Goal: Communication & Community: Answer question/provide support

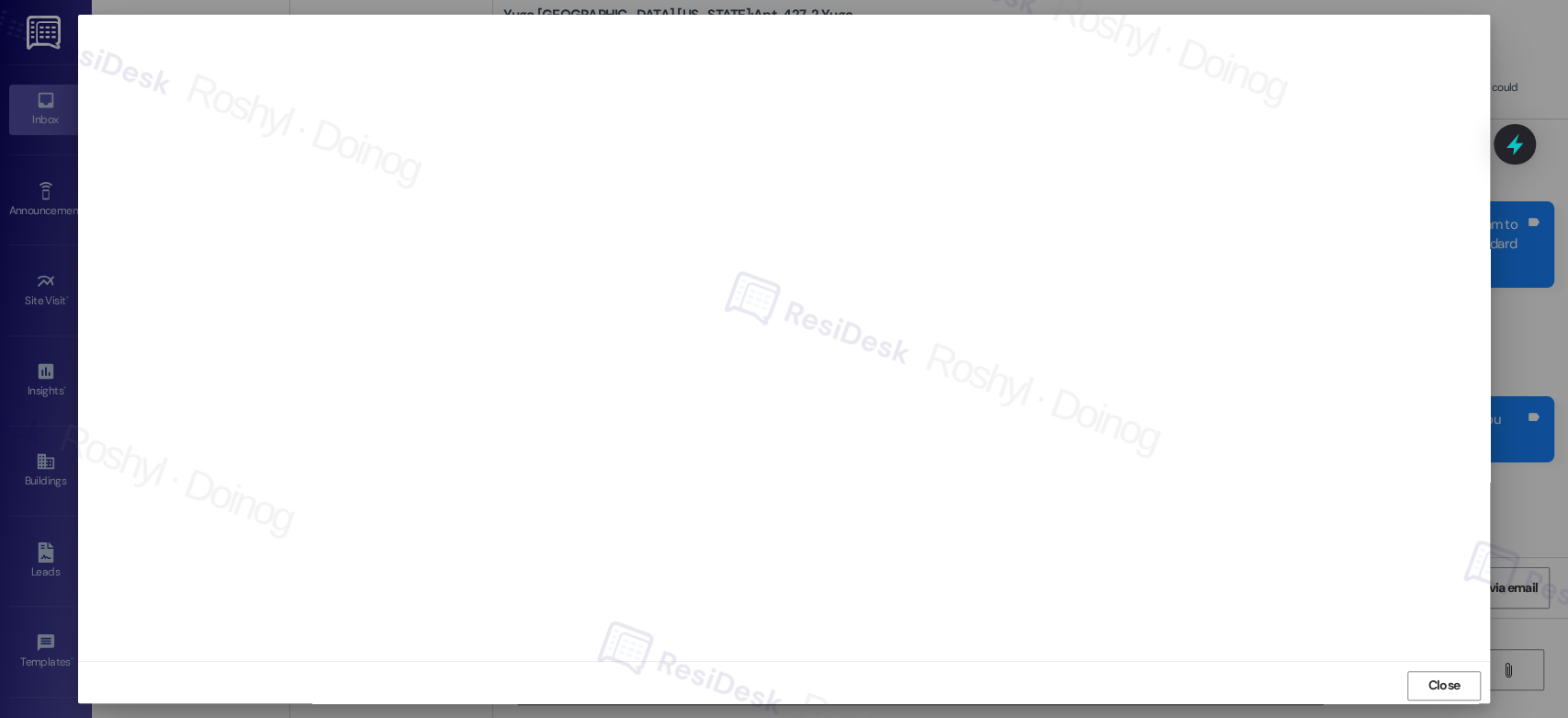
scroll to position [2534, 0]
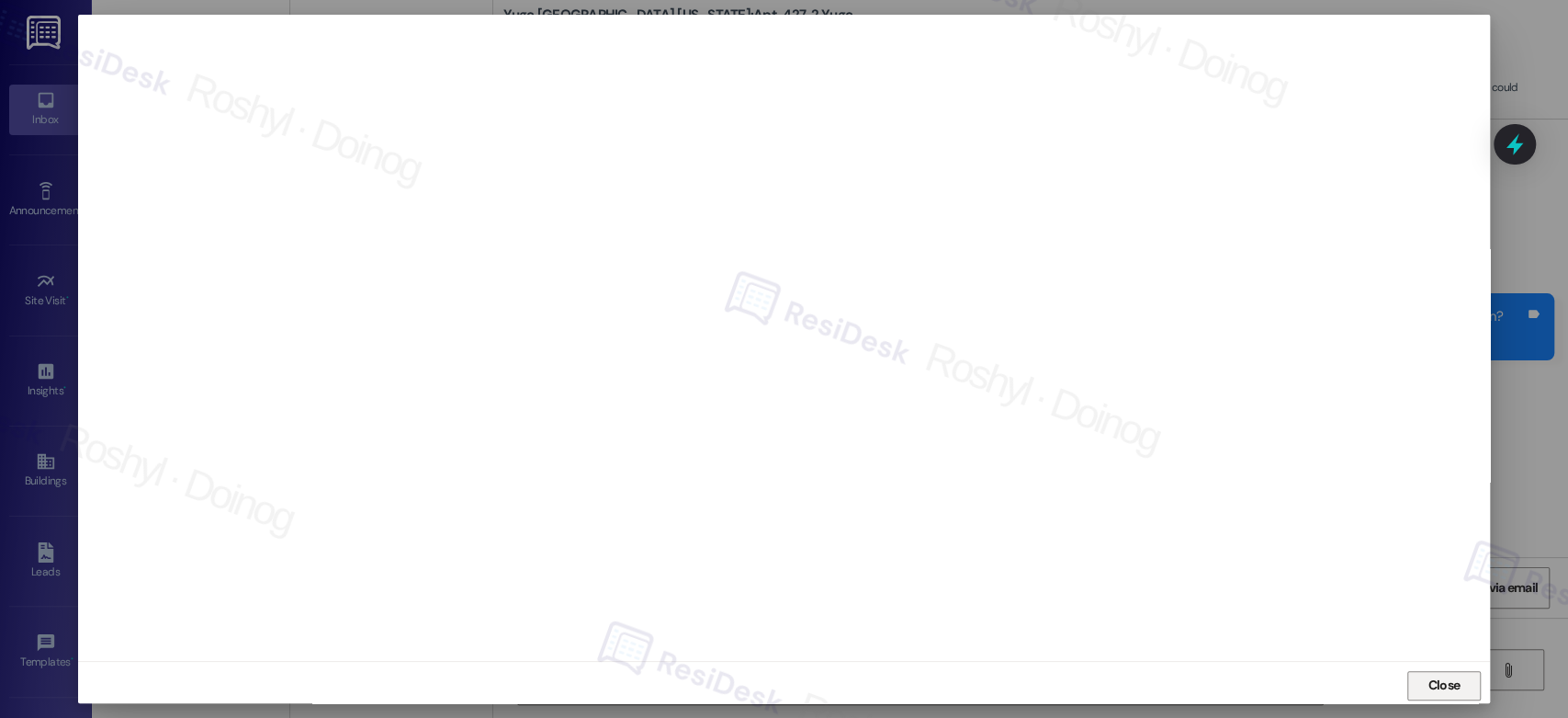
click at [1438, 680] on span "Close" at bounding box center [1443, 685] width 32 height 19
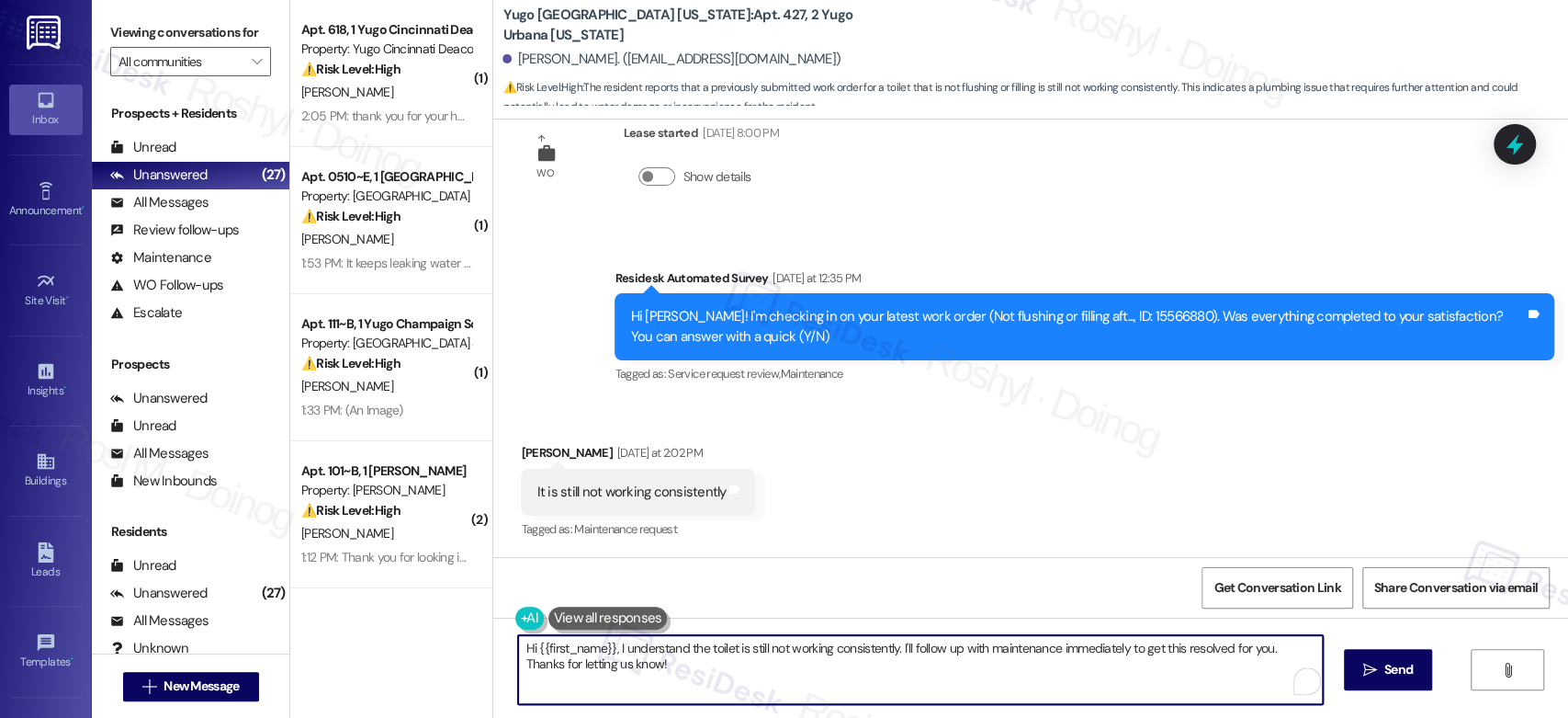
drag, startPoint x: 637, startPoint y: 663, endPoint x: 609, endPoint y: 652, distance: 30.1
click at [609, 652] on textarea "Hi {{first_name}}, I understand the toilet is still not working consistently. I…" at bounding box center [920, 669] width 803 height 68
paste textarea "Hi [PERSON_NAME], thank you for the update. I understand it’s concerning that t…"
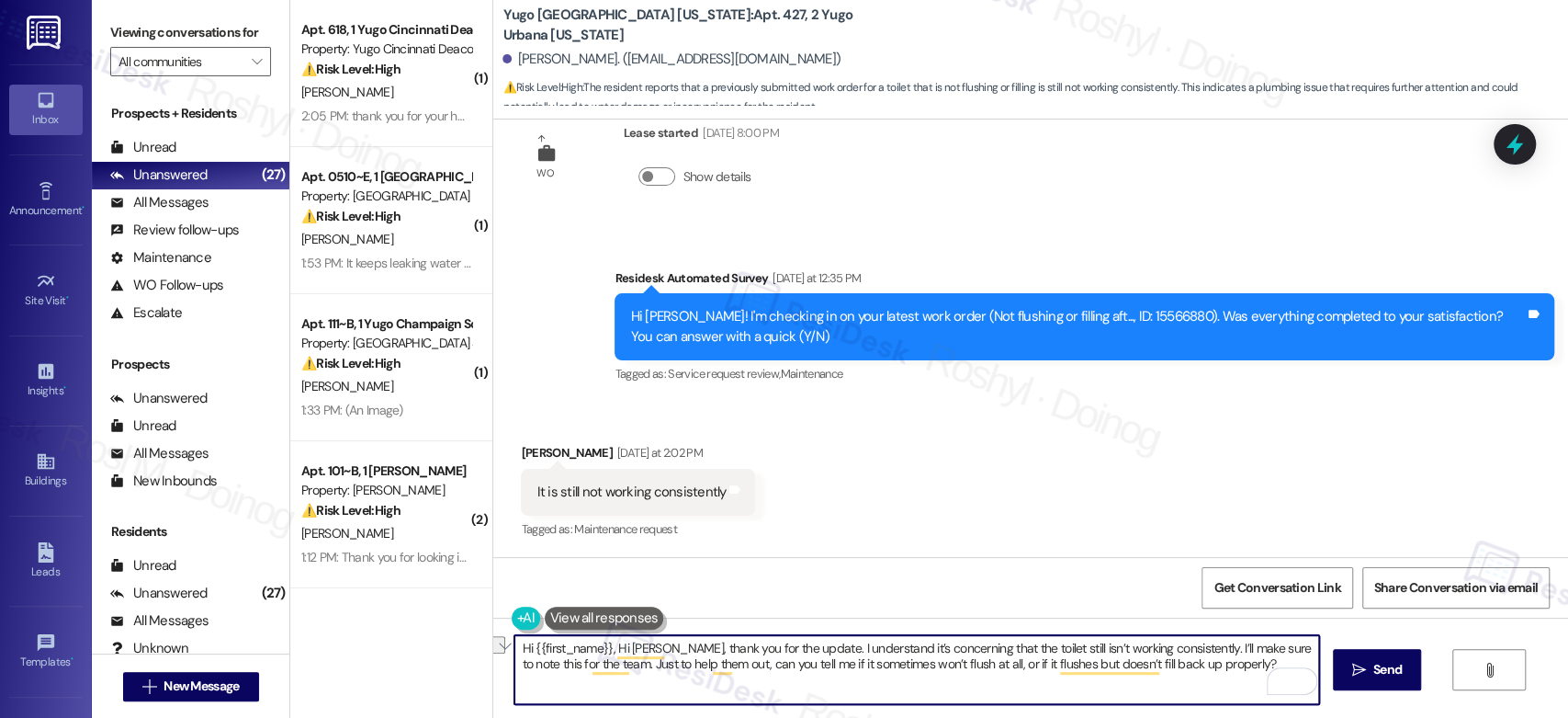
drag, startPoint x: 605, startPoint y: 647, endPoint x: 654, endPoint y: 651, distance: 49.2
click at [654, 651] on textarea "Hi {{first_name}}, Hi Issam, thank you for the update. I understand it’s concer…" at bounding box center [916, 669] width 803 height 68
click at [515, 650] on textarea "Hi {{first_name}}, thank you for the update. I understand it’s concerning that …" at bounding box center [916, 669] width 803 height 68
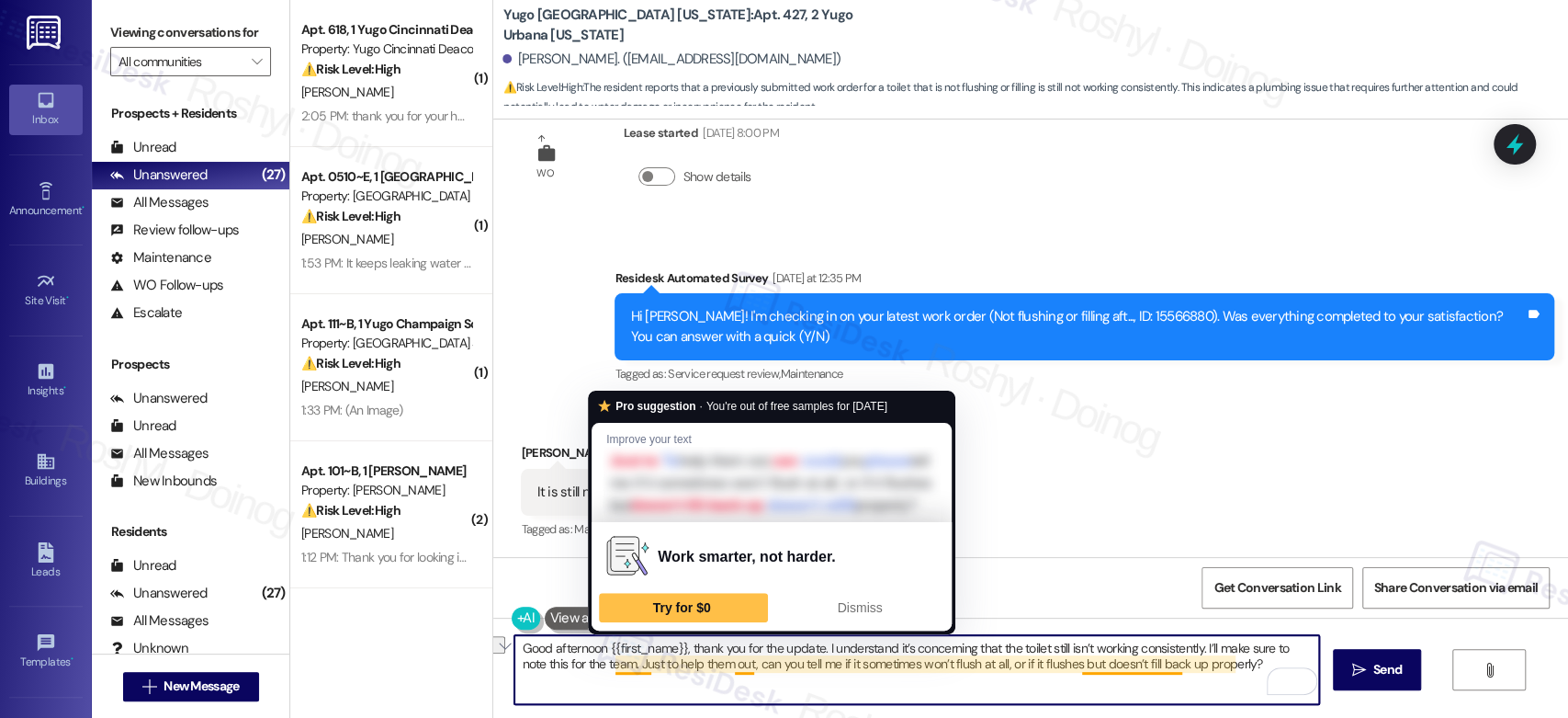
drag, startPoint x: 602, startPoint y: 670, endPoint x: 1229, endPoint y: 669, distance: 627.0
click at [1229, 669] on textarea "Good afternoon {{first_name}}, thank you for the update. I understand it’s conc…" at bounding box center [916, 669] width 803 height 68
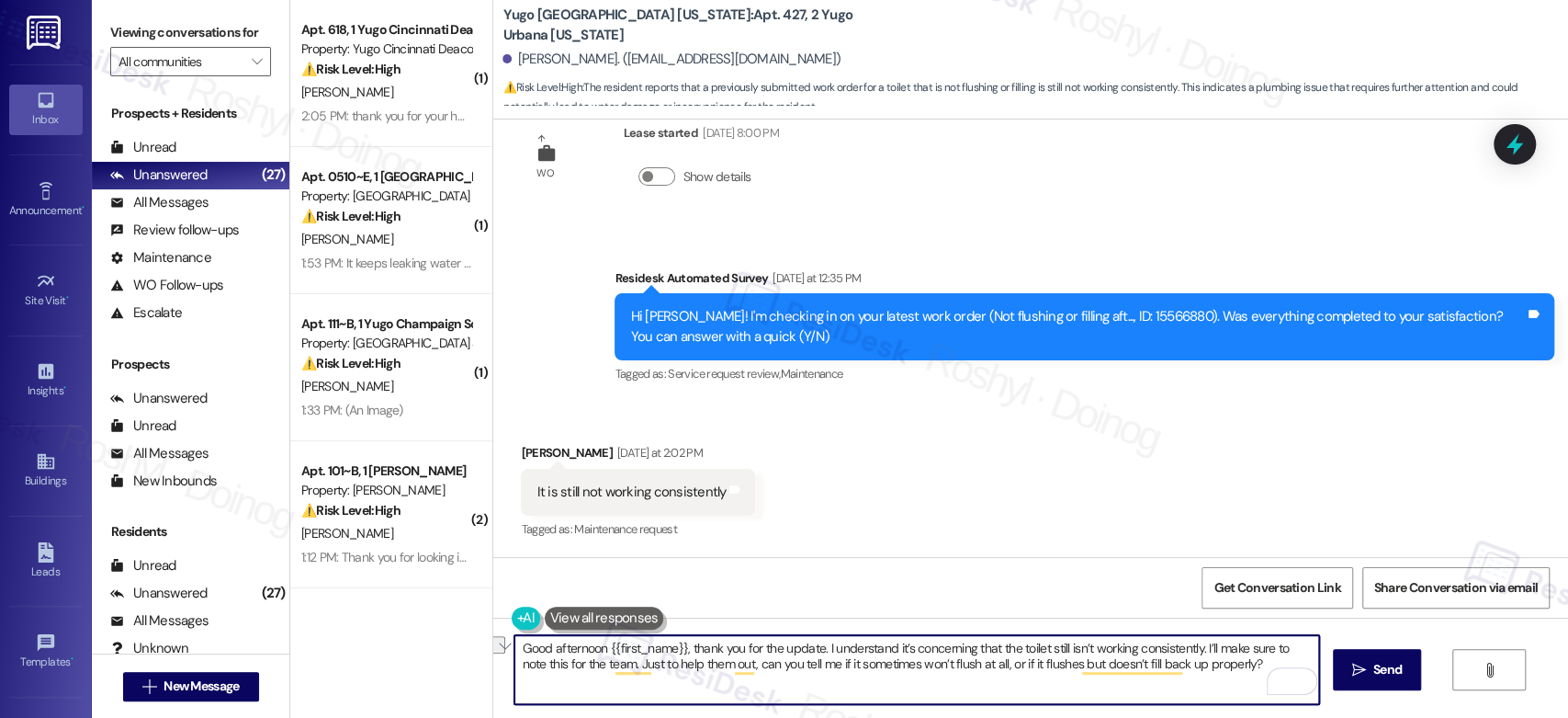
click at [1229, 675] on textarea "Good afternoon {{first_name}}, thank you for the update. I understand it’s conc…" at bounding box center [916, 669] width 803 height 68
drag, startPoint x: 1213, startPoint y: 645, endPoint x: 1247, endPoint y: 668, distance: 41.0
click at [1247, 668] on textarea "Good afternoon {{first_name}}, thank you for the update. I understand it’s conc…" at bounding box center [916, 669] width 803 height 68
click at [576, 663] on textarea "Good afternoon {{first_name}}, thank you for the update. I understand it’s conc…" at bounding box center [916, 669] width 803 height 68
click at [606, 667] on textarea "Good afternoon {{first_name}}, thank you for the update. I understand it’s conc…" at bounding box center [916, 669] width 803 height 68
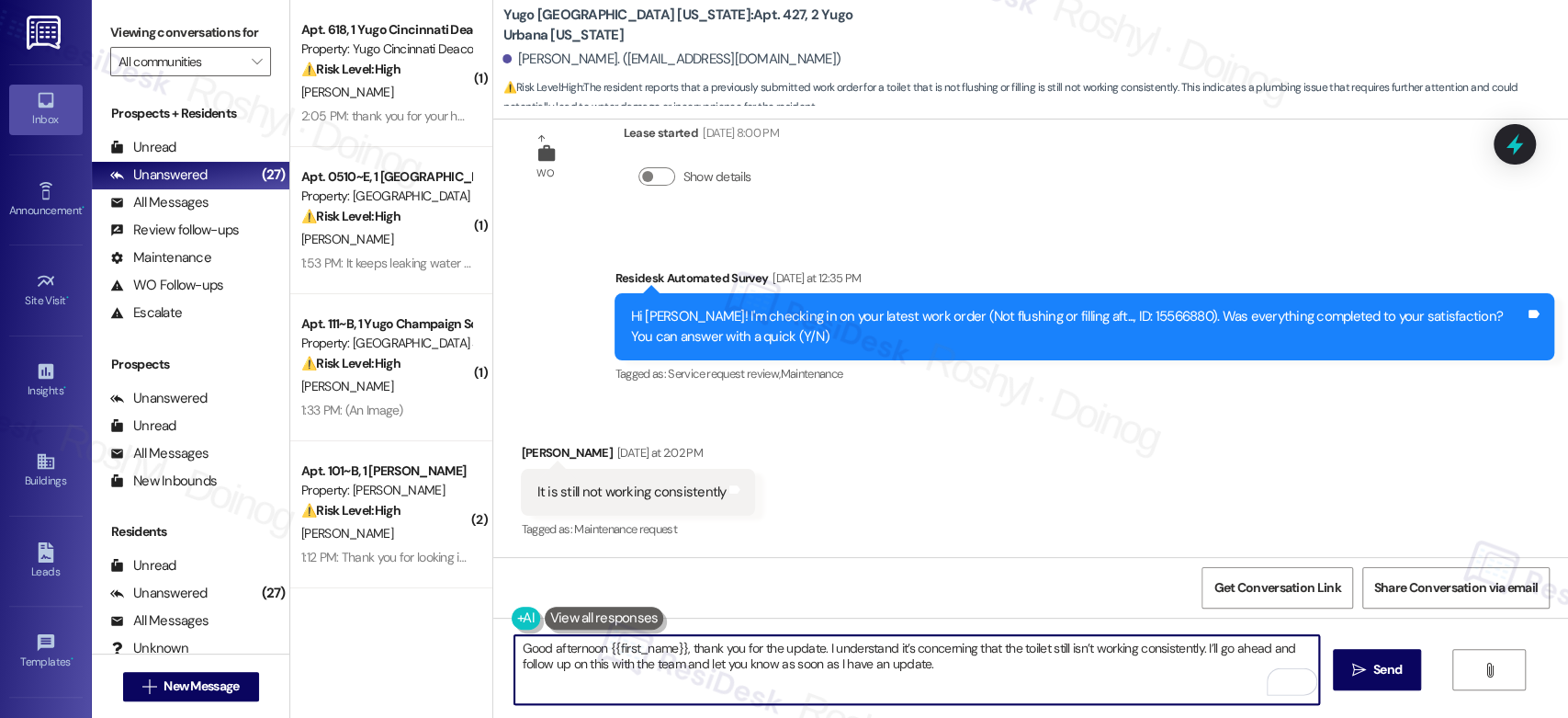
click at [974, 669] on textarea "Good afternoon {{first_name}}, thank you for the update. I understand it’s conc…" at bounding box center [916, 669] width 803 height 68
type textarea "Good afternoon {{first_name}}, thank you for the update. I understand it’s conc…"
click at [1364, 682] on button " Send" at bounding box center [1378, 669] width 89 height 41
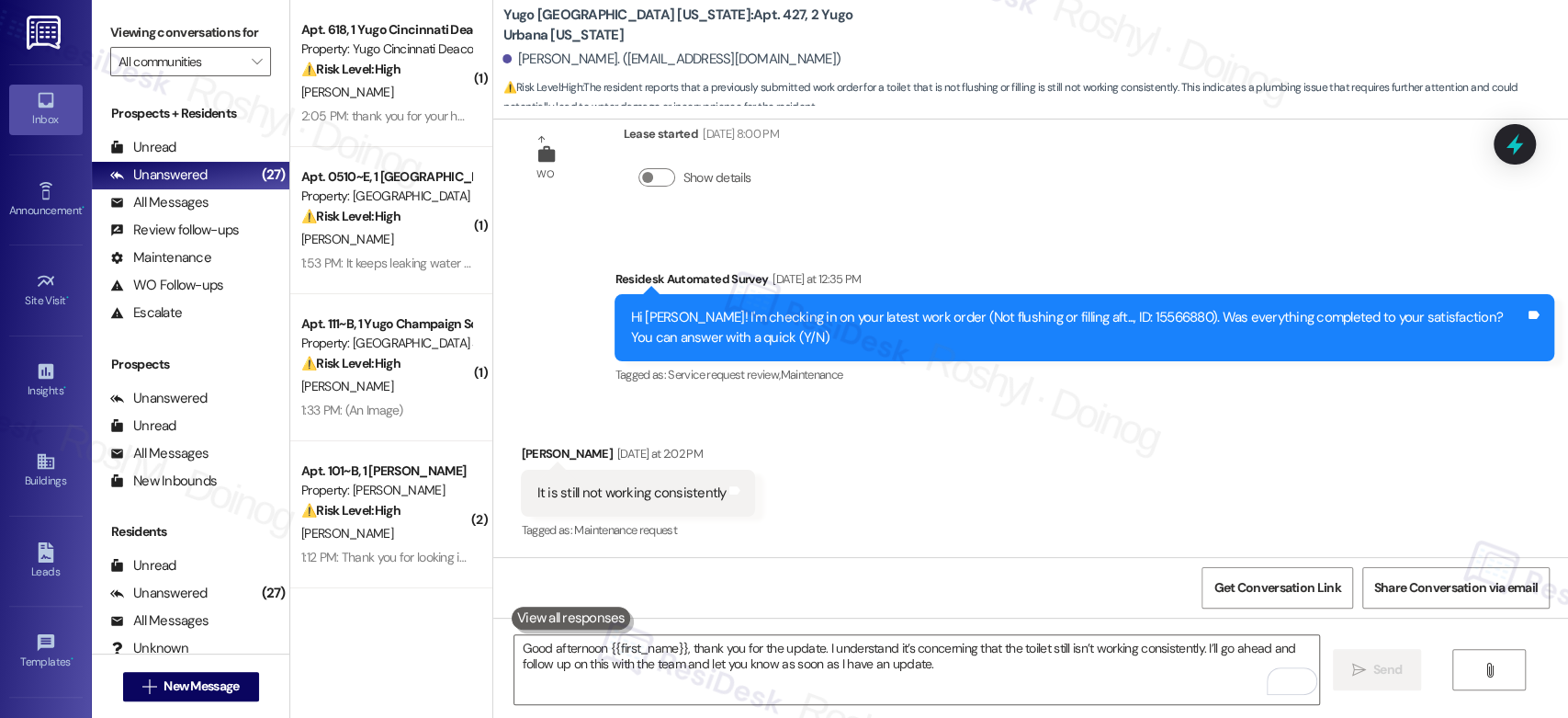
scroll to position [2682, 0]
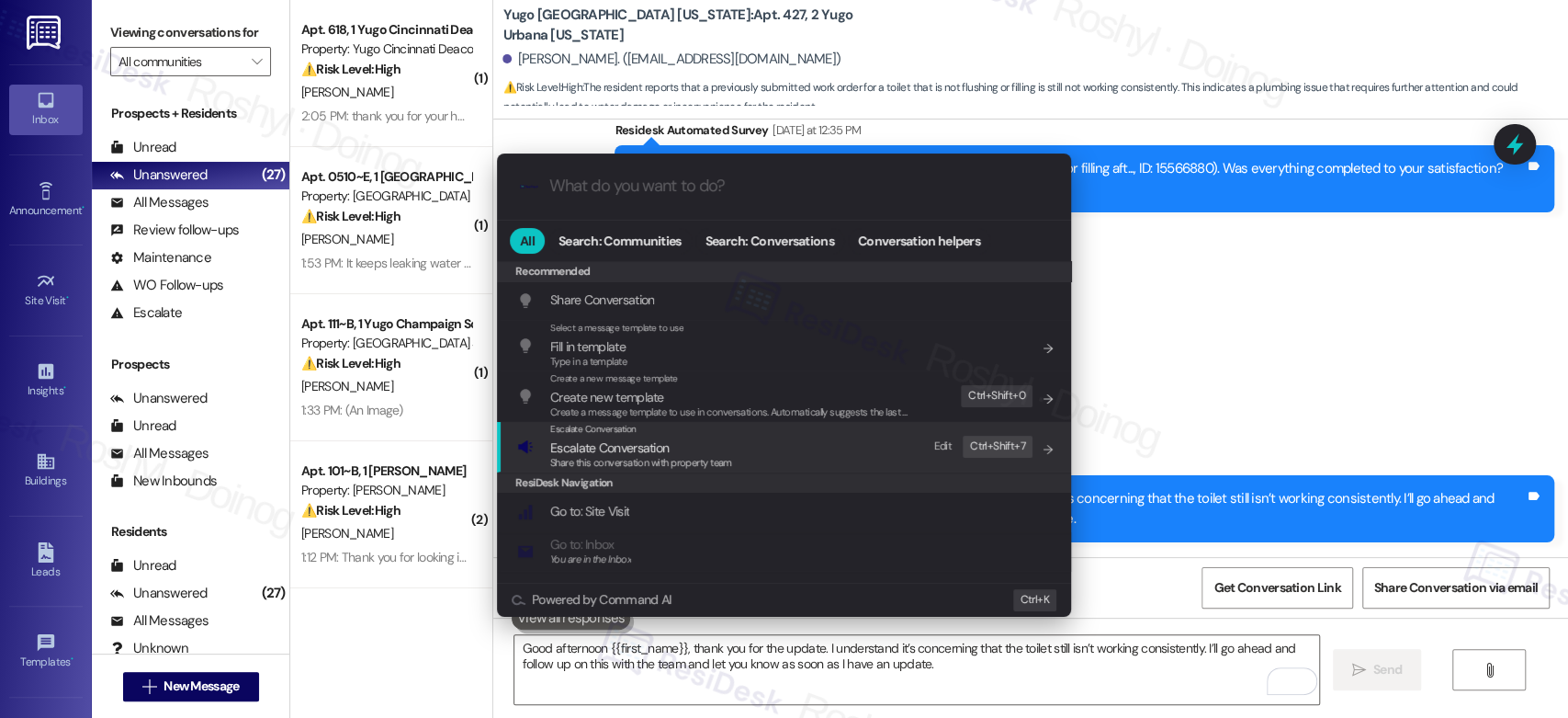
click at [798, 463] on div "Escalate Conversation Escalate Conversation Share this conversation with proper…" at bounding box center [785, 446] width 537 height 49
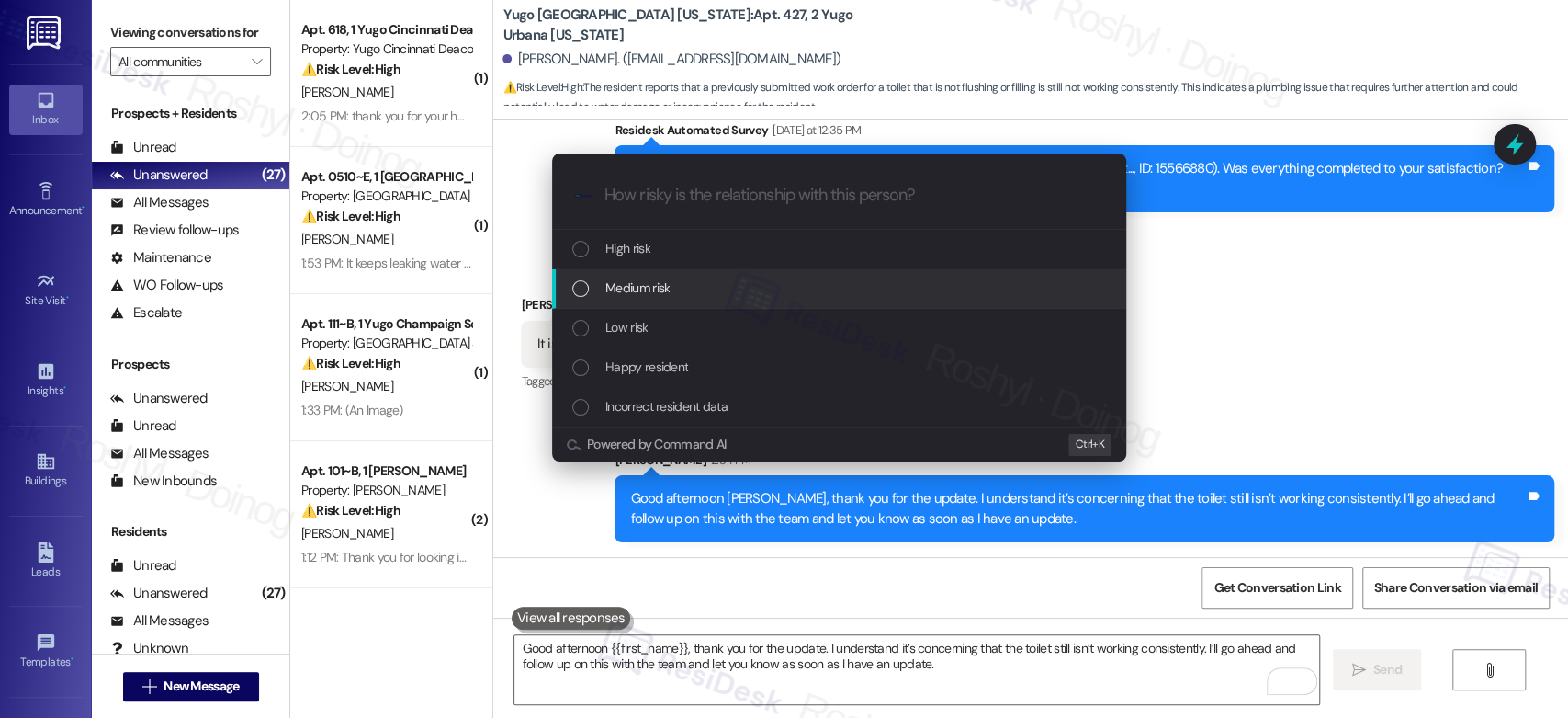
click at [743, 283] on div "Medium risk" at bounding box center [841, 287] width 537 height 20
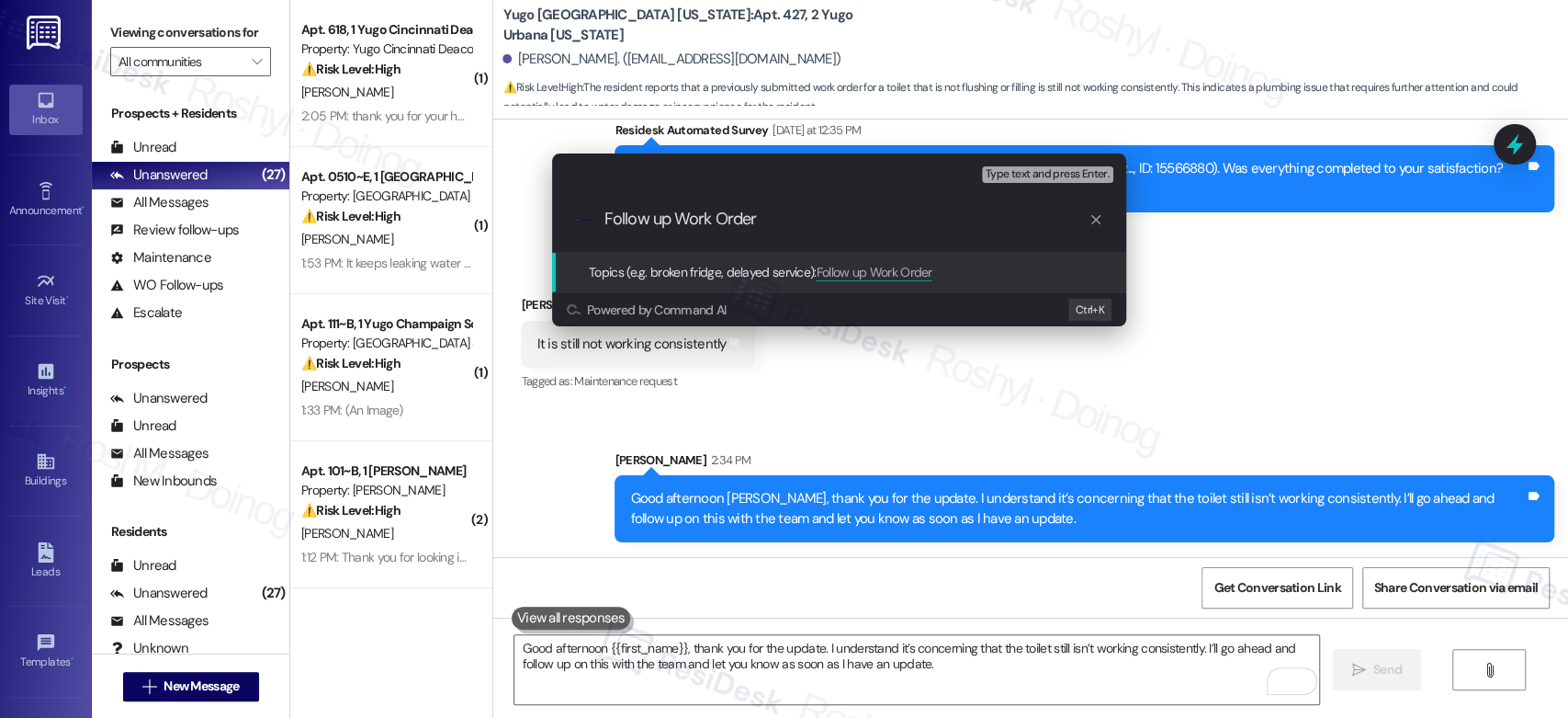
paste input "Hi Issam, thank you for the update. I understand it’s concerning that the toile…"
paste input "15566880"
click at [679, 219] on input "Follow up Work Order 15566880" at bounding box center [846, 219] width 484 height 19
type input "Follow up - Work Order 15566880"
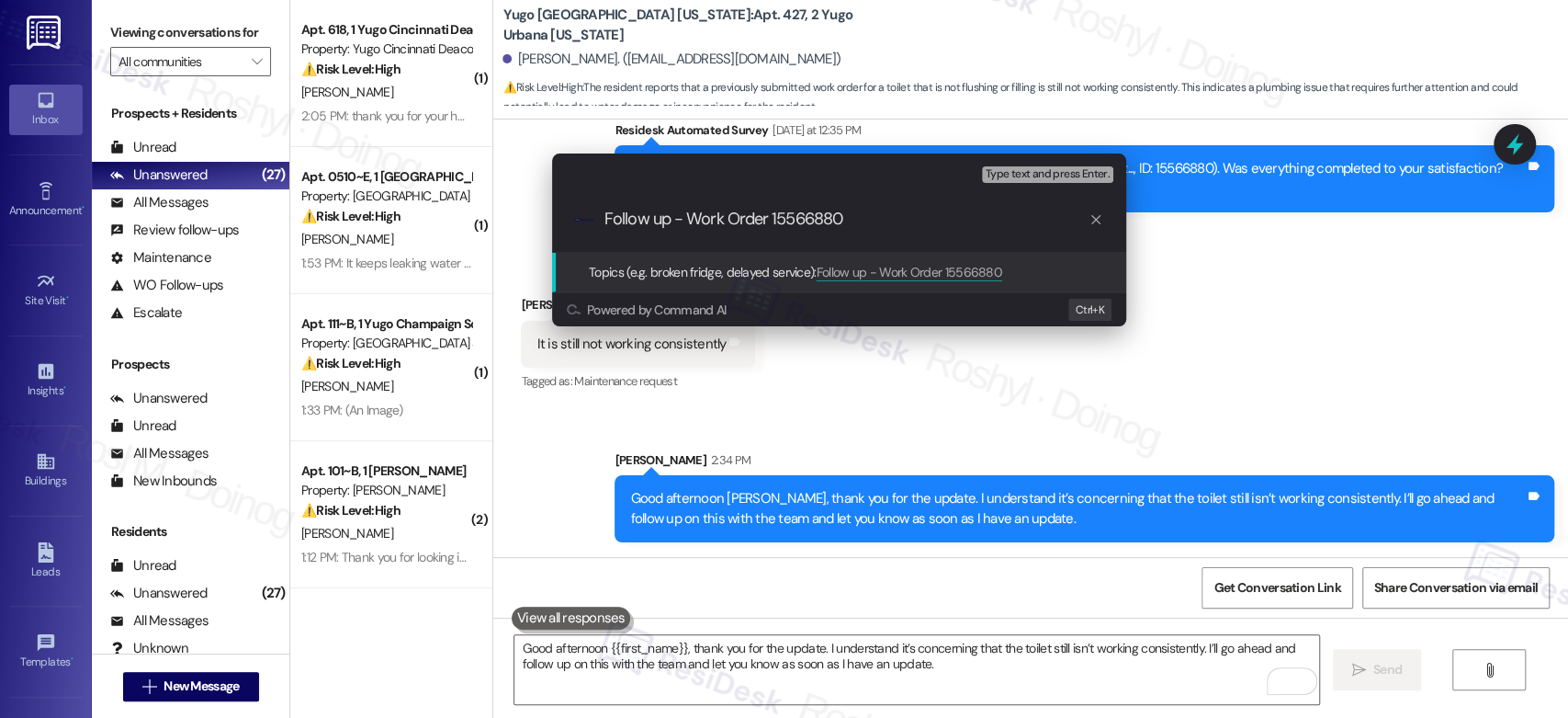
click at [1058, 178] on span "Type text and press Enter." at bounding box center [1048, 175] width 124 height 13
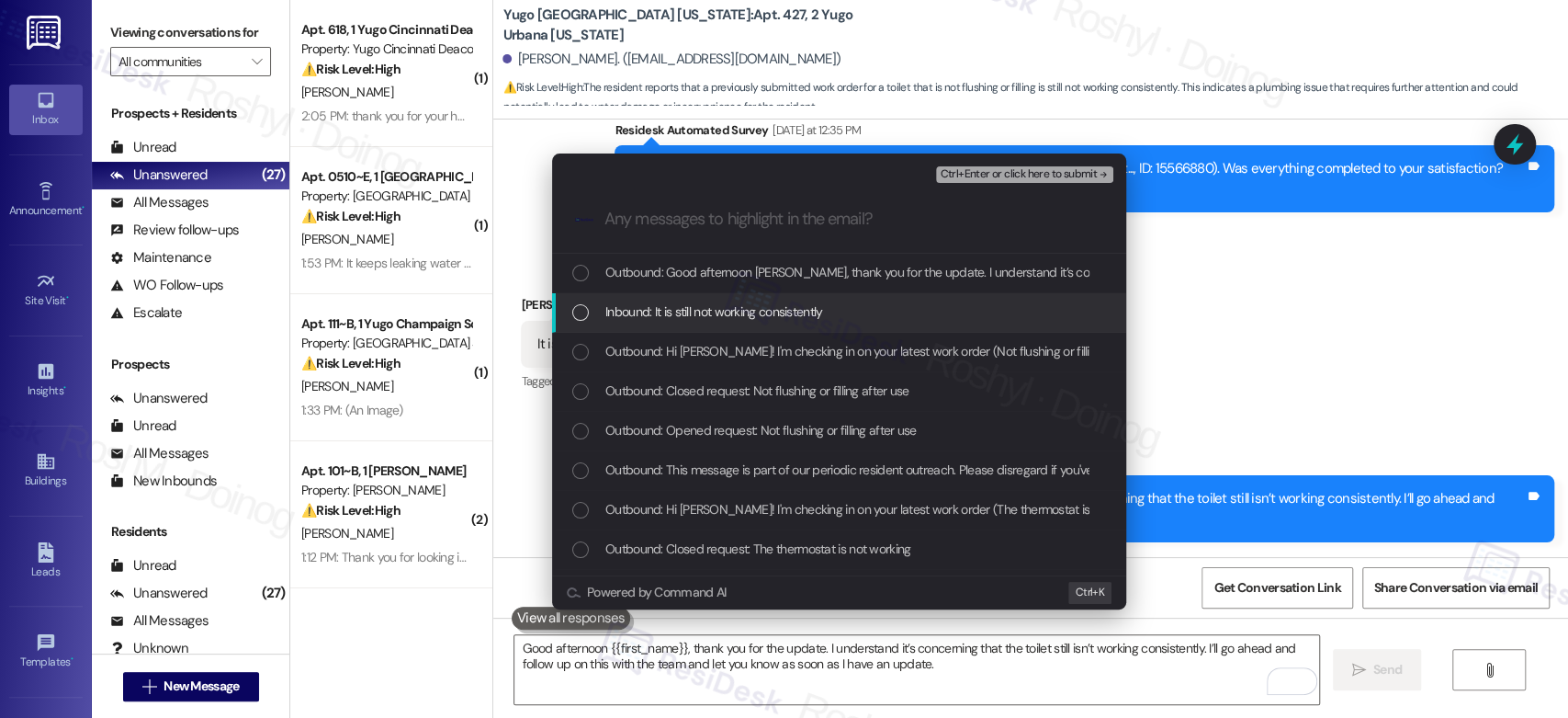
click at [701, 307] on span "Inbound: It is still not working consistently" at bounding box center [714, 311] width 218 height 20
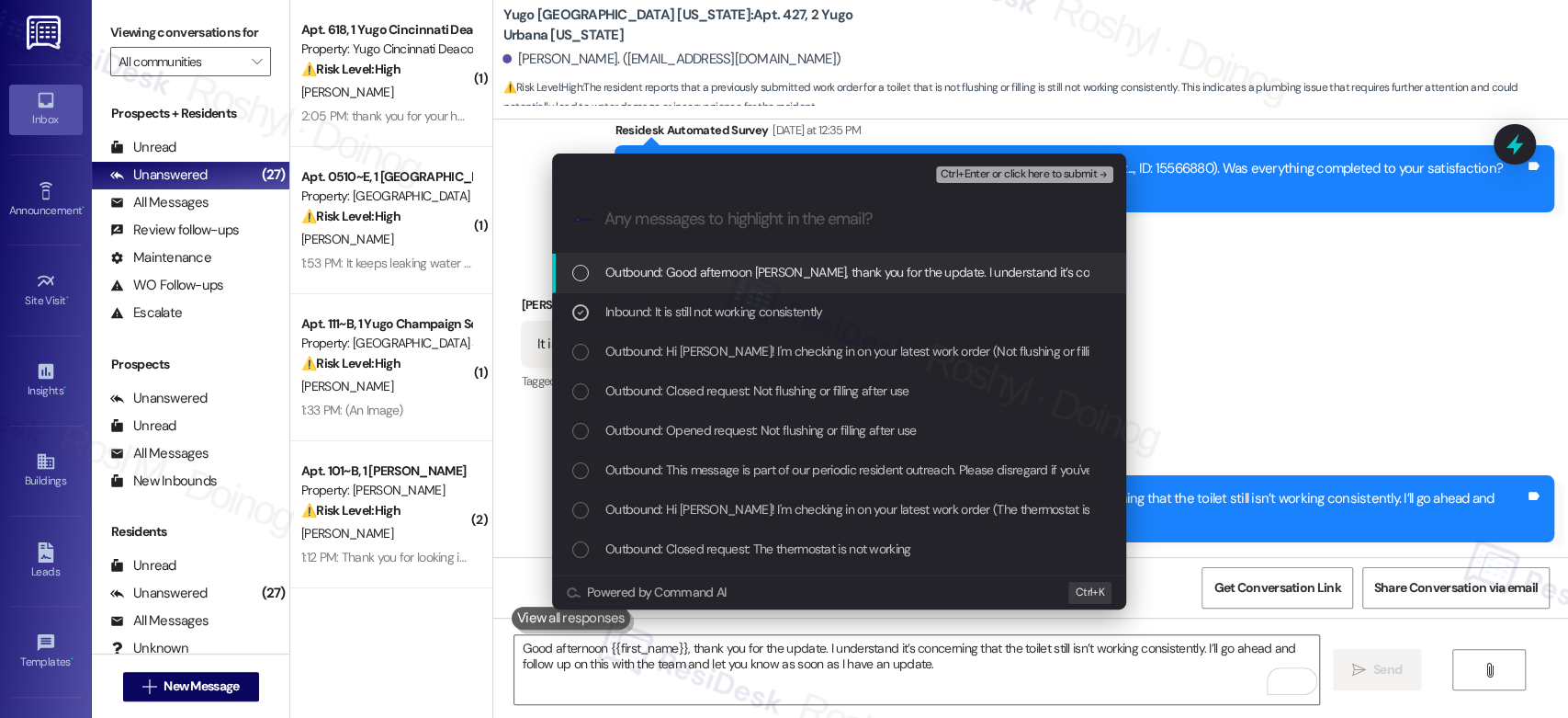
click at [1040, 178] on span "Ctrl+Enter or click here to submit" at bounding box center [1017, 175] width 157 height 13
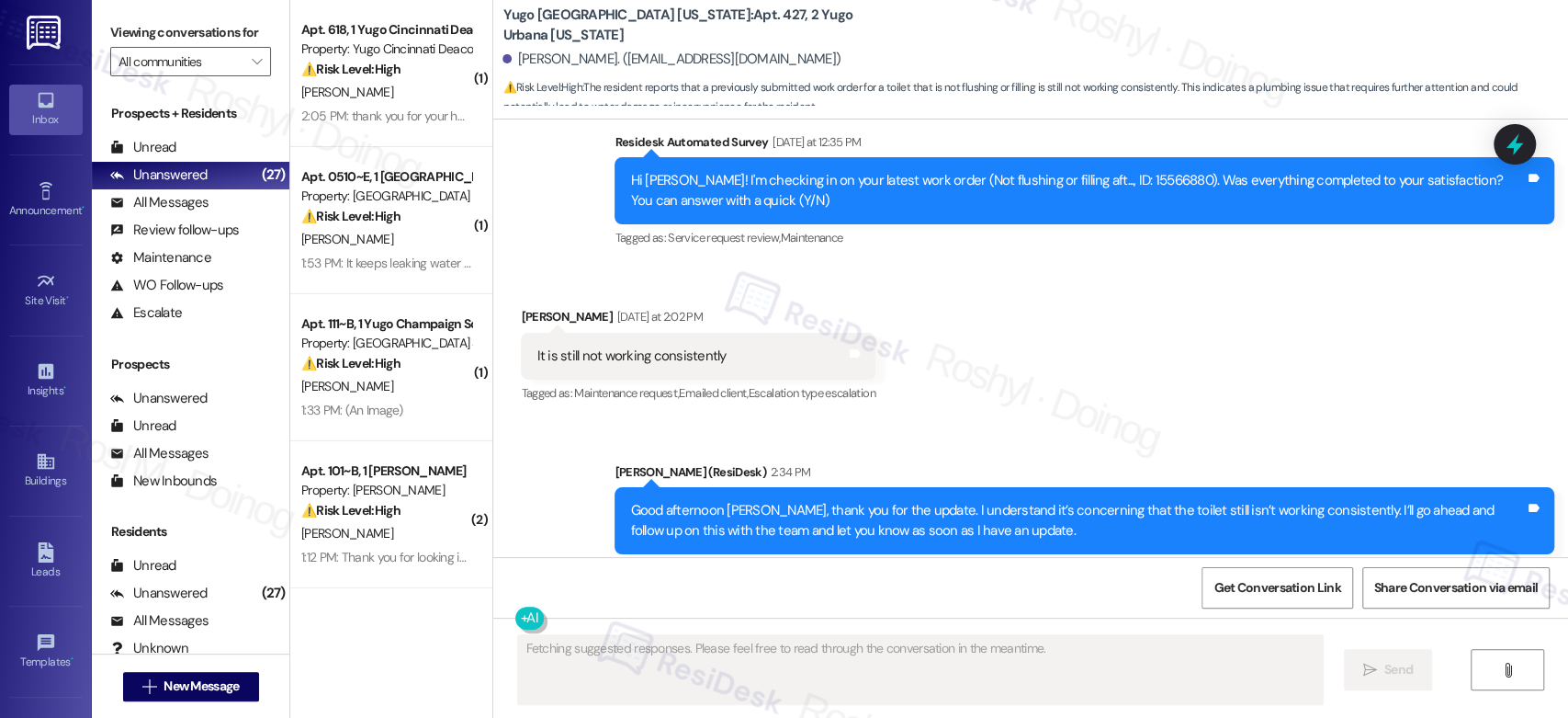
scroll to position [2708, 0]
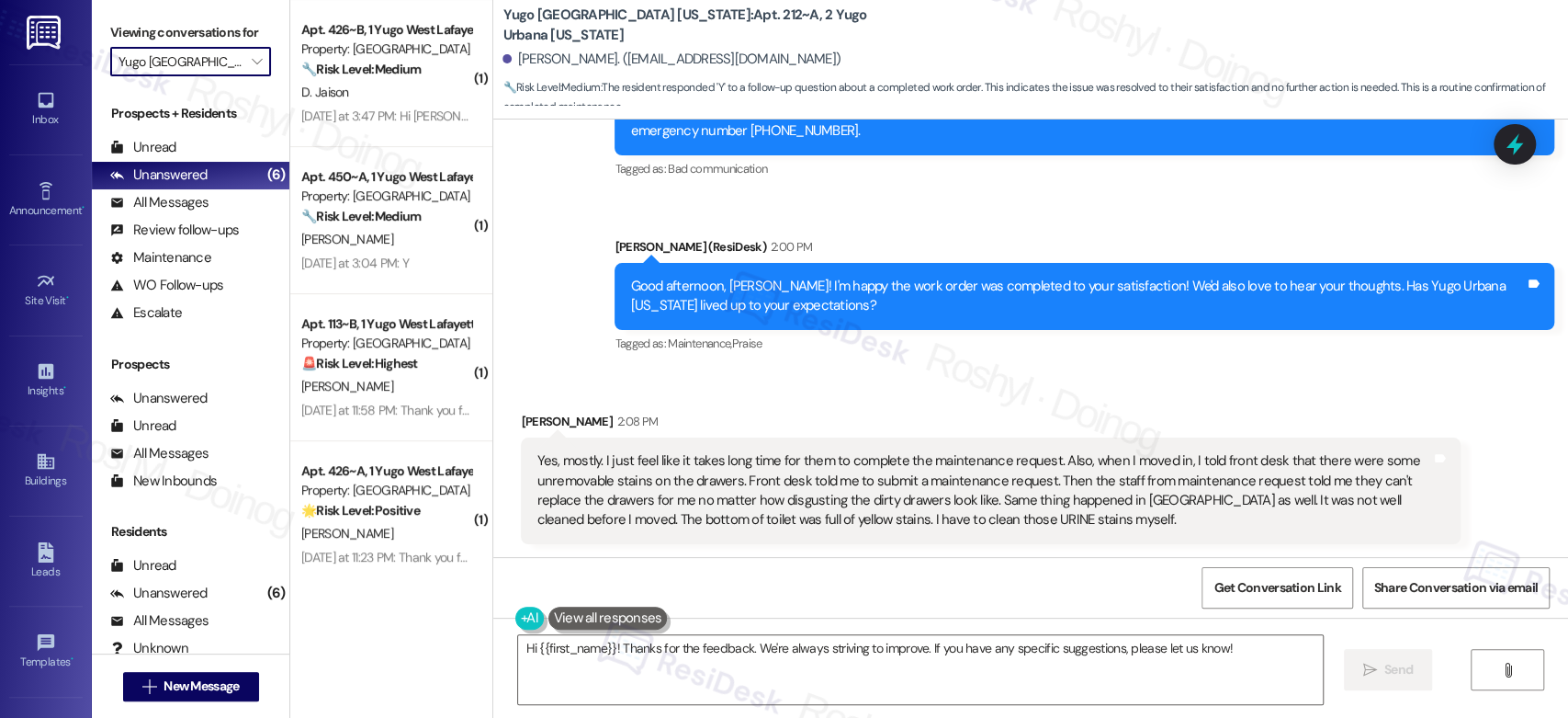
scroll to position [908, 0]
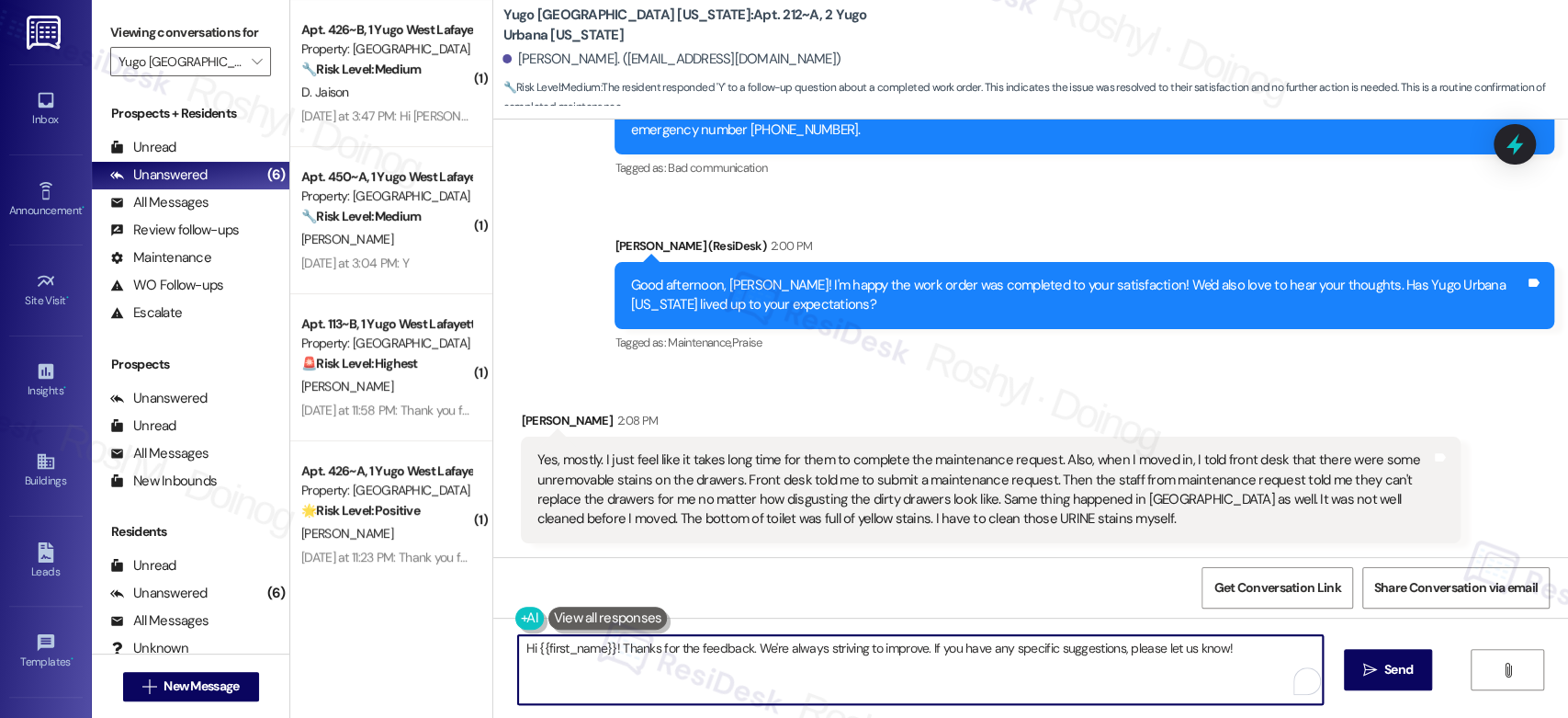
drag, startPoint x: 1224, startPoint y: 660, endPoint x: 1206, endPoint y: 660, distance: 18.0
click at [1206, 660] on textarea "Hi {{first_name}}! Thanks for the feedback. We're always striving to improve. I…" at bounding box center [920, 669] width 803 height 68
click at [1238, 650] on textarea "Hi {{first_name}}! Thanks for the feedback. We're always striving to improve. I…" at bounding box center [920, 669] width 803 height 68
drag, startPoint x: 1238, startPoint y: 650, endPoint x: 755, endPoint y: 651, distance: 483.0
click at [755, 651] on textarea "Hi {{first_name}}! Thanks for the feedback. We're always striving to improve. I…" at bounding box center [916, 669] width 803 height 68
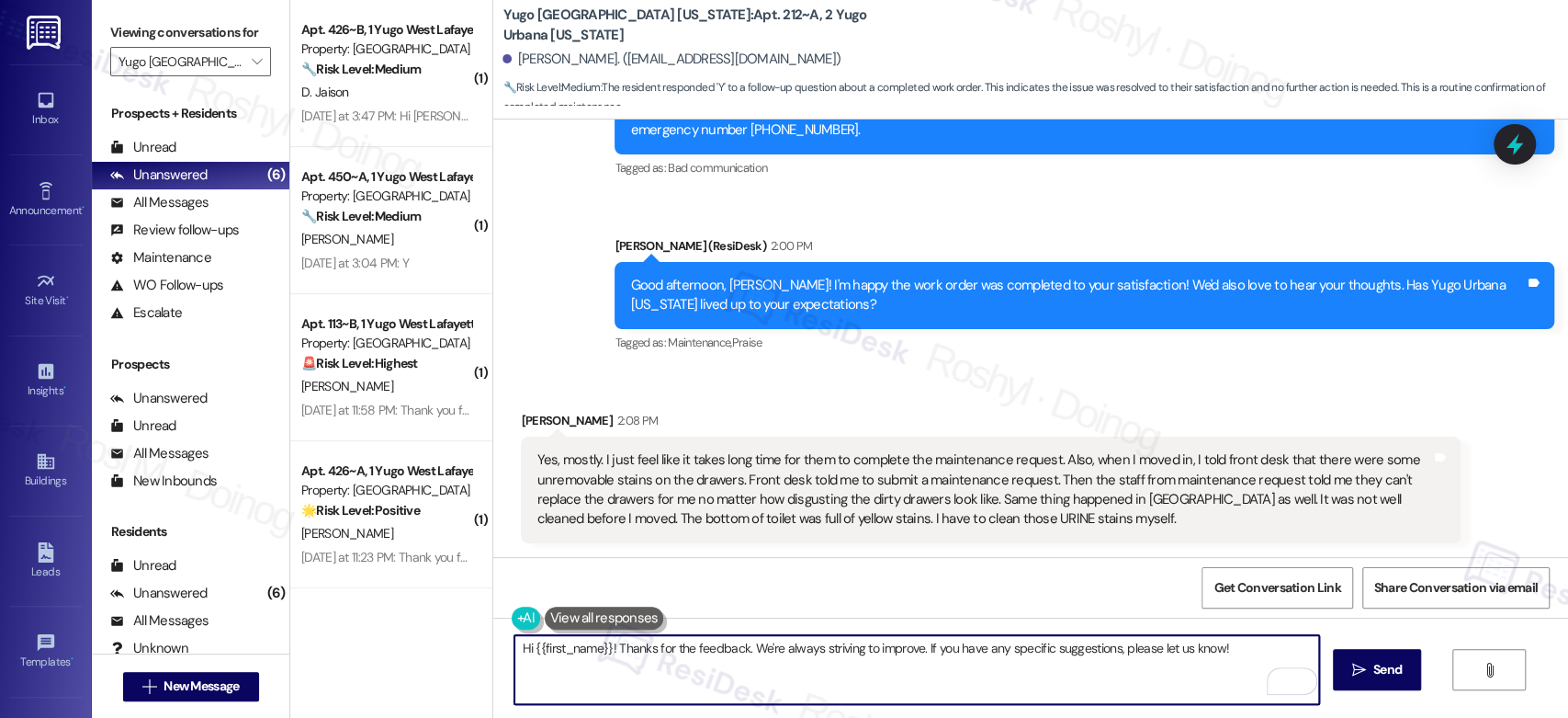
drag, startPoint x: 608, startPoint y: 647, endPoint x: 458, endPoint y: 647, distance: 150.0
click at [462, 647] on div "( 1 ) Apt. 254~B, 1 Yugo West Lafayette River Market Property: Yugo West Lafaye…" at bounding box center [929, 359] width 1278 height 718
drag, startPoint x: 1126, startPoint y: 645, endPoint x: 646, endPoint y: 656, distance: 480.1
click at [646, 656] on textarea "Thanks for the feedback. We're always striving to improve. If you have any spec…" at bounding box center [916, 669] width 803 height 68
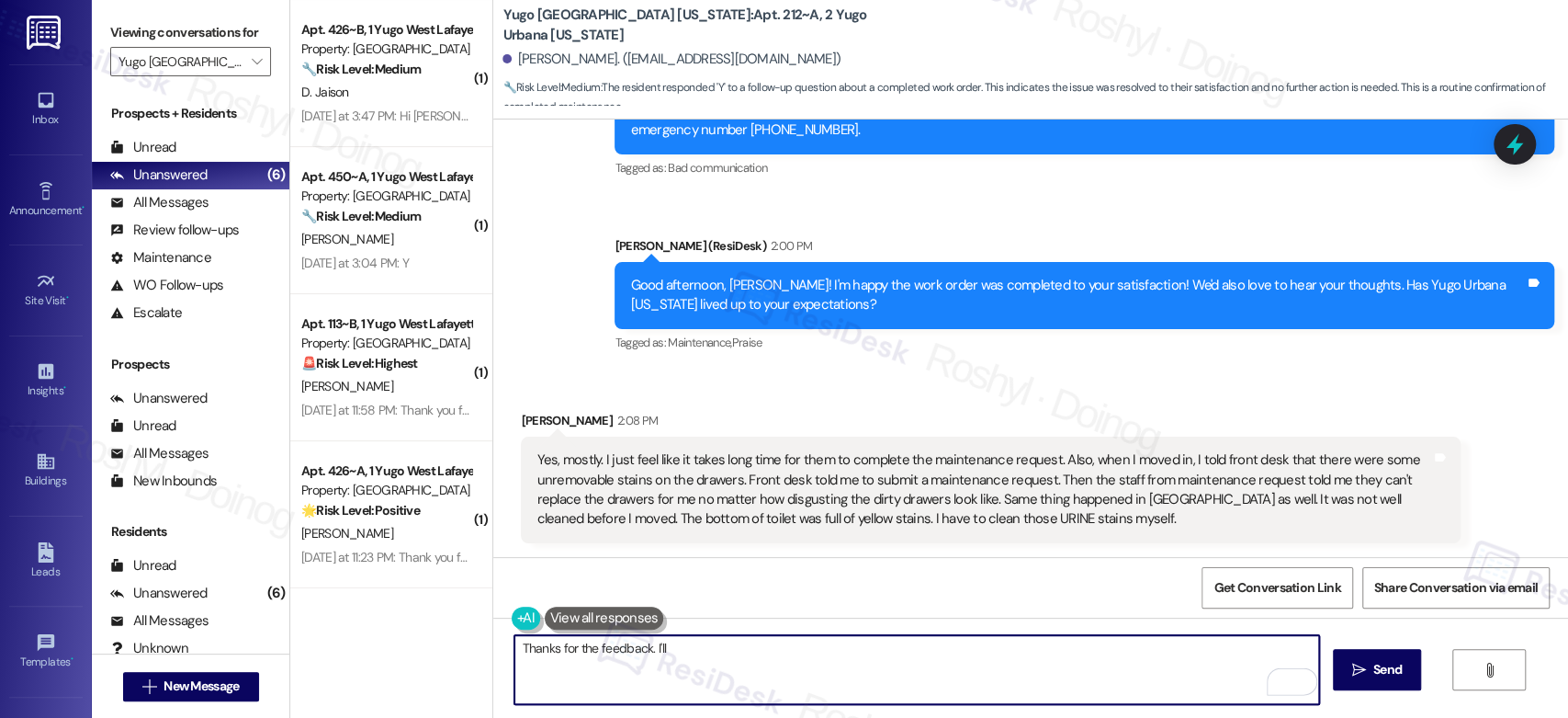
drag, startPoint x: 654, startPoint y: 657, endPoint x: 642, endPoint y: 657, distance: 12.0
click at [642, 657] on textarea "Thanks for the feedback. I'll" at bounding box center [916, 669] width 803 height 68
paste textarea "understand it’s not ideal that you had to take care of the dryer issue yourself…"
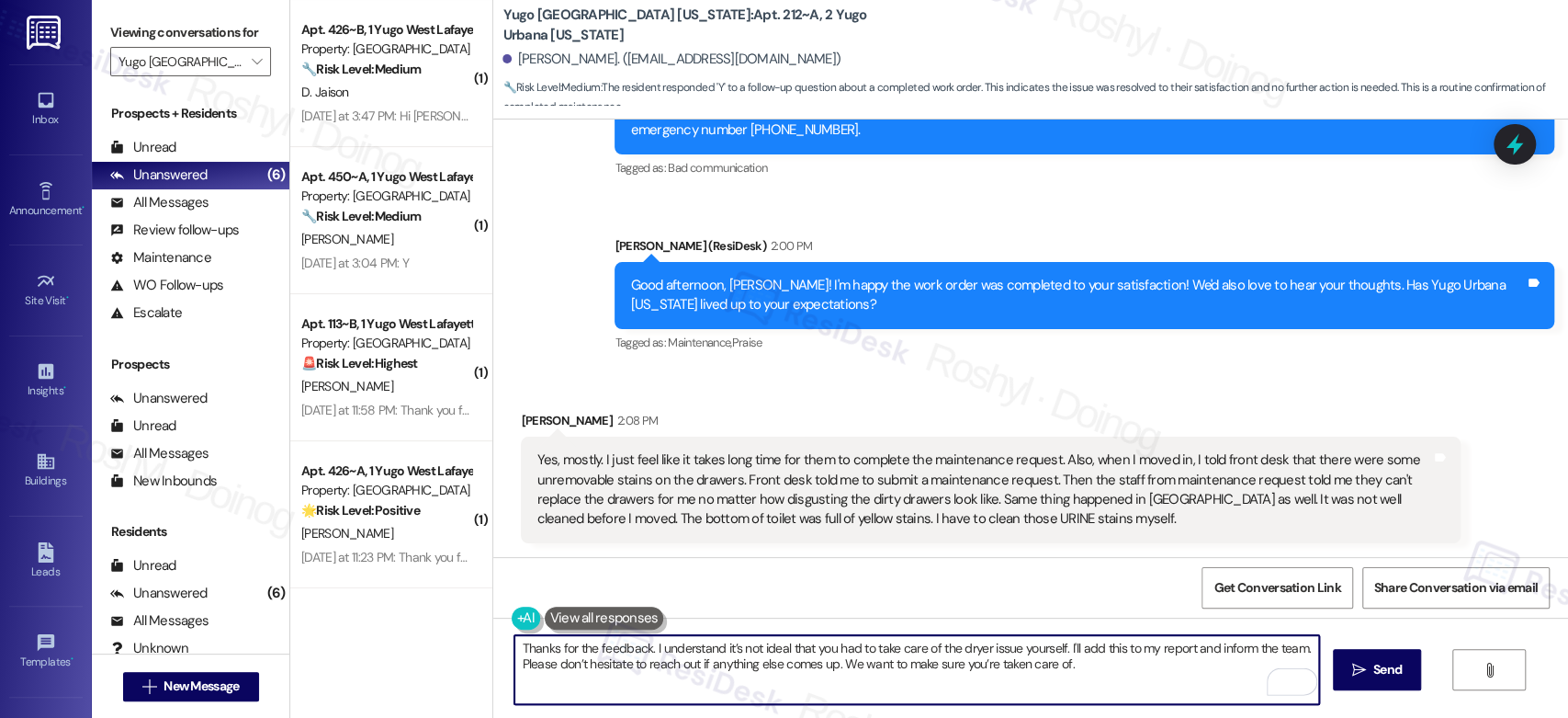
click at [962, 648] on textarea "Thanks for the feedback. I understand it’s not ideal that you had to take care …" at bounding box center [916, 669] width 803 height 68
click at [986, 653] on textarea "Thanks for the feedback. I understand it’s not ideal that you had to take care …" at bounding box center [916, 669] width 803 height 68
click at [1105, 663] on textarea "Thanks for the feedback. I understand it’s not ideal that you had to take care …" at bounding box center [916, 669] width 803 height 68
click at [635, 670] on textarea "Thanks for the feedback. I understand it’s not ideal that you had to take care …" at bounding box center [916, 669] width 803 height 68
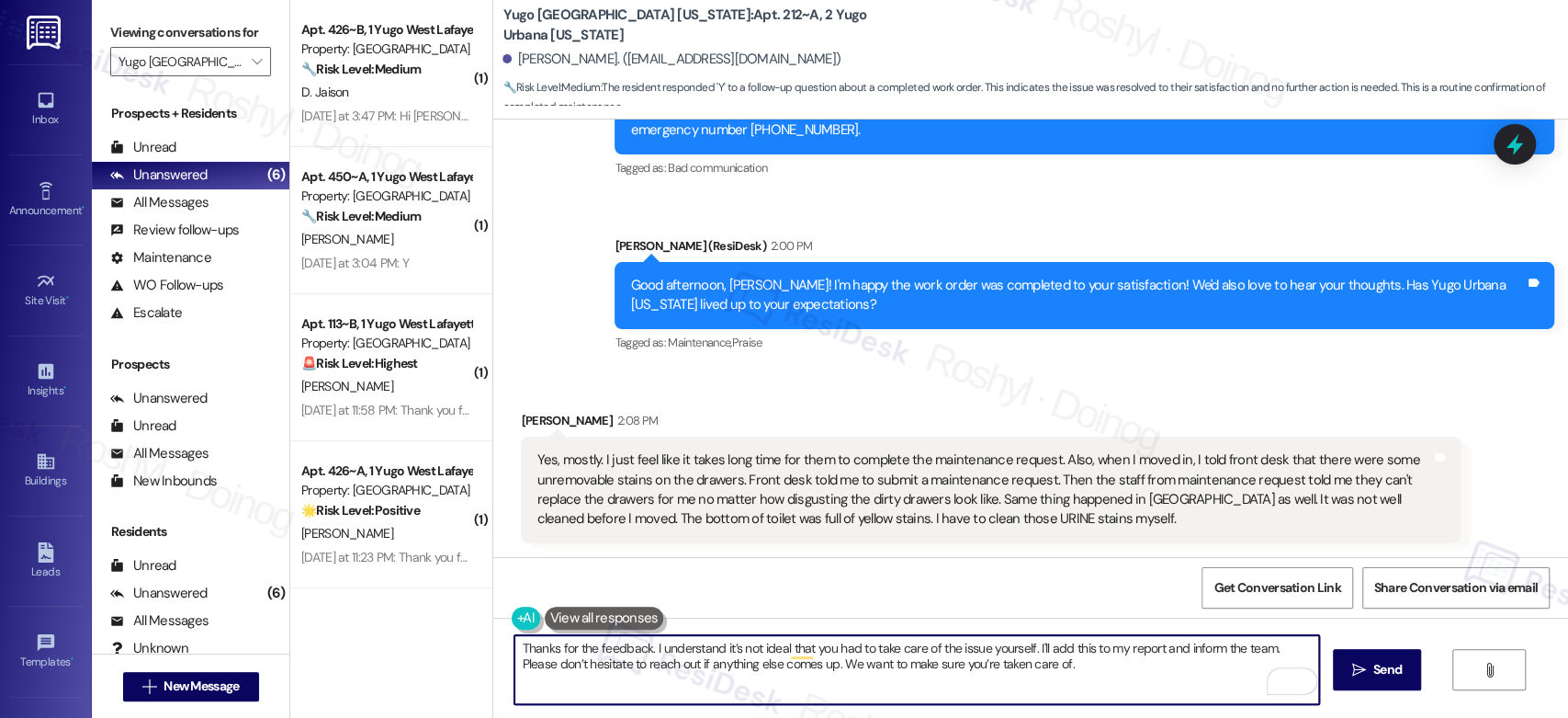
click at [720, 671] on textarea "Thanks for the feedback. I understand it’s not ideal that you had to take care …" at bounding box center [916, 669] width 803 height 68
click at [795, 671] on textarea "Thanks for the feedback. I understand it’s not ideal that you had to take care …" at bounding box center [916, 669] width 803 height 68
click at [820, 669] on textarea "Thanks for the feedback. I understand it’s not ideal that you had to take care …" at bounding box center [916, 669] width 803 height 68
click at [1063, 669] on textarea "Thanks for the feedback. I understand it’s not ideal that you had to take care …" at bounding box center [916, 669] width 803 height 68
click at [640, 650] on textarea "Thanks for the feedback. I understand it’s not ideal that you had to take care …" at bounding box center [916, 669] width 803 height 68
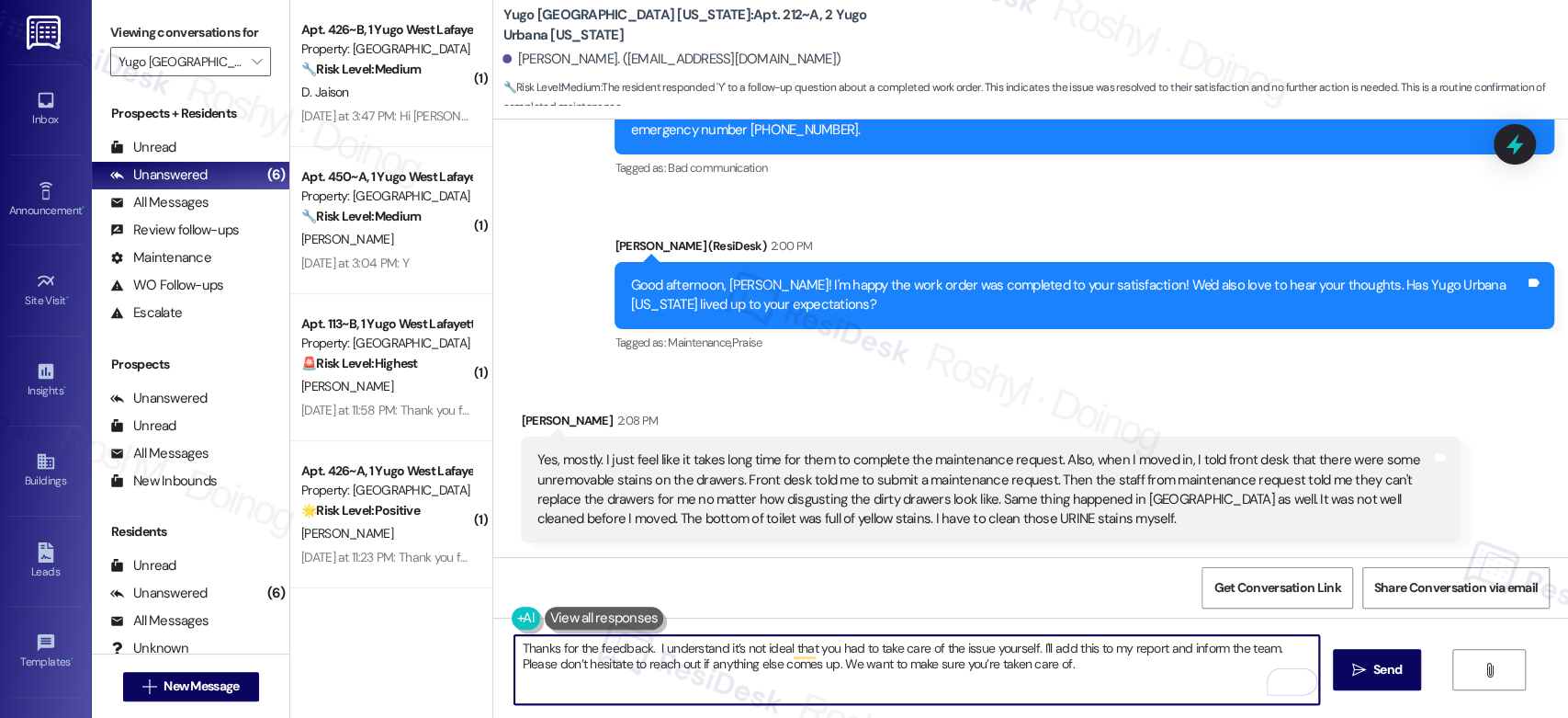
paste textarea "Hi, thank you for your patience. I understand it feels like the wait has been l…"
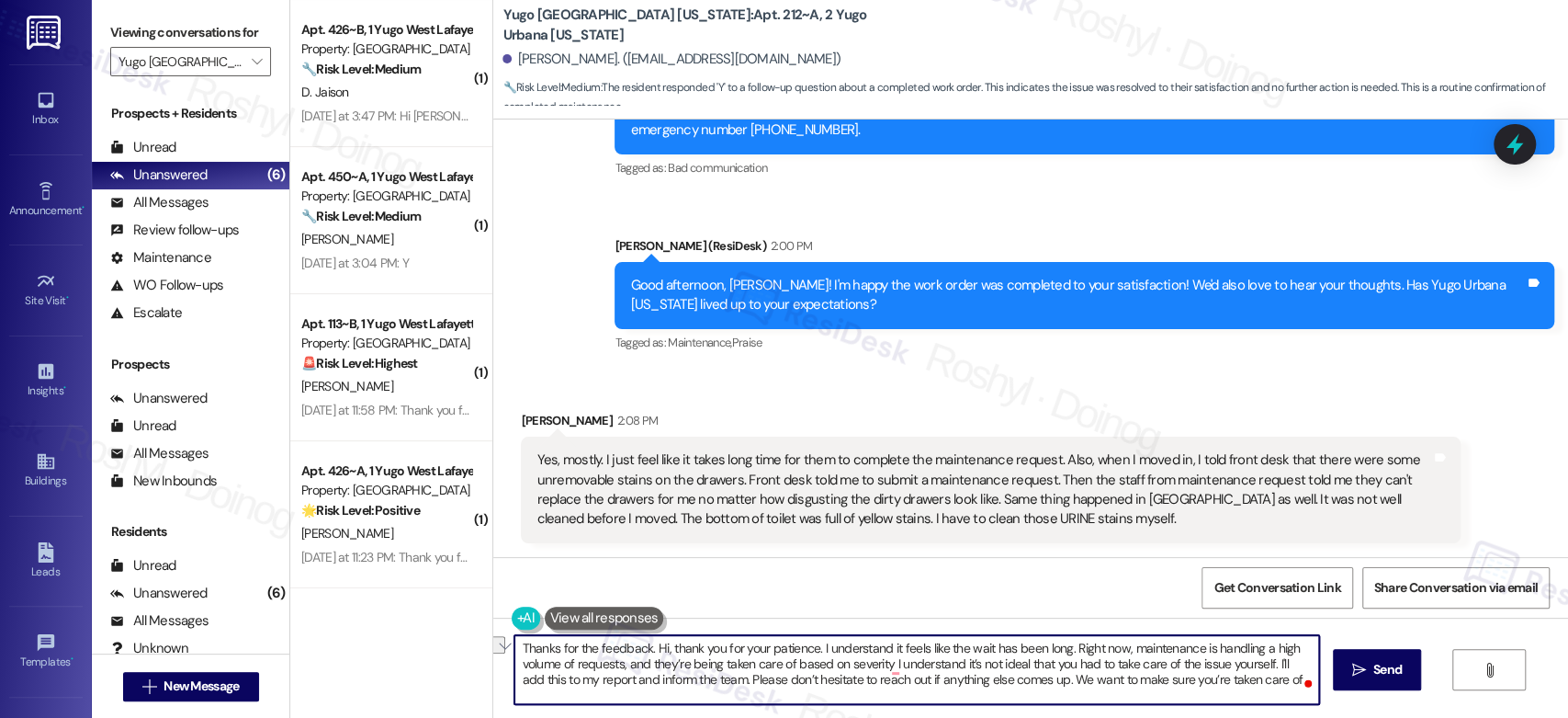
drag, startPoint x: 733, startPoint y: 649, endPoint x: 637, endPoint y: 655, distance: 96.2
click at [637, 655] on textarea "Thanks for the feedback. Hi, thank you for your patience. I understand it feels…" at bounding box center [916, 669] width 803 height 68
click at [651, 648] on textarea "Thanks for the feedback and we appreciate your patience. I understand it feels …" at bounding box center [916, 669] width 803 height 68
click at [875, 667] on textarea "Thanks for the feedback, and we appreciate your patience. I understand it feels…" at bounding box center [916, 669] width 803 height 68
click at [880, 665] on textarea "Thanks for the feedback, and we appreciate your patience. I understand it feels…" at bounding box center [916, 669] width 803 height 68
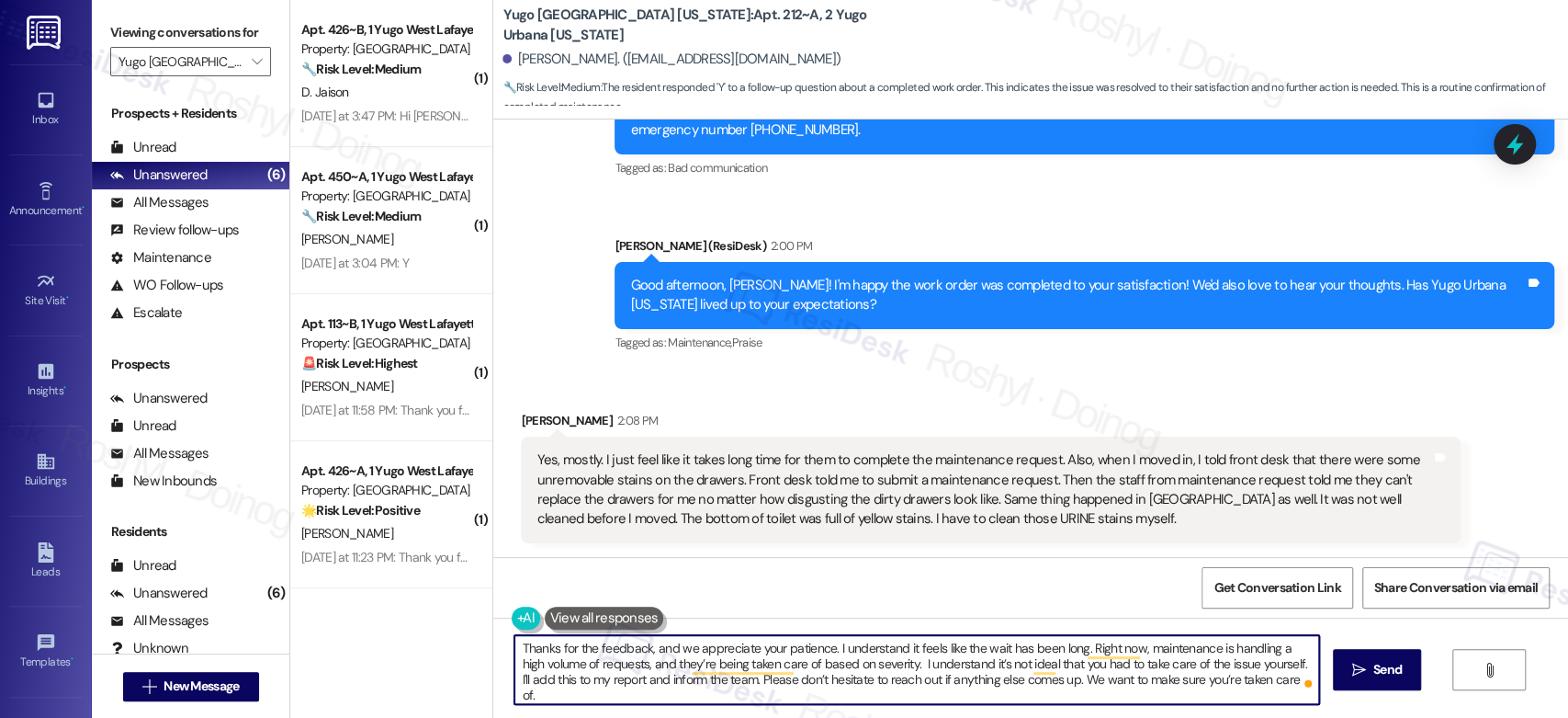
click at [1195, 665] on textarea "Thanks for the feedback, and we appreciate your patience. I understand it feels…" at bounding box center [916, 669] width 803 height 68
click at [1191, 664] on textarea "Thanks for the feedback, and we appreciate your patience. I understand it feels…" at bounding box center [916, 669] width 803 height 68
type textarea "Thanks for the feedback, and we appreciate your patience. I understand it feels…"
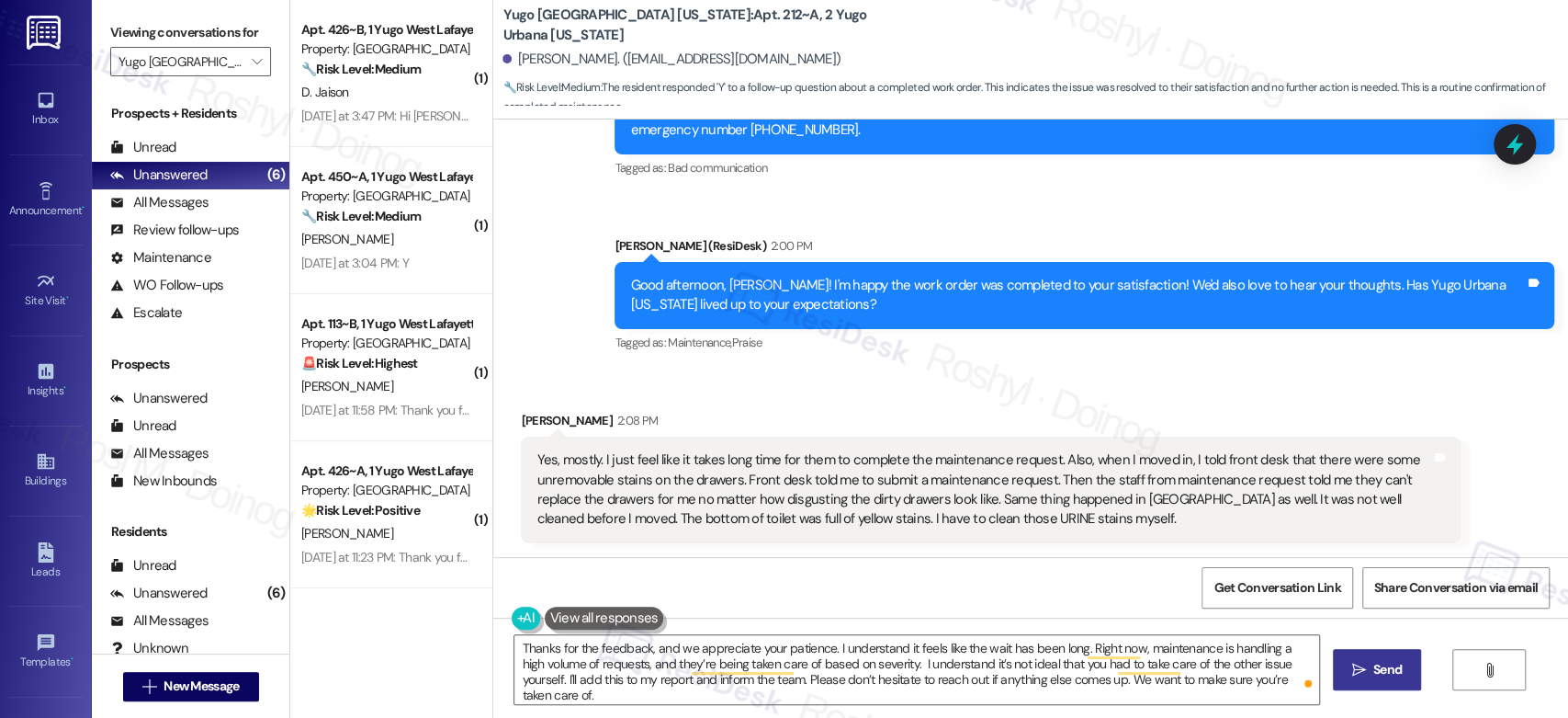
click at [1411, 684] on button " Send" at bounding box center [1378, 669] width 89 height 41
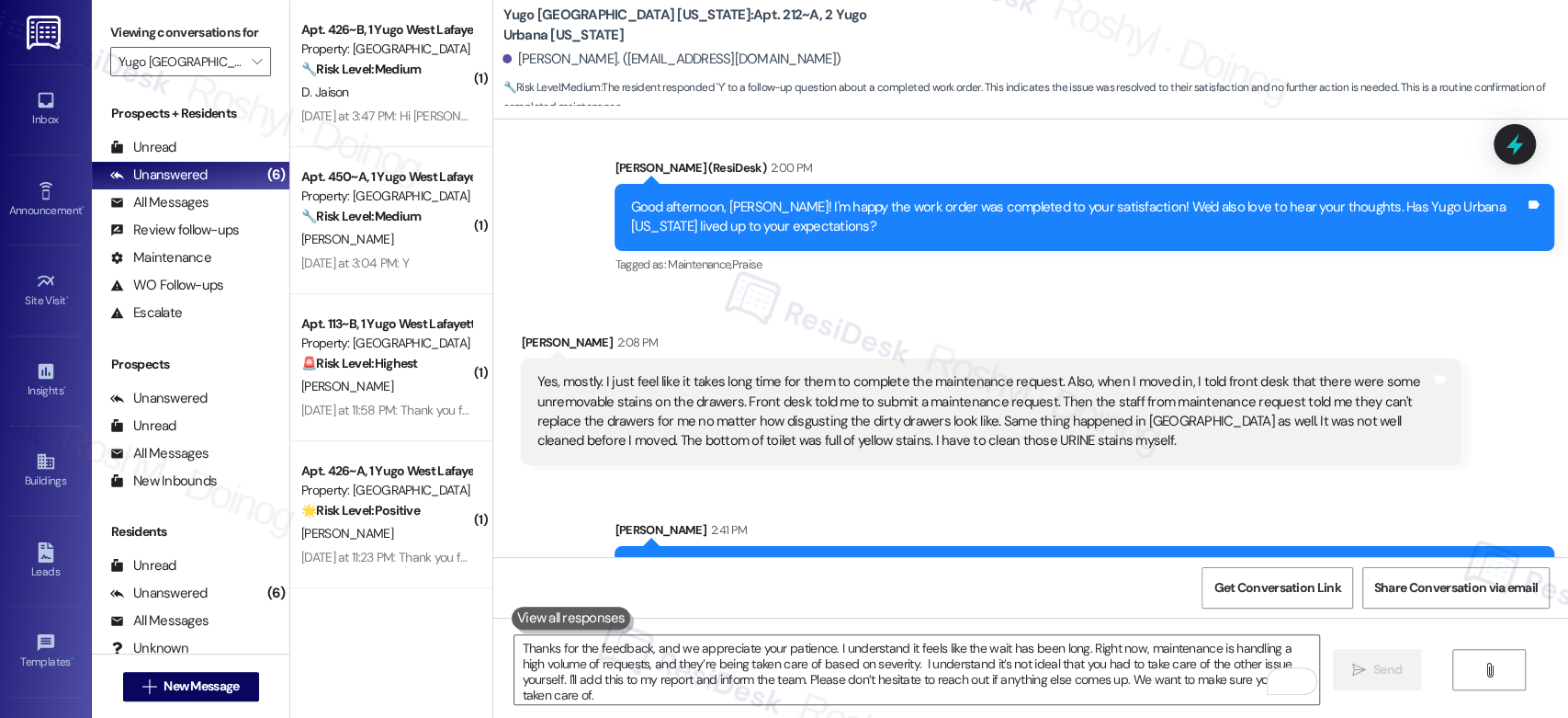
scroll to position [1075, 0]
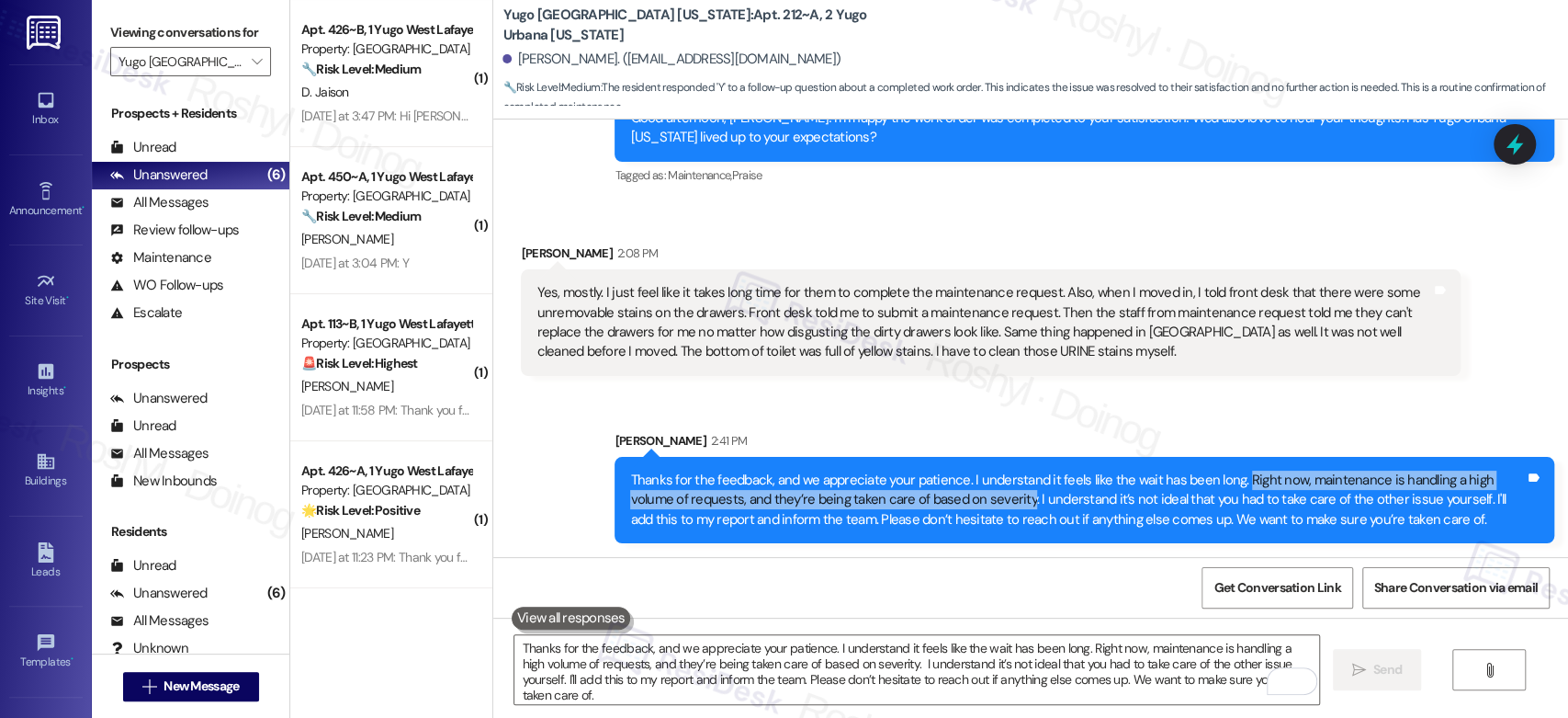
copy div "Right now, maintenance is handling a high volume of requests, and they’re being…"
drag, startPoint x: 1226, startPoint y: 473, endPoint x: 969, endPoint y: 509, distance: 259.5
click at [969, 509] on div "Thanks for the feedback, and we appreciate your patience. I understand it feels…" at bounding box center [1077, 500] width 895 height 59
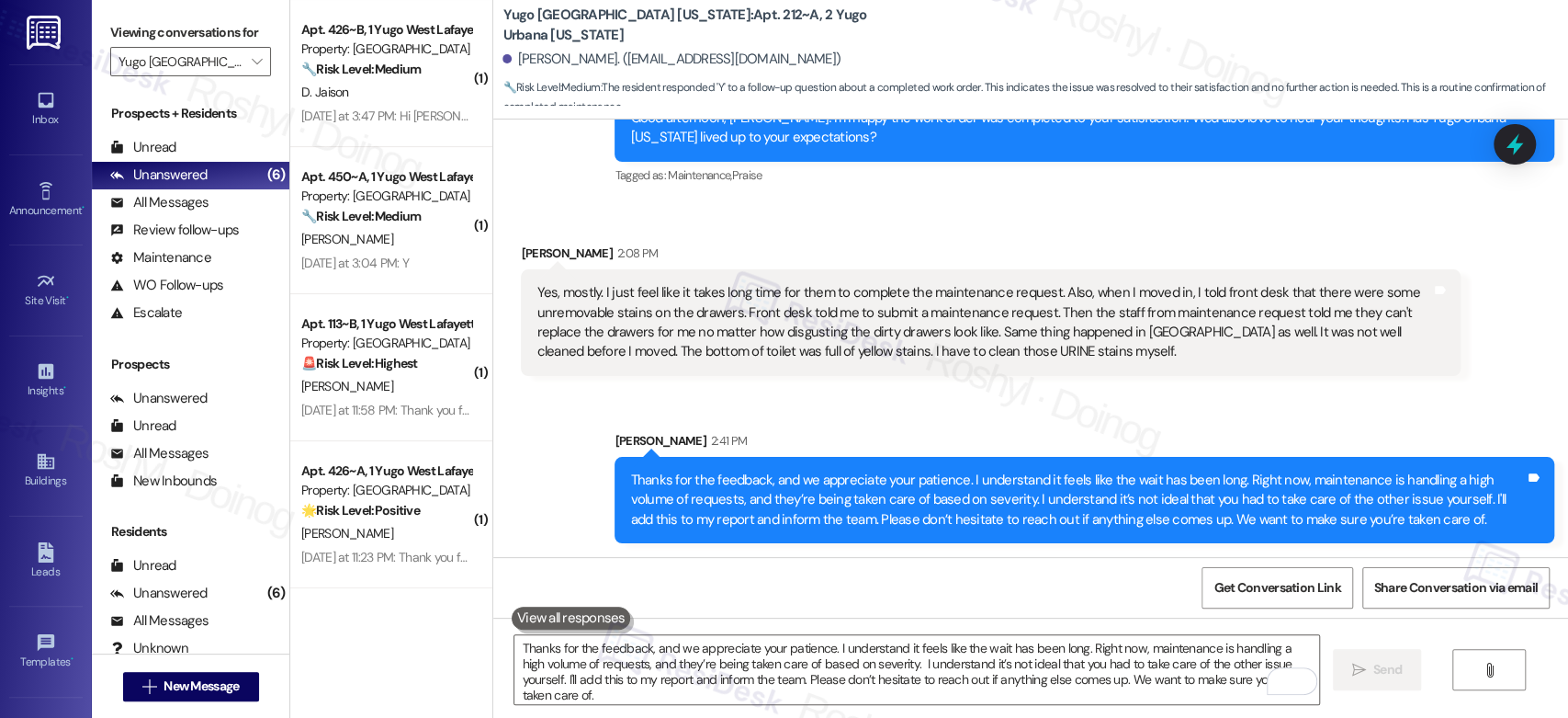
click at [879, 412] on div "Sent via SMS Sarah 2:41 PM Thanks for the feedback, and we appreciate your pati…" at bounding box center [1031, 474] width 1074 height 167
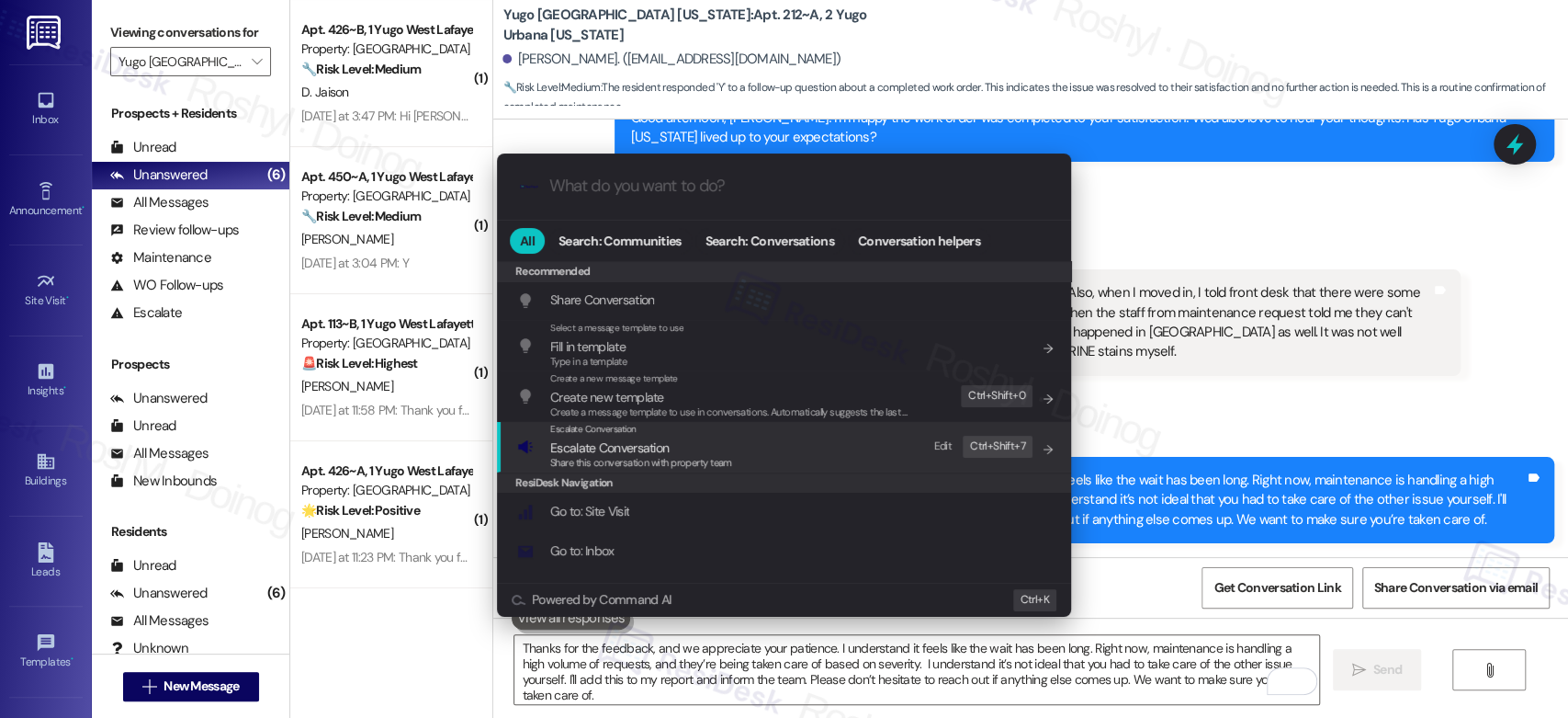
click at [648, 448] on span "Escalate Conversation" at bounding box center [610, 447] width 119 height 16
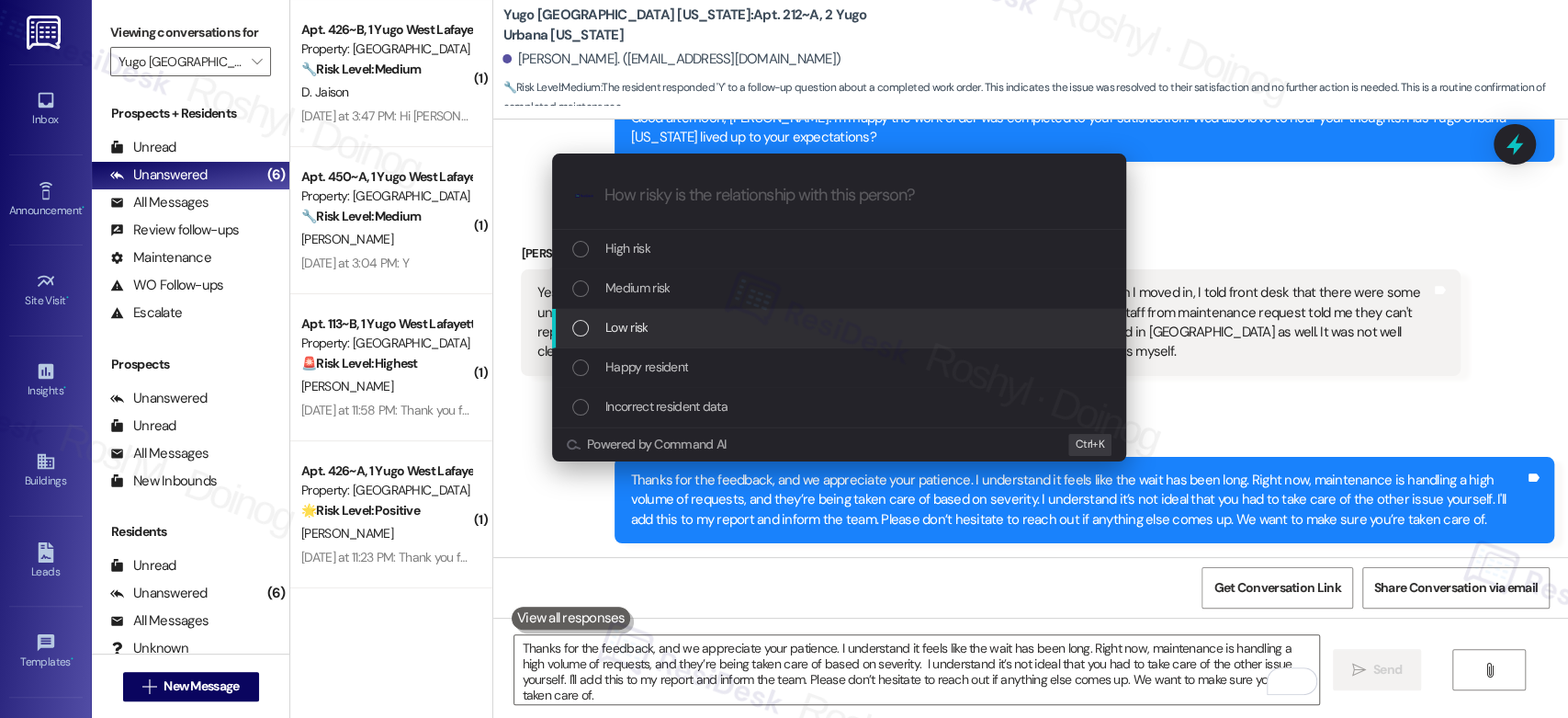
click at [648, 317] on div "Low risk" at bounding box center [841, 326] width 537 height 20
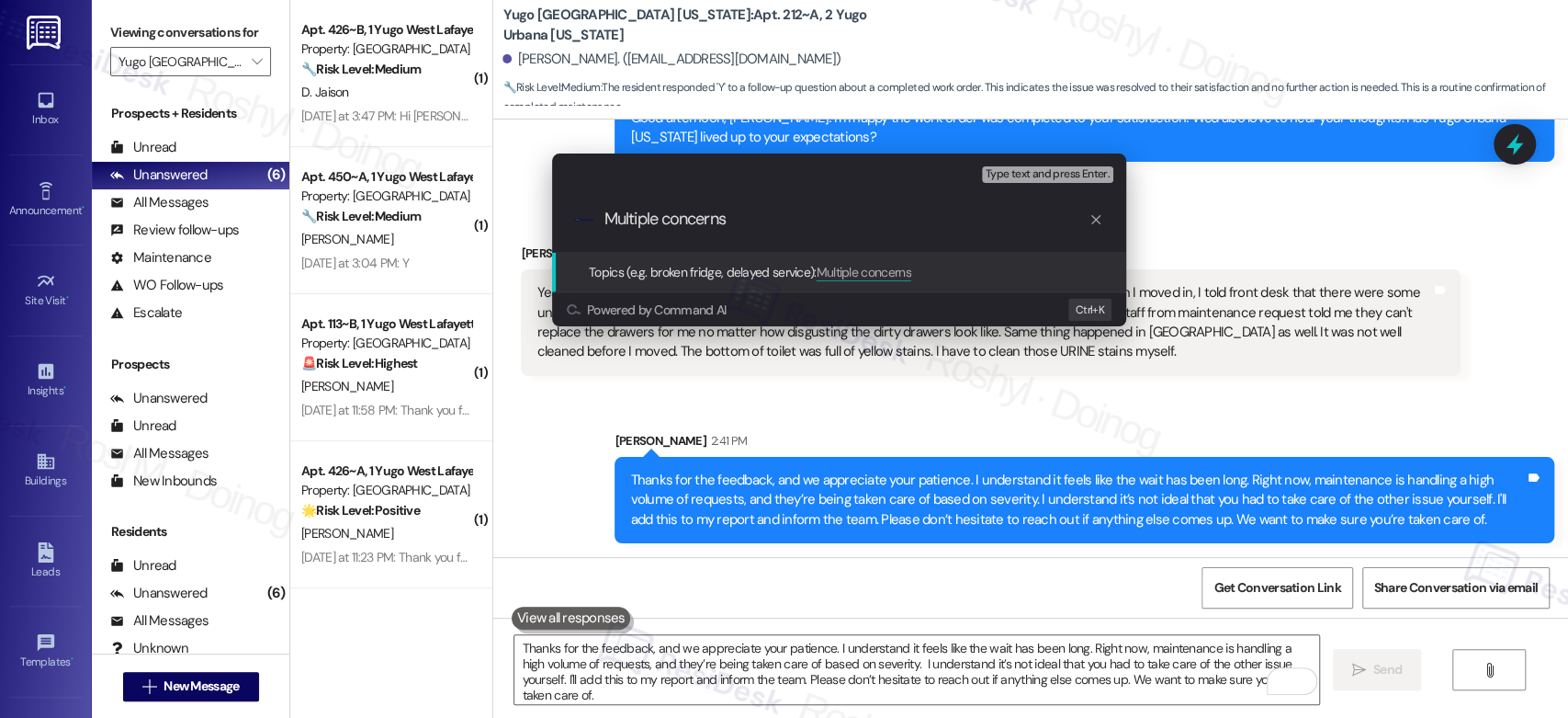
type input "Multiple concerns"
click at [1081, 173] on span "Type text and press Enter." at bounding box center [1048, 175] width 124 height 13
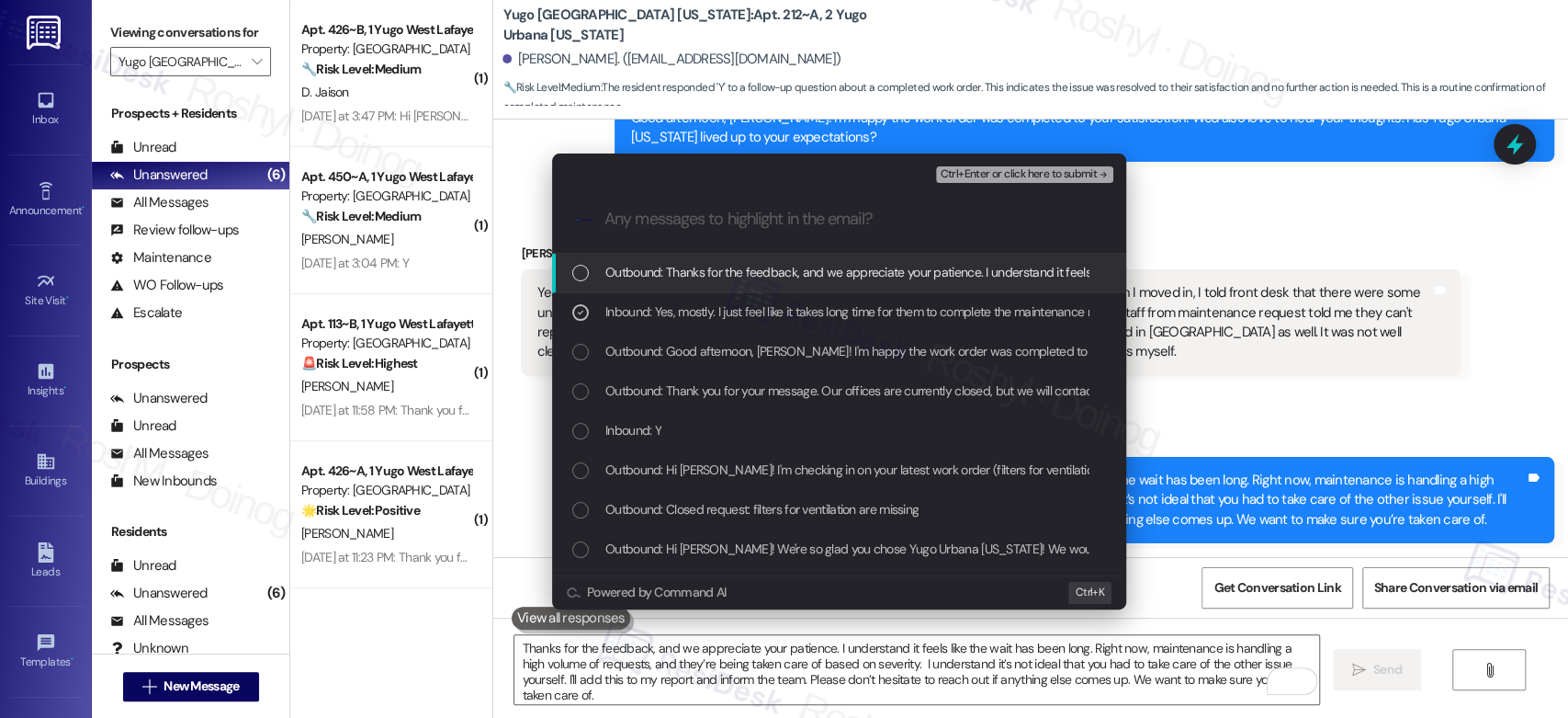
click at [1081, 177] on span "Ctrl+Enter or click here to submit" at bounding box center [1017, 175] width 157 height 13
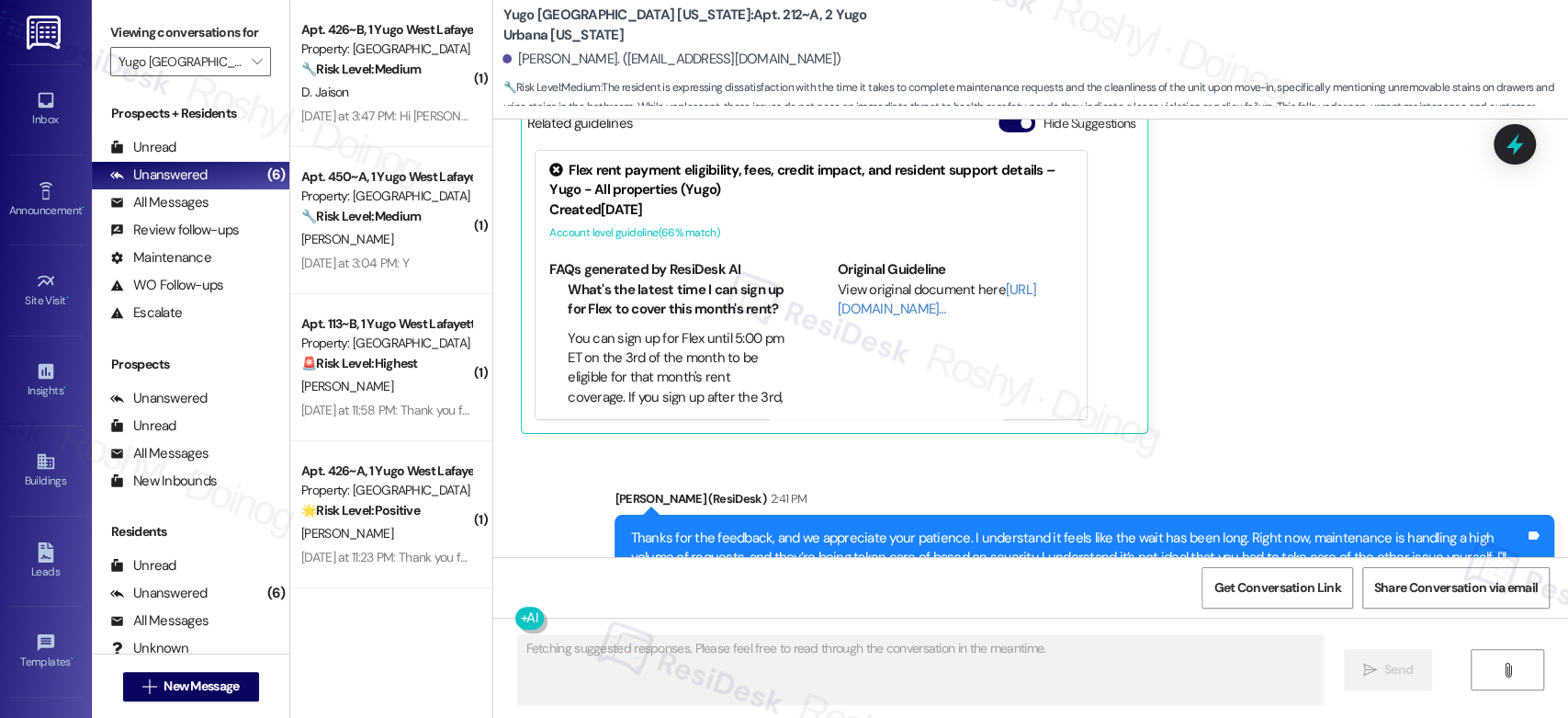
scroll to position [1467, 0]
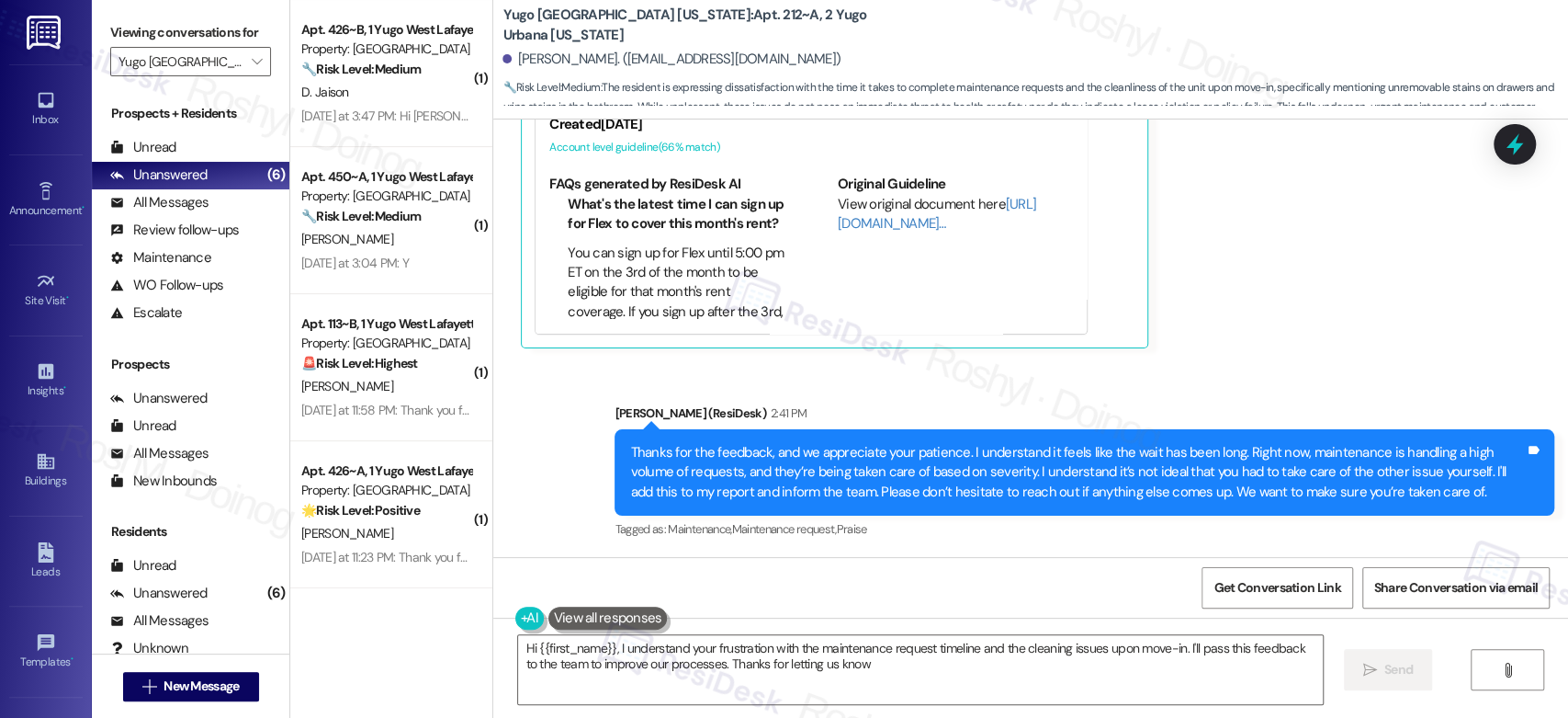
type textarea "Hi {{first_name}}, I understand your frustration with the maintenance request t…"
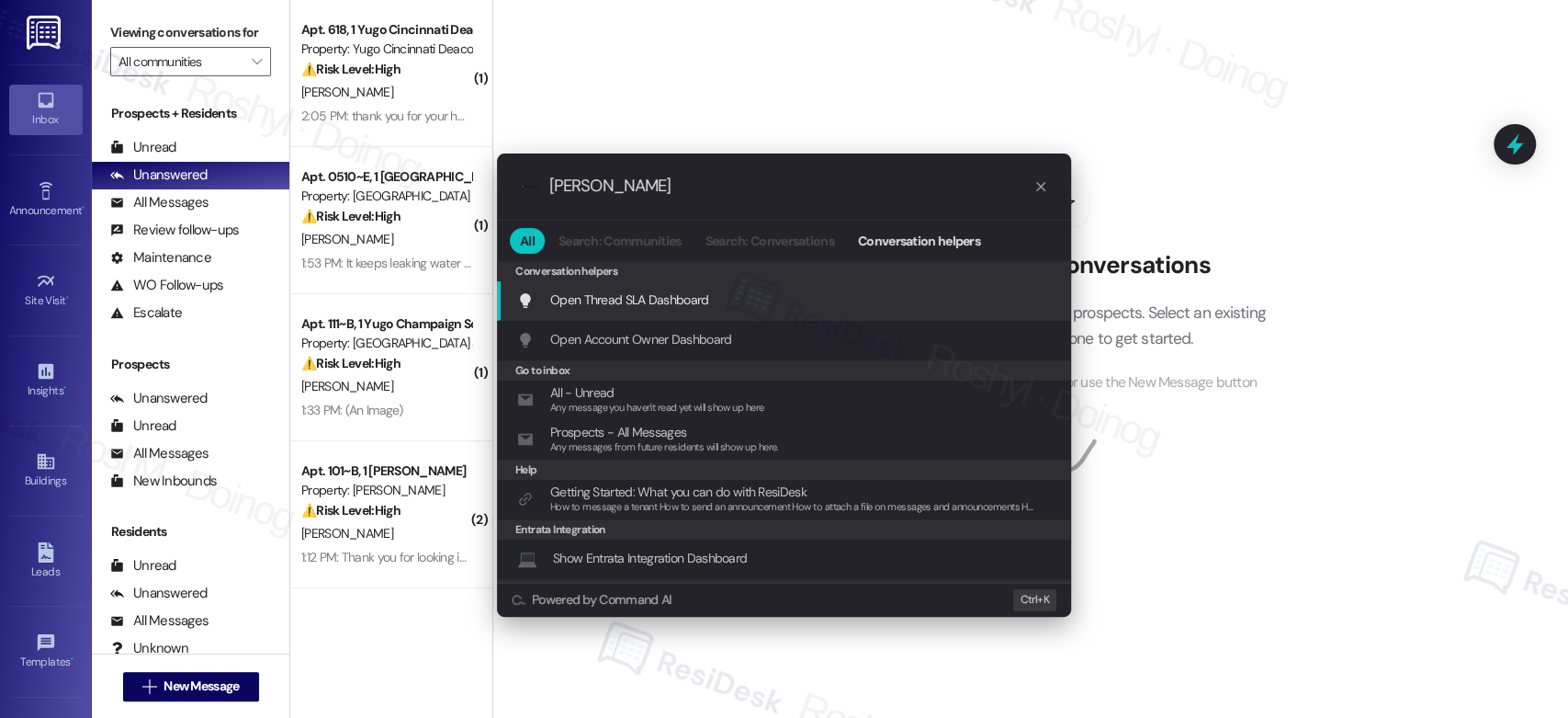
type input "sahd"
click at [687, 310] on div "Open Thread SLA Dashboard Add shortcut" at bounding box center [784, 301] width 574 height 40
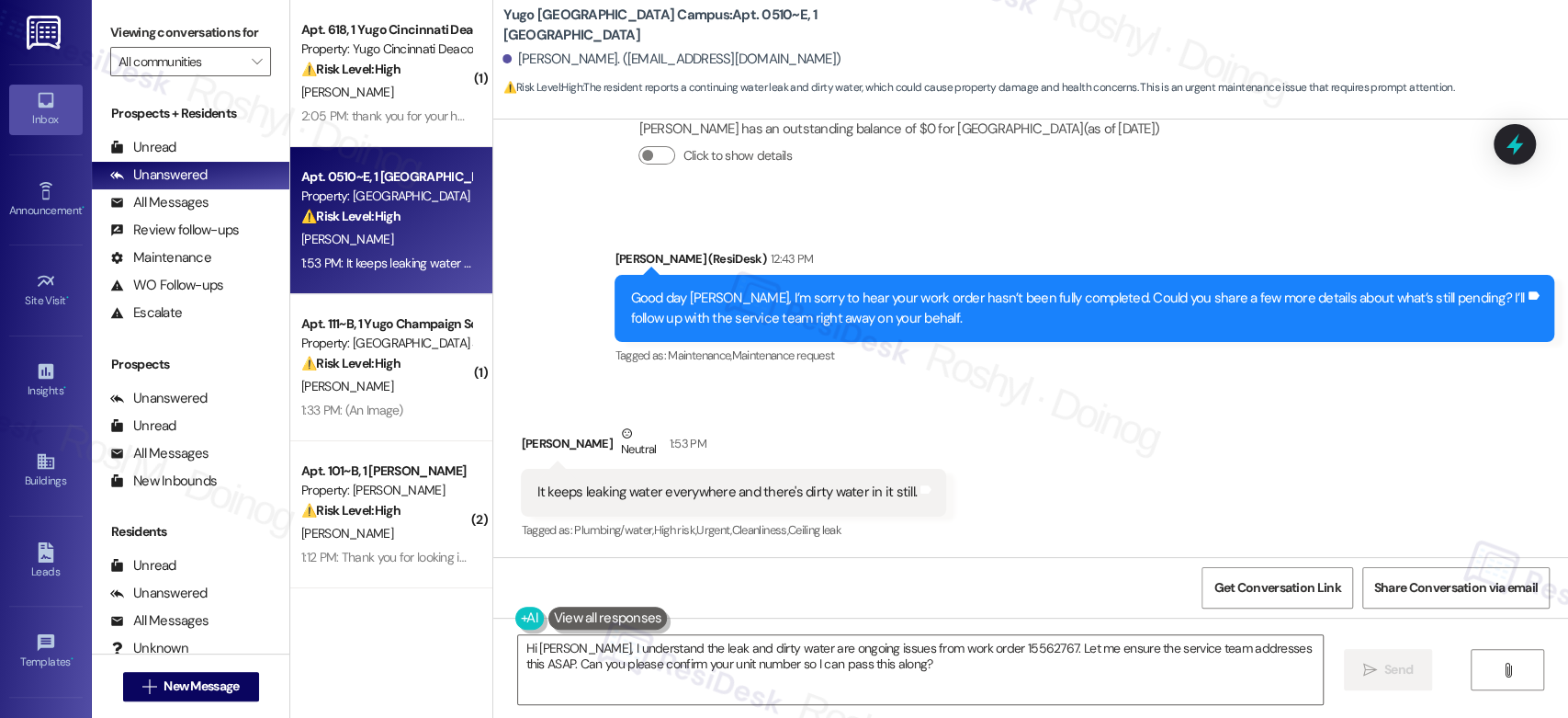
scroll to position [1094, 0]
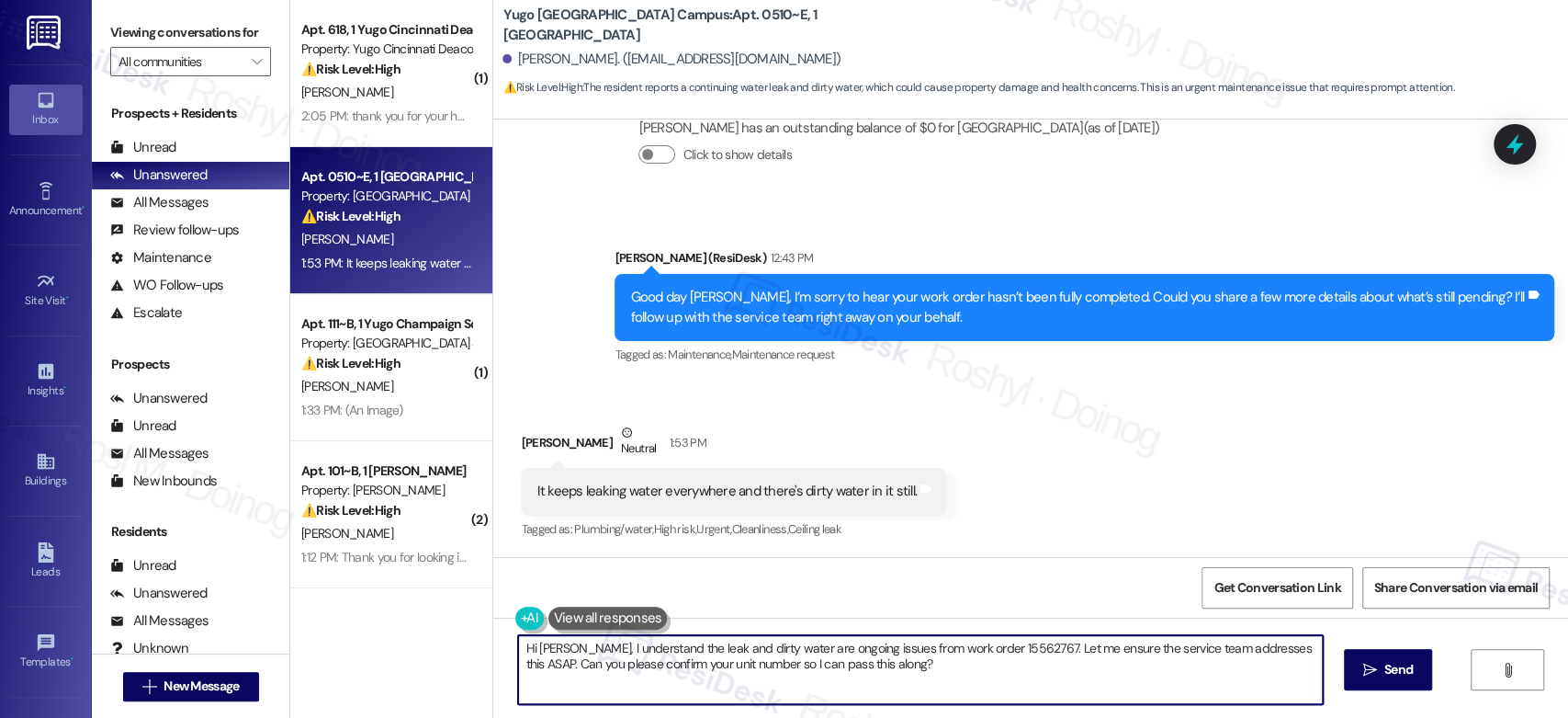
drag, startPoint x: 861, startPoint y: 670, endPoint x: 415, endPoint y: 627, distance: 448.1
click at [415, 627] on div "( 1 ) Apt. 618, 1 Yugo Cincinnati Deacon Property: Yugo Cincinnati Deacon ⚠️ Ri…" at bounding box center [929, 359] width 1278 height 718
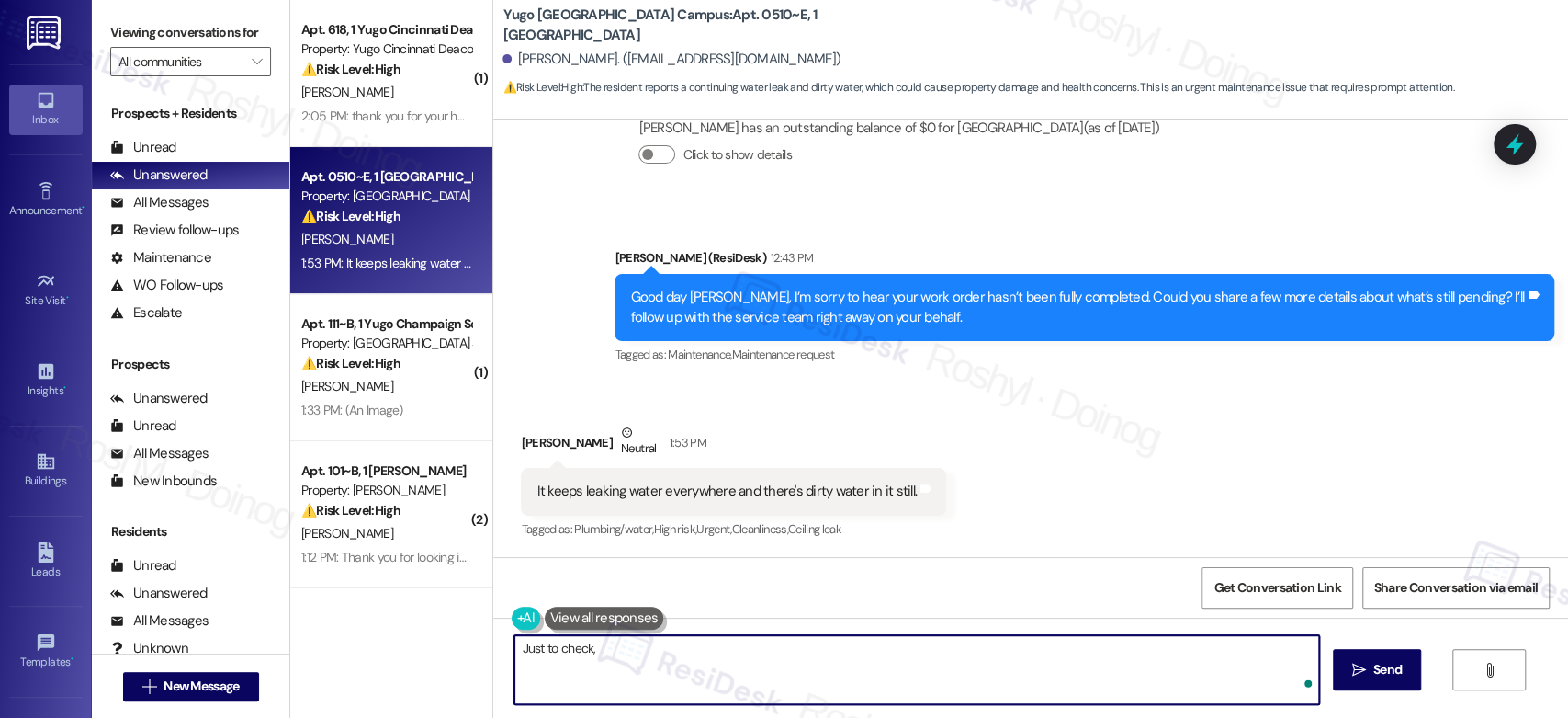
paste textarea "Has the maintenance team been by your home at all"
click at [893, 654] on textarea "Just to check, Has the maintenance team been by your home at all or reach out t…" at bounding box center [916, 669] width 803 height 68
click at [596, 659] on textarea "Just to check, Has the maintenance team been by your home at all or reached out…" at bounding box center [916, 669] width 803 height 68
click at [591, 655] on textarea "Just to check, Has the maintenance team been by your home at all or reached out…" at bounding box center [916, 669] width 803 height 68
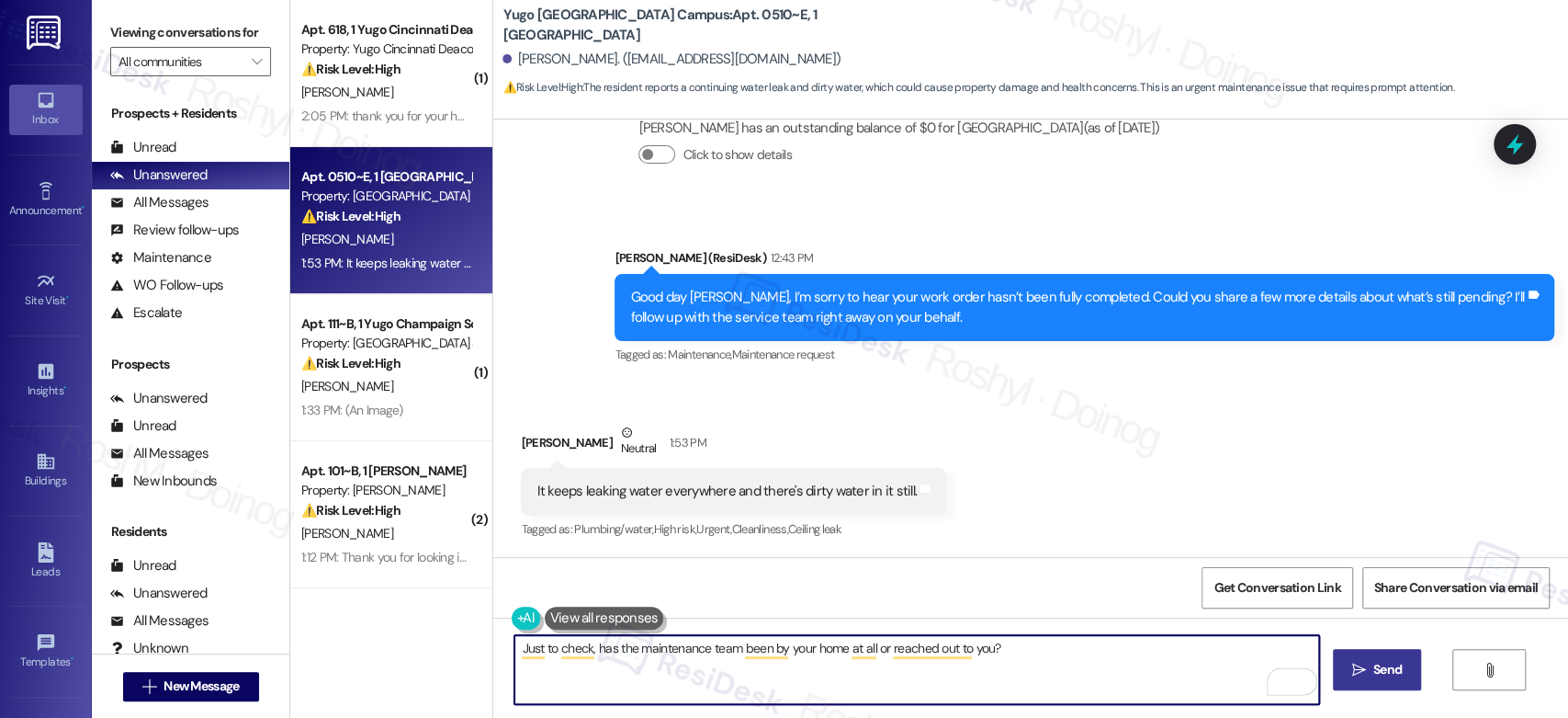
type textarea "Just to check, has the maintenance team been by your home at all or reached out…"
click at [1401, 676] on span "Send" at bounding box center [1388, 669] width 36 height 19
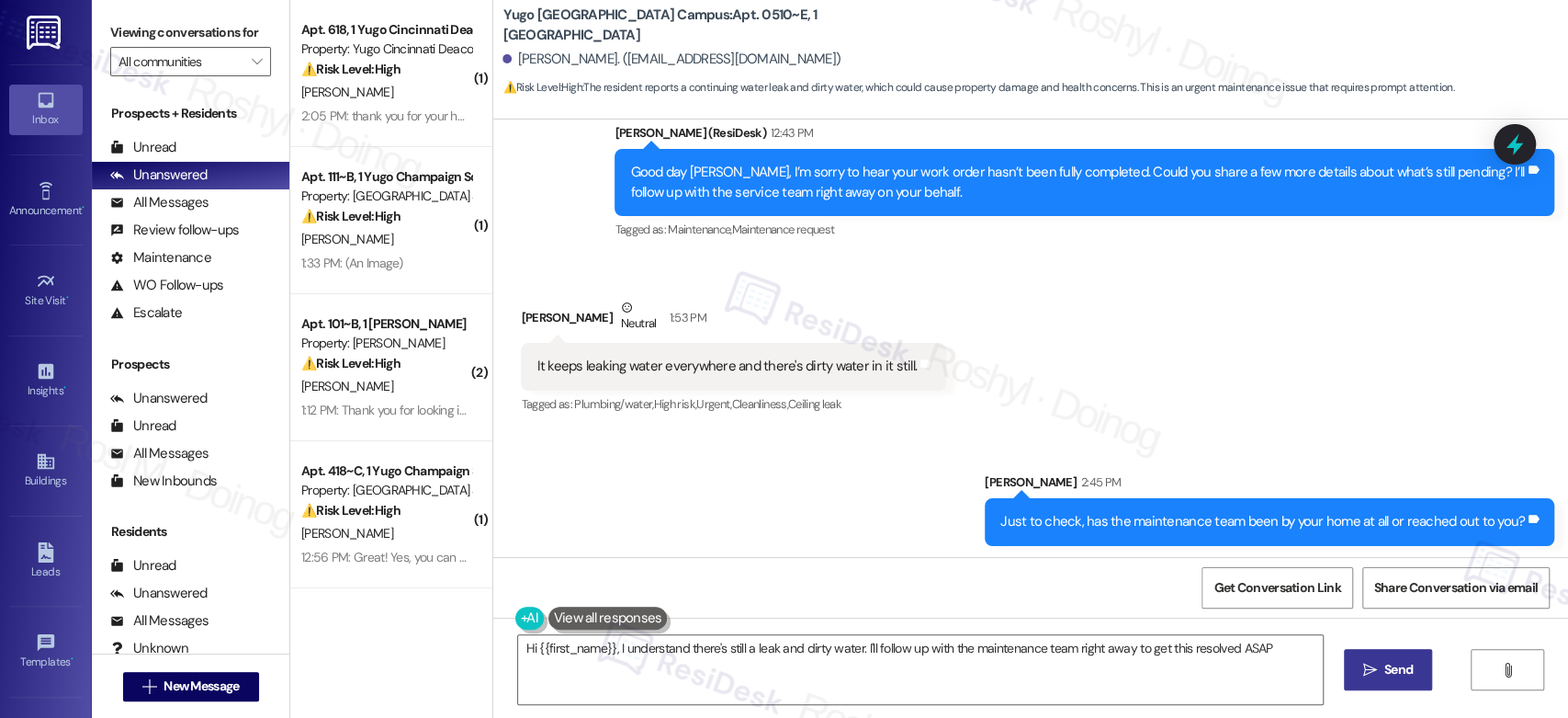
scroll to position [1221, 0]
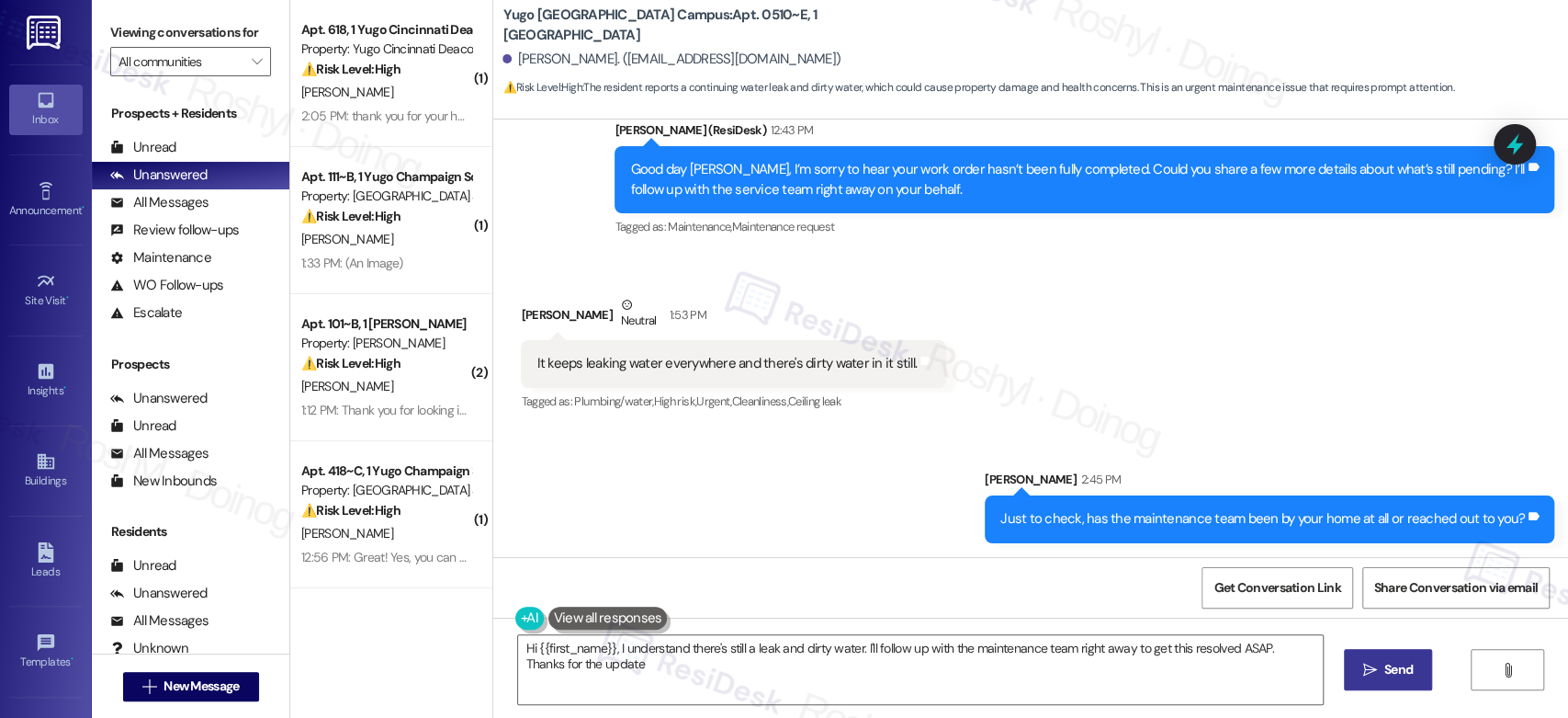
type textarea "Hi {{first_name}}, I understand there's still a leak and dirty water. I'll foll…"
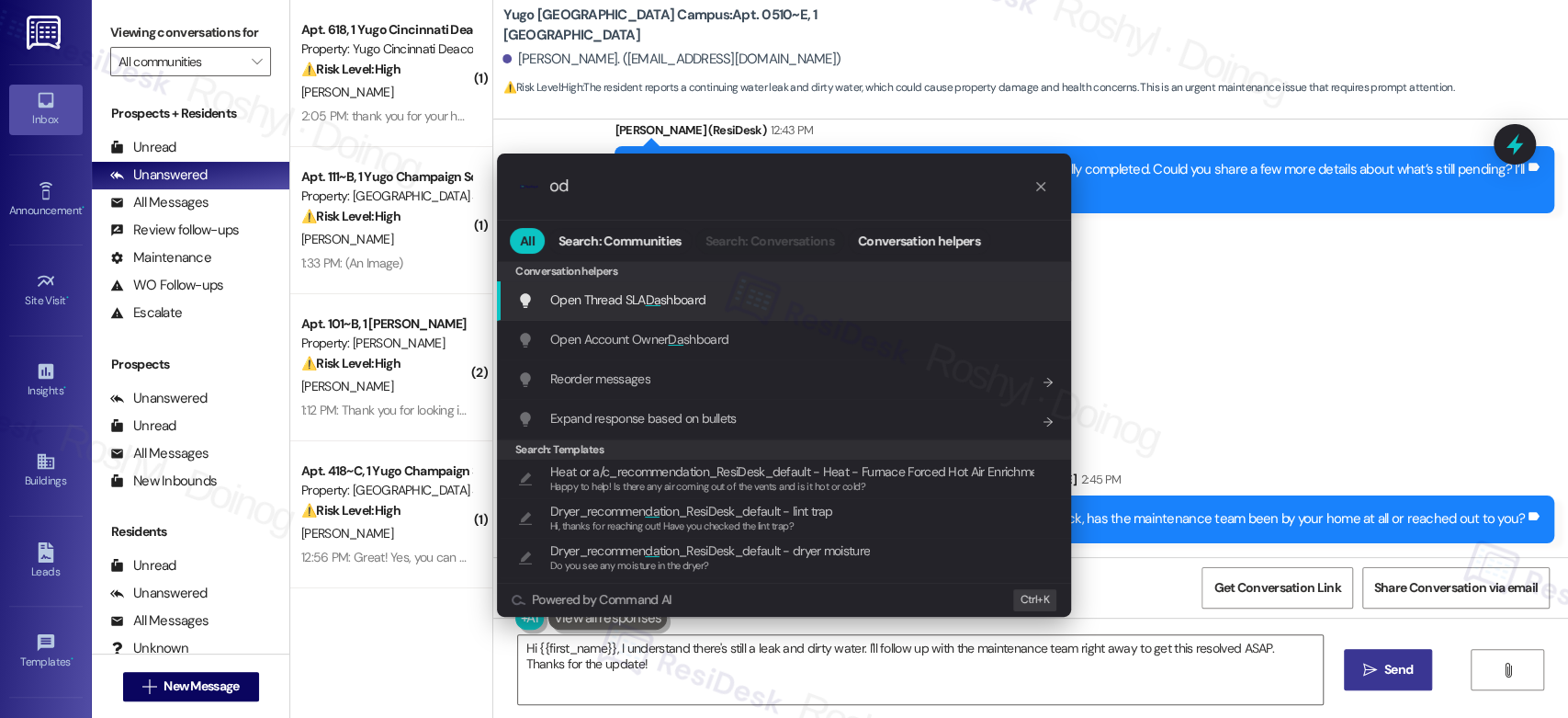
type input "o"
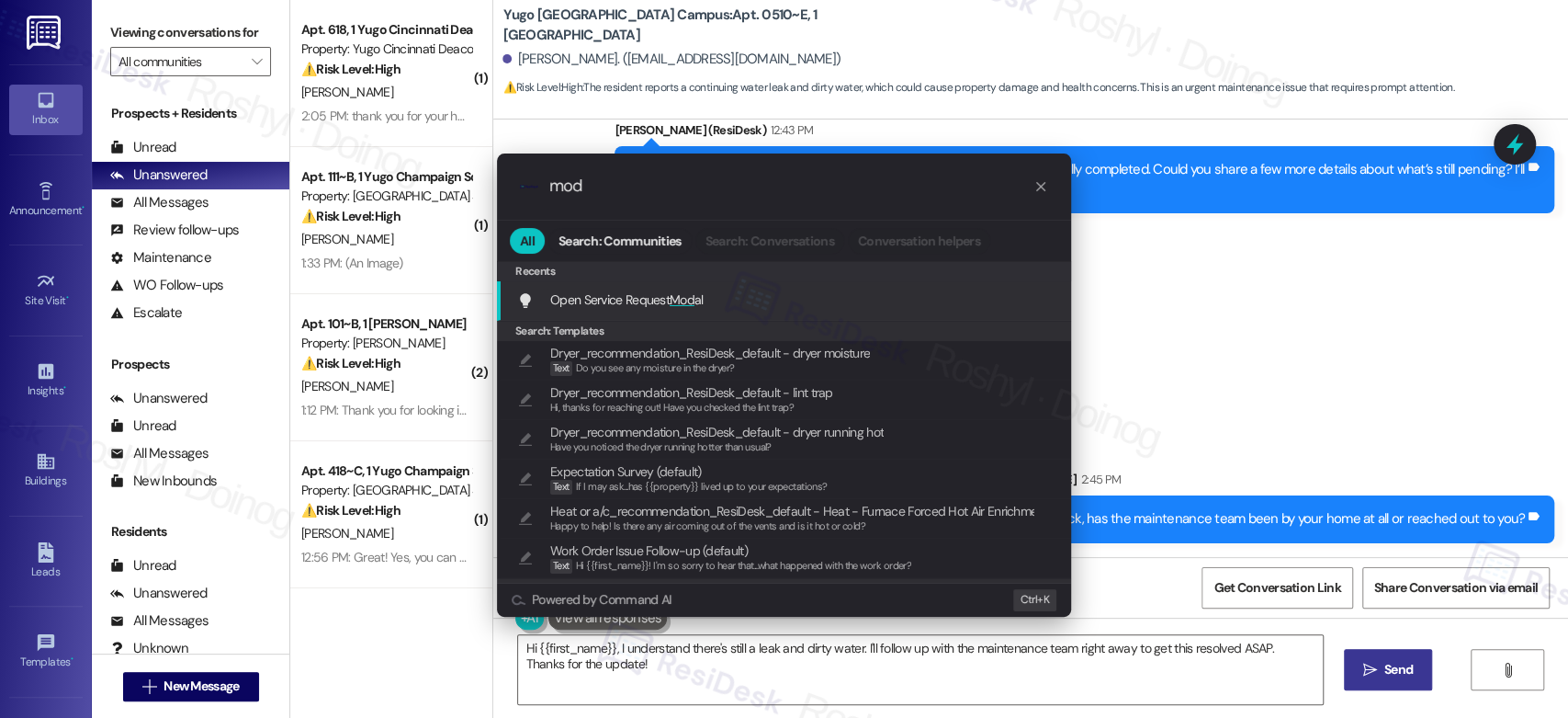
type input "mod"
click at [916, 308] on div "Open Service Request Mod al Add shortcut" at bounding box center [785, 299] width 537 height 20
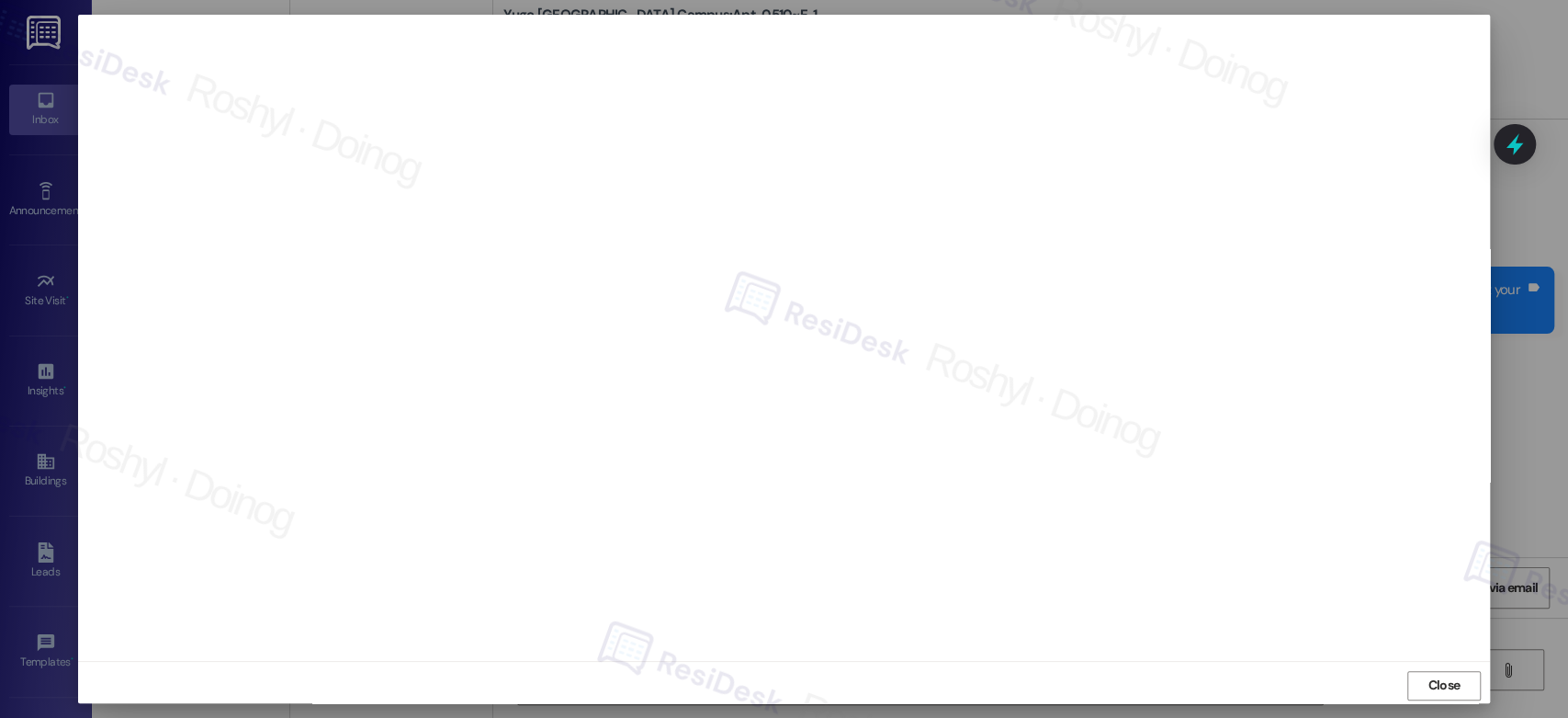
scroll to position [813, 0]
click at [1429, 671] on span "Close" at bounding box center [1444, 685] width 40 height 28
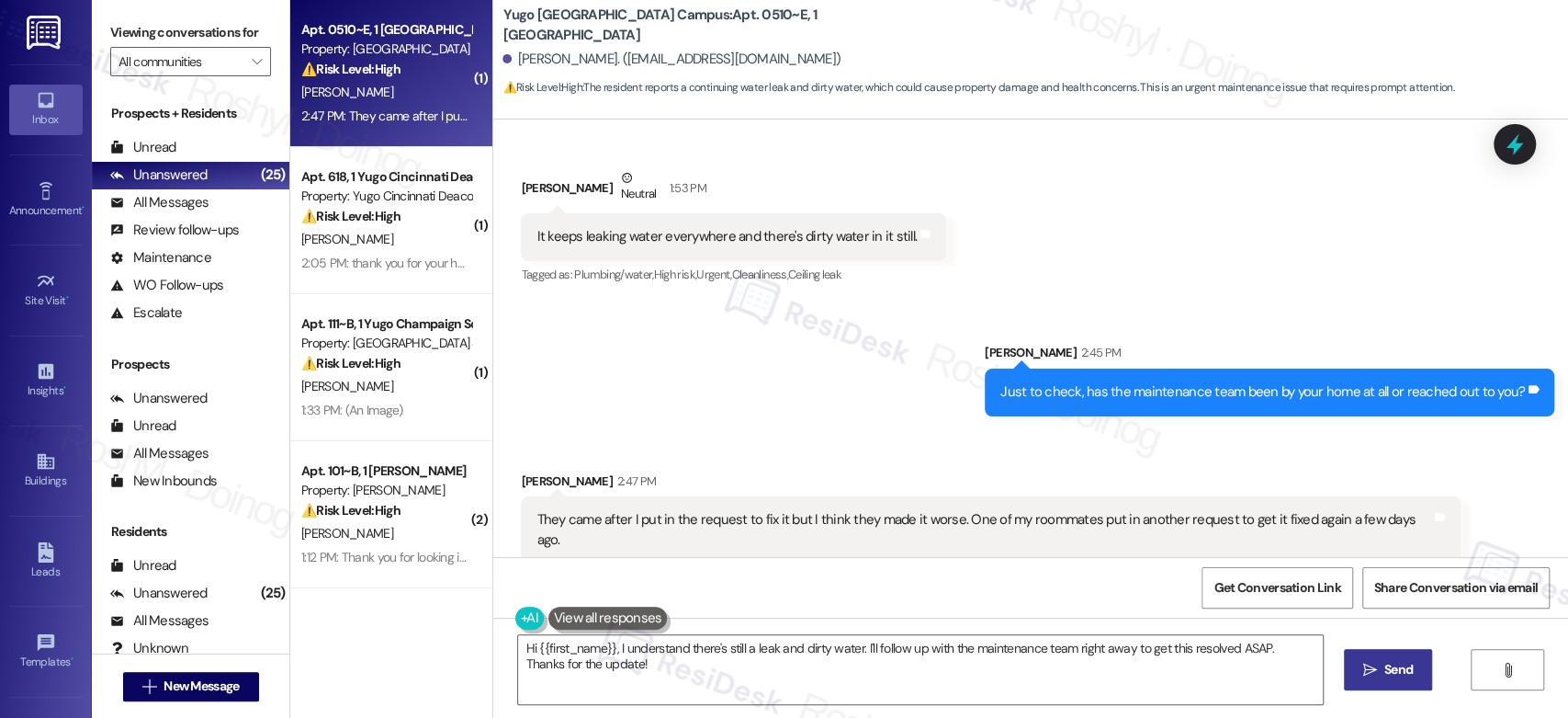
scroll to position [1349, 0]
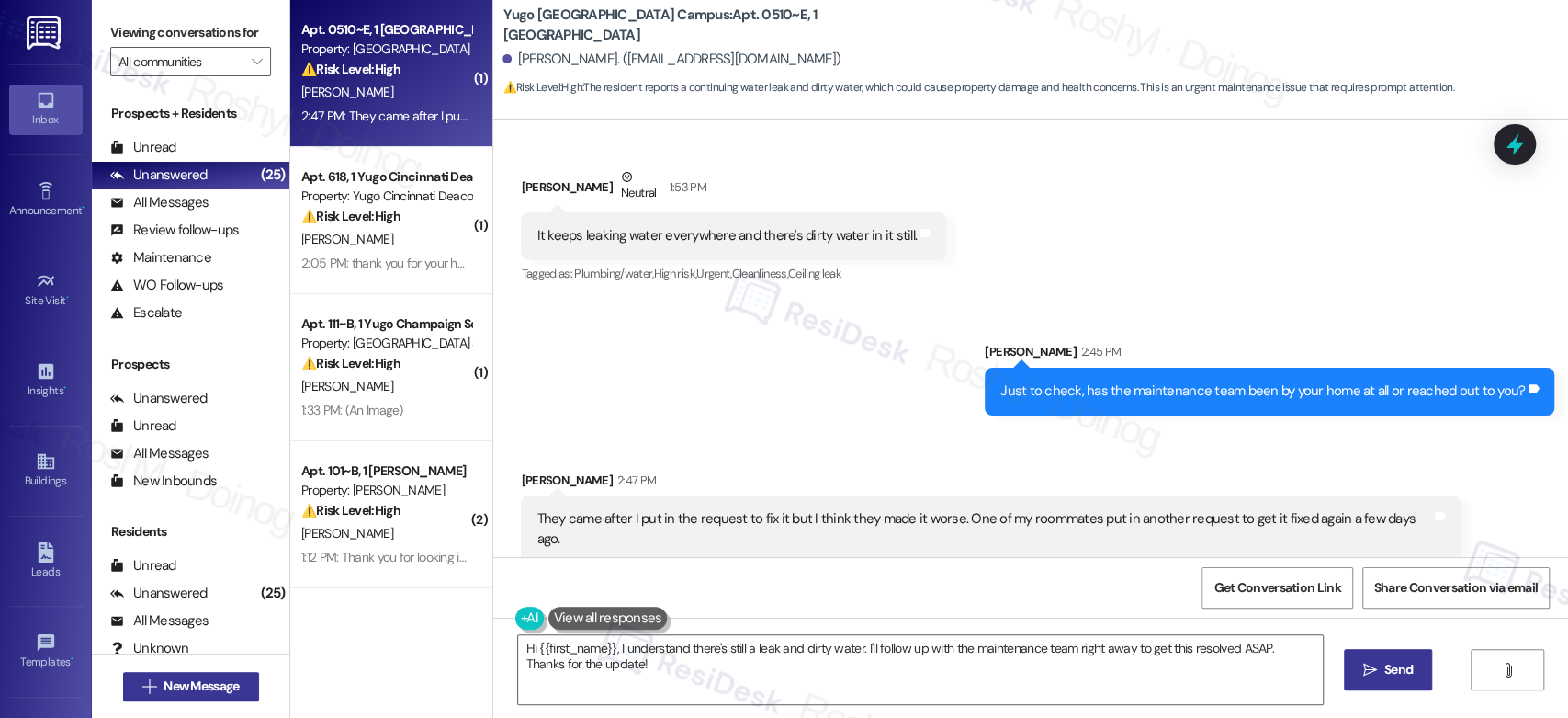
click at [145, 683] on icon "" at bounding box center [149, 686] width 13 height 14
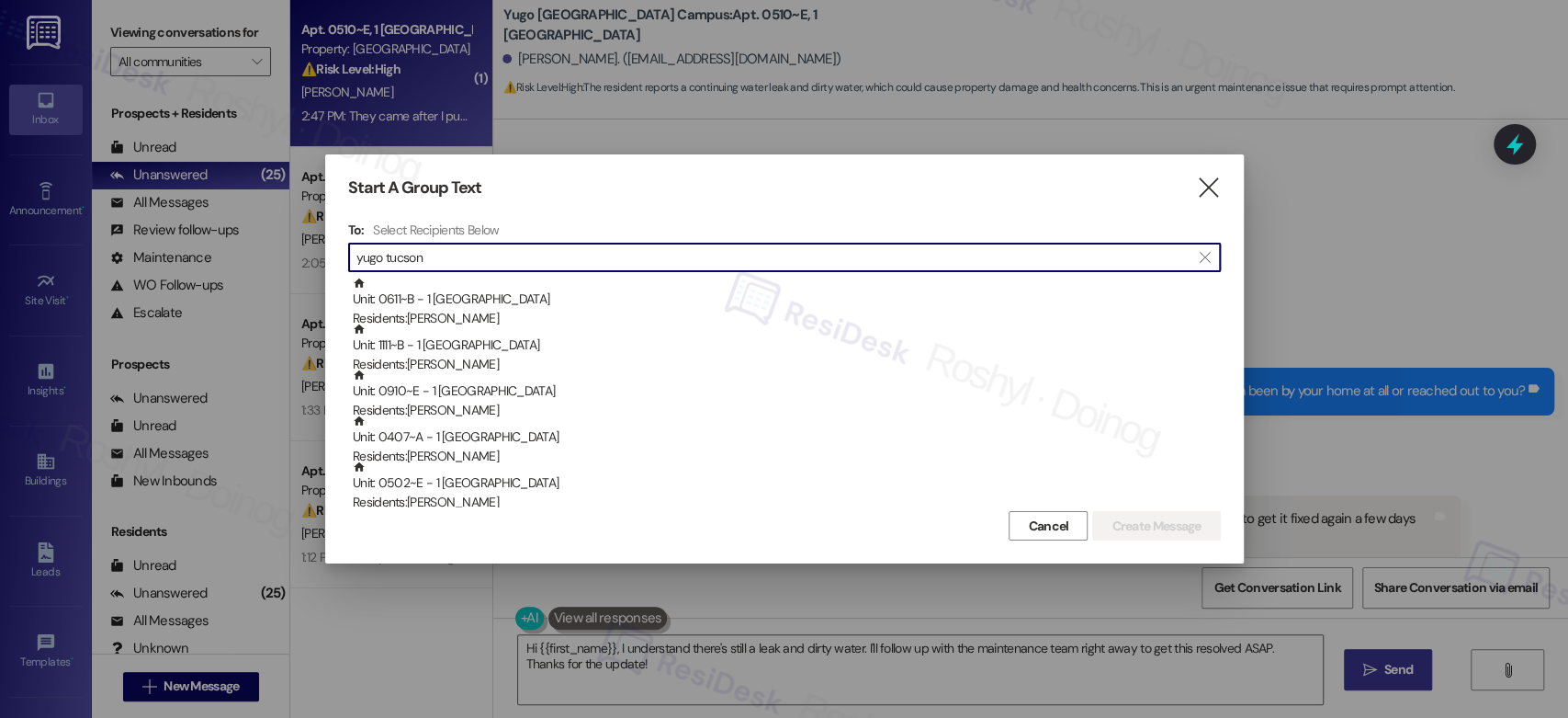
click at [357, 253] on input "yugo tucson" at bounding box center [773, 257] width 834 height 26
click at [442, 260] on input "yugo tucson" at bounding box center [773, 257] width 834 height 26
click at [357, 262] on input "yugo tucson campus" at bounding box center [773, 257] width 834 height 26
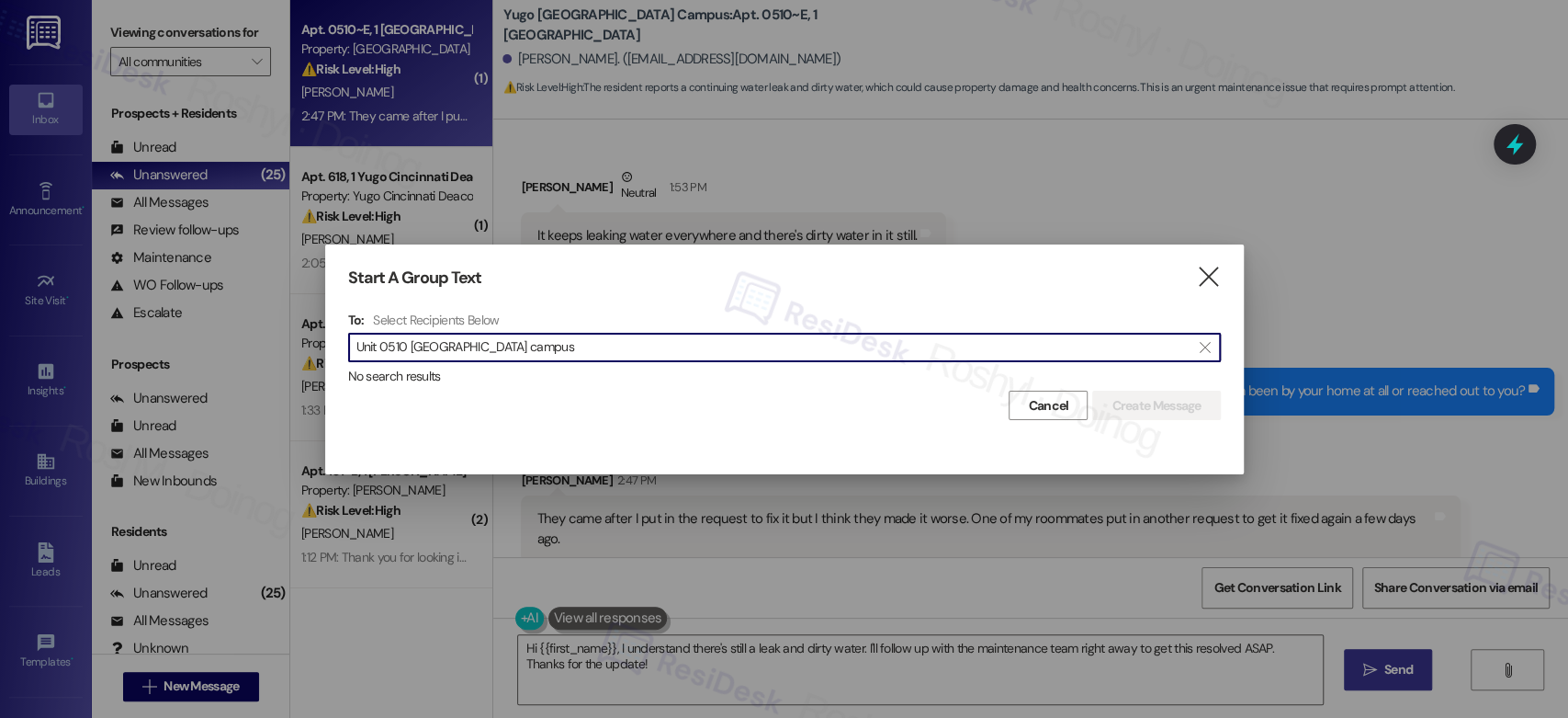
click at [389, 346] on input "Unit 0510 yugo tucson campus" at bounding box center [773, 347] width 834 height 26
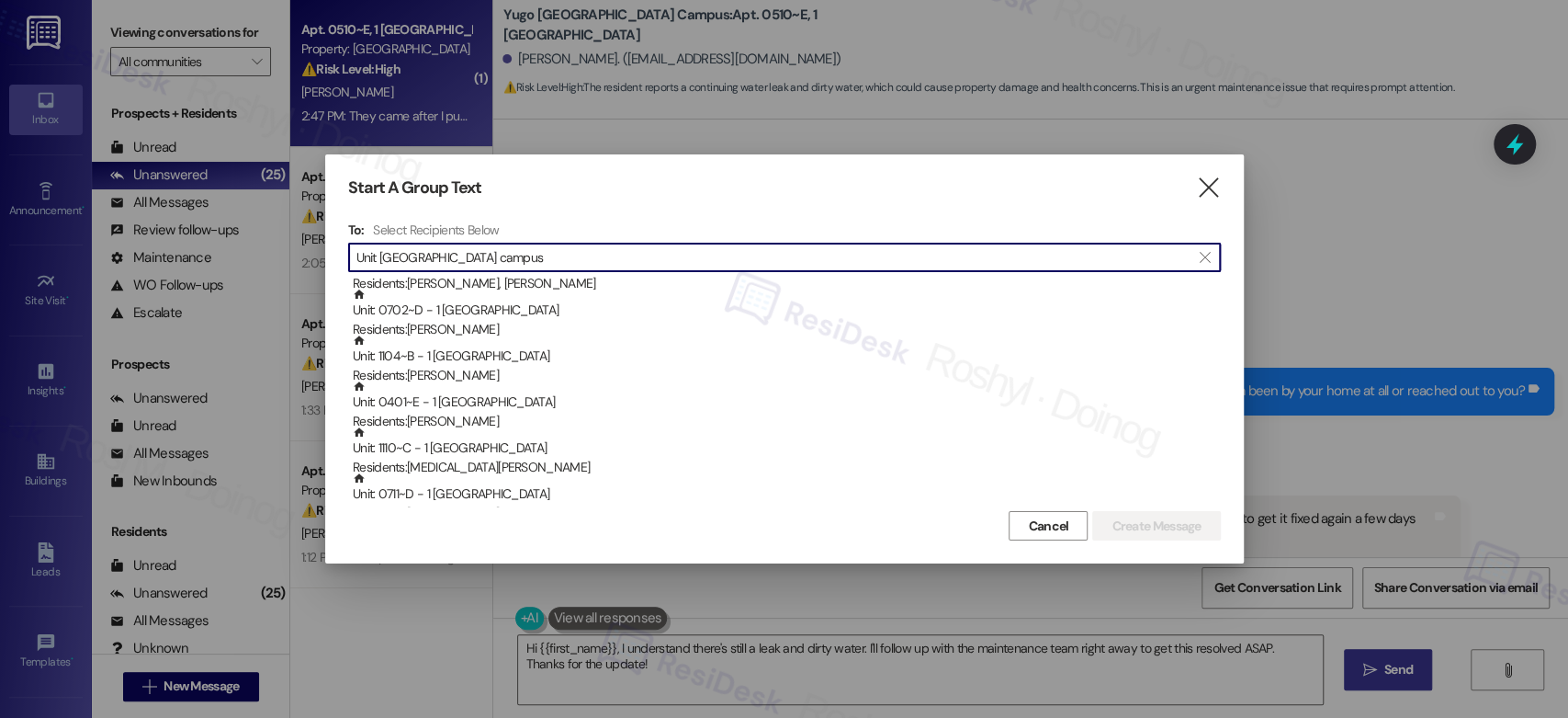
scroll to position [1940, 0]
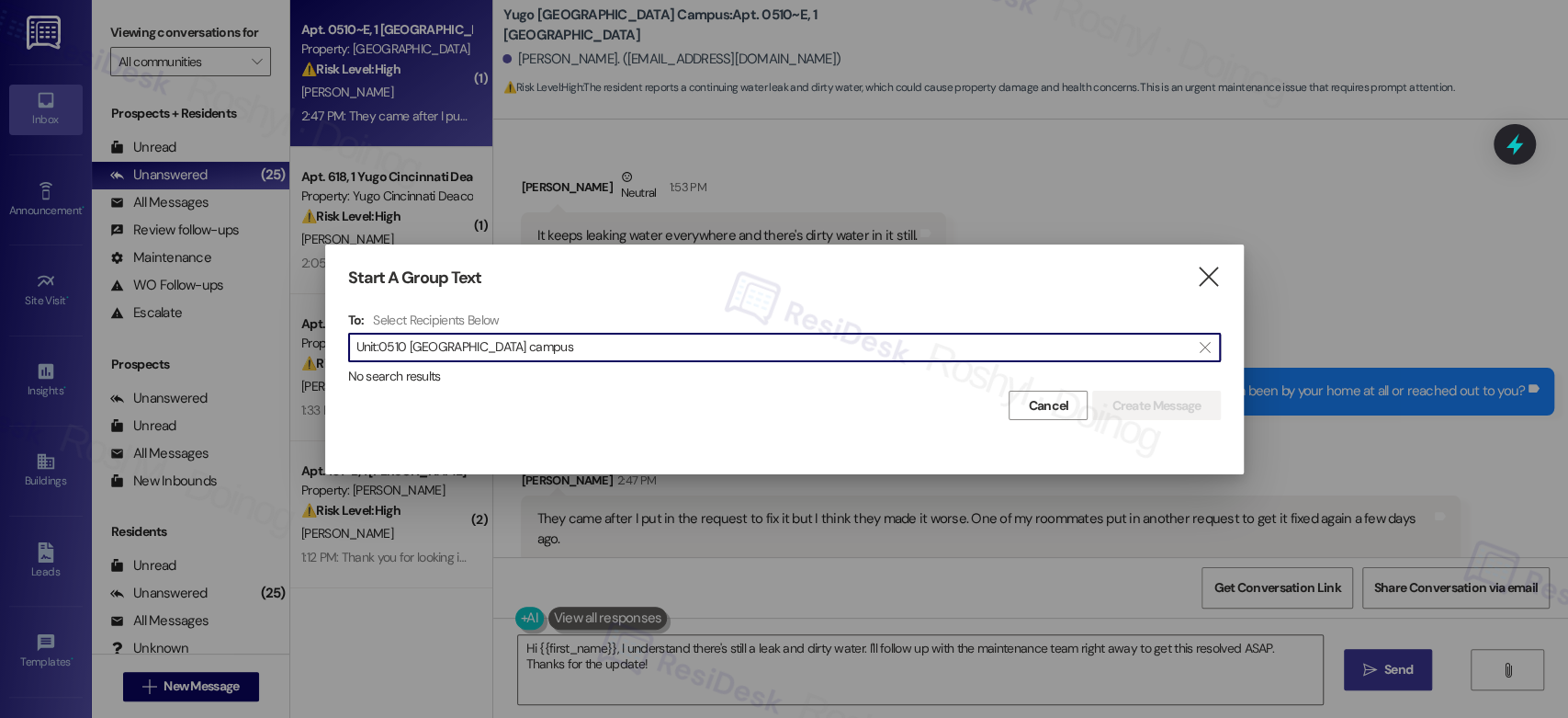
drag, startPoint x: 411, startPoint y: 349, endPoint x: 643, endPoint y: 352, distance: 232.0
click at [643, 352] on input "Unit:0510 yugo tucson campus" at bounding box center [773, 347] width 834 height 26
type input "U"
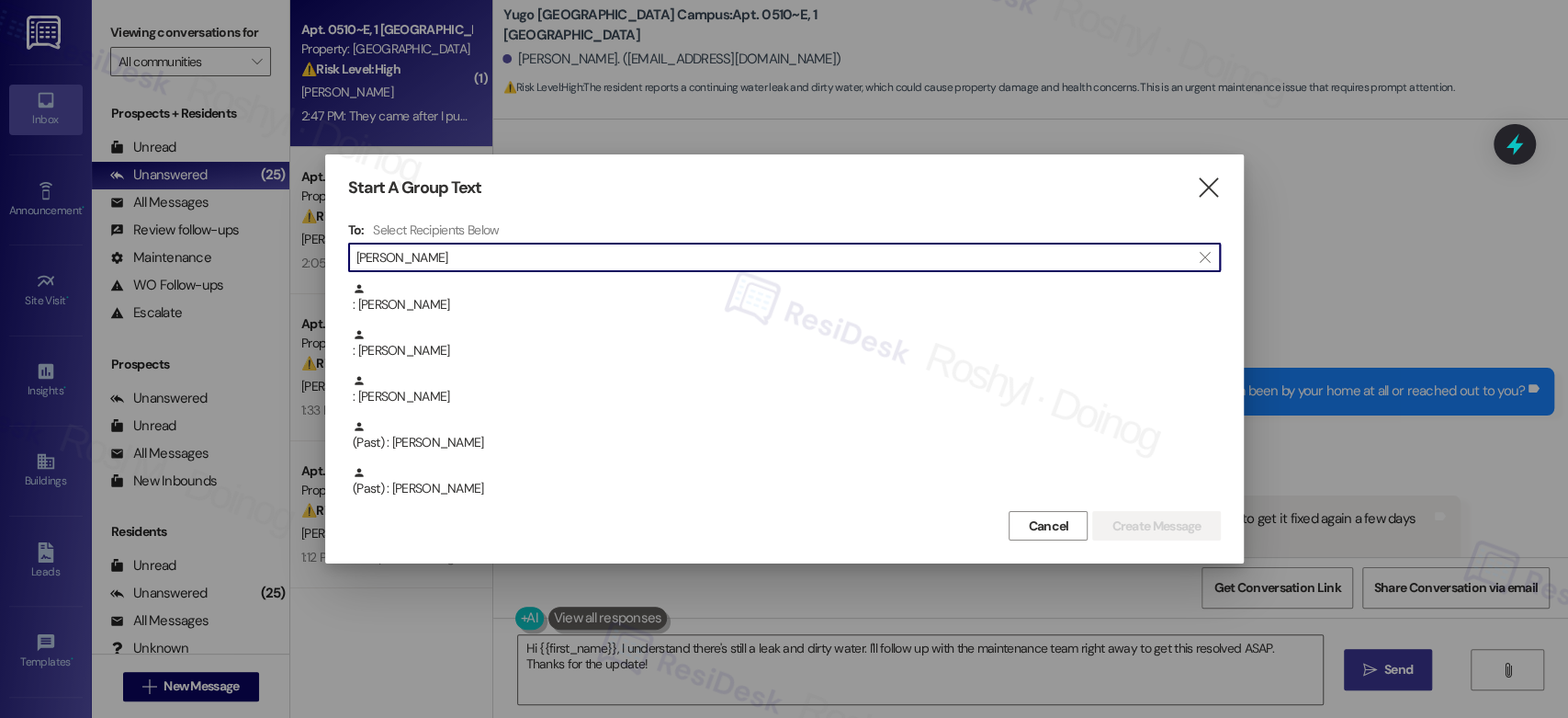
scroll to position [714, 0]
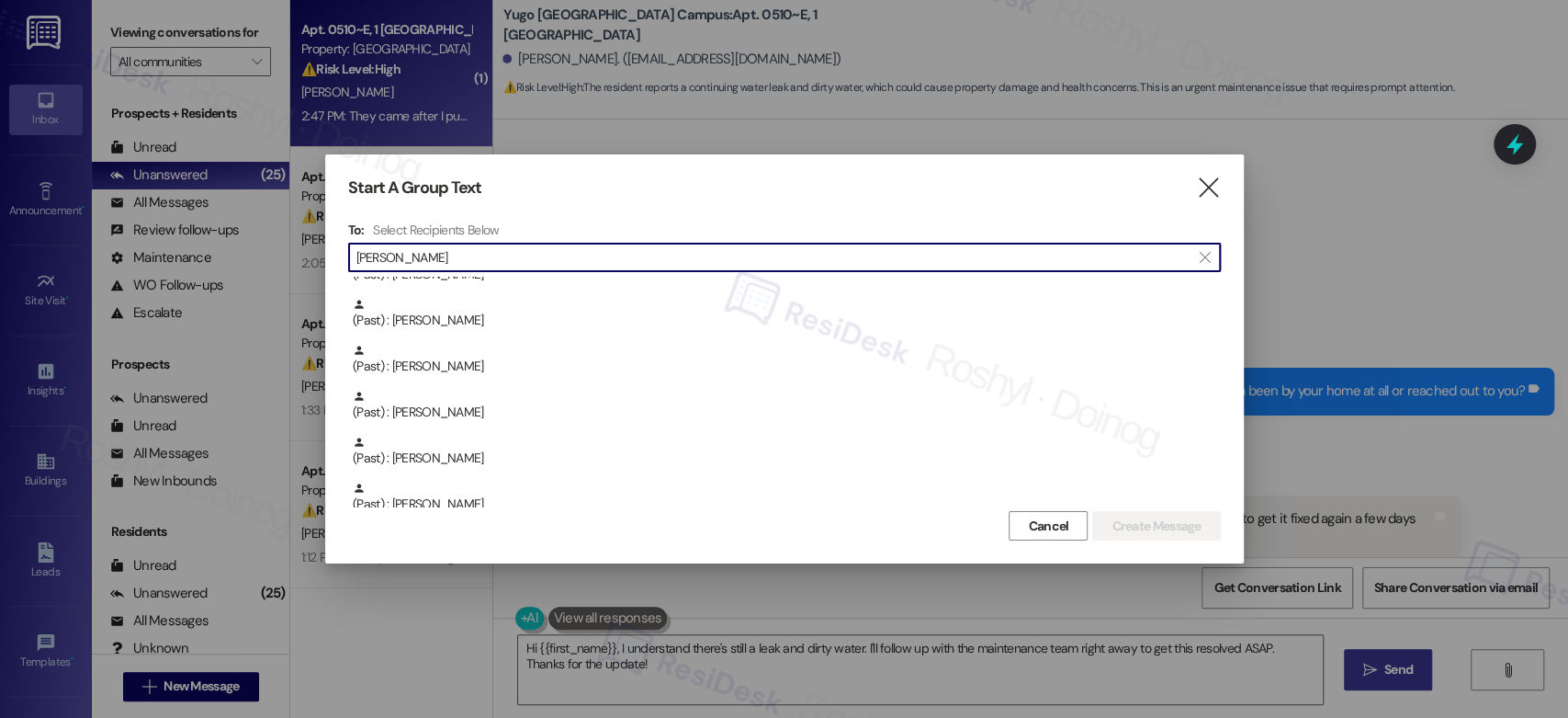
type input "annie h"
click at [1206, 167] on div "Start A Group Text  To: Select Recipients Below  annie h  (Past) : Michelle …" at bounding box center [784, 359] width 919 height 409
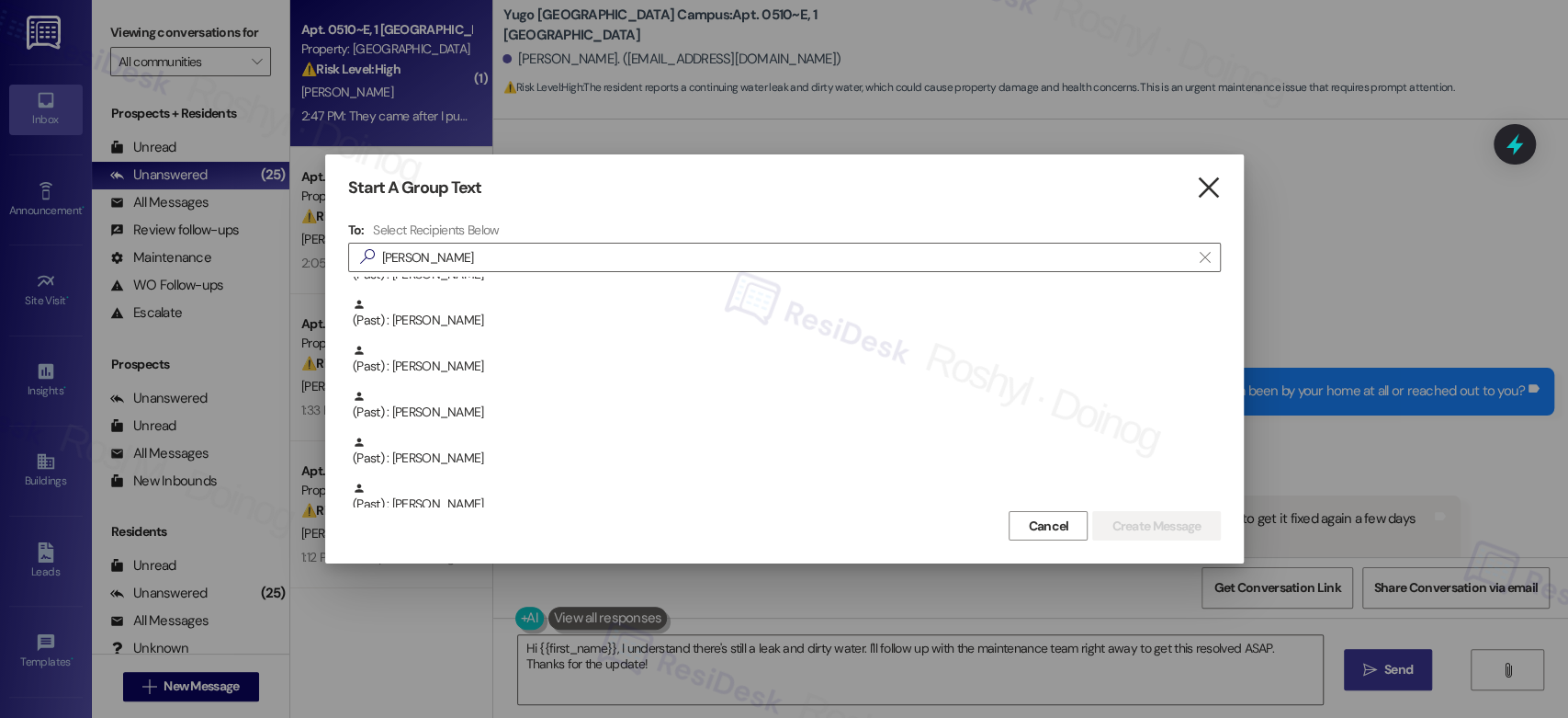
click at [1208, 188] on icon "" at bounding box center [1209, 187] width 25 height 19
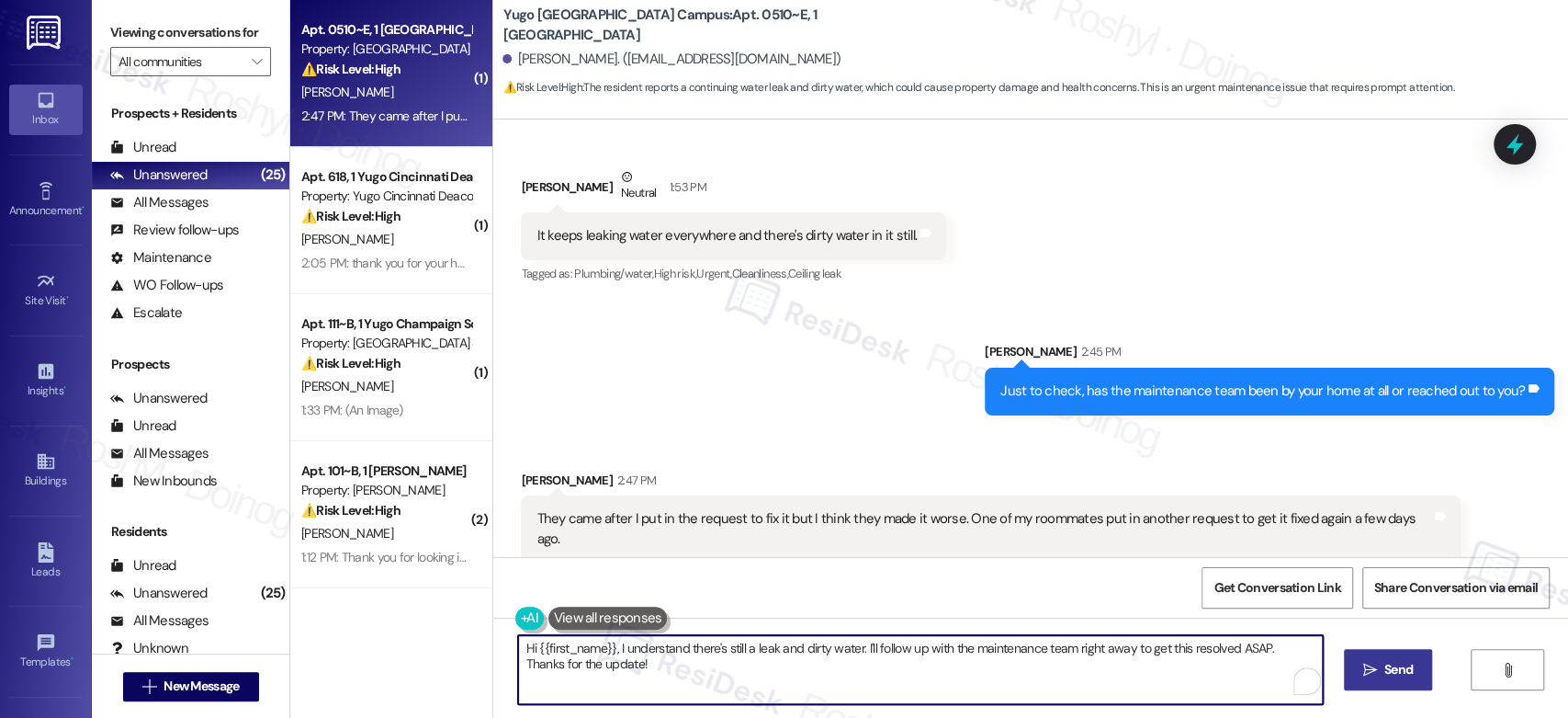
drag, startPoint x: 628, startPoint y: 663, endPoint x: 468, endPoint y: 650, distance: 160.5
click at [468, 650] on div "( 1 ) Apt. 0510~E, 1 Yugo Tucson Campus Property: Yugo Tucson Campus ⚠️ Risk Le…" at bounding box center [929, 359] width 1278 height 718
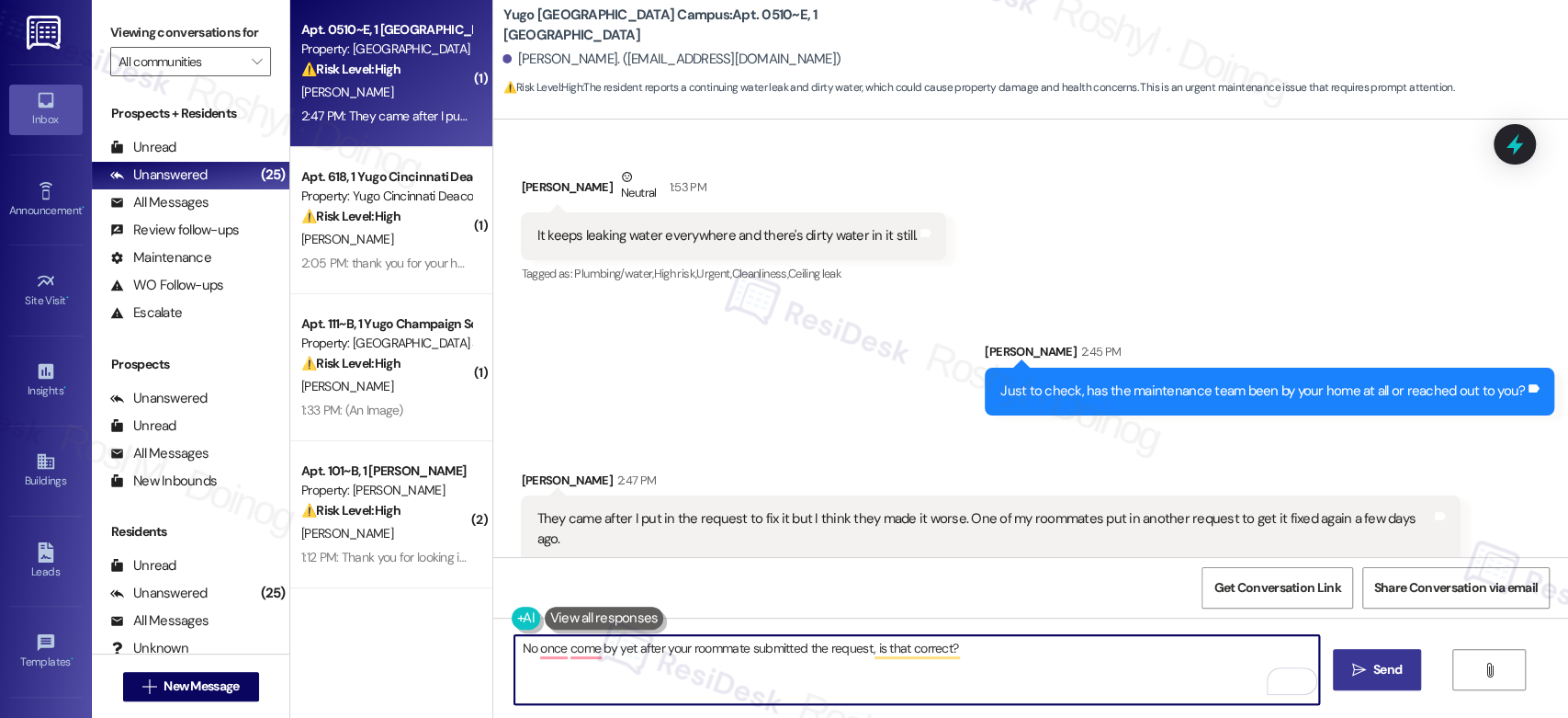
click at [554, 659] on textarea "No once come by yet after your roommate submitted the request, is that correct?" at bounding box center [916, 669] width 803 height 68
click at [598, 639] on textarea "No once come by yet after your roommate submitted the request, is that correct?" at bounding box center [916, 669] width 803 height 68
click at [573, 652] on textarea "No once come by yet after your roommate submitted the request, is that correct?" at bounding box center [916, 669] width 803 height 68
click at [544, 648] on textarea "No once has come by yet after your roommate submitted the request, is that corr…" at bounding box center [916, 669] width 803 height 68
click at [929, 647] on textarea "No one has come by yet after your roommate submitted the request, is that corre…" at bounding box center [916, 669] width 803 height 68
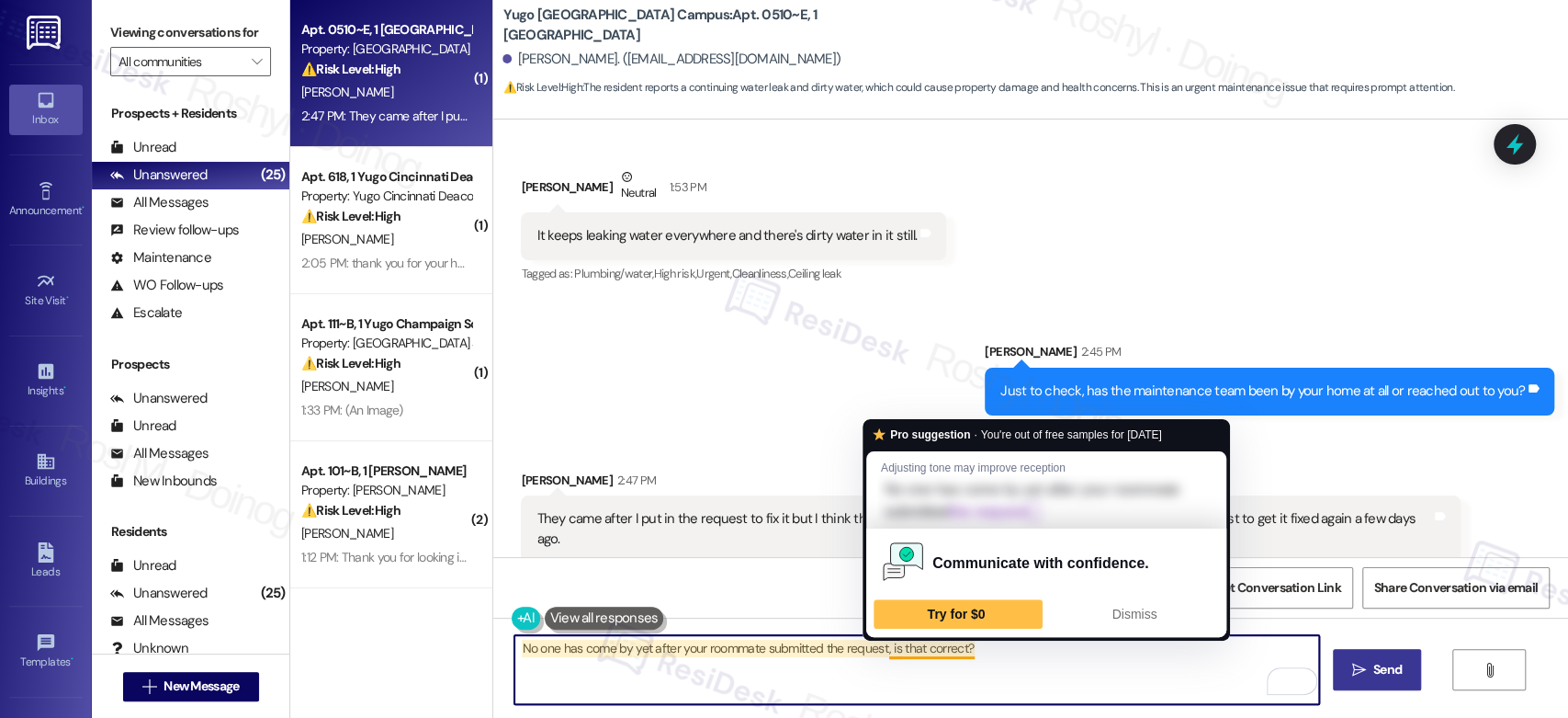
click at [935, 665] on textarea "No one has come by yet after your roommate submitted the request, is that corre…" at bounding box center [916, 669] width 803 height 68
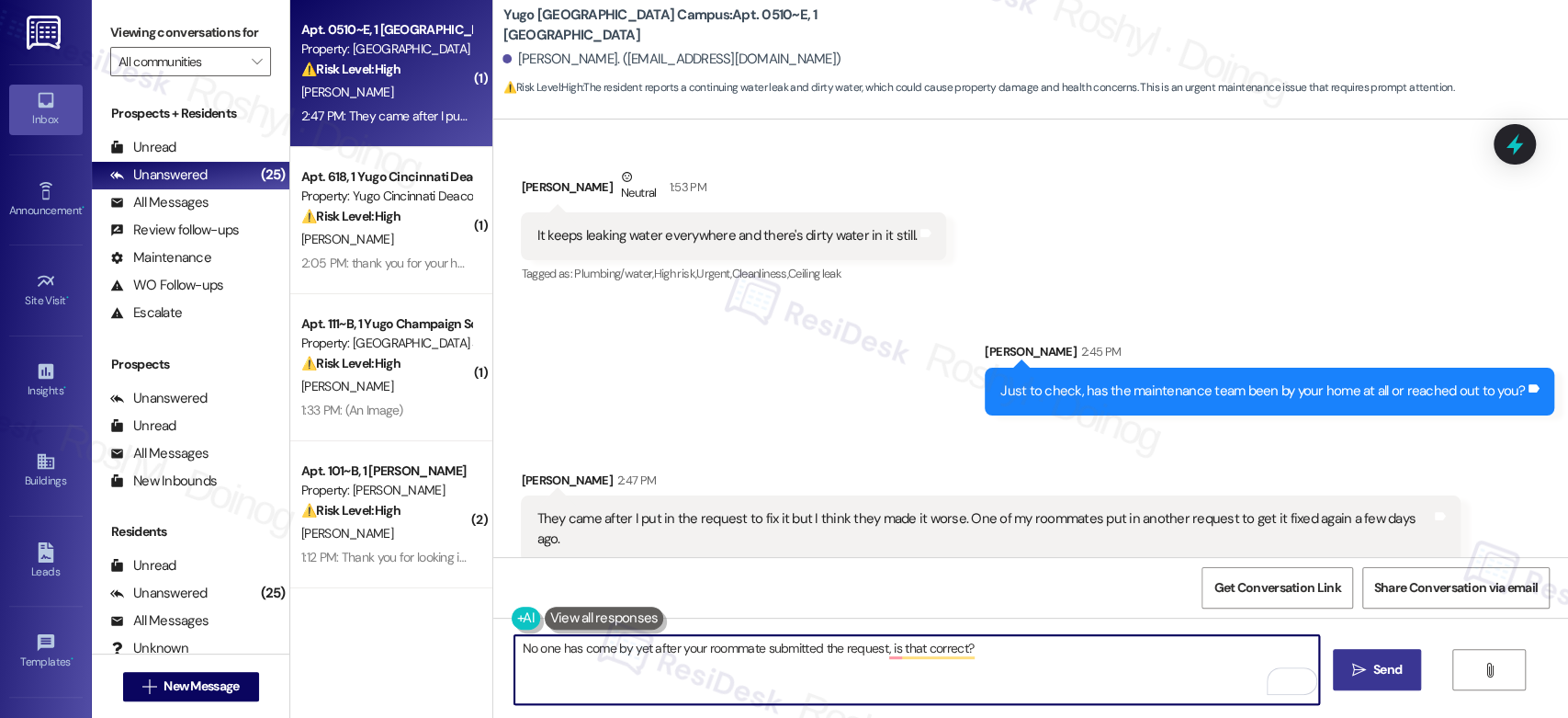
click at [861, 659] on textarea "No one has come by yet after your roommate submitted the request, is that corre…" at bounding box center [916, 669] width 803 height 68
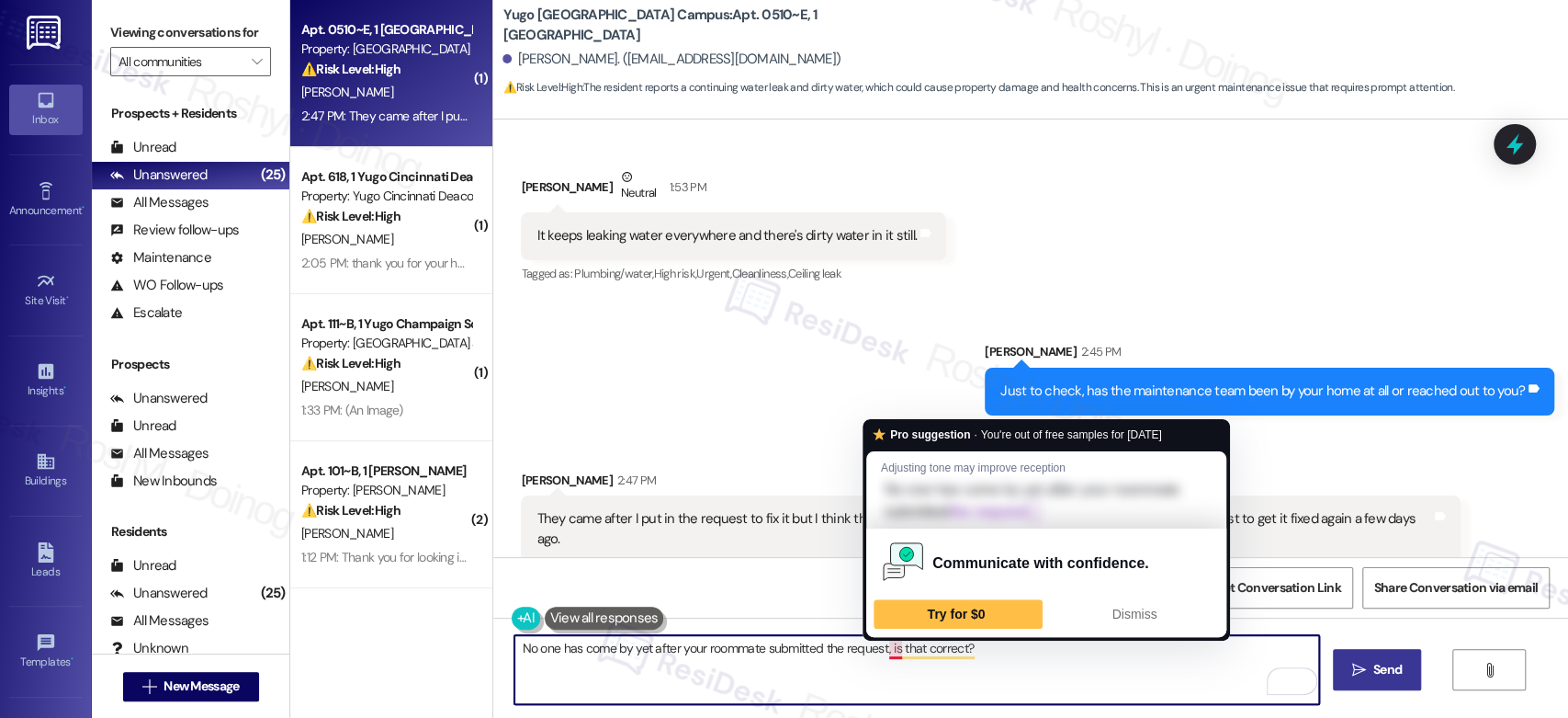
click at [880, 653] on textarea "No one has come by yet after your roommate submitted the request, is that corre…" at bounding box center [916, 669] width 803 height 68
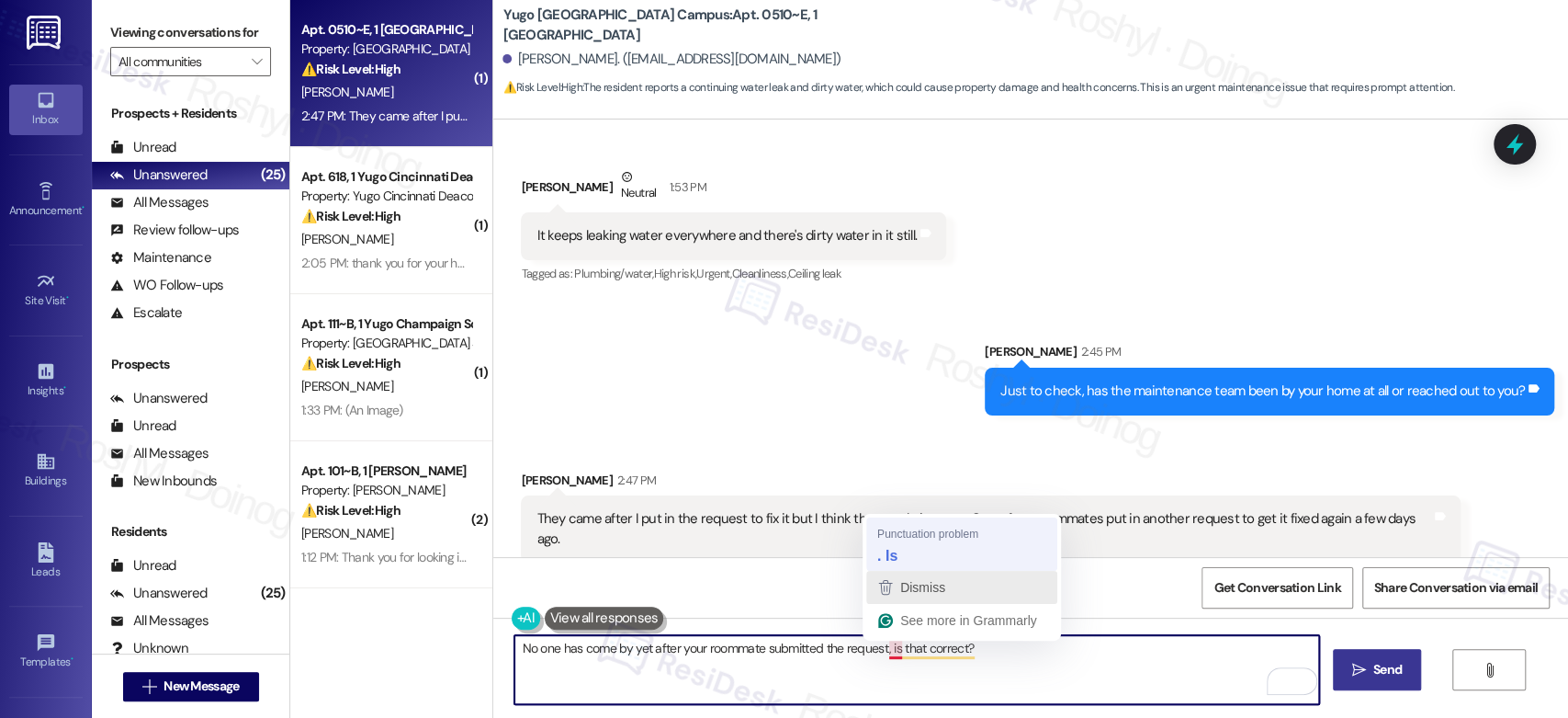
type textarea "No one has come by yet after your roommate submitted the request. Is that corre…"
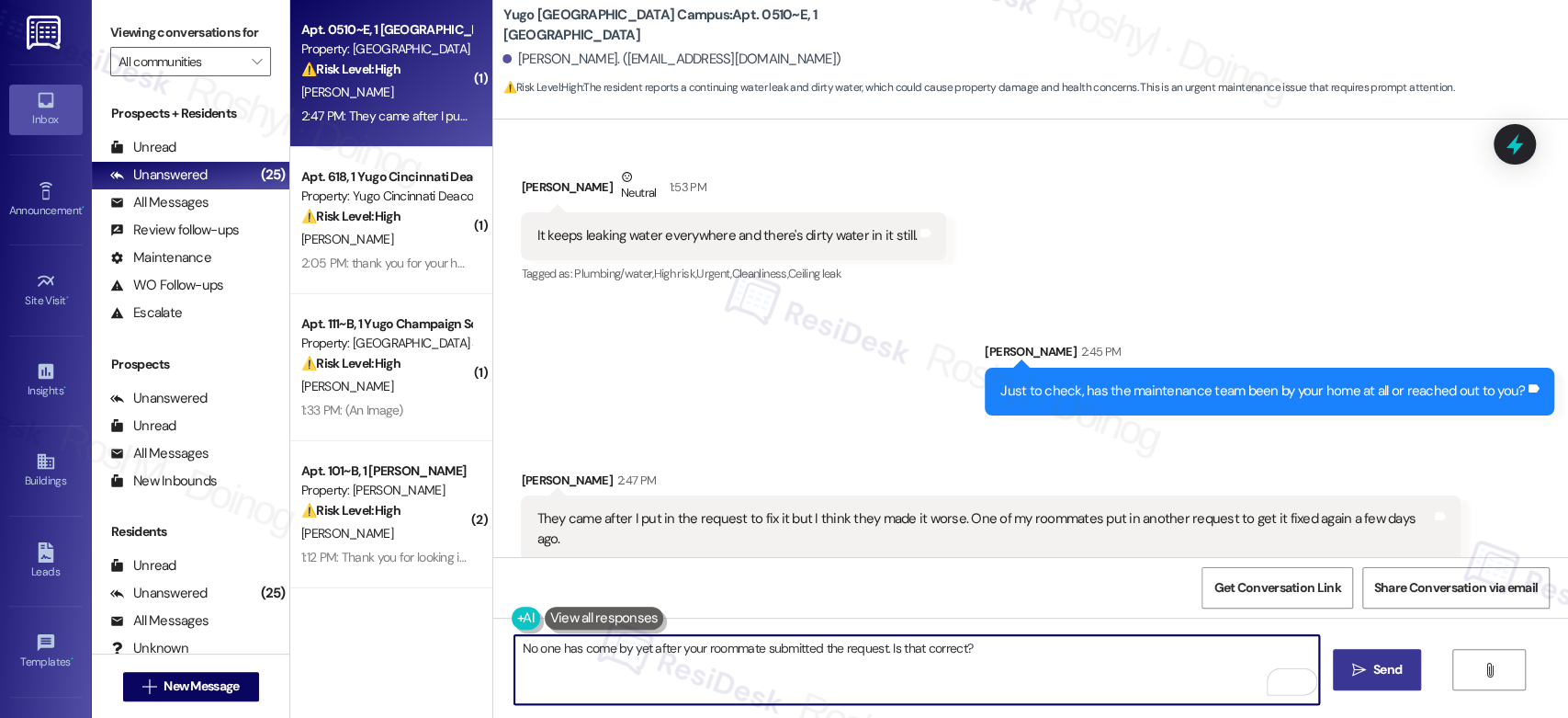
click at [979, 654] on textarea "No one has come by yet after your roommate submitted the request. Is that corre…" at bounding box center [916, 669] width 803 height 68
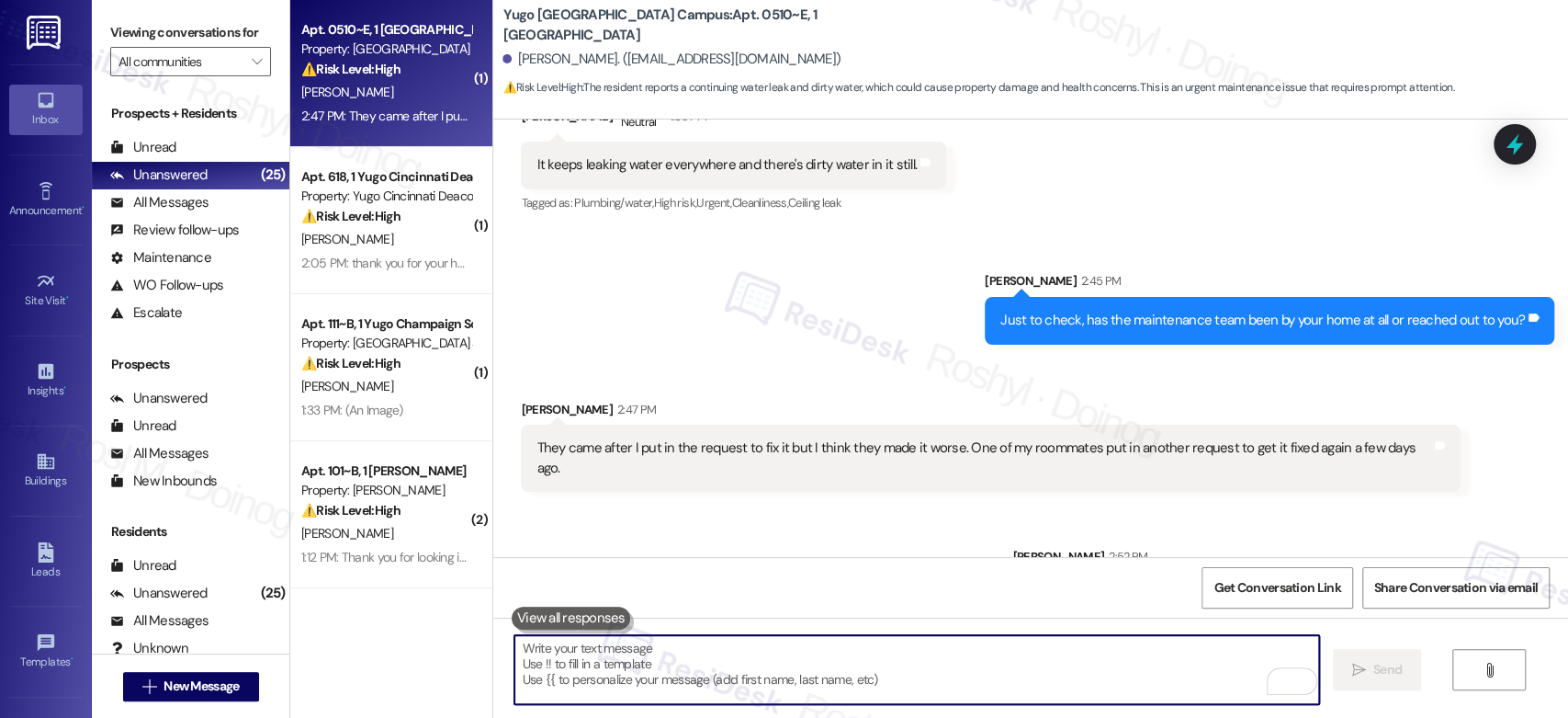
scroll to position [1478, 0]
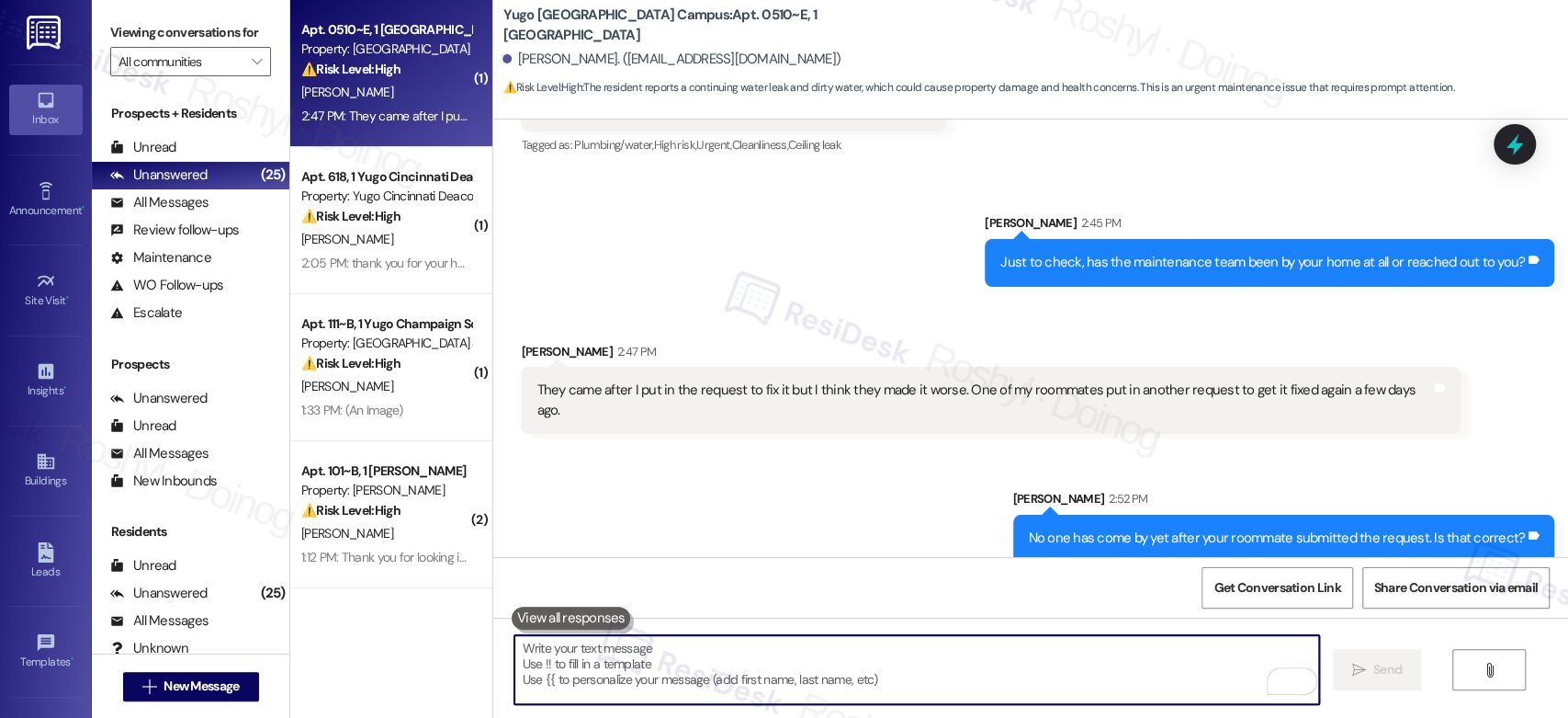
click at [665, 665] on textarea "To enrich screen reader interactions, please activate Accessibility in Grammarl…" at bounding box center [916, 669] width 803 height 68
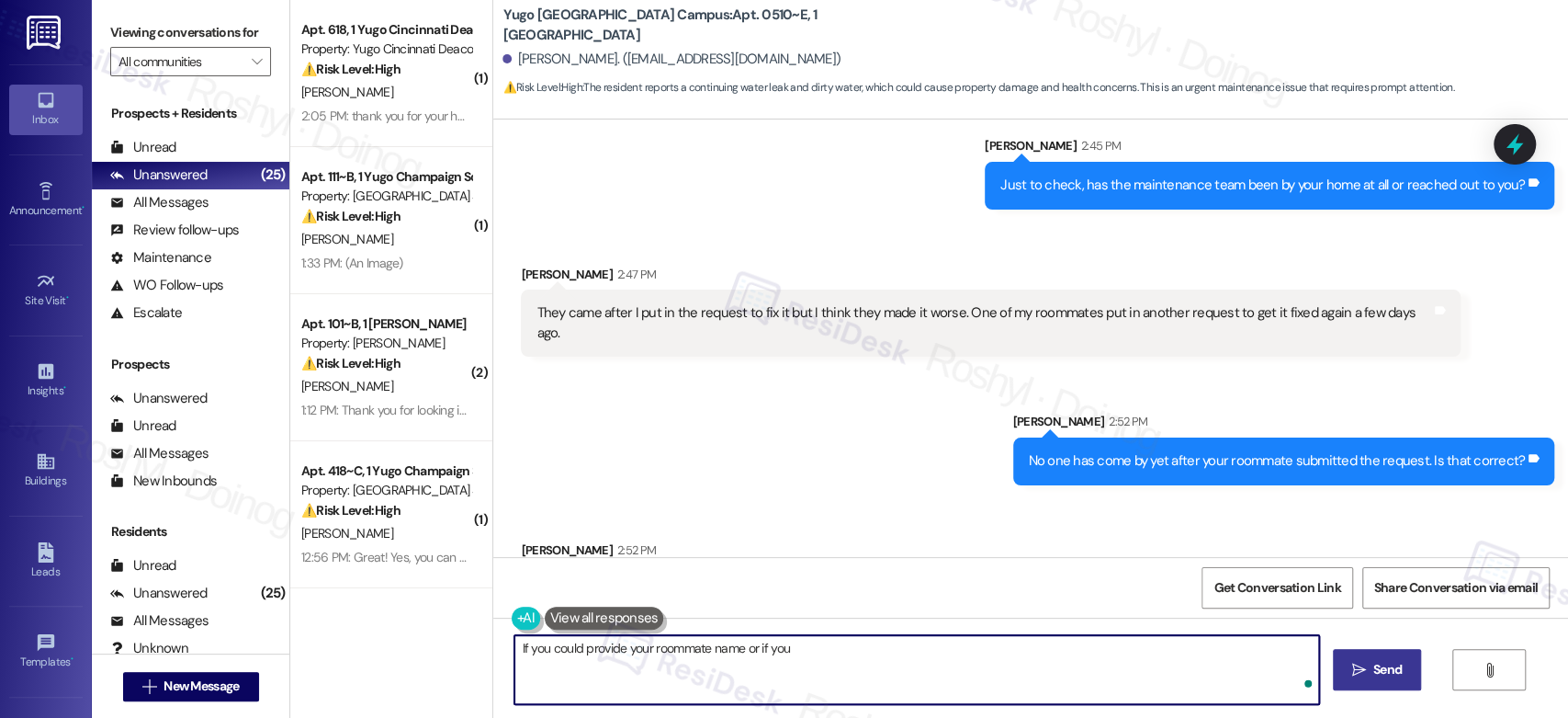
scroll to position [1604, 0]
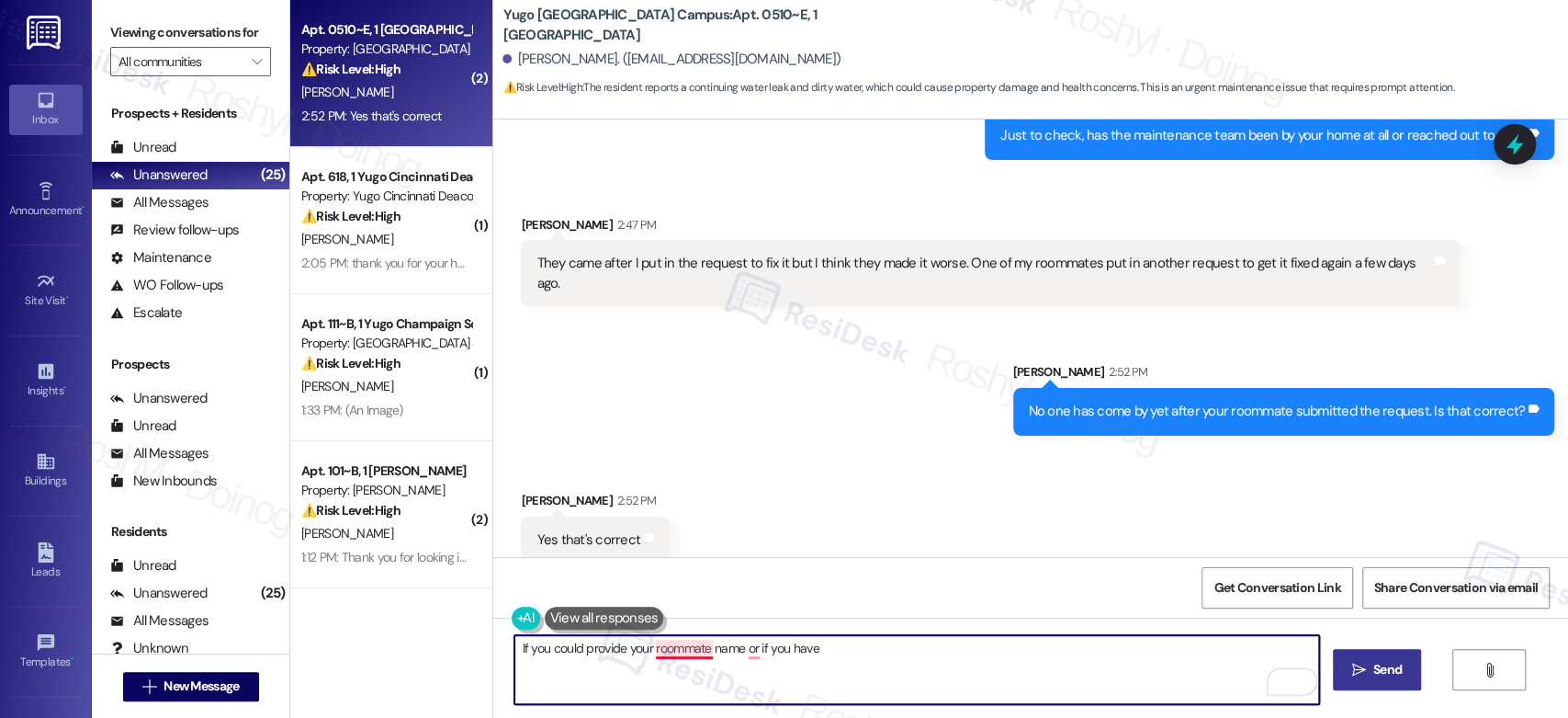
click at [662, 644] on textarea "If you could provide your roommate name or if you have" at bounding box center [916, 669] width 803 height 68
click at [743, 651] on textarea "If you could provide your roommate's name or if you have" at bounding box center [916, 669] width 803 height 68
click at [743, 650] on textarea "If you could provide your roommate's name or if you have" at bounding box center [916, 669] width 803 height 68
click at [855, 659] on textarea "If you could provide your roommate's name or if you have" at bounding box center [916, 669] width 803 height 68
click at [952, 651] on textarea "If you could provide your roommate's name or if you have the work order number …" at bounding box center [916, 669] width 803 height 68
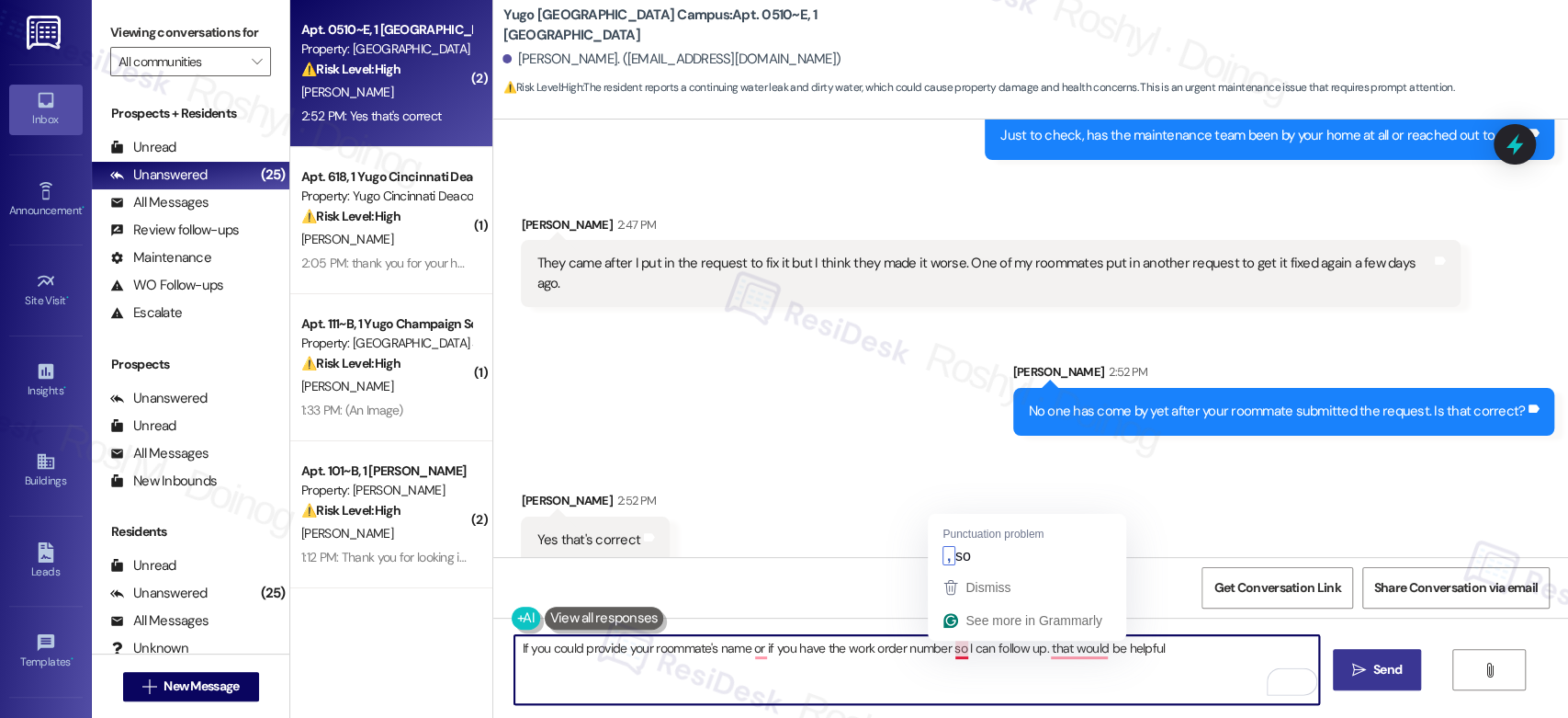
click at [952, 651] on textarea "If you could provide your roommate's name or if you have the work order number …" at bounding box center [916, 669] width 803 height 68
drag, startPoint x: 1036, startPoint y: 657, endPoint x: 1049, endPoint y: 652, distance: 13.9
click at [1041, 655] on textarea "If you could provide your roommate's name or if you have the work order number …" at bounding box center [916, 669] width 803 height 68
click at [1051, 652] on textarea "If you could provide your roommate's name or if you have the work order number …" at bounding box center [916, 669] width 803 height 68
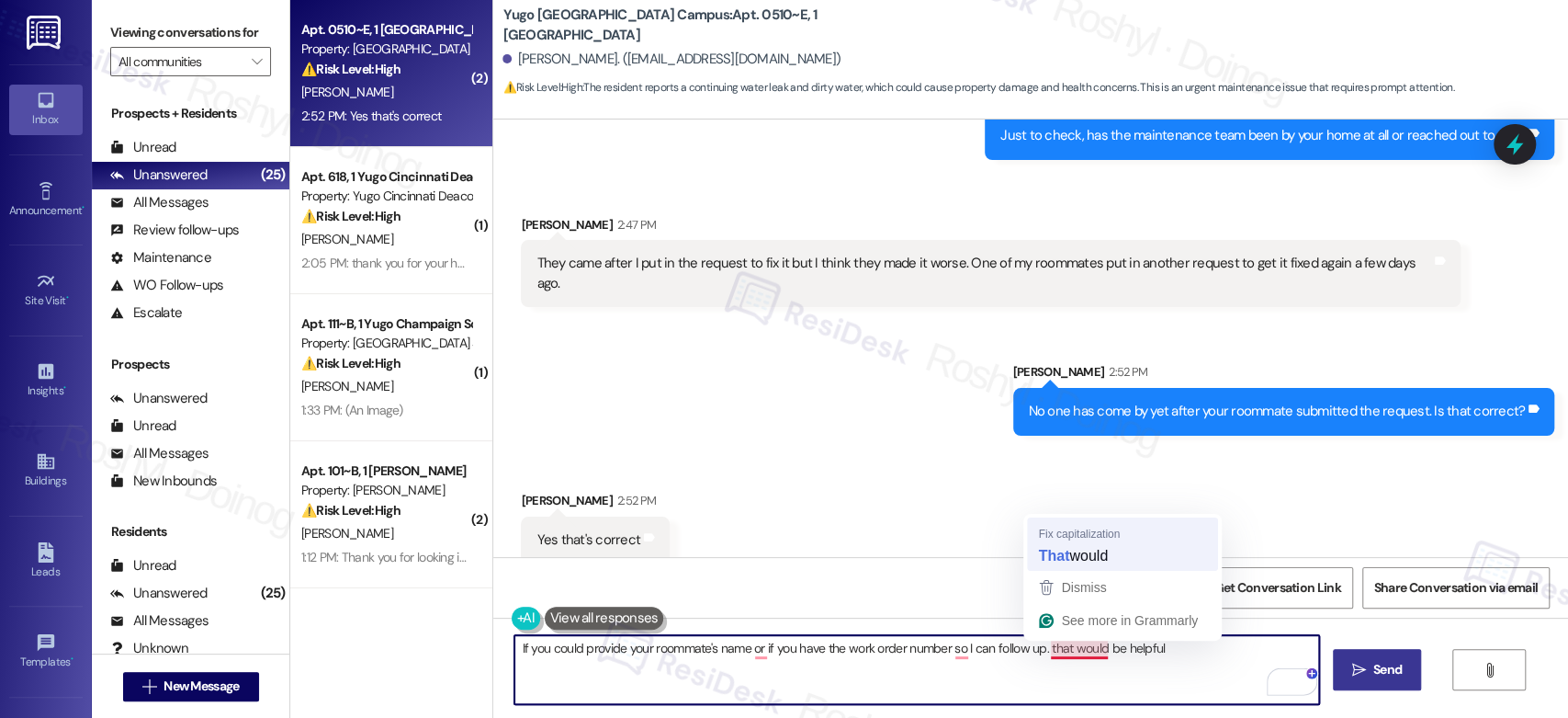
type textarea "If you could provide your roommate's name or if you have the work order number …"
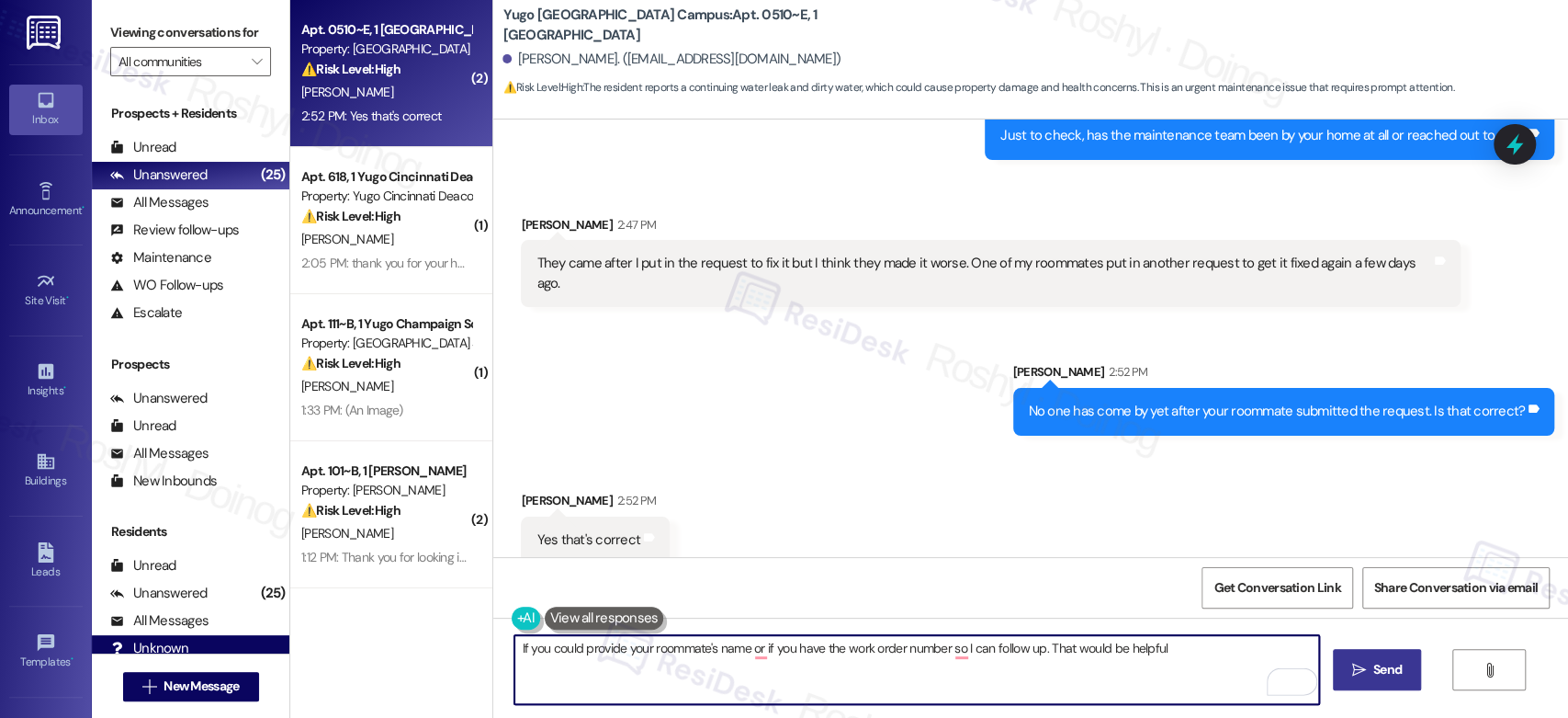
drag, startPoint x: 1175, startPoint y: 645, endPoint x: 229, endPoint y: 645, distance: 946.0
click at [229, 645] on div "Viewing conversations for All communities  Prospects + Residents Unread (0) Un…" at bounding box center [830, 359] width 1477 height 718
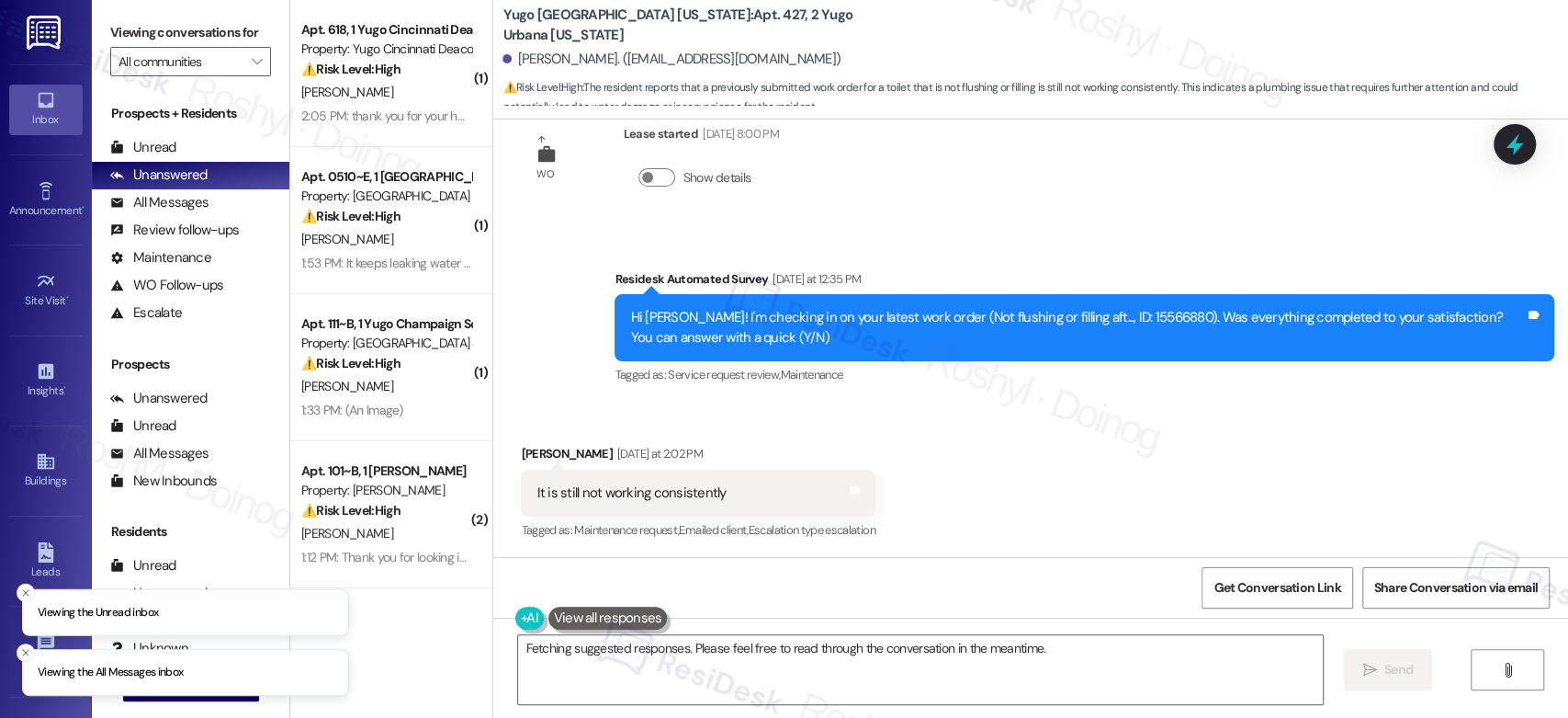
scroll to position [2936, 0]
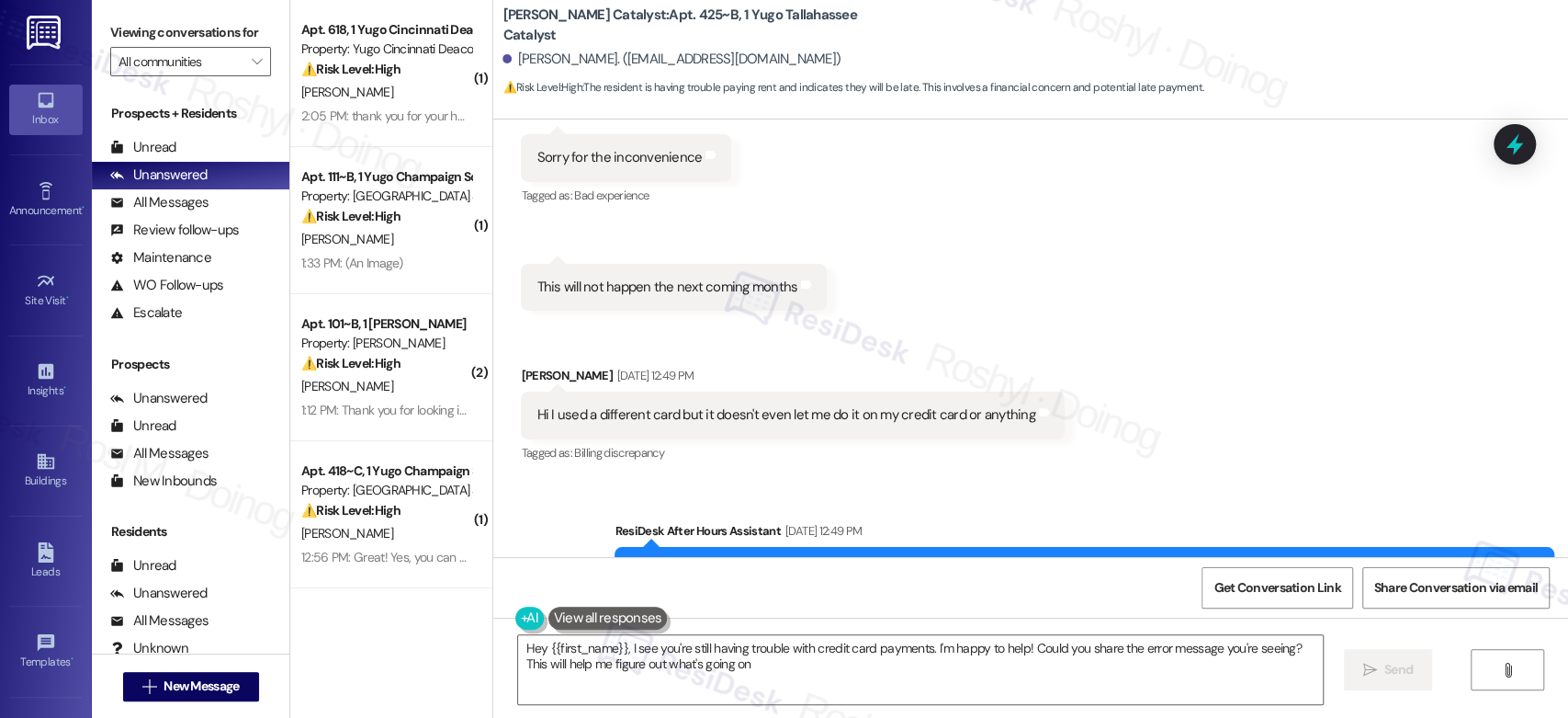
type textarea "Hey {{first_name}}, I see you're still having trouble with credit card payments…"
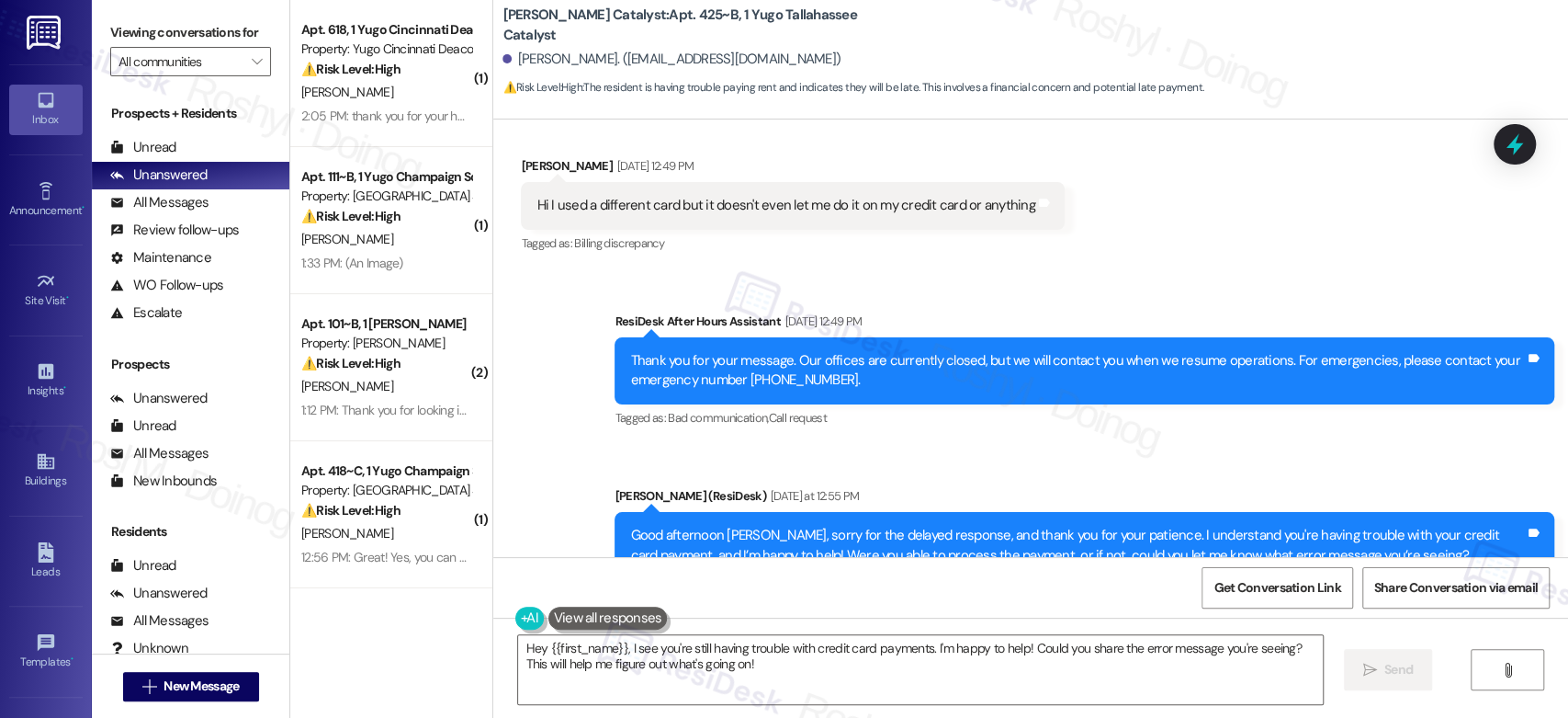
scroll to position [3423, 0]
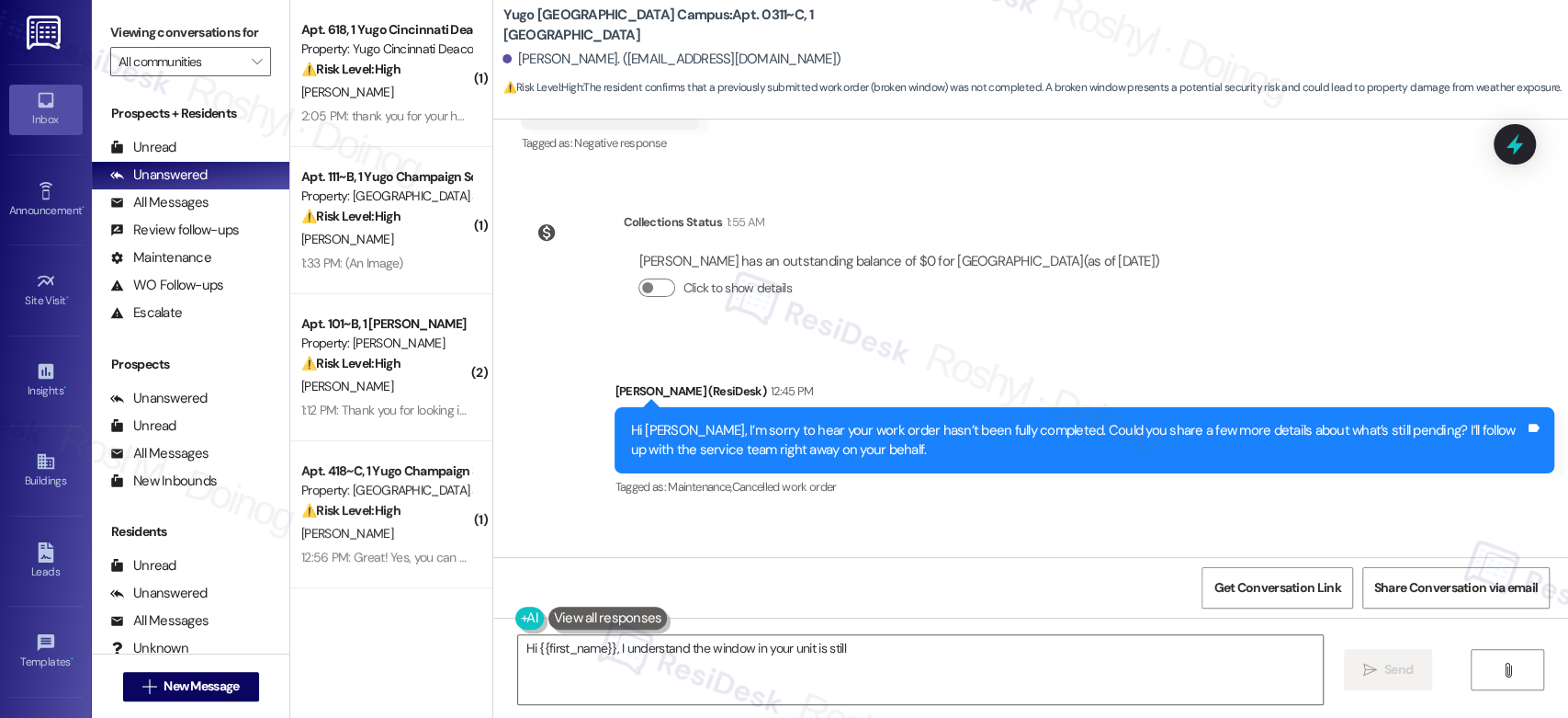
scroll to position [730, 0]
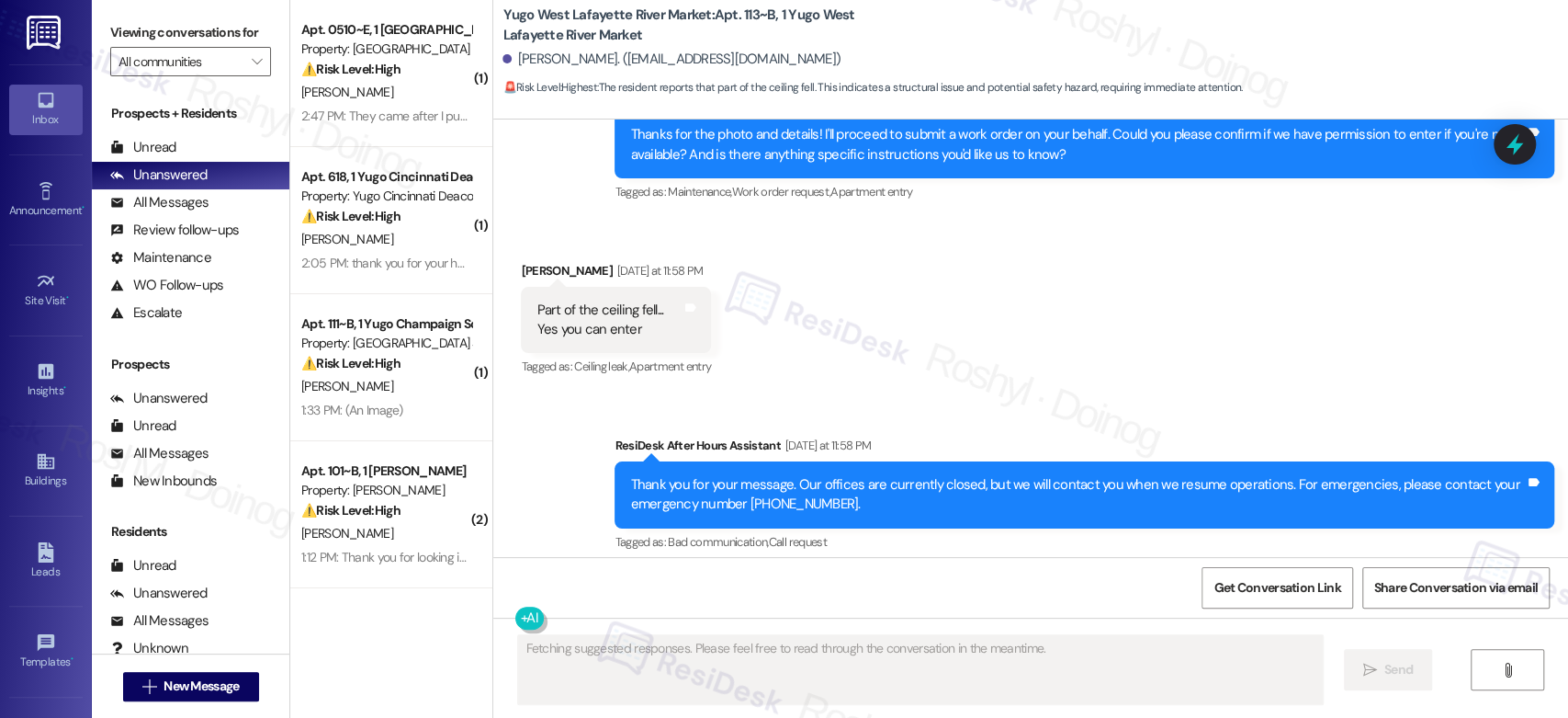
scroll to position [1308, 0]
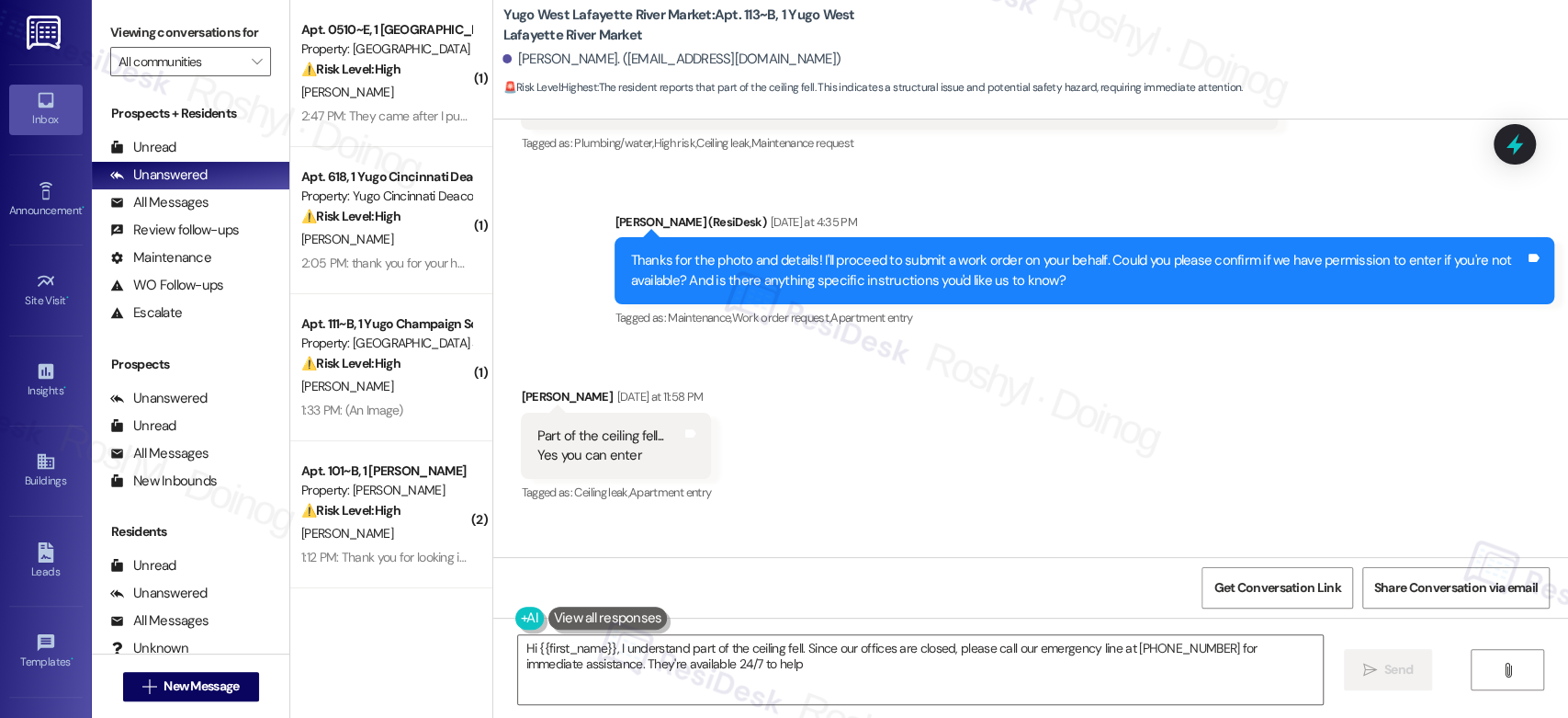
type textarea "Hi {{first_name}}, I understand part of the ceiling fell. Since our offices are…"
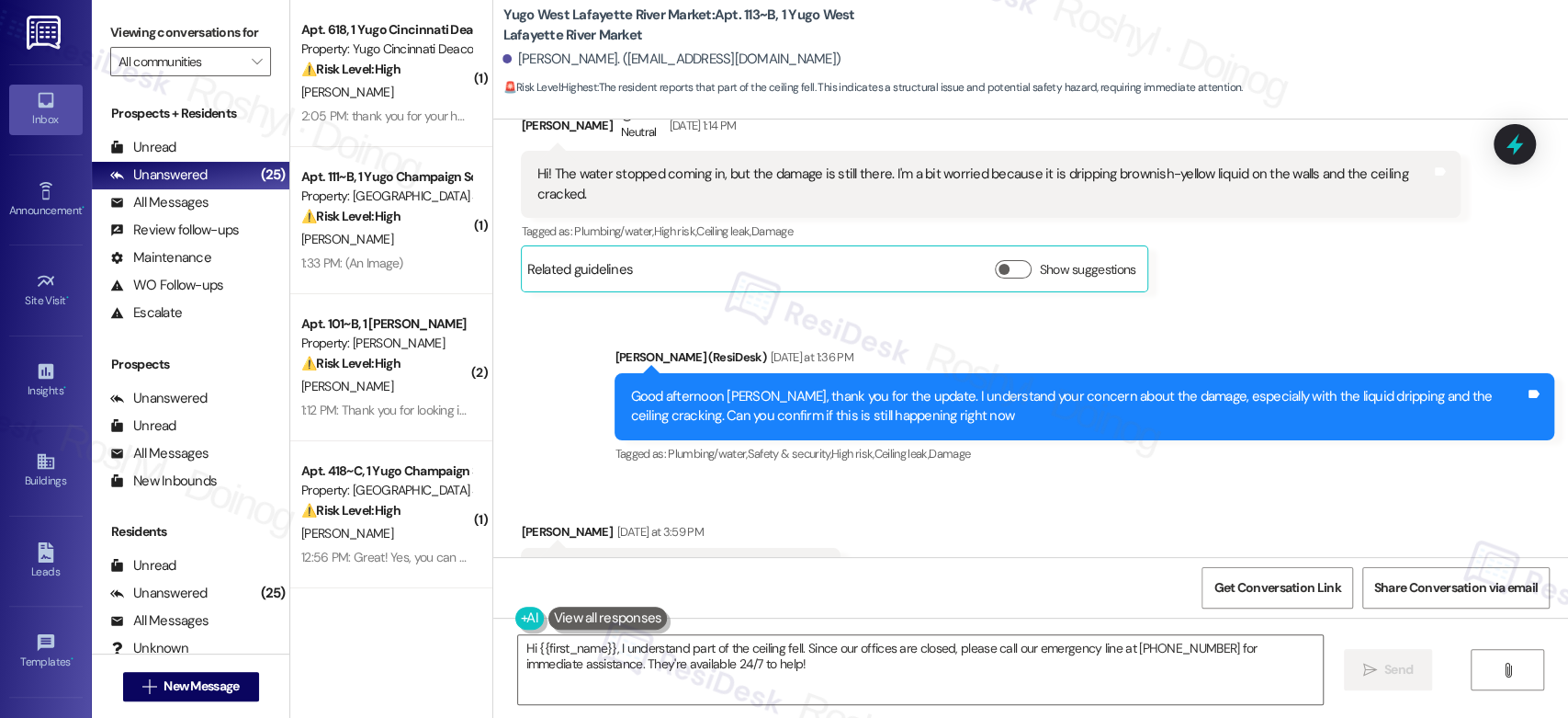
scroll to position [184, 0]
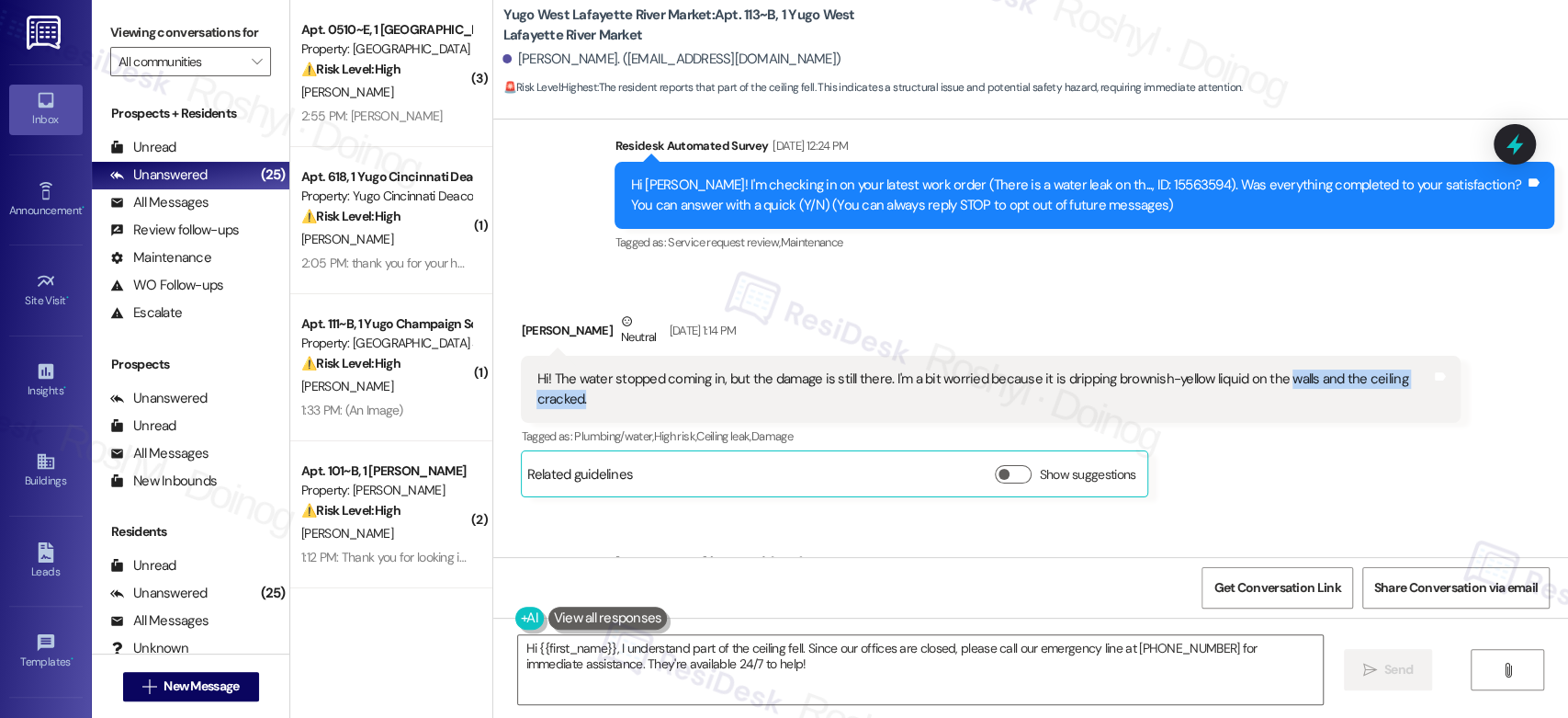
drag, startPoint x: 1267, startPoint y: 380, endPoint x: 1364, endPoint y: 396, distance: 98.3
click at [1364, 396] on div "Hi! The water stopped coming in, but the damage is still there. I'm a bit worri…" at bounding box center [983, 389] width 895 height 40
copy div "walls and the ceiling cracked."
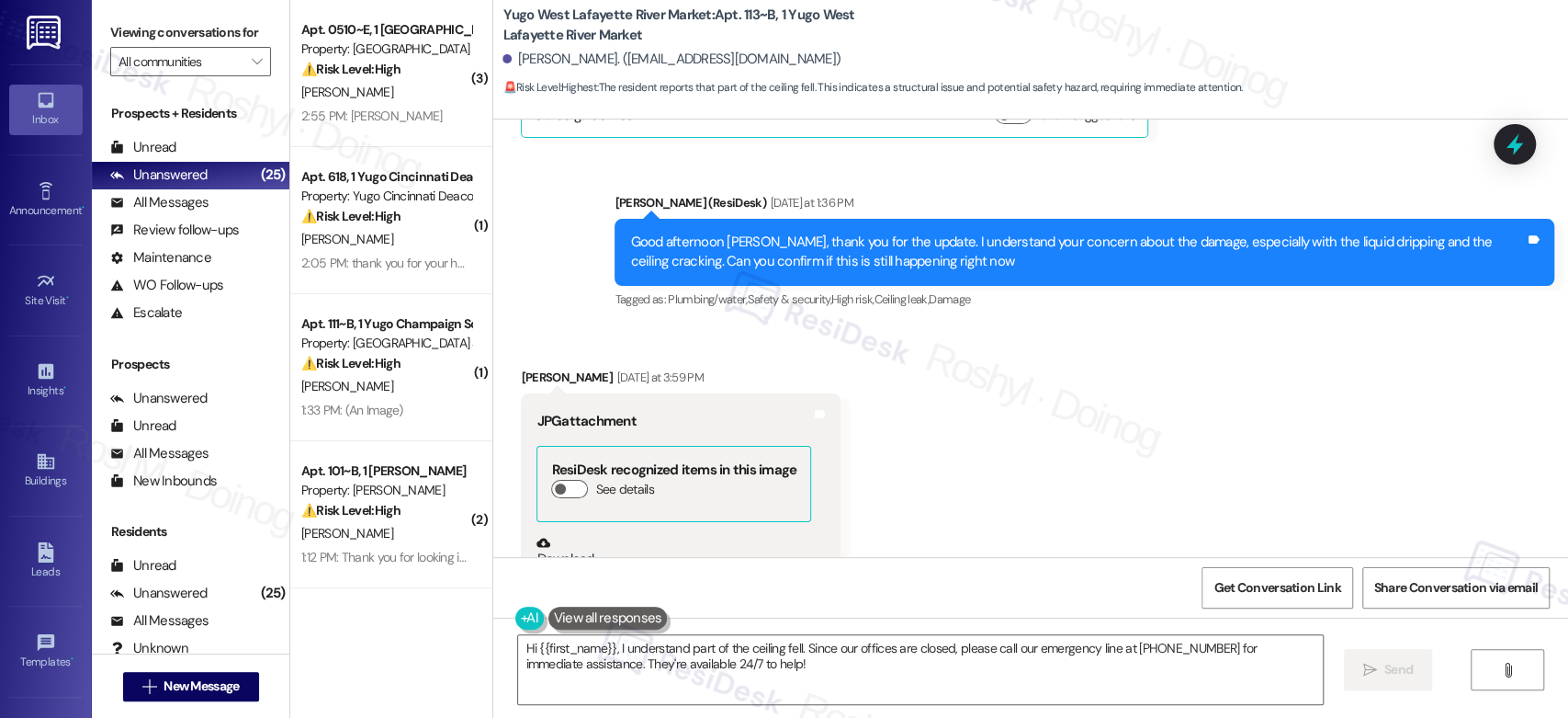
scroll to position [592, 0]
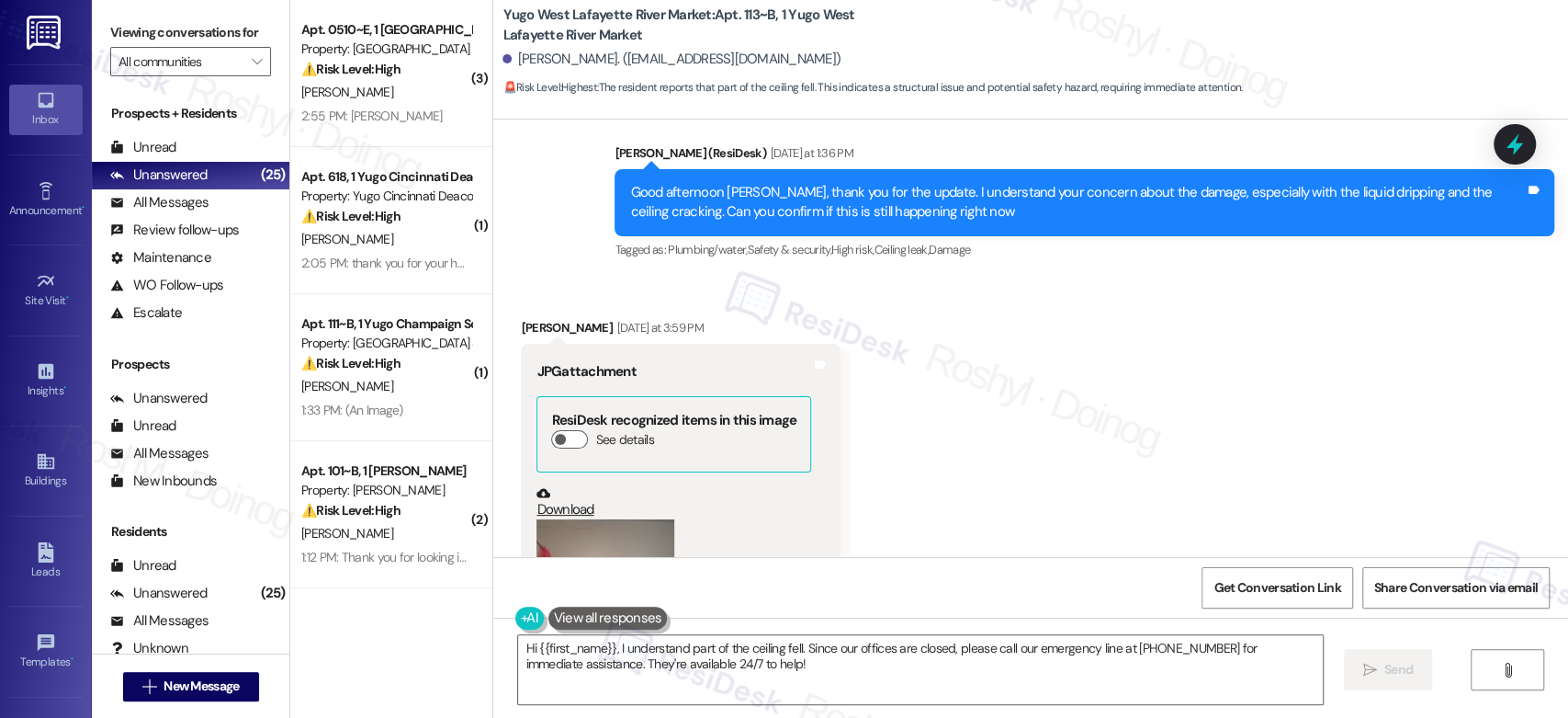
click at [1191, 359] on div "Received via SMS [PERSON_NAME] [DATE] at 3:59 PM JPG attachment ResiDesk recogn…" at bounding box center [1031, 581] width 1074 height 609
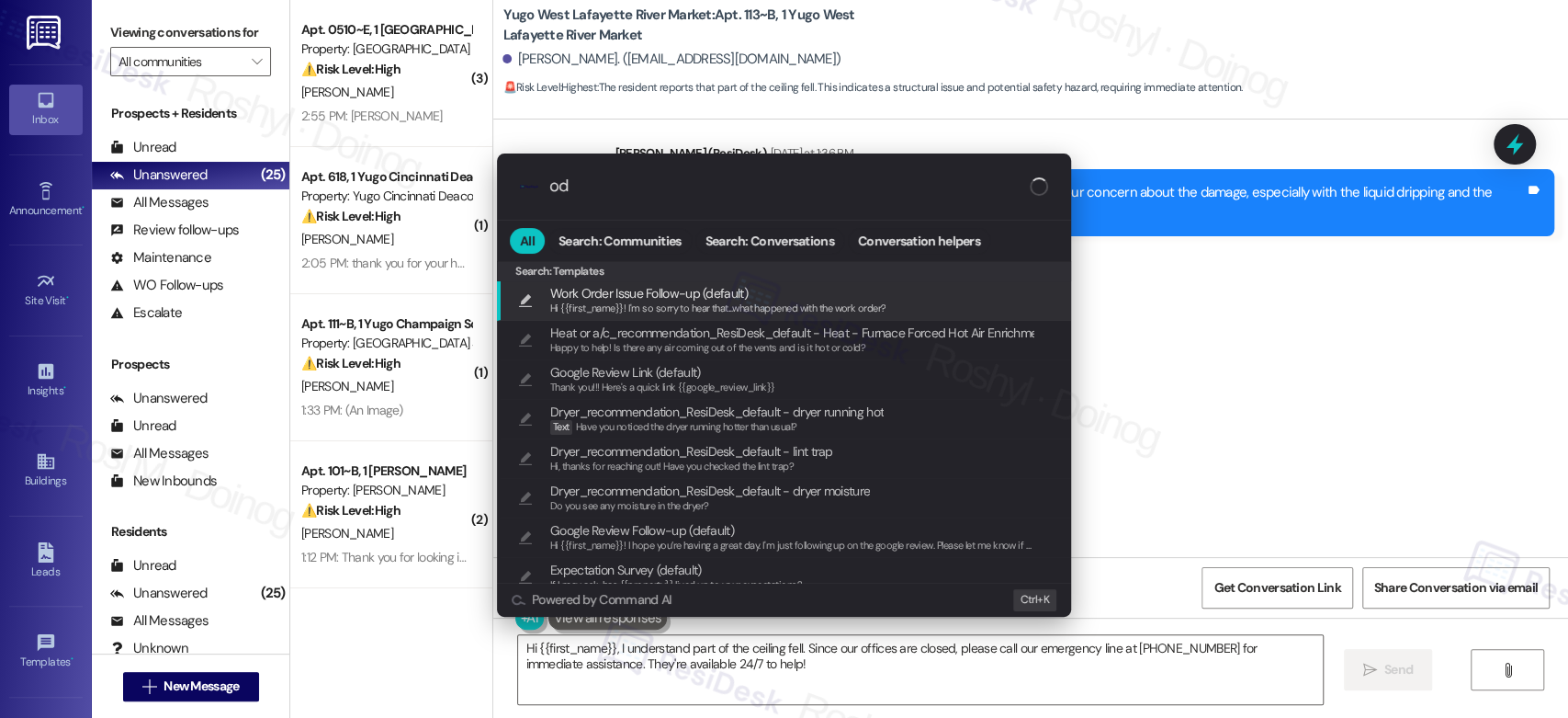
type input "o"
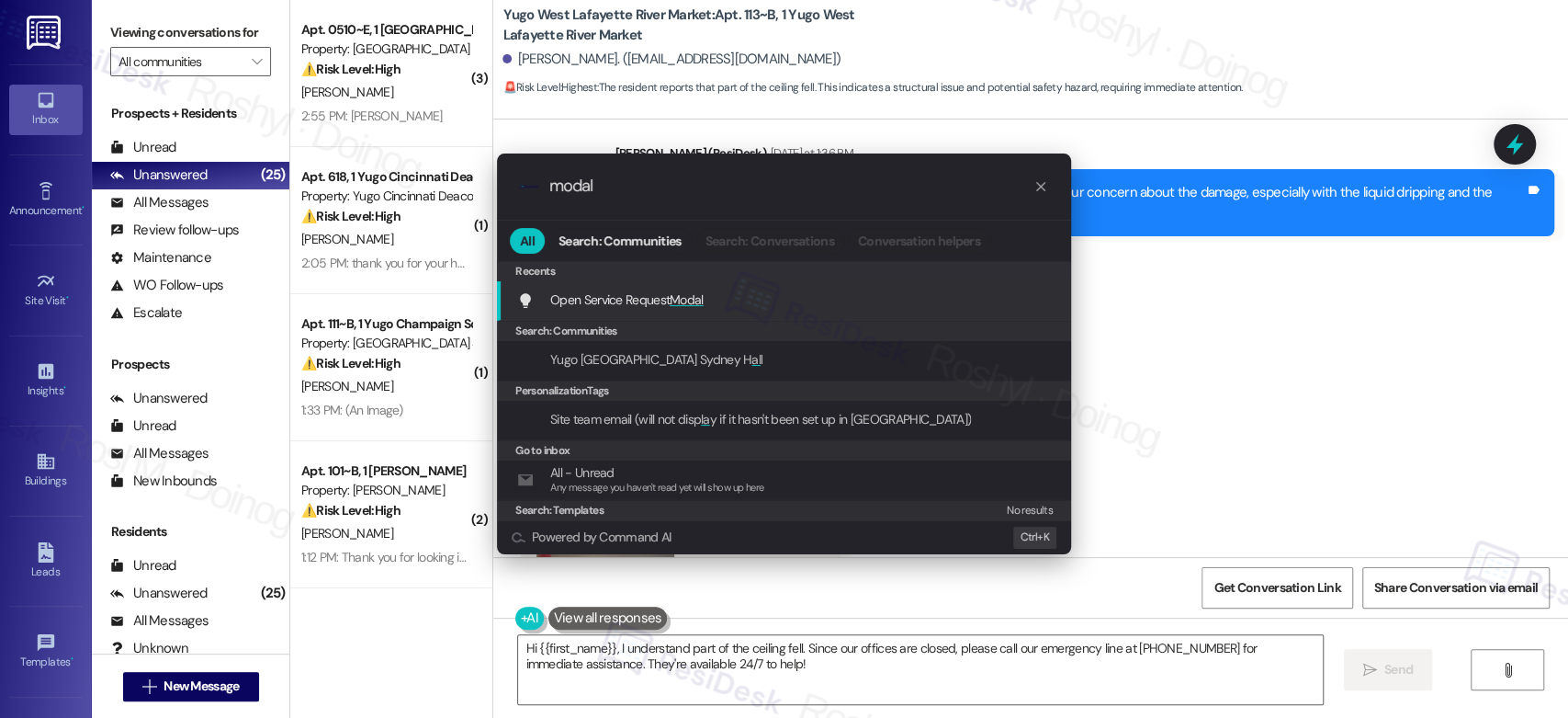
click at [690, 304] on span "Modal" at bounding box center [687, 299] width 34 height 16
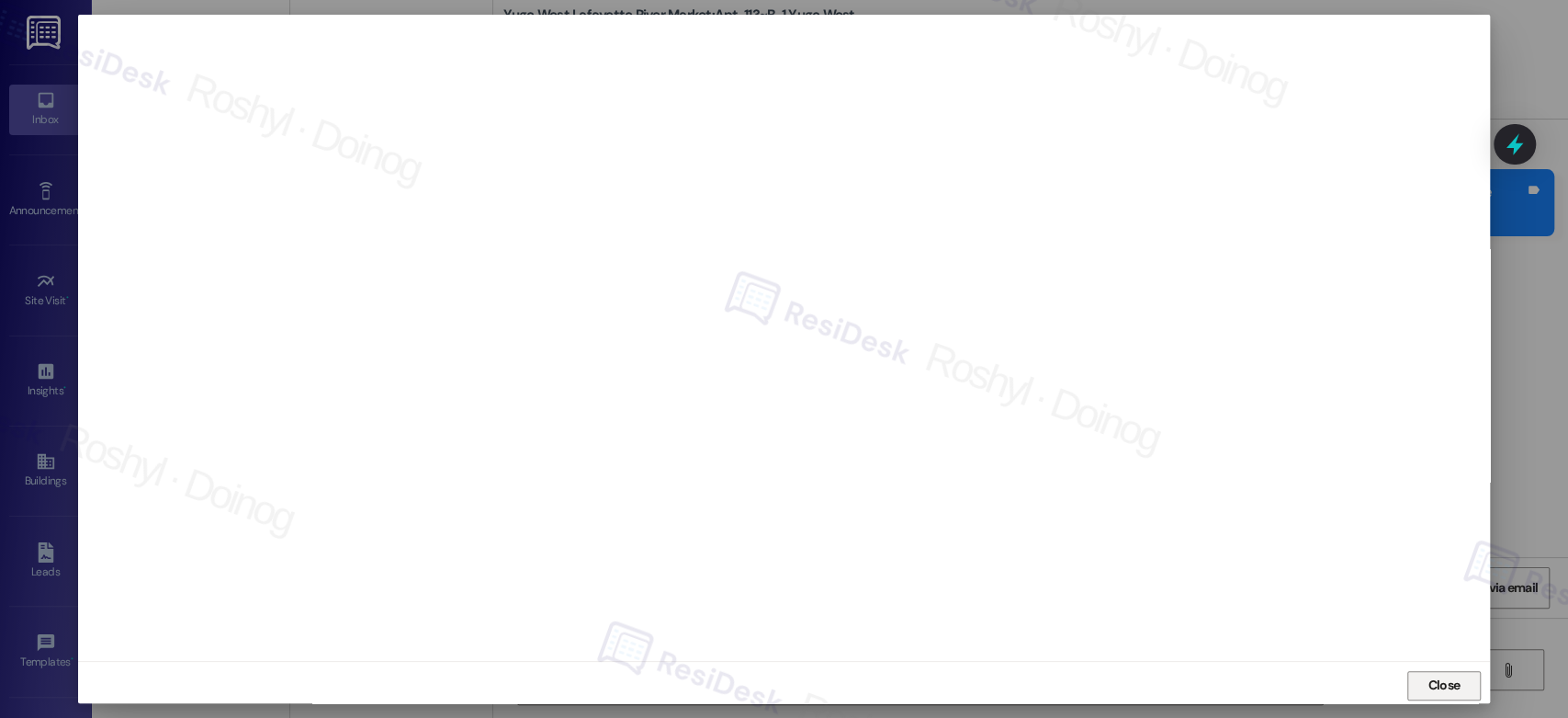
click at [1443, 690] on span "Close" at bounding box center [1443, 685] width 32 height 19
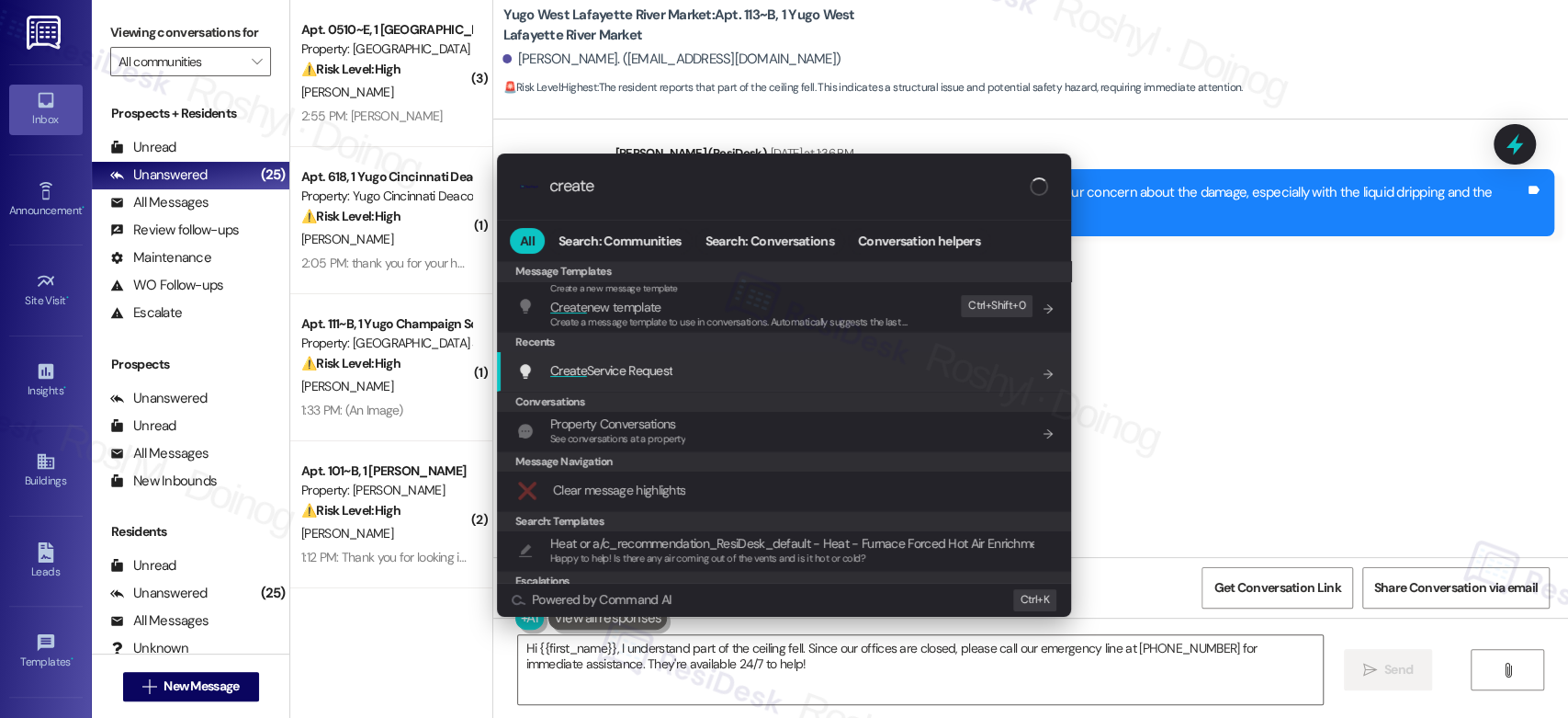
type input "create"
click at [696, 374] on div "Create Service Request Add shortcut" at bounding box center [785, 370] width 537 height 20
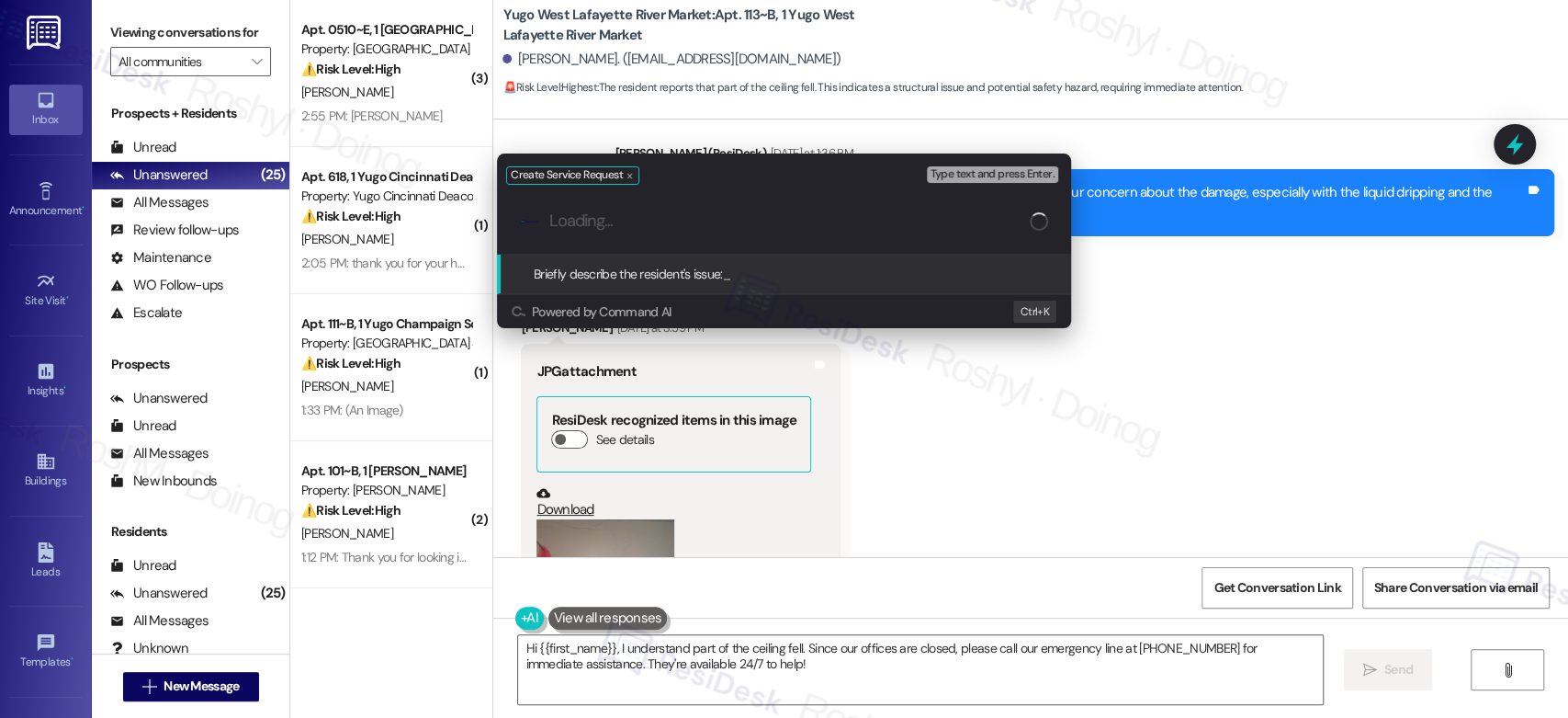
paste input "walls and the ceiling cracked."
click at [550, 224] on input "walls and the ceiling cracked." at bounding box center [789, 221] width 480 height 19
click at [686, 225] on input "Damaged walls and the ceiling cracked." at bounding box center [791, 221] width 484 height 19
click at [921, 226] on input "Damaged walls and ceiling cracked." at bounding box center [791, 221] width 484 height 19
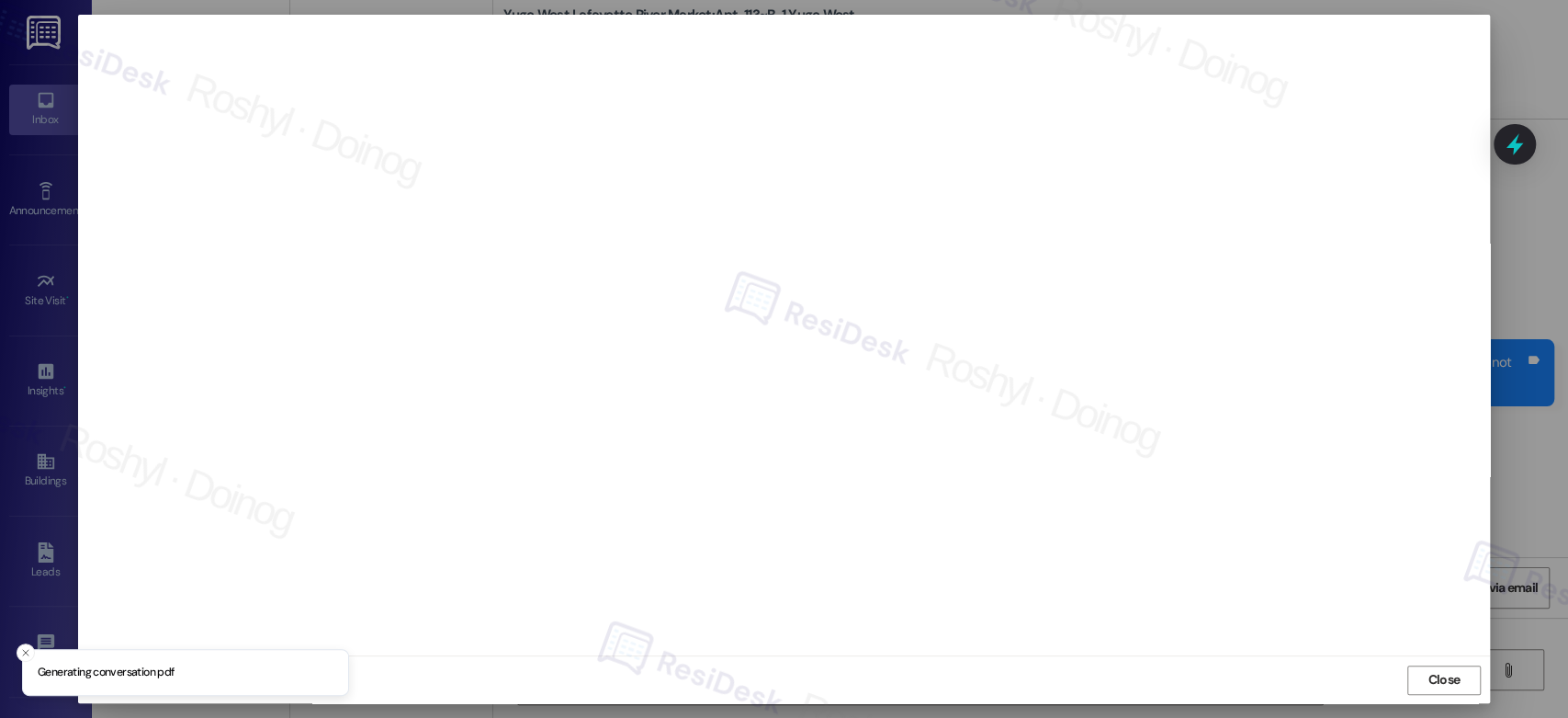
scroll to position [7, 0]
click at [1462, 688] on button "Close" at bounding box center [1443, 679] width 73 height 29
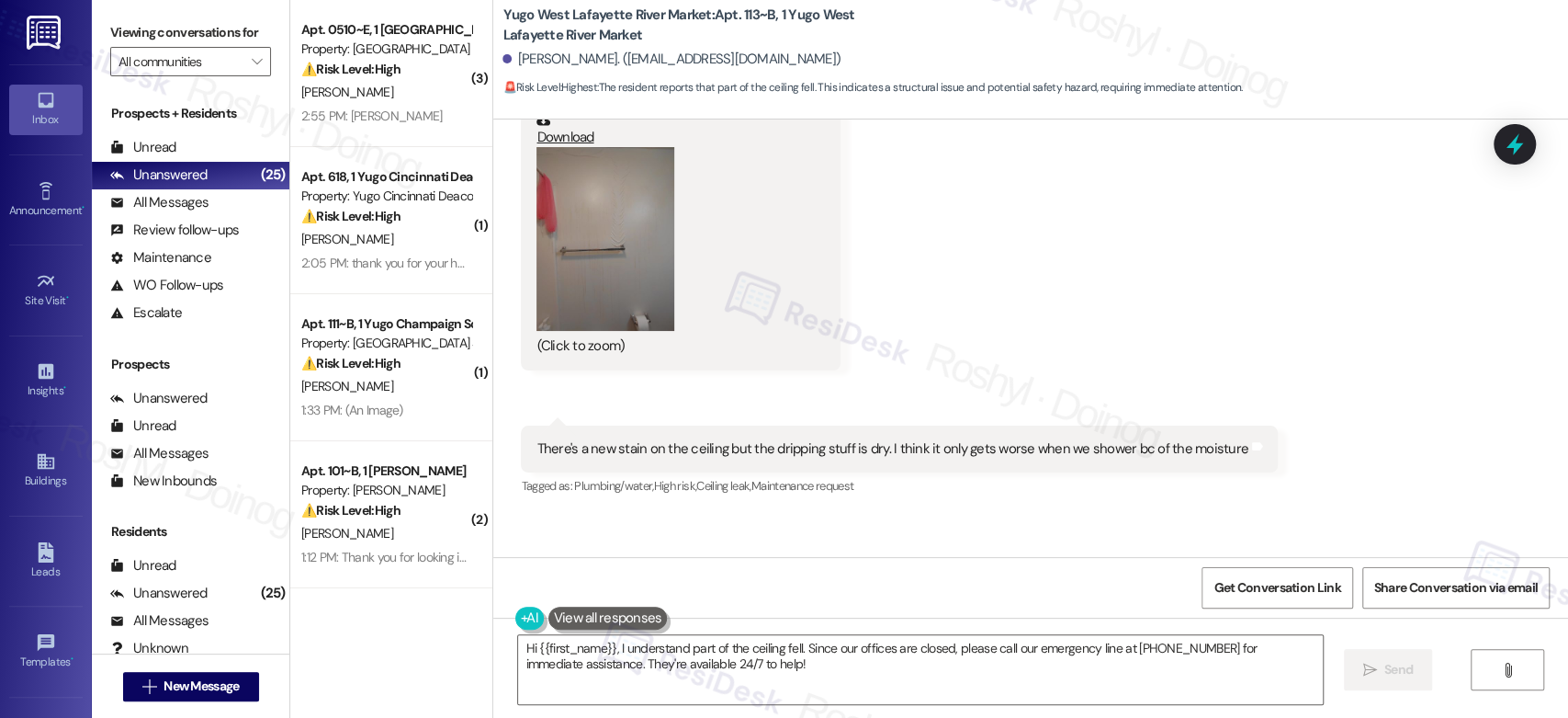
scroll to position [1000, 0]
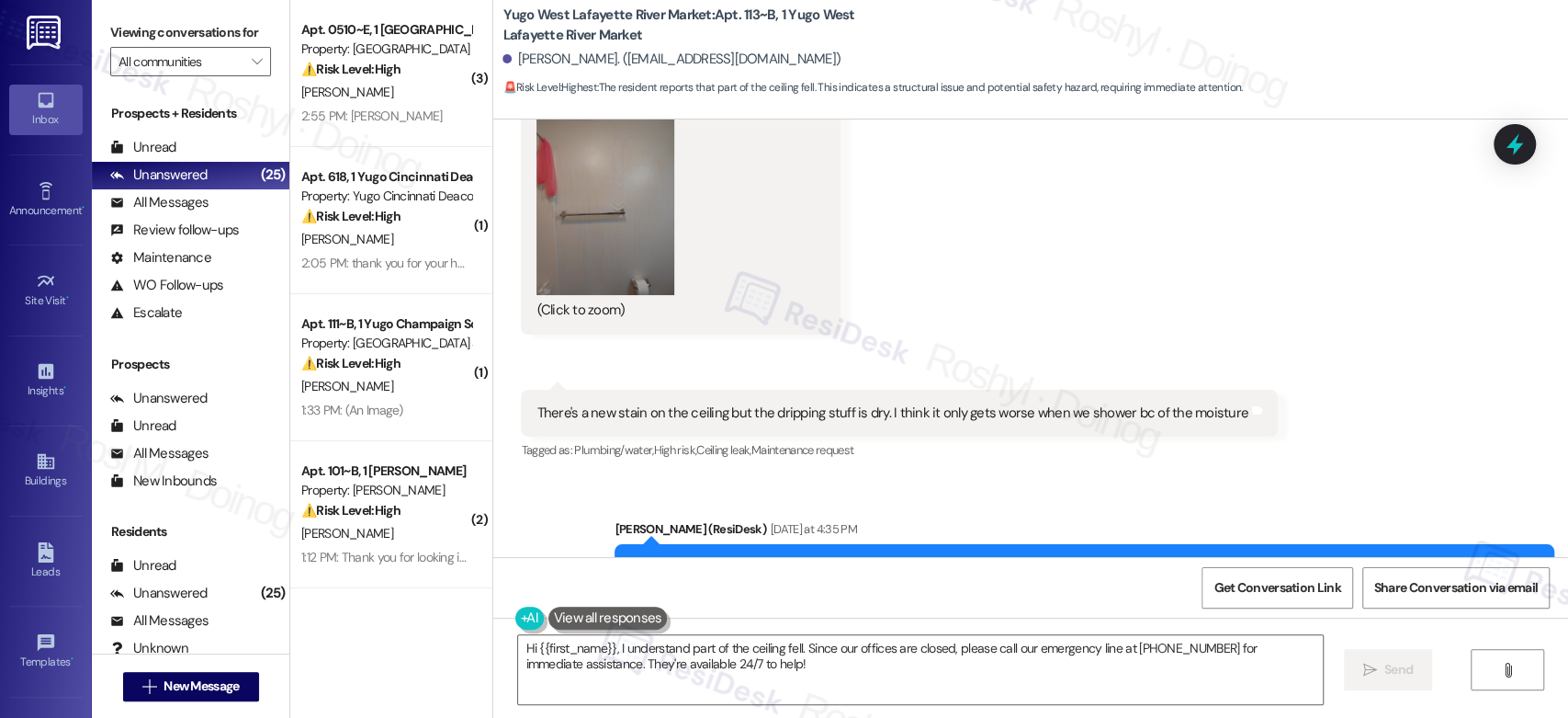
click at [576, 225] on button "Zoom image" at bounding box center [605, 203] width 138 height 184
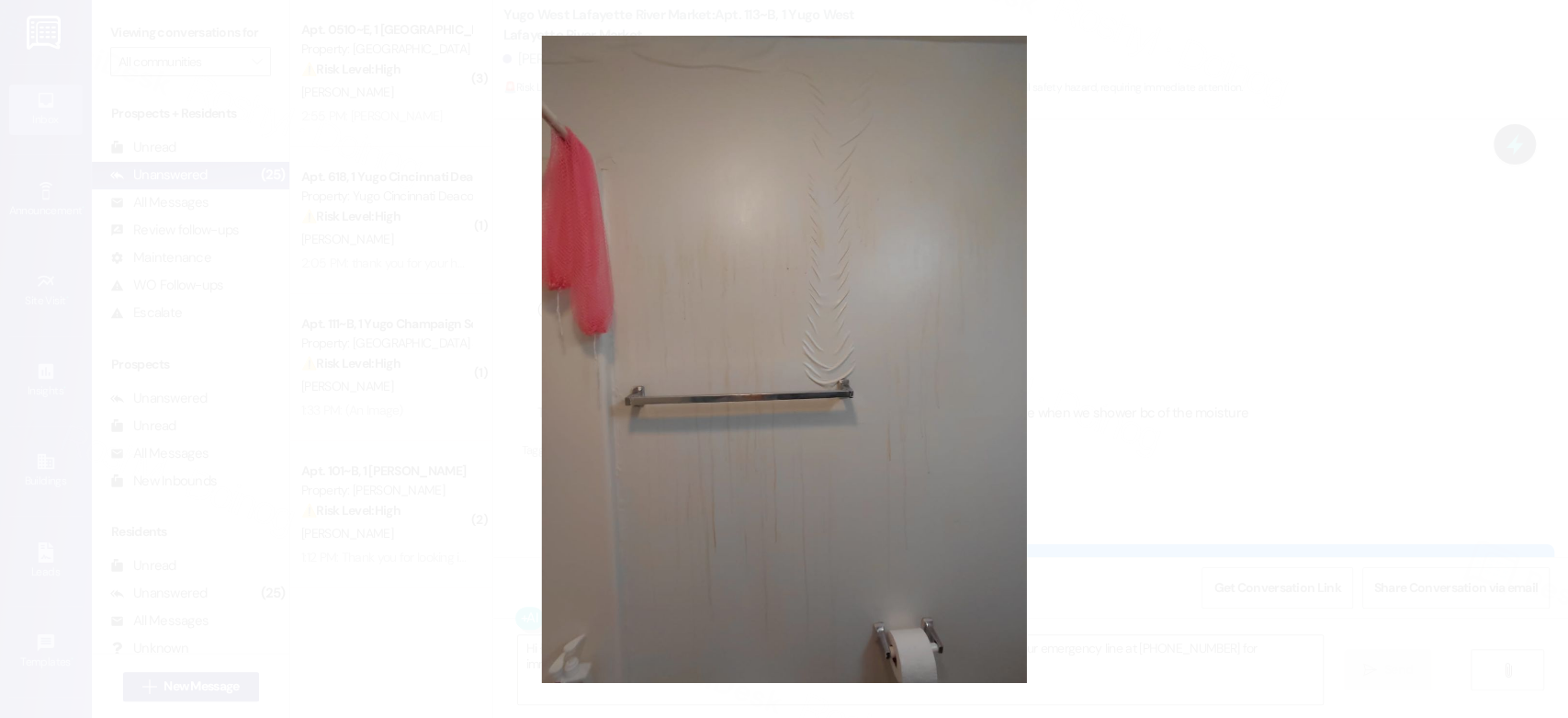
click at [1345, 285] on button "Unzoom image" at bounding box center [784, 359] width 1568 height 718
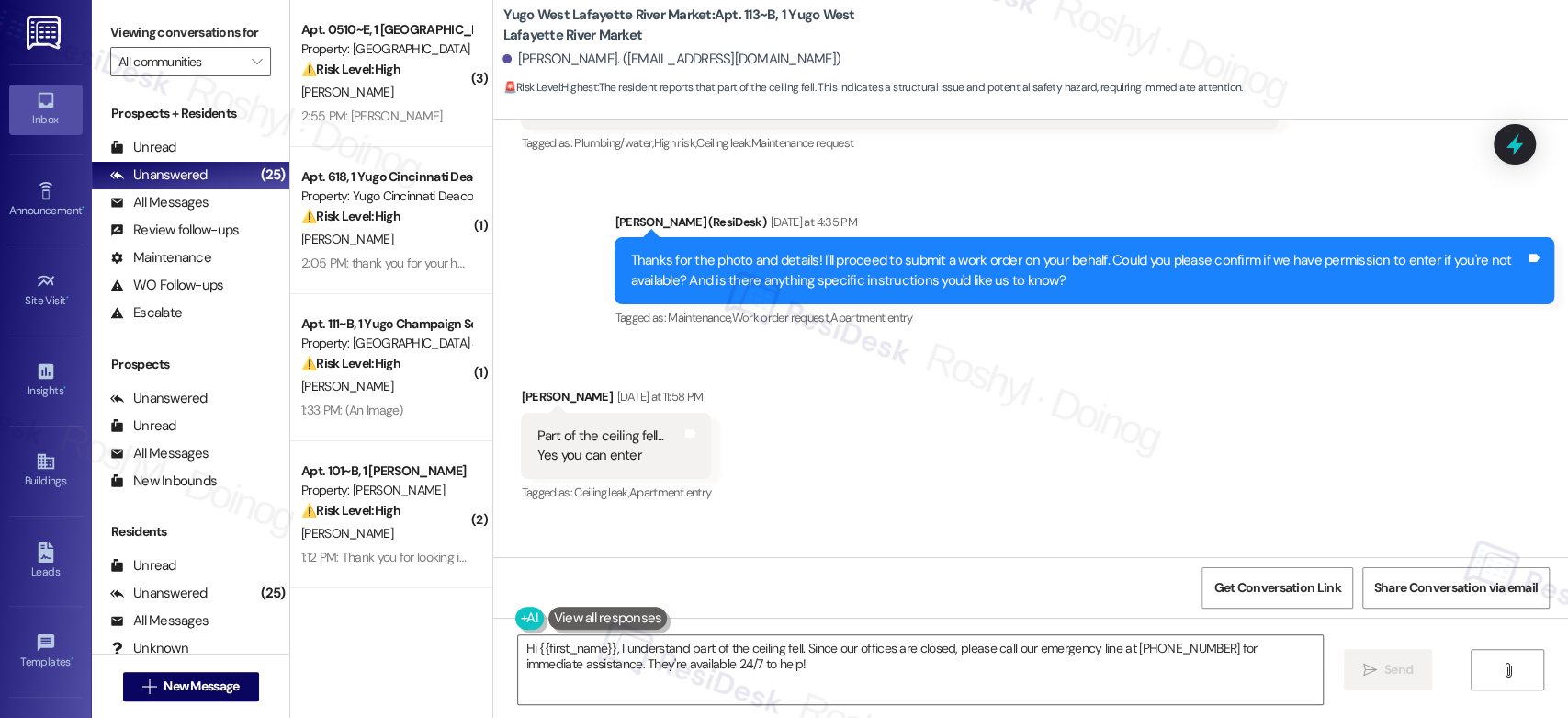
scroll to position [1614, 0]
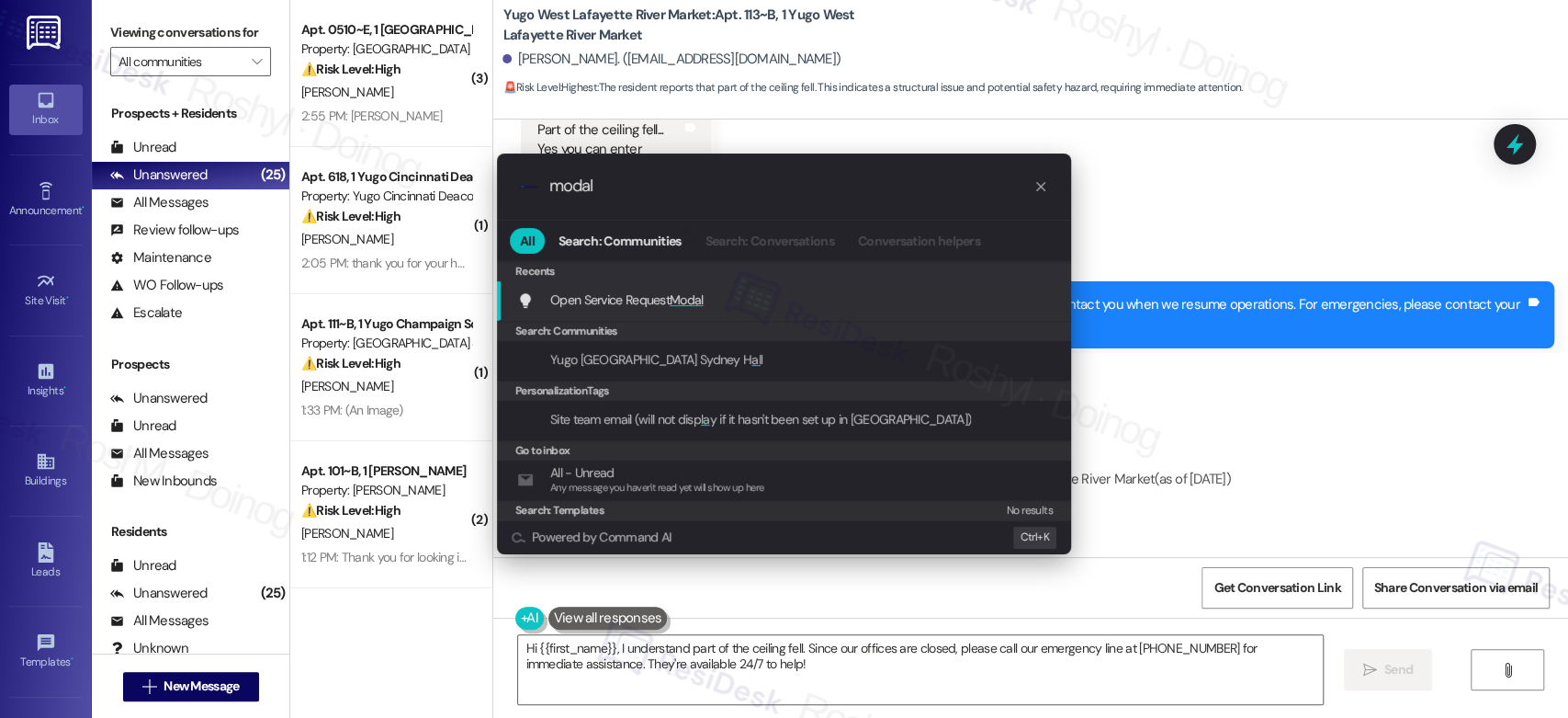
click at [743, 304] on div "Open Service Request Modal Add shortcut" at bounding box center [785, 299] width 537 height 20
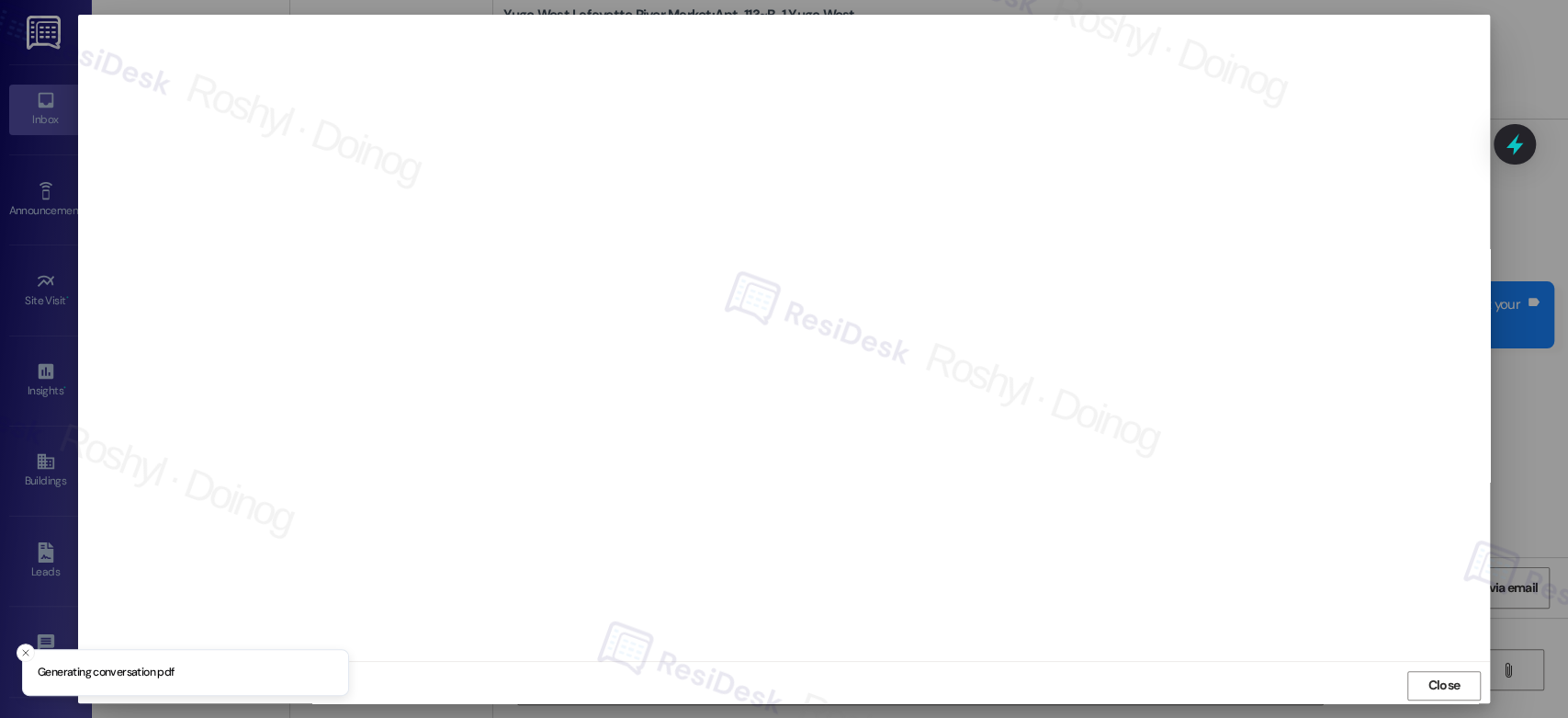
click at [1552, 359] on div at bounding box center [784, 359] width 1568 height 718
click at [1504, 417] on div at bounding box center [784, 359] width 1568 height 718
click at [1505, 504] on div at bounding box center [784, 359] width 1568 height 718
click at [1526, 491] on div at bounding box center [784, 359] width 1568 height 718
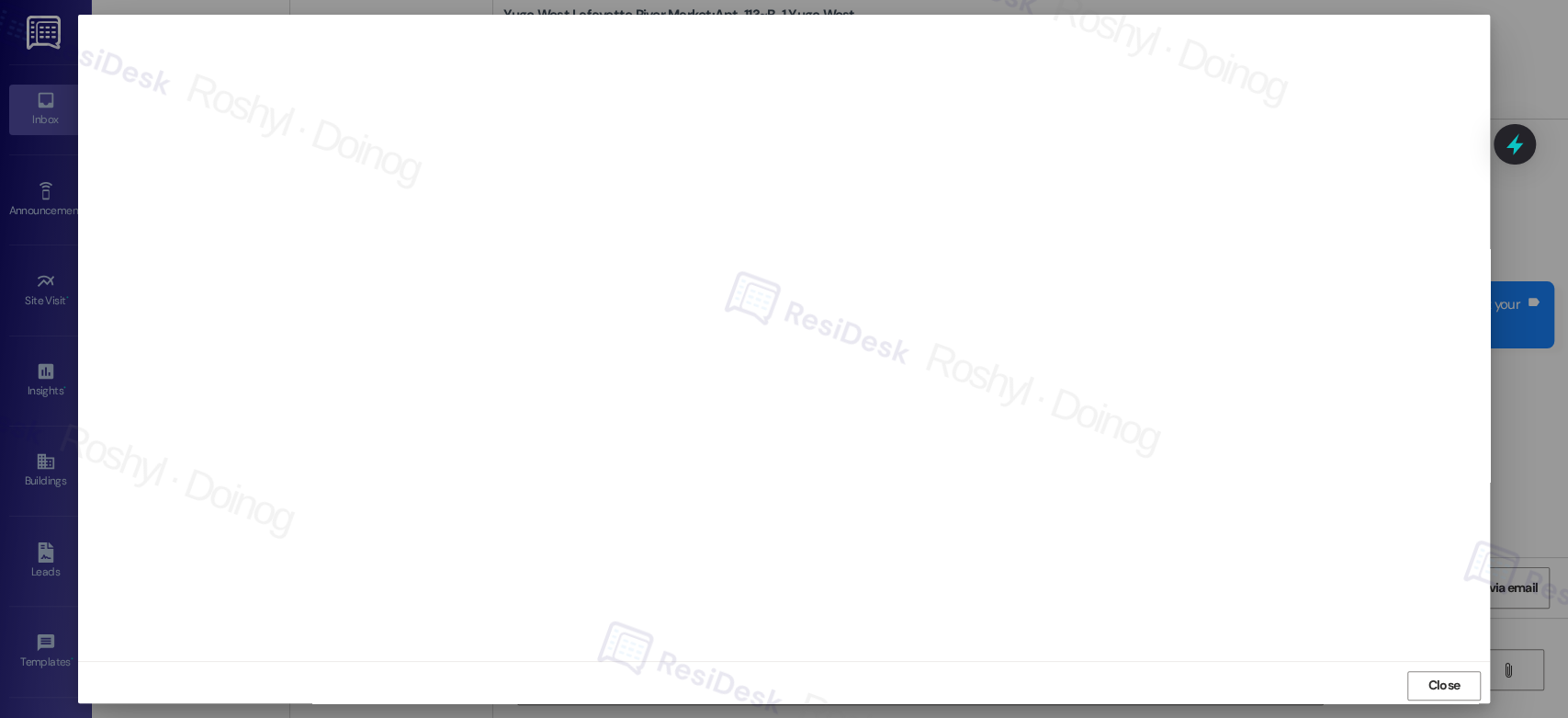
click at [1527, 461] on div at bounding box center [784, 359] width 1568 height 718
click at [1444, 686] on span "Close" at bounding box center [1443, 685] width 32 height 19
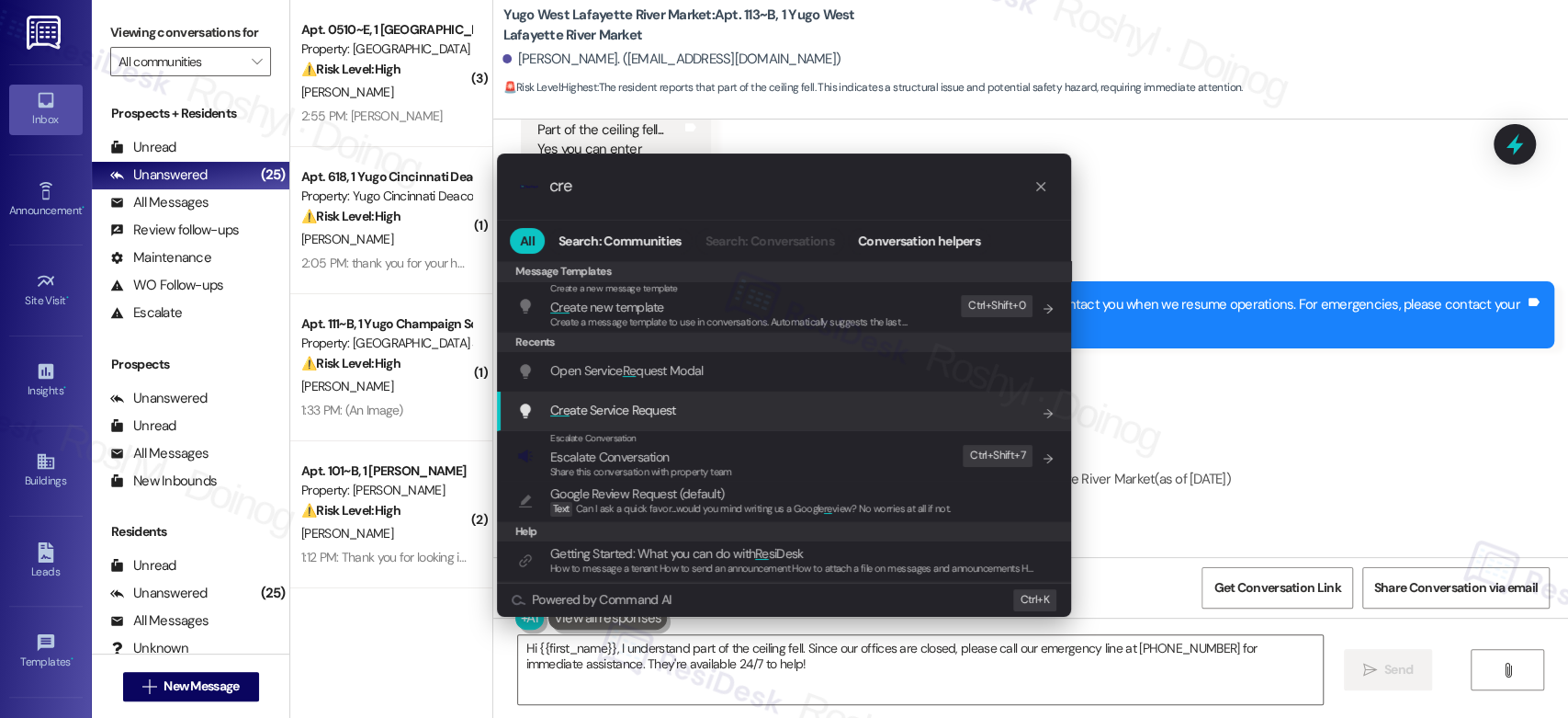
type input "cre"
click at [633, 421] on div "Cre ate Service Request Add shortcut" at bounding box center [784, 412] width 574 height 40
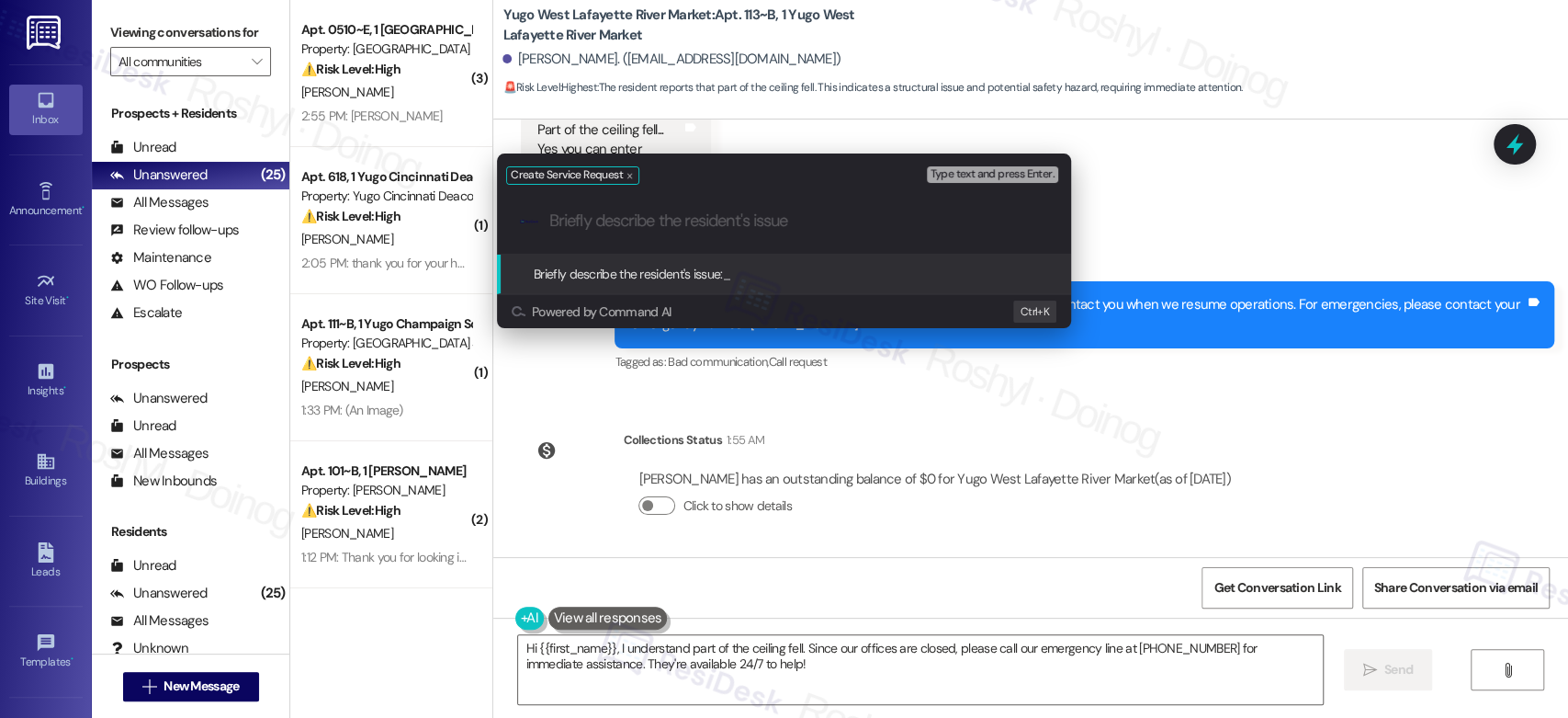
paste input "walls and the ceiling cracked."
click at [547, 223] on div ".cls-1{fill:#0a055f;}.cls-2{fill:#0cc4c4;} resideskLogoBlueOrange walls and the…" at bounding box center [784, 221] width 574 height 66
click at [552, 223] on input "walls and the ceiling cracked." at bounding box center [791, 221] width 484 height 19
click at [700, 211] on input "Damaged walls and the ceiling cracked." at bounding box center [791, 221] width 484 height 19
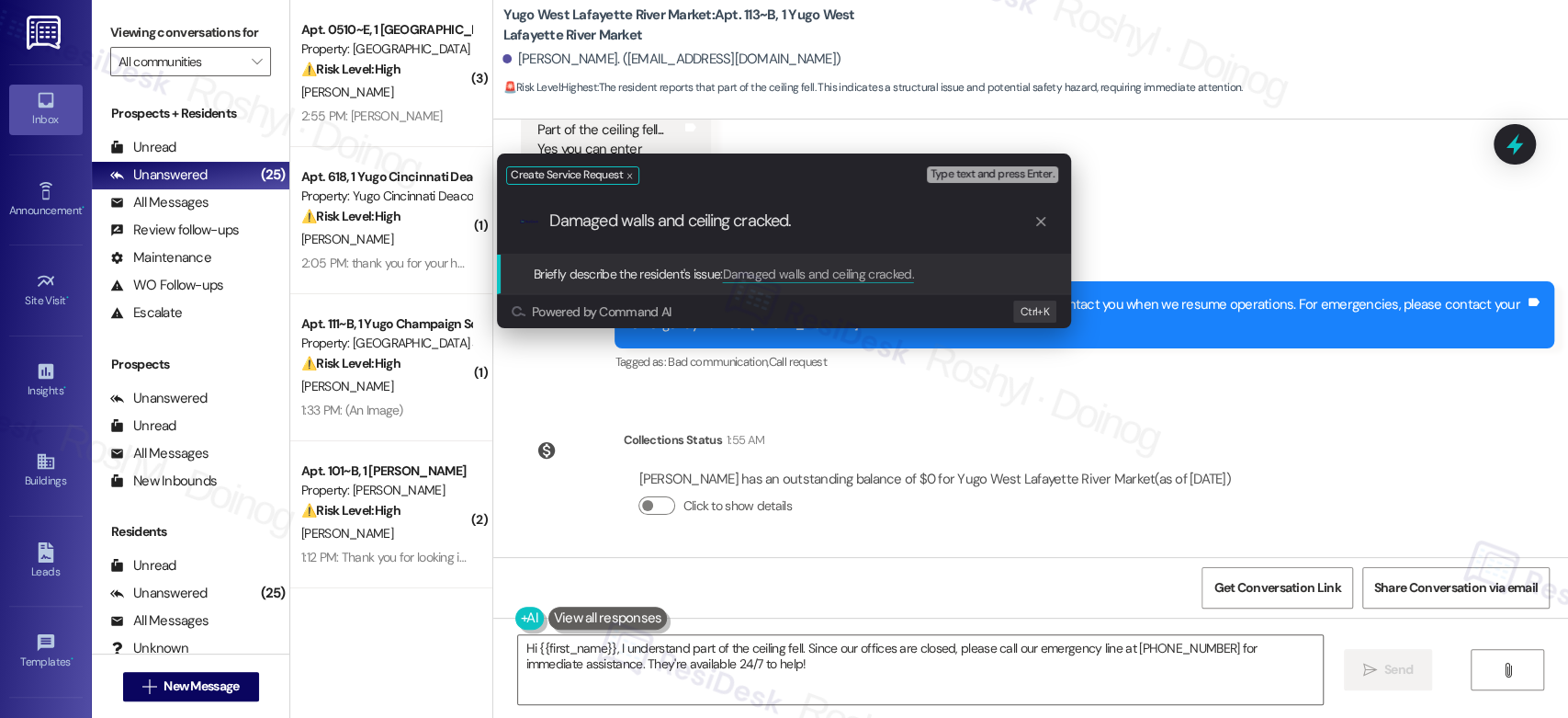
click at [823, 214] on input "Damaged walls and ceiling cracked." at bounding box center [791, 221] width 484 height 19
type input "Damaged walls and ceiling cracked"
drag, startPoint x: 823, startPoint y: 214, endPoint x: 207, endPoint y: 214, distance: 616.0
click at [207, 214] on div "Create Service Request Type text and press Enter. .cls-1{fill:#0a055f;}.cls-2{f…" at bounding box center [784, 359] width 1568 height 718
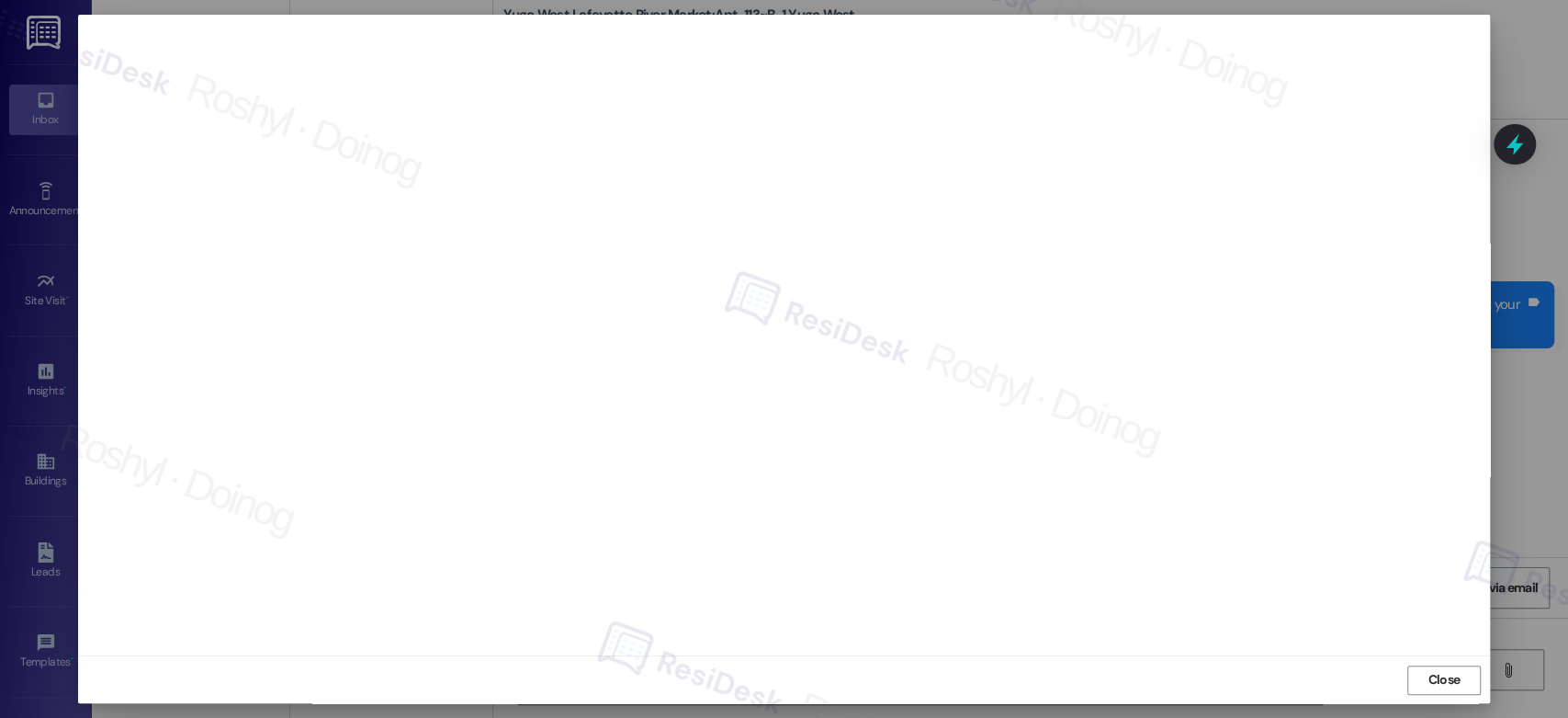
scroll to position [7, 0]
click at [1441, 689] on span "Close" at bounding box center [1443, 678] width 32 height 19
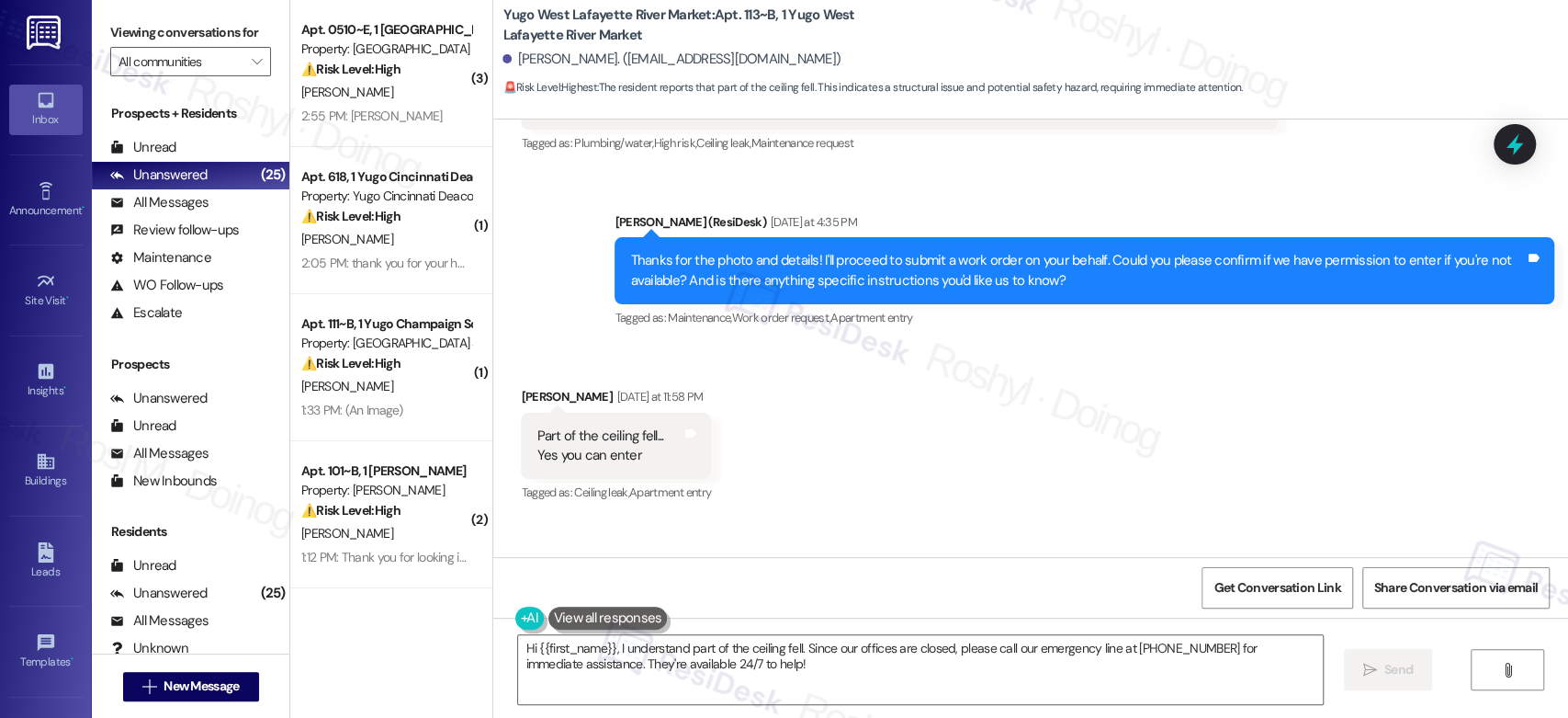
scroll to position [1614, 0]
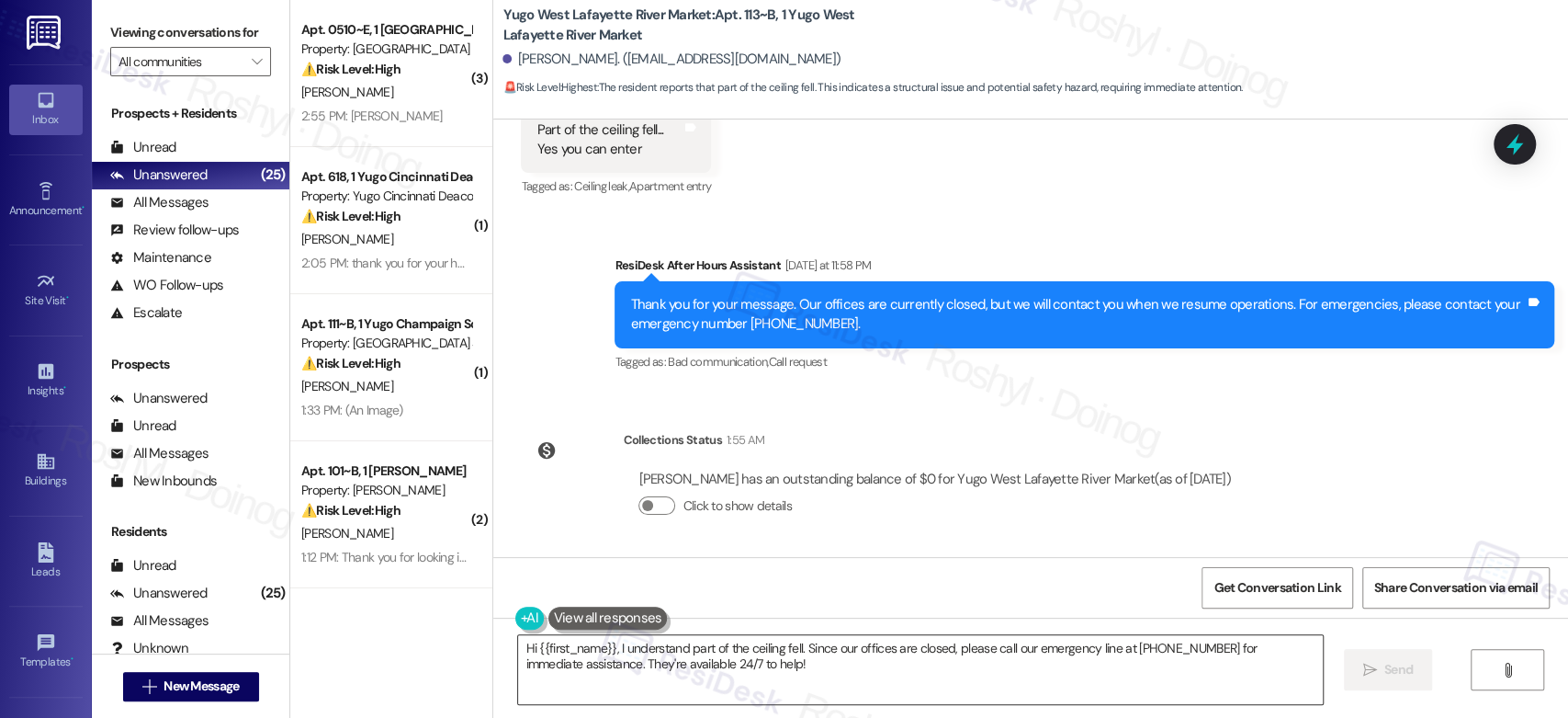
click at [518, 649] on textarea "Hi {{first_name}}, I understand part of the ceiling fell. Since our offices are…" at bounding box center [920, 669] width 803 height 68
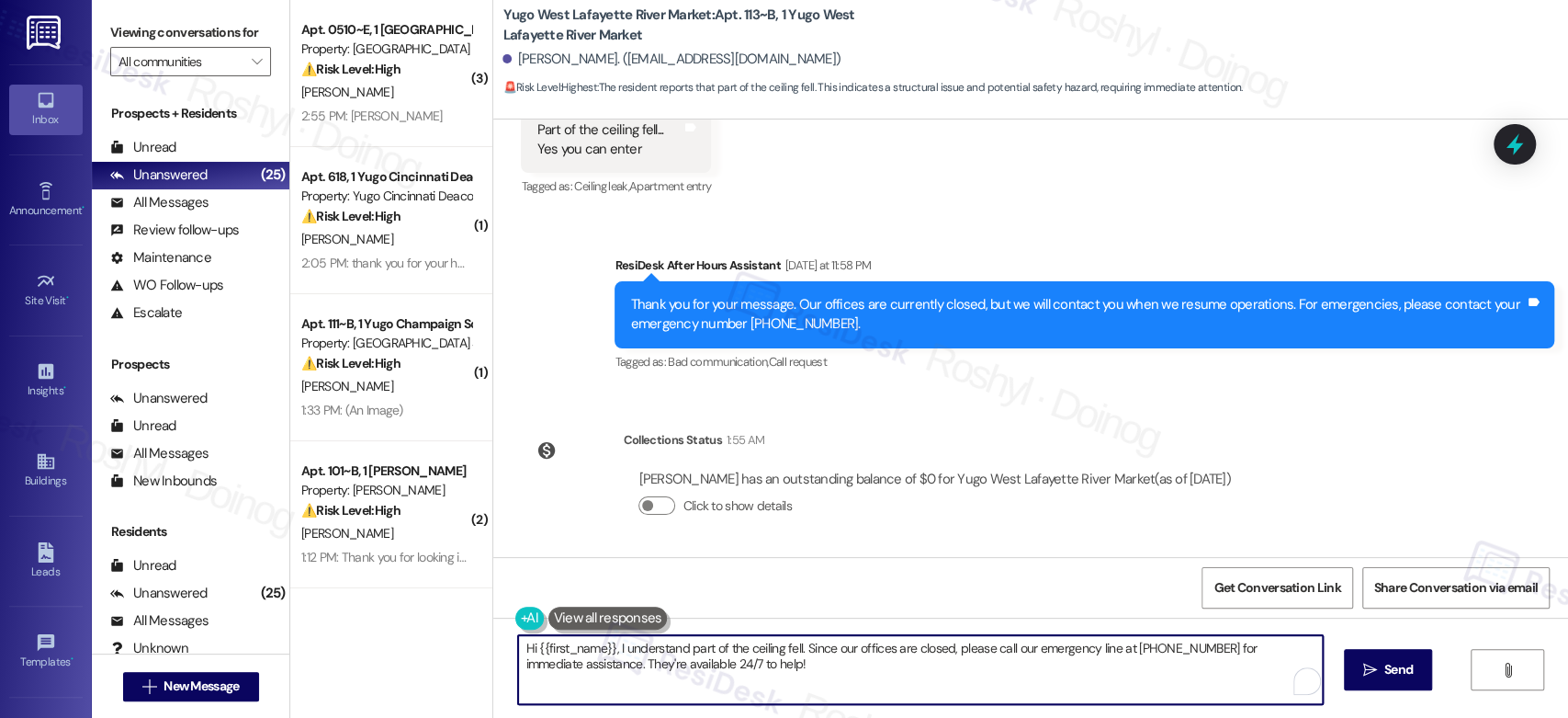
click at [518, 649] on textarea "Hi {{first_name}}, I understand part of the ceiling fell. Since our offices are…" at bounding box center [920, 669] width 803 height 68
drag, startPoint x: 860, startPoint y: 649, endPoint x: 677, endPoint y: 651, distance: 183.0
click at [677, 651] on textarea "good afternoon {{first_name}}, I understand part of the ceiling fell. Since our…" at bounding box center [916, 669] width 803 height 68
drag, startPoint x: 906, startPoint y: 647, endPoint x: 1013, endPoint y: 697, distance: 118.1
click at [1013, 697] on textarea "good afternoon {{first_name}}, thanks for confirming and letting me know. Since…" at bounding box center [916, 669] width 803 height 68
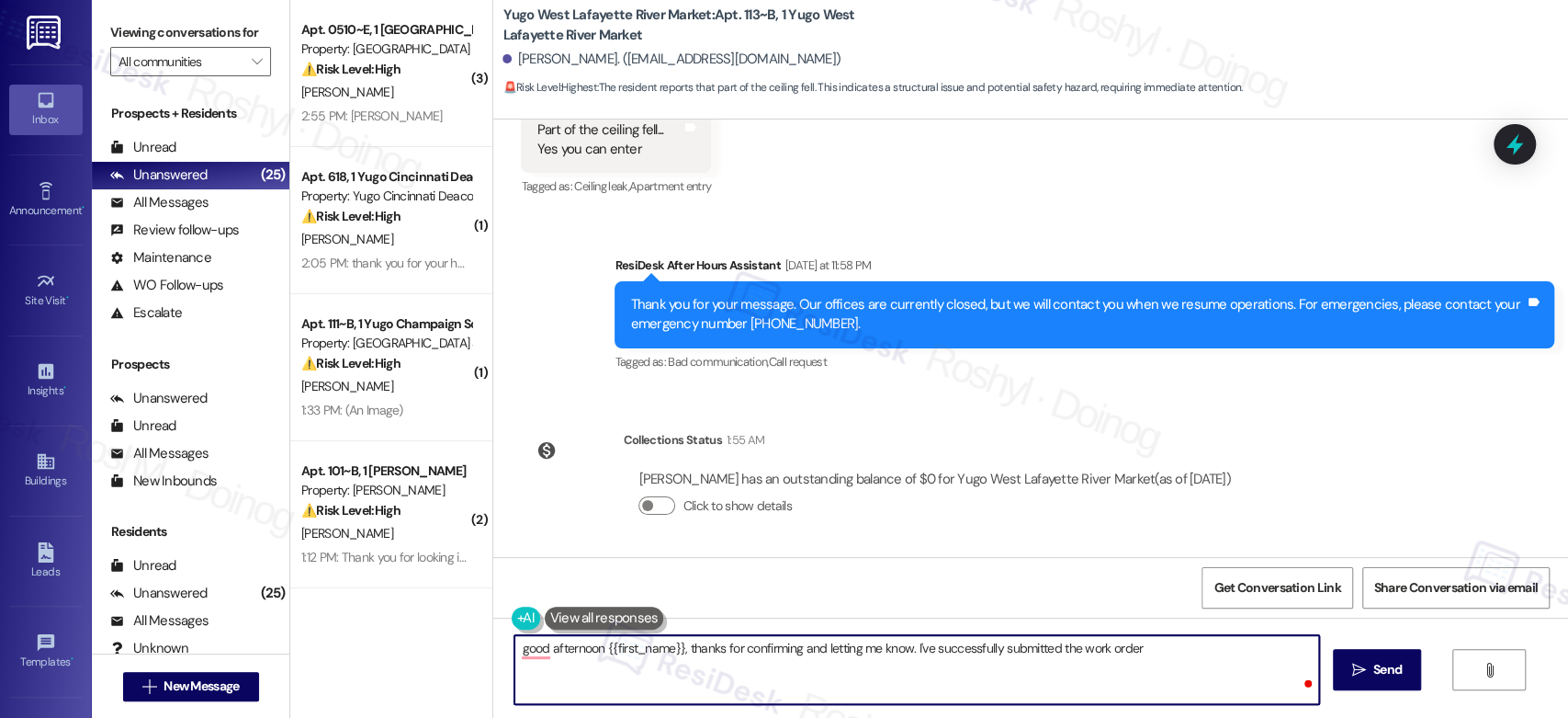
paste textarea "15567896"
click at [529, 652] on textarea "good afternoon {{first_name}}, thanks for confirming and letting me know. I've …" at bounding box center [916, 669] width 803 height 68
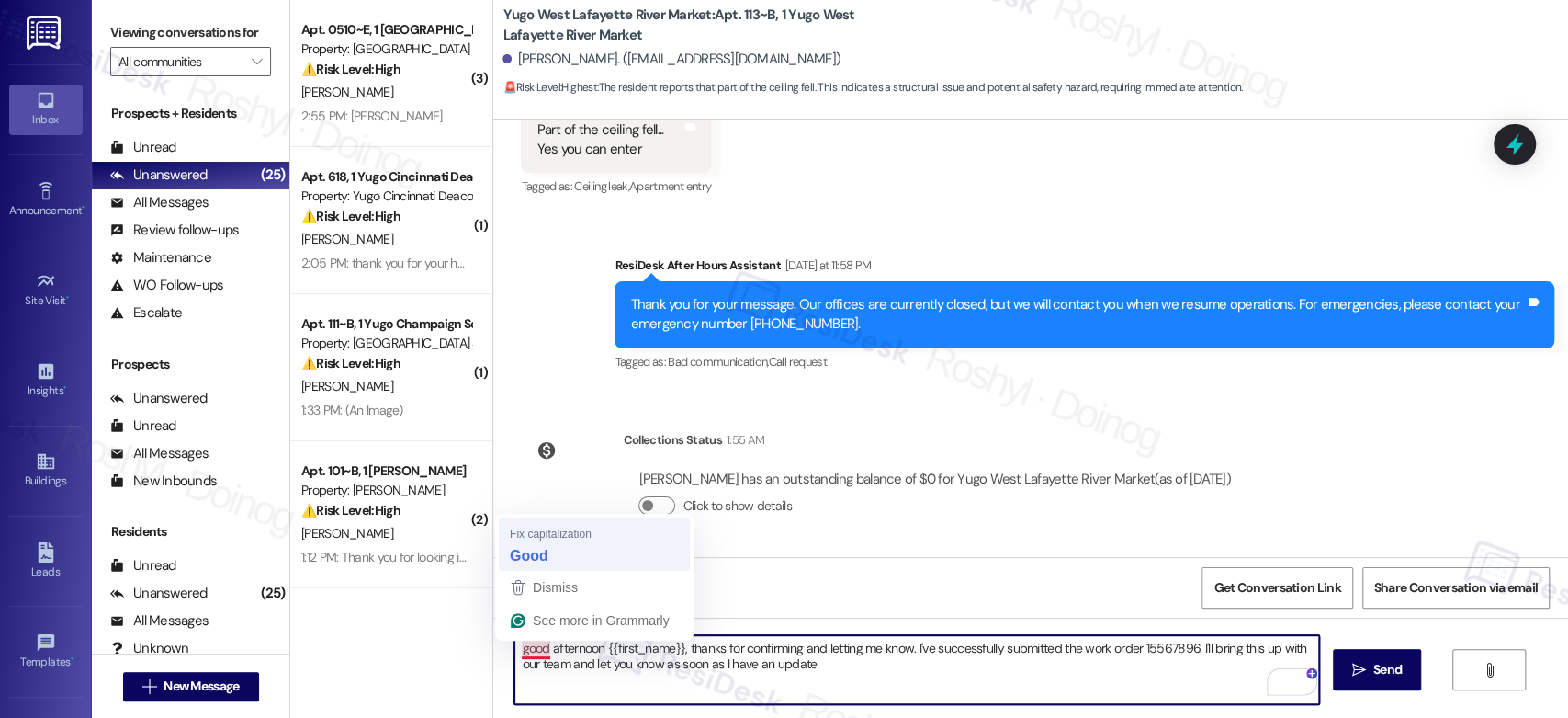
type textarea "Good afternoon {{first_name}}, thanks for confirming and letting me know. I've …"
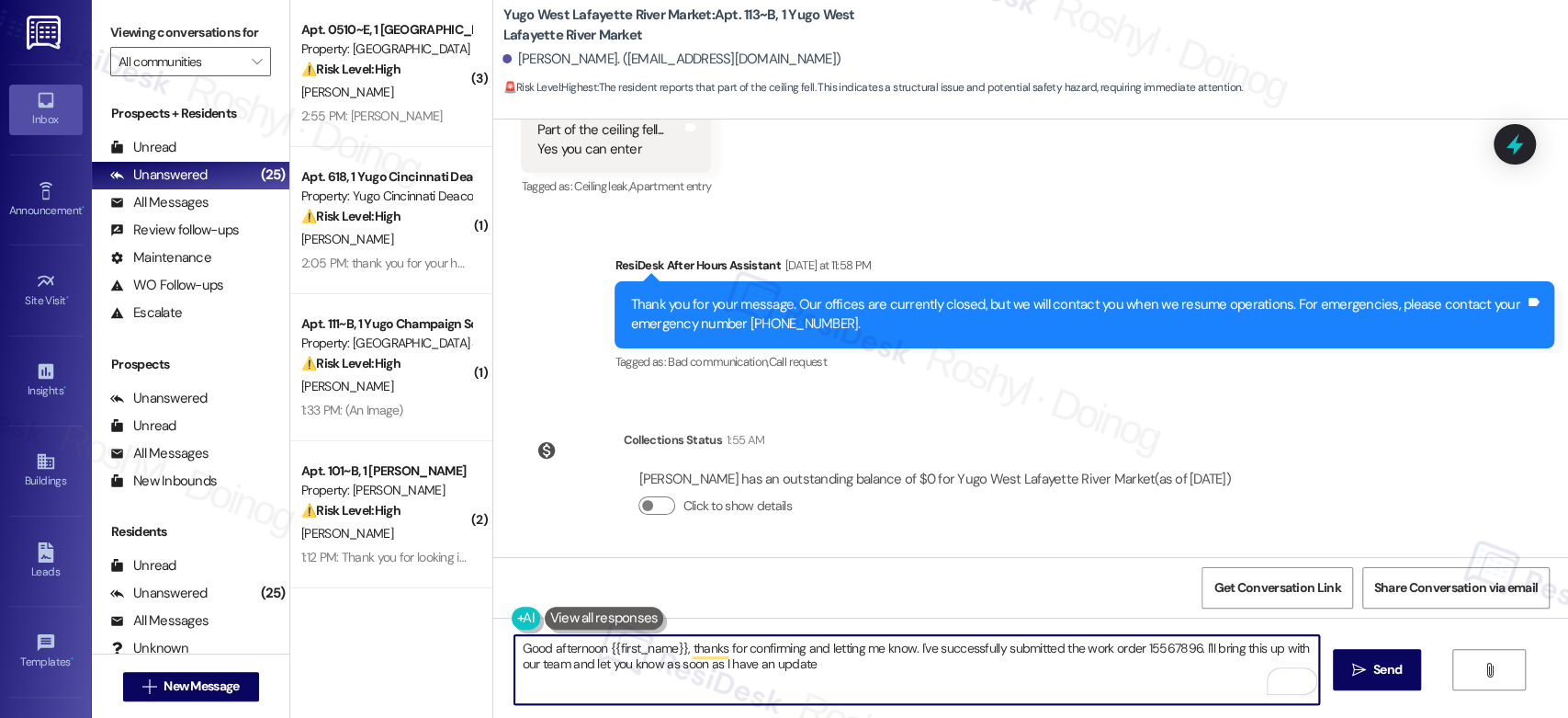
click at [813, 660] on textarea "Good afternoon {{first_name}}, thanks for confirming and letting me know. I've …" at bounding box center [916, 669] width 803 height 68
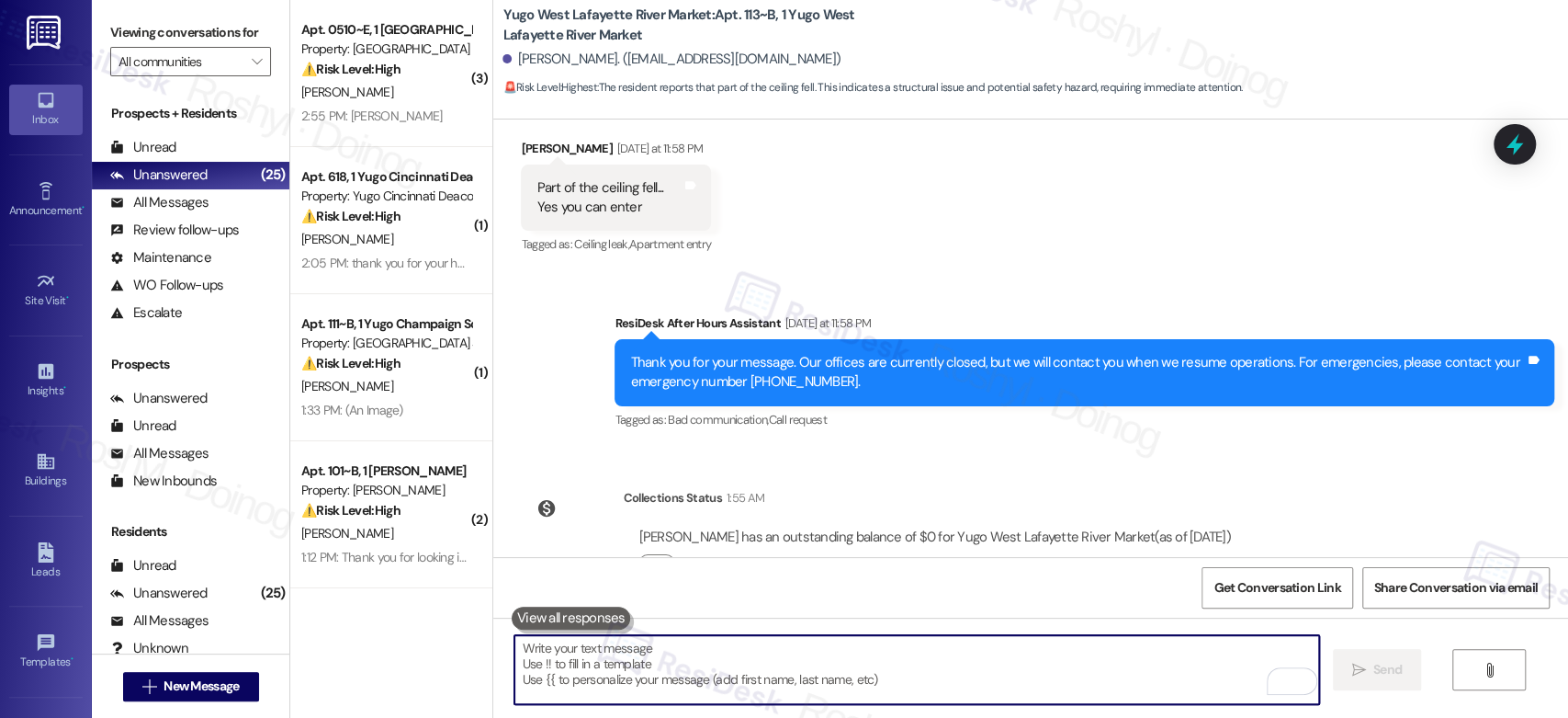
scroll to position [1677, 0]
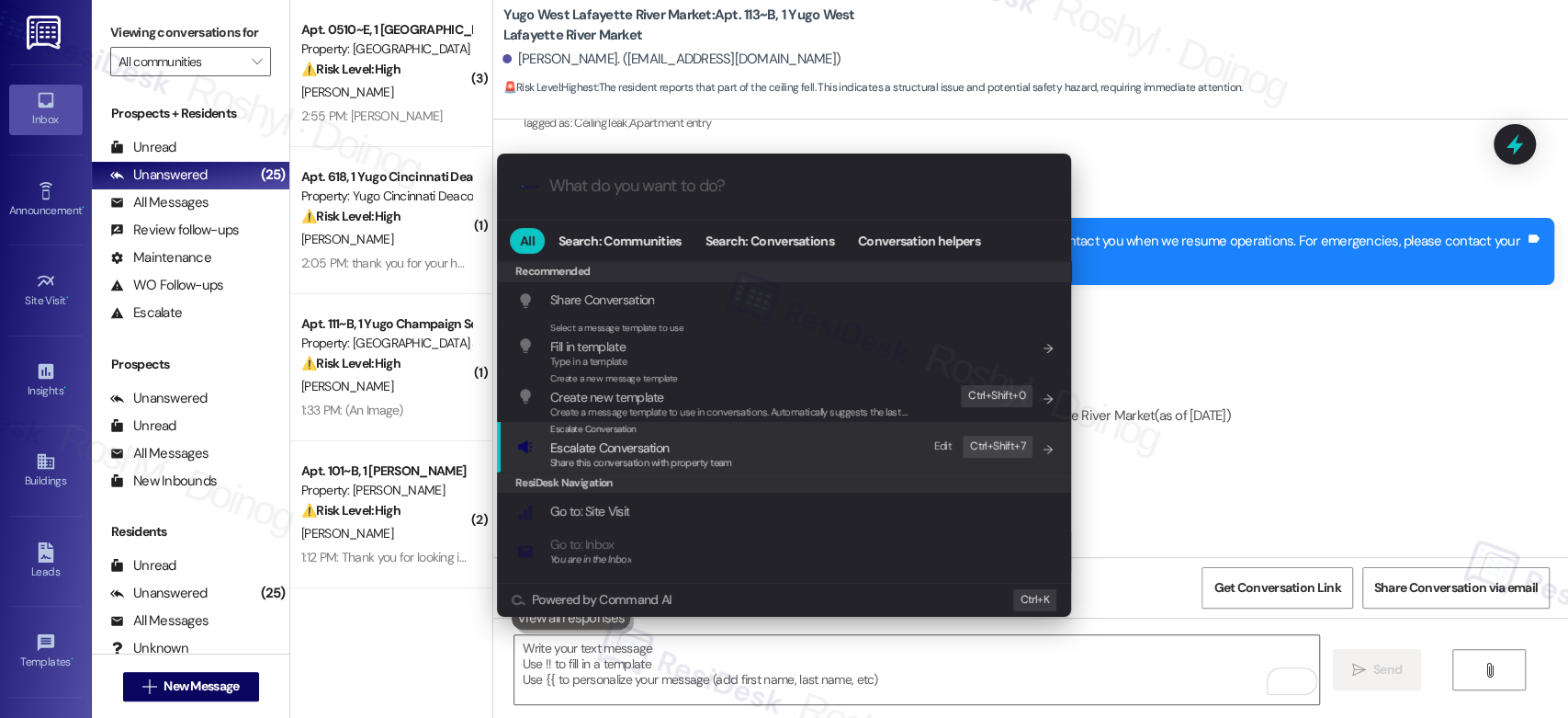
click at [700, 456] on span "Share this conversation with property team" at bounding box center [641, 462] width 182 height 13
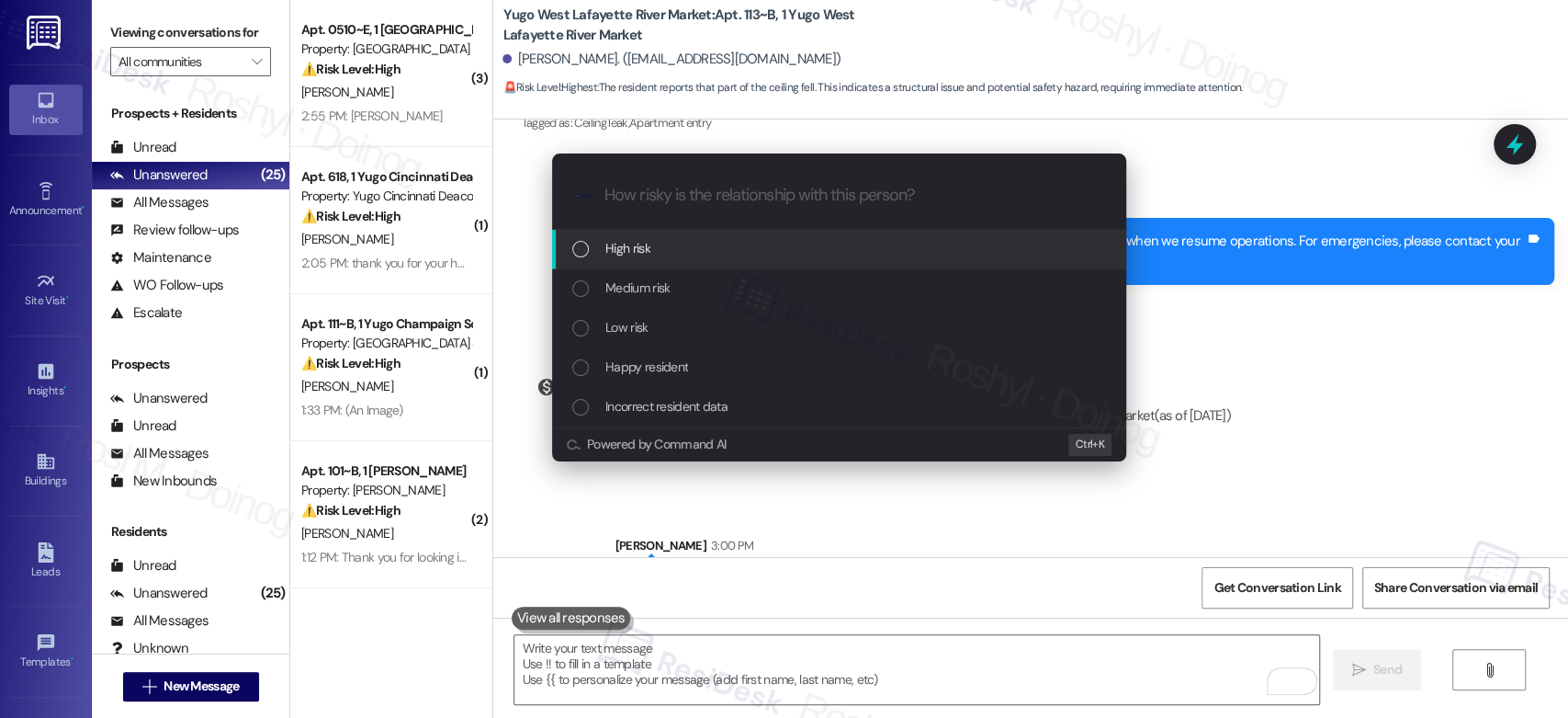
click at [714, 255] on div "High risk" at bounding box center [841, 247] width 537 height 20
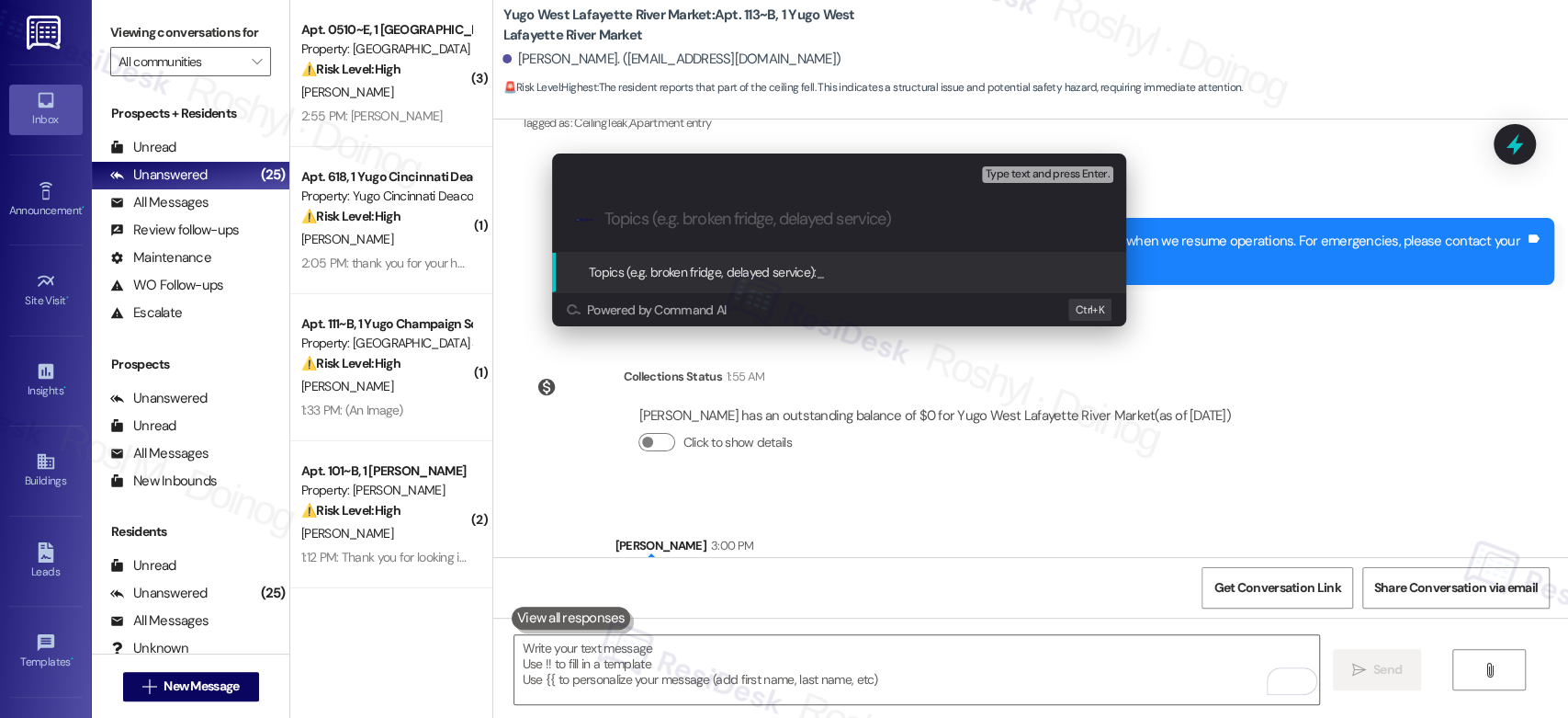
paste input "Work Order (number) filed by ResiDesk - issue"
click at [897, 219] on input "Work Order (number) filed by ResiDesk - issue" at bounding box center [846, 219] width 484 height 19
paste input "Damaged walls and ceiling cracked 15567896"
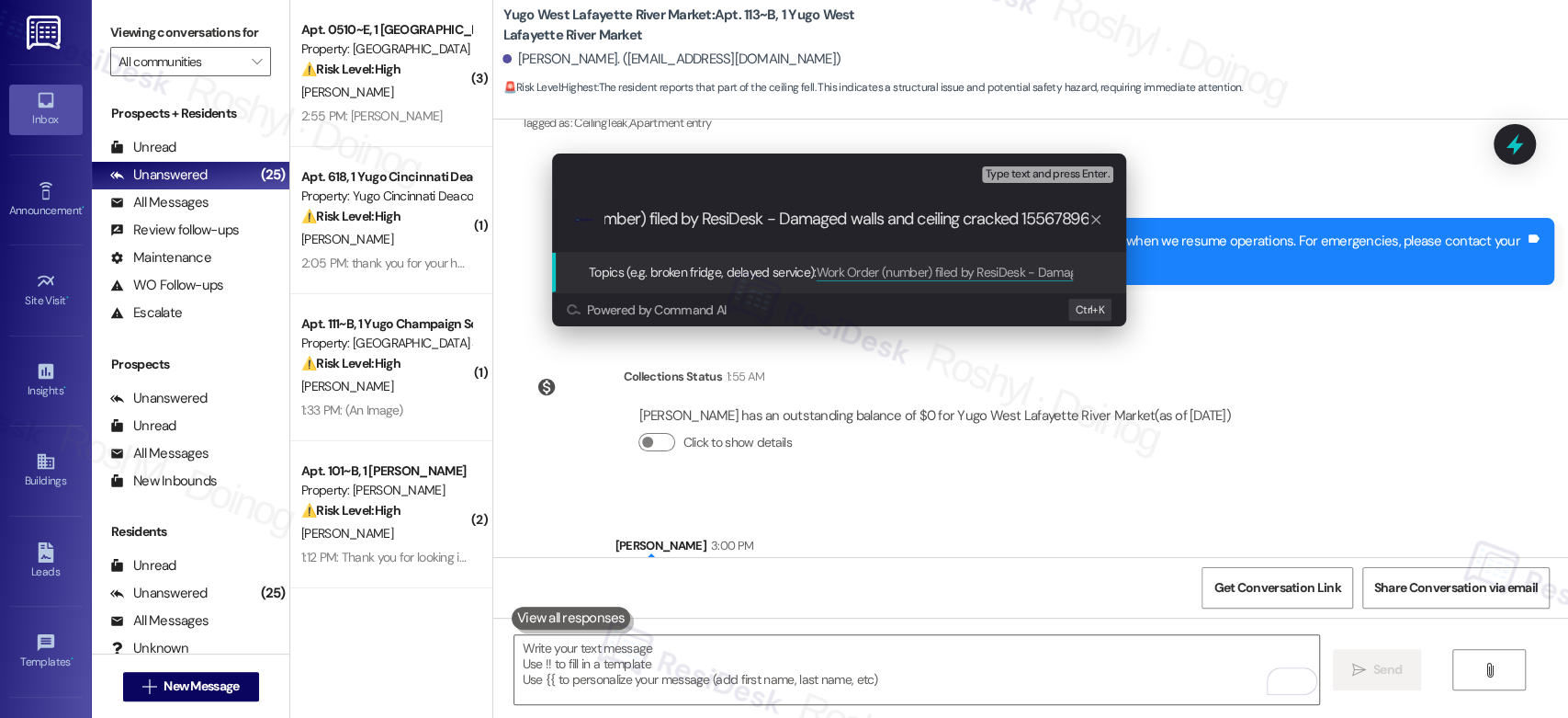
click at [1024, 223] on input "Work Order (number) filed by ResiDesk - Damaged walls and ceiling cracked 15567…" at bounding box center [846, 219] width 484 height 19
drag, startPoint x: 640, startPoint y: 217, endPoint x: 708, endPoint y: 218, distance: 68.0
click at [708, 218] on input "Work Order (number) filed by ResiDesk - Damaged walls and ceiling cracked" at bounding box center [846, 219] width 484 height 19
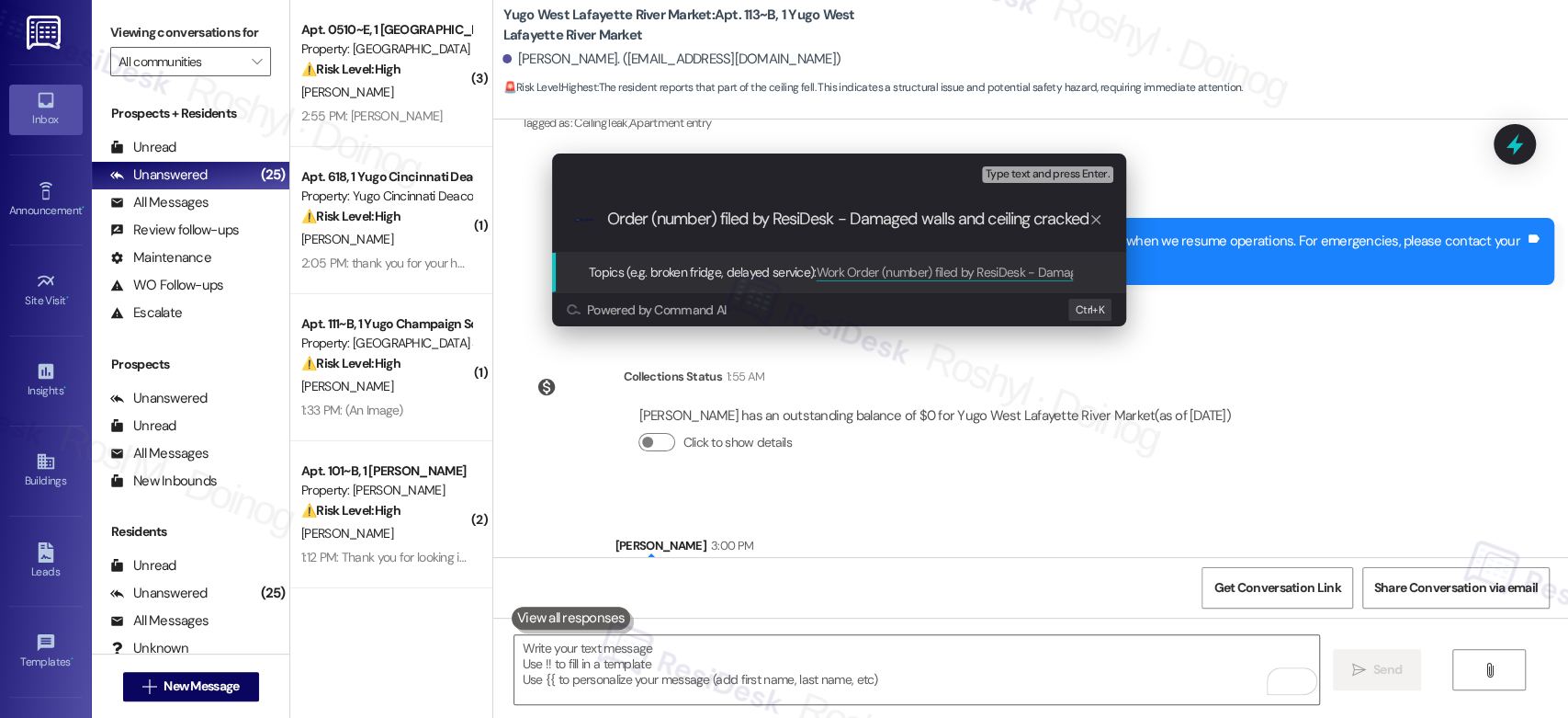
paste input "15567896"
type input "Work Order 15567896 filed by ResiDesk - Damaged walls and ceiling cracked"
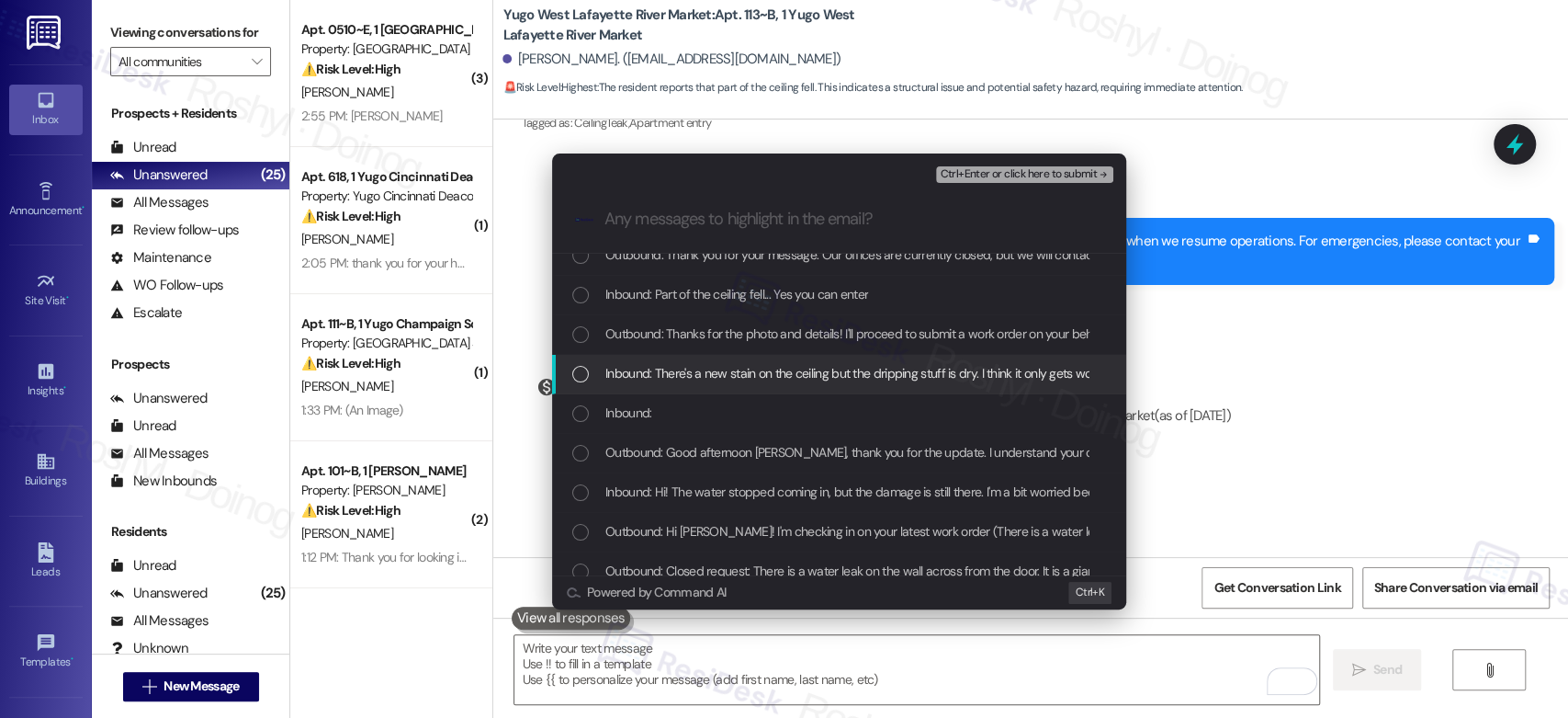
scroll to position [102, 0]
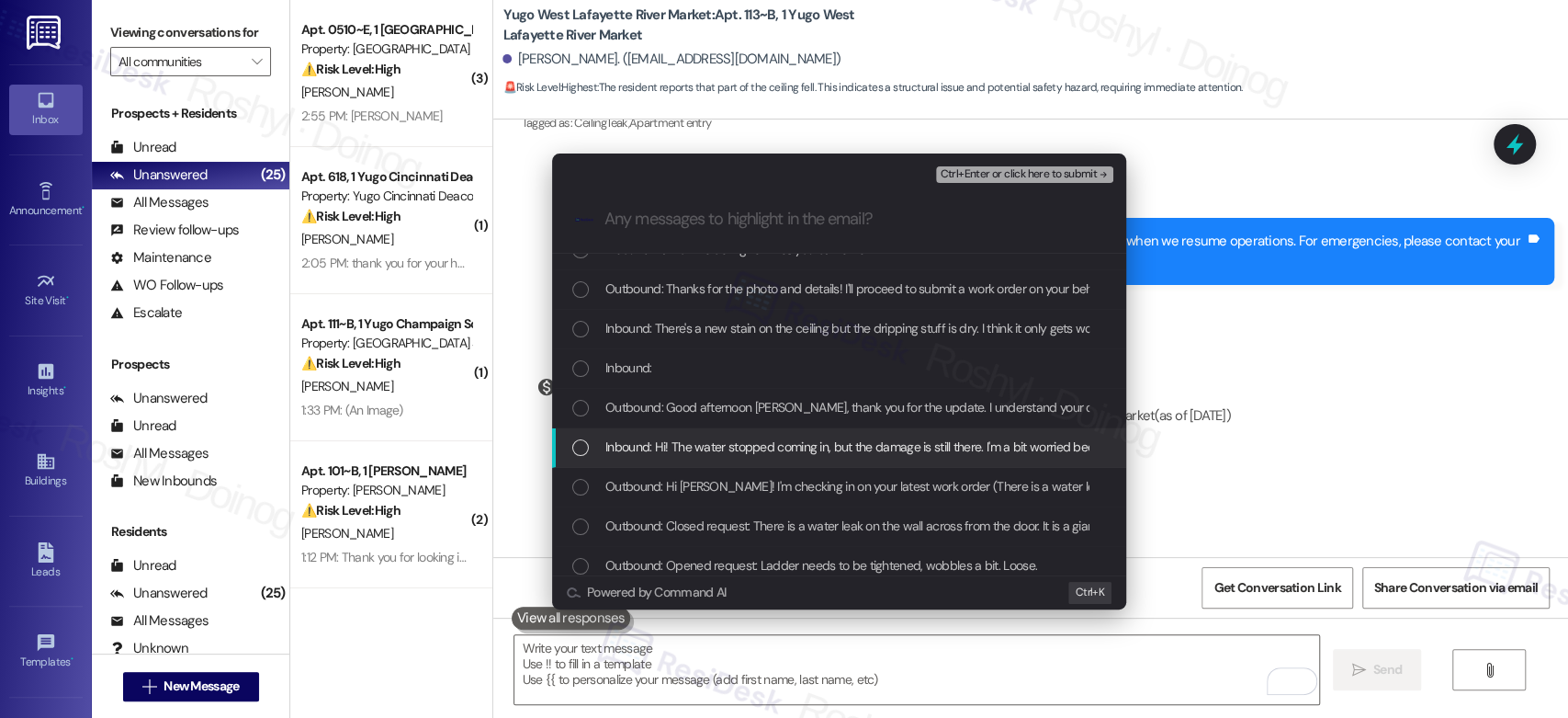
click at [817, 456] on span "Inbound: Hi! The water stopped coming in, but the damage is still there. I'm a …" at bounding box center [1055, 446] width 900 height 20
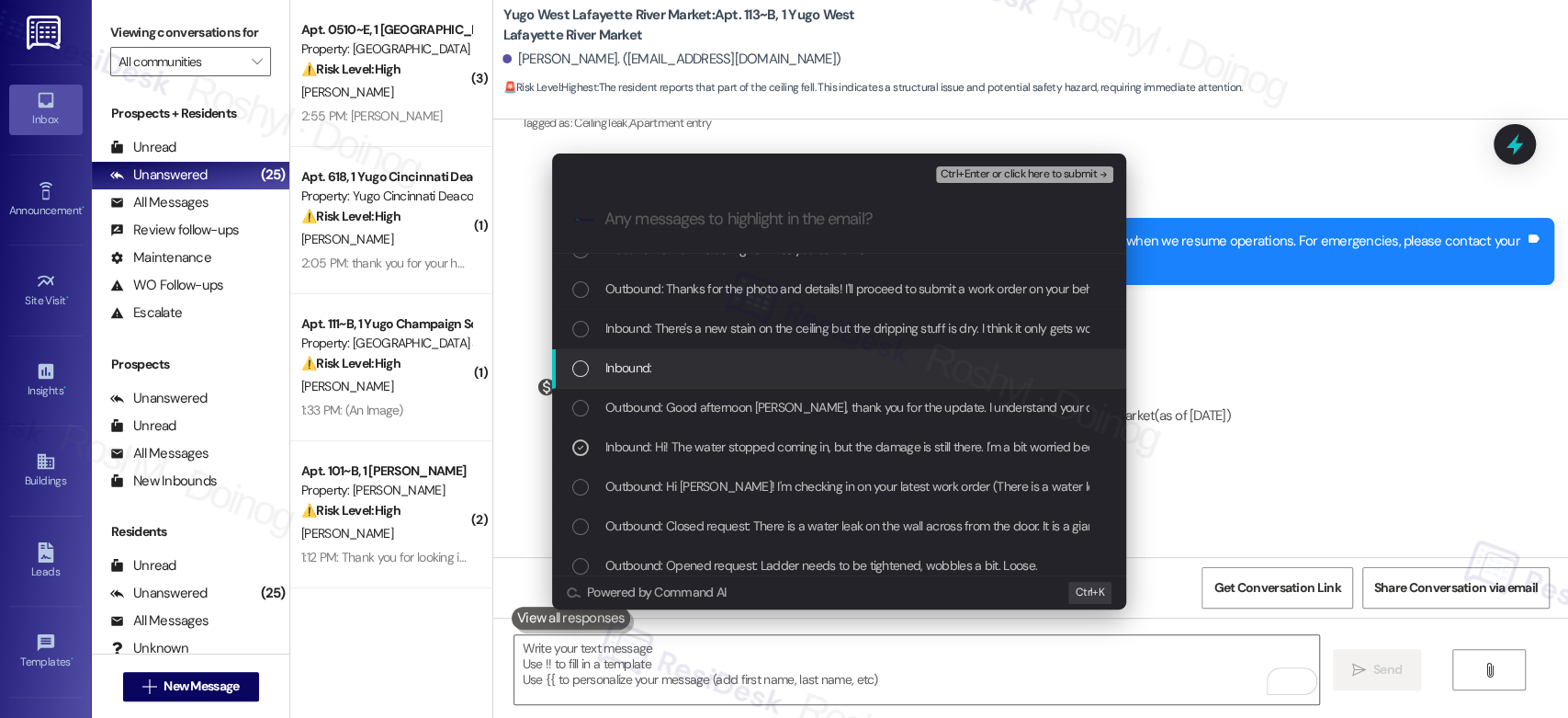
click at [700, 366] on div "Inbound:" at bounding box center [841, 367] width 537 height 20
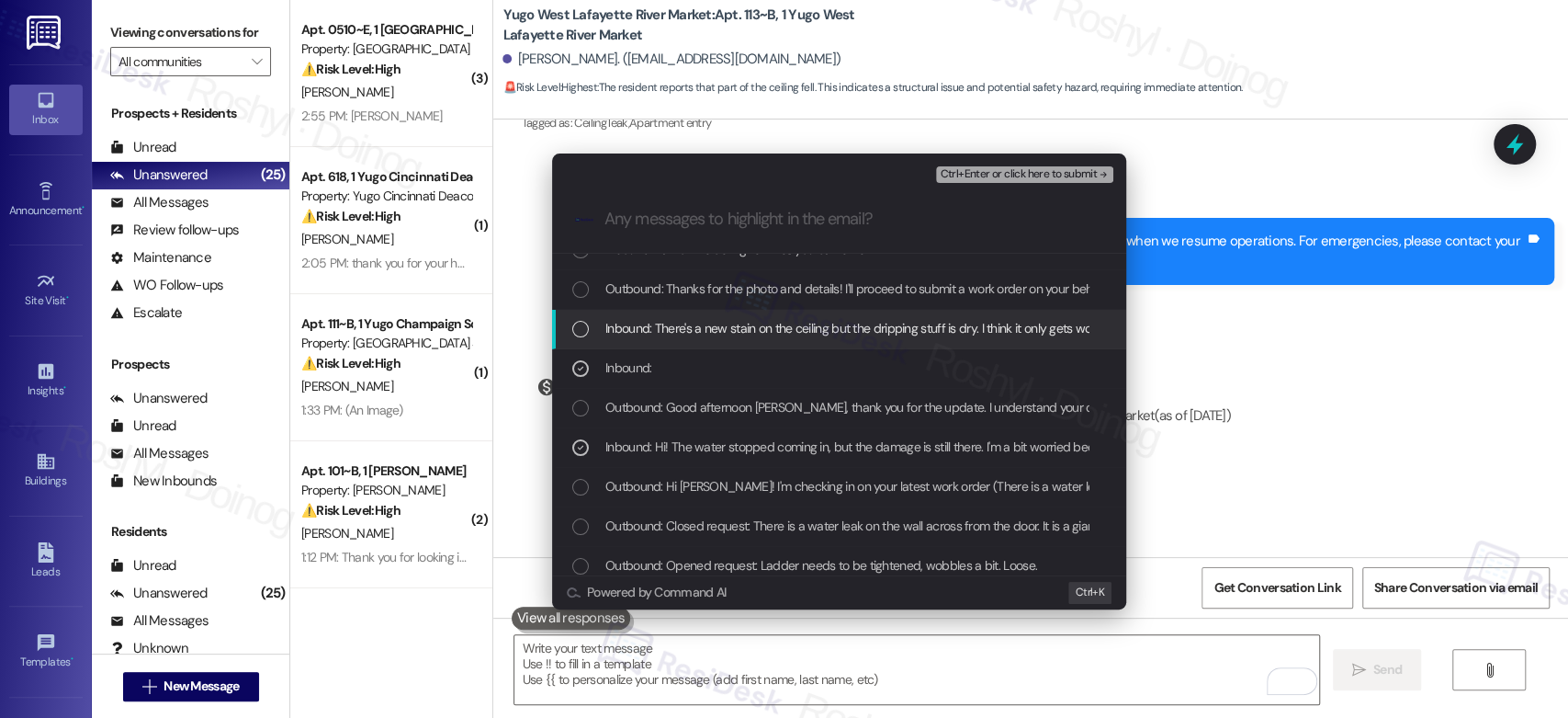
click at [745, 332] on span "Inbound: There's a new stain on the ceiling but the dripping stuff is dry. I th…" at bounding box center [955, 327] width 698 height 20
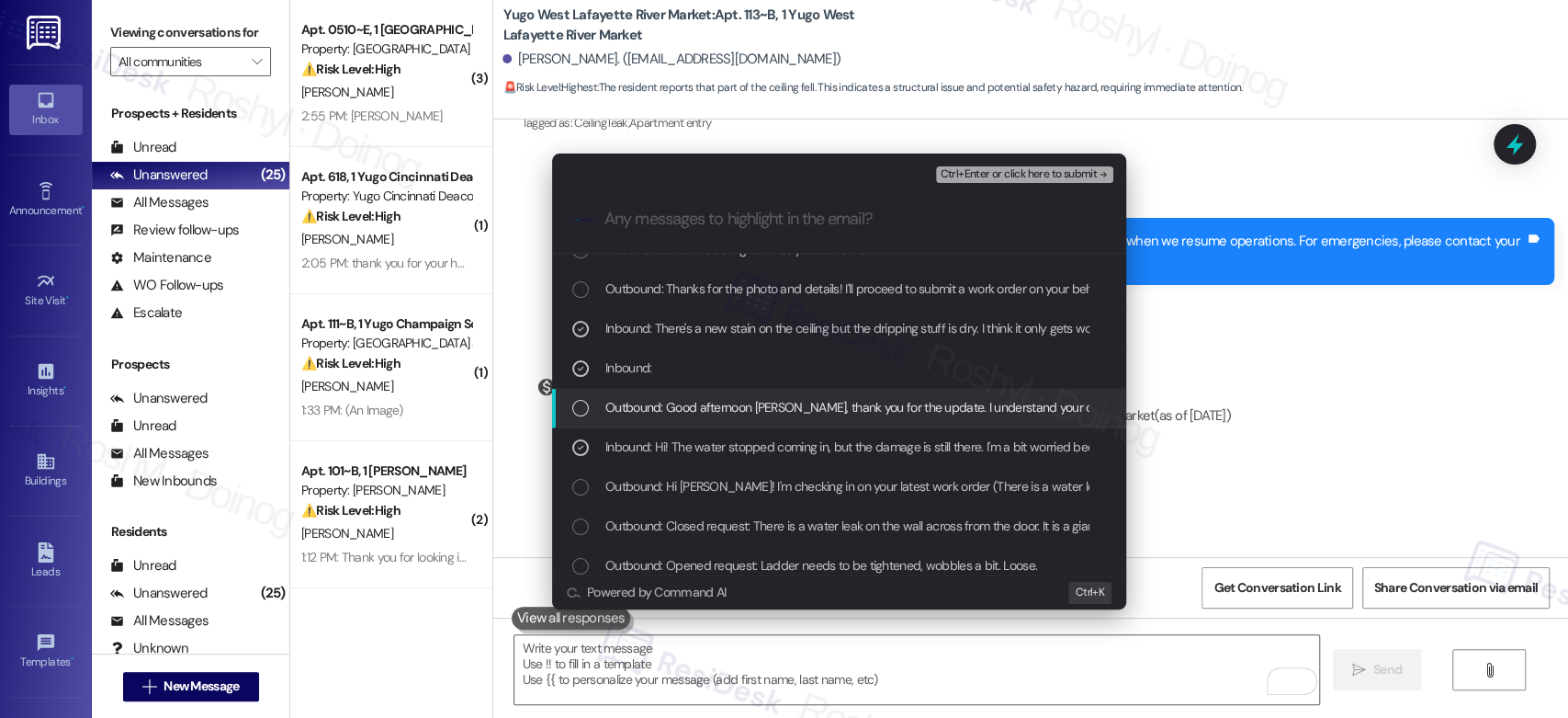
scroll to position [0, 0]
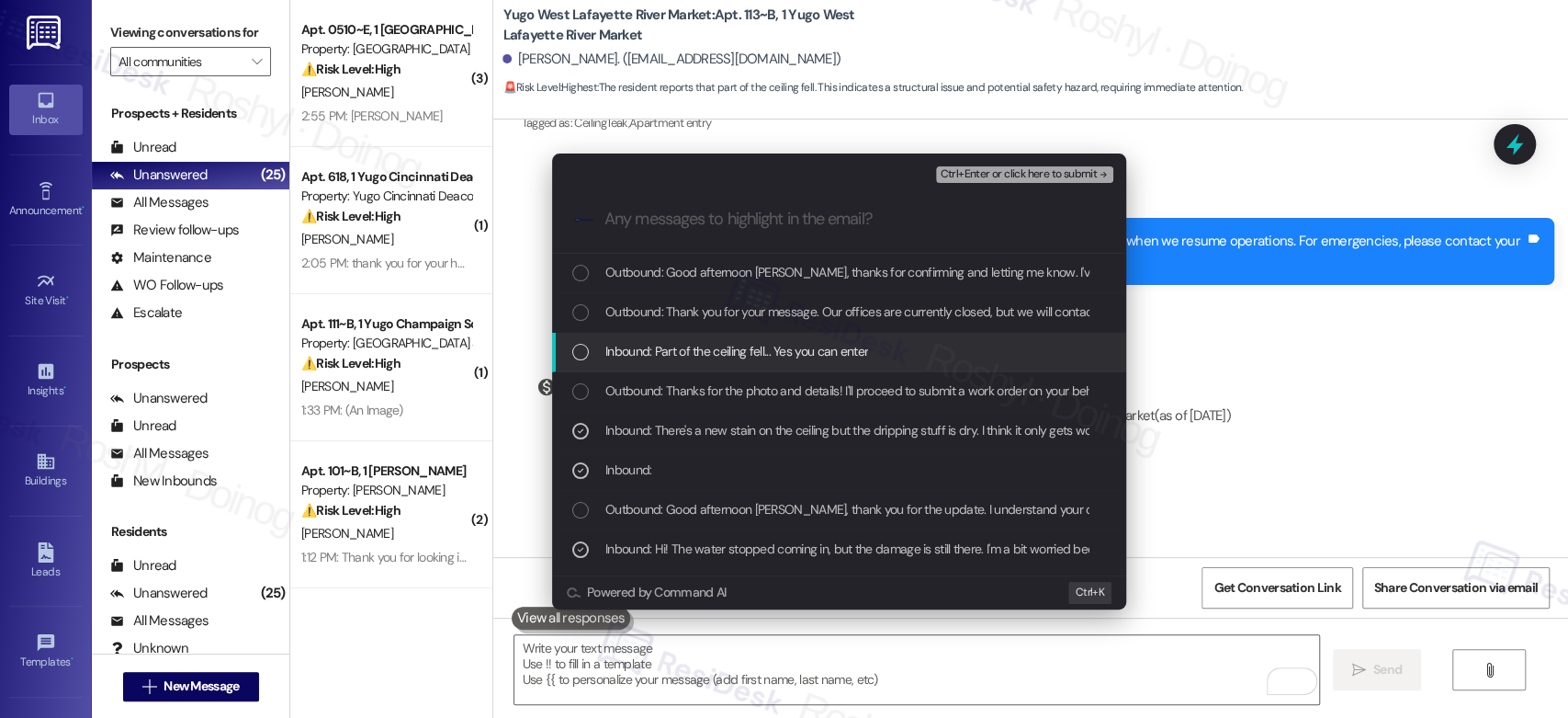
click at [760, 357] on span "Inbound: Part of the ceiling fell... Yes you can enter" at bounding box center [737, 350] width 262 height 20
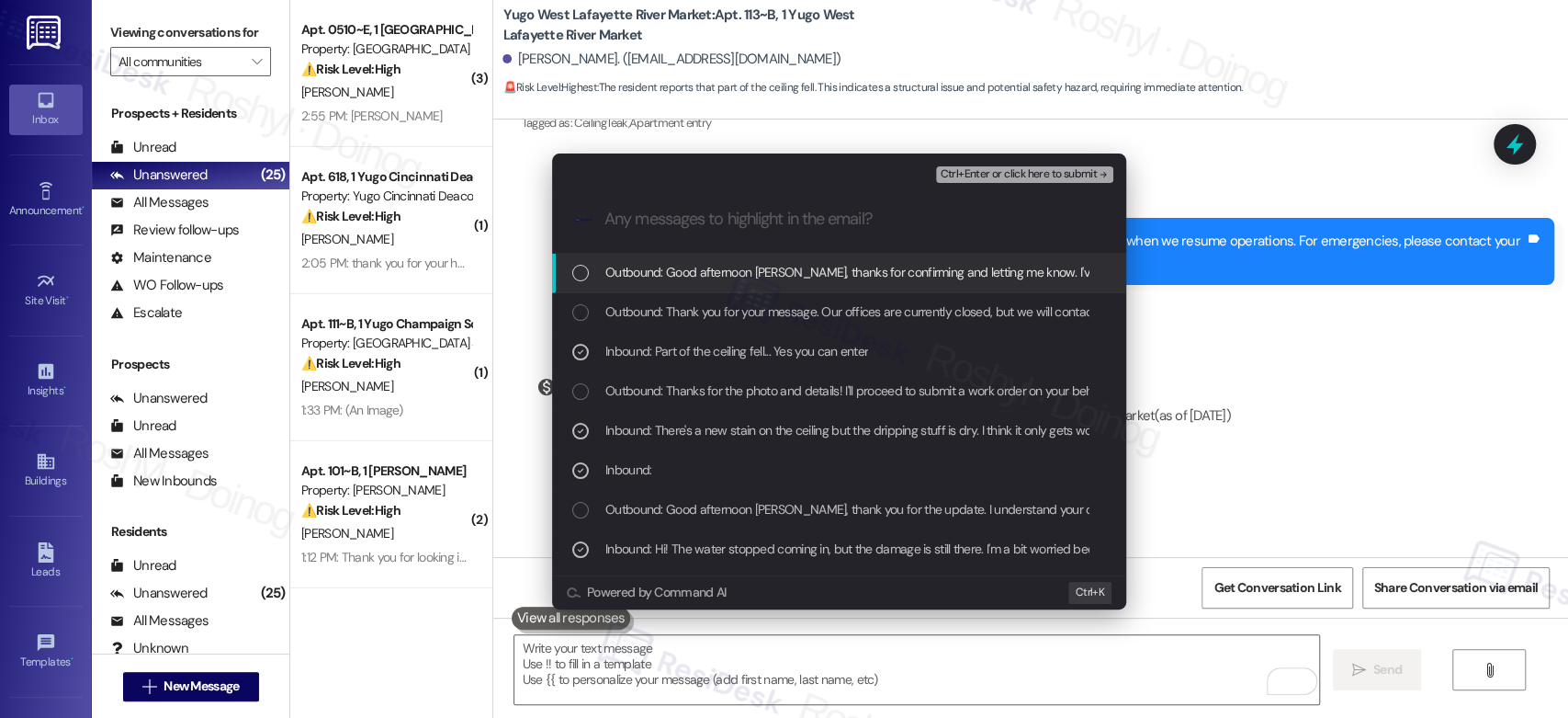
click at [1072, 179] on span "Ctrl+Enter or click here to submit" at bounding box center [1017, 175] width 157 height 13
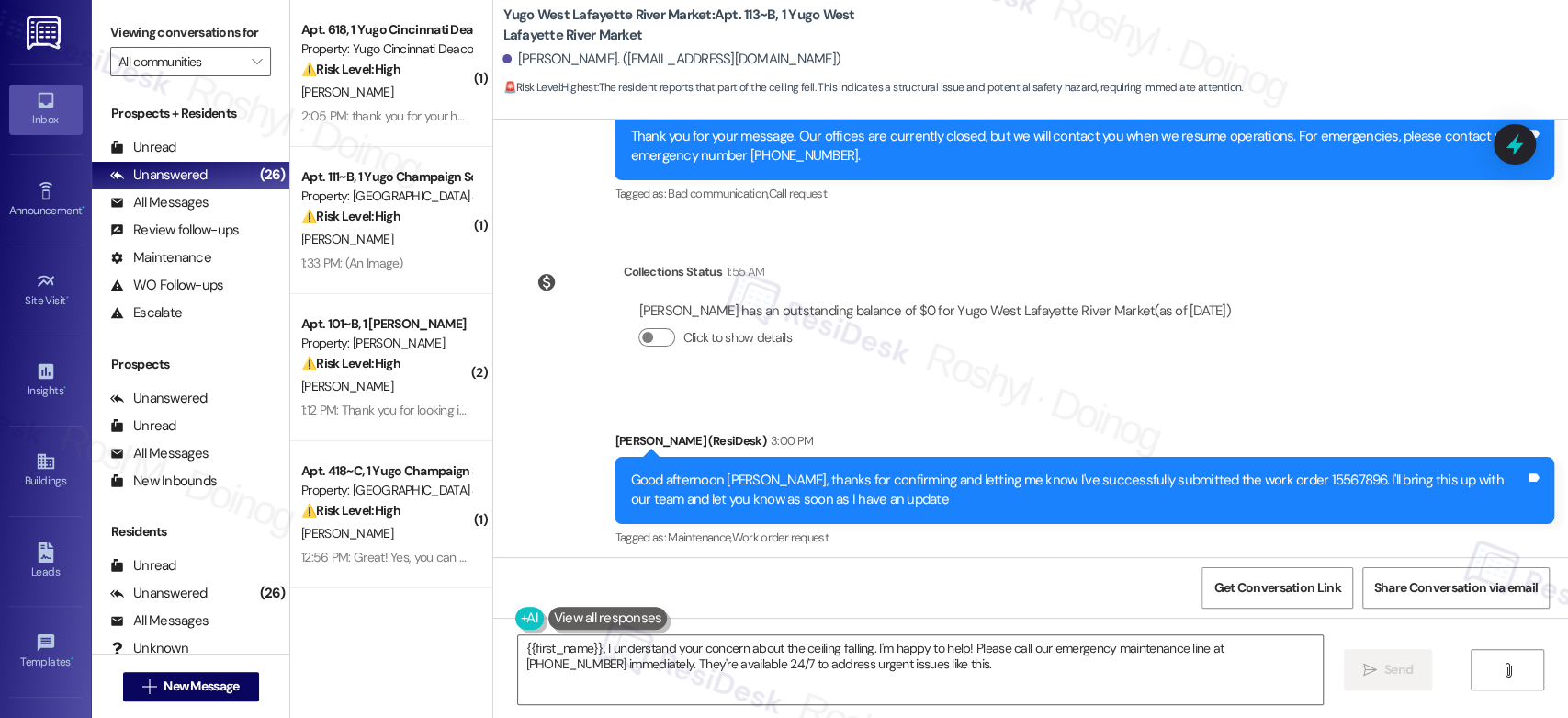
scroll to position [1788, 0]
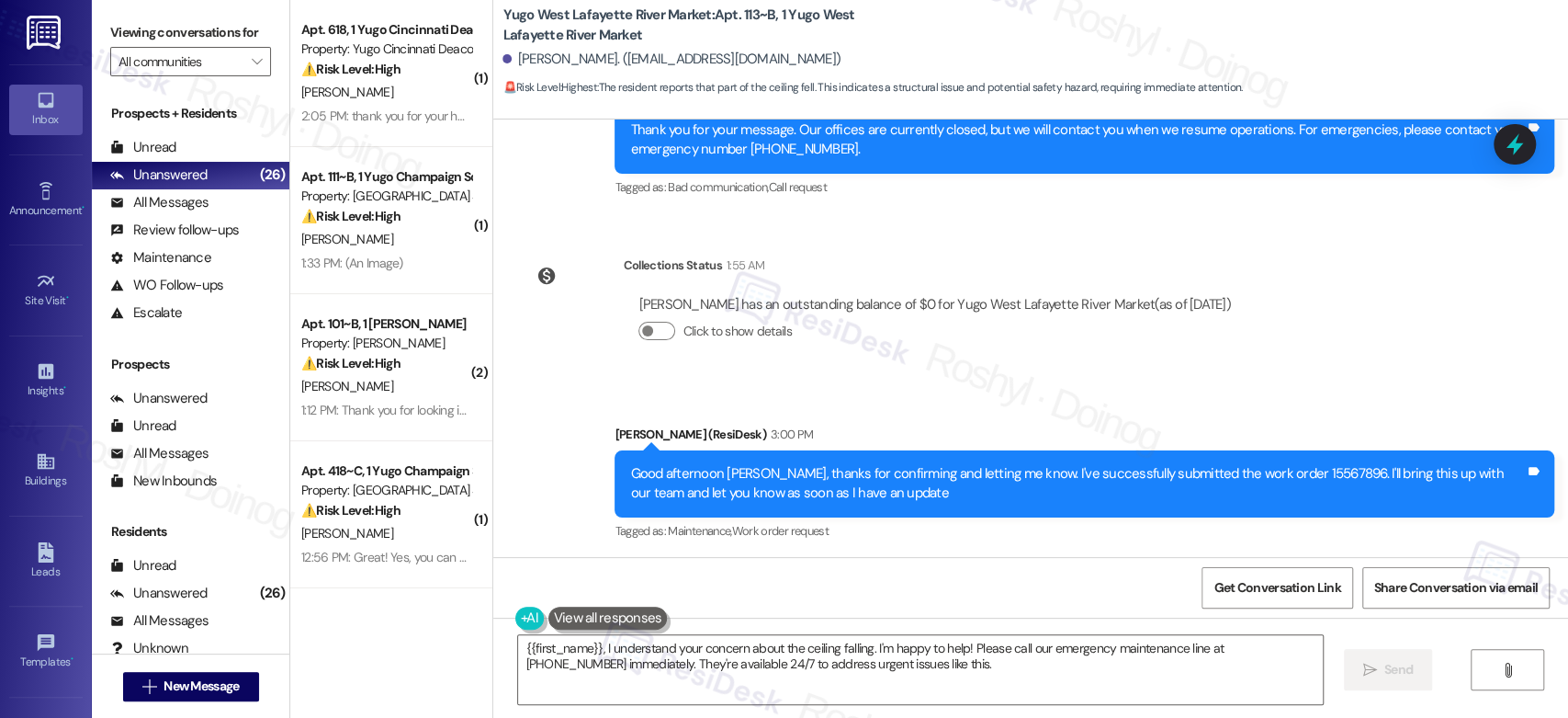
drag, startPoint x: 900, startPoint y: 665, endPoint x: 301, endPoint y: 619, distance: 600.8
click at [301, 619] on div "( 1 ) Apt. 618, 1 Yugo Cincinnati Deacon Property: Yugo Cincinnati Deacon ⚠️ Ri…" at bounding box center [929, 359] width 1278 height 718
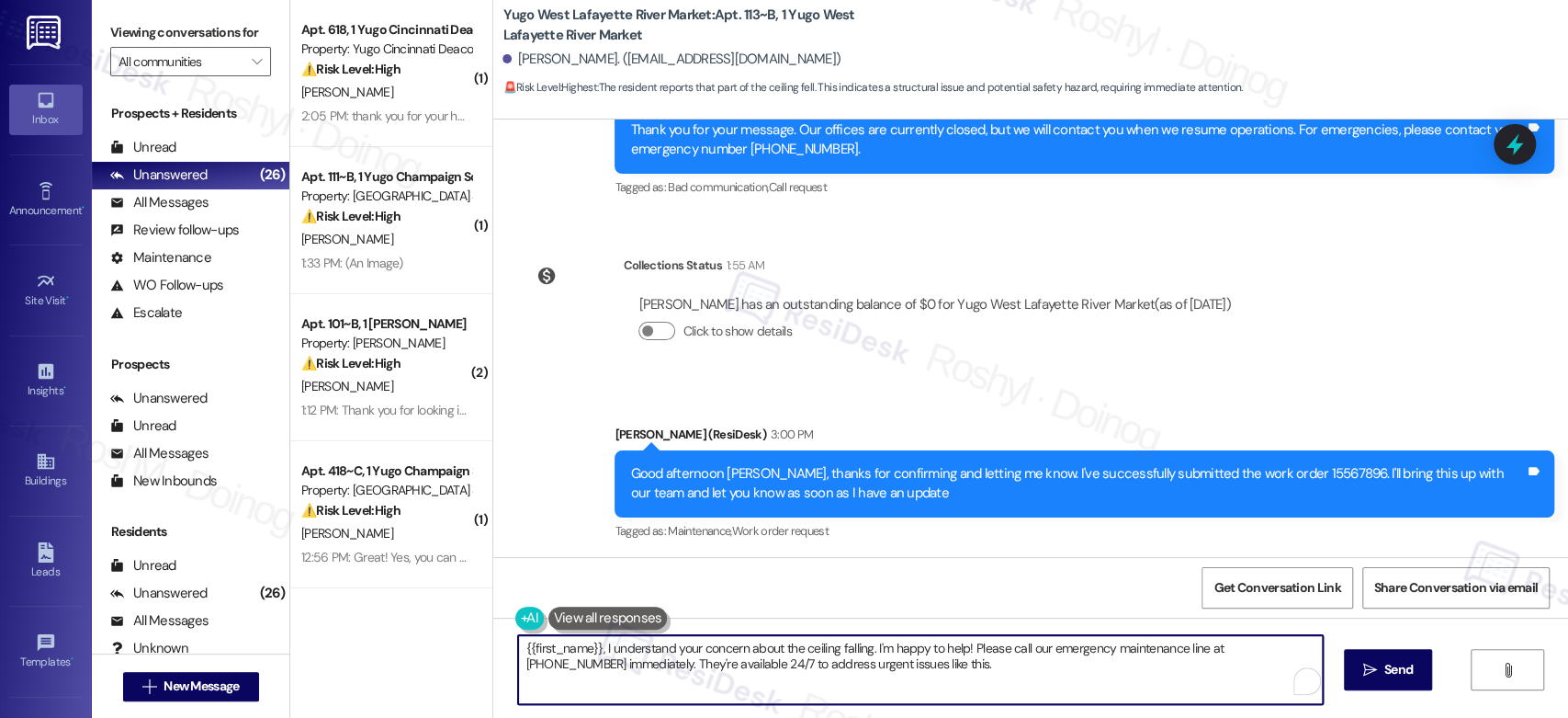
paste textarea "In the meantime, please don’t hesitate to let me know if there’s anything else …"
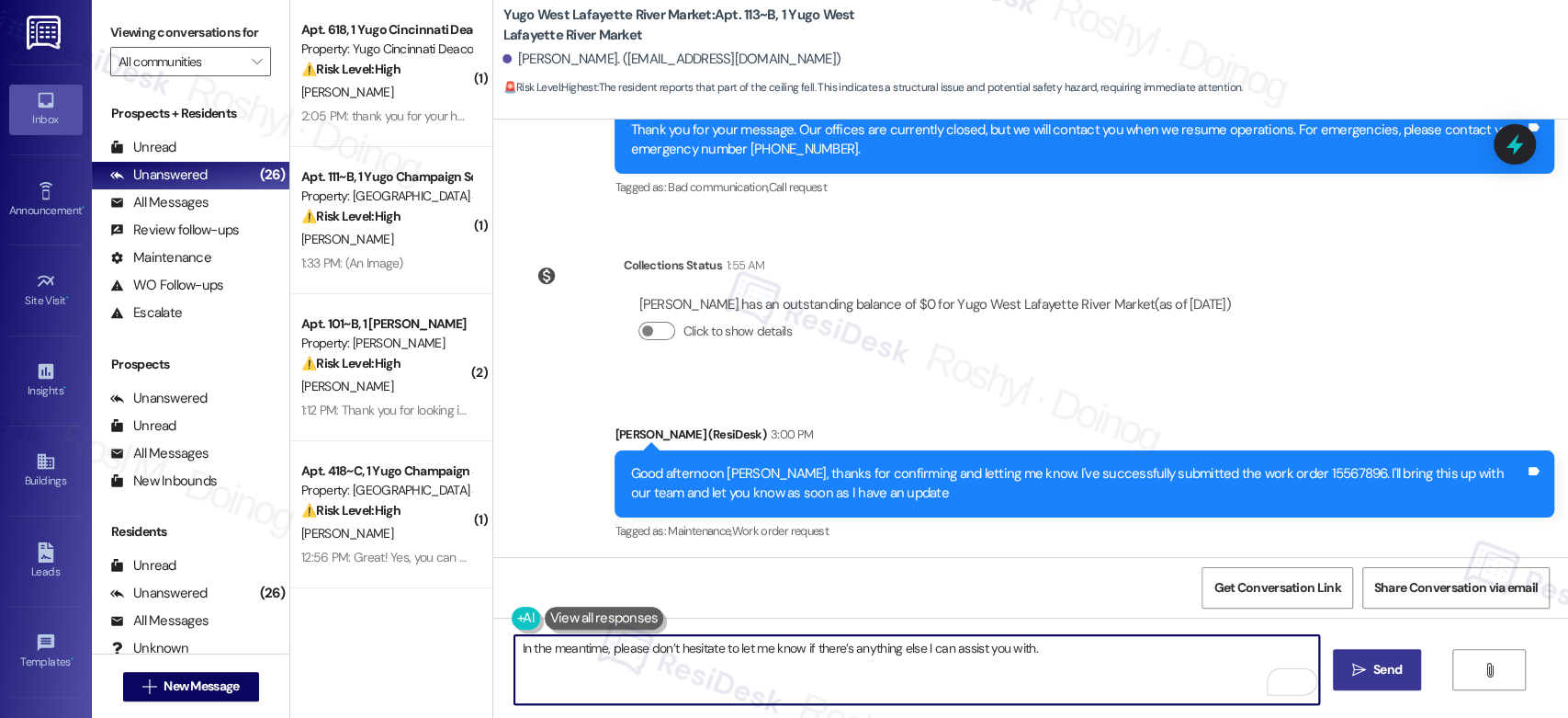
type textarea "In the meantime, please don’t hesitate to let me know if there’s anything else …"
click at [1384, 664] on span "Send" at bounding box center [1387, 669] width 29 height 19
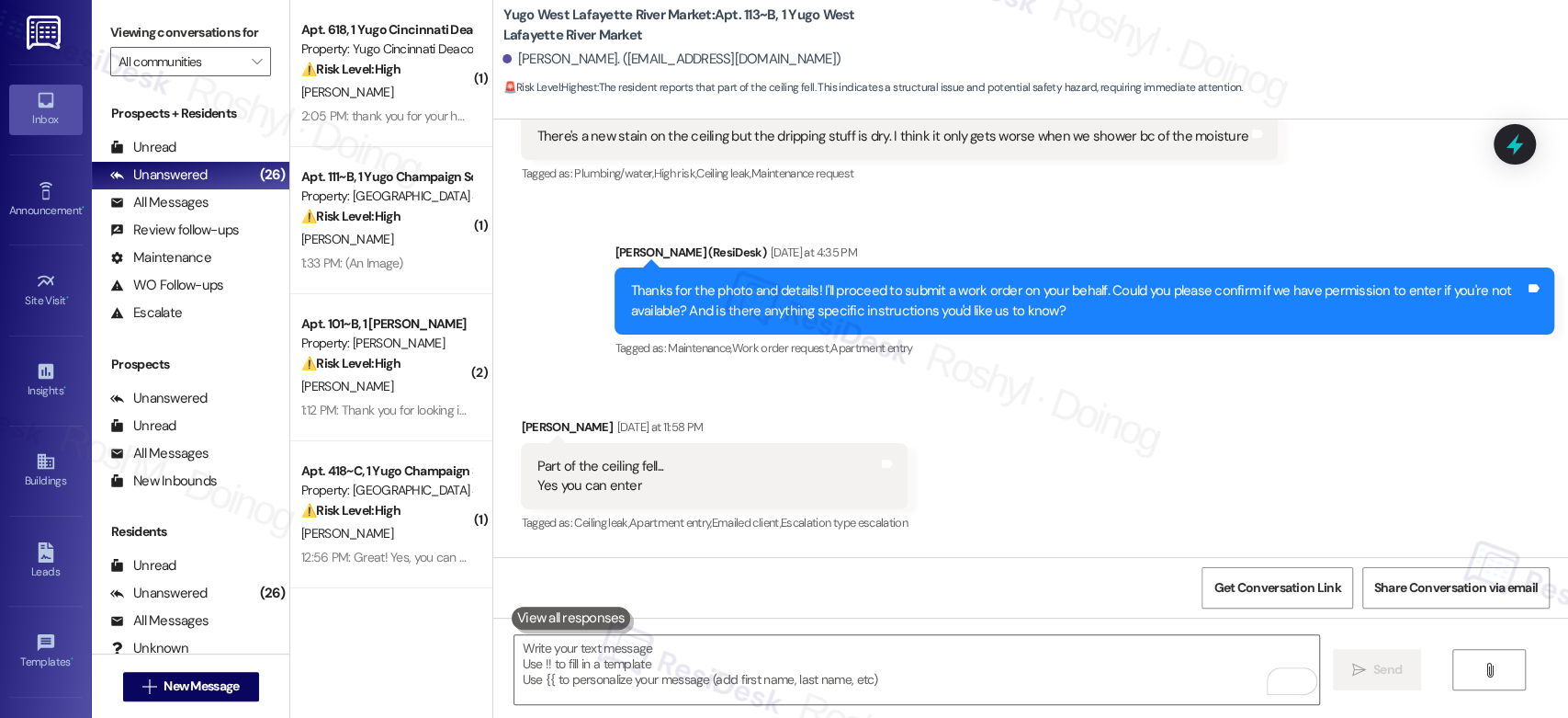
scroll to position [1269, 0]
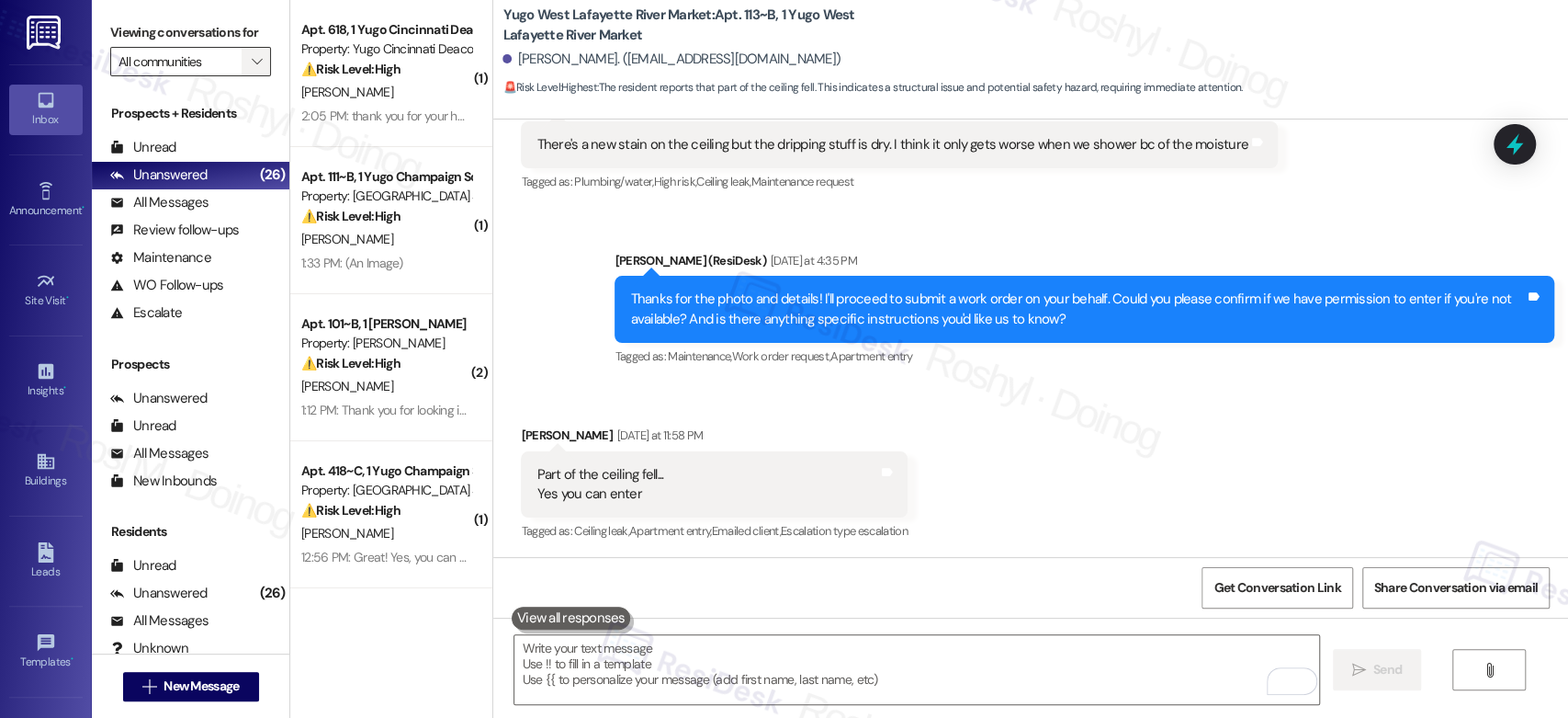
click at [252, 57] on icon "" at bounding box center [257, 61] width 10 height 14
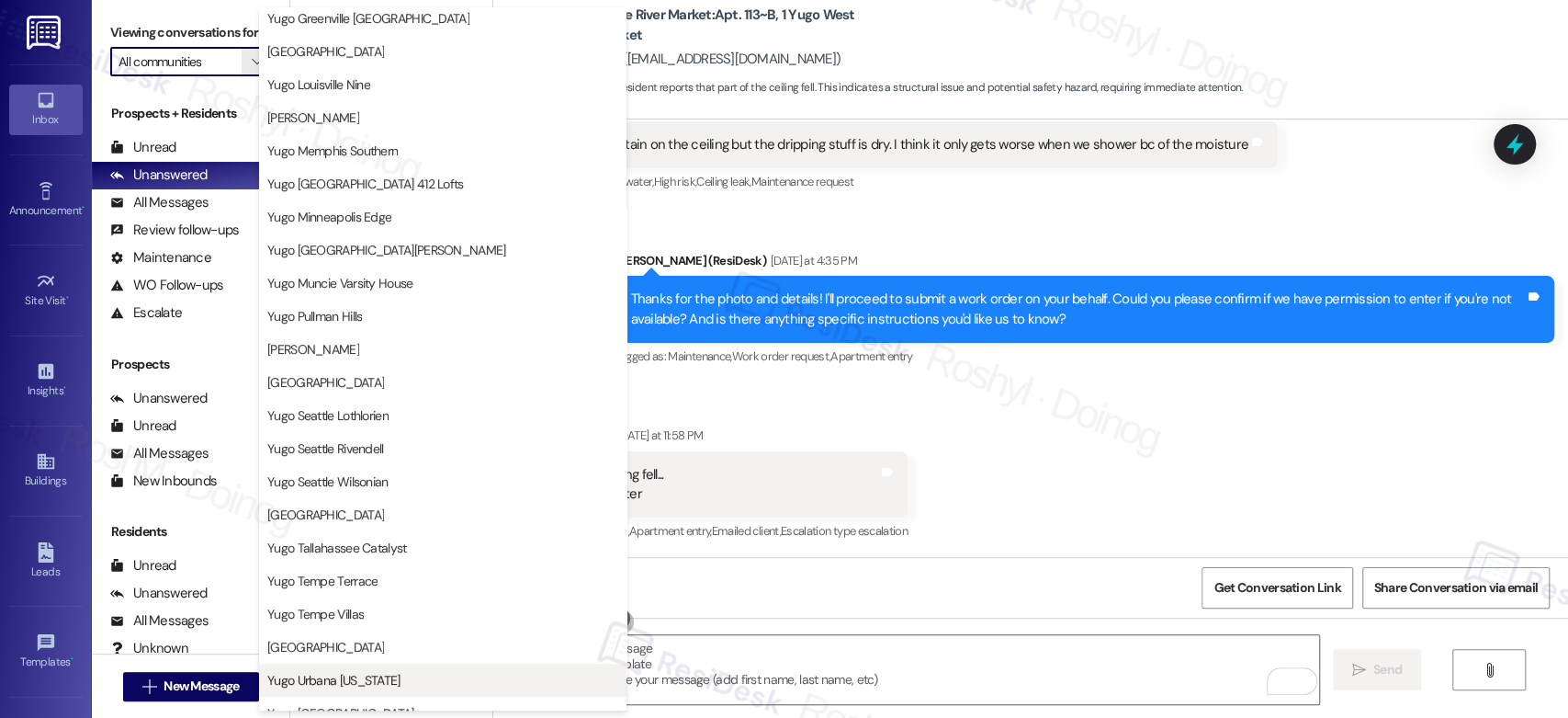
scroll to position [752, 0]
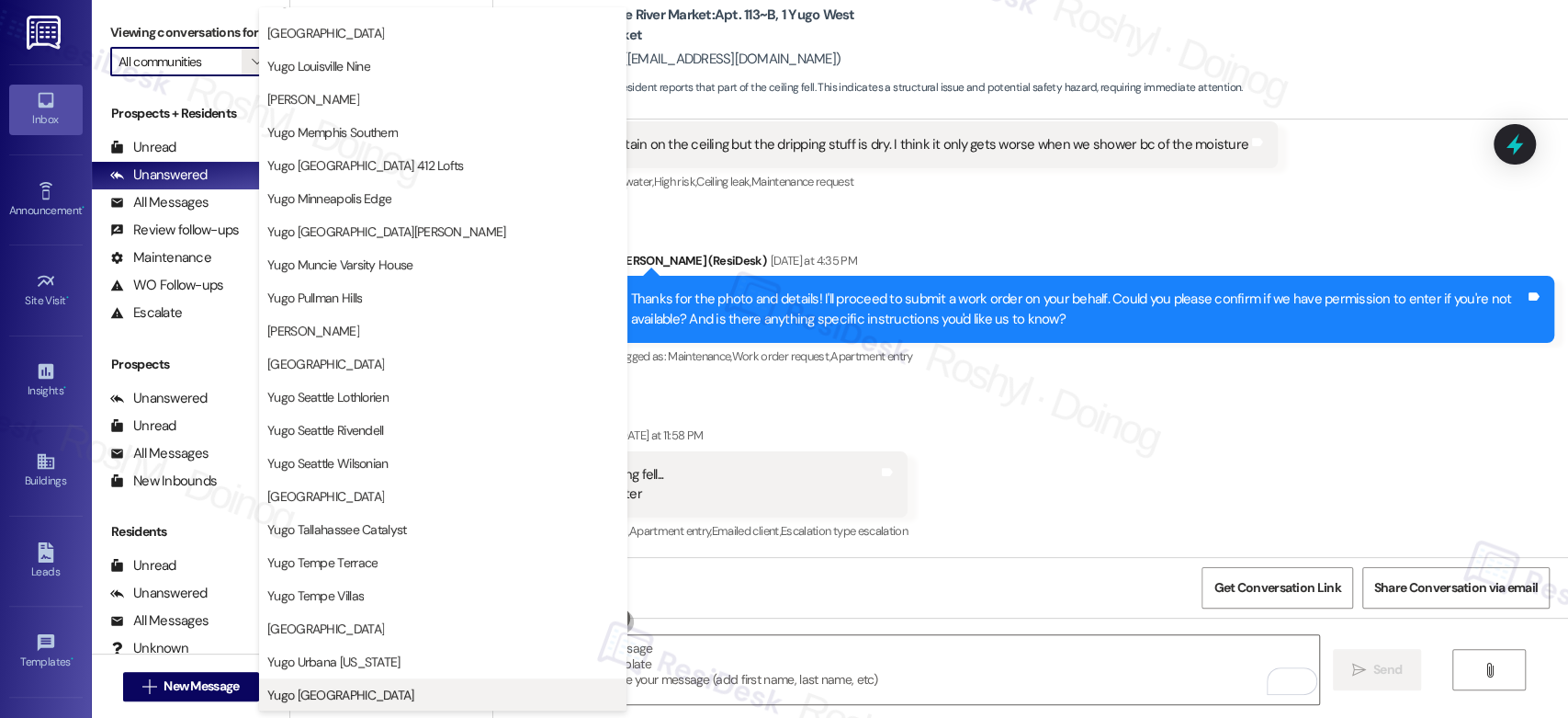
click at [349, 699] on span "Yugo [GEOGRAPHIC_DATA]" at bounding box center [340, 694] width 147 height 18
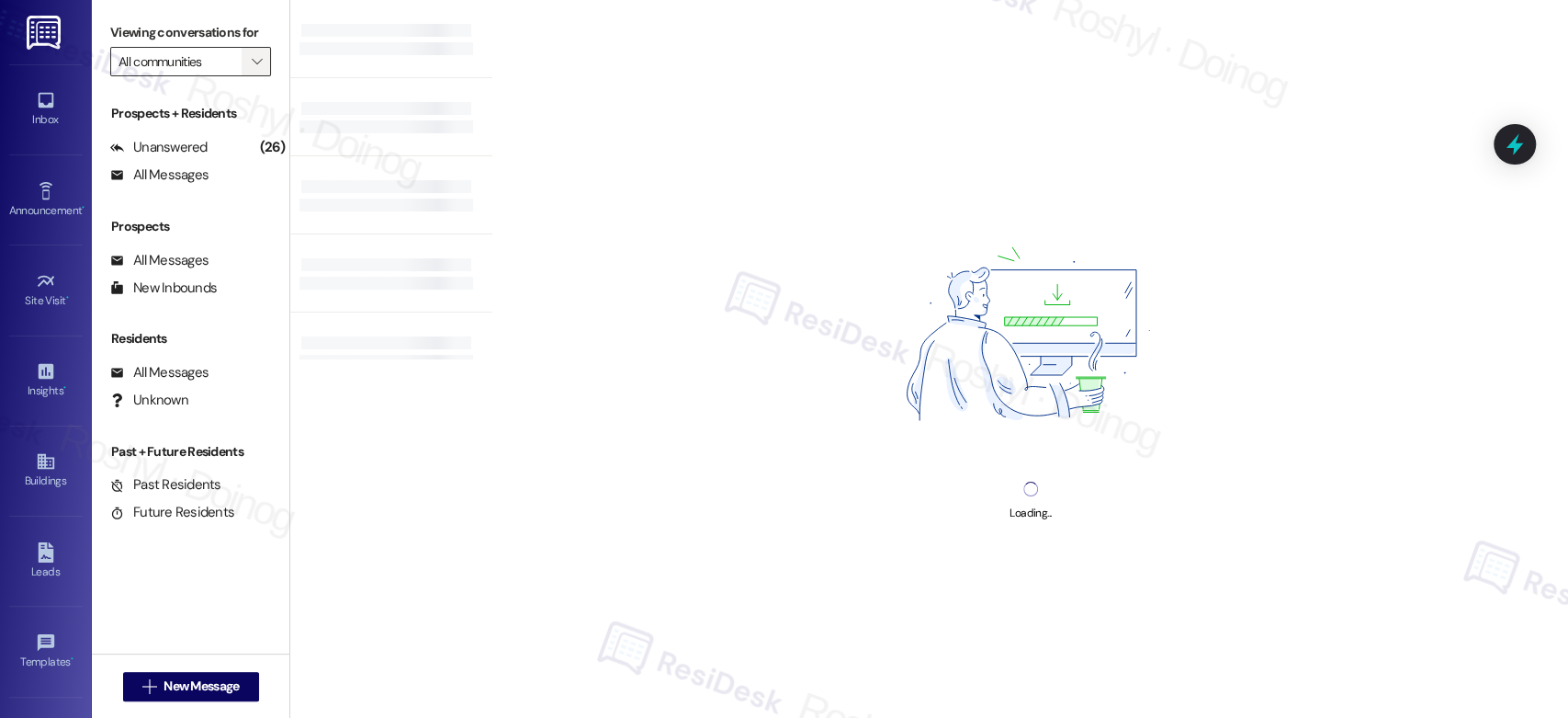
type input "Yugo [GEOGRAPHIC_DATA]"
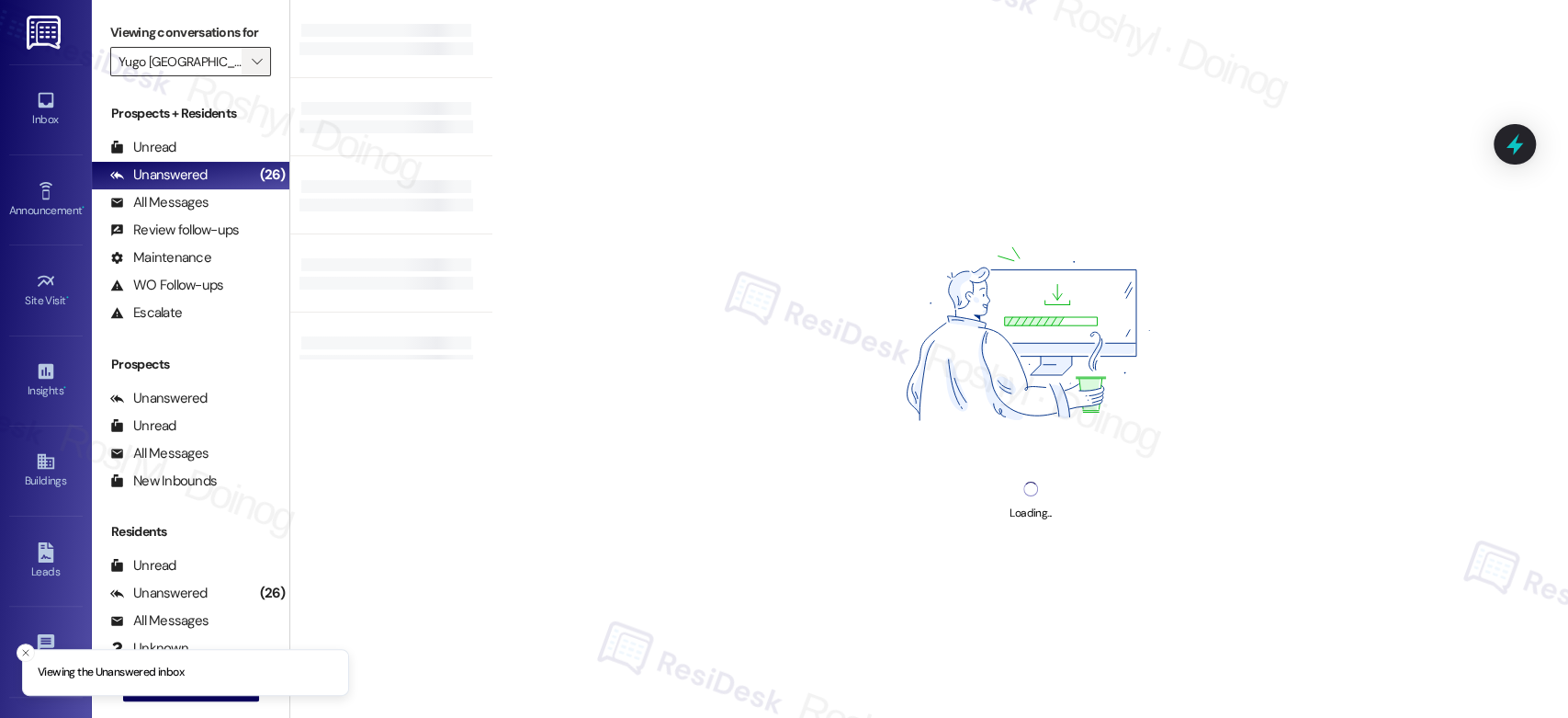
click at [248, 57] on span "" at bounding box center [257, 61] width 17 height 29
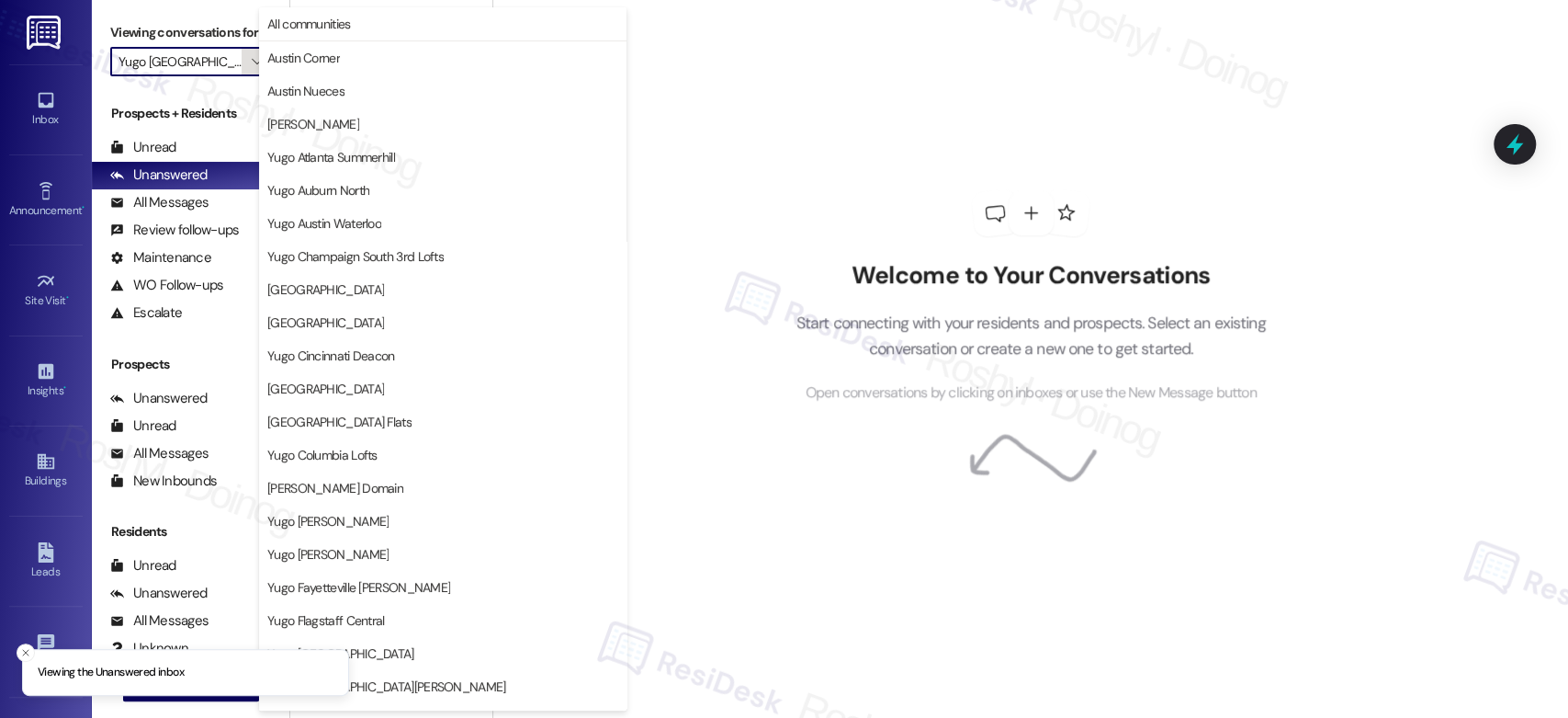
scroll to position [752, 0]
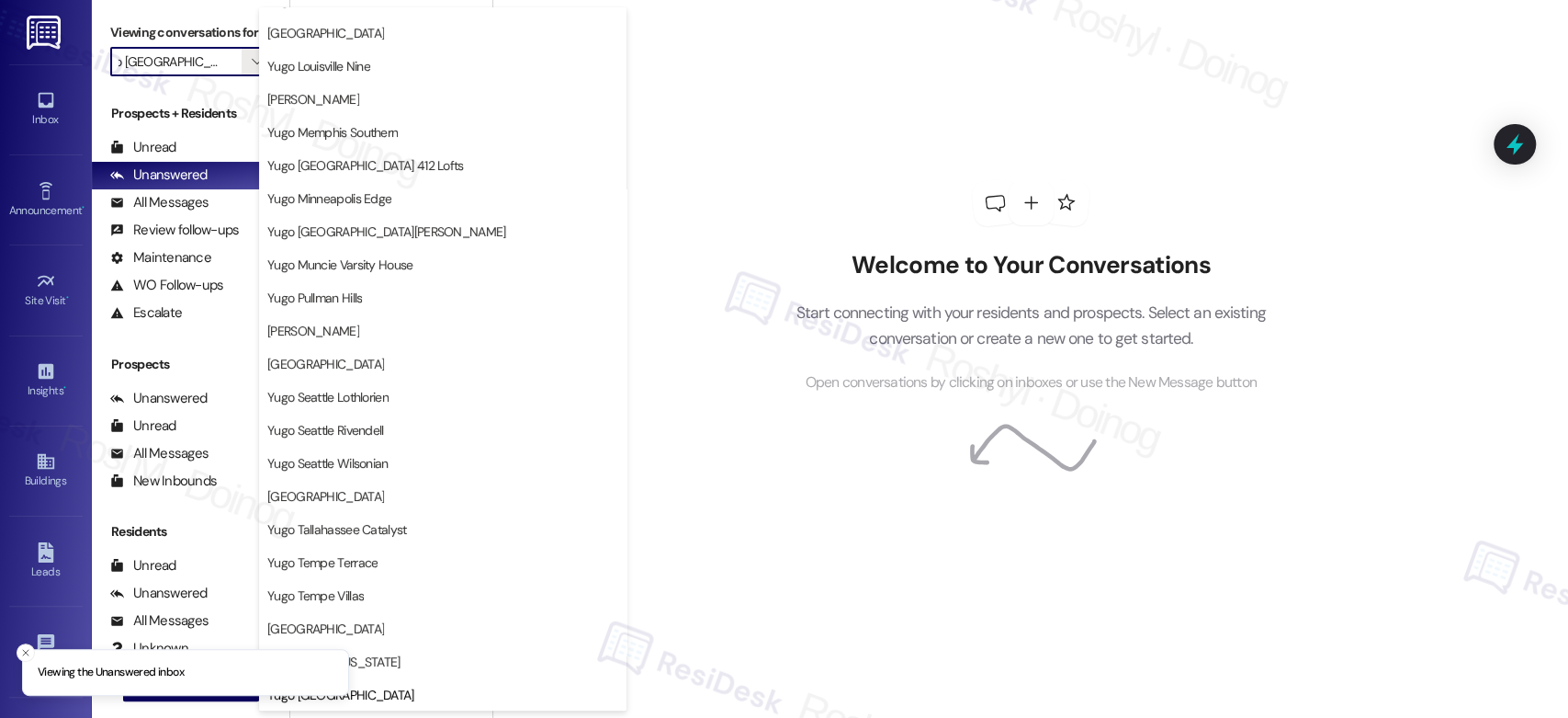
click at [192, 68] on input "Yugo [GEOGRAPHIC_DATA]" at bounding box center [180, 61] width 123 height 29
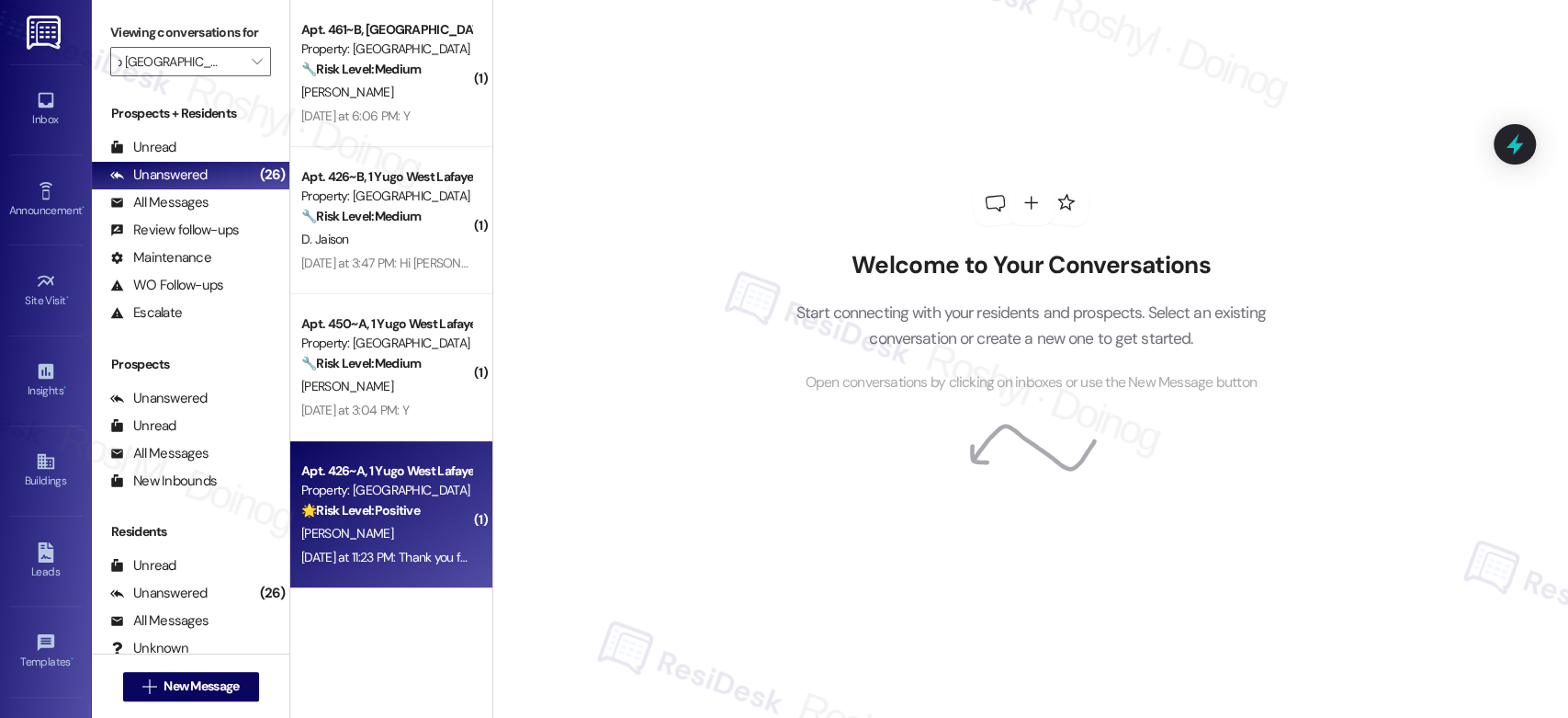
scroll to position [0, 0]
click at [419, 469] on div "Apt. 426~A, 1 Yugo West Lafayette River Market" at bounding box center [386, 471] width 170 height 19
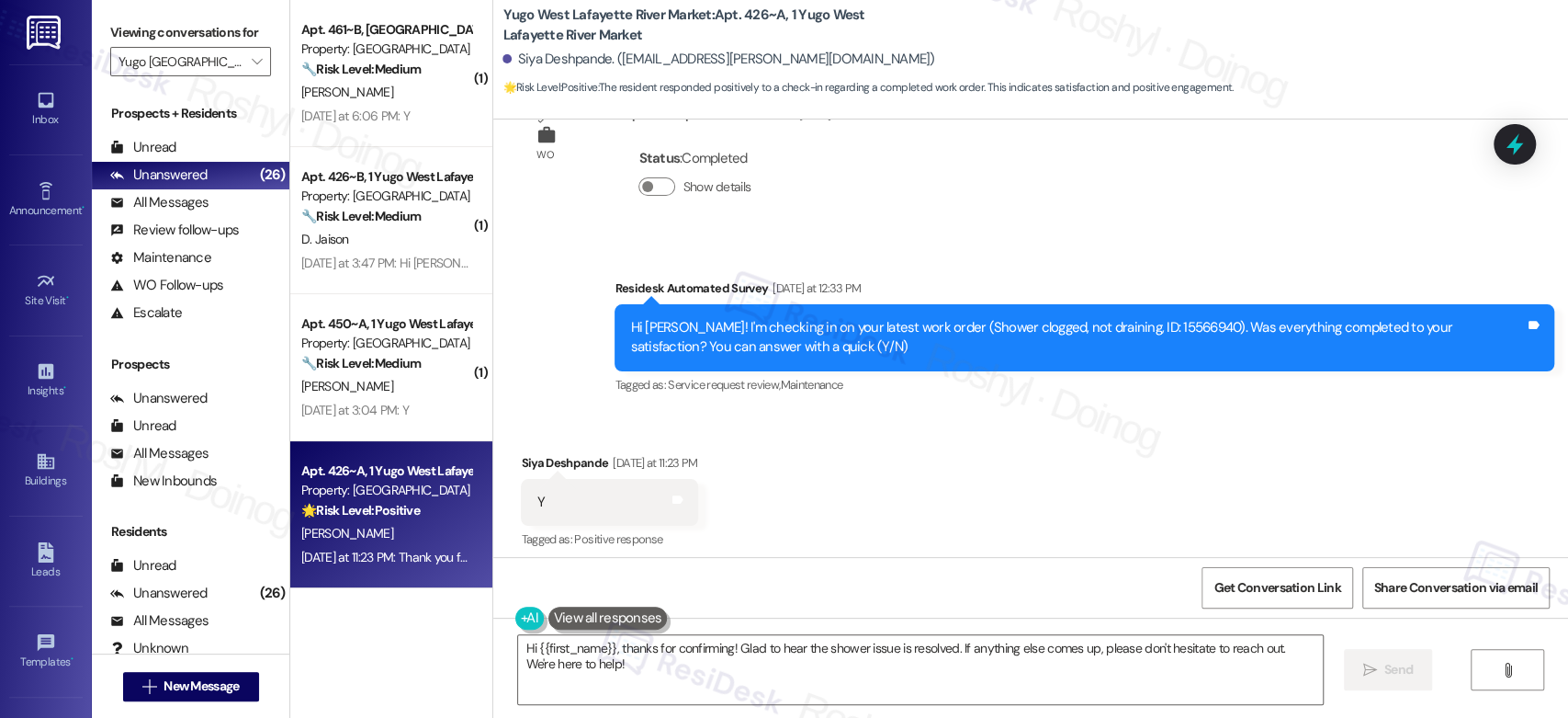
scroll to position [3199, 0]
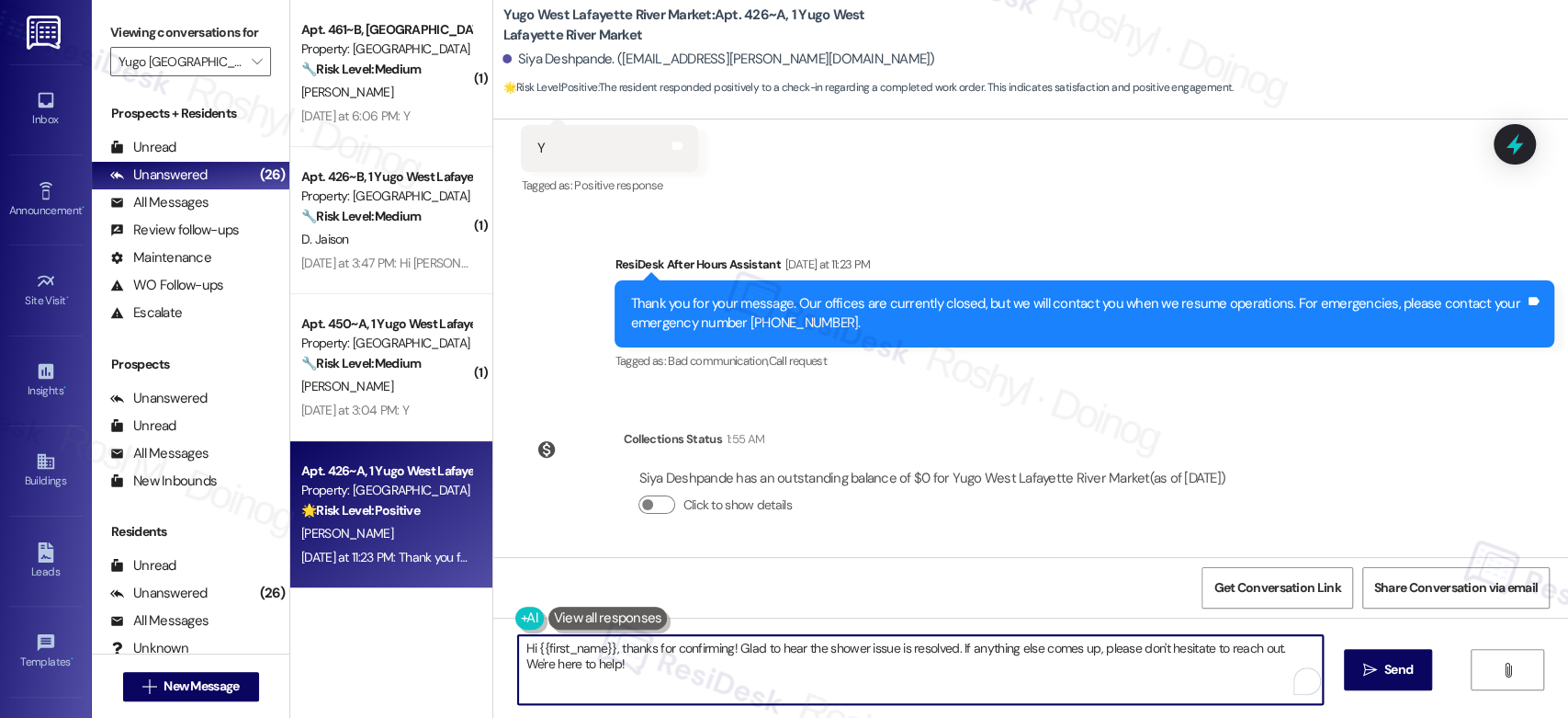
drag, startPoint x: 419, startPoint y: 667, endPoint x: 398, endPoint y: 659, distance: 22.5
click at [398, 659] on div "( 1 ) Apt. 254~B, 1 Yugo West Lafayette River Market Property: Yugo West Lafaye…" at bounding box center [929, 359] width 1278 height 718
click at [655, 689] on textarea "Hi {{first_name}}, thanks for confirming! Glad to hear the shower issue is reso…" at bounding box center [920, 669] width 803 height 68
drag, startPoint x: 655, startPoint y: 677, endPoint x: 412, endPoint y: 640, distance: 245.8
click at [412, 640] on div "( 1 ) Apt. 254~B, 1 Yugo West Lafayette River Market Property: Yugo West Lafaye…" at bounding box center [929, 359] width 1278 height 718
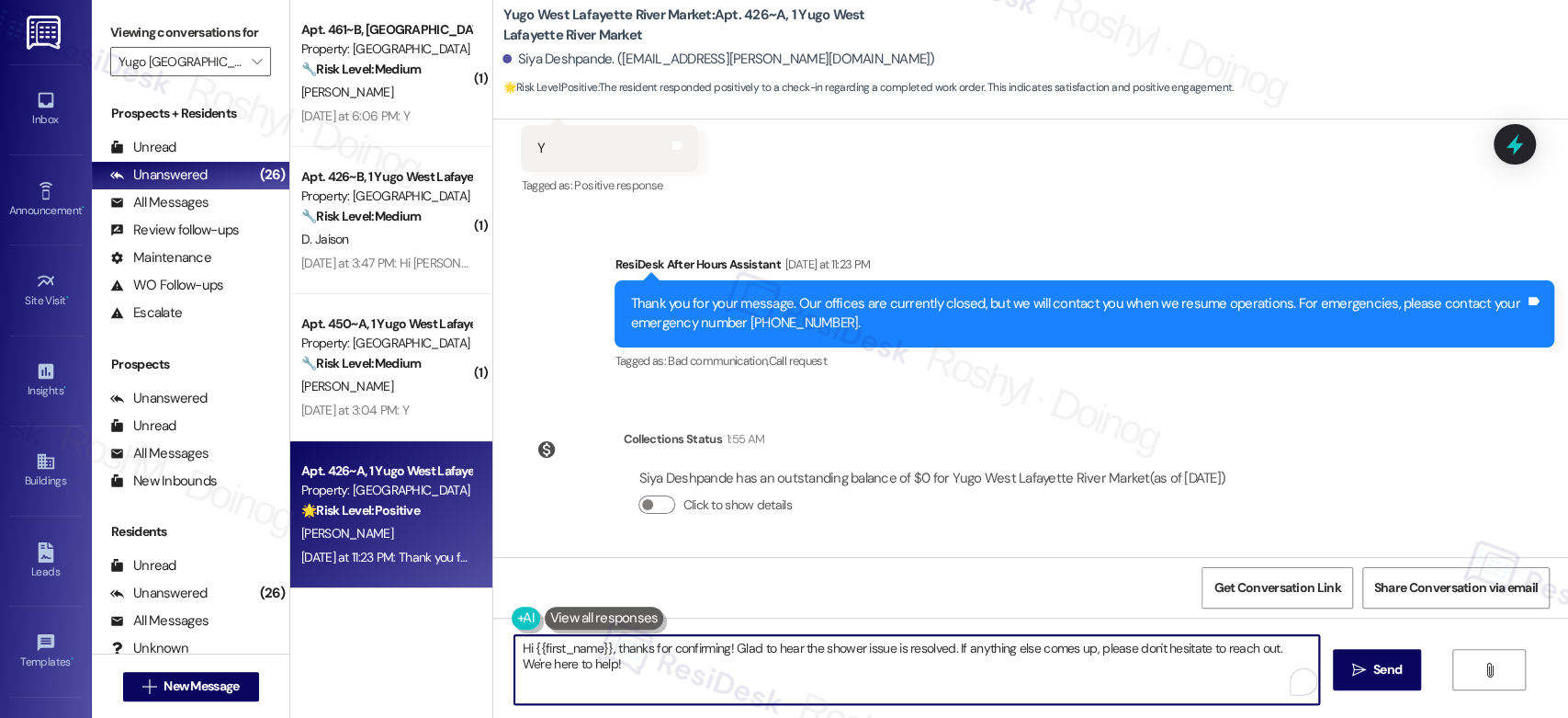
paste textarea "Good afternoon, {{first_name}}! I'm happy the work order was completed to your …"
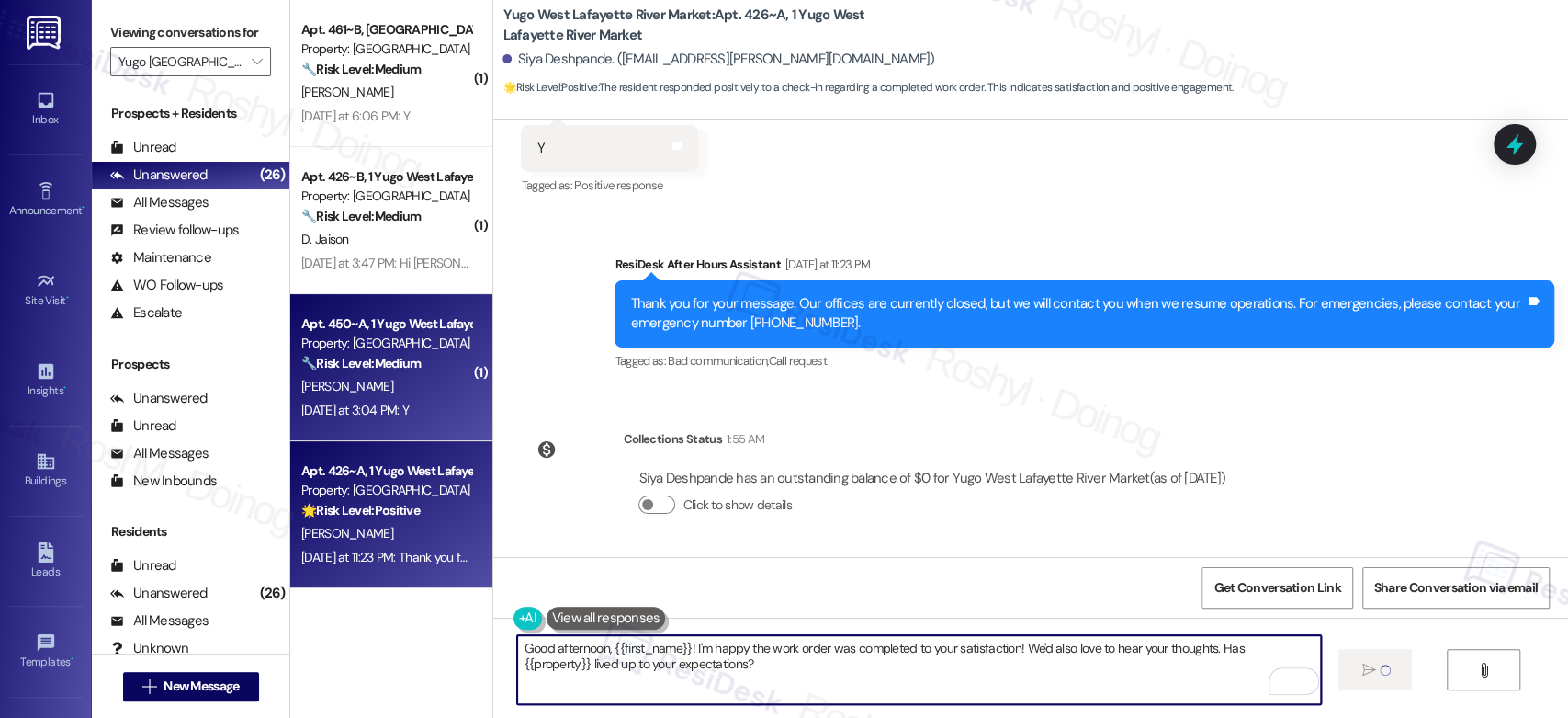
type textarea "Good afternoon, {{first_name}}! I'm happy the work order was completed to your …"
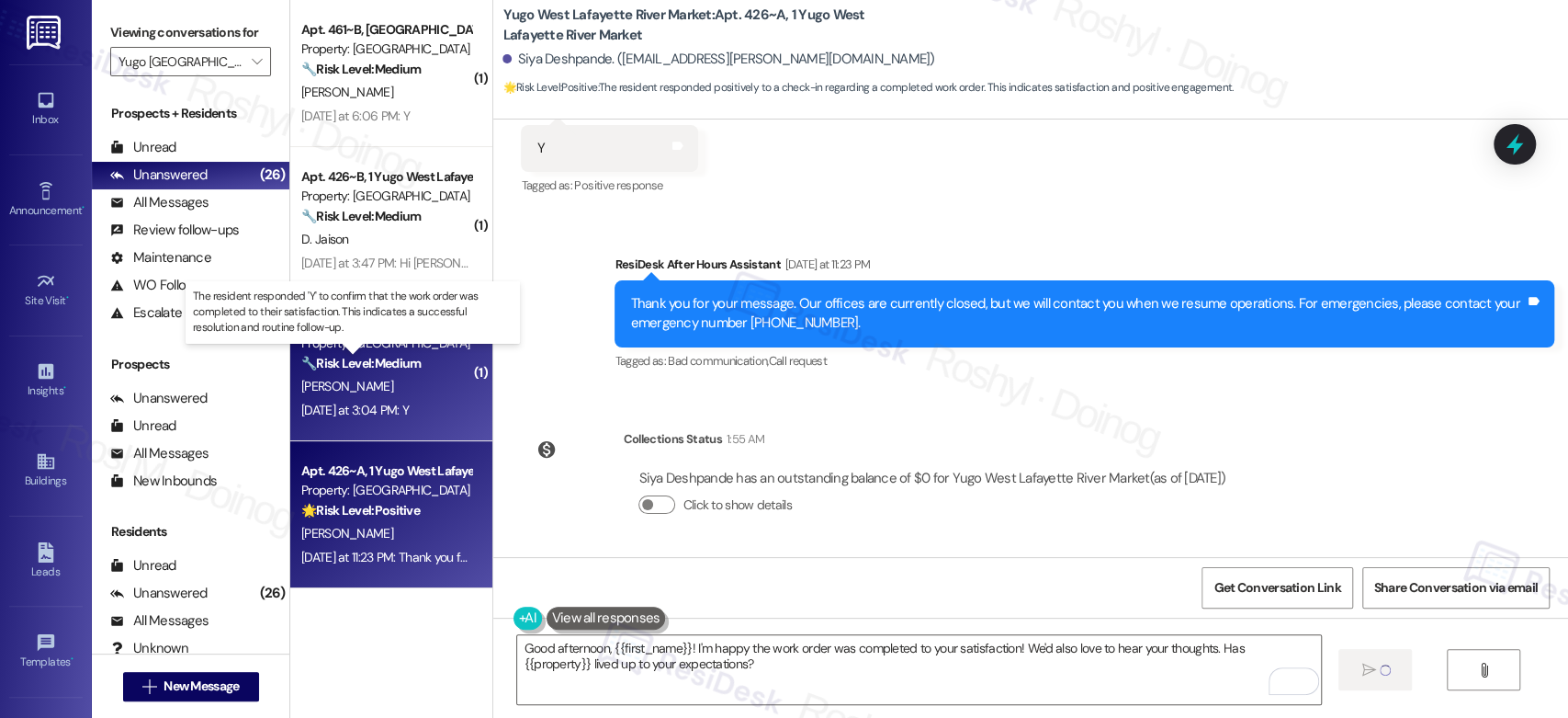
click at [368, 366] on strong "🔧 Risk Level: Medium" at bounding box center [361, 362] width 120 height 16
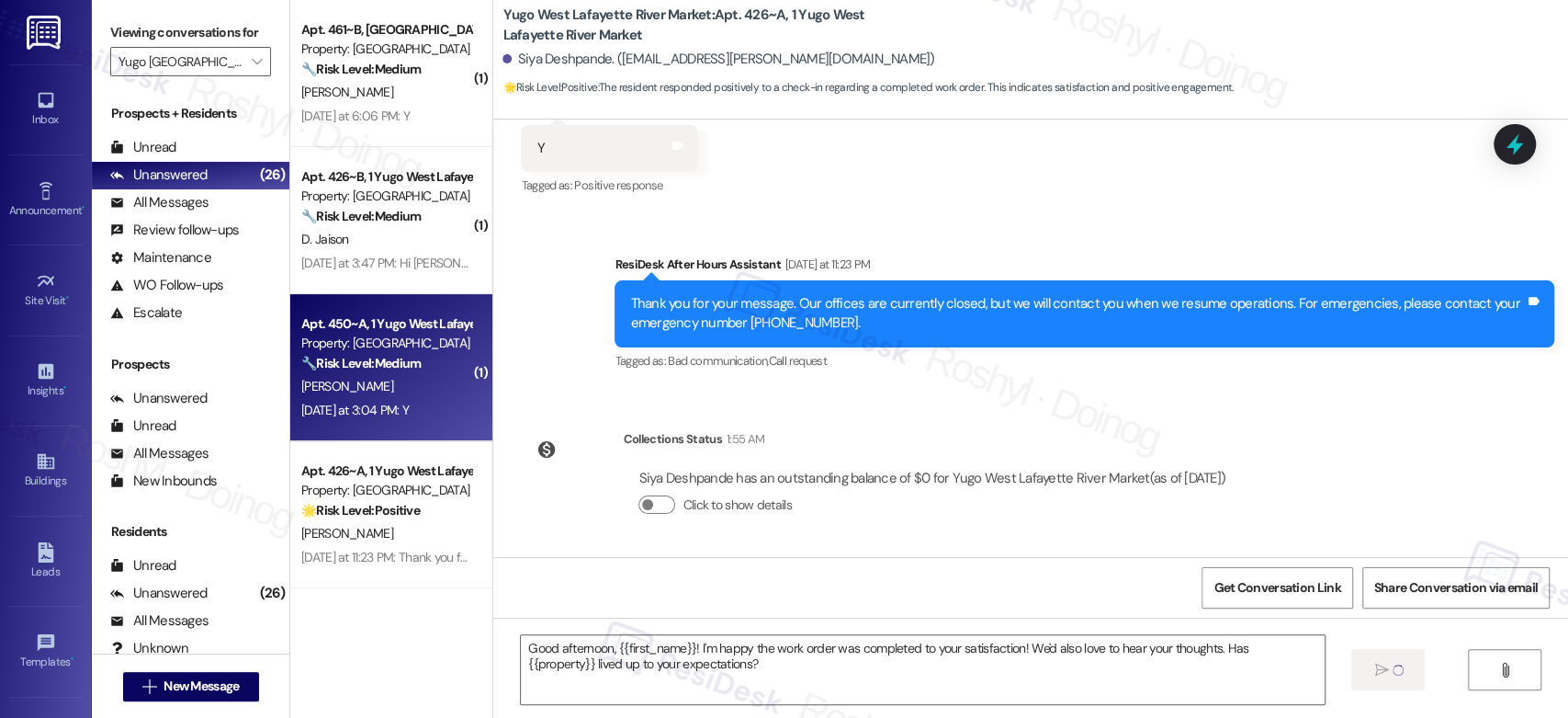
type textarea "Fetching suggested responses. Please feel free to read through the conversation…"
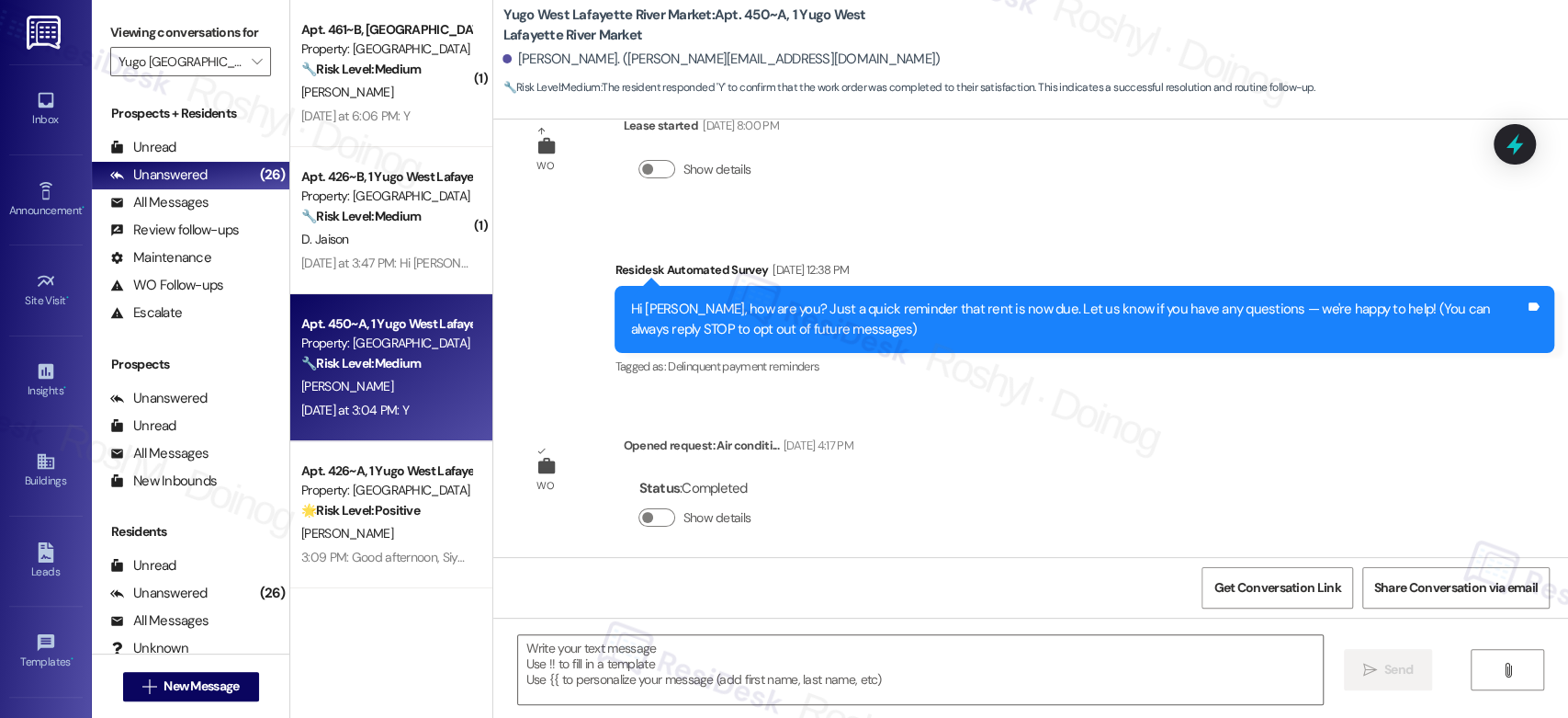
scroll to position [0, 0]
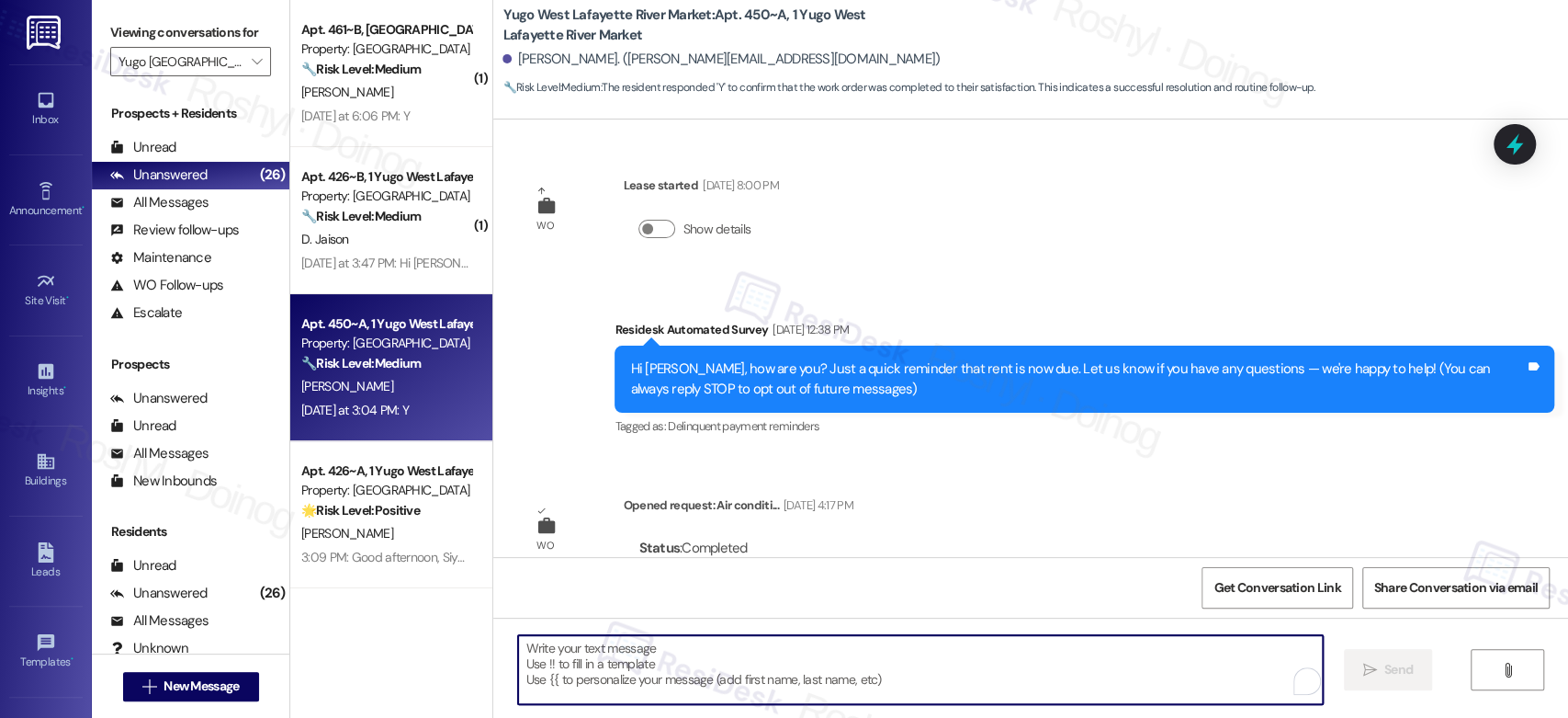
click at [677, 655] on textarea "To enrich screen reader interactions, please activate Accessibility in Grammarl…" at bounding box center [920, 669] width 803 height 68
paste textarea "Good afternoon, {{first_name}}! I'm happy the work order was completed to your …"
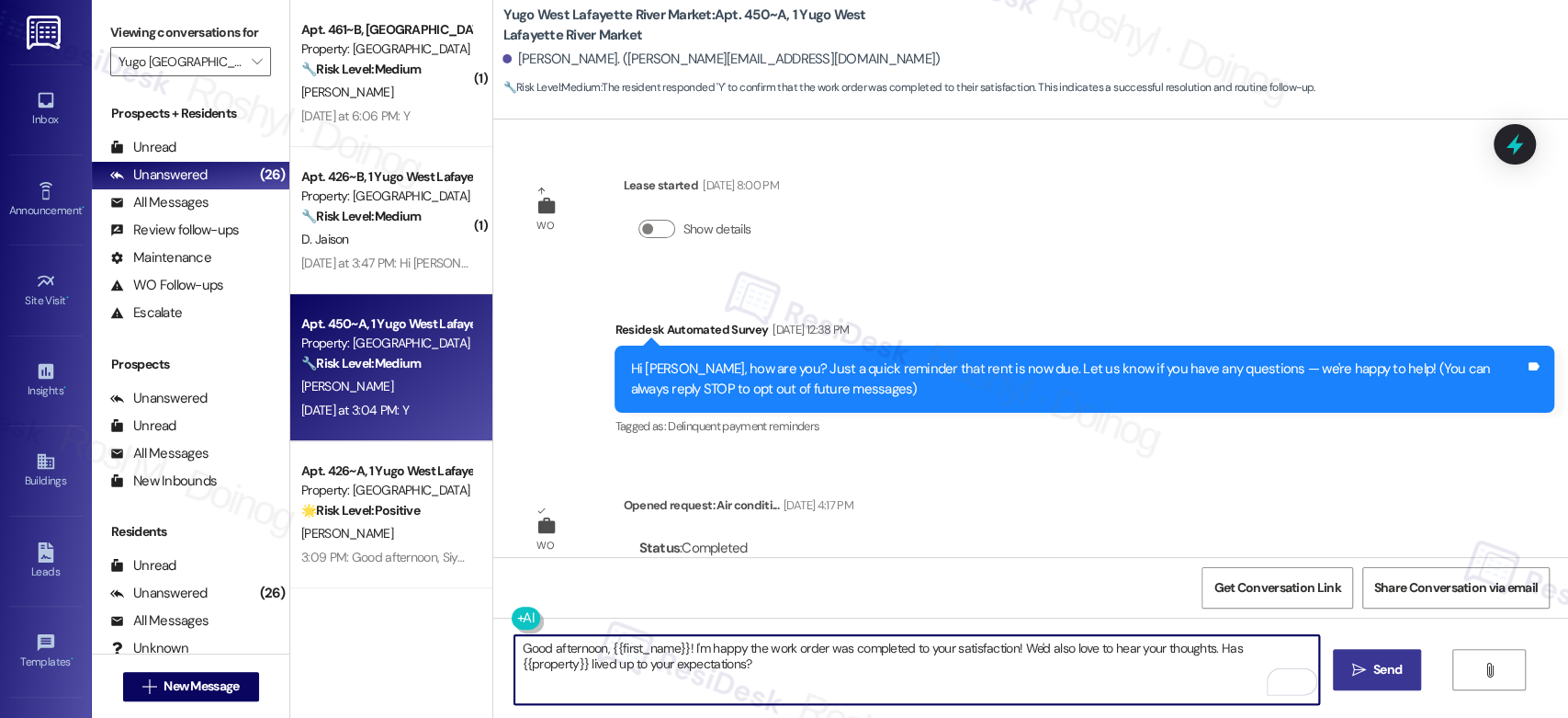
type textarea "Good afternoon, {{first_name}}! I'm happy the work order was completed to your …"
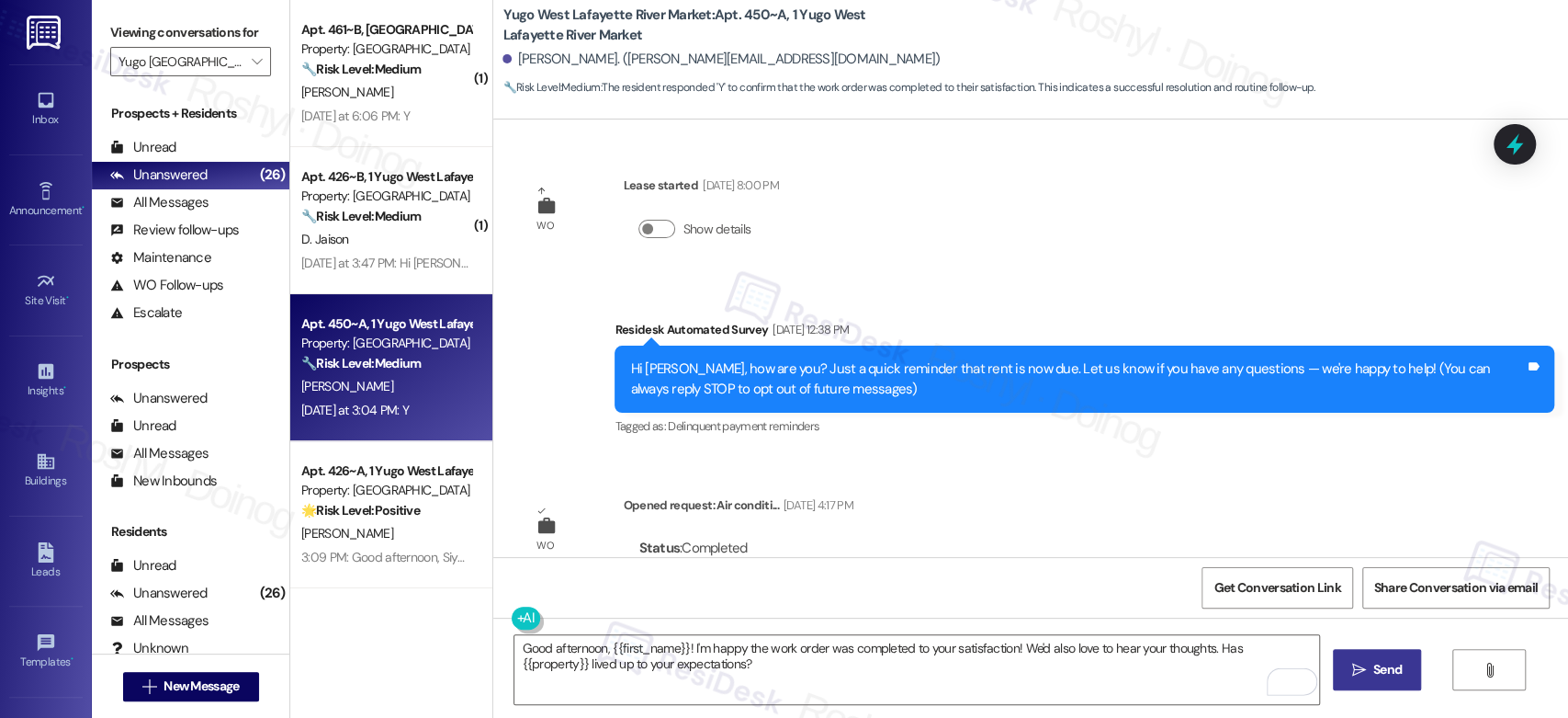
click at [1365, 657] on button " Send" at bounding box center [1378, 669] width 89 height 41
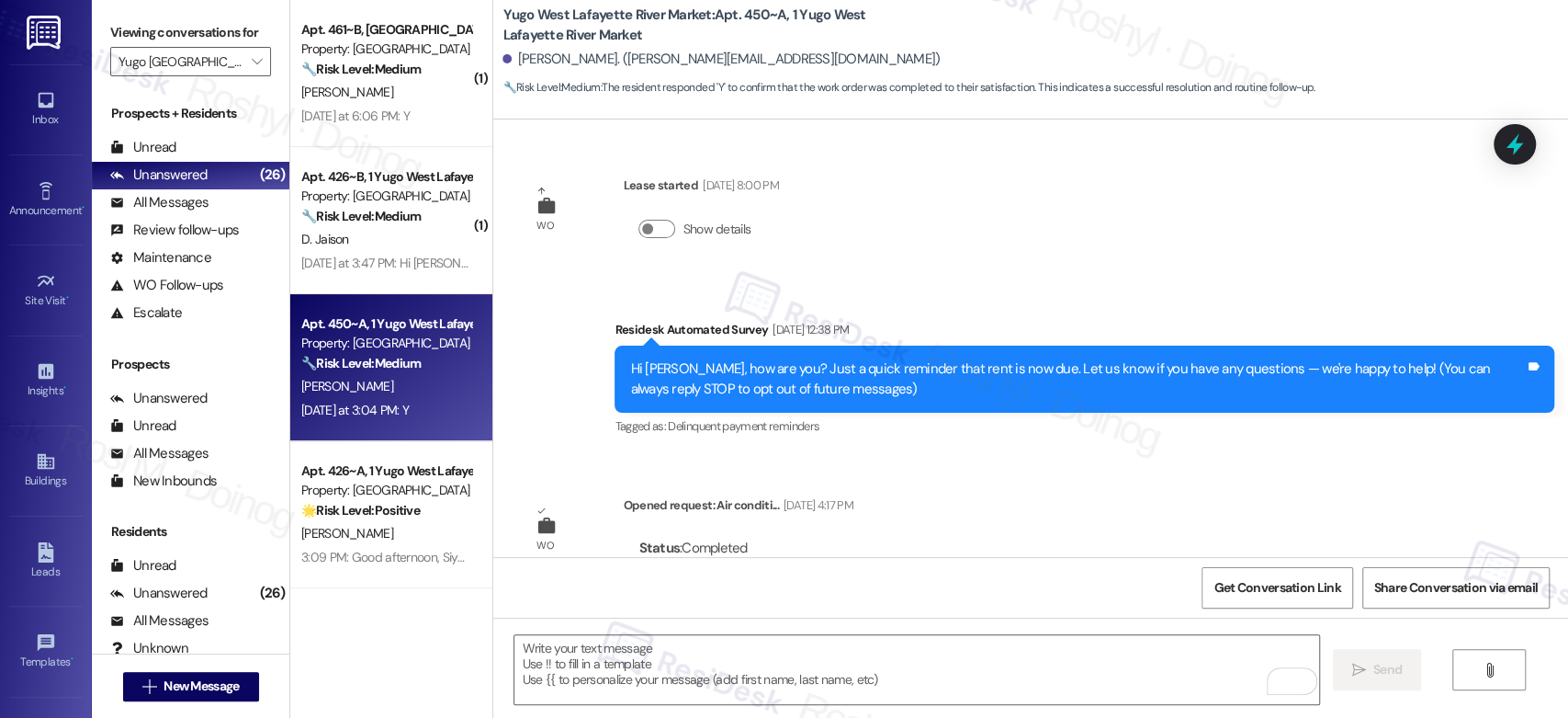
click at [395, 245] on div "D. Jaison" at bounding box center [386, 240] width 174 height 23
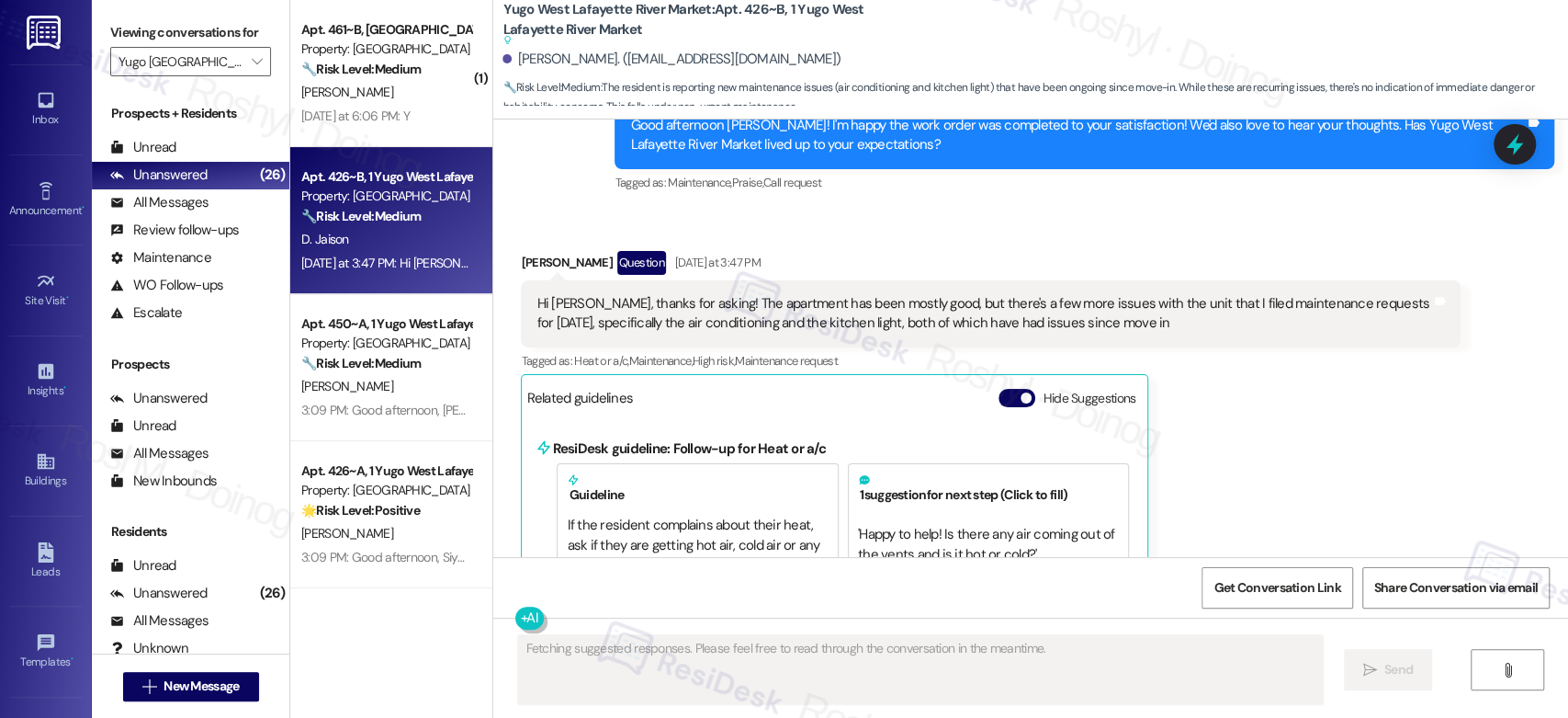
scroll to position [3441, 0]
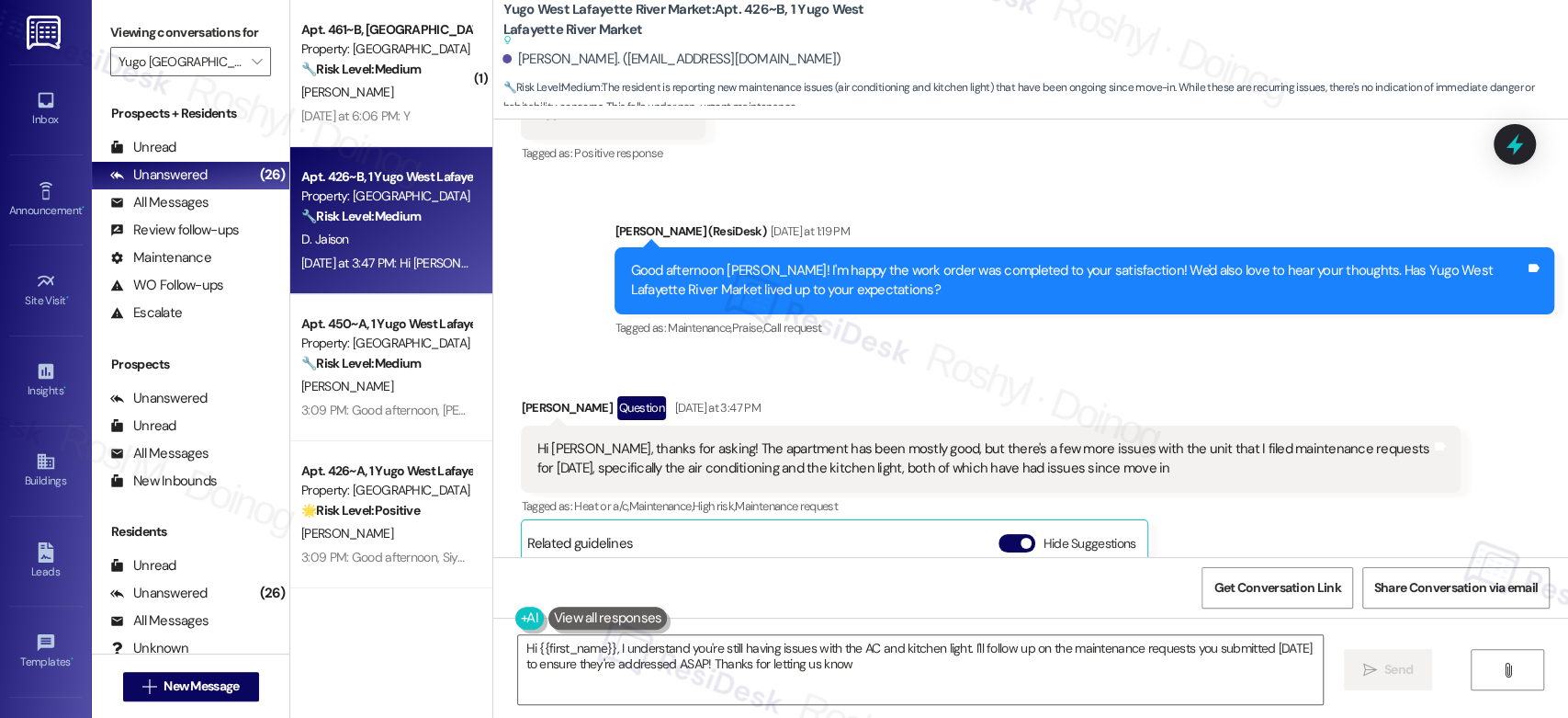
type textarea "Hi {{first_name}}, I understand you're still having issues with the AC and kitc…"
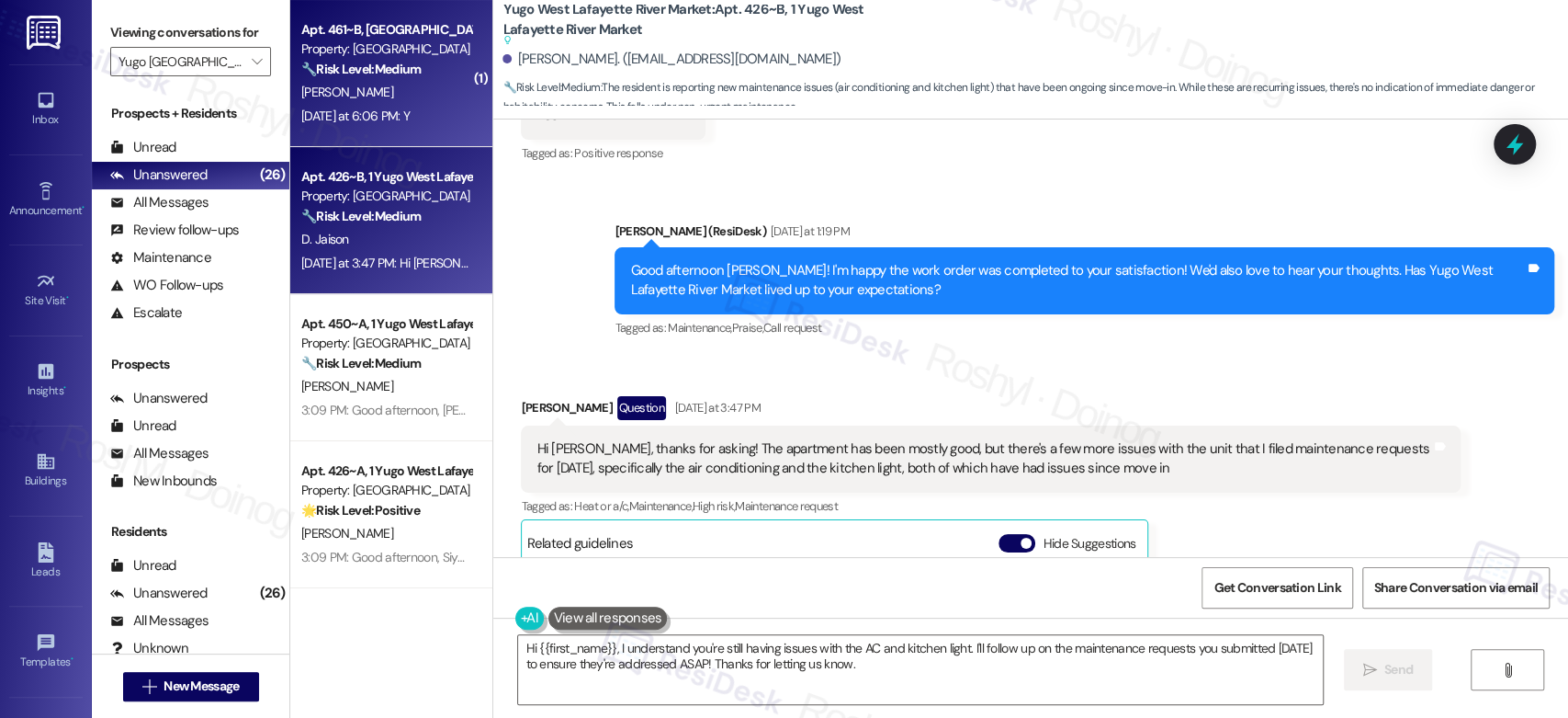
click at [413, 68] on strong "🔧 Risk Level: Medium" at bounding box center [361, 68] width 120 height 16
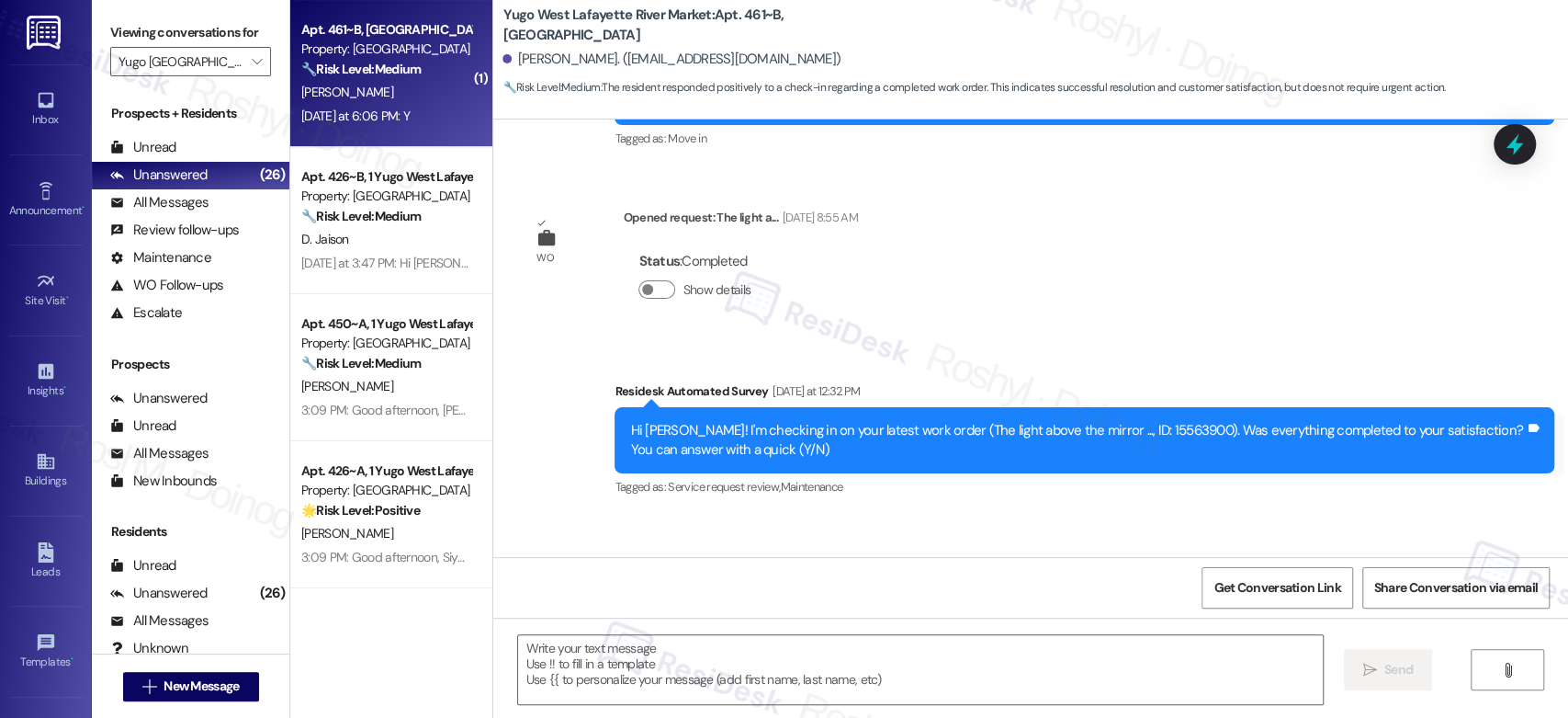
type textarea "Fetching suggested responses. Please feel free to read through the conversation…"
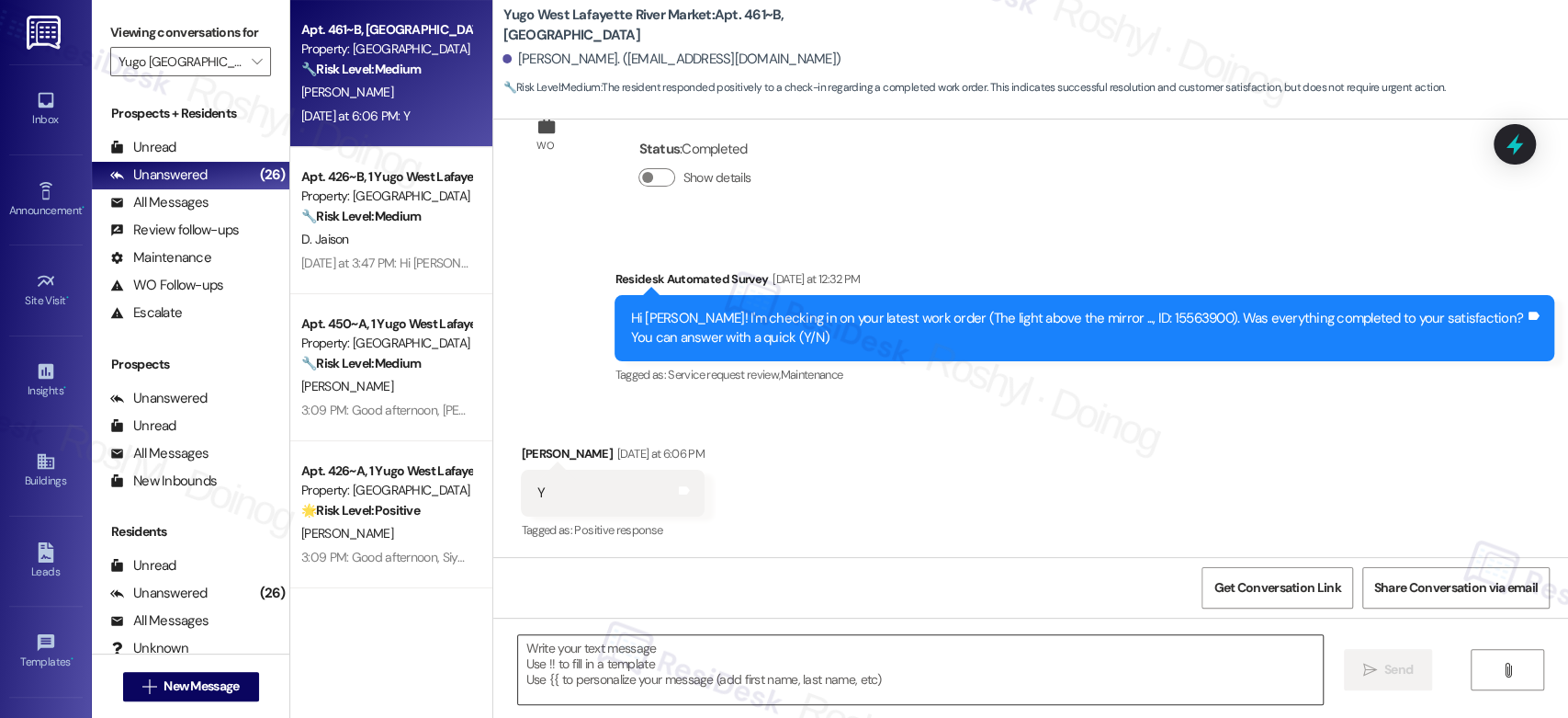
scroll to position [544, 0]
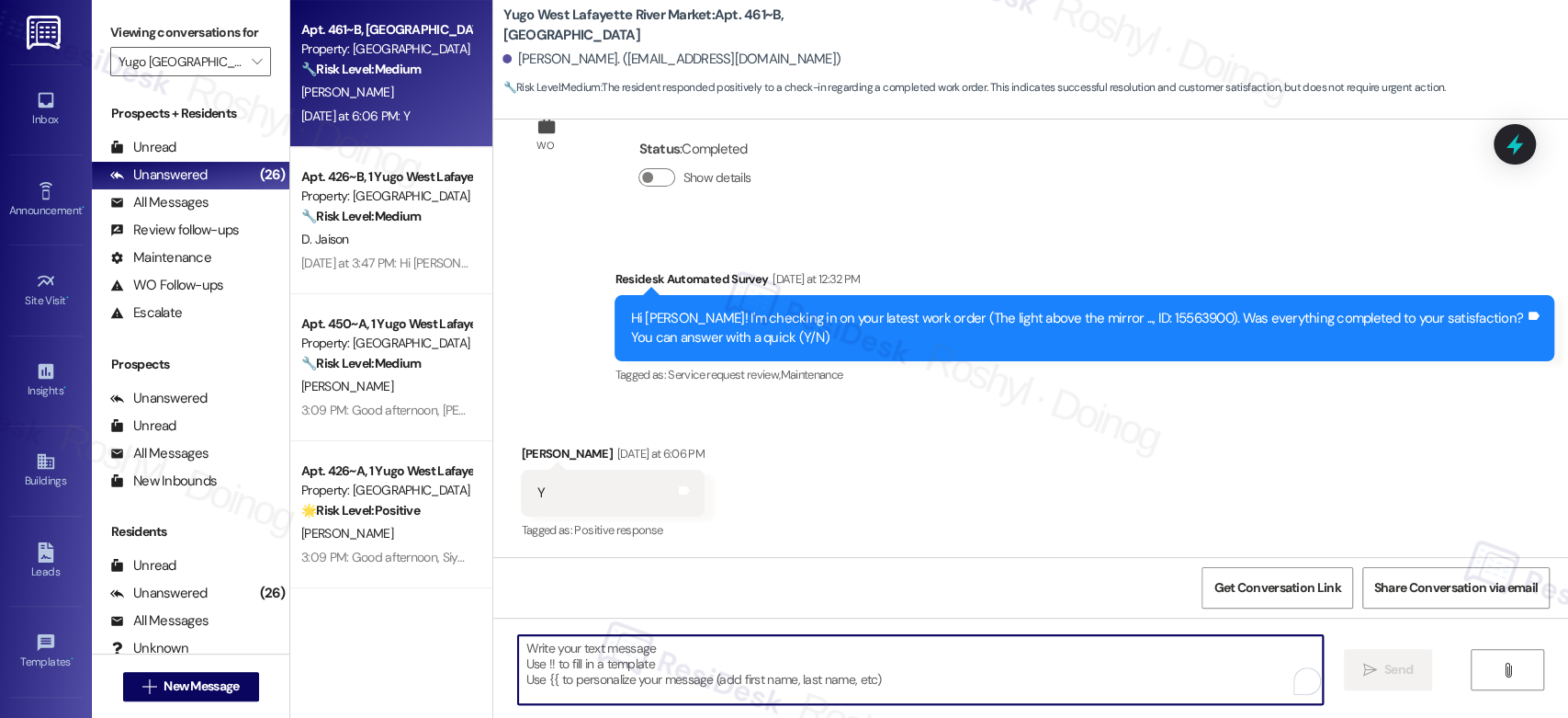
click at [725, 654] on textarea "To enrich screen reader interactions, please activate Accessibility in Grammarl…" at bounding box center [920, 669] width 803 height 68
paste textarea "Good afternoon, {{first_name}}! I'm happy the work order was completed to your …"
type textarea "Good afternoon, {{first_name}}! I'm happy the work order was completed to your …"
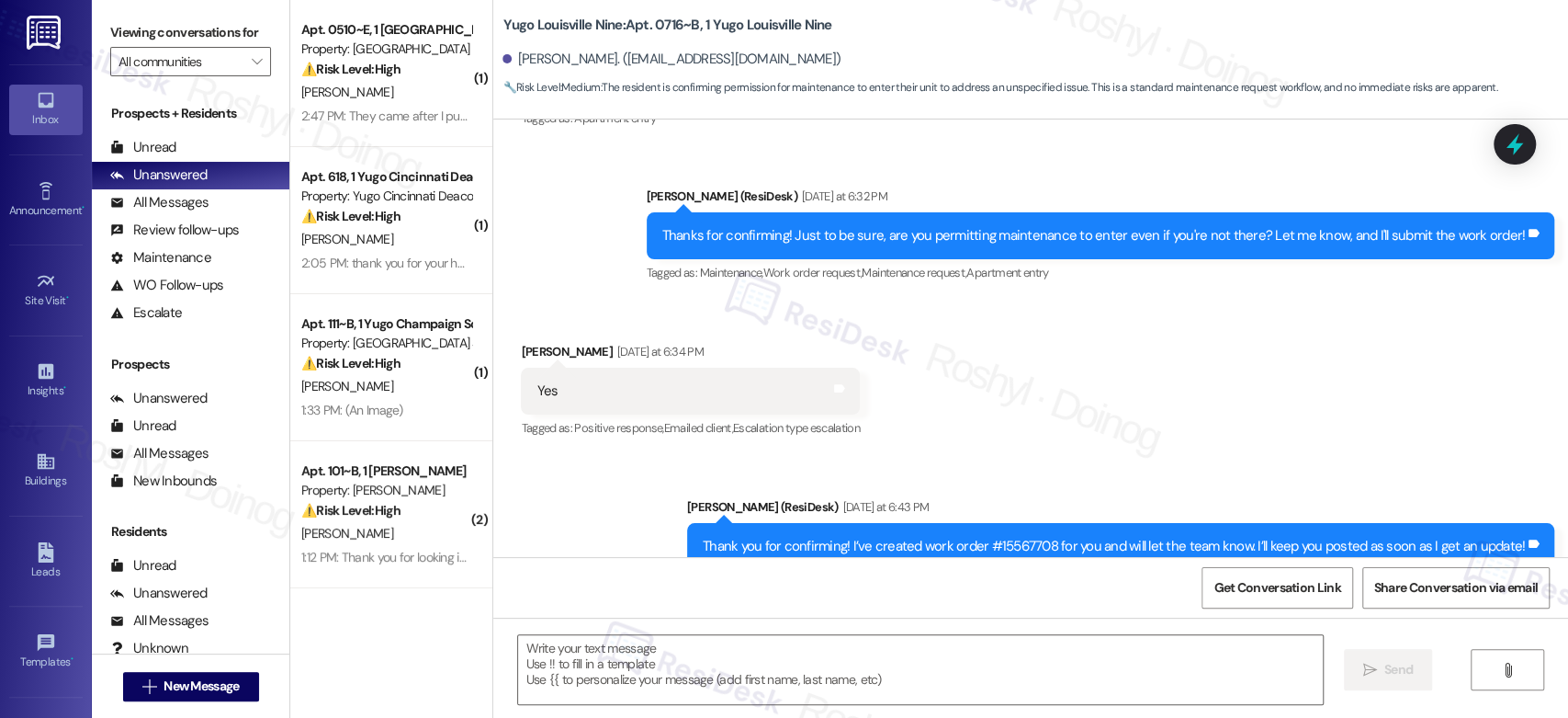
scroll to position [21913, 0]
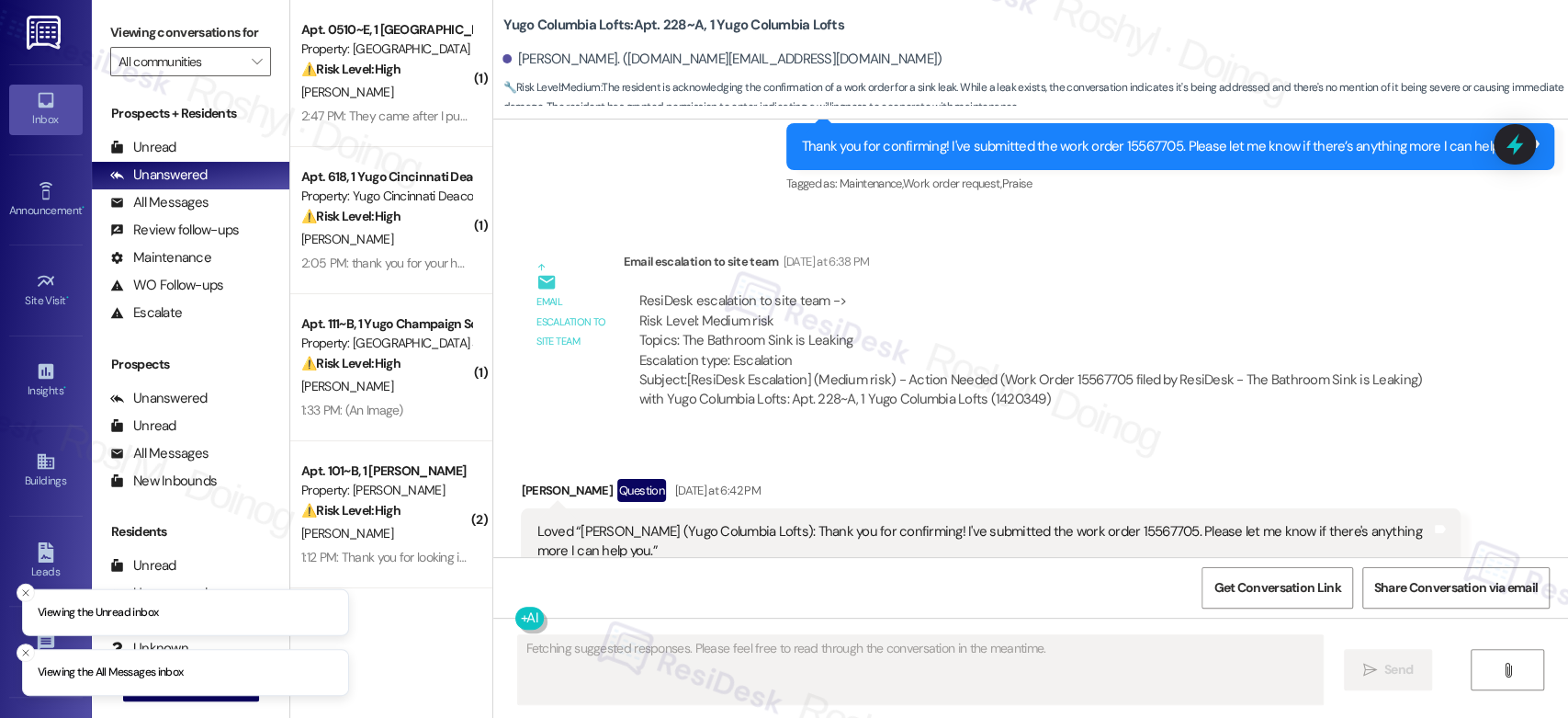
scroll to position [3541, 0]
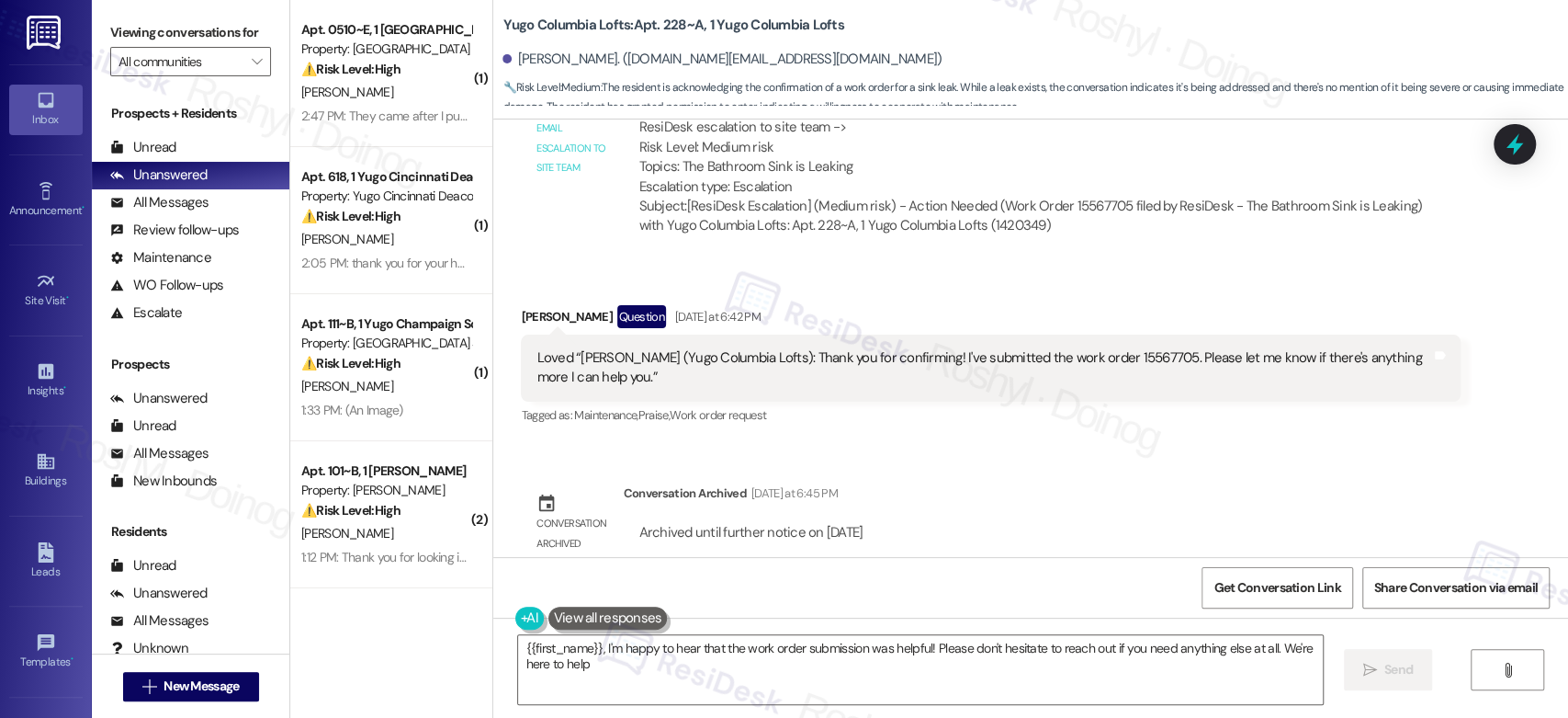
type textarea "{{first_name}}, I'm happy to hear that the work order submission was helpful! P…"
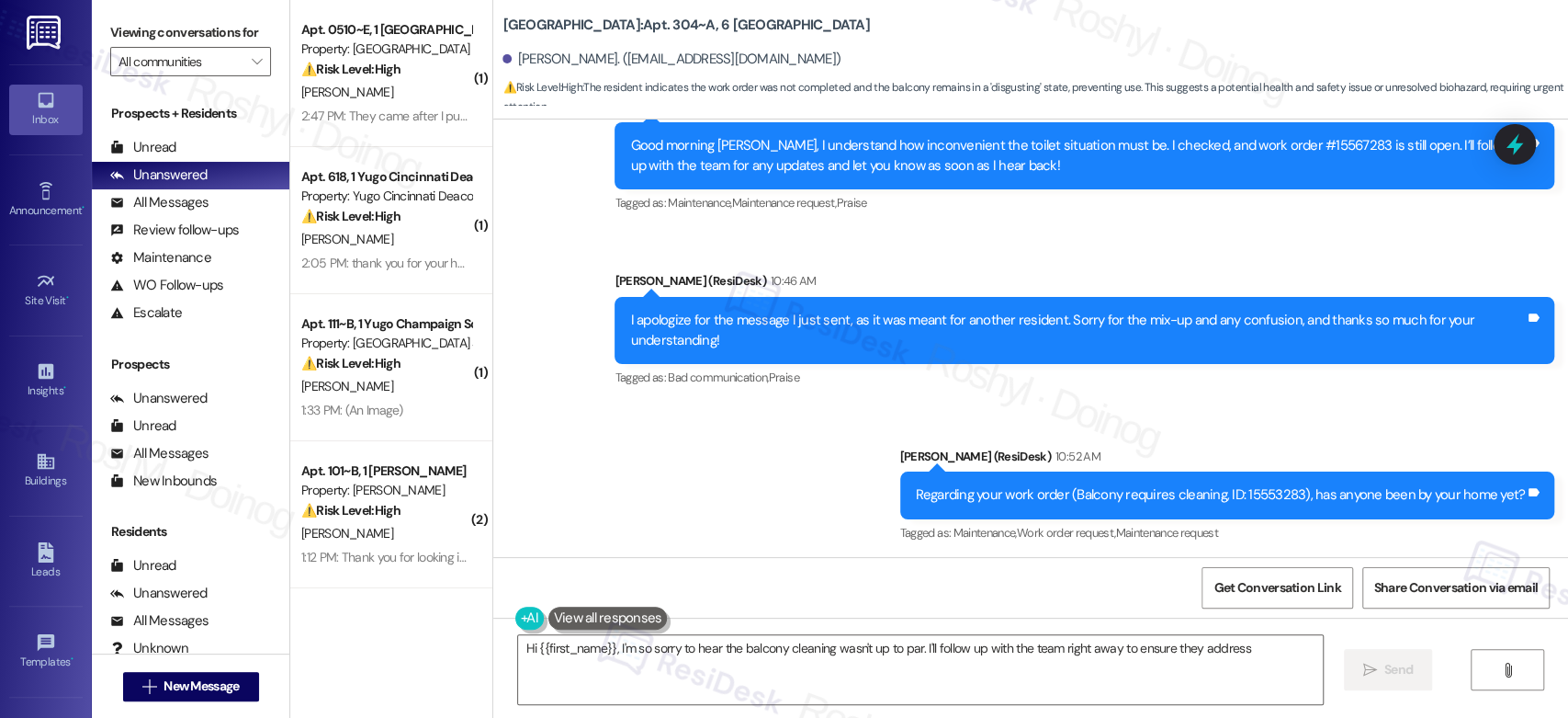
scroll to position [2420, 0]
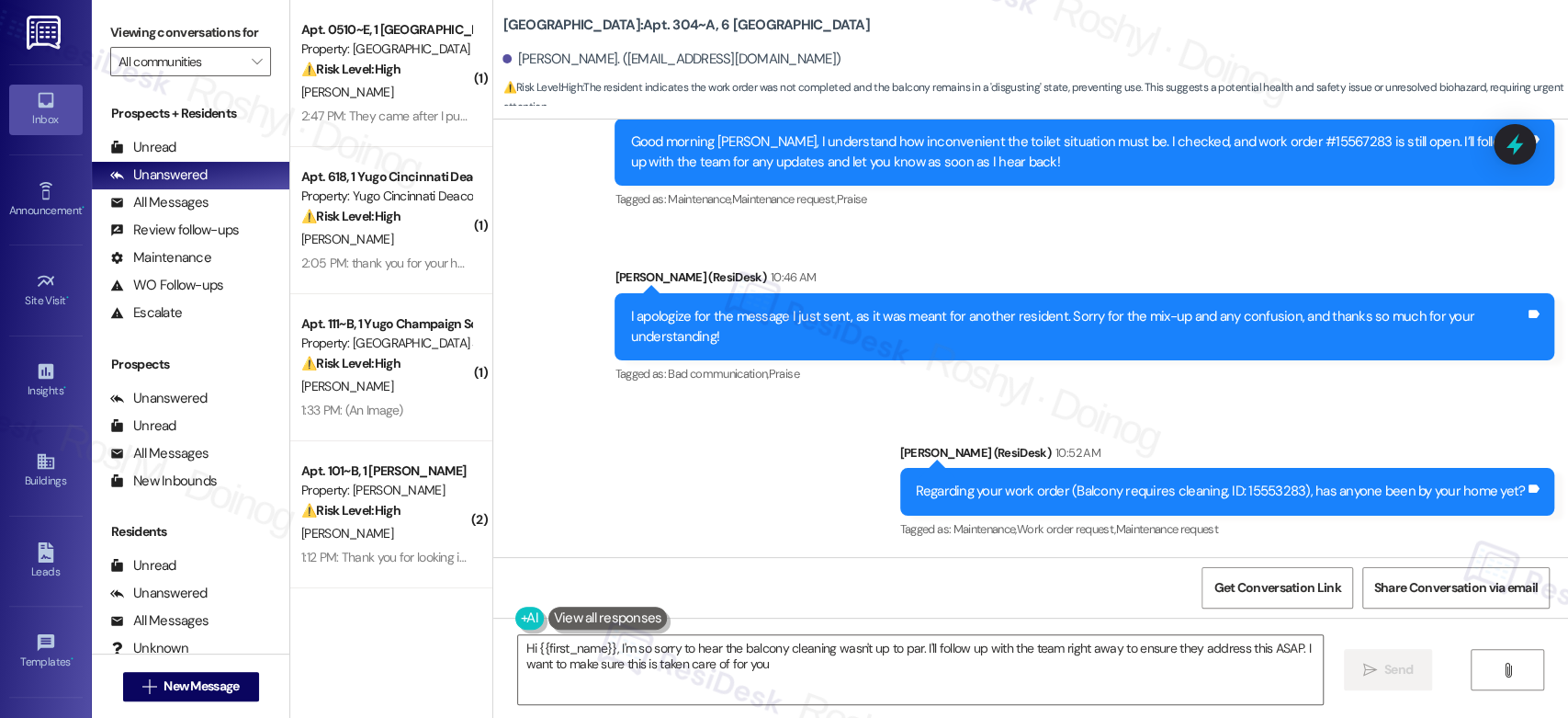
type textarea "Hi {{first_name}}, I'm so sorry to hear the balcony cleaning wasn't up to par. …"
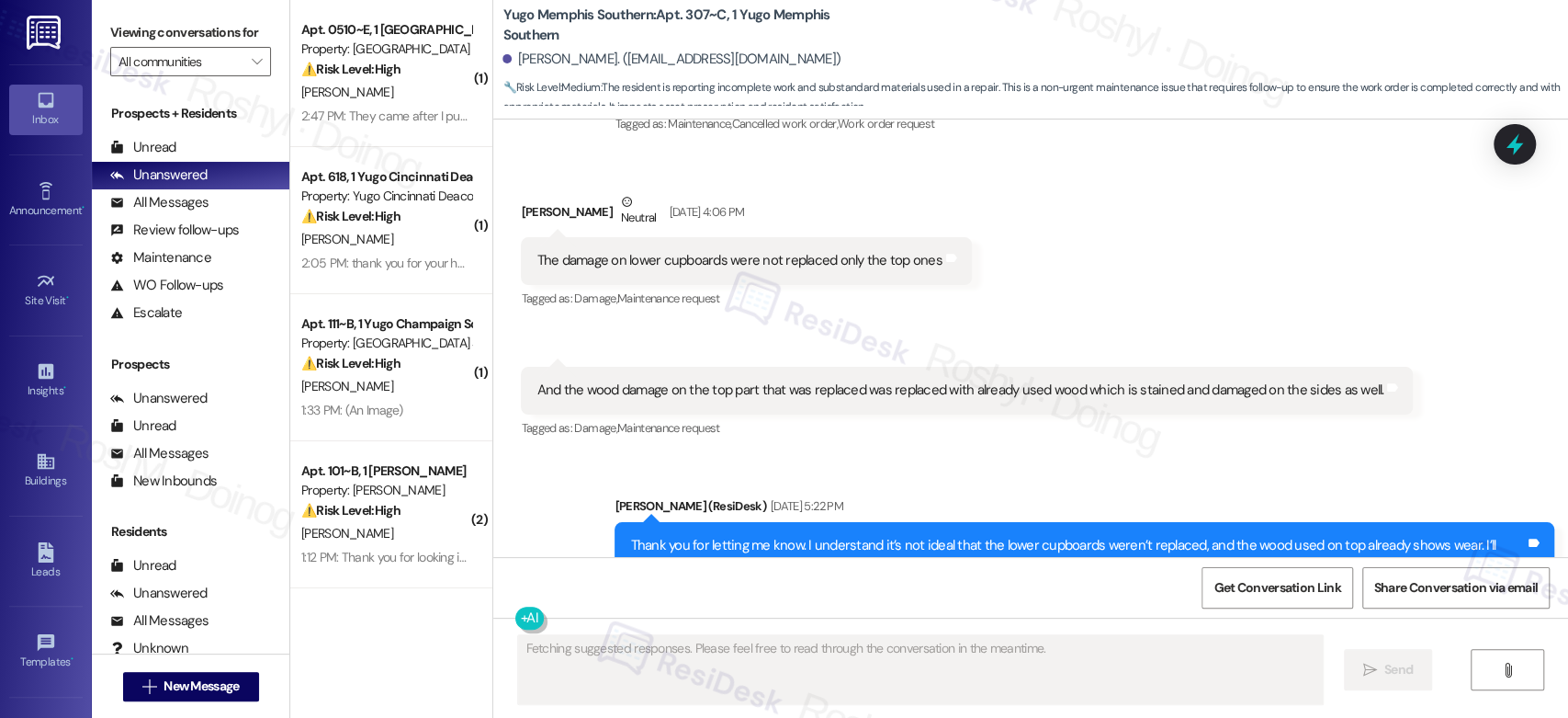
scroll to position [875, 0]
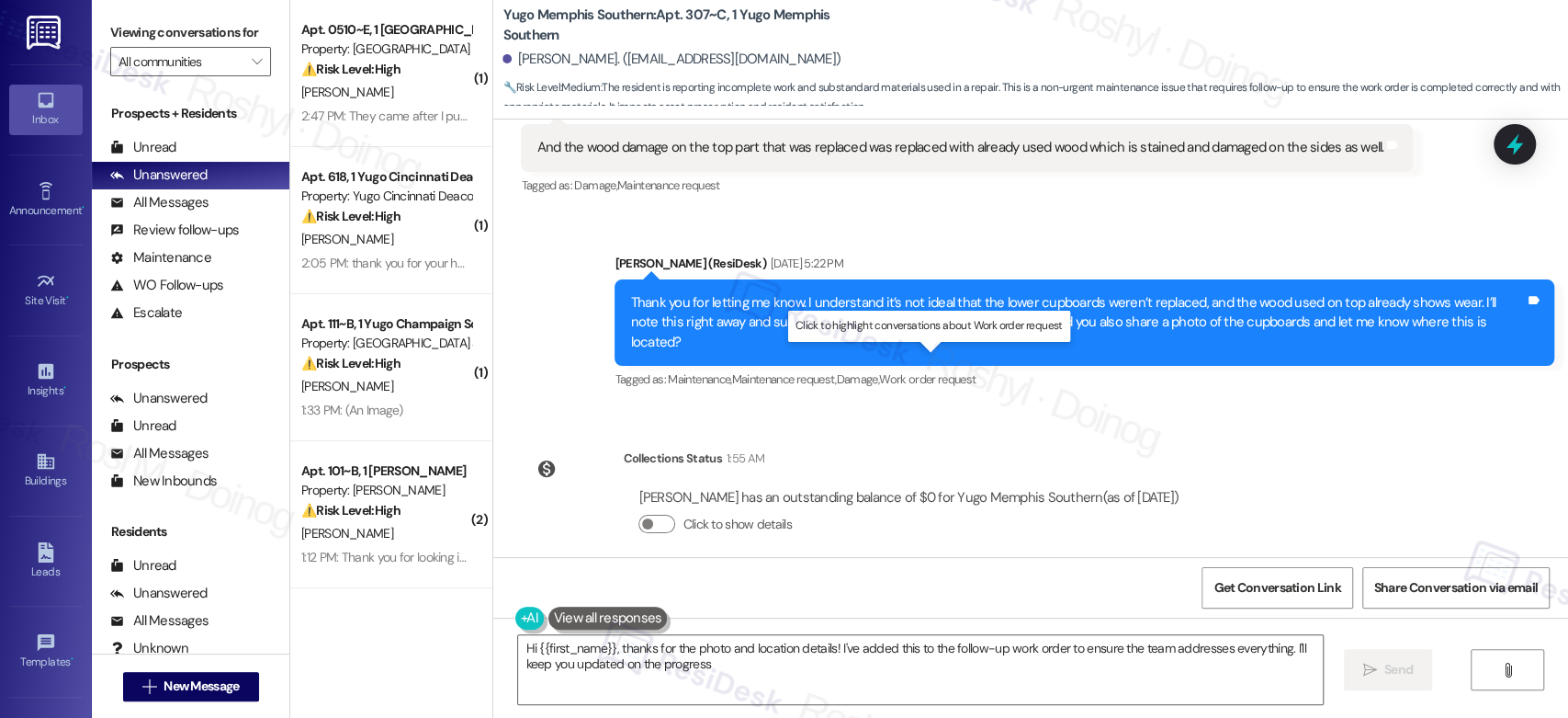
type textarea "Hi {{first_name}}, thanks for the photo and location details! I've added this t…"
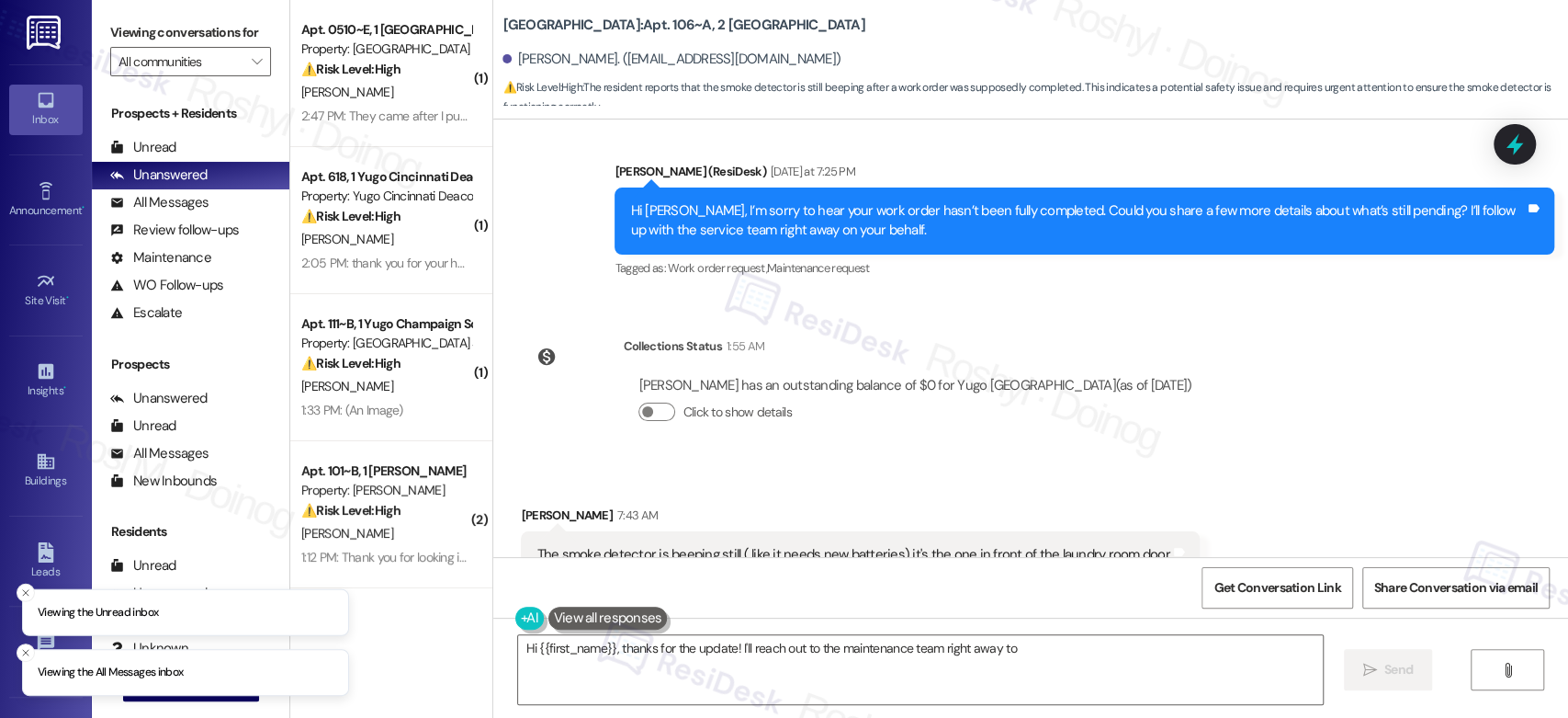
scroll to position [3437, 0]
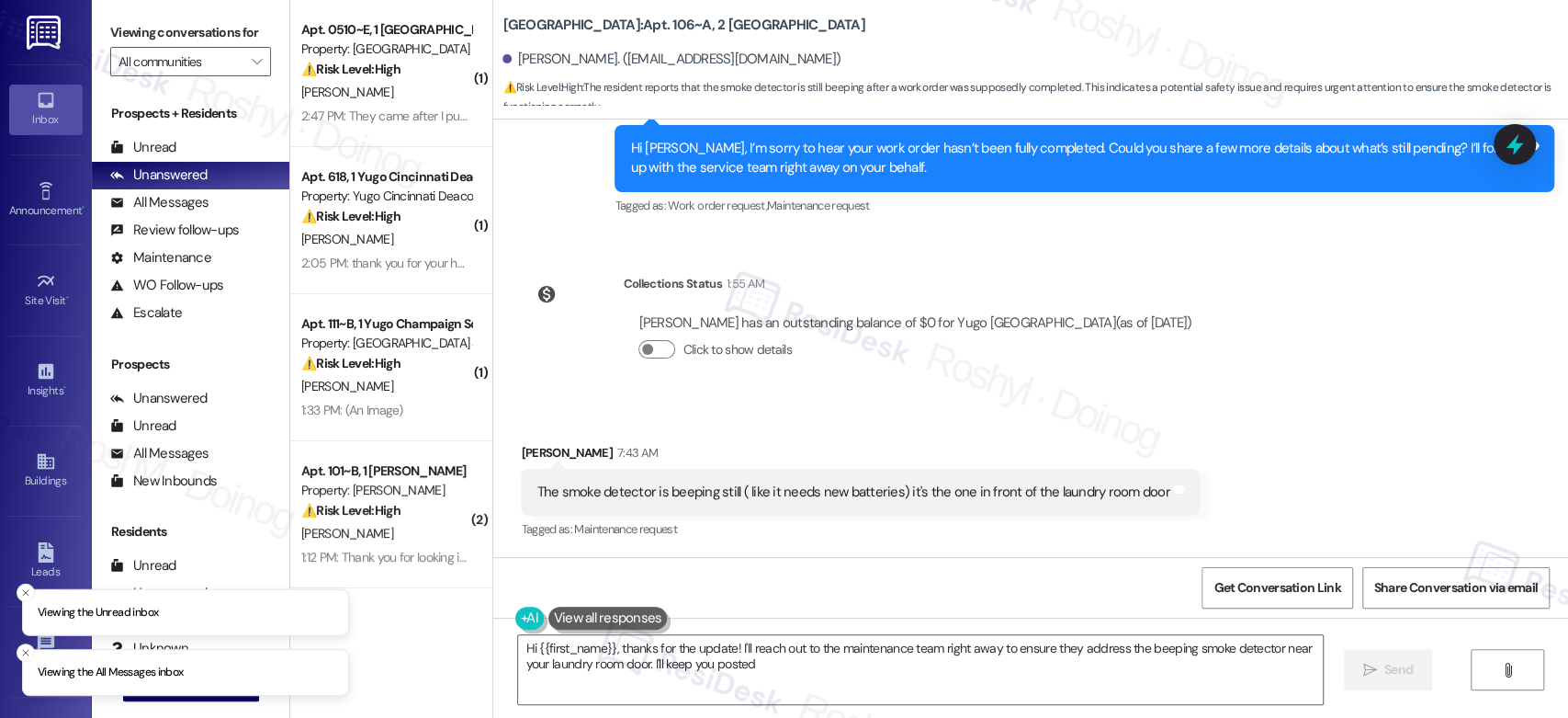
type textarea "Hi {{first_name}}, thanks for the update! I'll reach out to the maintenance tea…"
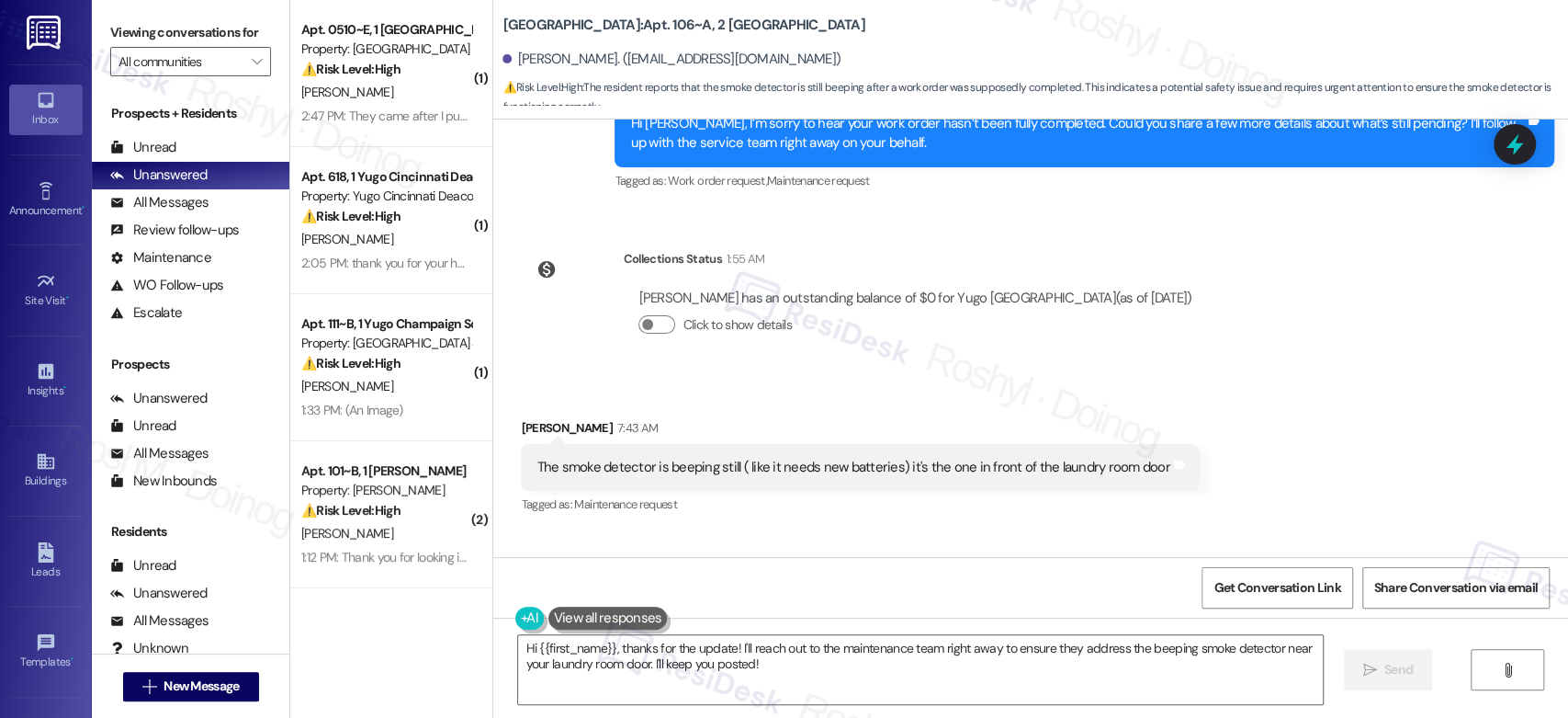
scroll to position [3767, 0]
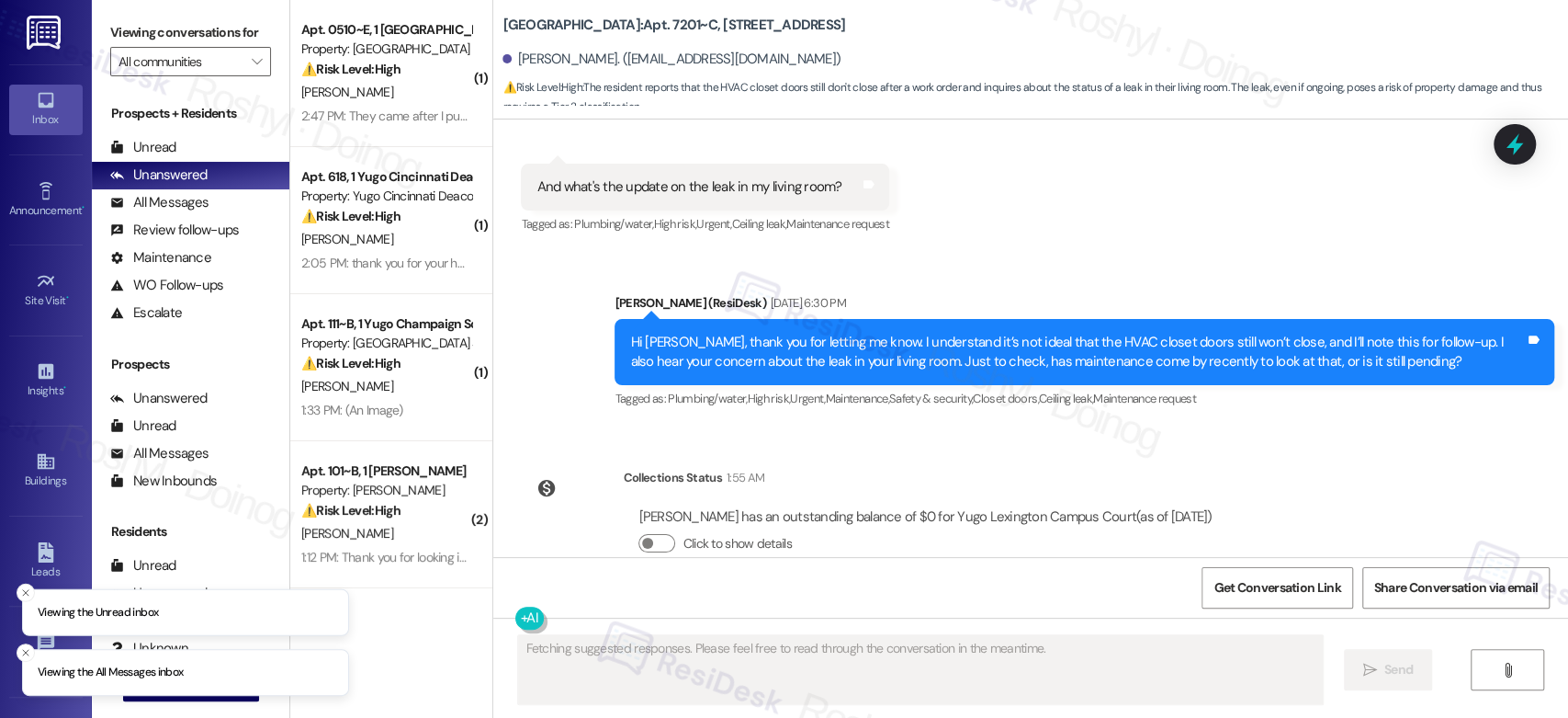
scroll to position [1520, 0]
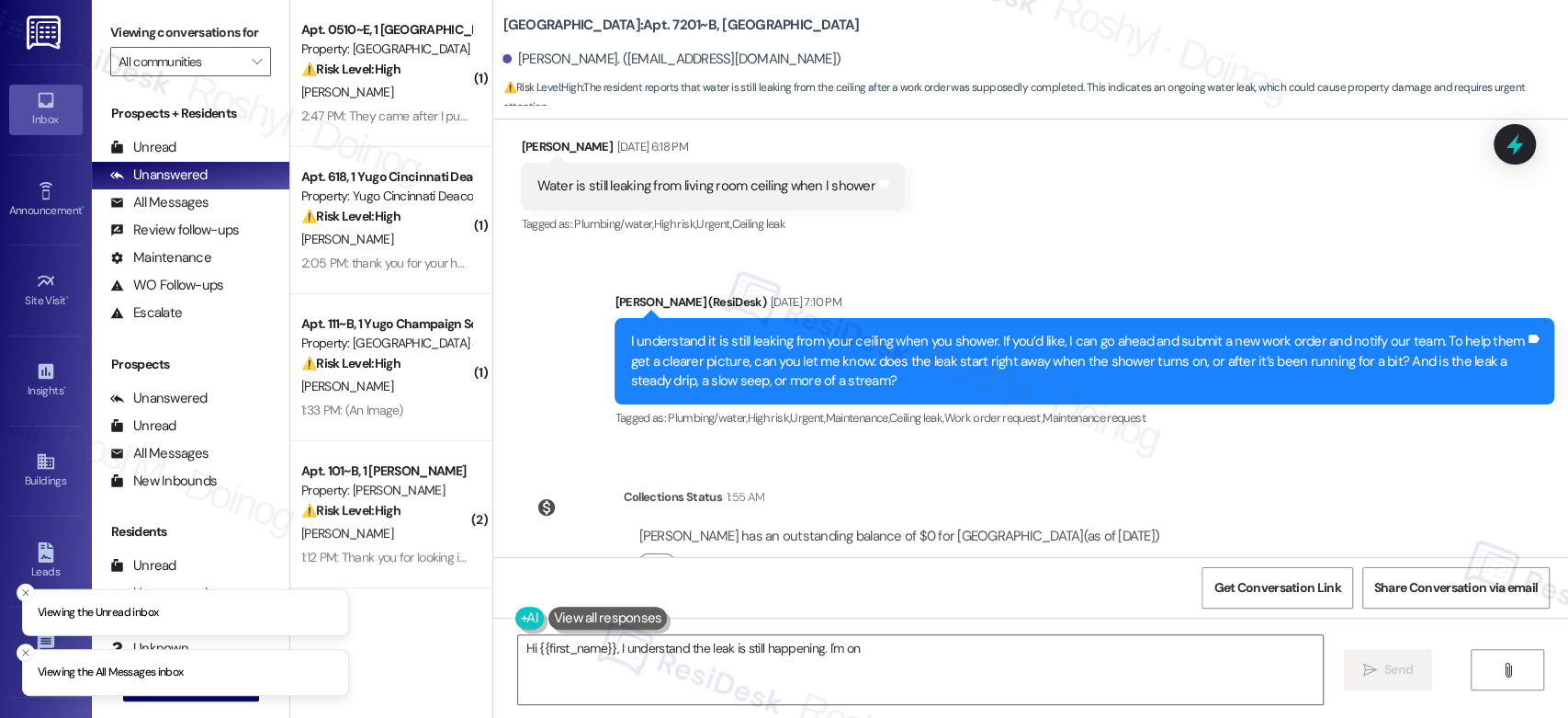
scroll to position [1094, 0]
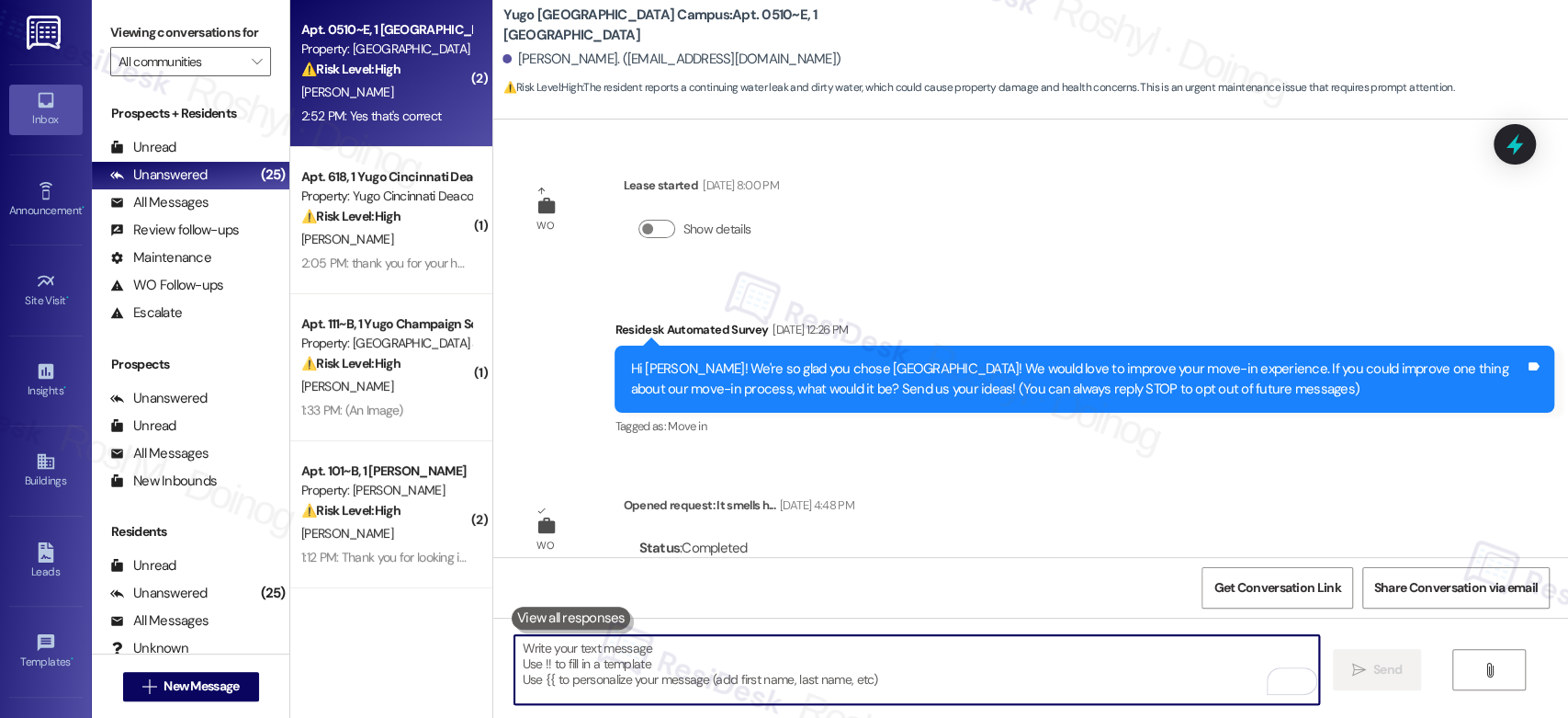
scroll to position [1604, 0]
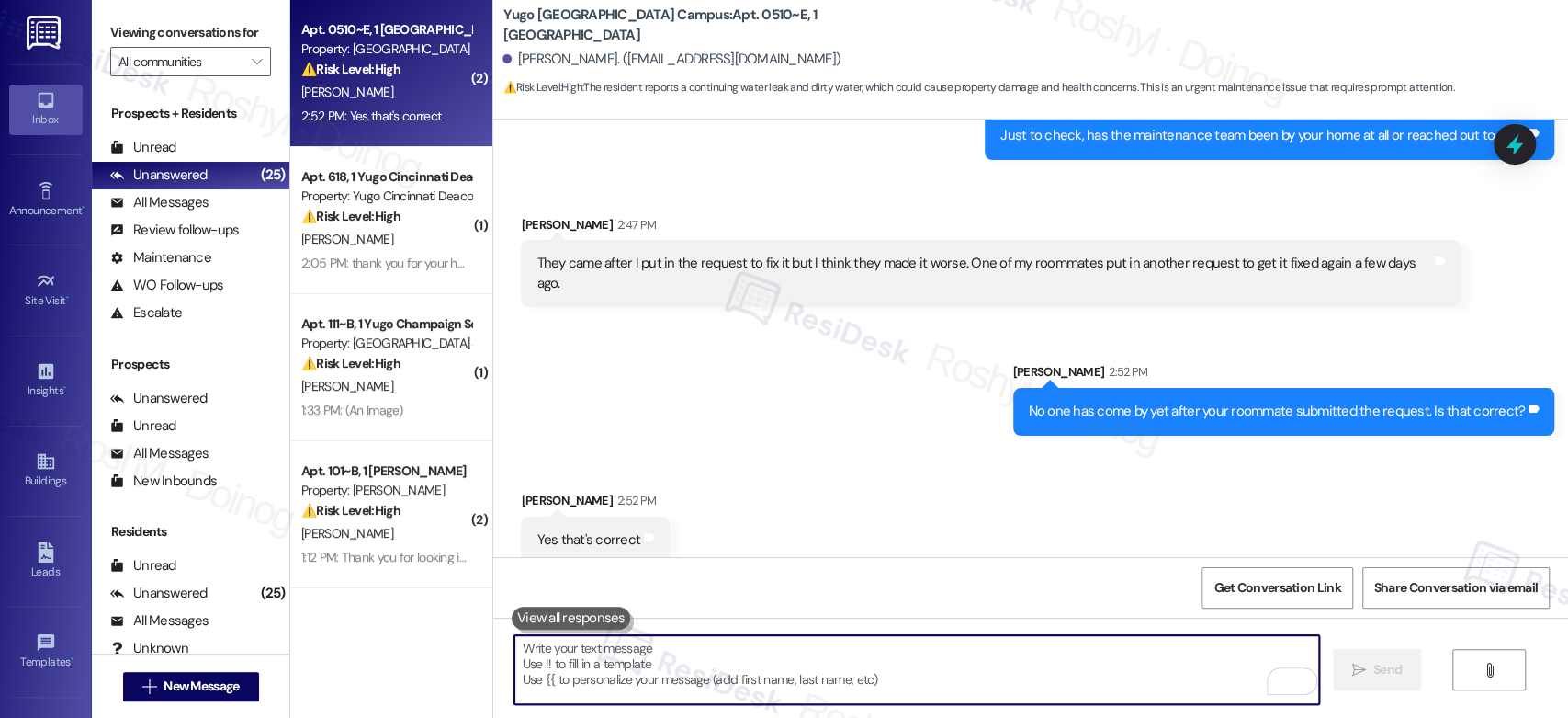
paste textarea "If you could share your roommate’s name or the work order number, that would be…"
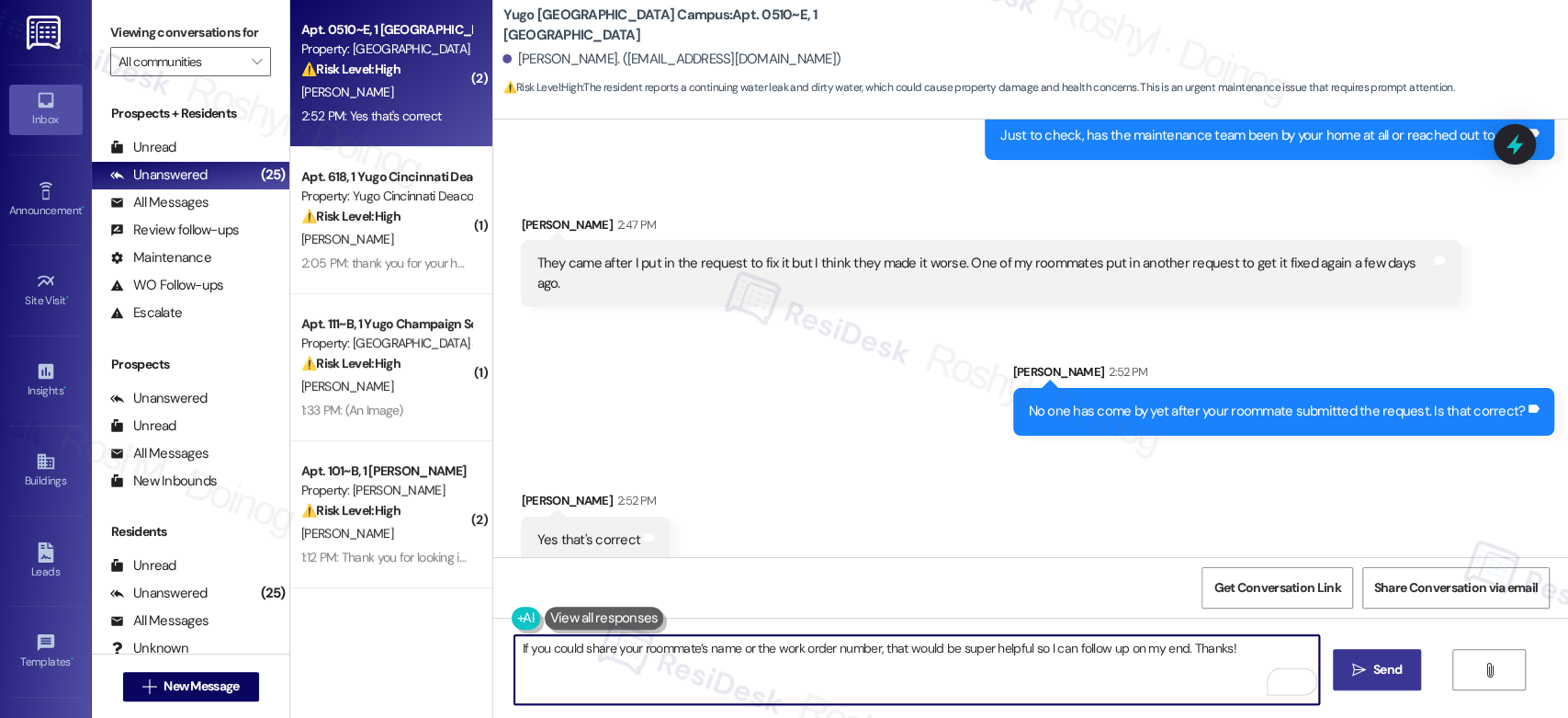
type textarea "If you could share your roommate’s name or the work order number, that would be…"
click at [1400, 669] on span "Send" at bounding box center [1388, 669] width 36 height 19
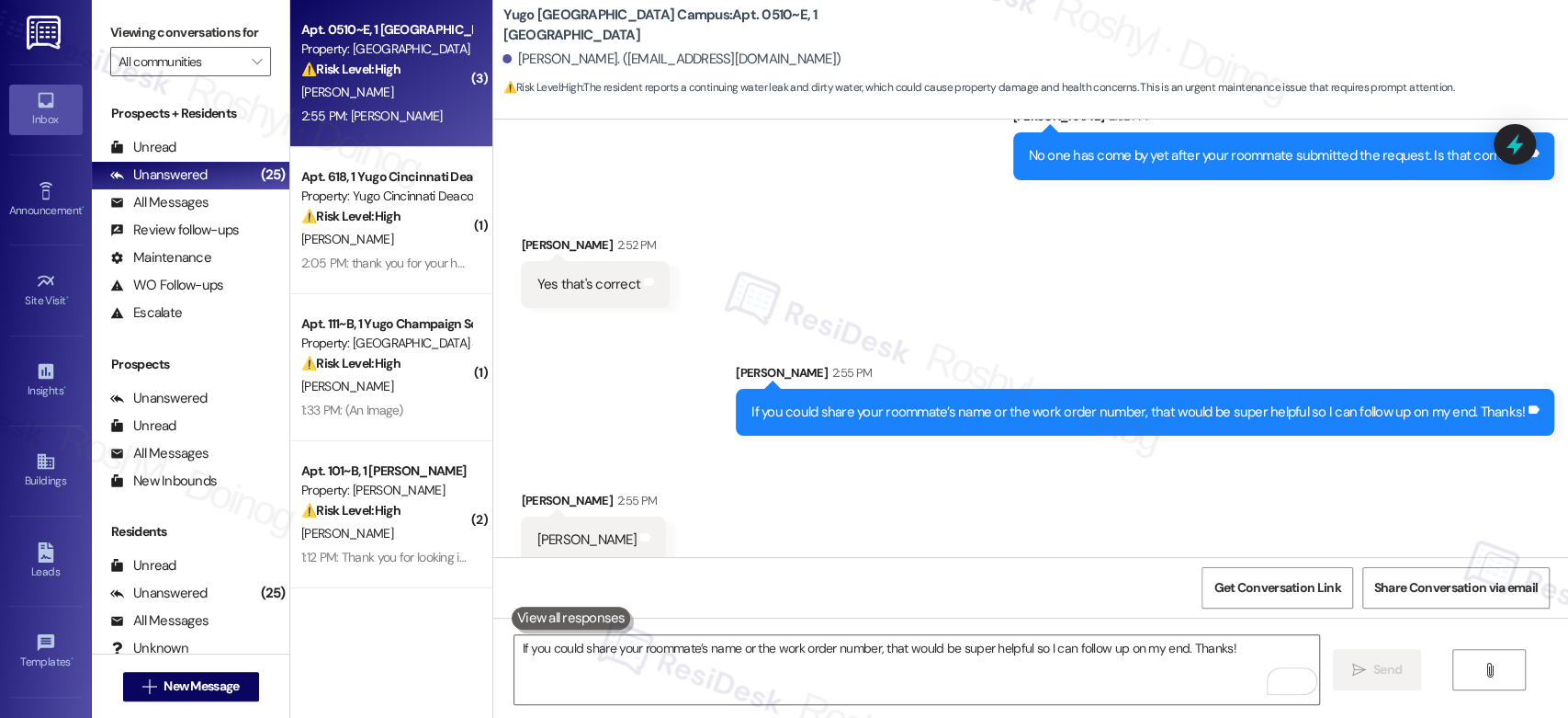
scroll to position [1860, 0]
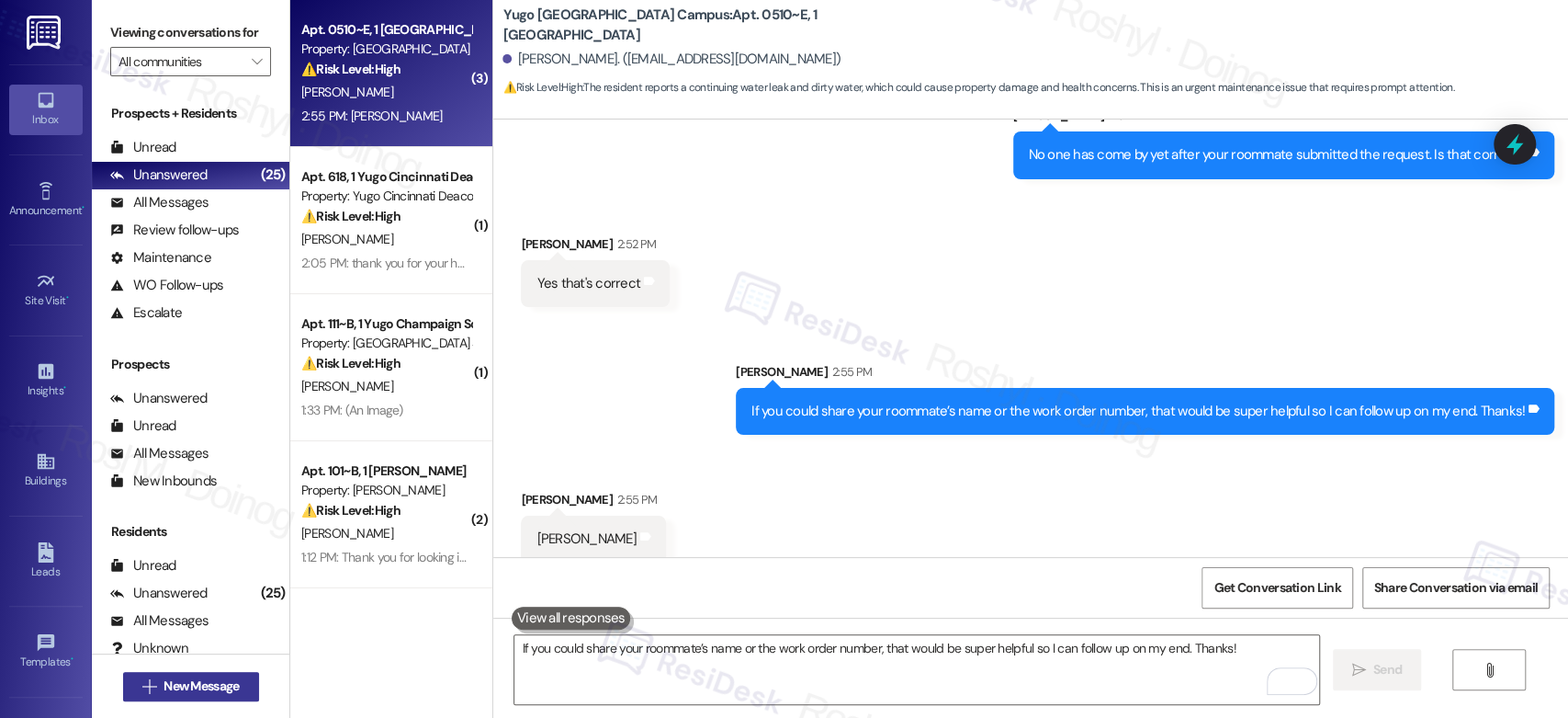
click at [184, 696] on button " New Message" at bounding box center [190, 686] width 136 height 29
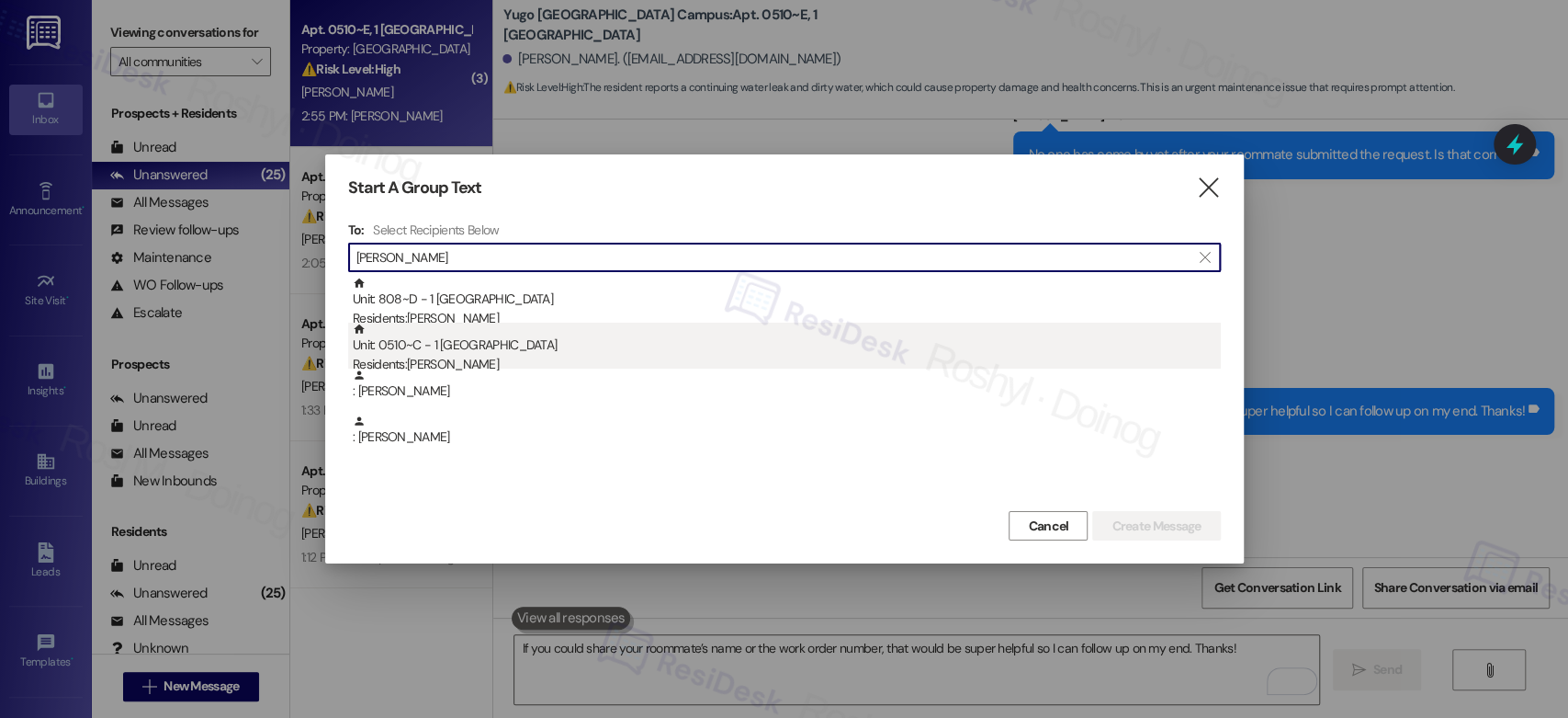
type input "Tanya Ga"
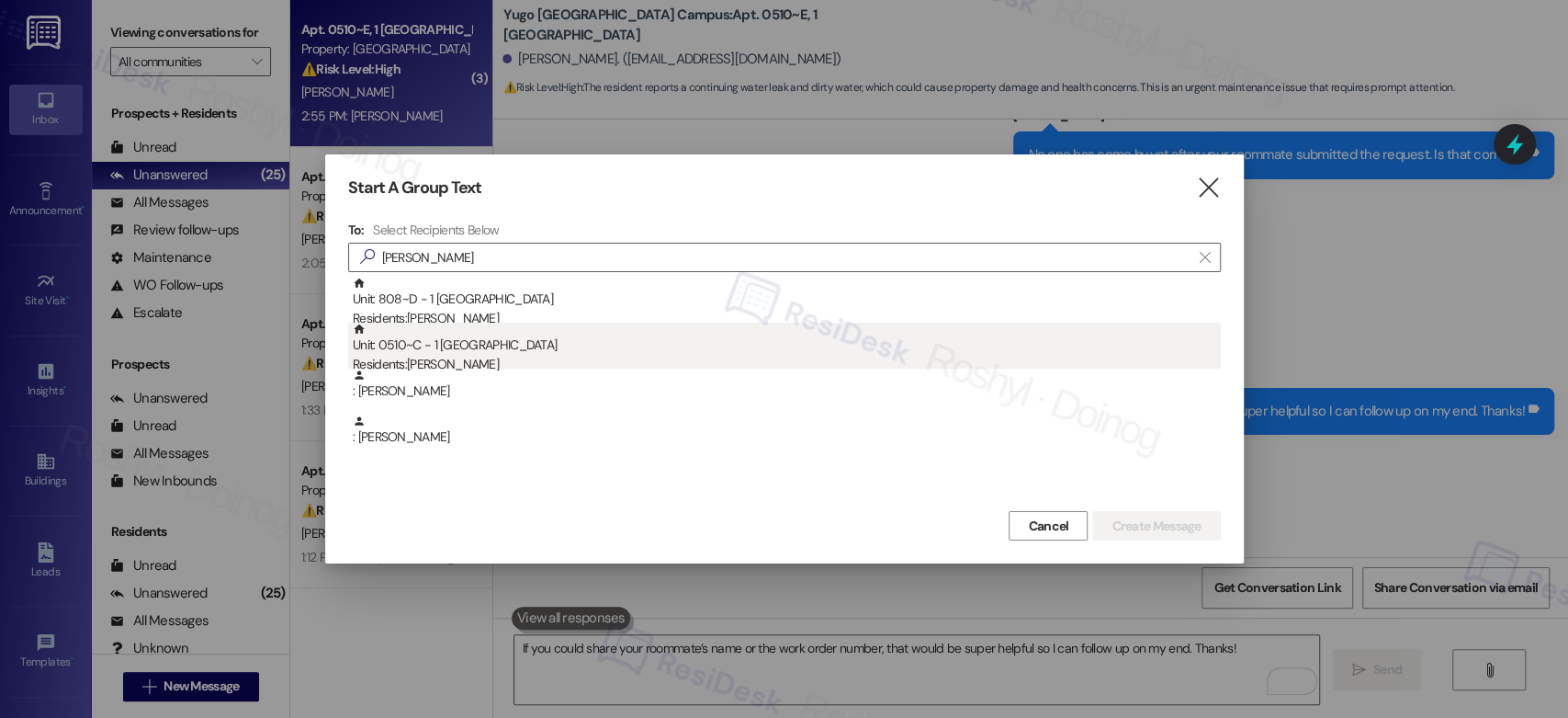
click at [426, 363] on div "Residents: Tanya Garneau" at bounding box center [786, 364] width 868 height 19
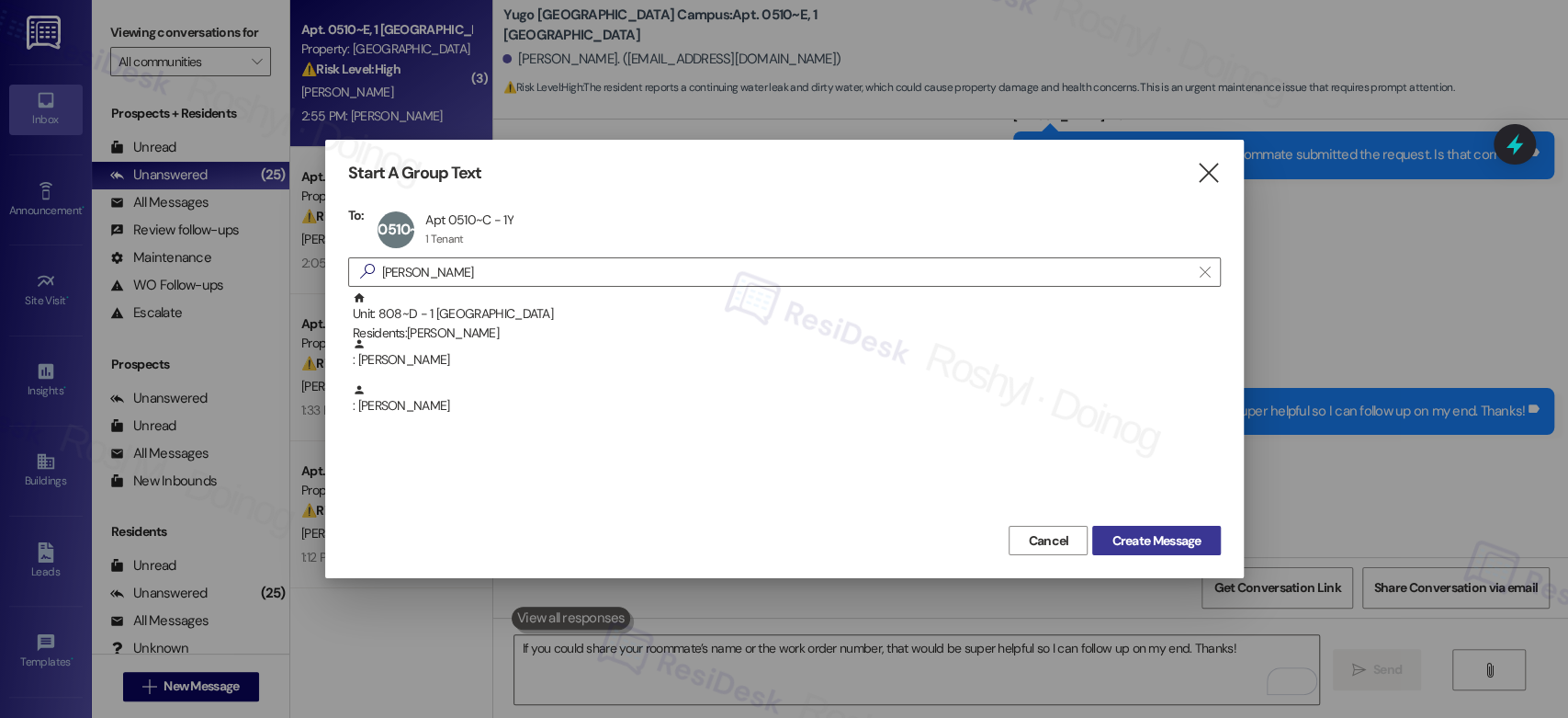
click at [1160, 535] on span "Create Message" at bounding box center [1156, 540] width 89 height 19
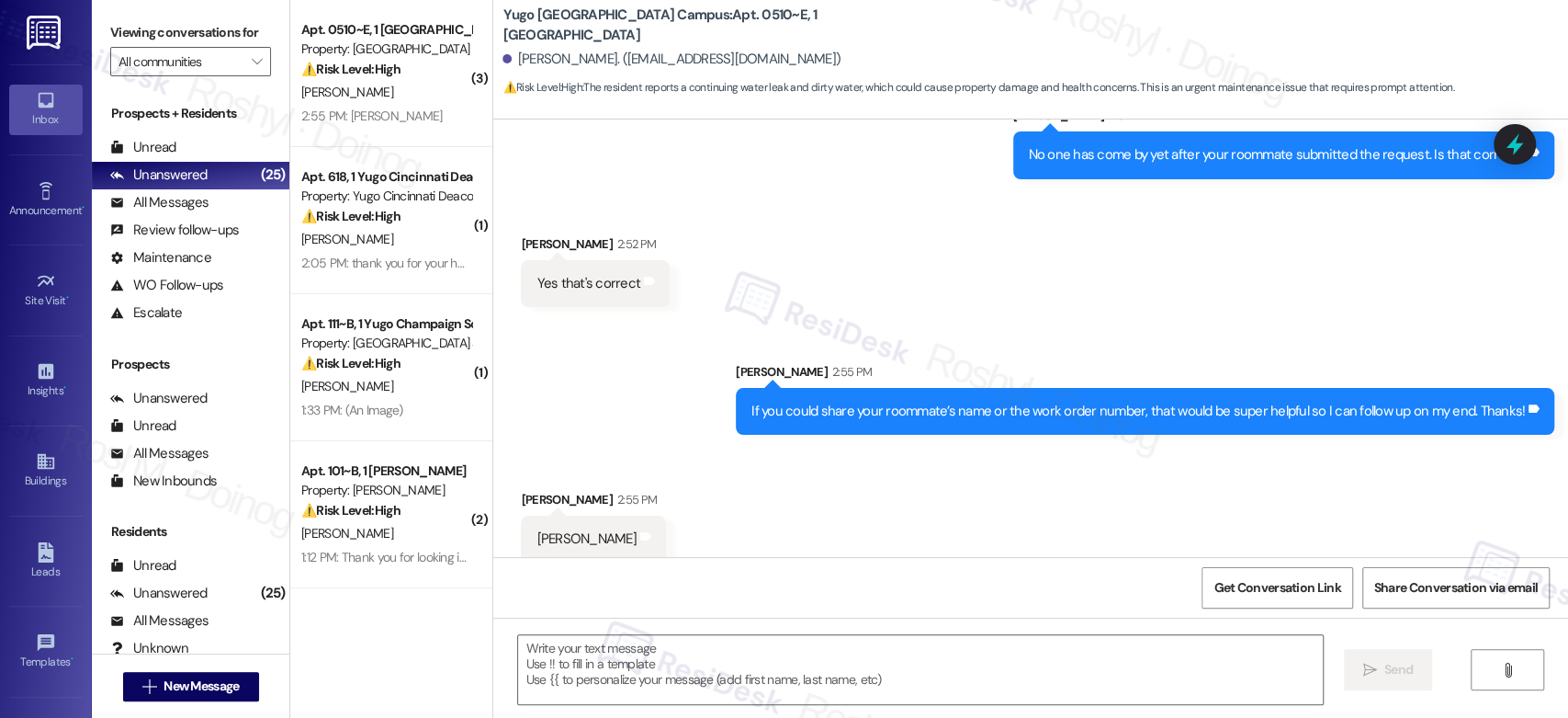
type textarea "Fetching suggested responses. Please feel free to read through the conversation…"
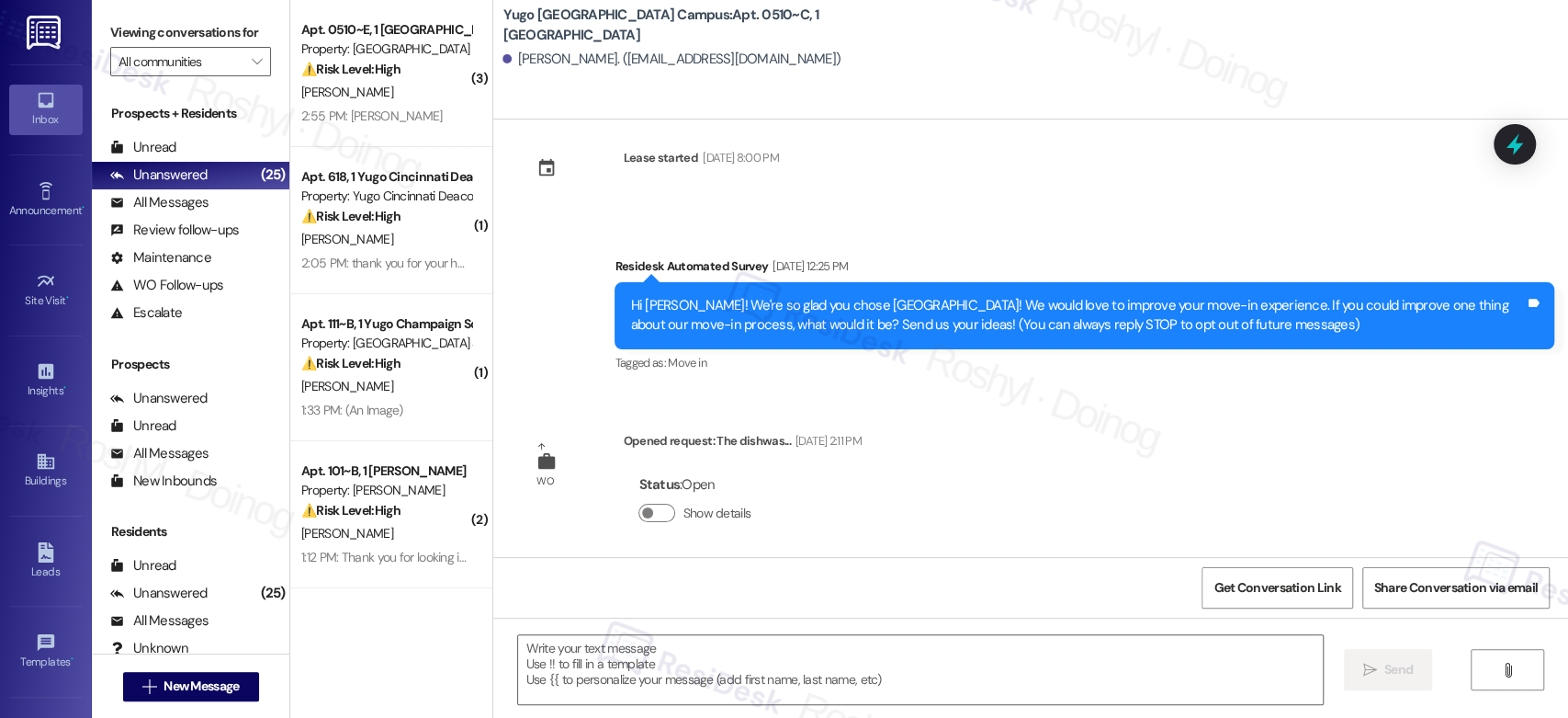
scroll to position [34, 0]
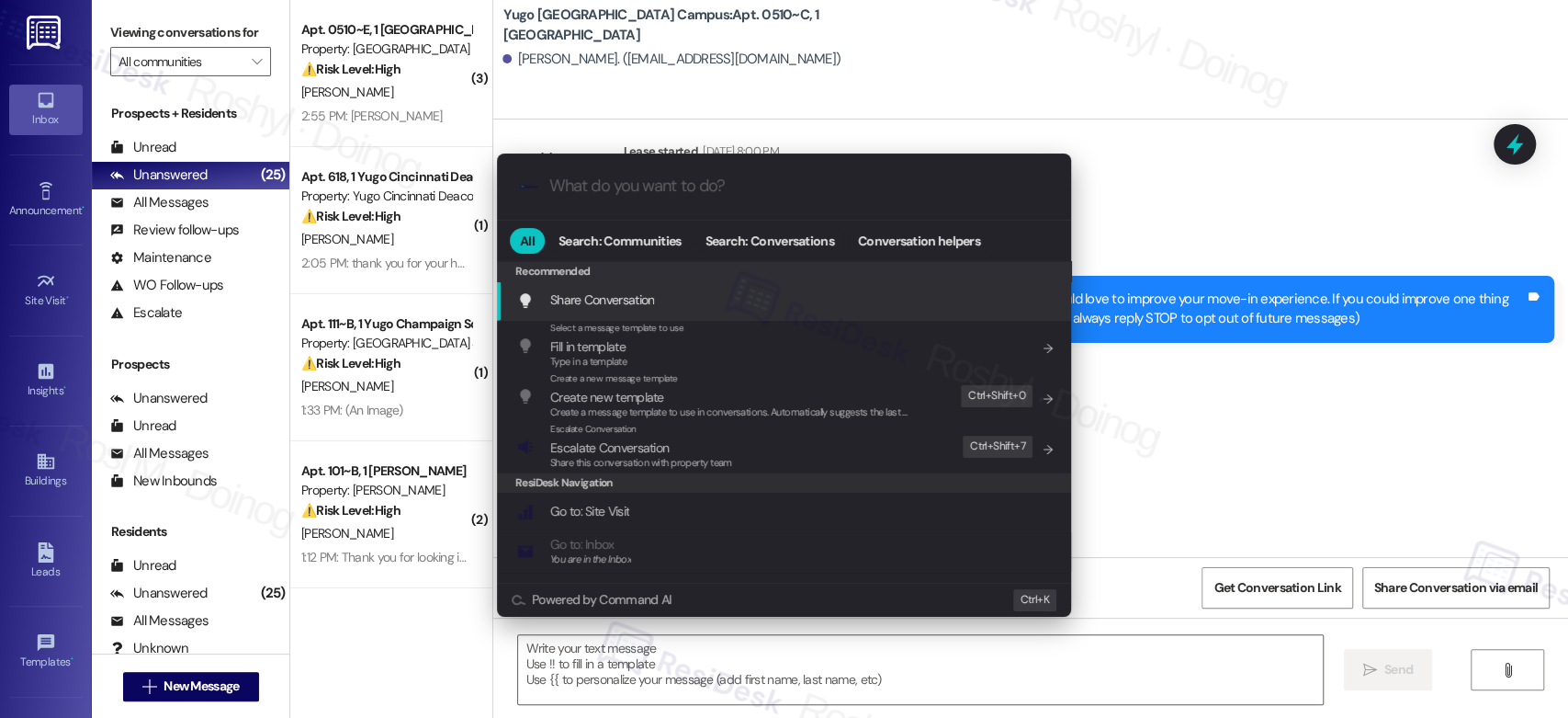
type input "m"
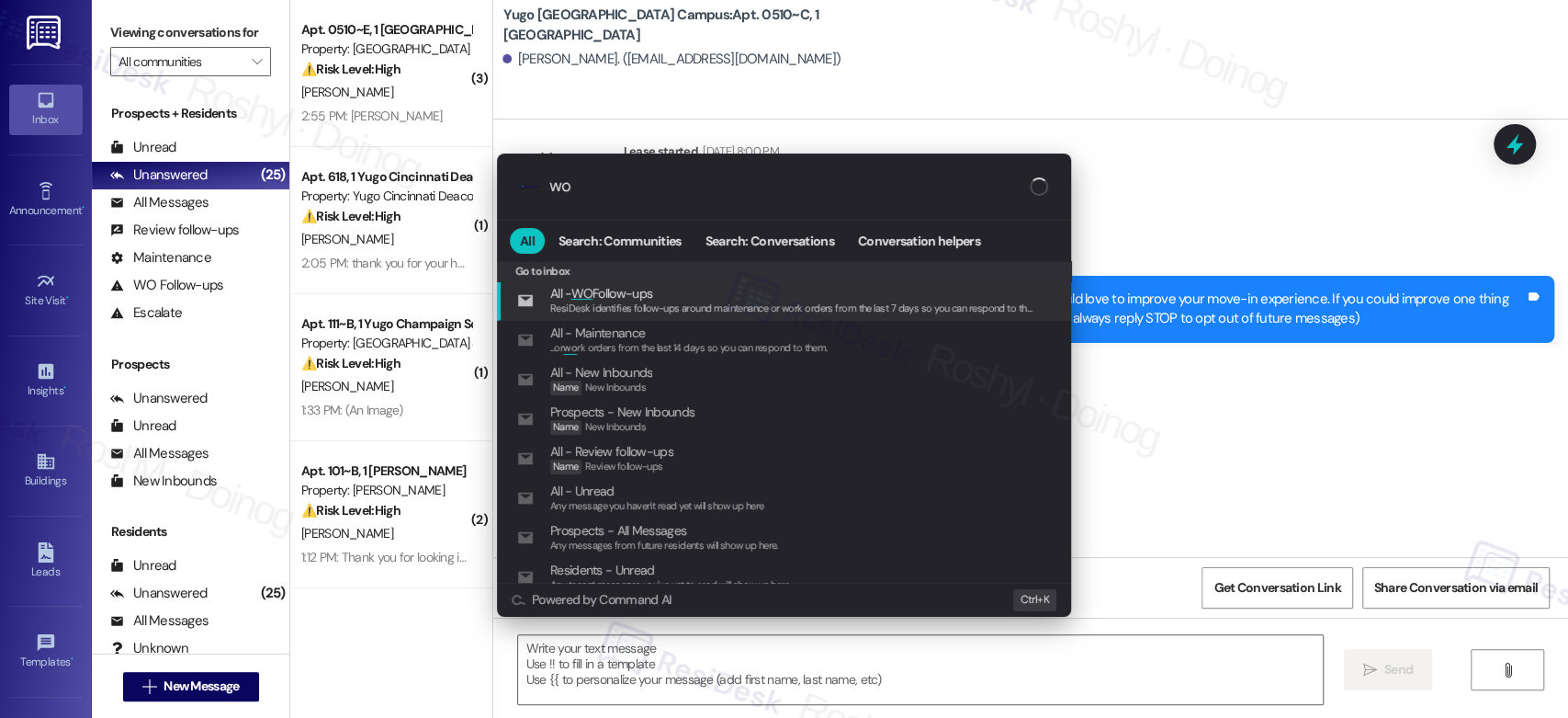
type input "w"
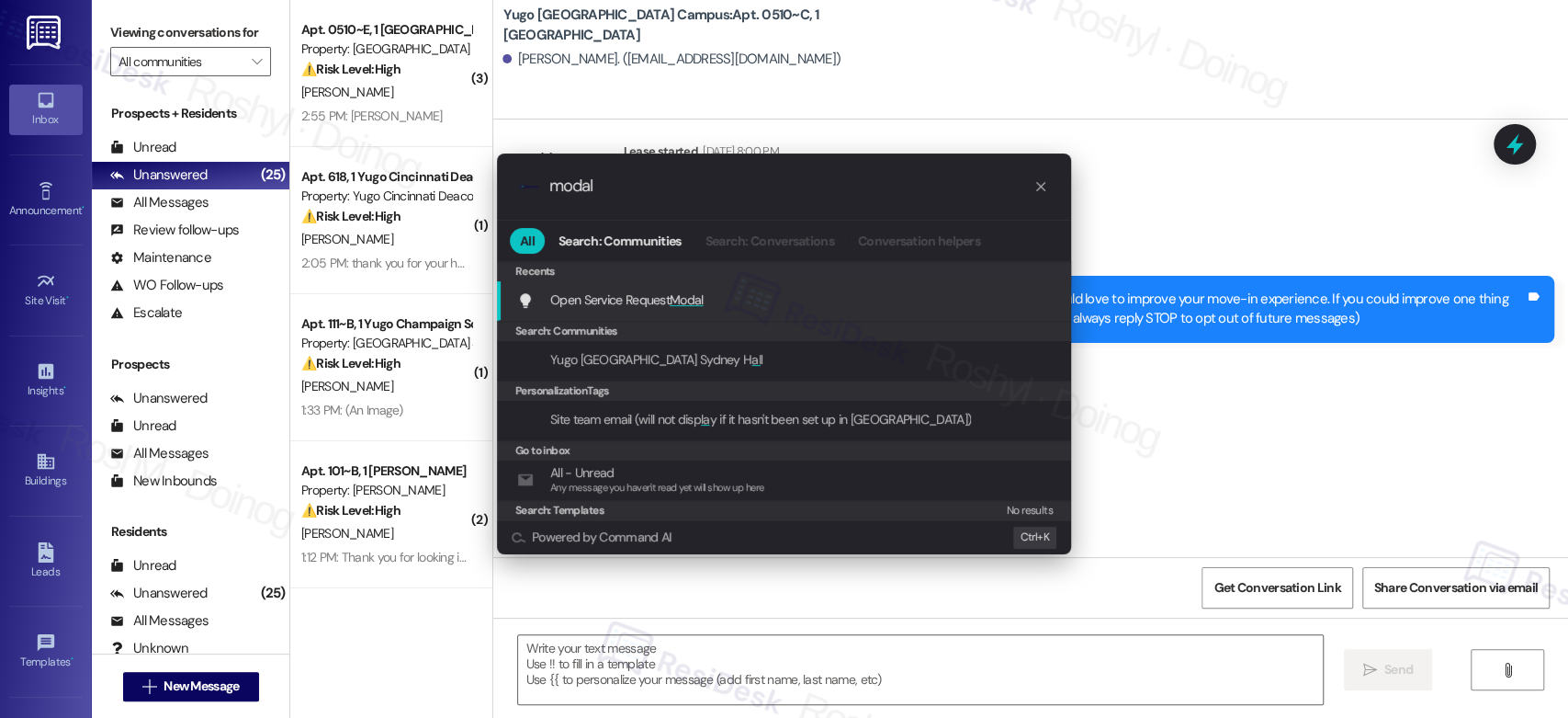
type input "modal"
click at [801, 292] on div "Open Service Request Modal Add shortcut" at bounding box center [785, 299] width 537 height 20
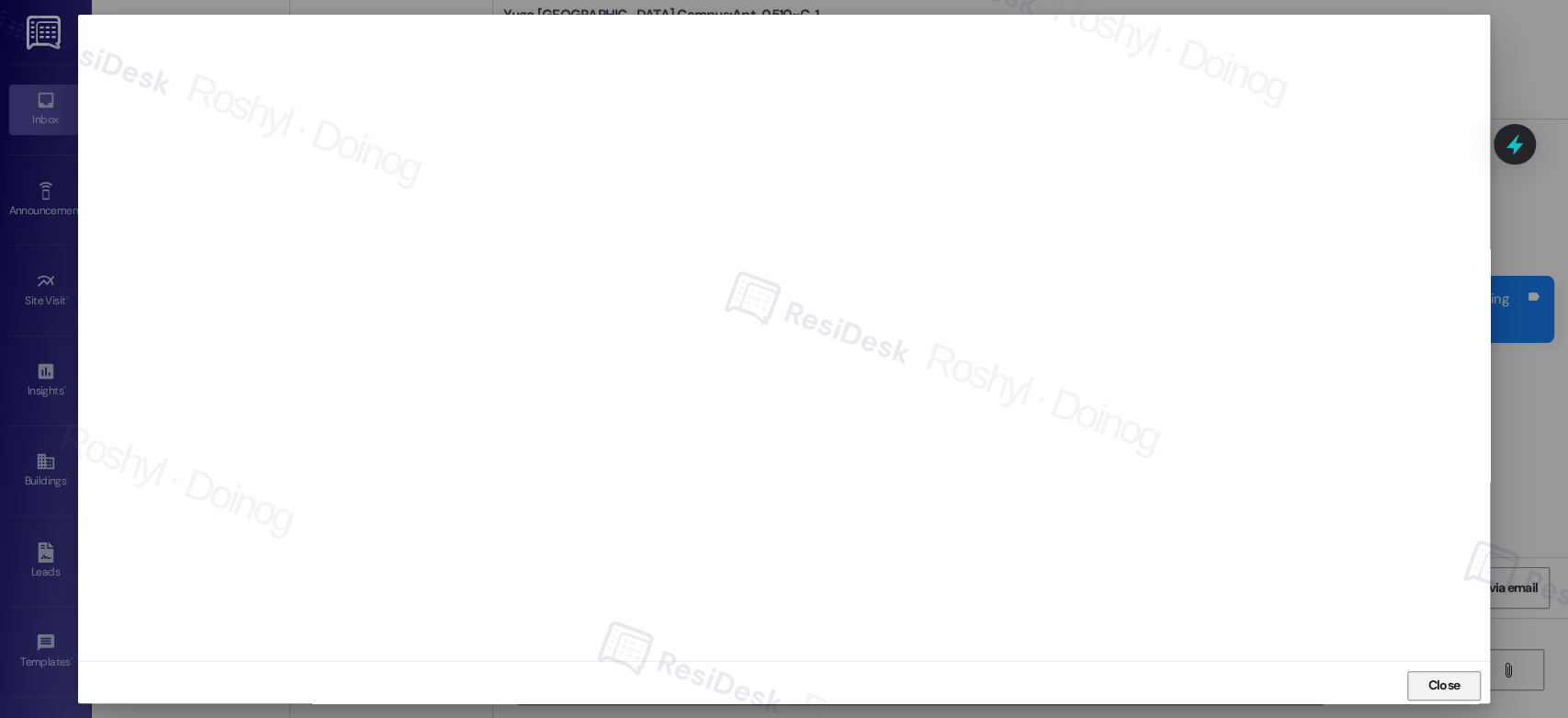
click at [1472, 682] on button "Close" at bounding box center [1443, 685] width 73 height 29
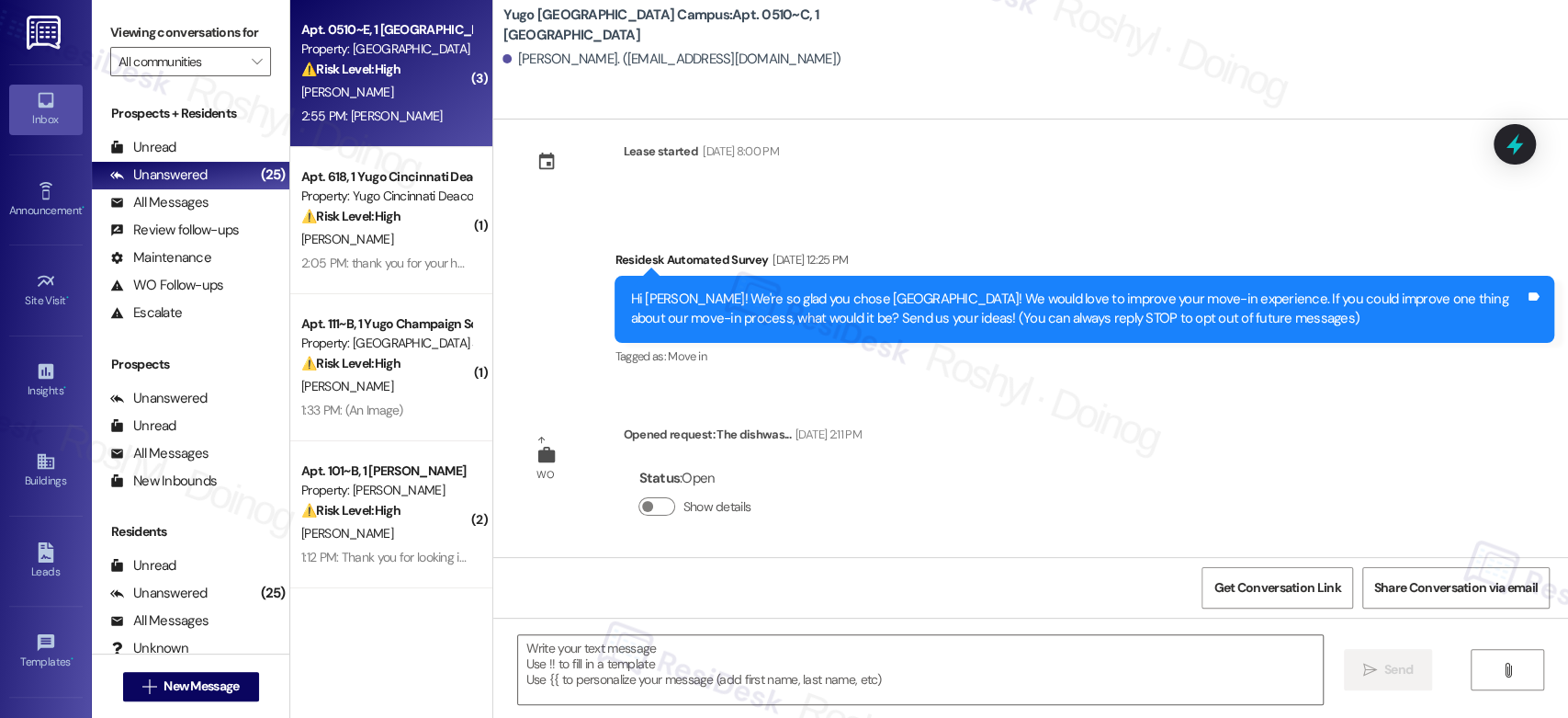
click at [356, 90] on div "[PERSON_NAME]" at bounding box center [386, 92] width 174 height 23
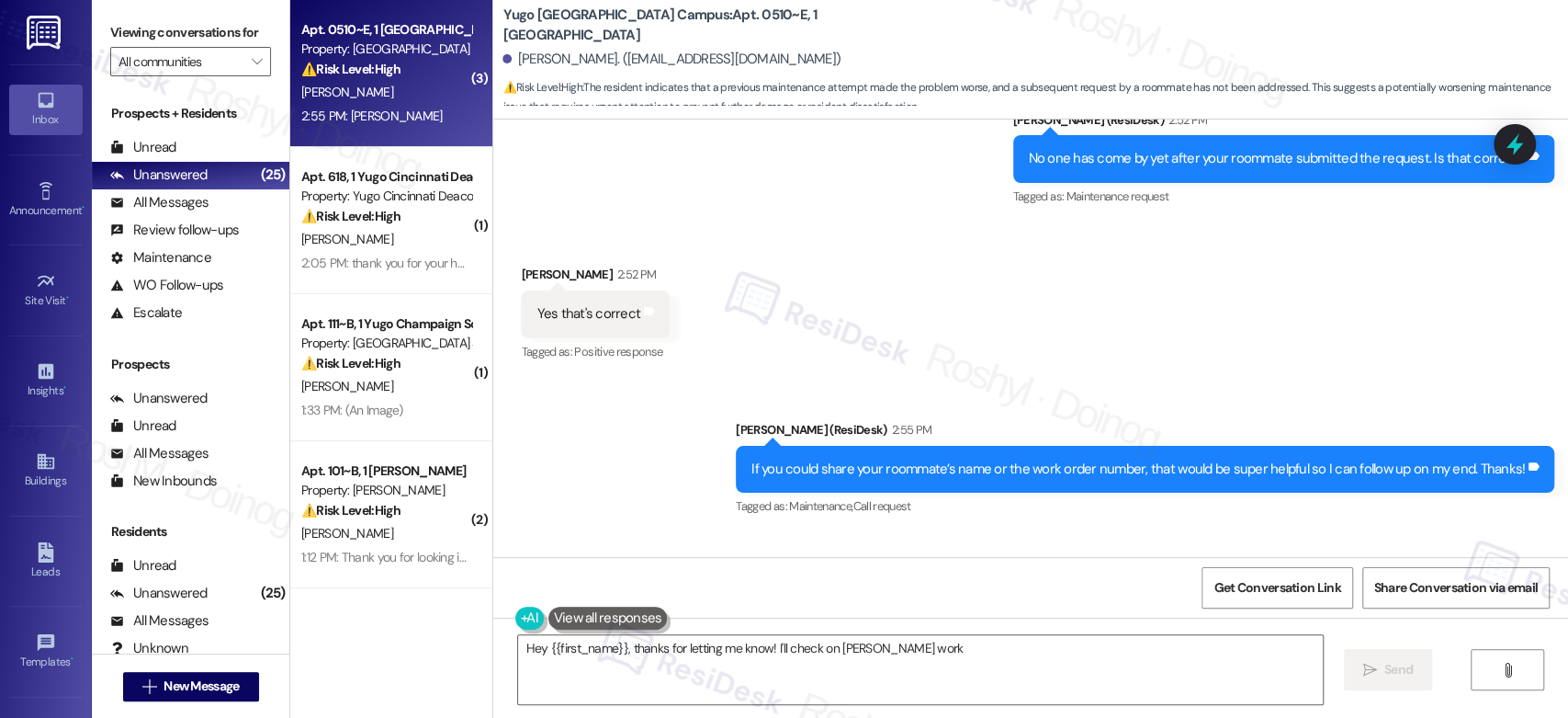
scroll to position [2062, 0]
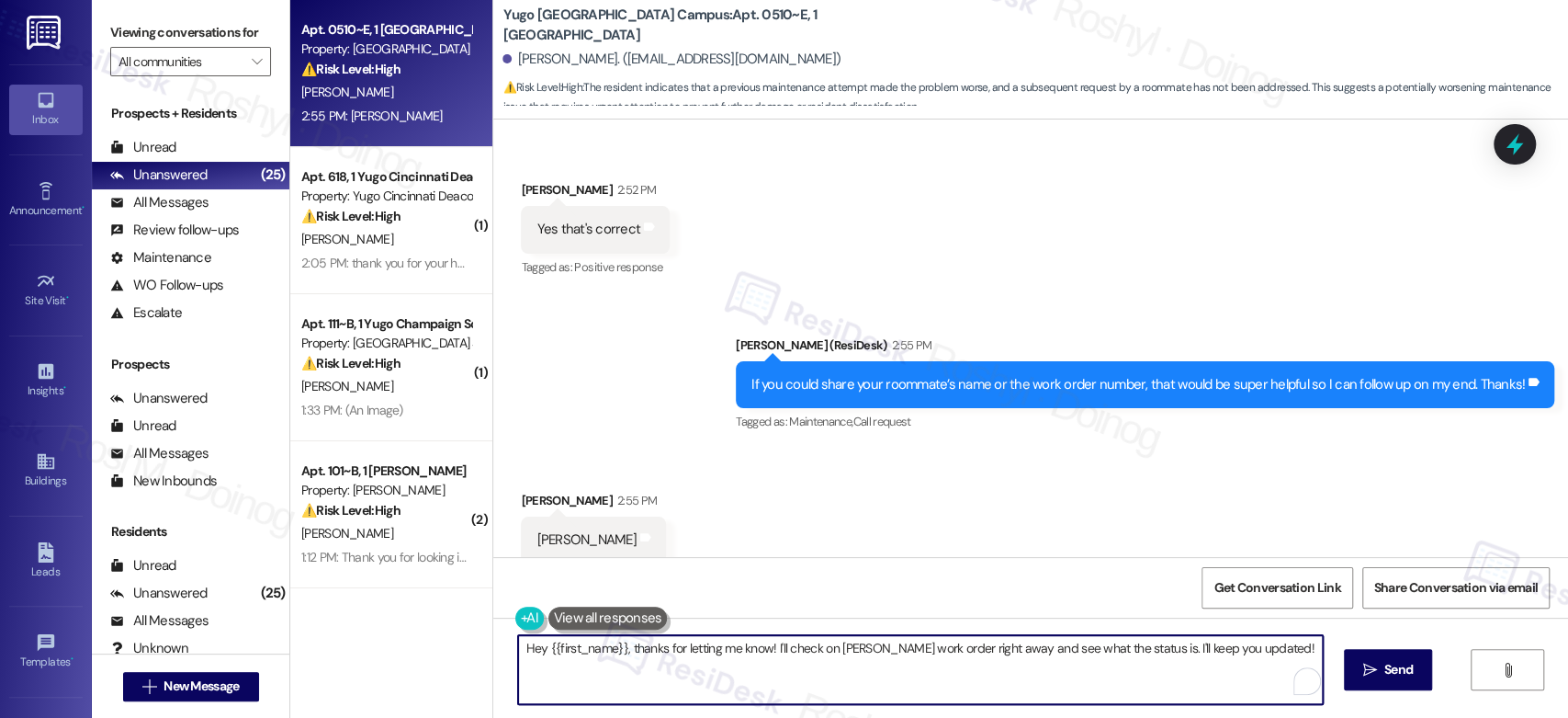
drag, startPoint x: 615, startPoint y: 650, endPoint x: 476, endPoint y: 626, distance: 141.1
click at [476, 626] on div "Apt. 0510~E, 1 Yugo Tucson Campus Property: Yugo Tucson Campus ⚠️ Risk Level: H…" at bounding box center [929, 359] width 1278 height 718
click at [1198, 653] on textarea ", thanks for letting me know! I'll check on Tanya Garneau's work order right aw…" at bounding box center [916, 669] width 803 height 68
click at [514, 644] on textarea ", thanks for letting me know! I'll check on Tanya Garneau's work order right aw…" at bounding box center [916, 669] width 803 height 68
click at [697, 652] on textarea "Thanks for letting me know! I'll check on Tanya Garneau's work order right away…" at bounding box center [916, 669] width 803 height 68
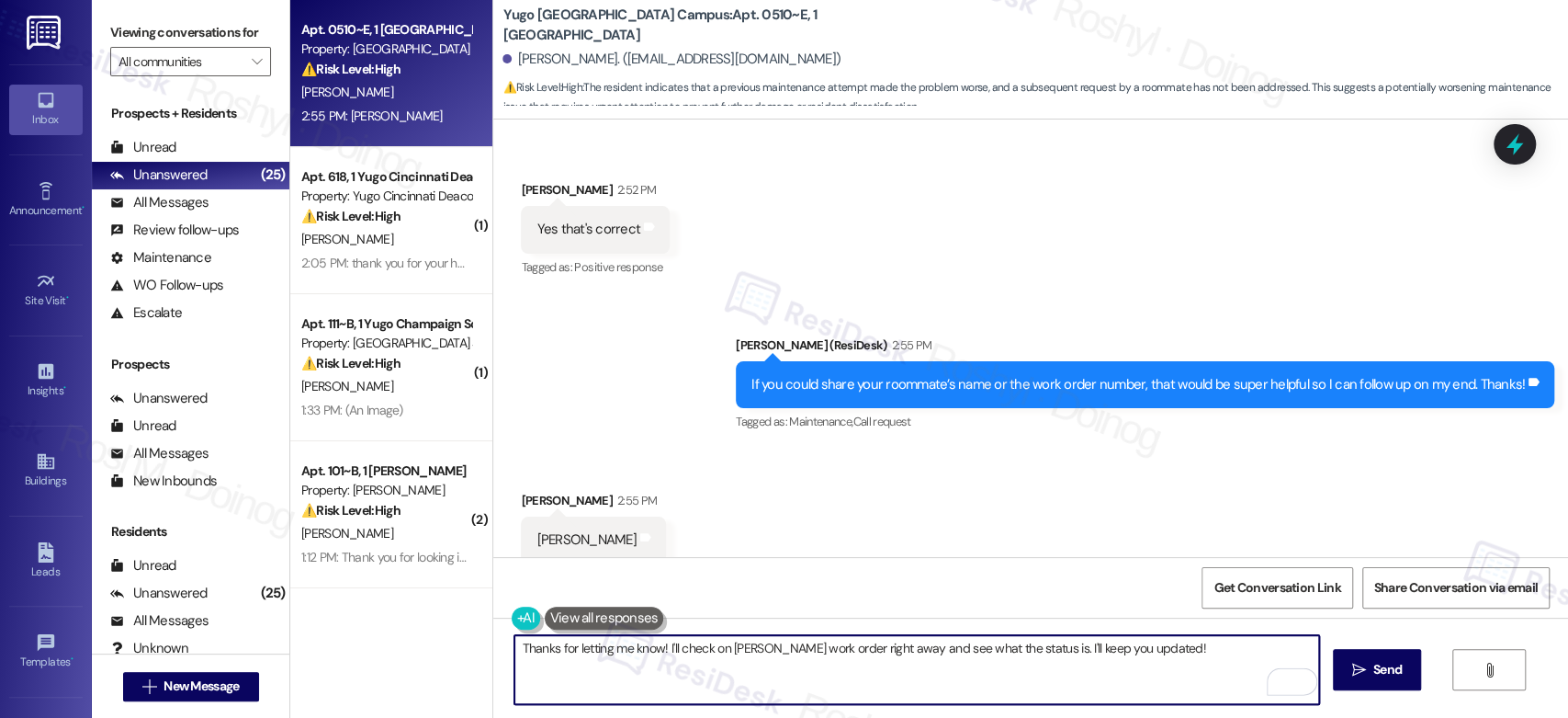
click at [669, 650] on textarea "Thanks for letting me know! I'll check on Tanya Garneau's work order right away…" at bounding box center [916, 669] width 803 height 68
click at [692, 650] on textarea "Thanks for letting me know! I check on Tanya Garneau's work order right away an…" at bounding box center [916, 669] width 803 height 68
click at [720, 650] on textarea "Thanks for letting me know! I checked on Tanya Garneau's work order right away …" at bounding box center [916, 669] width 803 height 68
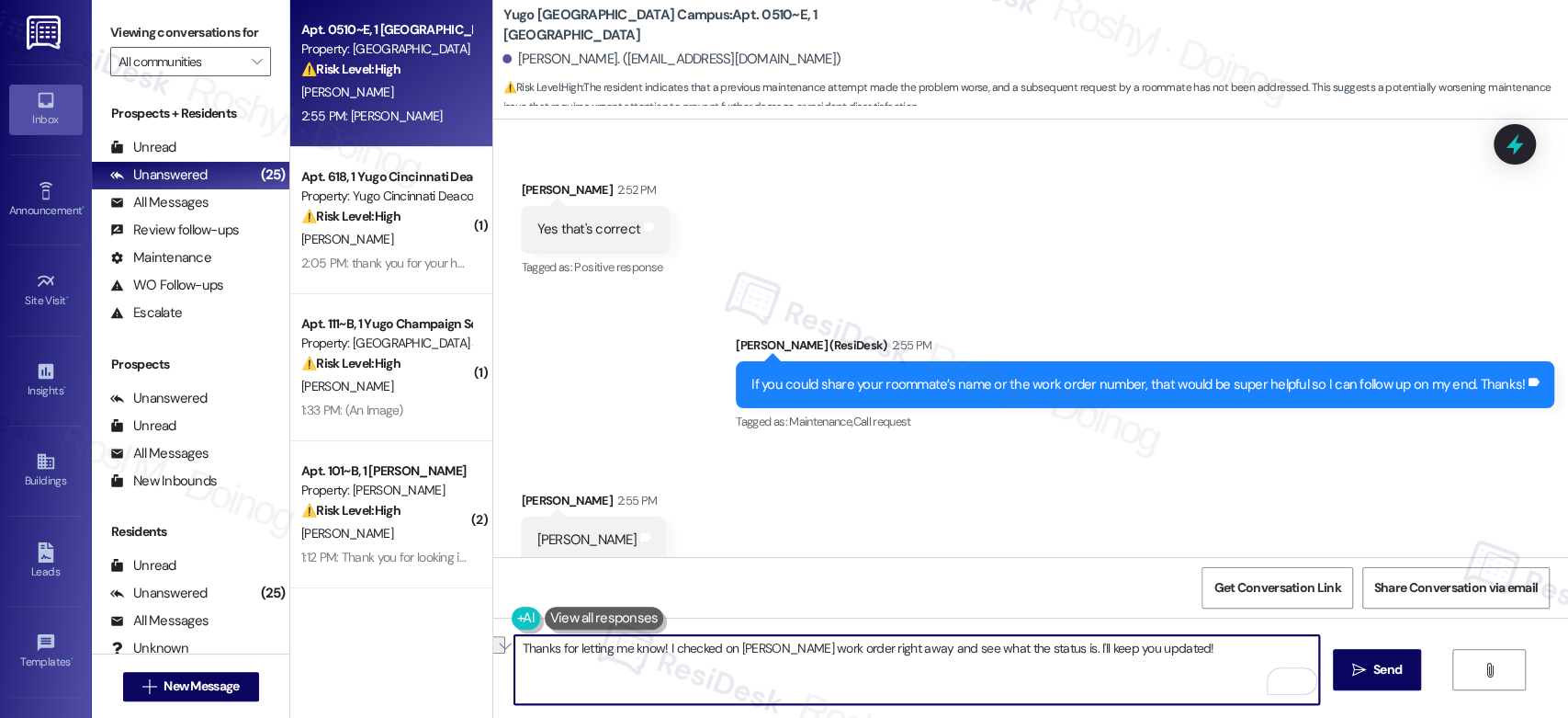
drag, startPoint x: 714, startPoint y: 650, endPoint x: 820, endPoint y: 648, distance: 106.0
click at [820, 648] on textarea "Thanks for letting me know! I checked on Tanya Garneau's work order right away …" at bounding box center [916, 669] width 803 height 68
drag, startPoint x: 798, startPoint y: 652, endPoint x: 1184, endPoint y: 640, distance: 386.2
click at [1184, 640] on textarea "Thanks for letting me know! I checked her work order right away and see what th…" at bounding box center [916, 669] width 803 height 68
click at [801, 655] on textarea "Thanks for letting me know! I checked her work order and it's still pending. I'…" at bounding box center [916, 669] width 803 height 68
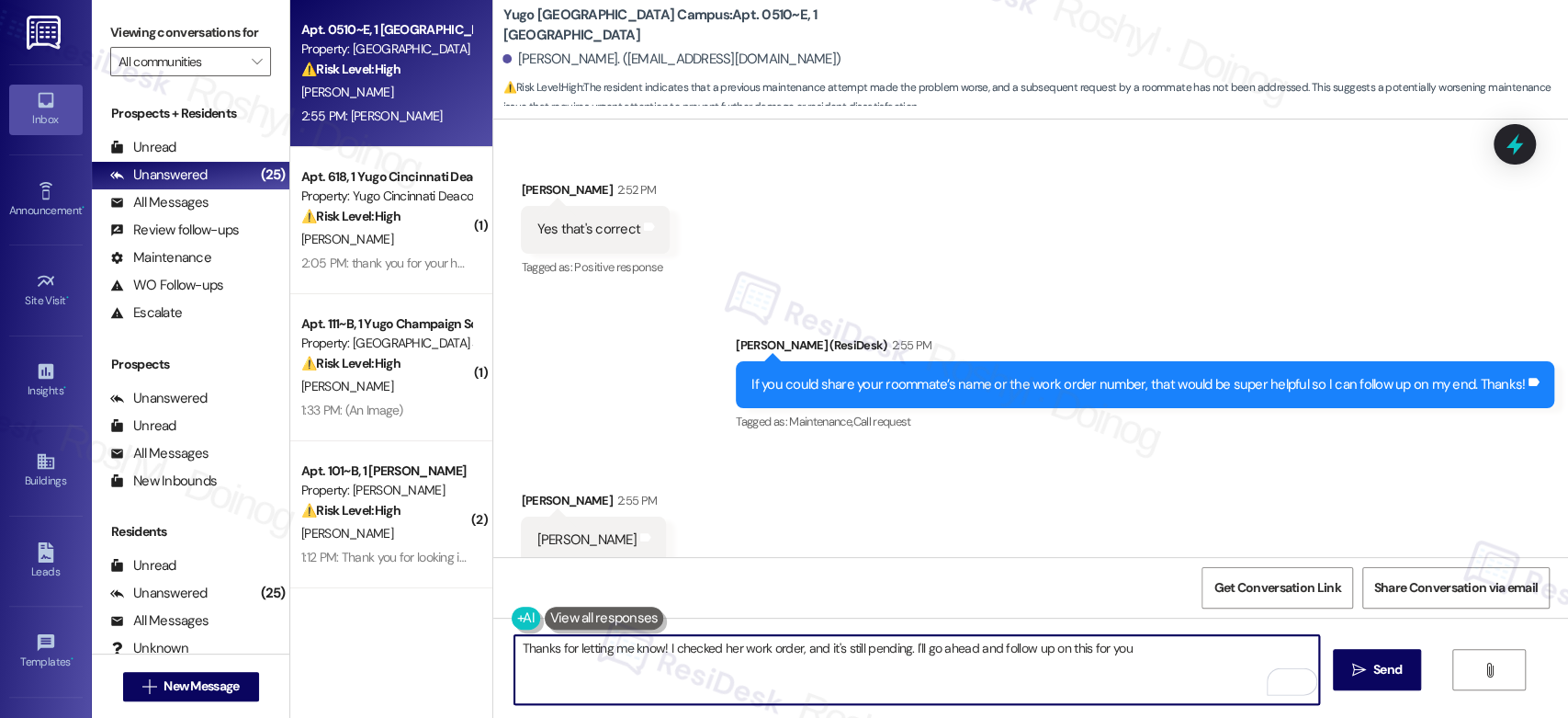
click at [1147, 643] on textarea "Thanks for letting me know! I checked her work order, and it's still pending. I…" at bounding box center [916, 669] width 803 height 68
click at [1255, 650] on textarea "Thanks for letting me know! I checked her work order, and it's still pending. I…" at bounding box center [916, 669] width 803 height 68
type textarea "Thanks for letting me know! I checked her work order, and it's still pending. I…"
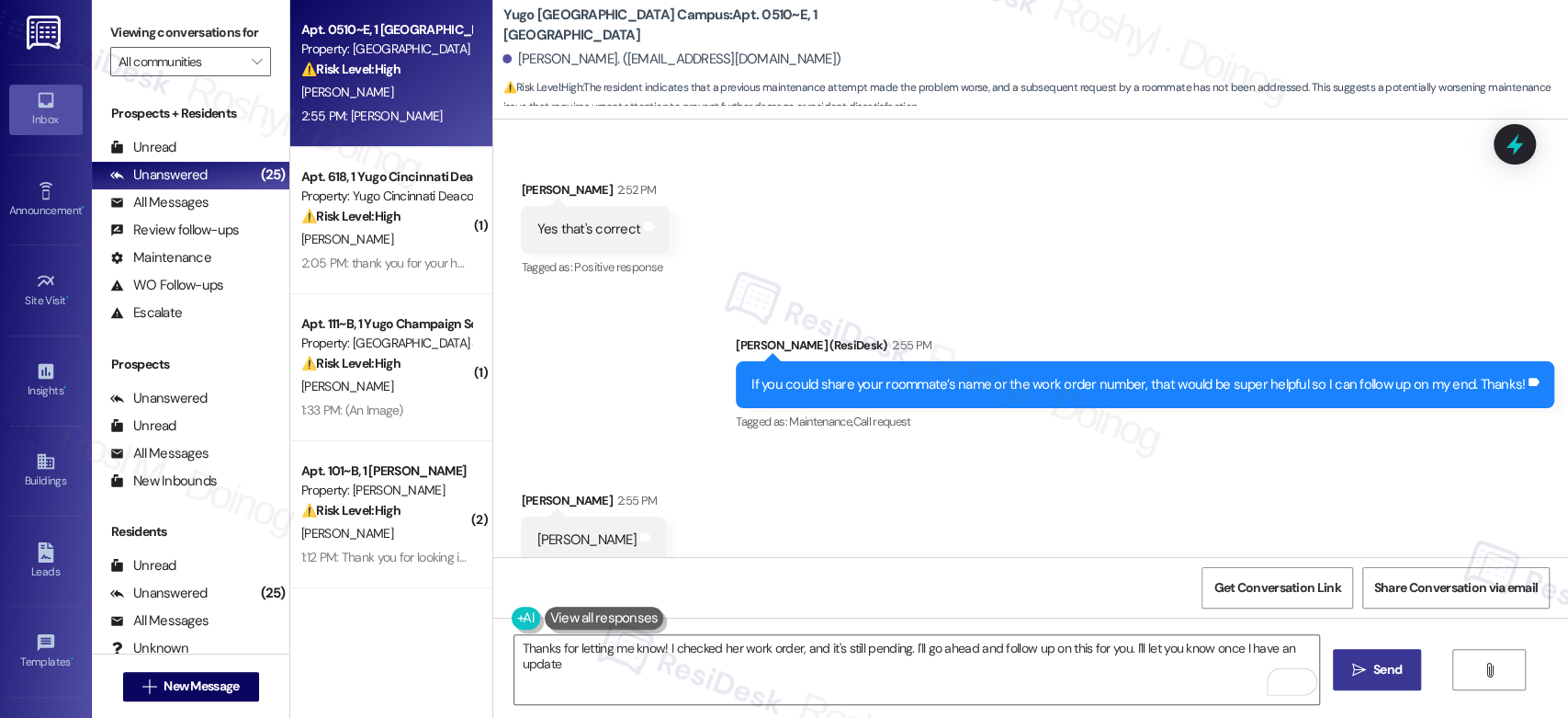
click at [1370, 667] on span "Send" at bounding box center [1388, 669] width 36 height 19
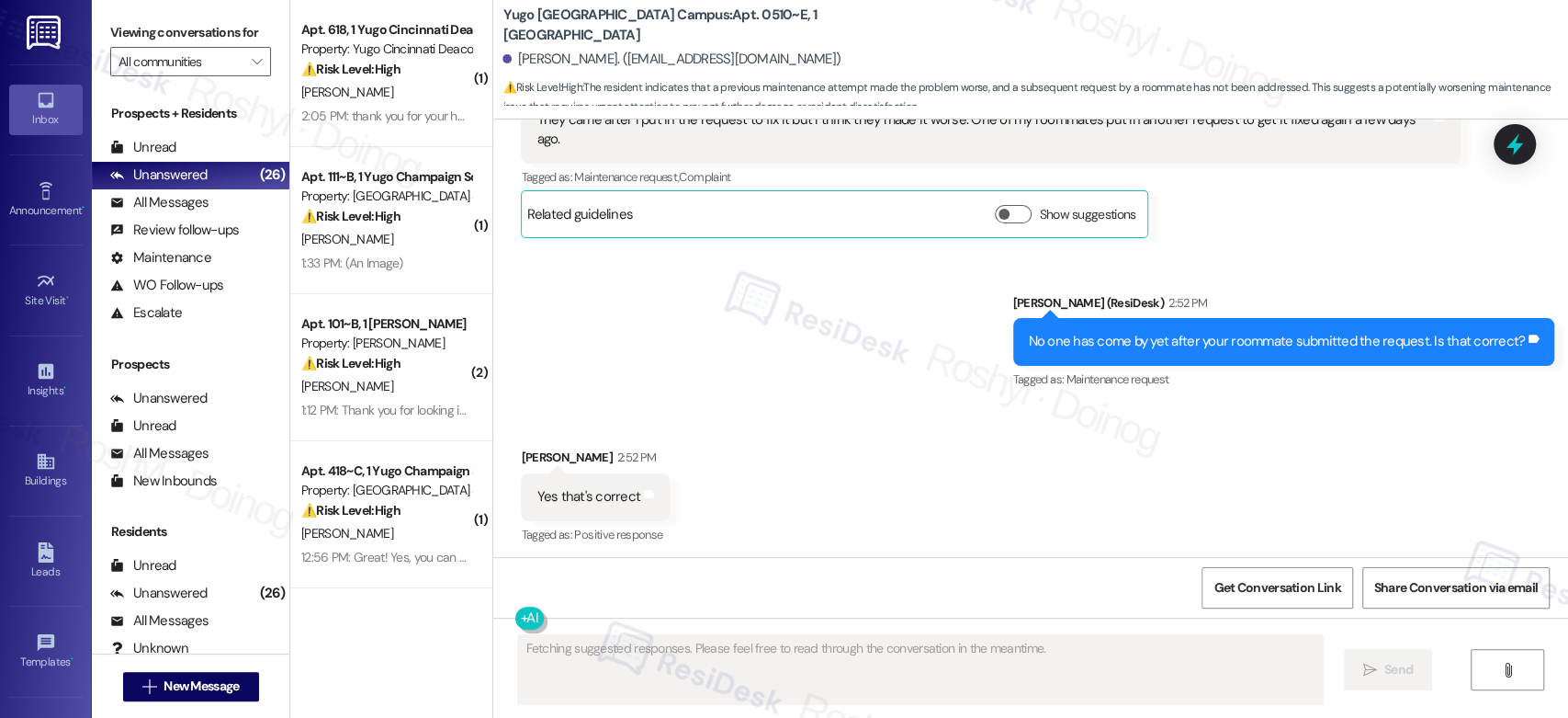
scroll to position [2190, 0]
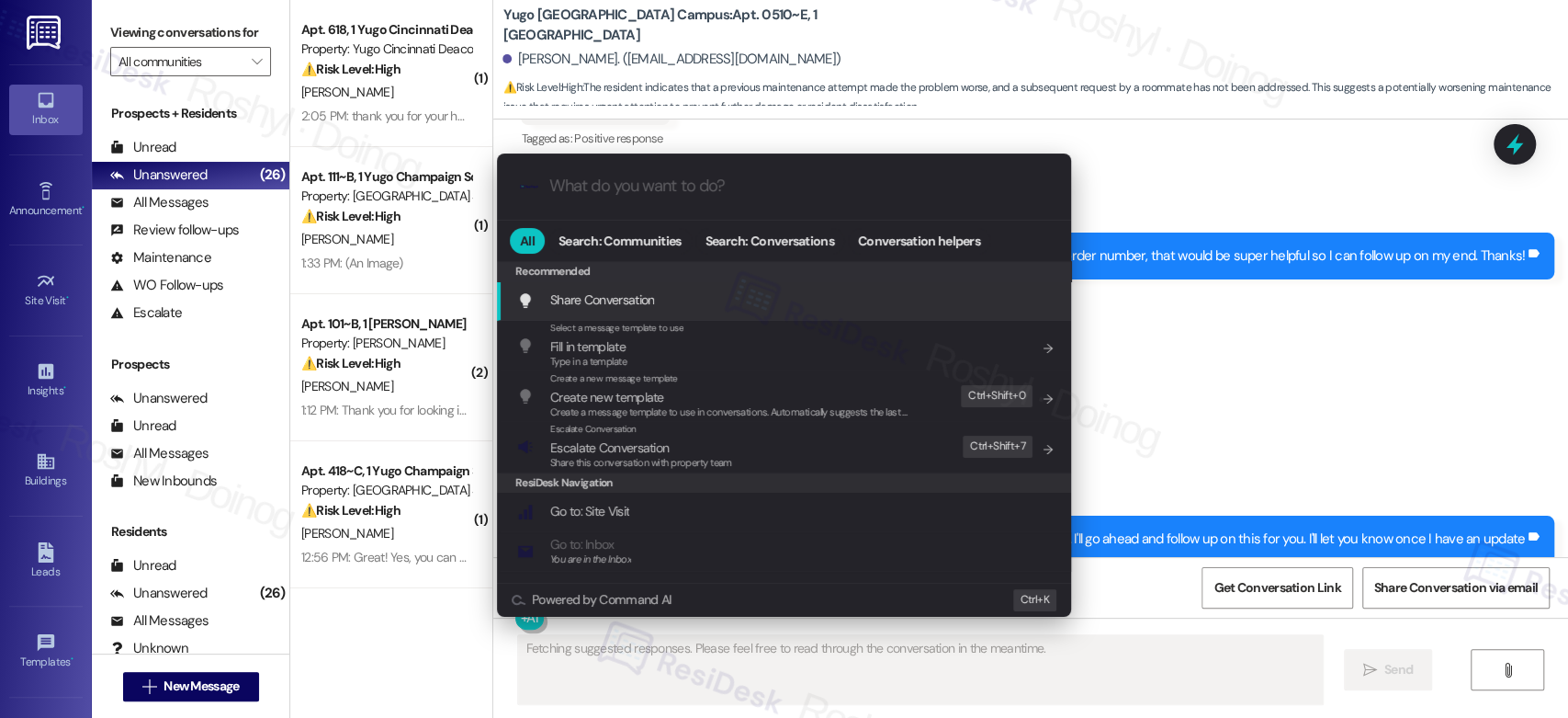
click at [682, 674] on div ".cls-1{fill:#0a055f;}.cls-2{fill:#0cc4c4;} resideskLogoBlueOrange All Search: C…" at bounding box center [784, 359] width 1568 height 718
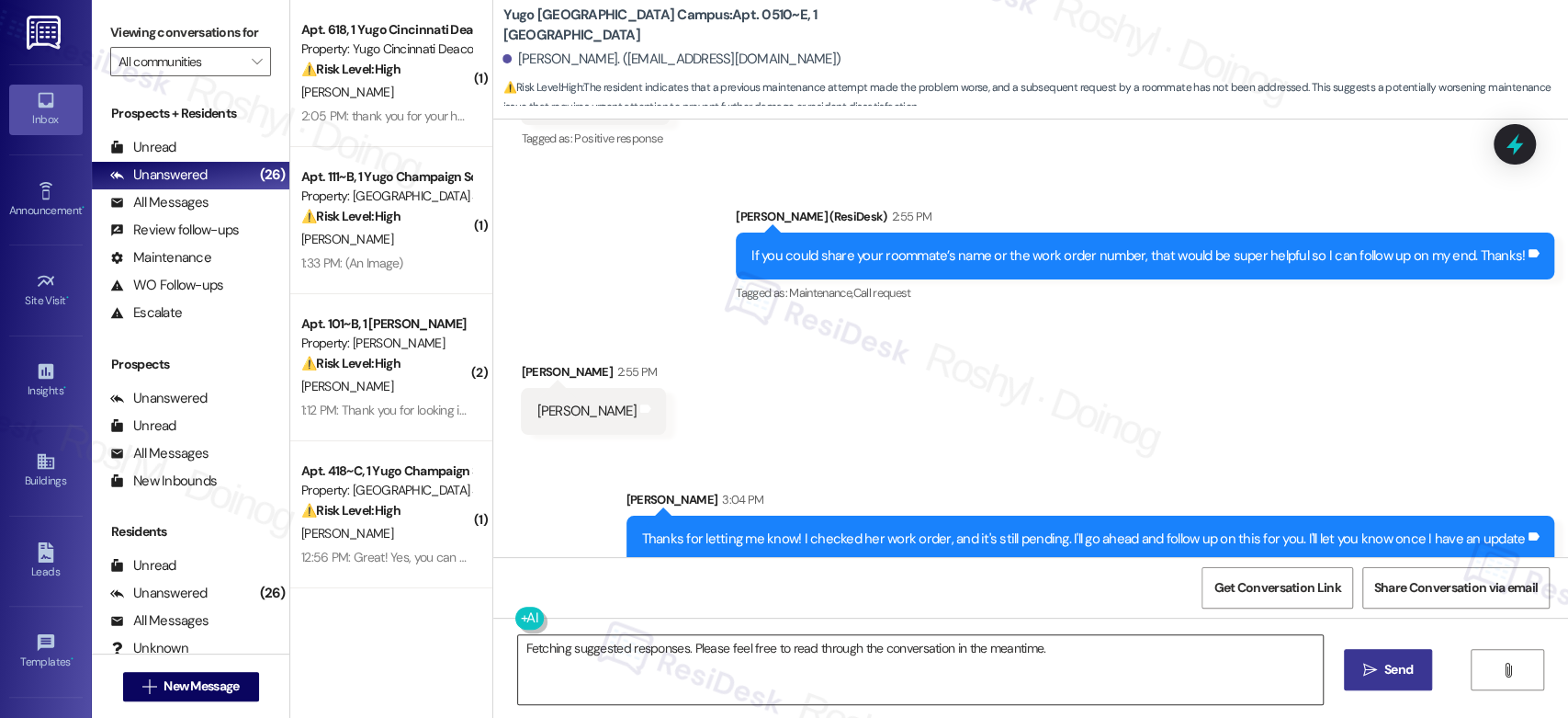
click at [661, 650] on textarea "Fetching suggested responses. Please feel free to read through the conversation…" at bounding box center [920, 669] width 803 height 68
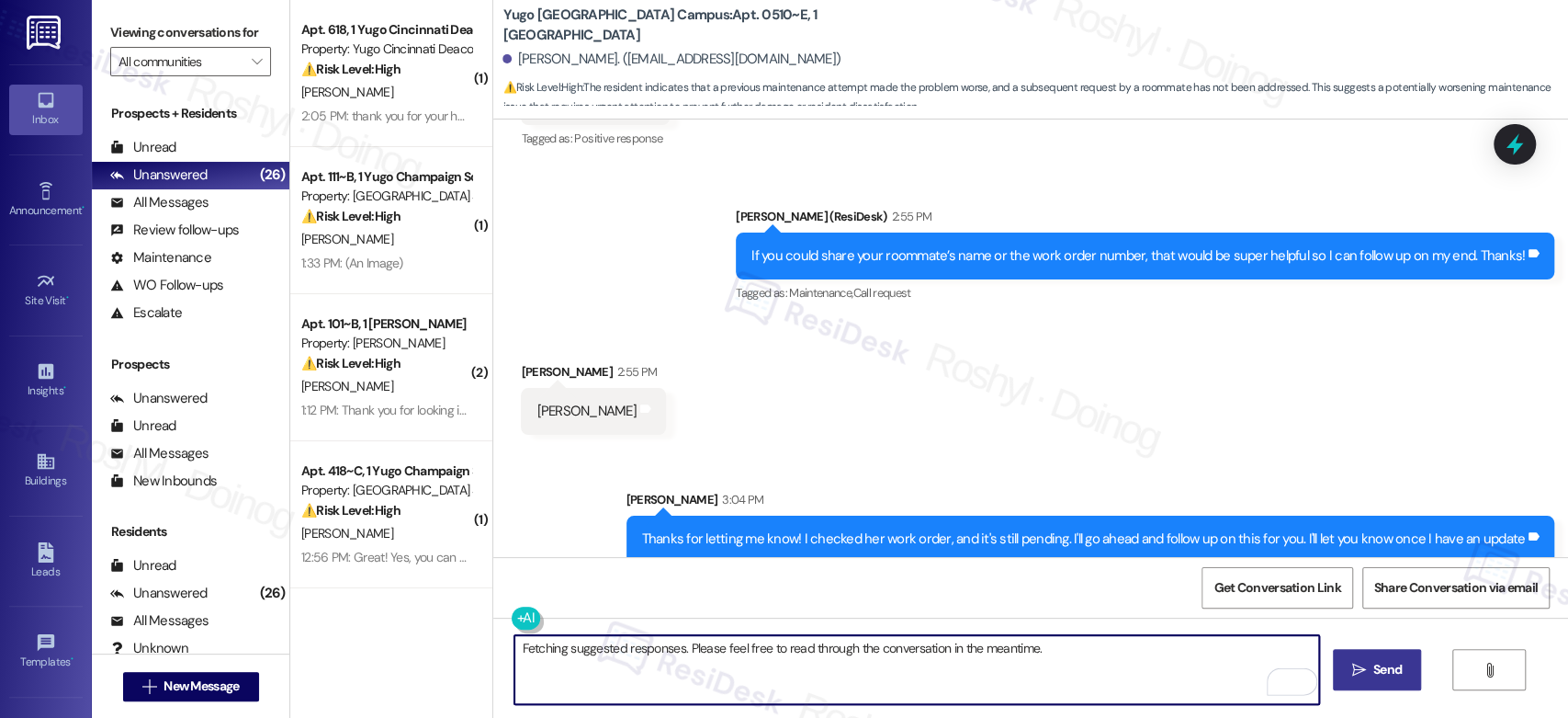
click at [1066, 650] on textarea "Fetching suggested responses. Please feel free to read through the conversation…" at bounding box center [916, 669] width 803 height 68
drag, startPoint x: 1036, startPoint y: 661, endPoint x: 389, endPoint y: 645, distance: 647.2
click at [390, 645] on div "( 1 ) Apt. 618, 1 Yugo Cincinnati Deacon Property: Yugo Cincinnati Deacon ⚠️ Ri…" at bounding box center [929, 359] width 1278 height 718
paste textarea "15566793"
type textarea "Fetching suggested responses. Please feel free to read through the conversation…"
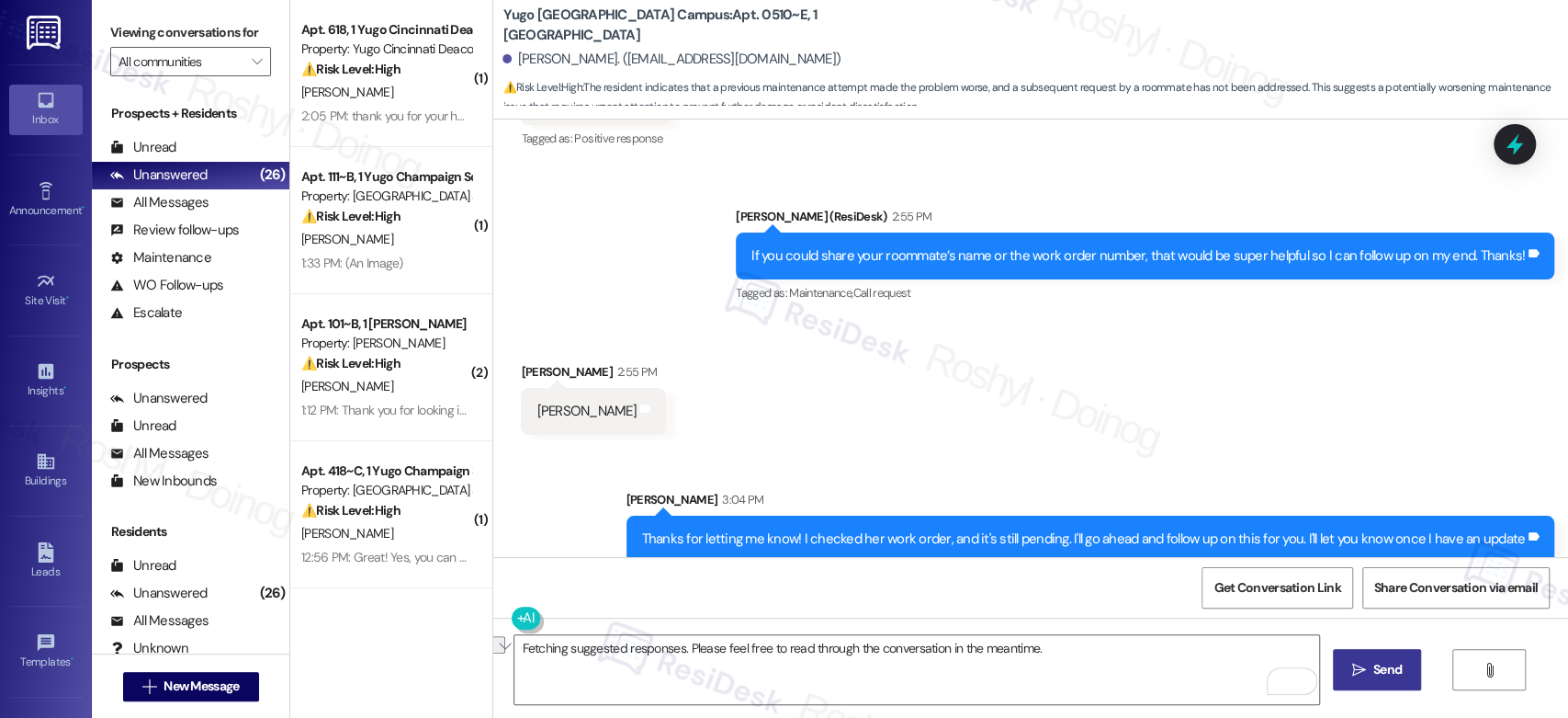
click at [925, 448] on div "Sent via SMS Sarah 3:04 PM Thanks for letting me know! I checked her work order…" at bounding box center [1031, 512] width 1074 height 127
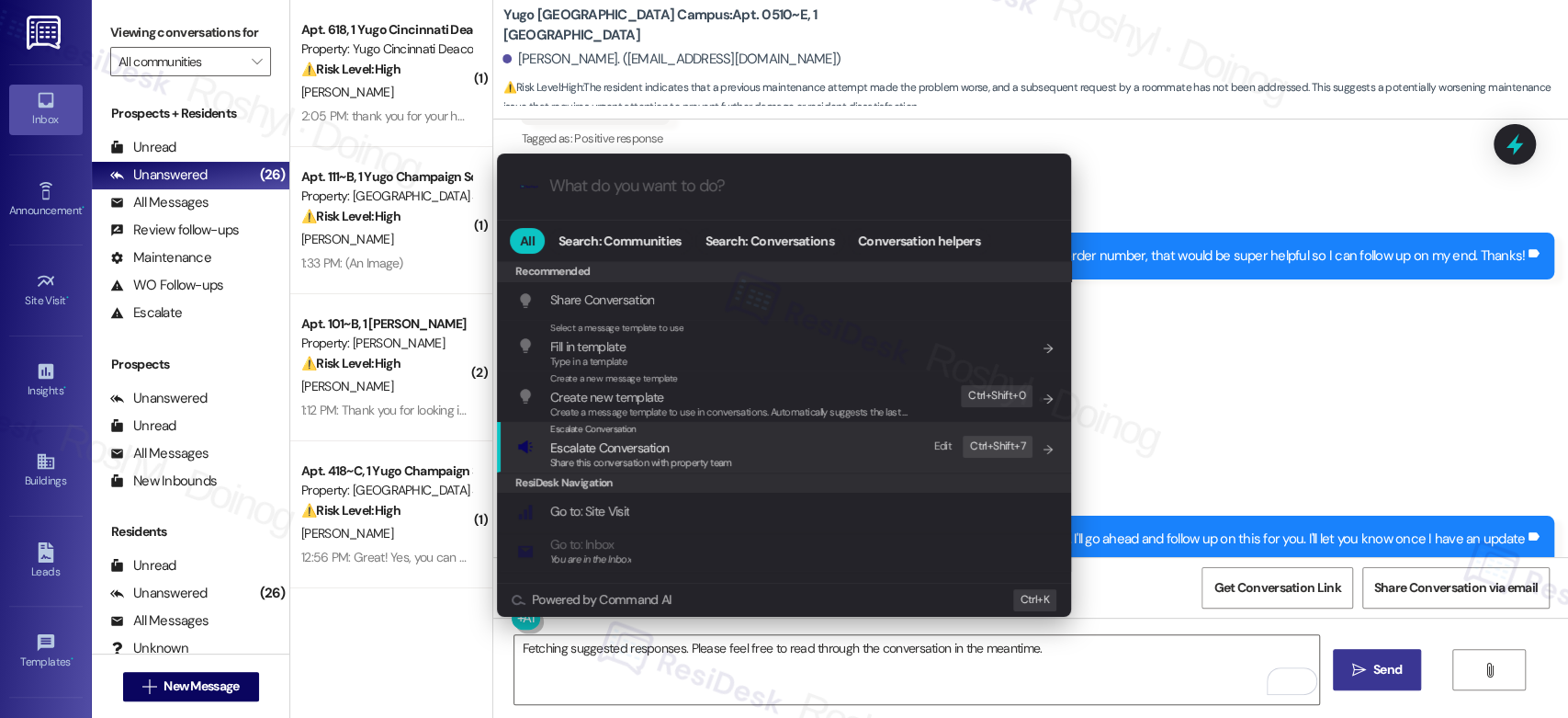
click at [812, 431] on div "Escalate Conversation Escalate Conversation Share this conversation with proper…" at bounding box center [785, 446] width 537 height 49
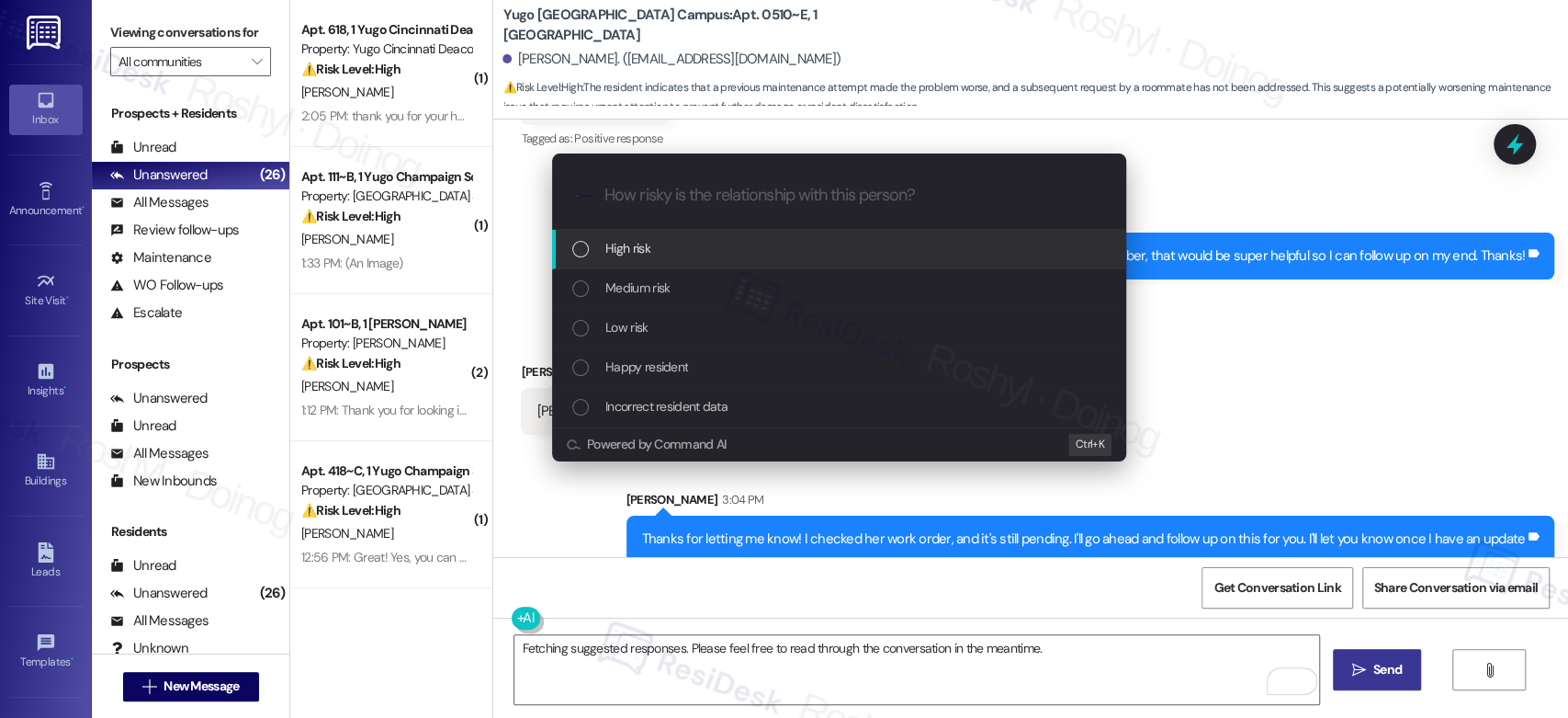
click at [641, 264] on div "High risk" at bounding box center [840, 250] width 574 height 40
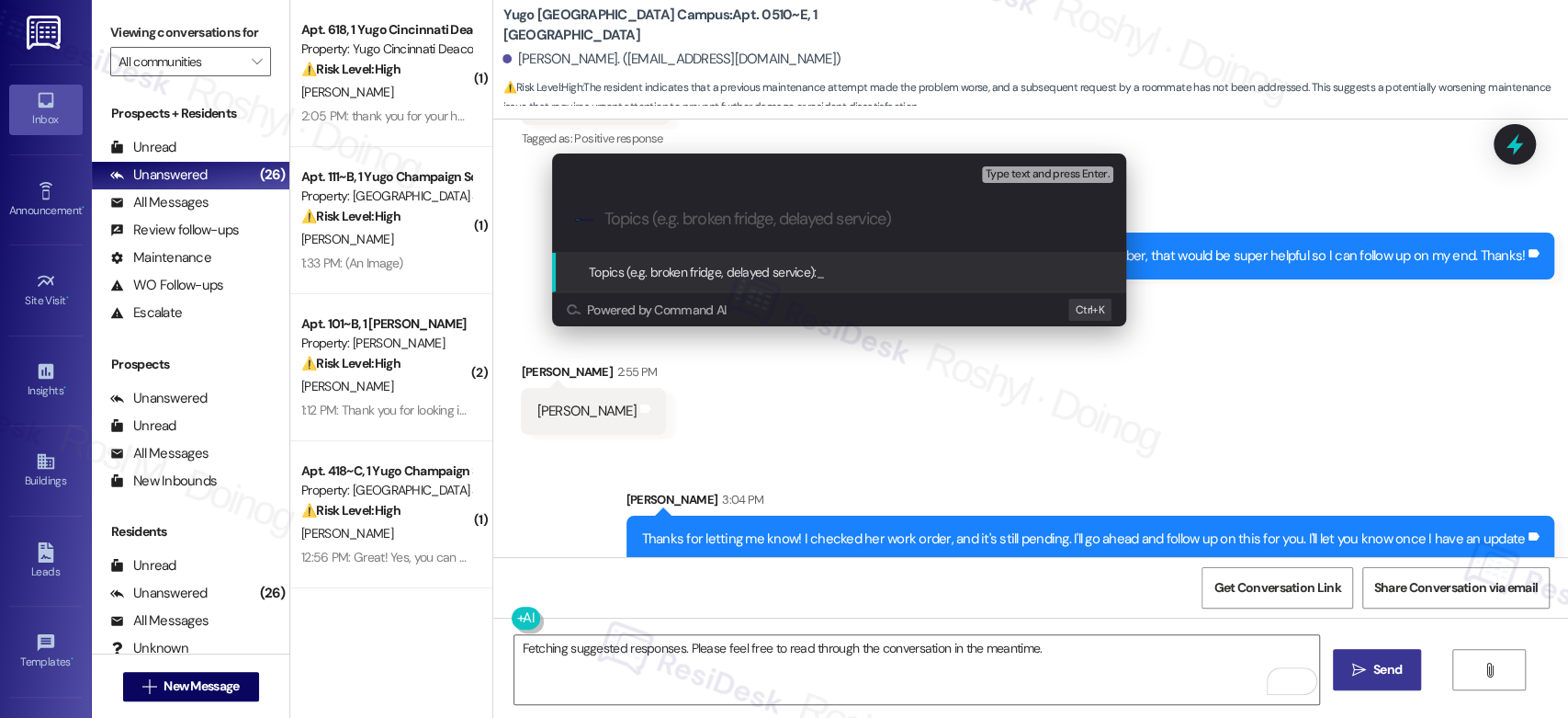
paste input "15566793"
type input "15566793"
click at [1091, 230] on div ".cls-1{fill:#0a055f;}.cls-2{fill:#0cc4c4;} resideskLogoBlueOrange 15566793" at bounding box center [840, 219] width 574 height 66
click at [1095, 222] on icon "progress bar" at bounding box center [1095, 219] width 14 height 14
click at [1308, 374] on div "Escalate Conversation High risk Topics (e.g. broken fridge, delayed service) An…" at bounding box center [784, 359] width 1568 height 718
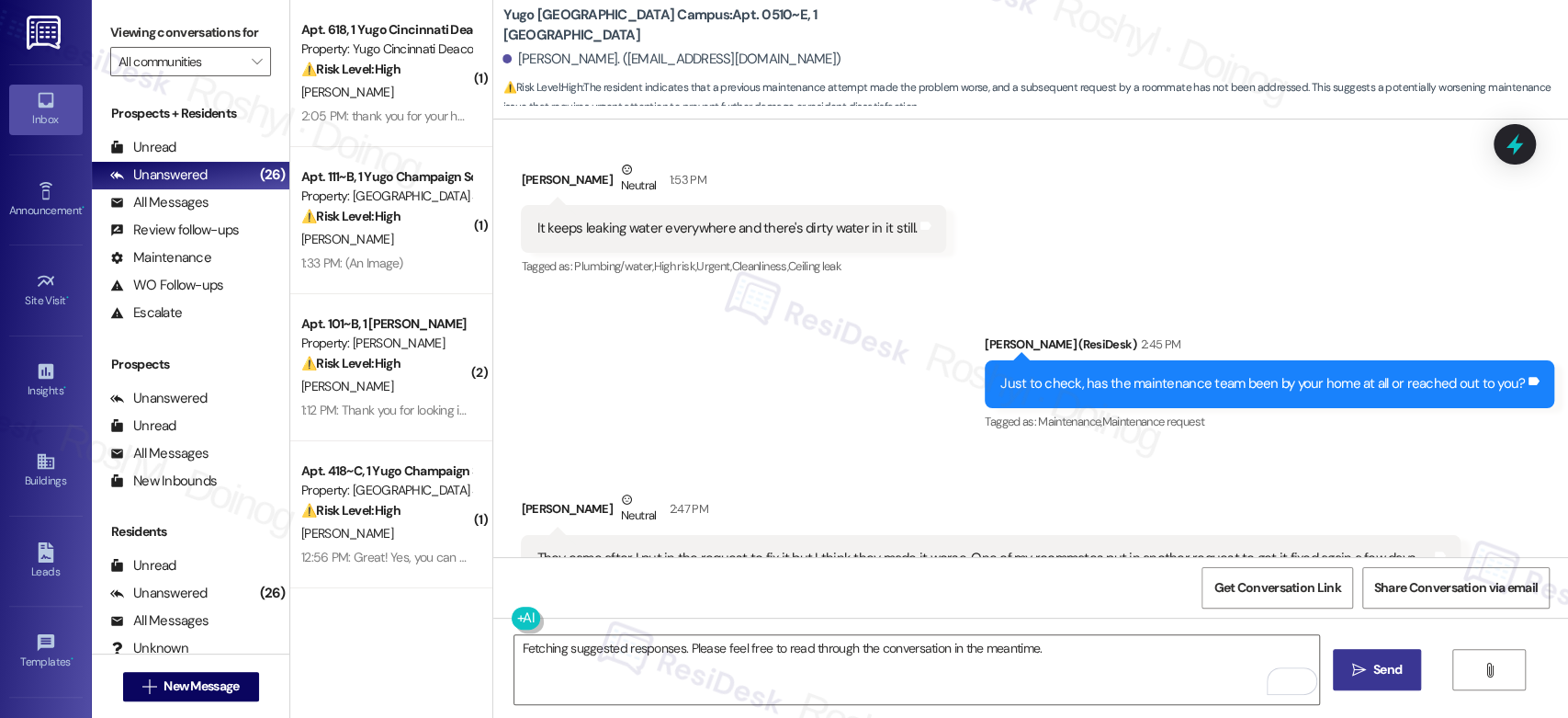
scroll to position [1374, 0]
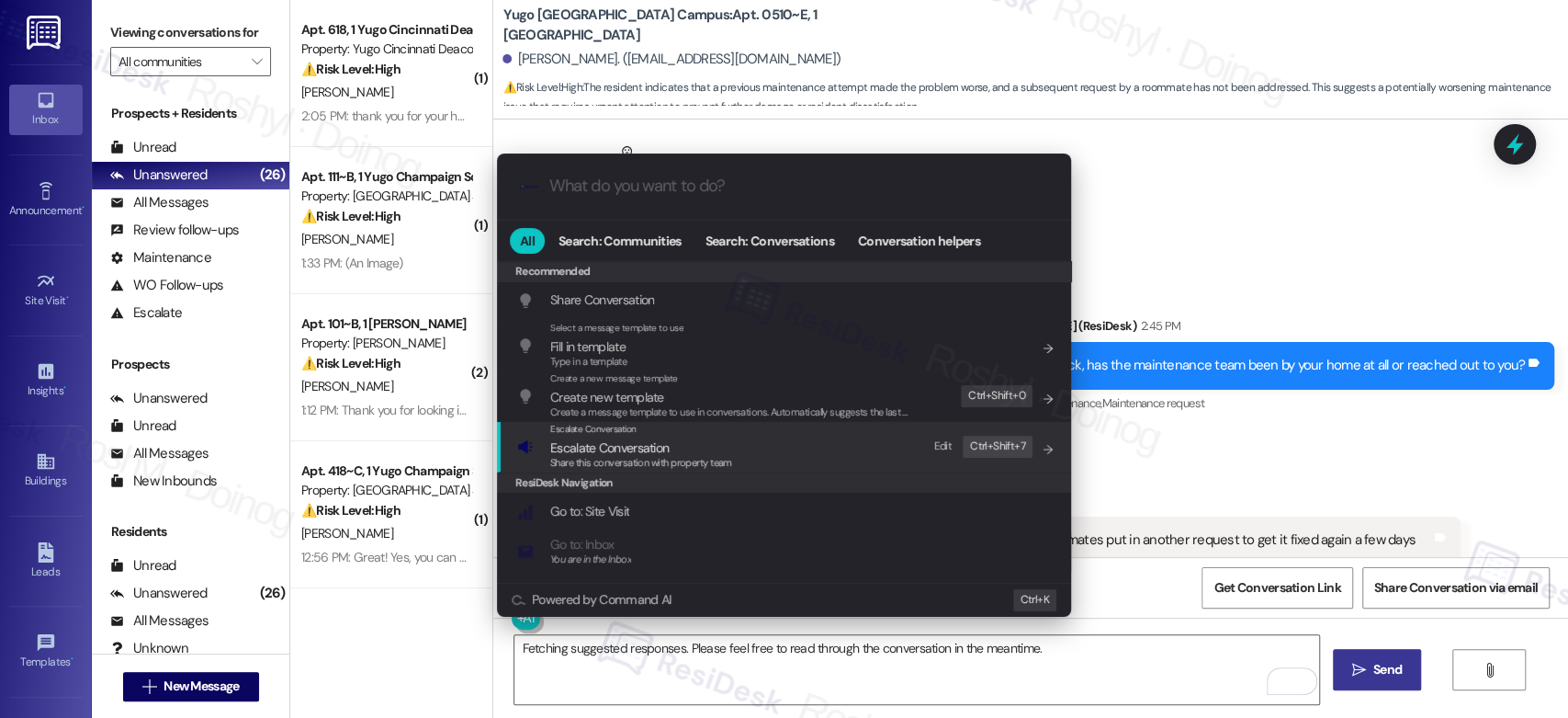
click at [673, 469] on div "Share this conversation with property team" at bounding box center [641, 462] width 182 height 16
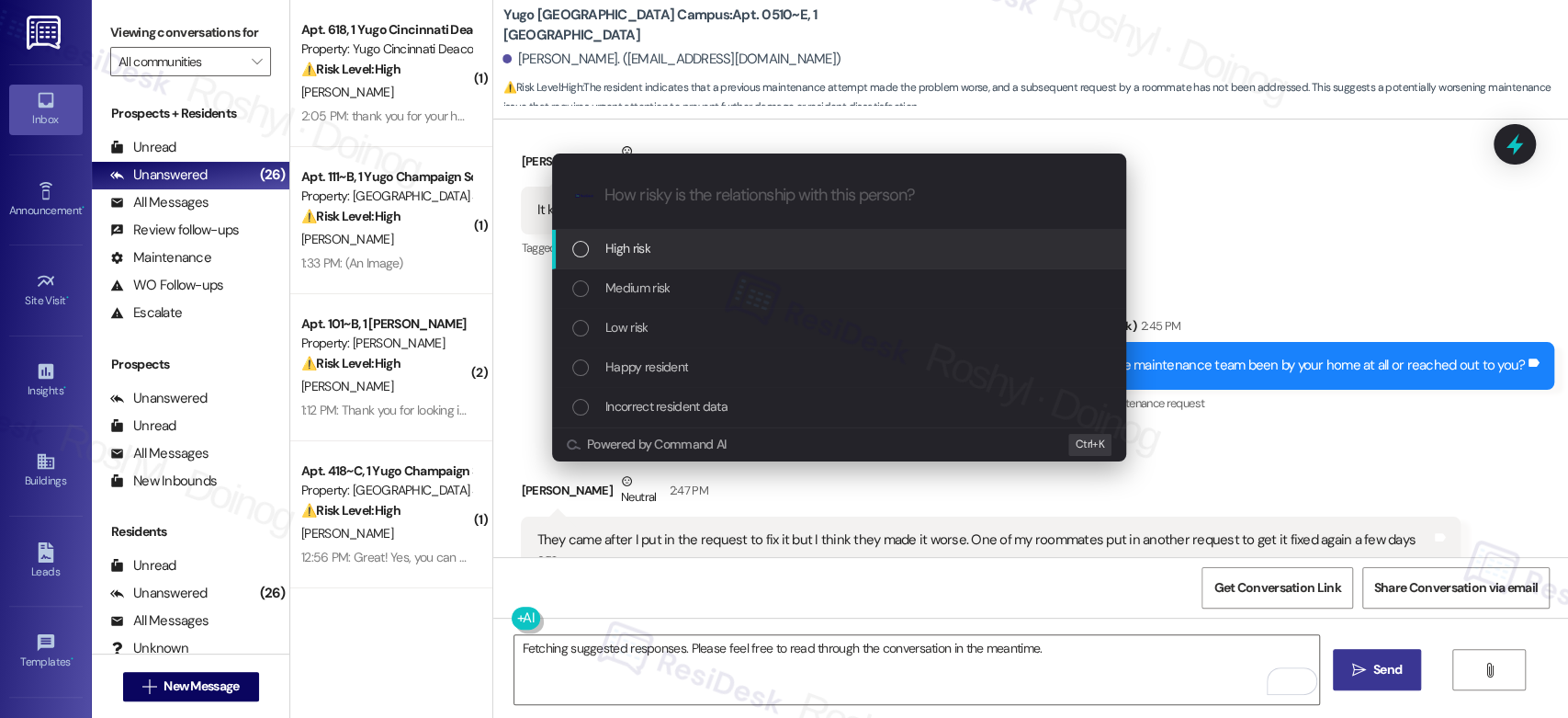
click at [759, 237] on div "High risk" at bounding box center [840, 250] width 574 height 40
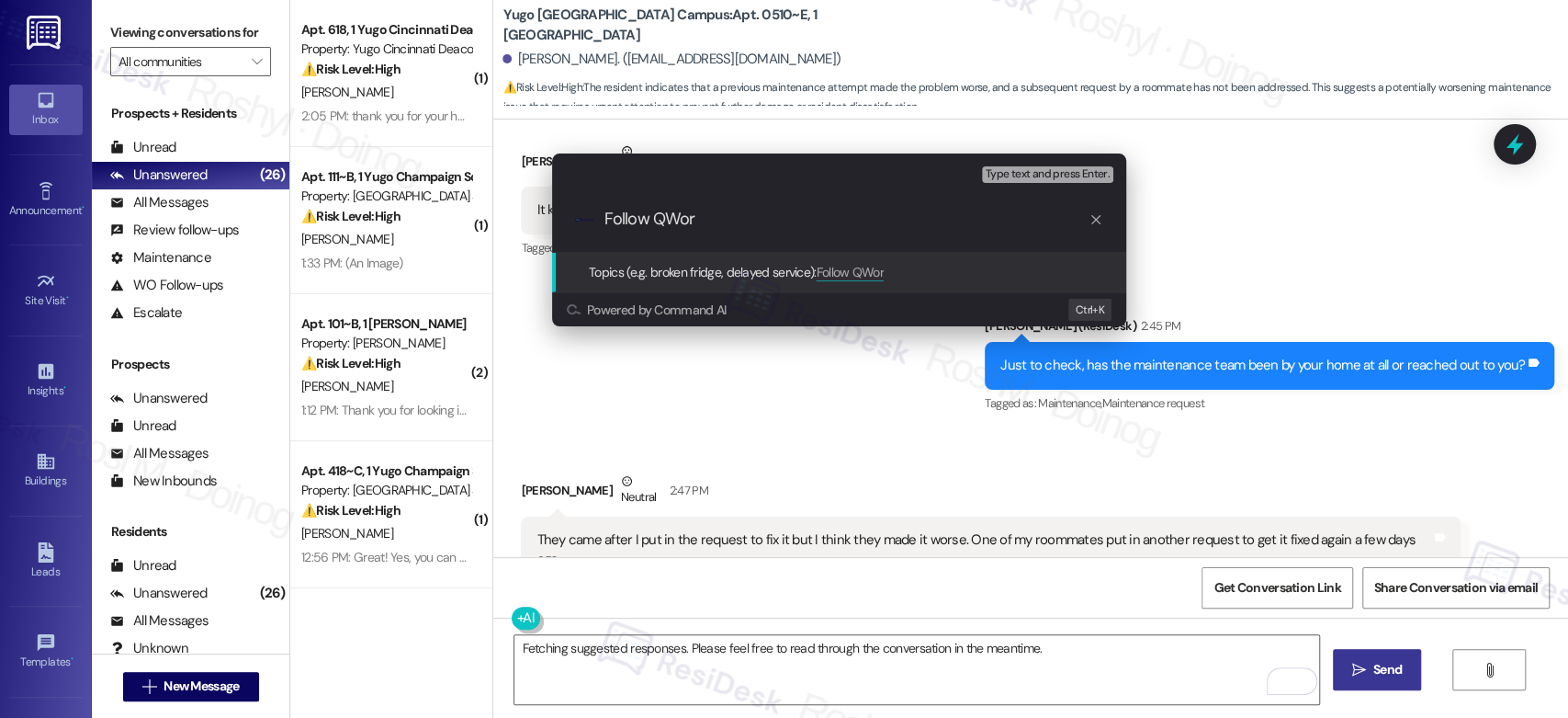
click at [689, 209] on input "Follow QWor" at bounding box center [846, 219] width 484 height 19
click at [689, 211] on input "Follow QWor" at bounding box center [846, 219] width 484 height 19
paste input "15566793"
type input "Follow Work Order 15566793"
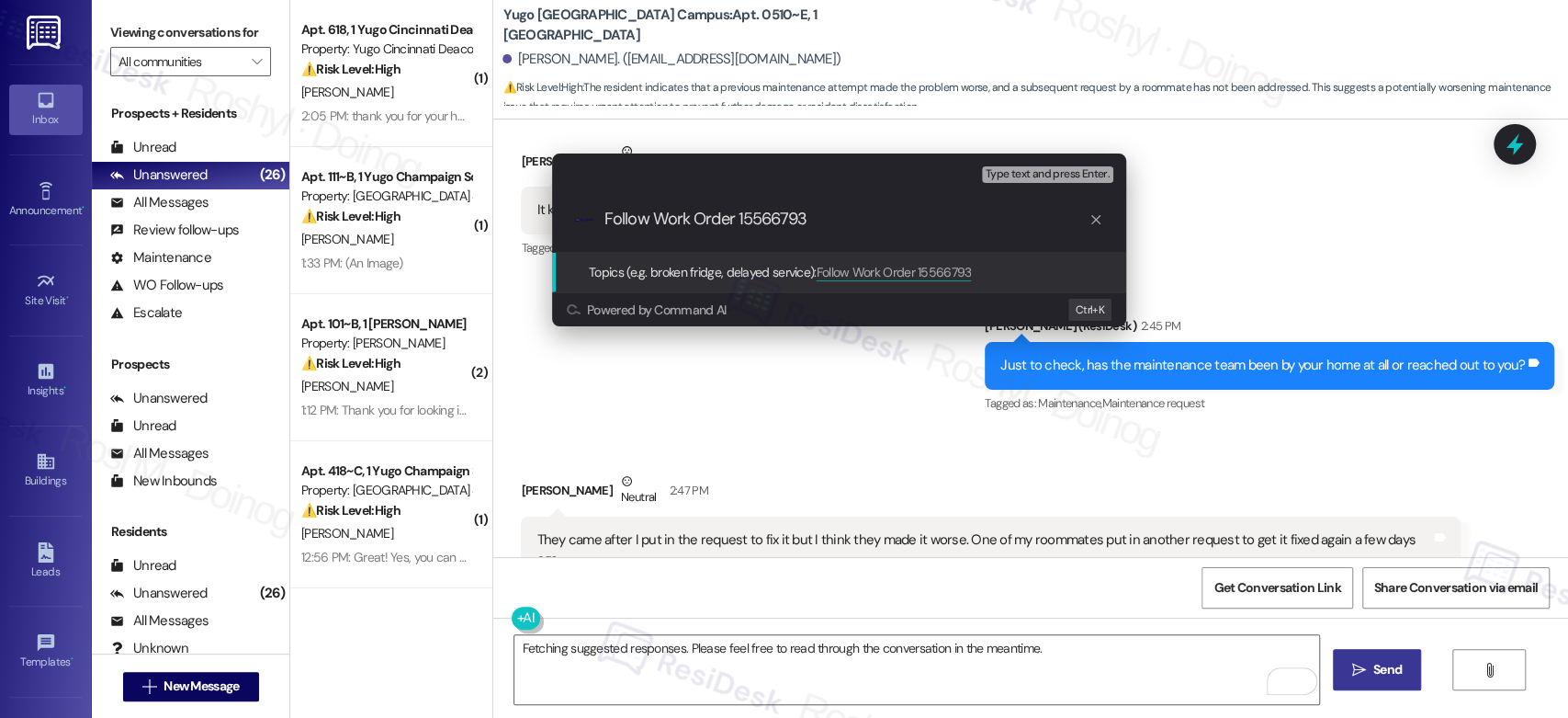
drag, startPoint x: 842, startPoint y: 209, endPoint x: 531, endPoint y: 209, distance: 311.0
click at [531, 209] on div "Escalate Conversation High risk Topics (e.g. broken fridge, delayed service) An…" at bounding box center [839, 240] width 620 height 209
type input "Follow Work Order 15566793"
click at [1192, 297] on div "Escalate Conversation High risk Topics (e.g. broken fridge, delayed service) An…" at bounding box center [784, 359] width 1568 height 718
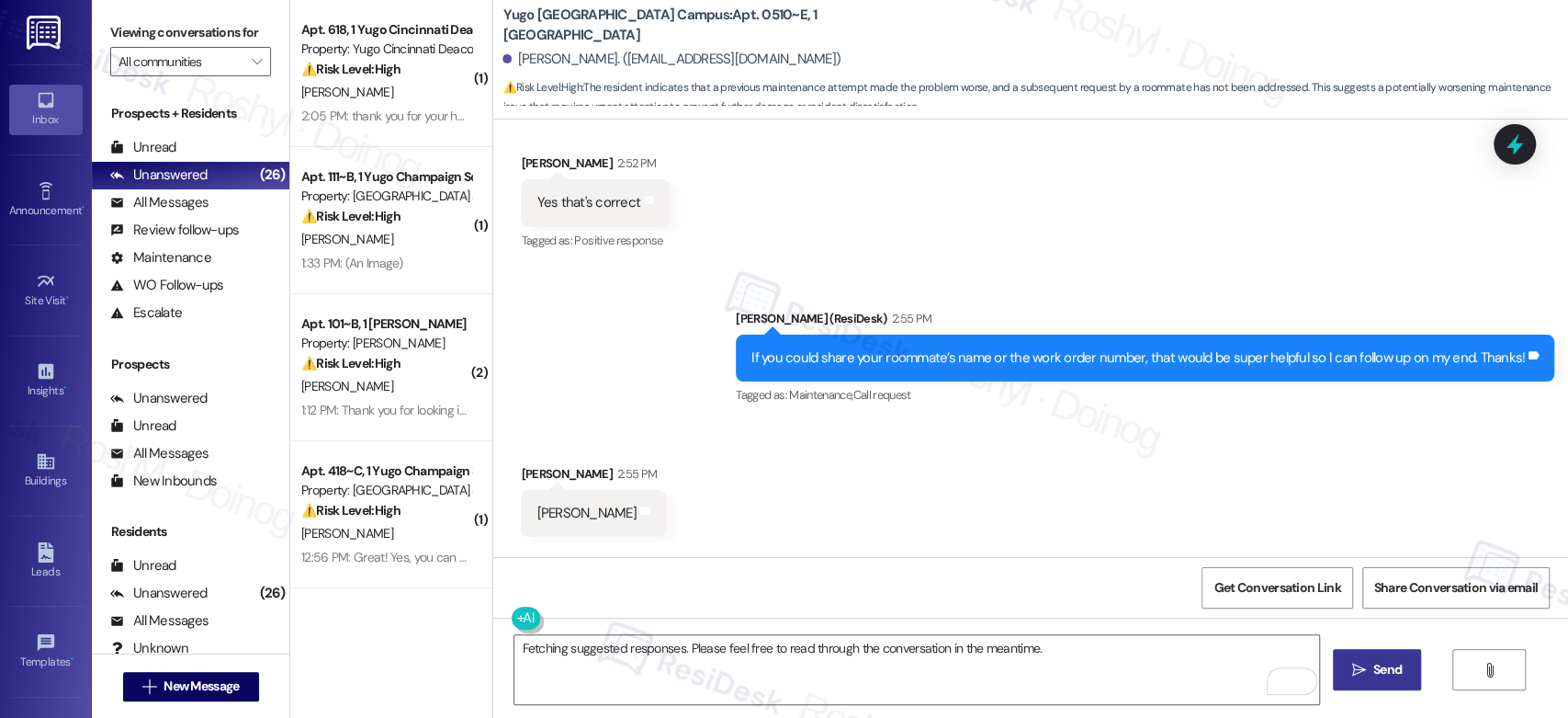
scroll to position [2190, 0]
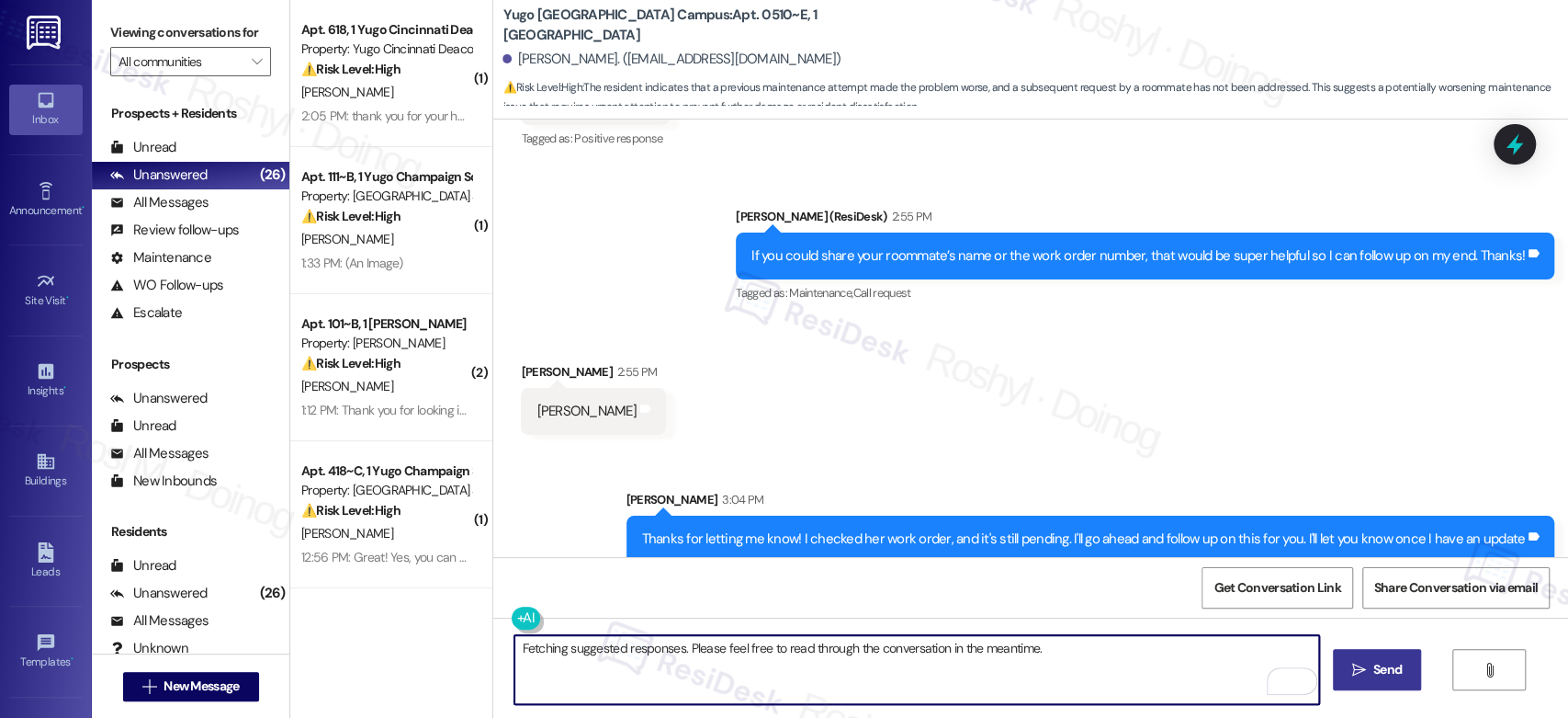
drag, startPoint x: 1086, startPoint y: 646, endPoint x: 485, endPoint y: 656, distance: 601.1
click at [494, 656] on div "Fetching suggested responses. Please feel free to read through the conversation…" at bounding box center [1031, 686] width 1074 height 138
paste textarea "ollow Work Order 15566793"
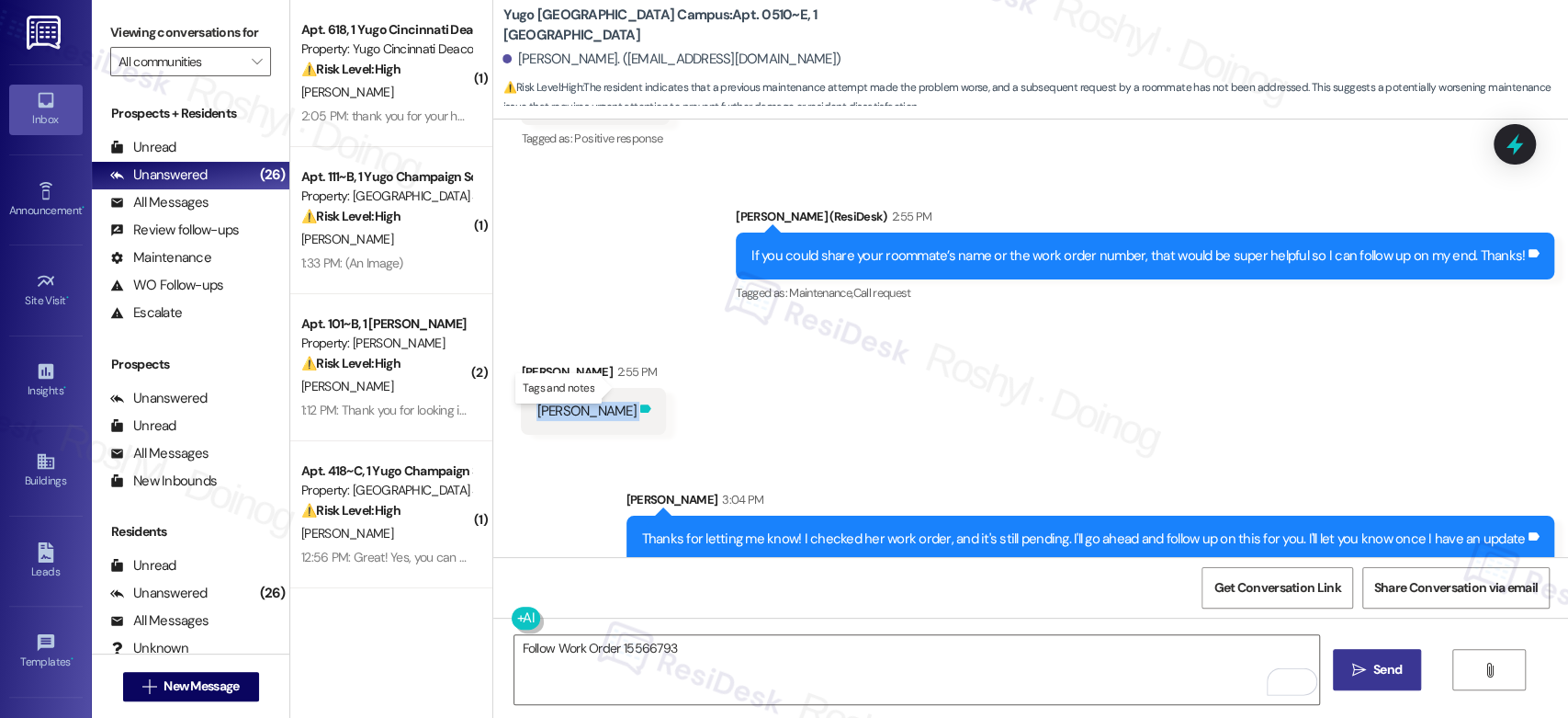
copy div "Tanya Garneau Tags and notes Sent via SMS"
drag, startPoint x: 519, startPoint y: 390, endPoint x: 610, endPoint y: 385, distance: 91.1
click at [610, 388] on div "Tanya Garneau Tags and notes" at bounding box center [593, 411] width 145 height 47
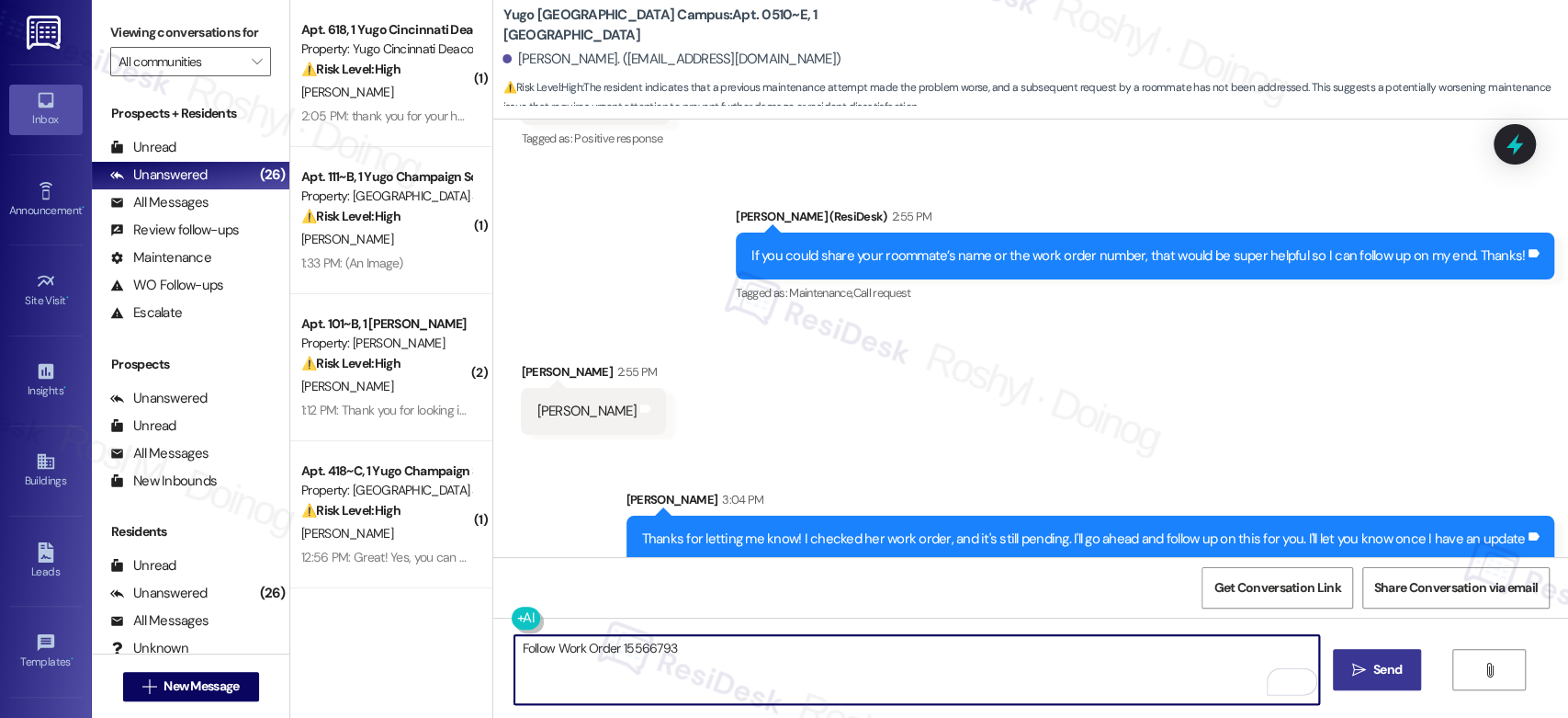
click at [689, 660] on textarea "Follow Work Order 15566793" at bounding box center [916, 669] width 803 height 68
paste textarea "[PERSON_NAME]"
type textarea "Follow Work Order 15566793 Tanya Garneau"
drag, startPoint x: 776, startPoint y: 653, endPoint x: 374, endPoint y: 675, distance: 402.6
click at [374, 675] on div "( 1 ) Apt. 618, 1 Yugo Cincinnati Deacon Property: Yugo Cincinnati Deacon ⚠️ Ri…" at bounding box center [929, 359] width 1278 height 718
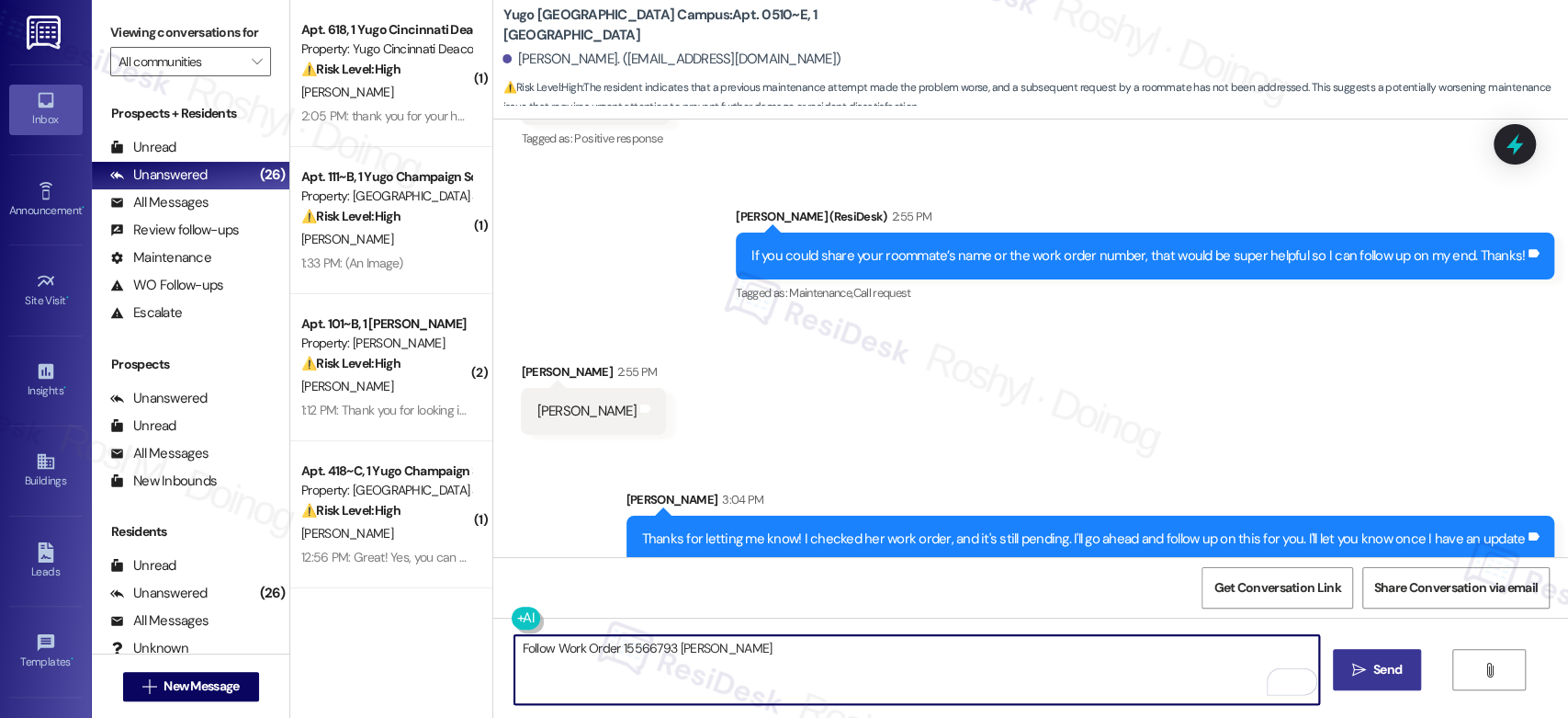
click at [574, 657] on textarea "Follow Work Order 15566793 Tanya Garneau" at bounding box center [916, 669] width 803 height 68
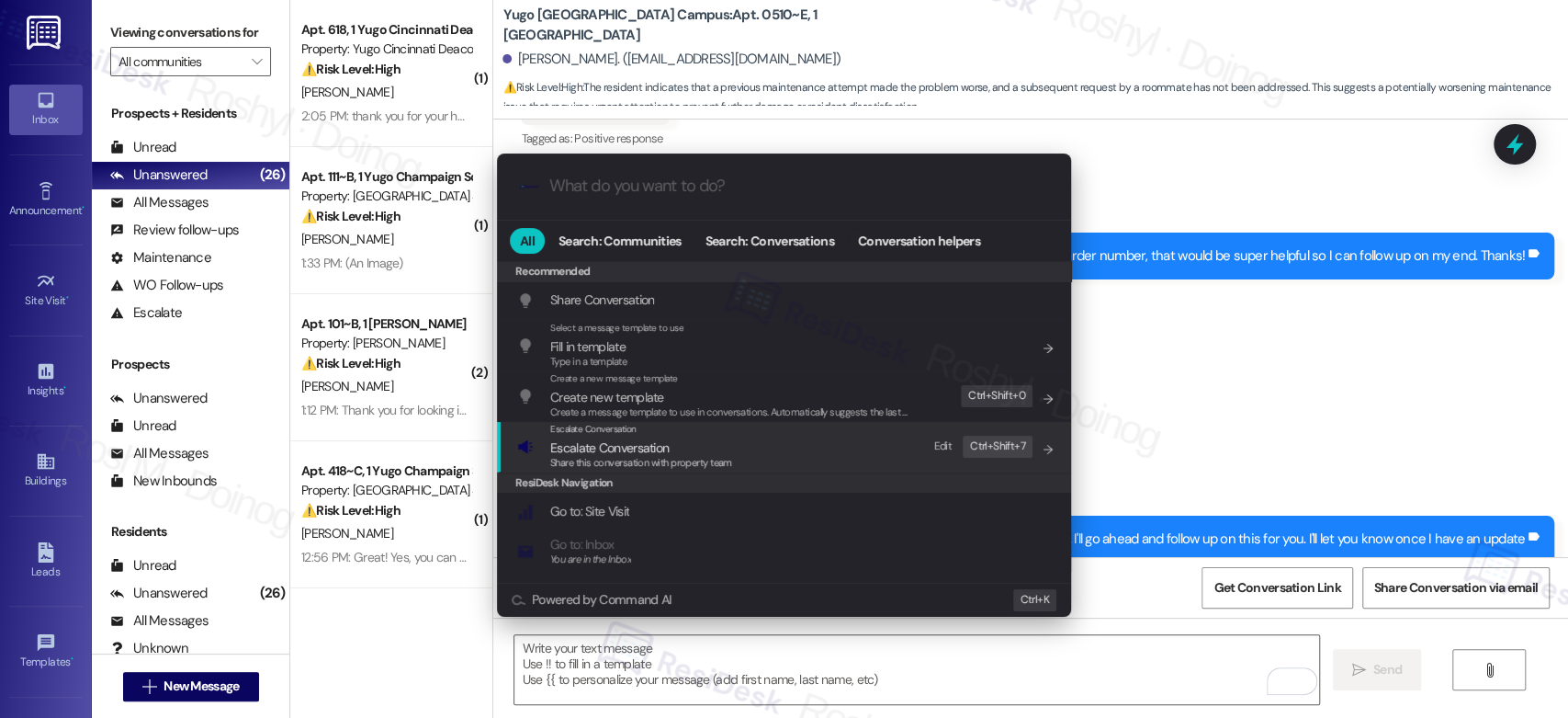
click at [683, 437] on span "Escalate Conversation" at bounding box center [641, 447] width 182 height 20
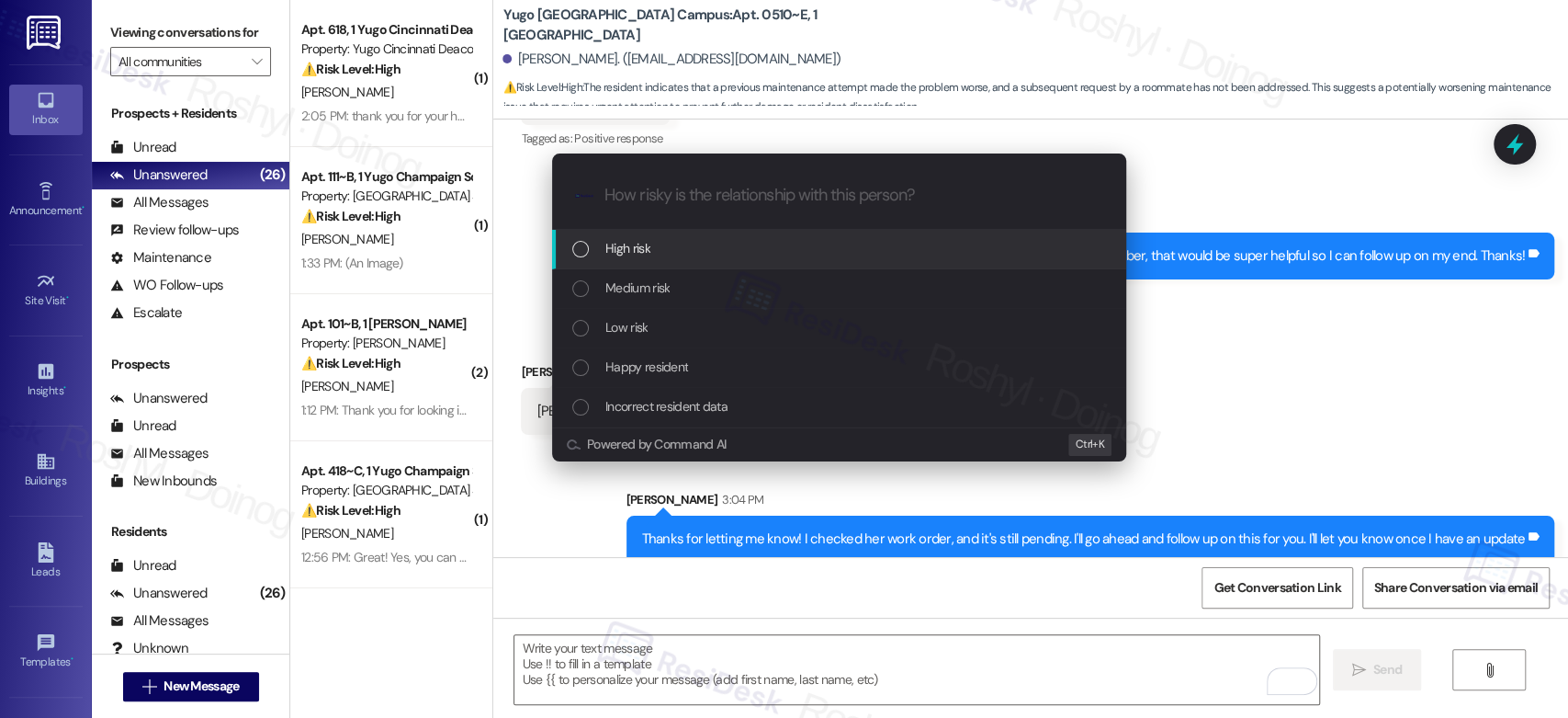
click at [684, 253] on div "High risk" at bounding box center [841, 247] width 537 height 20
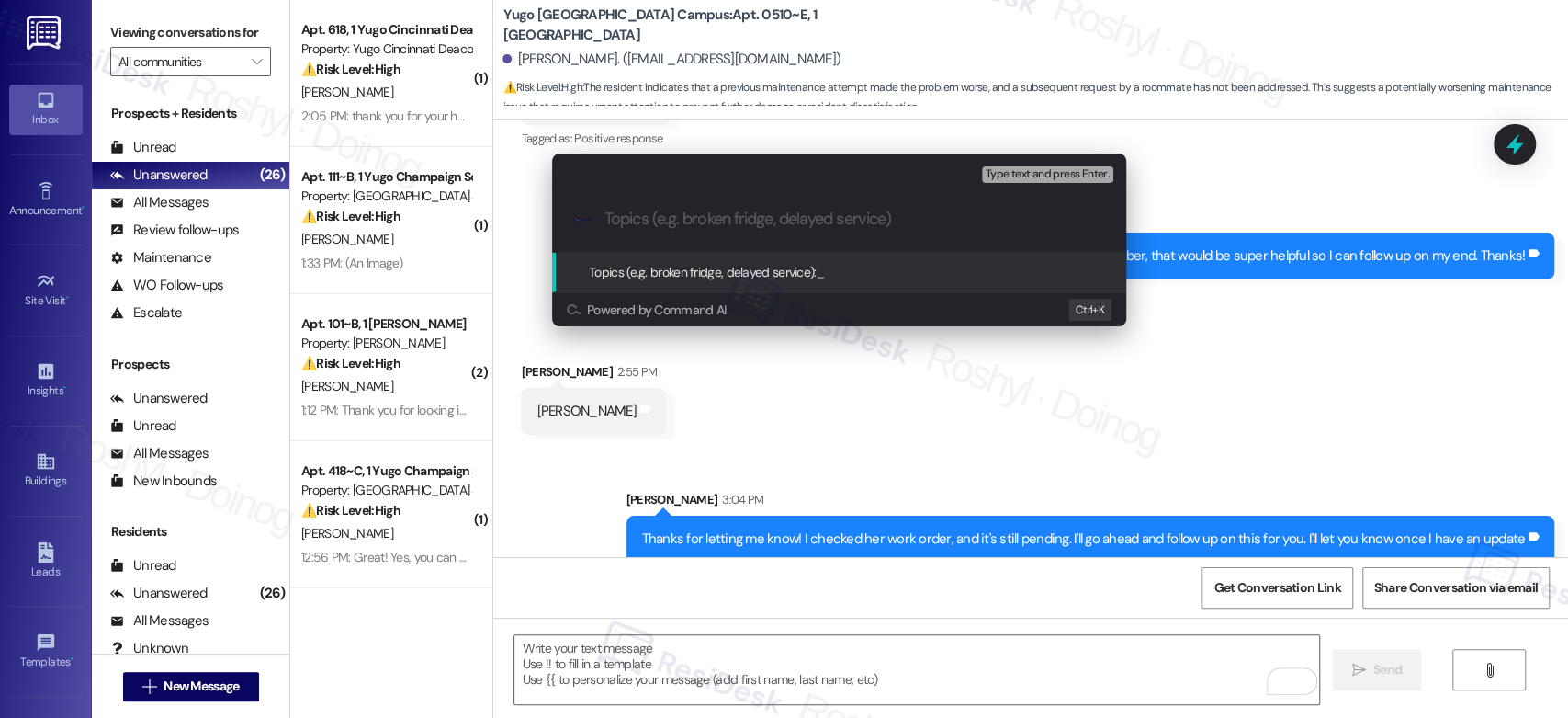
paste input "Follow Work Order 15566793 Tanya Garneau"
click at [651, 220] on input "Follow Work Order 15566793 Tanya Garneau" at bounding box center [846, 219] width 484 height 19
drag, startPoint x: 844, startPoint y: 219, endPoint x: 988, endPoint y: 225, distance: 144.1
click at [988, 225] on input "Follow up - Work Order 15566793 Tanya Garneau" at bounding box center [846, 219] width 484 height 19
type input "Follow up - Work Order 15566793"
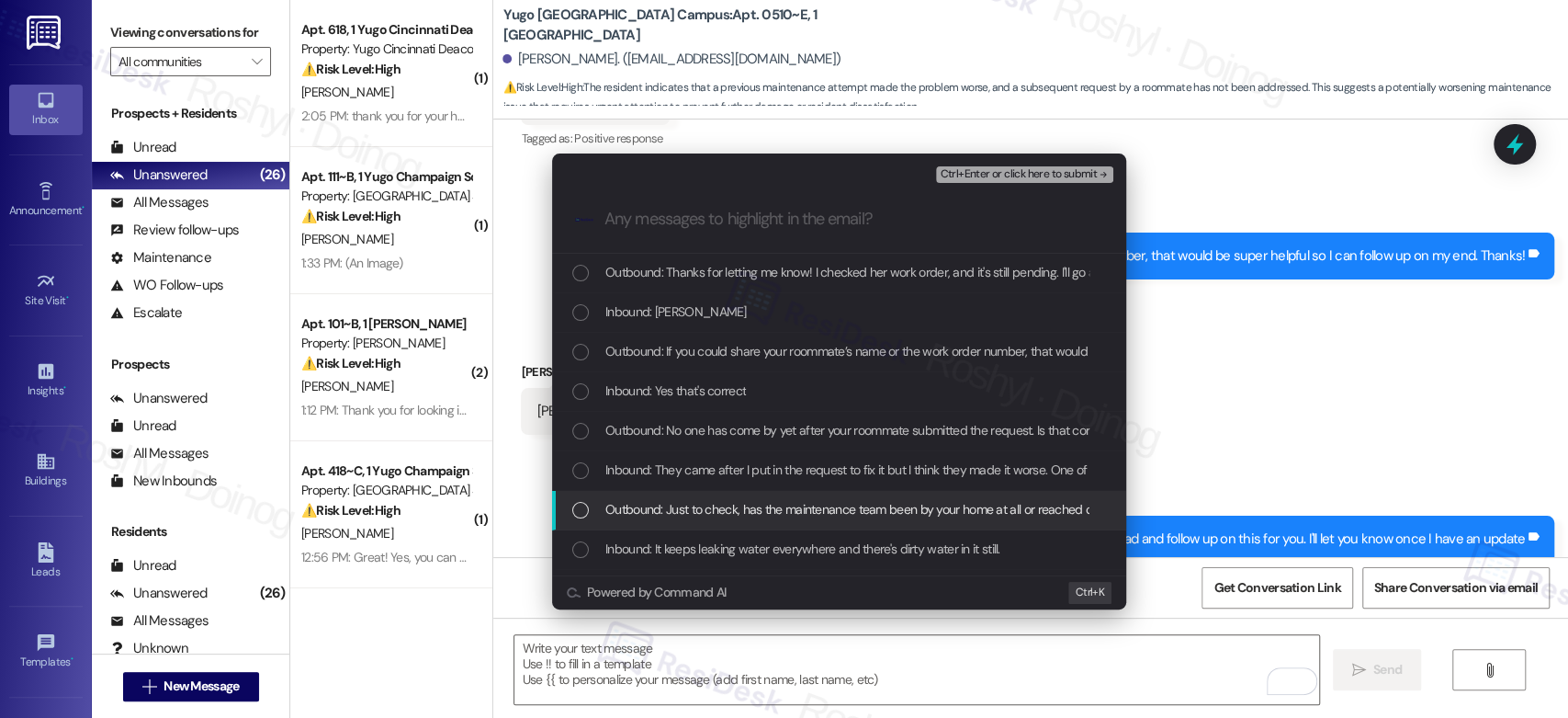
scroll to position [102, 0]
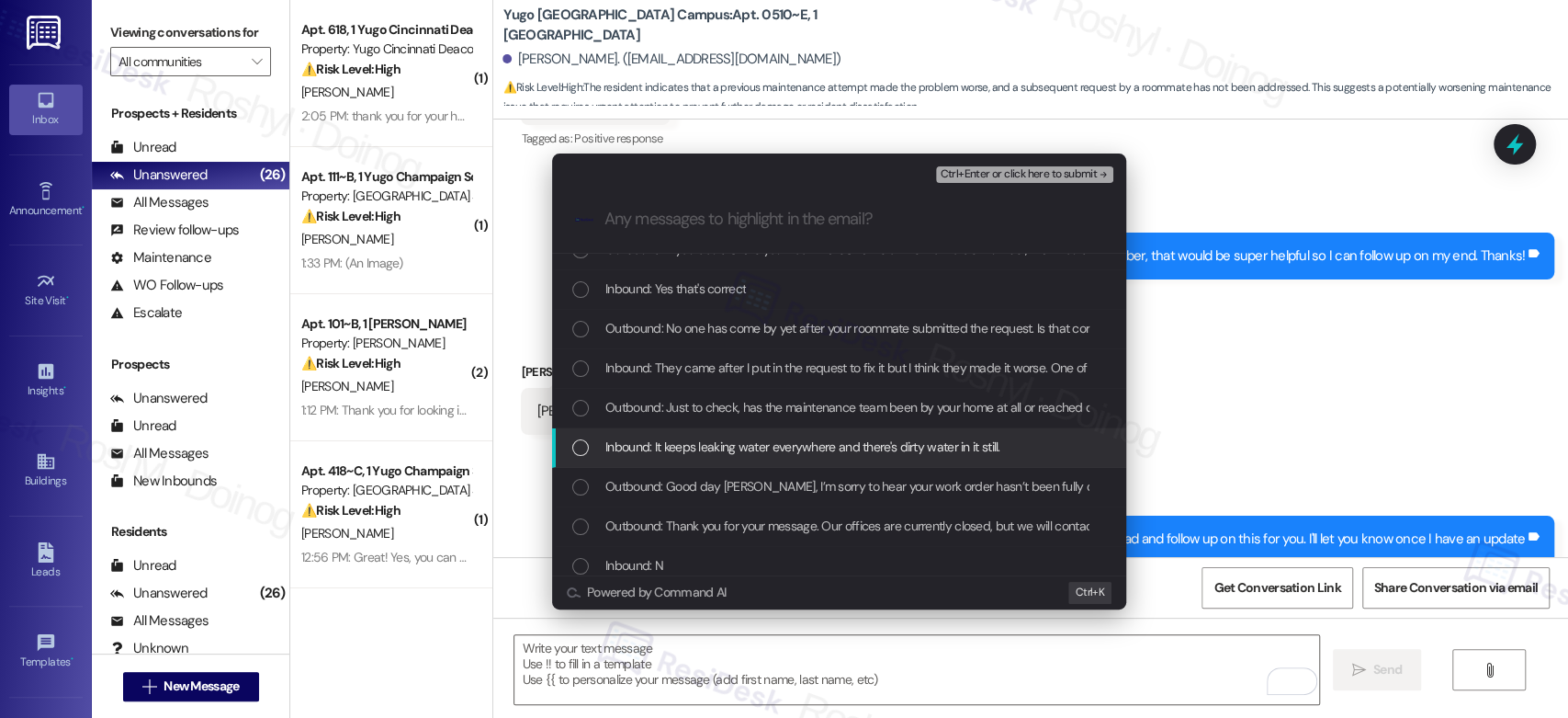
click at [743, 452] on span "Inbound: It keeps leaking water everywhere and there's dirty water in it still." at bounding box center [803, 446] width 395 height 20
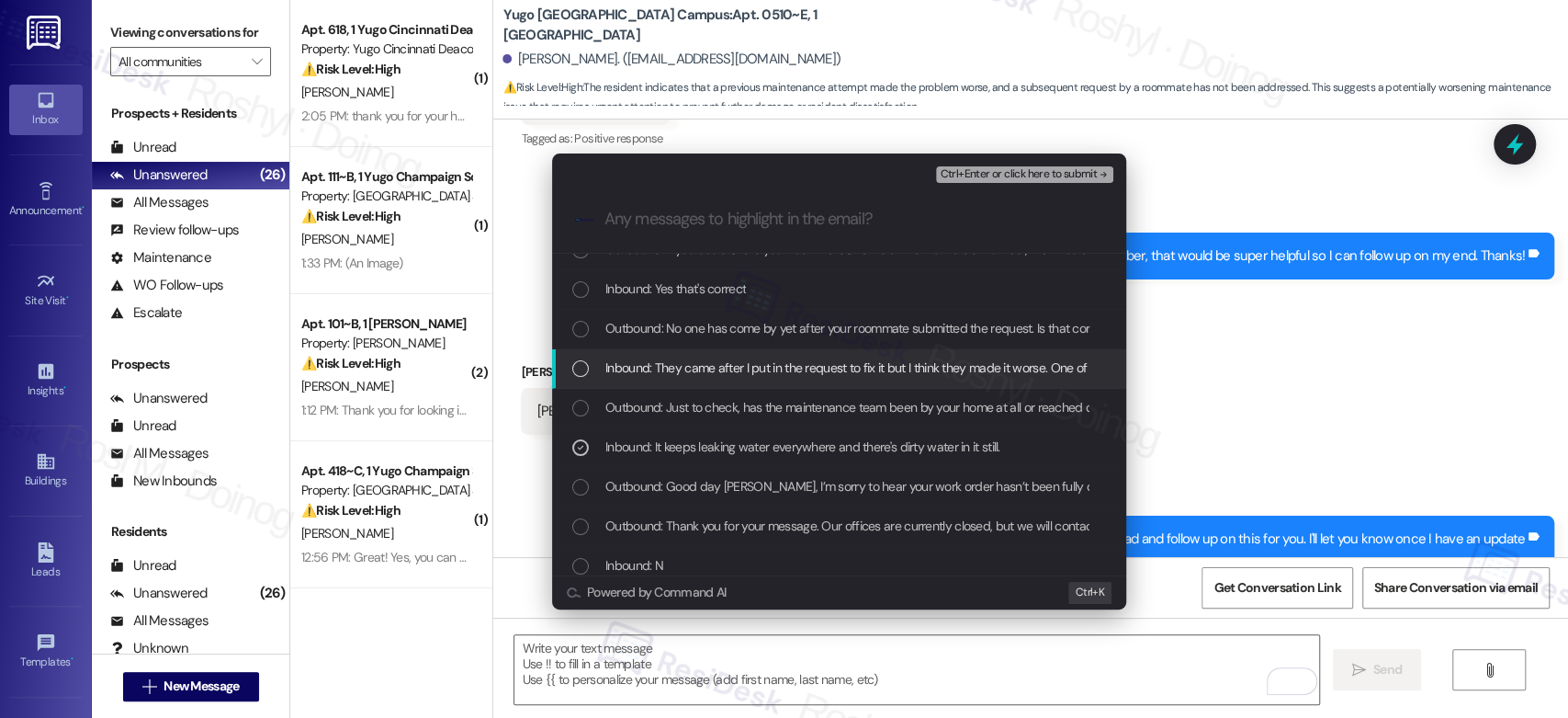
click at [782, 354] on div "Inbound: They came after I put in the request to fix it but I think they made i…" at bounding box center [840, 369] width 574 height 40
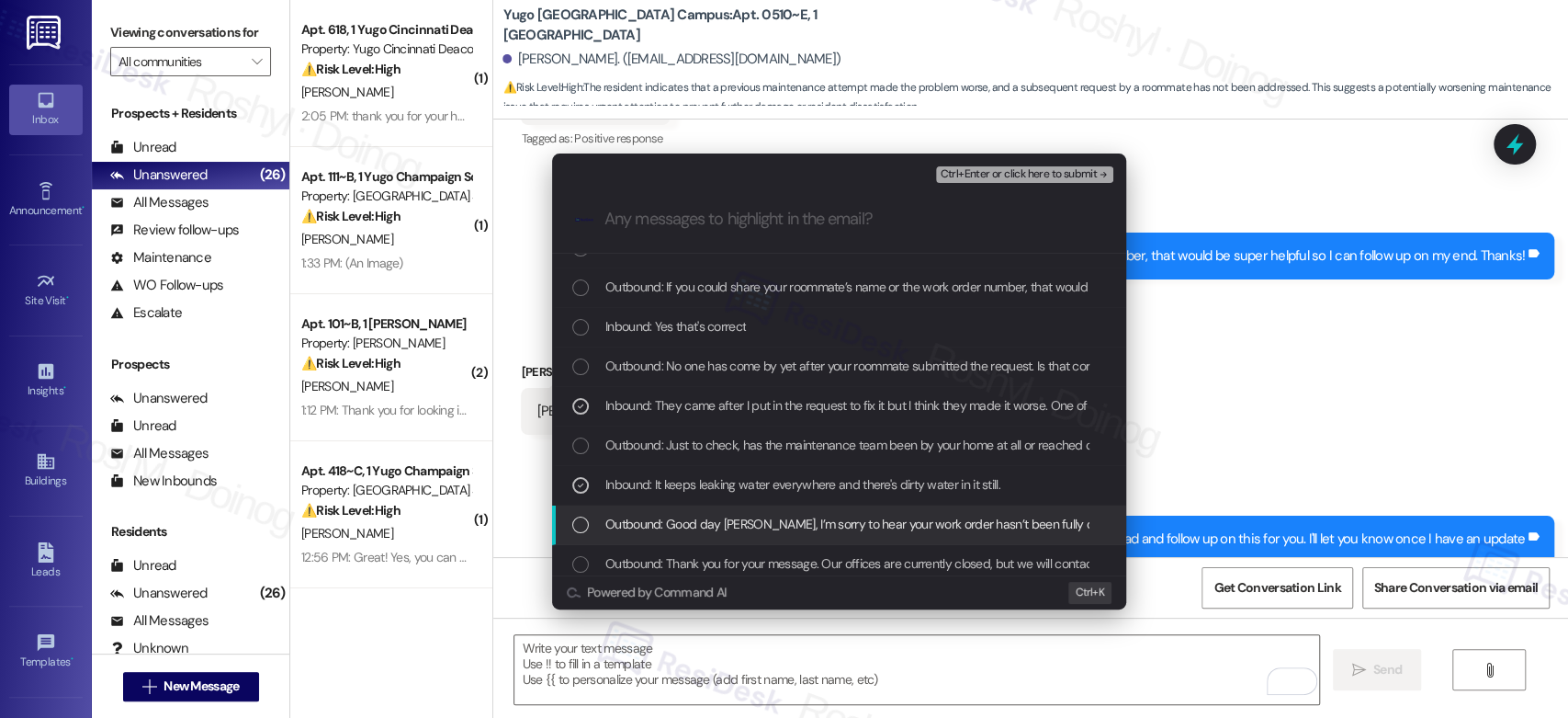
scroll to position [0, 0]
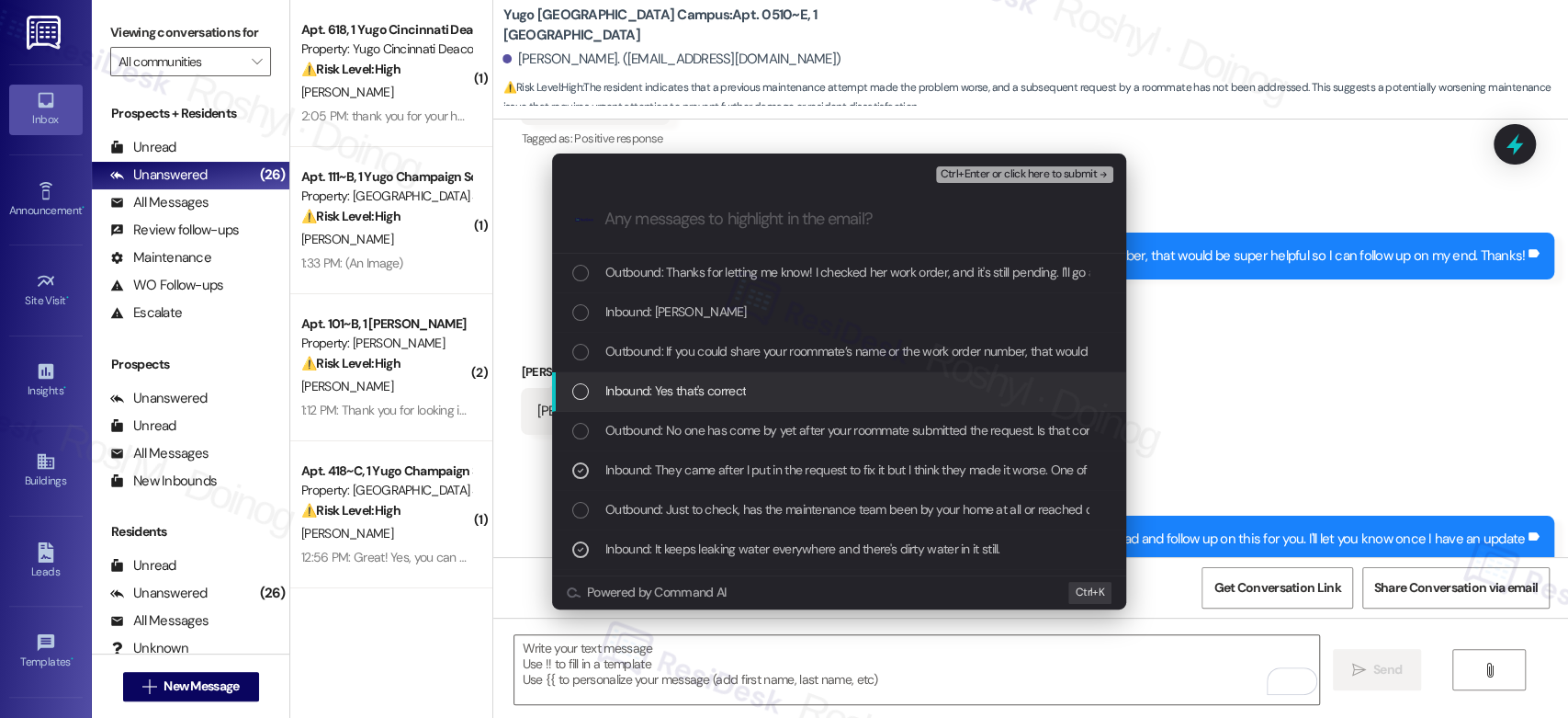
click at [794, 386] on div "Inbound: Yes that's correct" at bounding box center [841, 390] width 537 height 20
click at [712, 387] on span "Inbound: Yes that's correct" at bounding box center [676, 390] width 141 height 20
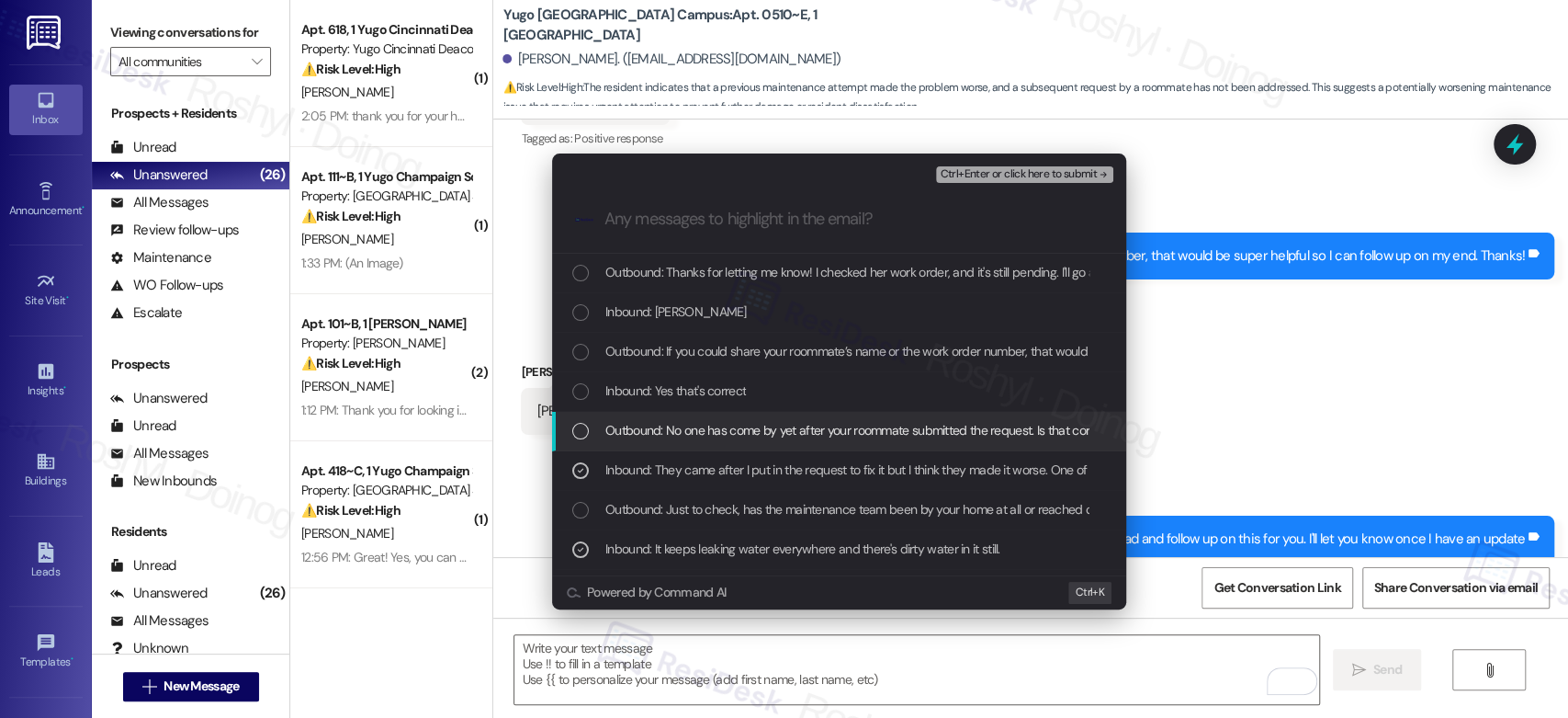
click at [722, 430] on span "Outbound: No one has come by yet after your roommate submitted the request. Is …" at bounding box center [861, 430] width 512 height 20
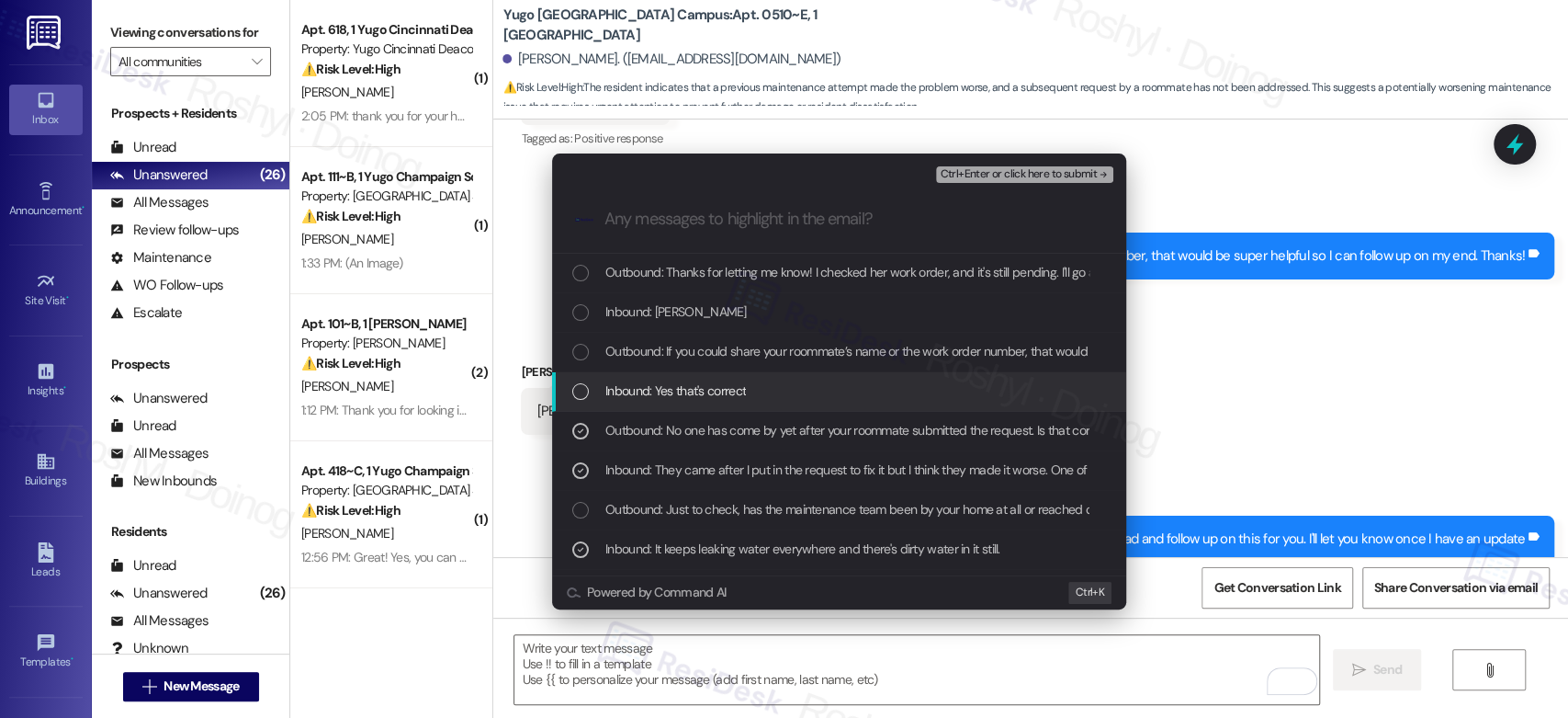
click at [716, 395] on span "Inbound: Yes that's correct" at bounding box center [676, 390] width 141 height 20
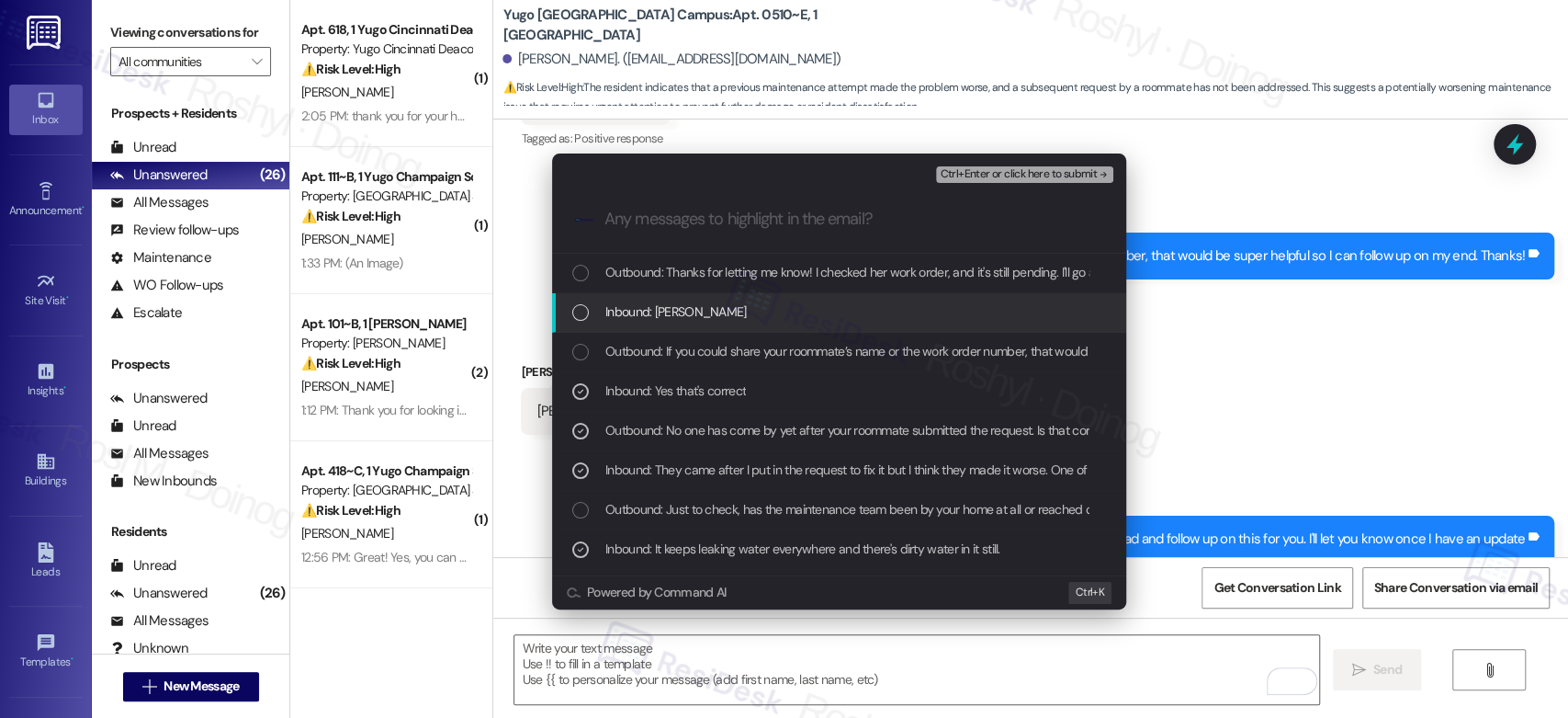
click at [732, 314] on span "Inbound: Tanya Garneau" at bounding box center [676, 311] width 142 height 20
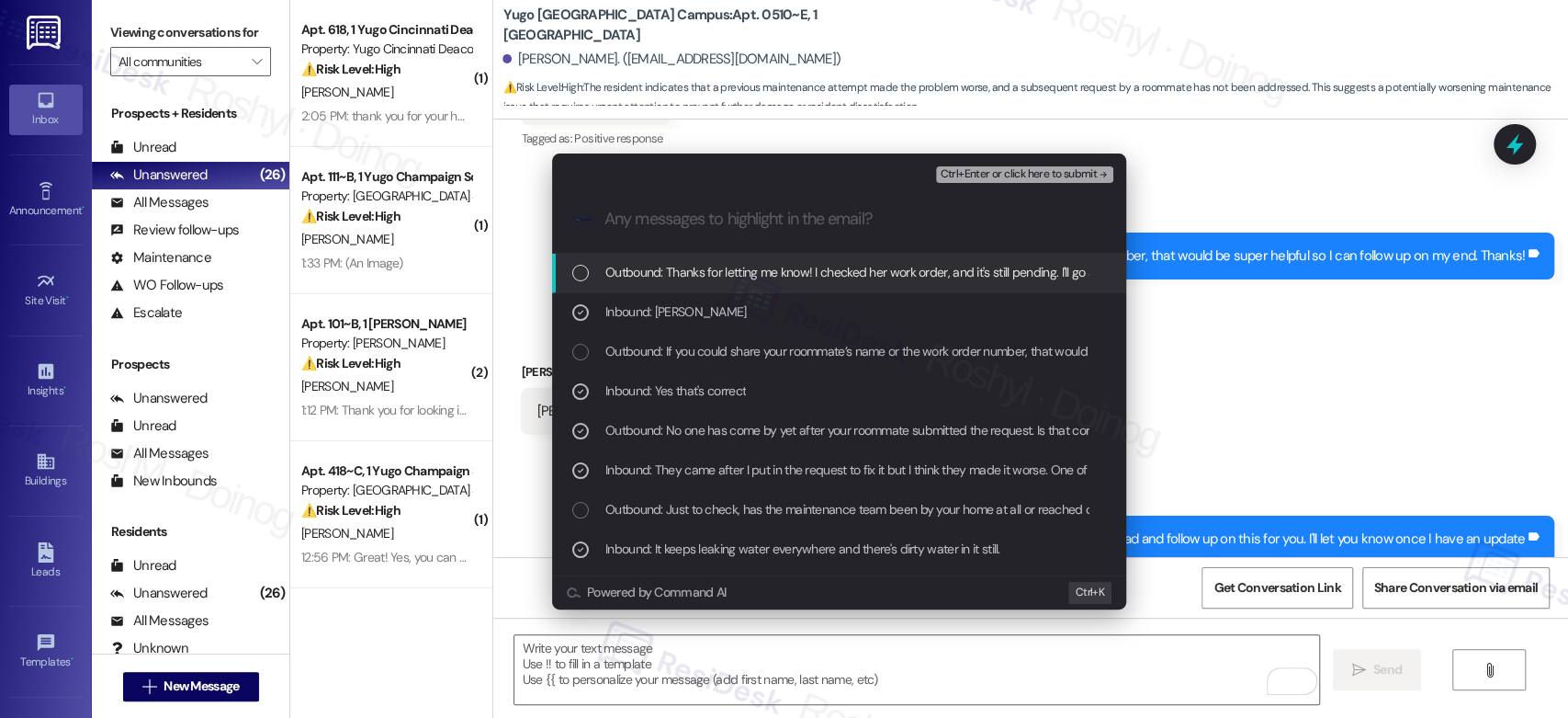
click at [1024, 176] on span "Ctrl+Enter or click here to submit" at bounding box center [1017, 175] width 157 height 13
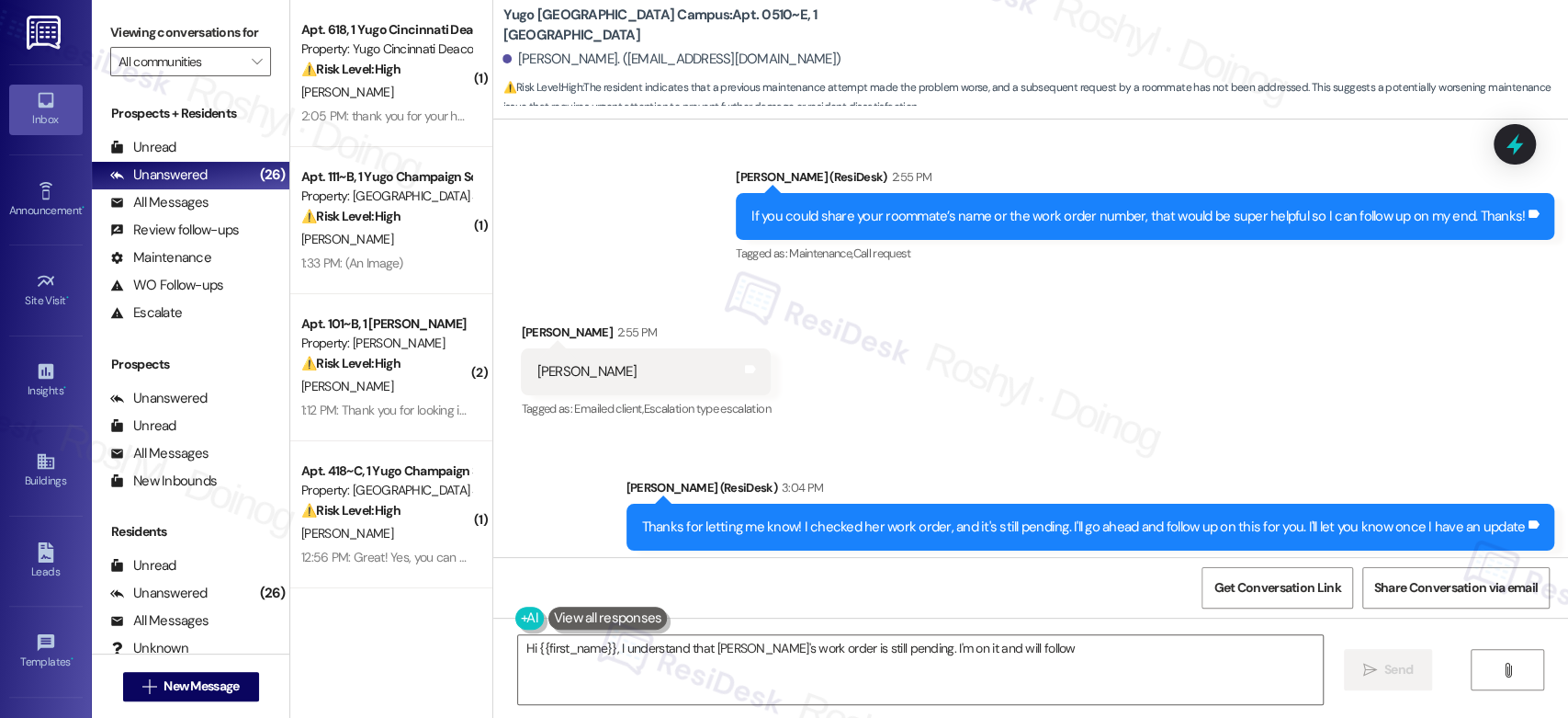
scroll to position [2244, 0]
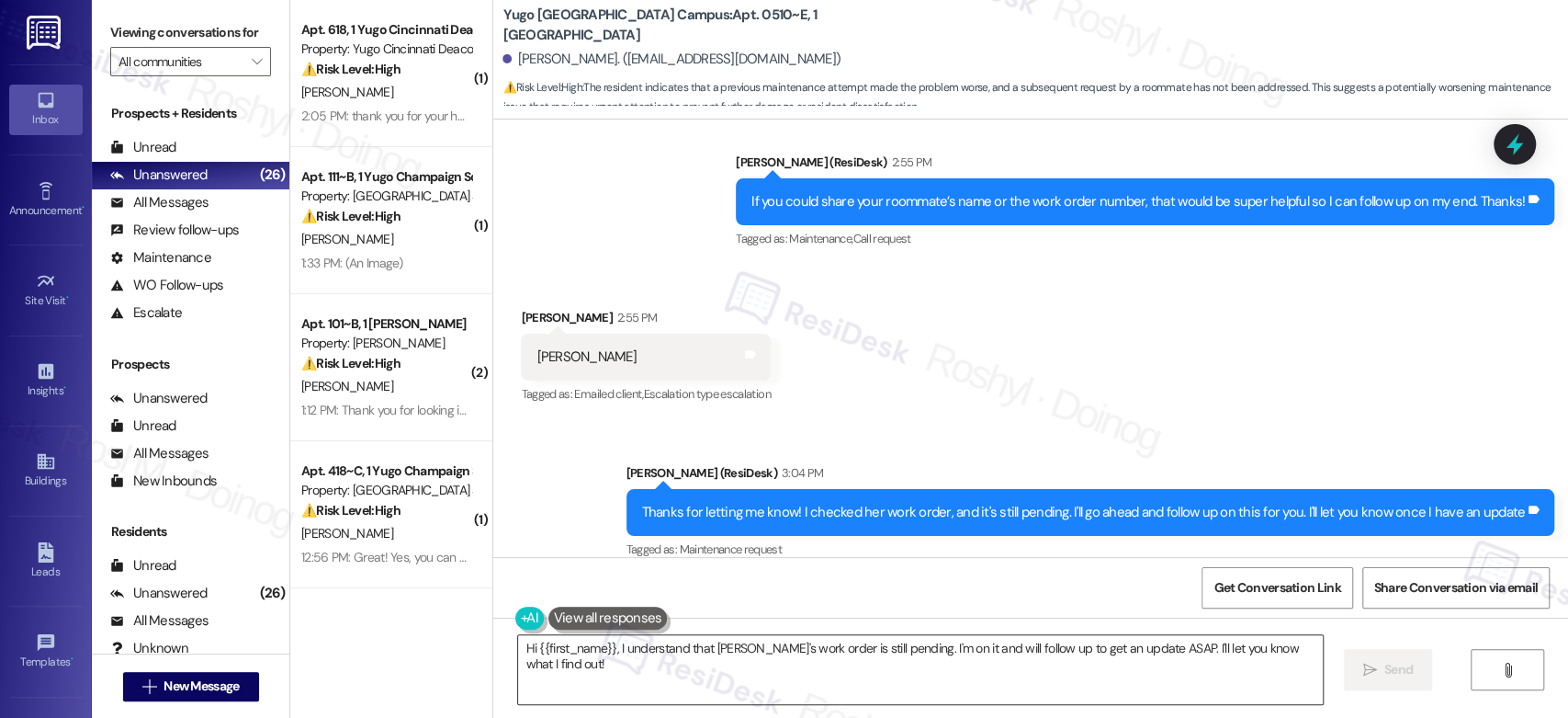
click at [1194, 655] on textarea "Hi {{first_name}}, I understand that Tanya's work order is still pending. I'm o…" at bounding box center [920, 669] width 803 height 68
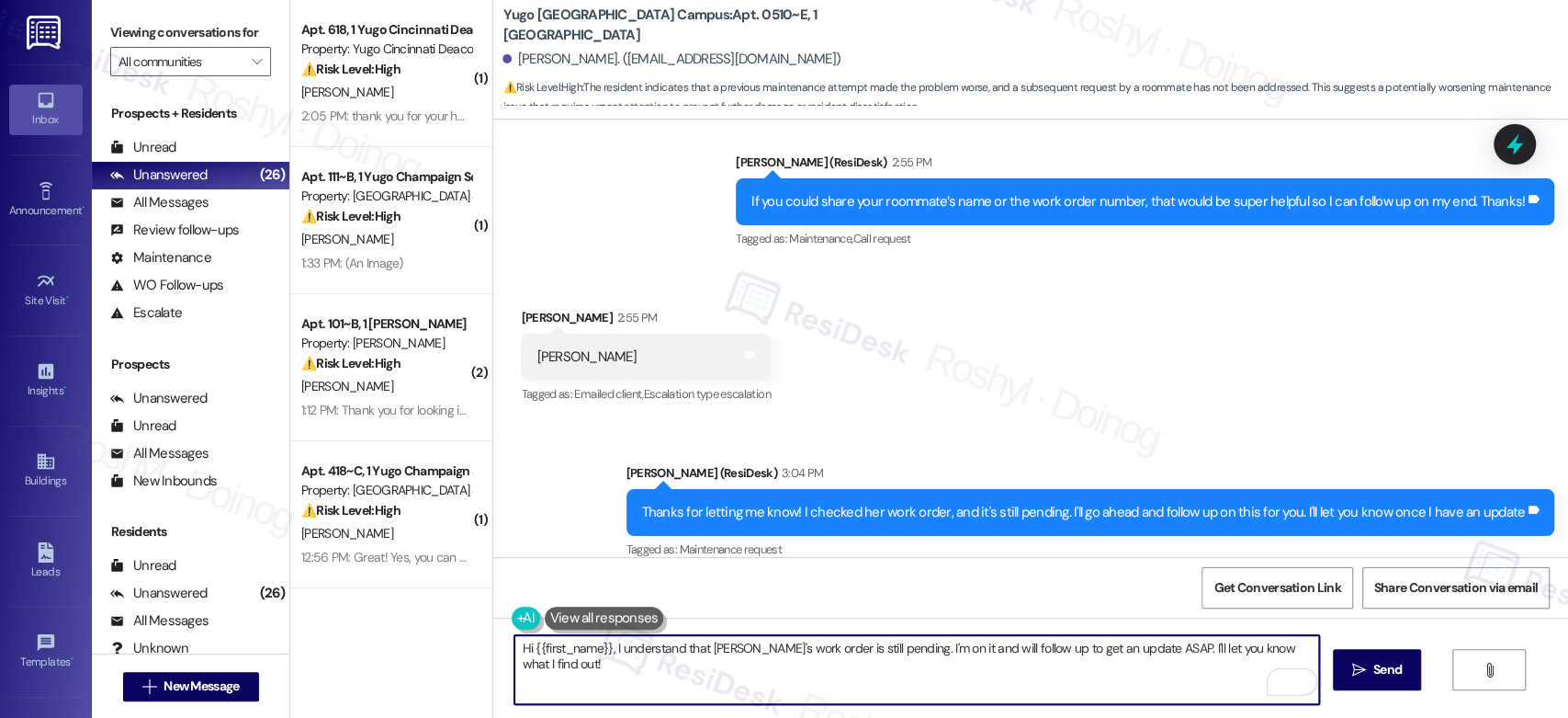
paste textarea "In the meantime, please don’t hesitate to let me know if there’s anything else …"
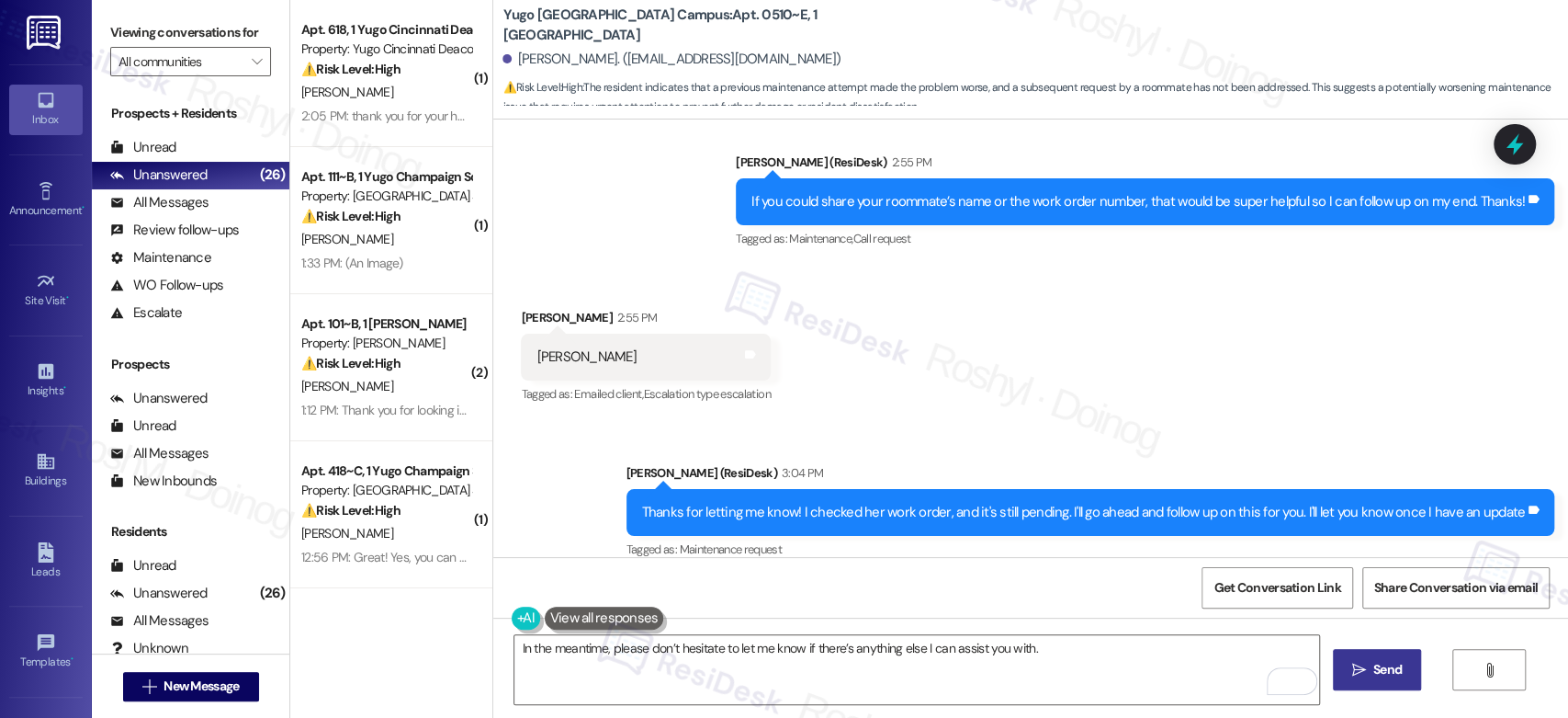
click at [1392, 670] on span "Send" at bounding box center [1387, 669] width 29 height 19
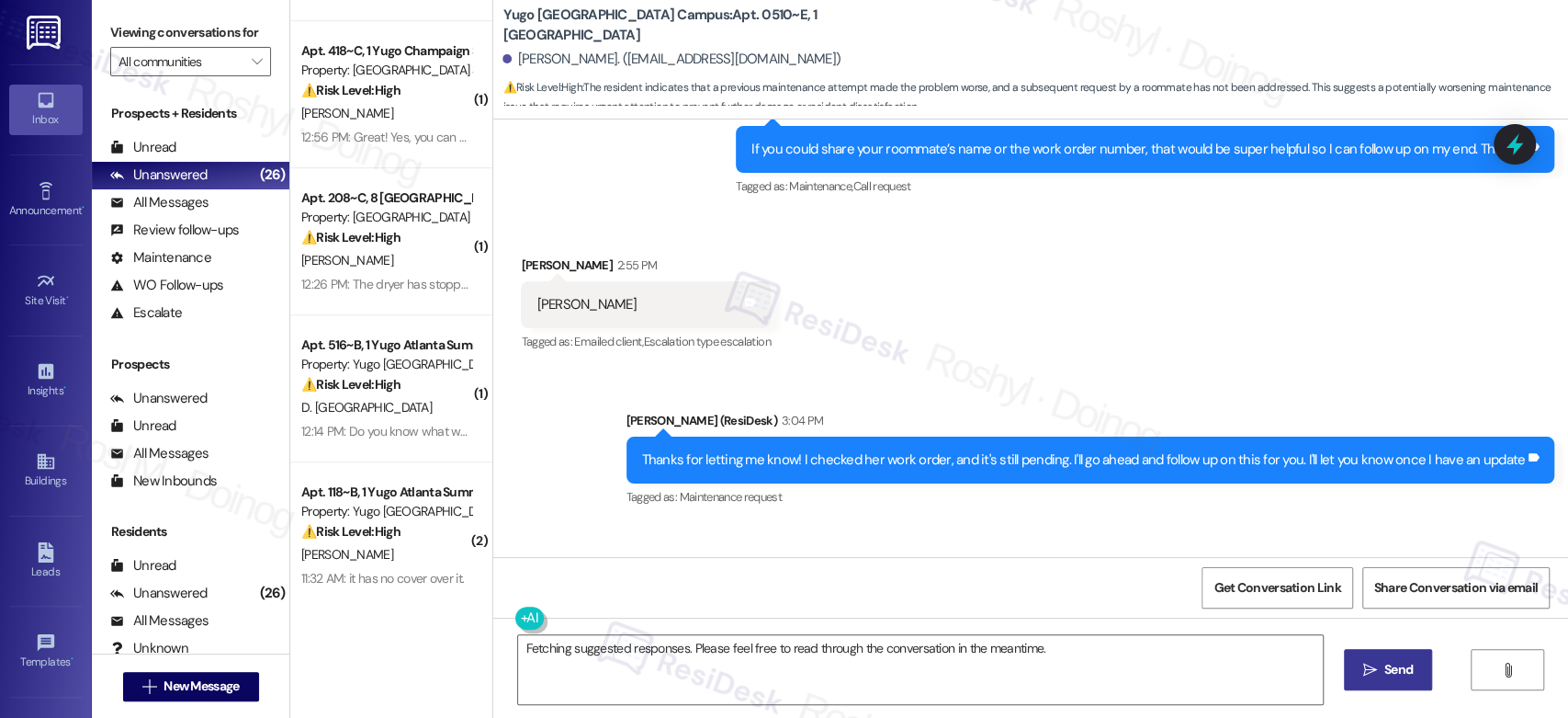
scroll to position [2501, 0]
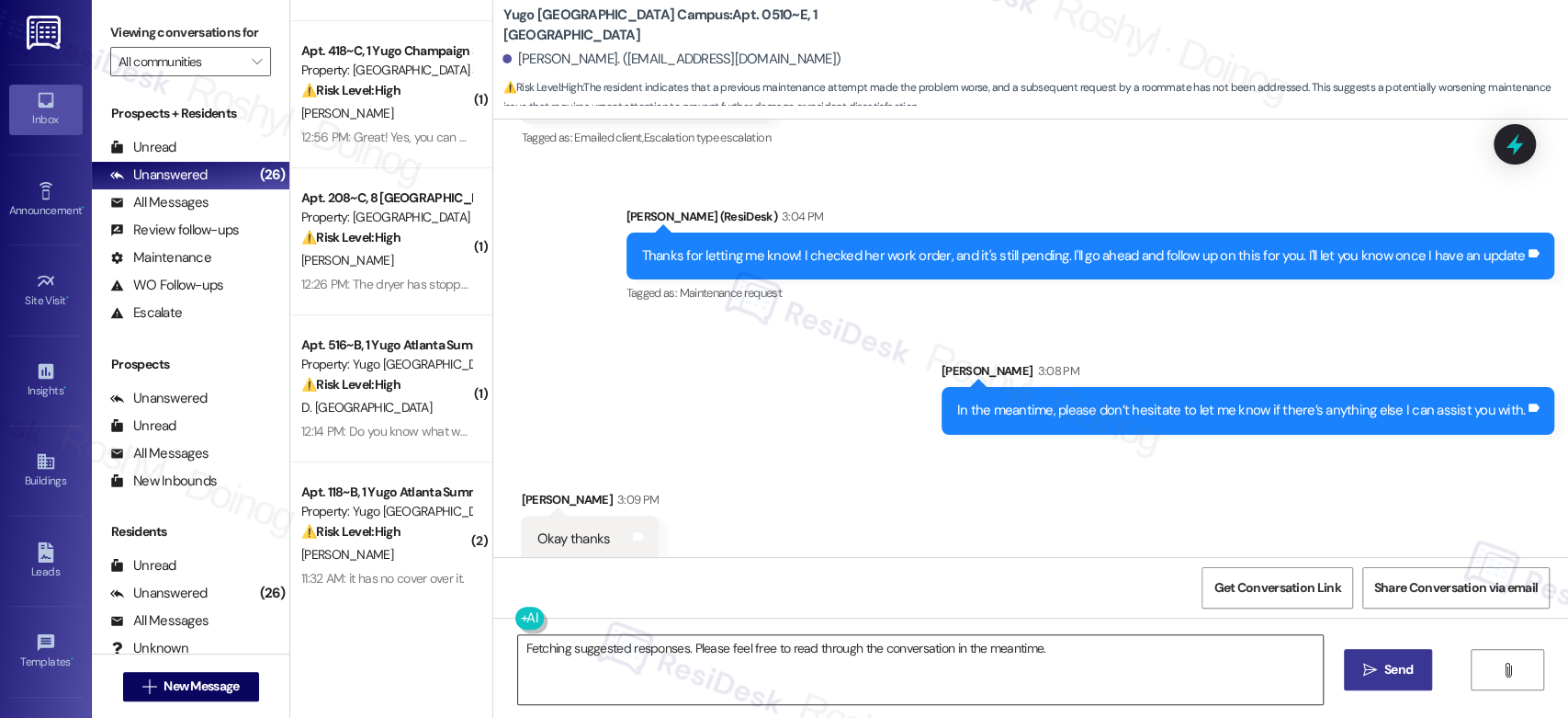
click at [577, 665] on textarea "Fetching suggested responses. Please feel free to read through the conversation…" at bounding box center [920, 669] width 803 height 68
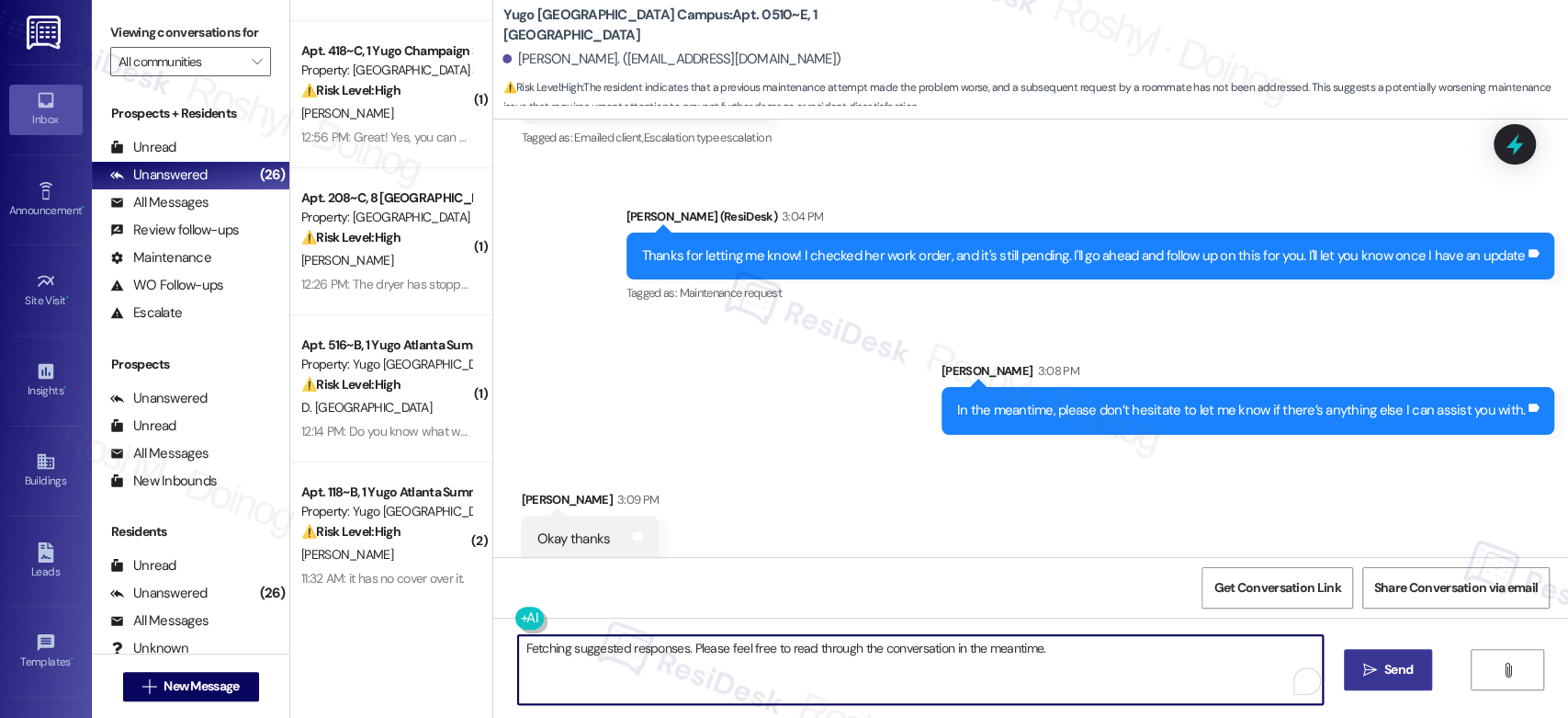
drag, startPoint x: 1070, startPoint y: 651, endPoint x: 285, endPoint y: 645, distance: 785.0
click at [290, 645] on div "( 1 ) Apt. 618, 1 Yugo Cincinnati Deacon Property: Yugo Cincinnati Deacon ⚠️ Ri…" at bounding box center [929, 359] width 1278 height 718
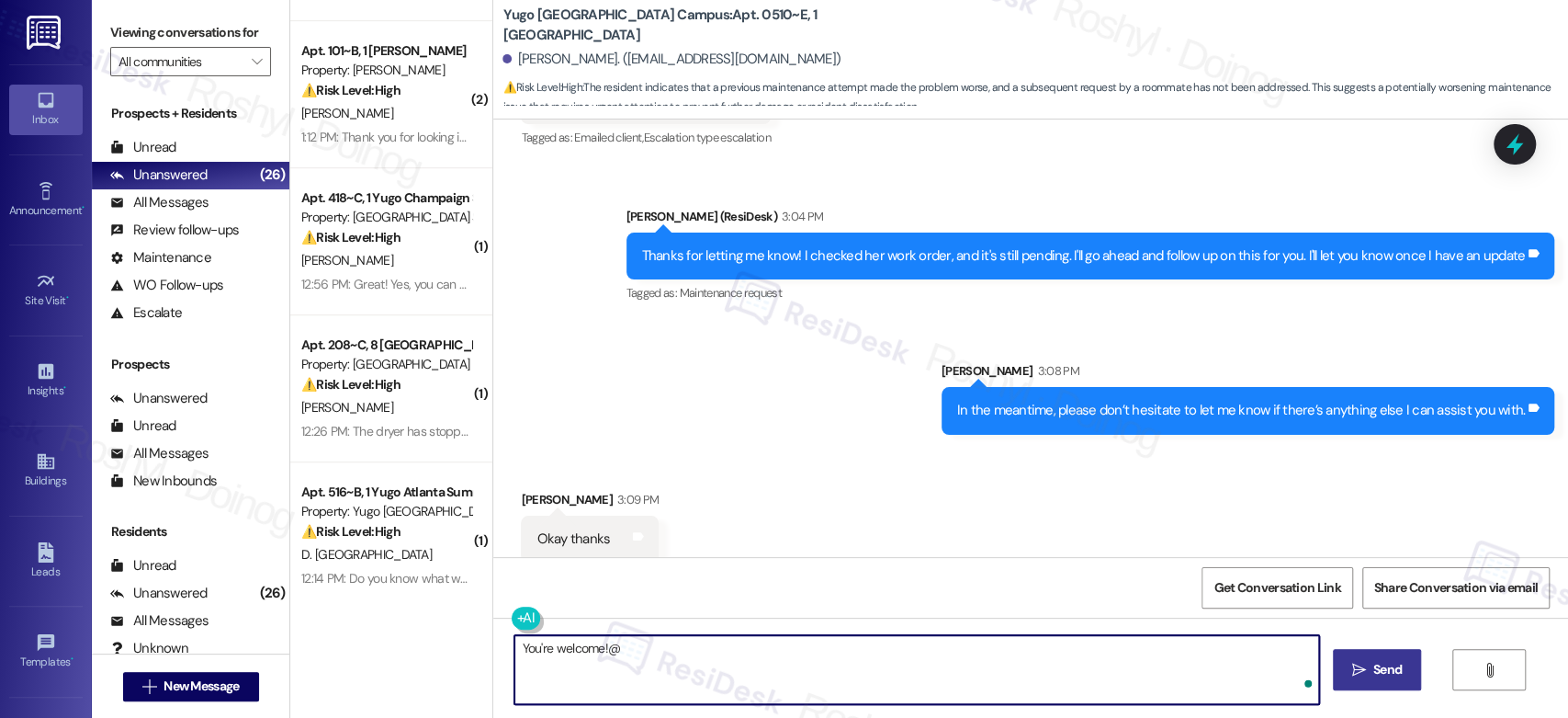
type textarea "You're welcome!"
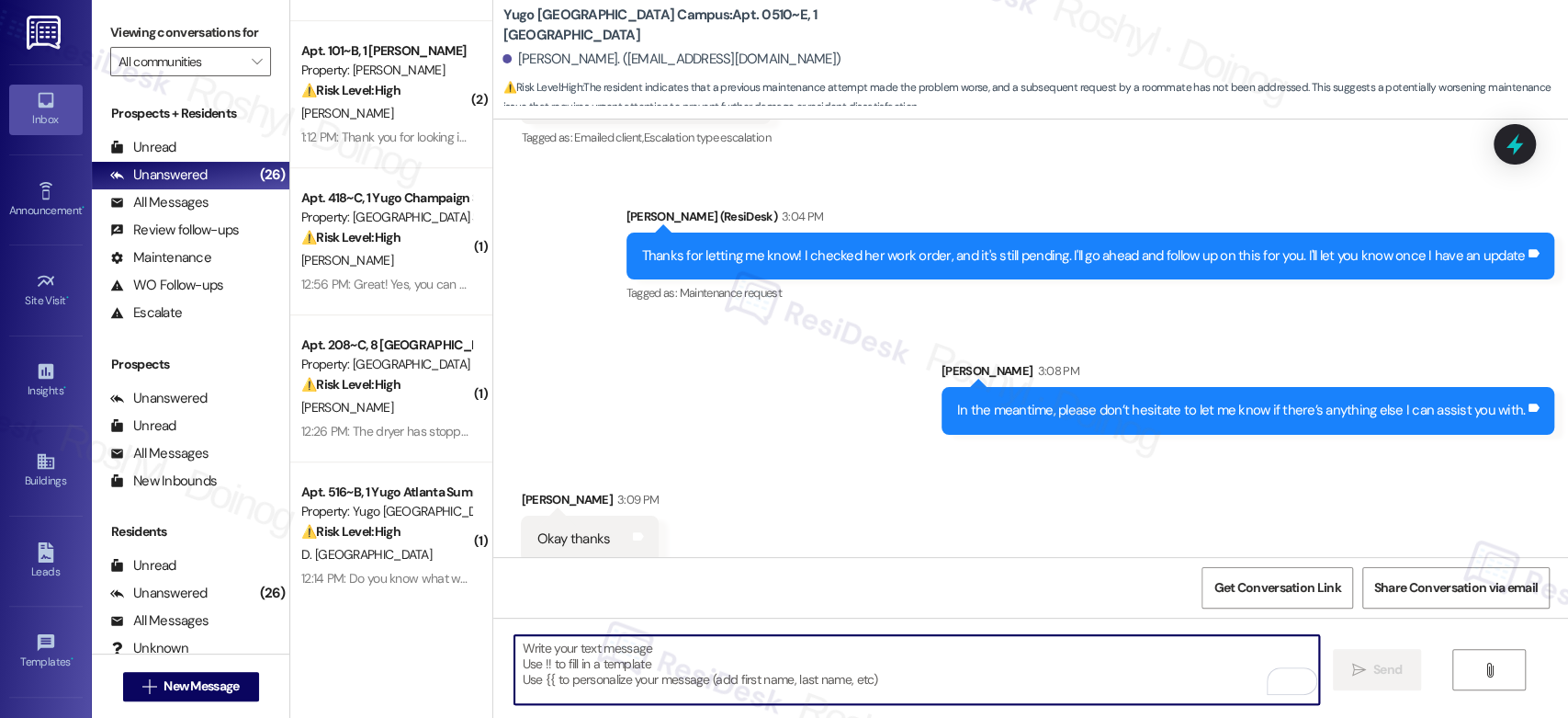
scroll to position [2500, 0]
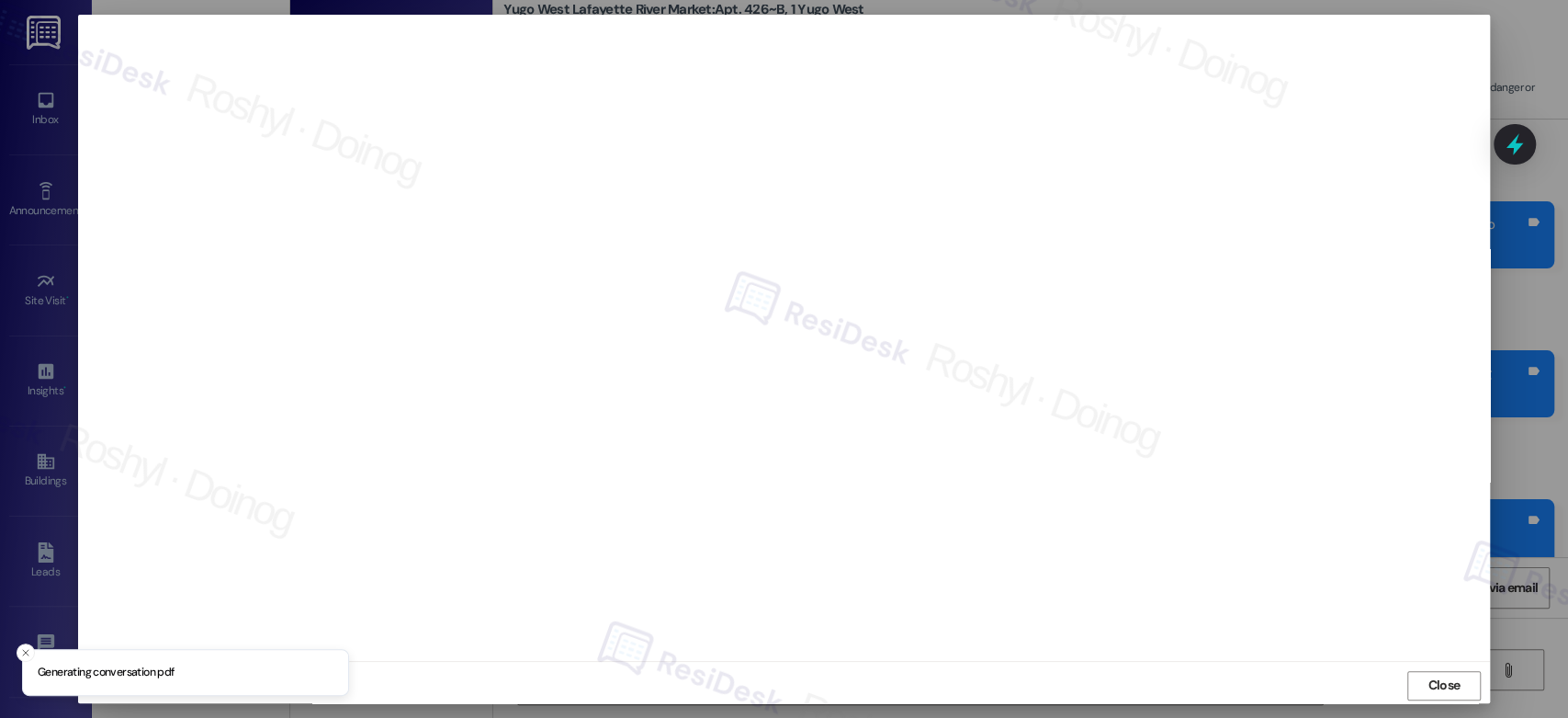
scroll to position [3578, 0]
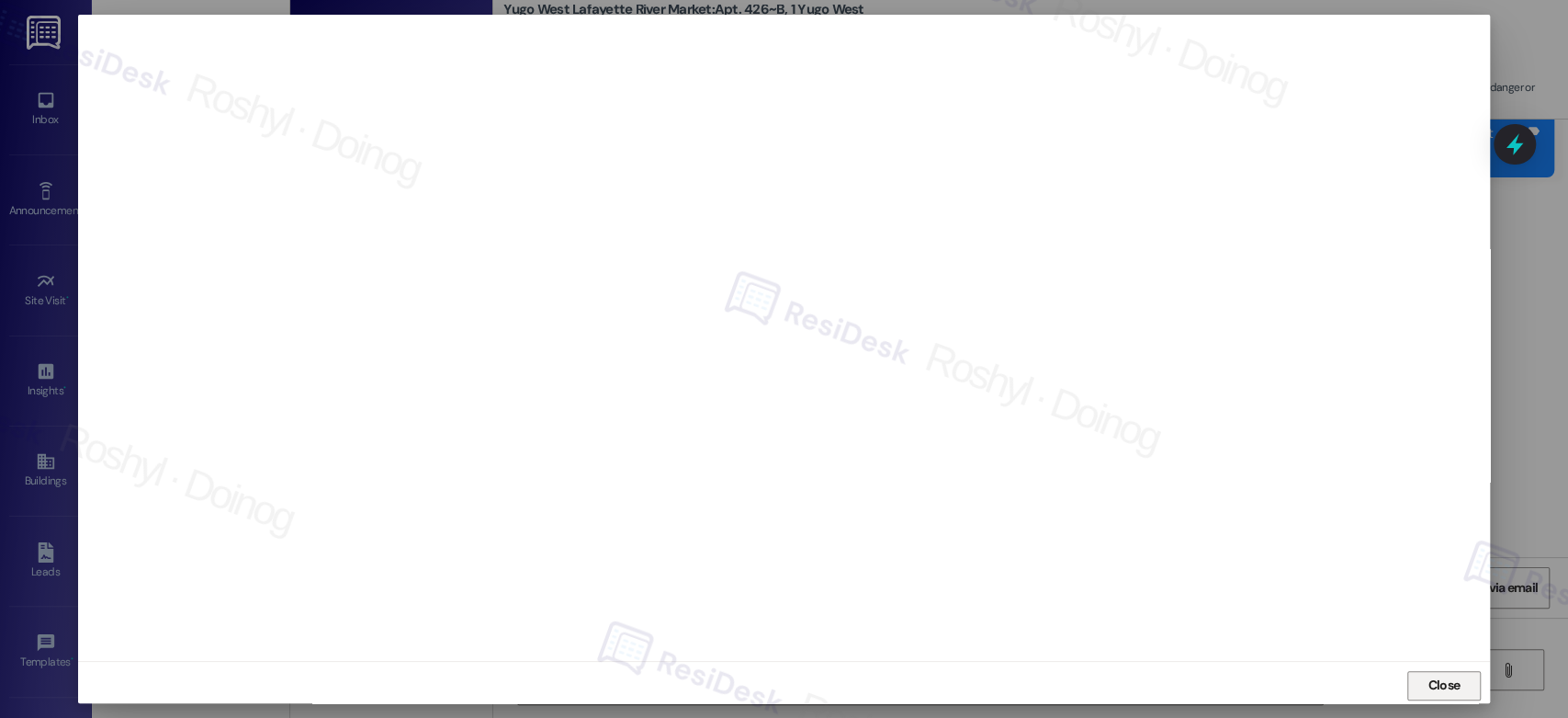
click at [1424, 684] on span "Close" at bounding box center [1444, 685] width 40 height 19
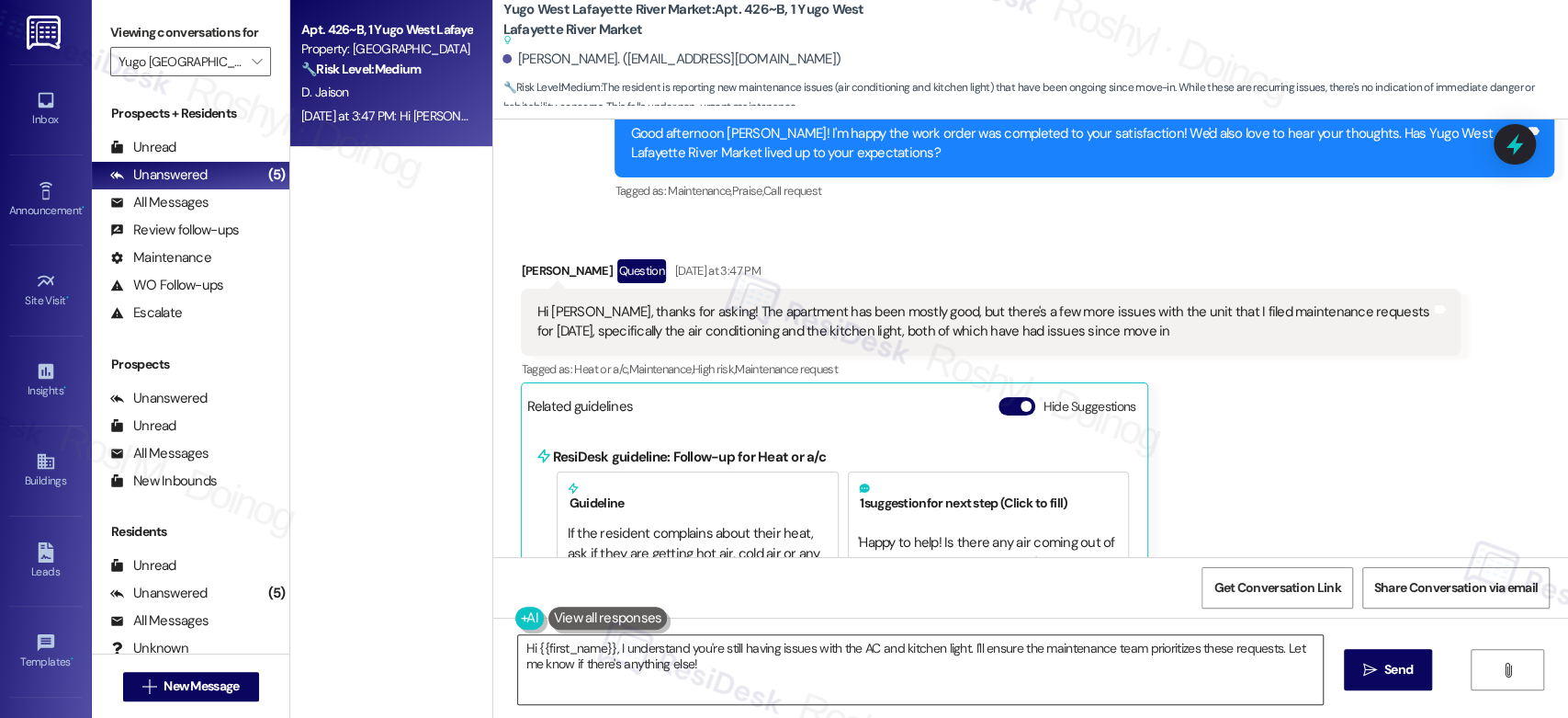
click at [855, 675] on textarea "Hi {{first_name}}, I understand you're still having issues with the AC and kitc…" at bounding box center [920, 669] width 803 height 68
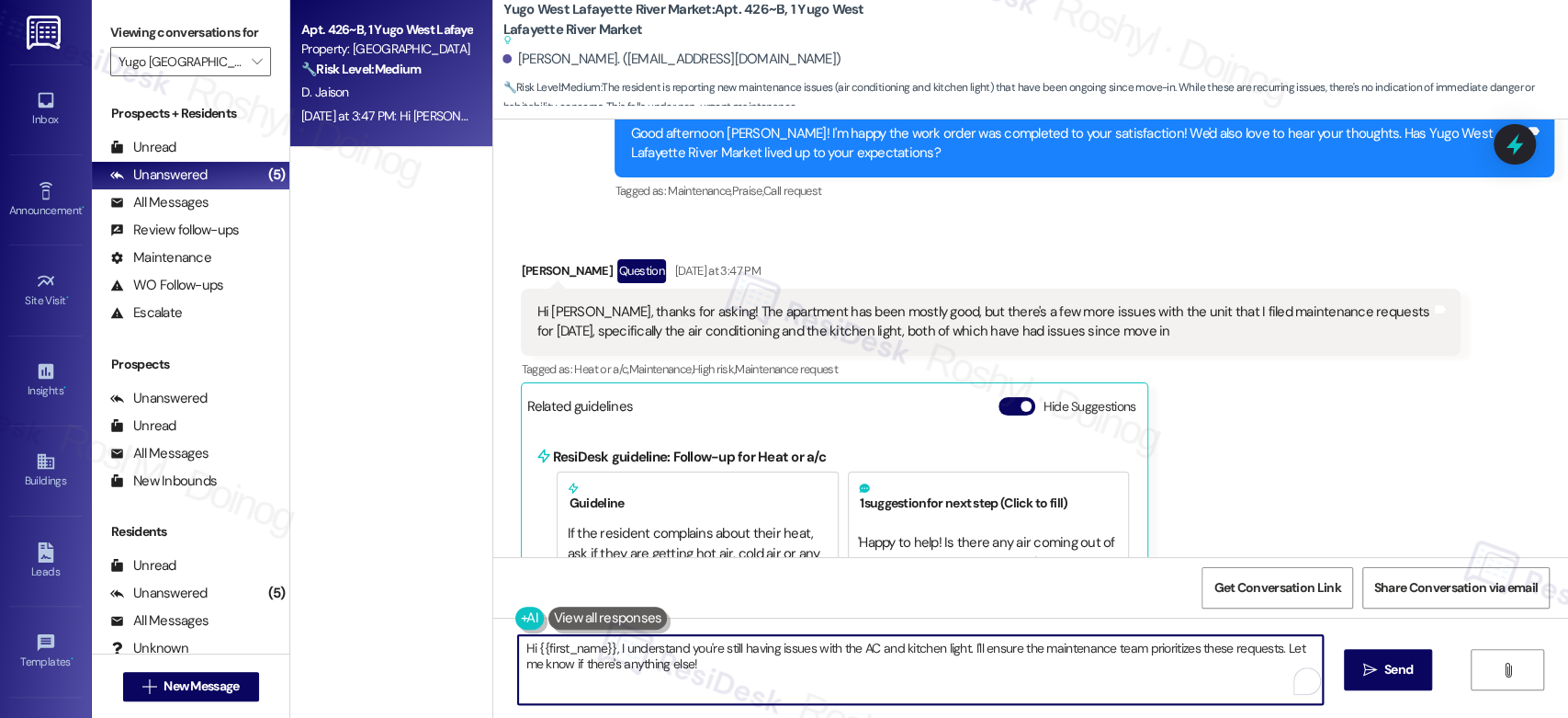
paste textarea "15567571"
click at [570, 680] on textarea "Hi {{first_name}}, I understand you're still having issues with the AC and kitc…" at bounding box center [916, 669] width 803 height 68
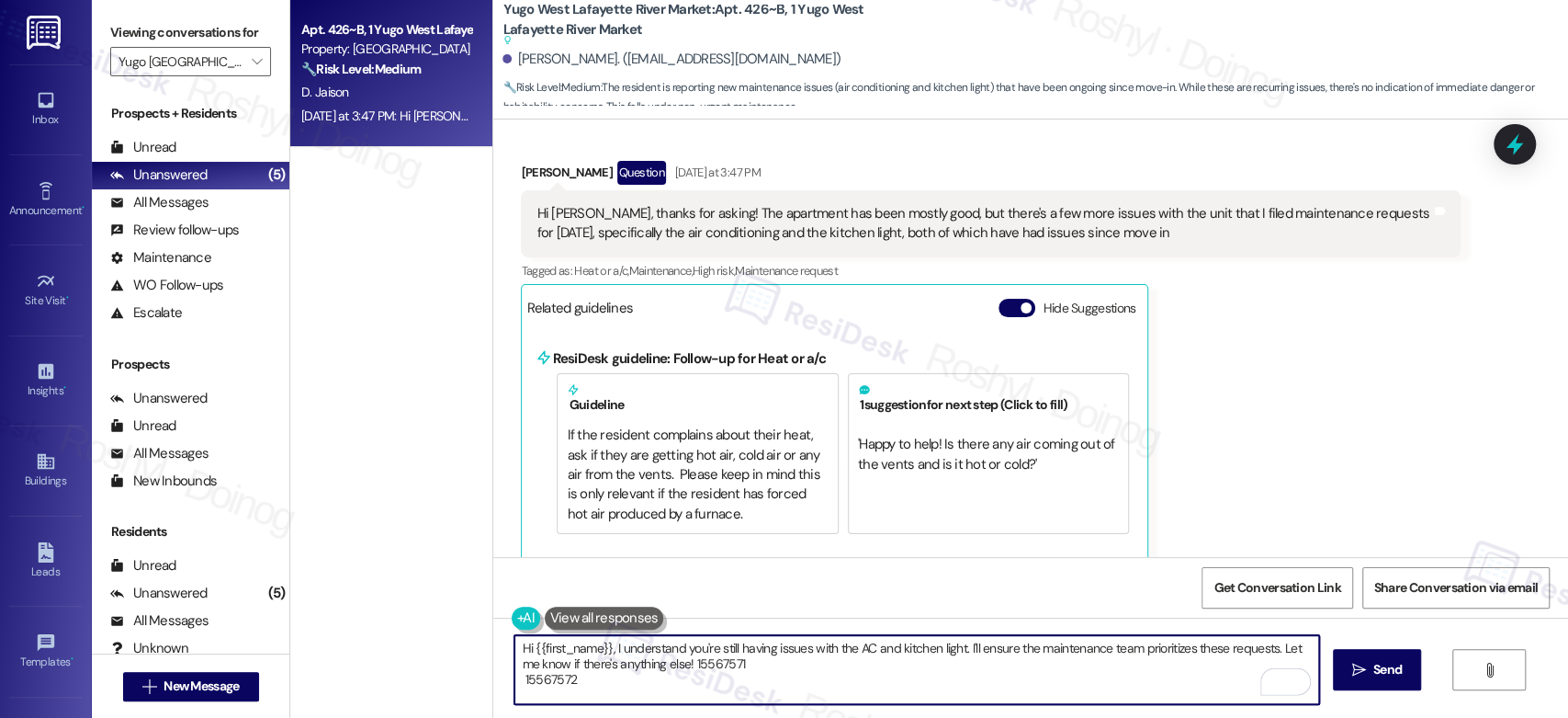
scroll to position [3646, 0]
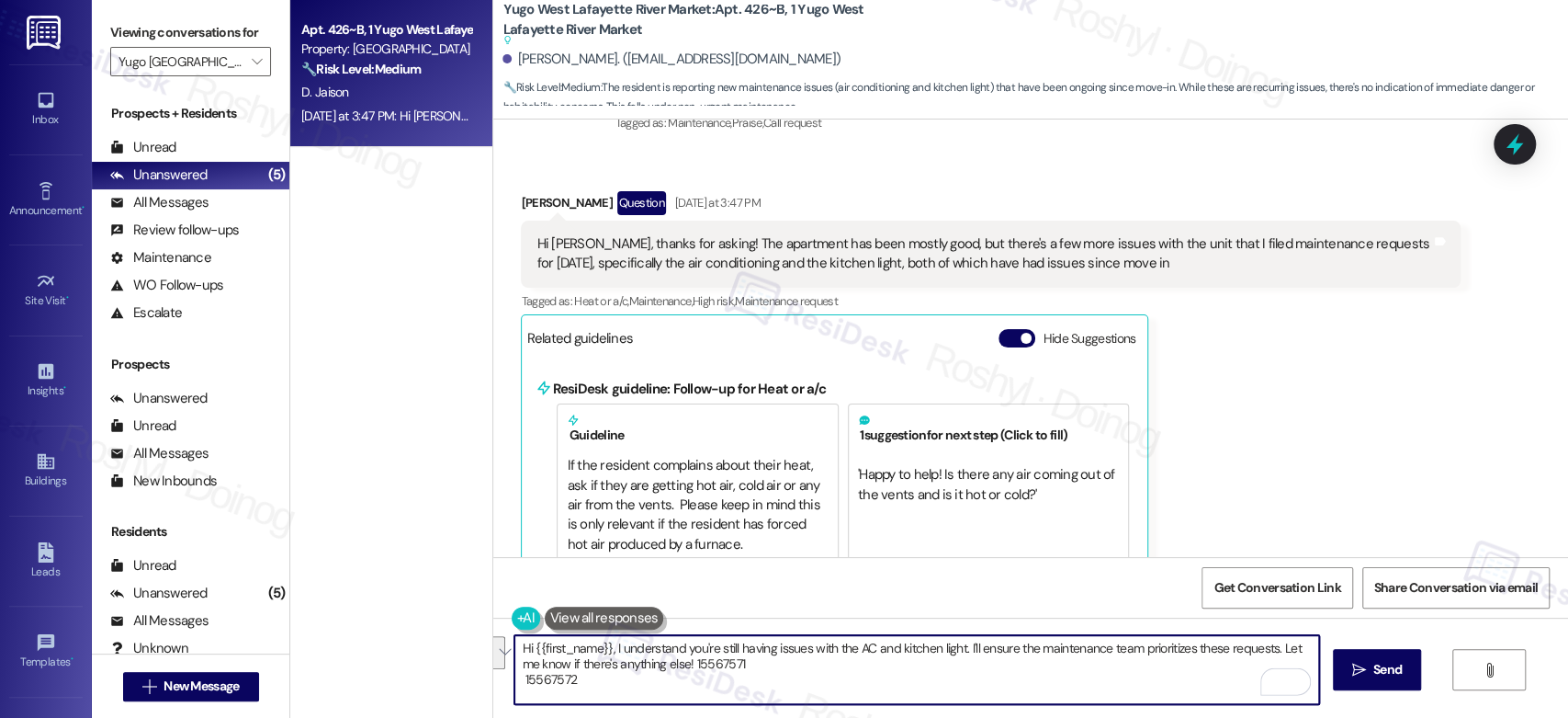
drag, startPoint x: 582, startPoint y: 683, endPoint x: 685, endPoint y: 665, distance: 104.6
click at [685, 665] on textarea "Hi {{first_name}}, I understand you're still having issues with the AC and kitc…" at bounding box center [916, 669] width 803 height 68
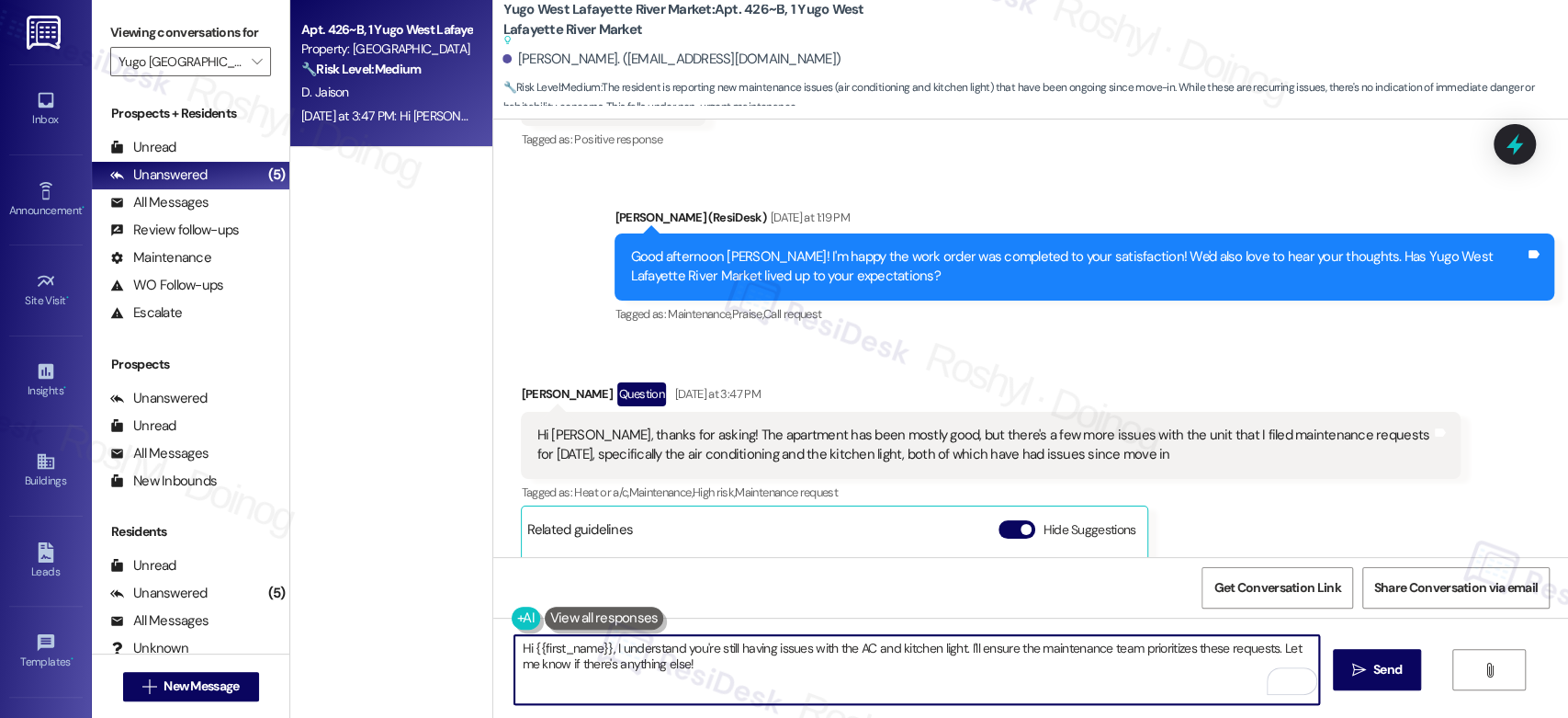
scroll to position [3542, 0]
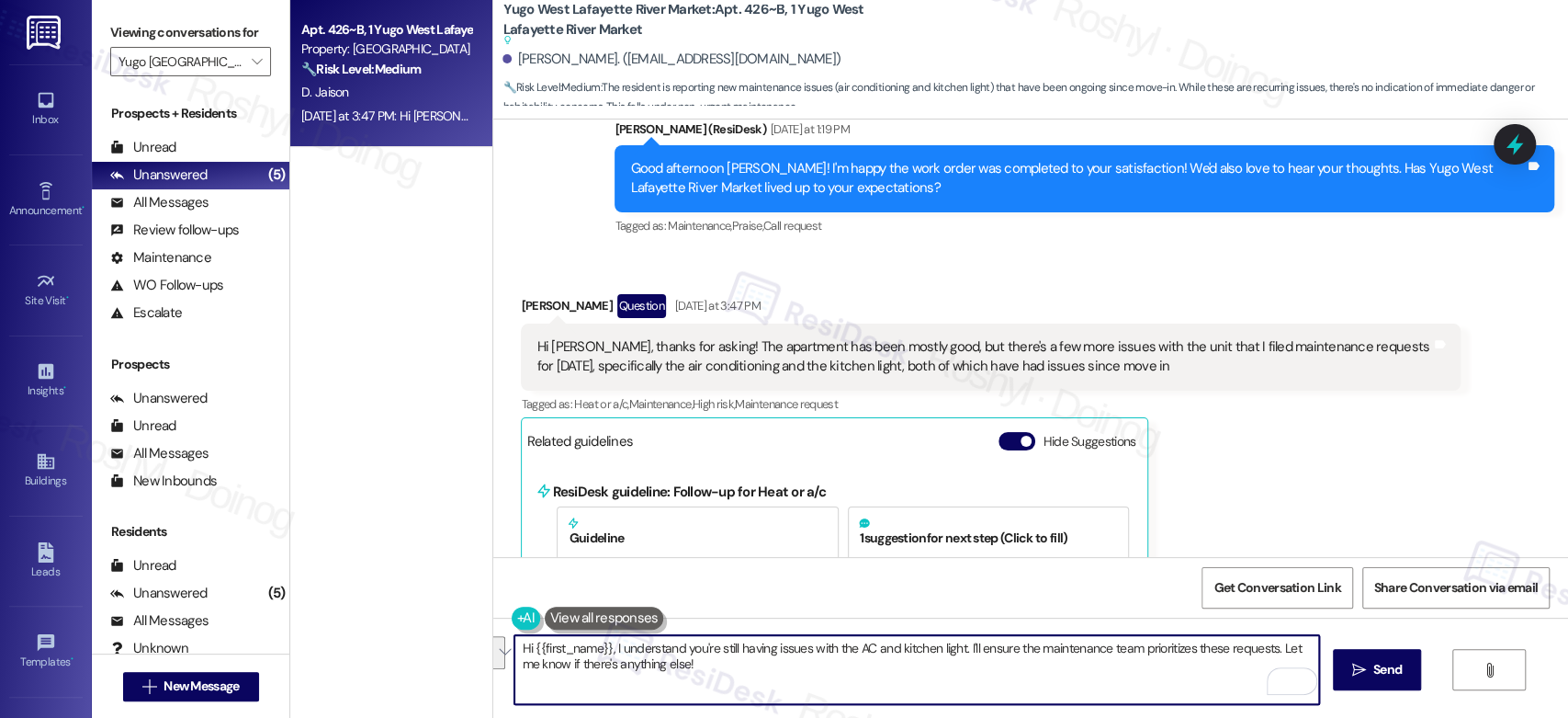
drag, startPoint x: 961, startPoint y: 646, endPoint x: 1003, endPoint y: 657, distance: 43.4
click at [1003, 657] on textarea "Hi {{first_name}}, I understand you're still having issues with the AC and kitc…" at bounding box center [916, 669] width 803 height 68
click at [1031, 657] on textarea "Hi {{first_name}}, I understand you're still having issues with the AC and kitc…" at bounding box center [916, 669] width 803 height 68
click at [753, 677] on textarea "Hi {{first_name}}, I understand you're still having issues with the AC and kitc…" at bounding box center [916, 669] width 803 height 68
click at [742, 667] on textarea "Hi {{first_name}}, I understand you're still having issues with the AC and kitc…" at bounding box center [916, 669] width 803 height 68
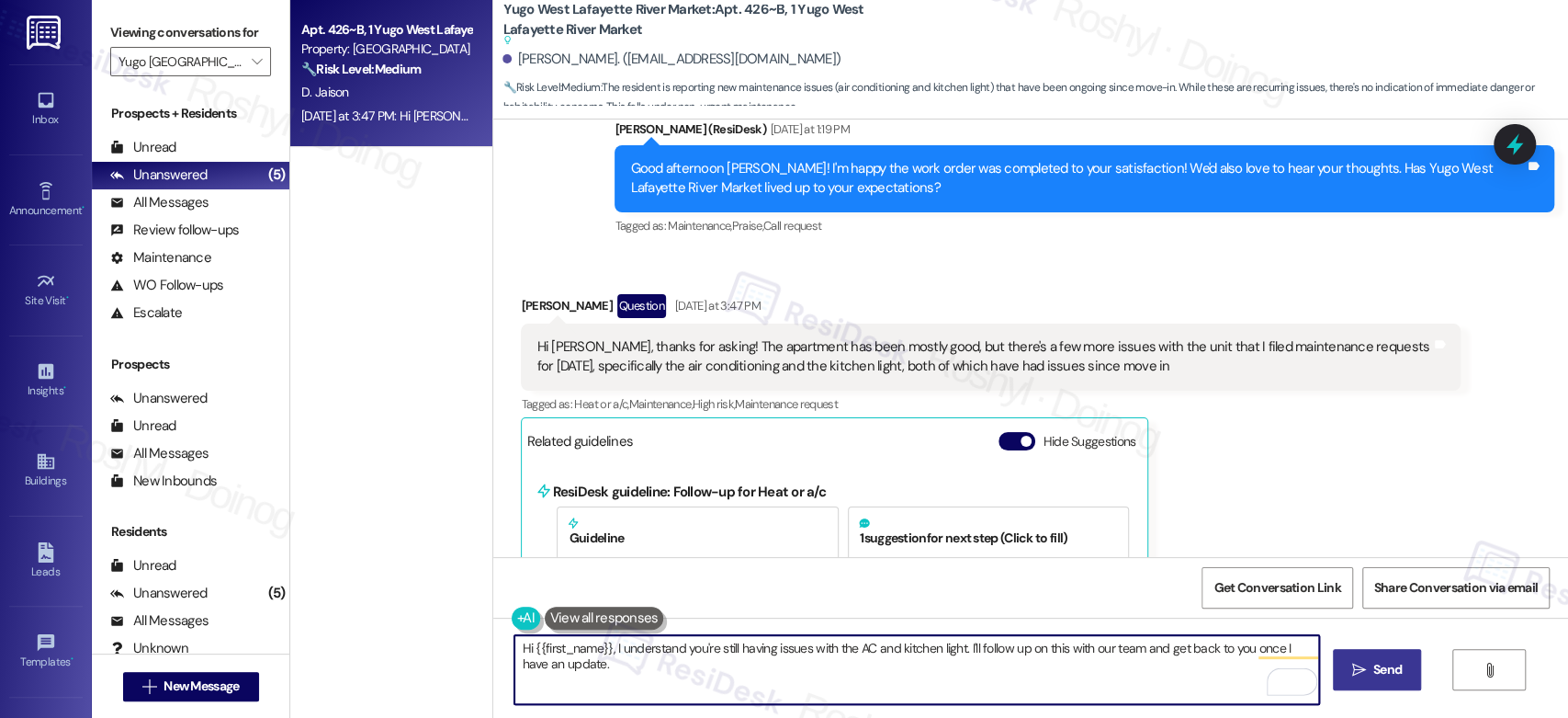
type textarea "Hi {{first_name}}, I understand you're still having issues with the AC and kitc…"
click at [1392, 676] on span "Send" at bounding box center [1387, 669] width 29 height 19
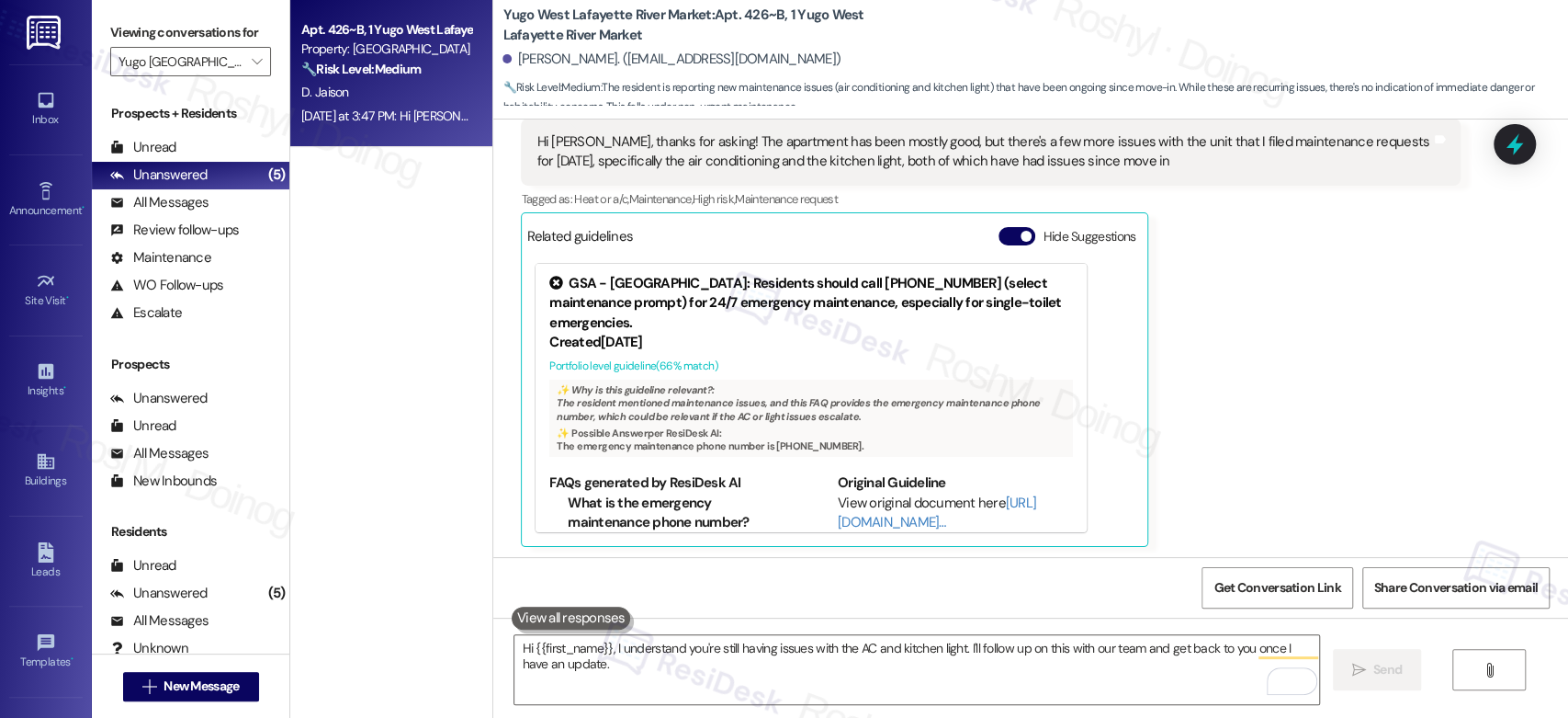
scroll to position [3751, 0]
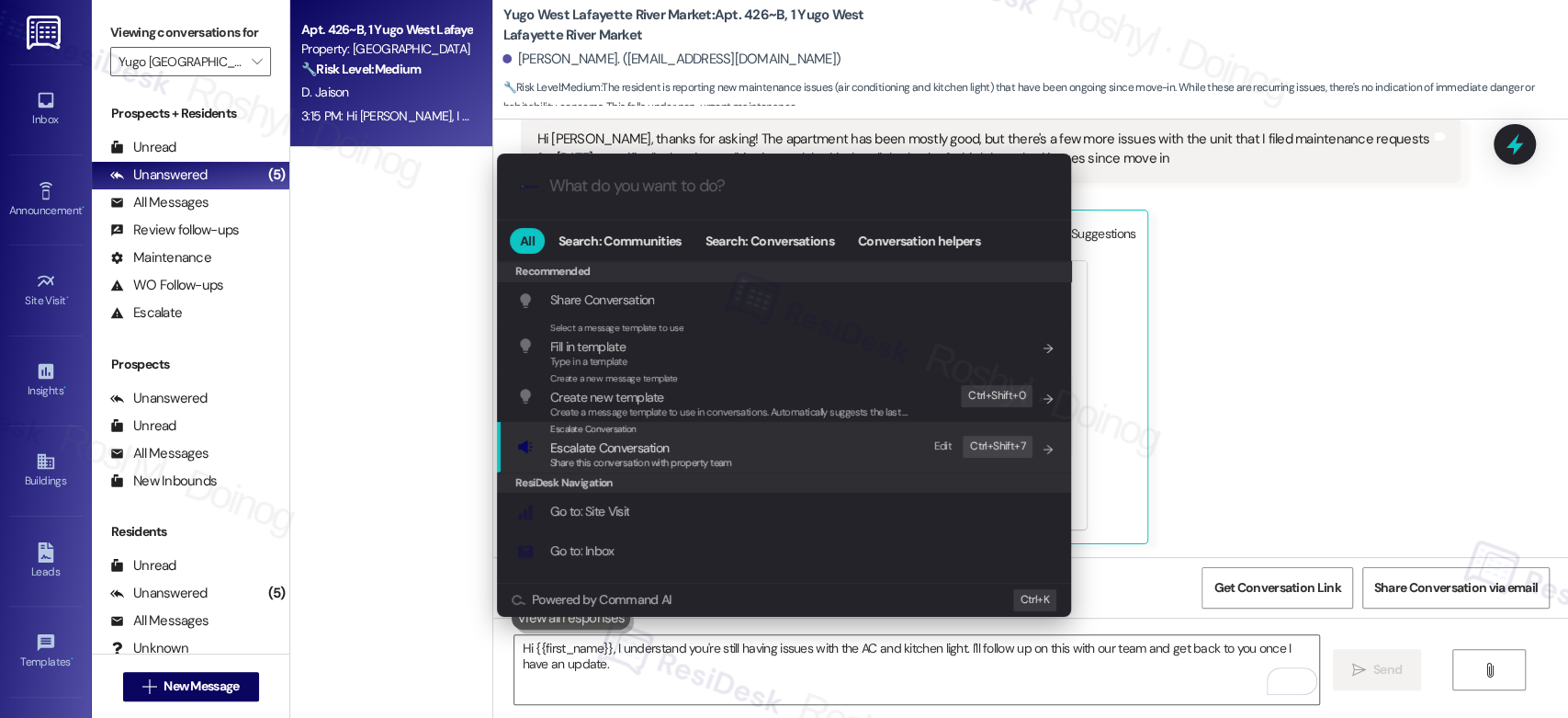
click at [694, 465] on span "Share this conversation with property team" at bounding box center [641, 462] width 182 height 13
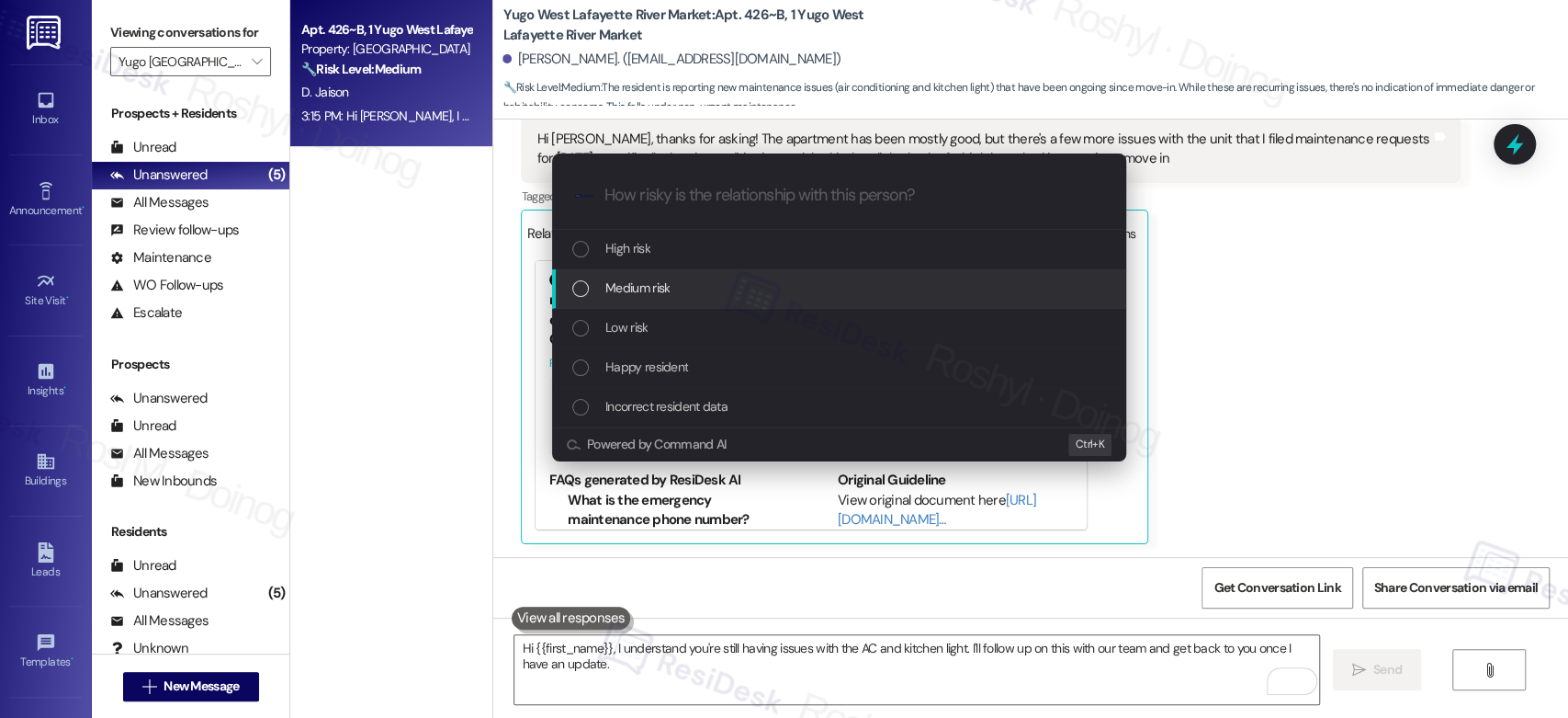
click at [678, 278] on div "Medium risk" at bounding box center [841, 287] width 537 height 20
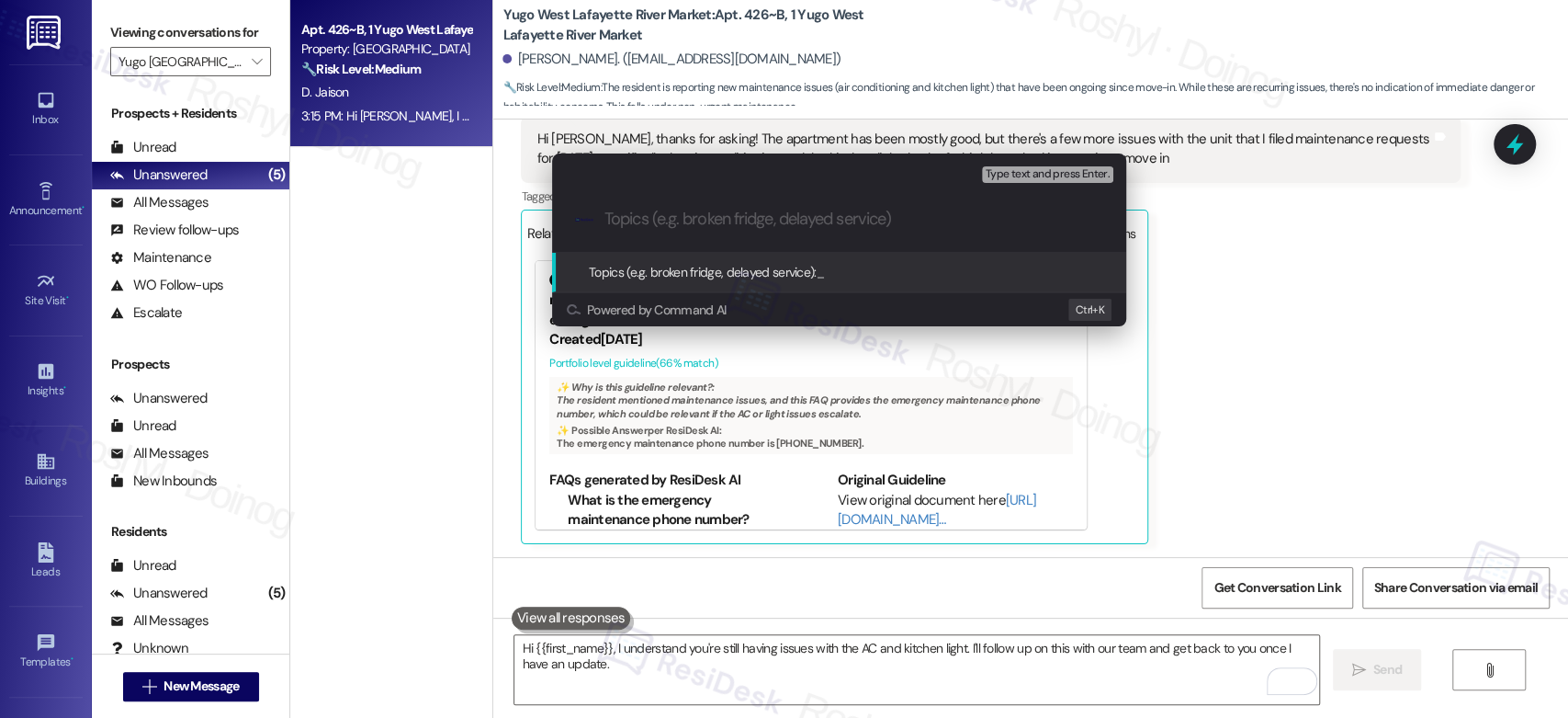
paste input "15567571 15567572"
click at [603, 223] on div ".cls-1{fill:#0a055f;}.cls-2{fill:#0cc4c4;} resideskLogoBlueOrange 15567571 1556…" at bounding box center [840, 219] width 574 height 66
click at [609, 221] on input "15567571 15567572" at bounding box center [846, 219] width 484 height 19
click at [608, 219] on input "15567571 15567572" at bounding box center [846, 219] width 484 height 19
click at [605, 219] on input "15567571 15567572" at bounding box center [846, 219] width 484 height 19
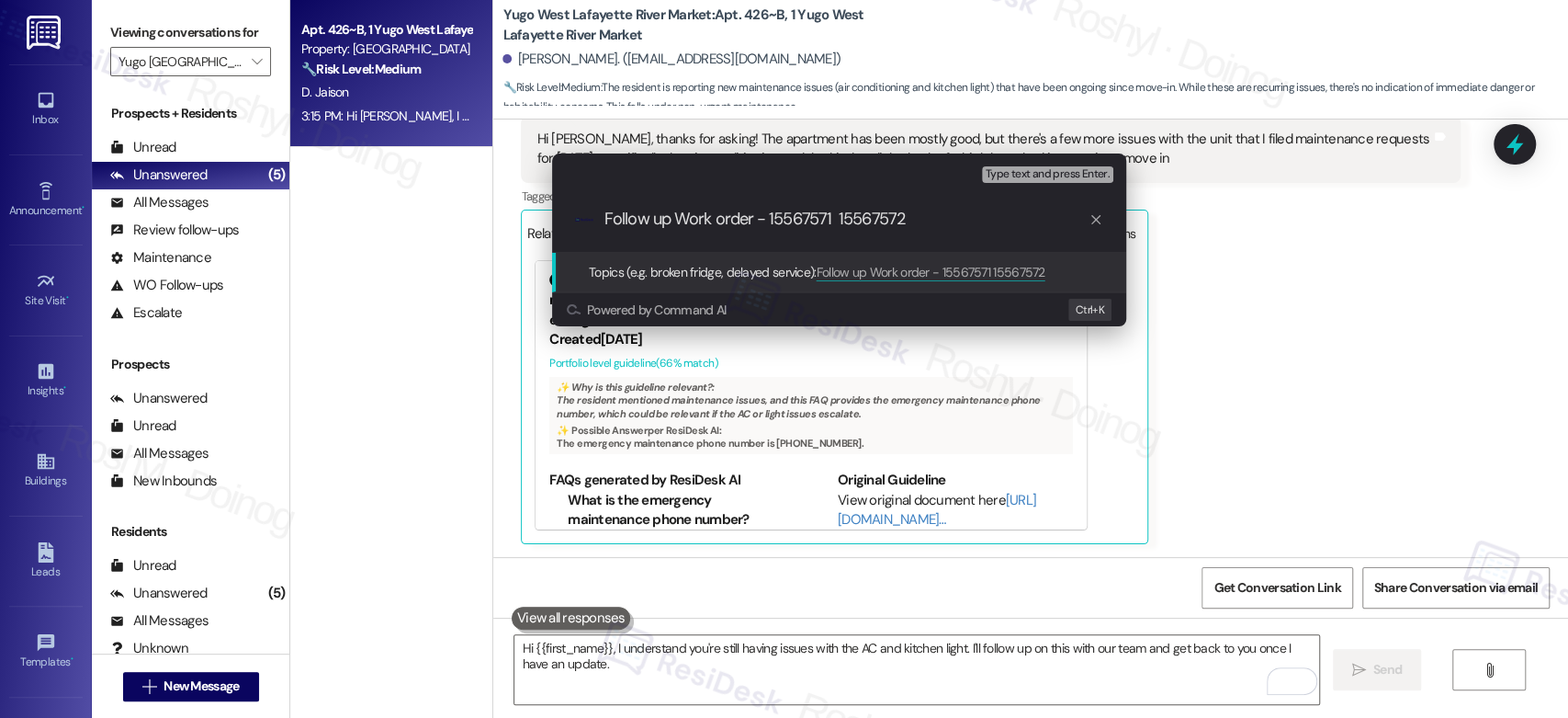
click at [835, 222] on input "Follow up Work order - 15567571 15567572" at bounding box center [846, 219] width 484 height 19
click at [757, 222] on input "Follow up Work order - 15567571 and 15567572" at bounding box center [846, 219] width 484 height 19
drag, startPoint x: 761, startPoint y: 215, endPoint x: 847, endPoint y: 219, distance: 86.1
click at [847, 219] on input "Follow up Work order AC and Lights - 15567571 and 15567572" at bounding box center [846, 219] width 484 height 19
type input "Follow up Work order - 15567571 and 15567572"
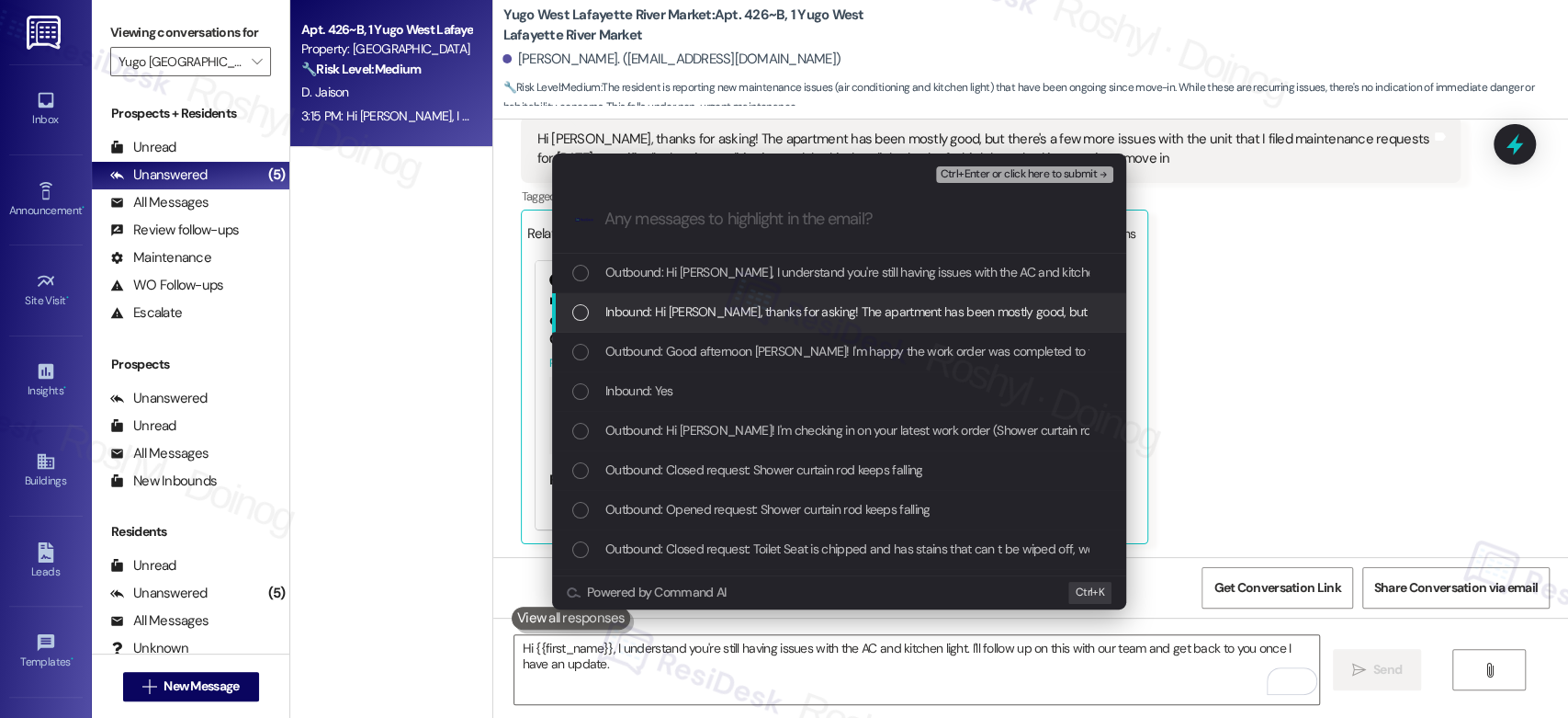
click at [827, 317] on span "Inbound: Hi [PERSON_NAME], thanks for asking! The apartment has been mostly goo…" at bounding box center [1327, 311] width 1443 height 20
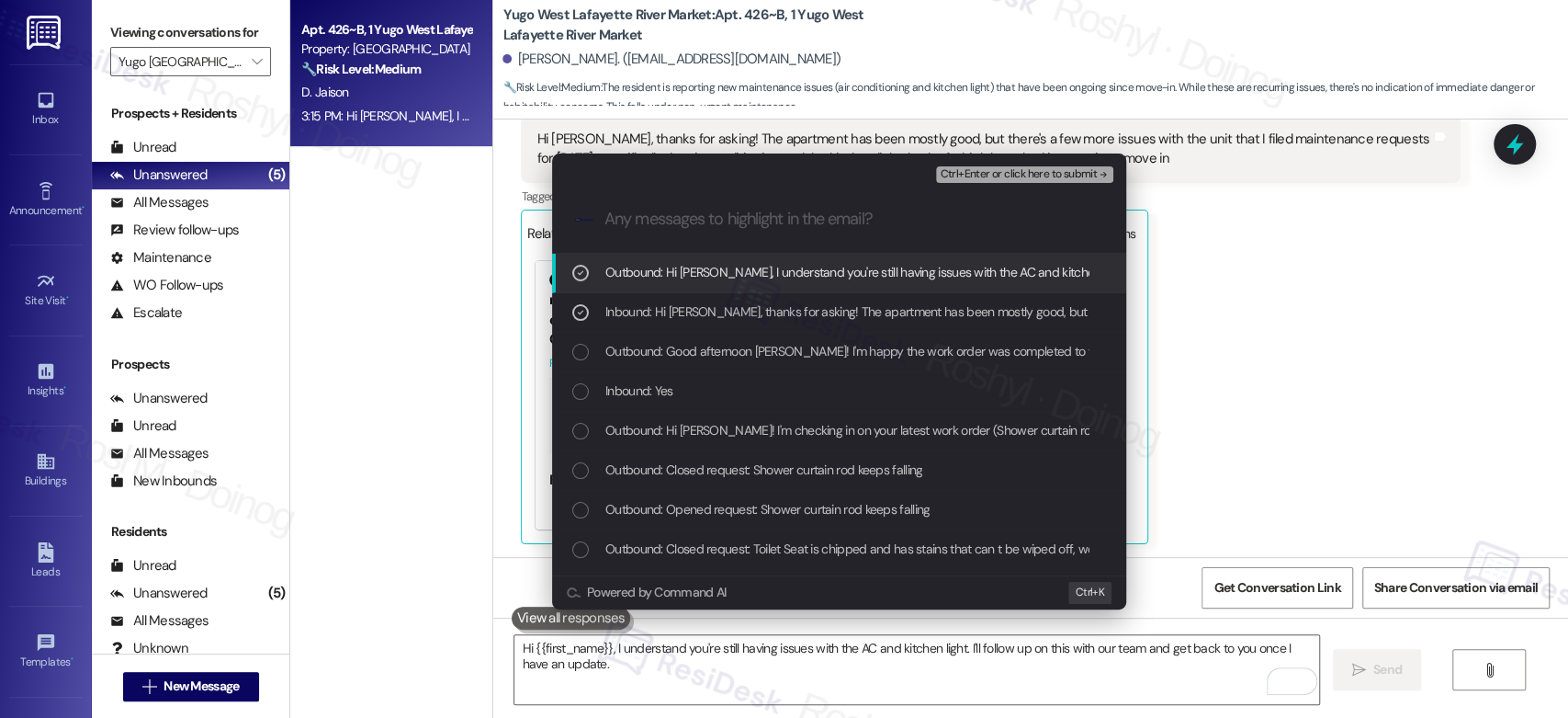
click at [919, 290] on div "Outbound: Hi [PERSON_NAME], I understand you're still having issues with the AC…" at bounding box center [840, 274] width 574 height 40
click at [1066, 168] on span "Ctrl+Enter or click here to submit" at bounding box center [1017, 175] width 157 height 13
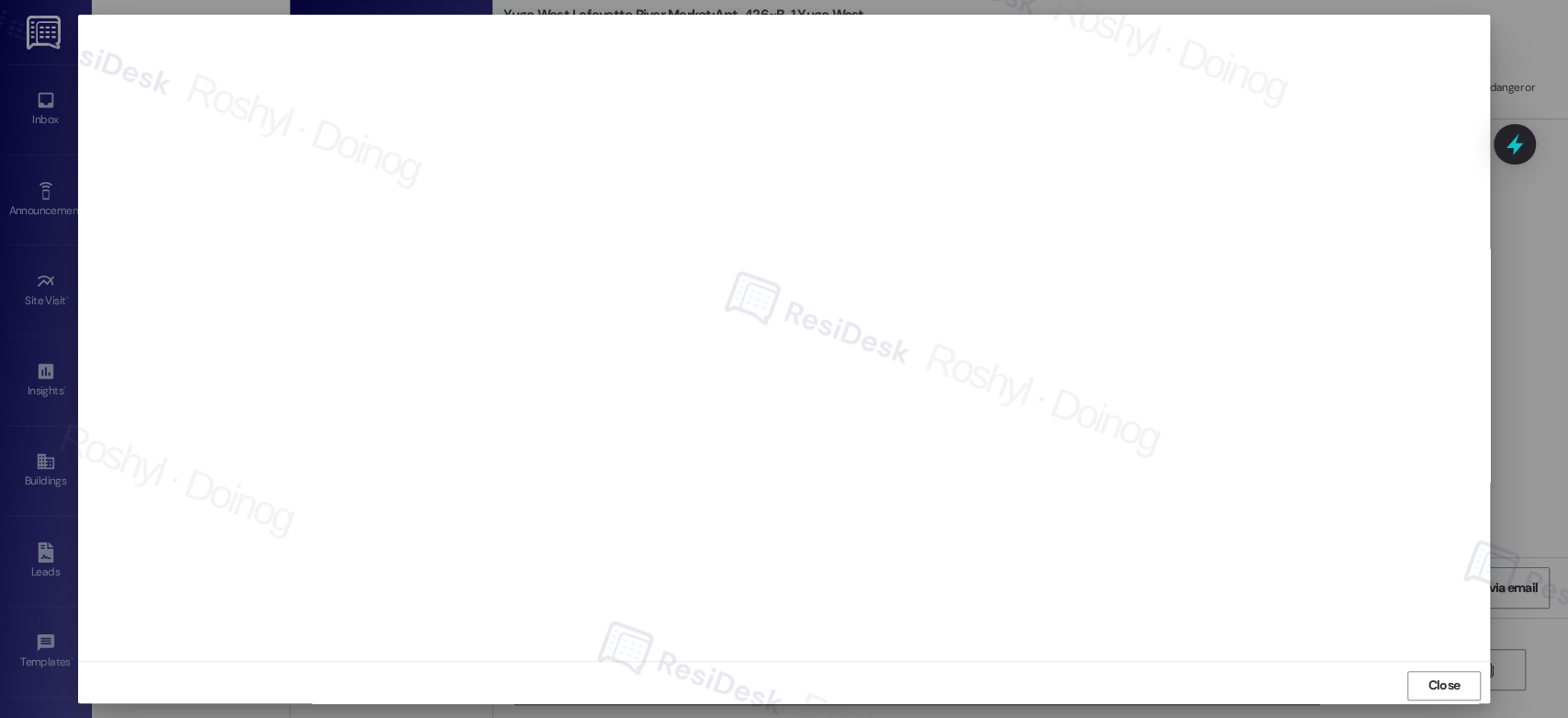
scroll to position [3392, 0]
click at [1432, 674] on span "Close" at bounding box center [1444, 685] width 40 height 28
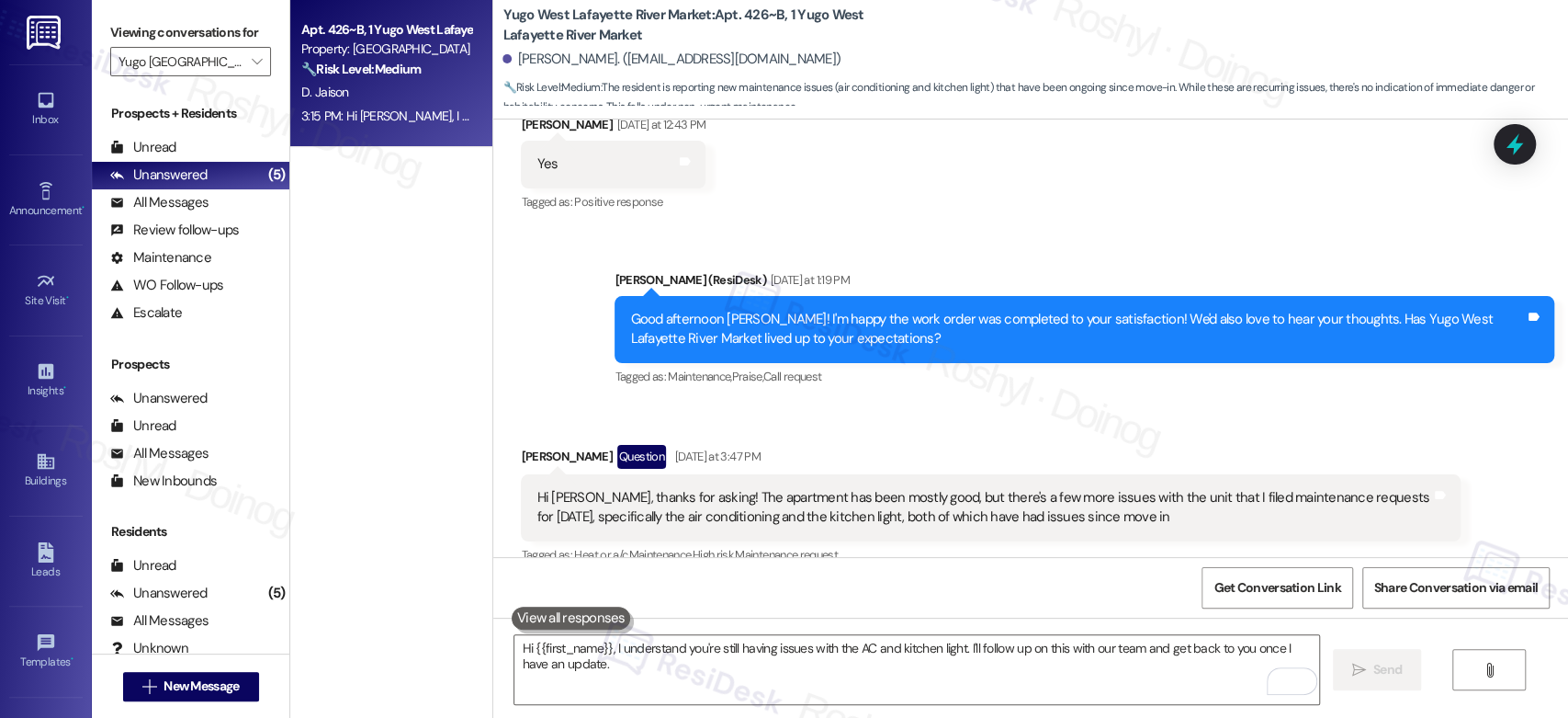
click at [933, 417] on div "Received via SMS [PERSON_NAME] Question [DATE] at 3:47 PM Hi [PERSON_NAME], tha…" at bounding box center [1031, 659] width 1074 height 513
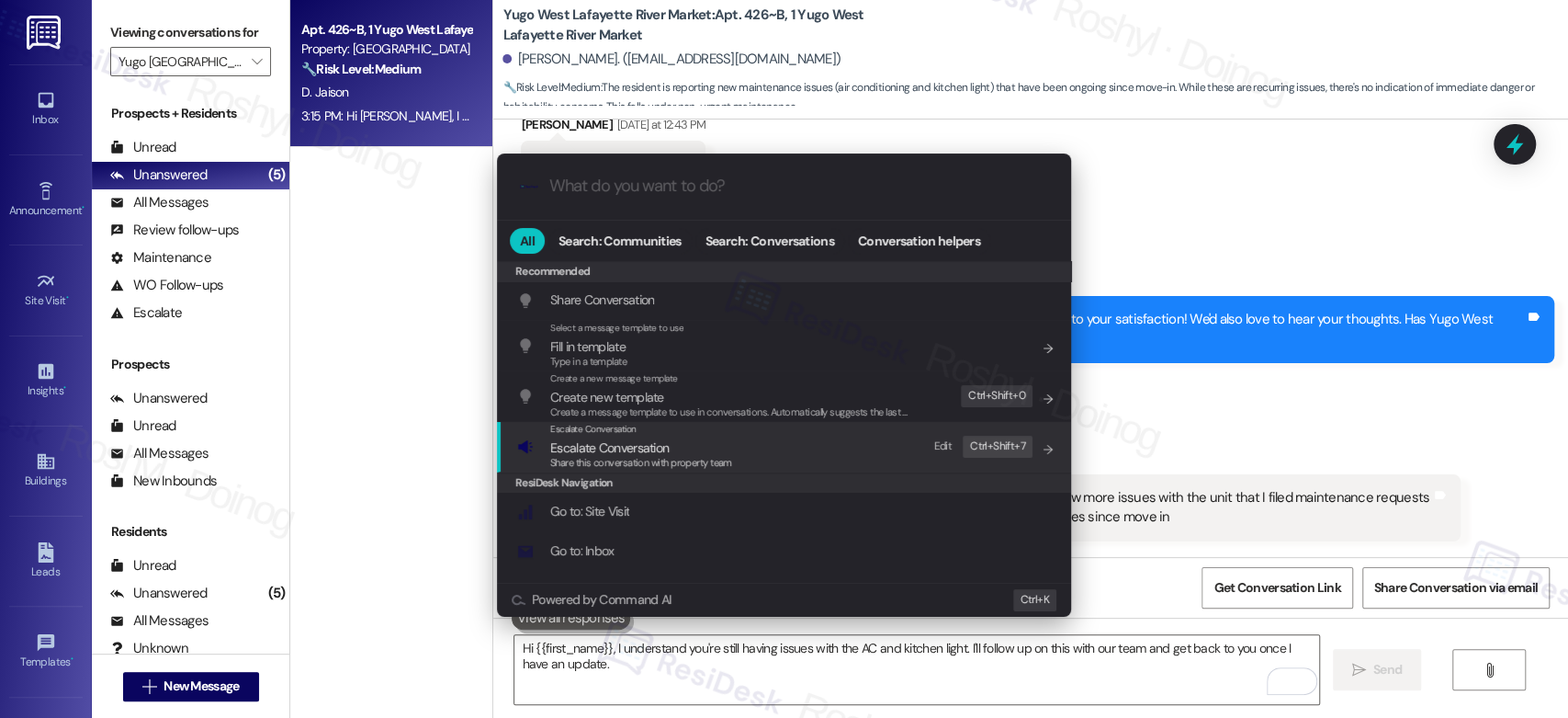
click at [727, 439] on span "Escalate Conversation" at bounding box center [641, 447] width 182 height 20
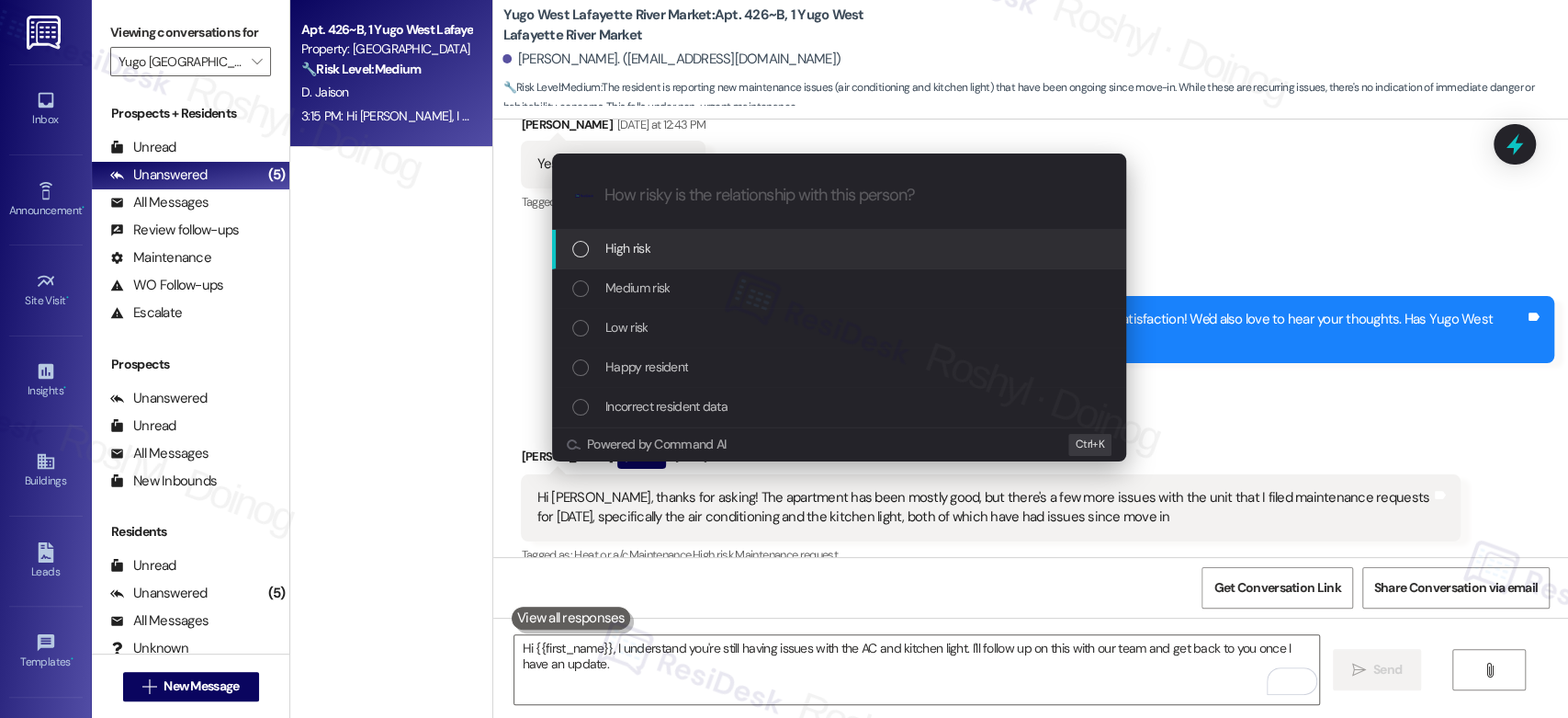
paste input "Follow up Work order - 15567571 and 15567572""
type input "Follow up Work order - 15567571 and 15567572""
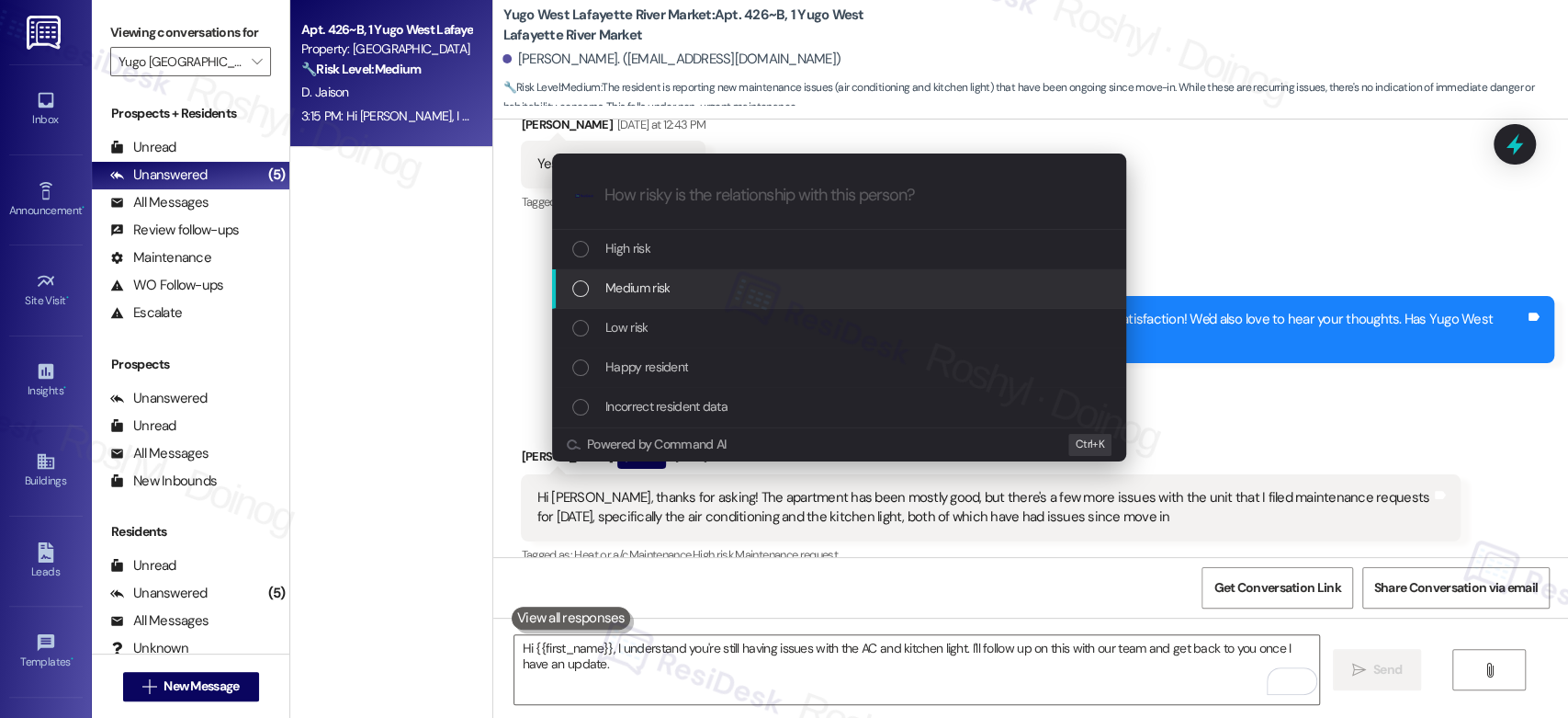
click at [759, 279] on div "Medium risk" at bounding box center [841, 287] width 537 height 20
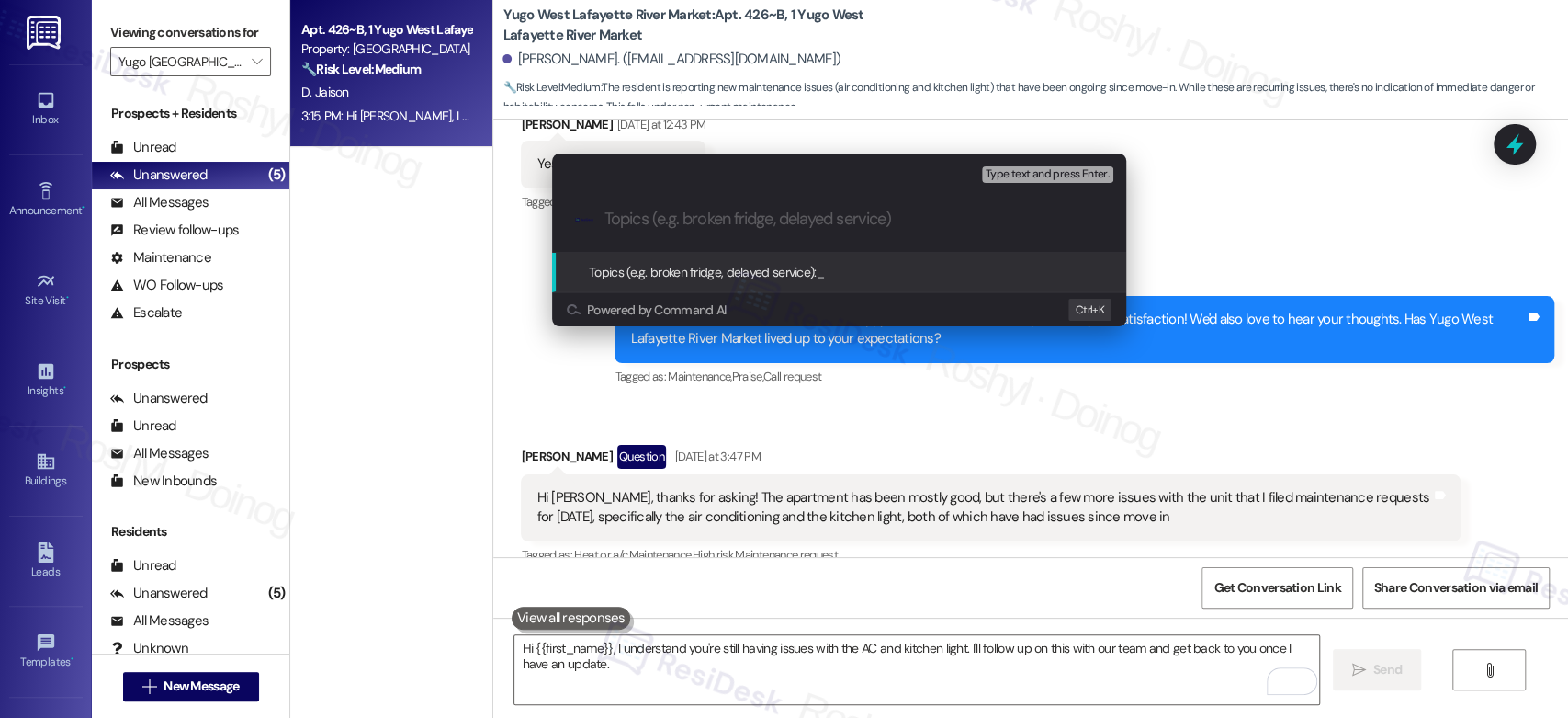
paste input "Follow up Work order - 15567571 and 15567572""
type input "Follow up Work order - 15567571 and 15567572""
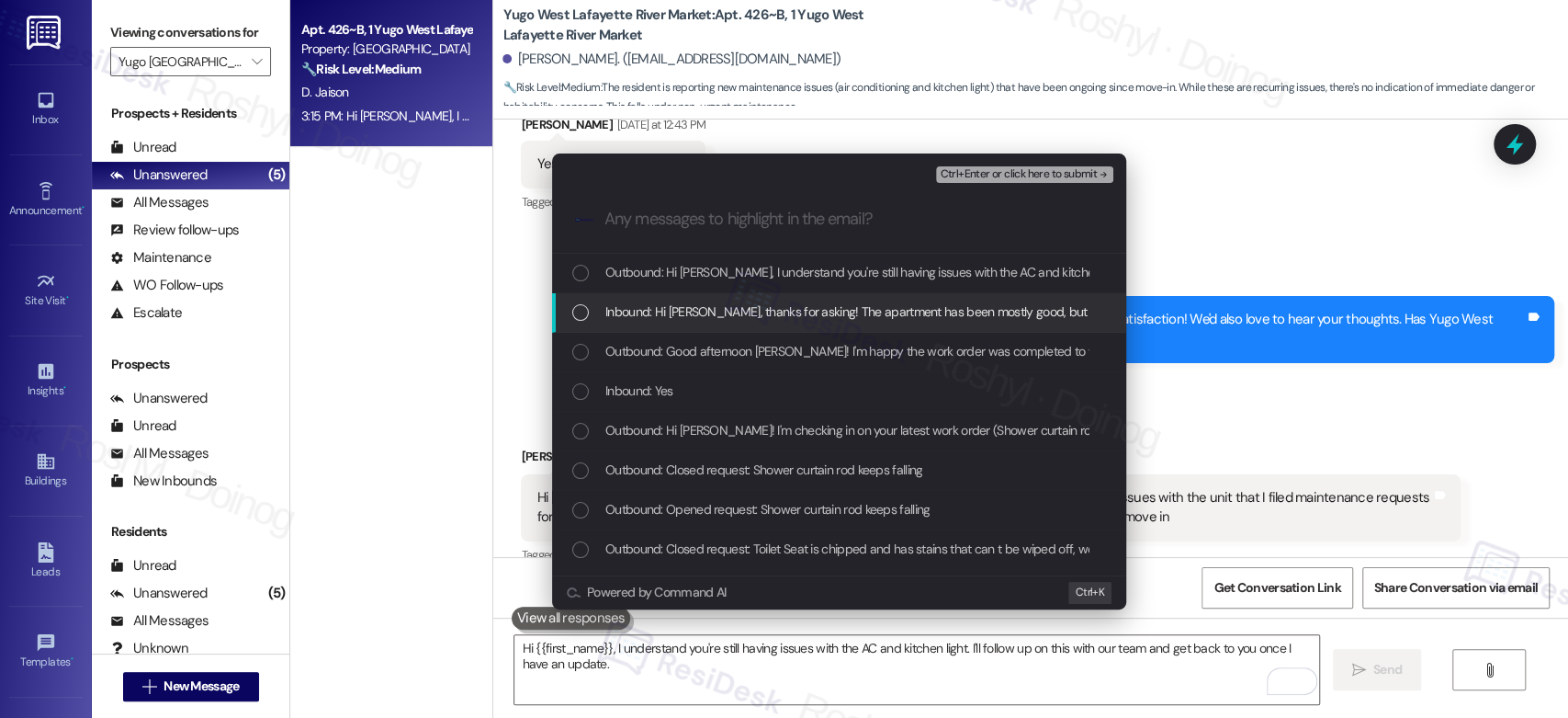
click at [765, 302] on span "Inbound: Hi [PERSON_NAME], thanks for asking! The apartment has been mostly goo…" at bounding box center [1327, 311] width 1443 height 20
click at [1048, 165] on div "Ctrl+Enter or click here to submit" at bounding box center [1026, 174] width 181 height 24
click at [1046, 169] on span "Ctrl+Enter or click here to submit" at bounding box center [1017, 175] width 157 height 13
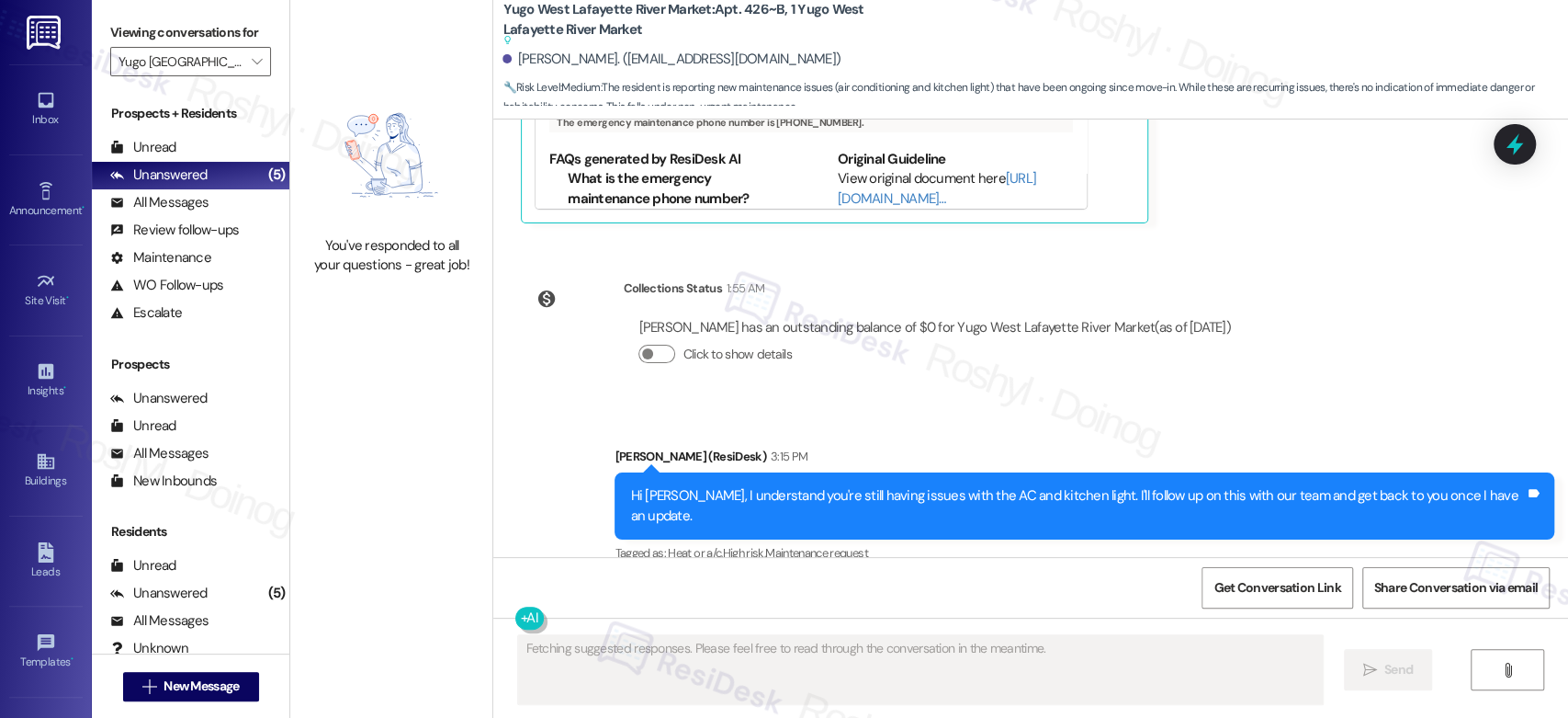
scroll to position [4311, 0]
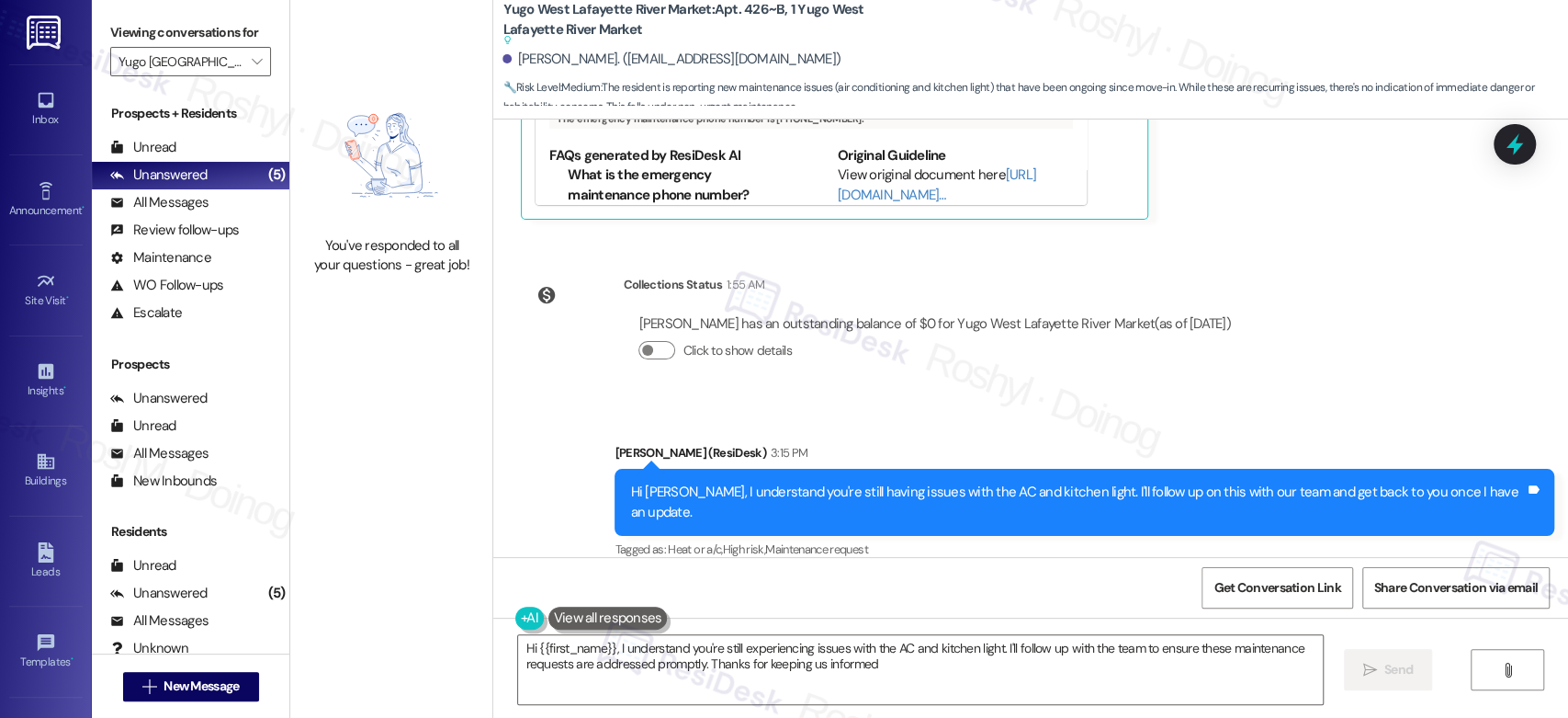
type textarea "Hi {{first_name}}, I understand you're still experiencing issues with the AC an…"
click at [212, 134] on div "Unread (0)" at bounding box center [191, 147] width 198 height 28
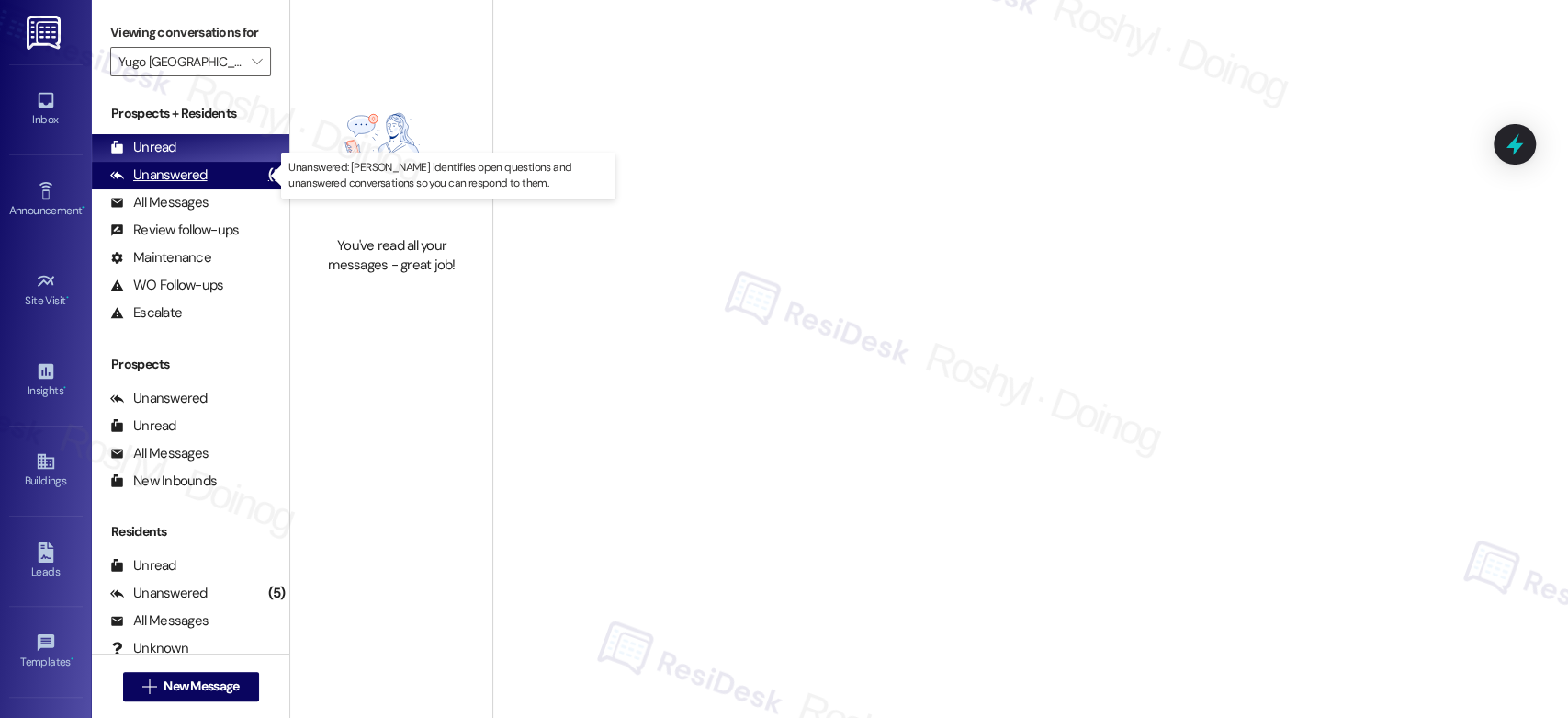
click at [222, 174] on div "Unanswered (5)" at bounding box center [191, 175] width 198 height 28
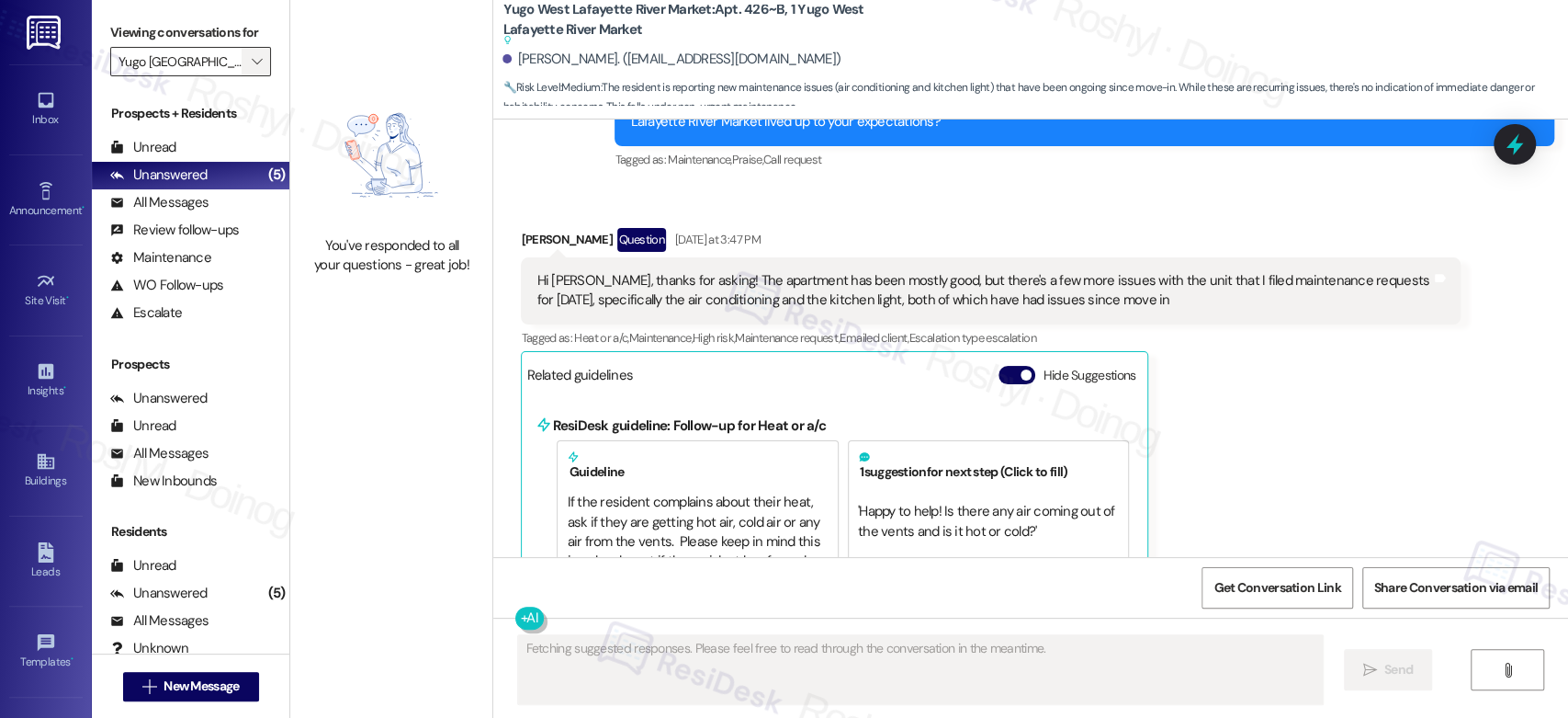
click at [252, 64] on icon "" at bounding box center [257, 61] width 10 height 14
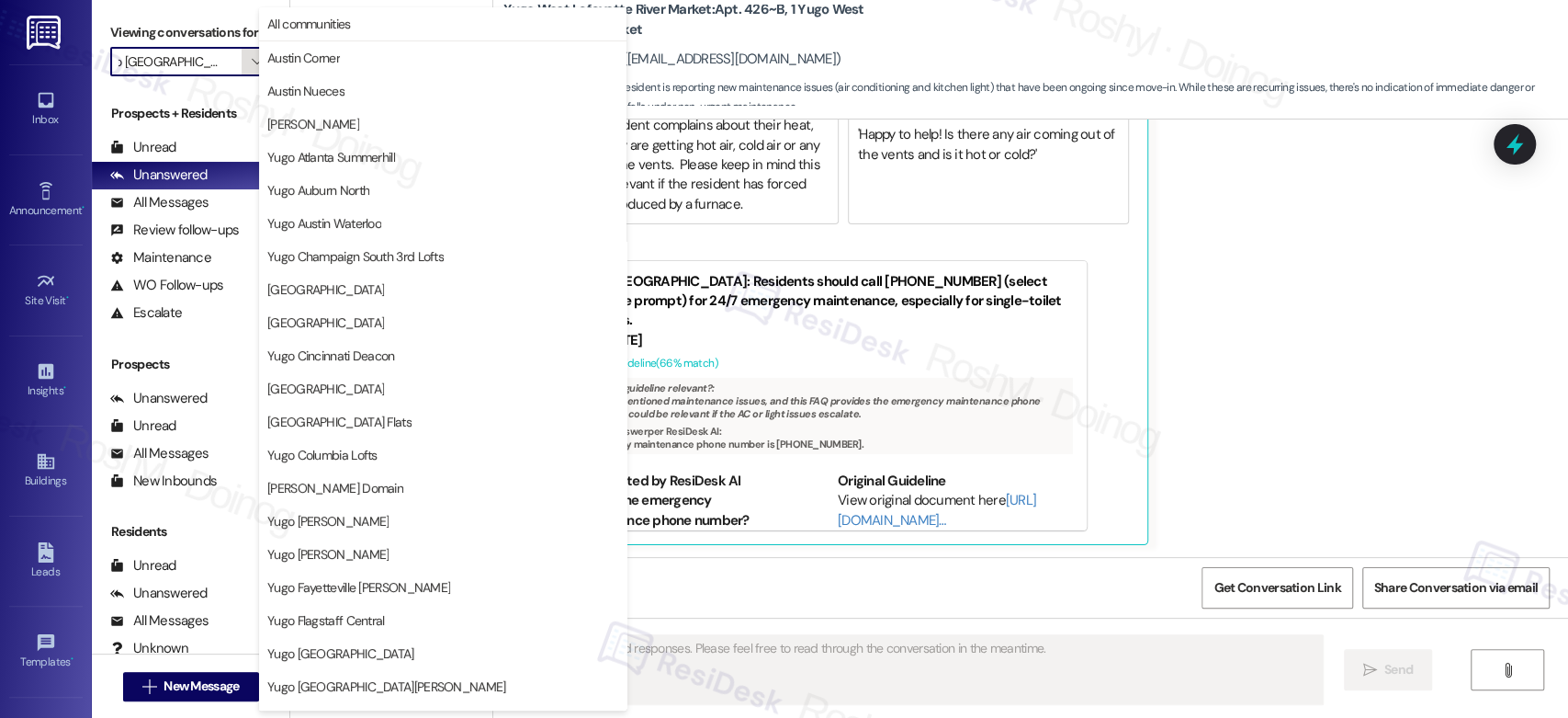
scroll to position [752, 0]
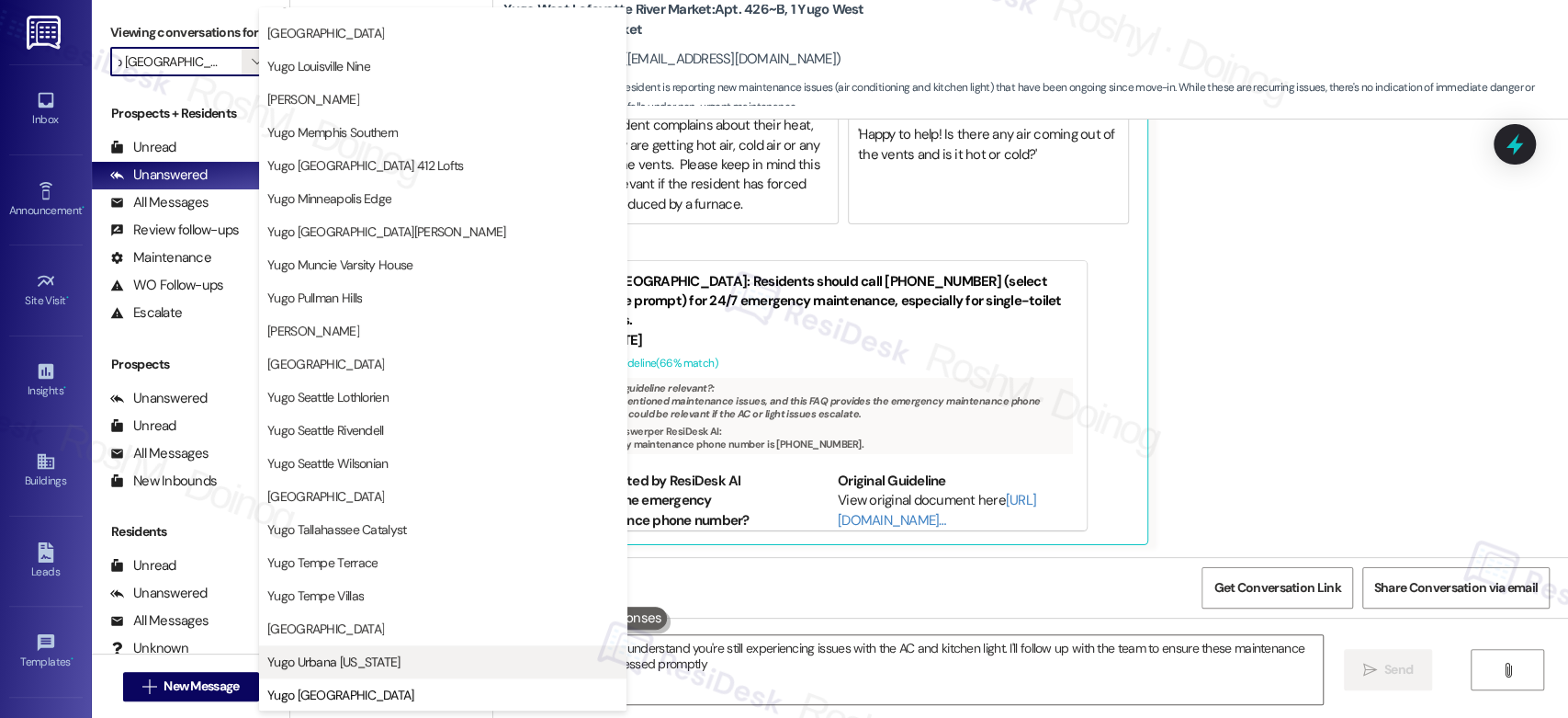
click at [411, 665] on span "Yugo Urbana [US_STATE]" at bounding box center [442, 661] width 351 height 18
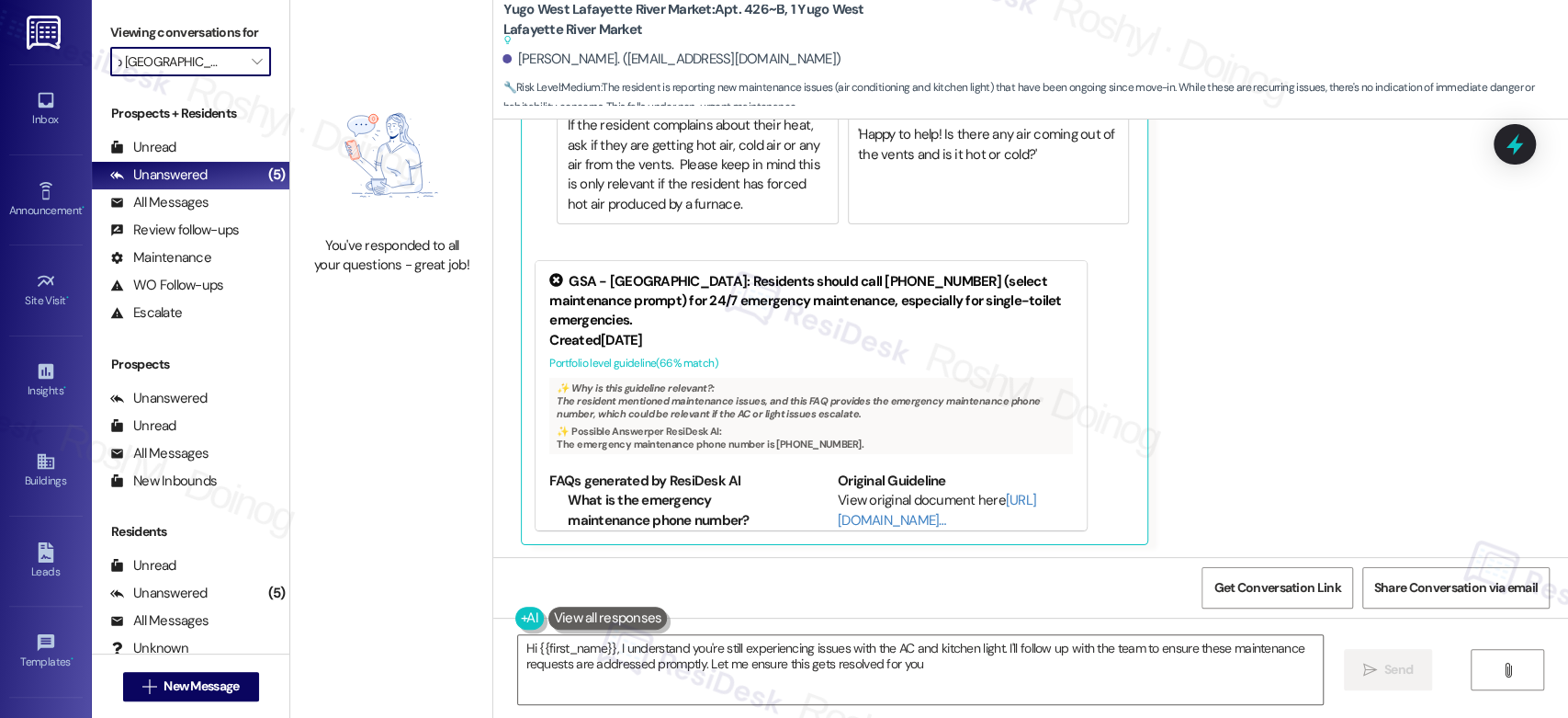
type textarea "Hi {{first_name}}, I understand you're still experiencing issues with the AC an…"
type input "Yugo Urbana [US_STATE]"
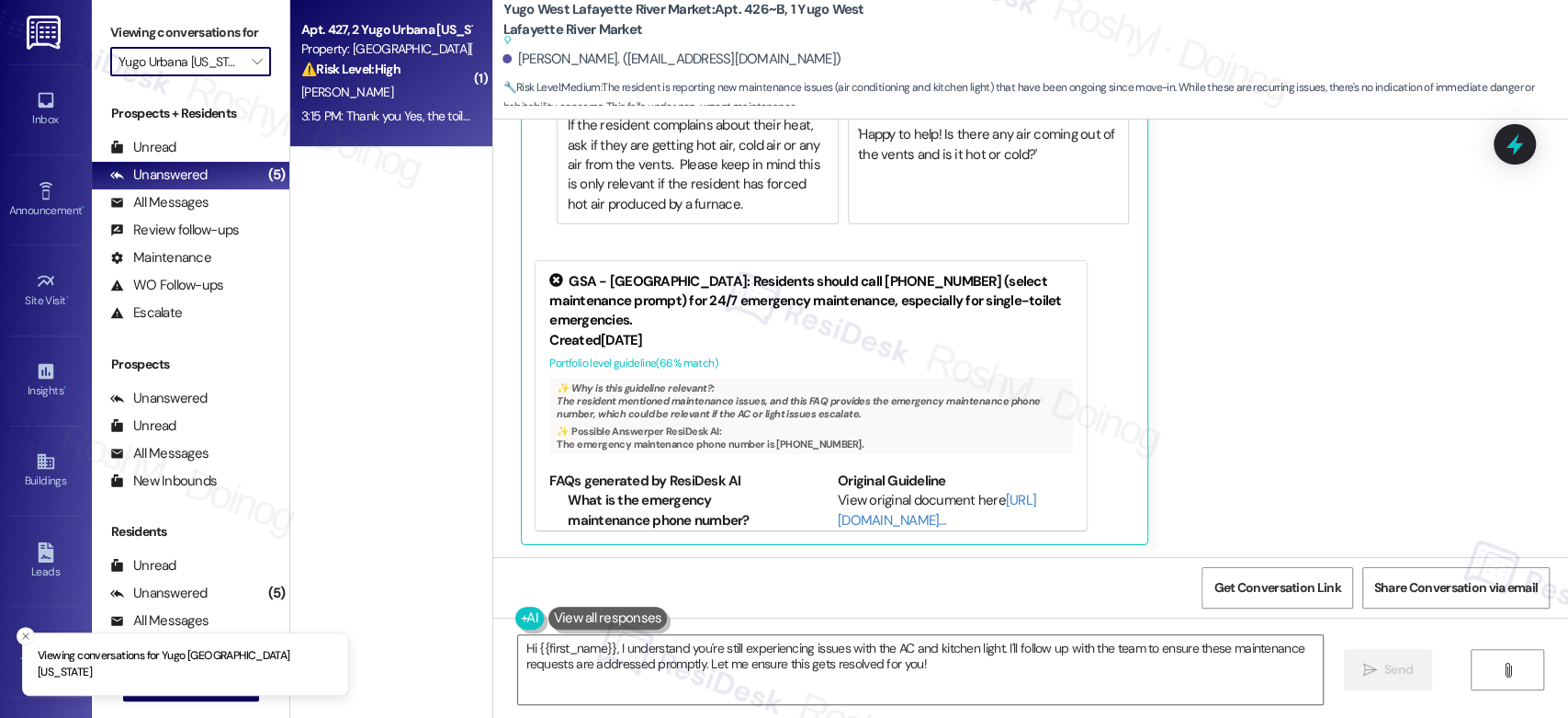
click at [377, 87] on div "[PERSON_NAME]" at bounding box center [386, 92] width 174 height 23
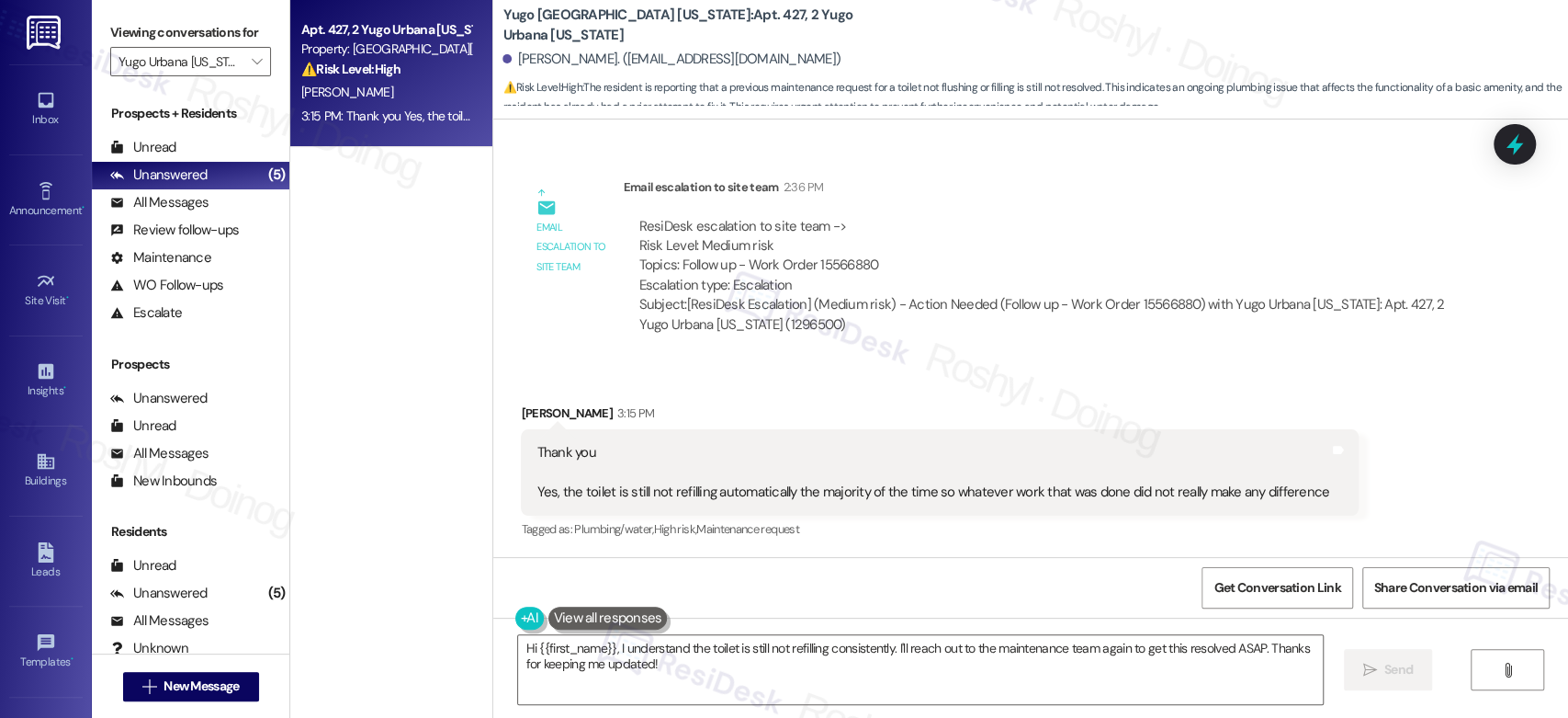
scroll to position [3131, 0]
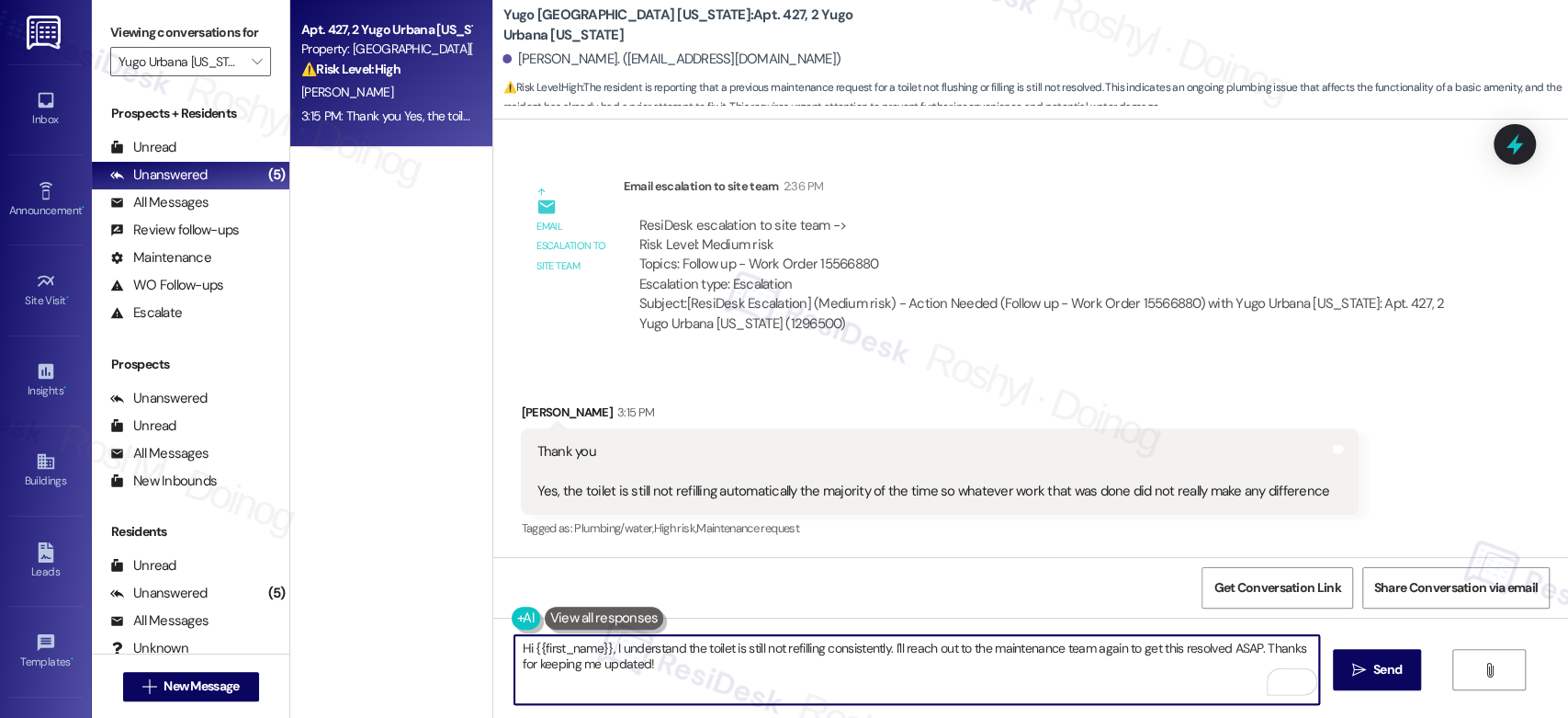
drag, startPoint x: 1266, startPoint y: 650, endPoint x: 371, endPoint y: 609, distance: 895.9
click at [371, 609] on div "Apt. 427, 2 Yugo Urbana [US_STATE] Property: Yugo [GEOGRAPHIC_DATA] [US_STATE] …" at bounding box center [929, 359] width 1278 height 718
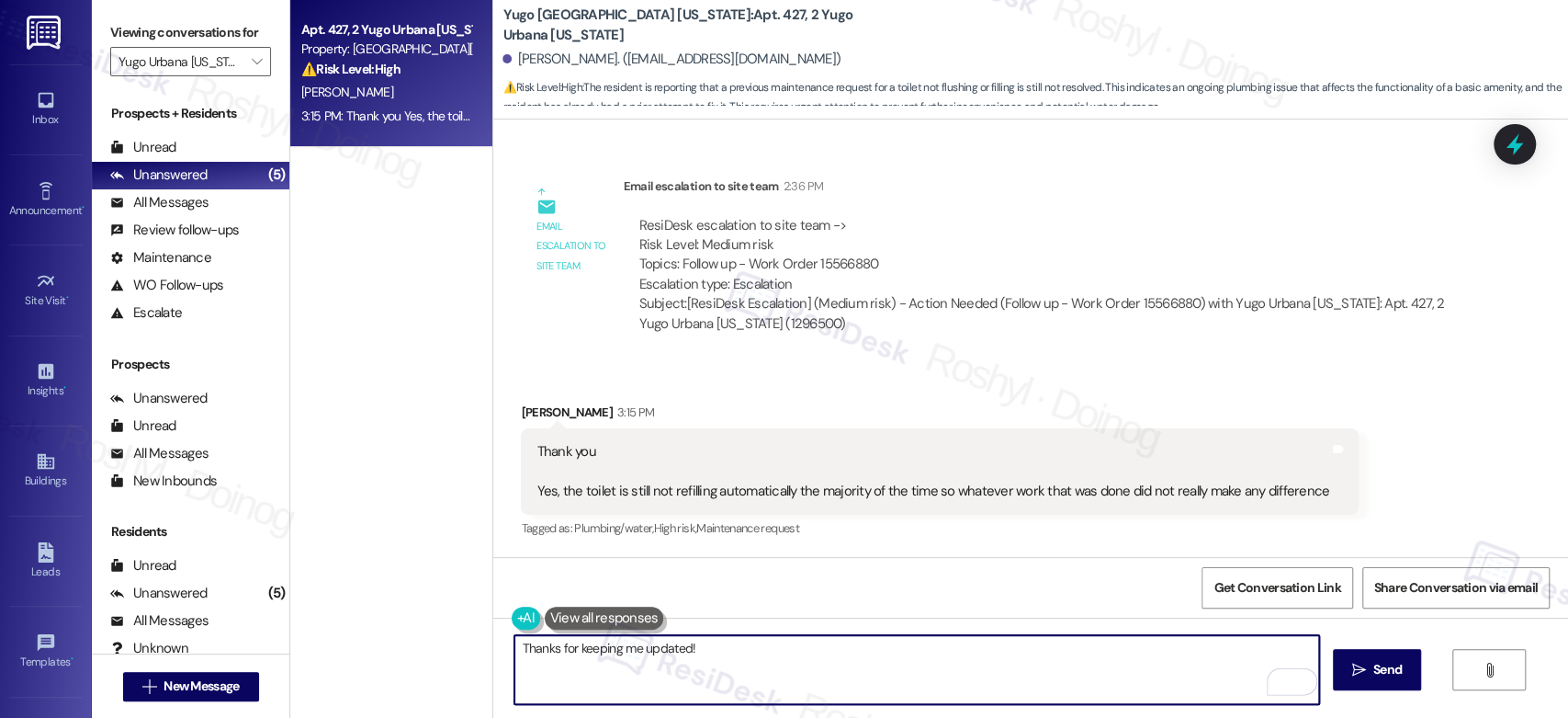
click at [768, 651] on textarea "Thanks for keeping me updated!" at bounding box center [916, 669] width 803 height 68
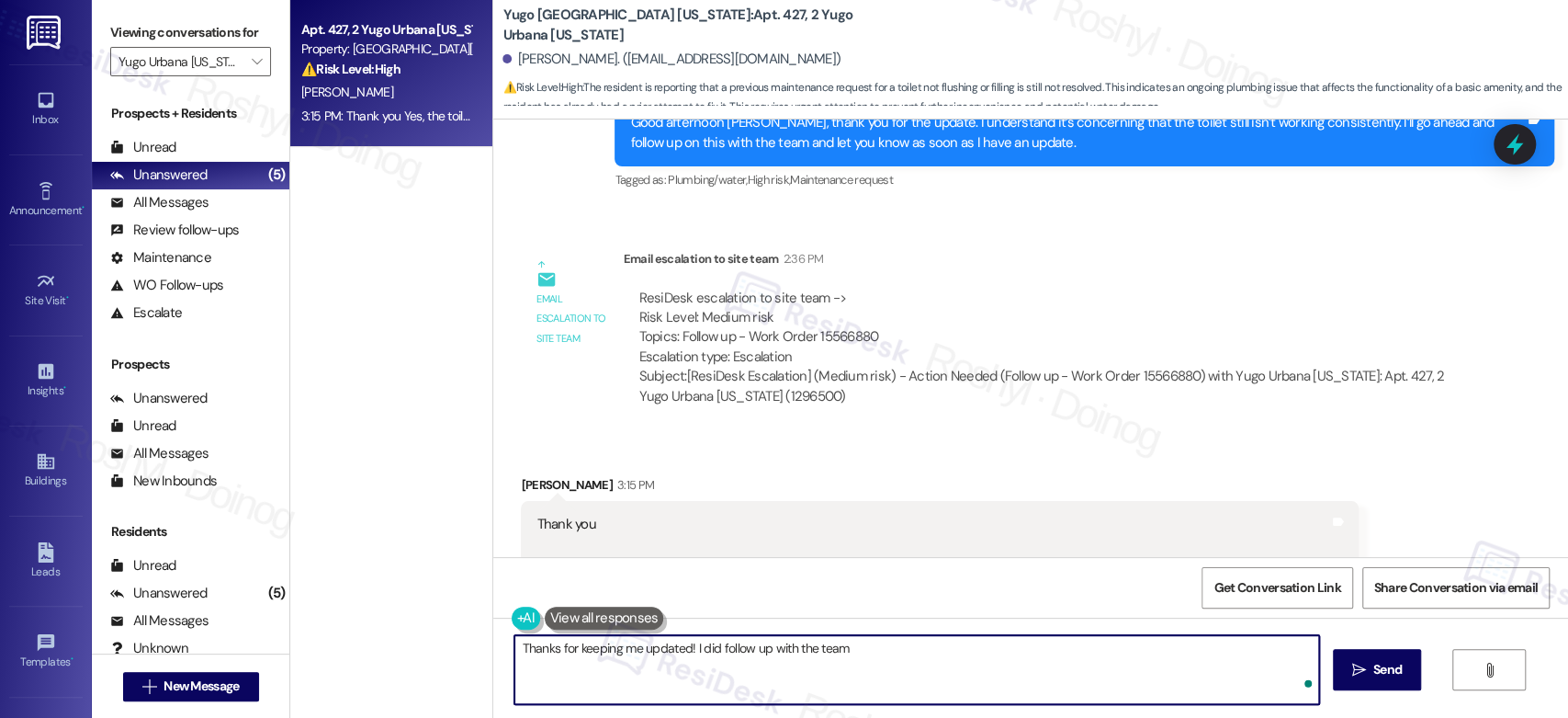
scroll to position [2823, 0]
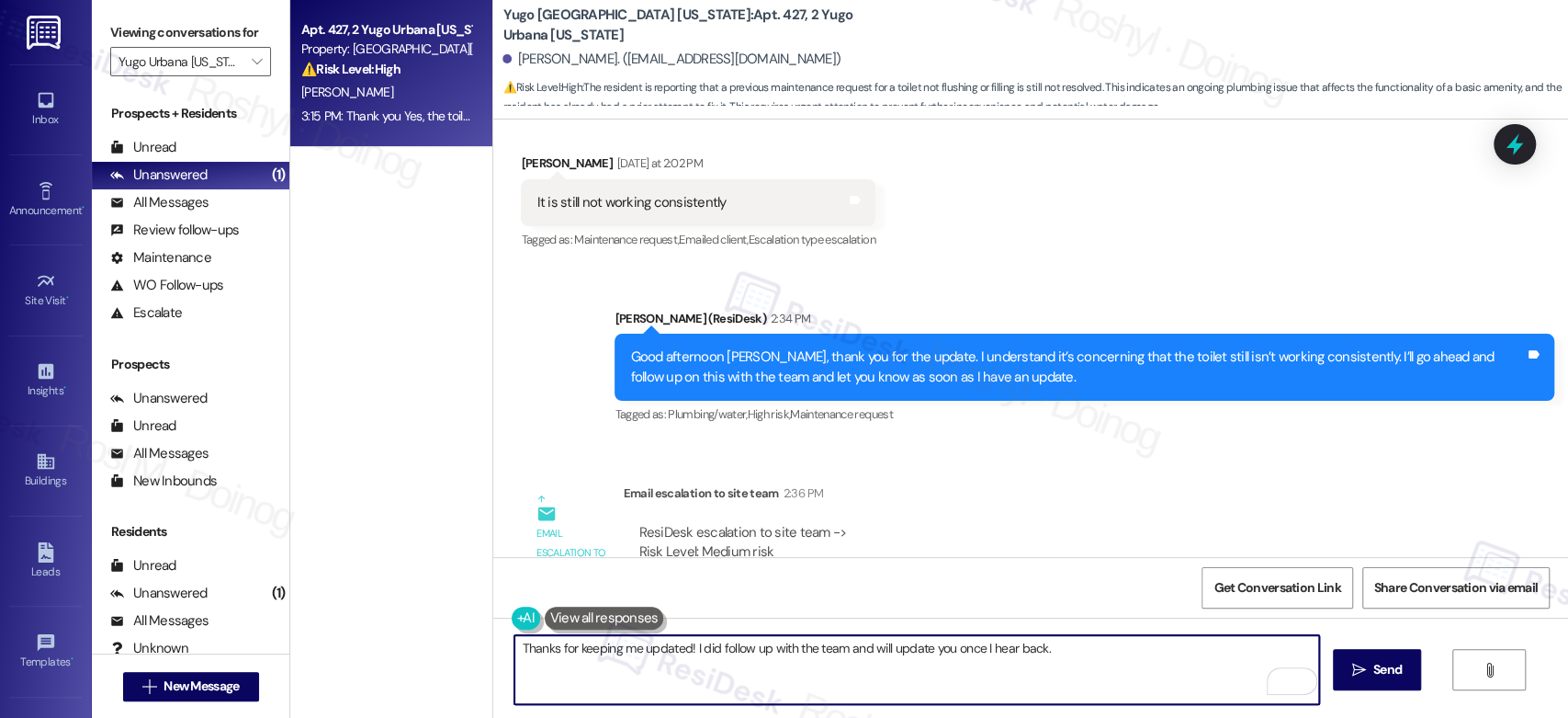
paste textarea "In the meantime, please don’t hesitate to let me know if there’s anything else …"
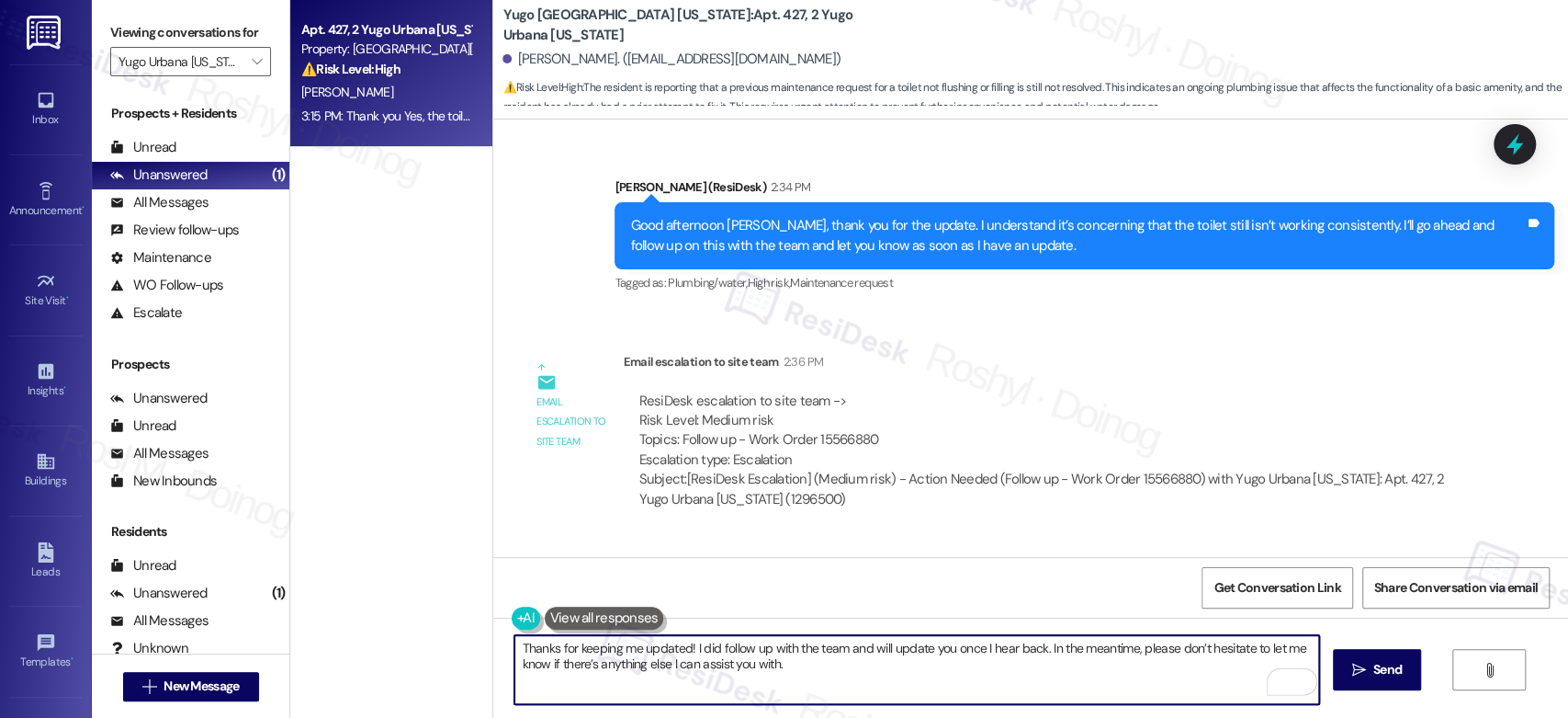
scroll to position [3131, 0]
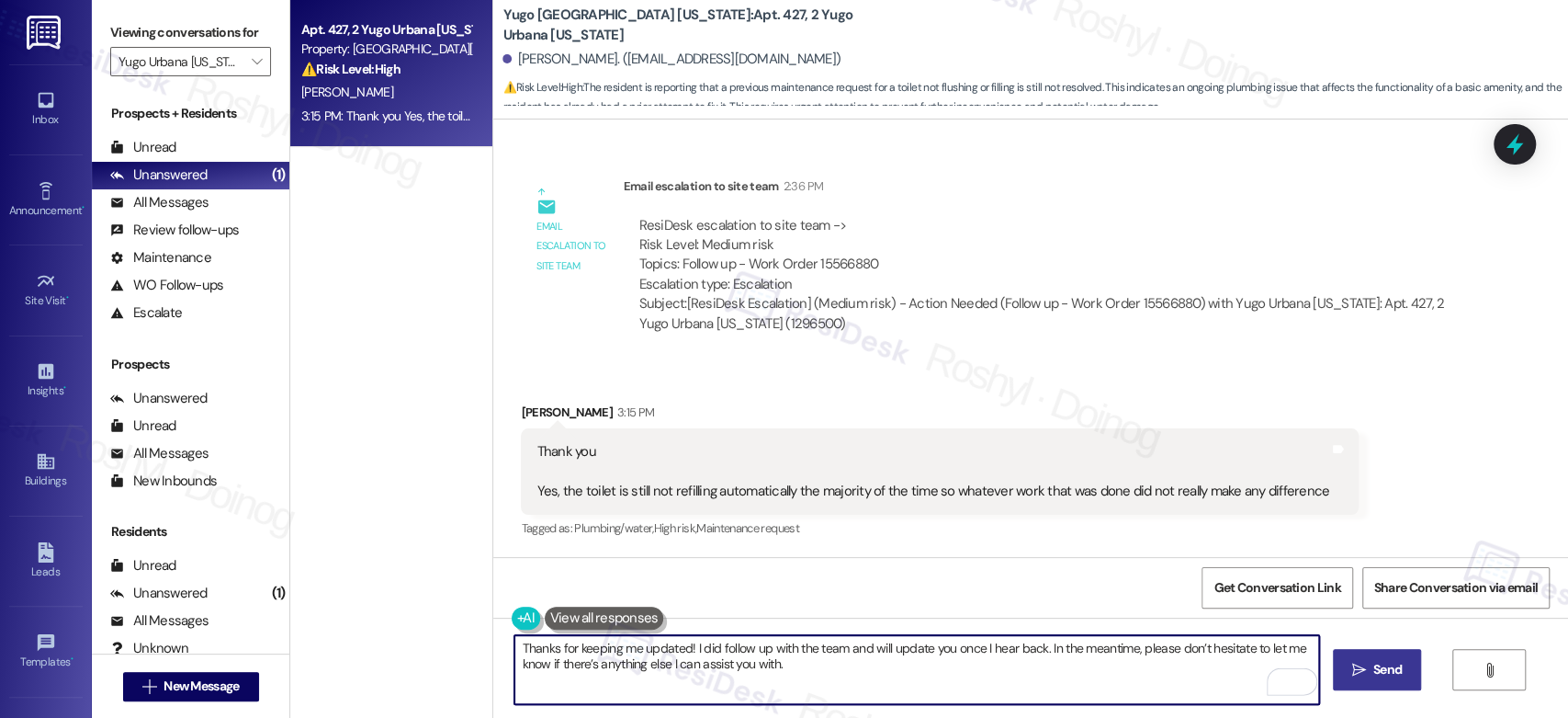
type textarea "Thanks for keeping me updated! I did follow up with the team and will update yo…"
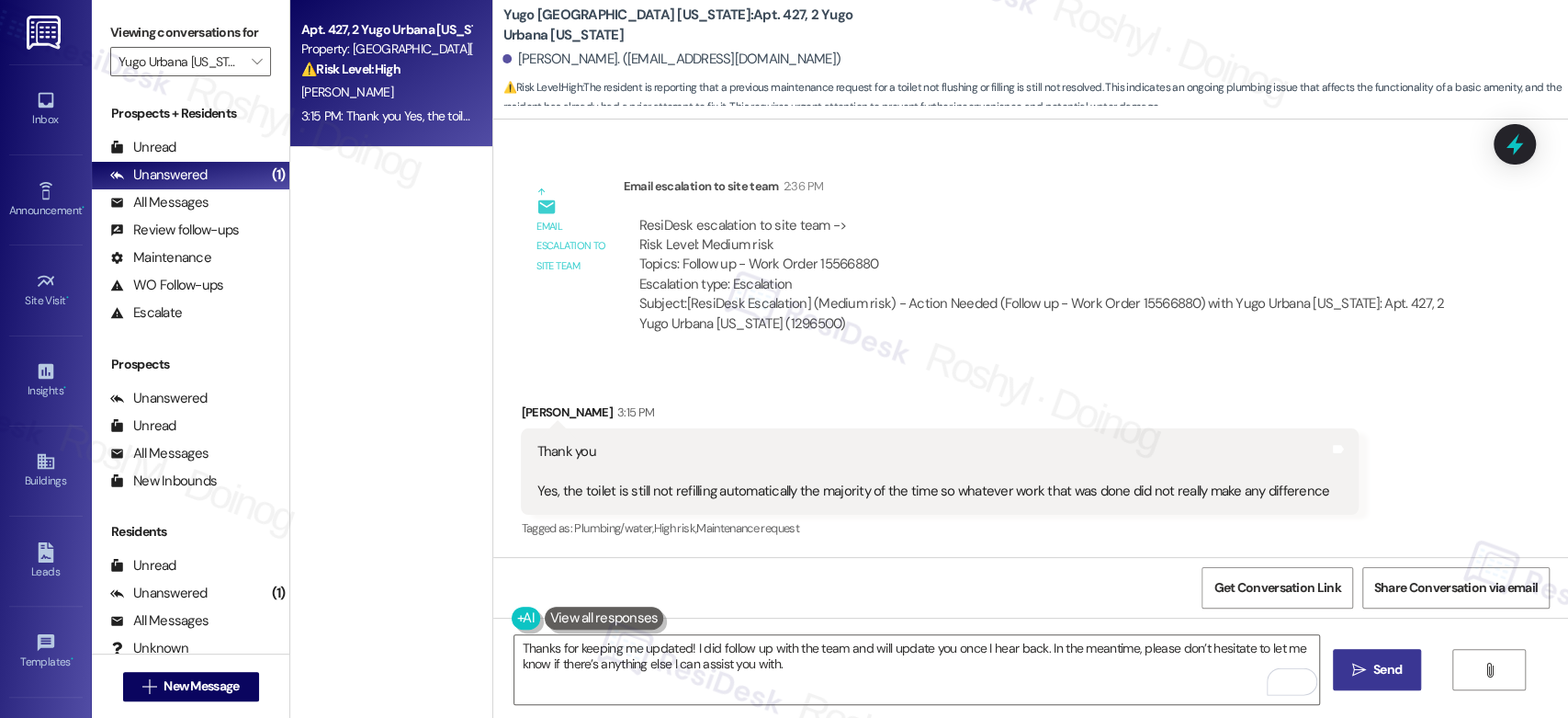
click at [1360, 675] on icon "" at bounding box center [1359, 669] width 13 height 14
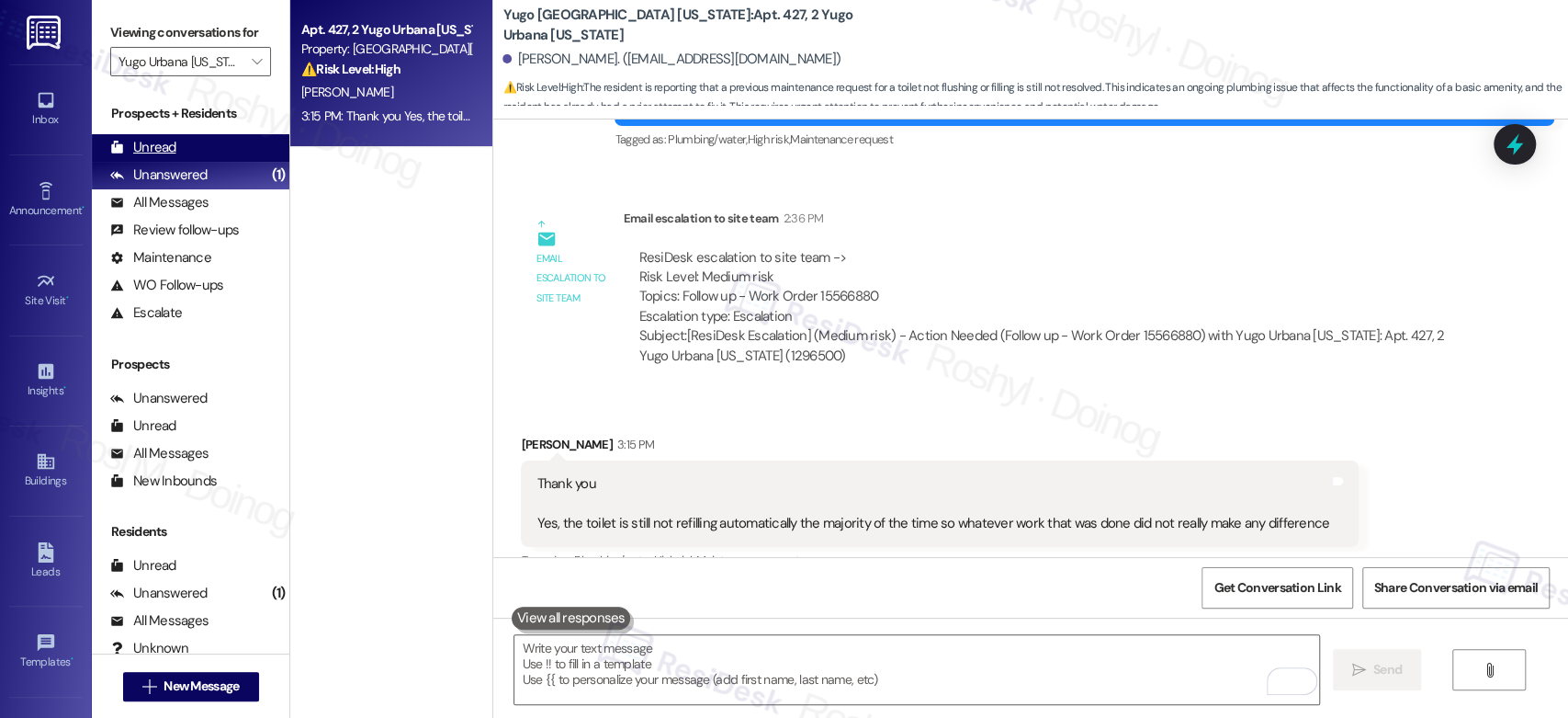
scroll to position [3130, 0]
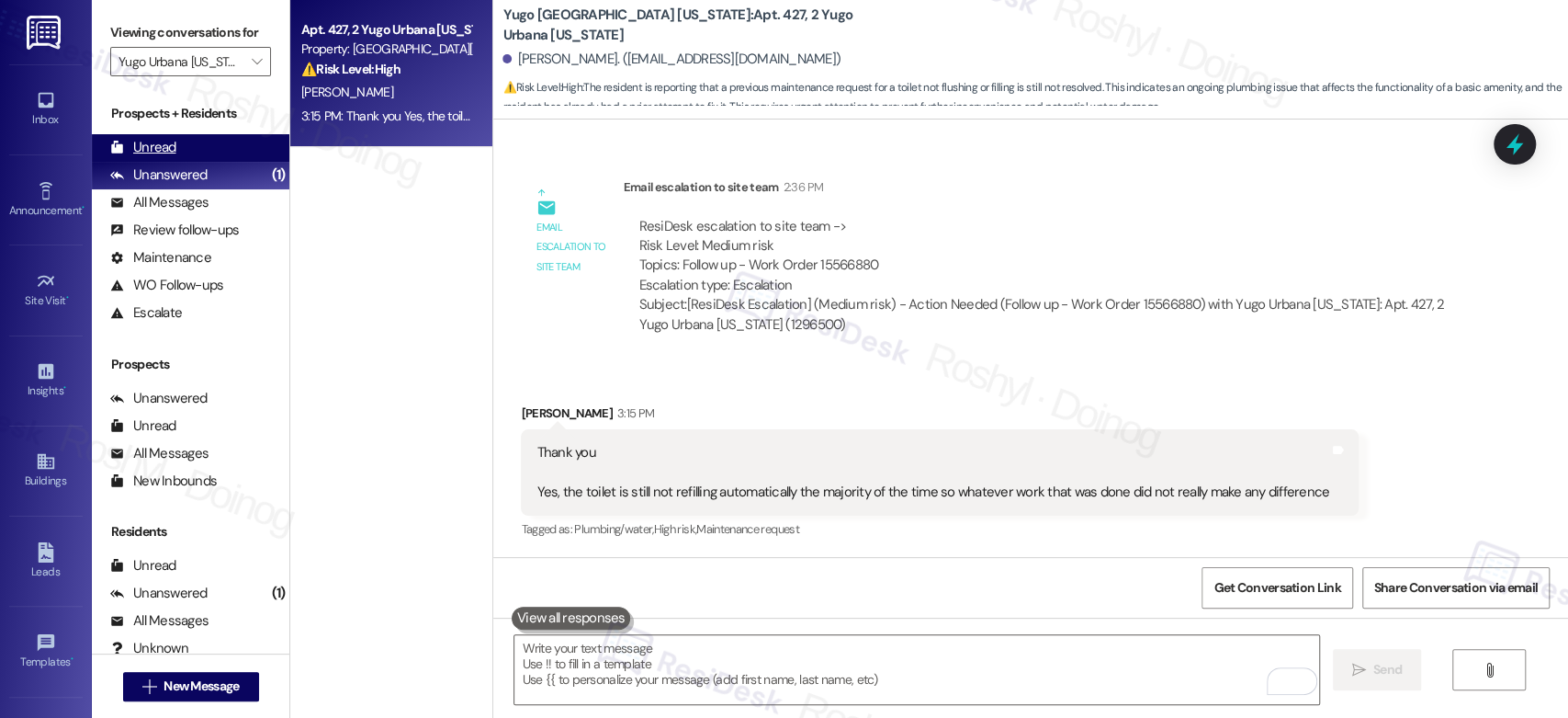
click at [224, 149] on div "Unread (0)" at bounding box center [191, 147] width 198 height 28
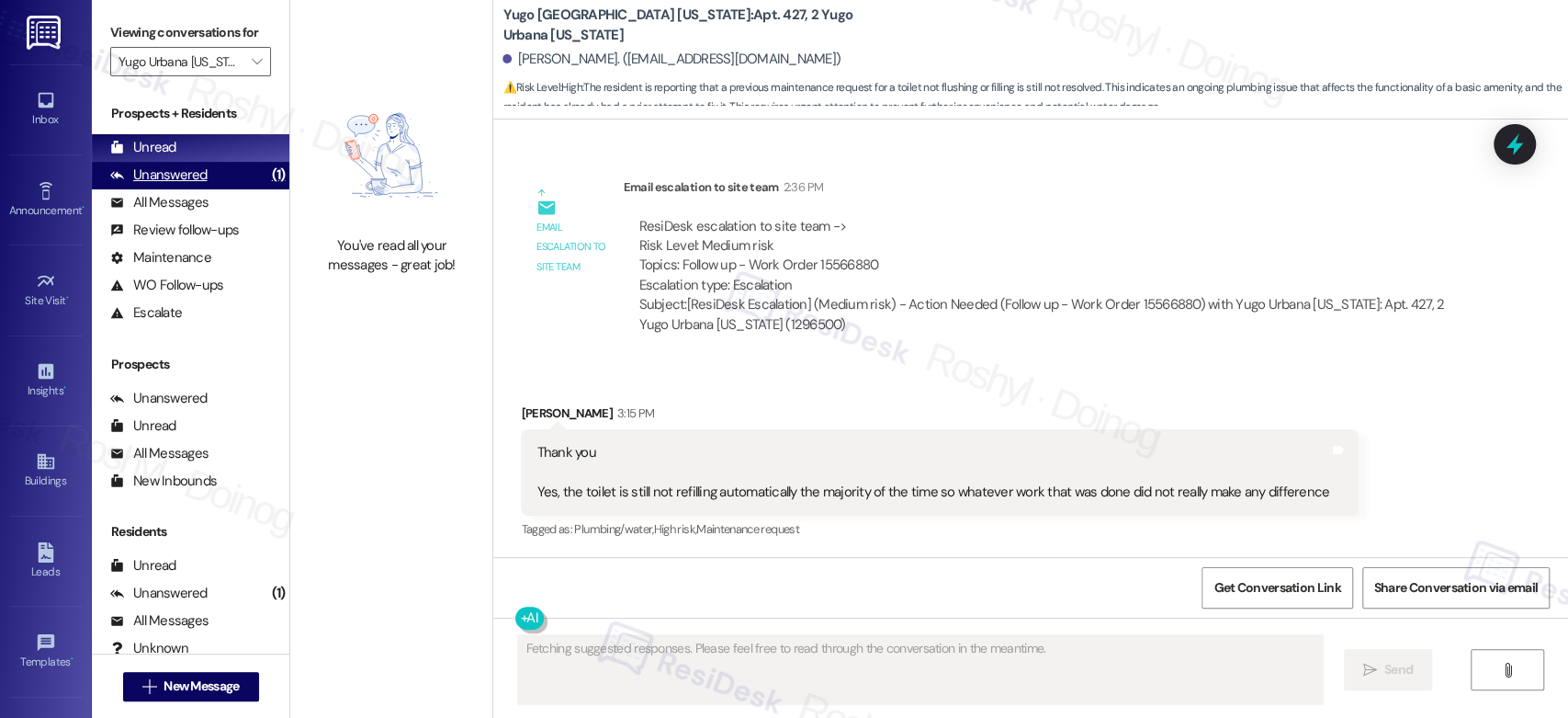
click at [195, 184] on div "Unanswered" at bounding box center [159, 175] width 97 height 19
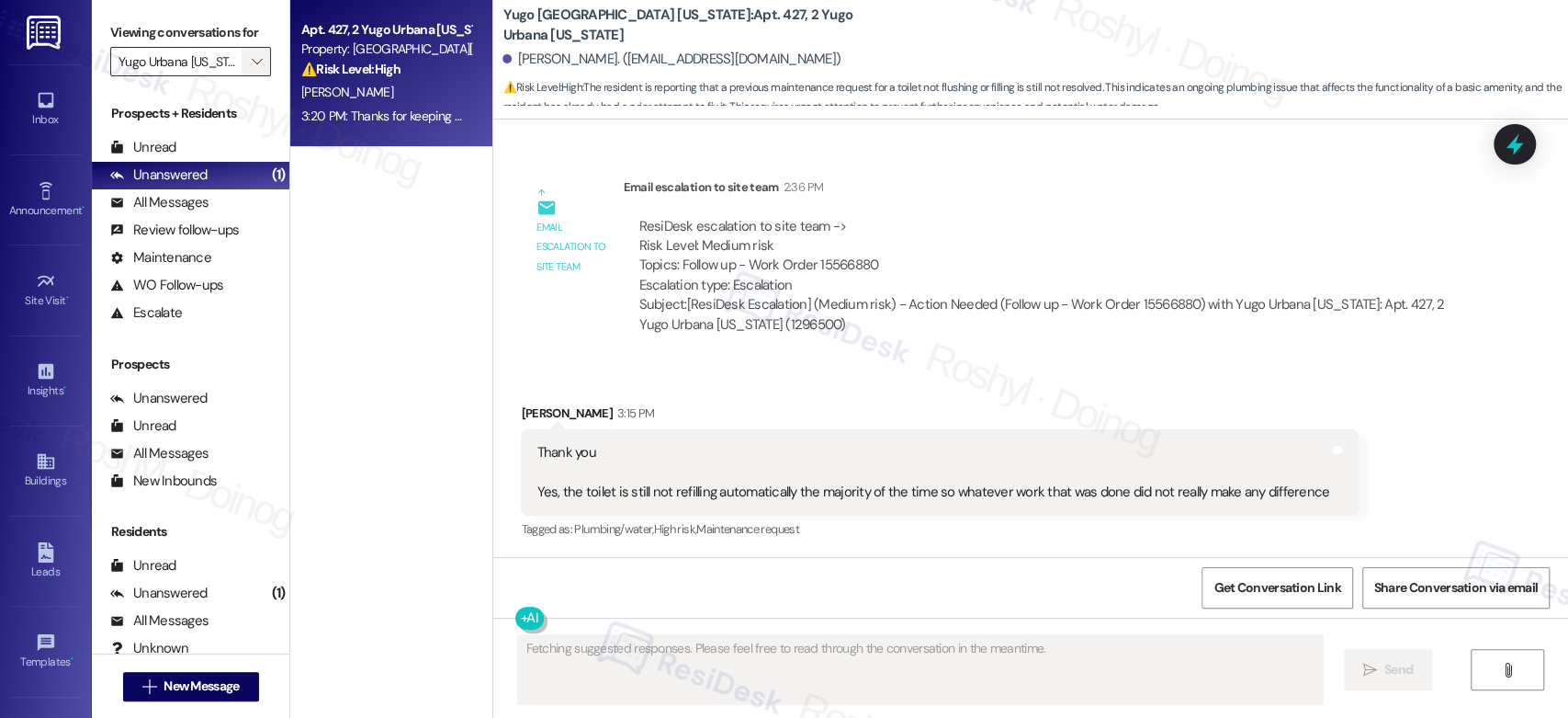
click at [252, 62] on icon "" at bounding box center [257, 61] width 10 height 14
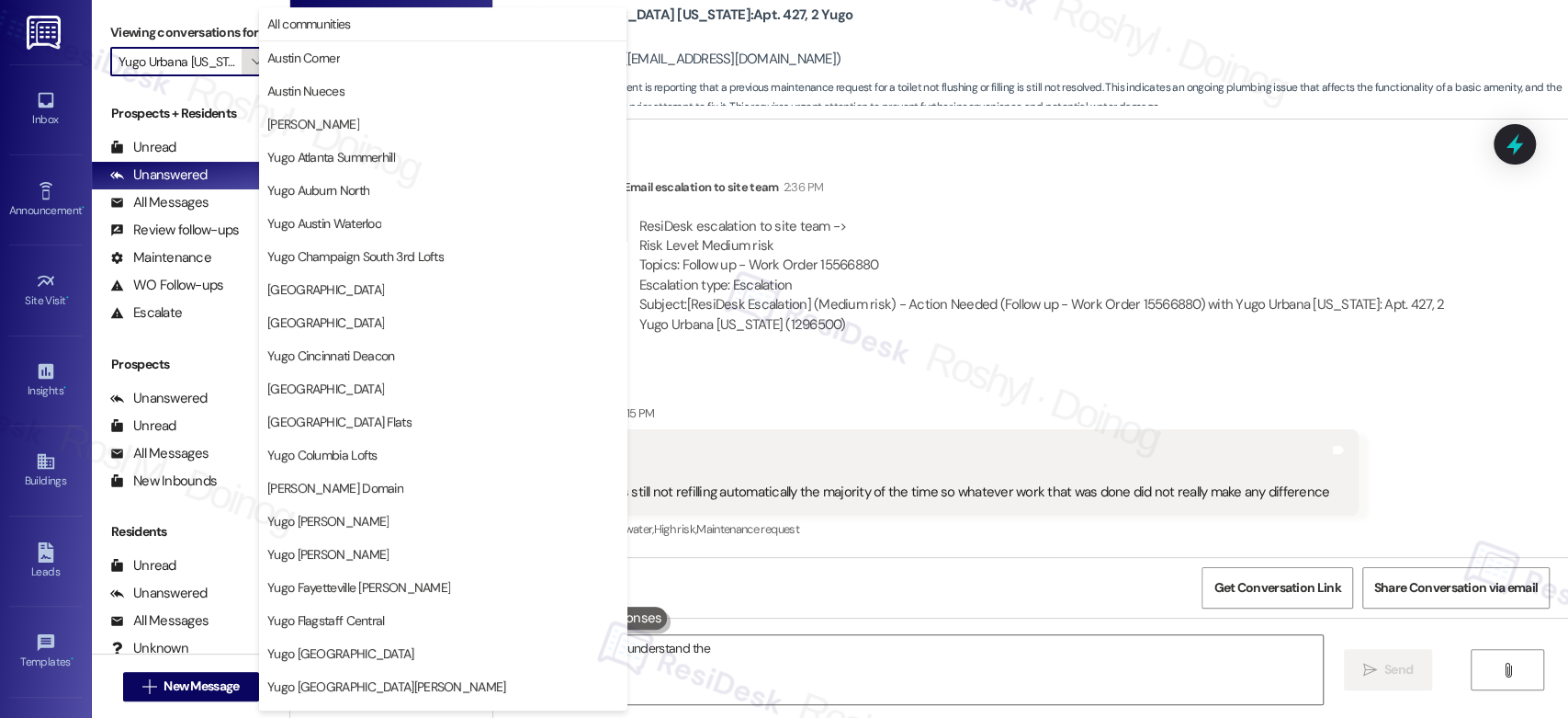
scroll to position [752, 0]
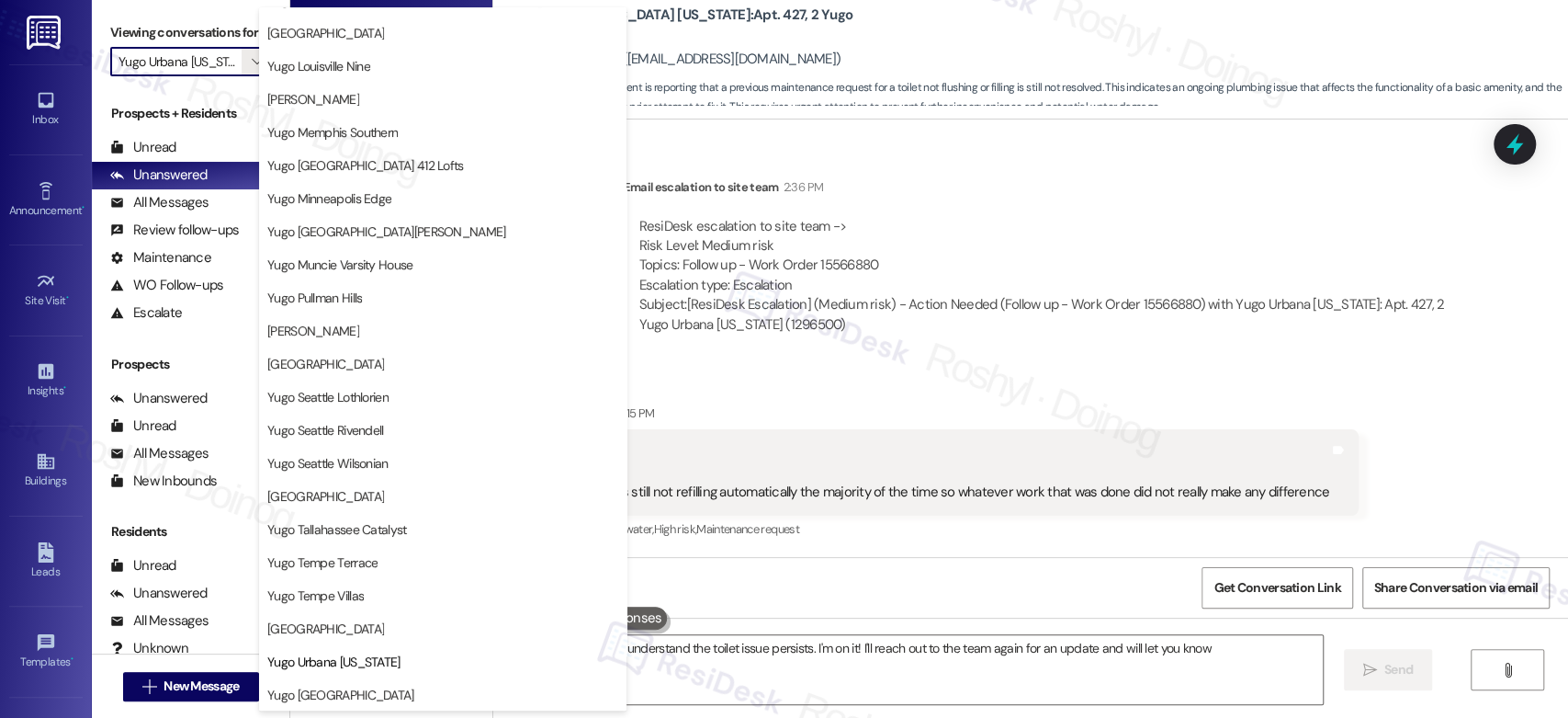
click at [1055, 350] on div "Email escalation to site team Email escalation to site team 2:36 PM ResiDesk es…" at bounding box center [990, 262] width 967 height 199
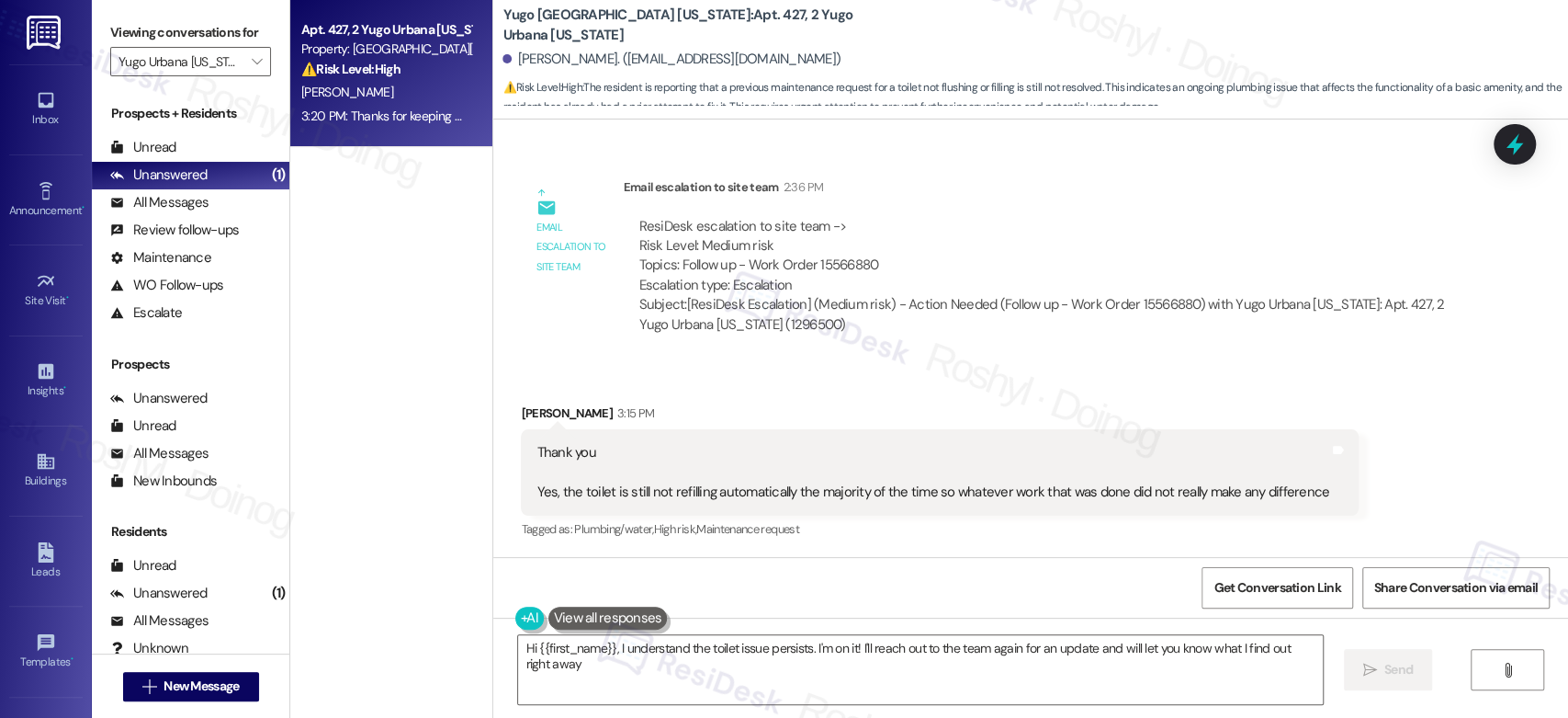
type textarea "Hi {{first_name}}, I understand the toilet issue persists. I'm on it! I'll reac…"
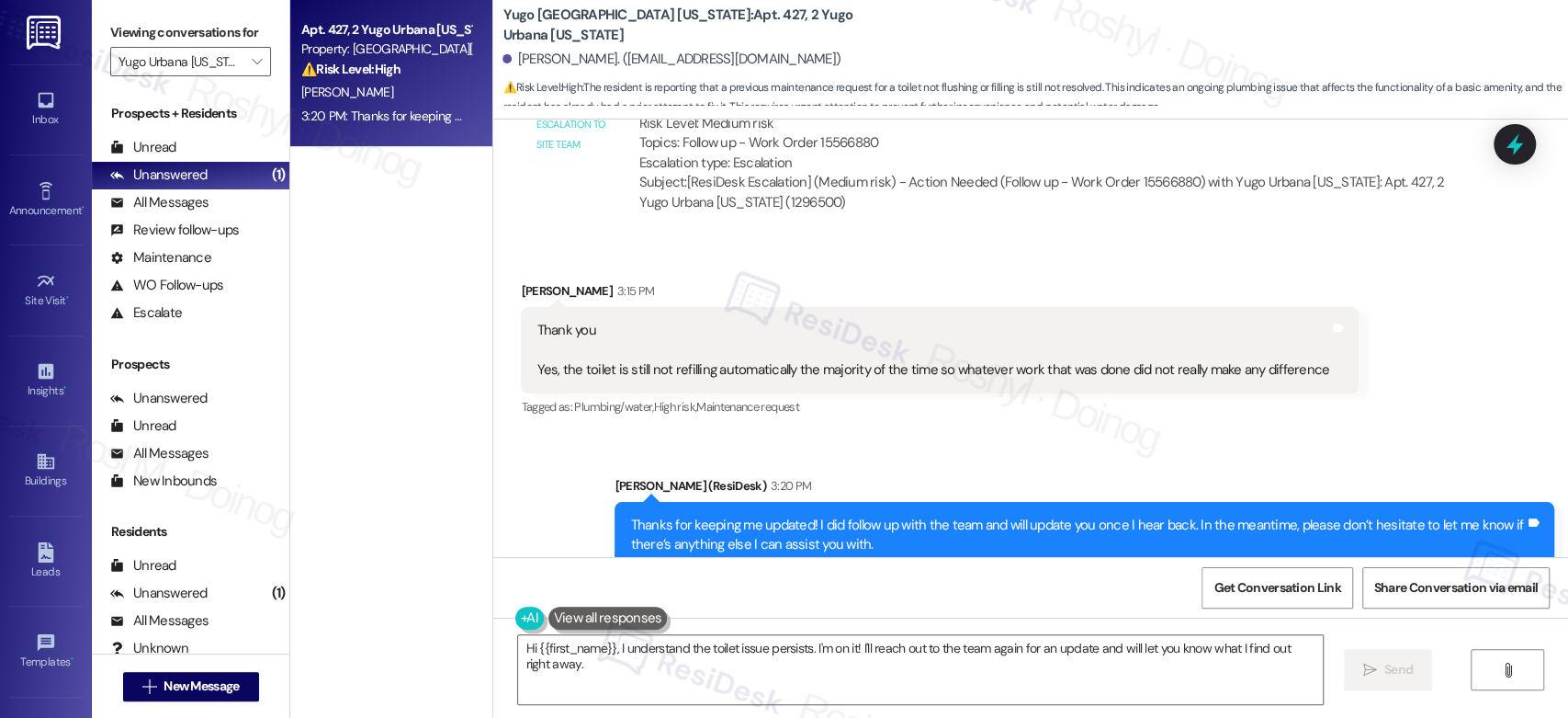
scroll to position [3305, 0]
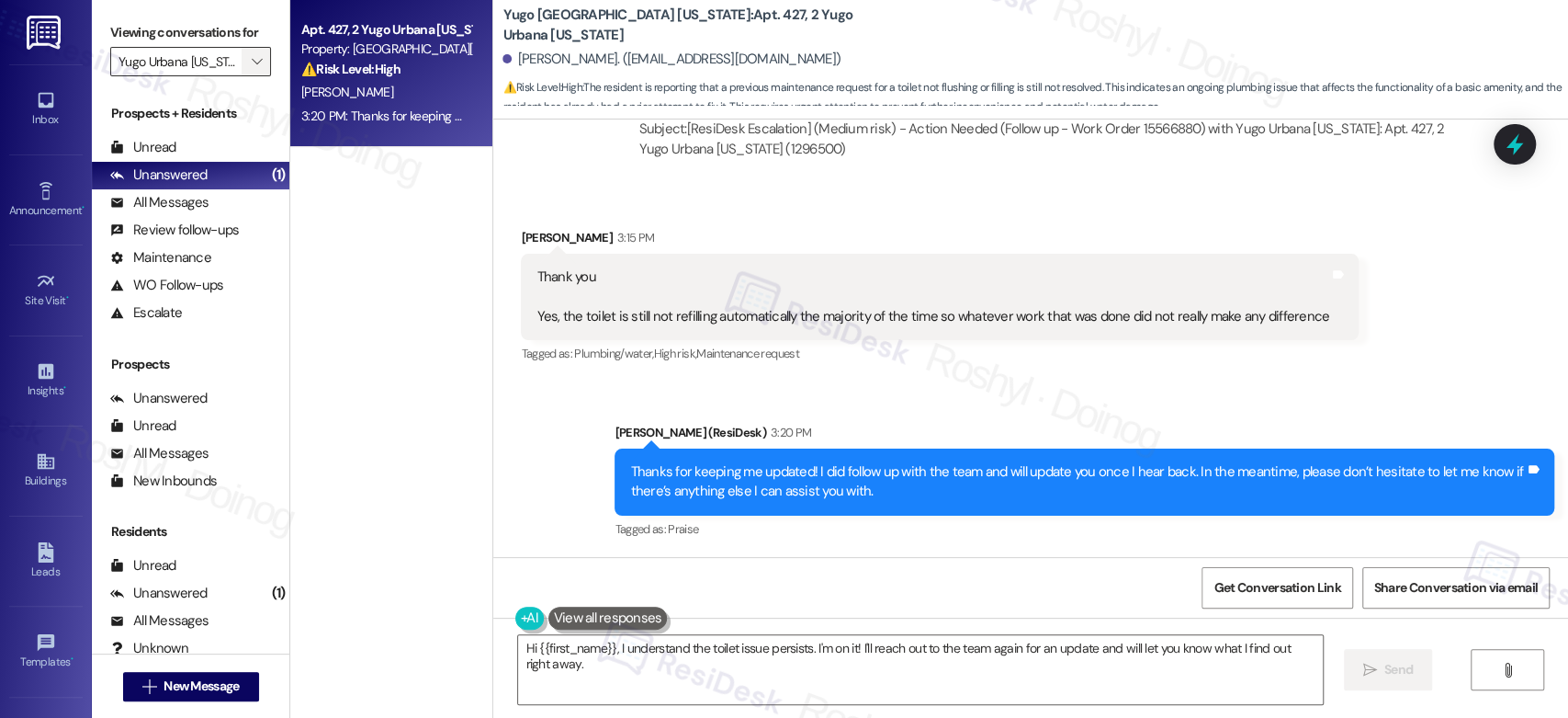
click at [252, 67] on icon "" at bounding box center [257, 61] width 10 height 14
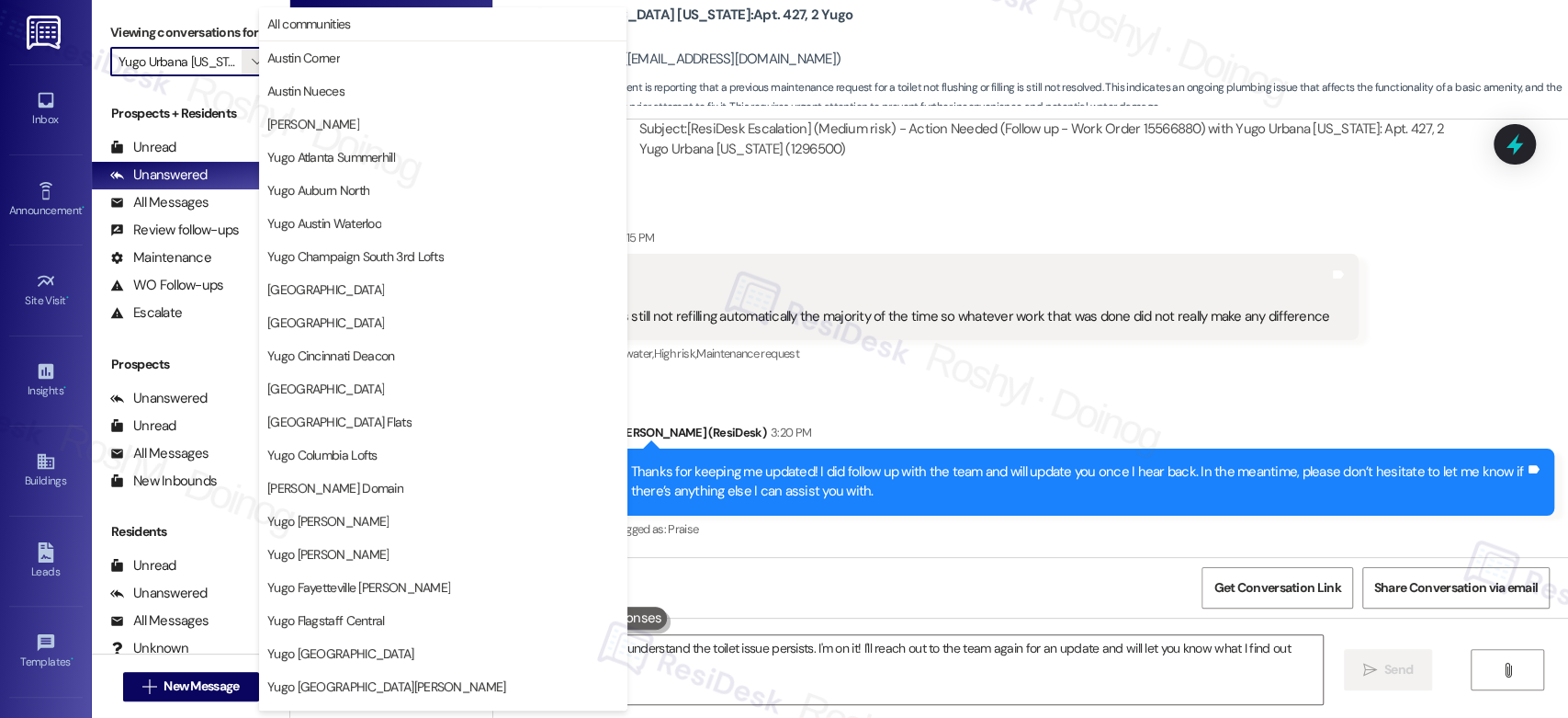
scroll to position [752, 0]
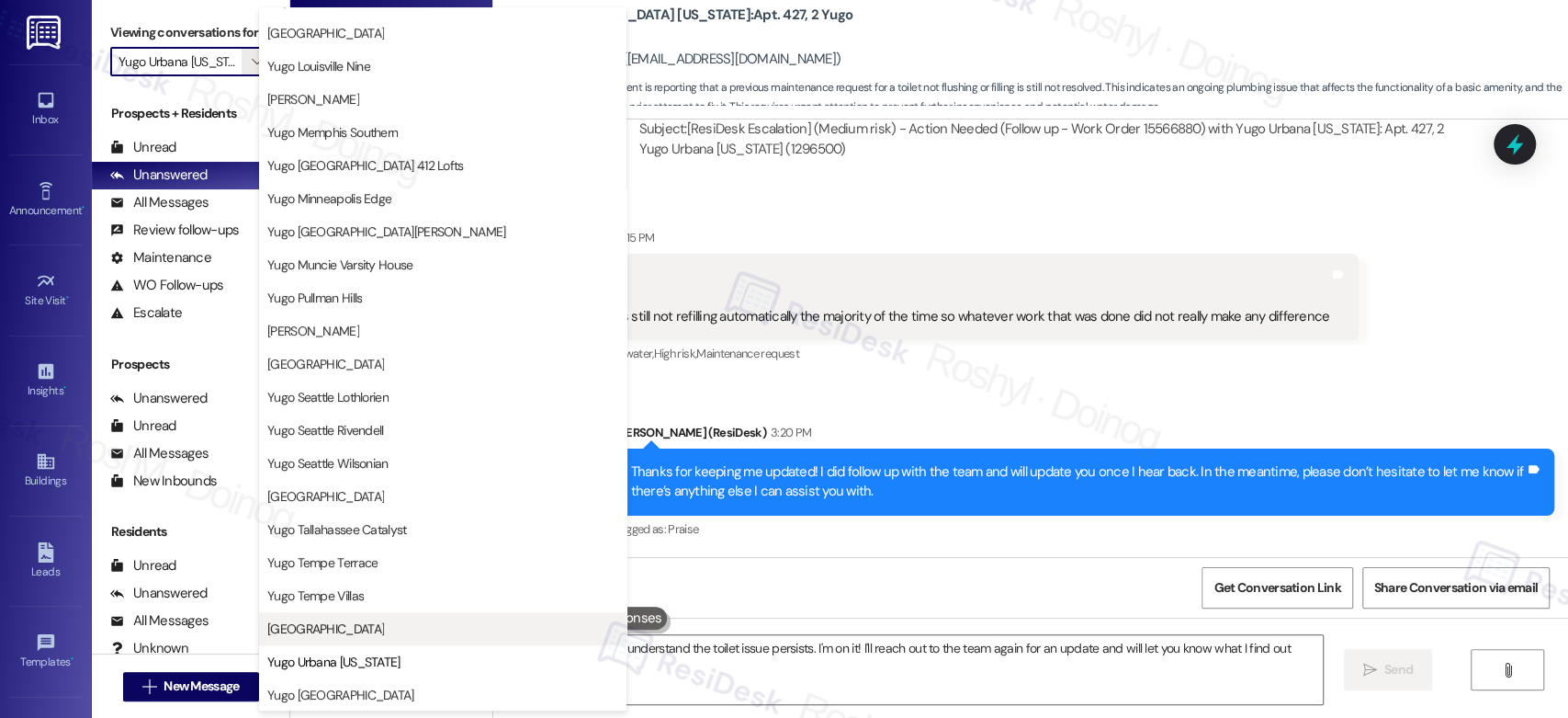
click at [367, 639] on button "[GEOGRAPHIC_DATA]" at bounding box center [442, 628] width 367 height 33
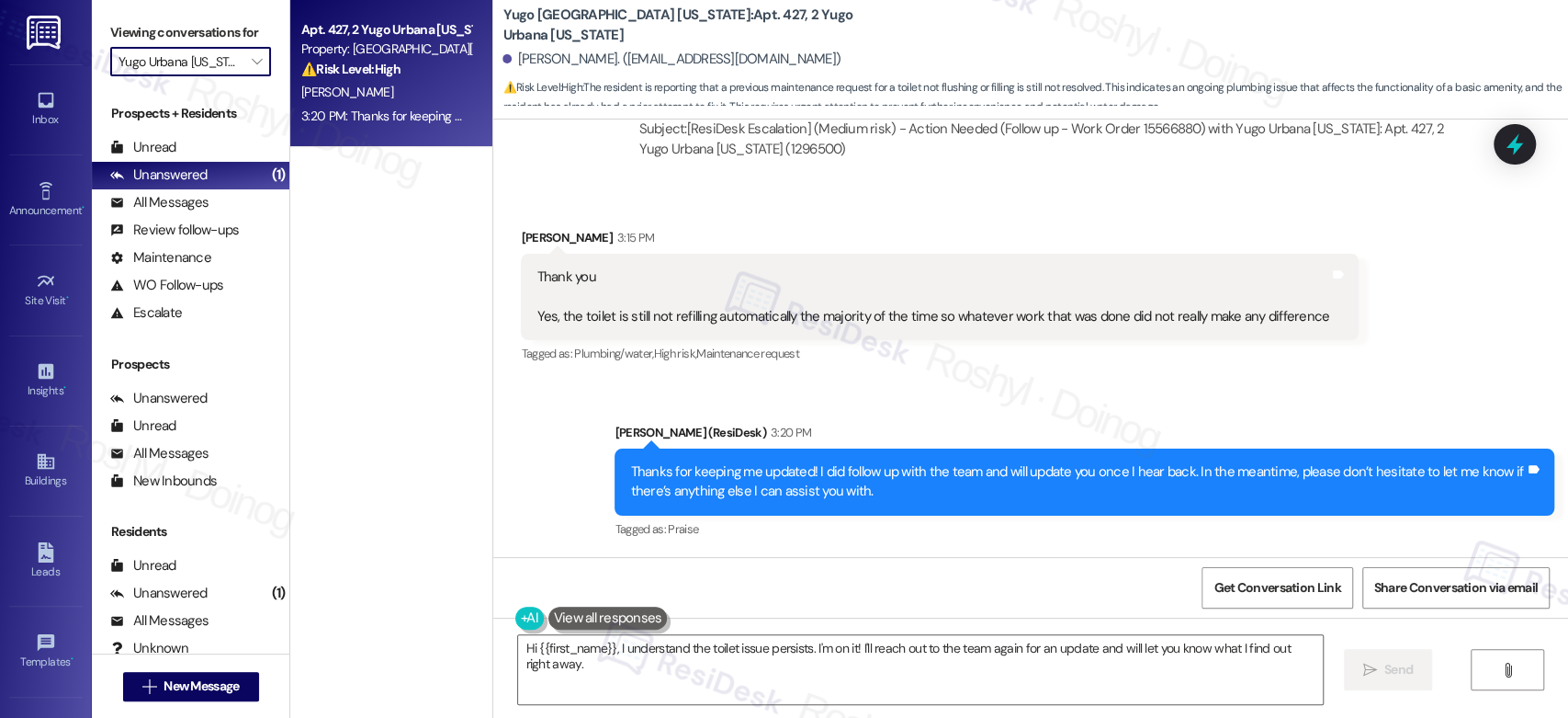
type input "[GEOGRAPHIC_DATA]"
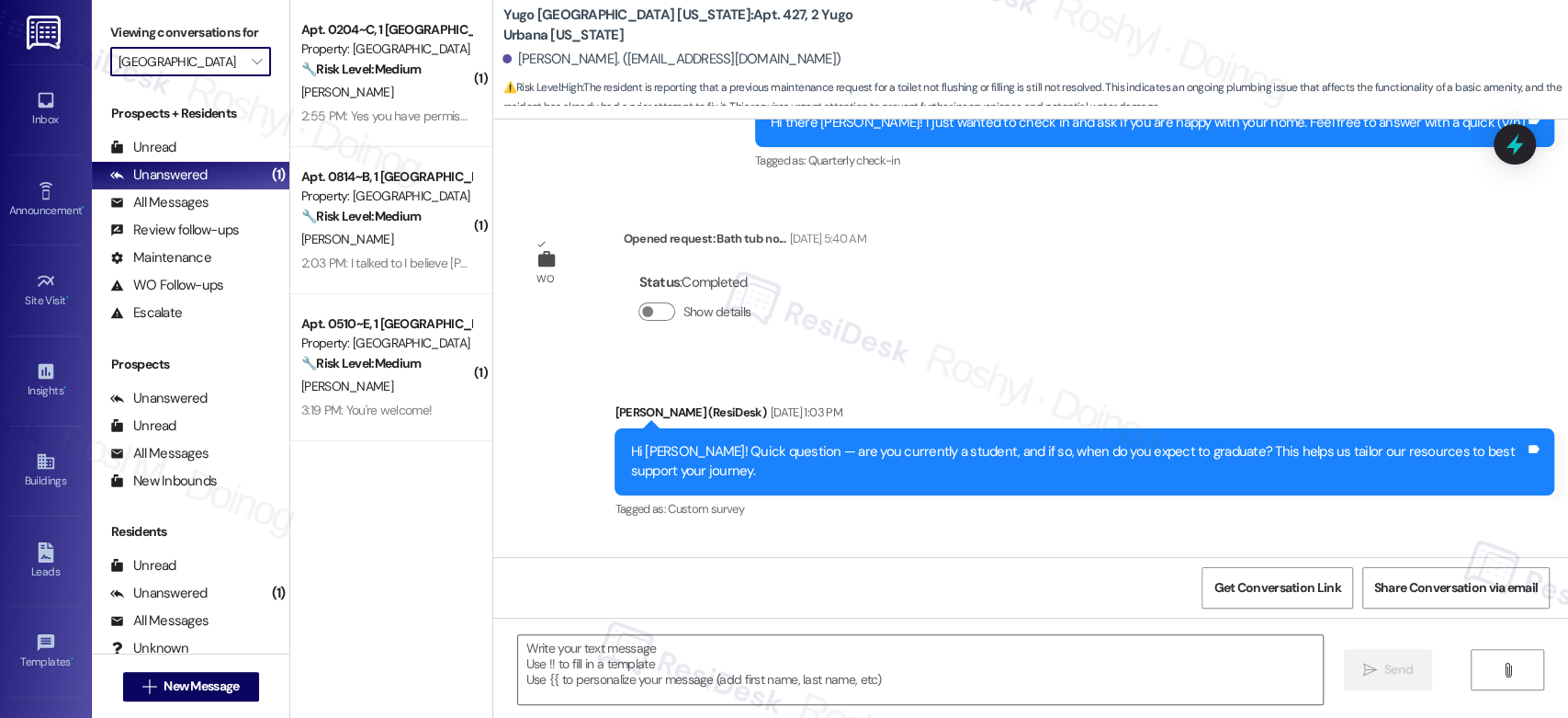
type textarea "Fetching suggested responses. Please feel free to read through the conversation…"
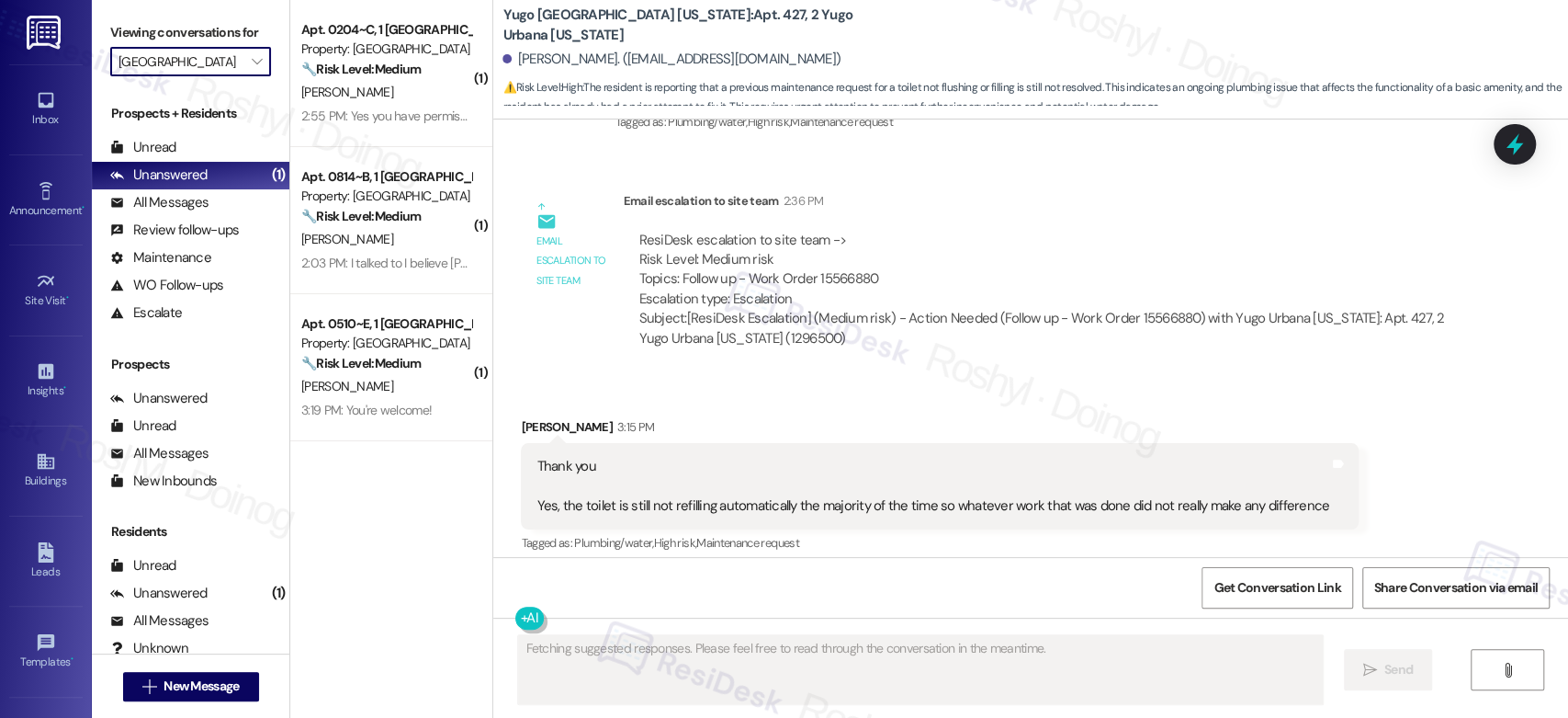
scroll to position [3130, 0]
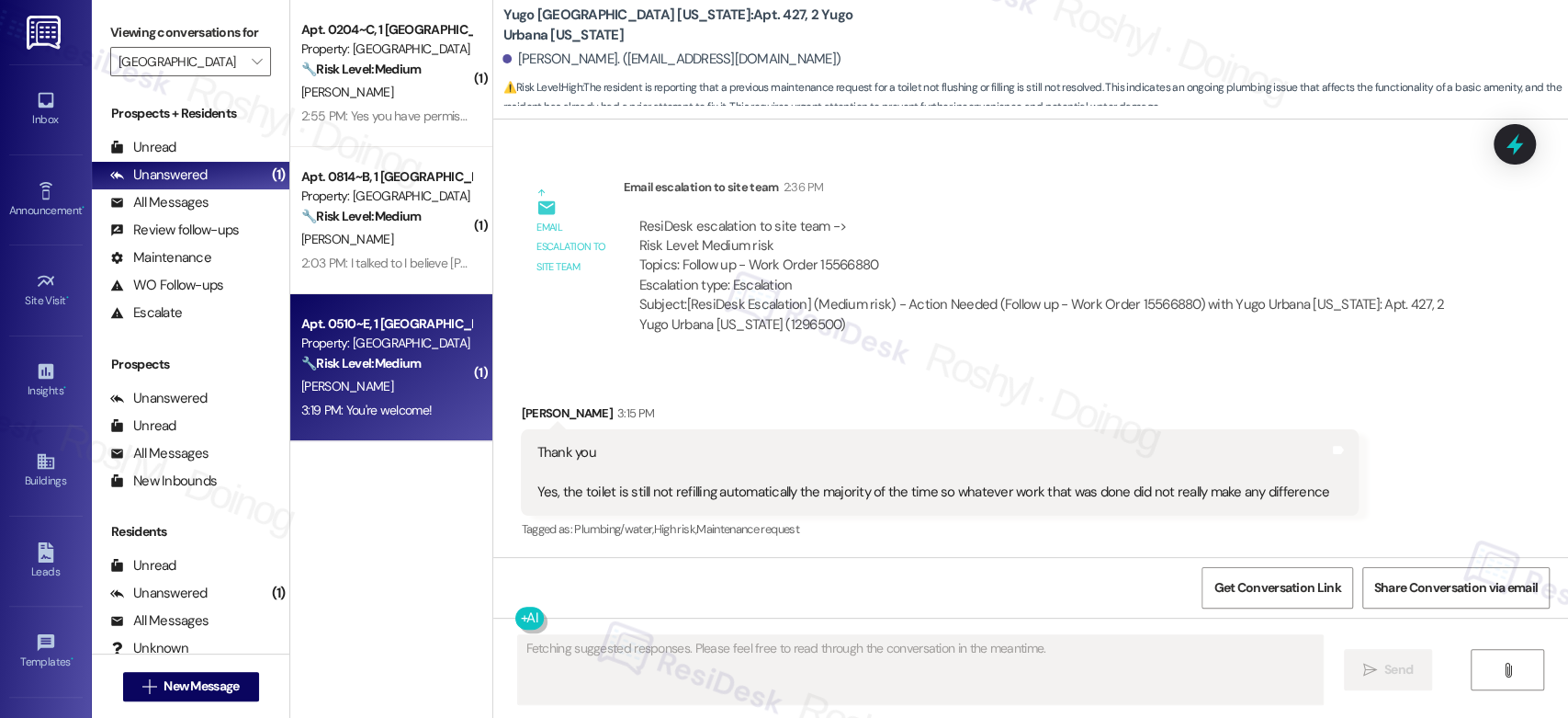
click at [404, 399] on div "3:19 PM: You're welcome! 3:19 PM: You're welcome!" at bounding box center [386, 410] width 174 height 23
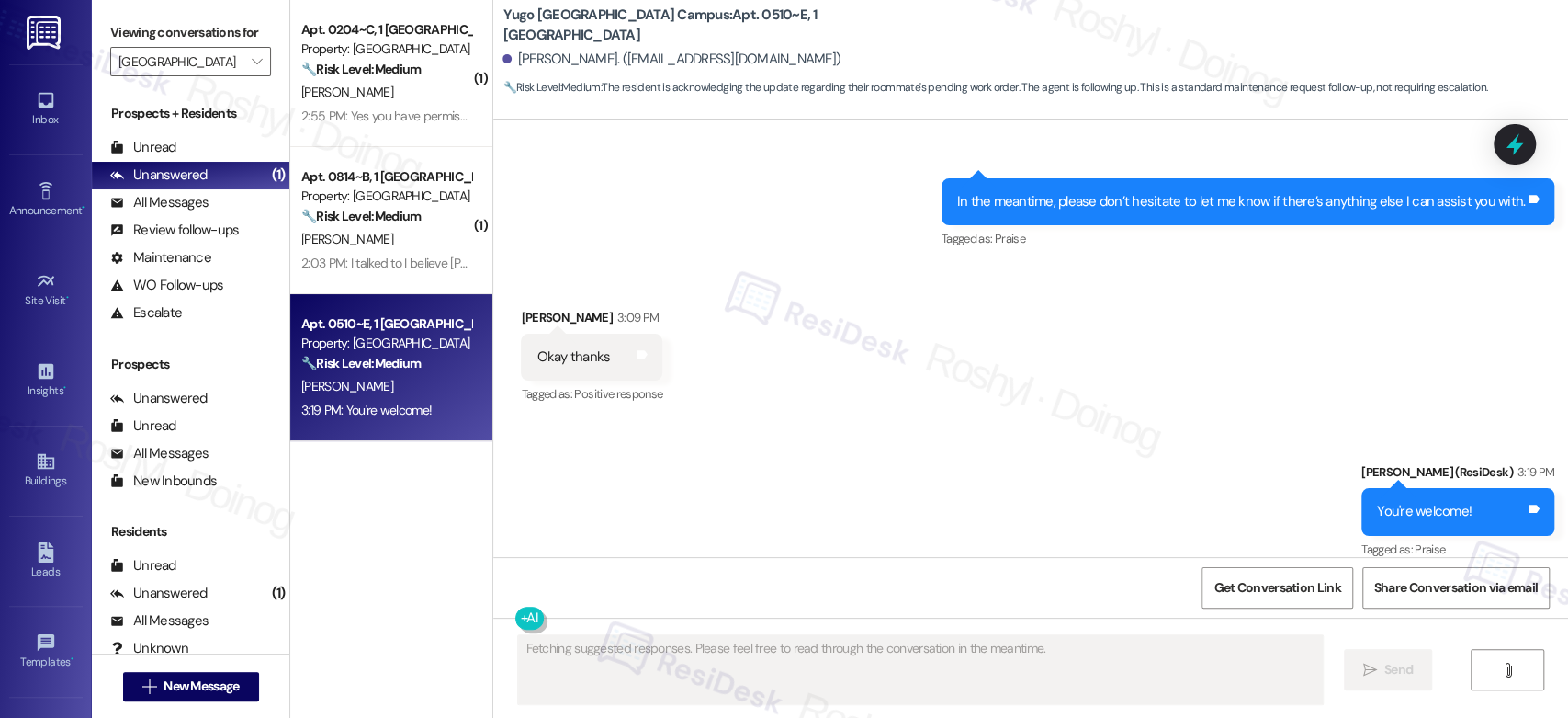
scroll to position [2911, 0]
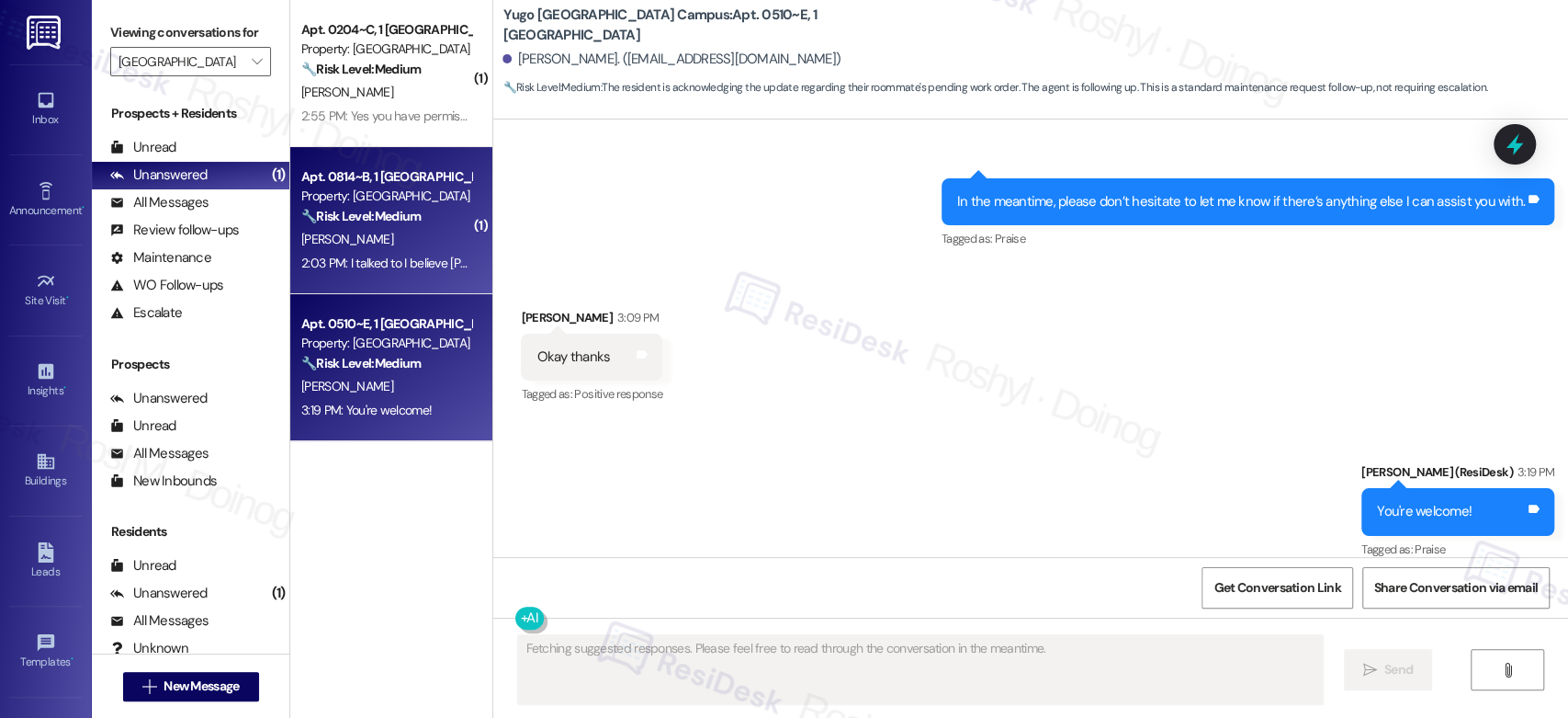
click at [358, 238] on div "[PERSON_NAME]" at bounding box center [386, 240] width 174 height 23
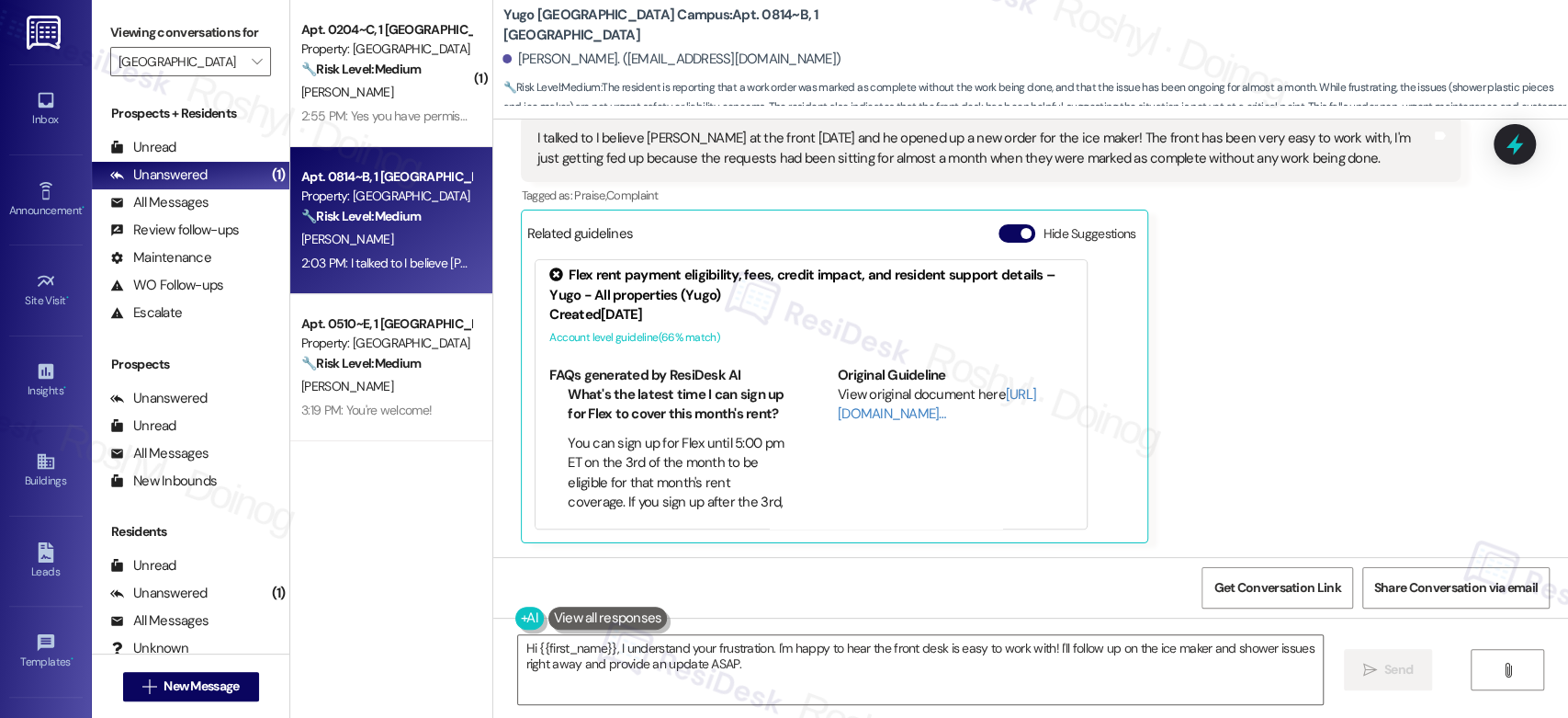
scroll to position [2103, 0]
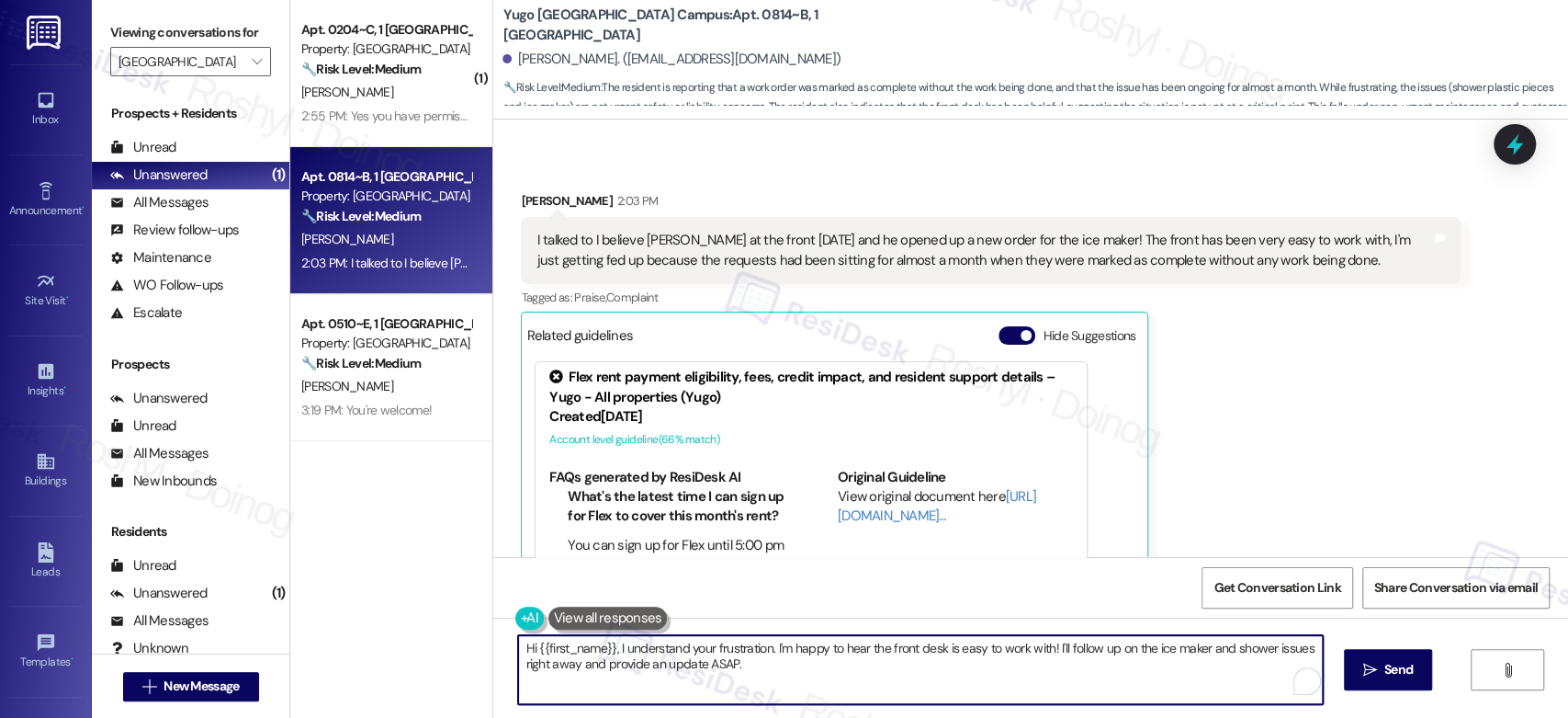
drag, startPoint x: 609, startPoint y: 649, endPoint x: 482, endPoint y: 648, distance: 127.0
click at [494, 648] on div "Hi {{first_name}}, I understand your frustration. I'm happy to hear the front d…" at bounding box center [1031, 686] width 1074 height 138
click at [610, 653] on textarea "I understand your frustration. I'm happy to hear the front desk is easy to work…" at bounding box center [916, 669] width 803 height 68
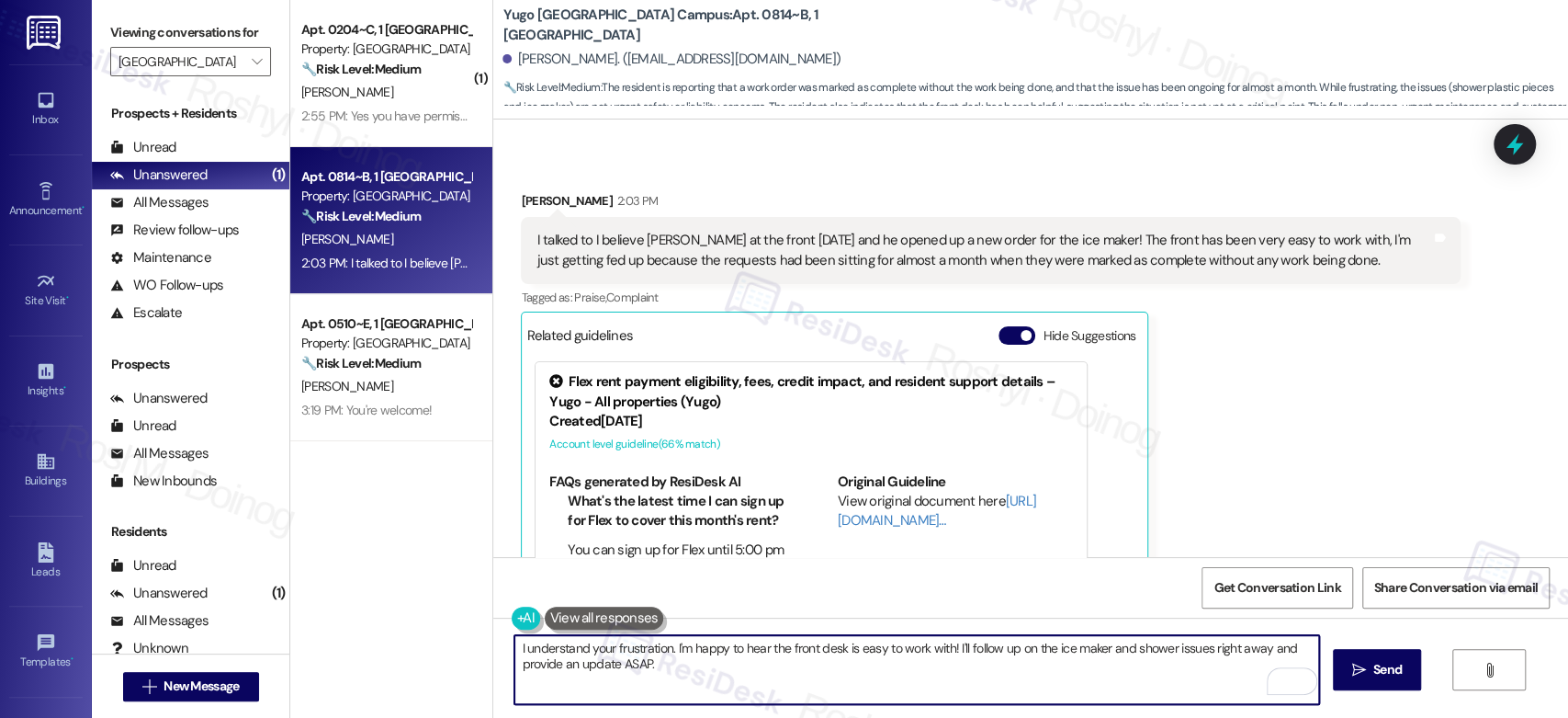
click at [656, 645] on textarea "I understand your frustration. I'm happy to hear the front desk is easy to work…" at bounding box center [916, 669] width 803 height 68
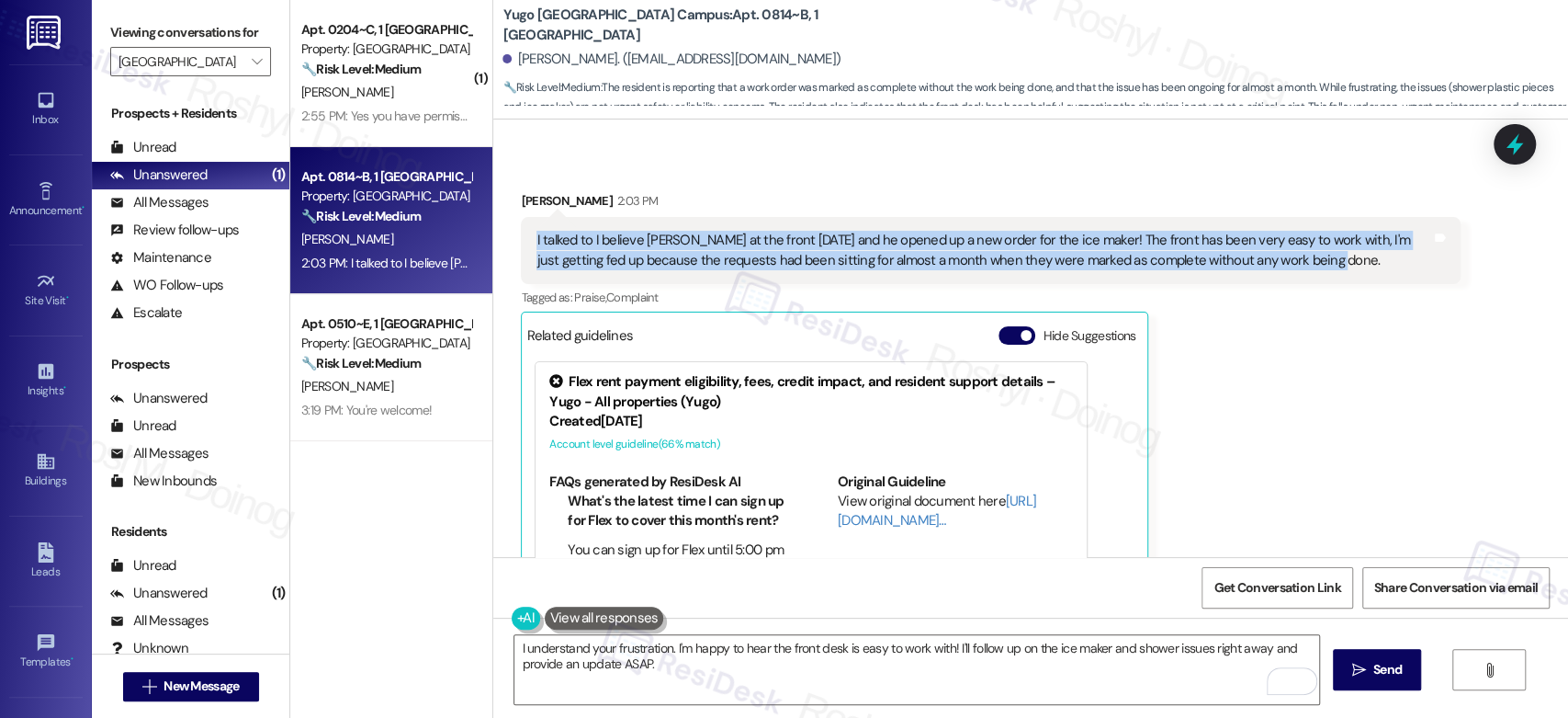
drag, startPoint x: 1268, startPoint y: 269, endPoint x: 502, endPoint y: 239, distance: 766.6
click at [507, 239] on div "Received via SMS [PERSON_NAME] 2:03 PM I talked to I believe [PERSON_NAME] at t…" at bounding box center [990, 417] width 967 height 481
copy div "I talked to I believe [PERSON_NAME] at the front [DATE] and he opened up a new …"
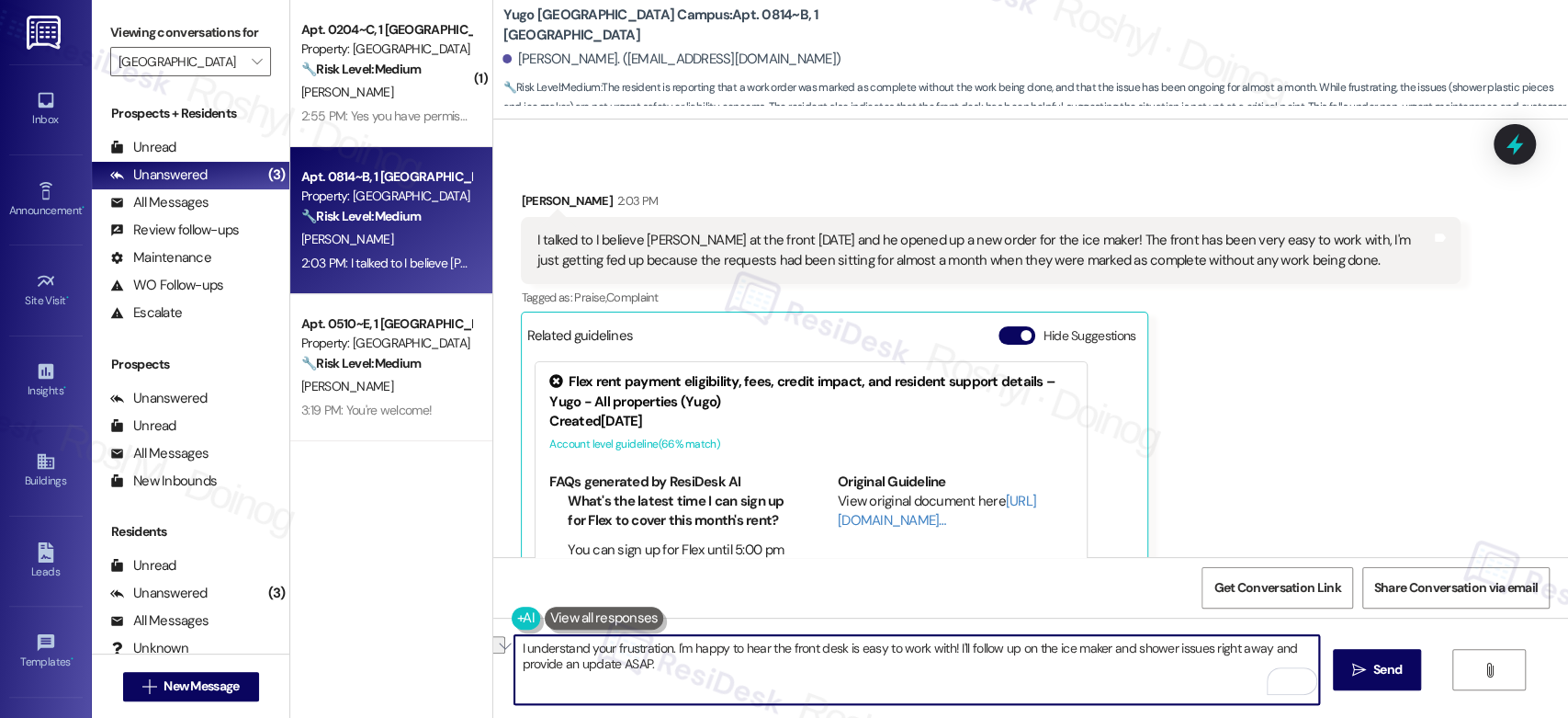
drag, startPoint x: 660, startPoint y: 674, endPoint x: 482, endPoint y: 628, distance: 183.8
click at [494, 628] on div "I understand your frustration. I'm happy to hear the front desk is easy to work…" at bounding box center [1031, 686] width 1074 height 138
paste textarea "thank you for sharing this with me. I’m glad to hear the front desk has been he…"
click at [529, 653] on textarea "thank you for sharing this with me. I’m glad to hear the front desk has been he…" at bounding box center [916, 669] width 803 height 68
click at [714, 664] on textarea "Thank you for sharing this with me. I’m glad to hear the front desk has been he…" at bounding box center [916, 669] width 803 height 68
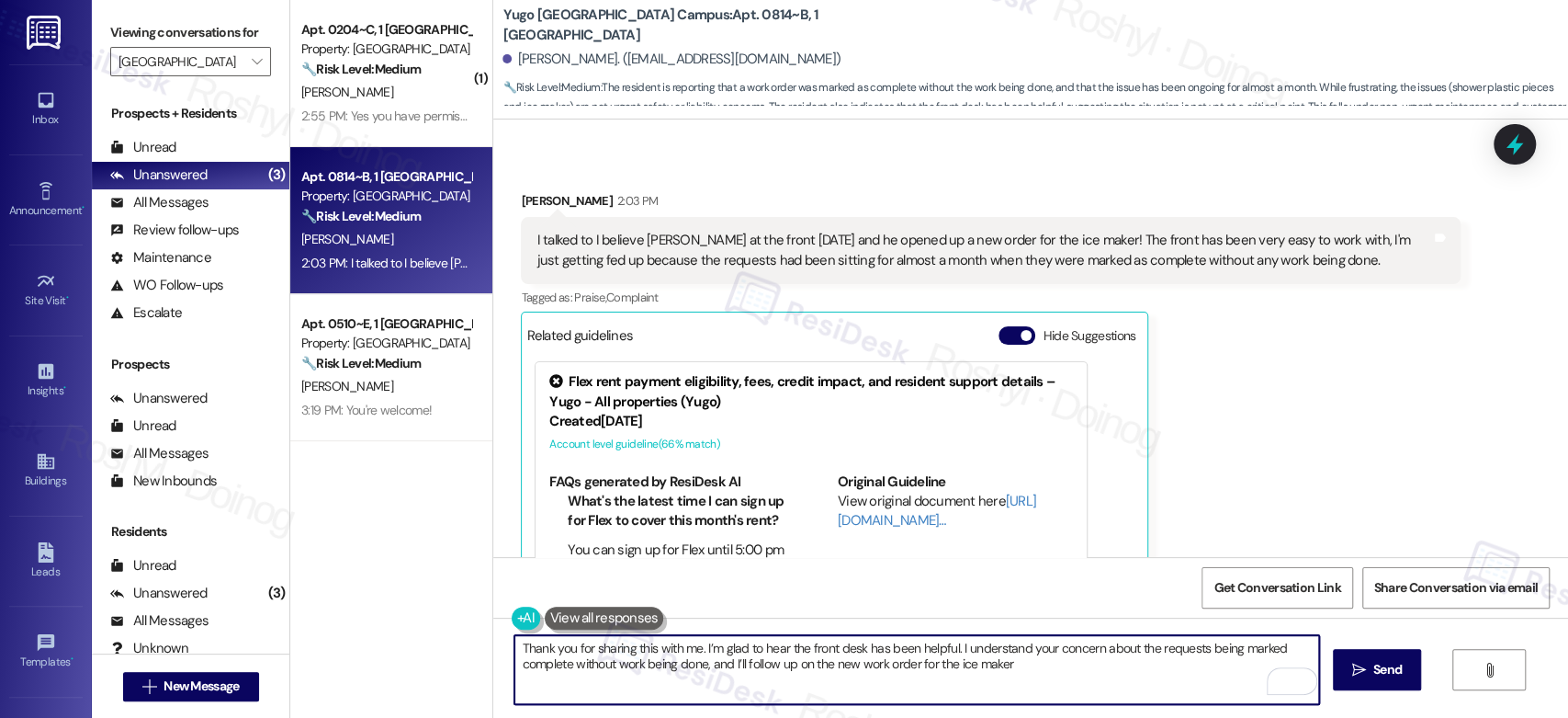
click at [714, 664] on textarea "Thank you for sharing this with me. I’m glad to hear the front desk has been he…" at bounding box center [916, 669] width 803 height 68
click at [678, 667] on textarea "Thank you for sharing this with me. I’m glad to hear the front desk has been he…" at bounding box center [916, 669] width 803 height 68
click at [698, 574] on div "Get Conversation Link Share Conversation via email" at bounding box center [1031, 587] width 1074 height 61
click at [707, 674] on textarea "Thank you for sharing this with me. I’m glad to hear the front desk has been he…" at bounding box center [916, 669] width 803 height 68
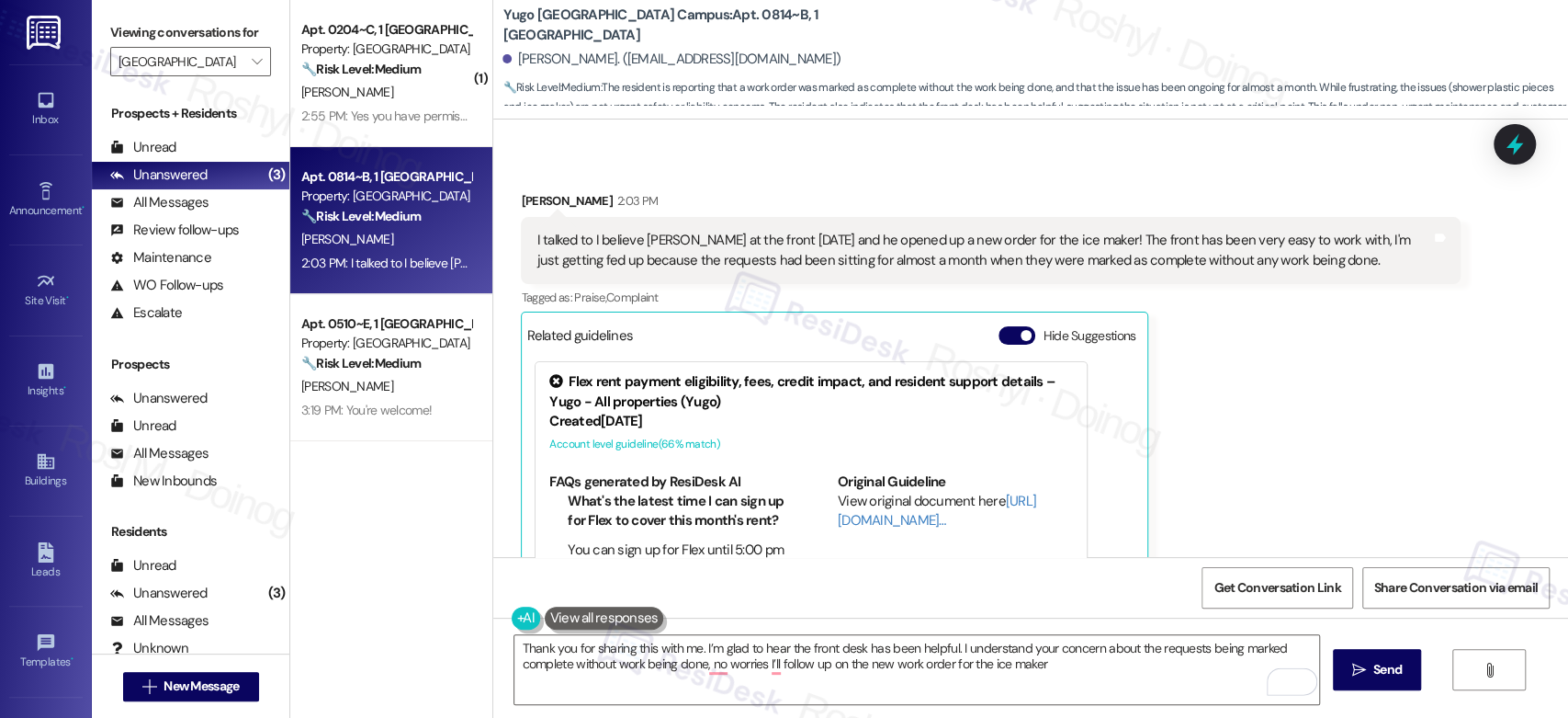
click at [745, 559] on div "Get Conversation Link Share Conversation via email" at bounding box center [1031, 587] width 1074 height 61
click at [709, 673] on textarea "Thank you for sharing this with me. I’m glad to hear the front desk has been he…" at bounding box center [916, 669] width 803 height 68
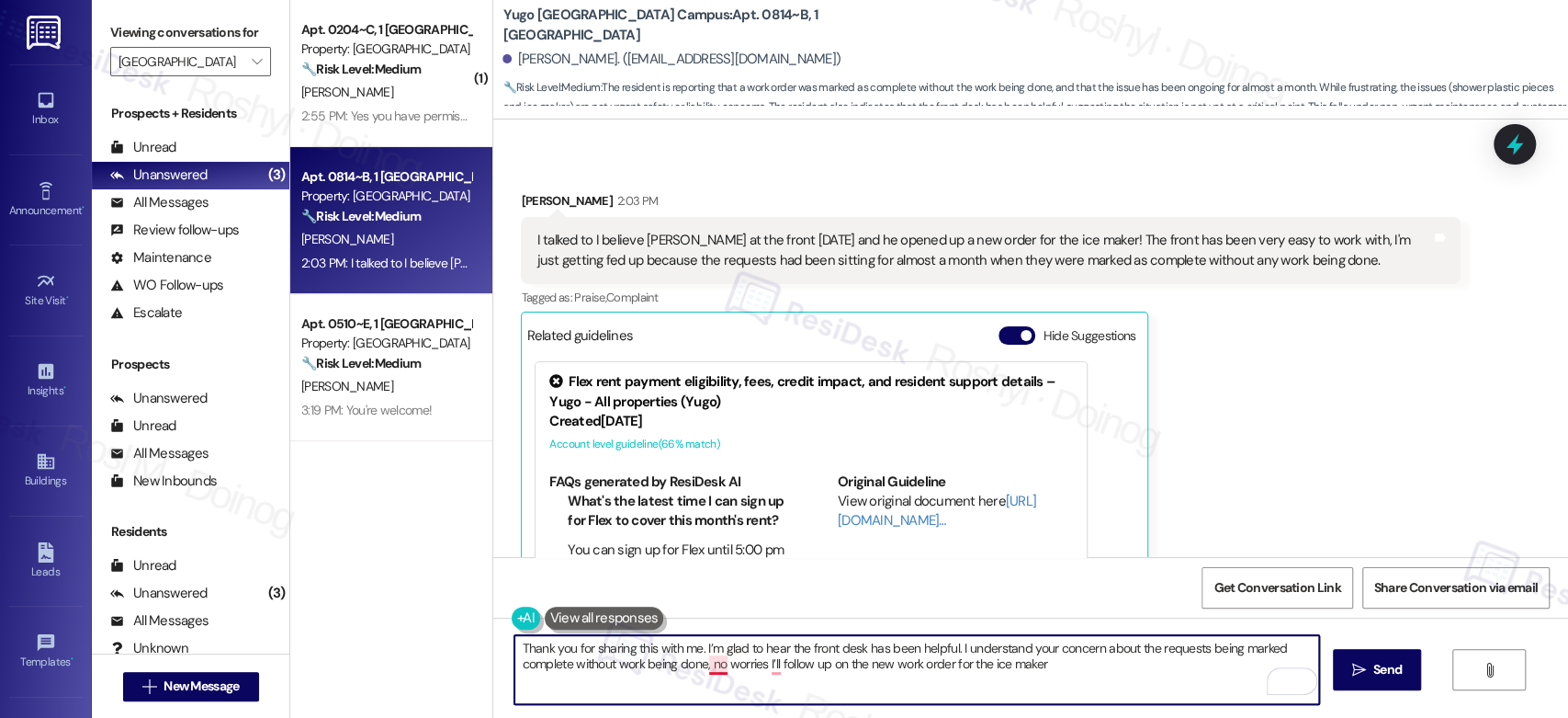
click at [696, 662] on textarea "Thank you for sharing this with me. I’m glad to hear the front desk has been he…" at bounding box center [916, 669] width 803 height 68
click at [709, 668] on textarea "Thank you for sharing this with me. I’m glad to hear the front desk has been he…" at bounding box center [916, 669] width 803 height 68
click at [765, 669] on textarea "Thank you for sharing this with me. I’m glad to hear the front desk has been he…" at bounding box center [916, 669] width 803 height 68
click at [1083, 664] on textarea "Thank you for sharing this with me. I’m glad to hear the front desk has been he…" at bounding box center [916, 669] width 803 height 68
type textarea "Thank you for sharing this with me. I’m glad to hear the front desk has been he…"
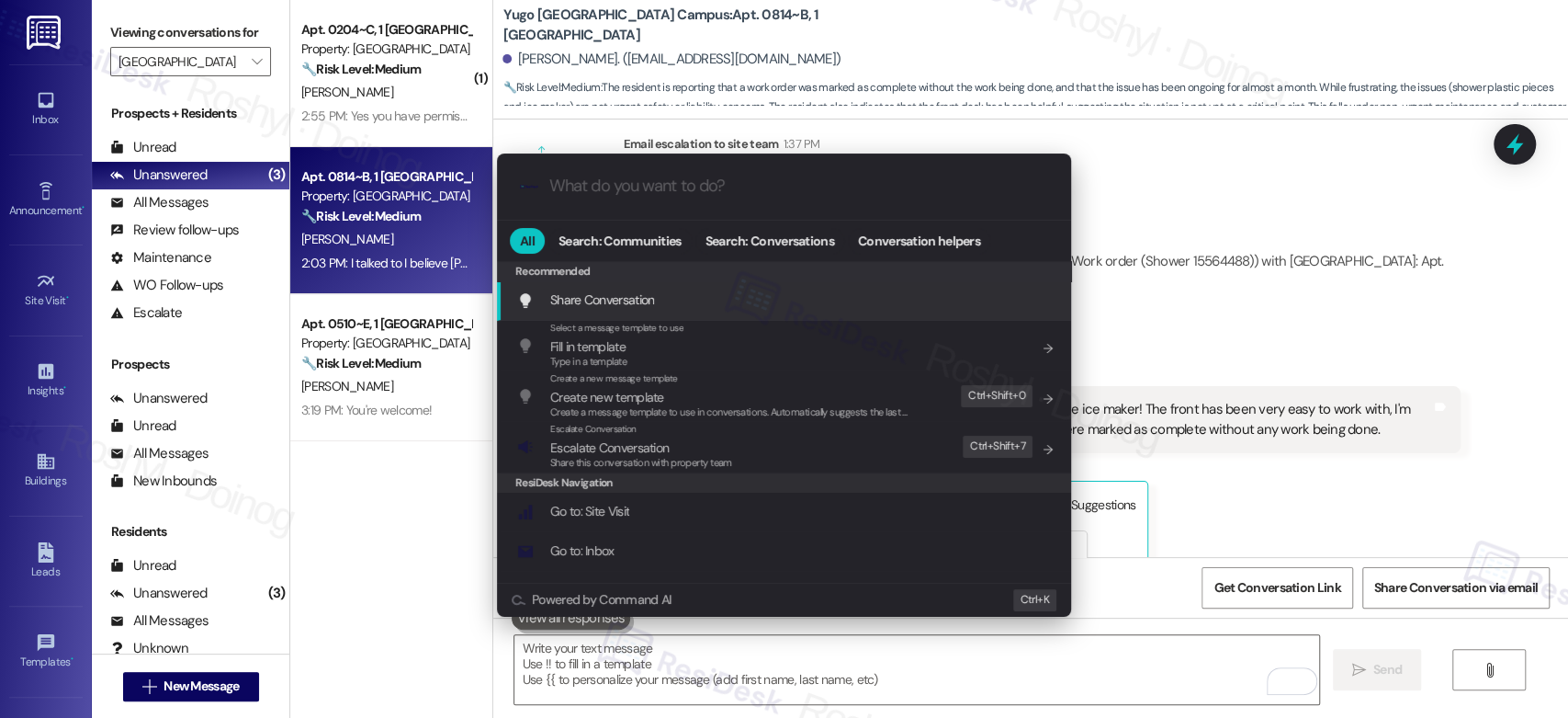
scroll to position [2205, 0]
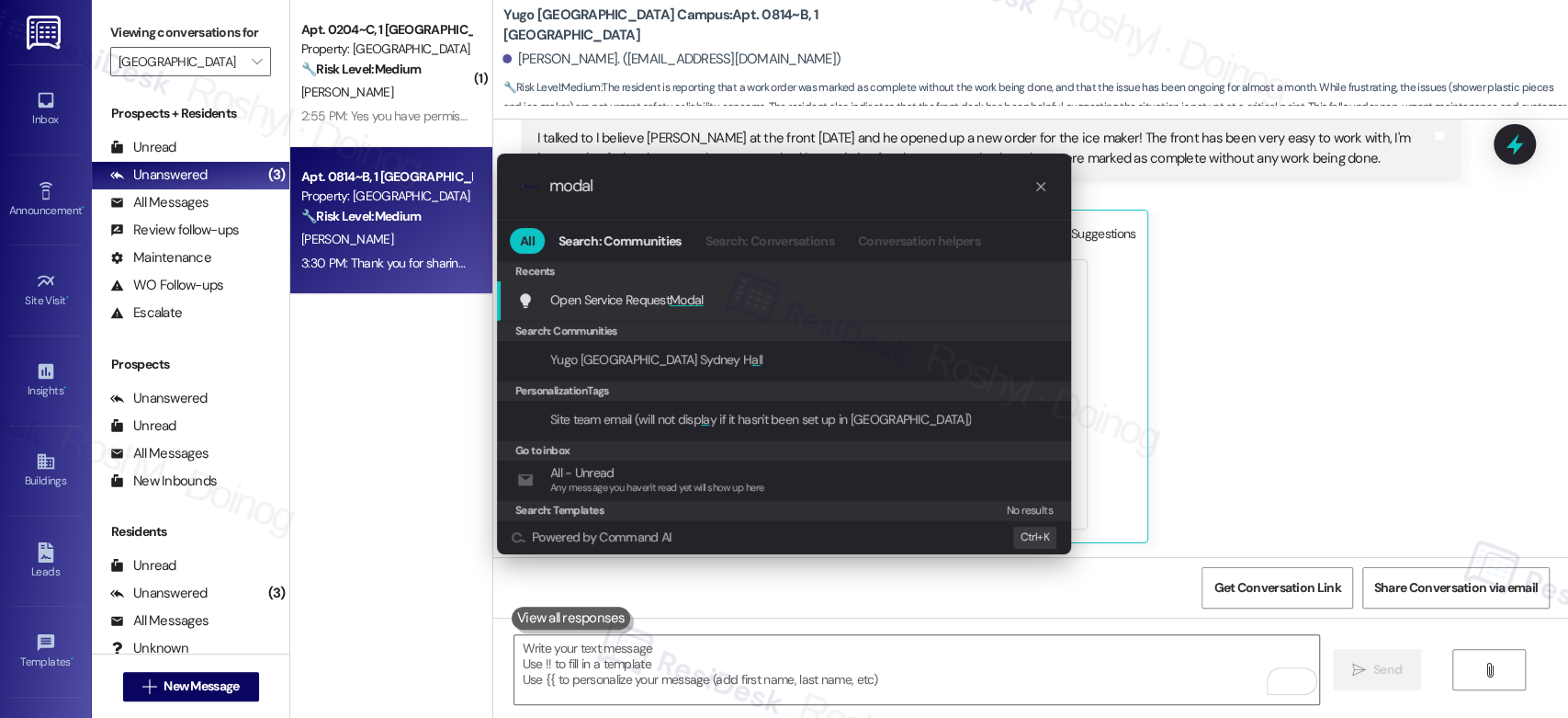
type input "modal"
click at [684, 302] on span "Modal" at bounding box center [687, 299] width 34 height 16
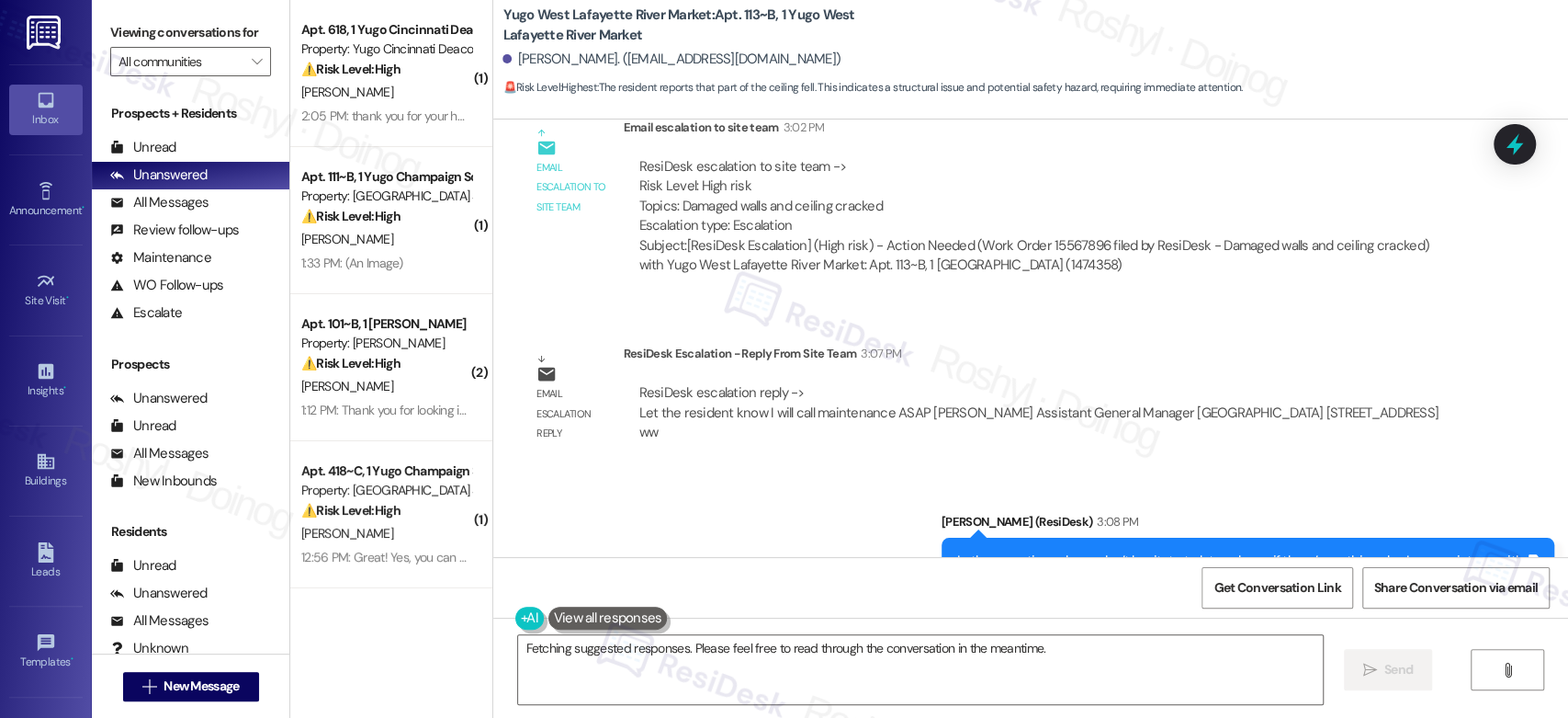
scroll to position [2338, 0]
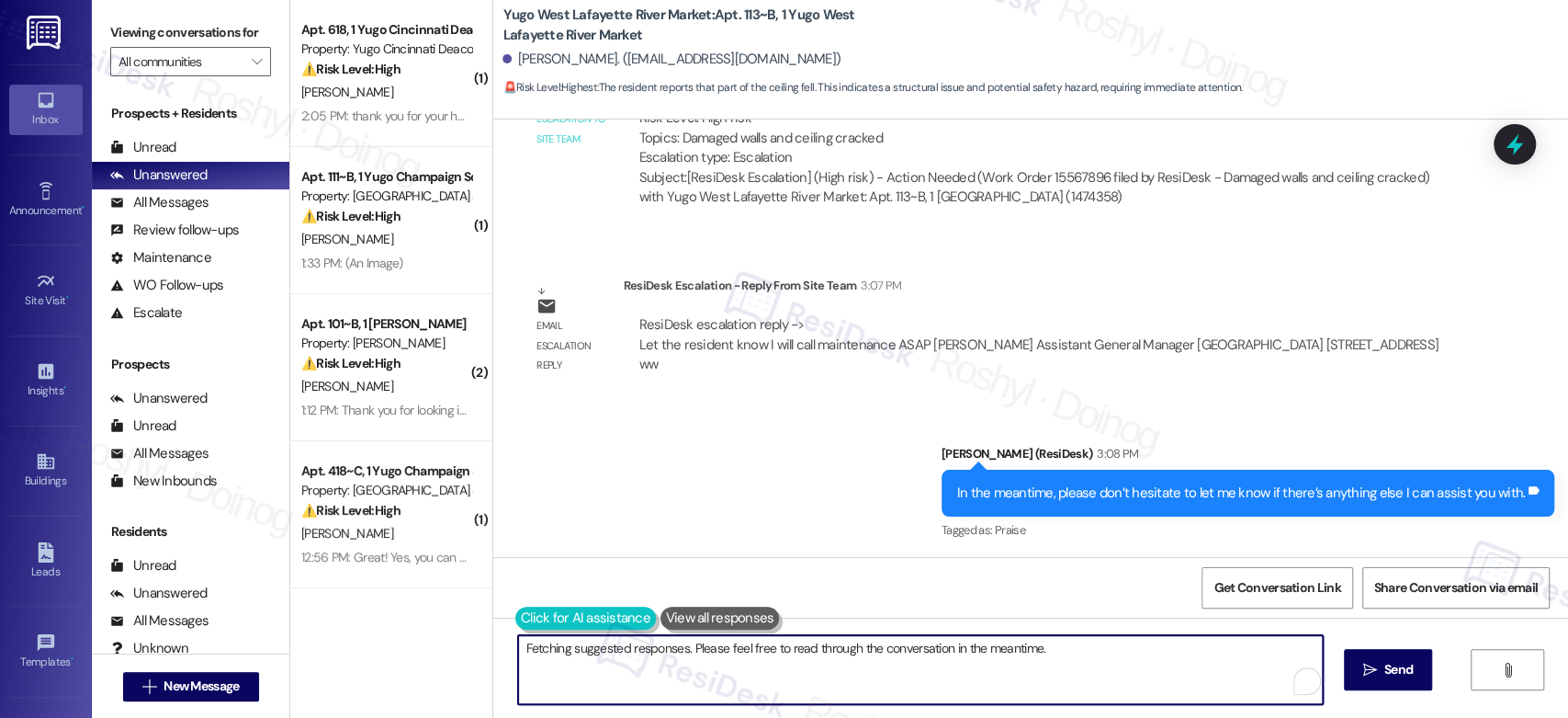
drag, startPoint x: 826, startPoint y: 665, endPoint x: 516, endPoint y: 631, distance: 311.9
click at [516, 634] on div "{{first_name}}, I'm really sorry to hear part of the ceiling fell! Since our of…" at bounding box center [910, 669] width 805 height 70
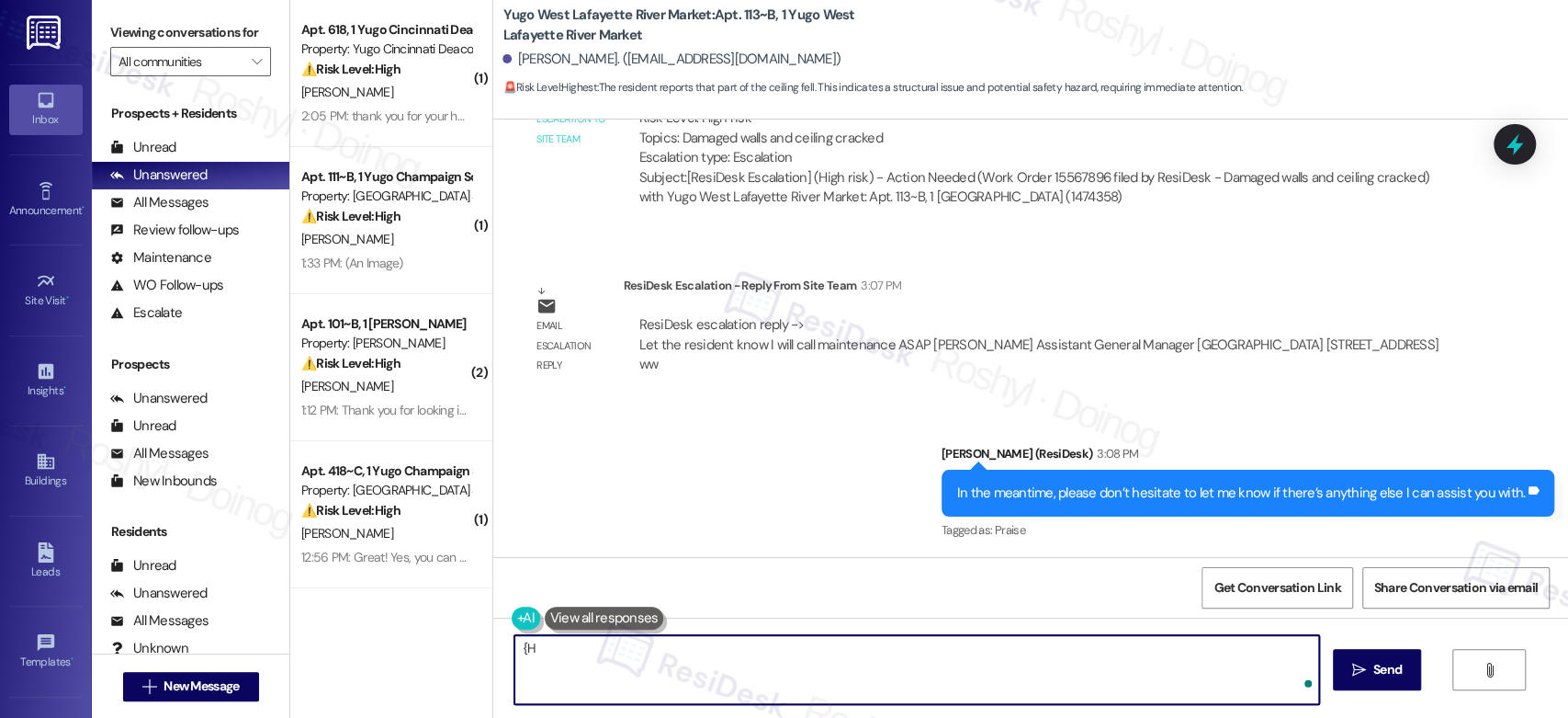
type textarea "{"
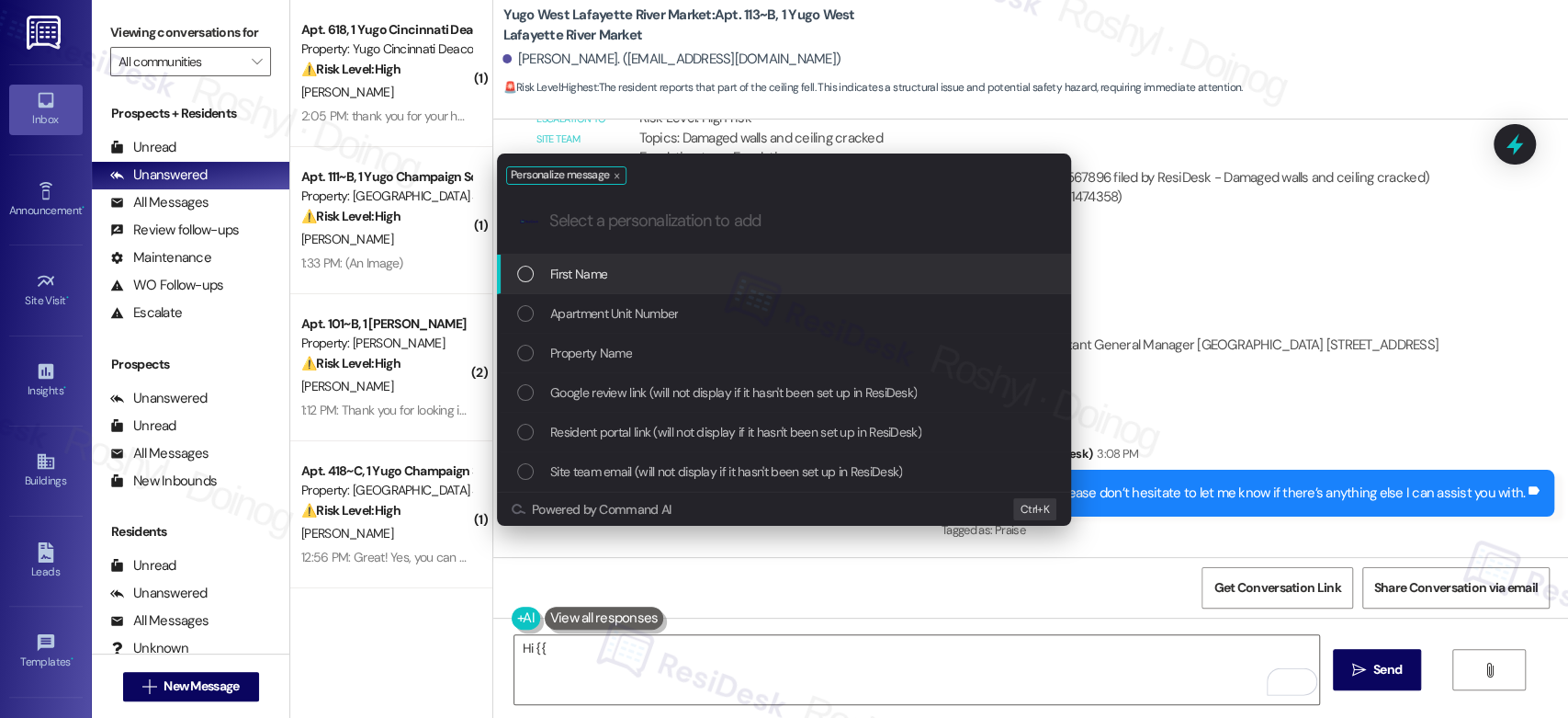
click at [771, 263] on div "First Name" at bounding box center [785, 273] width 537 height 20
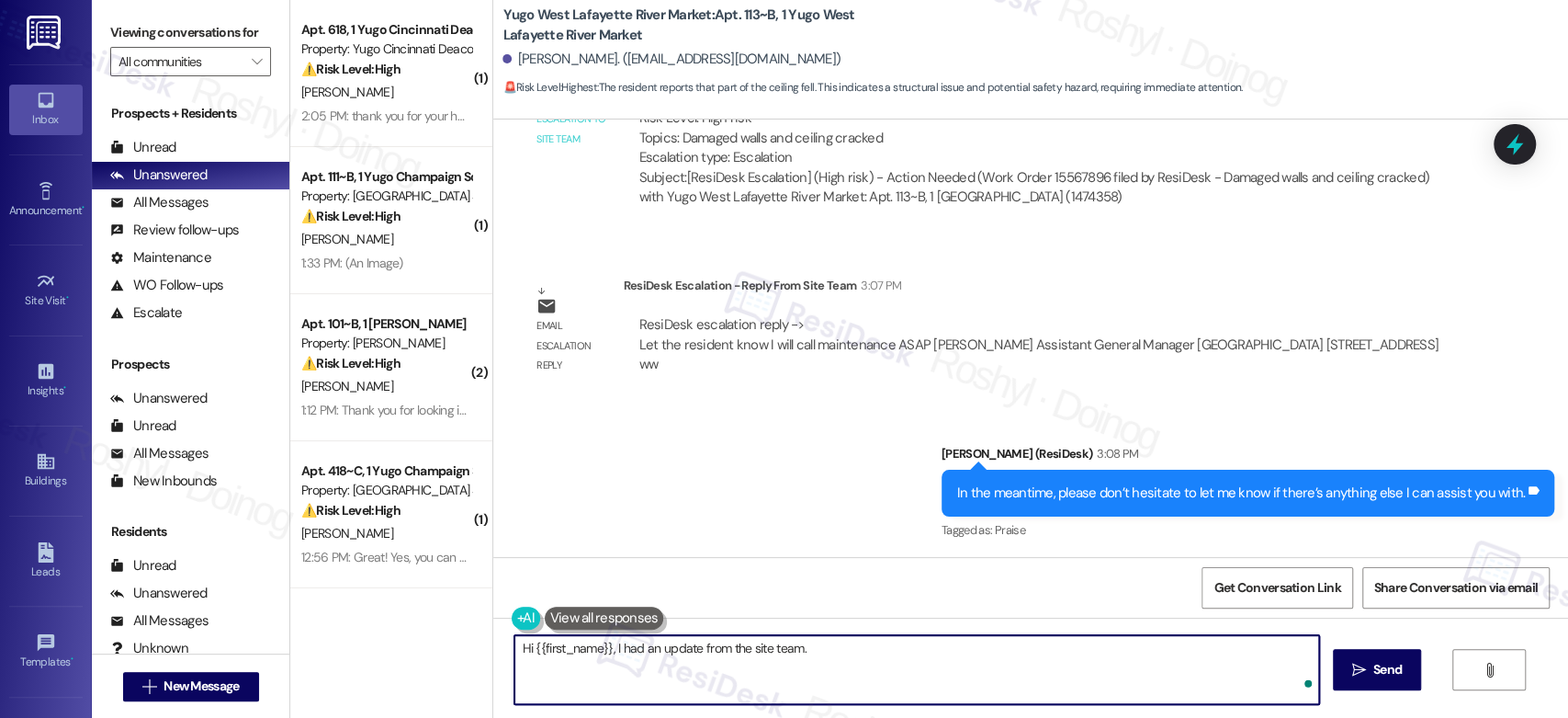
paste textarea "Let the resident know I will call maintenance ASAP"
drag, startPoint x: 932, startPoint y: 649, endPoint x: 803, endPoint y: 665, distance: 130.0
click at [803, 665] on textarea "Hi {{first_name}}, I had an update from the site team. Let the resident know I …" at bounding box center [916, 669] width 803 height 68
click at [920, 661] on textarea "Hi {{first_name}}, I had an update from the site team. Let the resident know I …" at bounding box center [916, 669] width 803 height 68
drag, startPoint x: 919, startPoint y: 655, endPoint x: 795, endPoint y: 652, distance: 124.0
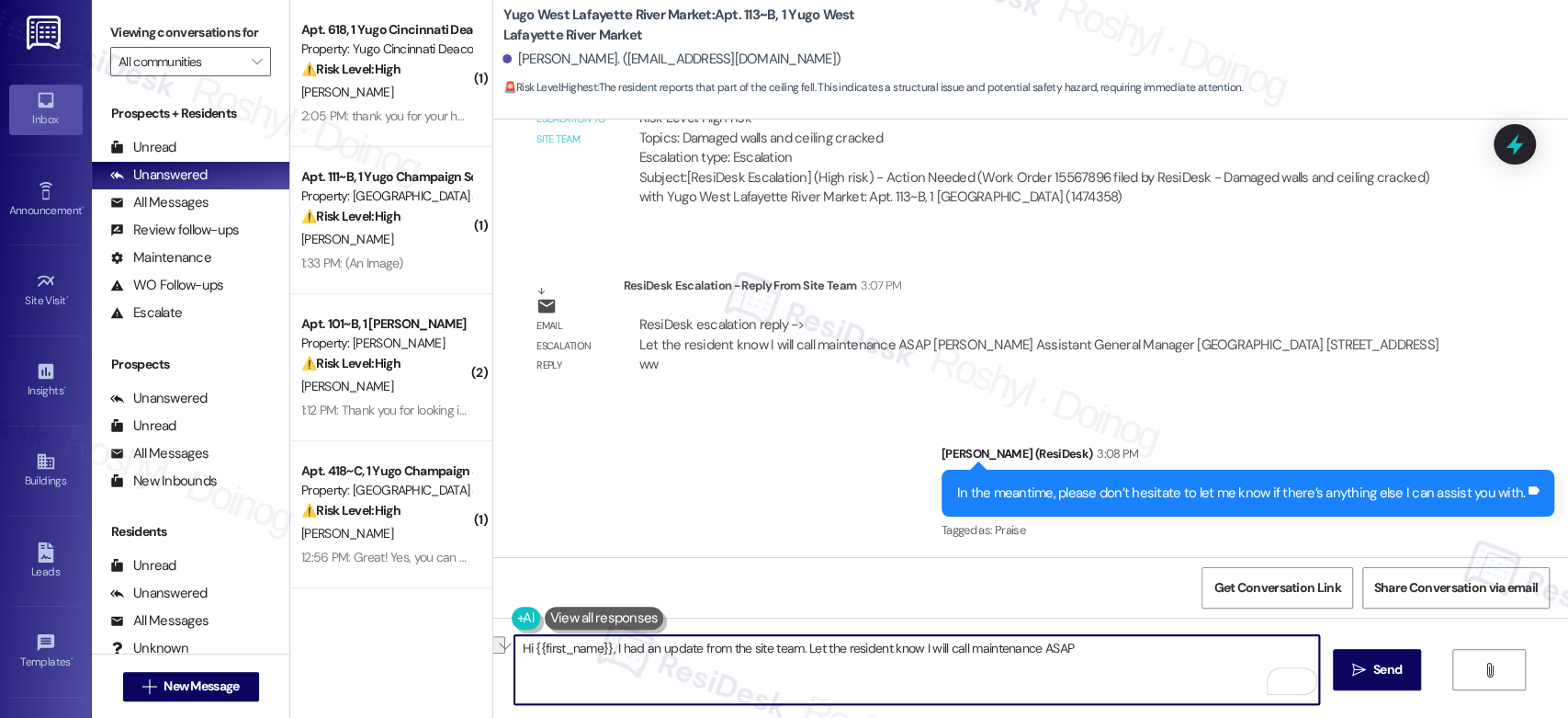
click at [795, 652] on textarea "Hi {{first_name}}, I had an update from the site team. Let the resident know I …" at bounding box center [916, 669] width 803 height 68
type textarea "Hi {{first_name}}, I had an update from the site team. They will call maintenan…"
click at [796, 648] on textarea "Hi {{first_name}}, I had an update from the site team. They will call maintenan…" at bounding box center [916, 669] width 803 height 68
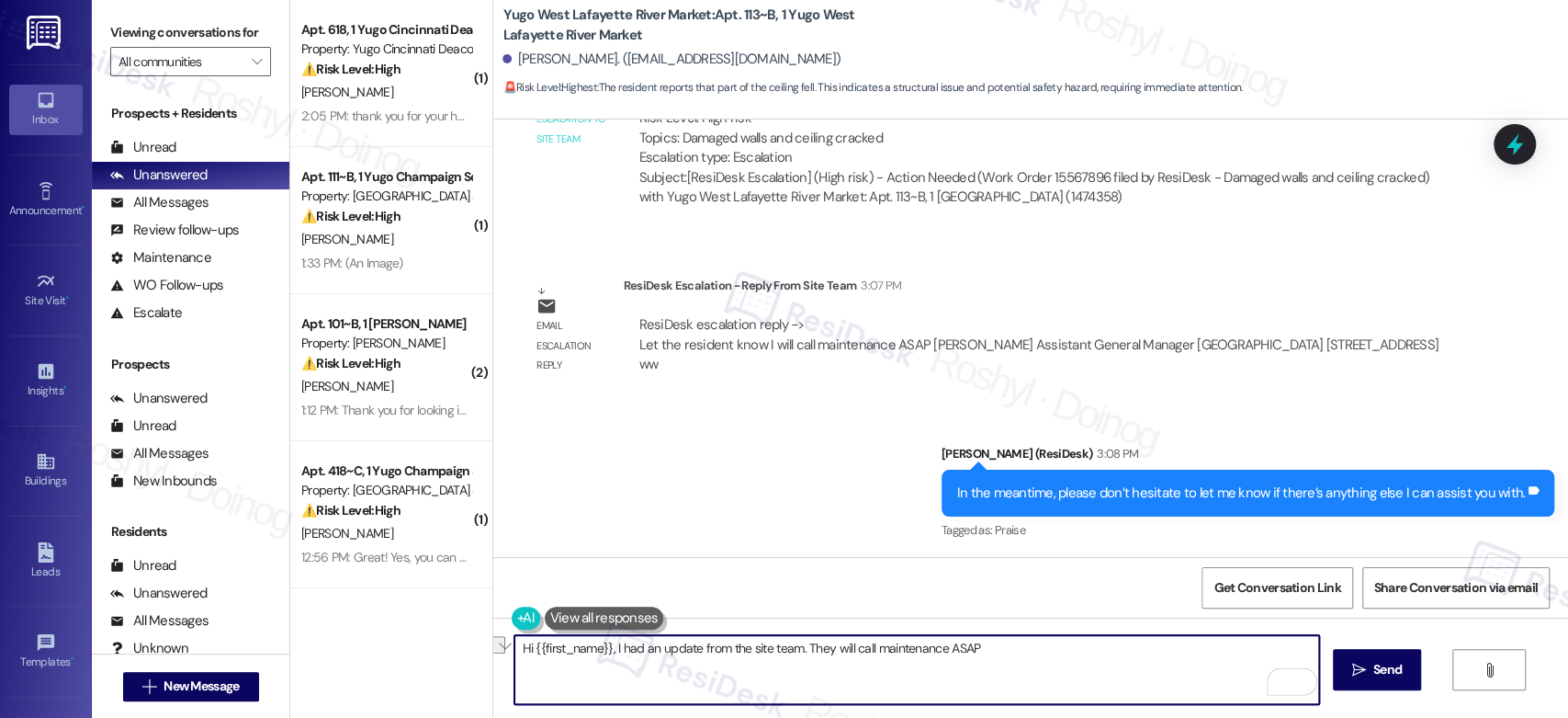
click at [796, 648] on textarea "Hi {{first_name}}, I had an update from the site team. They will call maintenan…" at bounding box center [916, 669] width 803 height 68
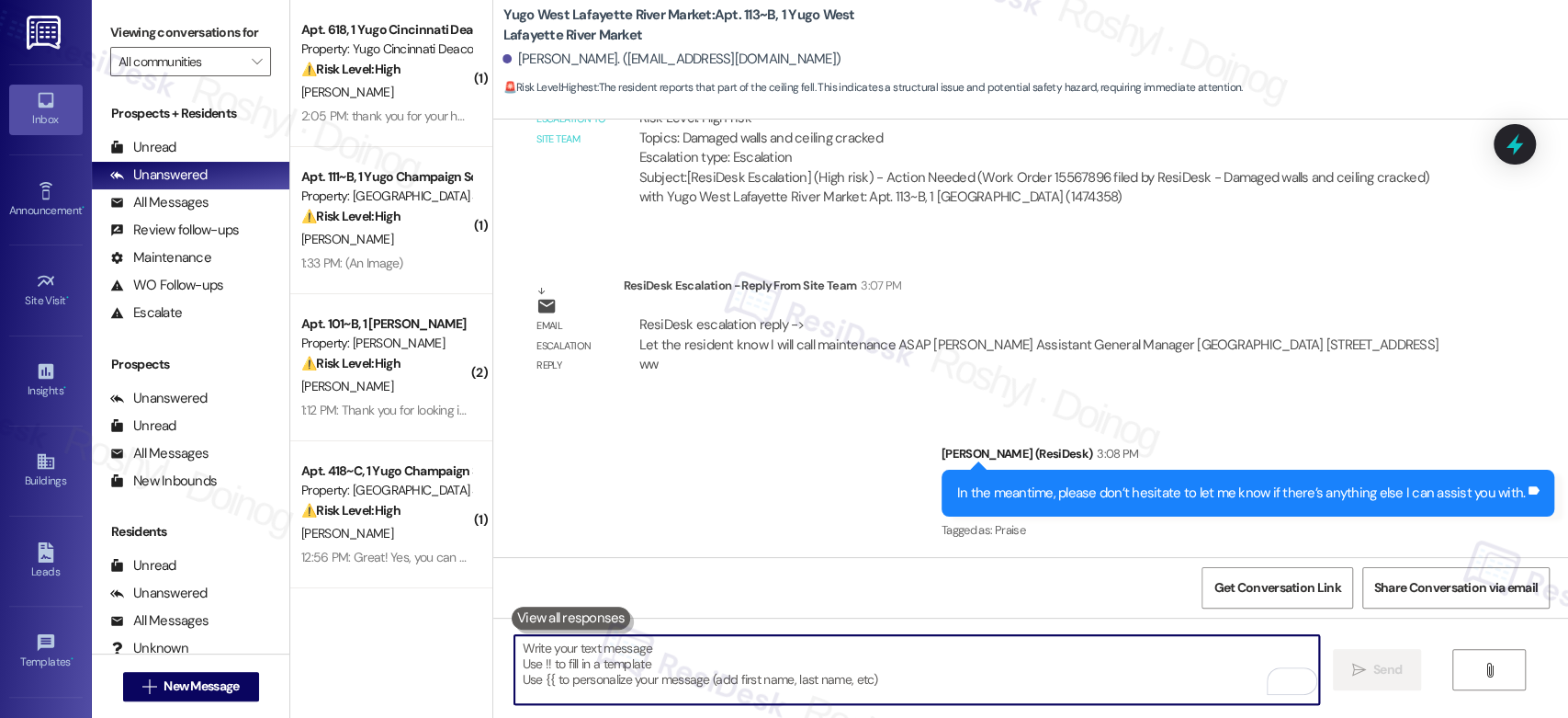
paste textarea "Hi {{first_name}}, I got an update from the site team—they’ll be calling mainte…"
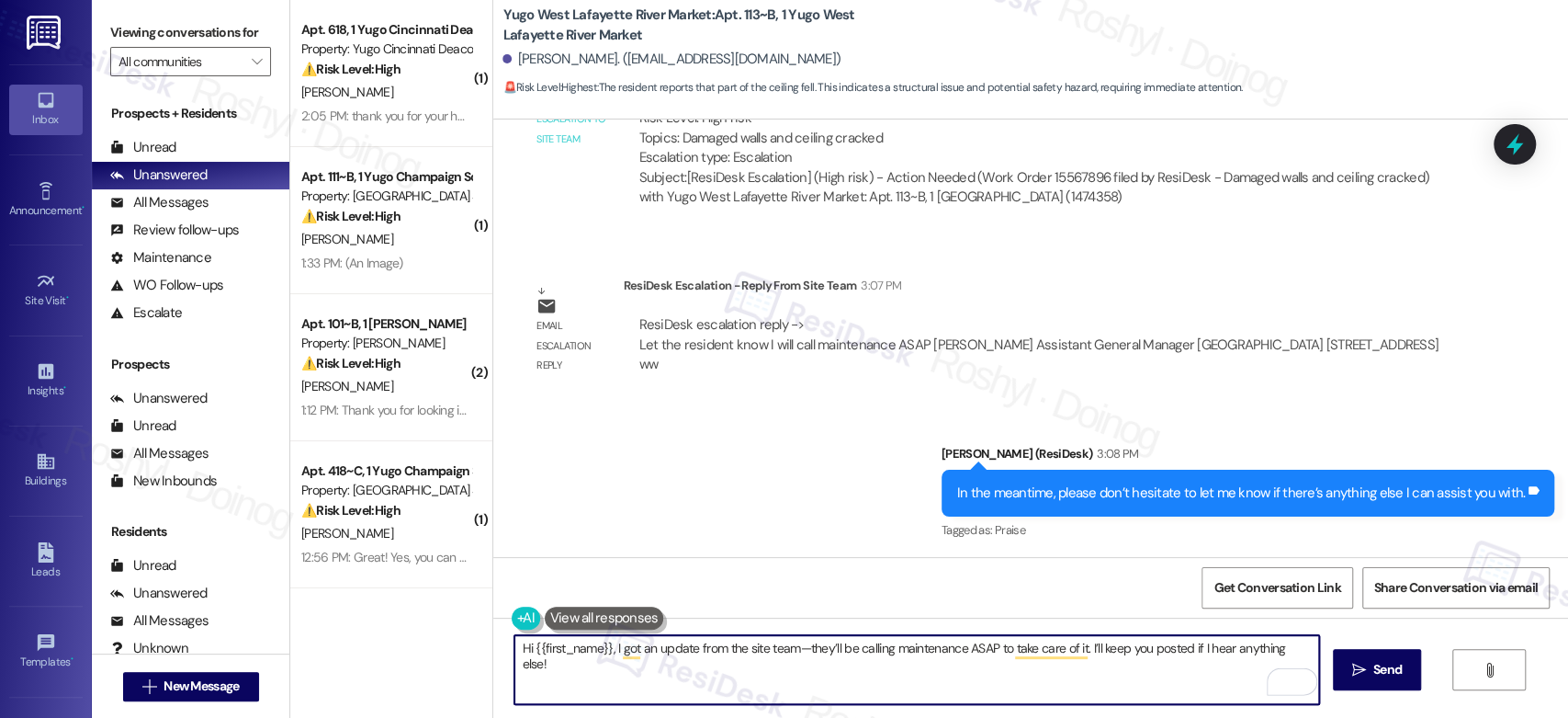
click at [792, 647] on textarea "Hi {{first_name}}, I got an update from the site team—they’ll be calling mainte…" at bounding box center [916, 669] width 803 height 68
click at [786, 647] on textarea "Hi {{first_name}}, I got an update from the site team—they’ll be calling mainte…" at bounding box center [916, 669] width 803 height 68
click at [803, 654] on textarea "Hi {{first_name}}, I got an update from the site team, they’ll be calling maint…" at bounding box center [916, 669] width 803 height 68
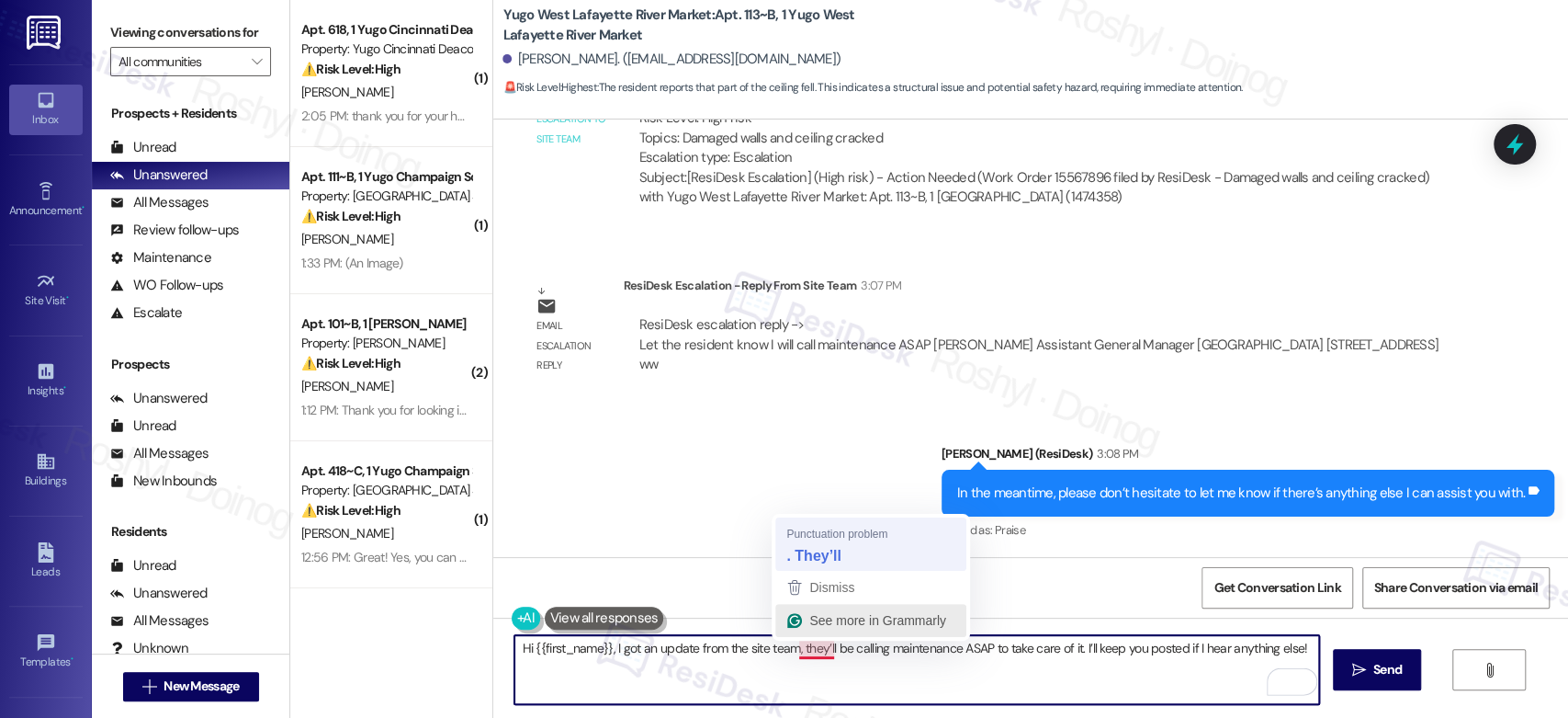
type textarea "Hi {{first_name}}, I got an update from the site team. They’ll be calling maint…"
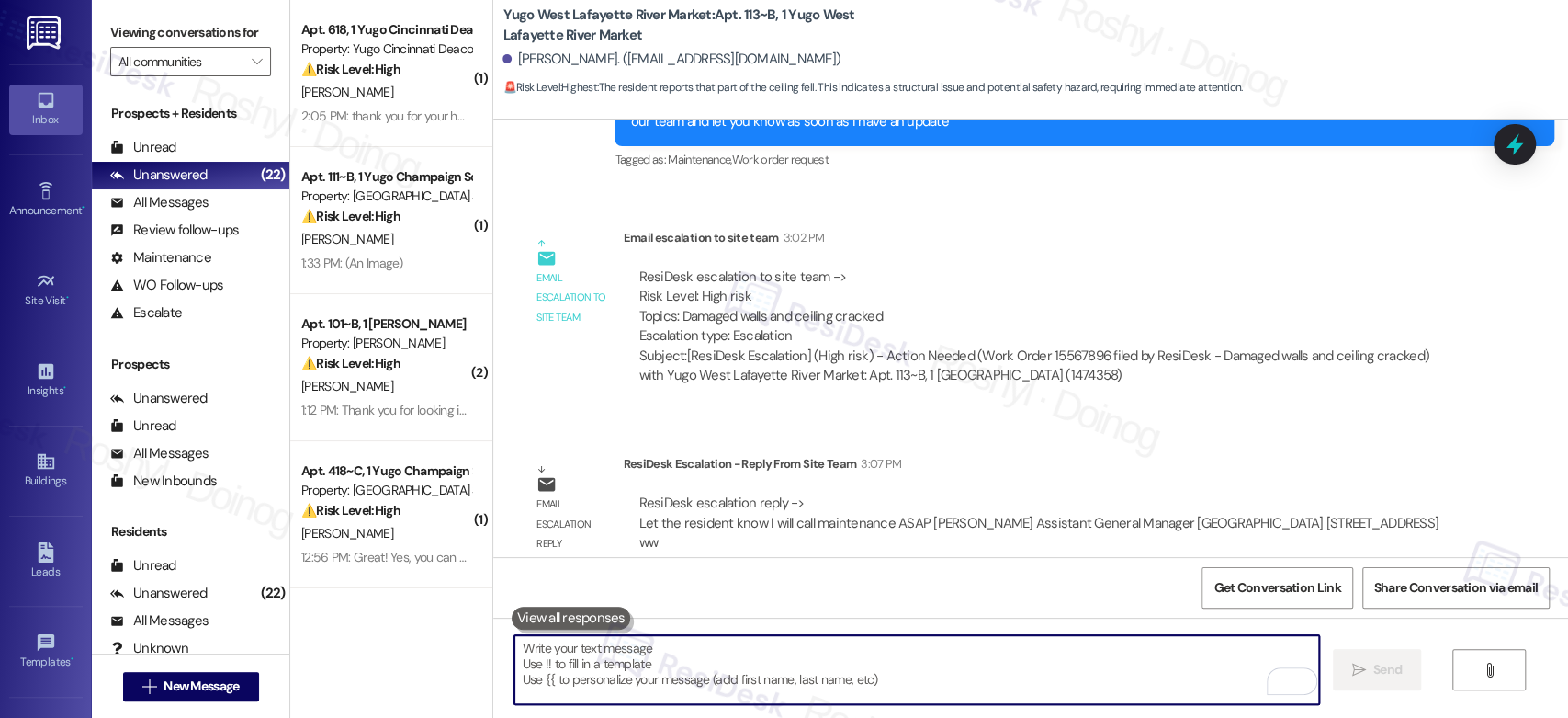
scroll to position [2465, 0]
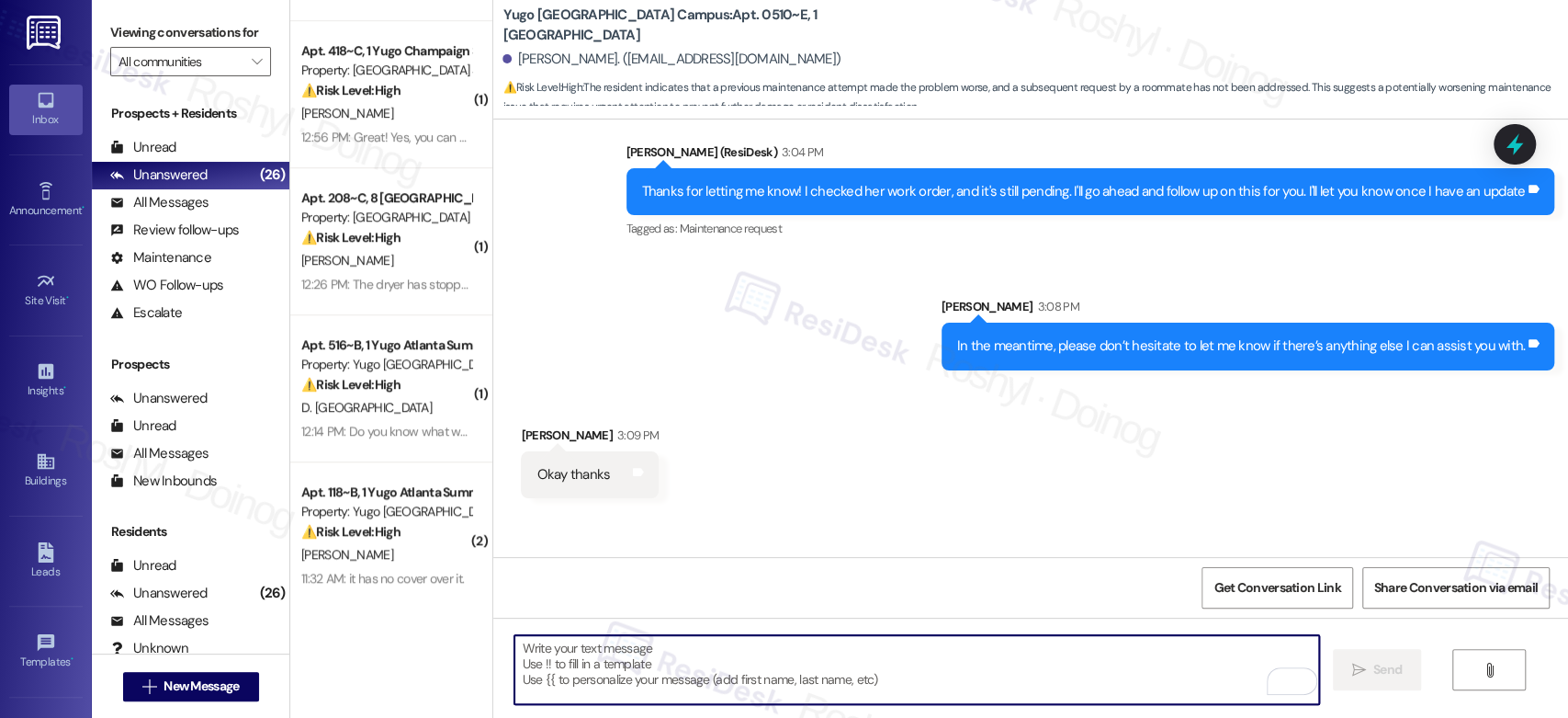
scroll to position [2629, 0]
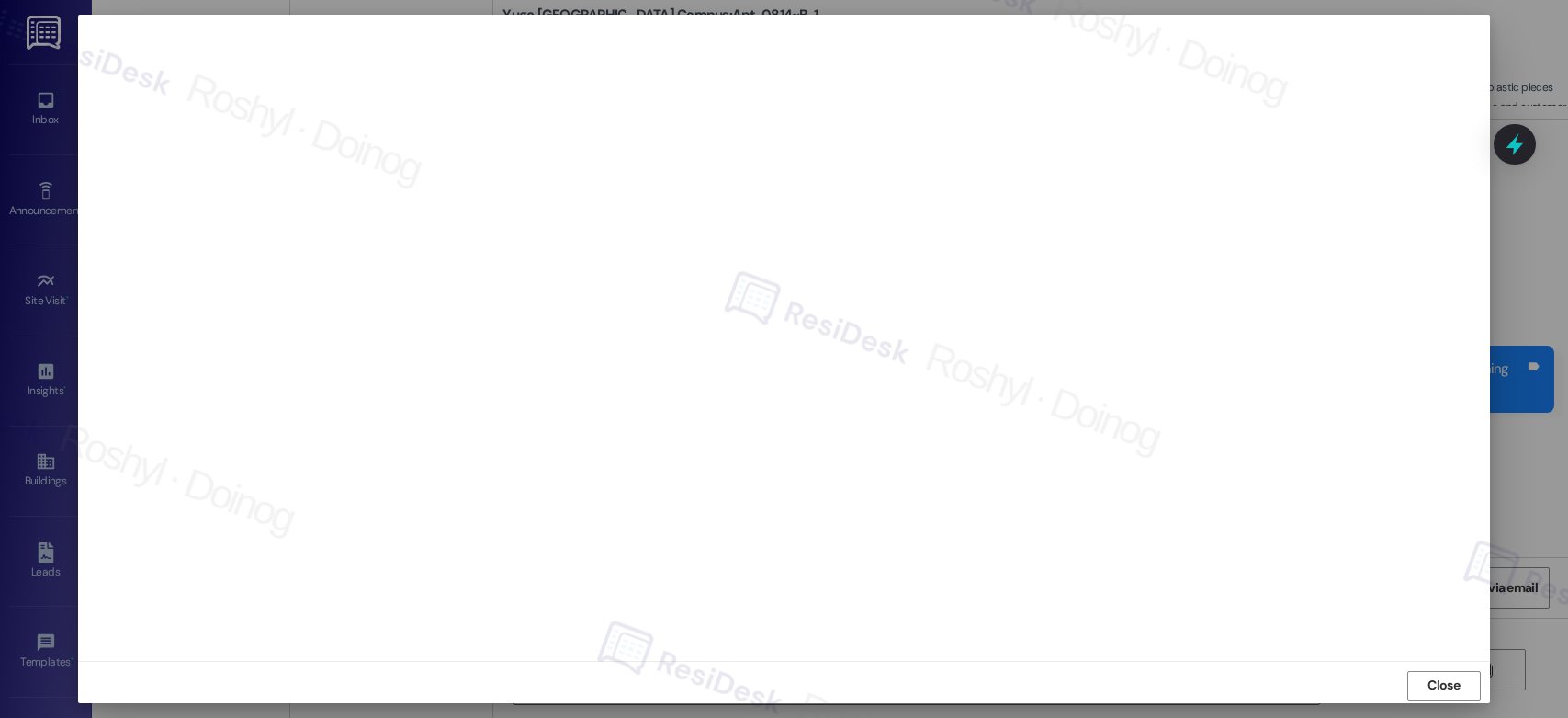
click at [1428, 691] on span "Close" at bounding box center [1443, 685] width 32 height 19
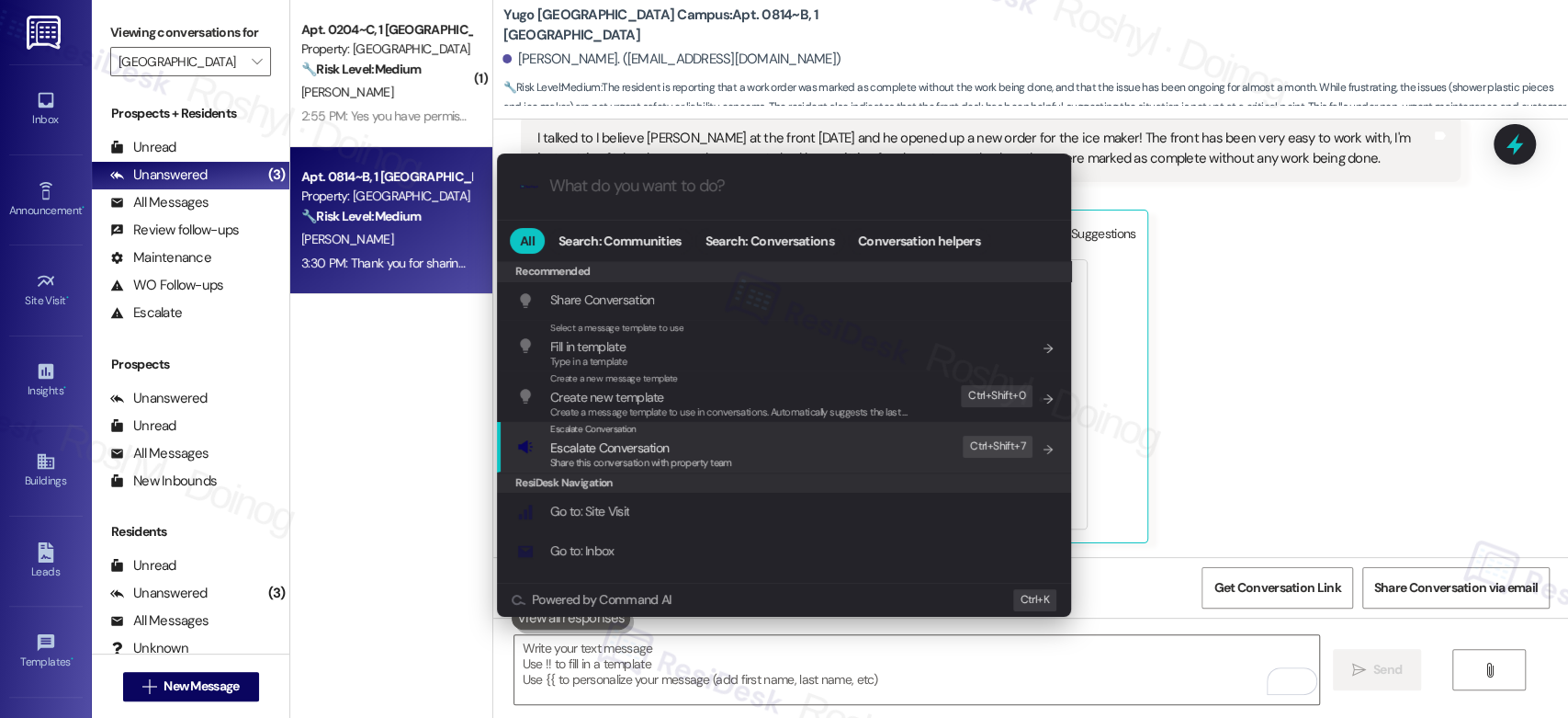
click at [743, 475] on div "ResiDesk Navigation" at bounding box center [784, 482] width 574 height 20
click at [662, 456] on span "Share this conversation with property team" at bounding box center [641, 462] width 182 height 13
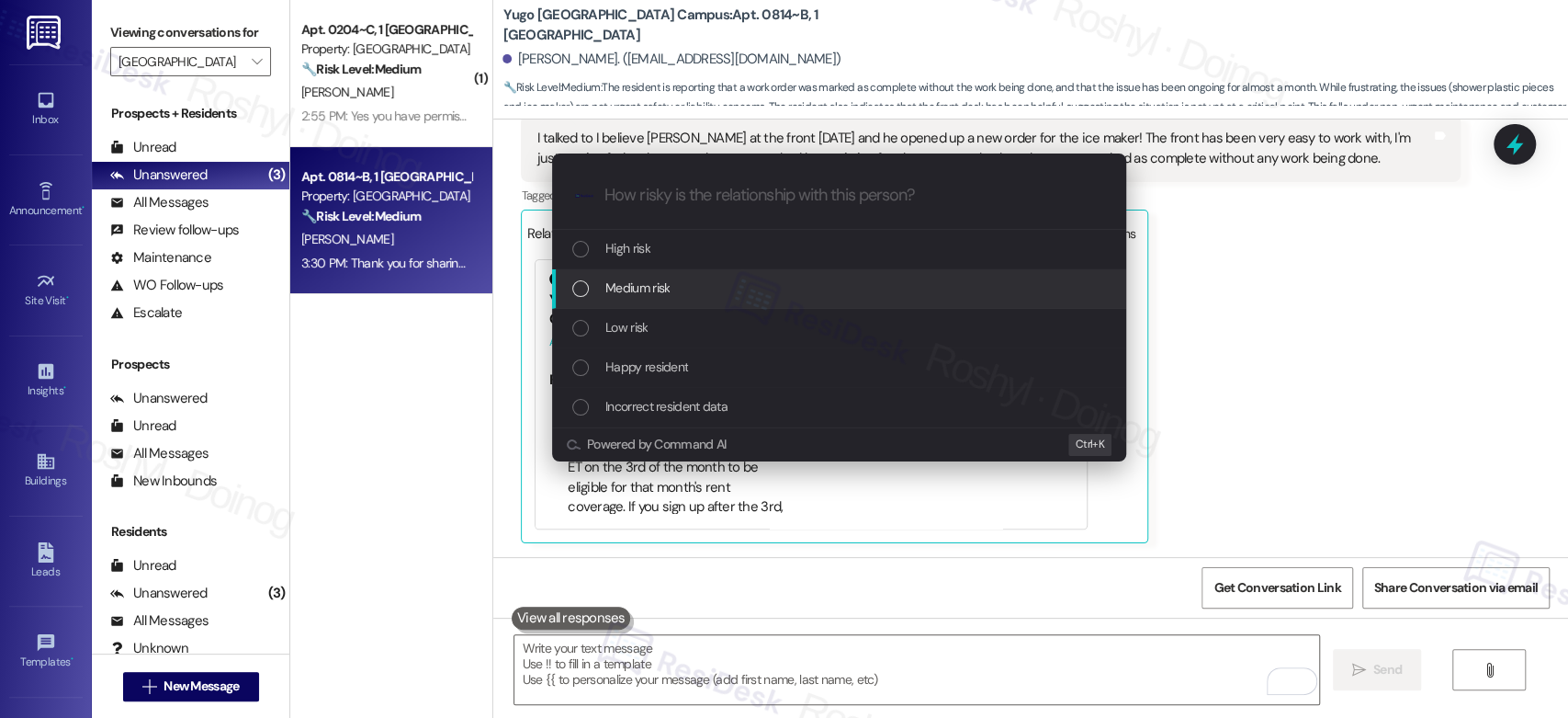
click at [644, 285] on span "Medium risk" at bounding box center [638, 287] width 65 height 20
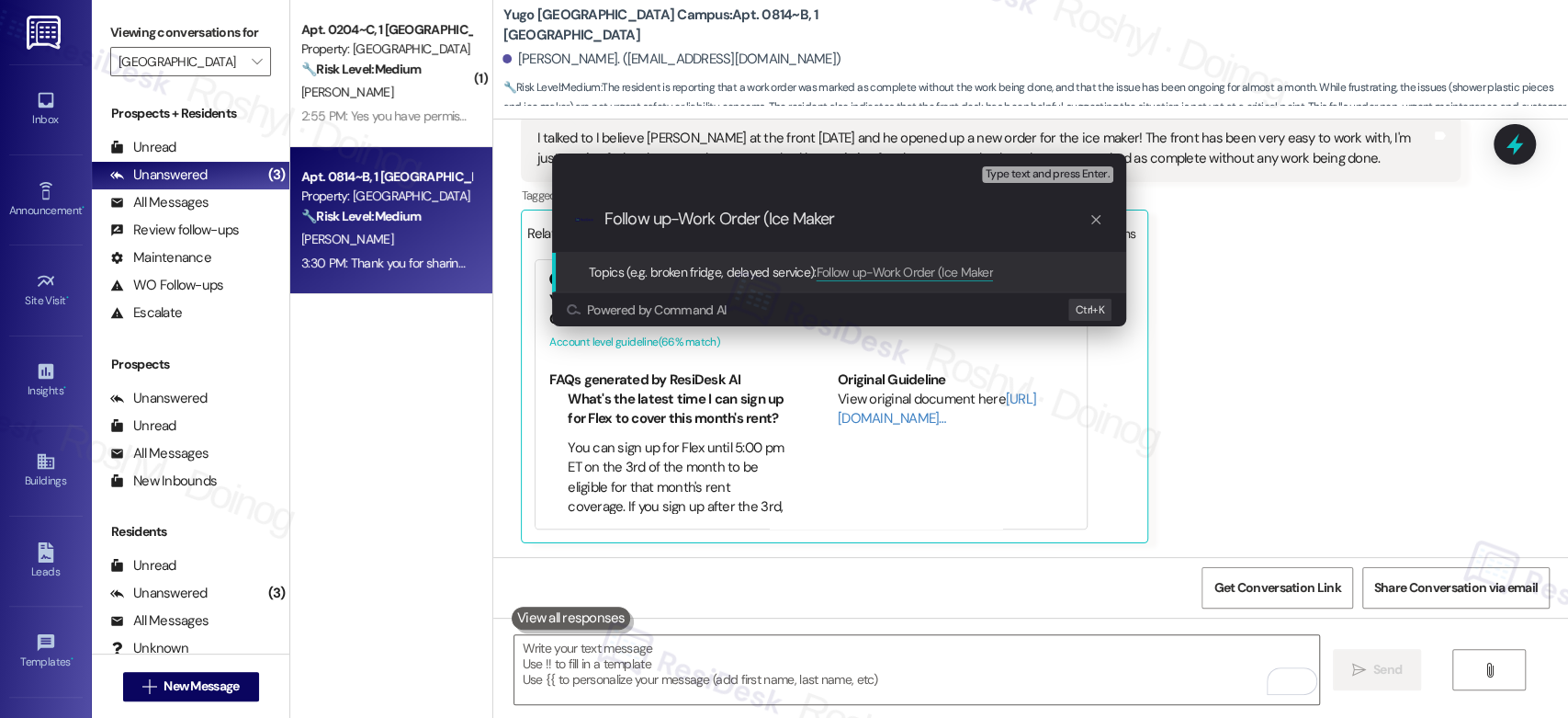
paste input "15567597"
type input "Follow up-Work Order (Ice Maker 15567597)"
click at [1035, 168] on span "Type text and press Enter." at bounding box center [1048, 175] width 124 height 13
click at [1036, 177] on span "Type text and press Enter." at bounding box center [1048, 175] width 124 height 13
click at [963, 224] on input "Follow up-Work Order (Ice Maker 15567597)" at bounding box center [846, 219] width 484 height 19
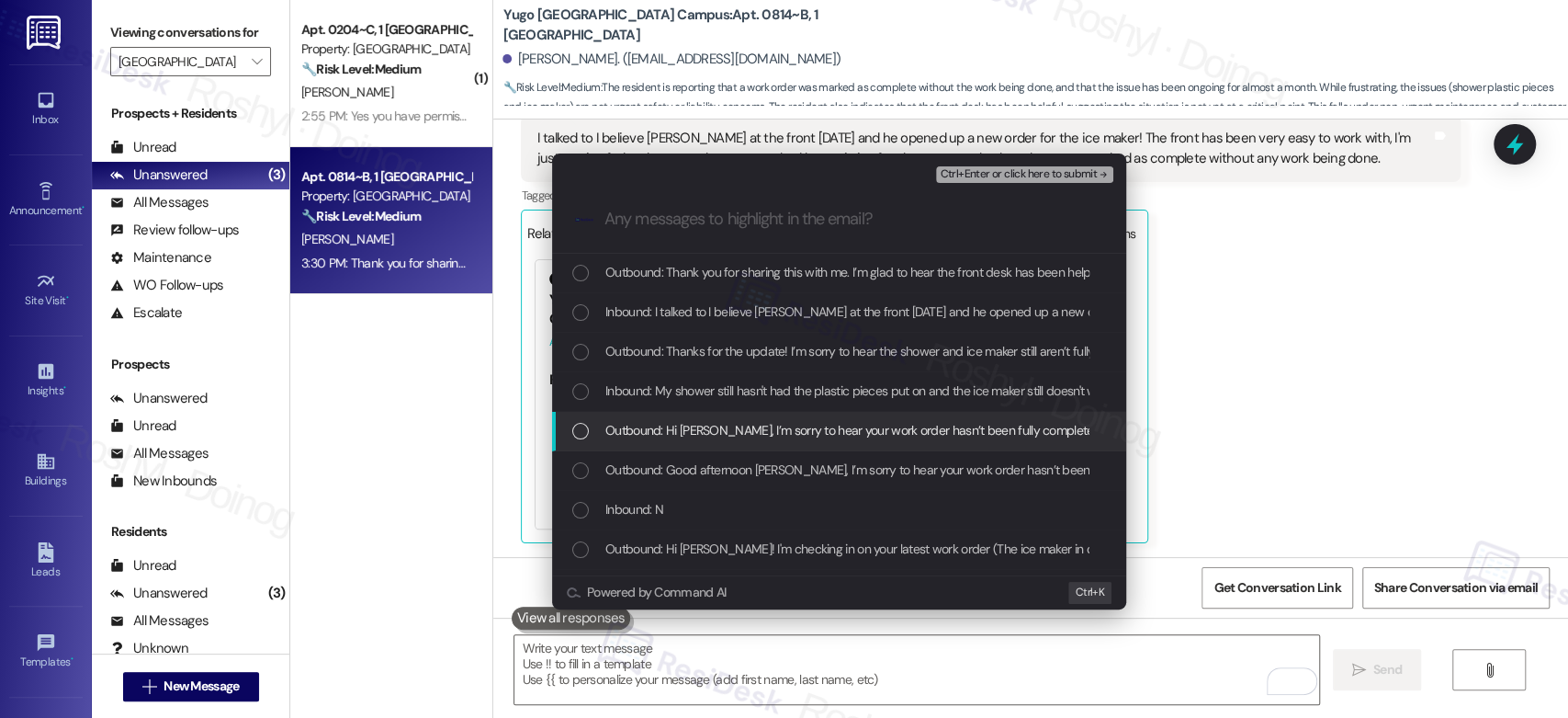
click at [770, 432] on span "Outbound: Hi Jordyn, I’m sorry to hear your work order hasn’t been fully comple…" at bounding box center [1182, 430] width 1153 height 20
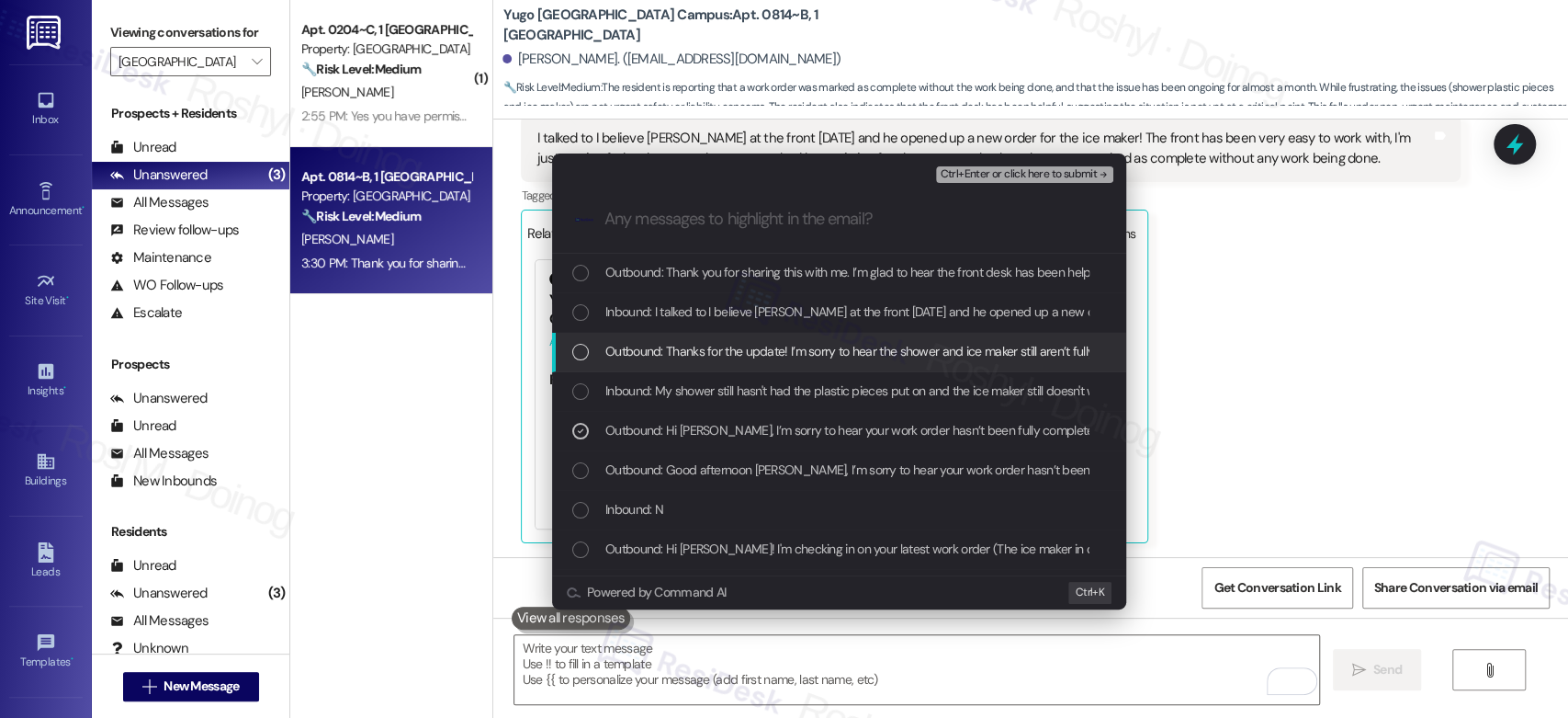
click at [781, 357] on span "Outbound: Thanks for the update! I’m sorry to hear the shower and ice maker sti…" at bounding box center [1257, 350] width 1303 height 20
click at [806, 361] on span "Outbound: Thanks for the update! I’m sorry to hear the shower and ice maker sti…" at bounding box center [1257, 350] width 1303 height 20
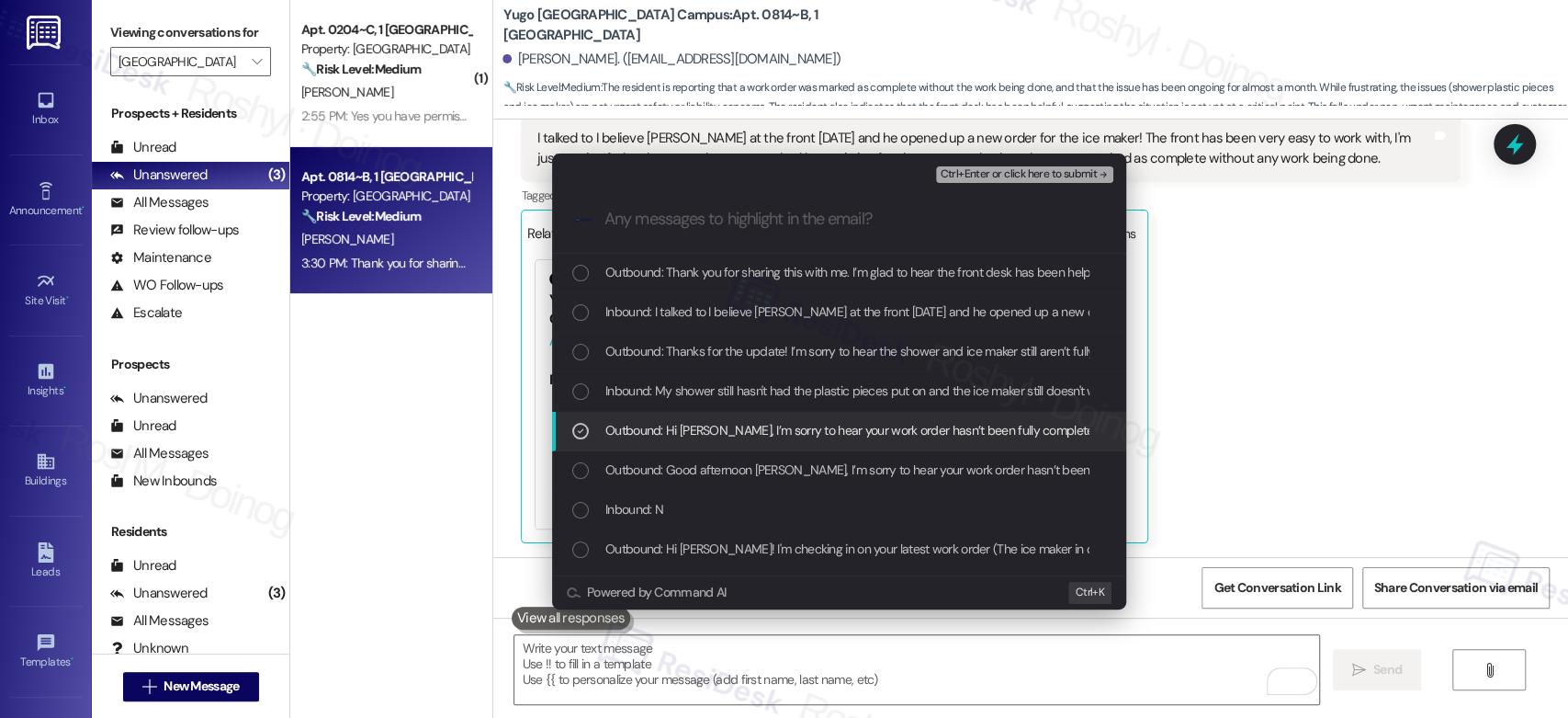
click at [773, 427] on span "Outbound: Hi Jordyn, I’m sorry to hear your work order hasn’t been fully comple…" at bounding box center [1182, 430] width 1153 height 20
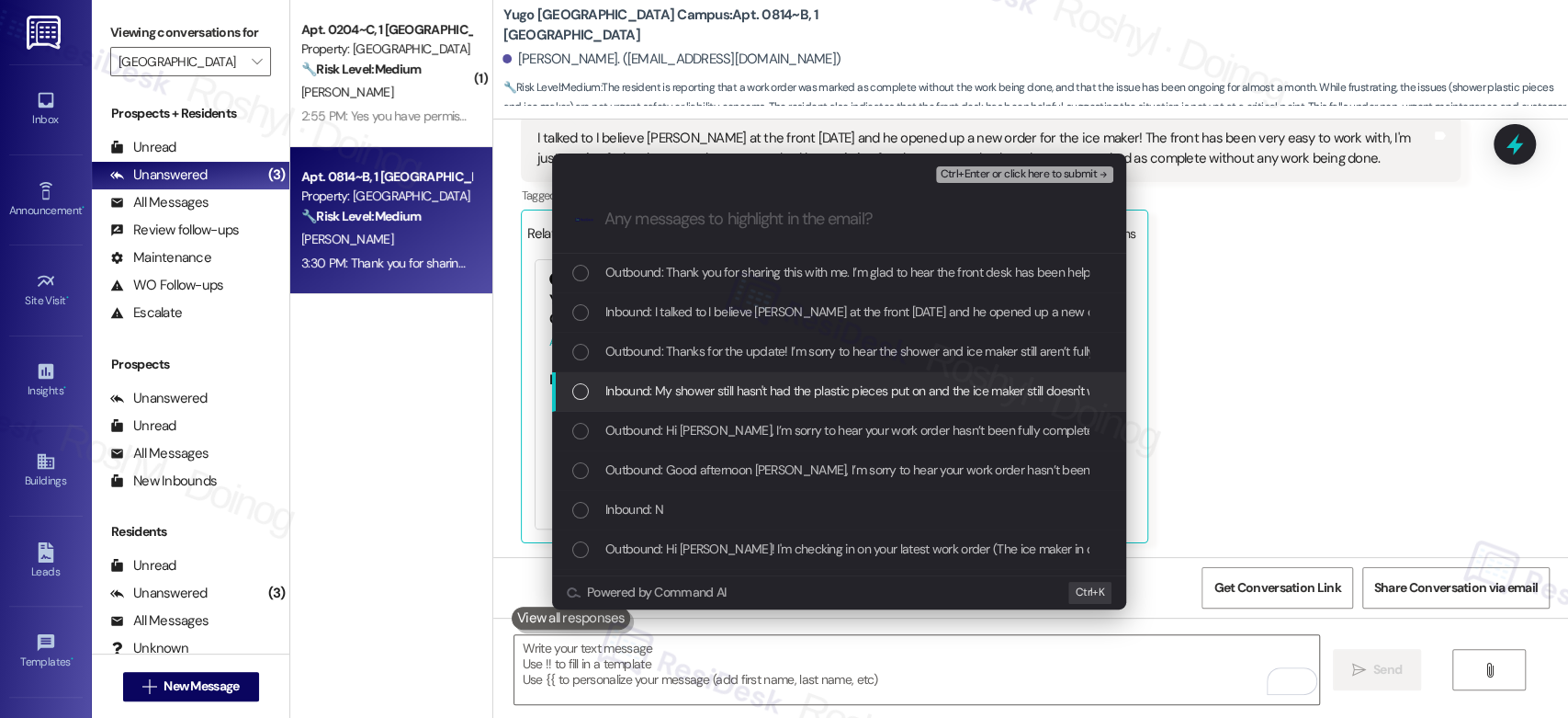
click at [782, 398] on span "Inbound: My shower still hasn't had the plastic pieces put on and the ice maker…" at bounding box center [1249, 390] width 1287 height 20
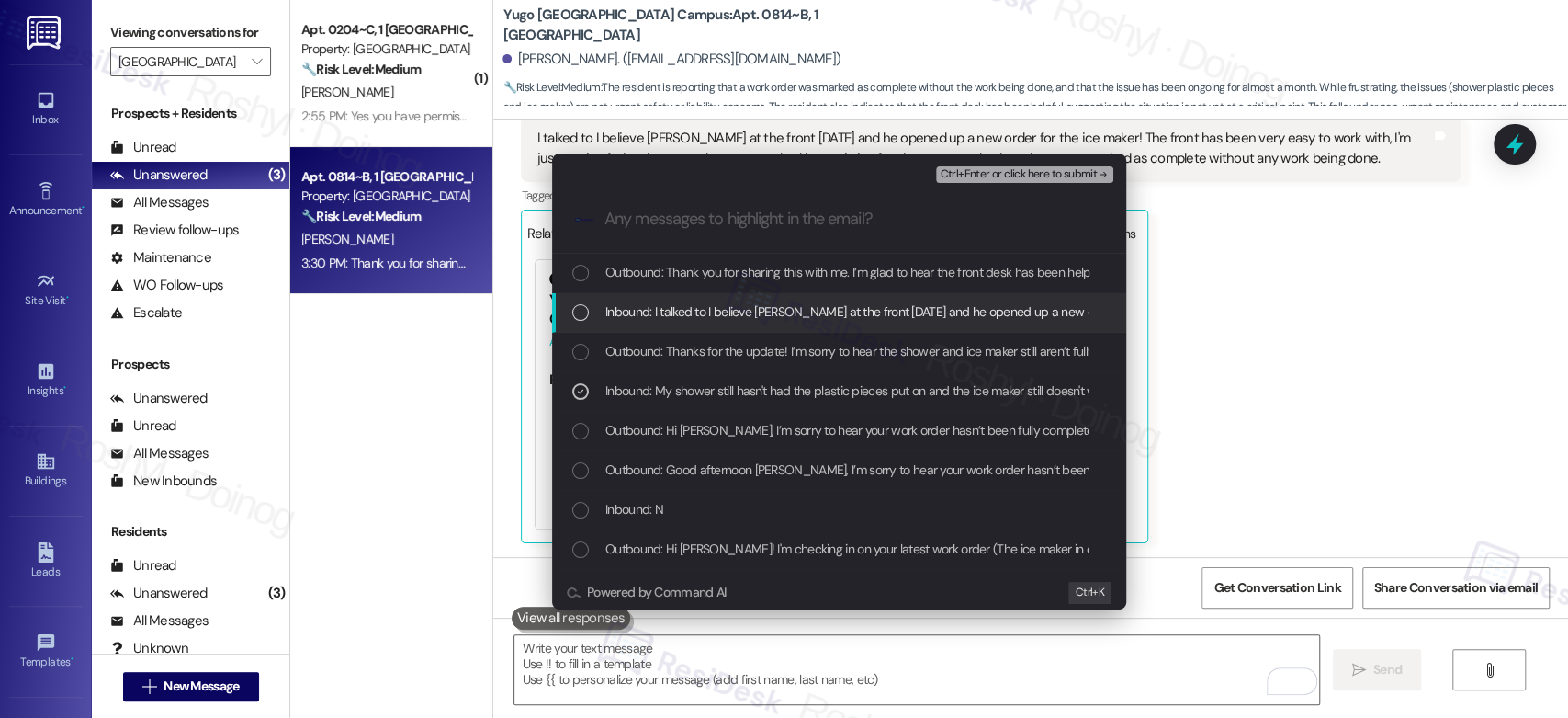
click at [816, 315] on span "Inbound: I talked to I believe Aidan at the front yesterday and he opened up a …" at bounding box center [1420, 311] width 1629 height 20
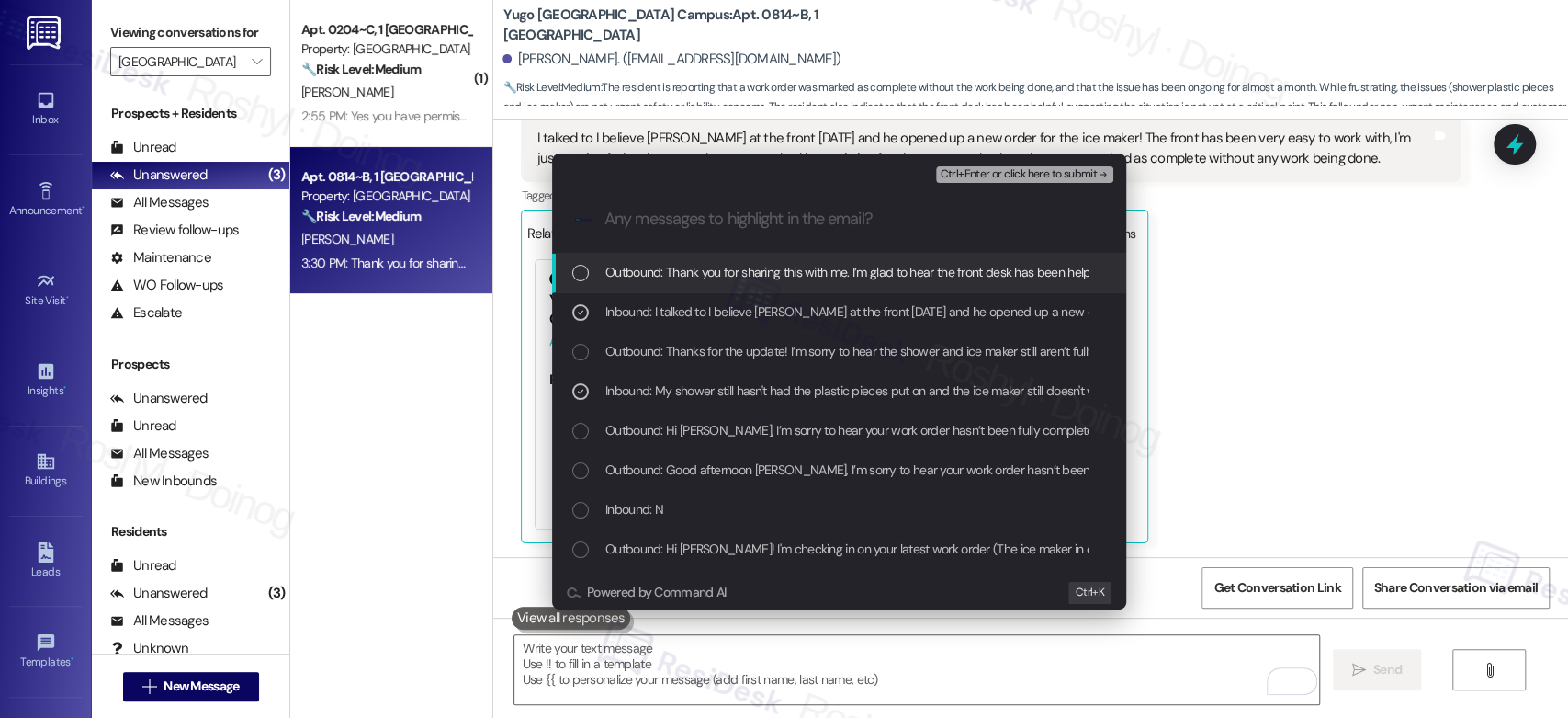
click at [1054, 175] on span "Ctrl+Enter or click here to submit" at bounding box center [1017, 175] width 157 height 13
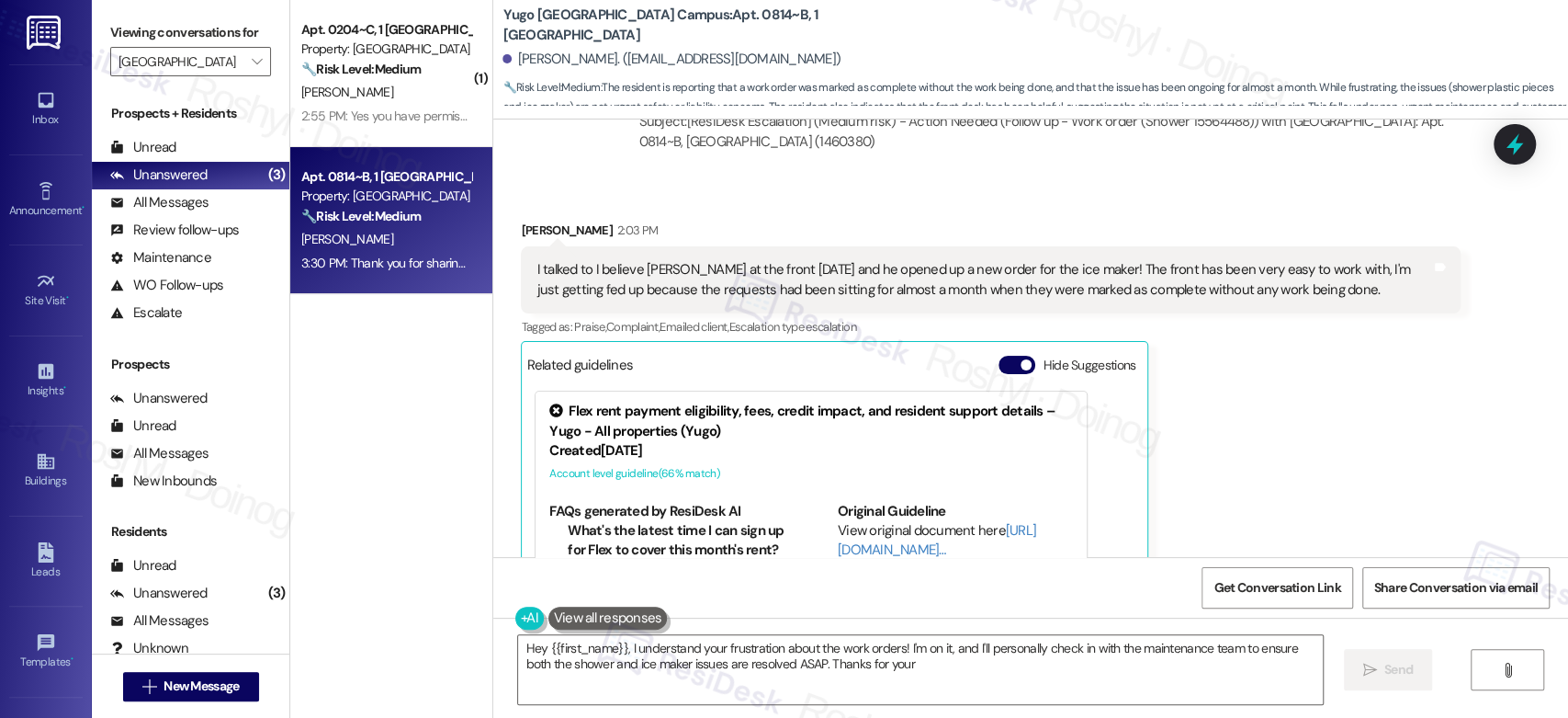
scroll to position [2380, 0]
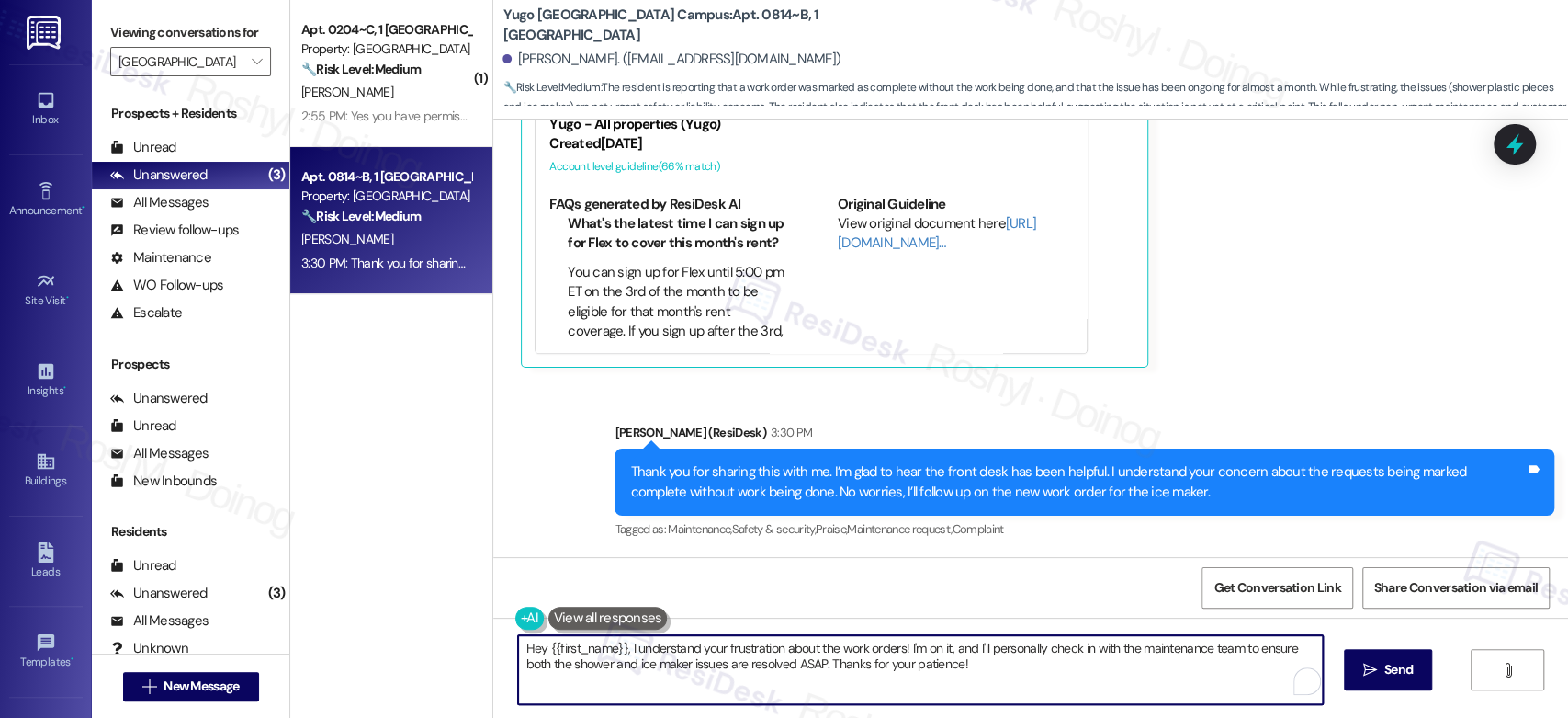
drag, startPoint x: 955, startPoint y: 664, endPoint x: 462, endPoint y: 631, distance: 494.1
click at [462, 631] on div "( 1 ) Apt. 0204~C, 1 Yugo Tucson Campus Property: Yugo Tucson Campus 🔧 Risk Lev…" at bounding box center [929, 359] width 1278 height 718
paste textarea "In the meantime, please don’t hesitate to let me know if there’s anything else …"
type textarea "In the meantime, please don’t hesitate to let me know if there’s anything else …"
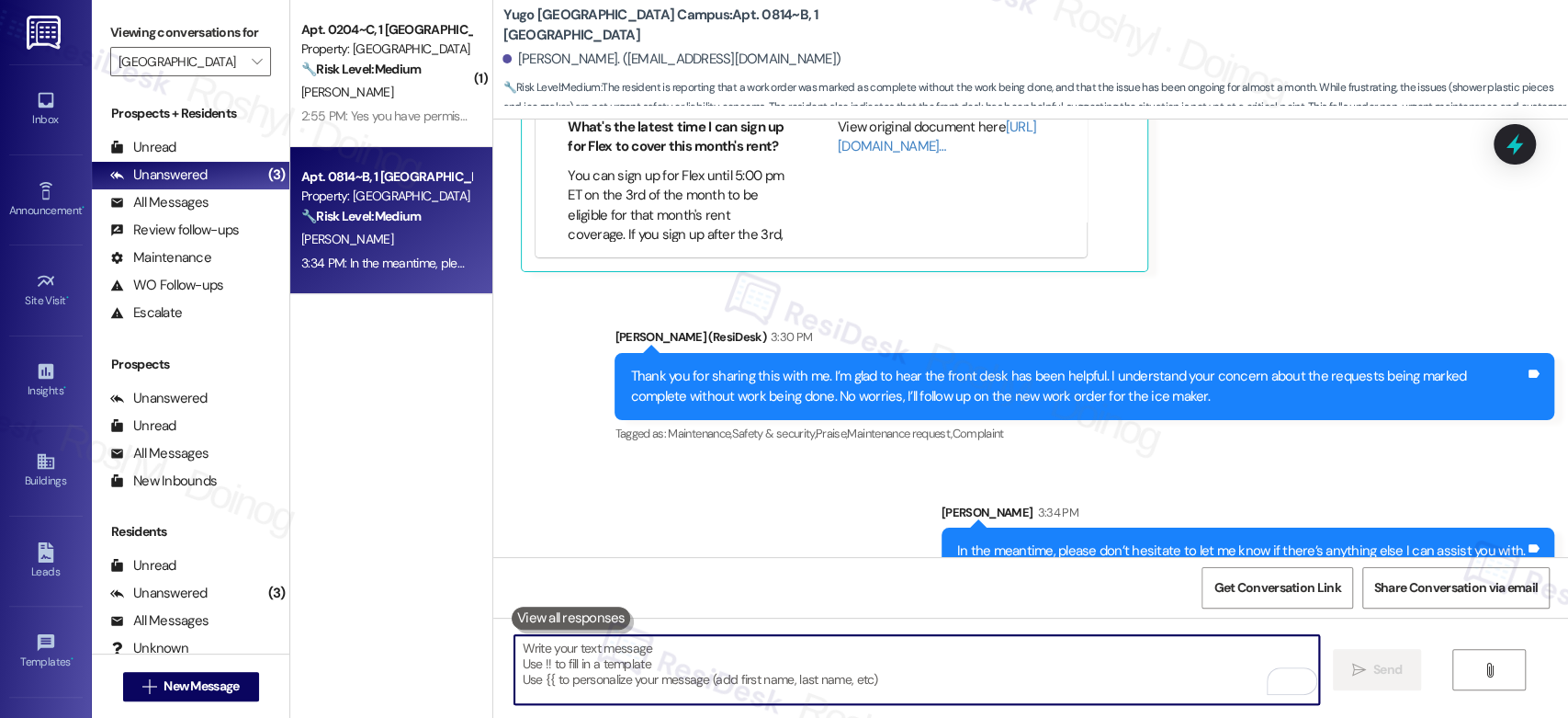
scroll to position [2509, 0]
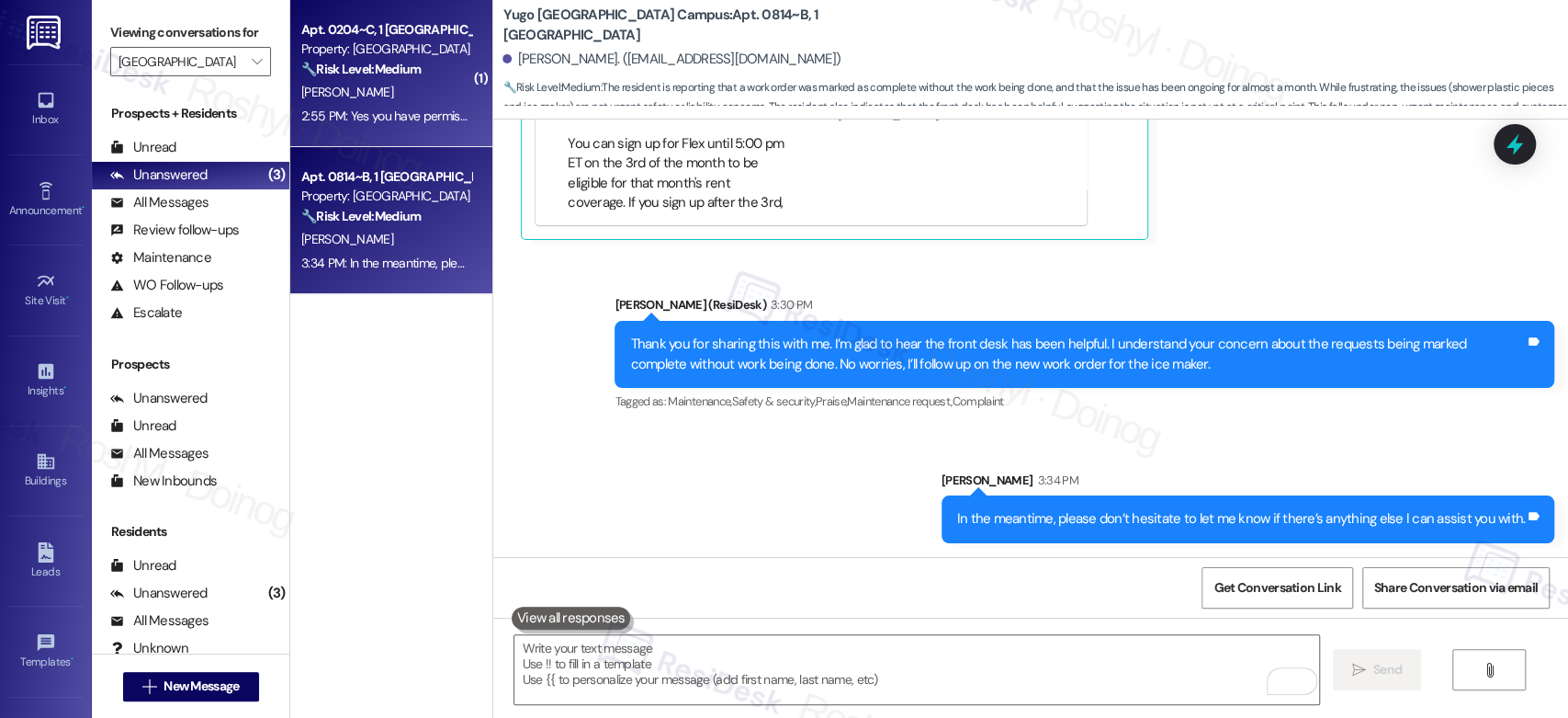
click at [345, 113] on div "2:55 PM: Yes you have permission and if you could just repair the wall so that …" at bounding box center [590, 115] width 578 height 16
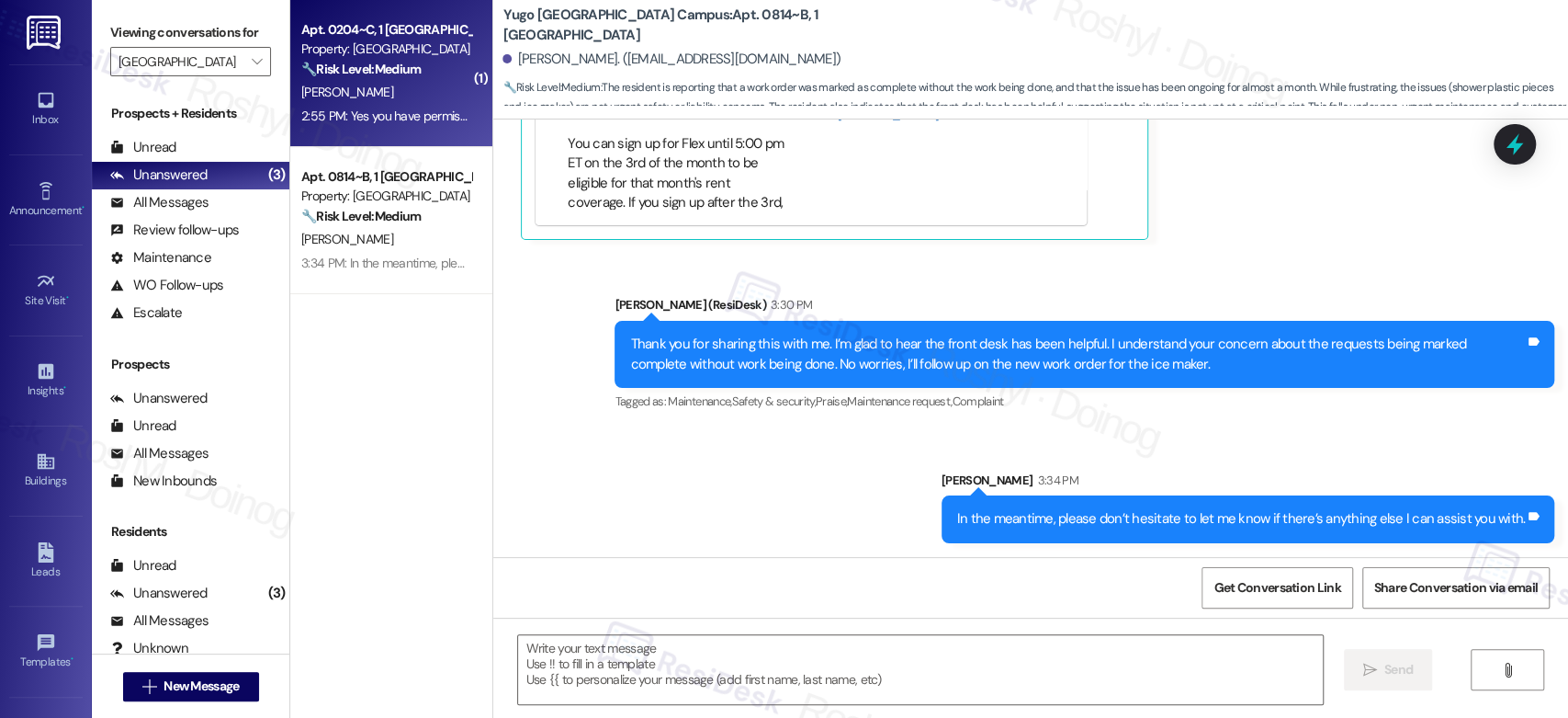
type textarea "Fetching suggested responses. Please feel free to read through the conversation…"
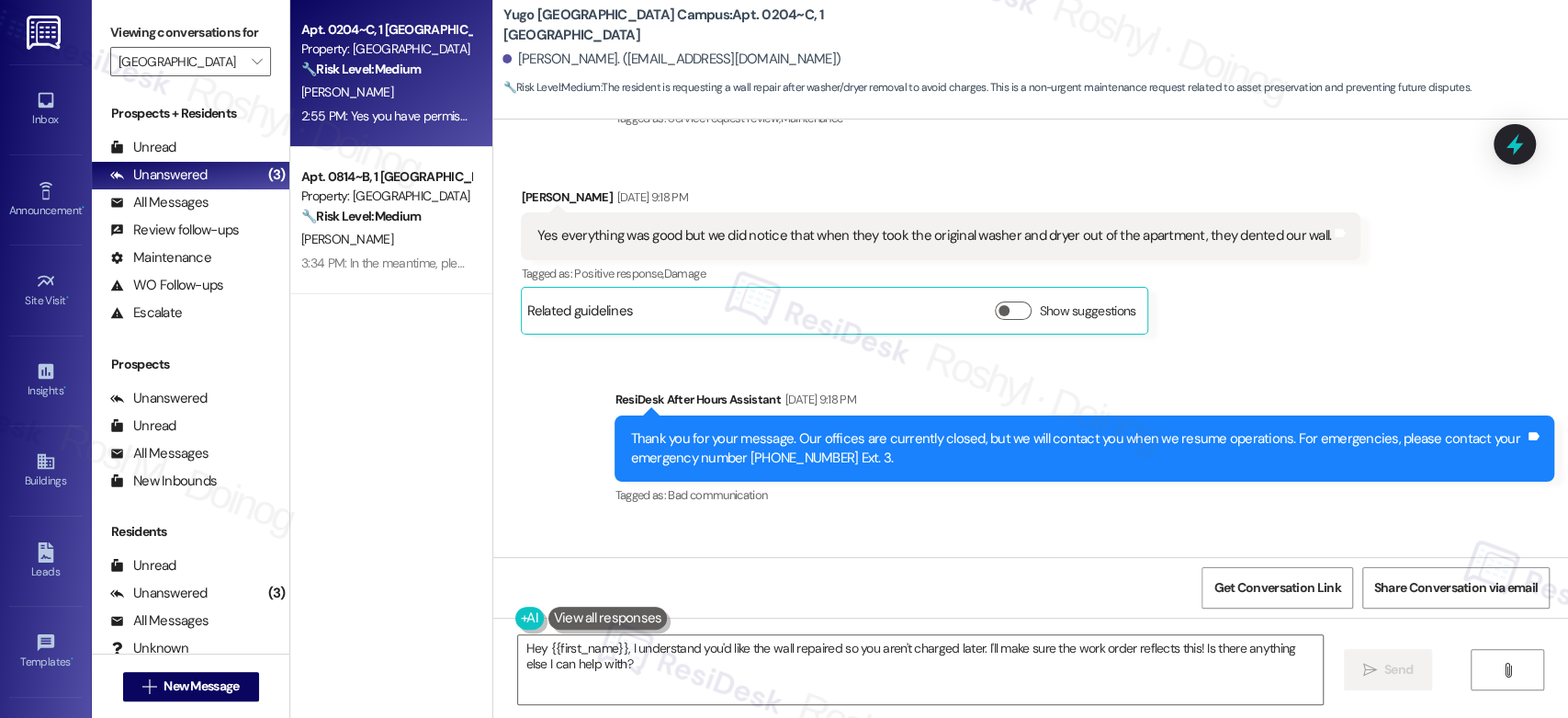
scroll to position [1583, 0]
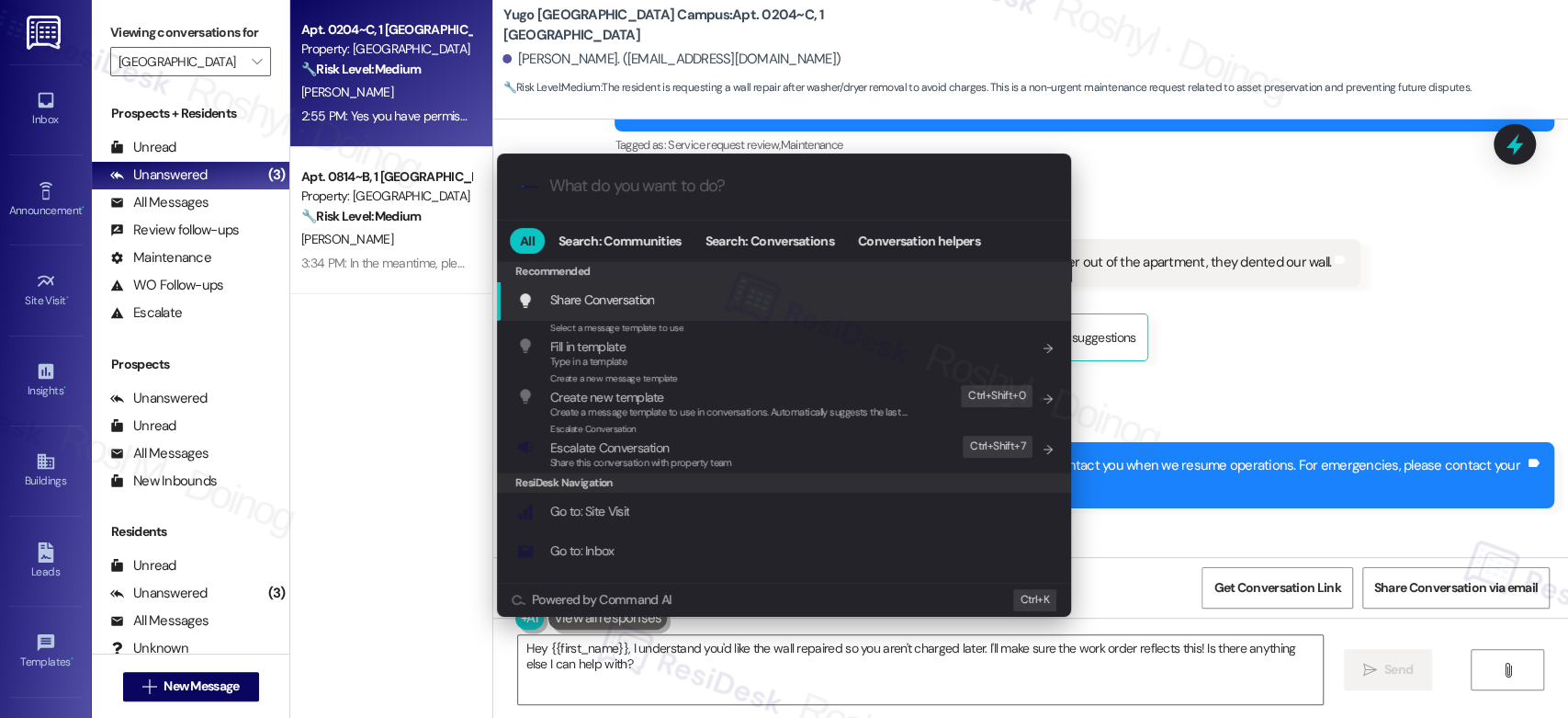
click at [1304, 369] on div ".cls-1{fill:#0a055f;}.cls-2{fill:#0cc4c4;} resideskLogoBlueOrange All Search: C…" at bounding box center [784, 359] width 1568 height 718
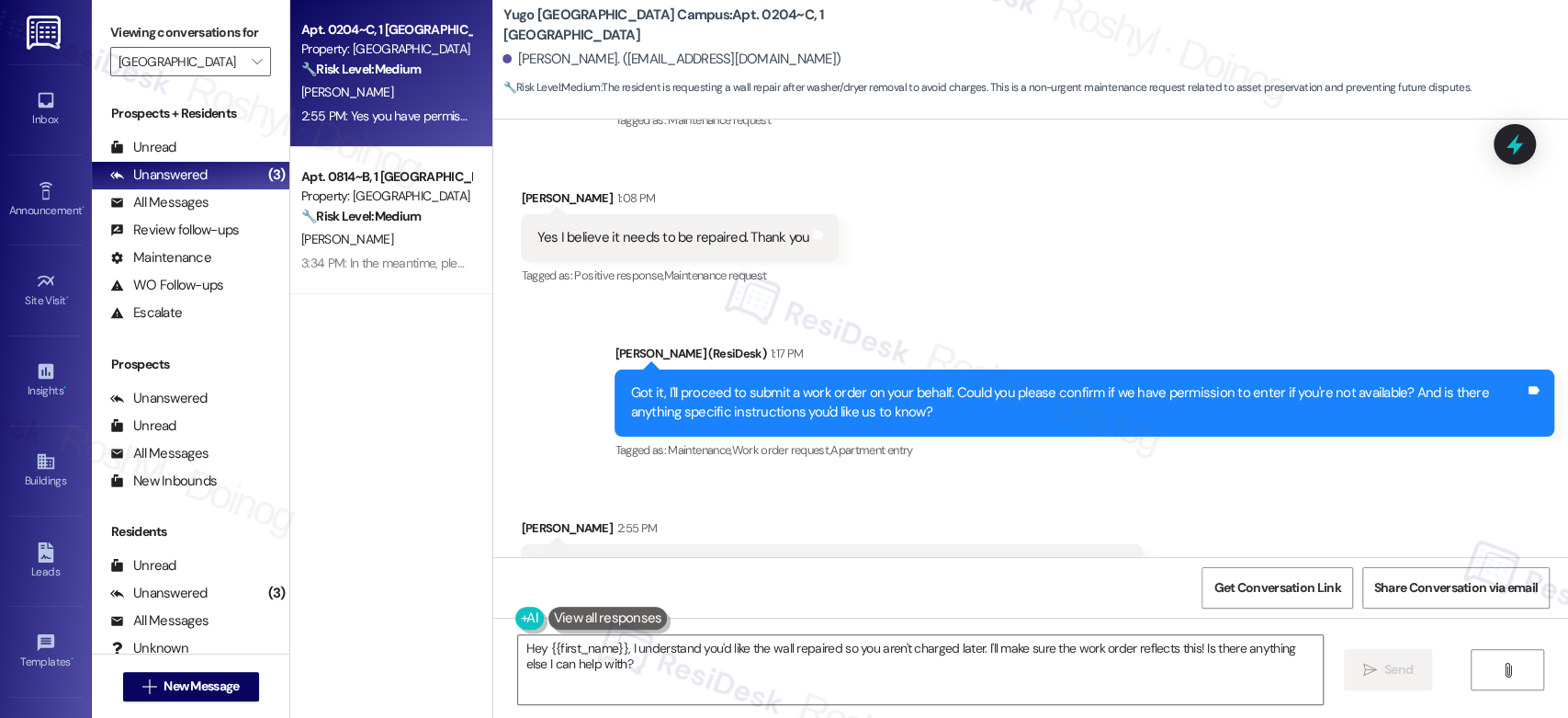
scroll to position [3216, 0]
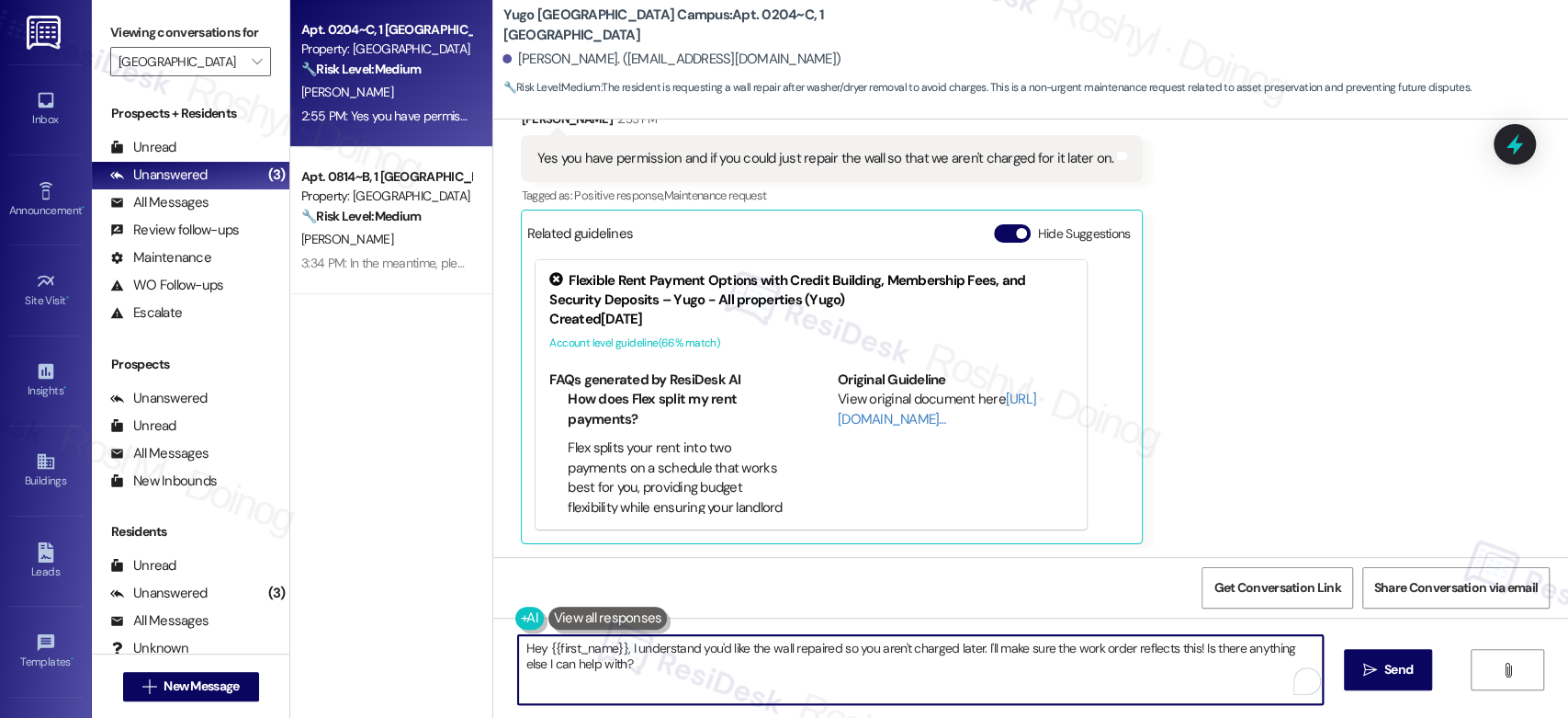
drag, startPoint x: 648, startPoint y: 670, endPoint x: 513, endPoint y: 635, distance: 139.5
click at [518, 635] on textarea "Hey {{first_name}}, I understand you'd like the wall repaired so you aren't cha…" at bounding box center [920, 669] width 803 height 68
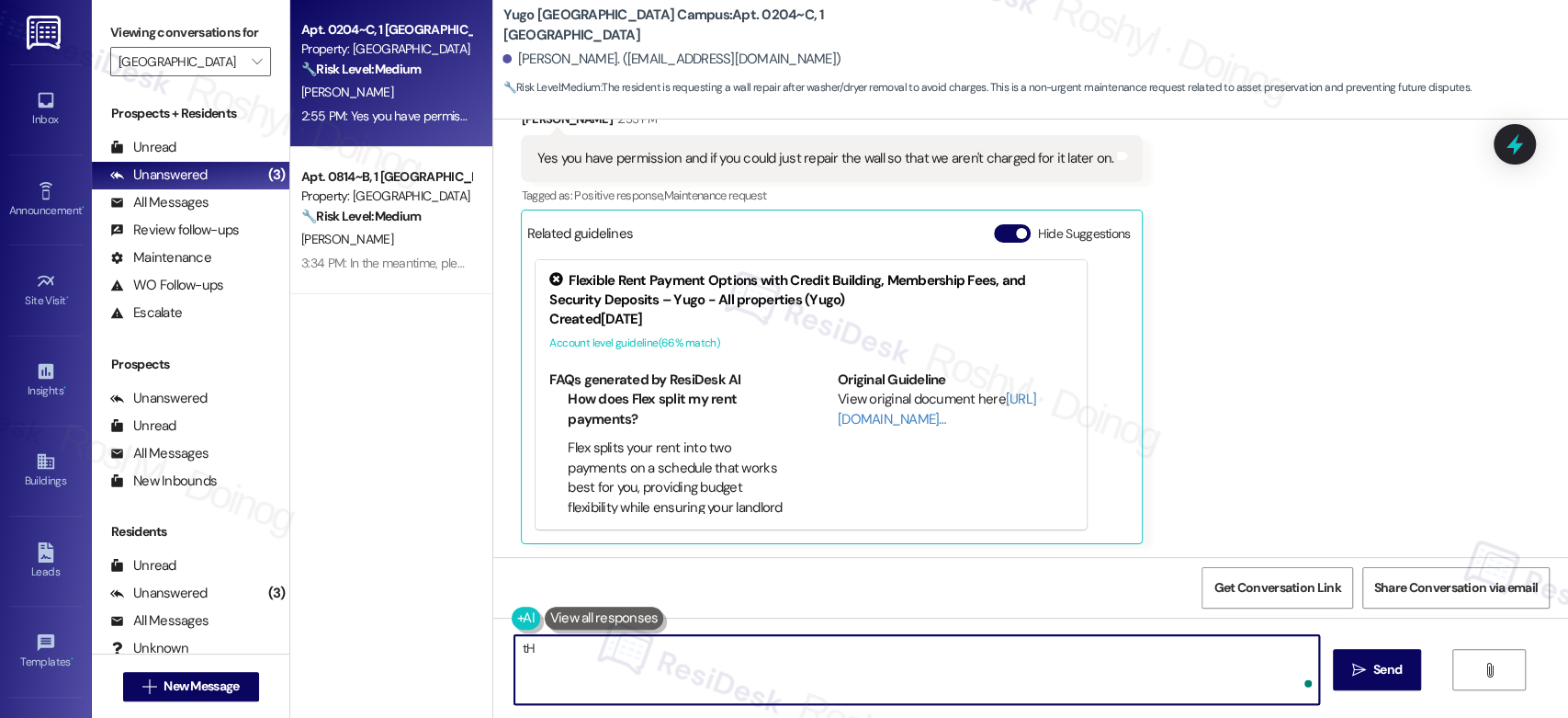
type textarea "t"
click at [708, 637] on textarea "Thank you for confirming! I'll bring this with our team so they" at bounding box center [916, 669] width 803 height 68
click at [853, 650] on textarea "Thank you for confirming! I'll bring this up with our team so they" at bounding box center [916, 669] width 803 height 68
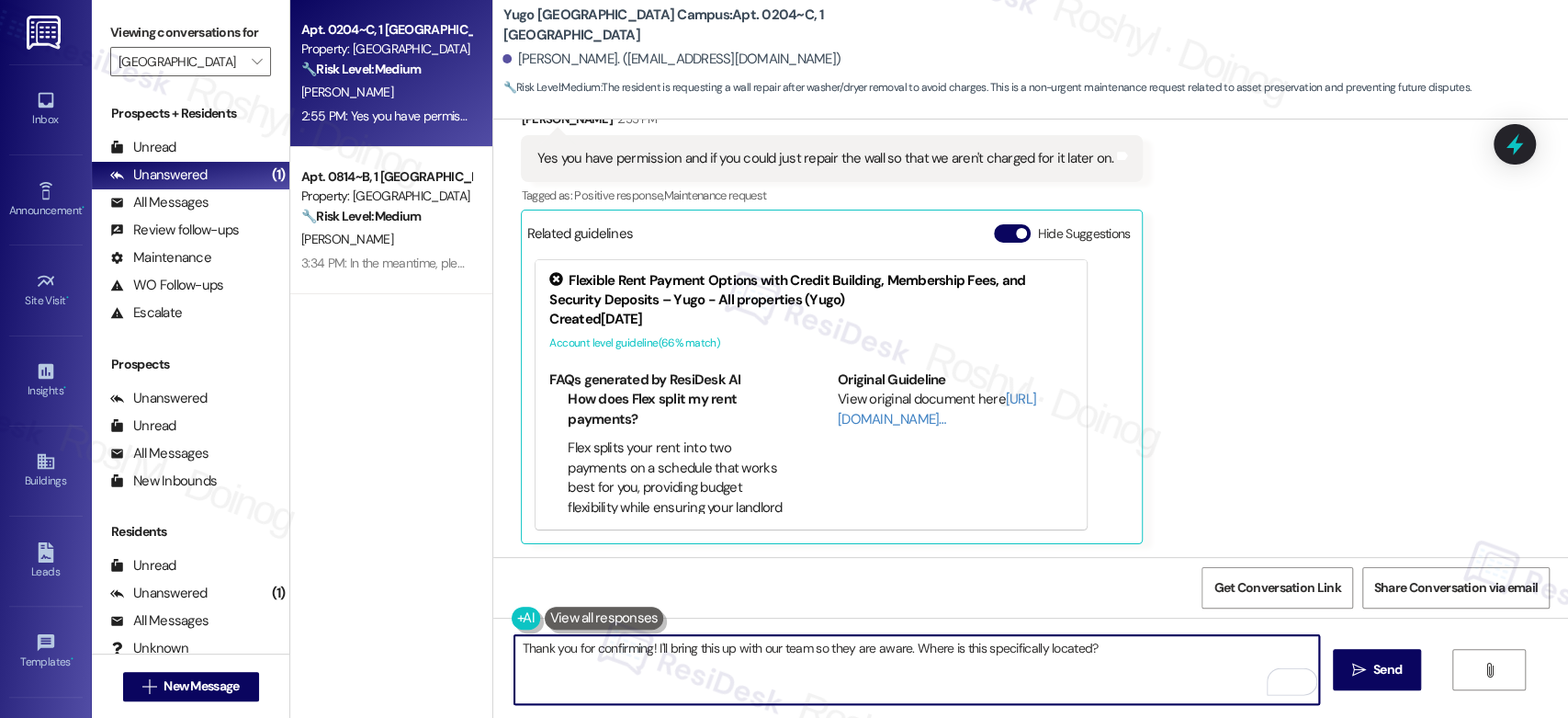
click at [938, 655] on textarea "Thank you for confirming! I'll bring this up with our team so they are aware. W…" at bounding box center [916, 669] width 803 height 68
click at [962, 647] on textarea "Thank you for confirming! I'll bring this up with our team so they are aware. W…" at bounding box center [916, 669] width 803 height 68
click at [970, 645] on textarea "Thank you for confirming! I'll bring this up with our team so they are aware. W…" at bounding box center [916, 669] width 803 height 68
drag, startPoint x: 970, startPoint y: 652, endPoint x: 940, endPoint y: 650, distance: 30.1
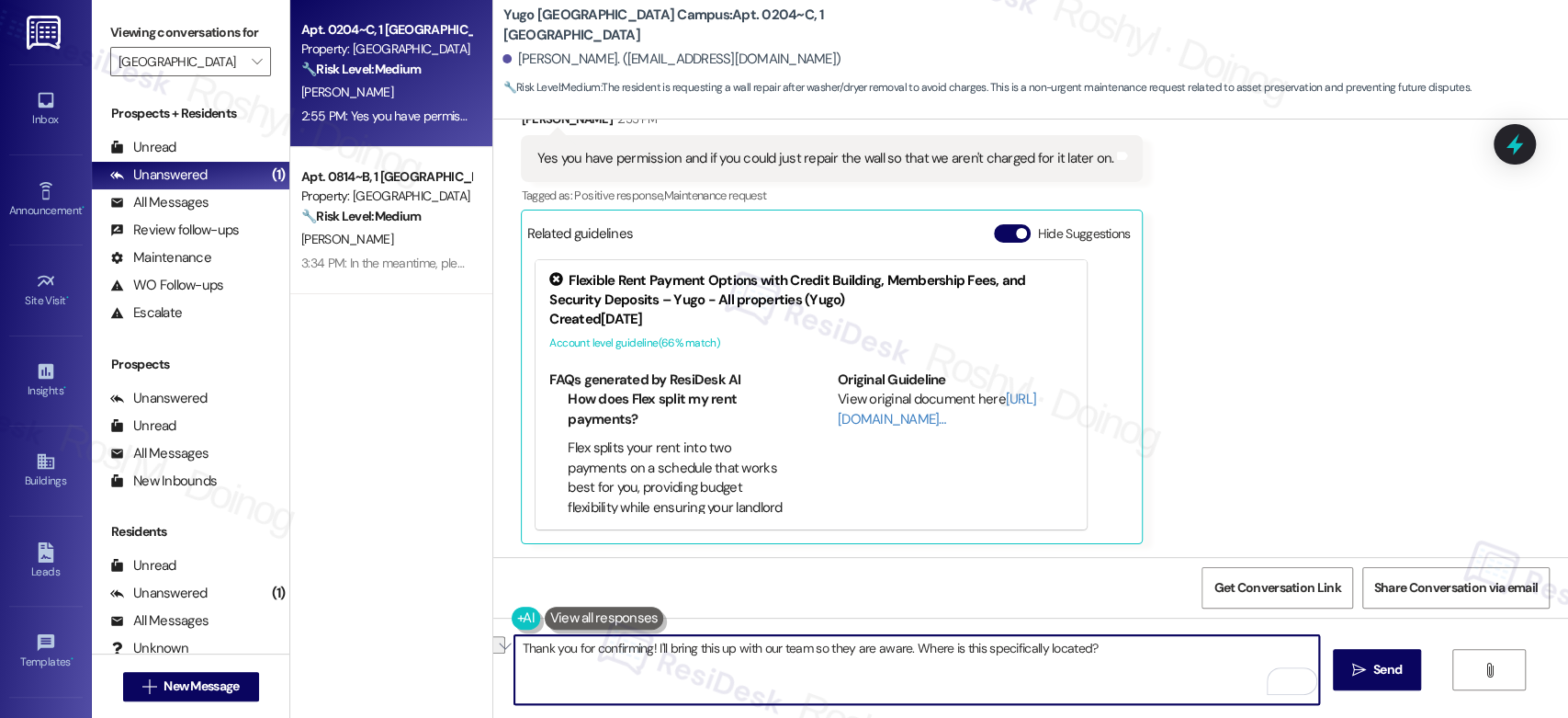
click at [940, 650] on textarea "Thank you for confirming! I'll bring this up with our team so they are aware. W…" at bounding box center [916, 669] width 803 height 68
click at [957, 649] on textarea "Thank you for confirming! I'll bring this up with our team so they are aware. W…" at bounding box center [916, 669] width 803 height 68
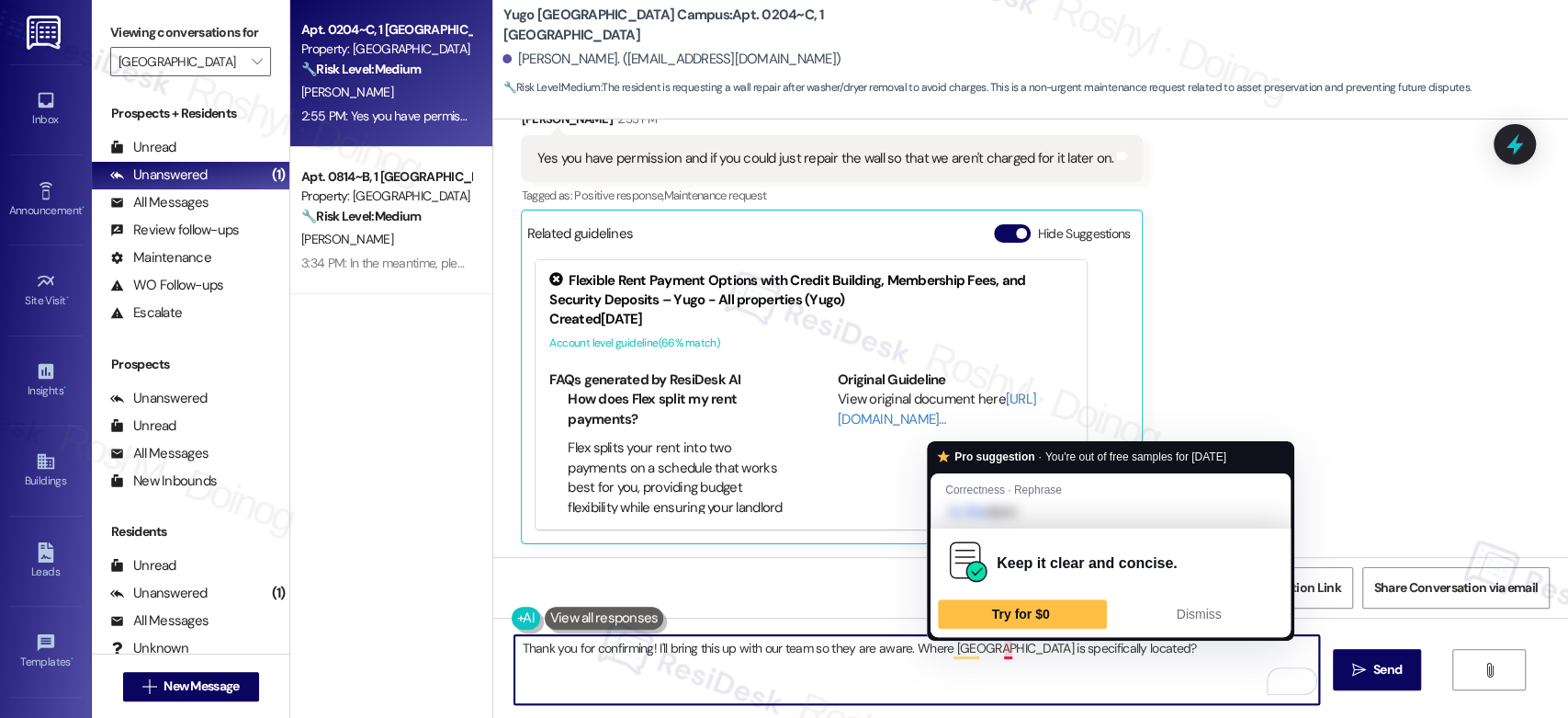
click at [1009, 661] on textarea "Thank you for confirming! I'll bring this up with our team so they are aware. W…" at bounding box center [916, 669] width 803 height 68
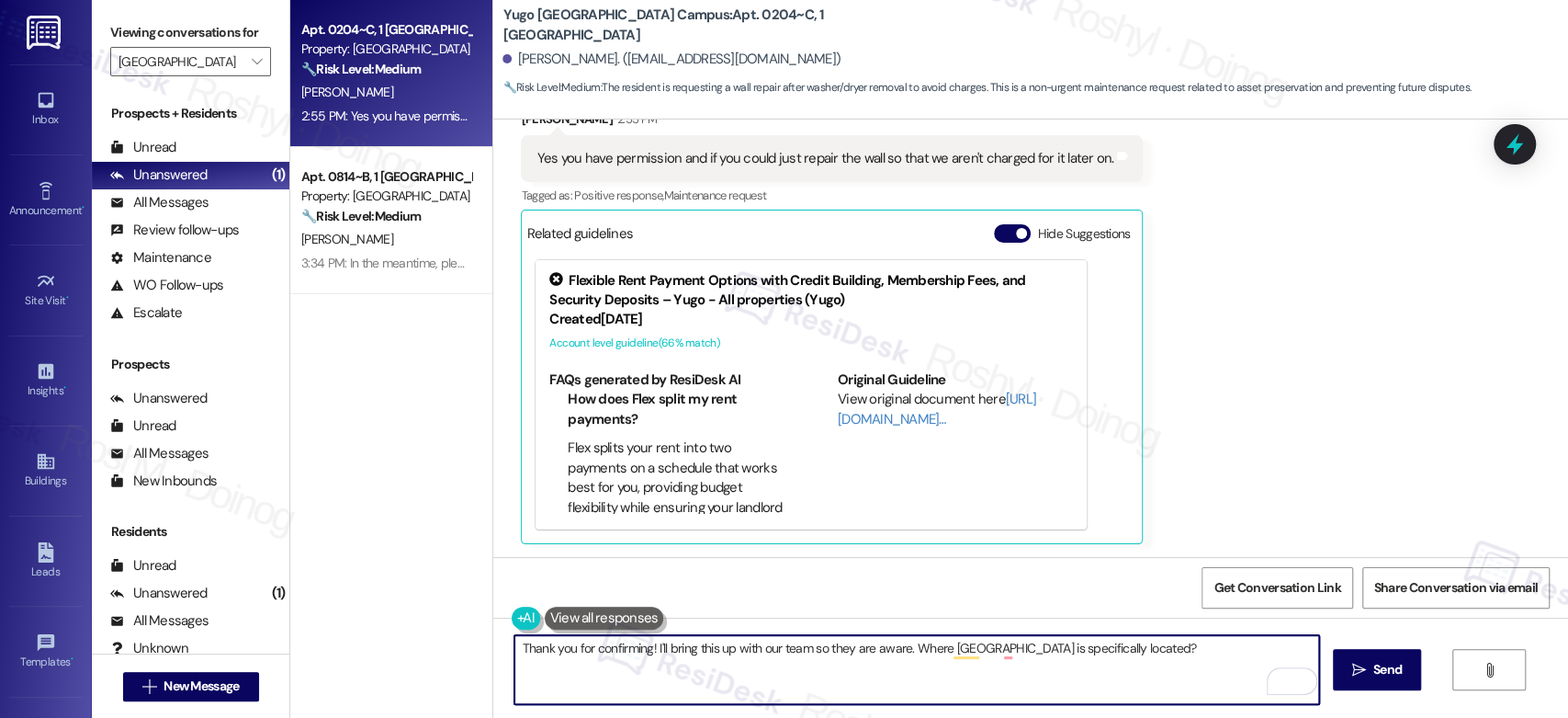
click at [992, 648] on textarea "Thank you for confirming! I'll bring this up with our team so they are aware. W…" at bounding box center [916, 669] width 803 height 68
click at [999, 649] on textarea "Thank you for confirming! I'll bring this up with our team so they are aware. W…" at bounding box center [916, 669] width 803 height 68
click at [957, 661] on textarea "Thank you for confirming! I'll bring this up with our team so they are aware. W…" at bounding box center [916, 669] width 803 height 68
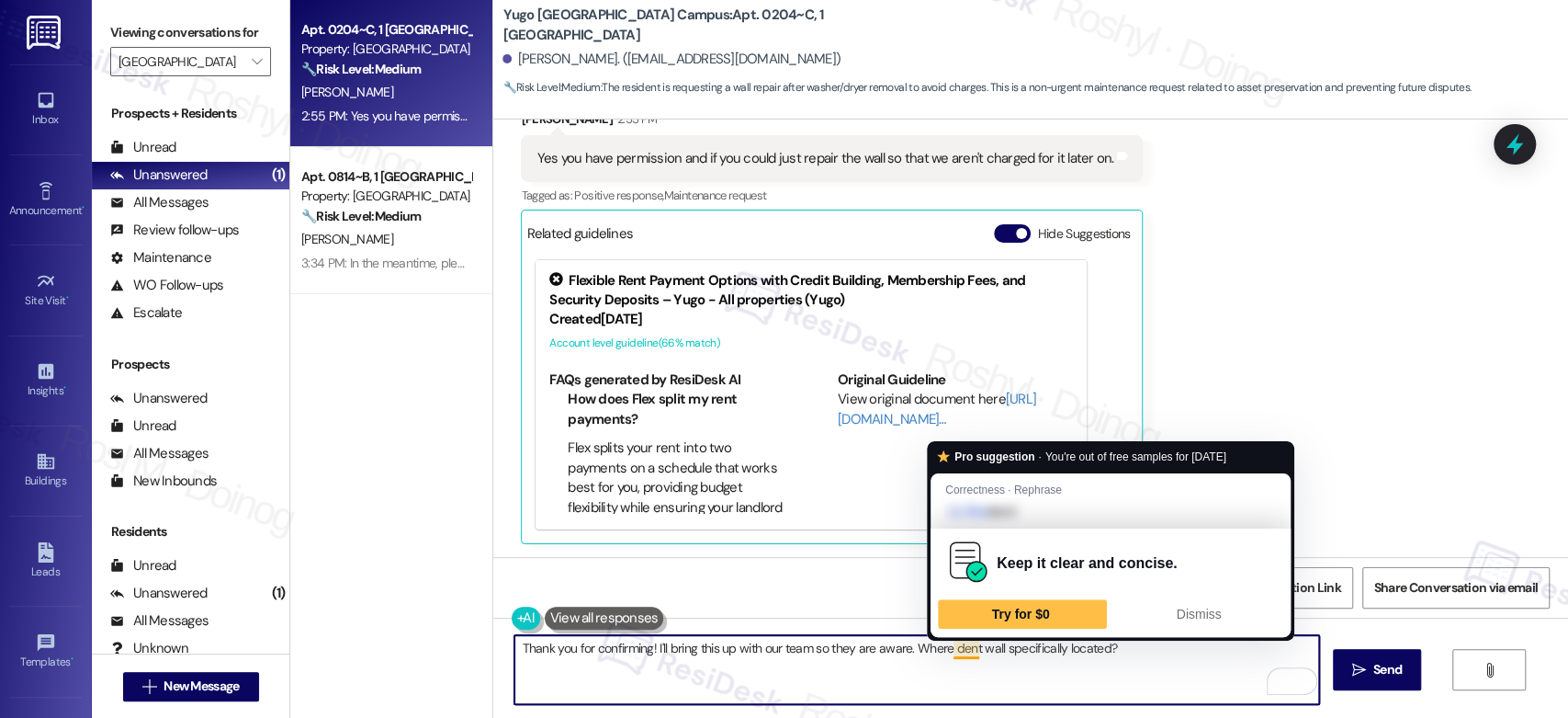
click at [943, 652] on textarea "Thank you for confirming! I'll bring this up with our team so they are aware. W…" at bounding box center [916, 669] width 803 height 68
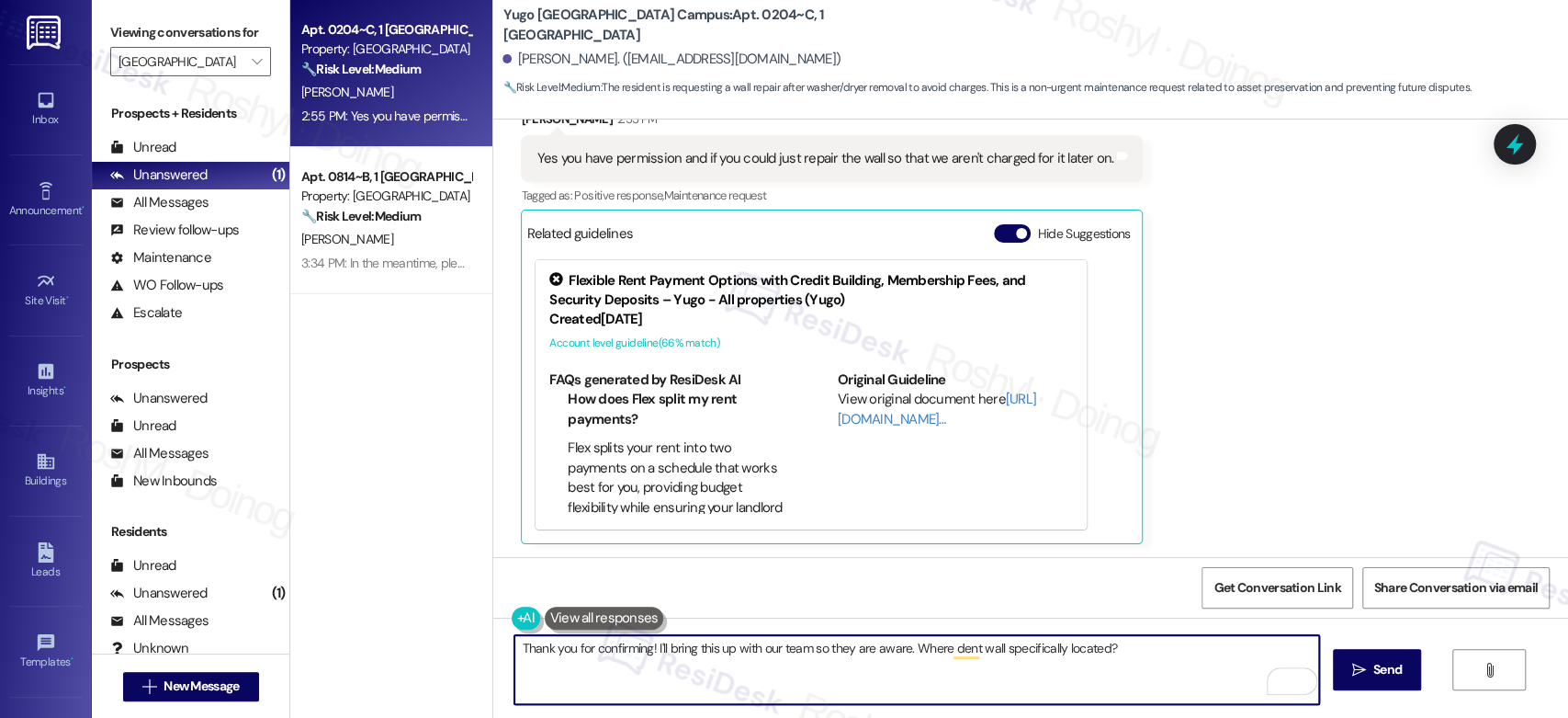
click at [969, 655] on textarea "Thank you for confirming! I'll bring this up with our team so they are aware. W…" at bounding box center [916, 669] width 803 height 68
click at [1010, 660] on textarea "Thank you for confirming! I'll bring this up with our team so they are aware. W…" at bounding box center [916, 669] width 803 height 68
click at [966, 653] on textarea "Thank you for confirming! I'll bring this up with our team so they are aware. W…" at bounding box center [916, 669] width 803 height 68
type textarea "Thank you for confirming! I'll bring this up with our team so they are aware. W…"
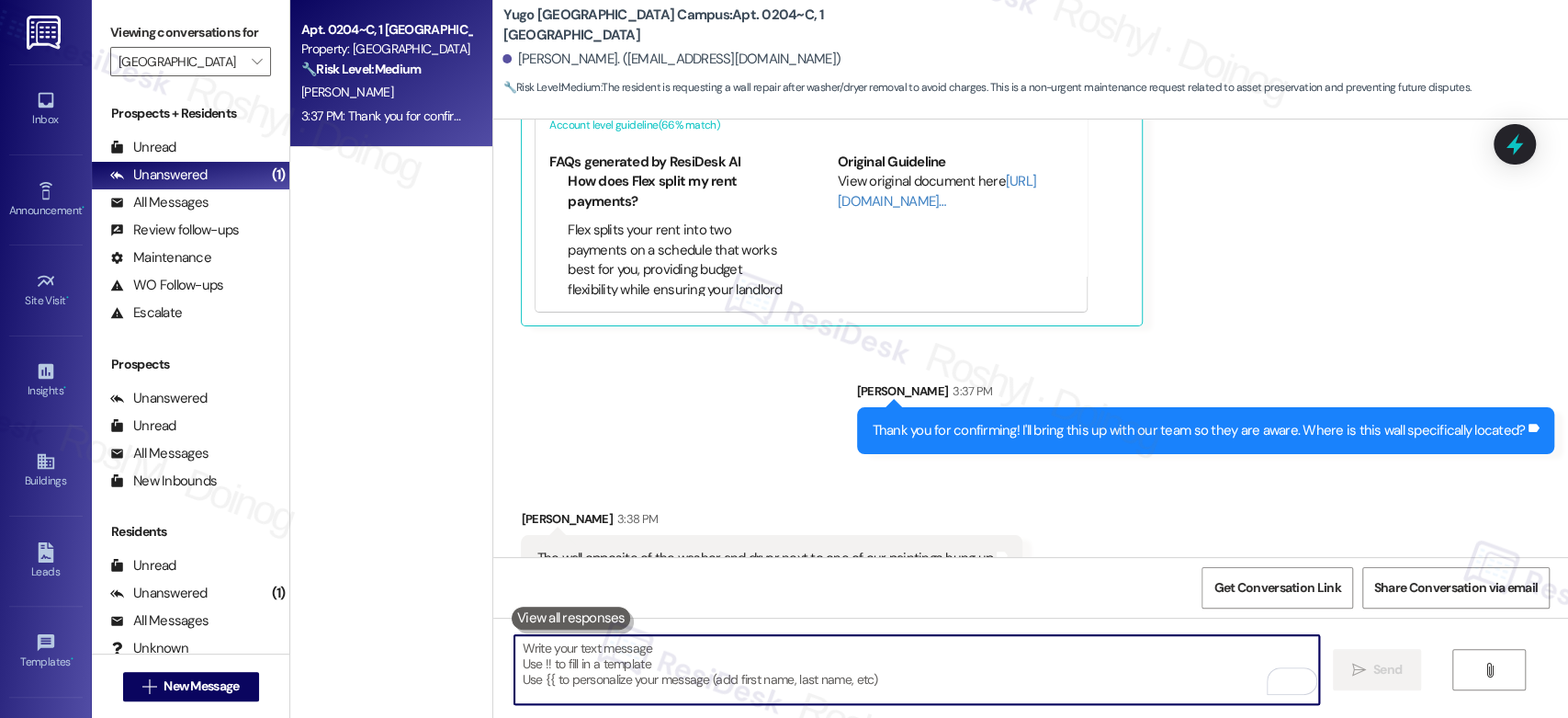
scroll to position [3472, 0]
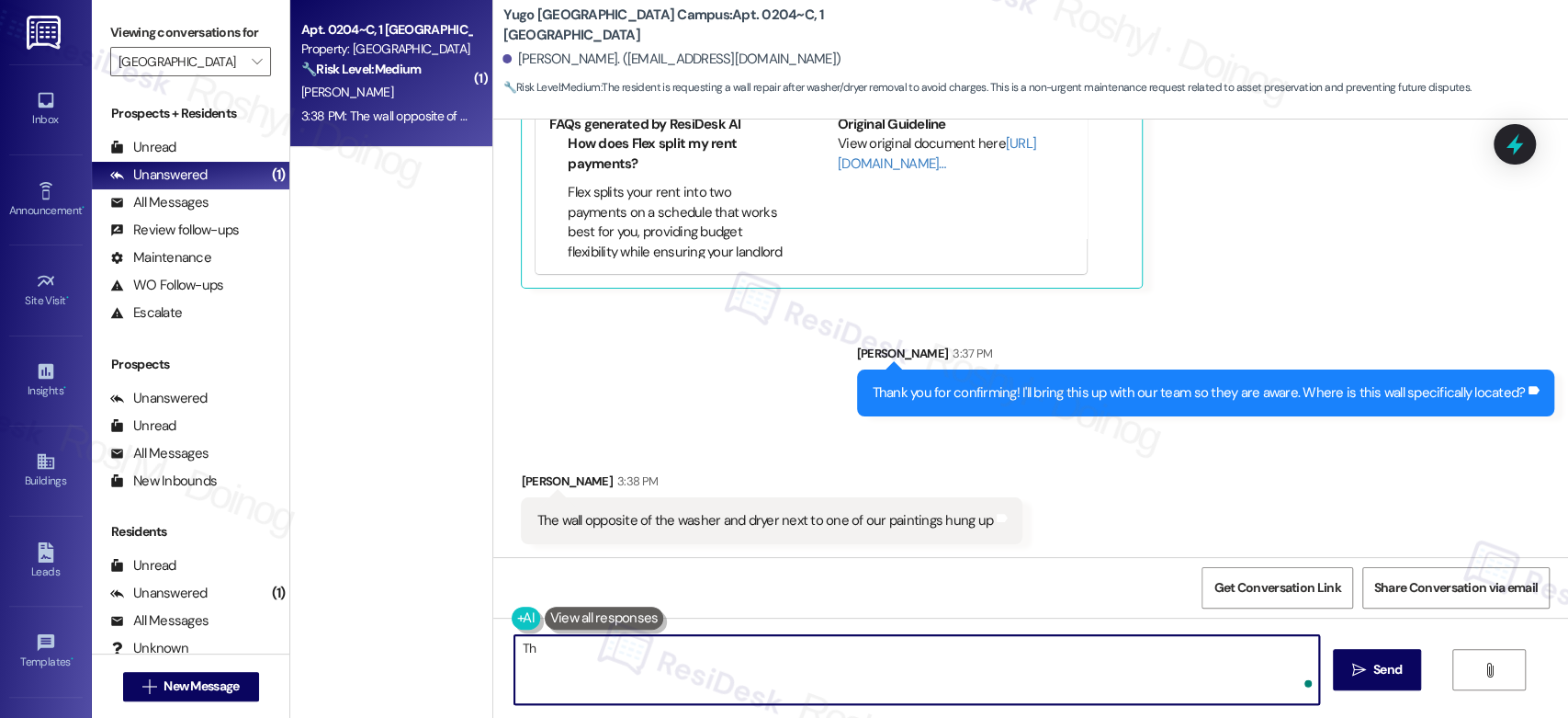
type textarea "T"
type textarea "appreciate the additional inf"
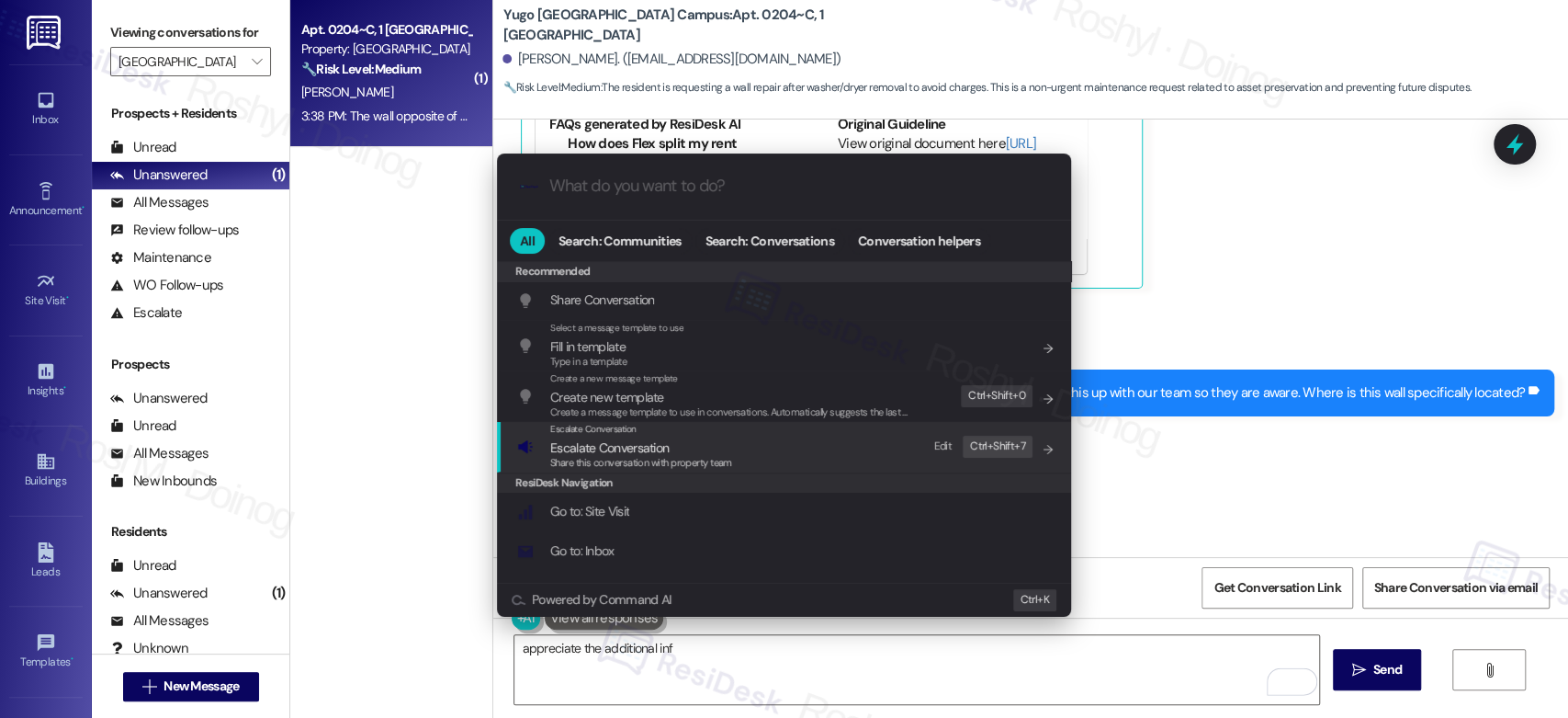
click at [611, 451] on span "Escalate Conversation" at bounding box center [610, 447] width 119 height 16
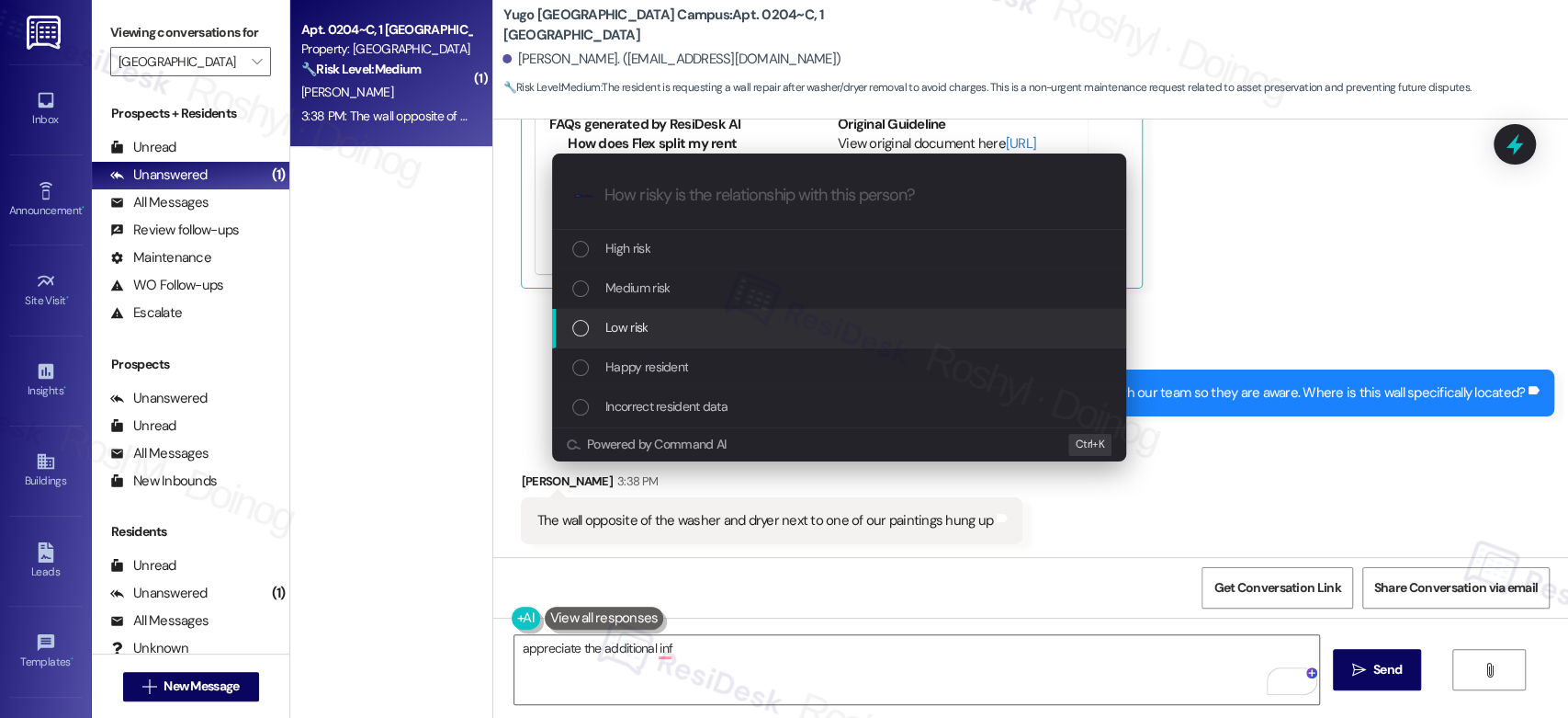
click at [665, 326] on div "Low risk" at bounding box center [841, 326] width 537 height 20
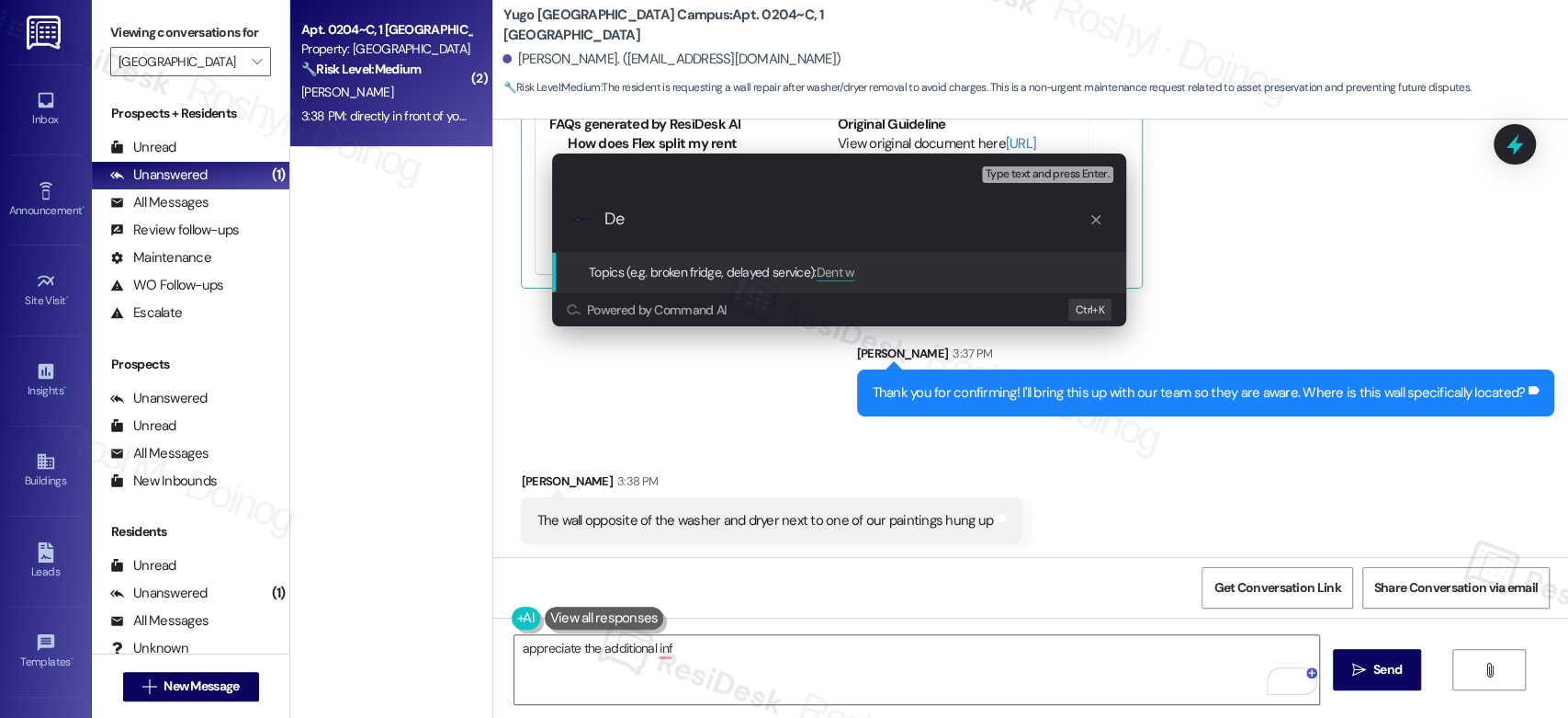
type input "D"
type input "Wall Damage"
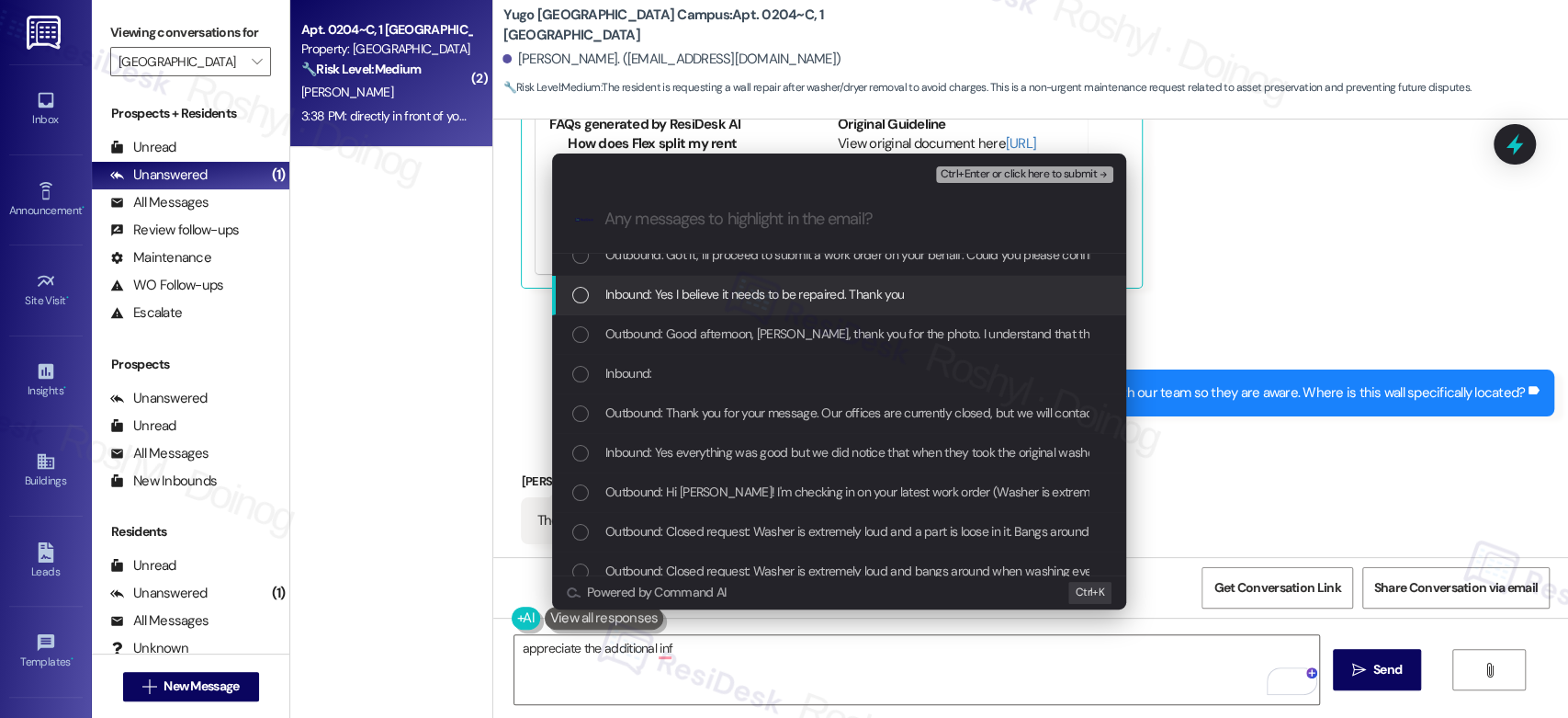
scroll to position [204, 0]
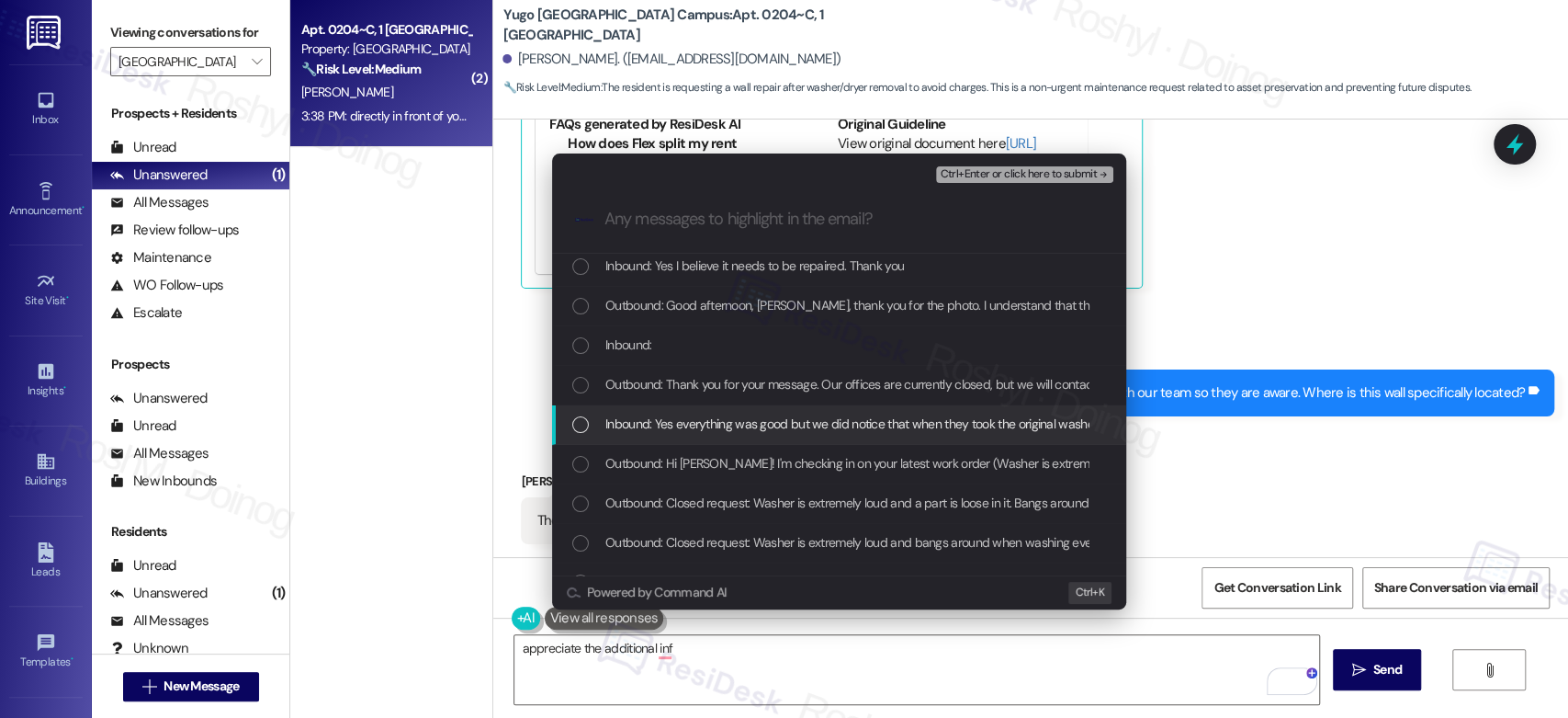
click at [754, 428] on span "Inbound: Yes everything was good but we did notice that when they took the orig…" at bounding box center [996, 423] width 780 height 20
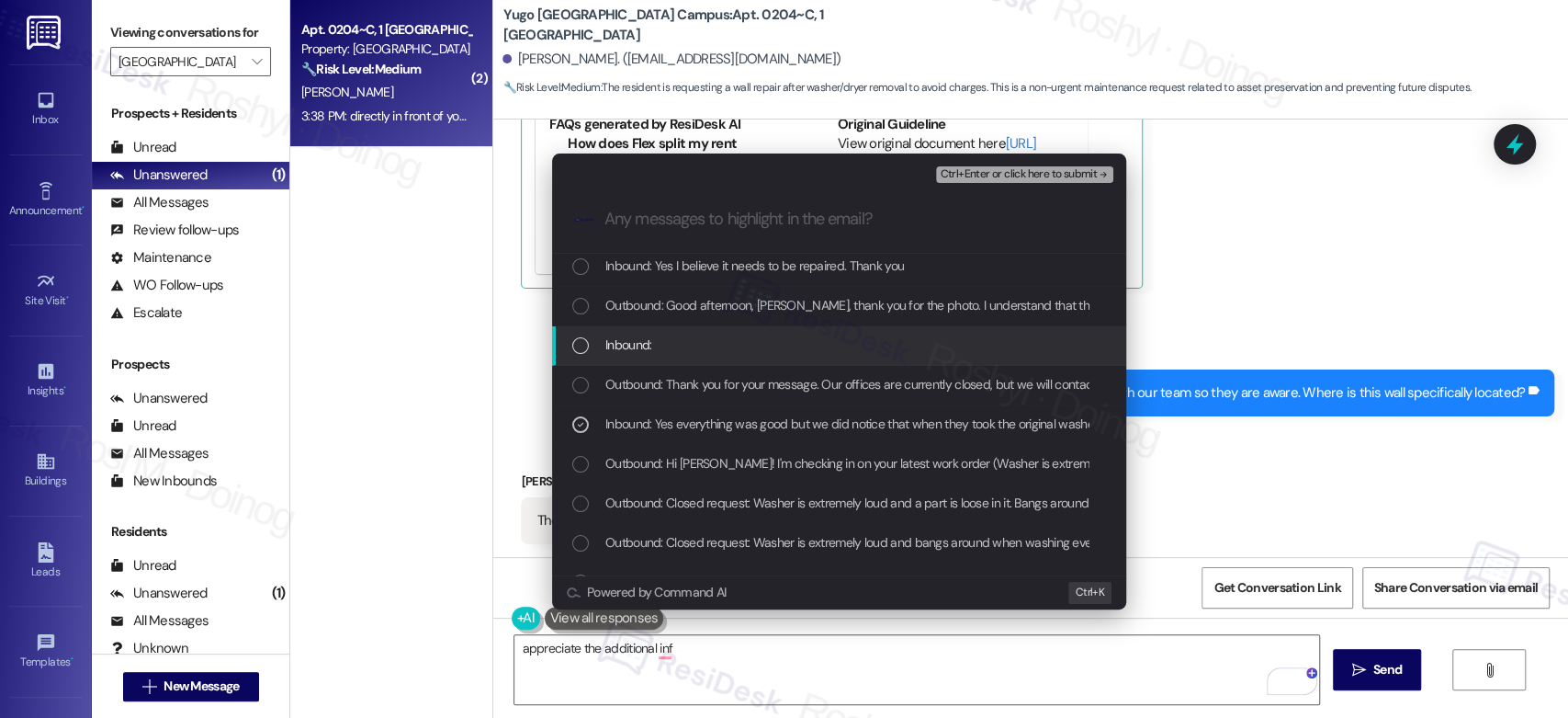
click at [783, 340] on div "Inbound:" at bounding box center [841, 344] width 537 height 20
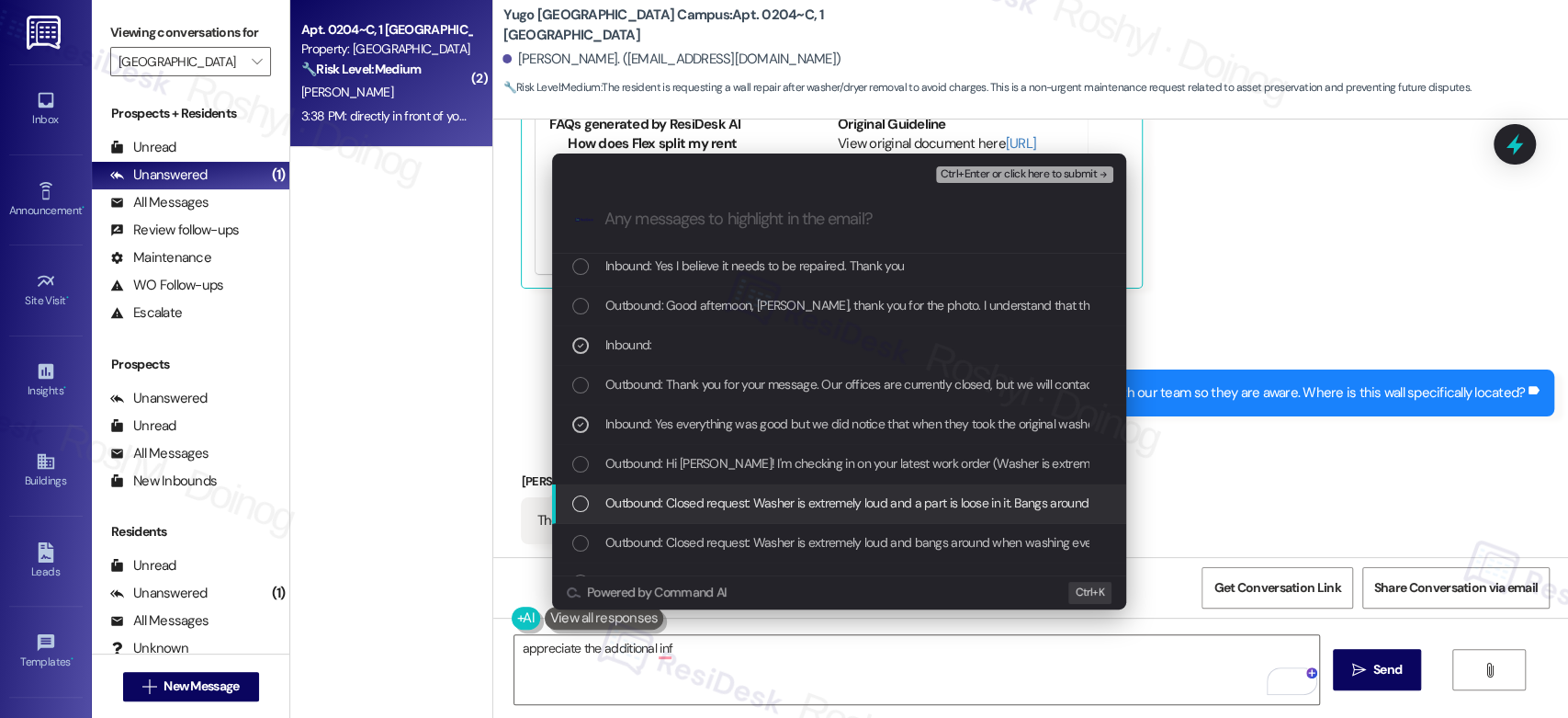
scroll to position [102, 0]
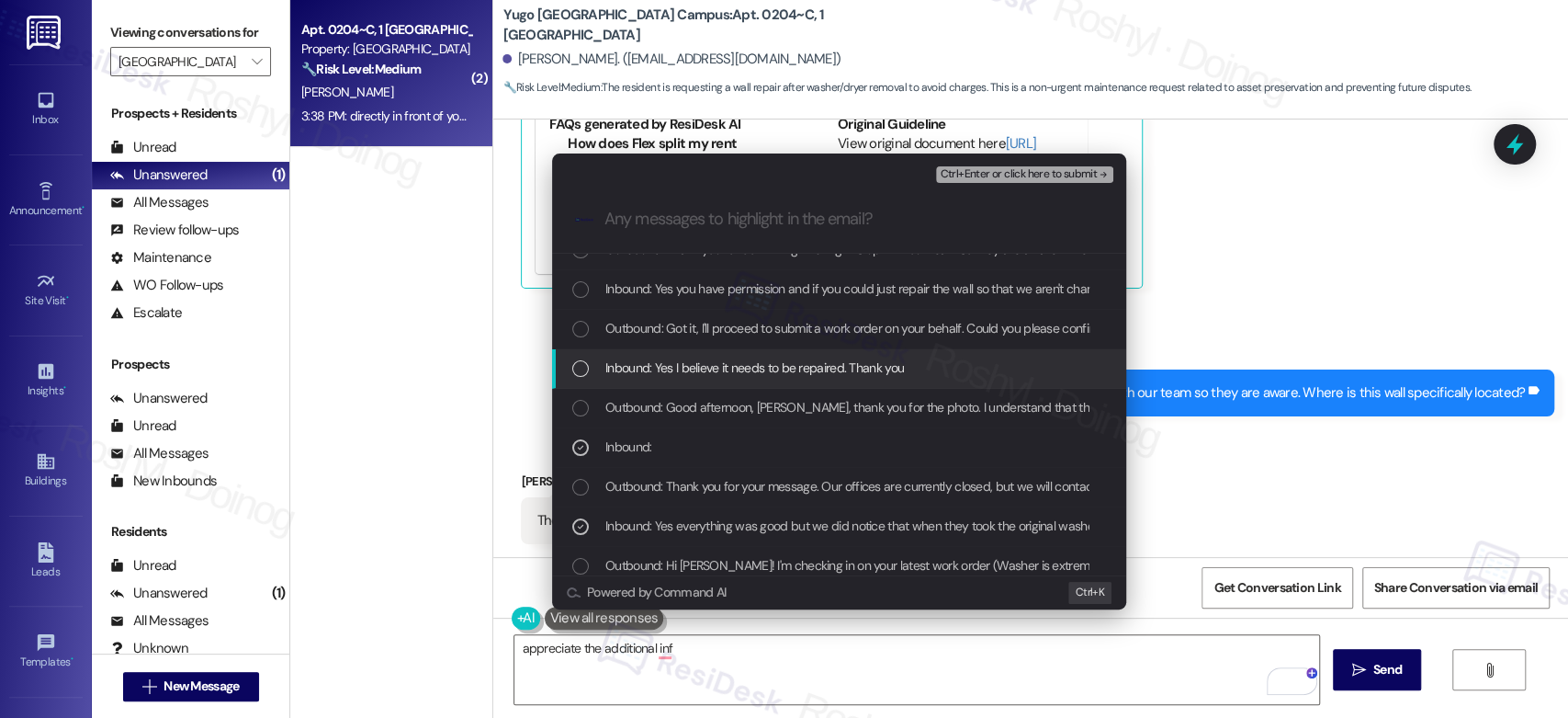
click at [830, 371] on span "Inbound: Yes I believe it needs to be repaired. Thank you" at bounding box center [755, 367] width 299 height 20
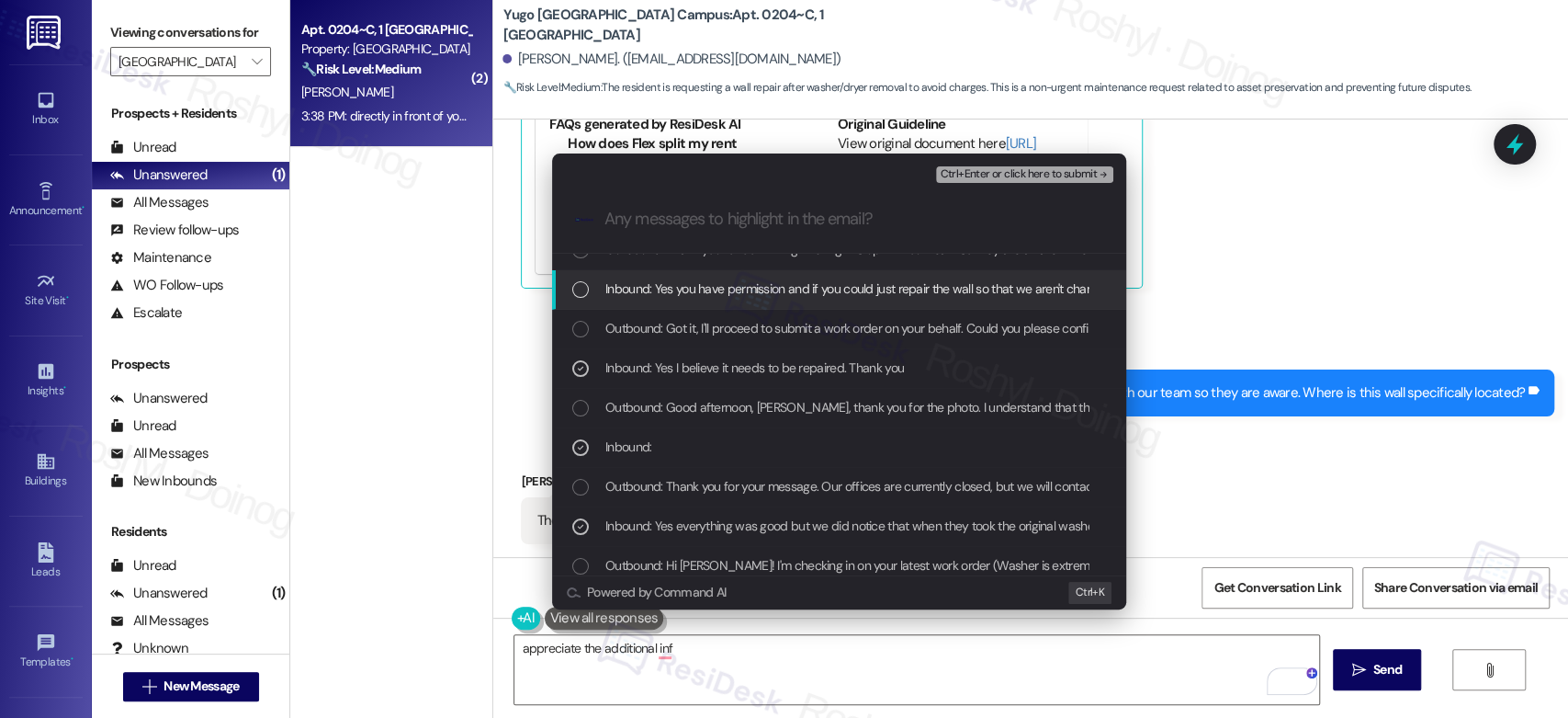
click at [872, 280] on span "Inbound: Yes you have permission and if you could just repair the wall so that …" at bounding box center [895, 288] width 578 height 20
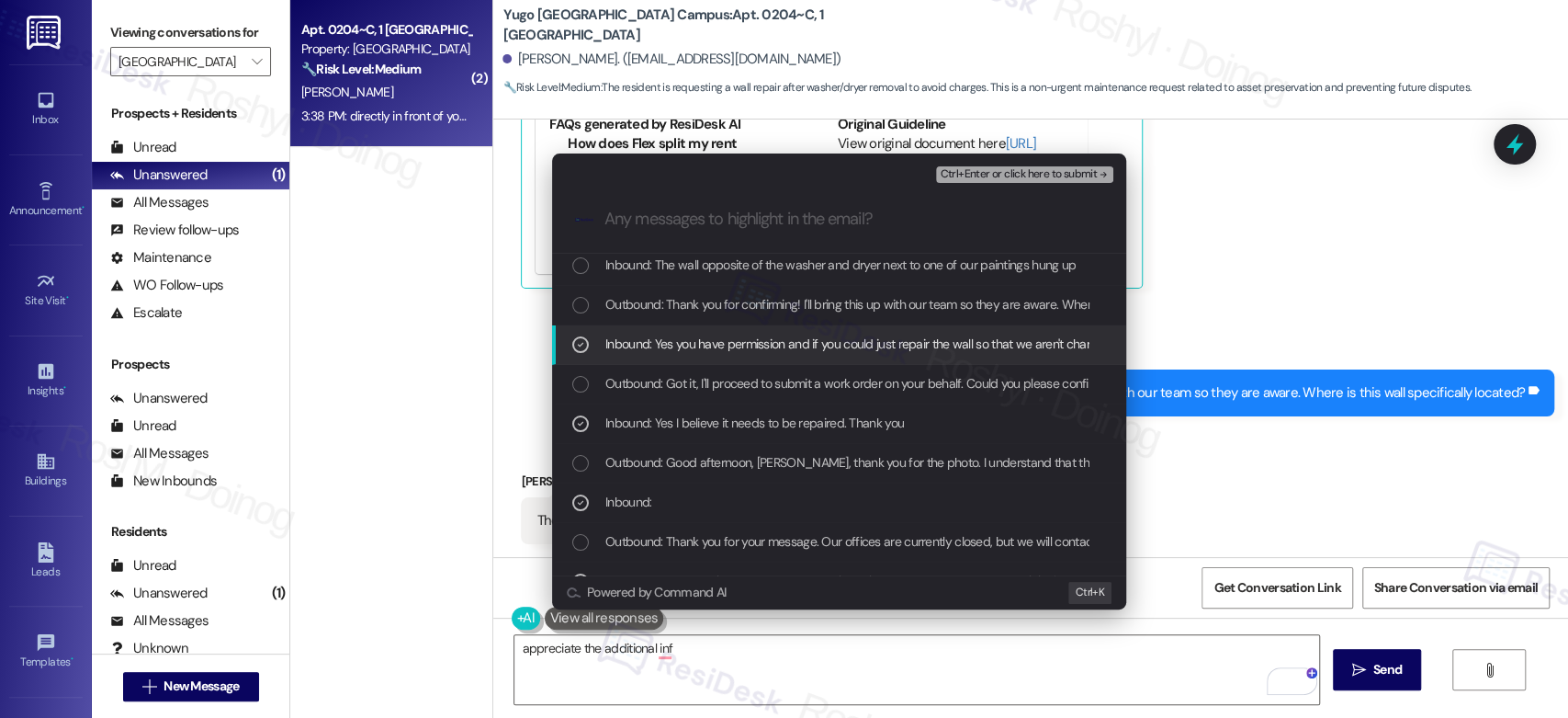
scroll to position [0, 0]
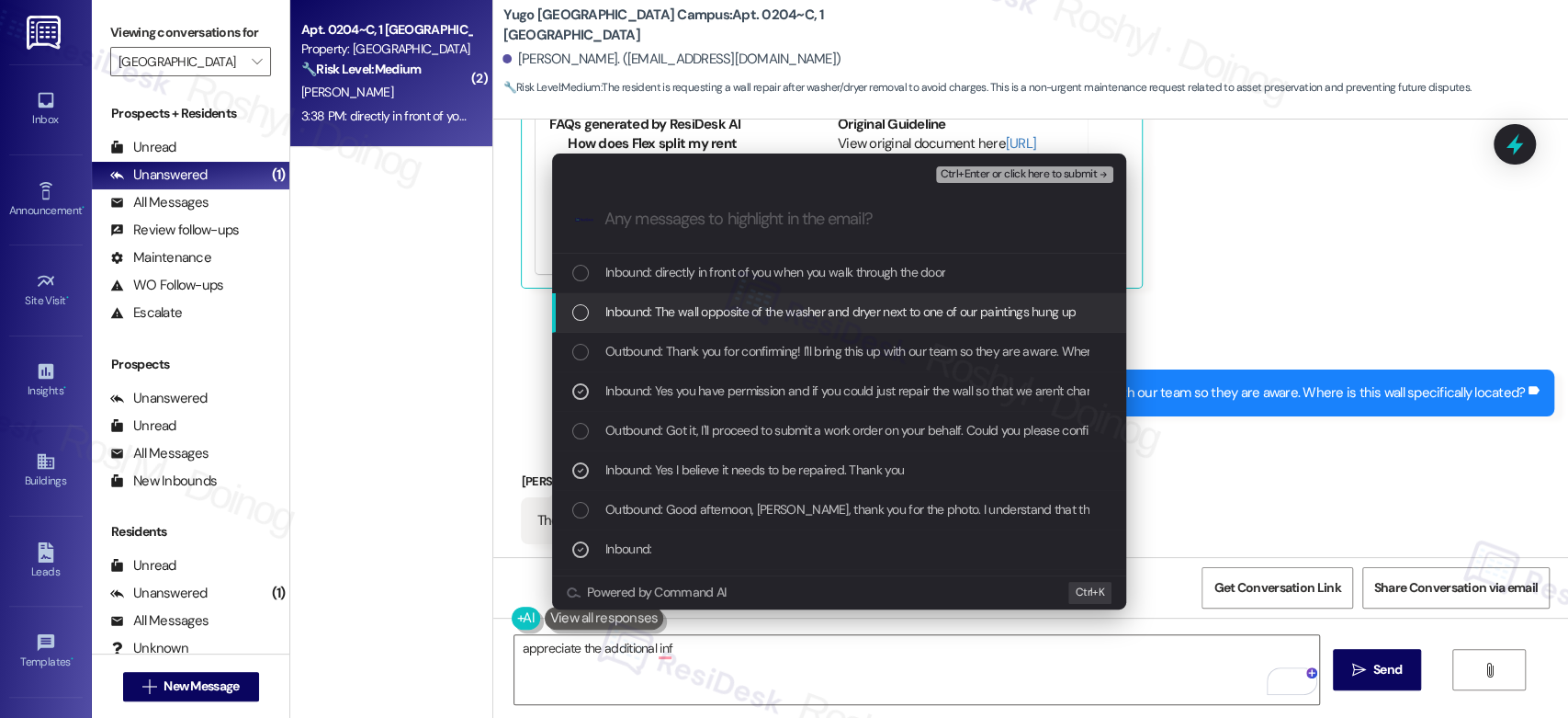
click at [842, 305] on span "Inbound: The wall opposite of the washer and dryer next to one of our paintings…" at bounding box center [841, 311] width 471 height 20
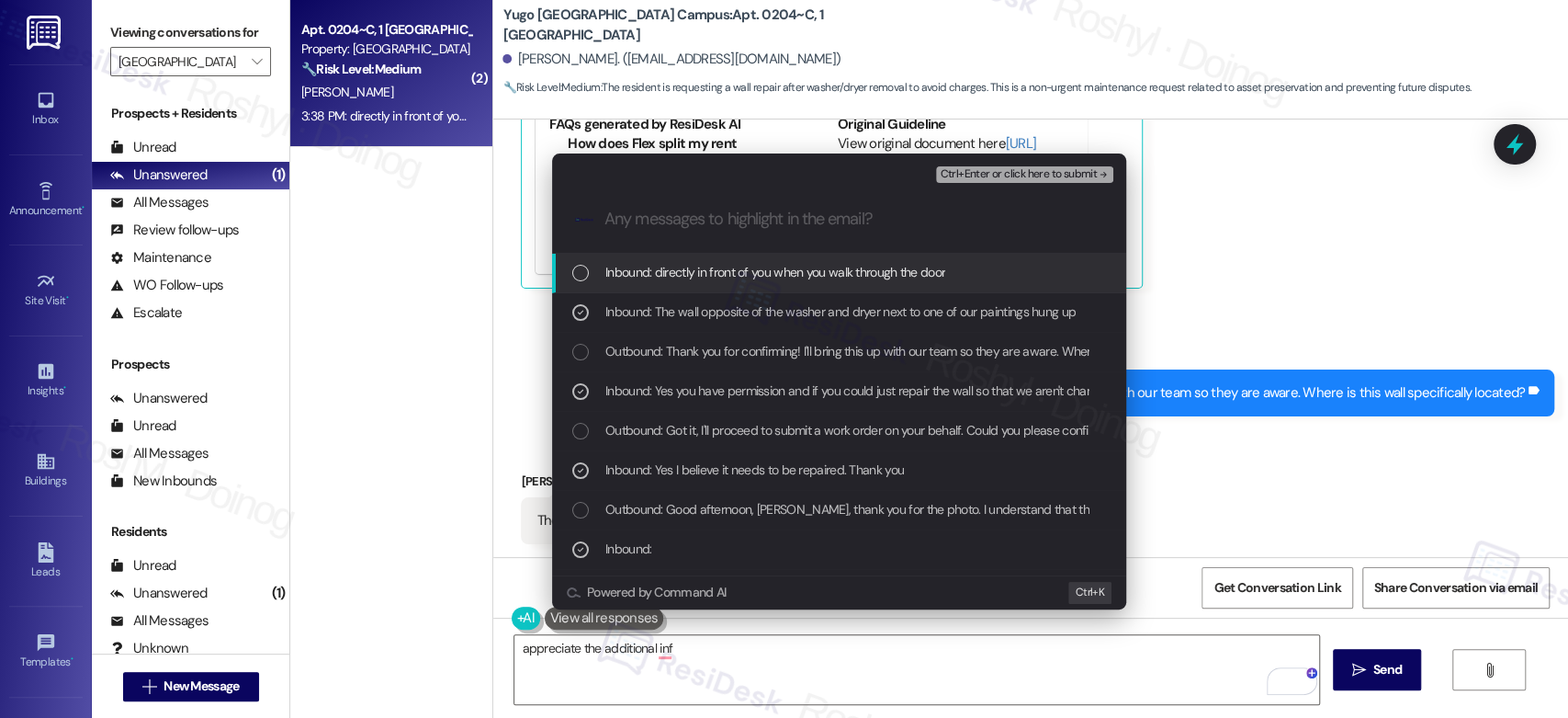
click at [1213, 267] on div "Escalate Conversation Low risk Wall Damage Inbound: Yes everything was good but…" at bounding box center [784, 359] width 1568 height 718
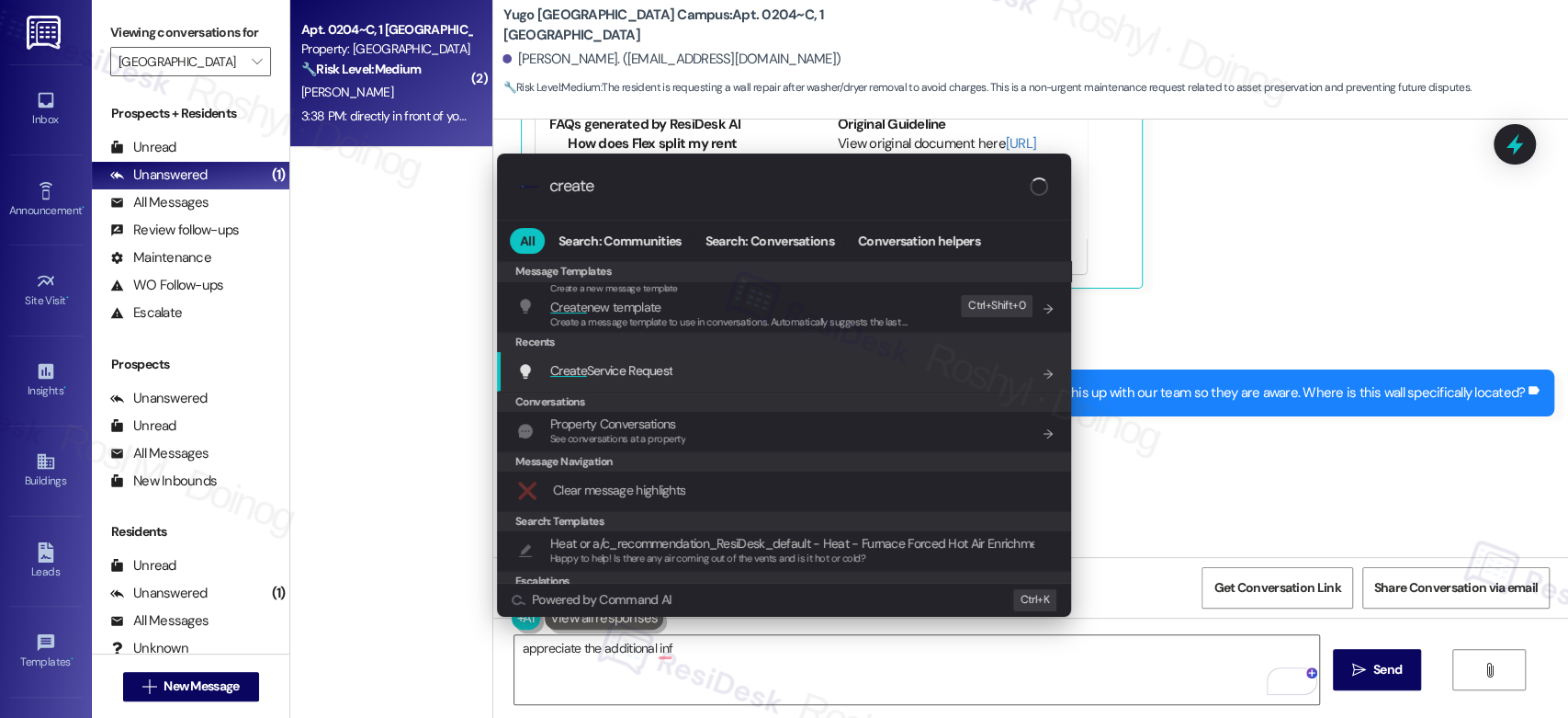
type input "create"
click at [683, 352] on div "Create Service Request Add shortcut" at bounding box center [784, 372] width 574 height 40
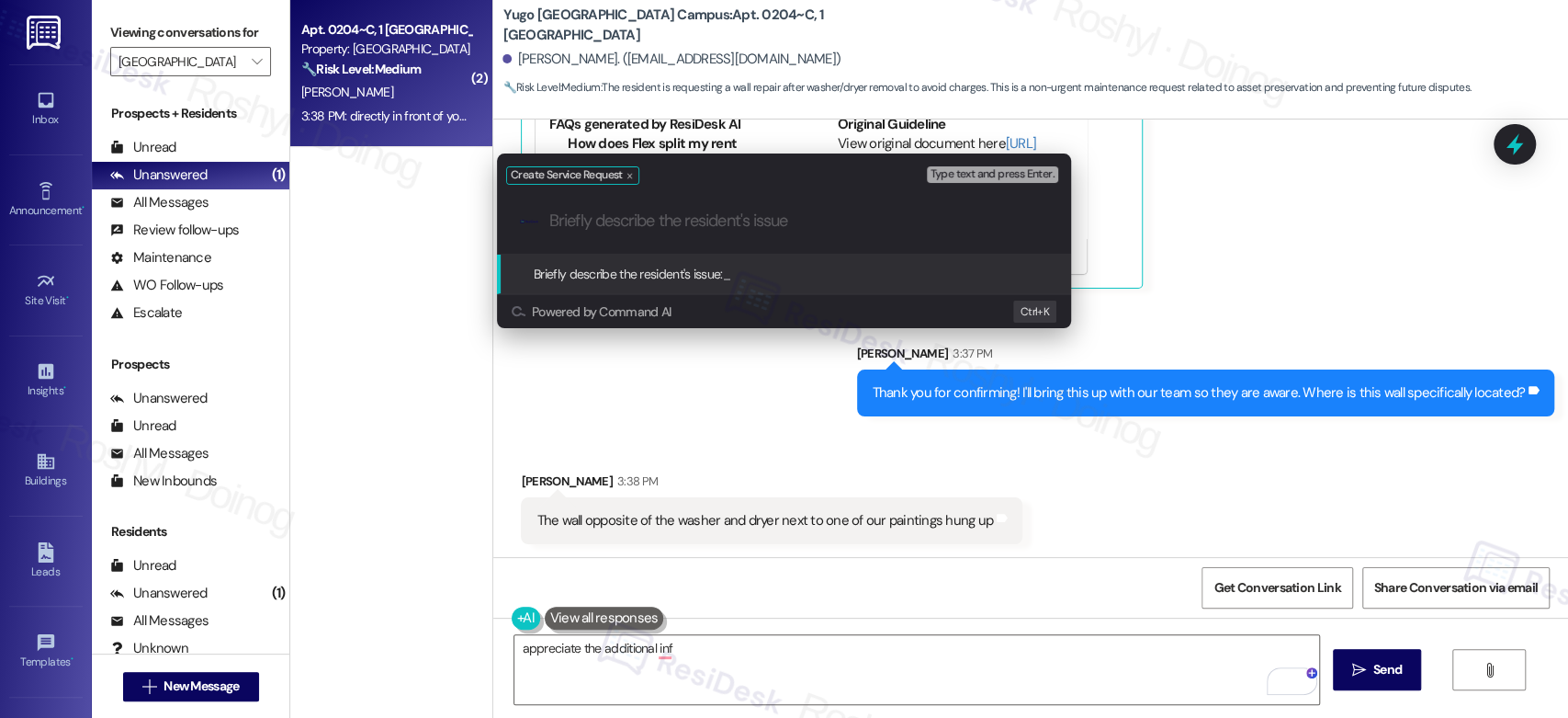
paste input "In the meantime, please don’t hesitate to let me know if there’s anything else …"
type input "Damage Wall"
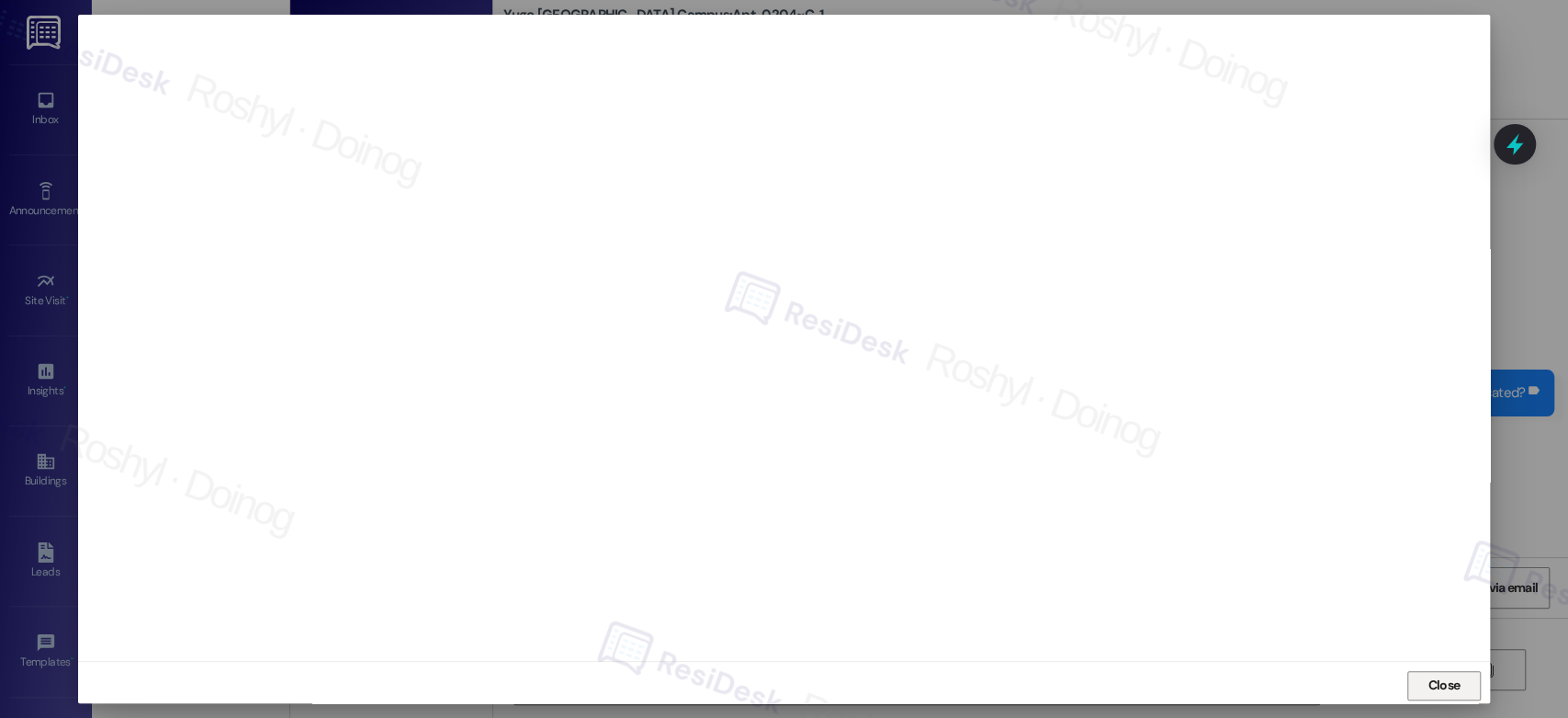
click at [1437, 691] on span "Close" at bounding box center [1443, 685] width 32 height 19
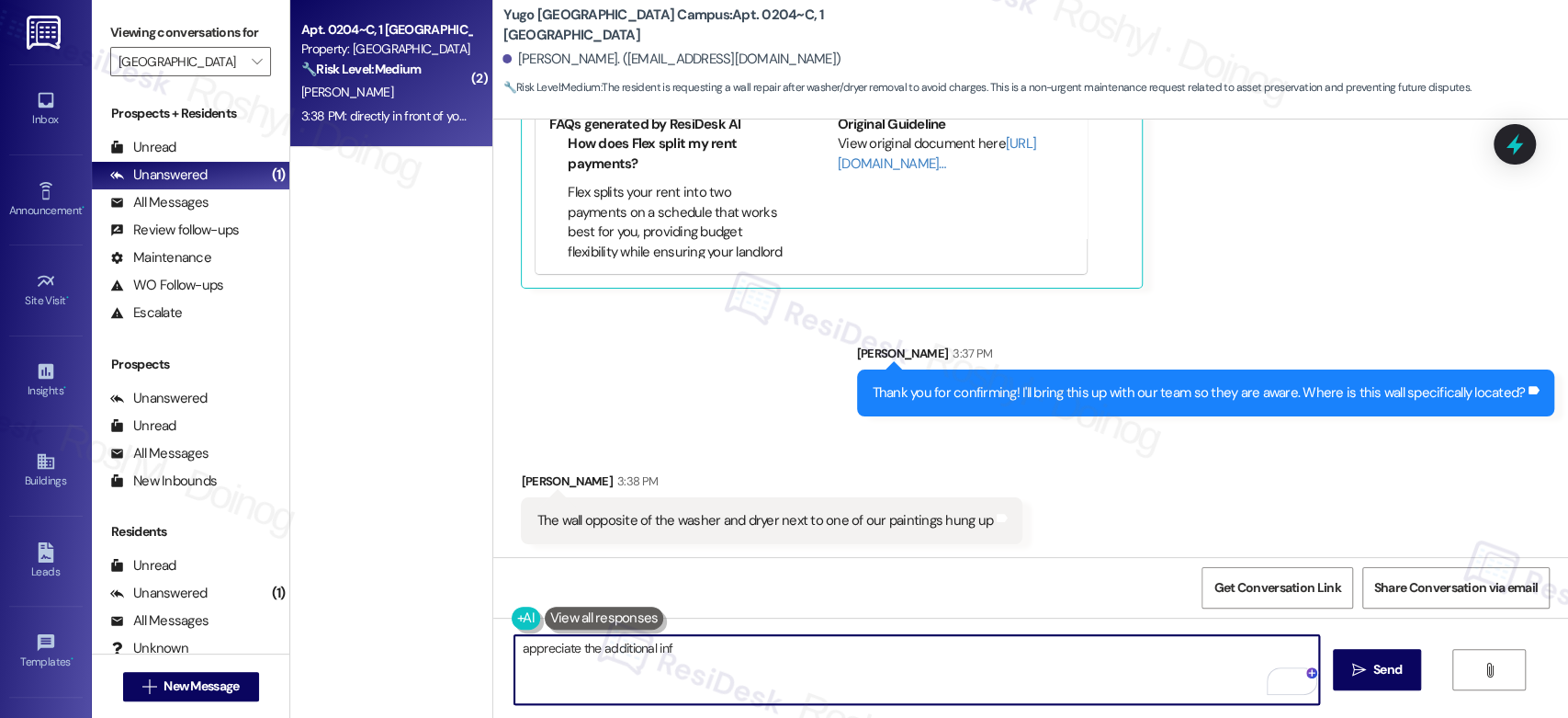
paste textarea "15567914"
type textarea "appreciate the additional inf 15567914"
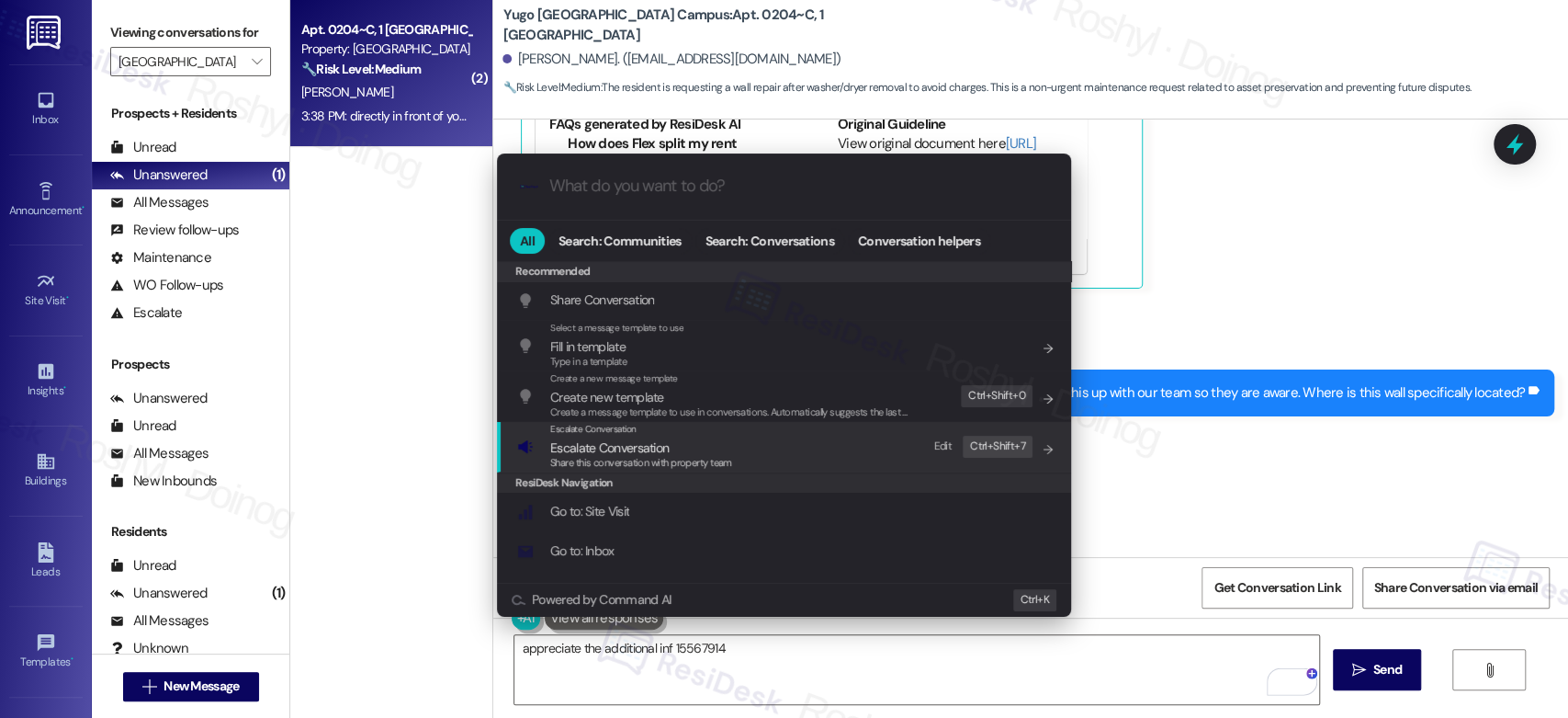
click at [714, 441] on span "Escalate Conversation" at bounding box center [641, 447] width 182 height 20
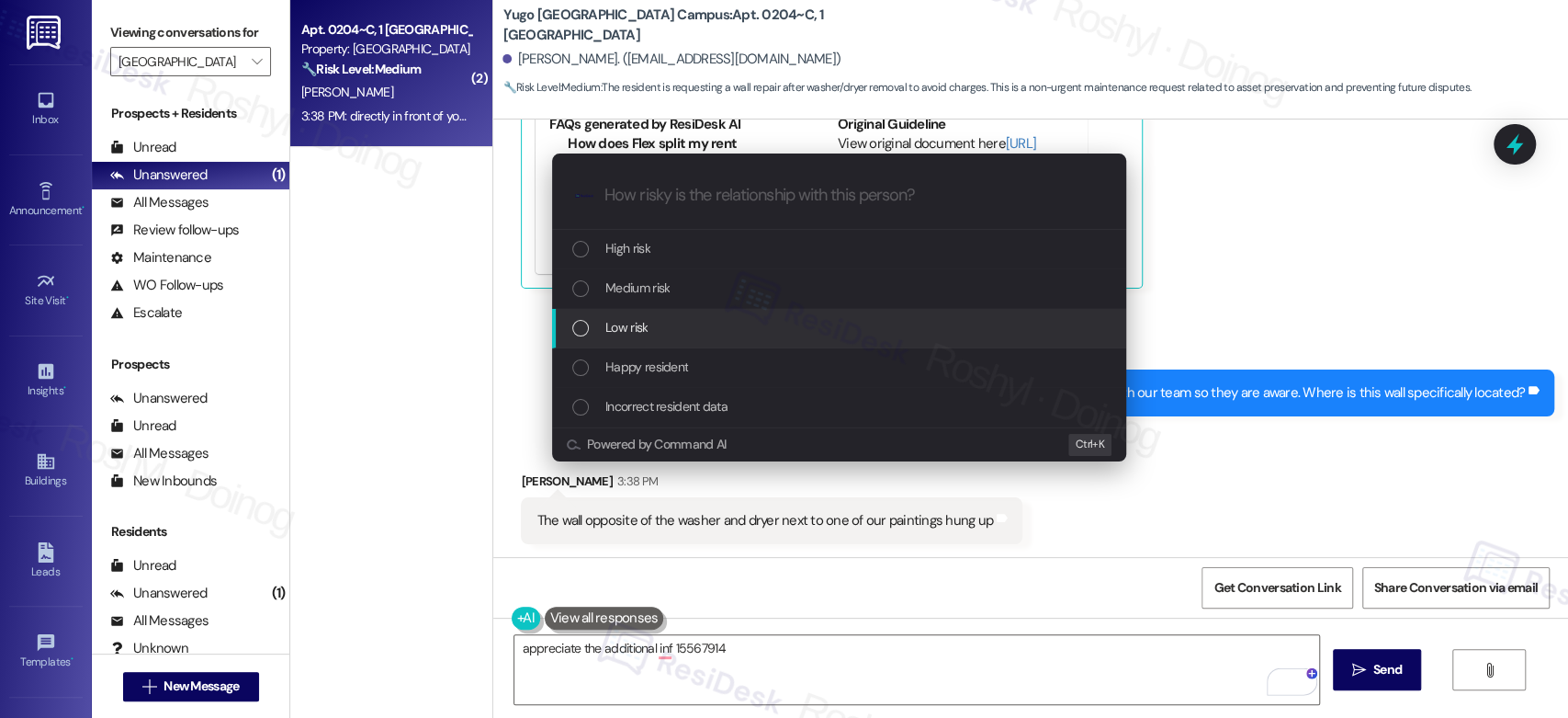
click at [634, 321] on span "Low risk" at bounding box center [627, 326] width 42 height 20
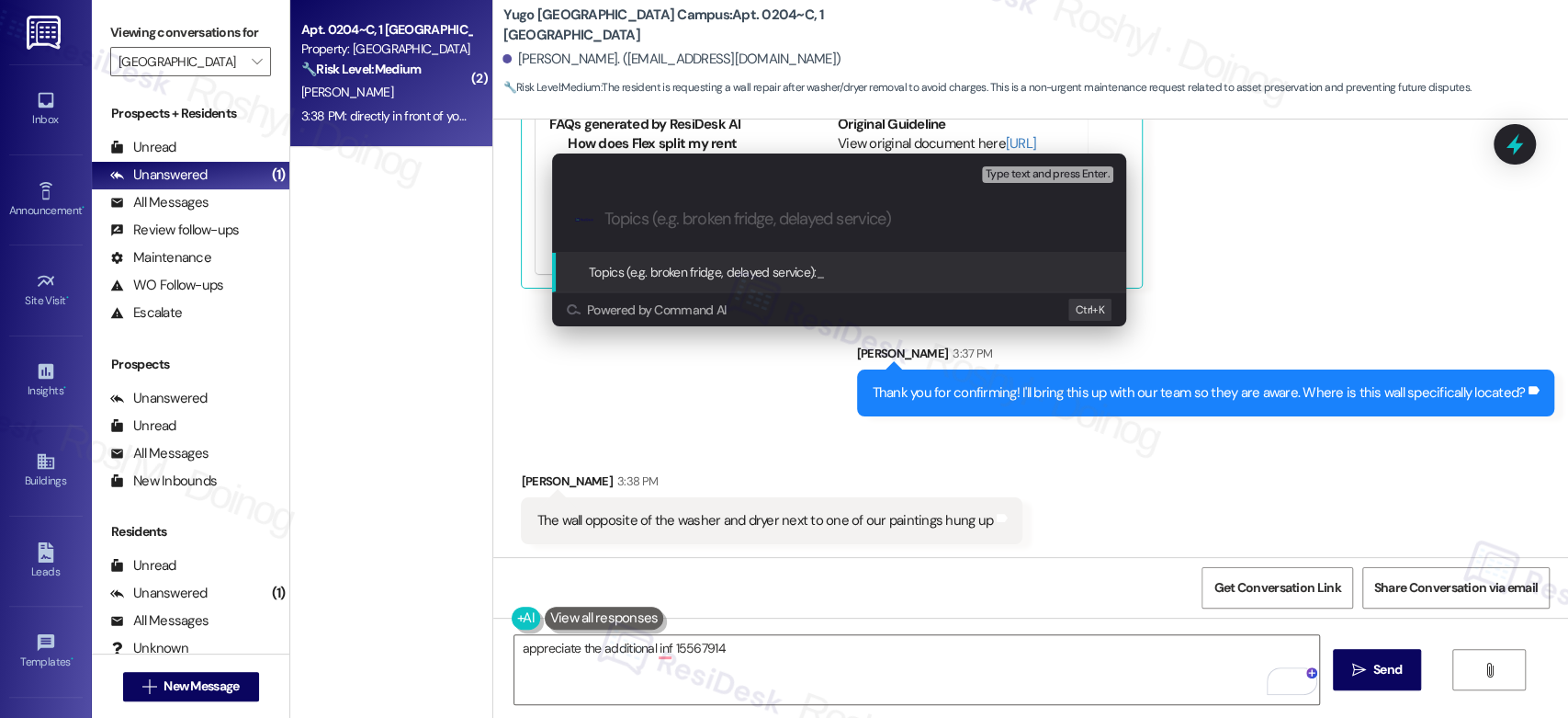
paste input "15567914"
click at [608, 225] on input "15567914" at bounding box center [846, 219] width 484 height 19
click at [603, 223] on div ".cls-1{fill:#0a055f;}.cls-2{fill:#0cc4c4;} resideskLogoBlueOrange 15567914" at bounding box center [840, 219] width 574 height 66
click at [677, 219] on input "15567914" at bounding box center [846, 219] width 484 height 19
paste input "Work Order (number) filed by ResiDesk - issue"
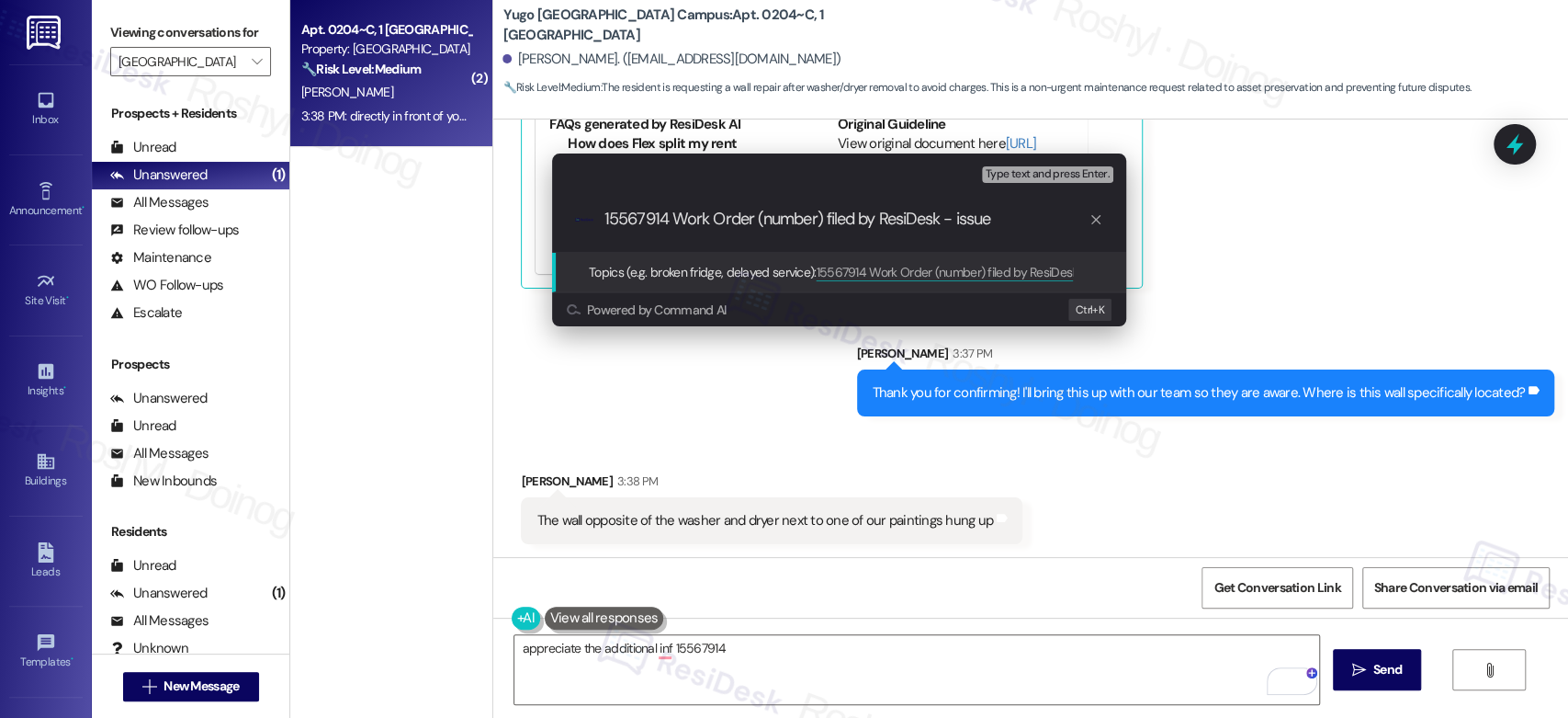
drag, startPoint x: 671, startPoint y: 219, endPoint x: 547, endPoint y: 219, distance: 124.0
click at [548, 219] on div "Escalate Conversation Low risk Topics (e.g. broken fridge, delayed service) Any…" at bounding box center [839, 240] width 583 height 173
drag, startPoint x: 690, startPoint y: 220, endPoint x: 753, endPoint y: 222, distance: 63.0
click at [753, 222] on input "Work Order (number) filed by ResiDesk - issue" at bounding box center [846, 219] width 484 height 19
paste input "15567914"
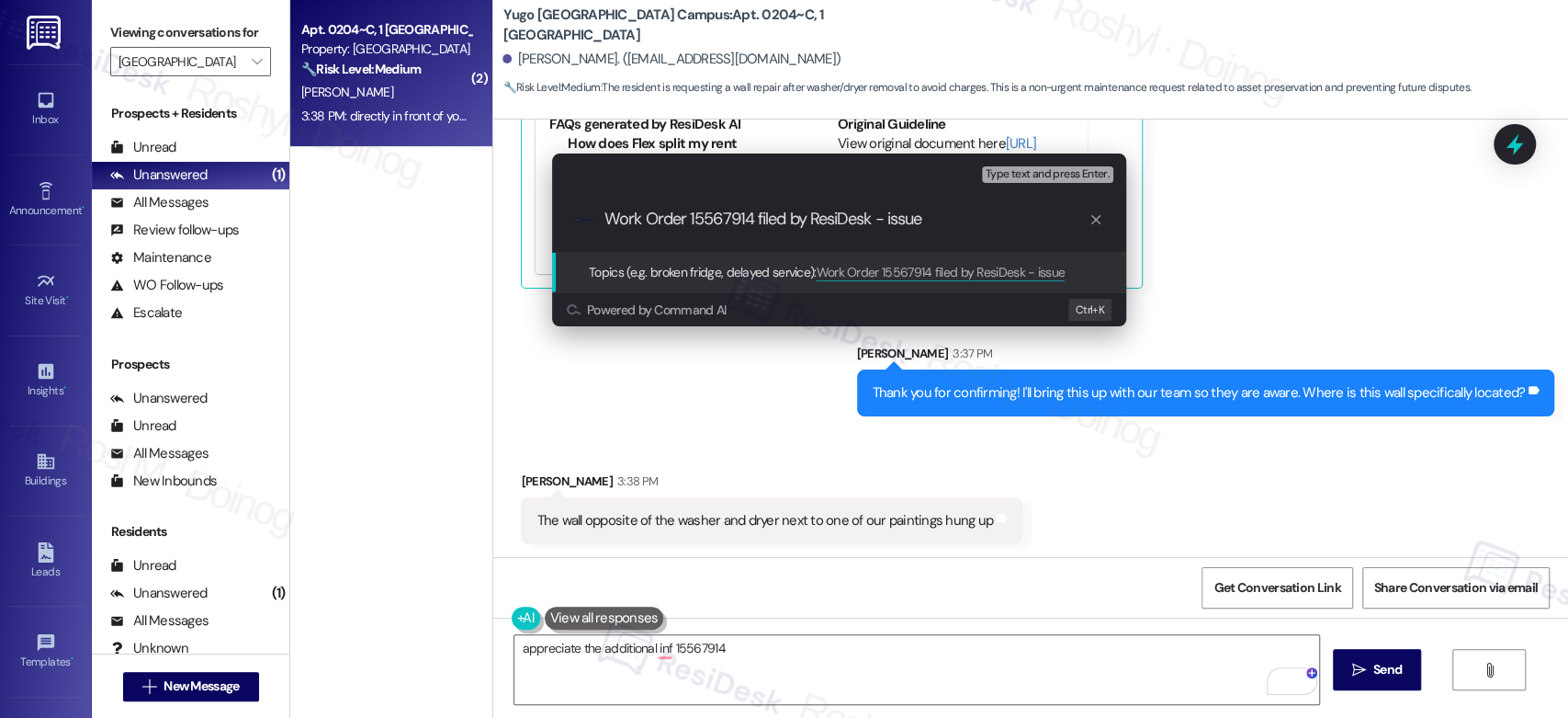
click at [896, 221] on input "Work Order 15567914 filed by ResiDesk - issue" at bounding box center [846, 219] width 484 height 19
type input "Work Order 15567914 filed by ResiDesk - Damage Wall"
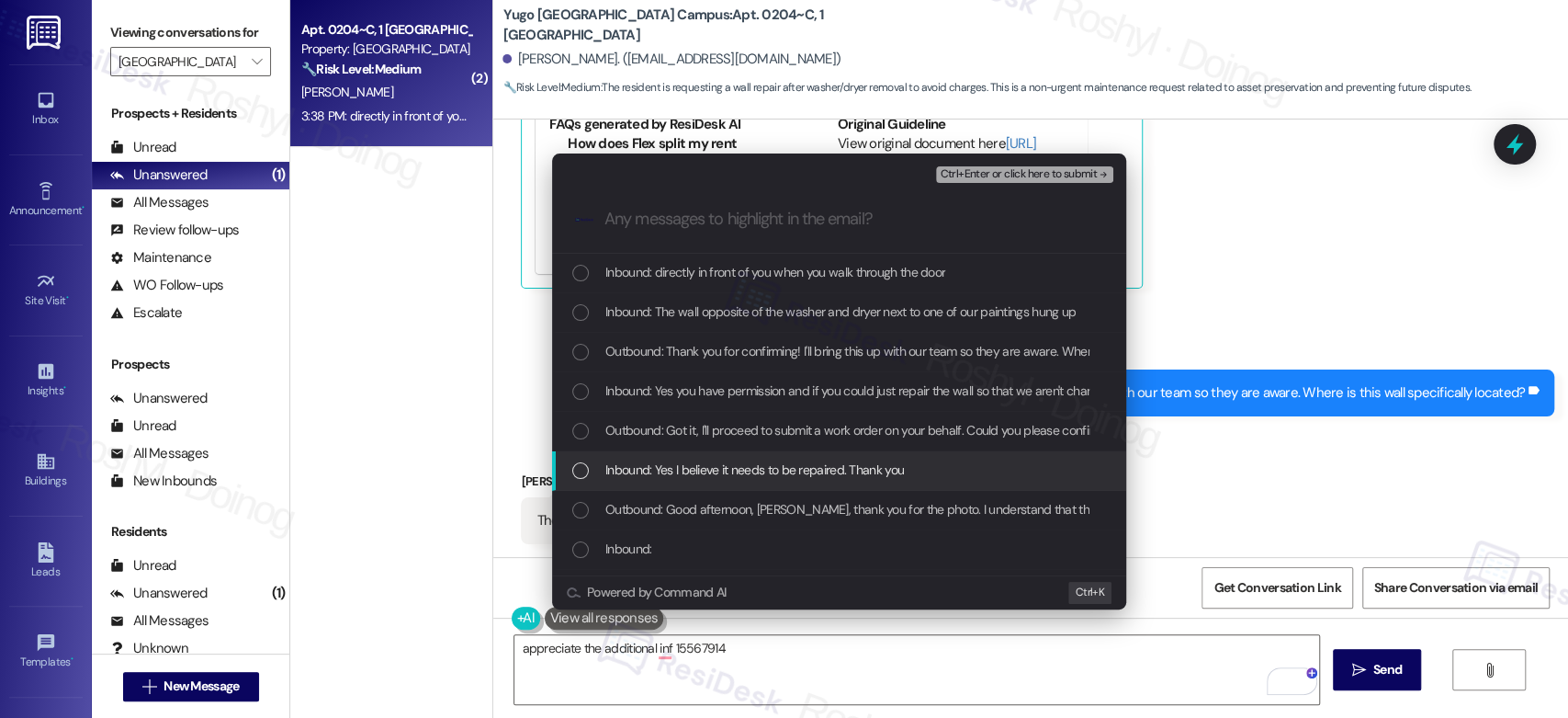
scroll to position [204, 0]
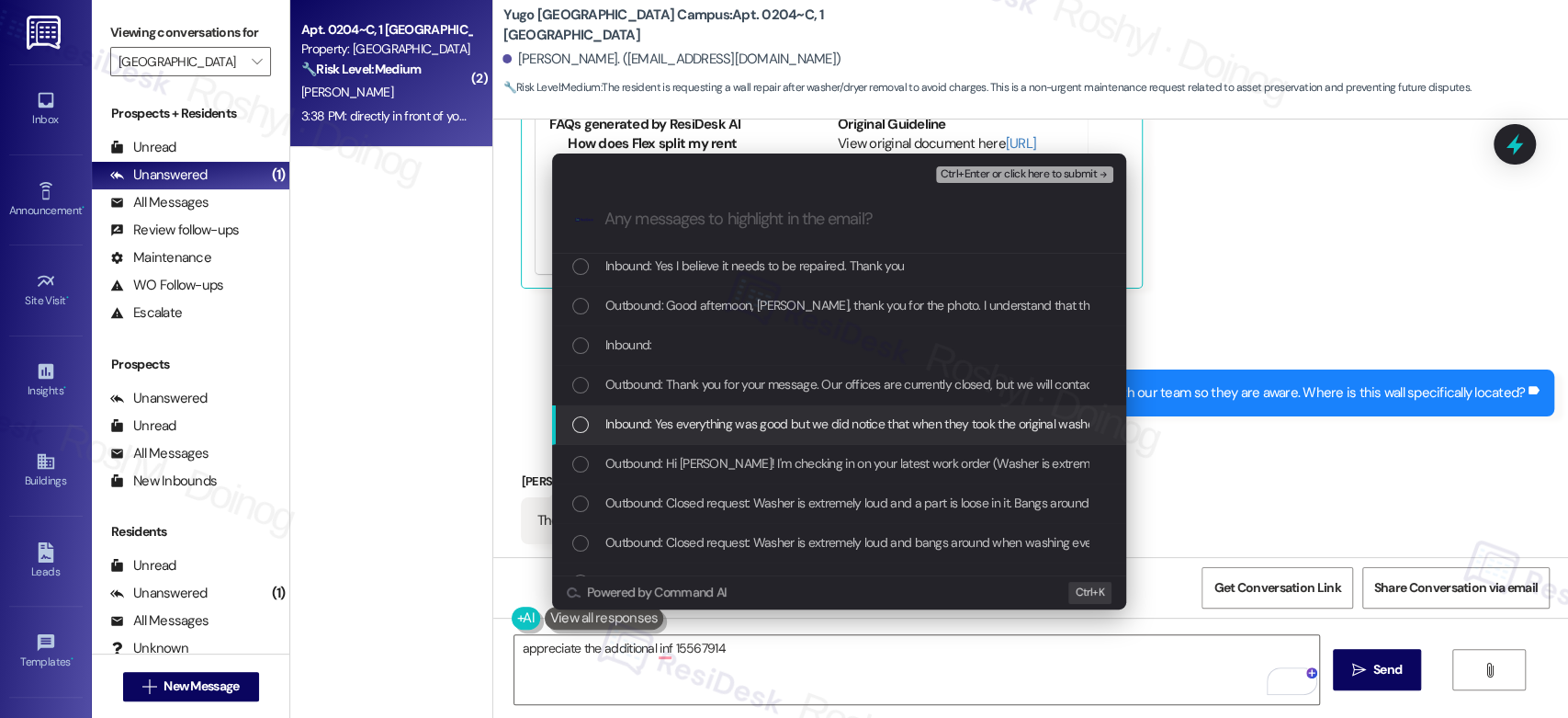
click at [692, 431] on span "Inbound: Yes everything was good but we did notice that when they took the orig…" at bounding box center [996, 423] width 780 height 20
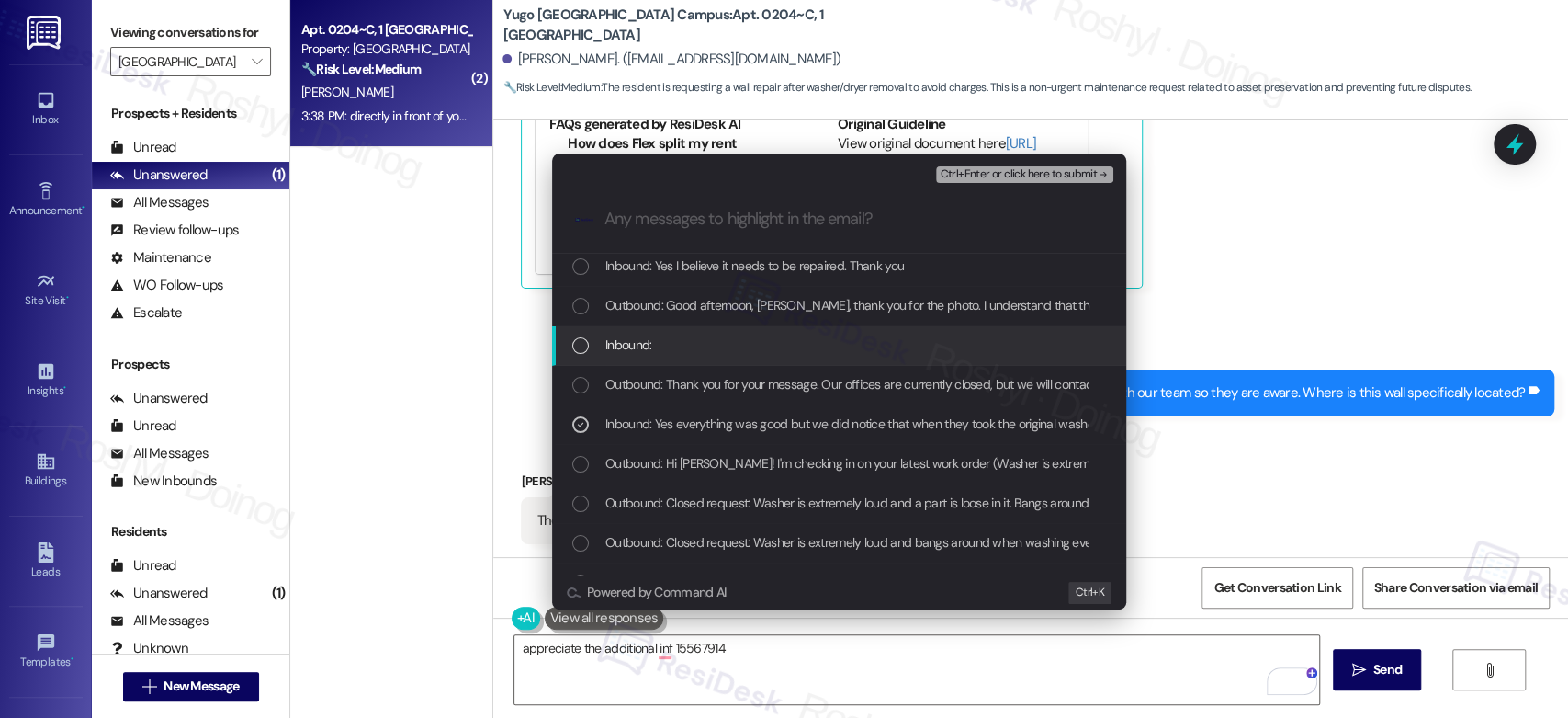
click at [693, 348] on div "Inbound:" at bounding box center [841, 344] width 537 height 20
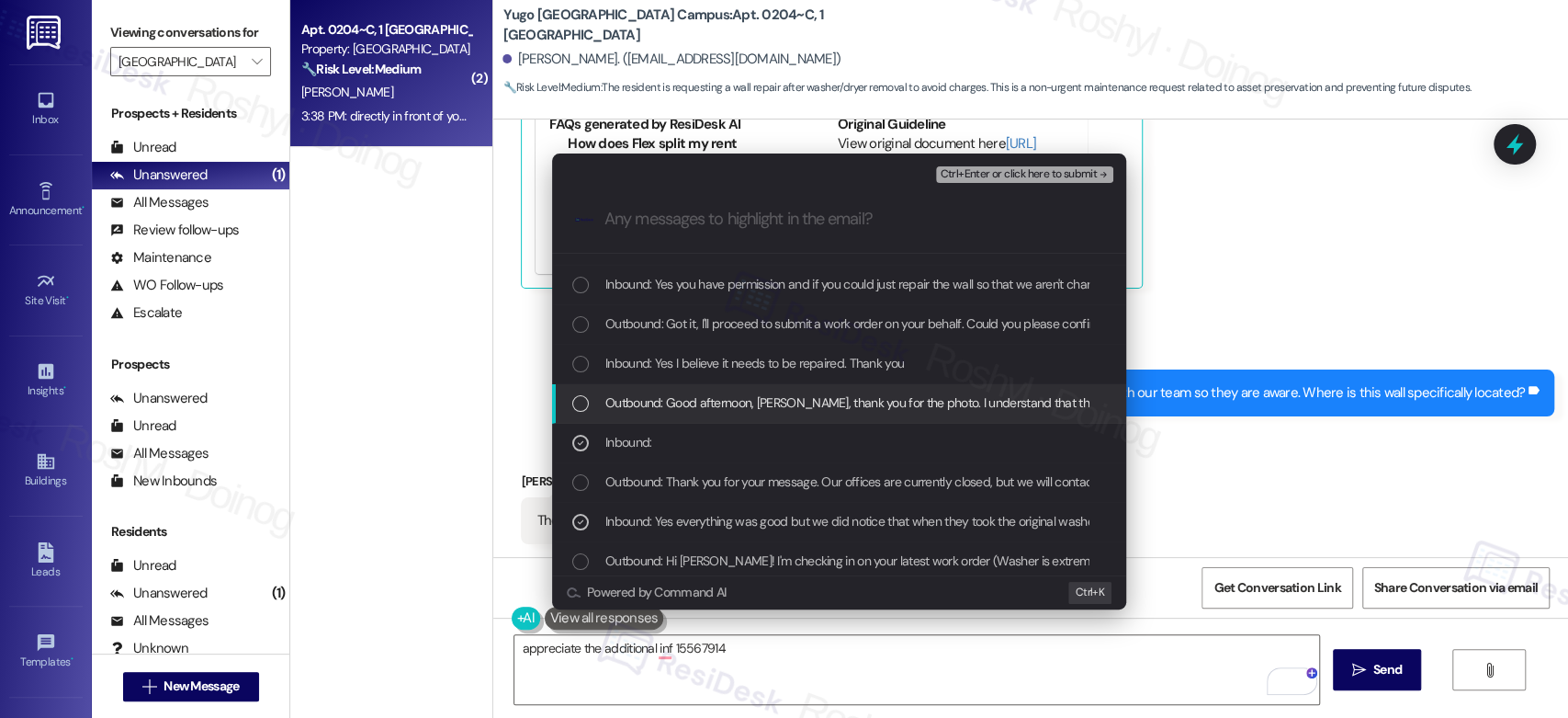
scroll to position [102, 0]
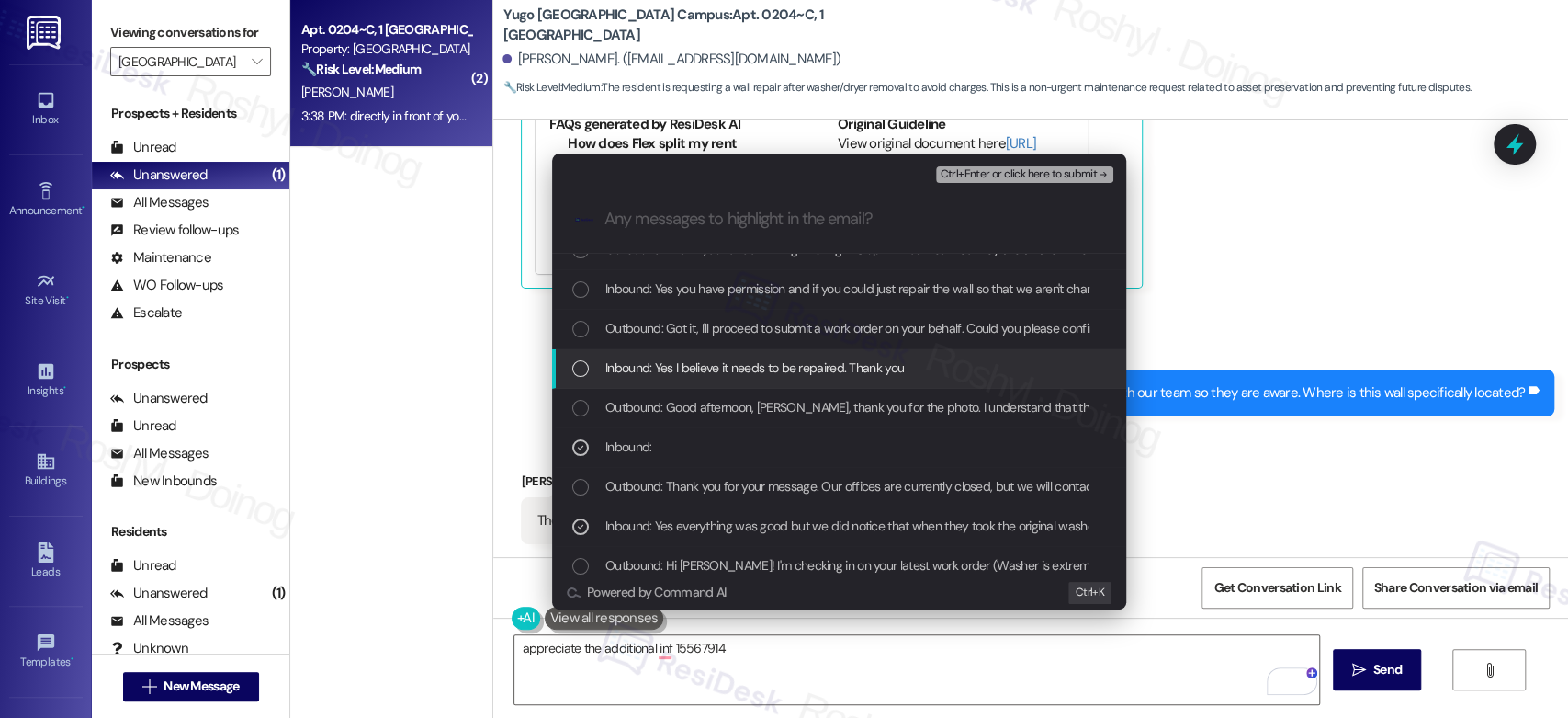
click at [788, 362] on span "Inbound: Yes I believe it needs to be repaired. Thank you" at bounding box center [755, 367] width 299 height 20
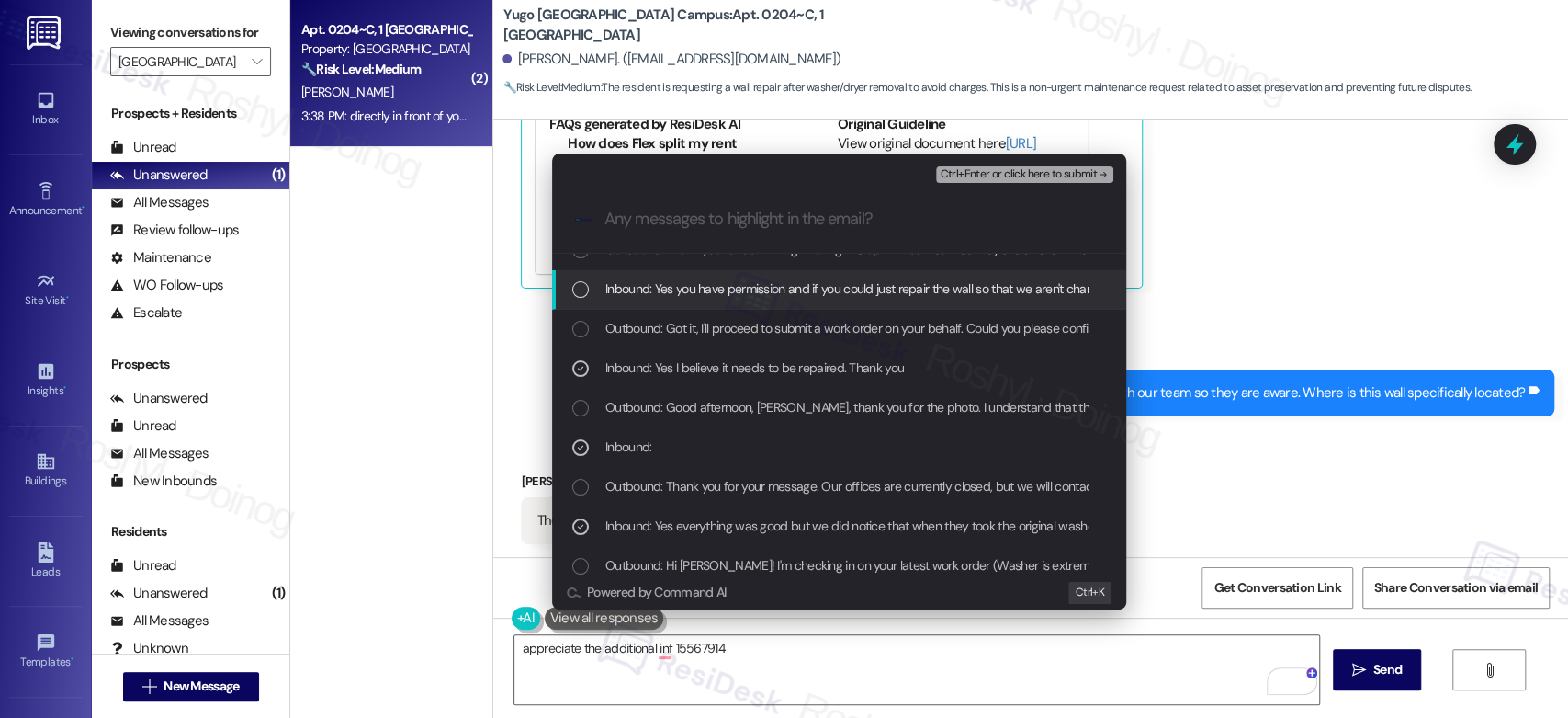
click at [801, 302] on div "Inbound: Yes you have permission and if you could just repair the wall so that …" at bounding box center [840, 290] width 574 height 40
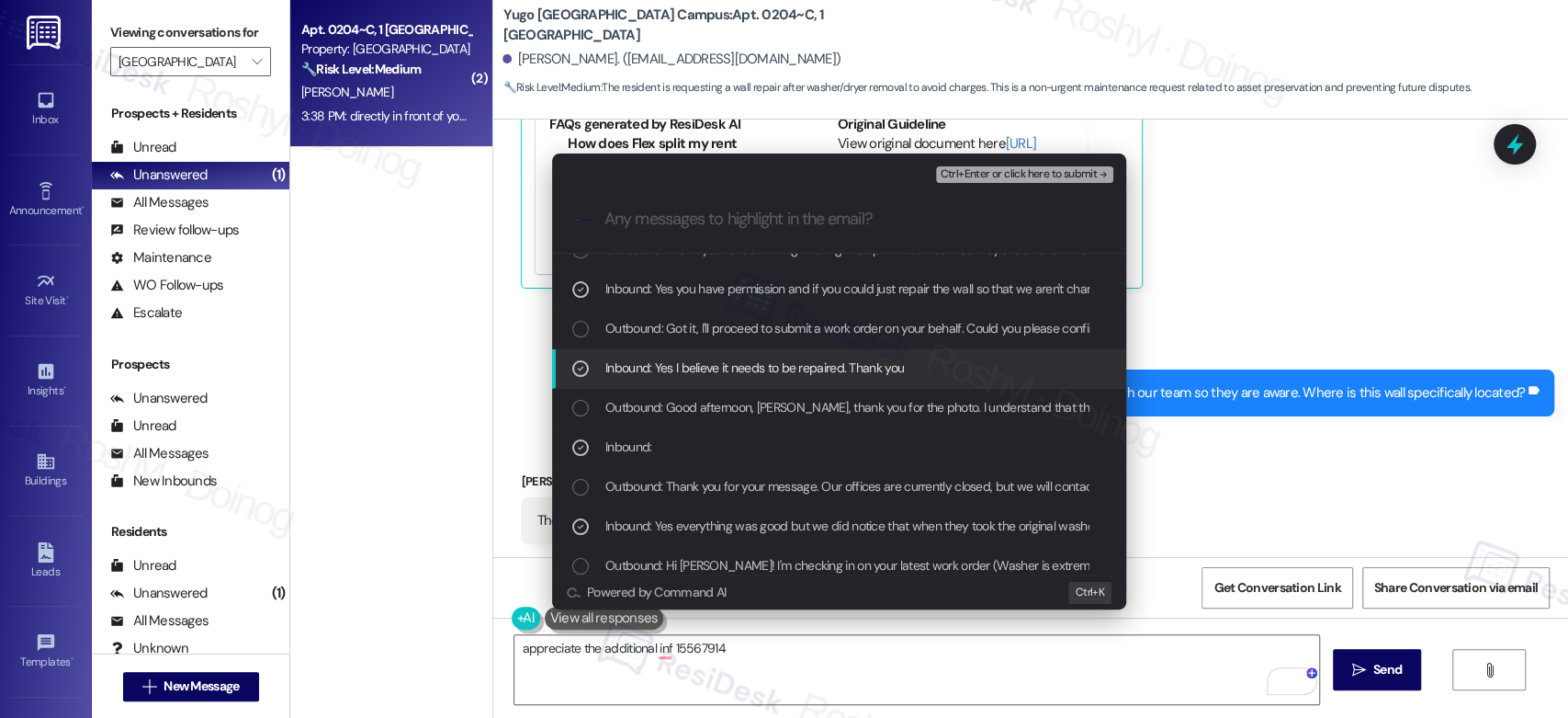
scroll to position [0, 0]
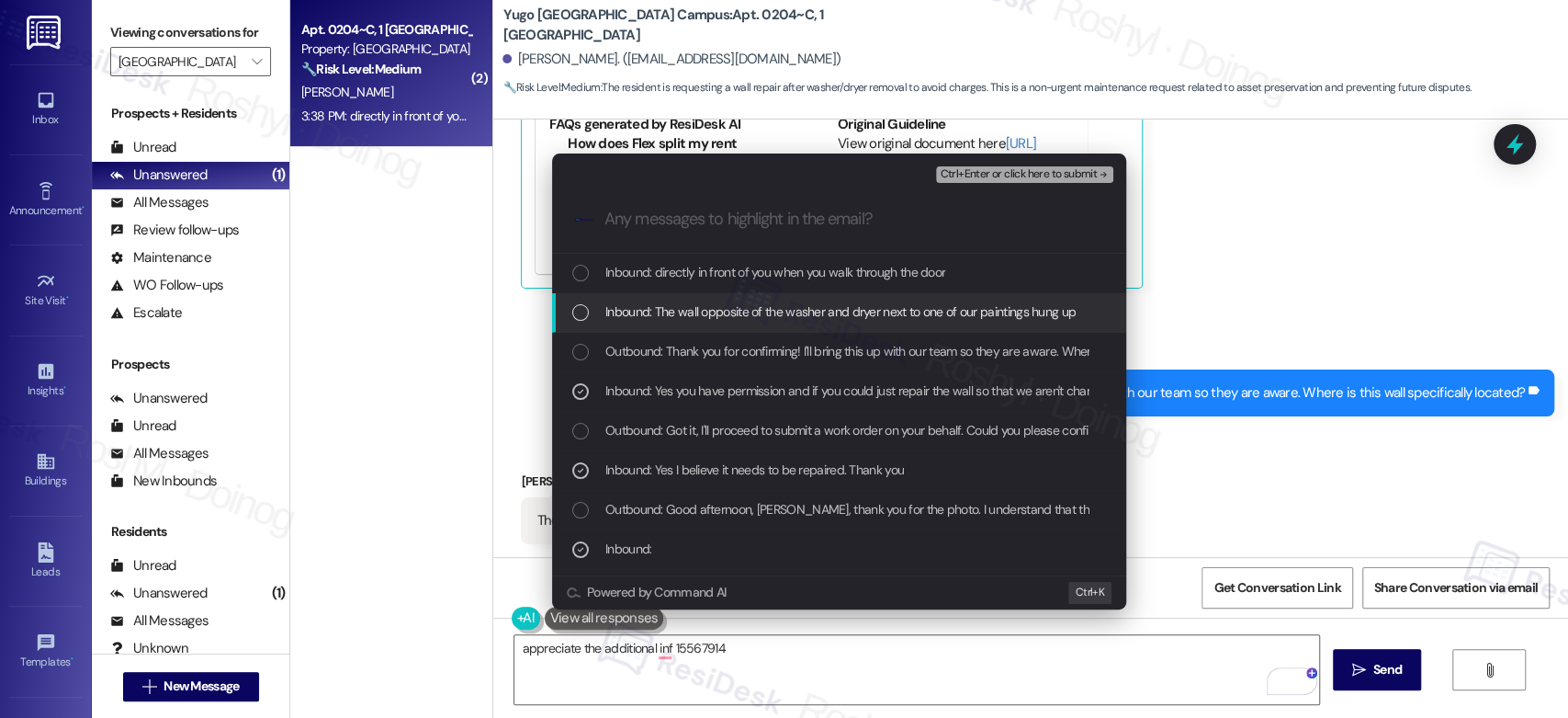
click at [752, 302] on span "Inbound: The wall opposite of the washer and dryer next to one of our paintings…" at bounding box center [841, 311] width 471 height 20
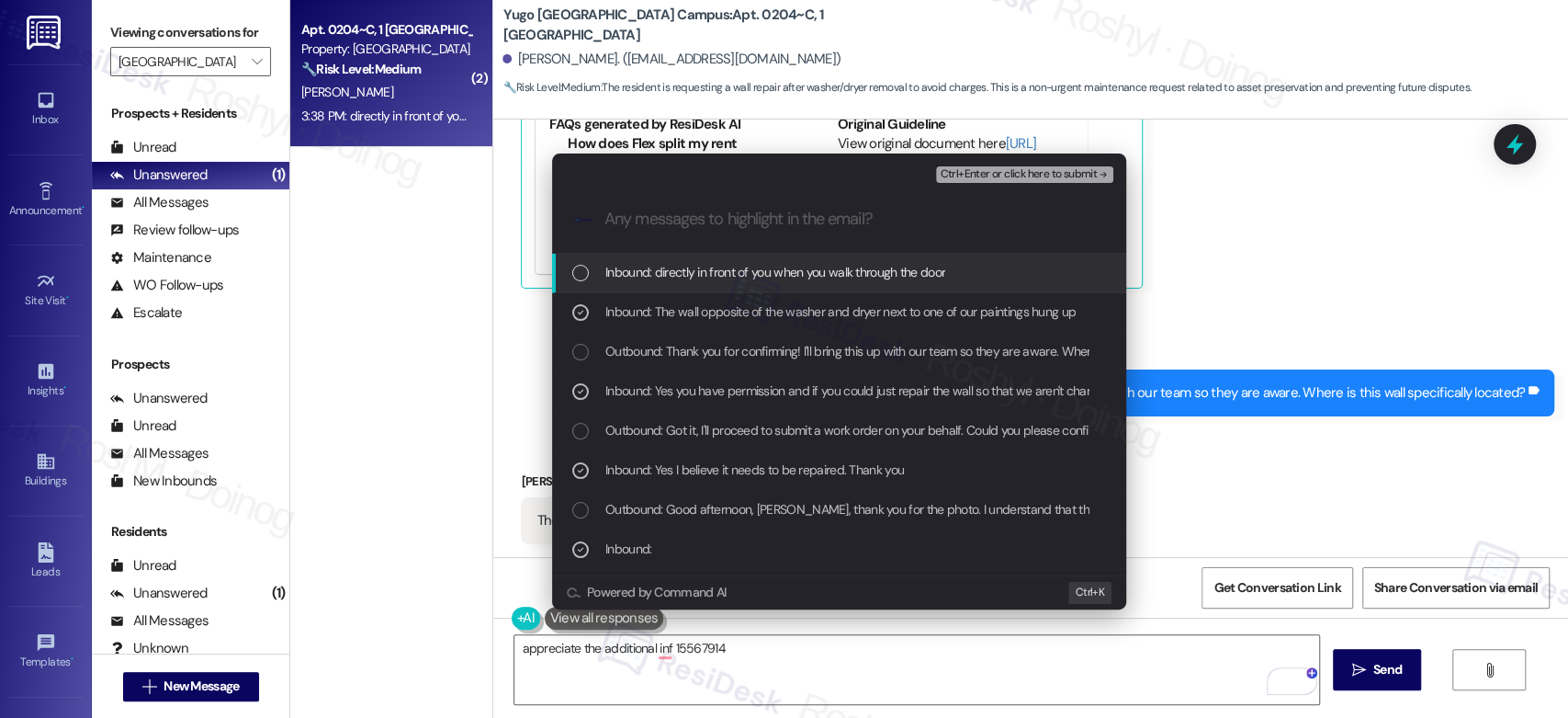
click at [911, 276] on span "Inbound: directly in front of you when you walk through the door" at bounding box center [775, 271] width 339 height 20
click at [767, 252] on div ".cls-1{fill:#0a055f;}.cls-2{fill:#0cc4c4;} resideskLogoBlueOrange" at bounding box center [840, 219] width 574 height 66
click at [745, 284] on div "Inbound: directly in front of you when you walk through the door" at bounding box center [840, 274] width 574 height 40
click at [1040, 173] on span "Ctrl+Enter or click here to submit" at bounding box center [1017, 175] width 157 height 13
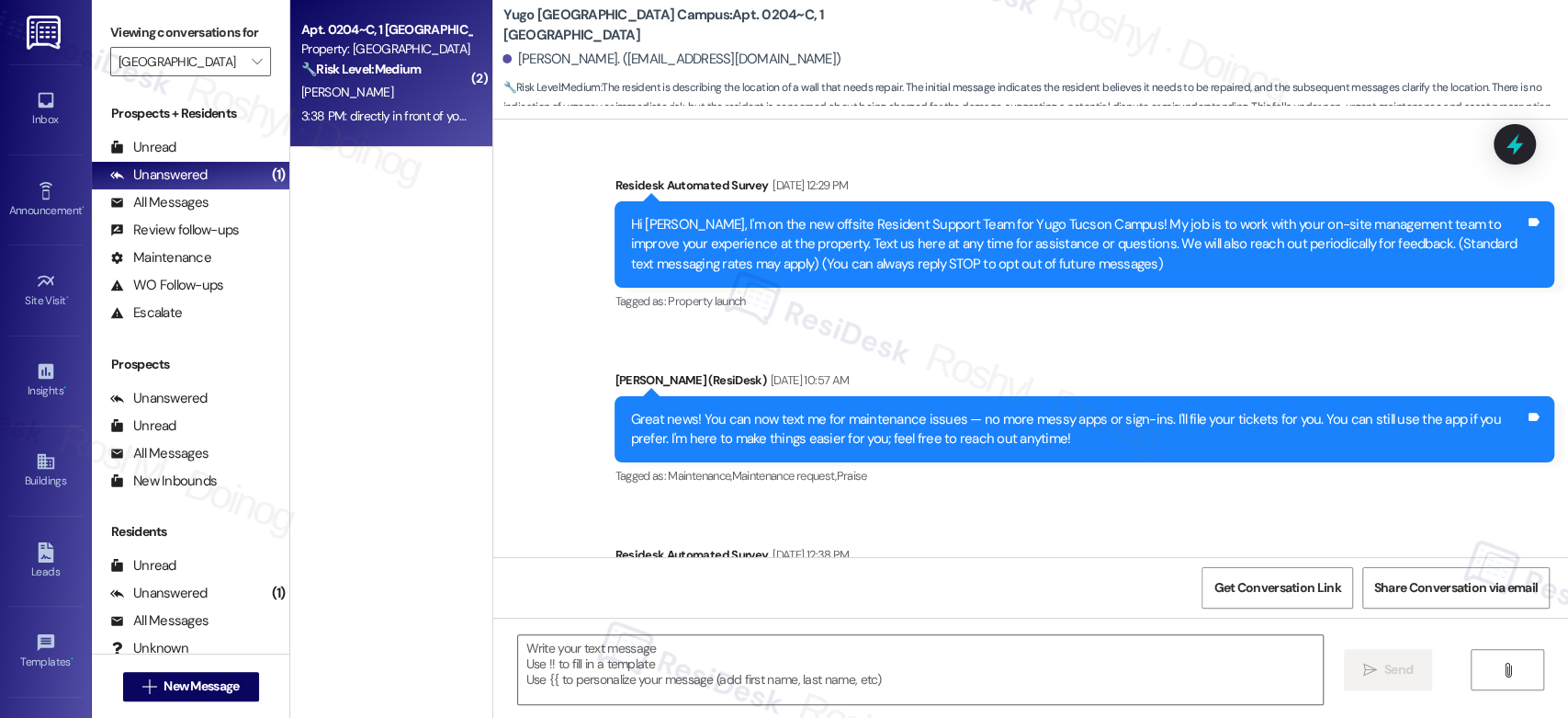
scroll to position [3368, 0]
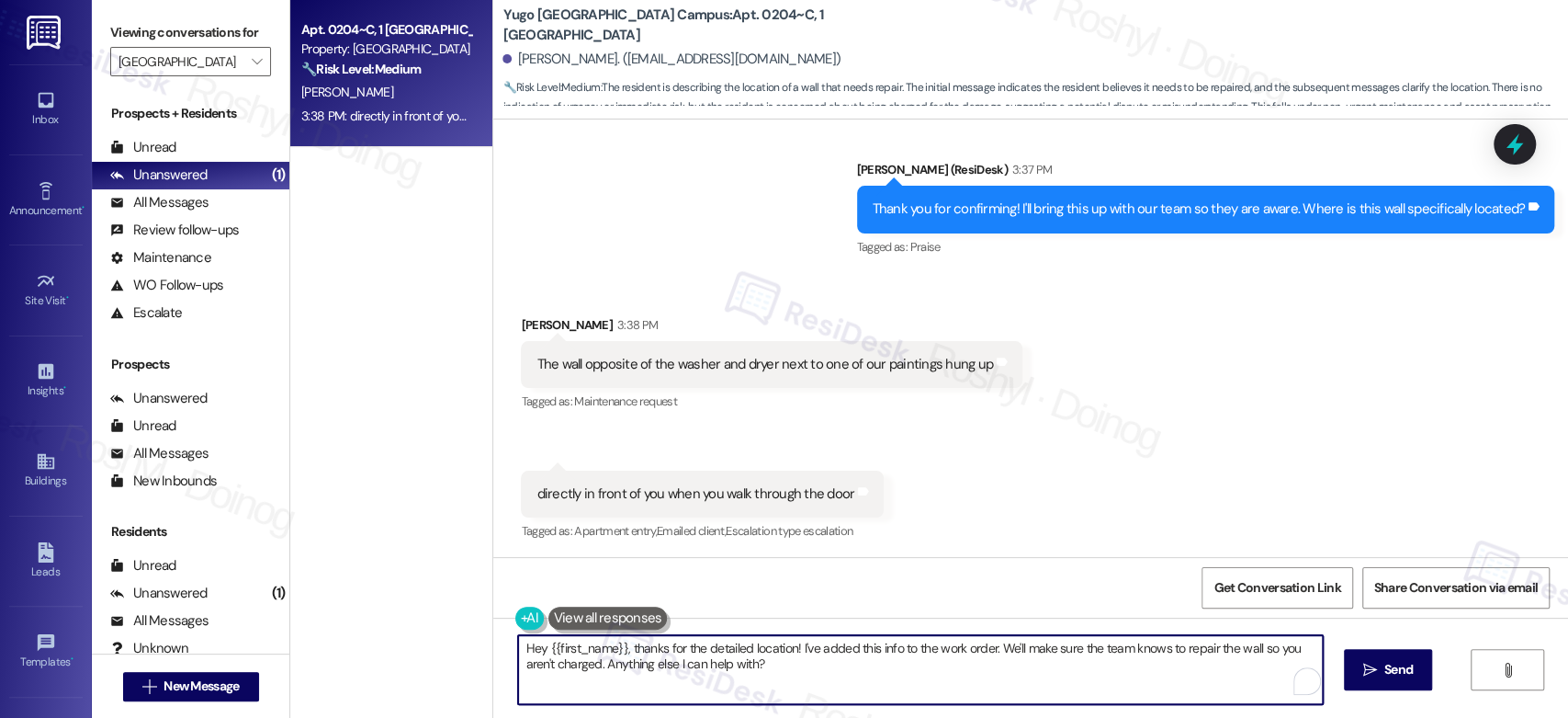
drag, startPoint x: 623, startPoint y: 646, endPoint x: 479, endPoint y: 640, distance: 144.1
click at [493, 640] on div "Yugo Tucson Campus: Apt. 0204~C, 1 Yugo Tucson Campus Candace Carlson. (candace…" at bounding box center [1030, 359] width 1075 height 718
drag, startPoint x: 875, startPoint y: 646, endPoint x: 992, endPoint y: 666, distance: 118.7
click at [992, 666] on textarea "Thanks for the detailed location! I've added this info to the work order. We'll…" at bounding box center [916, 669] width 803 height 68
click at [926, 660] on textarea "Thanks for the detailed location! I've added this info to the work order. We'll…" at bounding box center [916, 669] width 803 height 68
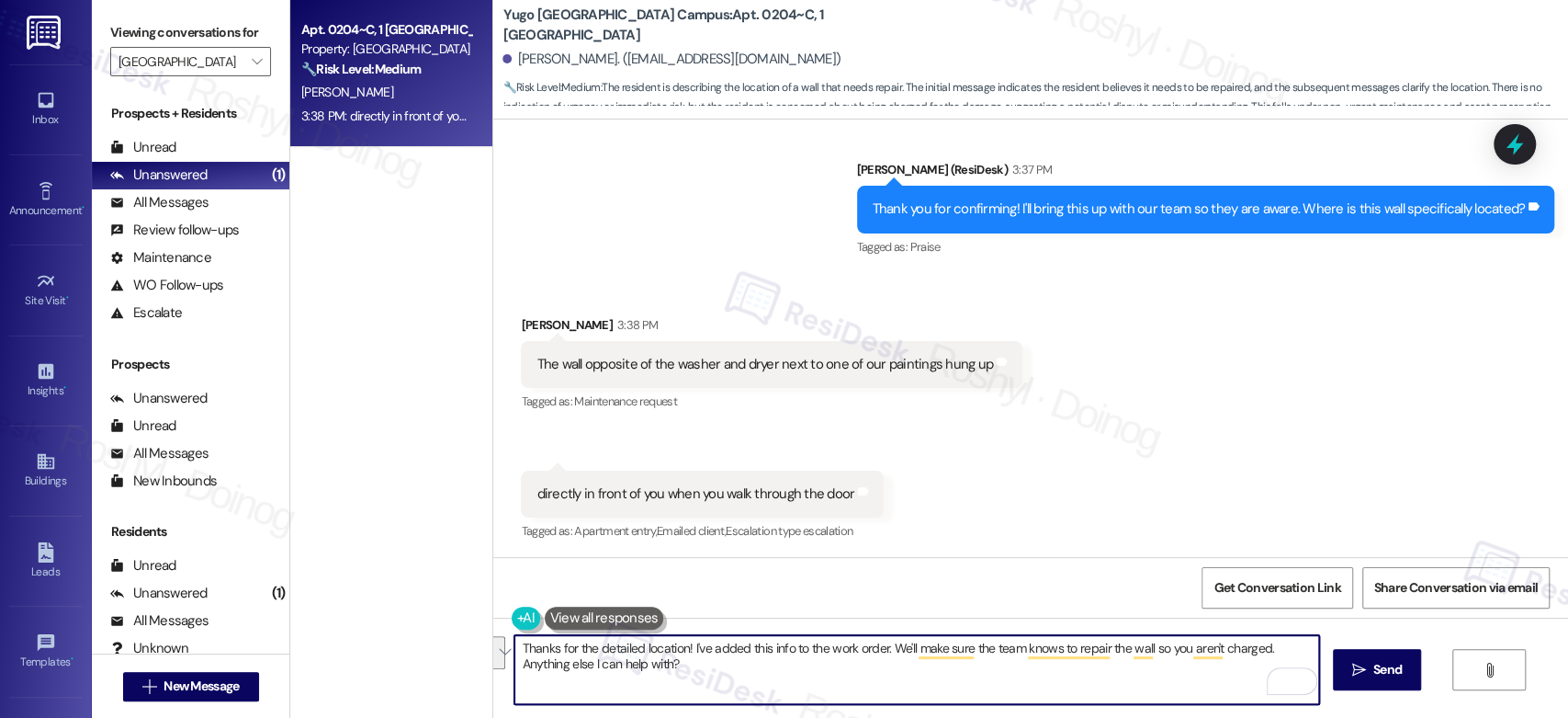
drag, startPoint x: 877, startPoint y: 650, endPoint x: 956, endPoint y: 692, distance: 89.5
click at [956, 692] on textarea "Thanks for the detailed location! I've added this info to the work order. We'll…" at bounding box center [916, 669] width 803 height 68
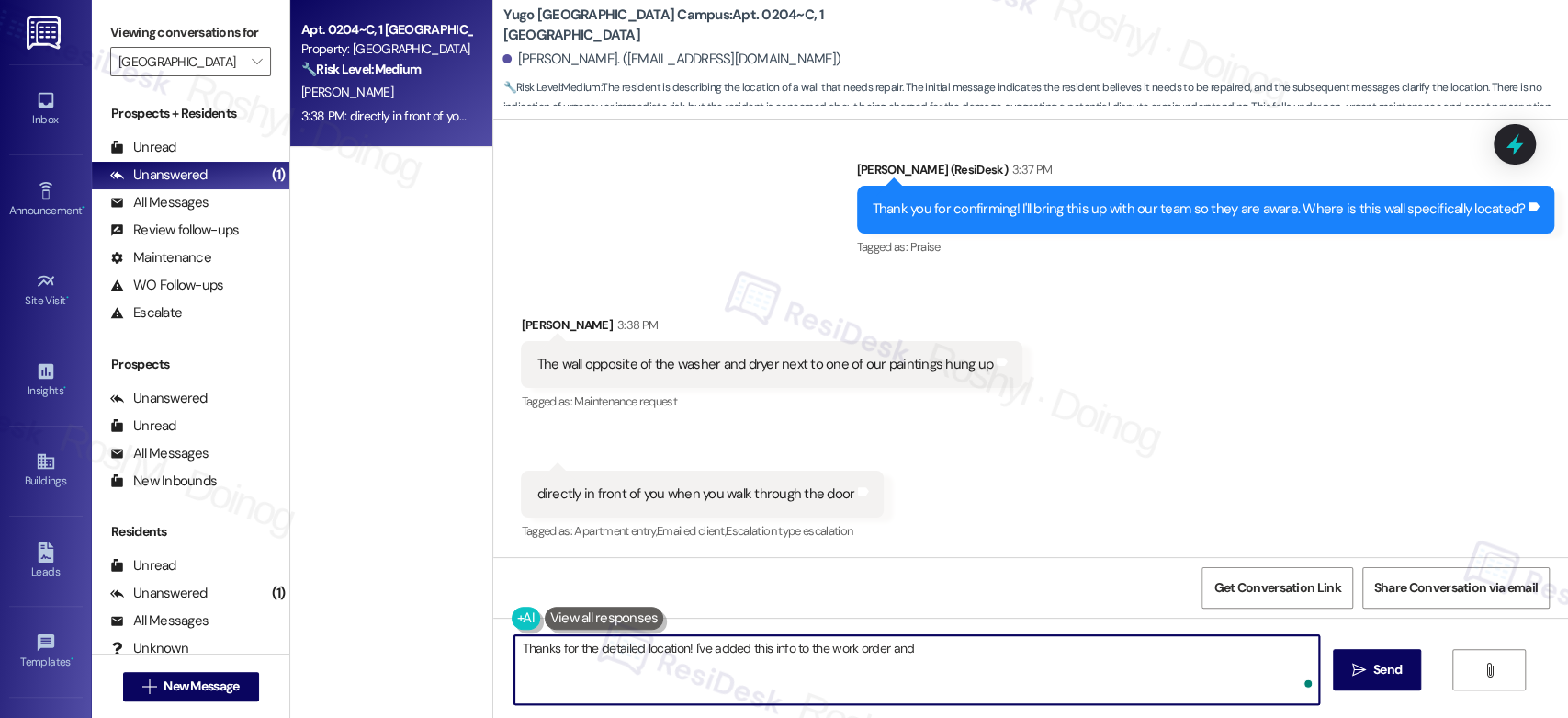
type textarea "Thanks for the detailed location! I've added this info to the work order and i"
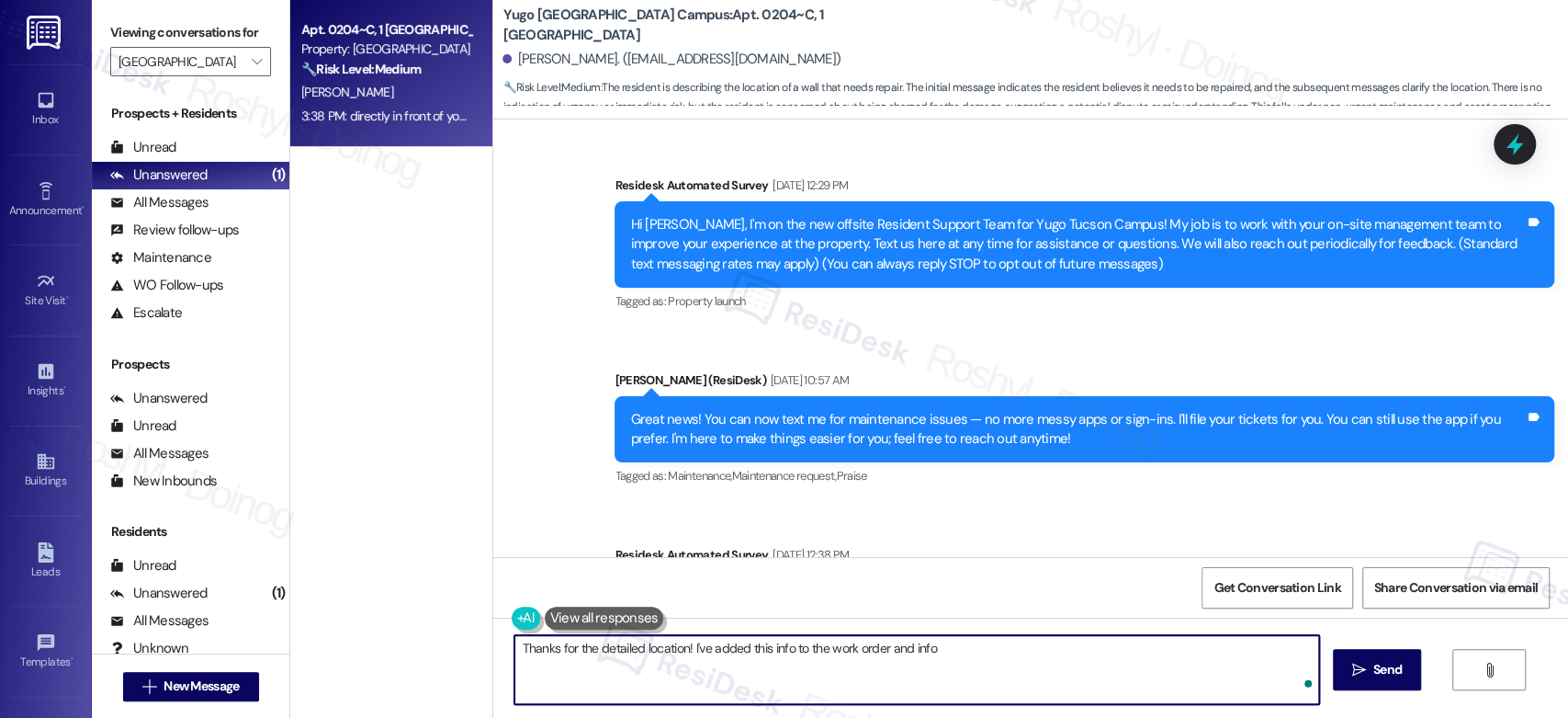
scroll to position [3368, 0]
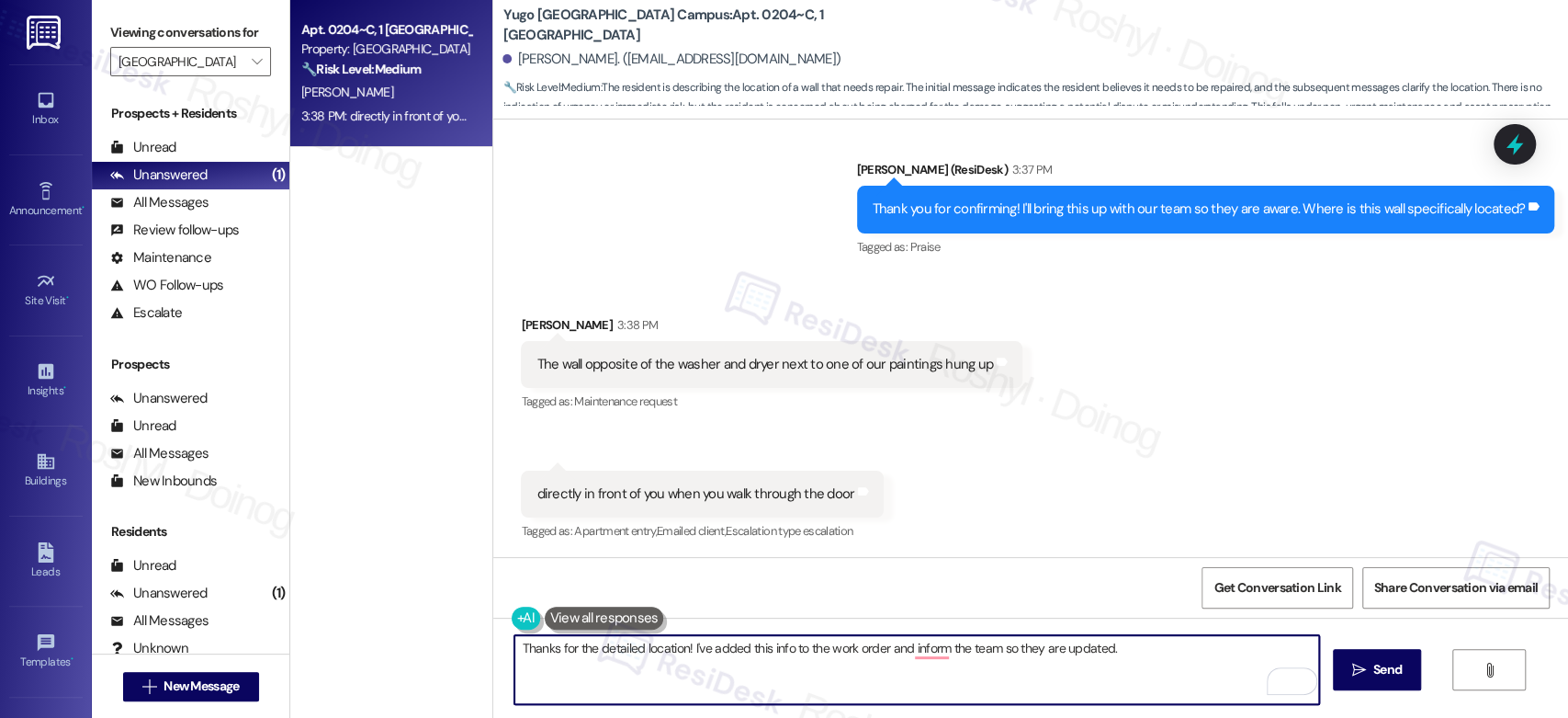
paste textarea "Please let me know if there’s anything more I can do for you."
click at [911, 650] on textarea "Thanks for the detailed location! I've added this info to the work order and in…" at bounding box center [916, 669] width 803 height 68
type textarea "Thanks for the detailed location! I've added this info to the work order and in…"
click at [1339, 674] on button " Send" at bounding box center [1378, 669] width 89 height 41
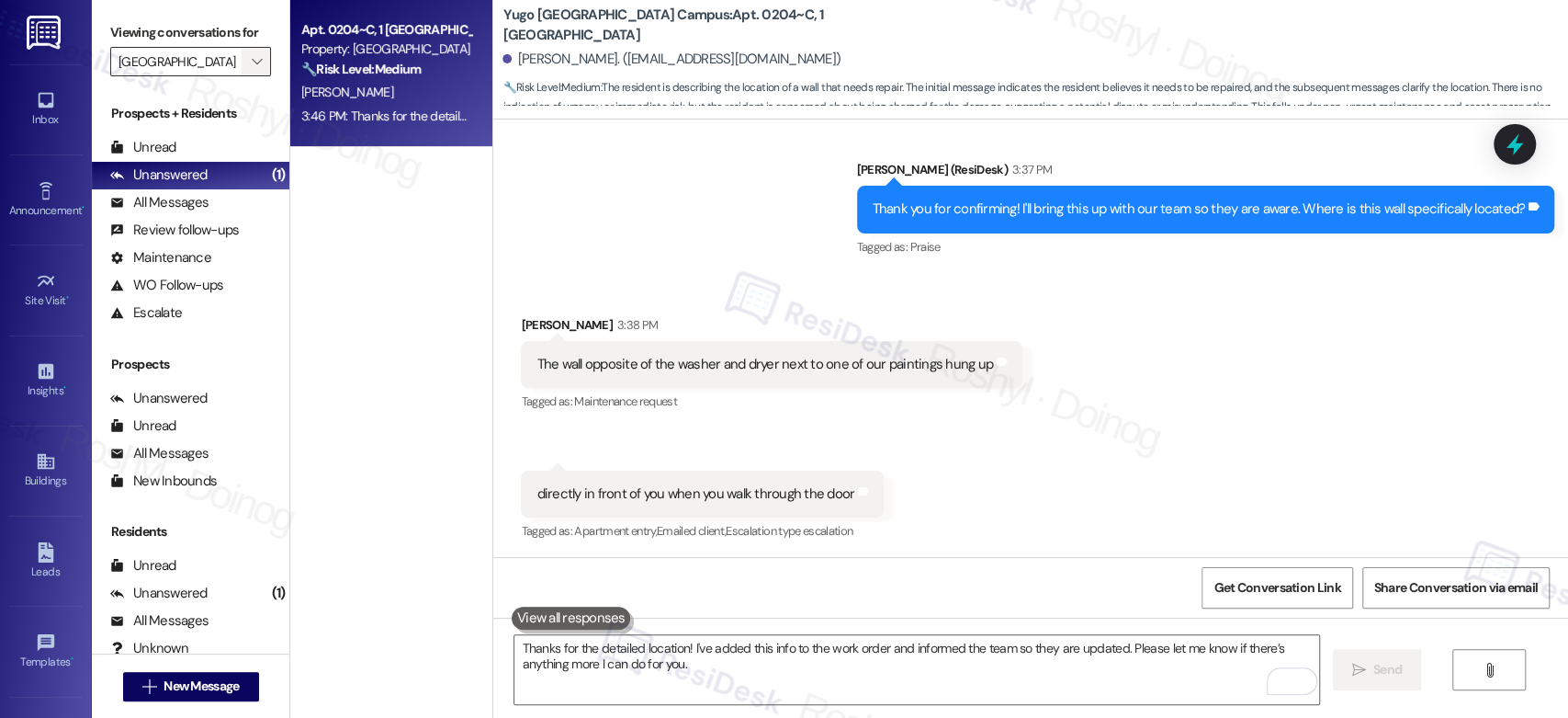
click at [252, 57] on span "" at bounding box center [257, 61] width 17 height 29
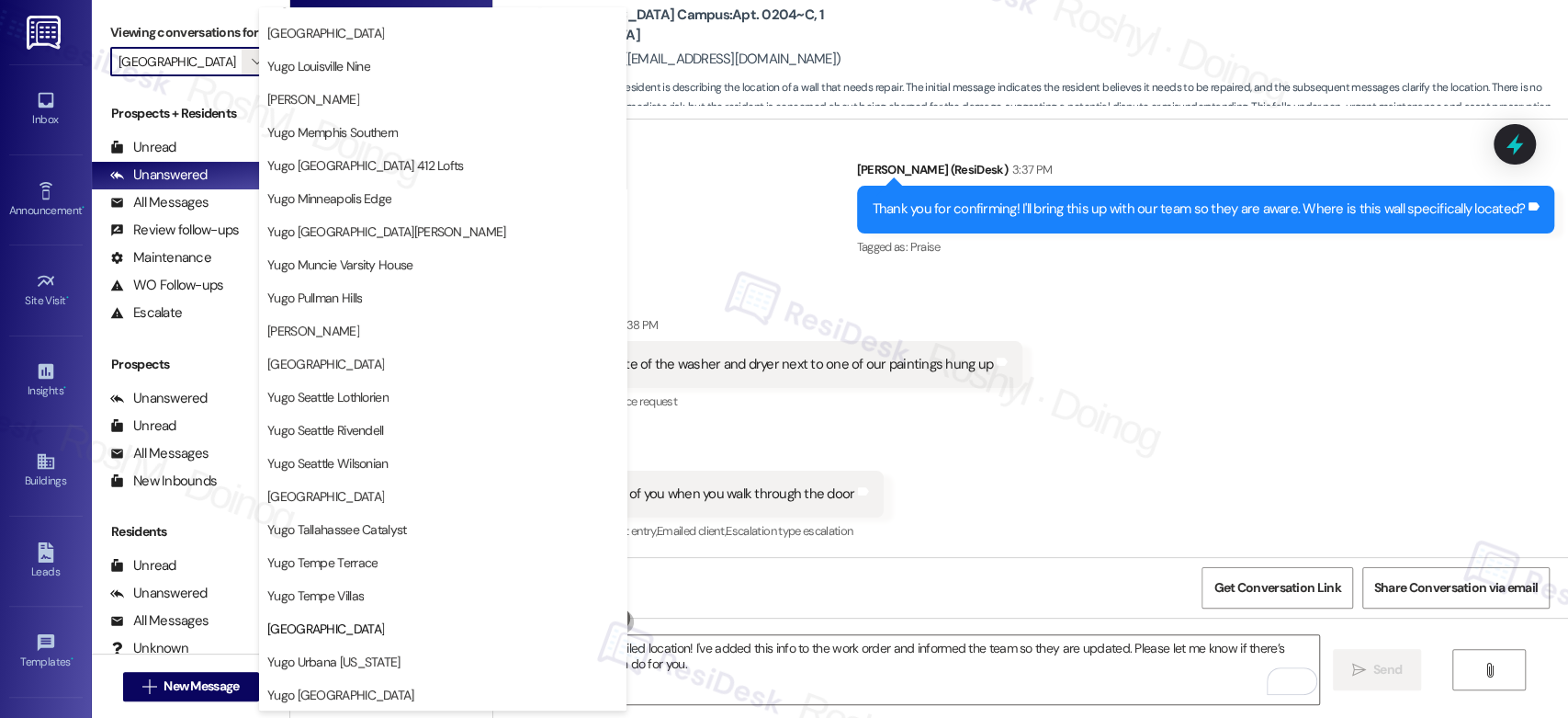
scroll to position [0, 0]
click at [250, 70] on span "" at bounding box center [257, 61] width 17 height 29
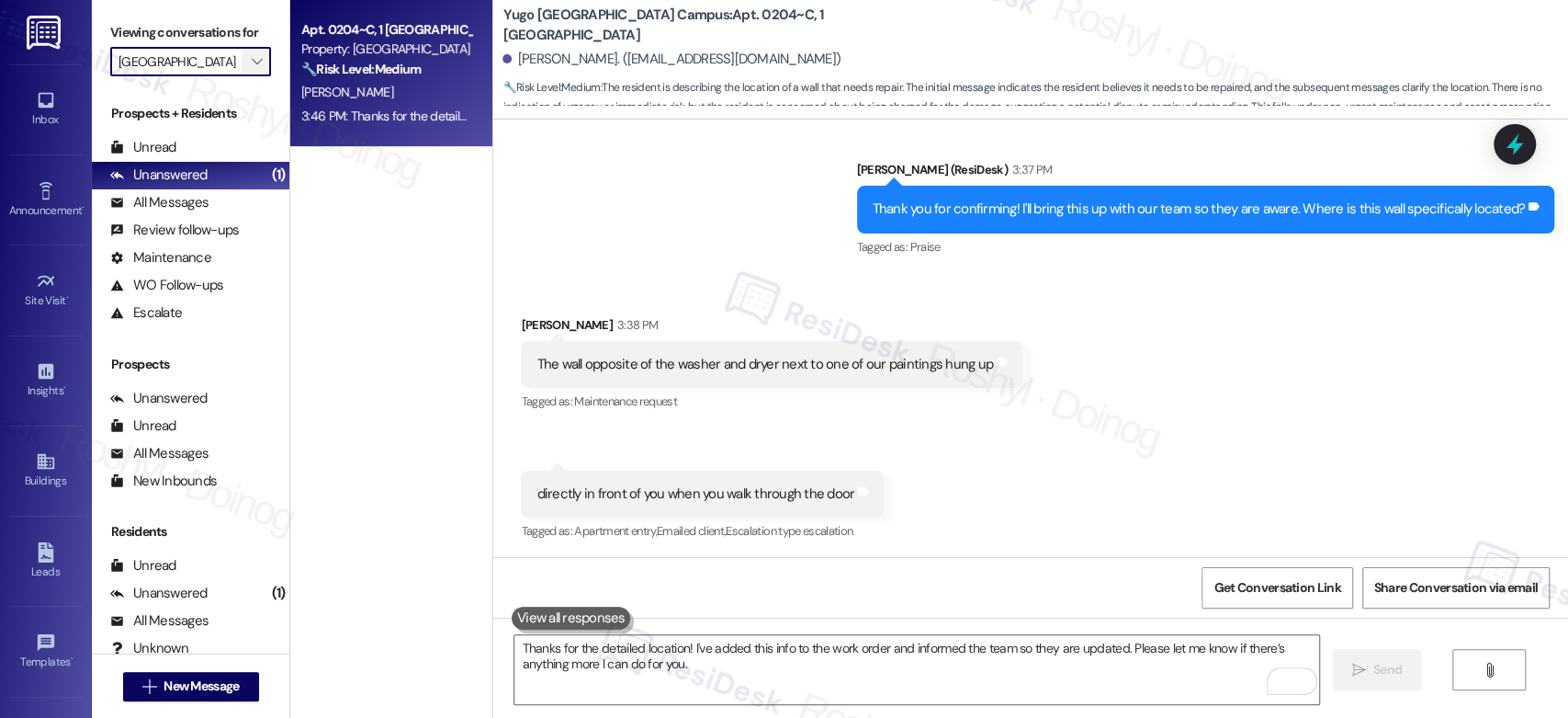
click at [250, 70] on span "" at bounding box center [257, 61] width 17 height 29
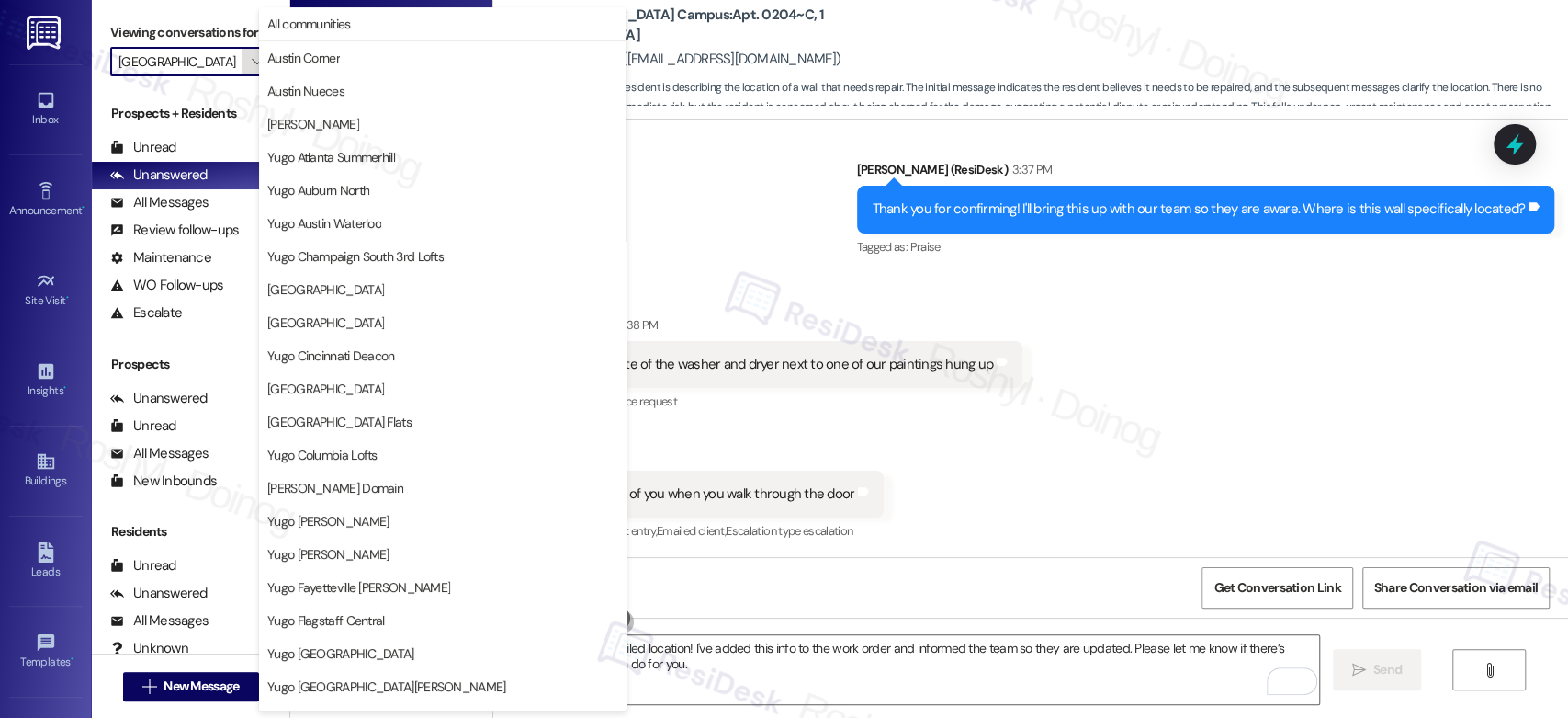
scroll to position [752, 0]
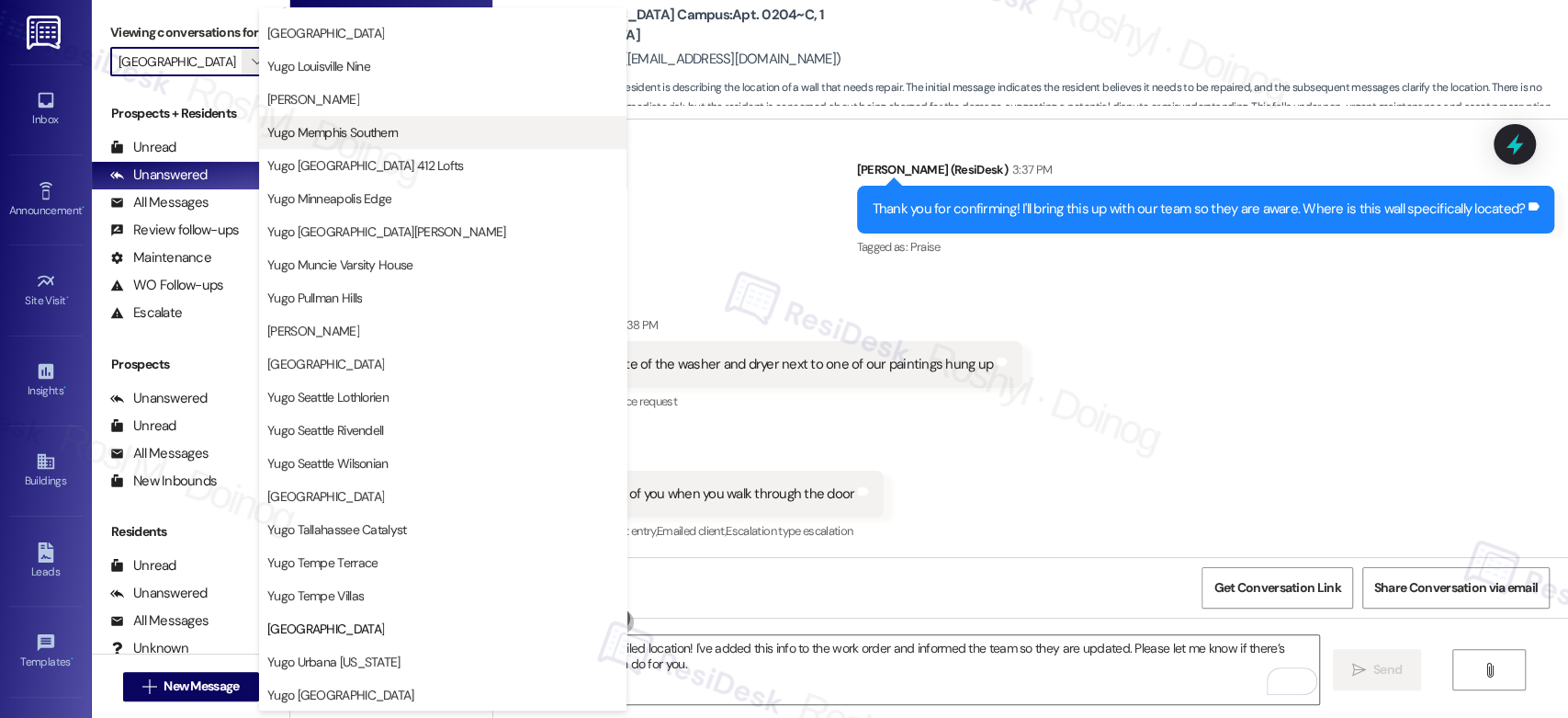
click at [368, 132] on span "Yugo Memphis Southern" at bounding box center [332, 131] width 130 height 18
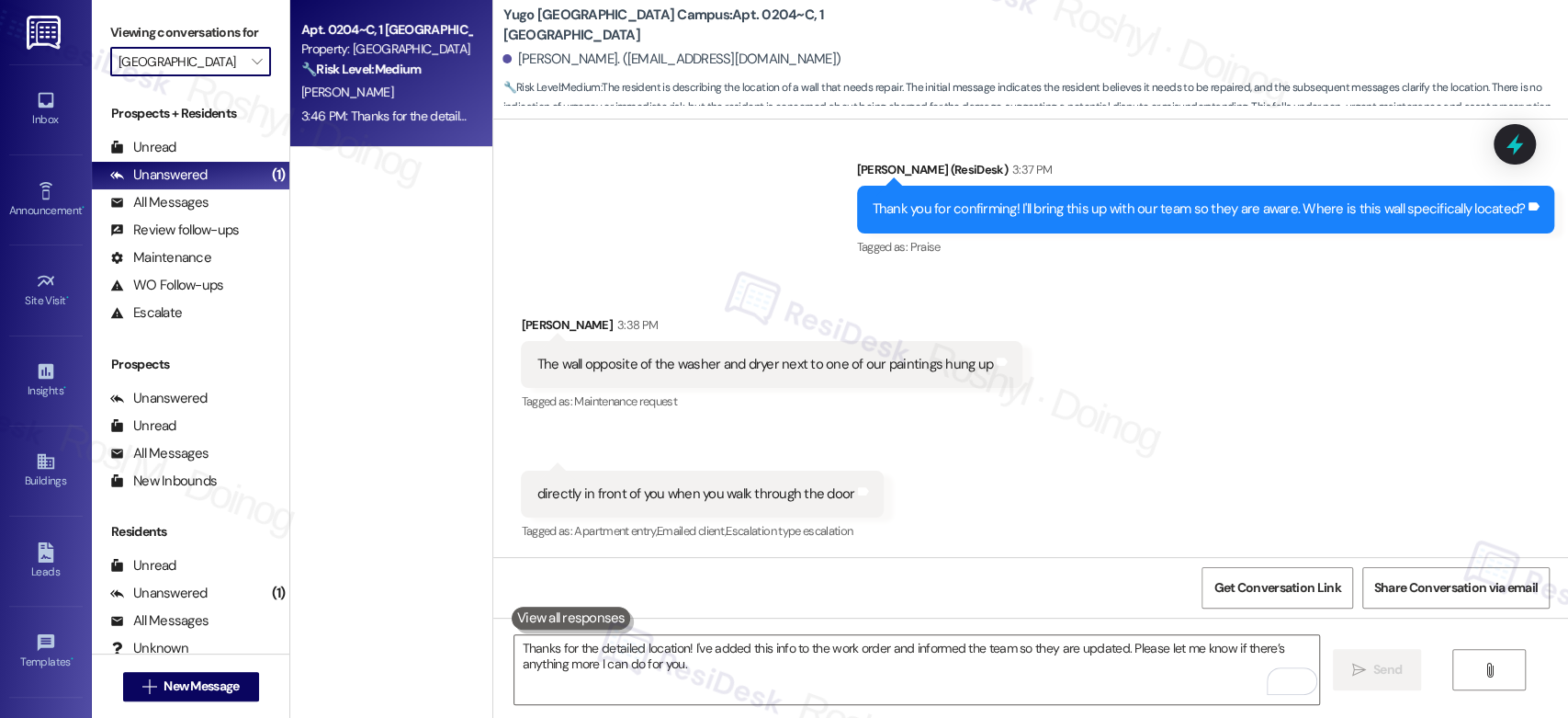
type input "Yugo Memphis Southern"
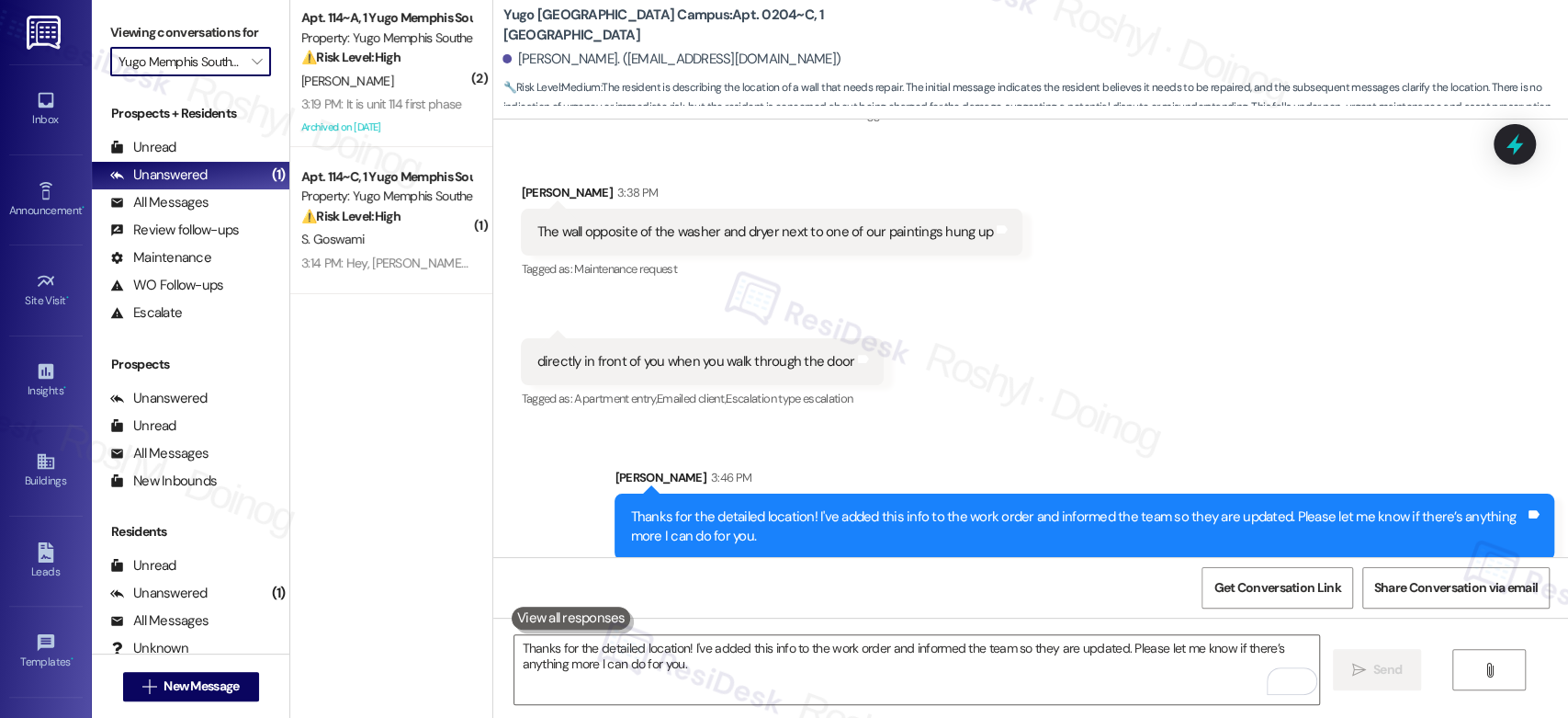
scroll to position [3517, 0]
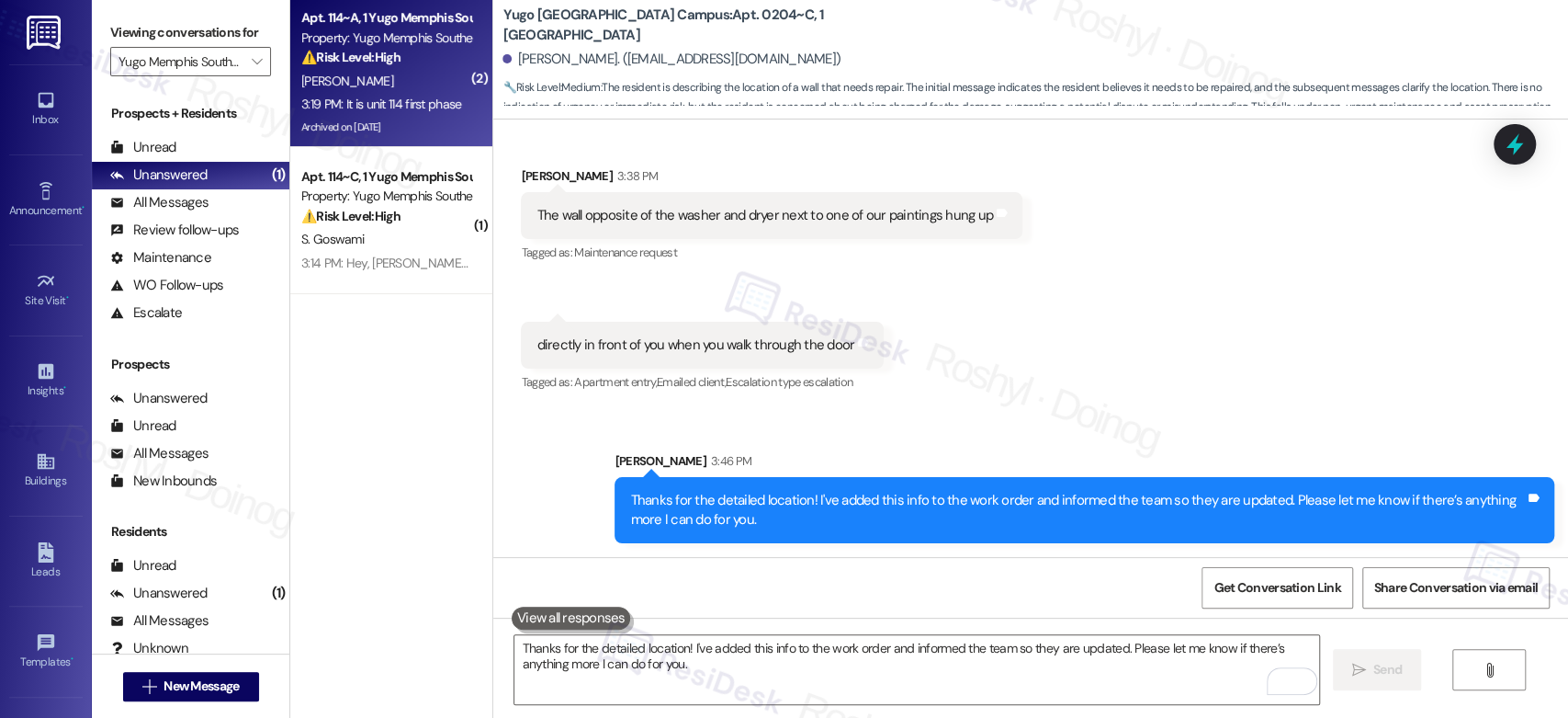
click at [382, 108] on div "3:19 PM: It is unit 114 first phase 3:19 PM: It is unit 114 first phase" at bounding box center [381, 103] width 161 height 16
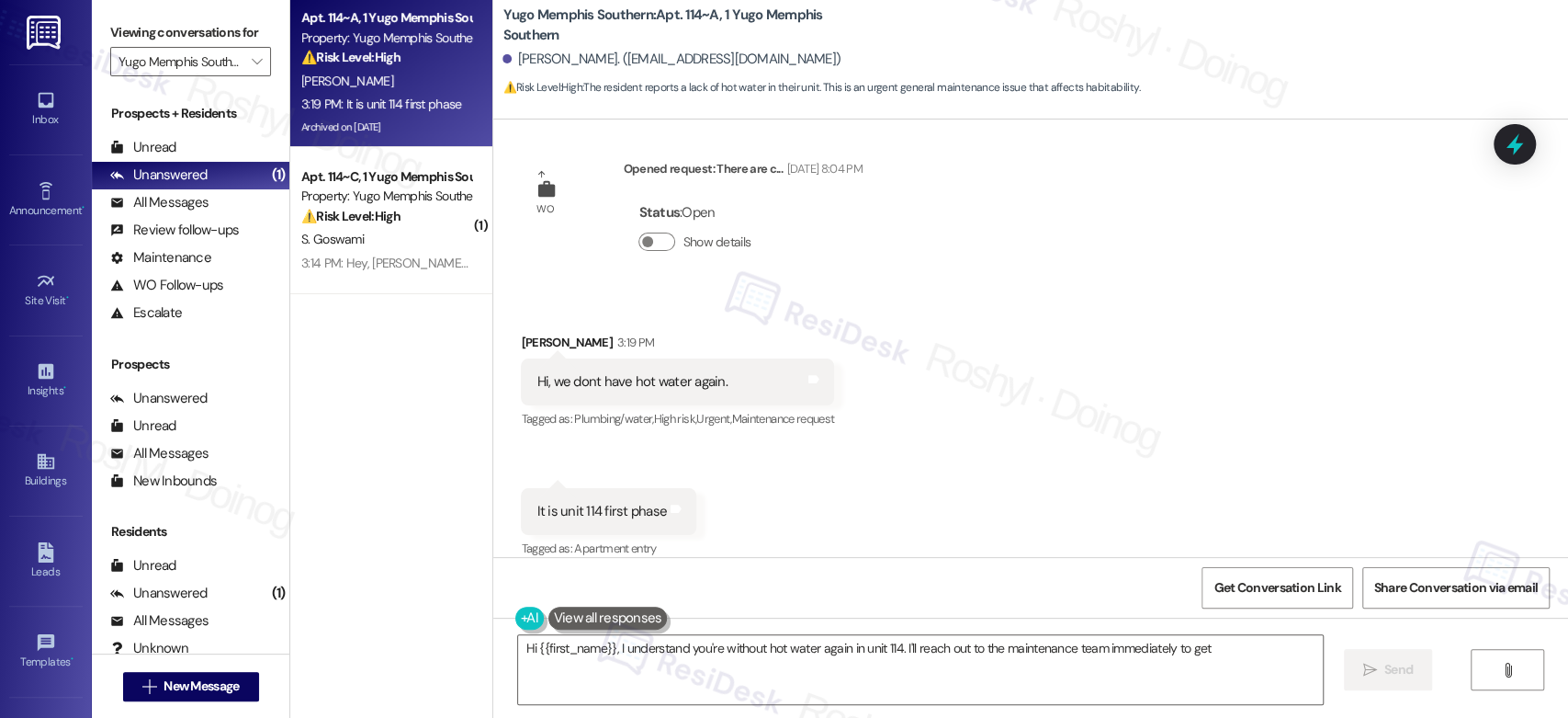
scroll to position [9442, 0]
type textarea "Hi {{first_name}}, I understand you're without hot water again in unit 114. I'l…"
click at [983, 481] on div "Received via SMS [PERSON_NAME] 3:19 PM Hi, we dont have hot water again. Tags a…" at bounding box center [1031, 433] width 1074 height 285
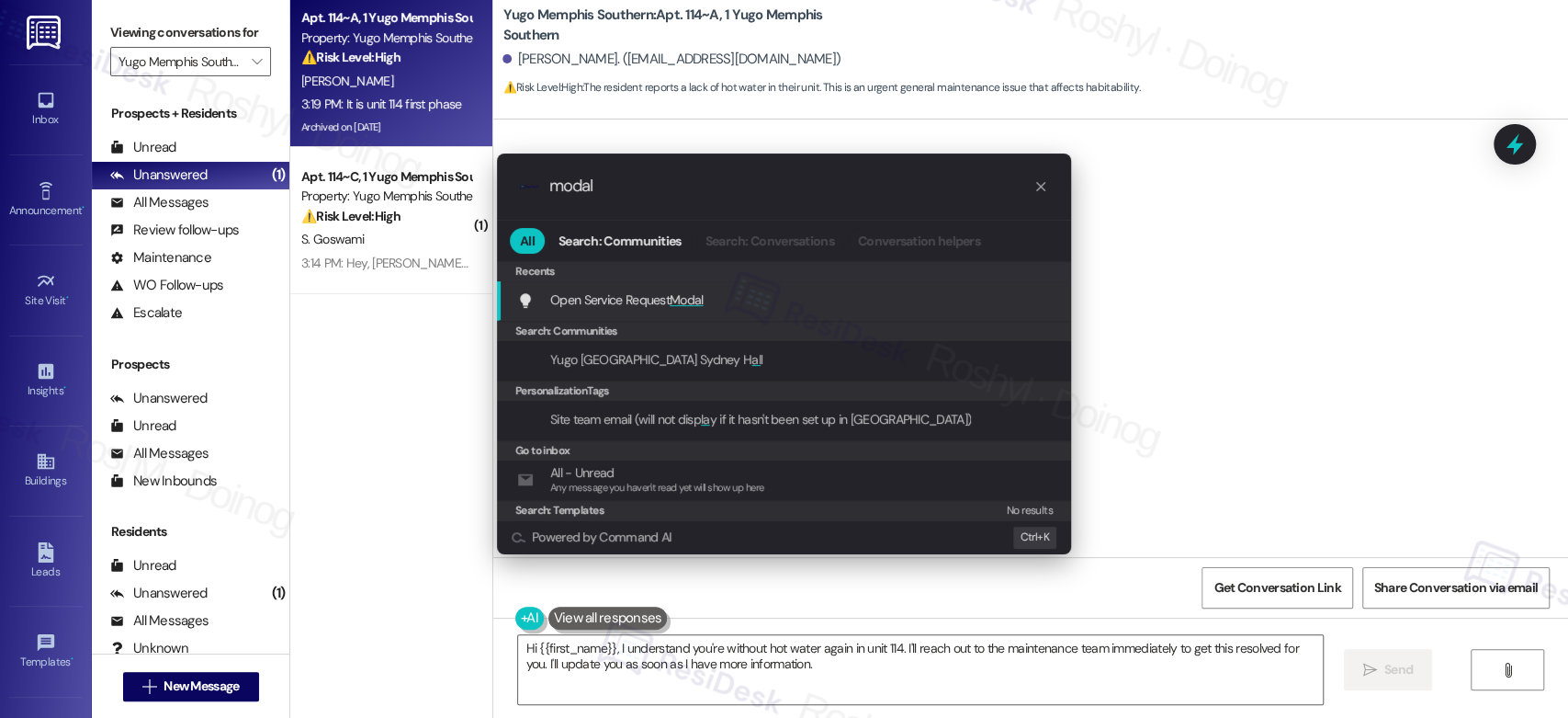
type input "modal"
click at [934, 310] on div "Open Service Request Modal Add shortcut" at bounding box center [784, 301] width 574 height 40
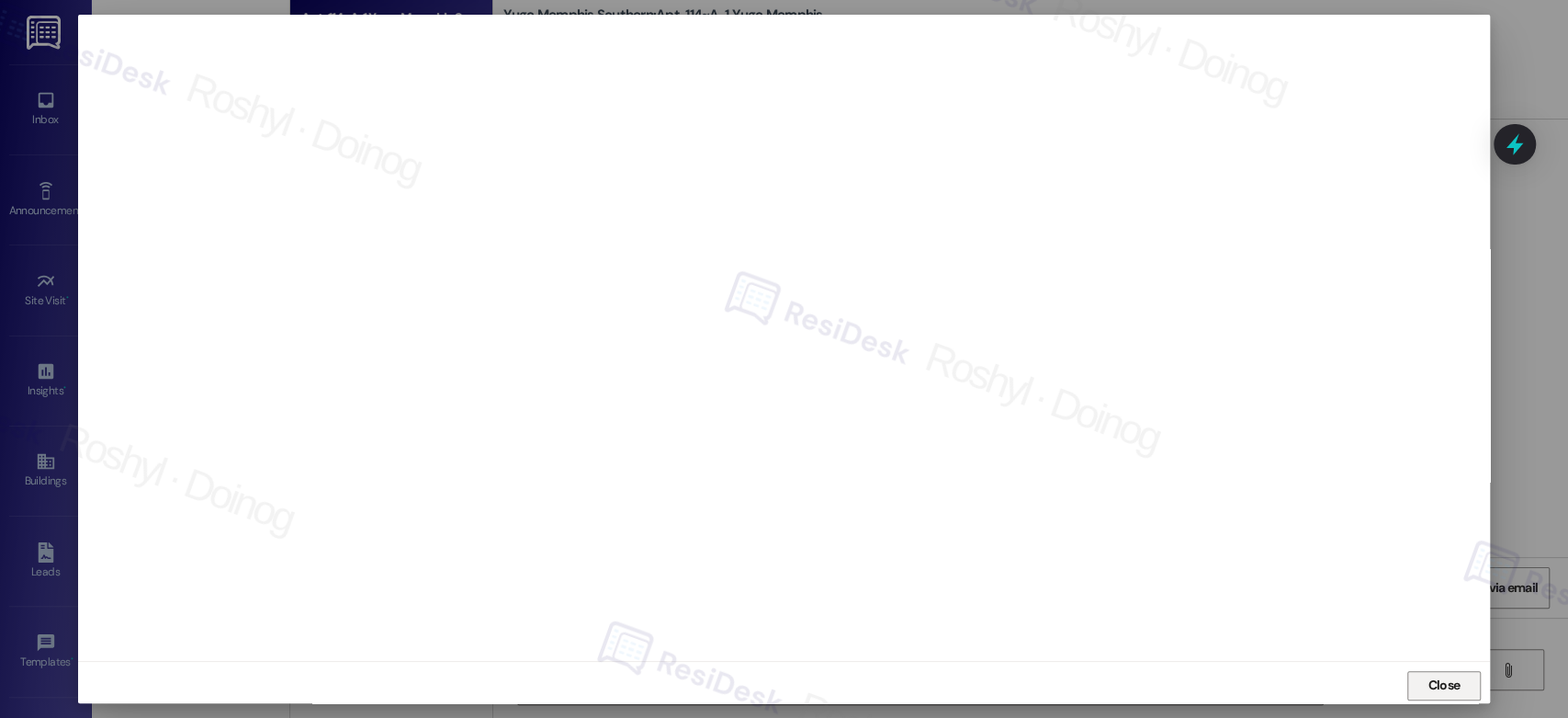
click at [1438, 689] on span "Close" at bounding box center [1443, 685] width 32 height 19
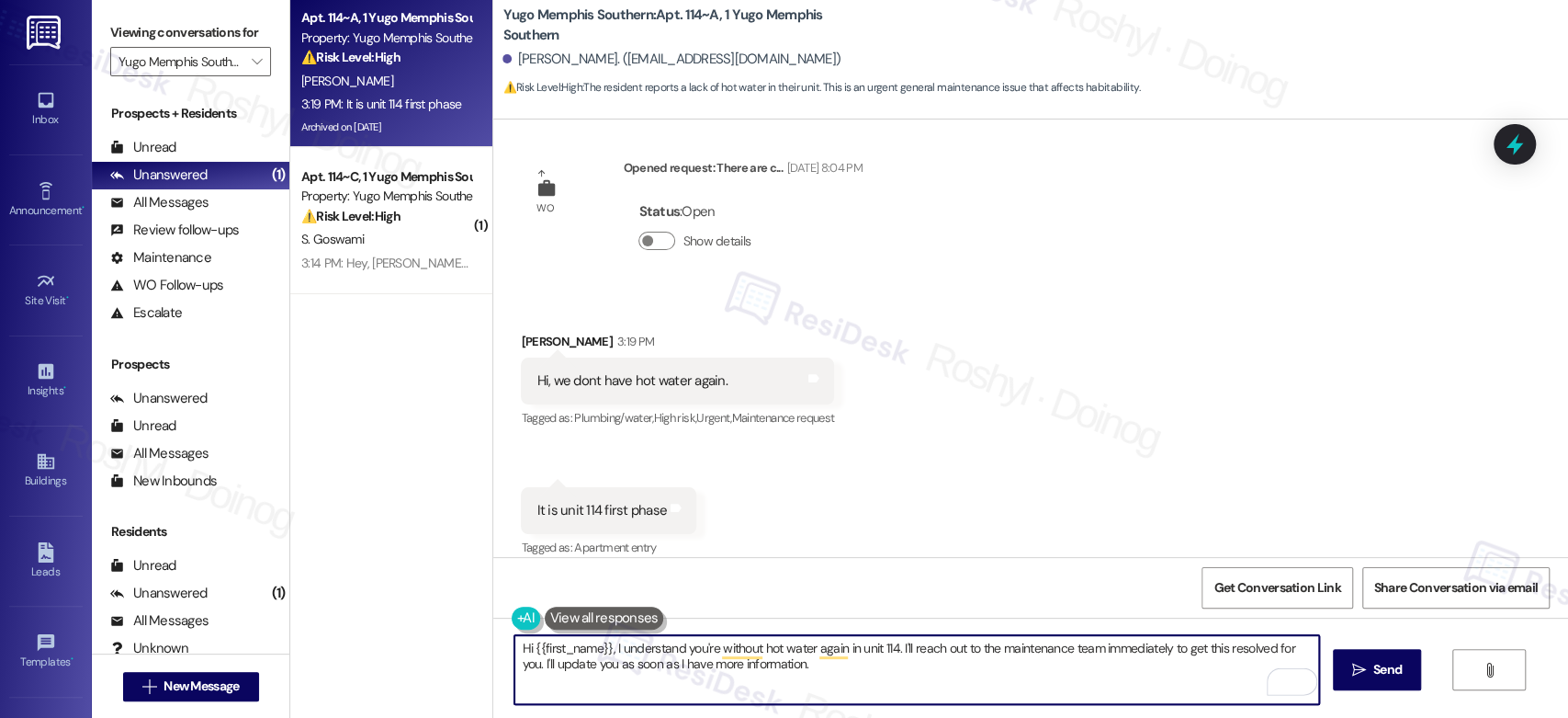
drag, startPoint x: 809, startPoint y: 682, endPoint x: 511, endPoint y: 641, distance: 300.8
click at [514, 641] on textarea "Hi {{first_name}}, I understand you're without hot water again in unit 114. I'l…" at bounding box center [916, 669] width 803 height 68
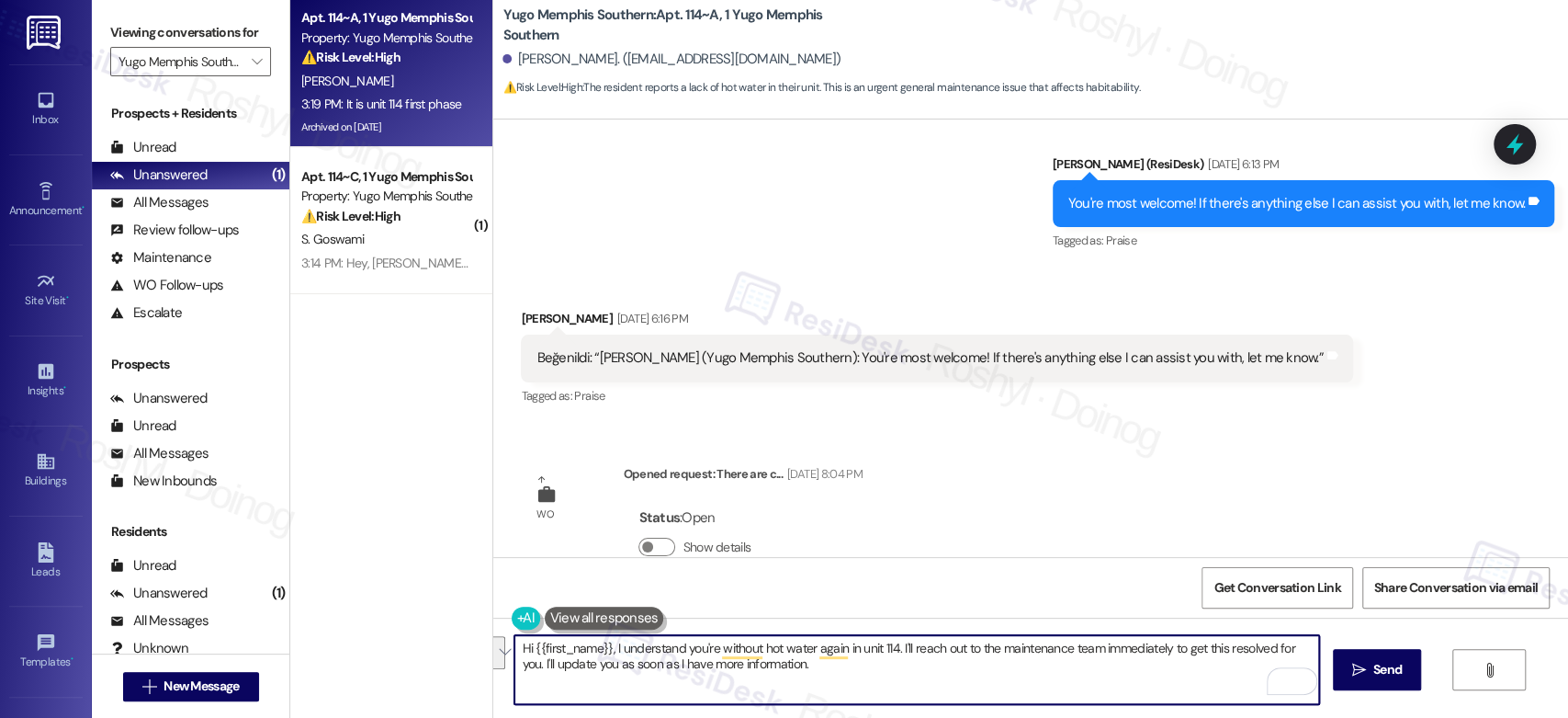
scroll to position [9136, 0]
click at [796, 666] on textarea "Hi {{first_name}}, I understand you're without hot water again in unit 114. I'l…" at bounding box center [916, 669] width 803 height 68
drag, startPoint x: 786, startPoint y: 678, endPoint x: 608, endPoint y: 649, distance: 180.3
click at [608, 649] on textarea "Hi {{first_name}}, I understand you're without hot water again in unit 114. I'l…" at bounding box center [916, 669] width 803 height 68
paste textarea "Hi! Thanks for letting us know. Sorry to hear you’re having trouble with the ho…"
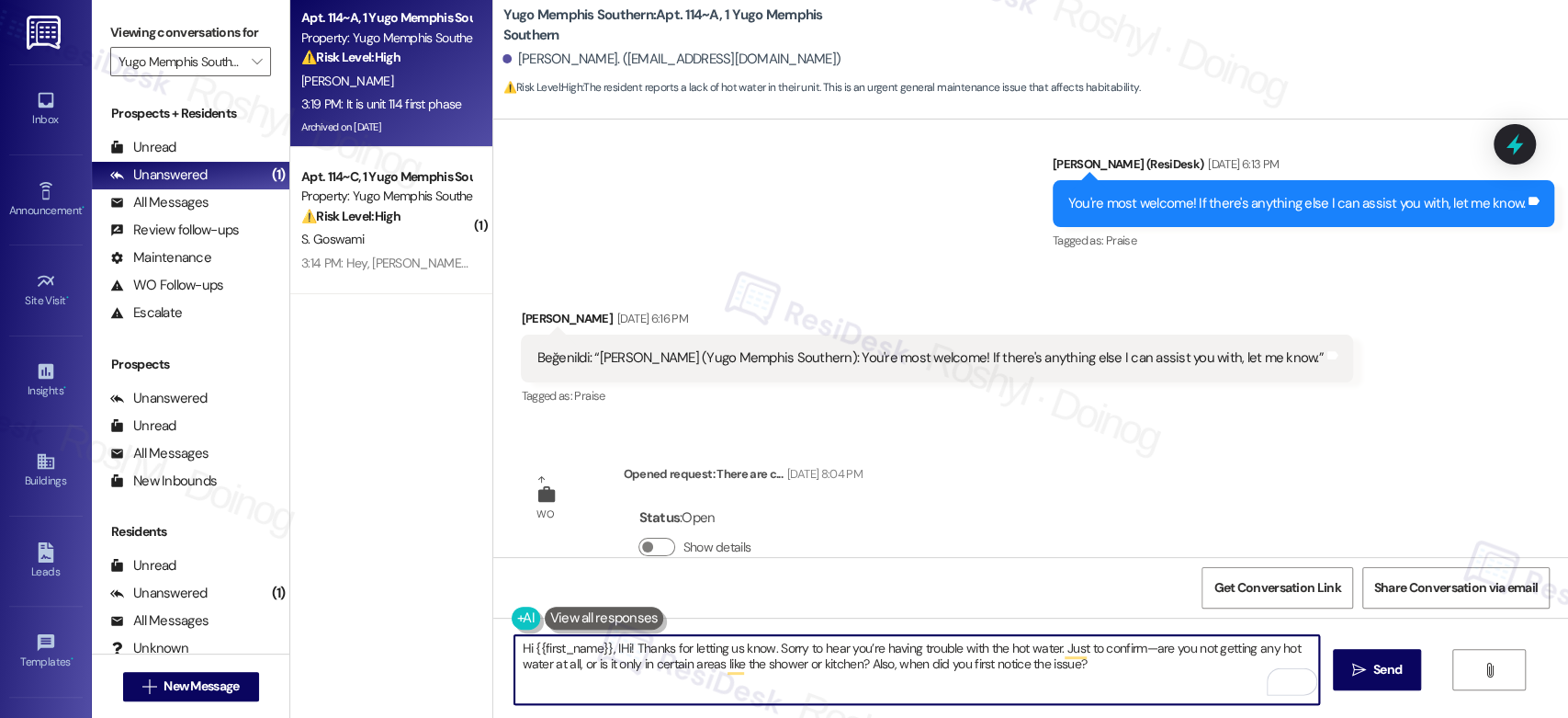
click at [625, 650] on textarea "Hi {{first_name}}, IHi! Thanks for letting us know. Sorry to hear you’re having…" at bounding box center [916, 669] width 803 height 68
click at [515, 650] on textarea "Hi {{first_name}}, Thanks for letting us know. Sorry to hear you’re having trou…" at bounding box center [916, 669] width 803 height 68
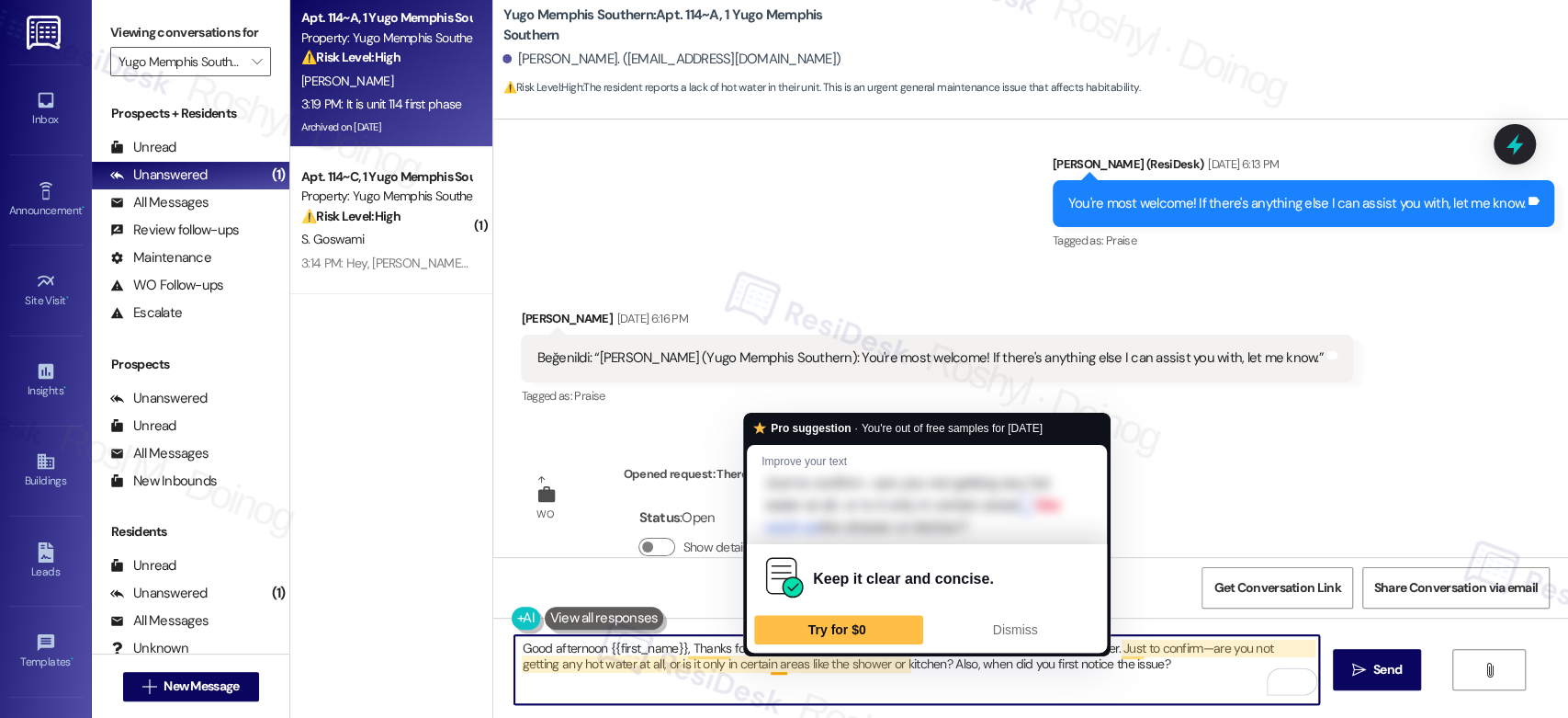
click at [963, 677] on textarea "Good afternoon {{first_name}}, Thanks for letting us know. Sorry to hear you’re…" at bounding box center [916, 669] width 803 height 68
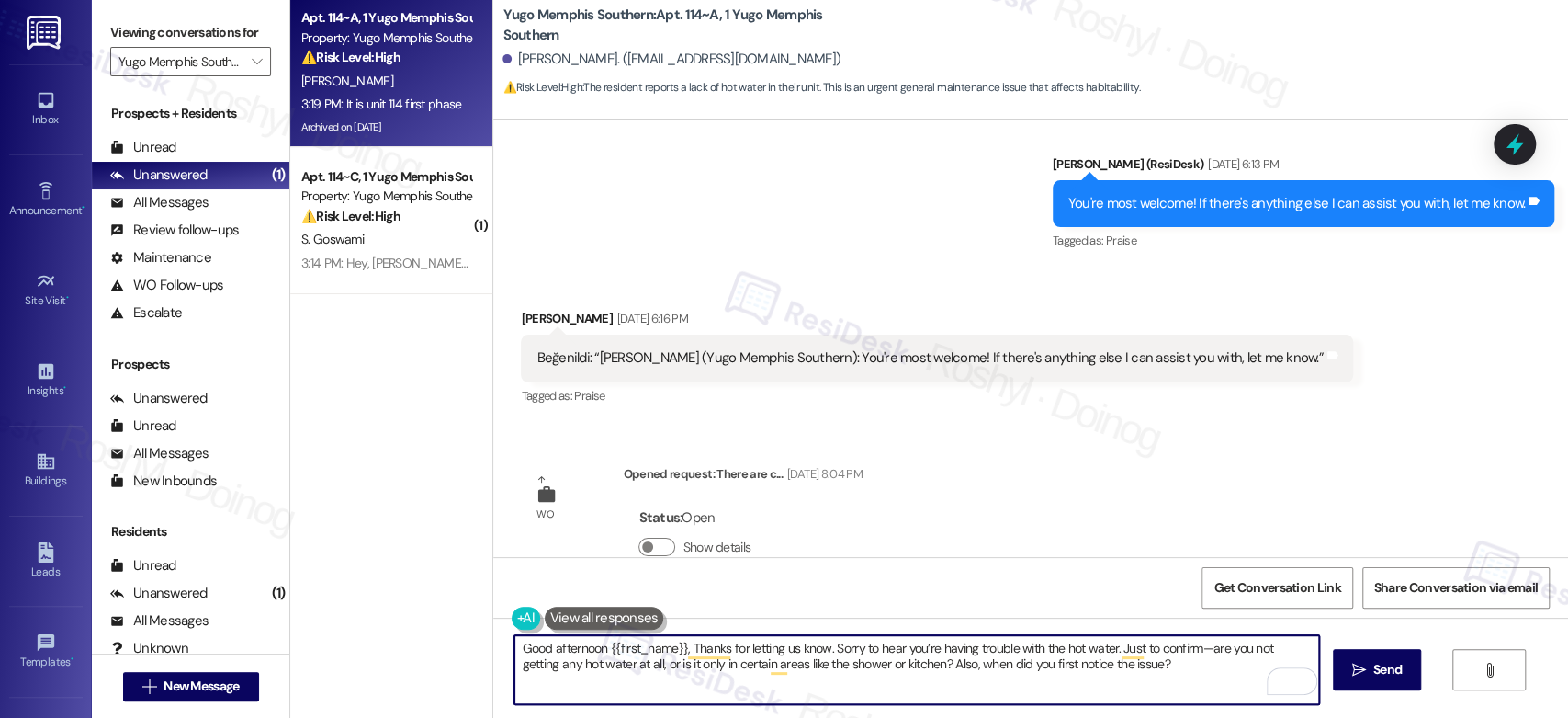
click at [1192, 651] on textarea "Good afternoon {{first_name}}, Thanks for letting us know. Sorry to hear you’re…" at bounding box center [916, 669] width 803 height 68
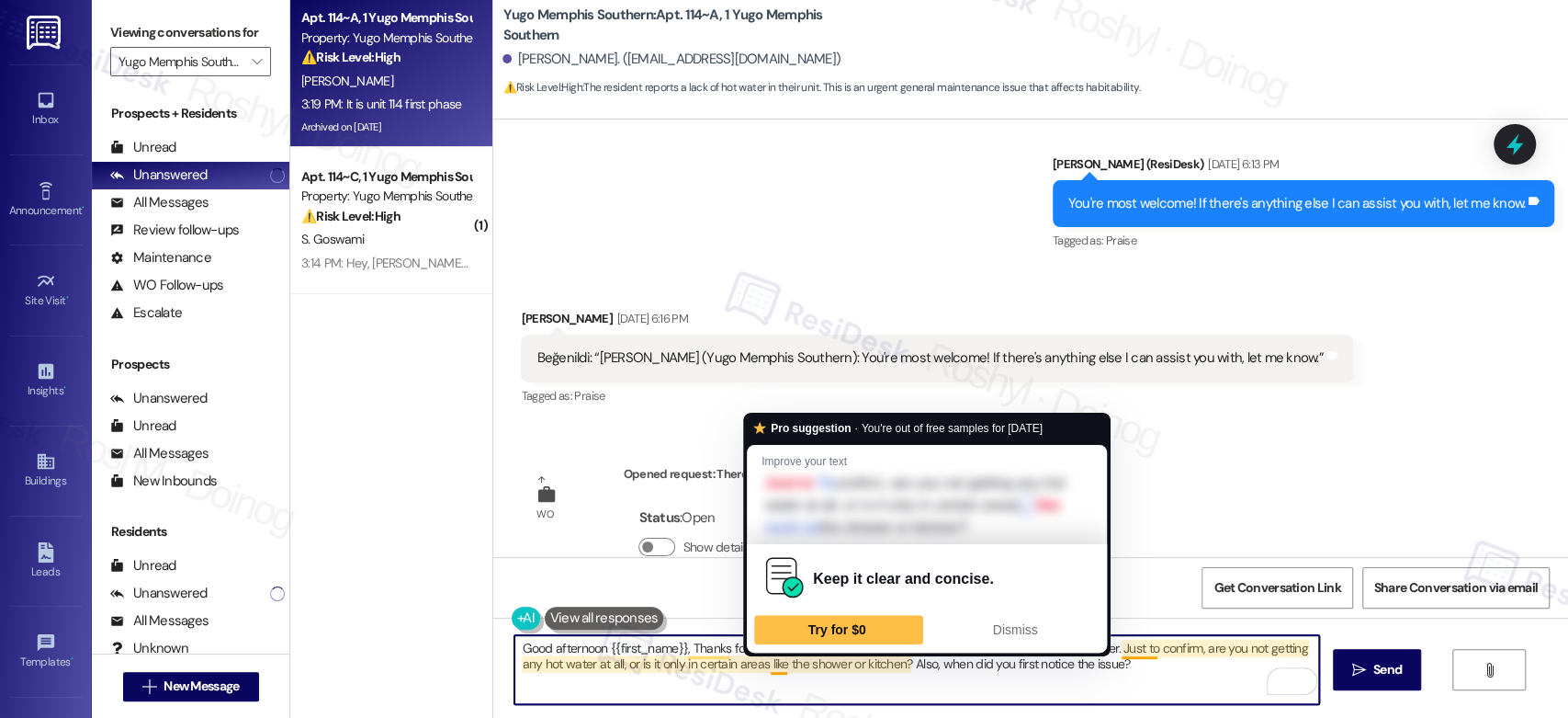
click at [764, 669] on textarea "Good afternoon {{first_name}}, Thanks for letting us know. Sorry to hear you’re…" at bounding box center [916, 669] width 803 height 68
click at [780, 666] on textarea "Good afternoon {{first_name}}, Thanks for letting us know. Sorry to hear you’re…" at bounding box center [916, 669] width 803 height 68
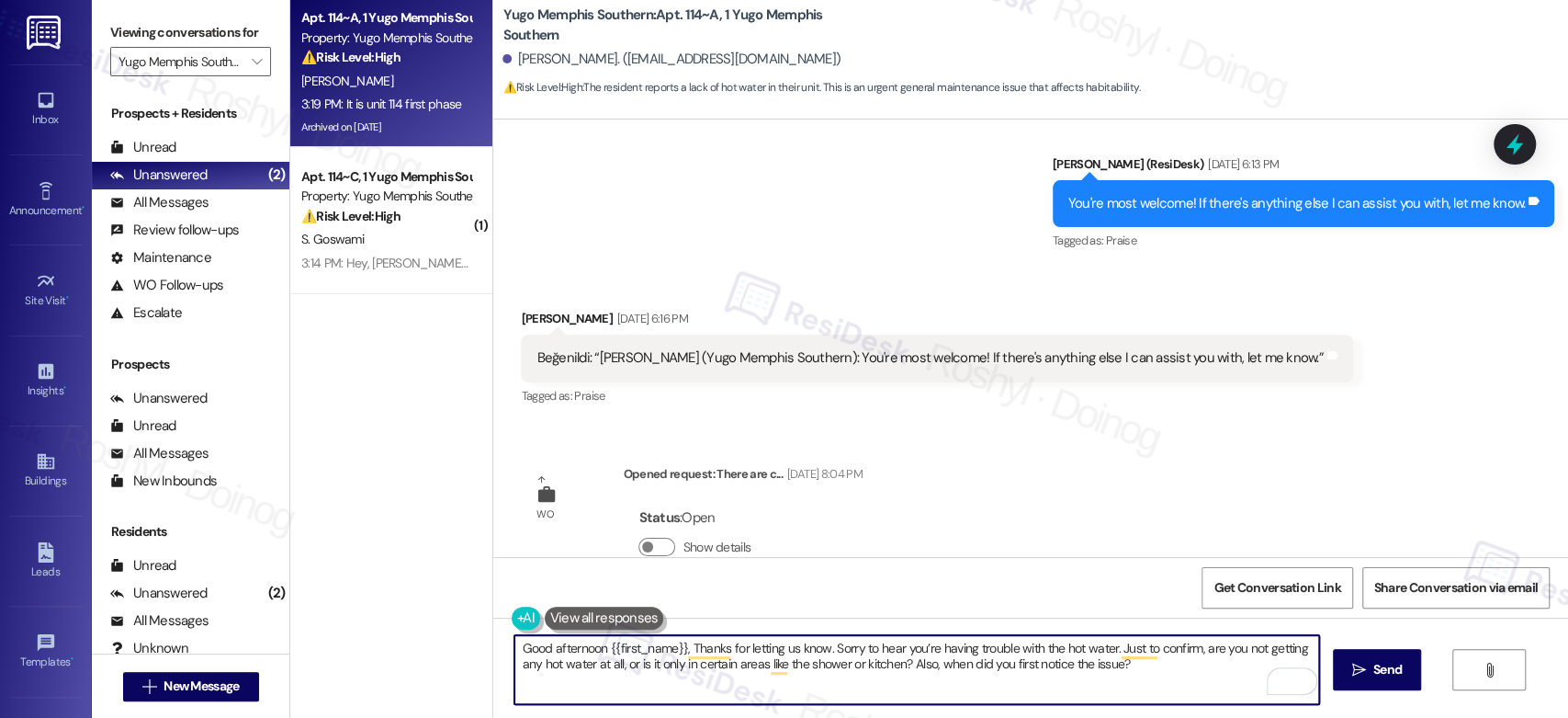
drag, startPoint x: 749, startPoint y: 664, endPoint x: 800, endPoint y: 667, distance: 51.1
click at [800, 667] on textarea "Good afternoon {{first_name}}, Thanks for letting us know. Sorry to hear you’re…" at bounding box center [916, 669] width 803 height 68
click at [775, 667] on textarea "Good afternoon {{first_name}}, Thanks for letting us know. Sorry to hear you’re…" at bounding box center [916, 669] width 803 height 68
drag, startPoint x: 756, startPoint y: 665, endPoint x: 891, endPoint y: 663, distance: 135.0
click at [891, 663] on textarea "Good afternoon {{first_name}}, Thanks for letting us know. Sorry to hear you’re…" at bounding box center [916, 669] width 803 height 68
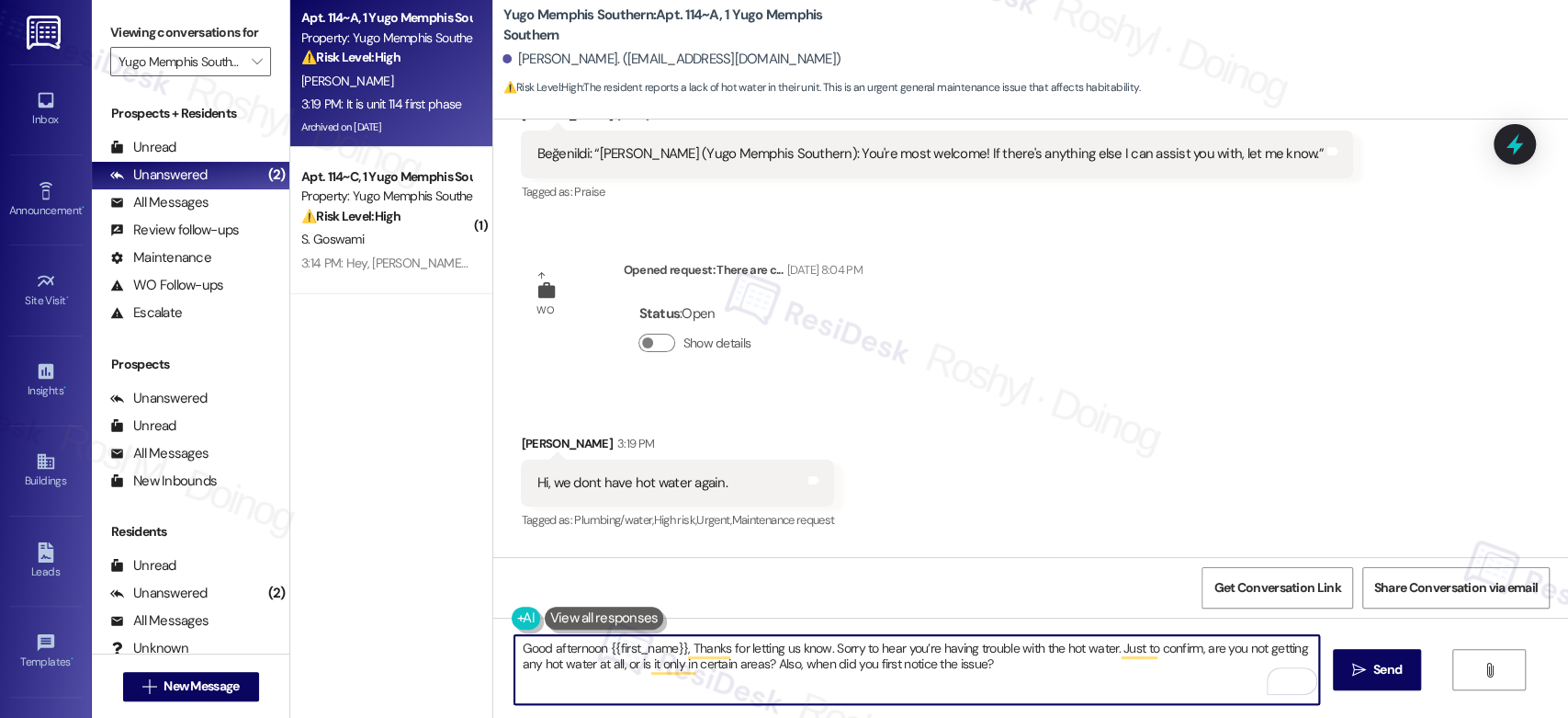
scroll to position [9442, 0]
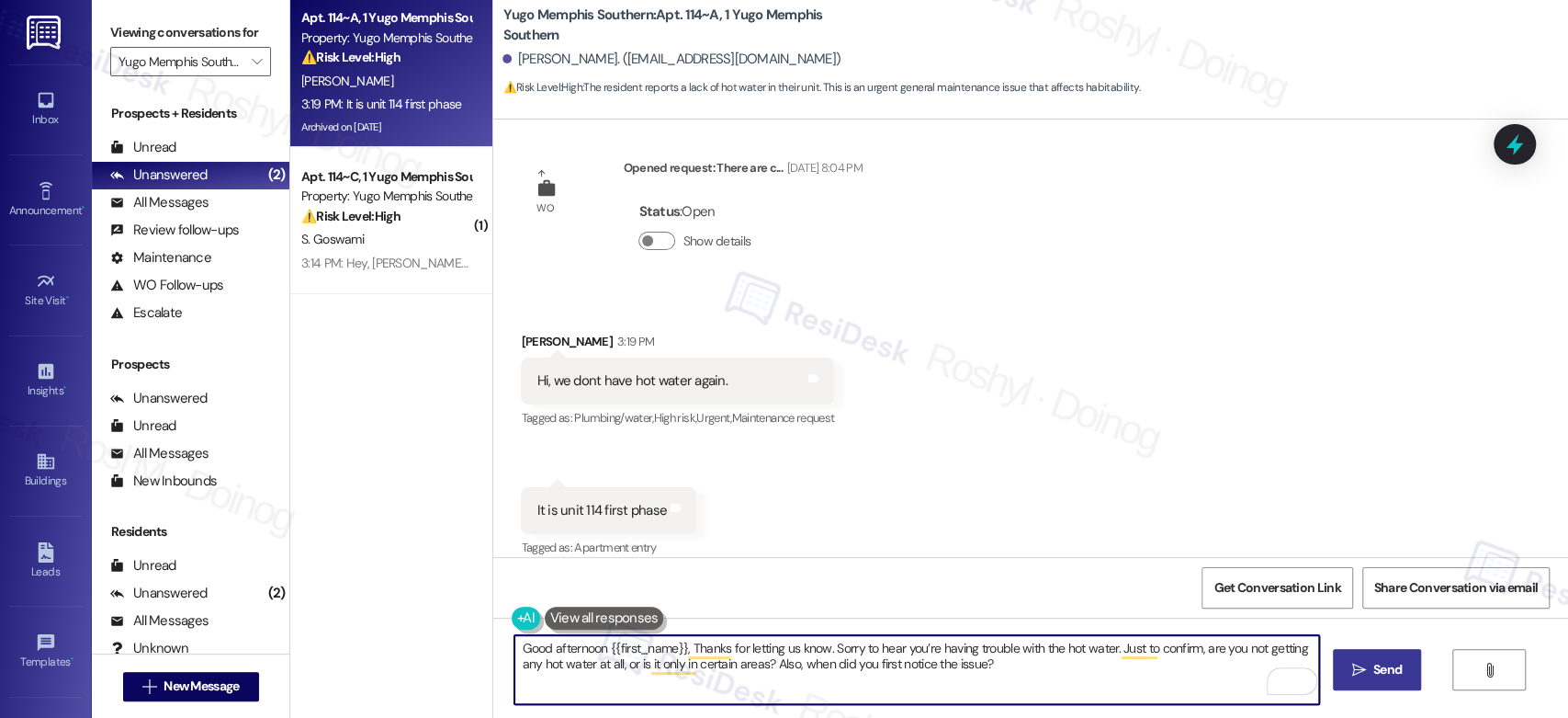
type textarea "Good afternoon {{first_name}}, Thanks for letting us know. Sorry to hear you’re…"
click at [1398, 674] on span "Send" at bounding box center [1387, 669] width 29 height 19
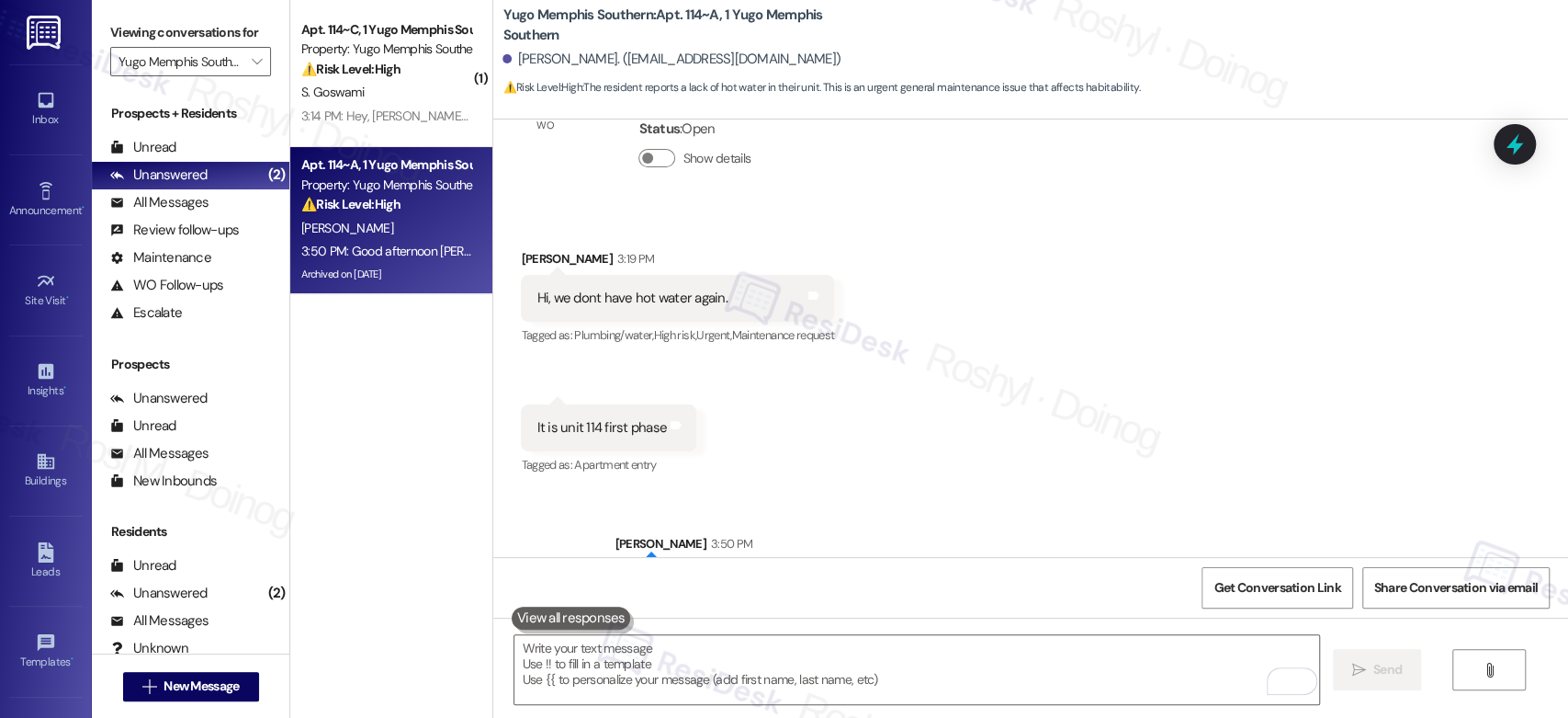
scroll to position [9591, 0]
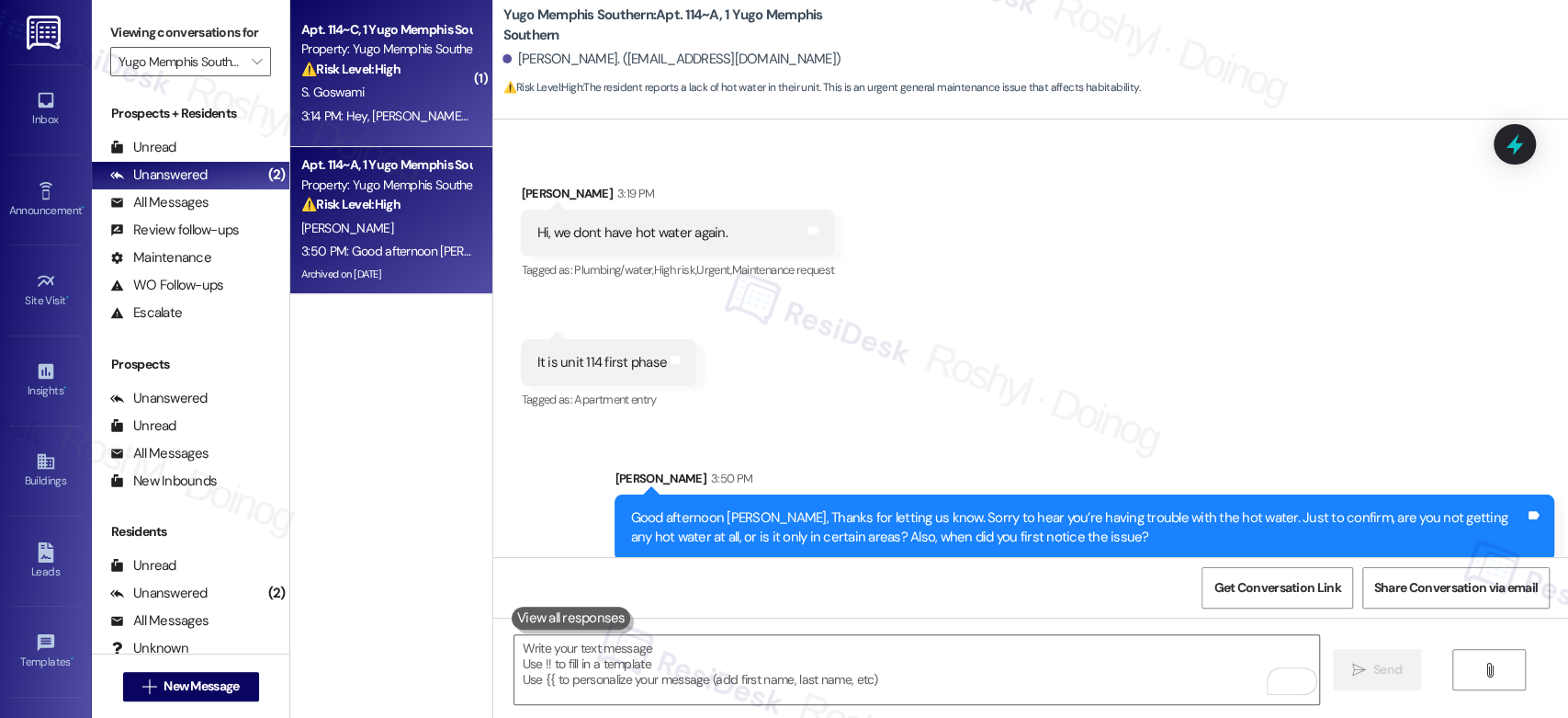
click at [341, 132] on div "Apt. 114~C, 1 Yugo Memphis Southern Property: Yugo Memphis Southern ⚠️ Risk Lev…" at bounding box center [391, 73] width 203 height 147
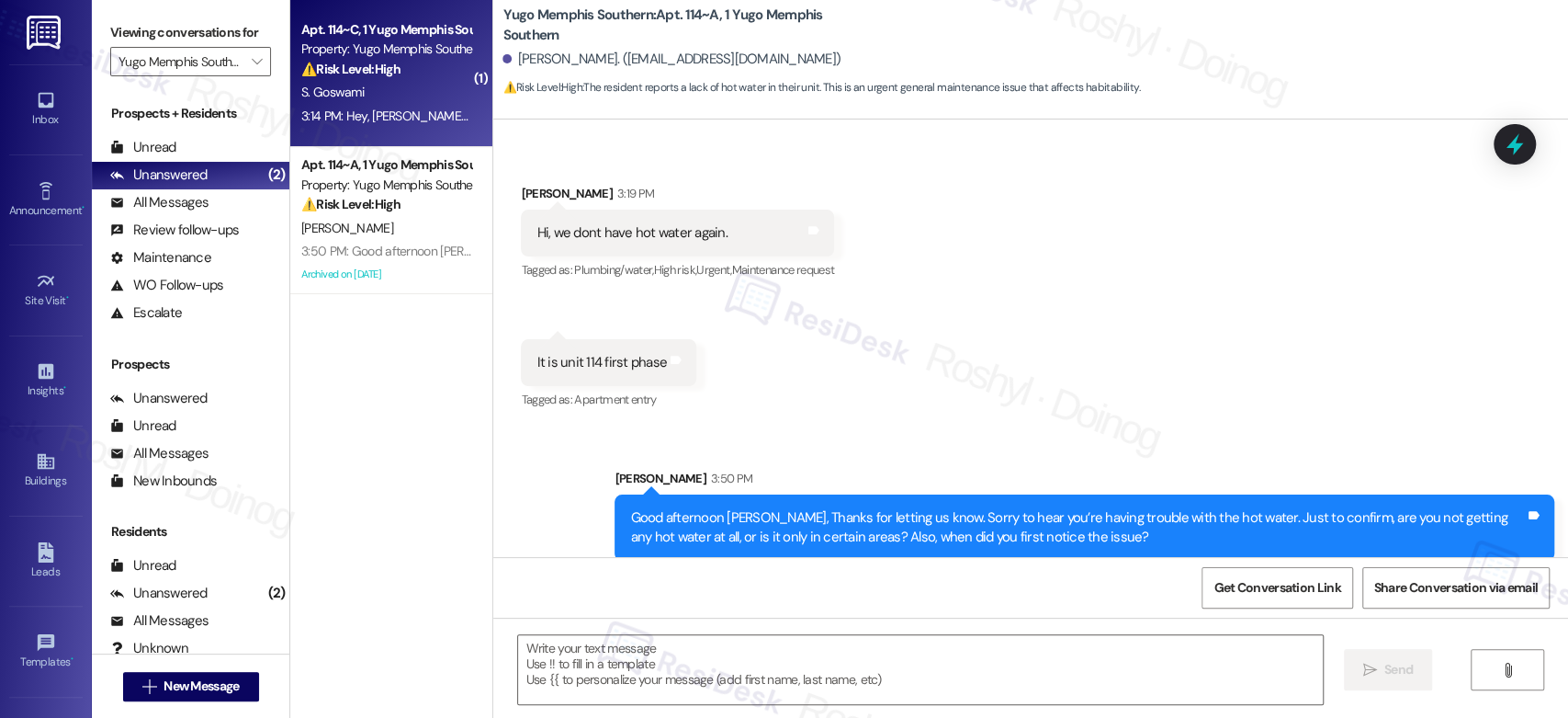
type textarea "Fetching suggested responses. Please feel free to read through the conversation…"
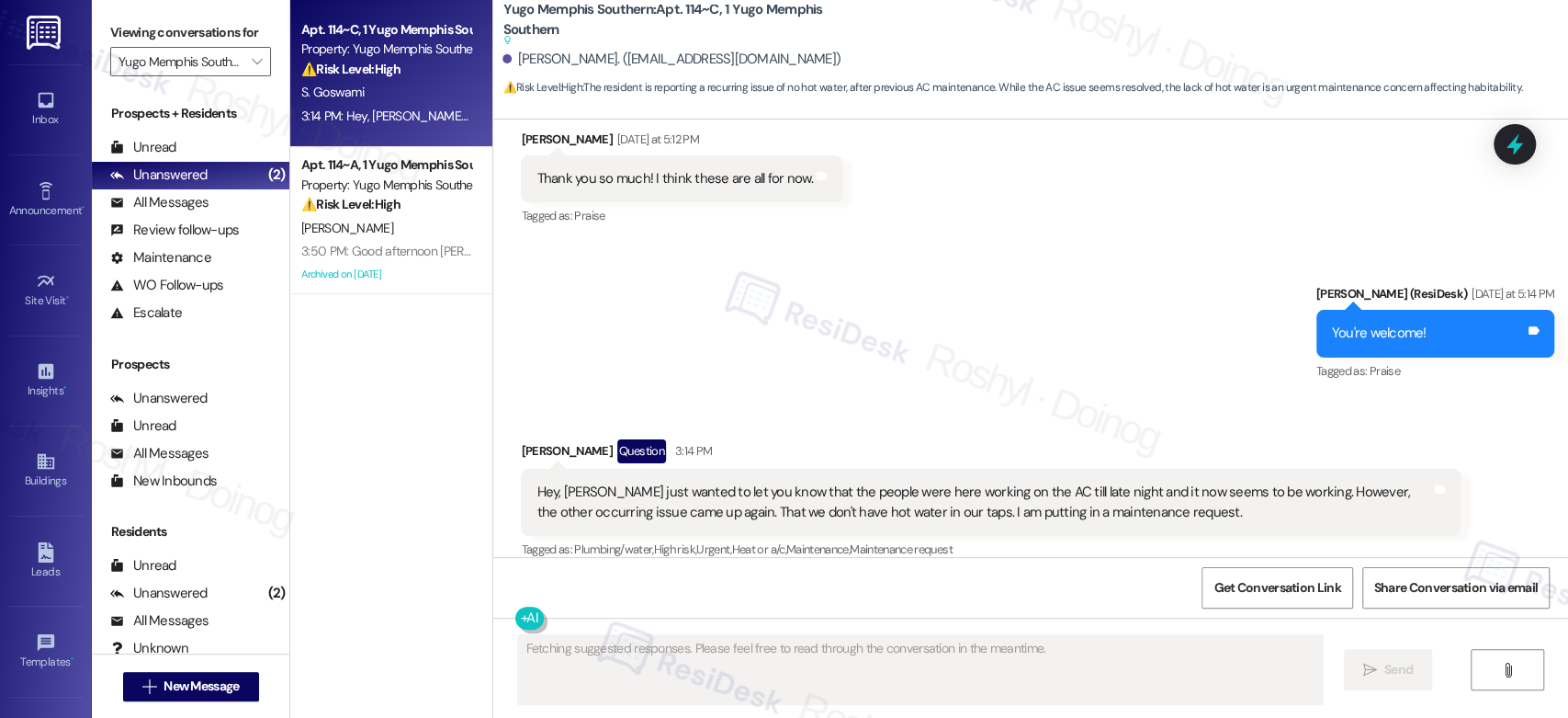
scroll to position [3185, 0]
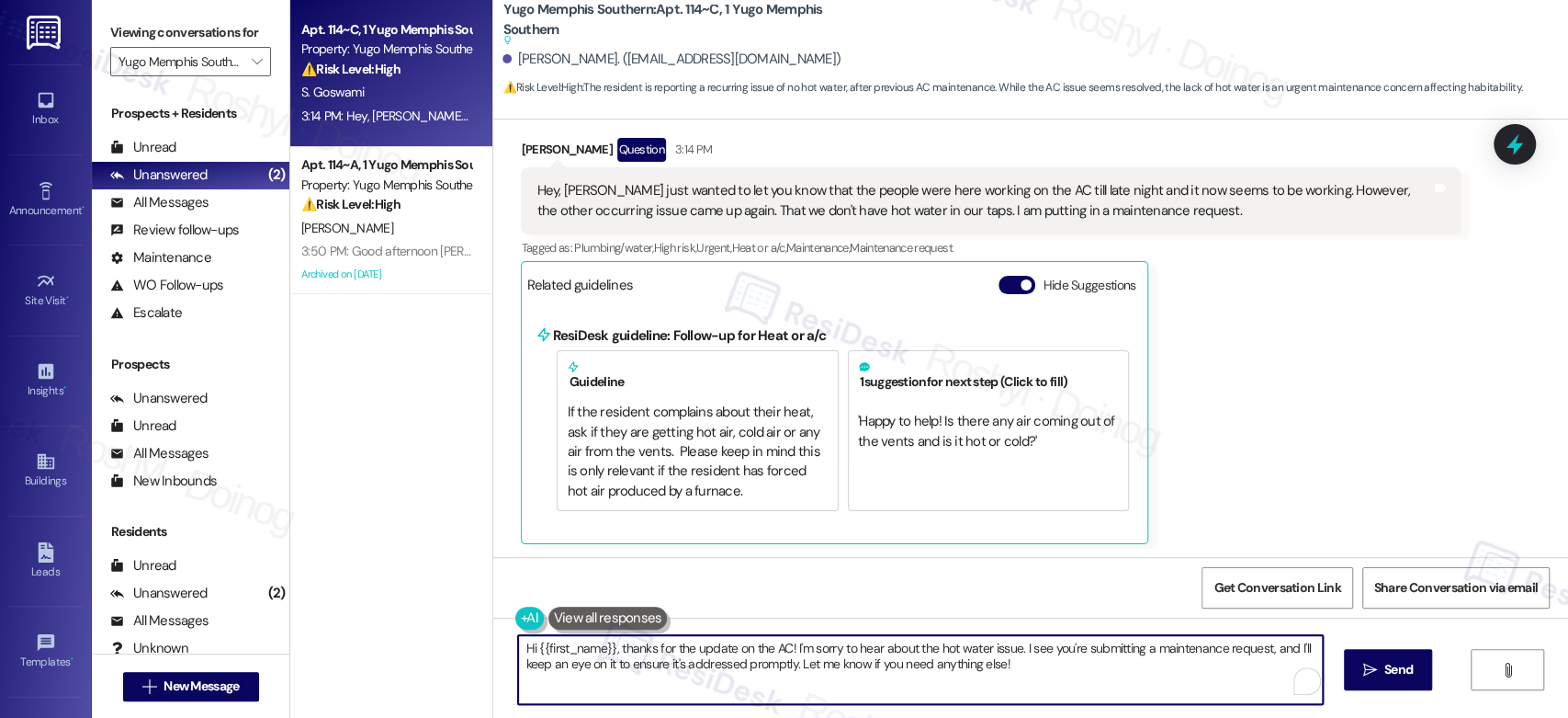
drag, startPoint x: 1030, startPoint y: 686, endPoint x: 346, endPoint y: 623, distance: 686.9
click at [346, 623] on div "Apt. 114~C, 1 Yugo Memphis Southern Property: Yugo Memphis Southern ⚠️ Risk Lev…" at bounding box center [929, 359] width 1278 height 718
paste textarea "! Thanks for letting us know. Sorry to hear you’re having trouble with the hot …"
click at [520, 647] on textarea "Hi! Thanks for letting us know. Sorry to hear you’re having trouble with the ho…" at bounding box center [916, 669] width 803 height 68
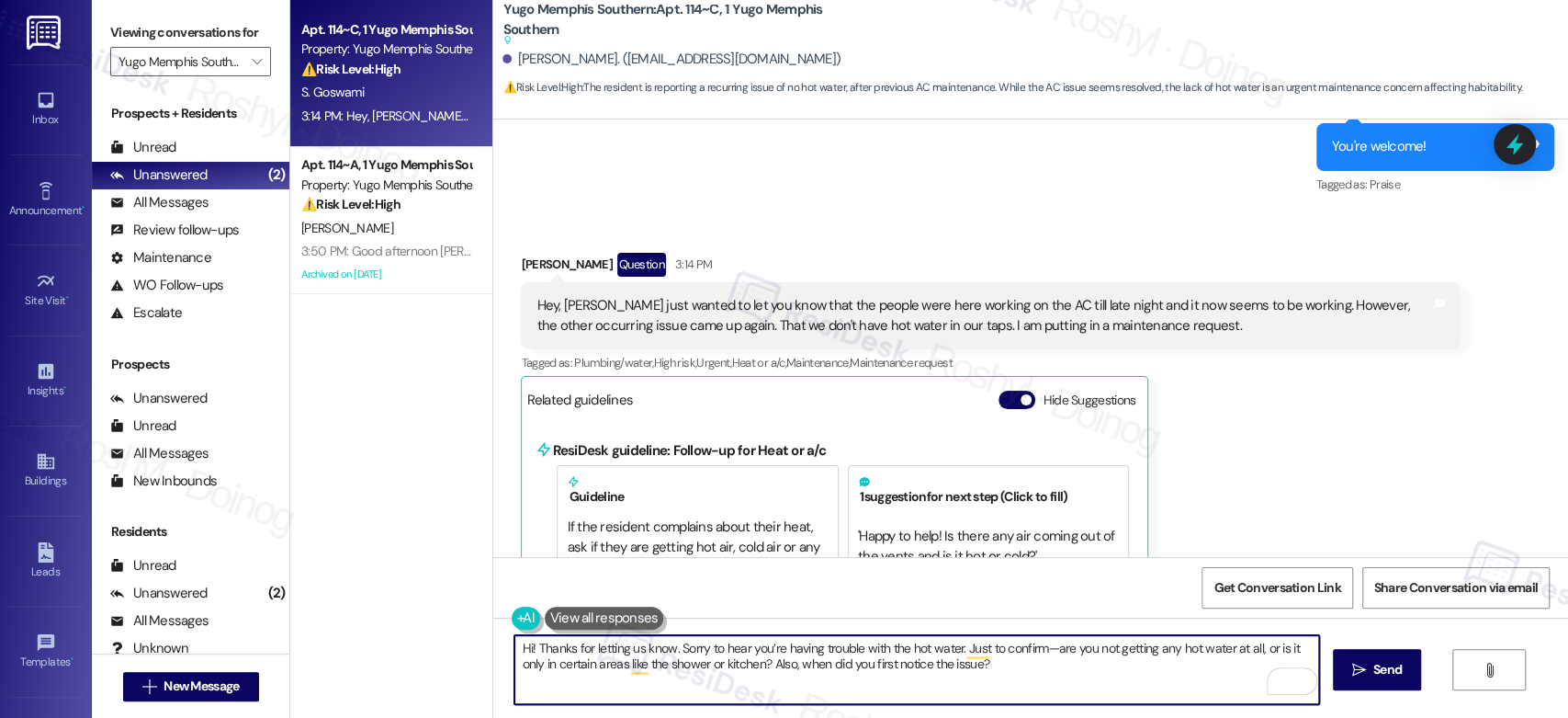
scroll to position [3082, 0]
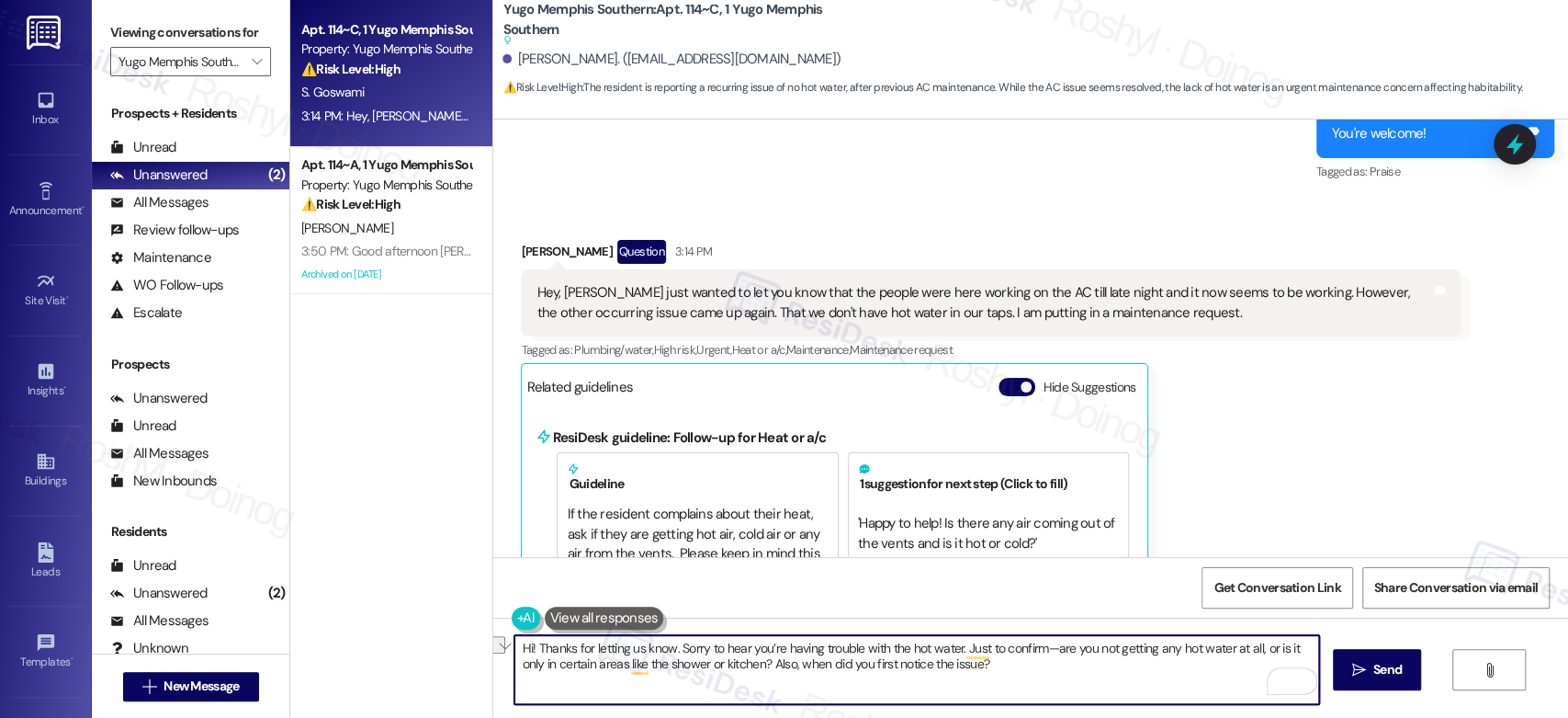
drag, startPoint x: 671, startPoint y: 650, endPoint x: 660, endPoint y: 651, distance: 11.0
click at [660, 651] on textarea "Hi! Thanks for letting us know. Sorry to hear you’re having trouble with the ho…" at bounding box center [916, 669] width 803 height 68
drag, startPoint x: 736, startPoint y: 648, endPoint x: 668, endPoint y: 650, distance: 68.0
click at [668, 650] on textarea "Hi! Thanks for letting us know. Sorry to hear you’re having trouble with the ho…" at bounding box center [916, 669] width 803 height 68
click at [751, 654] on textarea "Hi! Thanks for letting us know. I apologize you’re having trouble with the hot …" at bounding box center [916, 669] width 803 height 68
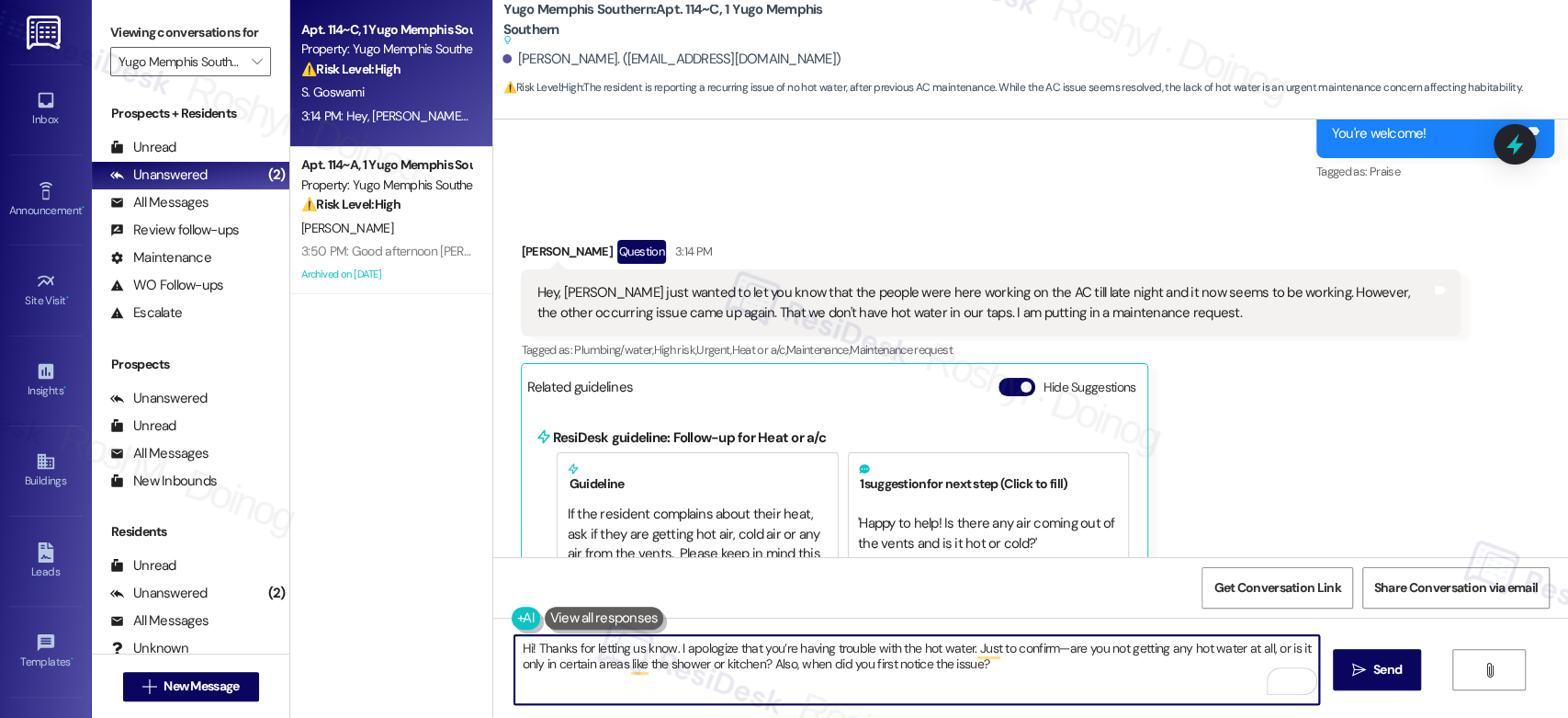
click at [1044, 654] on textarea "Hi! Thanks for letting us know. I apologize that you’re having trouble with the…" at bounding box center [916, 669] width 803 height 68
type textarea "Hi! Thanks for letting us know. I apologize that you’re having trouble with the…"
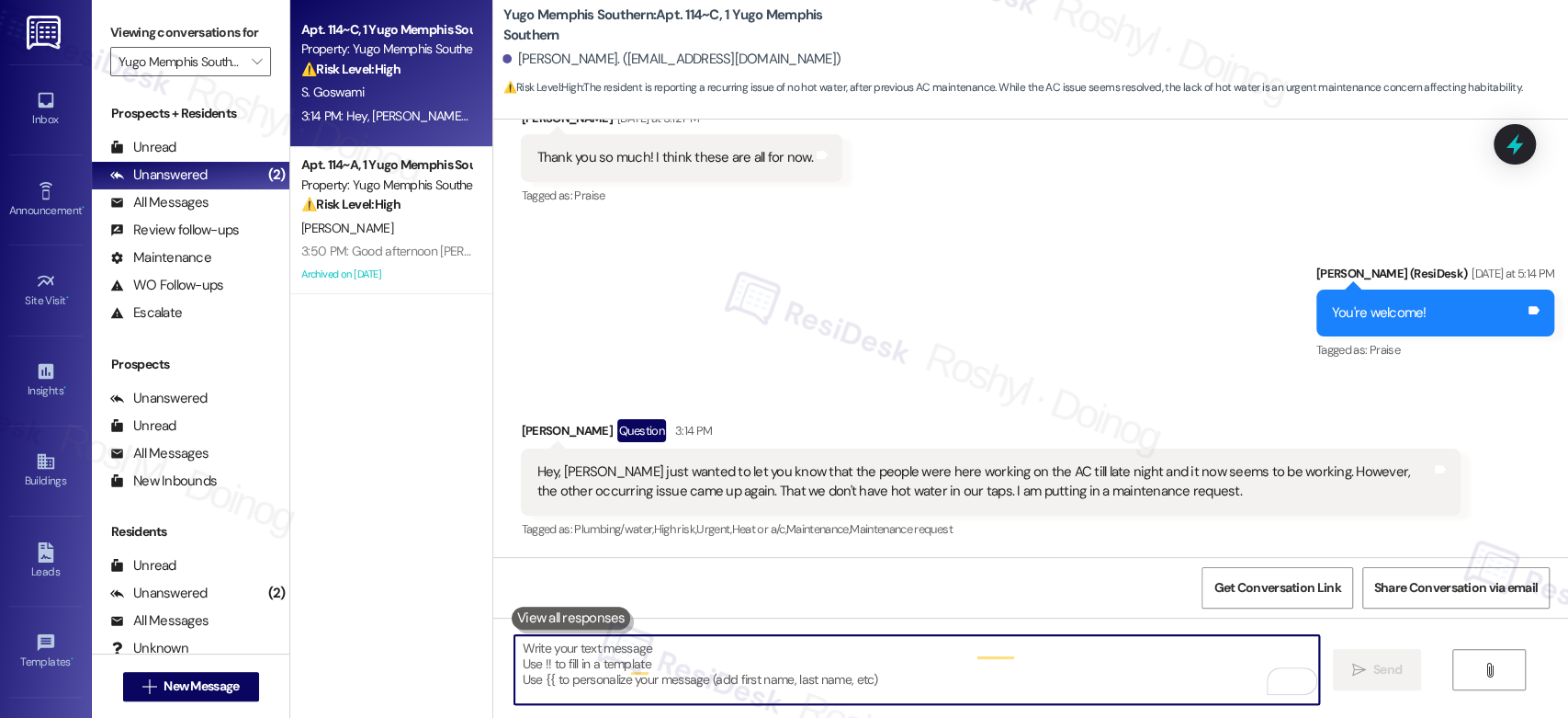
scroll to position [2856, 0]
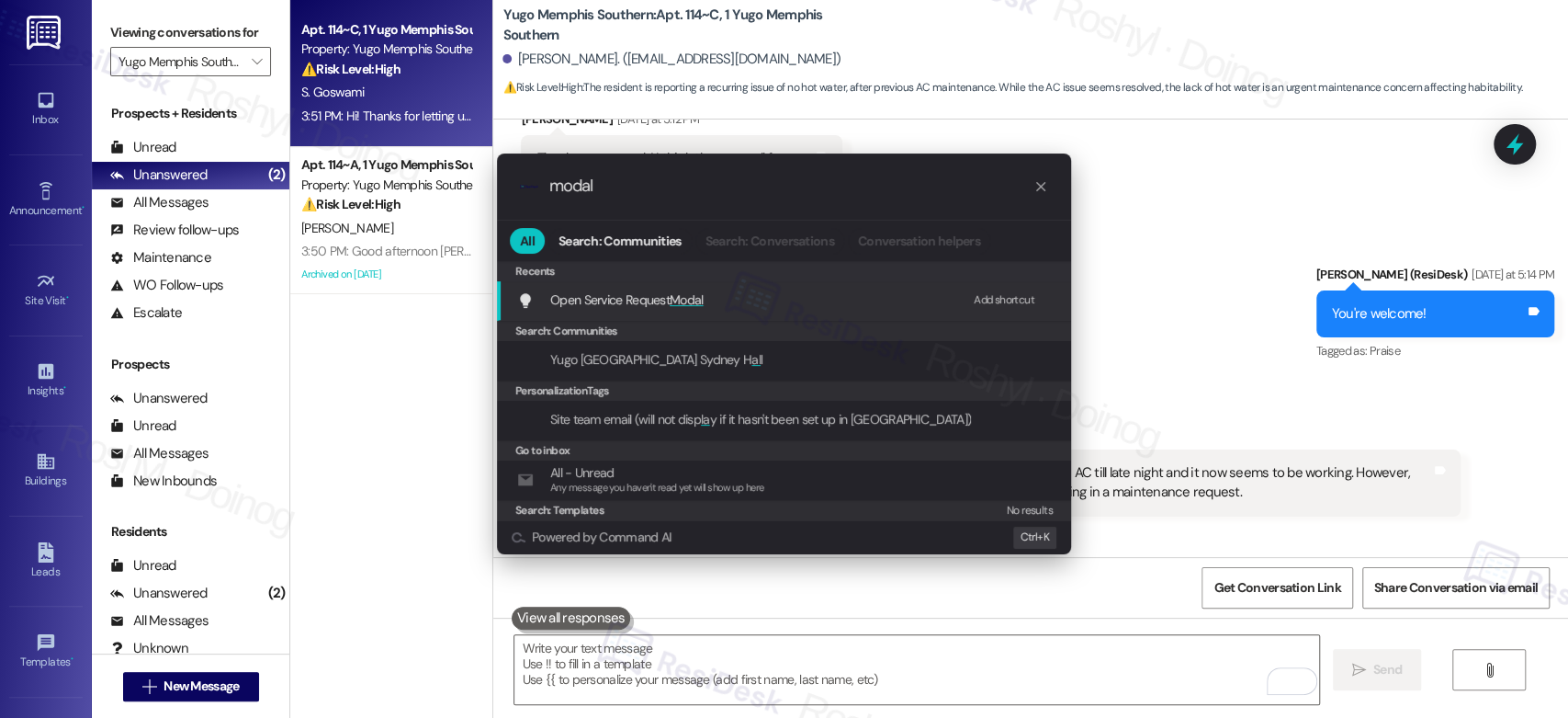
type input "modal"
click at [910, 301] on div "Open Service Request Modal Add shortcut" at bounding box center [785, 299] width 537 height 20
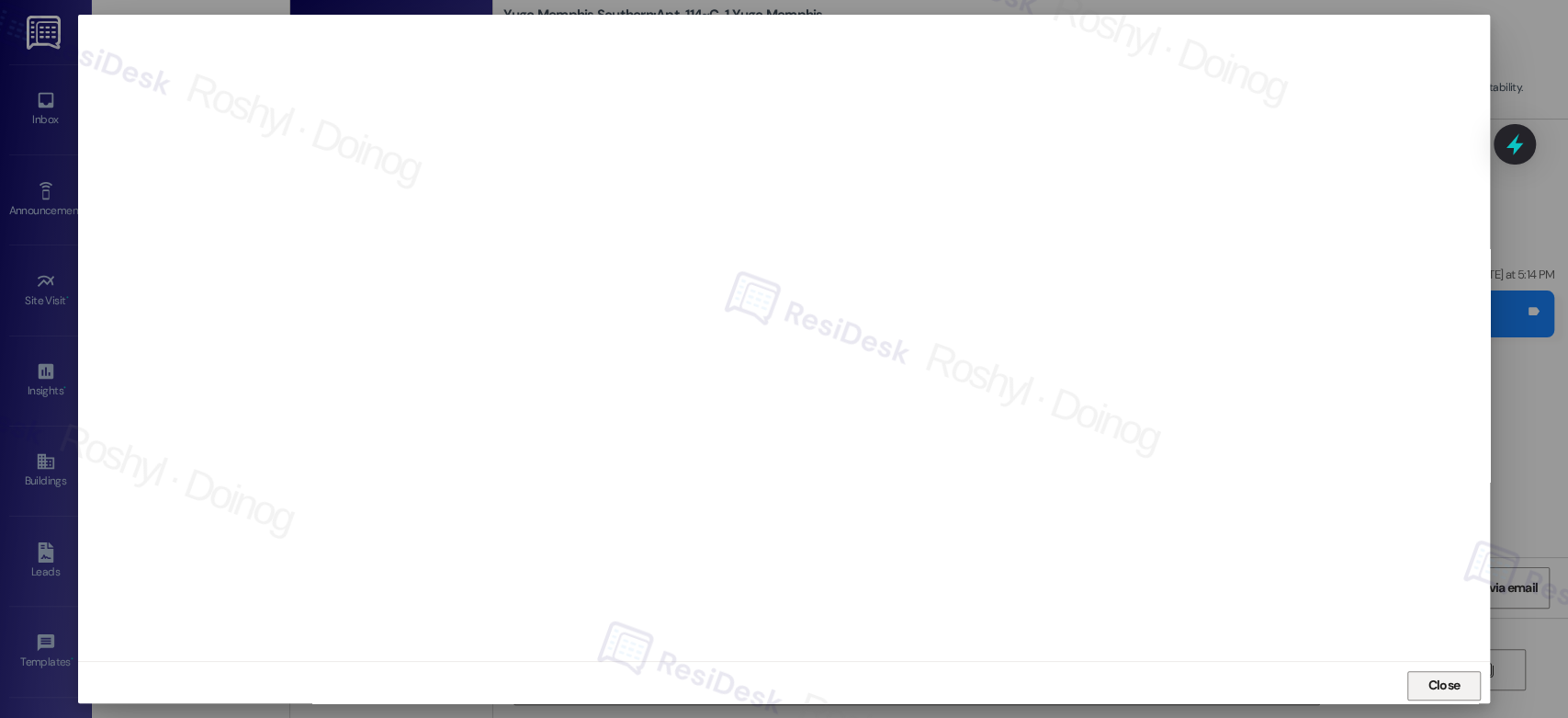
click at [1475, 685] on button "Close" at bounding box center [1443, 685] width 73 height 29
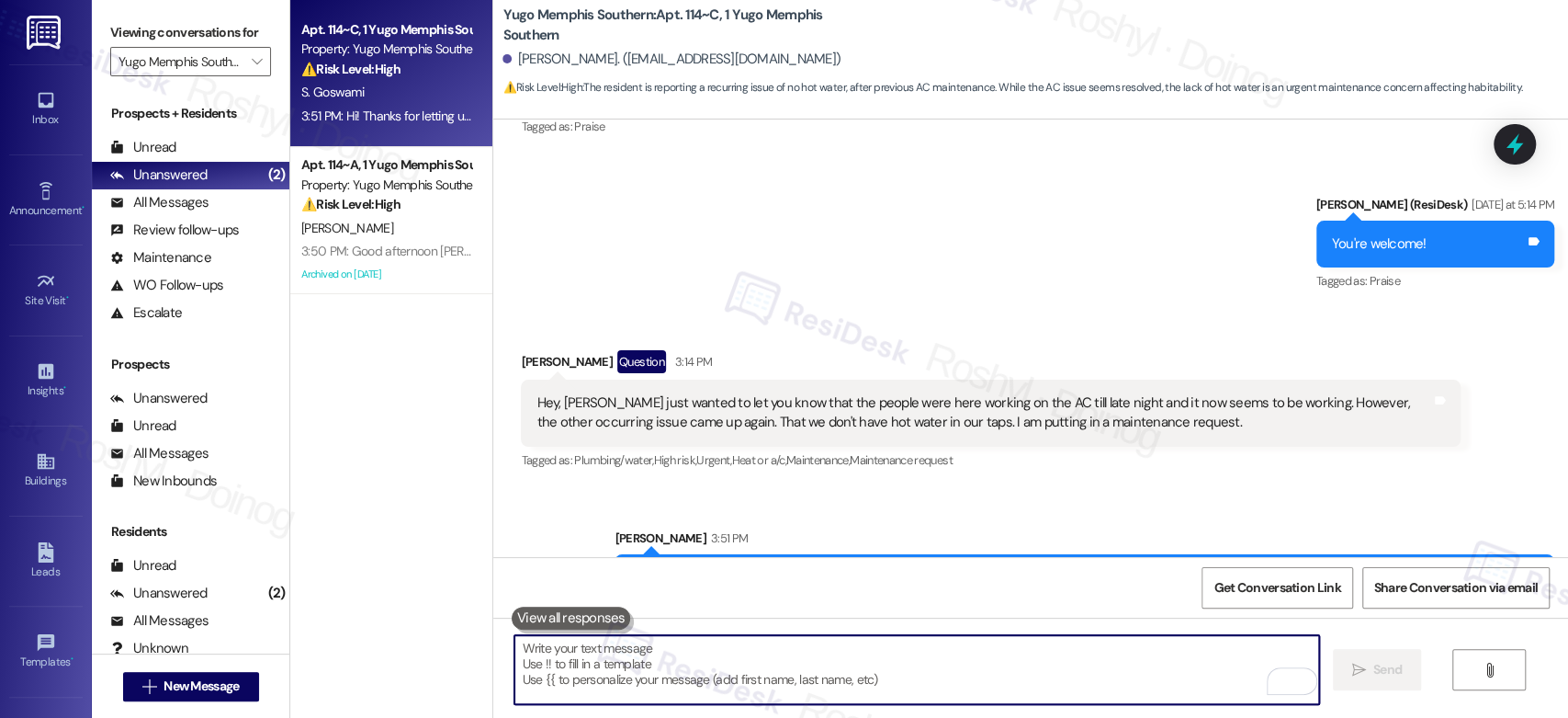
scroll to position [3003, 0]
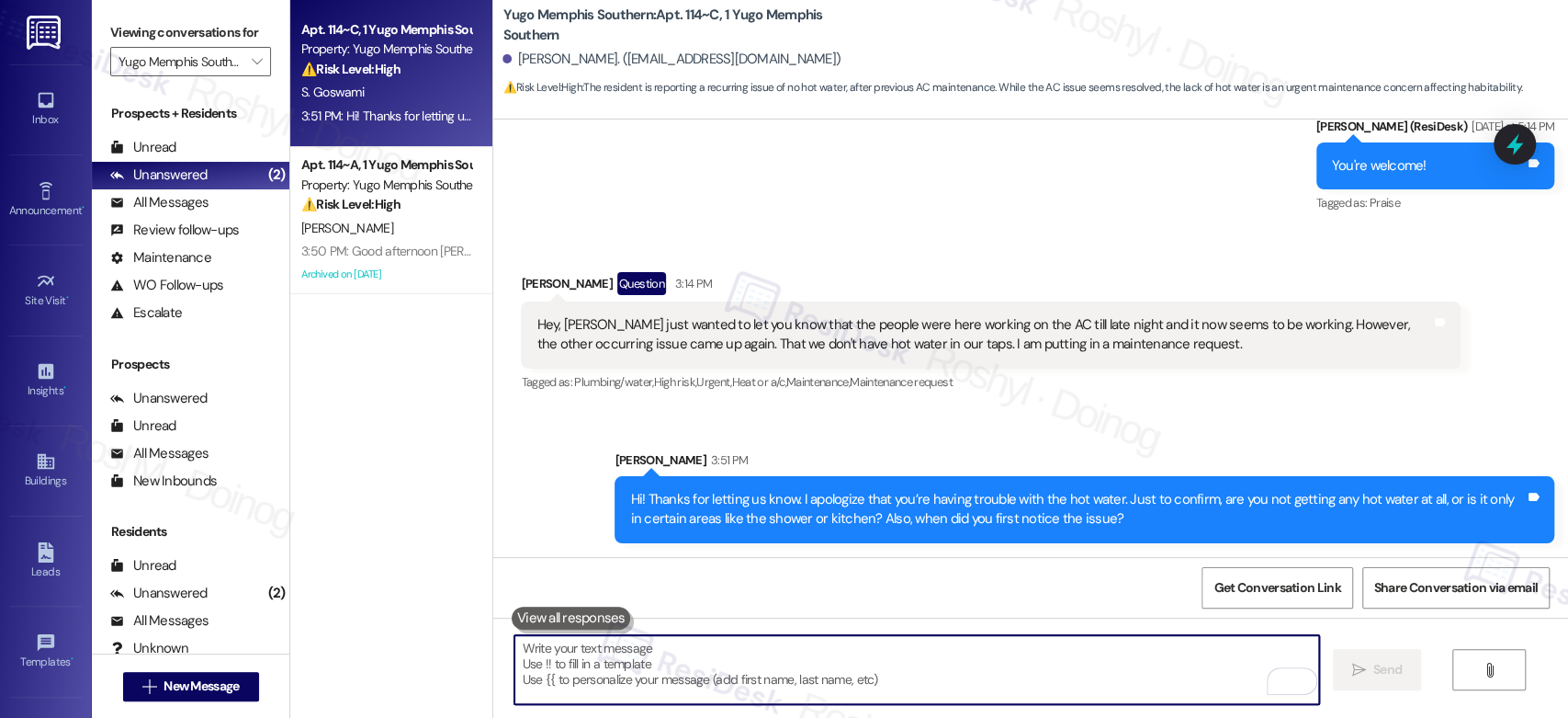
type textarea "I"
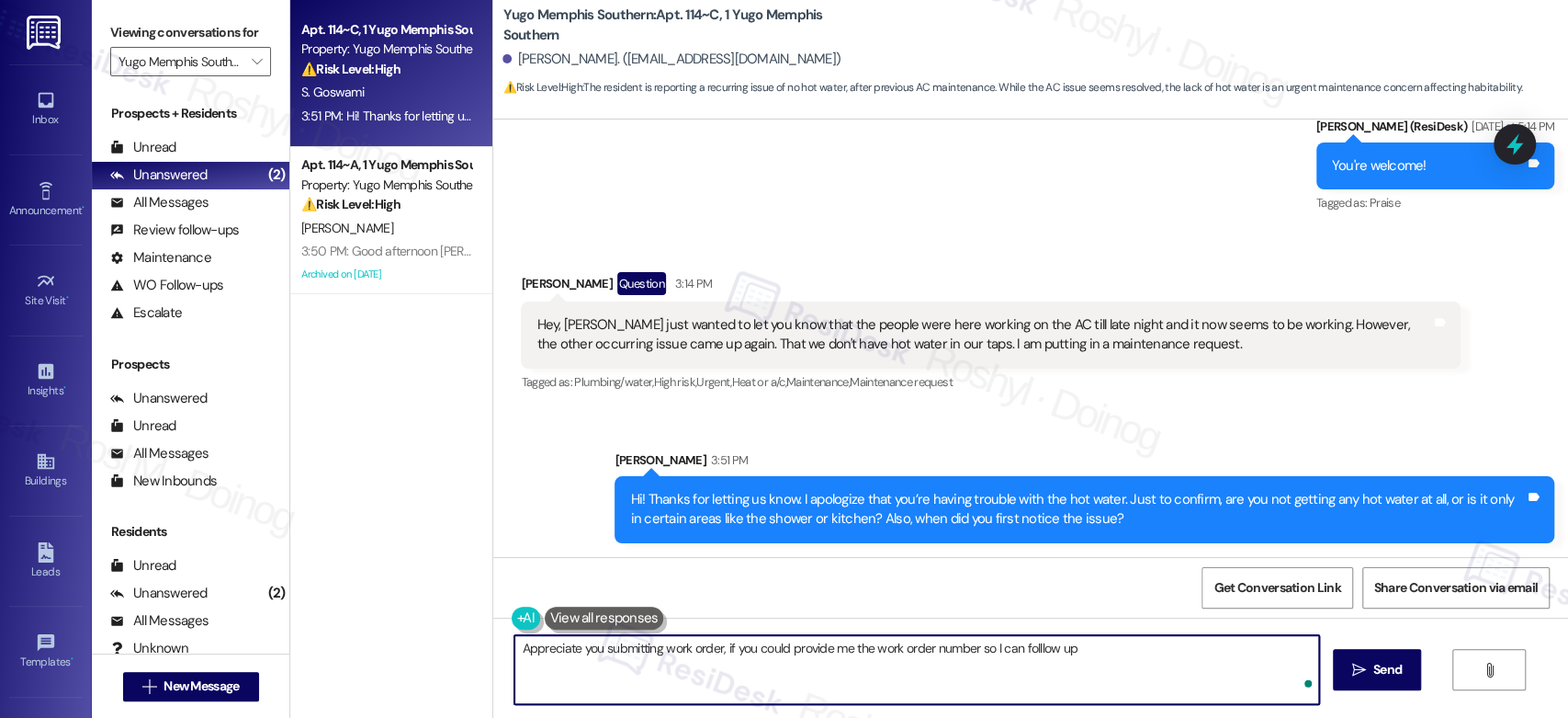
type textarea "Appreciate you submitting work order, if you could provide me the work order nu…"
click at [728, 648] on textarea "Appreciate you submitting work order, if you could provide me the work order nu…" at bounding box center [916, 669] width 803 height 68
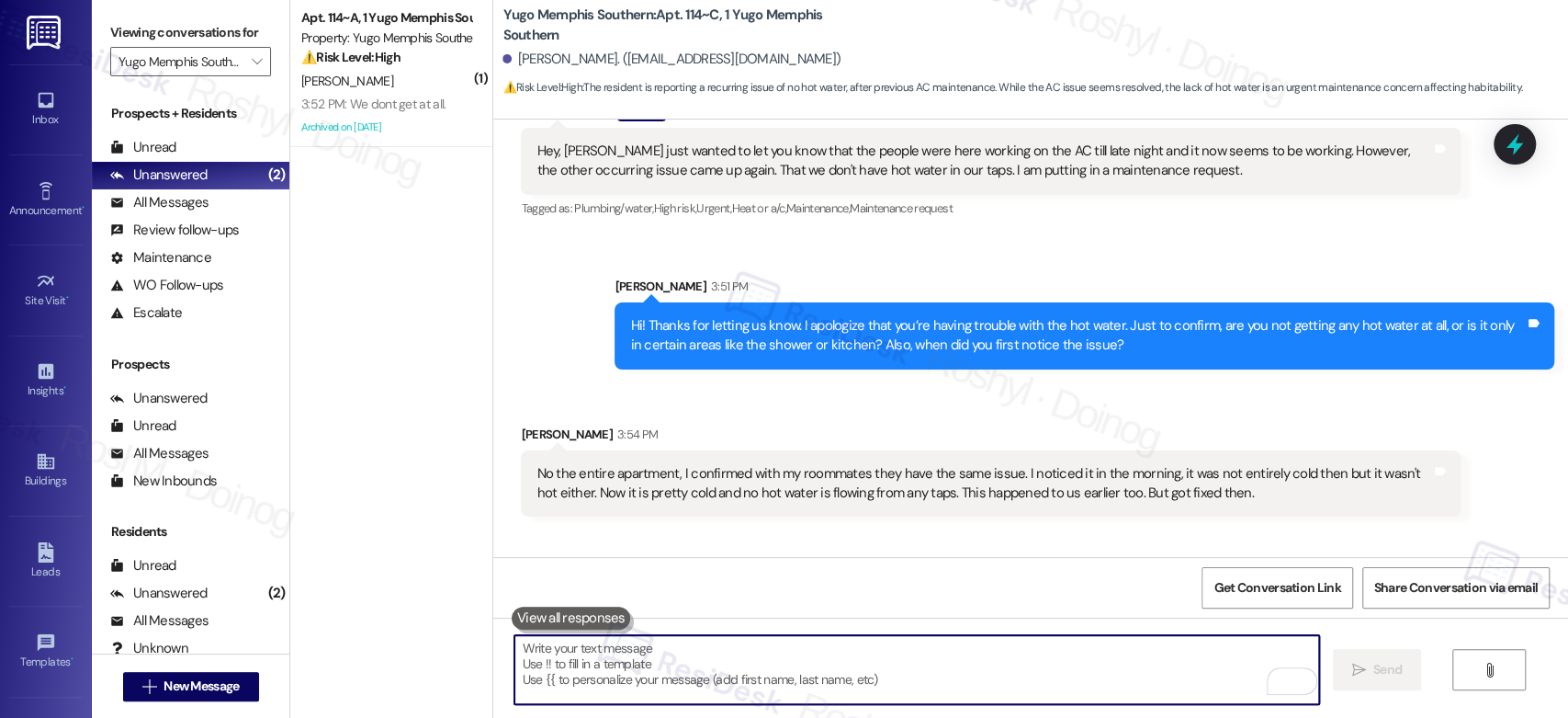
scroll to position [3279, 0]
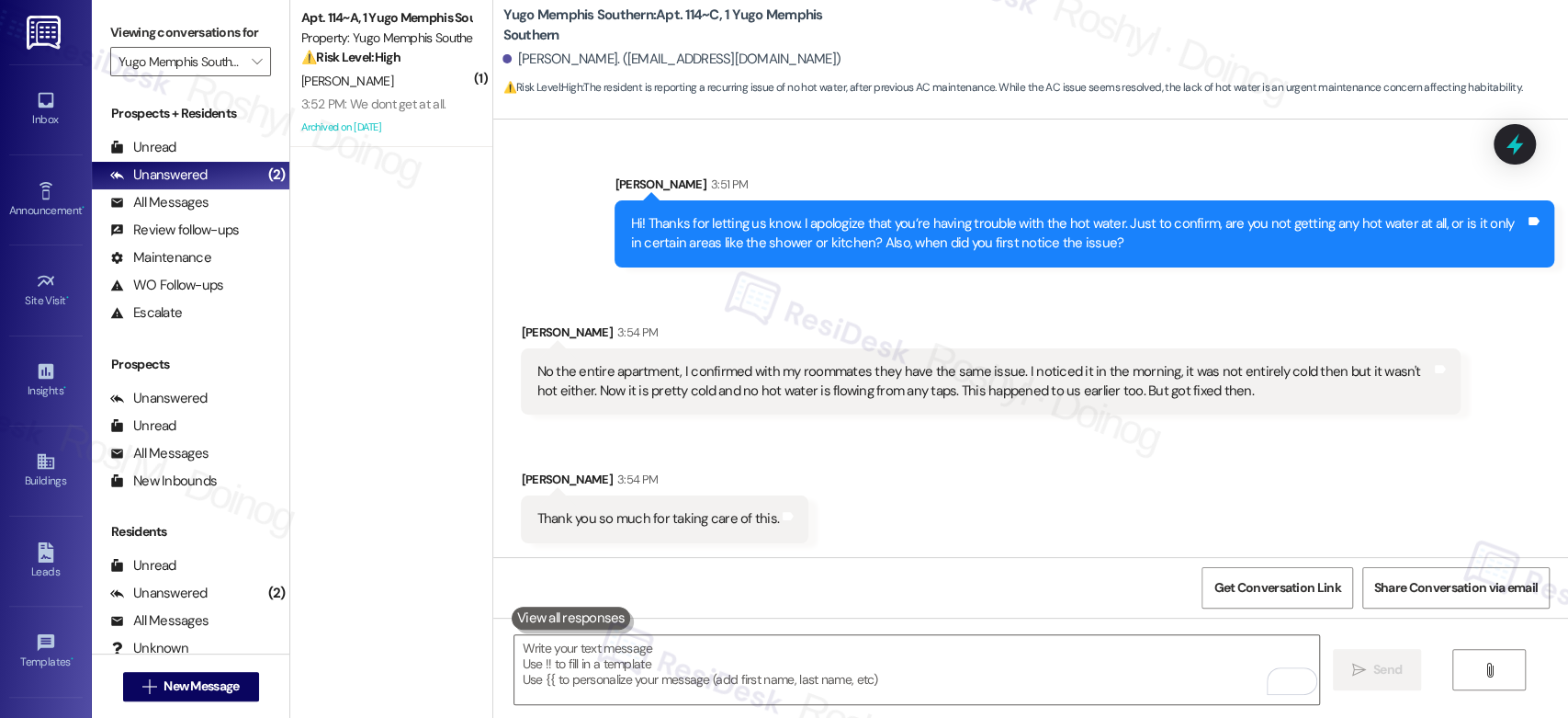
click at [984, 475] on div "Received via SMS [PERSON_NAME] 3:54 PM No the entire apartment, I confirmed wit…" at bounding box center [1031, 419] width 1074 height 276
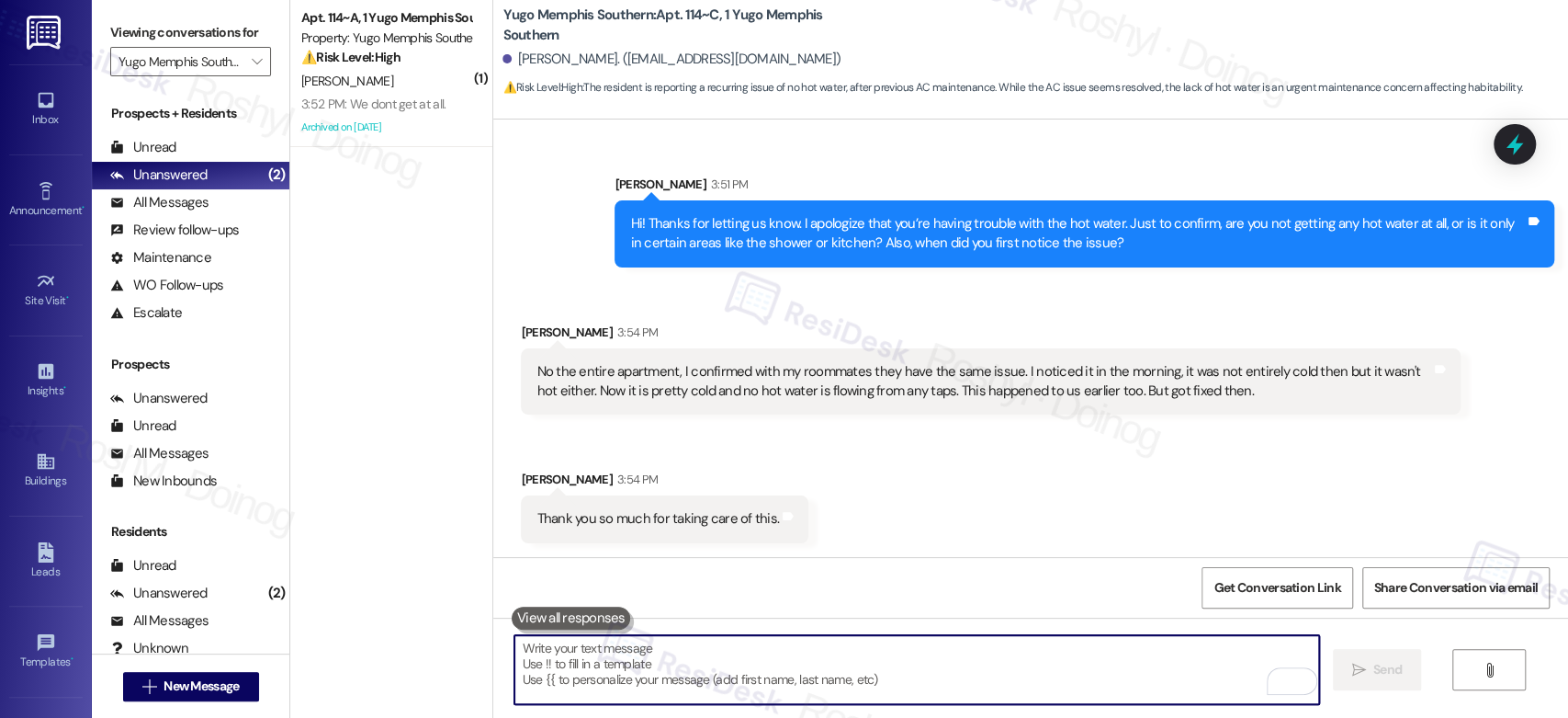
click at [659, 650] on textarea "To enrich screen reader interactions, please activate Accessibility in Grammarl…" at bounding box center [916, 669] width 803 height 68
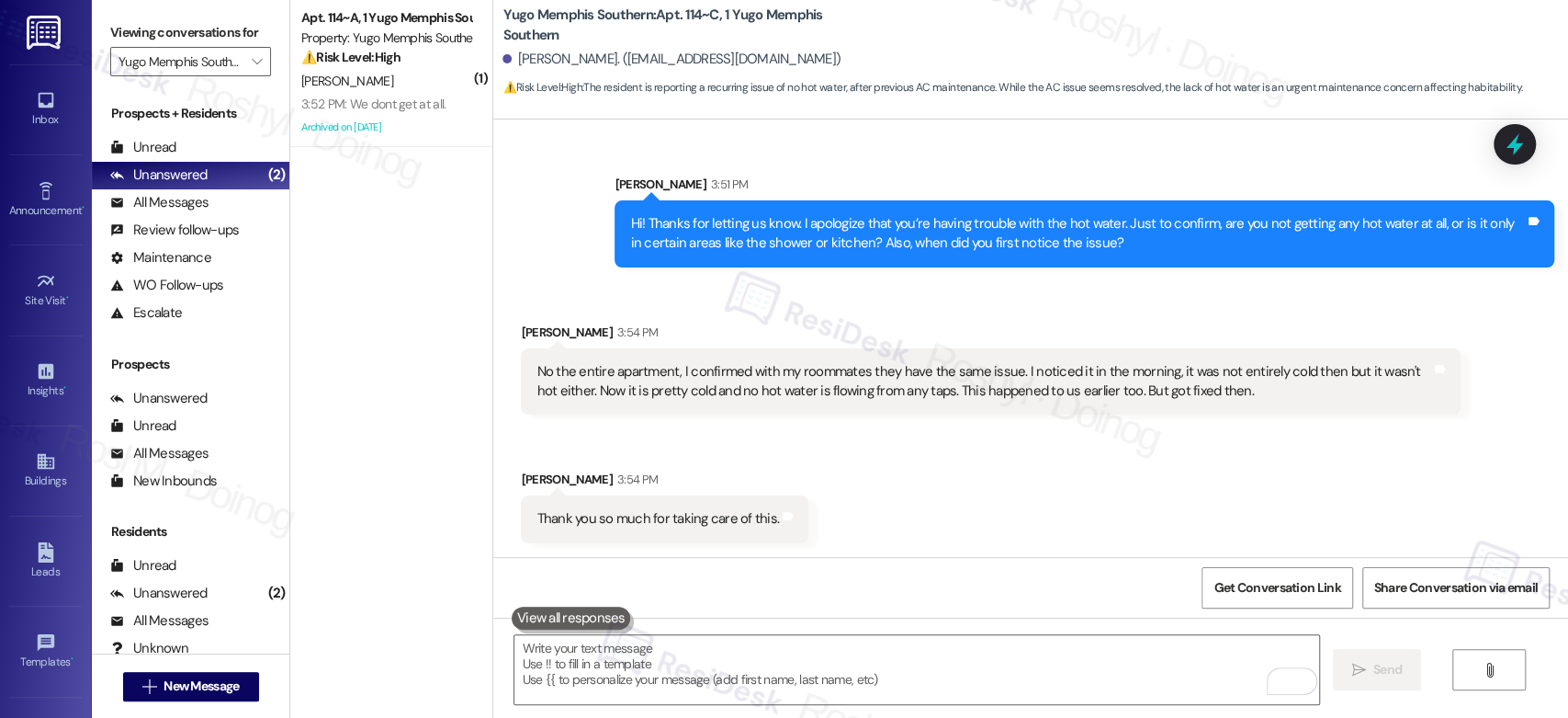
click at [567, 620] on button at bounding box center [571, 618] width 120 height 23
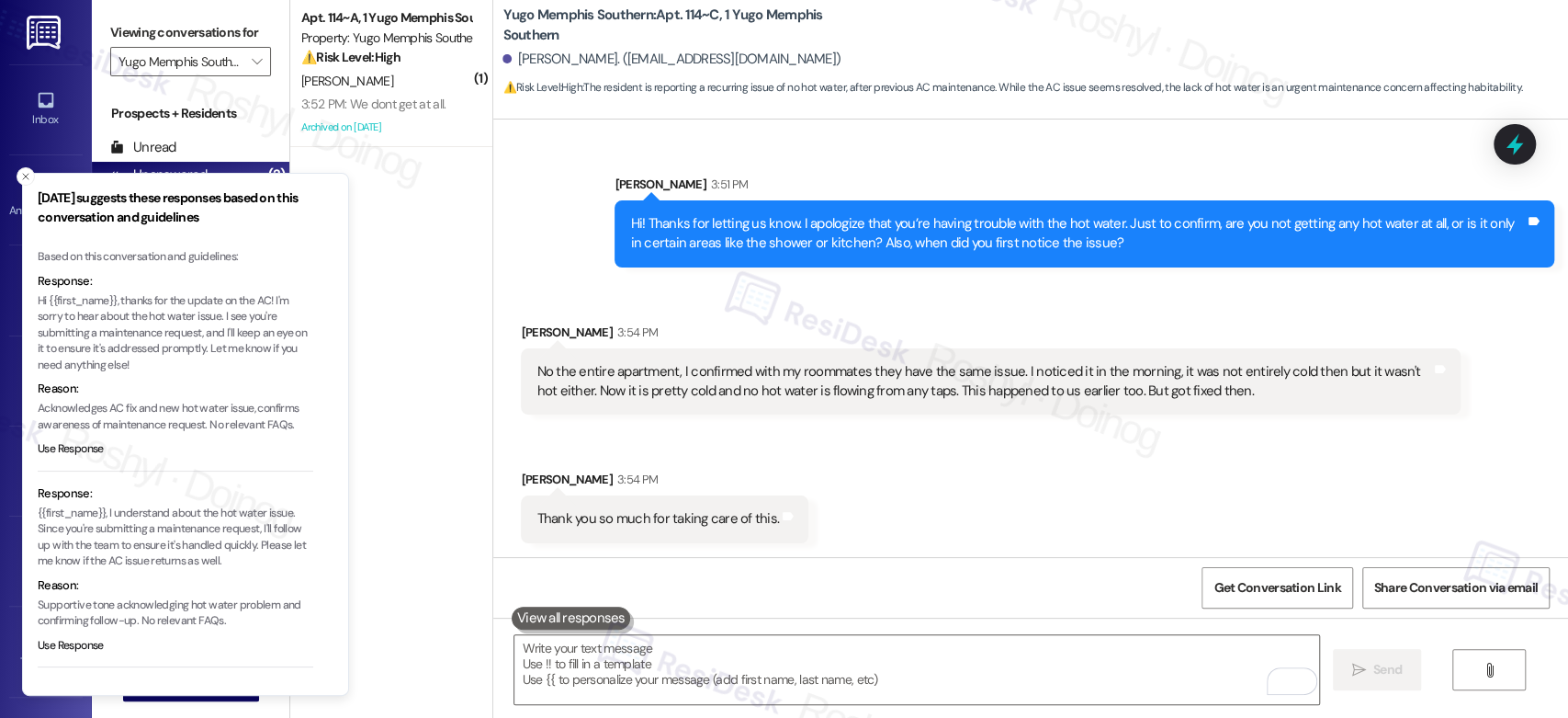
click at [1188, 528] on div "Received via SMS [PERSON_NAME] 3:54 PM No the entire apartment, I confirmed wit…" at bounding box center [1031, 419] width 1074 height 276
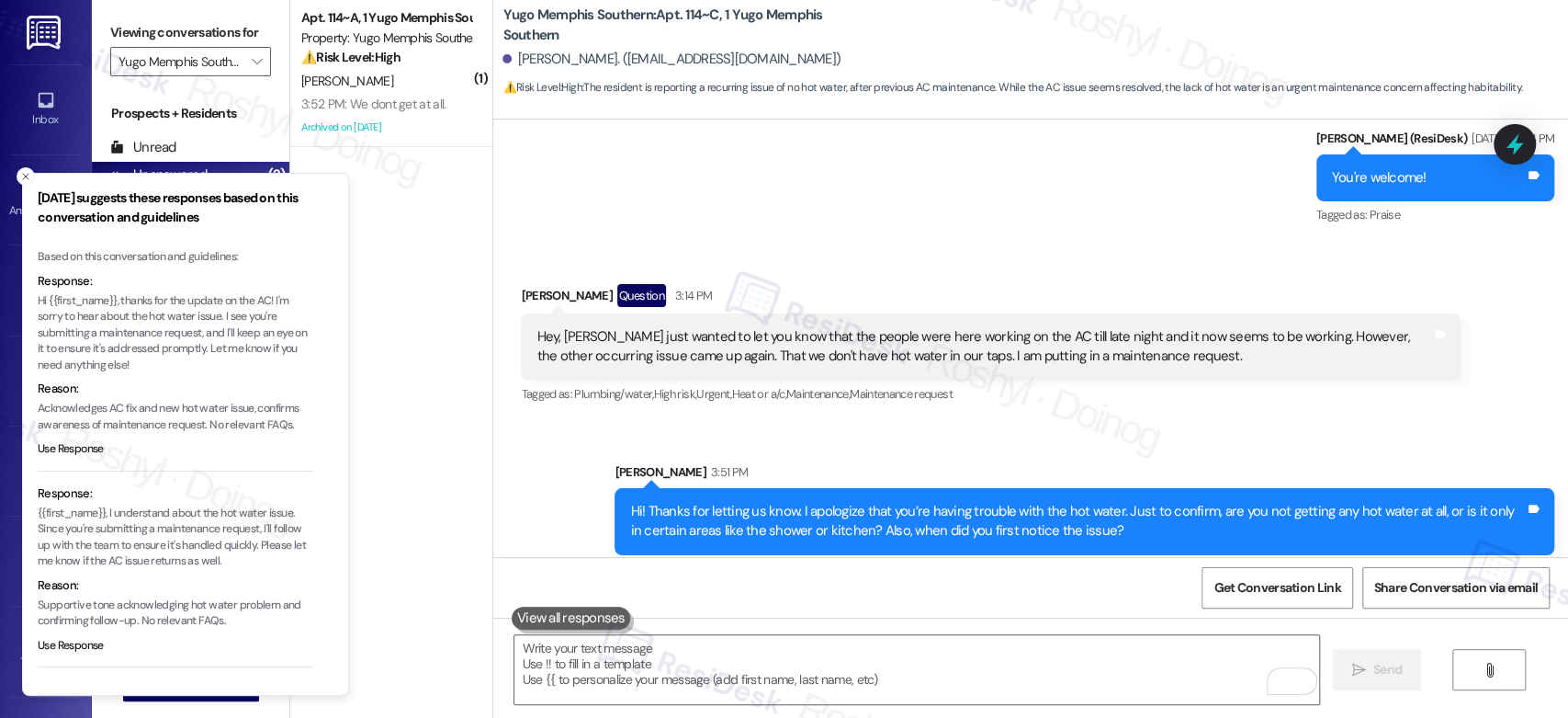
scroll to position [2973, 0]
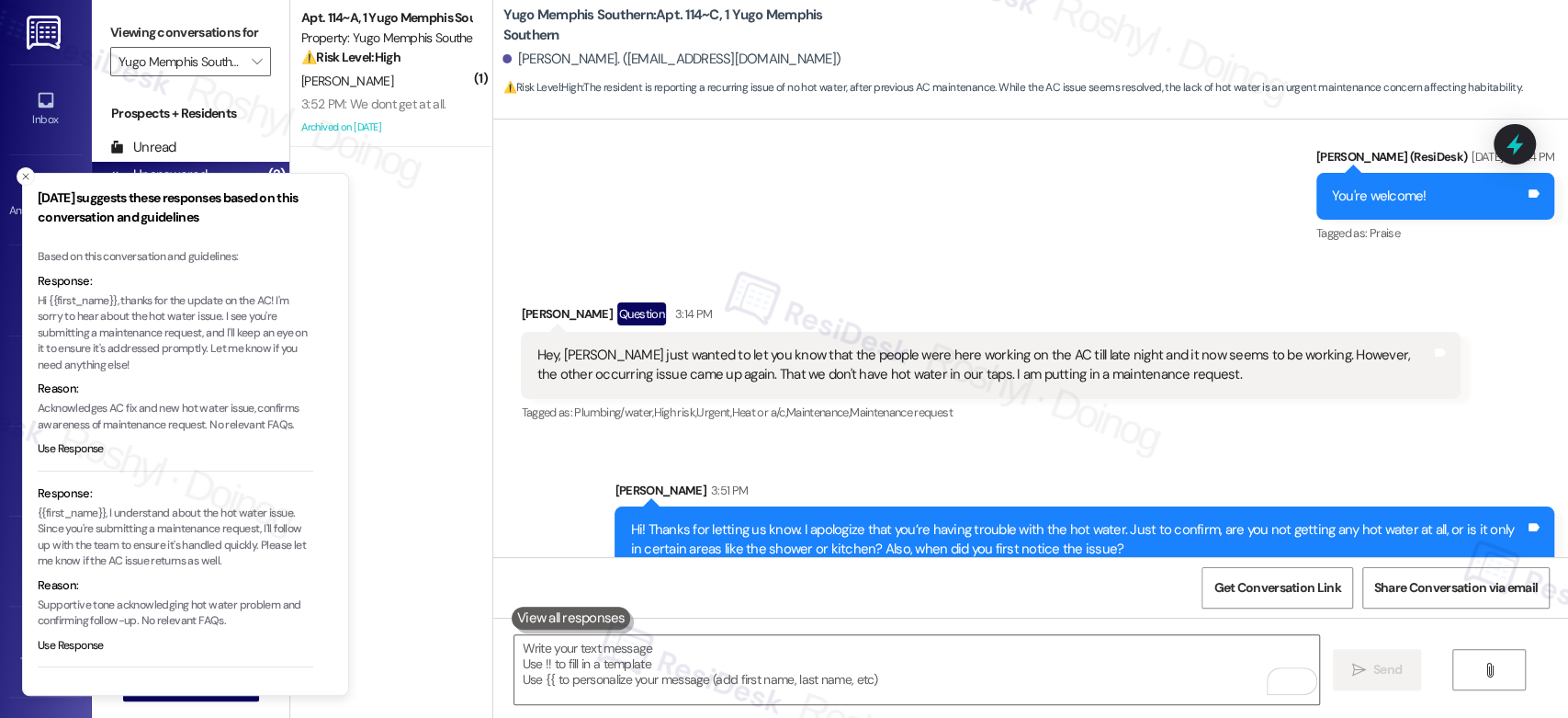
click at [902, 469] on div "Sent via SMS [PERSON_NAME] 3:51 PM Hi! Thanks for letting us know. I apologize …" at bounding box center [1084, 527] width 967 height 121
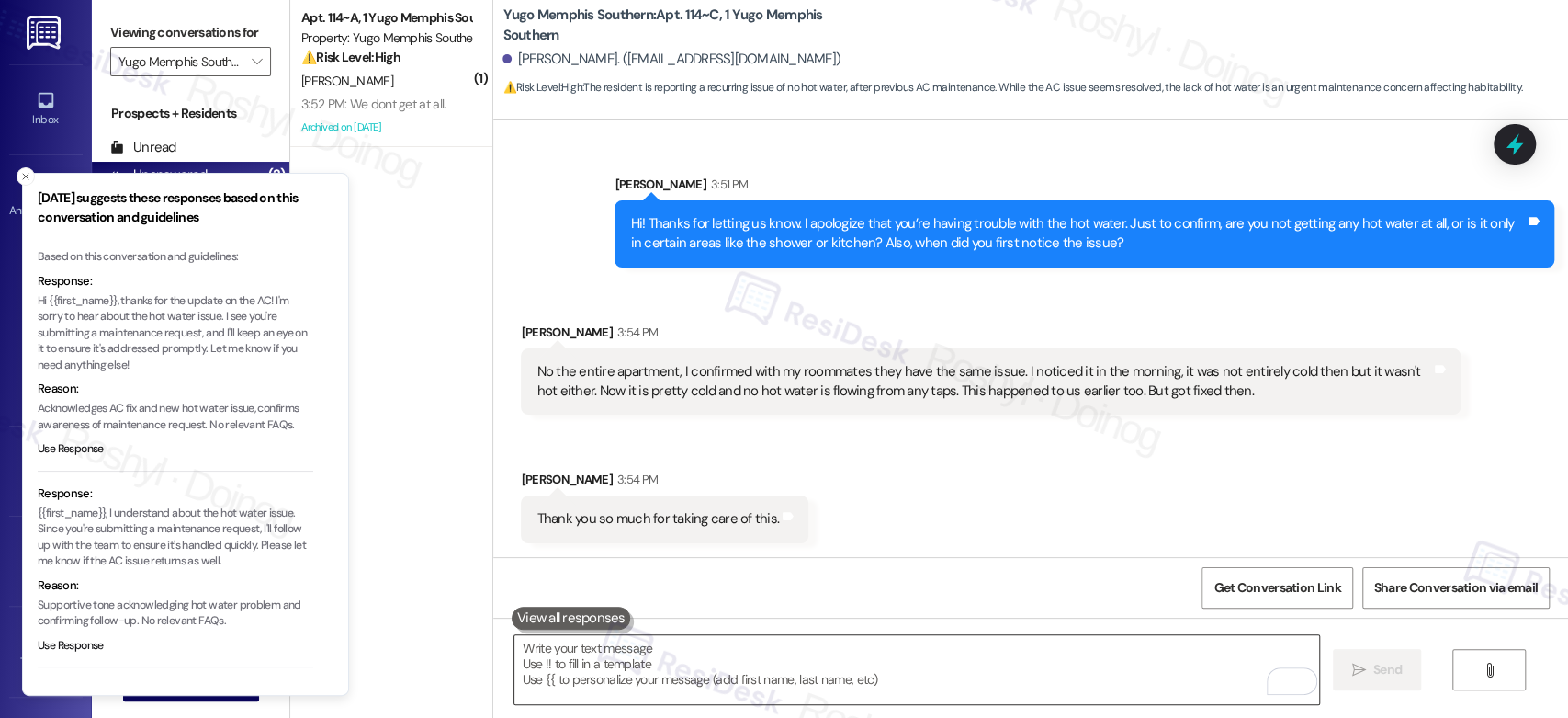
click at [651, 679] on textarea "To enrich screen reader interactions, please activate Accessibility in Grammarl…" at bounding box center [916, 669] width 803 height 68
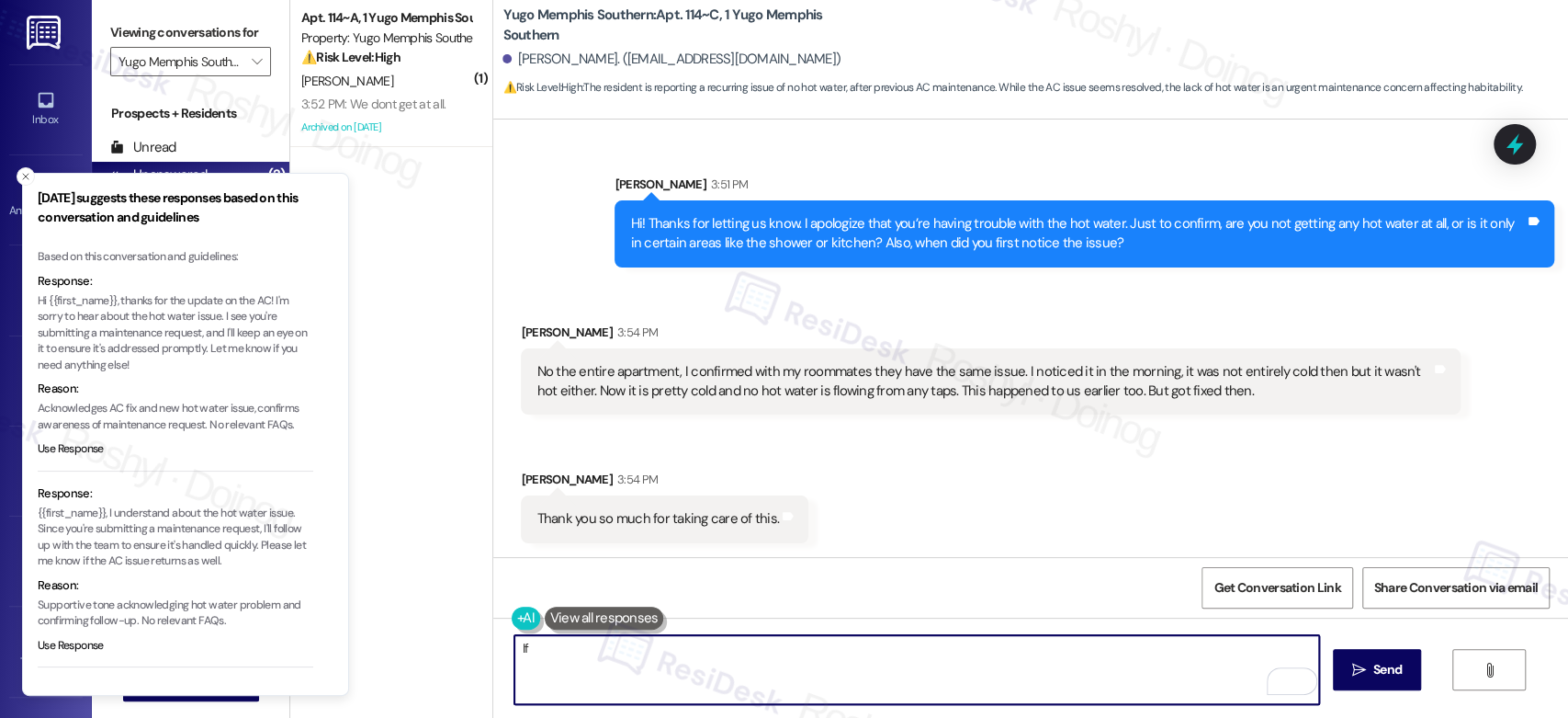
drag, startPoint x: 681, startPoint y: 650, endPoint x: 427, endPoint y: 652, distance: 254.0
click at [427, 652] on div "( 1 ) Apt. 114~A, 1 Yugo Memphis Southern Property: Yugo Memphis Southern ⚠️ Ri…" at bounding box center [929, 359] width 1278 height 718
paste textarea "really appreciate you submitting the work order! When you get a chance, could y…"
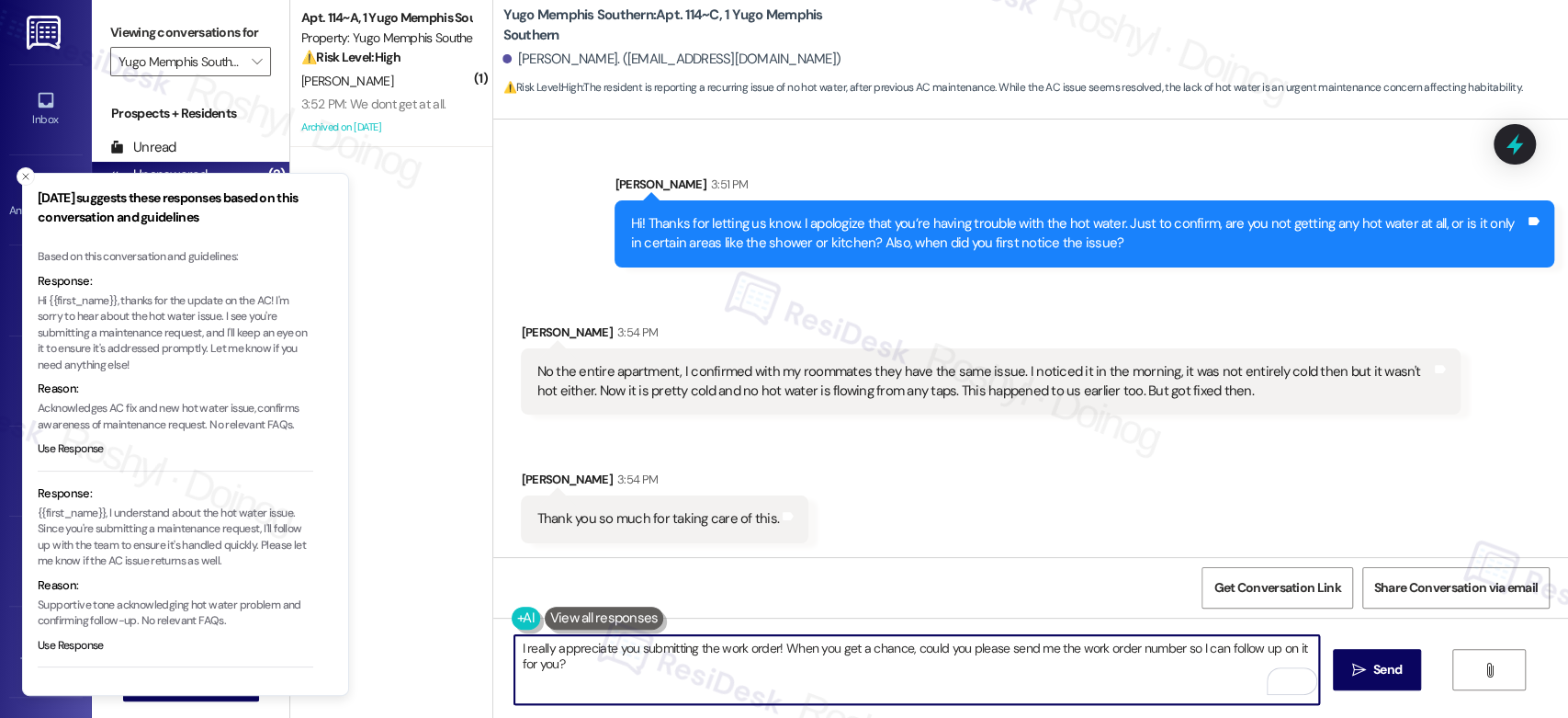
click at [514, 647] on textarea "I really appreciate you submitting the work order! When you get a chance, could…" at bounding box center [916, 669] width 803 height 68
click at [730, 652] on textarea "Thank you for the additional information and I really appreciate you submitting…" at bounding box center [916, 669] width 803 height 68
type textarea "Thank you for the additional information, and I really appreciate you submittin…"
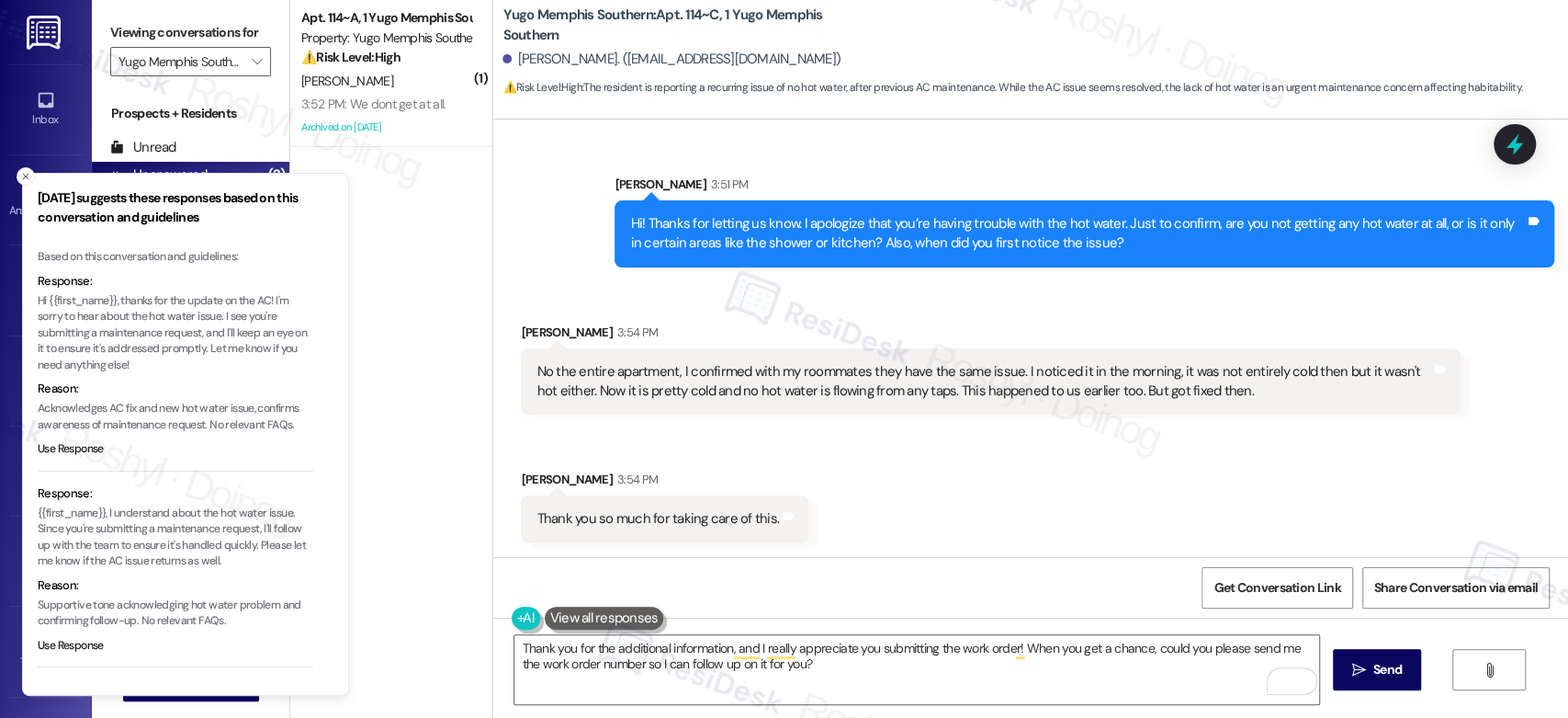
click at [985, 550] on div "Received via SMS [PERSON_NAME] 3:54 PM No the entire apartment, I confirmed wit…" at bounding box center [1031, 419] width 1074 height 276
click at [997, 640] on textarea "Thank you for the additional information, and I really appreciate you submittin…" at bounding box center [916, 669] width 803 height 68
click at [1398, 679] on span "Send" at bounding box center [1387, 669] width 29 height 19
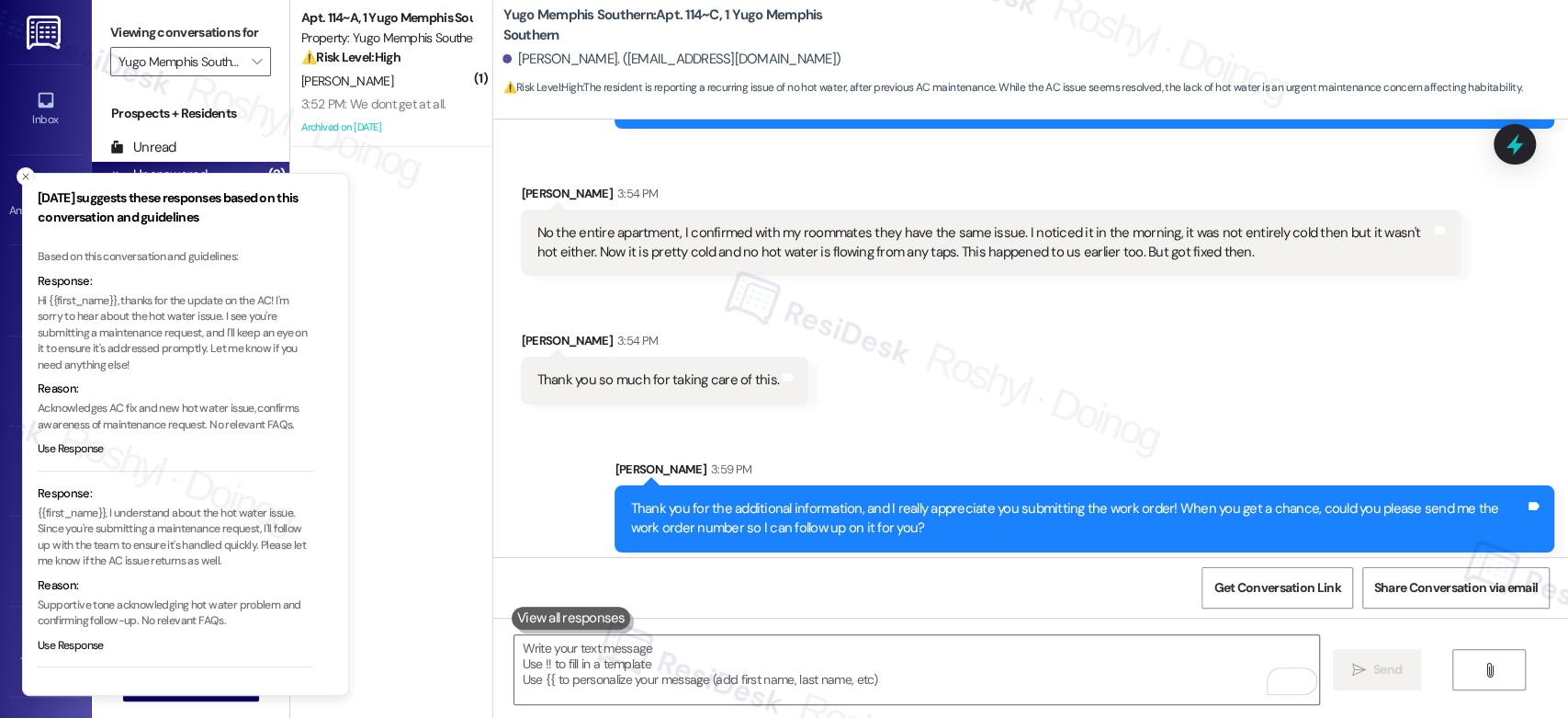
scroll to position [3427, 0]
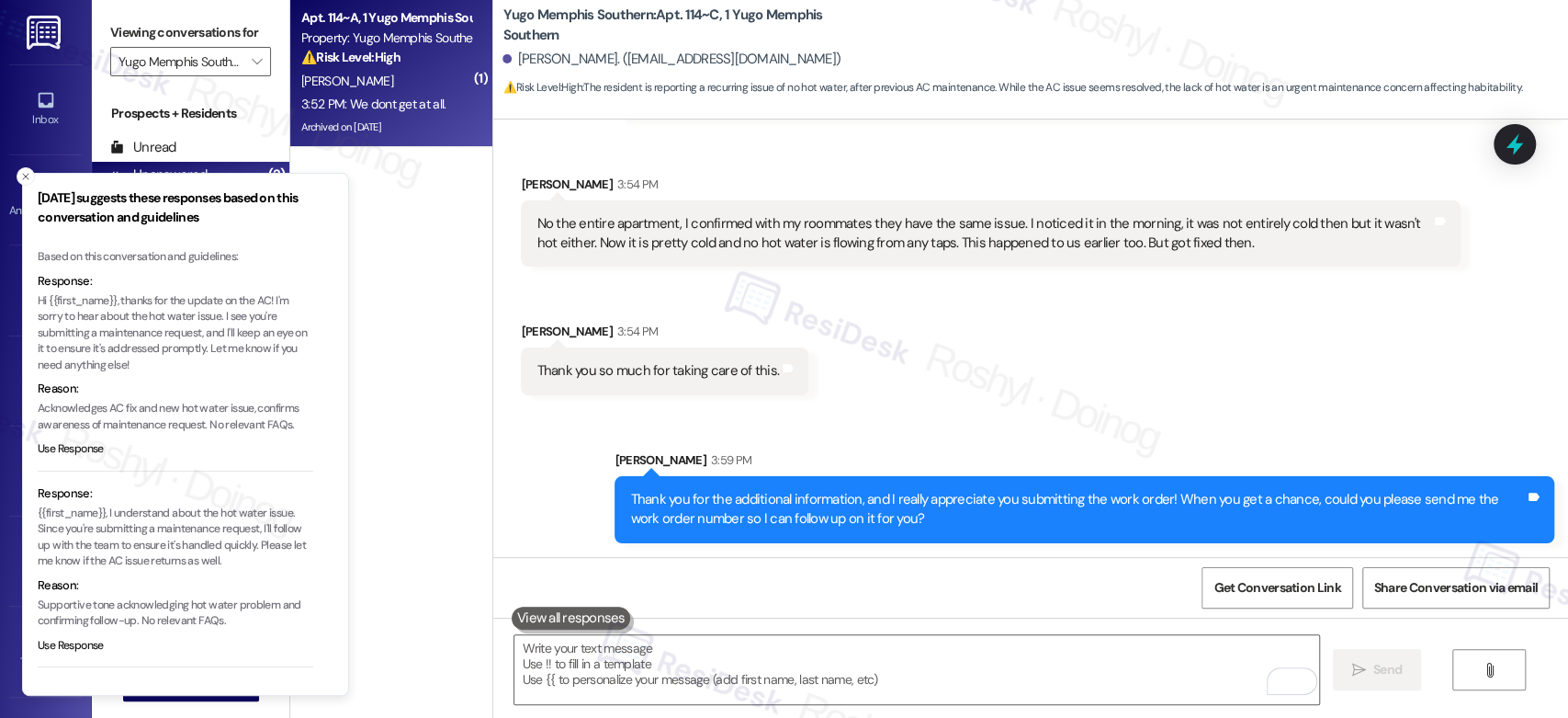
click at [361, 99] on div "3:52 PM: We dont get at all. 3:52 PM: We dont get at all." at bounding box center [374, 103] width 145 height 16
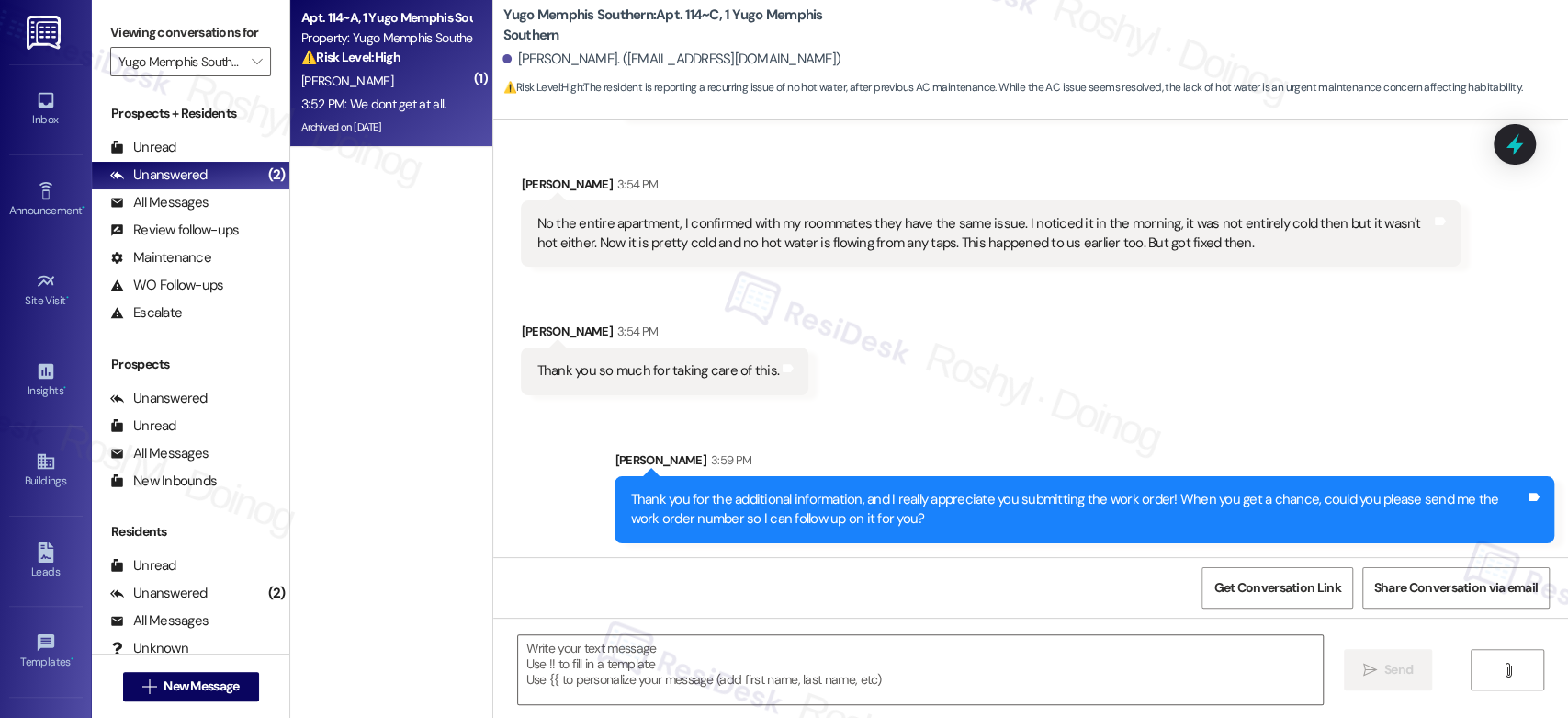
type textarea "Fetching suggested responses. Please feel free to read through the conversation…"
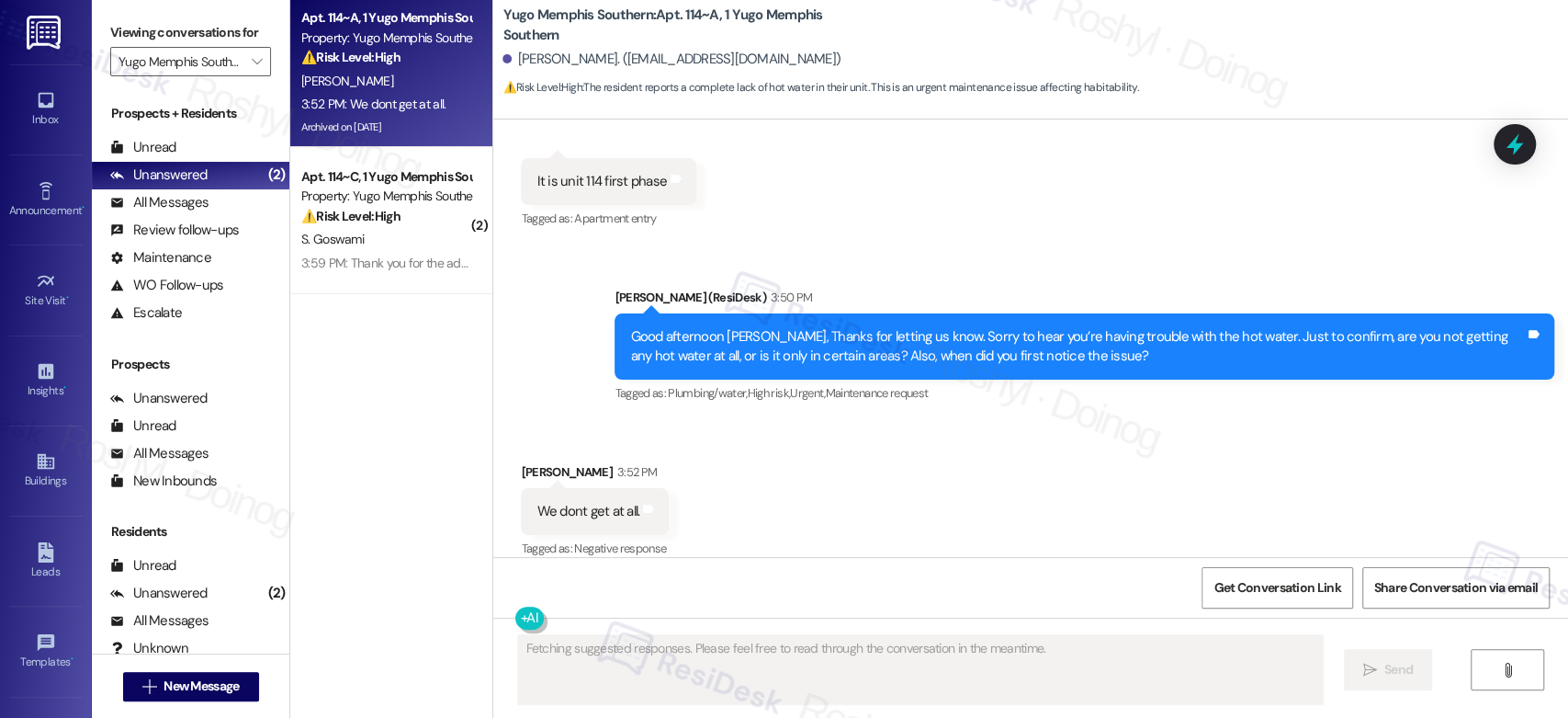
scroll to position [9772, 0]
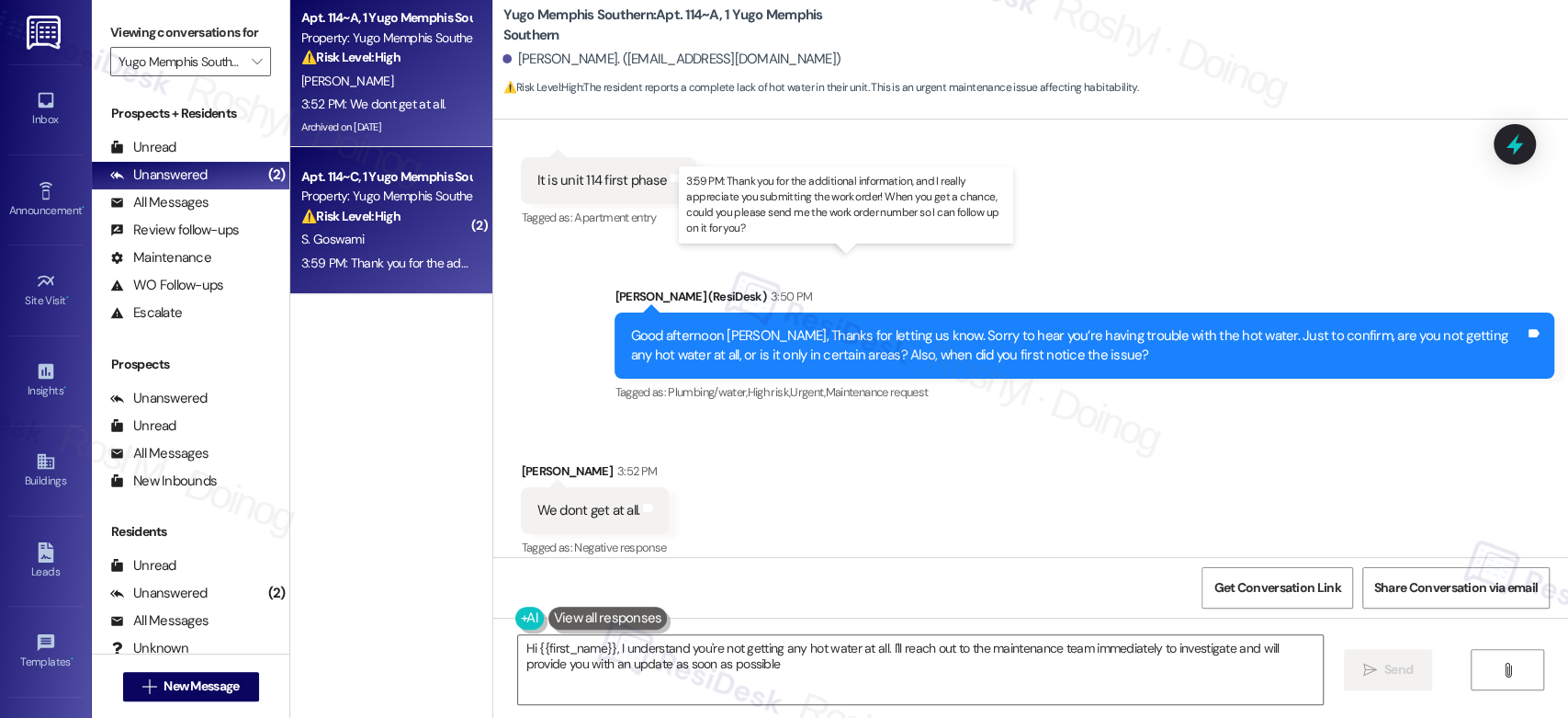
type textarea "Hi {{first_name}}, I understand you're not getting any hot water at all. I'll r…"
click at [382, 256] on div "3:59 PM: Thank you for the additional information, and I really appreciate you …" at bounding box center [861, 262] width 1121 height 16
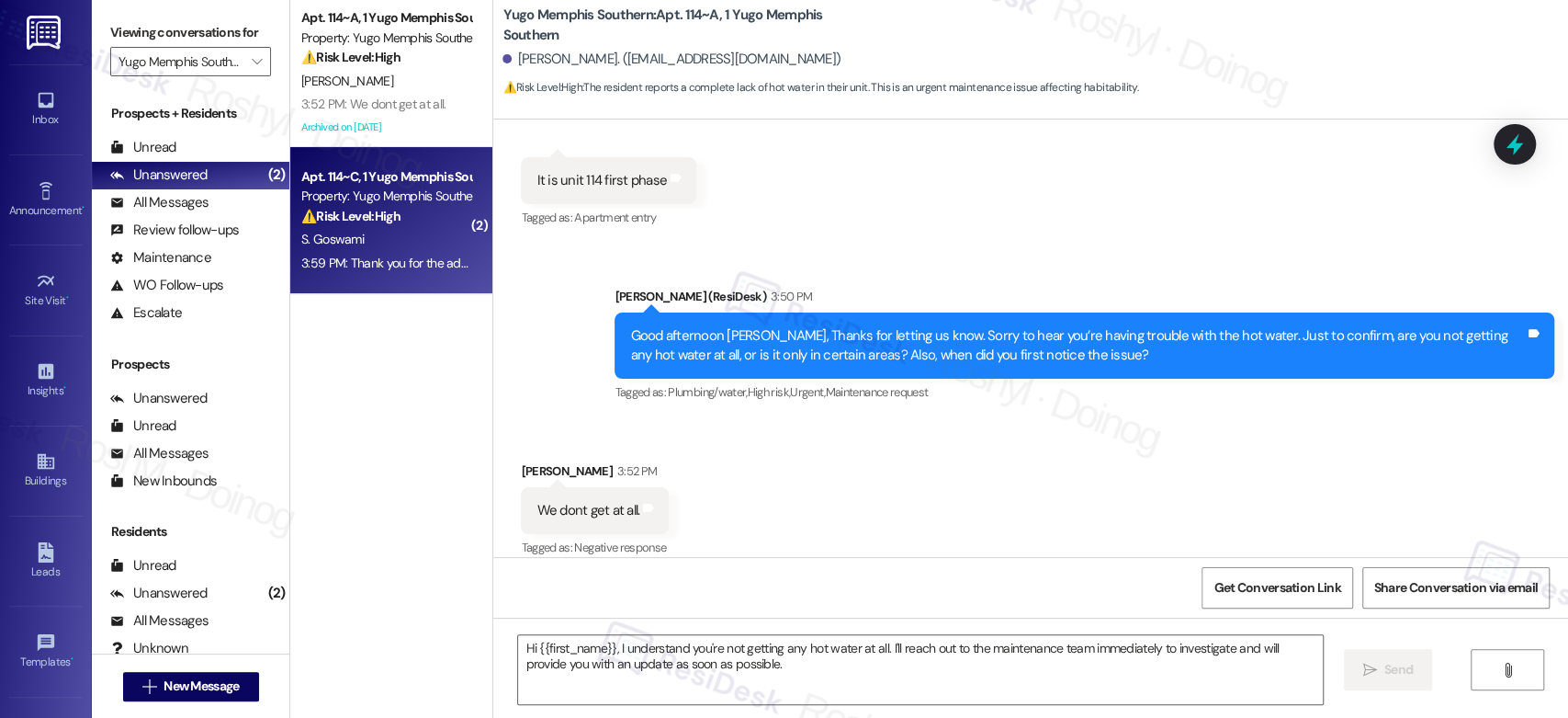
type textarea "Fetching suggested responses. Please feel free to read through the conversation…"
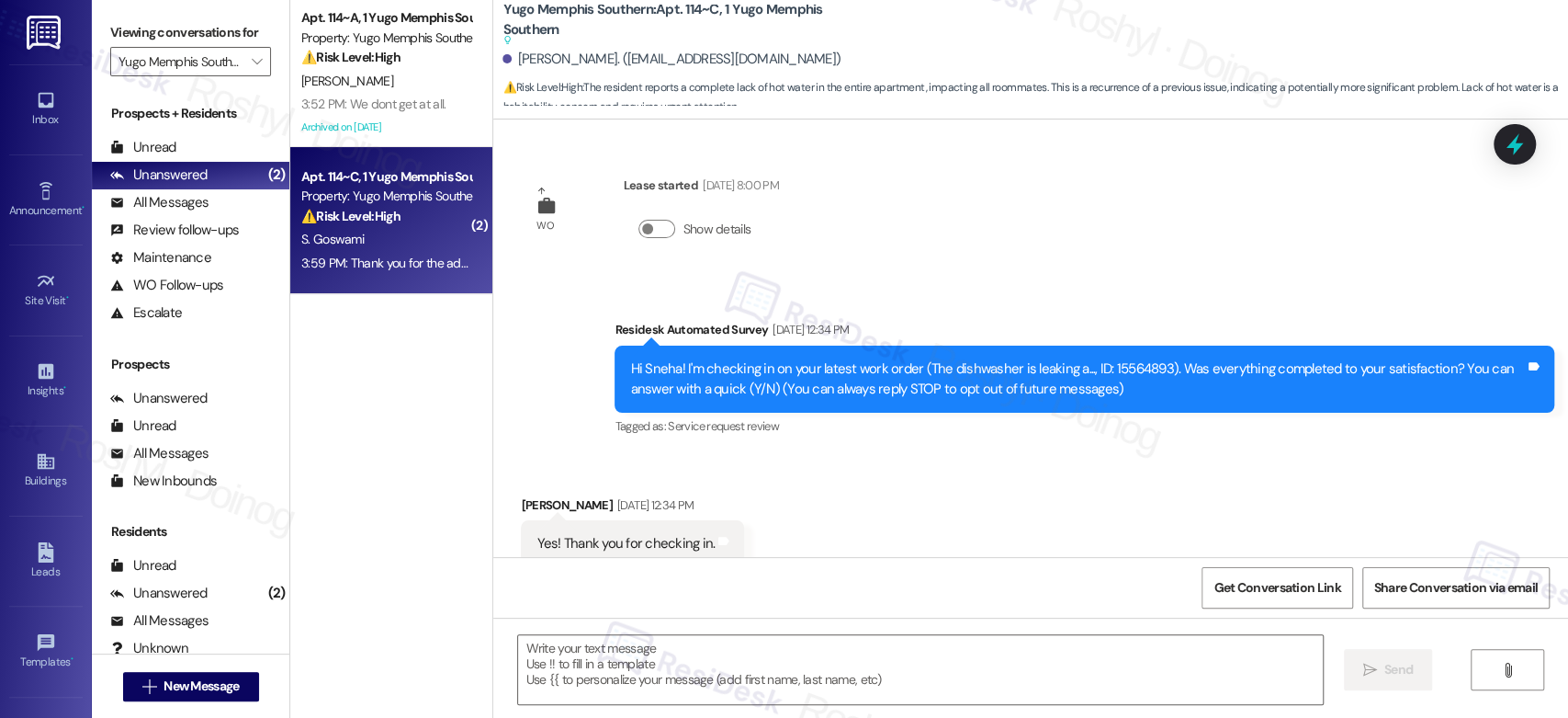
type textarea "Fetching suggested responses. Please feel free to read through the conversation…"
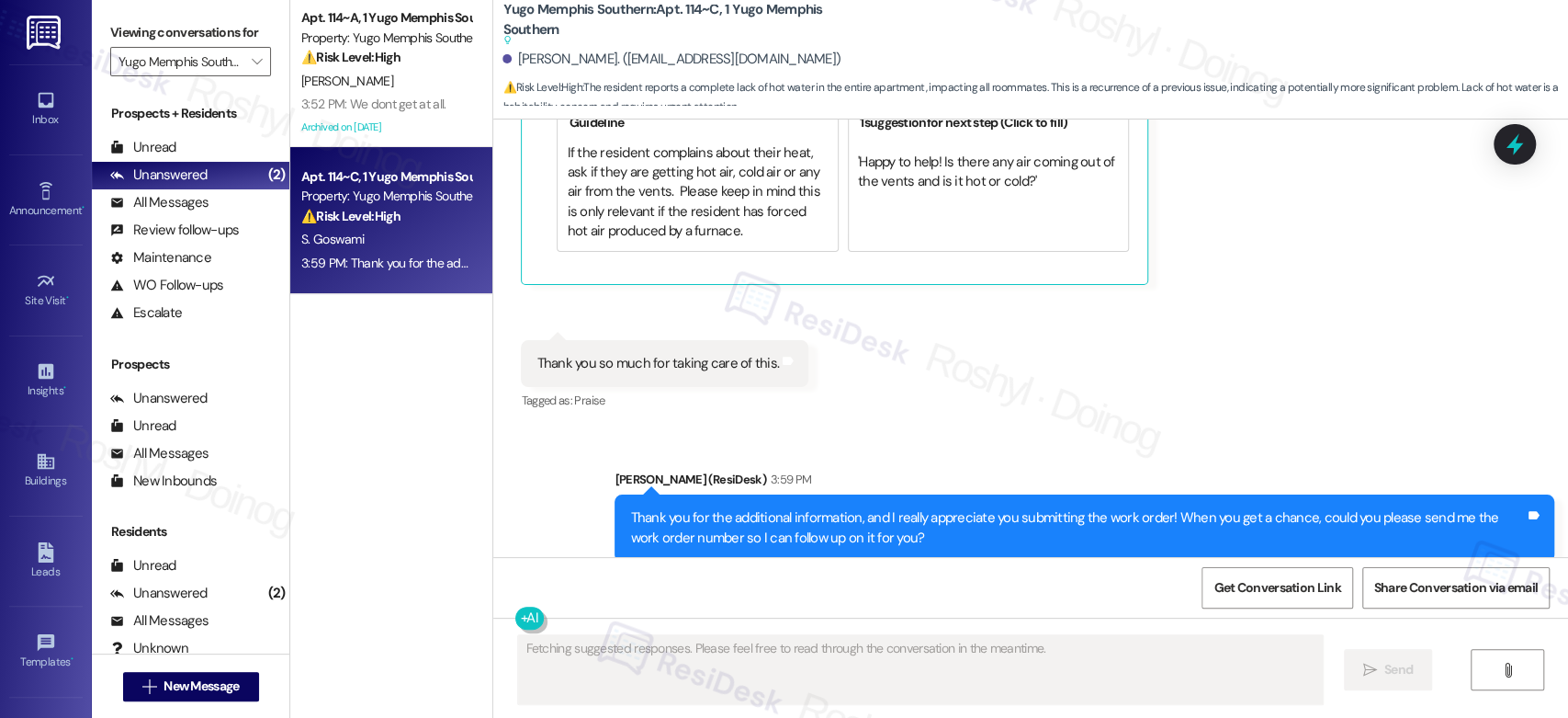
scroll to position [3859, 0]
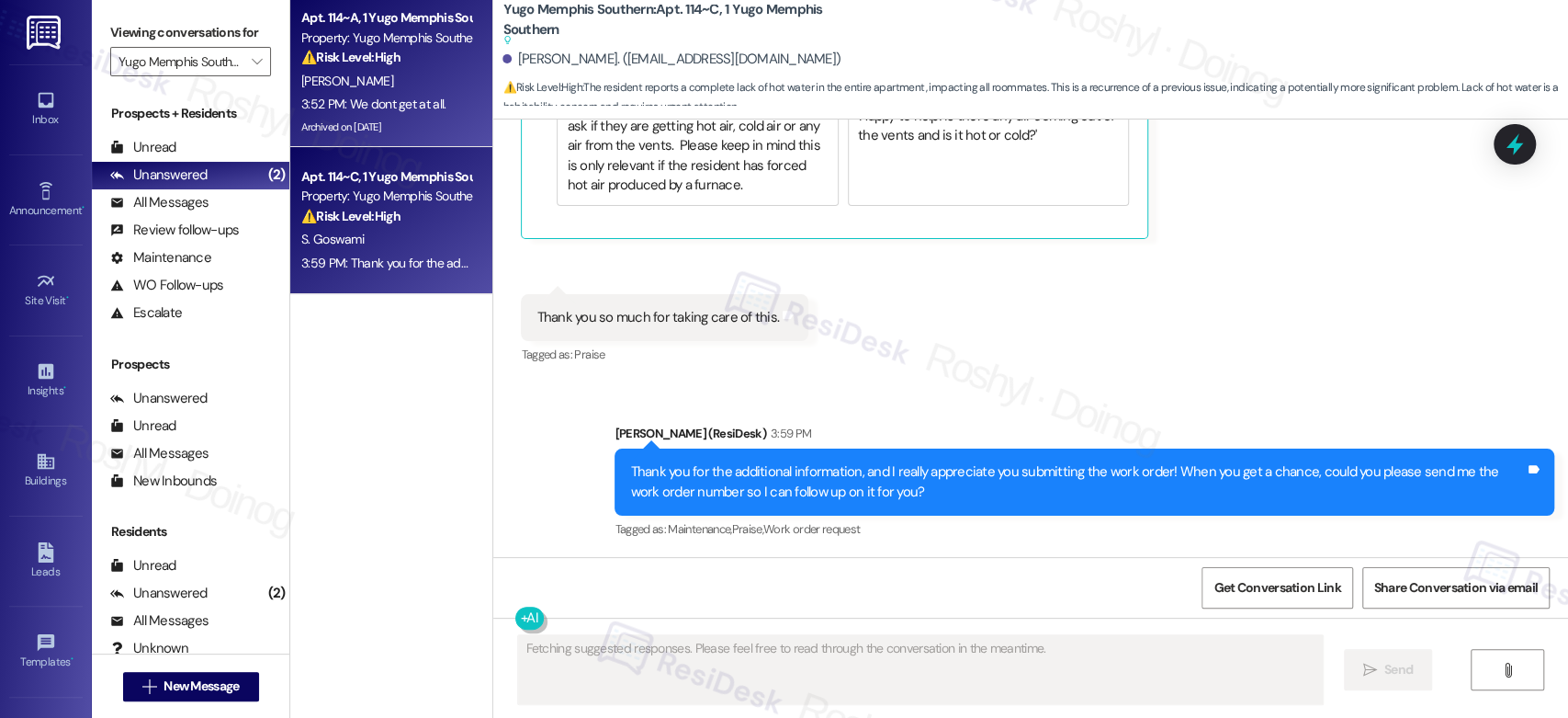
click at [373, 99] on div "3:52 PM: We dont get at all. 3:52 PM: We dont get at all." at bounding box center [374, 103] width 145 height 16
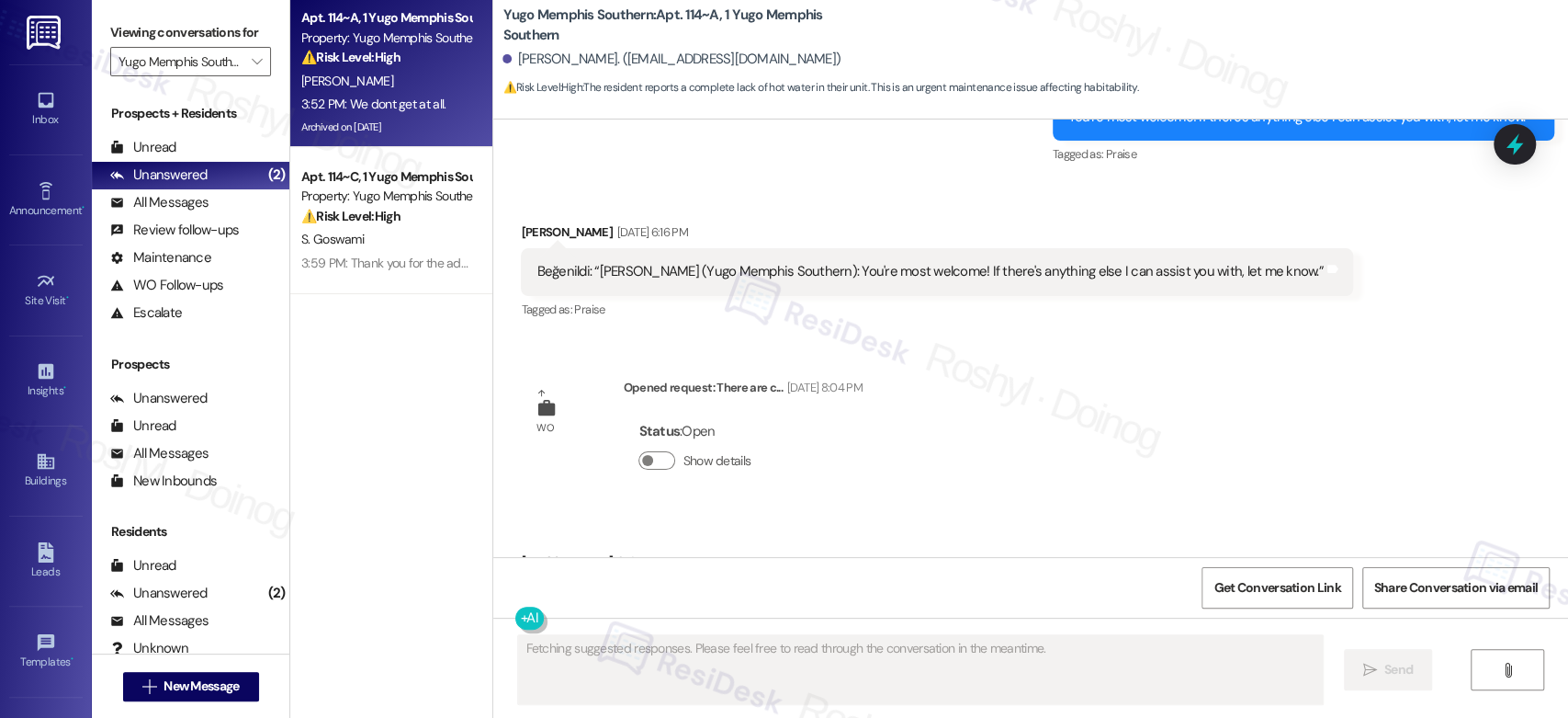
scroll to position [9771, 0]
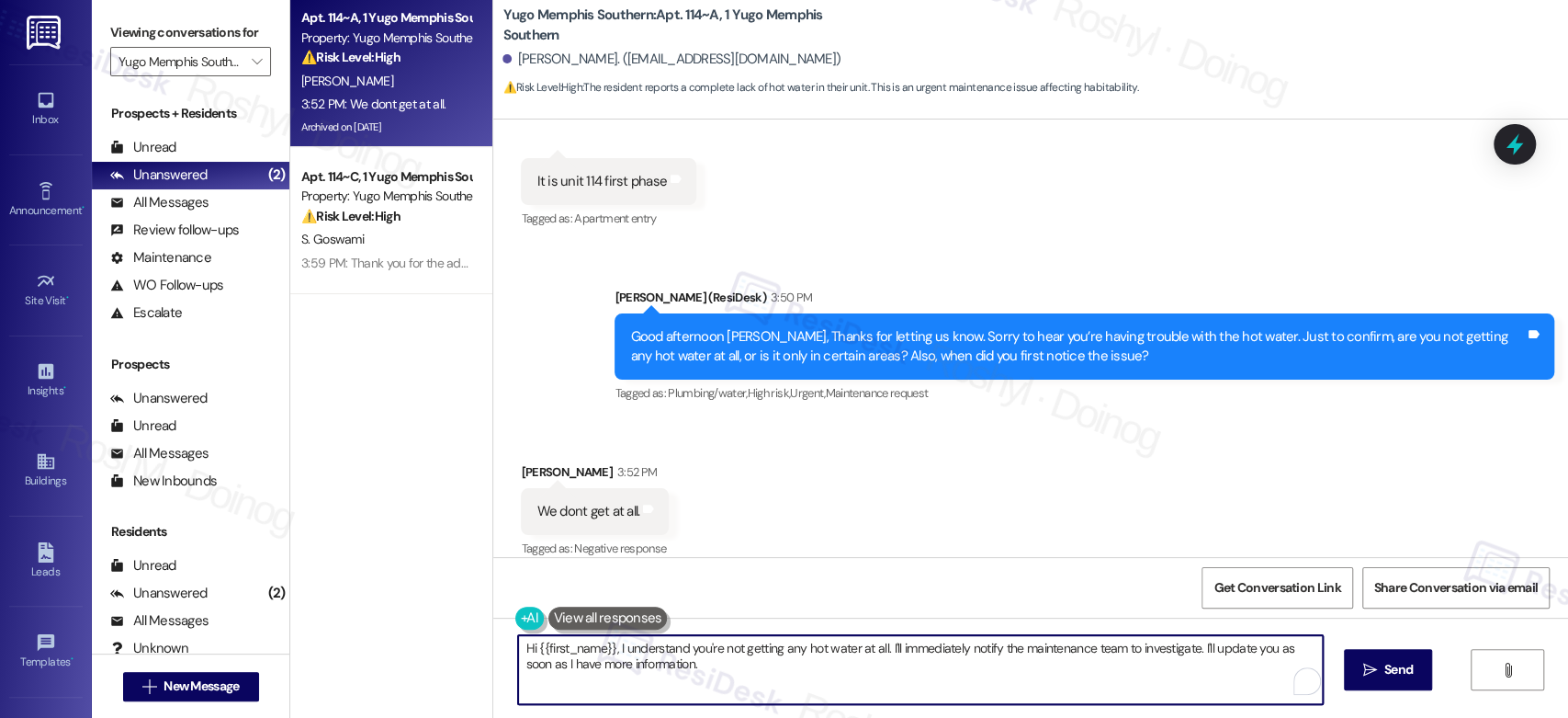
drag, startPoint x: 609, startPoint y: 645, endPoint x: 380, endPoint y: 644, distance: 229.0
click at [380, 644] on div "Apt. 114~A, 1 Yugo Memphis Southern Property: Yugo Memphis Southern ⚠️ Risk Lev…" at bounding box center [929, 359] width 1278 height 718
drag, startPoint x: 779, startPoint y: 650, endPoint x: 903, endPoint y: 691, distance: 130.6
click at [903, 691] on textarea "I understand you're not getting any hot water at all. I'll immediately notify t…" at bounding box center [916, 669] width 803 height 68
type textarea "I understand you're not getting any hot water at all. I'll immediately notify t…"
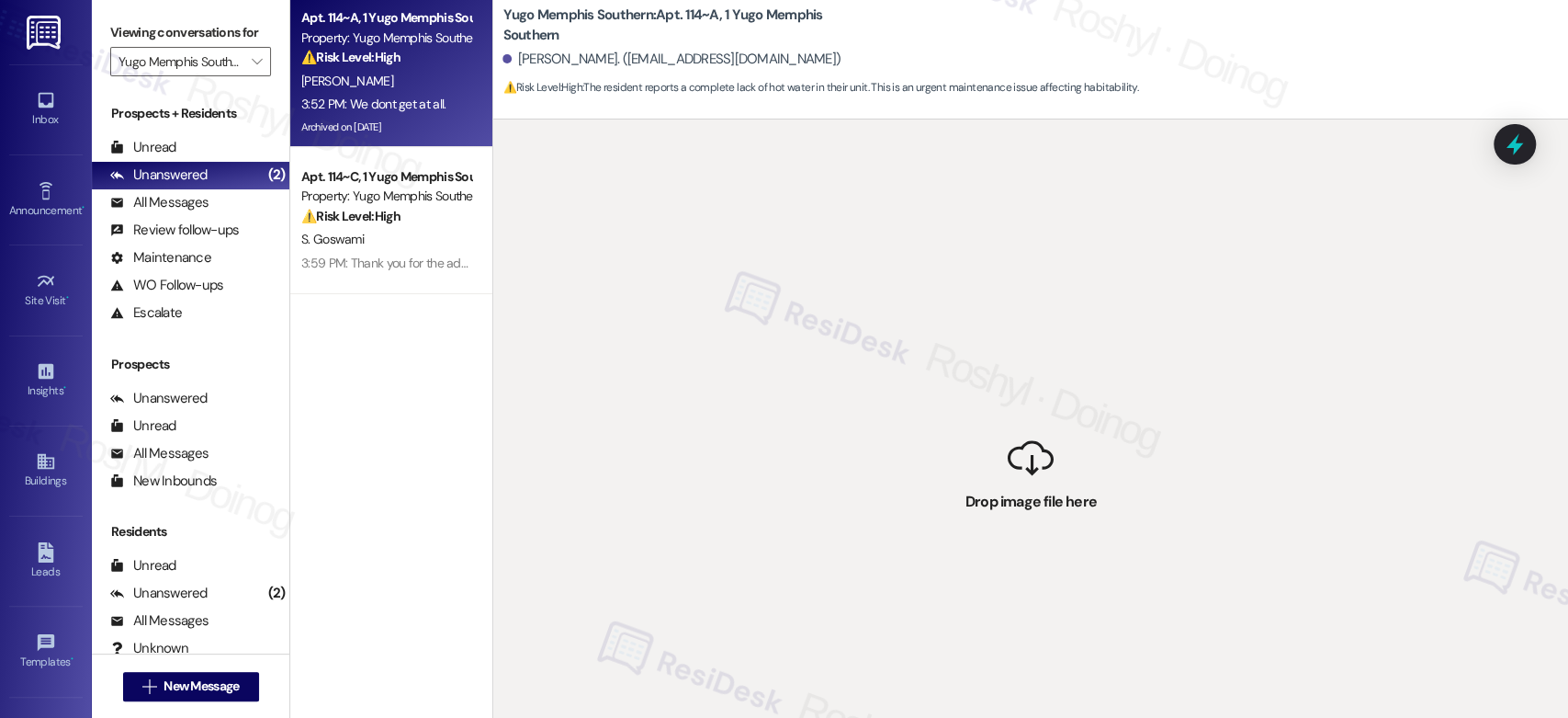
click at [792, 653] on div " Drop image file here" at bounding box center [1031, 478] width 1074 height 718
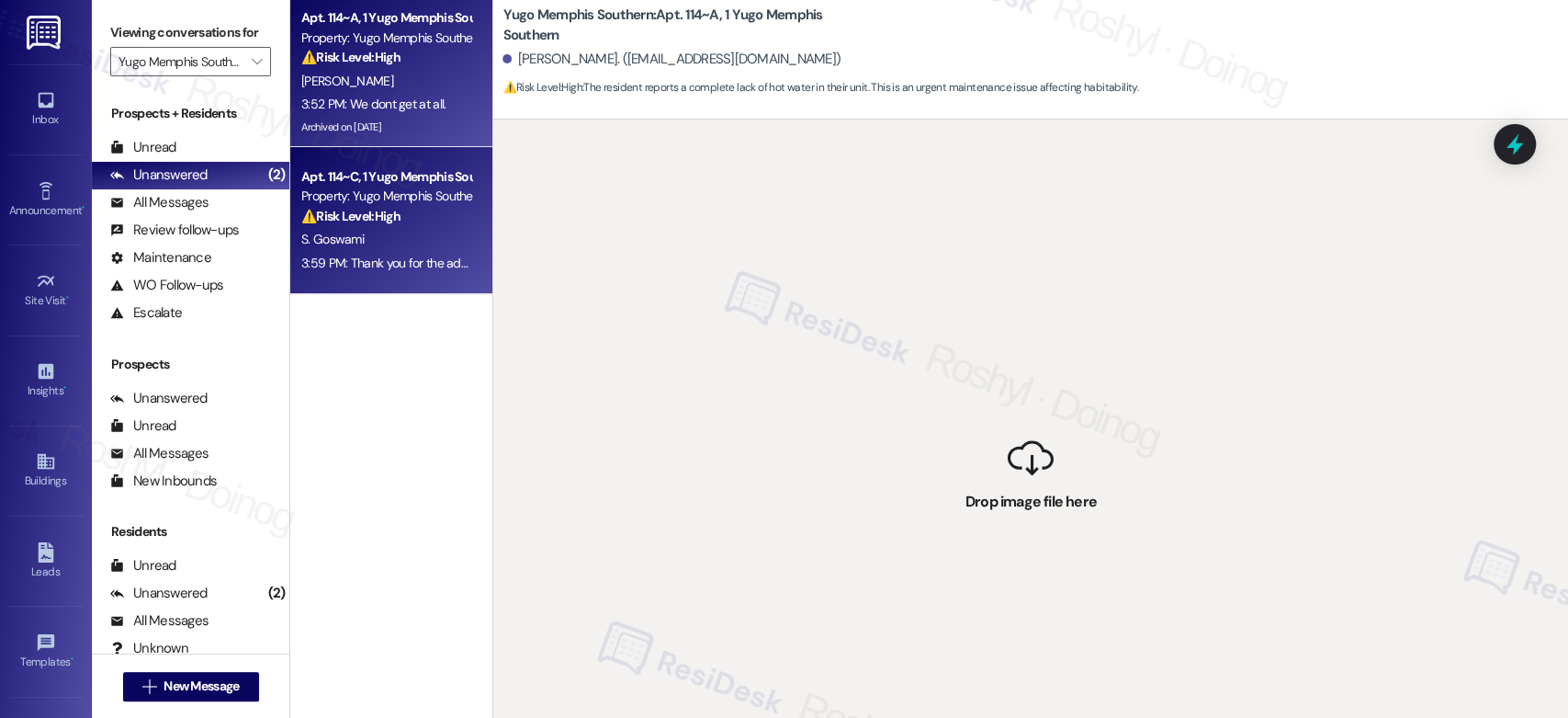
click at [333, 256] on div "3:59 PM: Thank you for the additional information, and I really appreciate you …" at bounding box center [861, 262] width 1121 height 16
click at [373, 143] on div "Apt. 114~A, 1 Yugo Memphis Southern Property: Yugo Memphis Southern ⚠️ Risk Lev…" at bounding box center [391, 73] width 203 height 147
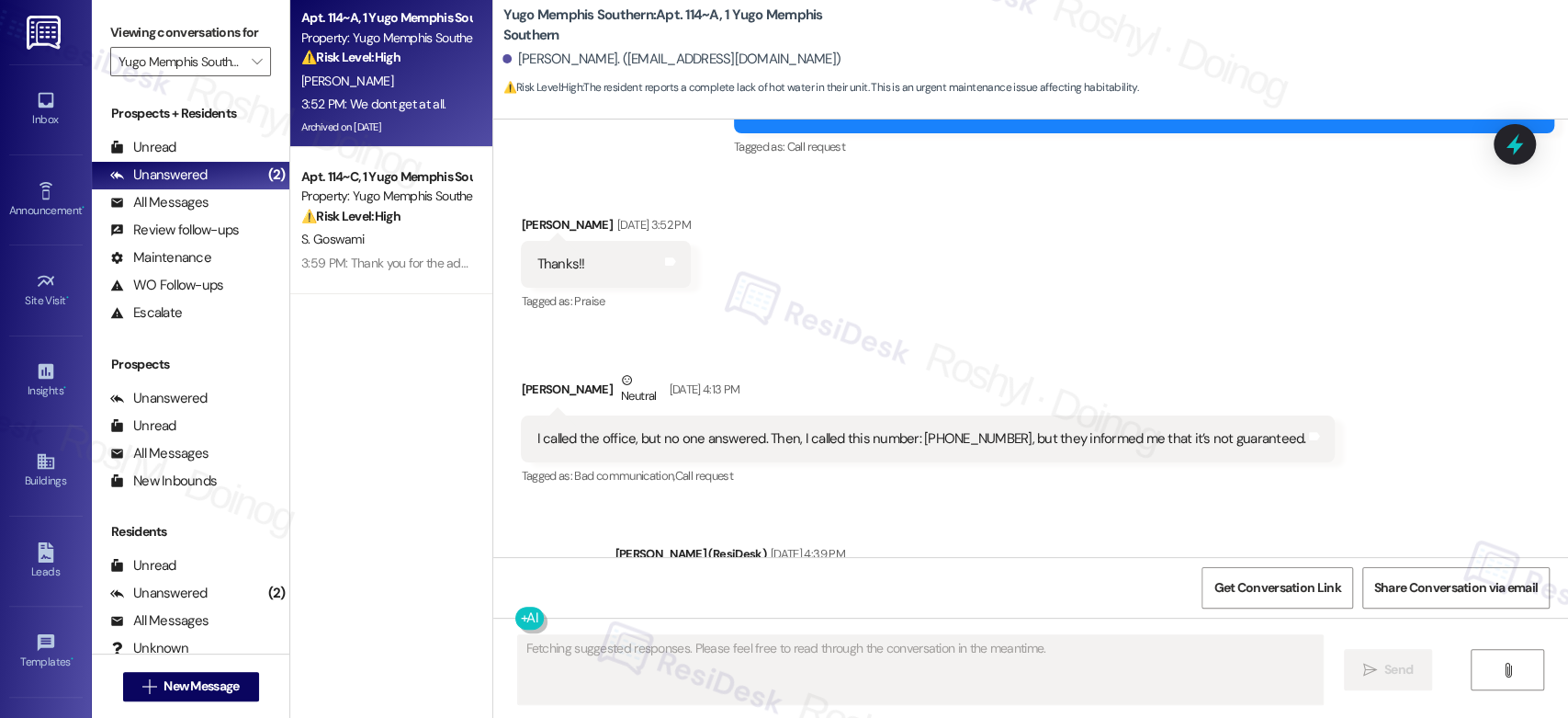
type textarea "Fetching suggested responses. Please feel free to read through the conversation…"
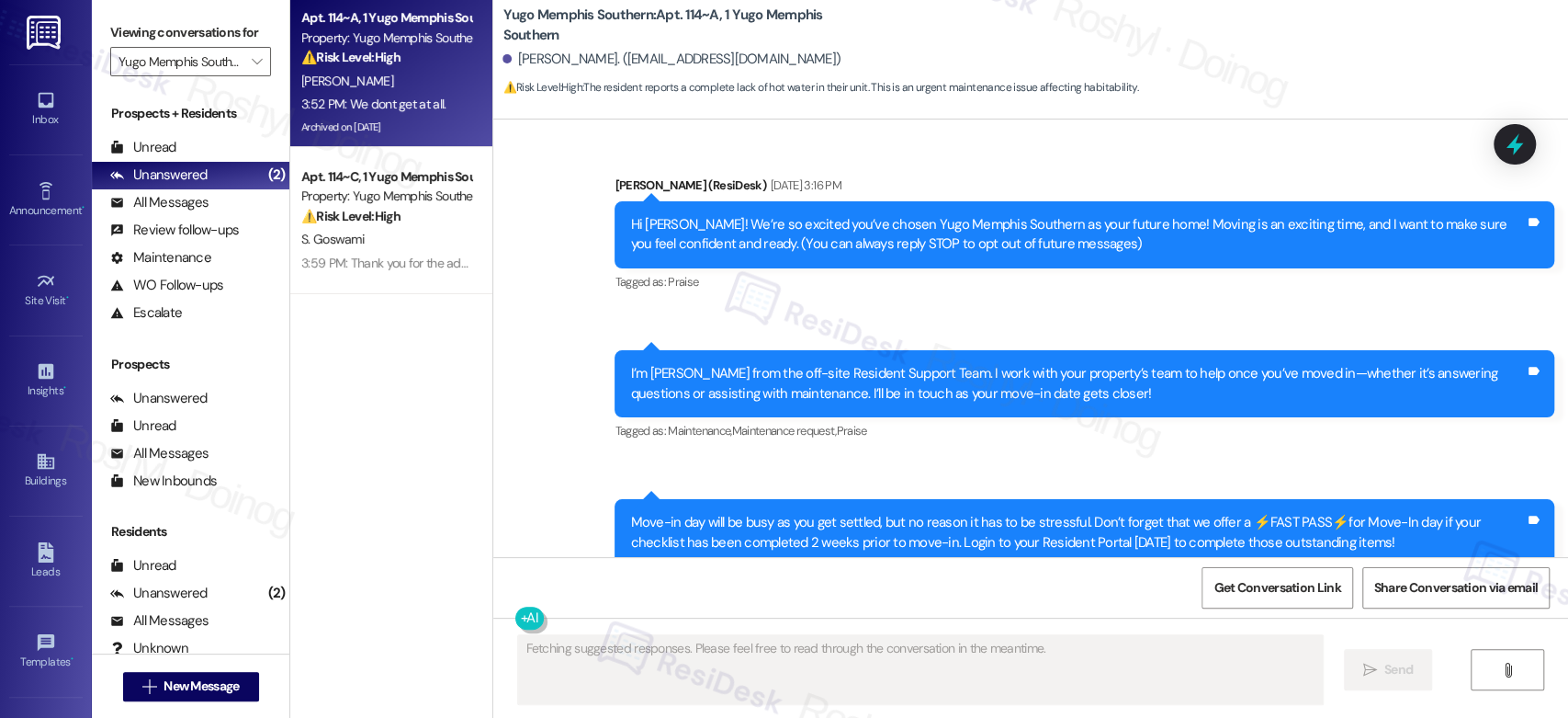
scroll to position [9771, 0]
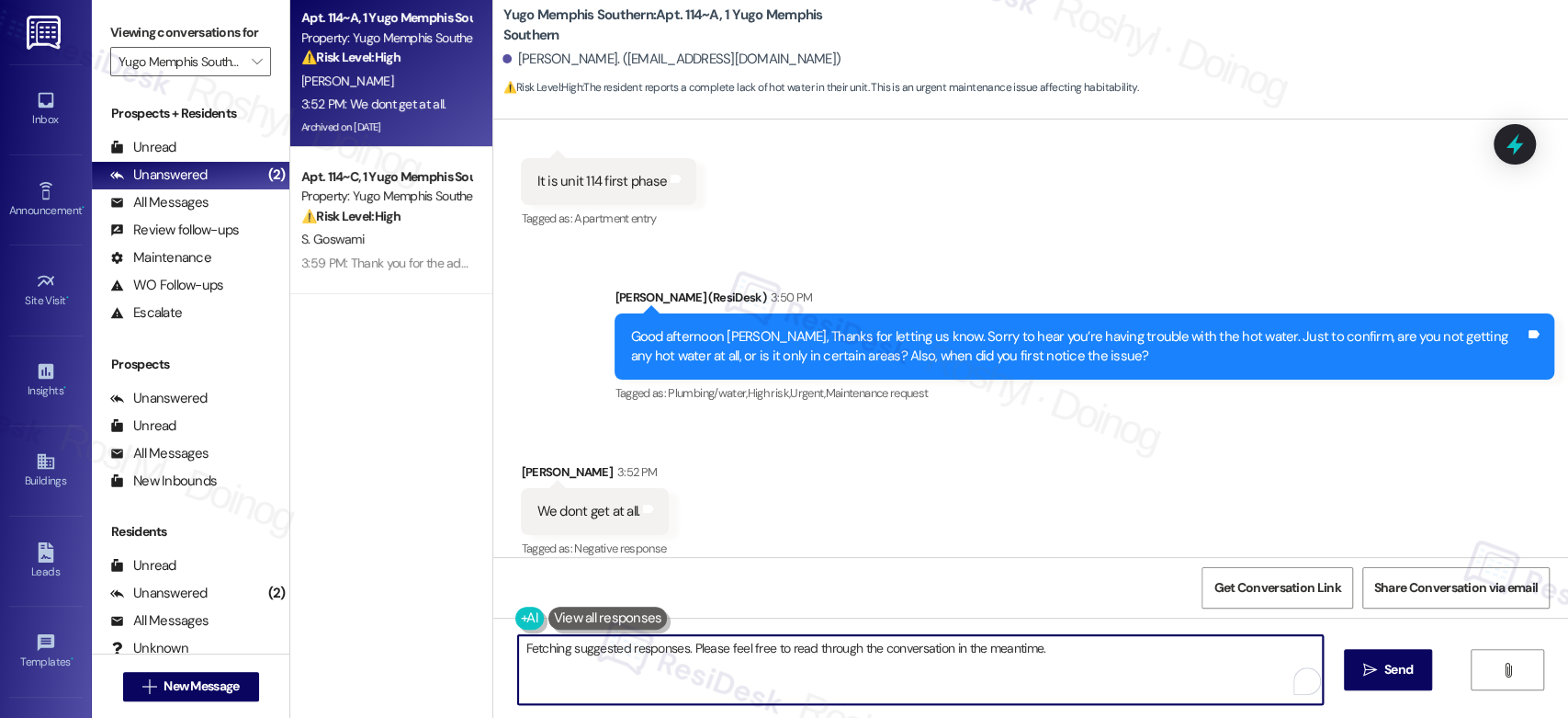
drag, startPoint x: 610, startPoint y: 650, endPoint x: 397, endPoint y: 637, distance: 213.4
click at [397, 637] on div "Apt. 114~A, 1 Yugo Memphis Southern Property: Yugo Memphis Southern ⚠️ Risk Lev…" at bounding box center [929, 359] width 1278 height 718
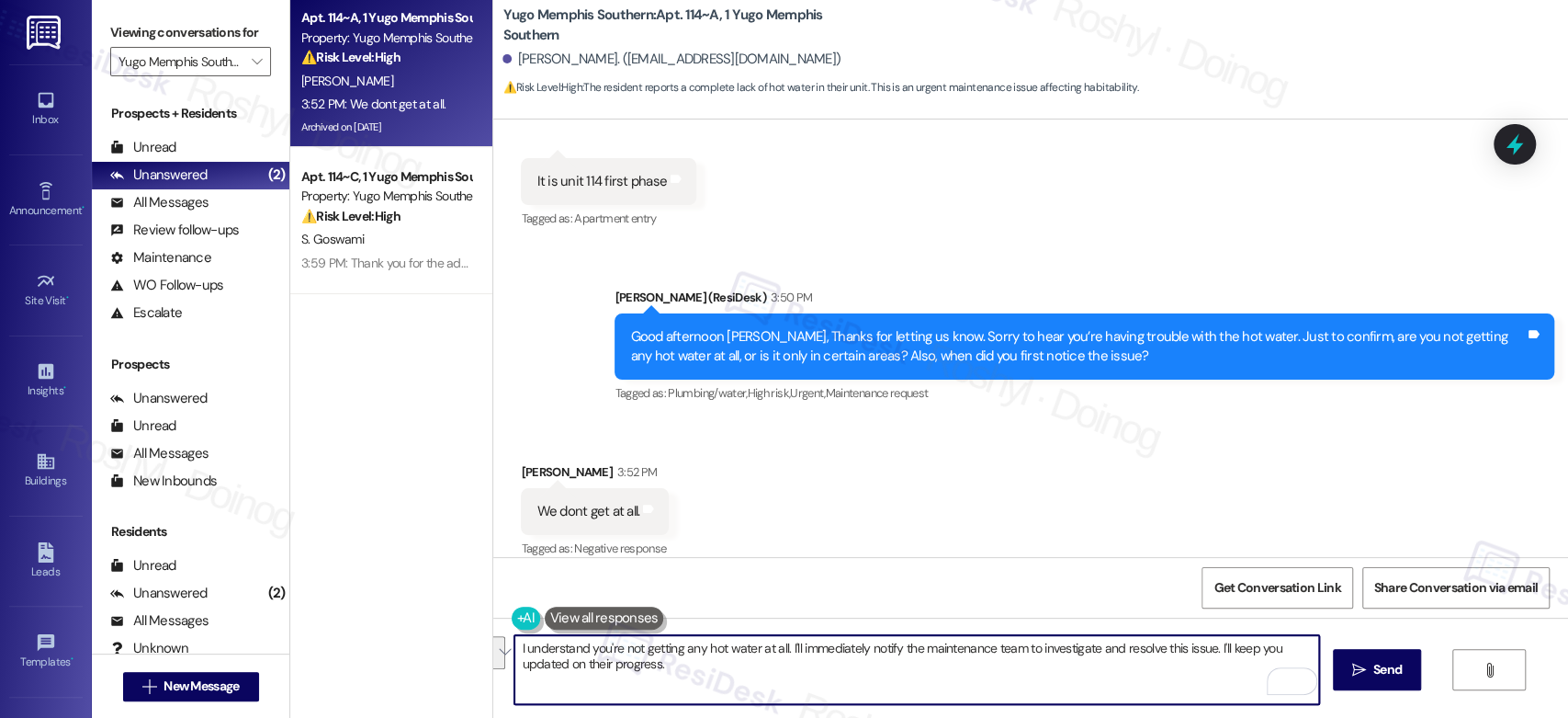
drag, startPoint x: 777, startPoint y: 646, endPoint x: 972, endPoint y: 714, distance: 206.5
click at [971, 715] on div "I understand you're not getting any hot water at all. I'll immediately notify t…" at bounding box center [1031, 686] width 1074 height 138
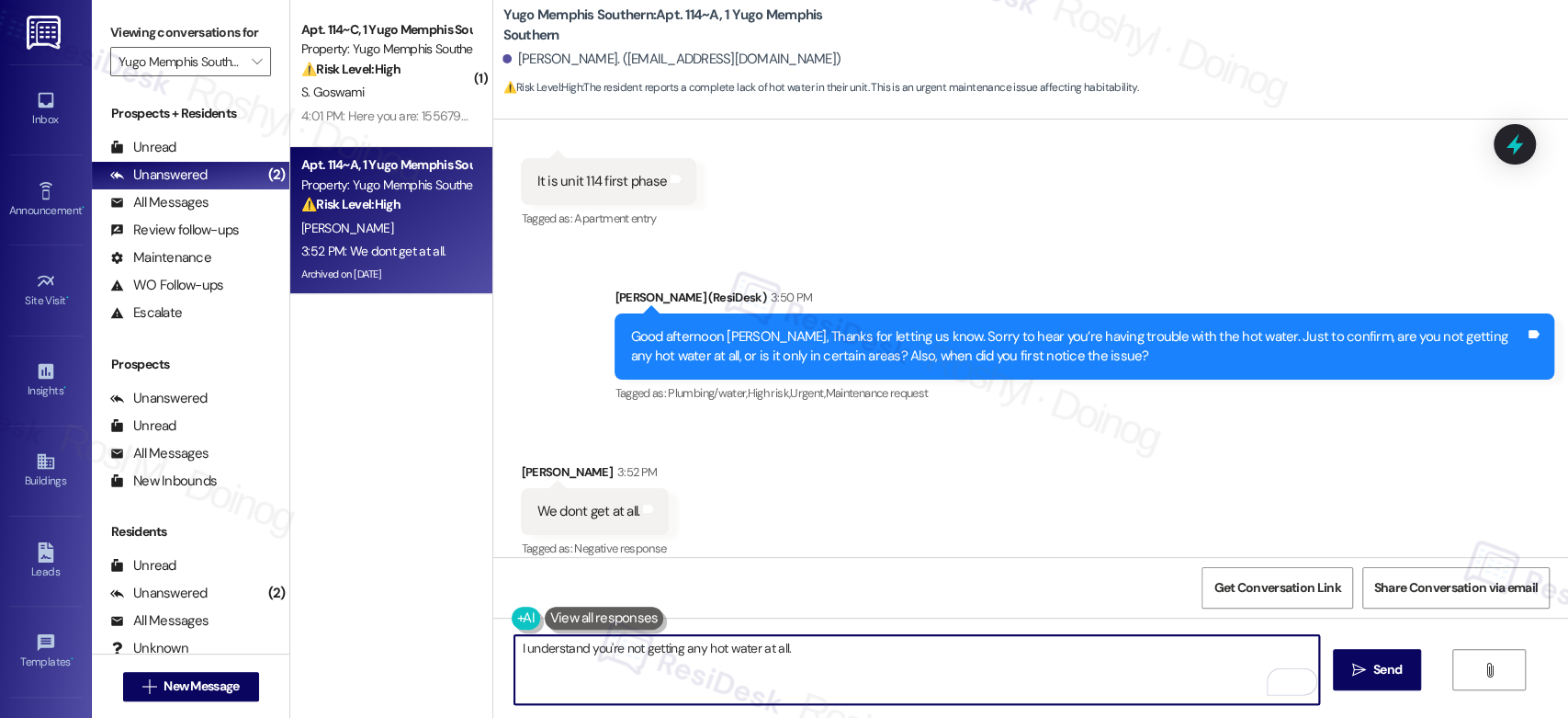
paste textarea "I can submit a work order in behalf of you , Could you please confirm if we hav…"
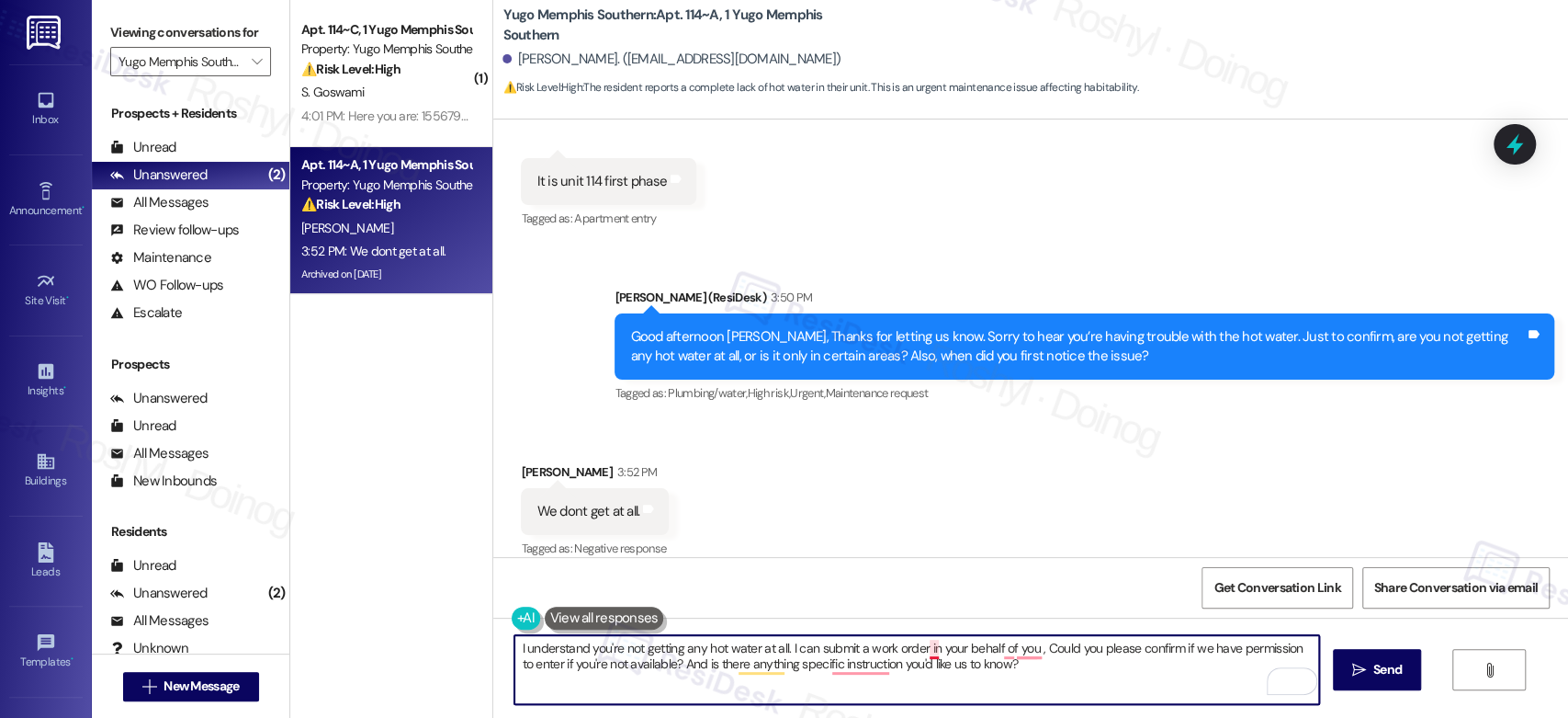
click at [919, 646] on textarea "I understand you're not getting any hot water at all. I can submit a work order…" at bounding box center [916, 669] width 803 height 68
click at [1016, 639] on textarea "I understand you're not getting any hot water at all. I can submit a work order…" at bounding box center [916, 669] width 803 height 68
drag, startPoint x: 999, startPoint y: 652, endPoint x: 1018, endPoint y: 653, distance: 19.0
click at [1018, 653] on textarea "I understand you're not getting any hot water at all. I can submit a work order…" at bounding box center [916, 669] width 803 height 68
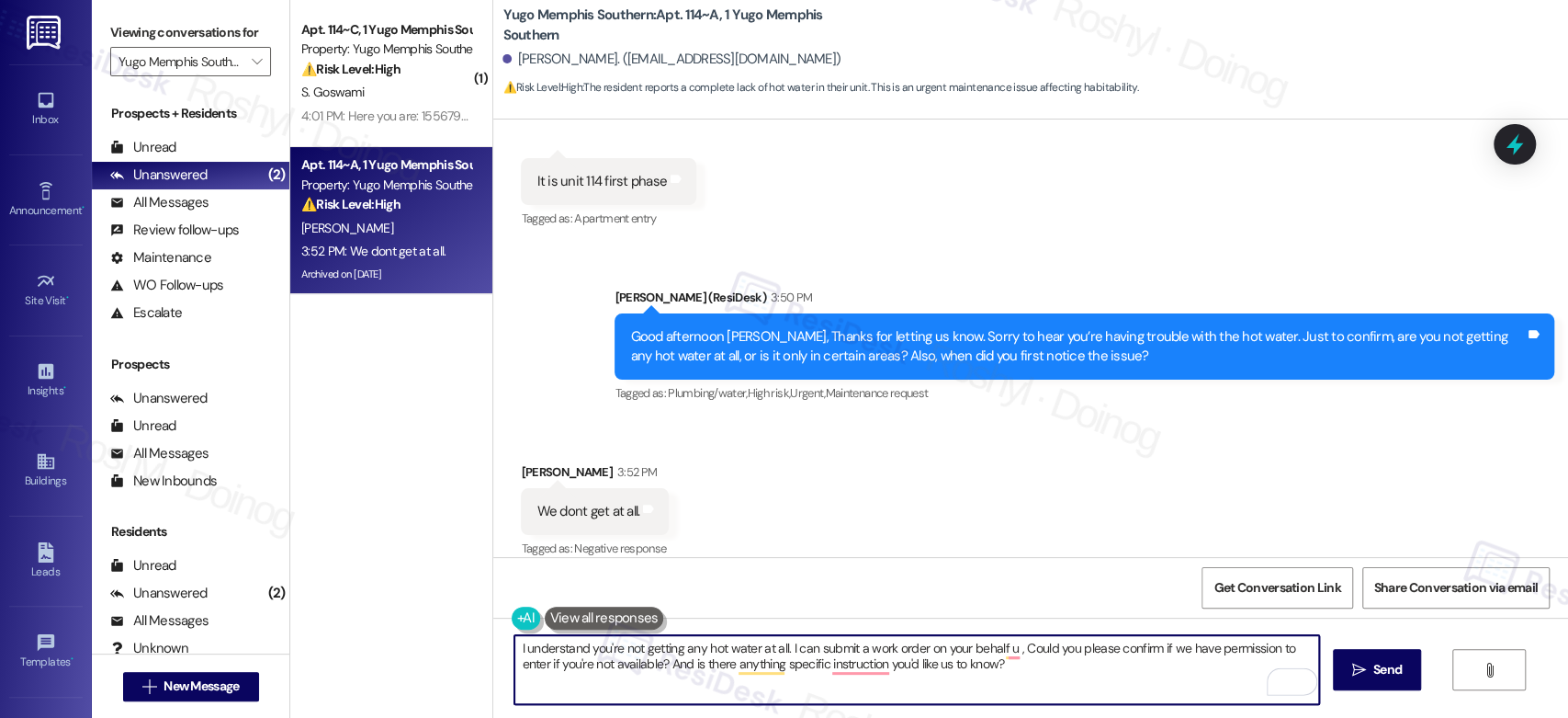
click at [997, 660] on textarea "I understand you're not getting any hot water at all. I can submit a work order…" at bounding box center [916, 669] width 803 height 68
click at [1000, 655] on textarea "I understand you're not getting any hot water at all. I can submit a work order…" at bounding box center [916, 669] width 803 height 68
click at [999, 650] on textarea "I understand you're not getting any hot water at all. I can submit a work order…" at bounding box center [916, 669] width 803 height 68
click at [997, 653] on textarea "I understand you're not getting any hot water at all. I can submit a work order…" at bounding box center [916, 669] width 803 height 68
click at [803, 669] on textarea "I understand you're not getting any hot water at all. I can submit a work order…" at bounding box center [916, 669] width 803 height 68
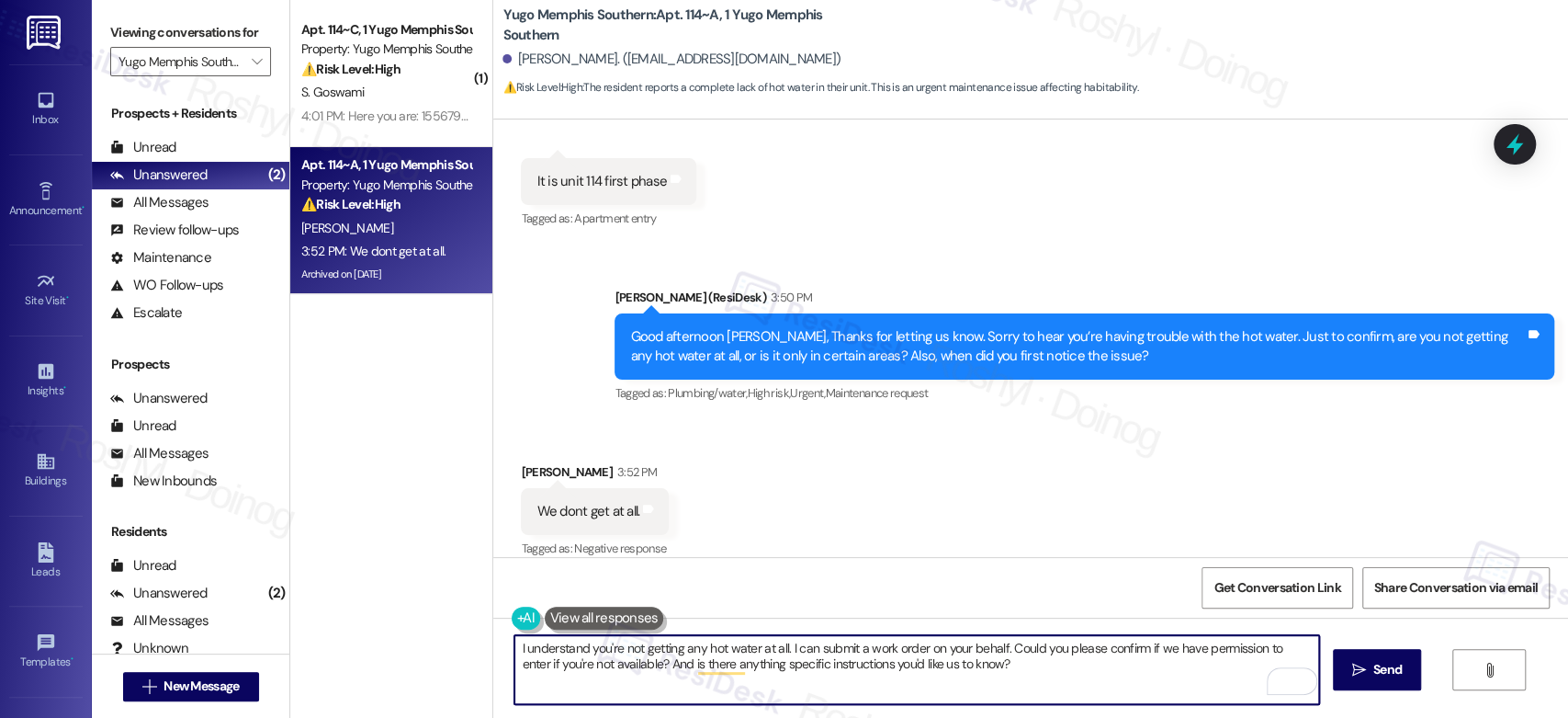
click at [1067, 665] on textarea "I understand you're not getting any hot water at all. I can submit a work order…" at bounding box center [916, 669] width 803 height 68
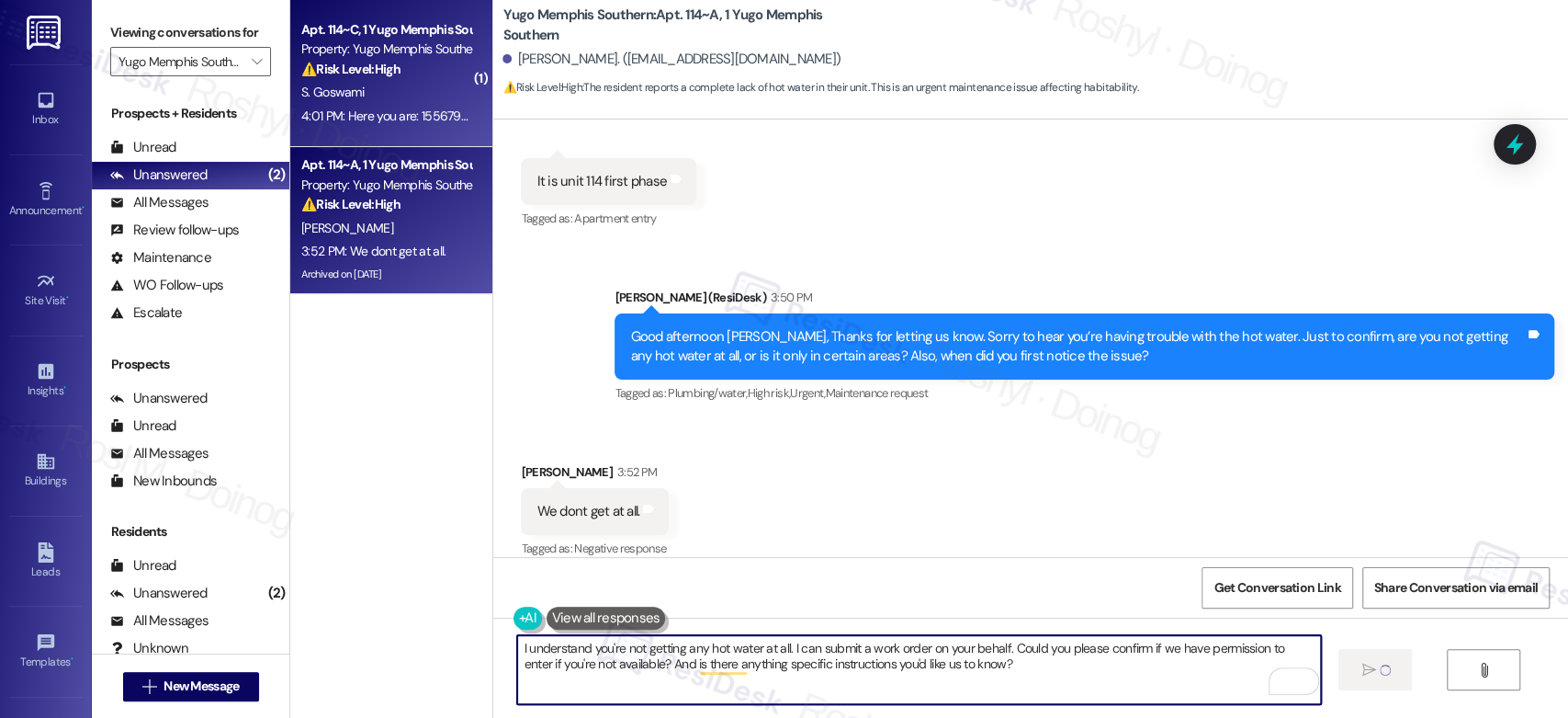
type textarea "I understand you're not getting any hot water at all. I can submit a work order…"
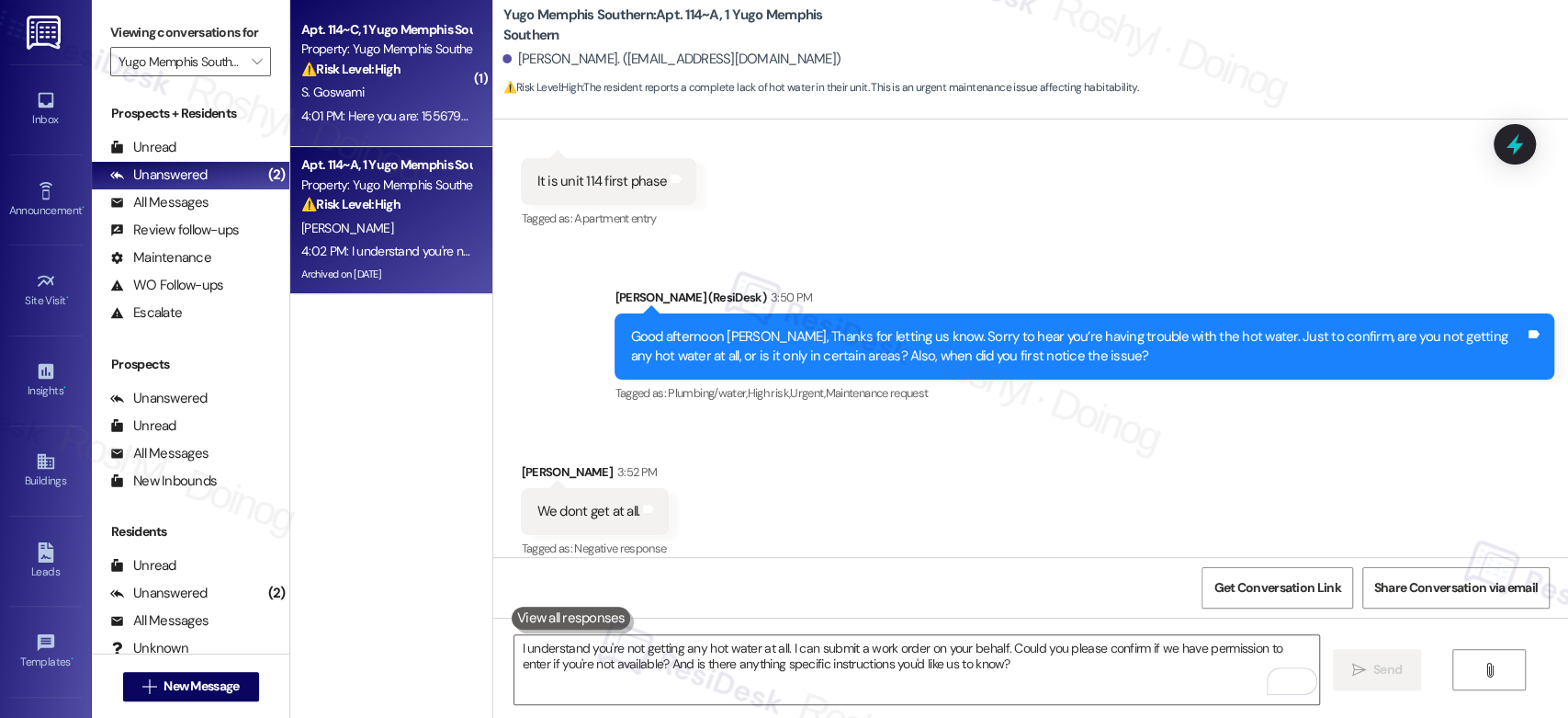
click at [372, 121] on div "4:01 PM: Here you are: 15567909 4:01 PM: Here you are: 15567909" at bounding box center [389, 115] width 176 height 16
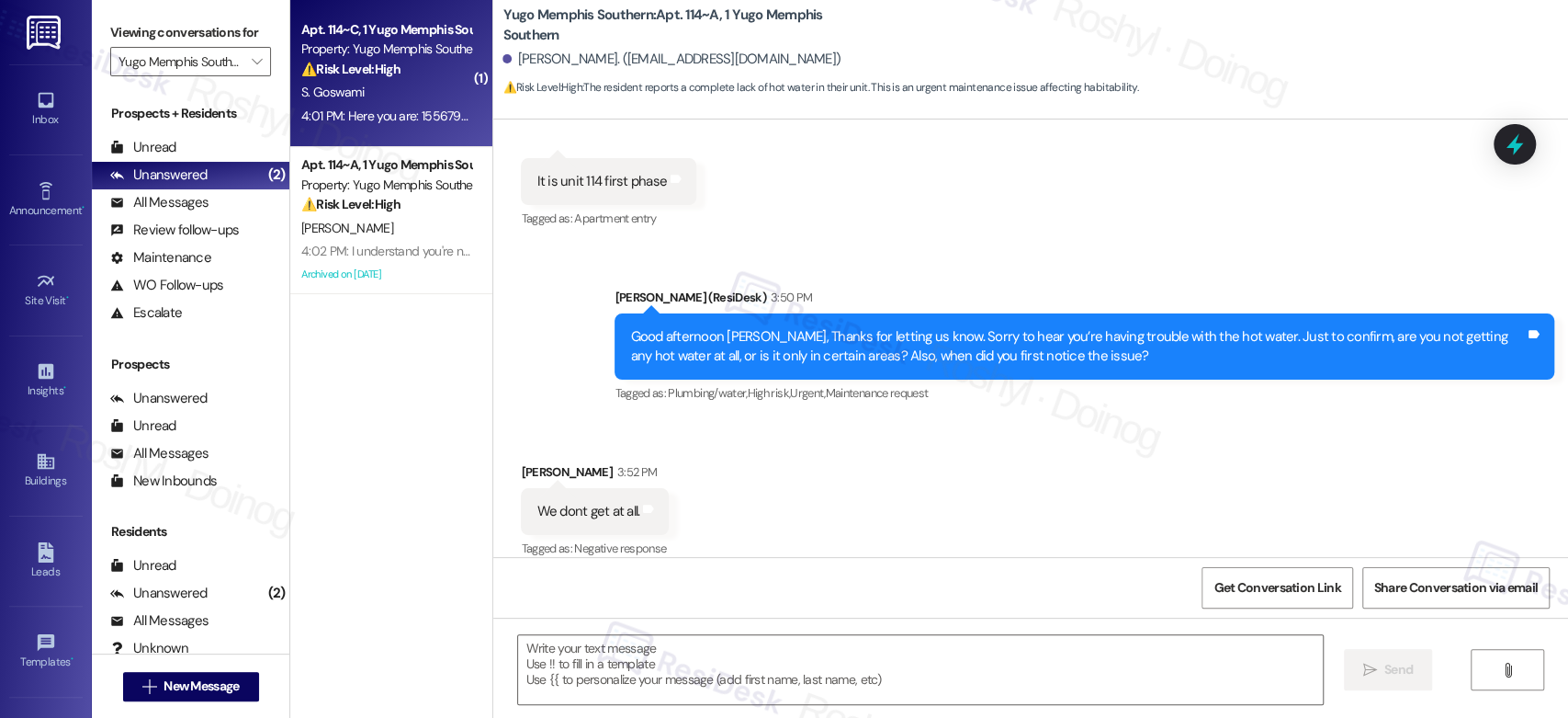
type textarea "Fetching suggested responses. Please feel free to read through the conversation…"
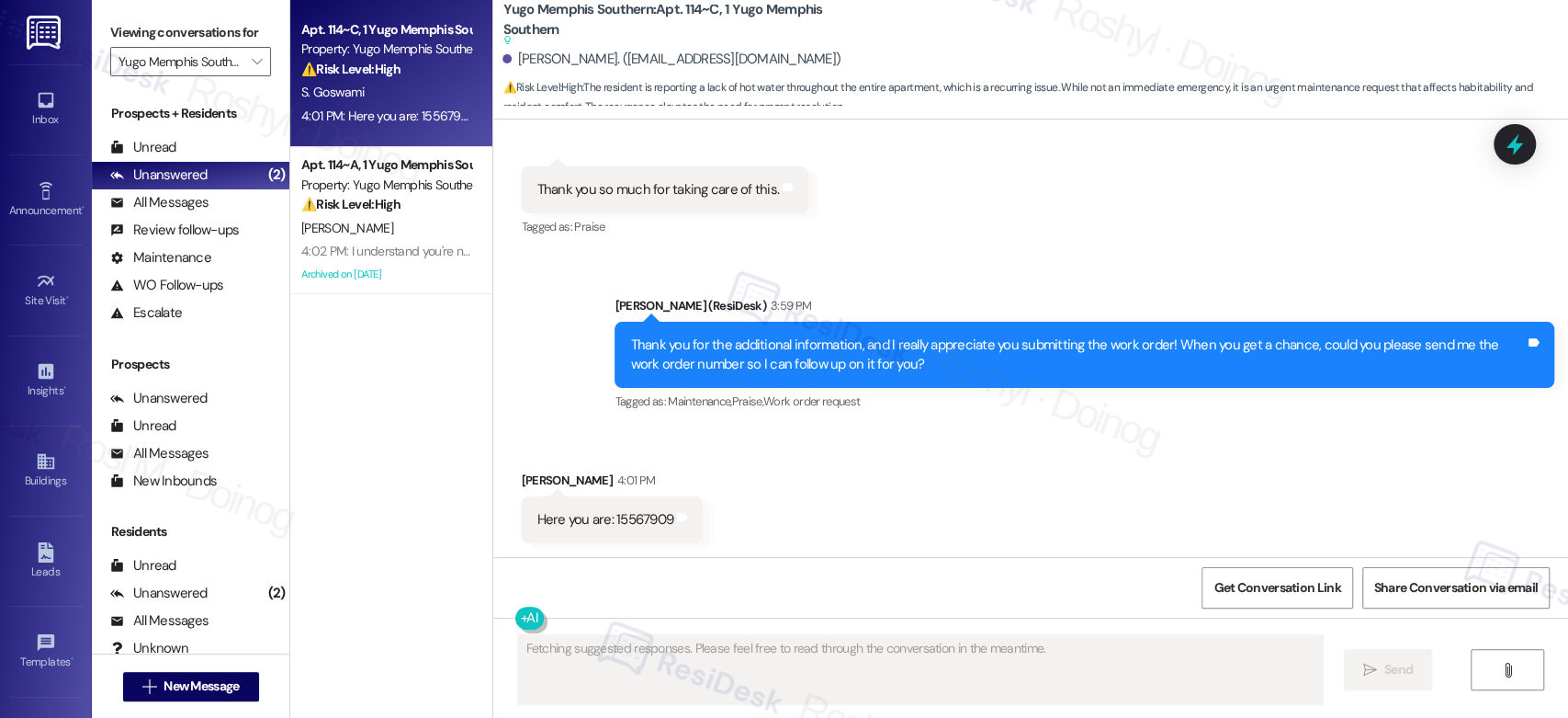
scroll to position [3704, 0]
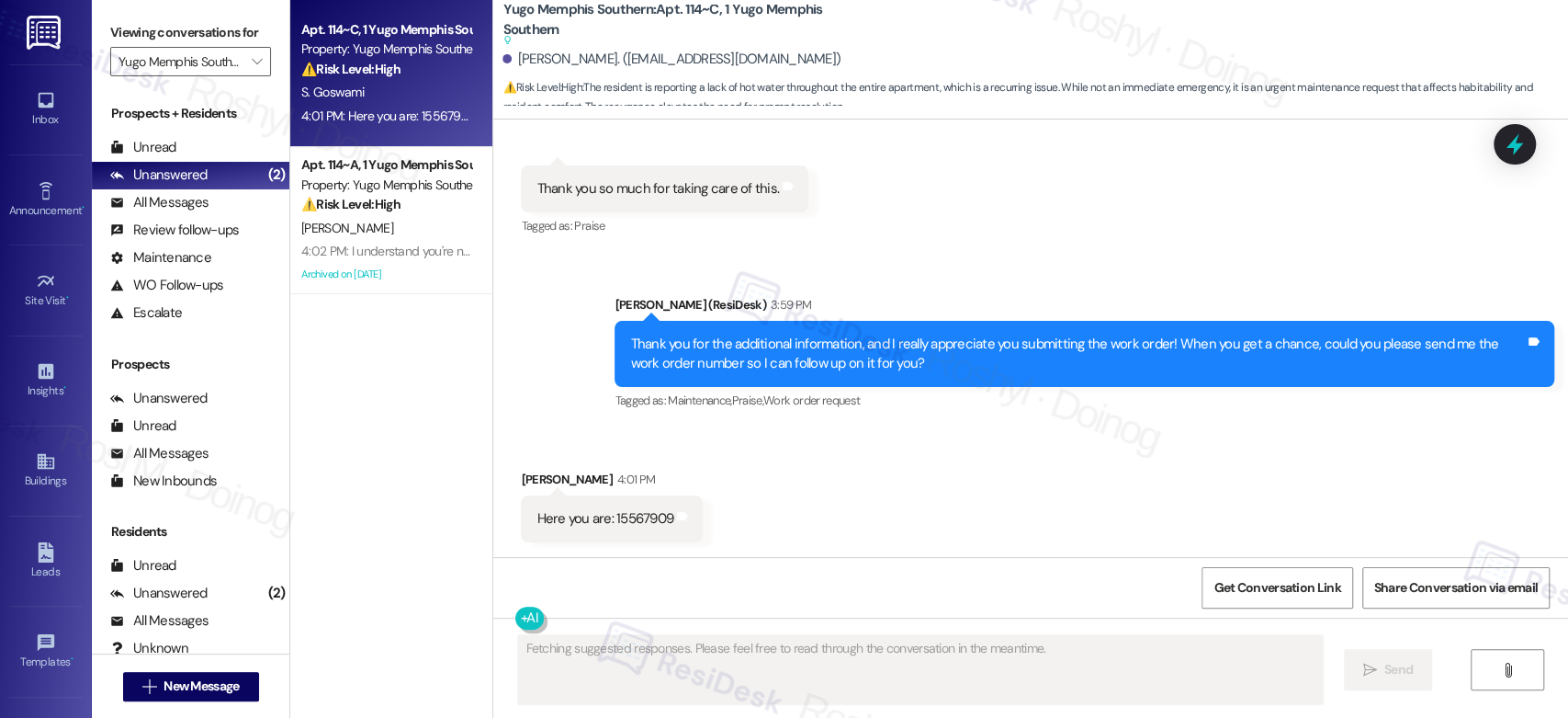
click at [924, 468] on div "Received via SMS Sneha Goswami 4:01 PM Here you are: 15567909 Tags and notes" at bounding box center [1031, 492] width 1074 height 127
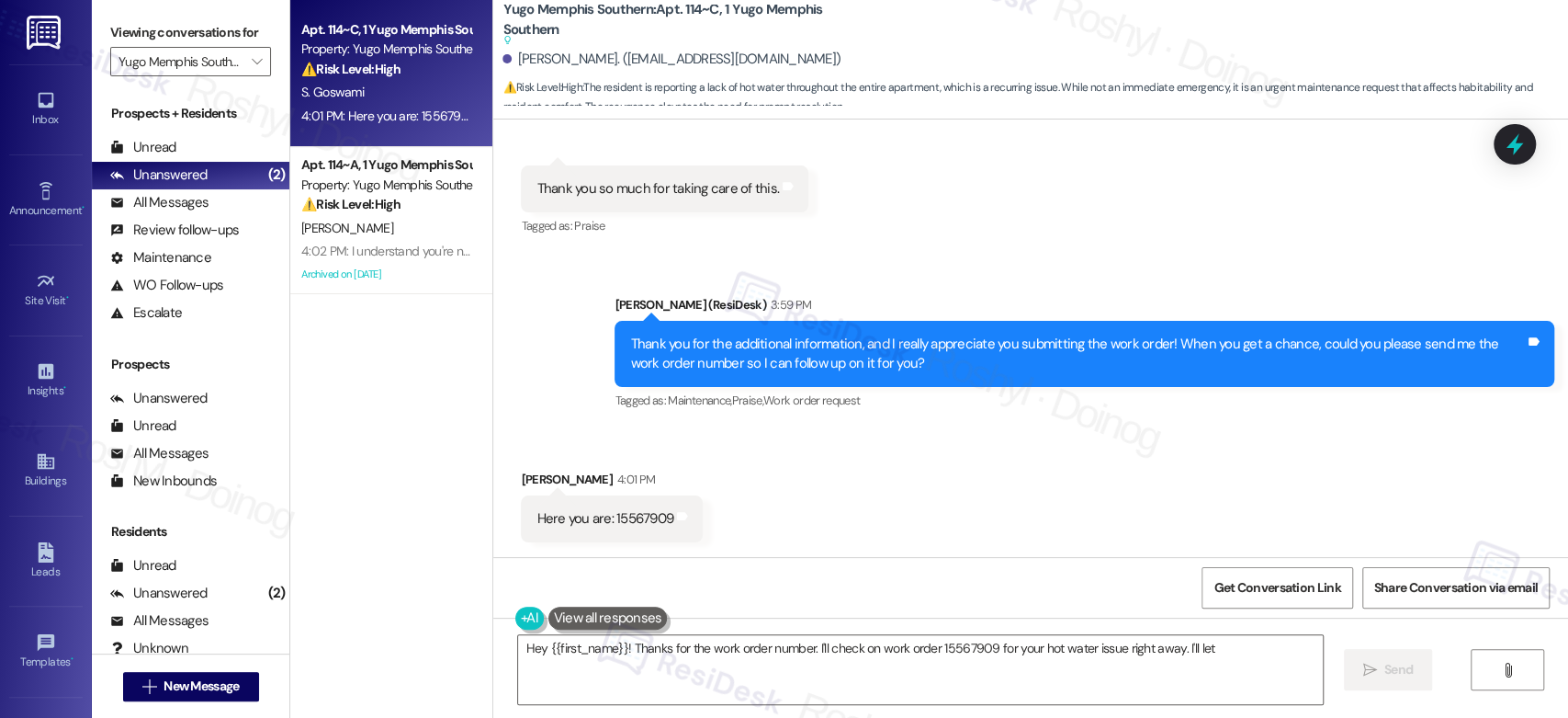
drag, startPoint x: 631, startPoint y: 531, endPoint x: 625, endPoint y: 518, distance: 14.3
click at [627, 528] on div "Here you are: 15567909 Tags and notes" at bounding box center [611, 518] width 182 height 47
type textarea "Hey {{first_name}}! Thanks for the work order number. I'll check on work order …"
click at [625, 517] on div "Here you are: 15567909" at bounding box center [605, 518] width 137 height 19
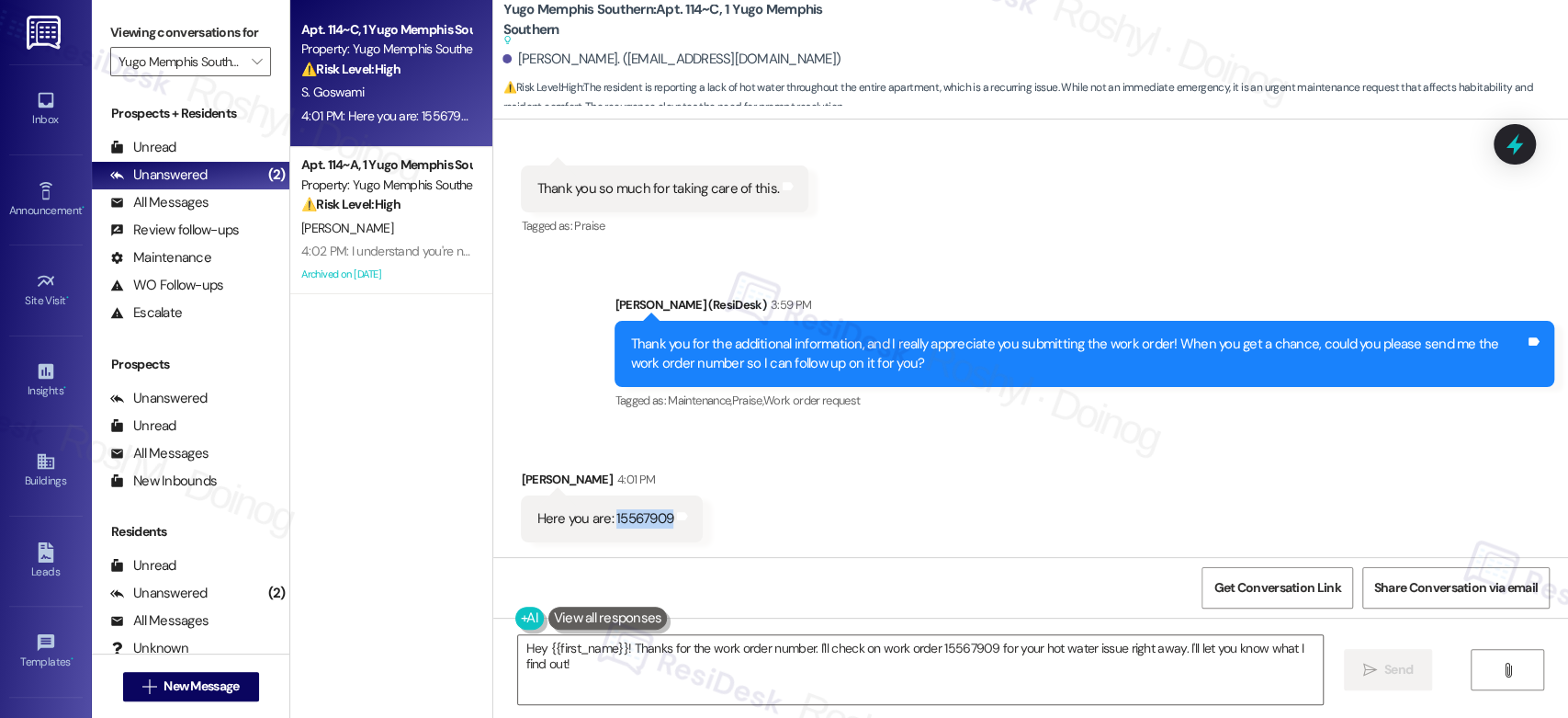
copy div "15567909"
click at [920, 529] on div "Received via SMS Sneha Goswami 4:01 PM Here you are: 15567909 Tags and notes" at bounding box center [1031, 492] width 1074 height 127
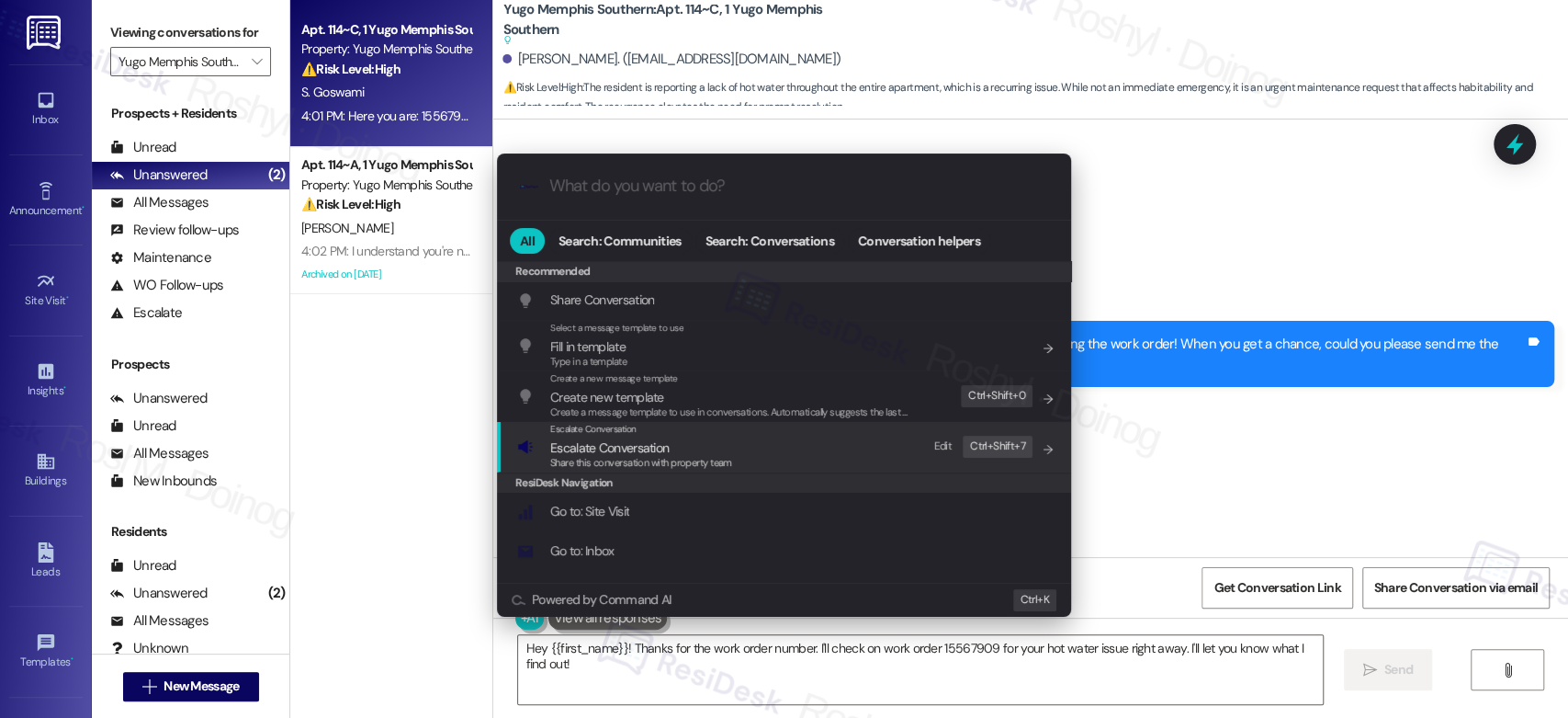
click at [608, 449] on span "Escalate Conversation" at bounding box center [610, 447] width 119 height 16
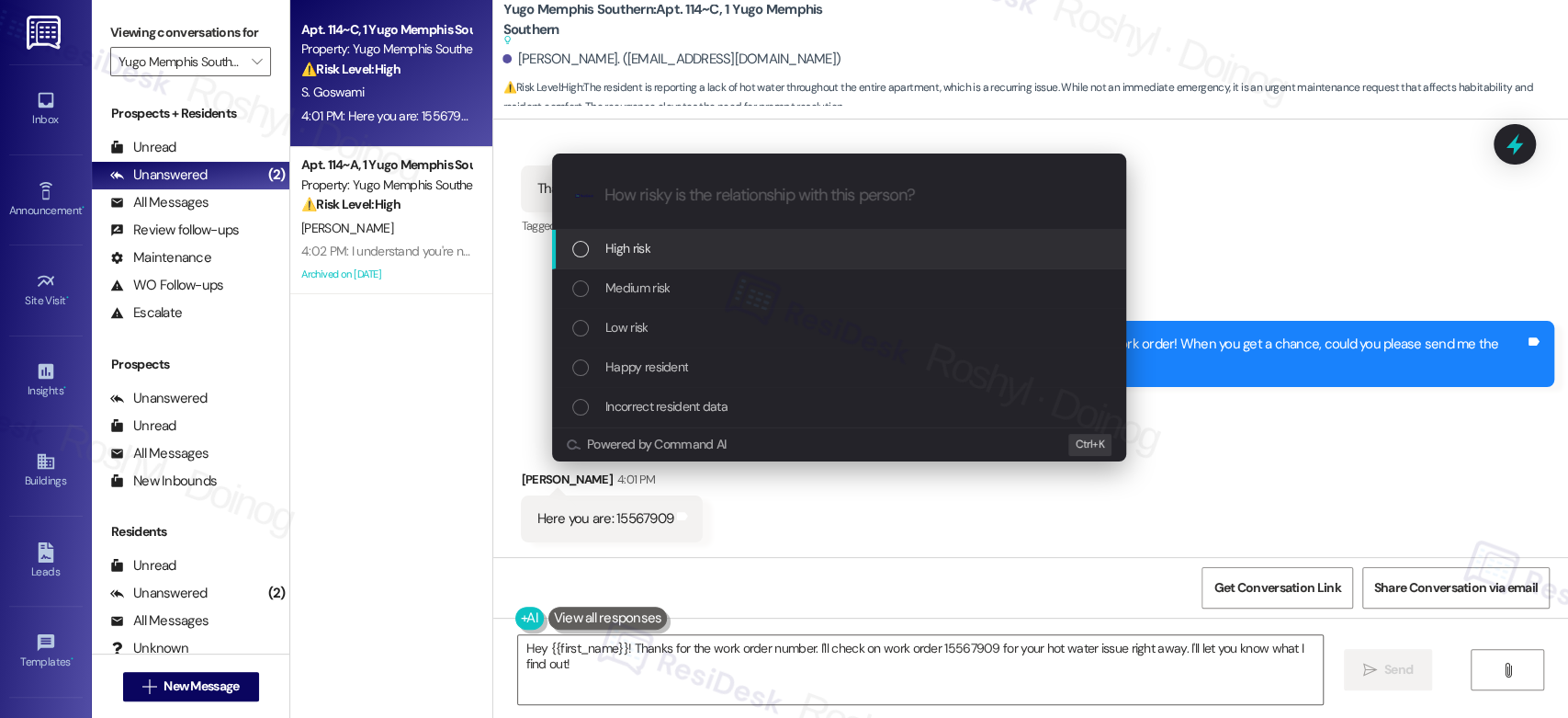
click at [645, 264] on div "High risk" at bounding box center [840, 250] width 574 height 40
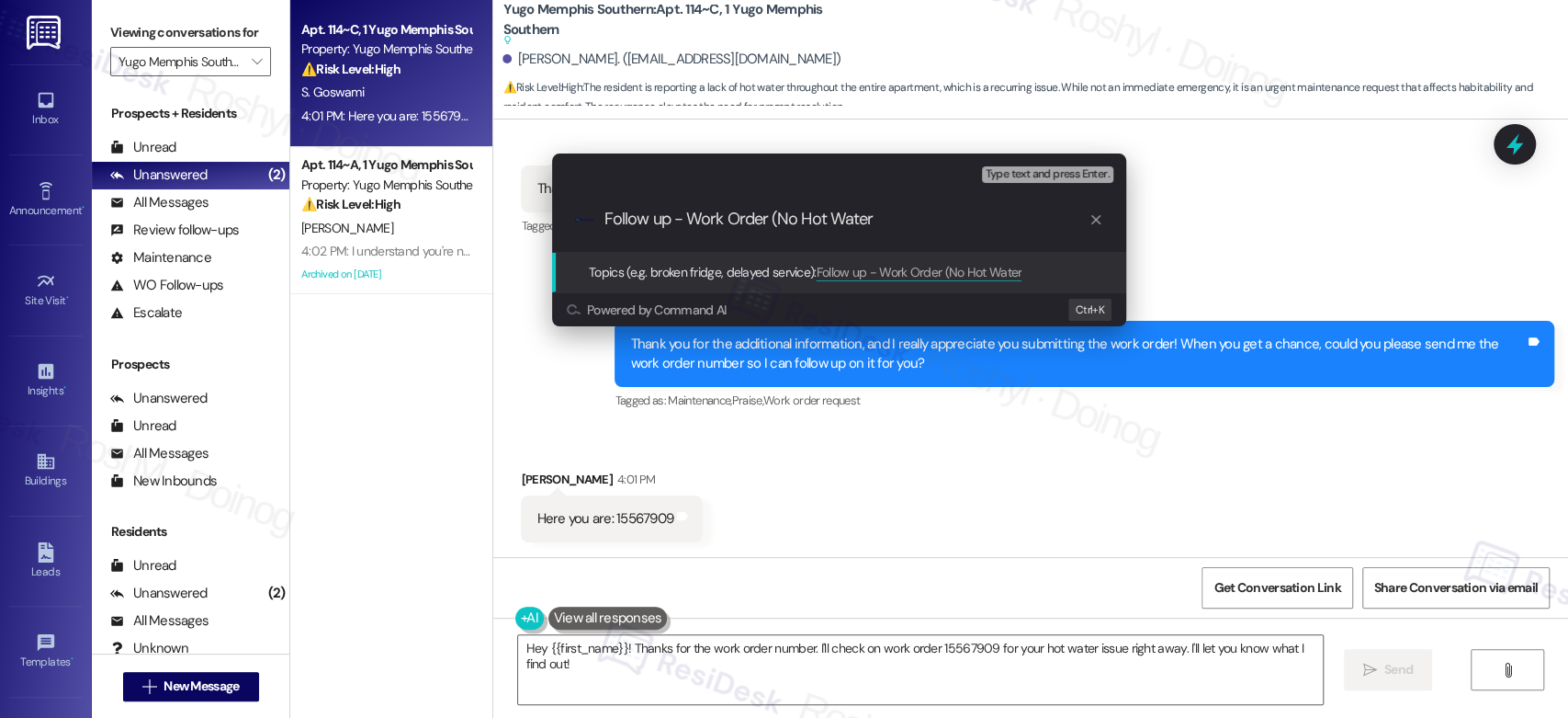
paste input "15567909"
type input "Follow up - Work Order (No Hot Water 15567909)"
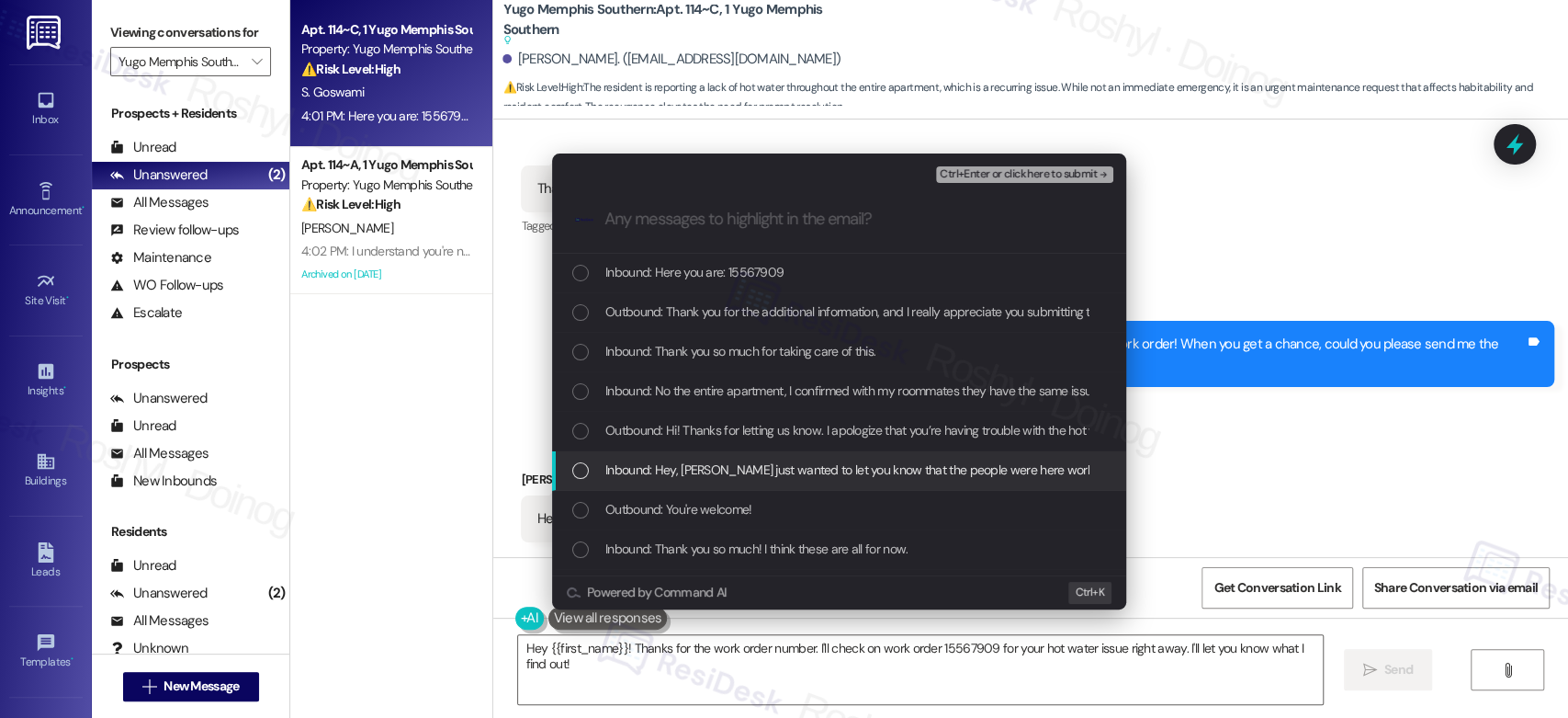
click at [978, 475] on span "Inbound: Hey, Sarah just wanted to let you know that the people were here worki…" at bounding box center [1354, 469] width 1498 height 20
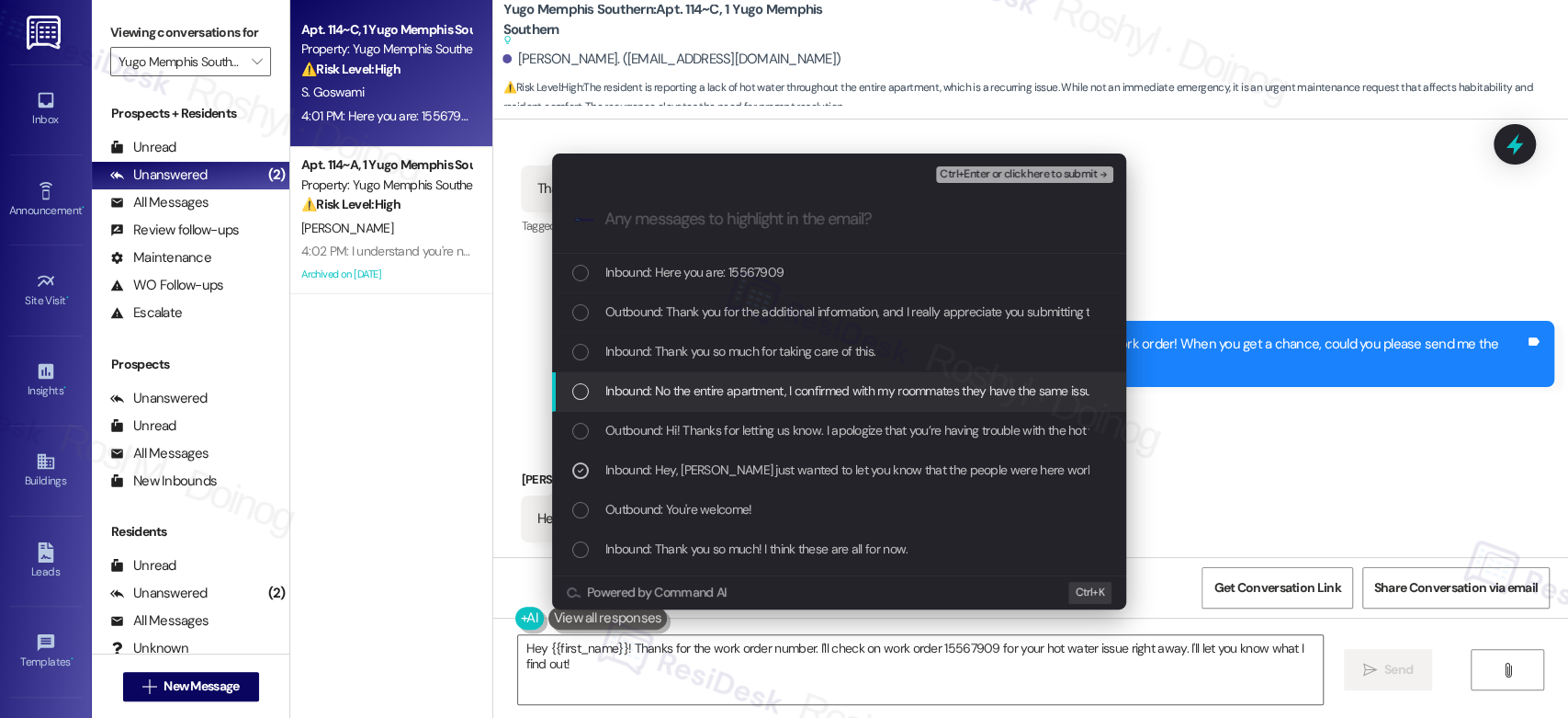
click at [883, 398] on span "Inbound: No the entire apartment, I confirmed with my roommates they have the s…" at bounding box center [1361, 390] width 1511 height 20
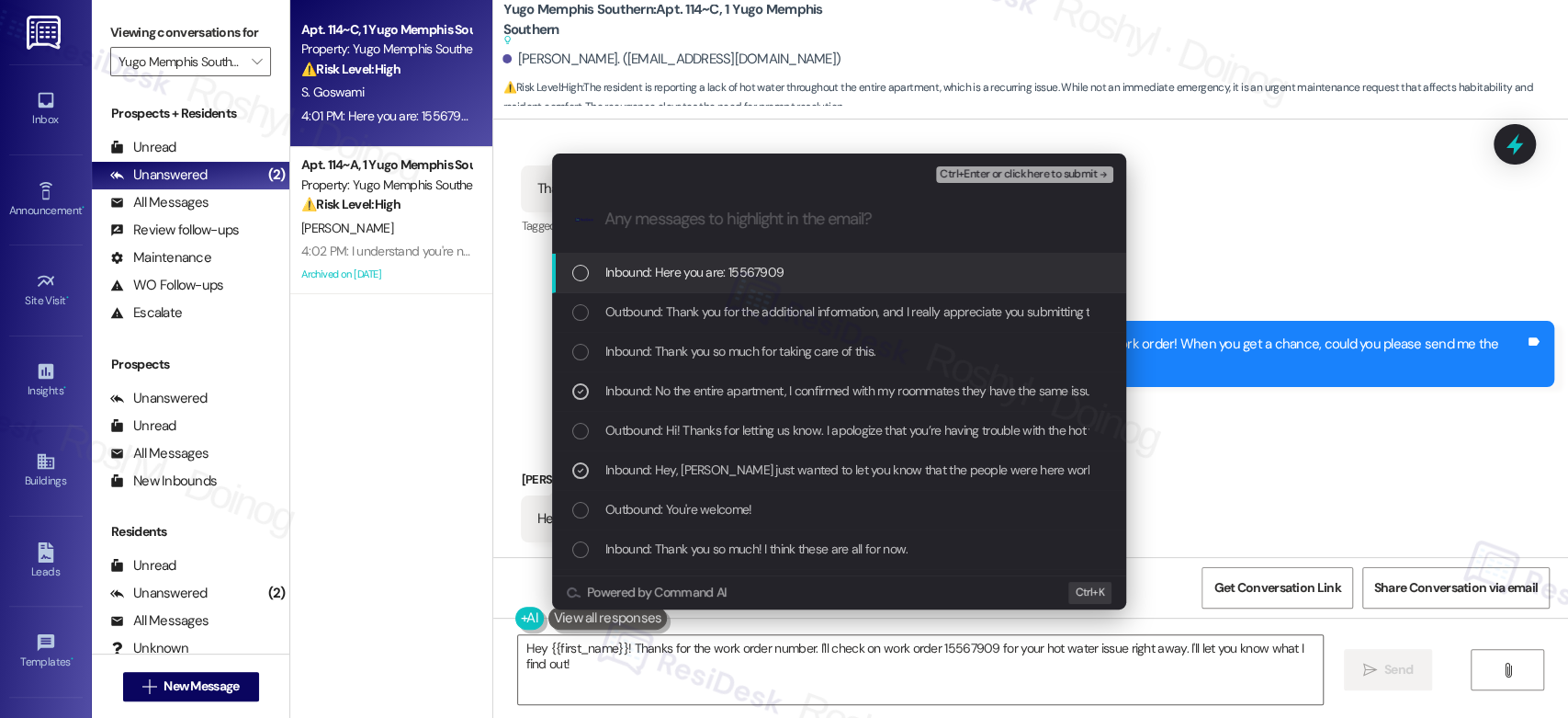
click at [860, 286] on div "Inbound: Here you are: 15567909" at bounding box center [840, 274] width 574 height 40
click at [1043, 177] on span "Ctrl+Enter or click here to submit" at bounding box center [1017, 175] width 157 height 13
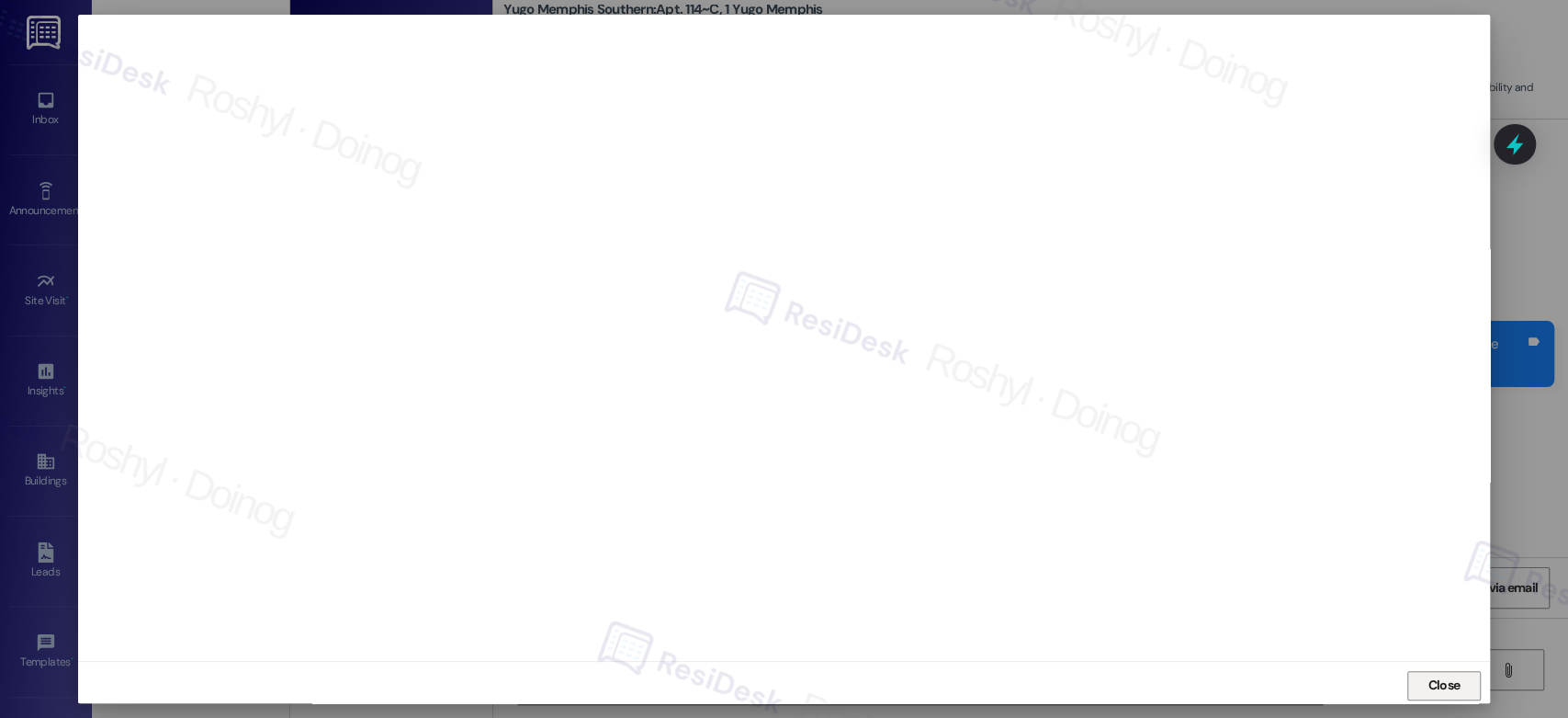
click at [1438, 689] on span "Close" at bounding box center [1443, 685] width 32 height 19
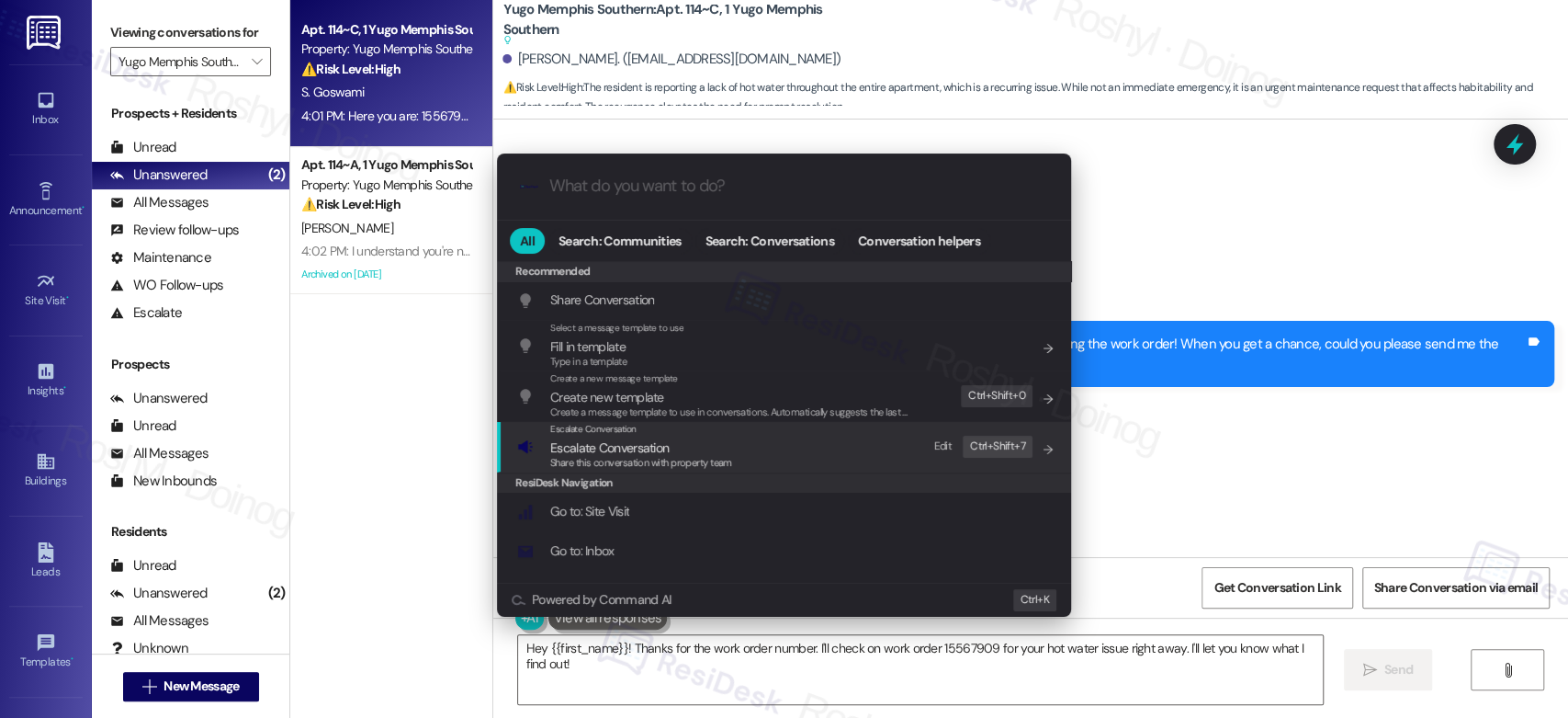
click at [824, 456] on div "Escalate Conversation Escalate Conversation Share this conversation with proper…" at bounding box center [785, 446] width 537 height 49
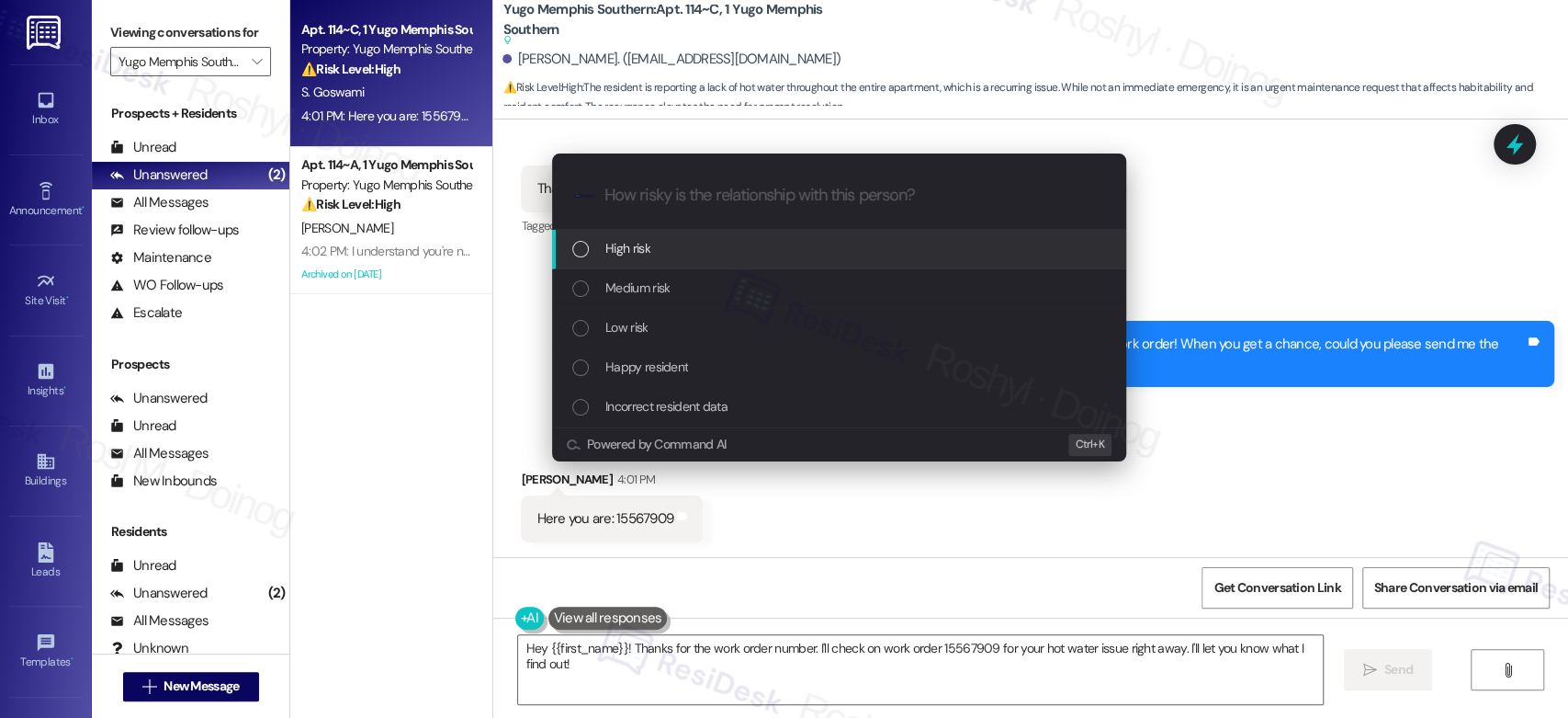
paste input "Follow up - Work Order (No Hot Water 15567909"
type input "Follow up - Work Order (No Hot Water 15567909"
click at [681, 258] on div "High risk" at bounding box center [841, 247] width 537 height 20
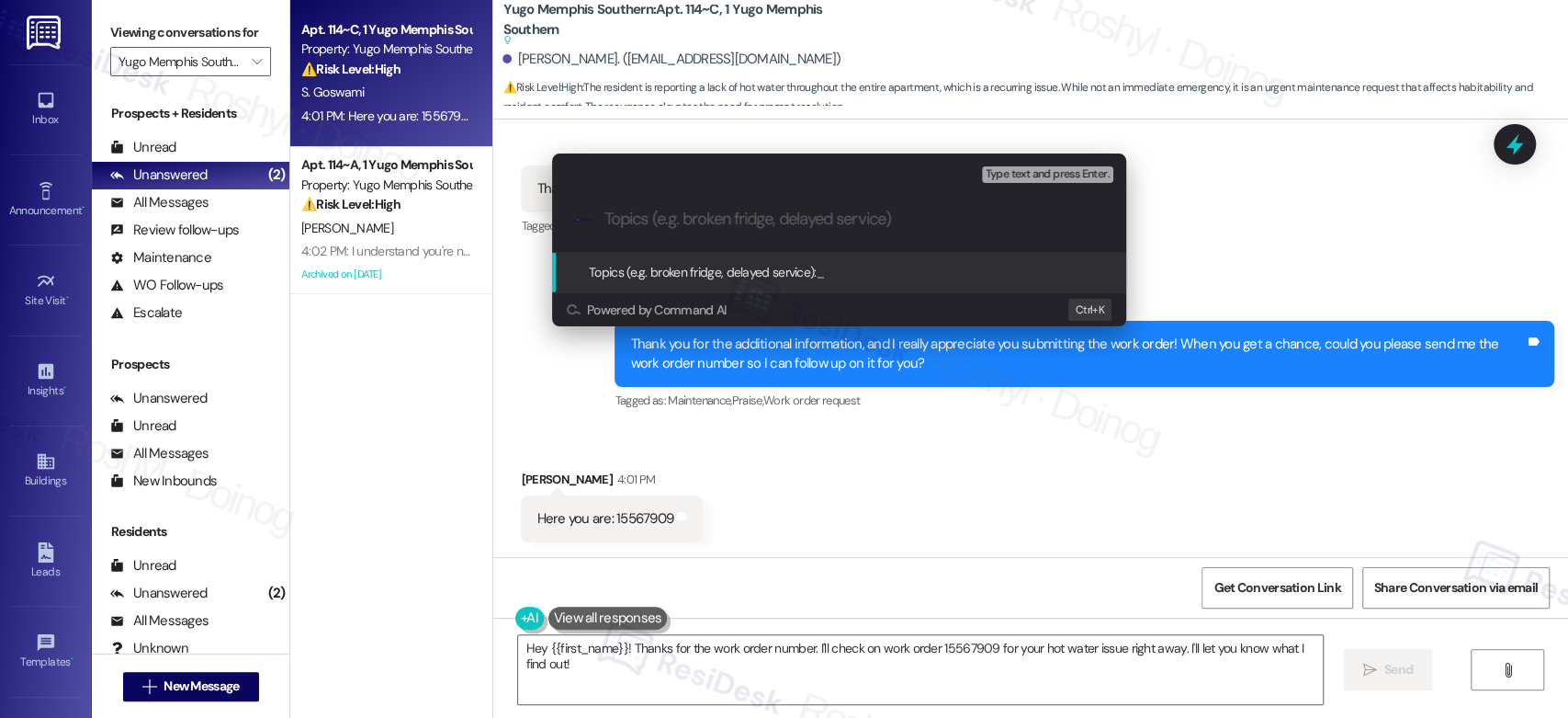
paste input "Follow up - Work Order (No Hot Water 15567909"
type input "Follow up - Work Order (No Hot Water 15567909)"
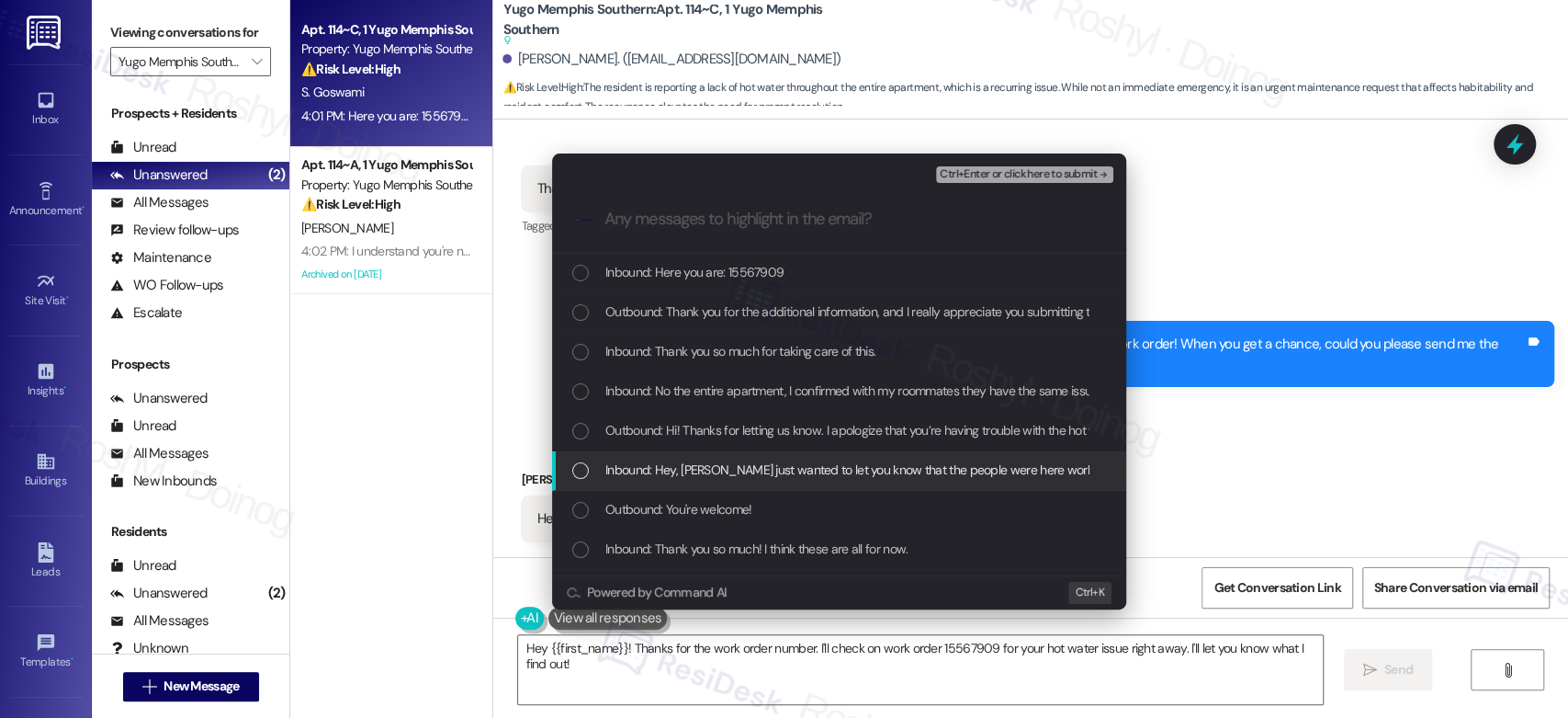
click at [804, 469] on span "Inbound: Hey, Sarah just wanted to let you know that the people were here worki…" at bounding box center [1354, 469] width 1498 height 20
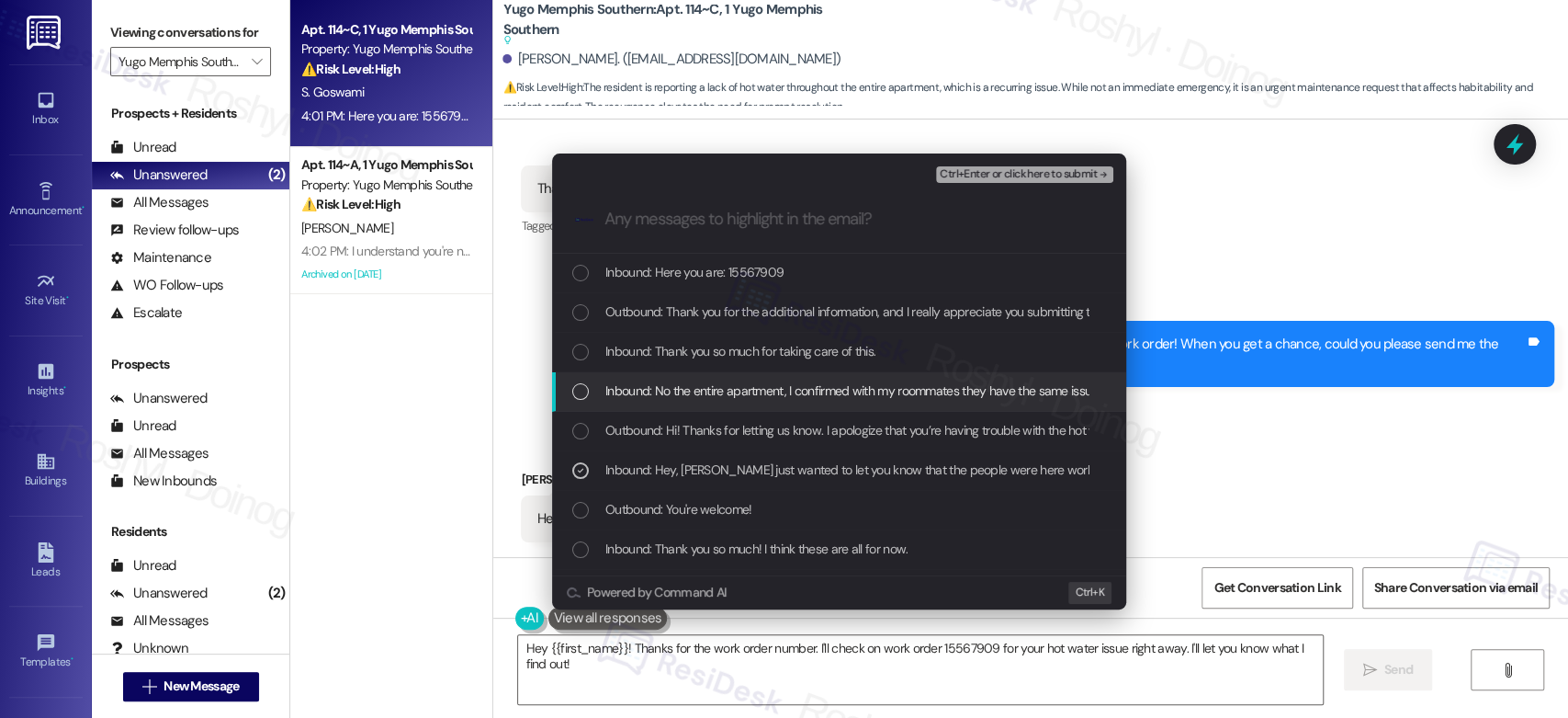
click at [809, 397] on span "Inbound: No the entire apartment, I confirmed with my roommates they have the s…" at bounding box center [1361, 390] width 1511 height 20
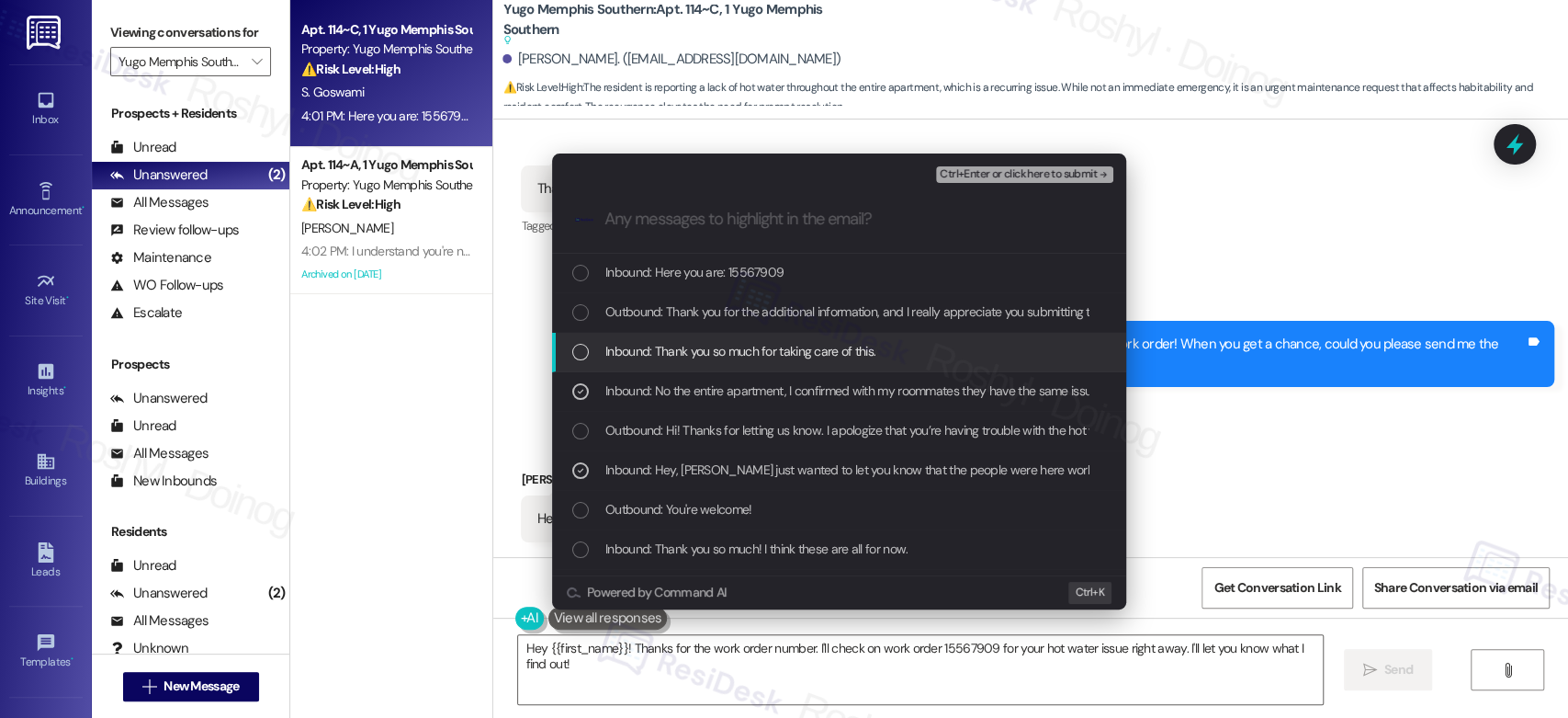
click at [803, 343] on span "Inbound: Thank you so much for taking care of this." at bounding box center [741, 350] width 270 height 20
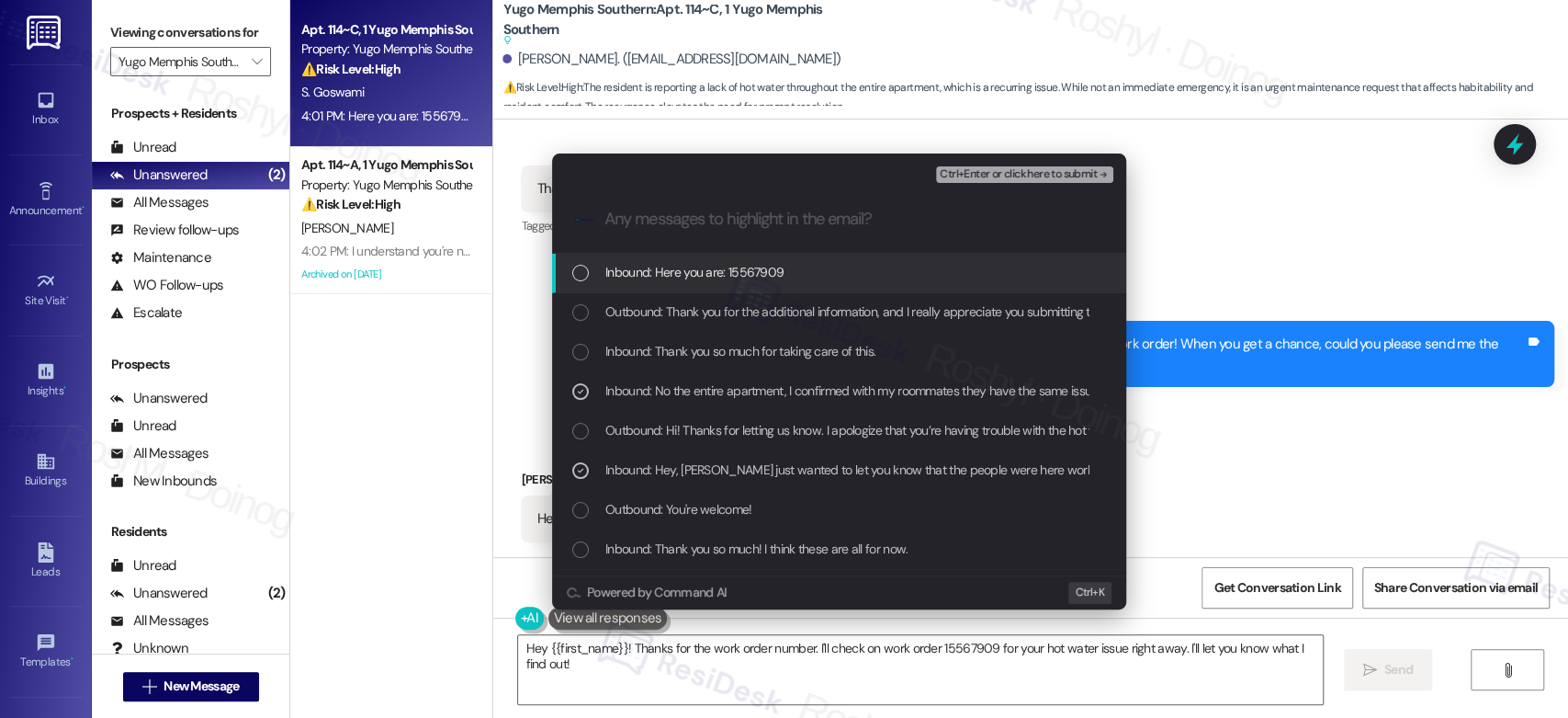
click at [782, 283] on div "Inbound: Here you are: 15567909" at bounding box center [840, 274] width 574 height 40
click at [1058, 166] on button "Ctrl+Enter or click here to submit" at bounding box center [1024, 174] width 177 height 16
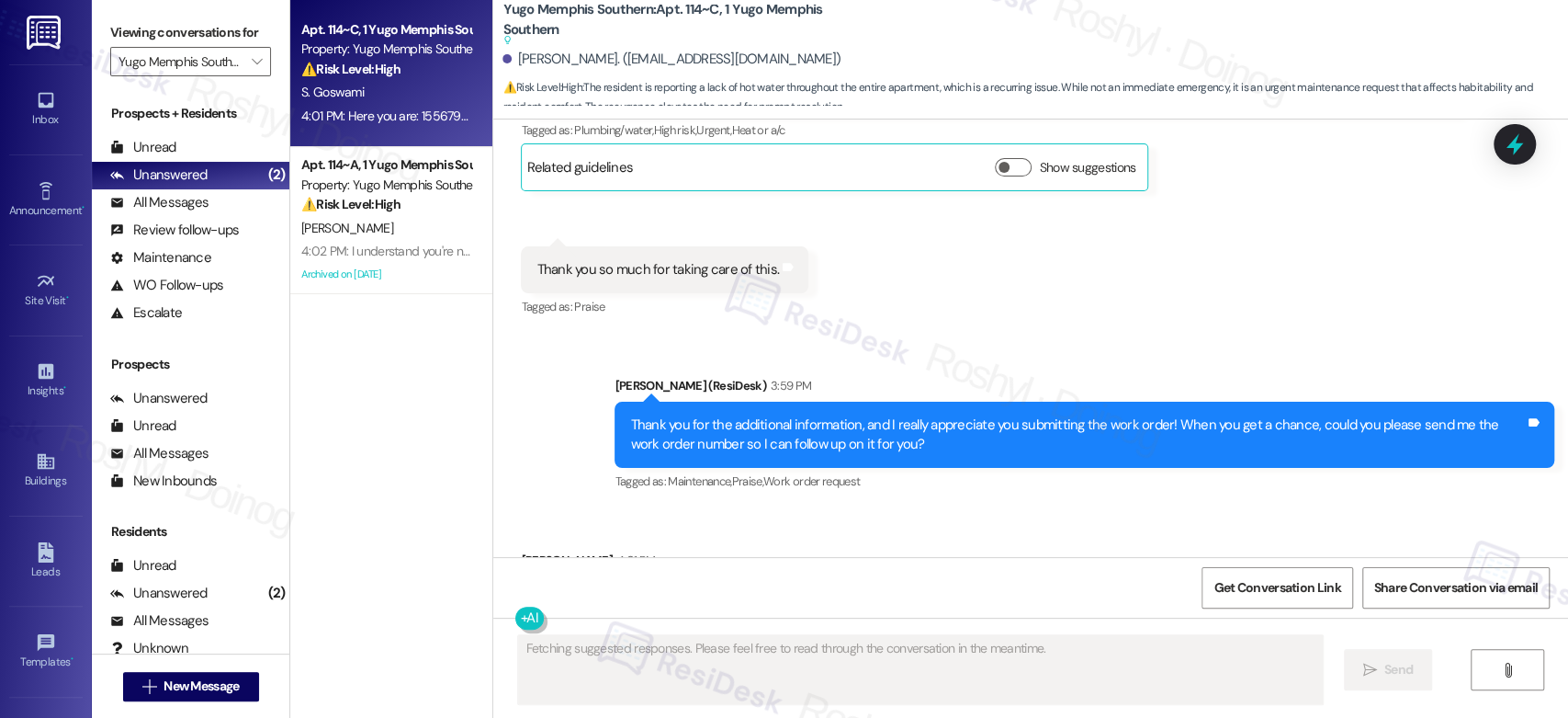
scroll to position [3731, 0]
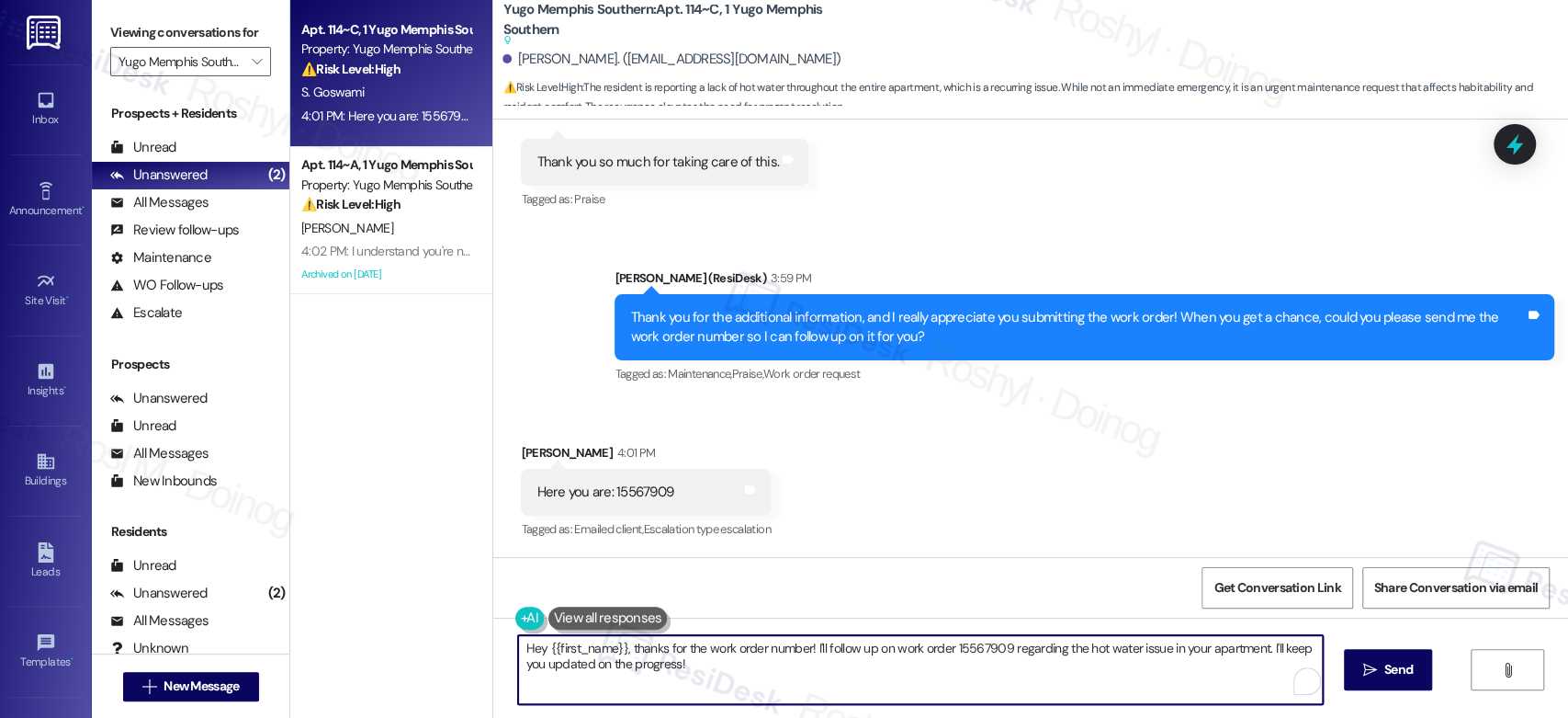
drag, startPoint x: 622, startPoint y: 645, endPoint x: 419, endPoint y: 634, distance: 203.3
click at [419, 634] on div "Apt. 114~C, 1 Yugo Memphis Southern Property: Yugo Memphis Southern ⚠️ Risk Lev…" at bounding box center [929, 359] width 1278 height 718
type textarea "Thanks for the work order number! I'll follow up on work order 15567909 regardi…"
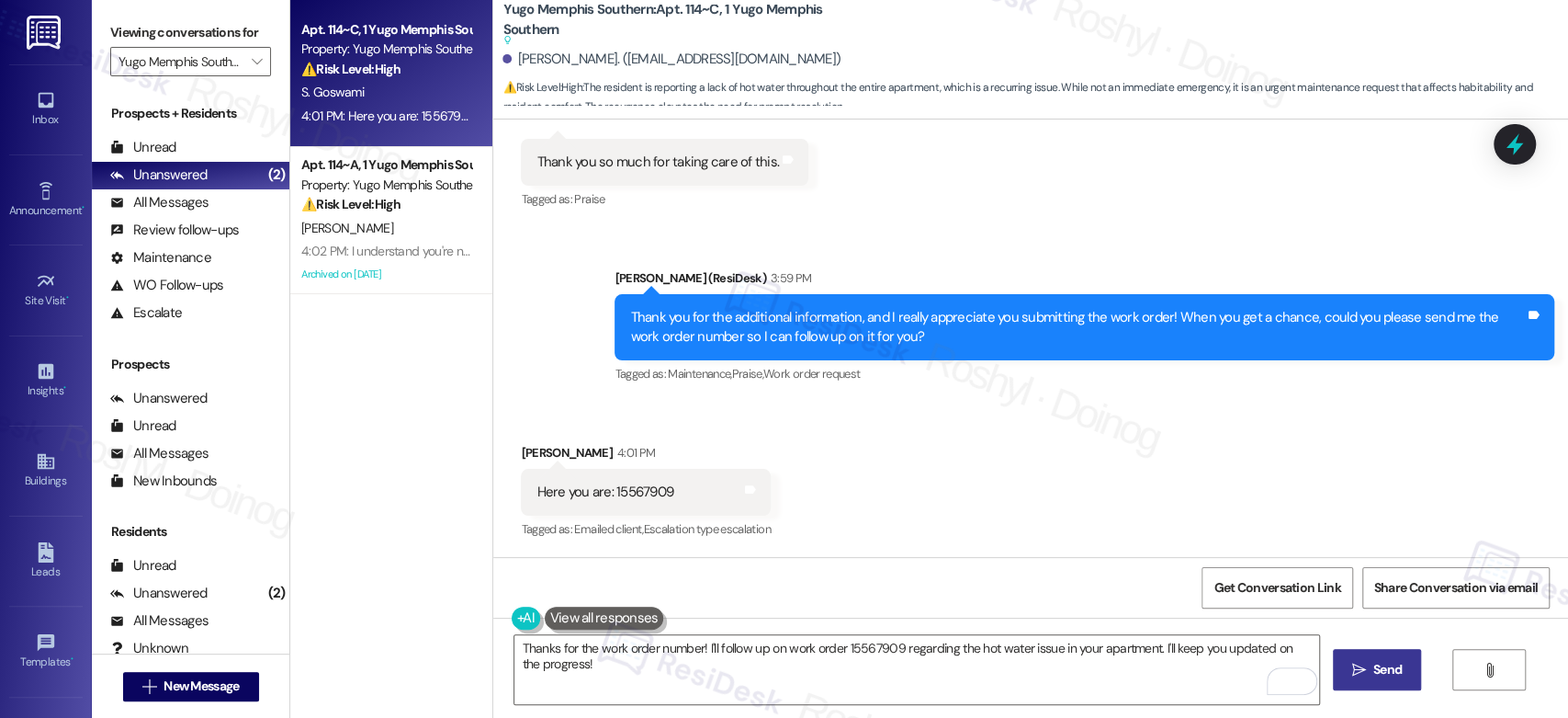
click at [1360, 664] on icon "" at bounding box center [1359, 669] width 13 height 14
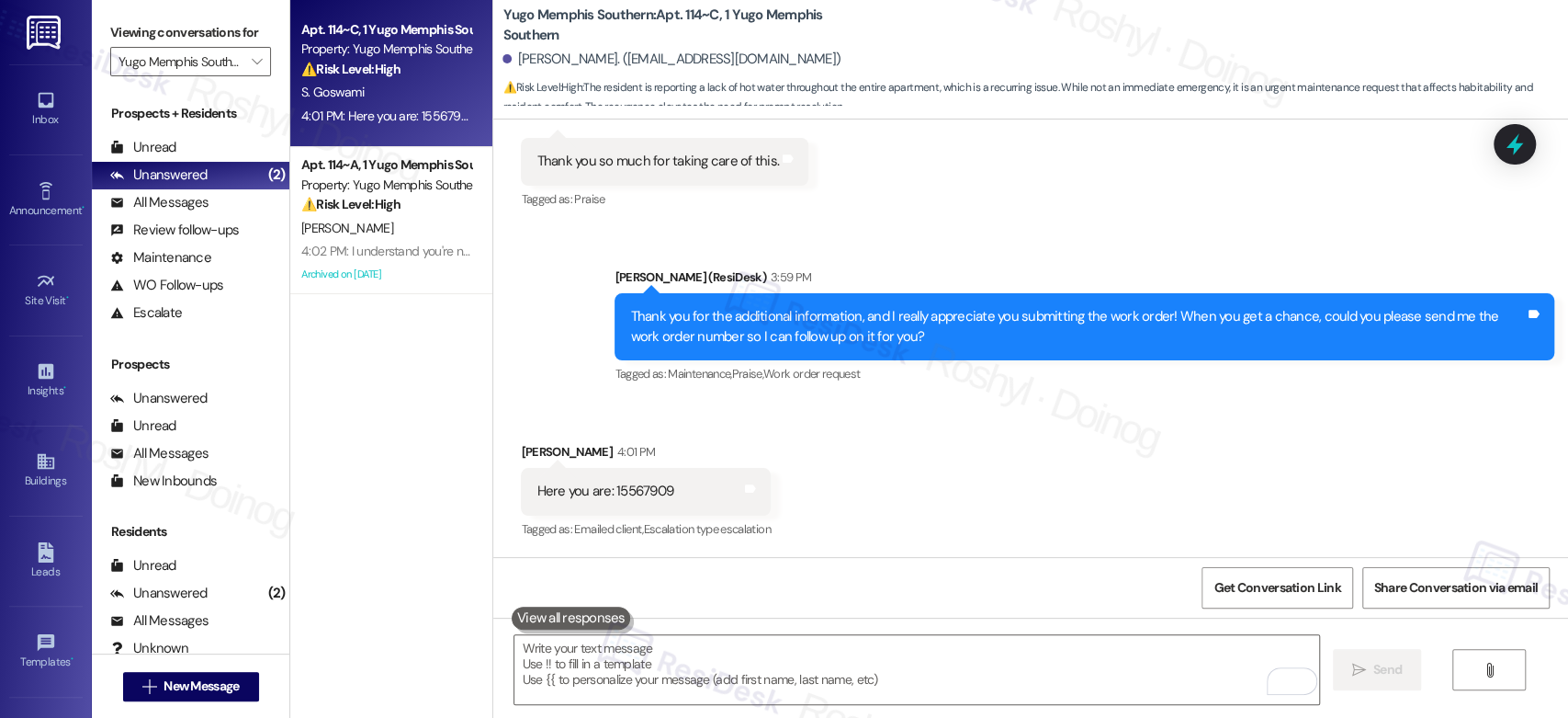
scroll to position [3683, 0]
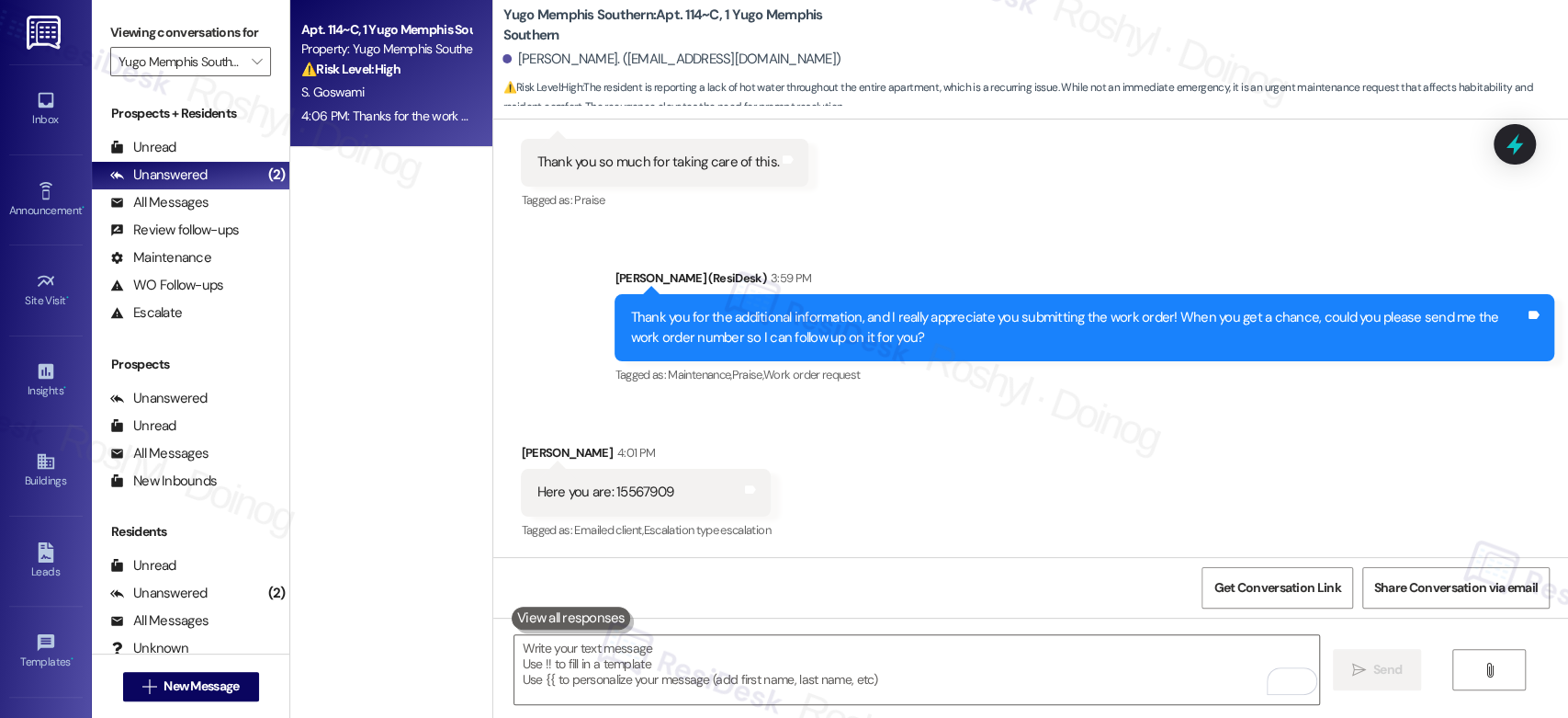
click at [367, 96] on div "S. Goswami" at bounding box center [386, 92] width 174 height 23
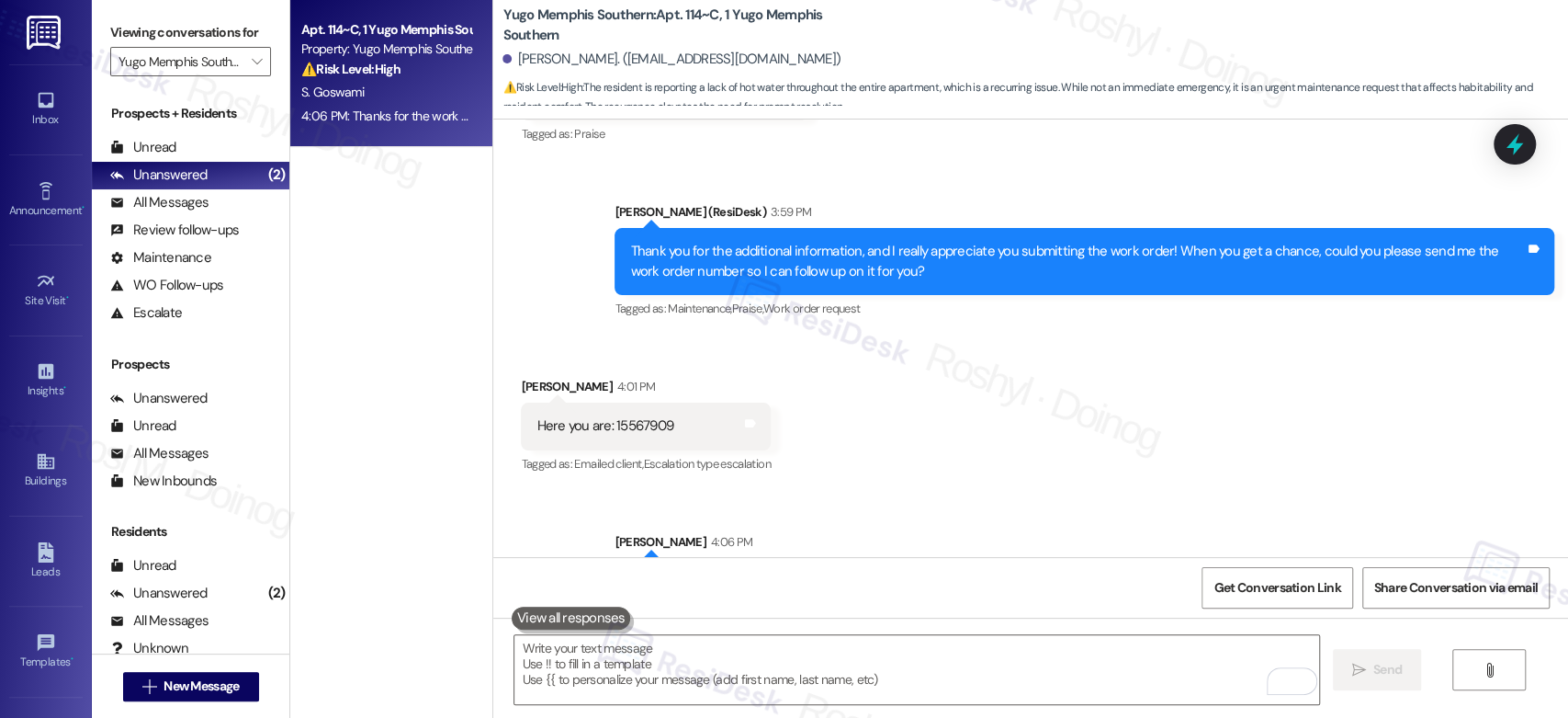
scroll to position [3812, 0]
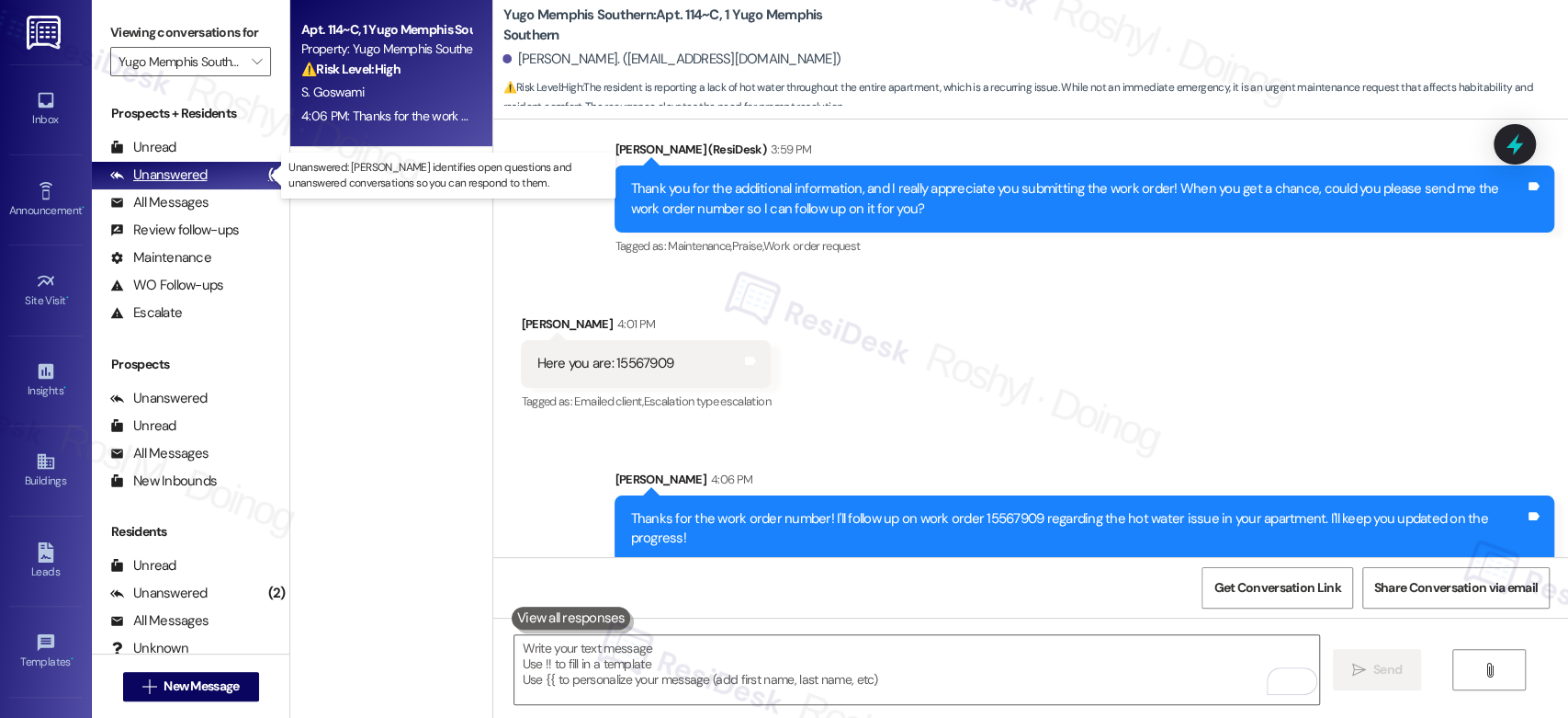
click at [224, 179] on div "Unanswered (2)" at bounding box center [191, 175] width 198 height 28
click at [252, 57] on icon "" at bounding box center [257, 61] width 10 height 14
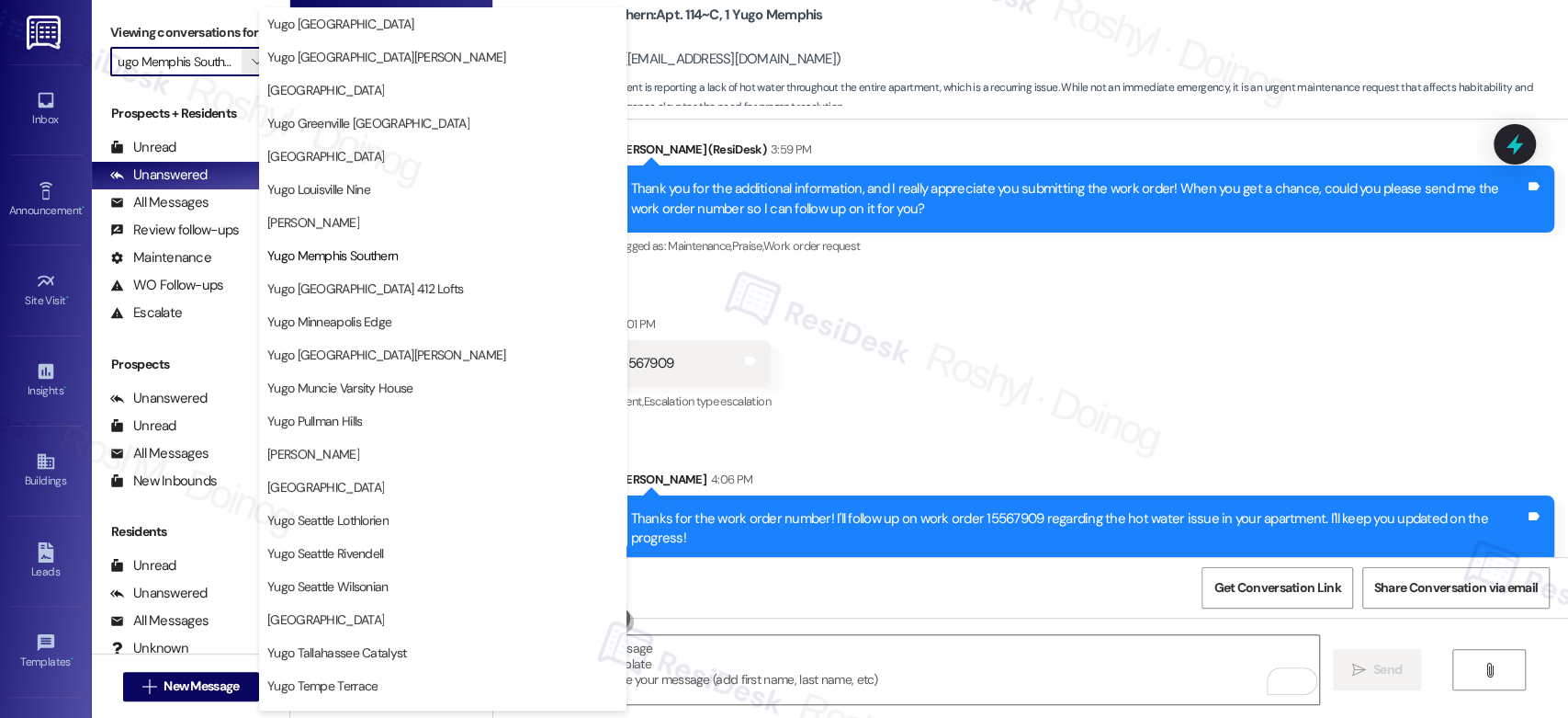
scroll to position [0, 0]
click at [384, 614] on span "Yugo Starkville Campus Common" at bounding box center [325, 619] width 117 height 18
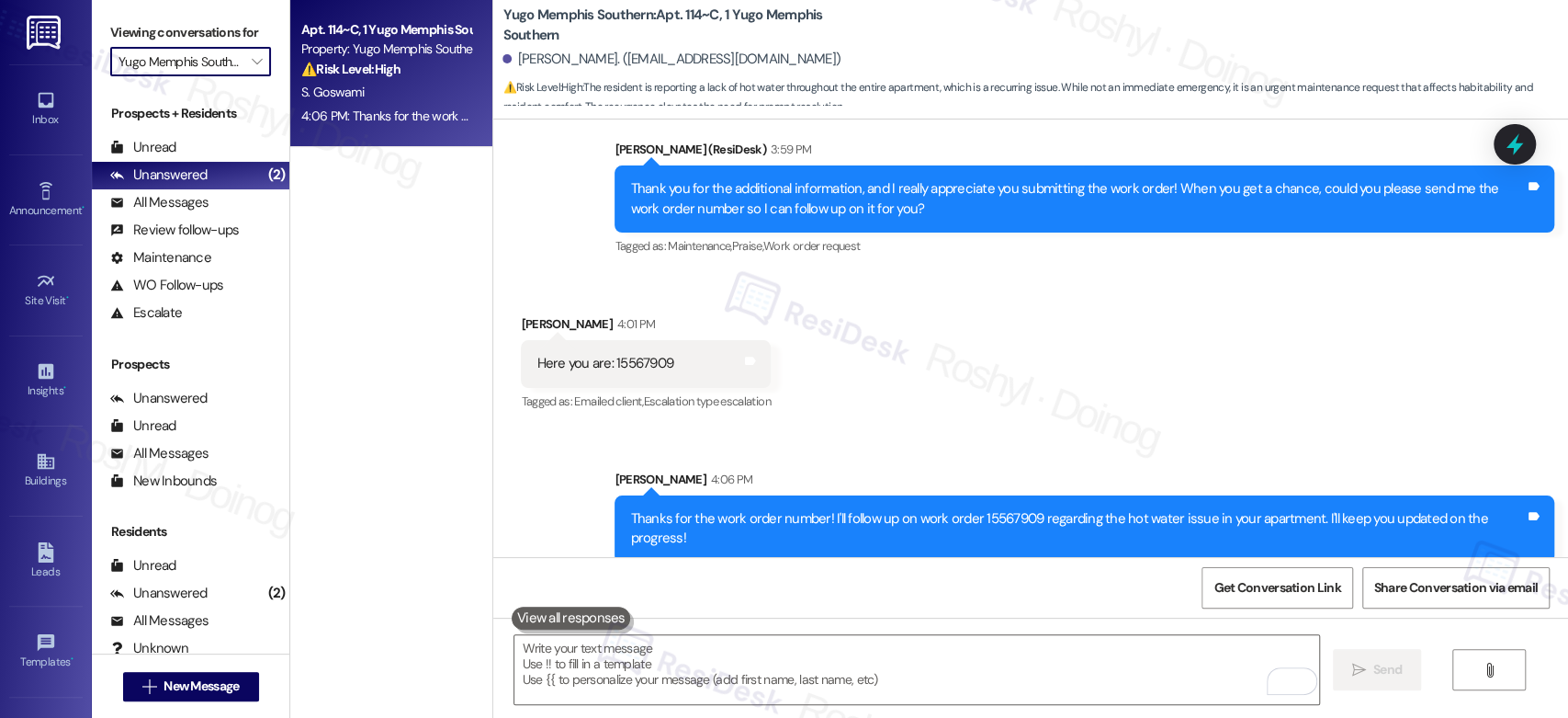
type input "Yugo Starkville Campus Common"
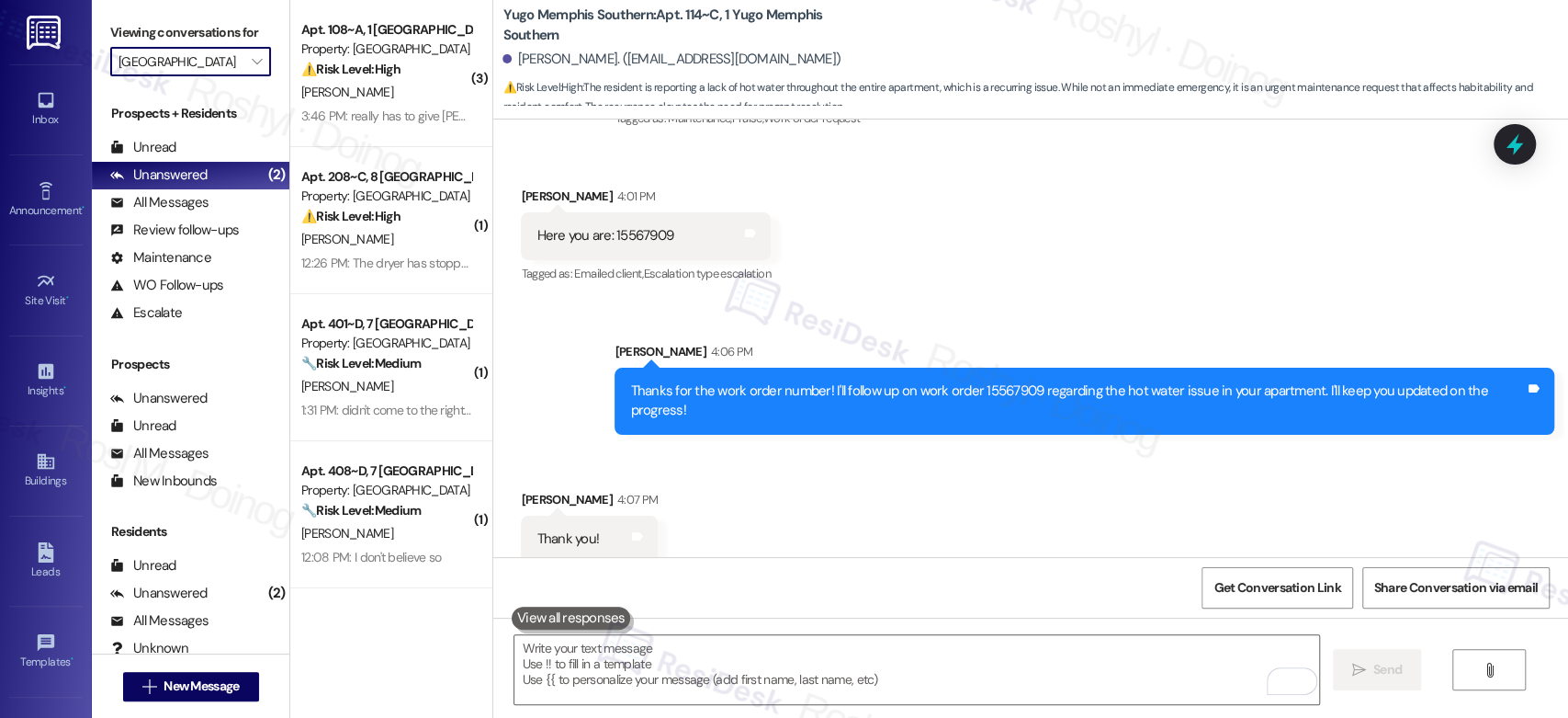
scroll to position [3940, 0]
click at [717, 656] on textarea "To enrich screen reader interactions, please activate Accessibility in Grammarl…" at bounding box center [916, 669] width 803 height 68
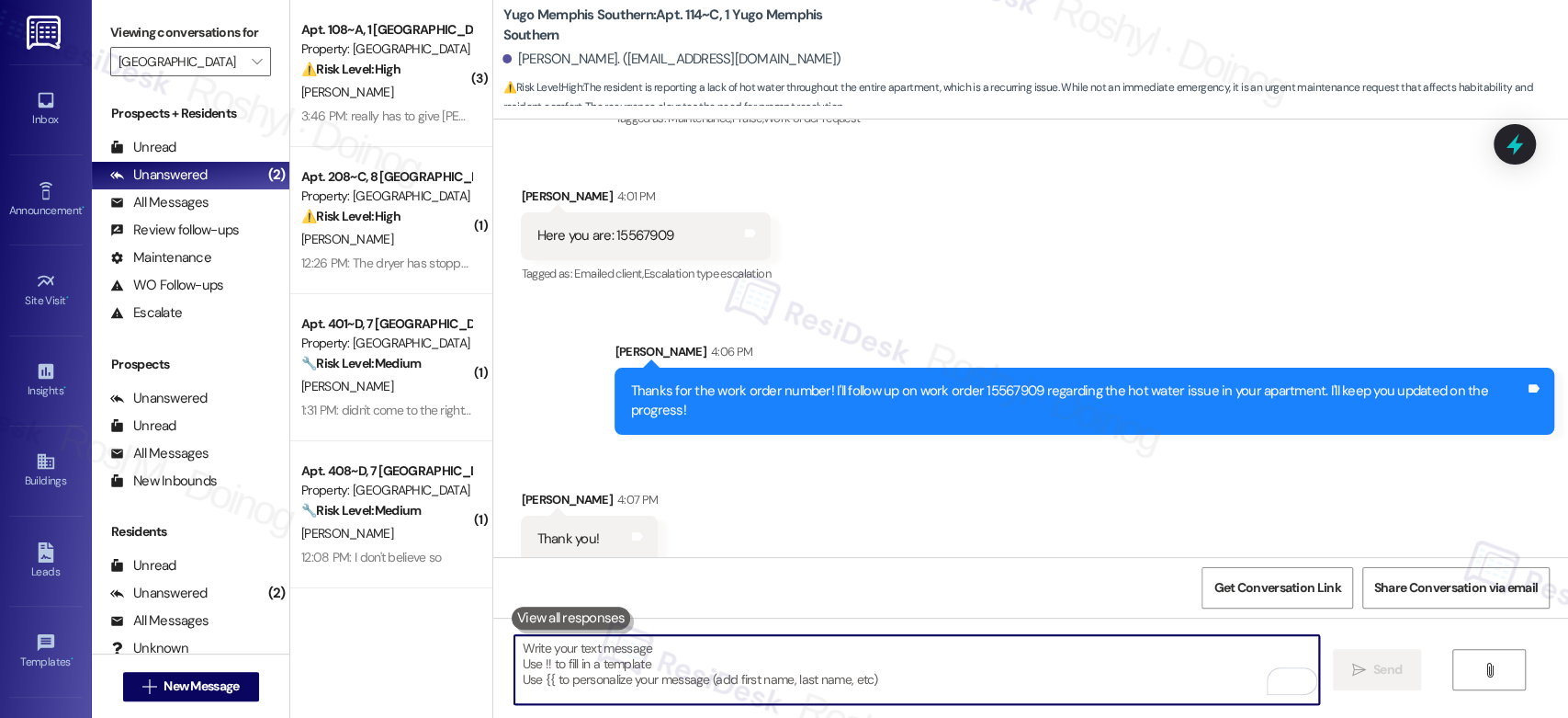
click at [690, 661] on textarea "To enrich screen reader interactions, please activate Accessibility in Grammarl…" at bounding box center [916, 669] width 803 height 68
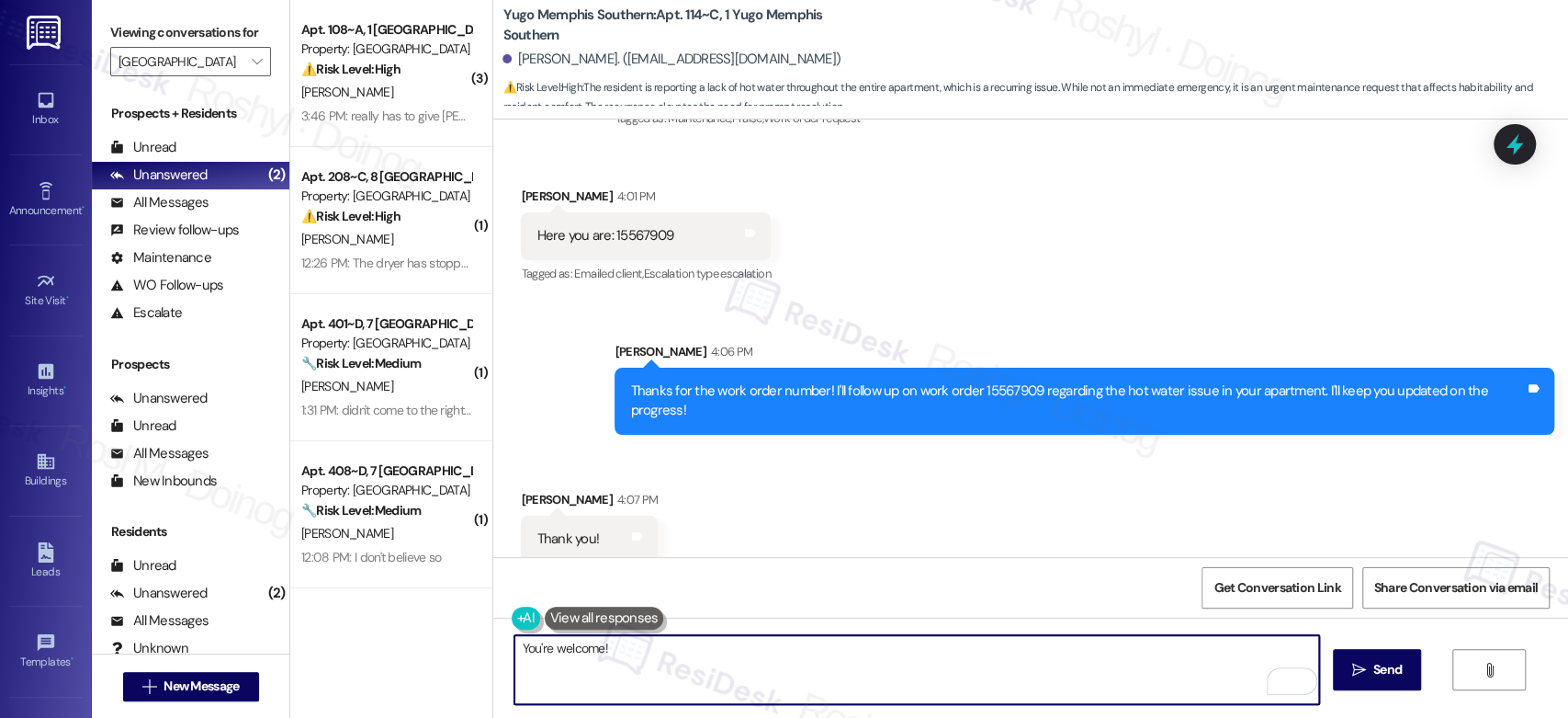
paste textarea "If something comes up, I’ll be glad to assist. Just let me know."
type textarea "You're welcome! If something comes up, I’ll be glad to assist. Just let me know."
click at [1376, 667] on span "Send" at bounding box center [1387, 669] width 29 height 19
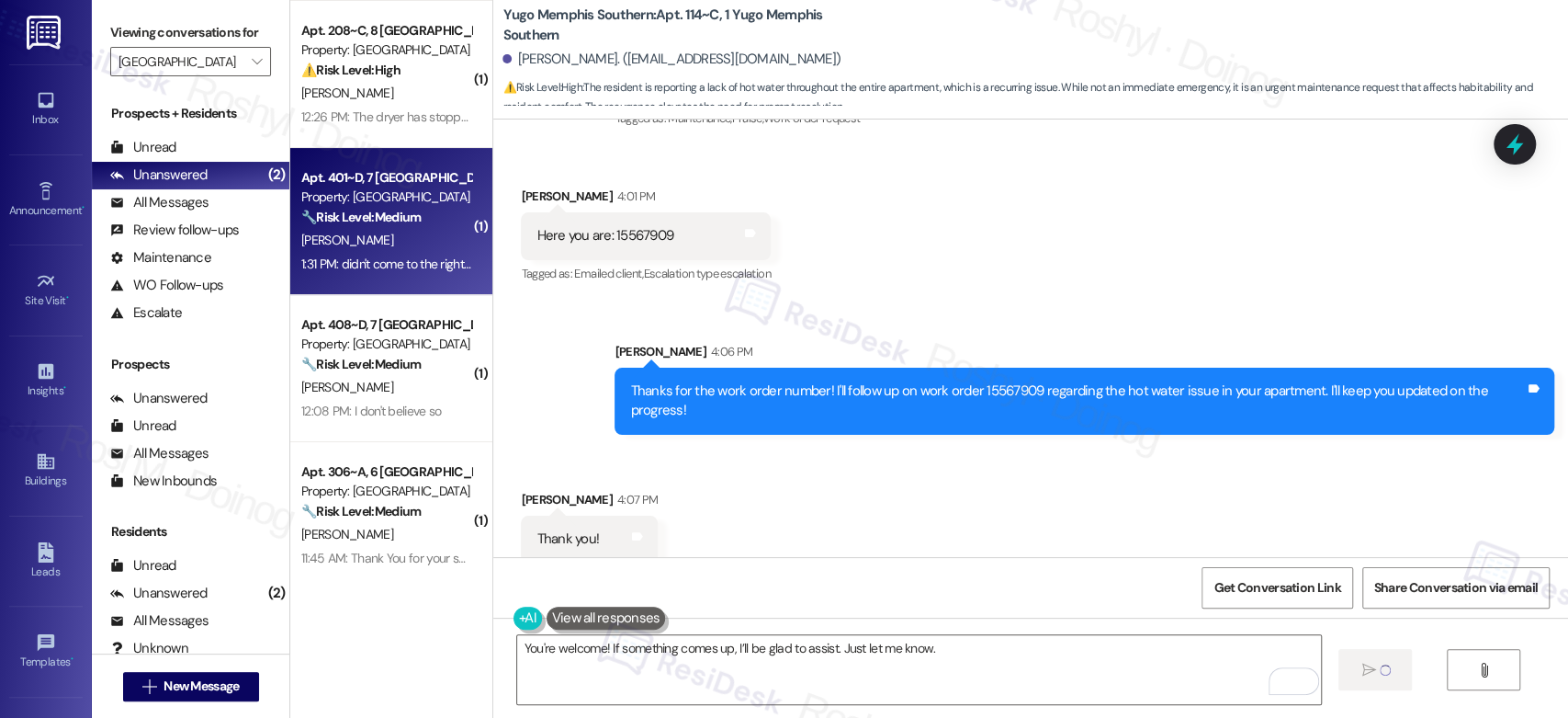
scroll to position [147, 0]
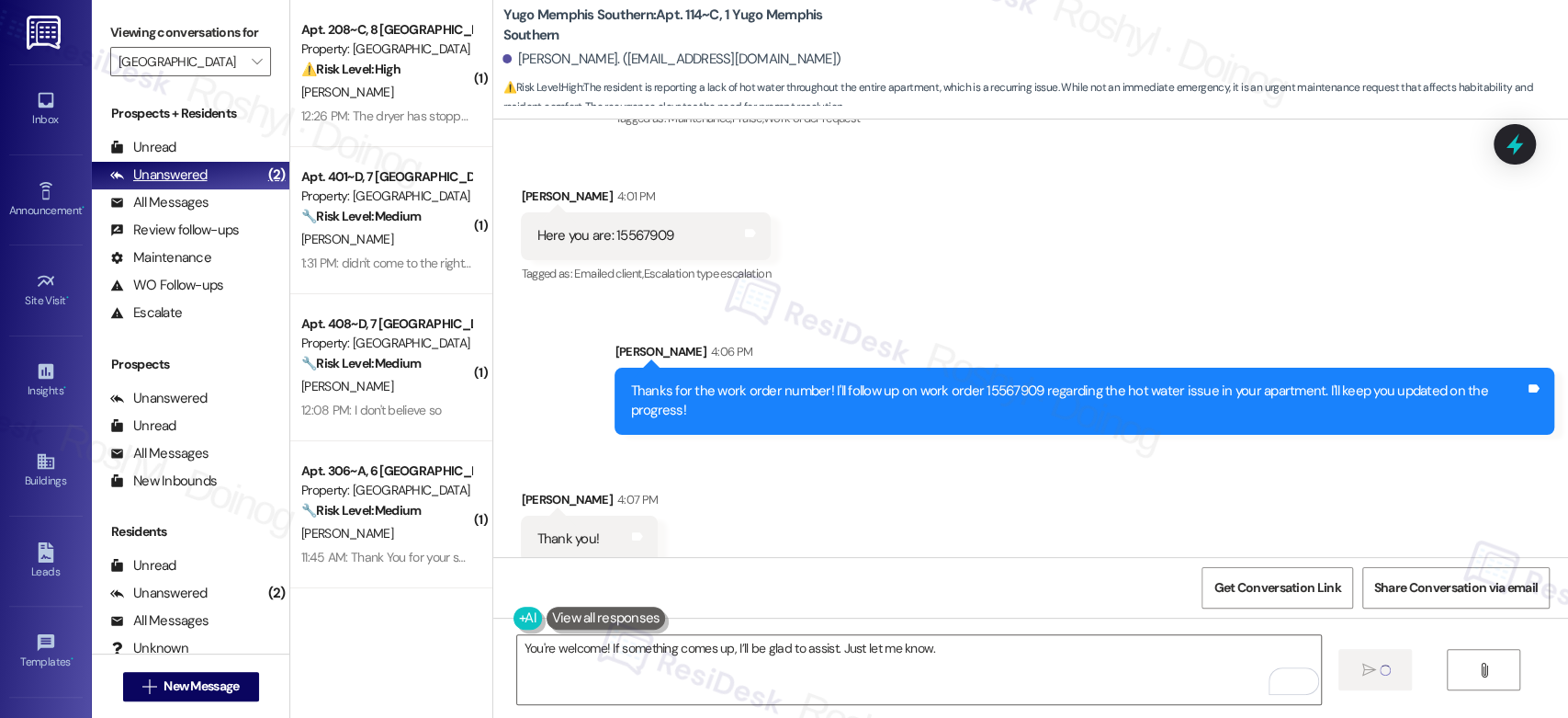
click at [263, 182] on div "(2)" at bounding box center [277, 175] width 27 height 29
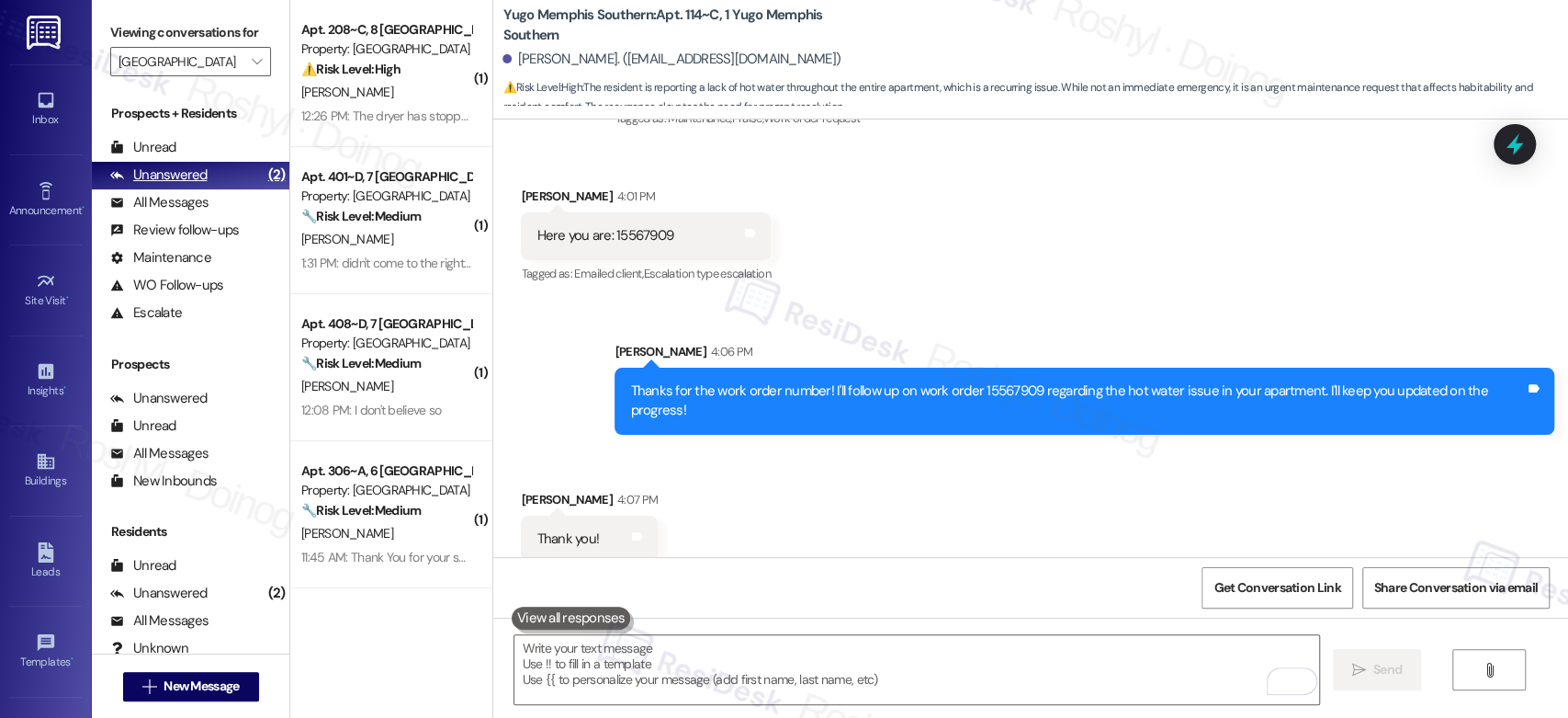
scroll to position [3940, 0]
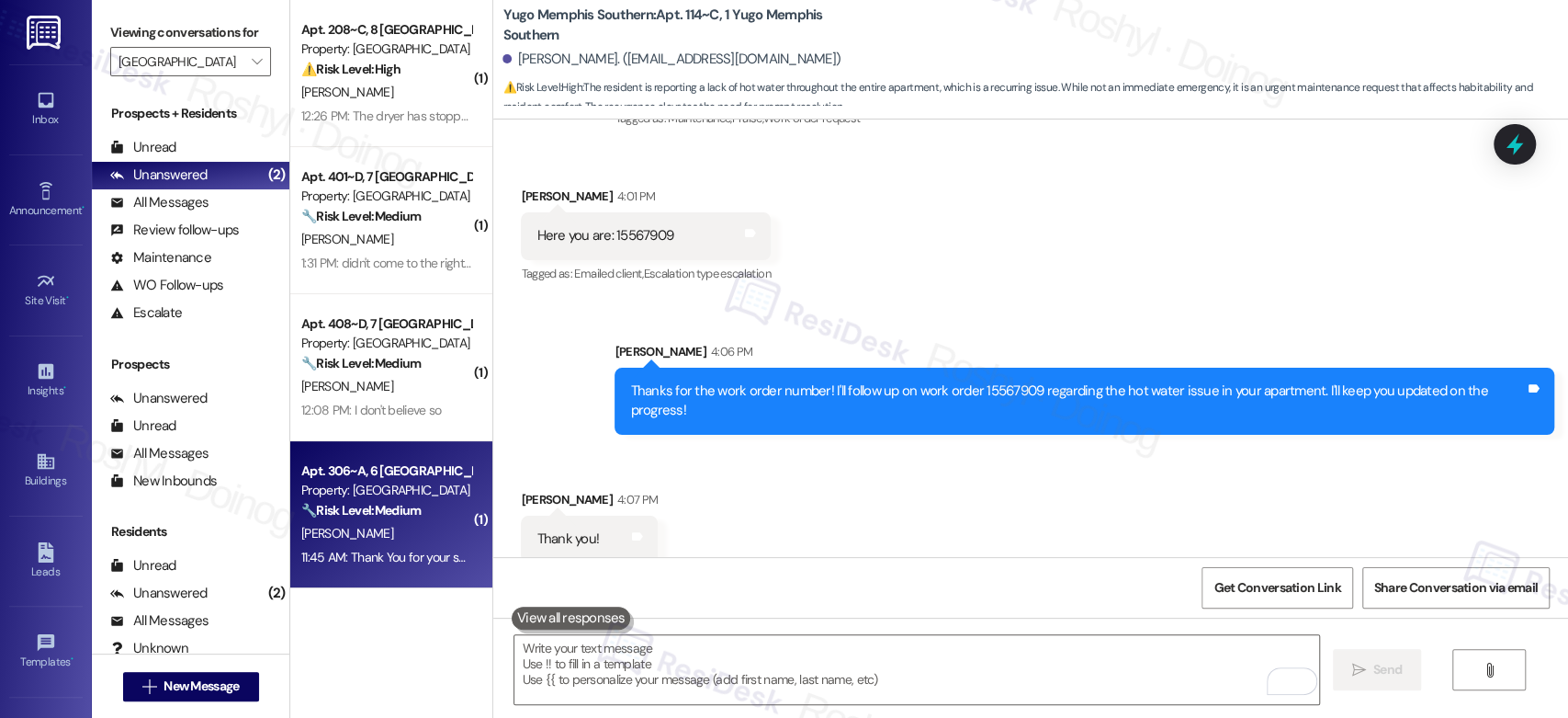
click at [382, 501] on div "🔧 Risk Level: Medium The resident is reporting non-urgent maintenance requests …" at bounding box center [386, 511] width 170 height 19
type textarea "Fetching suggested responses. Please feel free to read through the conversation…"
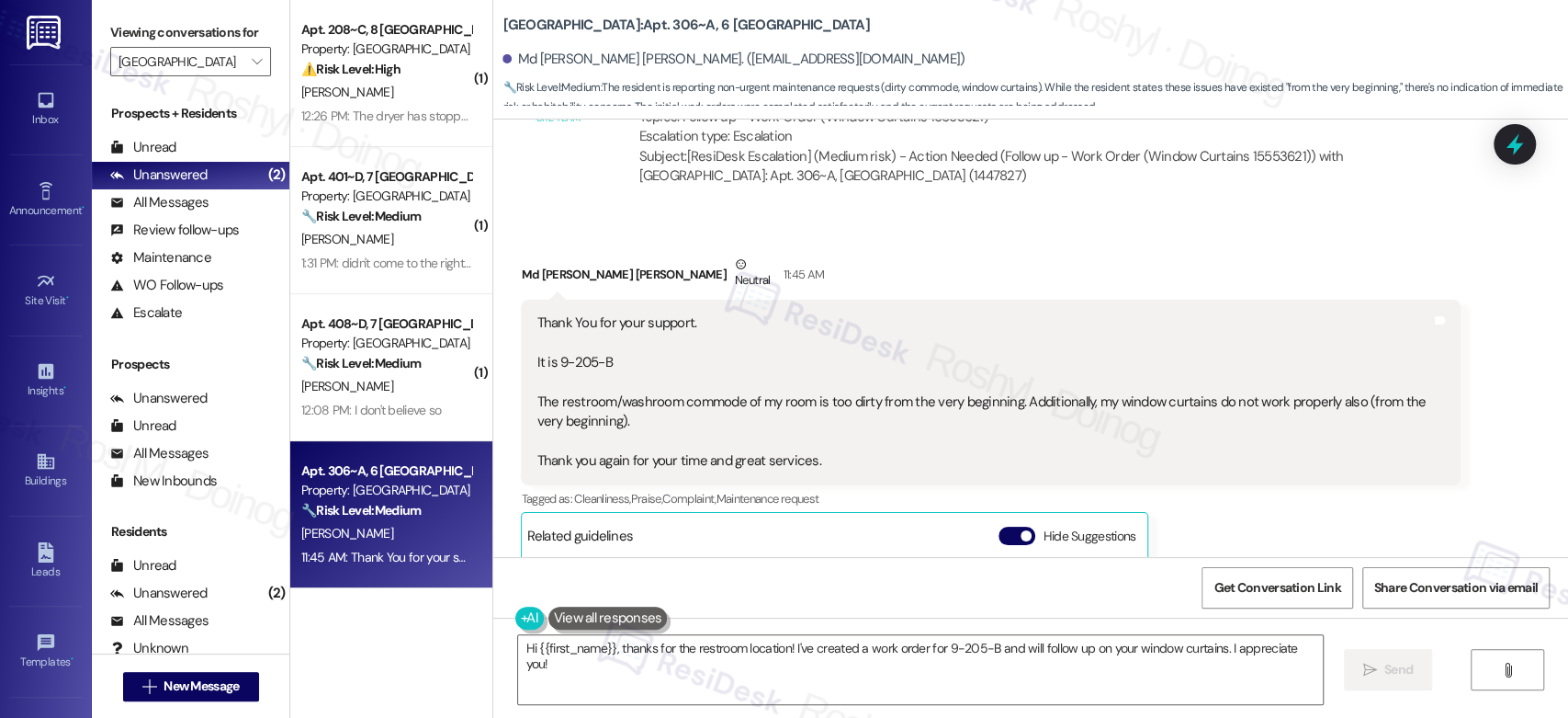
scroll to position [1997, 0]
drag, startPoint x: 610, startPoint y: 402, endPoint x: 861, endPoint y: 401, distance: 251.0
click at [861, 401] on div "Thank You for your support. It is 9-205-B The restroom/washroom commode of my r…" at bounding box center [983, 393] width 895 height 157
copy div "washroom commode of my room is too dirty"
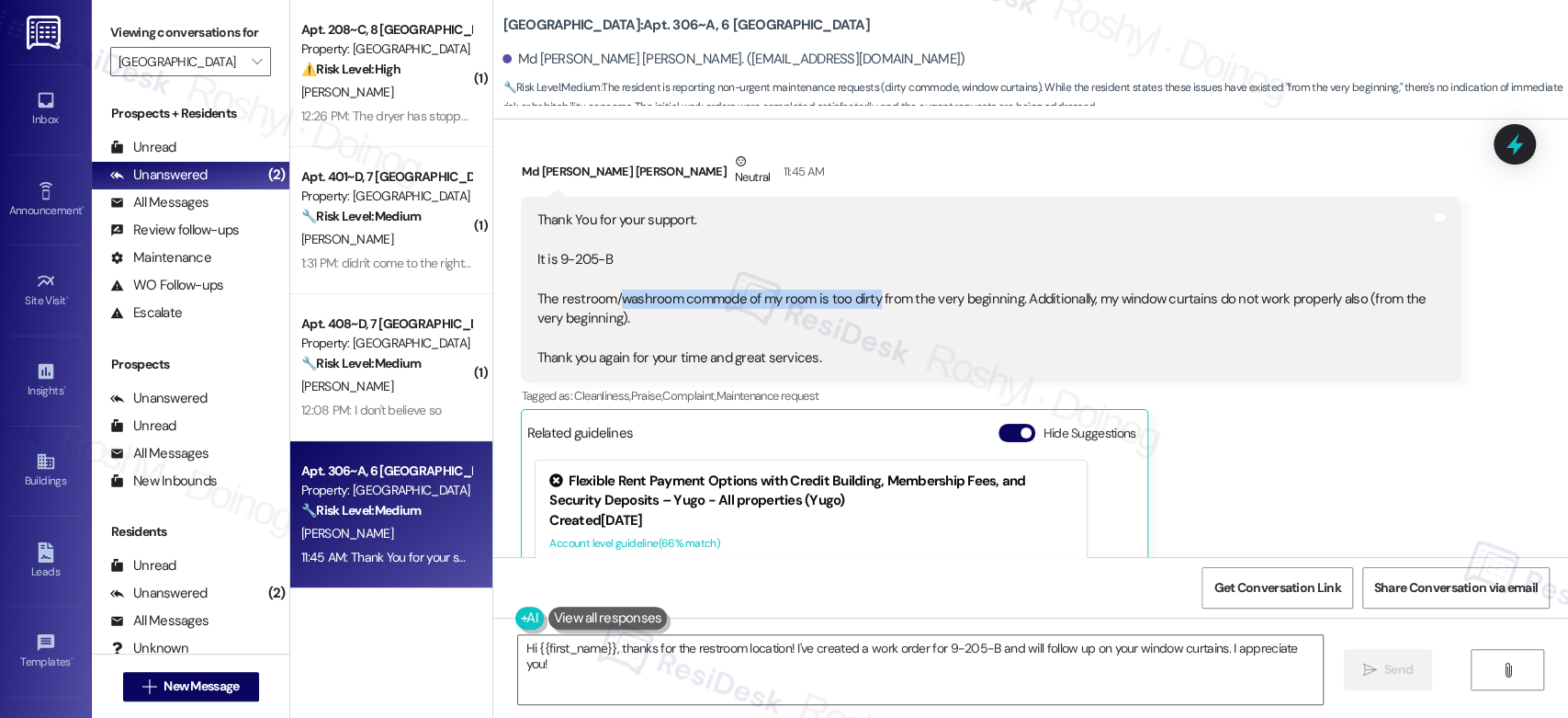
scroll to position [2100, 0]
click at [706, 645] on textarea "Hi {{first_name}}, thanks for the restroom location! I've created a work order …" at bounding box center [920, 669] width 803 height 68
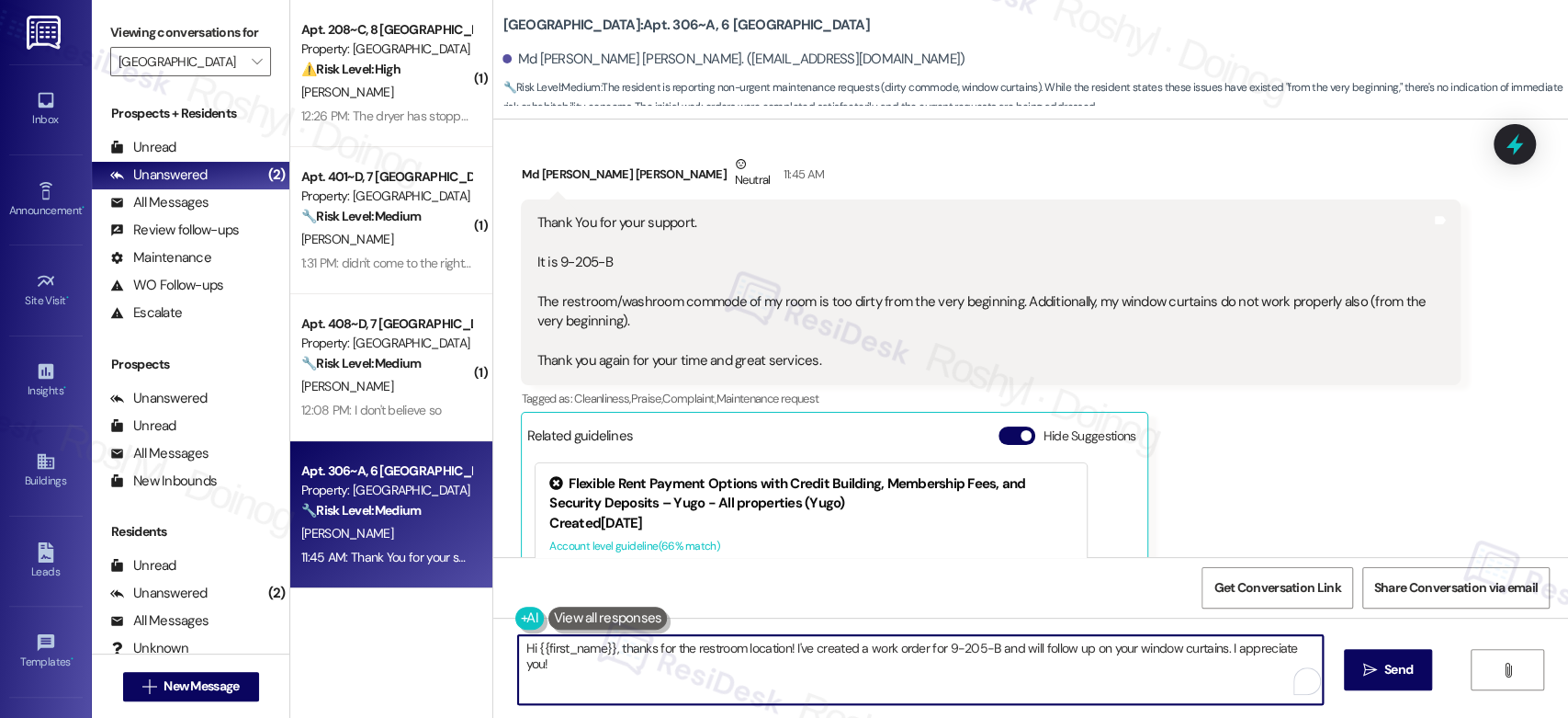
click at [706, 645] on textarea "Hi {{first_name}}, thanks for the restroom location! I've created a work order …" at bounding box center [920, 669] width 803 height 68
paste textarea "I'll proceed to submit a work order on your behalf. Could you please confirm if…"
click at [514, 648] on textarea "I'll proceed to submit a work order on your behalf. Could you please confirm if…" at bounding box center [916, 669] width 803 height 68
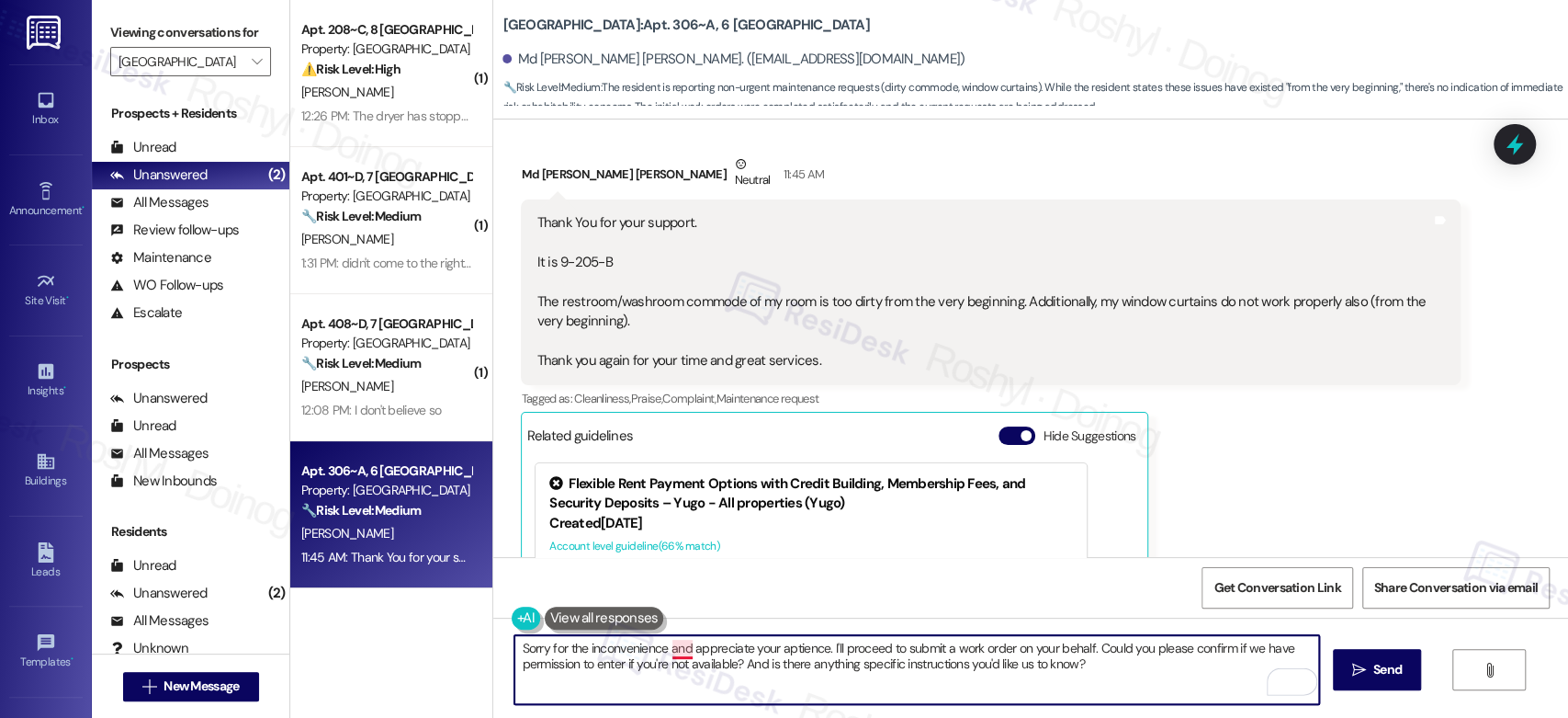
click at [677, 647] on textarea "Sorry for the inconvenience and appreciate your aptience. I'll proceed to submi…" at bounding box center [916, 669] width 803 height 68
click at [676, 650] on textarea "Sorry for the inconvenience and appreciate your aptience. I'll proceed to submi…" at bounding box center [916, 669] width 803 height 68
click at [776, 650] on textarea "Sorry for the inconvenience and appreciate your aptience. I'll proceed to submi…" at bounding box center [916, 669] width 803 height 68
click at [684, 649] on textarea "Sorry for the inconvenience and appreciate your patience. I'll proceed to submi…" at bounding box center [916, 669] width 803 height 68
click at [664, 649] on textarea "Sorry for the inconvenience and appreciate your patience. I'll proceed to submi…" at bounding box center [916, 669] width 803 height 68
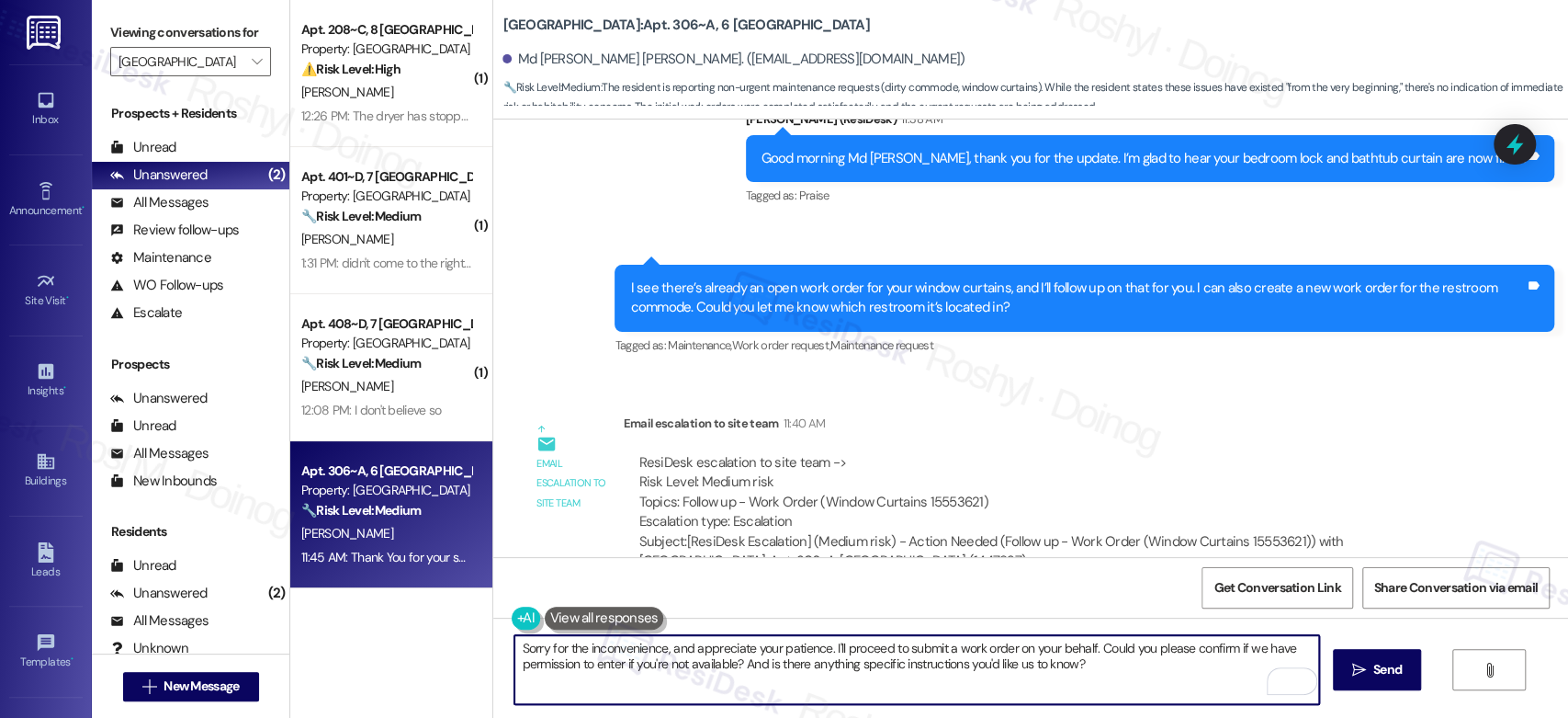
scroll to position [1486, 0]
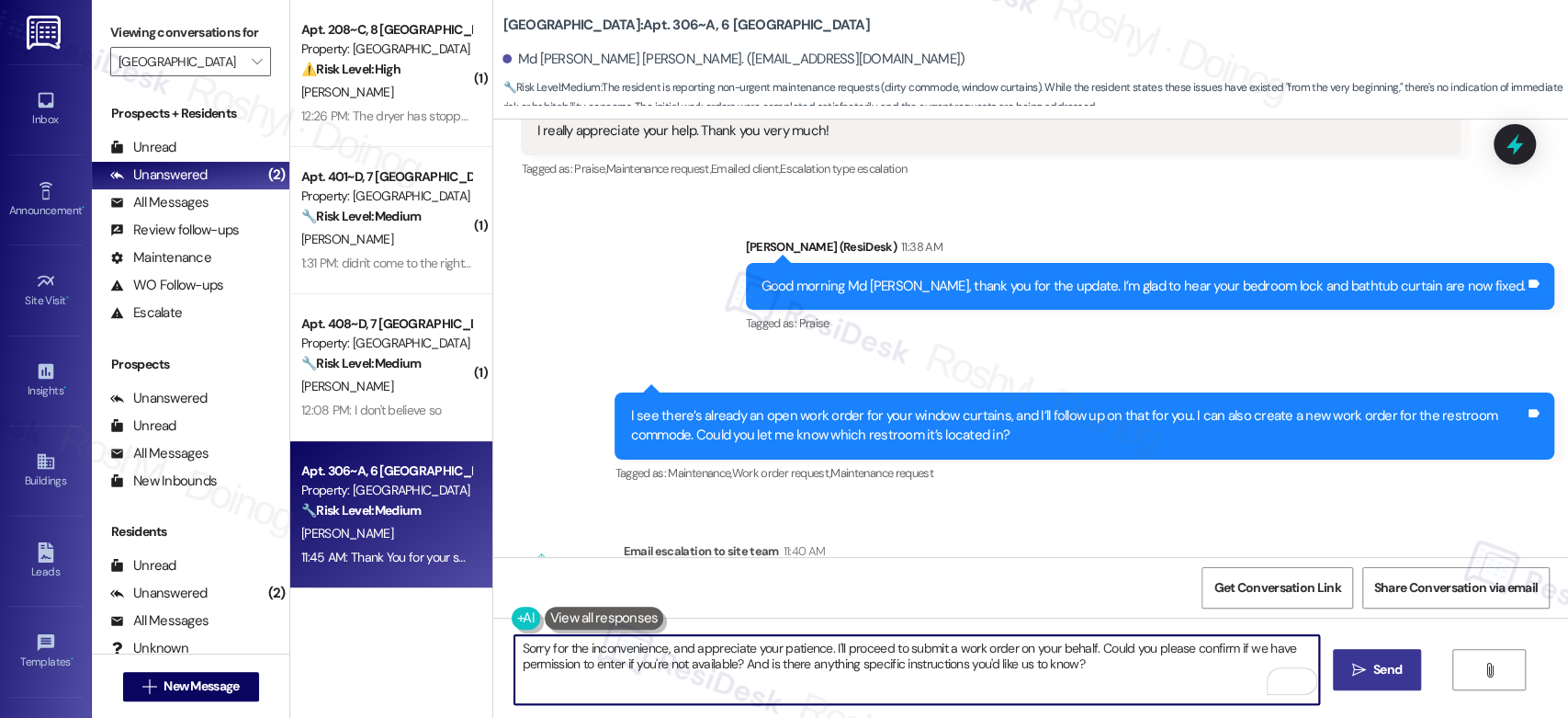
type textarea "Sorry for the inconvenience, and appreciate your patience. I'll proceed to subm…"
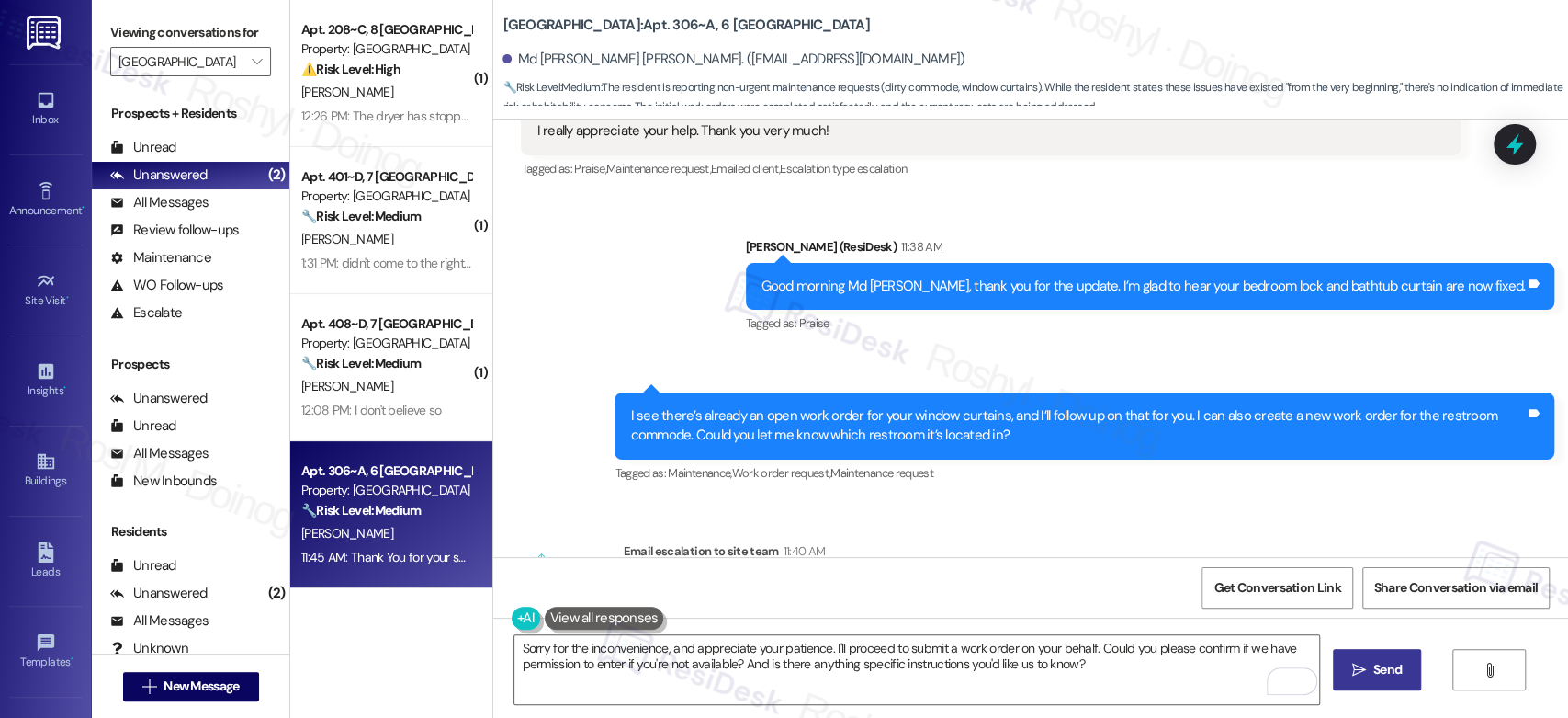
click at [1385, 669] on span "Send" at bounding box center [1387, 669] width 29 height 19
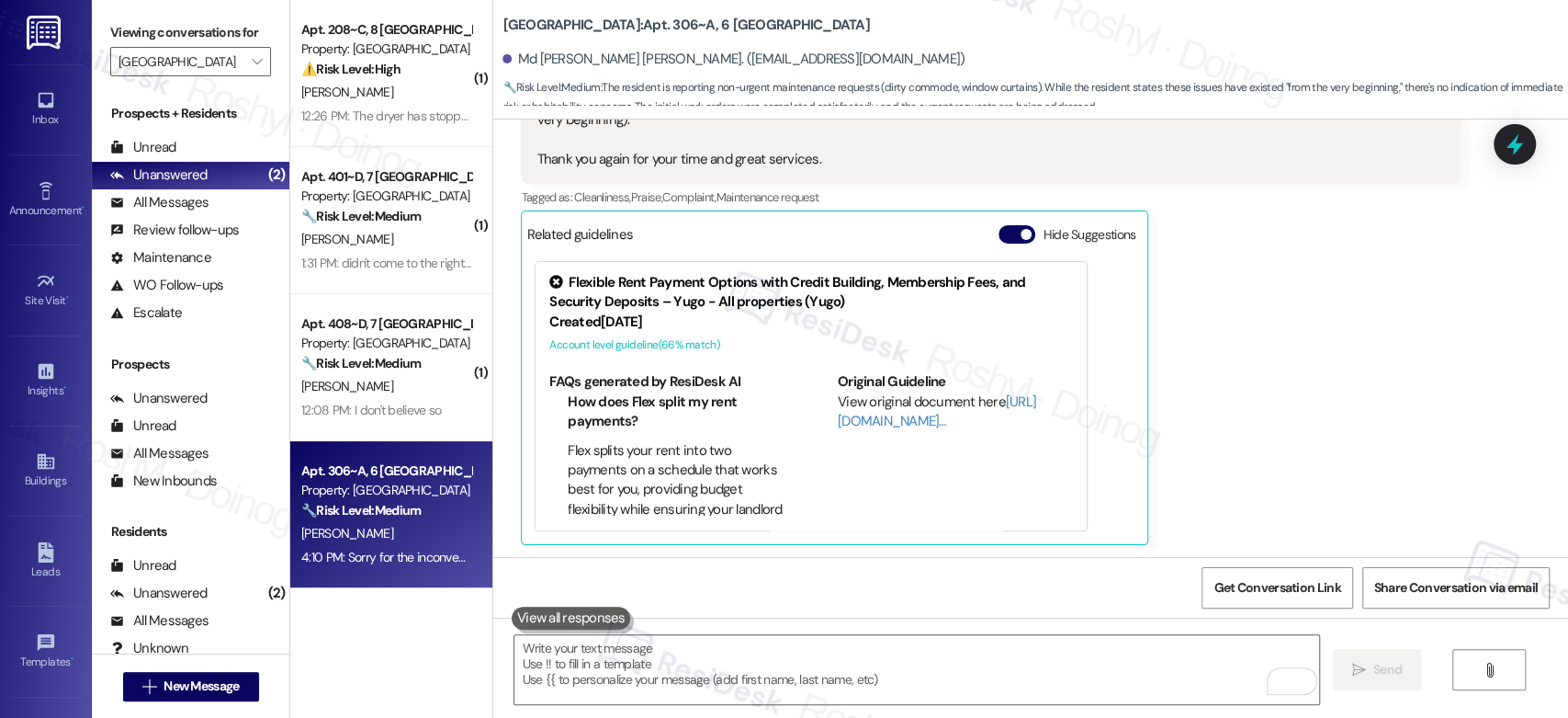
scroll to position [2301, 0]
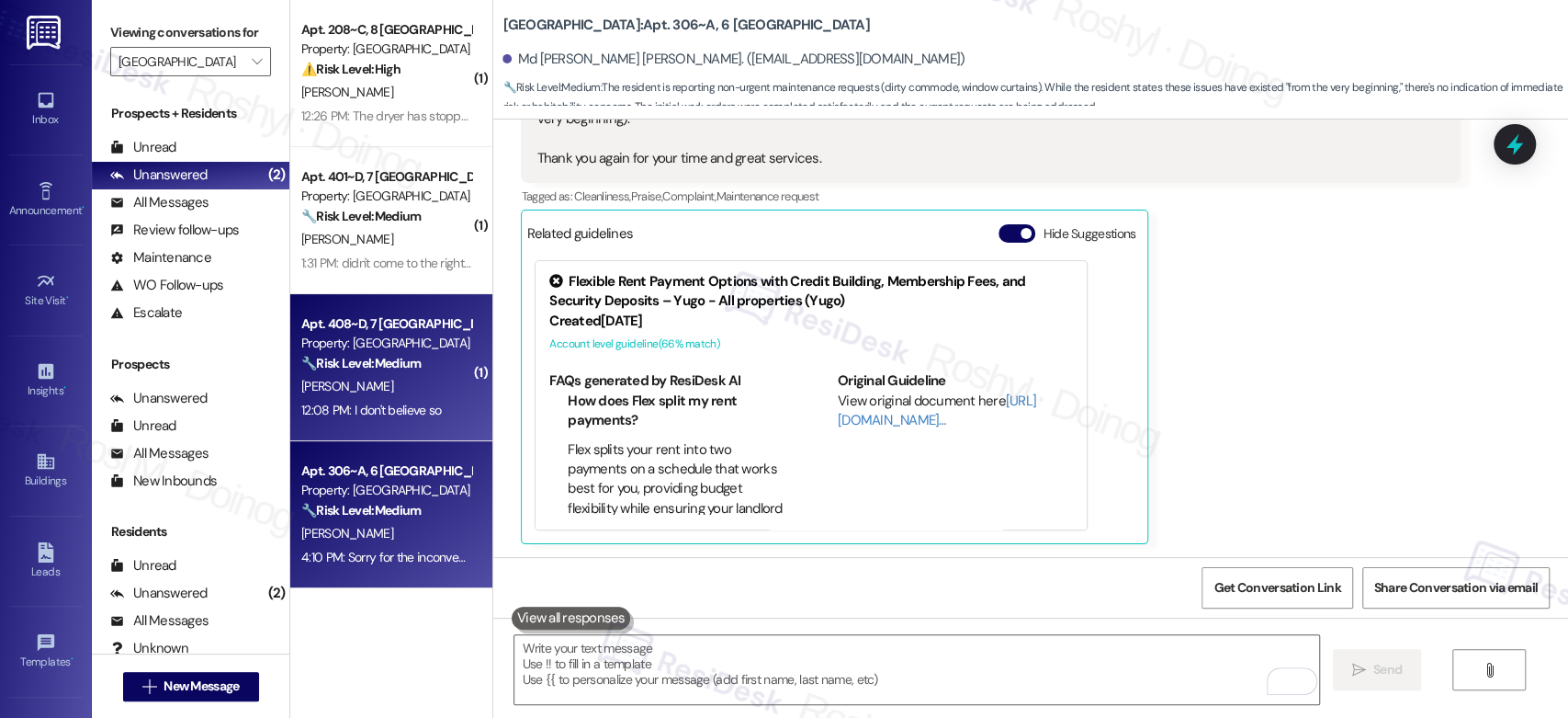
click at [386, 364] on strong "🔧 Risk Level: Medium" at bounding box center [361, 362] width 120 height 16
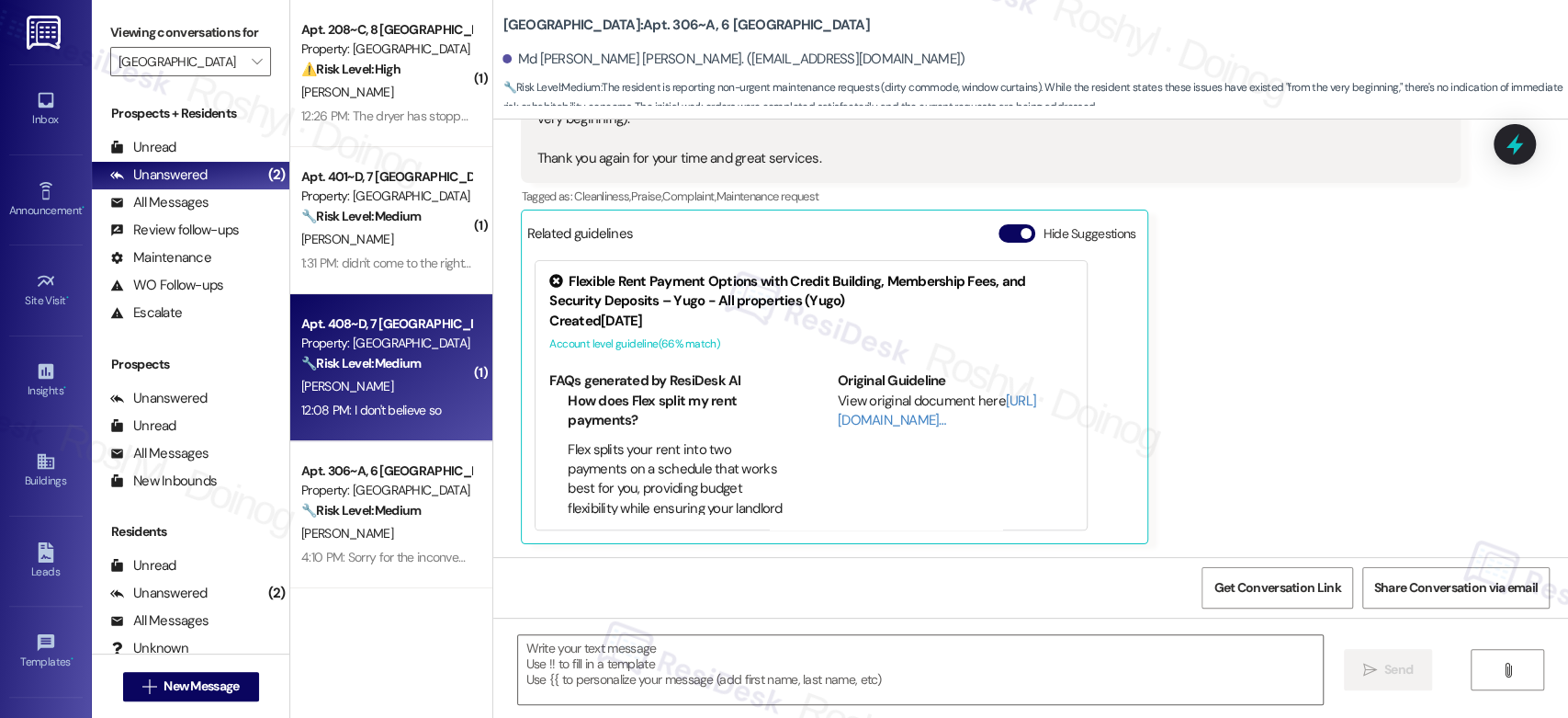
type textarea "Fetching suggested responses. Please feel free to read through the conversation…"
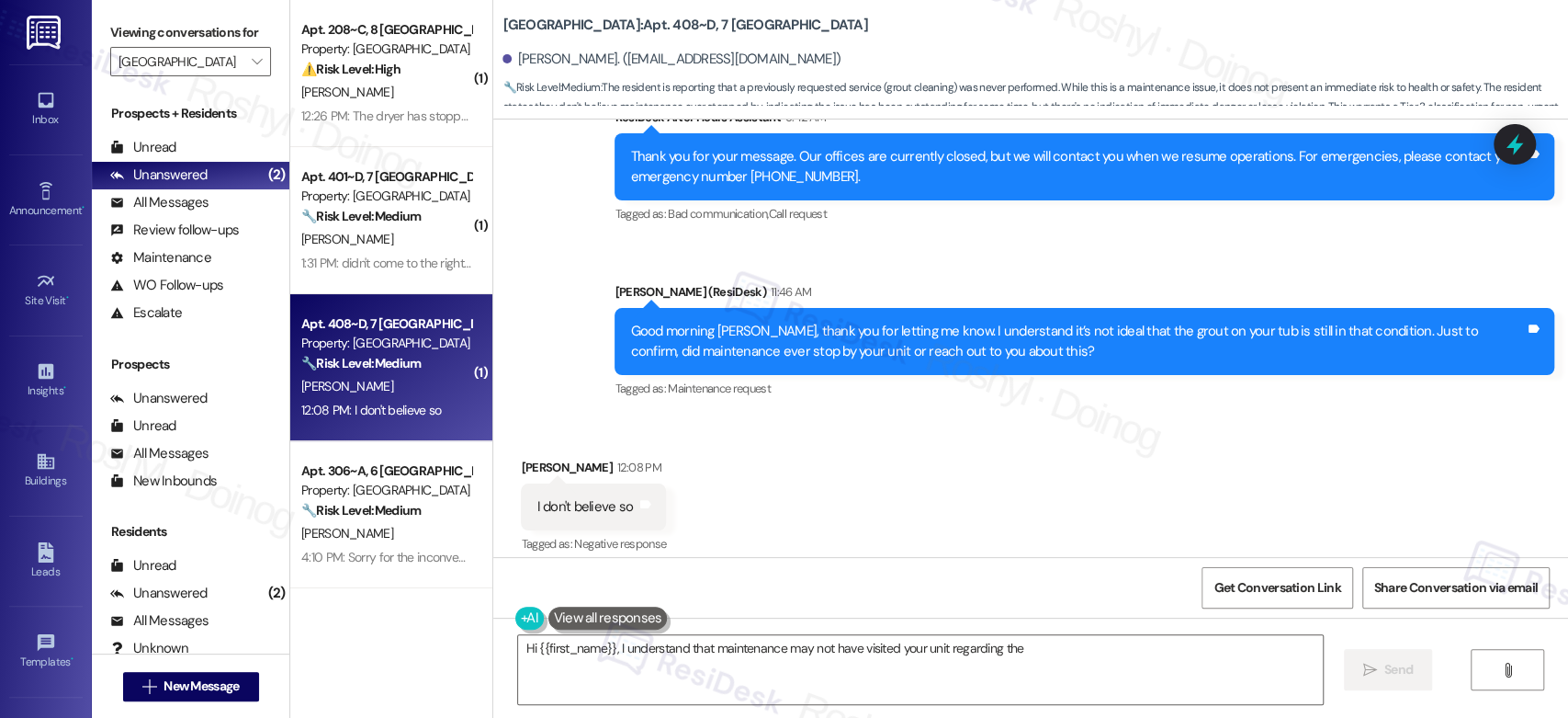
scroll to position [1234, 0]
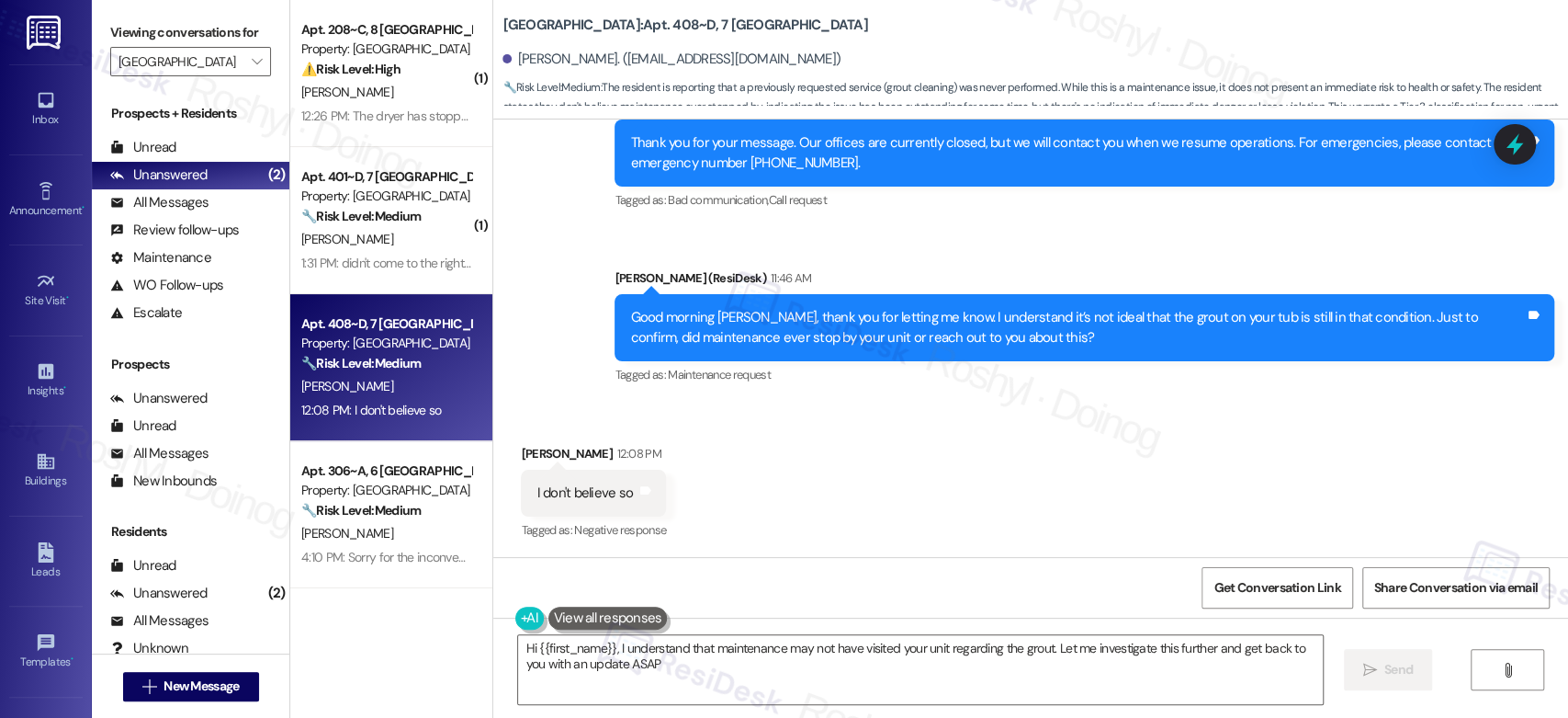
type textarea "Hi {{first_name}}, I understand that maintenance may not have visited your unit…"
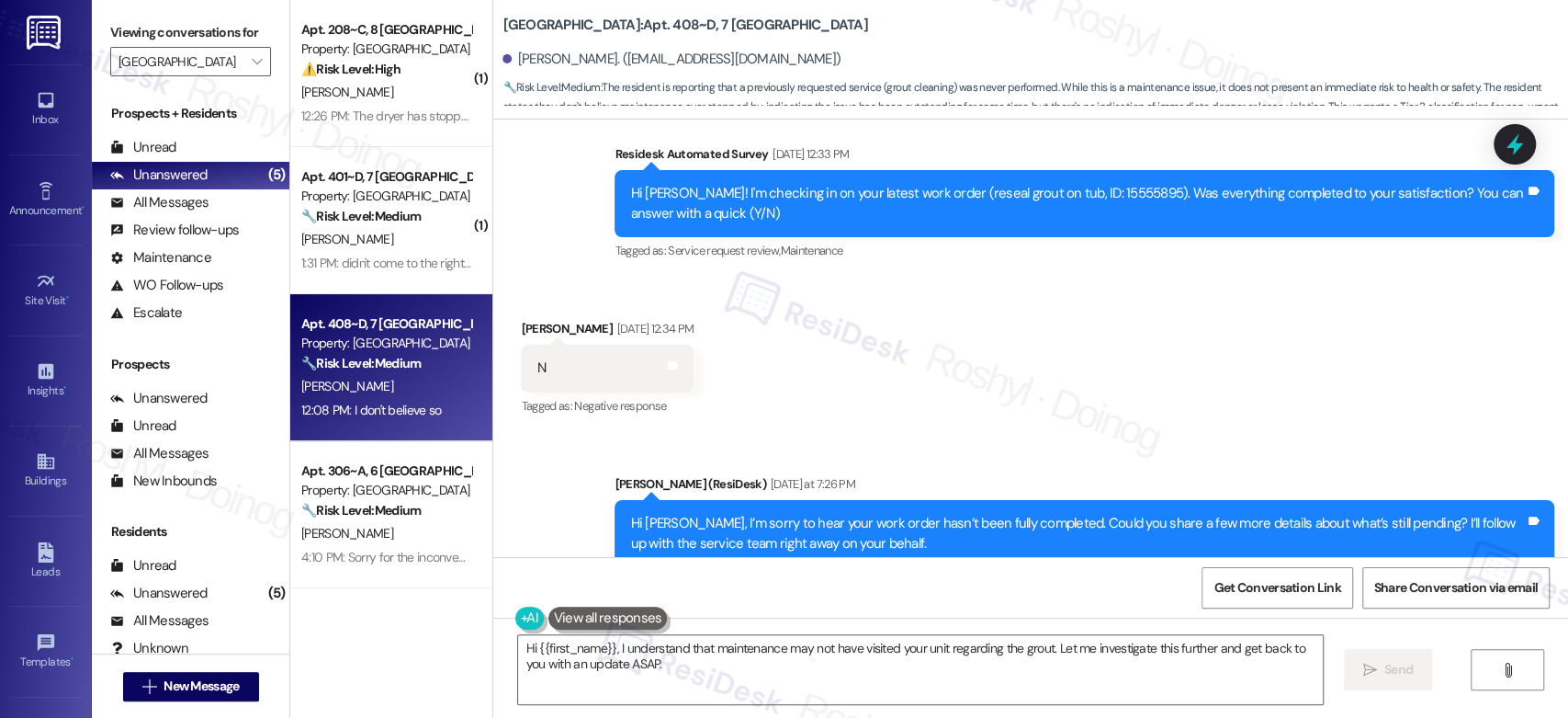
scroll to position [417, 0]
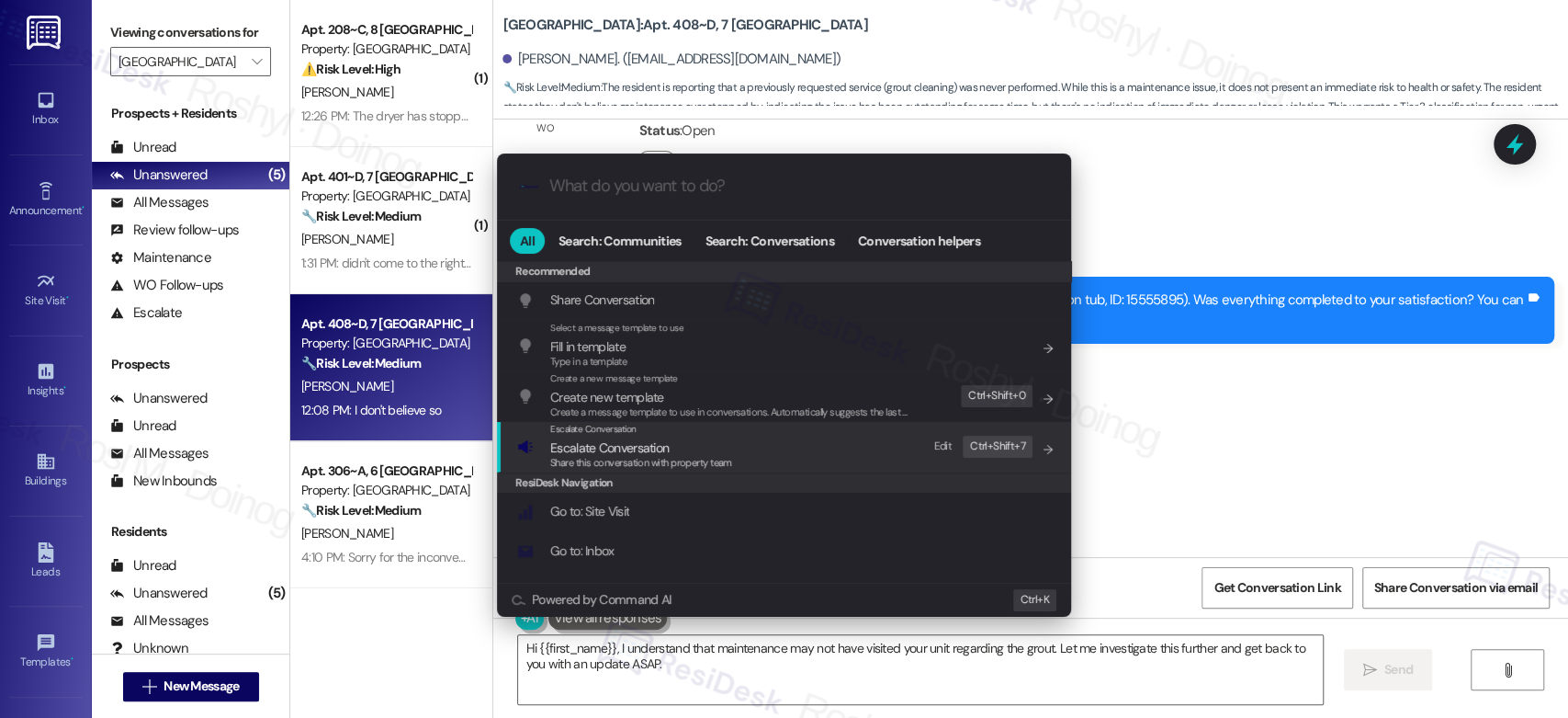
click at [748, 452] on div "Escalate Conversation Escalate Conversation Share this conversation with proper…" at bounding box center [785, 446] width 537 height 49
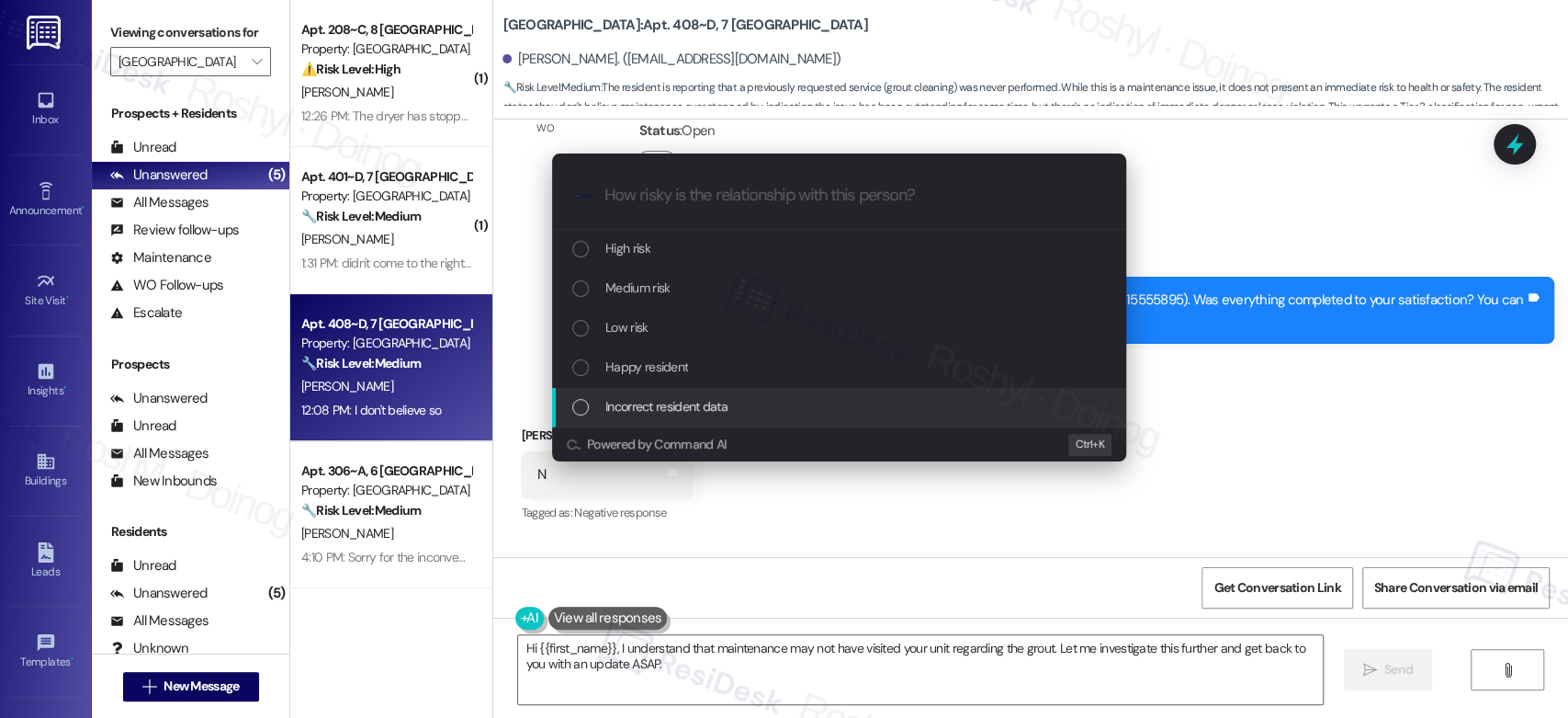
click at [1382, 309] on div "Escalate Conversation How risky is the relationship with this person? Topics (e…" at bounding box center [784, 359] width 1568 height 718
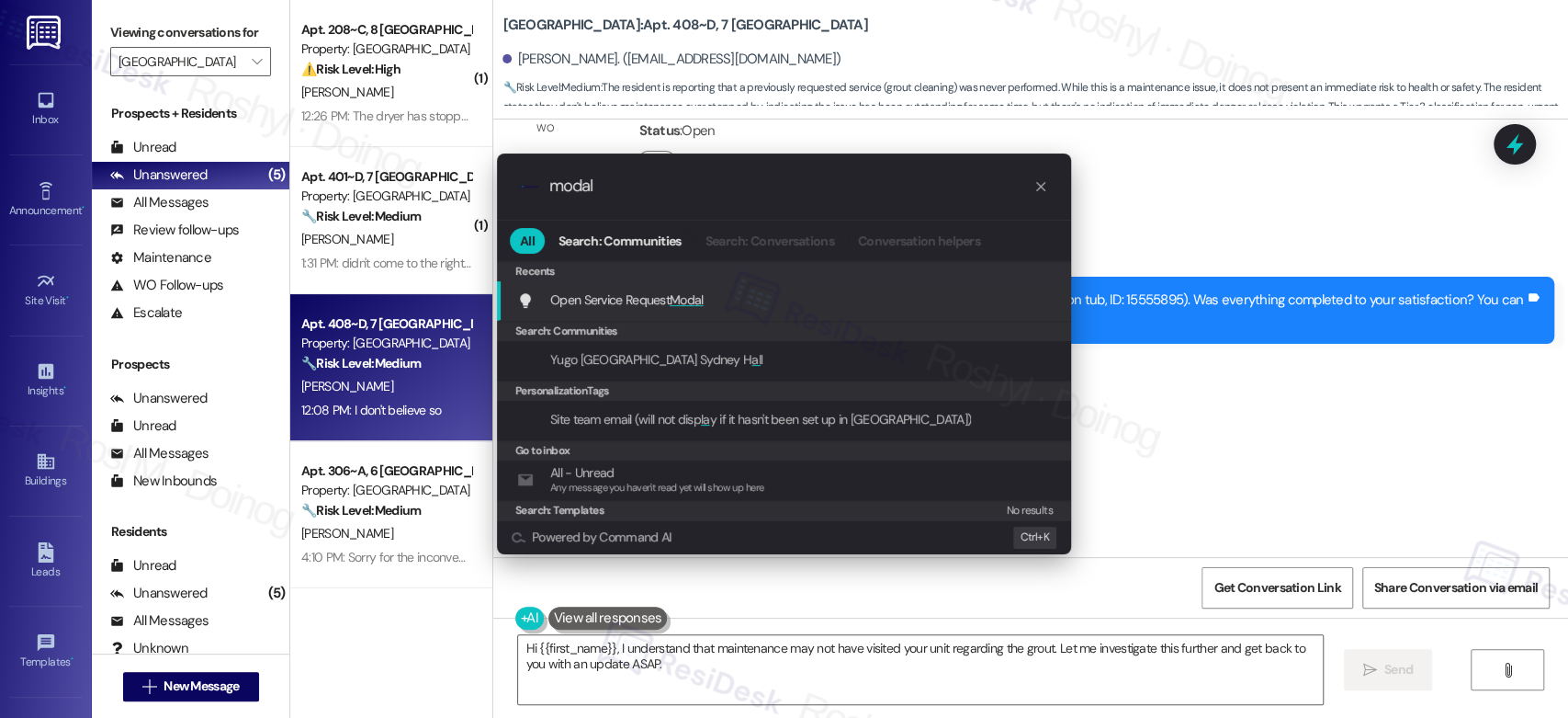
click at [904, 283] on div "Open Service Request Modal Add shortcut" at bounding box center [784, 301] width 574 height 40
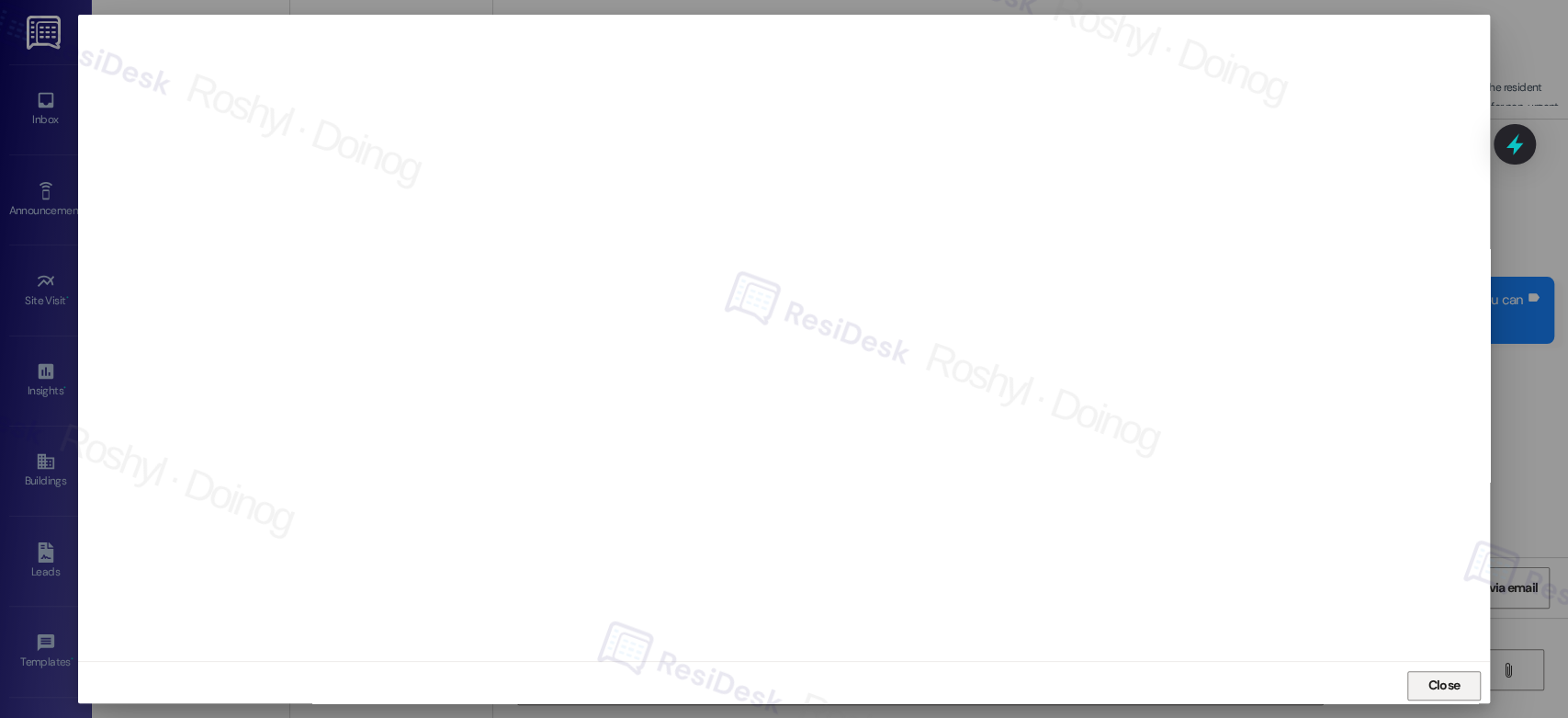
click at [1441, 679] on span "Close" at bounding box center [1443, 685] width 32 height 19
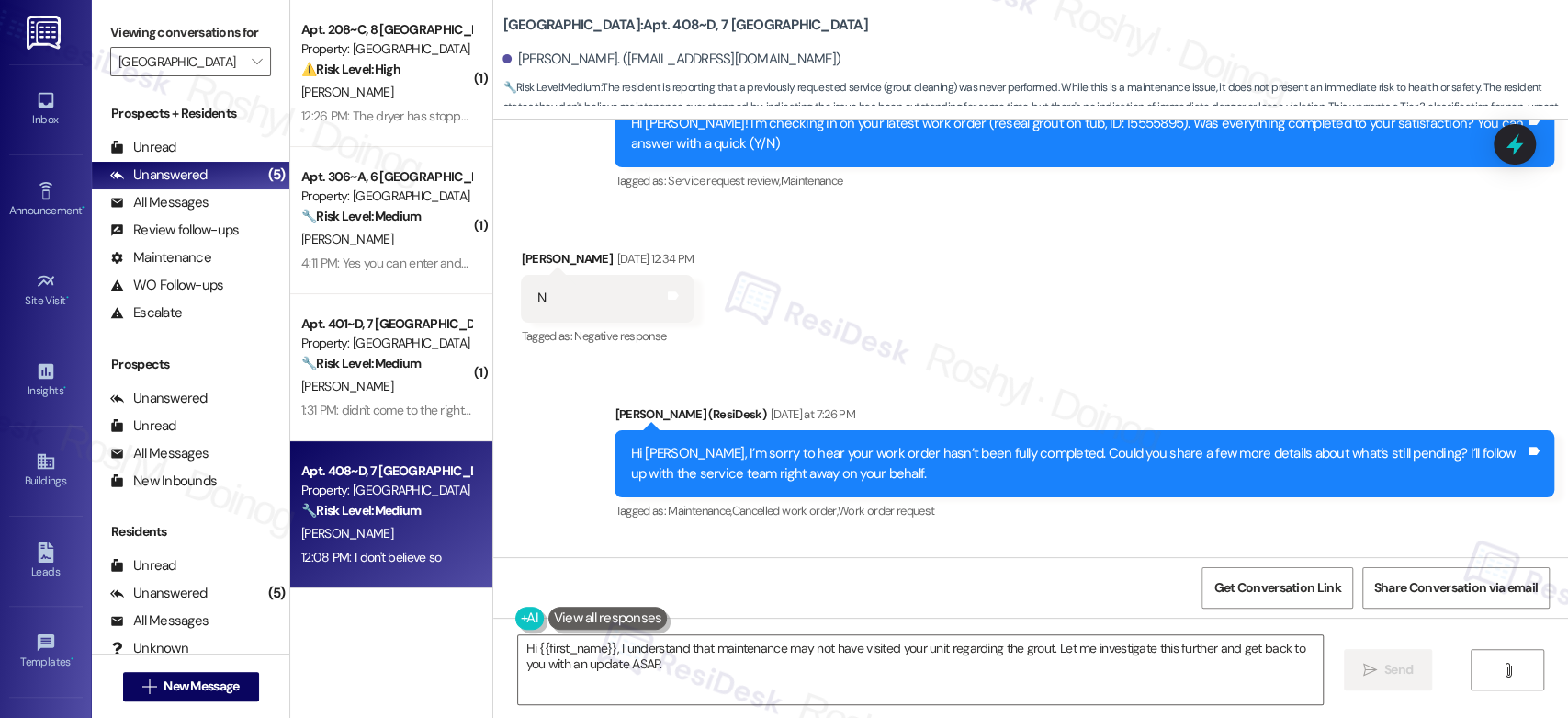
scroll to position [418, 0]
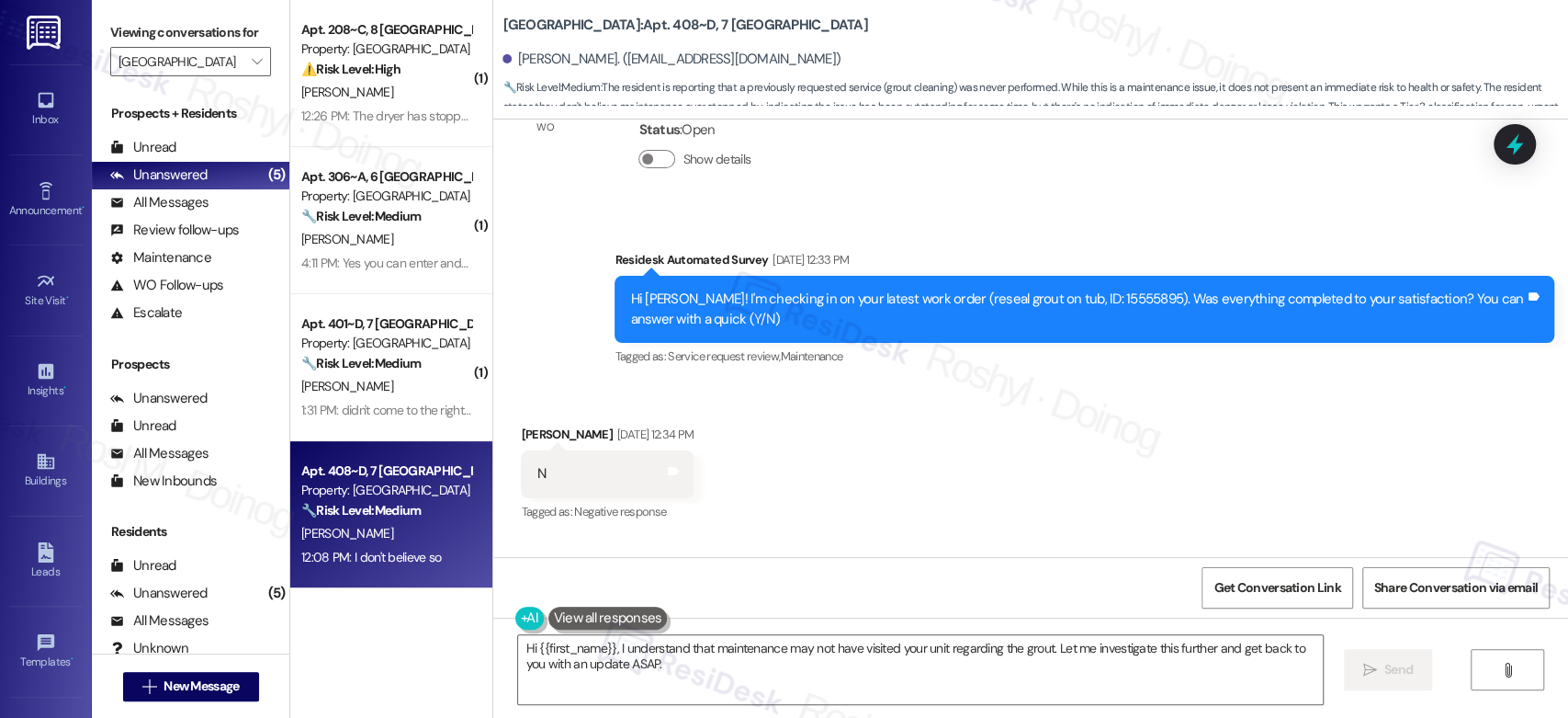
click at [991, 427] on div "Received via SMS Desmond Simms Sep 12, 2025 at 12:34 PM N Tags and notes Tagged…" at bounding box center [1031, 460] width 1074 height 155
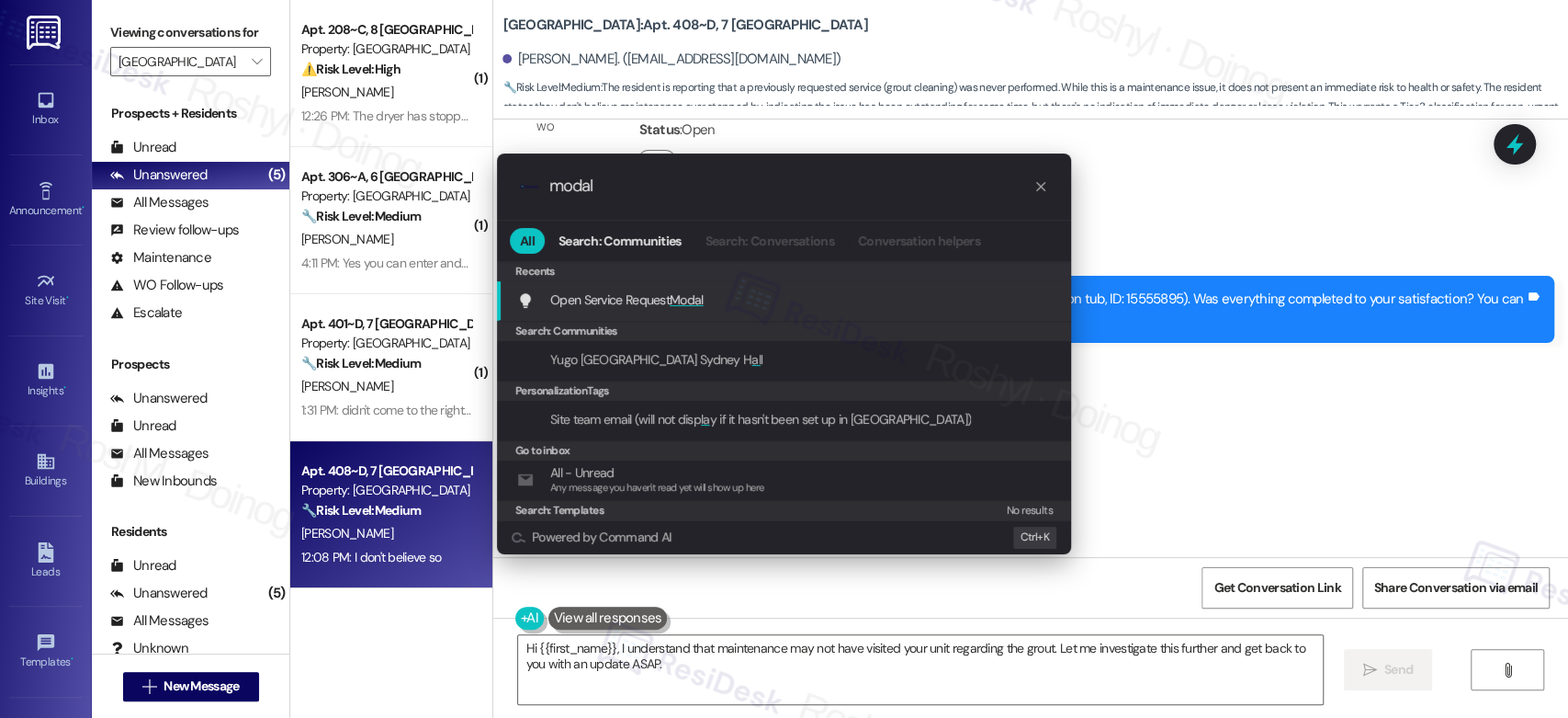
type input "modal"
click at [919, 301] on div "Open Service Request Modal Add shortcut" at bounding box center [785, 299] width 537 height 20
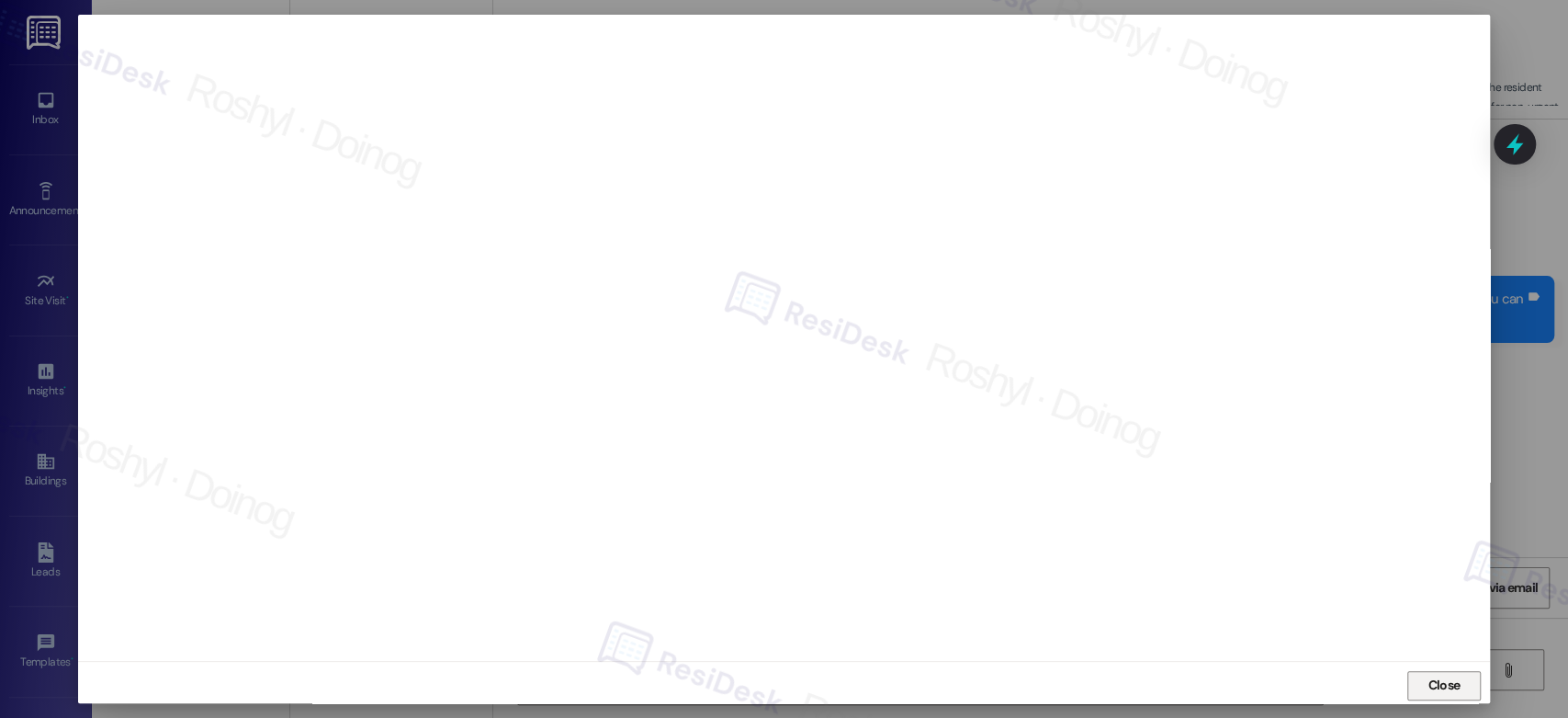
click at [1425, 695] on span "Close" at bounding box center [1444, 685] width 40 height 28
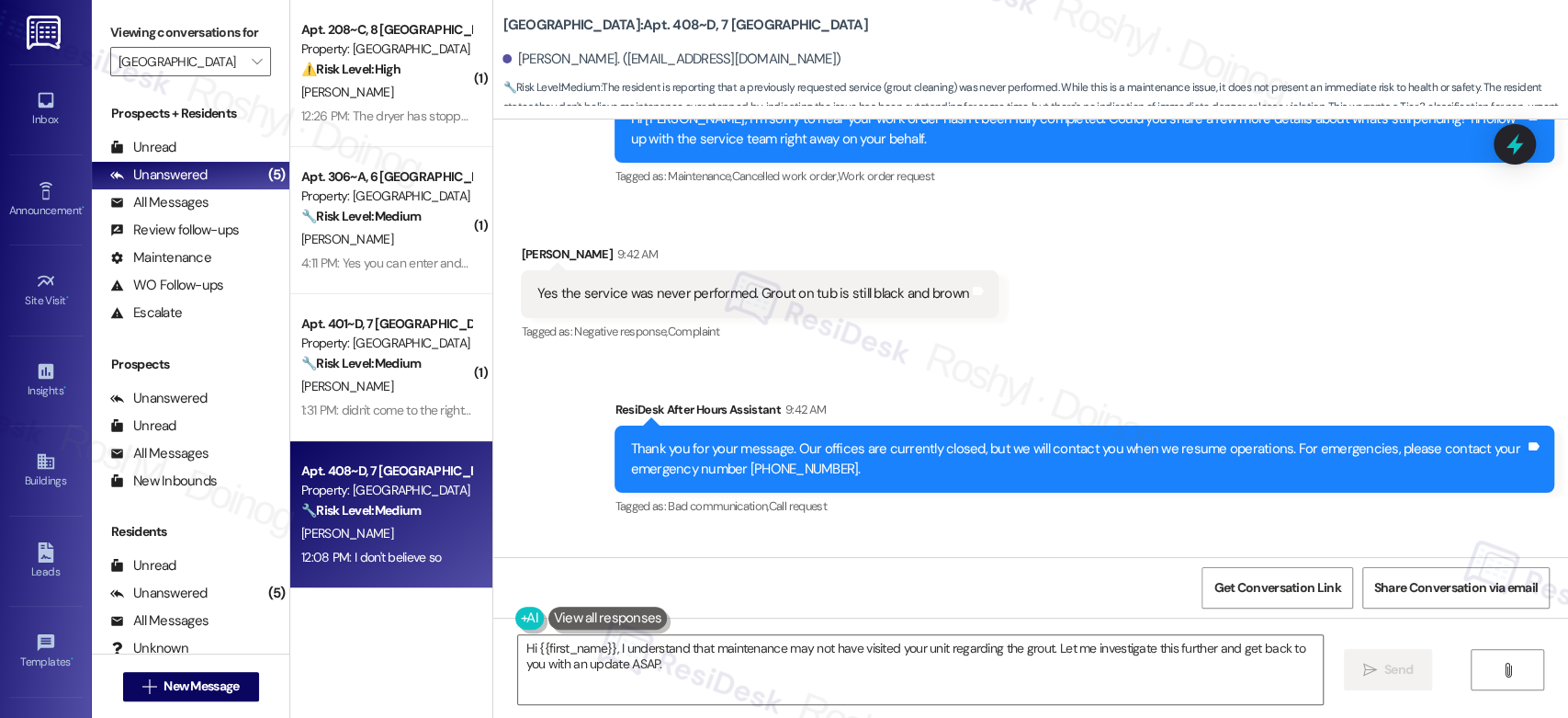
scroll to position [1234, 0]
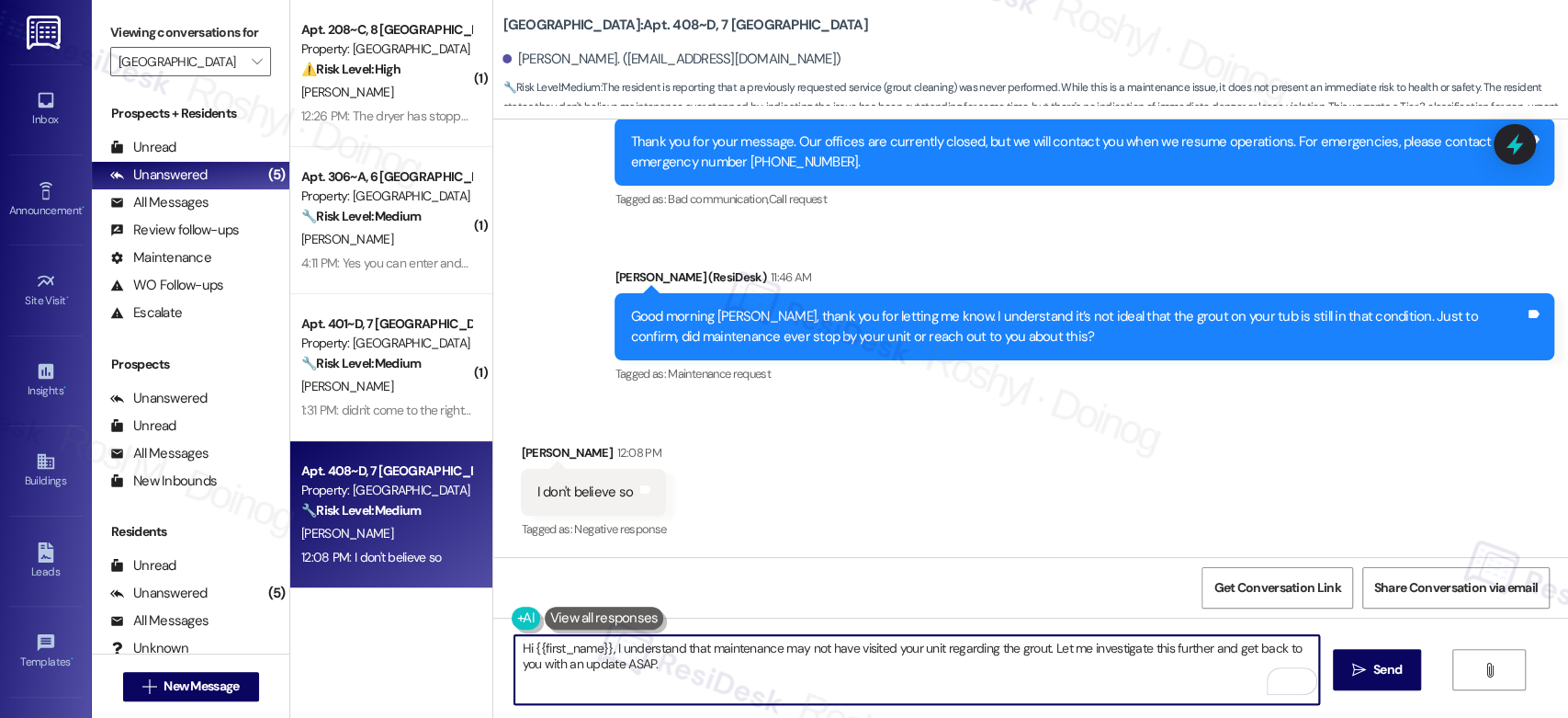
drag, startPoint x: 419, startPoint y: 673, endPoint x: 360, endPoint y: 630, distance: 73.0
click at [360, 630] on div "( 3 ) Apt. 108~A, 1 Yugo Starkville Campus Common Property: Yugo Starkville Cam…" at bounding box center [929, 359] width 1278 height 718
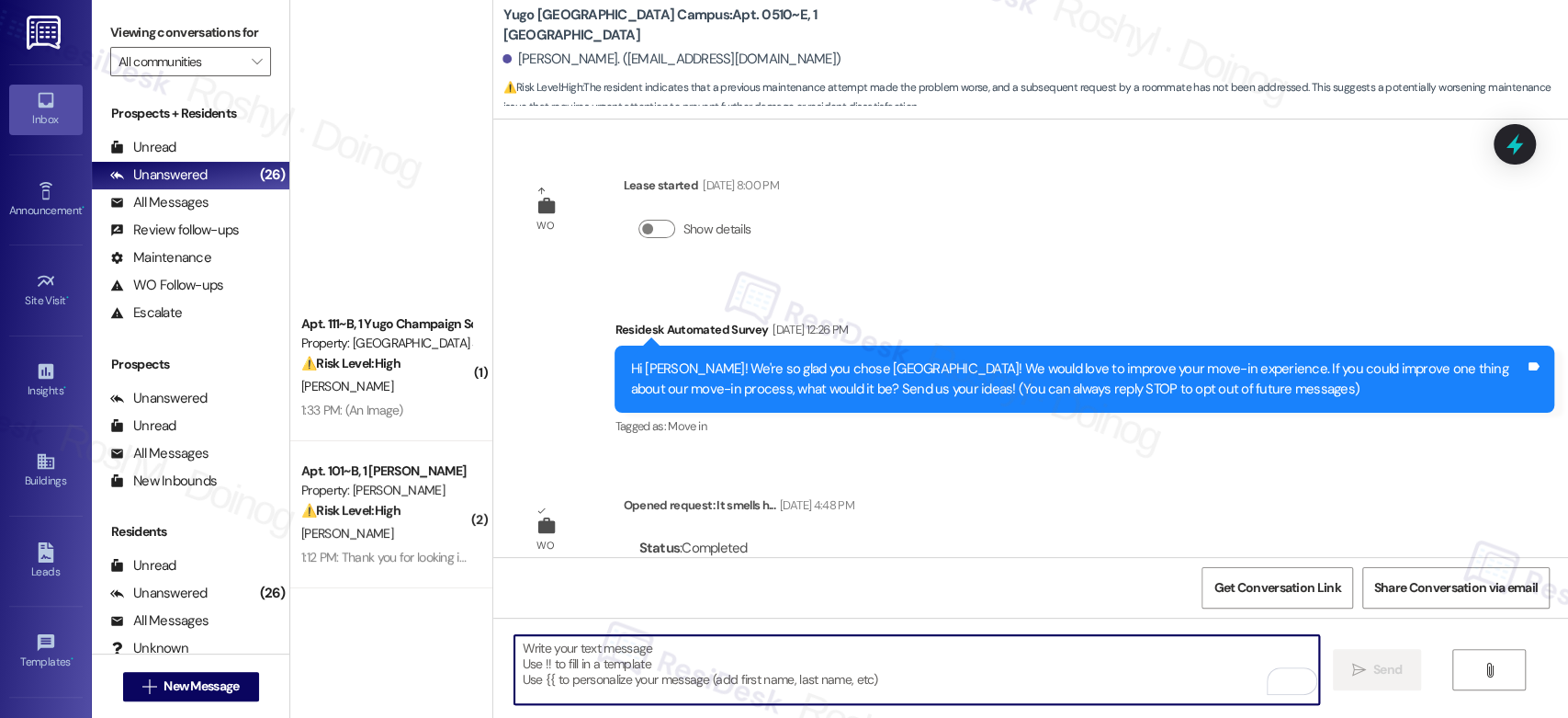
scroll to position [2629, 0]
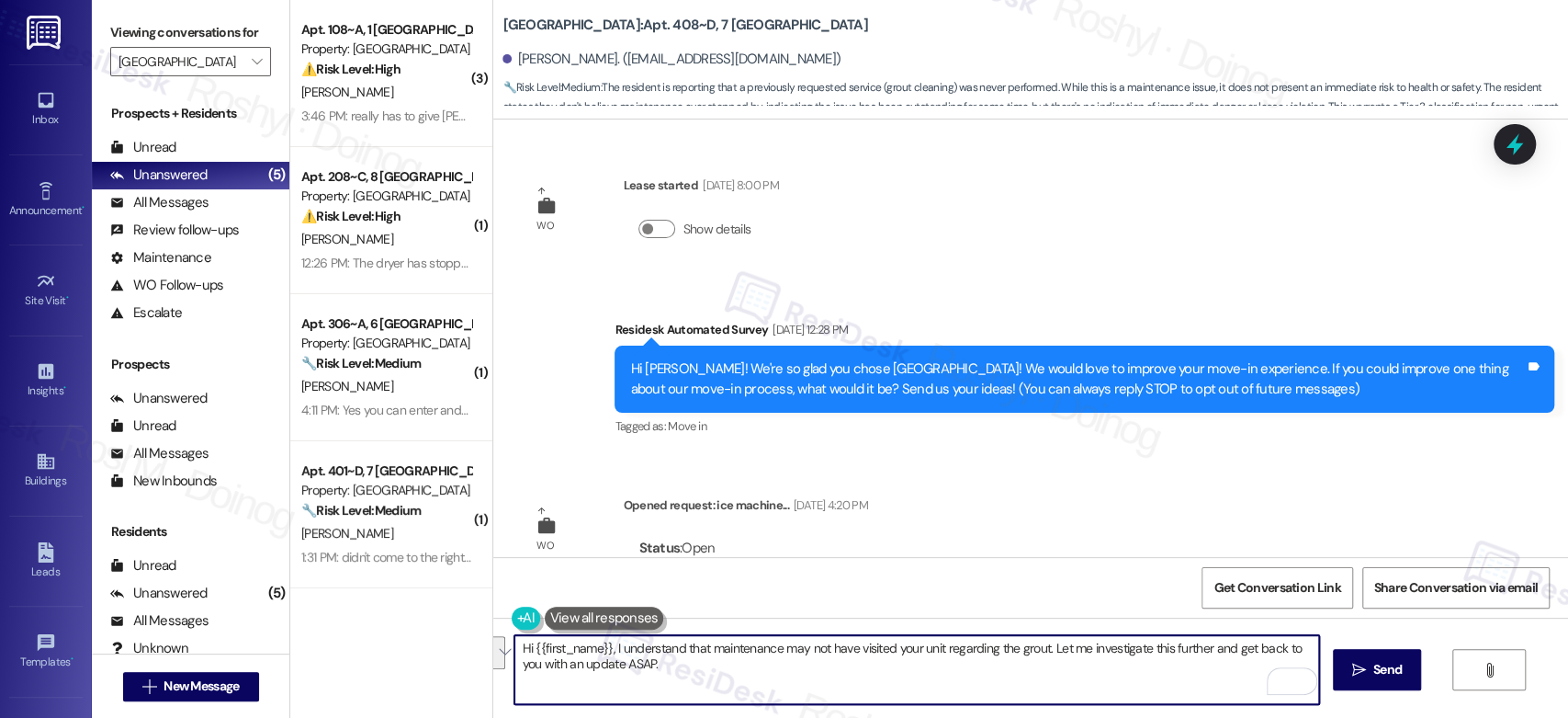
scroll to position [1234, 0]
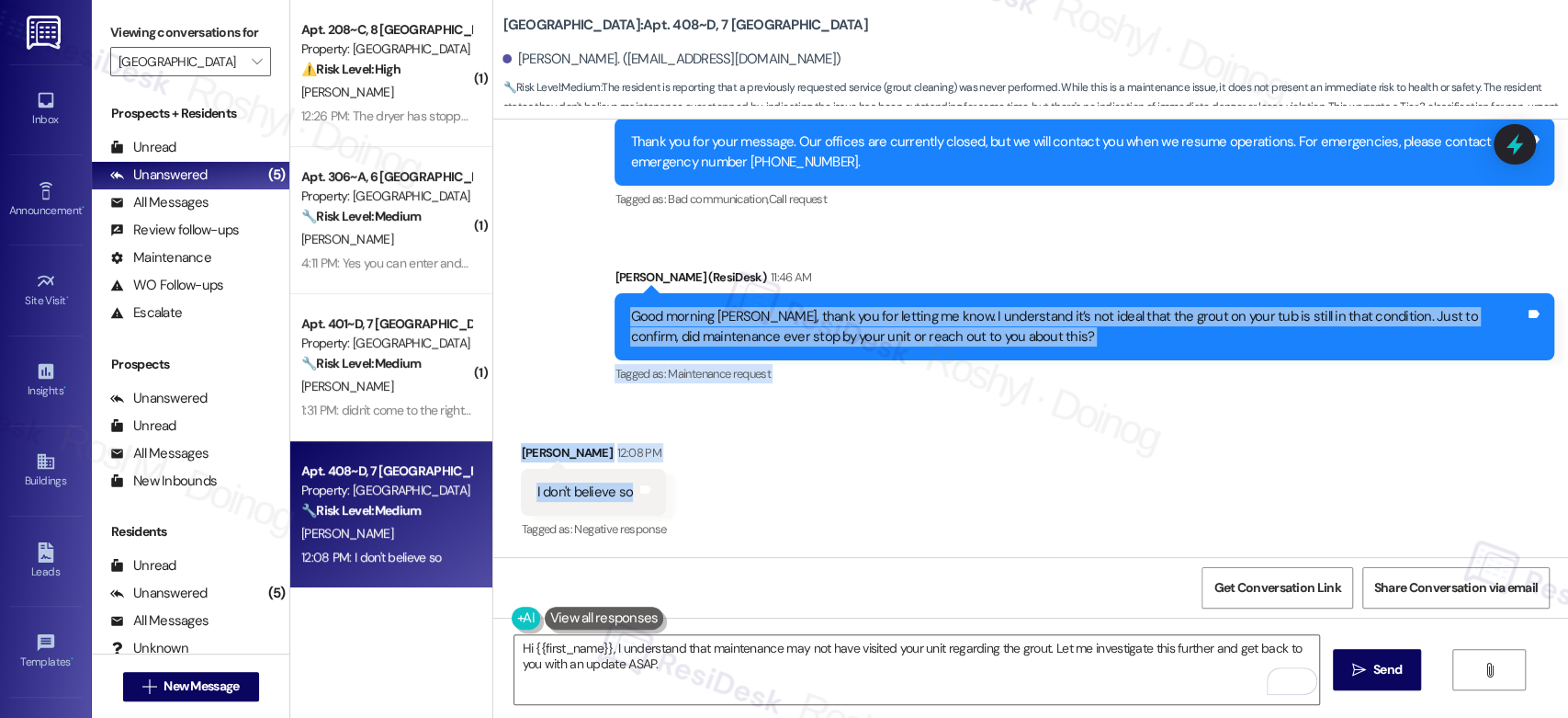
copy div "Good morning [PERSON_NAME], thank you for letting me know. I understand it’s no…"
drag, startPoint x: 614, startPoint y: 498, endPoint x: 587, endPoint y: 312, distance: 187.9
click at [587, 312] on div "WO Lease started [DATE] 8:00 PM Show details Survey, sent via SMS Residesk Auto…" at bounding box center [1031, 339] width 1074 height 437
click at [823, 381] on div "Tagged as: Maintenance request Click to highlight conversations about Maintenan…" at bounding box center [1084, 374] width 939 height 27
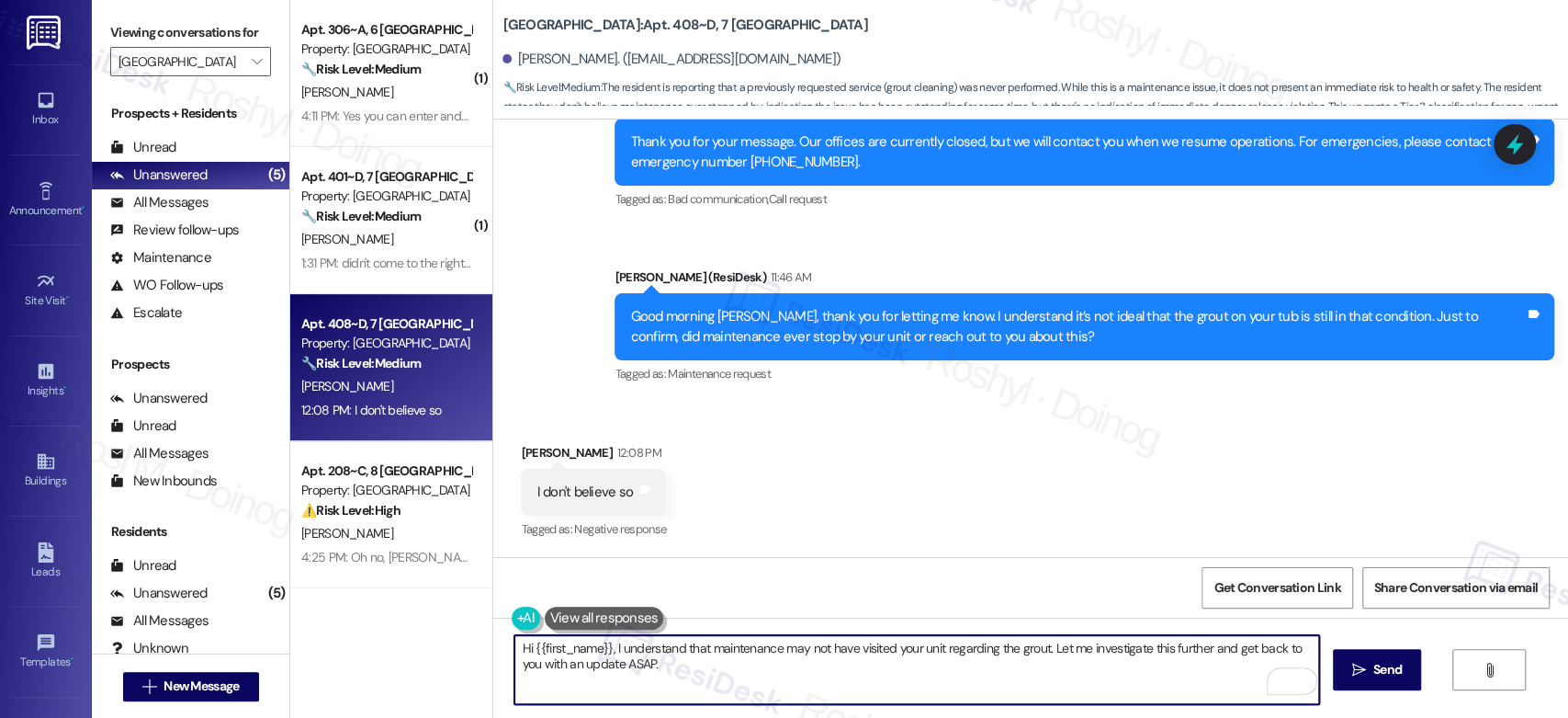
drag, startPoint x: 674, startPoint y: 676, endPoint x: 503, endPoint y: 634, distance: 176.1
click at [513, 634] on div "Hi {{first_name}}, I understand that maintenance may not have visited your unit…" at bounding box center [916, 669] width 805 height 70
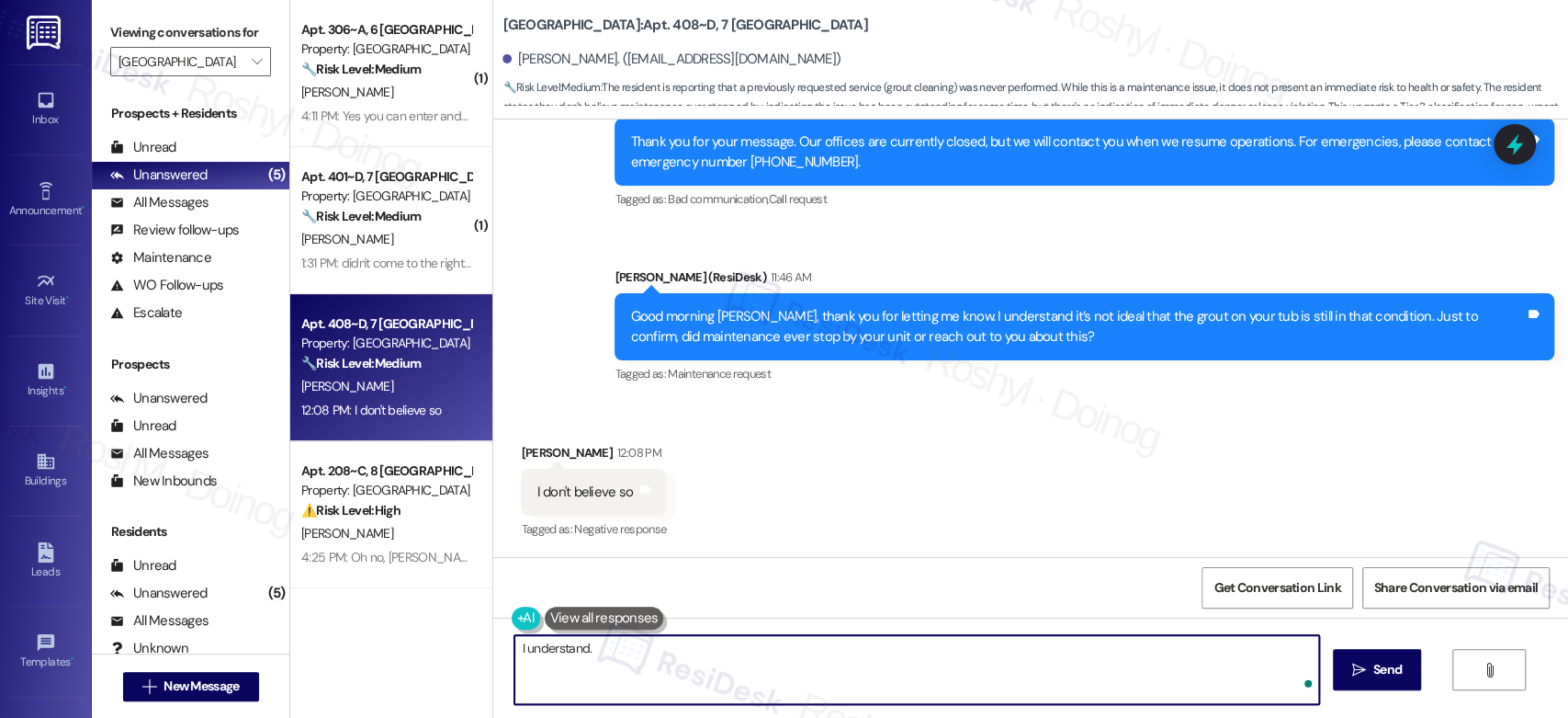
paste textarea "I'll proceed to submit a work order on your behalf. Could you please confirm if…"
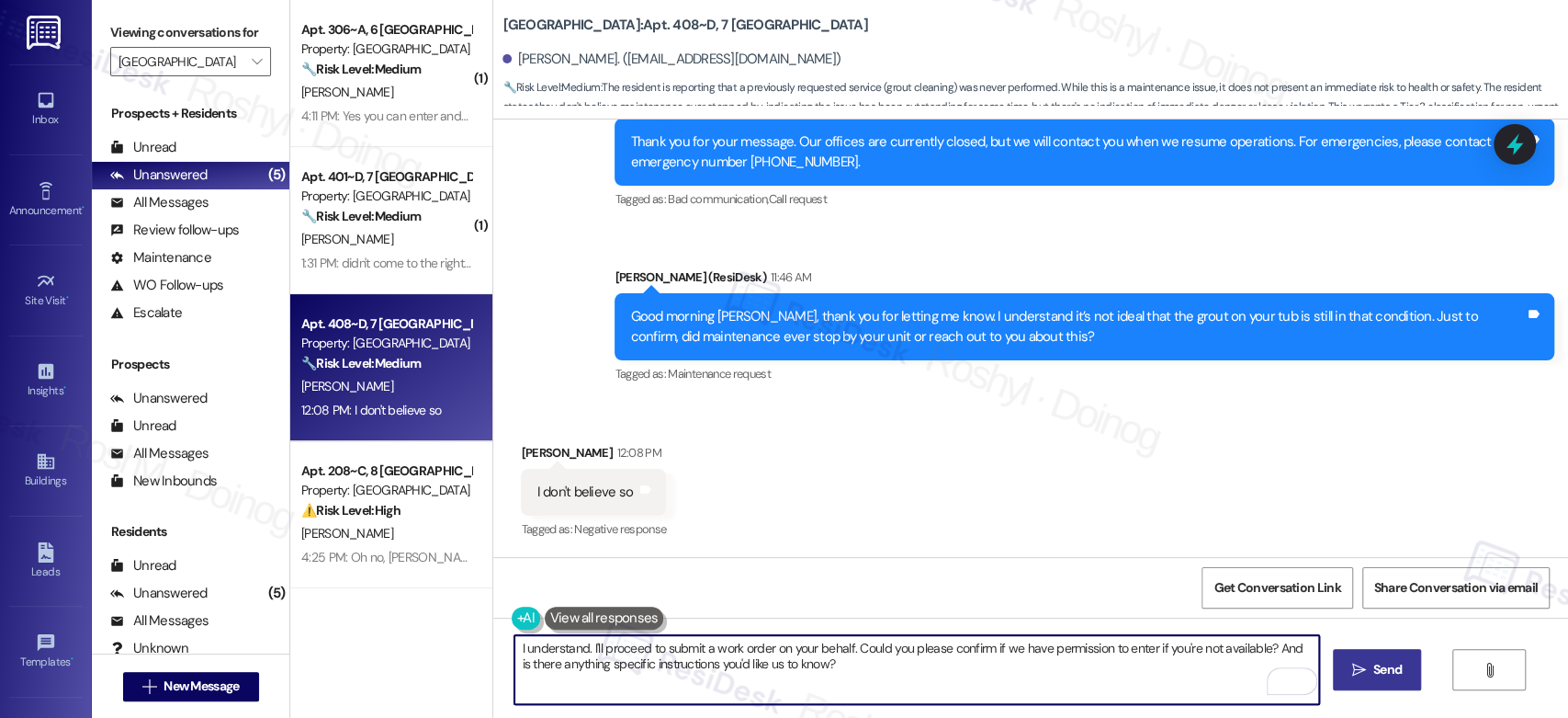
type textarea "I understand. I'll proceed to submit a work order on your behalf. Could you ple…"
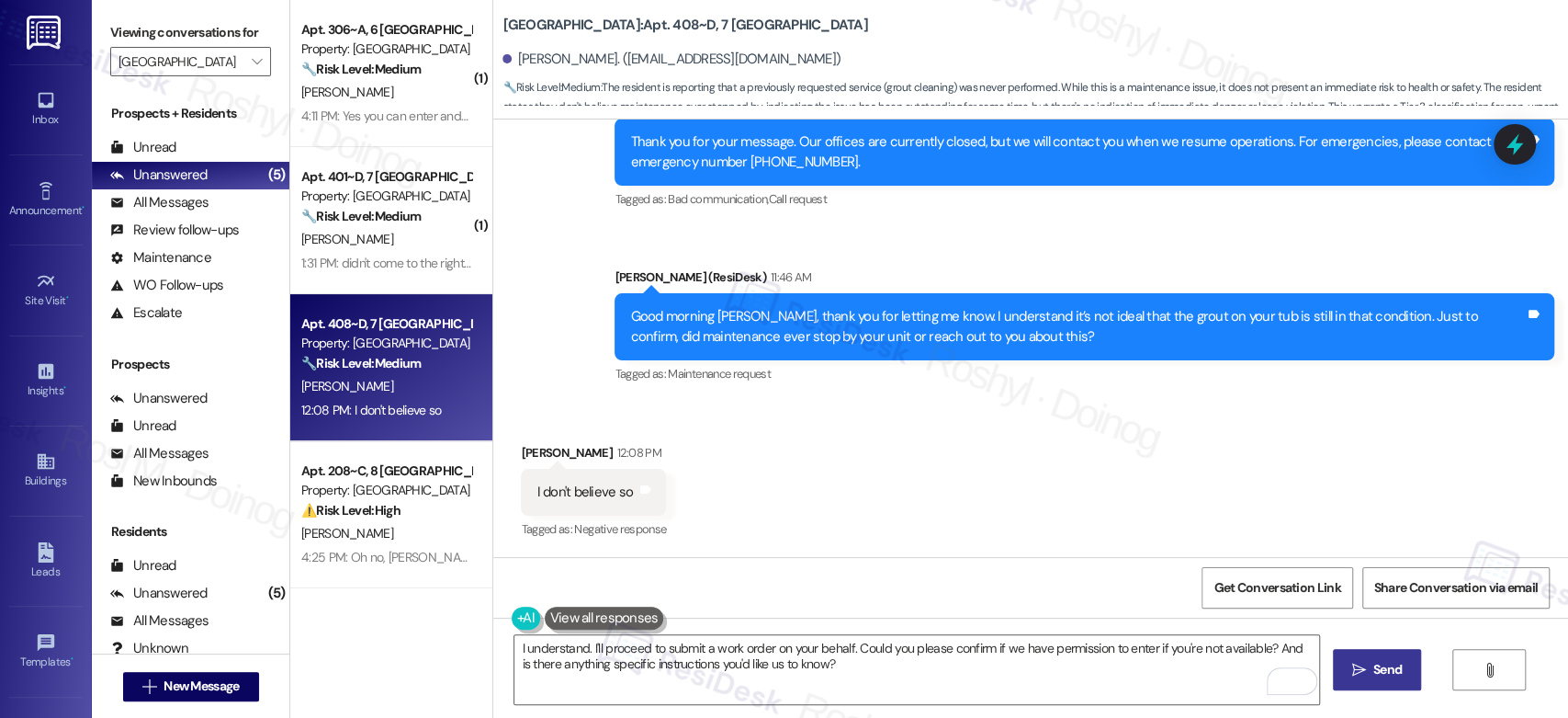
click at [1403, 681] on button " Send" at bounding box center [1378, 669] width 89 height 41
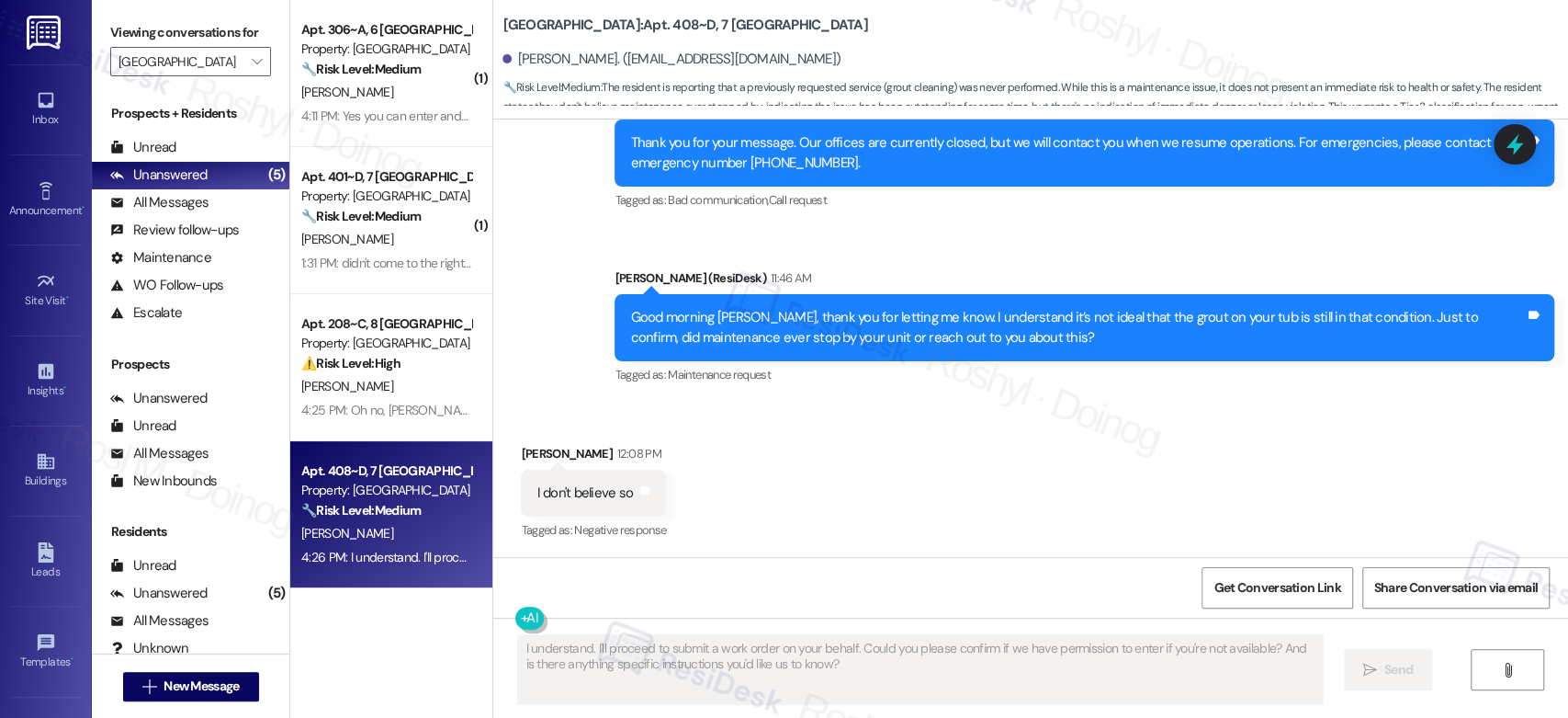
scroll to position [1382, 0]
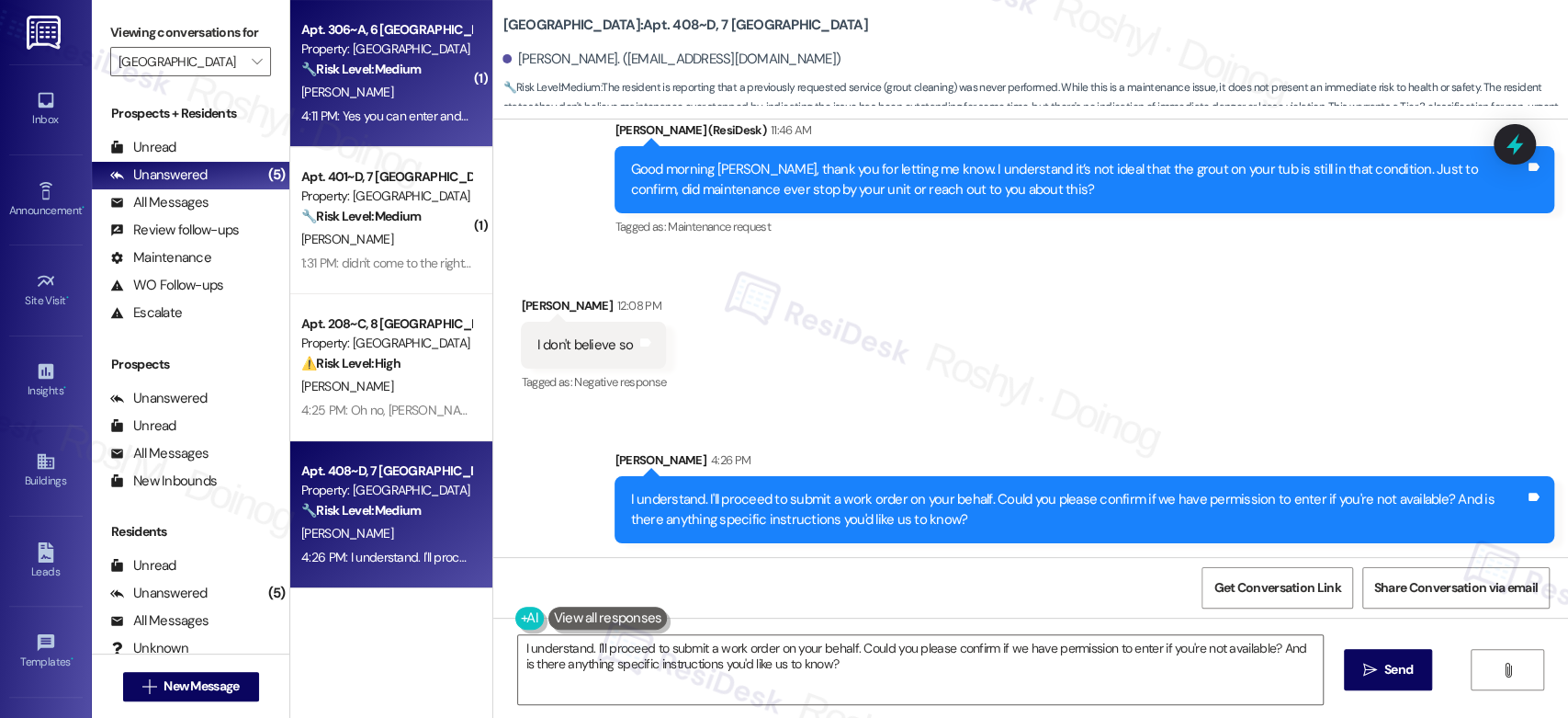
click at [376, 117] on div "4:11 PM: Yes you can enter and there is no pet in my room. 4:11 PM: Yes you can…" at bounding box center [454, 115] width 304 height 16
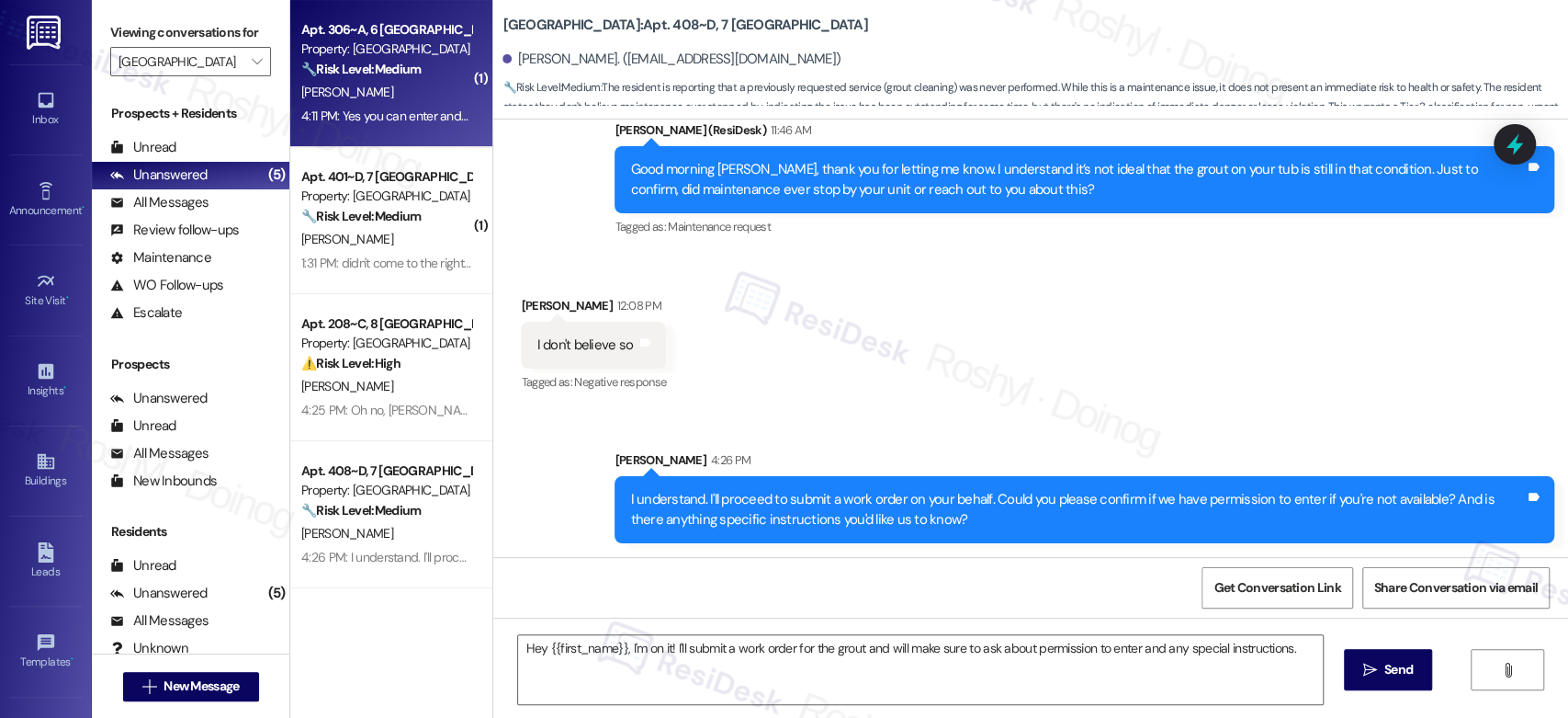
type textarea "Hey {{first_name}}, I'm on it! I'll submit a work order for the grout and will …"
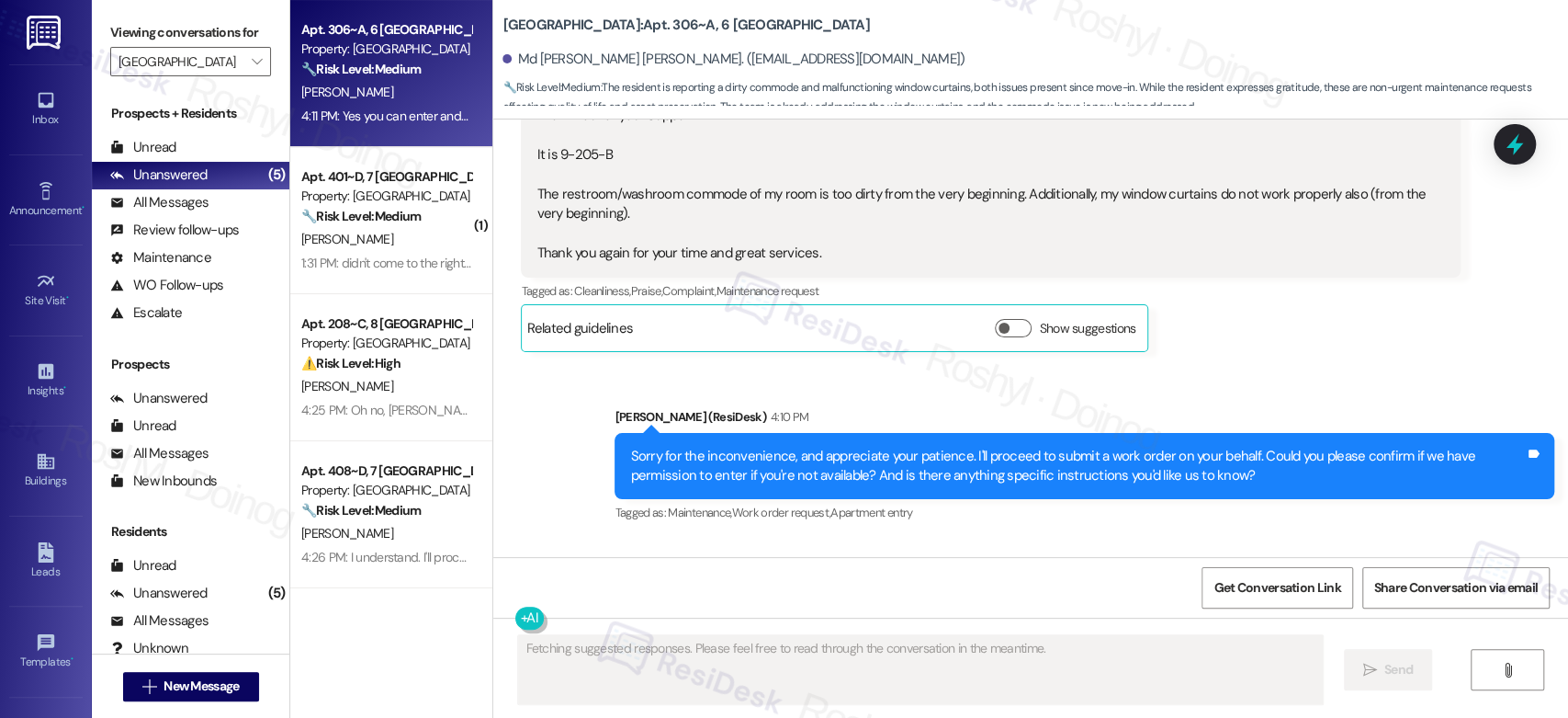
scroll to position [2040, 0]
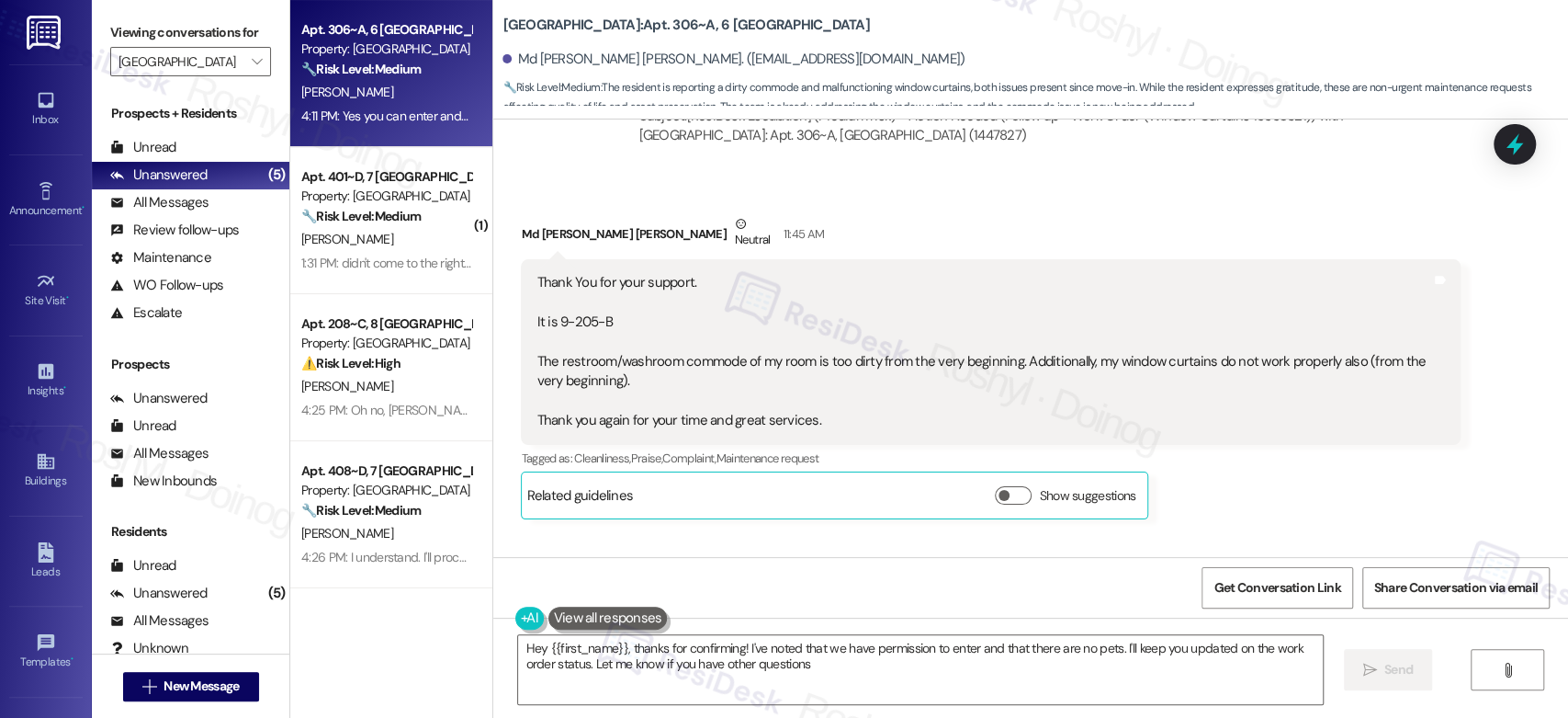
type textarea "Hey {{first_name}}, thanks for confirming! I've noted that we have permission t…"
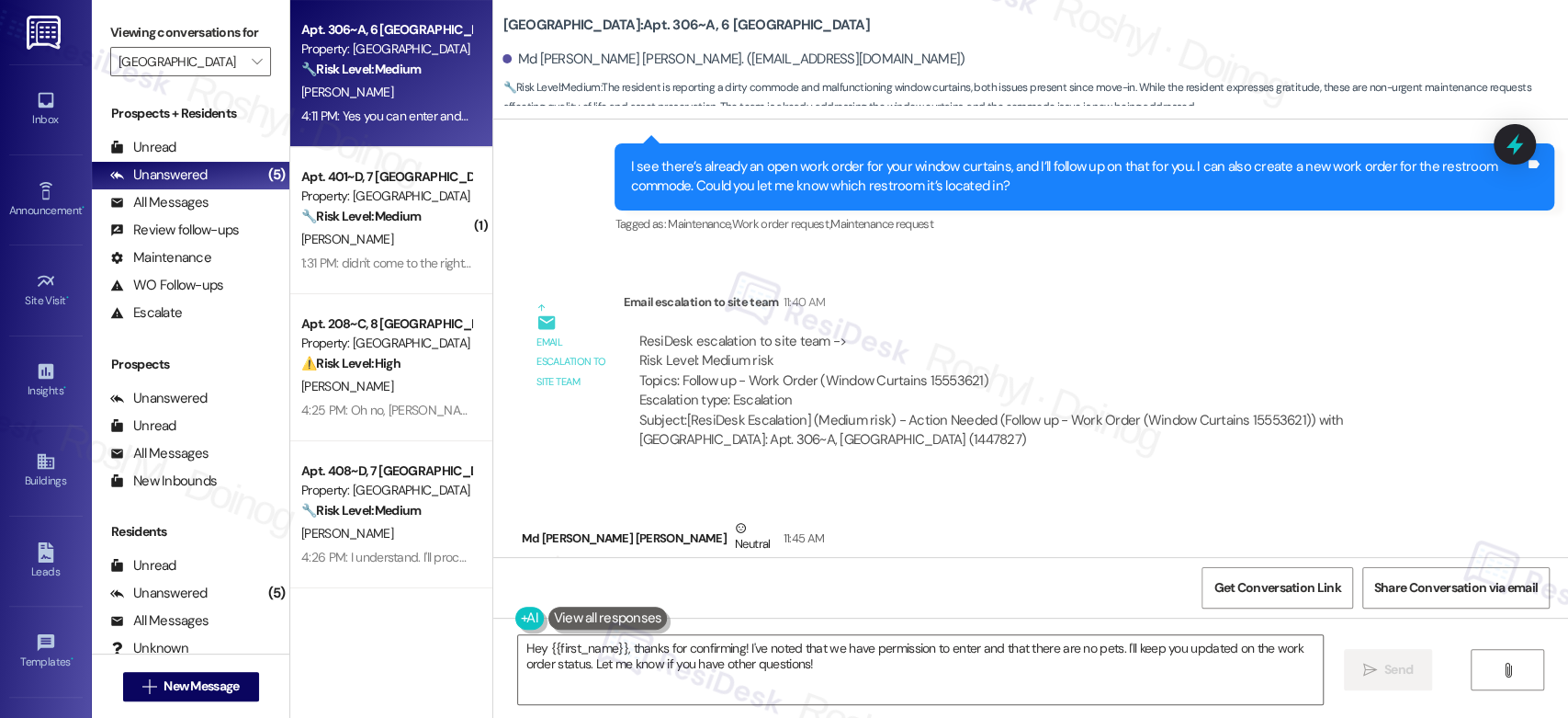
scroll to position [1734, 0]
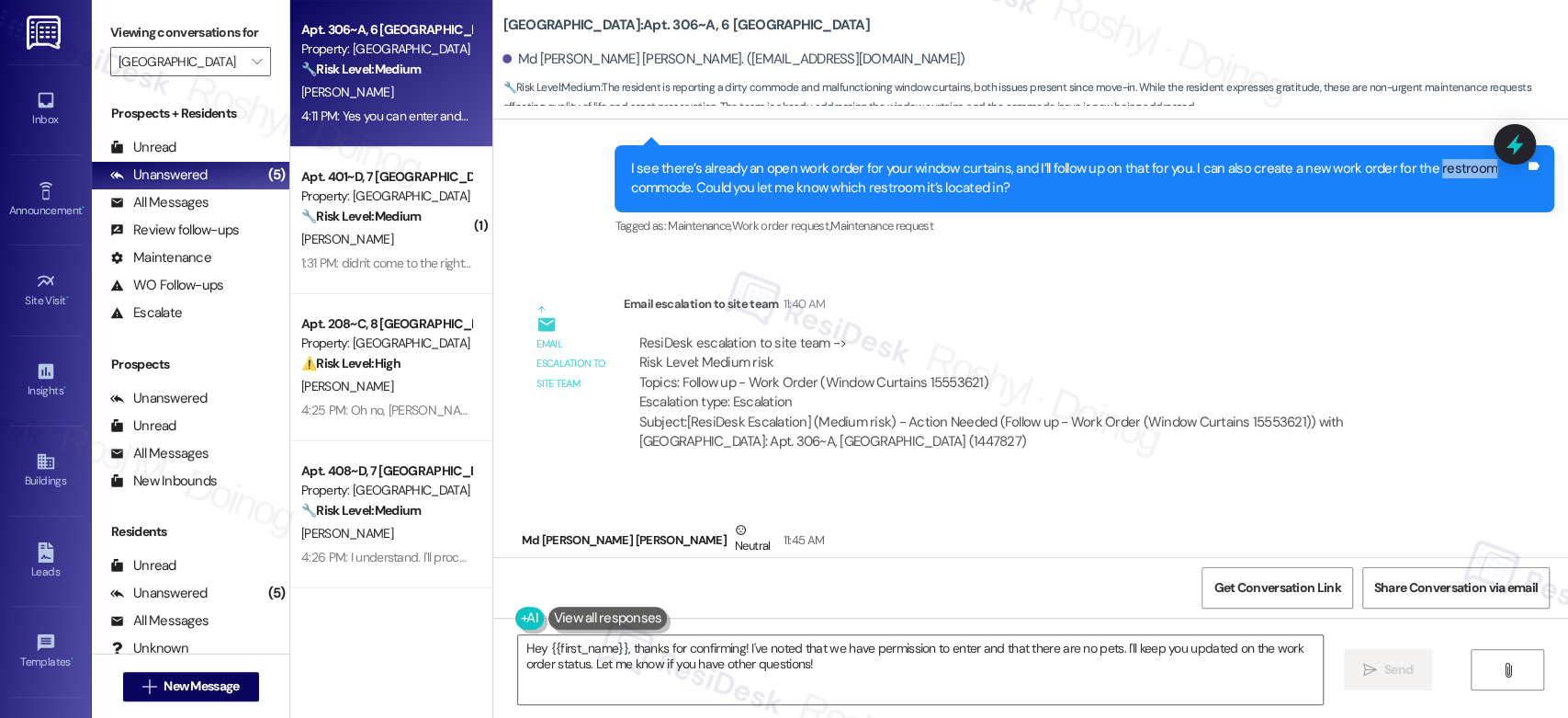
copy div "restroom"
drag, startPoint x: 1411, startPoint y: 163, endPoint x: 1459, endPoint y: 177, distance: 50.0
click at [1459, 177] on div "I see there’s already an open work order for your window curtains, and I’ll fol…" at bounding box center [1077, 179] width 895 height 40
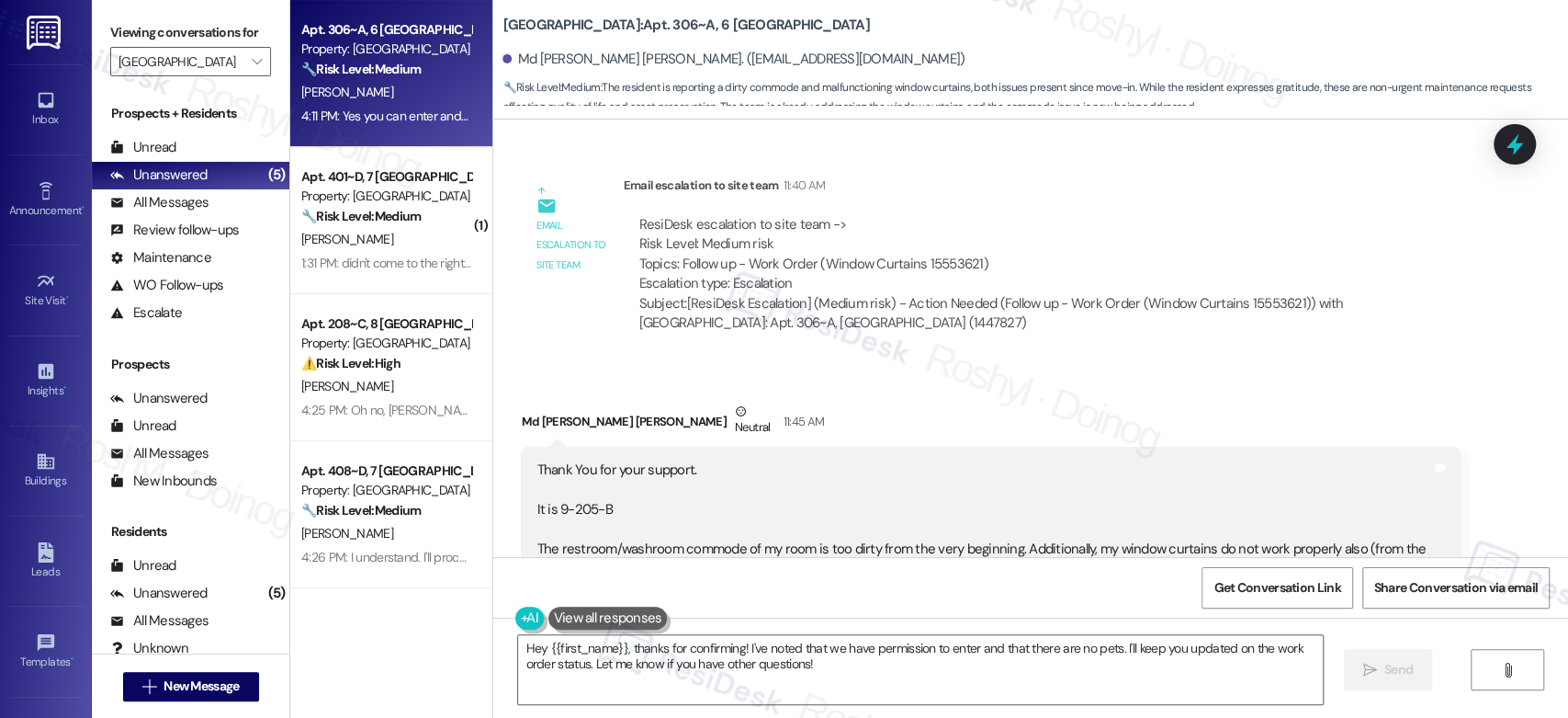
scroll to position [1938, 0]
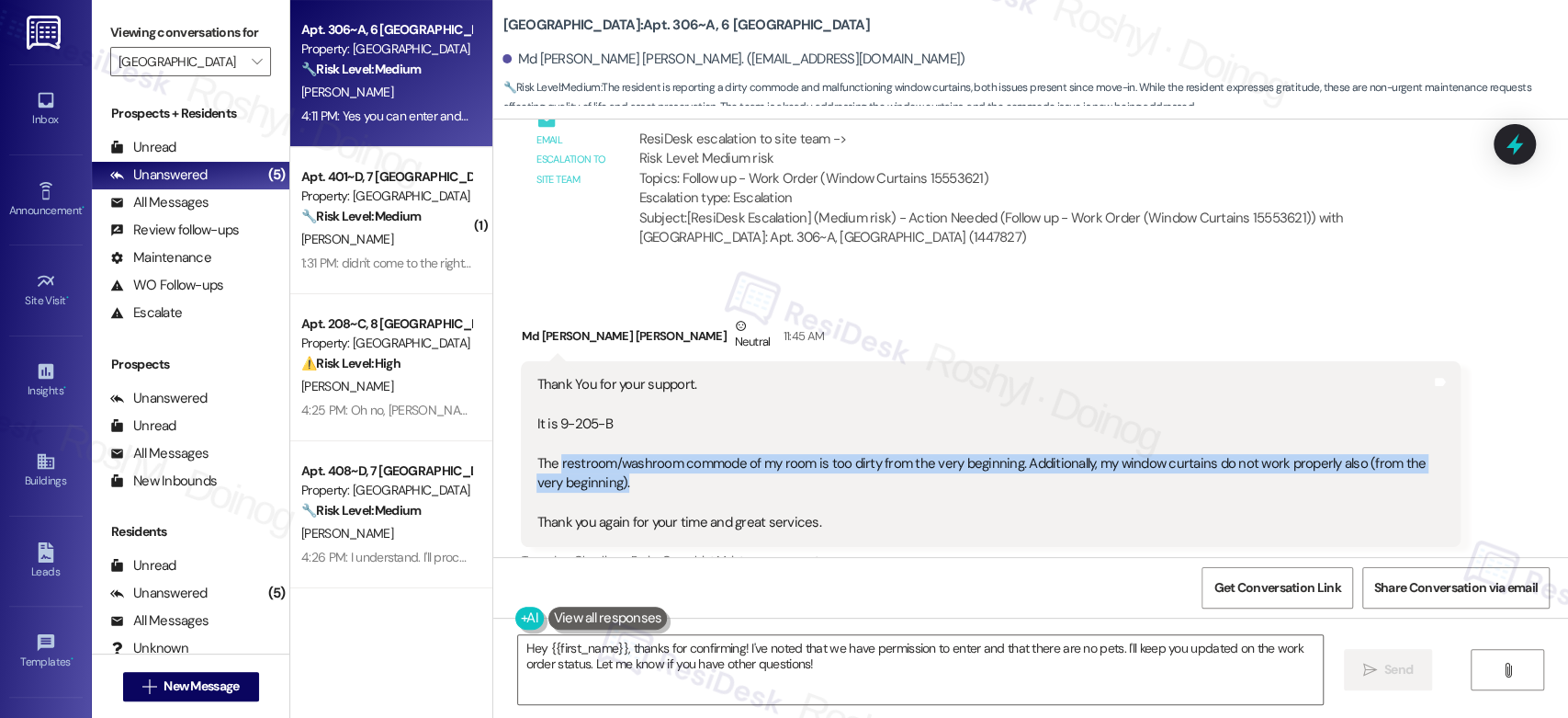
drag, startPoint x: 548, startPoint y: 461, endPoint x: 748, endPoint y: 477, distance: 200.6
click at [748, 477] on div "Thank You for your support. It is 9-205-B The restroom/washroom commode of my r…" at bounding box center [983, 453] width 895 height 157
click at [626, 463] on div "Thank You for your support. It is 9-205-B The restroom/washroom commode of my r…" at bounding box center [983, 453] width 895 height 157
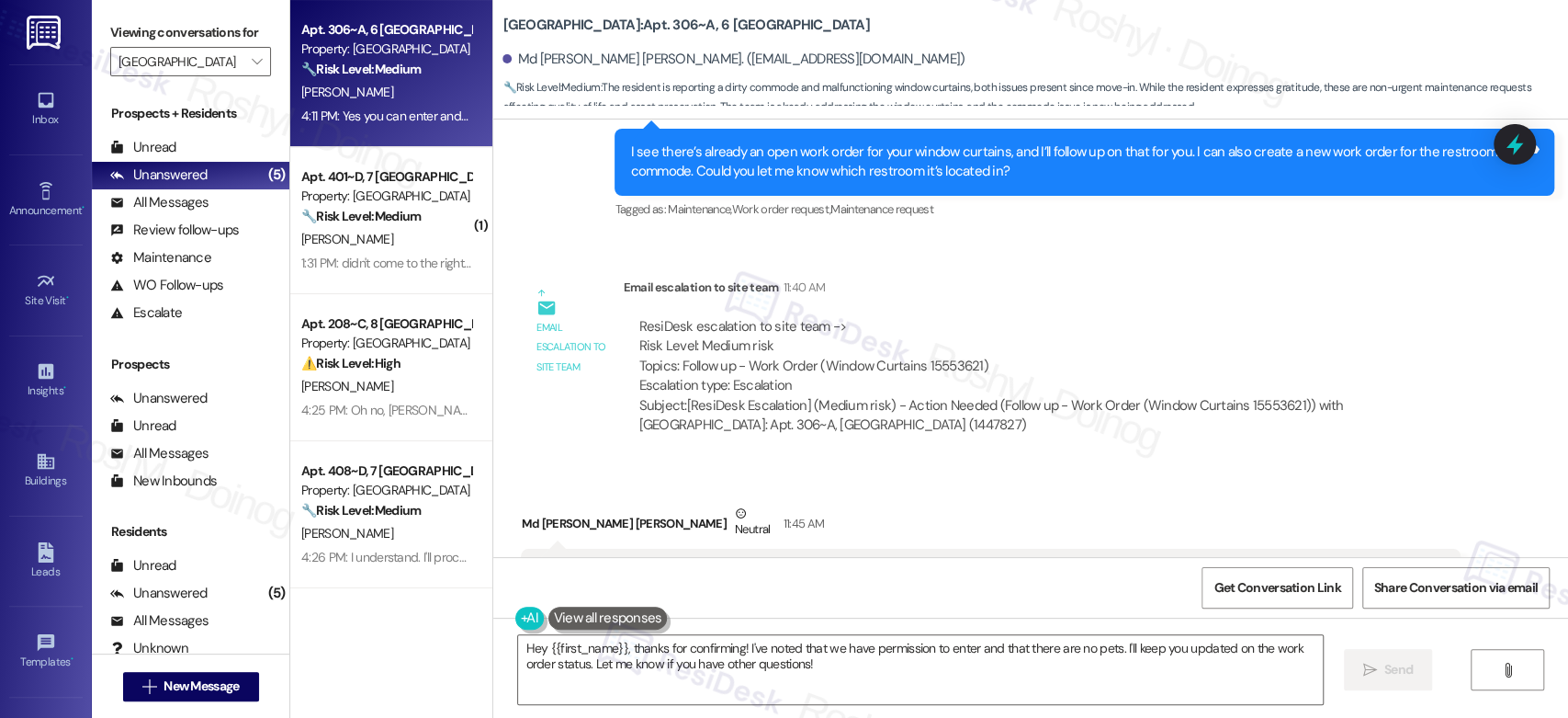
scroll to position [1632, 0]
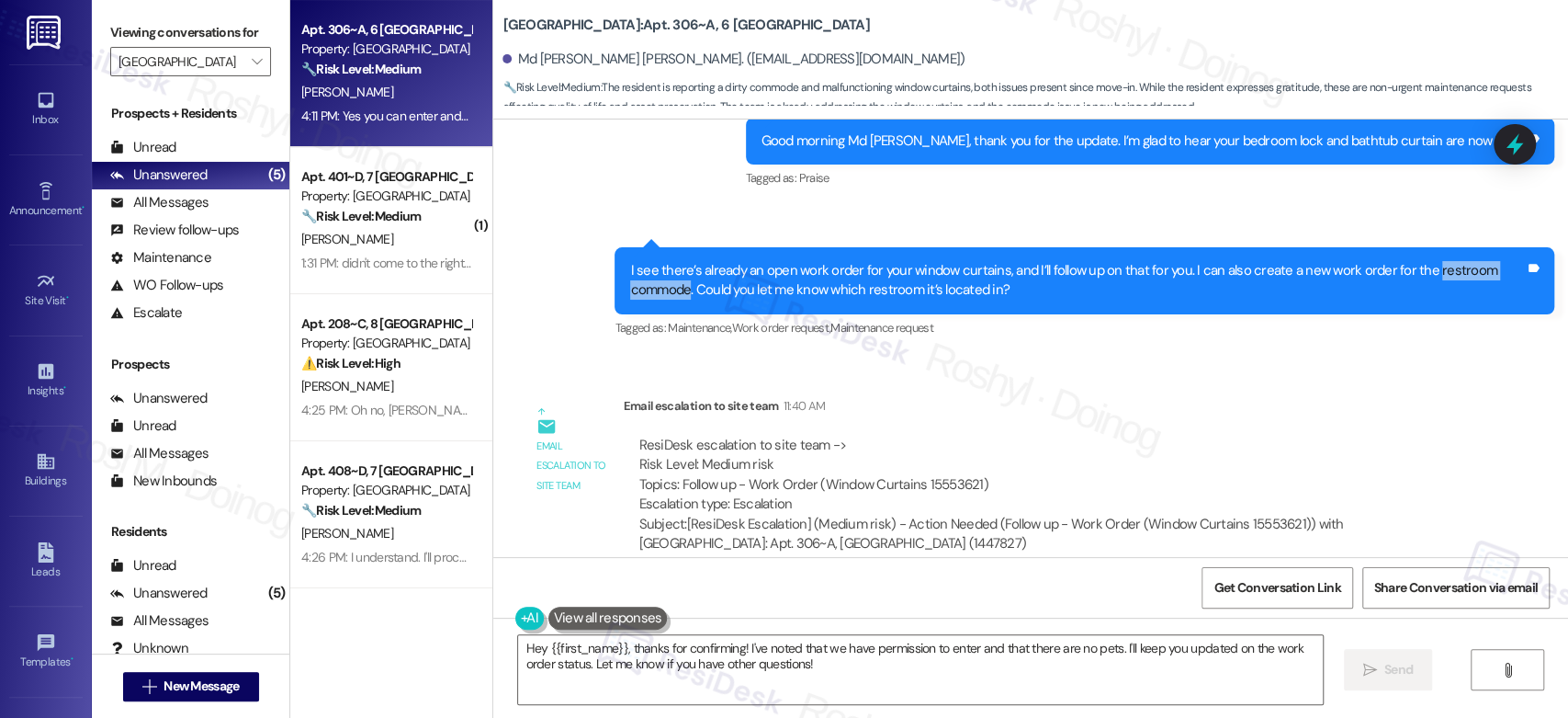
copy div "restroom commode"
drag, startPoint x: 1411, startPoint y: 264, endPoint x: 676, endPoint y: 283, distance: 735.2
click at [676, 283] on div "I see there’s already an open work order for your window curtains, and I’ll fol…" at bounding box center [1077, 281] width 895 height 40
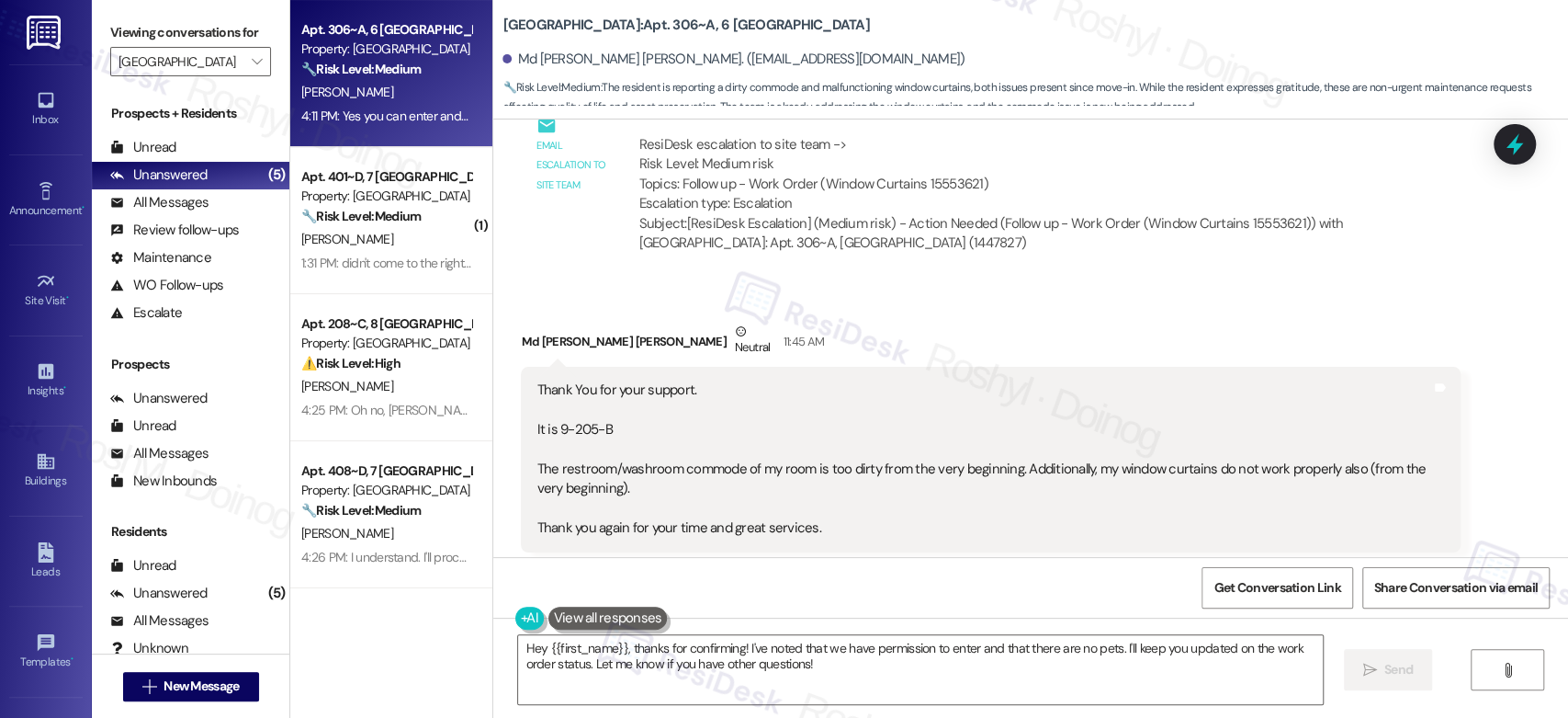
scroll to position [1938, 0]
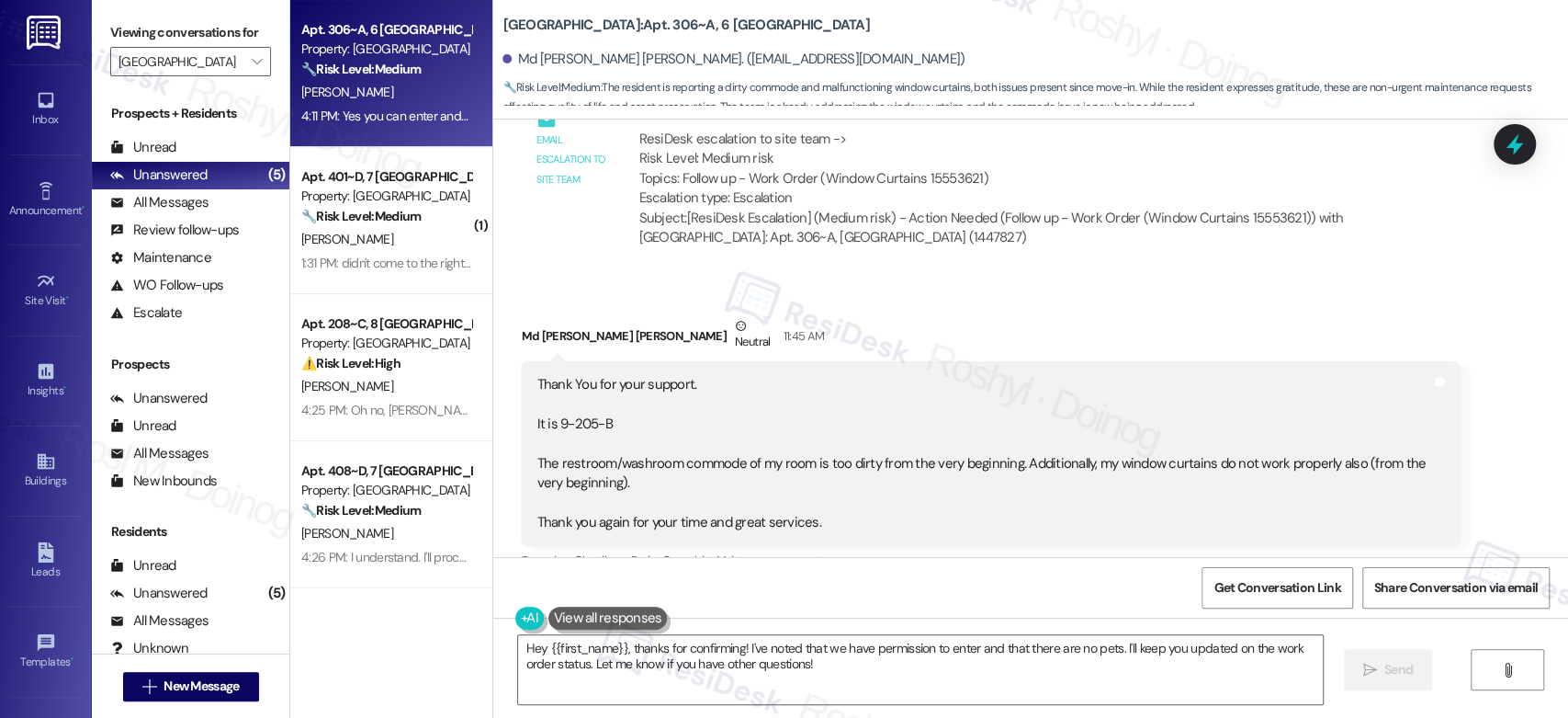
click at [553, 458] on div "Thank You for your support. It is 9-205-B The restroom/washroom commode of my r…" at bounding box center [983, 453] width 895 height 157
copy div "restroom/washroom commode of my room is too dirty"
drag, startPoint x: 549, startPoint y: 467, endPoint x: 861, endPoint y: 466, distance: 312.0
click at [861, 466] on div "Thank You for your support. It is 9-205-B The restroom/washroom commode of my r…" at bounding box center [983, 453] width 895 height 157
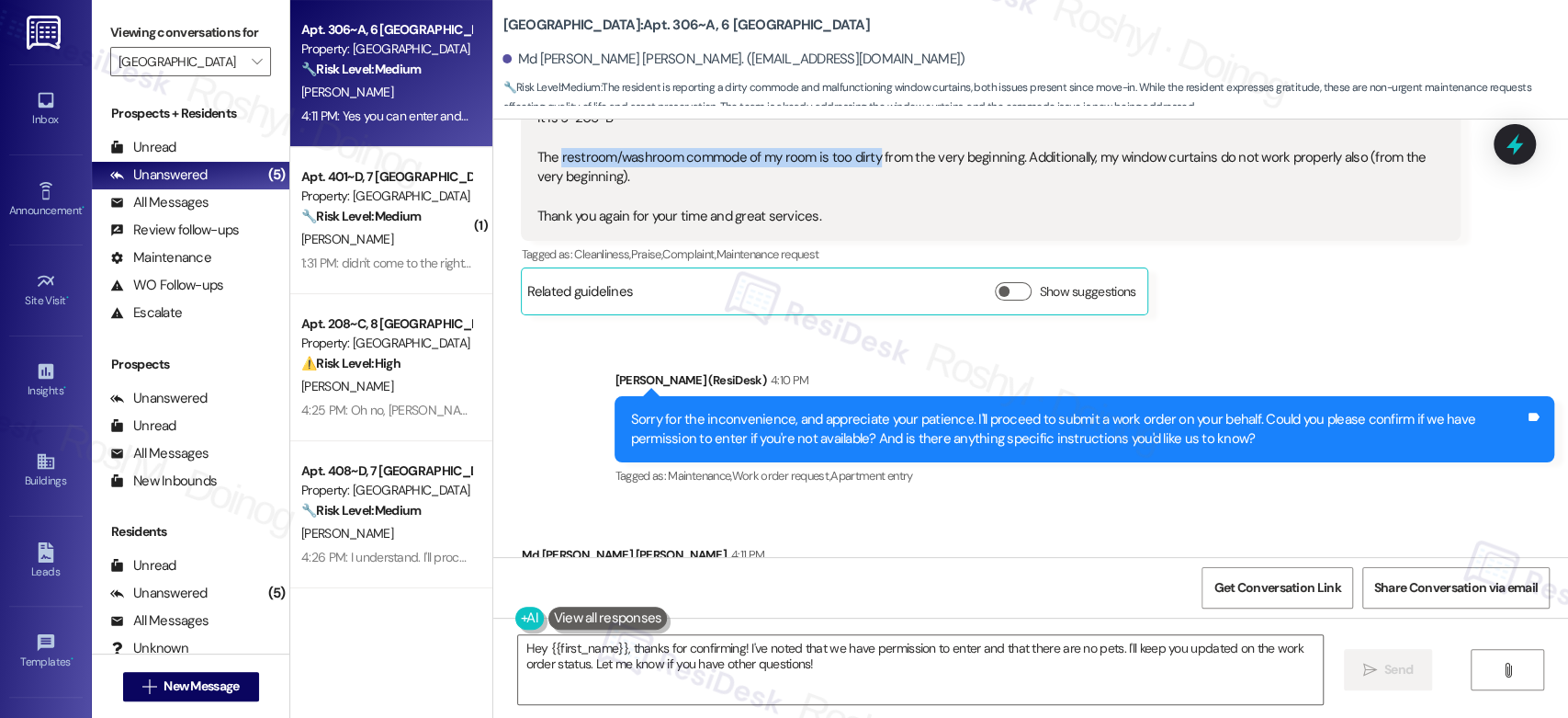
scroll to position [2346, 0]
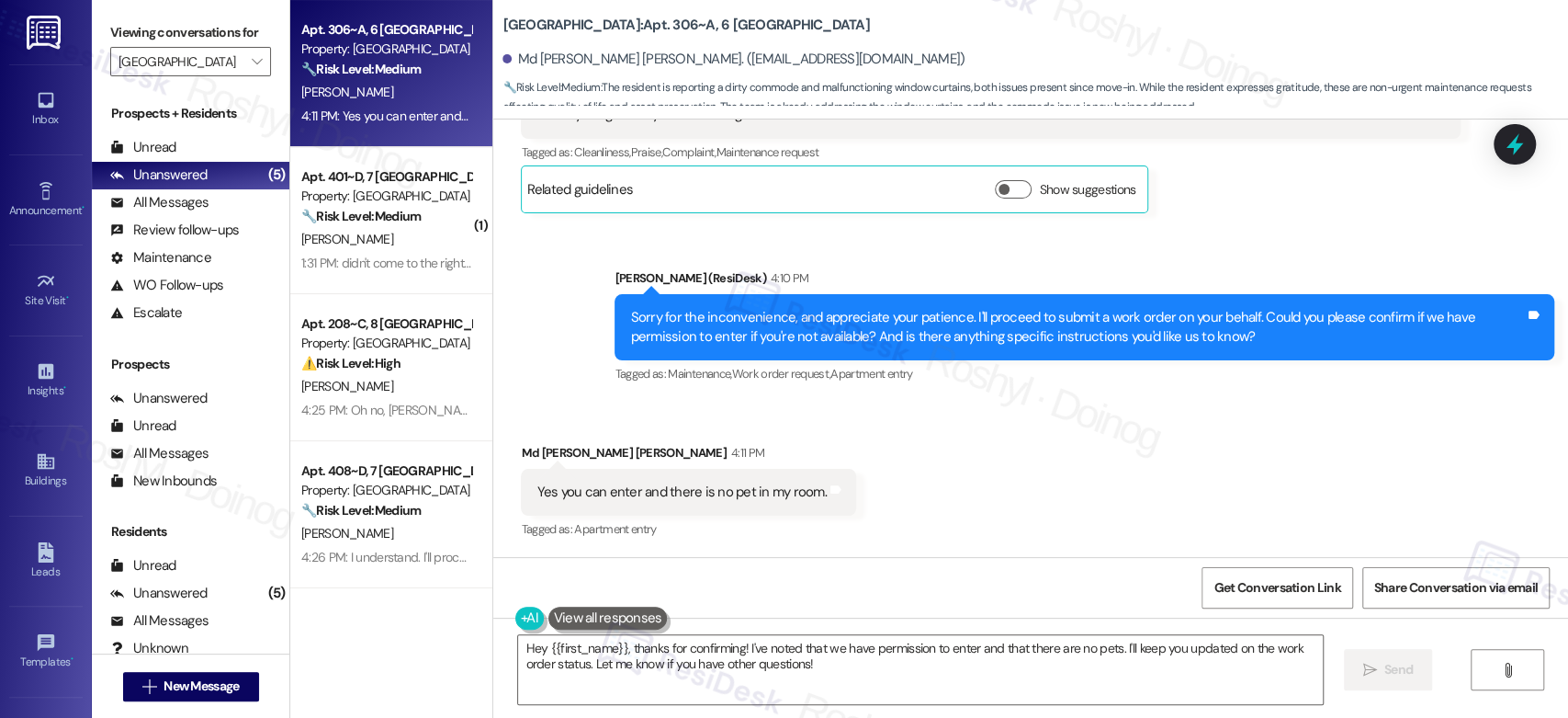
click at [962, 437] on div "Received via SMS Md [PERSON_NAME] [PERSON_NAME] 4:11 PM Yes you can enter and t…" at bounding box center [1031, 478] width 1074 height 155
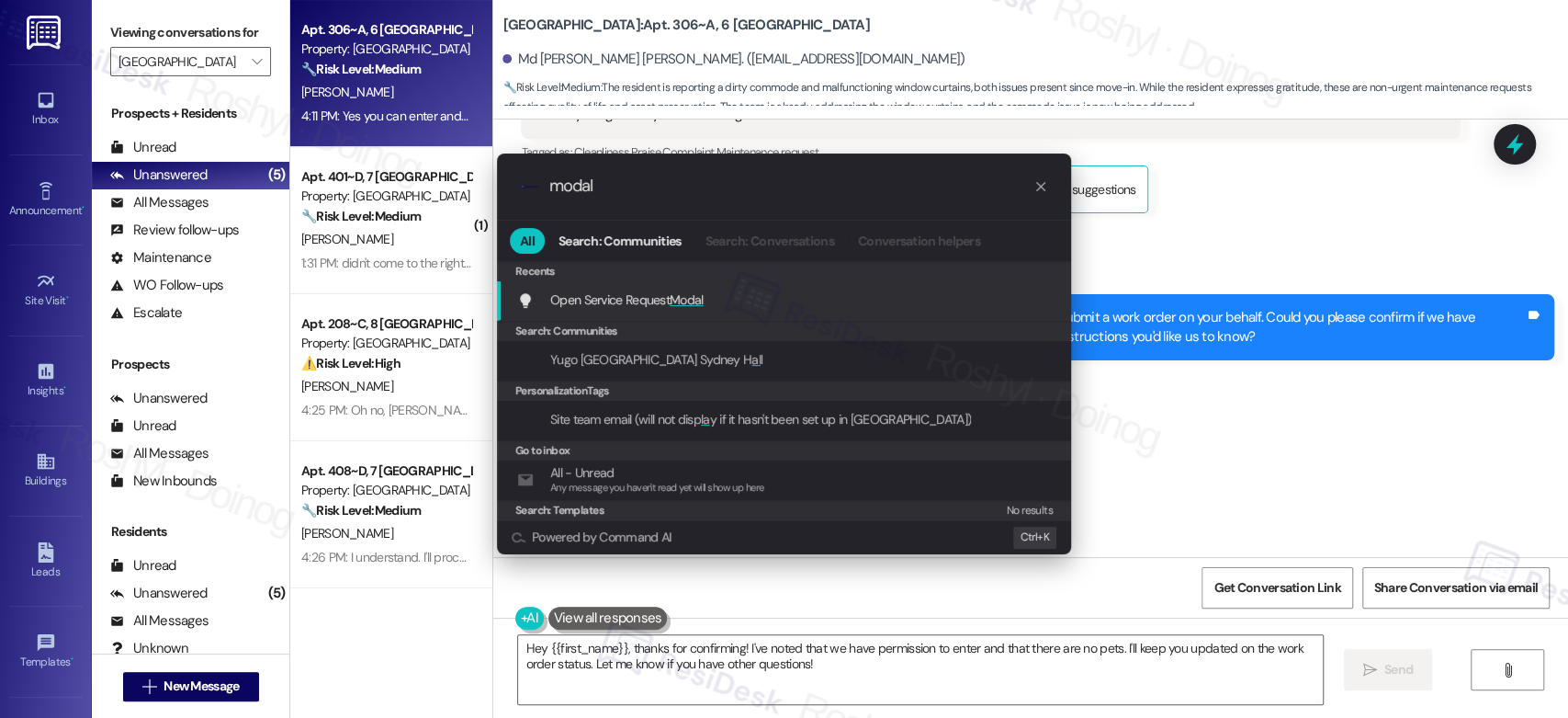
click at [939, 292] on div "Open Service Request Modal Add shortcut" at bounding box center [785, 299] width 537 height 20
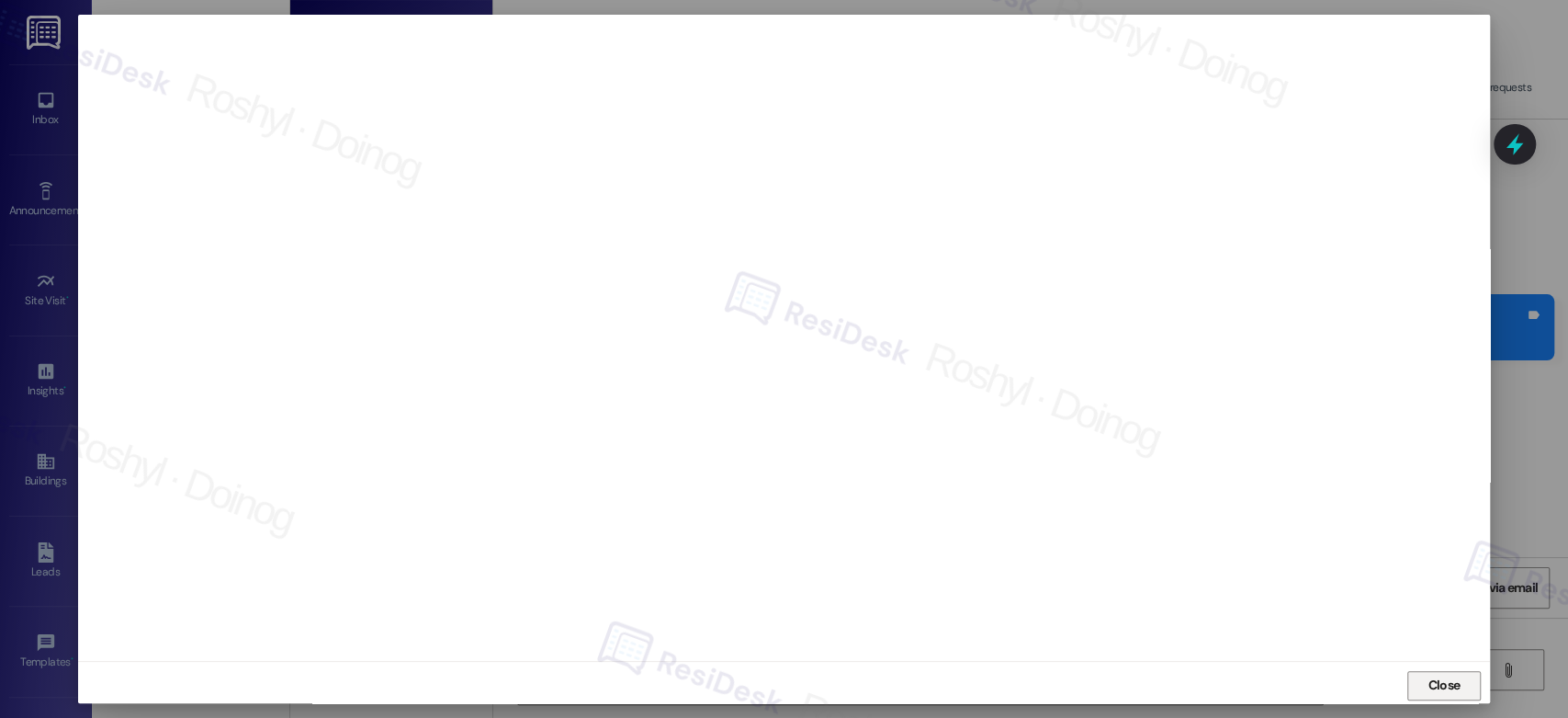
click at [1442, 691] on span "Close" at bounding box center [1443, 685] width 32 height 19
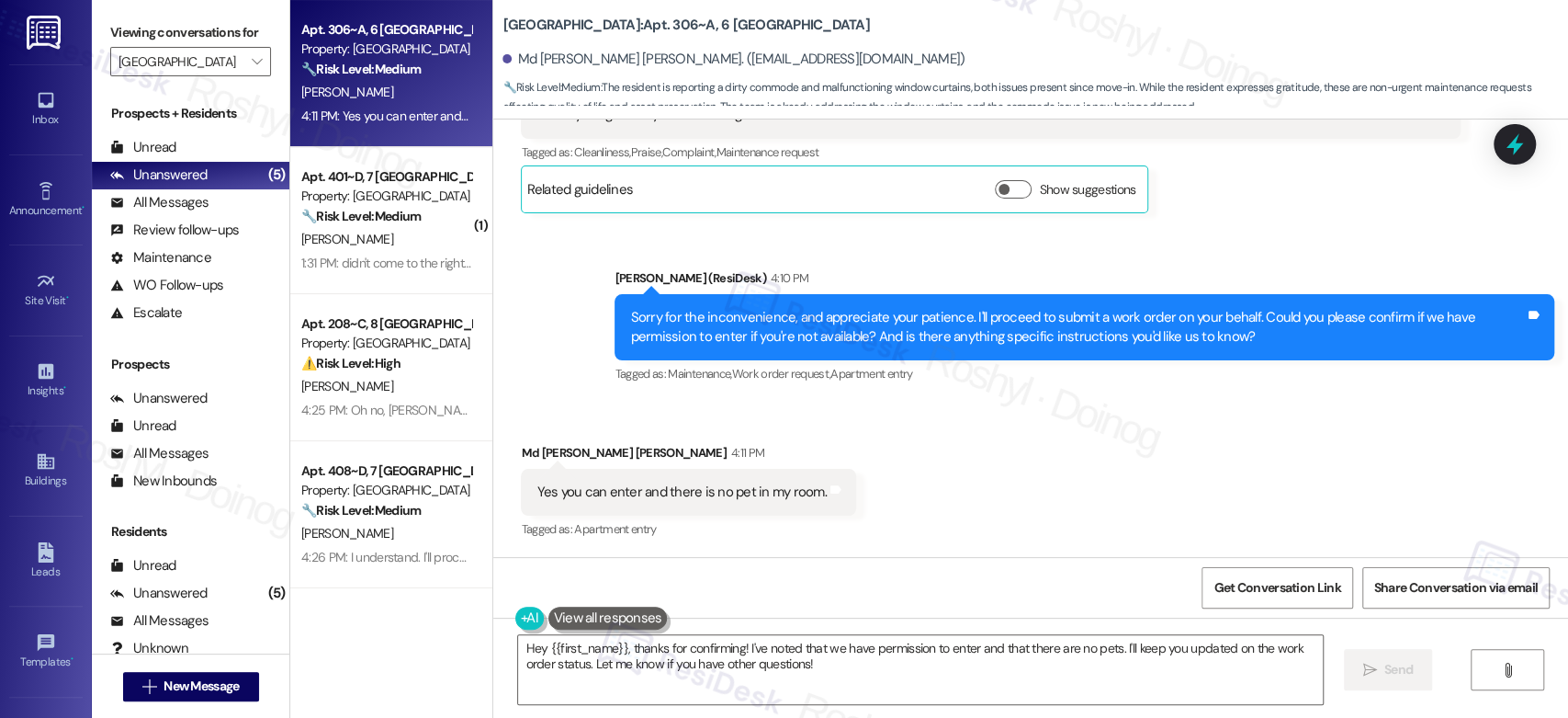
click at [992, 481] on div "Received via SMS Md [PERSON_NAME] [PERSON_NAME] 4:11 PM Yes you can enter and t…" at bounding box center [1031, 478] width 1074 height 155
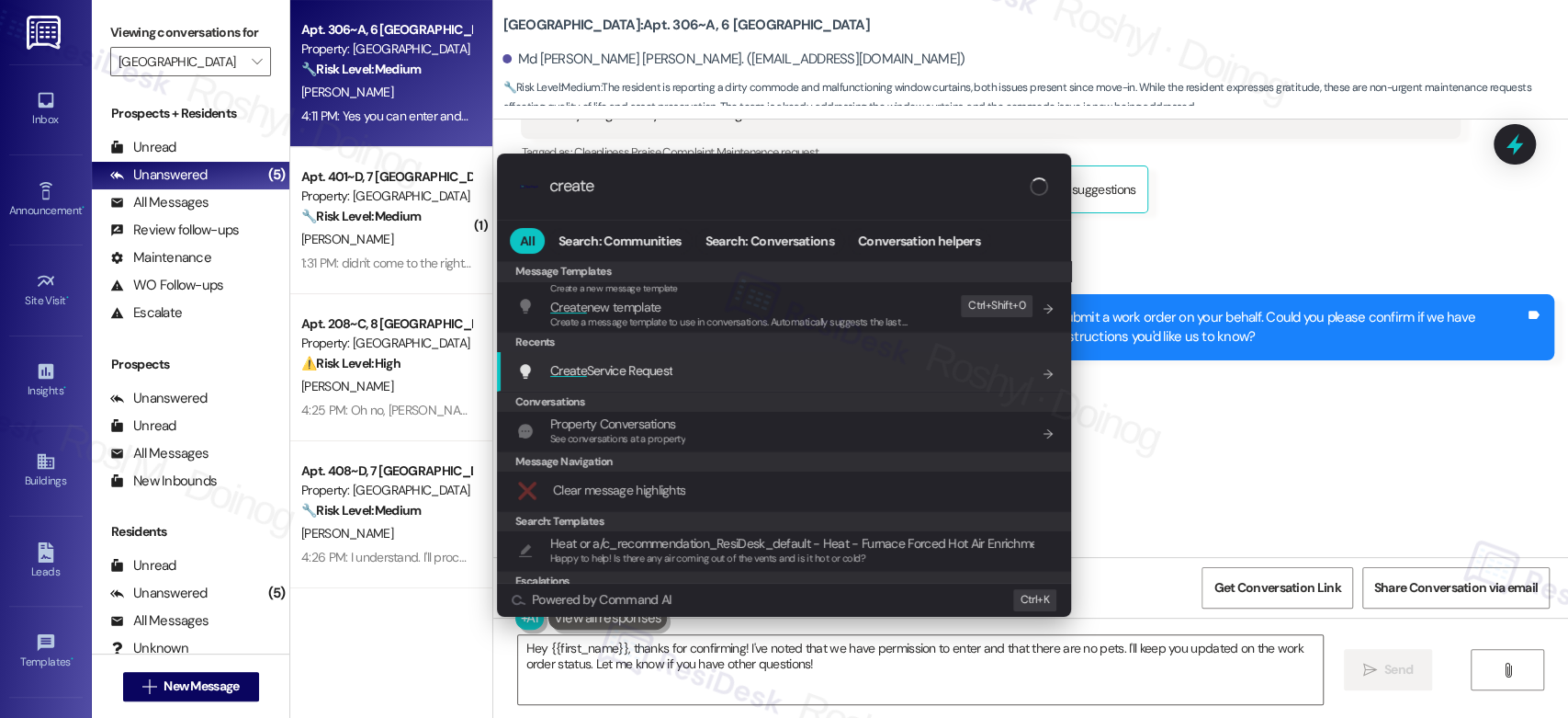
type input "create"
click at [752, 359] on div "Create Service Request Add shortcut" at bounding box center [784, 372] width 574 height 40
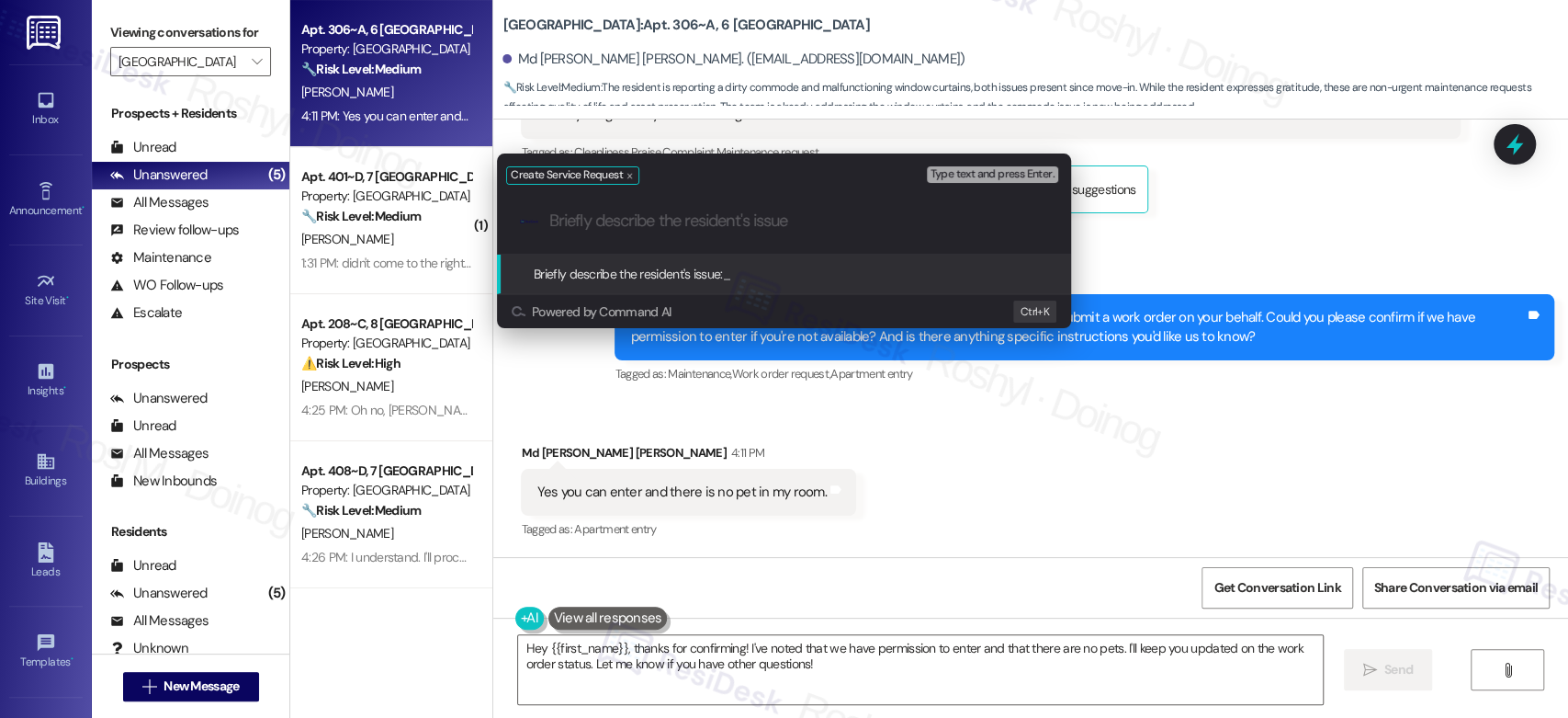
paste input "restroom/washroom commode of my room is too dirty"
click at [556, 215] on input "restroom/washroom commode of my room is too dirty" at bounding box center [791, 221] width 484 height 19
drag, startPoint x: 618, startPoint y: 213, endPoint x: 697, endPoint y: 230, distance: 80.8
click at [697, 230] on div ".cls-1{fill:#0a055f;}.cls-2{fill:#0cc4c4;} resideskLogoBlueOrange Restroom/wash…" at bounding box center [784, 221] width 574 height 66
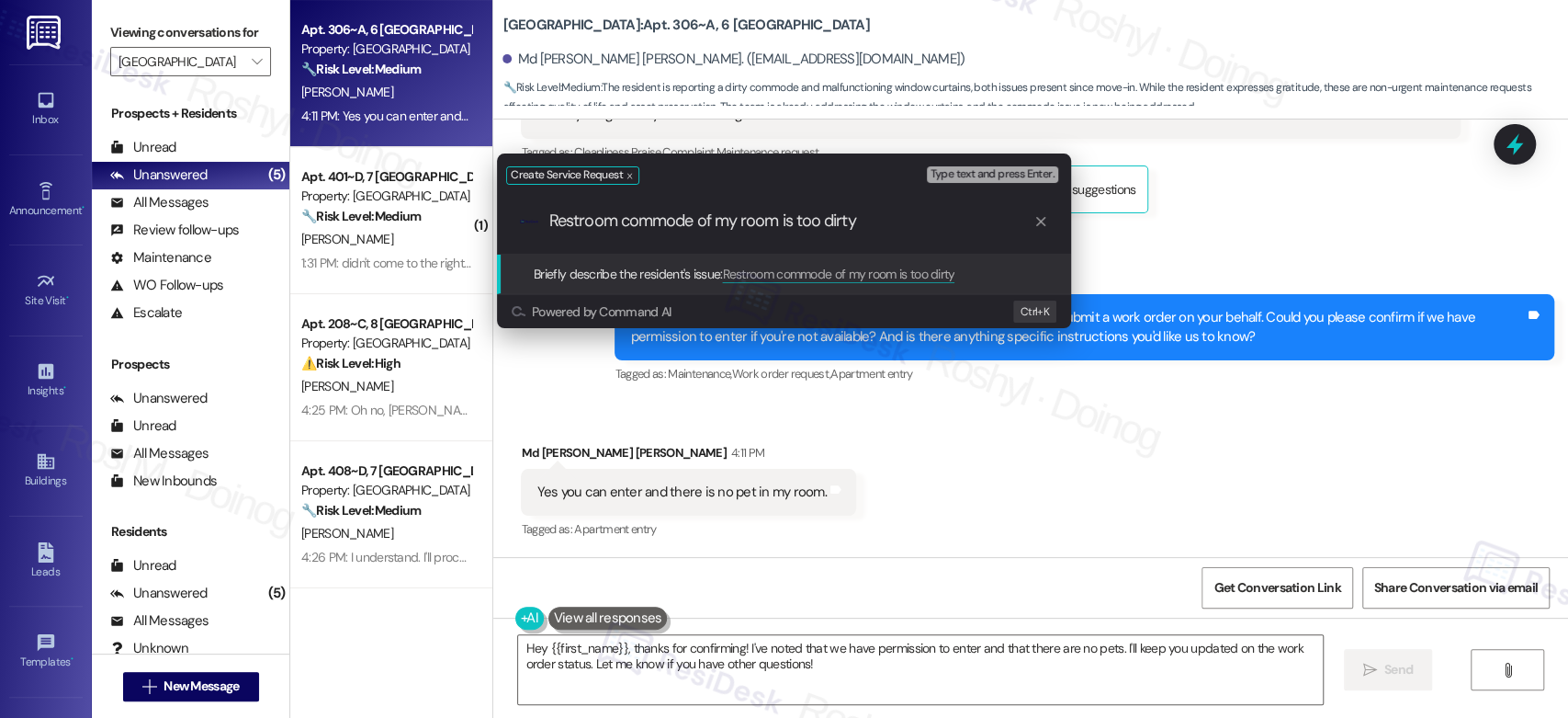
click at [718, 219] on input "Restroom commode of my room is too dirty" at bounding box center [791, 221] width 484 height 19
type input "Restroom commode of the room is too dirty"
click at [924, 231] on div ".cls-1{fill:#0a055f;}.cls-2{fill:#0cc4c4;} resideskLogoBlueOrange Restroom comm…" at bounding box center [784, 221] width 574 height 66
drag, startPoint x: 919, startPoint y: 232, endPoint x: 322, endPoint y: 235, distance: 597.0
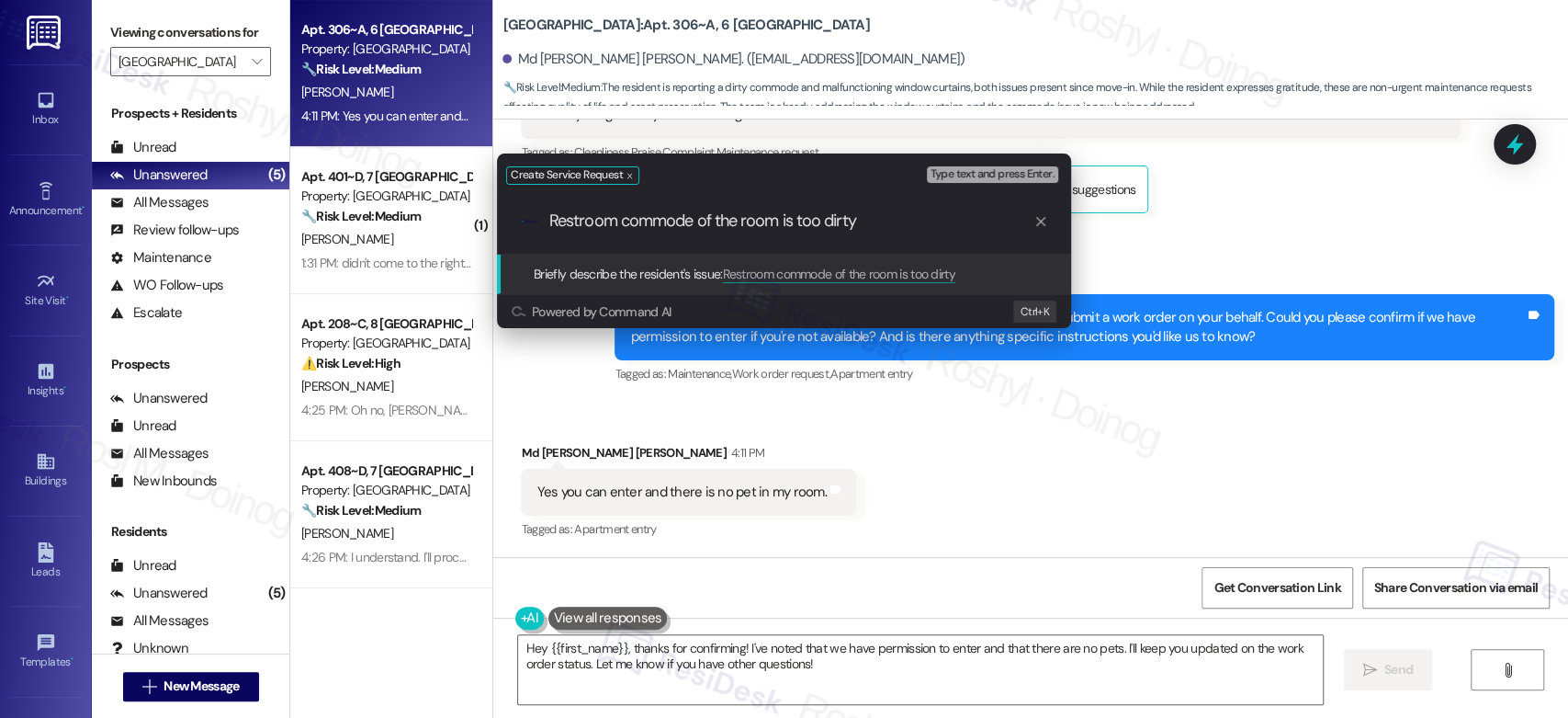
click at [322, 235] on div "Create Service Request Type text and press Enter. .cls-1{fill:#0a055f;}.cls-2{f…" at bounding box center [784, 359] width 1568 height 718
click at [978, 183] on div "Type text and press Enter." at bounding box center [995, 175] width 135 height 26
click at [993, 172] on span "Type text and press Enter." at bounding box center [993, 175] width 124 height 13
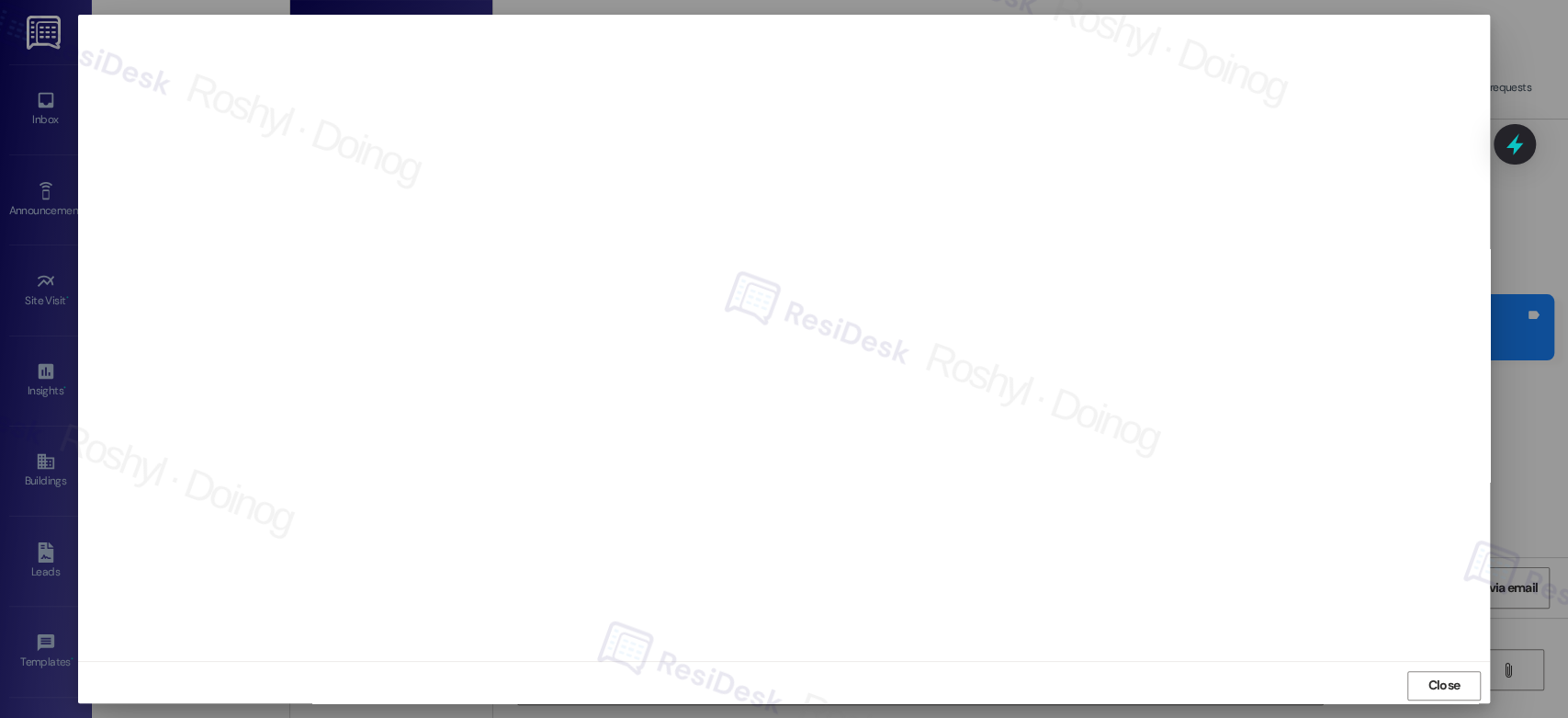
scroll to position [7, 0]
click at [1441, 677] on span "Close" at bounding box center [1443, 678] width 32 height 19
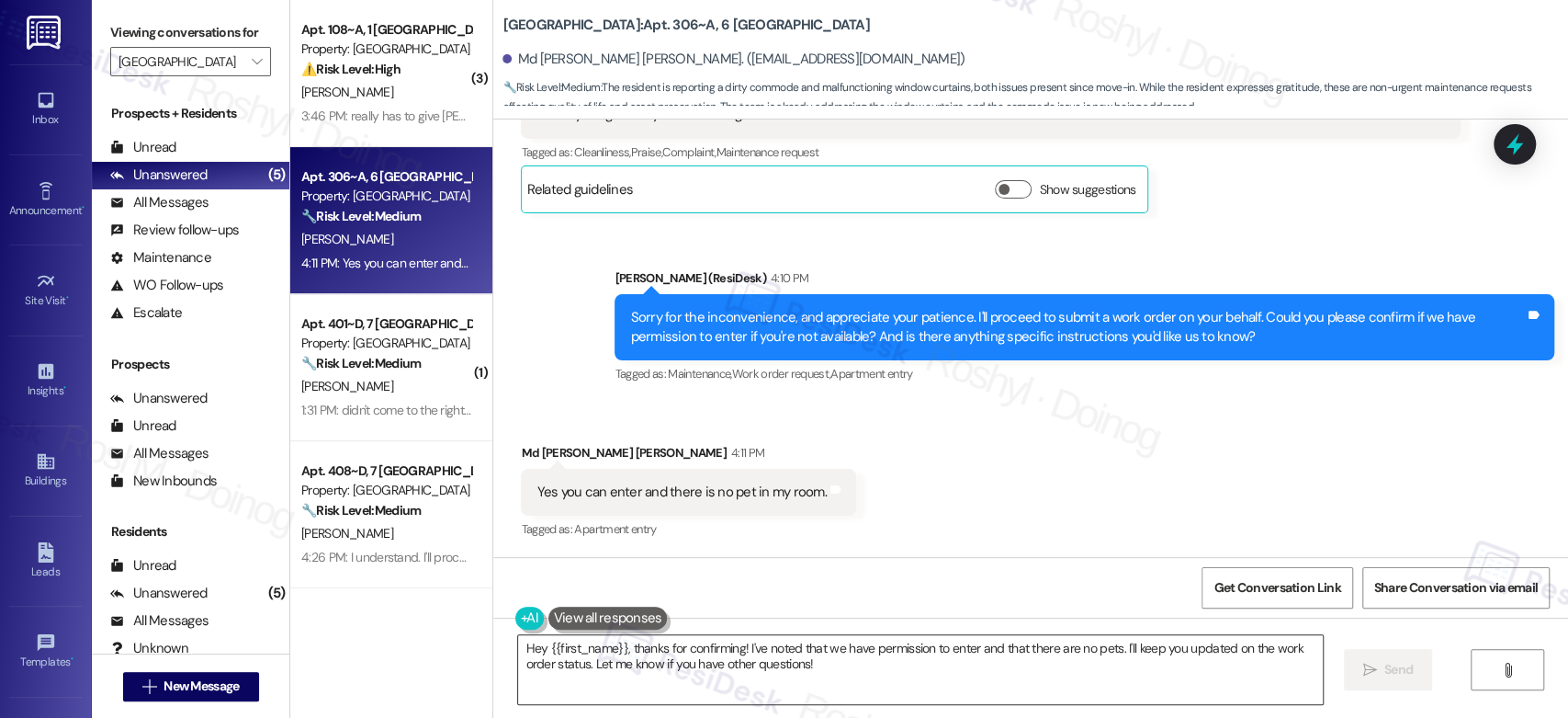
click at [850, 665] on textarea "Hey {{first_name}}, thanks for confirming! I've noted that we have permission t…" at bounding box center [920, 669] width 803 height 68
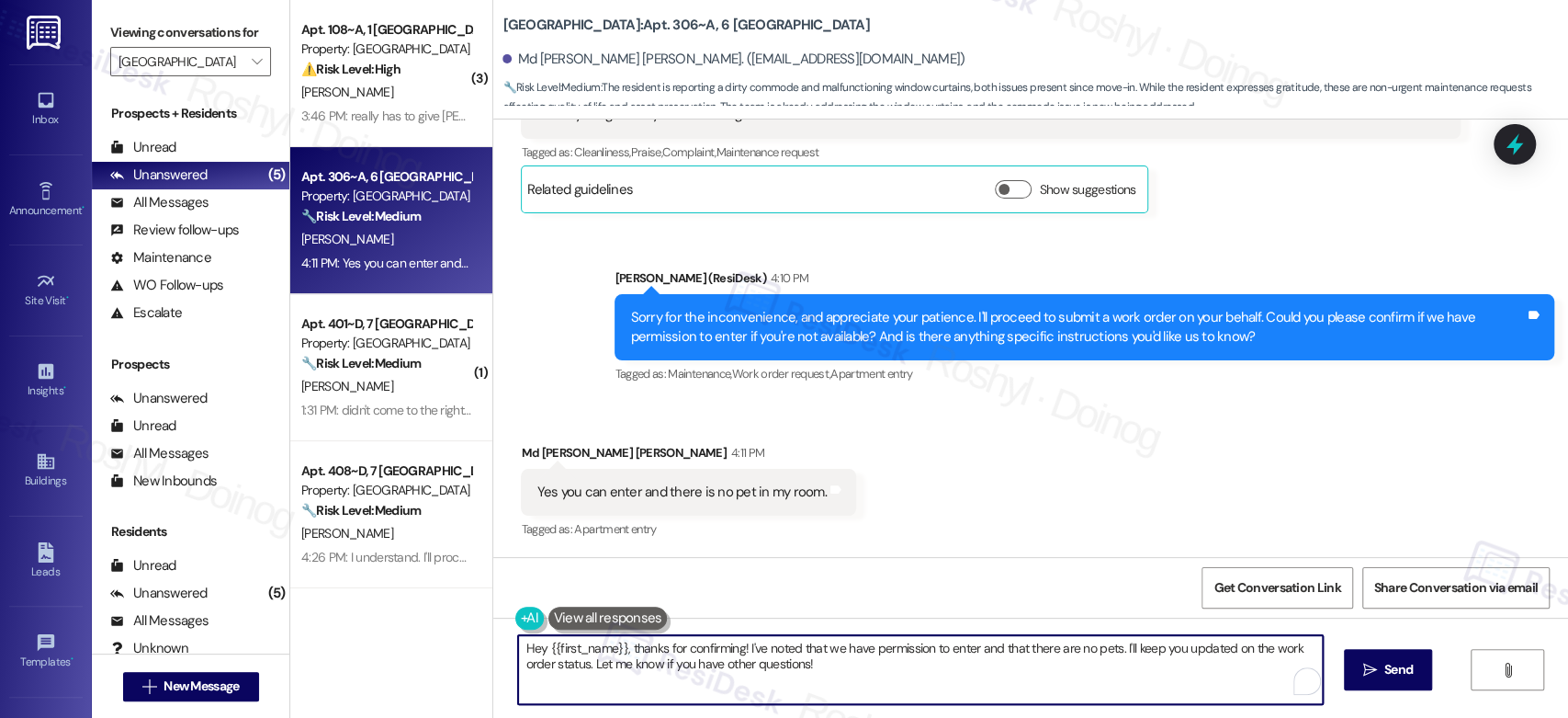
paste textarea "15567931"
type textarea "Hey {{first_name}}, thanks for confirming! I've noted that we have permission t…"
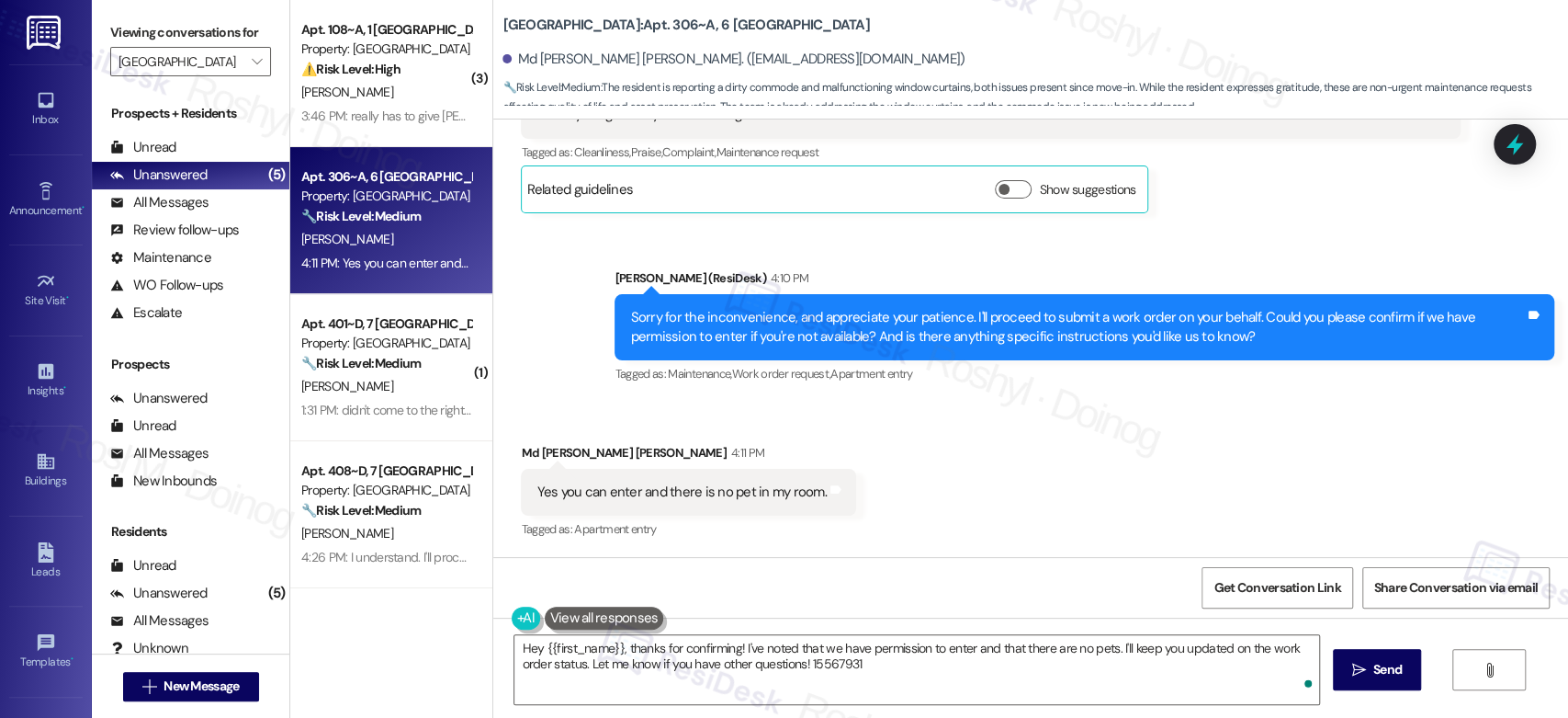
click at [892, 466] on div "Received via SMS Md [PERSON_NAME] [PERSON_NAME] 4:11 PM Yes you can enter and t…" at bounding box center [1031, 478] width 1074 height 155
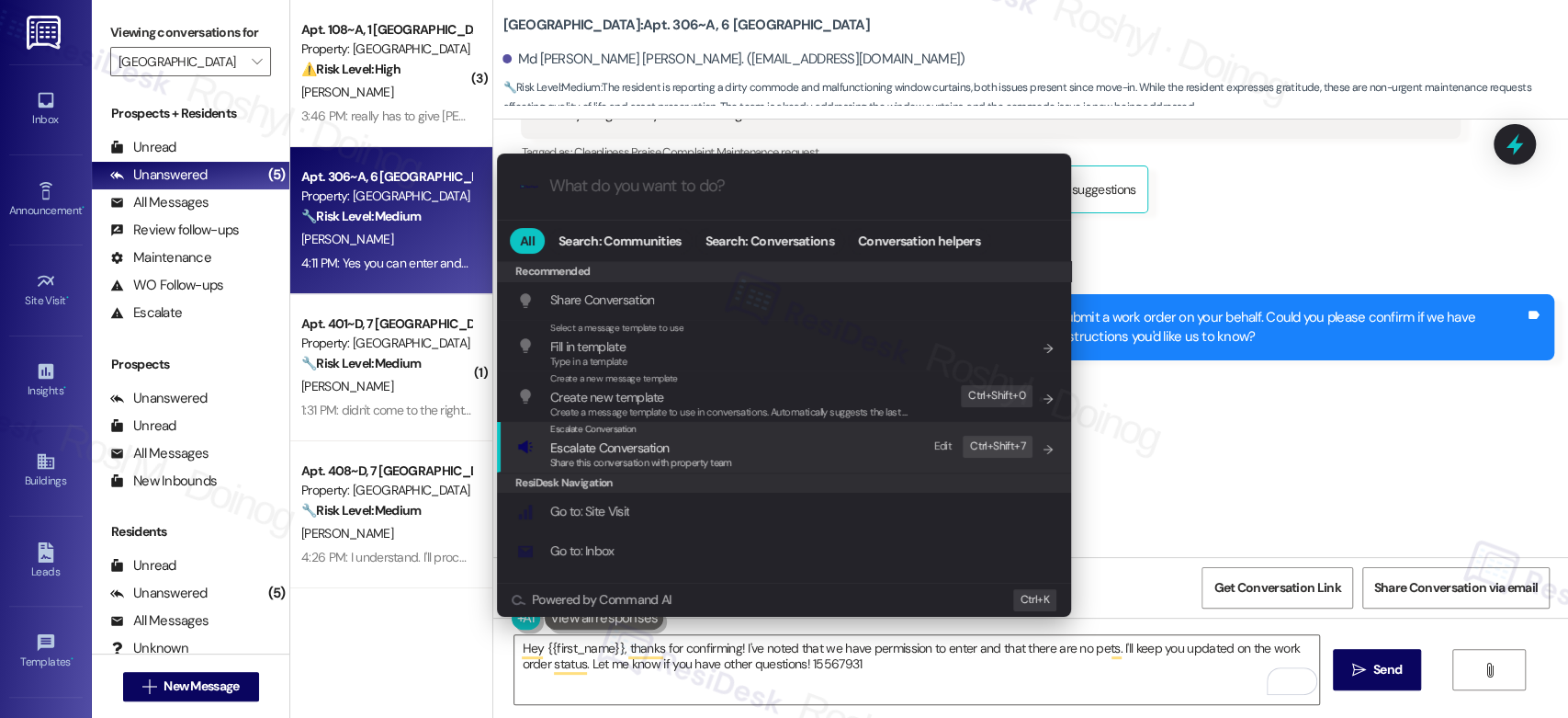
click at [766, 456] on div "Escalate Conversation Escalate Conversation Share this conversation with proper…" at bounding box center [785, 446] width 537 height 49
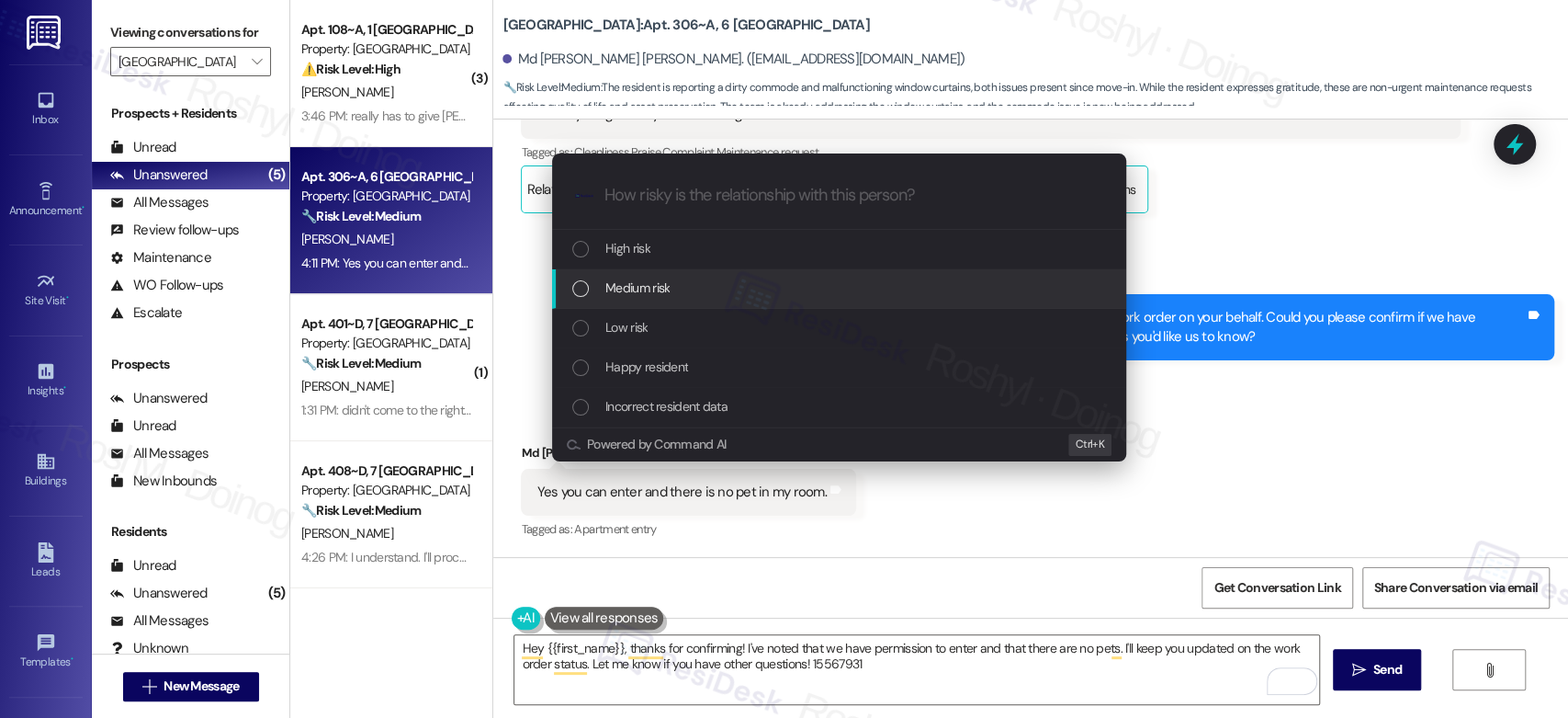
click at [676, 287] on div "Medium risk" at bounding box center [841, 287] width 537 height 20
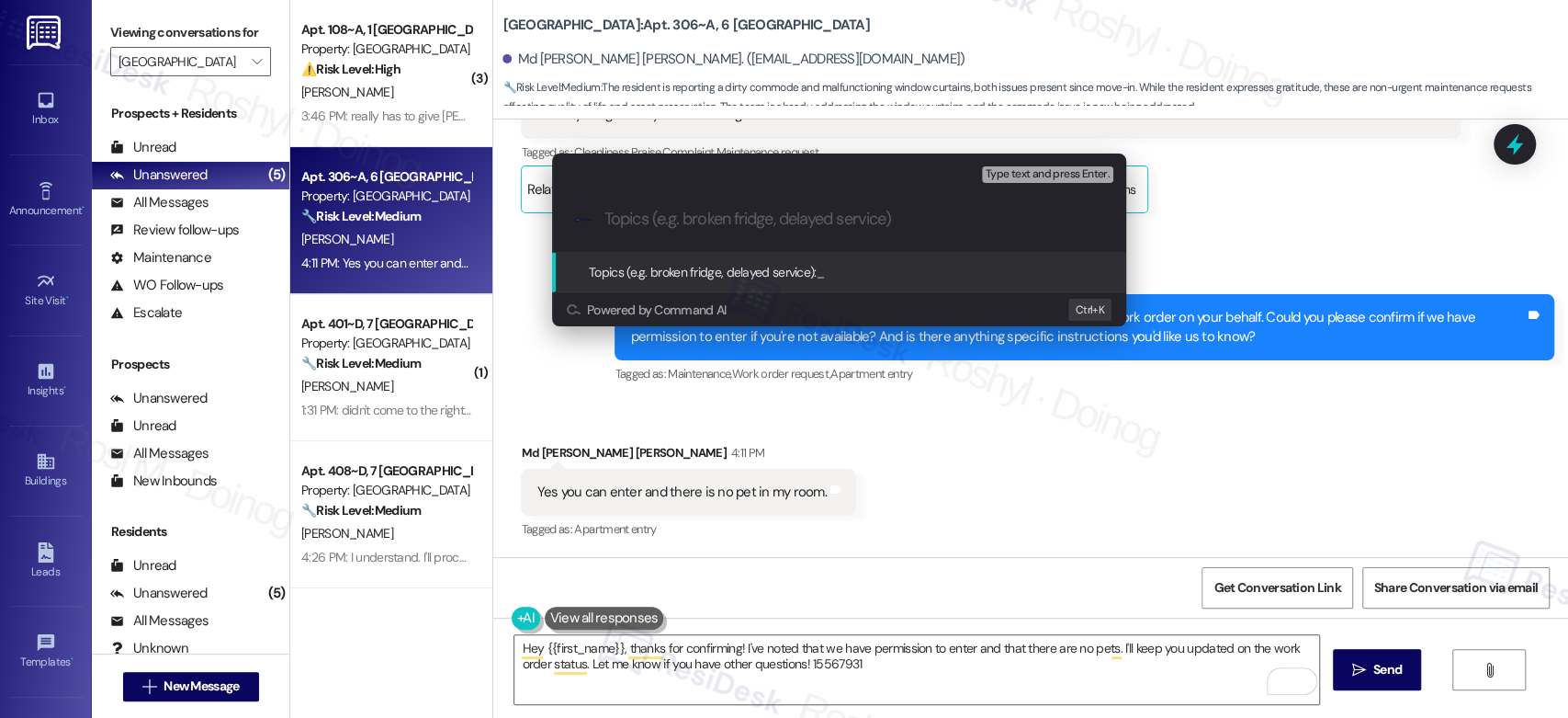
click at [670, 209] on input "Topics (e.g. broken fridge, delayed service)" at bounding box center [854, 219] width 499 height 19
paste input "15567931"
paste input "Work Order (number) filed by ResiDesk - issue"
drag, startPoint x: 668, startPoint y: 220, endPoint x: 495, endPoint y: 208, distance: 173.4
click at [495, 208] on div "Escalate Conversation Medium risk Topics (e.g. broken fridge, delayed service) …" at bounding box center [784, 359] width 1568 height 718
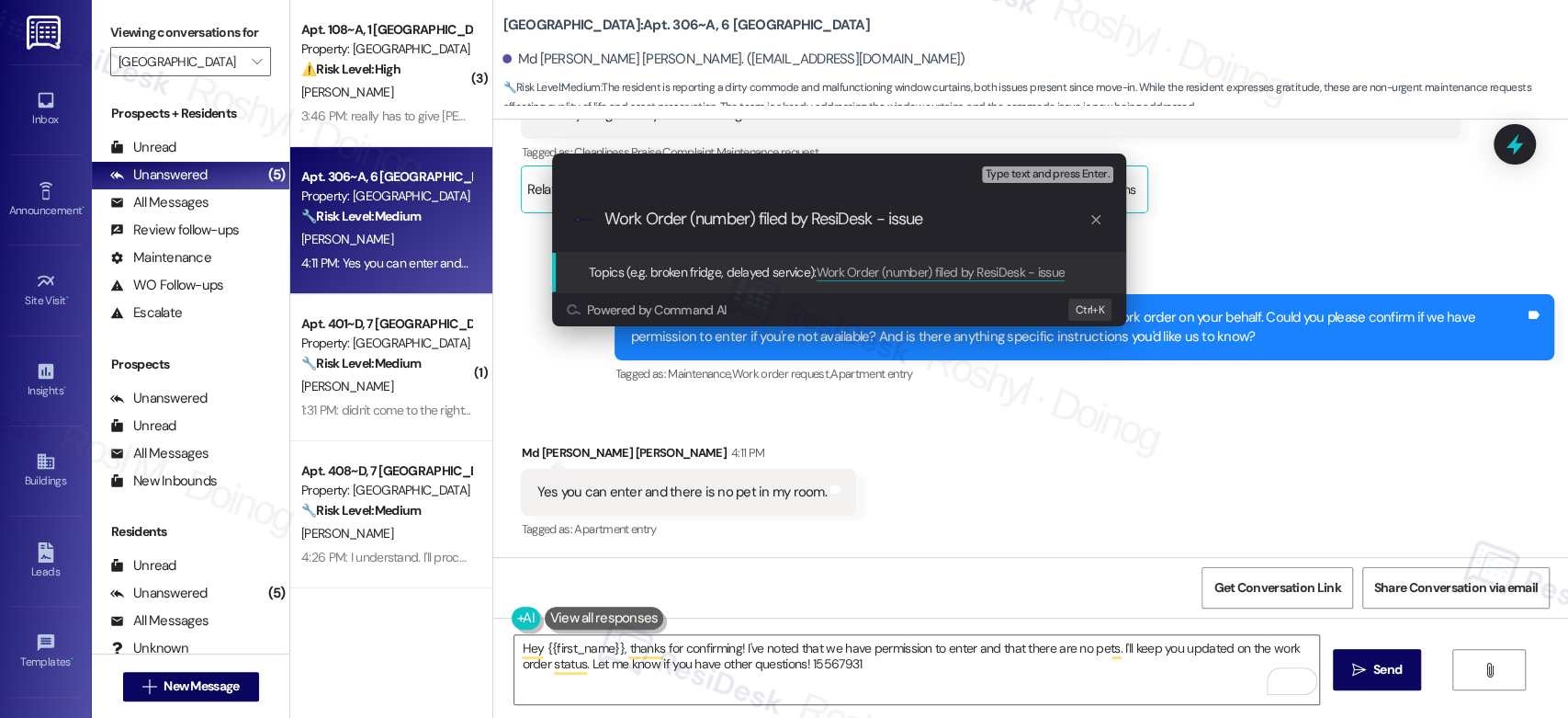
drag, startPoint x: 691, startPoint y: 214, endPoint x: 757, endPoint y: 222, distance: 66.5
click at [757, 222] on input "Work Order (number) filed by ResiDesk - issue" at bounding box center [846, 219] width 484 height 19
paste input "15567931"
click at [912, 219] on input "Work Order 15567931 filed by ResiDesk - issue" at bounding box center [846, 219] width 484 height 19
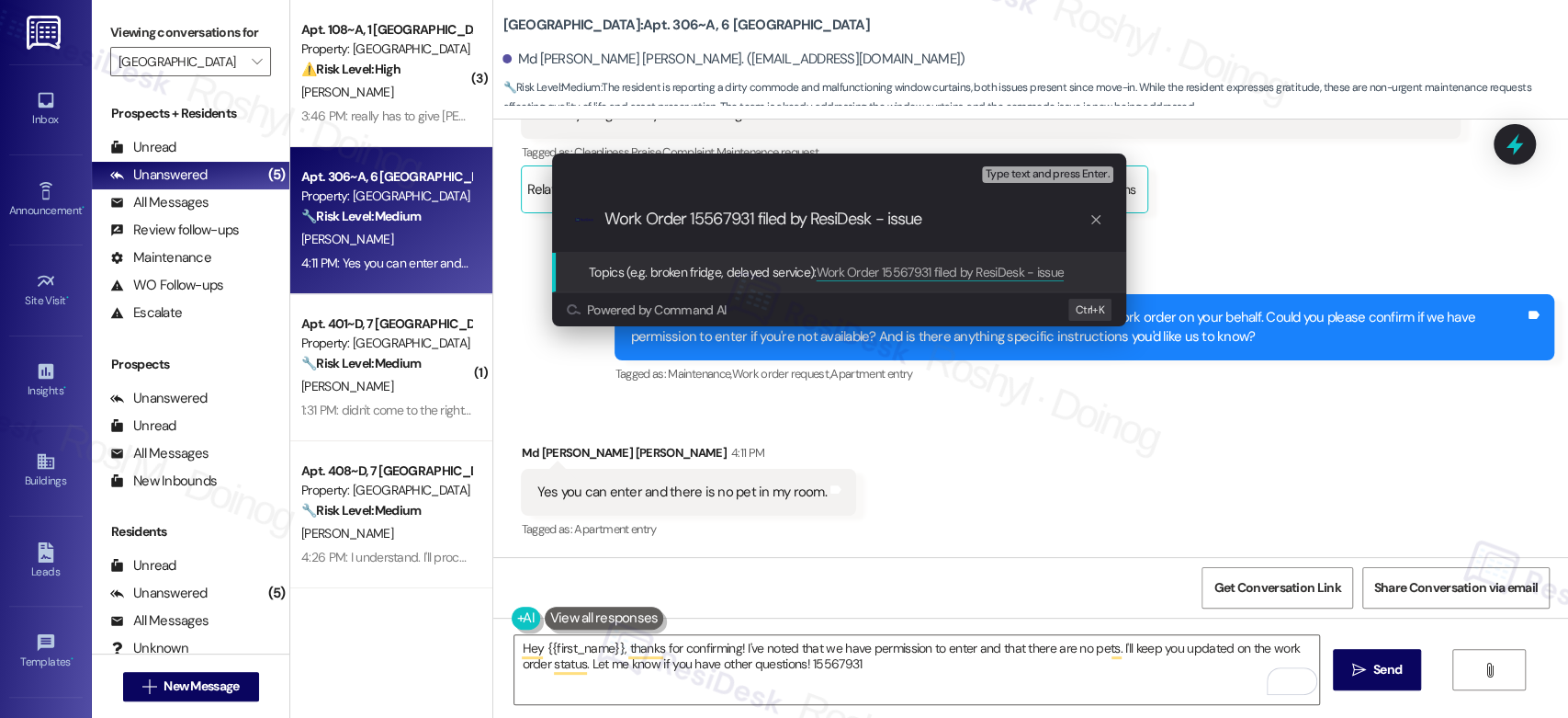
click at [912, 219] on input "Work Order 15567931 filed by ResiDesk - issue" at bounding box center [846, 219] width 484 height 19
type input "Work Order 15567931 filed by ResiDesk - Dirty restroom commode"
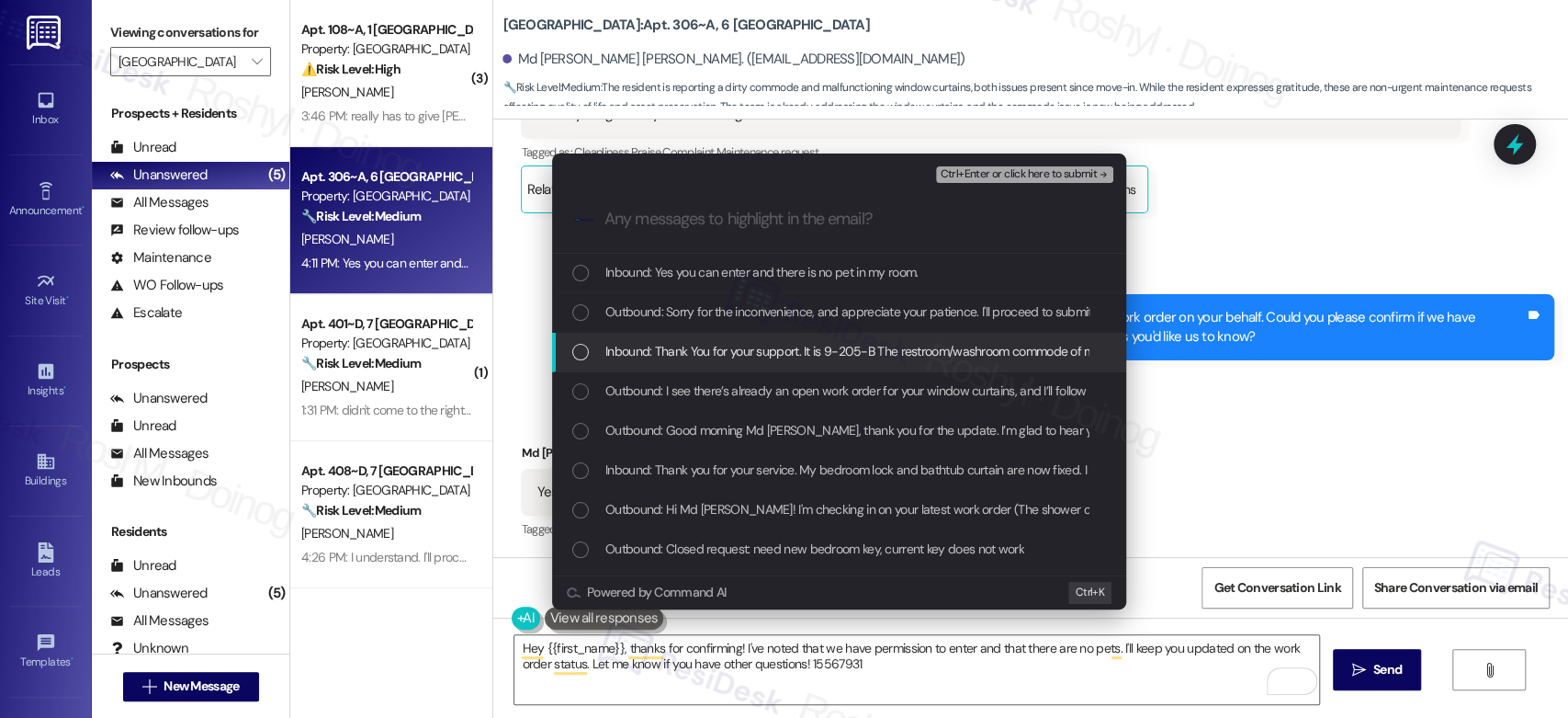
click at [926, 344] on span "Inbound: Thank You for your support. It is 9-205-B The restroom/washroom commod…" at bounding box center [1325, 350] width 1438 height 20
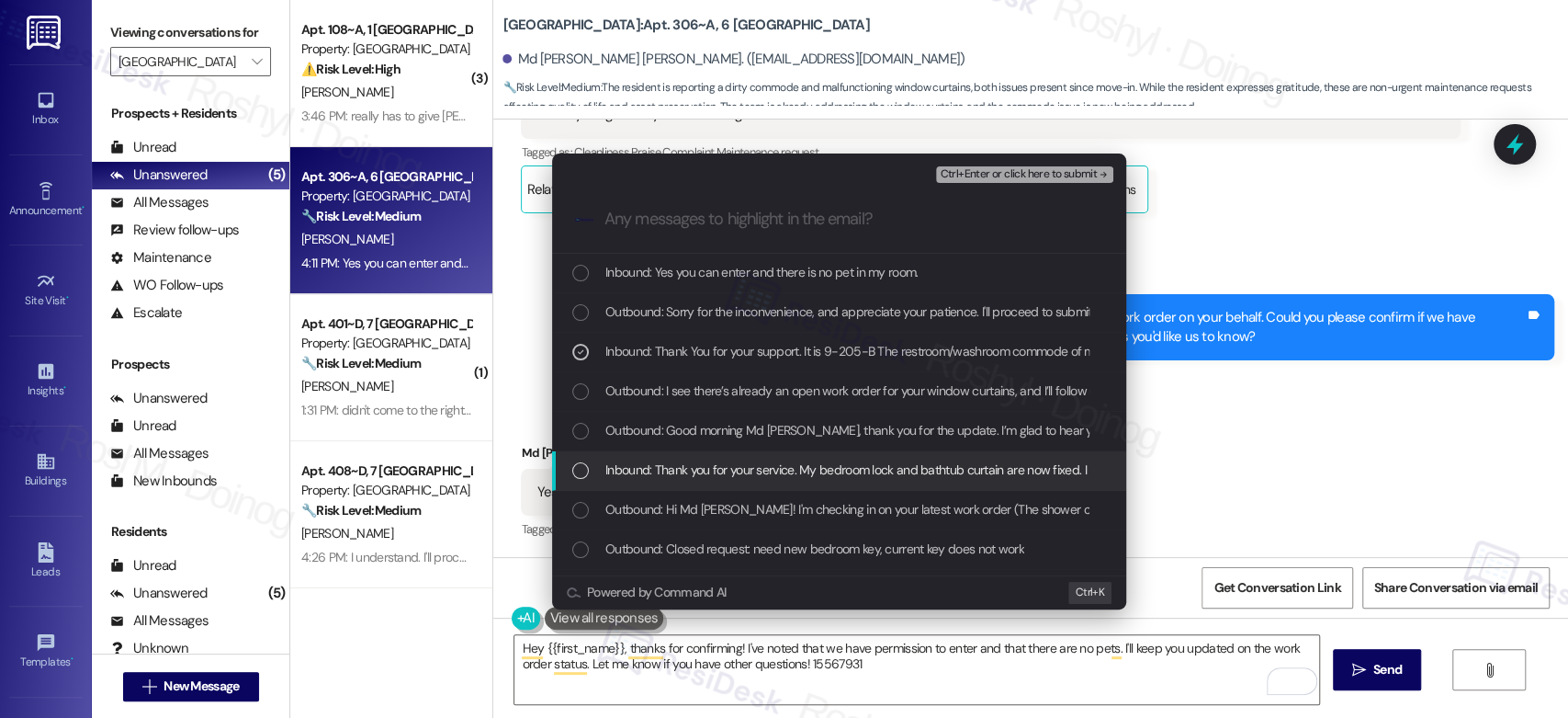
click at [869, 475] on span "Inbound: Thank you for your service. My bedroom lock and bathtub curtain are no…" at bounding box center [1223, 469] width 1234 height 20
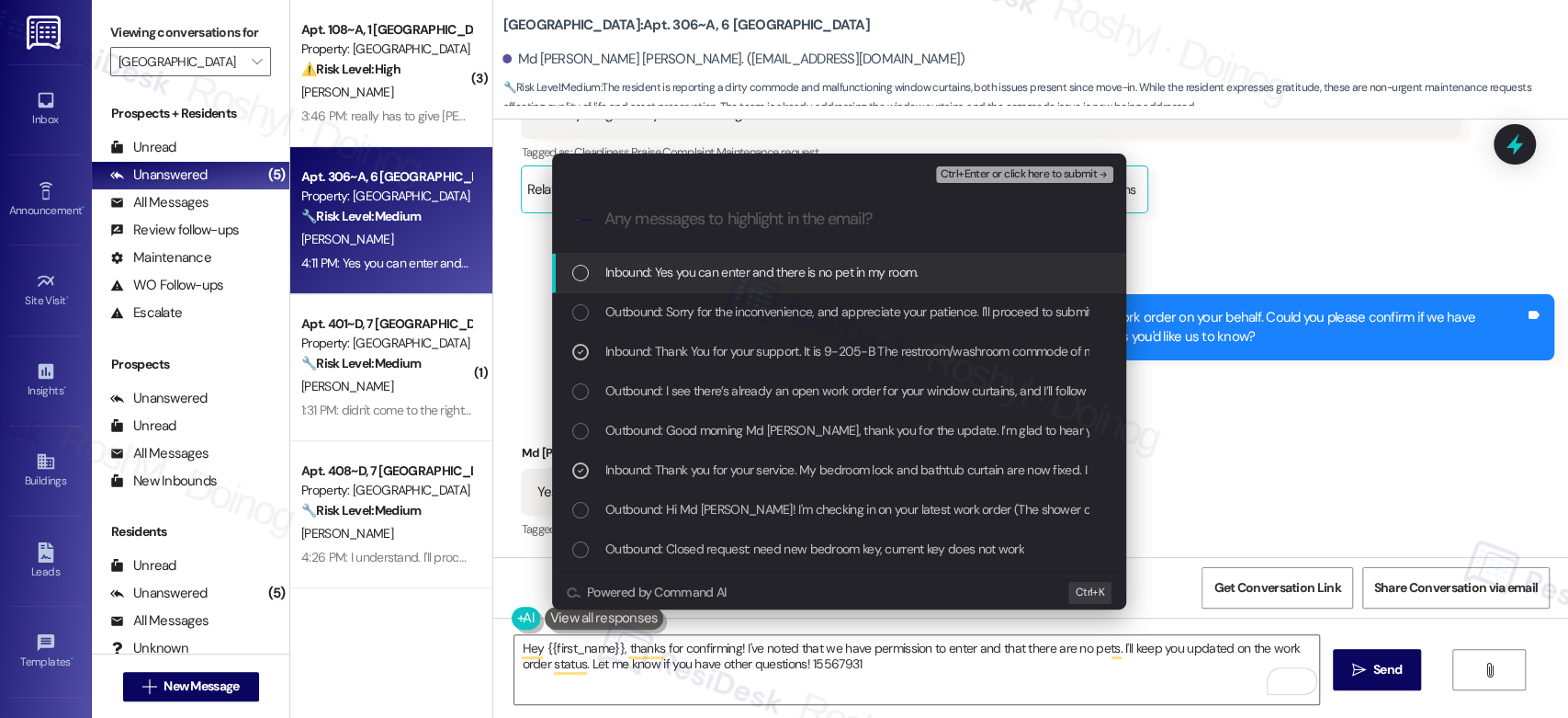
click at [866, 282] on span "Inbound: Yes you can enter and there is no pet in my room." at bounding box center [762, 271] width 312 height 20
click at [1019, 174] on span "Ctrl+Enter or click here to submit" at bounding box center [1017, 175] width 157 height 13
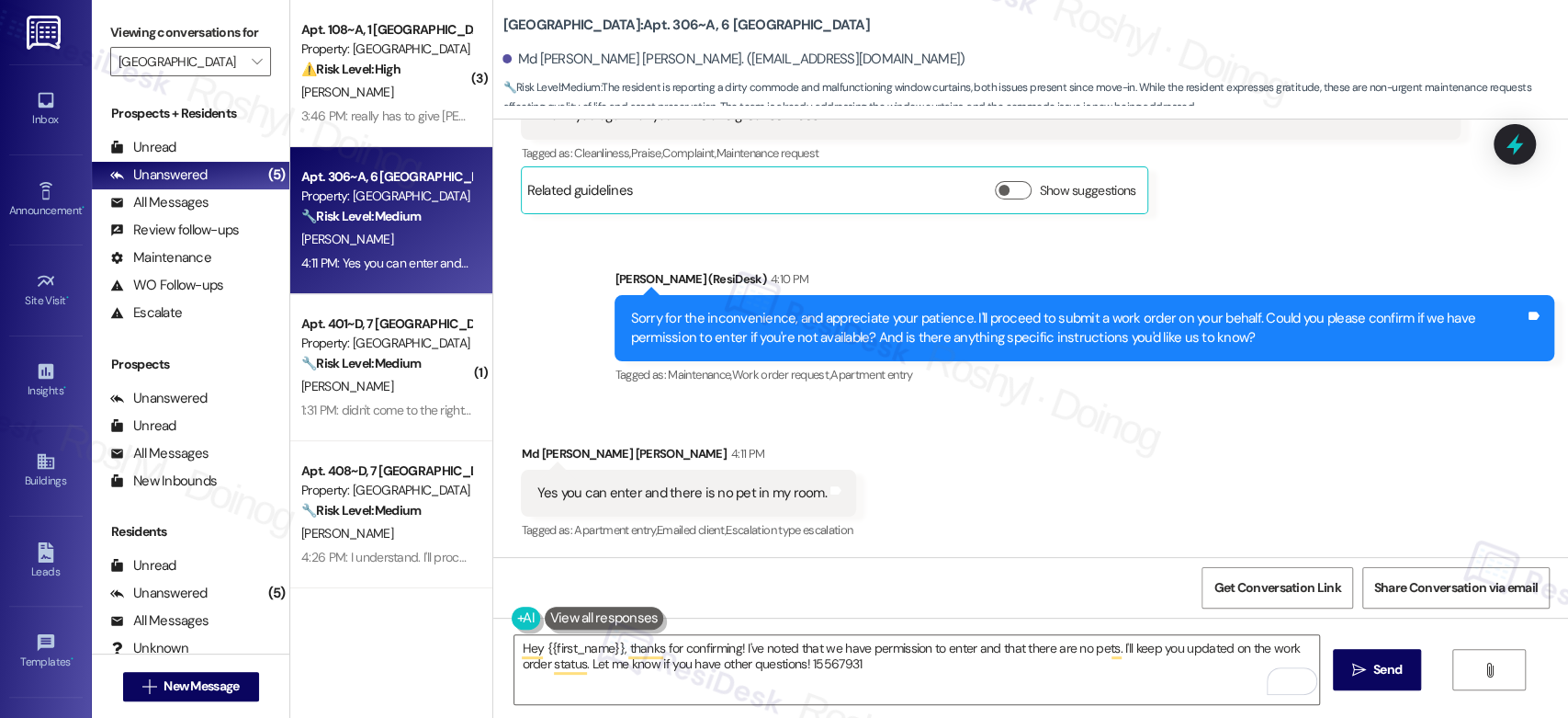
scroll to position [2346, 0]
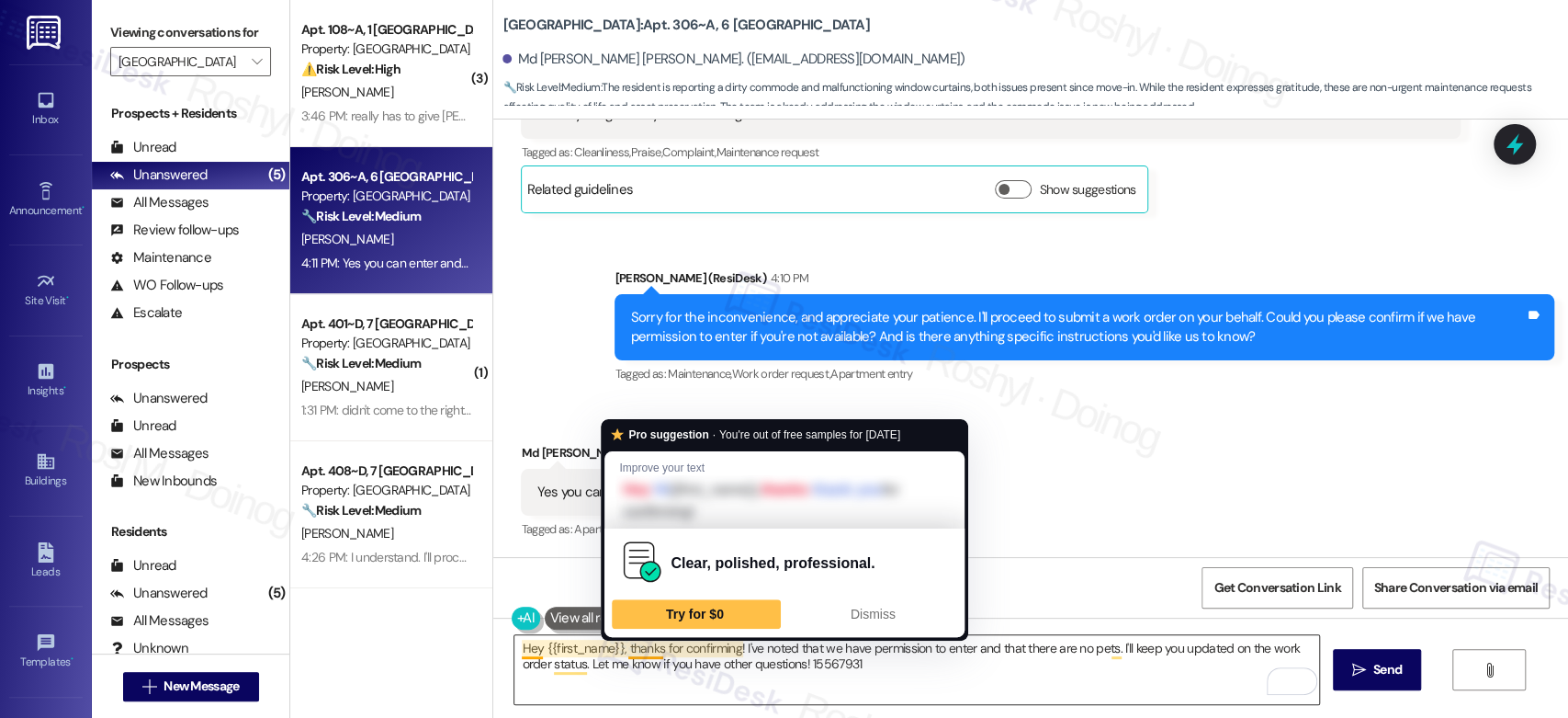
click at [623, 645] on textarea "Hey {{first_name}}, thanks for confirming! I've noted that we have permission t…" at bounding box center [916, 669] width 803 height 68
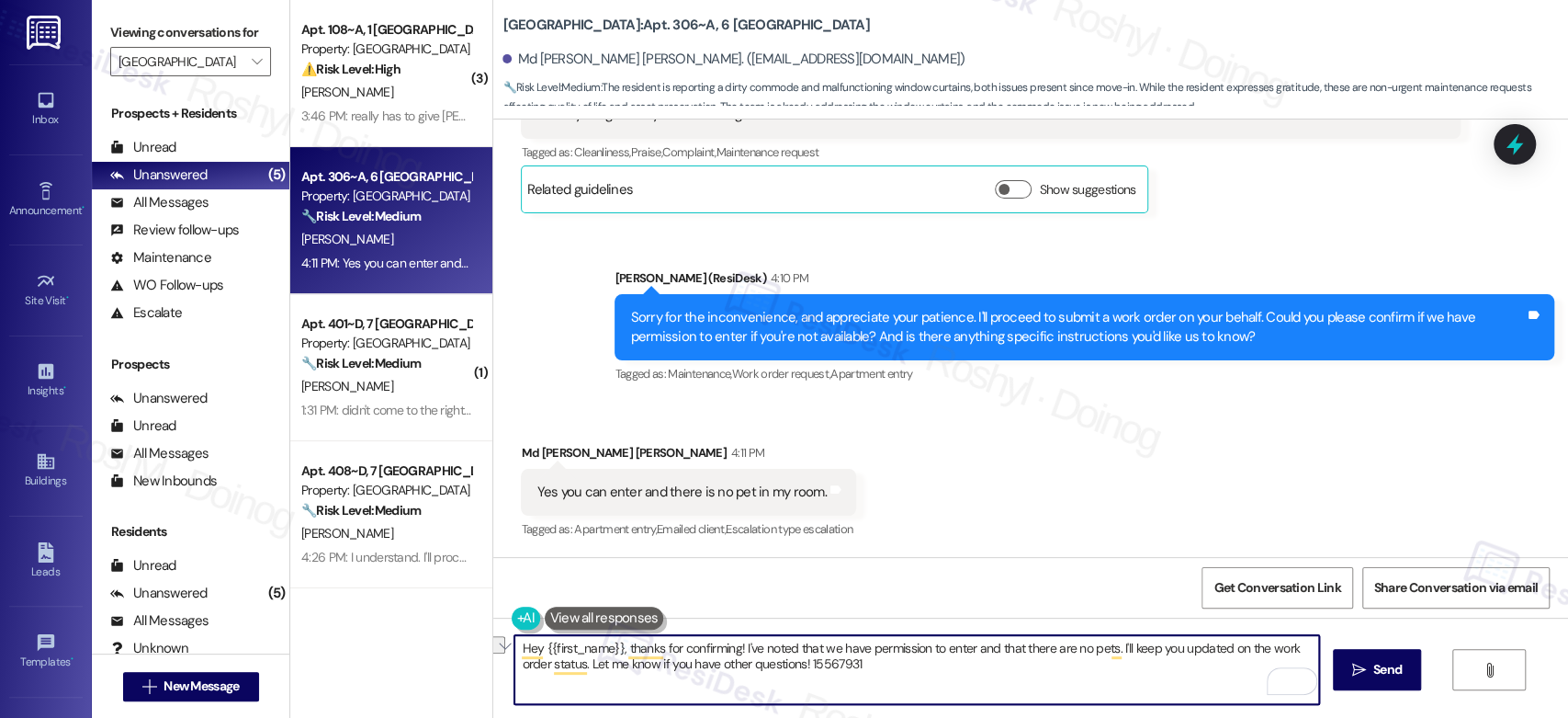
drag, startPoint x: 875, startPoint y: 675, endPoint x: 435, endPoint y: 640, distance: 441.4
click at [435, 640] on div "( 1 ) Apt. 208~C, 8 Yugo Starkville Campus Common Property: Yugo Starkville Cam…" at bounding box center [929, 359] width 1278 height 718
paste textarea "Thank you, {{first_name}}! I’ve submitted your request, and our maintenance tea…"
type textarea "Thank you, {{first_name}}! I’ve submitted your request, and our maintenance tea…"
click at [1352, 671] on icon "" at bounding box center [1359, 669] width 13 height 14
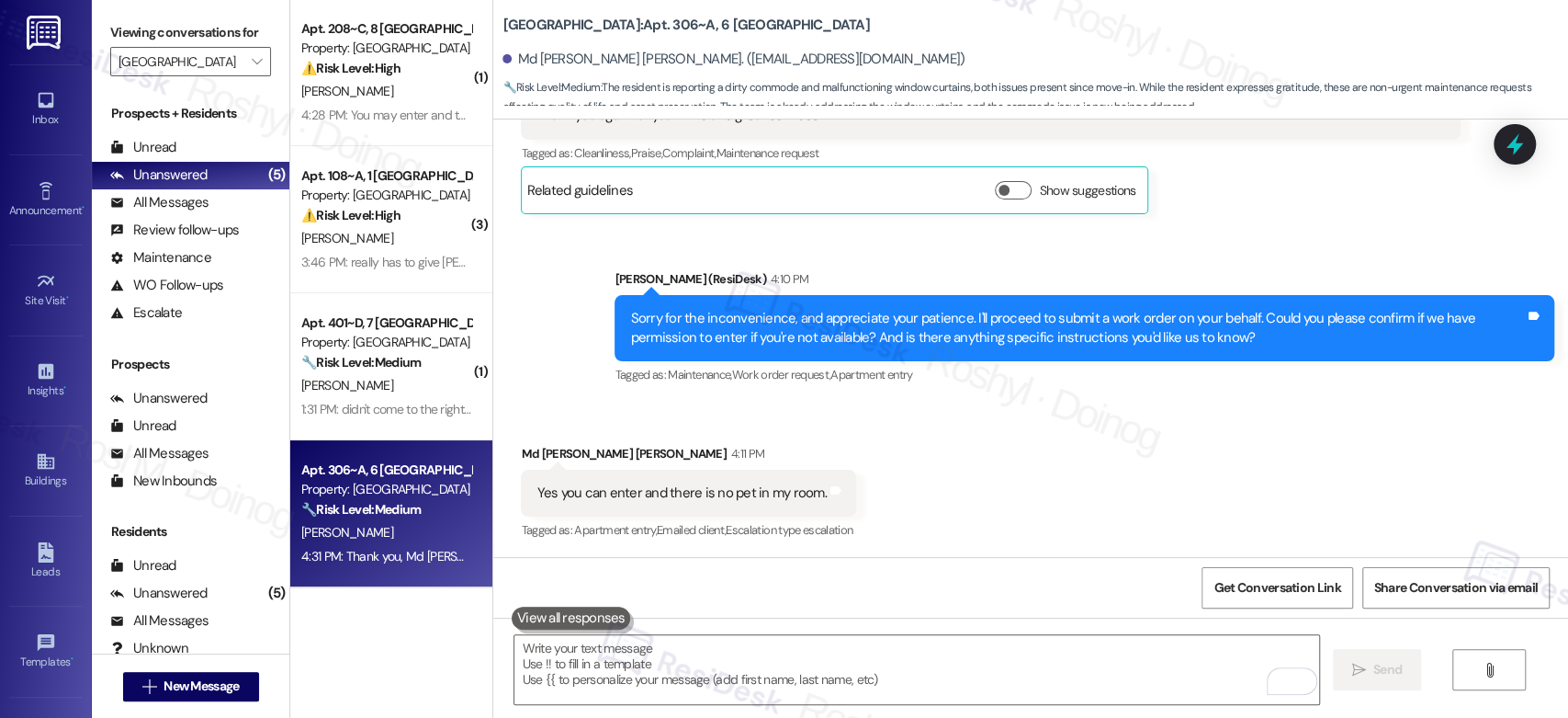
scroll to position [0, 0]
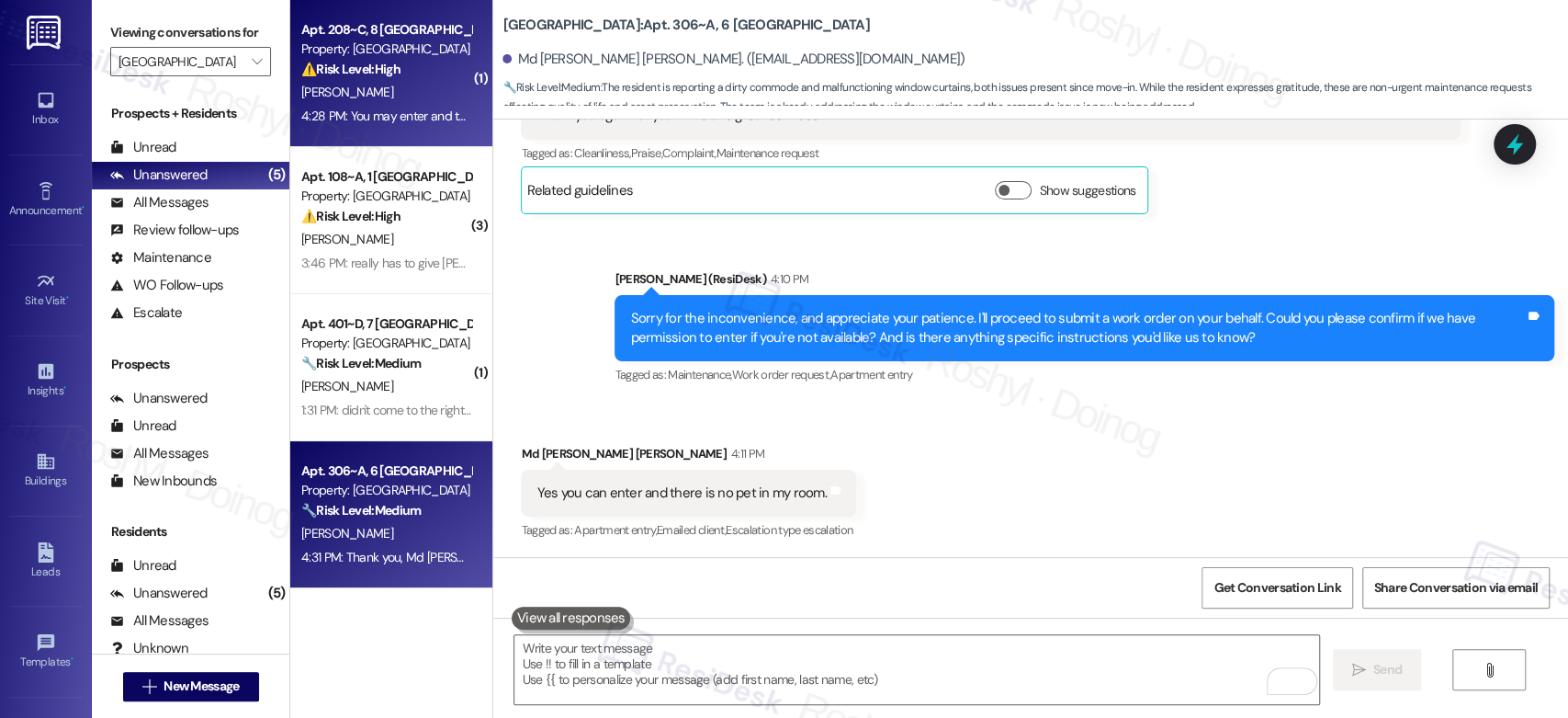
click at [371, 92] on div "[PERSON_NAME]" at bounding box center [386, 92] width 174 height 23
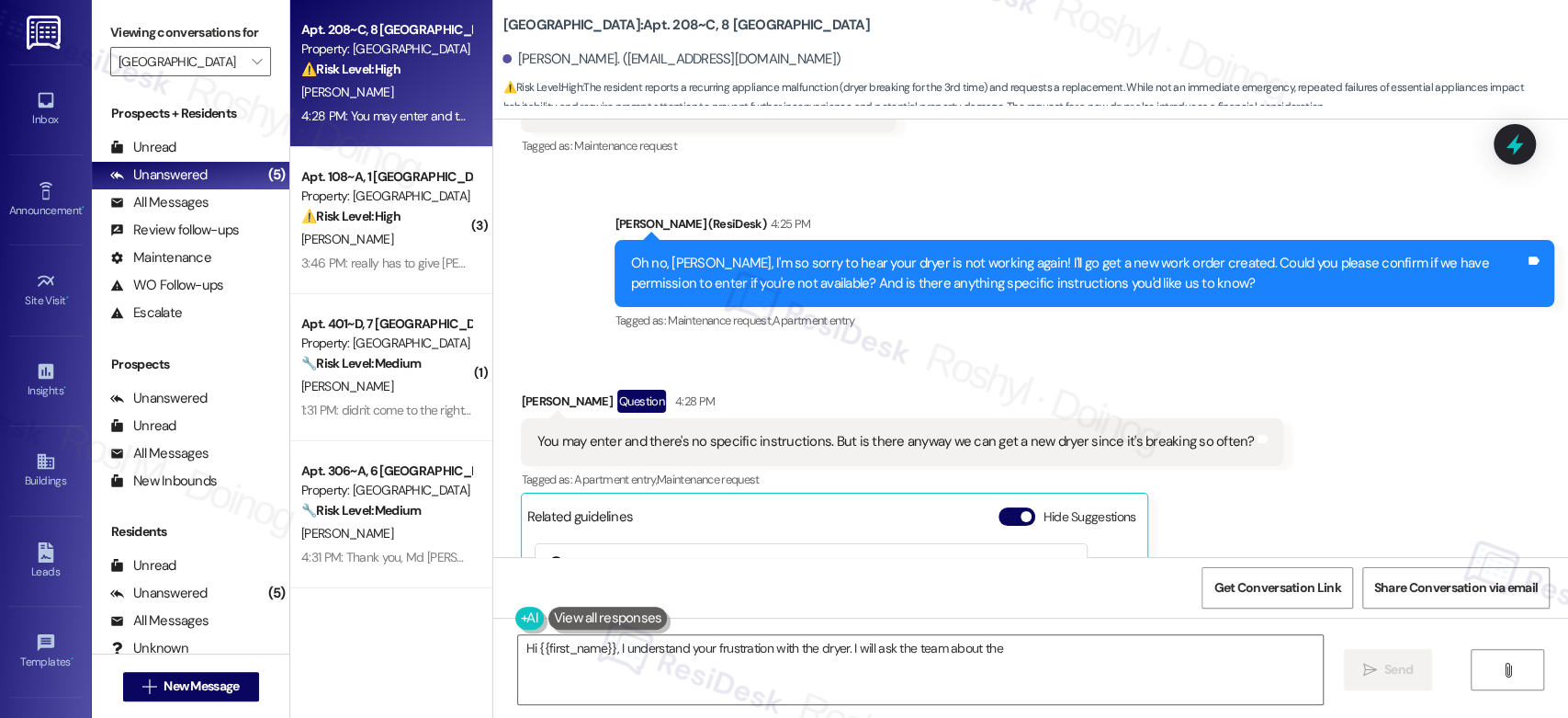
scroll to position [5962, 0]
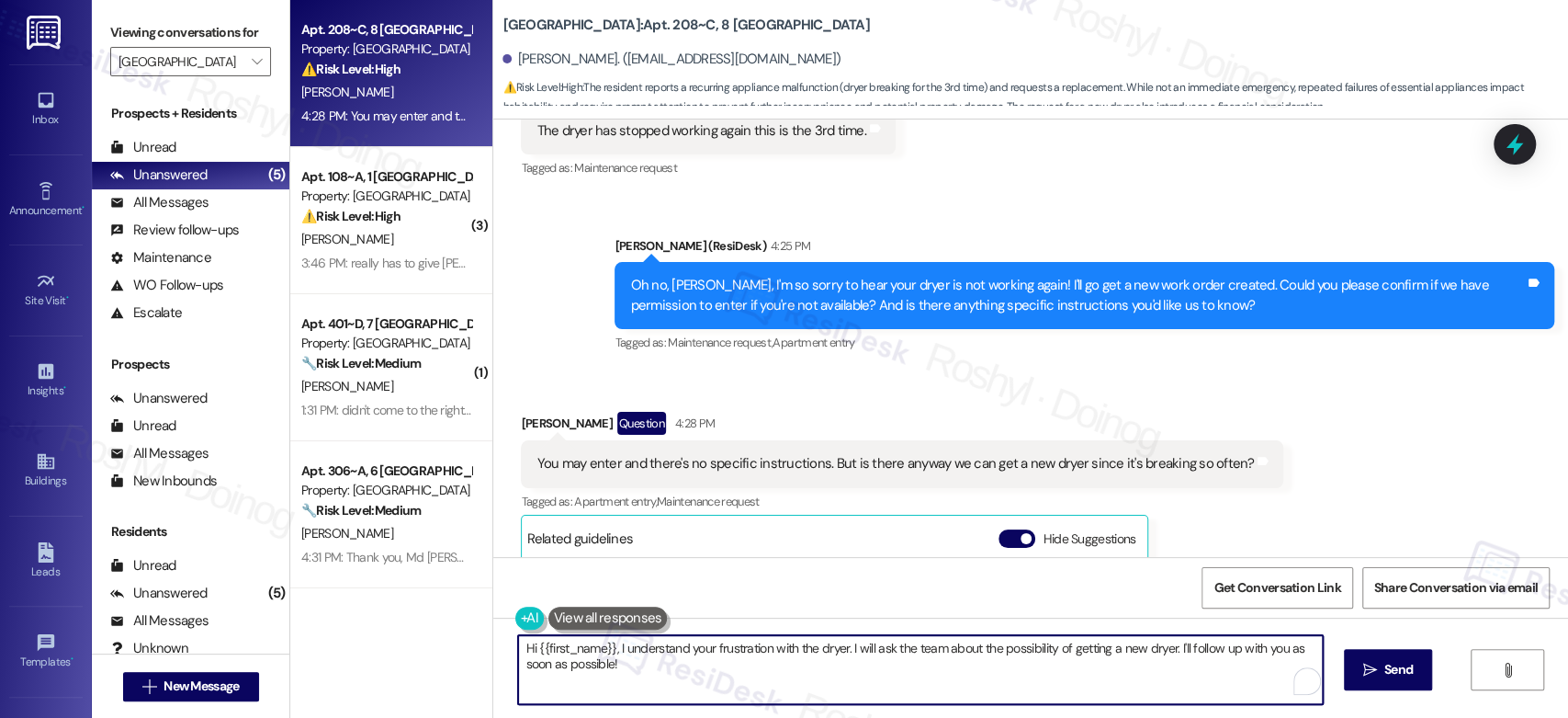
drag, startPoint x: 710, startPoint y: 665, endPoint x: 332, endPoint y: 629, distance: 379.7
click at [332, 629] on div "Apt. 208~C, 8 Yugo Starkville Campus Common Property: Yugo Starkville Campus Co…" at bounding box center [929, 359] width 1278 height 718
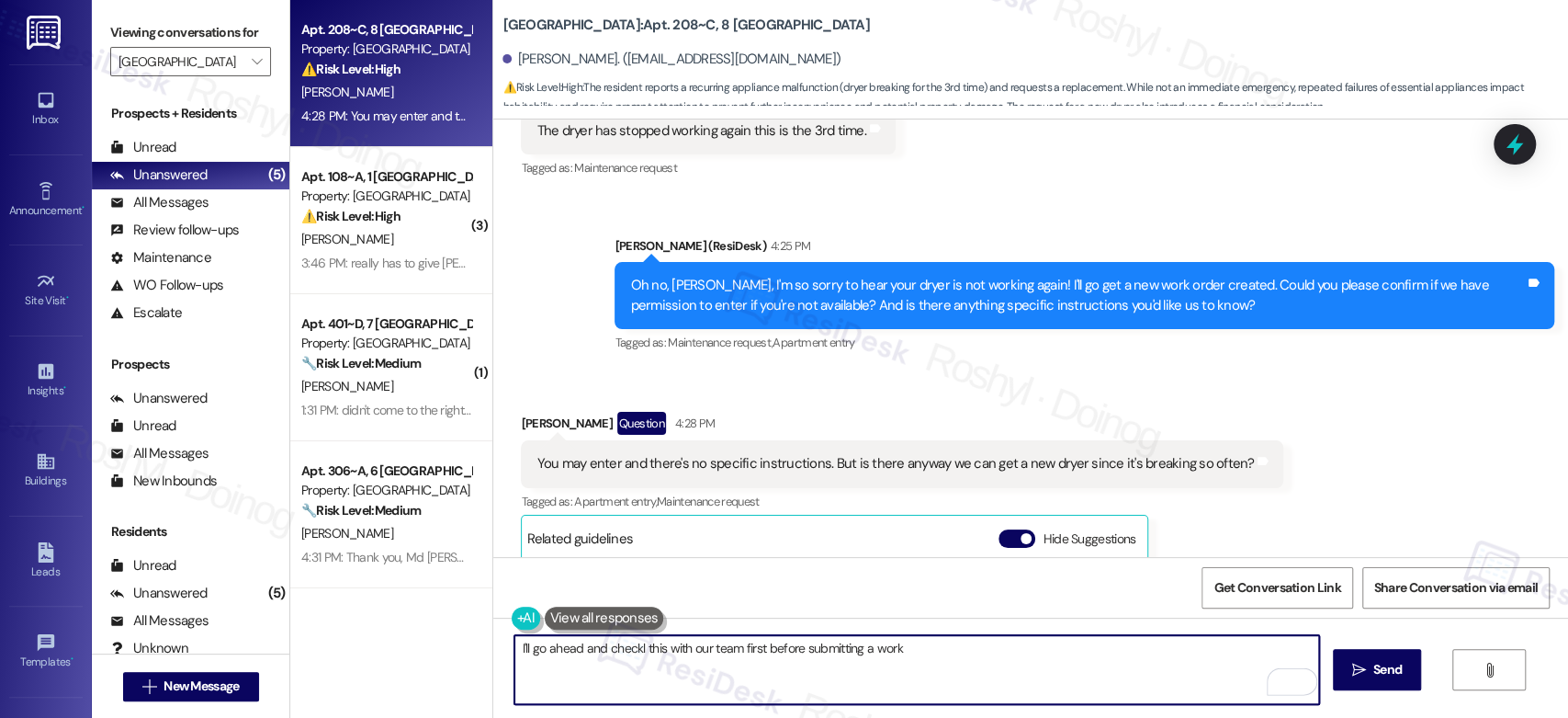
click at [638, 651] on textarea "I'll go ahead and checkl this with our team first before submitting a work" at bounding box center [916, 669] width 803 height 68
type textarea "I'll go ahead and checkl if you can get a new dryert with our team first before…"
click at [612, 652] on textarea "I'll go ahead and checkl if you can get a new dryert with our team first before…" at bounding box center [916, 669] width 803 height 68
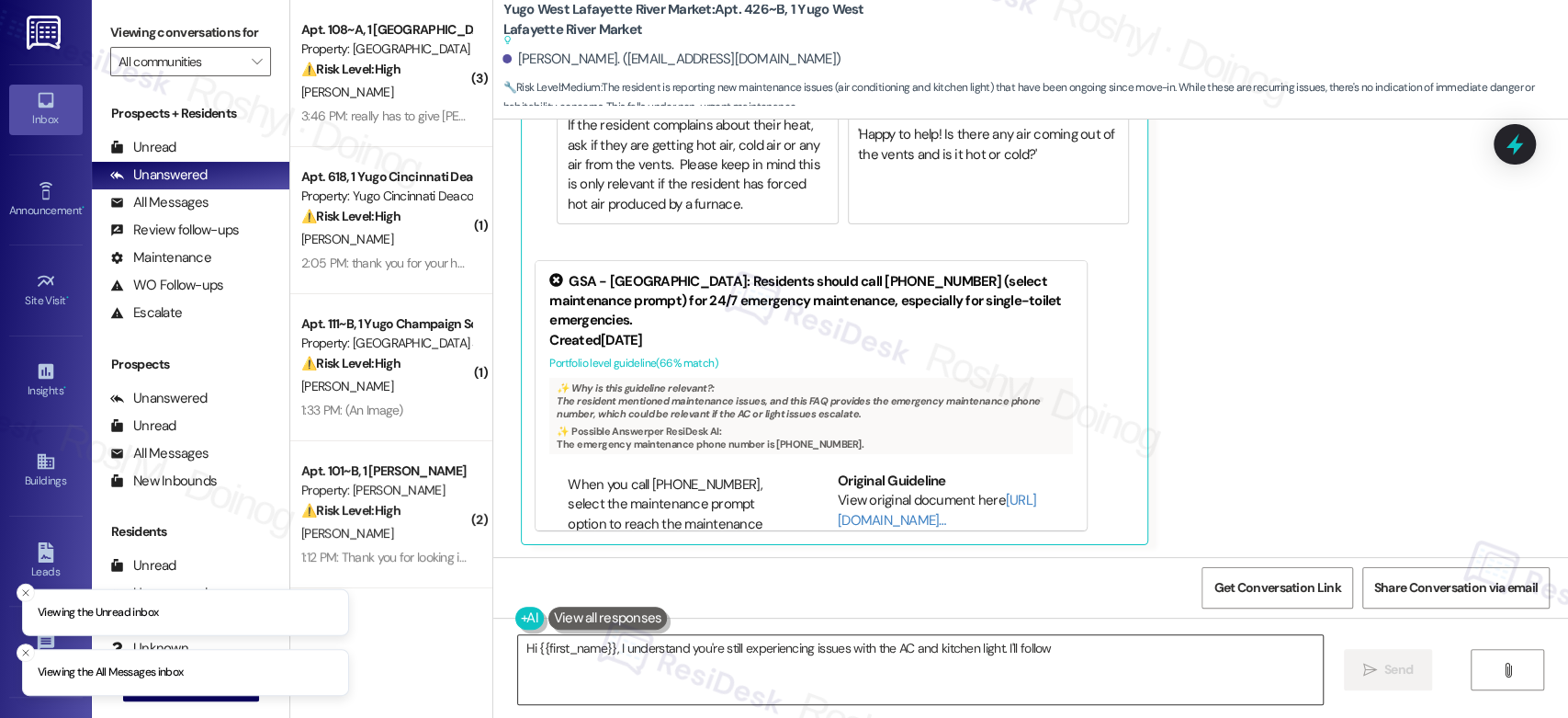
scroll to position [510, 0]
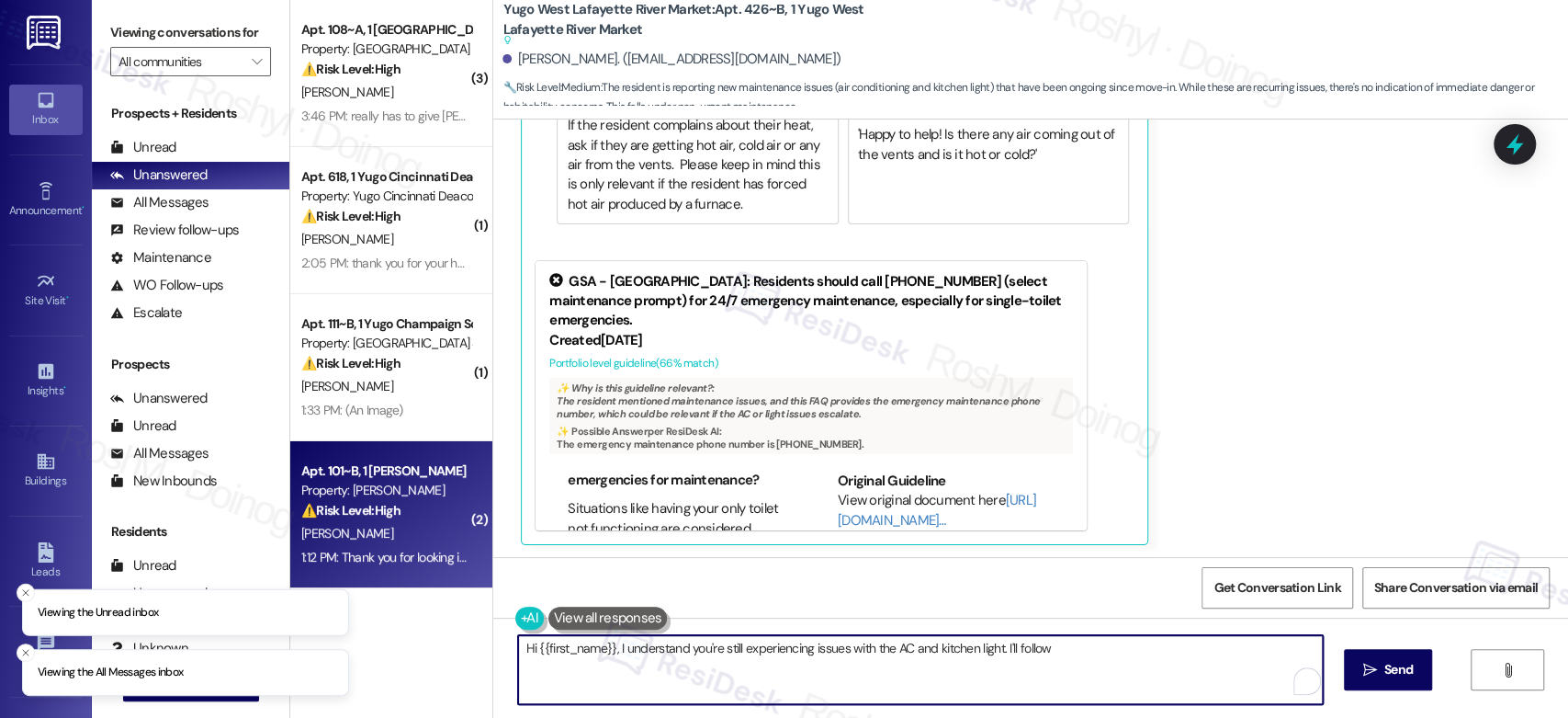
drag, startPoint x: 894, startPoint y: 669, endPoint x: 423, endPoint y: 585, distance: 478.4
click at [423, 585] on div "( 3 ) Apt. 108~A, 1 [GEOGRAPHIC_DATA] Property: [GEOGRAPHIC_DATA] Common ⚠️ Ris…" at bounding box center [929, 359] width 1278 height 718
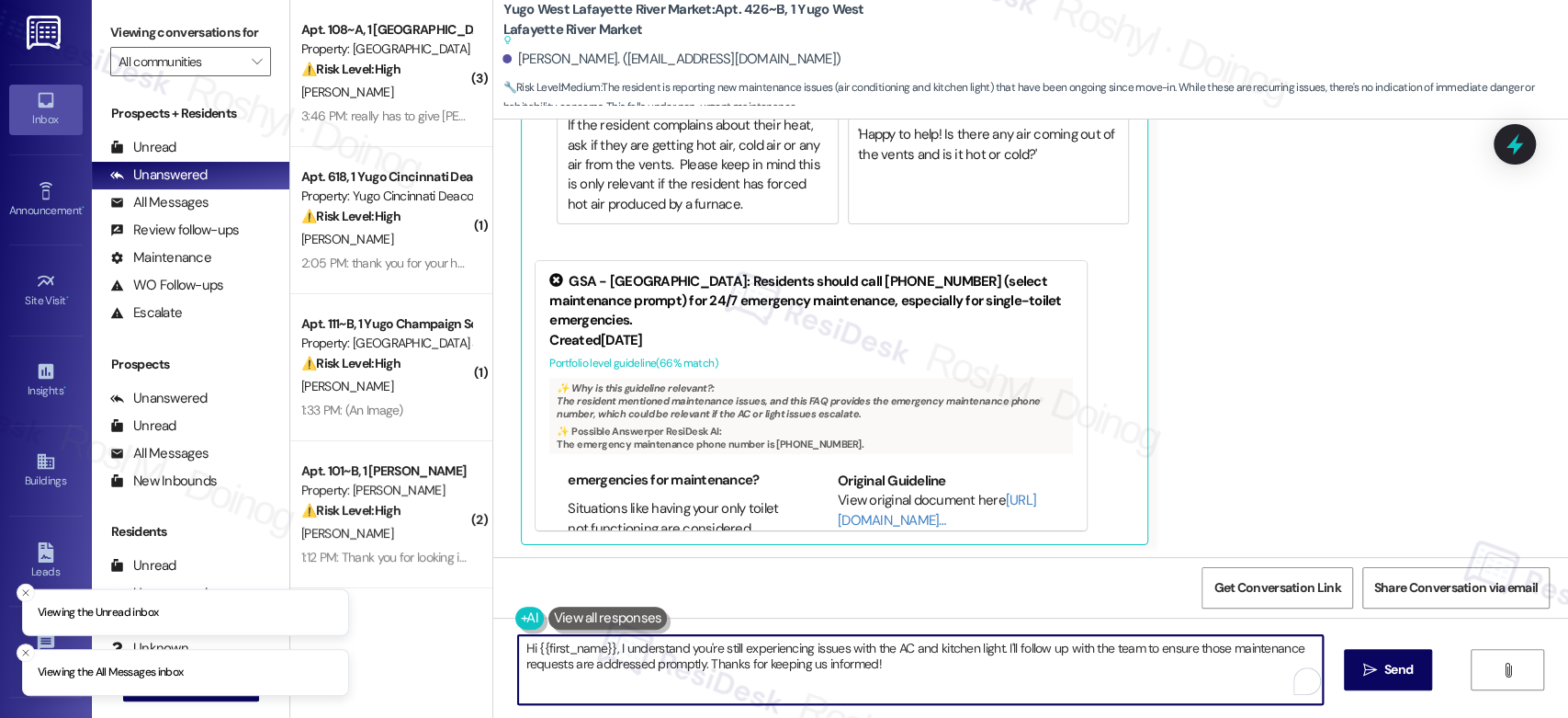
paste textarea "heard back from the team and I’m really sorry for the wait. Maintenance is stil…"
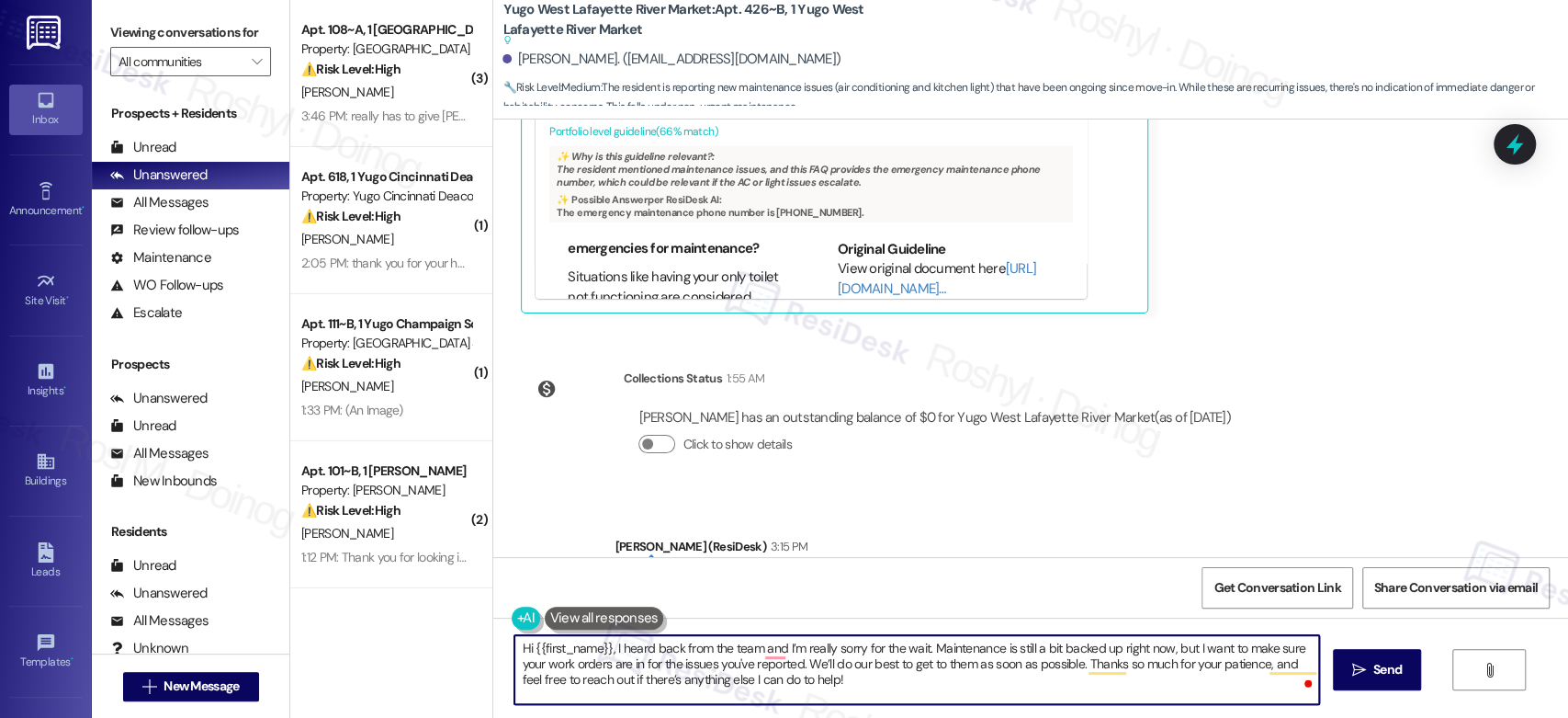
scroll to position [4376, 0]
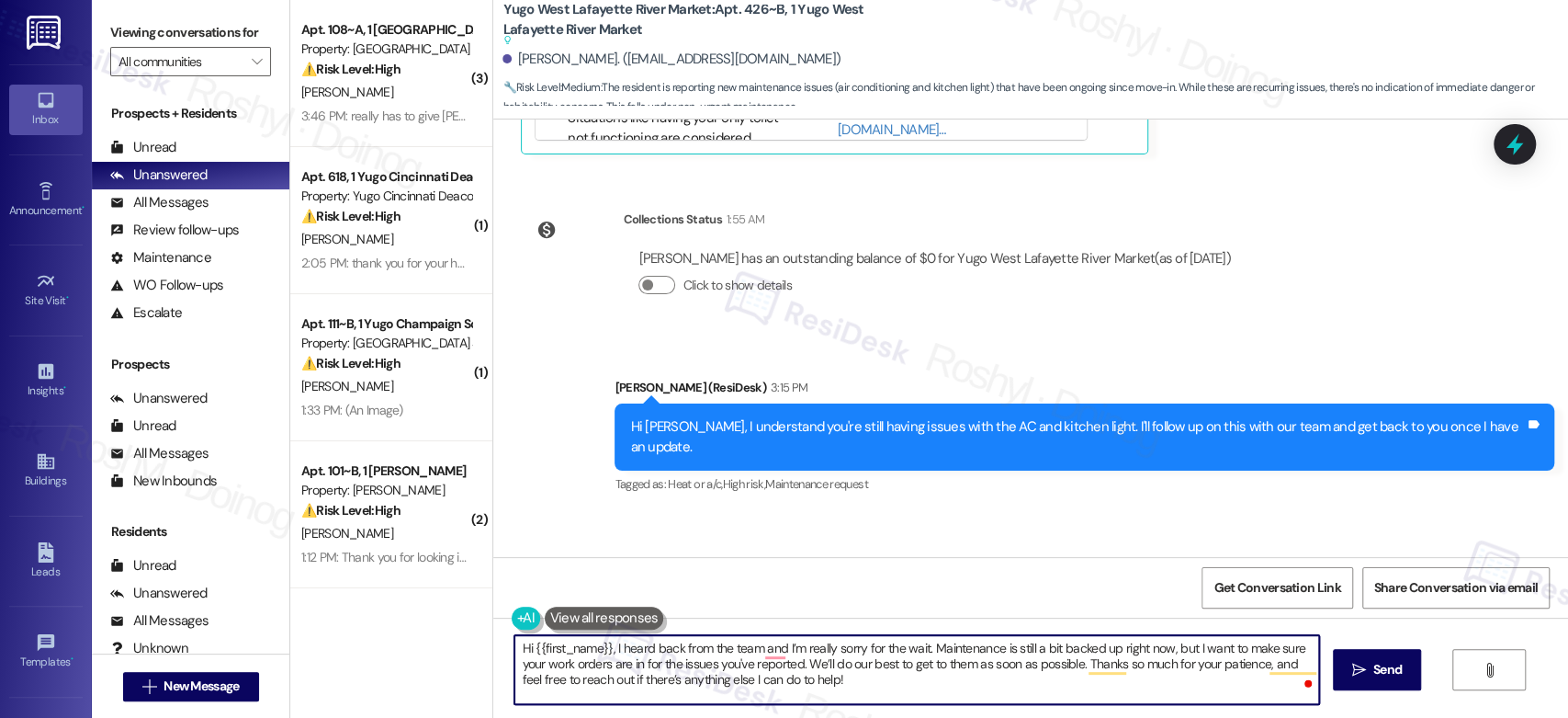
click at [514, 650] on textarea "Hi {{first_name}}, I heard back from the team and I’m really sorry for the wait…" at bounding box center [916, 669] width 803 height 68
click at [758, 652] on textarea "Hi {{first_name}}, I heard back from the team and I’m really sorry for the wait…" at bounding box center [916, 669] width 803 height 68
drag, startPoint x: 1291, startPoint y: 652, endPoint x: 1194, endPoint y: 653, distance: 97.0
click at [1194, 653] on textarea "Hi {{first_name}}, I heard back from the team, and I’m really sorry for the wai…" at bounding box center [916, 669] width 803 height 68
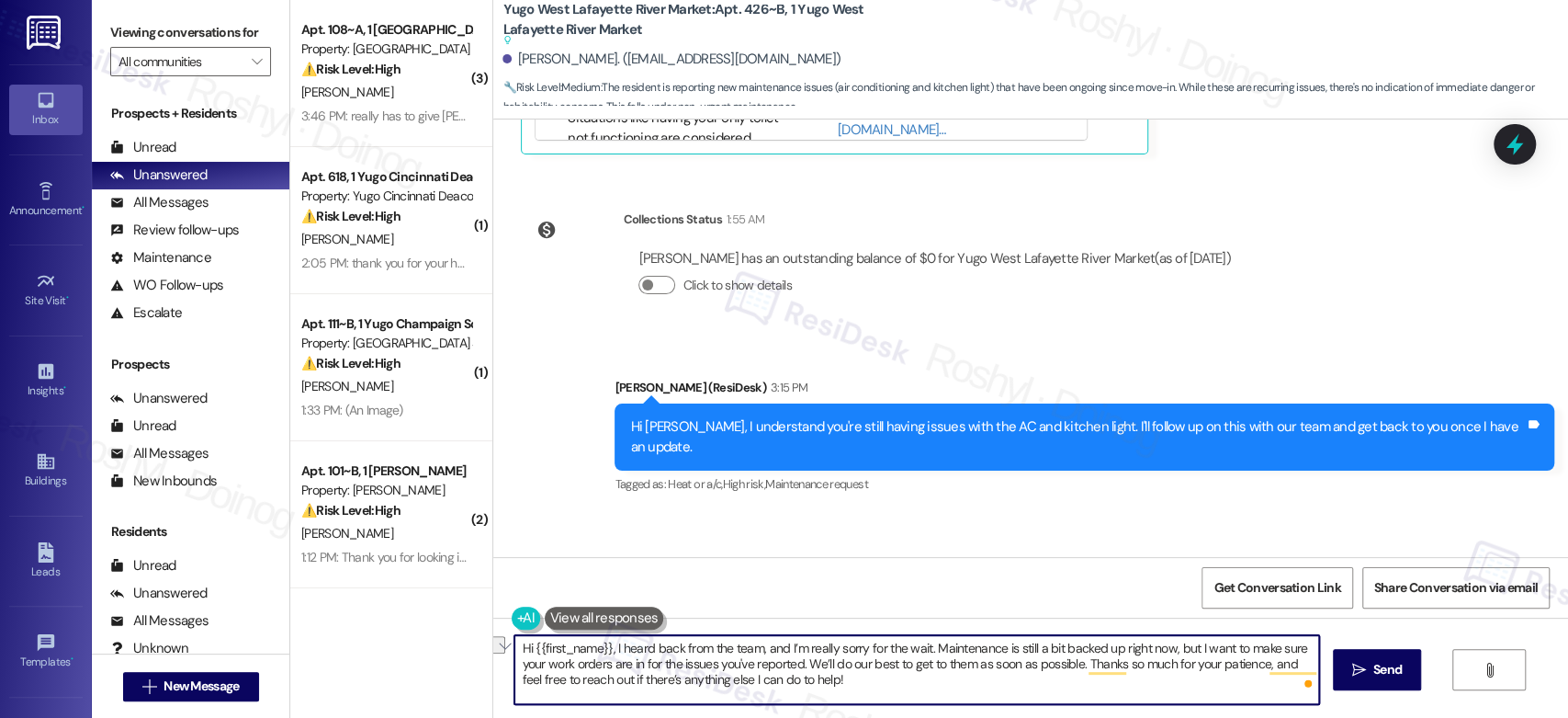
type textarea "Hi {{first_name}}, I heard back from the team, and I’m really sorry for the wai…"
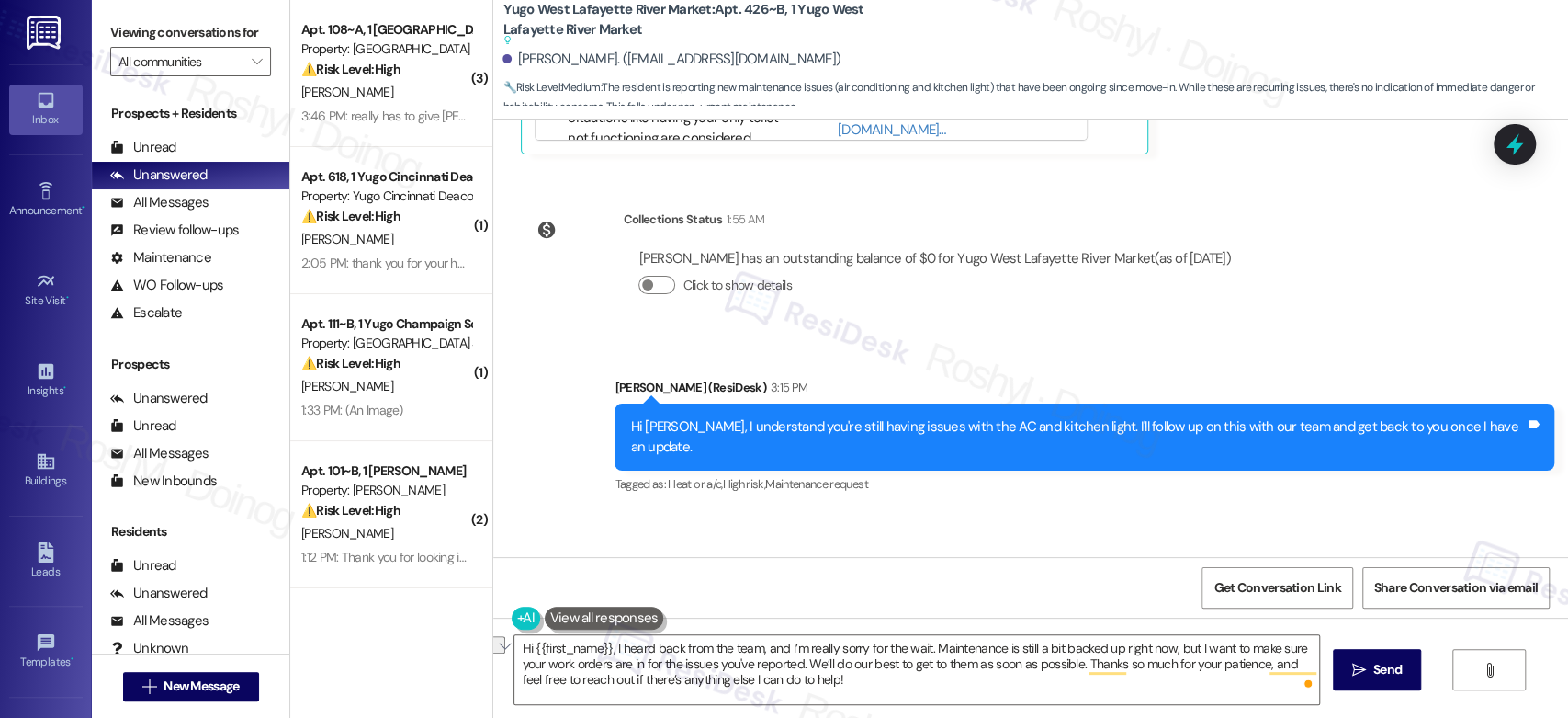
click at [1085, 495] on div "Sent via SMS [PERSON_NAME] (ResiDesk) [DATE] 4:29 PM Hi [PERSON_NAME]! We’re so…" at bounding box center [1031, 339] width 1074 height 437
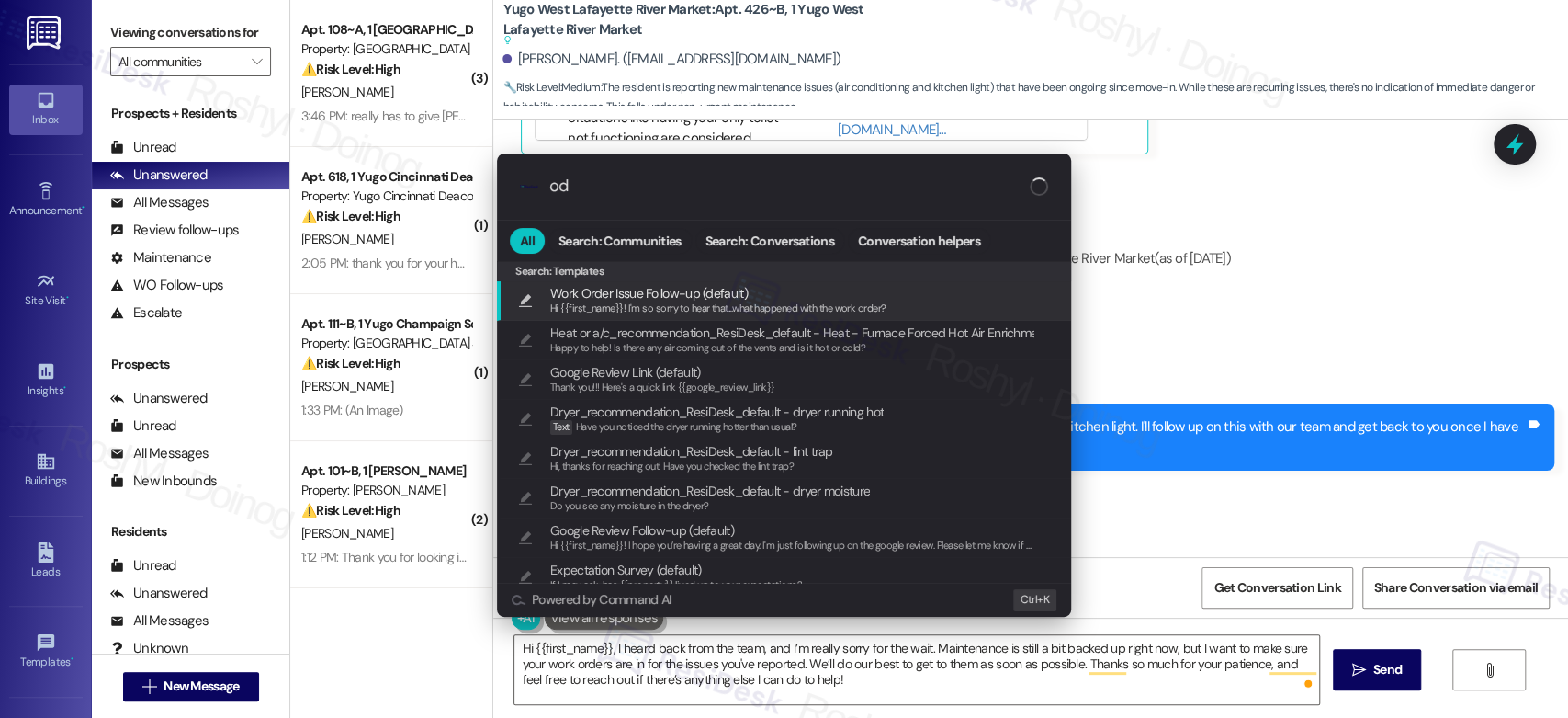
type input "o"
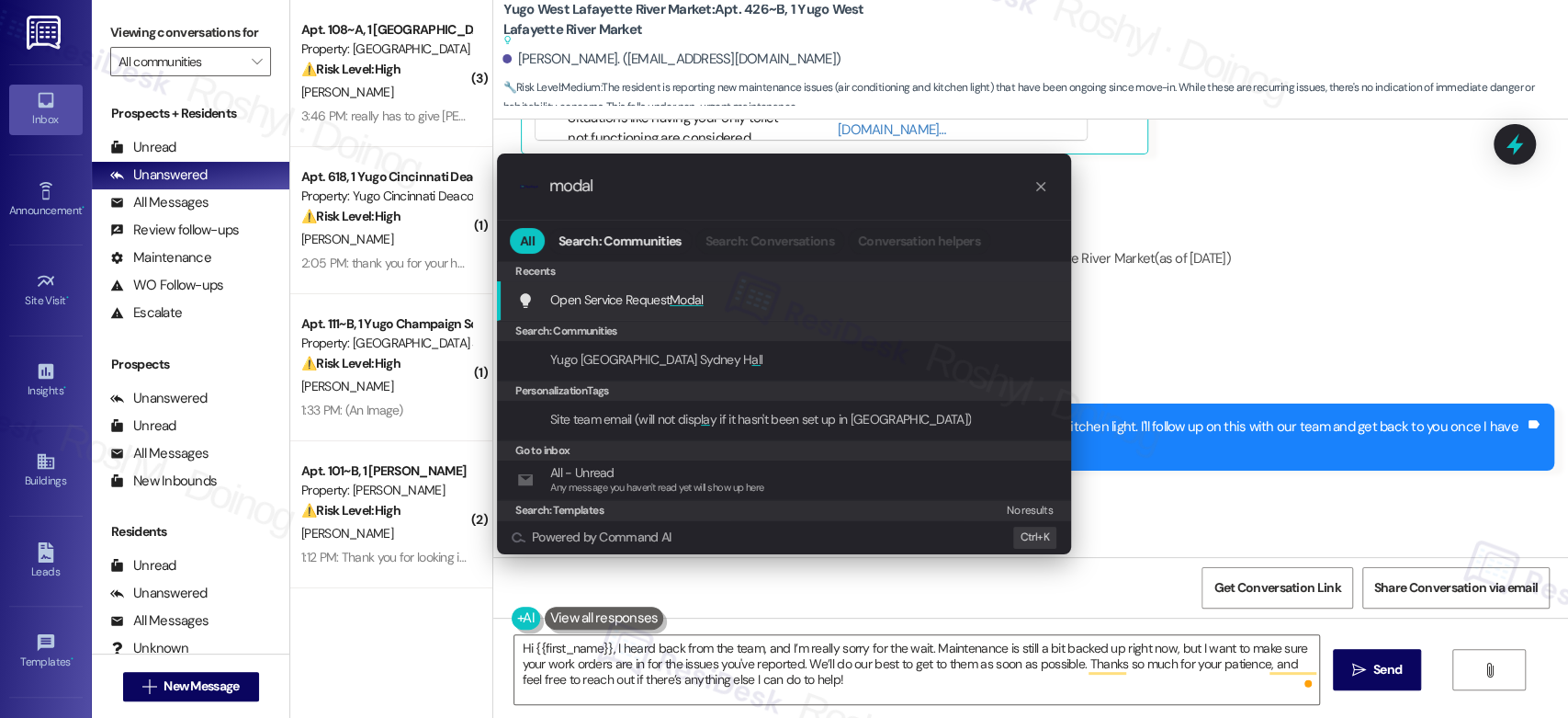
type input "modal"
click at [819, 294] on div "Open Service Request Modal Add shortcut" at bounding box center [785, 299] width 537 height 20
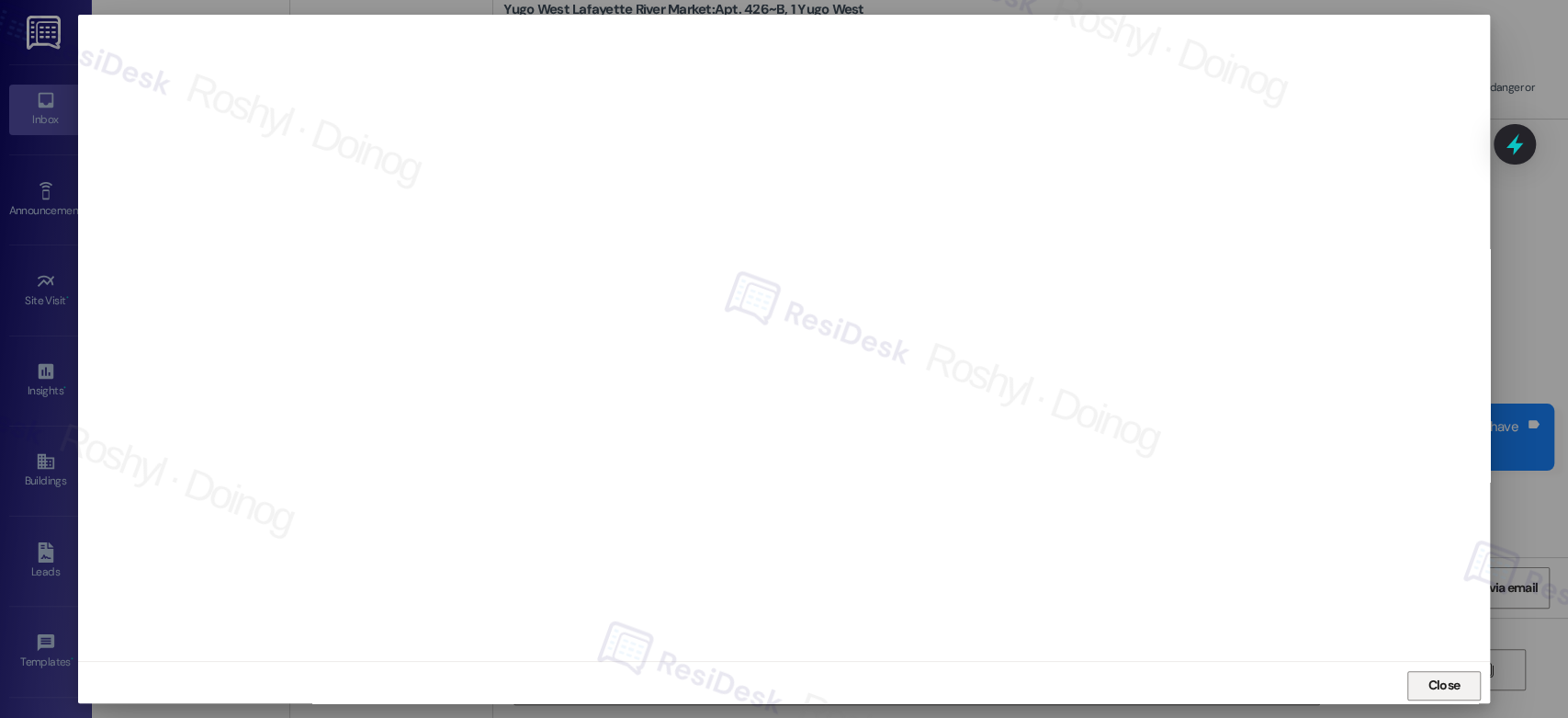
click at [1443, 681] on span "Close" at bounding box center [1443, 685] width 32 height 19
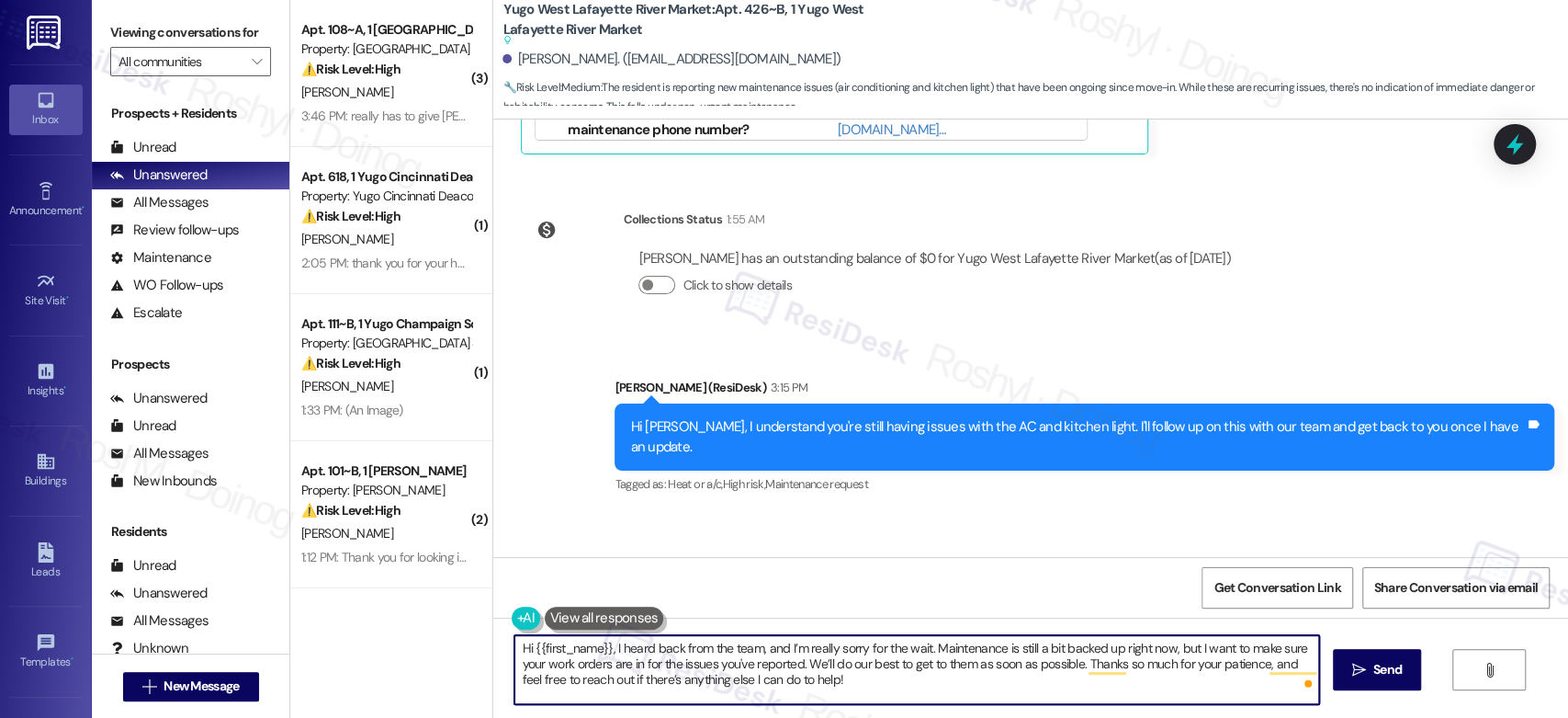
drag, startPoint x: 625, startPoint y: 652, endPoint x: 802, endPoint y: 661, distance: 177.2
click at [792, 658] on textarea "Hi {{first_name}}, I heard back from the team, and I’m really sorry for the wai…" at bounding box center [916, 669] width 803 height 68
click at [841, 674] on textarea "Hi {{first_name}}, I heard back from the team, and I’m really sorry for the wai…" at bounding box center [916, 669] width 803 height 68
click at [1147, 655] on textarea "Hi {{first_name}}, I heard back from the team, and I’m really sorry for the wai…" at bounding box center [916, 669] width 803 height 68
click at [701, 675] on textarea "Hi {{first_name}}, I heard back from the team, and I’m really sorry for the wai…" at bounding box center [916, 669] width 803 height 68
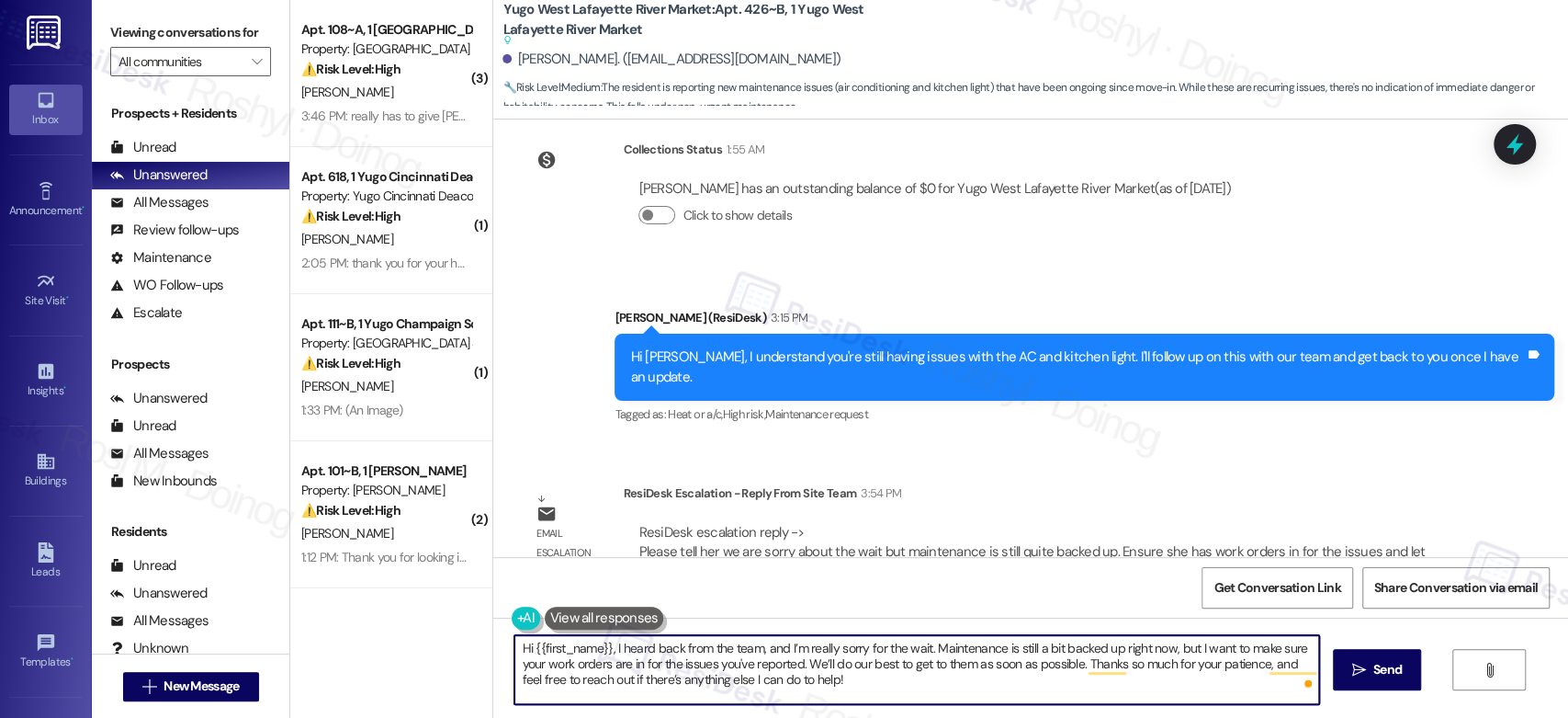
scroll to position [4478, 0]
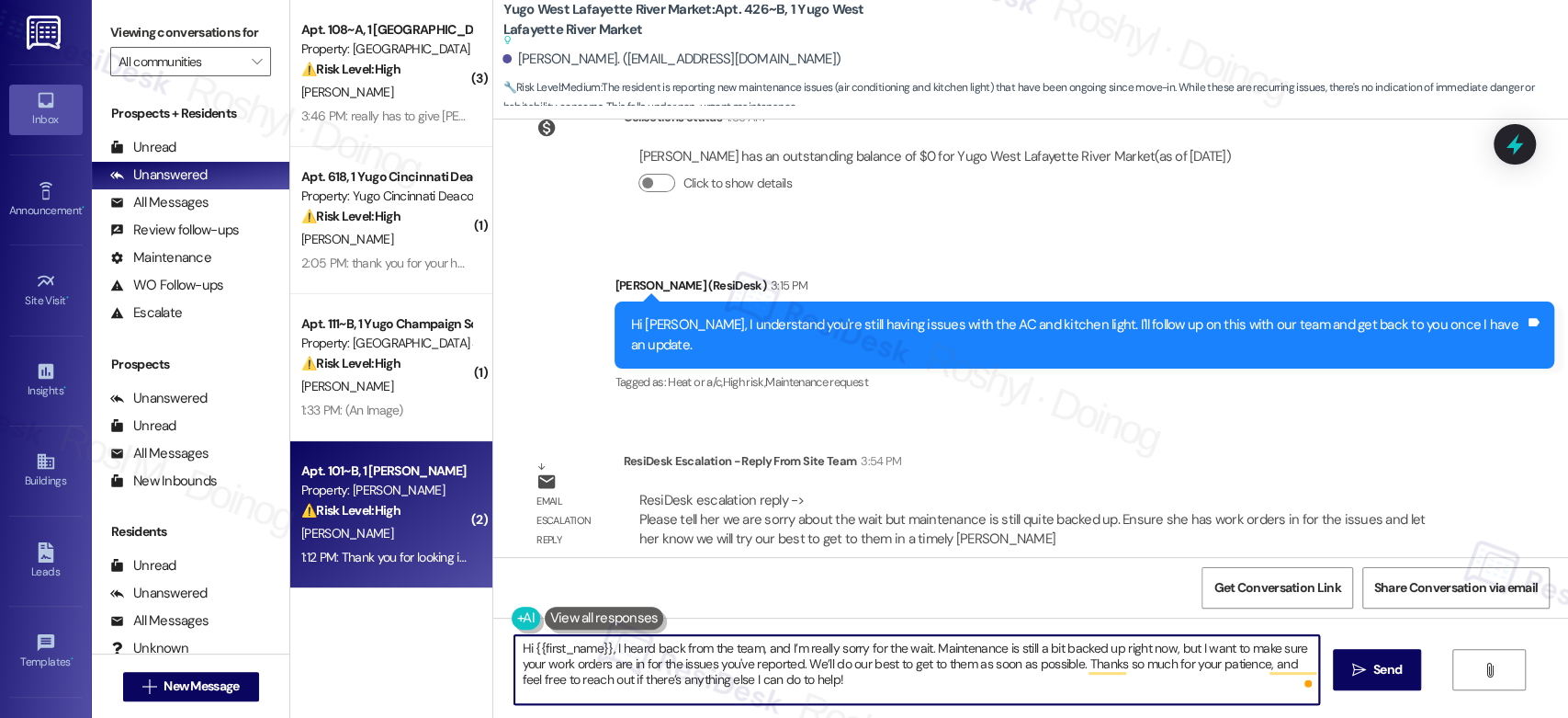
drag, startPoint x: 842, startPoint y: 689, endPoint x: 288, endPoint y: 586, distance: 563.5
click at [290, 586] on div "( 3 ) Apt. 108~A, 1 [GEOGRAPHIC_DATA] Property: [GEOGRAPHIC_DATA] Common ⚠️ Ris…" at bounding box center [929, 359] width 1278 height 718
paste textarea "and I’m really sorry for the wait. Maintenance is still a bit backed up right n…"
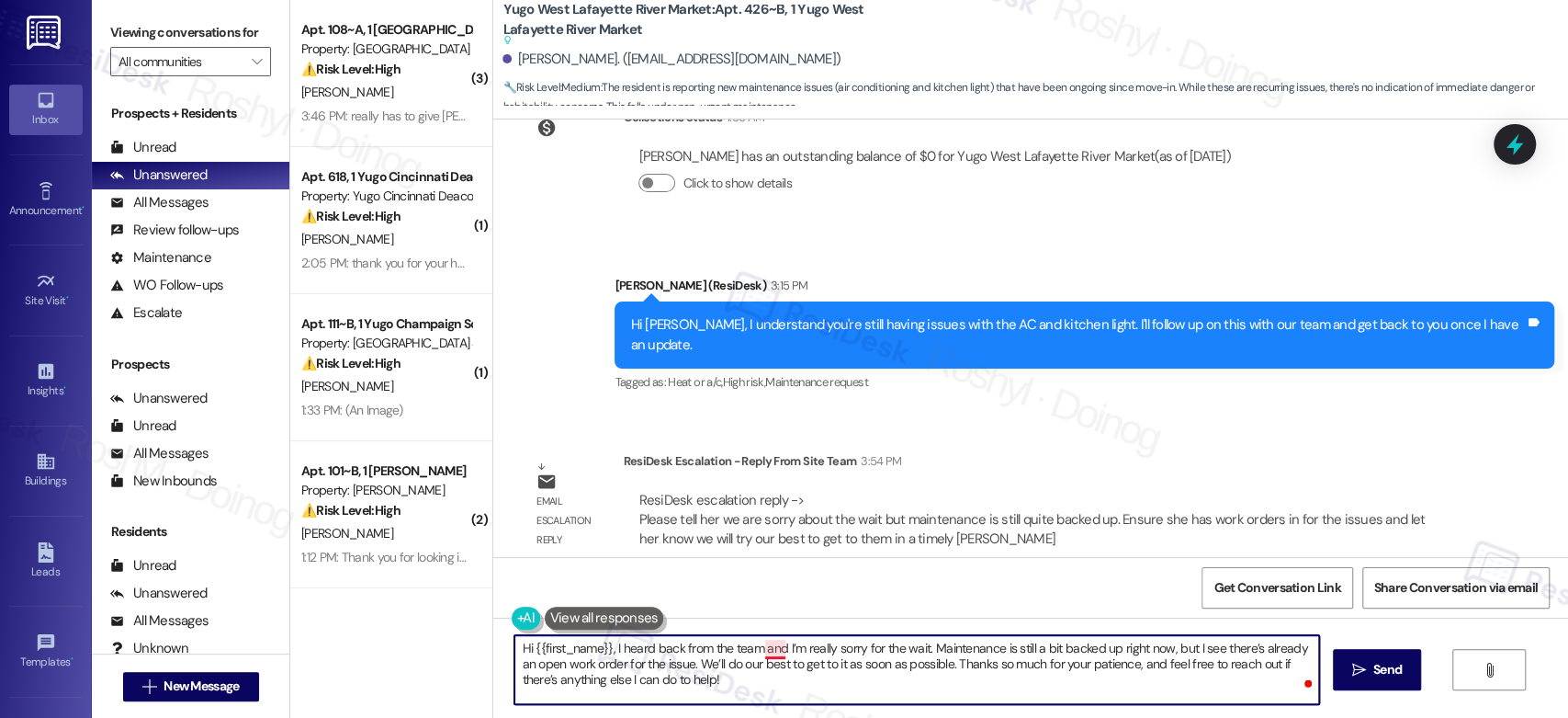
click at [768, 646] on textarea "Hi {{first_name}}, I heard back from the team and I’m really sorry for the wait…" at bounding box center [916, 669] width 803 height 68
click at [779, 651] on textarea "Hi {{first_name}}, I heard back from the team, and I’m really sorry for the wai…" at bounding box center [916, 669] width 803 height 68
click at [918, 676] on textarea "Hi {{first_name}}, I heard back from the team, and we are really sorry for the …" at bounding box center [916, 669] width 803 height 68
type textarea "Hi {{first_name}}, I heard back from the team, and we are really sorry for the …"
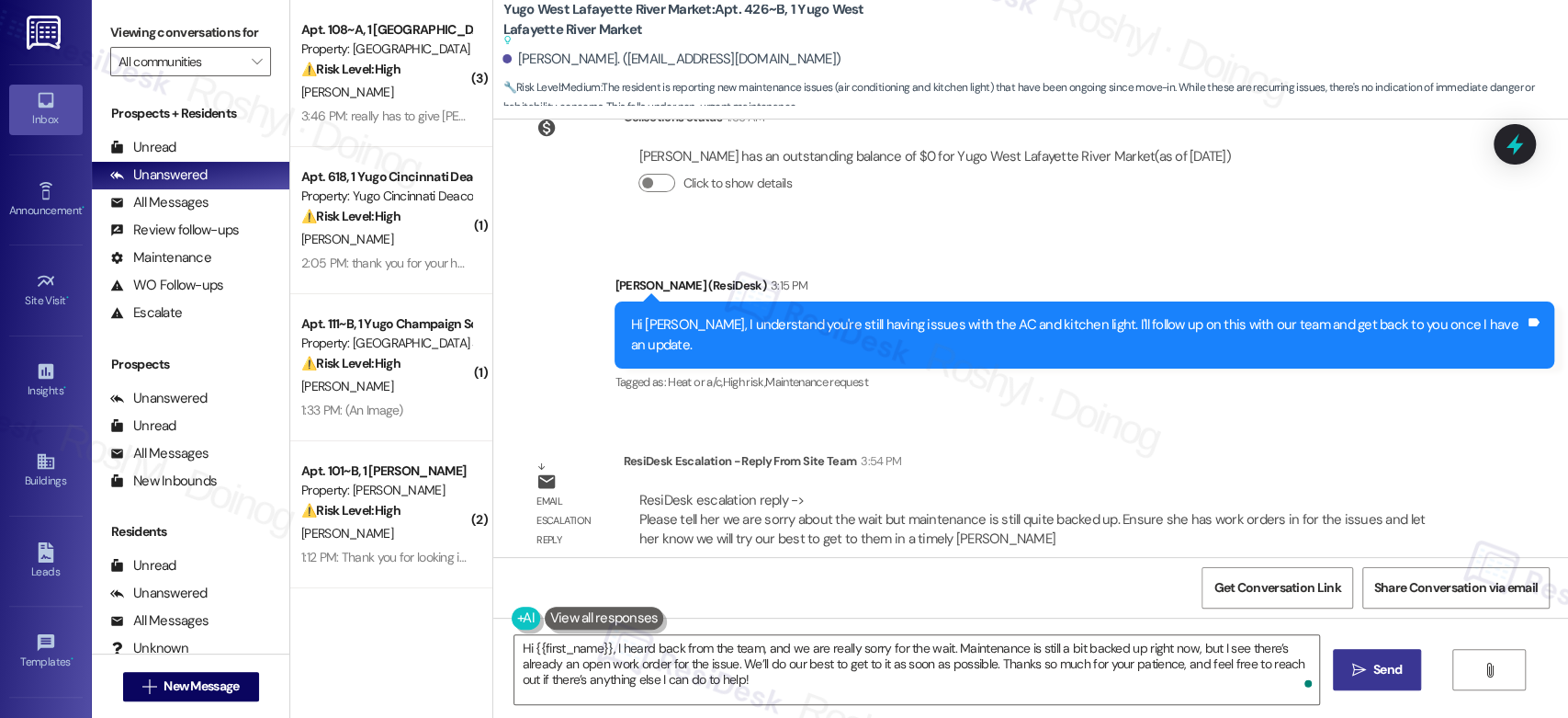
click at [1352, 673] on icon "" at bounding box center [1359, 669] width 13 height 14
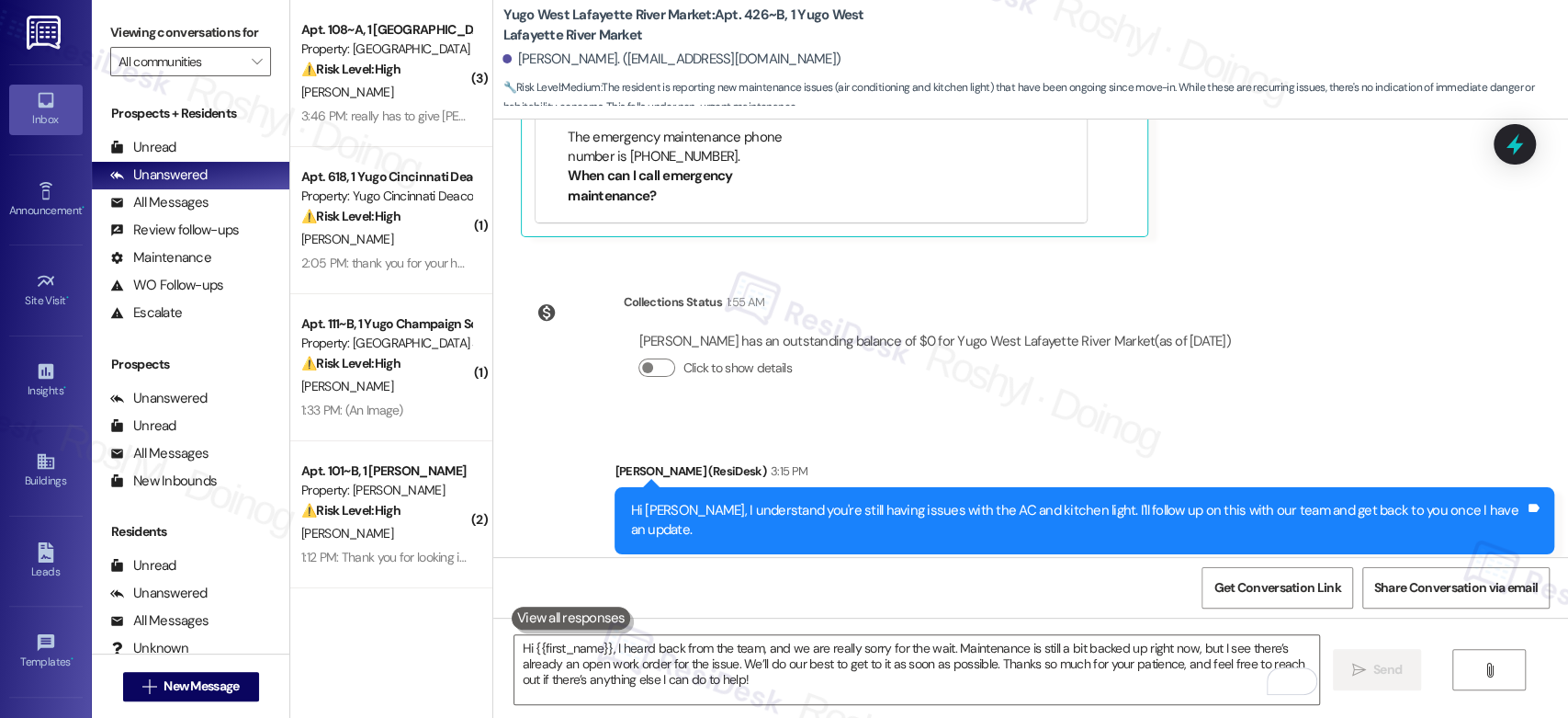
scroll to position [4410, 0]
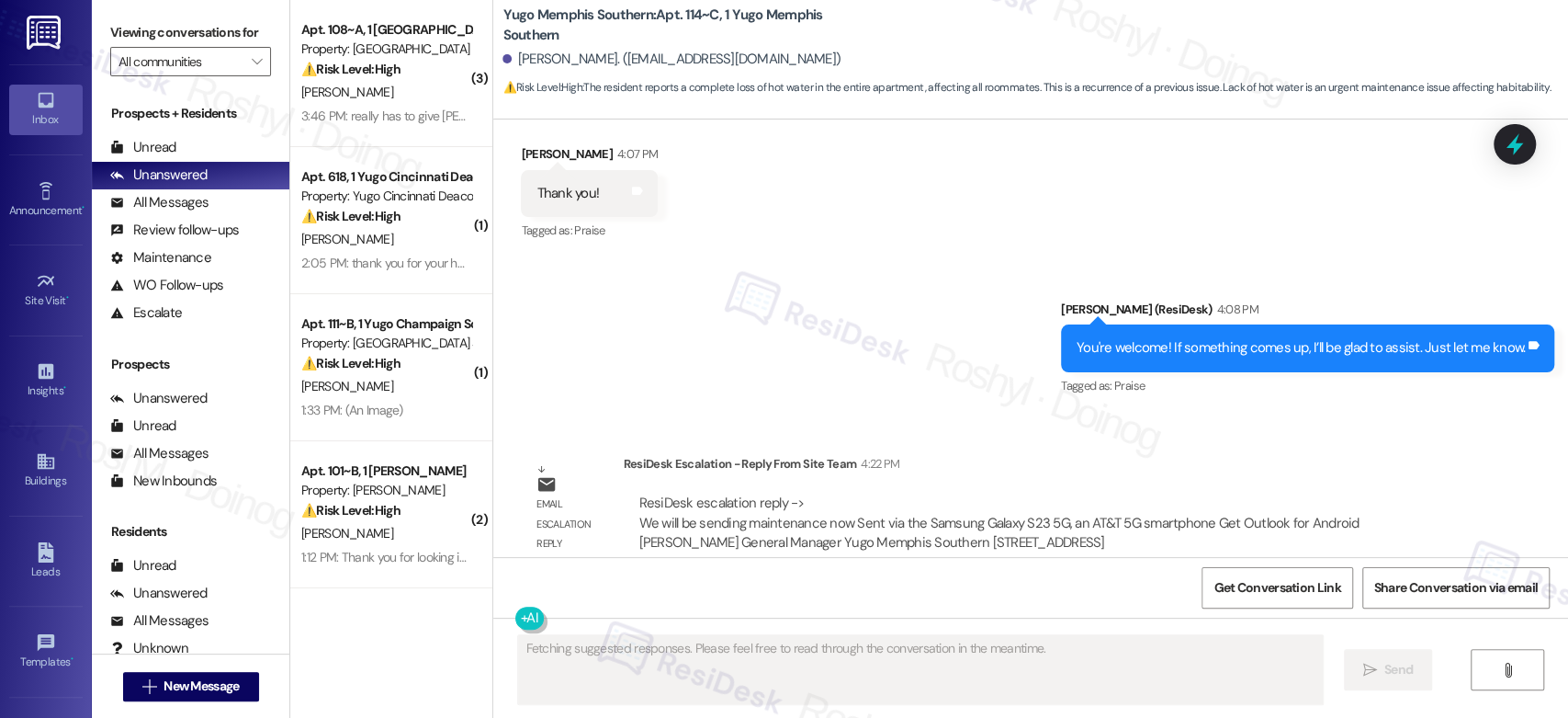
scroll to position [4544, 0]
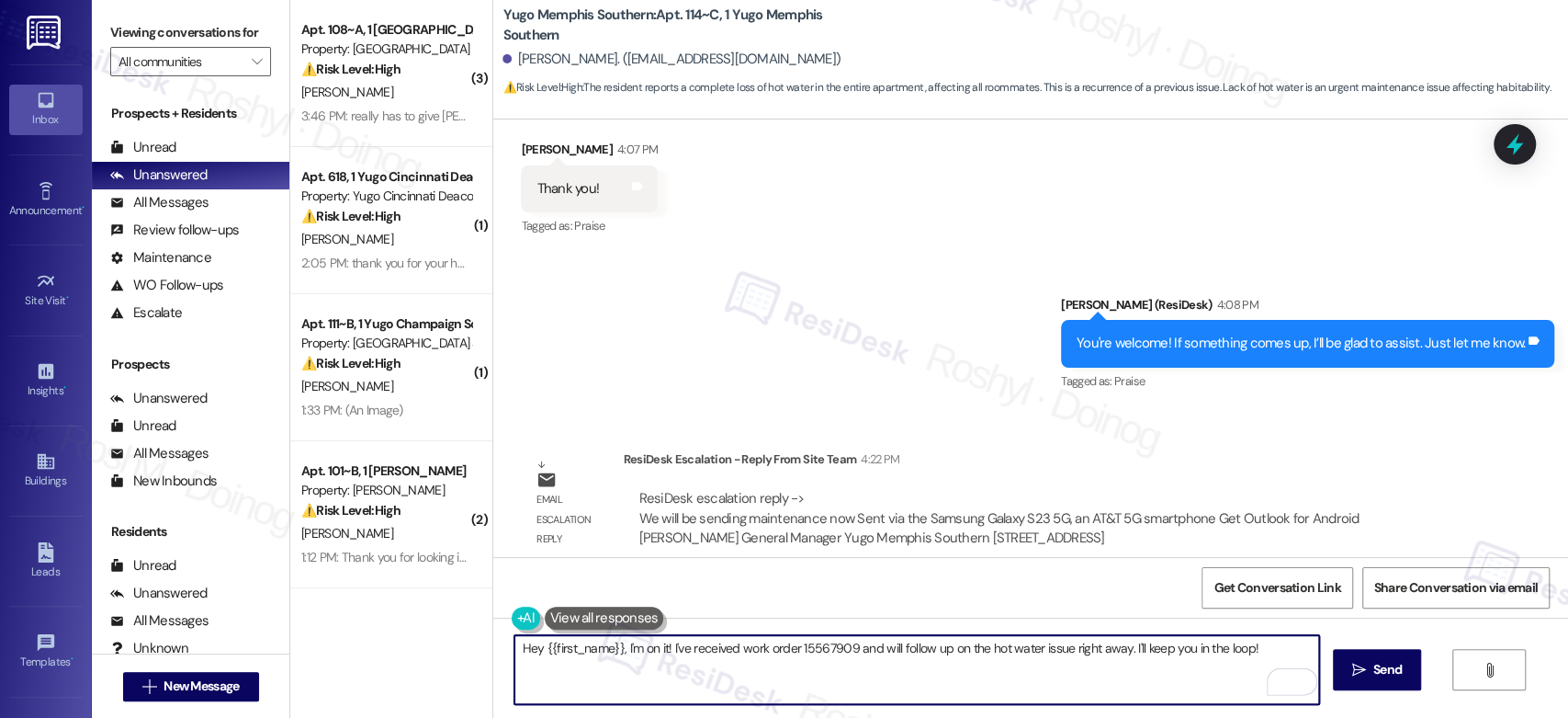
drag, startPoint x: 1261, startPoint y: 653, endPoint x: 610, endPoint y: 654, distance: 651.0
click at [610, 654] on textarea "Hey {{first_name}}, I'm on it! I've received work order 15567909 and will follo…" at bounding box center [916, 669] width 803 height 68
click at [521, 655] on textarea "Hey {{first_name}}, I'm on it! I've received work order 15567909 and will follo…" at bounding box center [916, 669] width 803 height 68
drag, startPoint x: 603, startPoint y: 652, endPoint x: 1274, endPoint y: 674, distance: 671.4
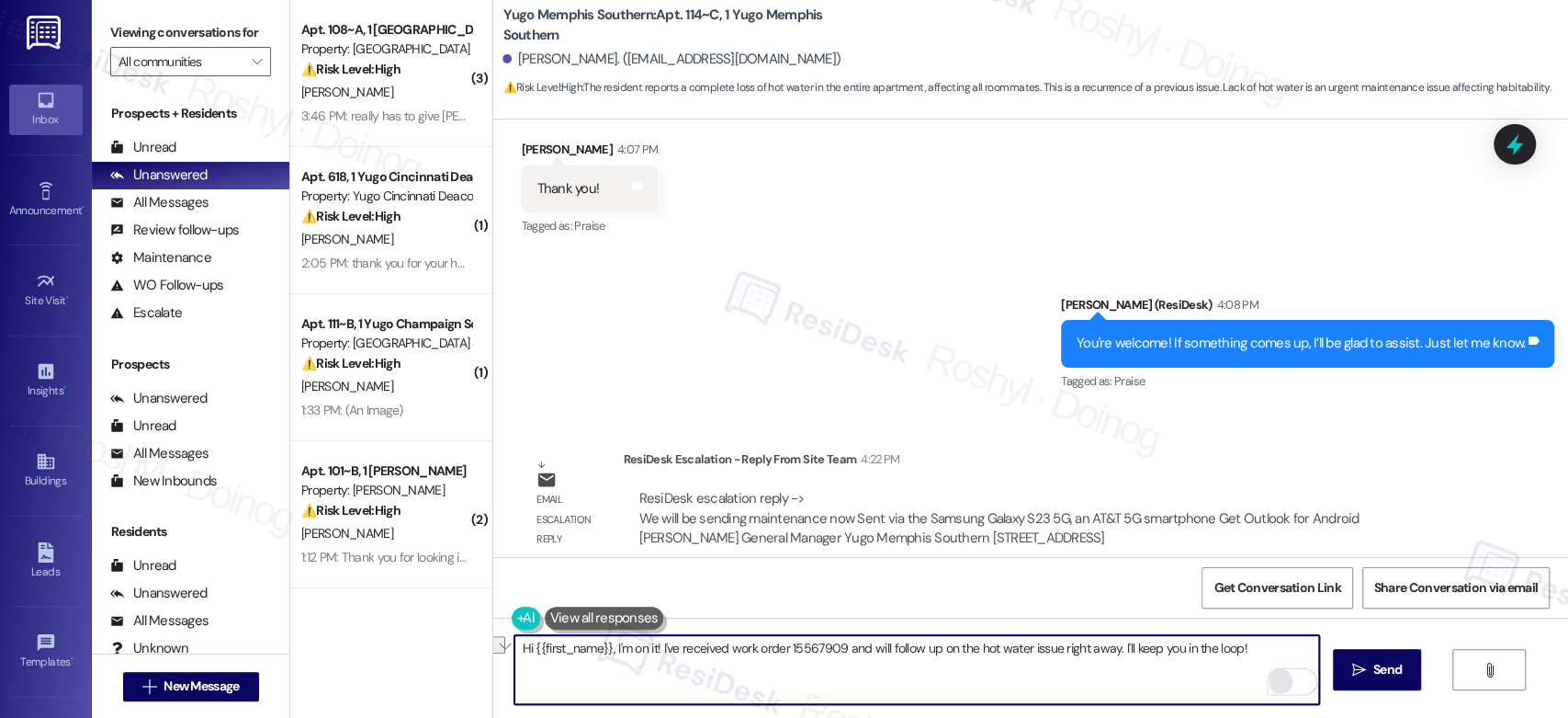
click at [1274, 674] on div "Hi {{first_name}}, I'm on it! I've received work order 15567909 and will follow…" at bounding box center [916, 669] width 805 height 70
click at [626, 650] on textarea "Hi {{first_name}}, I heared back from the team and they are sending maintenance…" at bounding box center [916, 669] width 803 height 68
click at [758, 650] on textarea "Hi {{first_name}}, I heard back from the team and they are sending maintenance …" at bounding box center [916, 669] width 803 height 68
click at [1019, 656] on textarea "Hi {{first_name}}, I heard back from the team, and they are sending maintenance…" at bounding box center [916, 669] width 803 height 68
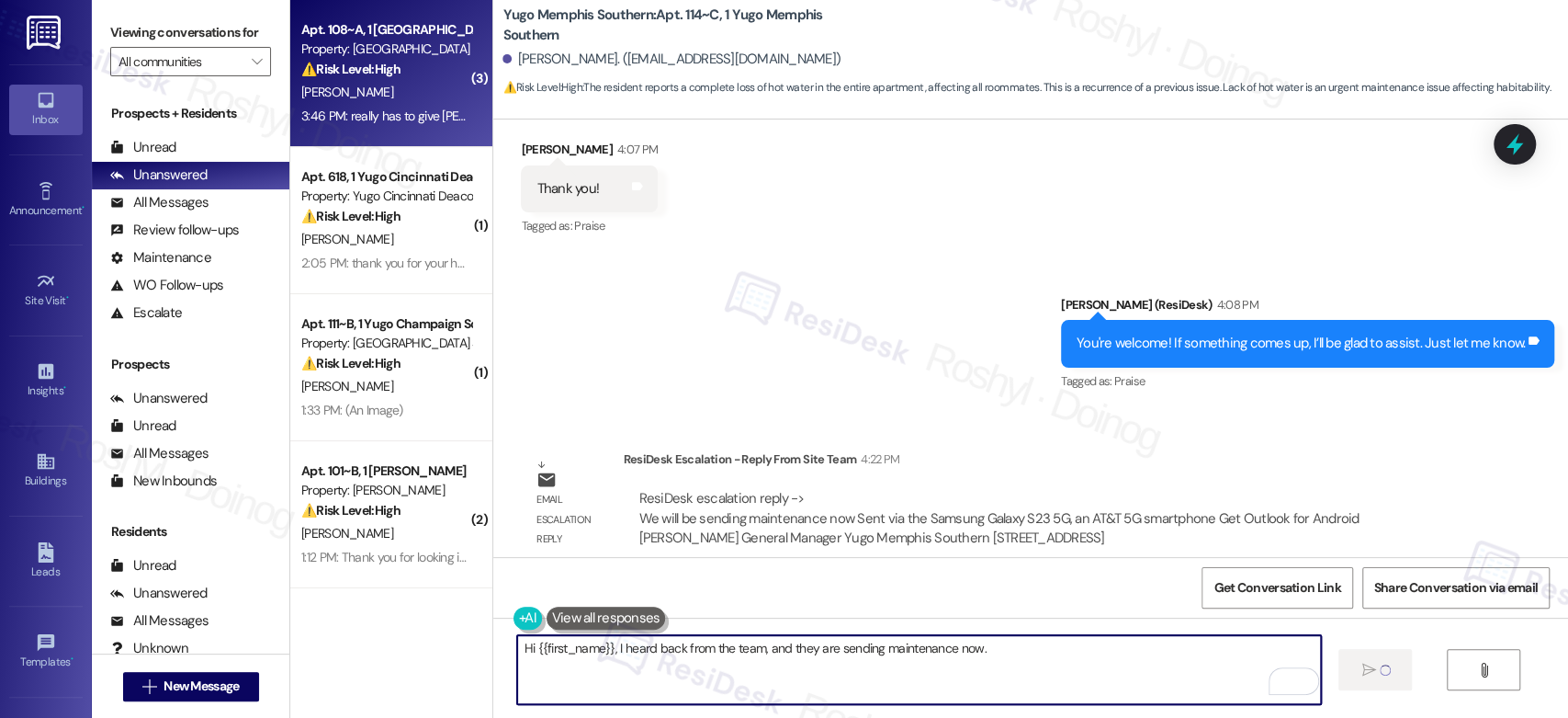
type textarea "Hi {{first_name}}, I heard back from the team, and they are sending maintenance…"
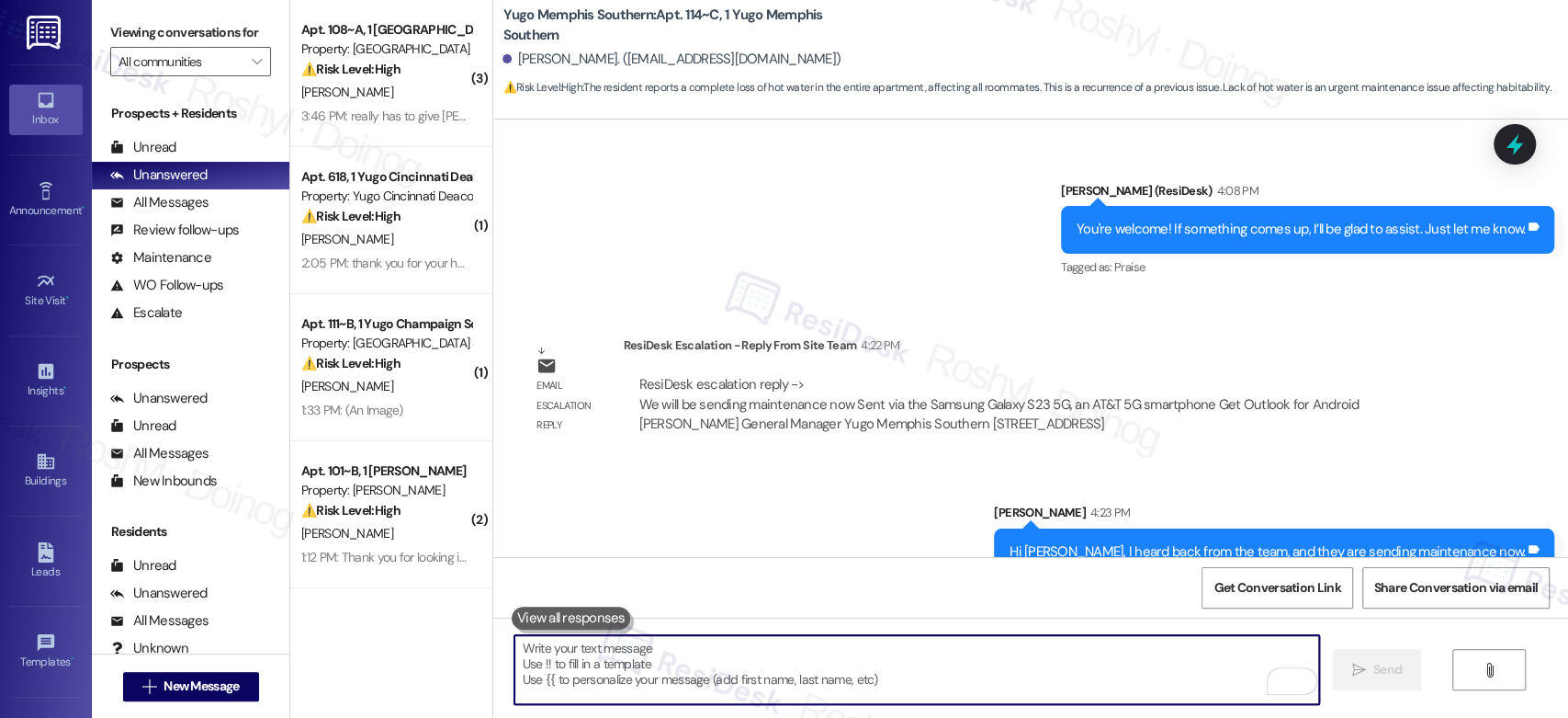
scroll to position [4671, 0]
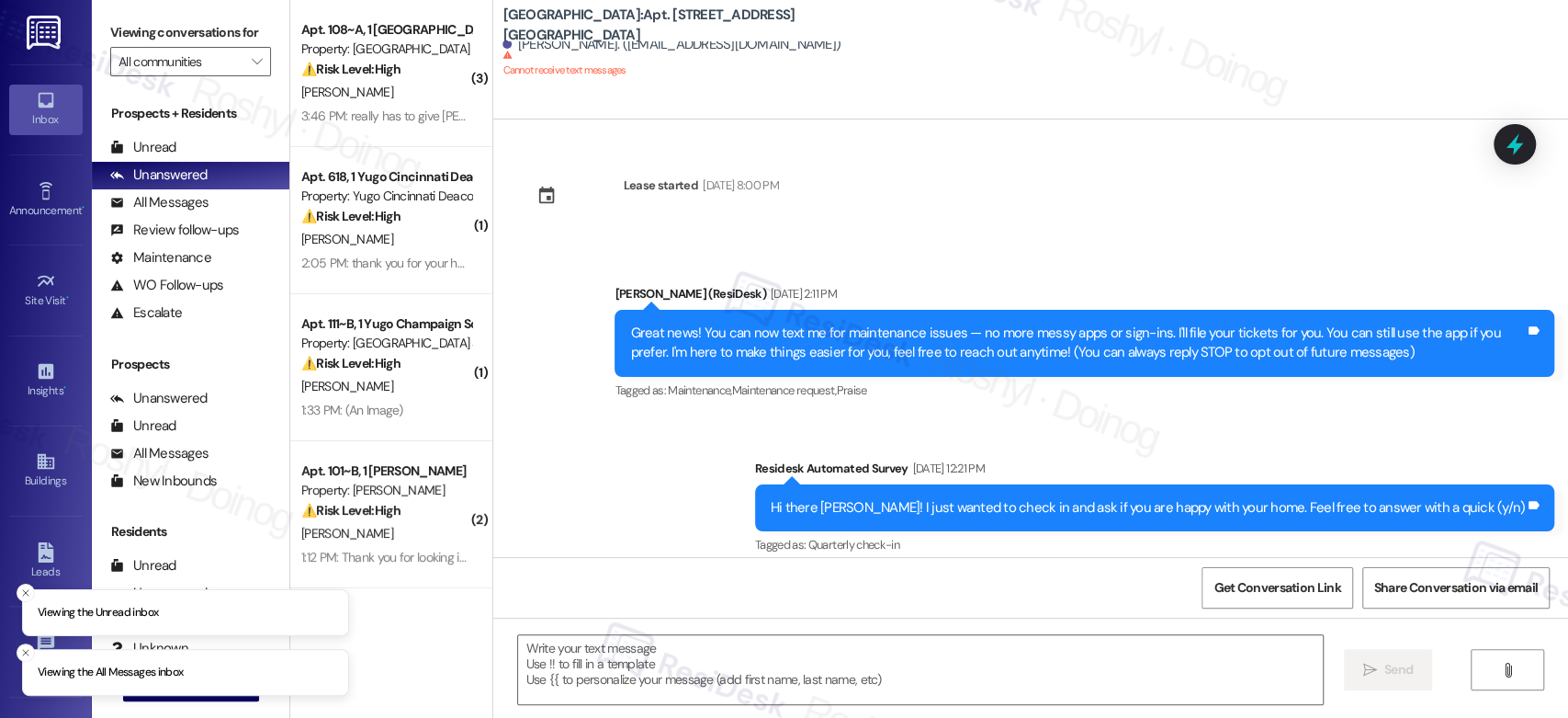
scroll to position [2717, 0]
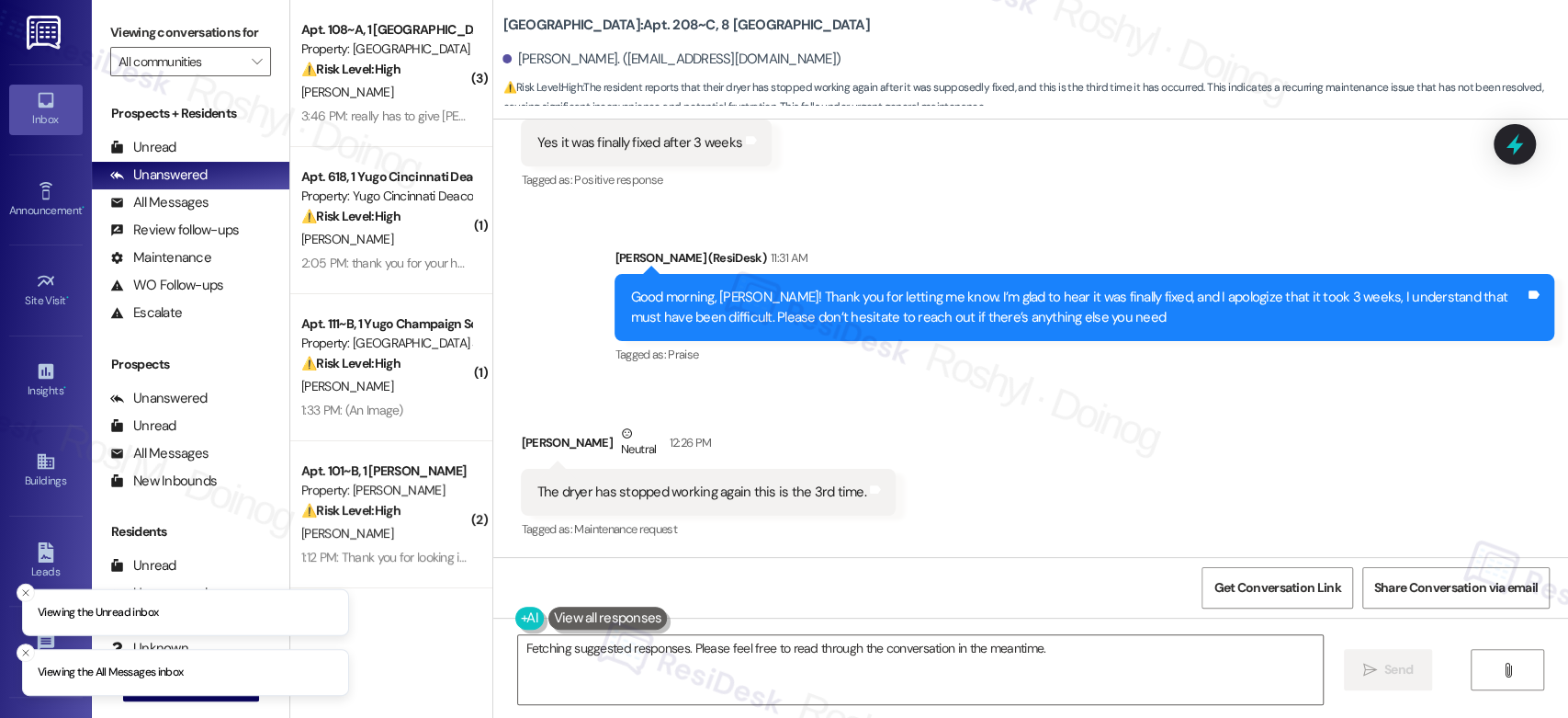
scroll to position [5601, 0]
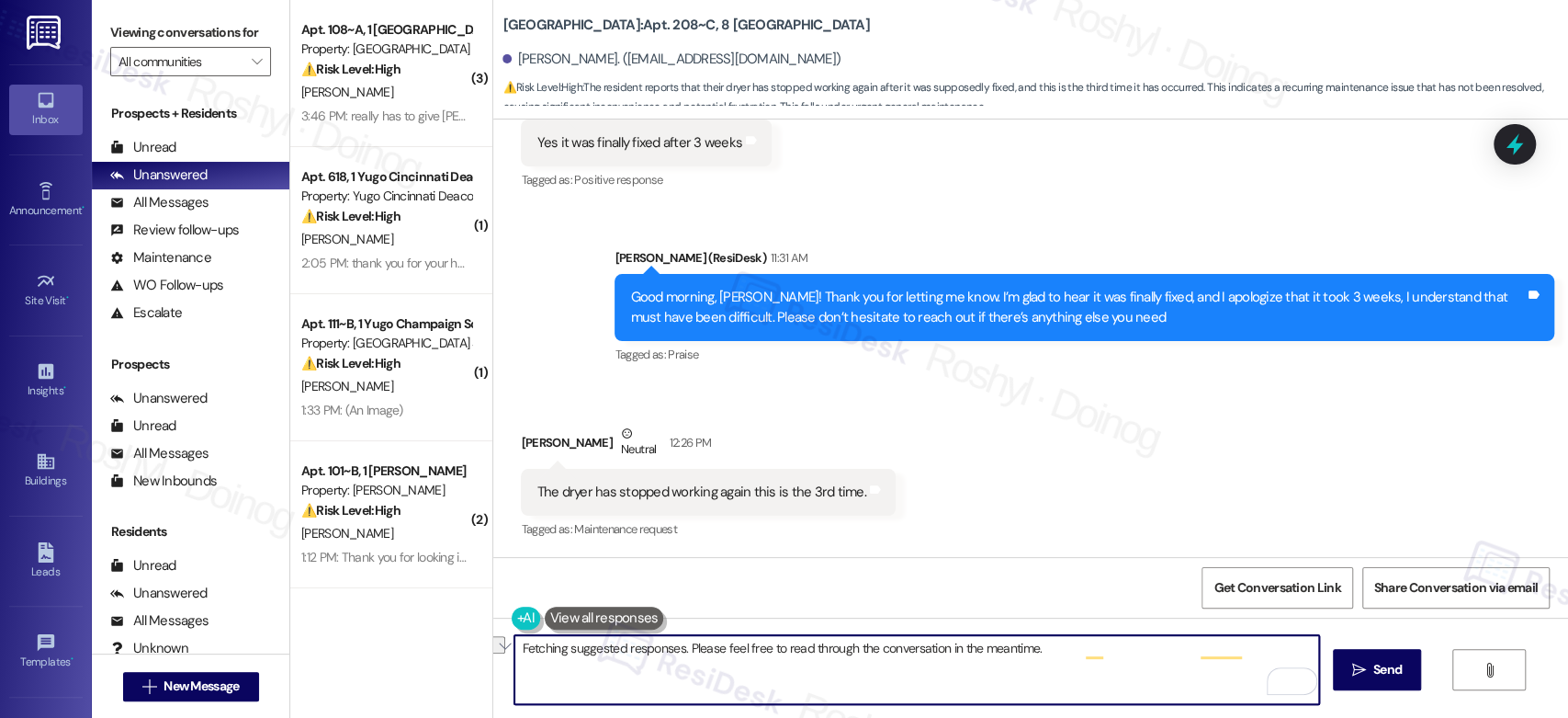
drag, startPoint x: 1075, startPoint y: 650, endPoint x: 911, endPoint y: 642, distance: 164.2
click at [911, 642] on textarea "Oh no, {{first_name}}, I'm so sorry to hear your dryer is not working again! I'…" at bounding box center [916, 669] width 803 height 68
click at [917, 650] on textarea "Oh no, {{first_name}}, I'm so sorry to hear your dryer is not working again! I'…" at bounding box center [916, 669] width 803 height 68
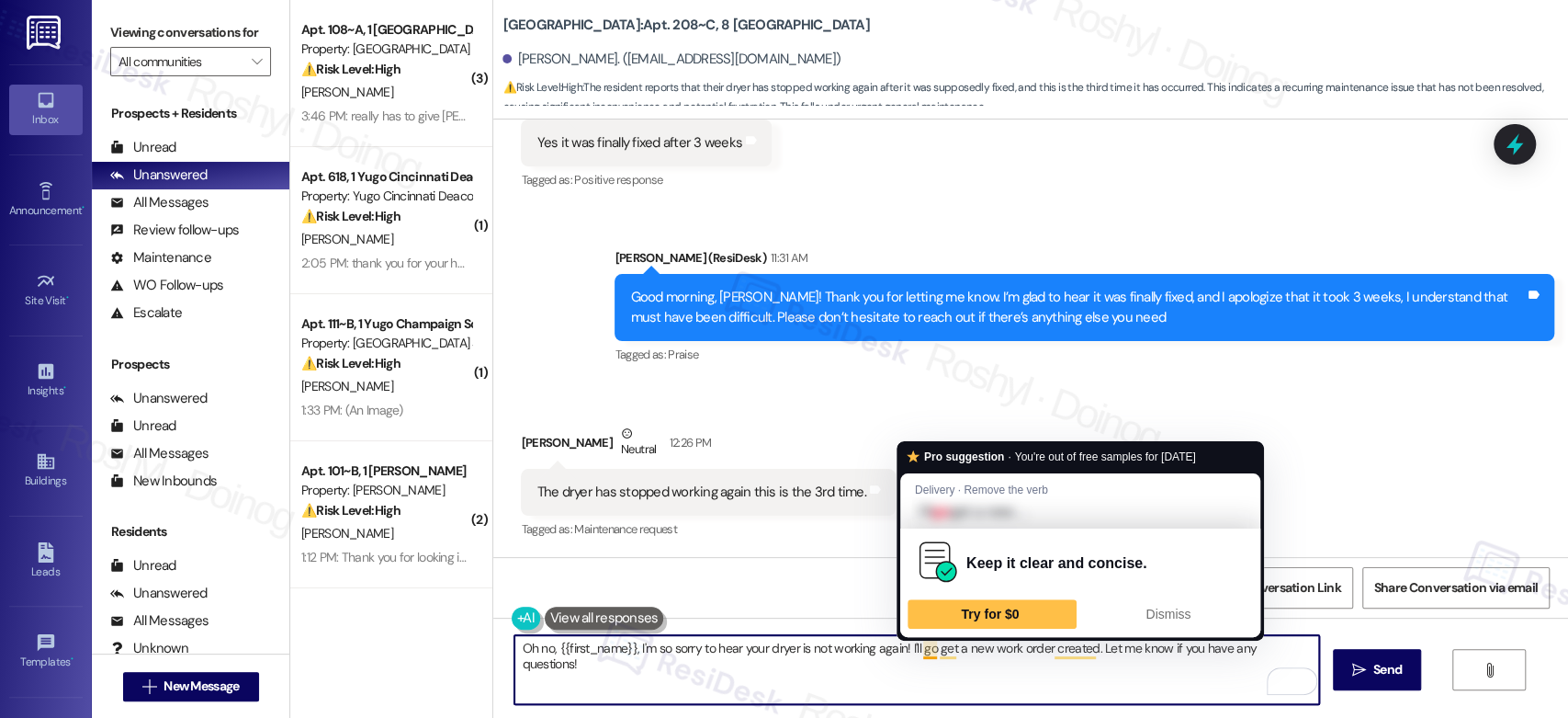
click at [1004, 663] on textarea "Oh no, {{first_name}}, I'm so sorry to hear your dryer is not working again! I'…" at bounding box center [916, 669] width 803 height 68
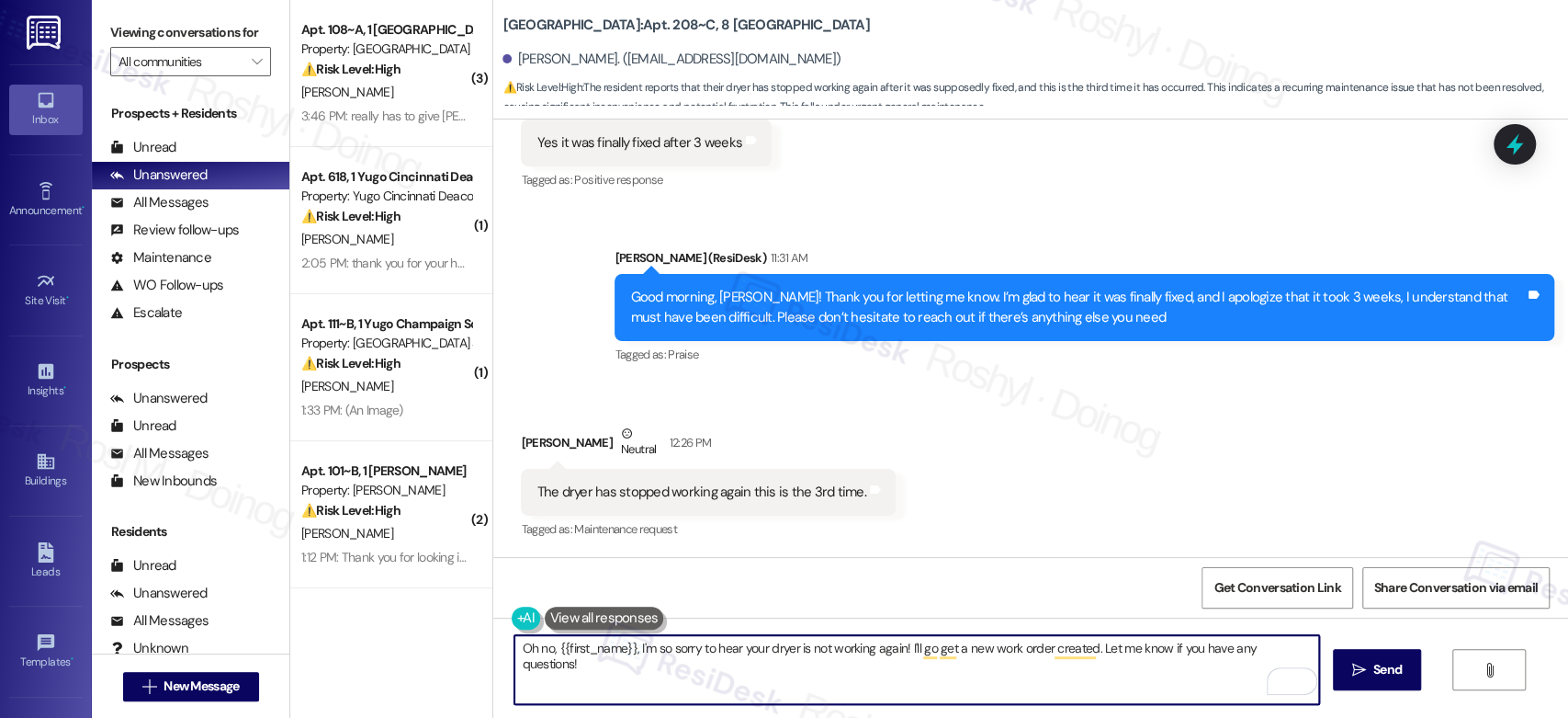
click at [1092, 650] on textarea "Oh no, {{first_name}}, I'm so sorry to hear your dryer is not working again! I'…" at bounding box center [916, 669] width 803 height 68
click at [1085, 649] on textarea "Oh no, {{first_name}}, I'm so sorry to hear your dryer is not working again! I'…" at bounding box center [916, 669] width 803 height 68
drag, startPoint x: 1088, startPoint y: 650, endPoint x: 1346, endPoint y: 661, distance: 258.2
click at [1346, 661] on div "Oh no, {{first_name}}, I'm so sorry to hear your dryer is not working again! I'…" at bounding box center [1031, 686] width 1074 height 138
paste textarea "Could you please confirm if we have permission to enter if you're not available…"
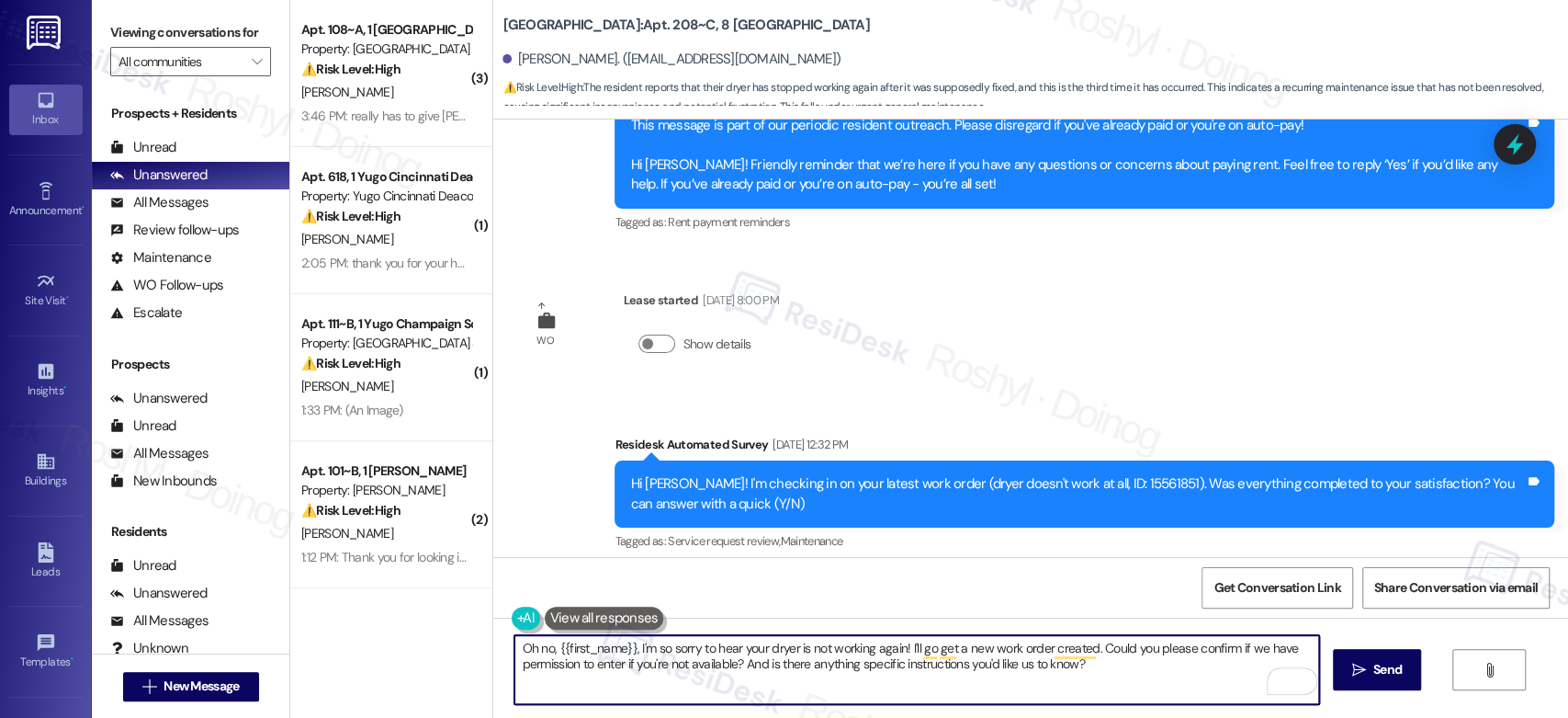
scroll to position [5091, 0]
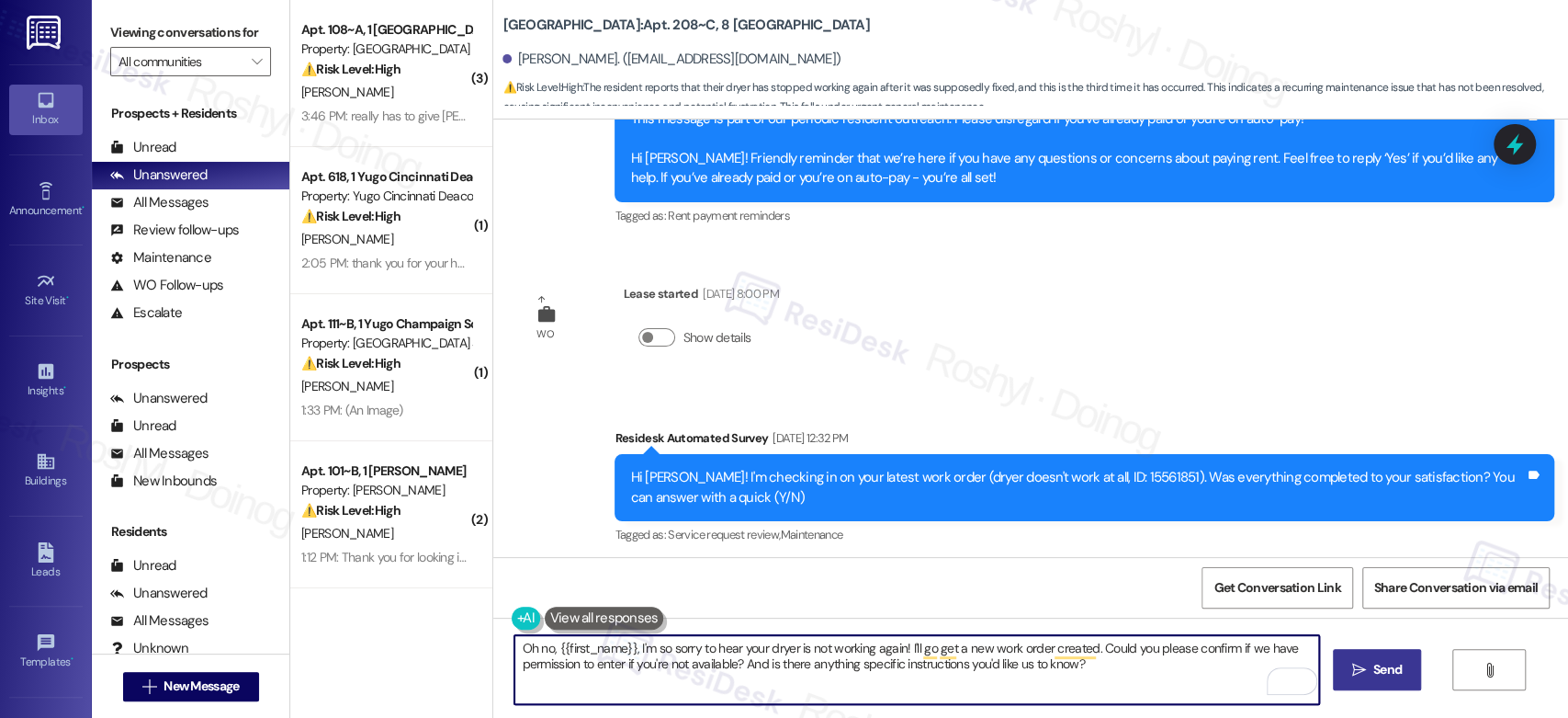
type textarea "Oh no, {{first_name}}, I'm so sorry to hear your dryer is not working again! I'…"
click at [1404, 689] on button " Send" at bounding box center [1378, 669] width 89 height 41
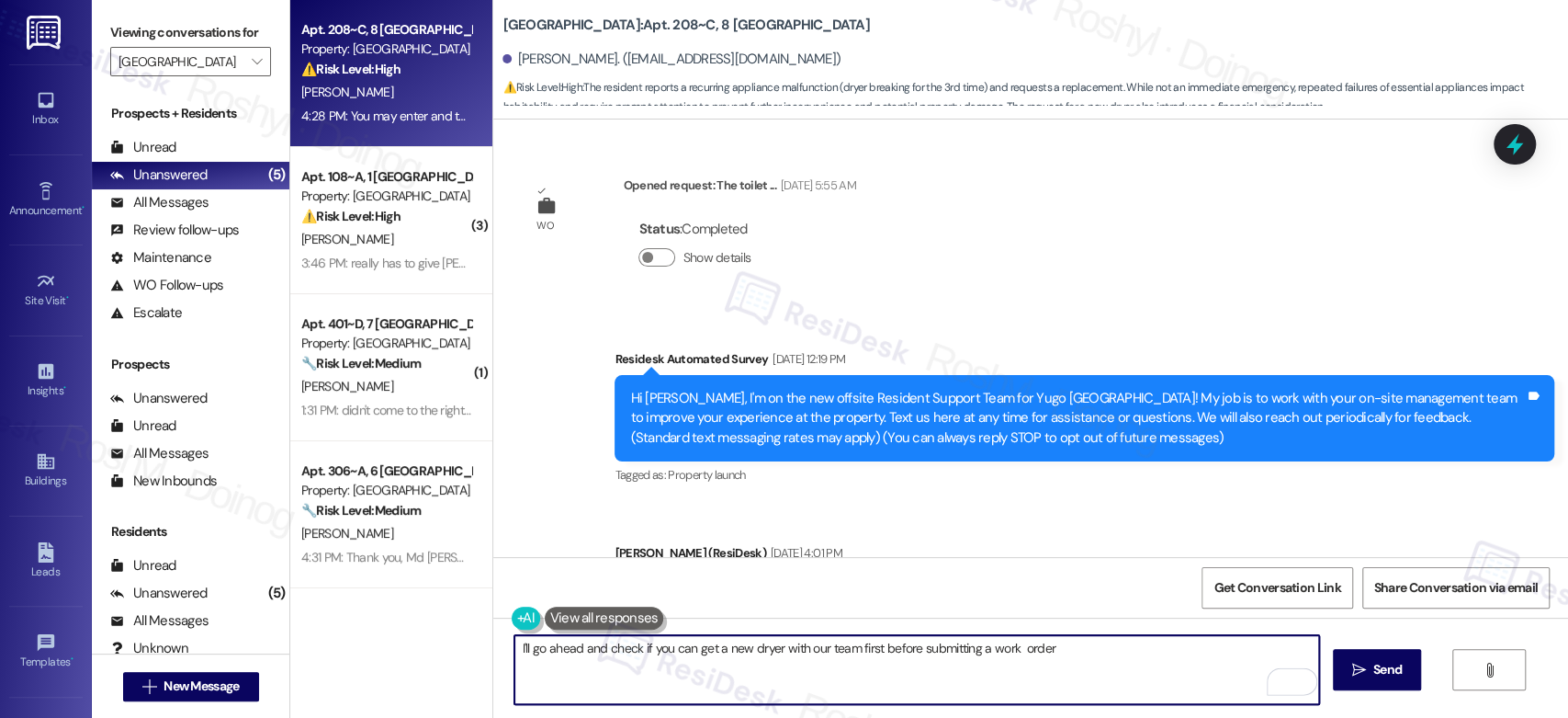
scroll to position [5962, 0]
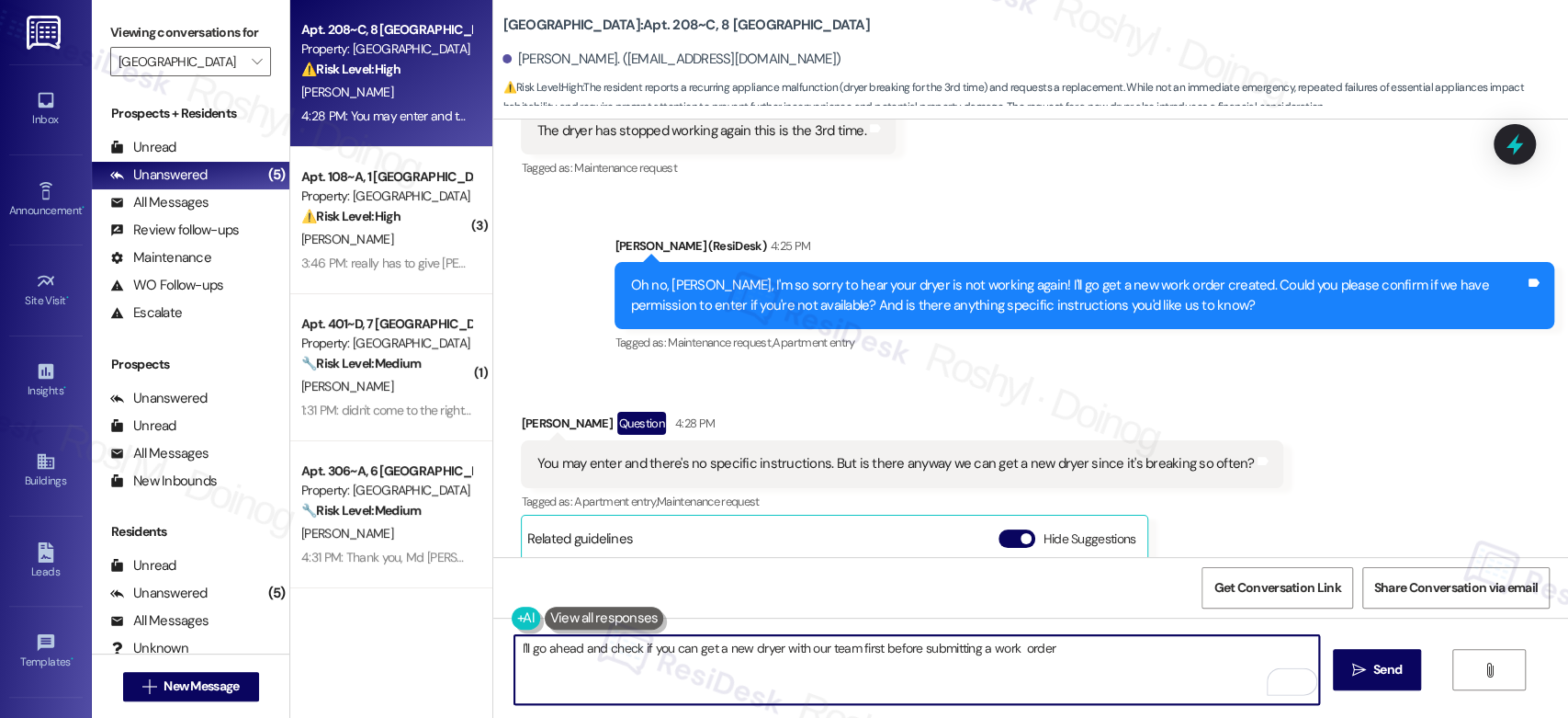
click at [919, 637] on textarea "I'll go ahead and check if you can get a new dryer with our team first before s…" at bounding box center [916, 669] width 803 height 68
paste textarea "’ll go ahead and check with our team first to see if a new dryer can be provide…"
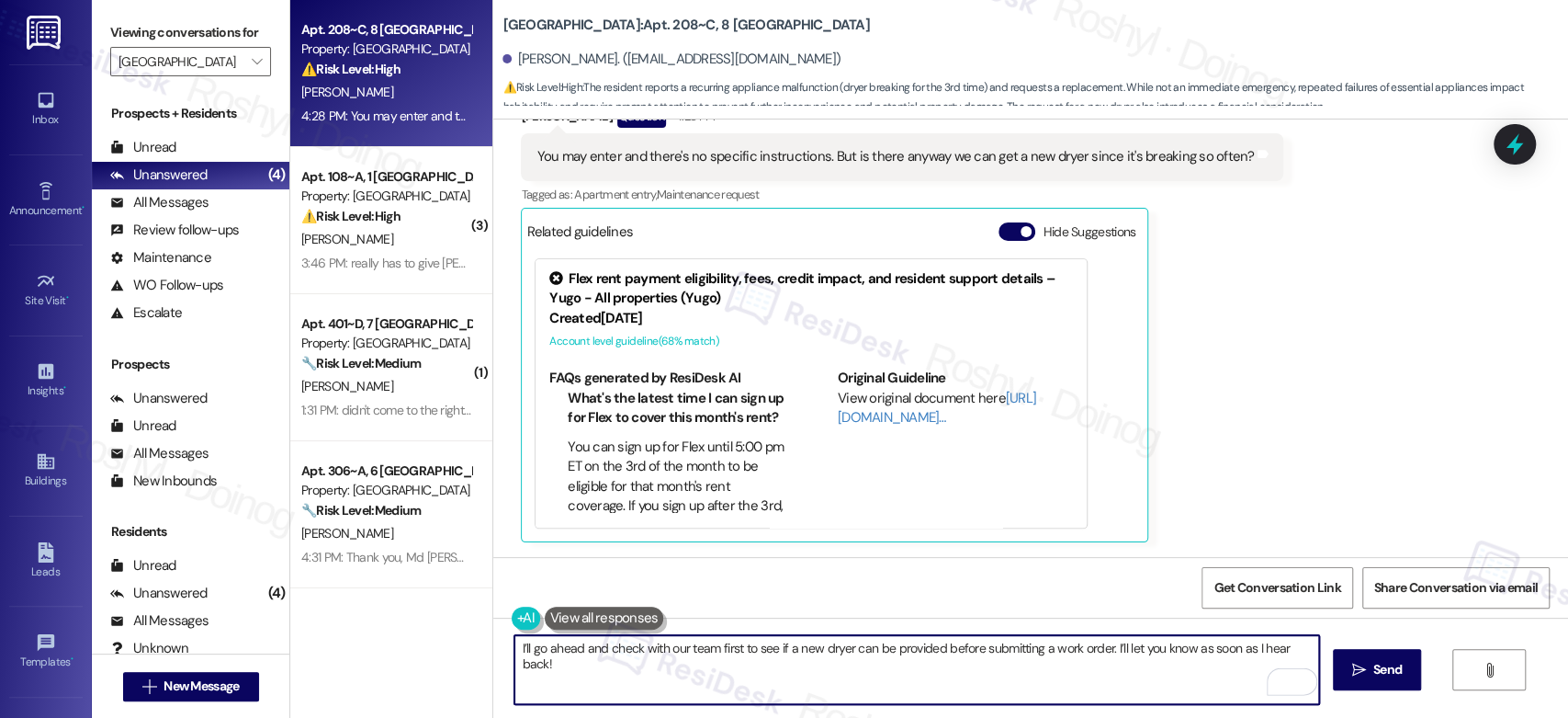
scroll to position [6270, 0]
click at [970, 646] on textarea "I’ll go ahead and check with our team first to see if a new dryer can be provid…" at bounding box center [916, 669] width 803 height 68
drag, startPoint x: 1045, startPoint y: 648, endPoint x: 1016, endPoint y: 643, distance: 29.4
click at [1016, 643] on textarea "I’ll go ahead and check with our team first to see if a new dryer can be provid…" at bounding box center [916, 669] width 803 height 68
click at [810, 649] on textarea "I’ll go ahead and check with our team first to see if a new dryer can be provid…" at bounding box center [916, 669] width 803 height 68
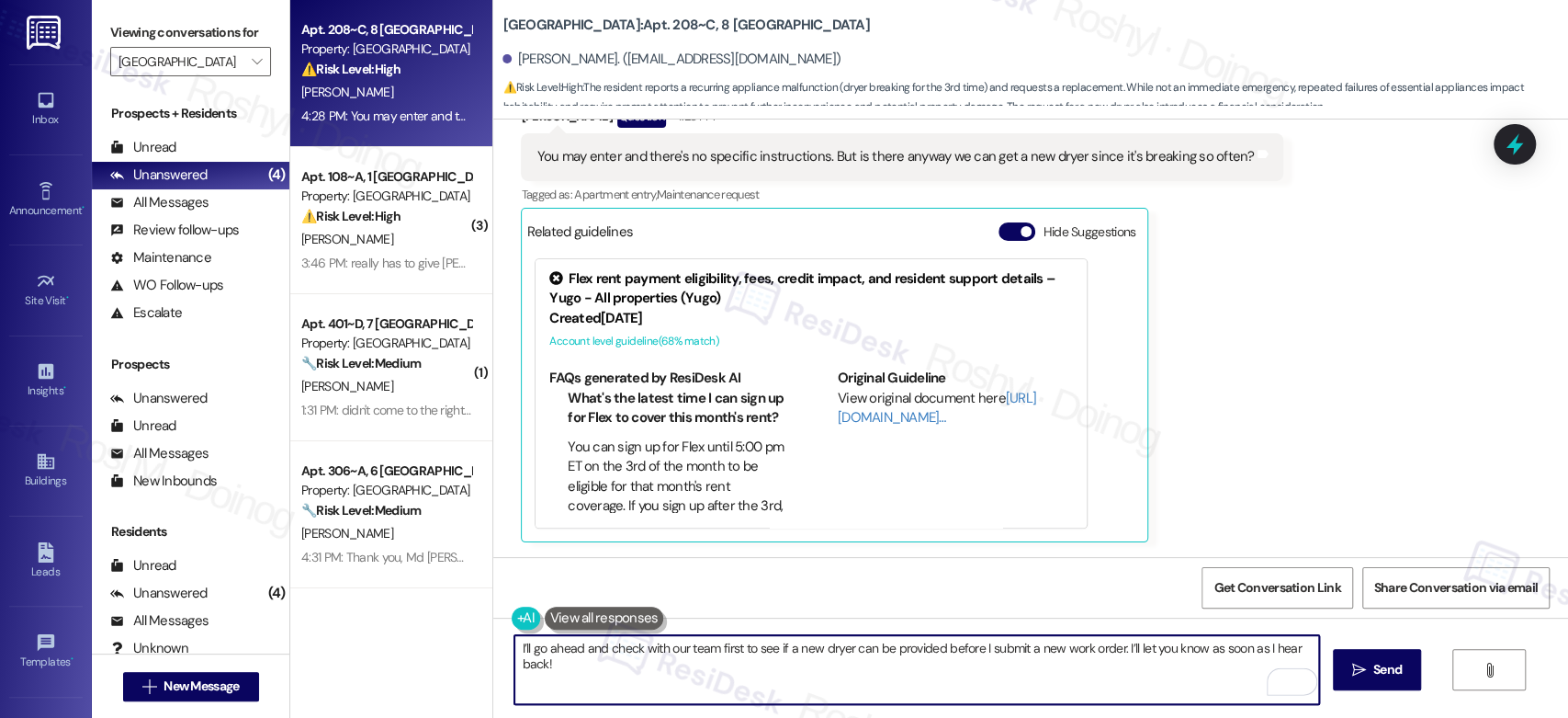
click at [982, 660] on textarea "I’ll go ahead and check with our team first to see if a new dryer can be provid…" at bounding box center [916, 669] width 803 height 68
click at [1163, 674] on textarea "I’ll go ahead and check with our team first to see if a new dryer can be provid…" at bounding box center [916, 669] width 803 height 68
type textarea "I’ll go ahead and check with our team first to see if a new dryer can be provid…"
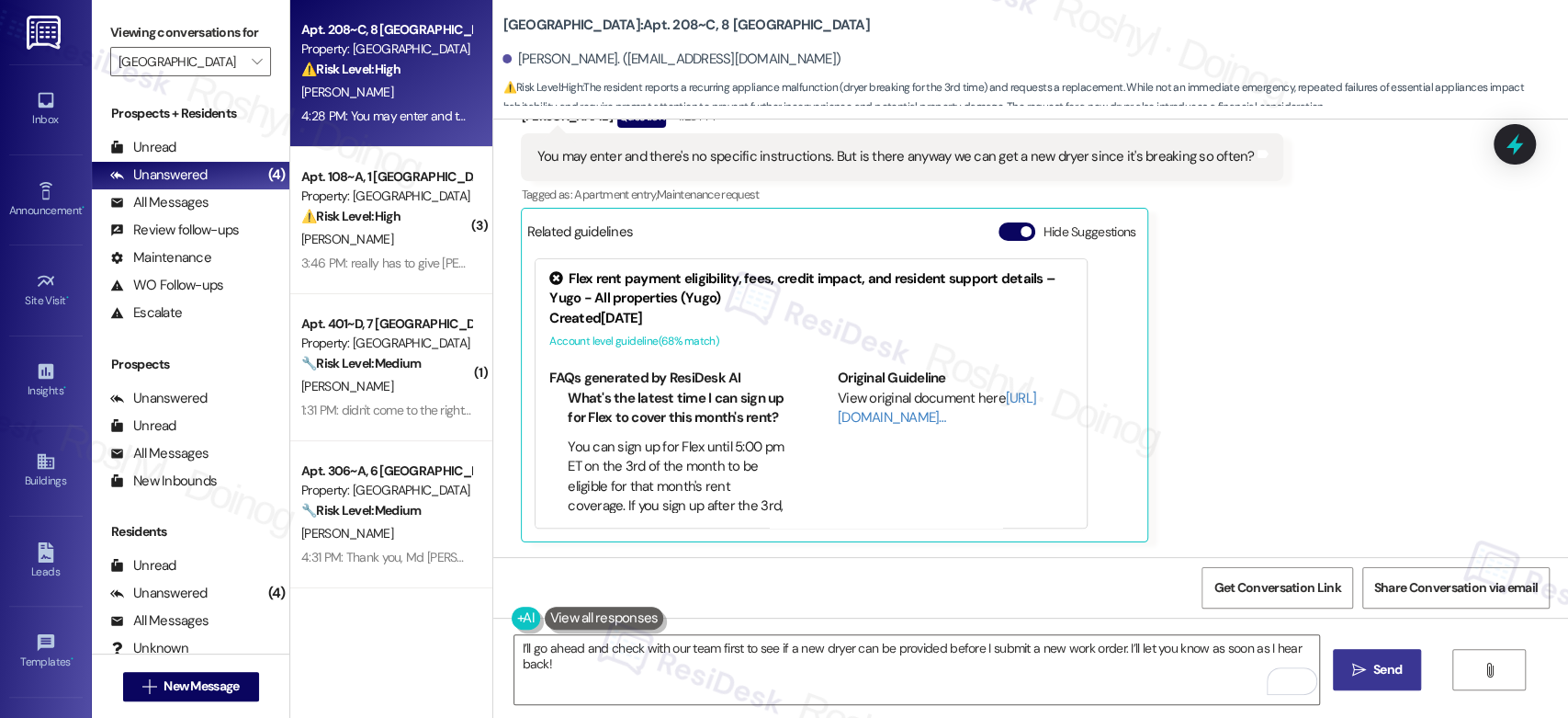
click at [1380, 682] on button " Send" at bounding box center [1378, 669] width 89 height 41
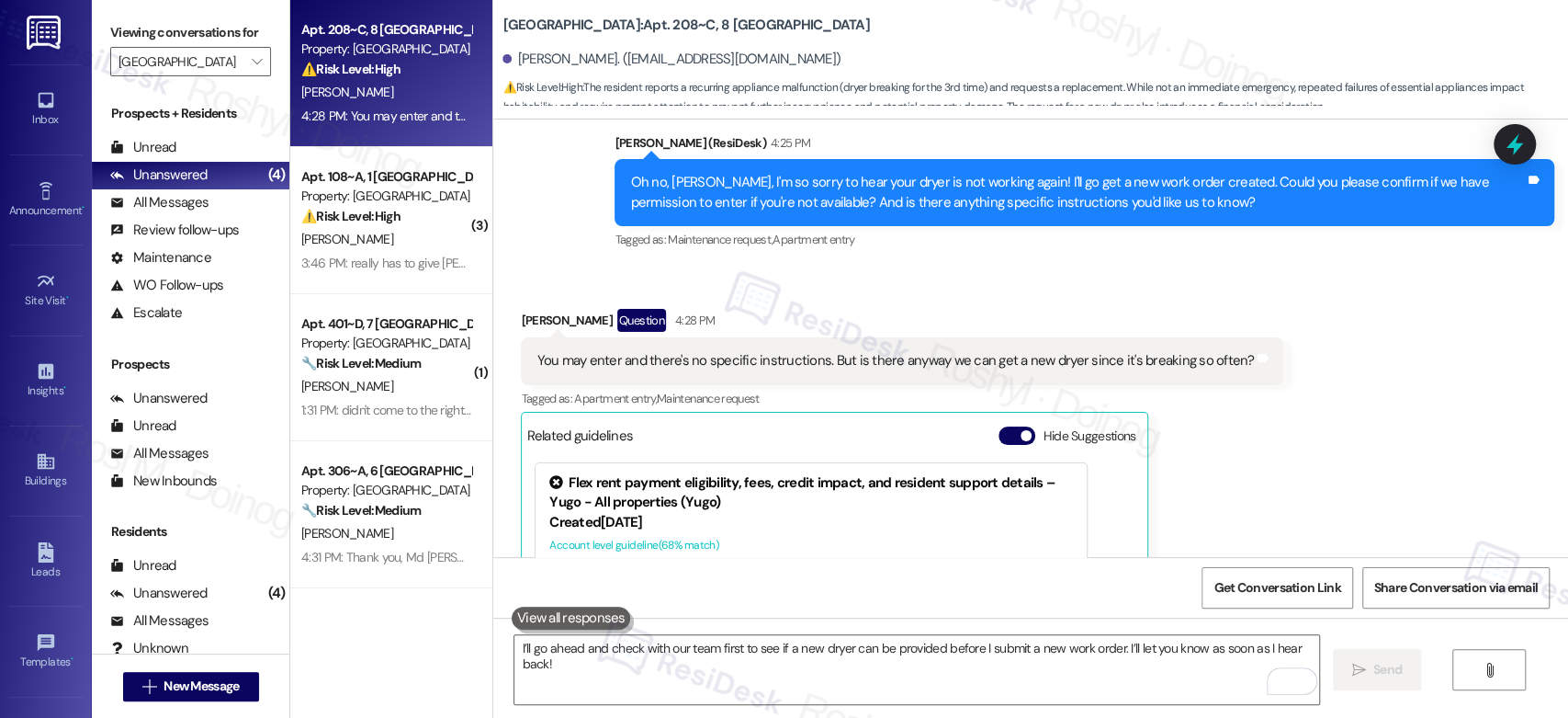
scroll to position [6269, 0]
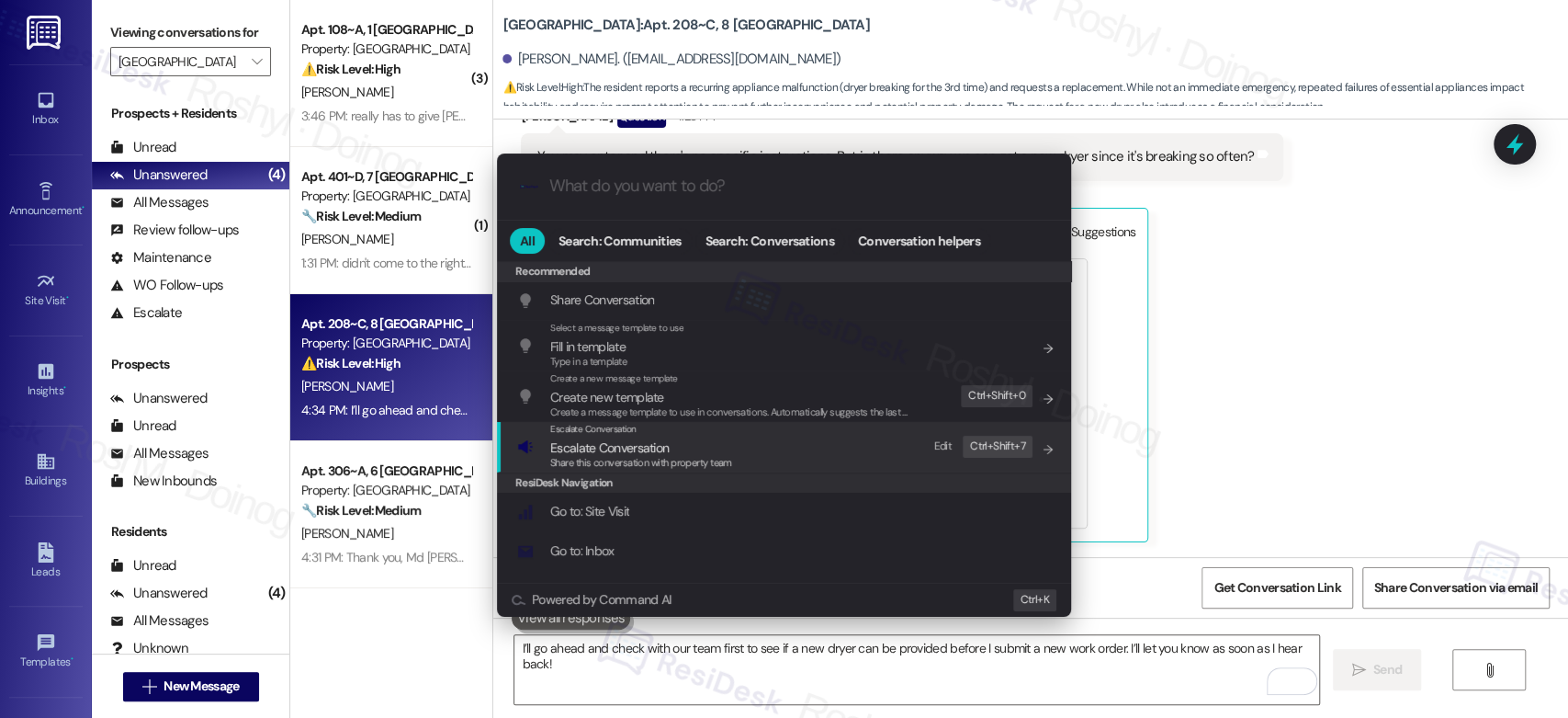
click at [855, 457] on div "Escalate Conversation Escalate Conversation Share this conversation with proper…" at bounding box center [785, 446] width 537 height 49
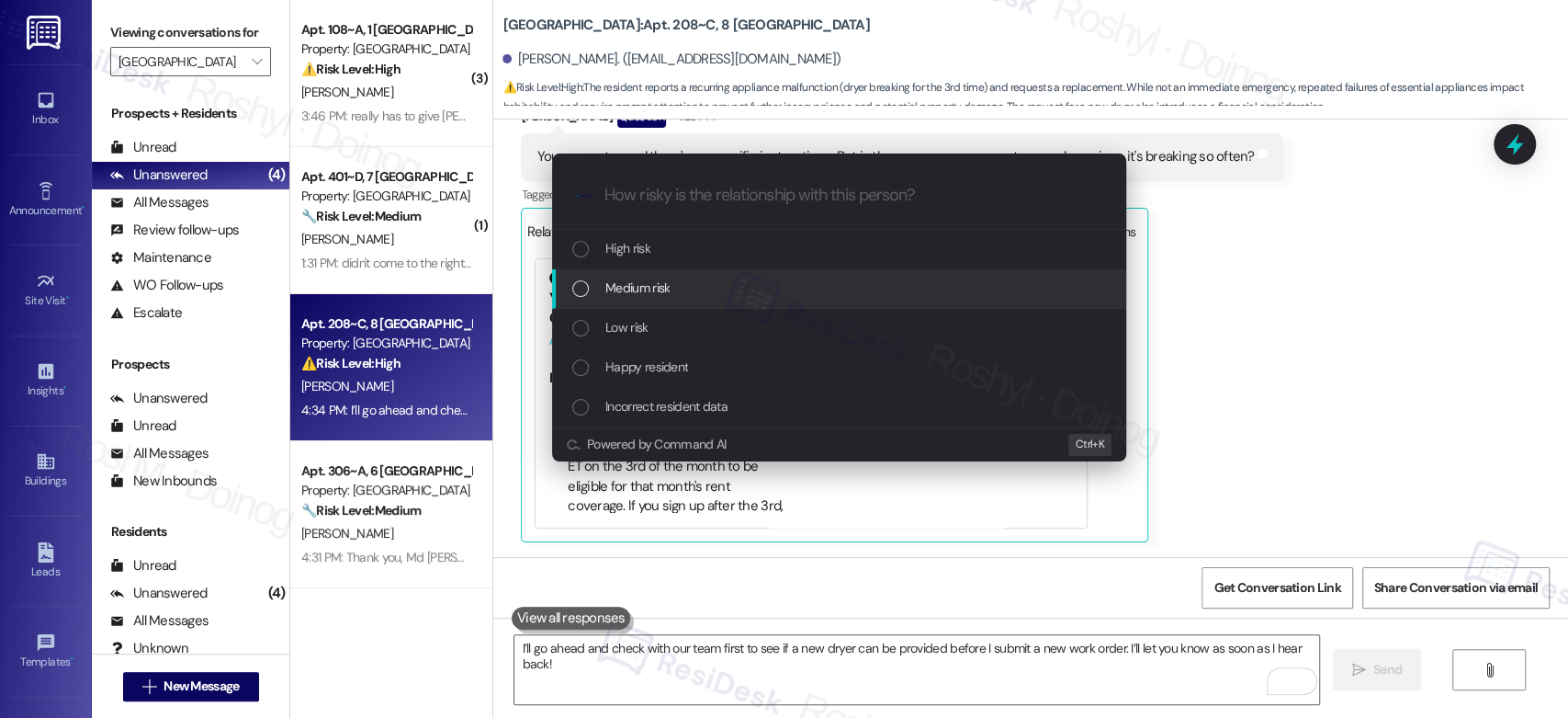
click at [809, 285] on div "Medium risk" at bounding box center [841, 287] width 537 height 20
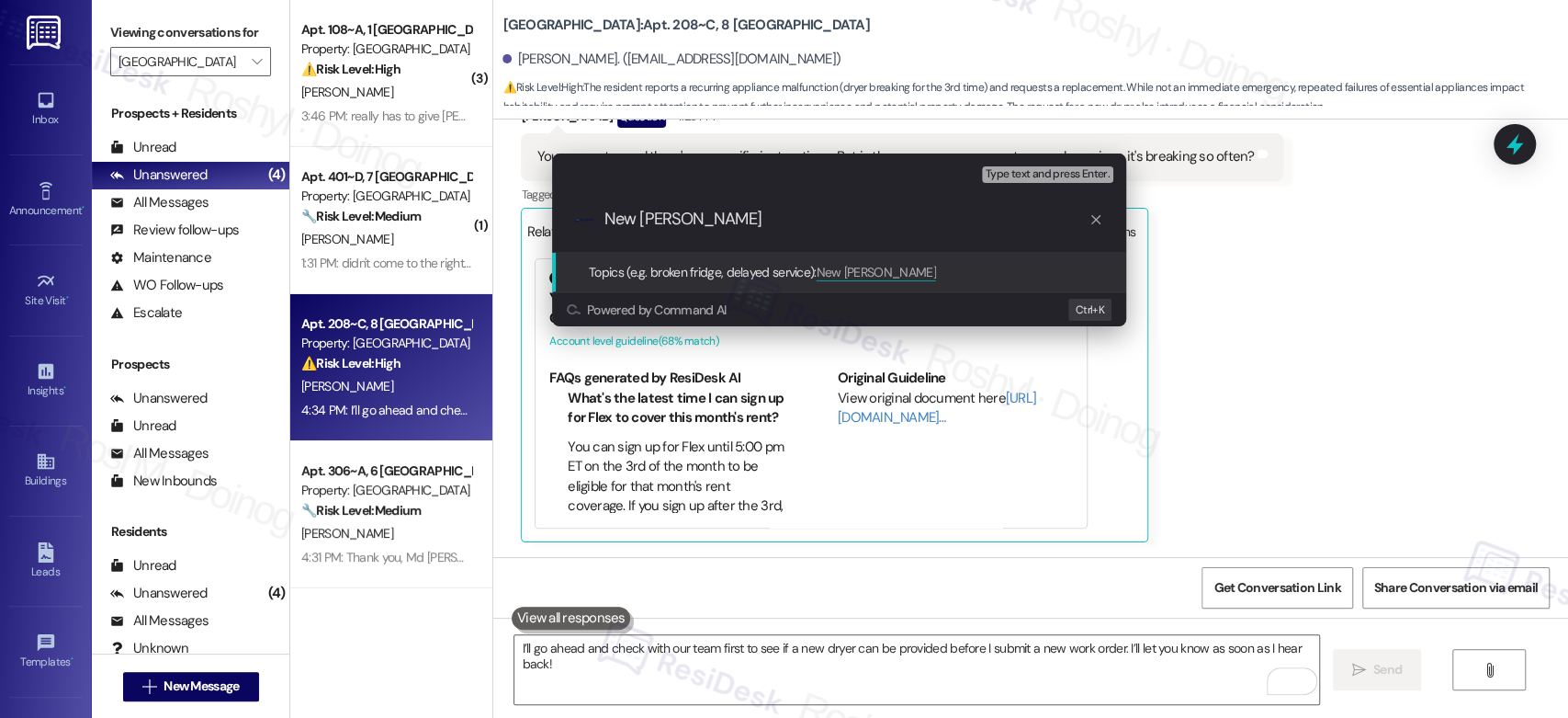
type input "New Dryer"
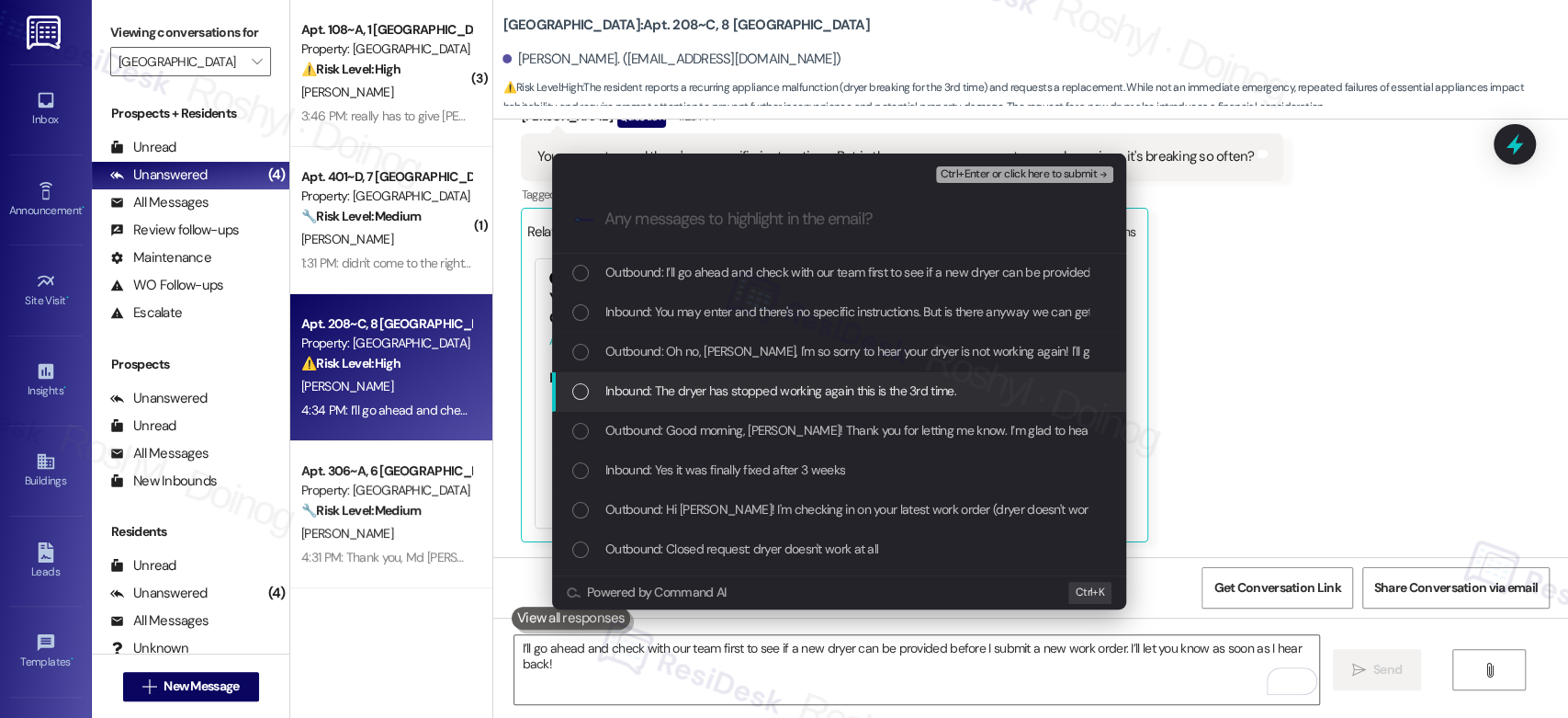
click at [833, 378] on div "Inbound: The dryer has stopped working again this is the 3rd time." at bounding box center [840, 392] width 574 height 40
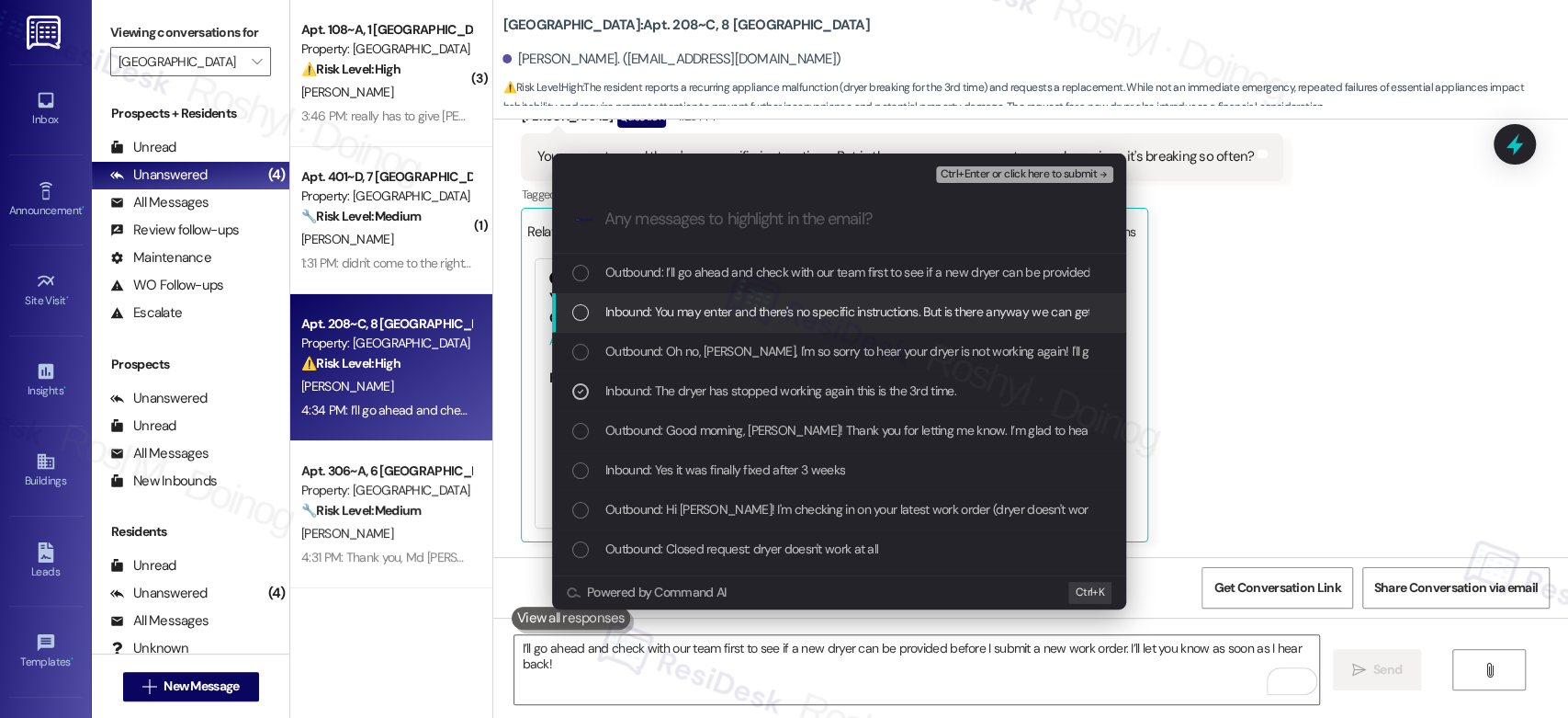
click at [845, 308] on span "Inbound: You may enter and there's no specific instructions. But is there anywa…" at bounding box center [957, 311] width 702 height 20
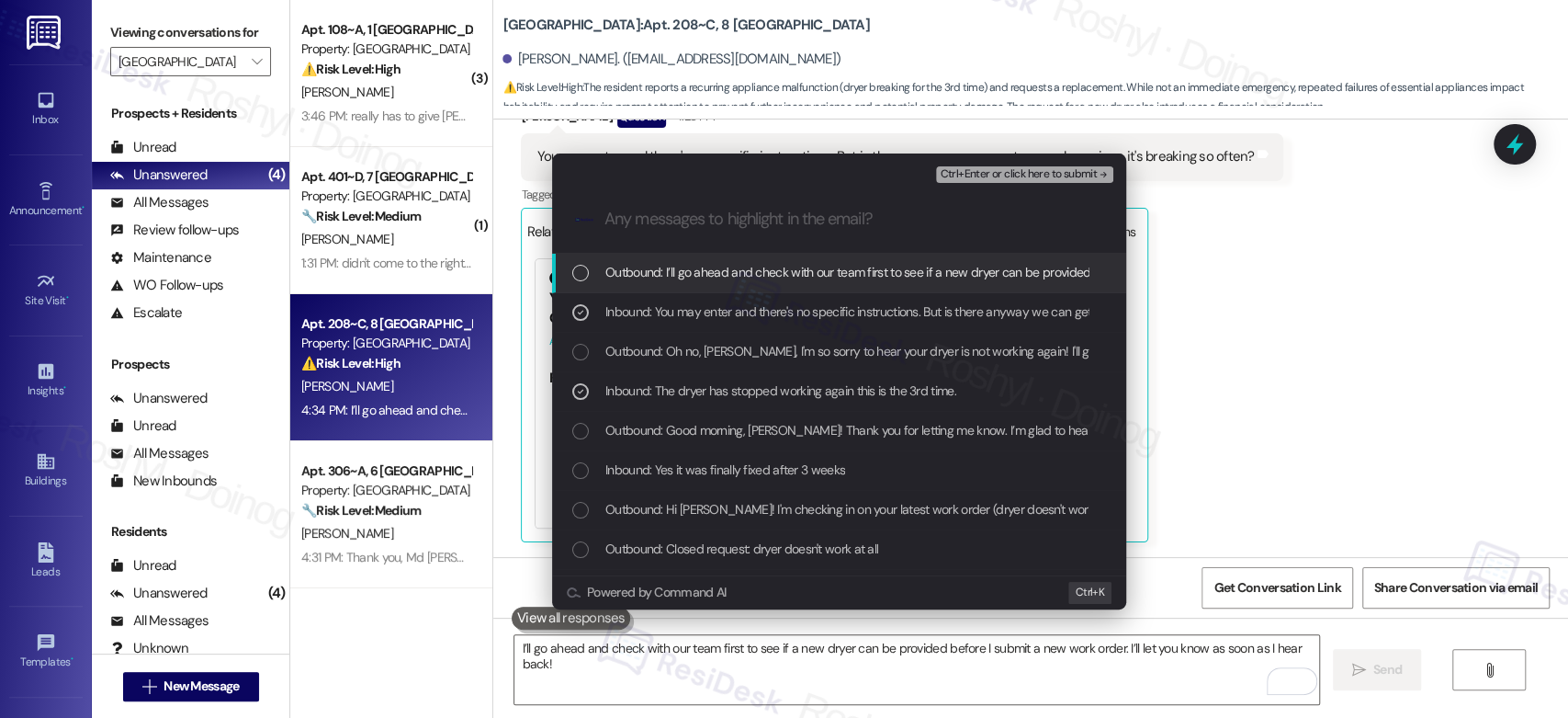
click at [1045, 160] on div "Escalate Conversation Medium risk New Dryer Inbound: The dryer has stopped work…" at bounding box center [840, 169] width 574 height 33
click at [1037, 168] on span "Ctrl+Enter or click here to submit" at bounding box center [1017, 175] width 157 height 13
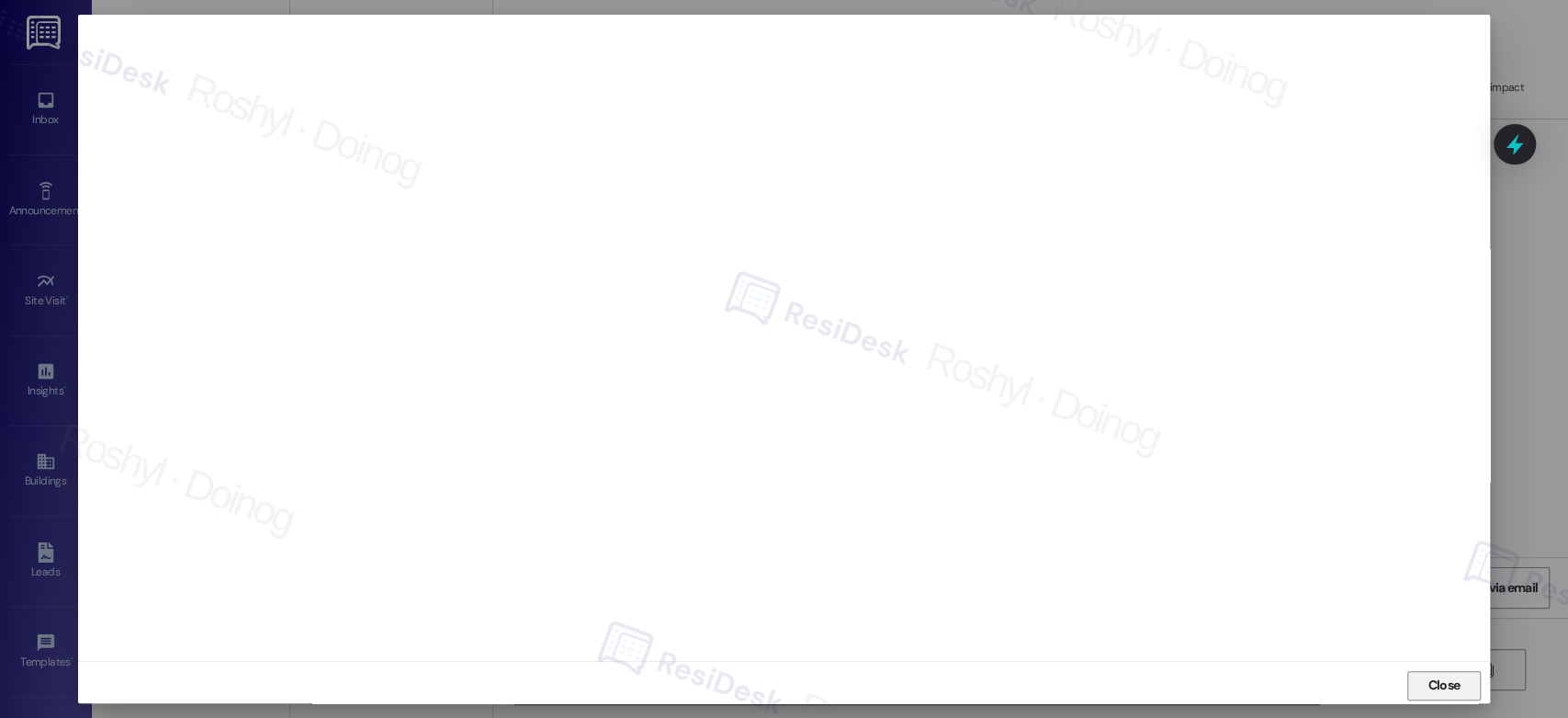
click at [1448, 682] on span "Close" at bounding box center [1443, 685] width 32 height 19
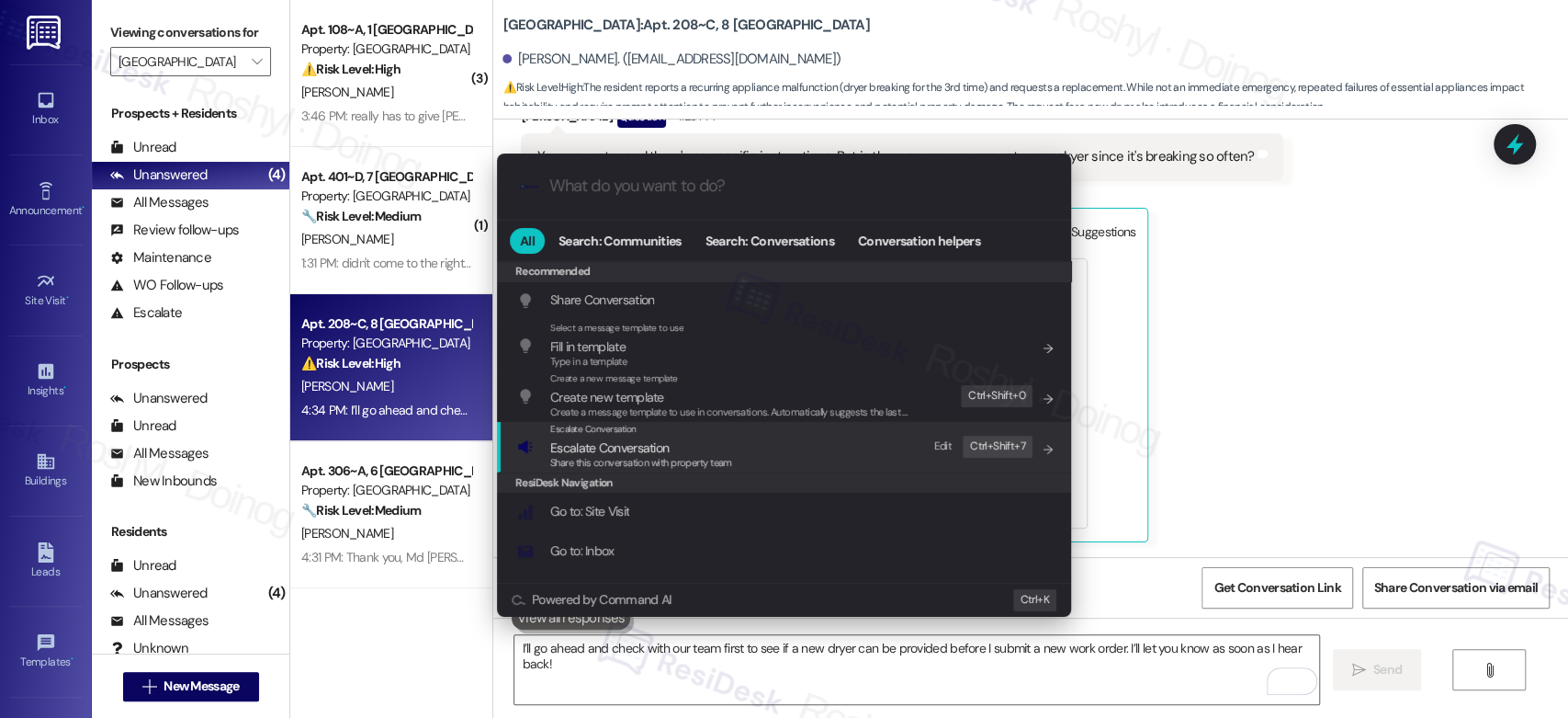
click at [882, 456] on div "Escalate Conversation Escalate Conversation Share this conversation with proper…" at bounding box center [785, 446] width 537 height 49
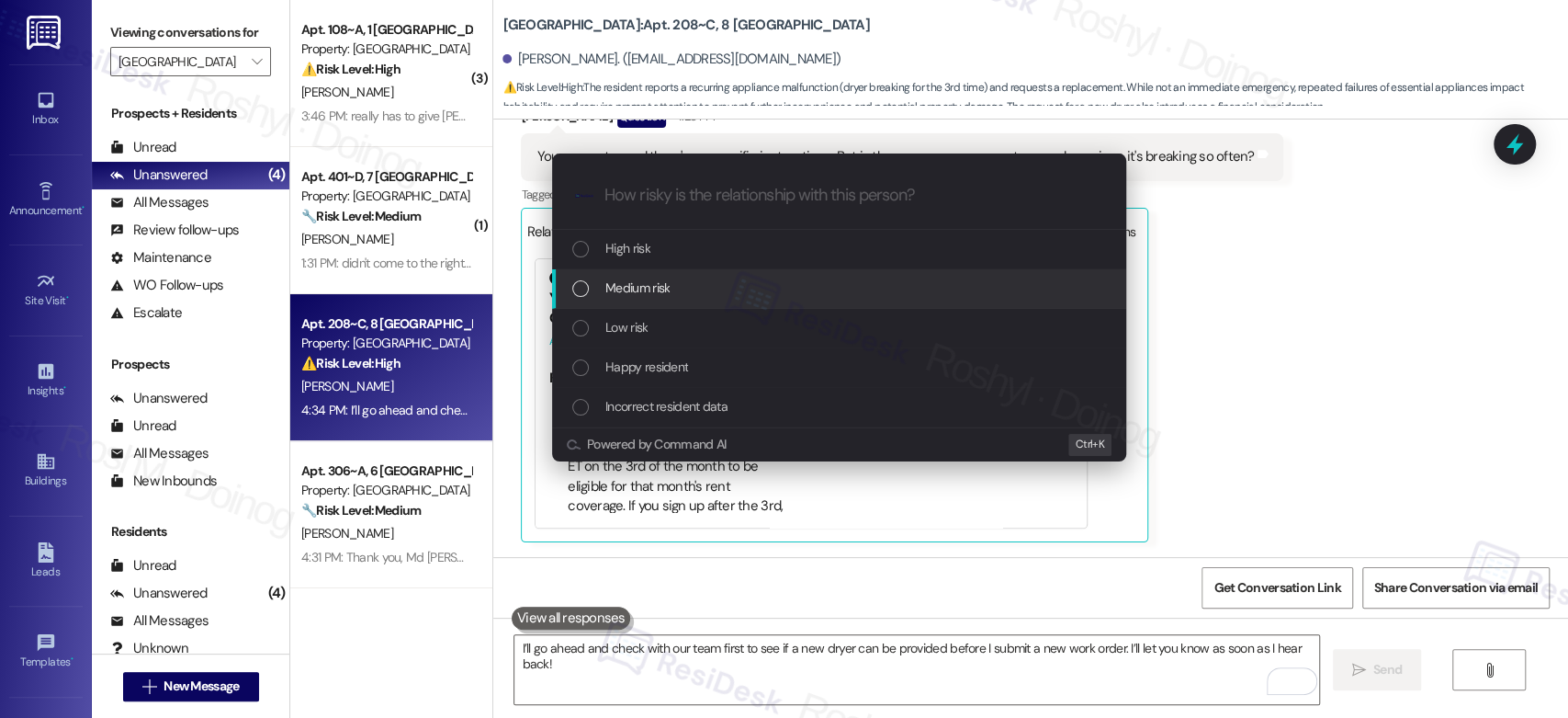
click at [738, 285] on div "Medium risk" at bounding box center [841, 287] width 537 height 20
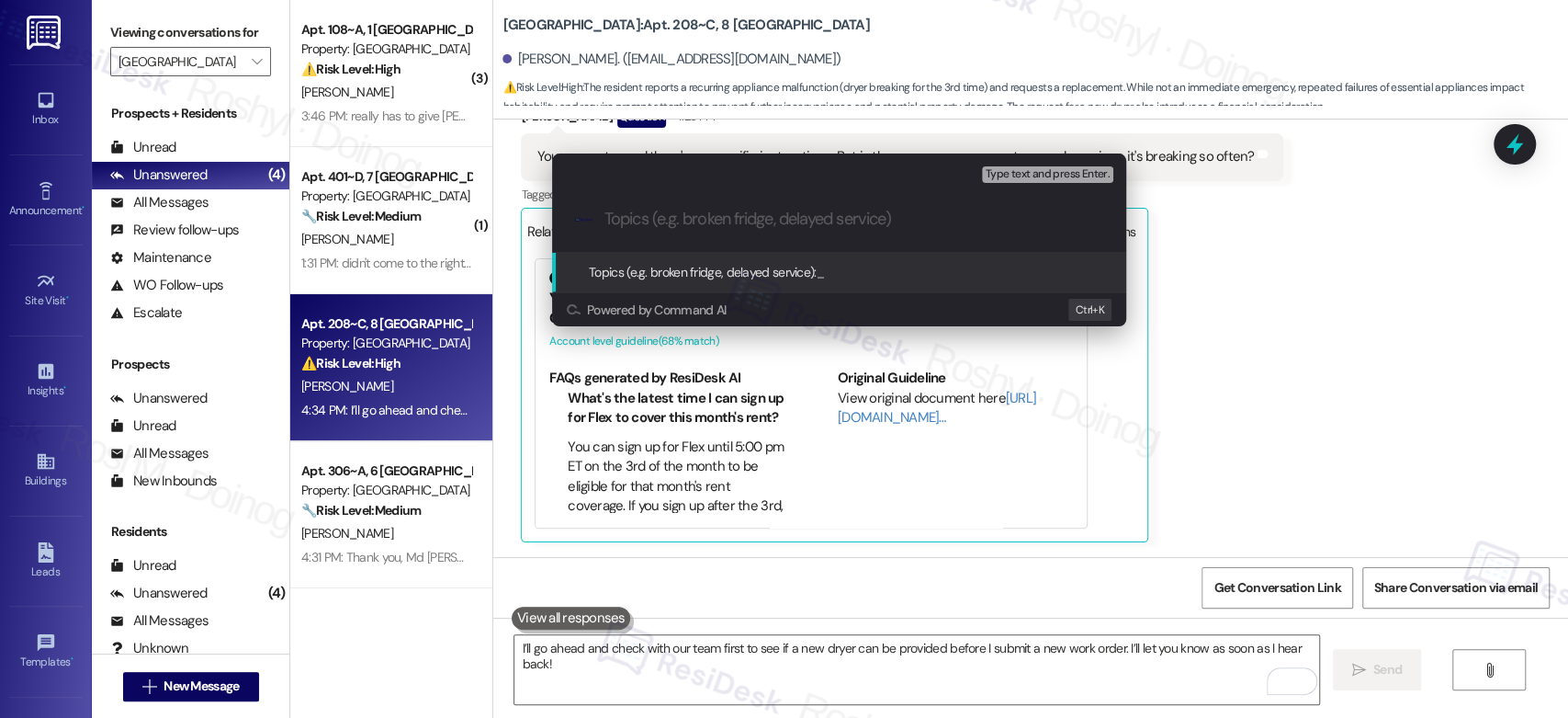
paste input "I’ll go ahead and check with our team first to see if a new dryer can be provid…"
type input "I’ll go ahead and check with our team first to see if a new dryer can be provid…"
type input "New Dryer Inquiry"
click at [1028, 182] on button "Type text and press Enter." at bounding box center [1048, 174] width 131 height 16
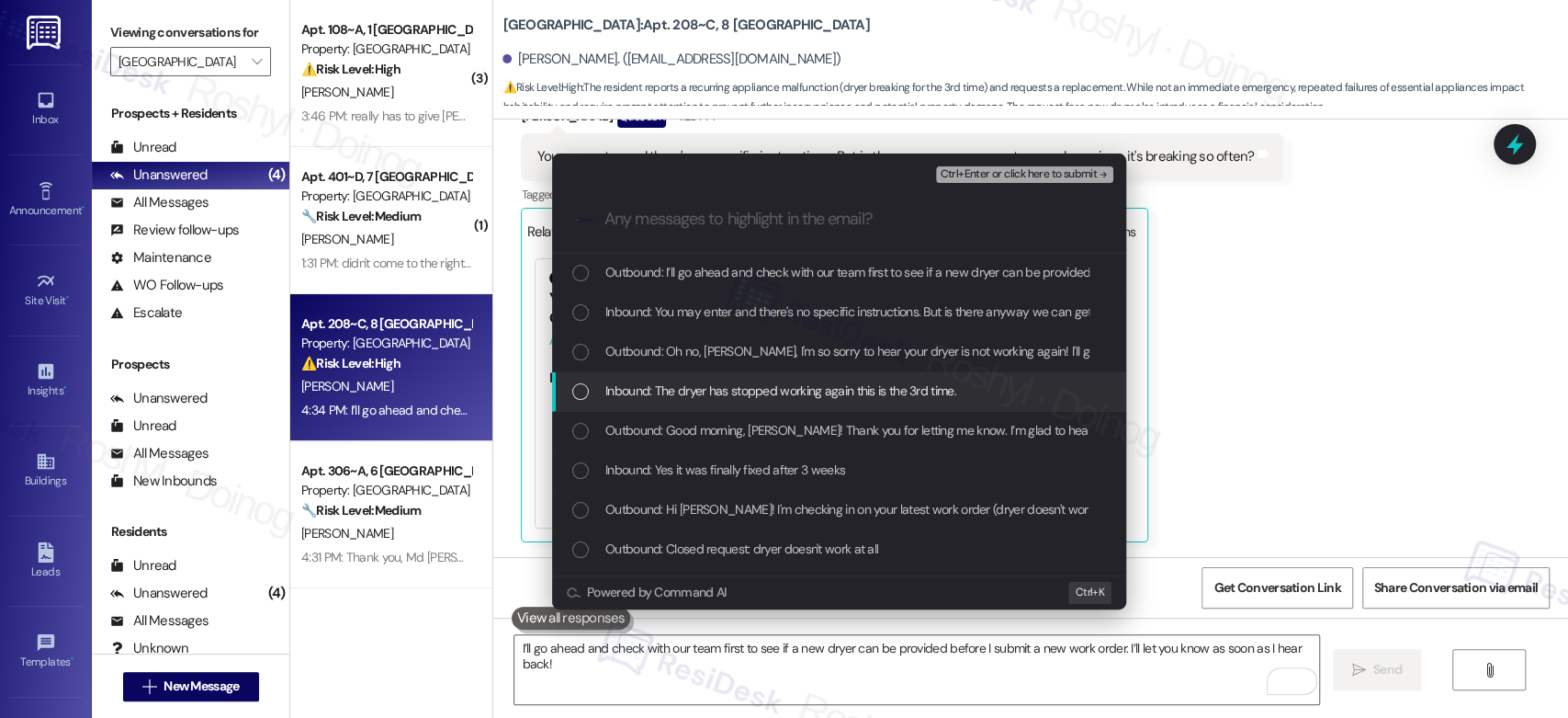
click at [763, 394] on span "Inbound: The dryer has stopped working again this is the 3rd time." at bounding box center [781, 390] width 351 height 20
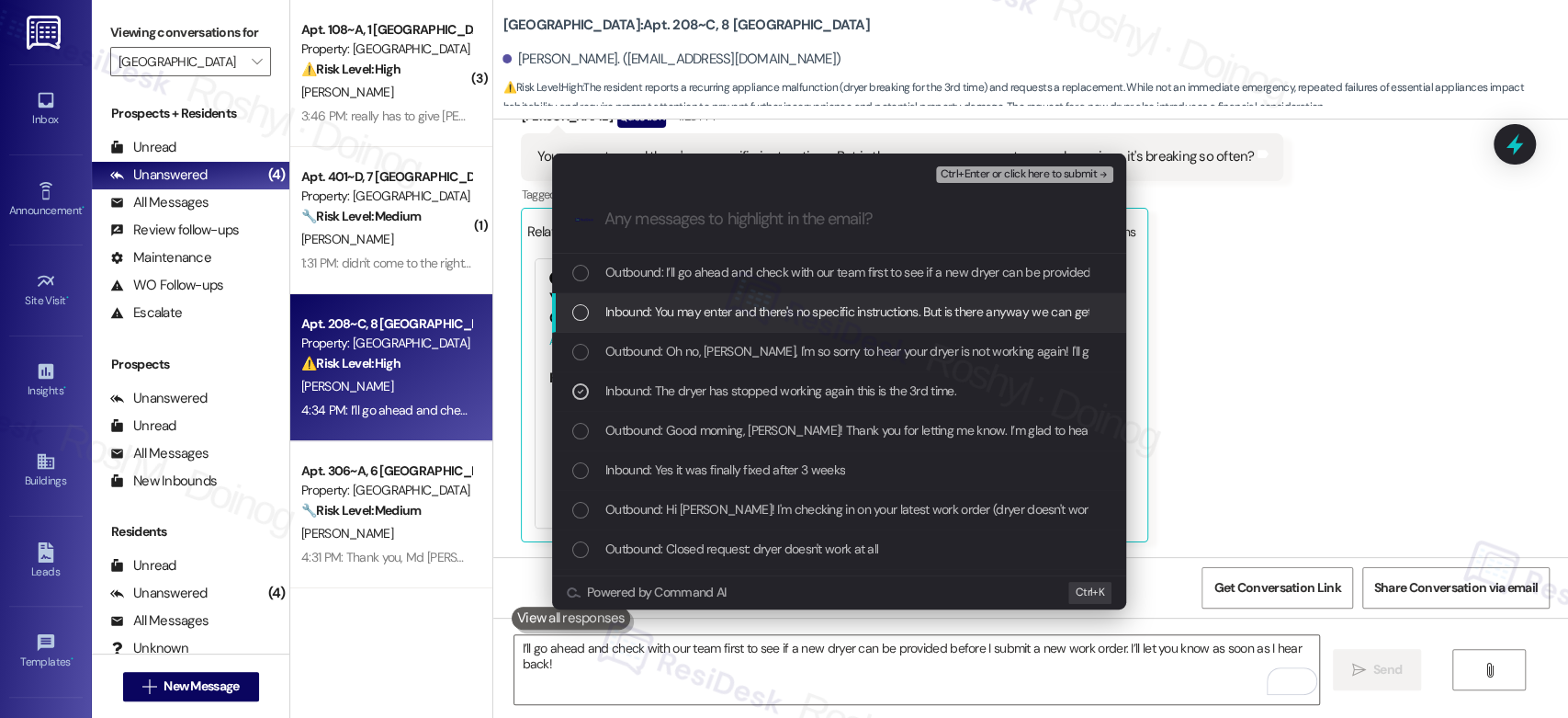
click at [788, 312] on span "Inbound: You may enter and there's no specific instructions. But is there anywa…" at bounding box center [957, 311] width 702 height 20
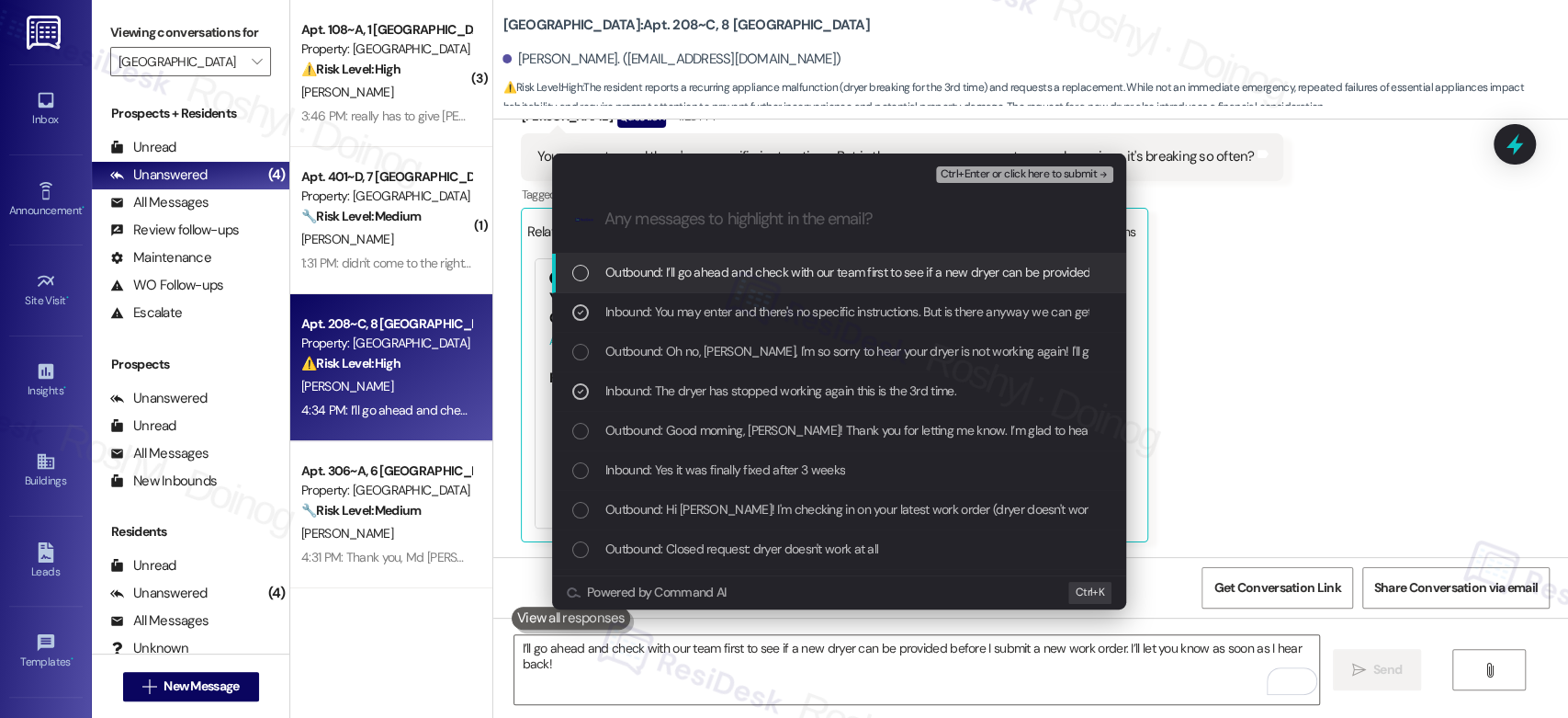
click at [1070, 176] on span "Ctrl+Enter or click here to submit" at bounding box center [1017, 175] width 157 height 13
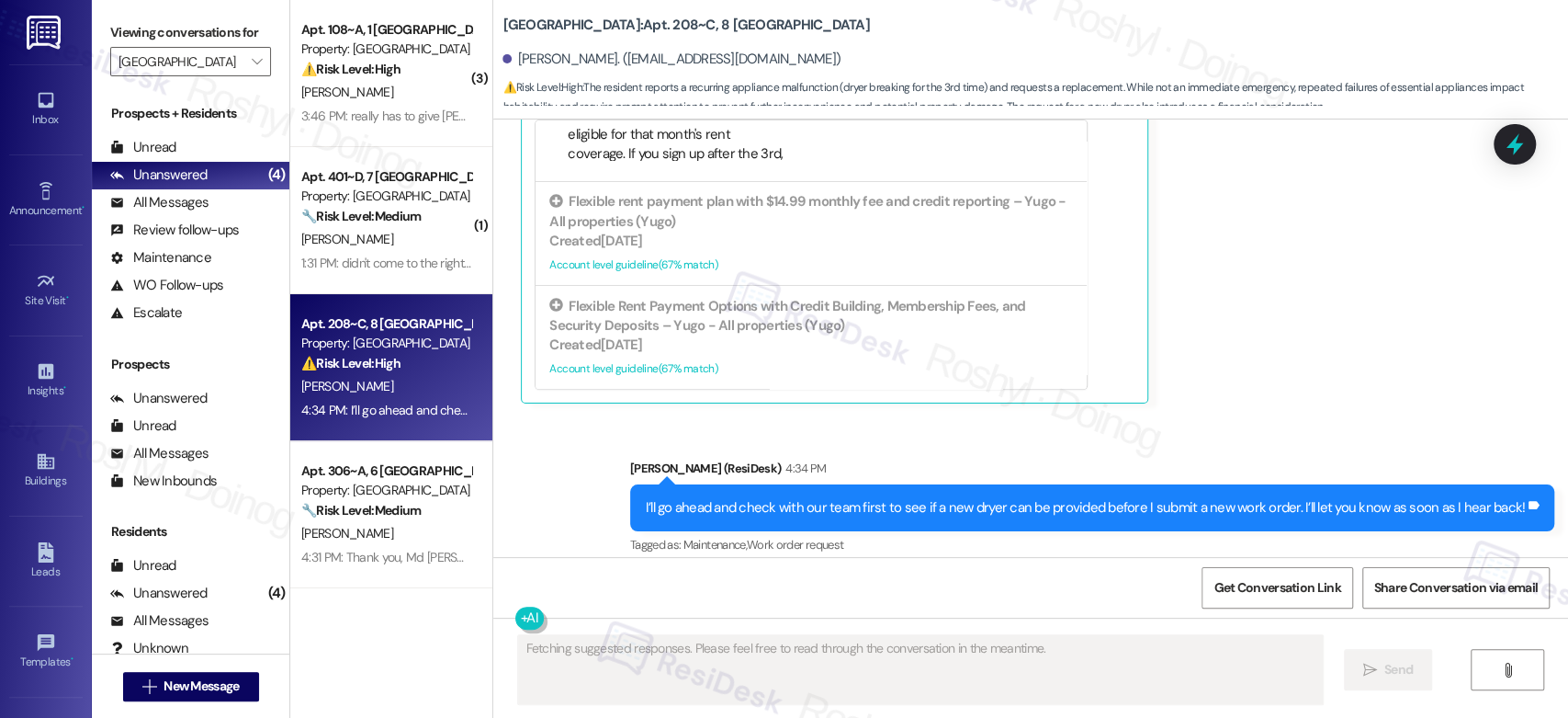
scroll to position [6424, 0]
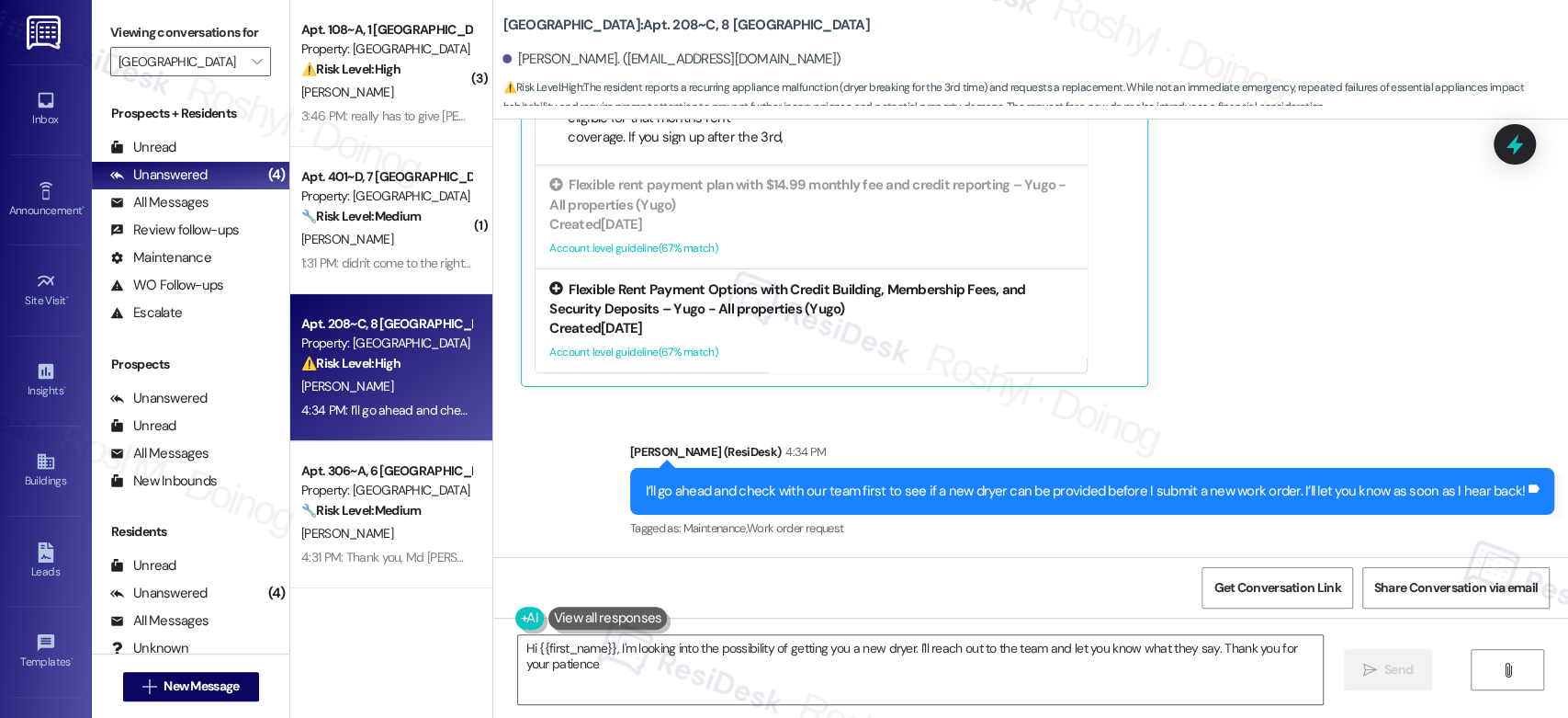
type textarea "Hi {{first_name}}, I'm looking into the possibility of getting you a new dryer.…"
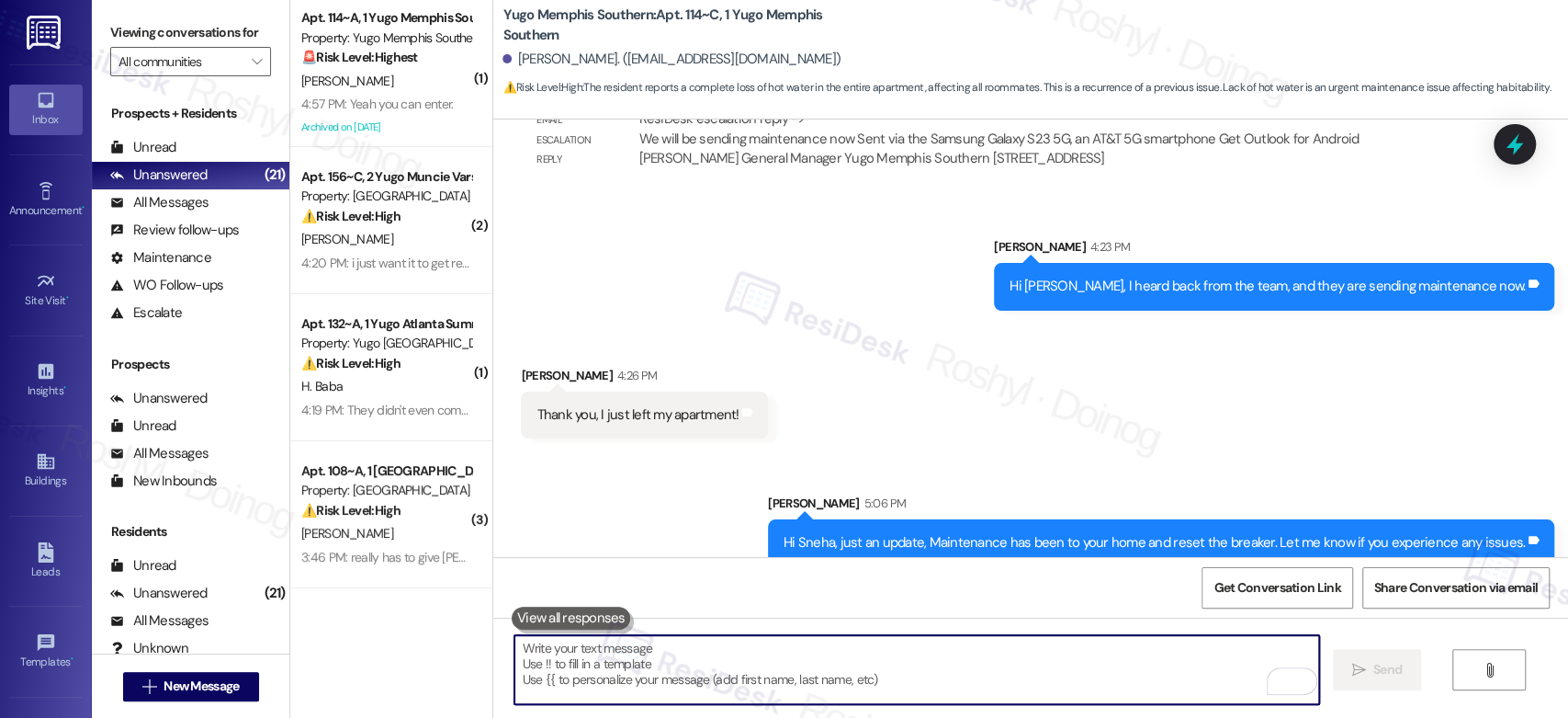
scroll to position [4927, 0]
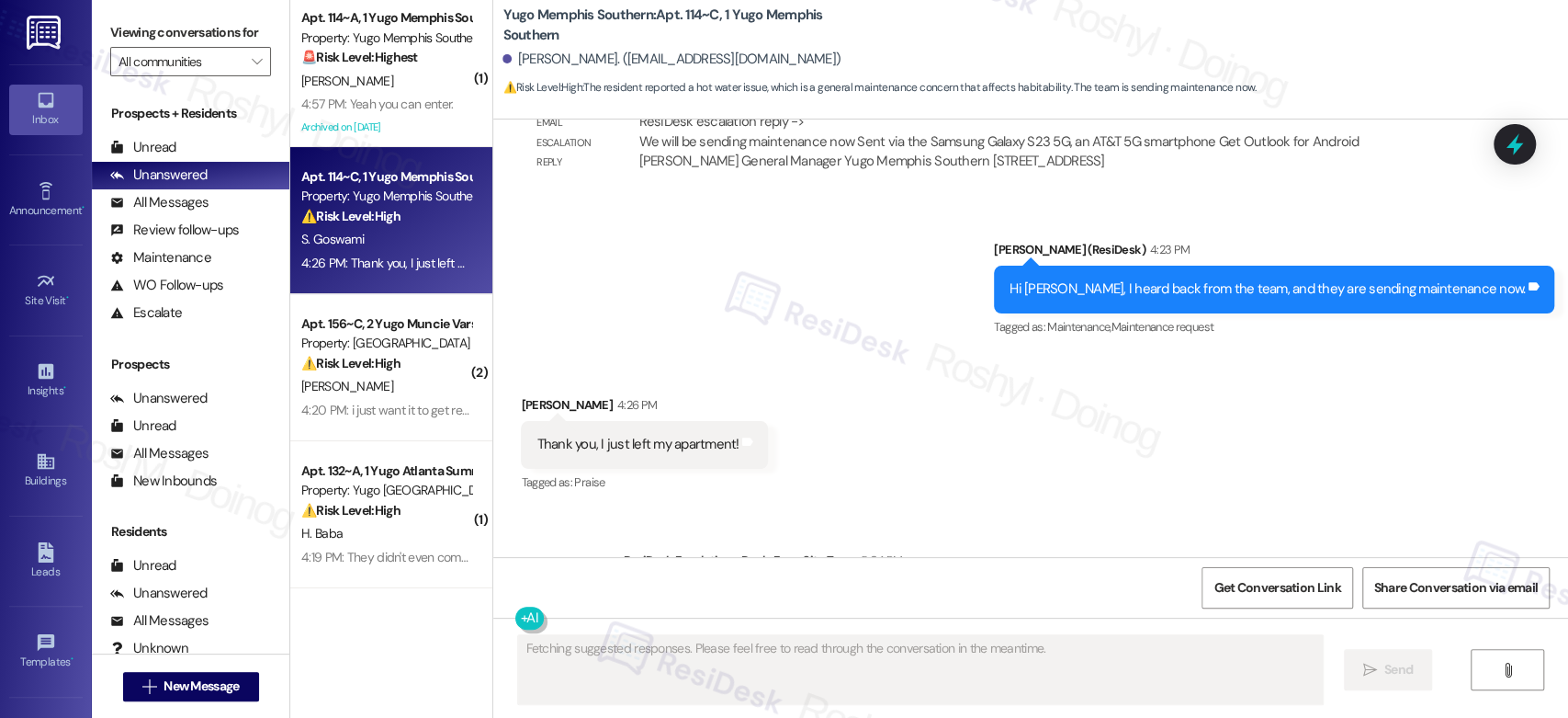
scroll to position [5020, 0]
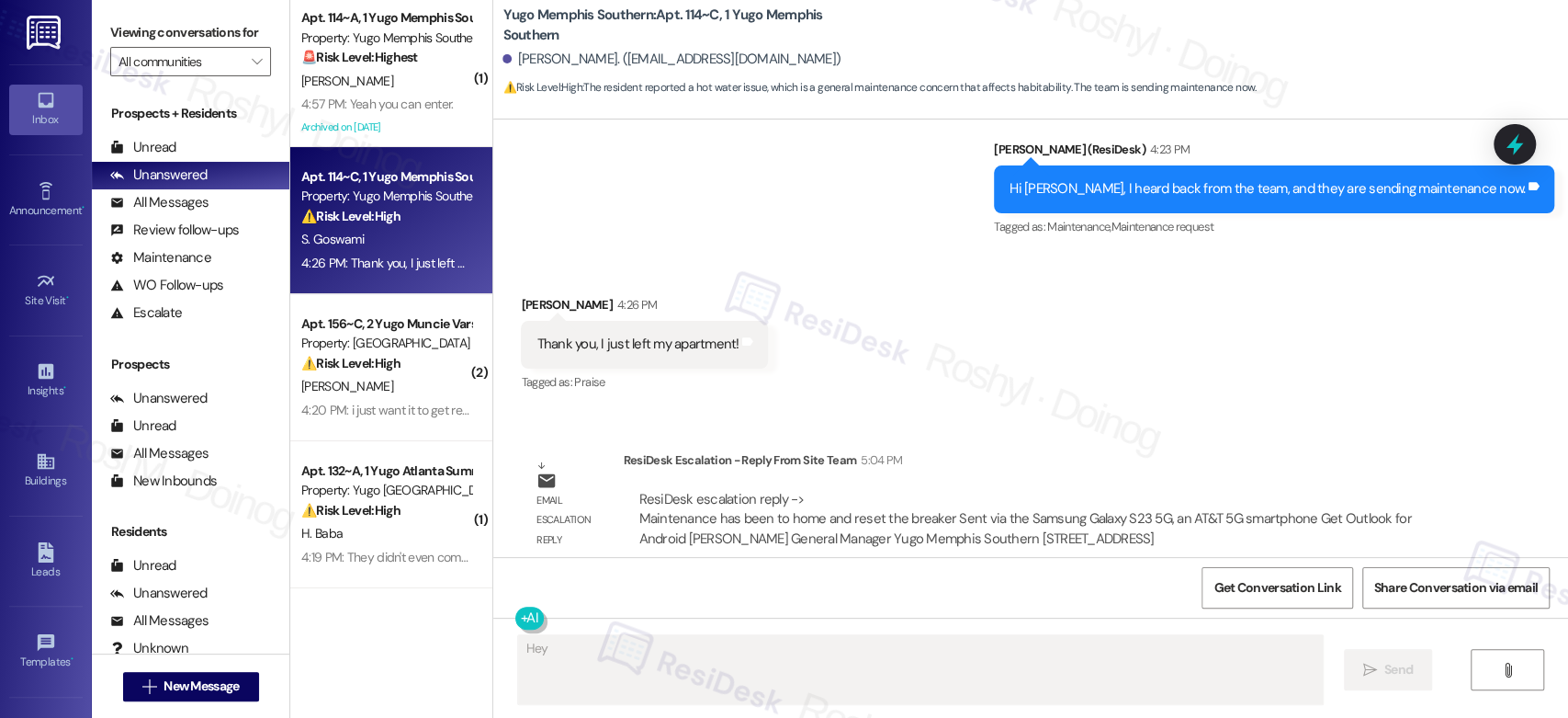
click at [592, 652] on textarea "Fetching suggested responses. Please feel free to read through the conversation…" at bounding box center [920, 669] width 803 height 68
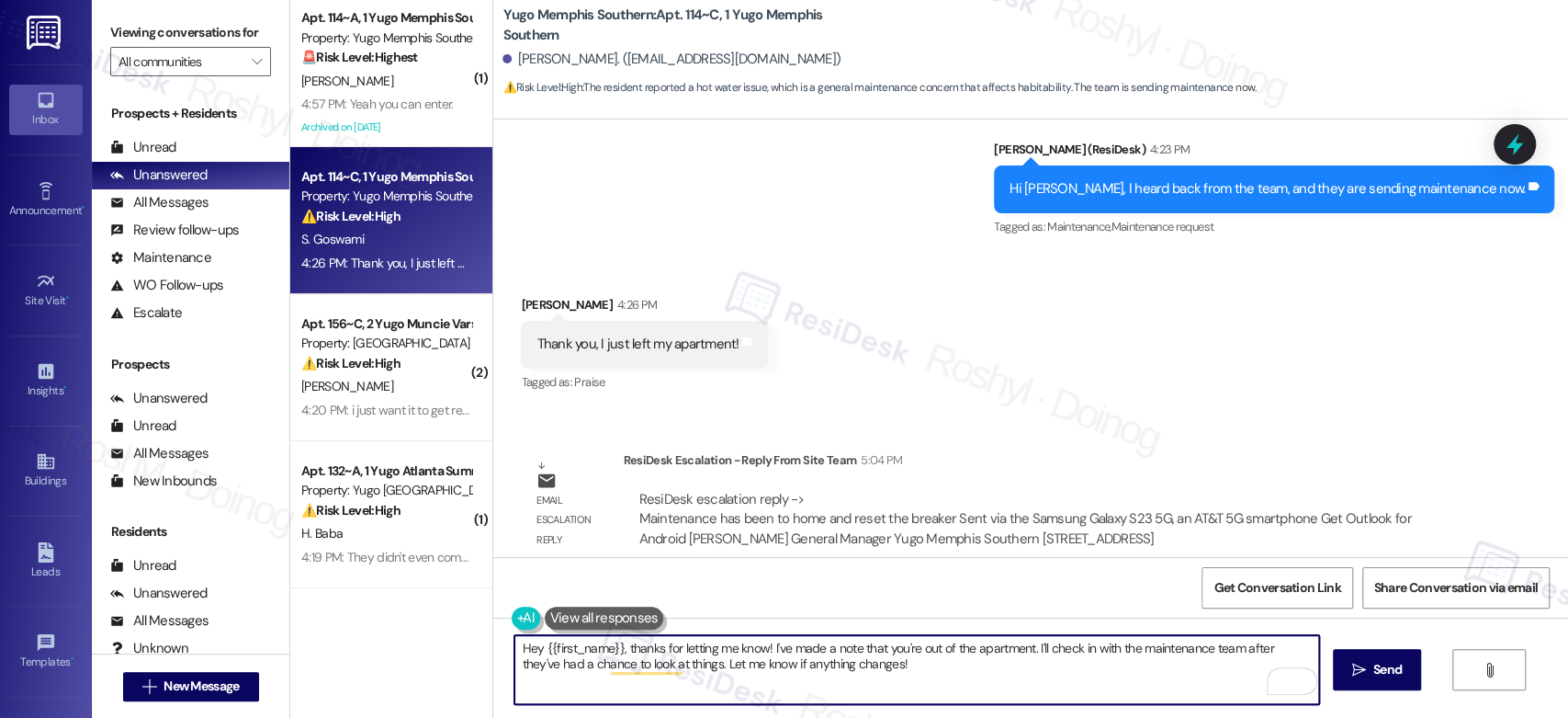
click at [514, 652] on textarea "Hey {{first_name}}, thanks for letting me know! I've made a note that you're ou…" at bounding box center [916, 669] width 803 height 68
drag, startPoint x: 894, startPoint y: 691, endPoint x: 606, endPoint y: 648, distance: 291.2
click at [606, 648] on textarea "Hi {{first_name}}, thanks for letting me know! I've made a note that you're out…" at bounding box center [916, 669] width 803 height 68
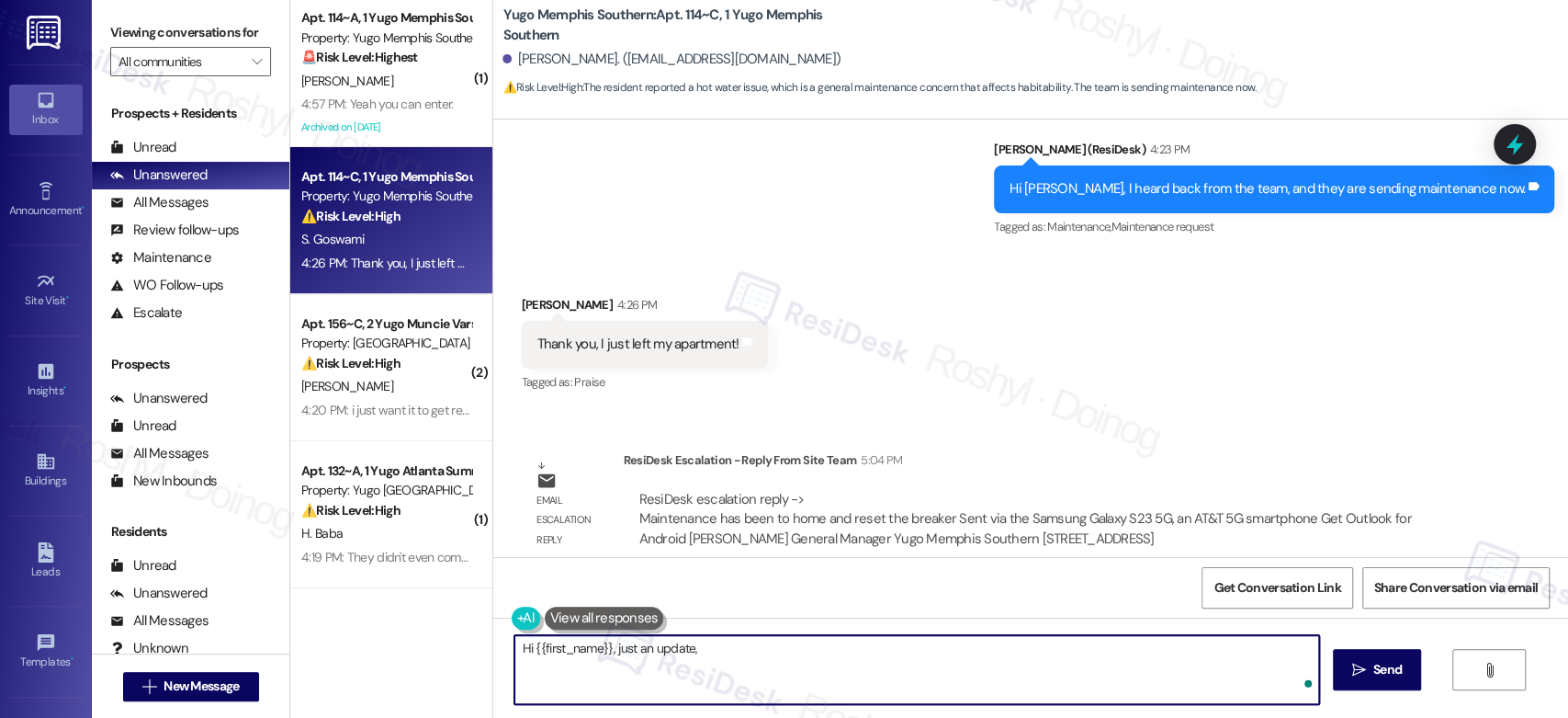
paste textarea "Maintenance has been to home and reset the breaker"
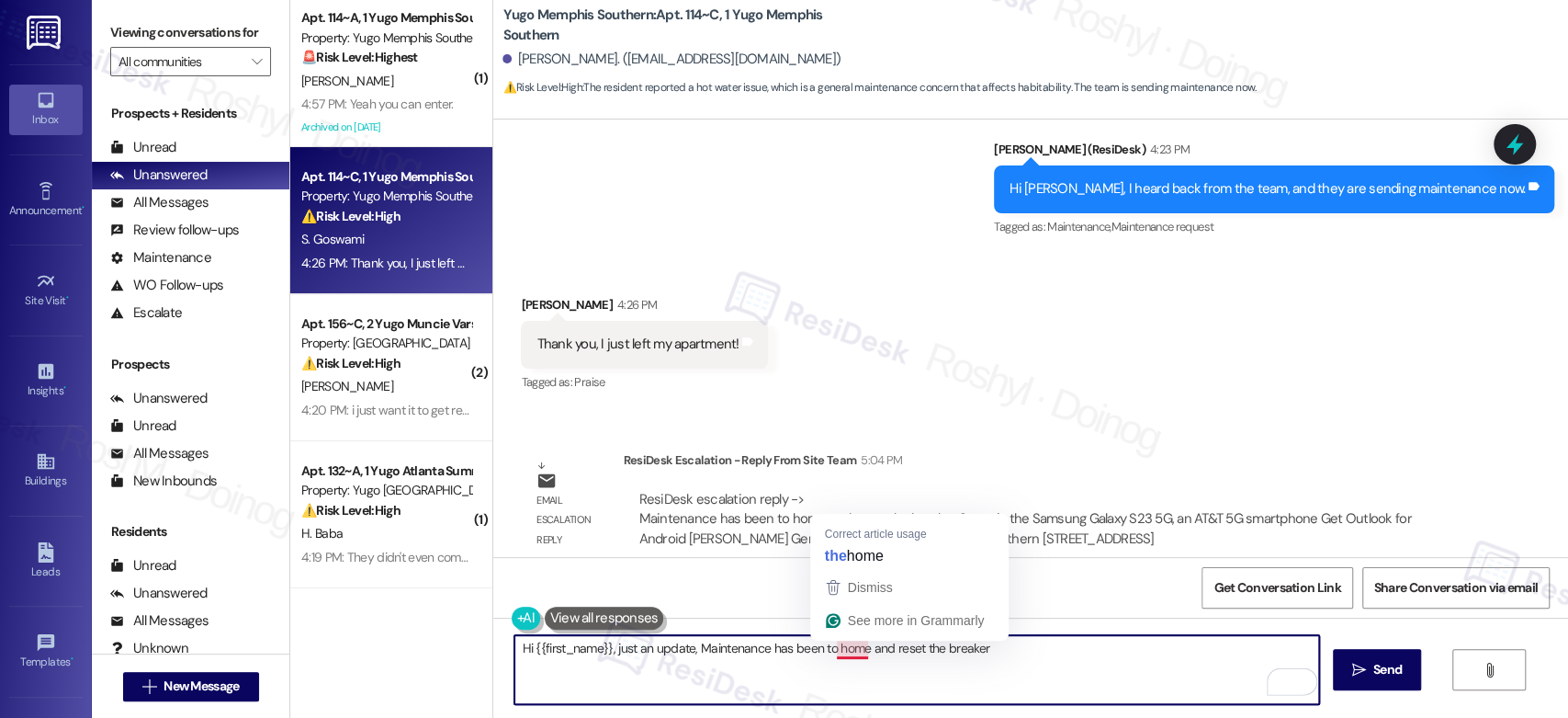
click at [847, 657] on textarea "Hi {{first_name}}, just an update, Maintenance has been to home and reset the b…" at bounding box center [916, 669] width 803 height 68
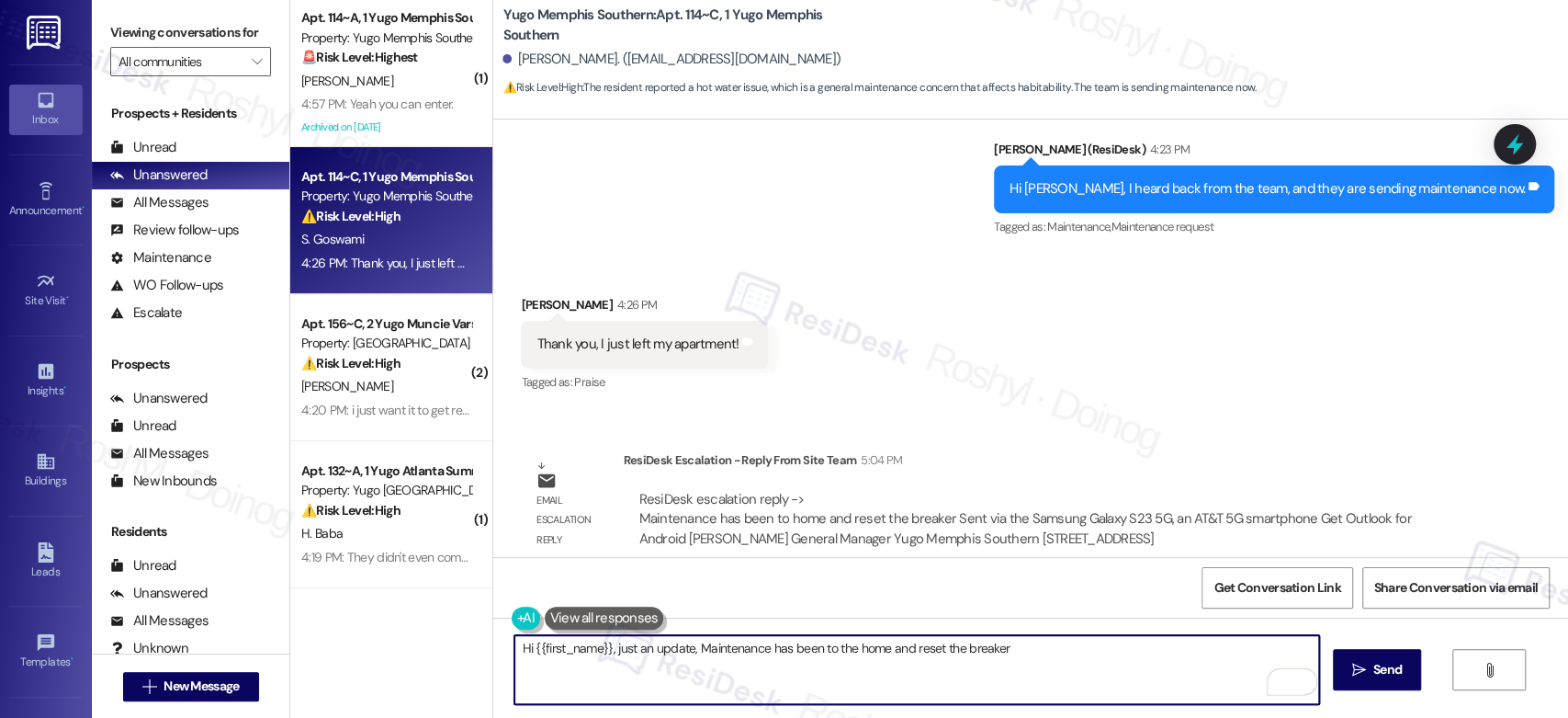
click at [854, 646] on textarea "Hi {{first_name}}, just an update, Maintenance has been to the home and reset t…" at bounding box center [916, 669] width 803 height 68
click at [827, 652] on textarea "Hi {{first_name}}, just an update, Maintenance has been to the home and reset t…" at bounding box center [916, 669] width 803 height 68
click at [825, 650] on textarea "Hi {{first_name}}, just an update, Maintenance has been to the home and reset t…" at bounding box center [916, 669] width 803 height 68
click at [992, 646] on textarea "Hi {{first_name}}, just an update, Maintenance has been to your home and reset …" at bounding box center [916, 669] width 803 height 68
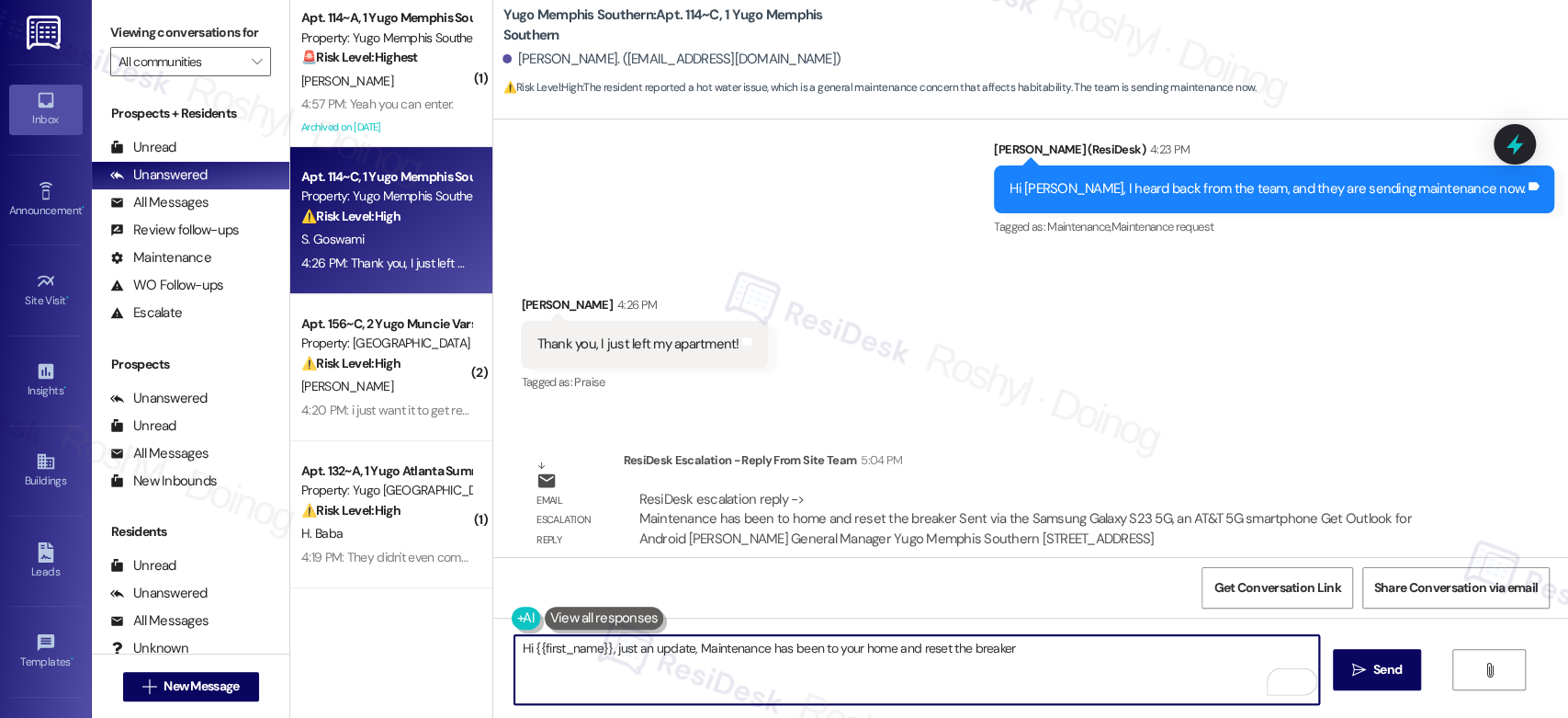
click at [1009, 649] on textarea "Hi {{first_name}}, just an update, Maintenance has been to your home and reset …" at bounding box center [916, 669] width 803 height 68
type textarea "Hi {{first_name}}, just an update, Maintenance has been to your home and reset …"
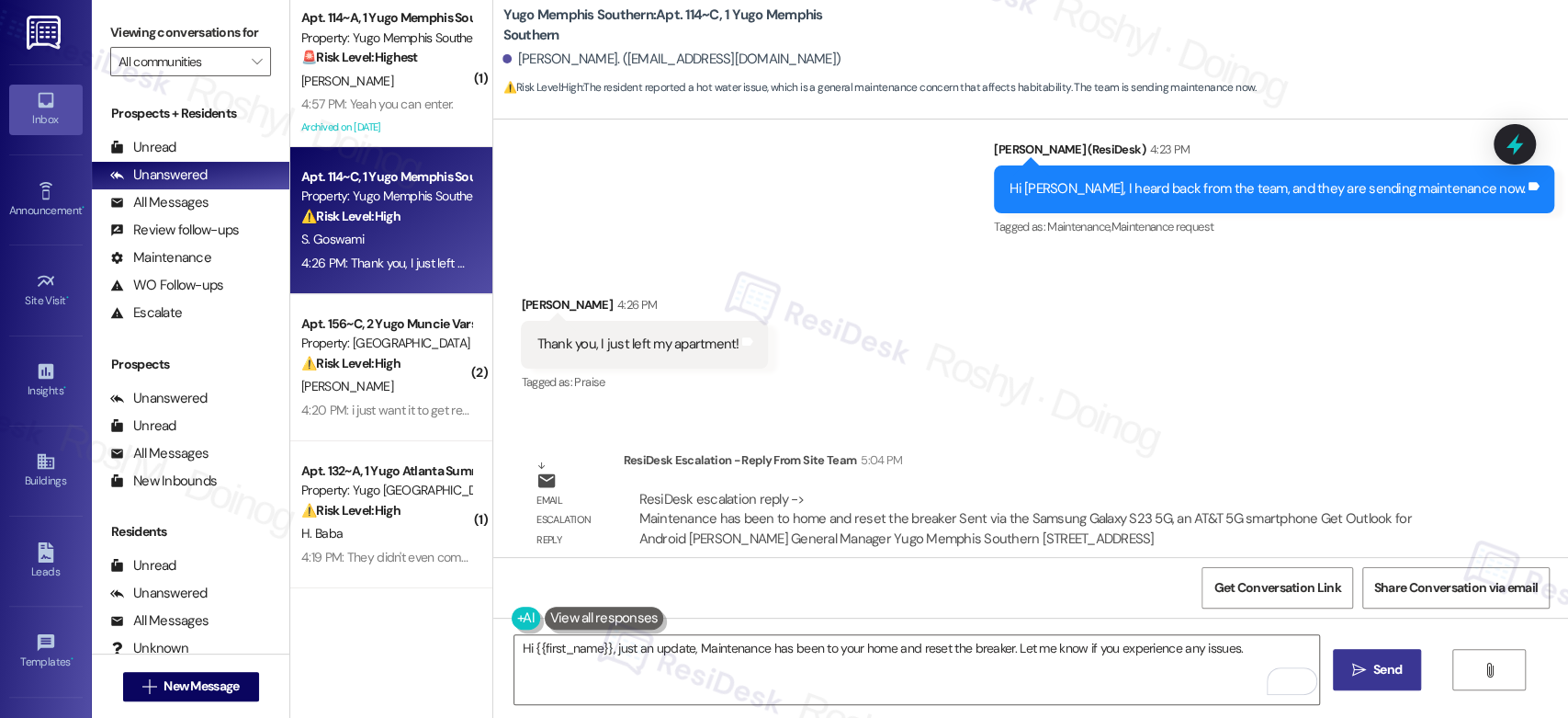
click at [1382, 671] on span "Send" at bounding box center [1387, 669] width 29 height 19
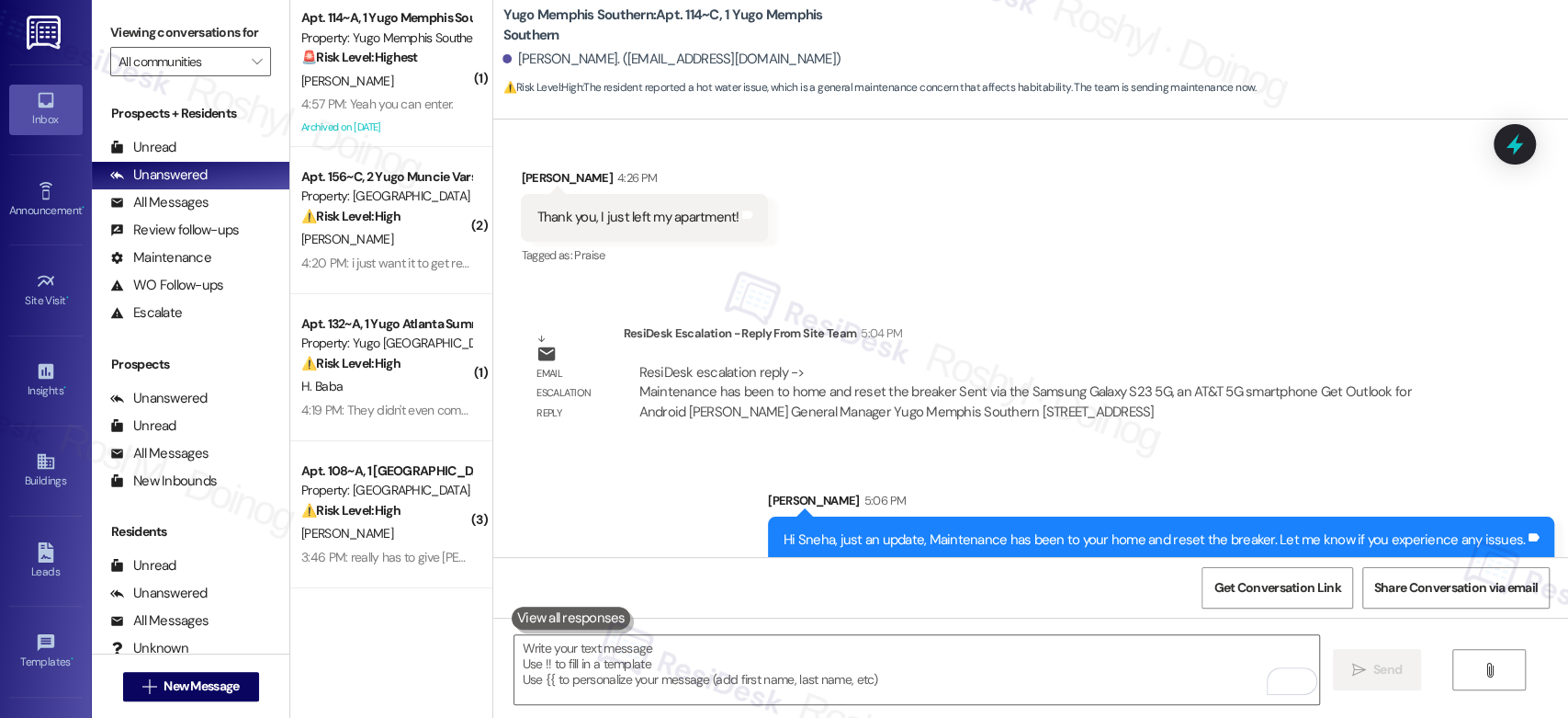
scroll to position [5149, 0]
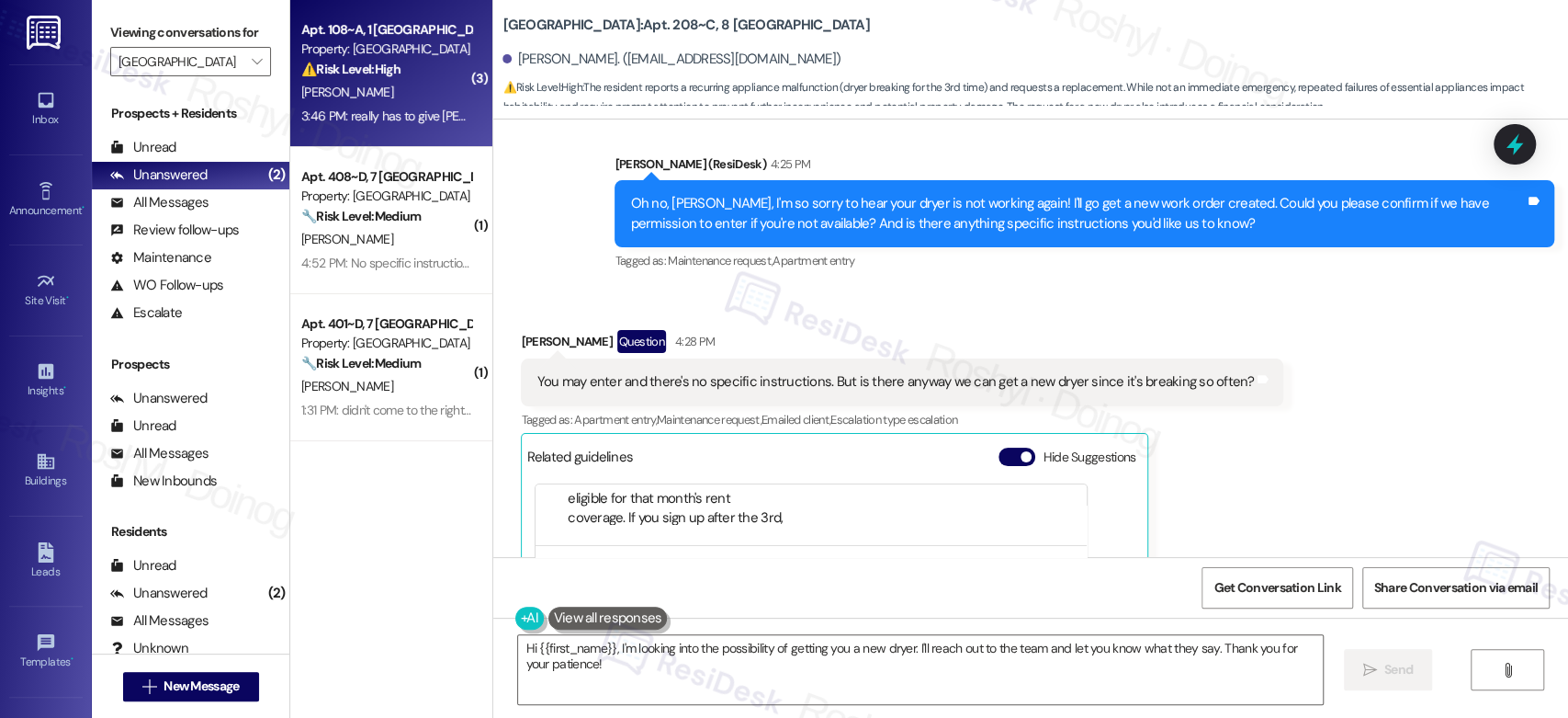
scroll to position [6220, 0]
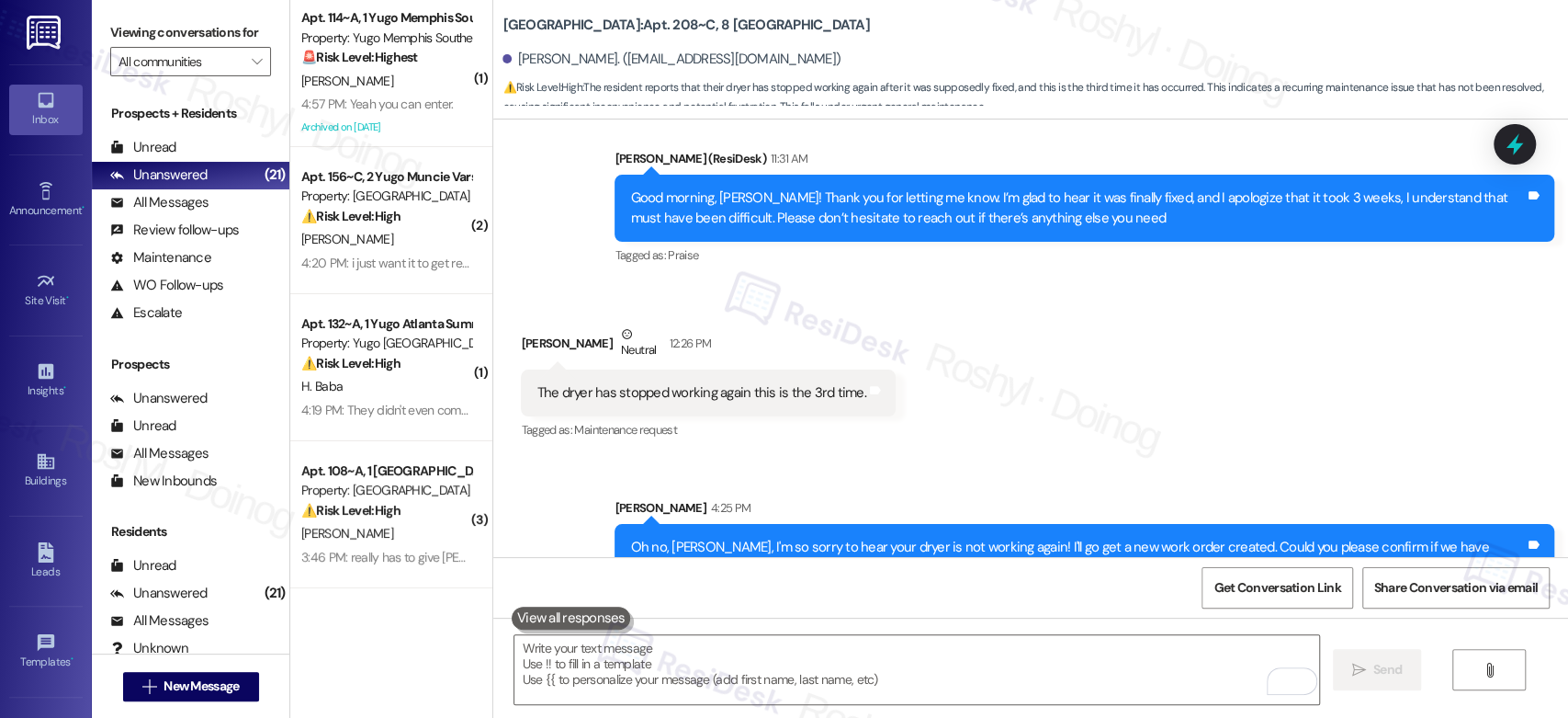
scroll to position [5699, 0]
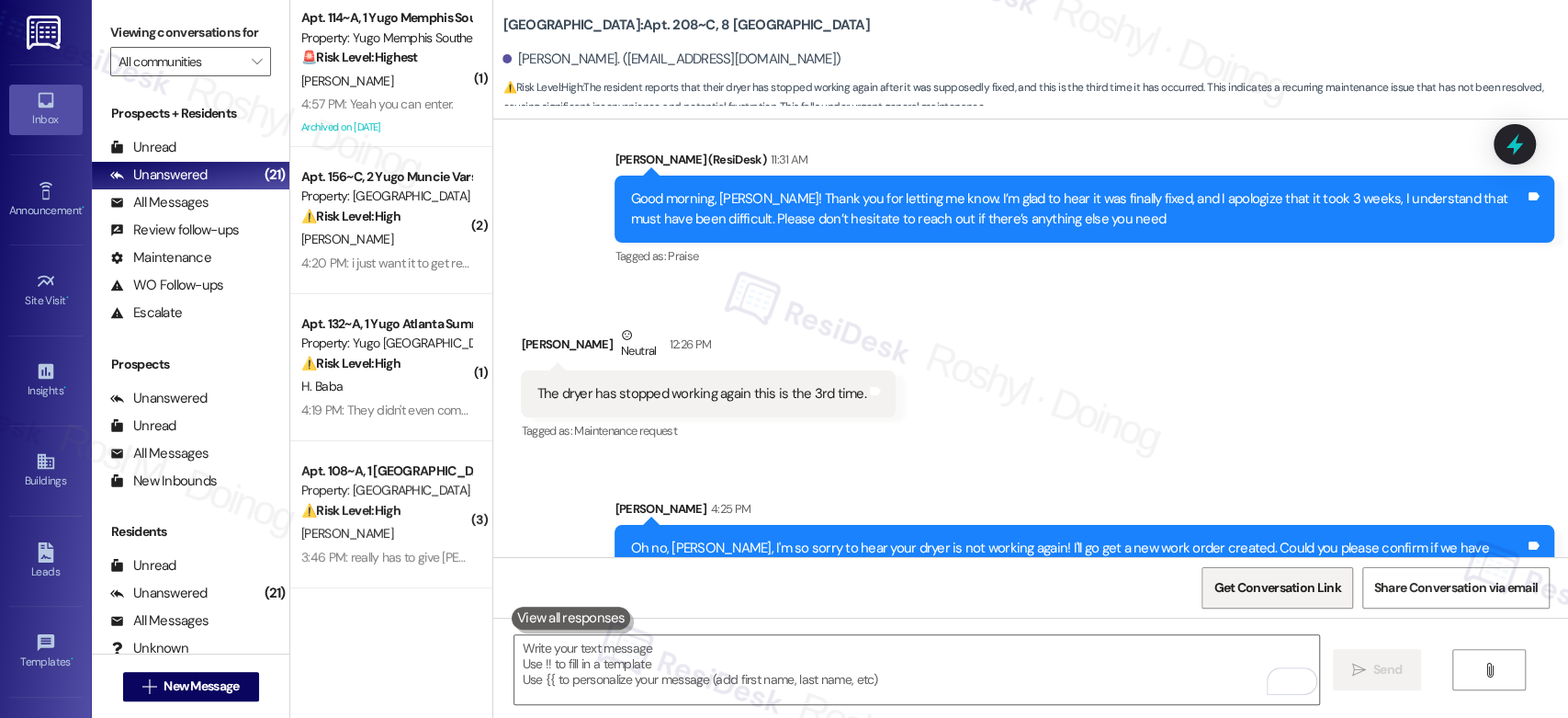
click at [1281, 587] on span "Get Conversation Link" at bounding box center [1276, 588] width 126 height 19
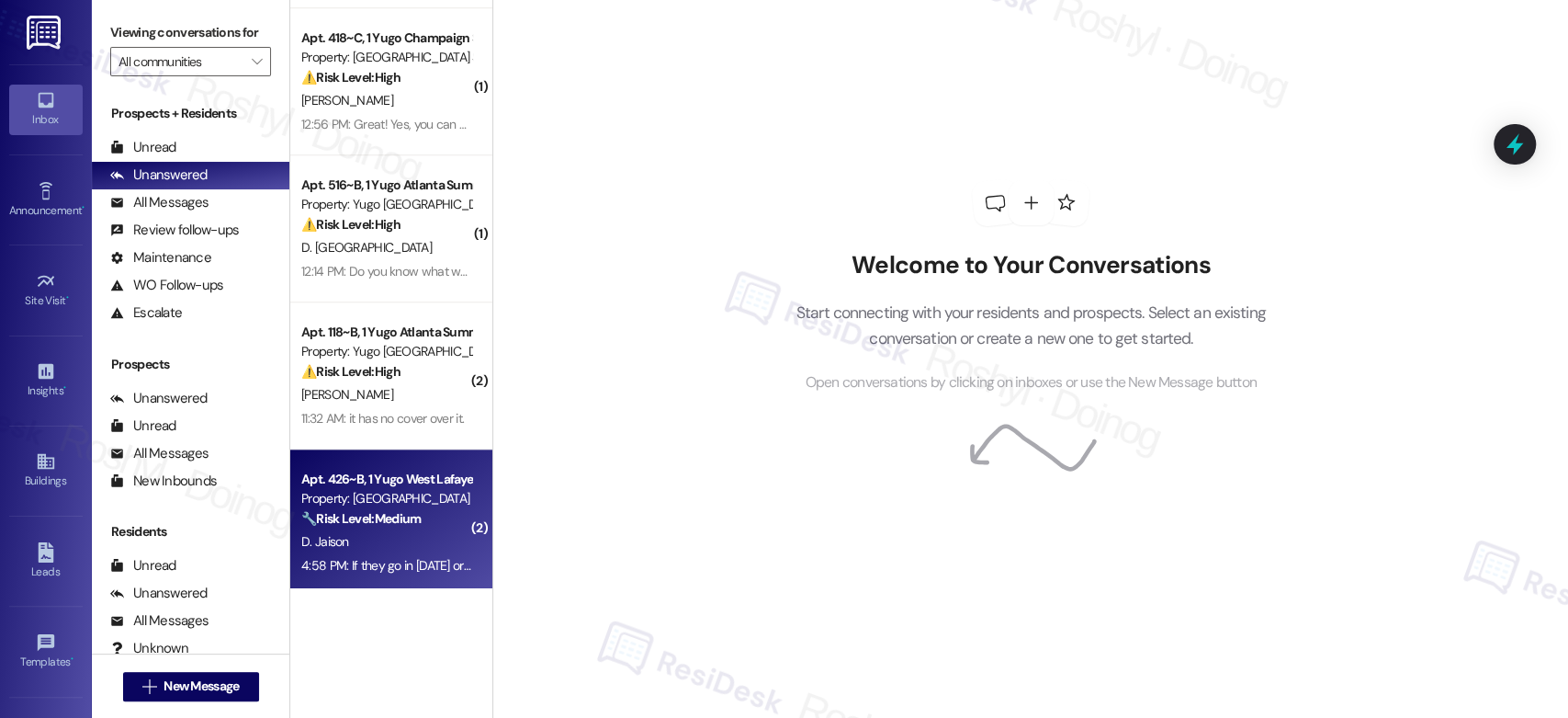
scroll to position [714, 0]
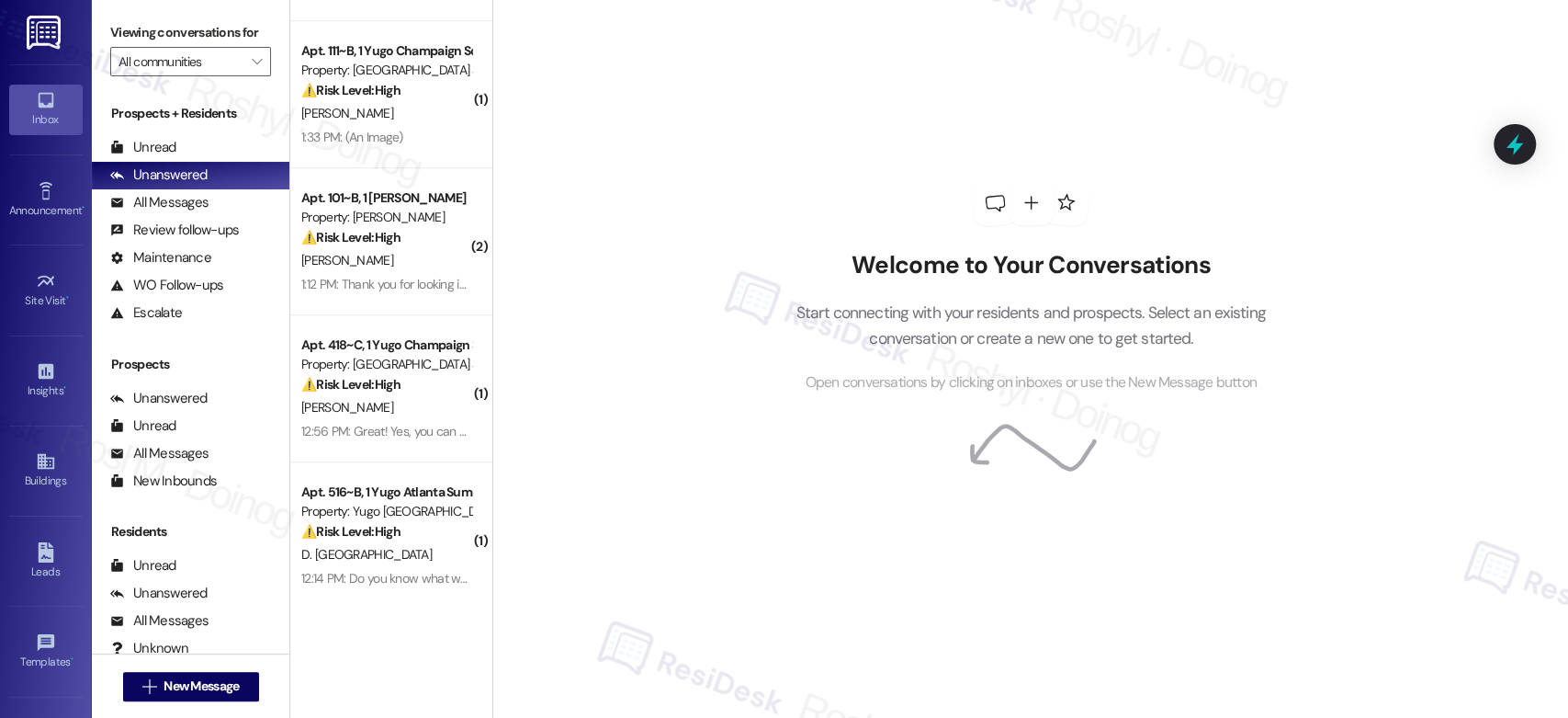
click at [692, 73] on div "Welcome to Your Conversations Start connecting with your residents and prospect…" at bounding box center [1030, 359] width 1075 height 718
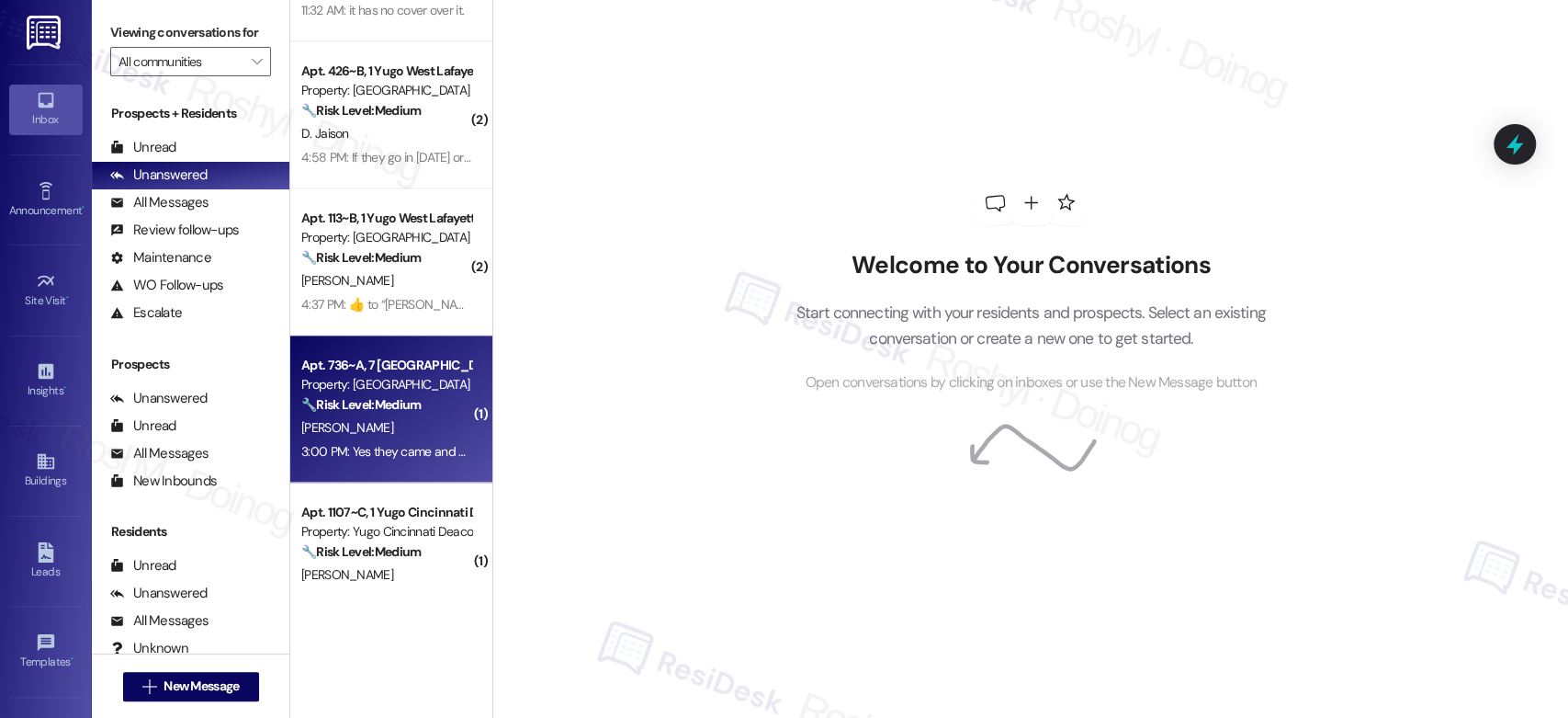
scroll to position [1633, 0]
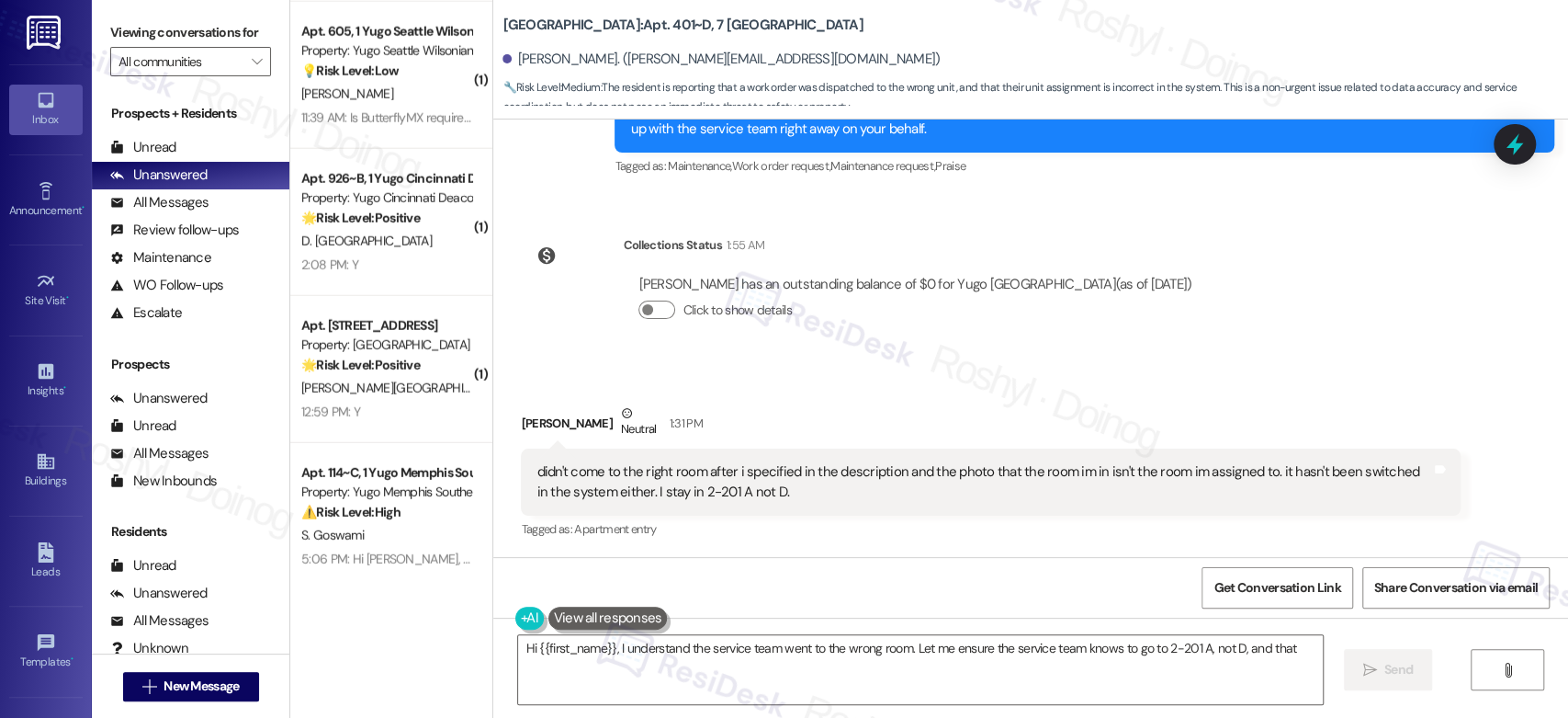
scroll to position [3087, 0]
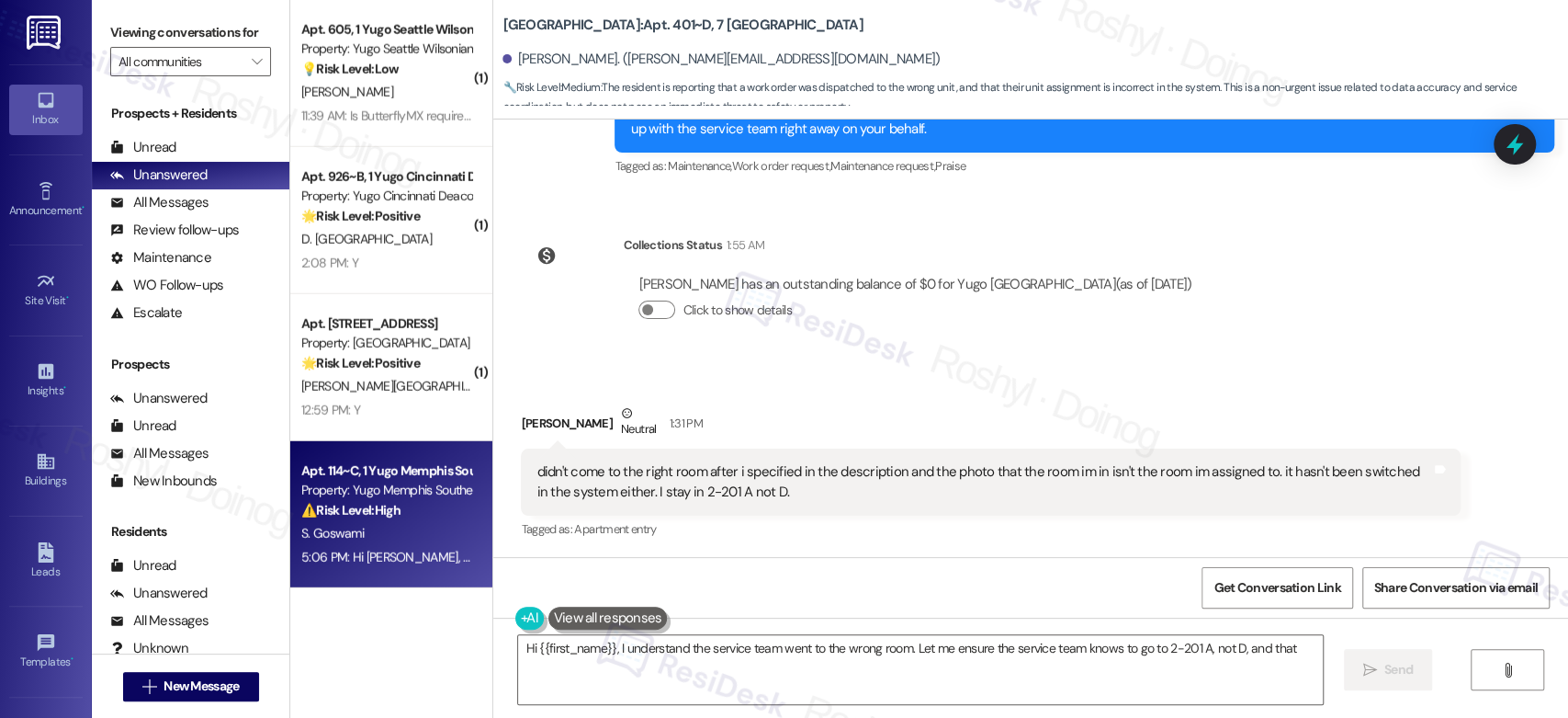
click at [375, 534] on div "S. Goswami" at bounding box center [386, 534] width 174 height 23
type textarea "Hi {{first_name}}, I understand the service team went to the wrong room. Let me…"
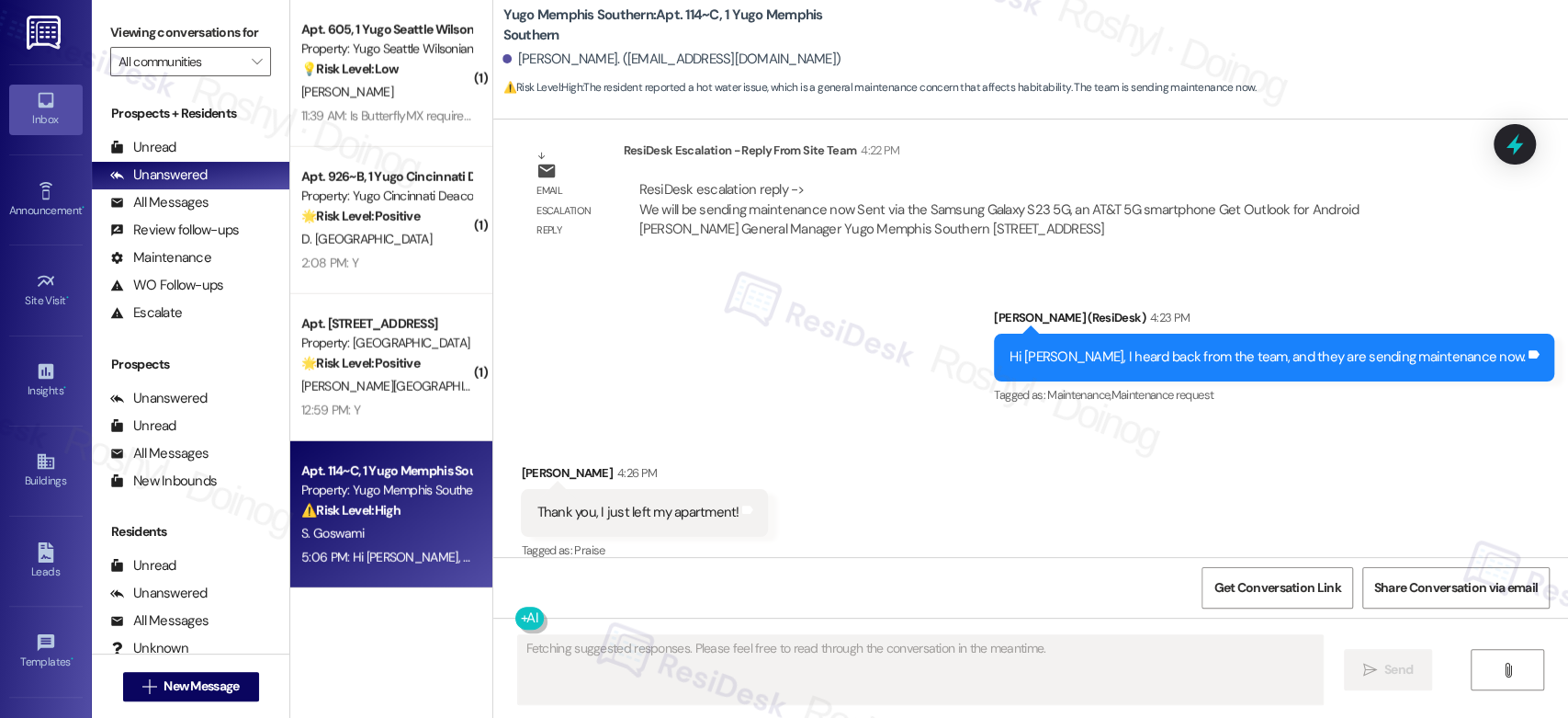
scroll to position [5175, 0]
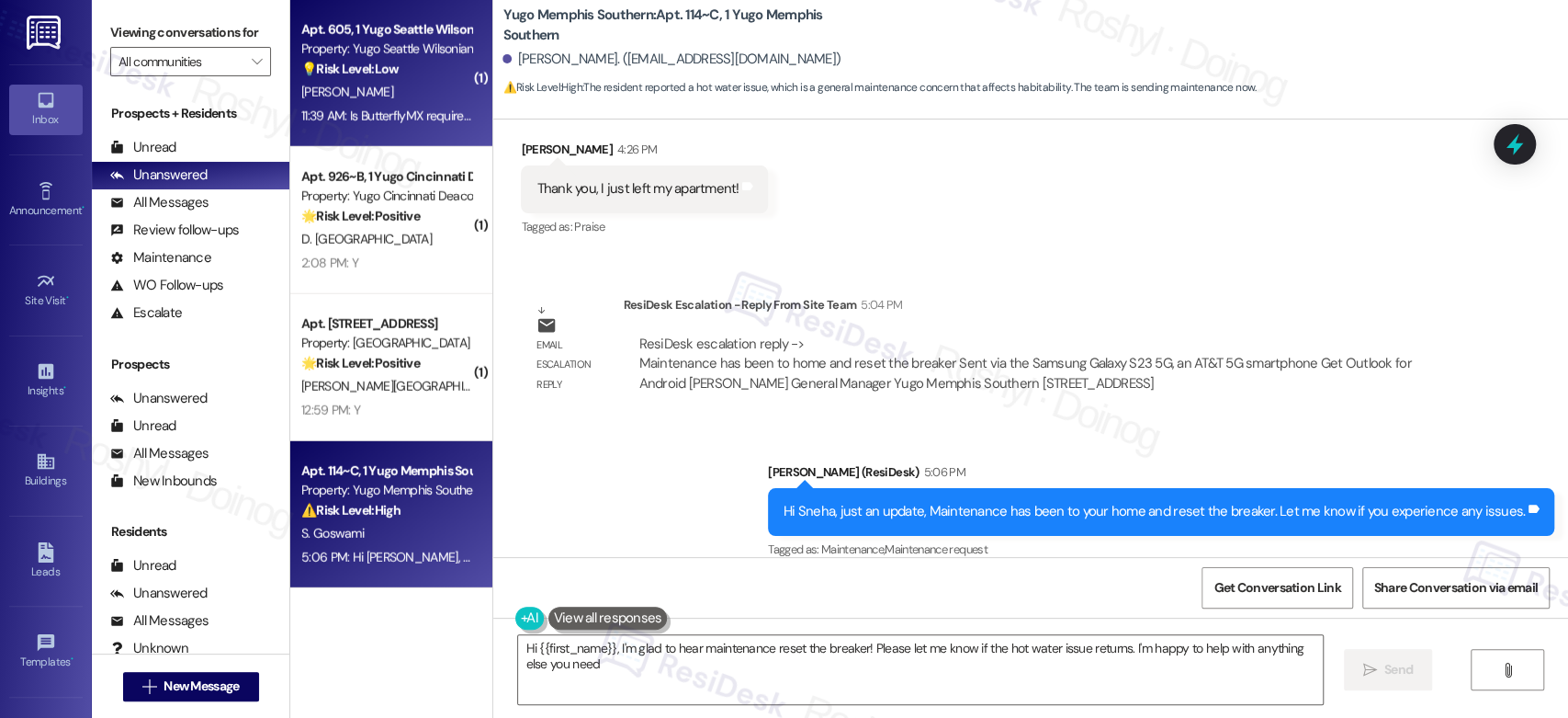
type textarea "Hi {{first_name}}, I'm glad to hear maintenance reset the breaker! Please let m…"
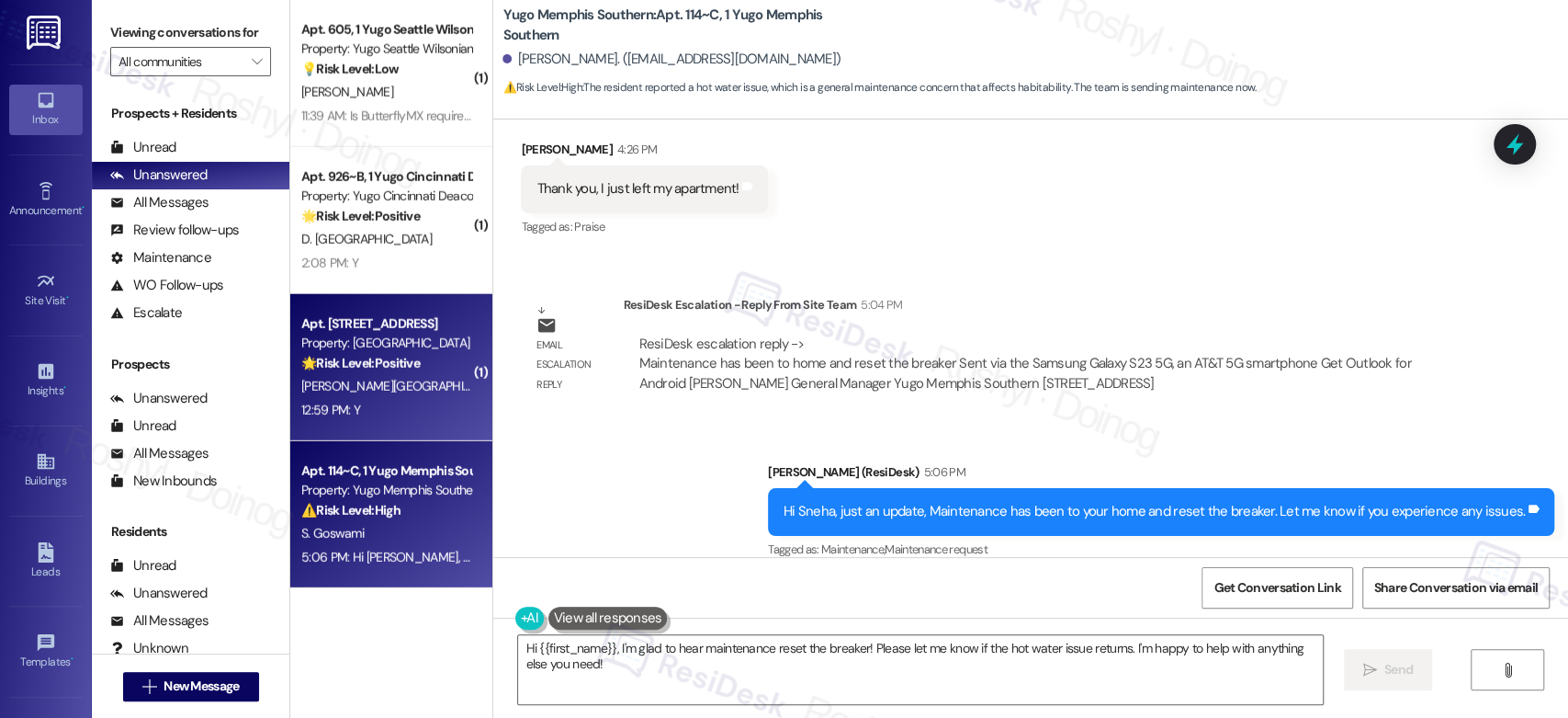
click at [363, 371] on div "🌟 Risk Level: Positive The resident responded positively to the question about …" at bounding box center [386, 363] width 170 height 19
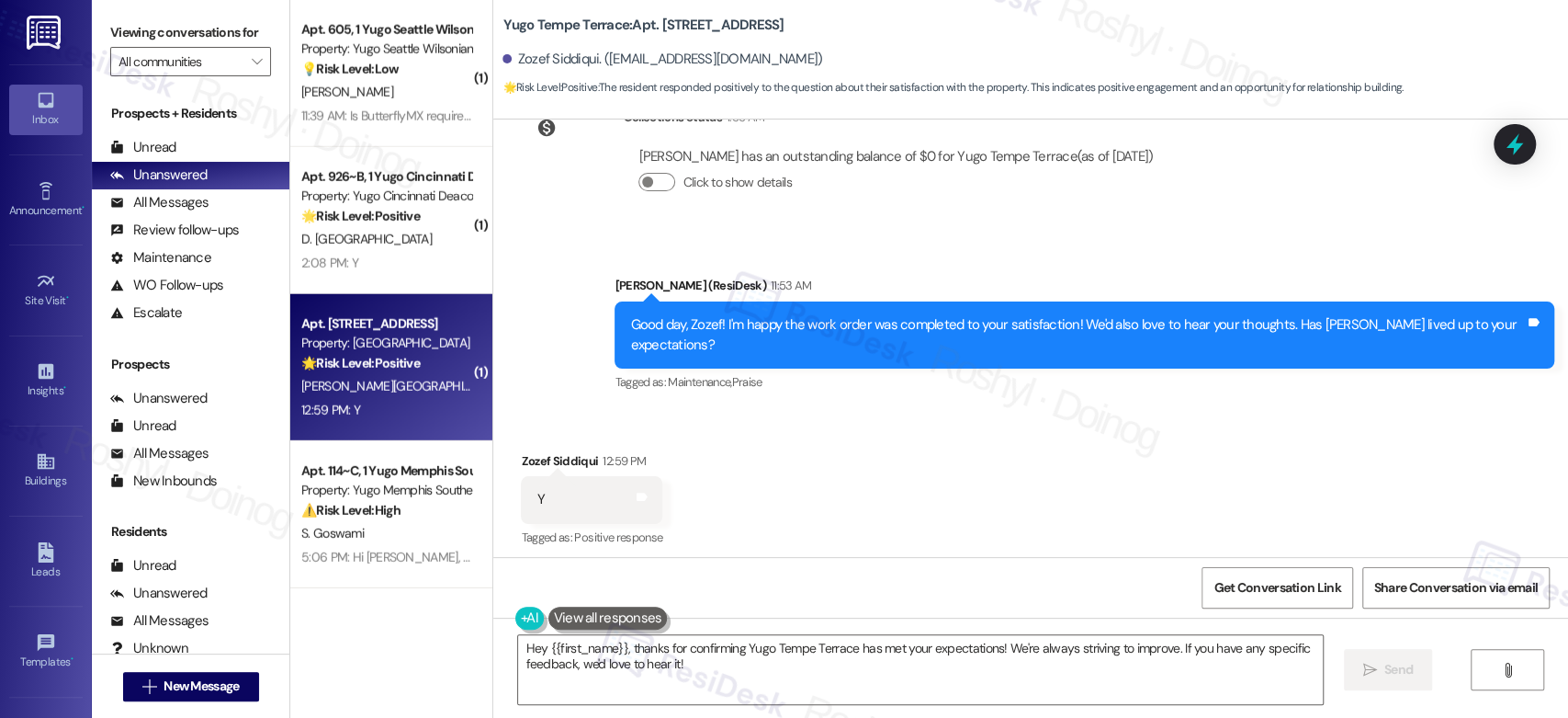
scroll to position [1686, 0]
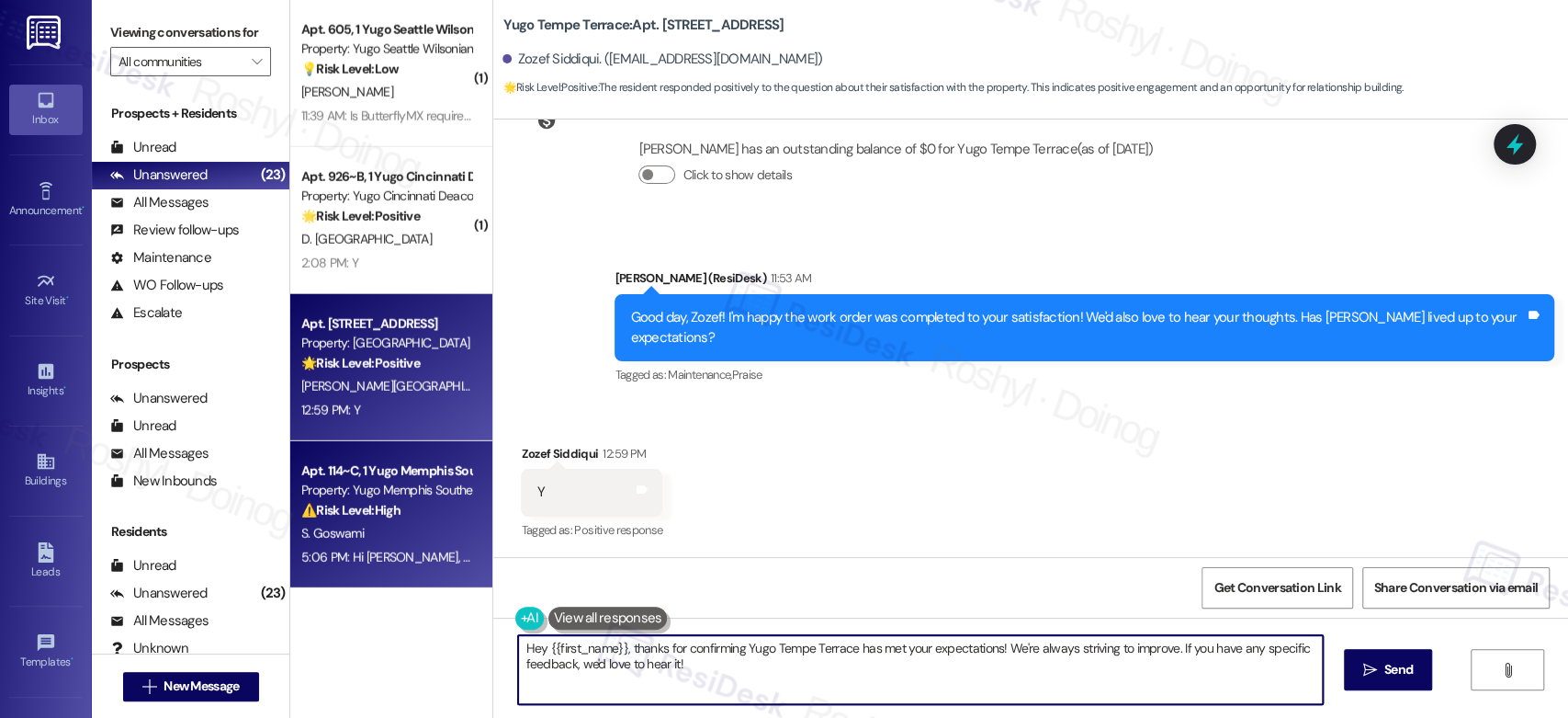
drag, startPoint x: 722, startPoint y: 663, endPoint x: 367, endPoint y: 555, distance: 371.1
click at [370, 556] on div "( 1 ) Apt. 206~C, 1 [GEOGRAPHIC_DATA] Property: Austin Corner 🔧 Risk Level: Med…" at bounding box center [929, 359] width 1278 height 718
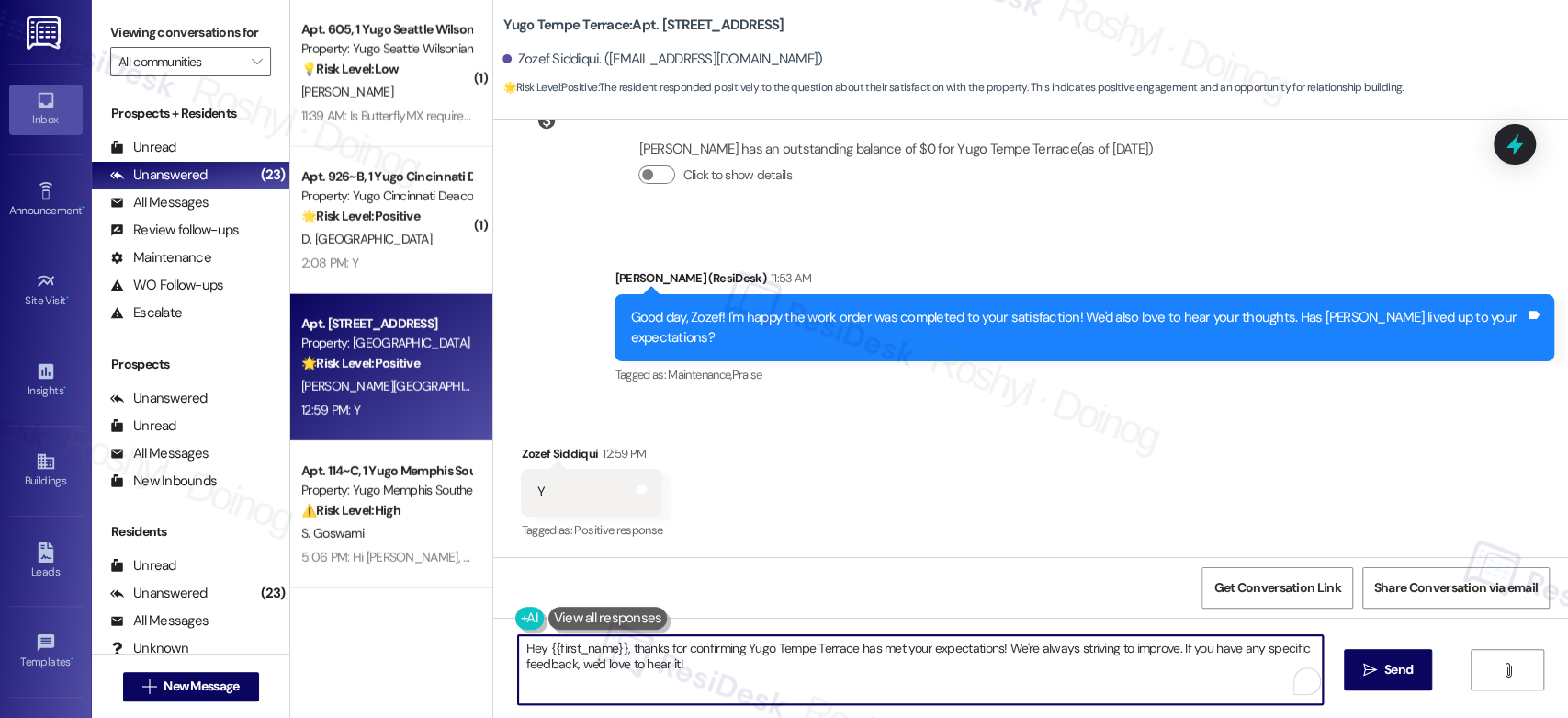
paste textarea "That’s great to hear, {{first_name}}! Thanks for sharing, we’re so glad {{prope…"
type textarea "That’s great to hear, {{first_name}}! Thanks for sharing, we’re so glad {{prope…"
click at [1373, 672] on span "Send" at bounding box center [1387, 669] width 29 height 19
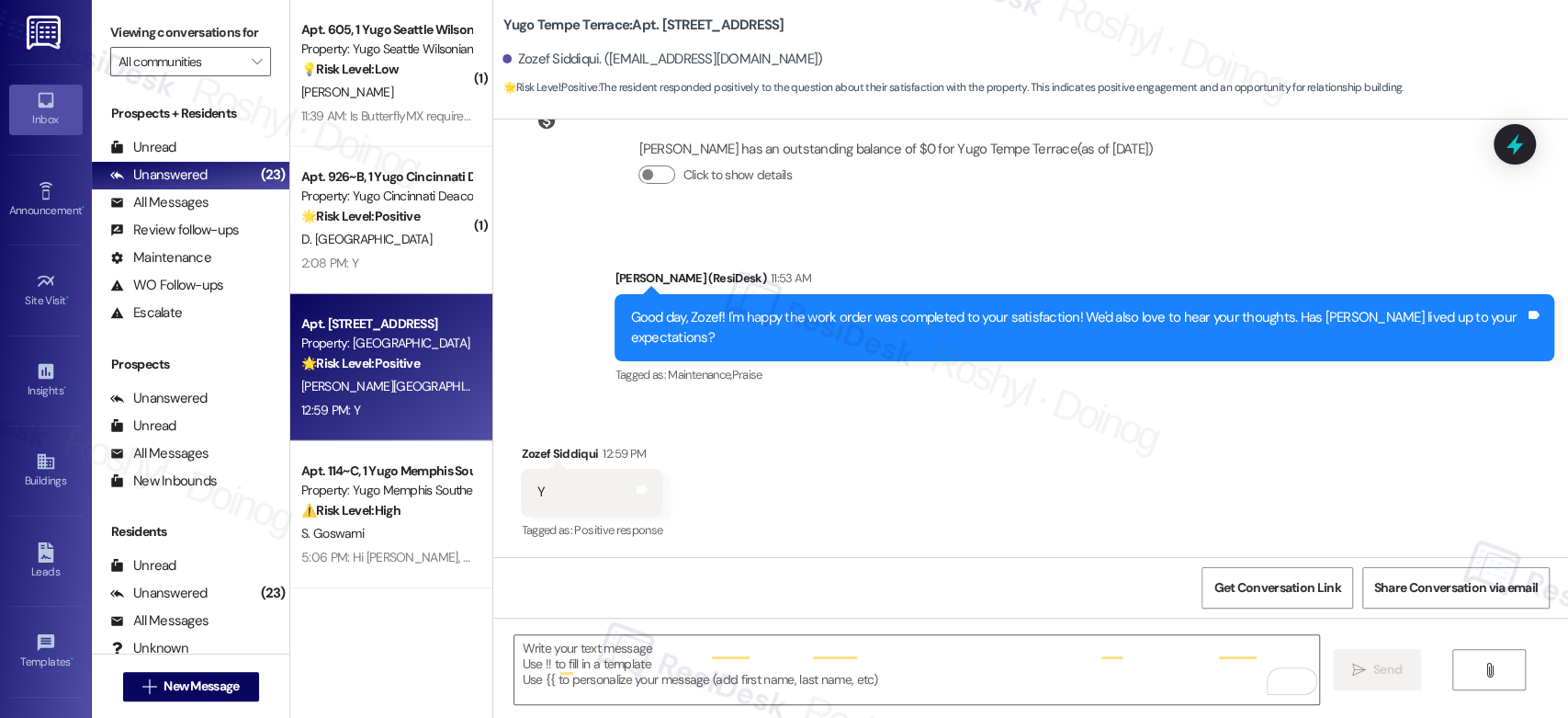
type textarea "Fetching suggested responses. Please feel free to read through the conversation…"
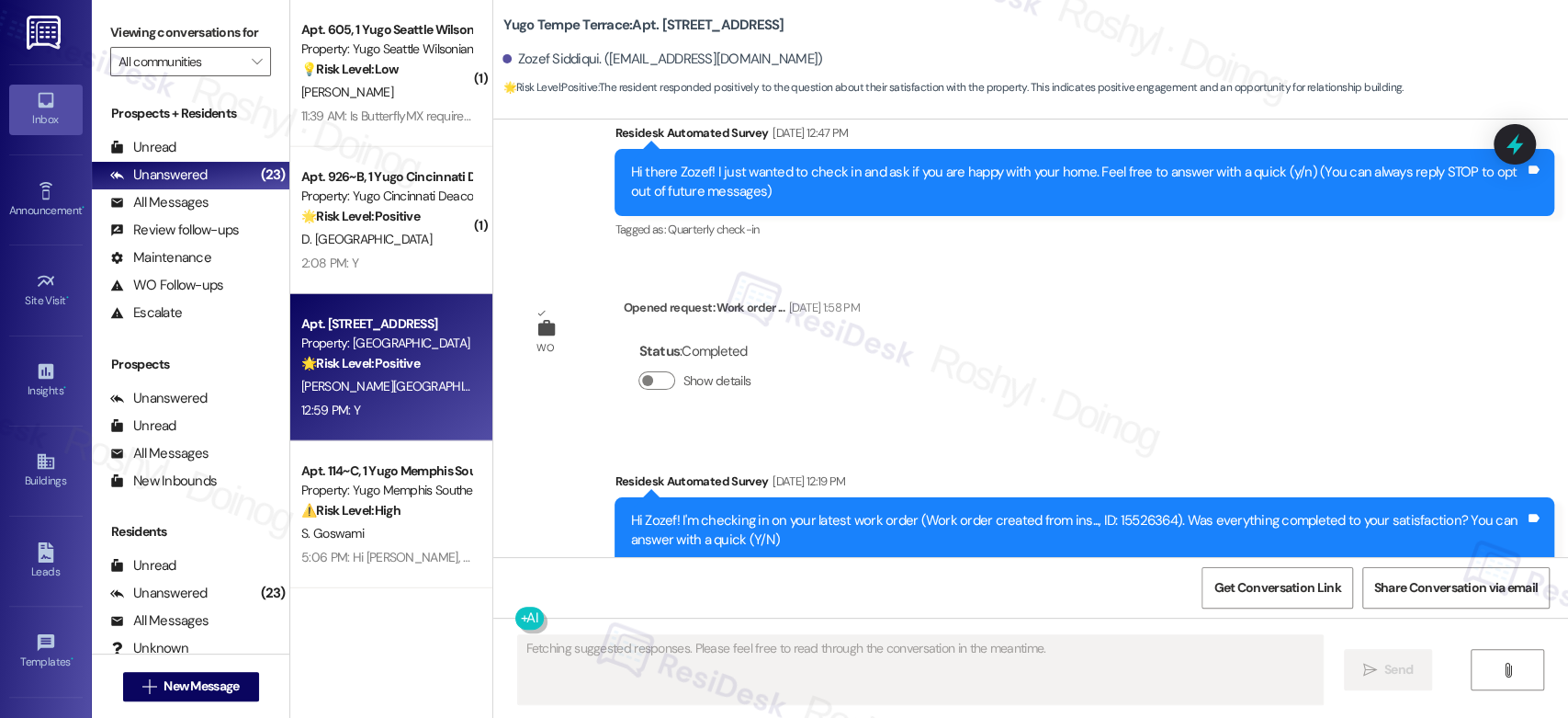
scroll to position [0, 0]
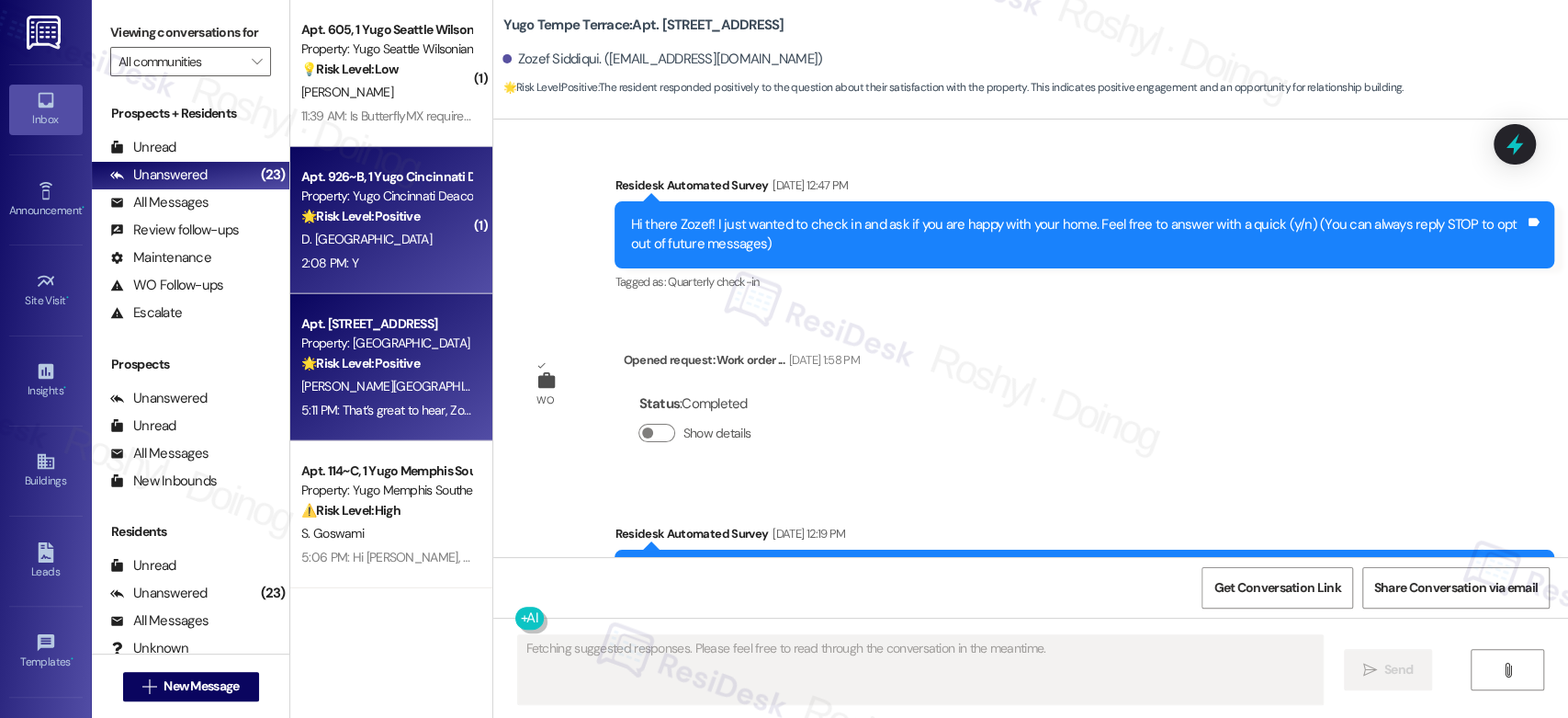
click at [367, 238] on div "D. [GEOGRAPHIC_DATA]" at bounding box center [386, 240] width 174 height 23
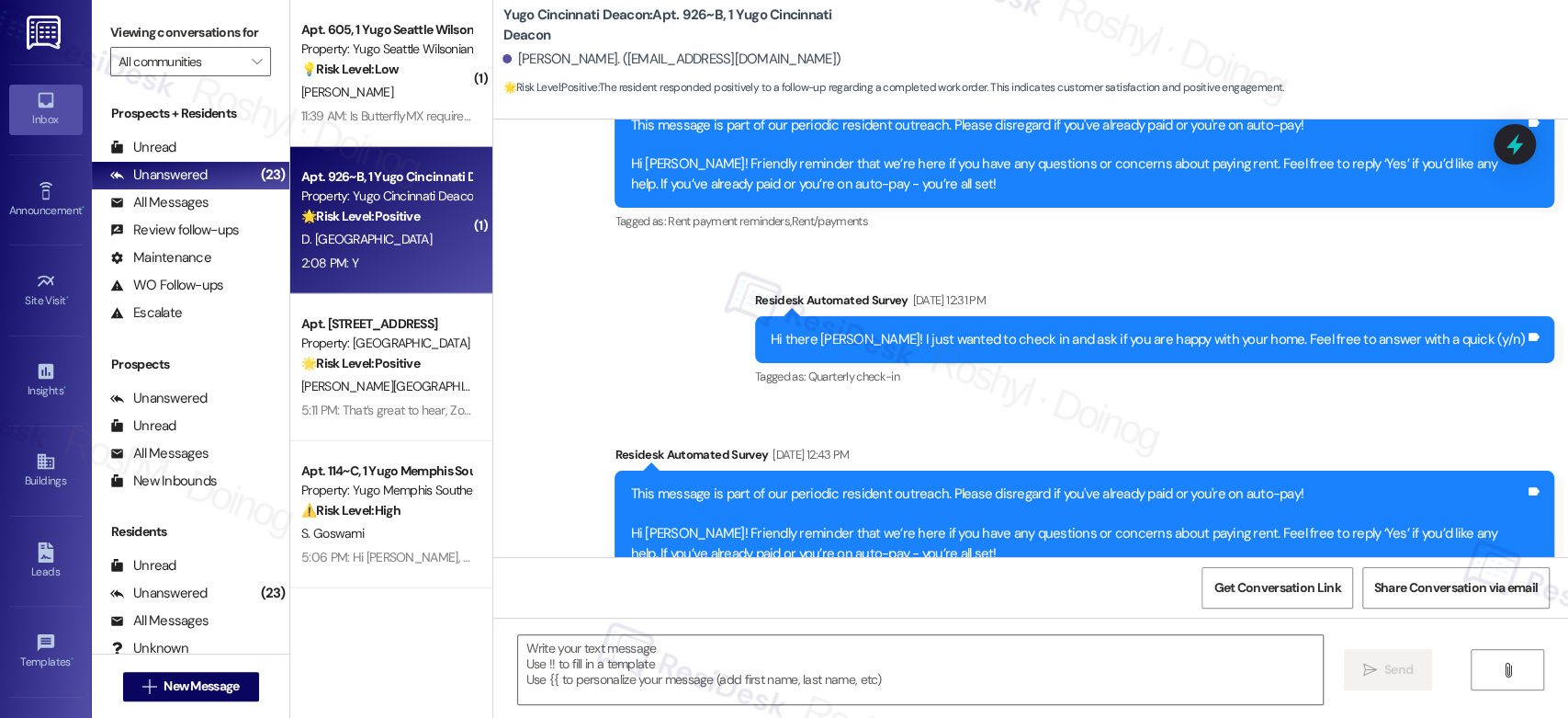
type textarea "Fetching suggested responses. Please feel free to read through the conversation…"
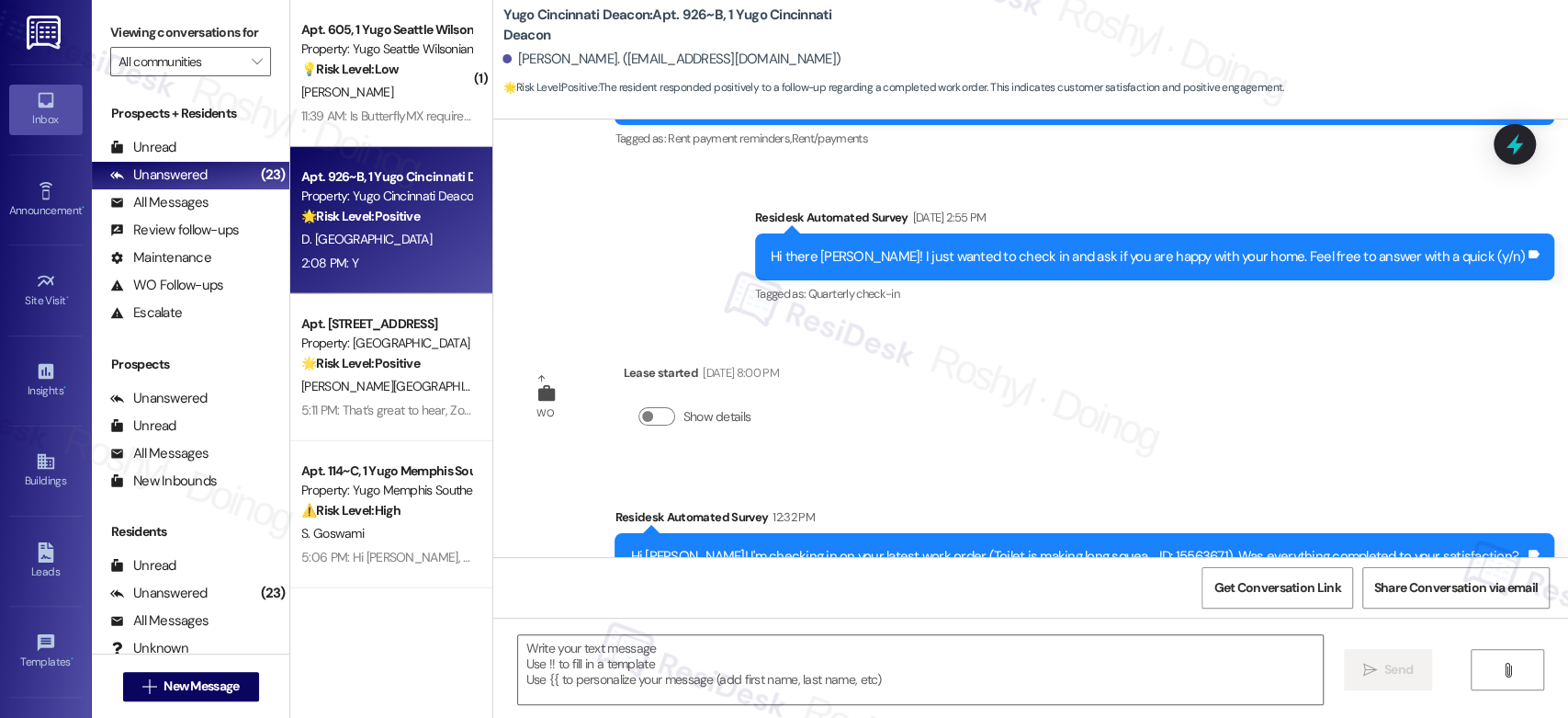
scroll to position [2418, 0]
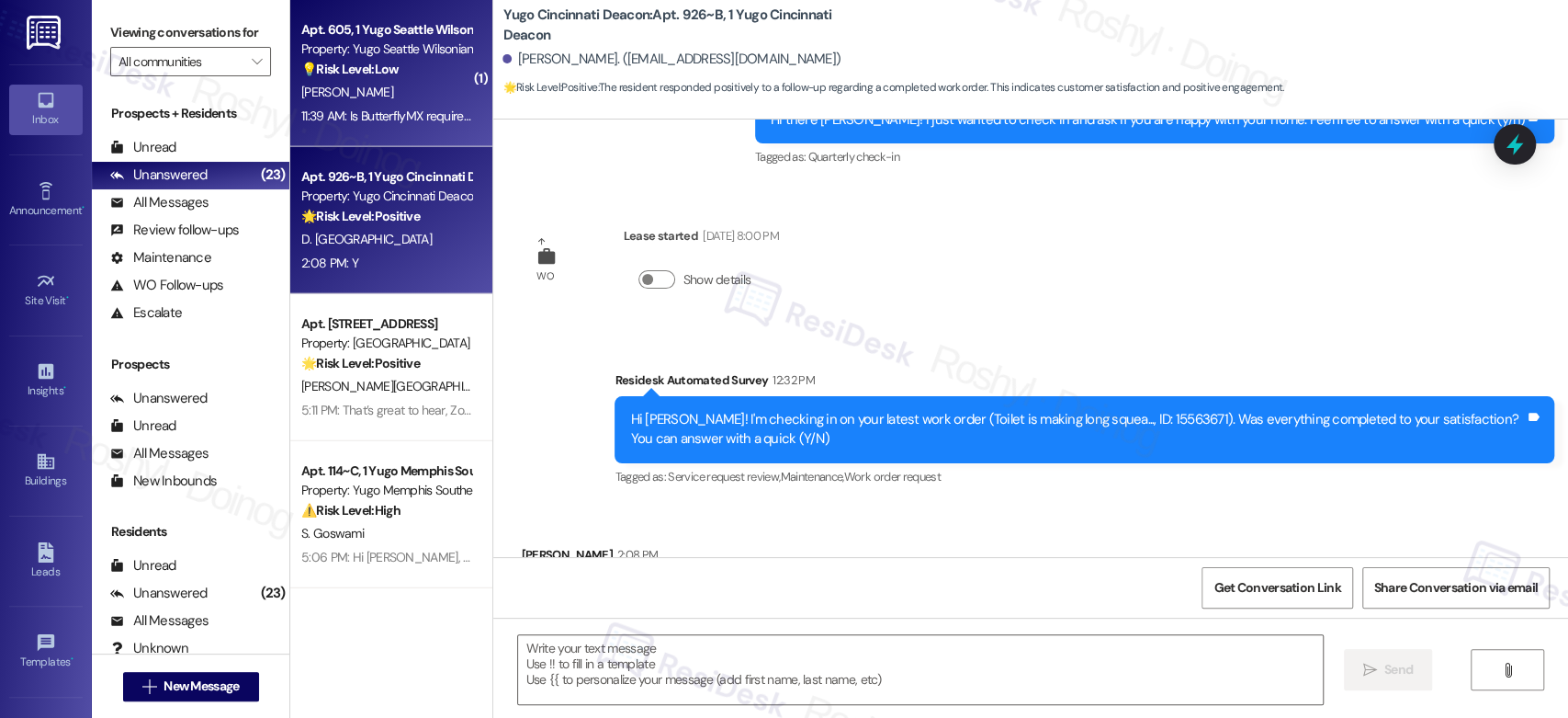
click at [397, 91] on div "[PERSON_NAME]" at bounding box center [386, 92] width 174 height 23
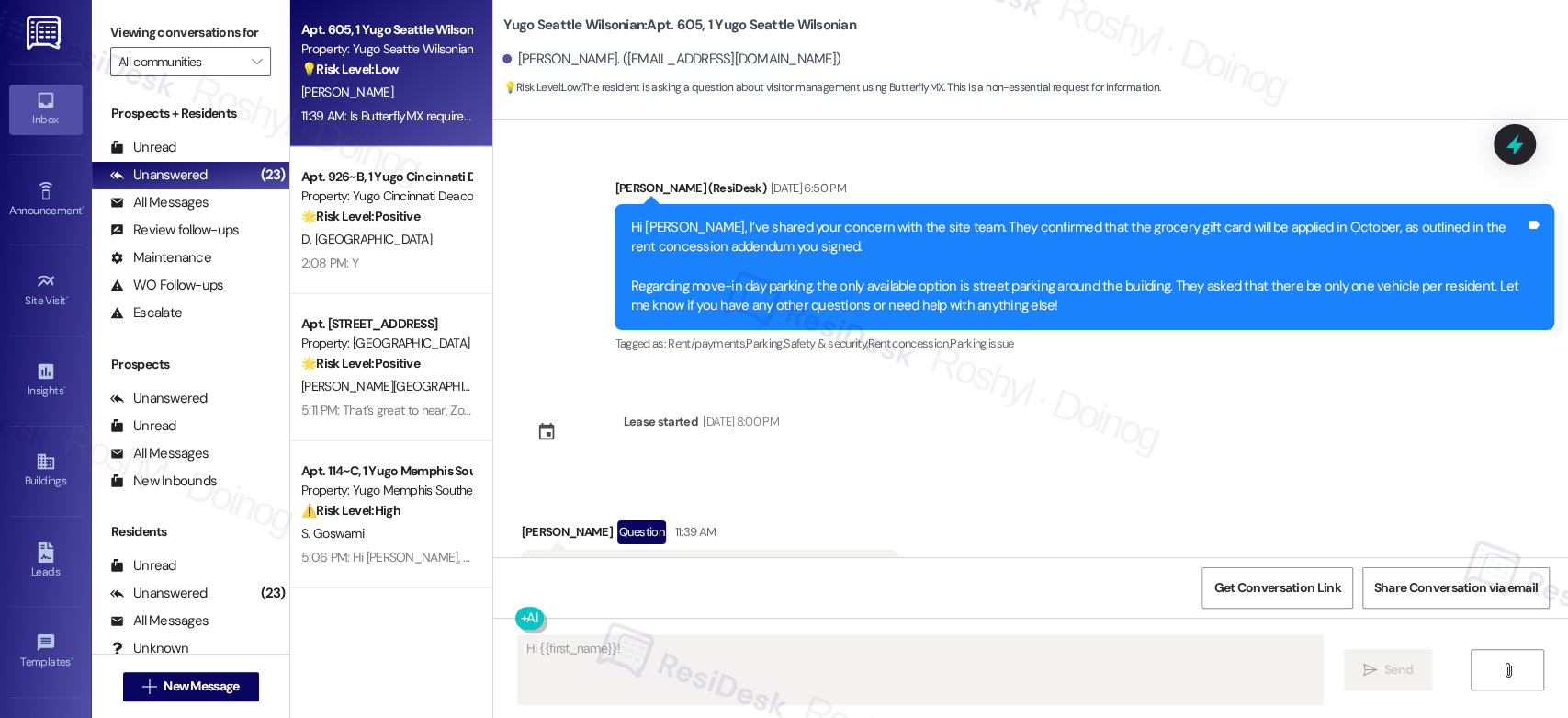
scroll to position [2980, 0]
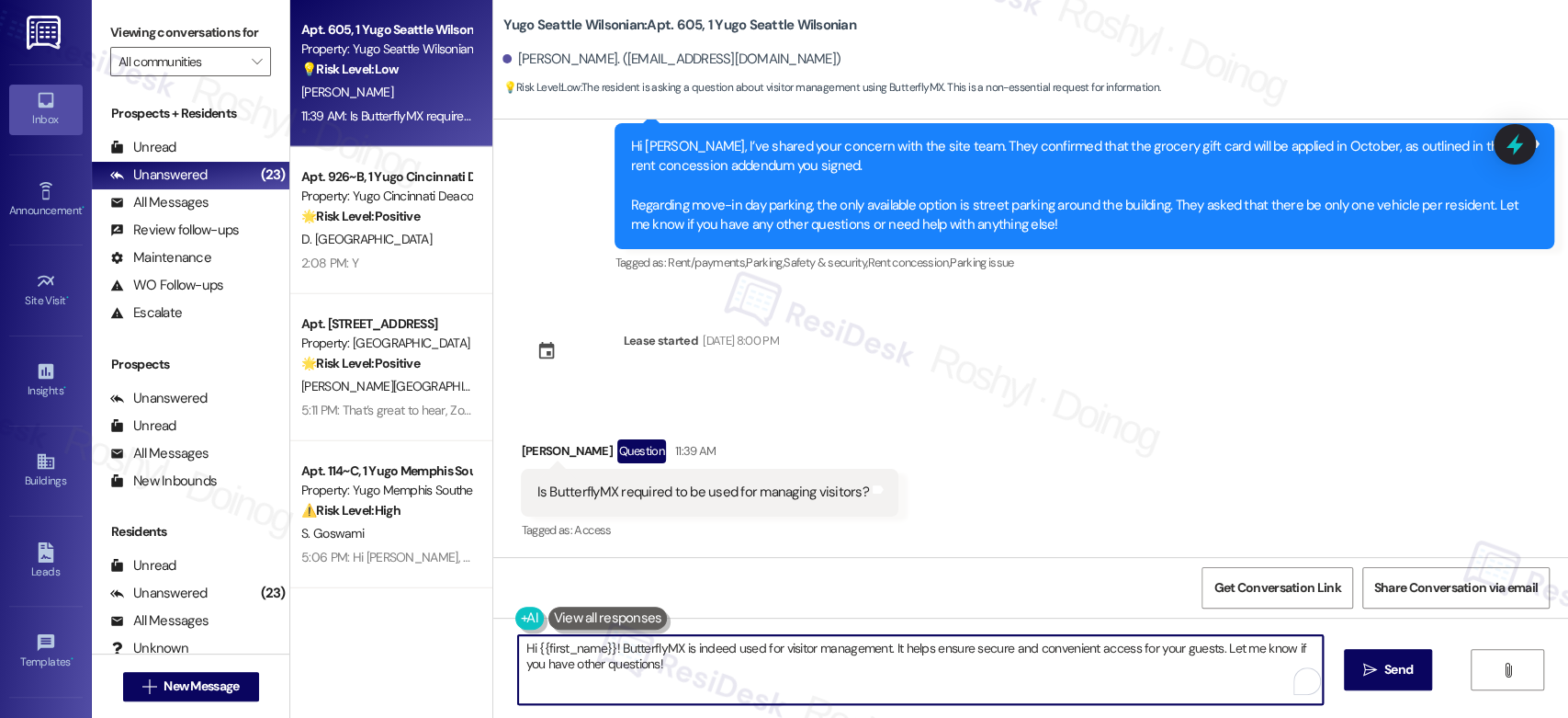
click at [750, 646] on textarea "Hi {{first_name}}! ButterflyMX is indeed used for visitor management. It helps …" at bounding box center [920, 669] width 803 height 68
drag, startPoint x: 708, startPoint y: 667, endPoint x: 637, endPoint y: 638, distance: 76.7
click at [637, 638] on textarea "Hi {{first_name}}! ButterflyMX is indeed used for visitor management. It helps …" at bounding box center [916, 669] width 803 height 68
click at [677, 676] on textarea "Hi {{first_name}}! ButterflyMX is indeed used for visitor management. It helps …" at bounding box center [916, 669] width 803 height 68
drag, startPoint x: 667, startPoint y: 674, endPoint x: 609, endPoint y: 646, distance: 64.4
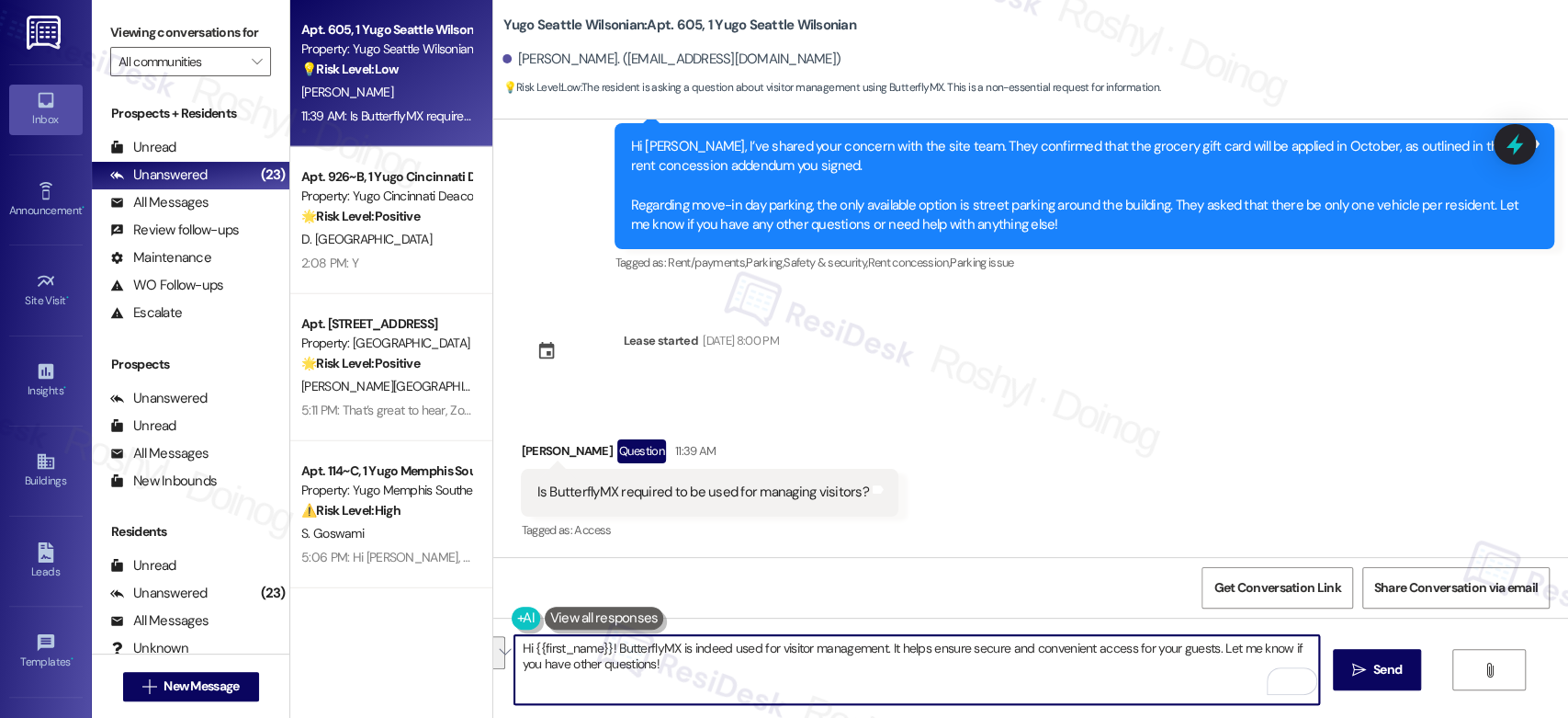
click at [609, 646] on textarea "Hi {{first_name}}! ButterflyMX is indeed used for visitor management. It helps …" at bounding box center [916, 669] width 803 height 68
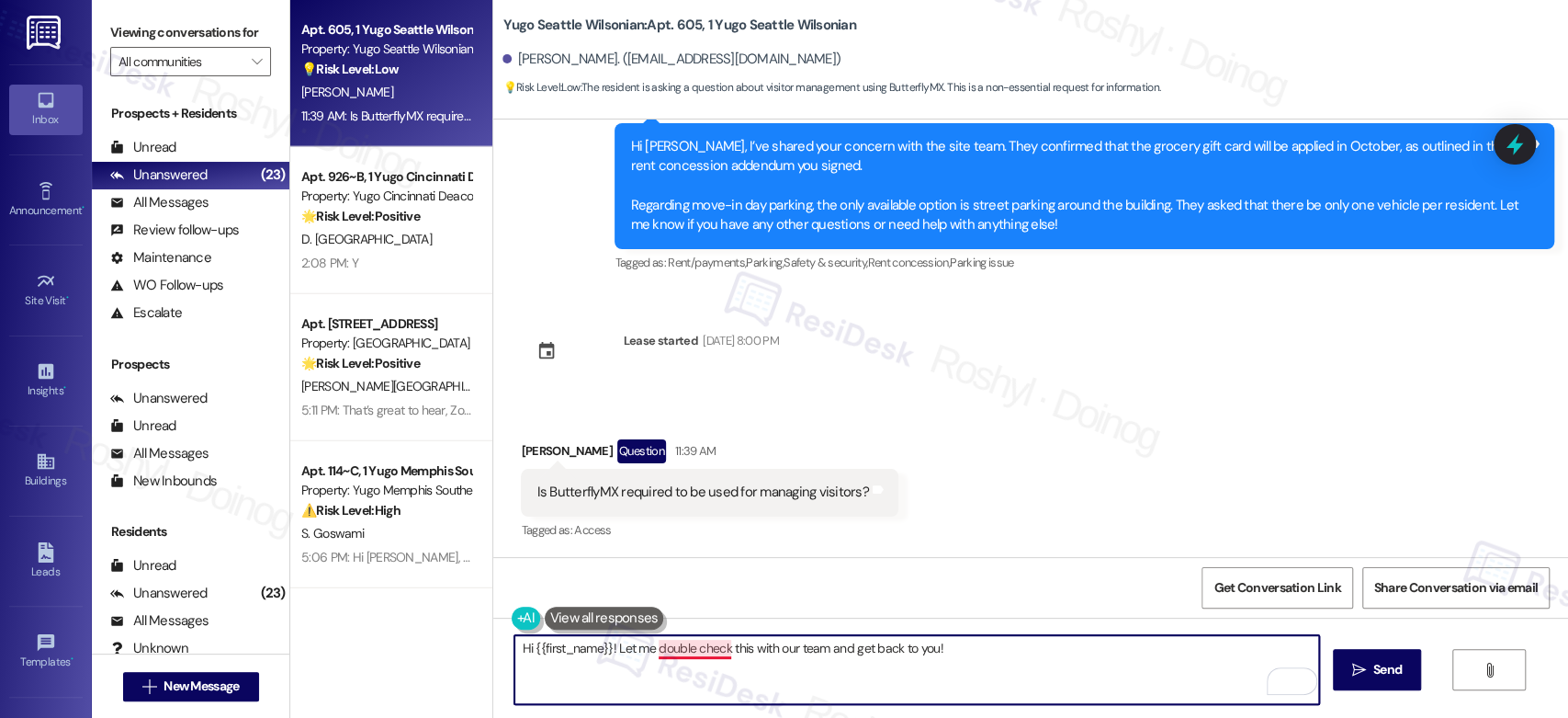
click at [674, 645] on textarea "Hi {{first_name}}! Let me double check this with our team and get back to you!" at bounding box center [916, 669] width 803 height 68
click at [1016, 651] on textarea "Hi {{first_name}}! Let me double-check this with our team and get back to you!" at bounding box center [916, 669] width 803 height 68
type textarea "Hi {{first_name}}! Let me double-check this with our team and get back to you! K"
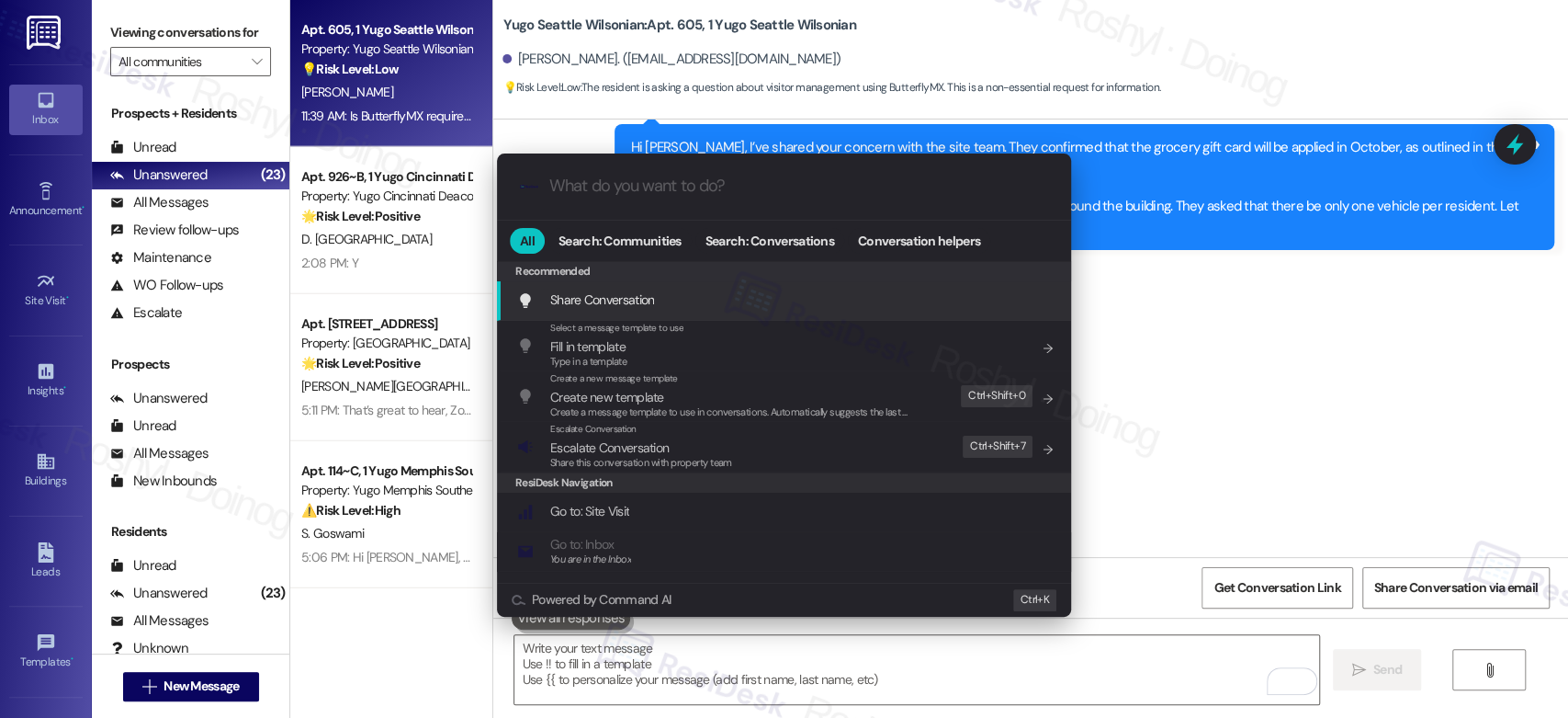
scroll to position [2940, 0]
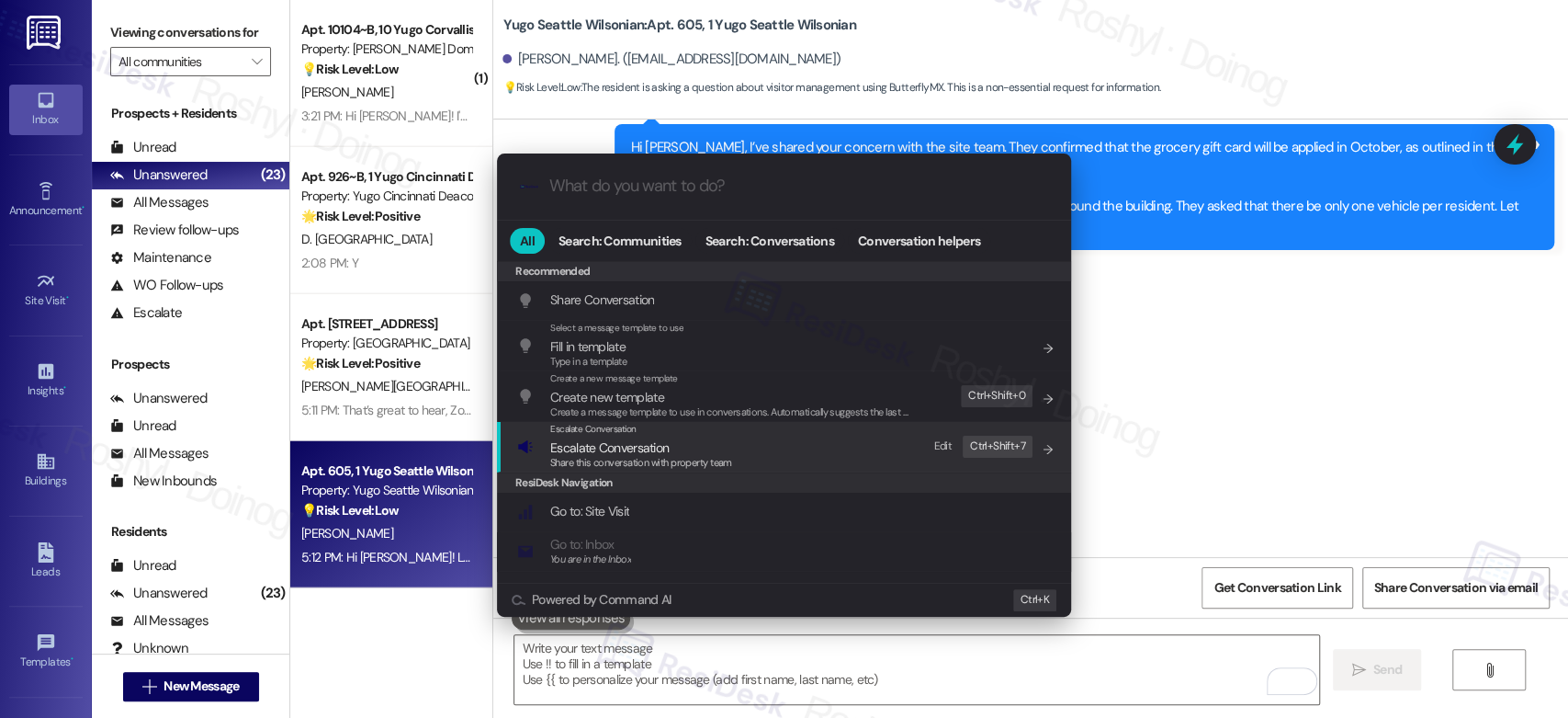
click at [812, 448] on div "Escalate Conversation Escalate Conversation Share this conversation with proper…" at bounding box center [785, 446] width 537 height 49
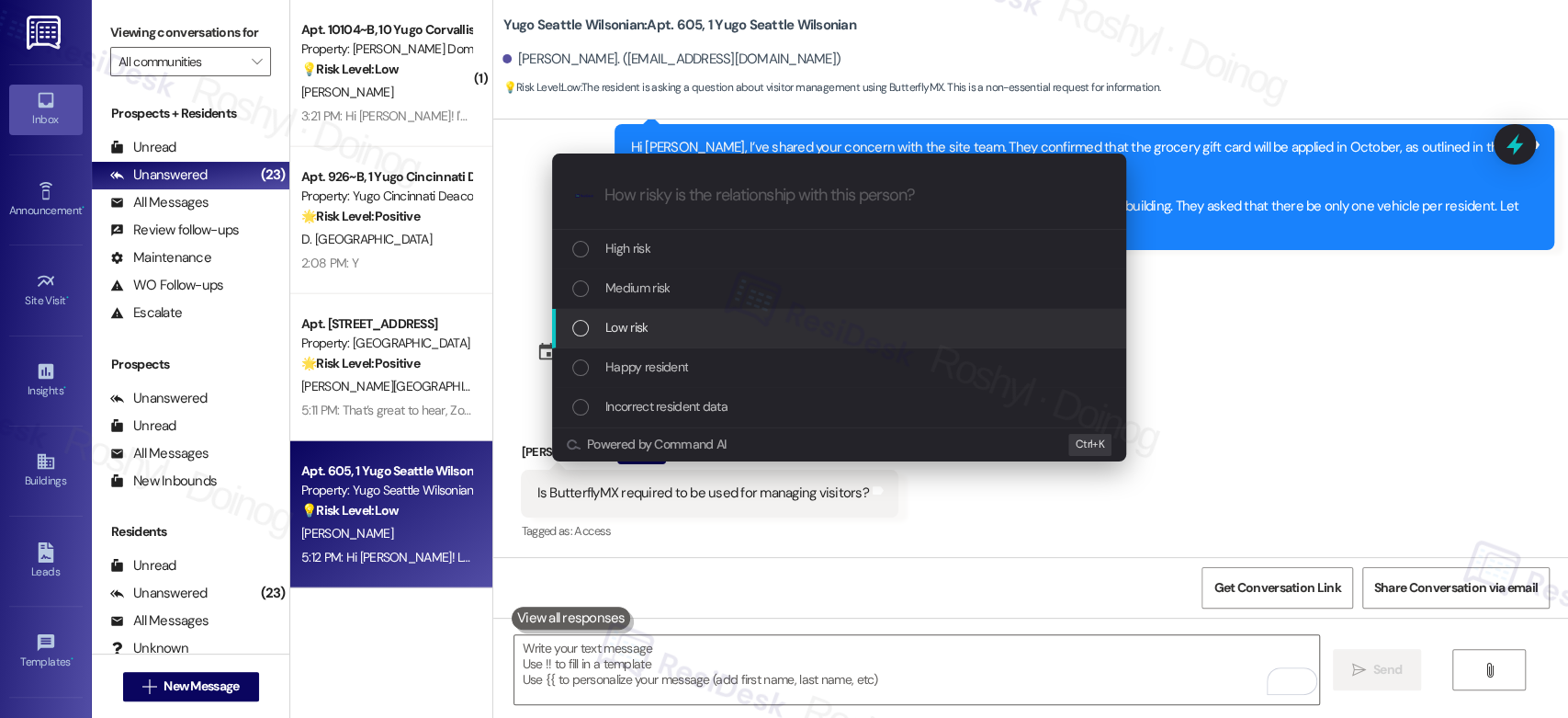
click at [779, 310] on div "Low risk" at bounding box center [840, 329] width 574 height 40
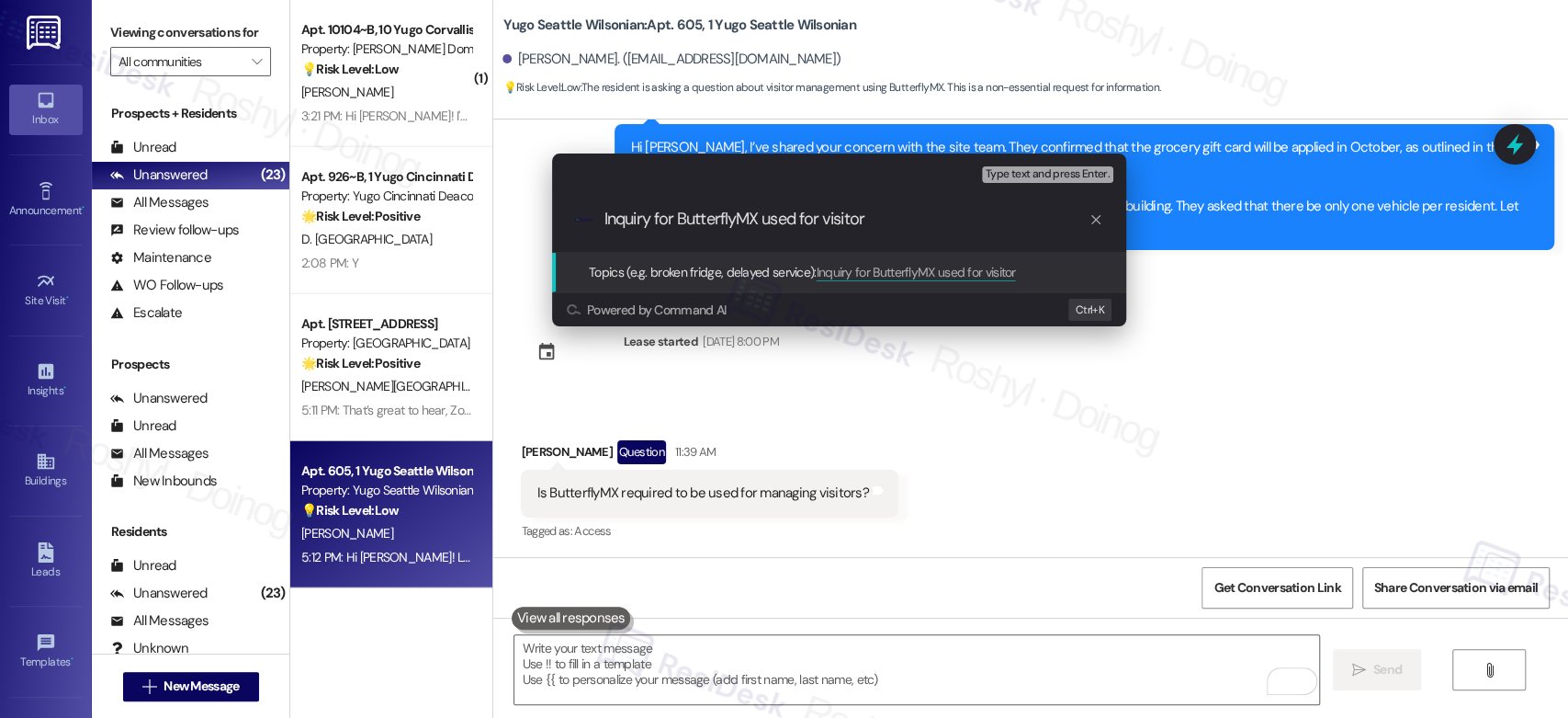
type input "Inquiry for ButterflyMX used for visitors"
click at [752, 217] on input "Inquiry for ButterflyMX used for visitors" at bounding box center [846, 219] width 484 height 19
click at [970, 221] on input "Inquiry for ButterflyMX used for visitors" at bounding box center [846, 219] width 484 height 19
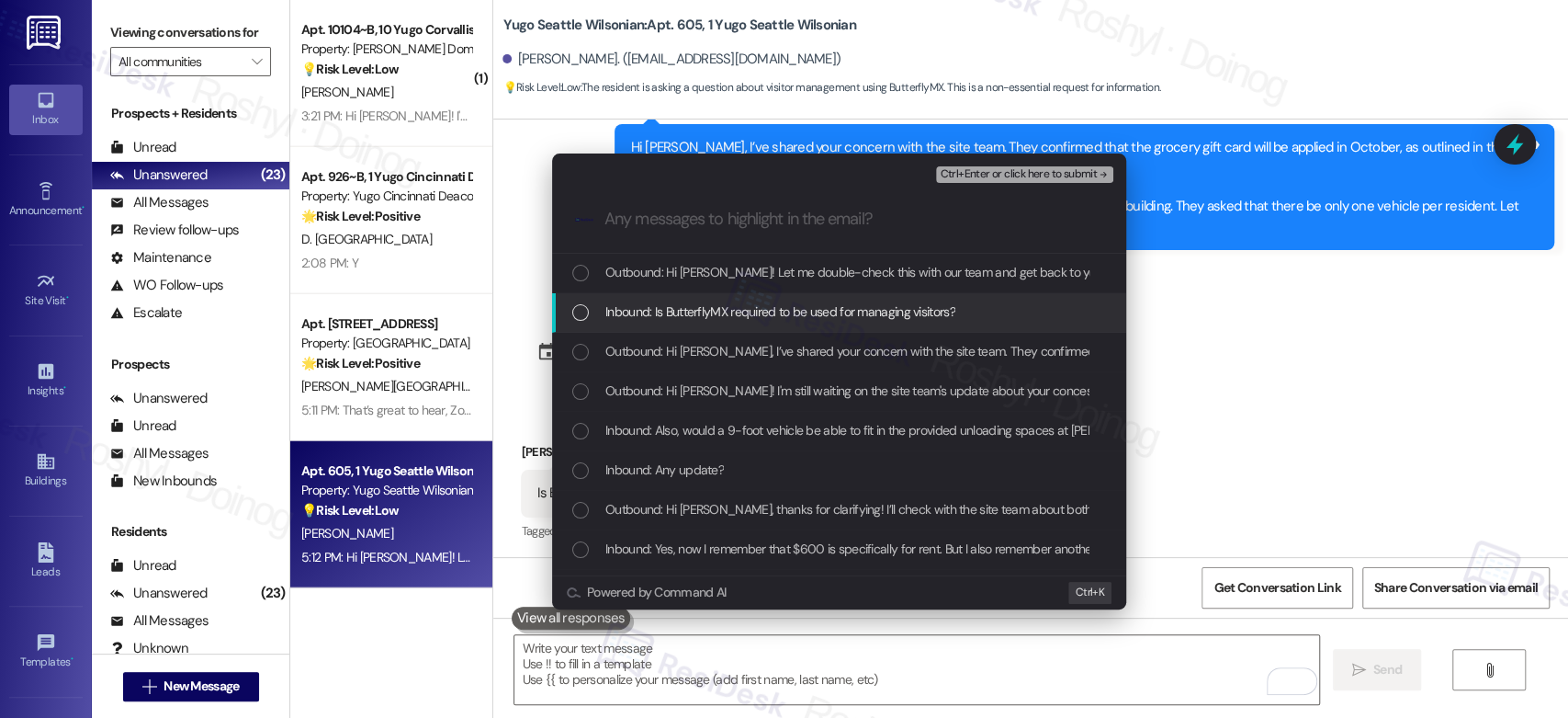
click at [882, 315] on span "Inbound: Is ButterflyMX required to be used for managing visitors?" at bounding box center [781, 311] width 350 height 20
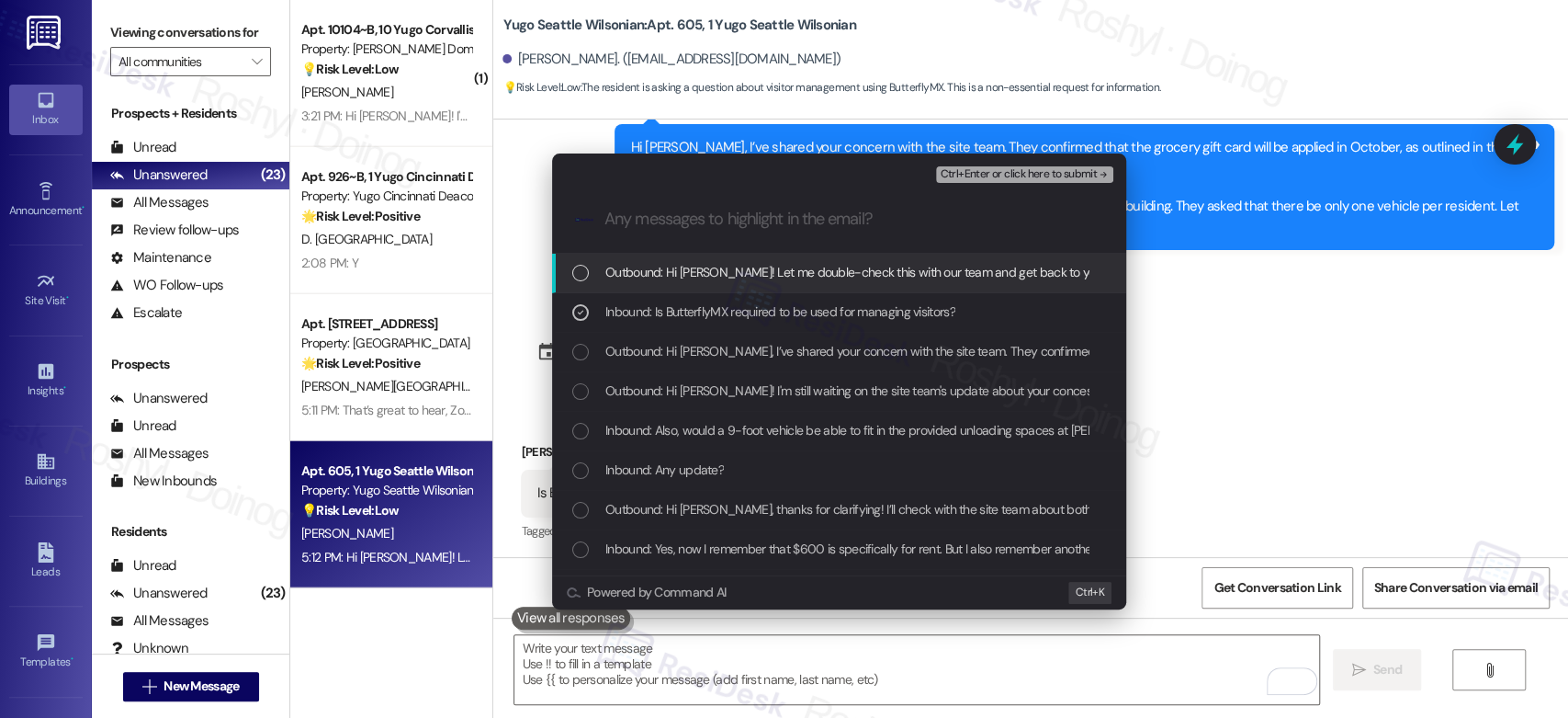
click at [1040, 165] on div "Ctrl+Enter or click here to submit" at bounding box center [1026, 174] width 181 height 24
click at [1035, 168] on span "Ctrl+Enter or click here to submit" at bounding box center [1017, 175] width 157 height 13
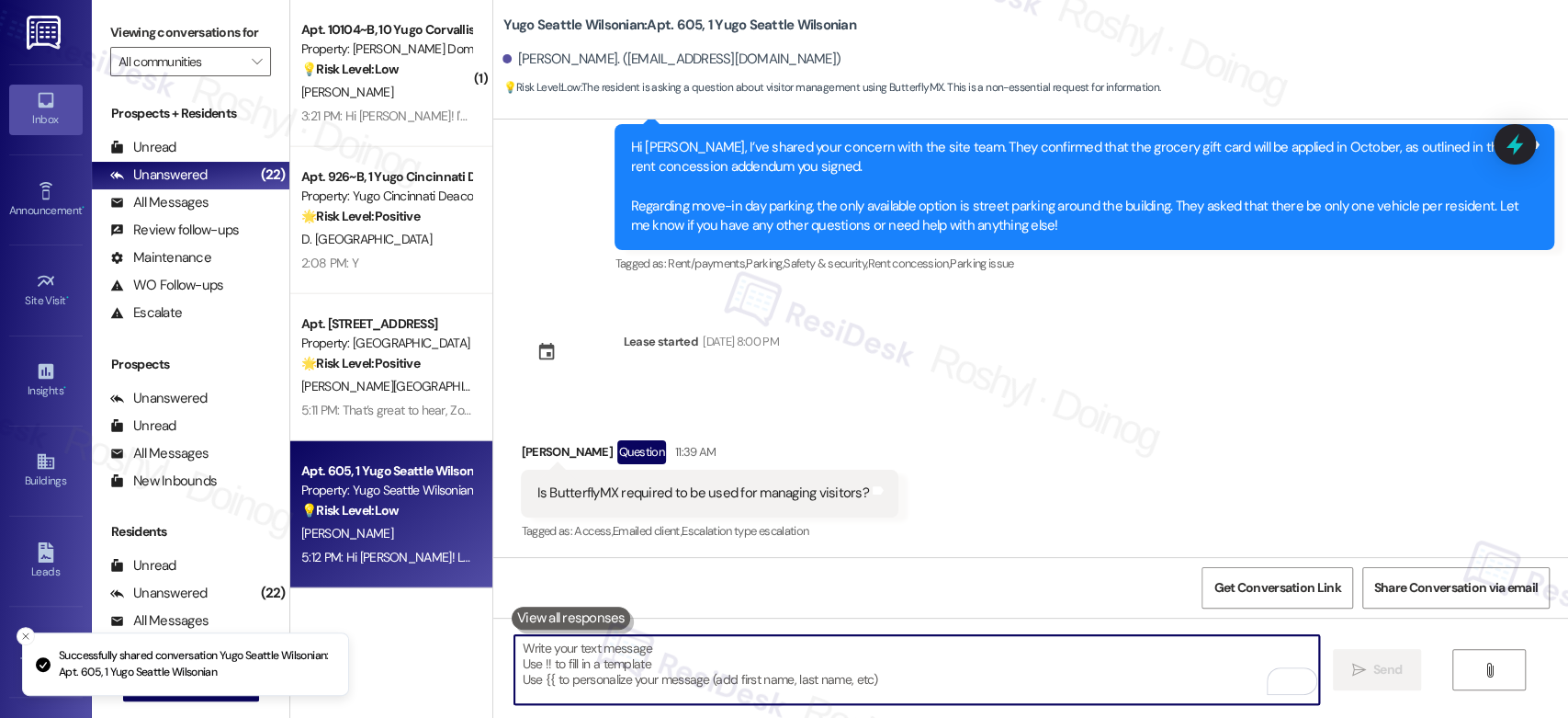
scroll to position [3135, 0]
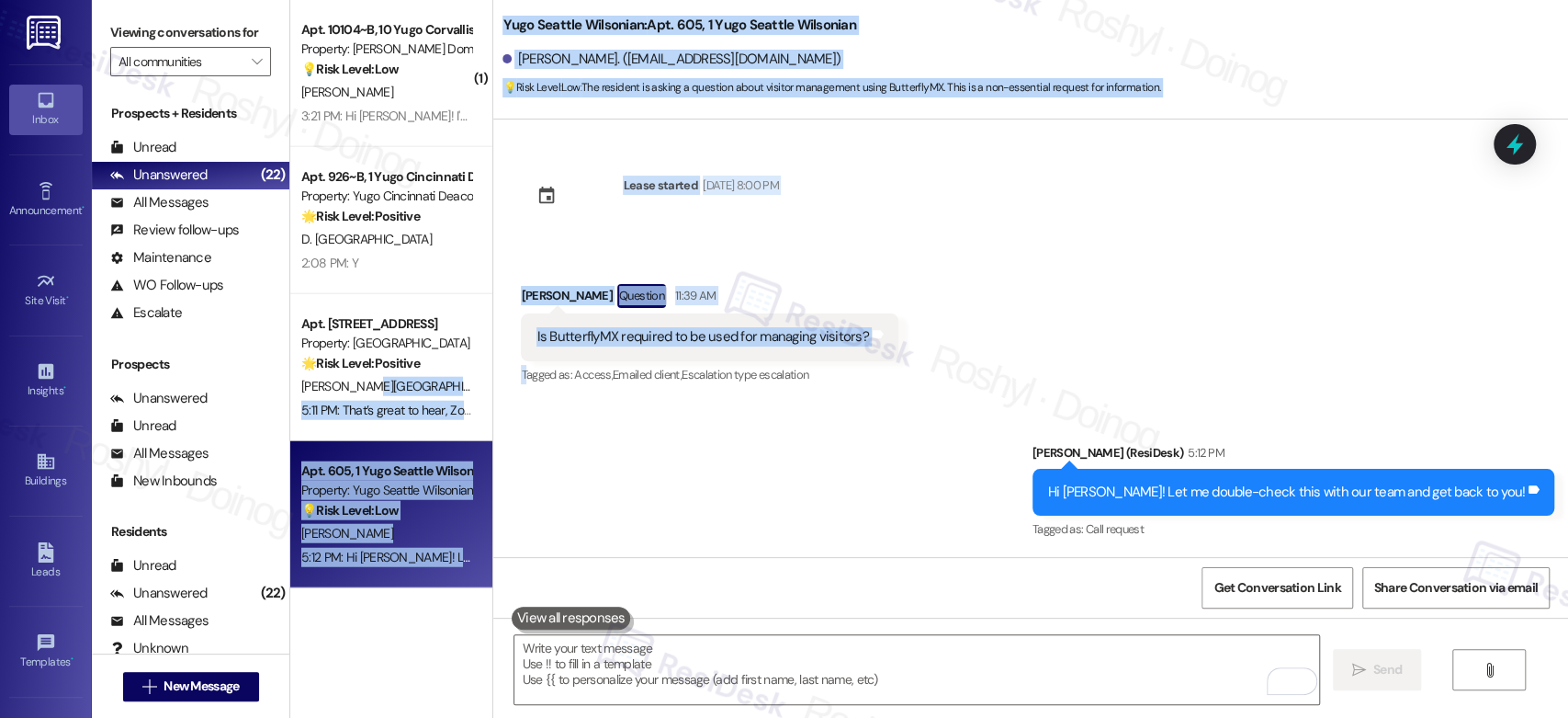
drag, startPoint x: 376, startPoint y: 376, endPoint x: 513, endPoint y: 394, distance: 138.2
click at [513, 394] on div "( 1 ) Apt. 323~A, 1 Yugo Tallahassee Catalyst Property: Yugo Tallahassee Cataly…" at bounding box center [929, 359] width 1278 height 718
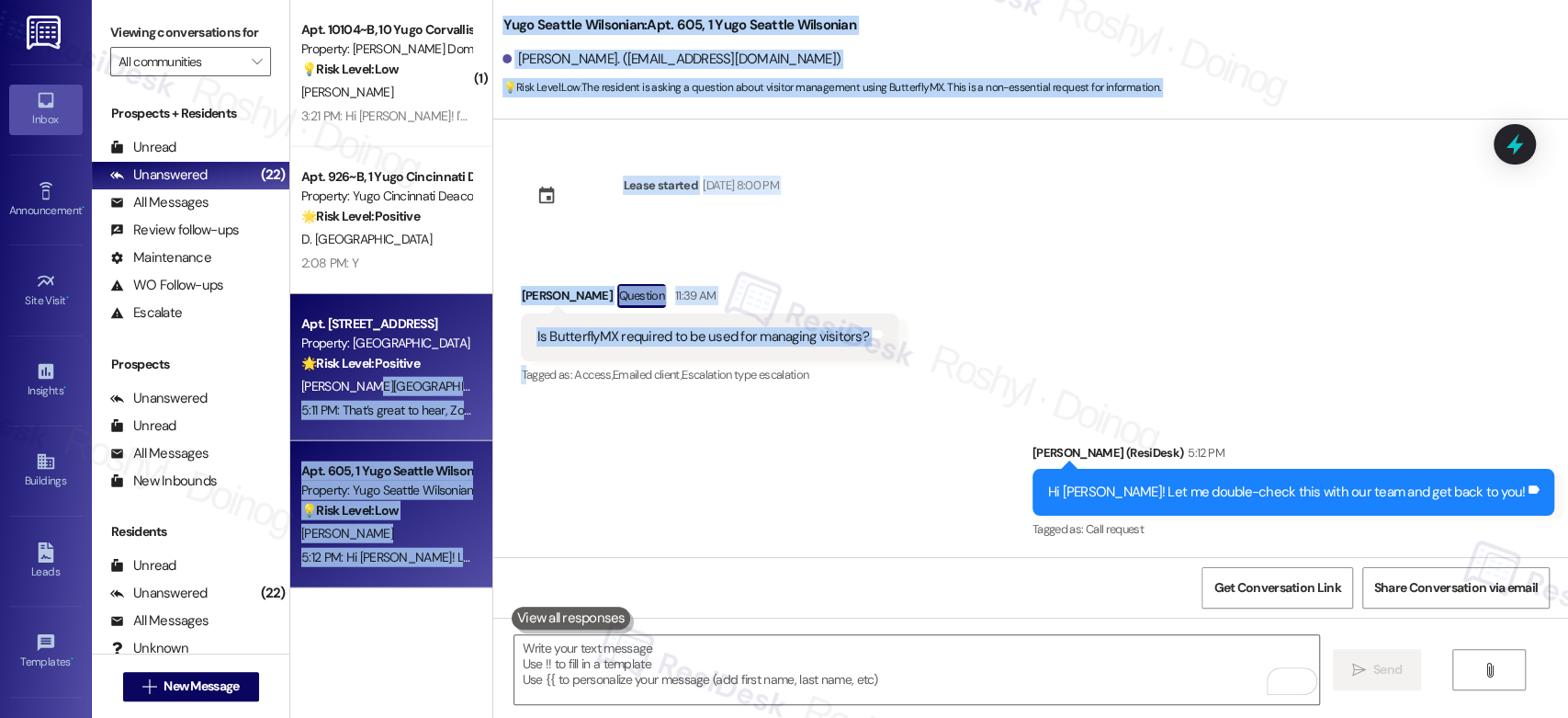
click at [394, 389] on div "[PERSON_NAME][GEOGRAPHIC_DATA]" at bounding box center [386, 386] width 174 height 23
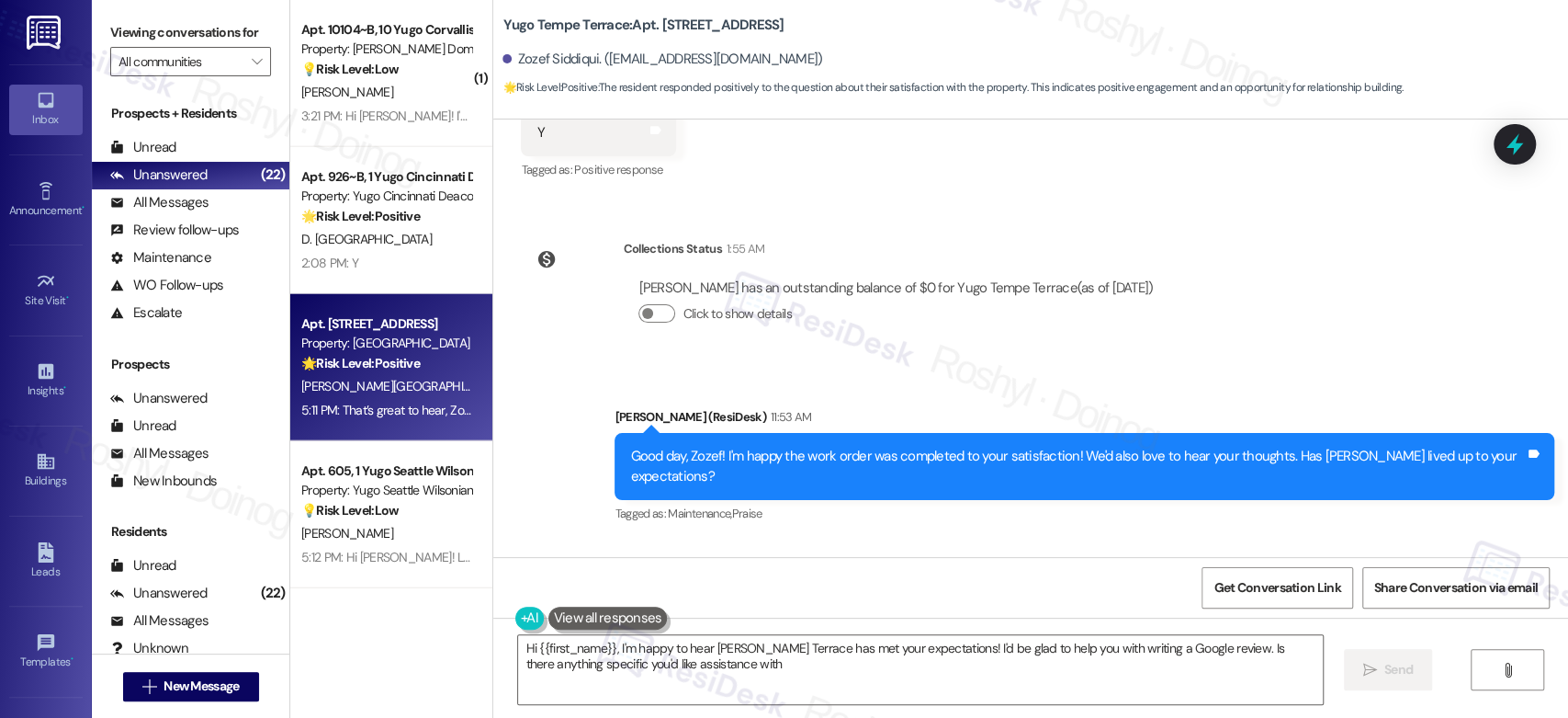
type textarea "Hi {{first_name}}, I'm happy to hear [PERSON_NAME] Terrace has met your expecta…"
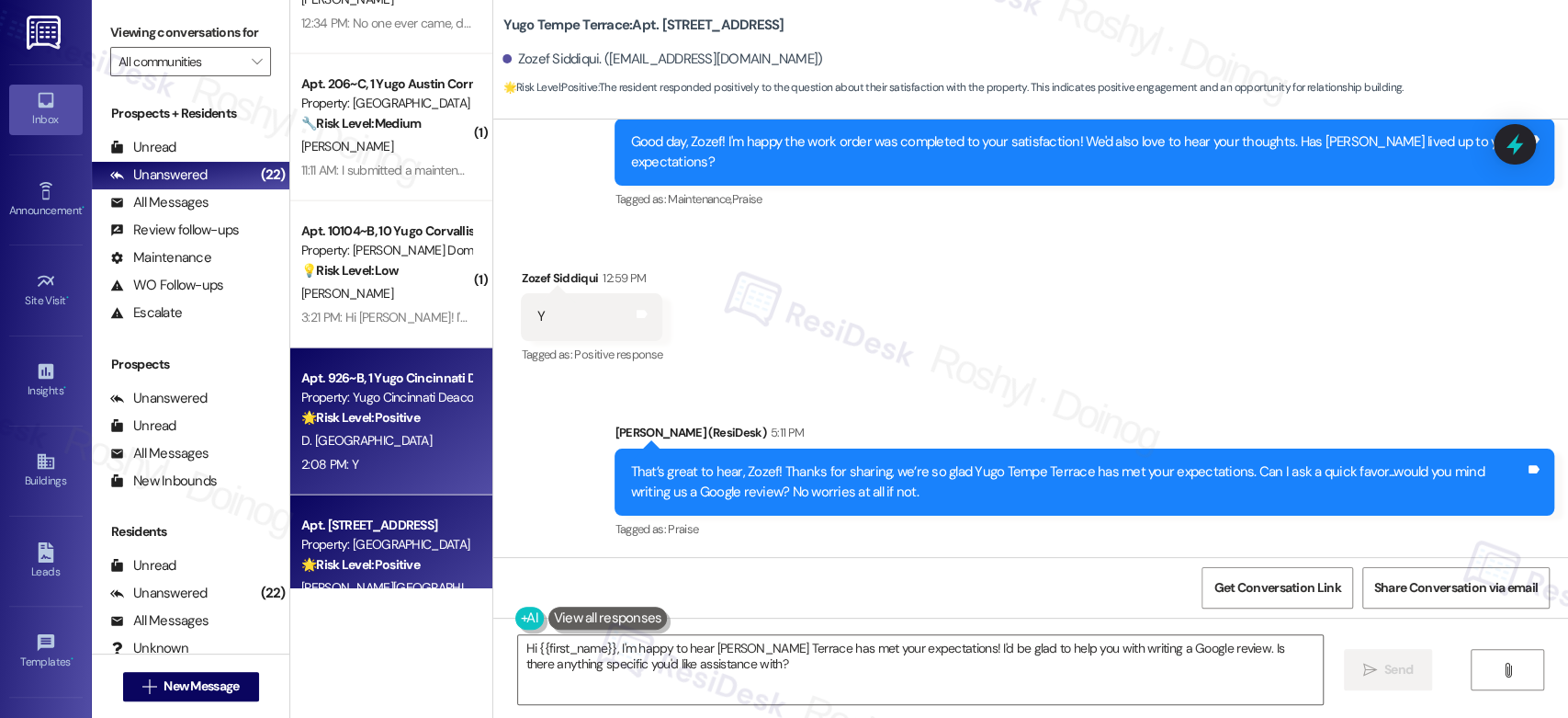
scroll to position [2736, 0]
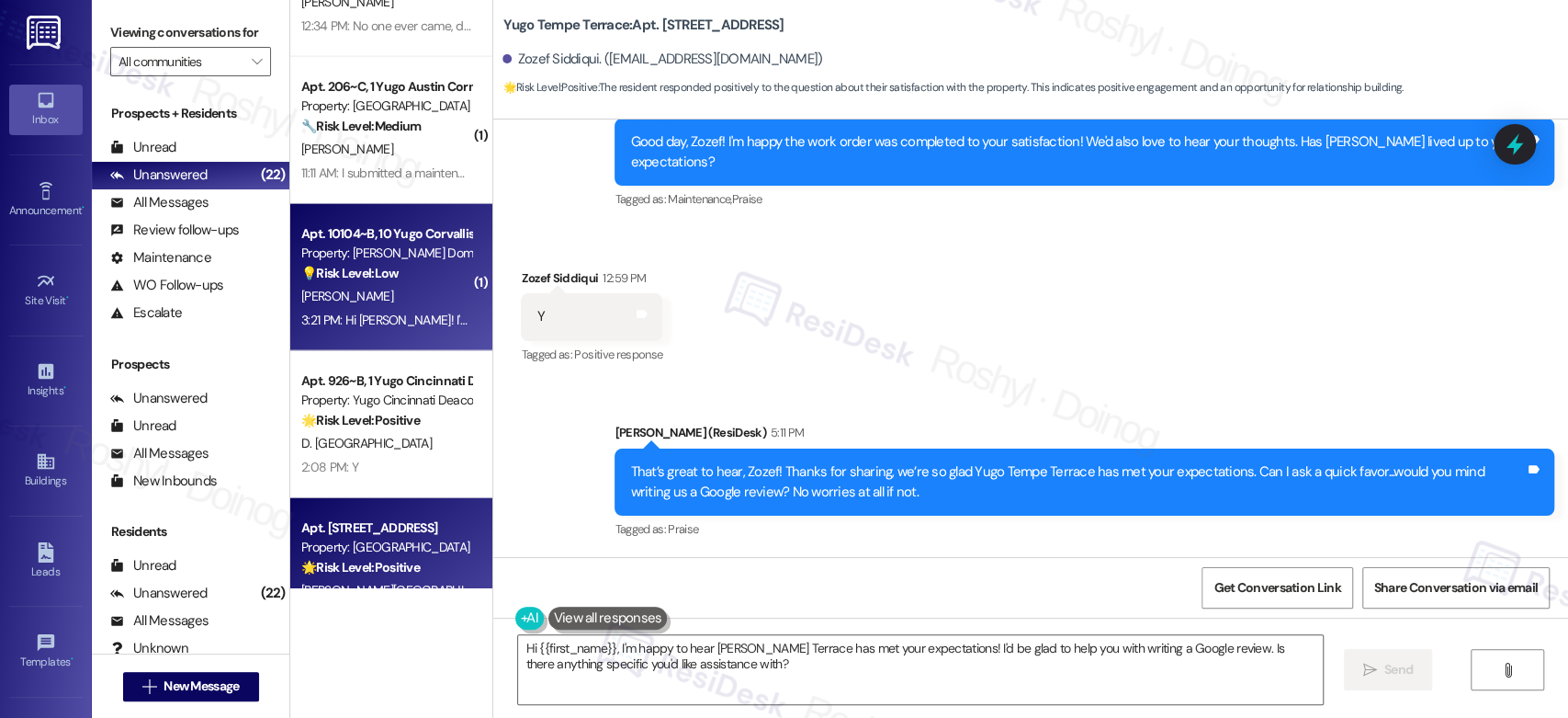
click at [440, 230] on div "Apt. 10104~B, 10 Yugo Corvallis Domain" at bounding box center [386, 234] width 170 height 19
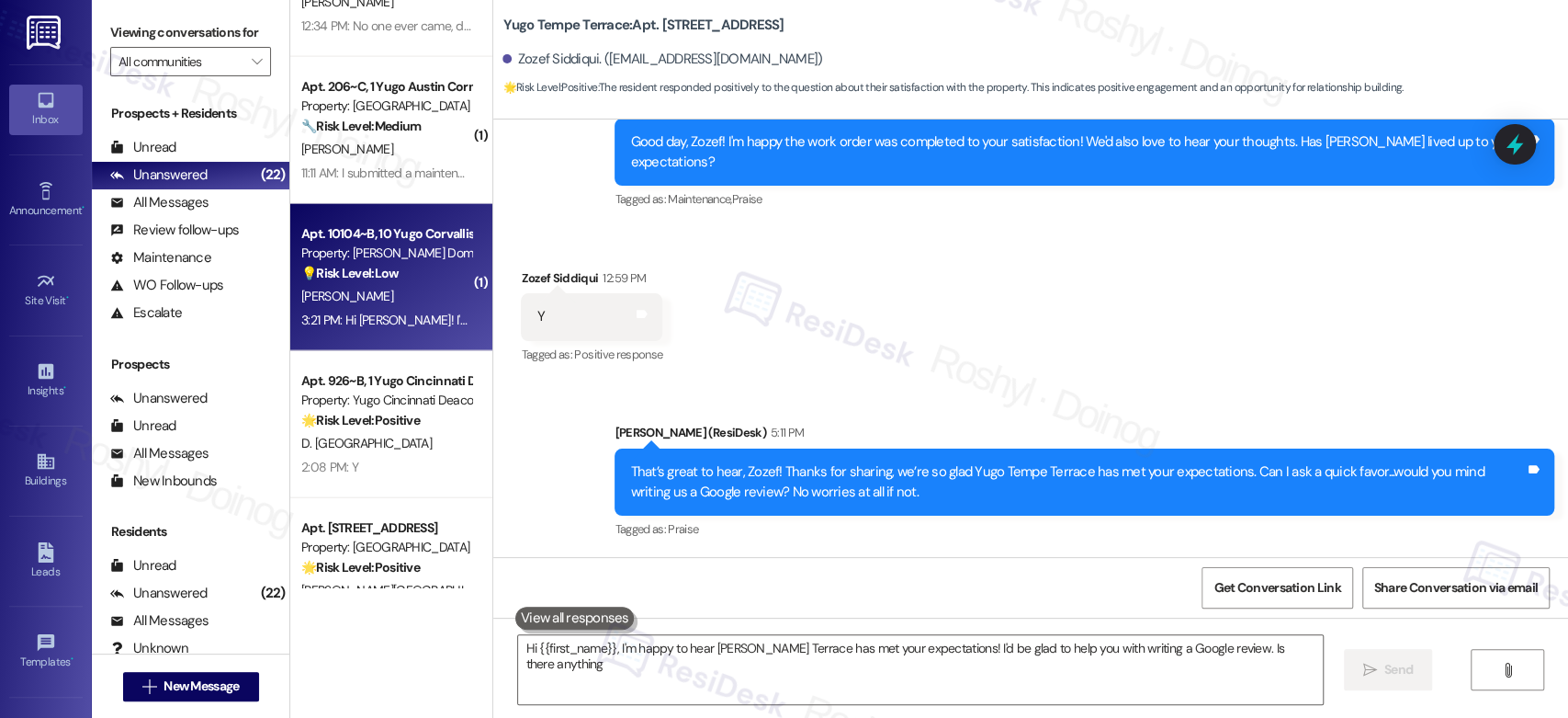
type textarea "Hi {{first_name}}, I'm happy to hear [PERSON_NAME] Terrace has met your expecta…"
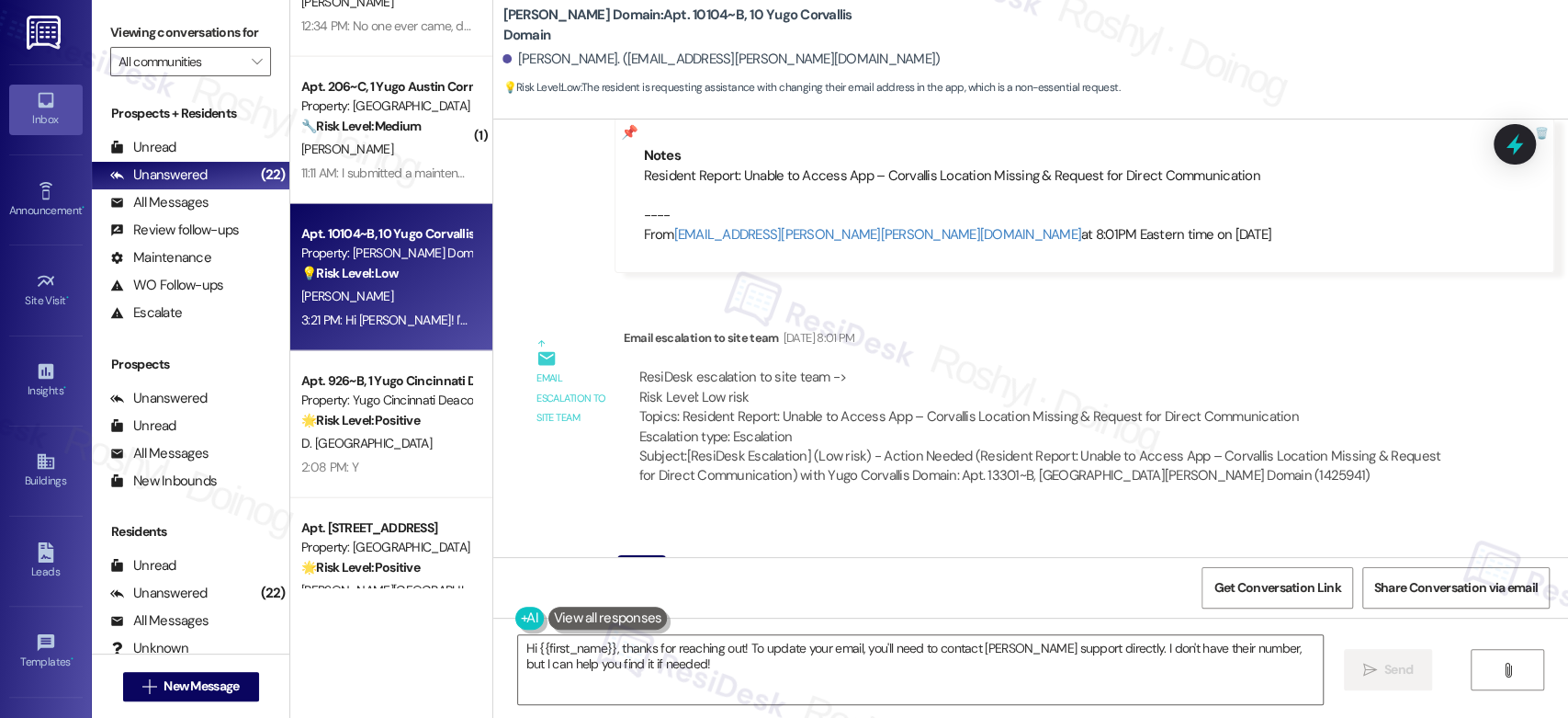
scroll to position [1722, 0]
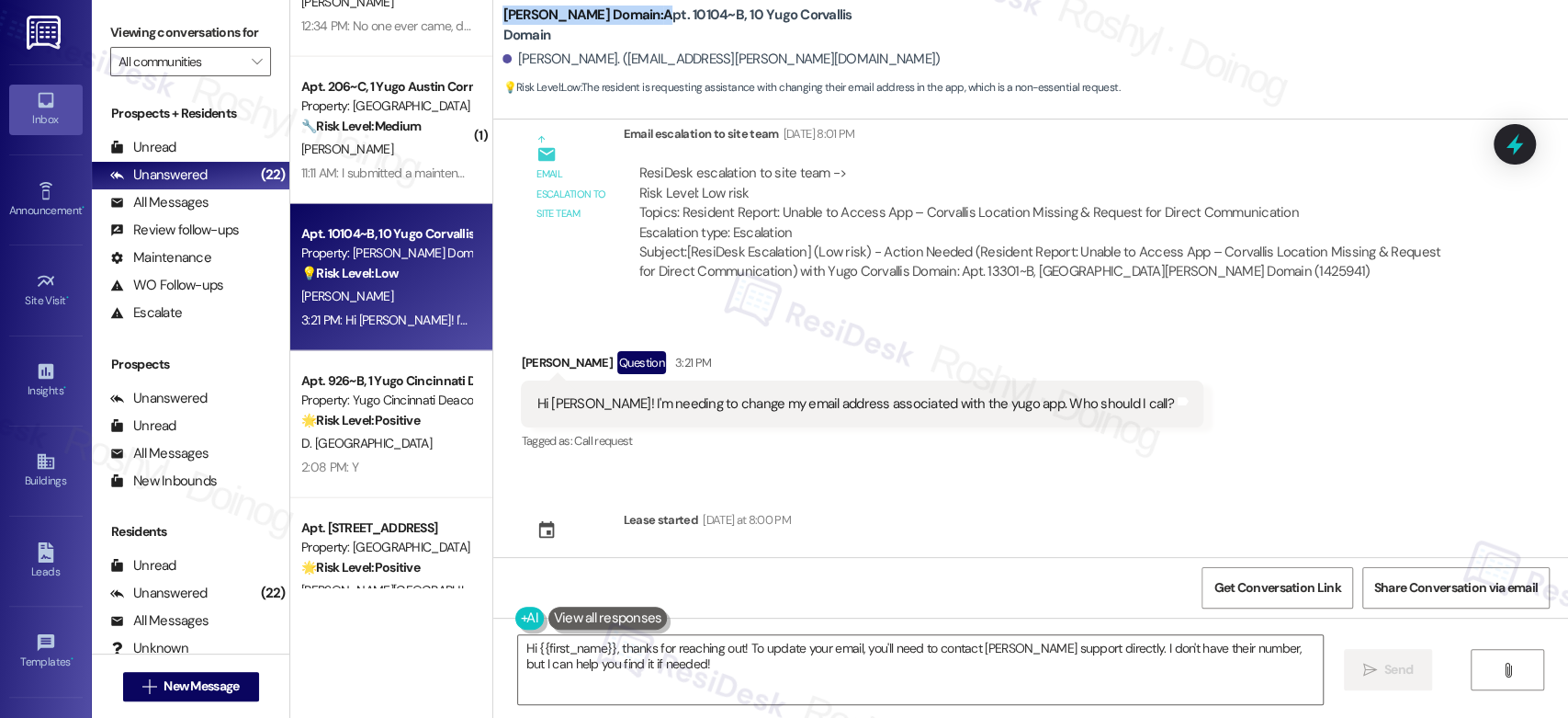
copy b "[PERSON_NAME] Domain: A"
copy b "[PERSON_NAME] Domai"
copy b "[PERSON_NAME] Domain:"
drag, startPoint x: 493, startPoint y: 14, endPoint x: 627, endPoint y: 21, distance: 134.2
click at [627, 21] on b "[PERSON_NAME] Domain: Apt. 10104~B, [GEOGRAPHIC_DATA] Domain" at bounding box center [686, 26] width 367 height 40
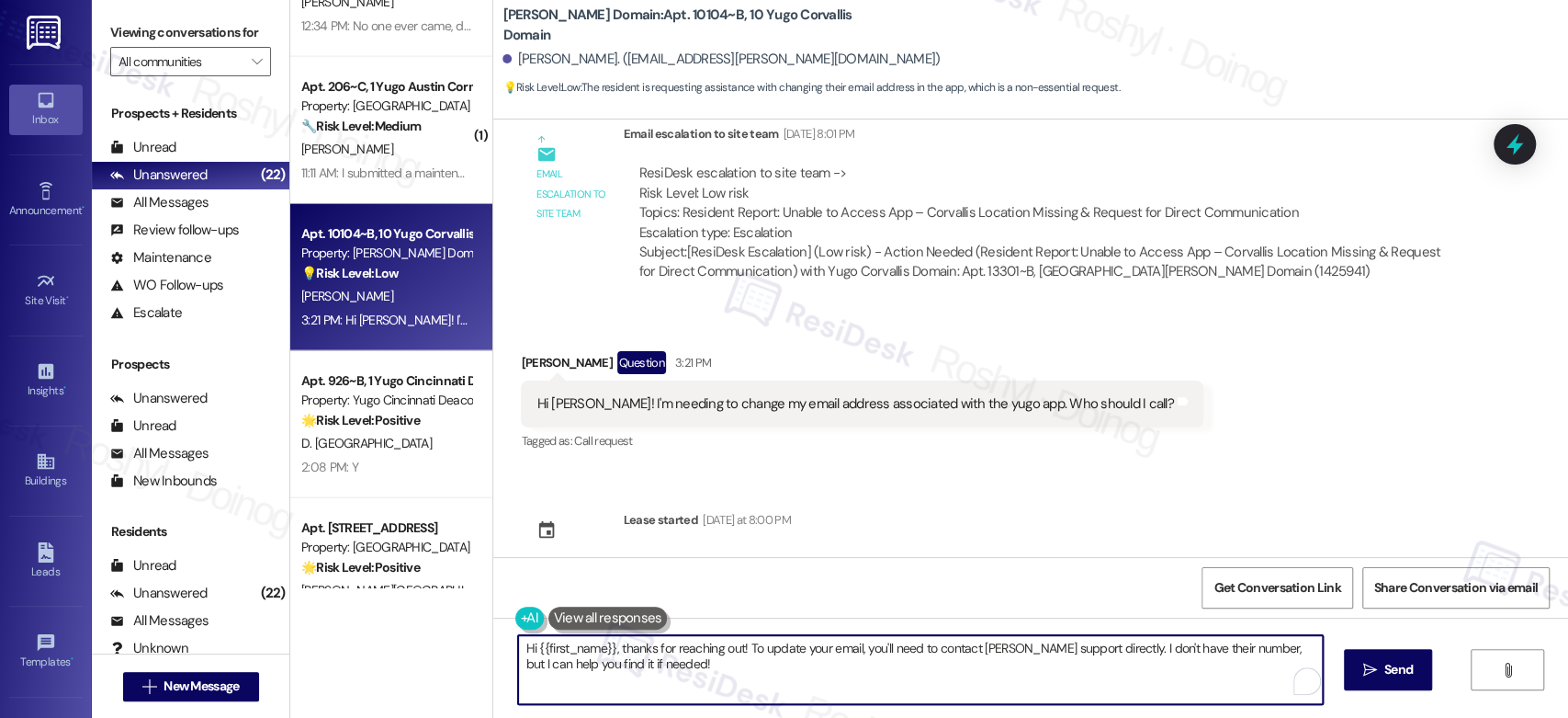
click at [1087, 648] on textarea "Hi {{first_name}}, thanks for reaching out! To update your email, you'll need t…" at bounding box center [920, 669] width 803 height 68
click at [1298, 672] on html "Inbox Go to Inbox Announcement • Send A Text Announcement Site Visit • Go to Si…" at bounding box center [784, 359] width 1568 height 718
click at [815, 664] on textarea "Hi {{first_name}}, thanks for reaching out! To update your email, you'll need t…" at bounding box center [916, 669] width 803 height 68
paste textarea "Tel: [PHONE_NUMBER] Email: [EMAIL_ADDRESS][DOMAIN_NAME]"
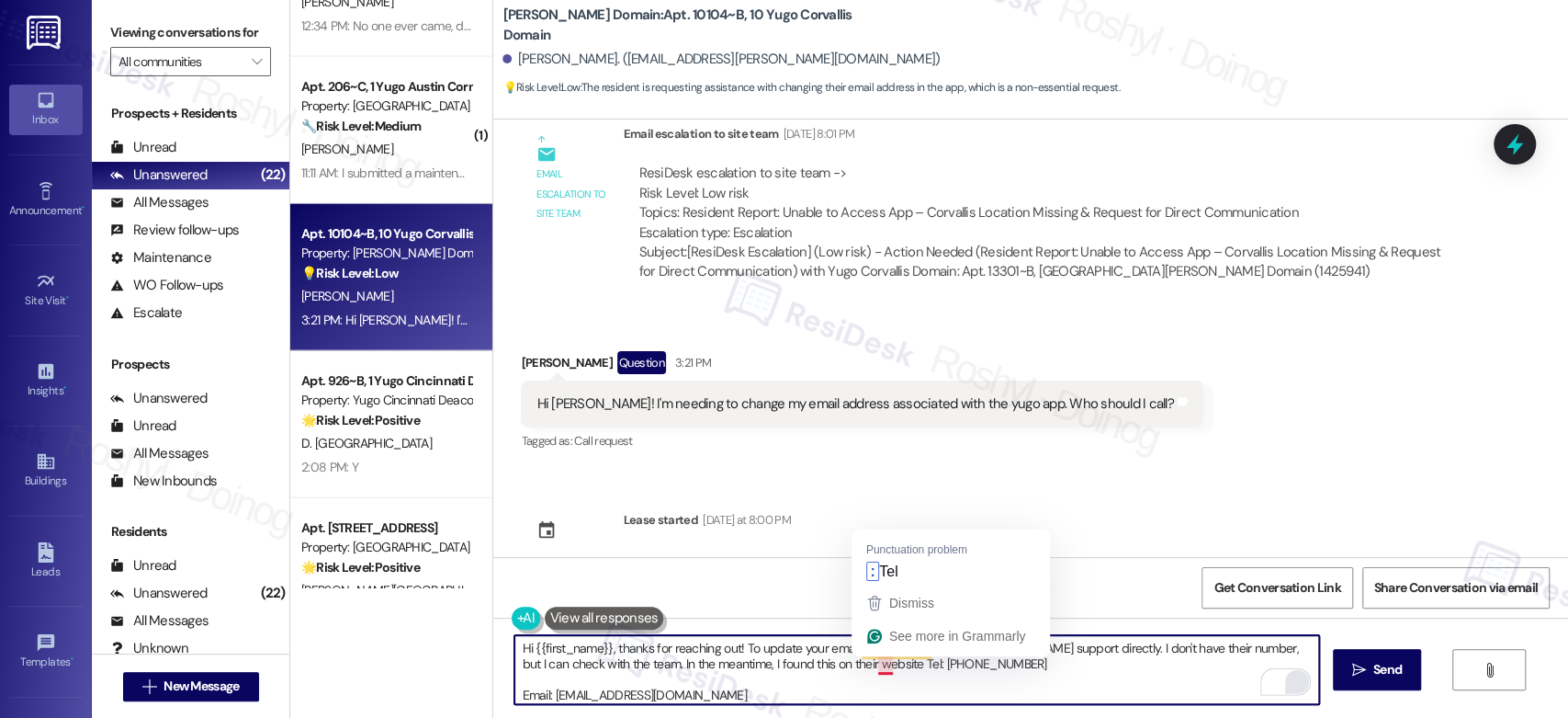
click at [865, 671] on textarea "Hi {{first_name}}, thanks for reaching out! To update your email, you'll need t…" at bounding box center [916, 669] width 803 height 68
click at [514, 696] on textarea "Hi {{first_name}}, thanks for reaching out! To update your email, you'll need t…" at bounding box center [916, 669] width 803 height 68
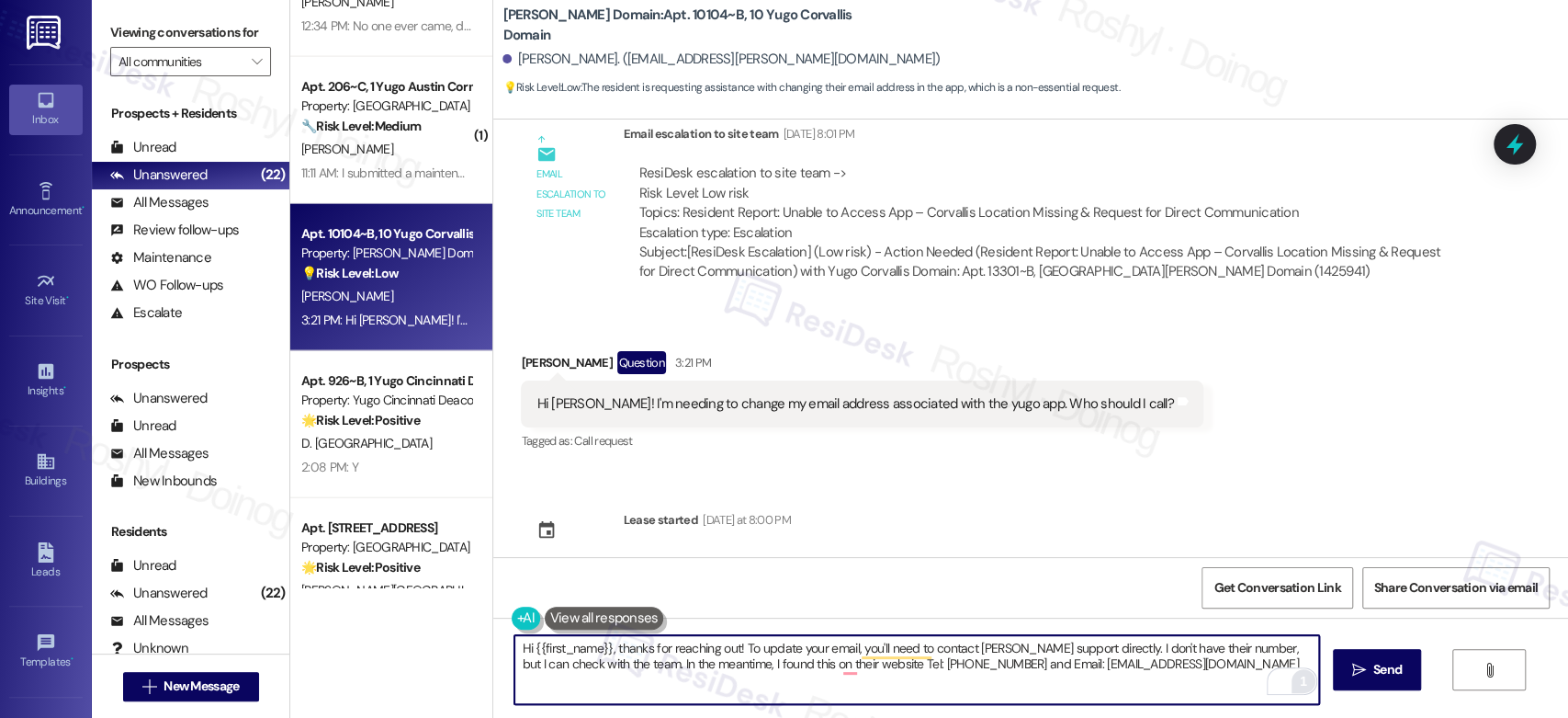
click at [1195, 674] on textarea "Hi {{first_name}}, thanks for reaching out! To update your email, you'll need t…" at bounding box center [916, 669] width 803 height 68
drag, startPoint x: 930, startPoint y: 680, endPoint x: 419, endPoint y: 621, distance: 514.4
click at [419, 621] on div "Apt. 401~D, [GEOGRAPHIC_DATA] Property: [GEOGRAPHIC_DATA] Common 🔧 Risk Level: …" at bounding box center [929, 359] width 1278 height 718
paste textarea "’ll need to contact [PERSON_NAME] support directly. I don’t have their confirme…"
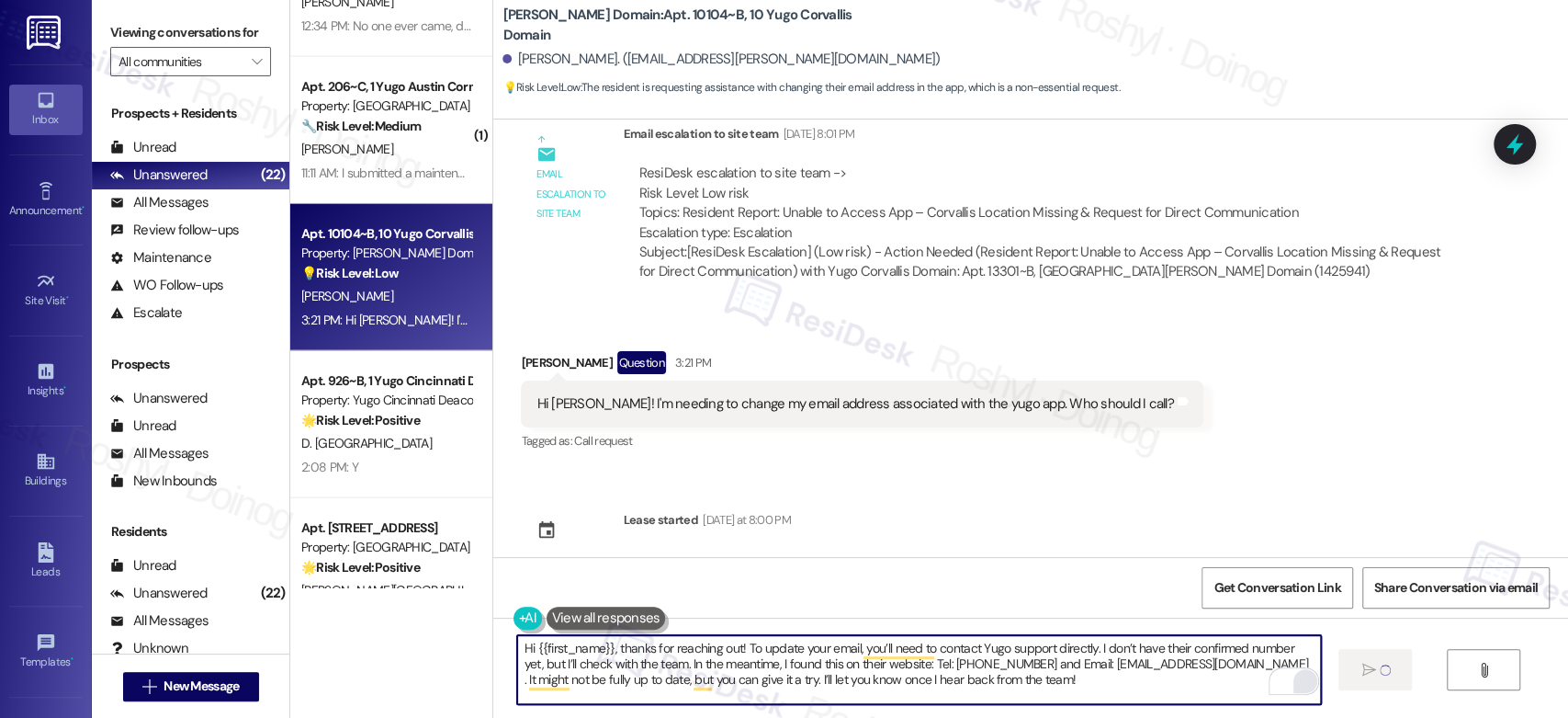
type textarea "Hi {{first_name}}, thanks for reaching out! To update your email, you’ll need t…"
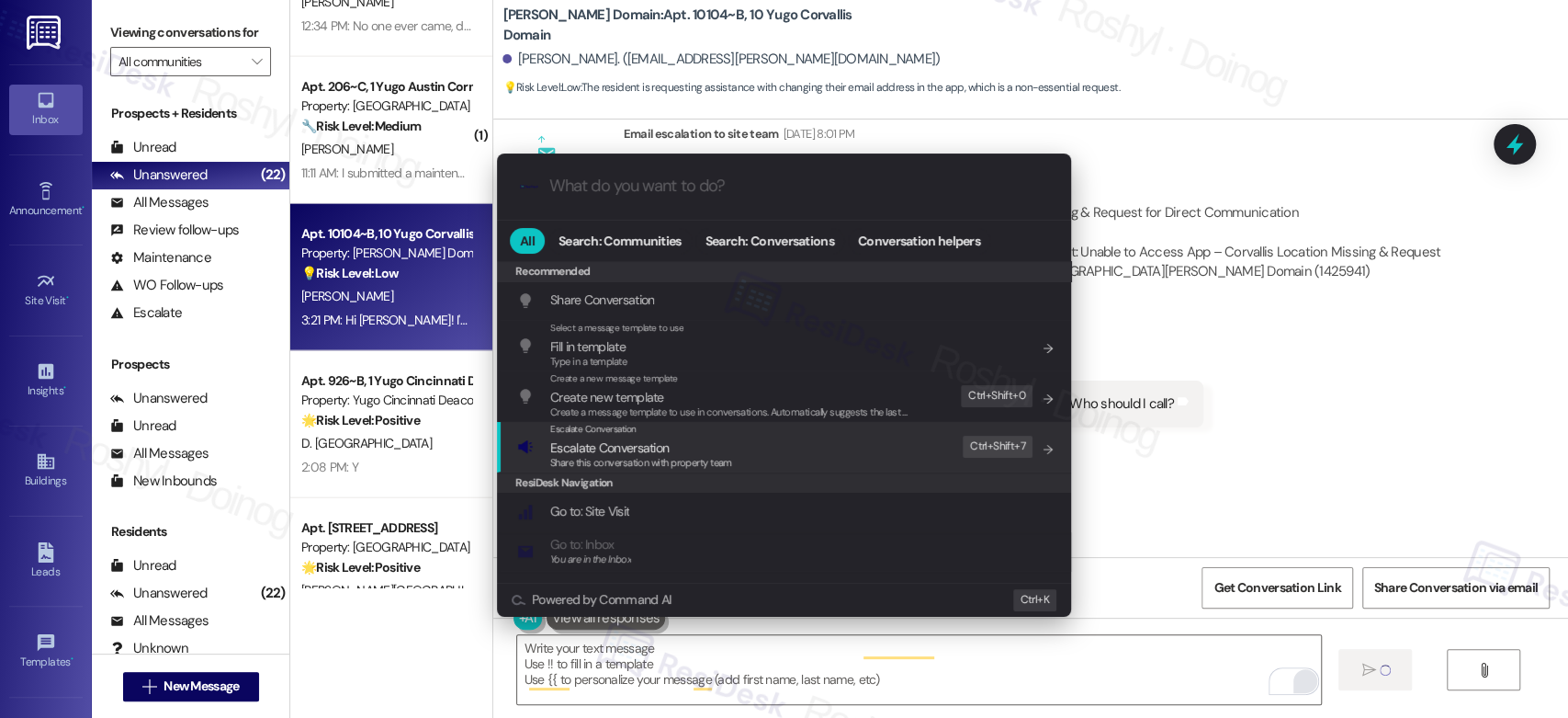
click at [570, 453] on span "Escalate Conversation" at bounding box center [610, 447] width 119 height 16
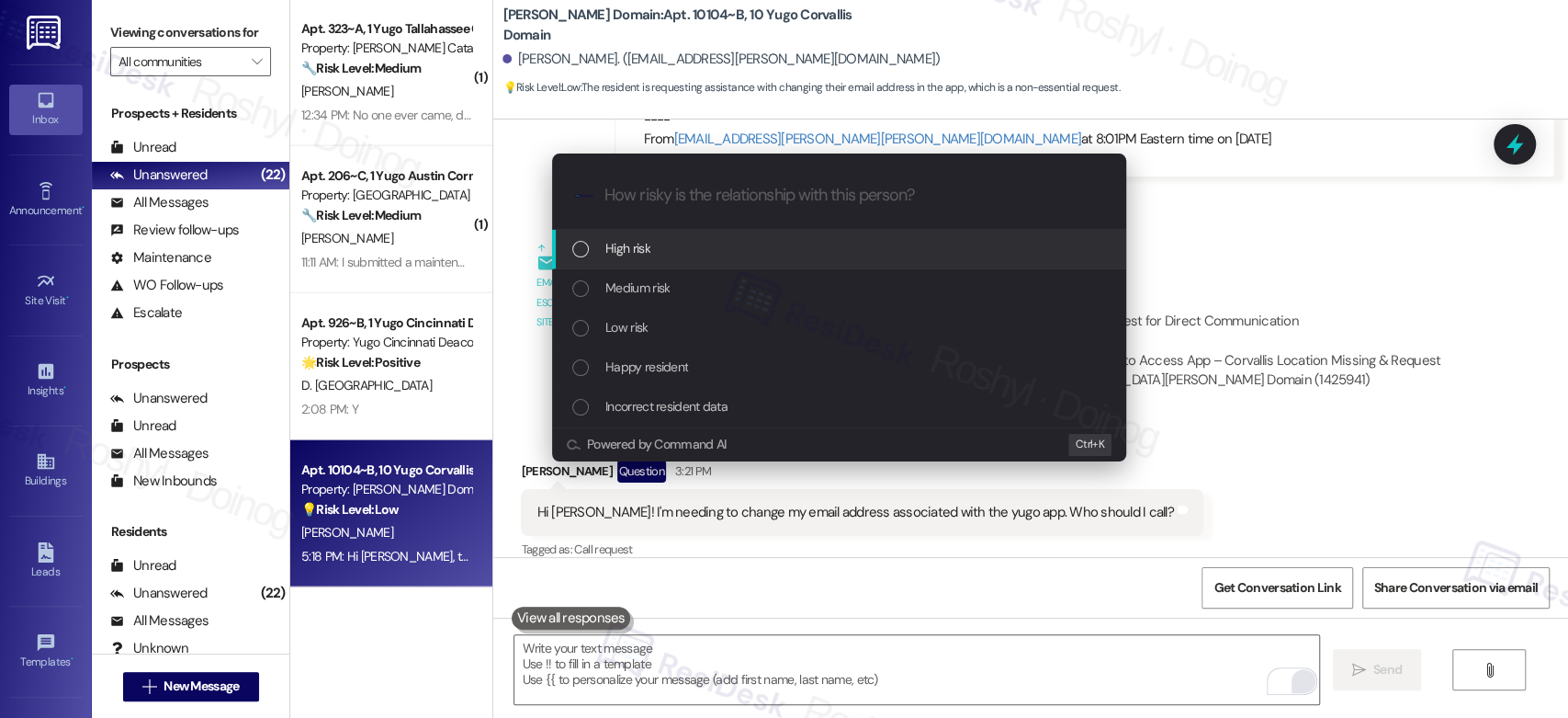
scroll to position [2646, 0]
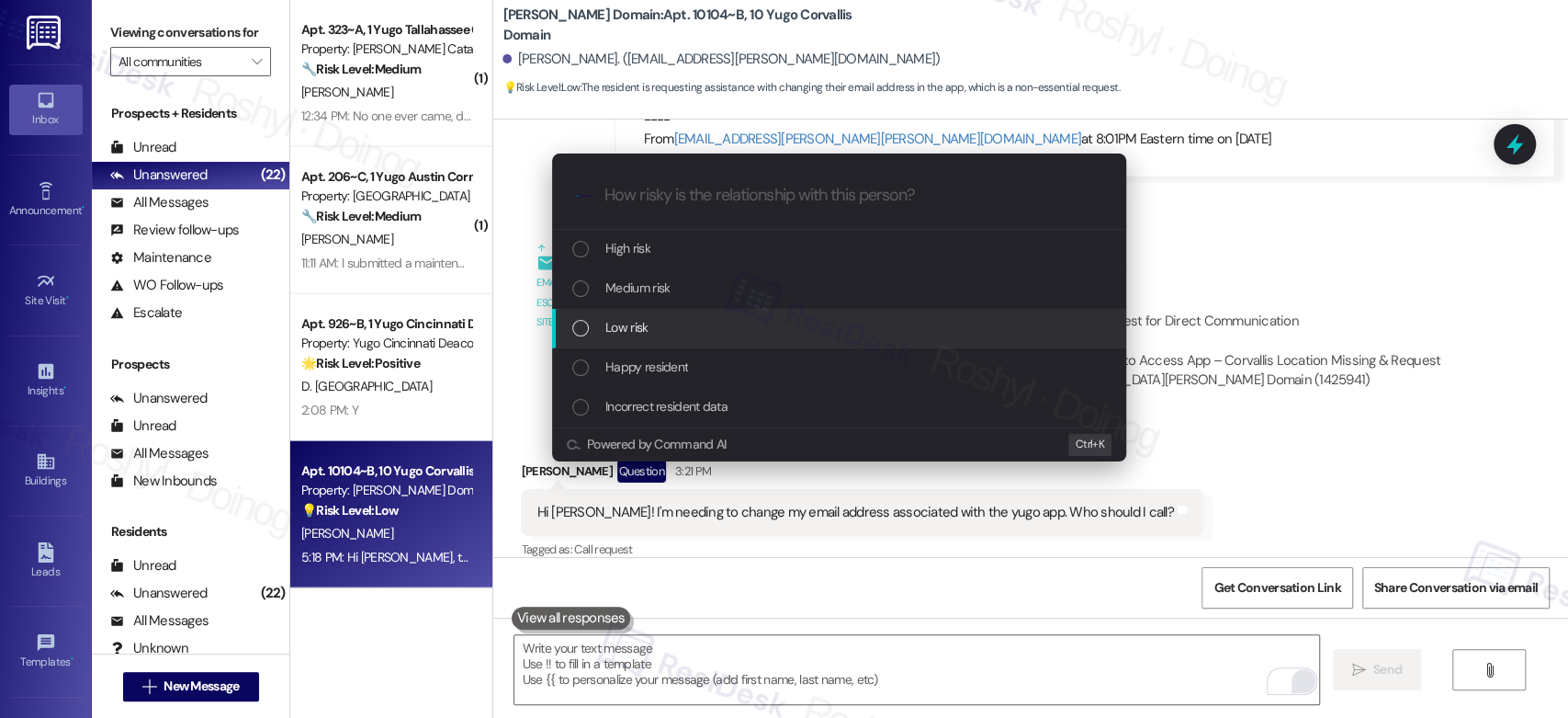
click at [641, 310] on div "Low risk" at bounding box center [840, 329] width 574 height 40
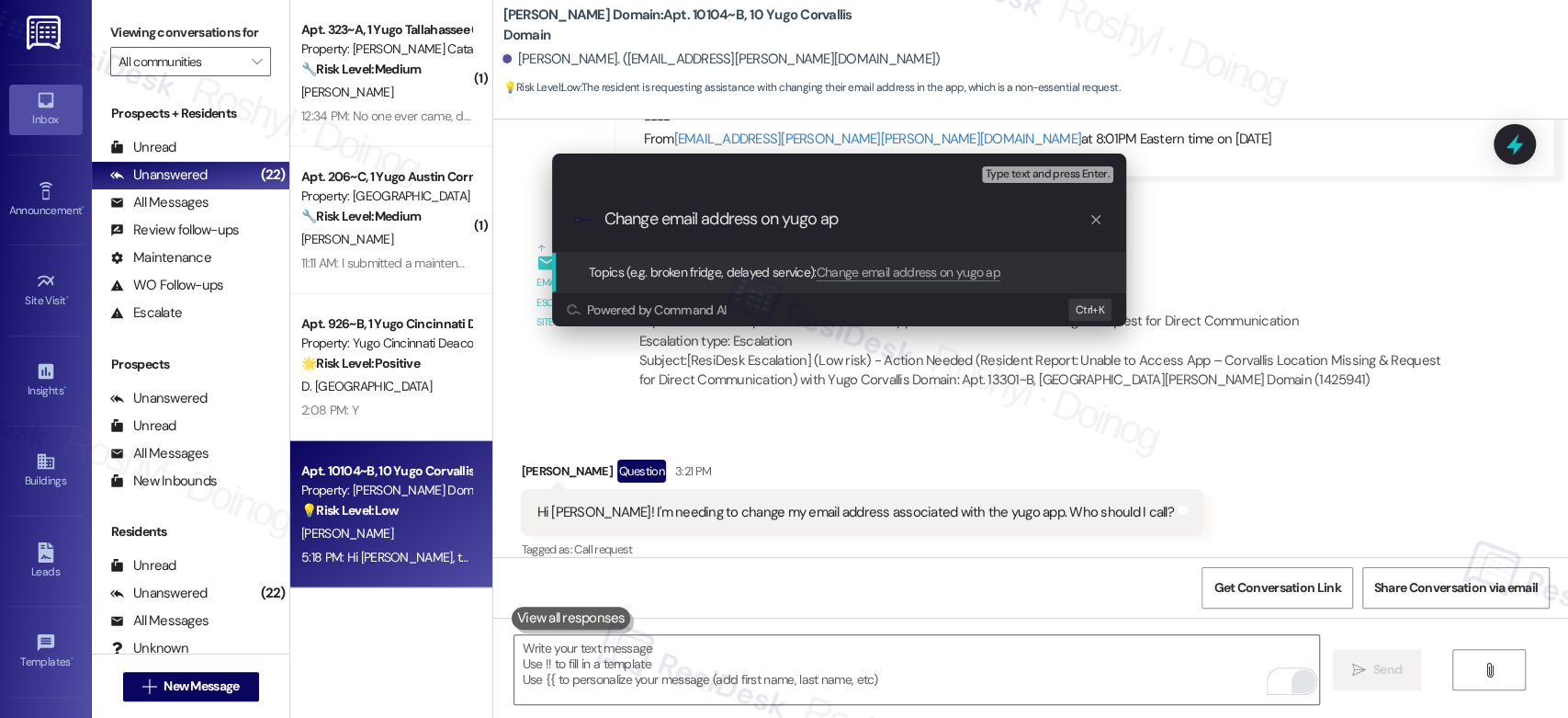
type input "Change email address on yugo app"
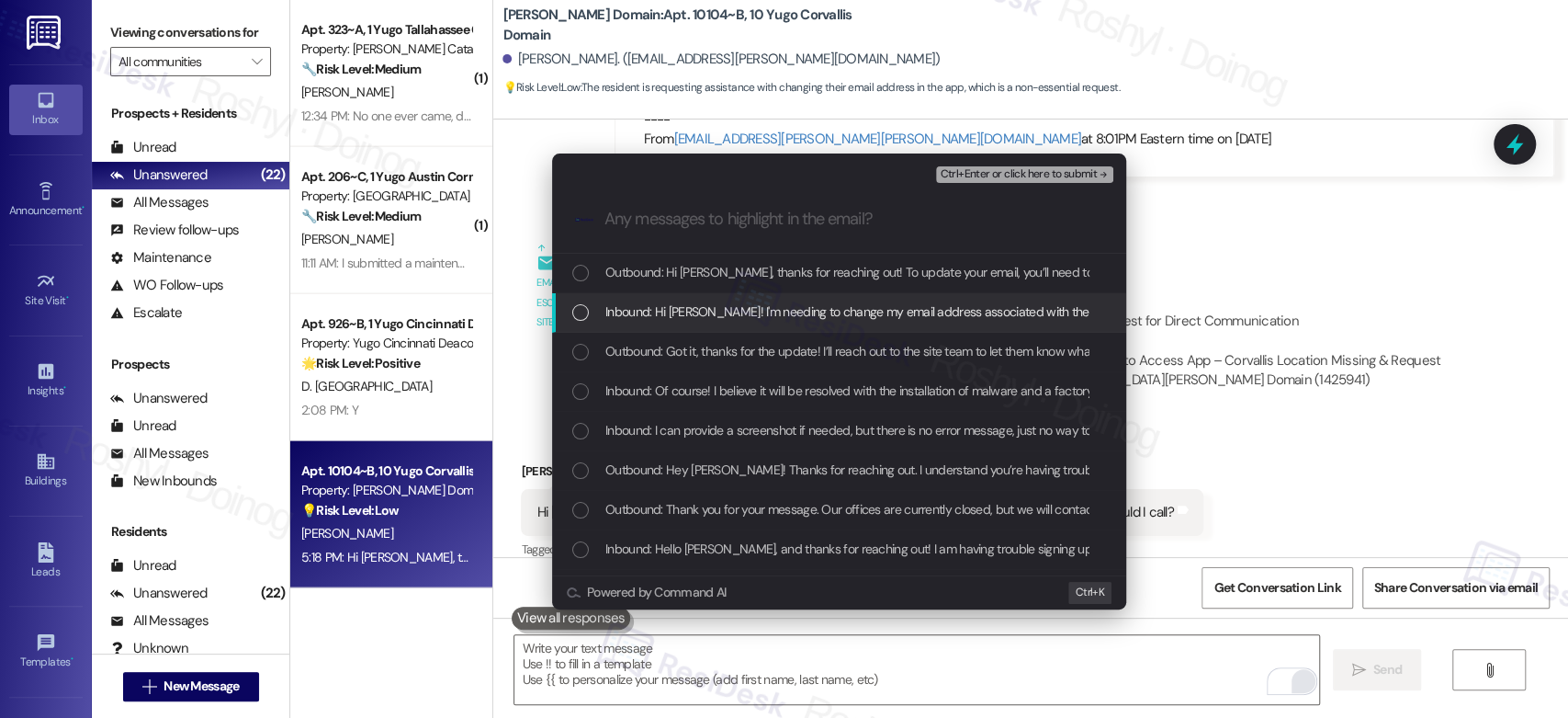
click at [827, 314] on span "Inbound: Hi [PERSON_NAME]! I'm needing to change my email address associated wi…" at bounding box center [925, 311] width 639 height 20
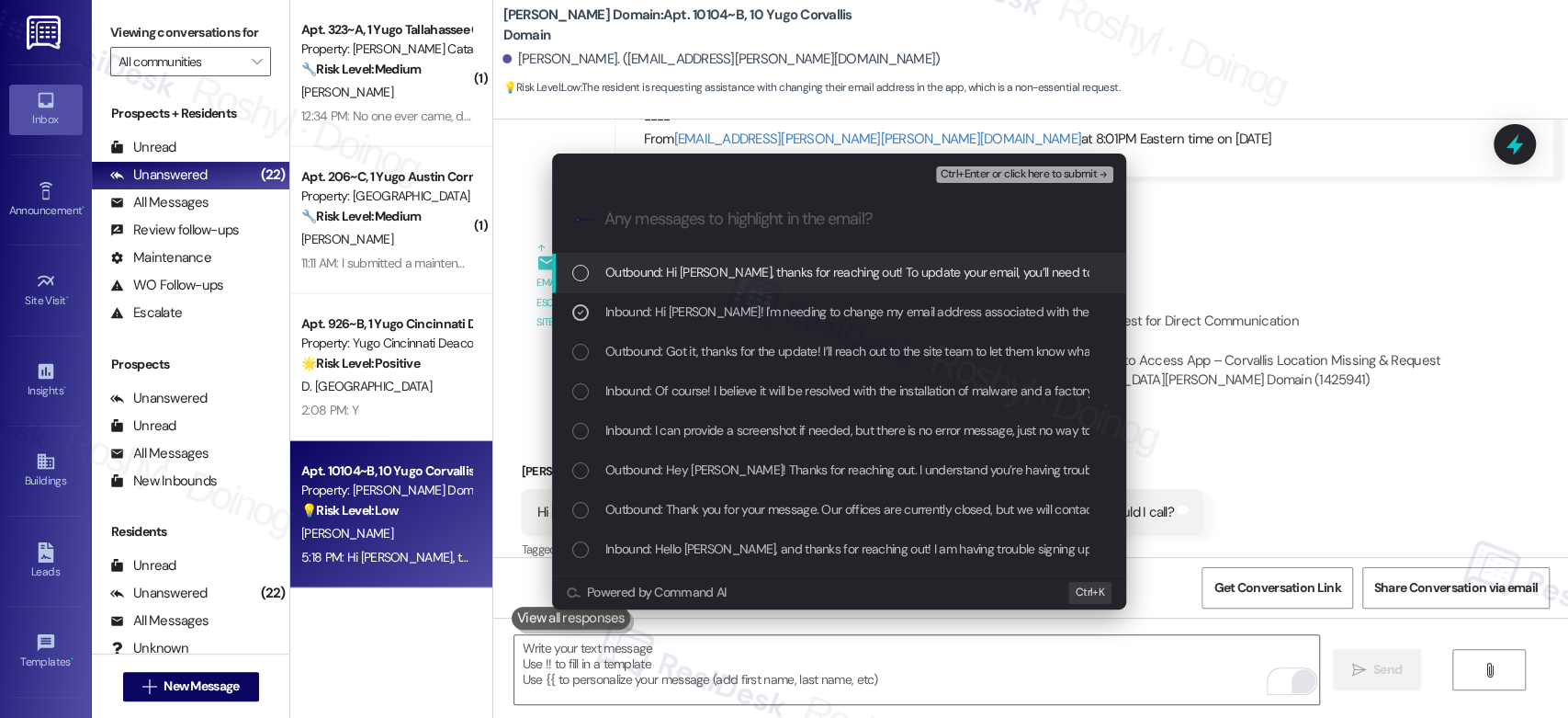
click at [1069, 170] on span "Ctrl+Enter or click here to submit" at bounding box center [1017, 175] width 157 height 13
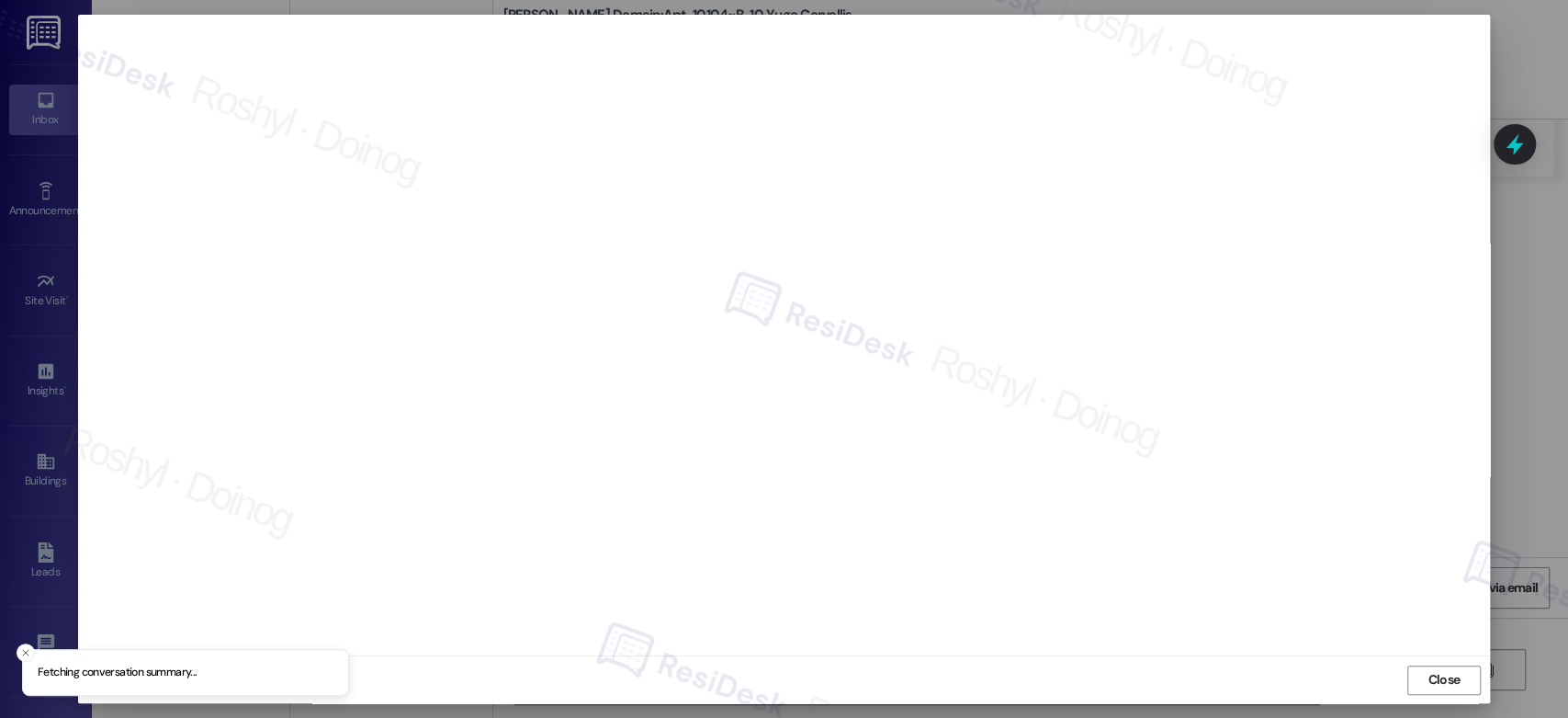
scroll to position [7, 0]
click at [1446, 685] on span "Close" at bounding box center [1443, 678] width 32 height 19
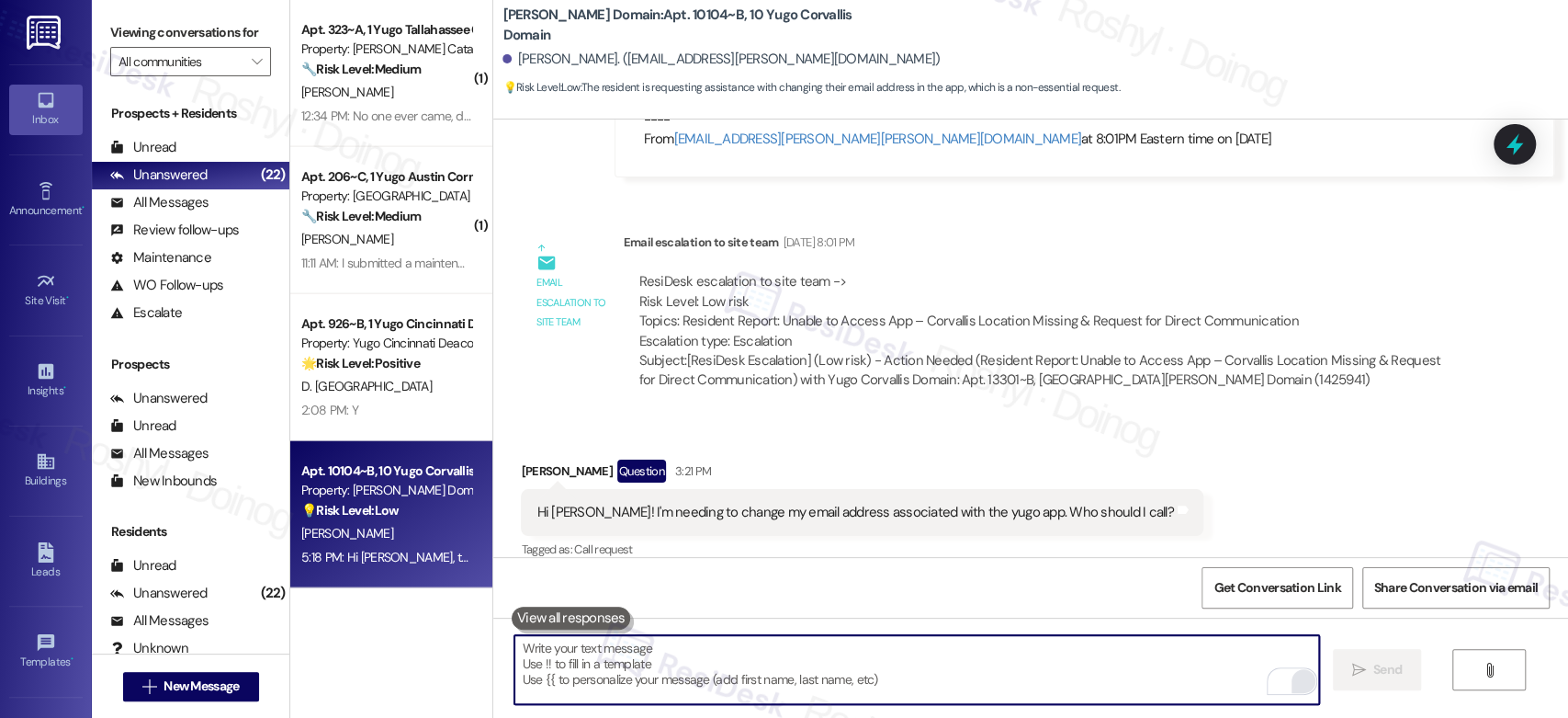
click at [893, 667] on textarea "To enrich screen reader interactions, please activate Accessibility in Grammarl…" at bounding box center [916, 669] width 803 height 68
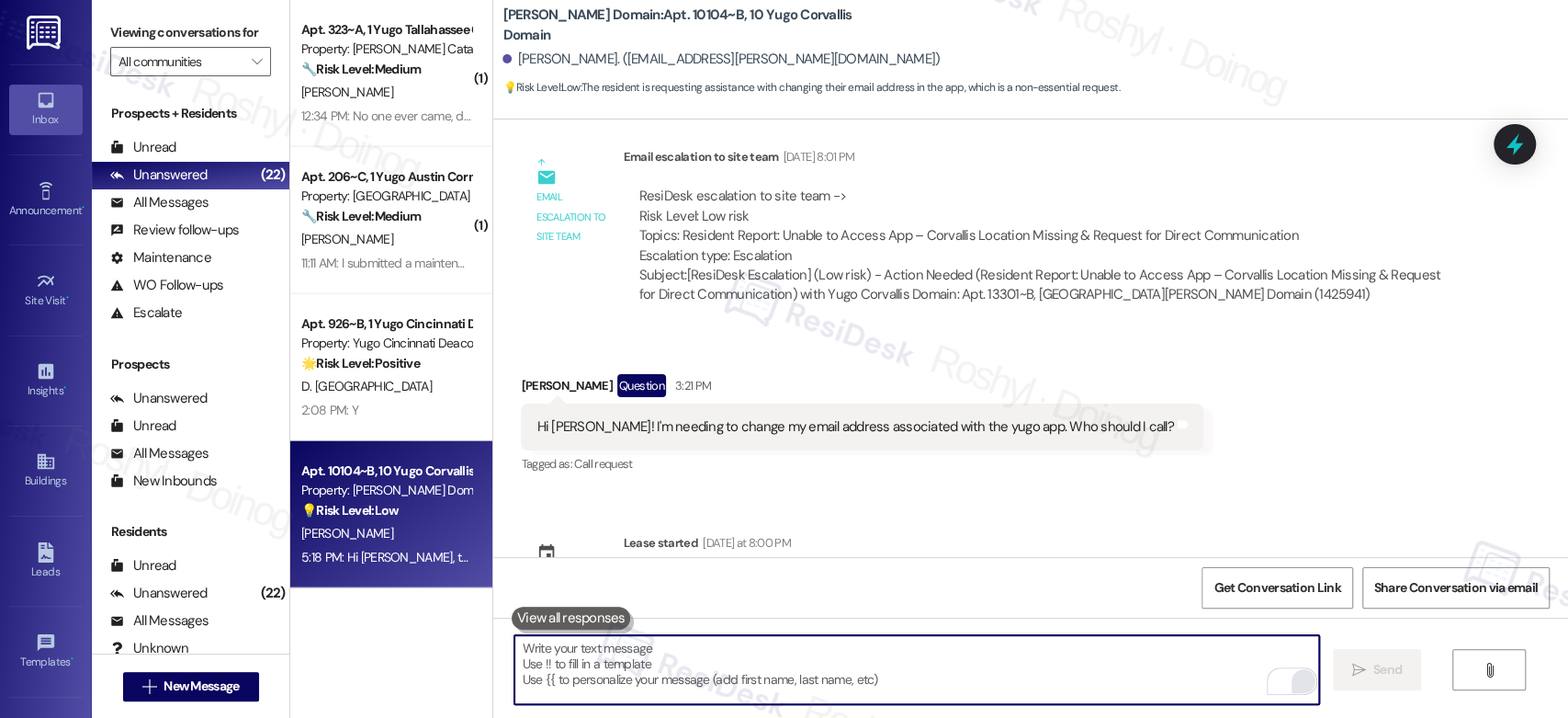
scroll to position [1889, 0]
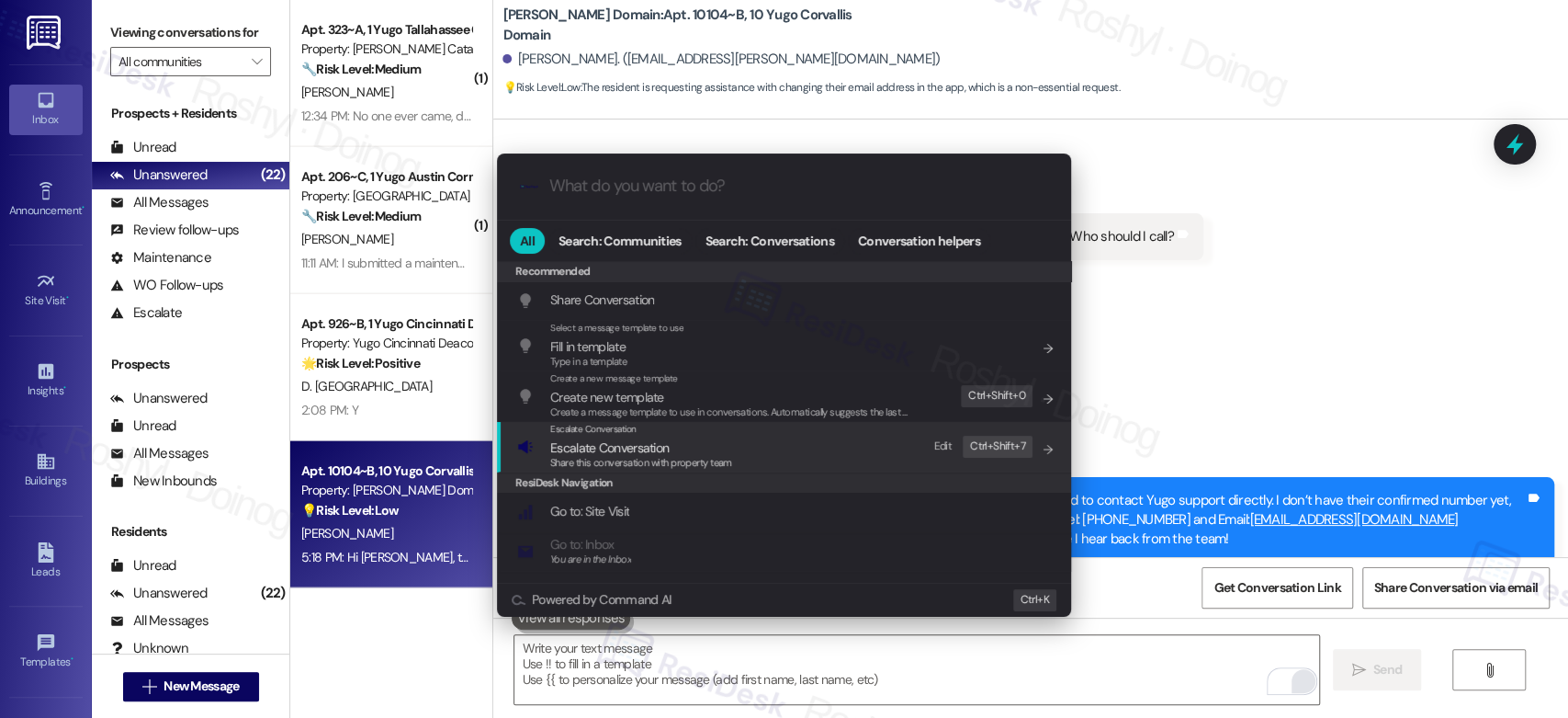
click at [690, 445] on span "Escalate Conversation" at bounding box center [641, 447] width 182 height 20
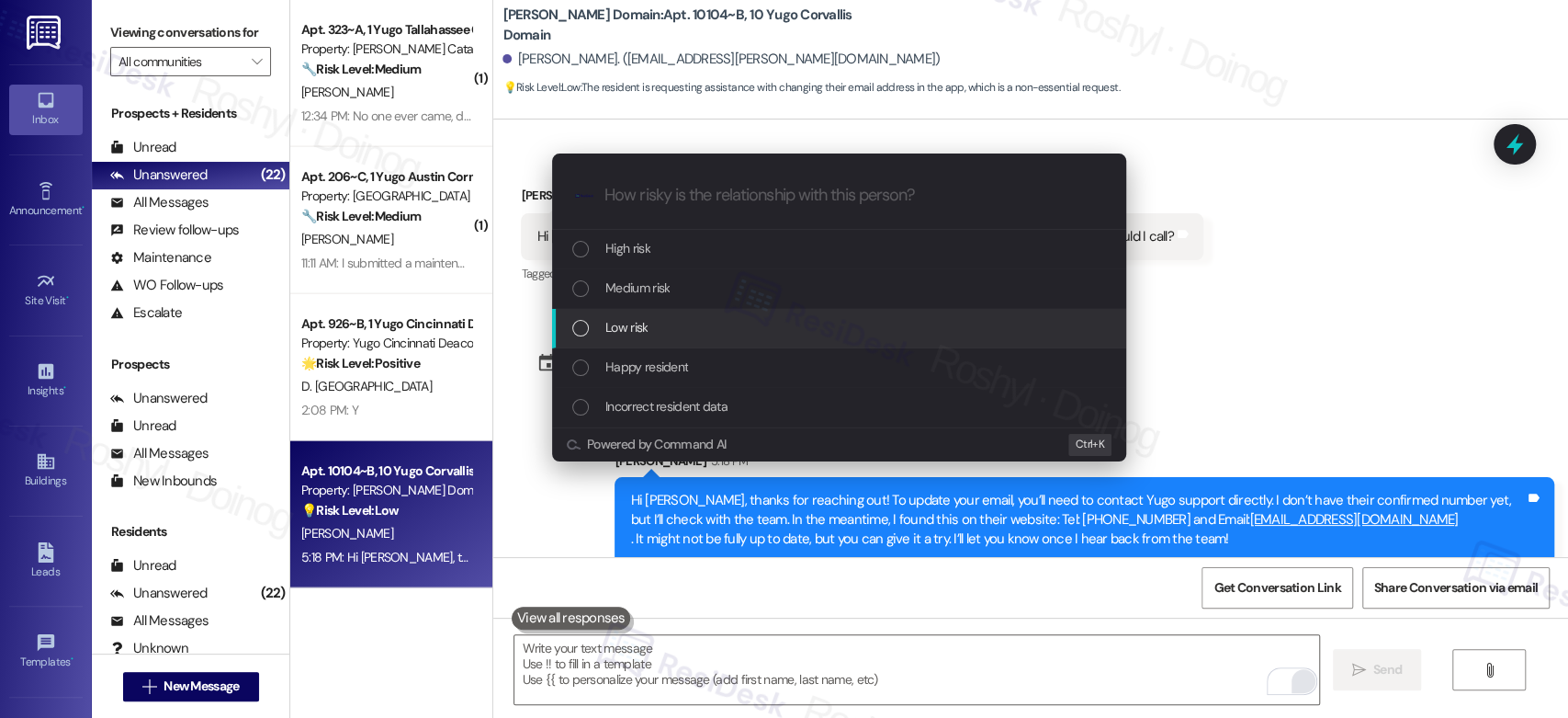
click at [646, 317] on span "Low risk" at bounding box center [627, 326] width 42 height 20
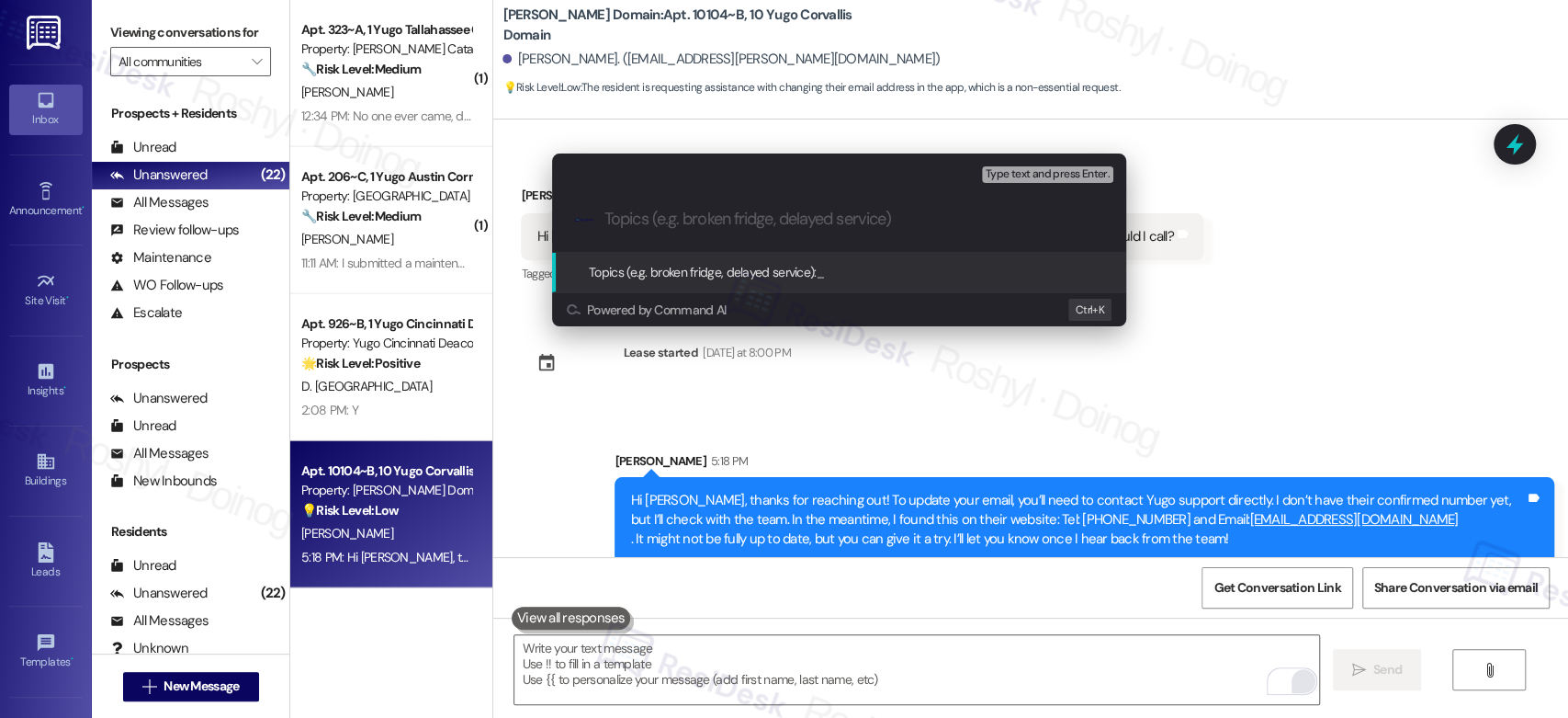
paste input ""Change email address on yugo app"
click at [605, 219] on input ""Change email address on yugo app" at bounding box center [846, 219] width 484 height 19
click at [610, 223] on input ""Change email address on yugo app" at bounding box center [846, 219] width 484 height 19
click at [794, 226] on input "Change email address on yugo app" at bounding box center [846, 219] width 484 height 19
type input "Change email address on Yugo app"
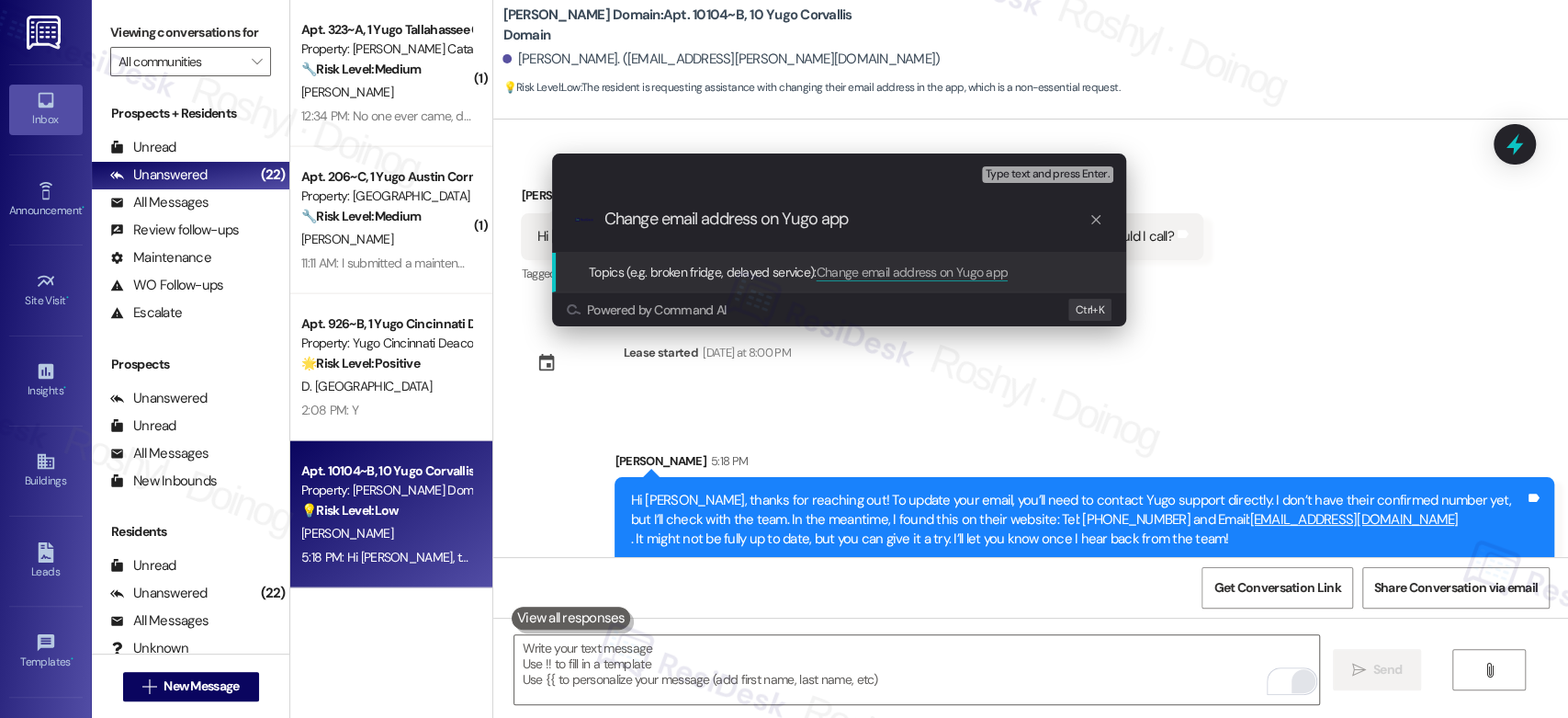
click at [1068, 174] on span "Type text and press Enter." at bounding box center [1048, 175] width 124 height 13
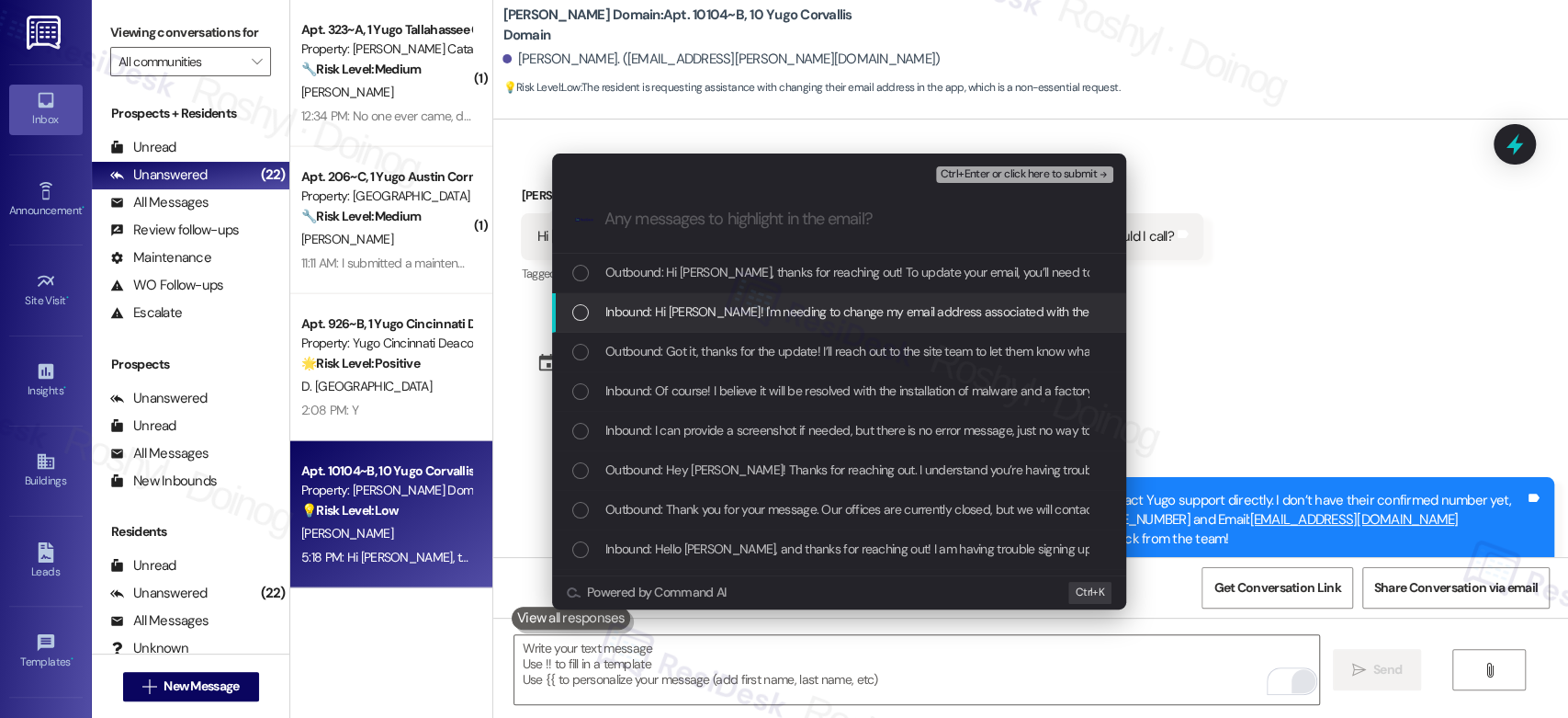
click at [920, 312] on span "Inbound: Hi [PERSON_NAME]! I'm needing to change my email address associated wi…" at bounding box center [925, 311] width 639 height 20
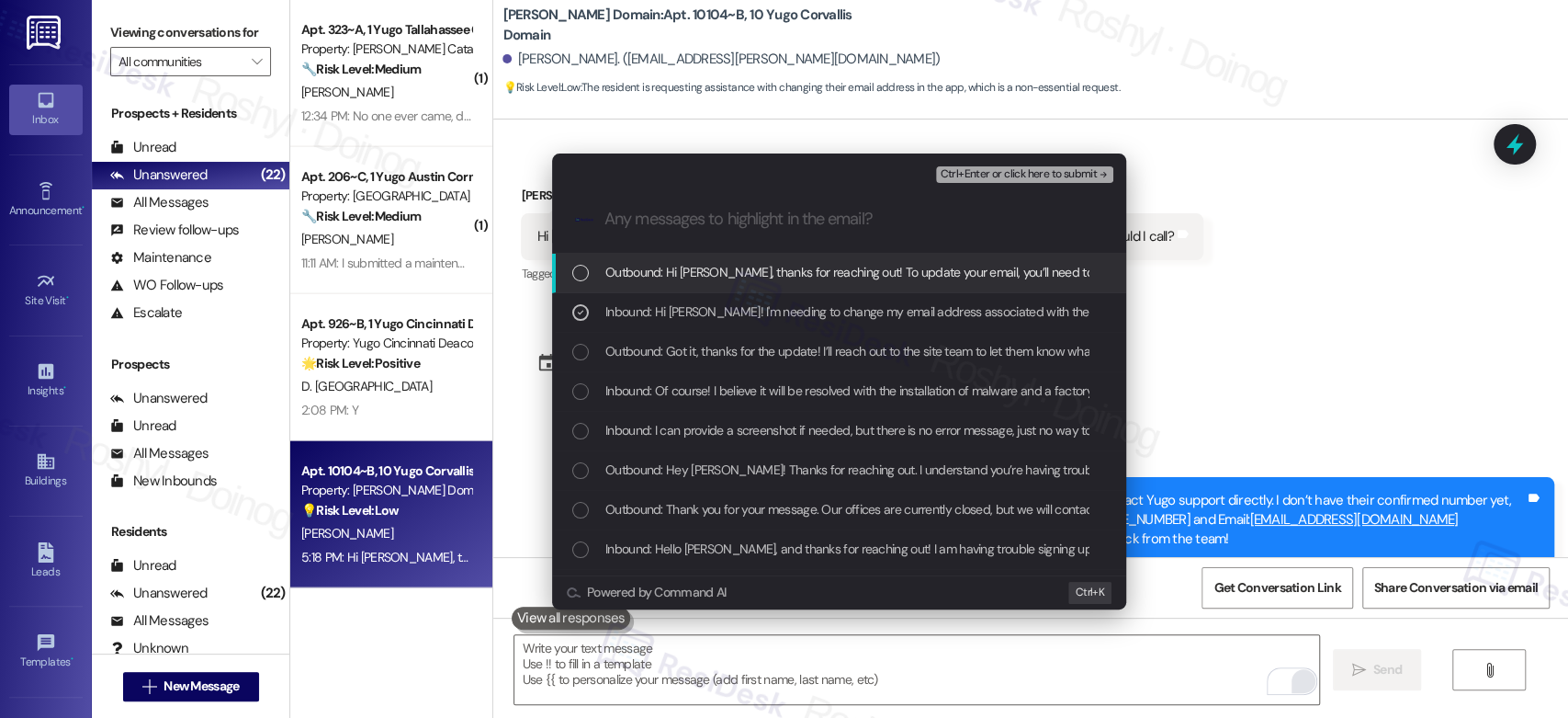
click at [1079, 166] on button "Ctrl+Enter or click here to submit" at bounding box center [1024, 174] width 177 height 16
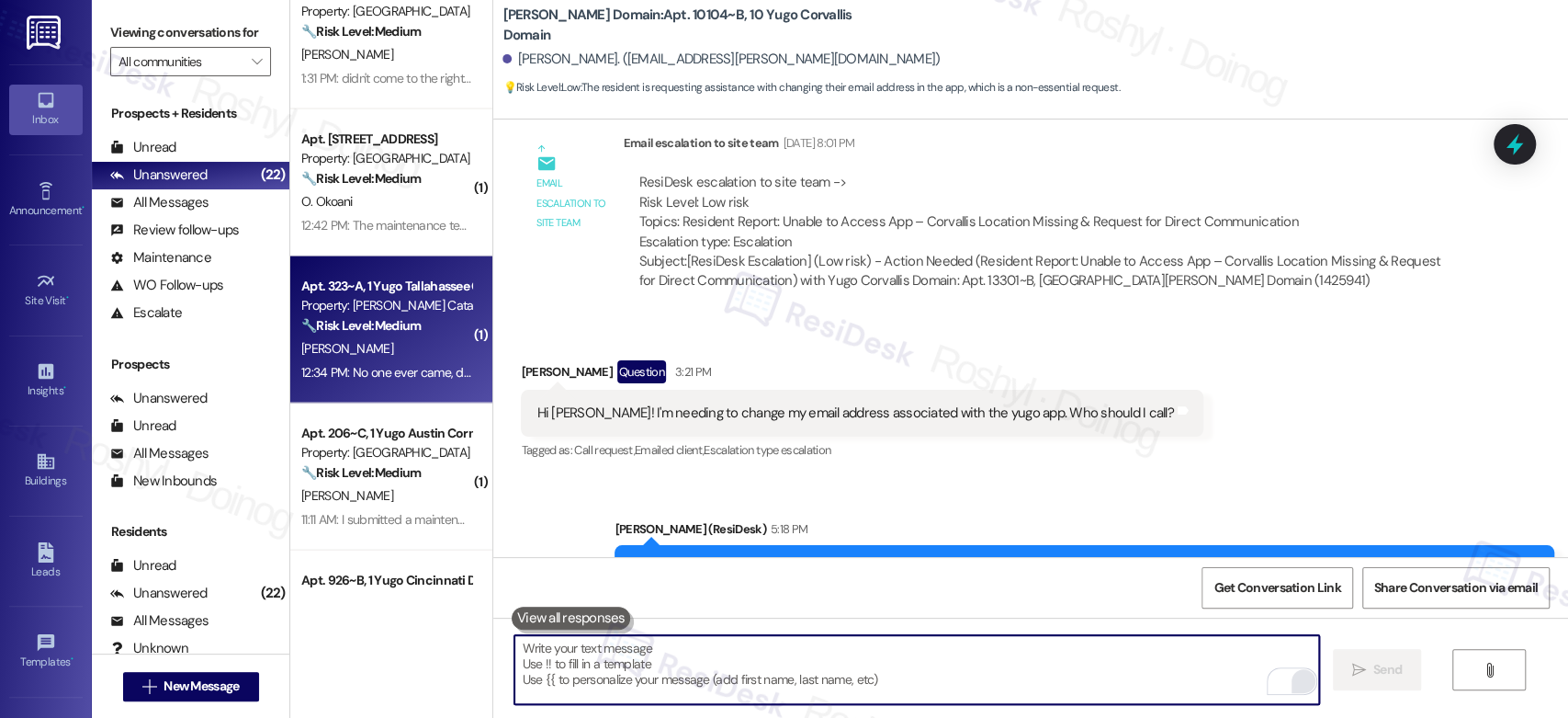
scroll to position [2340, 0]
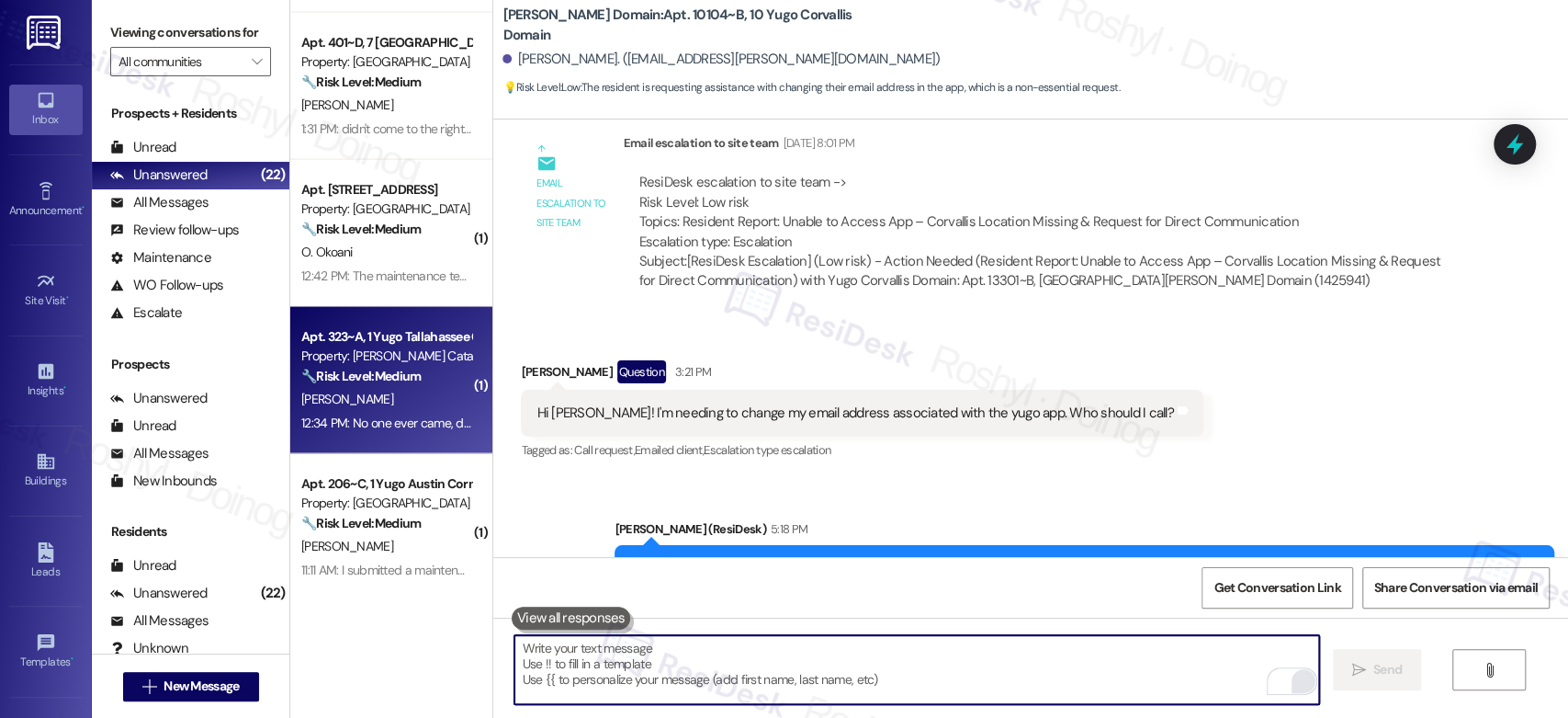
click at [376, 396] on div "J. Perkins" at bounding box center [386, 398] width 174 height 23
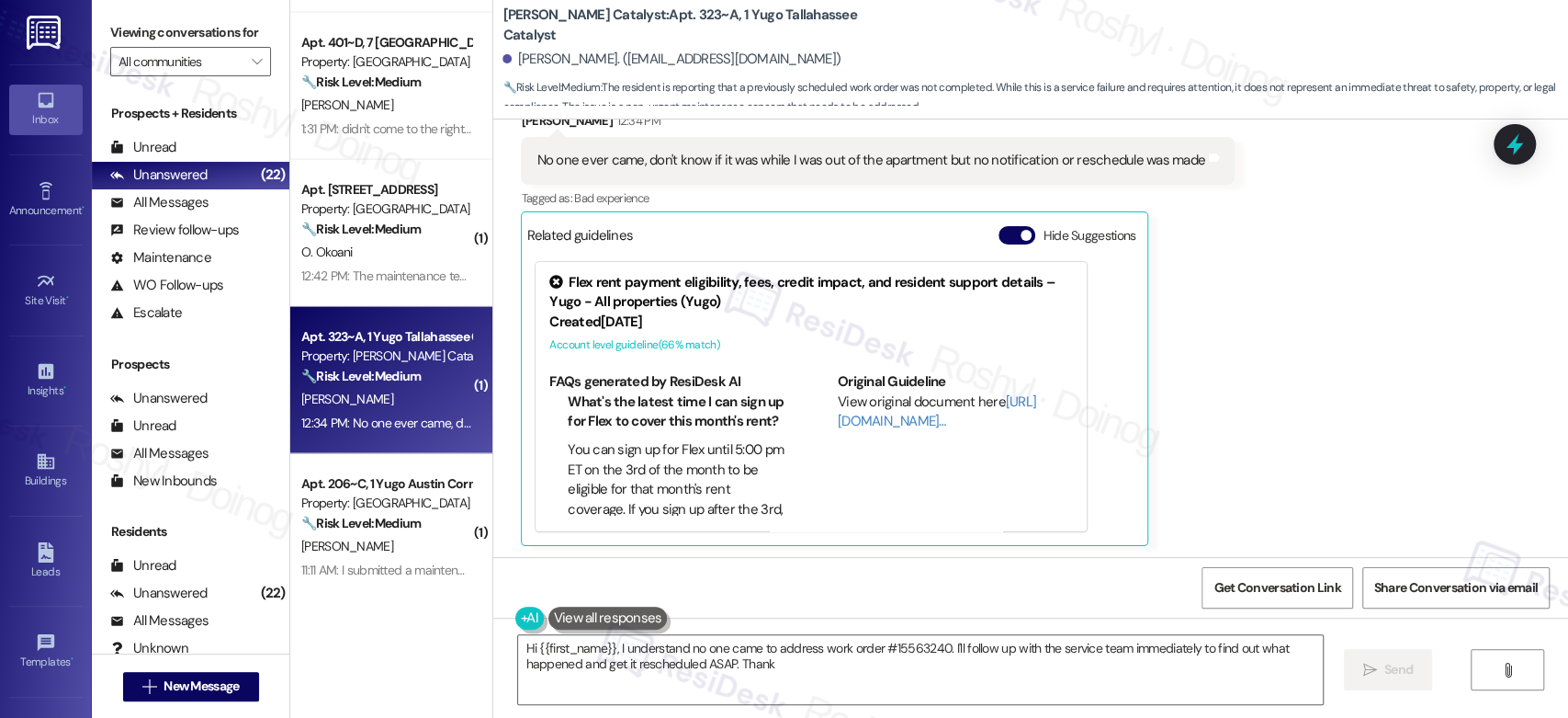
scroll to position [883, 0]
type textarea "Hi {{first_name}}, I understand no one came to address work order #15563240. I'…"
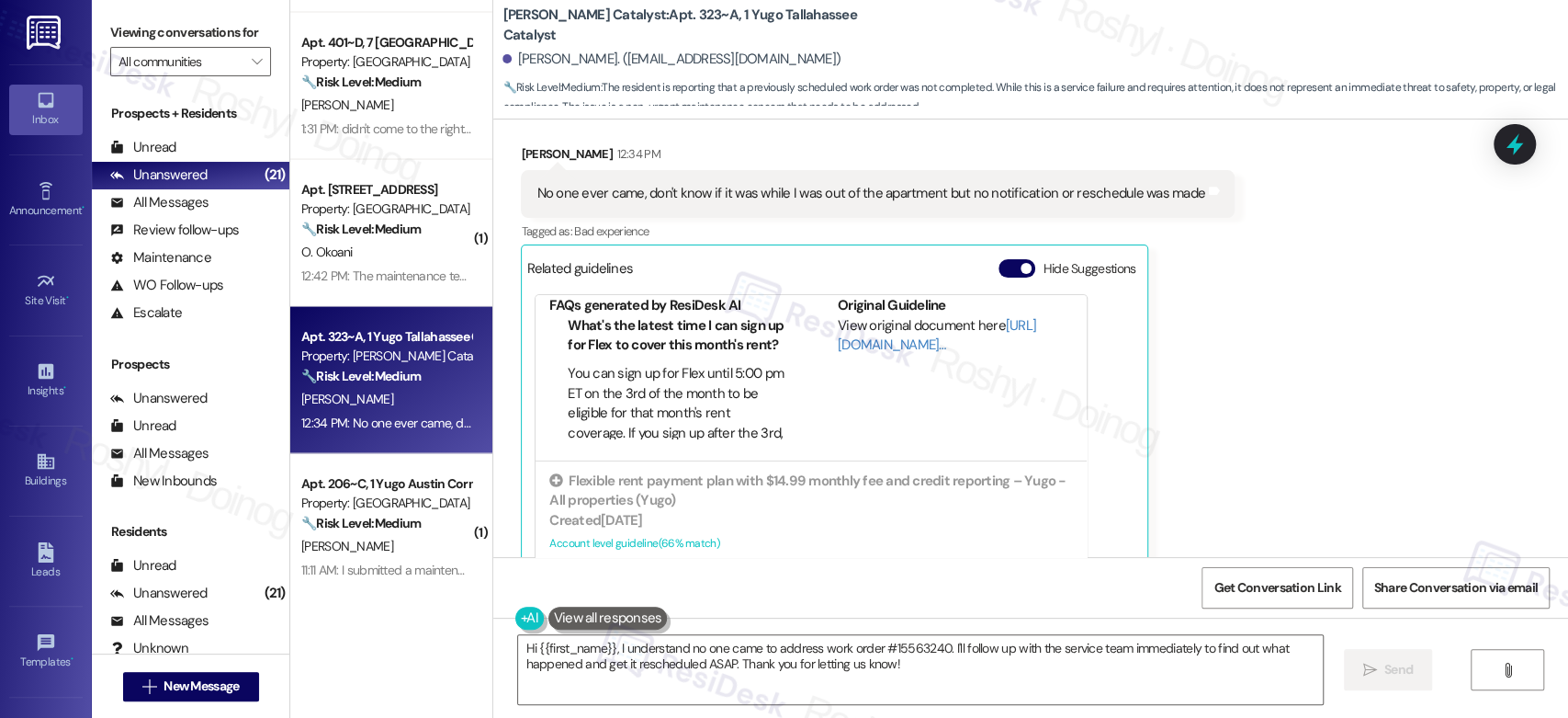
scroll to position [884, 0]
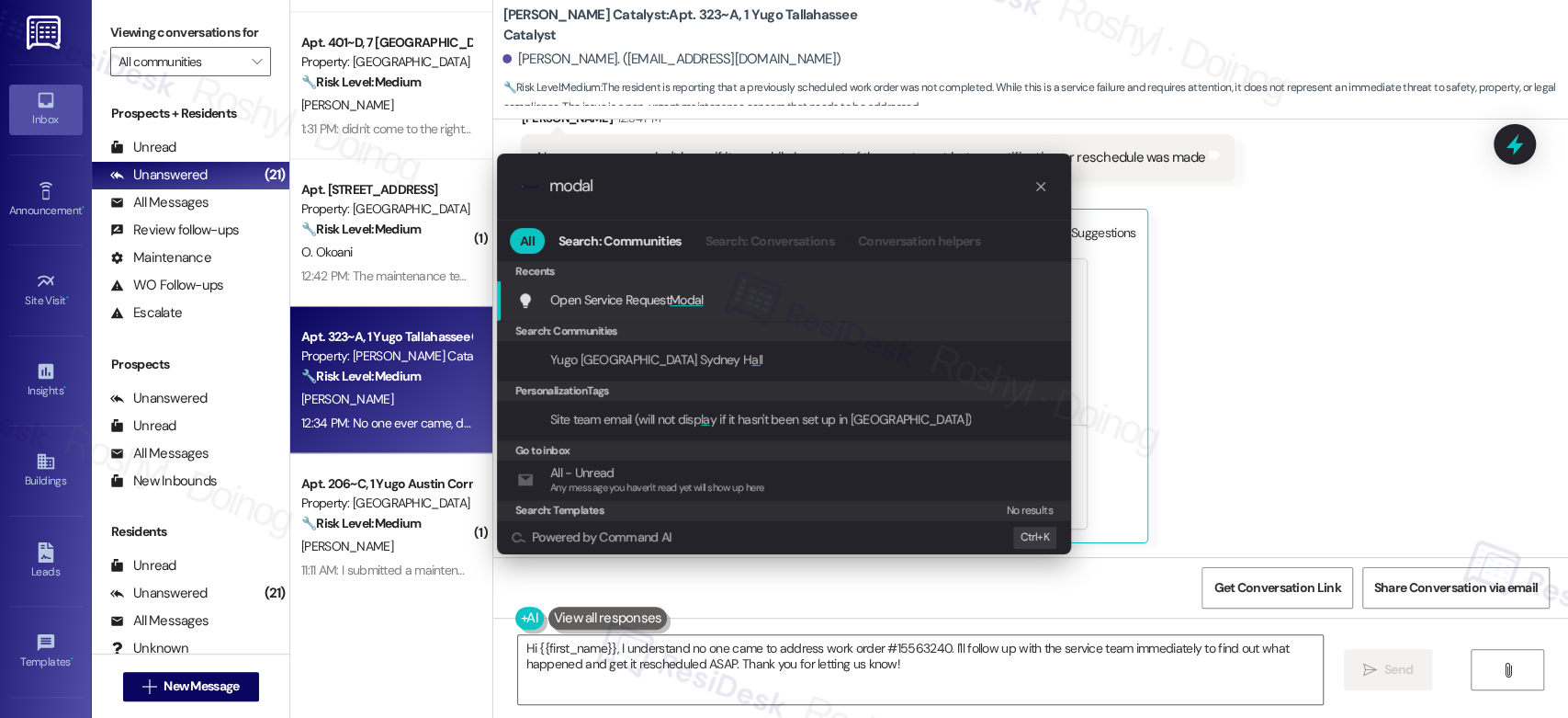
type input "modal"
click at [720, 289] on div "Open Service Request Modal Add shortcut" at bounding box center [785, 299] width 537 height 20
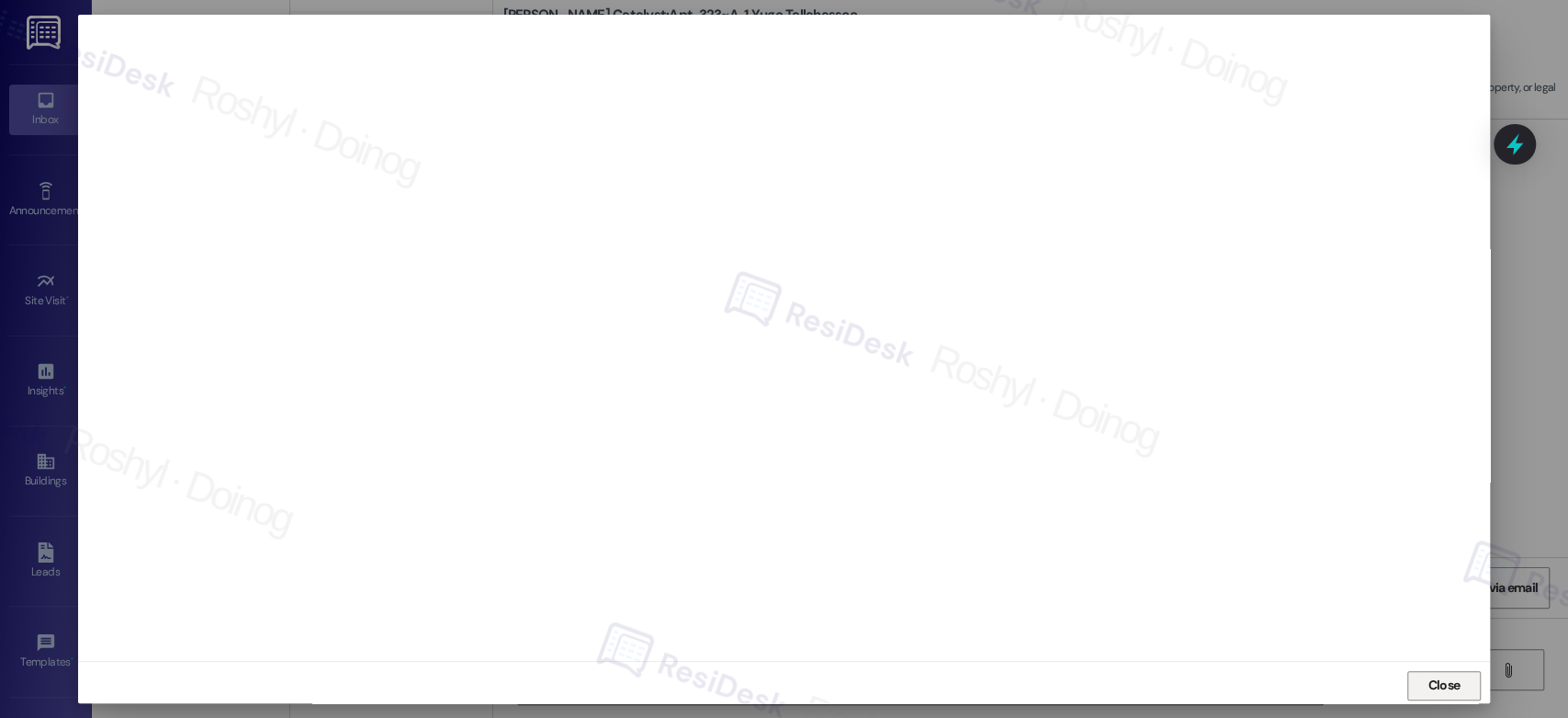
click at [1441, 673] on span "Close" at bounding box center [1444, 685] width 40 height 28
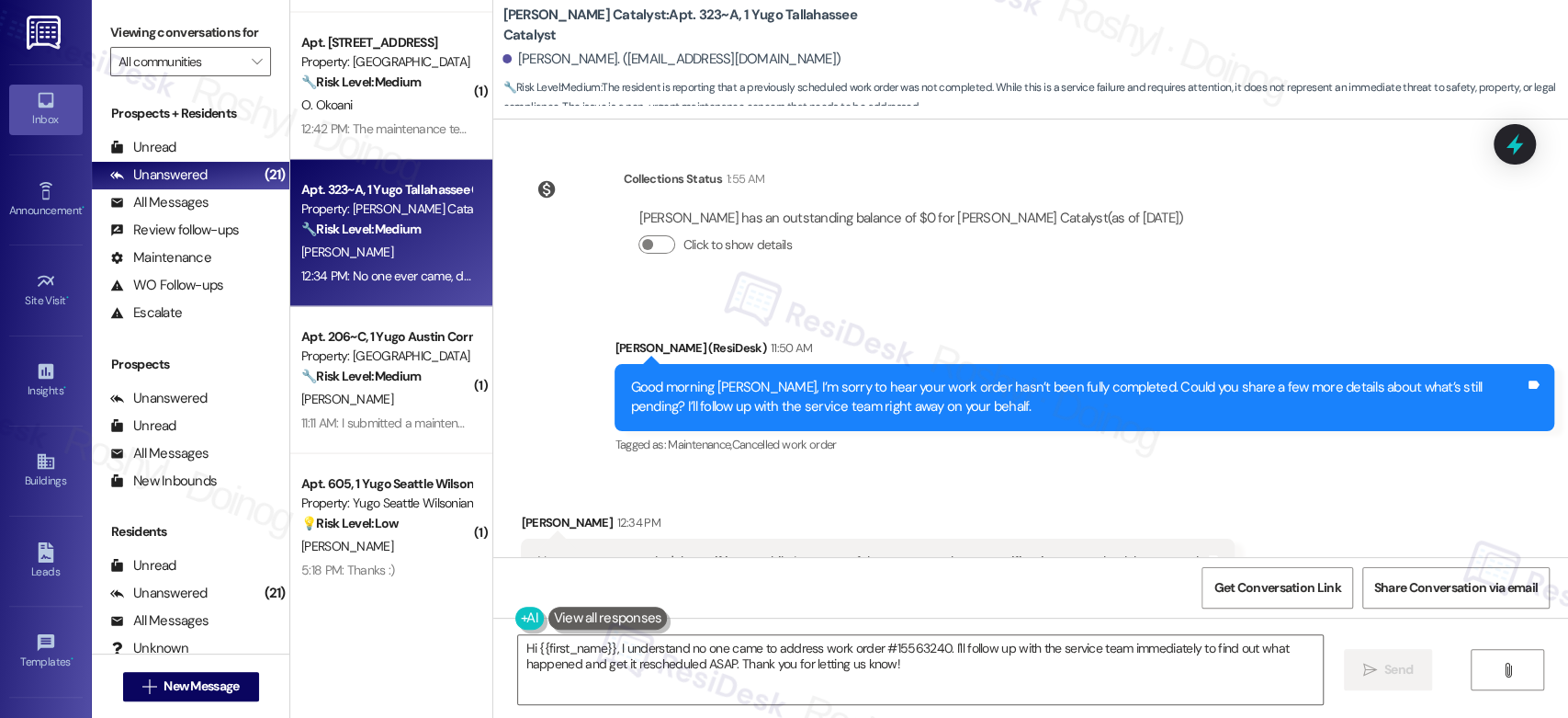
scroll to position [476, 0]
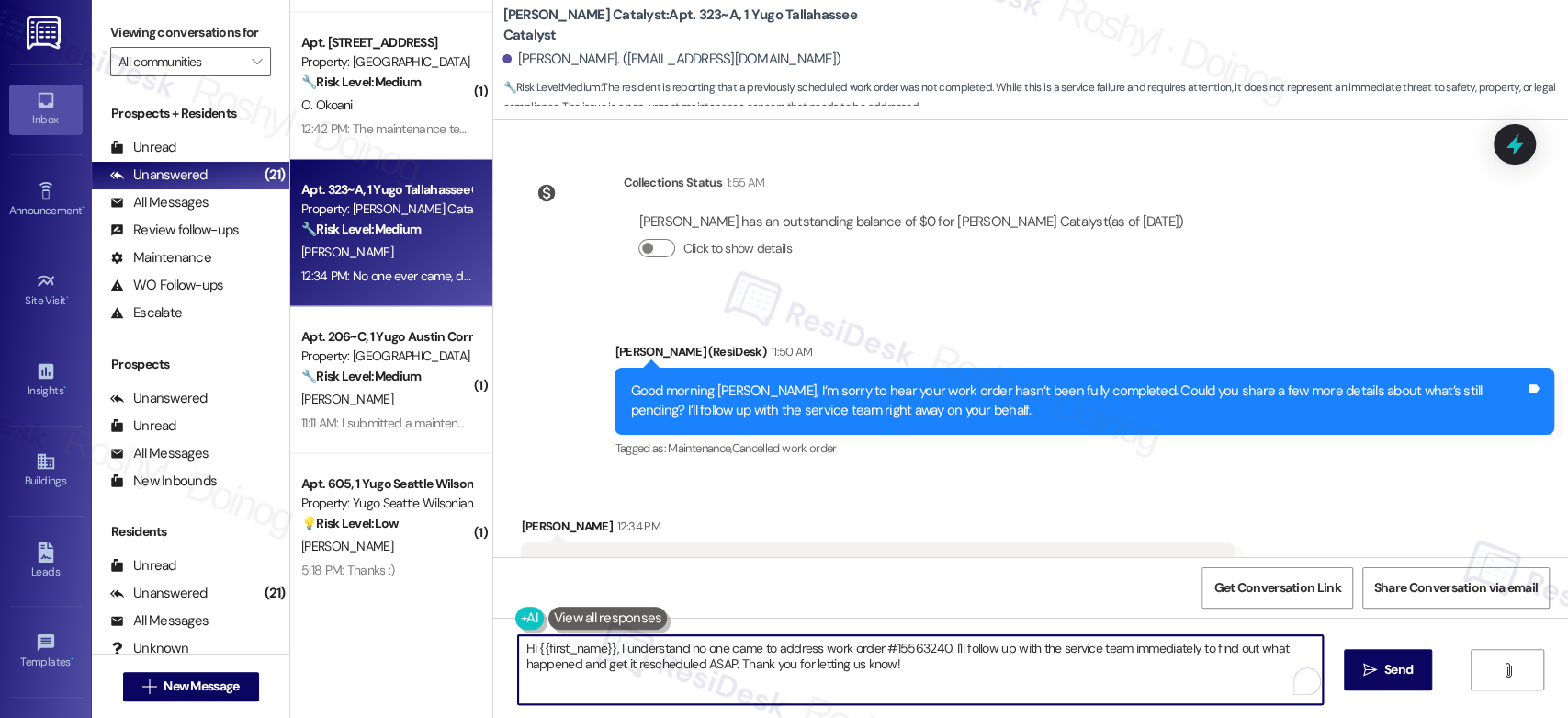
drag, startPoint x: 610, startPoint y: 650, endPoint x: 363, endPoint y: 626, distance: 248.2
click at [360, 636] on div "( 1 ) Apt. 1107~C, 1 Yugo Cincinnati Deacon Property: Yugo Cincinnati Deacon 🔧 …" at bounding box center [929, 359] width 1278 height 718
drag, startPoint x: 841, startPoint y: 647, endPoint x: 995, endPoint y: 722, distance: 171.3
click at [995, 717] on html "Inbox Go to Inbox Announcement • Send A Text Announcement Site Visit • Go to Si…" at bounding box center [784, 359] width 1568 height 718
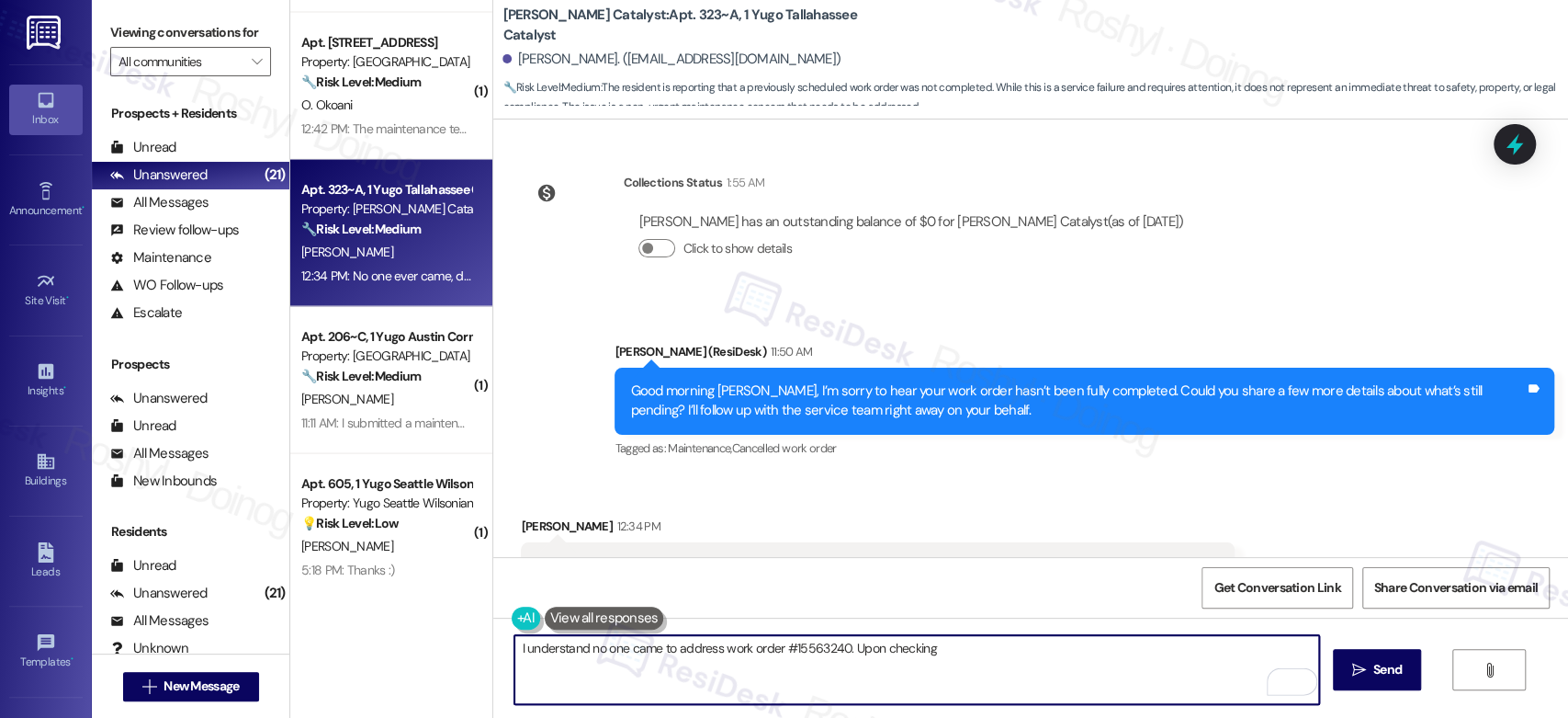
type textarea "I understand no one came to address work order #15563240. Upon checking"
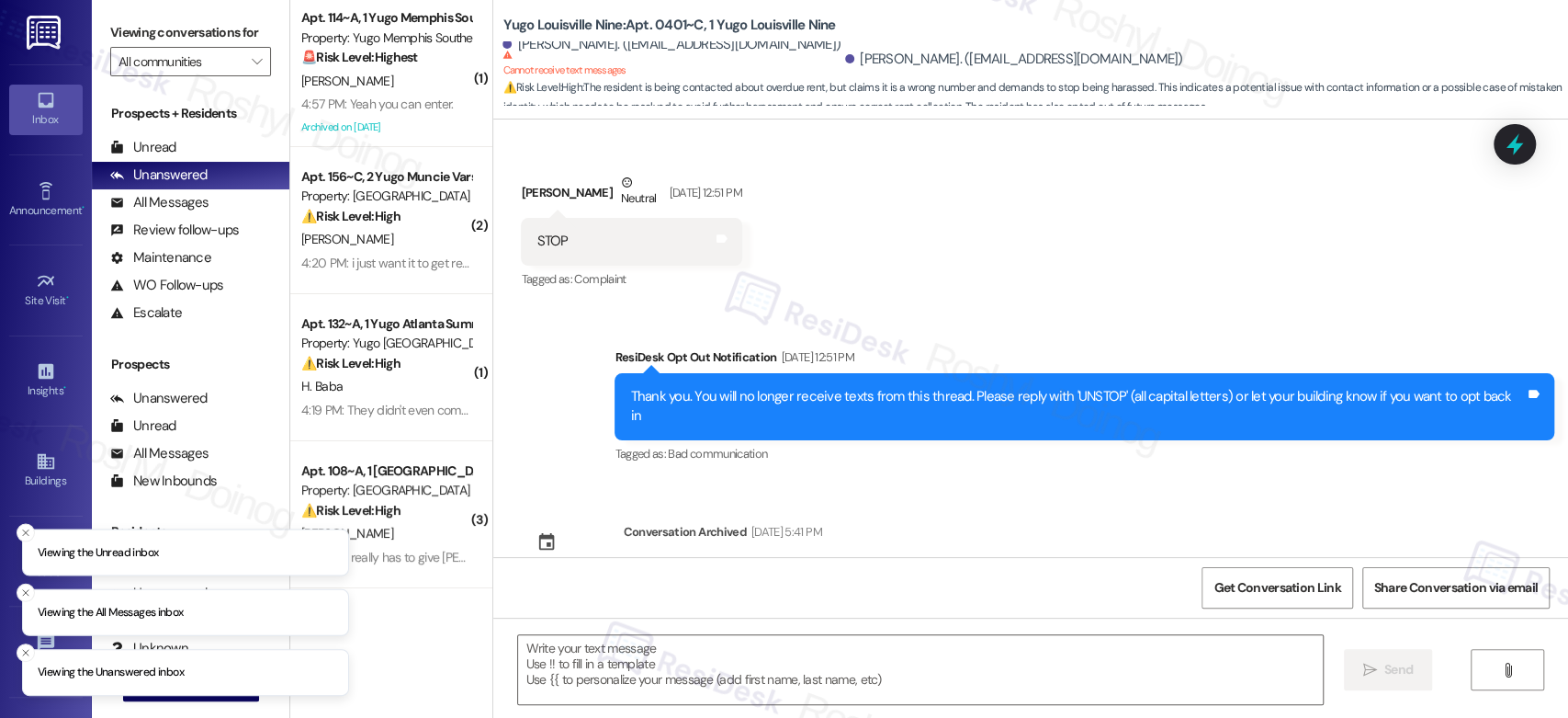
scroll to position [861, 0]
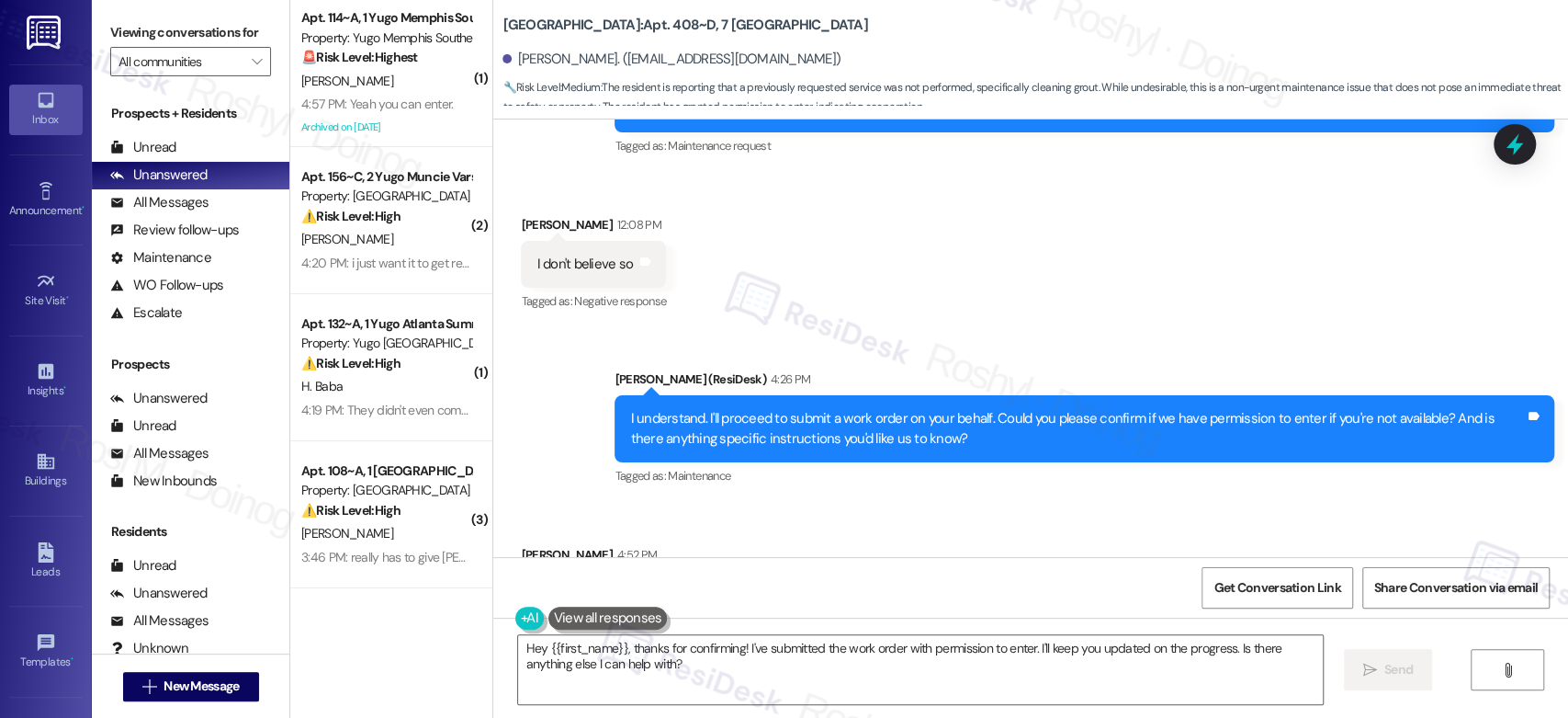
scroll to position [1564, 0]
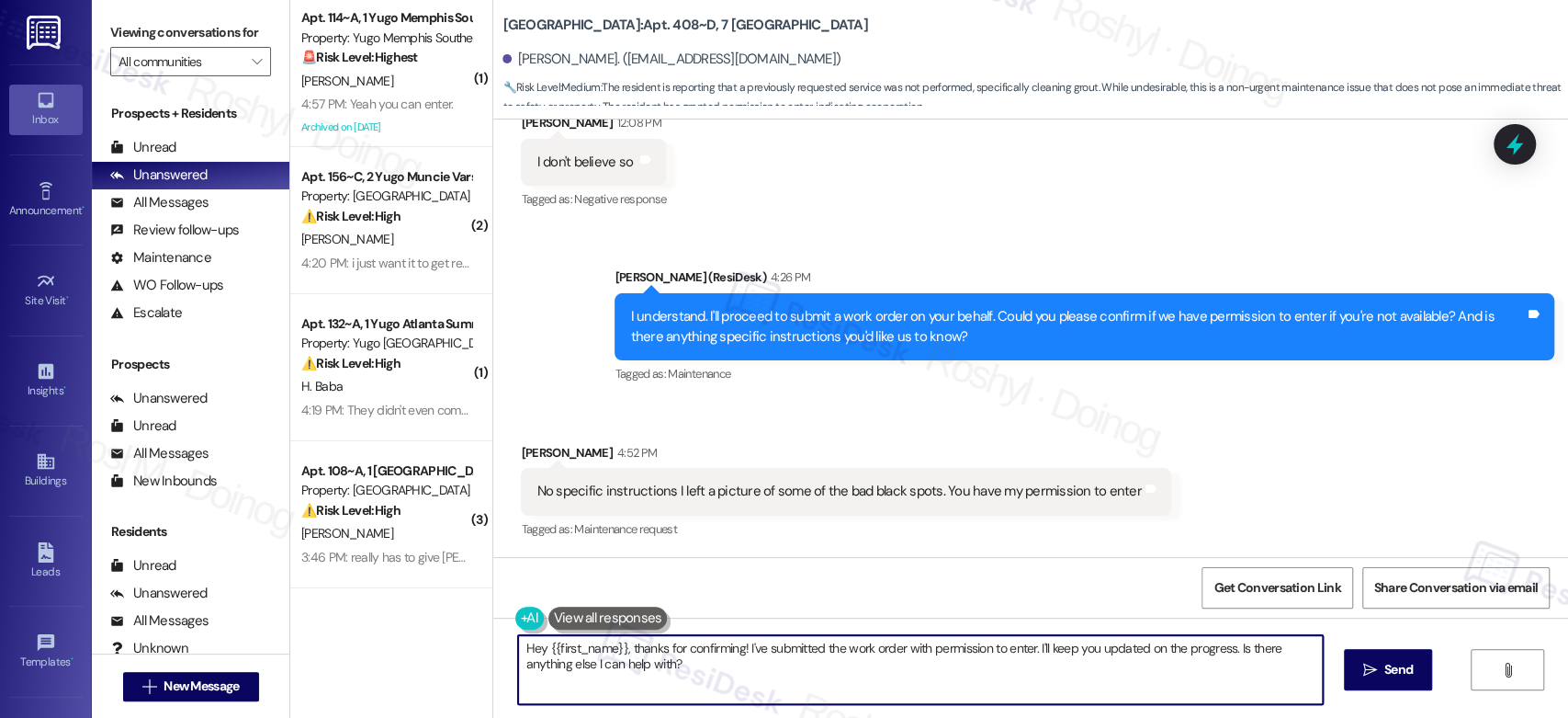
drag, startPoint x: 619, startPoint y: 651, endPoint x: 469, endPoint y: 646, distance: 150.1
click at [469, 646] on div "( 1 ) Apt. 114~A, 1 Yugo Memphis Southern Property: Yugo Memphis Southern 🚨 Ris…" at bounding box center [929, 359] width 1278 height 718
drag, startPoint x: 1121, startPoint y: 645, endPoint x: 1274, endPoint y: 677, distance: 156.3
click at [1274, 677] on div "thanks for confirming! I've submitted the work order with permission to enter. …" at bounding box center [916, 669] width 805 height 70
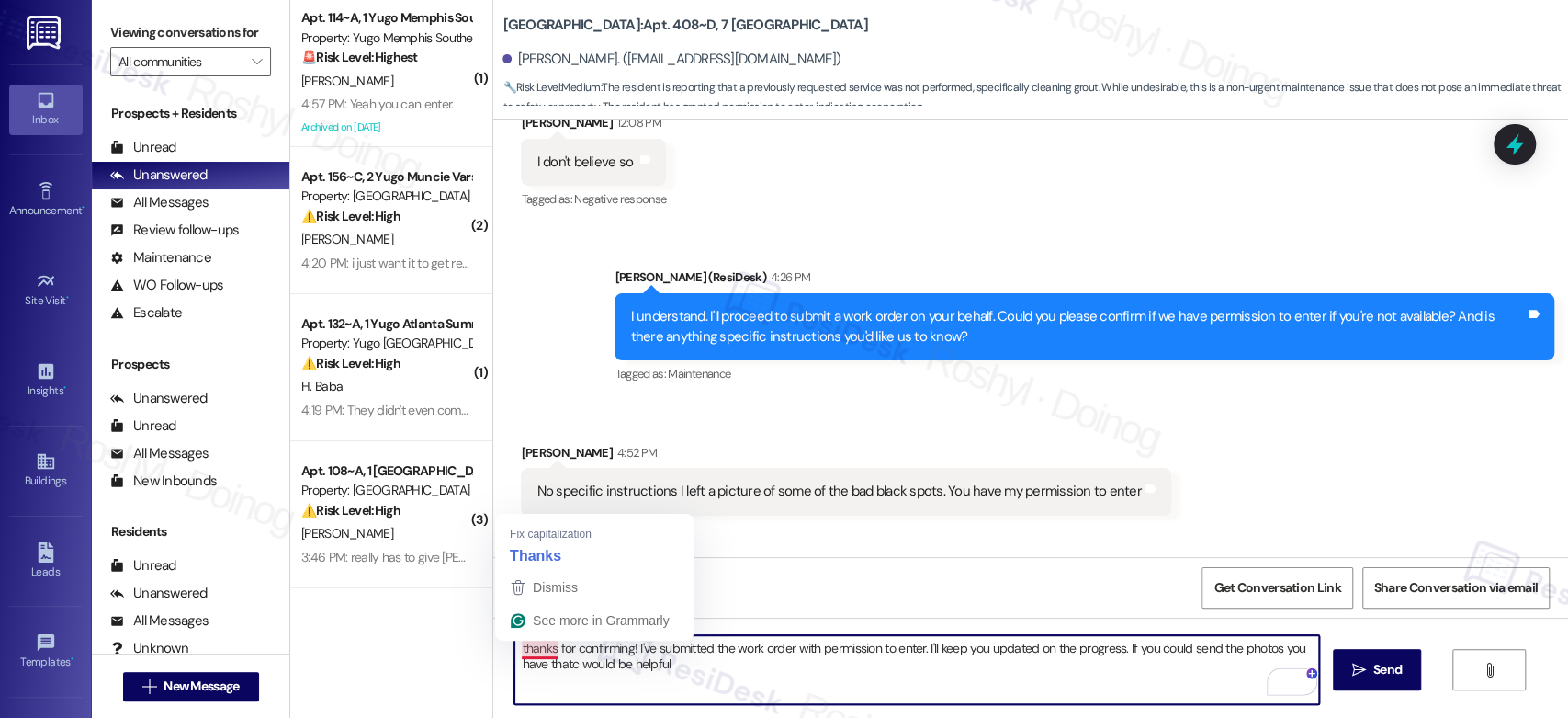
click at [527, 641] on textarea "thanks for confirming! I've submitted the work order with permission to enter. …" at bounding box center [916, 669] width 803 height 68
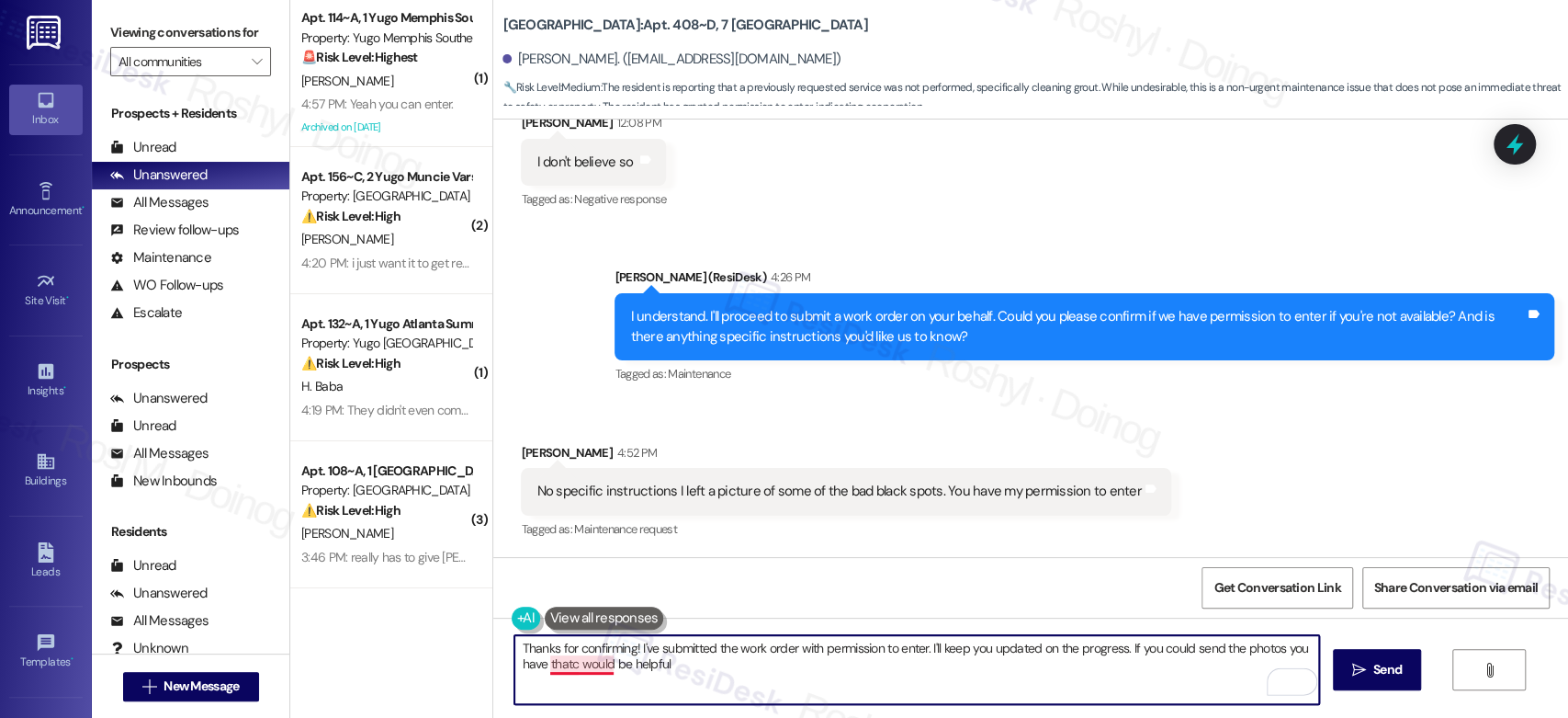
click at [584, 669] on textarea "Thanks for confirming! I've submitted the work order with permission to enter. …" at bounding box center [916, 669] width 803 height 68
click at [529, 674] on textarea "Thanks for confirming! I've submitted the work order with permission to enter. …" at bounding box center [916, 669] width 803 height 68
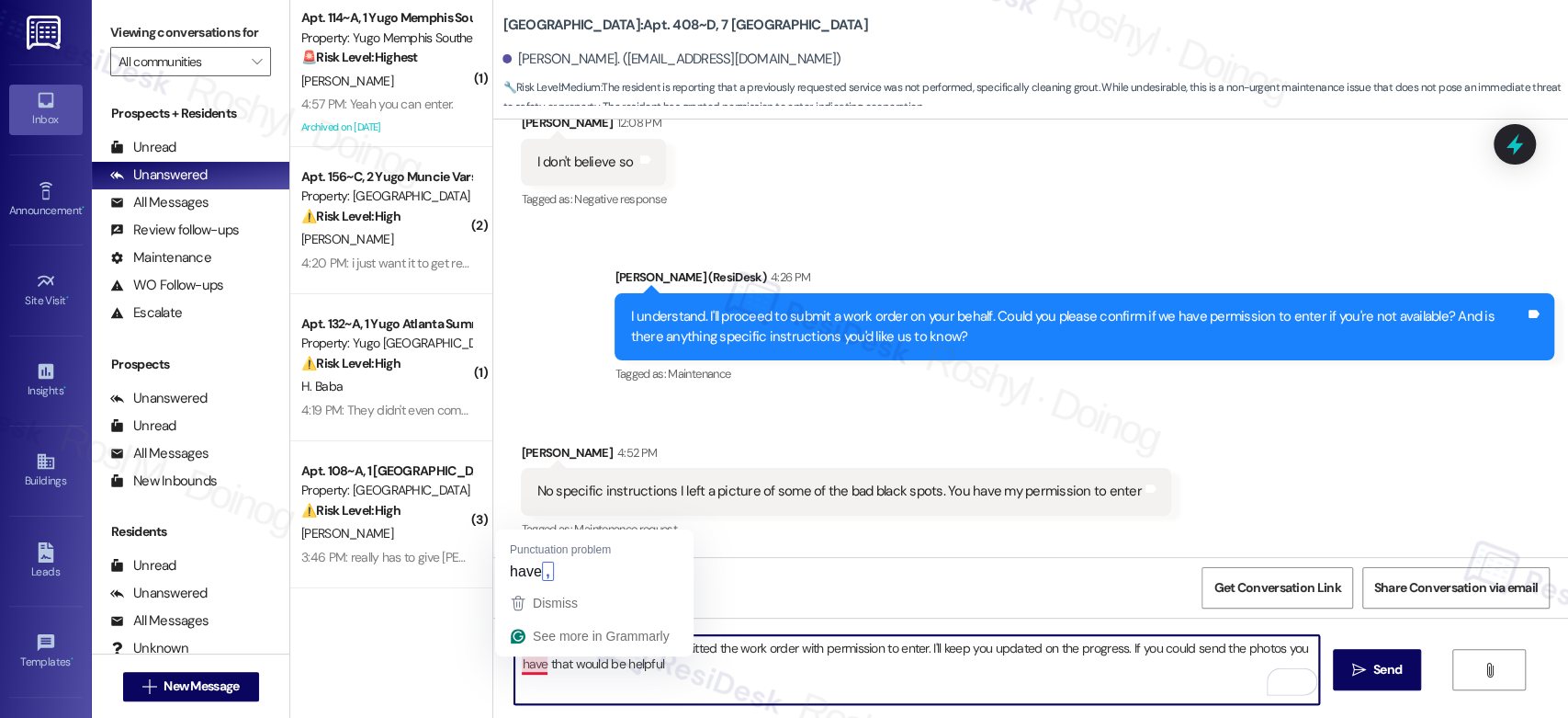
click at [521, 663] on textarea "Thanks for confirming! I've submitted the work order with permission to enter. …" at bounding box center [916, 669] width 803 height 68
type textarea "Thanks for confirming! I've submitted the work order with permission to enter. …"
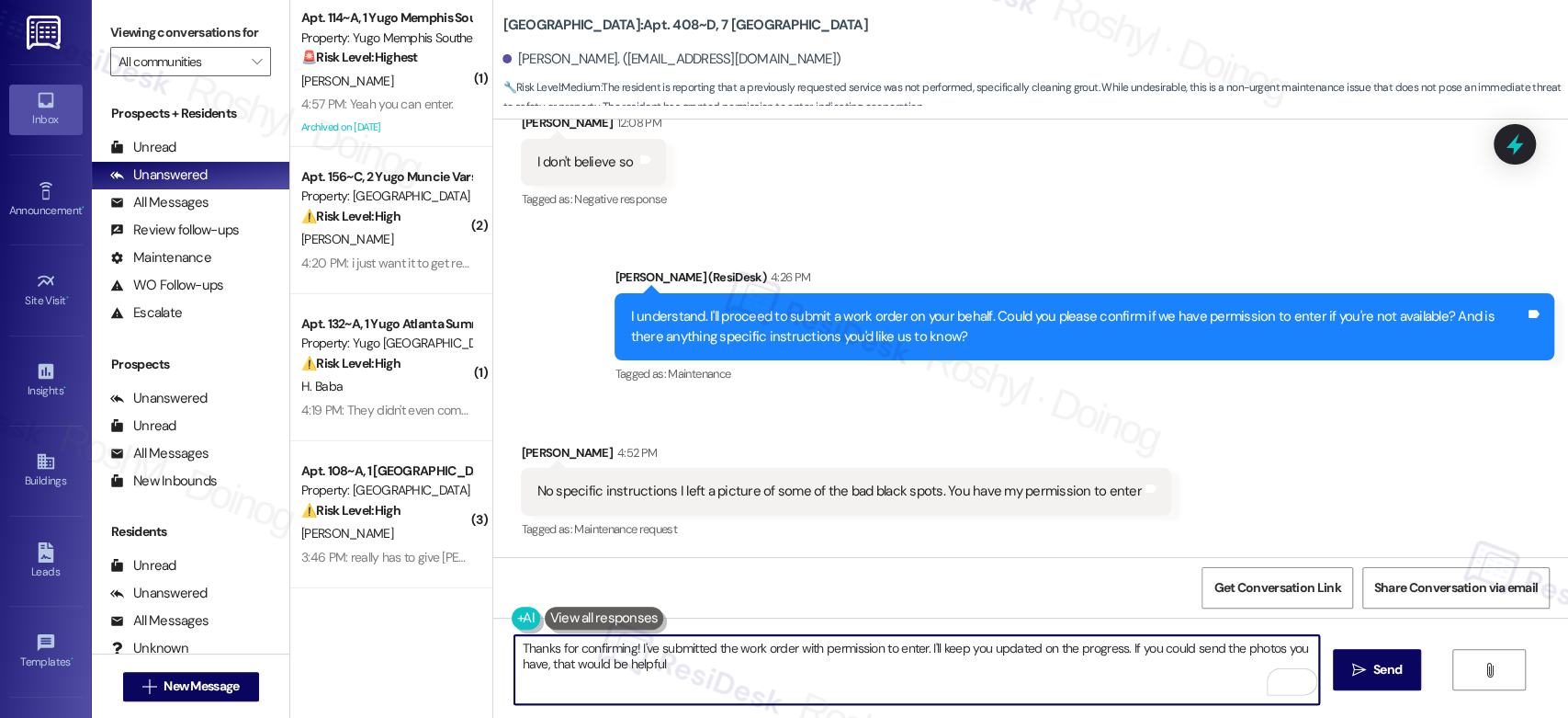
click at [1050, 679] on textarea "Thanks for confirming! I've submitted the work order with permission to enter. …" at bounding box center [916, 669] width 803 height 68
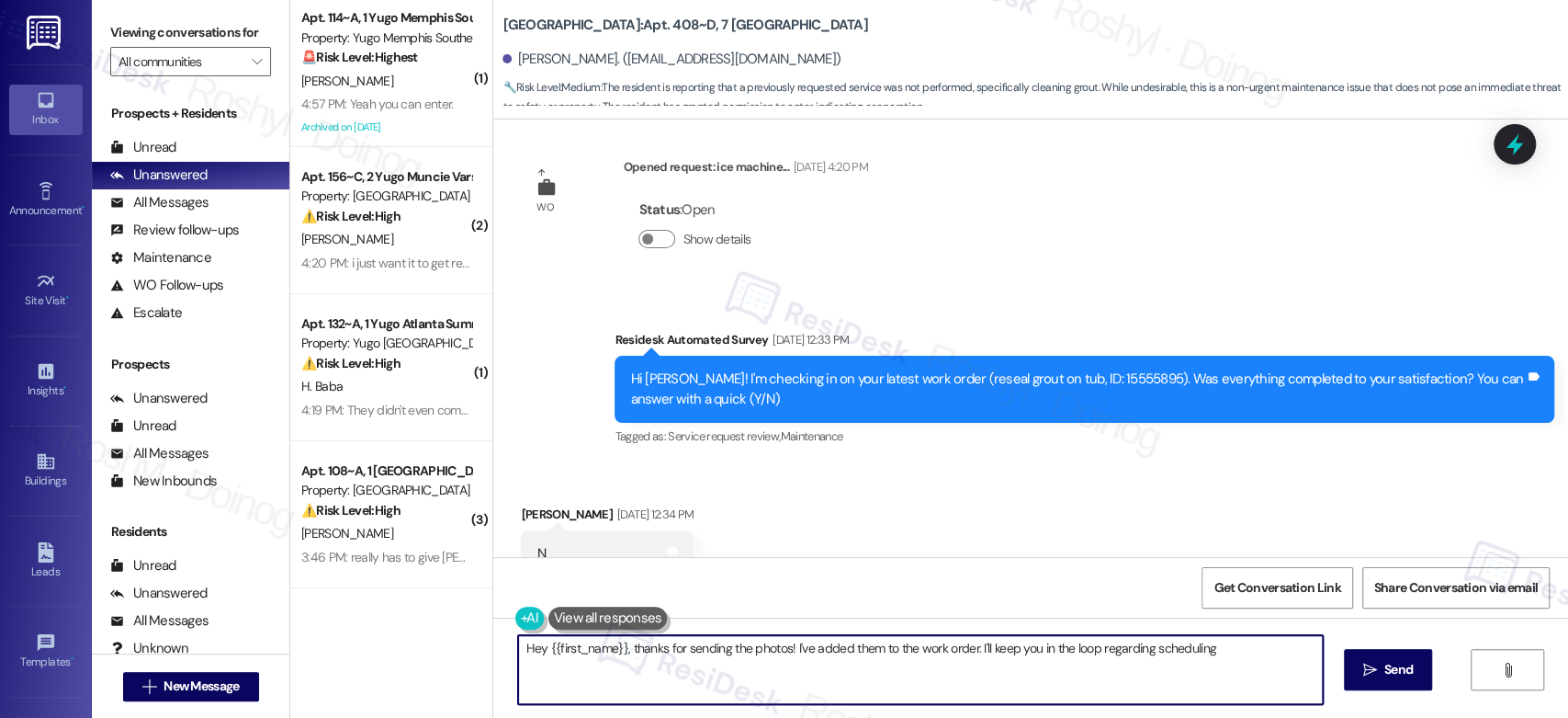
scroll to position [543, 0]
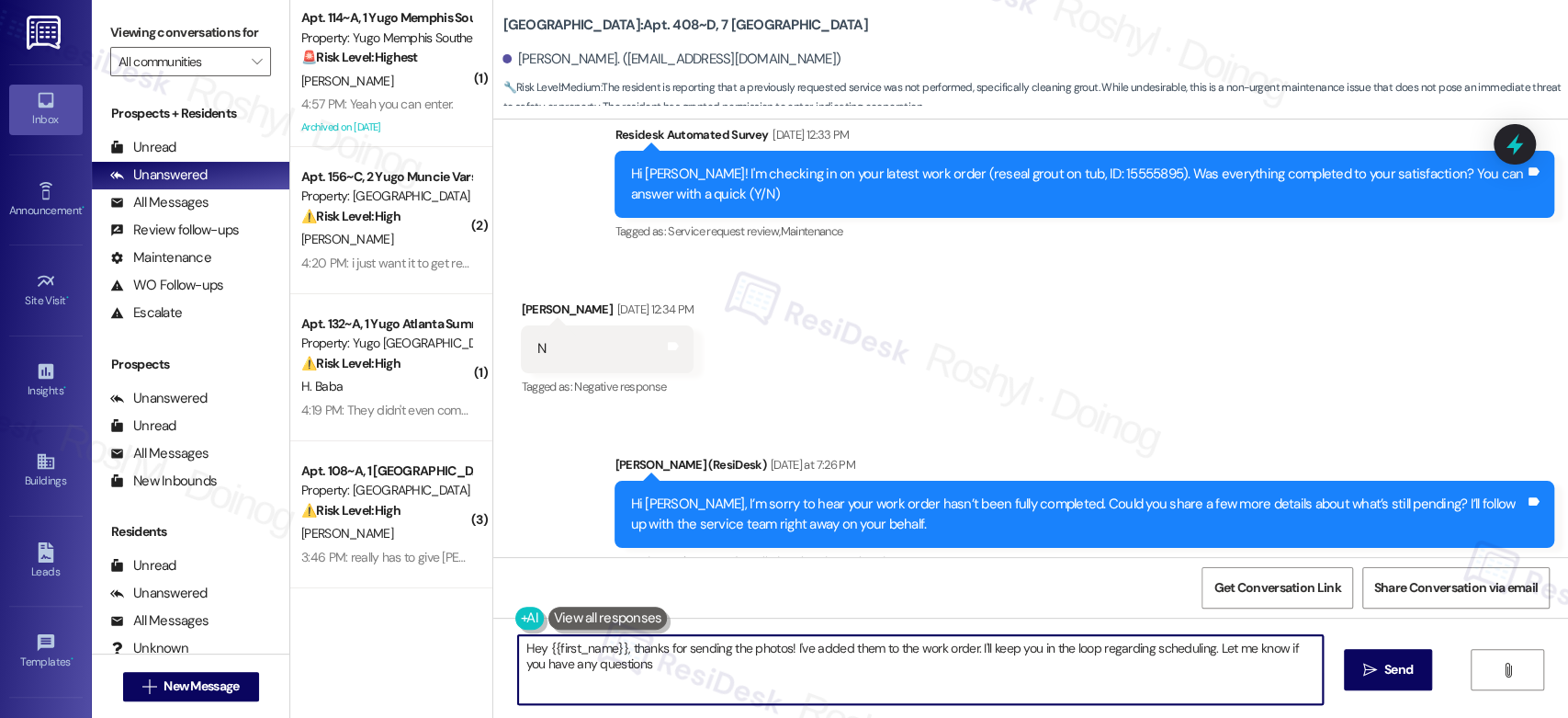
type textarea "Hey {{first_name}}, thanks for sending the photos! I've added them to the work …"
copy div "(reseal grout on tub"
drag, startPoint x: 926, startPoint y: 176, endPoint x: 1036, endPoint y: 168, distance: 110.3
click at [1036, 168] on div "Hi Desmond! I'm checking in on your latest work order (reseal grout on tub, ID:…" at bounding box center [1077, 184] width 895 height 40
click at [924, 374] on div "Received via SMS Desmond Simms Sep 12, 2025 at 12:34 PM N Tags and notes Tagged…" at bounding box center [1031, 335] width 1074 height 155
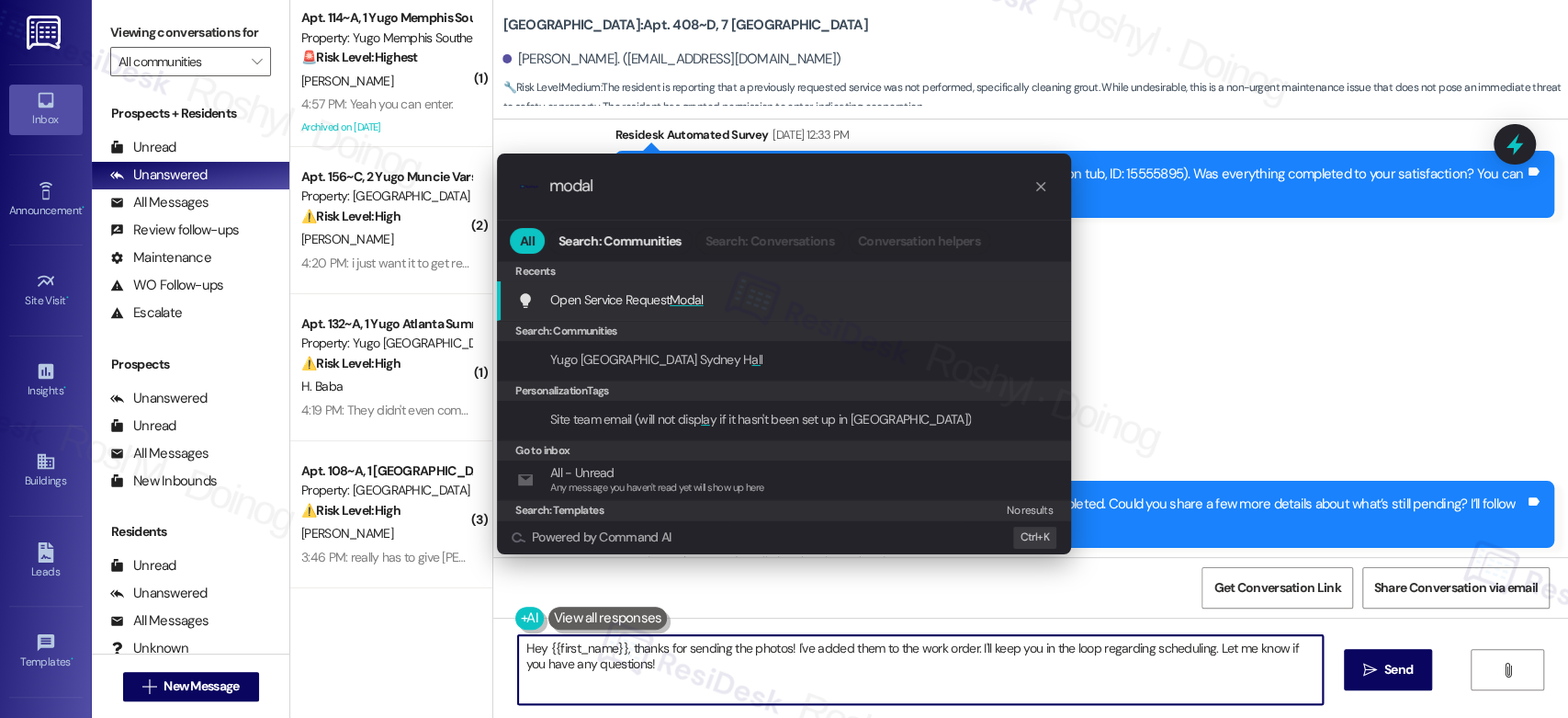
click at [791, 309] on div "Open Service Request Modal Add shortcut" at bounding box center [785, 299] width 537 height 20
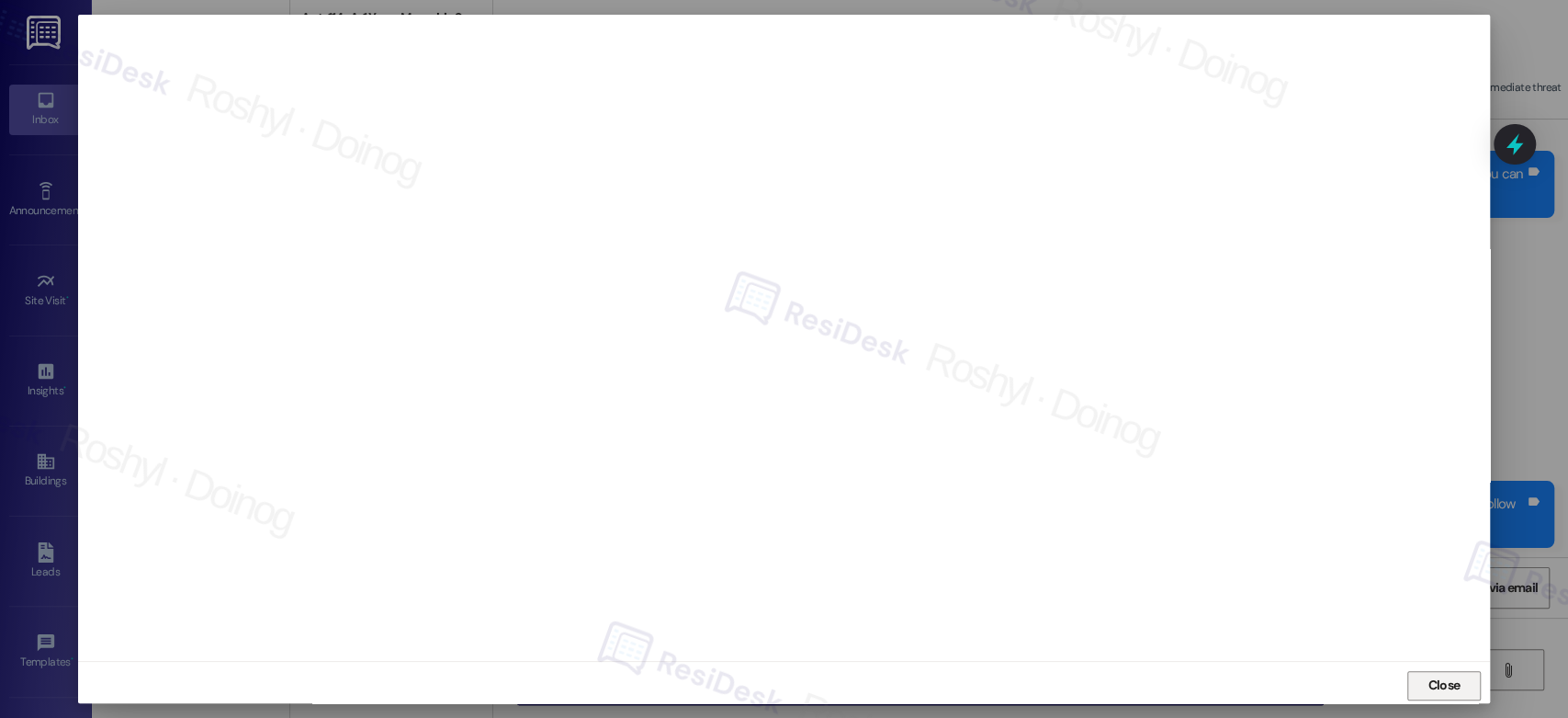
click at [1425, 695] on span "Close" at bounding box center [1444, 685] width 40 height 28
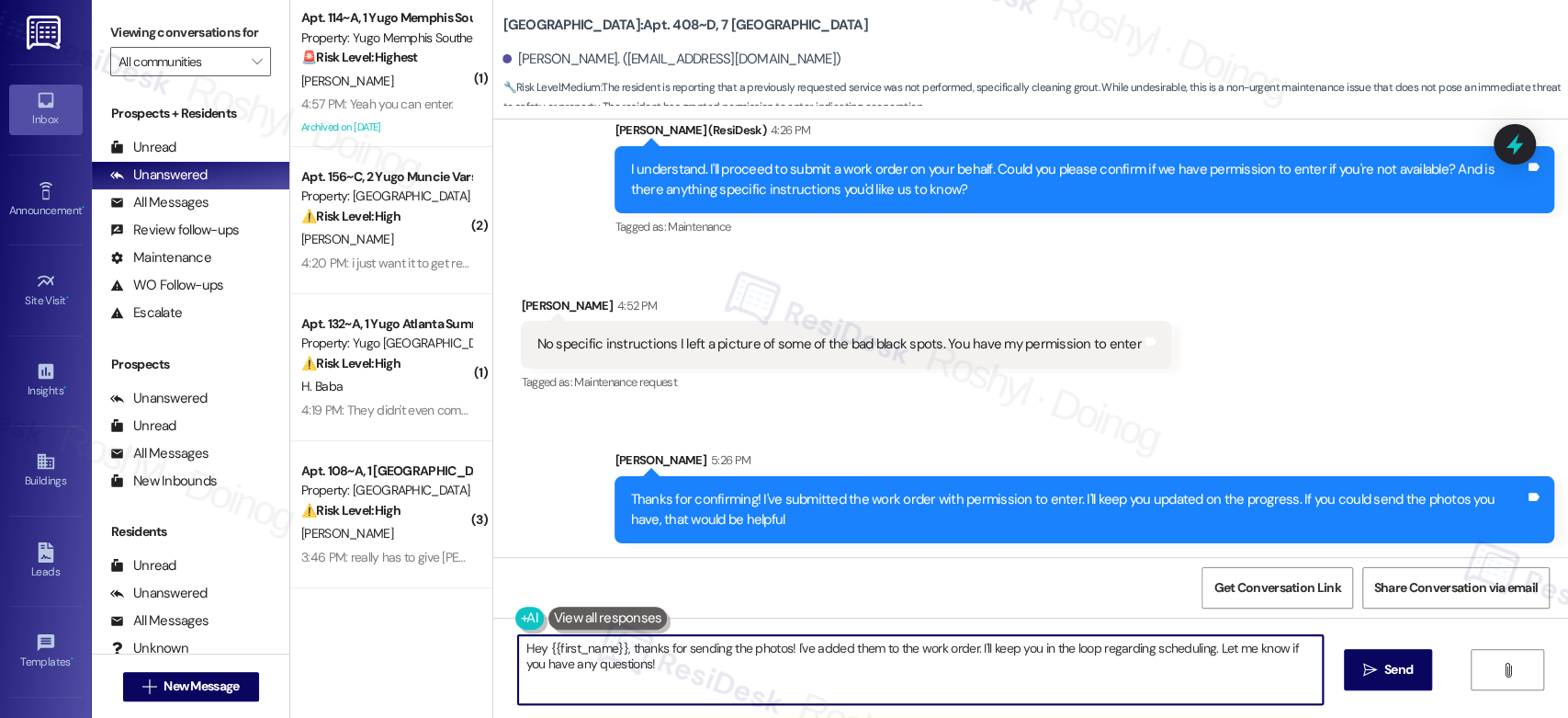
scroll to position [1713, 0]
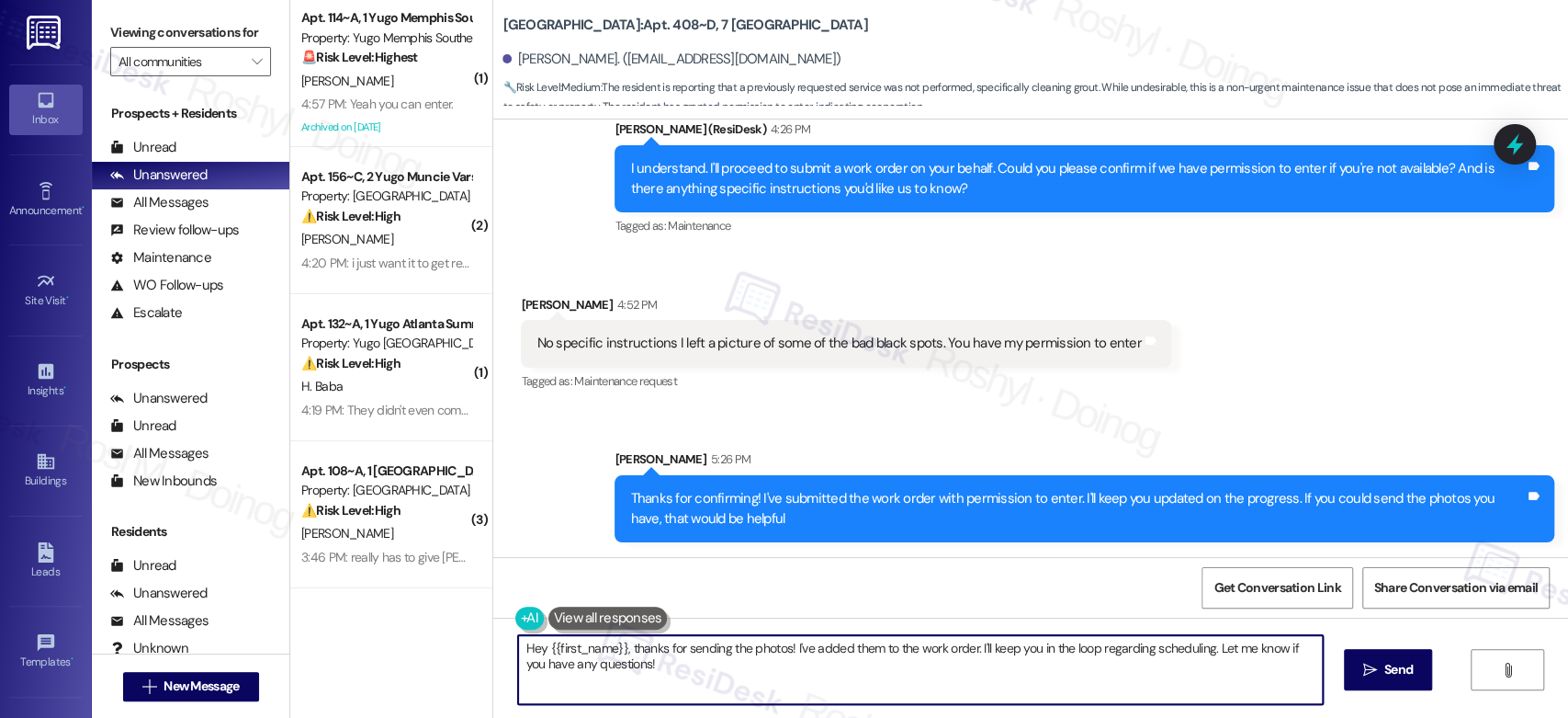
click at [881, 400] on div "Received via SMS Desmond Simms 4:52 PM No specific instructions I left a pictur…" at bounding box center [845, 345] width 677 height 127
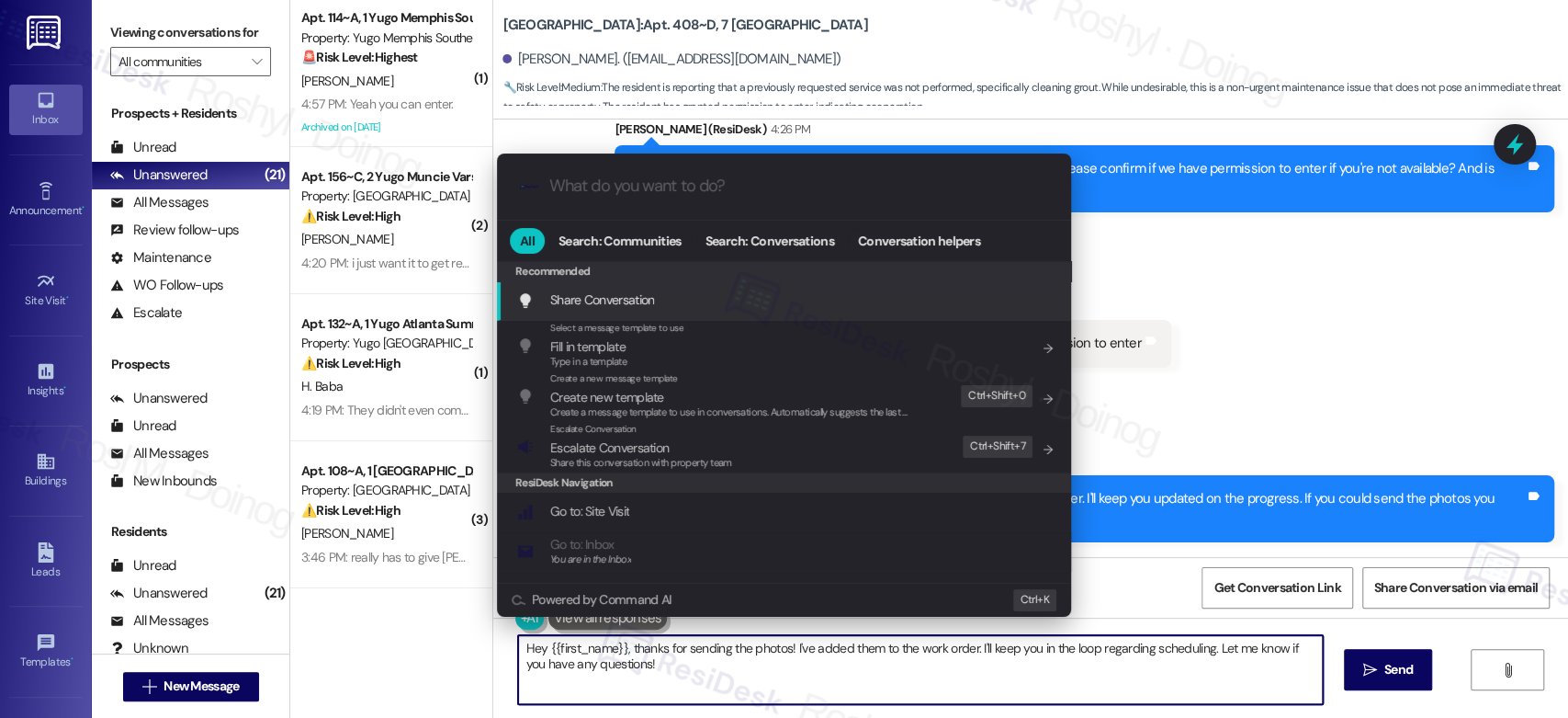
click at [1387, 304] on div ".cls-1{fill:#0a055f;}.cls-2{fill:#0cc4c4;} resideskLogoBlueOrange All Search: C…" at bounding box center [784, 359] width 1568 height 718
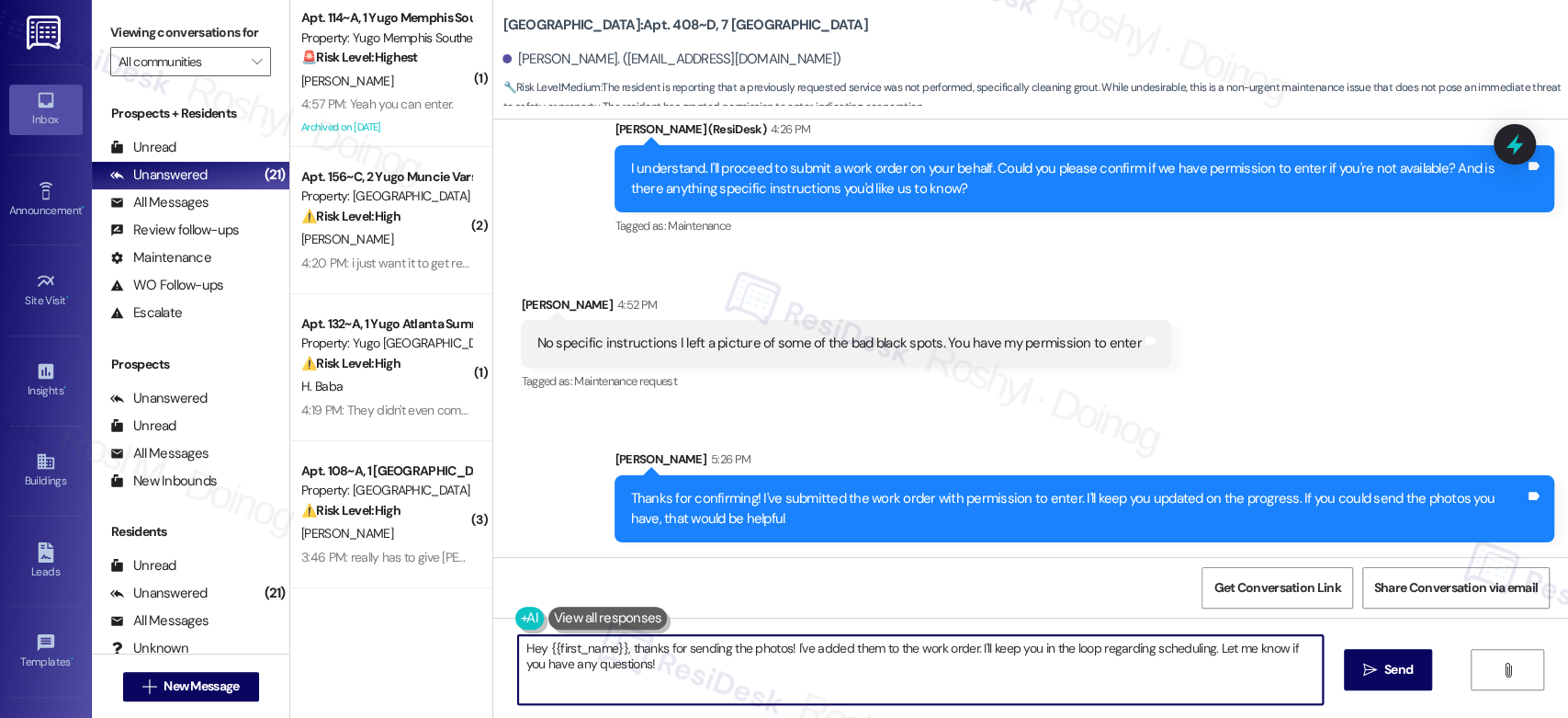
click at [1000, 455] on div "Sarah 5:26 PM" at bounding box center [1084, 461] width 939 height 26
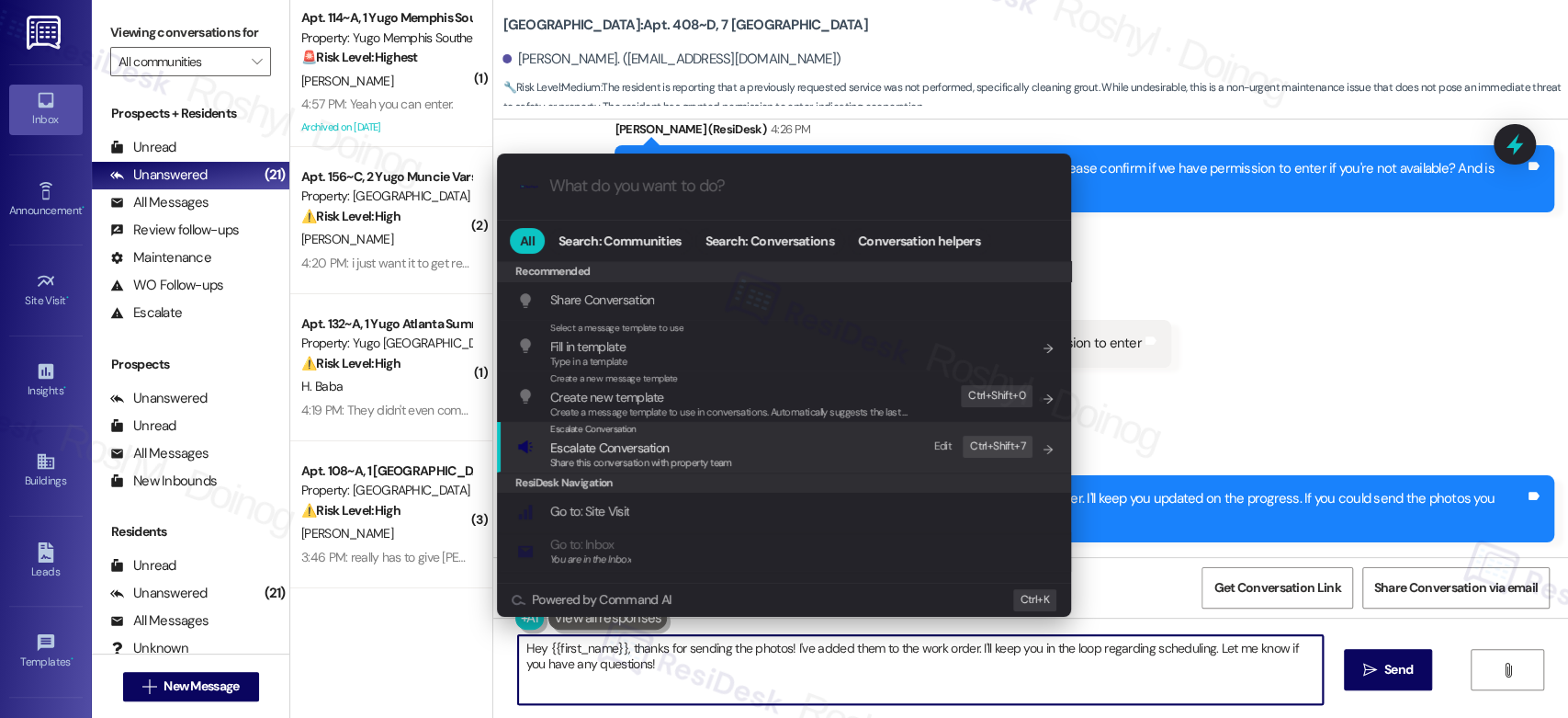
click at [852, 429] on div "Escalate Conversation Escalate Conversation Share this conversation with proper…" at bounding box center [785, 446] width 537 height 49
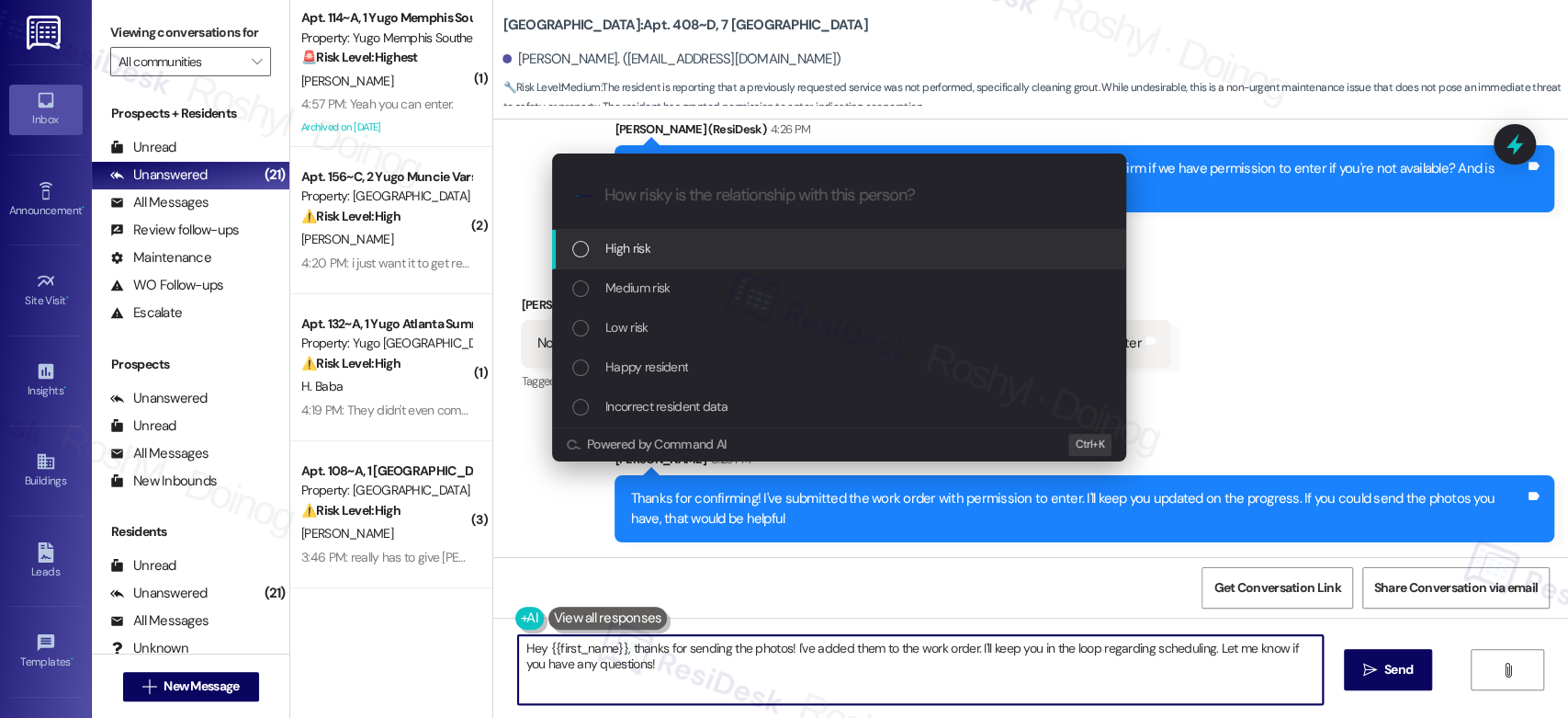
click at [1268, 378] on div "Escalate Conversation How risky is the relationship with this person? Topics (e…" at bounding box center [784, 359] width 1568 height 718
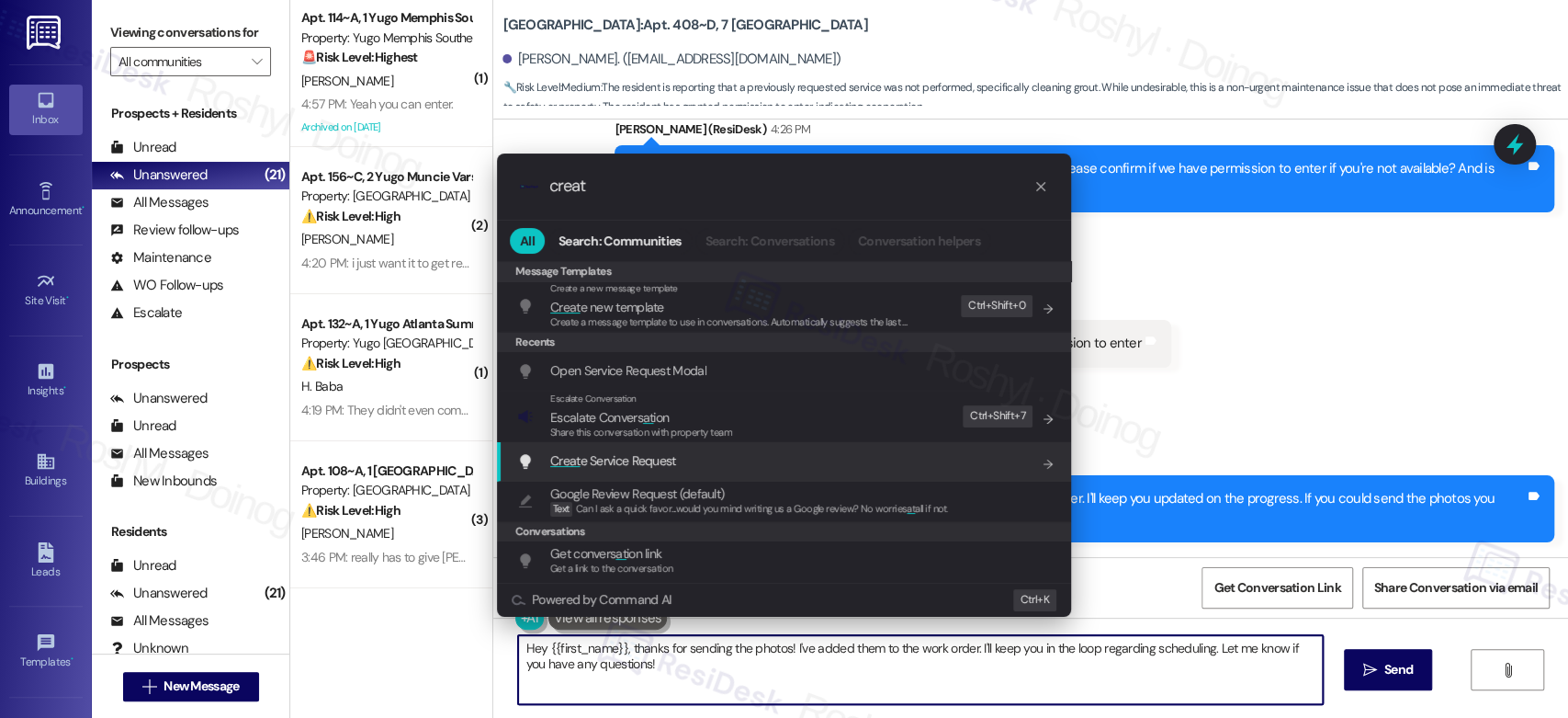
type input "creat"
click at [665, 475] on div "Creat e Service Request Add shortcut" at bounding box center [784, 462] width 574 height 40
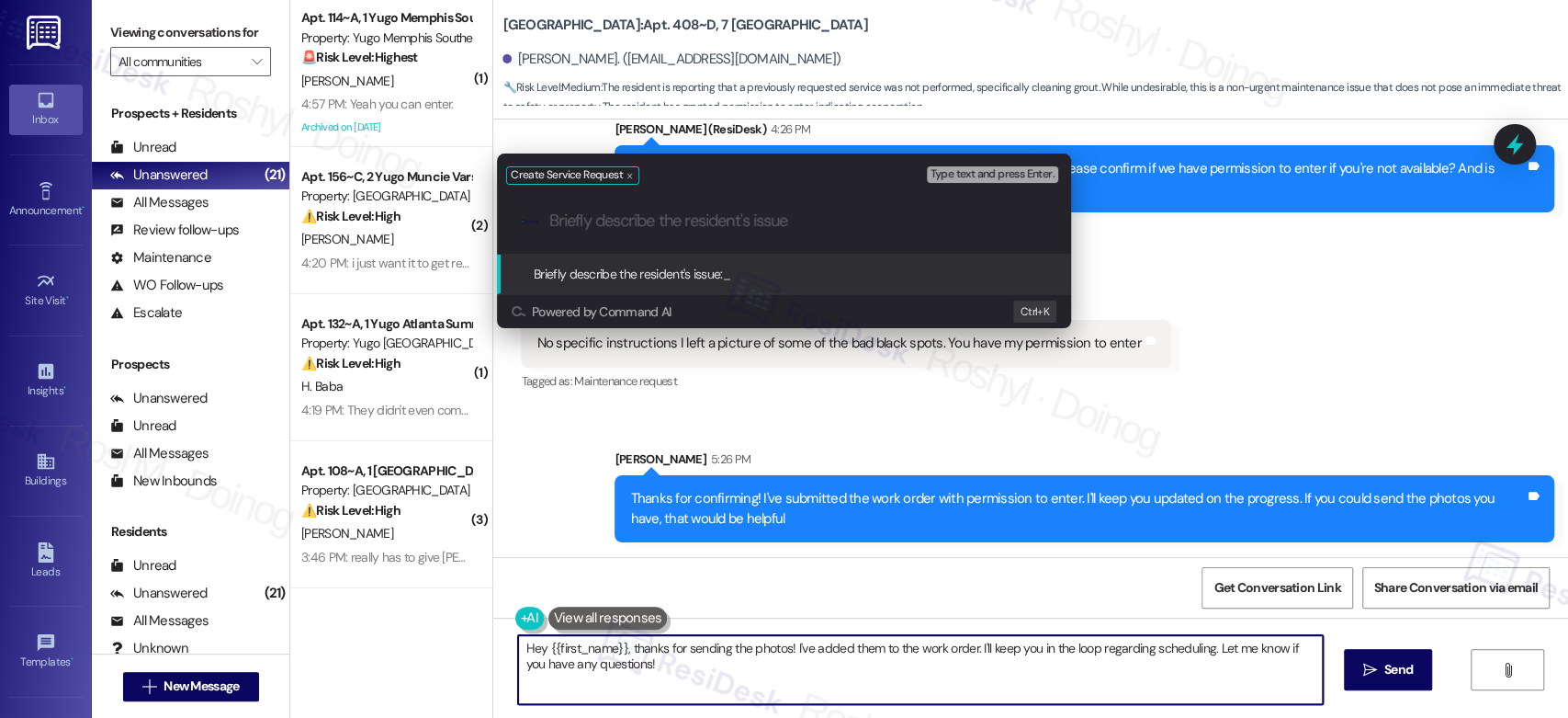
paste input "(reseal grout on tub"
drag, startPoint x: 561, startPoint y: 220, endPoint x: 529, endPoint y: 238, distance: 36.7
click at [529, 238] on div ".cls-1{fill:#0a055f;}.cls-2{fill:#0cc4c4;} resideskLogoBlueOrange (reseal grout…" at bounding box center [784, 221] width 574 height 66
type input "Reseal grout on tub"
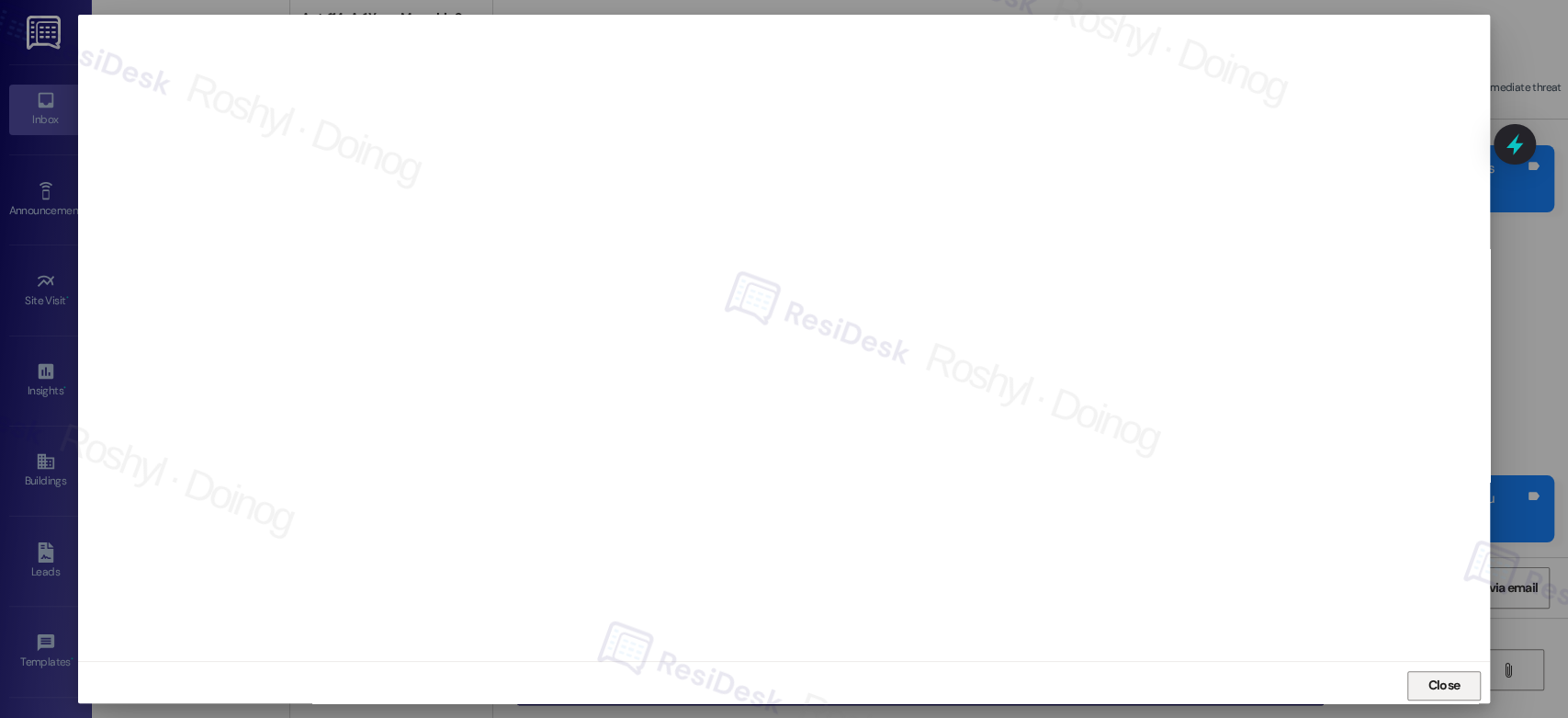
click at [1449, 678] on span "Close" at bounding box center [1443, 685] width 32 height 19
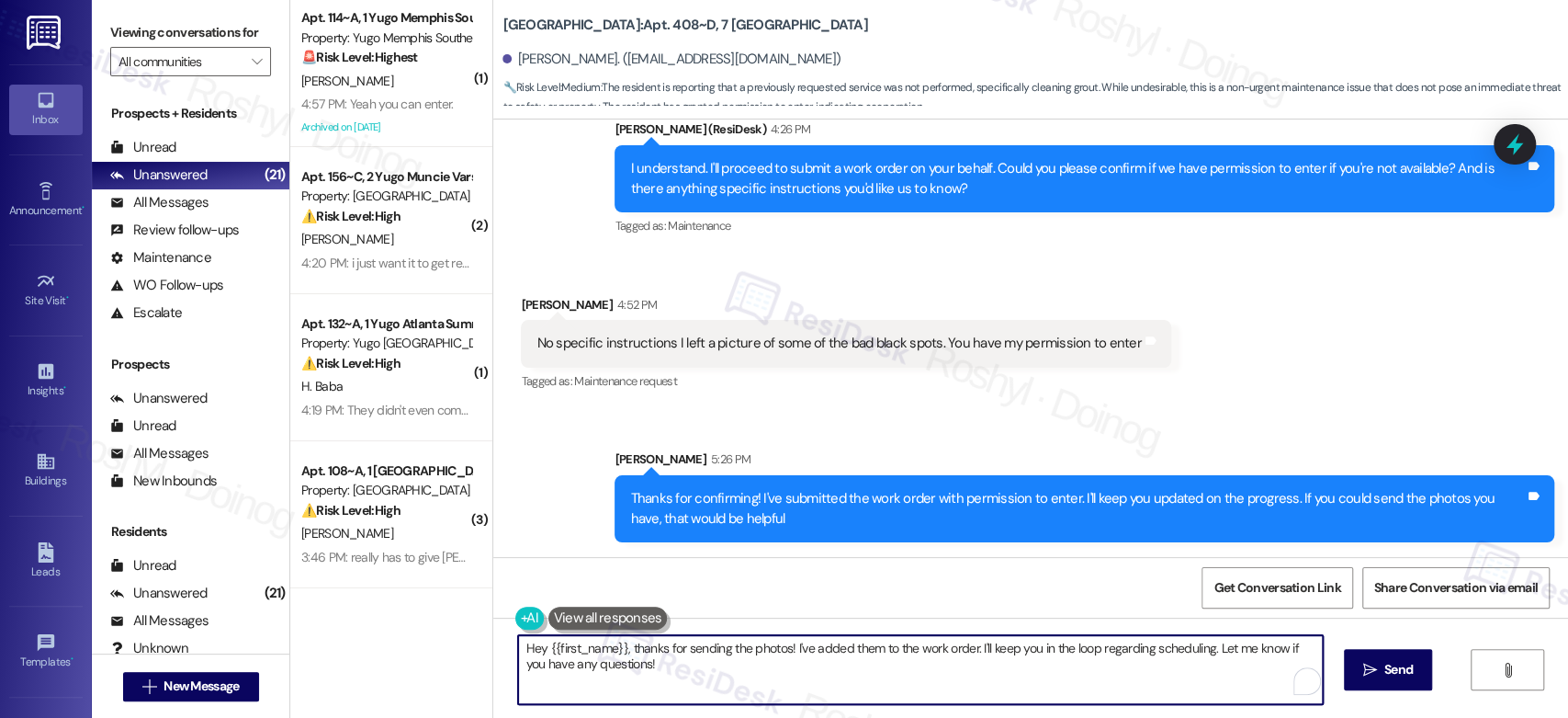
drag, startPoint x: 668, startPoint y: 674, endPoint x: 435, endPoint y: 637, distance: 235.9
click at [435, 637] on div "( 1 ) Apt. 114~A, 1 Yugo Memphis Southern Property: Yugo Memphis Southern 🚨 Ris…" at bounding box center [929, 359] width 1278 height 718
paste textarea "15567957"
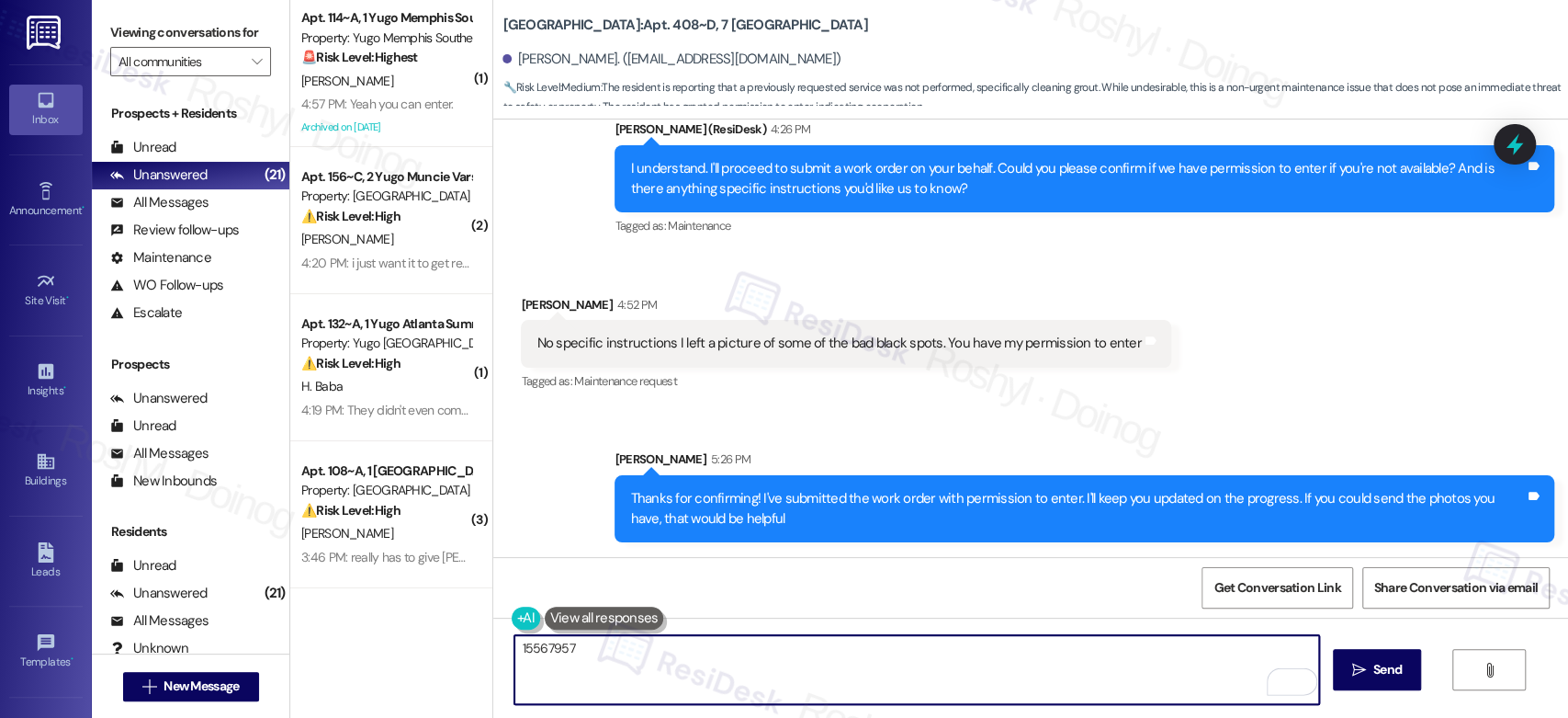
type textarea "15567957"
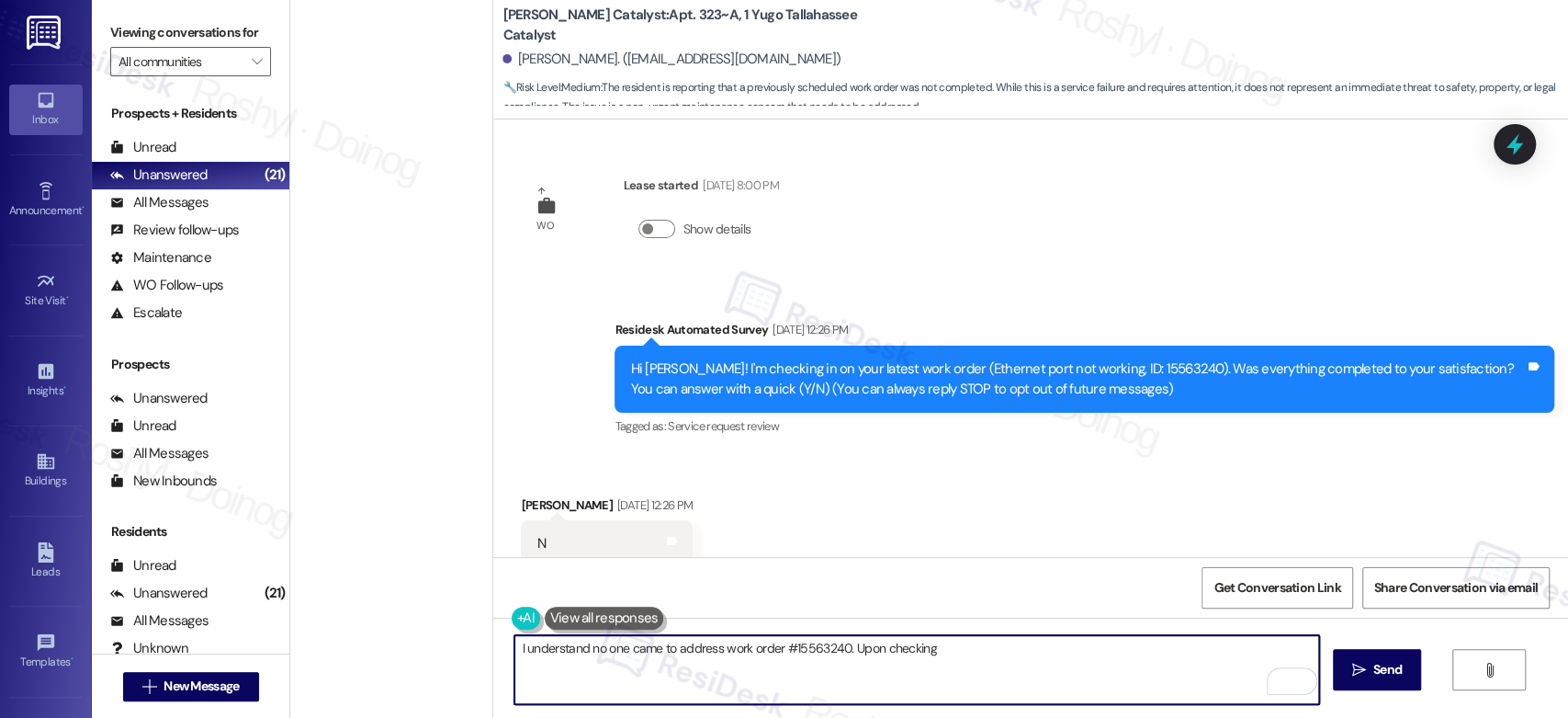
scroll to position [476, 0]
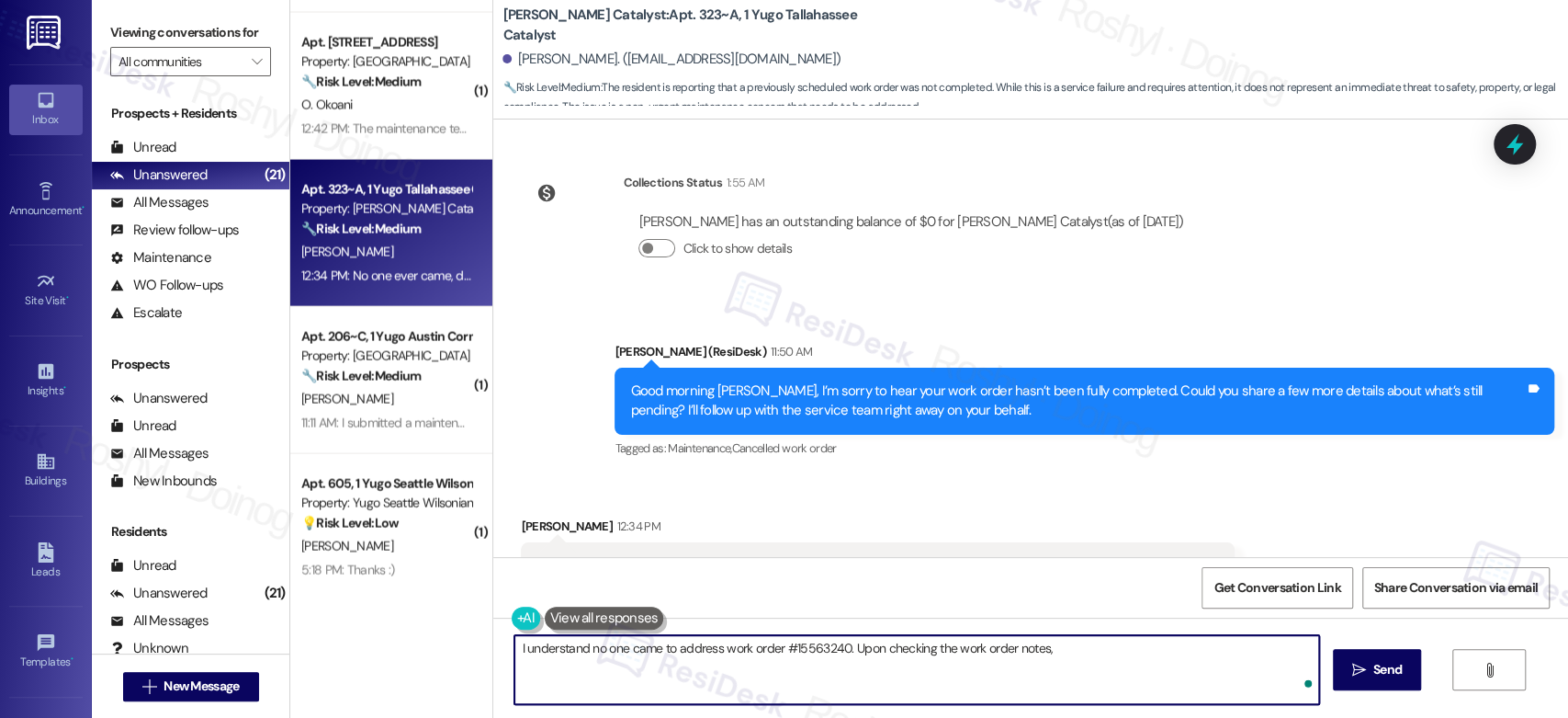
paste textarea "Please contact our internet vendor [PERSON_NAME] to adress this issue. Their co…"
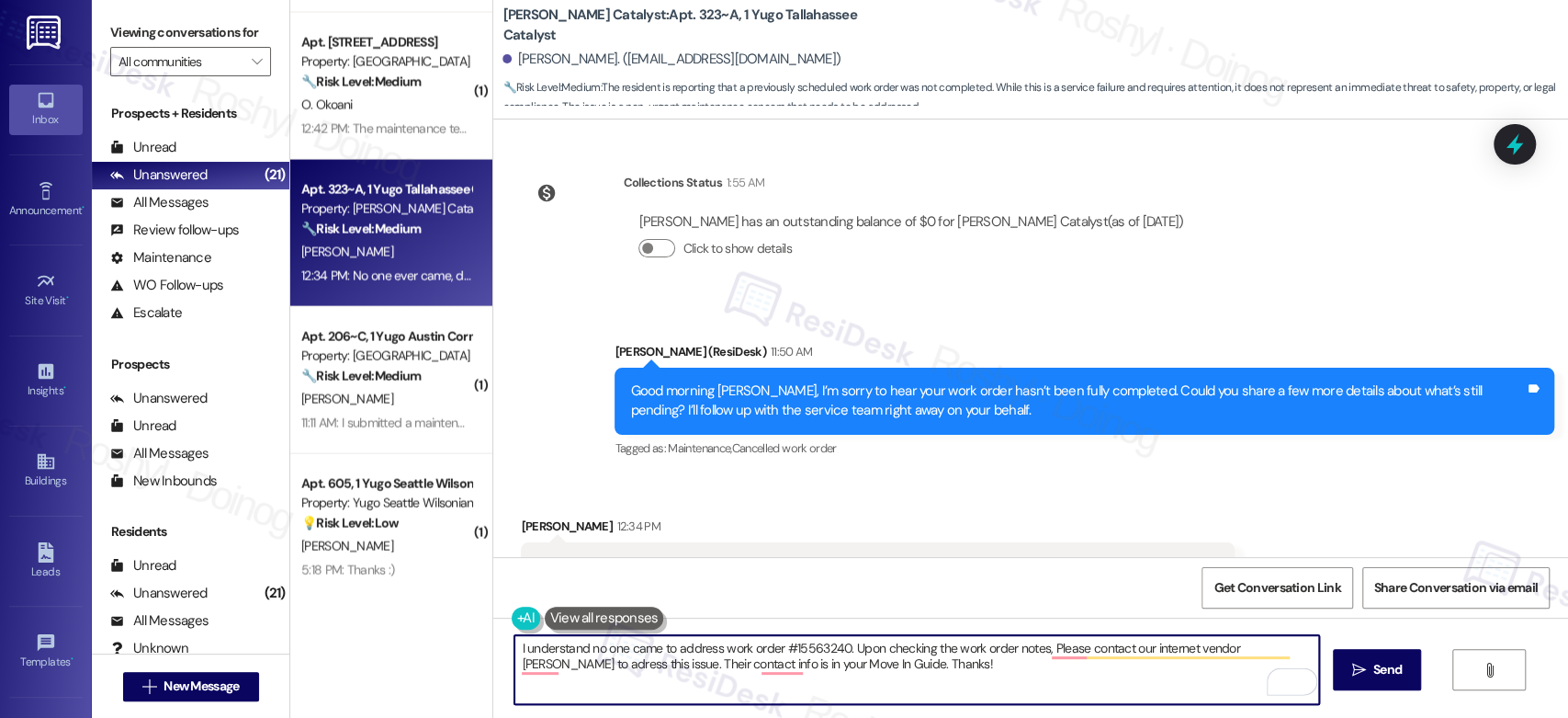
click at [1058, 645] on textarea "I understand no one came to address work order #15563240. Upon checking the wor…" at bounding box center [916, 669] width 803 height 68
click at [1158, 643] on textarea "I understand no one came to address work order #15563240. Upon checking the wor…" at bounding box center [916, 669] width 803 height 68
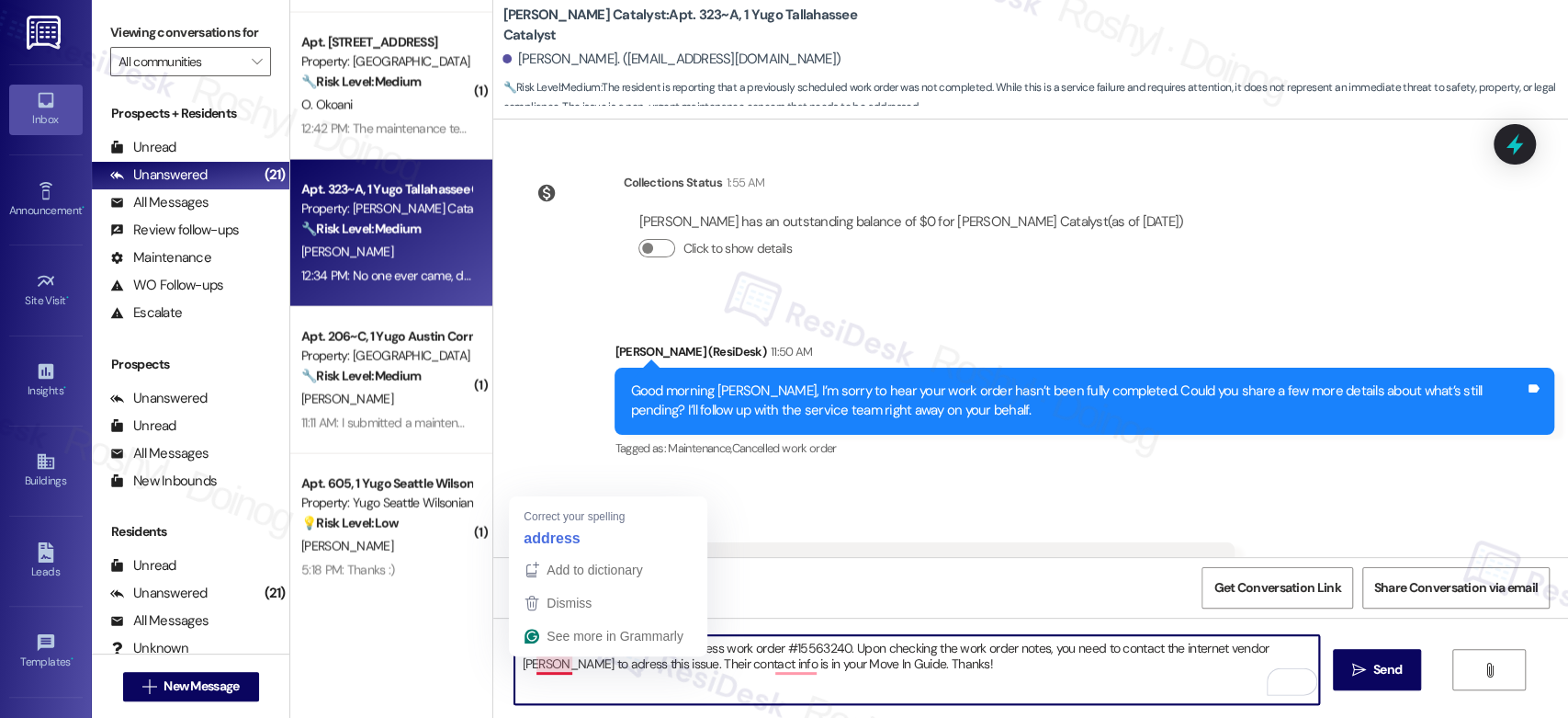
click at [551, 670] on textarea "I understand no one came to address work order #15563240. Upon checking the wor…" at bounding box center [916, 669] width 803 height 68
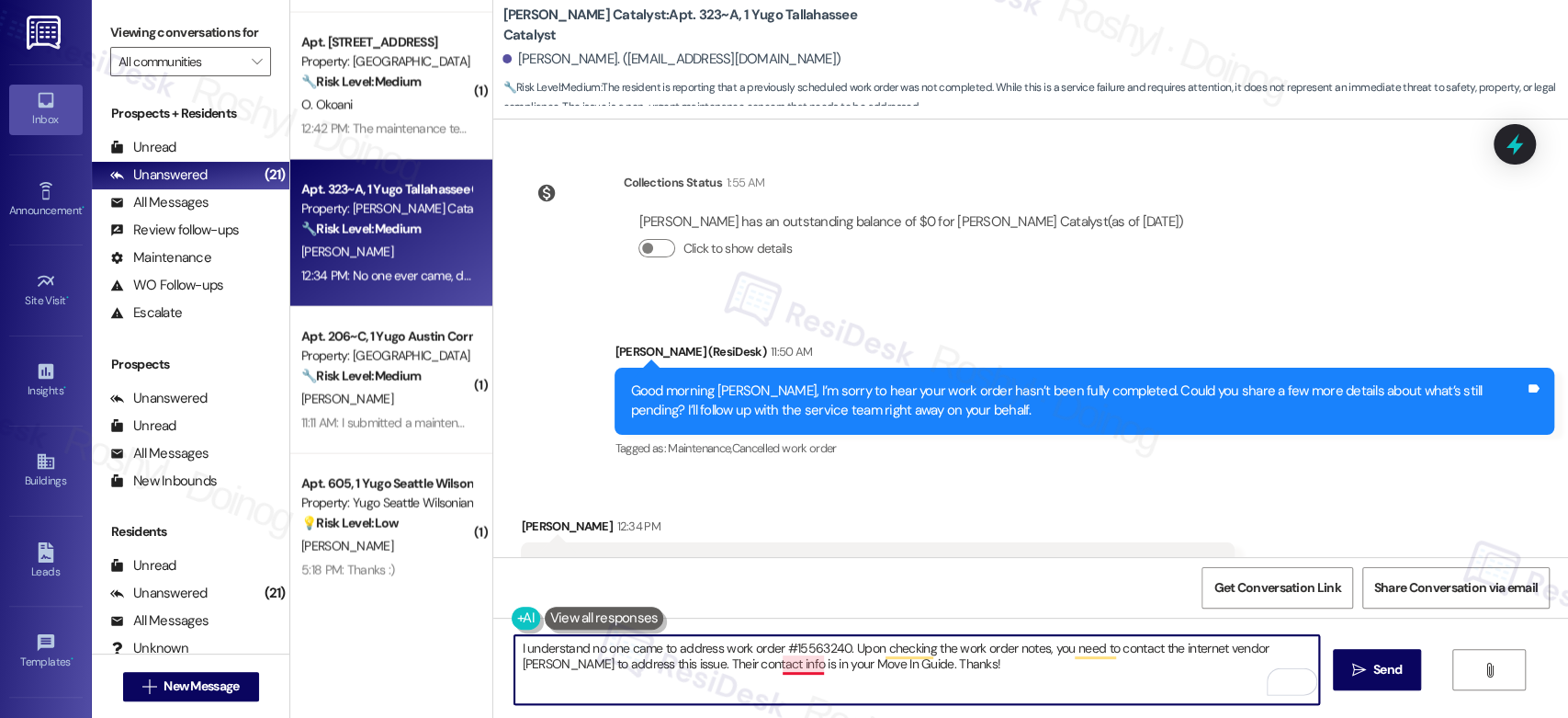
click at [784, 669] on textarea "I understand no one came to address work order #15563240. Upon checking the wor…" at bounding box center [916, 669] width 803 height 68
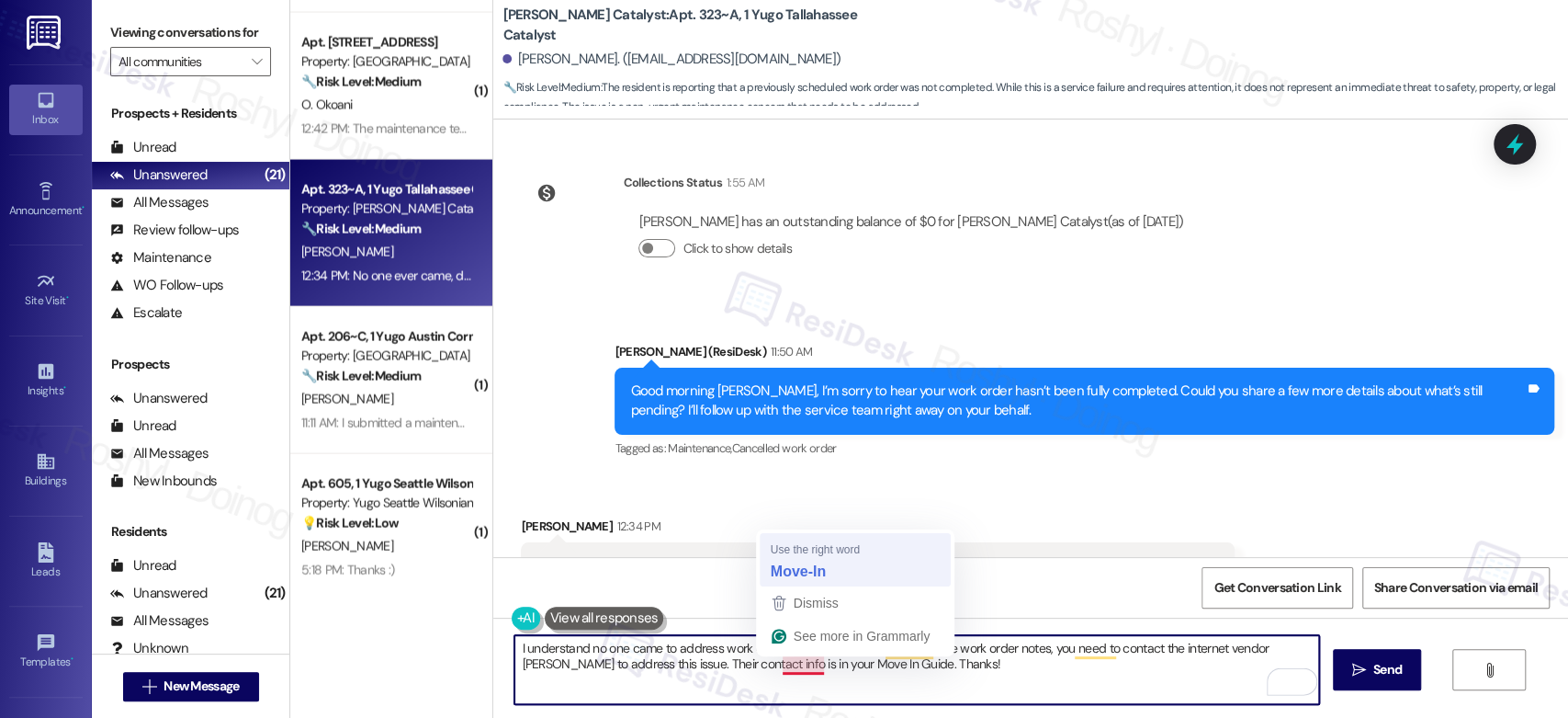
type textarea "I understand no one came to address work order #15563240. Upon checking the wor…"
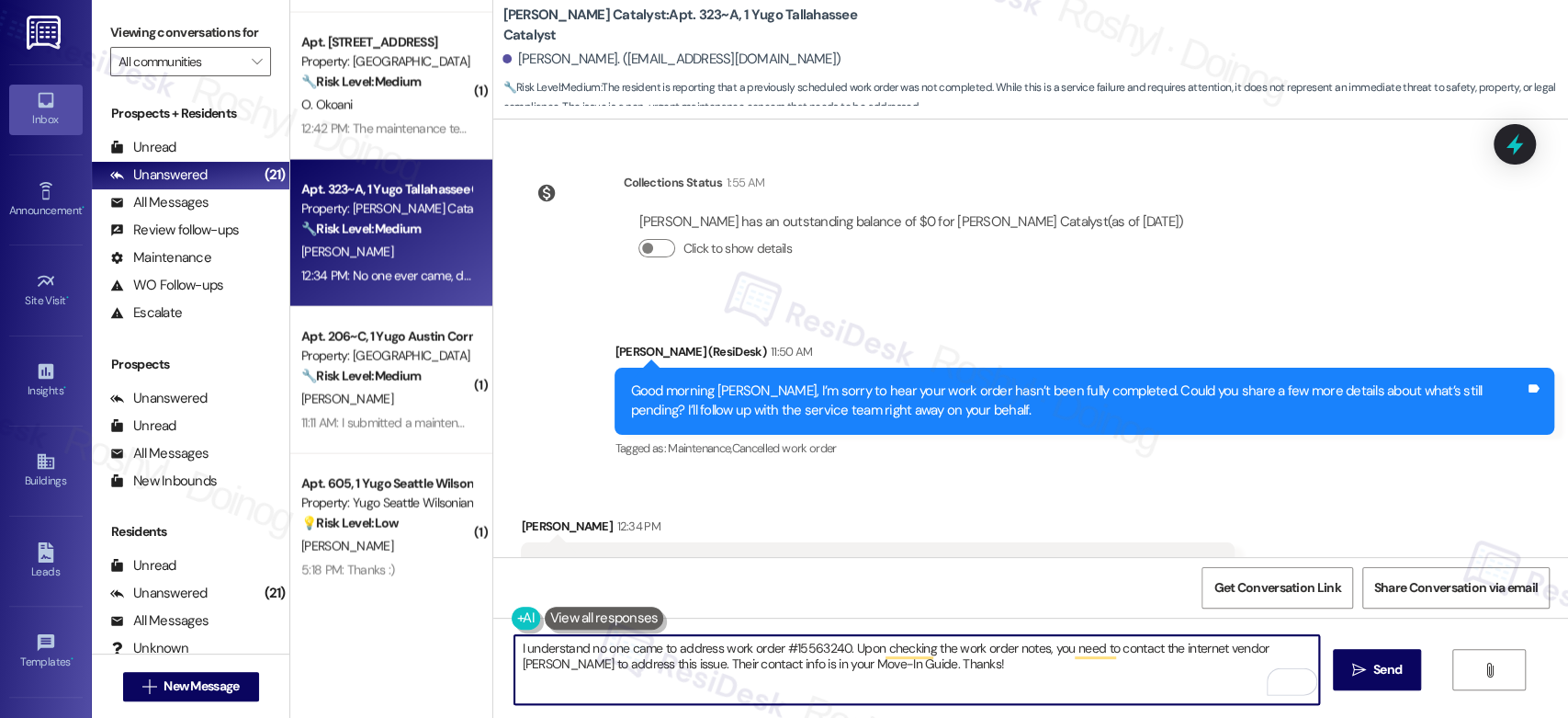
click at [905, 666] on textarea "I understand no one came to address work order #15563240. Upon checking the wor…" at bounding box center [916, 669] width 803 height 68
drag, startPoint x: 931, startPoint y: 669, endPoint x: 390, endPoint y: 645, distance: 541.5
click at [390, 645] on div "( 1 ) Apt. 1107~C, 1 Yugo Cincinnati Deacon Property: Yugo Cincinnati Deacon 🔧 …" at bounding box center [929, 359] width 1278 height 718
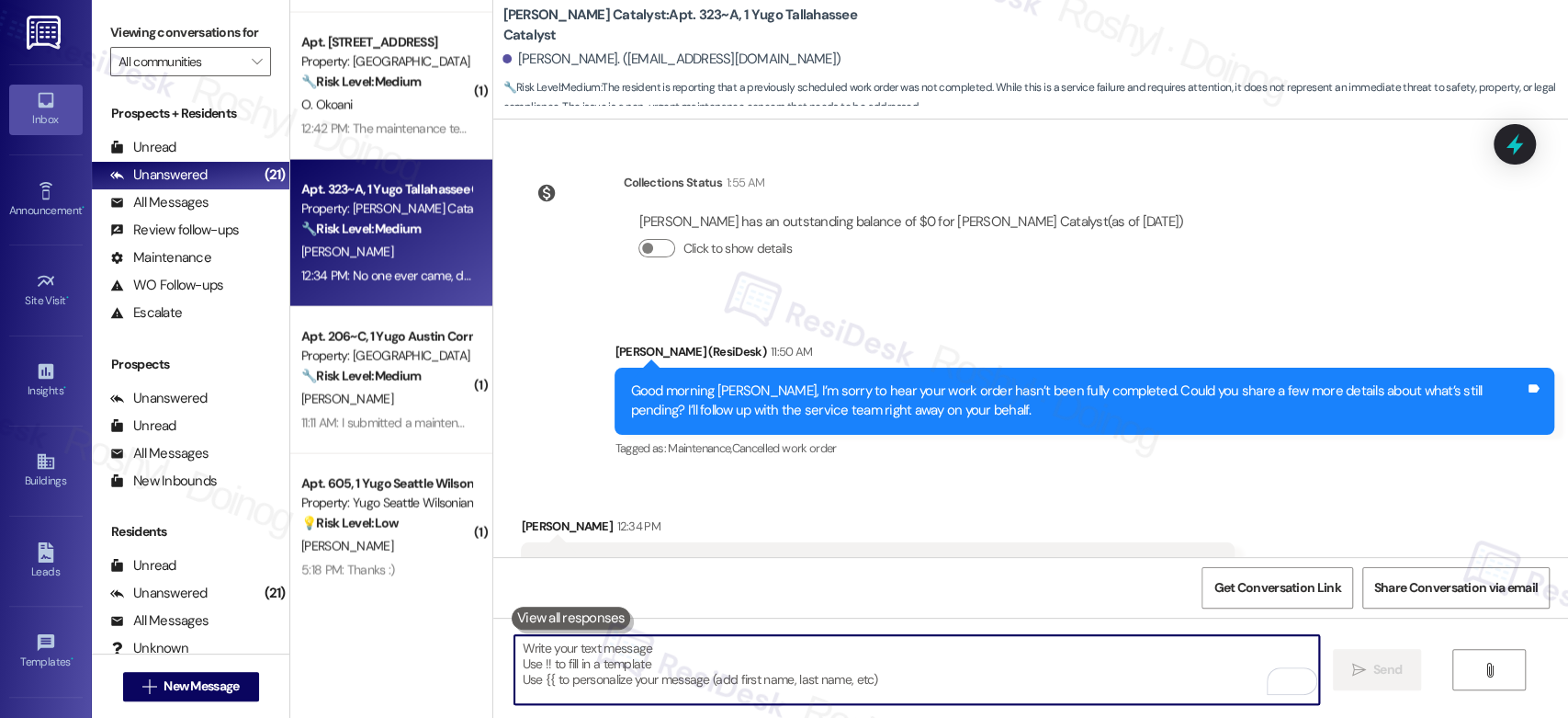
paste textarea "I understand no one came to address work order #15563240. I checked the notes, …"
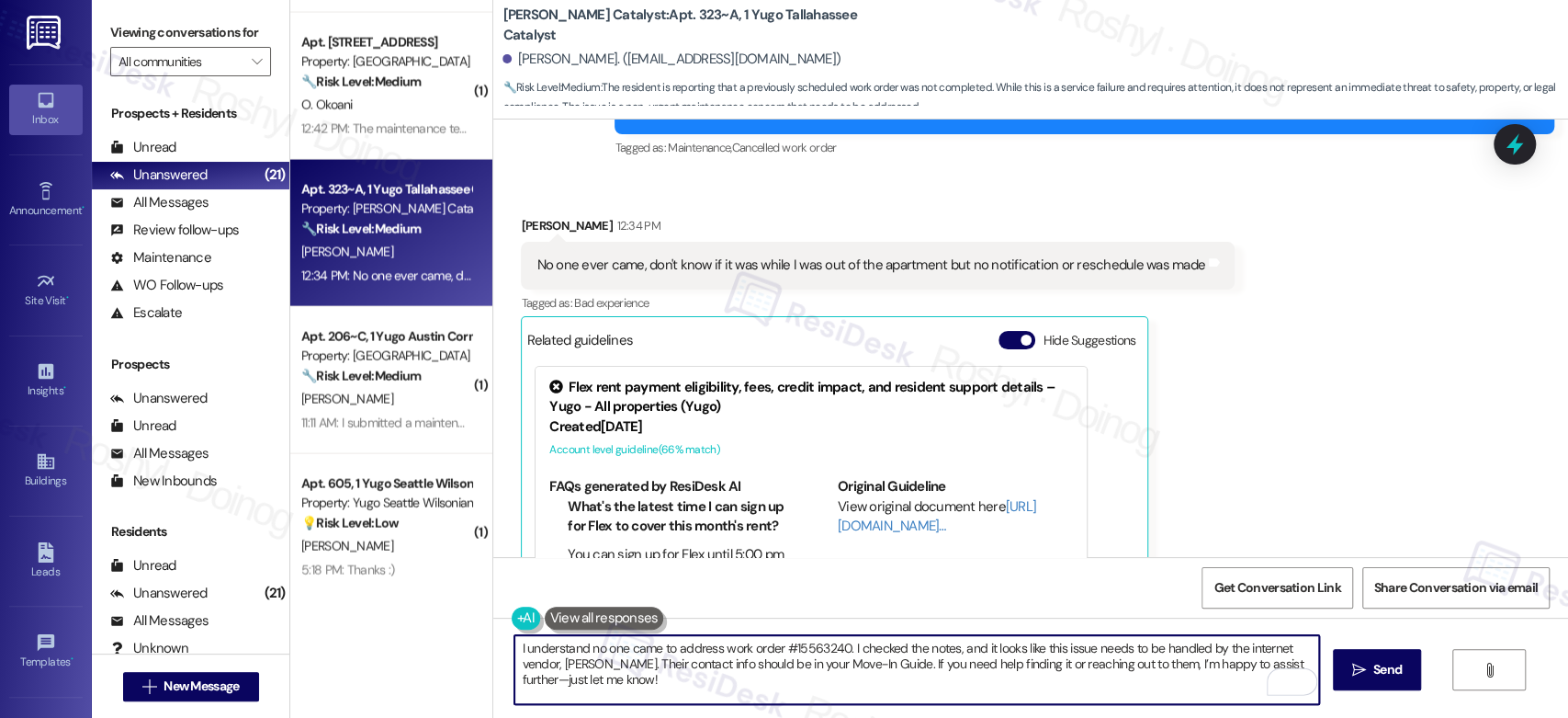
scroll to position [884, 0]
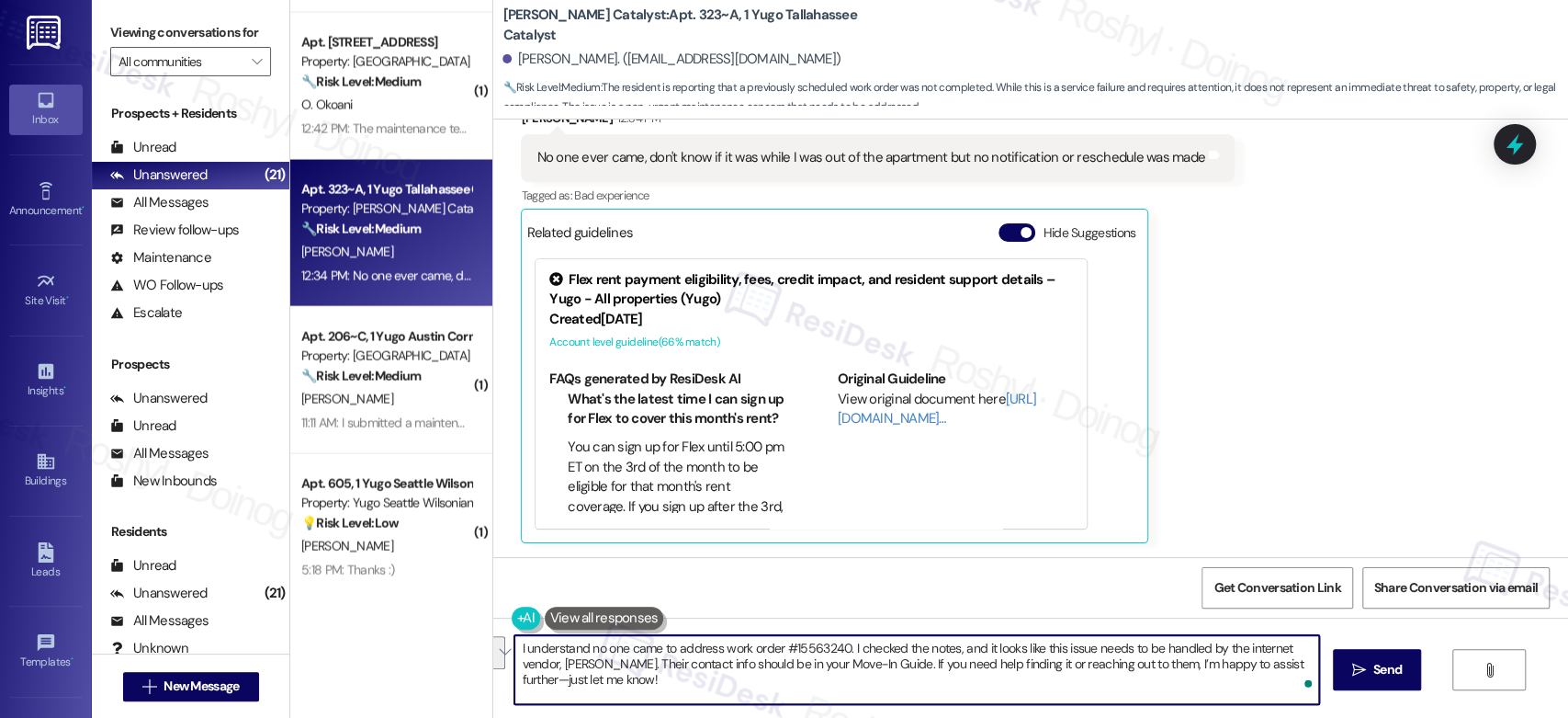
drag, startPoint x: 940, startPoint y: 702, endPoint x: 880, endPoint y: 665, distance: 70.5
click at [880, 665] on textarea "I understand no one came to address work order #15563240. I checked the notes, …" at bounding box center [916, 669] width 803 height 68
type textarea "I understand no one came to address work order #15563240. I checked the notes, …"
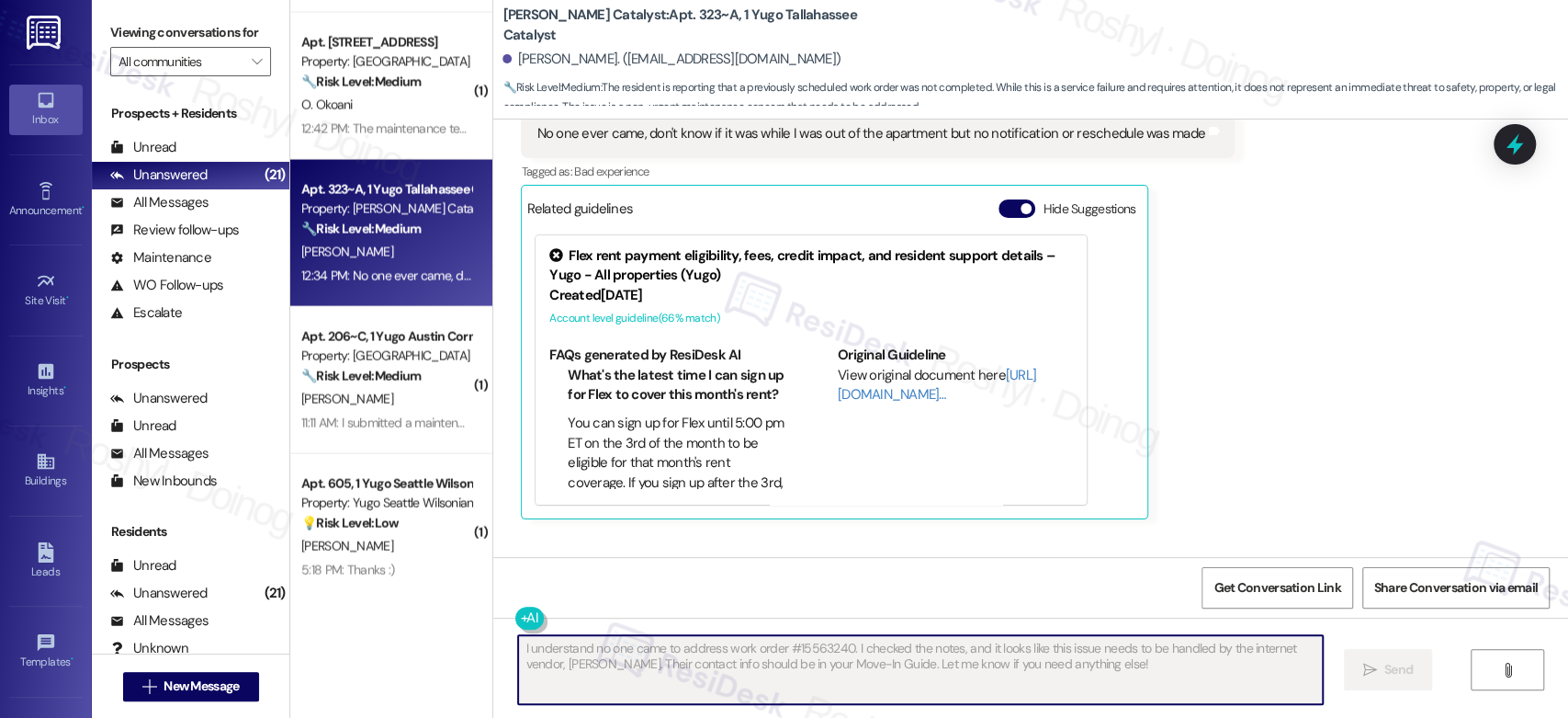
scroll to position [1033, 0]
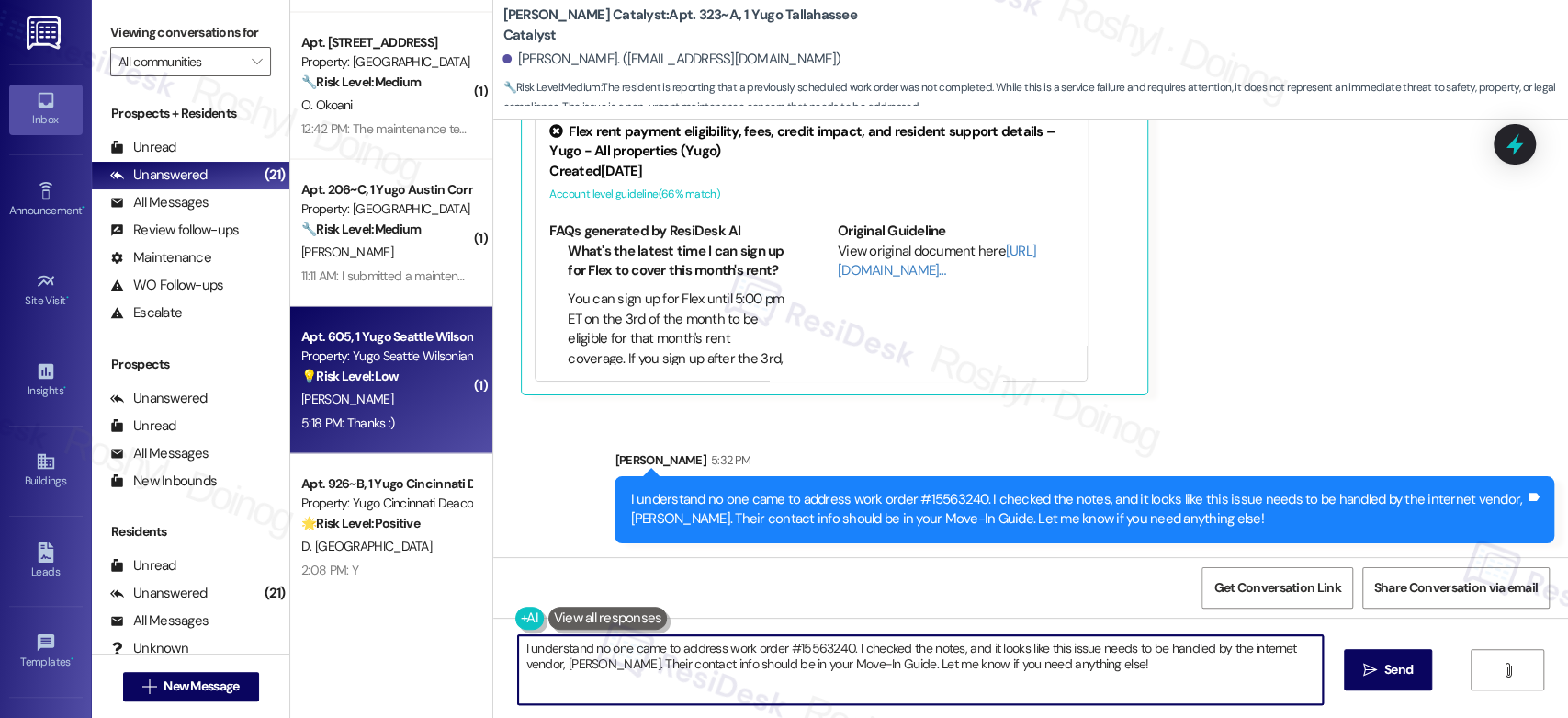
click at [404, 429] on div "5:18 PM: Thanks :) 5:18 PM: Thanks :)" at bounding box center [386, 422] width 174 height 23
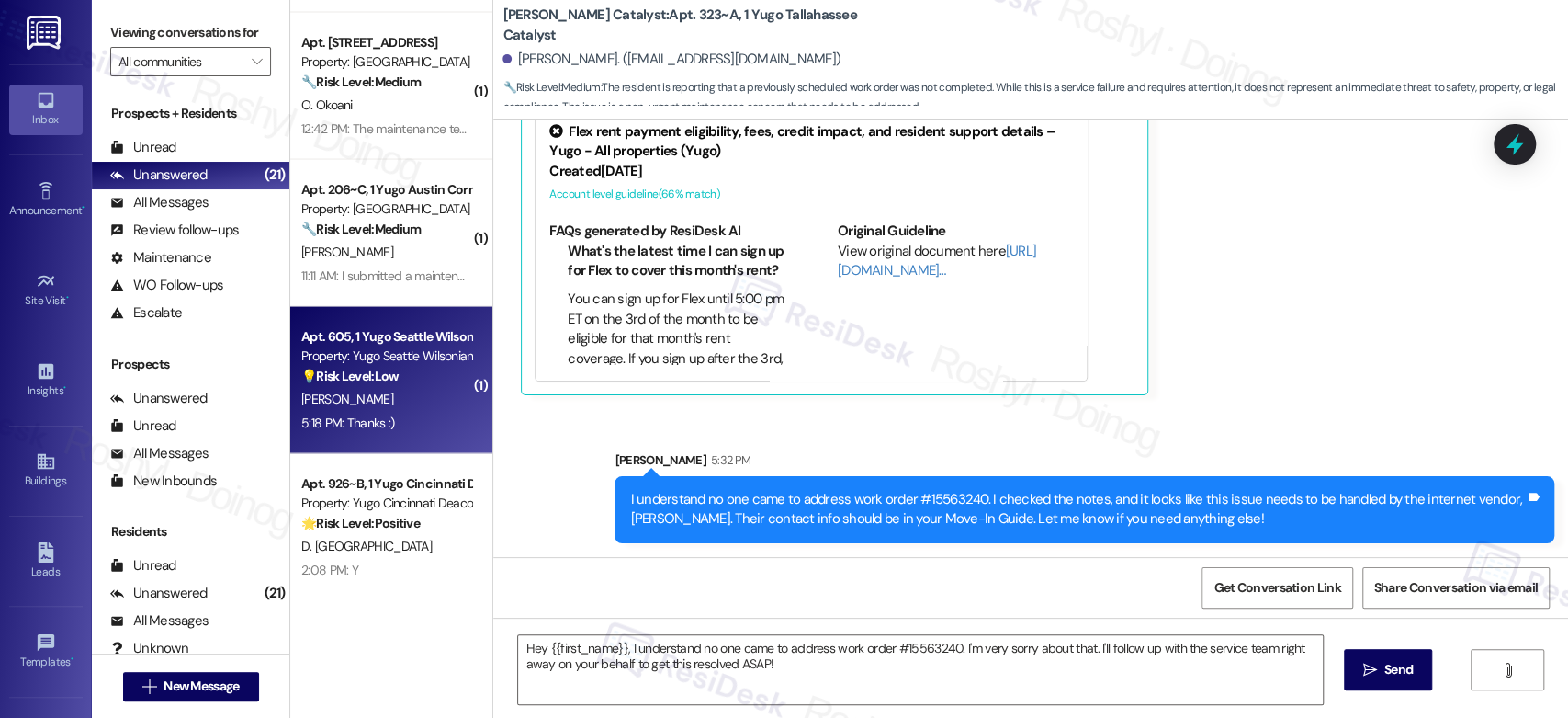
type textarea "Fetching suggested responses. Please feel free to read through the conversation…"
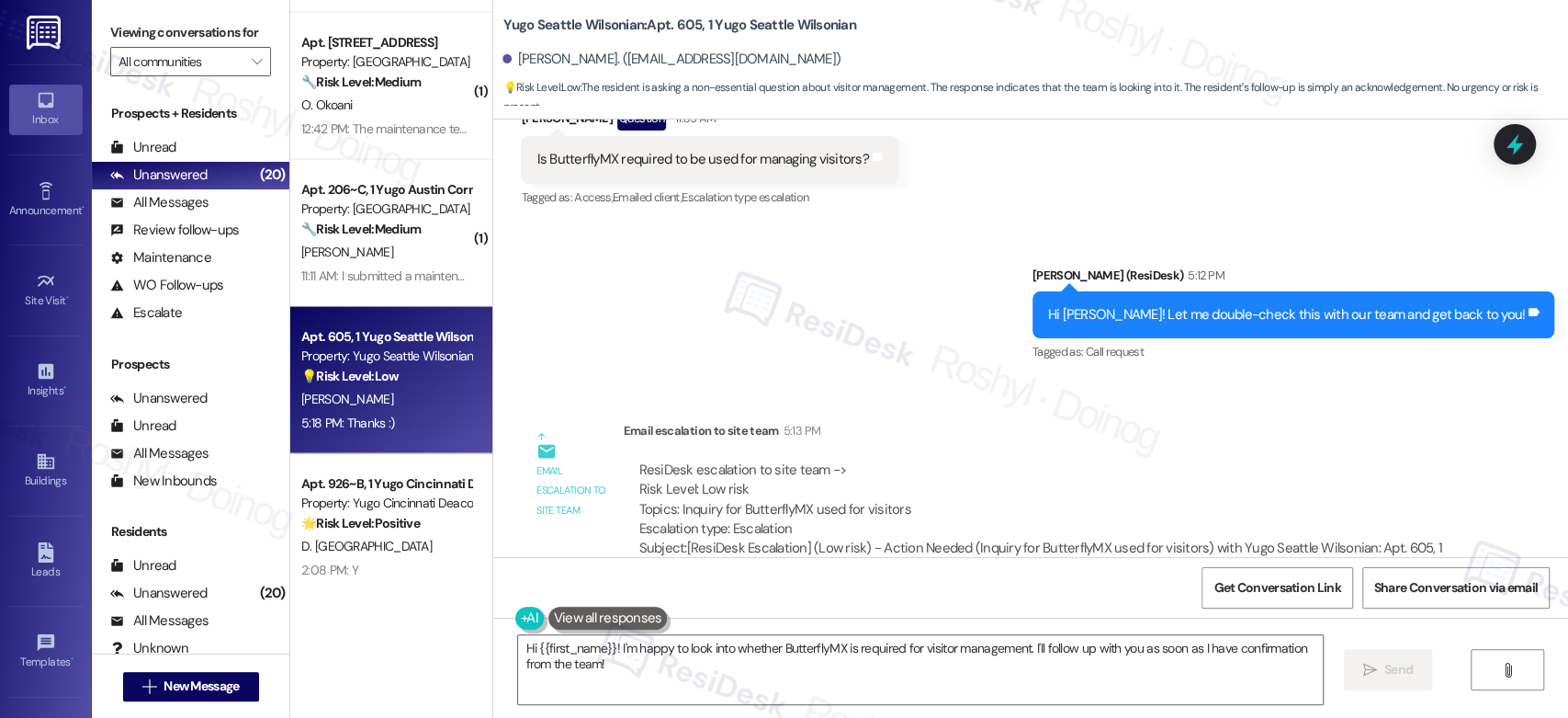
scroll to position [3517, 0]
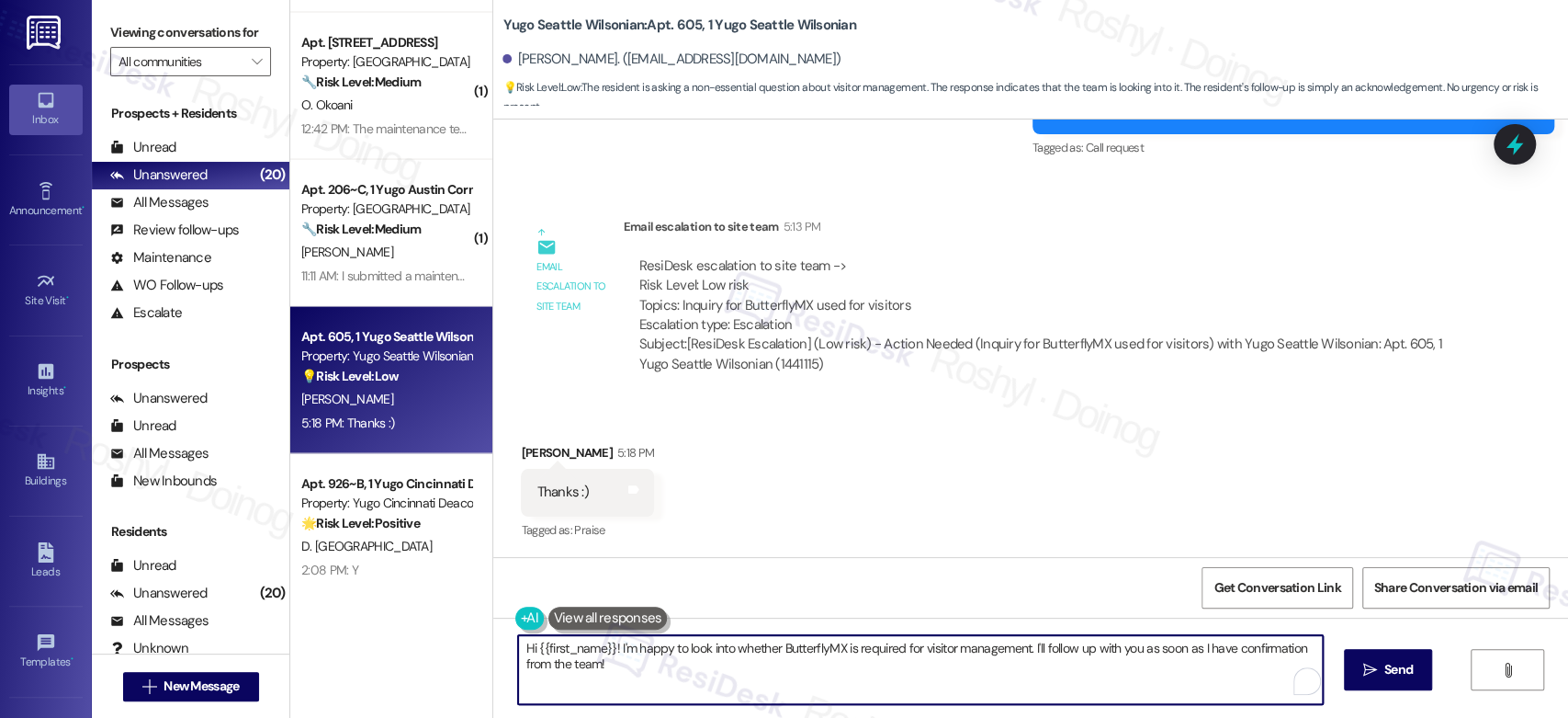
drag, startPoint x: 612, startPoint y: 671, endPoint x: 497, endPoint y: 646, distance: 117.7
click at [508, 646] on div "Hi {{first_name}}! I'm happy to look into whether ButterflyMX is required for v…" at bounding box center [910, 669] width 805 height 70
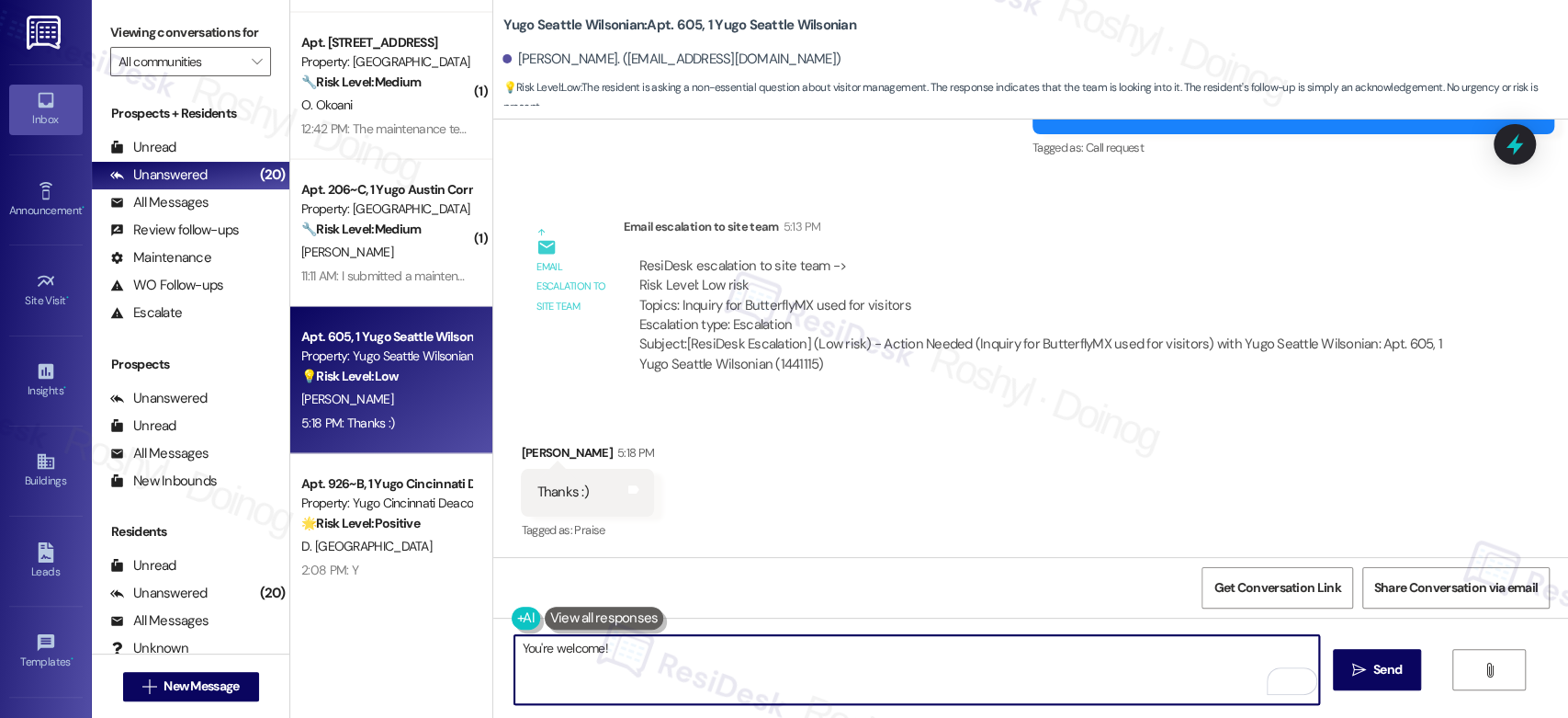
paste textarea "In the meantime, if there's anything else I can assist you with, let me know."
type textarea "You're welcome! In the meantime, if there's anything else I can assist you with…"
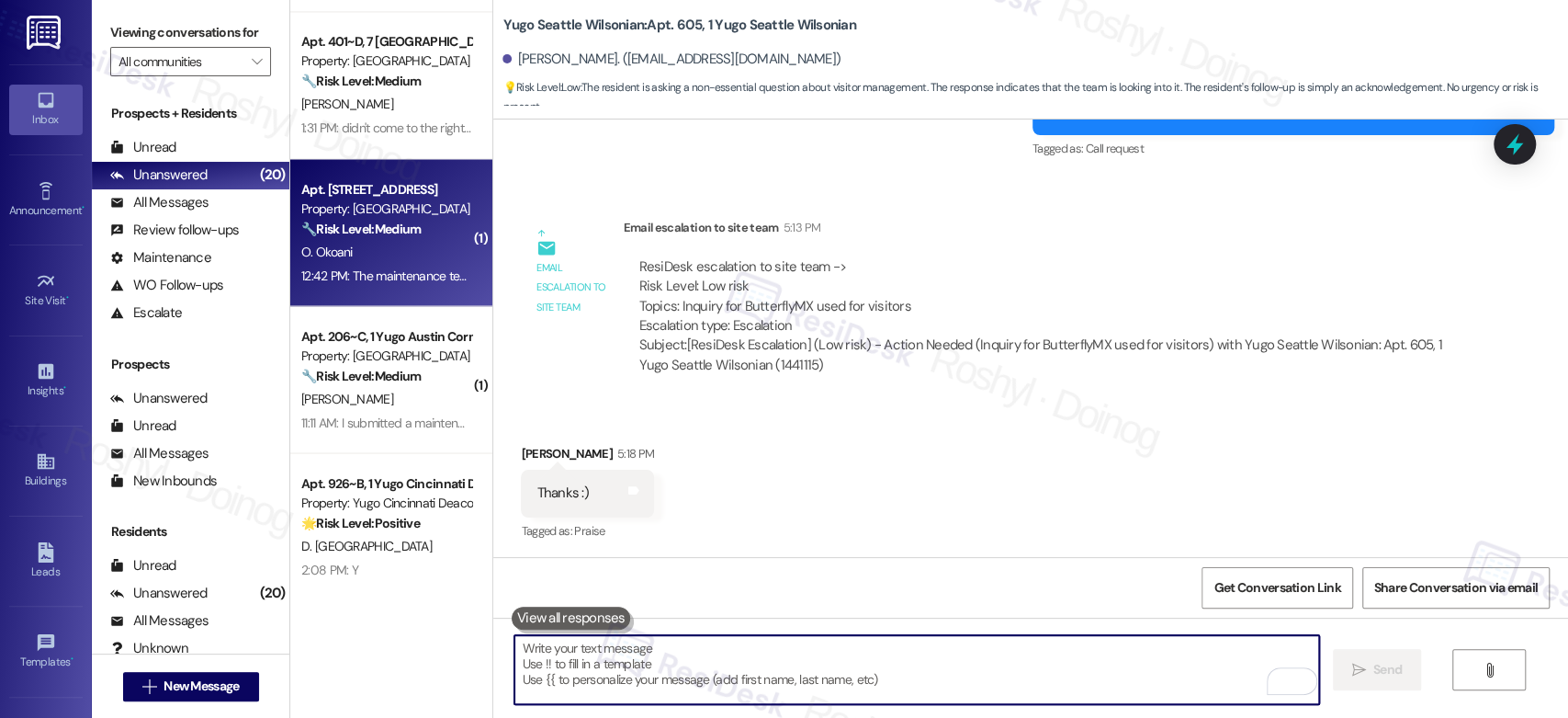
scroll to position [2091, 0]
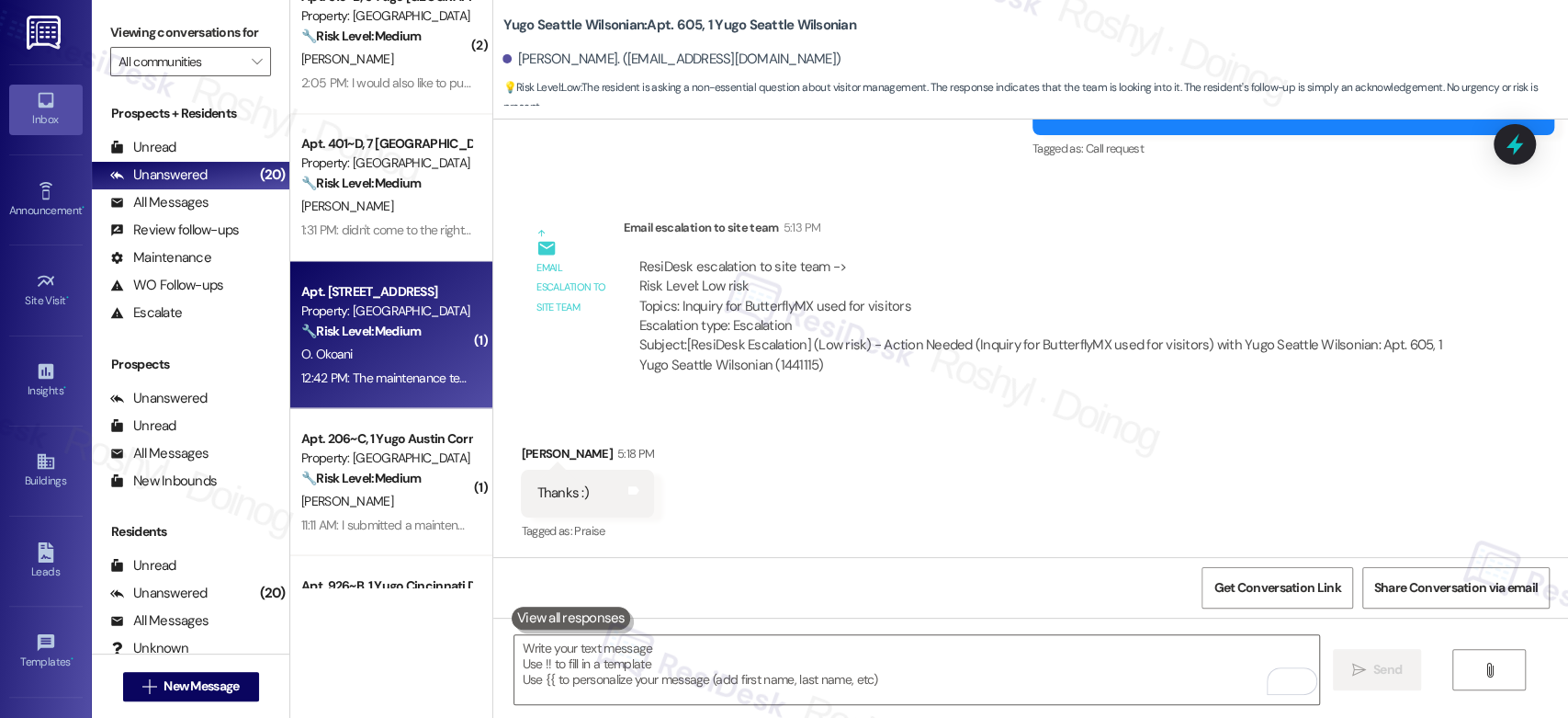
click at [356, 342] on div "O. Okoani" at bounding box center [386, 353] width 174 height 23
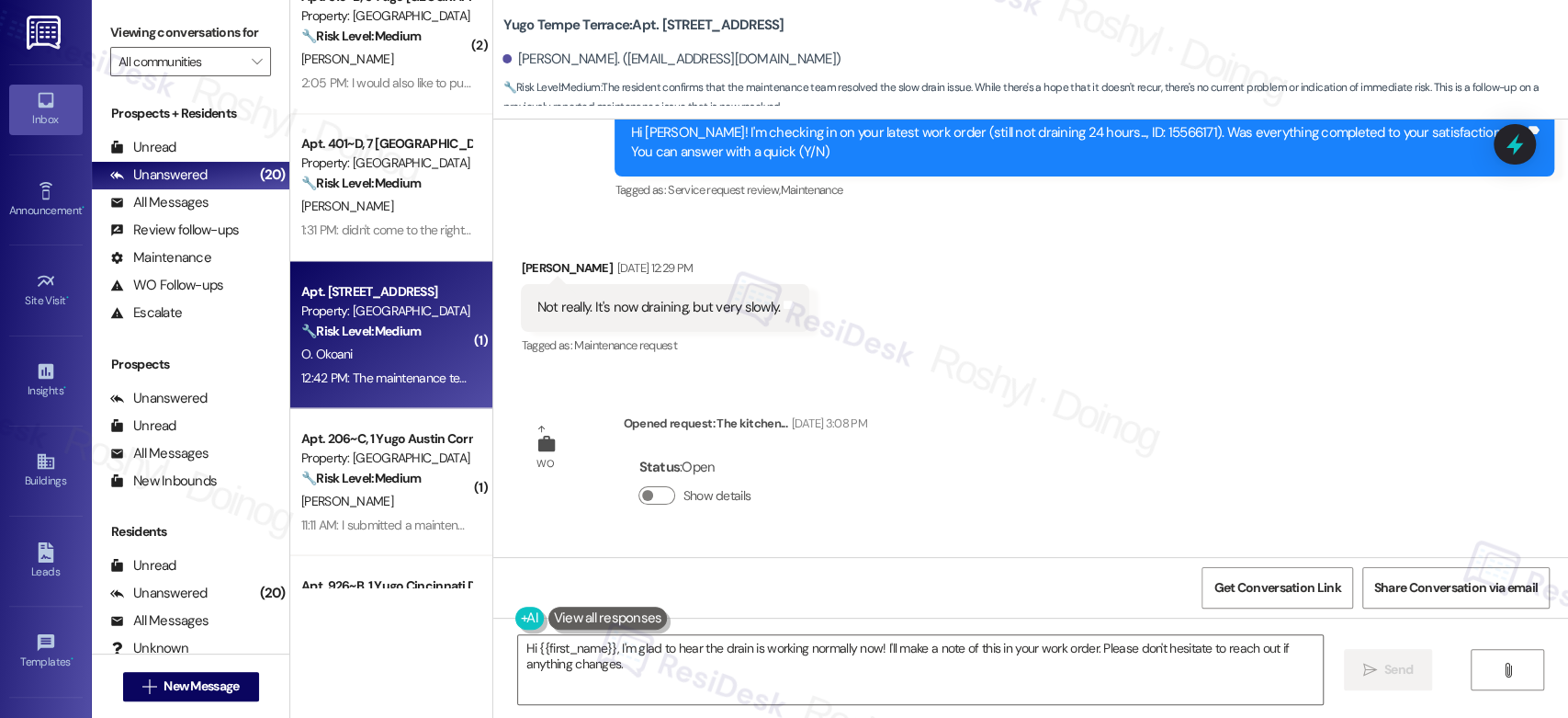
scroll to position [1387, 0]
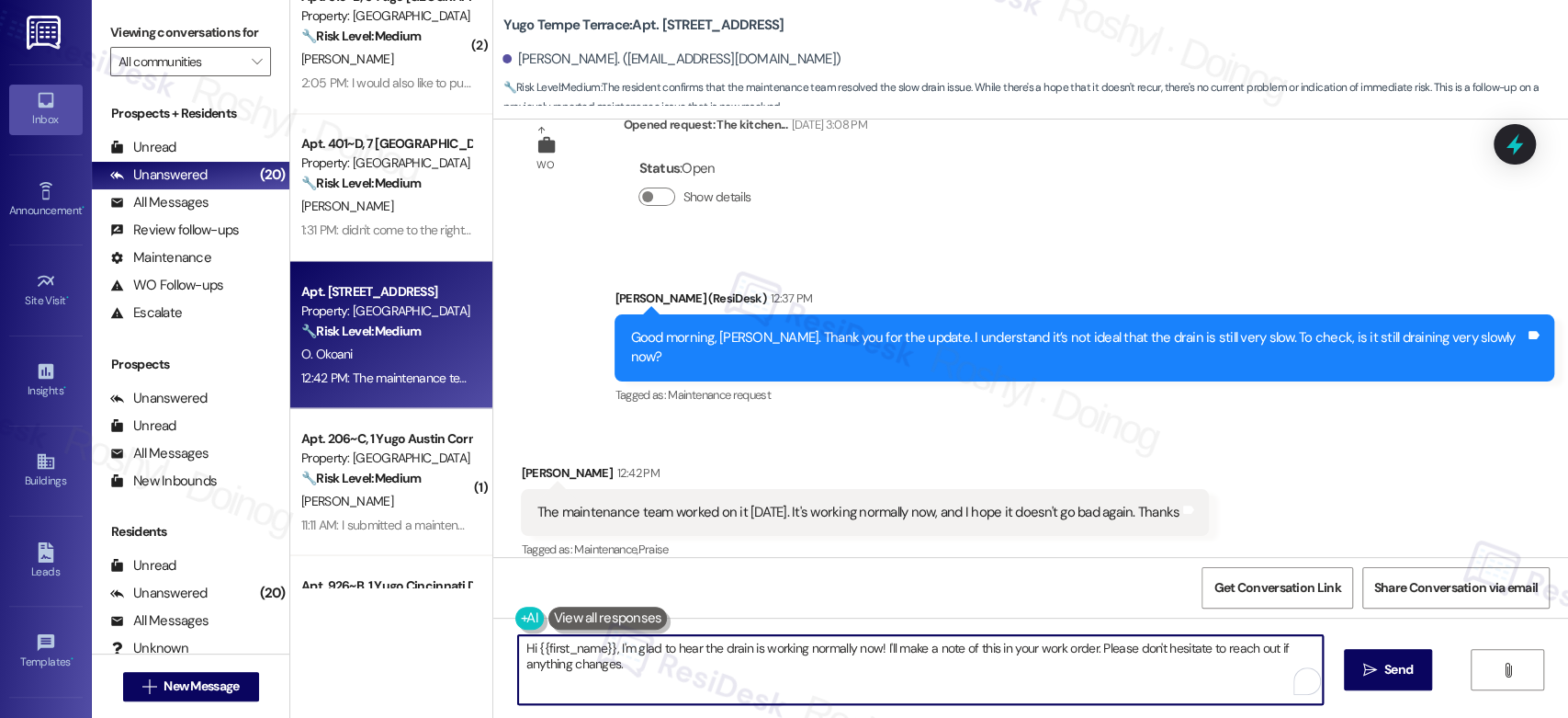
drag, startPoint x: 610, startPoint y: 647, endPoint x: 416, endPoint y: 621, distance: 195.7
click at [416, 621] on div "( 1 ) Apt. 736~A, 7 [GEOGRAPHIC_DATA] Property: [GEOGRAPHIC_DATA] 🔧 Risk Level:…" at bounding box center [929, 359] width 1278 height 718
drag, startPoint x: 992, startPoint y: 650, endPoint x: 772, endPoint y: 648, distance: 220.0
click at [772, 648] on textarea "I'm glad to hear the drain is working normally now! I'll make a note of this in…" at bounding box center [916, 669] width 803 height 68
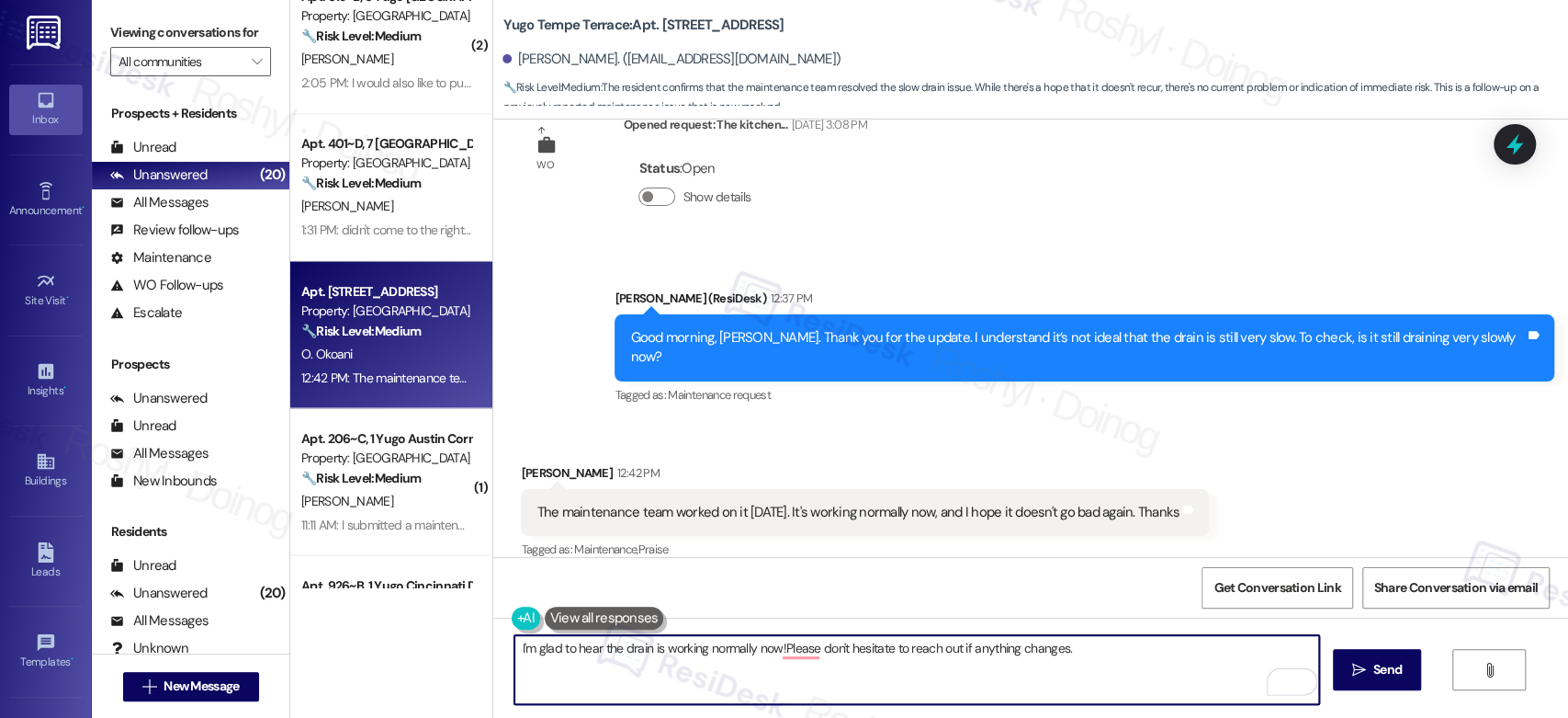
type textarea "I'm glad to hear the drain is working normally now! Please don't hesitate to re…"
click at [1083, 657] on textarea "I'm glad to hear the drain is working normally now! Please don't hesitate to re…" at bounding box center [916, 669] width 803 height 68
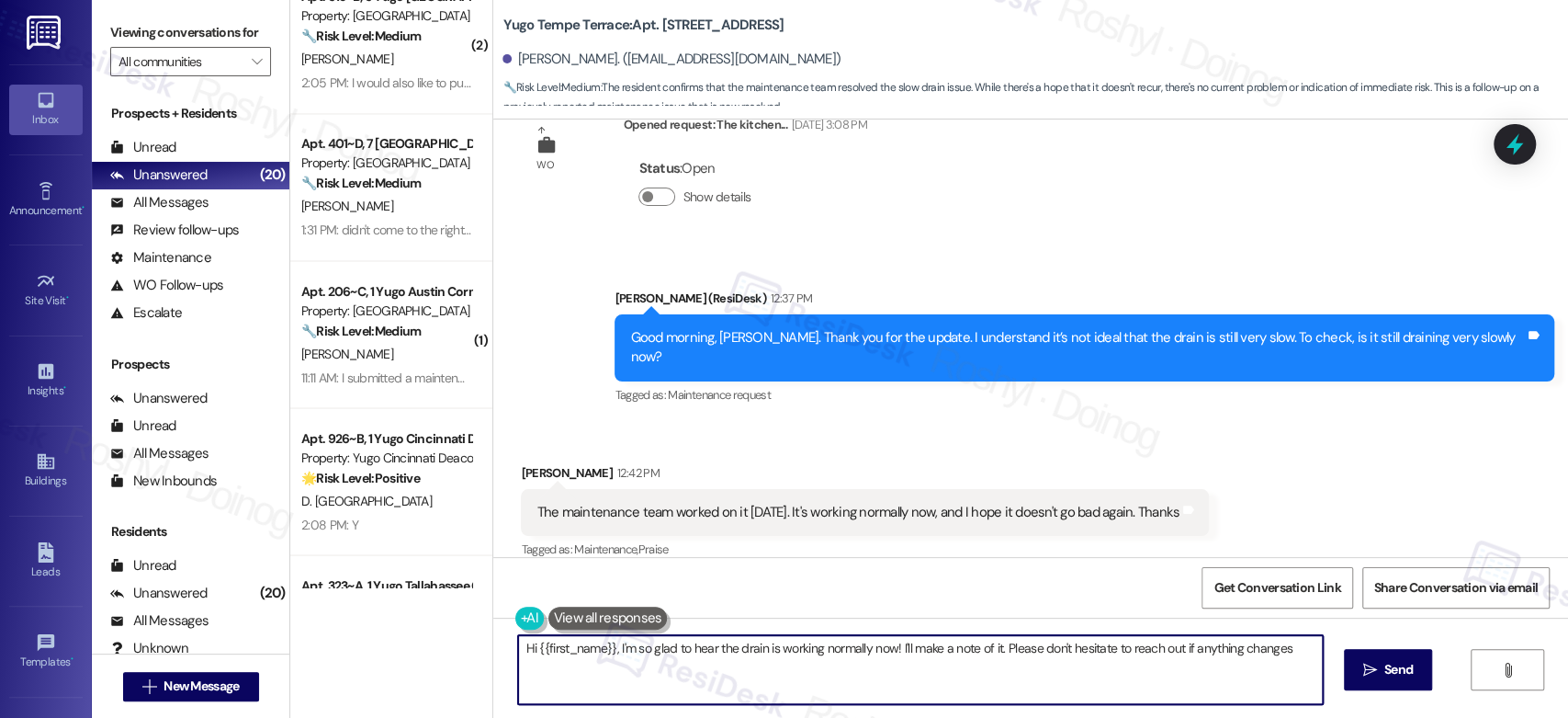
type textarea "Hi {{first_name}}, I'm so glad to hear the drain is working normally now! I'll …"
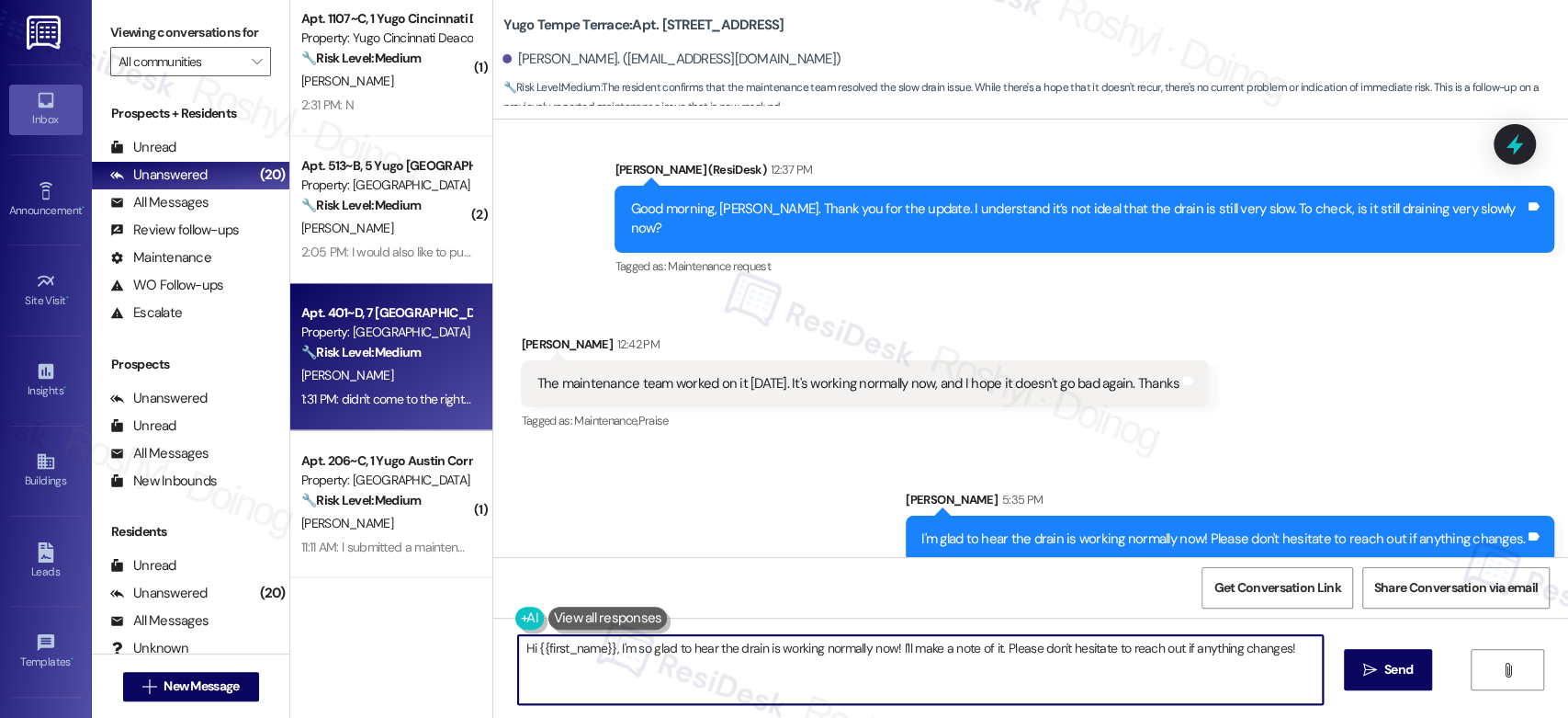
scroll to position [1887, 0]
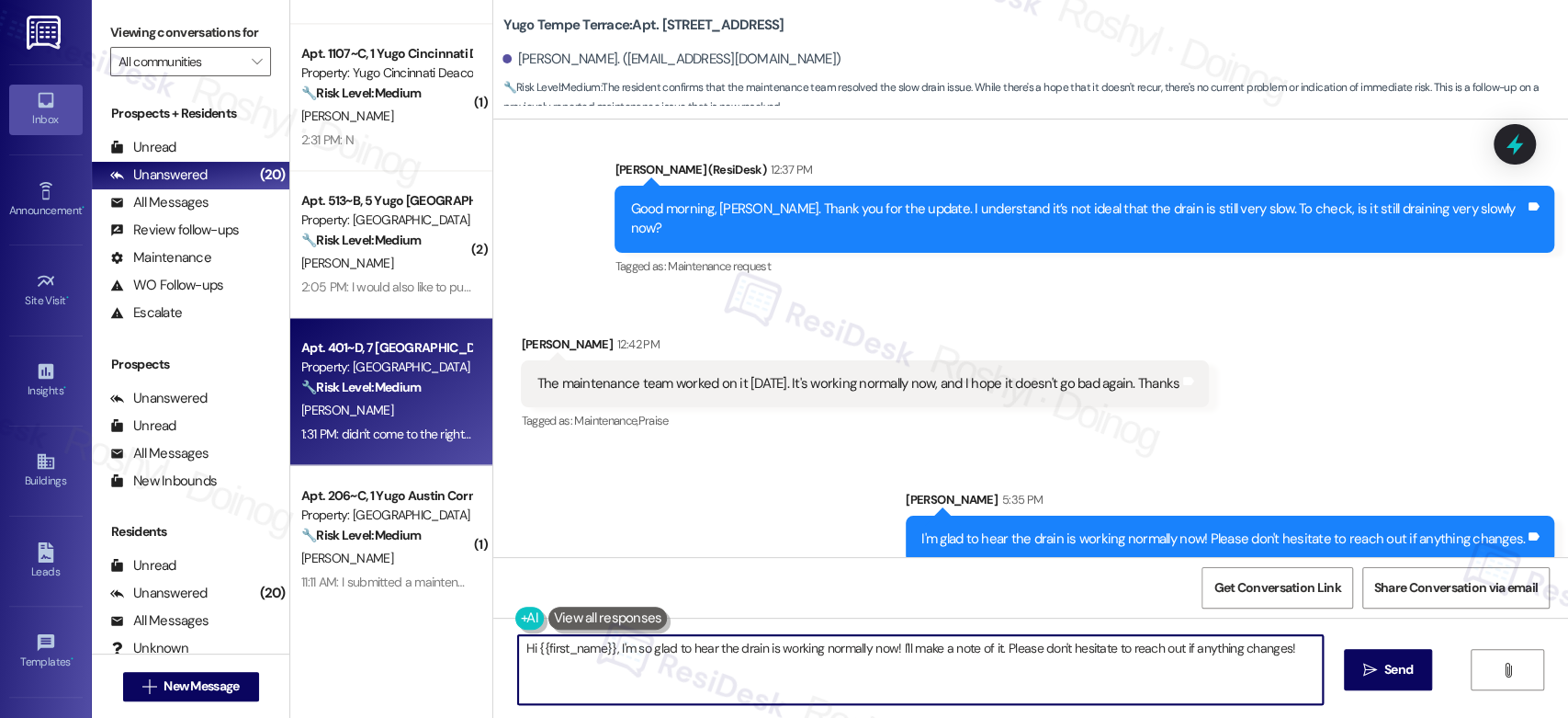
click at [407, 339] on div "Apt. 401~D, 7 [GEOGRAPHIC_DATA]" at bounding box center [386, 348] width 170 height 19
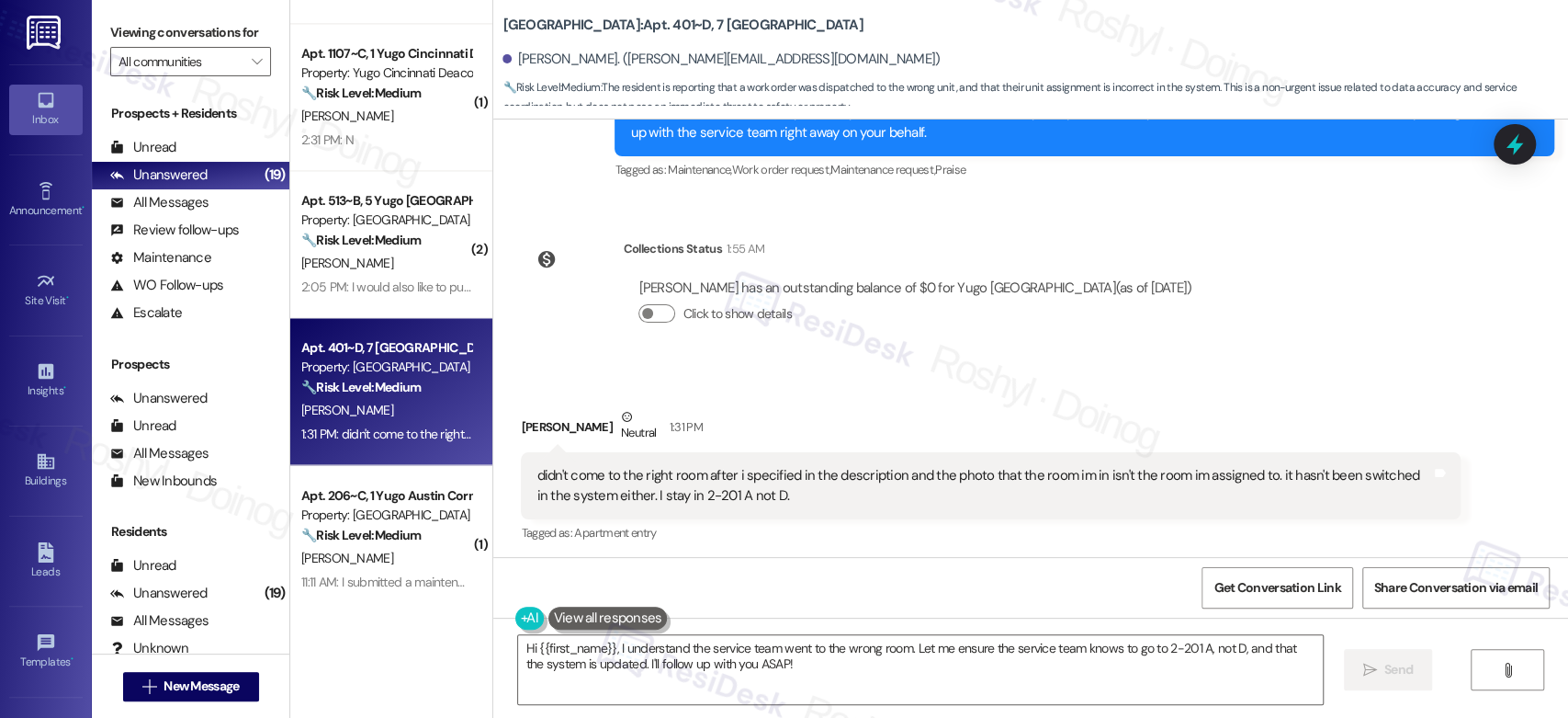
scroll to position [1504, 0]
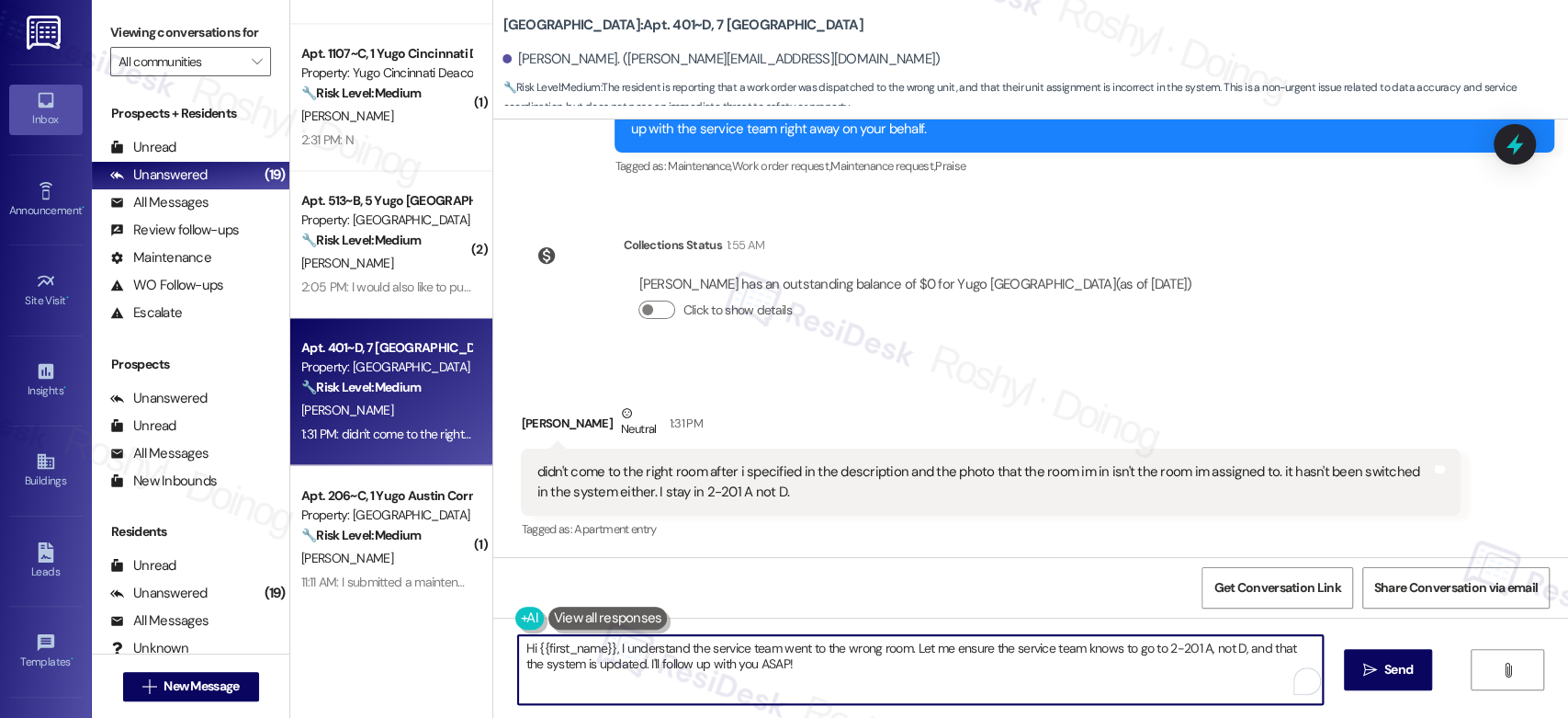
drag, startPoint x: 1233, startPoint y: 649, endPoint x: 1303, endPoint y: 660, distance: 70.9
click at [1303, 660] on textarea "Hi {{first_name}}, I understand the service team went to the wrong room. Let me…" at bounding box center [920, 669] width 803 height 68
paste textarea "I'll place a new work order to repair the deli drawer's slide rail of the refri…"
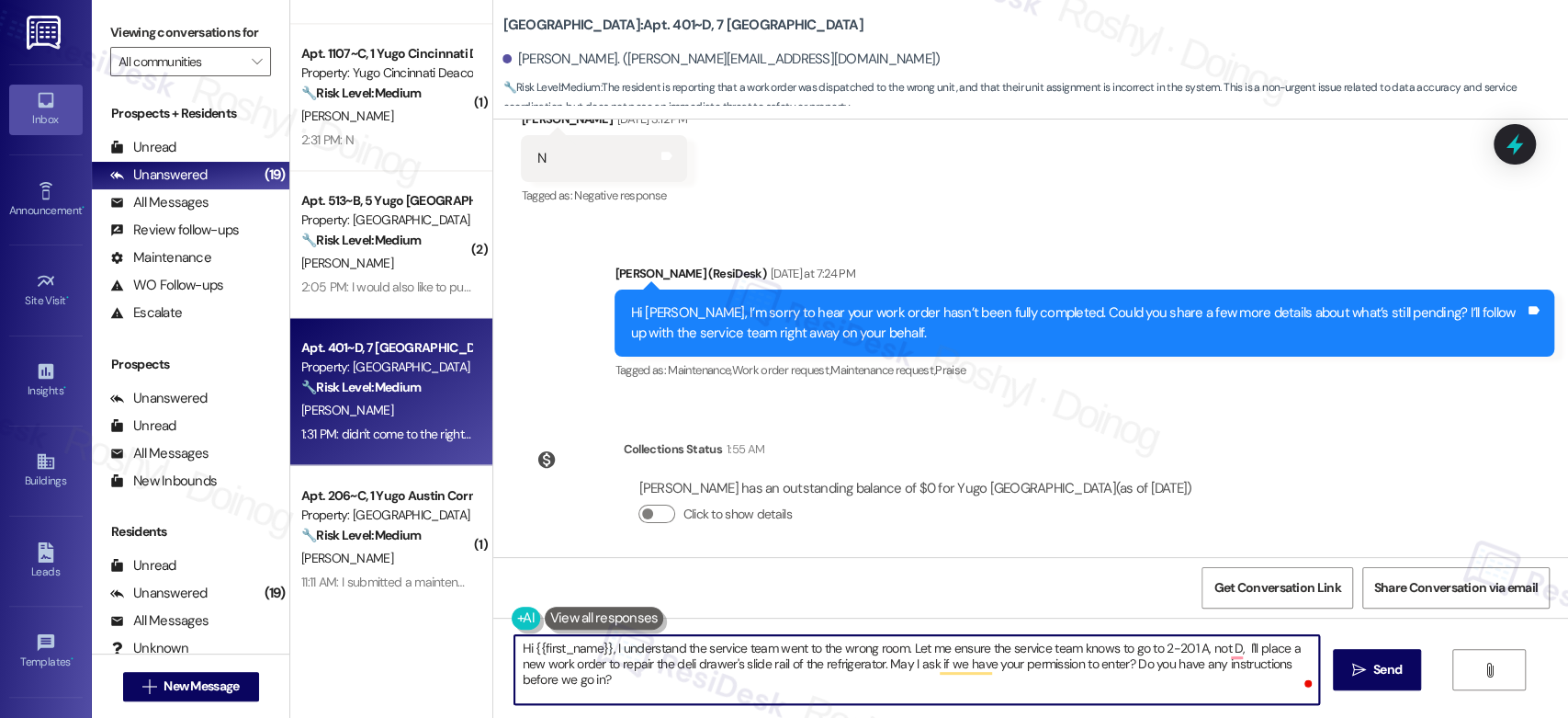
scroll to position [1198, 0]
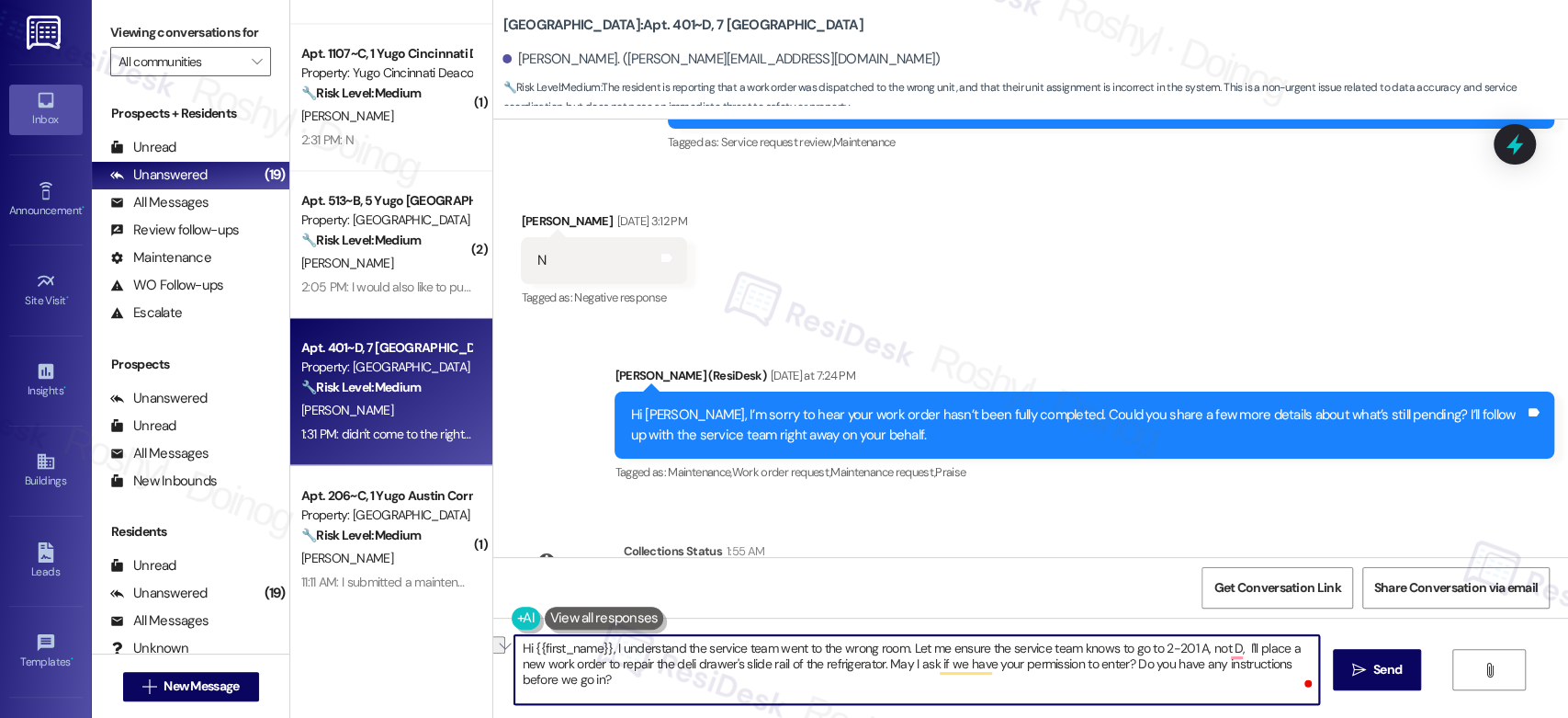
drag, startPoint x: 870, startPoint y: 664, endPoint x: 595, endPoint y: 669, distance: 275.0
click at [595, 669] on textarea "Hi {{first_name}}, I understand the service team went to the wrong room. Let me…" at bounding box center [916, 669] width 803 height 68
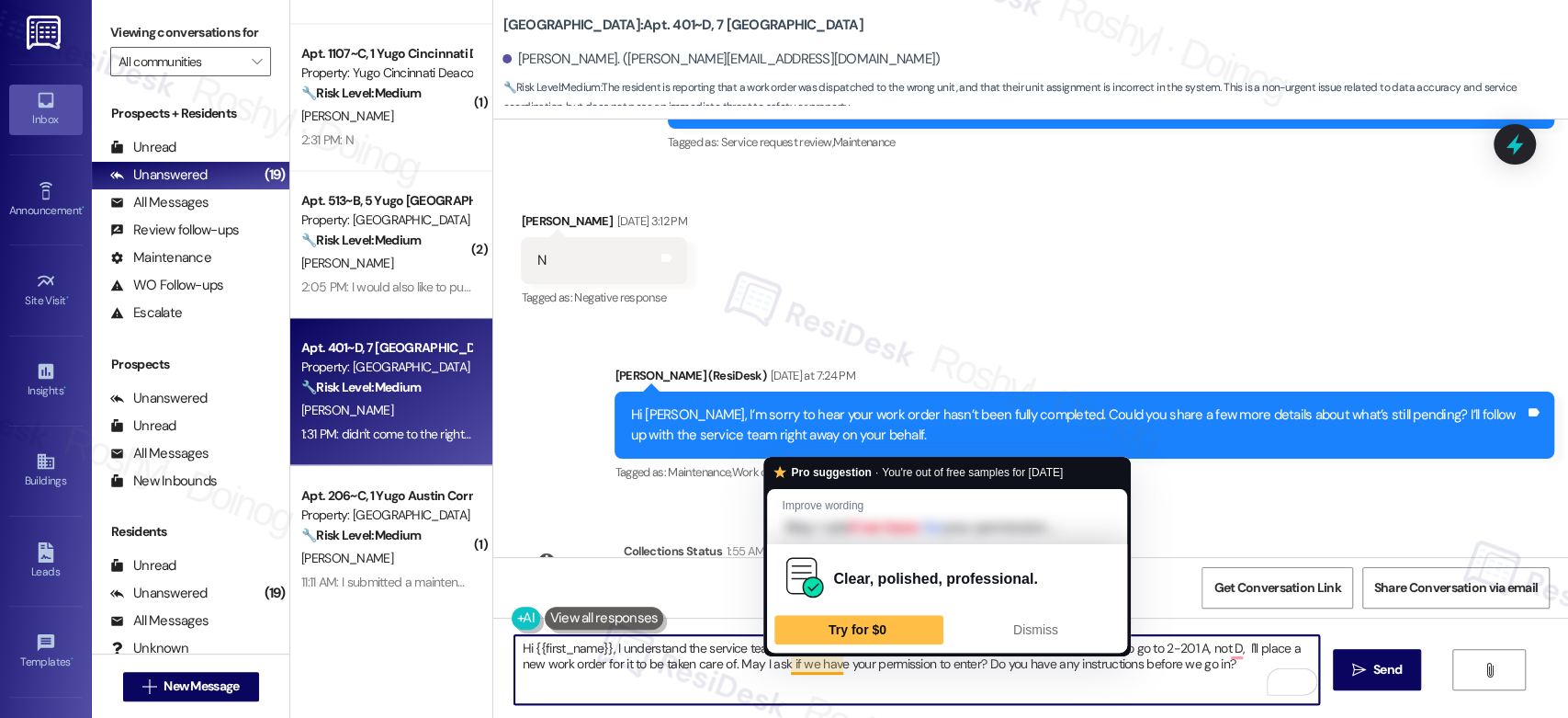
click at [655, 665] on textarea "Hi {{first_name}}, I understand the service team went to the wrong room. Let me…" at bounding box center [916, 669] width 803 height 68
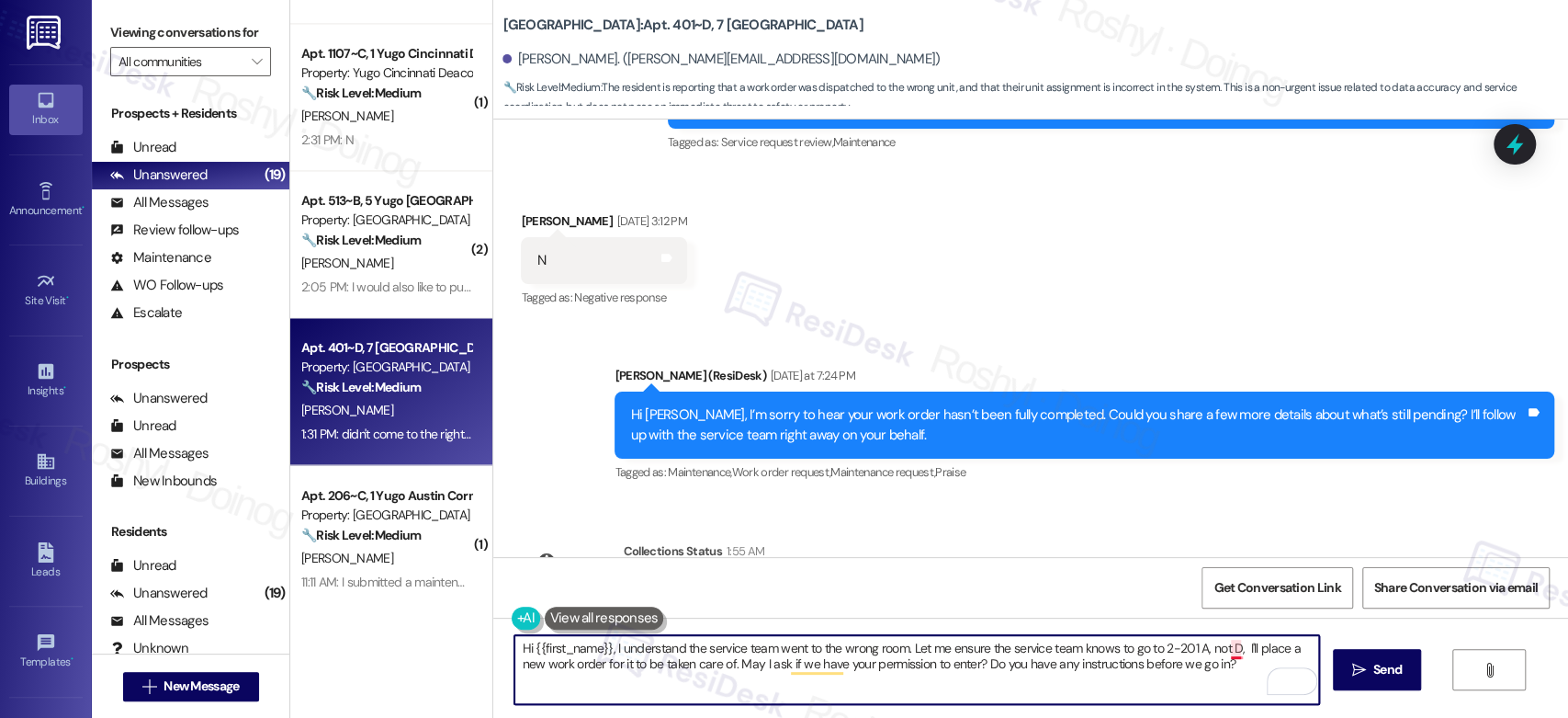
click at [1228, 650] on textarea "Hi {{first_name}}, I understand the service team went to the wrong room. Let me…" at bounding box center [916, 669] width 803 height 68
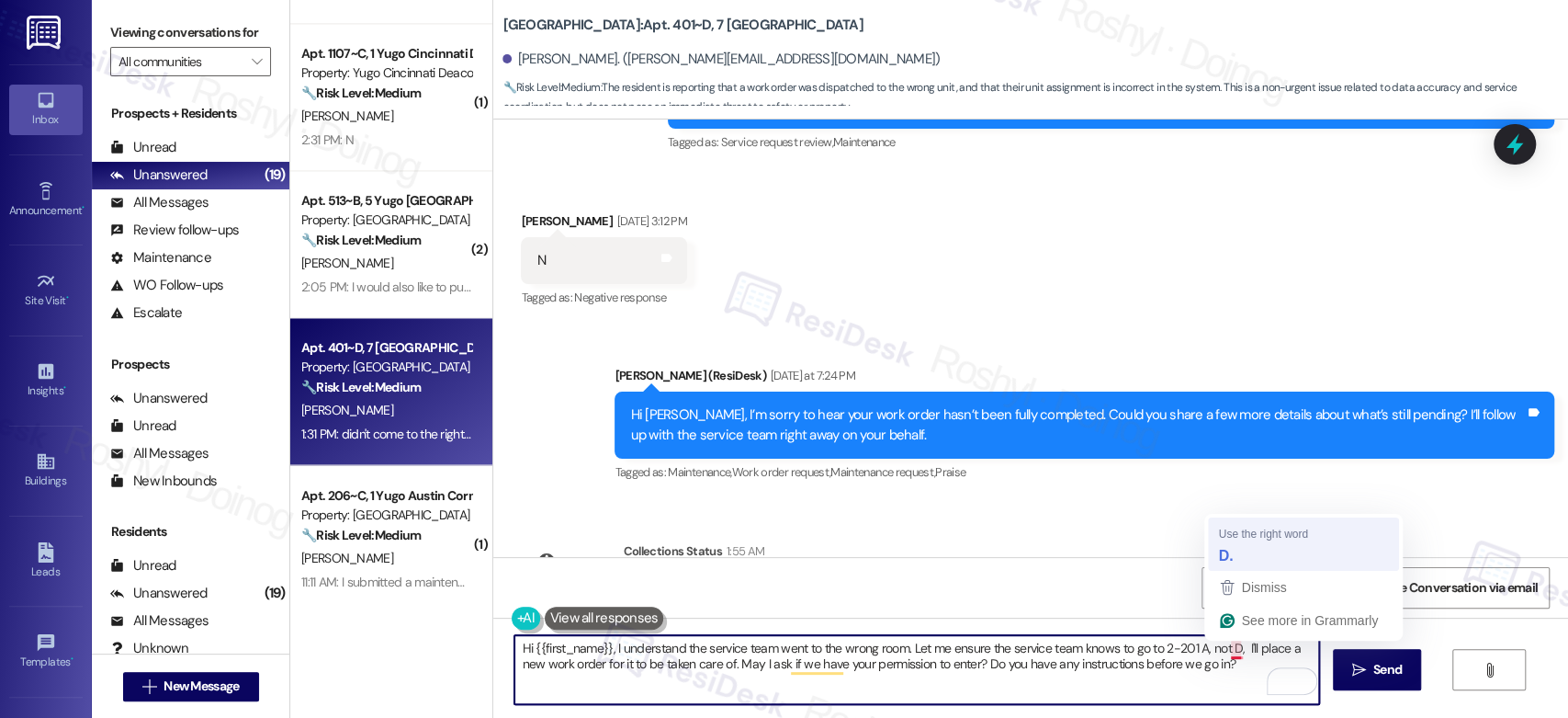
drag, startPoint x: 1242, startPoint y: 572, endPoint x: 1249, endPoint y: 557, distance: 16.6
click at [1249, 557] on div "Use the right word D. Dismiss See more in Grammarly" at bounding box center [1304, 576] width 199 height 126
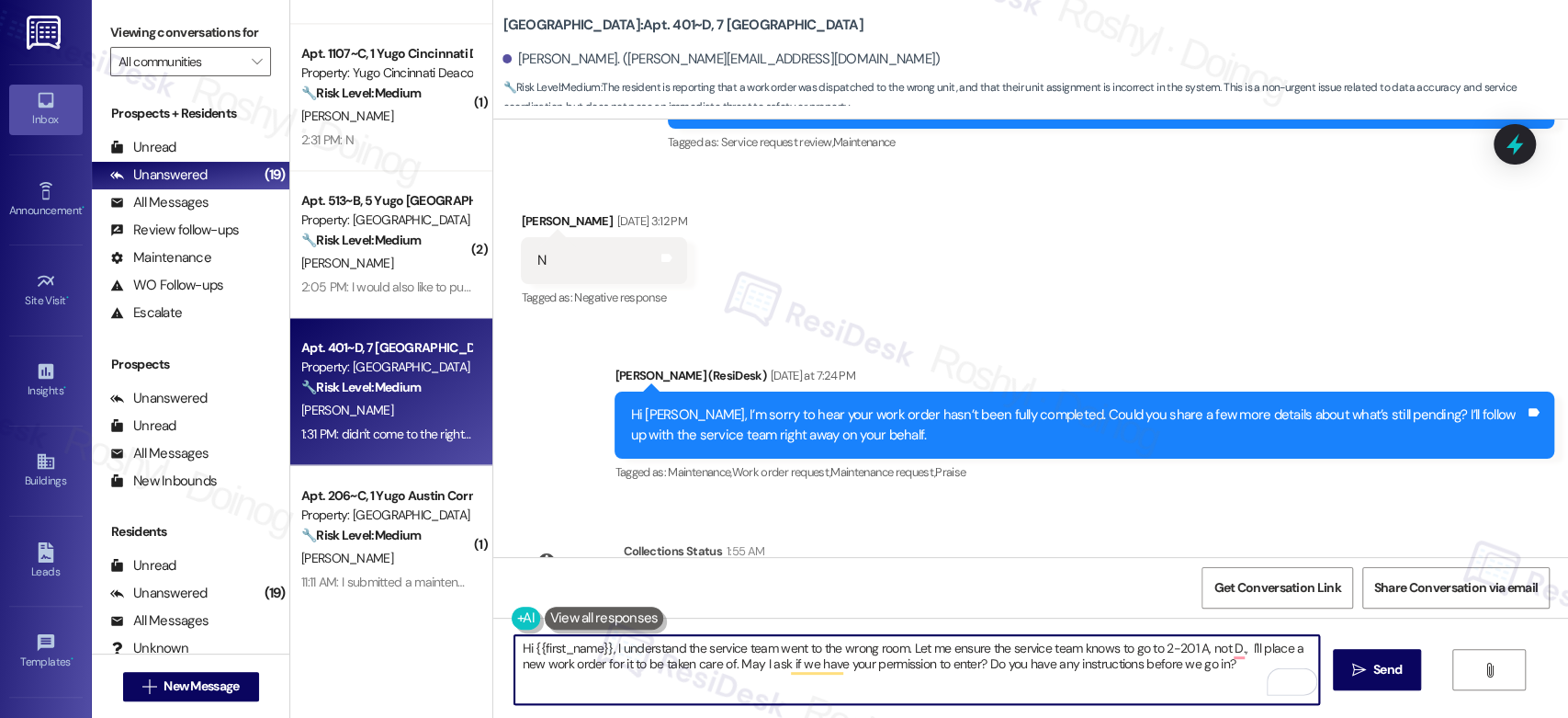
scroll to position [1504, 0]
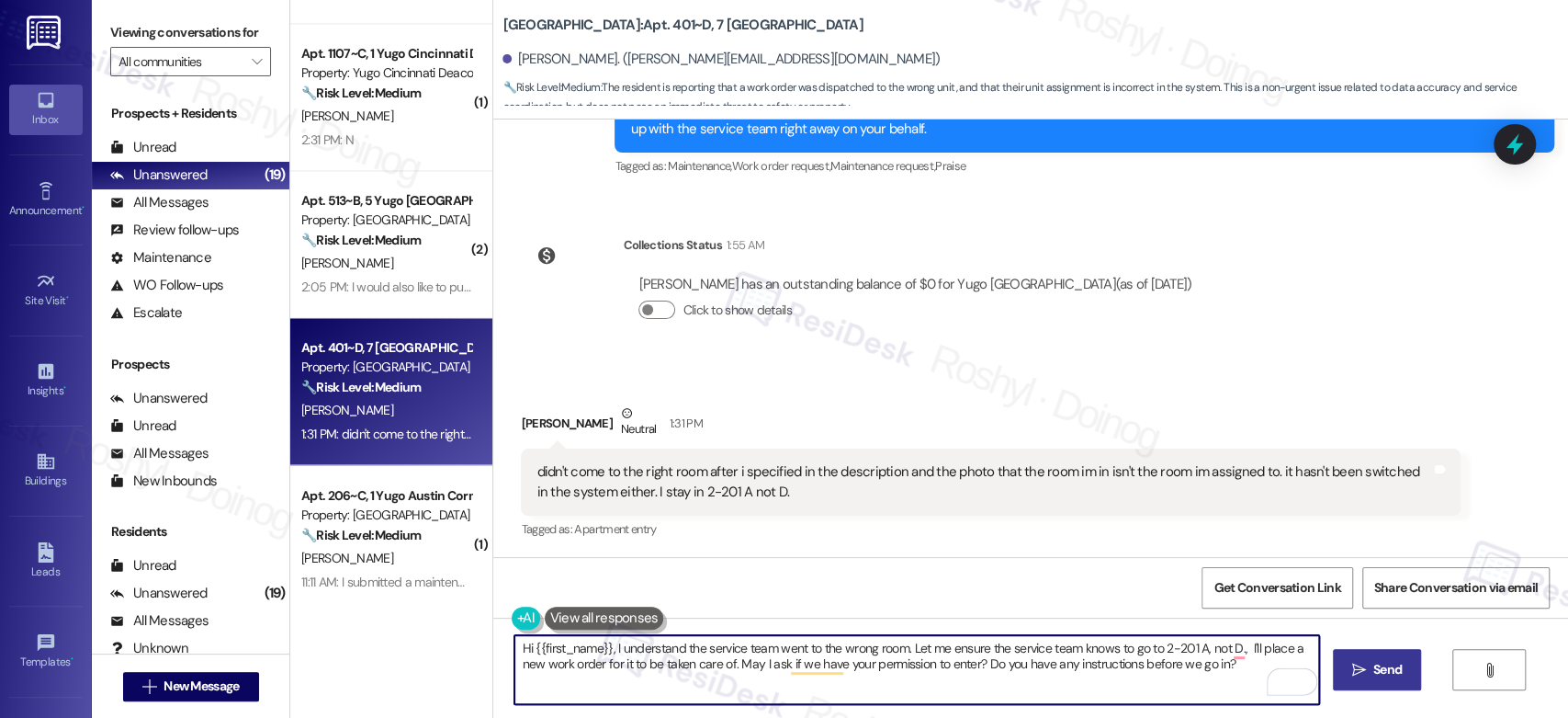
type textarea "Hi {{first_name}}, I understand the service team went to the wrong room. Let me…"
click at [1352, 676] on icon "" at bounding box center [1359, 669] width 13 height 14
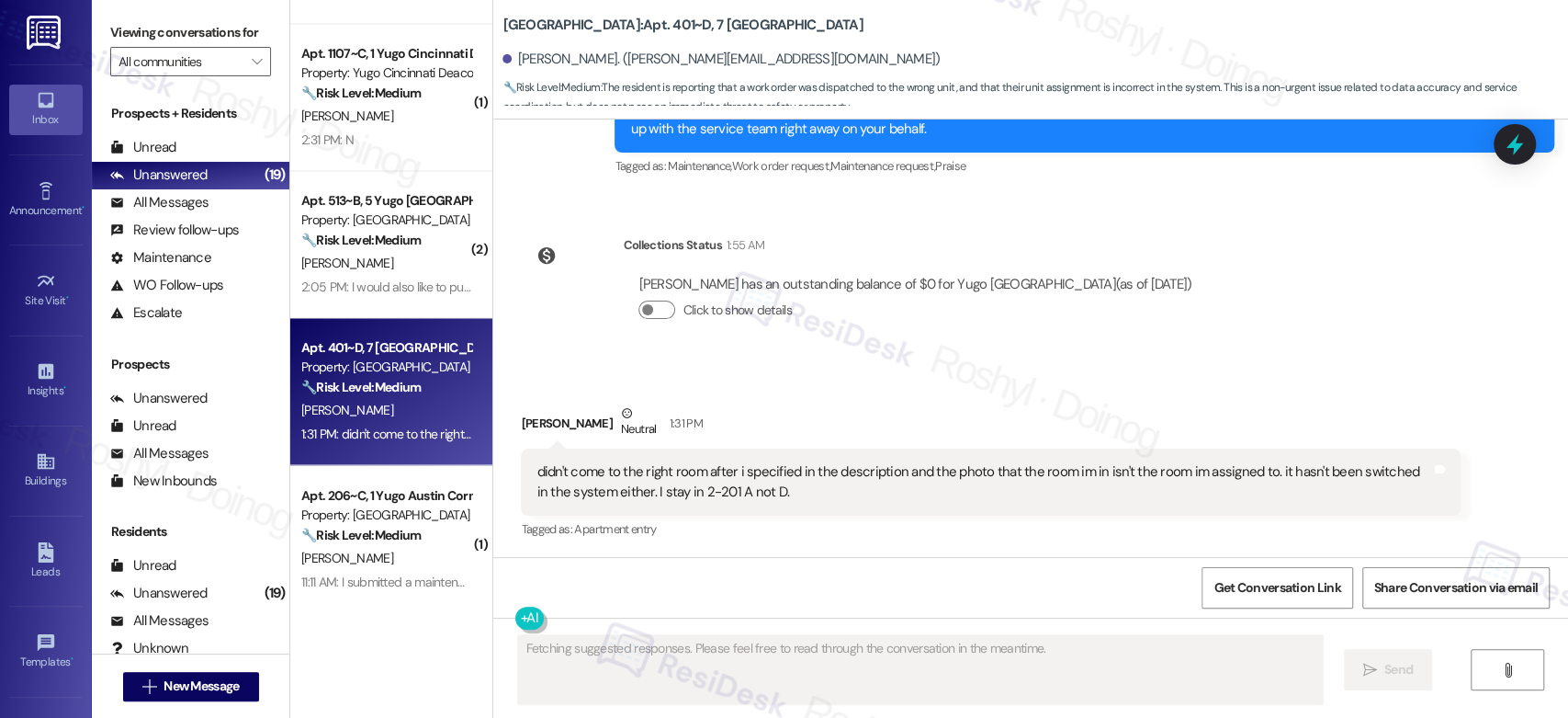
scroll to position [1504, 0]
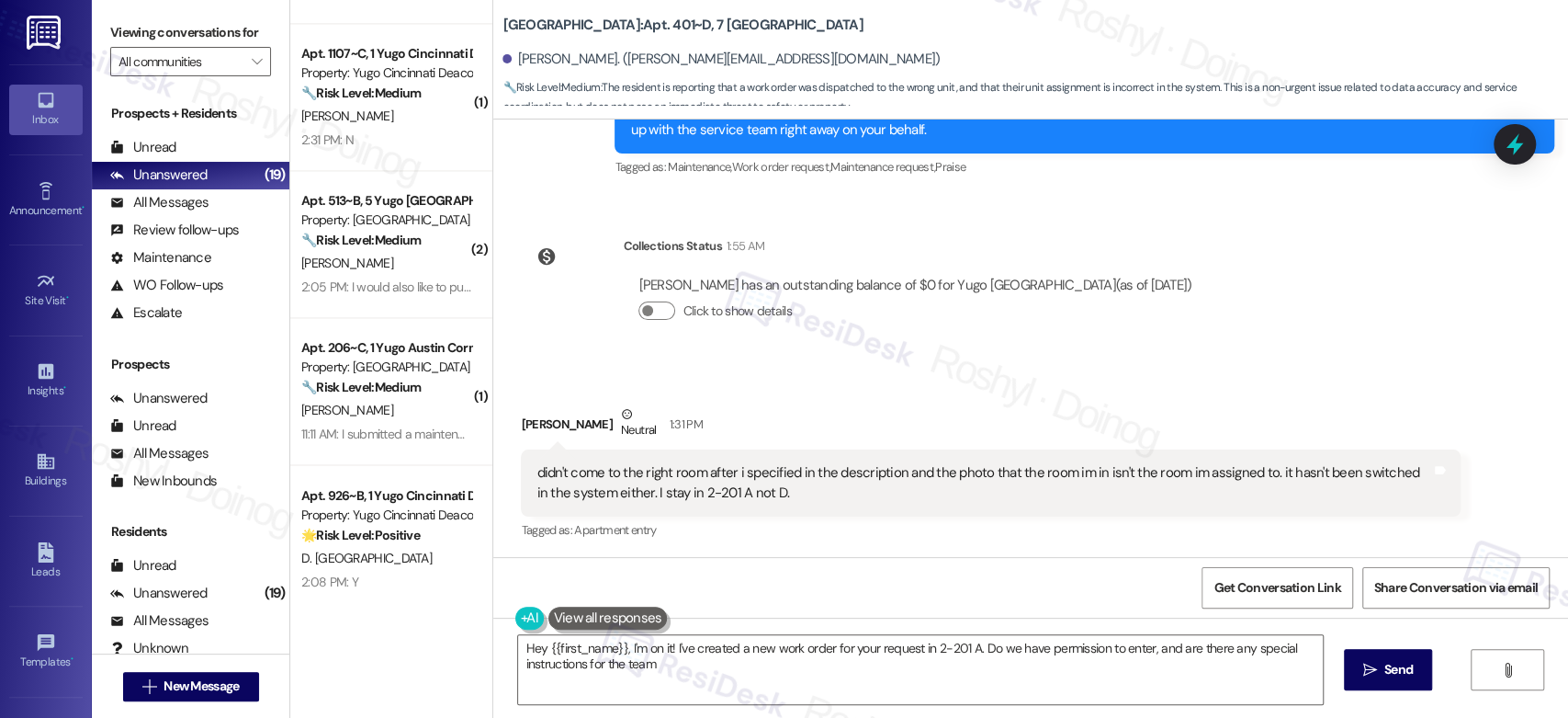
type textarea "Hey {{first_name}}, I'm on it! I've created a new work order for your request i…"
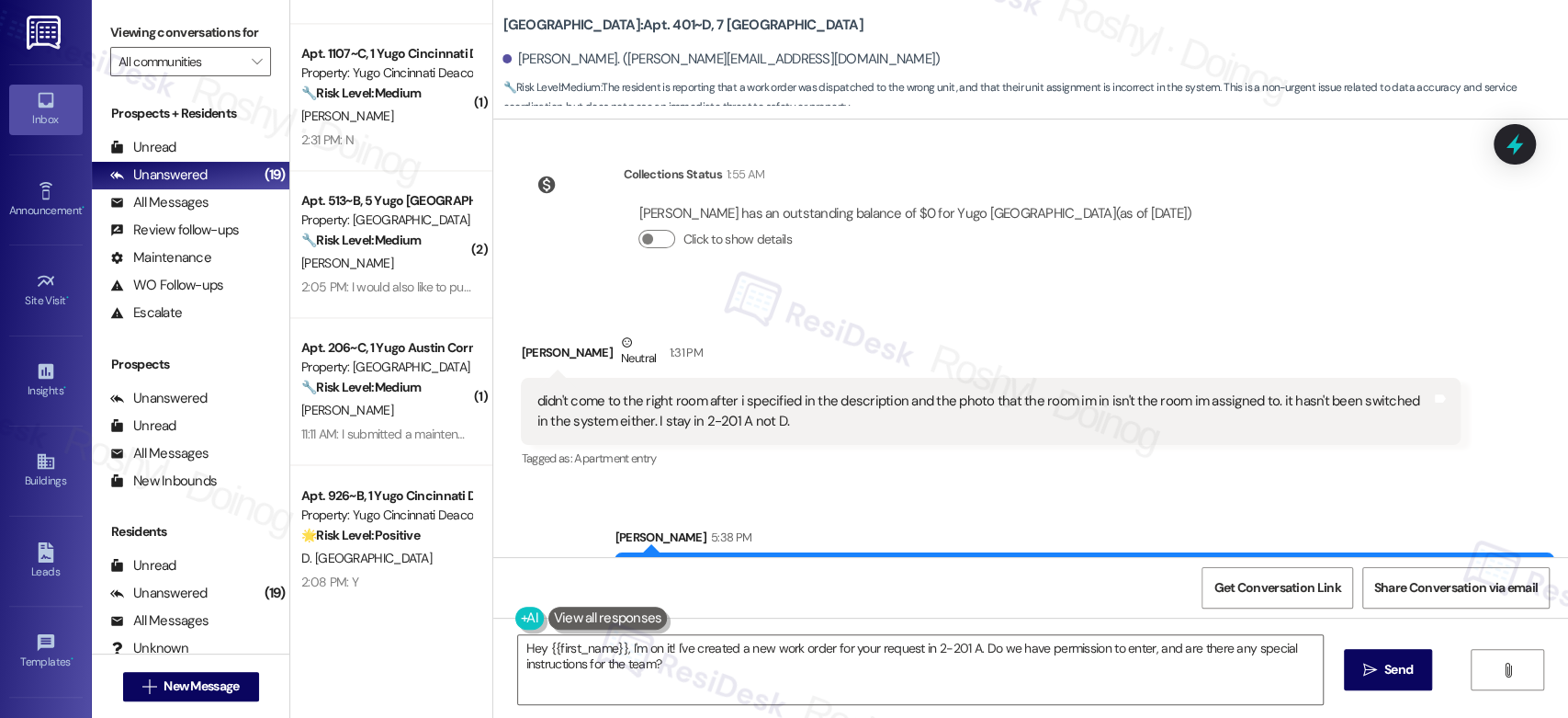
scroll to position [1448, 0]
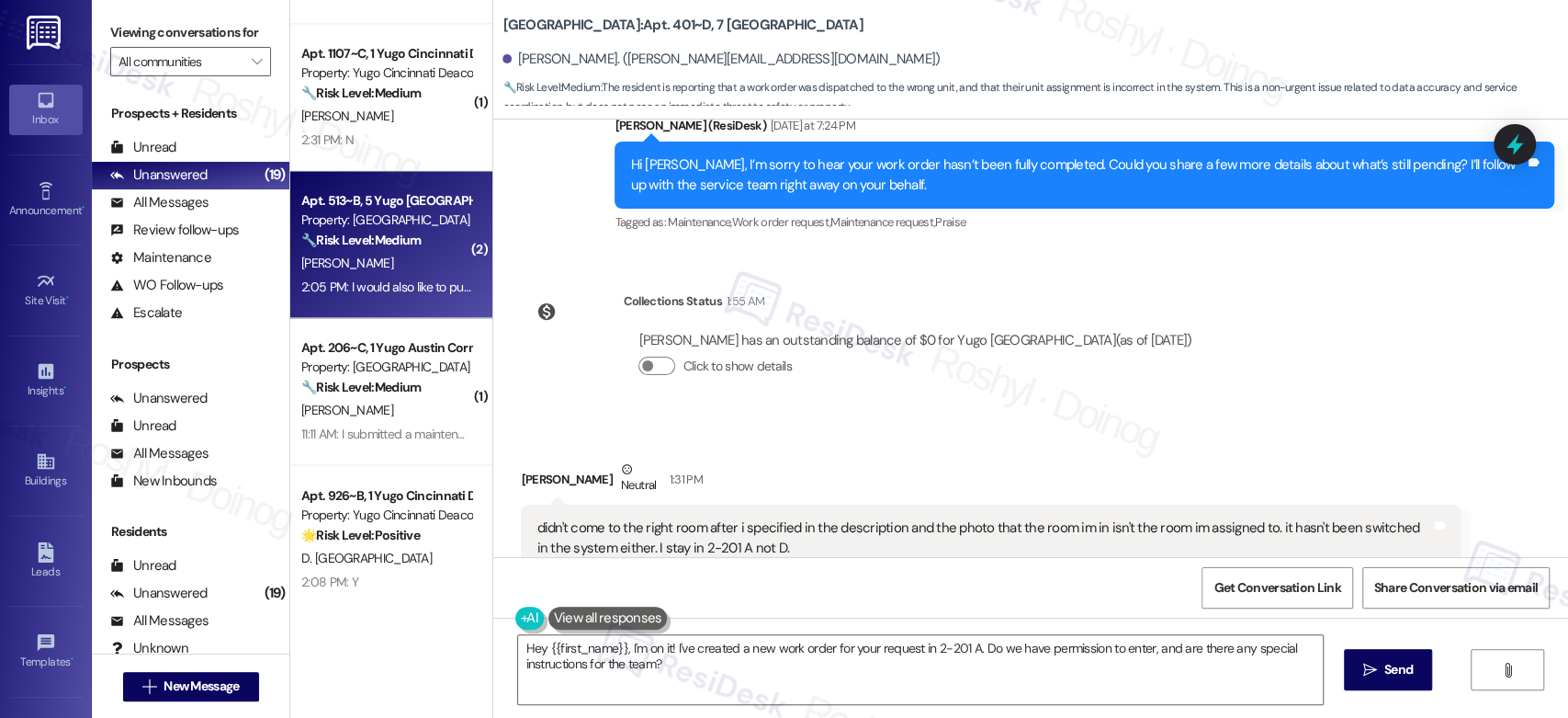
click at [386, 238] on strong "🔧 Risk Level: Medium" at bounding box center [361, 239] width 120 height 16
type textarea "Fetching suggested responses. Please feel free to read through the conversation…"
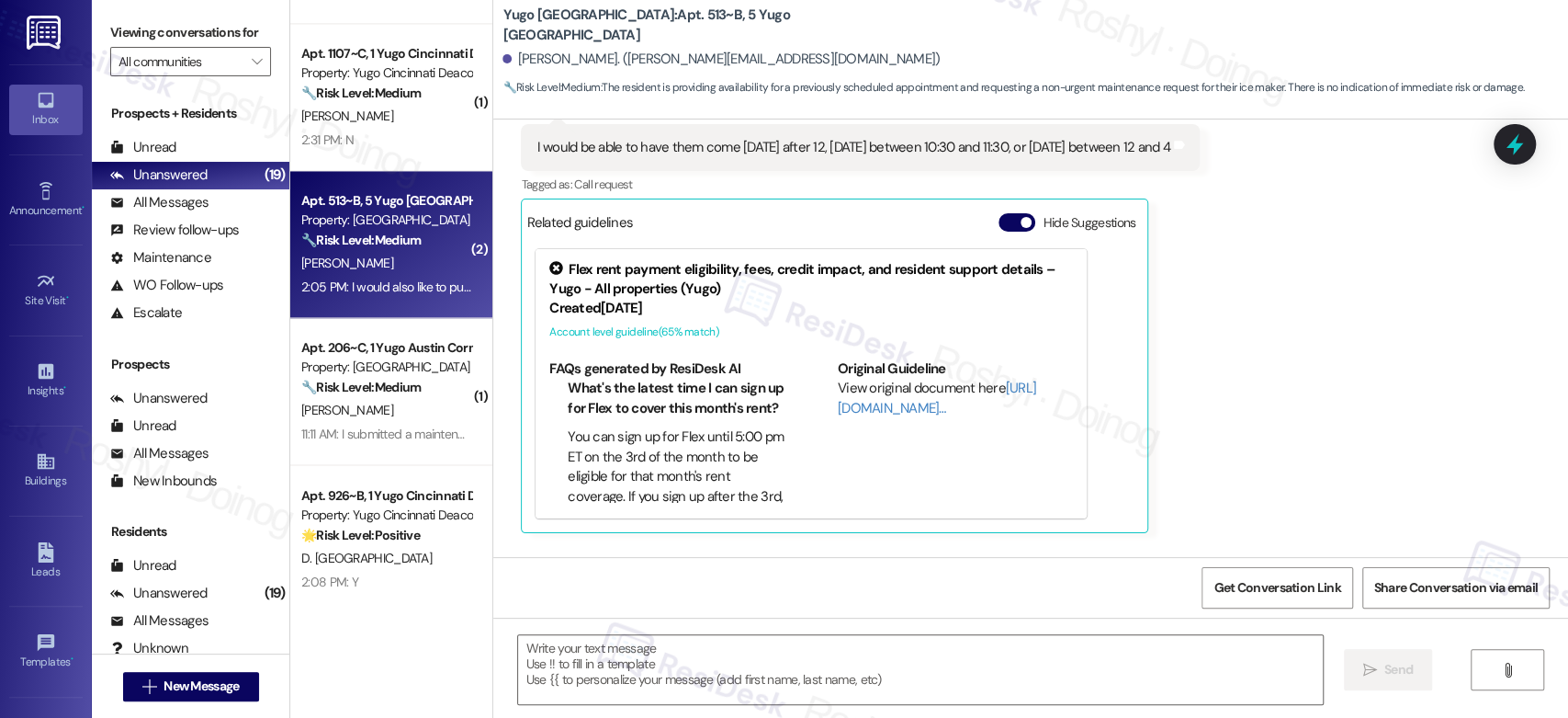
scroll to position [4024, 0]
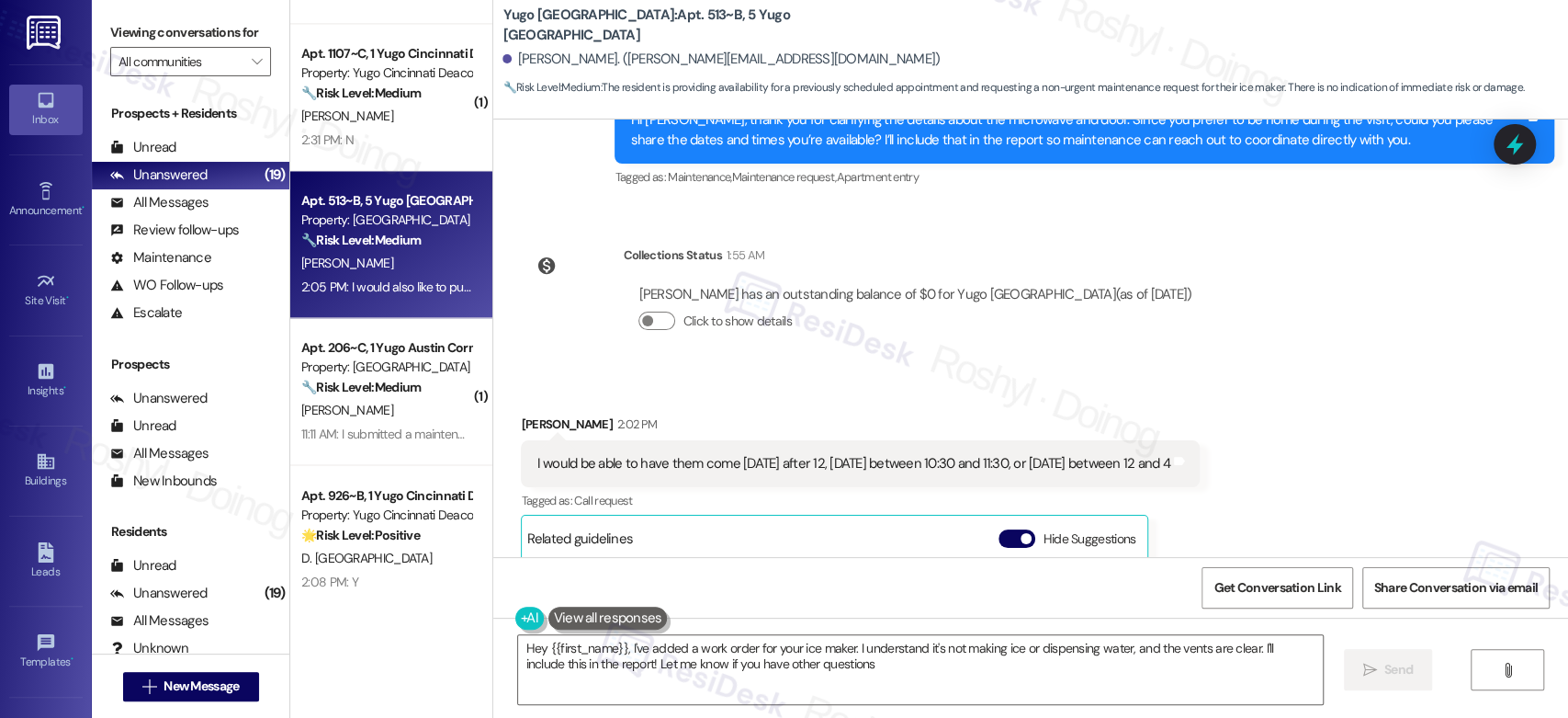
type textarea "Hey {{first_name}}, I've added a work order for your ice maker. I understand it…"
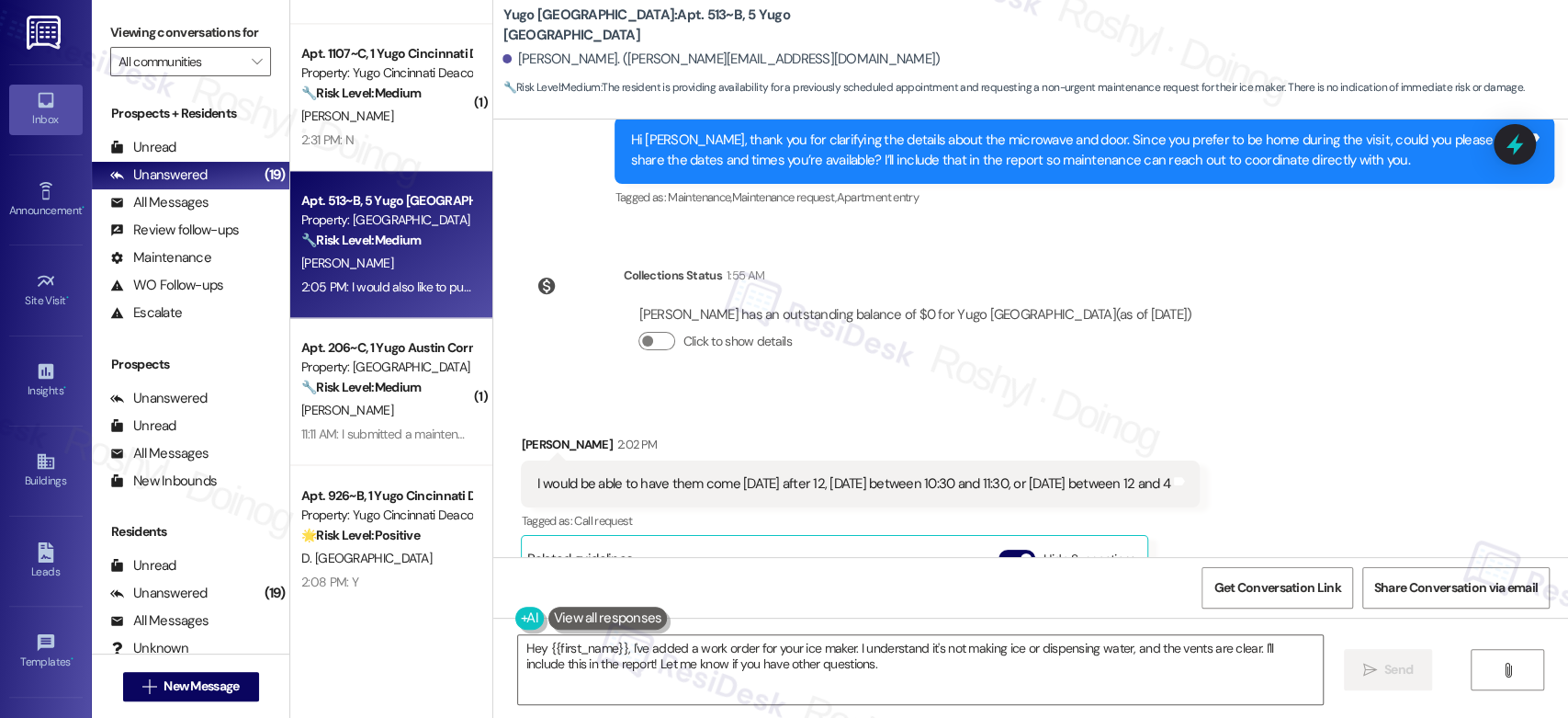
scroll to position [3410, 0]
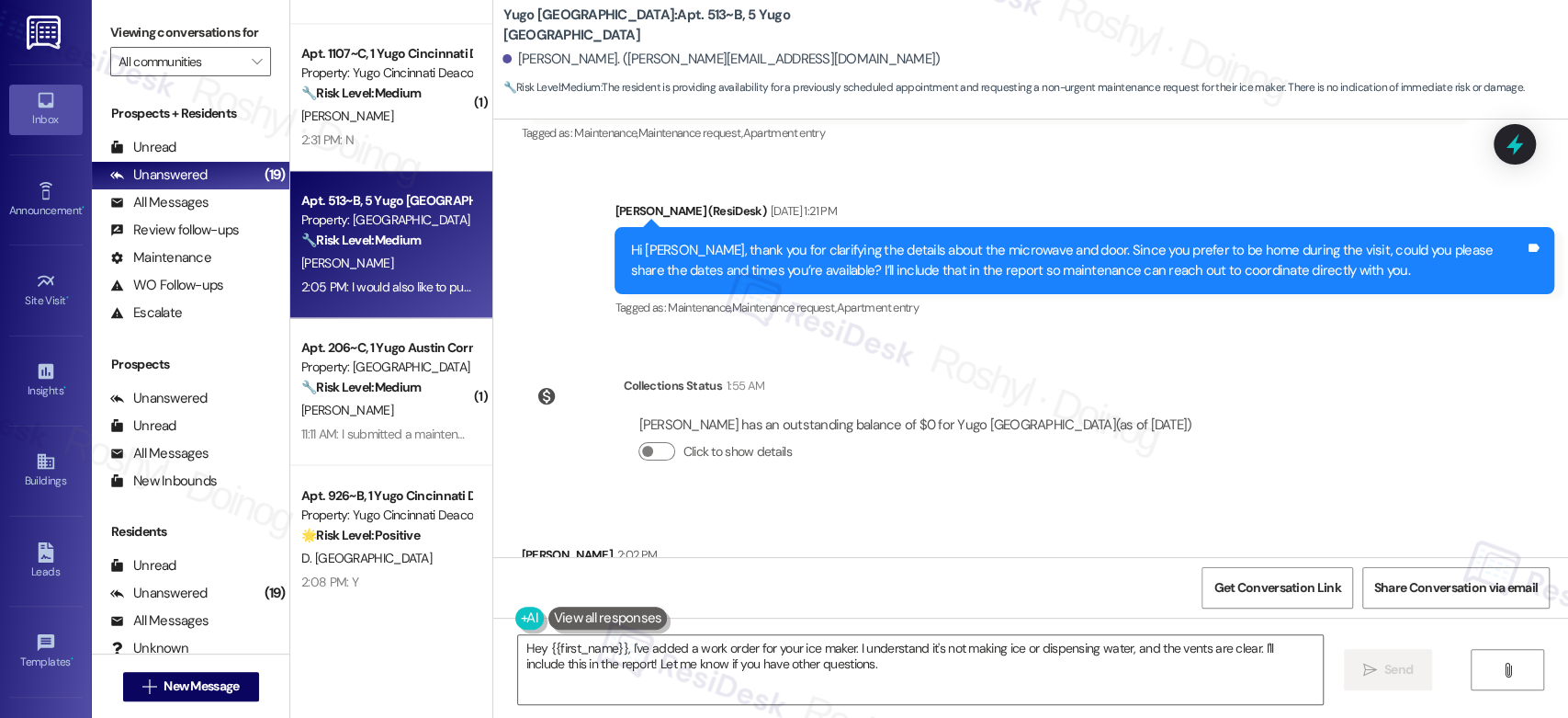
click at [1052, 376] on div "Collections Status 1:55 AM" at bounding box center [915, 388] width 584 height 26
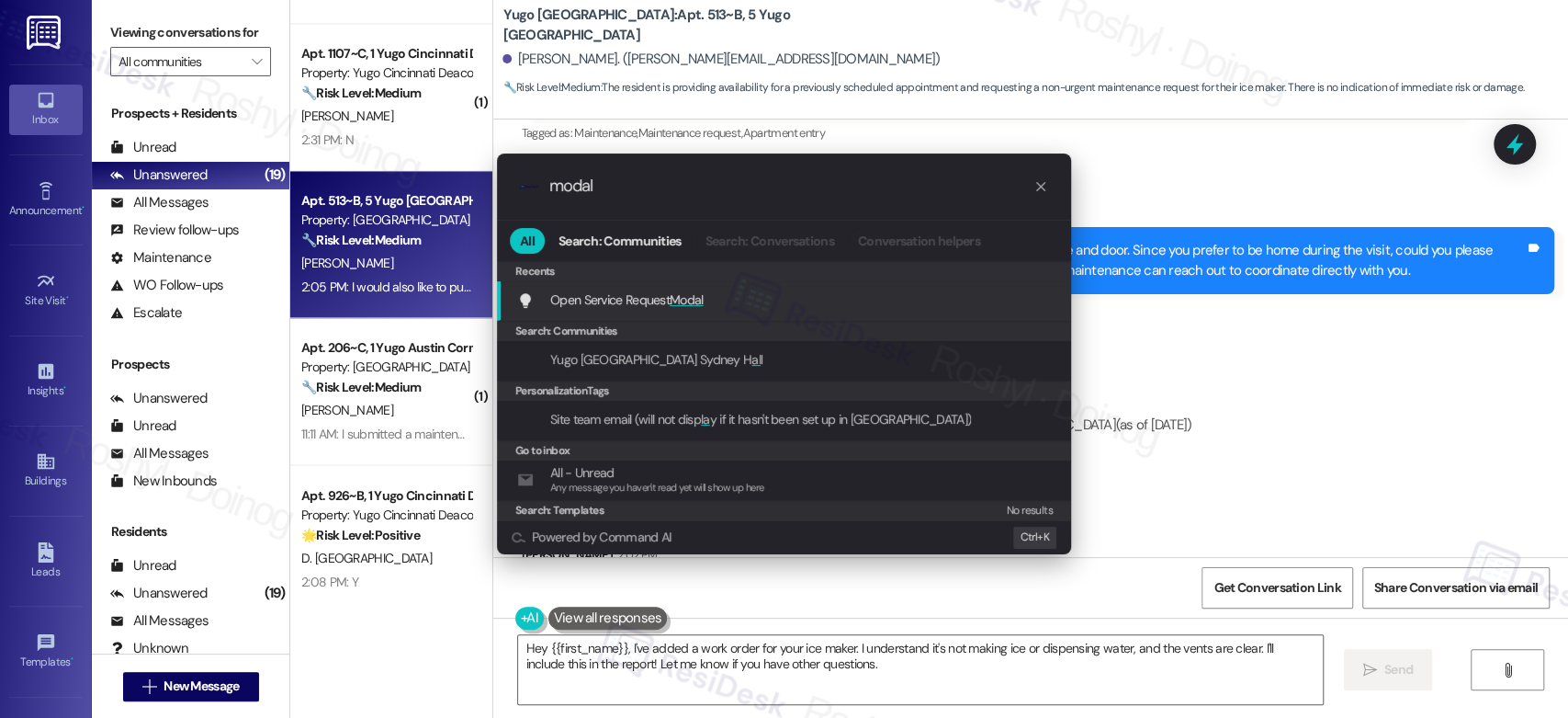
type input "modal"
click at [855, 290] on div "Open Service Request Modal Add shortcut" at bounding box center [785, 299] width 537 height 20
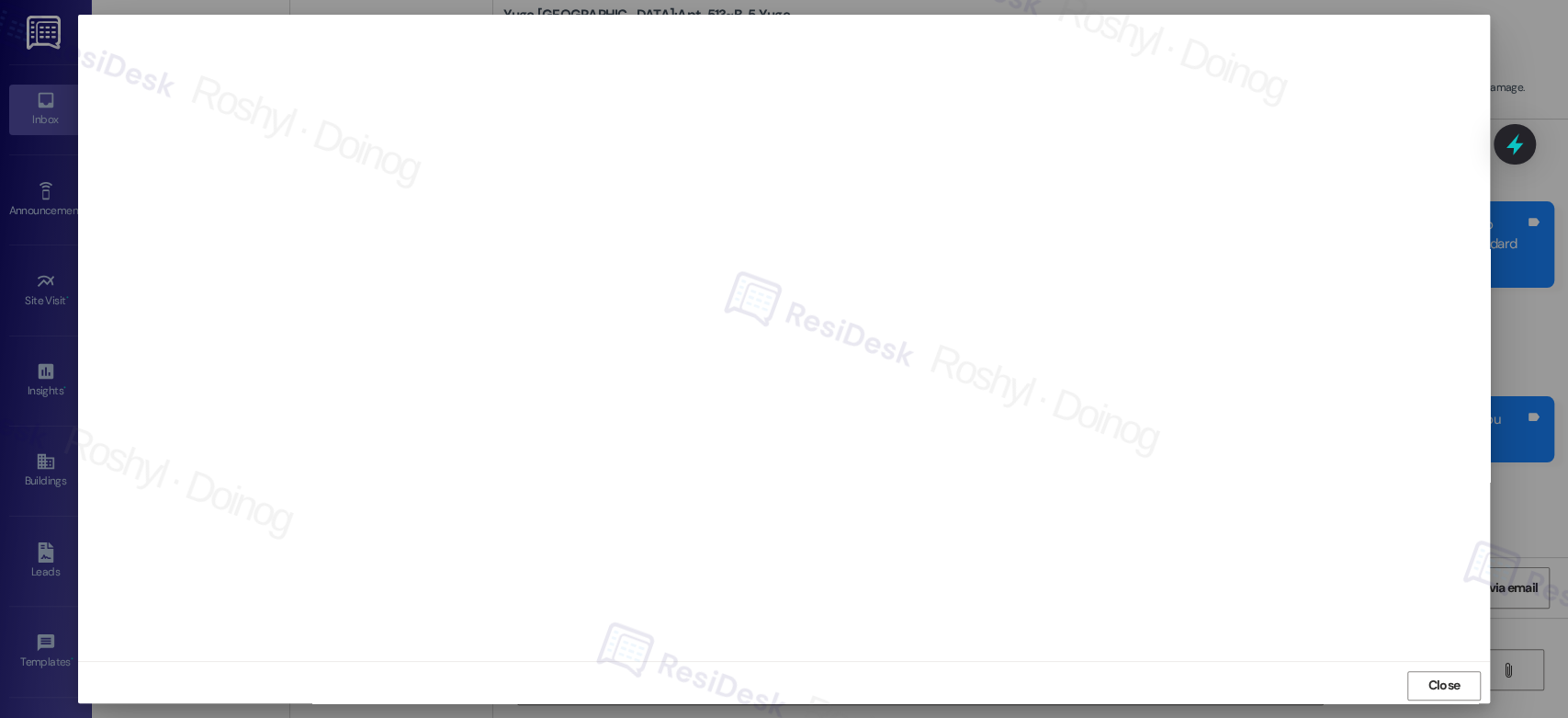
scroll to position [3410, 0]
click at [1442, 681] on span "Close" at bounding box center [1443, 685] width 32 height 19
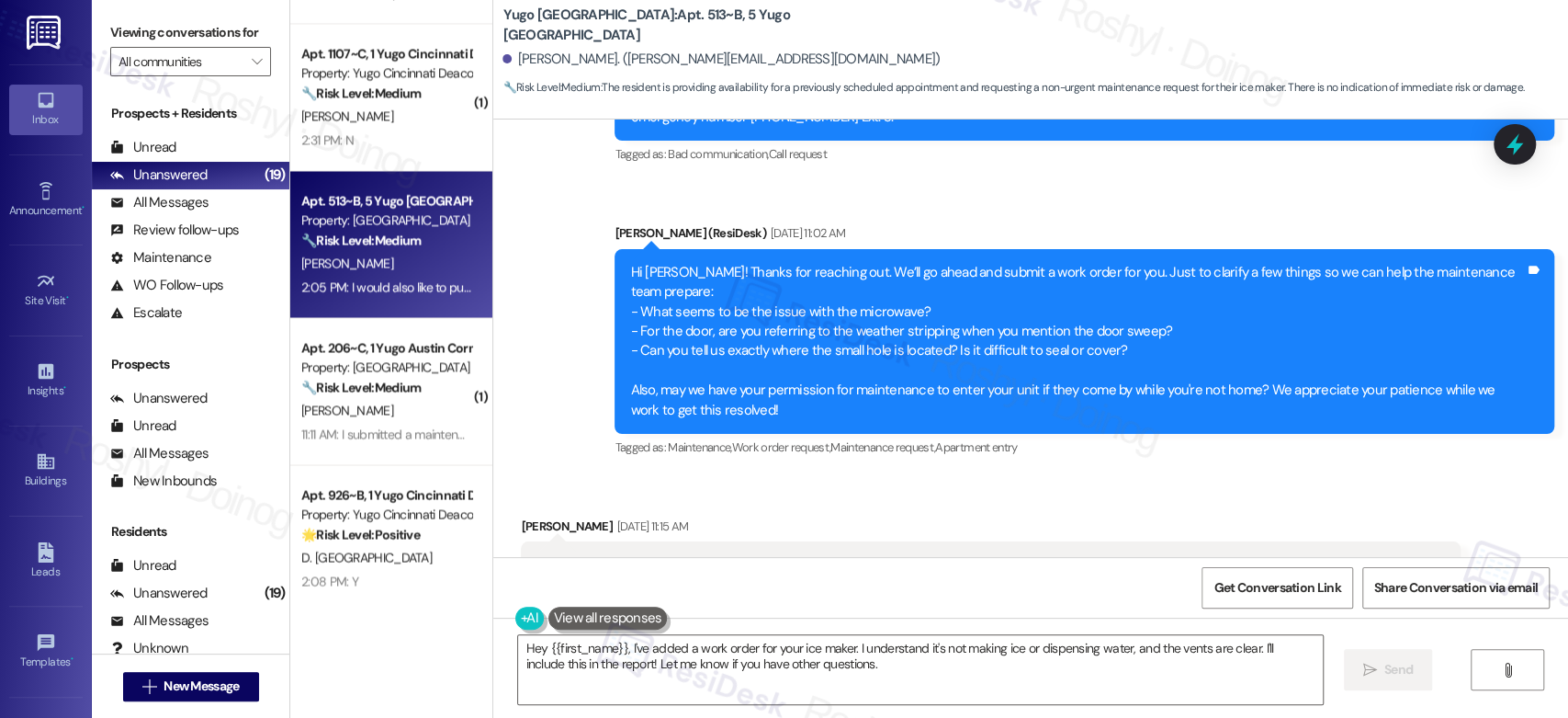
scroll to position [3003, 0]
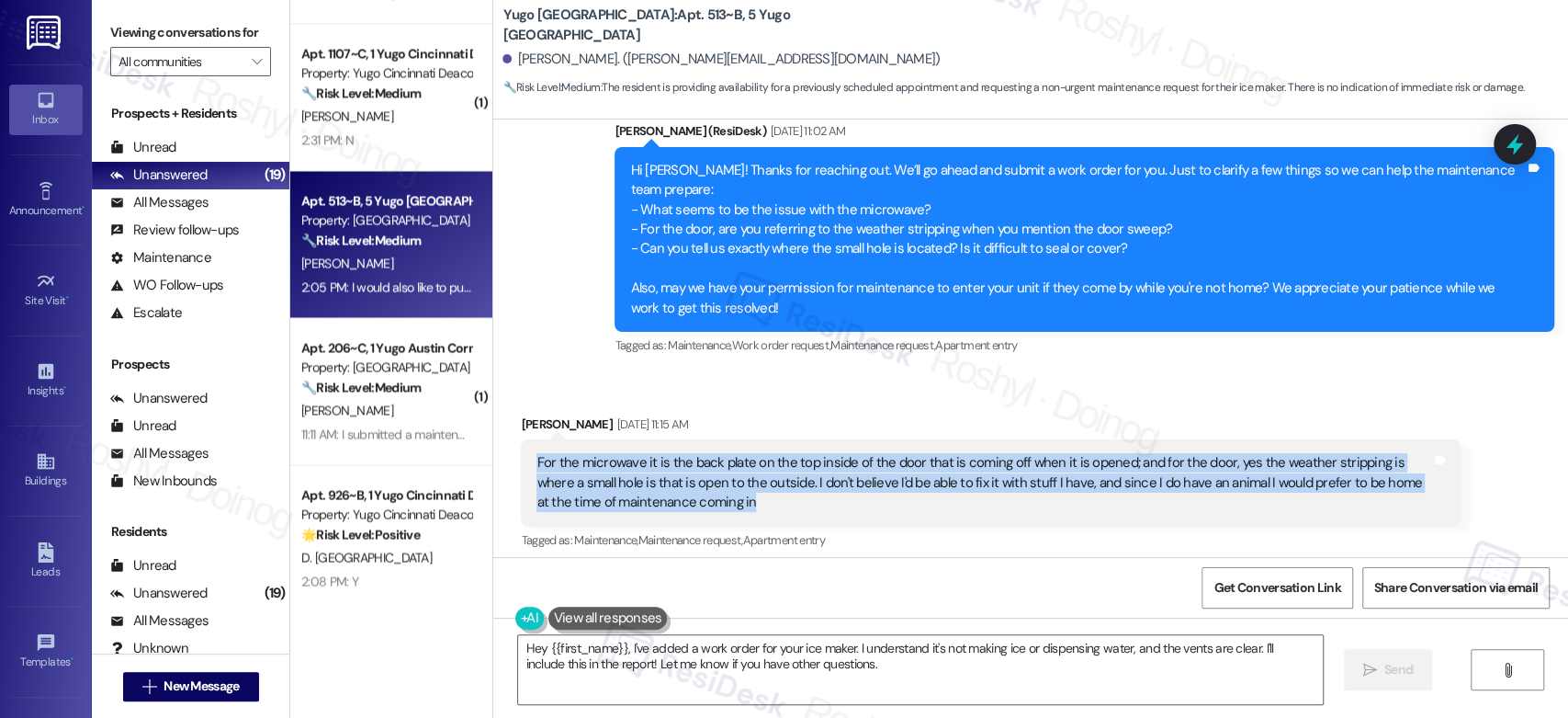
copy div "For the microwave it is the back plate on the top inside of the door that is co…"
drag, startPoint x: 676, startPoint y: 491, endPoint x: 513, endPoint y: 442, distance: 170.2
click at [521, 442] on div "For the microwave it is the back plate on the top inside of the door that is co…" at bounding box center [991, 482] width 939 height 87
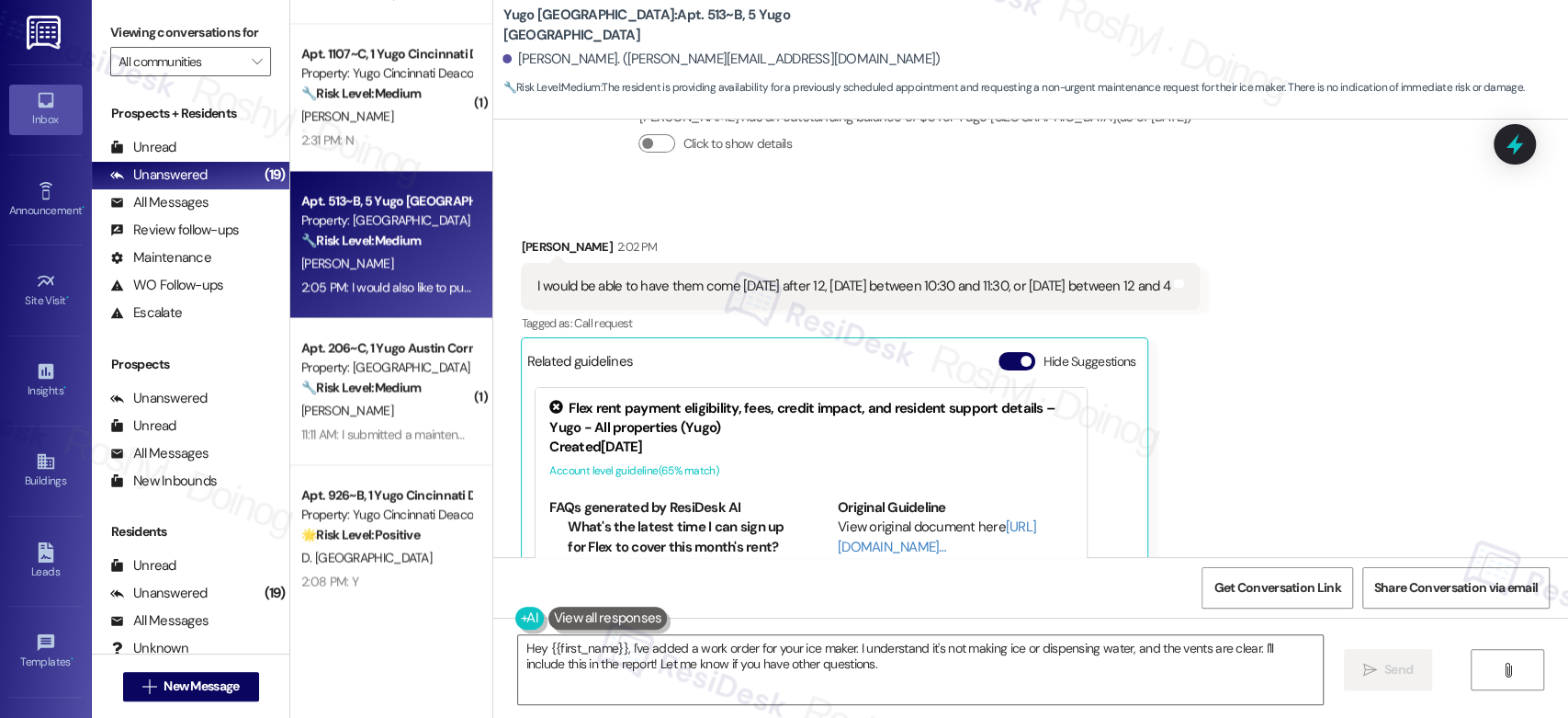
scroll to position [4025, 0]
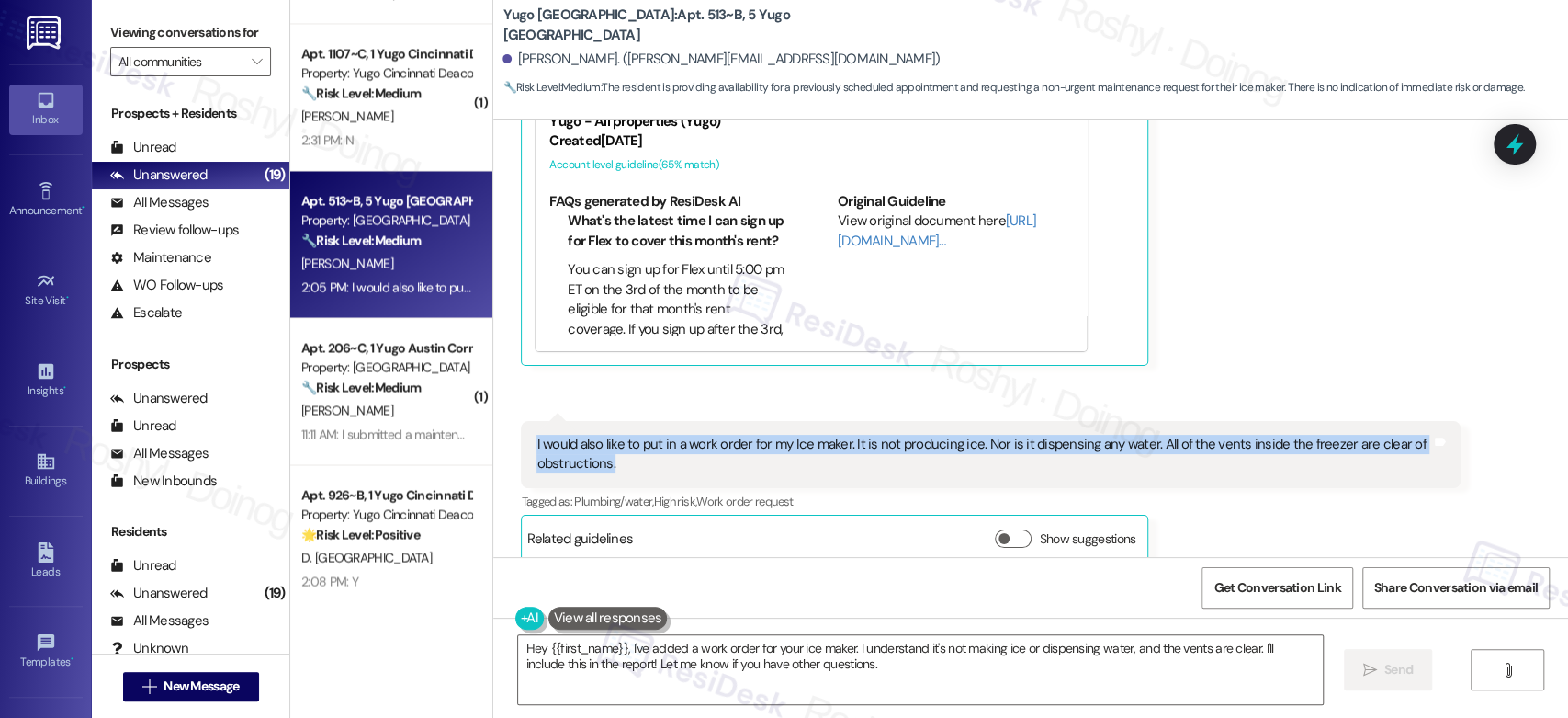
copy div "I would also like to put in a work order for my Ice maker. It is not producing …"
drag, startPoint x: 655, startPoint y: 450, endPoint x: 510, endPoint y: 420, distance: 148.1
click at [521, 420] on div "I would also like to put in a work order for my Ice maker. It is not producing …" at bounding box center [991, 454] width 939 height 68
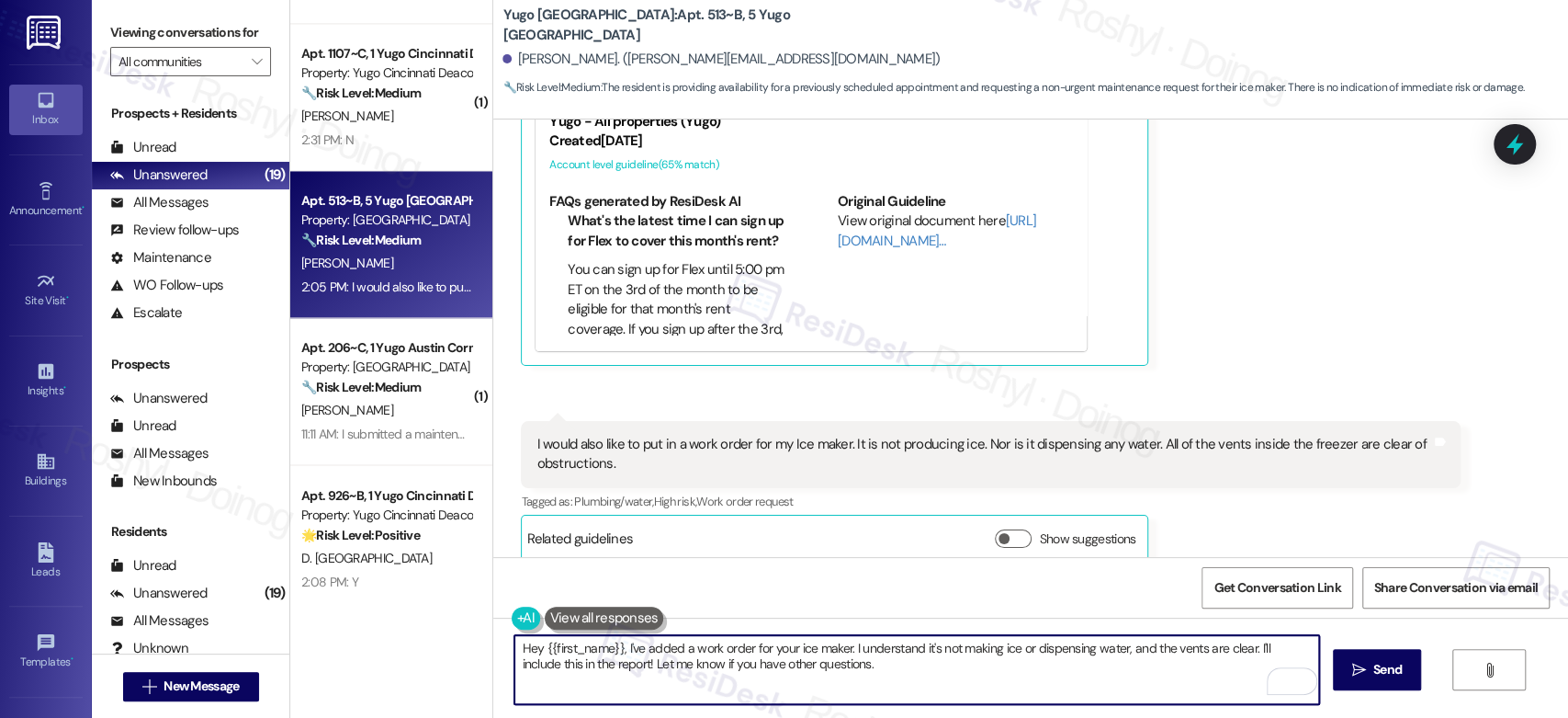
click at [847, 674] on textarea "Hey {{first_name}}, I've added a work order for your ice maker. I understand it…" at bounding box center [916, 669] width 803 height 68
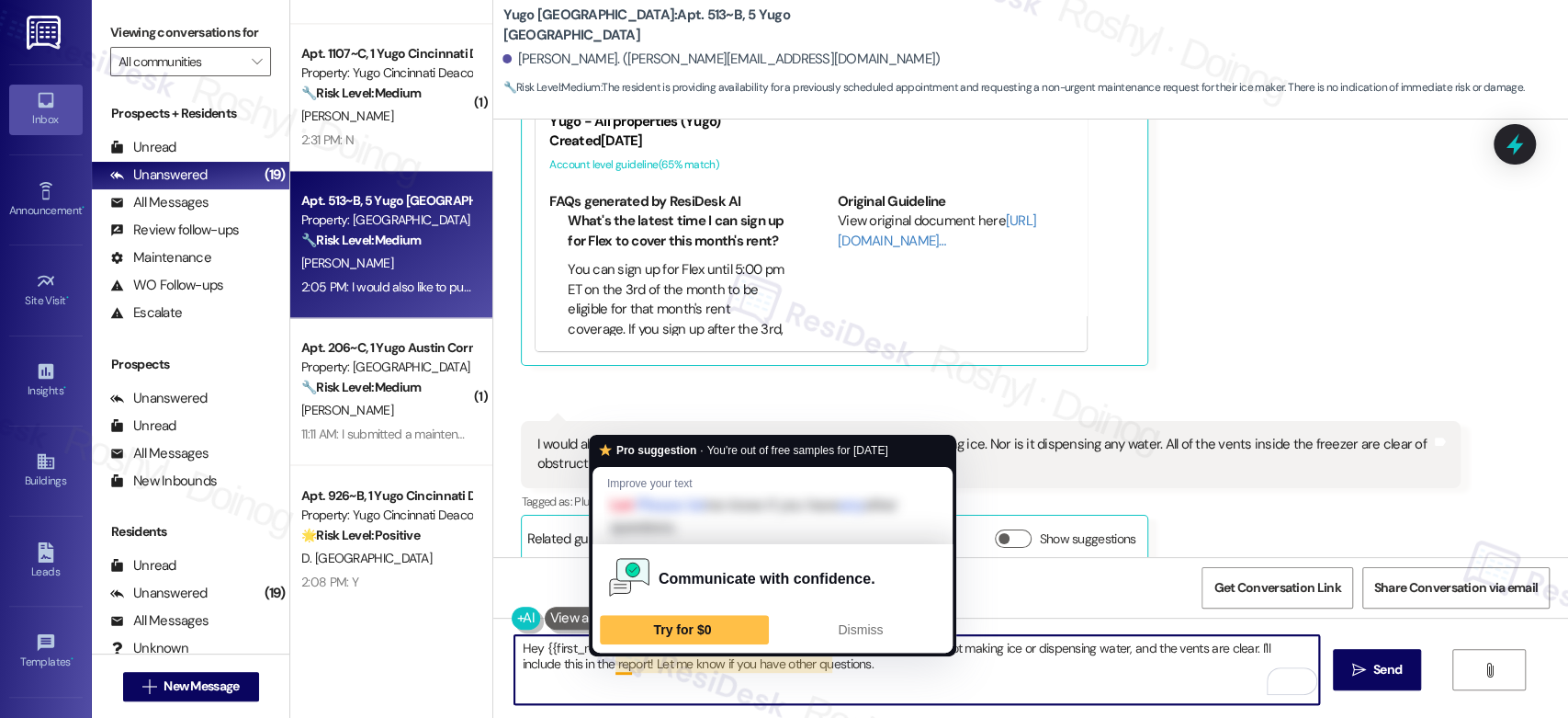
click at [605, 663] on textarea "Hey {{first_name}}, I've added a work order for your ice maker. I understand it…" at bounding box center [916, 669] width 803 height 68
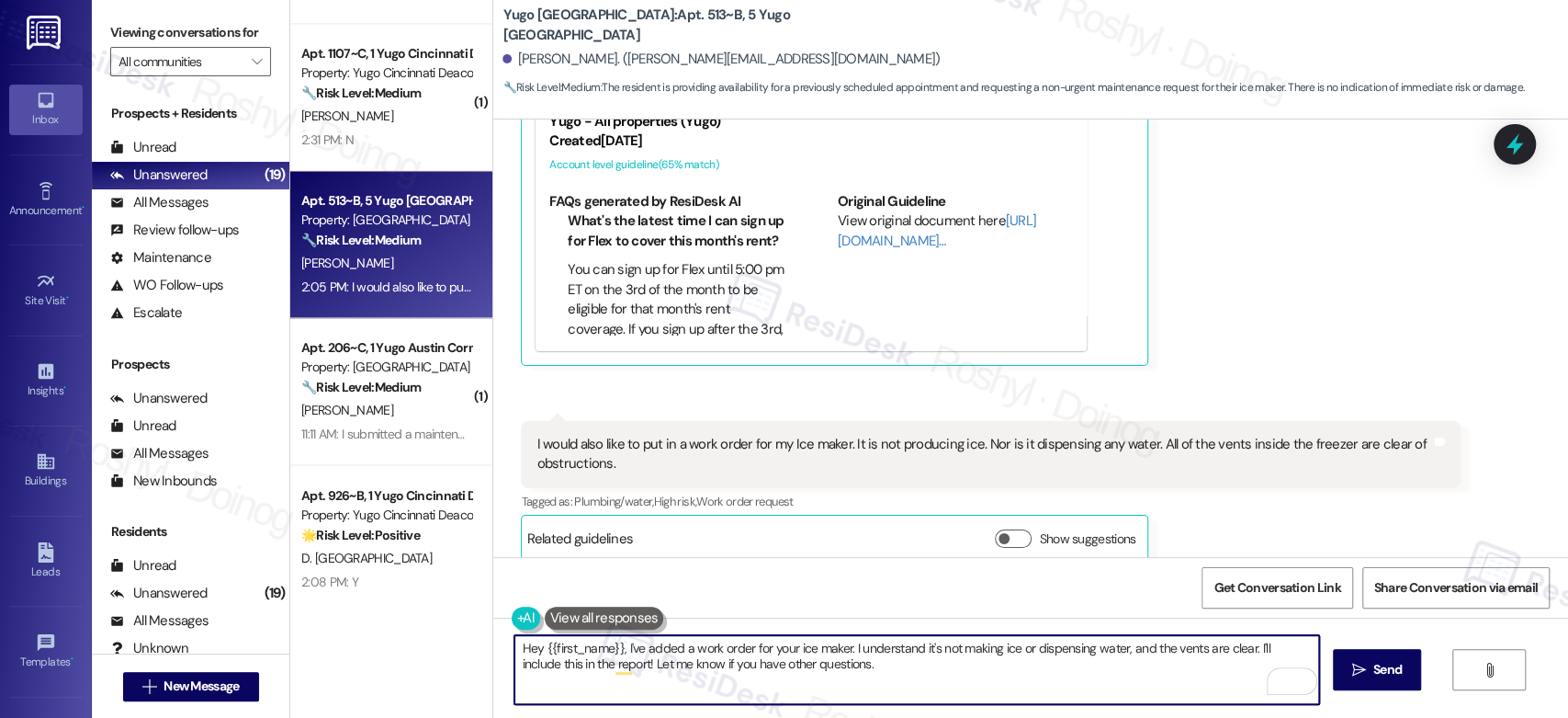
drag, startPoint x: 603, startPoint y: 667, endPoint x: 970, endPoint y: 667, distance: 367.0
click at [970, 667] on textarea "Hey {{first_name}}, I've added a work order for your ice maker. I understand it…" at bounding box center [916, 669] width 803 height 68
type textarea "Hey {{first_name}}, I've added a work order for your ice maker. I understand it…"
click at [1306, 279] on div "Received via SMS Dominic Archibeque 2:02 PM I would be able to have them come M…" at bounding box center [1031, 232] width 1074 height 686
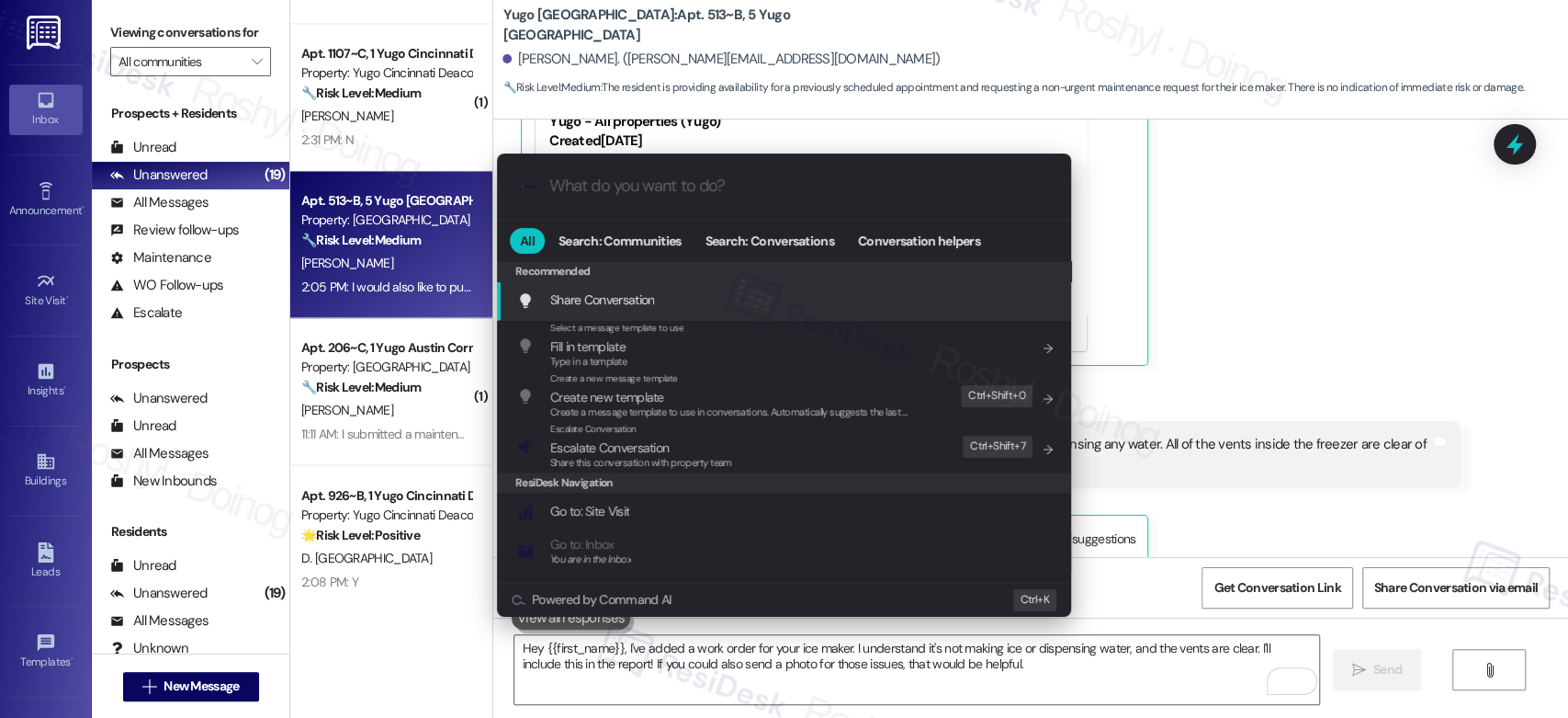
scroll to position [4024, 0]
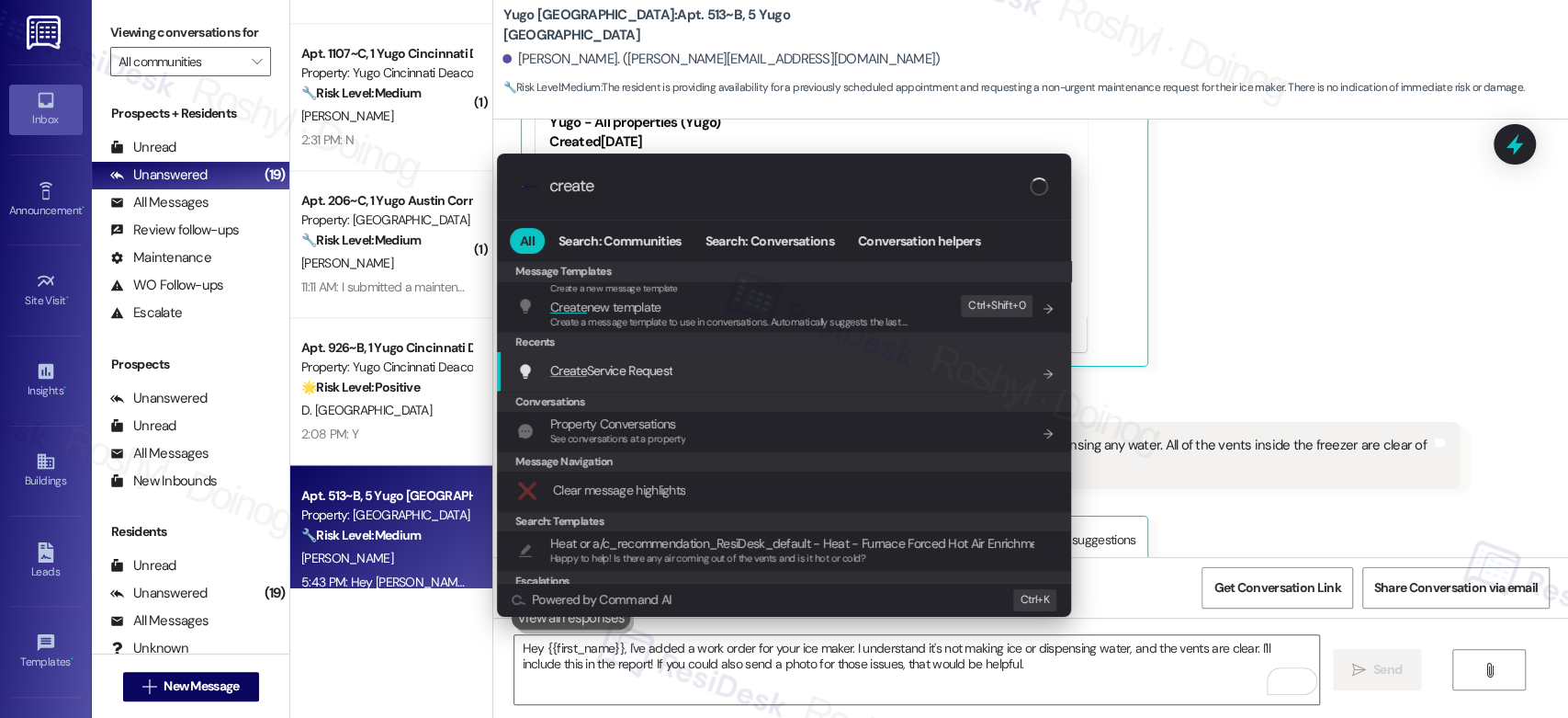
type input "create"
click at [695, 378] on div "Create Service Request Add shortcut" at bounding box center [785, 370] width 537 height 20
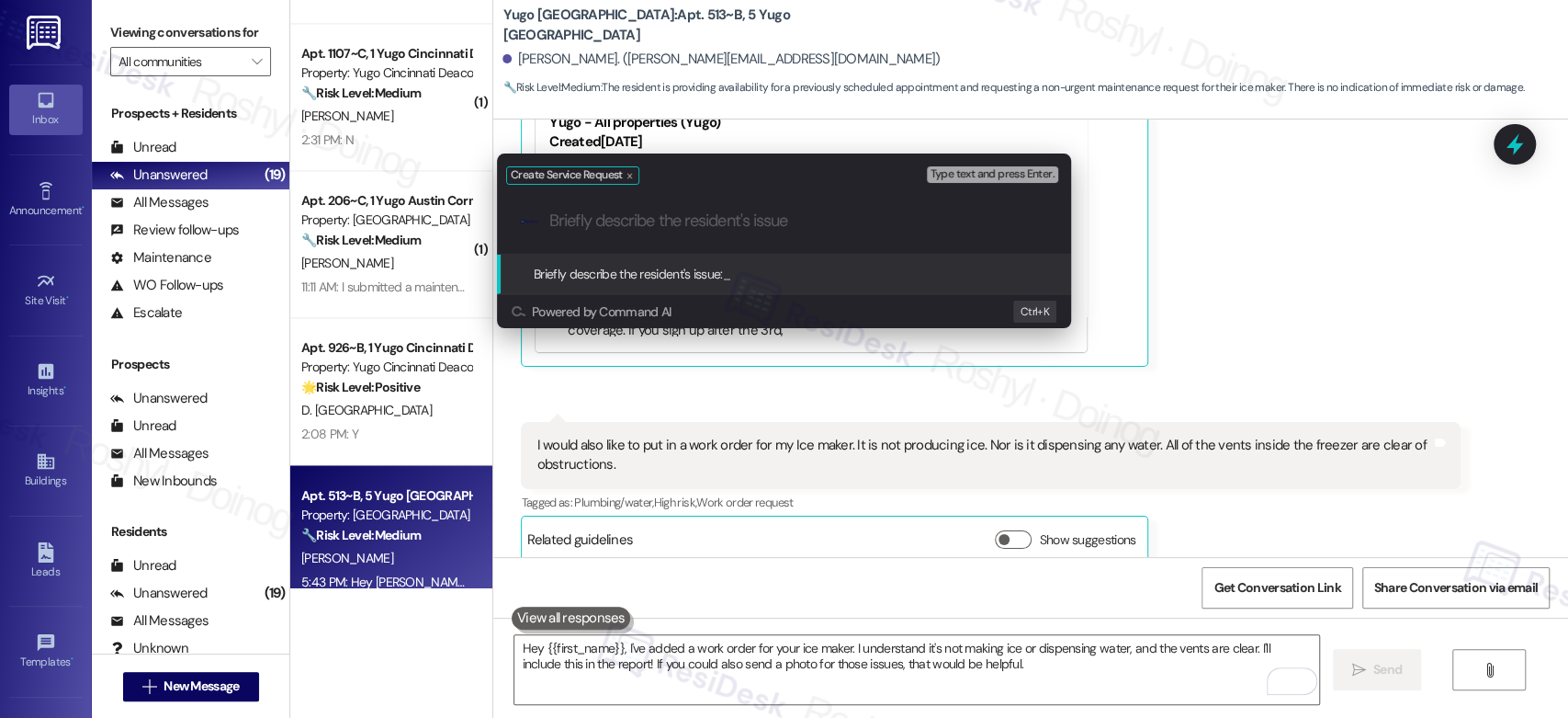
paste input "microwave door is coming off"
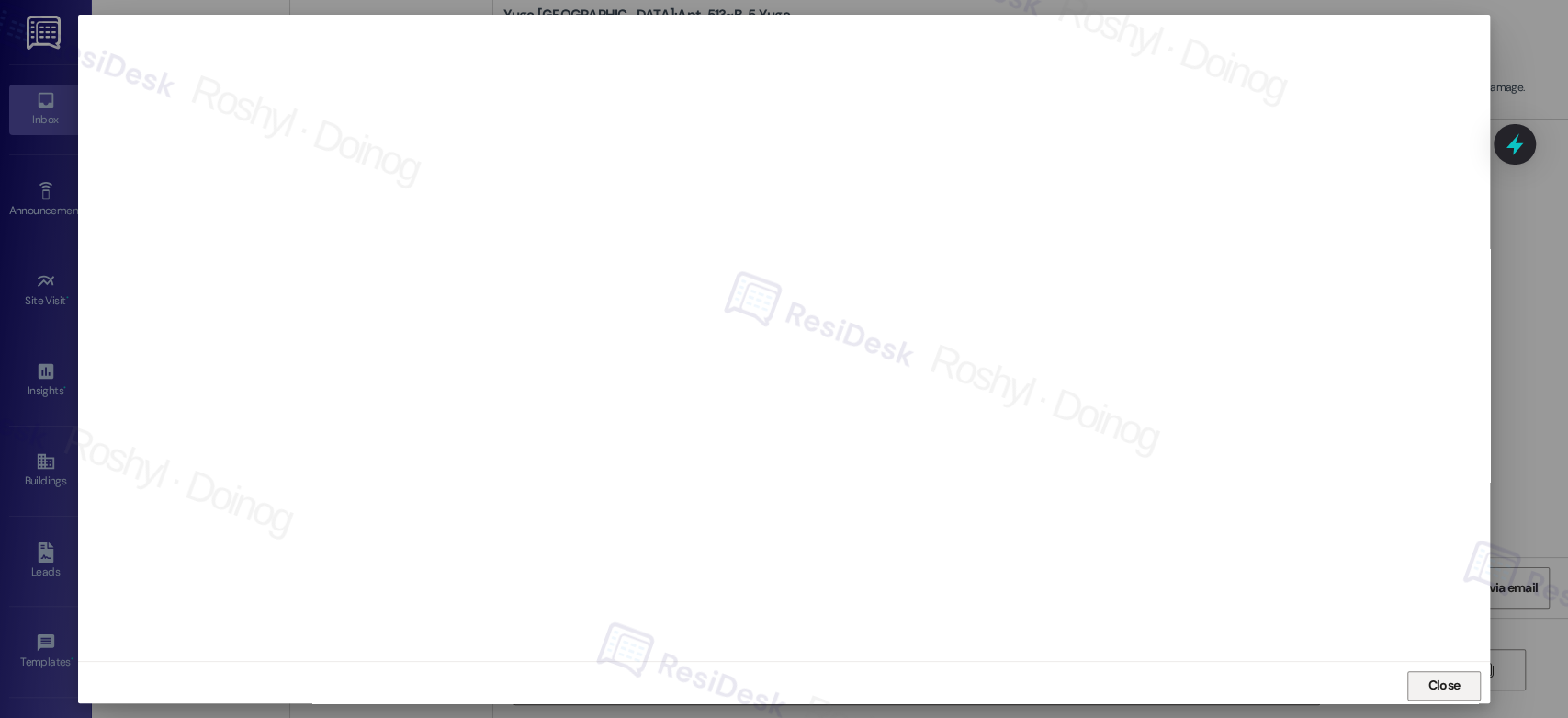
click at [1431, 679] on span "Close" at bounding box center [1443, 685] width 32 height 19
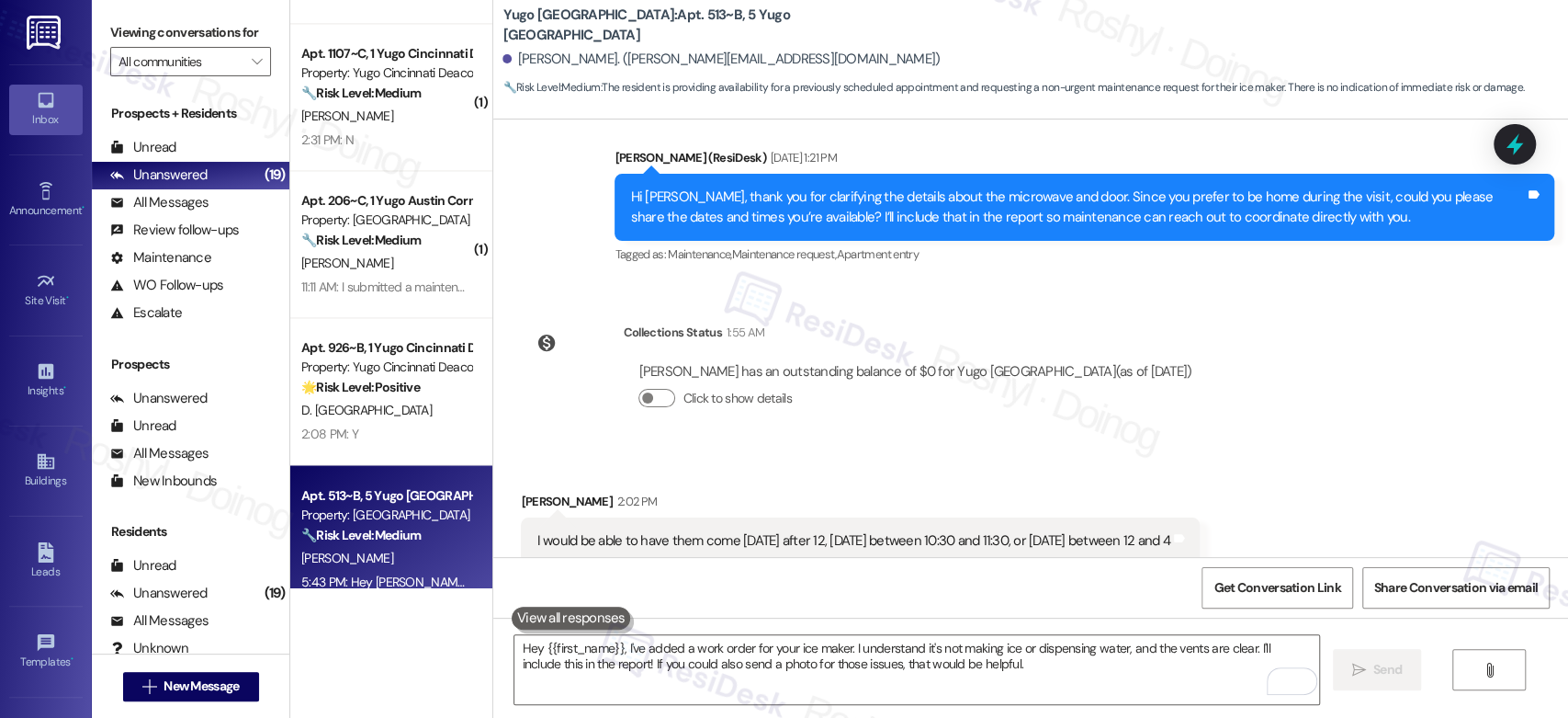
scroll to position [3616, 0]
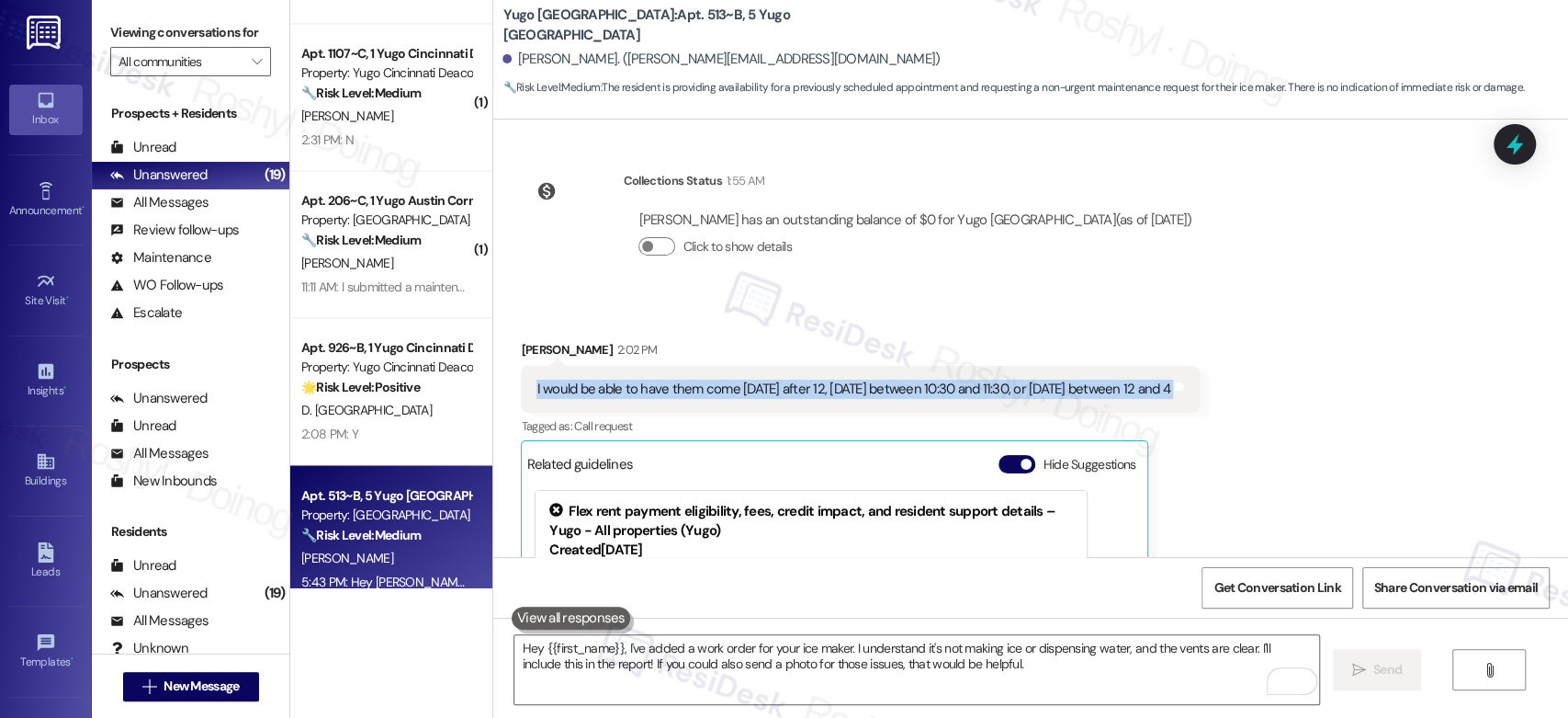
drag, startPoint x: 524, startPoint y: 367, endPoint x: 1242, endPoint y: 358, distance: 718.1
click at [1212, 358] on div "Received via SMS Dominic Archibeque 2:02 PM I would be able to have them come M…" at bounding box center [860, 557] width 706 height 462
copy div "I would be able to have them come Monday after 12, Tuesday between 10:30 and 11…"
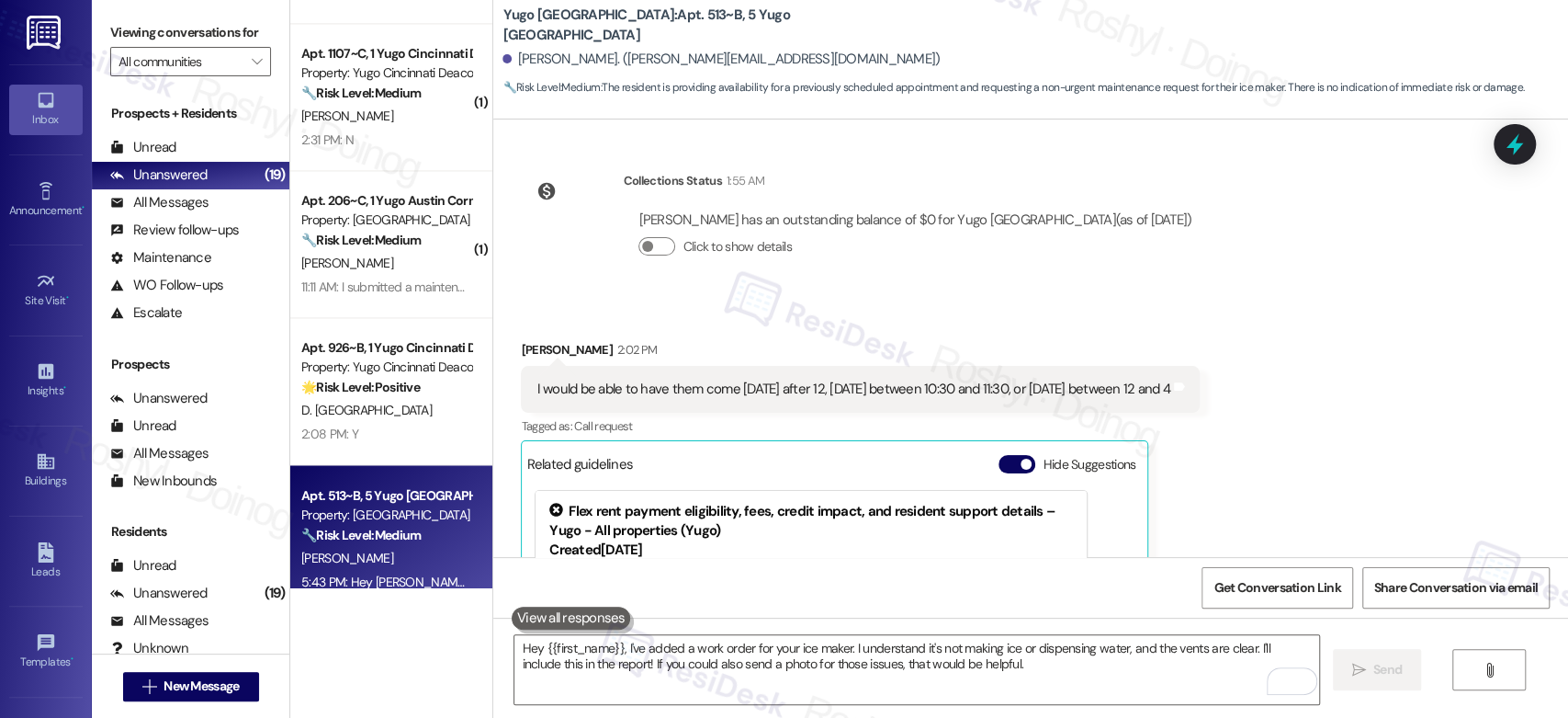
click at [1300, 299] on div "Received via SMS Dominic Archibeque 2:02 PM I would be able to have them come M…" at bounding box center [1031, 641] width 1074 height 686
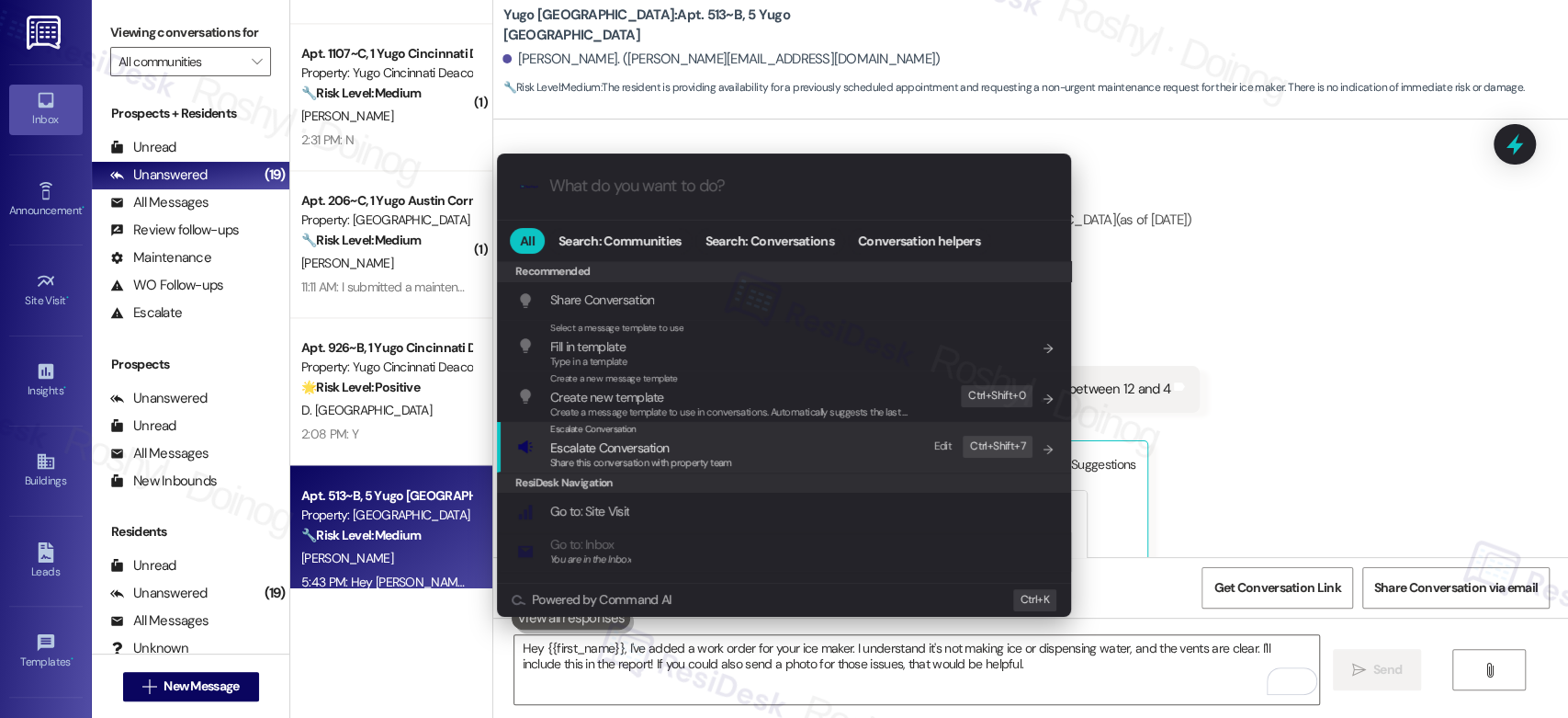
click at [830, 449] on div "Escalate Conversation Escalate Conversation Share this conversation with proper…" at bounding box center [785, 446] width 537 height 49
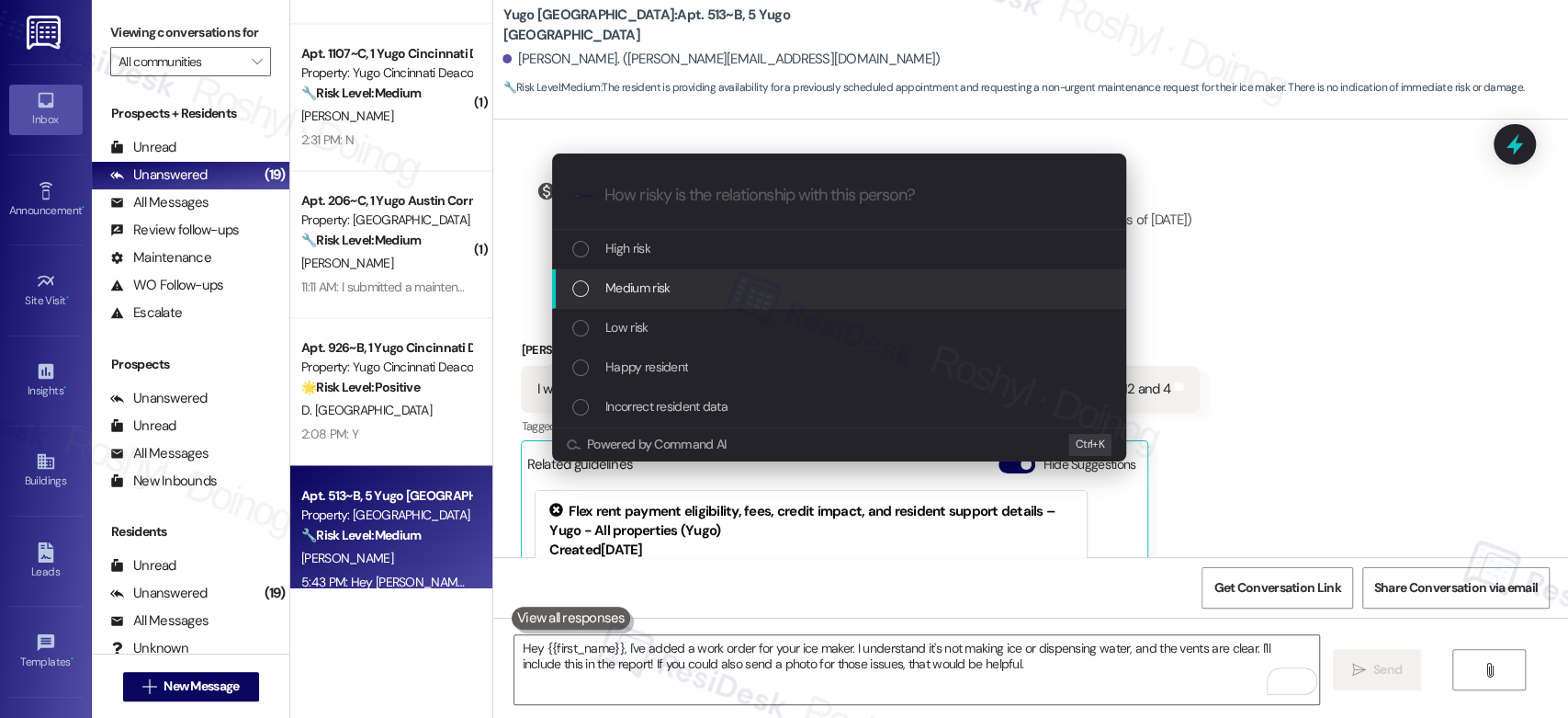
click at [649, 283] on span "Medium risk" at bounding box center [638, 287] width 65 height 20
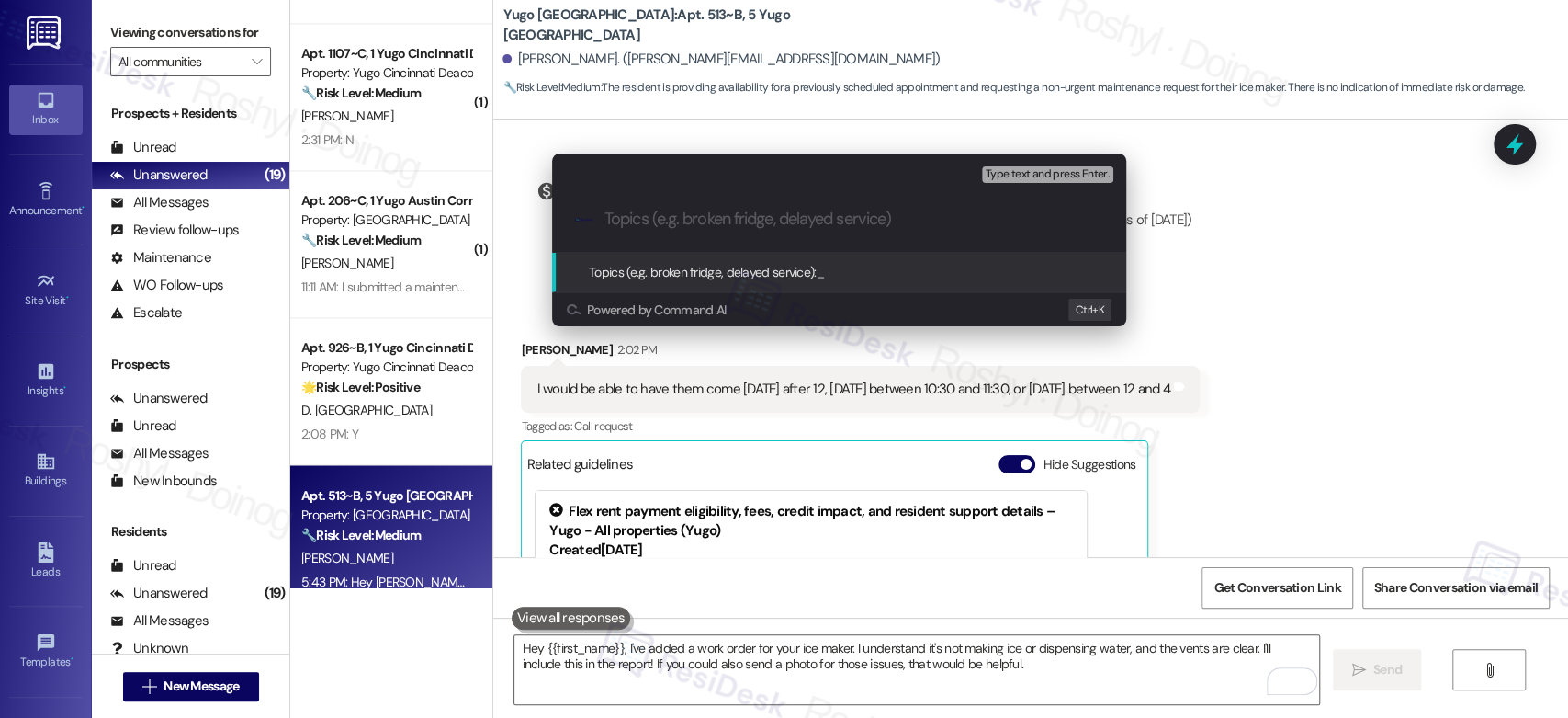
paste input "I would be able to have them come Monday after 12, Tuesday between 10:30 and 11…"
type input "I would be able to have them come Monday after 12, Tuesday between 10:30 and 11…"
paste input "microwave door is coming off"
type input "microwave door is coming off"
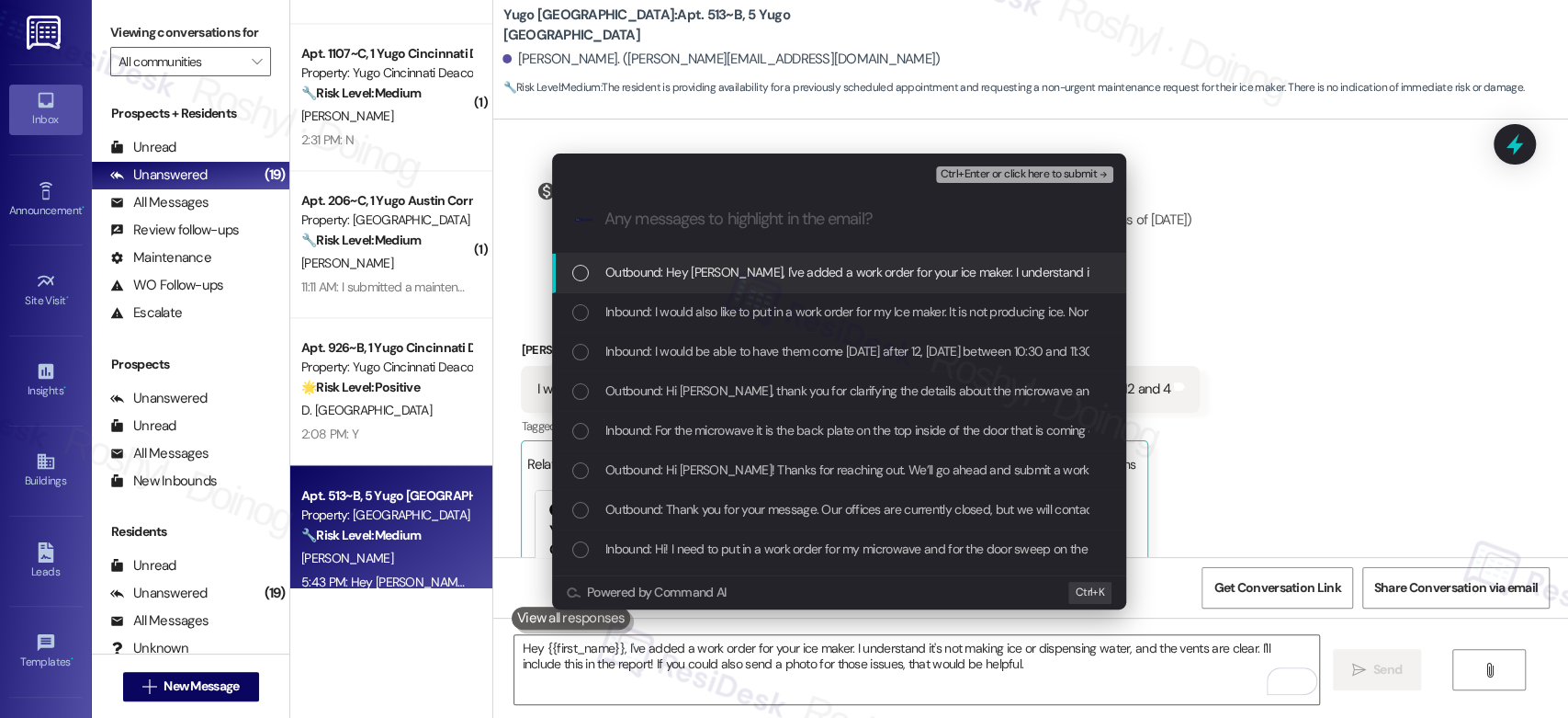
click at [1425, 320] on div "Escalate Conversation Medium risk microwave door is coming off Any messages to …" at bounding box center [784, 359] width 1568 height 718
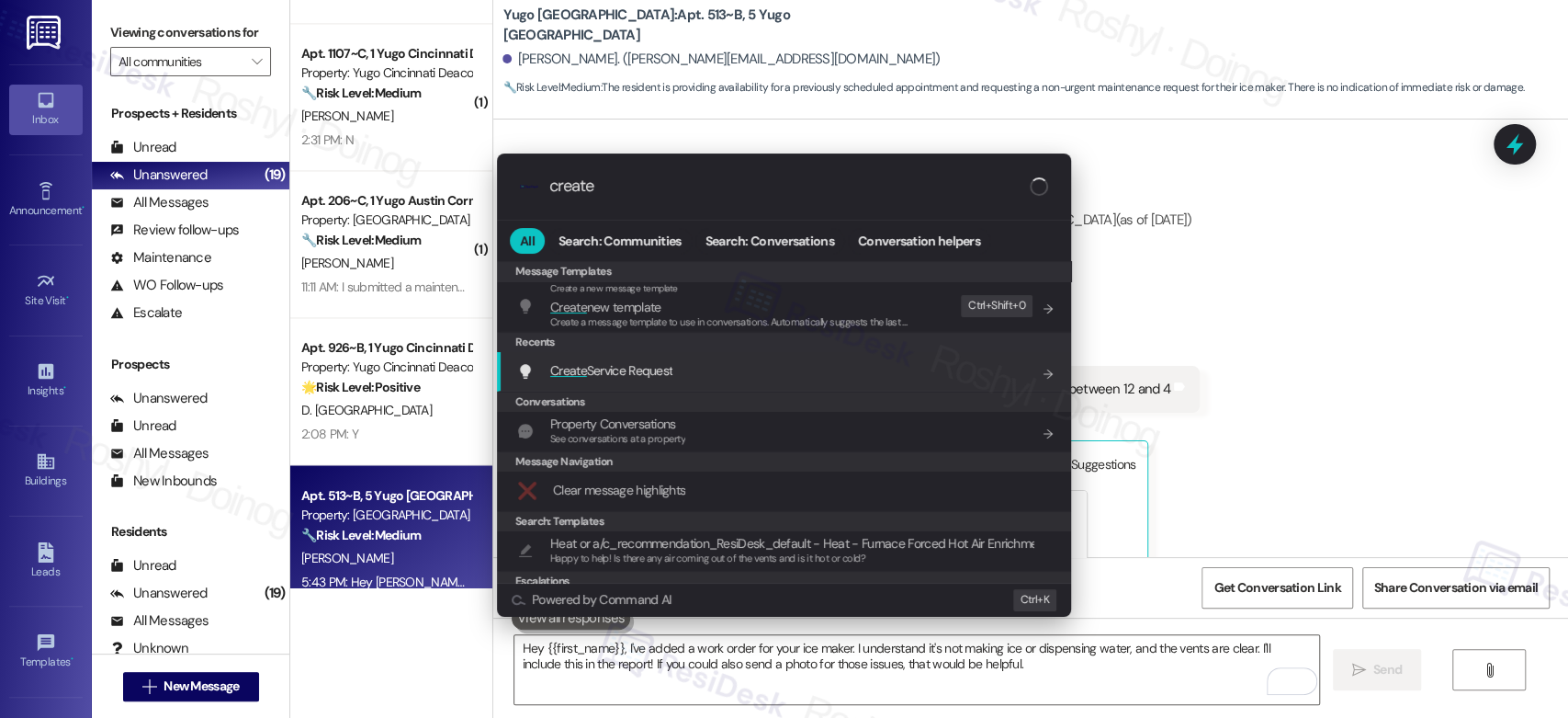
type input "create"
click at [688, 357] on div "Create Service Request Add shortcut" at bounding box center [784, 372] width 574 height 40
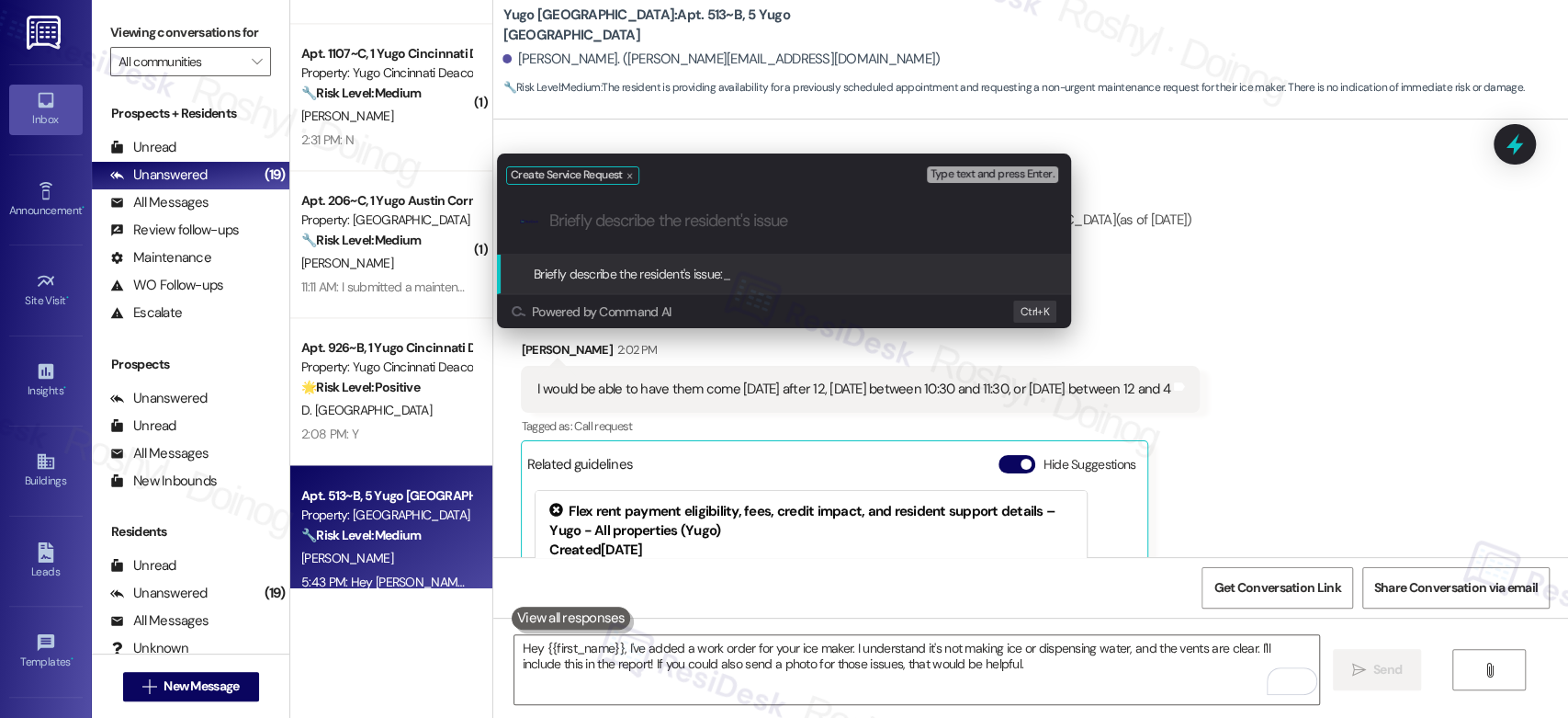
paste input "microwave door is coming off"
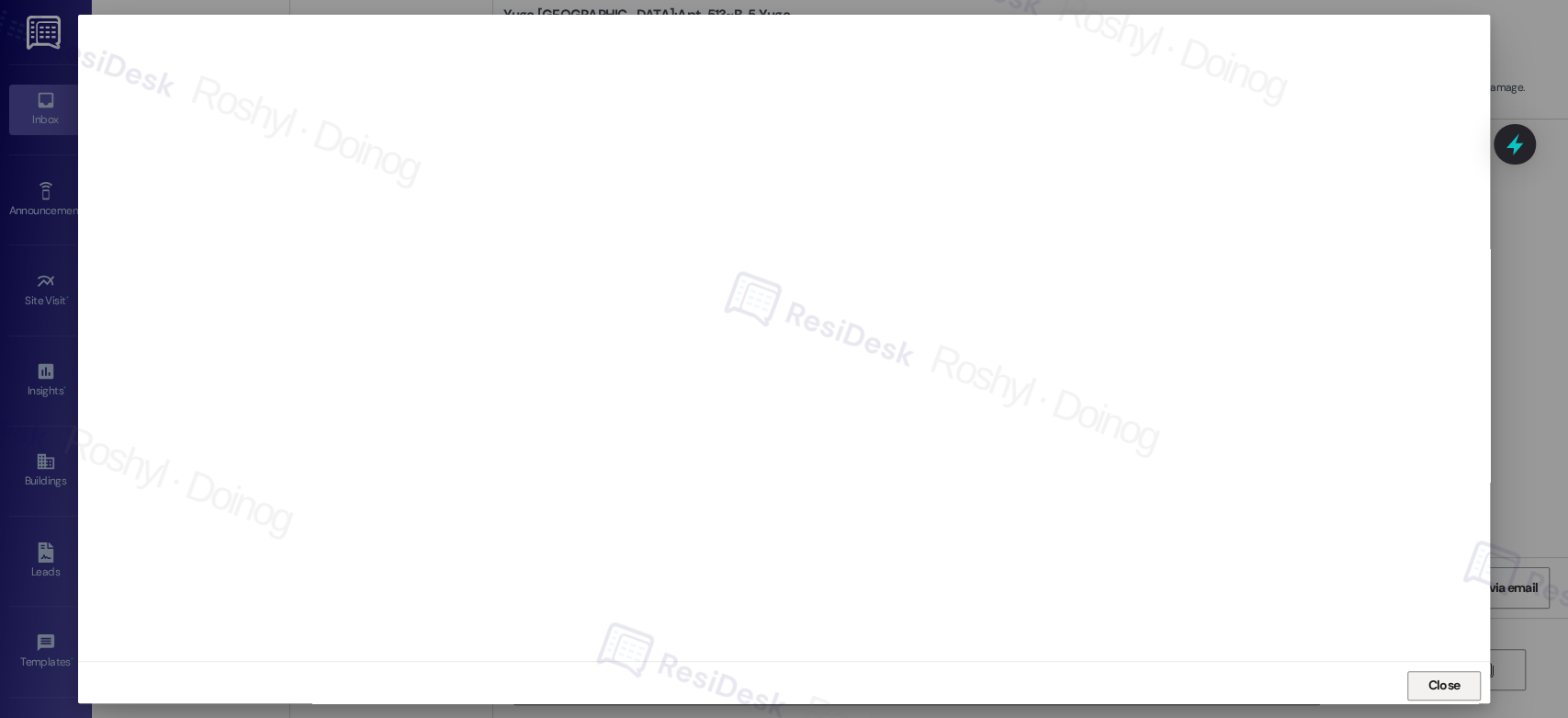
click at [1431, 690] on span "Close" at bounding box center [1443, 685] width 32 height 19
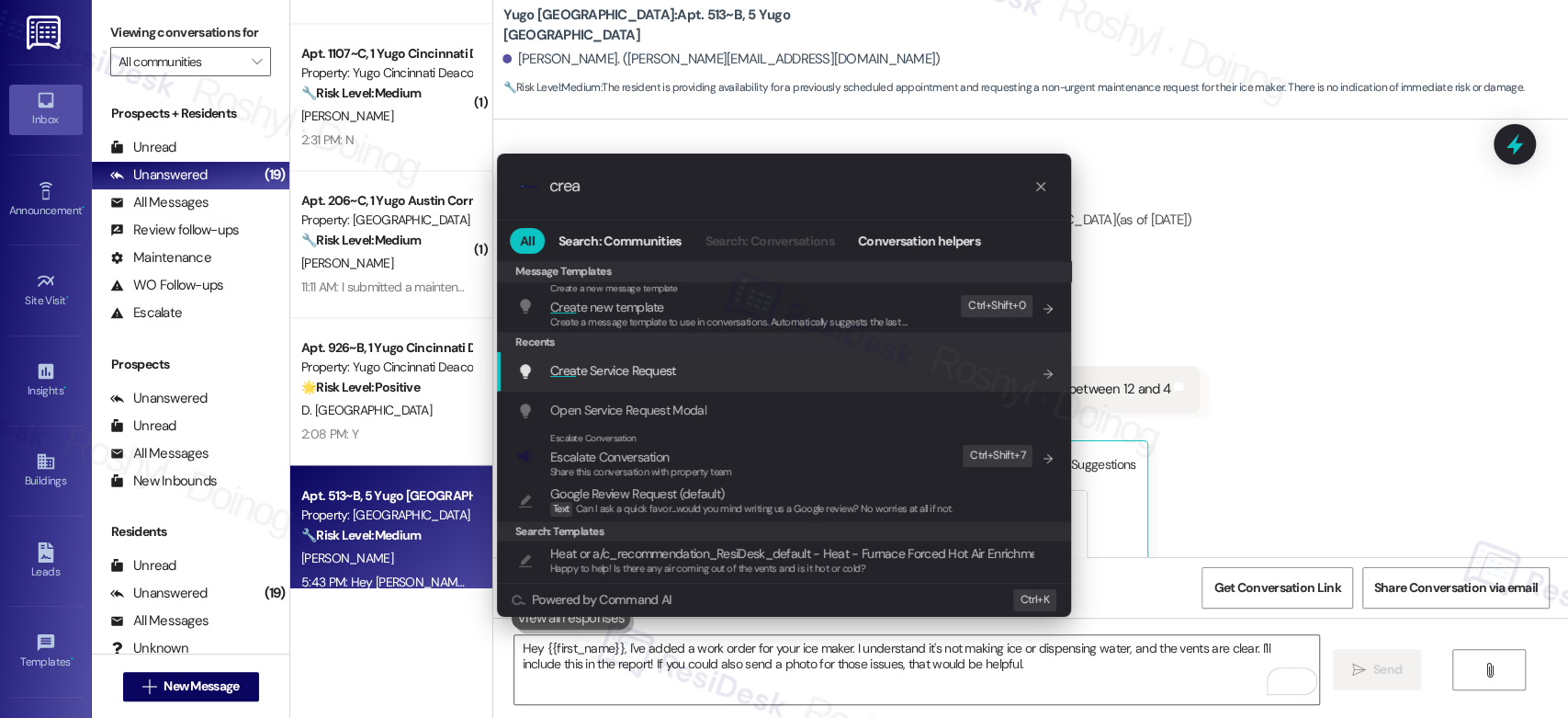
type input "crea"
click at [708, 367] on div "Crea te Service Request Add shortcut" at bounding box center [785, 370] width 537 height 20
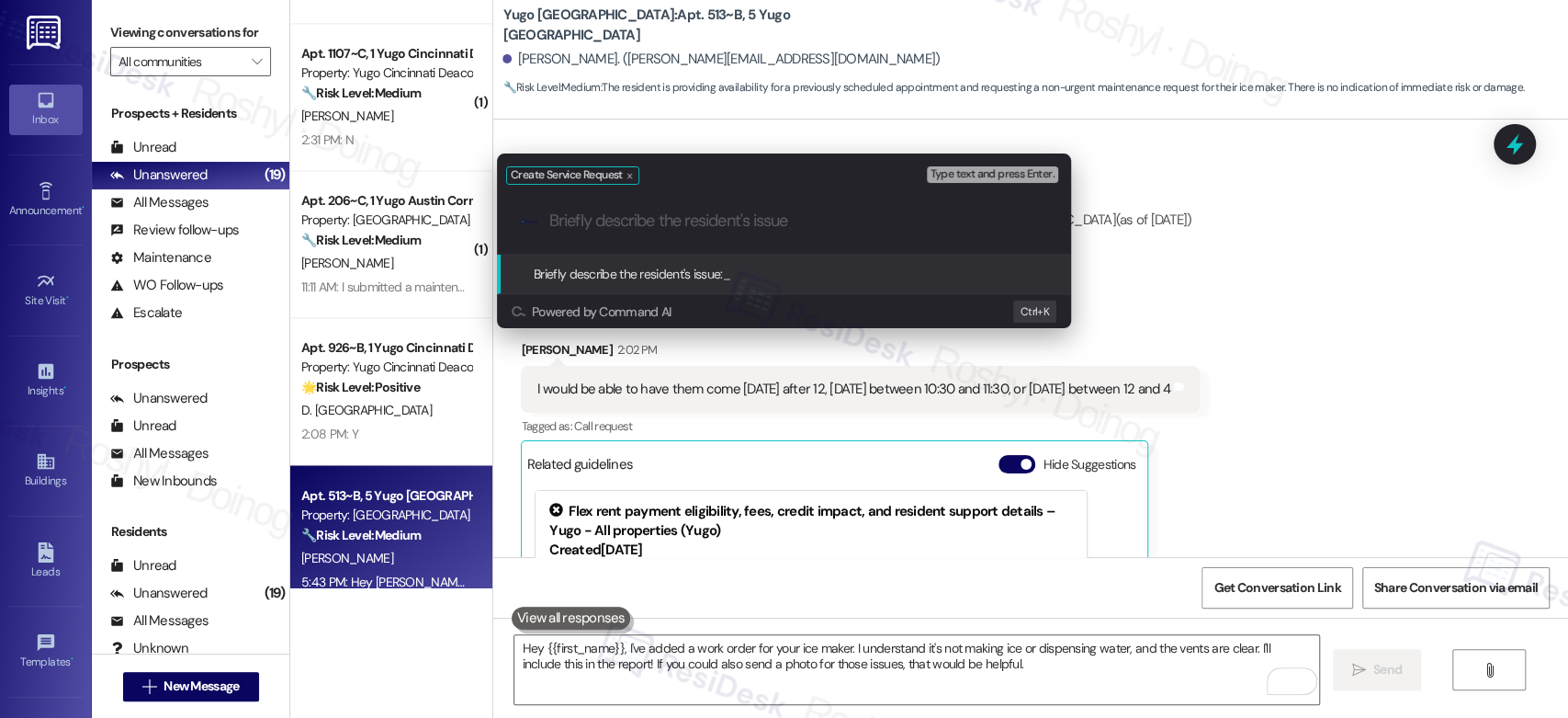
paste input "hole in the weather stripping of an exterior door"
drag, startPoint x: 772, startPoint y: 216, endPoint x: 836, endPoint y: 221, distance: 64.2
click at [836, 221] on input "hole in the weather stripping of an exterior door" at bounding box center [791, 221] width 484 height 19
drag, startPoint x: 844, startPoint y: 220, endPoint x: 768, endPoint y: 230, distance: 76.7
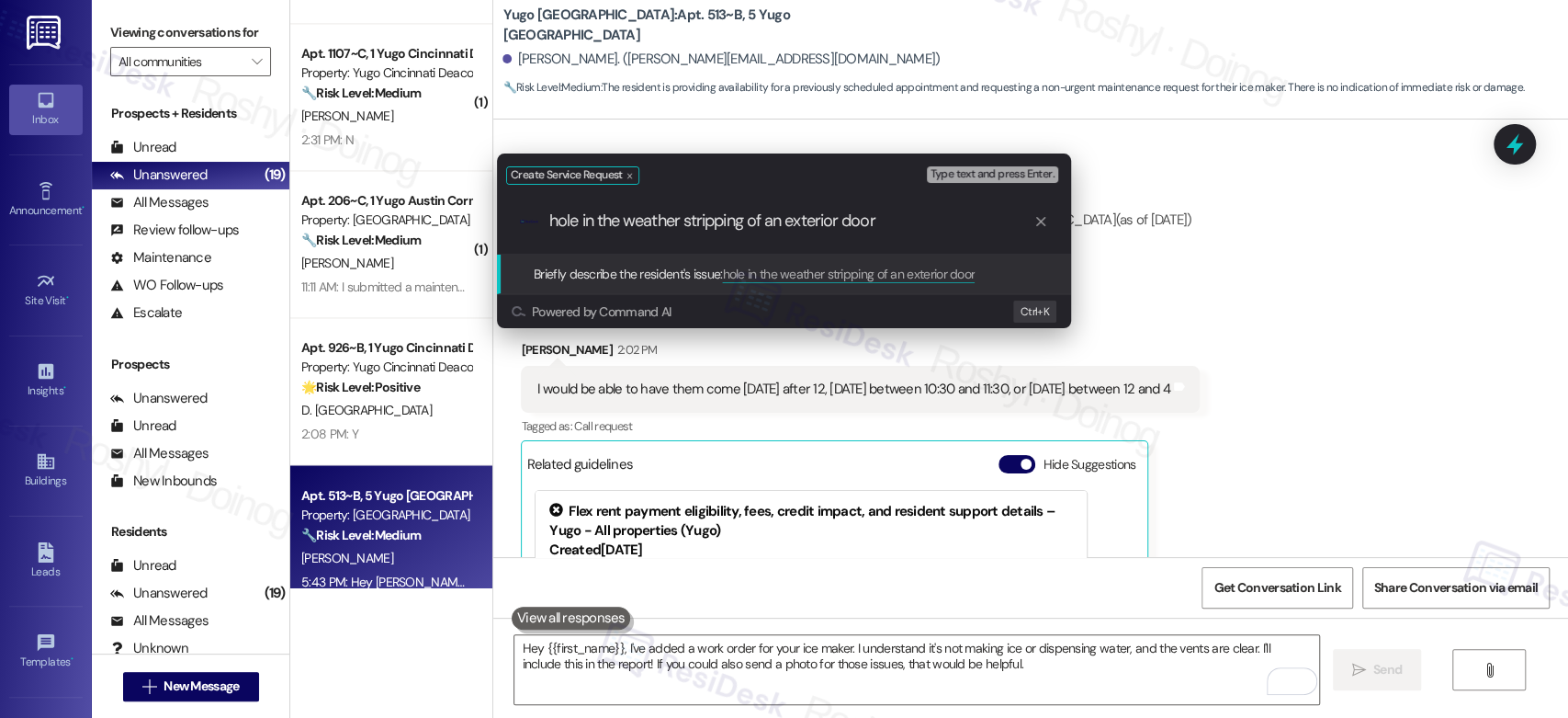
click at [768, 230] on div ".cls-1{fill:#0a055f;}.cls-2{fill:#0cc4c4;} resideskLogoBlueOrange hole in the w…" at bounding box center [784, 221] width 574 height 66
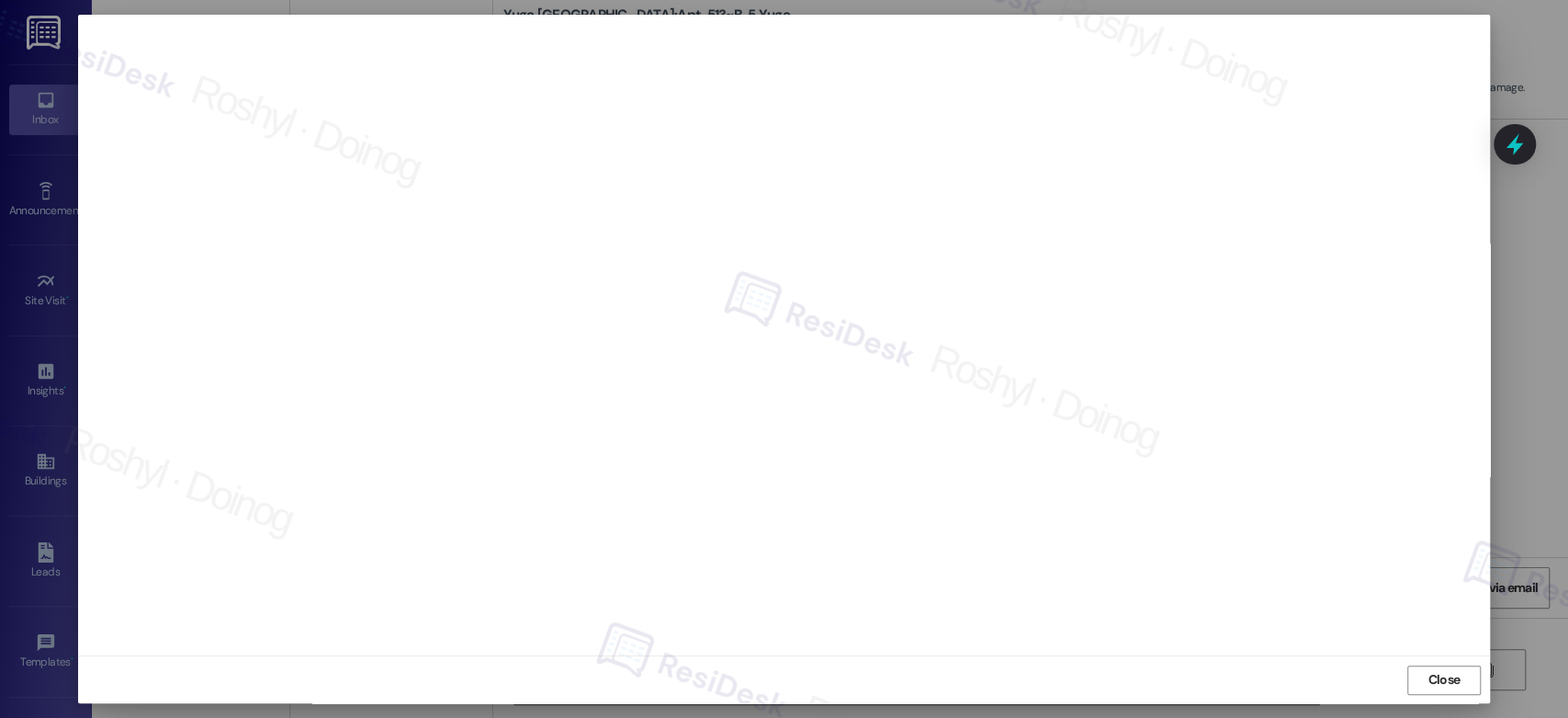
scroll to position [7, 0]
click at [1431, 669] on span "Close" at bounding box center [1443, 678] width 32 height 19
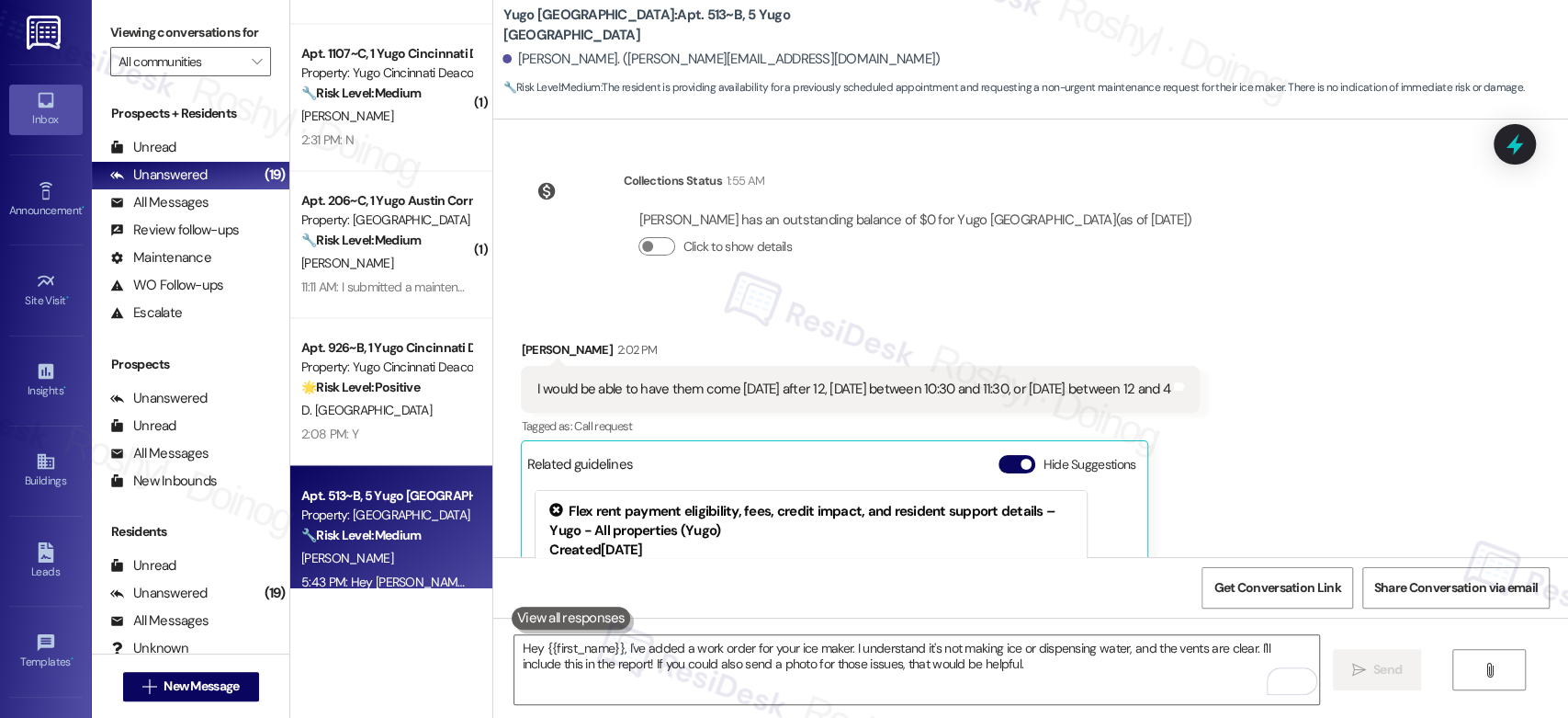
click at [1062, 258] on div "Dominic Archibeque has an outstanding balance of $0 for Yugo Flagstaff Grove (a…" at bounding box center [915, 241] width 584 height 88
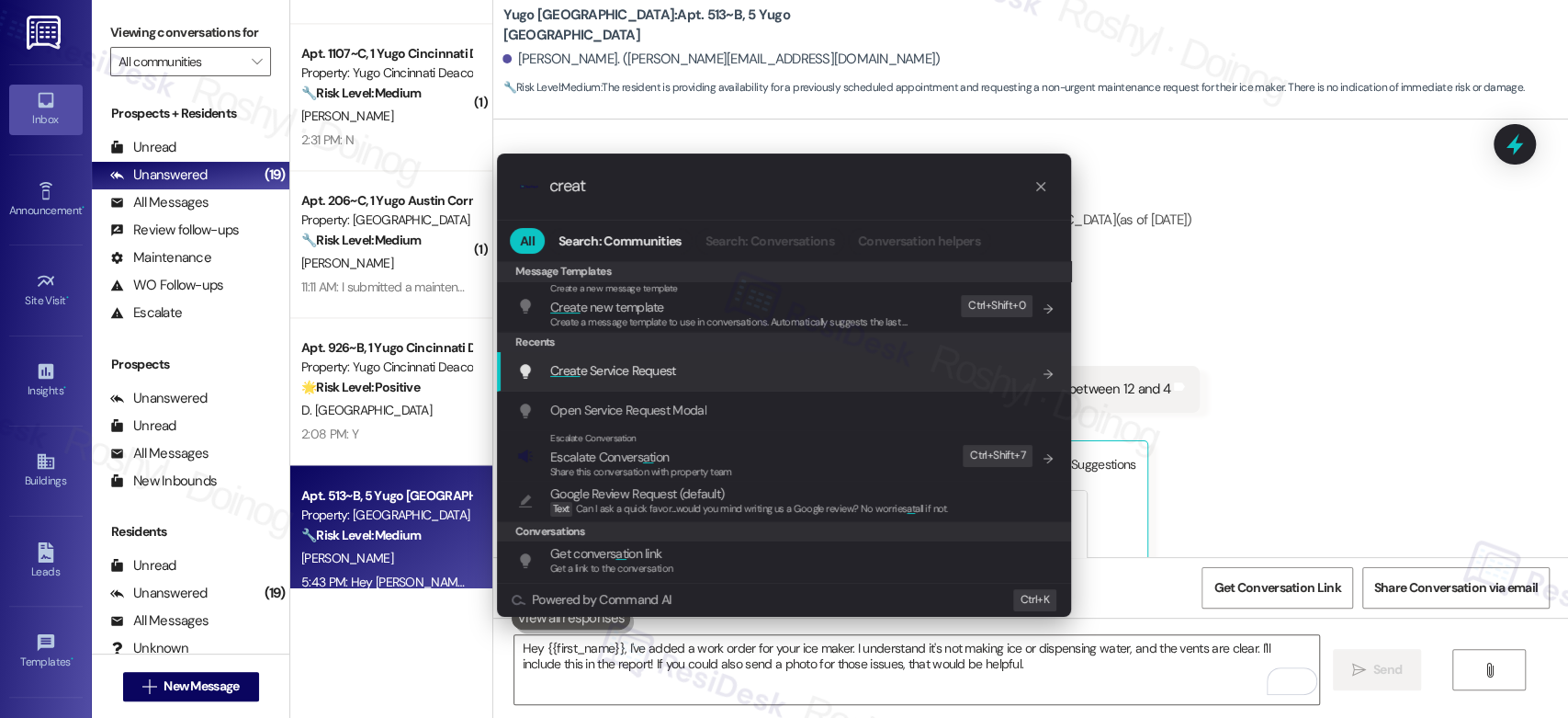
type input "creat"
click at [698, 360] on div "Creat e Service Request Add shortcut" at bounding box center [785, 370] width 537 height 20
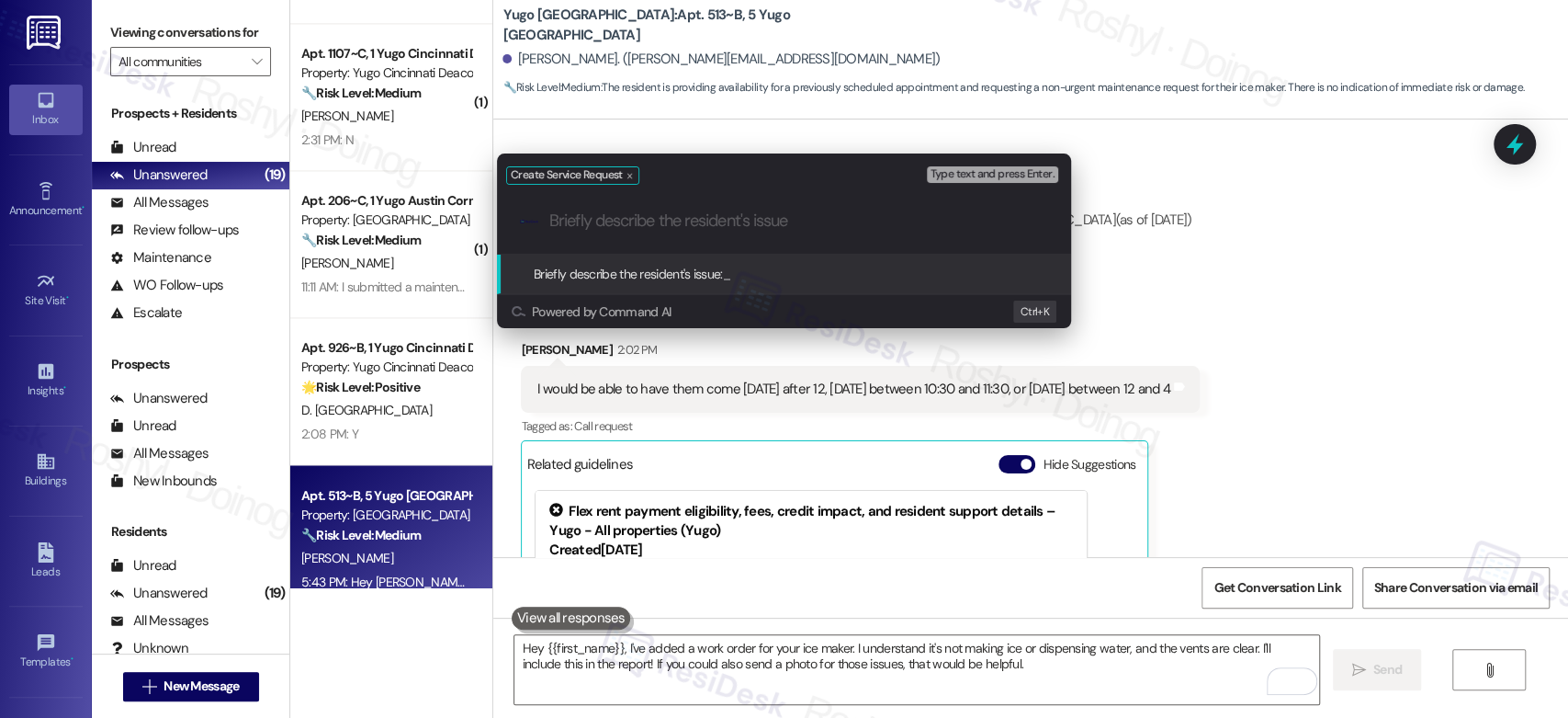
click at [645, 226] on input "Briefly describe the resident's issue" at bounding box center [799, 221] width 499 height 19
paste input "Ice maker is not producing ice or dispensing water"
type input "Ice maker is not producing ice or dispensing water"
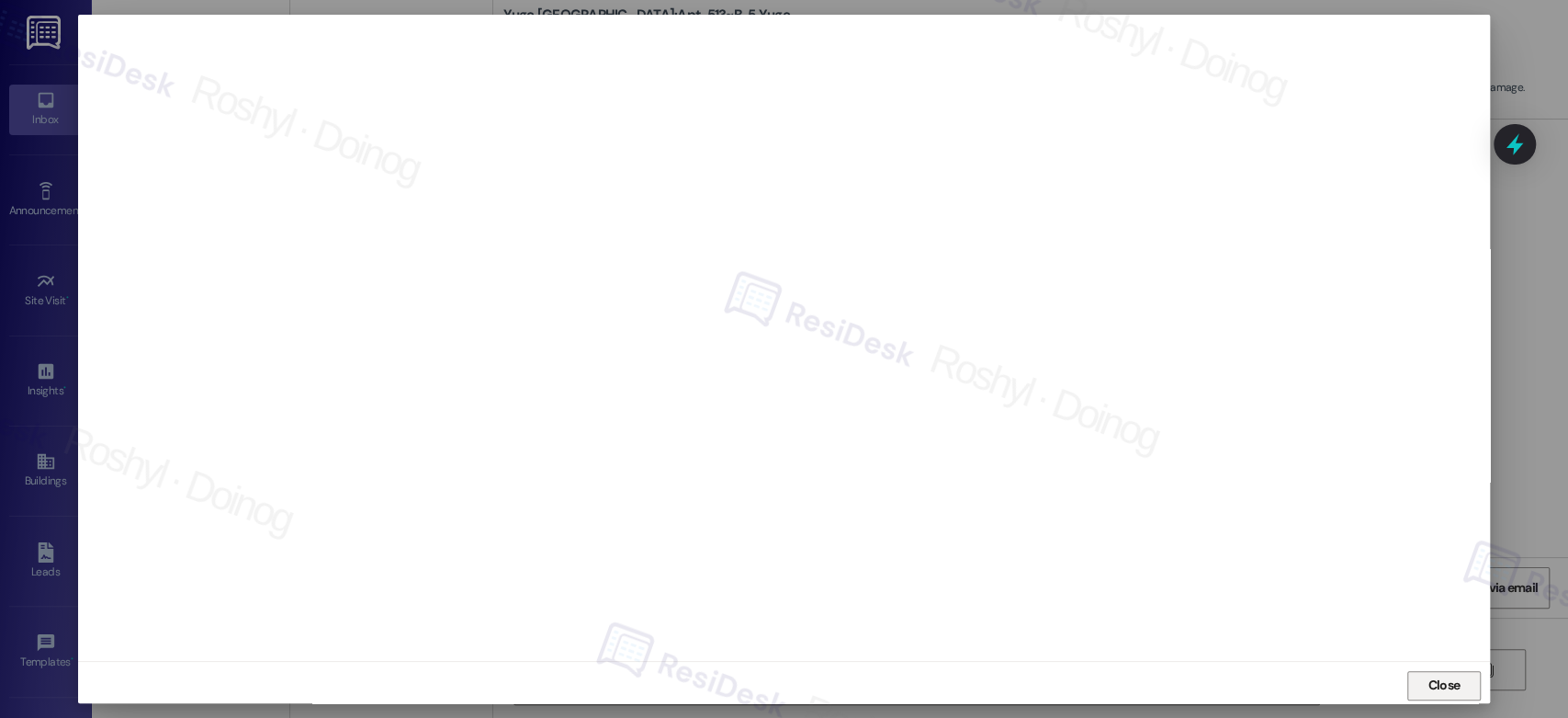
click at [1457, 679] on span "Close" at bounding box center [1444, 685] width 40 height 19
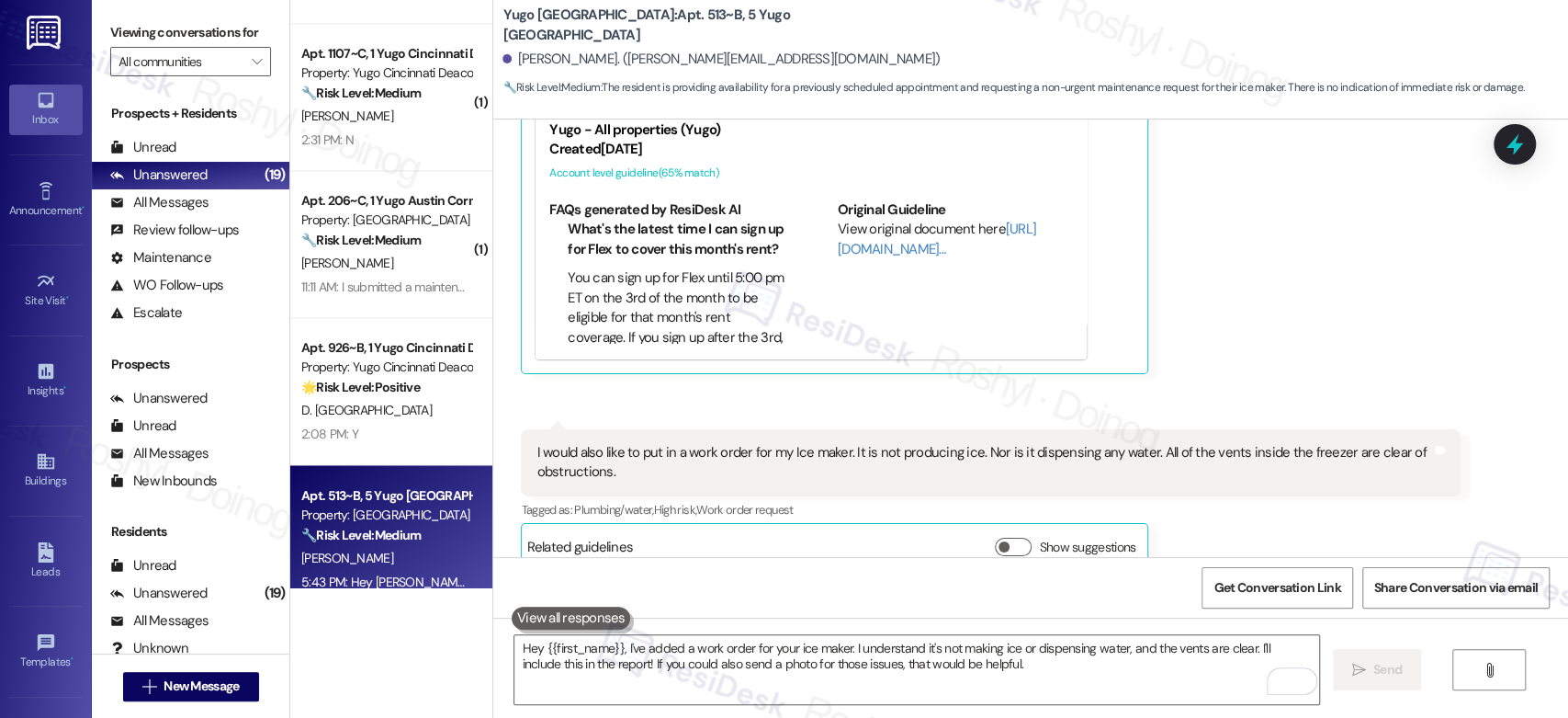
scroll to position [4171, 0]
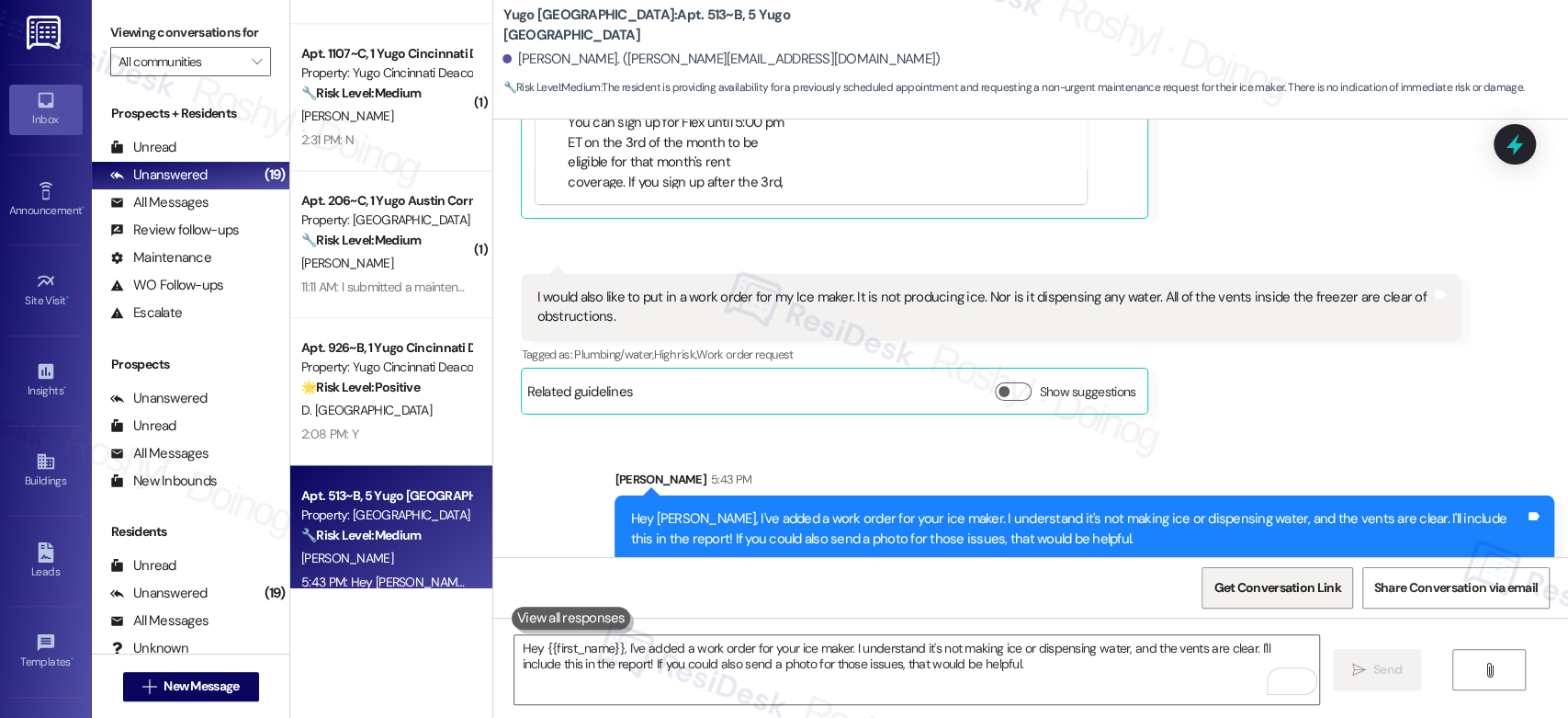
click at [1234, 586] on span "Get Conversation Link" at bounding box center [1276, 588] width 126 height 19
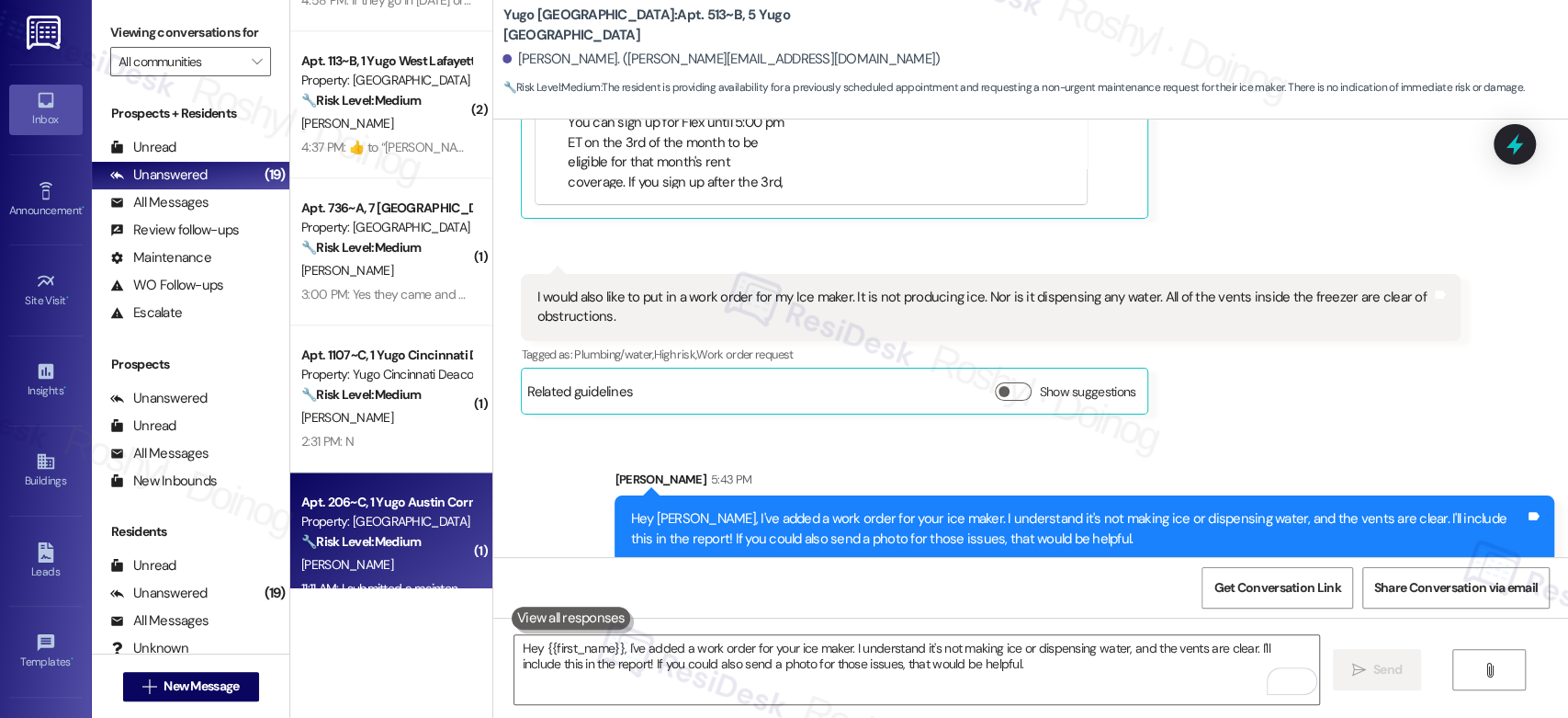
scroll to position [1581, 0]
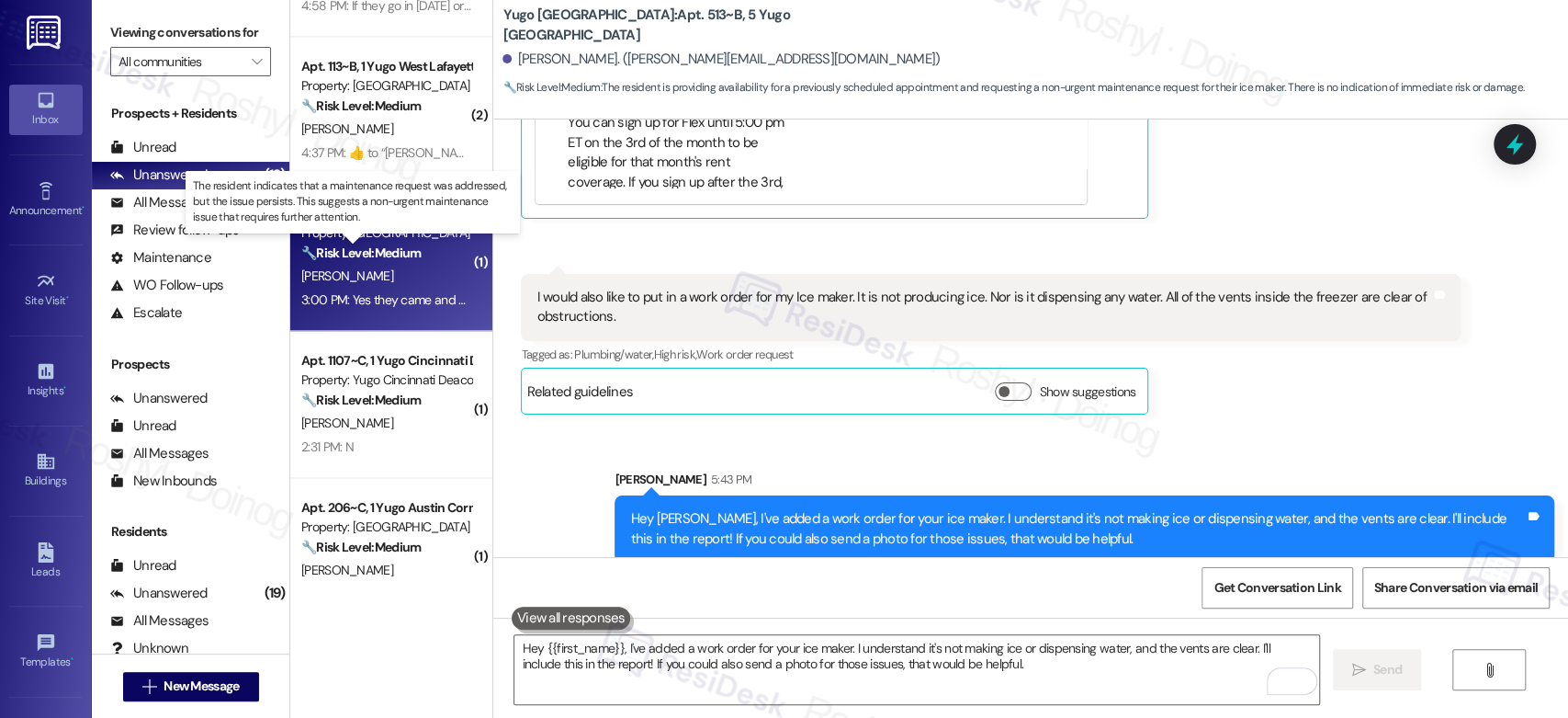
click at [401, 251] on strong "🔧 Risk Level: Medium" at bounding box center [361, 252] width 120 height 16
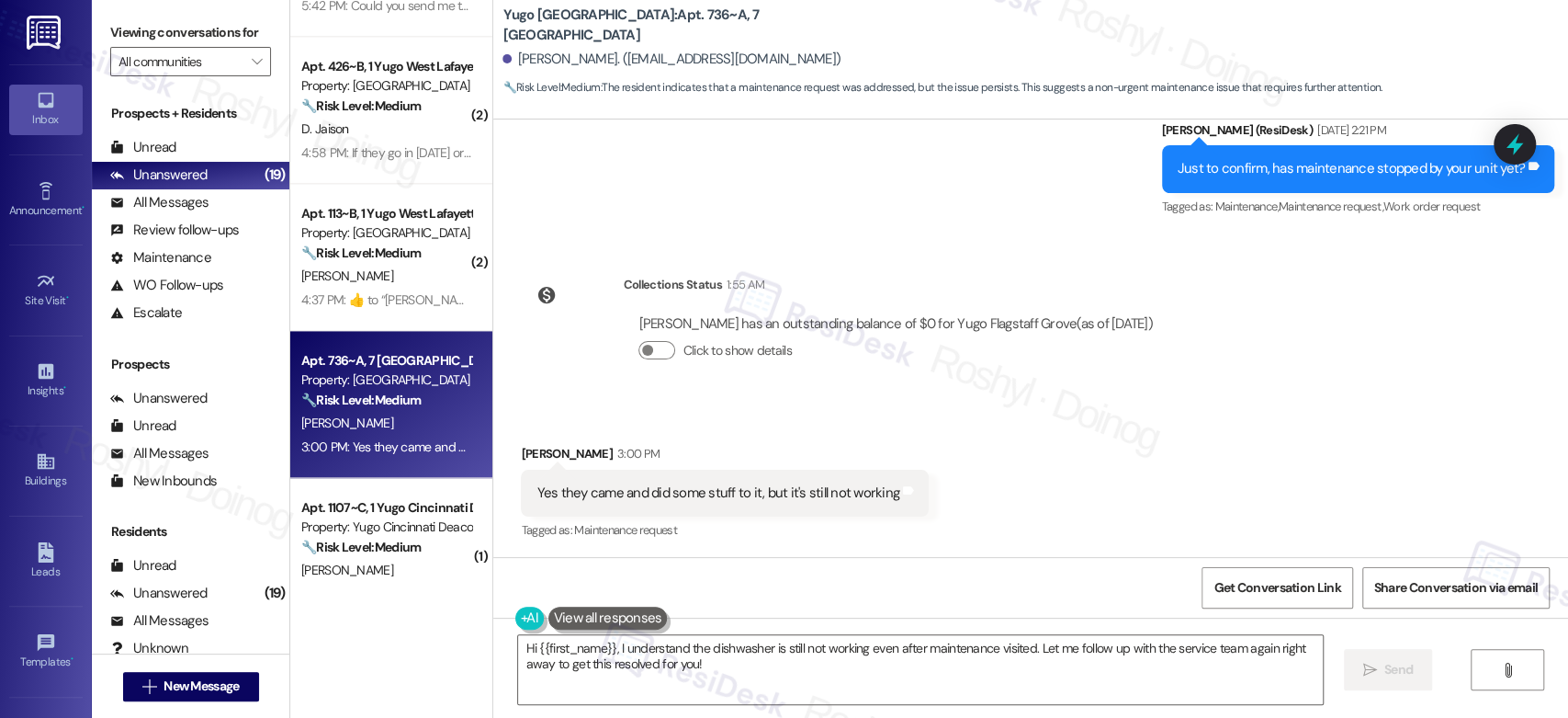
scroll to position [1665, 0]
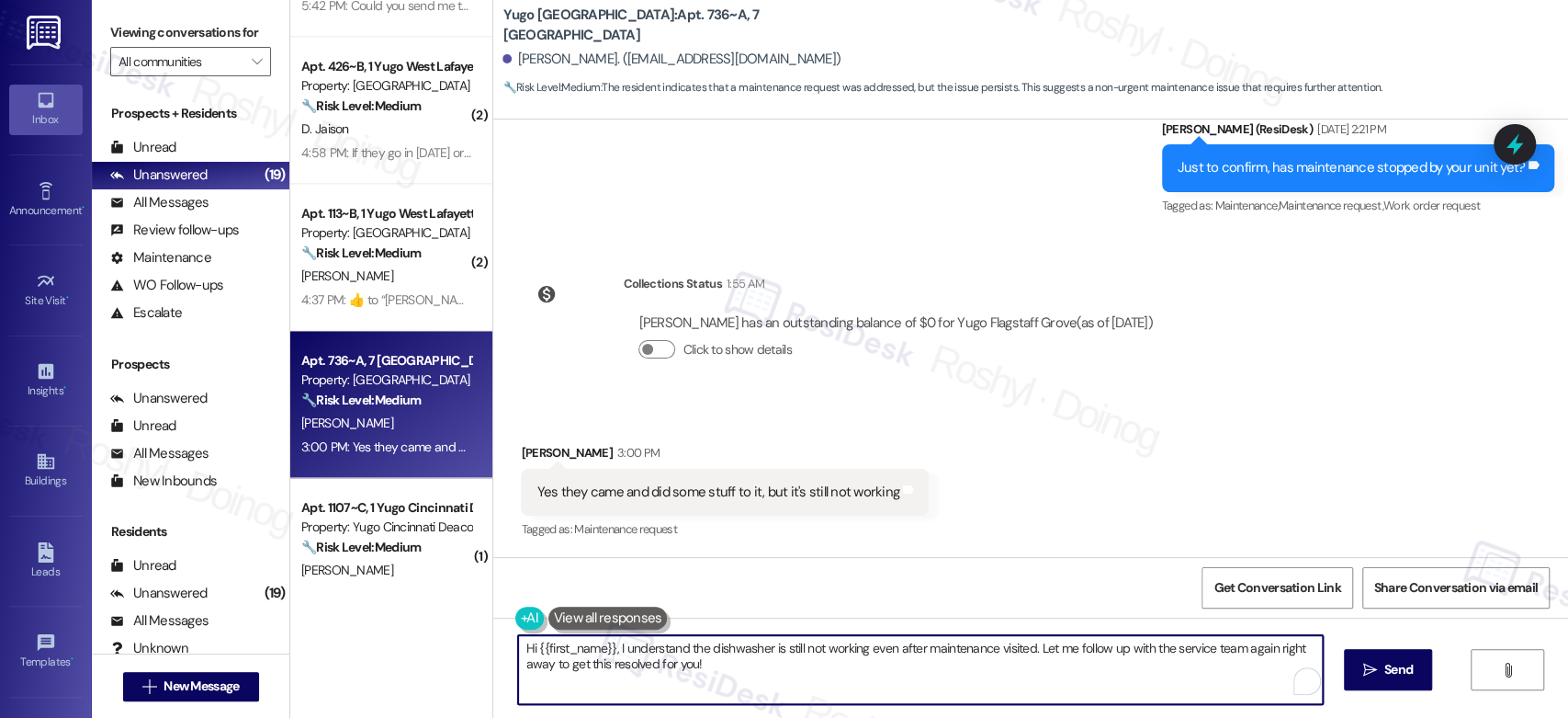
drag, startPoint x: 651, startPoint y: 662, endPoint x: 465, endPoint y: 631, distance: 188.6
click at [465, 631] on div "( 1 ) Apt. 516~B, 1 Yugo Atlanta Summerhill Property: Yugo Atlanta Summerhill ⚠…" at bounding box center [929, 359] width 1278 height 718
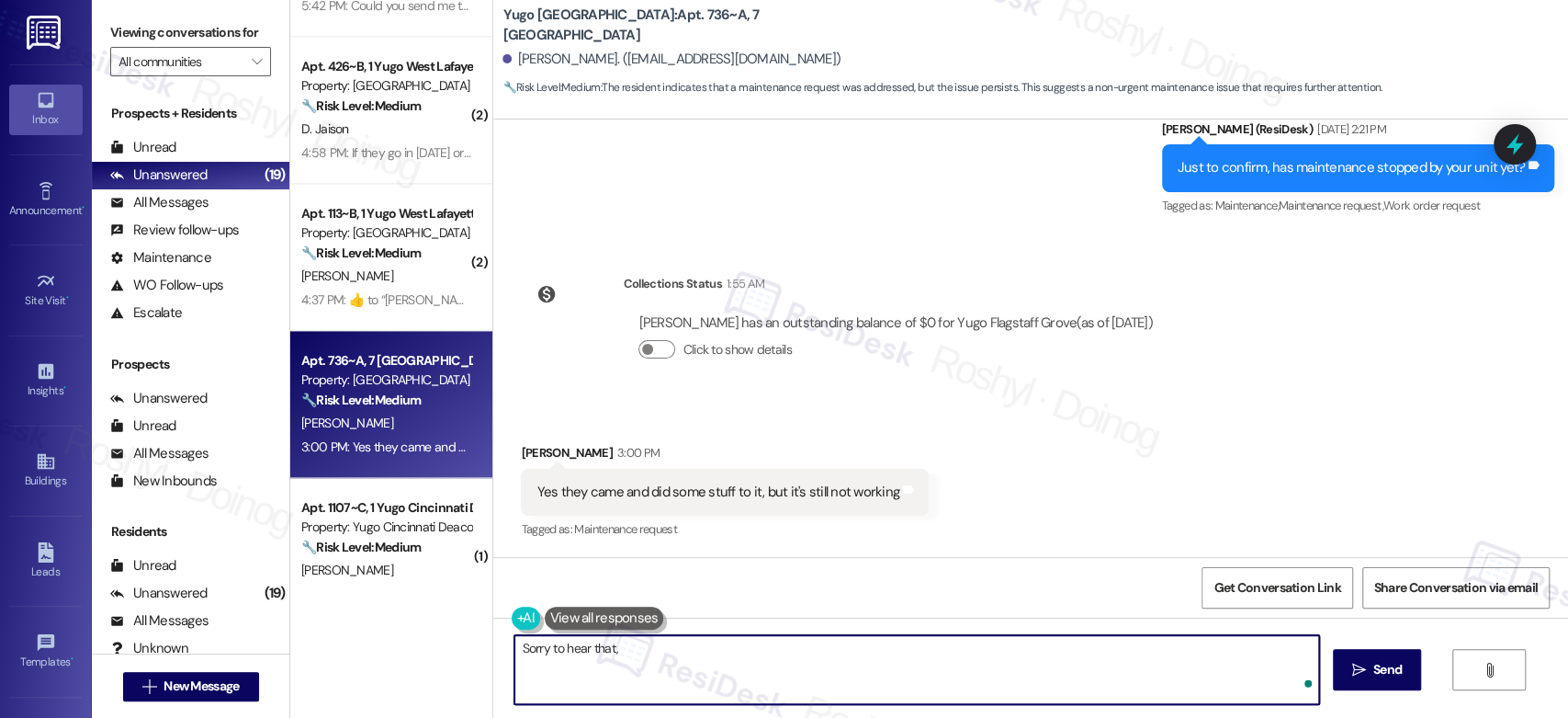
paste textarea "I'll place a new work order to repair the deli drawer's slide rail of the refri…"
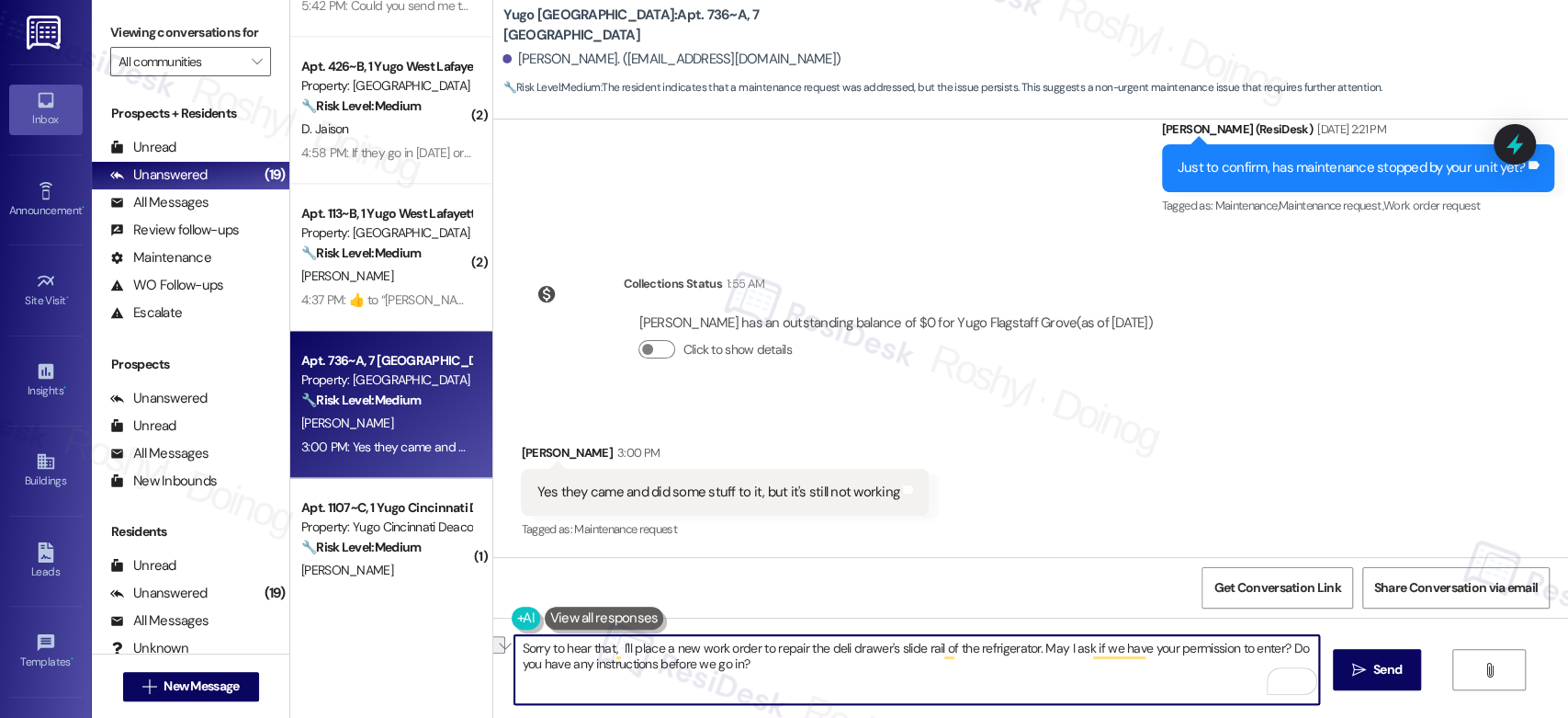
drag, startPoint x: 820, startPoint y: 650, endPoint x: 1021, endPoint y: 651, distance: 201.0
click at [1021, 651] on textarea "Sorry to hear that, I'll place a new work order to repair the deli drawer's sli…" at bounding box center [916, 669] width 803 height 68
click at [826, 649] on textarea "Sorry to hear that, I'll place a new work order to repair the Dishwasher. May I…" at bounding box center [916, 669] width 803 height 68
click at [886, 650] on textarea "Sorry to hear that, I'll place a new work order to repair the Dishwasher. May I…" at bounding box center [916, 669] width 803 height 68
type textarea "Sorry to hear that, I'll place a new work order to repair the Dishwasher. May I…"
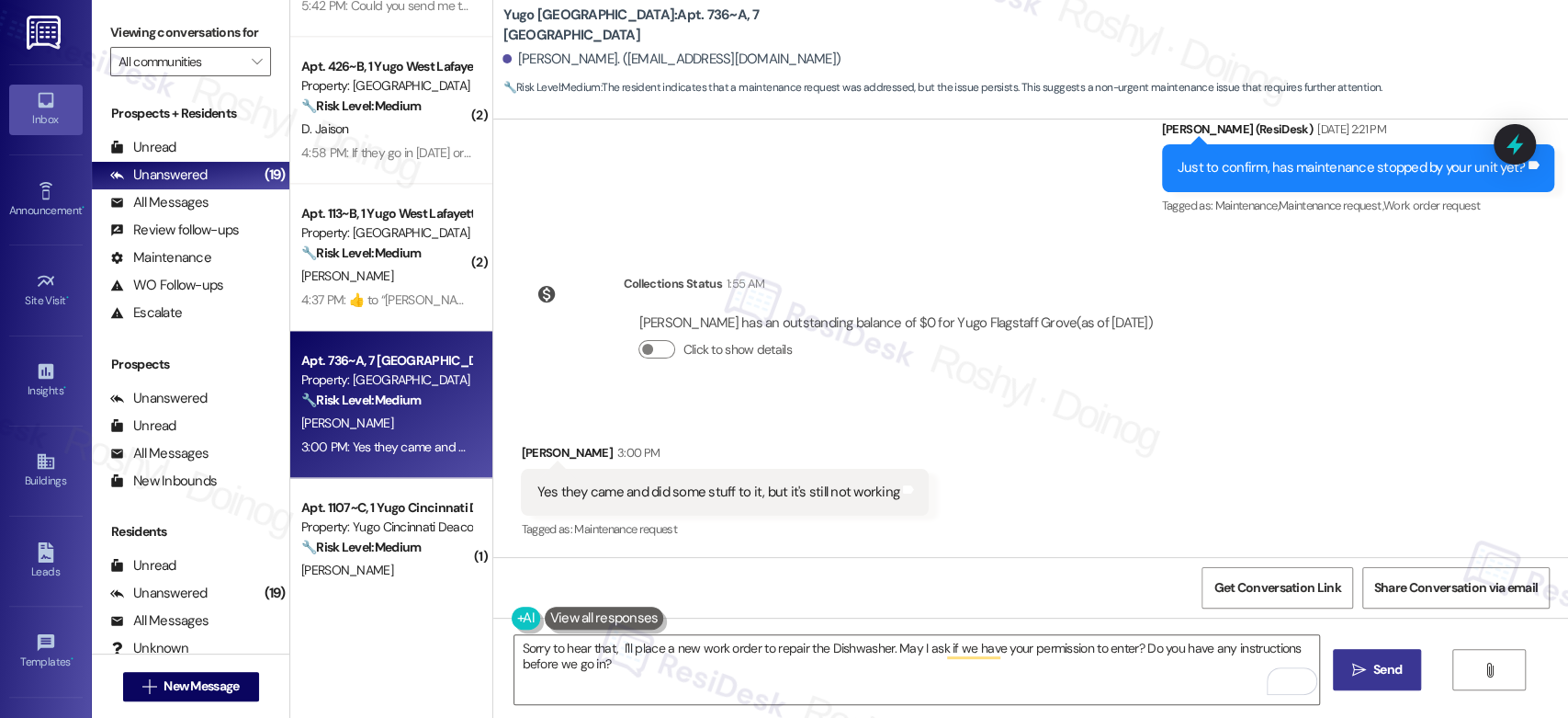
click at [1384, 682] on button " Send" at bounding box center [1378, 669] width 89 height 41
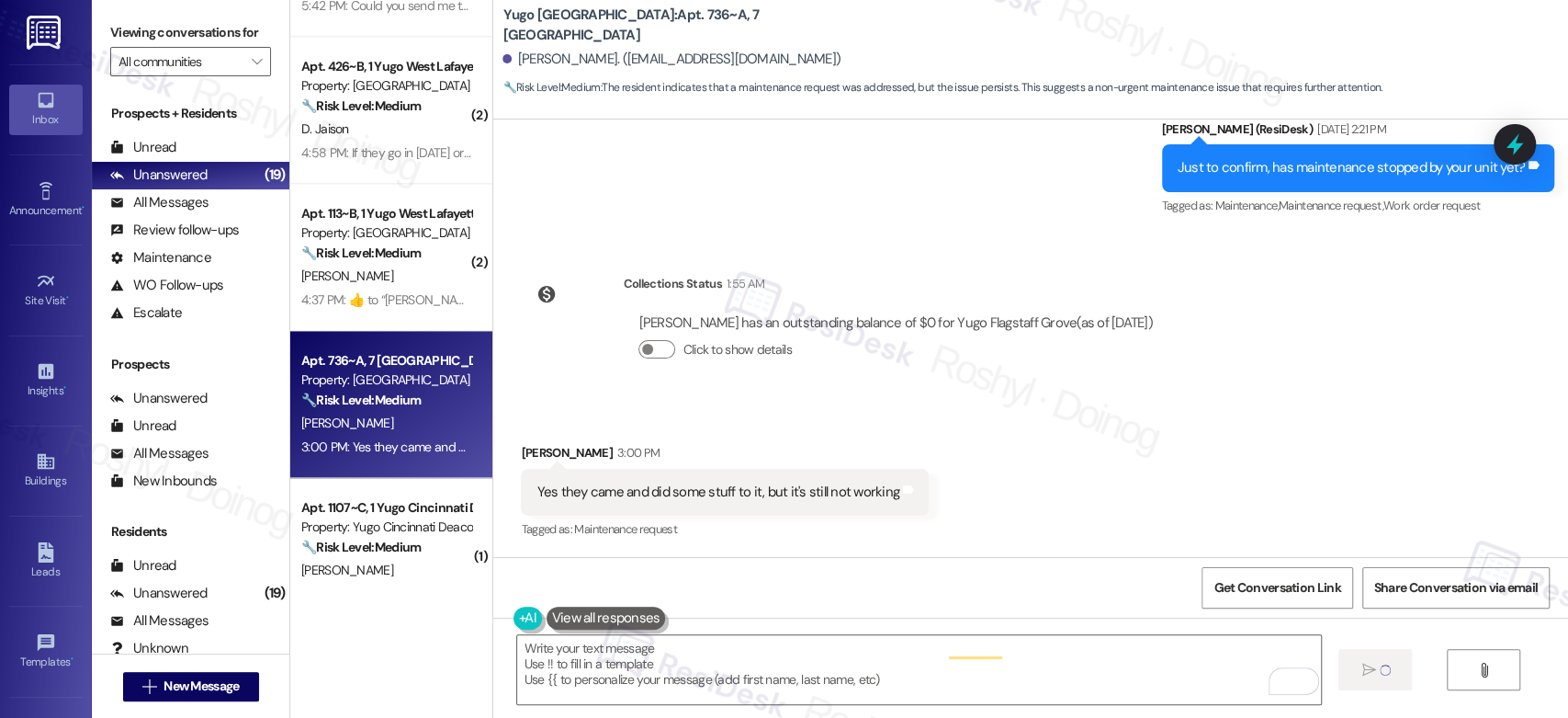
type textarea "Fetching suggested responses. Please feel free to read through the conversation…"
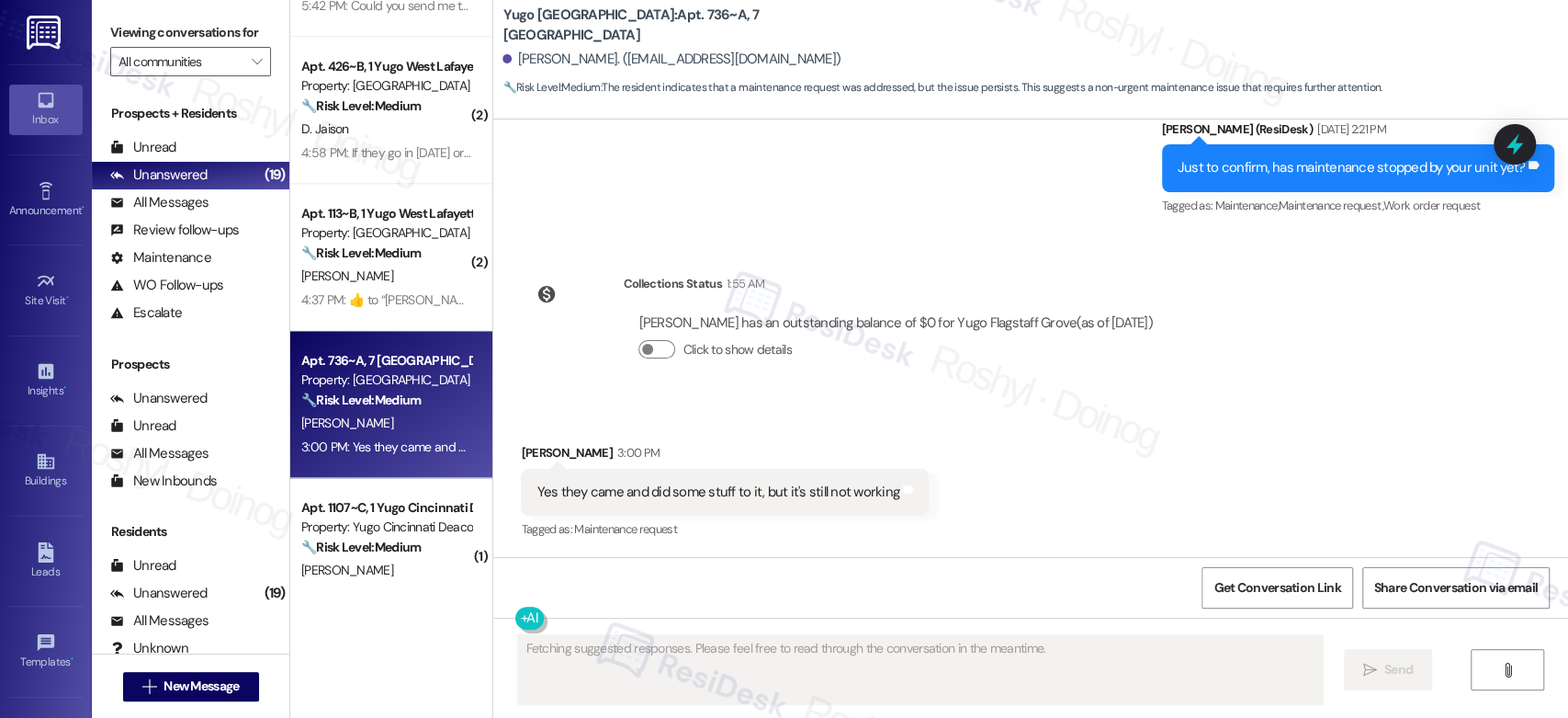
scroll to position [1664, 0]
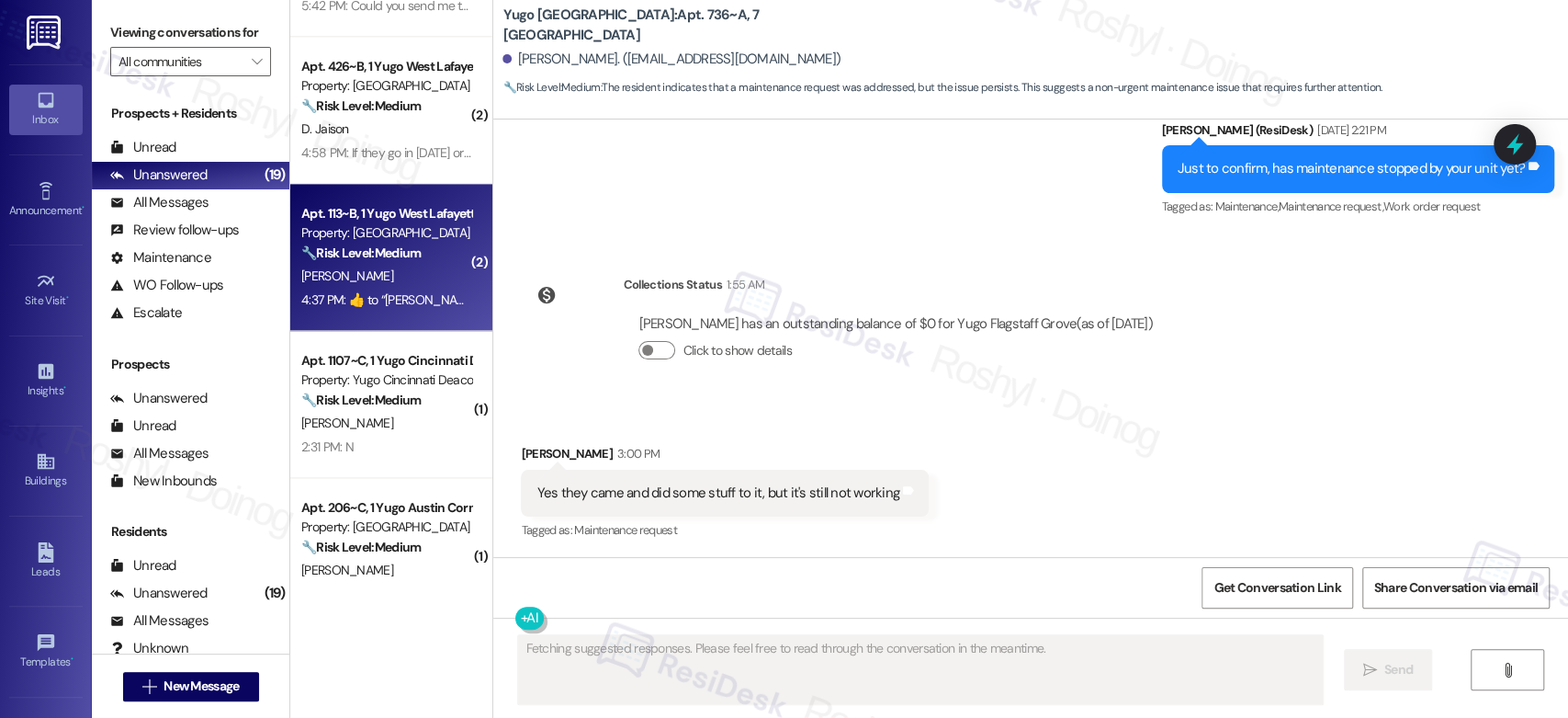
click at [403, 321] on div "Apt. 113~B, 1 Yugo West Lafayette River Market Property: Yugo West Lafayette Ri…" at bounding box center [391, 257] width 203 height 147
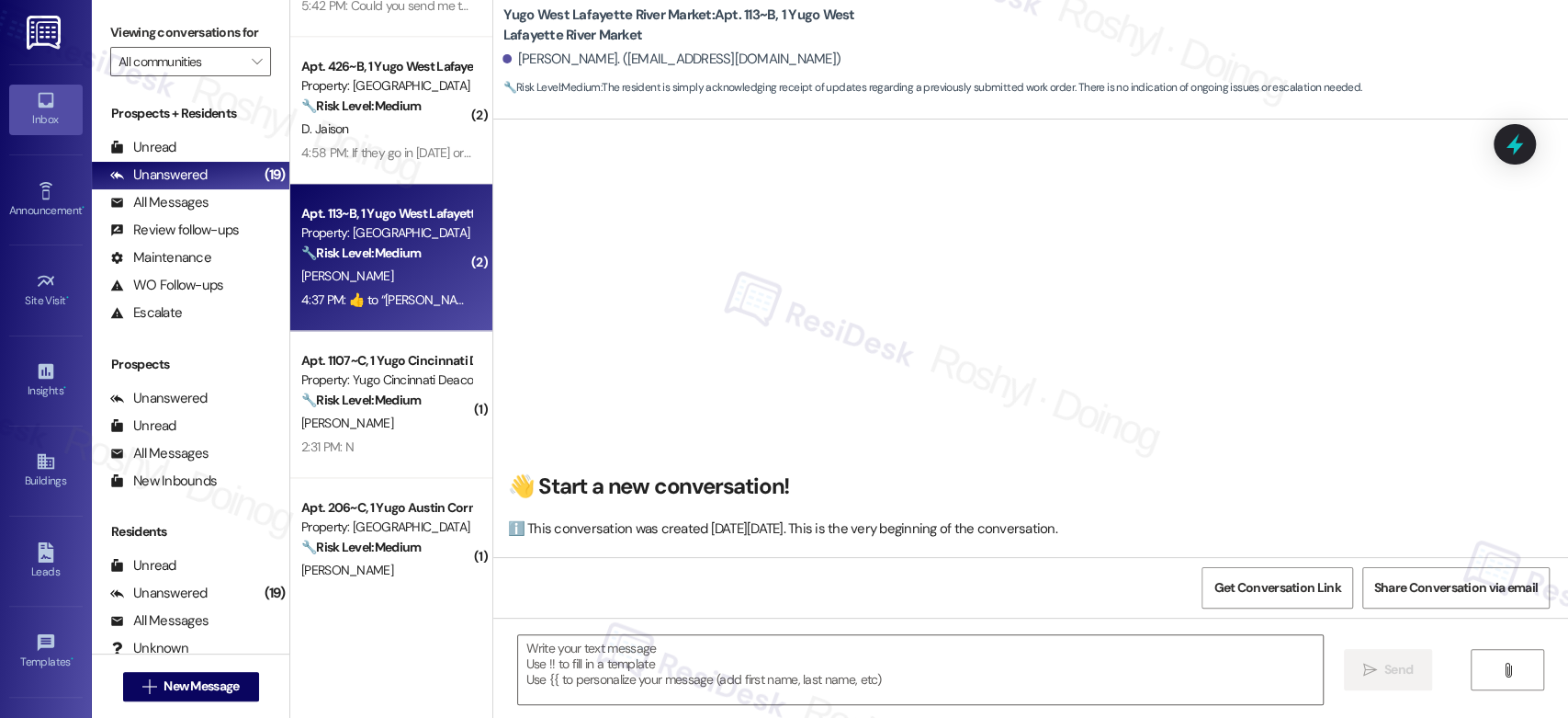
scroll to position [3155, 0]
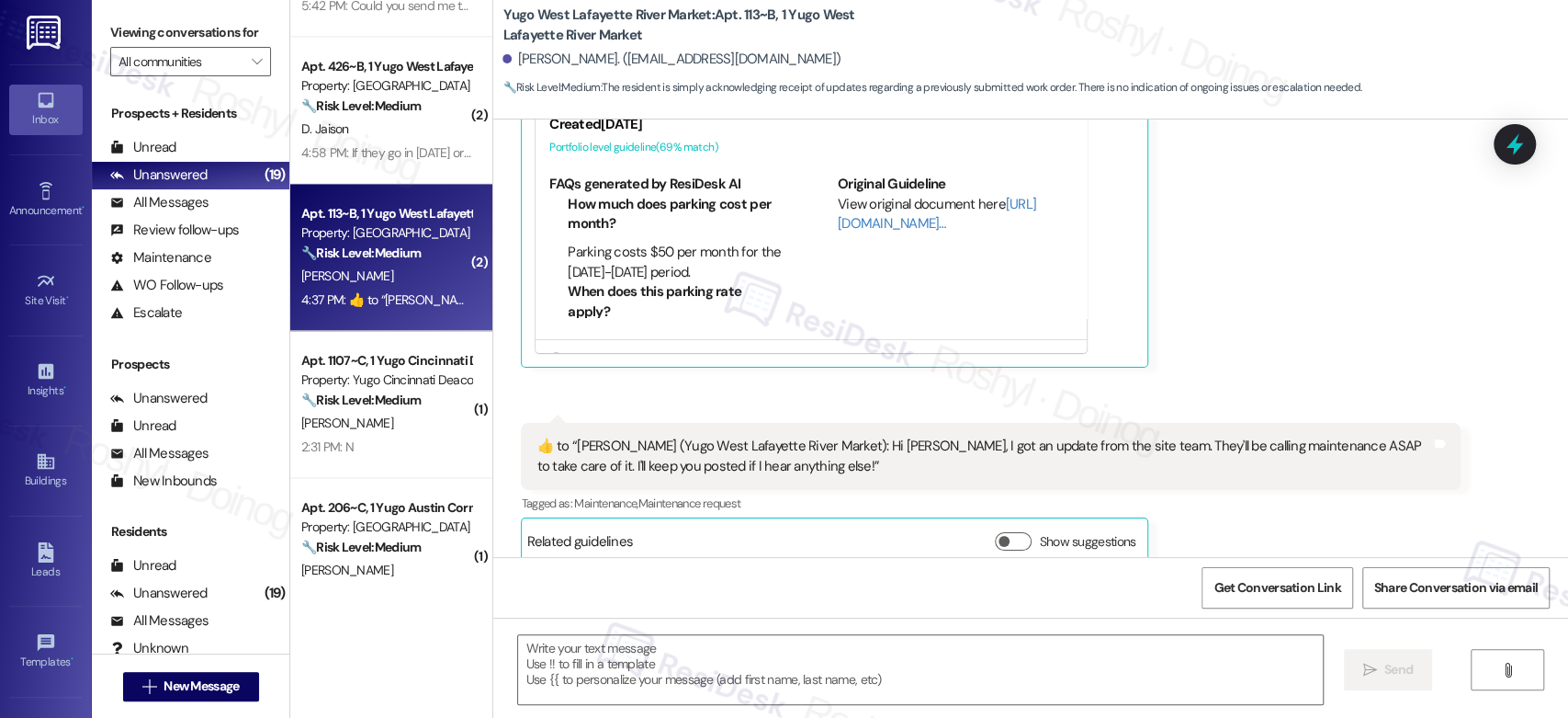
type textarea "Fetching suggested responses. Please feel free to read through the conversation…"
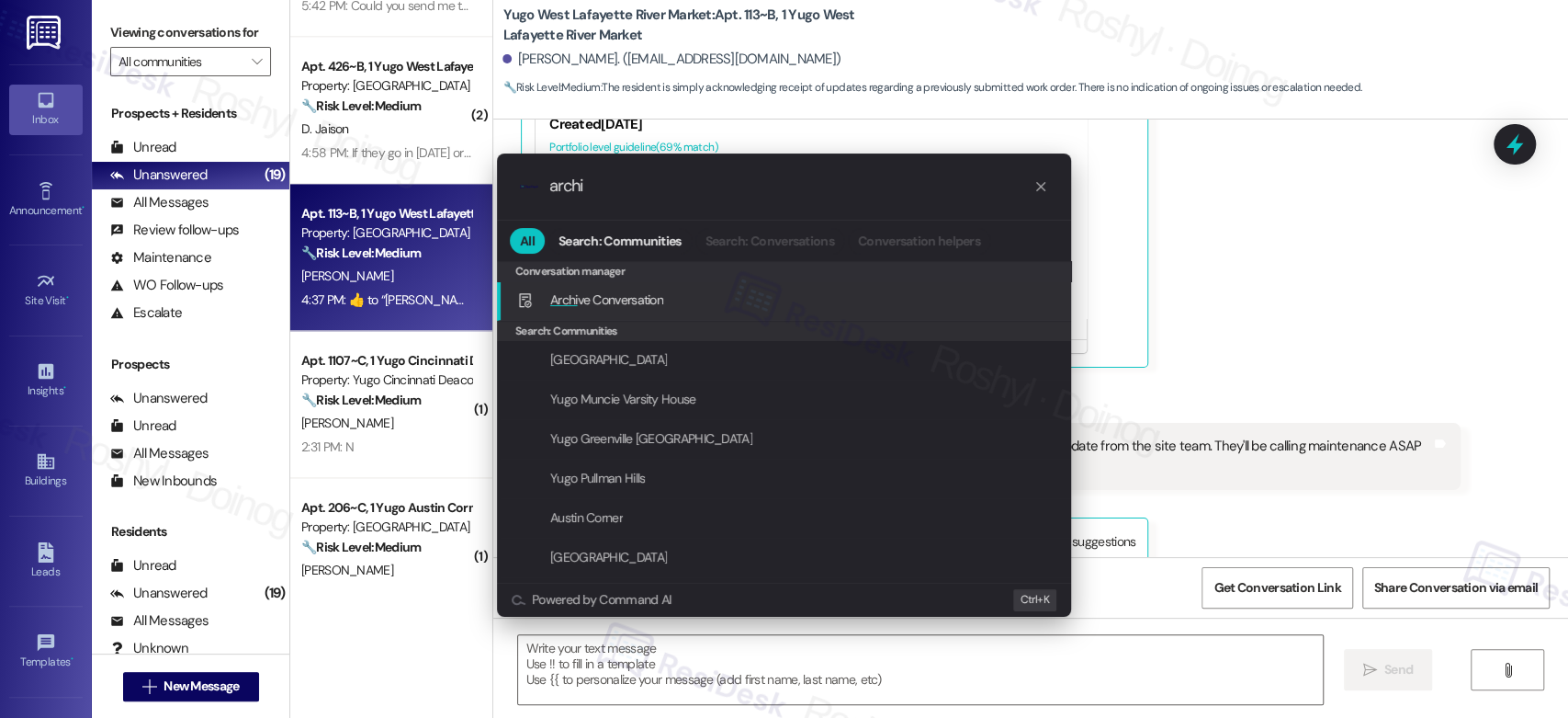
type input "archi"
click at [816, 300] on div "Archi ve Conversation Add shortcut" at bounding box center [785, 299] width 537 height 20
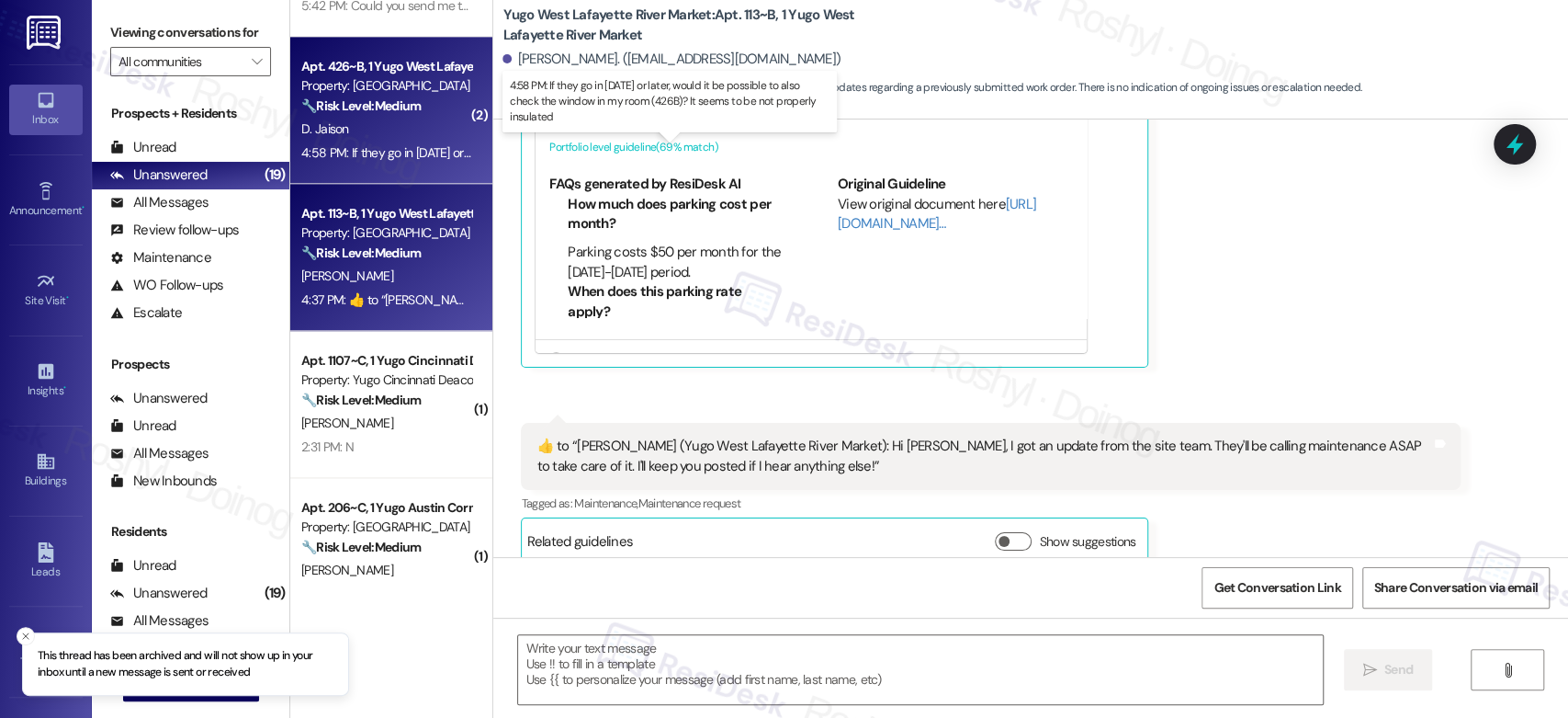
click at [419, 146] on div "4:58 PM: If they go in tomorrow or later, would it be possible to also check th…" at bounding box center [674, 152] width 746 height 16
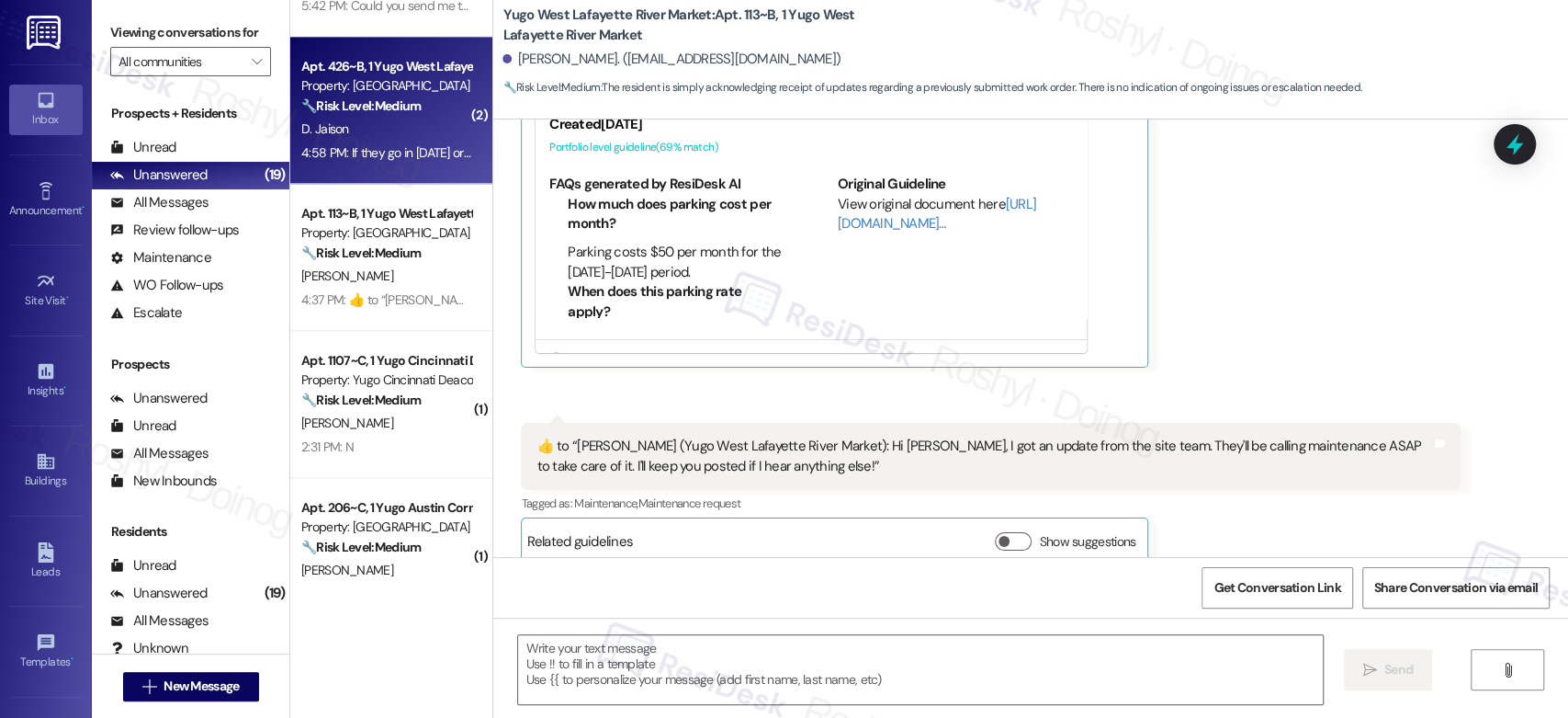
type textarea "Fetching suggested responses. Please feel free to read through the conversation…"
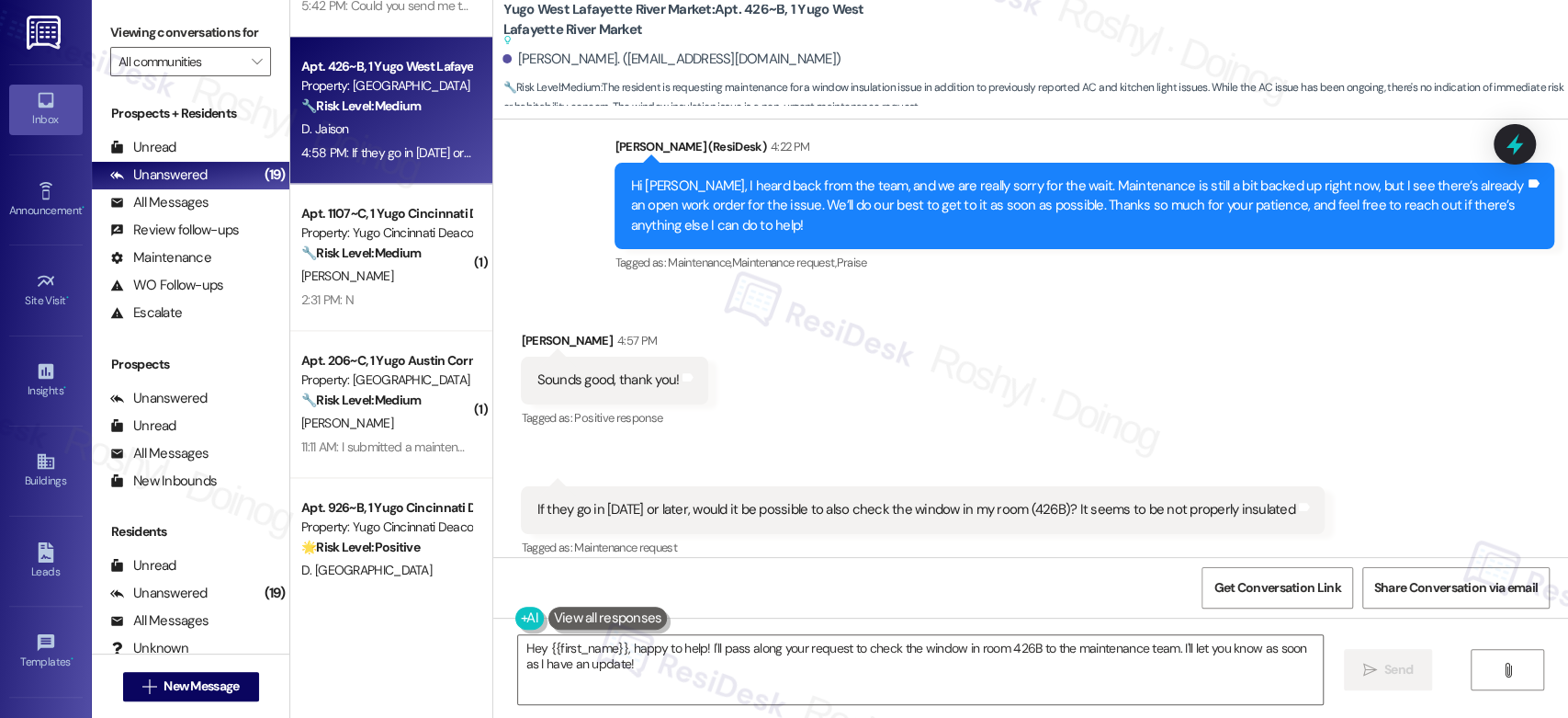
scroll to position [4482, 0]
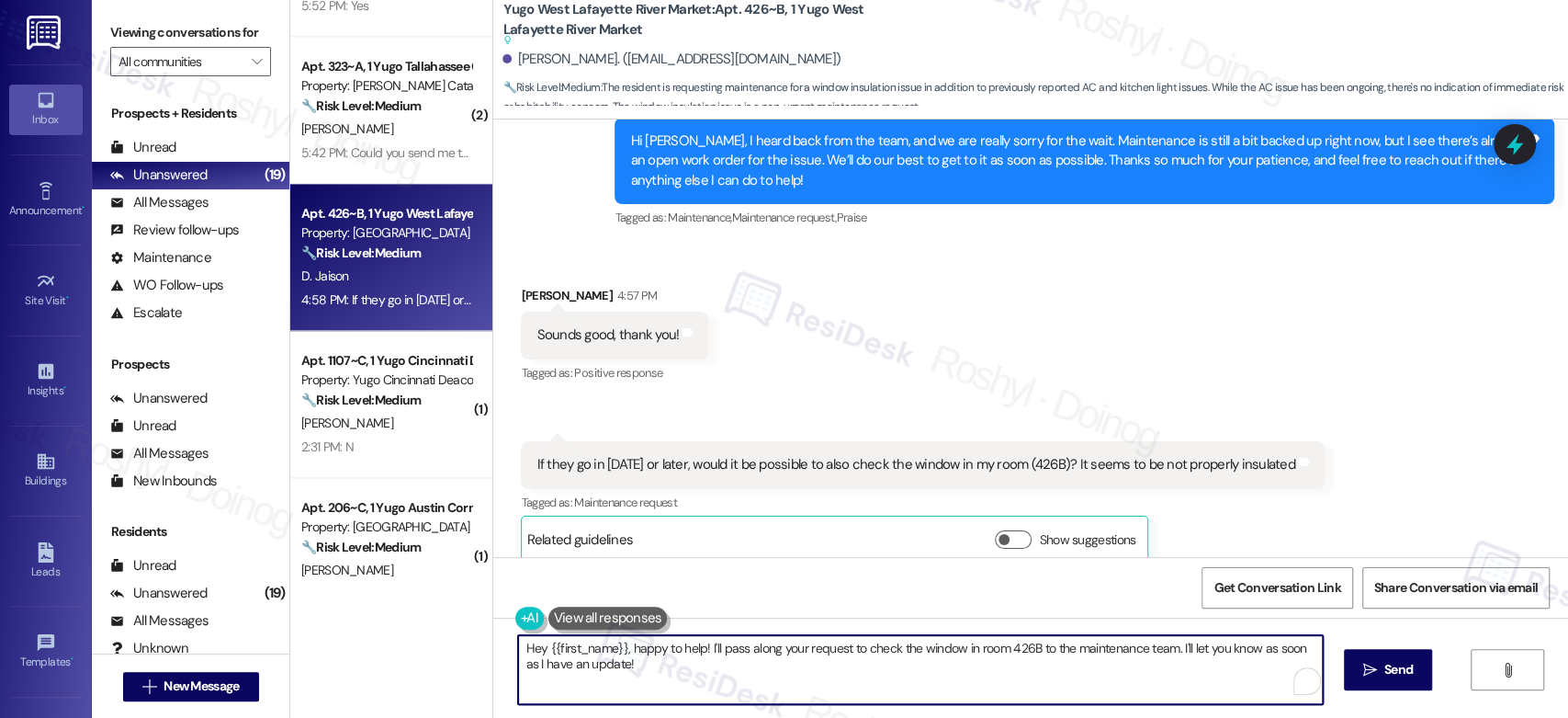
drag, startPoint x: 698, startPoint y: 666, endPoint x: 489, endPoint y: 637, distance: 211.0
click at [494, 637] on div "Hey {{first_name}}, happy to help! I'll pass along your request to check the wi…" at bounding box center [1031, 686] width 1074 height 138
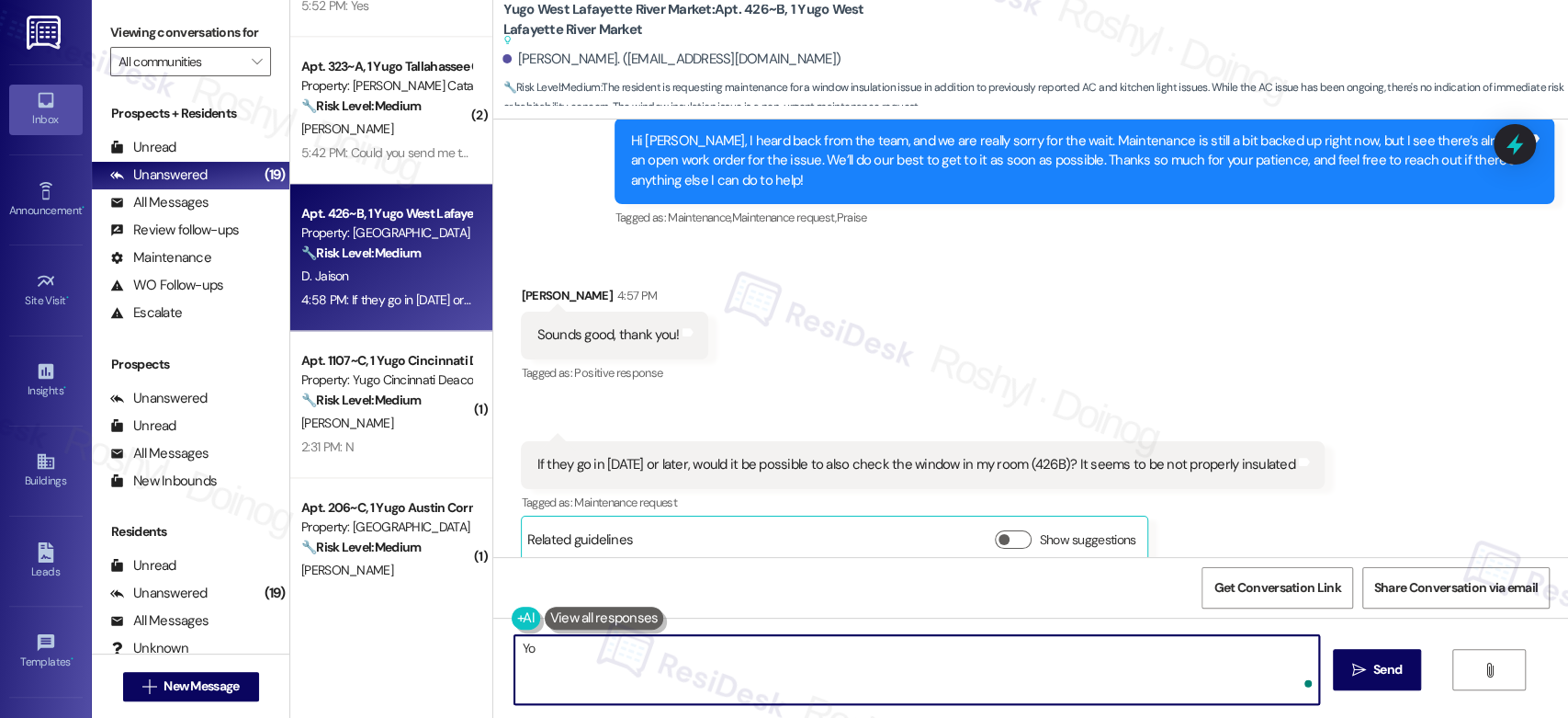
type textarea "Y"
click at [514, 647] on textarea "If you like I can" at bounding box center [916, 669] width 803 height 68
click at [629, 650] on textarea "If you like I can" at bounding box center [916, 669] width 803 height 68
click at [555, 647] on textarea "If you like I can" at bounding box center [916, 669] width 803 height 68
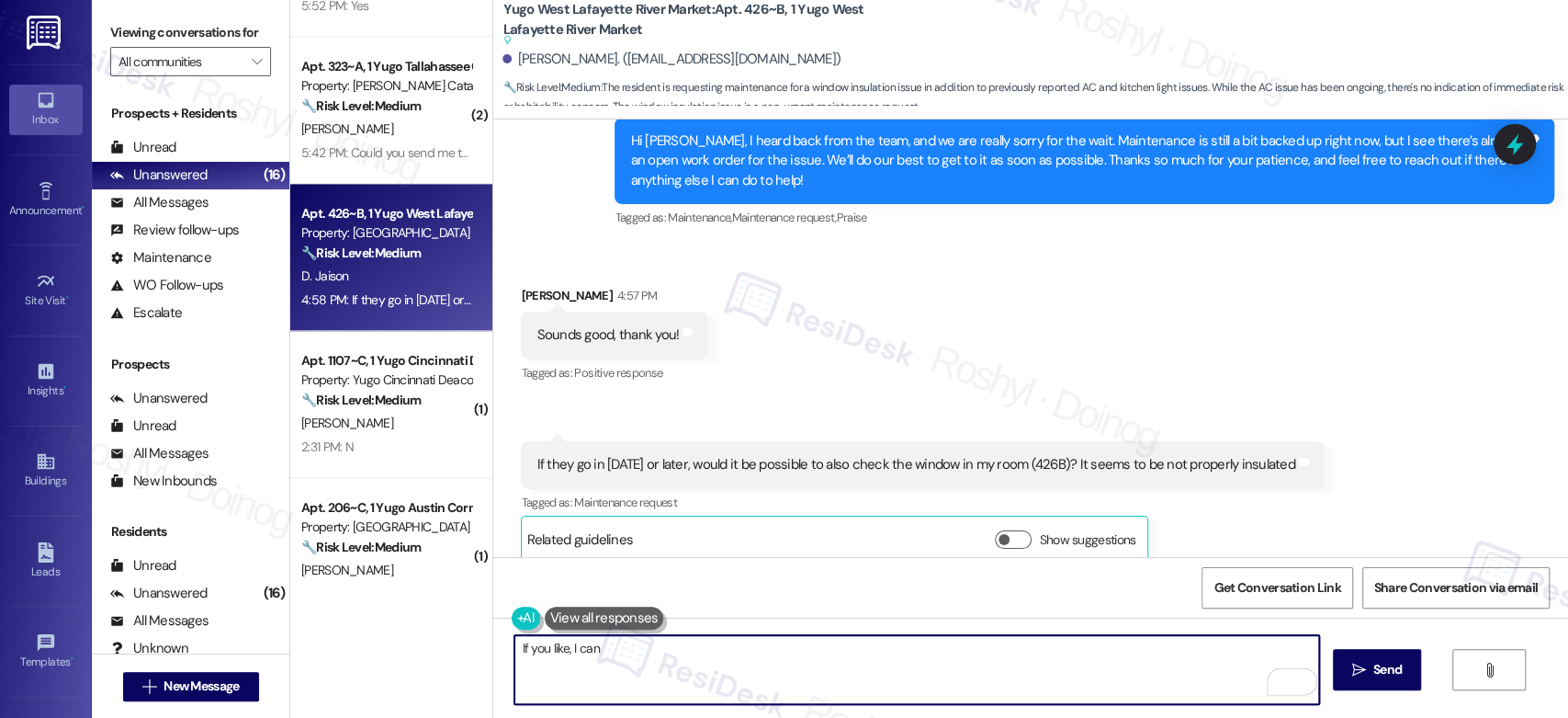
click at [610, 642] on textarea "If you like, I can" at bounding box center [916, 669] width 803 height 68
click at [760, 637] on textarea "If you like, I can submit another work order for yoru window." at bounding box center [916, 669] width 803 height 68
click at [771, 644] on textarea "If you like, I can submit another work order for yoru window." at bounding box center [916, 669] width 803 height 68
click at [871, 640] on textarea "If you like, I can submit another work order for your window." at bounding box center [916, 669] width 803 height 68
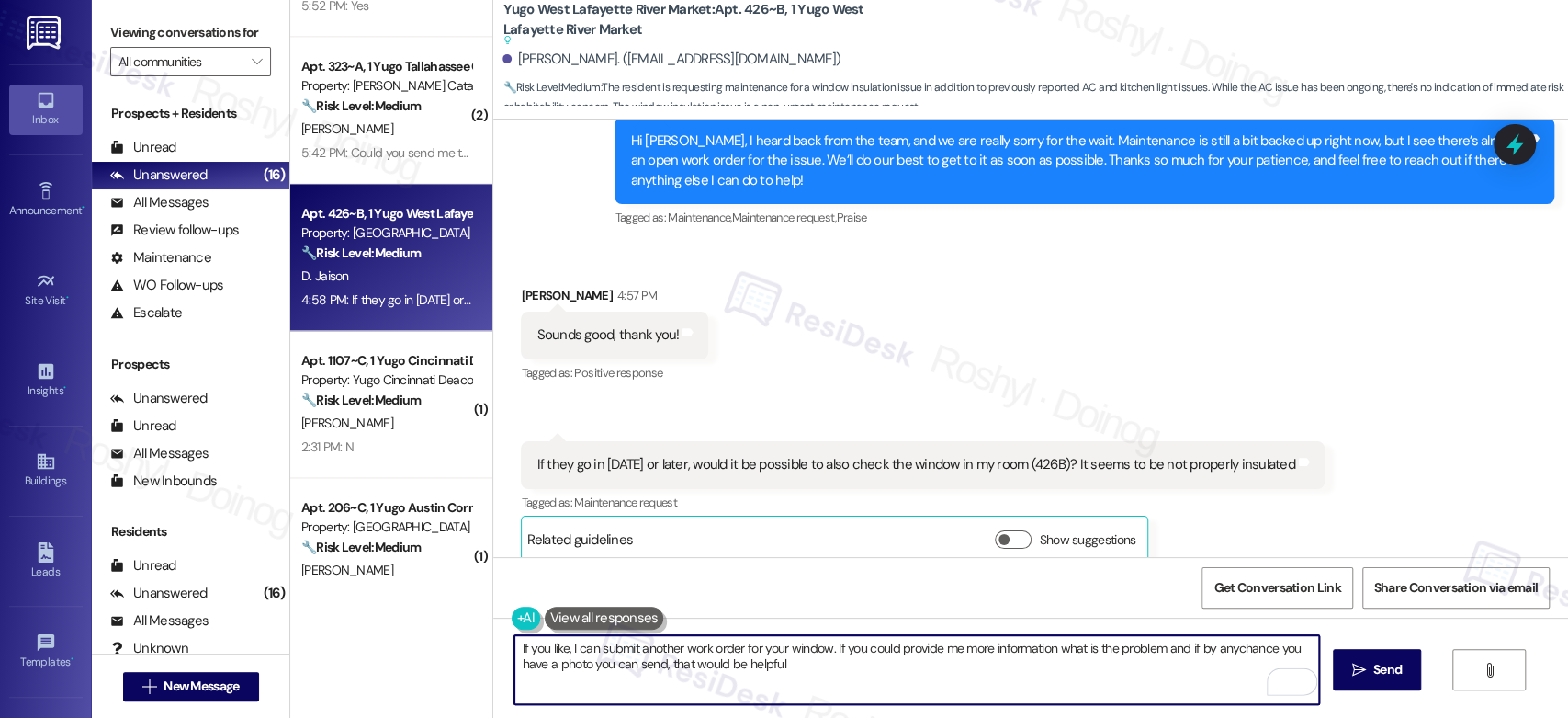
click at [1226, 650] on textarea "If you like, I can submit another work order for your window. If you could prov…" at bounding box center [916, 669] width 803 height 68
click at [1058, 649] on textarea "If you like, I can submit another work order for your window. If you could prov…" at bounding box center [916, 669] width 803 height 68
click at [1096, 648] on textarea "If you like, I can submit another work order for your window. If you could prov…" at bounding box center [916, 669] width 803 height 68
click at [1185, 646] on textarea "If you like, I can submit another work order for your window. If you could prov…" at bounding box center [916, 669] width 803 height 68
click at [1214, 655] on textarea "If you like, I can submit another work order for your window. If you could prov…" at bounding box center [916, 669] width 803 height 68
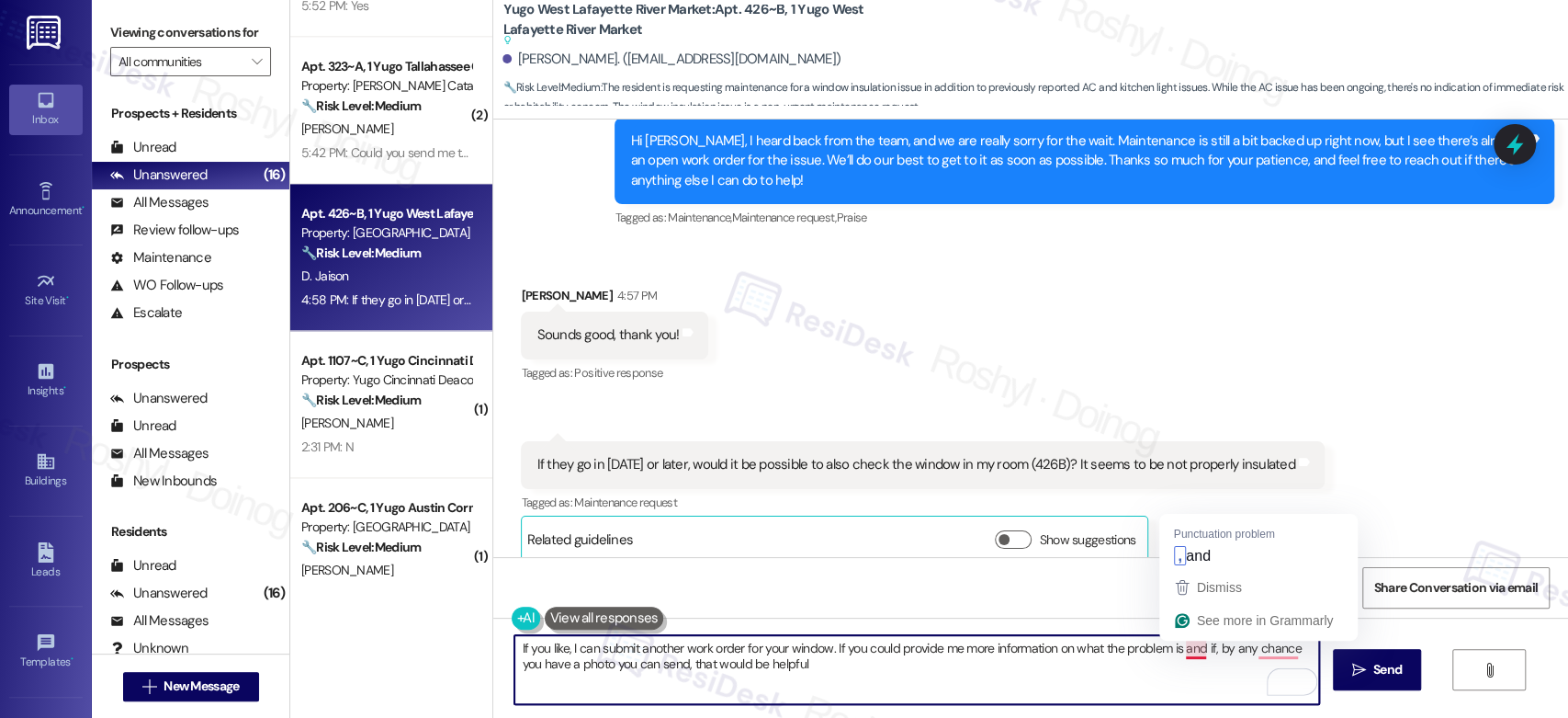
click at [1186, 650] on textarea "If you like, I can submit another work order for your window. If you could prov…" at bounding box center [916, 669] width 803 height 68
click at [1178, 645] on textarea "If you like, I can submit another work order for your window. If you could prov…" at bounding box center [916, 669] width 803 height 68
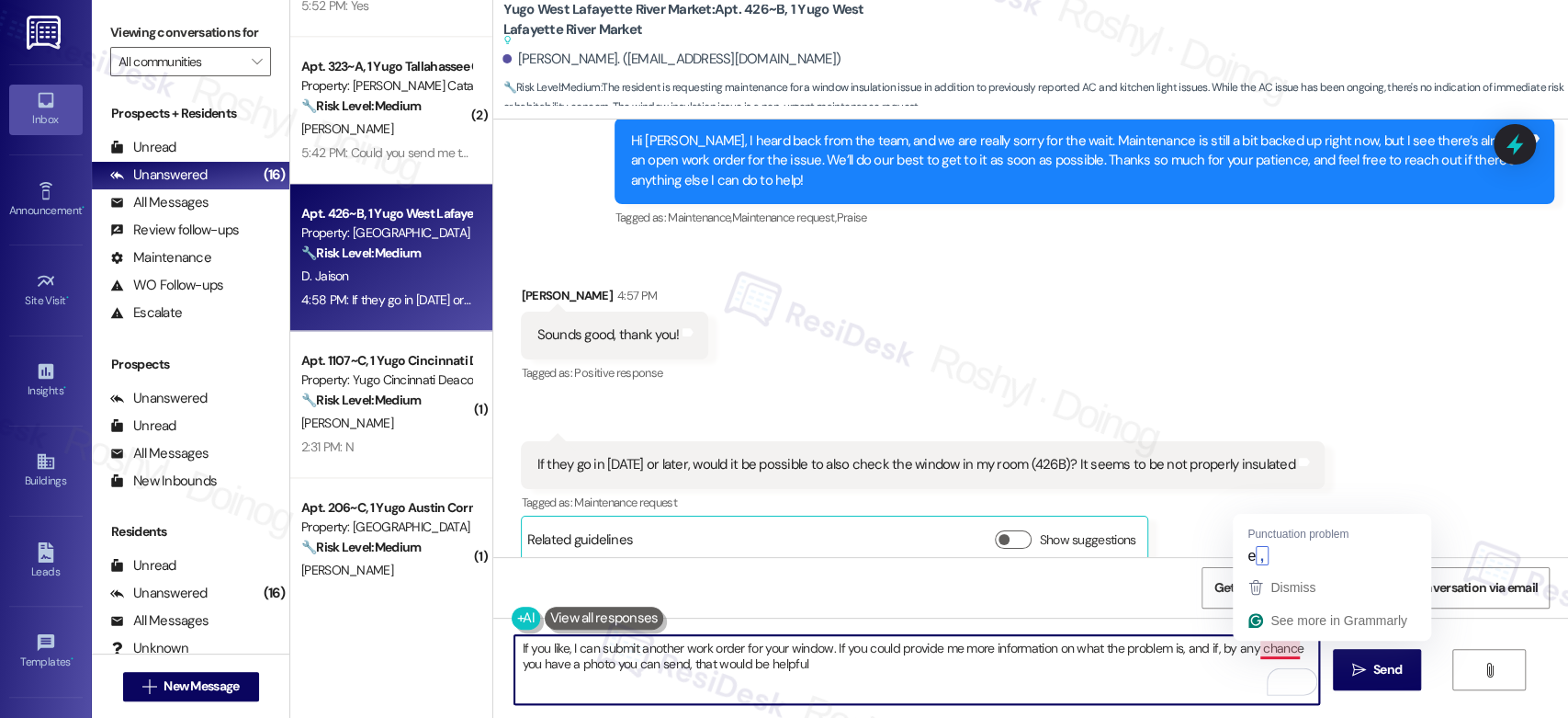
click at [1266, 644] on textarea "If you like, I can submit another work order for your window. If you could prov…" at bounding box center [916, 669] width 803 height 68
type textarea "If you like, I can submit another work order for your window. If you could prov…"
drag, startPoint x: 852, startPoint y: 675, endPoint x: 448, endPoint y: 615, distance: 408.4
click at [448, 615] on div "( 1 ) Apt. 516~B, 1 Yugo Atlanta Summerhill Property: Yugo Atlanta Summerhill ⚠…" at bounding box center [929, 359] width 1278 height 718
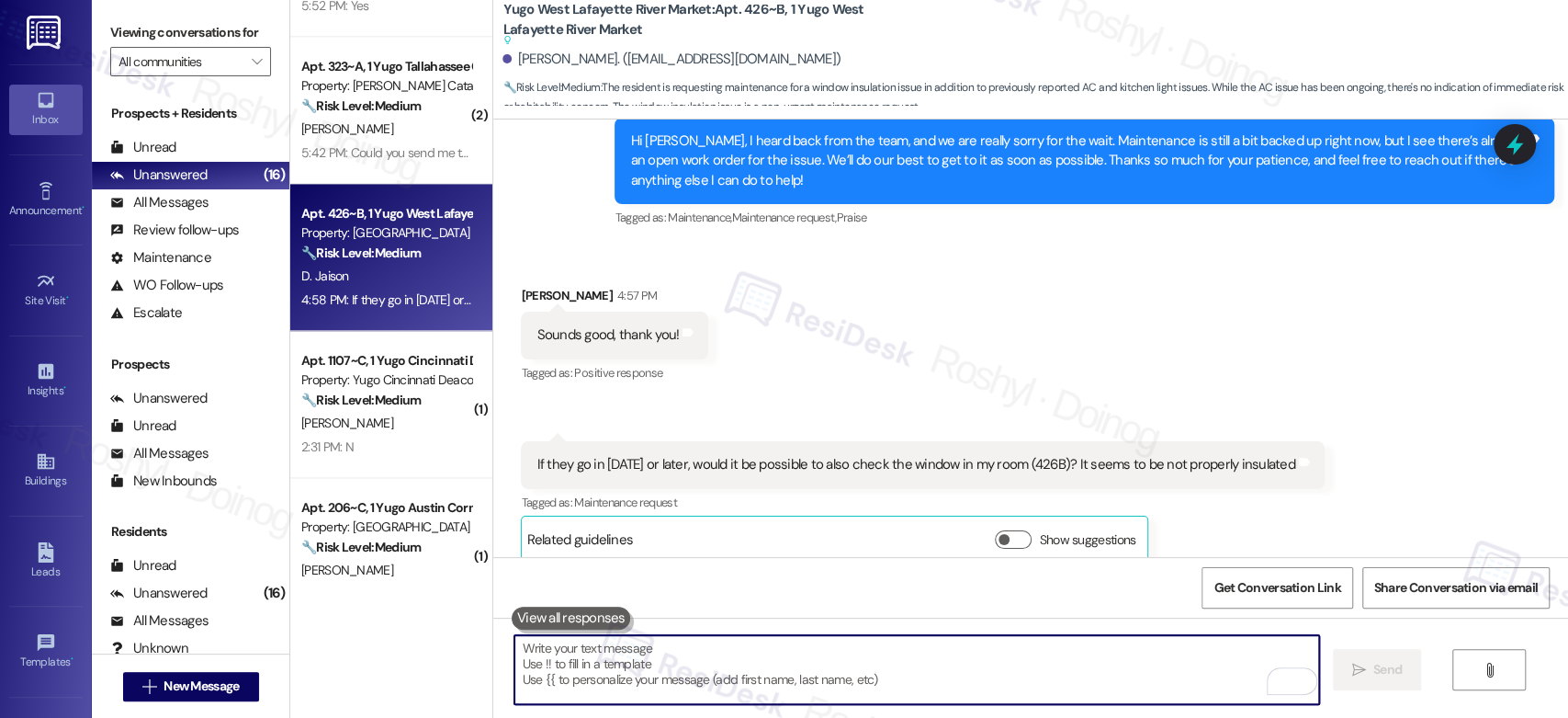
paste textarea "If you’d like, I can submit another work order for your window. Could you let m…"
type textarea "If you’d like, I can submit another work order for your window. Could you let m…"
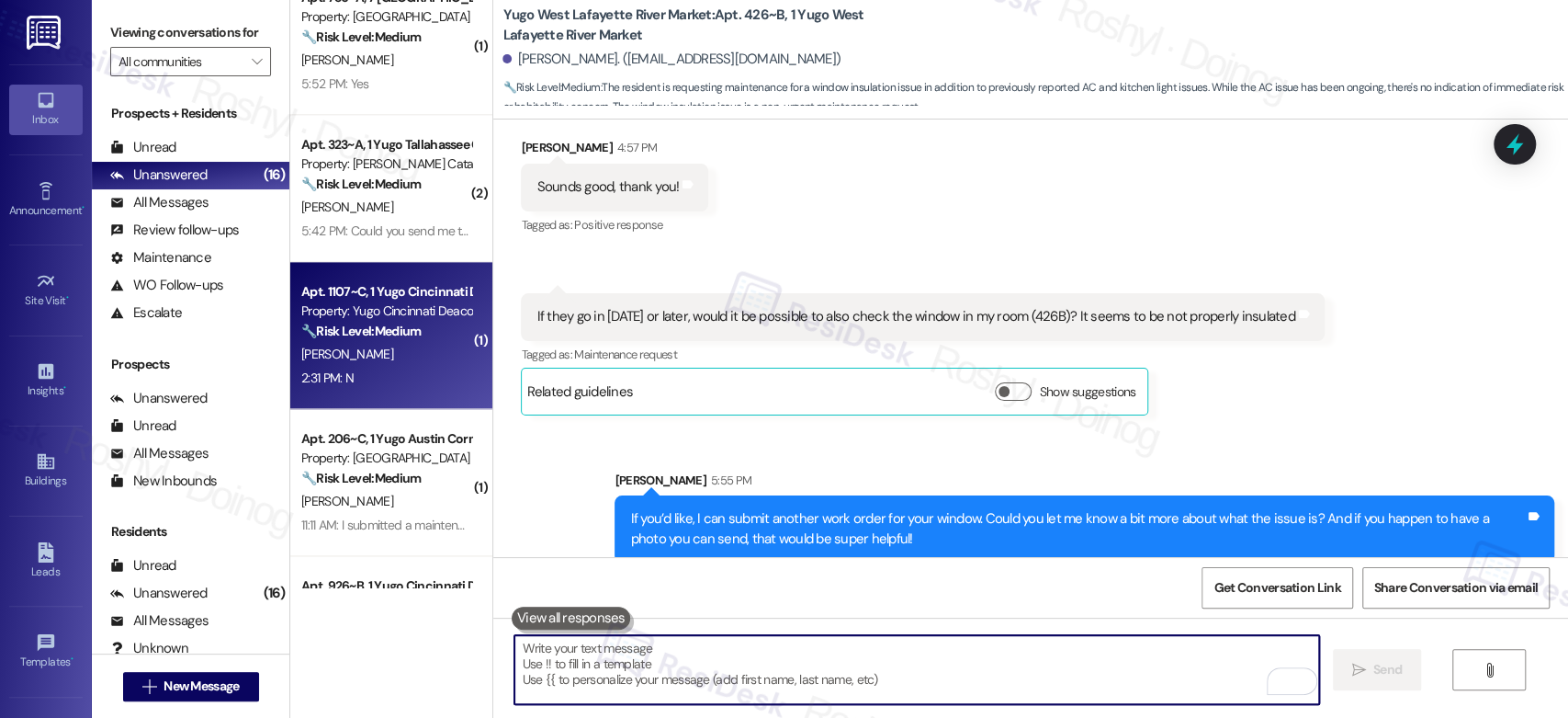
scroll to position [1376, 0]
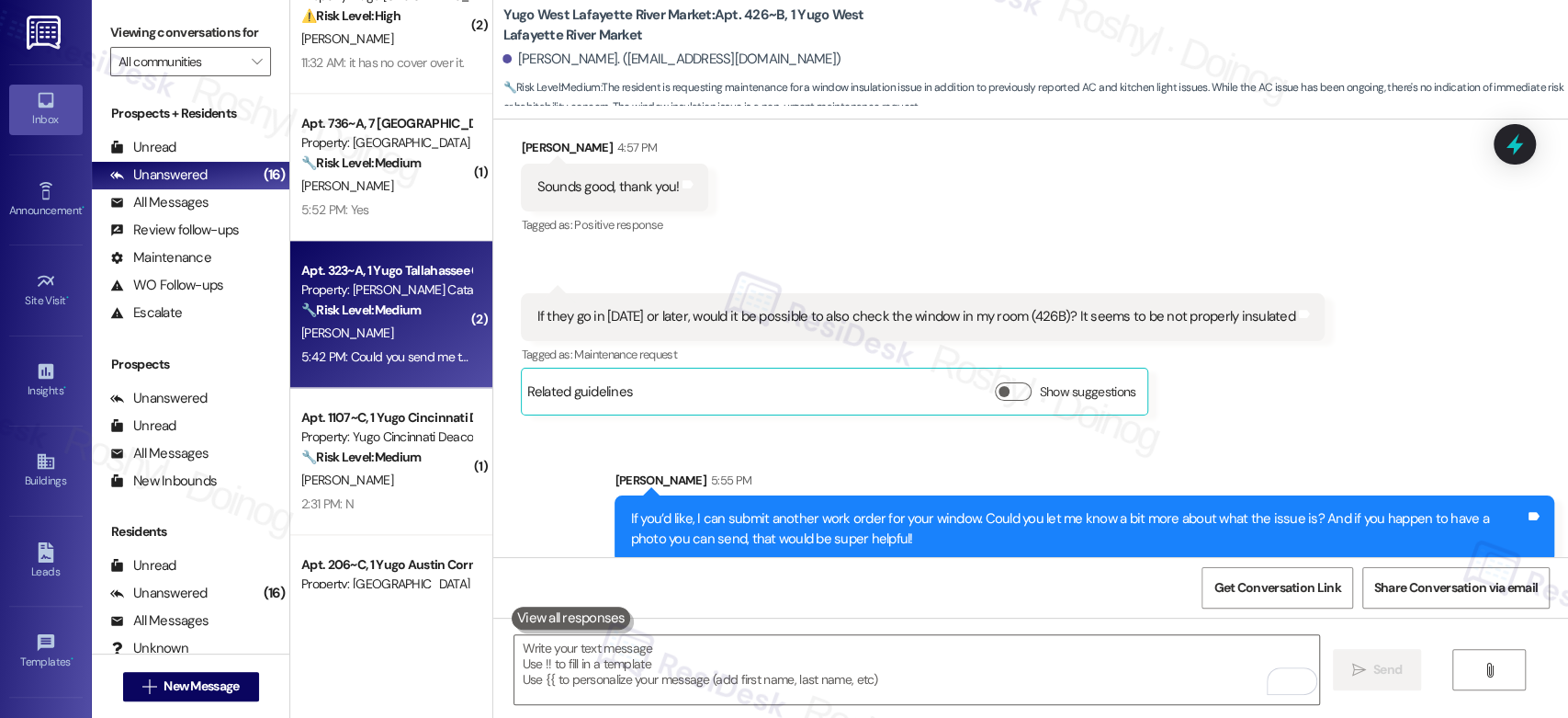
click at [389, 332] on div "J. Perkins" at bounding box center [386, 333] width 174 height 23
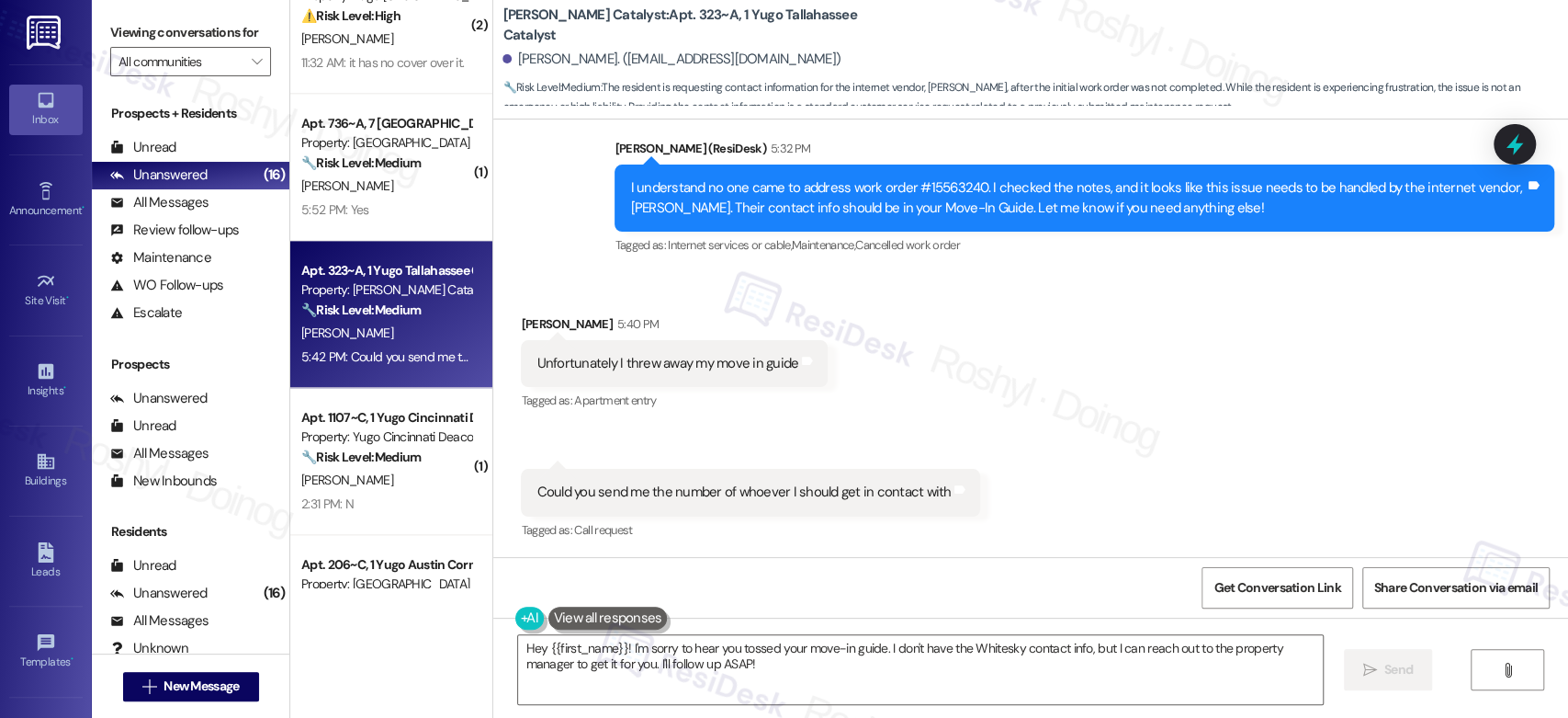
scroll to position [1058, 0]
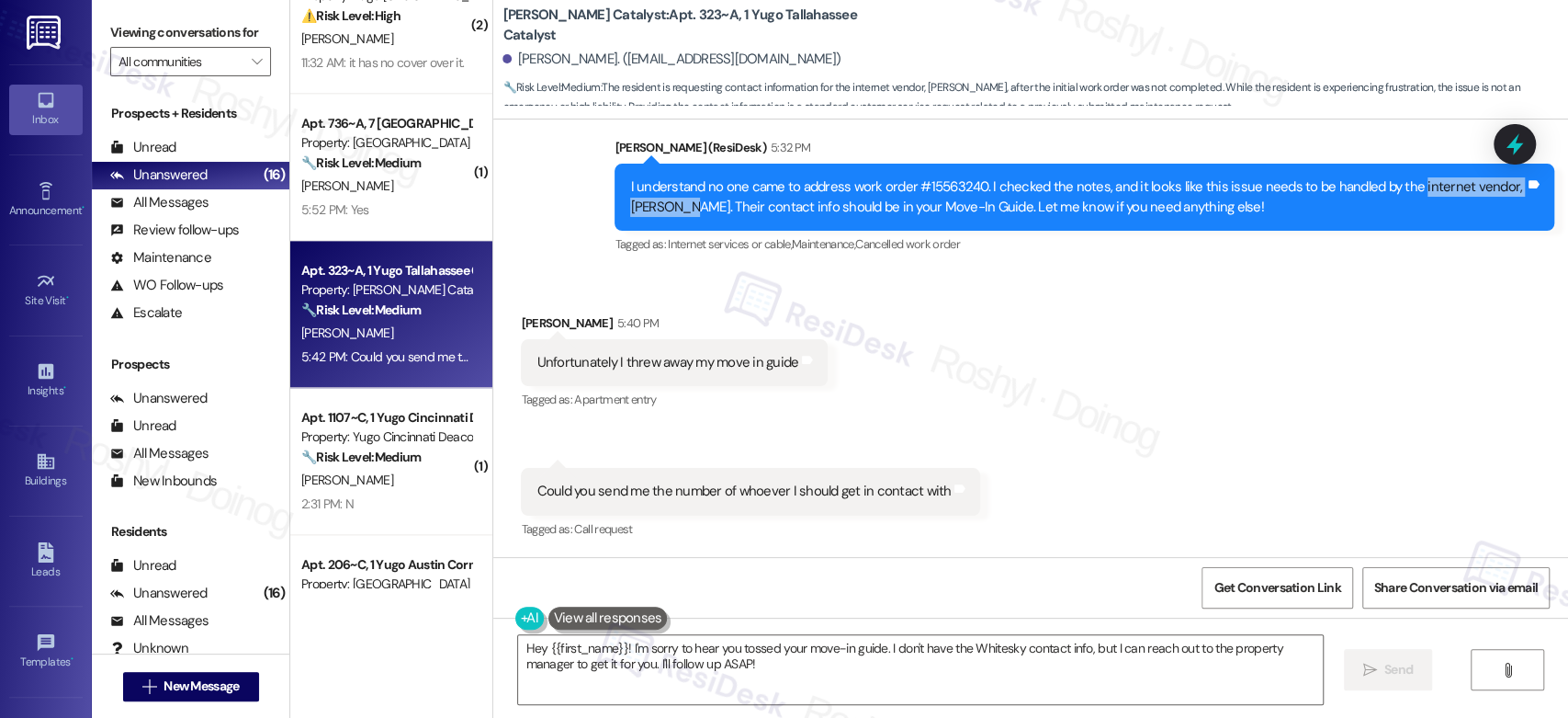
copy div "internet vendor, Whitesky."
drag, startPoint x: 1397, startPoint y: 187, endPoint x: 672, endPoint y: 211, distance: 725.4
click at [672, 211] on div "I understand no one came to address work order #15563240. I checked the notes, …" at bounding box center [1077, 197] width 895 height 40
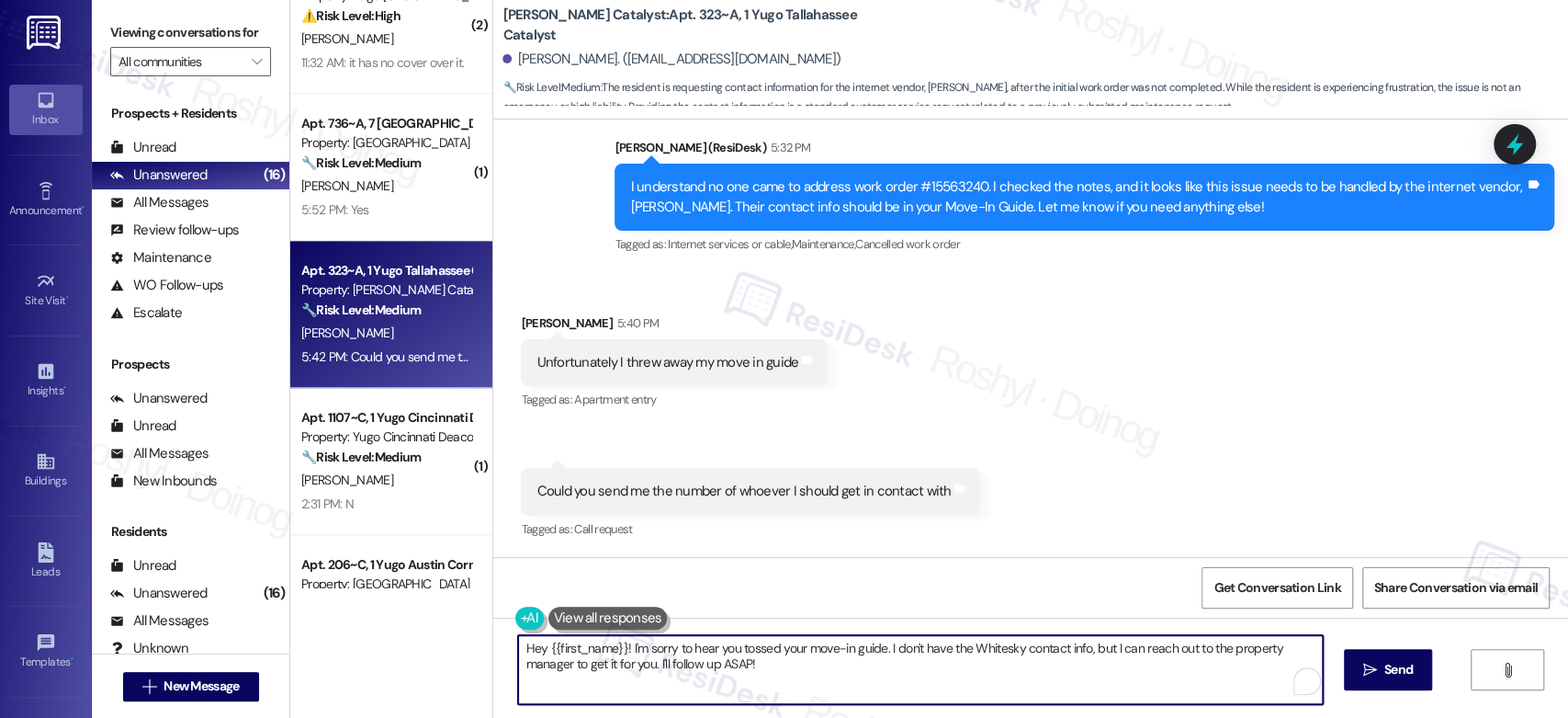
drag, startPoint x: 879, startPoint y: 649, endPoint x: 434, endPoint y: 642, distance: 445.1
click at [434, 642] on div "( 1 ) Apt. 418~C, 1 Yugo Champaign South 3rd Lofts Property: Yugo Champaign Sou…" at bounding box center [929, 359] width 1278 height 718
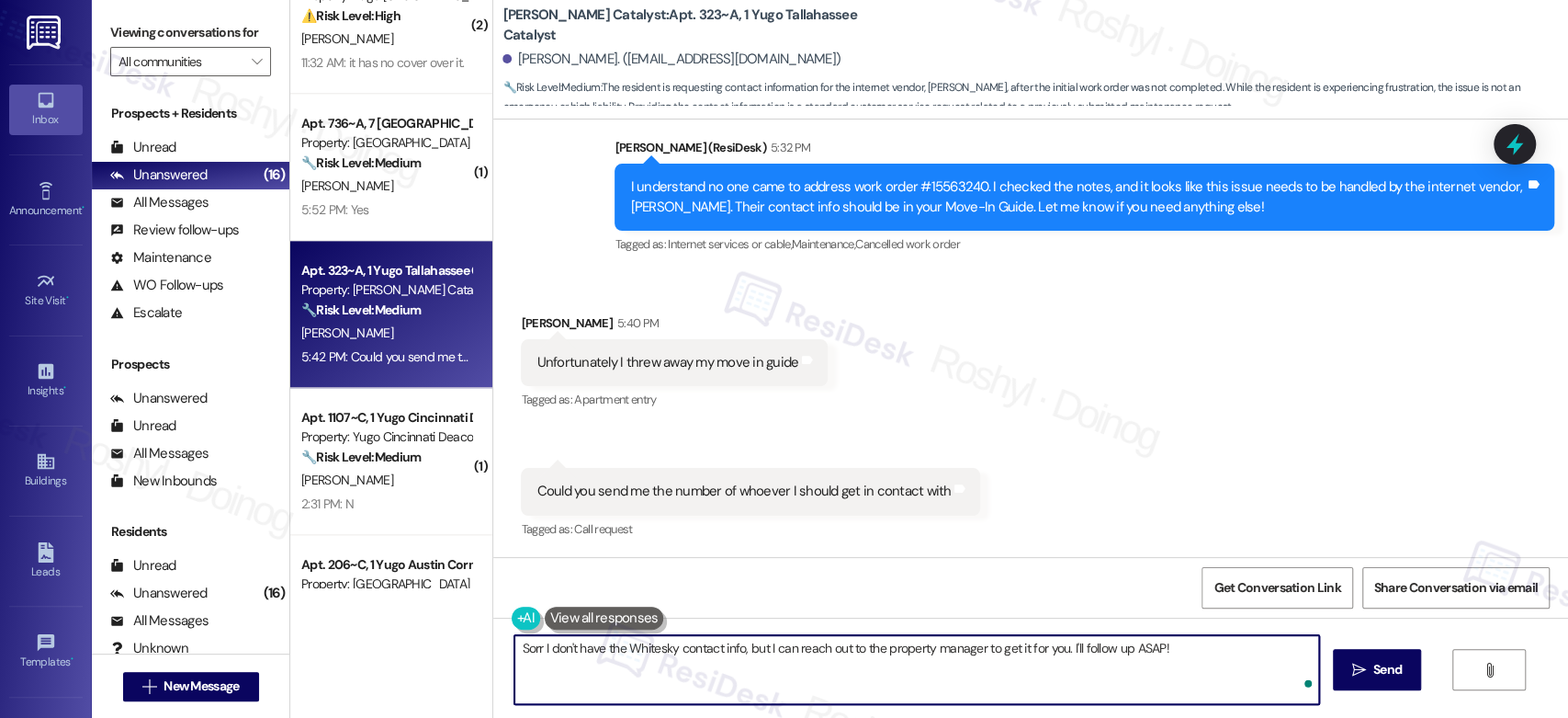
type textarea "Sorry I don't have the Whitesky contact info, but I can reach out to the proper…"
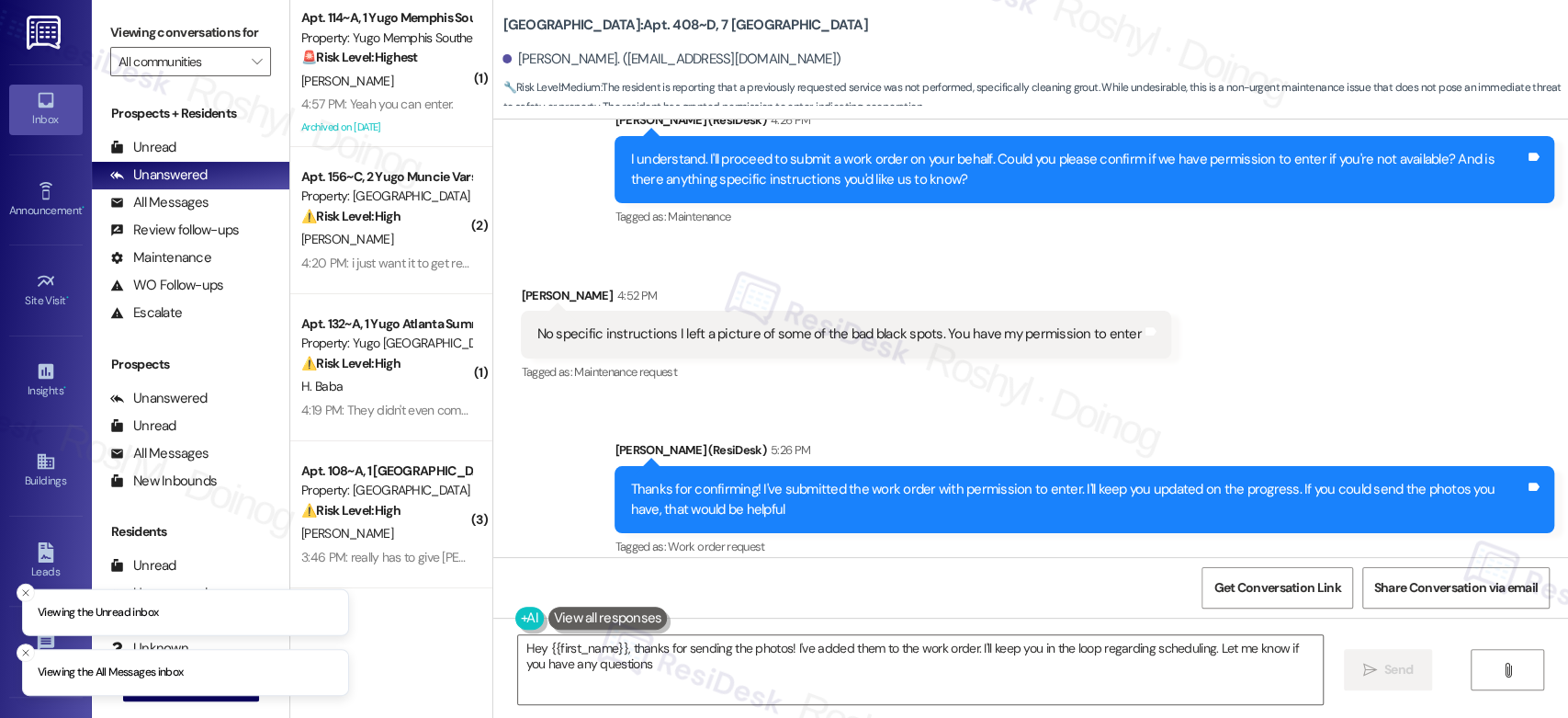
type textarea "Hey {{first_name}}, thanks for sending the photos! I've added them to the work …"
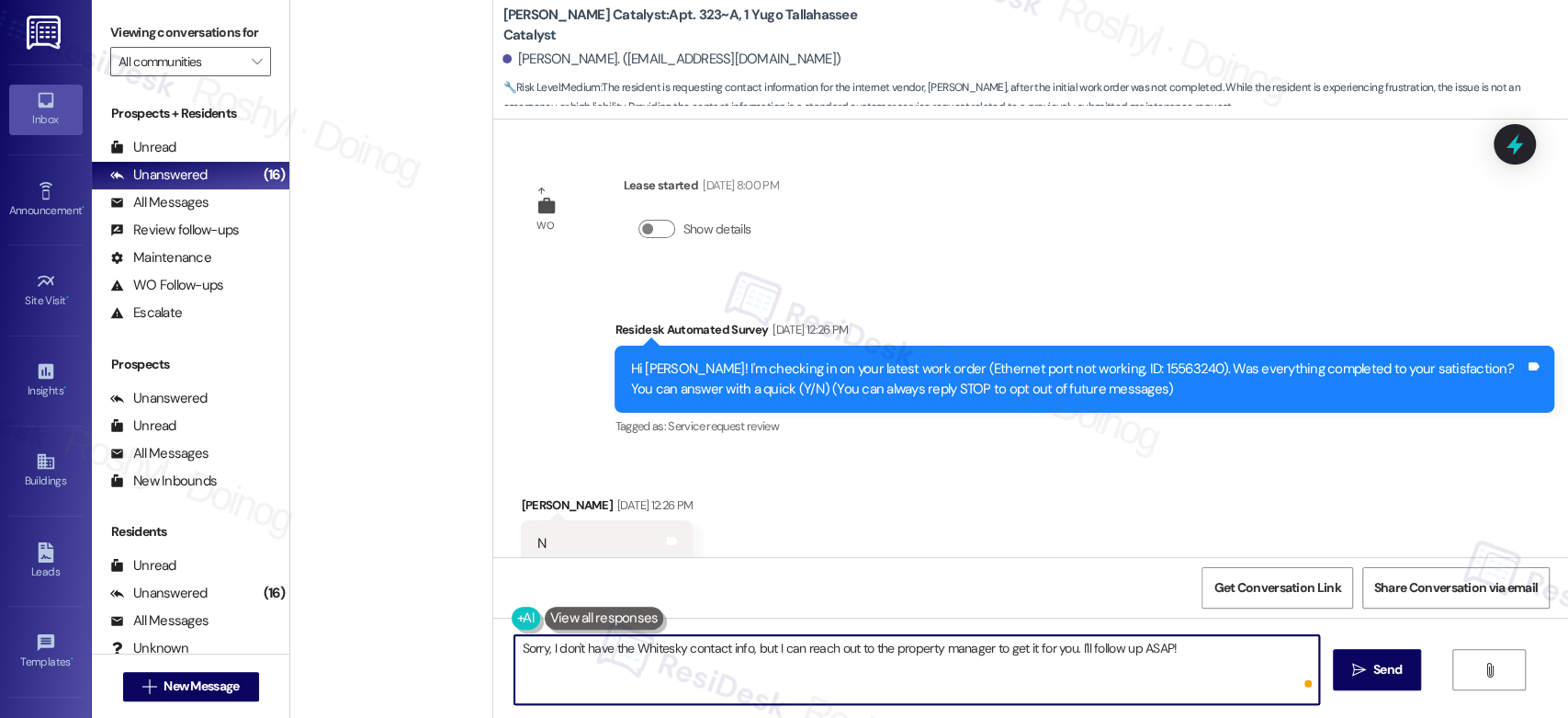
scroll to position [1058, 0]
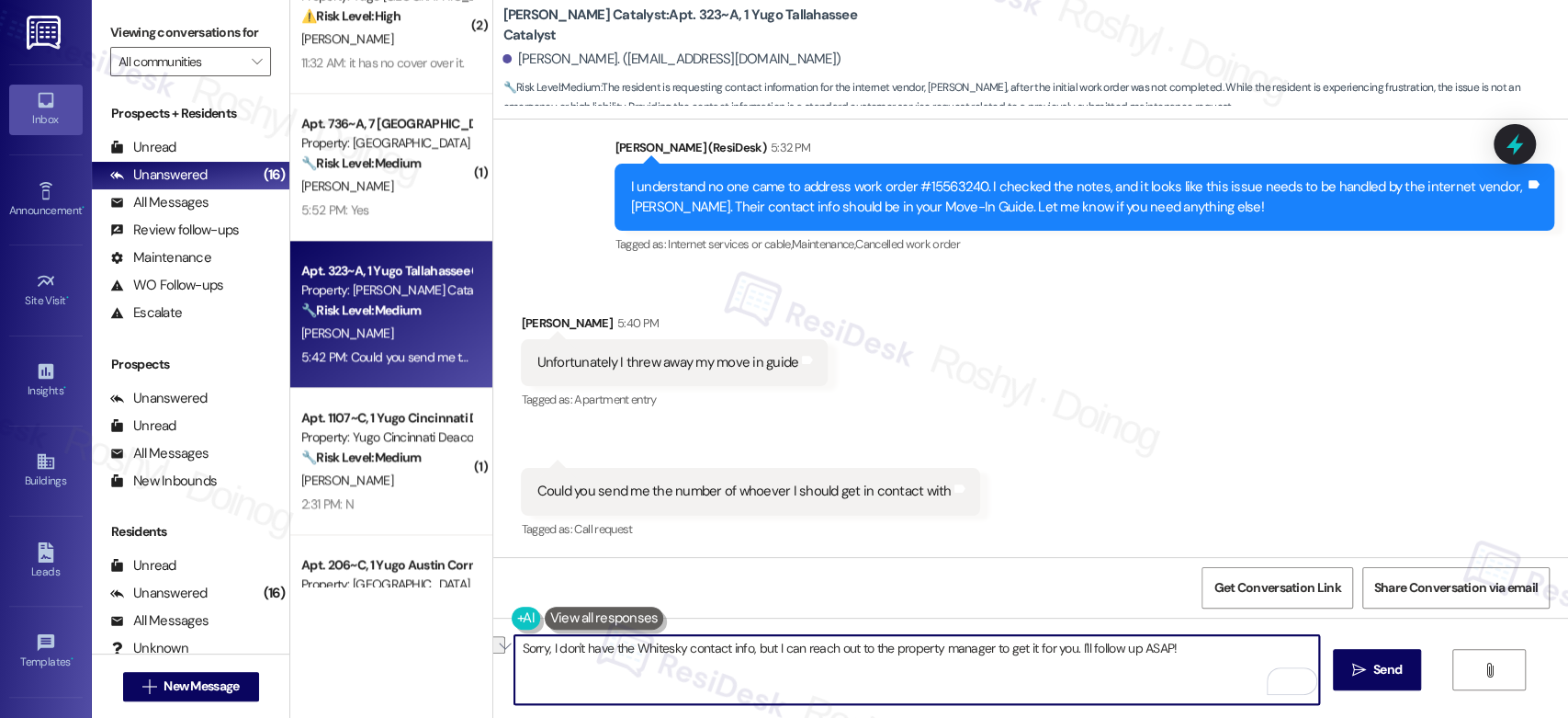
drag, startPoint x: 881, startPoint y: 650, endPoint x: 985, endPoint y: 650, distance: 104.0
click at [985, 650] on textarea "Sorry, I don't have the Whitesky contact info, but I can reach out to the prope…" at bounding box center [916, 669] width 803 height 68
drag, startPoint x: 1117, startPoint y: 647, endPoint x: 998, endPoint y: 655, distance: 119.3
click at [998, 655] on textarea "Sorry, I don't have the Whitesky contact info, but I can reach out to the team …" at bounding box center [916, 669] width 803 height 68
click at [1201, 651] on textarea "Sorry, I don't have the Whitesky contact info, but I can reach out to the team …" at bounding box center [916, 669] width 803 height 68
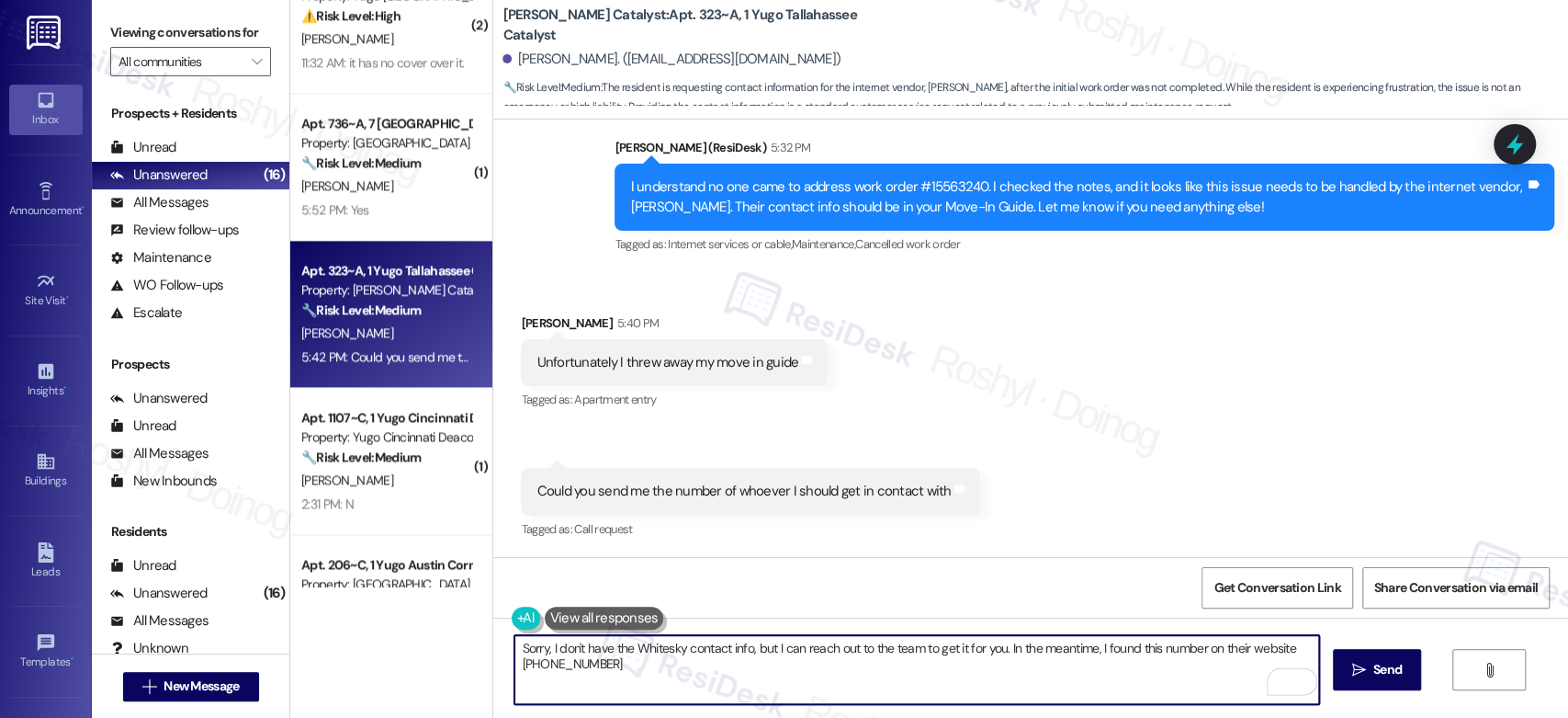
click at [649, 673] on textarea "Sorry, I don't have the Whitesky contact info, but I can reach out to the team …" at bounding box center [916, 669] width 803 height 68
click at [638, 670] on textarea "Sorry, I don't have the Whitesky contact info, but I can reach out to the team …" at bounding box center [916, 669] width 803 height 68
paste textarea "It might not be the most up-to-date contact, but you can give it a try in the m…"
drag, startPoint x: 969, startPoint y: 667, endPoint x: 1062, endPoint y: 667, distance: 93.0
click at [1062, 667] on textarea "Sorry, I don't have the Whitesky contact info, but I can reach out to the team …" at bounding box center [916, 669] width 803 height 68
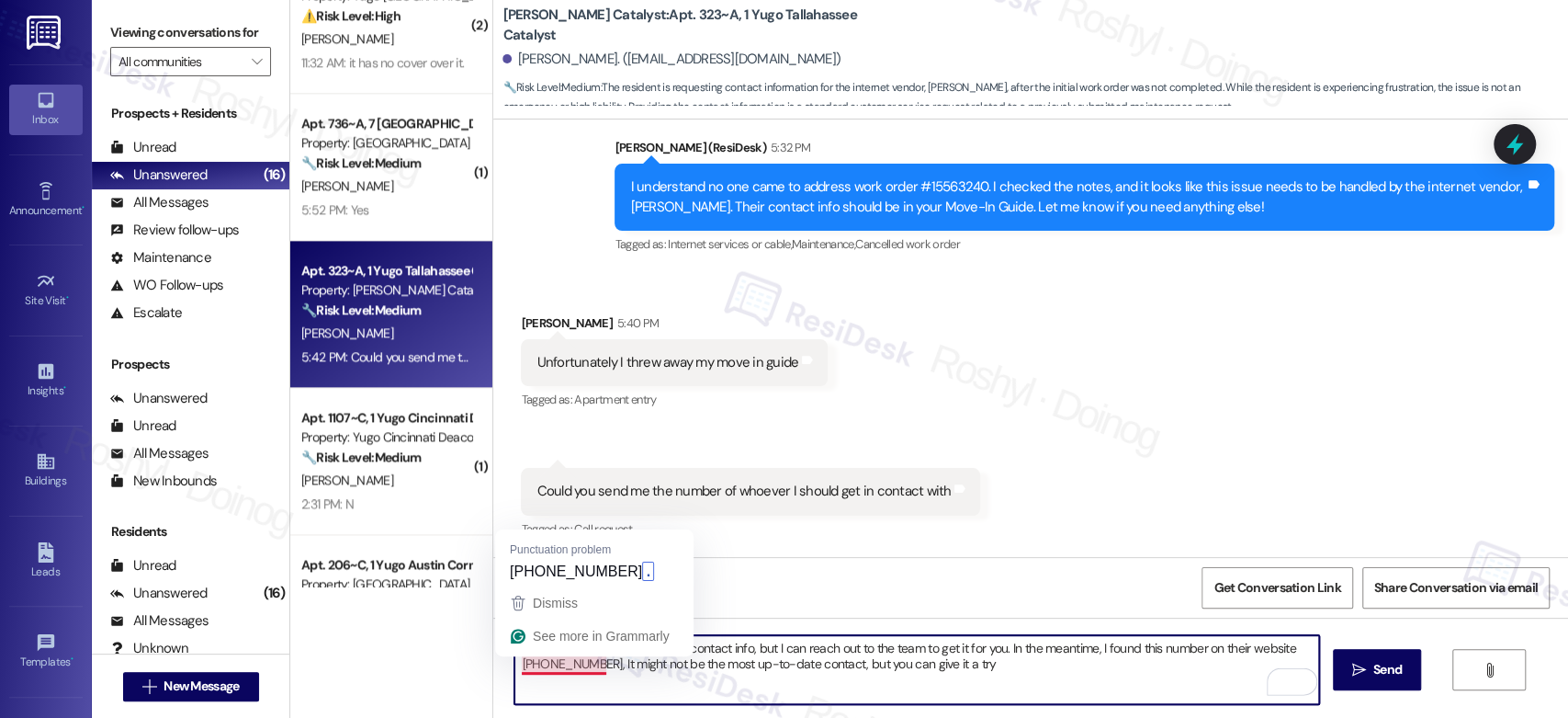
click at [535, 659] on textarea "Sorry, I don't have the Whitesky contact info, but I can reach out to the team …" at bounding box center [916, 669] width 803 height 68
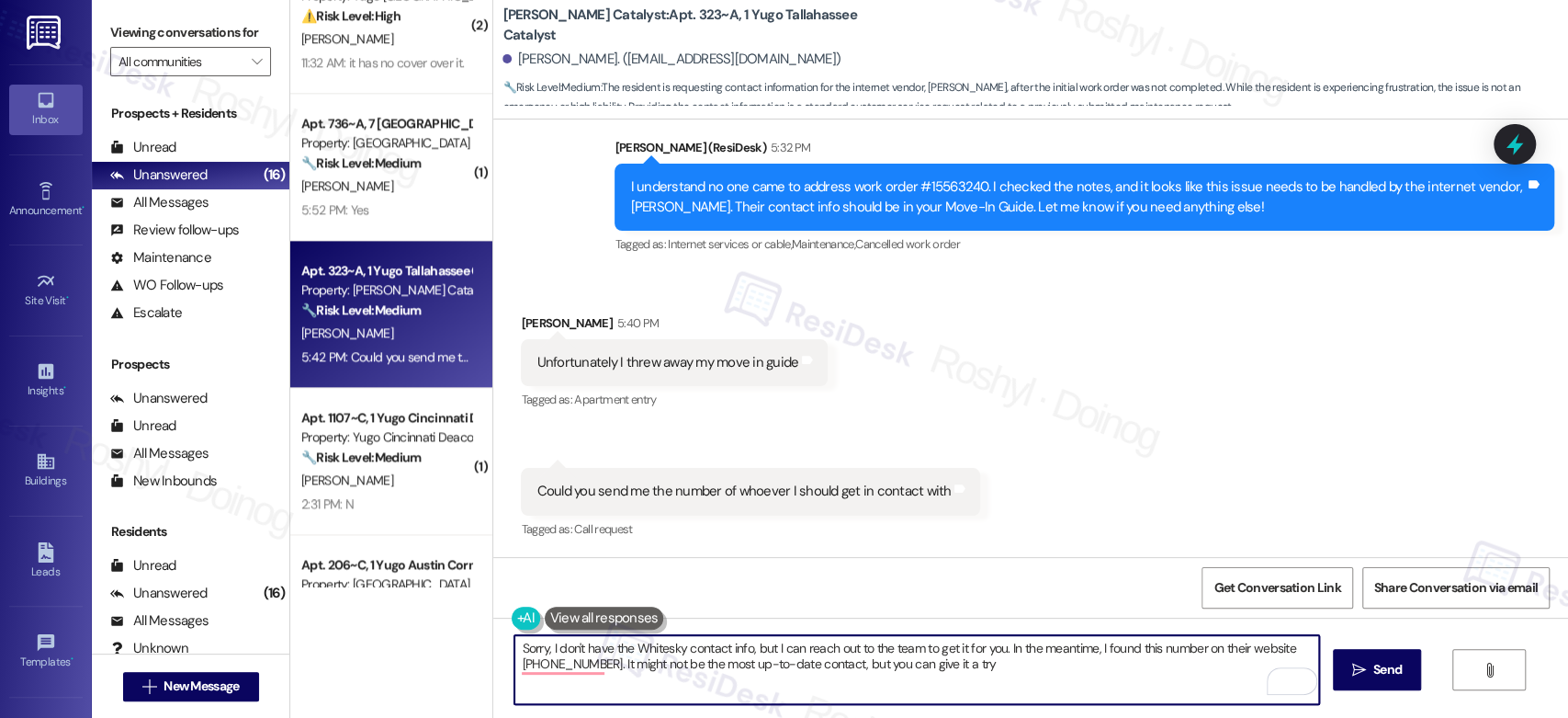
click at [998, 668] on textarea "Sorry, I don't have the Whitesky contact info, but I can reach out to the team …" at bounding box center [916, 669] width 803 height 68
type textarea "Sorry, I don't have the Whitesky contact info, but I can reach out to the team …"
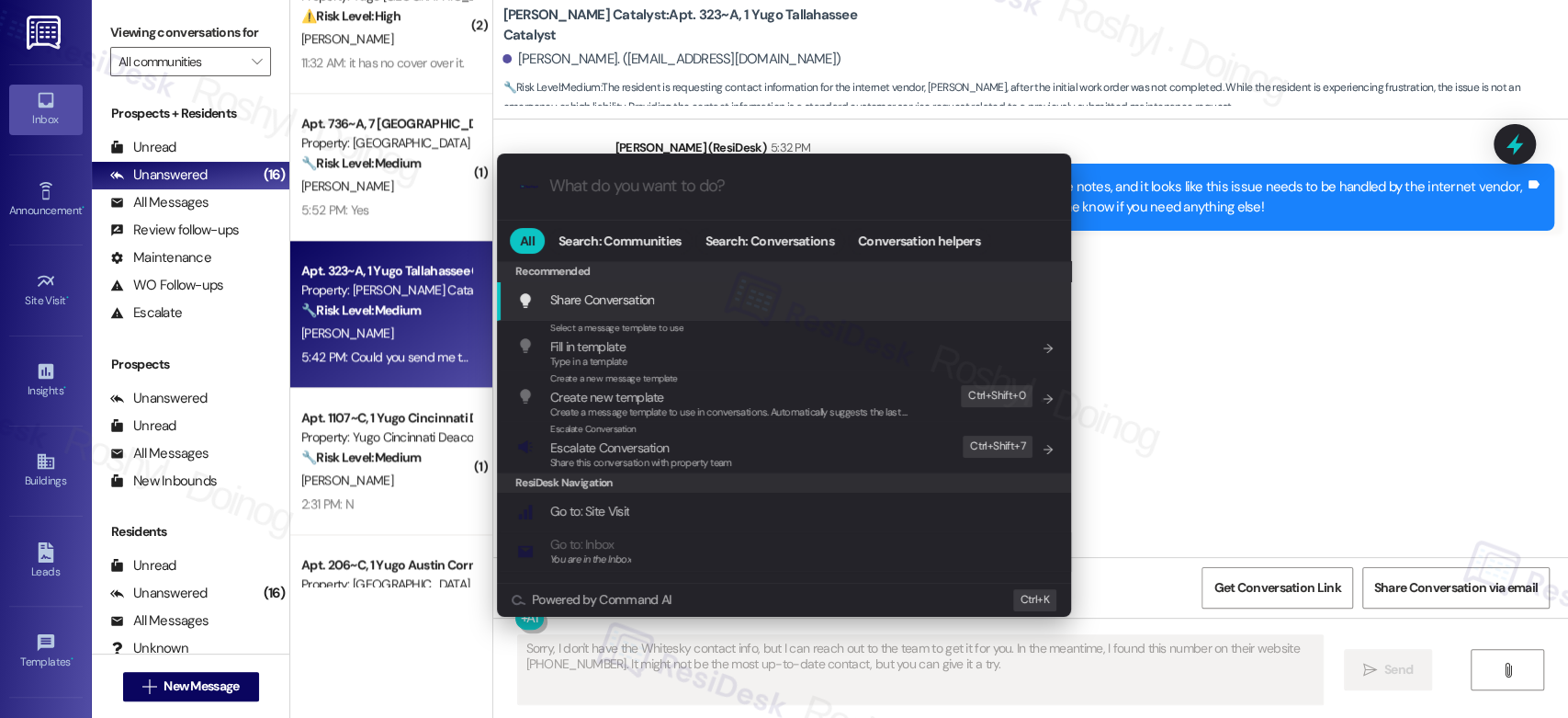
scroll to position [1057, 0]
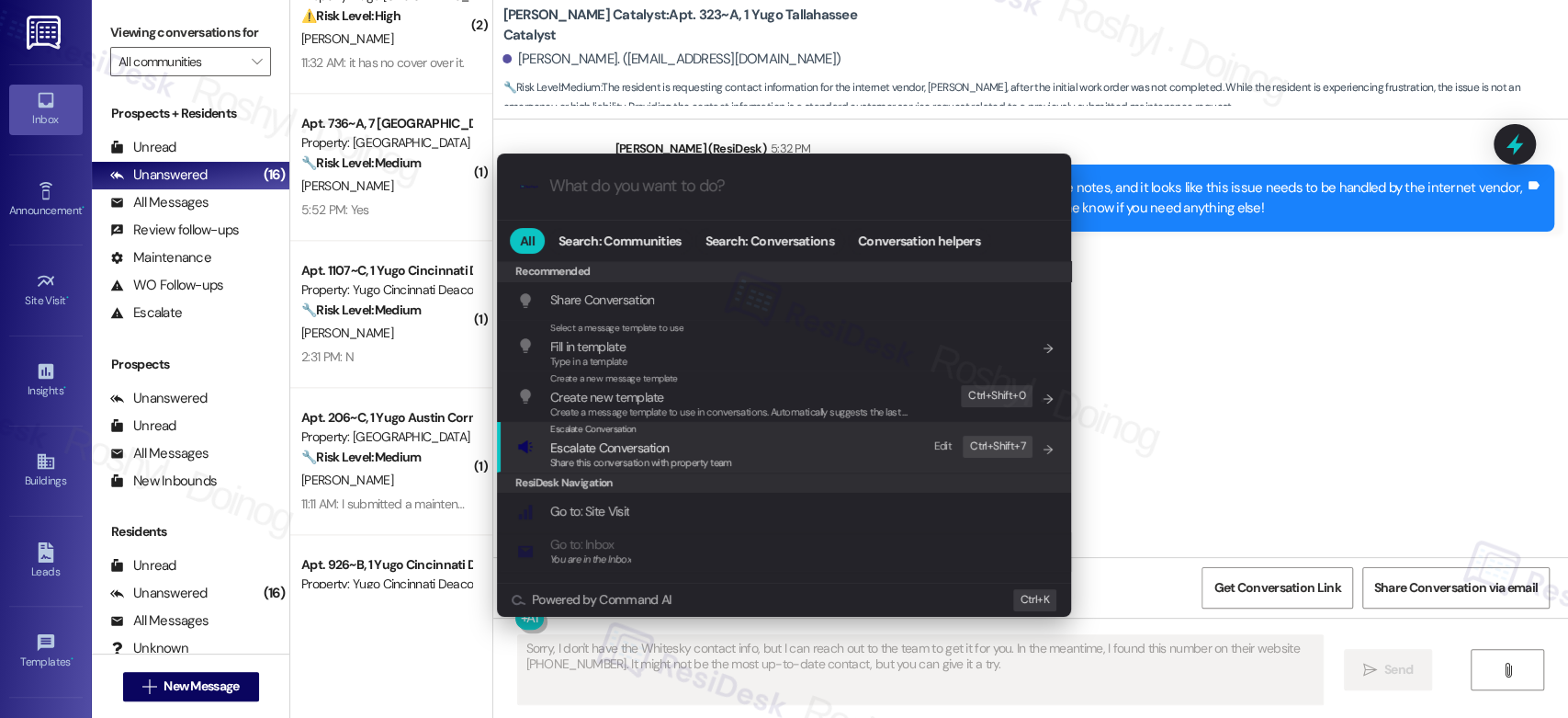
click at [635, 456] on span "Share this conversation with property team" at bounding box center [641, 462] width 182 height 13
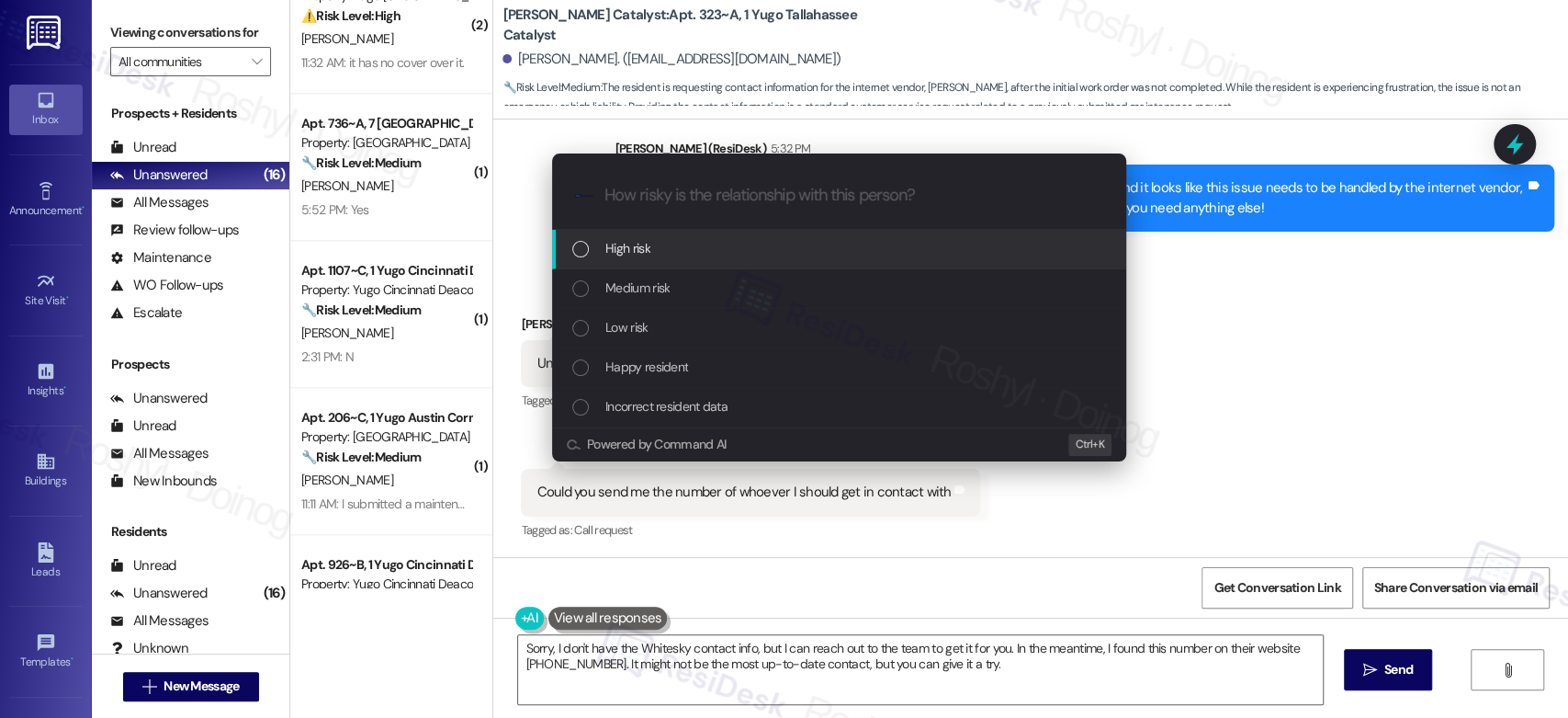
click at [652, 297] on span "Medium risk" at bounding box center [638, 287] width 65 height 20
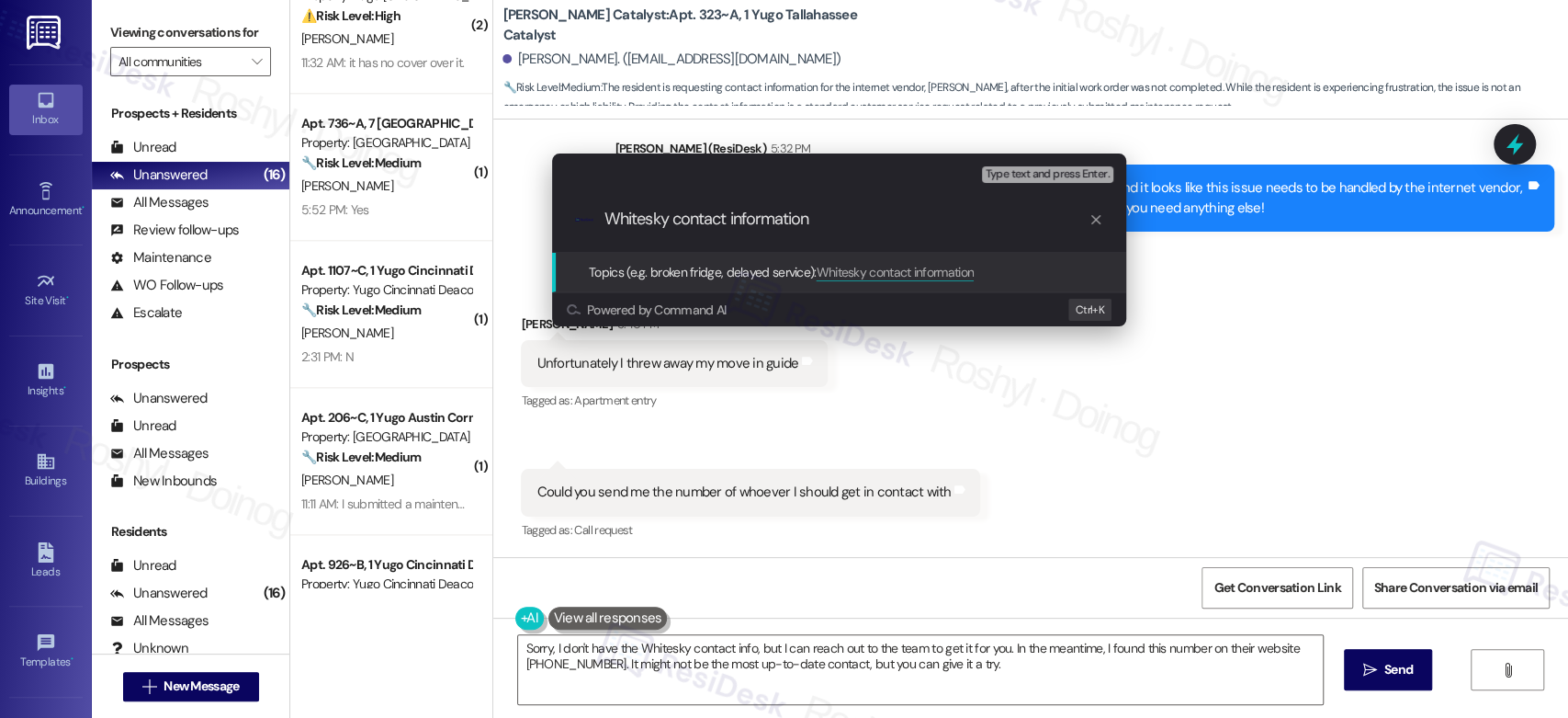
type input "Whitesky contact information"
click at [1058, 174] on span "Type text and press Enter." at bounding box center [1048, 175] width 124 height 13
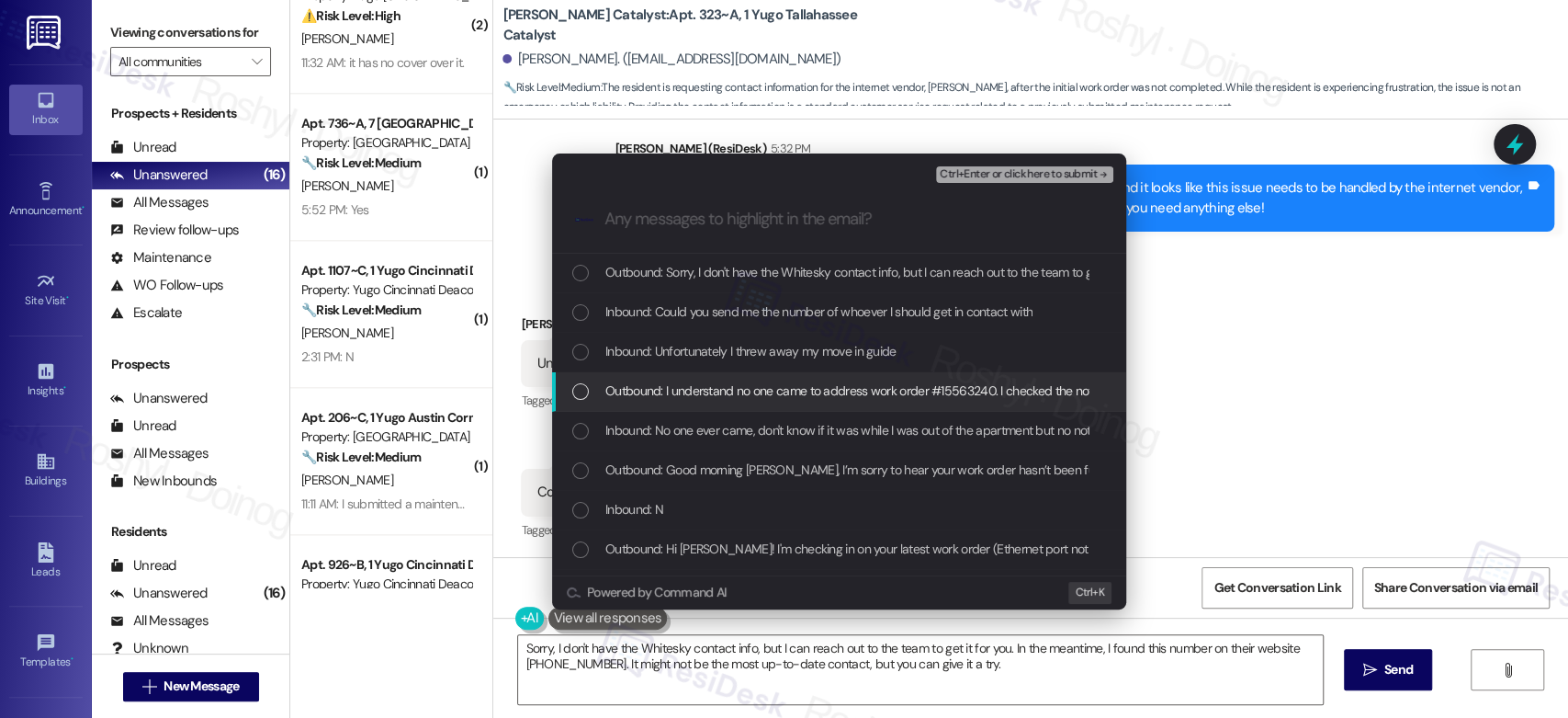
click at [819, 390] on span "Outbound: I understand no one came to address work order #15563240. I checked t…" at bounding box center [1334, 390] width 1457 height 20
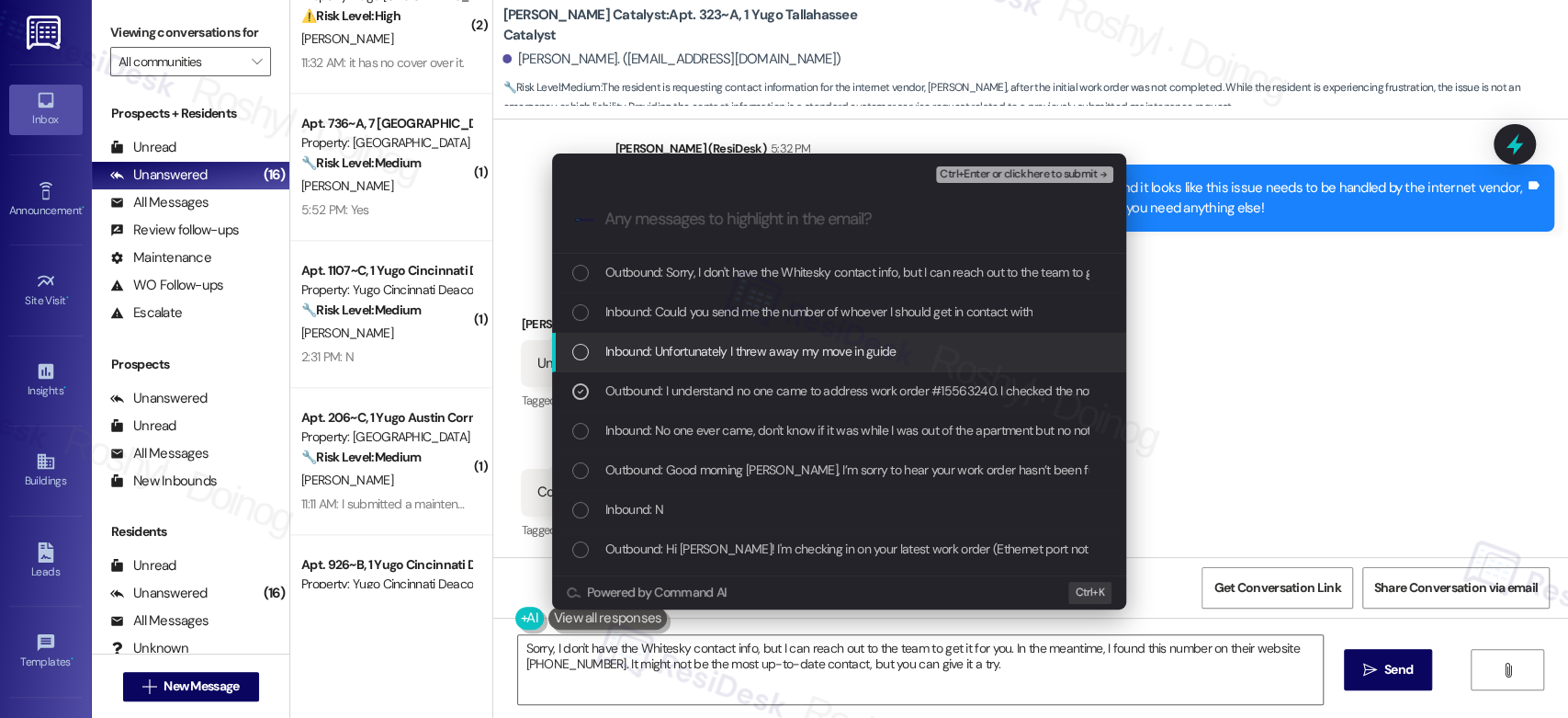
click at [823, 353] on span "Inbound: Unfortunately I threw away my move in guide" at bounding box center [751, 350] width 291 height 20
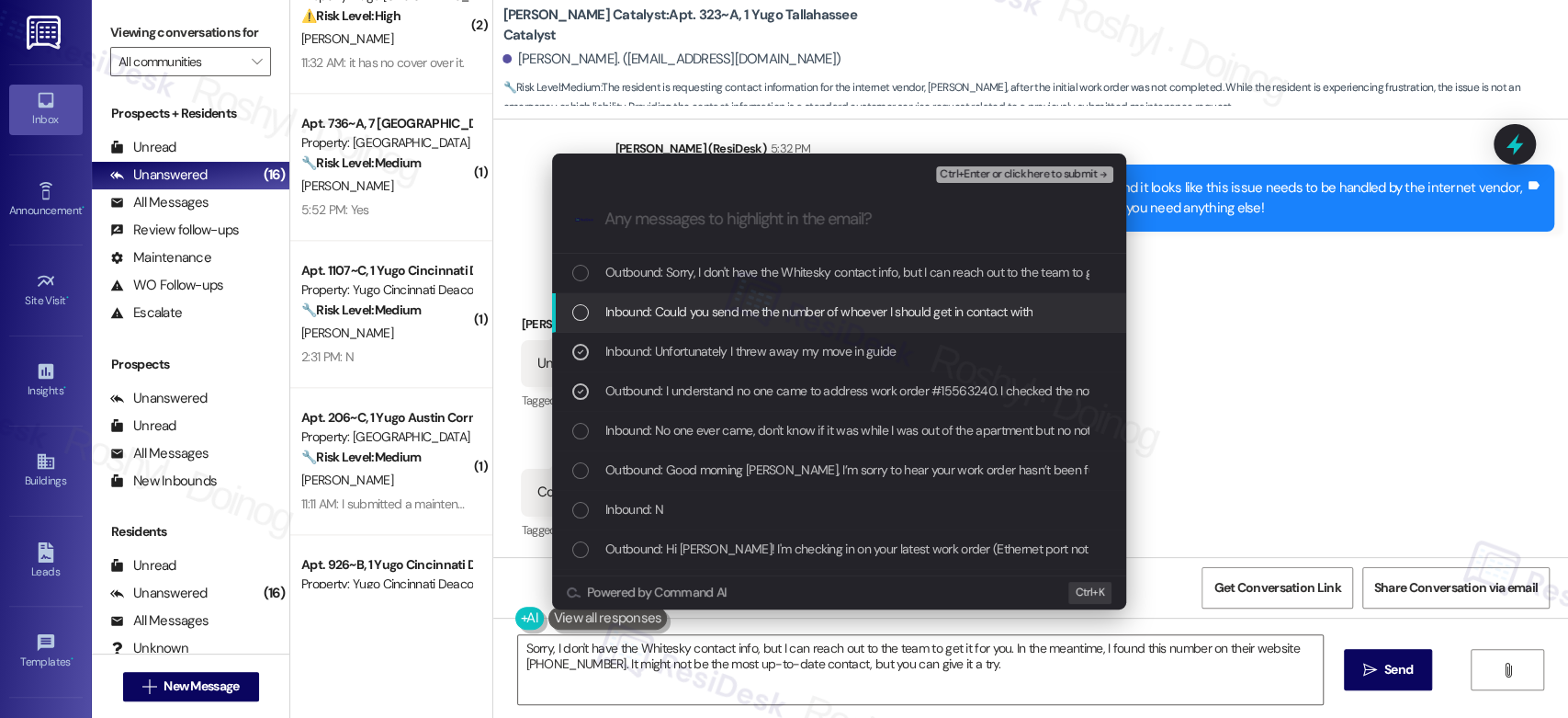
click at [844, 313] on span "Inbound: Could you send me the number of whoever I should get in contact with" at bounding box center [819, 311] width 427 height 20
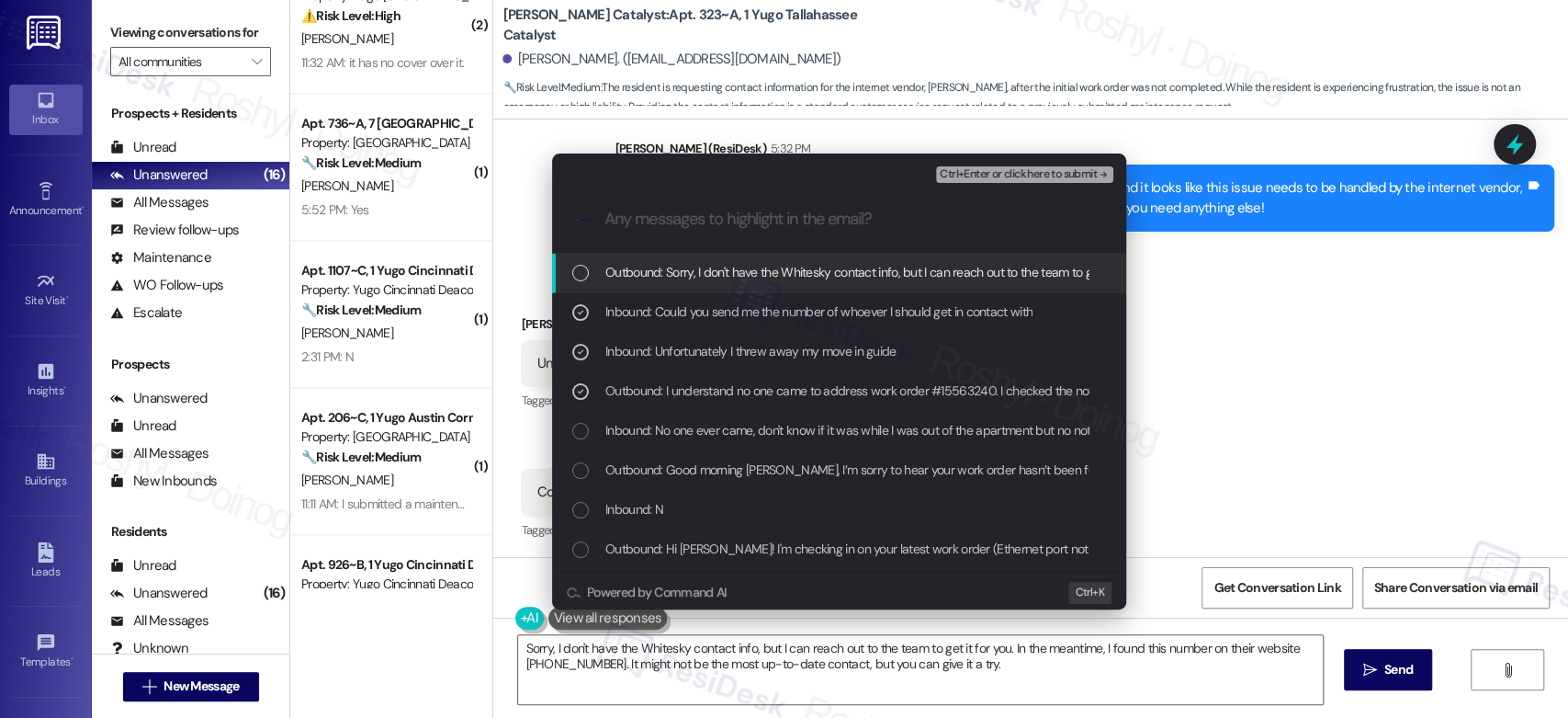
click at [1029, 181] on span "Ctrl+Enter or click here to submit" at bounding box center [1017, 175] width 157 height 13
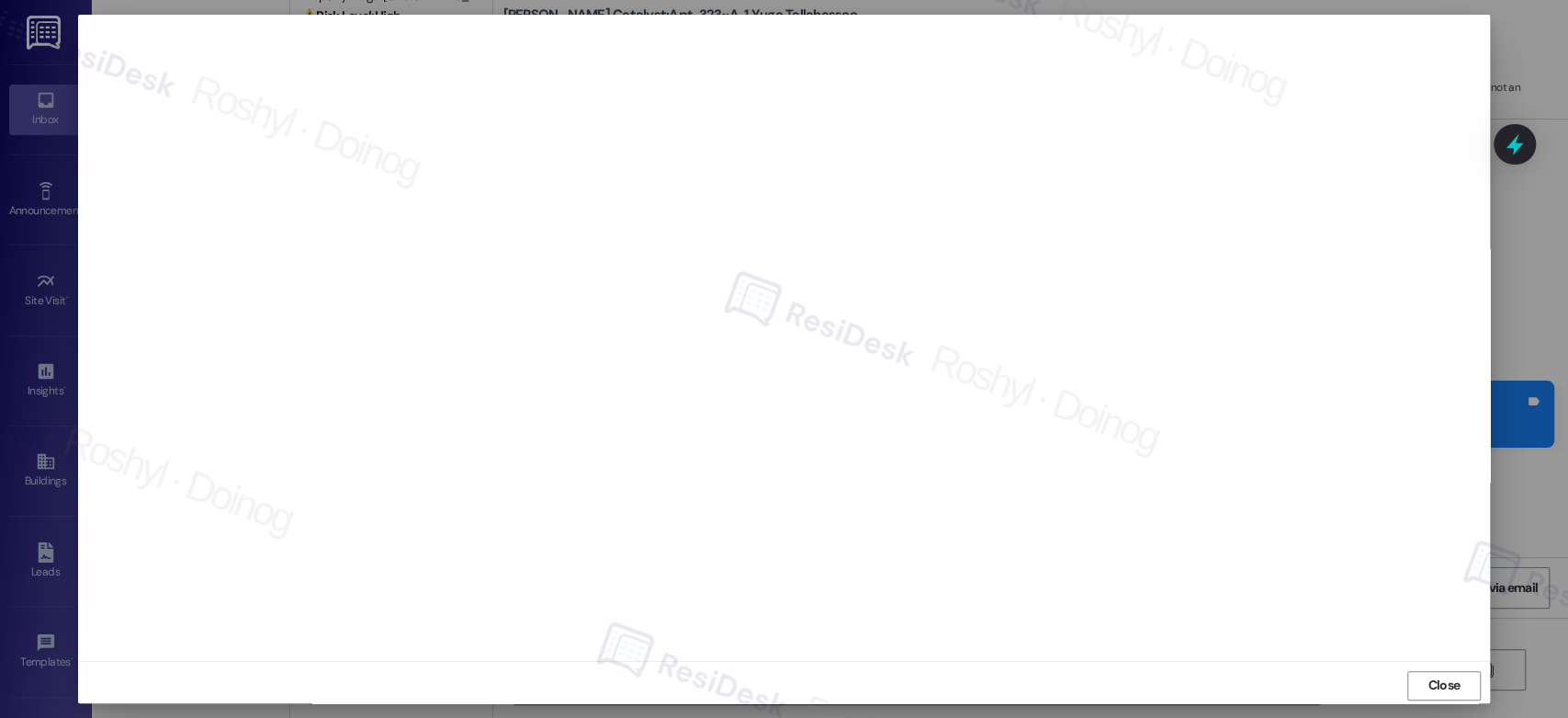
scroll to position [1331, 0]
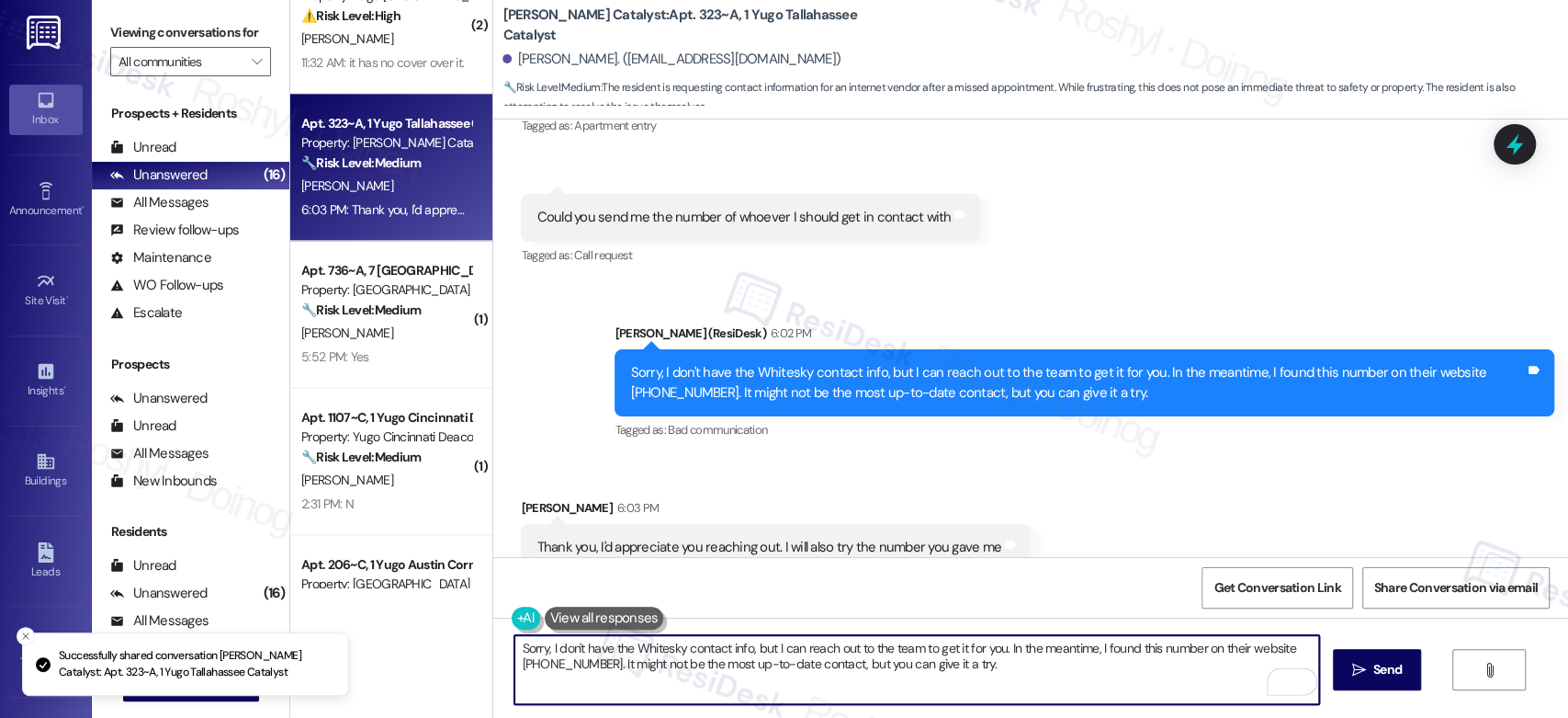
drag, startPoint x: 911, startPoint y: 671, endPoint x: 688, endPoint y: 667, distance: 223.0
click at [688, 667] on textarea "Hey {{first_name}}, I'm so sorry I couldn't find the Whitesky contact info! I'v…" at bounding box center [916, 669] width 803 height 68
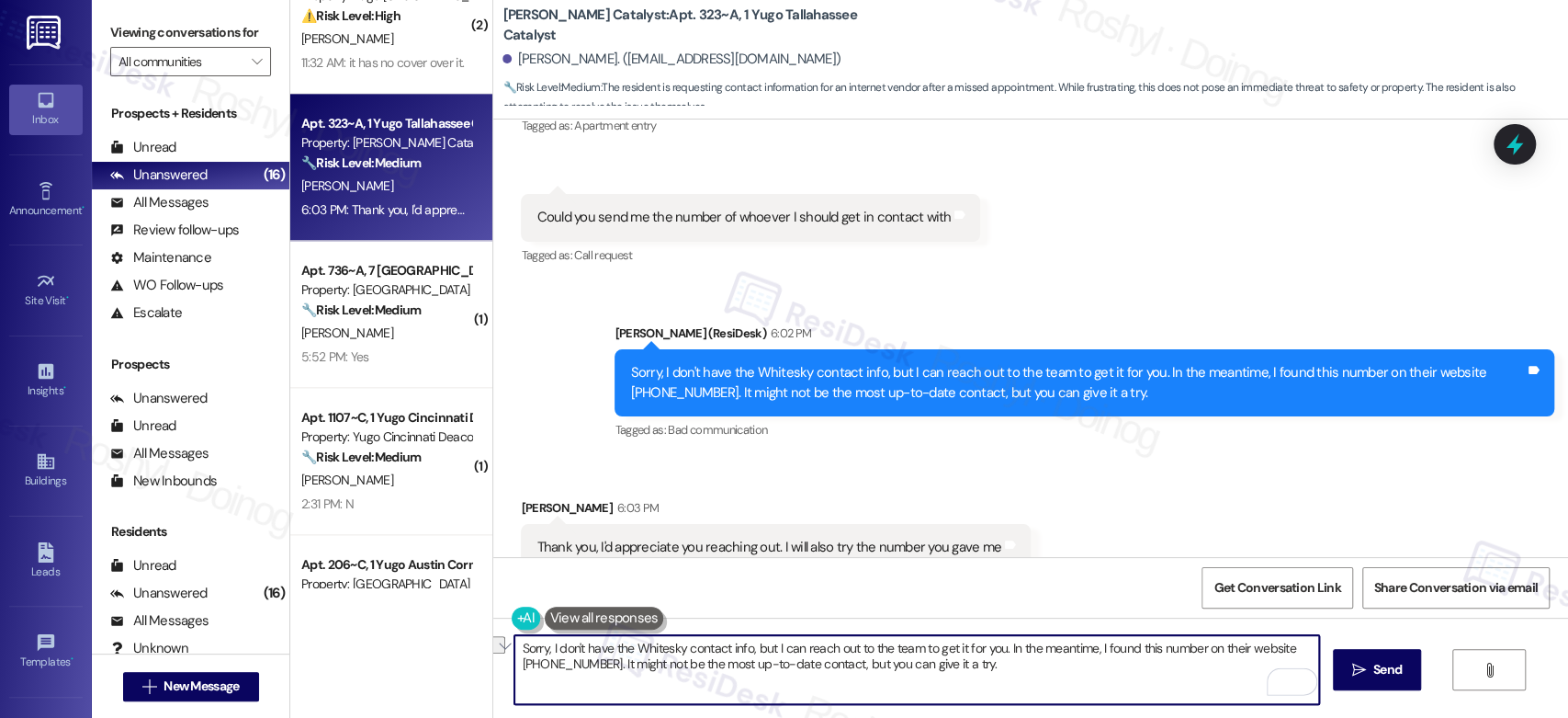
drag, startPoint x: 1262, startPoint y: 647, endPoint x: 494, endPoint y: 630, distance: 768.2
click at [494, 636] on div "Hey {{first_name}}, I'm so sorry I couldn't find the Whitesky contact info! I'v…" at bounding box center [1031, 686] width 1074 height 138
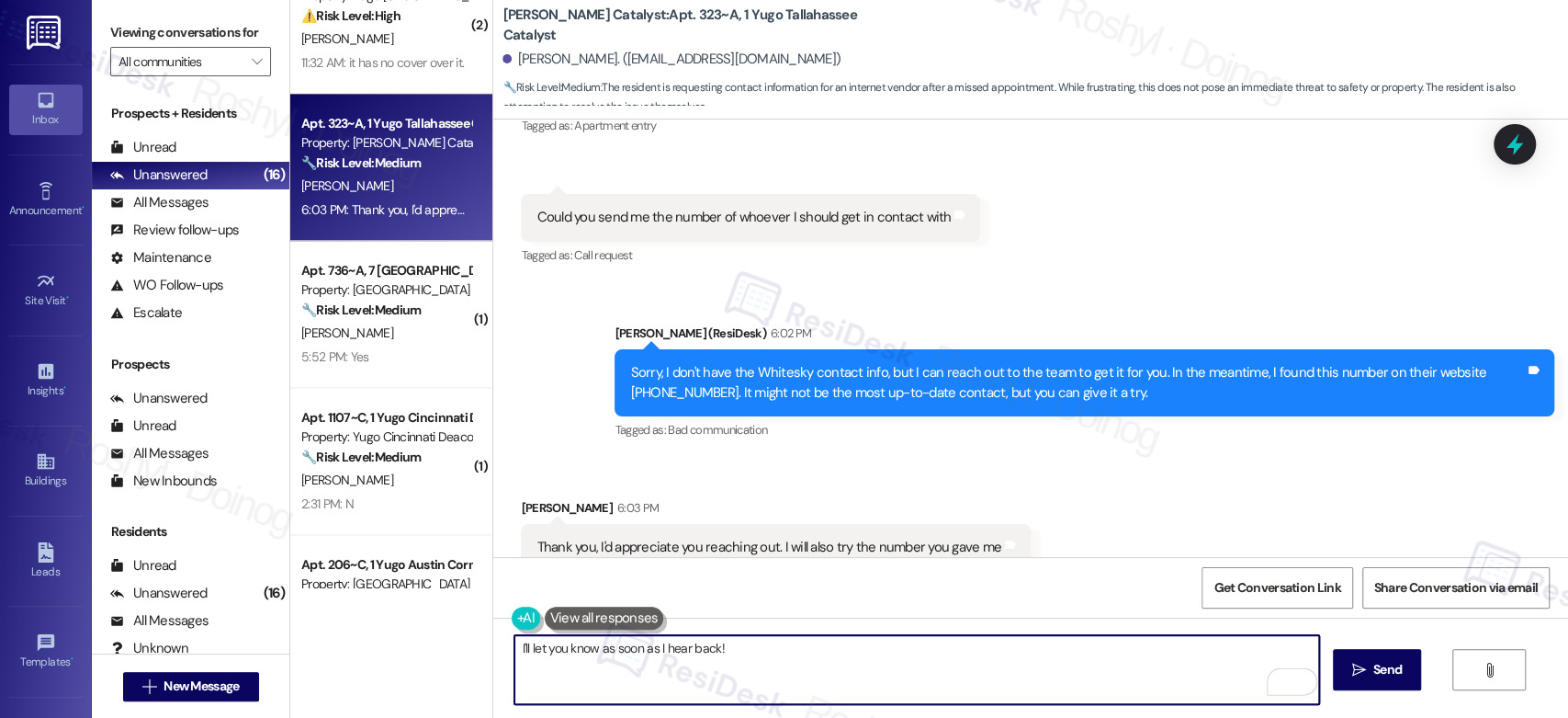
scroll to position [1387, 0]
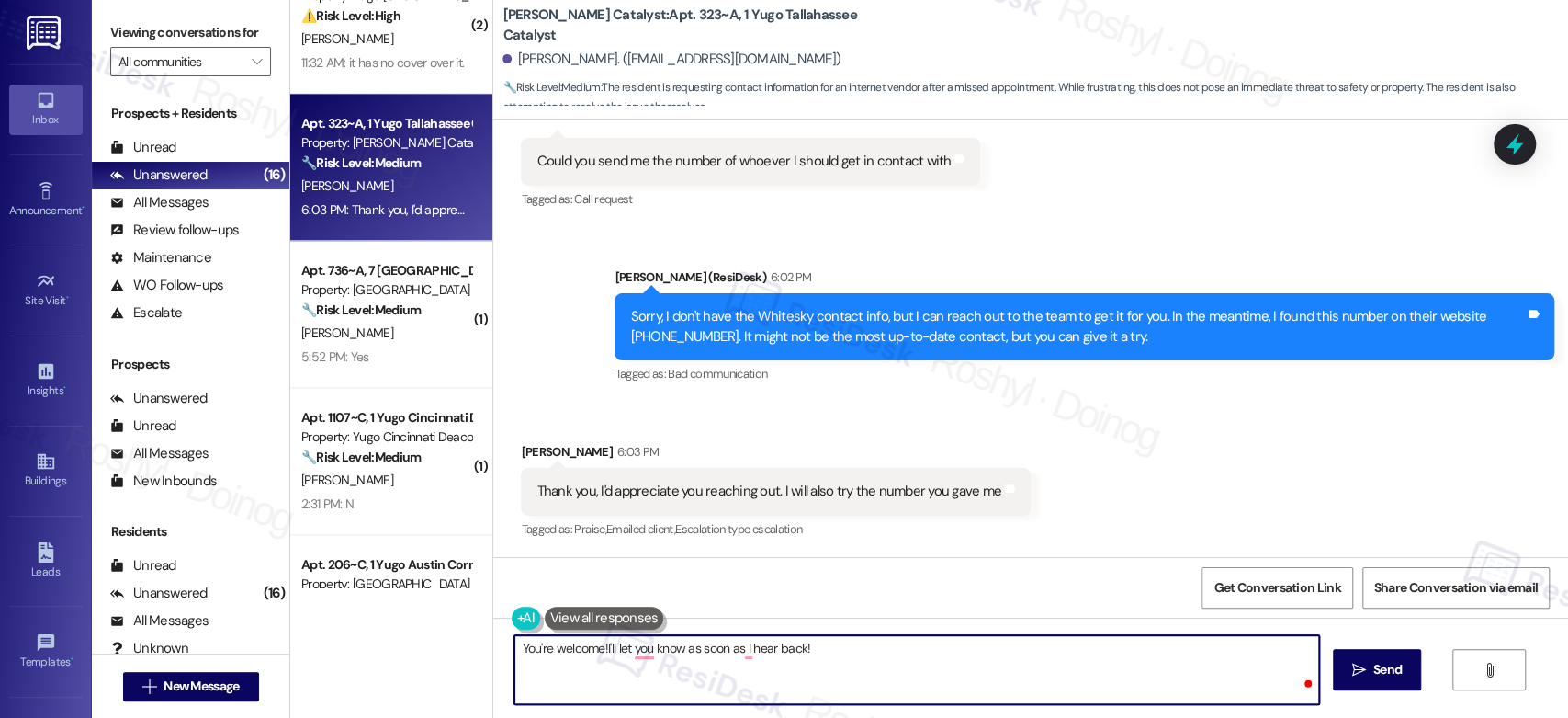
type textarea "You're welcome! I'll let you know as soon as I hear back!"
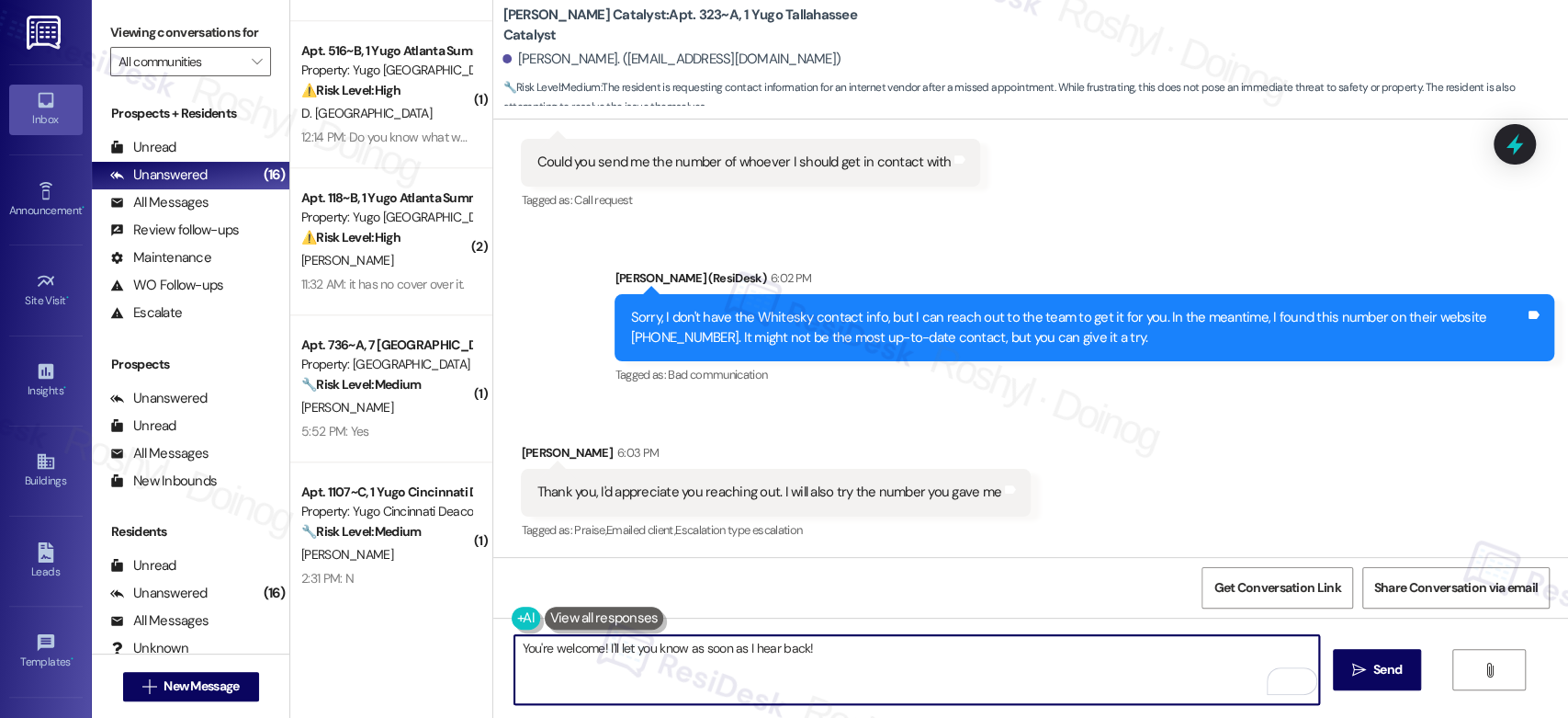
scroll to position [1107, 0]
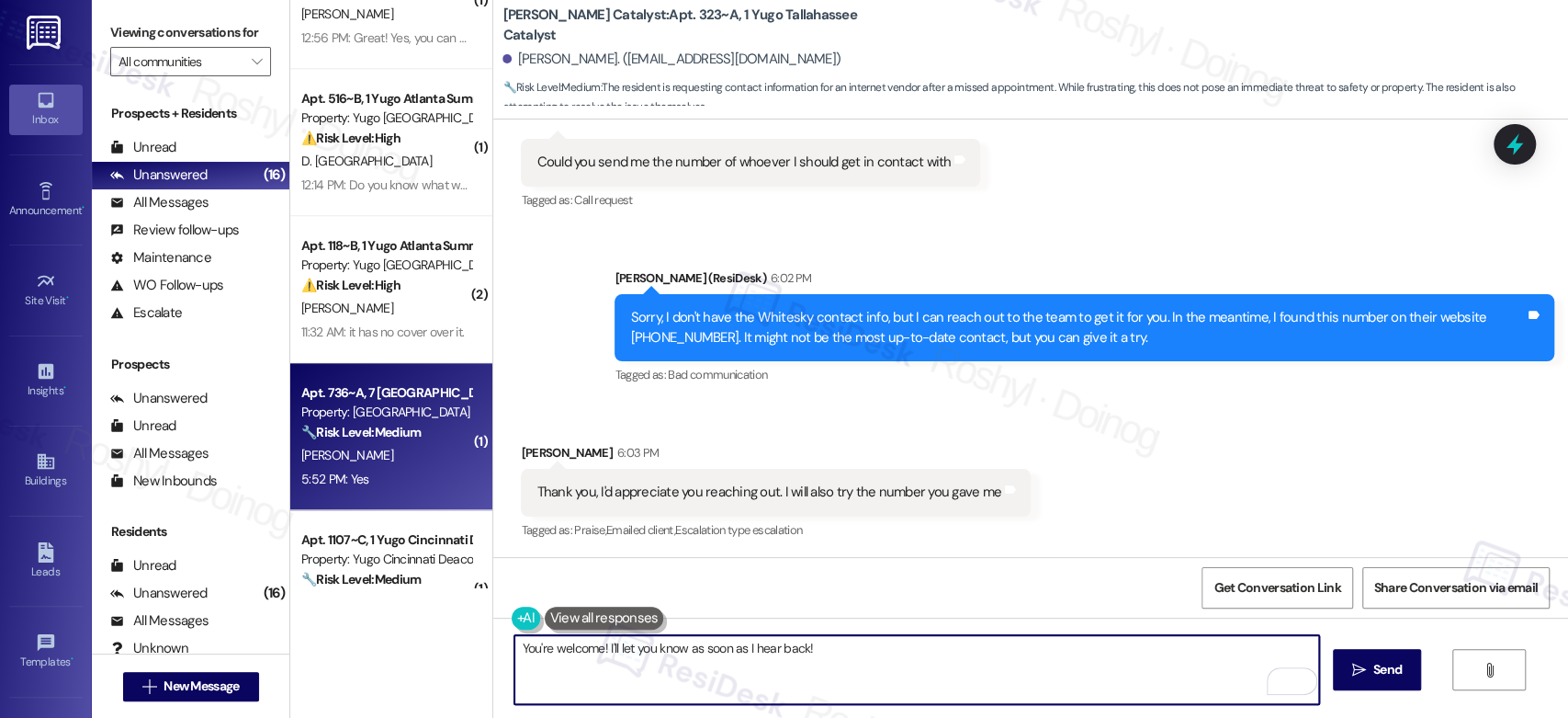
click at [341, 449] on div "[PERSON_NAME]" at bounding box center [386, 456] width 174 height 23
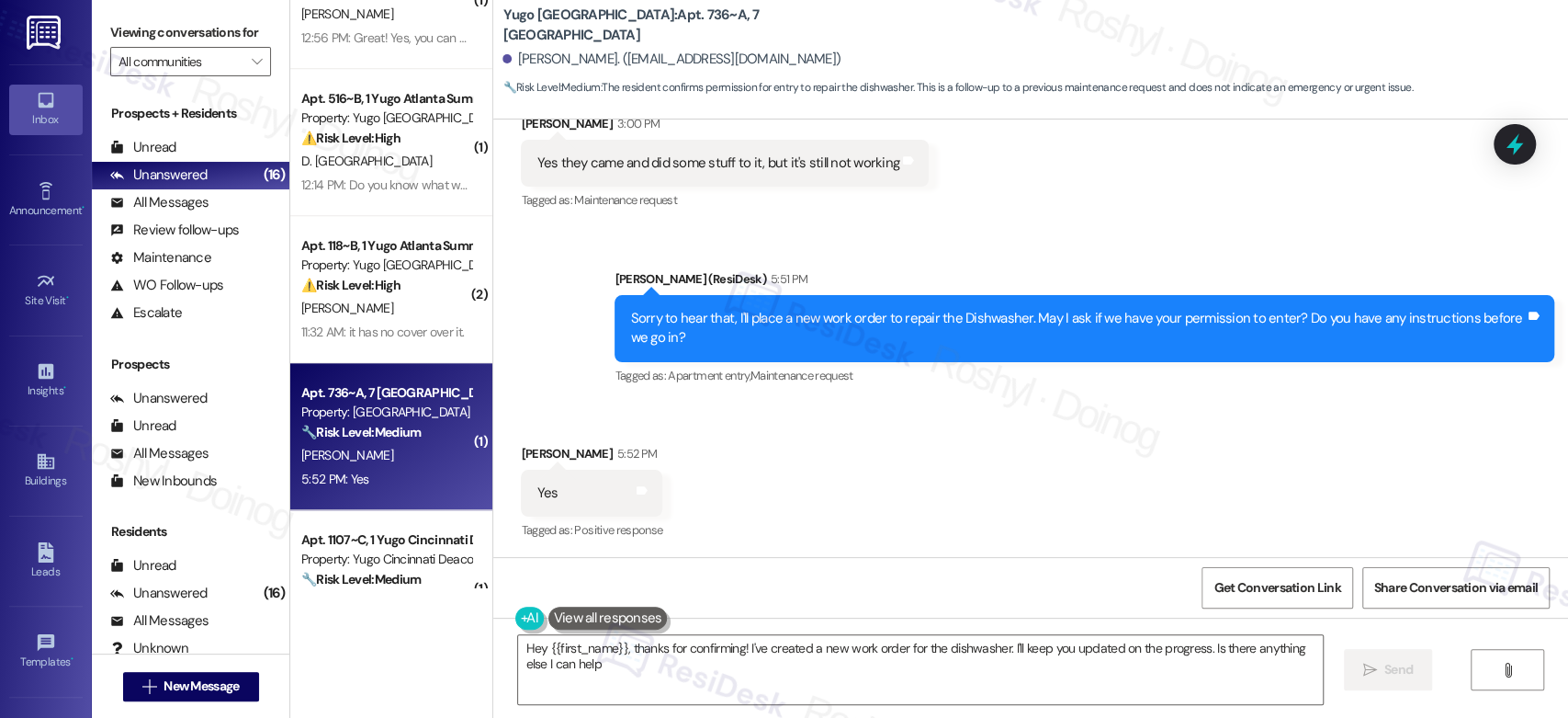
type textarea "Hey {{first_name}}, thanks for confirming! I've created a new work order for th…"
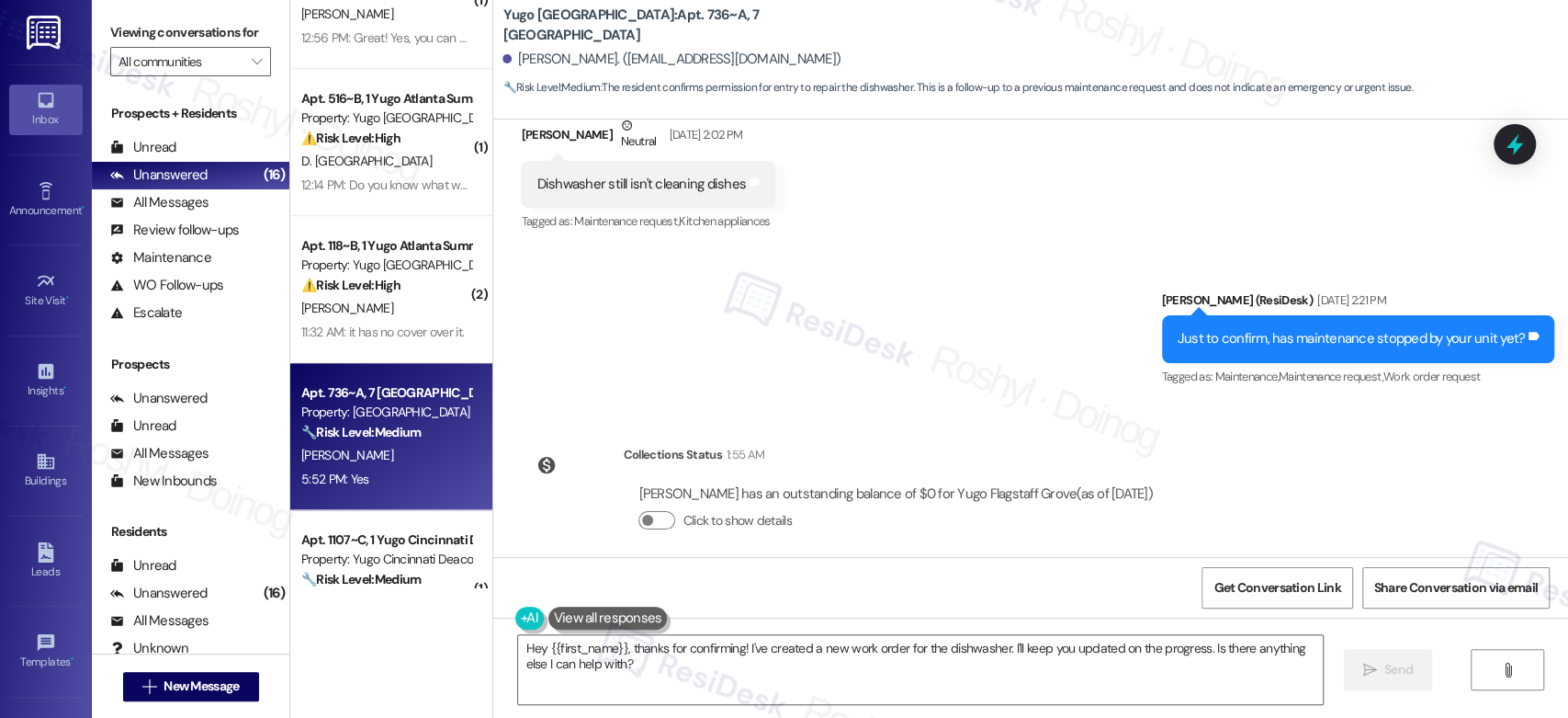
scroll to position [1485, 0]
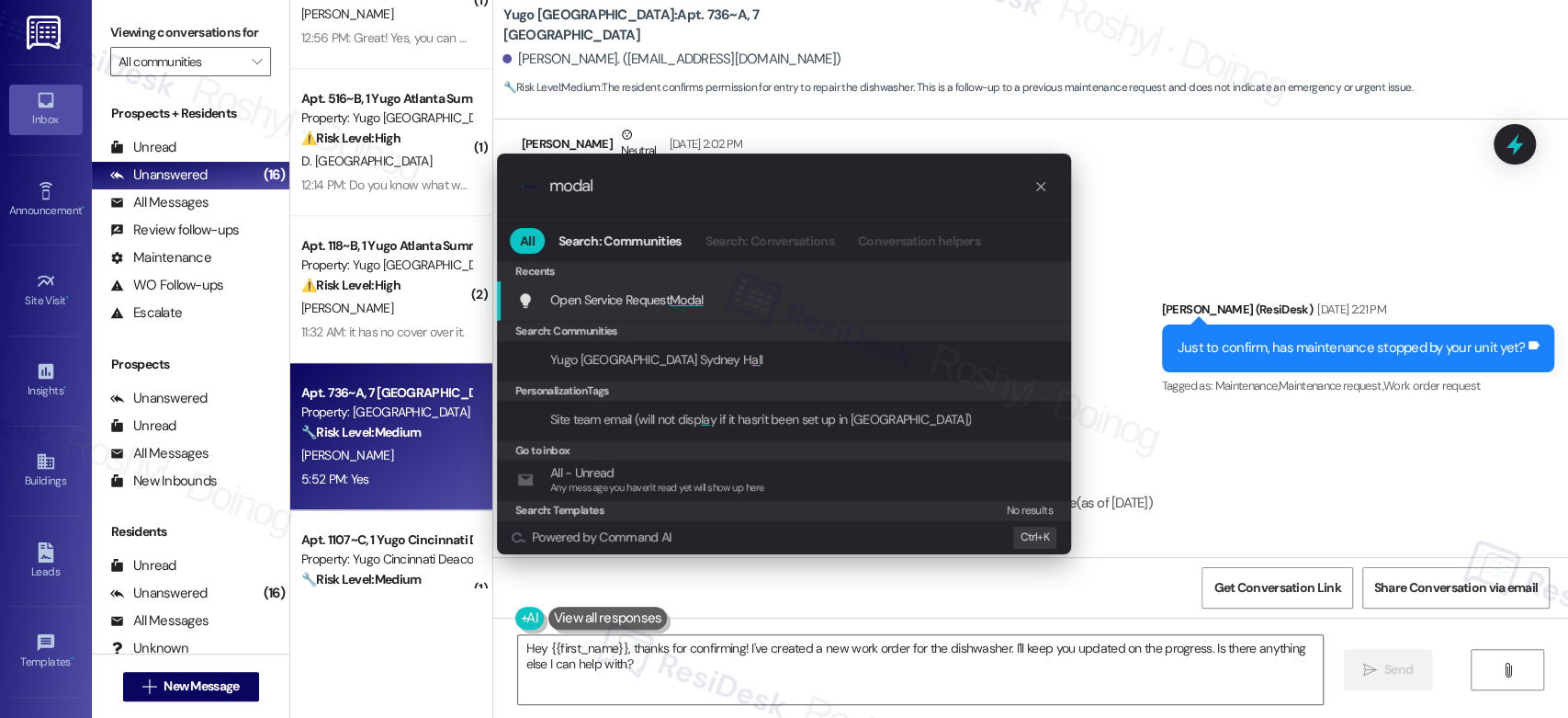
click at [842, 309] on div "Open Service Request Modal Add shortcut" at bounding box center [785, 299] width 537 height 20
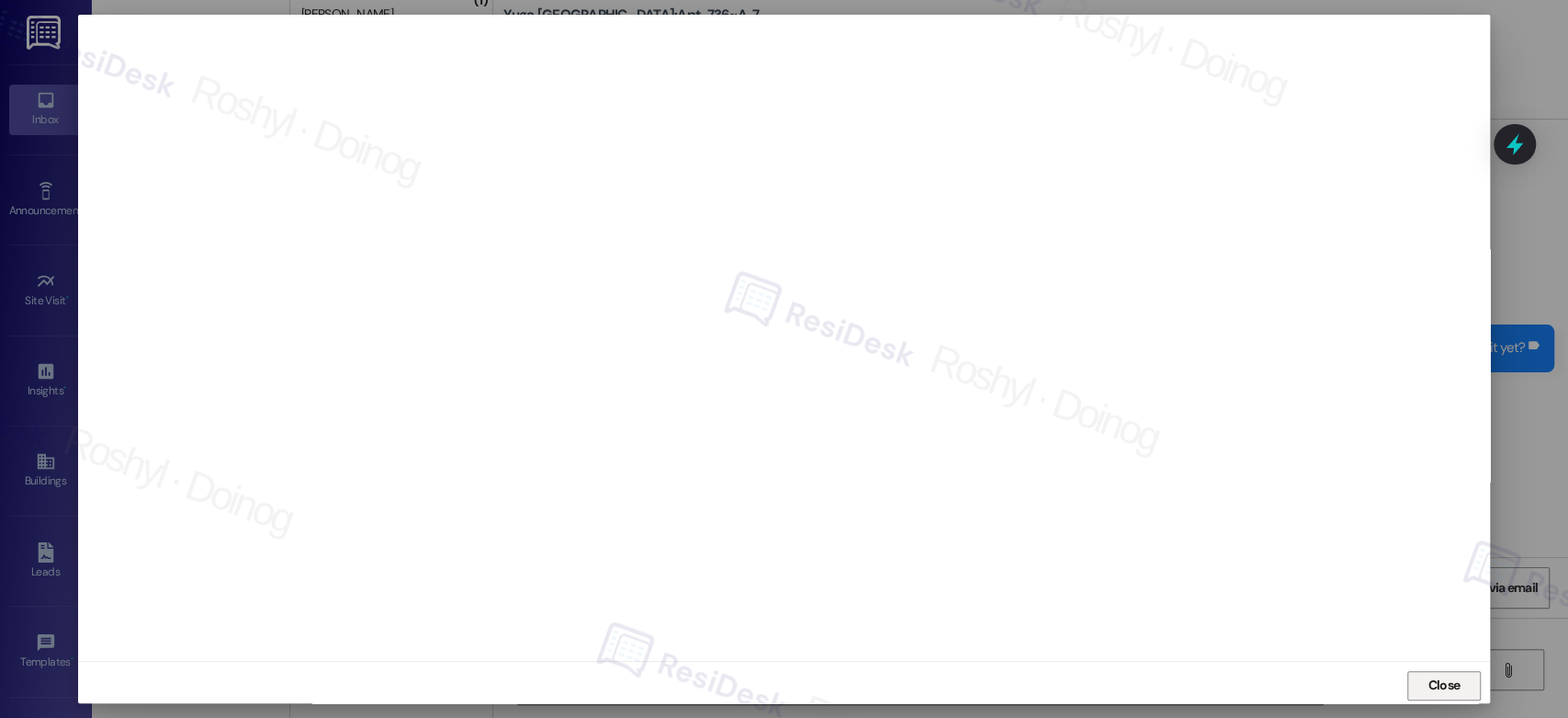
click at [1427, 687] on span "Close" at bounding box center [1443, 685] width 32 height 19
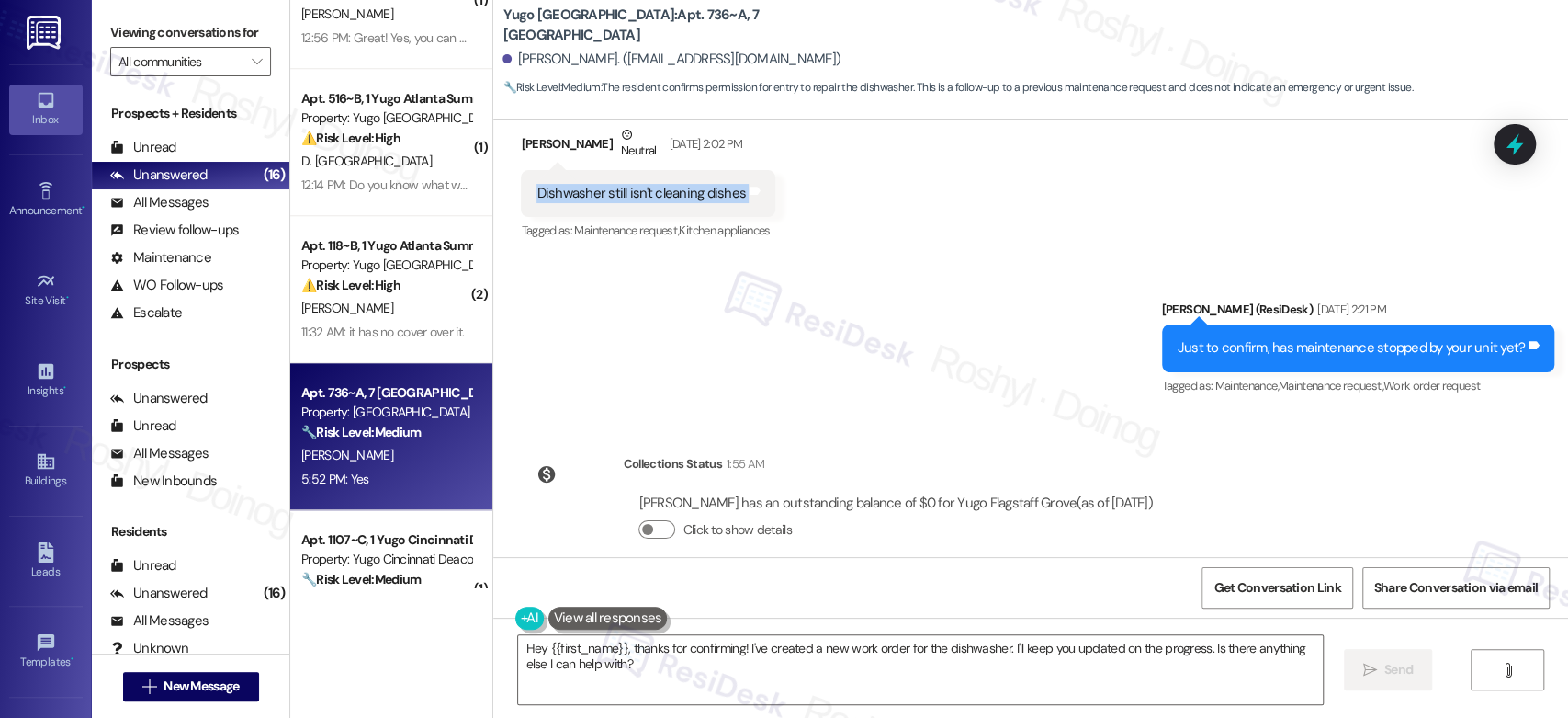
drag, startPoint x: 519, startPoint y: 194, endPoint x: 735, endPoint y: 201, distance: 216.1
click at [735, 201] on div "Dishwasher still isn't cleaning dishes Tags and notes" at bounding box center [648, 193] width 255 height 47
copy div "Dishwasher still isn't cleaning dishes Tags and notes"
click at [915, 346] on div "Sent via SMS [PERSON_NAME] (ResiDesk) [DATE] 2:21 PM Just to confirm, has maint…" at bounding box center [1031, 335] width 1074 height 155
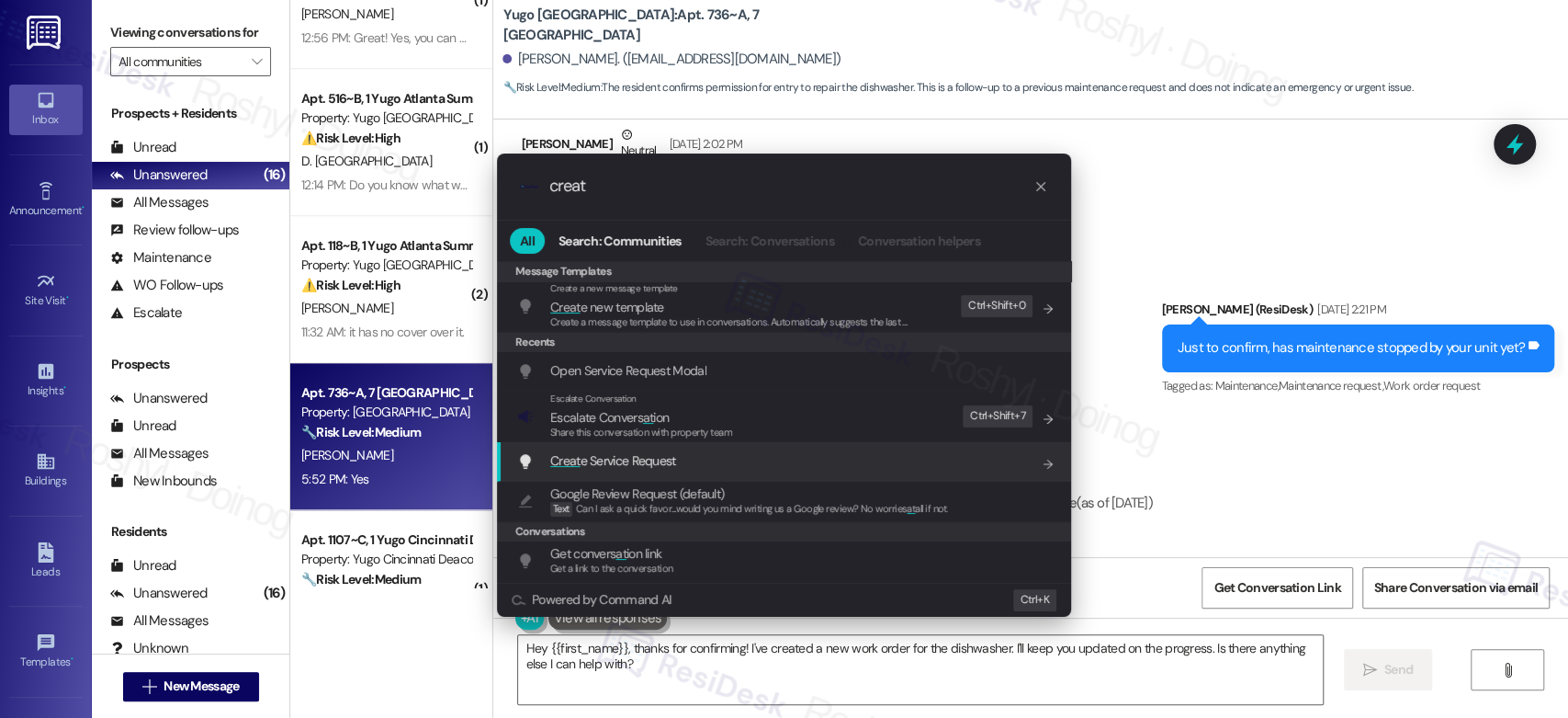
type input "creat"
click at [673, 461] on span "Creat e Service Request" at bounding box center [613, 459] width 126 height 16
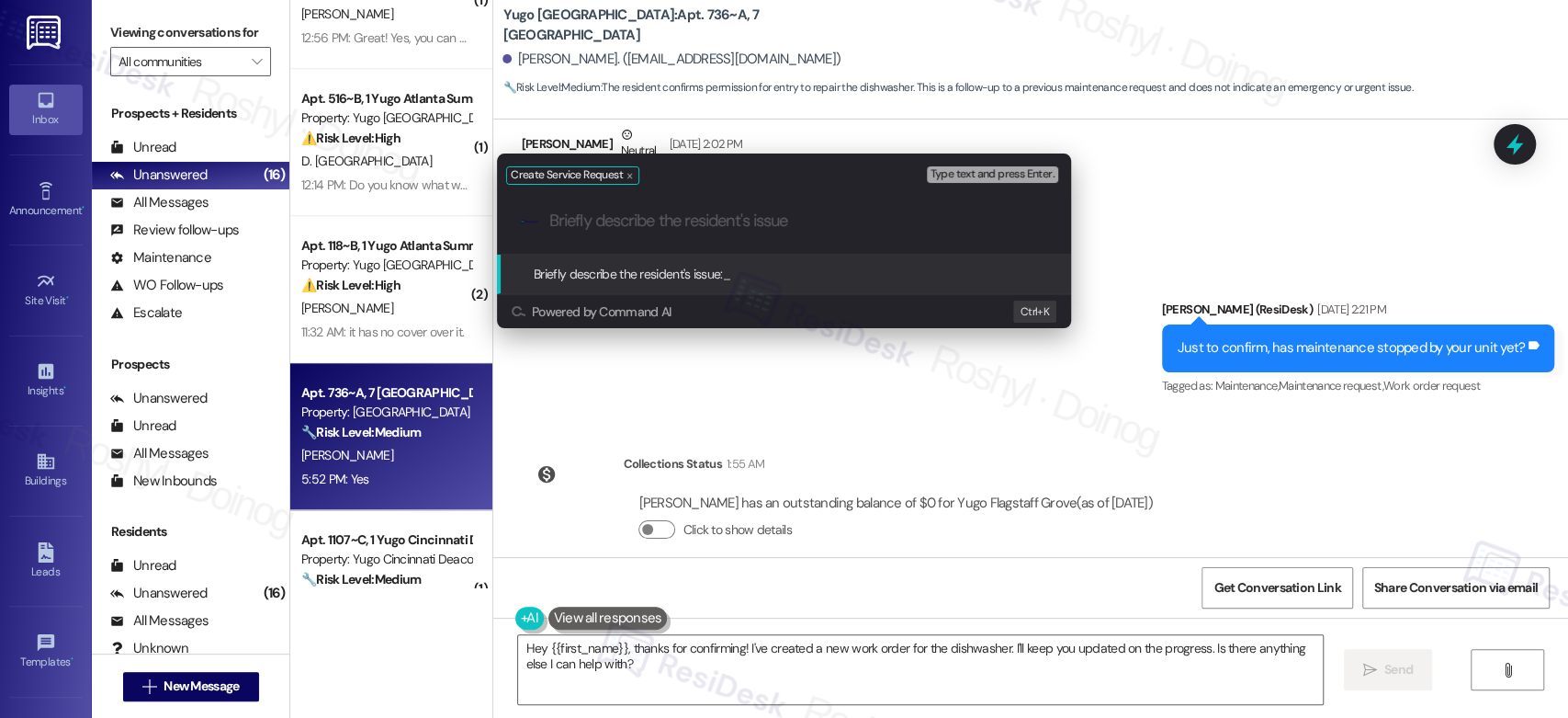
paste input "Dishwasher still isn't cleaning dishes"
type input "Dishwasher still isn't cleaning dishes"
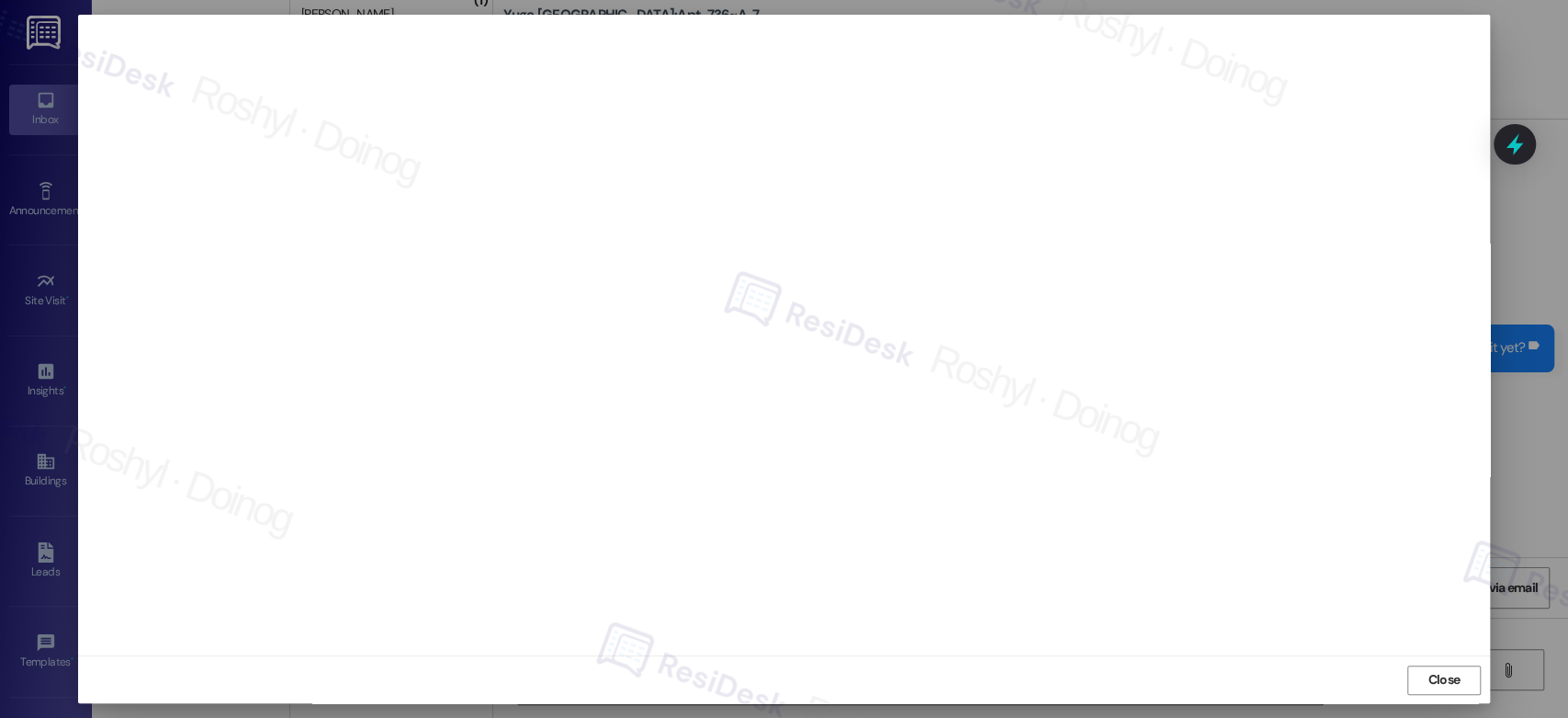
scroll to position [7, 0]
click at [1449, 693] on div "Close" at bounding box center [784, 678] width 1411 height 49
click at [1448, 685] on span "Close" at bounding box center [1443, 678] width 32 height 19
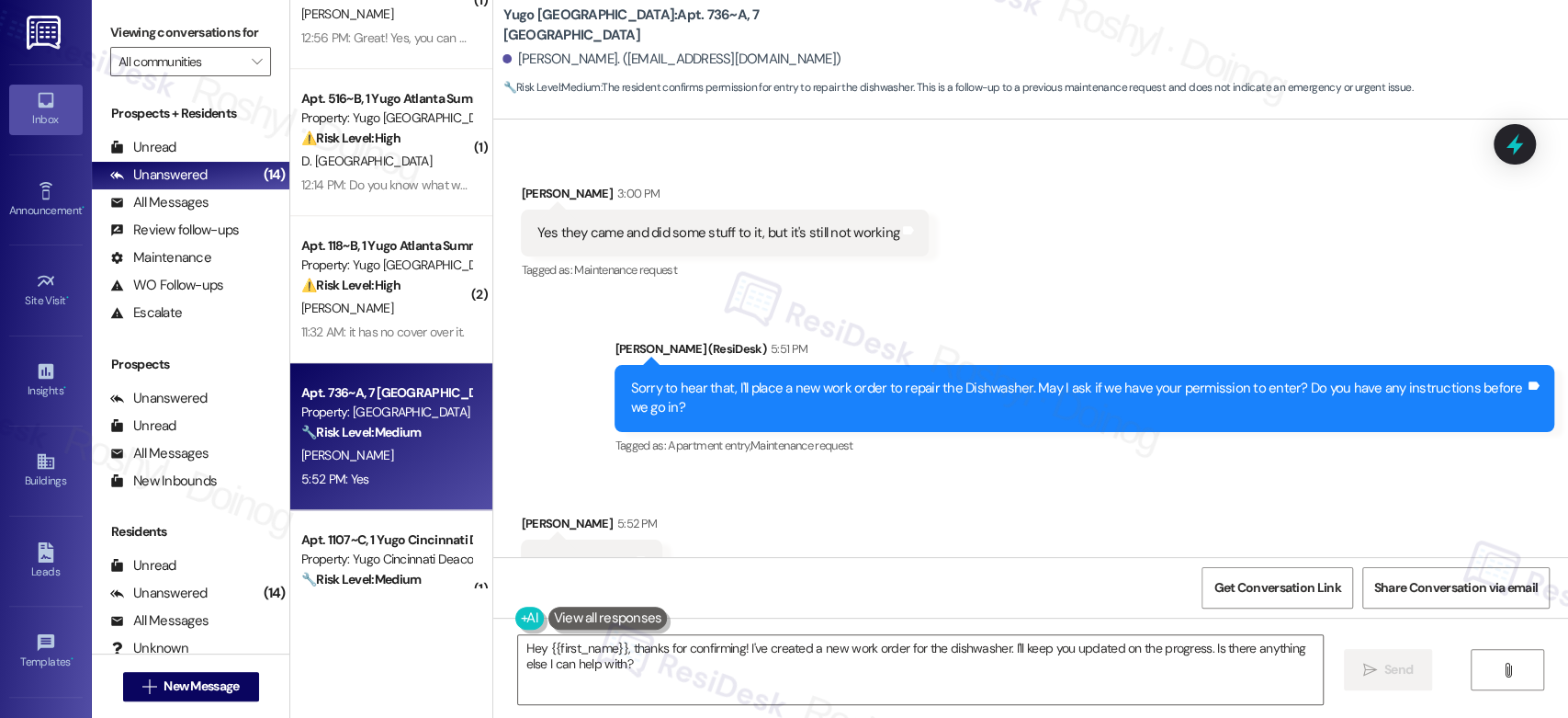
scroll to position [1994, 0]
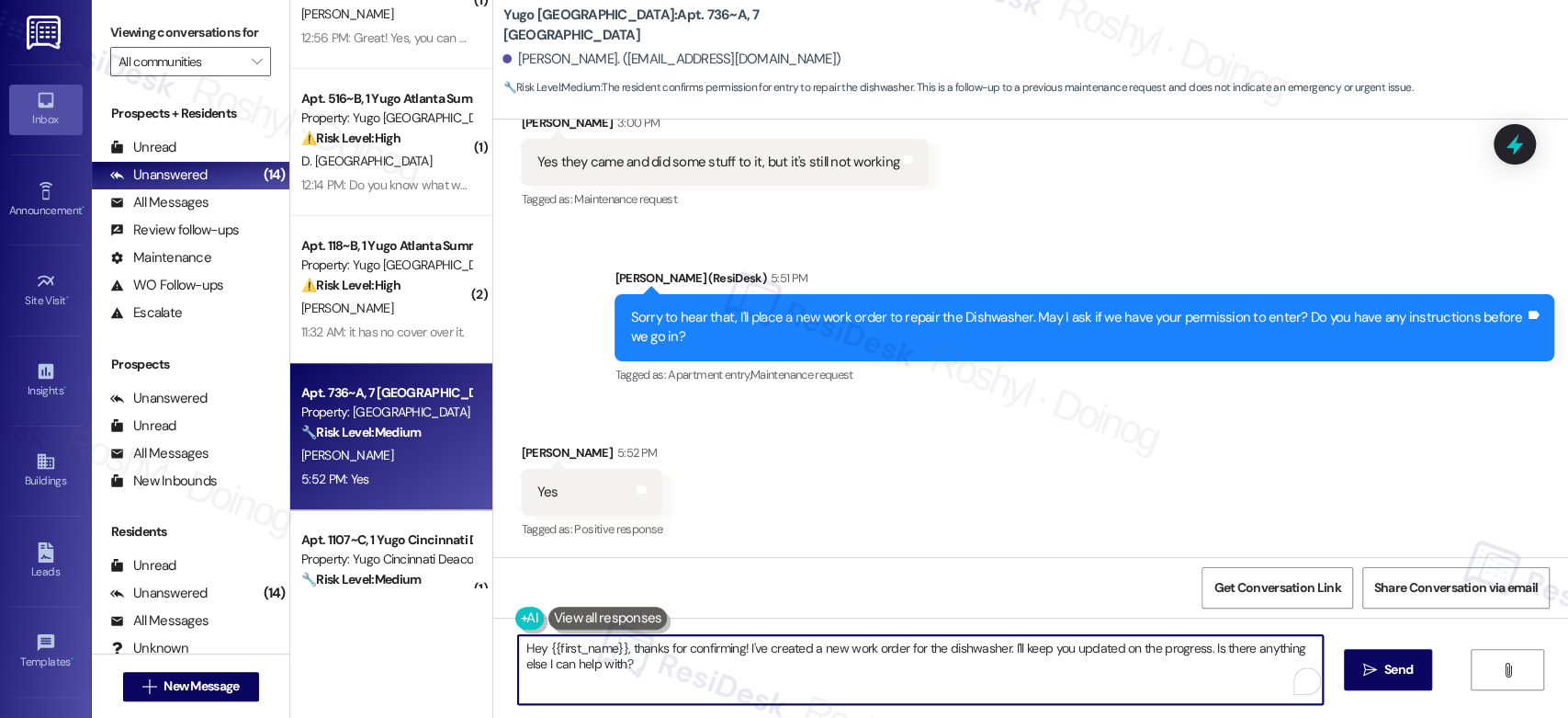
drag, startPoint x: 622, startPoint y: 649, endPoint x: 448, endPoint y: 634, distance: 174.6
click at [448, 634] on div "( 1 ) Apt. 111~B, 1 Yugo Champaign South 3rd Lofts Property: Yugo Champaign Sou…" at bounding box center [929, 359] width 1278 height 718
drag, startPoint x: 1090, startPoint y: 646, endPoint x: 1297, endPoint y: 664, distance: 207.8
click at [1297, 664] on textarea "Thanks for confirming! I've created a new work order for the dishwasher. I'll k…" at bounding box center [916, 669] width 803 height 68
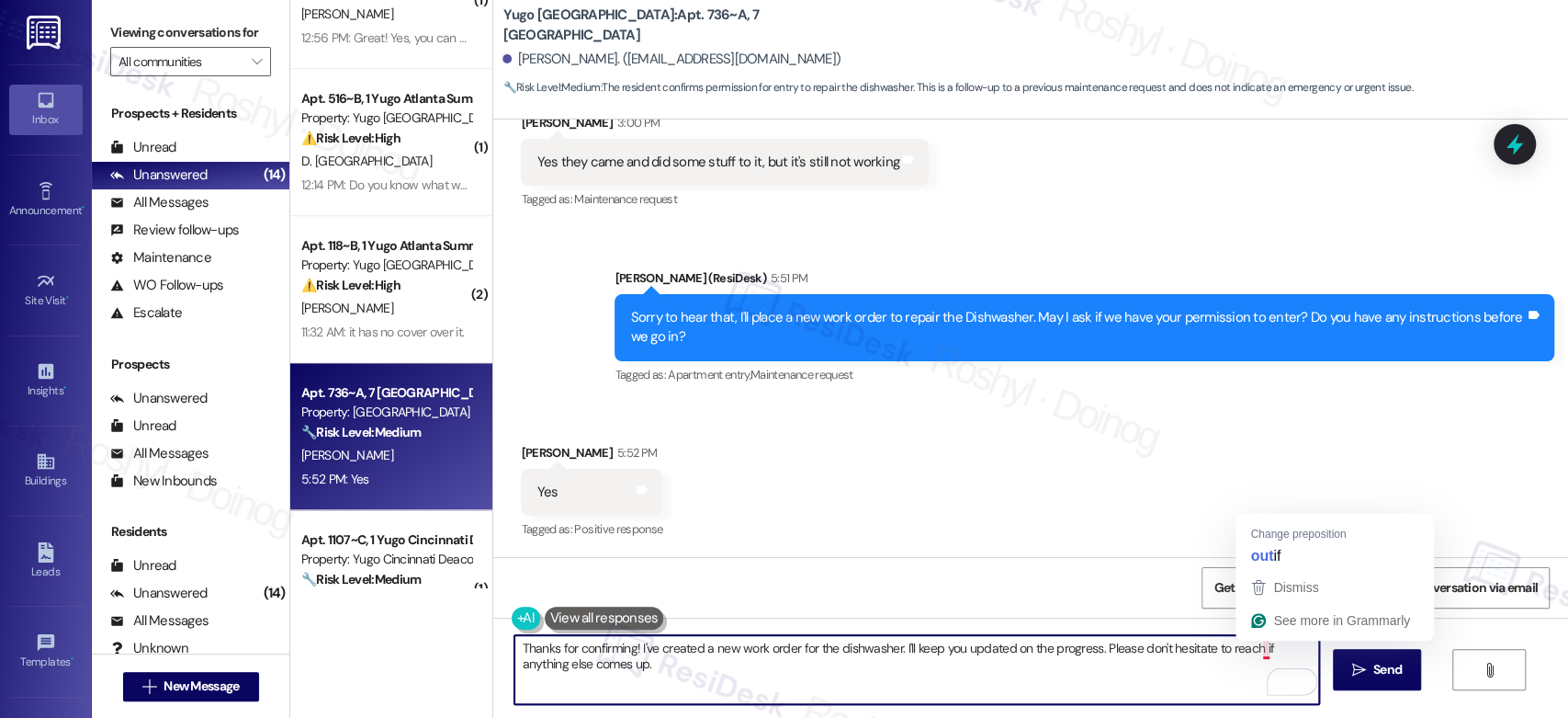
click at [1253, 654] on textarea "Thanks for confirming! I've created a new work order for the dishwasher. I'll k…" at bounding box center [916, 669] width 803 height 68
click at [661, 674] on textarea "Thanks for confirming! I've created a new work order for the dishwasher. I'll k…" at bounding box center [916, 669] width 803 height 68
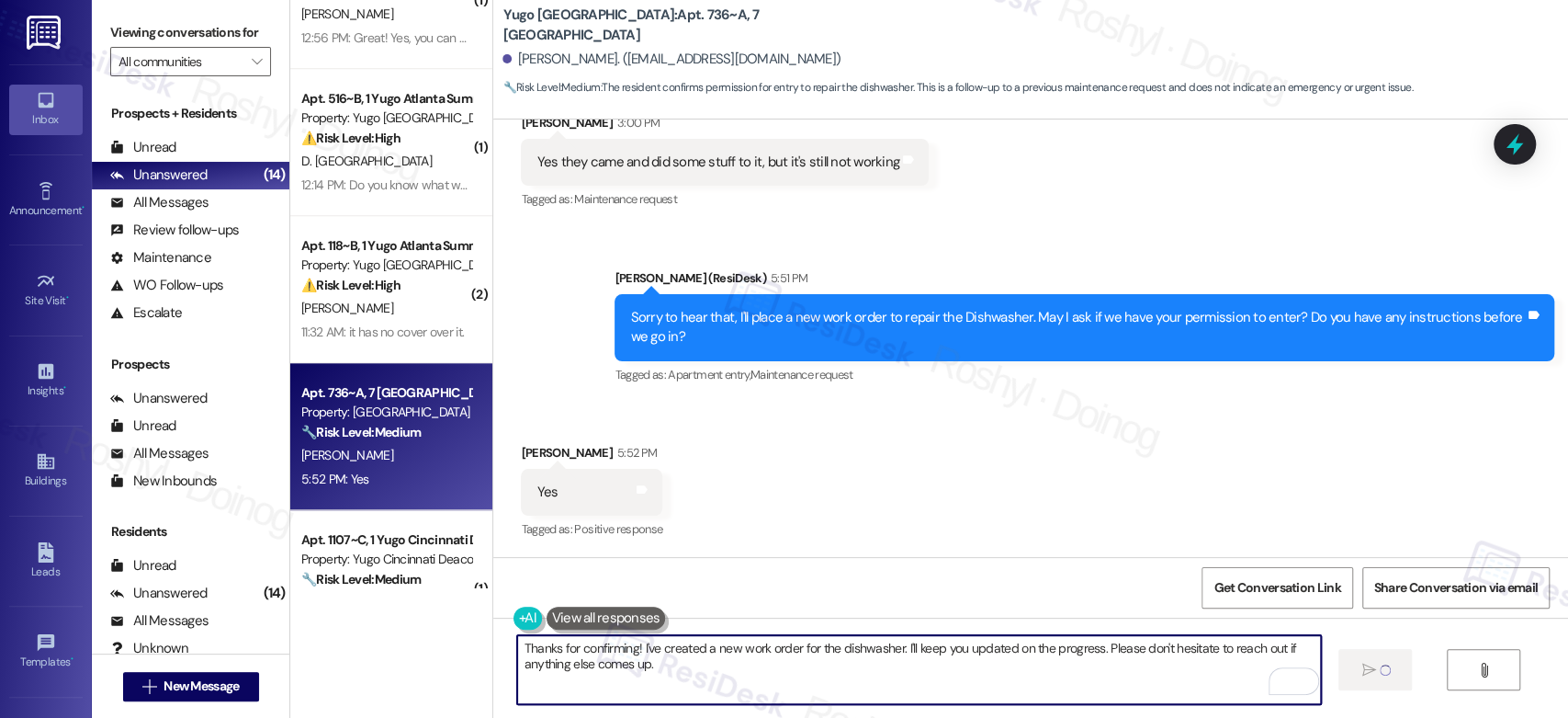
type textarea "Thanks for confirming! I've created a new work order for the dishwasher. I'll k…"
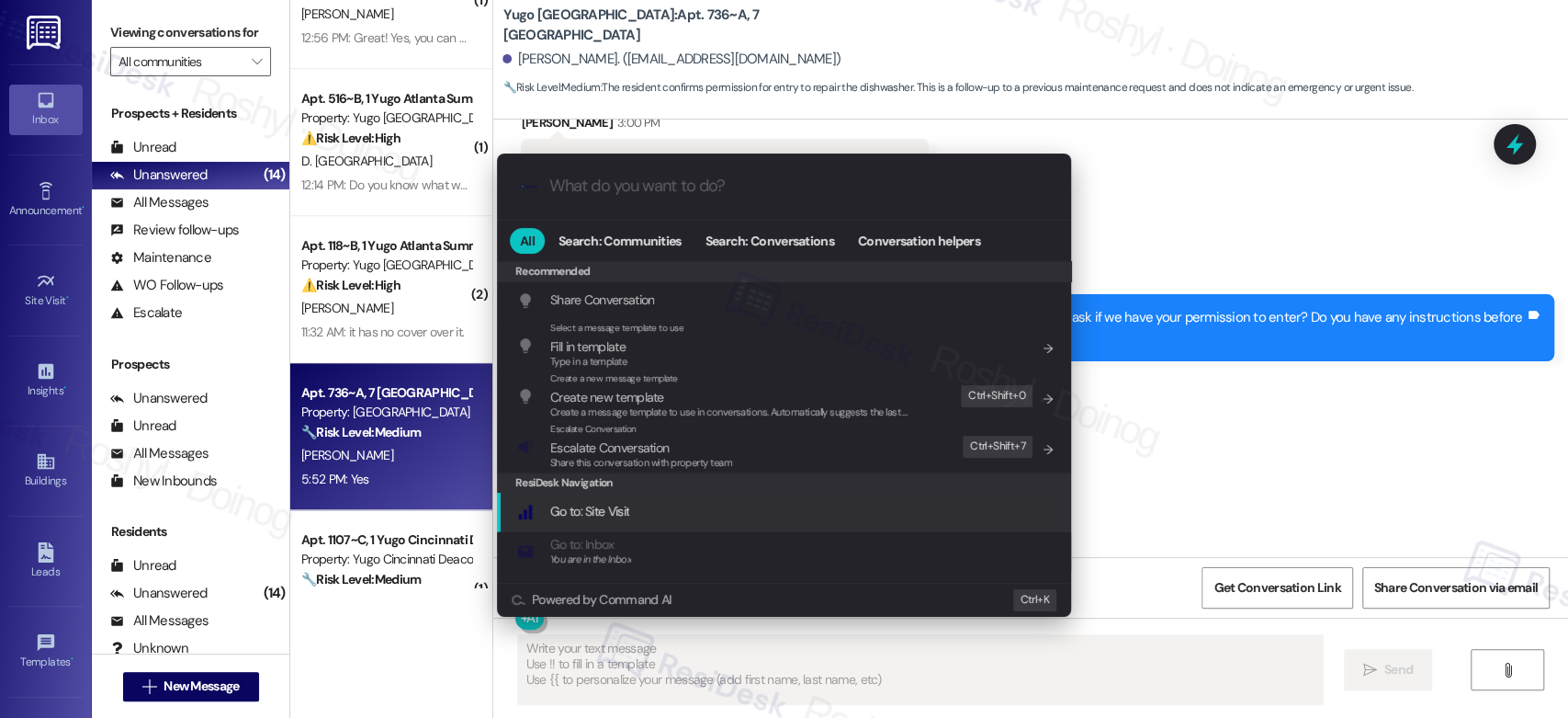
type textarea "Fetching suggested responses. Please feel free to read through the conversation…"
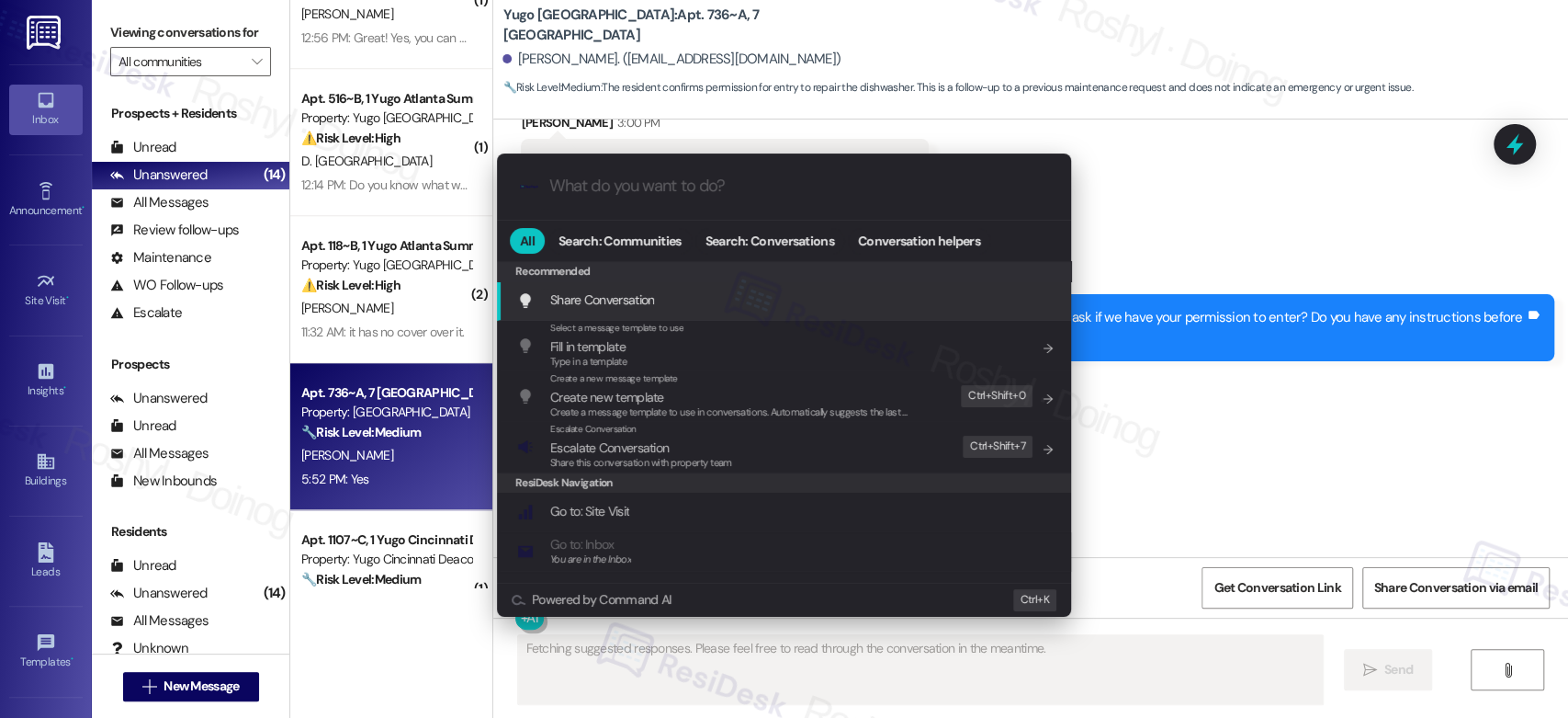
scroll to position [1994, 0]
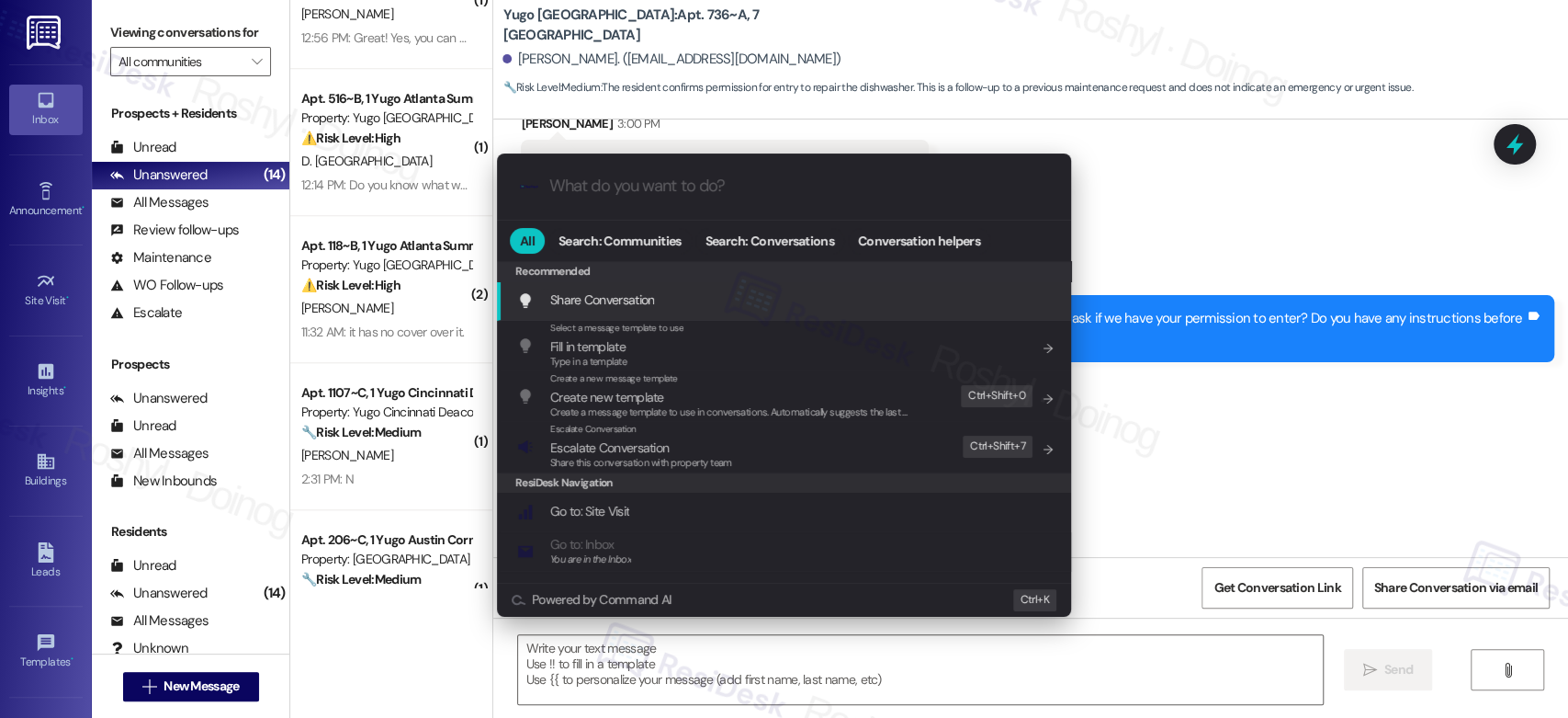
click at [627, 455] on div "Share this conversation with property team" at bounding box center [641, 462] width 182 height 16
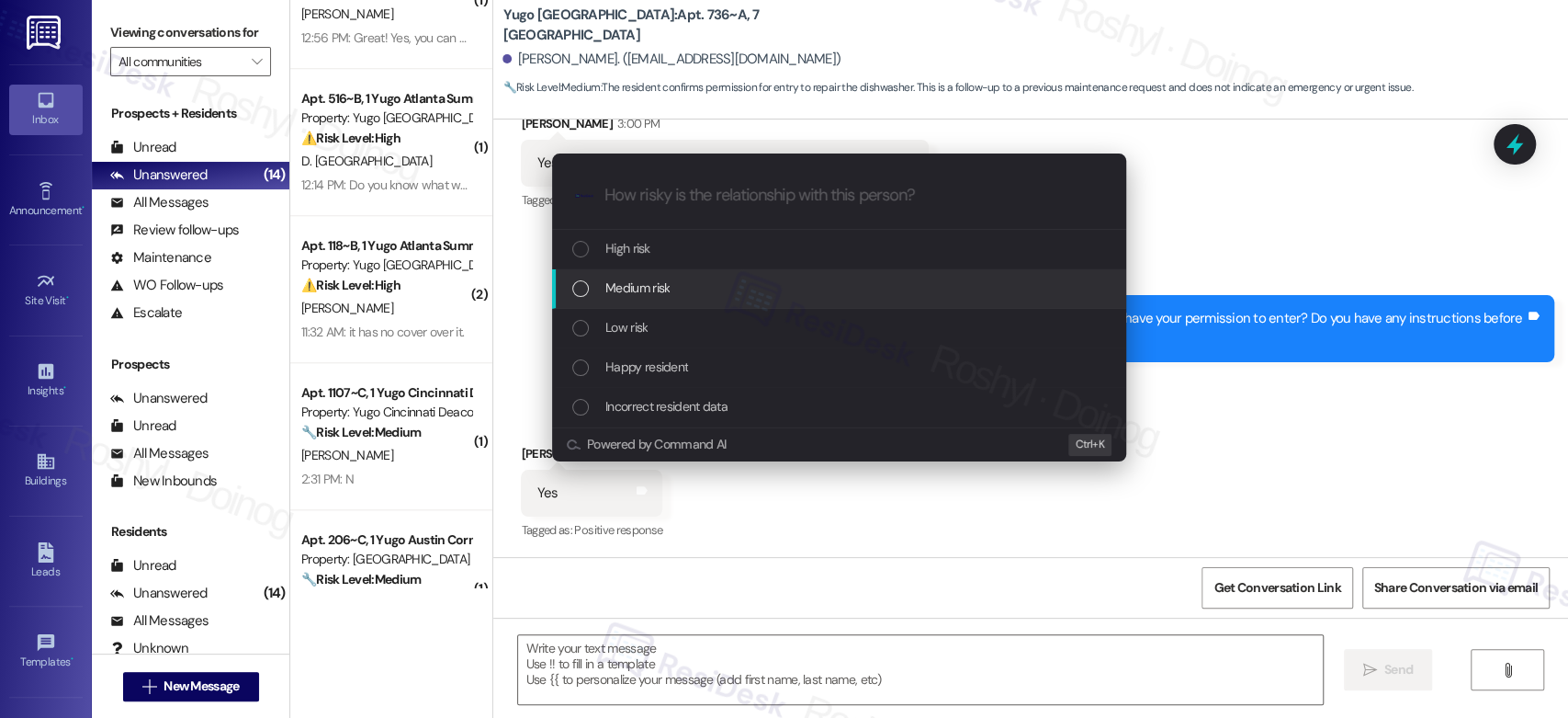
click at [711, 270] on div "Medium risk" at bounding box center [840, 289] width 574 height 40
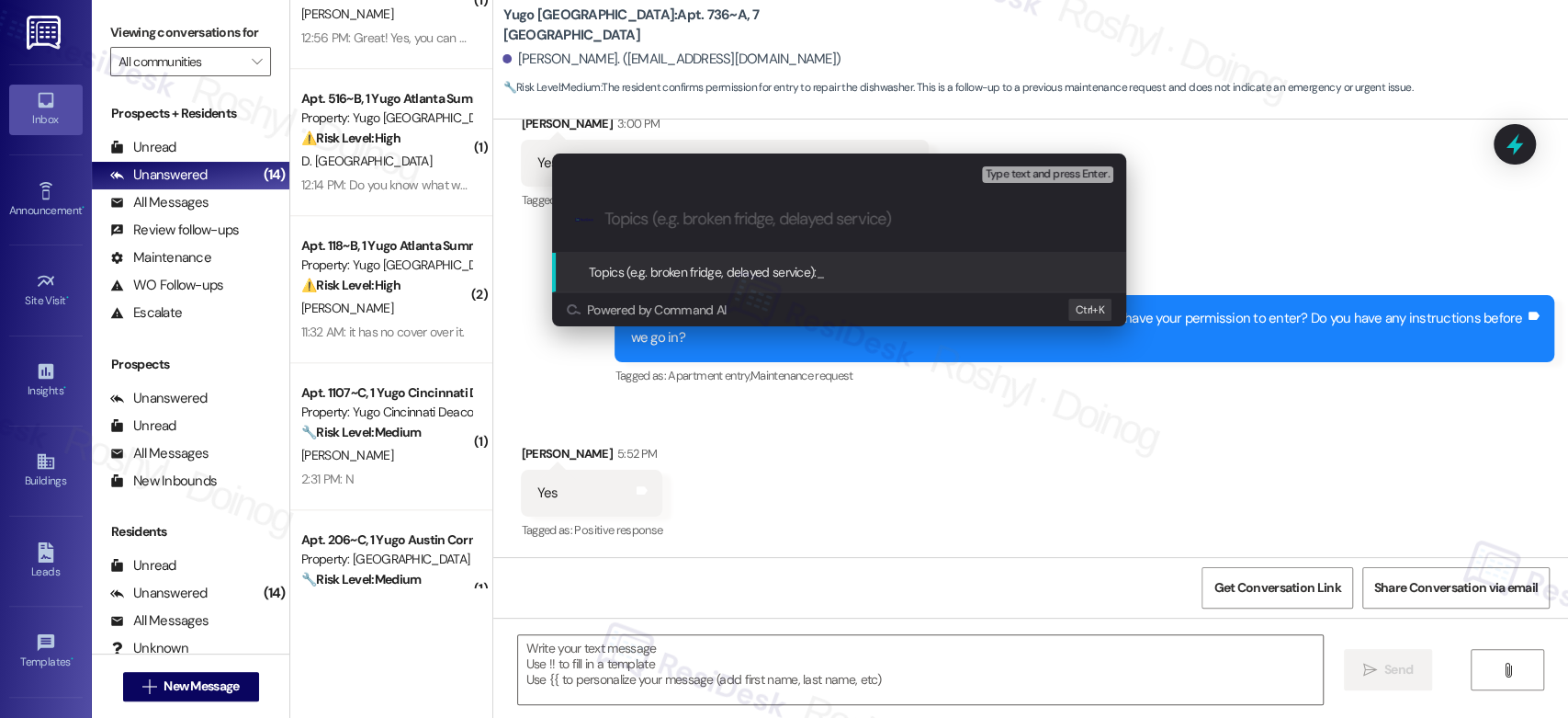
paste input "15567971"
click at [676, 221] on input "15567971" at bounding box center [846, 219] width 484 height 19
paste input "Work Order (number) filed by ResiDesk - issue"
drag, startPoint x: 668, startPoint y: 217, endPoint x: 522, endPoint y: 217, distance: 146.0
click at [530, 219] on div "Escalate Conversation Medium risk Topics (e.g. broken fridge, delayed service) …" at bounding box center [839, 240] width 620 height 209
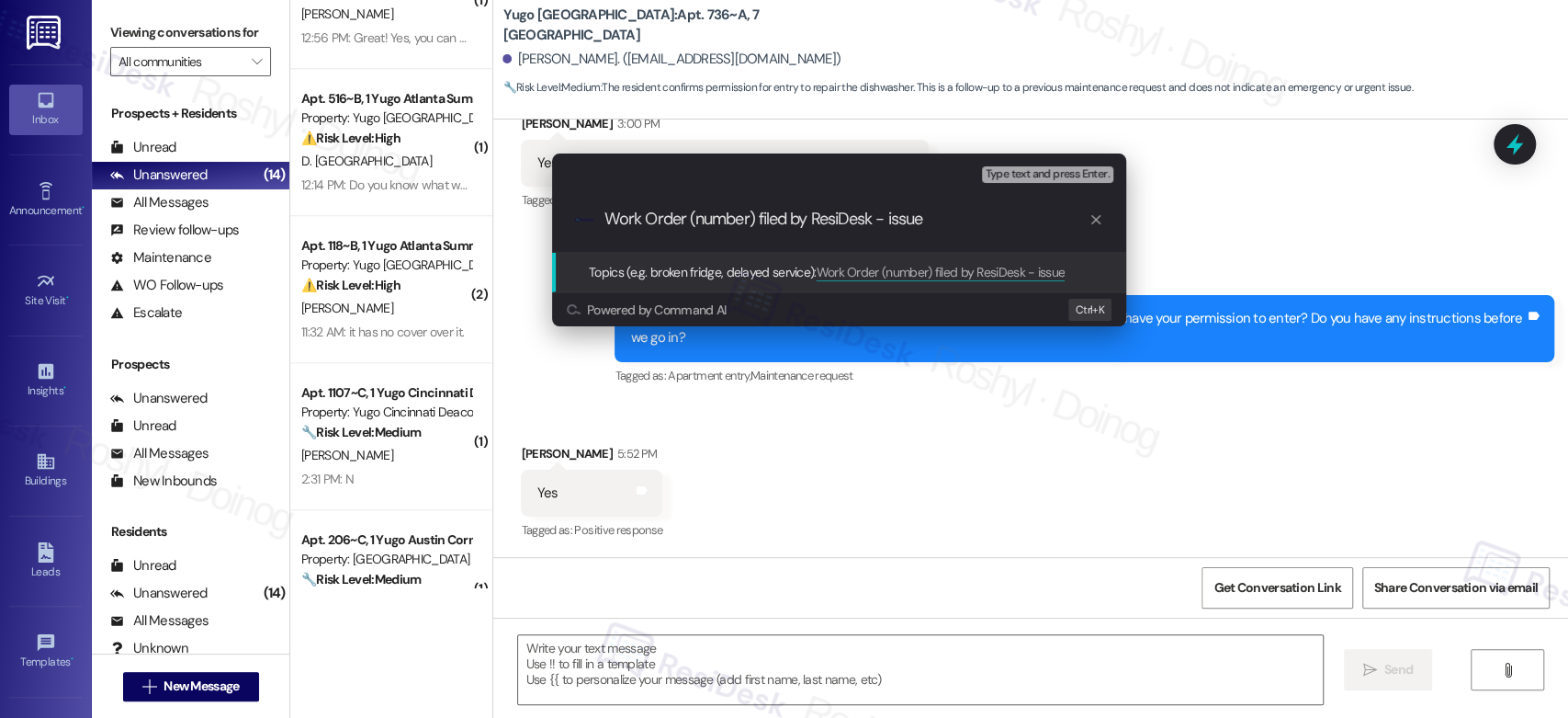
drag, startPoint x: 689, startPoint y: 220, endPoint x: 754, endPoint y: 224, distance: 65.1
click at [754, 224] on input "Work Order (number) filed by ResiDesk - issue" at bounding box center [846, 219] width 484 height 19
paste input "15567971"
click at [893, 220] on input "Work Order 15567971 filed by ResiDesk - issue" at bounding box center [846, 219] width 484 height 19
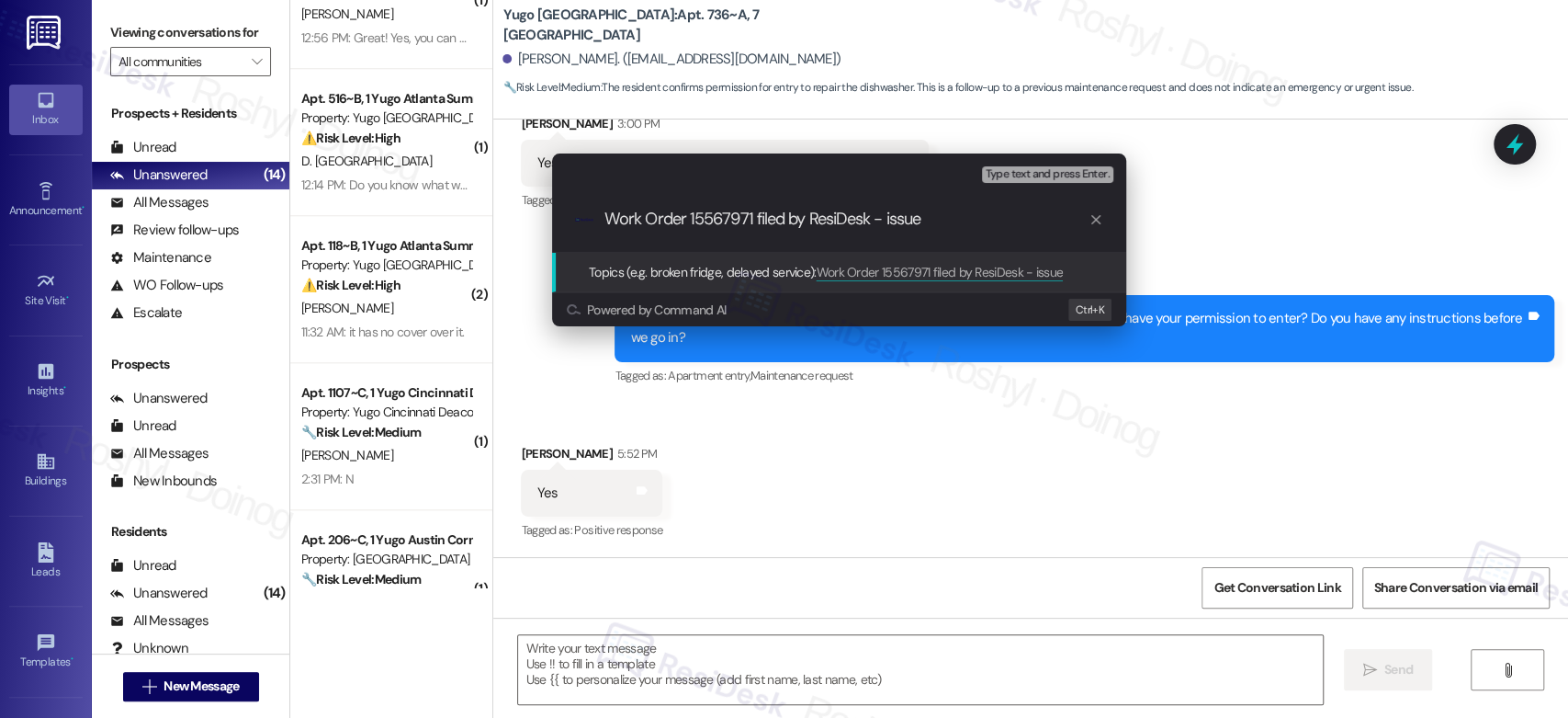
paste input "Dishwasher still isn't cleaning dishes"
type input "Work Order 15567971 filed by ResiDesk - Dishwasher still isn't cleaning dishes"
click at [1046, 172] on span "Type text and press Enter." at bounding box center [1048, 175] width 124 height 13
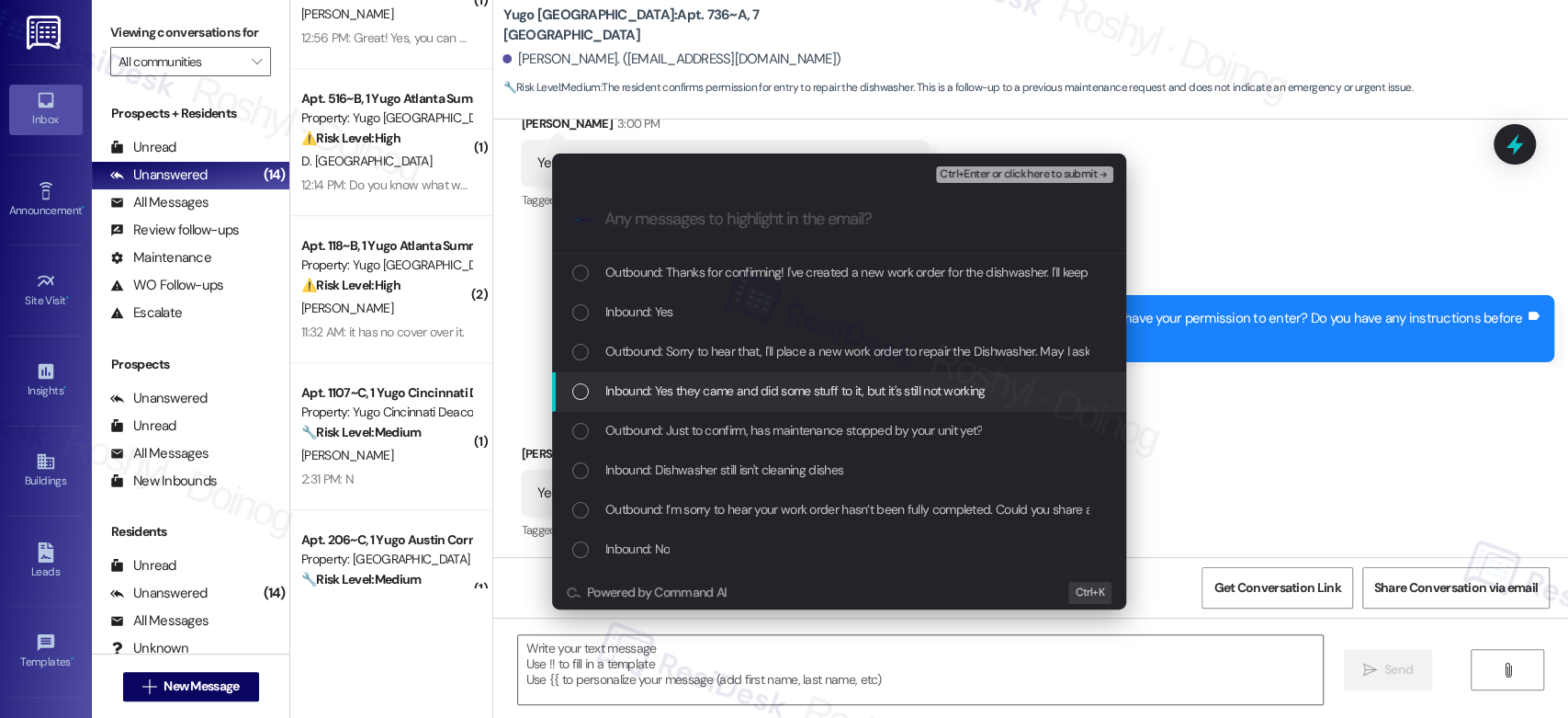
click at [815, 392] on span "Inbound: Yes they came and did some stuff to it, but it's still not working" at bounding box center [796, 390] width 380 height 20
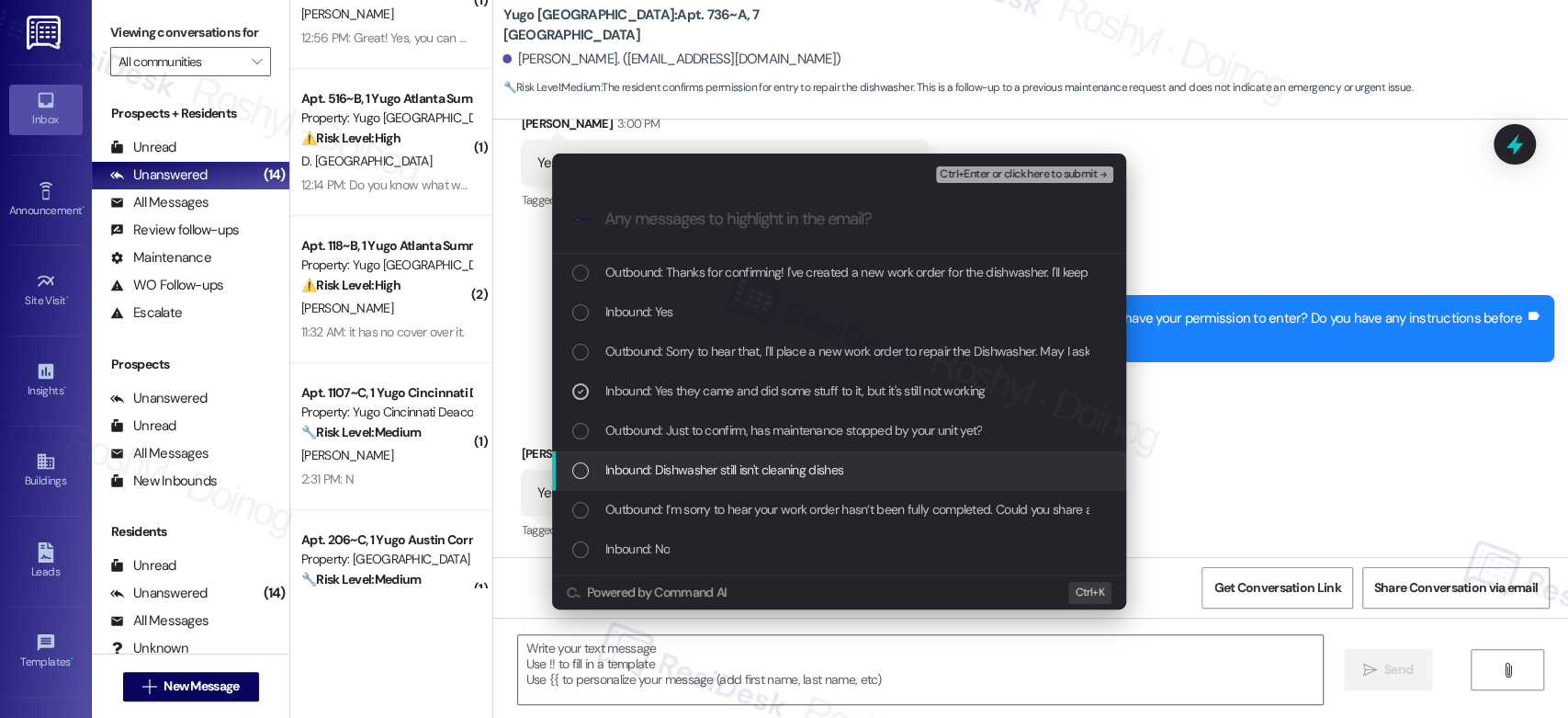
drag, startPoint x: 750, startPoint y: 480, endPoint x: 749, endPoint y: 467, distance: 13.0
click at [749, 480] on div "Inbound: Dishwasher still isn't cleaning dishes" at bounding box center [840, 471] width 574 height 40
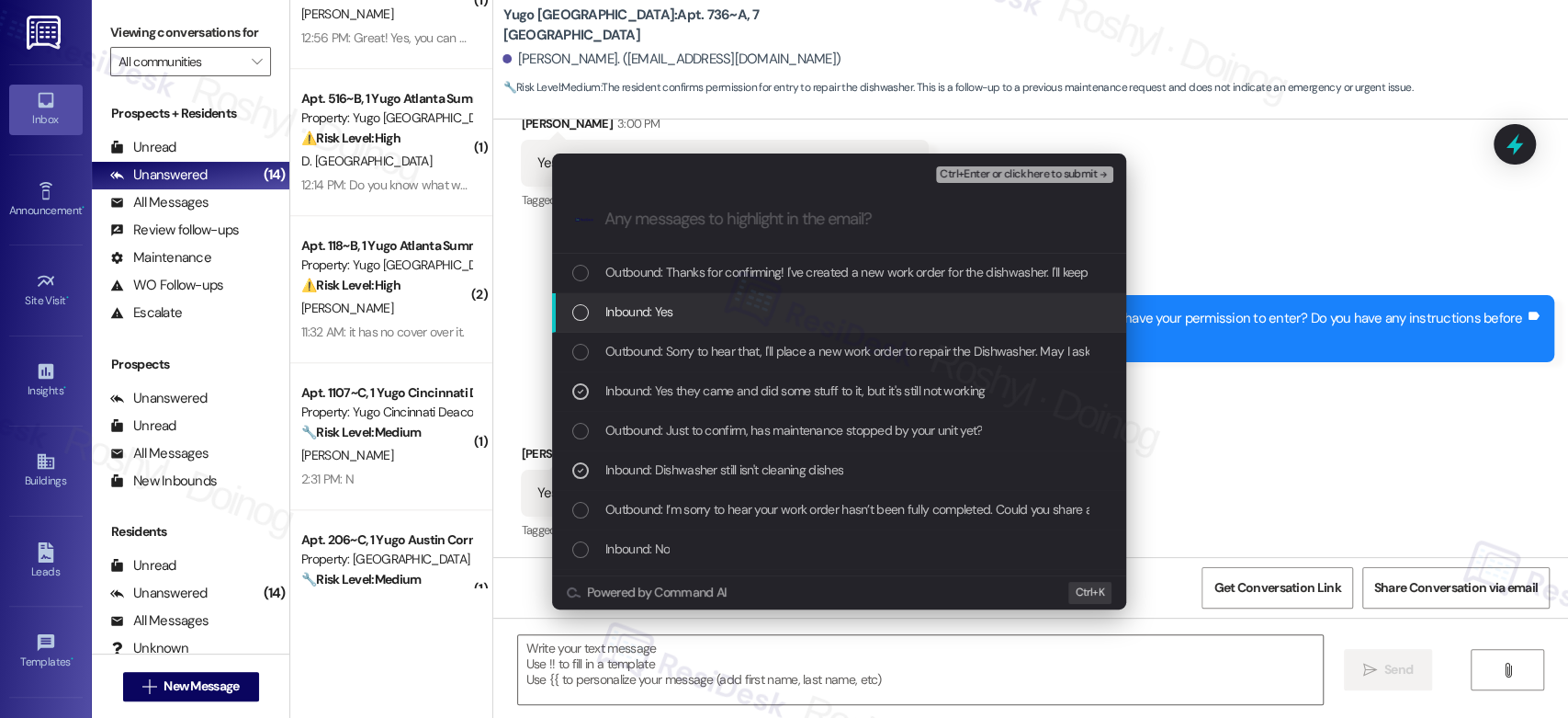
click at [753, 316] on div "Inbound: Yes" at bounding box center [841, 311] width 537 height 20
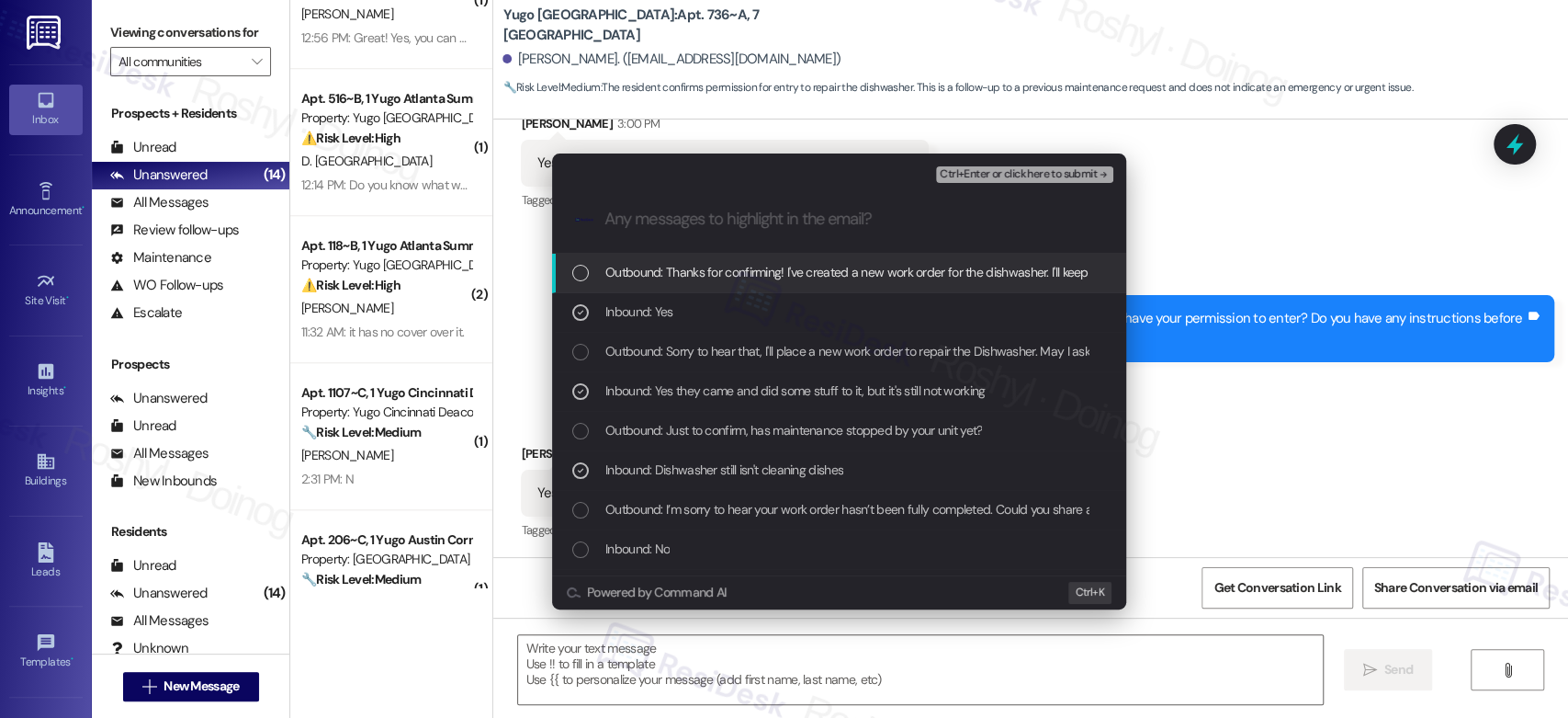
click at [1077, 173] on span "Ctrl+Enter or click here to submit" at bounding box center [1017, 175] width 157 height 13
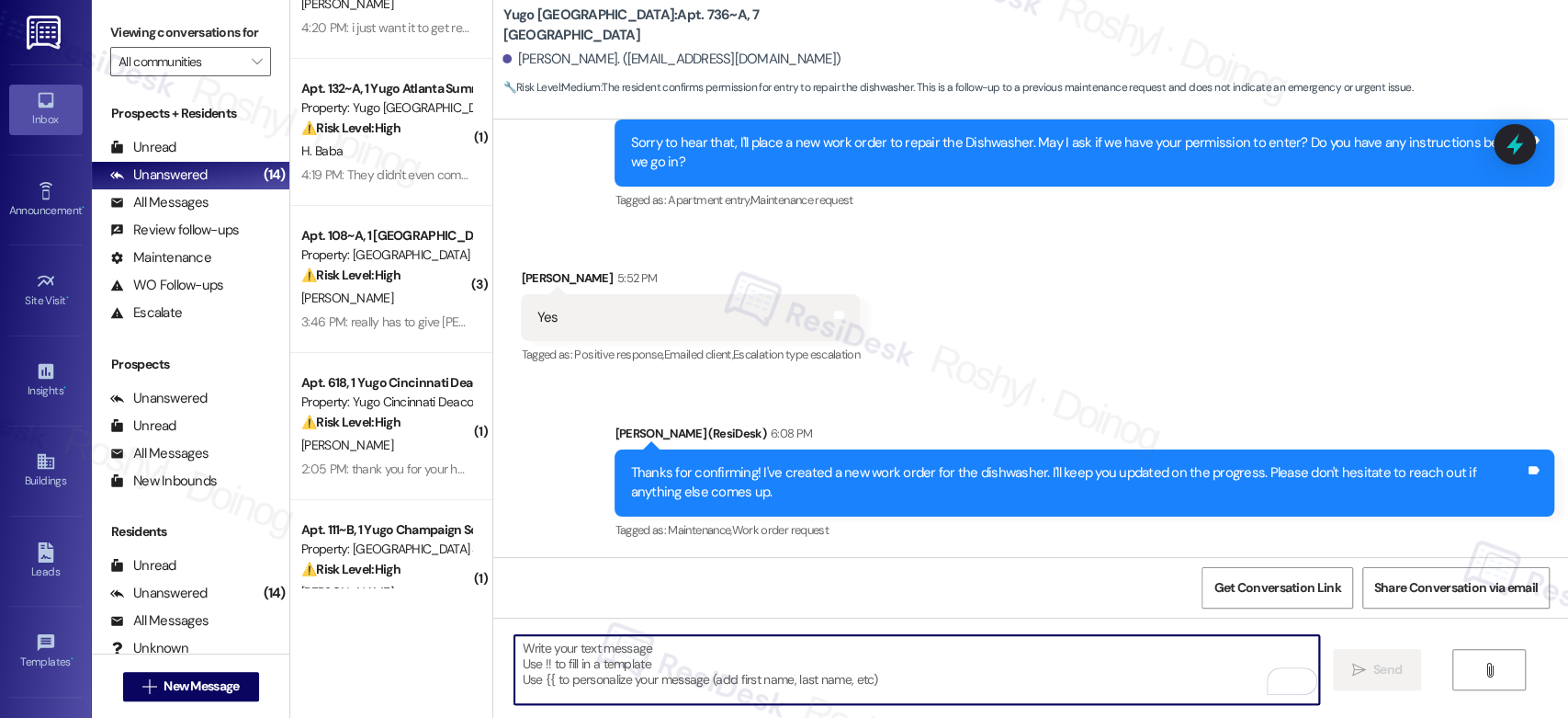
scroll to position [188, 0]
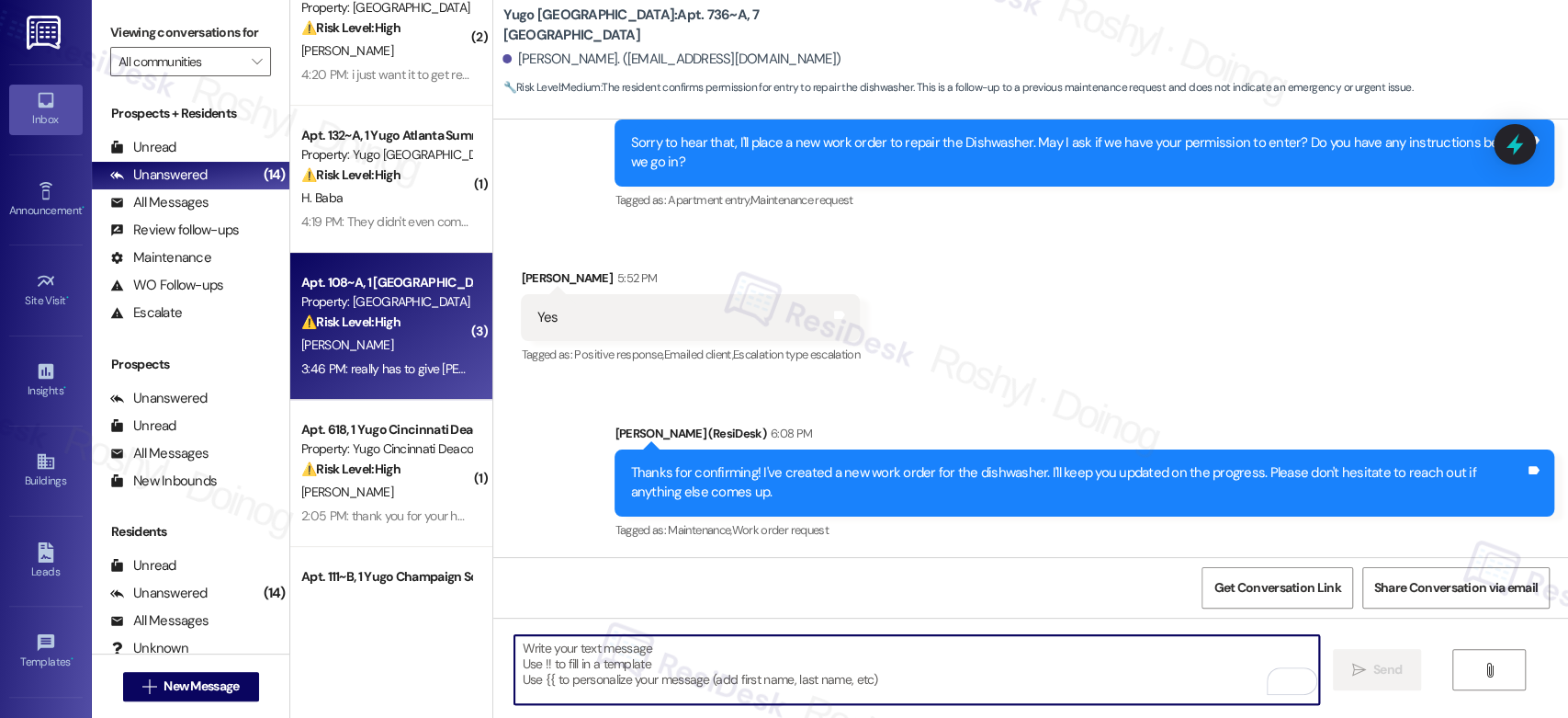
click at [410, 342] on div "[PERSON_NAME]" at bounding box center [386, 345] width 174 height 23
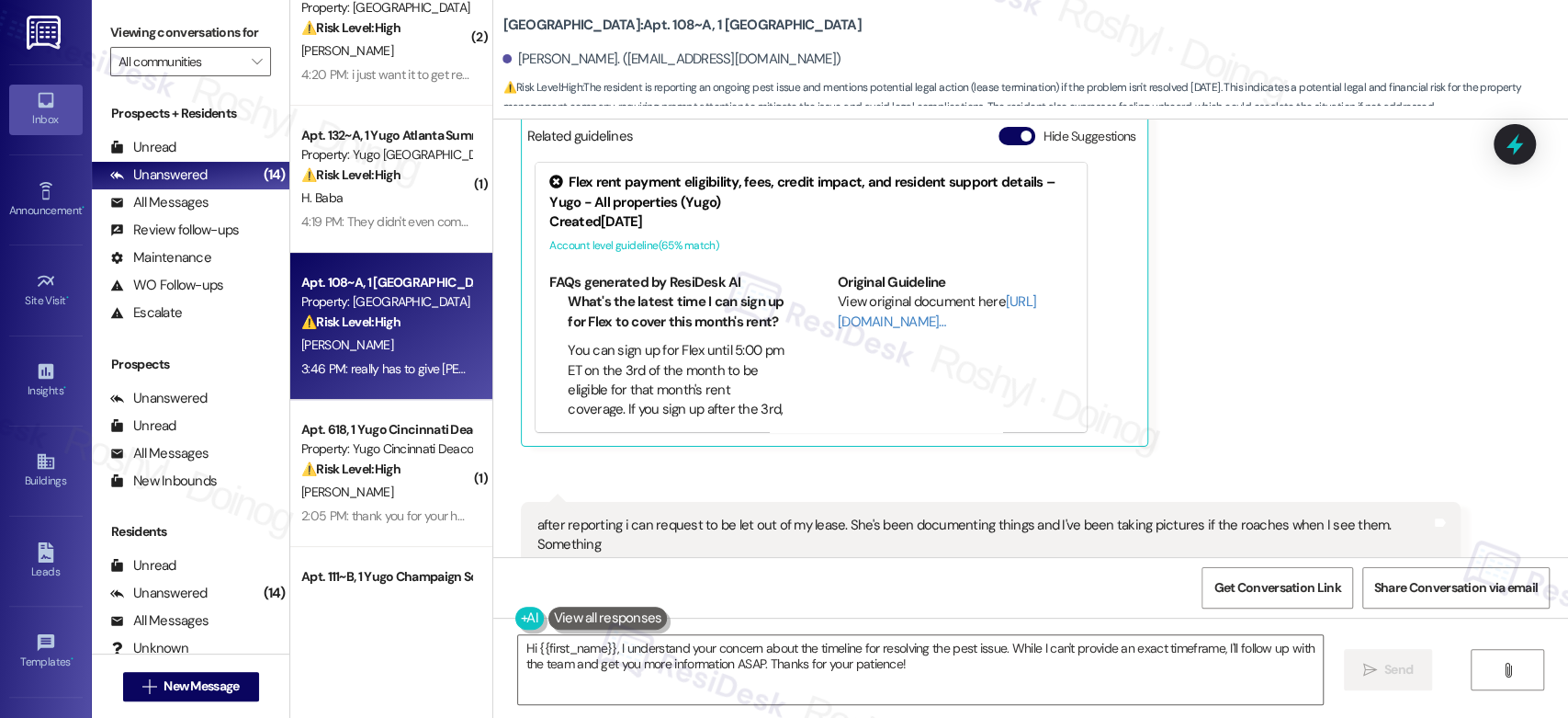
scroll to position [4558, 0]
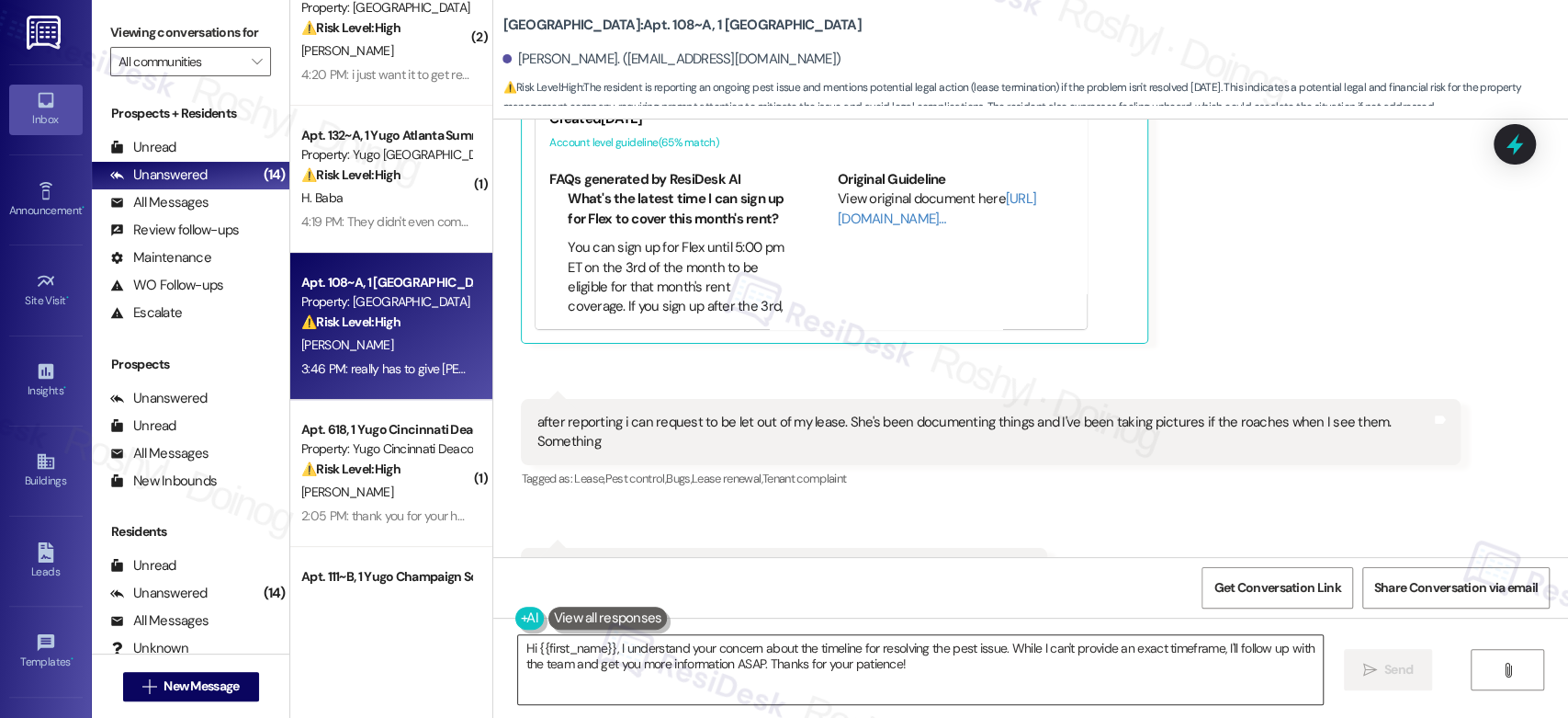
click at [731, 665] on textarea "Hi {{first_name}}, I understand your concern about the timeline for resolving t…" at bounding box center [920, 669] width 803 height 68
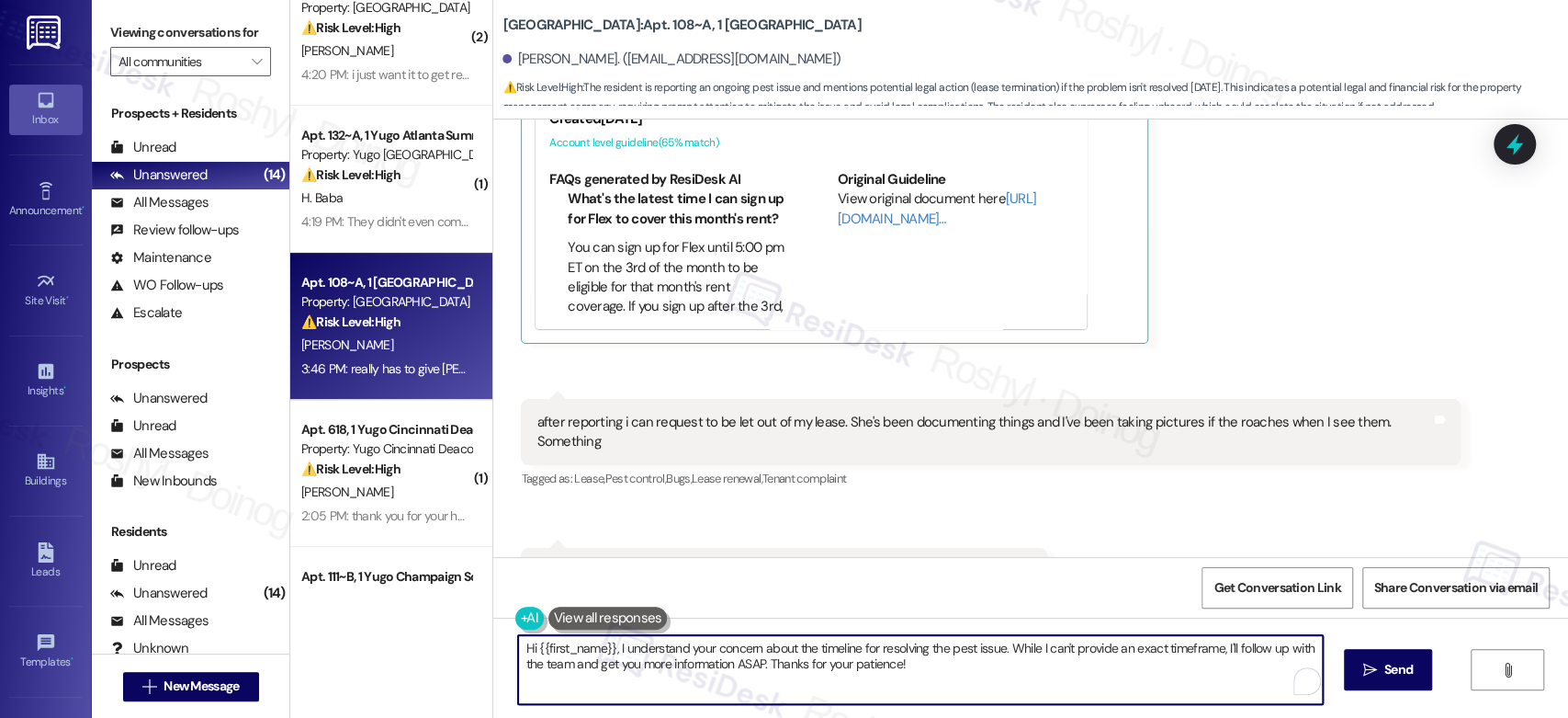
click at [731, 665] on textarea "Hi {{first_name}}, I understand your concern about the timeline for resolving t…" at bounding box center [920, 669] width 803 height 68
type textarea "Hi {{first_name}}, I understand your concern about the timeline for resolving t…"
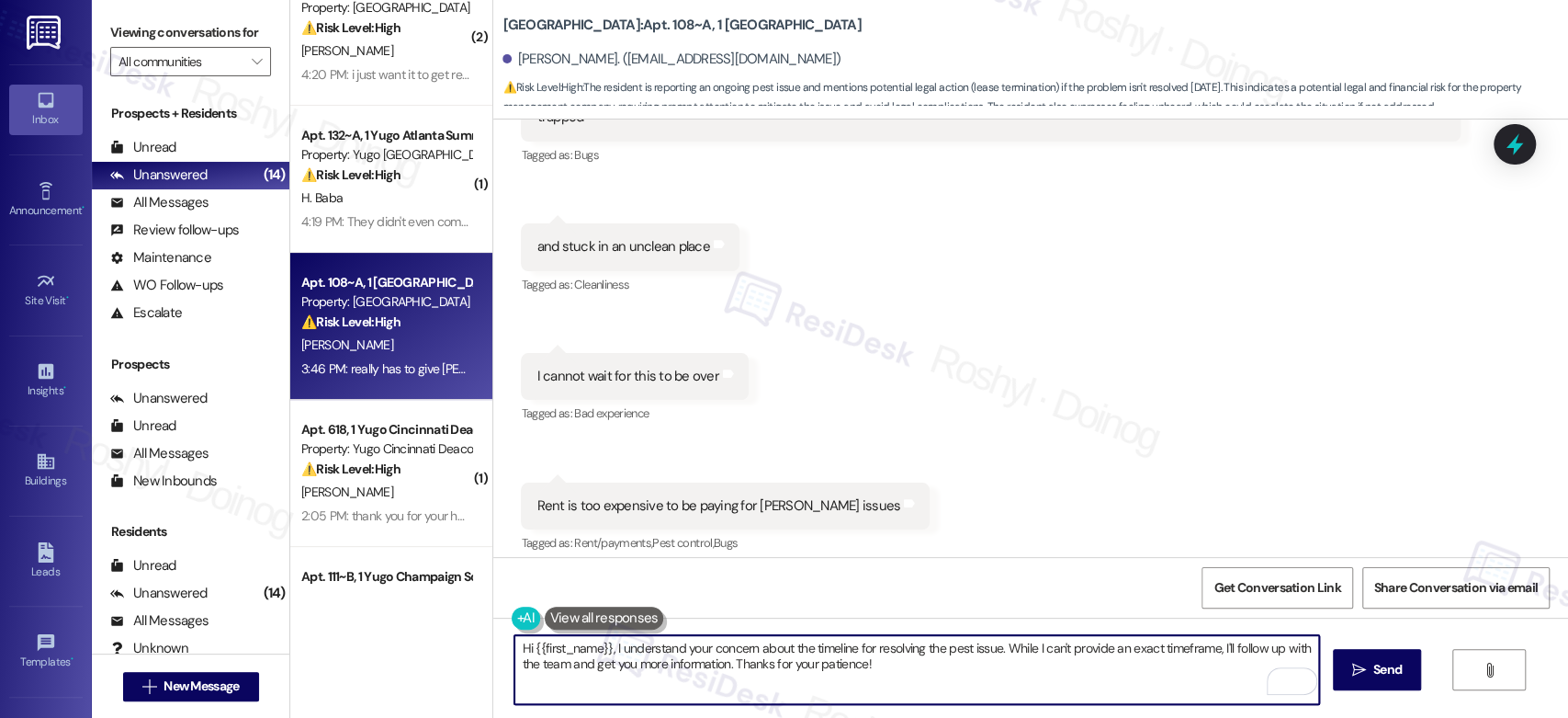
scroll to position [2925, 0]
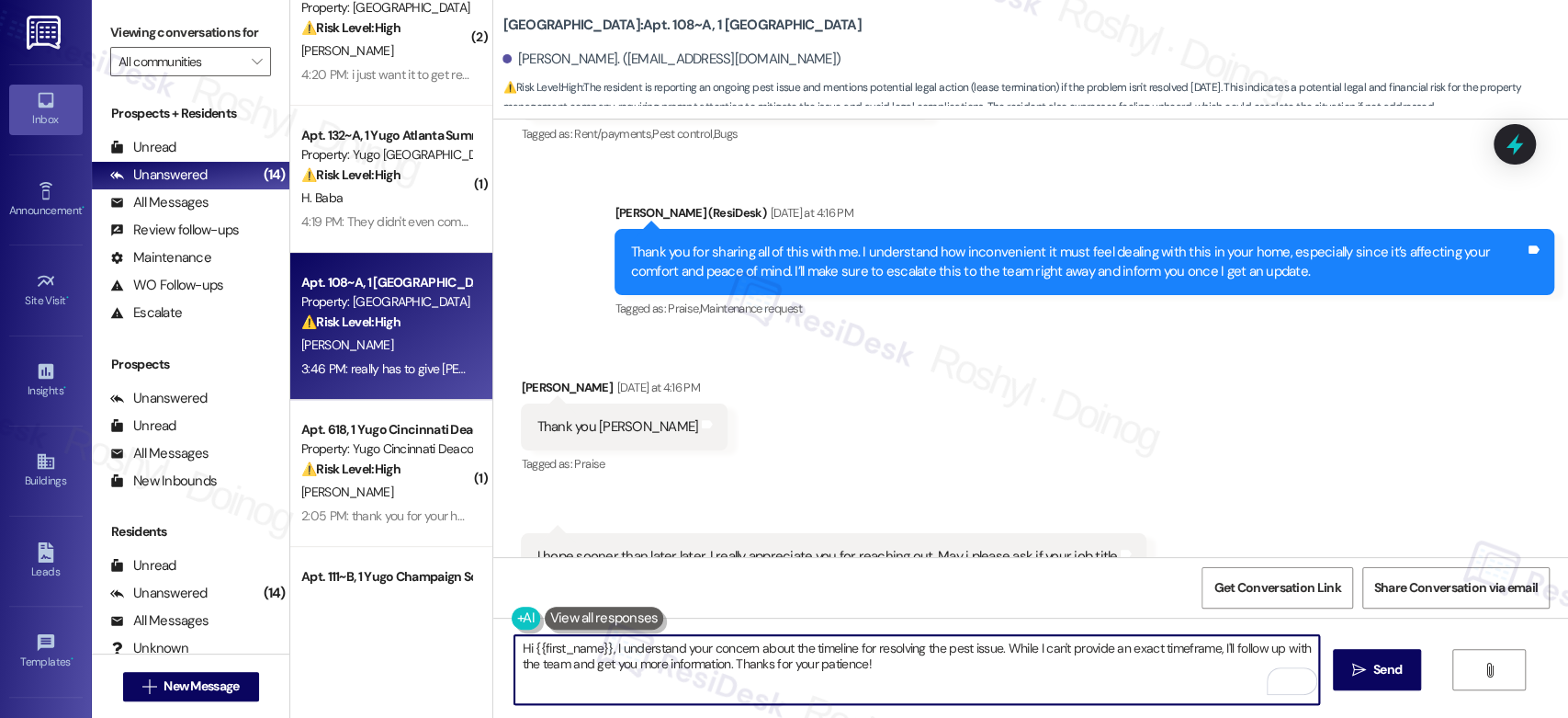
click at [890, 668] on textarea "Hi {{first_name}}, I understand your concern about the timeline for resolving t…" at bounding box center [916, 669] width 803 height 68
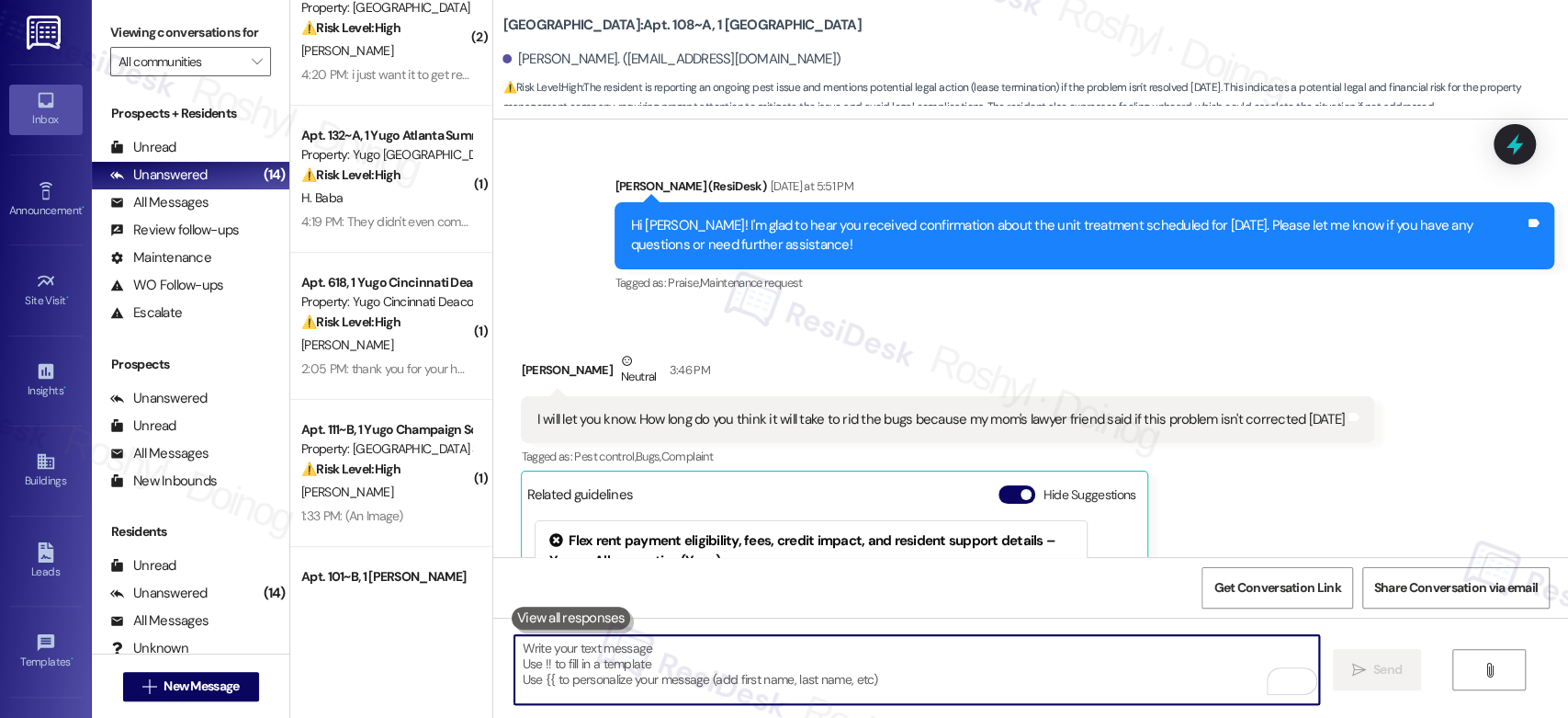
scroll to position [4047, 0]
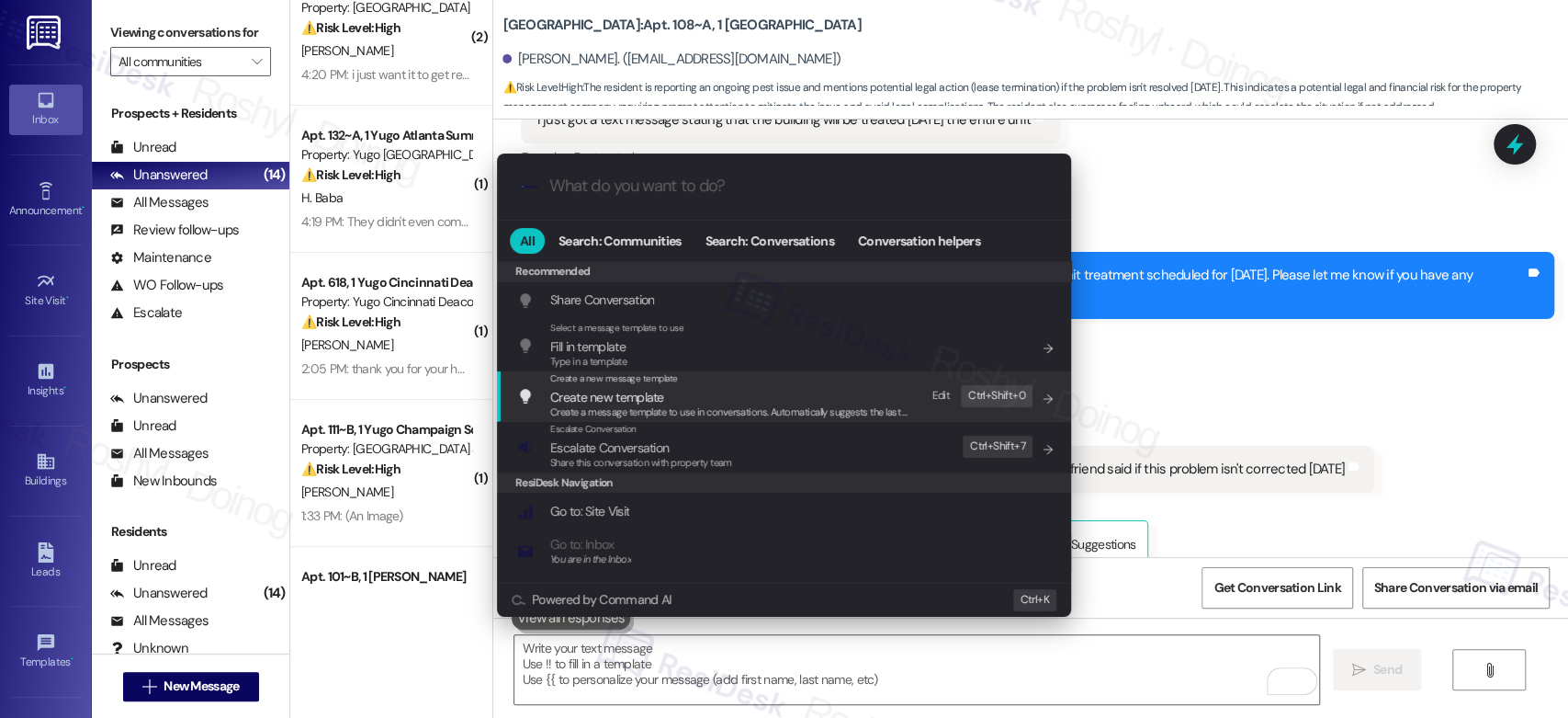
click at [1408, 339] on div ".cls-1{fill:#0a055f;}.cls-2{fill:#0cc4c4;} resideskLogoBlueOrange All Search: C…" at bounding box center [784, 359] width 1568 height 718
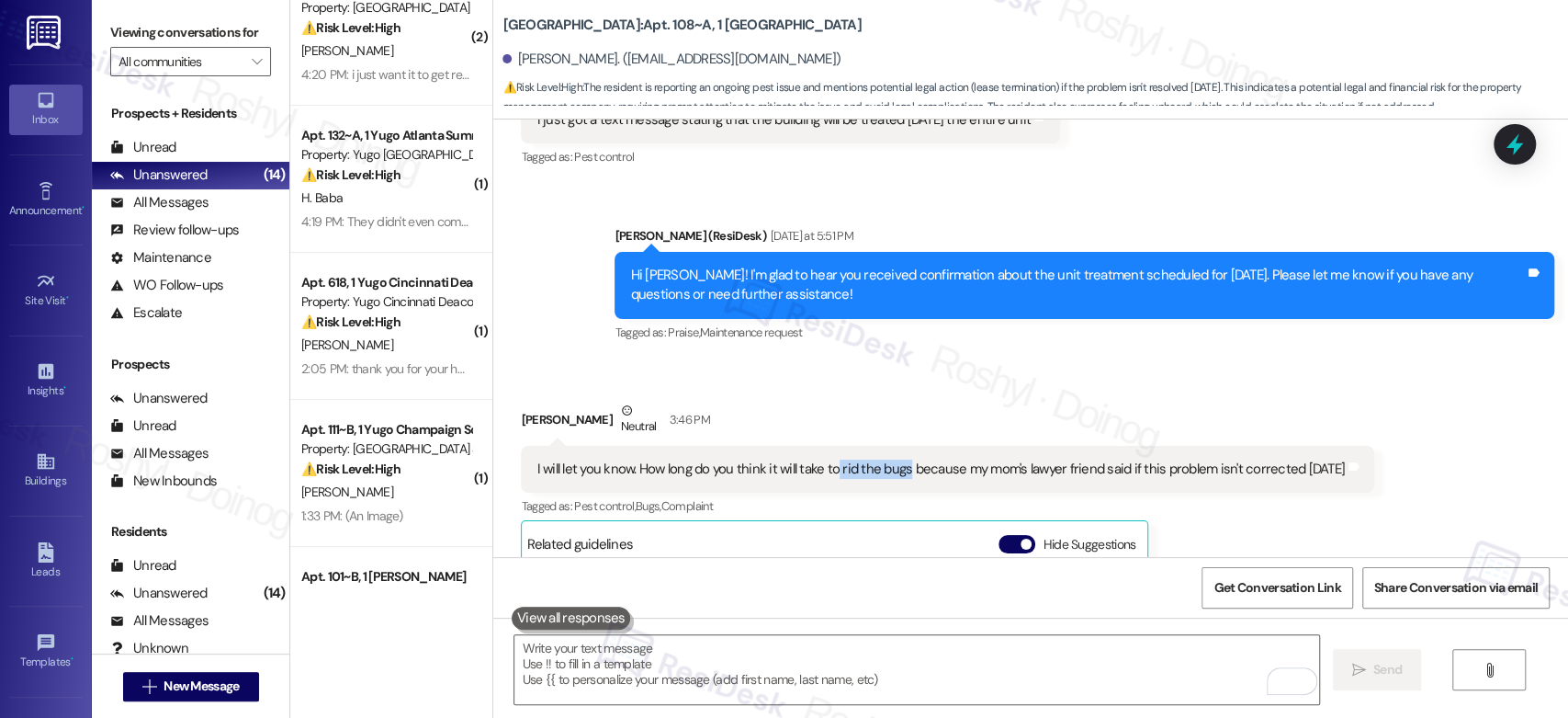
copy div "rid the bugs"
drag, startPoint x: 825, startPoint y: 410, endPoint x: 897, endPoint y: 417, distance: 72.3
click at [897, 459] on div "I will let you know. How long do you think it will take to rid the bugs because…" at bounding box center [940, 469] width 808 height 19
click at [978, 400] on div "[PERSON_NAME] Neutral 3:46 PM" at bounding box center [948, 422] width 854 height 45
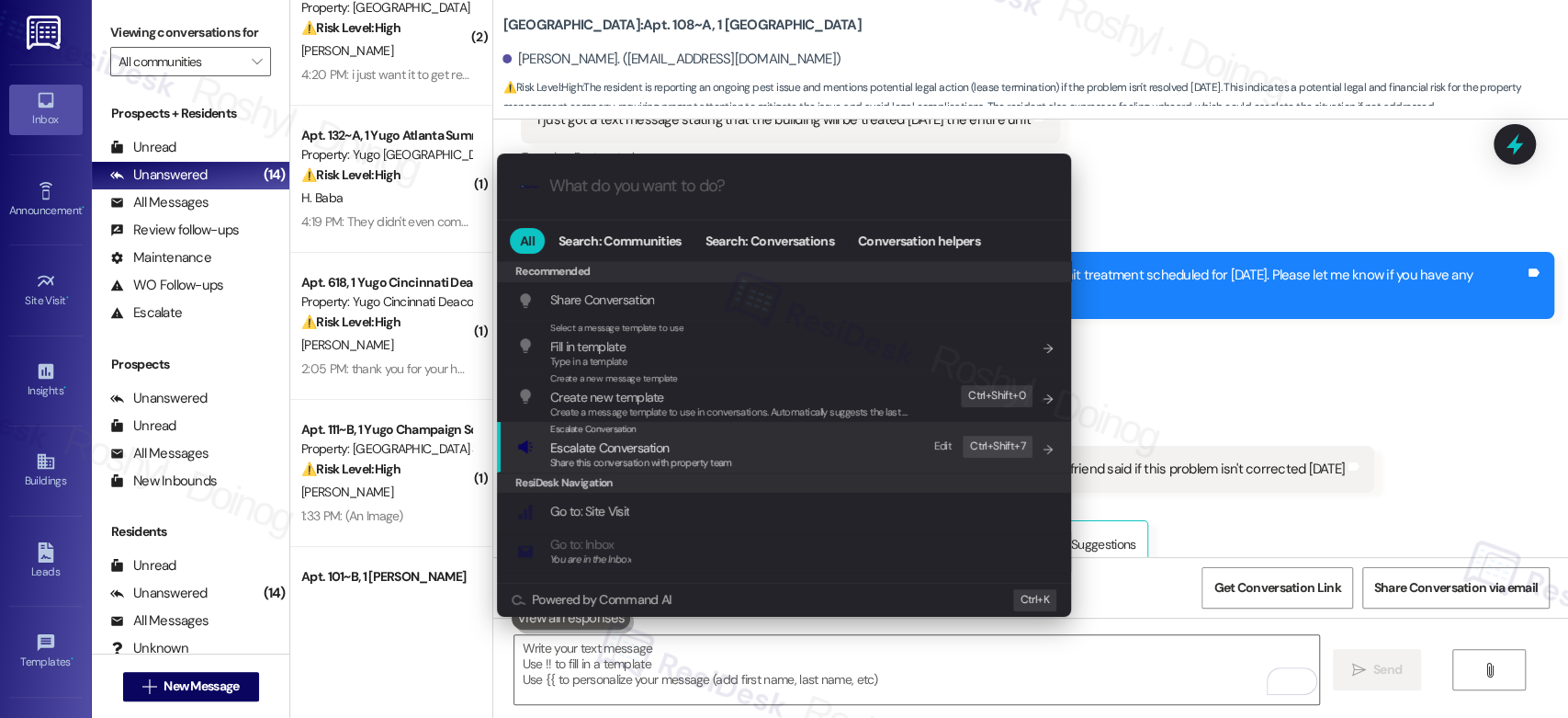
click at [850, 446] on div "Escalate Conversation Escalate Conversation Share this conversation with proper…" at bounding box center [785, 446] width 537 height 49
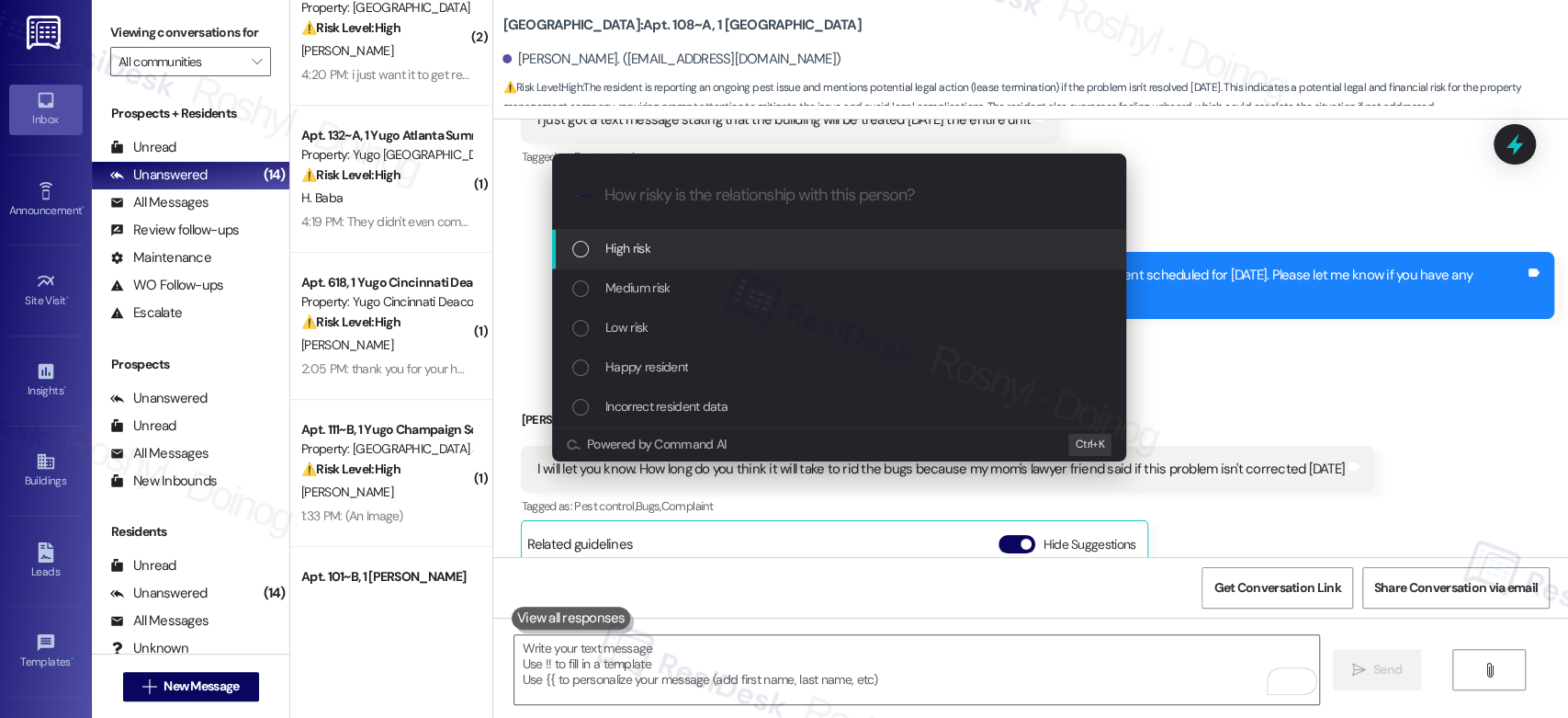
click at [708, 249] on div "High risk" at bounding box center [841, 247] width 537 height 20
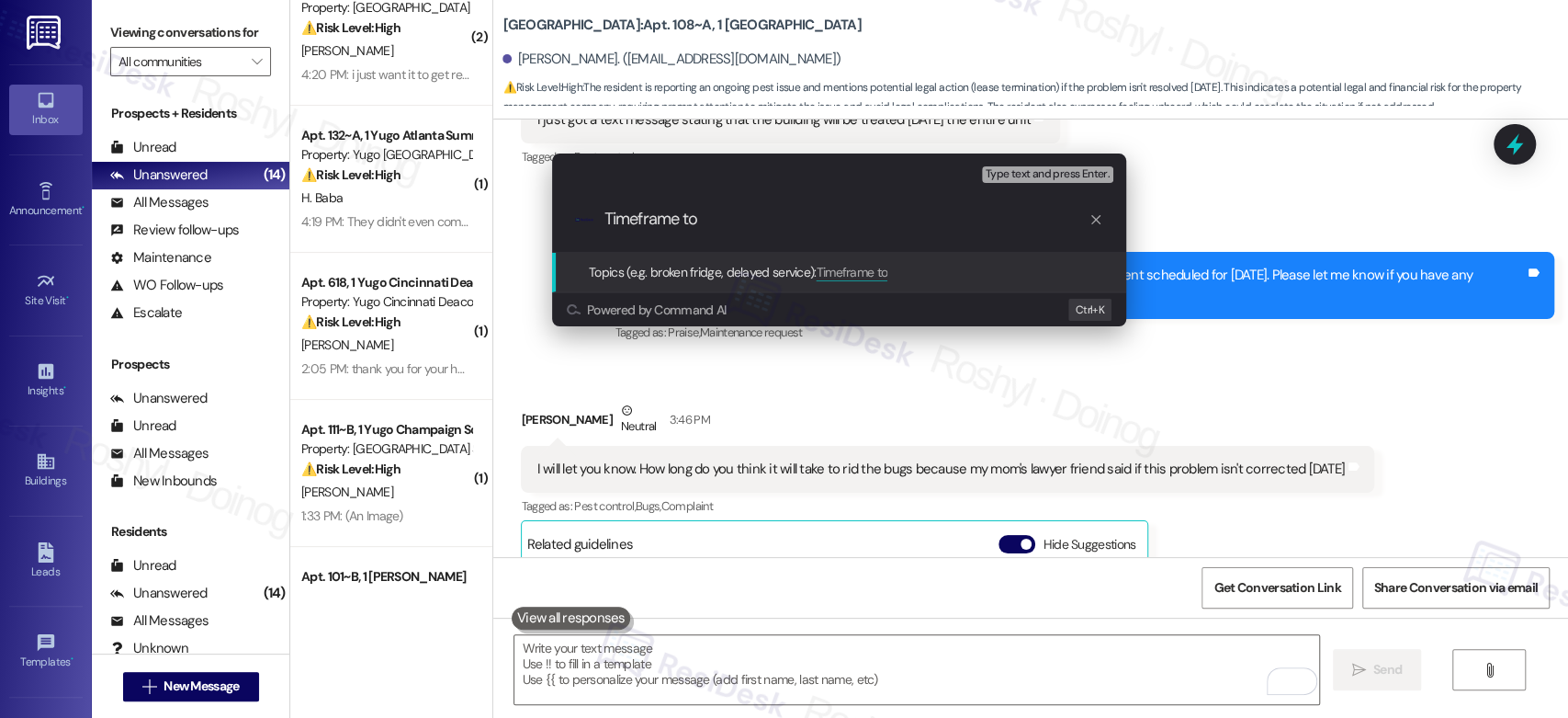
paste input "rid the bugs"
click at [704, 220] on input "Timeframe to rid the bugs" at bounding box center [846, 219] width 484 height 19
click at [718, 215] on input "Timeframe to het rid the bugs" at bounding box center [846, 219] width 484 height 19
click at [747, 227] on input "Timeframe to get rid the bugs" at bounding box center [846, 219] width 484 height 19
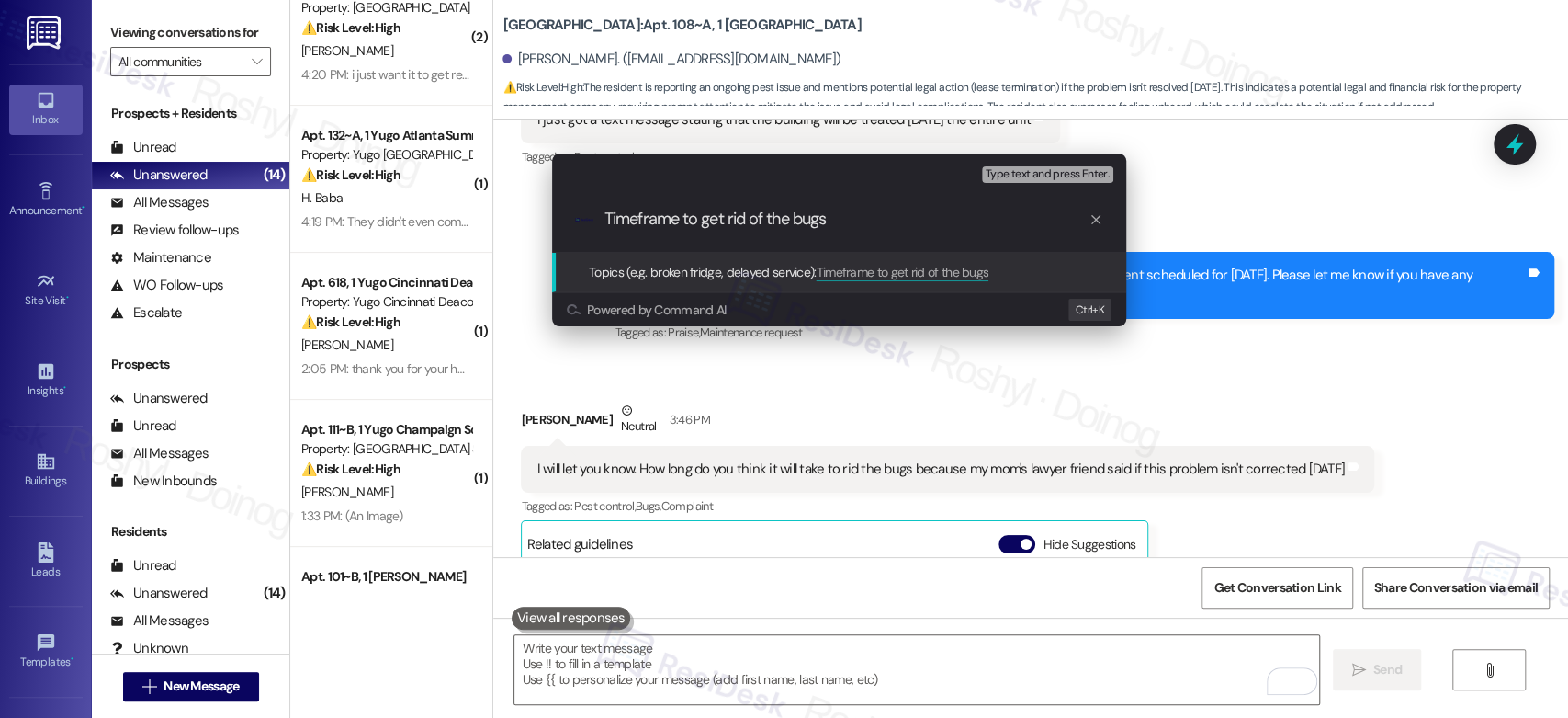
type input "Timeframe to get rid of the bugs"
click at [860, 230] on div ".cls-1{fill:#0a055f;}.cls-2{fill:#0cc4c4;} resideskLogoBlueOrange Timeframe to …" at bounding box center [840, 219] width 574 height 66
click at [850, 222] on input "Timeframe to get rid of the bugs" at bounding box center [846, 219] width 484 height 19
click at [1073, 172] on span "Type text and press Enter." at bounding box center [1048, 175] width 124 height 13
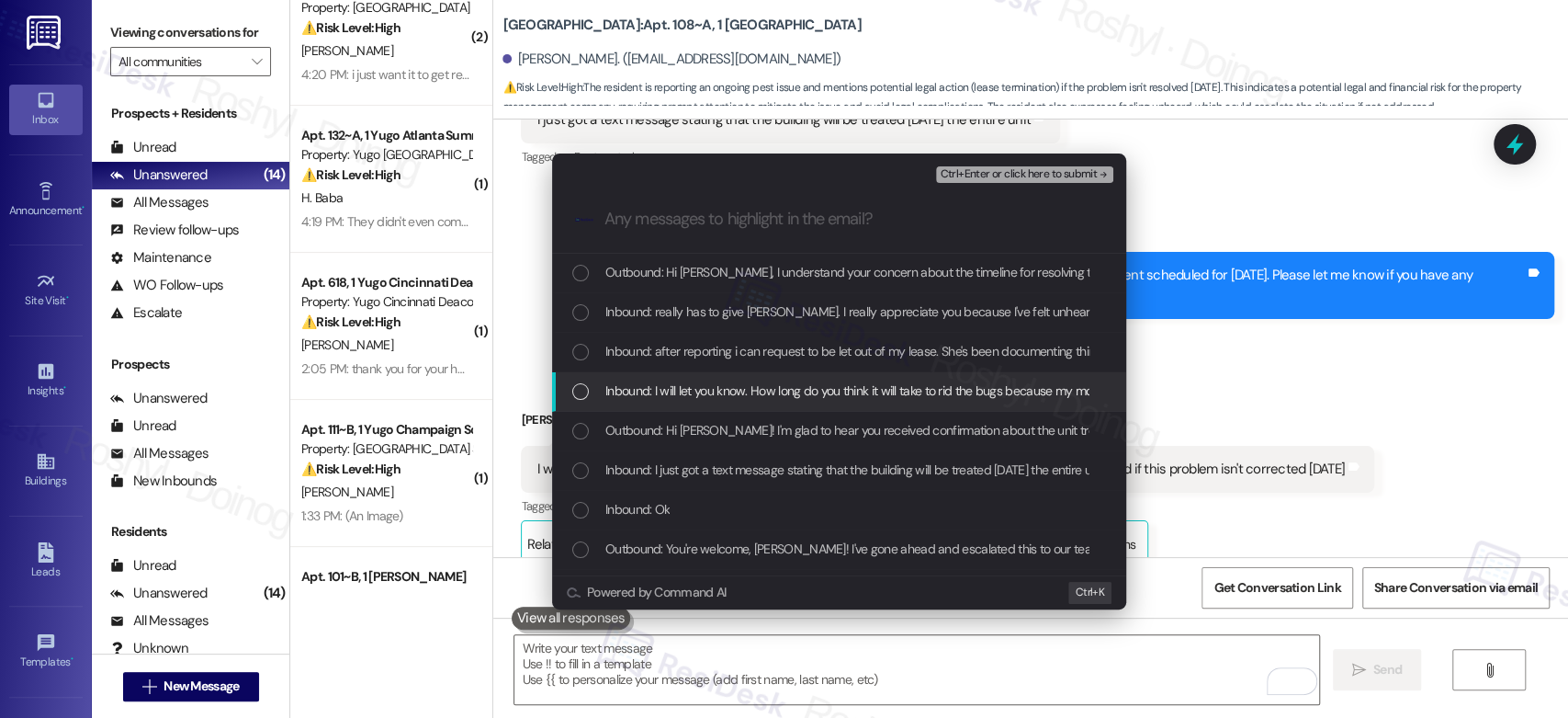
click at [746, 388] on span "Inbound: I will let you know. How long do you think it will take to rid the bug…" at bounding box center [1003, 390] width 795 height 20
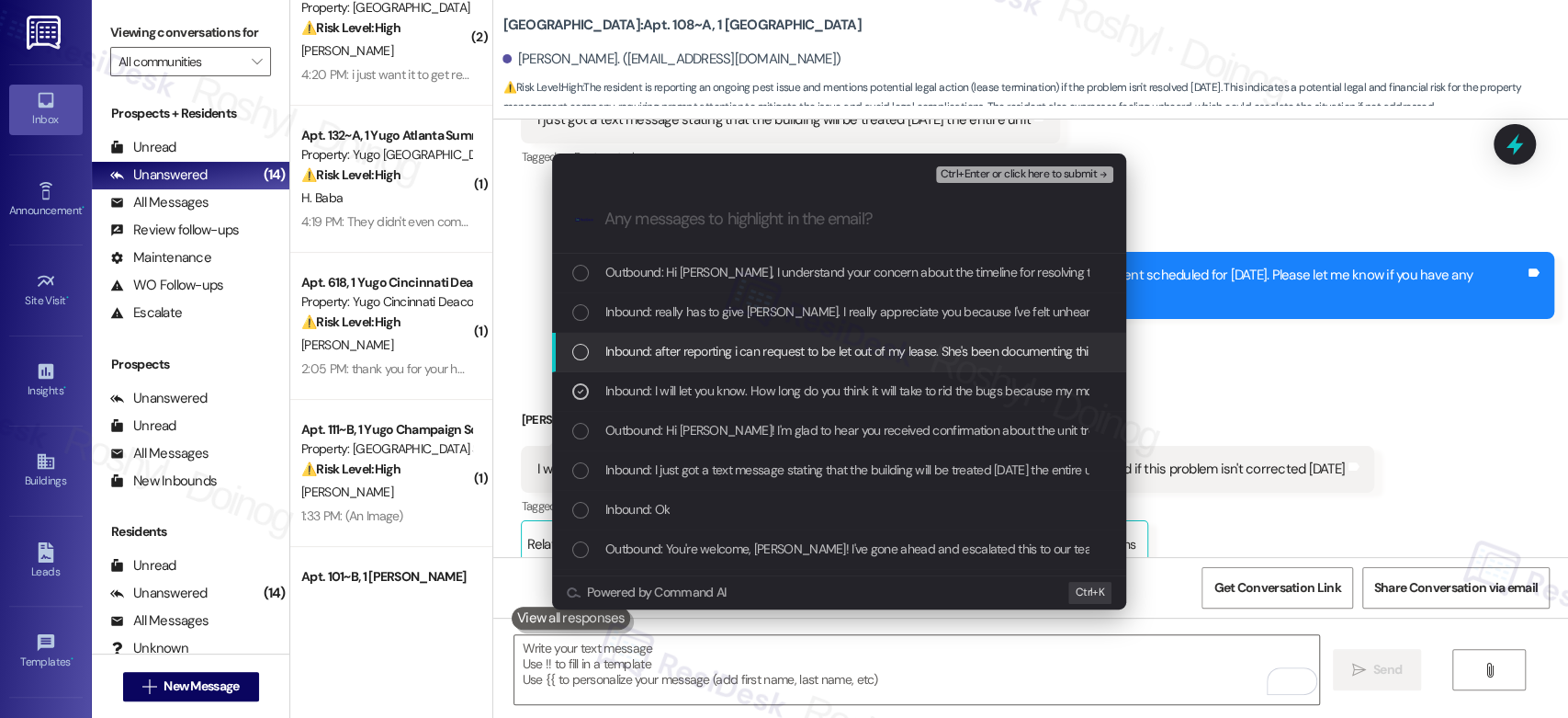
click at [782, 353] on span "Inbound: after reporting i can request to be let out of my lease. She's been do…" at bounding box center [1048, 350] width 885 height 20
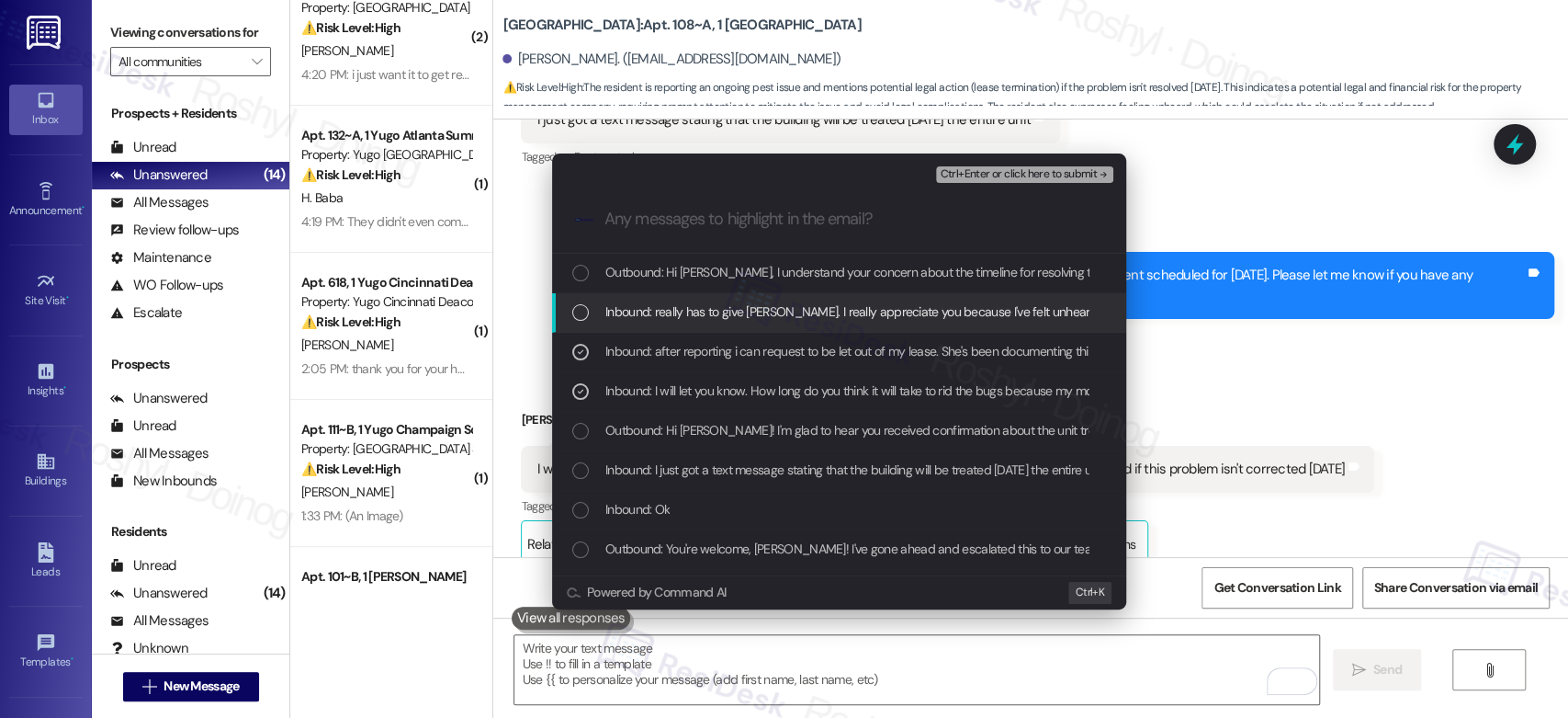
click at [807, 312] on span "Inbound: really has to give [PERSON_NAME]. I really appreciate you because I've…" at bounding box center [853, 311] width 494 height 20
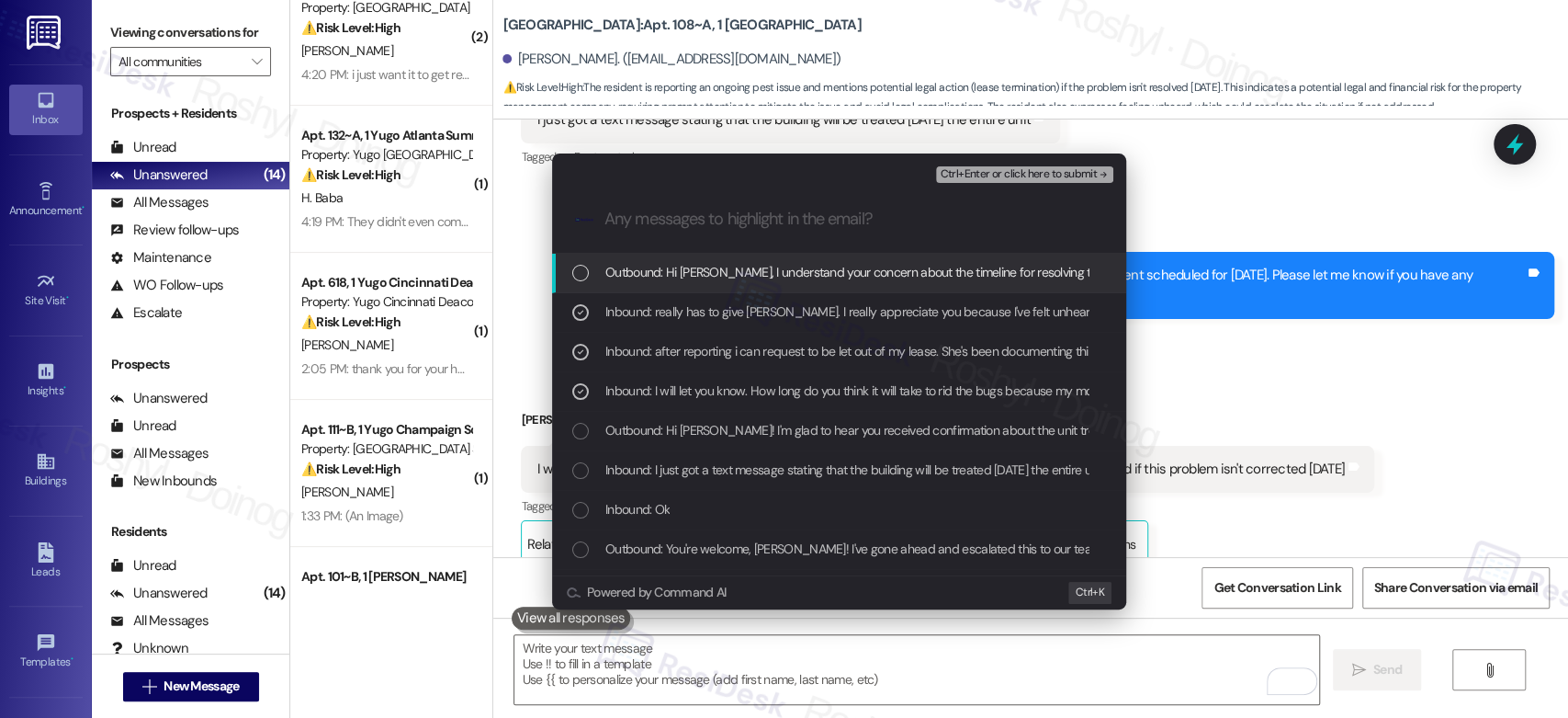
click at [1012, 169] on span "Ctrl+Enter or click here to submit" at bounding box center [1017, 175] width 157 height 13
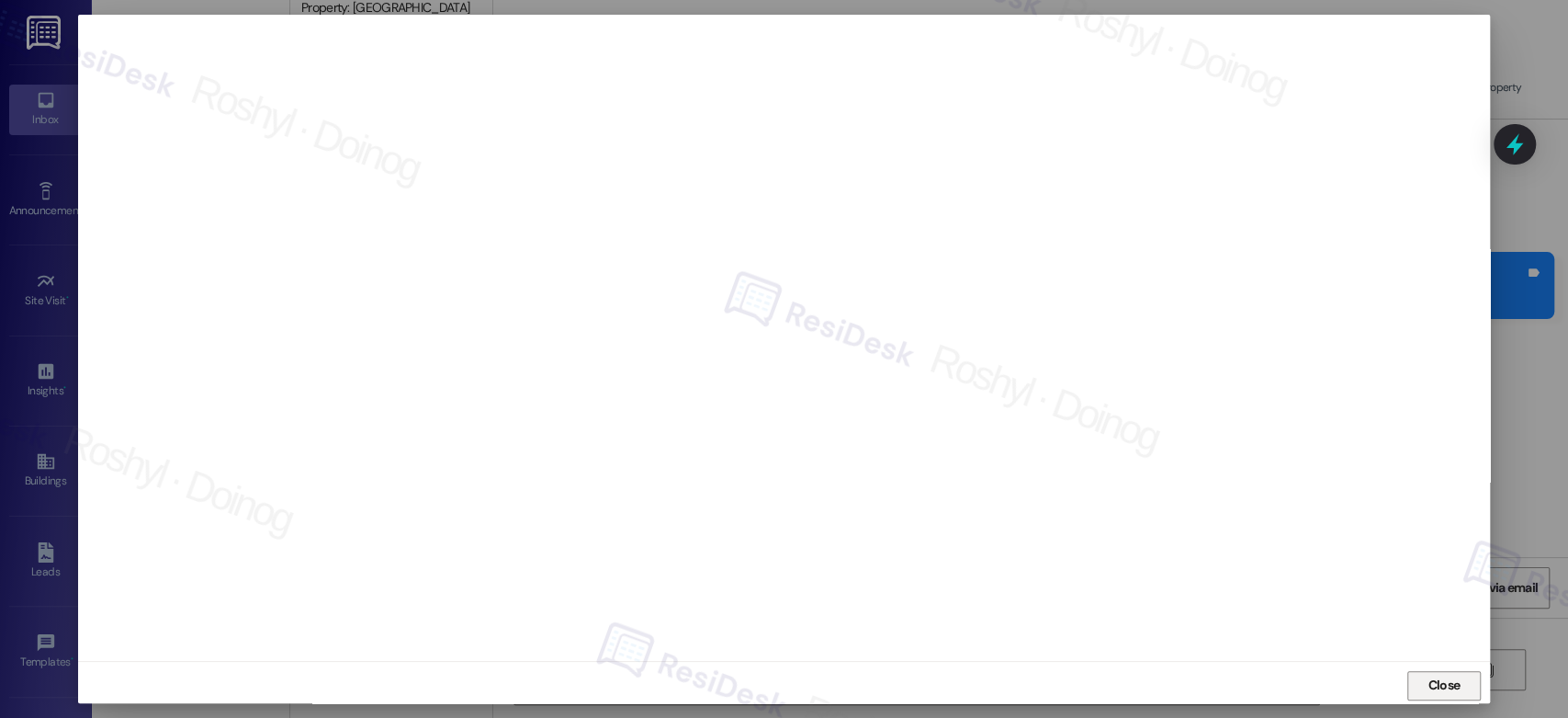
click at [1429, 687] on span "Close" at bounding box center [1443, 685] width 32 height 19
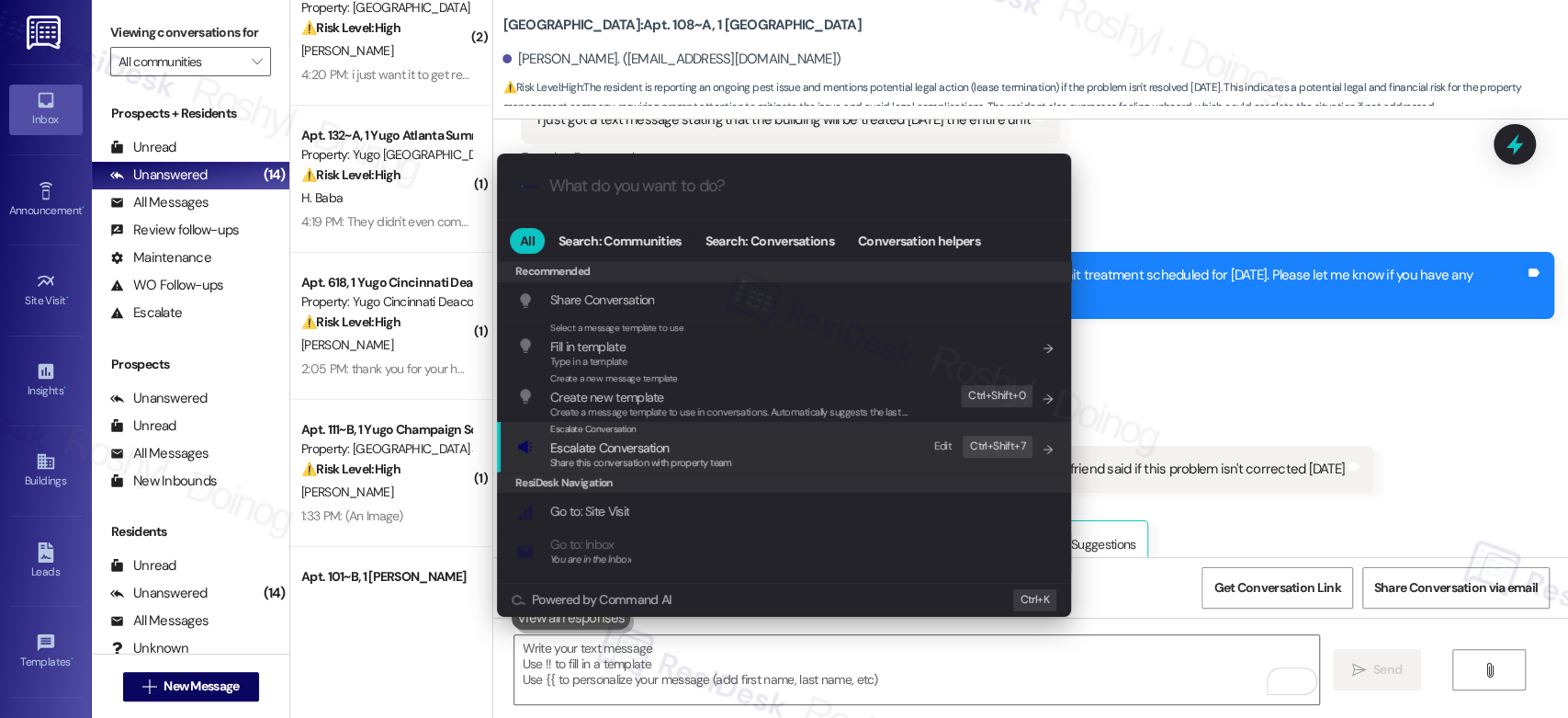
click at [821, 445] on div "Escalate Conversation Escalate Conversation Share this conversation with proper…" at bounding box center [785, 446] width 537 height 49
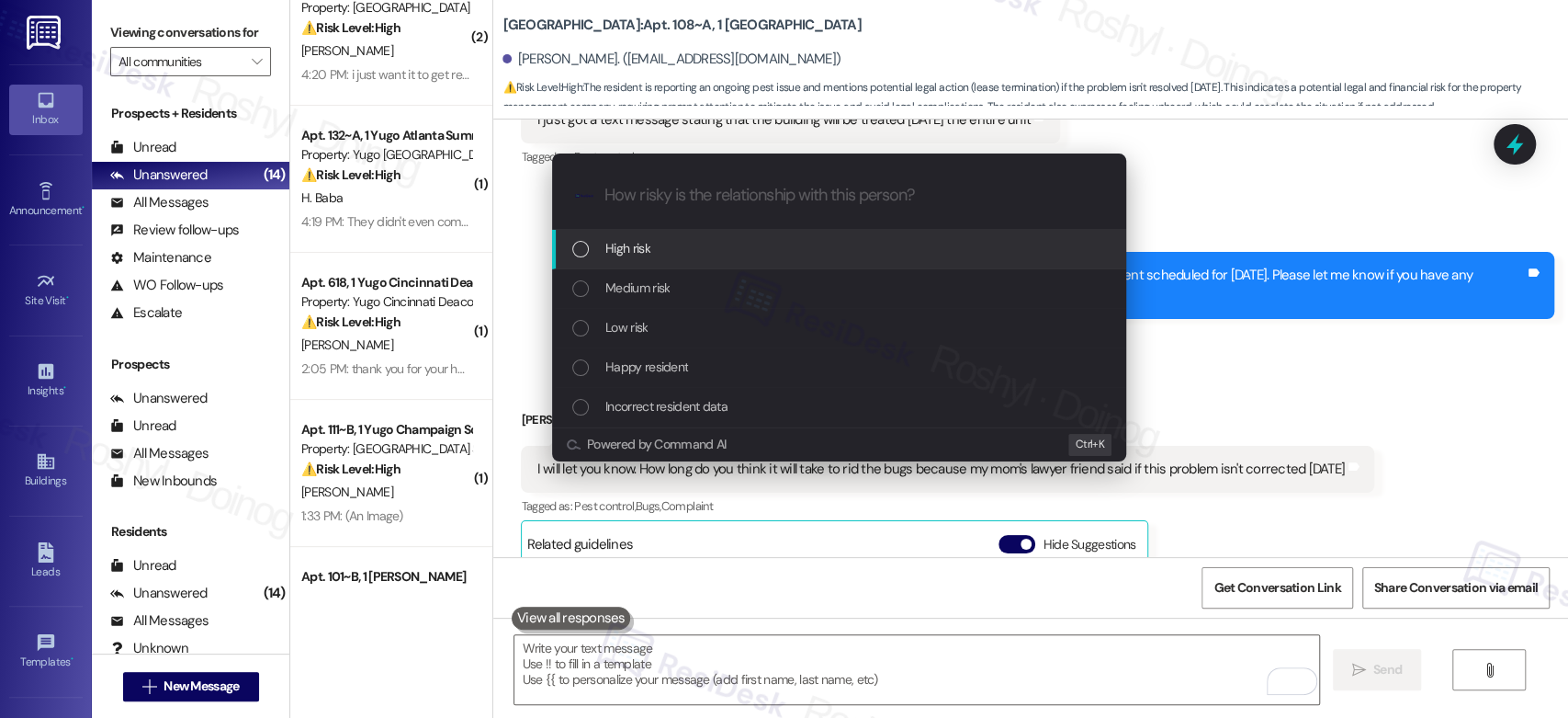
click at [681, 255] on div "High risk" at bounding box center [841, 247] width 537 height 20
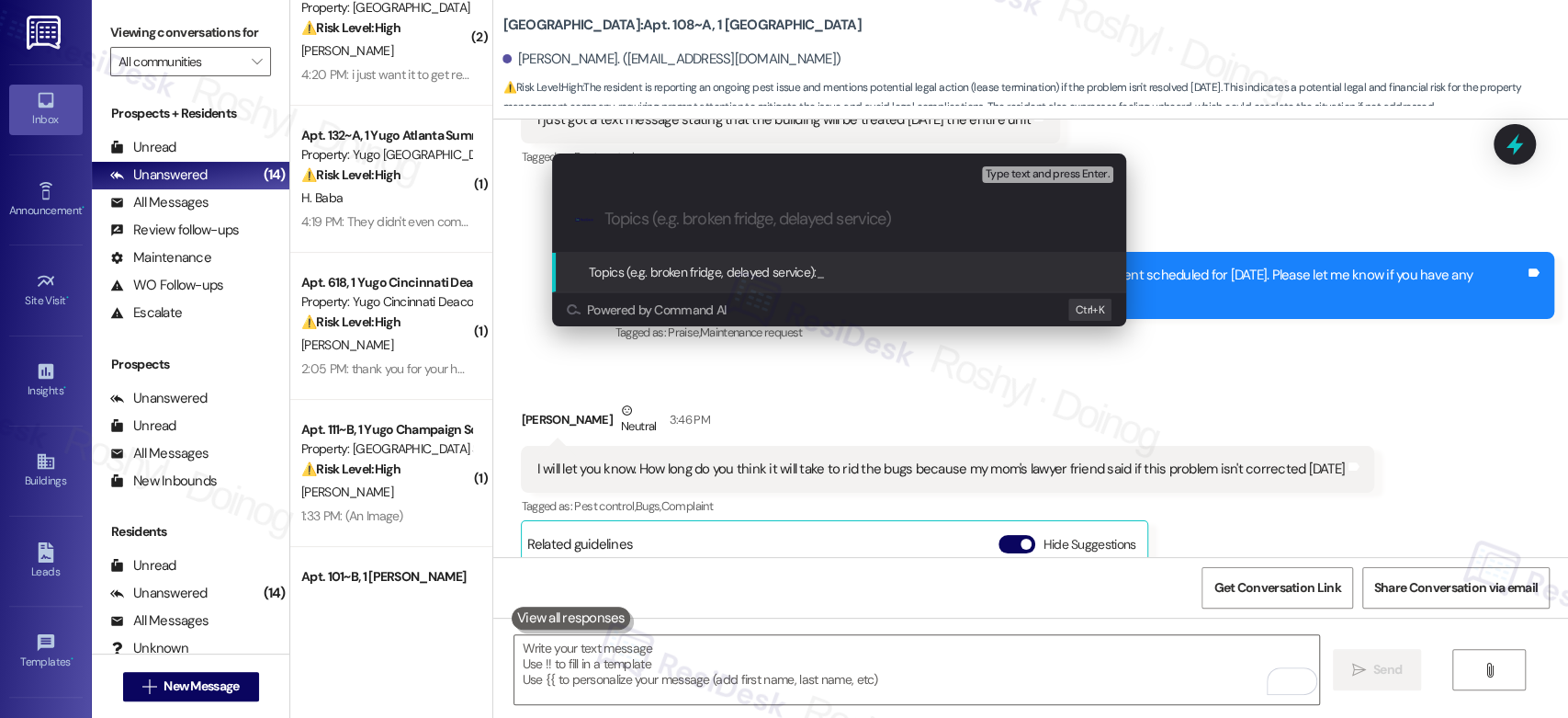
paste input "Timeframe to get rid of the bugs"
type input "Timeframe to get rid of the bugs"
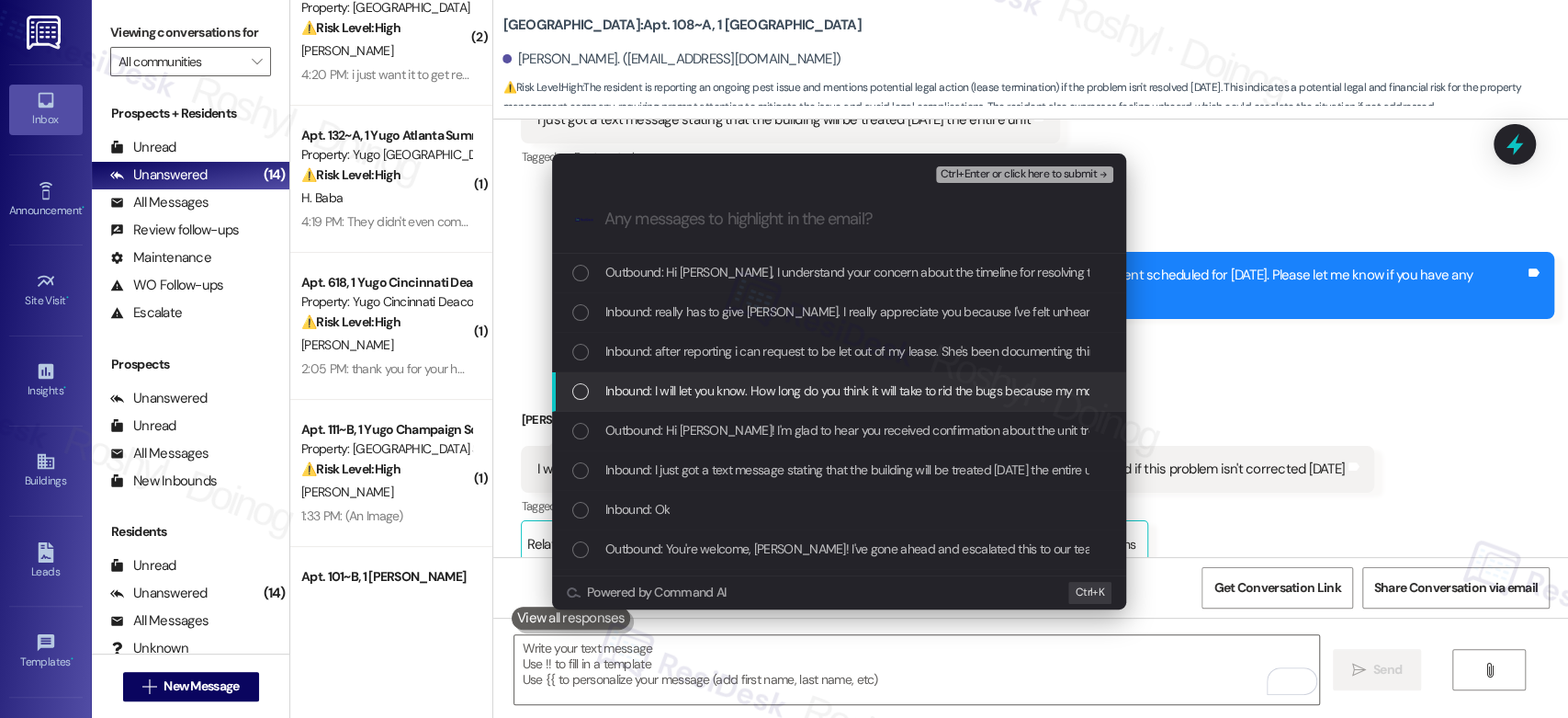
click at [743, 387] on span "Inbound: I will let you know. How long do you think it will take to rid the bug…" at bounding box center [1003, 390] width 795 height 20
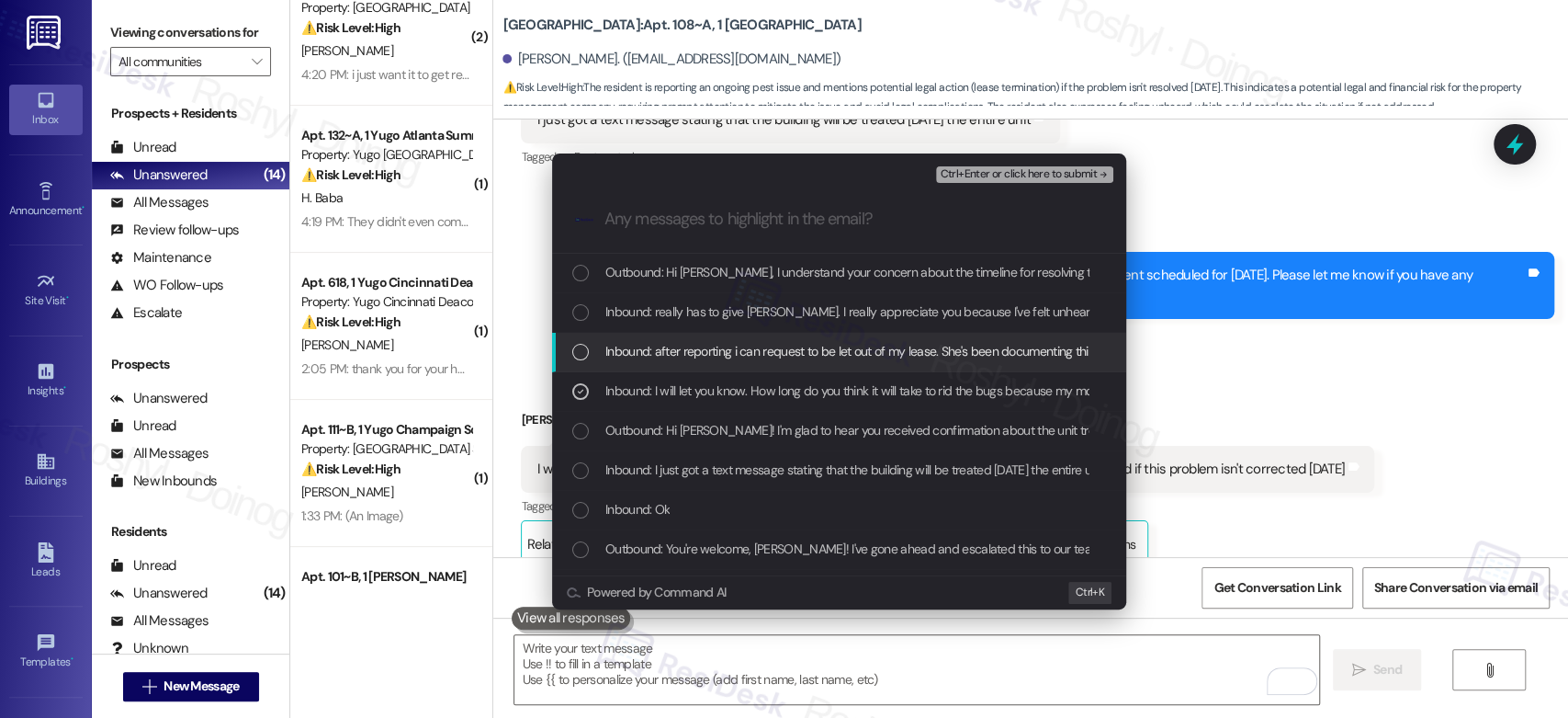
click at [762, 351] on span "Inbound: after reporting i can request to be let out of my lease. She's been do…" at bounding box center [1048, 350] width 885 height 20
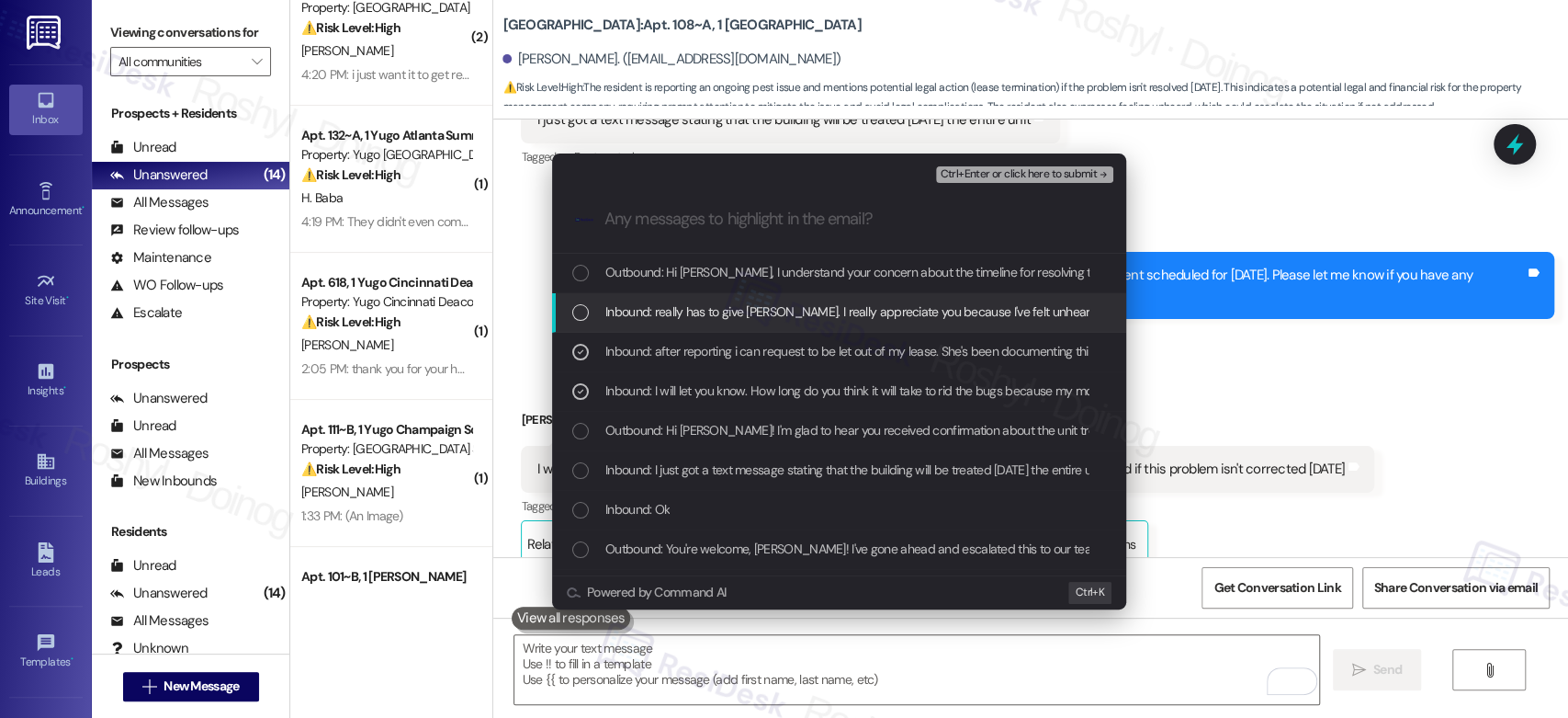
click at [795, 307] on span "Inbound: really has to give Sarah. I really appreciate you because I've felt un…" at bounding box center [853, 311] width 494 height 20
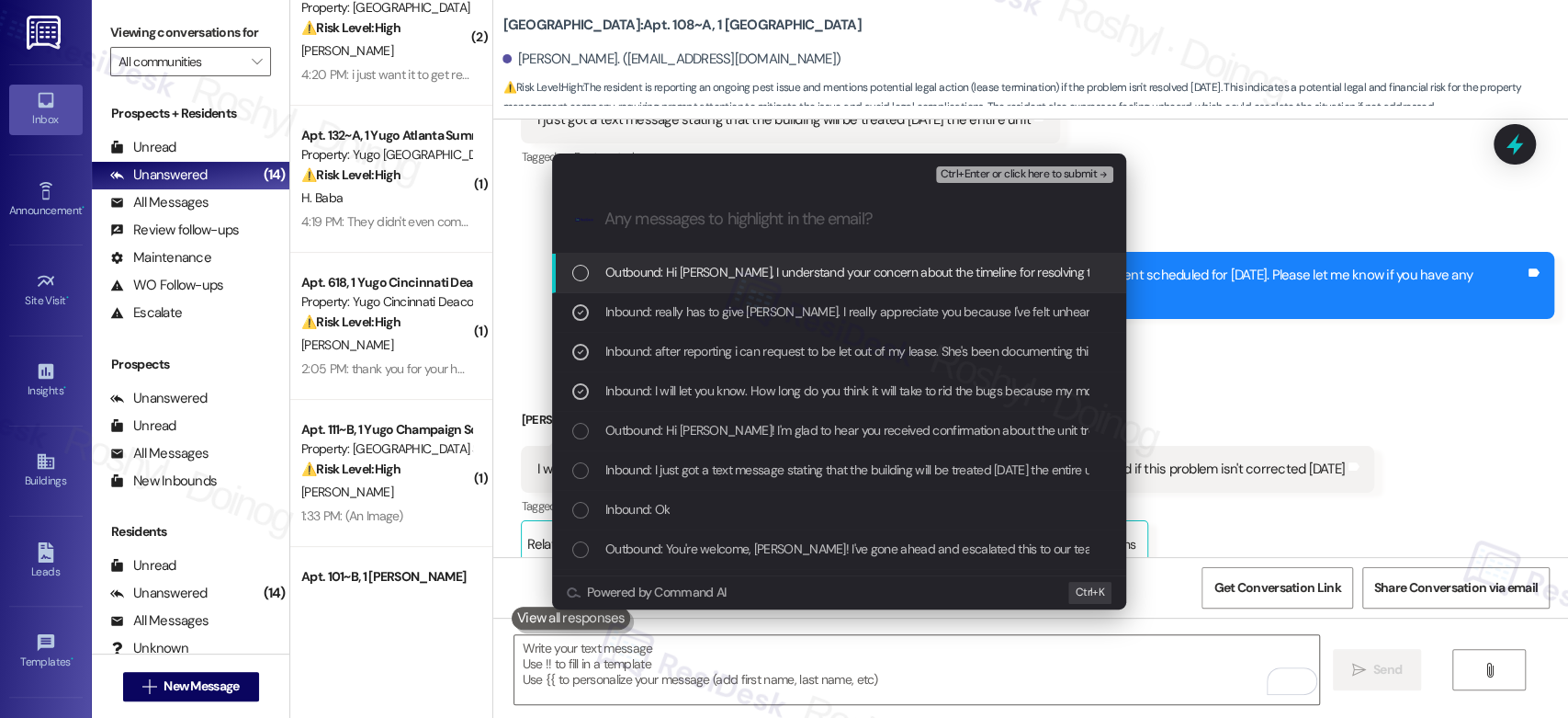
click at [1044, 168] on span "Ctrl+Enter or click here to submit" at bounding box center [1017, 175] width 157 height 13
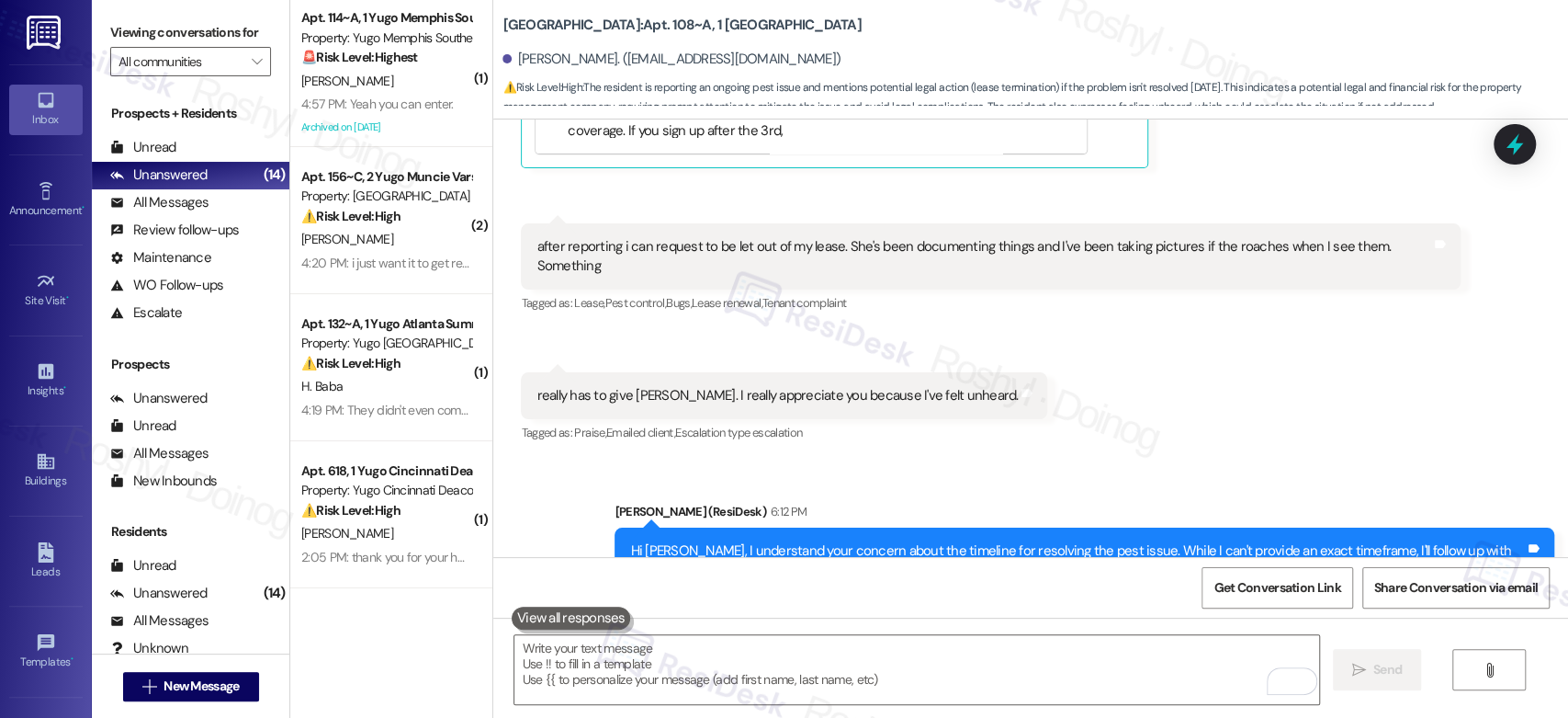
scroll to position [0, 0]
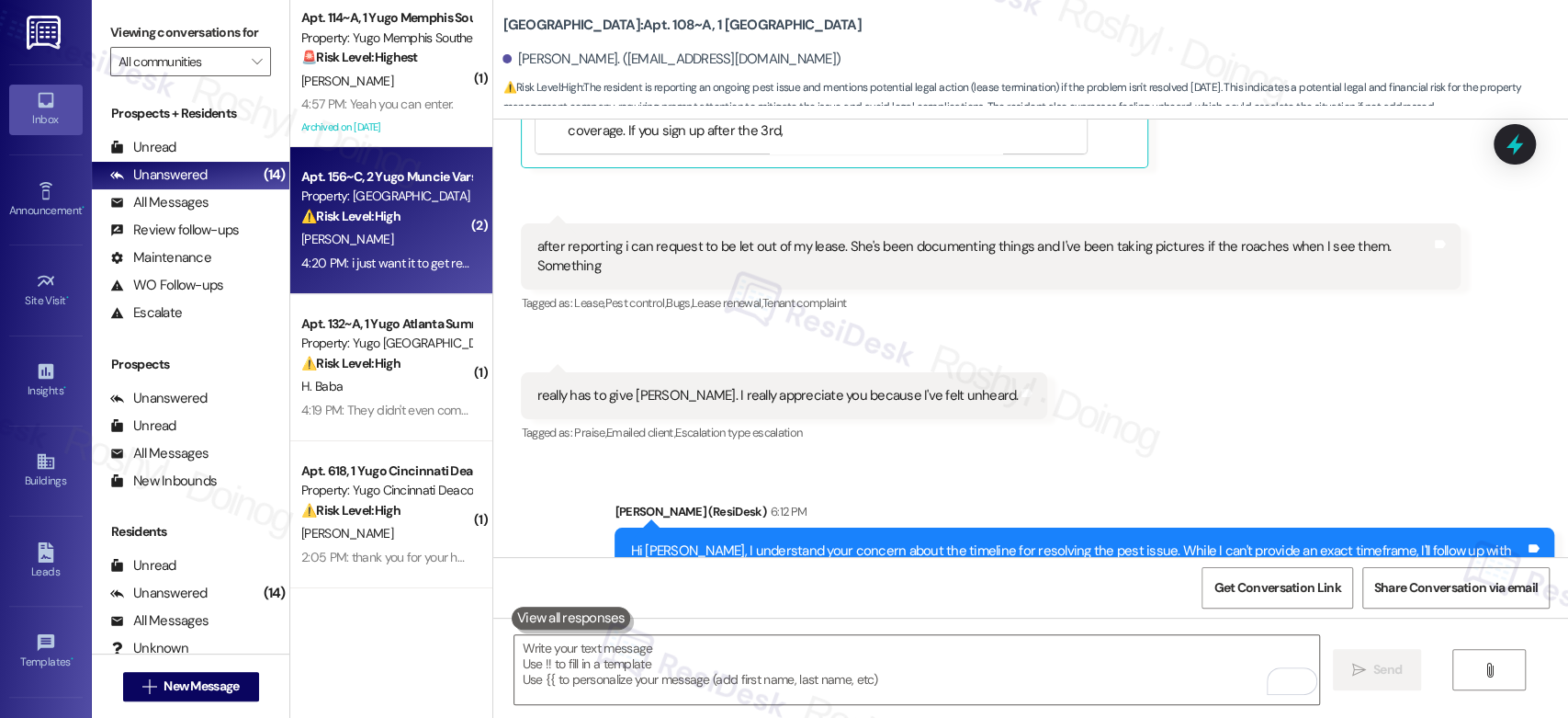
click at [416, 240] on div "R. Ayres" at bounding box center [386, 240] width 174 height 23
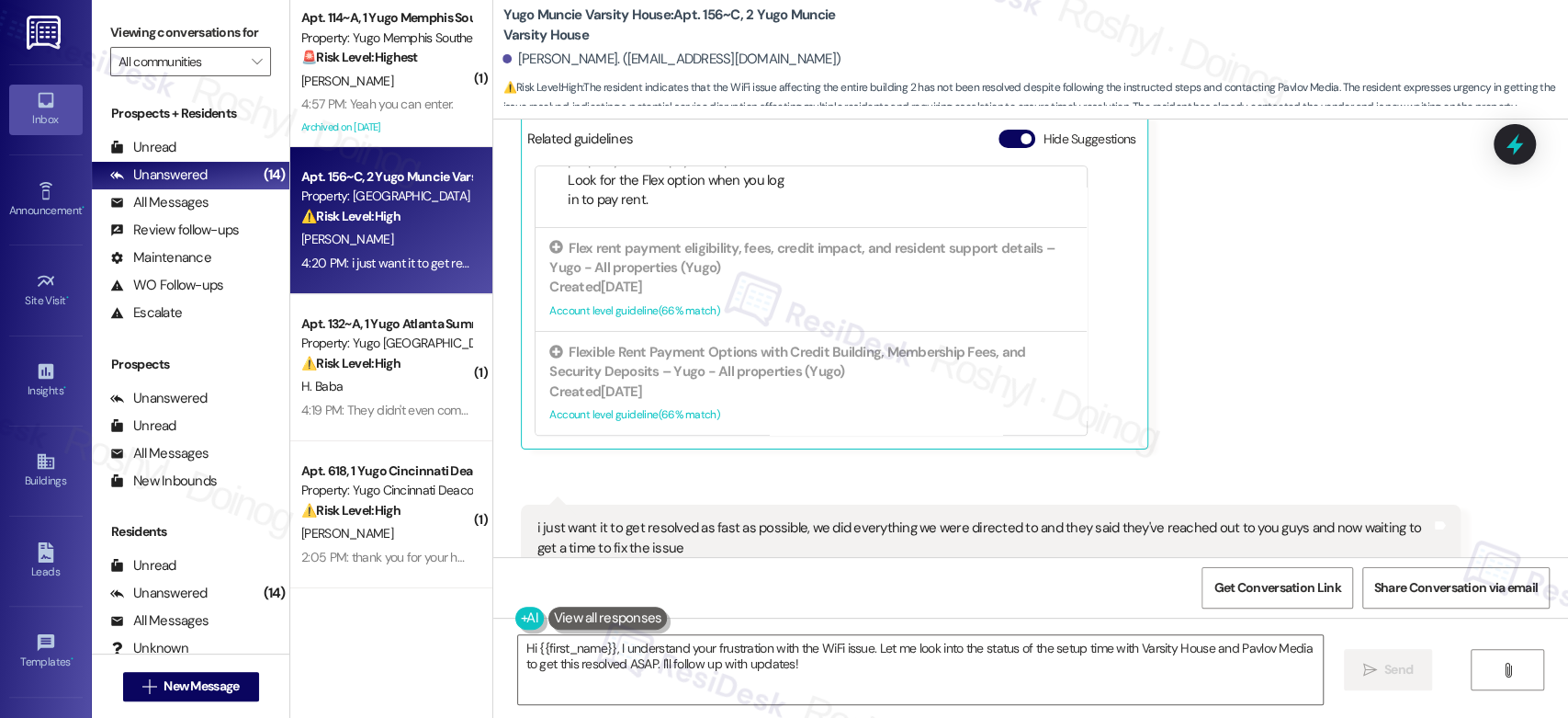
scroll to position [2041, 0]
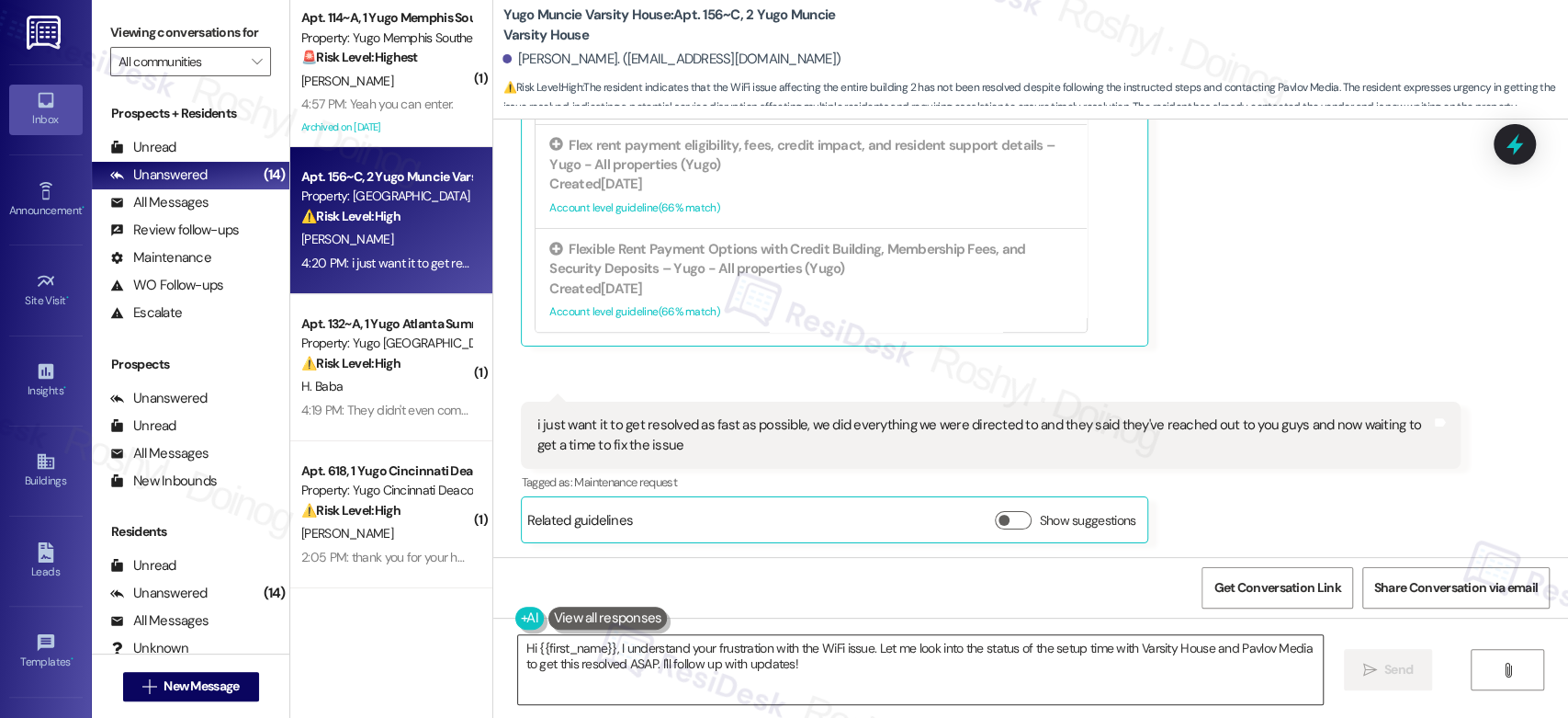
click at [719, 648] on textarea "Hi {{first_name}}, I understand your frustration with the WiFi issue. Let me lo…" at bounding box center [920, 669] width 803 height 68
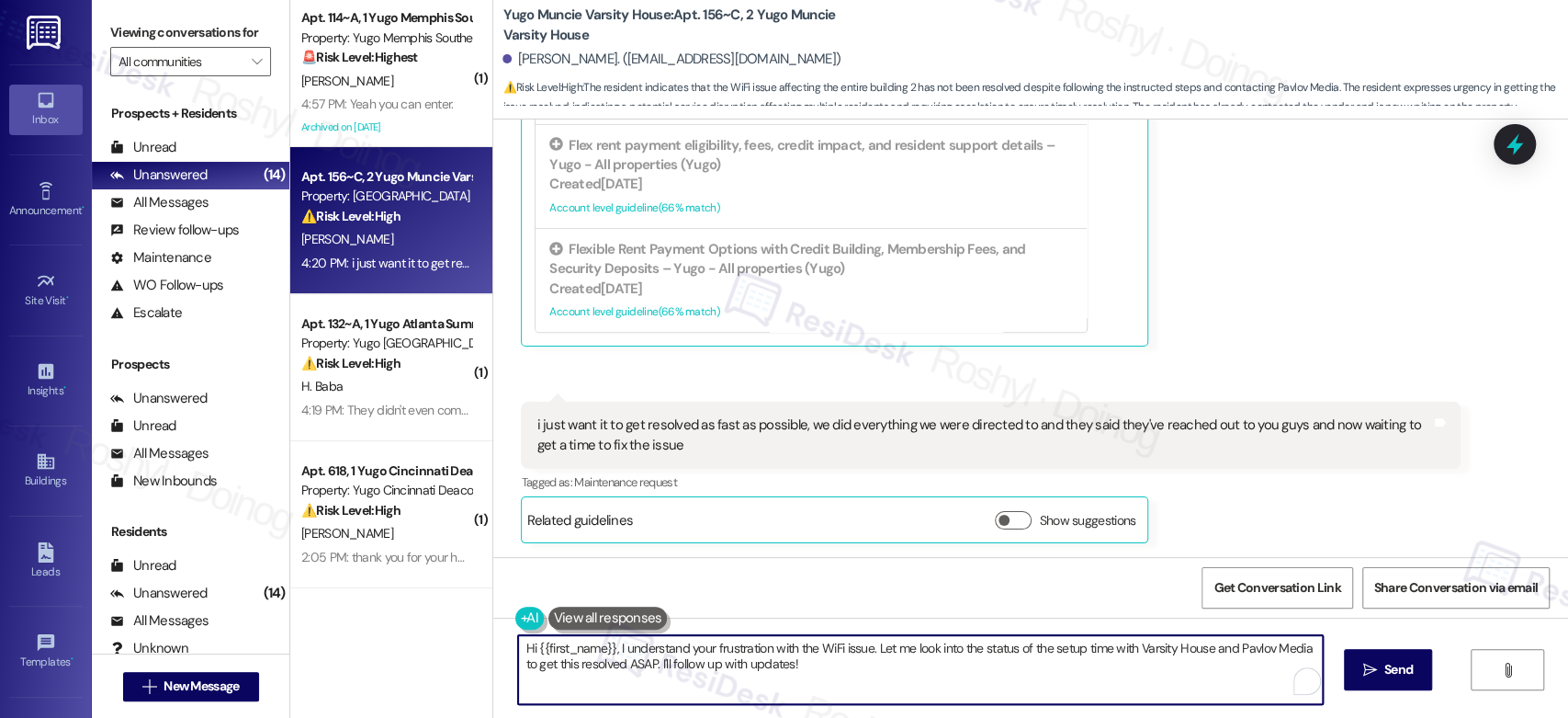
click at [719, 648] on textarea "Hi {{first_name}}, I understand your frustration with the WiFi issue. Let me lo…" at bounding box center [920, 669] width 803 height 68
click at [845, 657] on textarea "Hi {{first_name}}, I understand your frustration with the WiFi issue. Let me lo…" at bounding box center [916, 669] width 803 height 68
drag, startPoint x: 1135, startPoint y: 650, endPoint x: 1229, endPoint y: 651, distance: 94.0
click at [1229, 650] on textarea "Hi {{first_name}}, I understand your frustration with the WiFi issue. Let me lo…" at bounding box center [916, 669] width 803 height 68
click at [1121, 658] on textarea "Hi {{first_name}}, I understand your frustration with the WiFi issue. Let me lo…" at bounding box center [916, 669] width 803 height 68
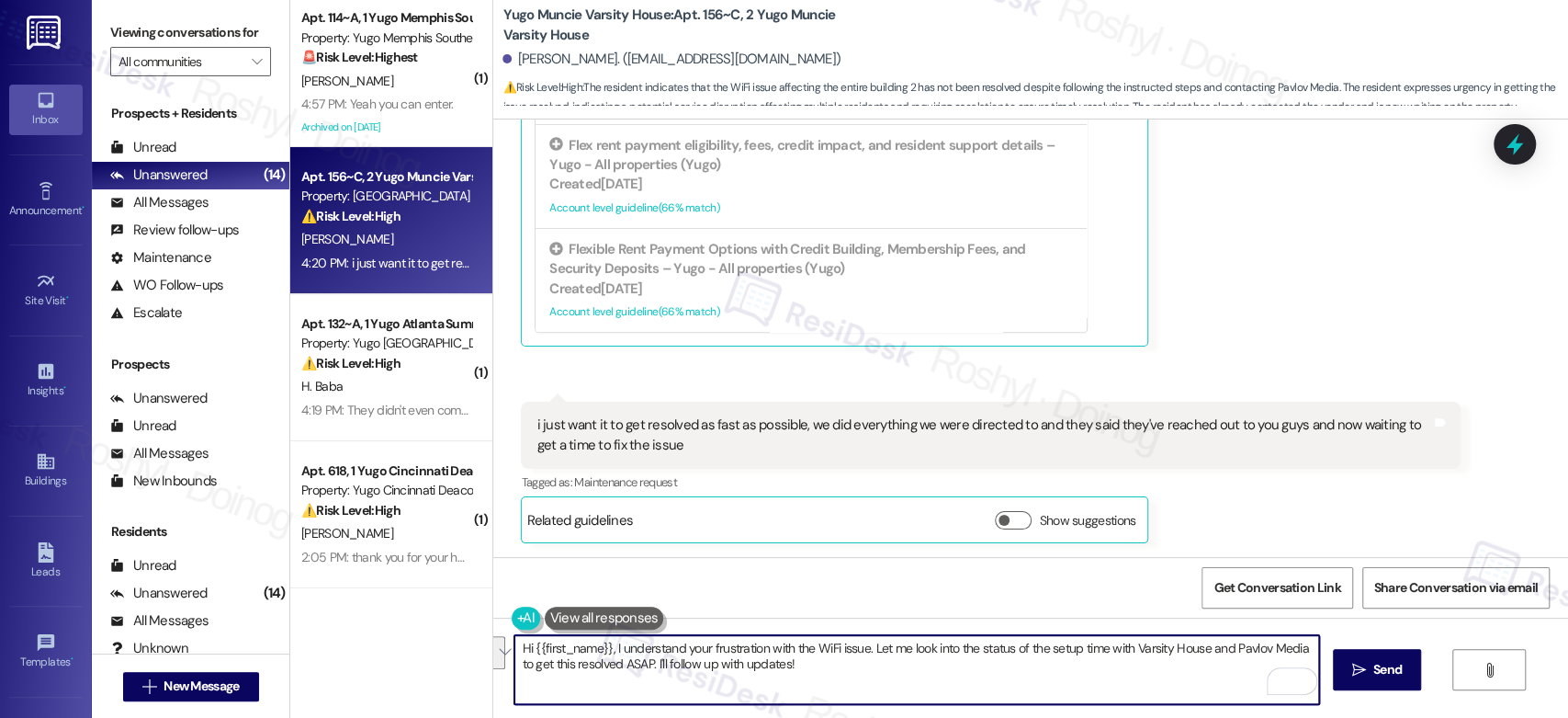
drag, startPoint x: 641, startPoint y: 665, endPoint x: 1130, endPoint y: 642, distance: 489.5
click at [1130, 642] on textarea "Hi {{first_name}}, I understand your frustration with the WiFi issue. Let me lo…" at bounding box center [916, 669] width 803 height 68
type textarea "Hi {{first_name}}, I understand your frustration with the WiFi issue. Let me lo…"
click at [1367, 681] on button " Send" at bounding box center [1378, 669] width 89 height 41
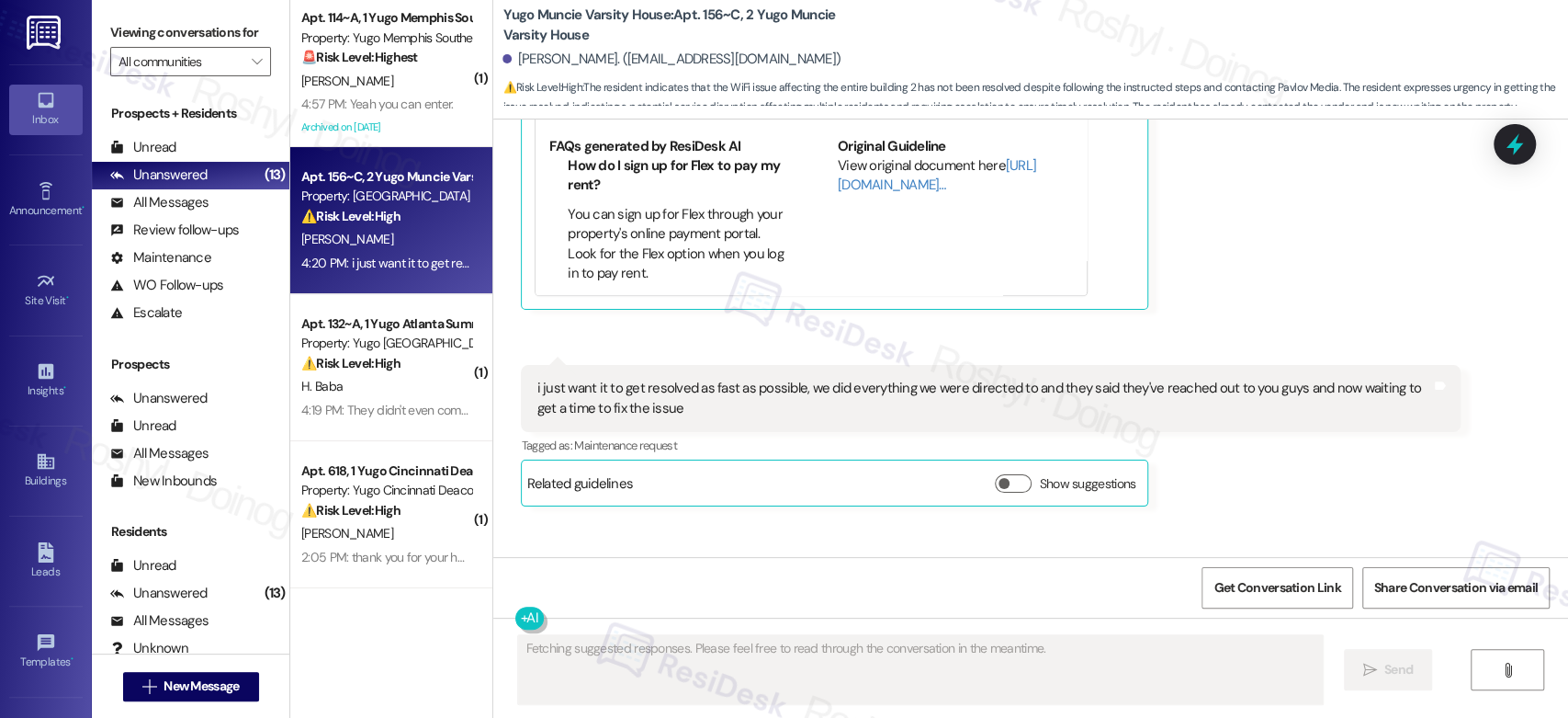
scroll to position [2168, 0]
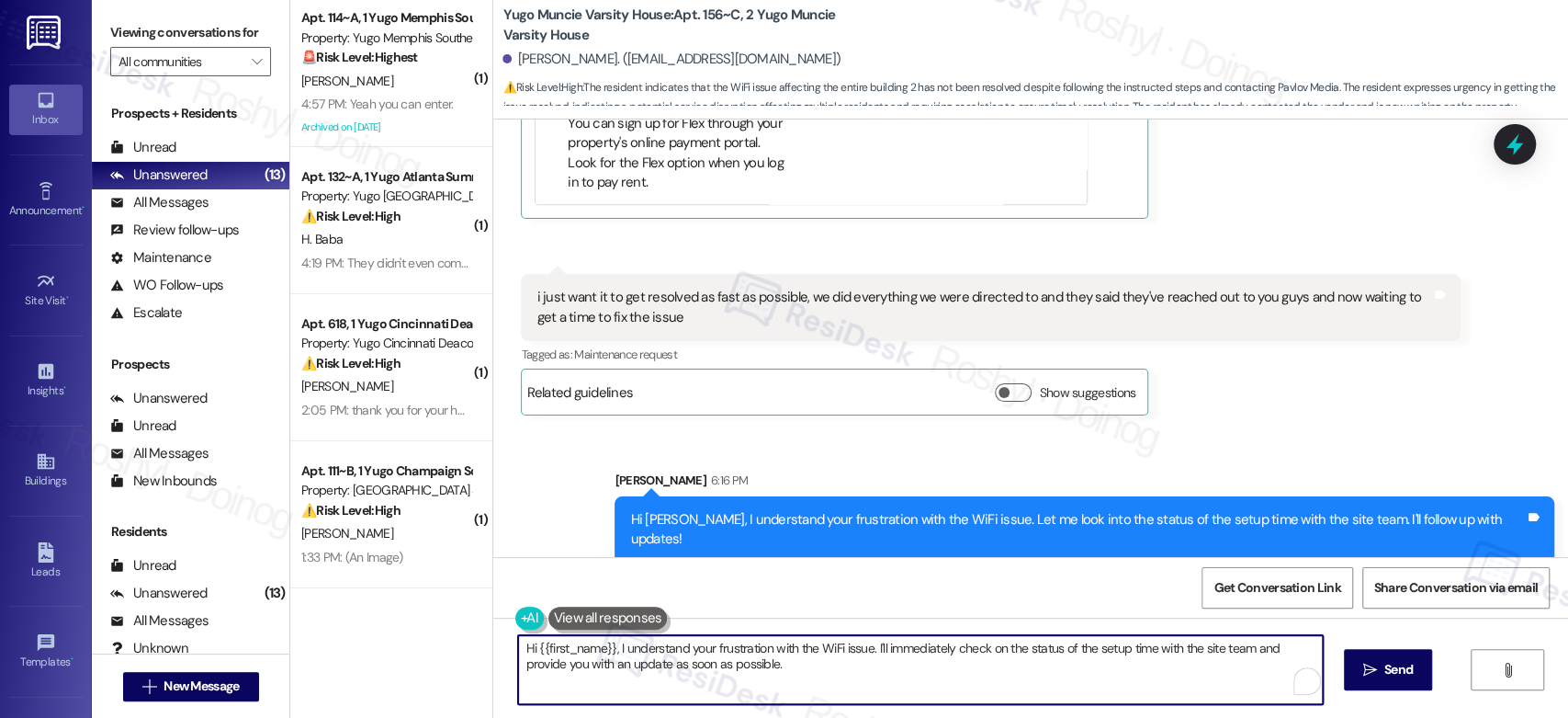
drag, startPoint x: 853, startPoint y: 683, endPoint x: 381, endPoint y: 611, distance: 477.5
click at [381, 611] on div "( 1 ) Apt. 114~A, 1 Yugo Memphis Southern Property: Yugo Memphis Southern 🚨 Ris…" at bounding box center [929, 359] width 1278 height 718
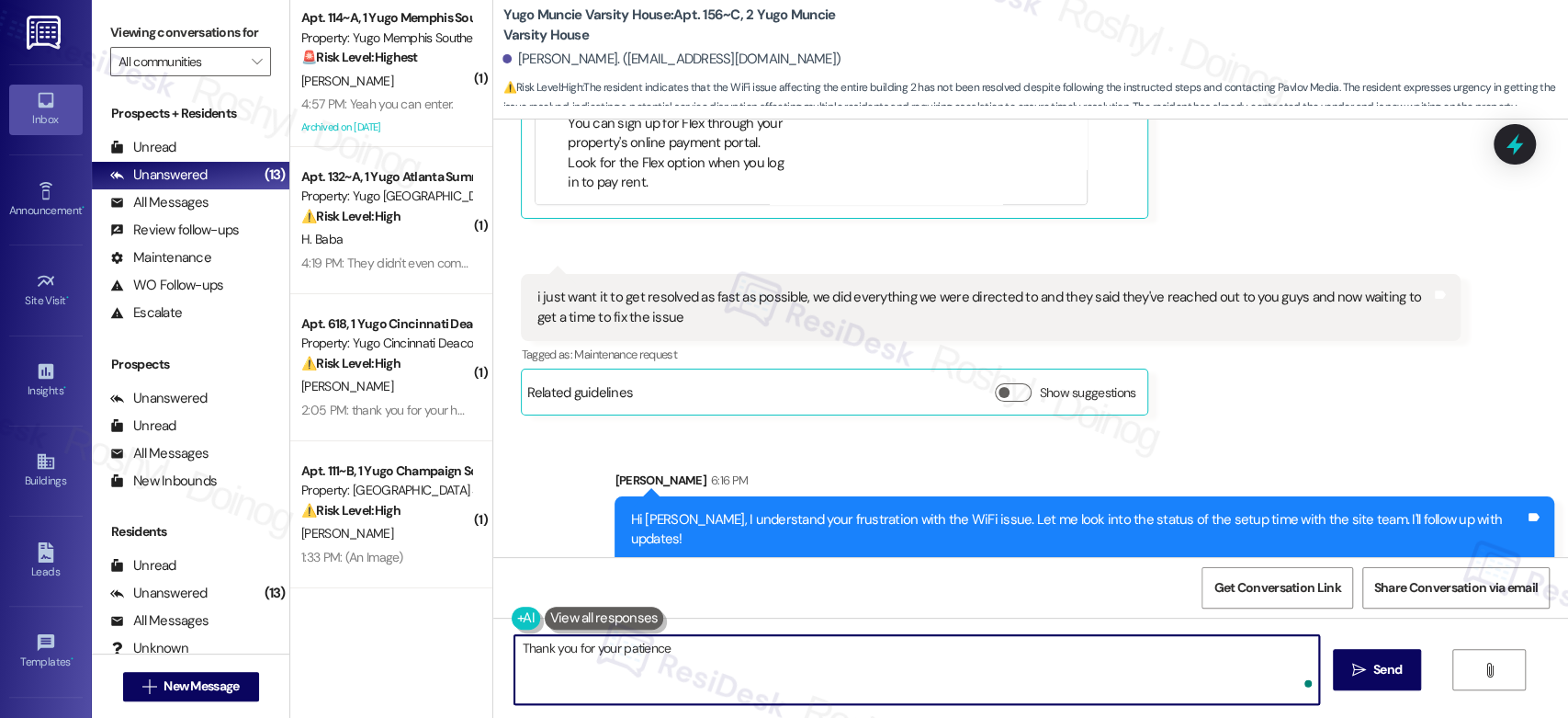
type textarea "Thank you for your patience!"
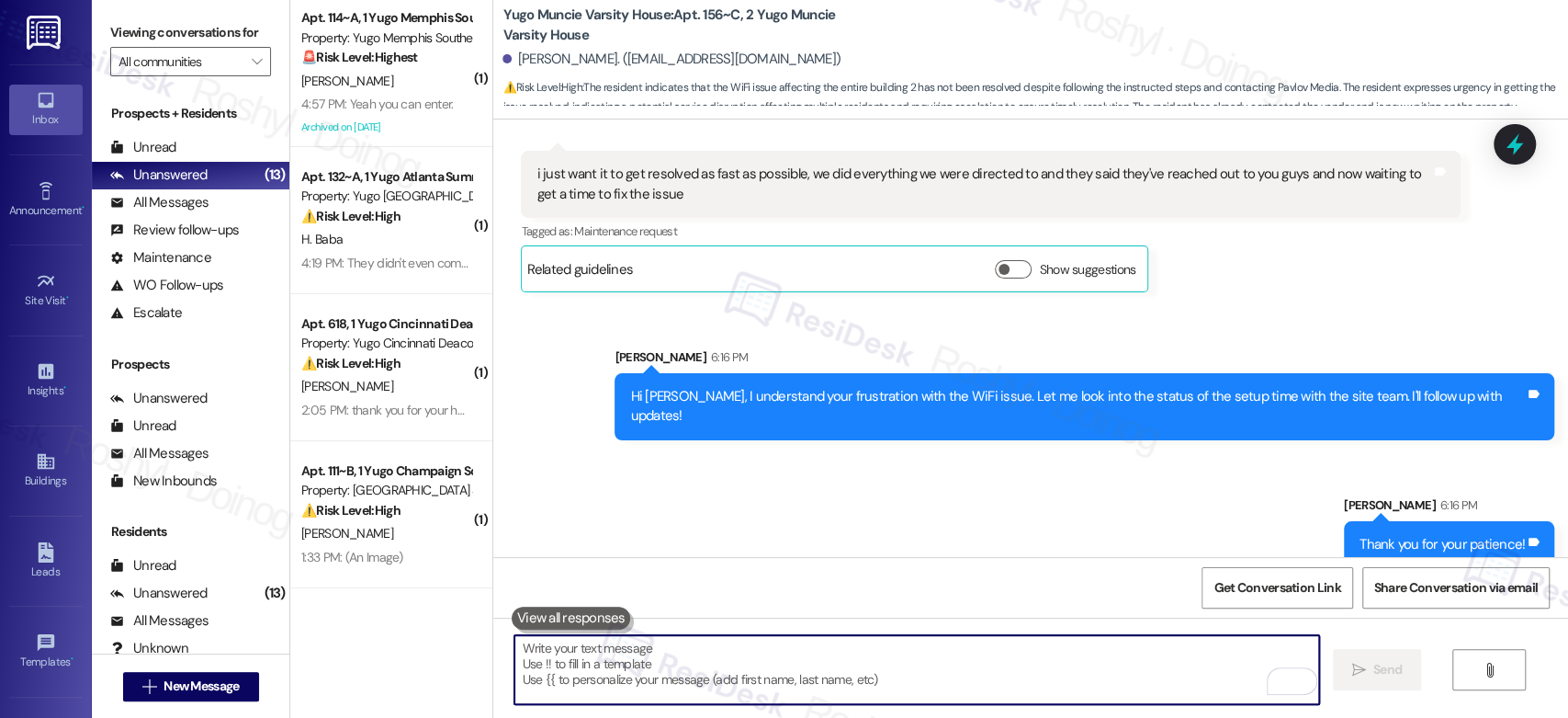
scroll to position [2297, 0]
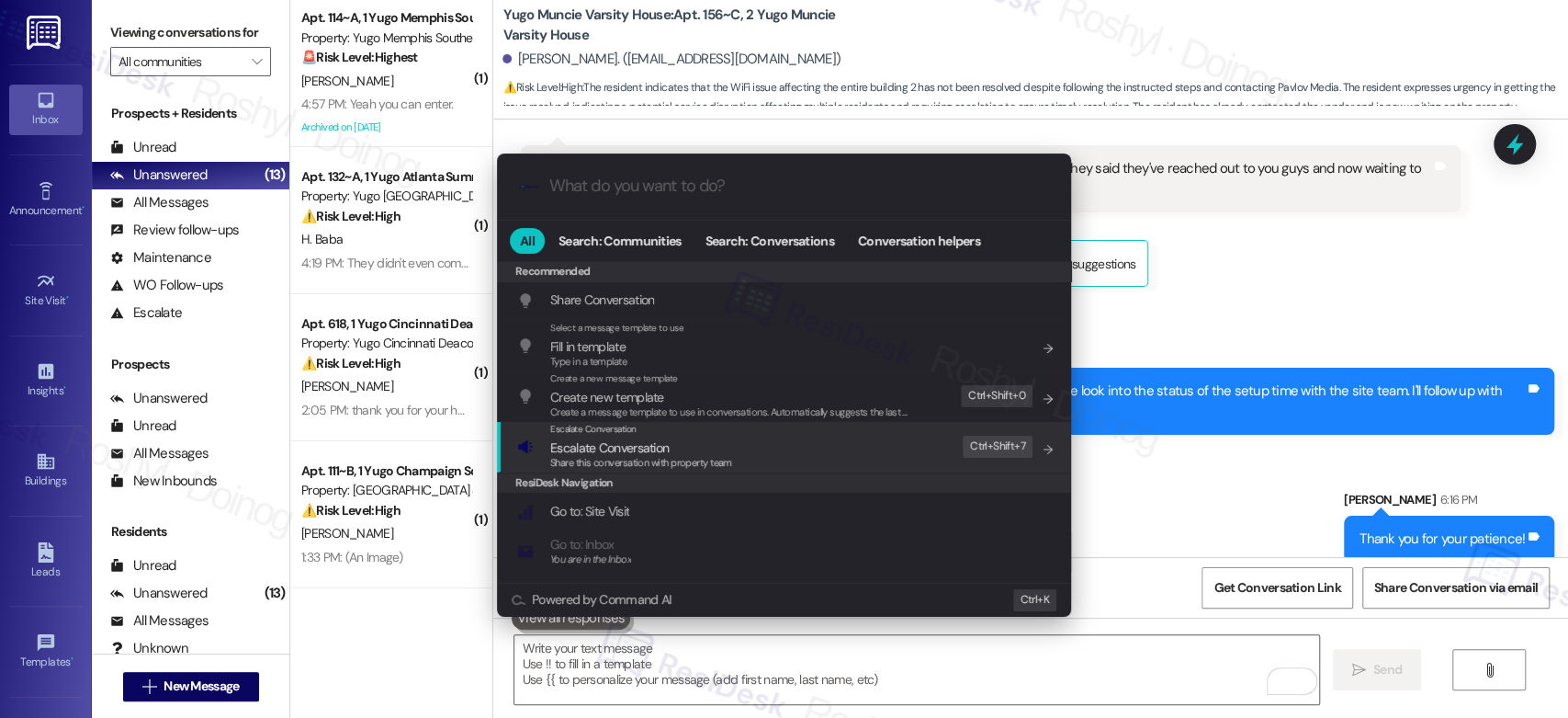
drag, startPoint x: 809, startPoint y: 456, endPoint x: 1198, endPoint y: 456, distance: 389.0
click at [1198, 456] on div ".cls-1{fill:#0a055f;}.cls-2{fill:#0cc4c4;} resideskLogoBlueOrange All Search: C…" at bounding box center [784, 359] width 1568 height 718
click at [1198, 456] on div ".cls-1{fill:#0a055f;}.cls-2{fill:#0cc4c4;} resideskLogoBlueOrange All Search: C…" at bounding box center [784, 359] width 1568 height 718
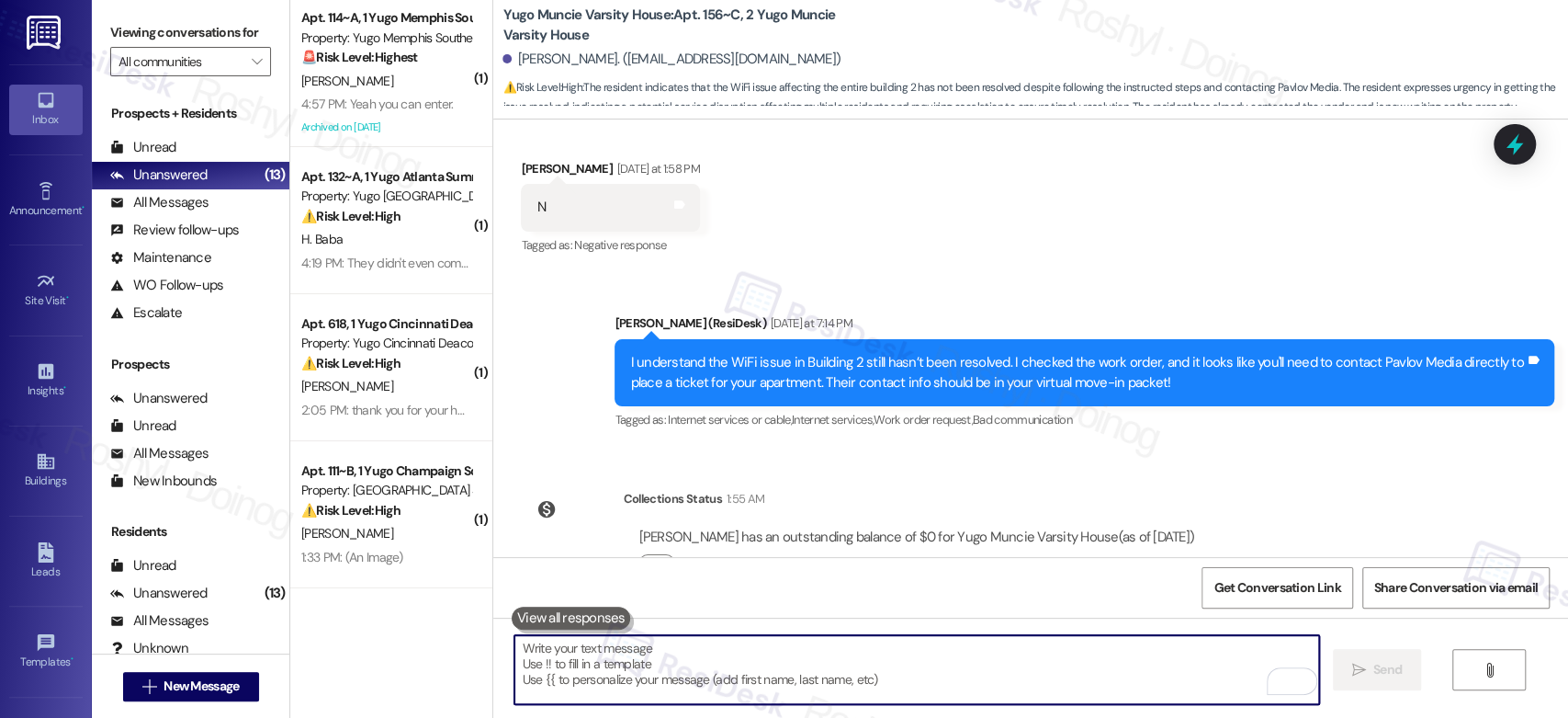
scroll to position [1480, 0]
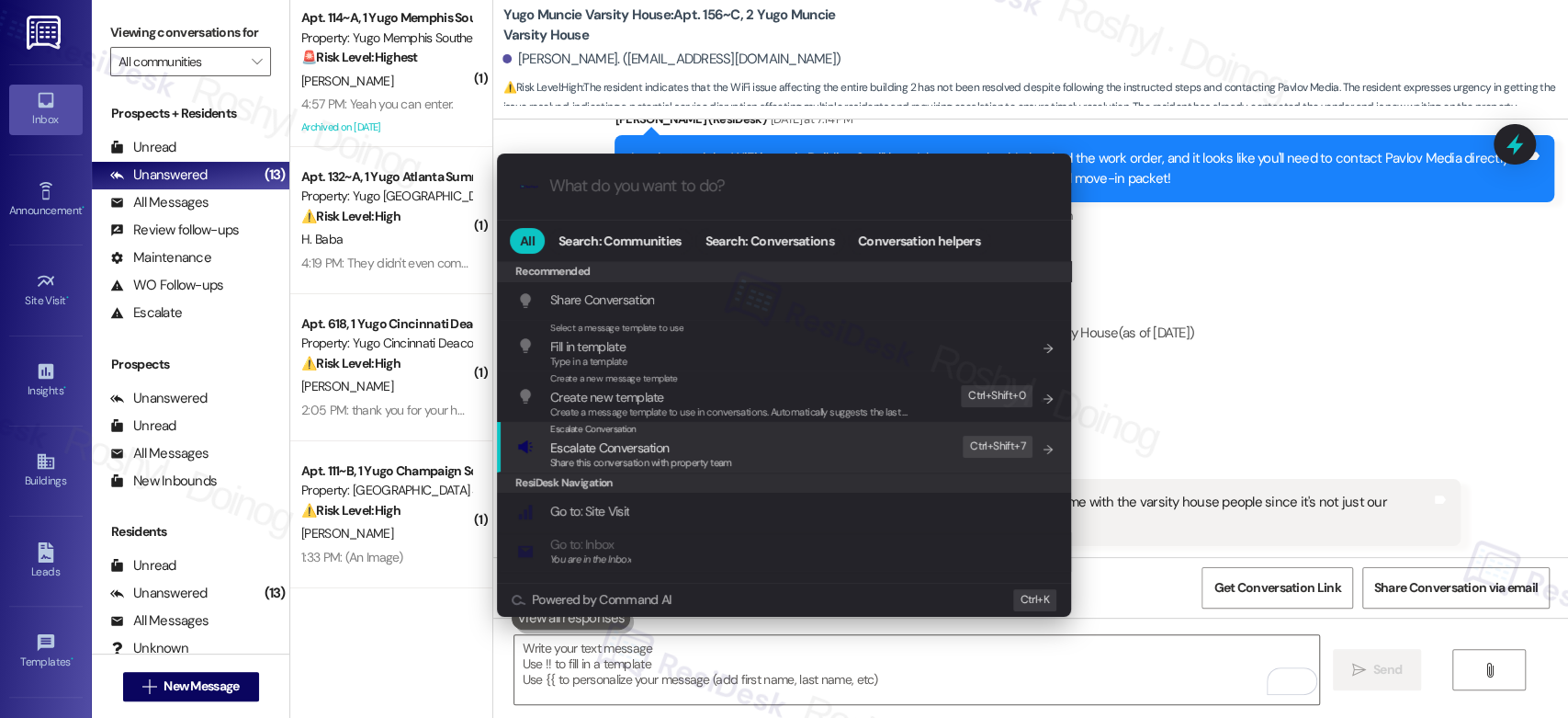
click at [845, 460] on div "Escalate Conversation Escalate Conversation Share this conversation with proper…" at bounding box center [785, 446] width 537 height 49
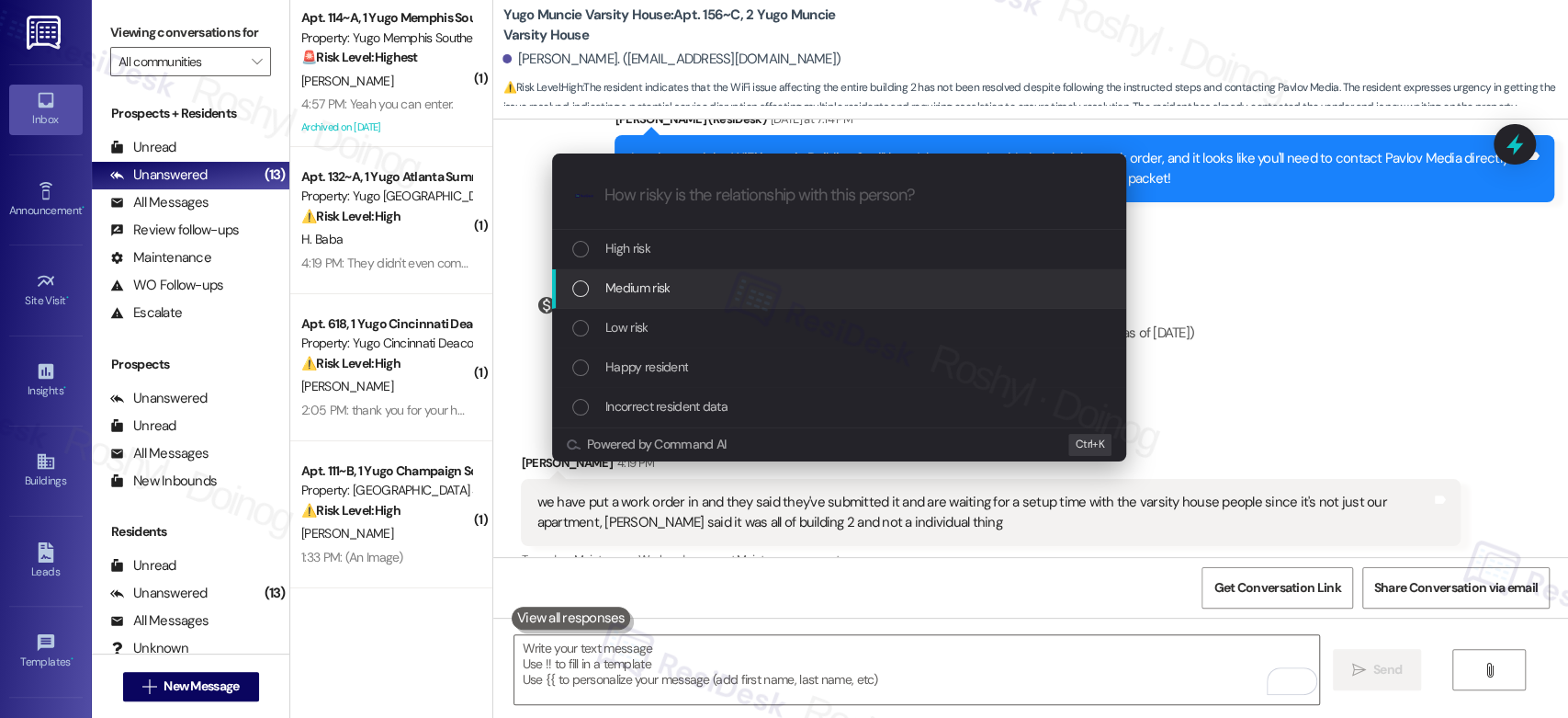
click at [695, 277] on div "Medium risk" at bounding box center [840, 289] width 574 height 40
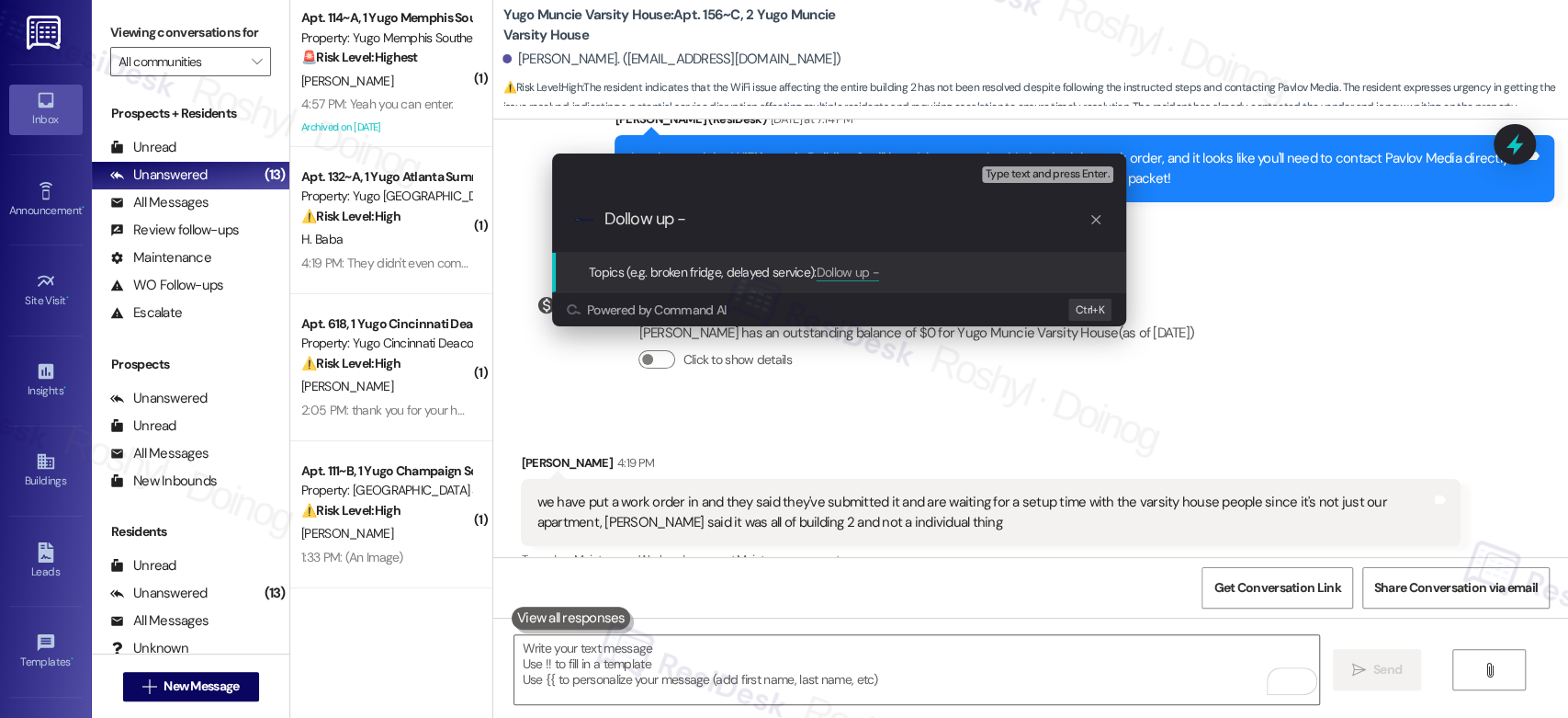
click at [617, 219] on input "Dollow up -" at bounding box center [846, 219] width 484 height 19
click at [734, 219] on input "Follow up -" at bounding box center [846, 219] width 484 height 19
type input "Follow up - Wifi issue with Pavlov"
click at [992, 177] on span "Type text and press Enter." at bounding box center [1048, 175] width 124 height 13
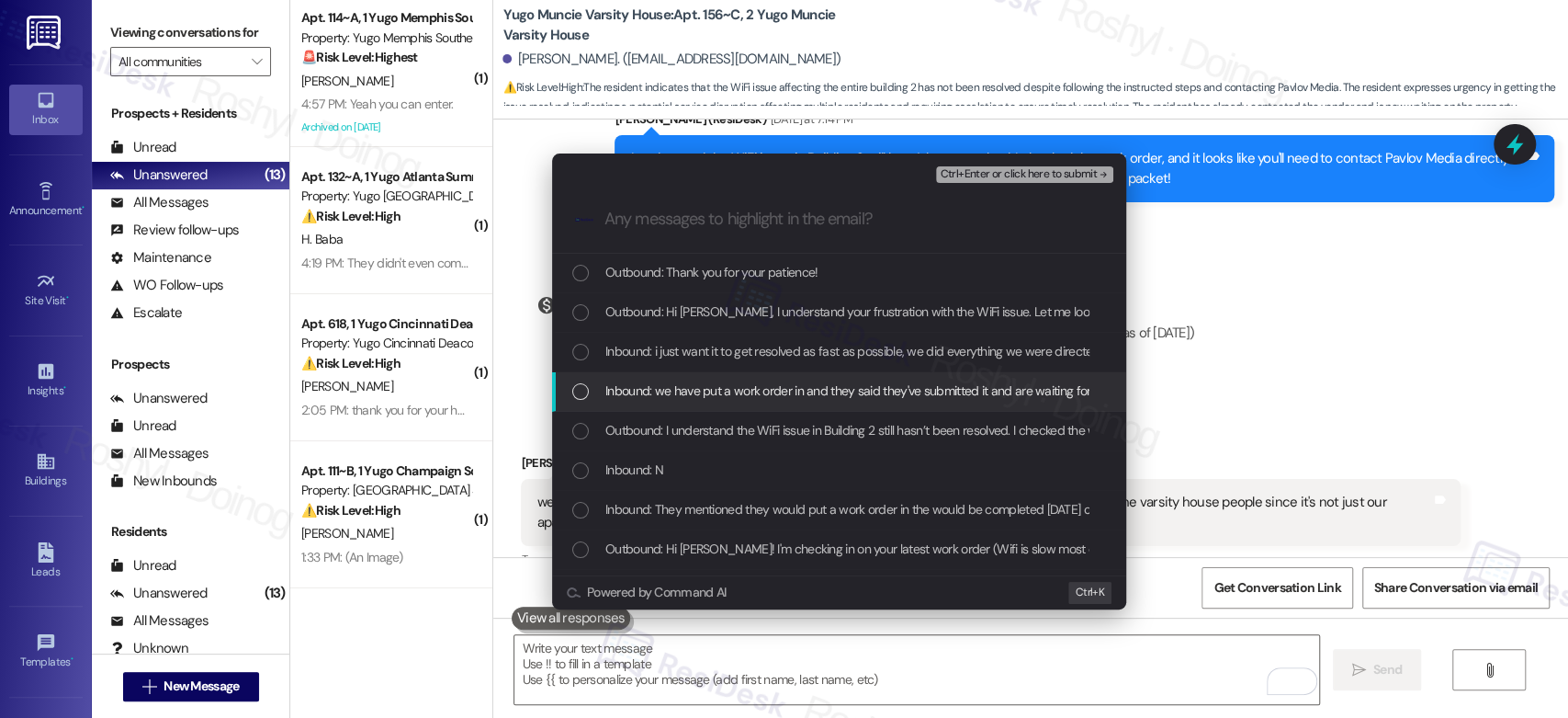
click at [777, 399] on span "Inbound: we have put a work order in and they said they've submitted it and are…" at bounding box center [1235, 390] width 1260 height 20
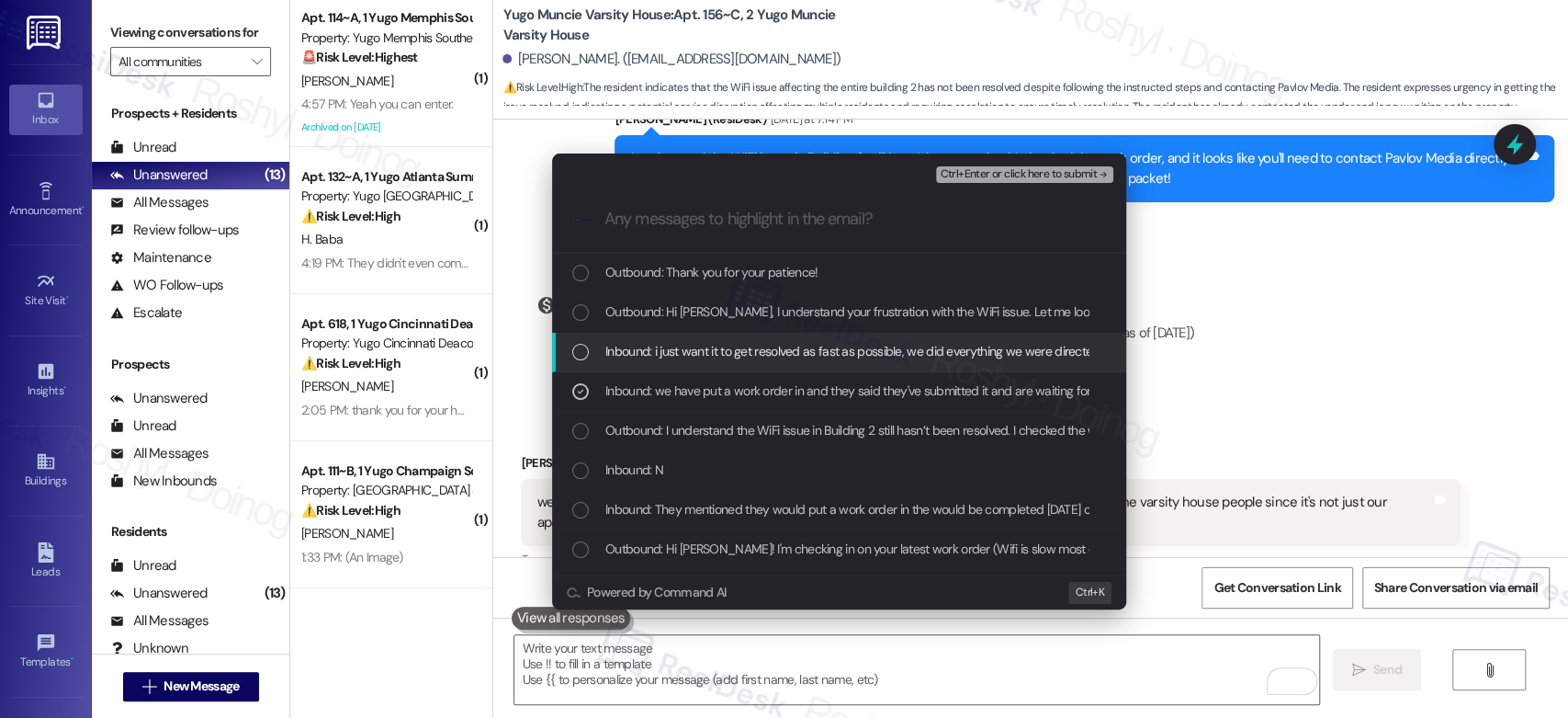
click at [792, 351] on span "Inbound: i just want it to get resolved as fast as possible, we did everything …" at bounding box center [1105, 350] width 998 height 20
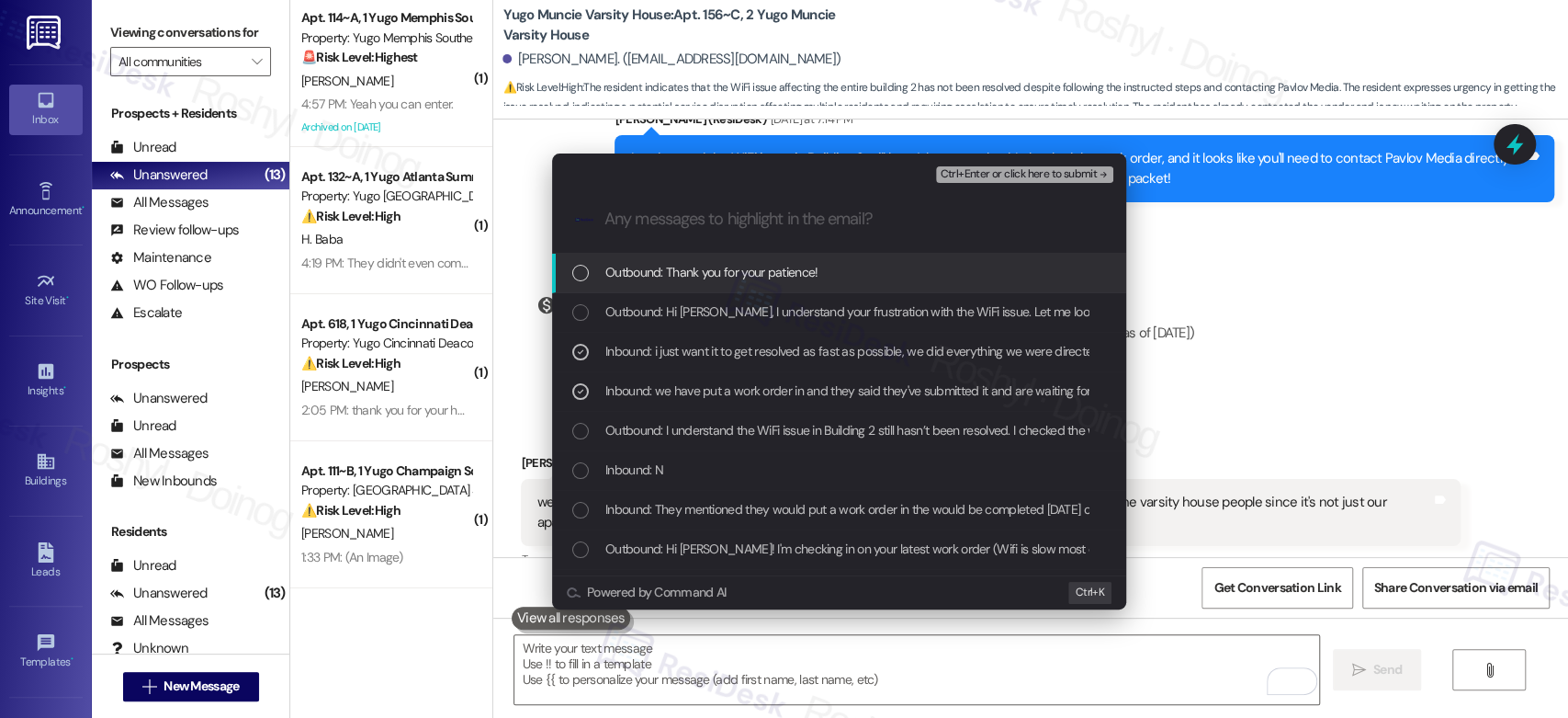
click at [1061, 171] on span "Ctrl+Enter or click here to submit" at bounding box center [1017, 175] width 157 height 13
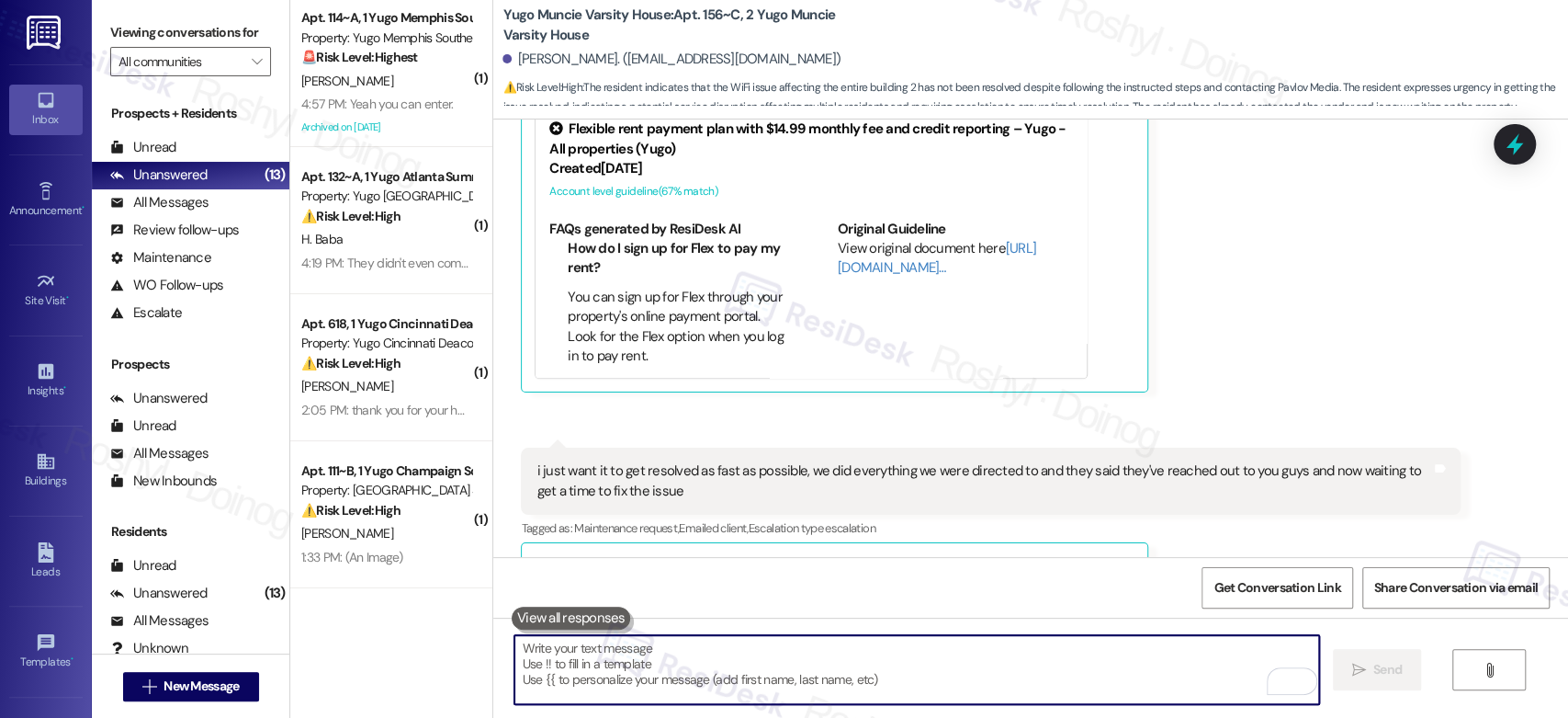
scroll to position [2040, 0]
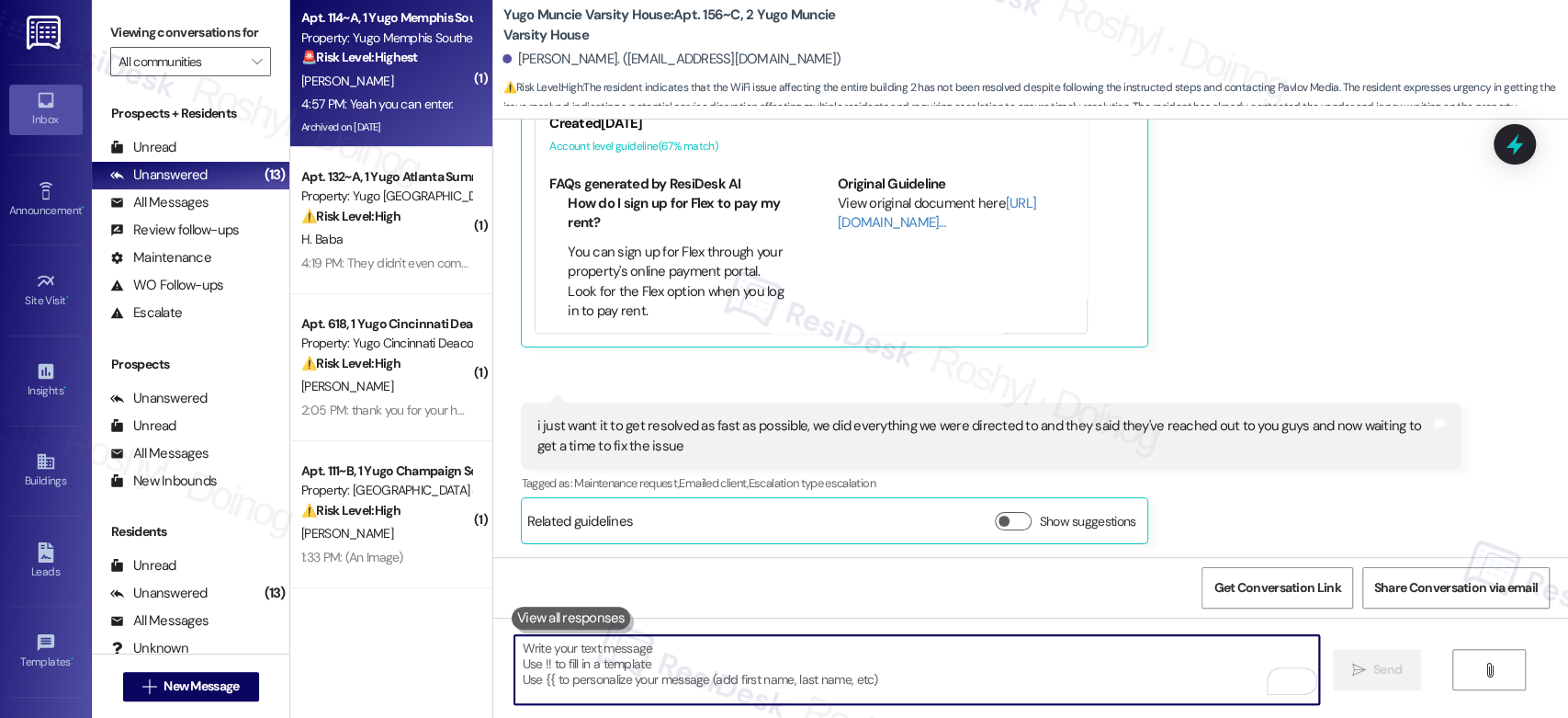
click at [397, 87] on div "R. Coban" at bounding box center [386, 81] width 174 height 23
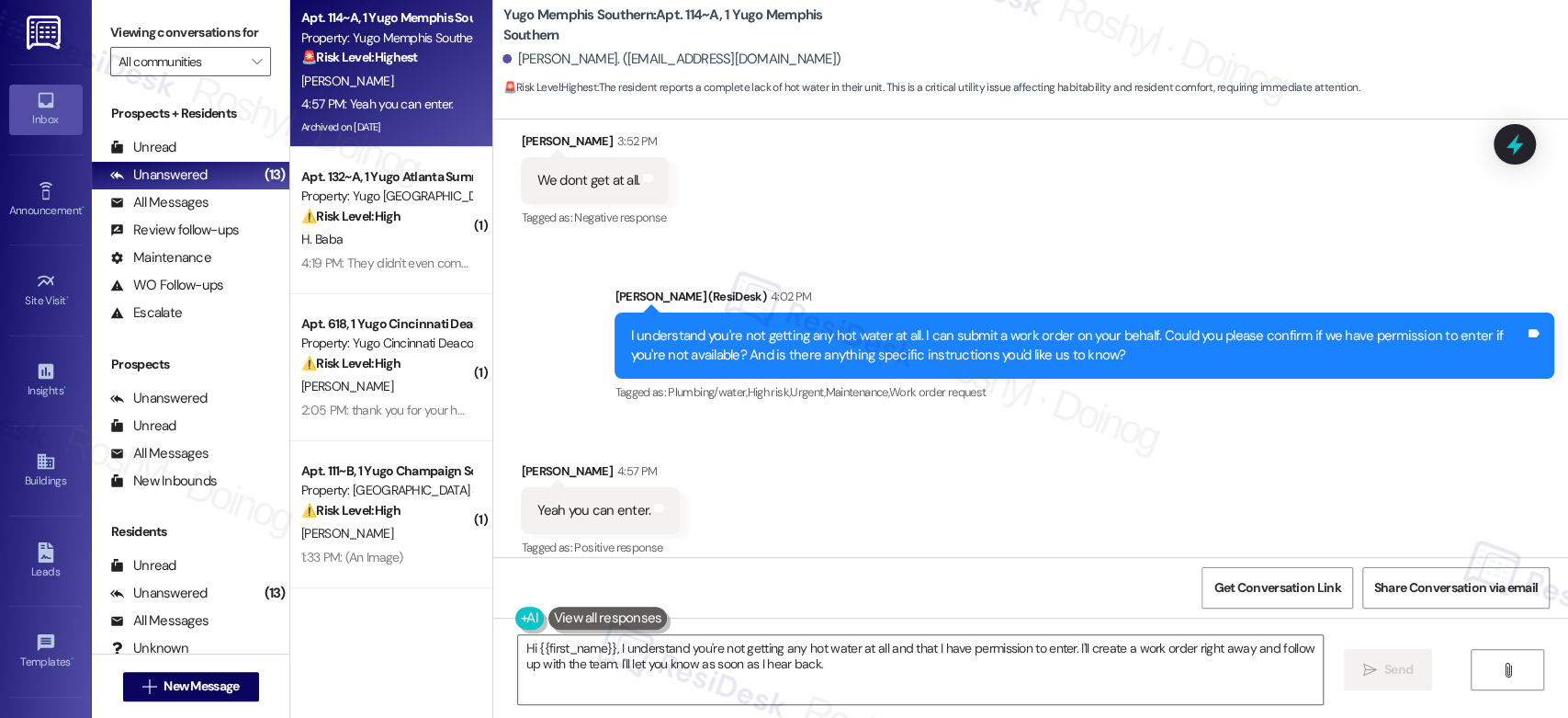
scroll to position [9898, 0]
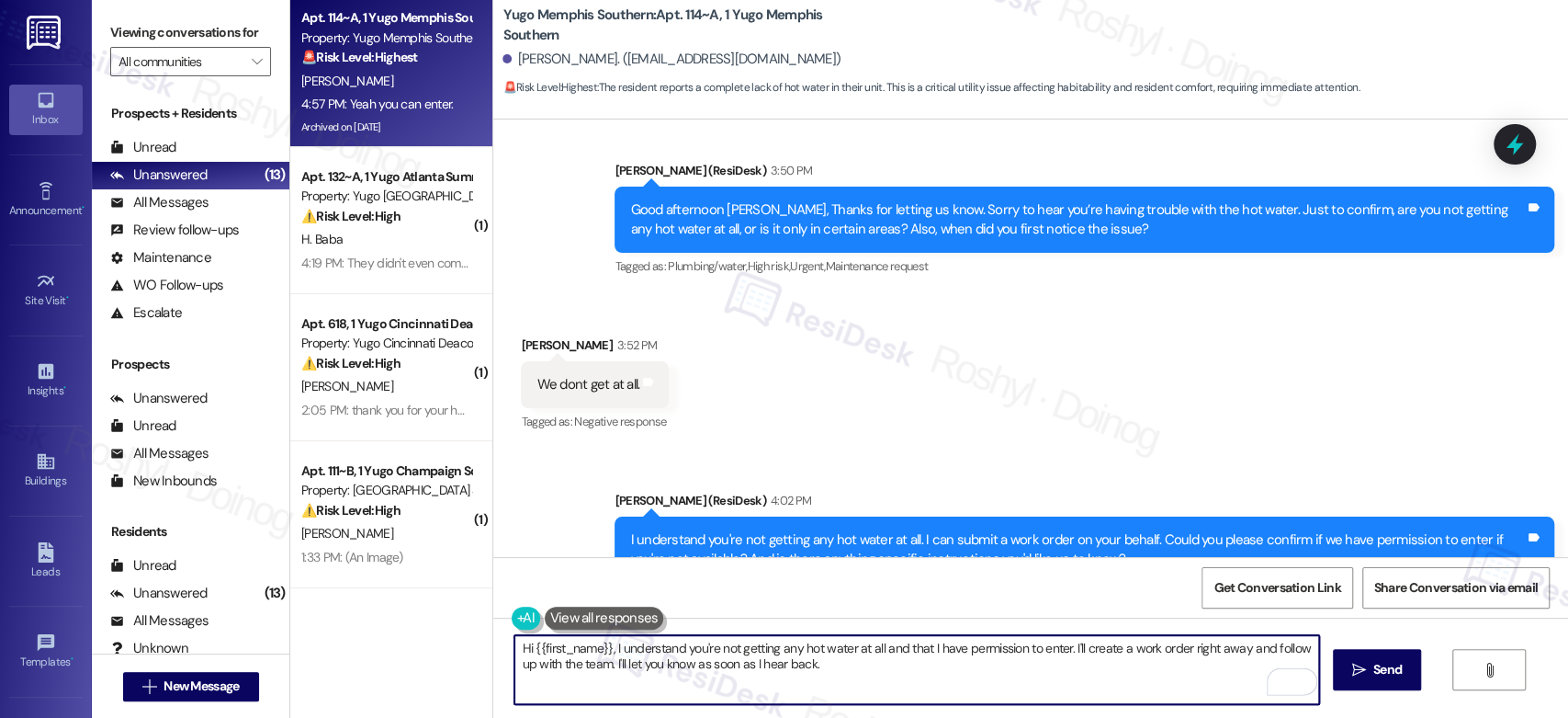
drag, startPoint x: 816, startPoint y: 668, endPoint x: 498, endPoint y: 648, distance: 318.6
click at [504, 648] on div "Hi {{first_name}}, I understand you're not getting any hot water at all and tha…" at bounding box center [906, 669] width 805 height 70
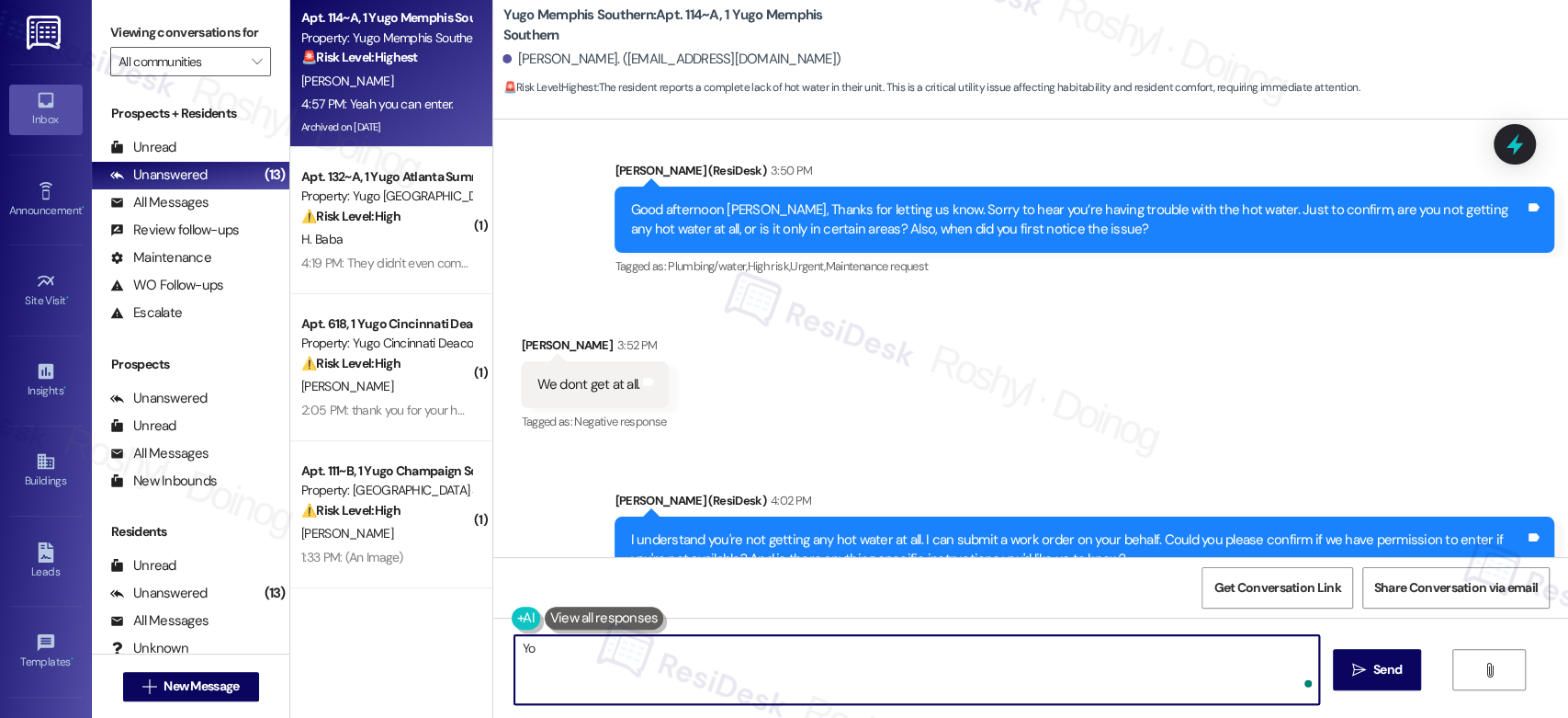
type textarea "Y"
type textarea "I did submit a work order for roo"
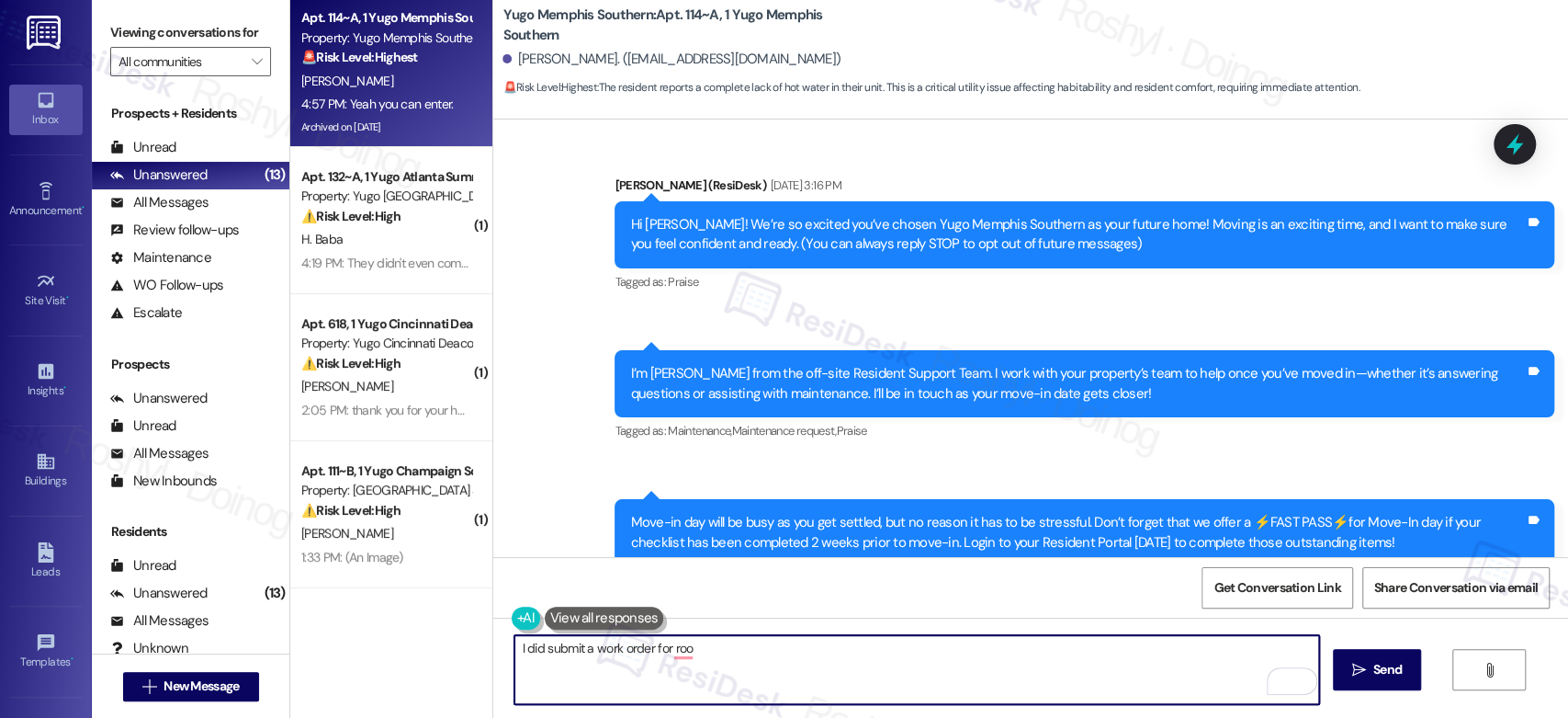
scroll to position [9898, 0]
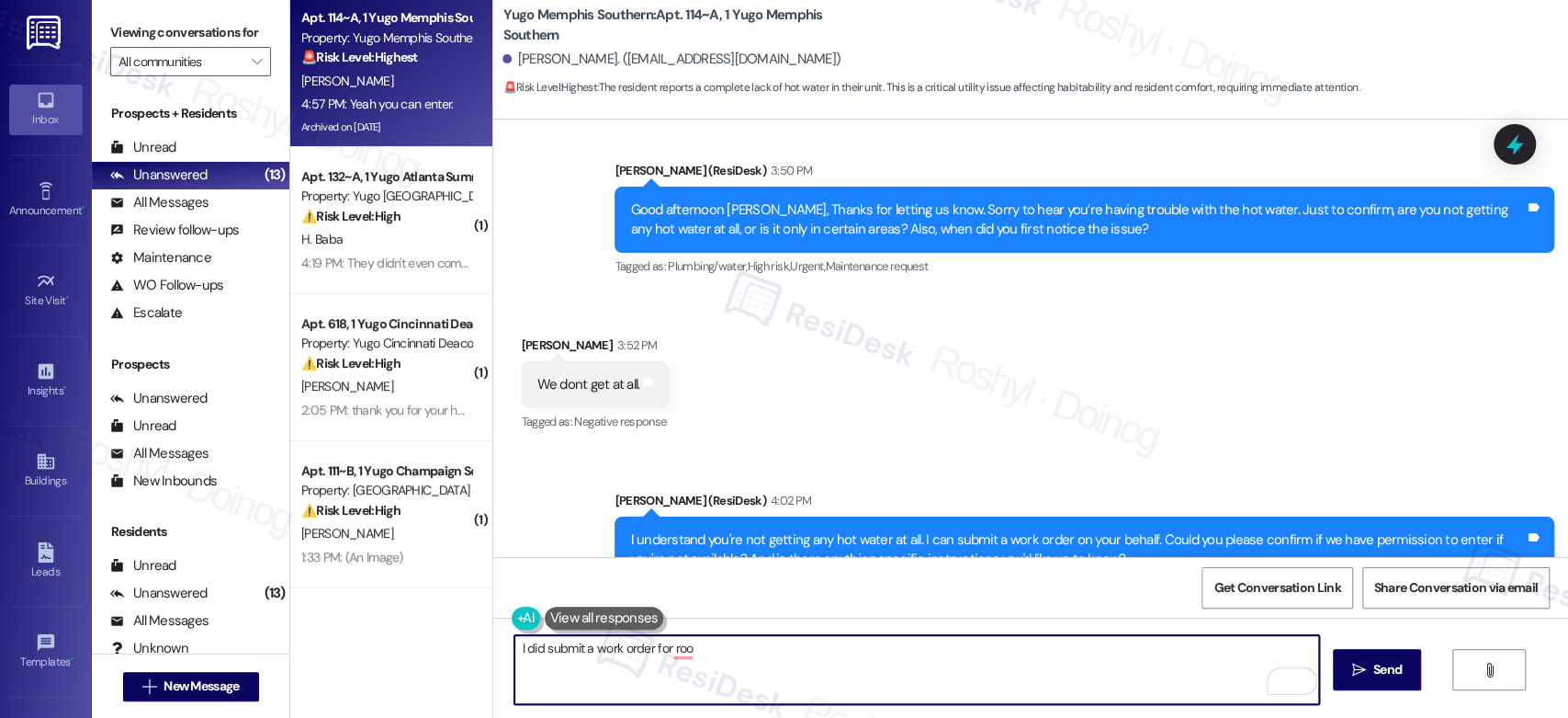
click at [662, 665] on textarea "I did submit a work order for roo" at bounding box center [916, 669] width 803 height 68
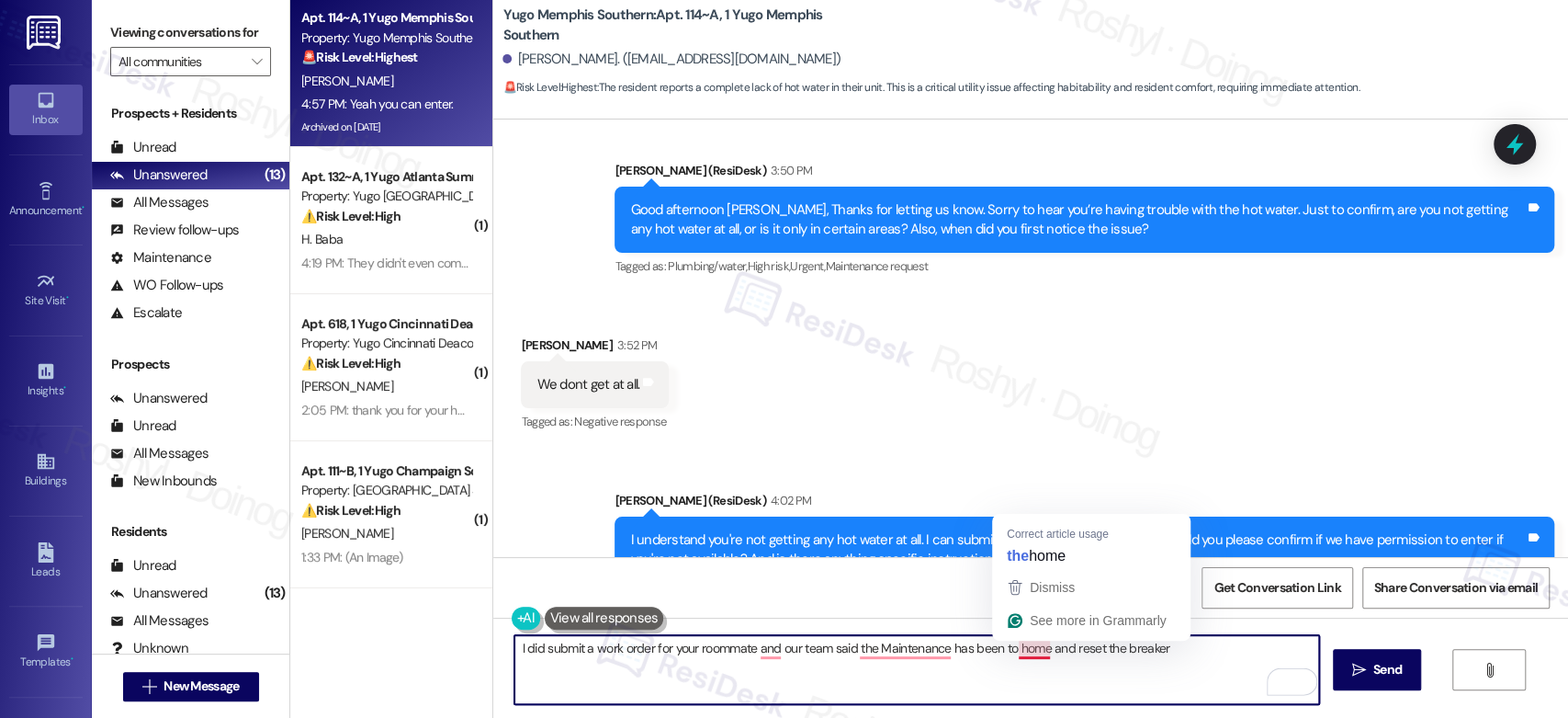
click at [1005, 647] on textarea "I did submit a work order for your roommate and our team said the Maintenance h…" at bounding box center [916, 669] width 803 height 68
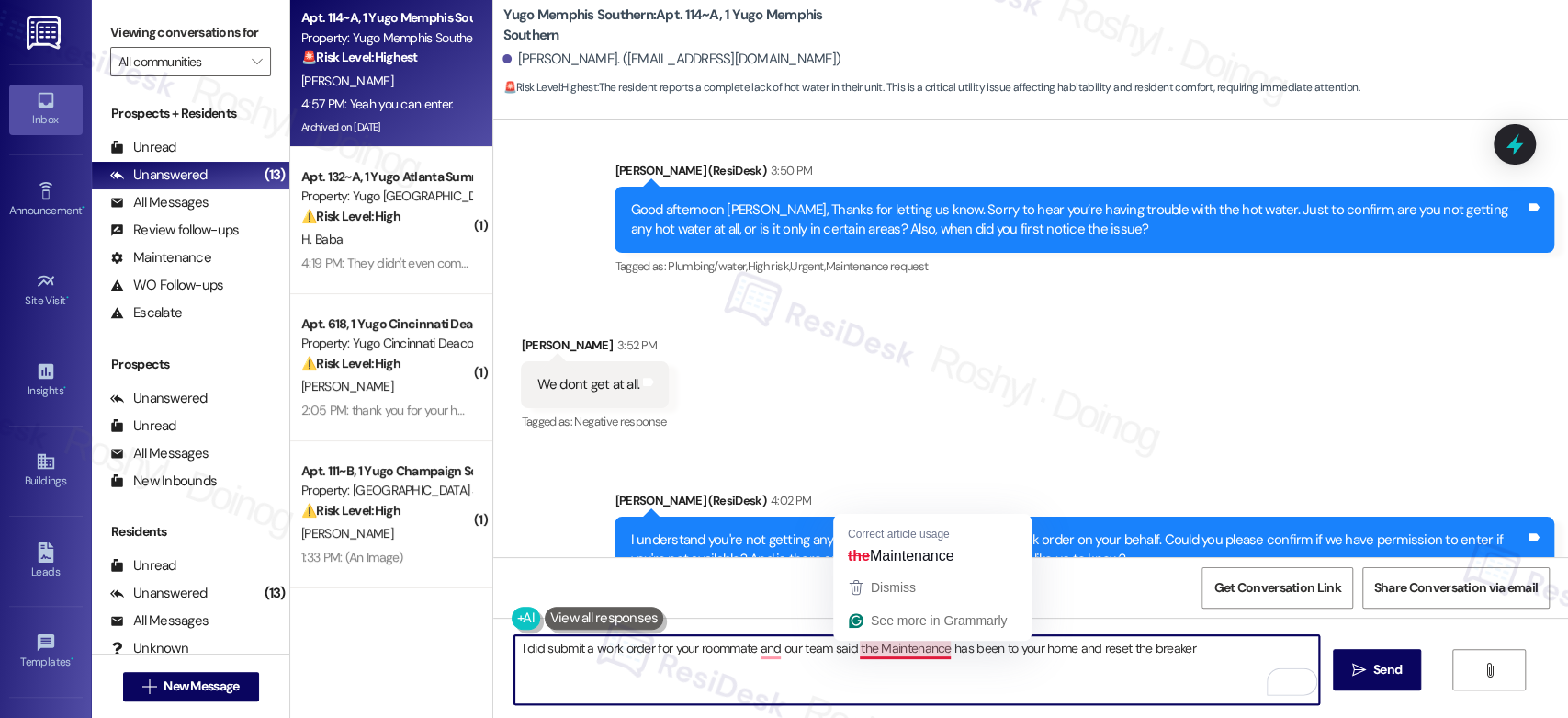
click at [901, 647] on textarea "I did submit a work order for your roommate and our team said the Maintenance h…" at bounding box center [916, 669] width 803 height 68
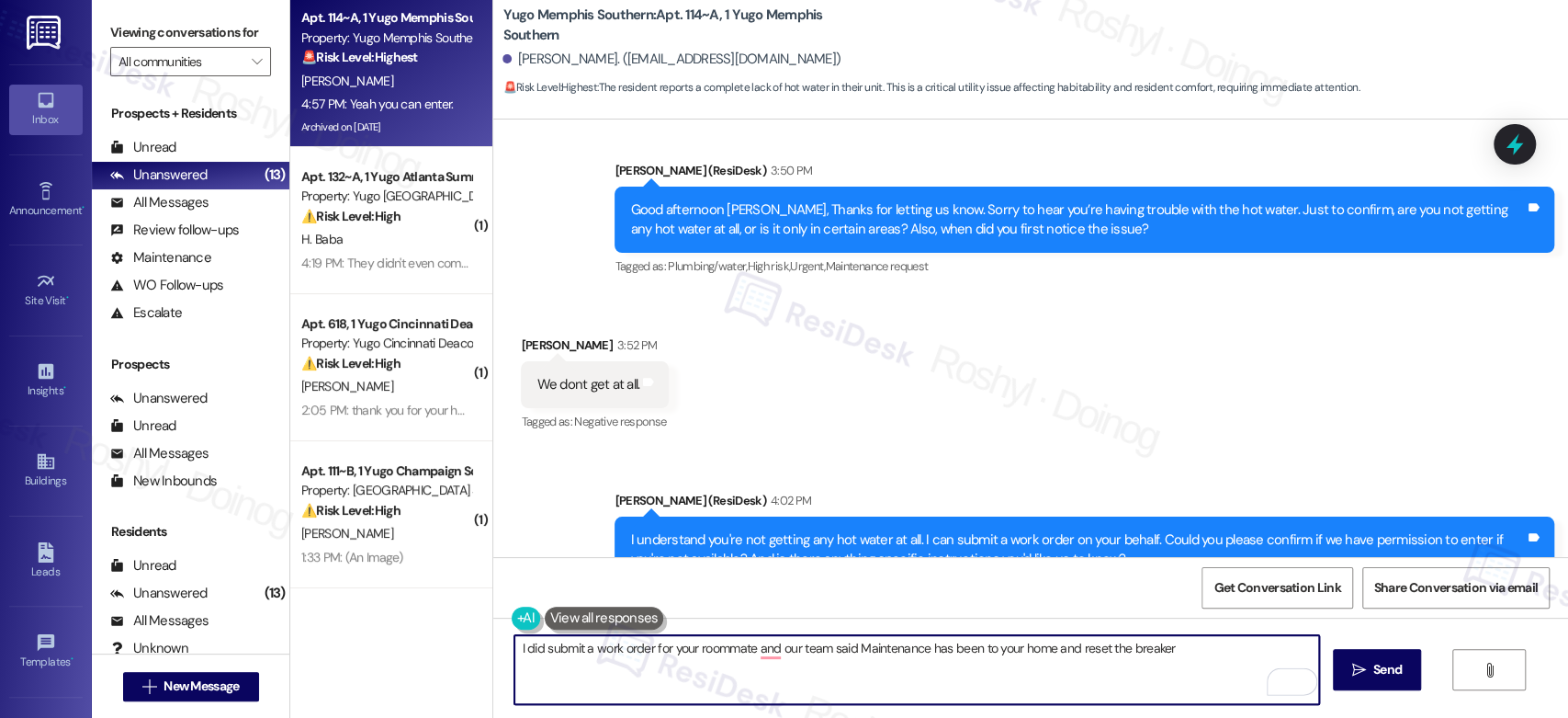
click at [855, 646] on textarea "I did submit a work order for your roommate and our team said Maintenance has b…" at bounding box center [916, 669] width 803 height 68
click at [757, 640] on textarea "I did submit a work order for your roommate and our team said maintenance has b…" at bounding box center [916, 669] width 803 height 68
click at [1183, 646] on textarea "I did submit a work order for your roommate, and our team said maintenance has …" at bounding box center [916, 669] width 803 height 68
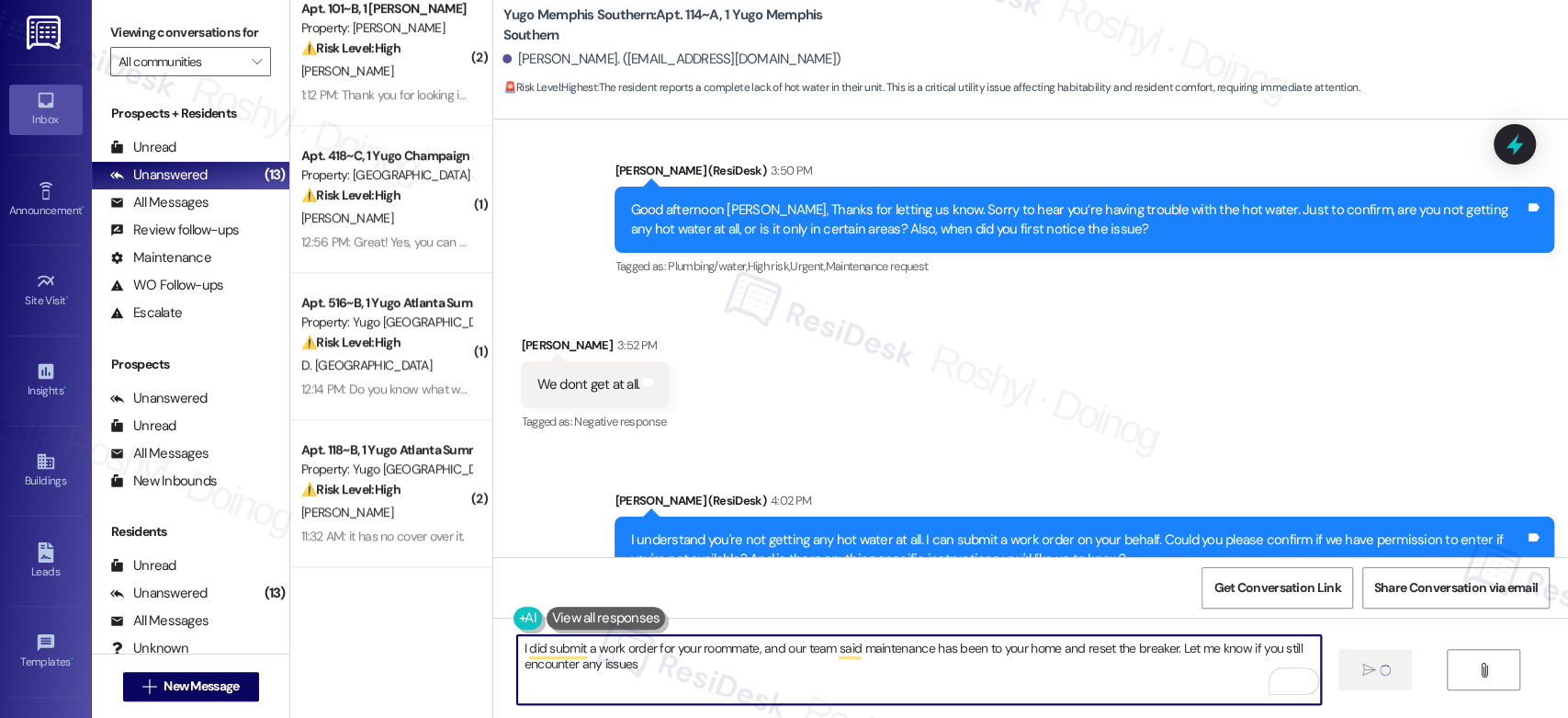
scroll to position [611, 0]
type textarea "I did submit a work order for your roommate, and our team said maintenance has …"
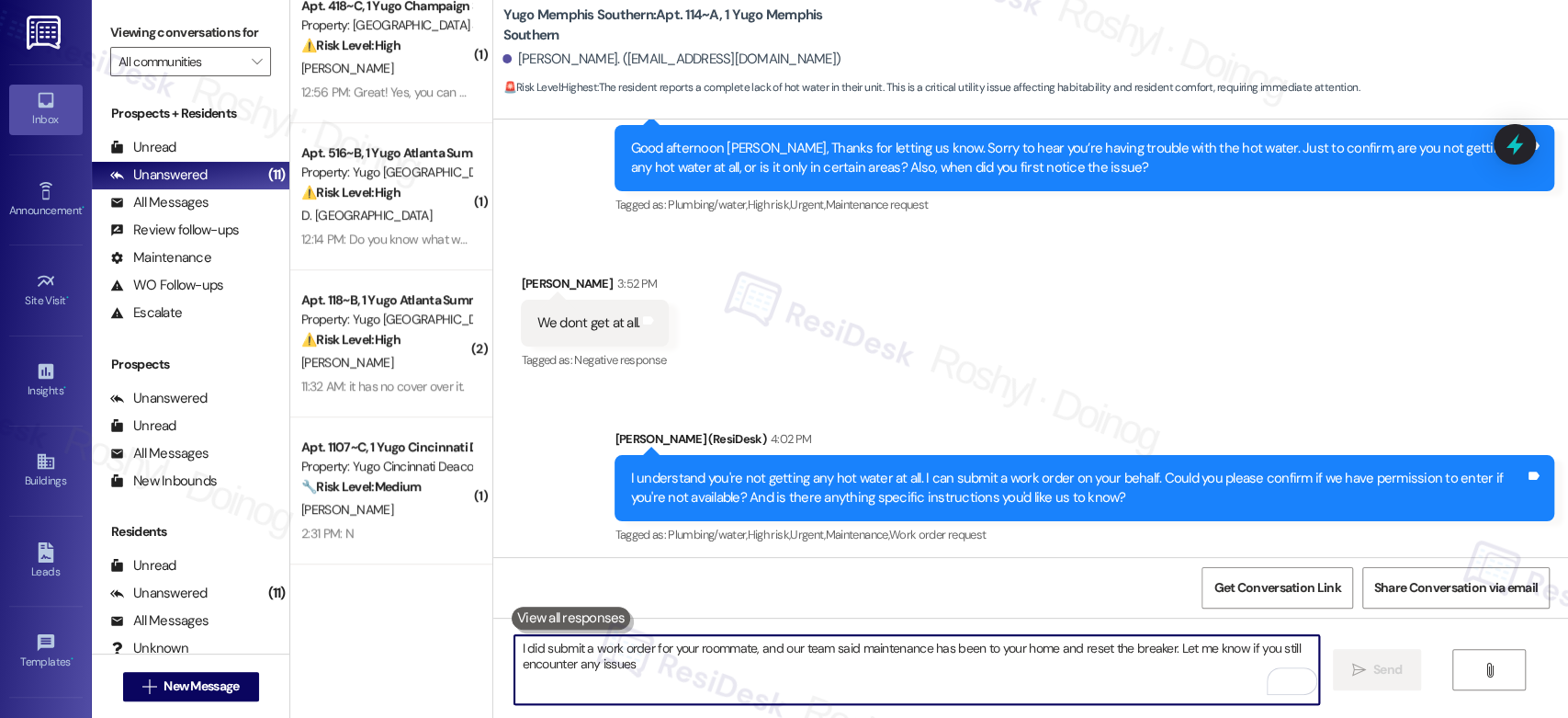
scroll to position [10101, 0]
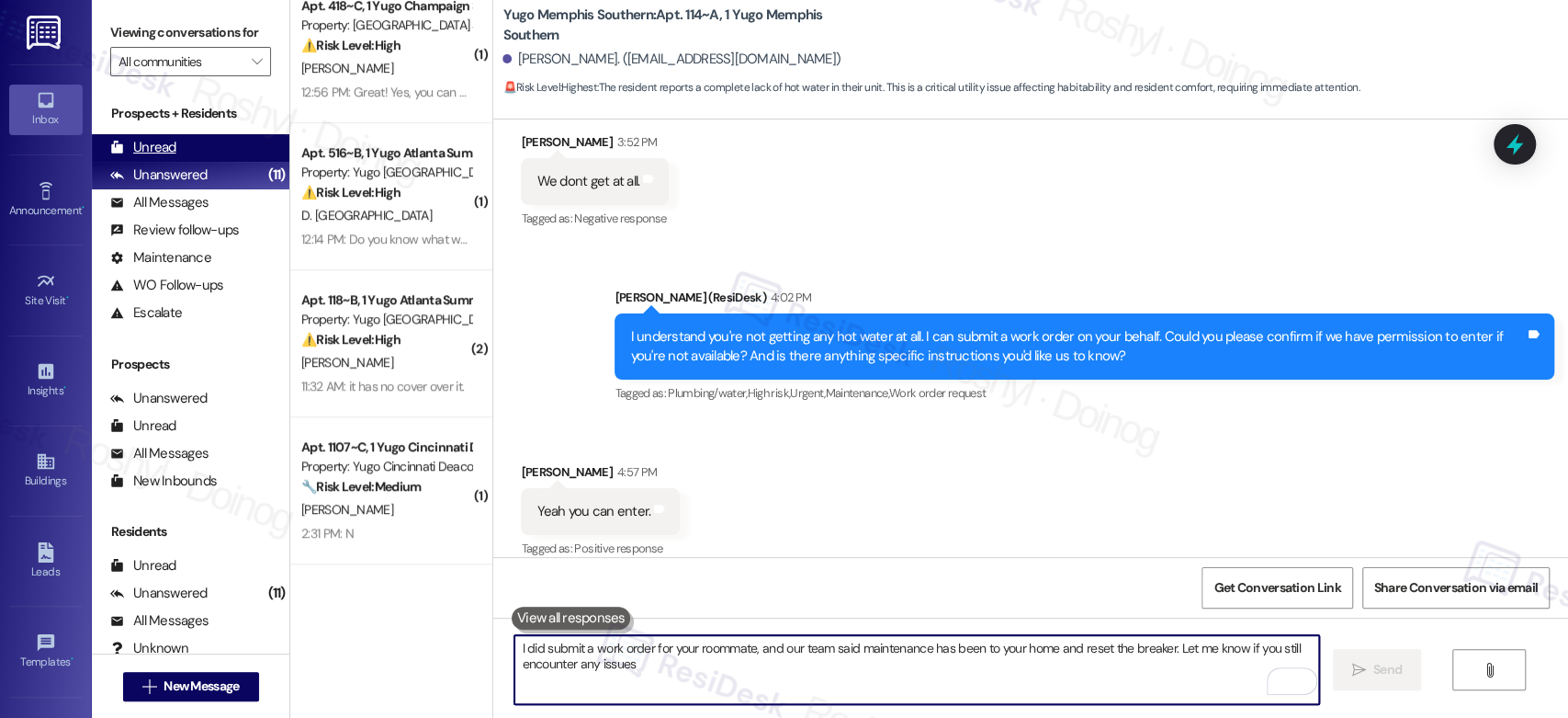
click at [184, 144] on div "Unread (0)" at bounding box center [191, 147] width 198 height 28
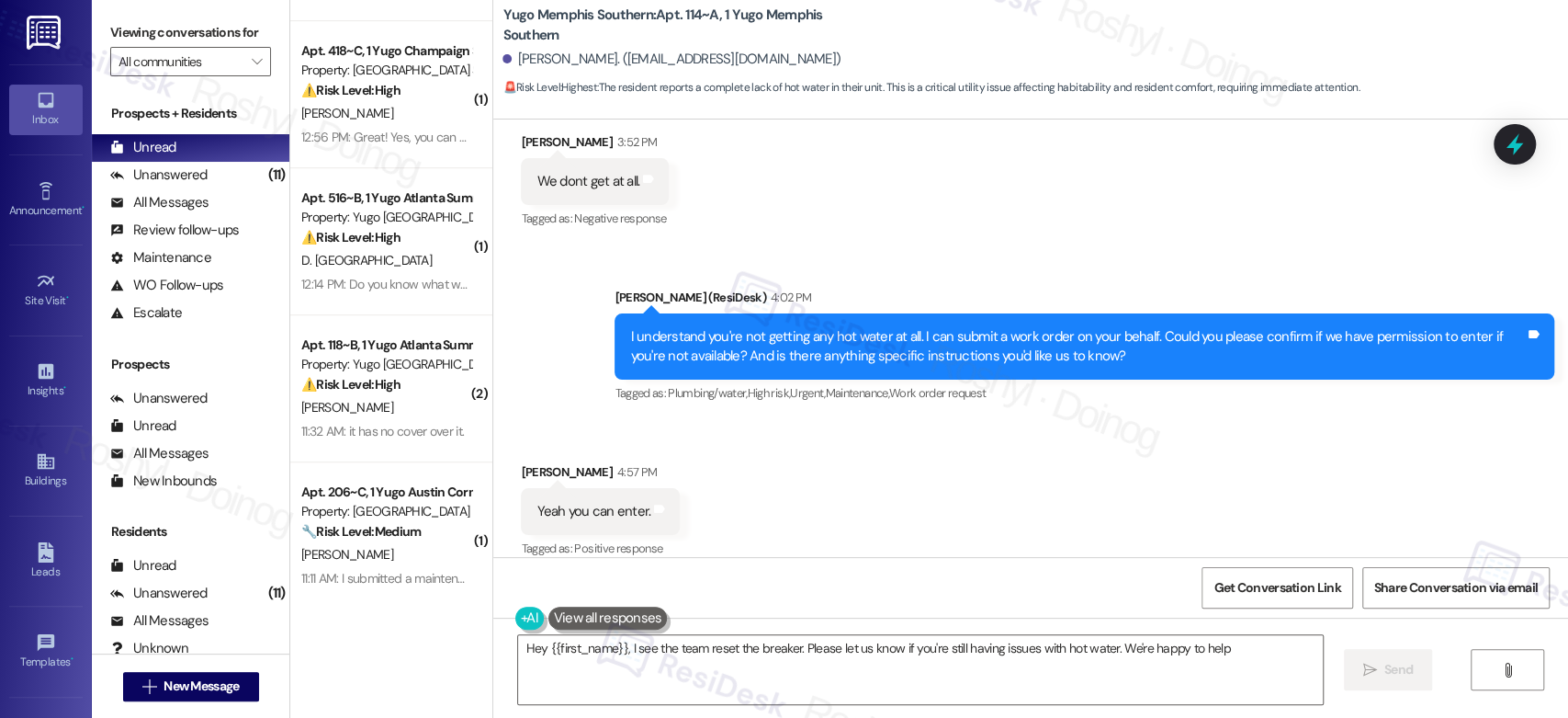
type textarea "Hey {{first_name}}, I see the team reset the breaker. Please let us know if you…"
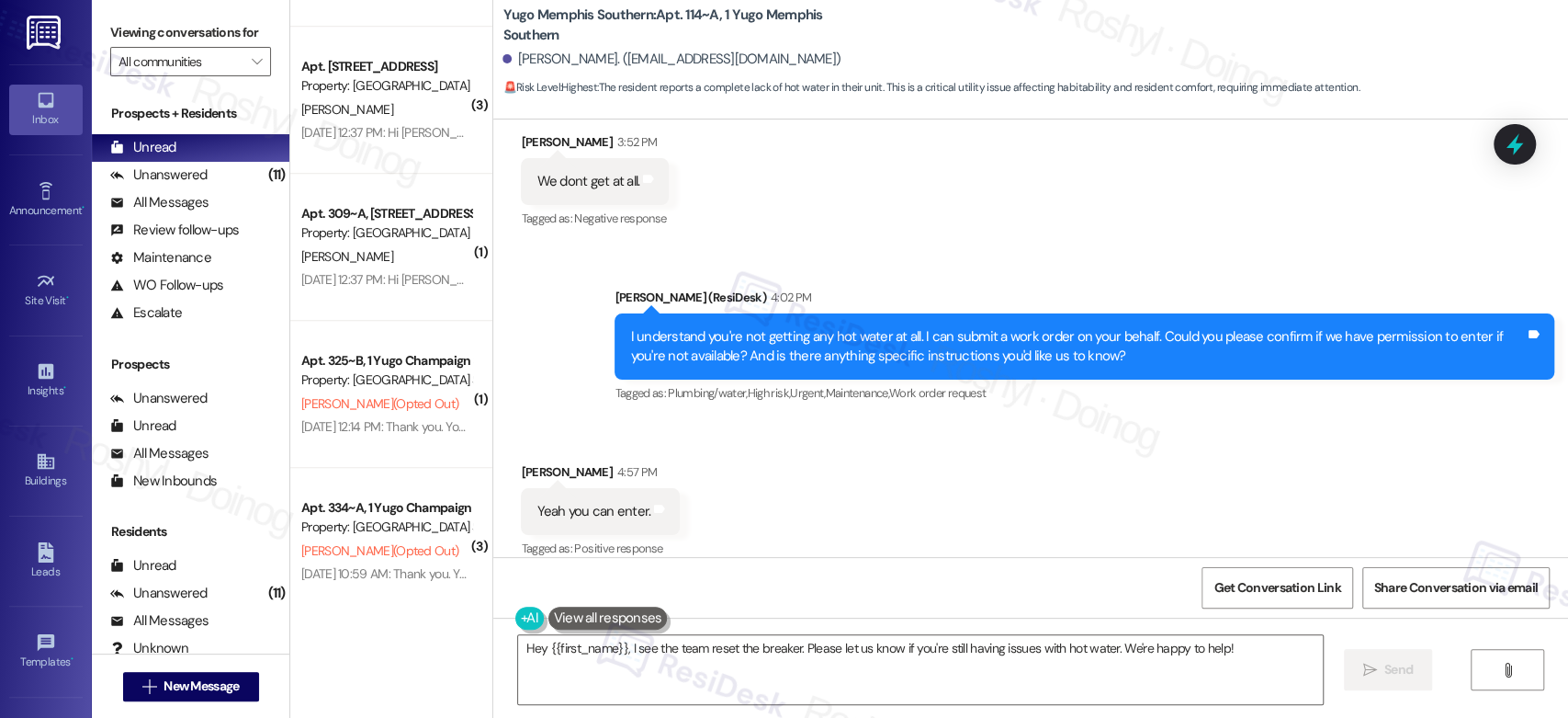
scroll to position [5586, 0]
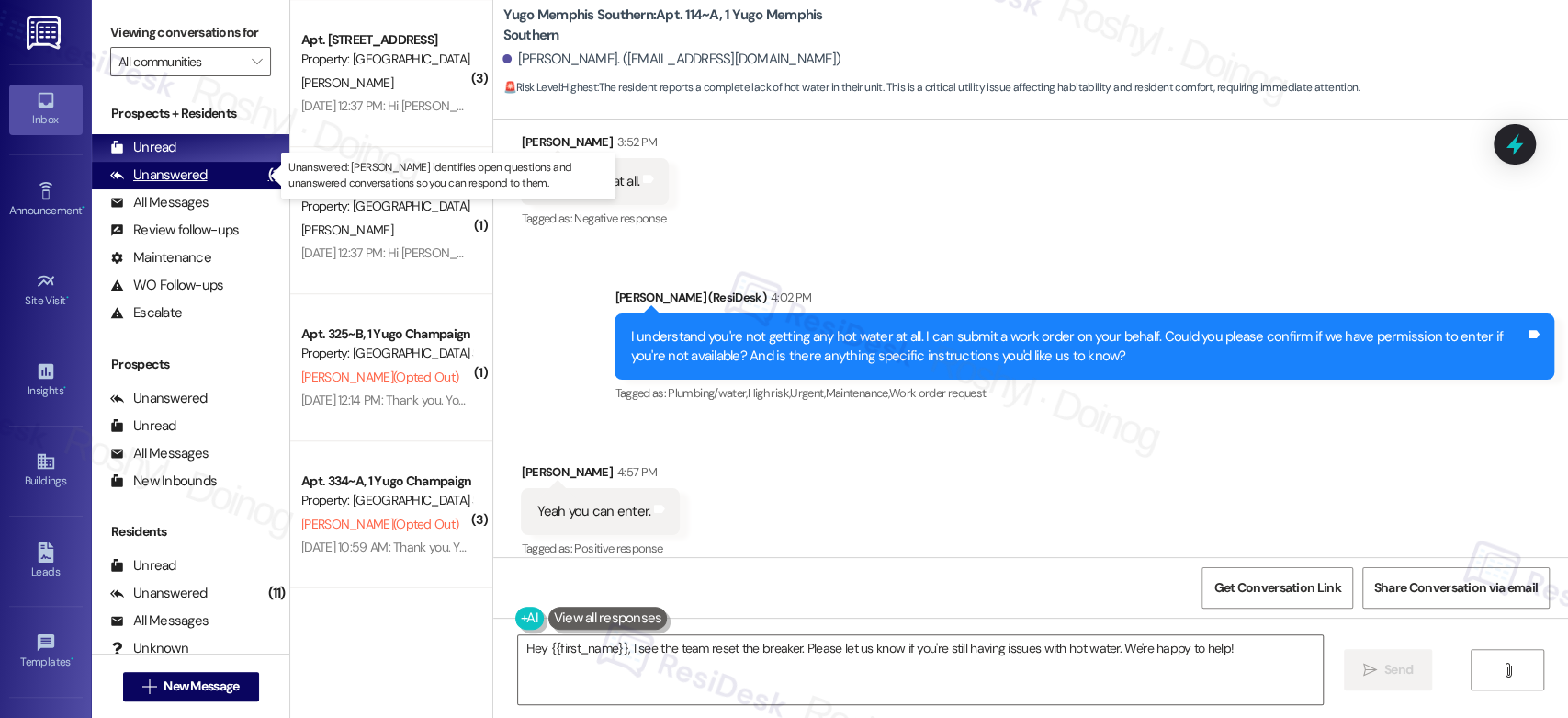
click at [177, 175] on div "Unanswered" at bounding box center [159, 175] width 97 height 19
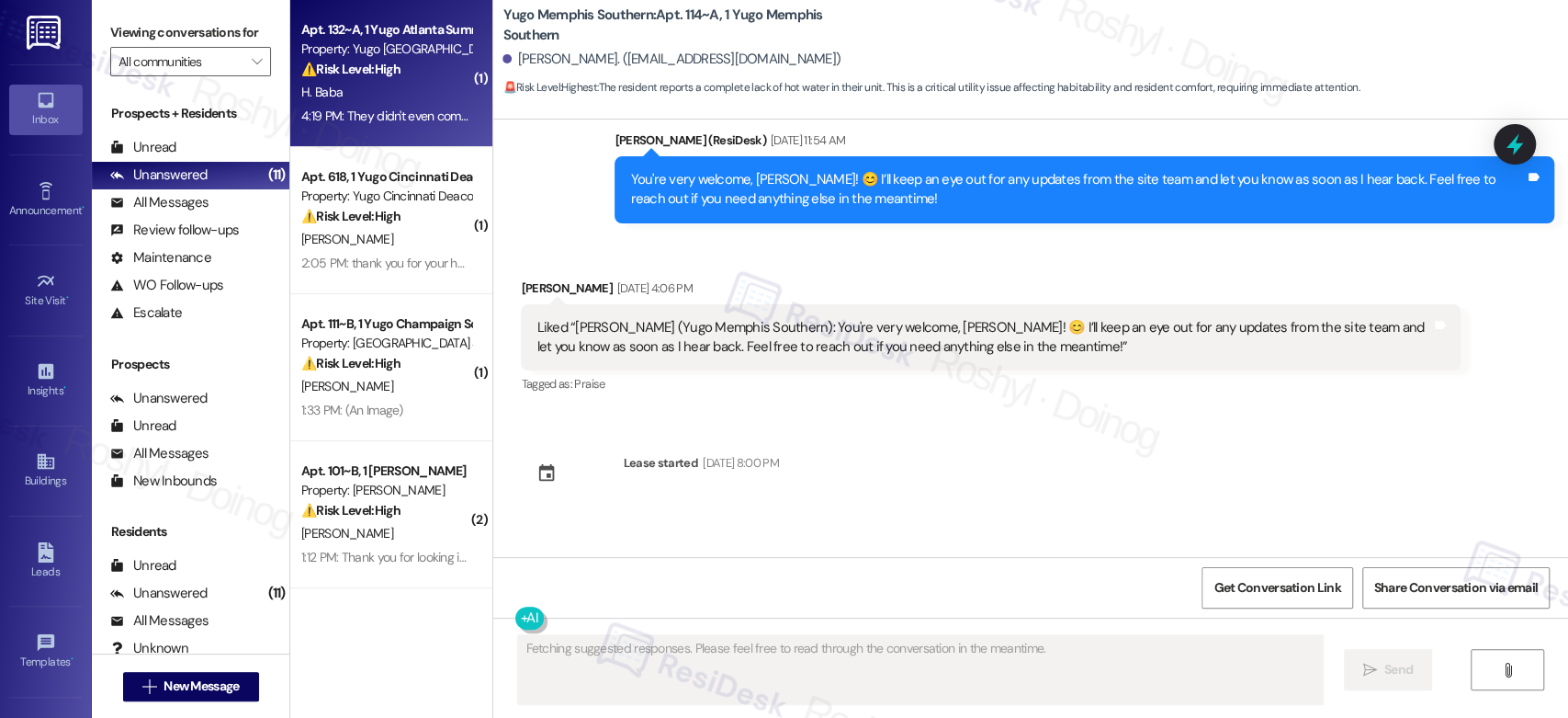
scroll to position [6662, 0]
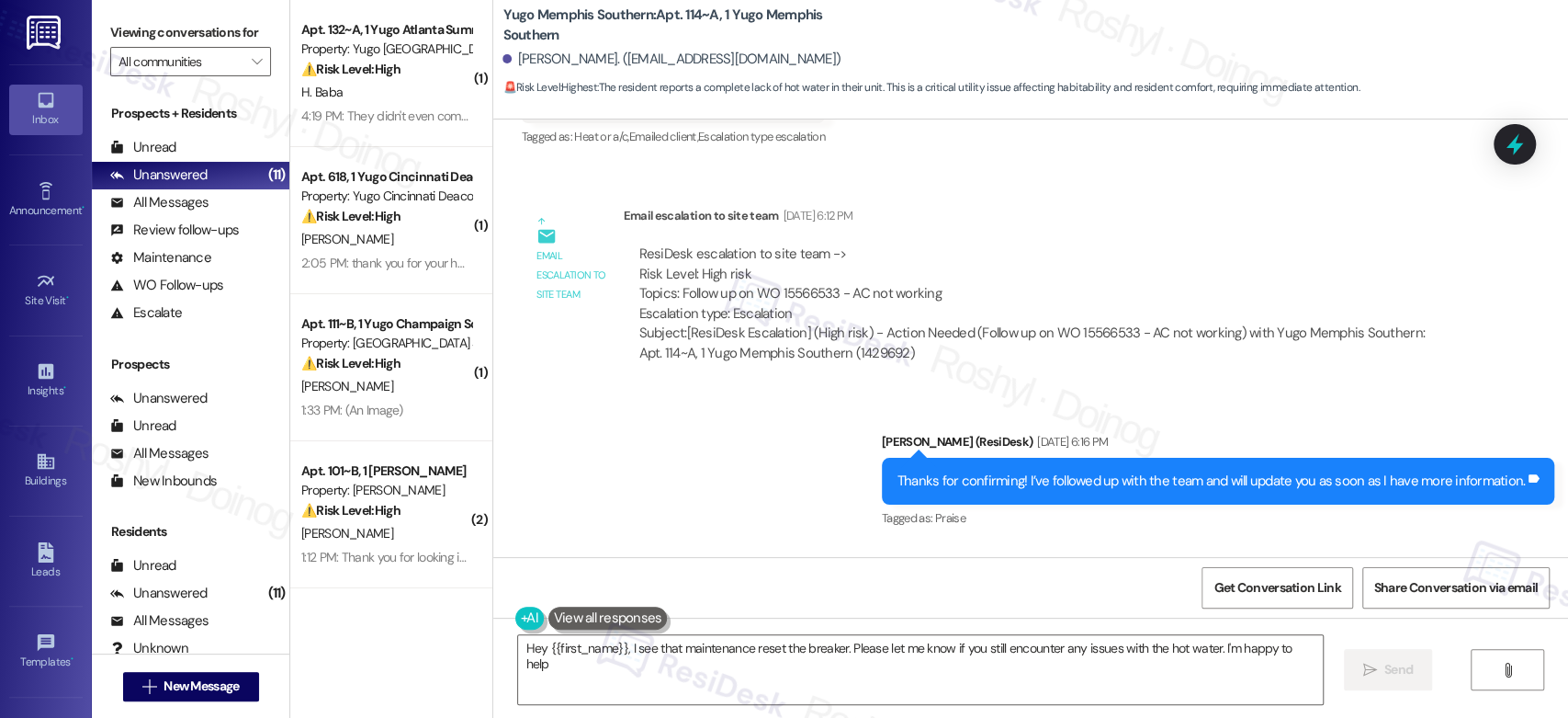
type textarea "Hey {{first_name}}, I see that maintenance reset the breaker. Please let me kno…"
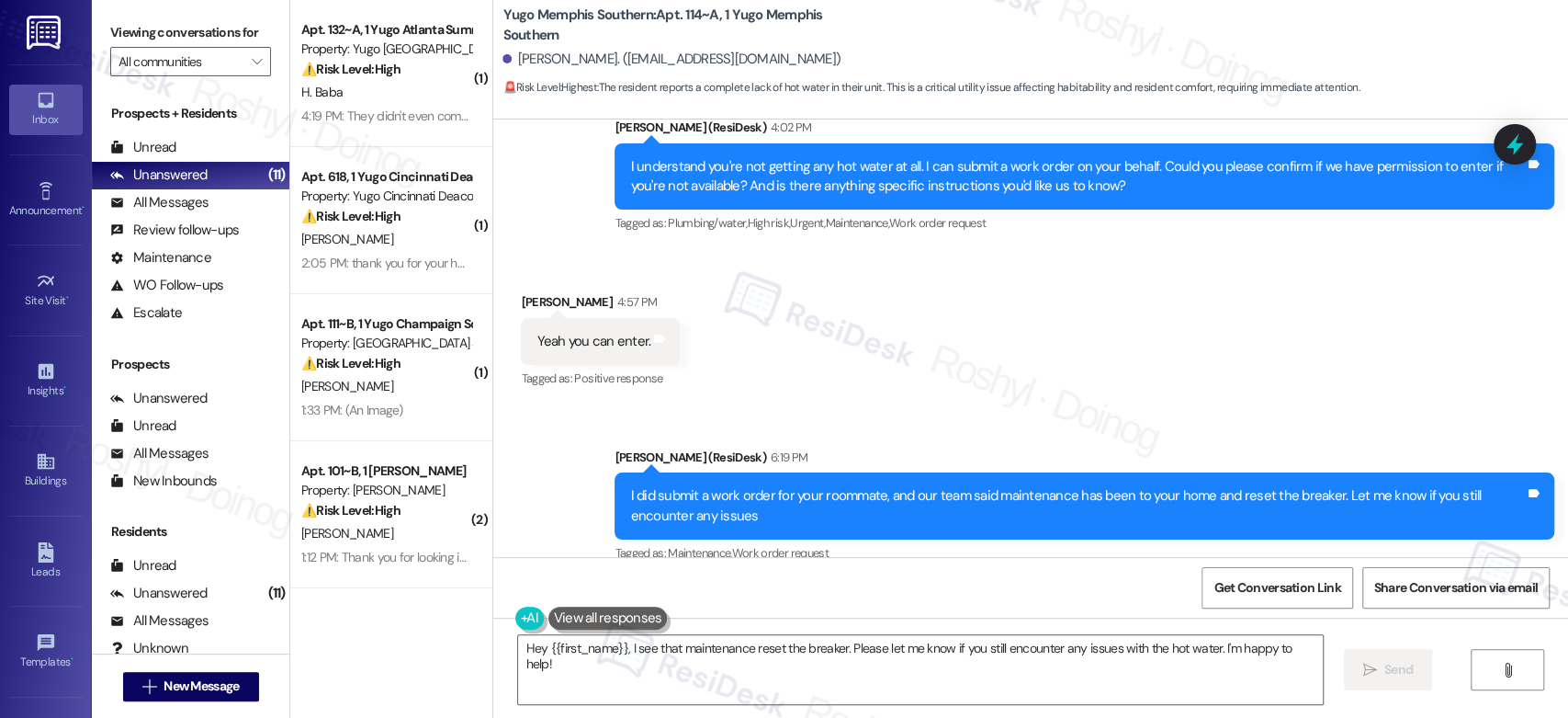
scroll to position [10276, 0]
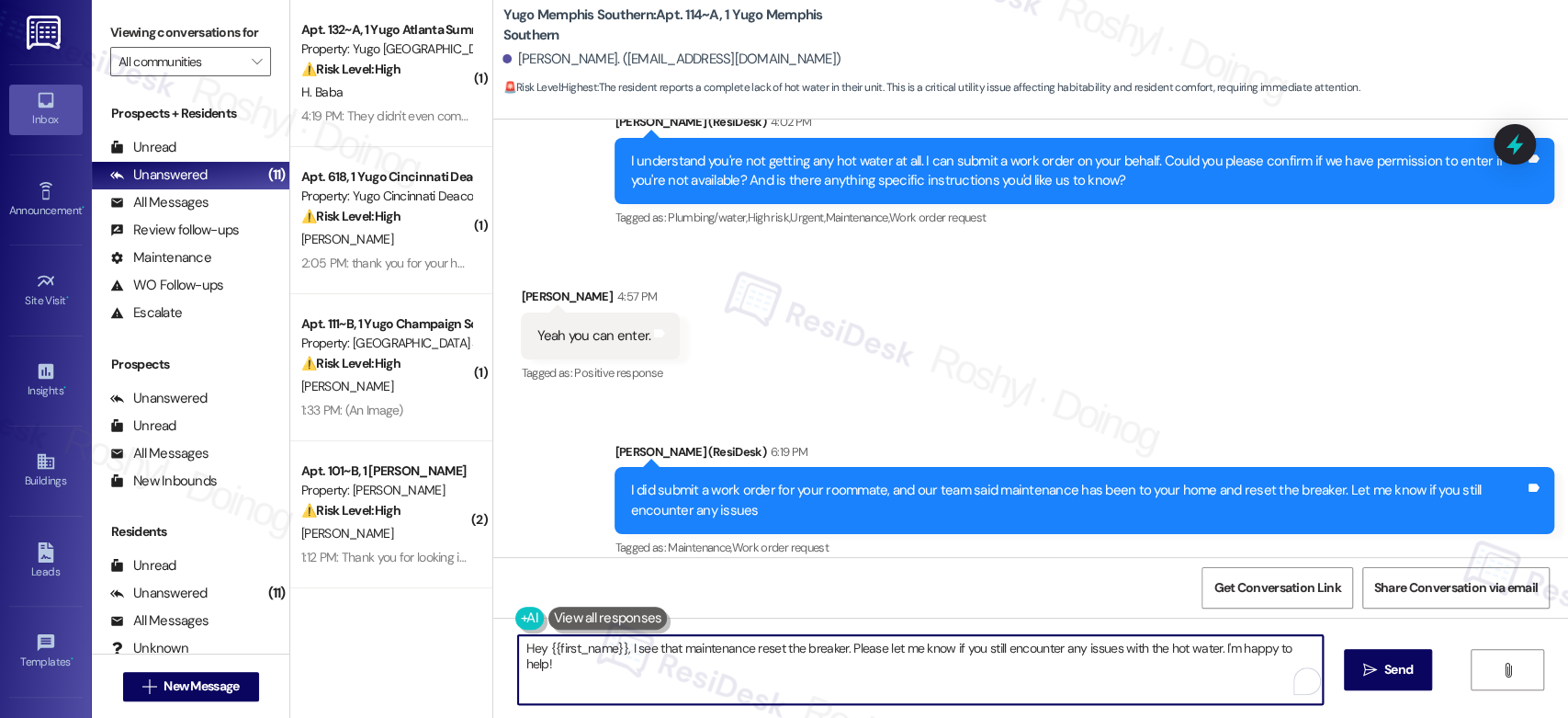
click at [962, 644] on textarea "Hey {{first_name}}, I see that maintenance reset the breaker. Please let me kno…" at bounding box center [920, 669] width 803 height 68
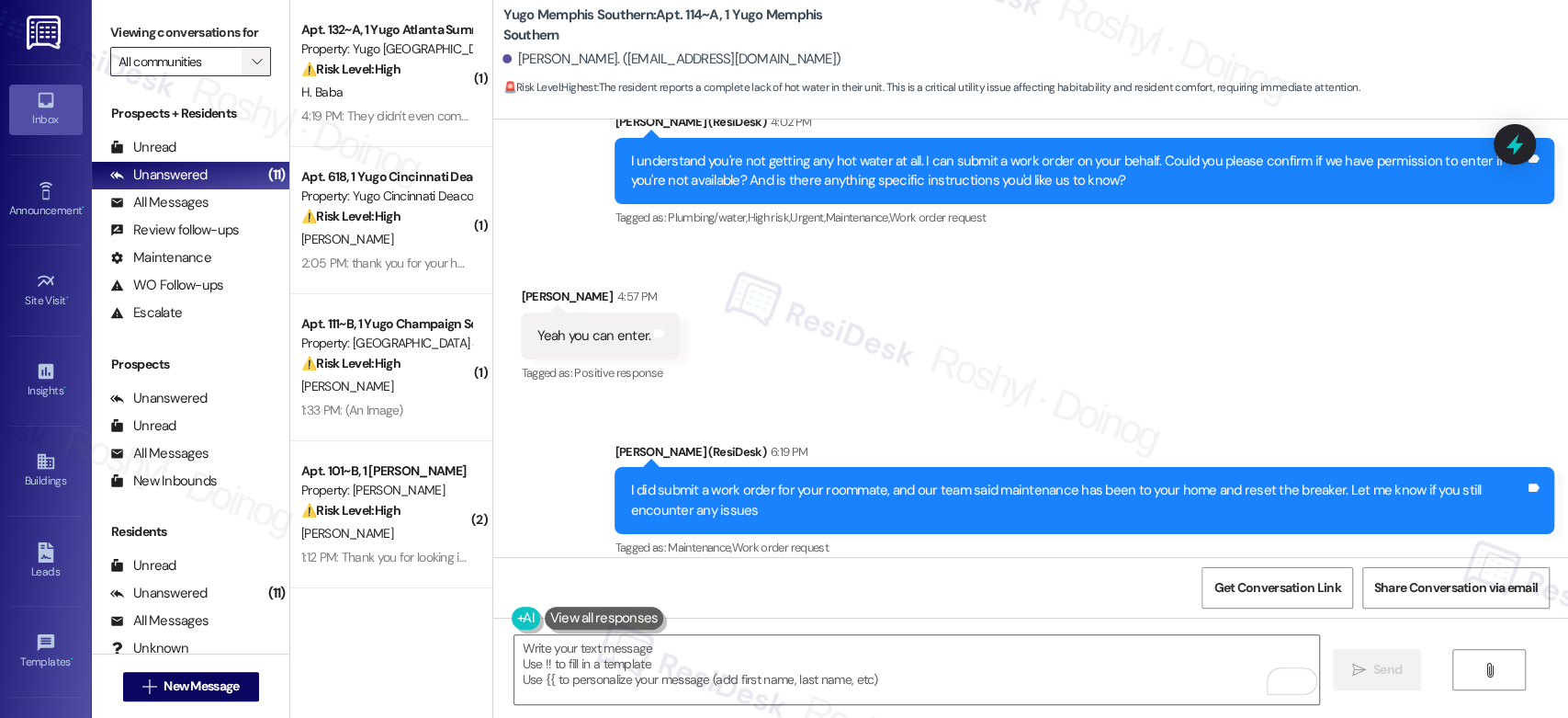
click at [248, 49] on span "" at bounding box center [257, 61] width 17 height 29
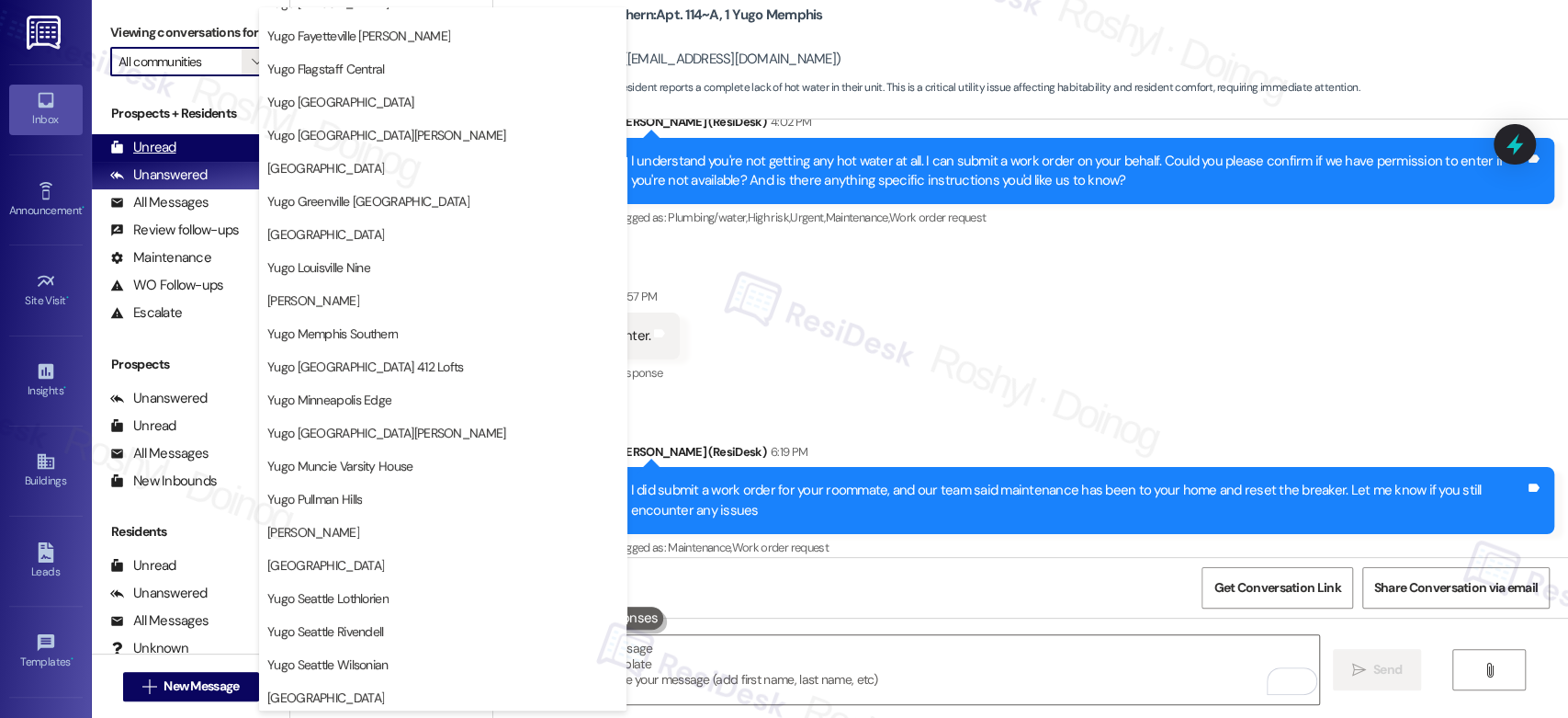
scroll to position [549, 0]
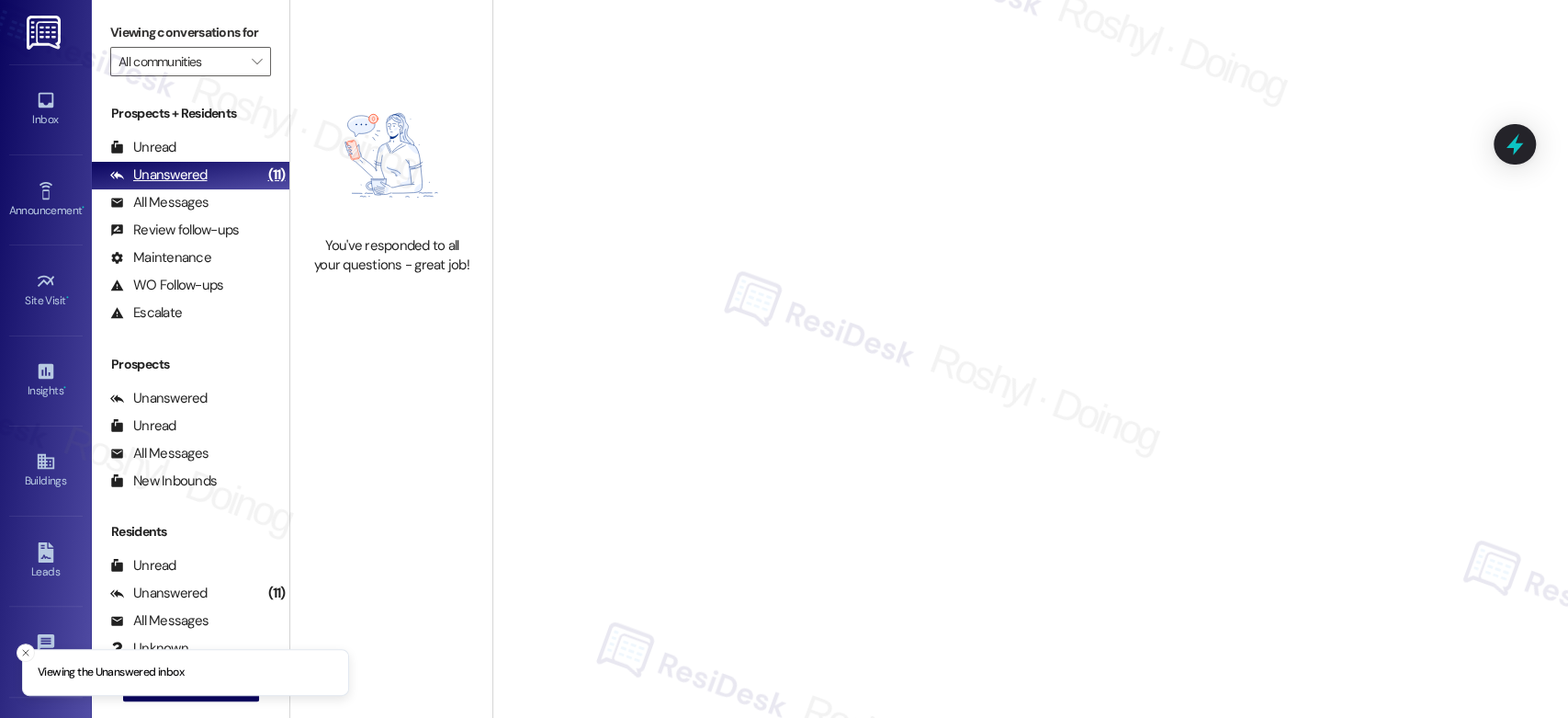
type input "Yugo Minneapolis Edge"
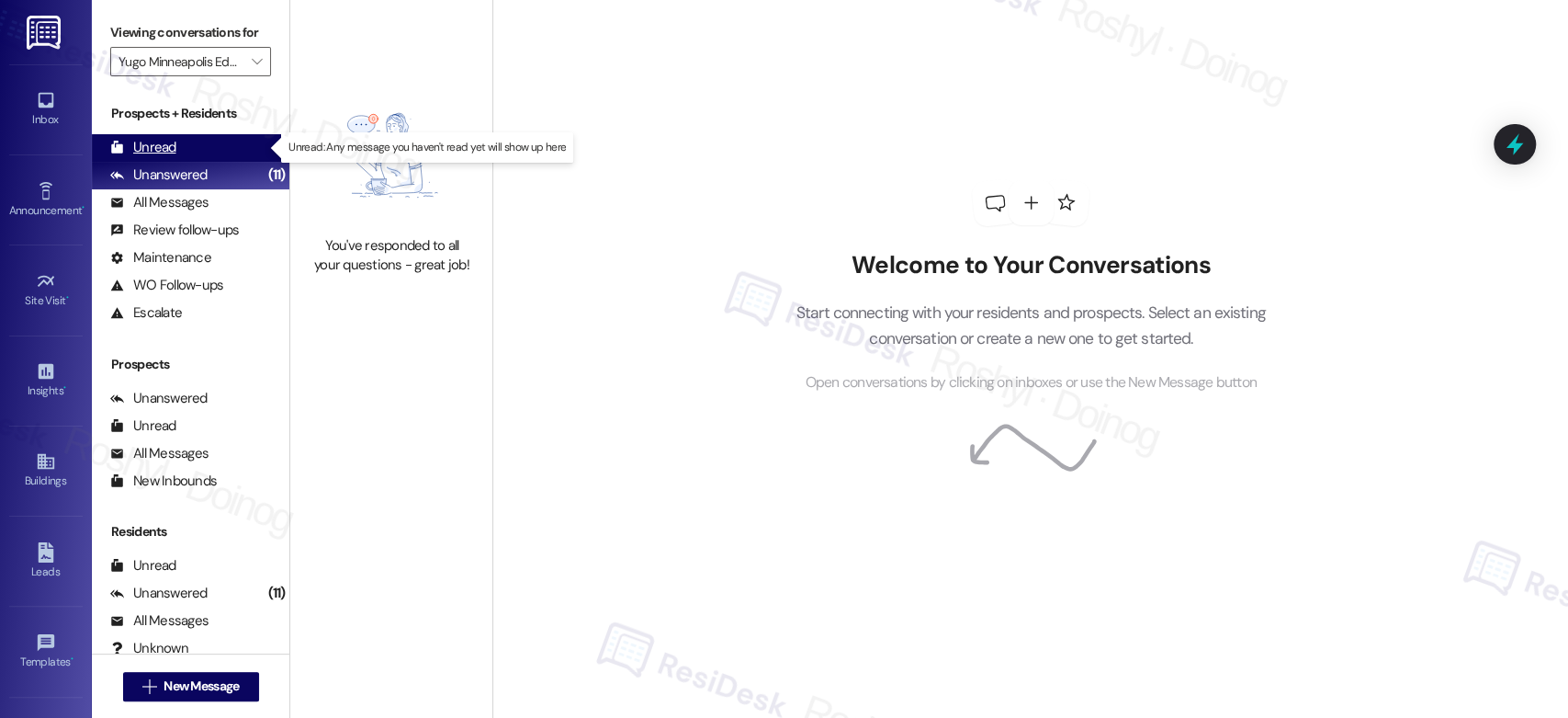
click at [174, 146] on div "Unread" at bounding box center [144, 147] width 67 height 19
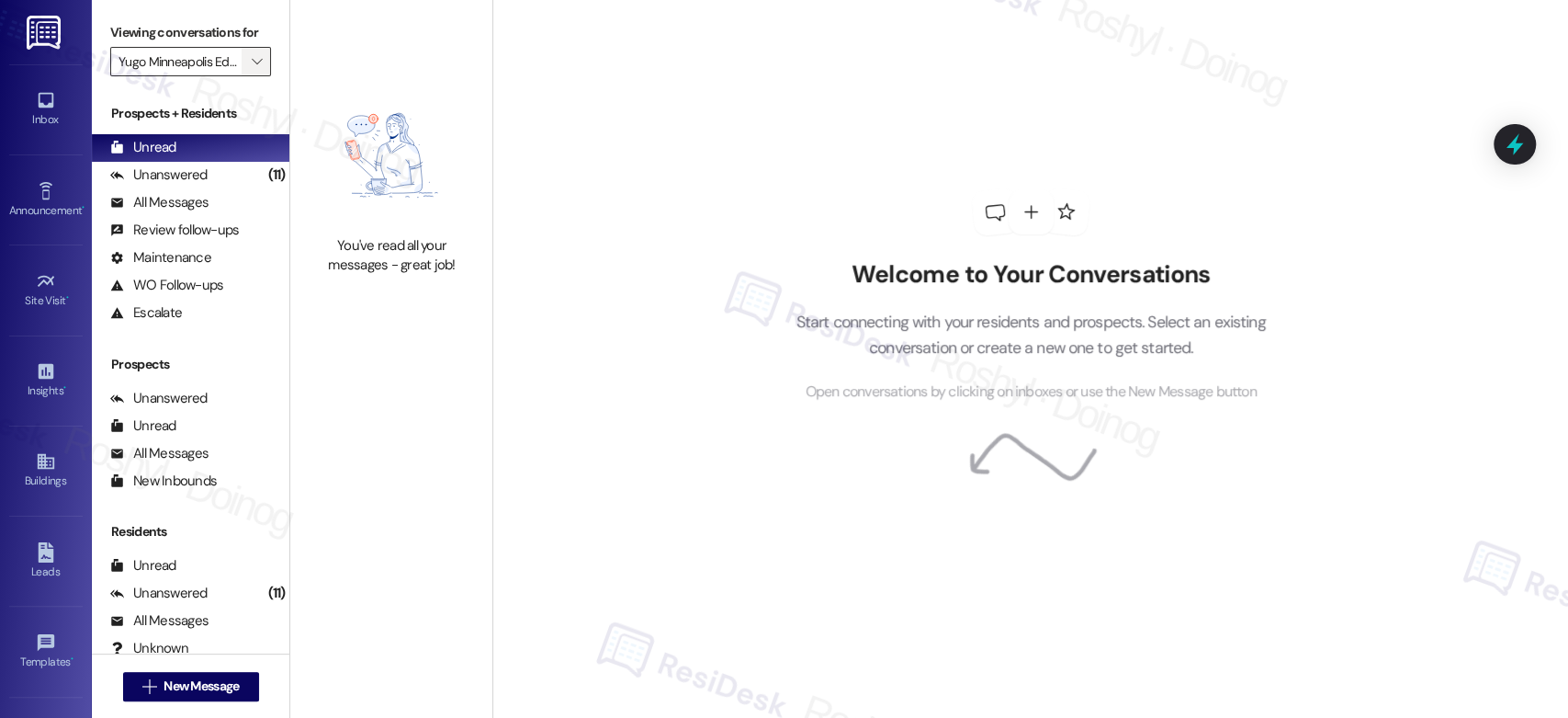
click at [248, 52] on span "" at bounding box center [257, 61] width 17 height 29
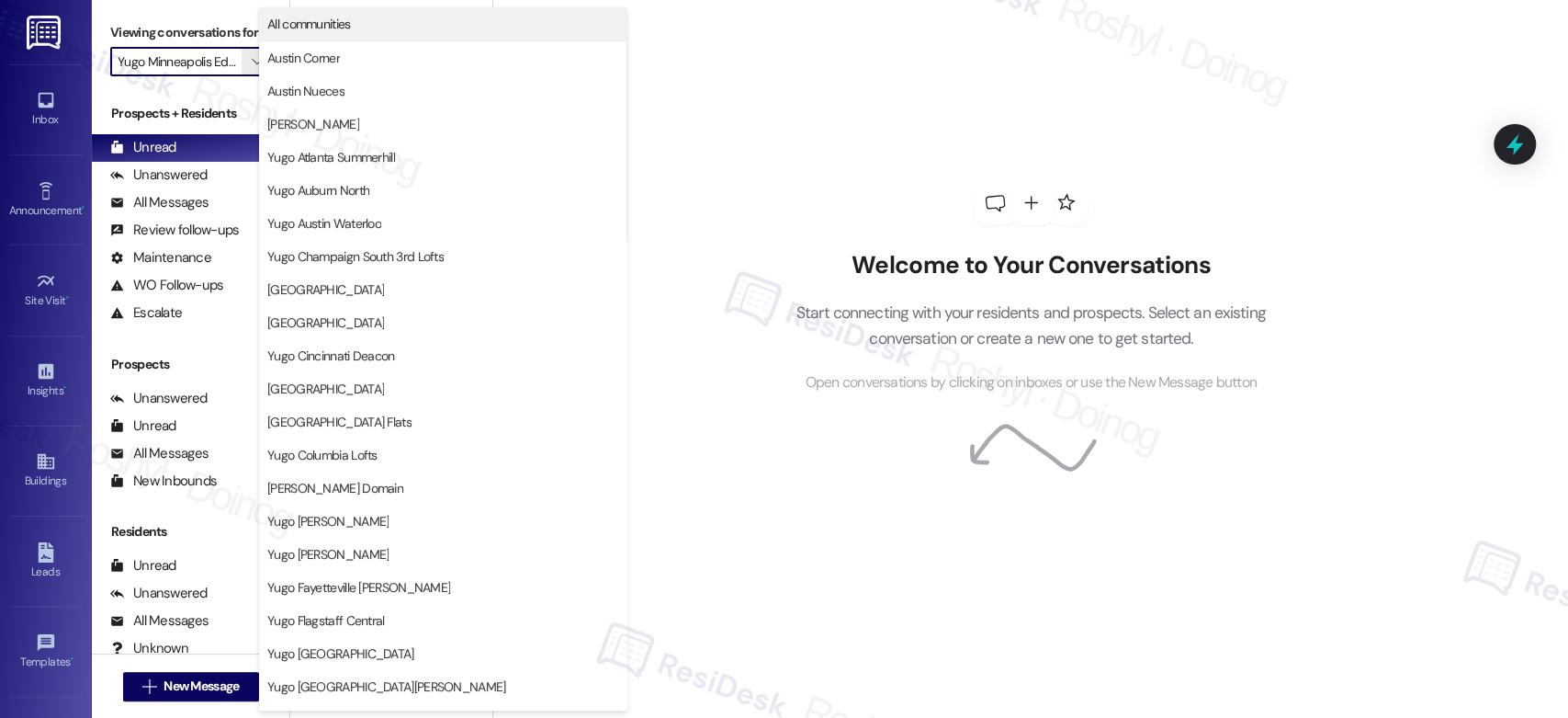
click at [322, 13] on button "All communities" at bounding box center [442, 24] width 367 height 33
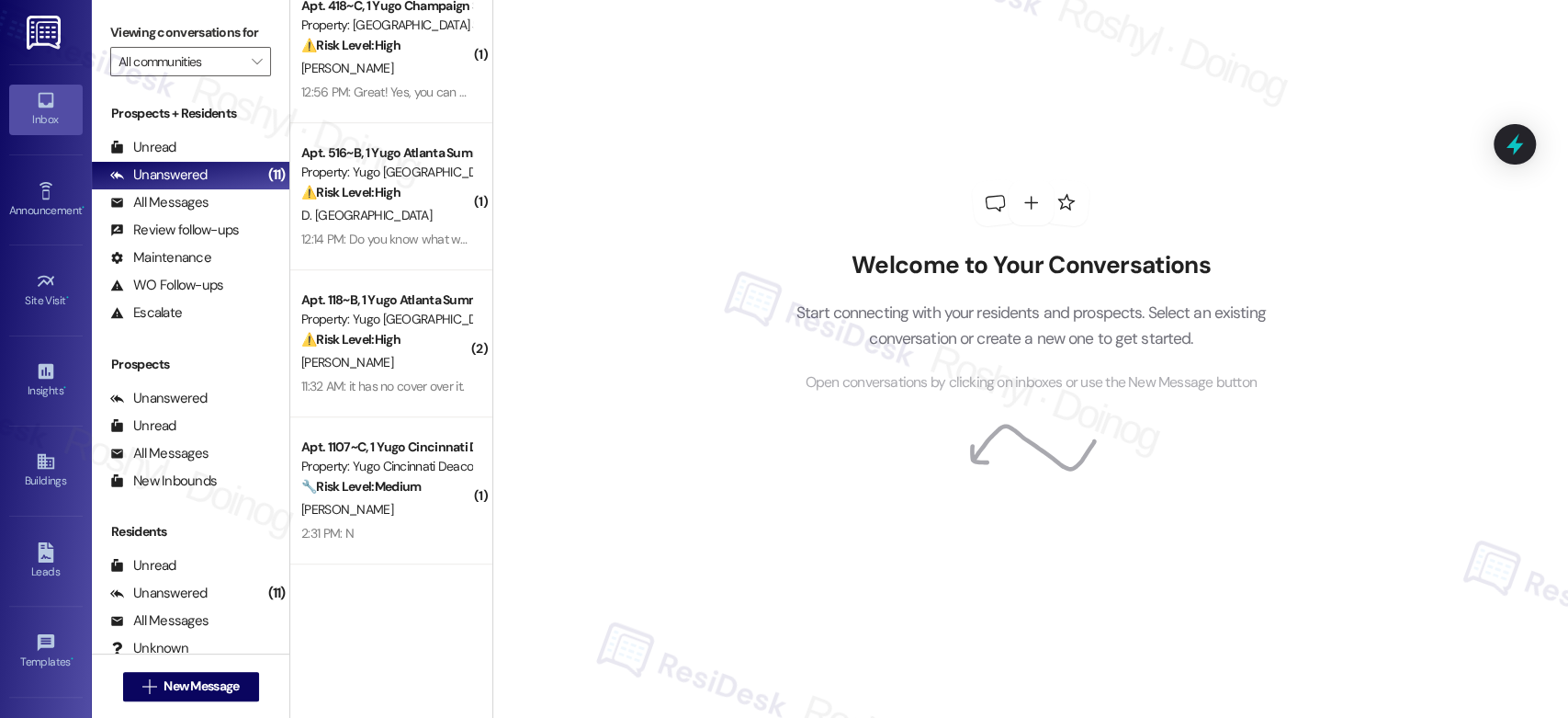
scroll to position [882, 0]
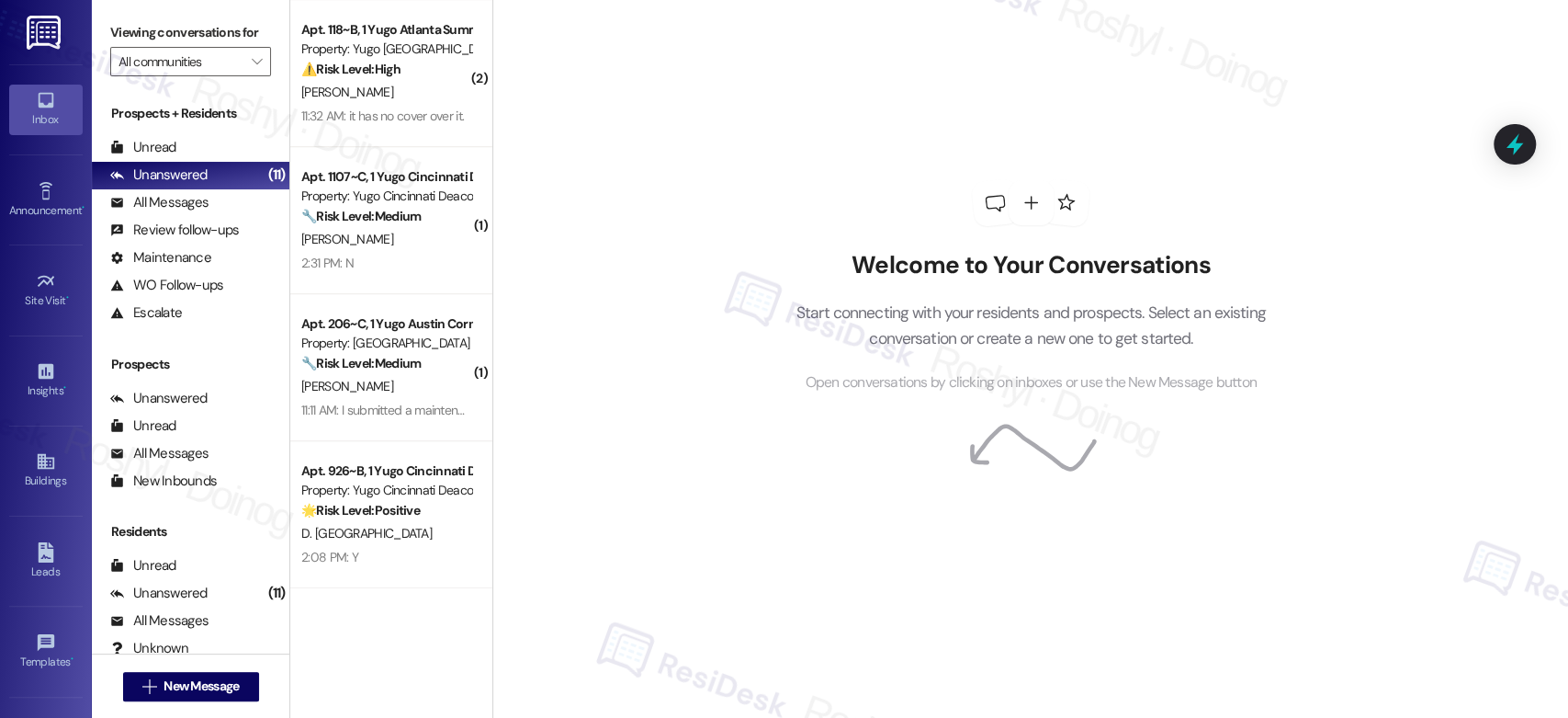
click at [206, 131] on div "Prospects + Residents Unread (0) Unread: Any message you haven't read yet will …" at bounding box center [191, 215] width 198 height 223
click at [191, 142] on div "Unread (0)" at bounding box center [191, 147] width 198 height 28
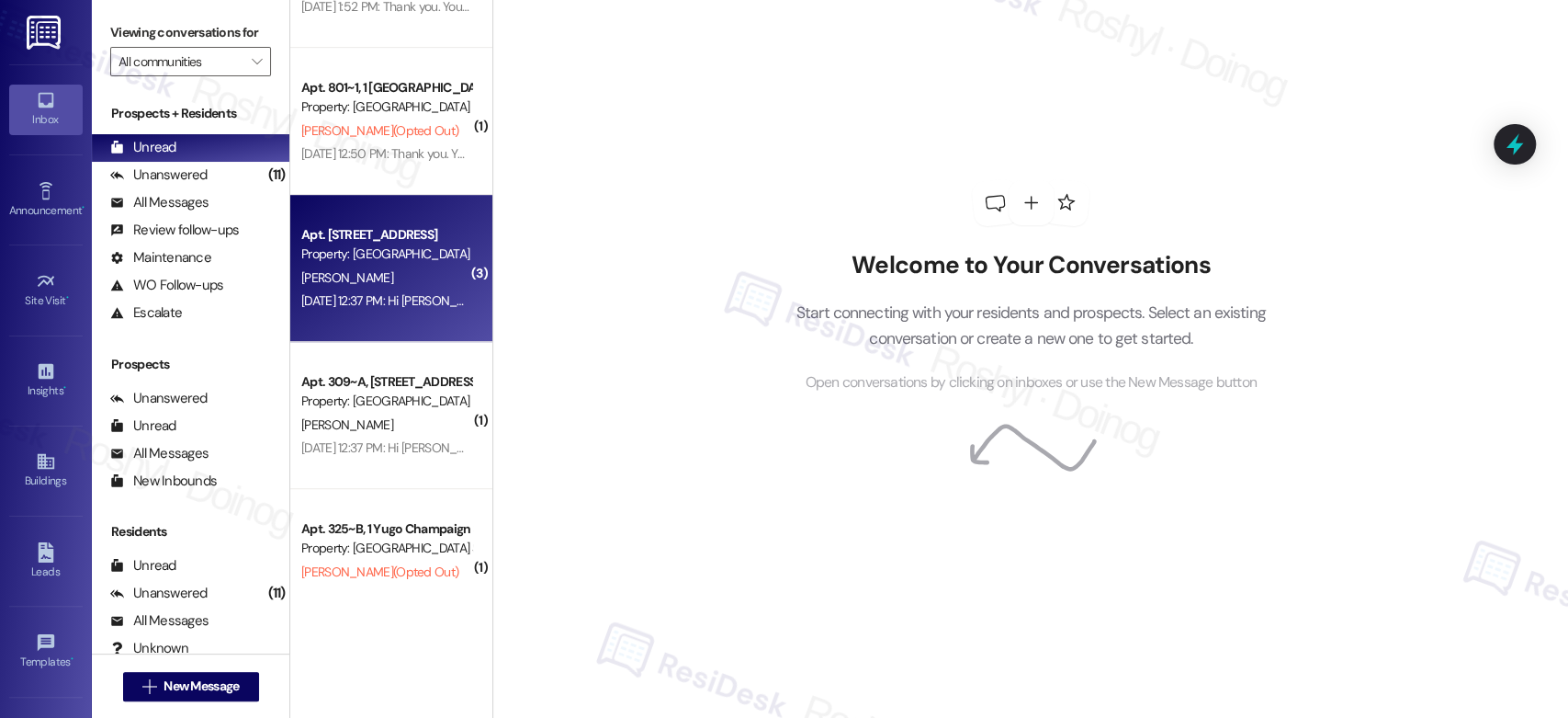
scroll to position [5383, 0]
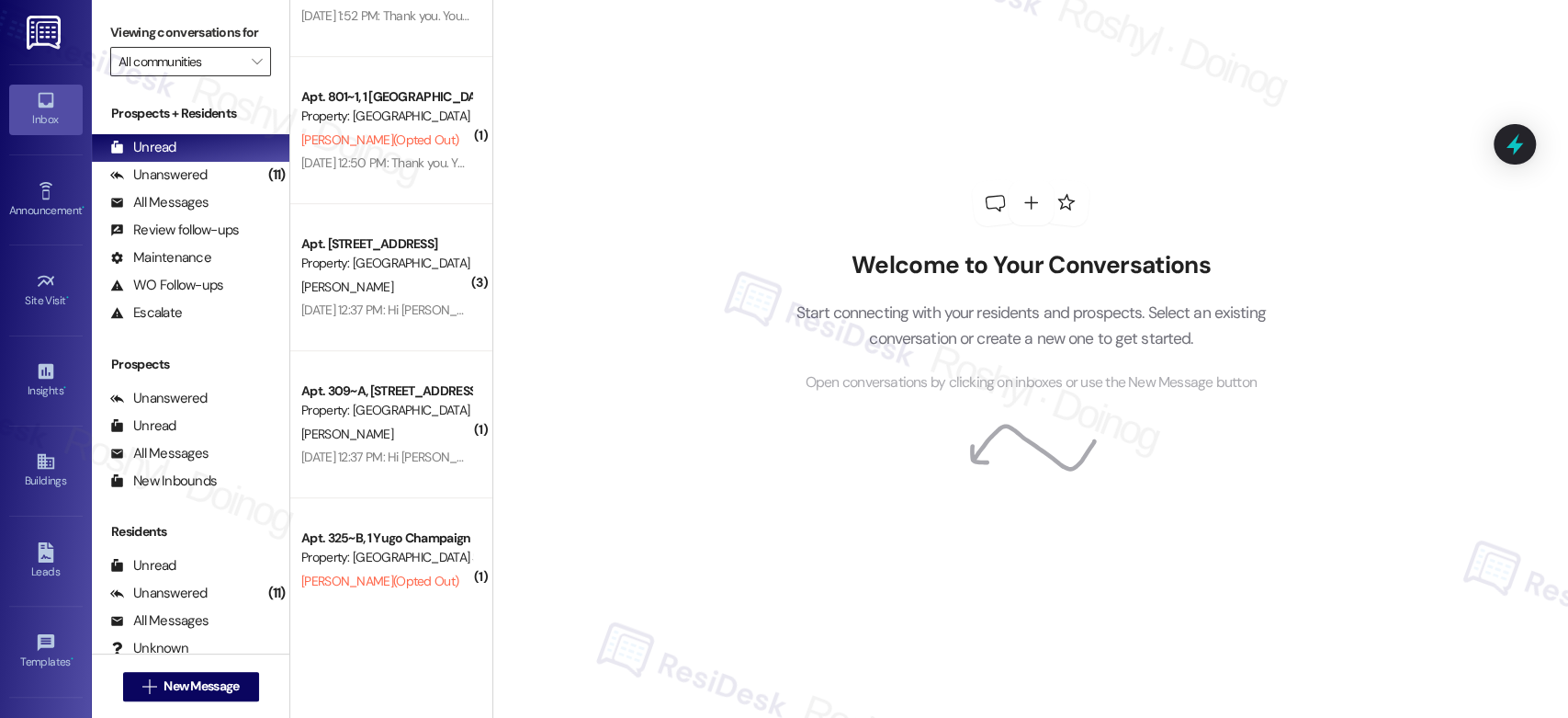
click at [174, 50] on input "All communities" at bounding box center [180, 61] width 123 height 29
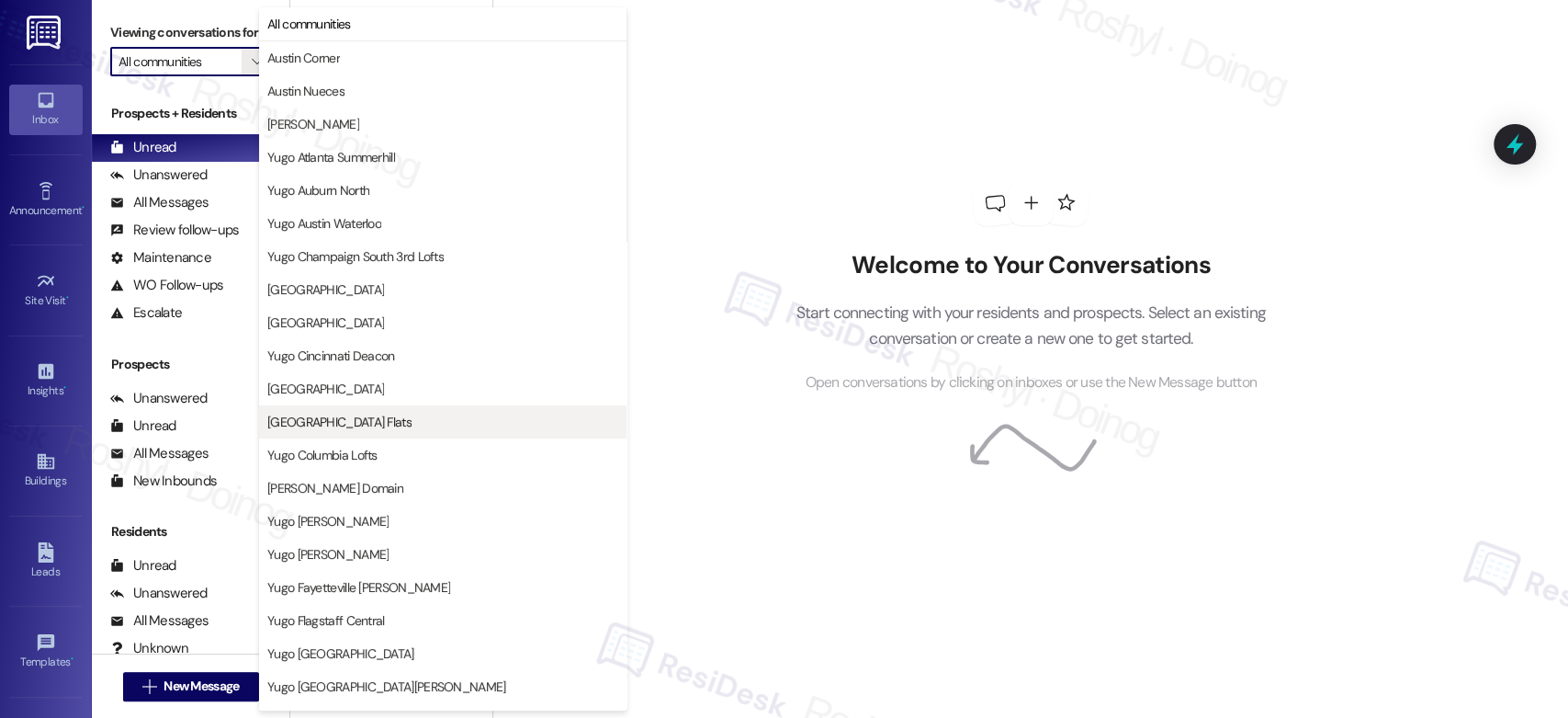
click at [353, 421] on span "Yugo Columbia District Flats" at bounding box center [339, 421] width 145 height 18
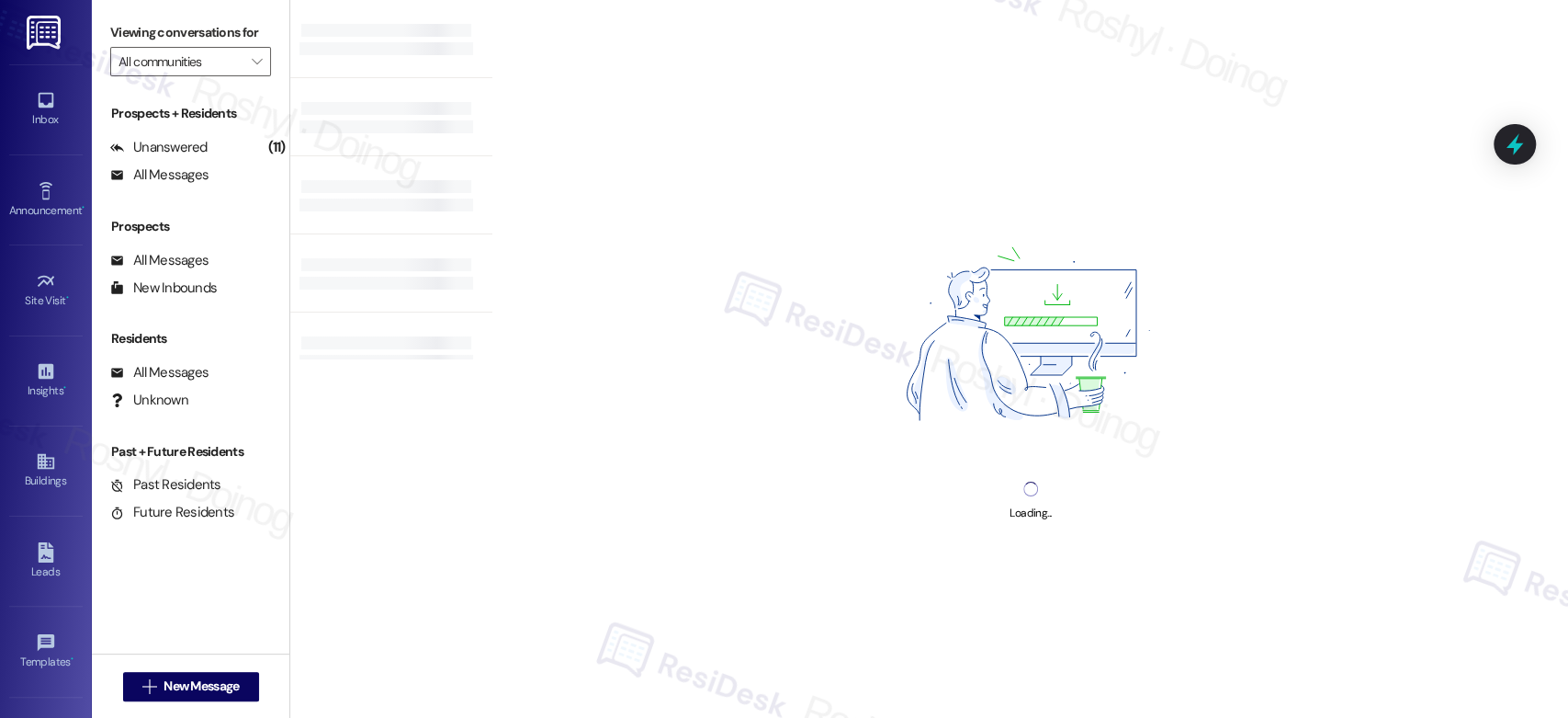
type input "Yugo Columbia District Flats"
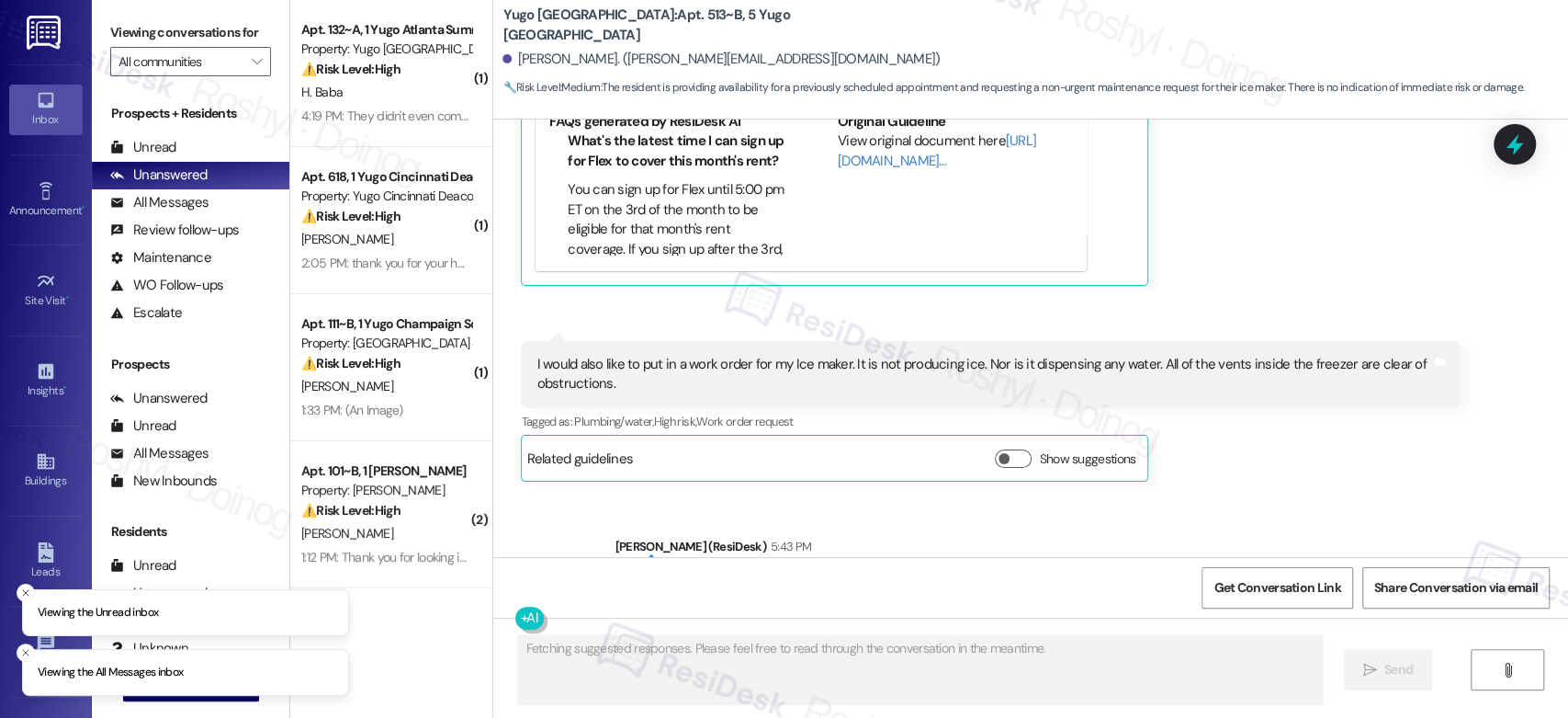
scroll to position [4199, 0]
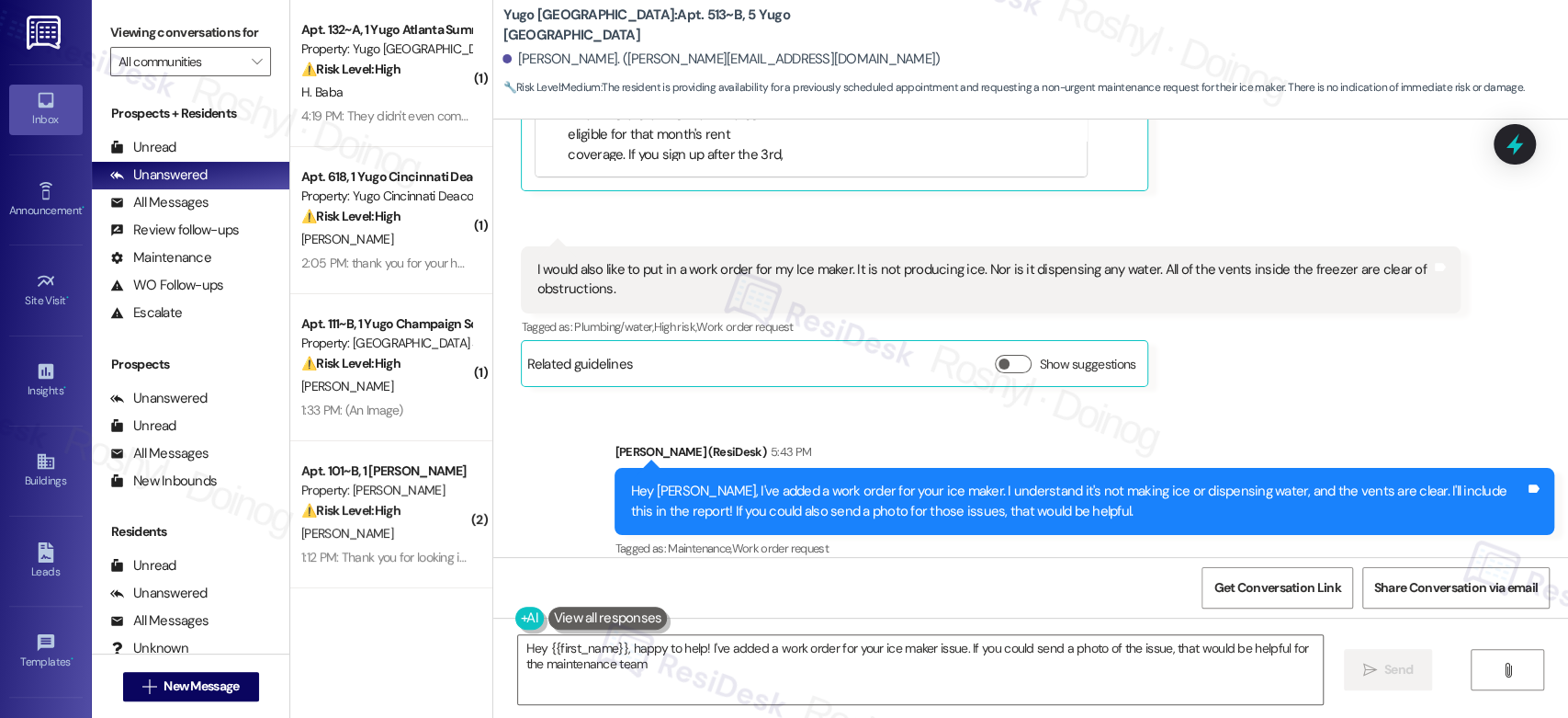
type textarea "Hey {{first_name}}, happy to help! I've added a work order for your ice maker i…"
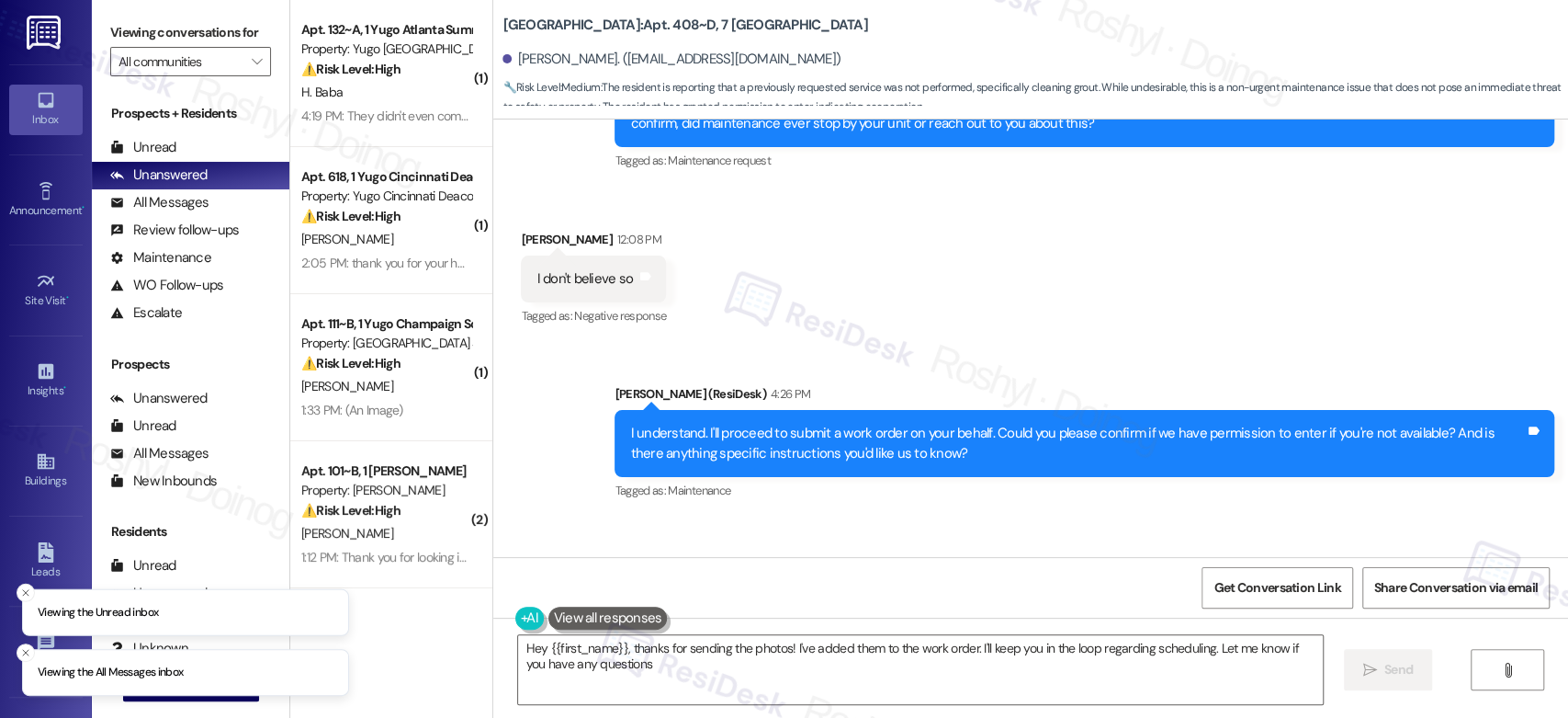
type textarea "Hey {{first_name}}, thanks for sending the photos! I've added them to the work …"
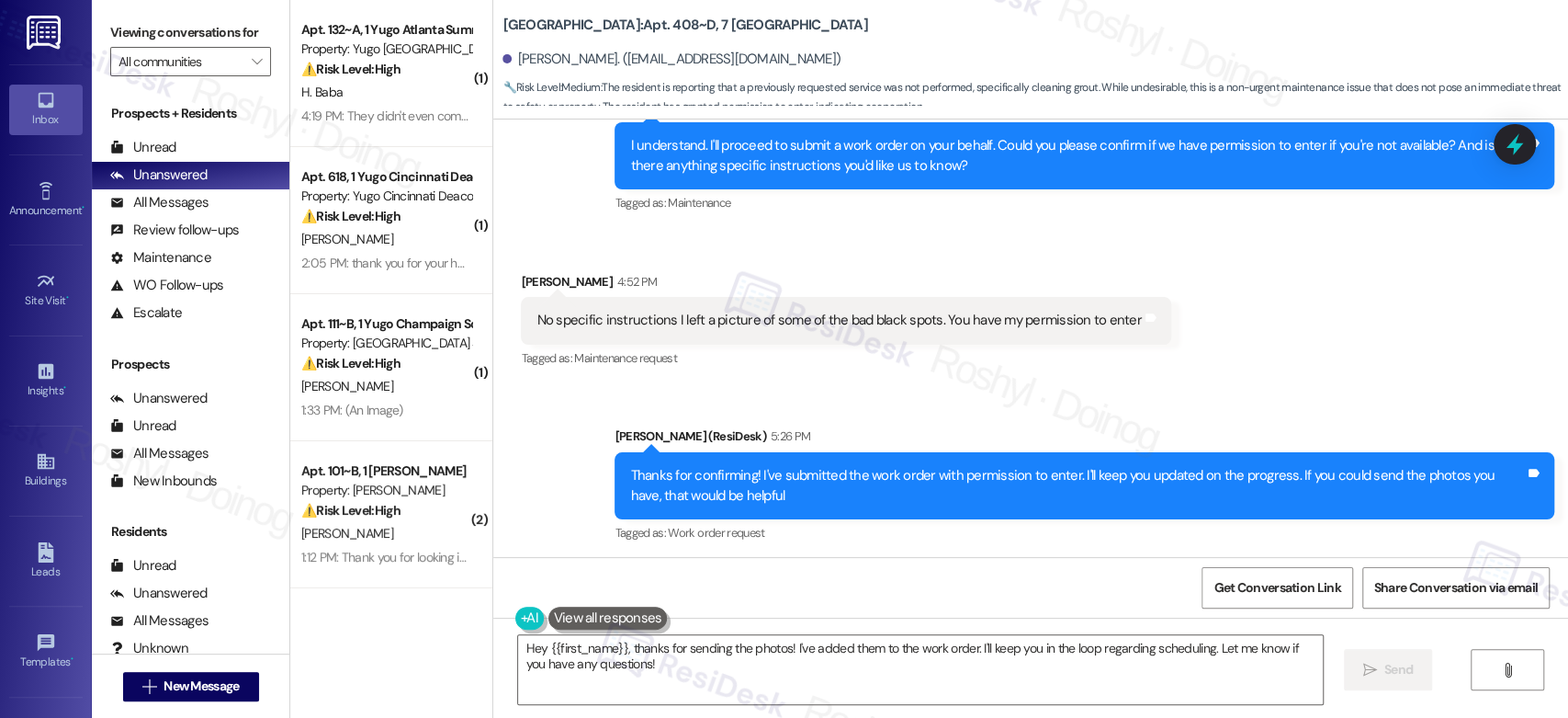
scroll to position [1739, 0]
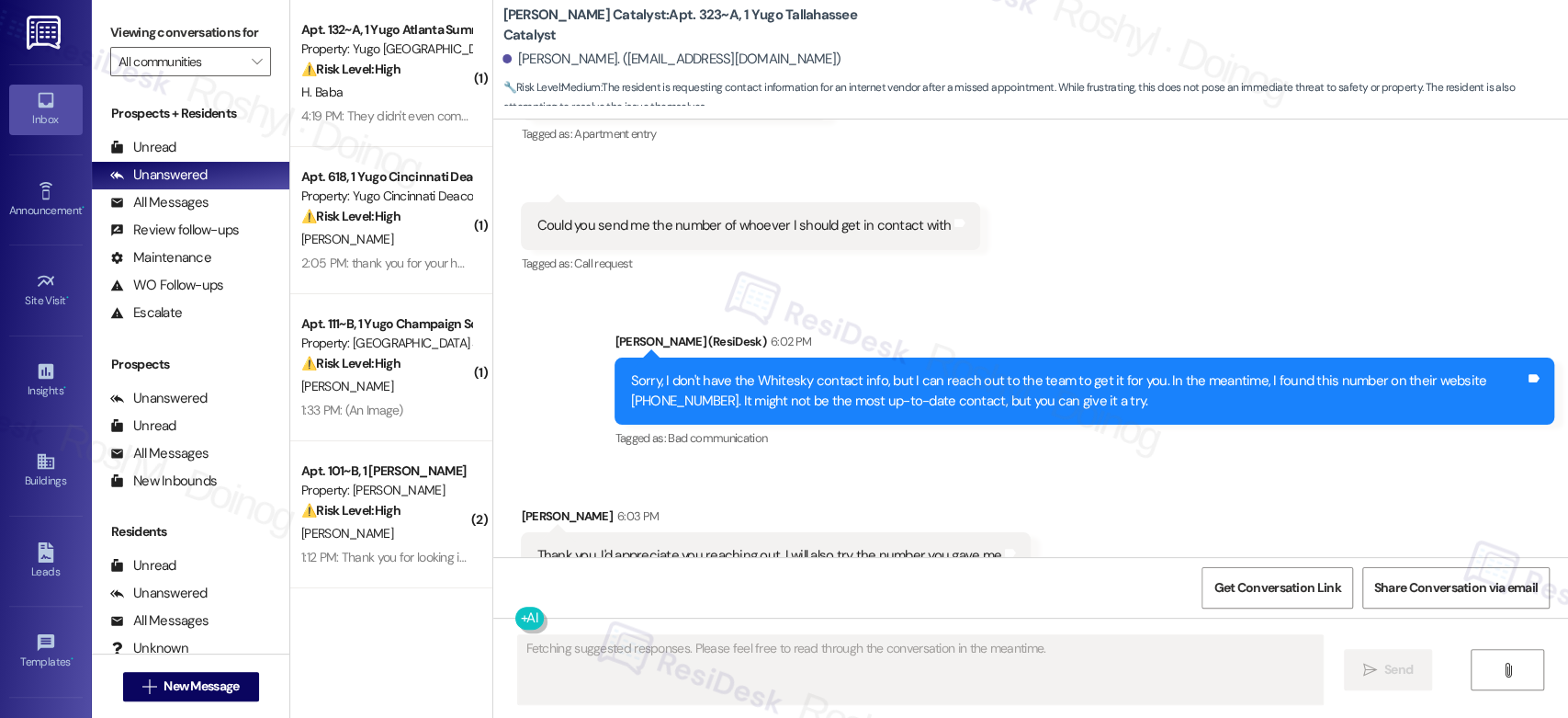
scroll to position [1387, 0]
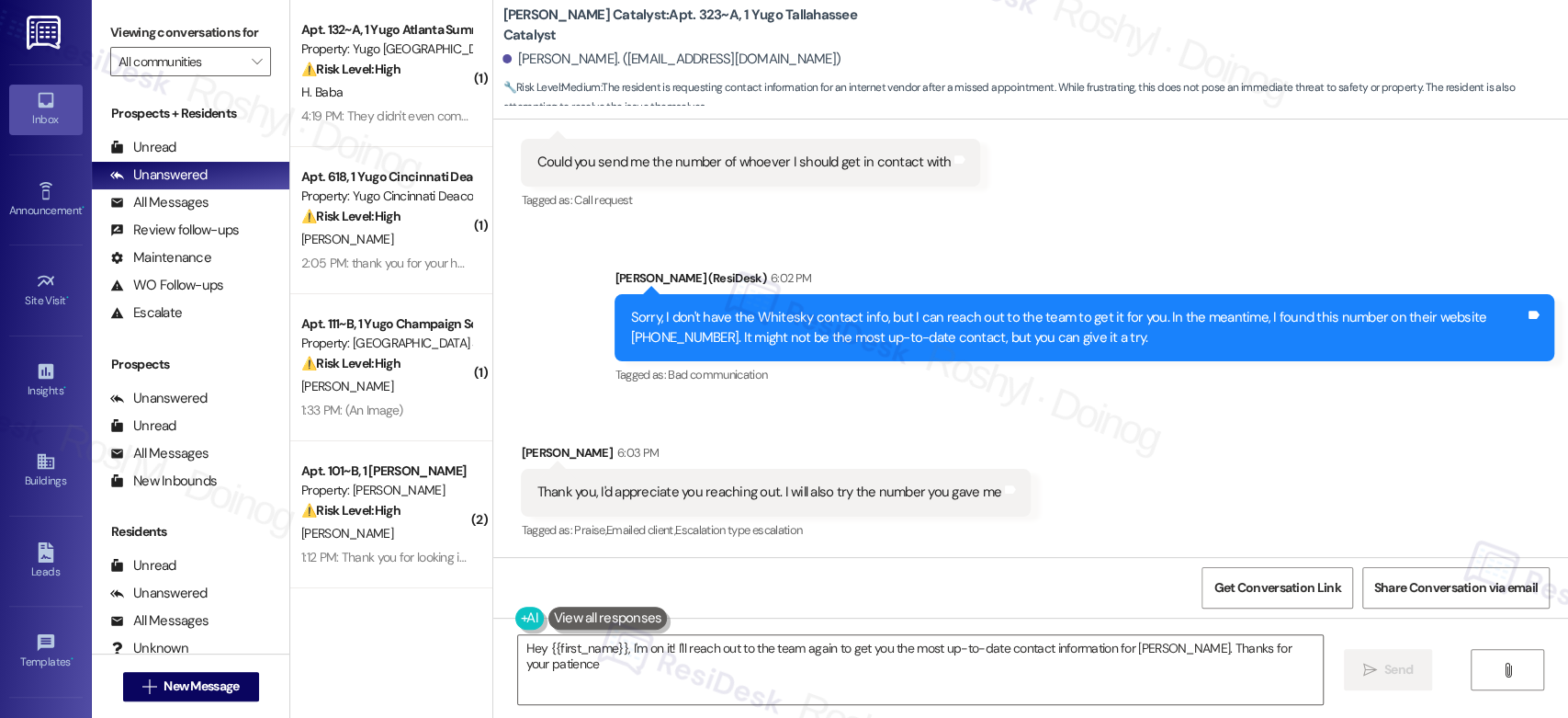
type textarea "Hey {{first_name}}, I'm on it! I'll reach out to the team again to get you the …"
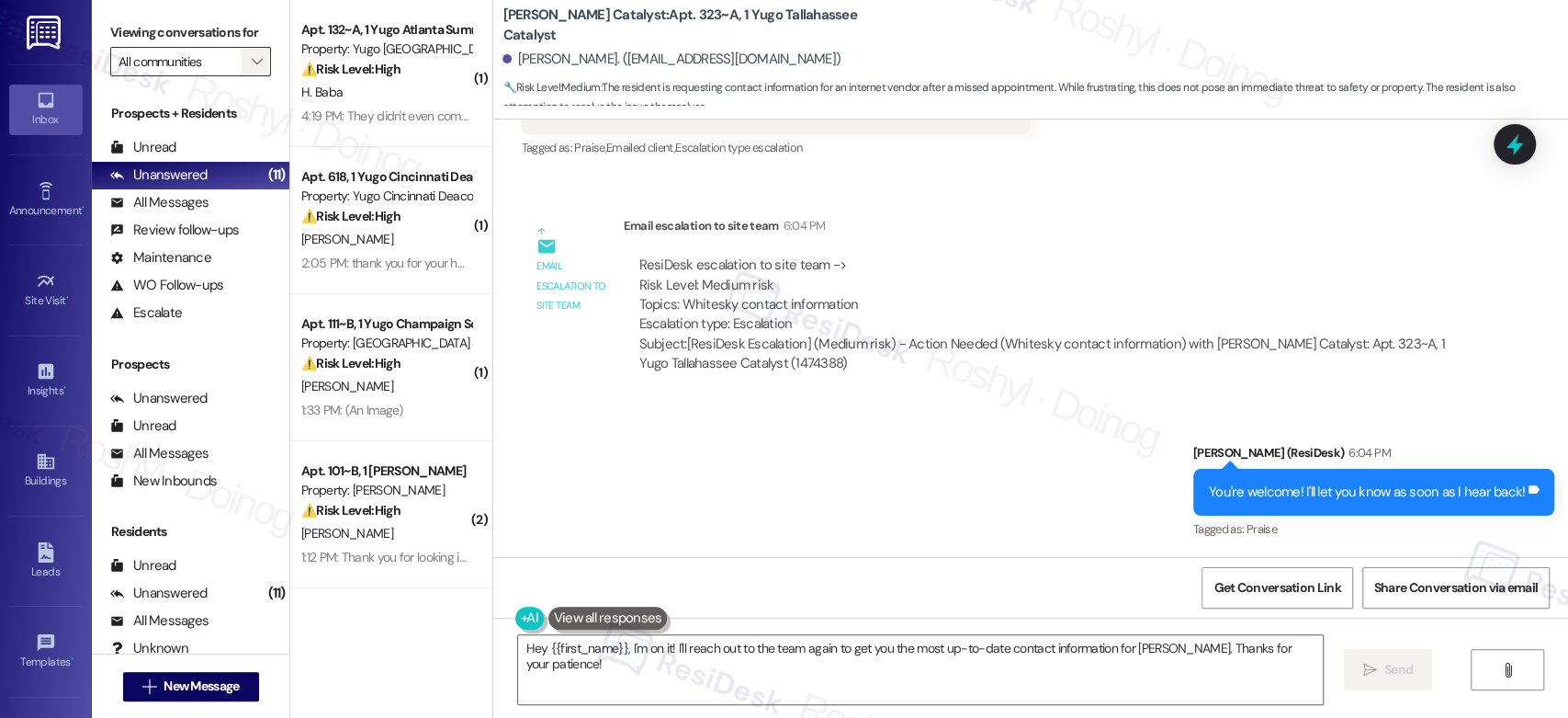
click at [248, 53] on span "" at bounding box center [257, 61] width 17 height 29
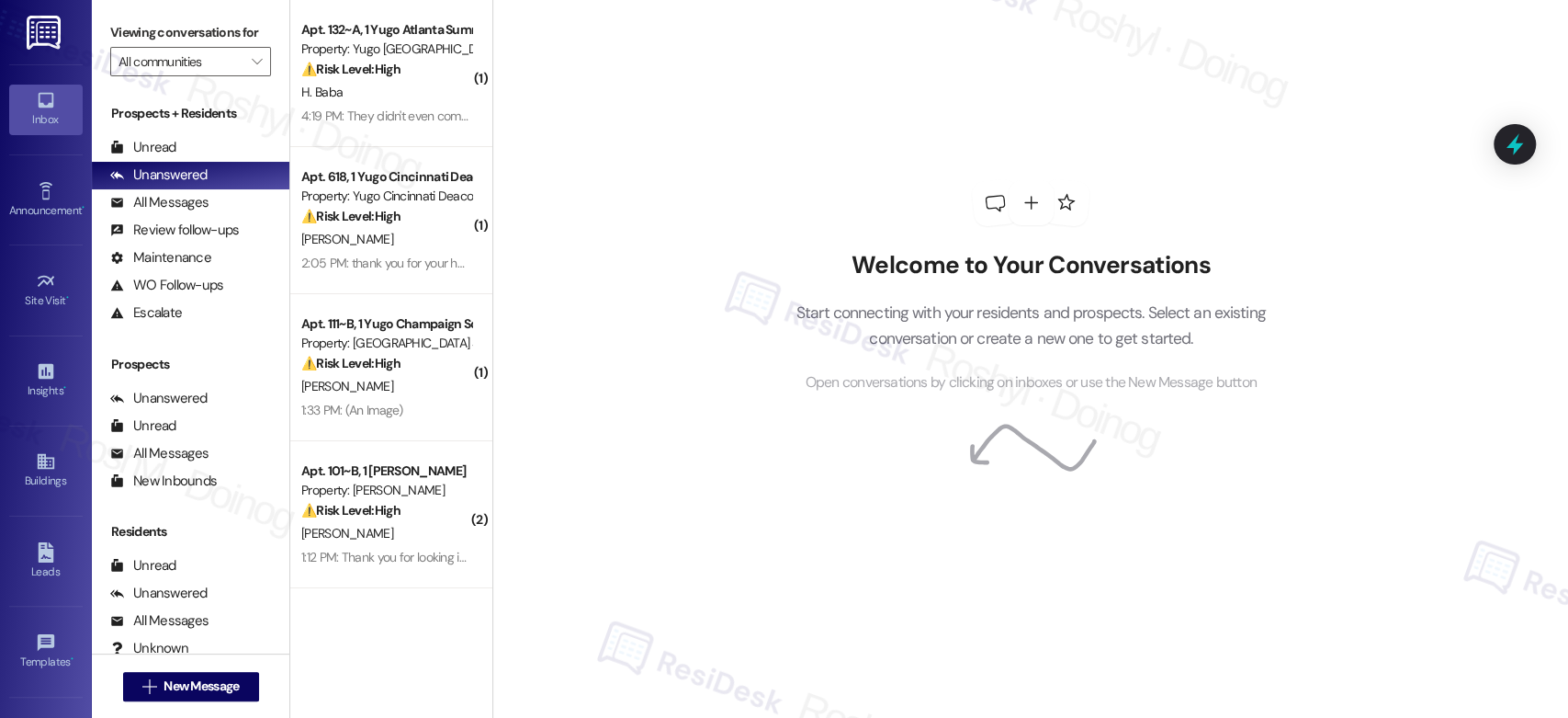
click at [913, 376] on span "Open conversations by clicking on inboxes or use the New Message button" at bounding box center [1031, 382] width 451 height 23
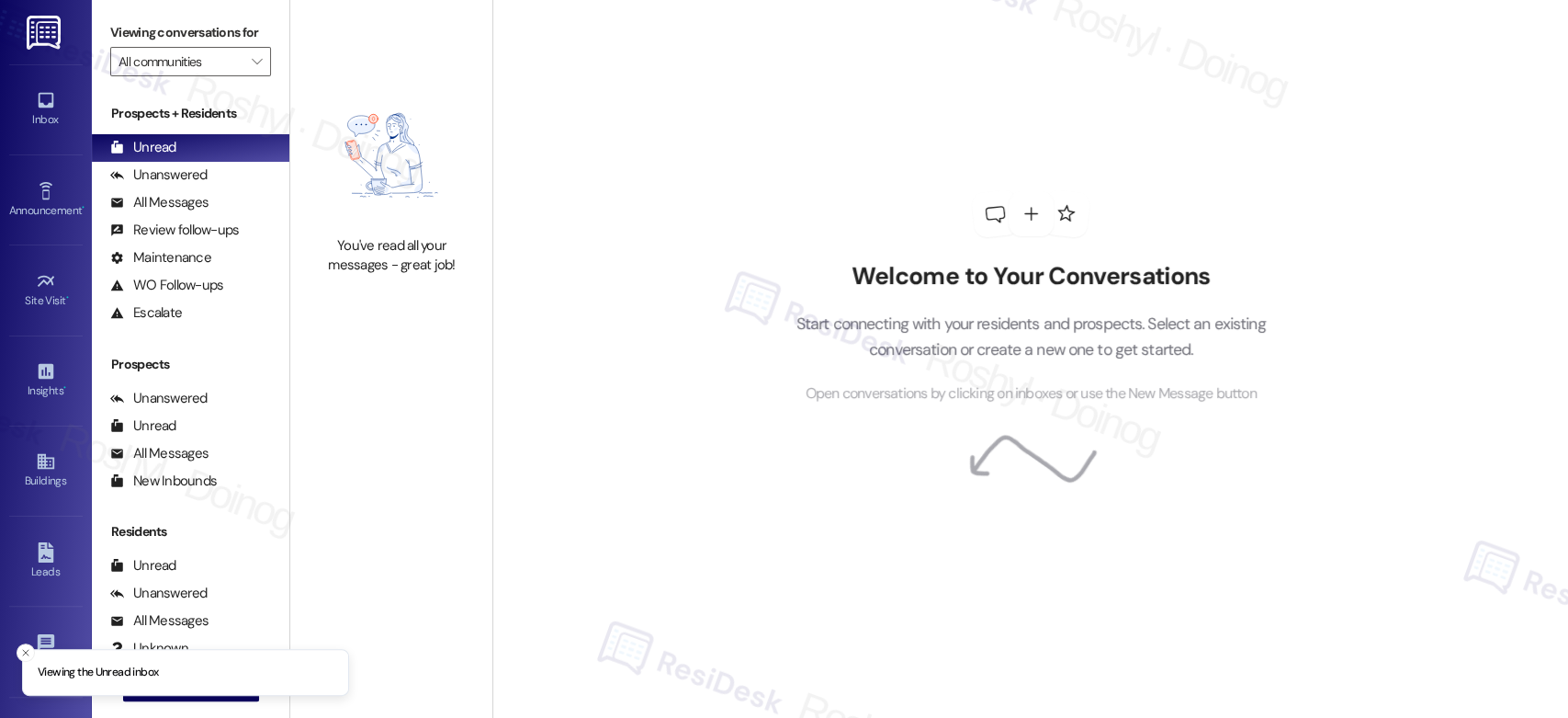
type input "[GEOGRAPHIC_DATA] Flats"
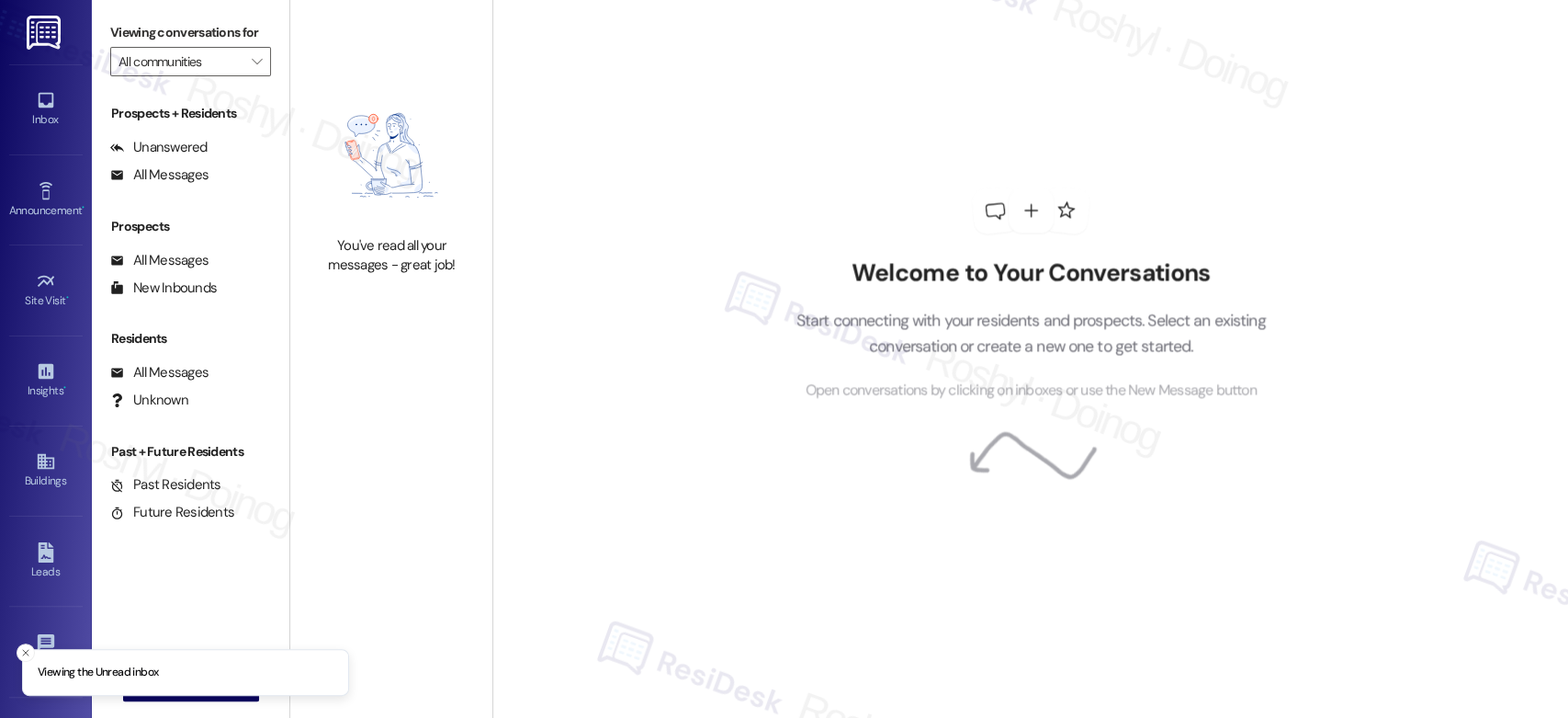
type input "[GEOGRAPHIC_DATA] Flats"
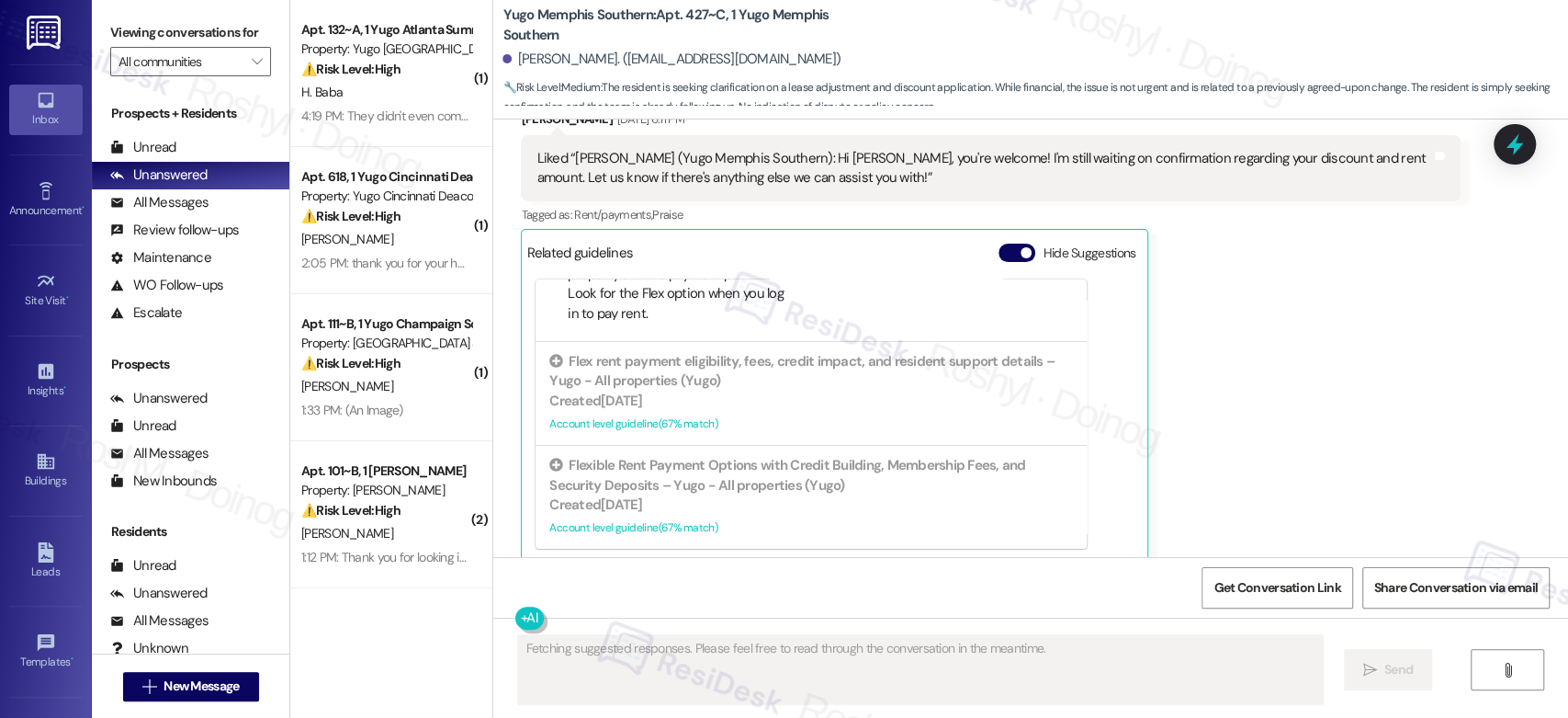
scroll to position [2949, 0]
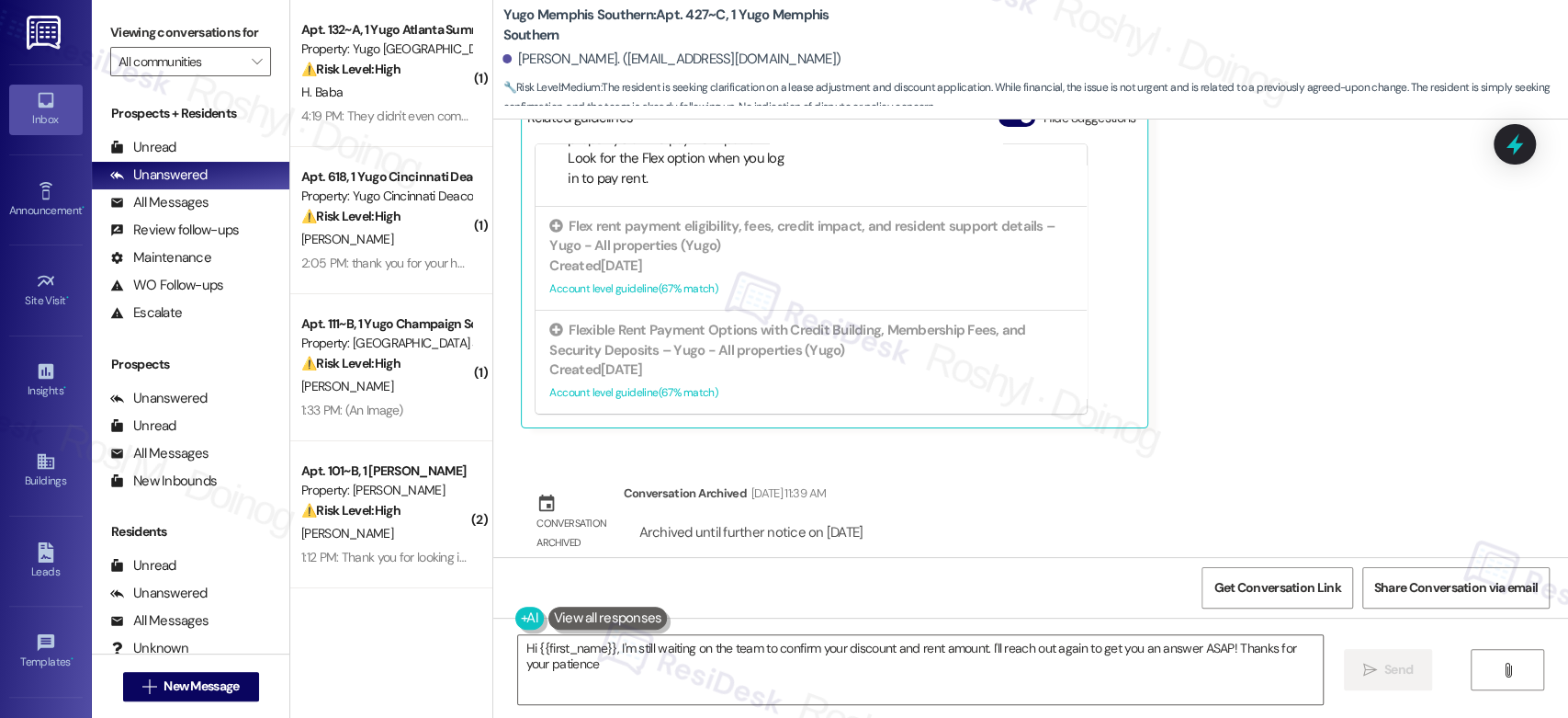
type textarea "Hi {{first_name}}, I'm still waiting on the team to confirm your discount and r…"
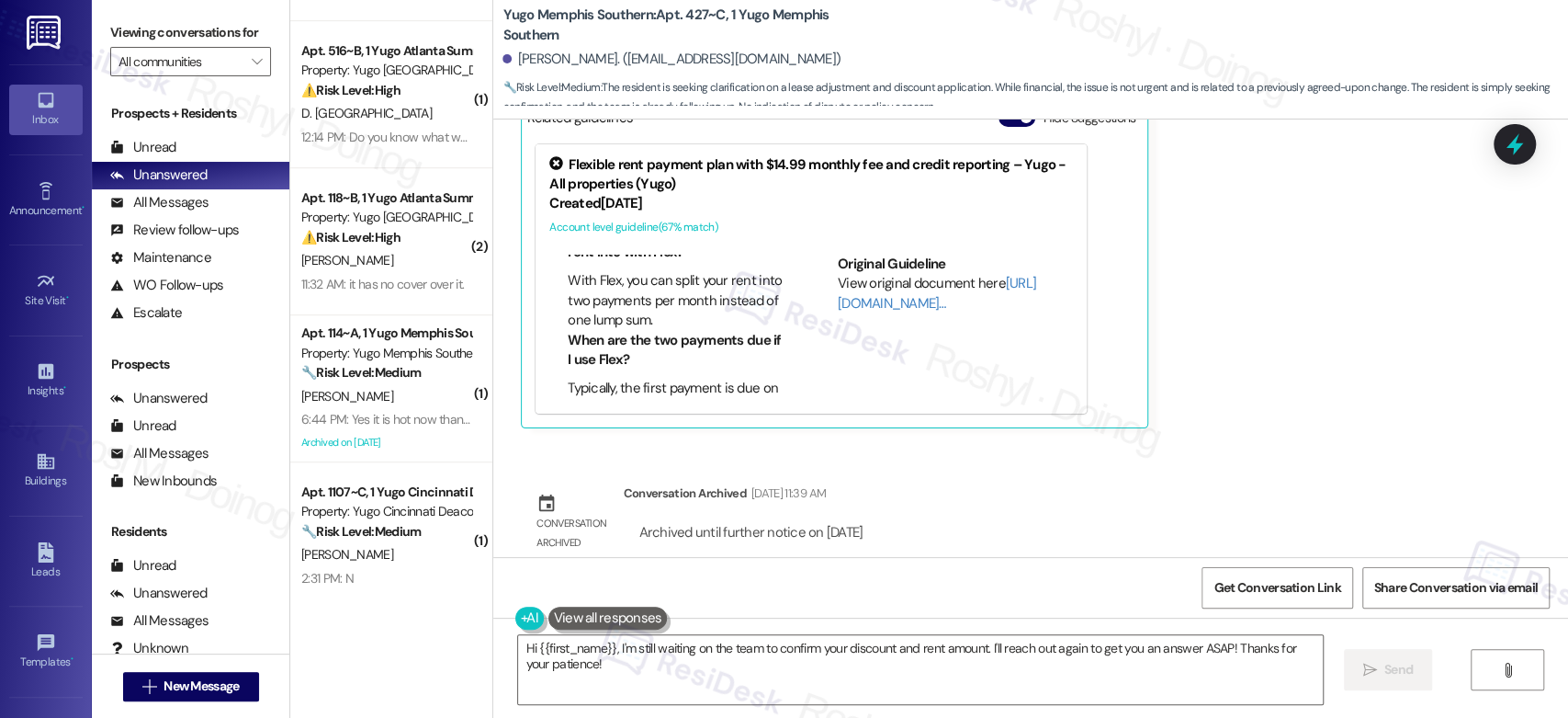
scroll to position [919, 0]
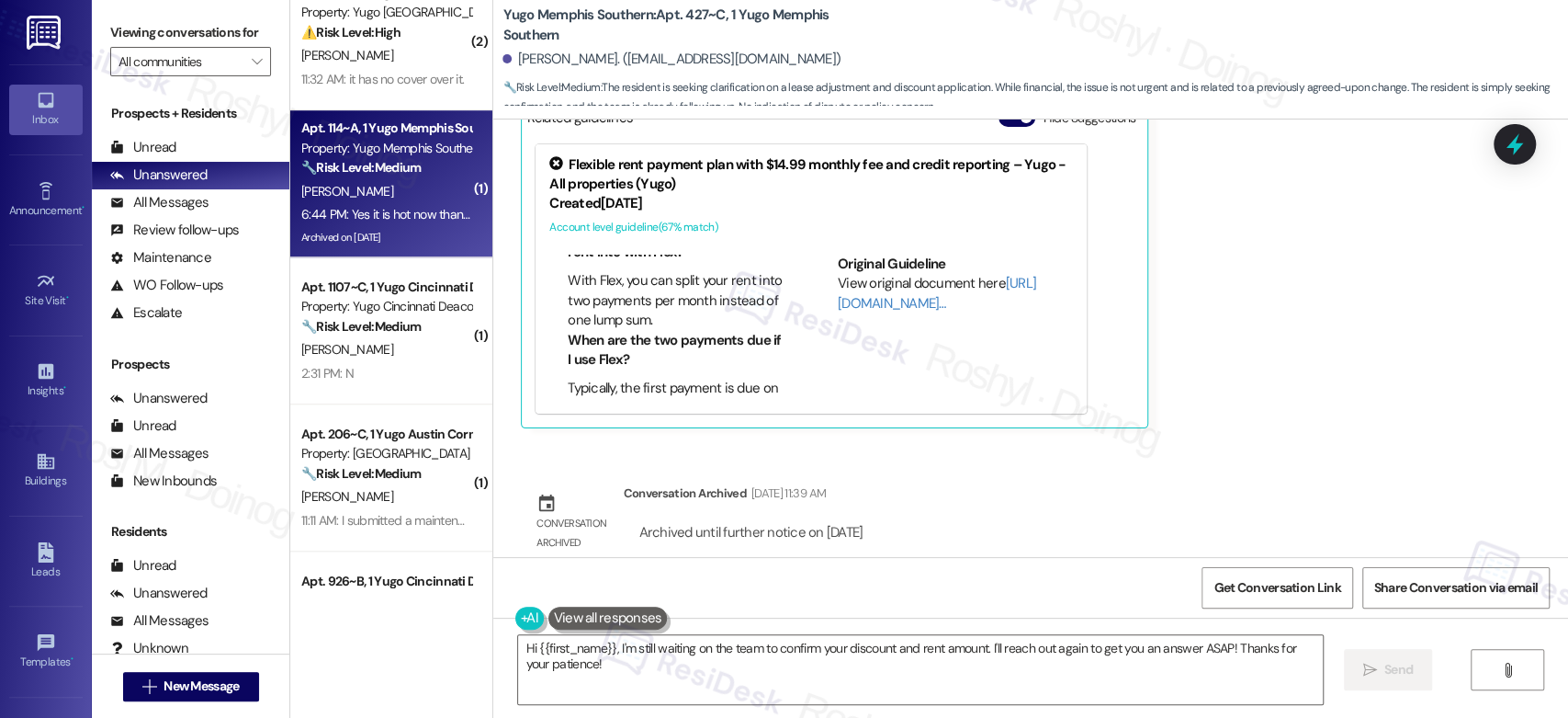
click at [402, 200] on div "R. Coban" at bounding box center [386, 191] width 174 height 23
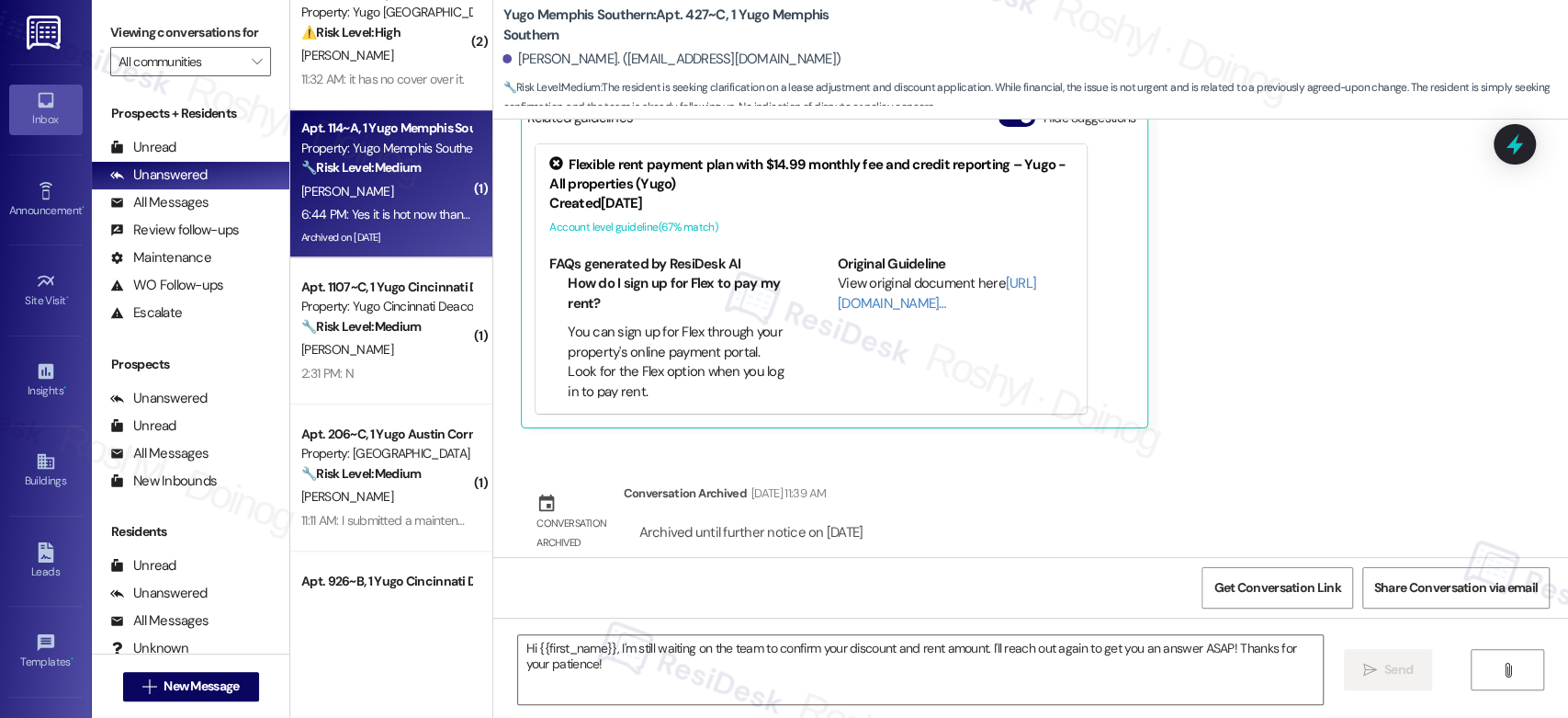
type textarea "Fetching suggested responses. Please feel free to read through the conversation…"
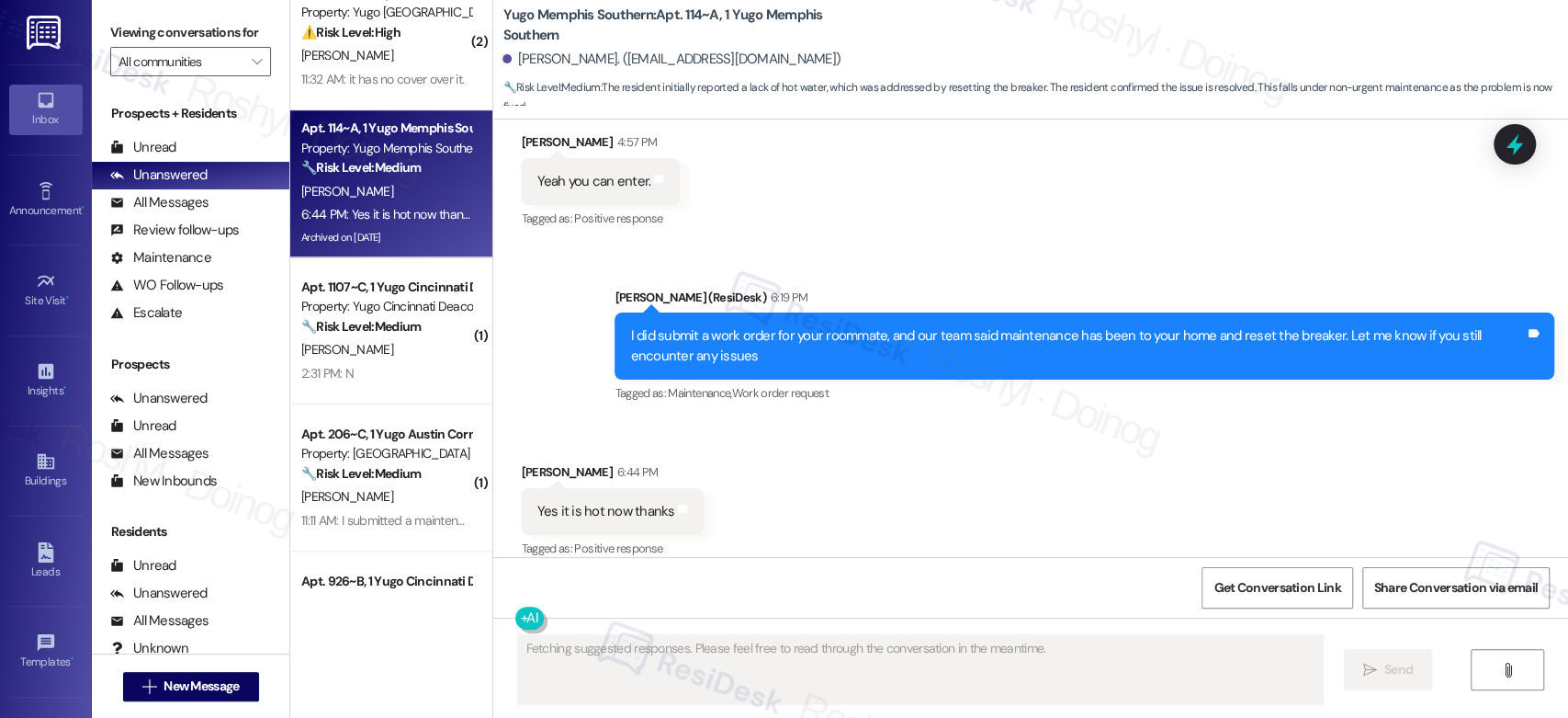
scroll to position [10431, 0]
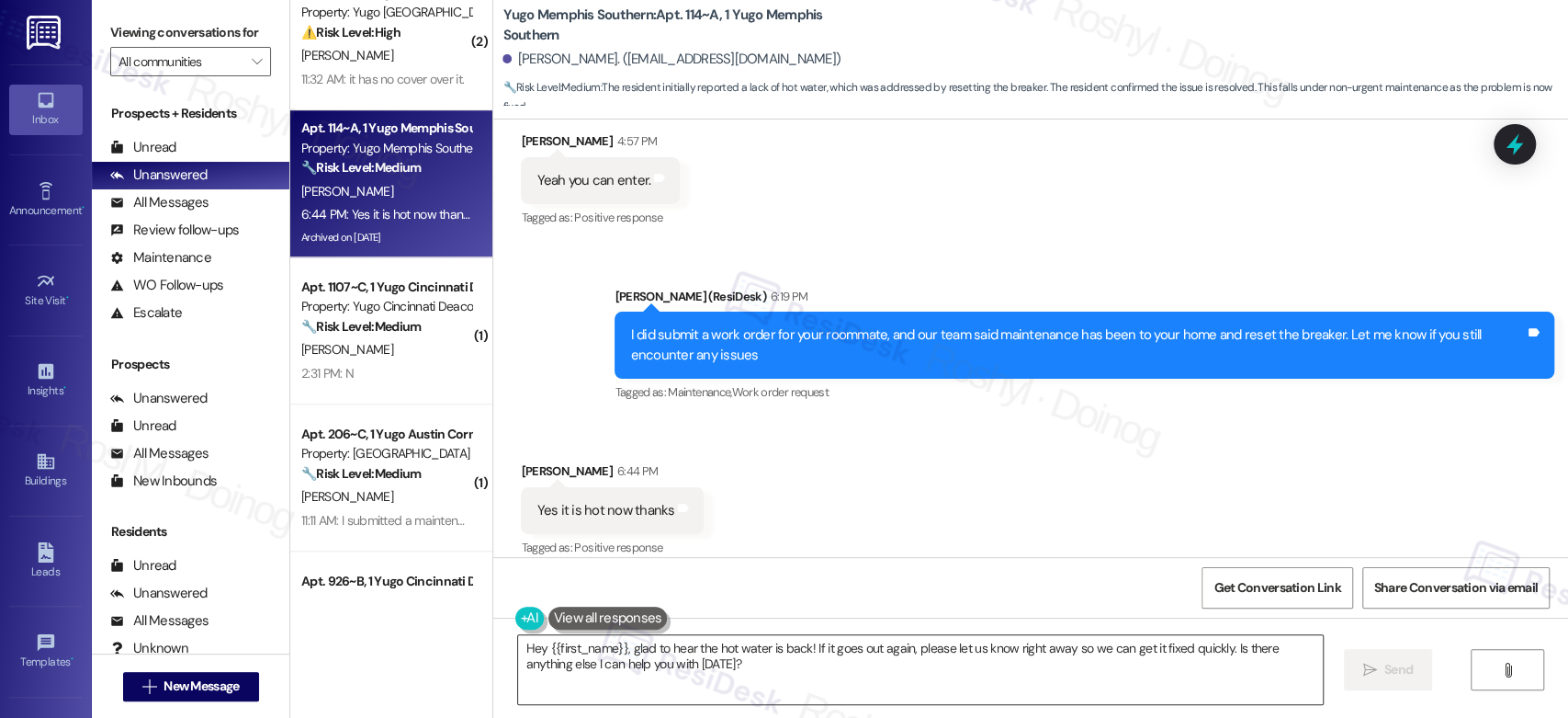
click at [685, 677] on textarea "Hey {{first_name}}, glad to hear the hot water is back! If it goes out again, p…" at bounding box center [920, 669] width 803 height 68
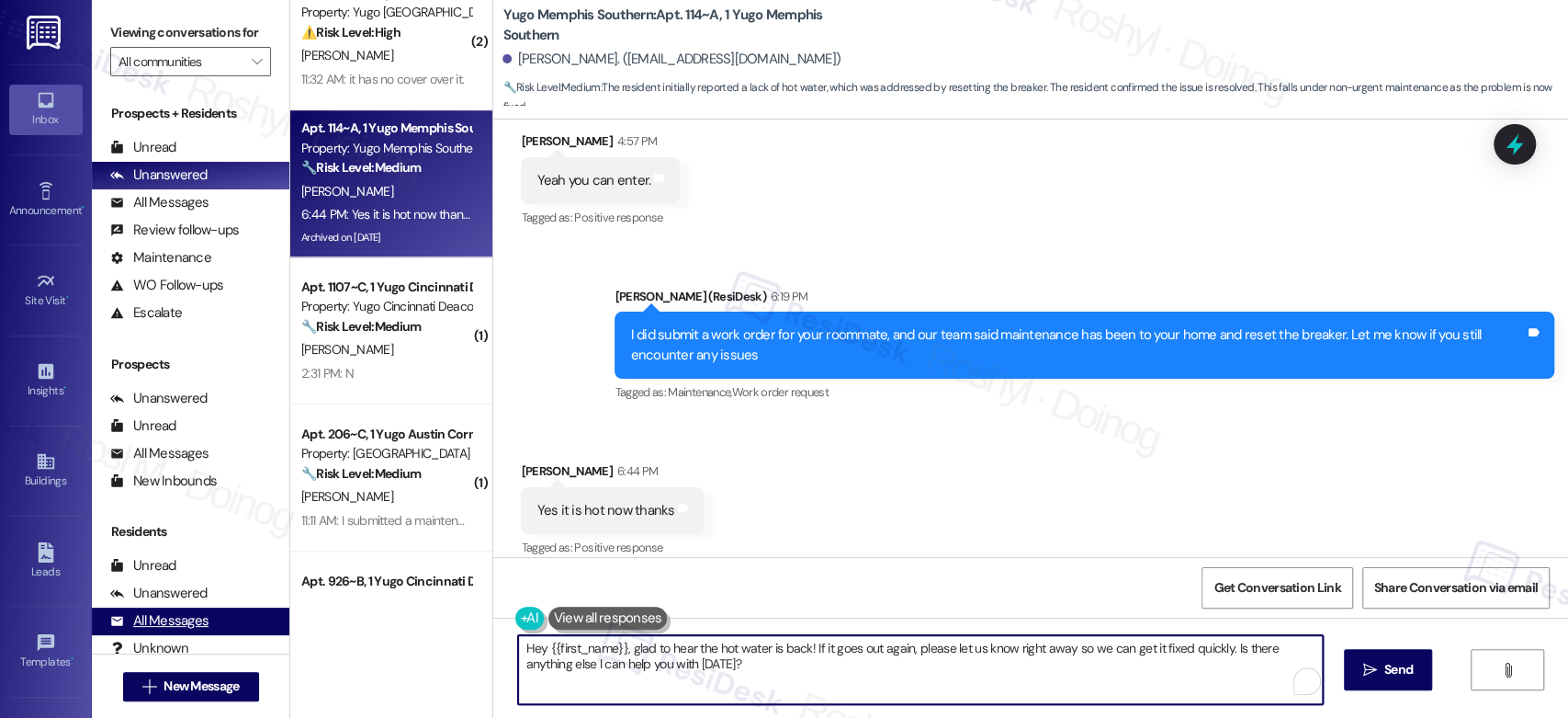
drag, startPoint x: 624, startPoint y: 651, endPoint x: 268, endPoint y: 611, distance: 358.2
click at [271, 611] on div "Viewing conversations for All communities  Prospects + Residents Unread (0) Un…" at bounding box center [830, 359] width 1477 height 718
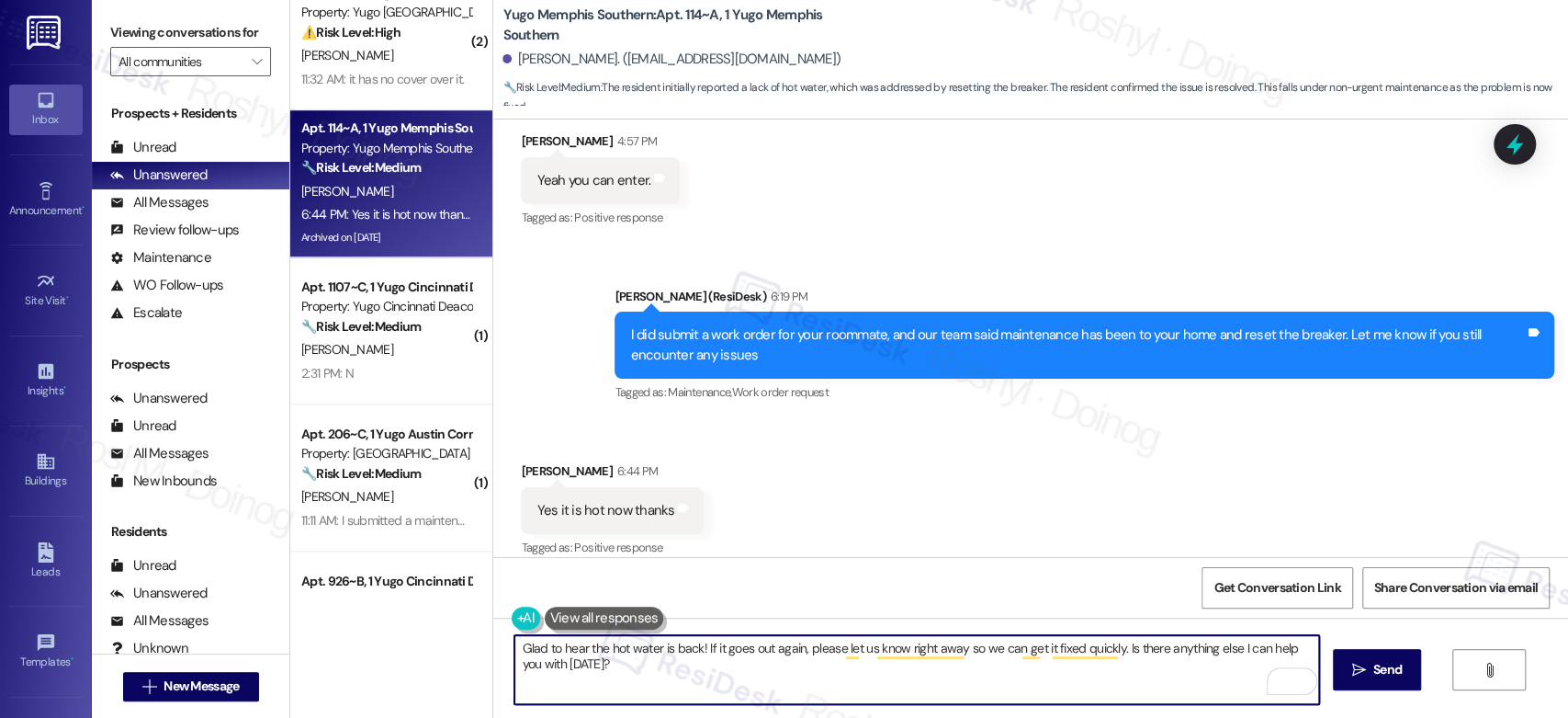
click at [1108, 649] on textarea "Glad to hear the hot water is back! If it goes out again, please let us know ri…" at bounding box center [916, 669] width 803 height 68
drag, startPoint x: 1122, startPoint y: 650, endPoint x: 1107, endPoint y: 651, distance: 15.0
click at [1107, 651] on textarea "Glad to hear the hot water is back! If it goes out again, please let us know ri…" at bounding box center [916, 669] width 803 height 68
click at [1132, 651] on textarea "Glad to hear the hot water is back! If it goes out again, please let us know ri…" at bounding box center [916, 669] width 803 height 68
drag, startPoint x: 1109, startPoint y: 654, endPoint x: 1374, endPoint y: 652, distance: 265.0
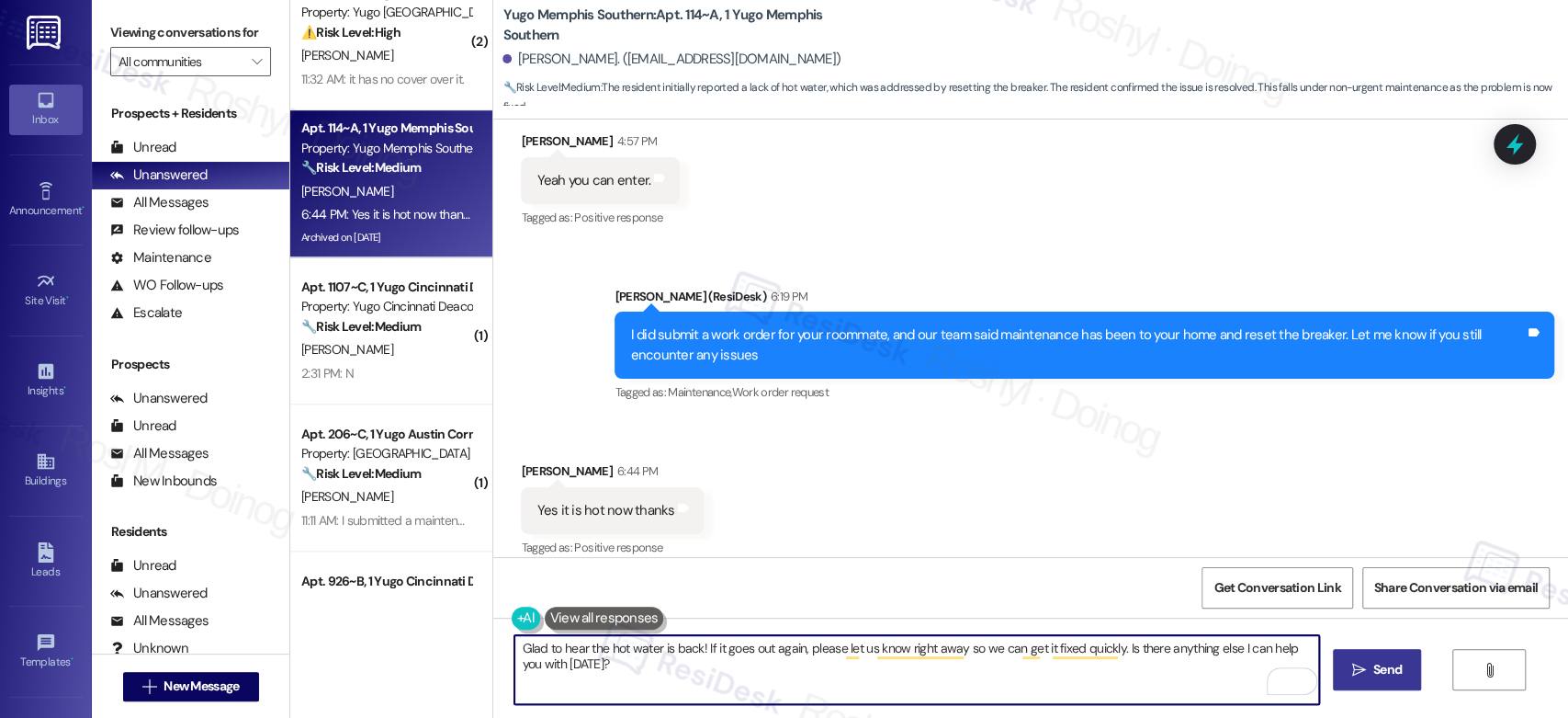
click at [1374, 652] on div "Glad to hear the hot water is back! If it goes out again, please let us know ri…" at bounding box center [1031, 686] width 1074 height 138
paste textarea "if there’s anything else I can assist you with, please feel free to let me know."
click at [1116, 652] on textarea "Glad to hear the hot water is back! If it goes out again, please let us know ri…" at bounding box center [916, 669] width 803 height 68
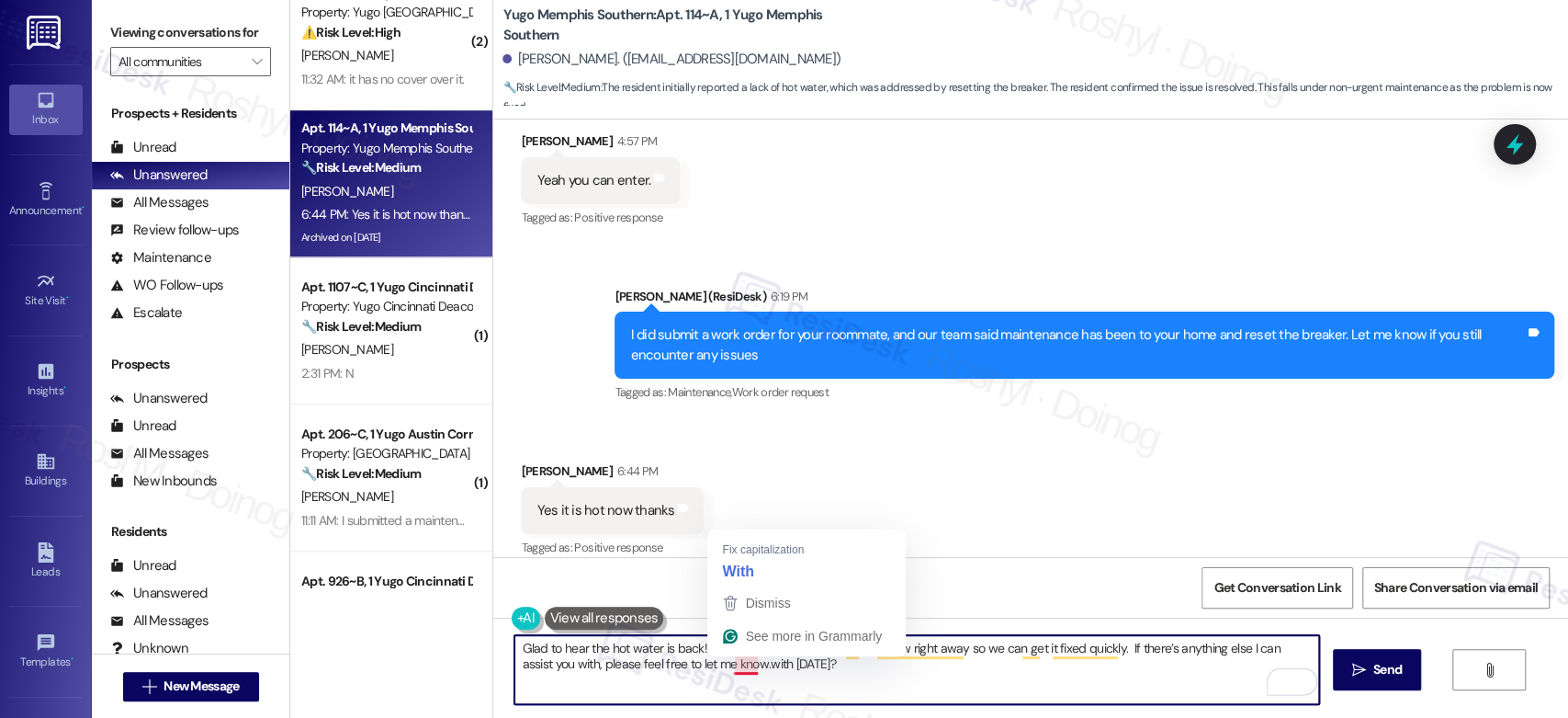
drag, startPoint x: 725, startPoint y: 665, endPoint x: 845, endPoint y: 665, distance: 120.0
click at [845, 665] on textarea "Glad to hear the hot water is back! If it goes out again, please let us know ri…" at bounding box center [916, 669] width 803 height 68
drag, startPoint x: 1110, startPoint y: 645, endPoint x: 1156, endPoint y: 678, distance: 56.6
click at [1156, 678] on textarea "Glad to hear the hot water is back! If it goes out again, please let us know ri…" at bounding box center [916, 669] width 803 height 68
type textarea "Glad to hear the hot water is back! If it goes out again, please let us know ri…"
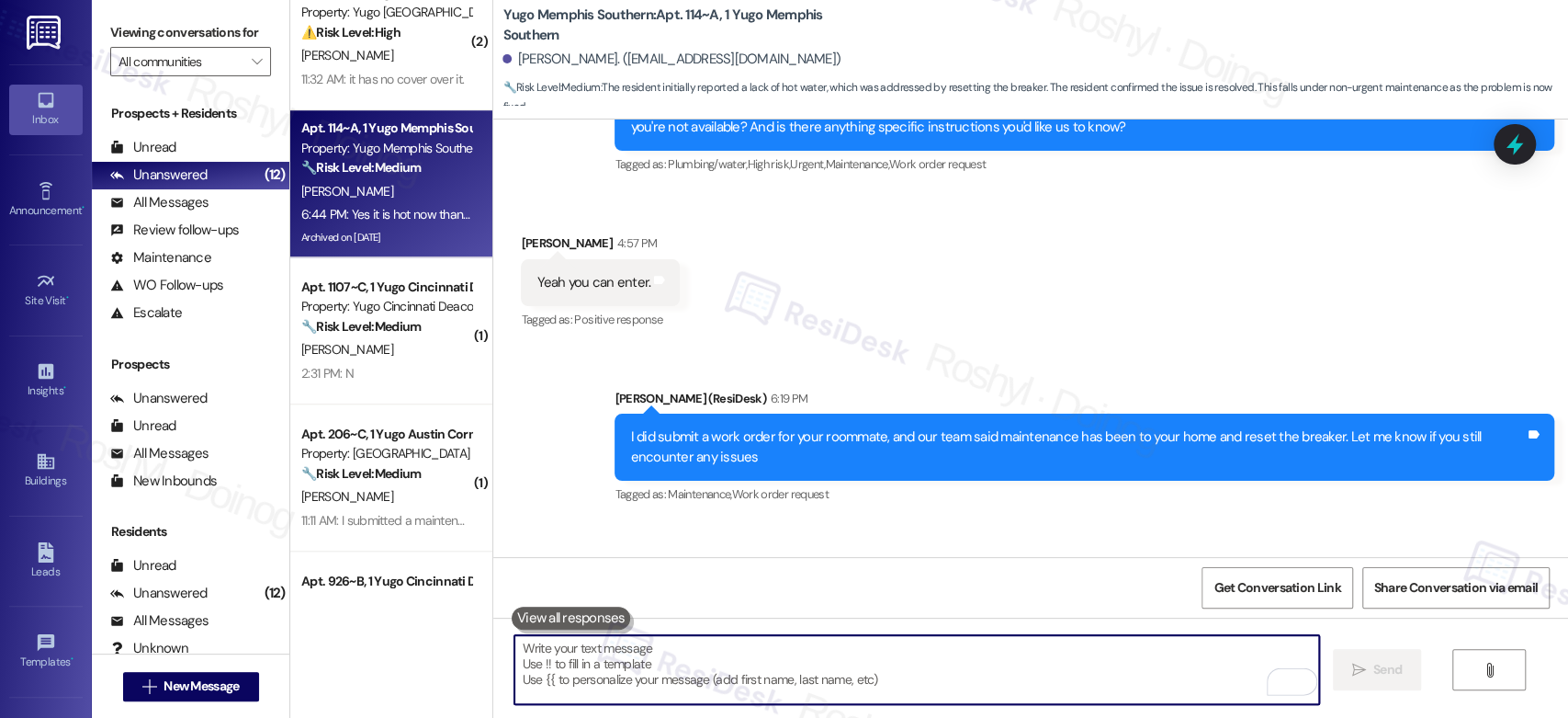
scroll to position [10431, 0]
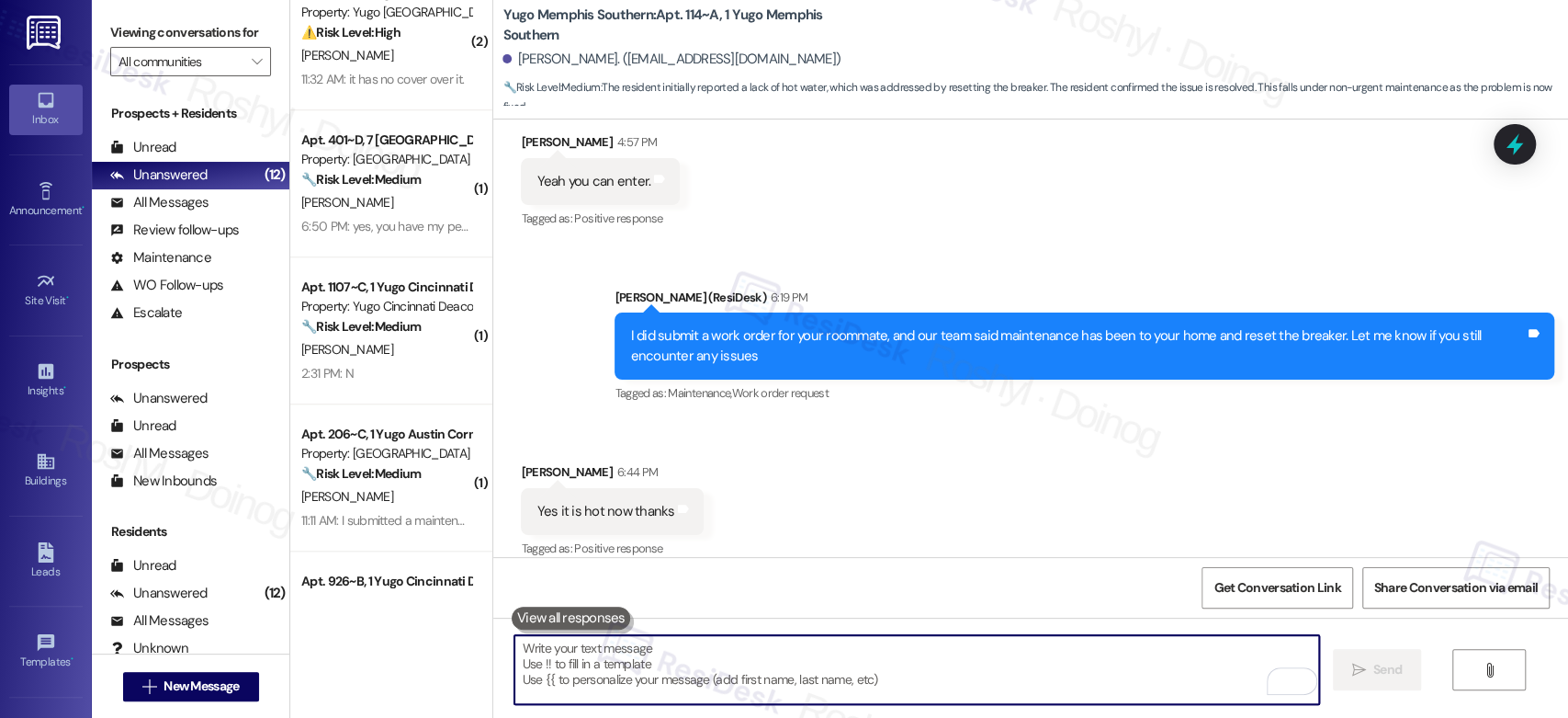
click at [562, 673] on textarea "To enrich screen reader interactions, please activate Accessibility in Grammarl…" at bounding box center [916, 669] width 803 height 68
paste textarea "If there’s anything else I can assist you with, please feel free to let me know."
type textarea "If there’s anything else I can assist you with, please feel free to let me know."
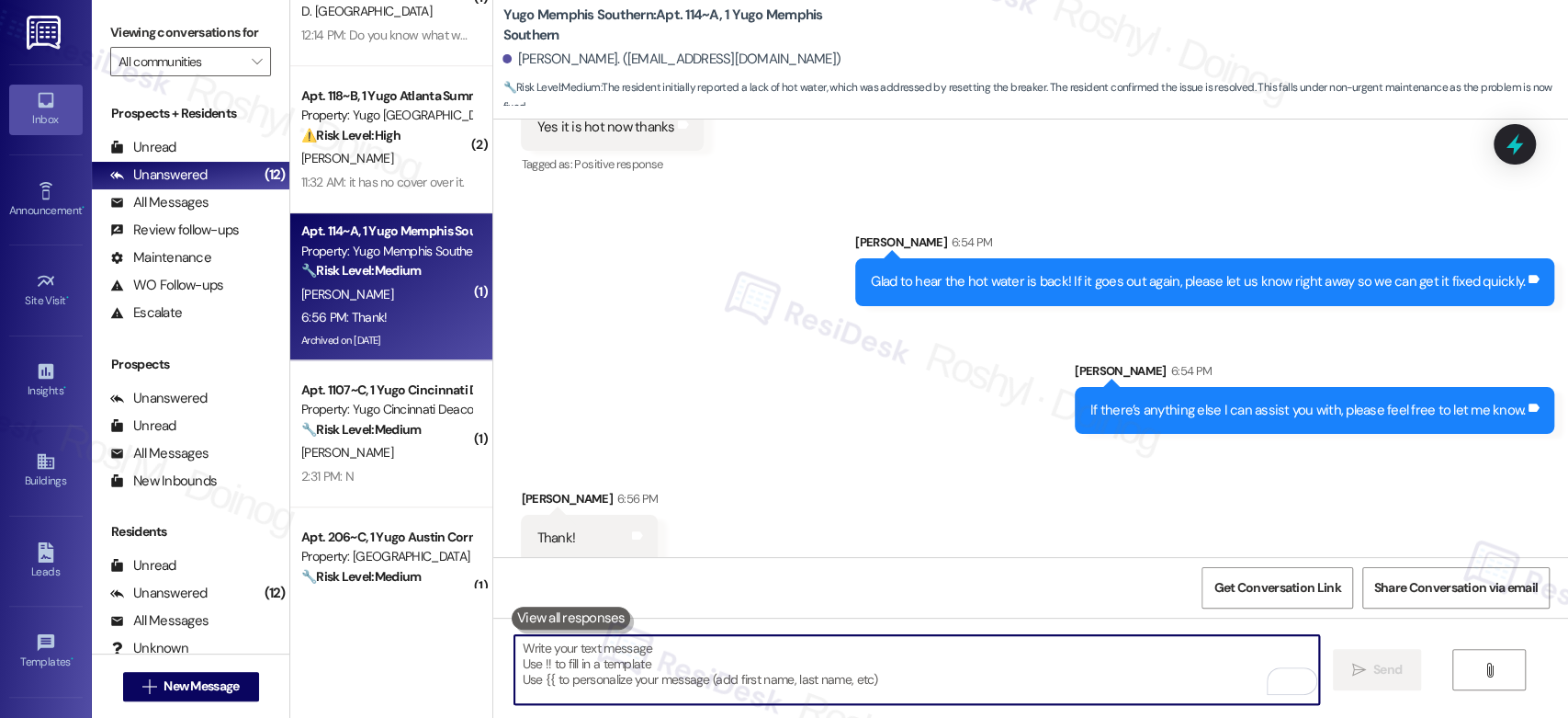
scroll to position [1020, 0]
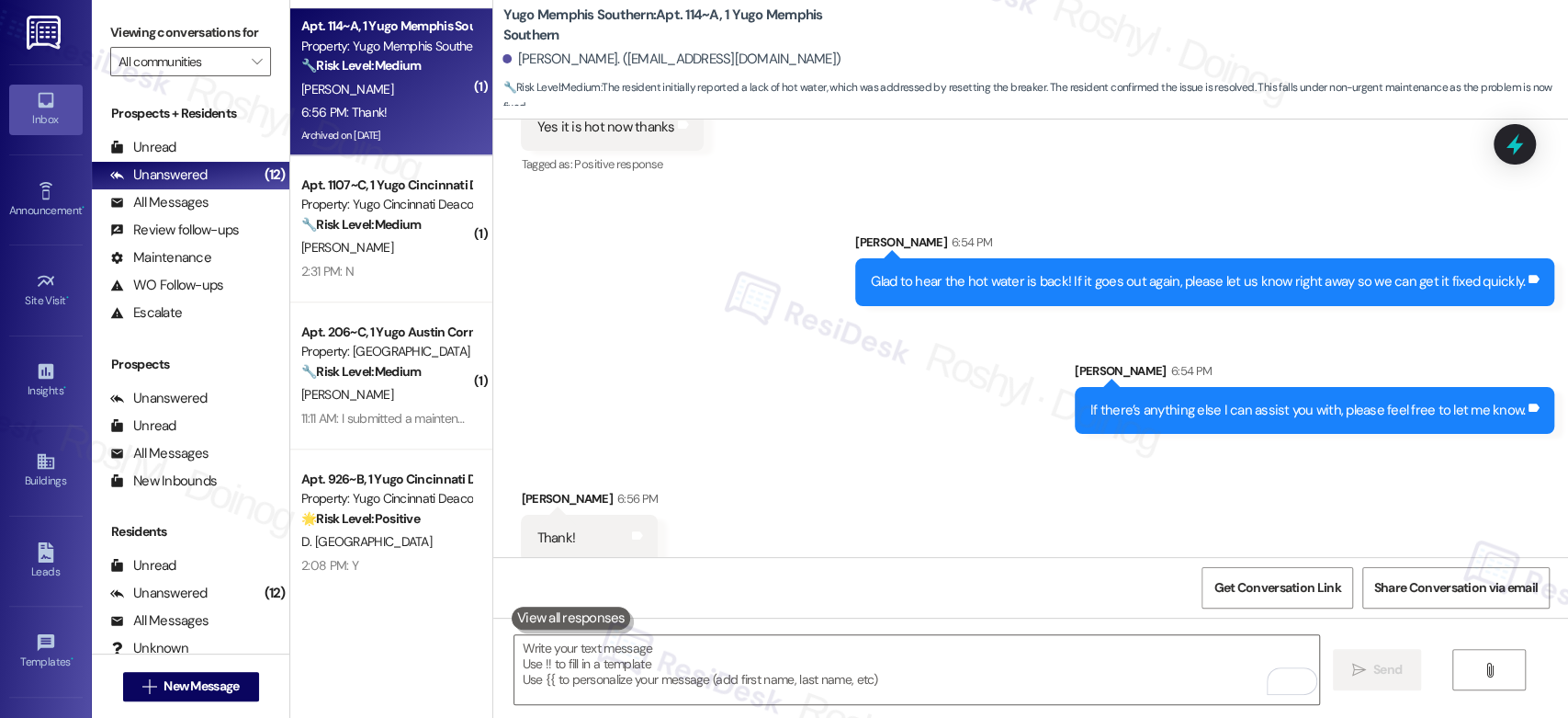
click at [422, 96] on div "R. Coban" at bounding box center [386, 89] width 174 height 23
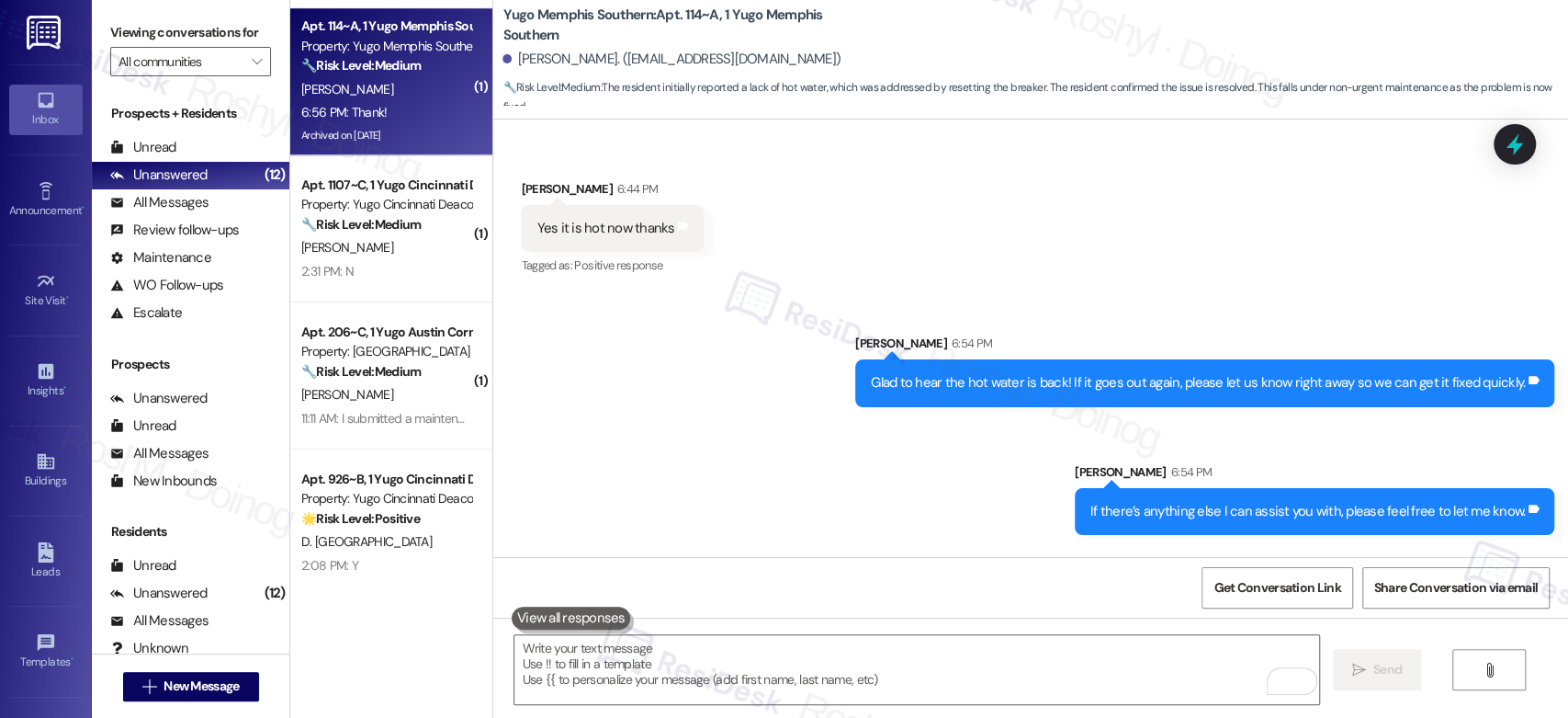
scroll to position [10816, 0]
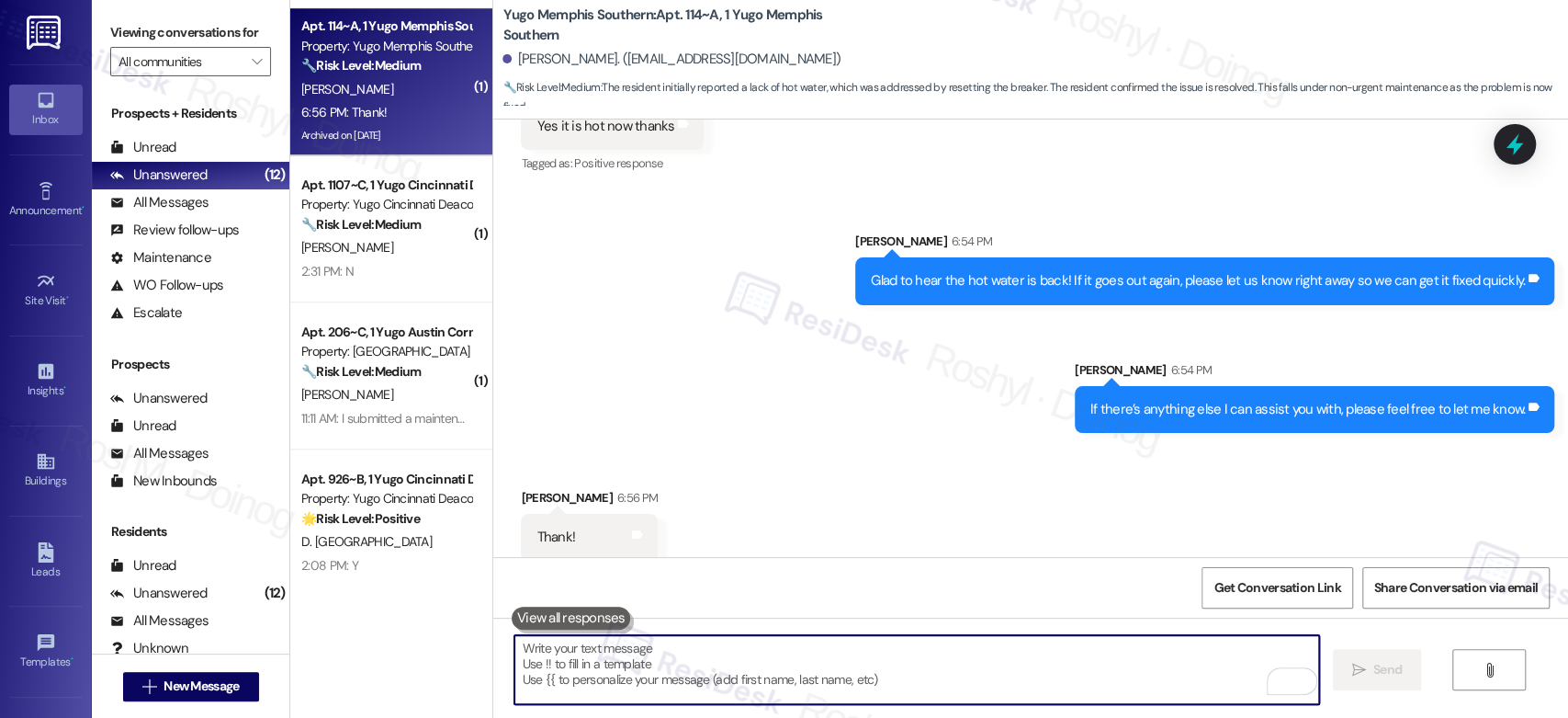
click at [716, 690] on textarea "To enrich screen reader interactions, please activate Accessibility in Grammarl…" at bounding box center [916, 669] width 803 height 68
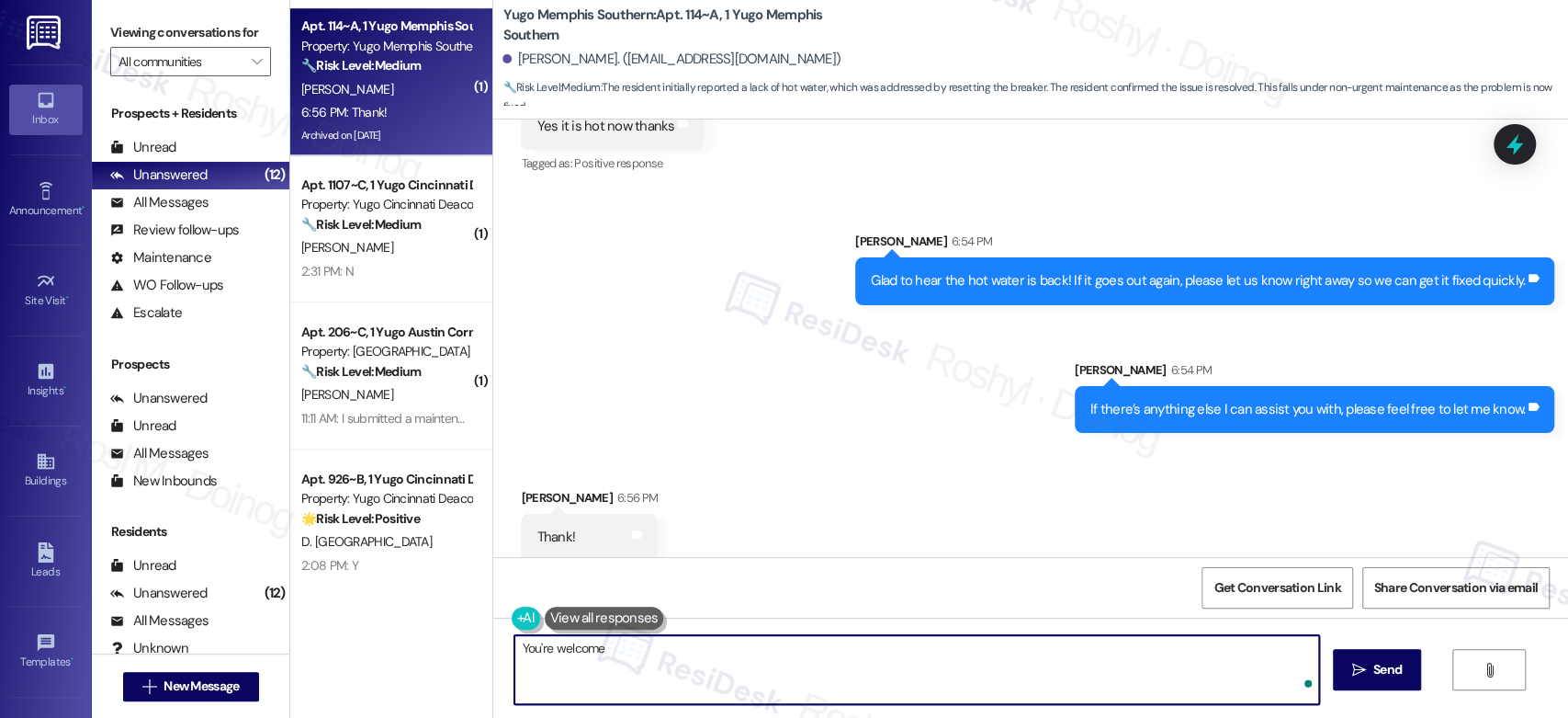
type textarea "You're welcome!"
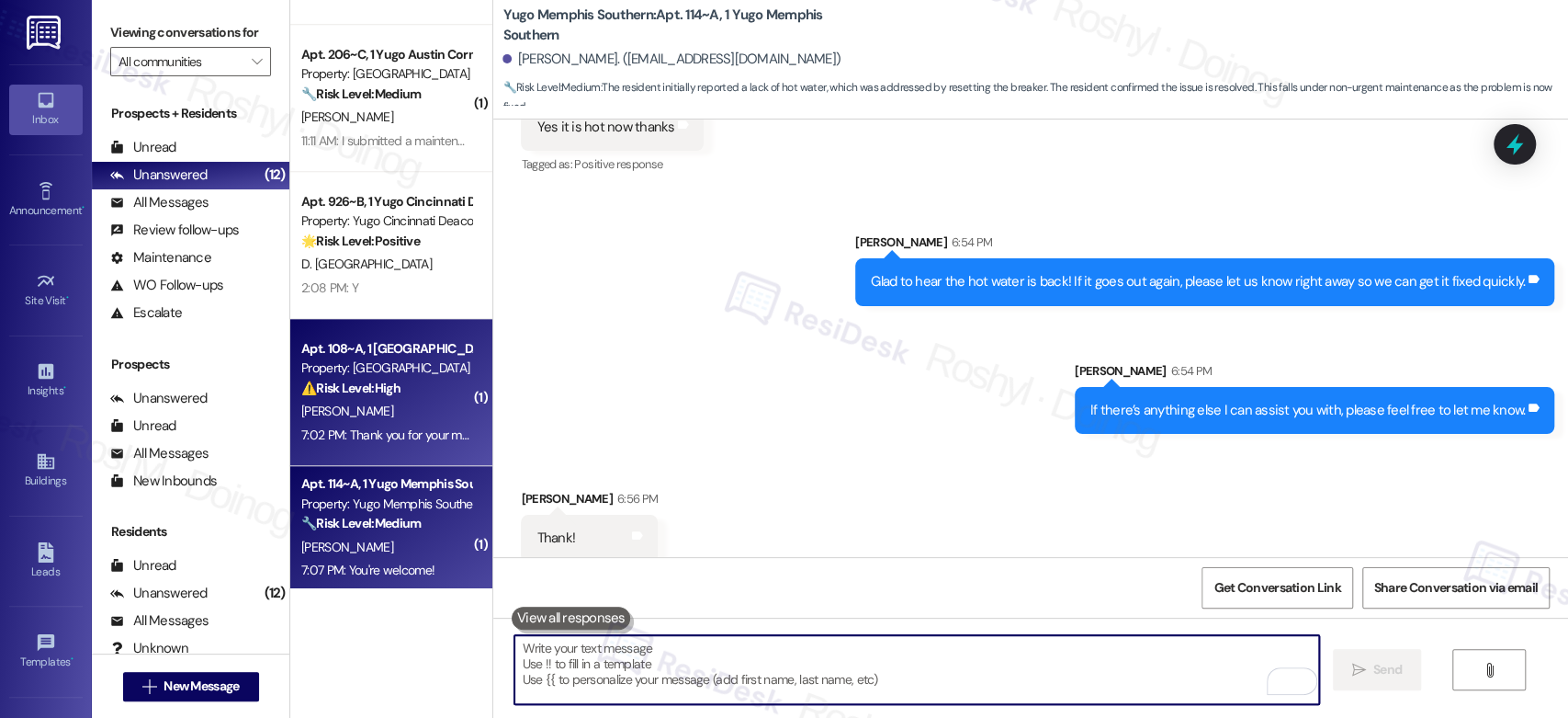
scroll to position [1176, 0]
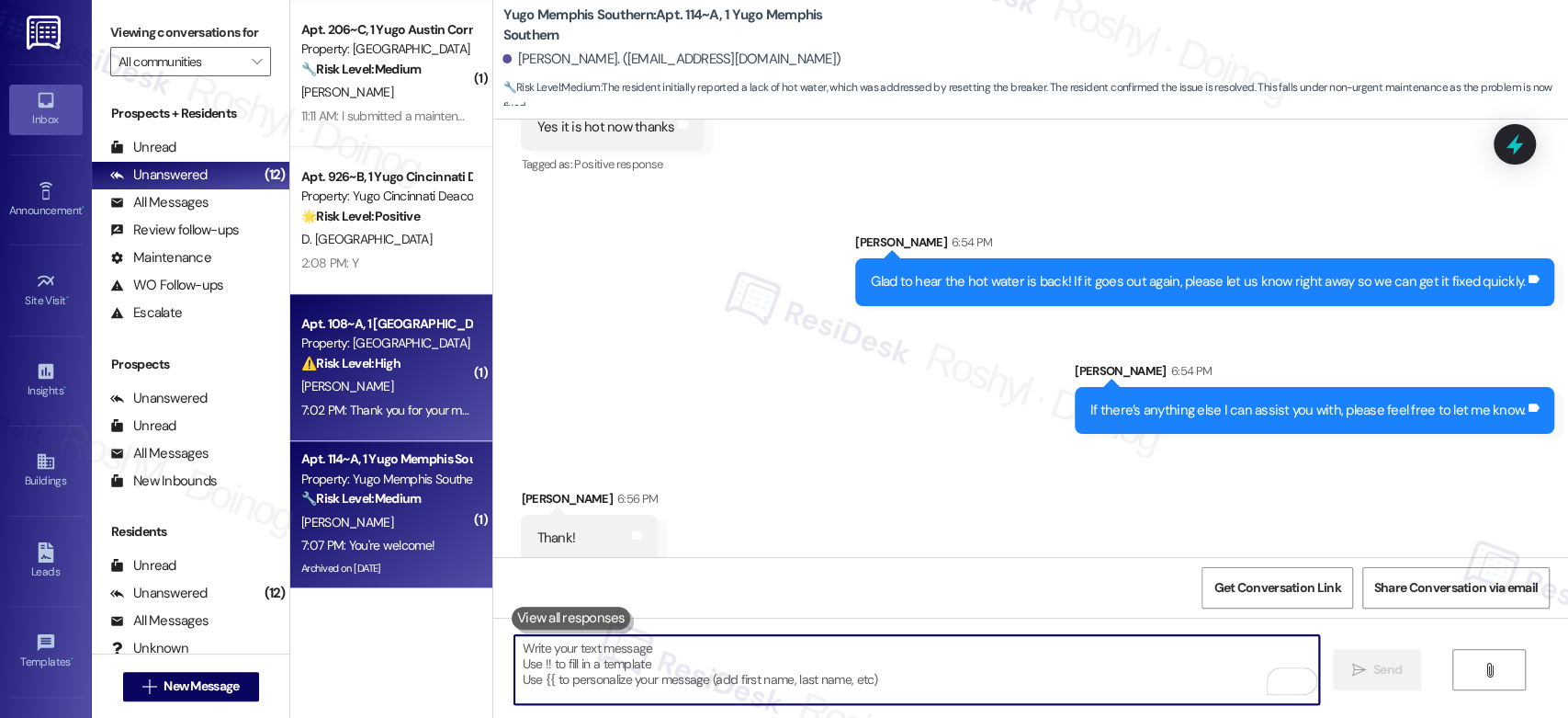
click at [424, 334] on div "Property: Yugo Starkville Campus Common" at bounding box center [386, 343] width 170 height 19
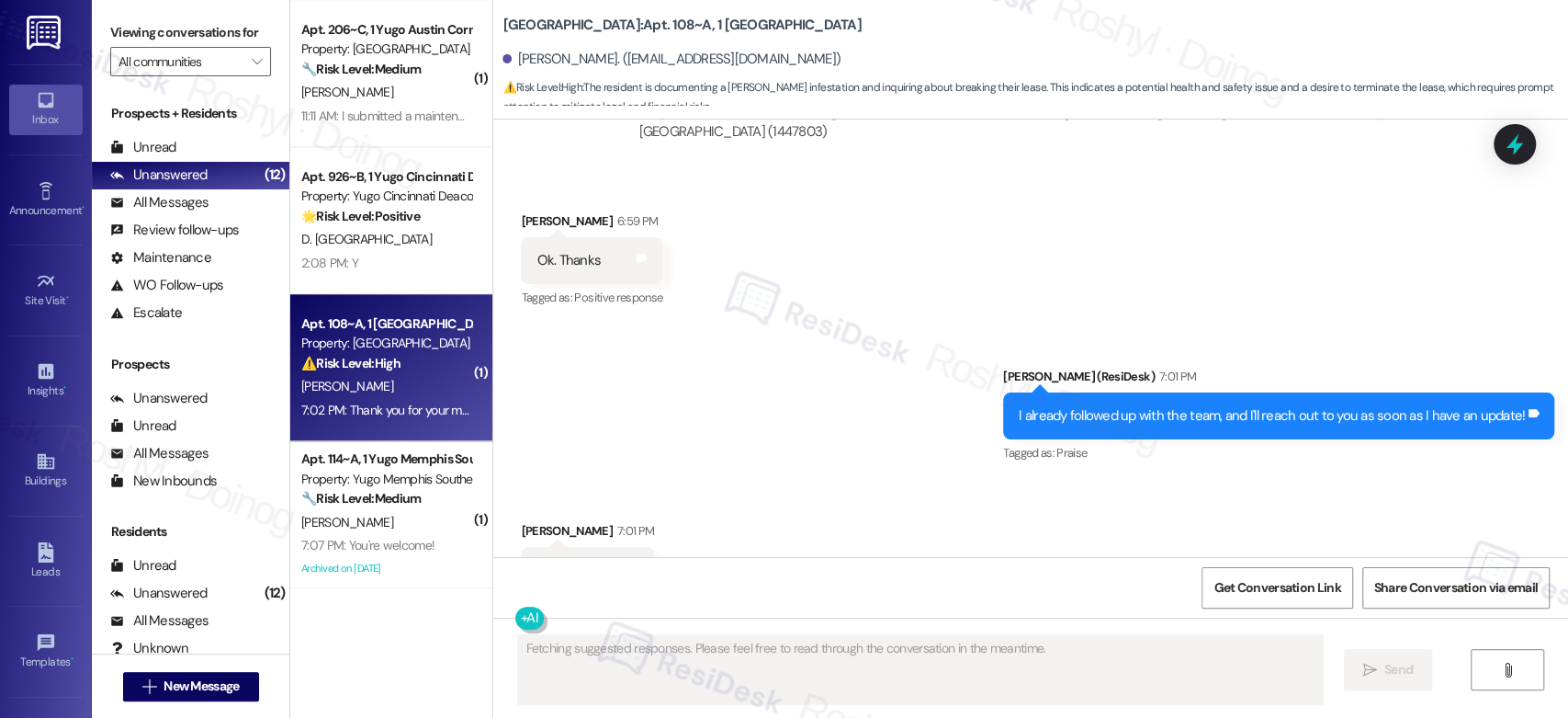
scroll to position [5313, 0]
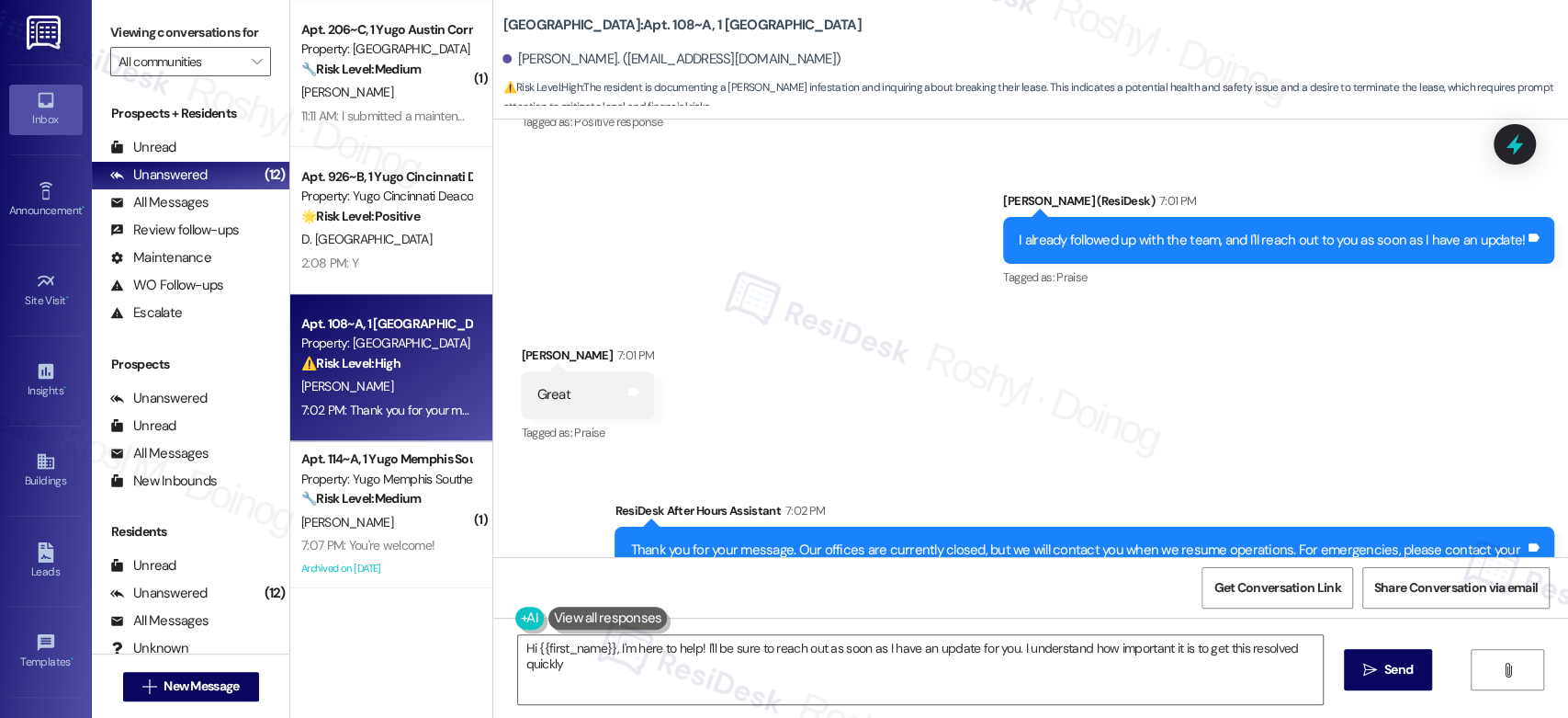
type textarea "Hi {{first_name}}, I'm here to help! I'll be sure to reach out as soon as I hav…"
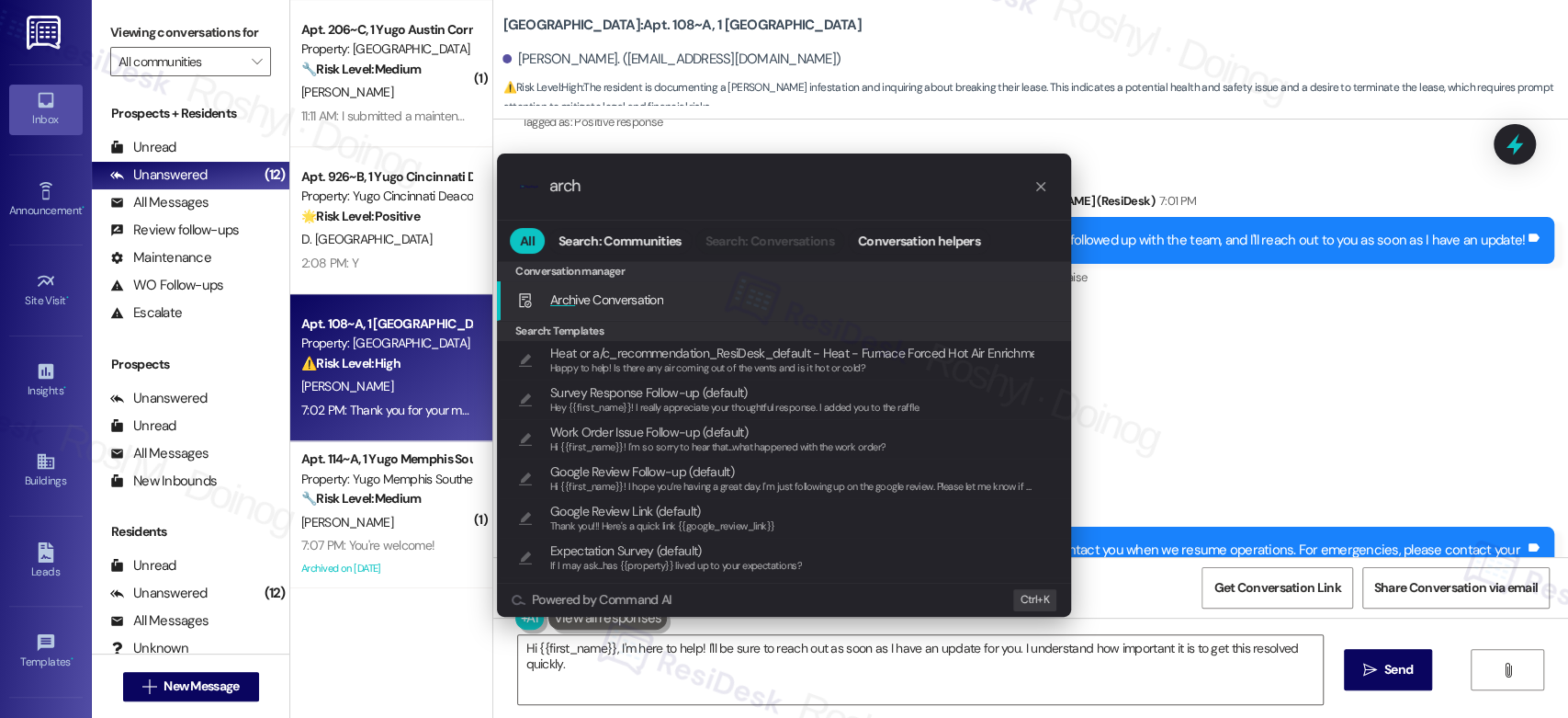
type input "arch"
click at [812, 304] on div "Arch ive Conversation Add shortcut" at bounding box center [785, 299] width 537 height 20
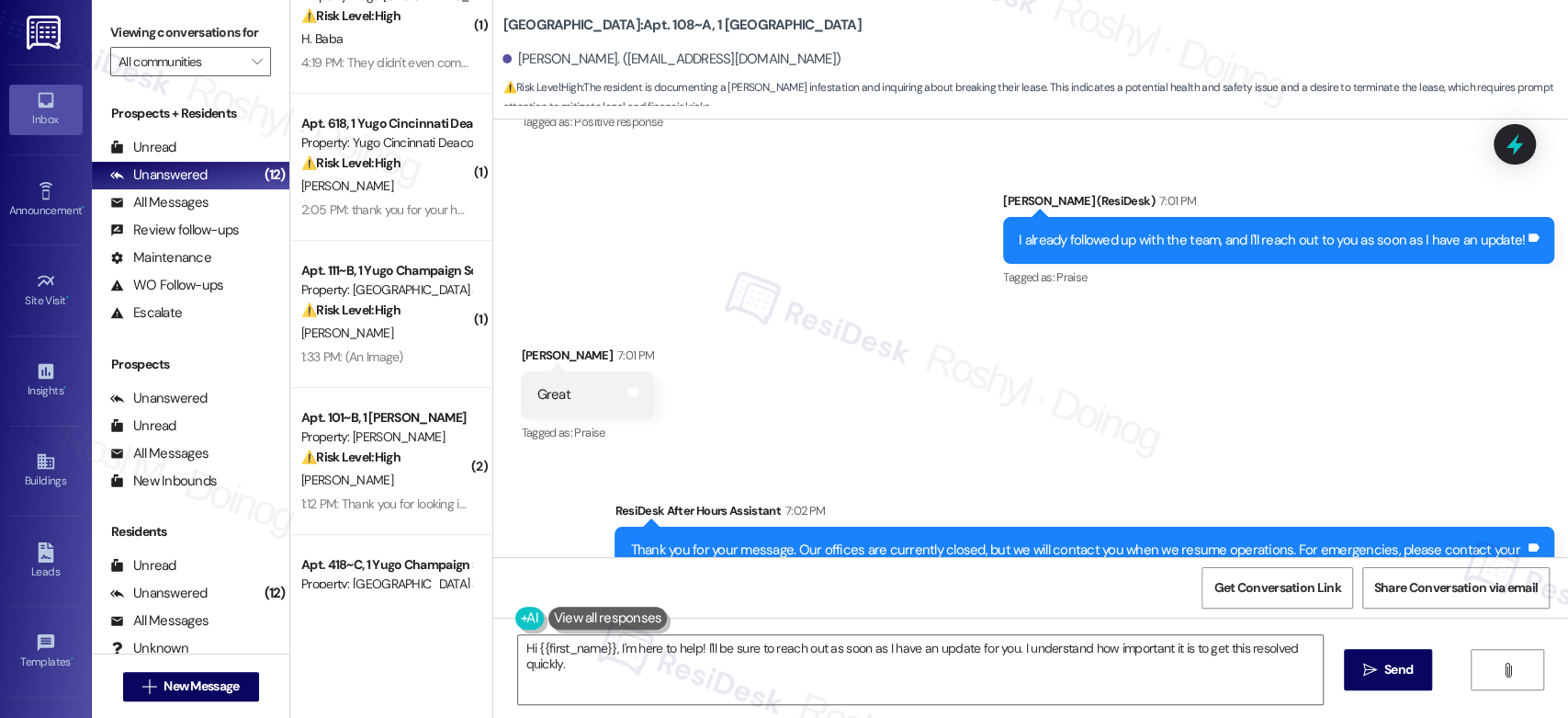
scroll to position [0, 0]
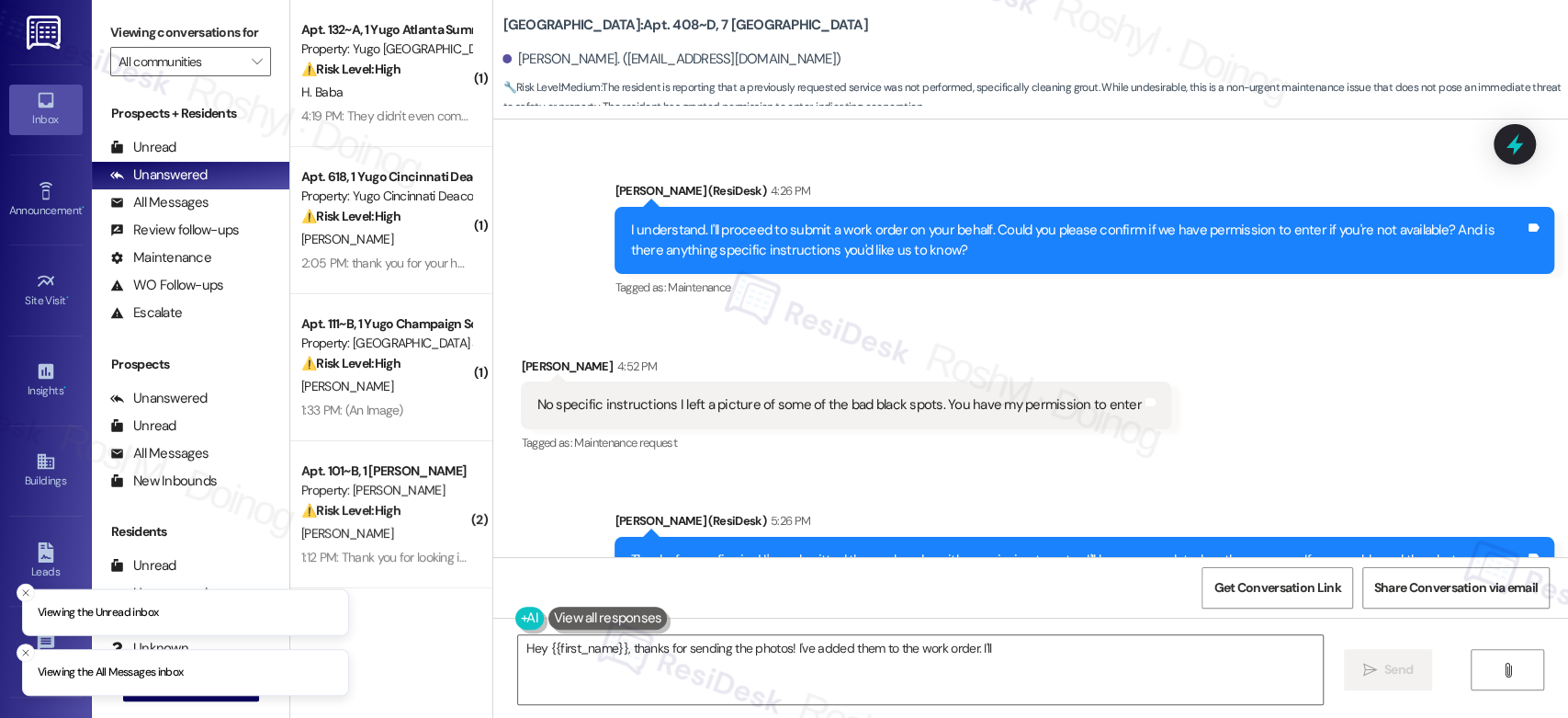
scroll to position [1739, 0]
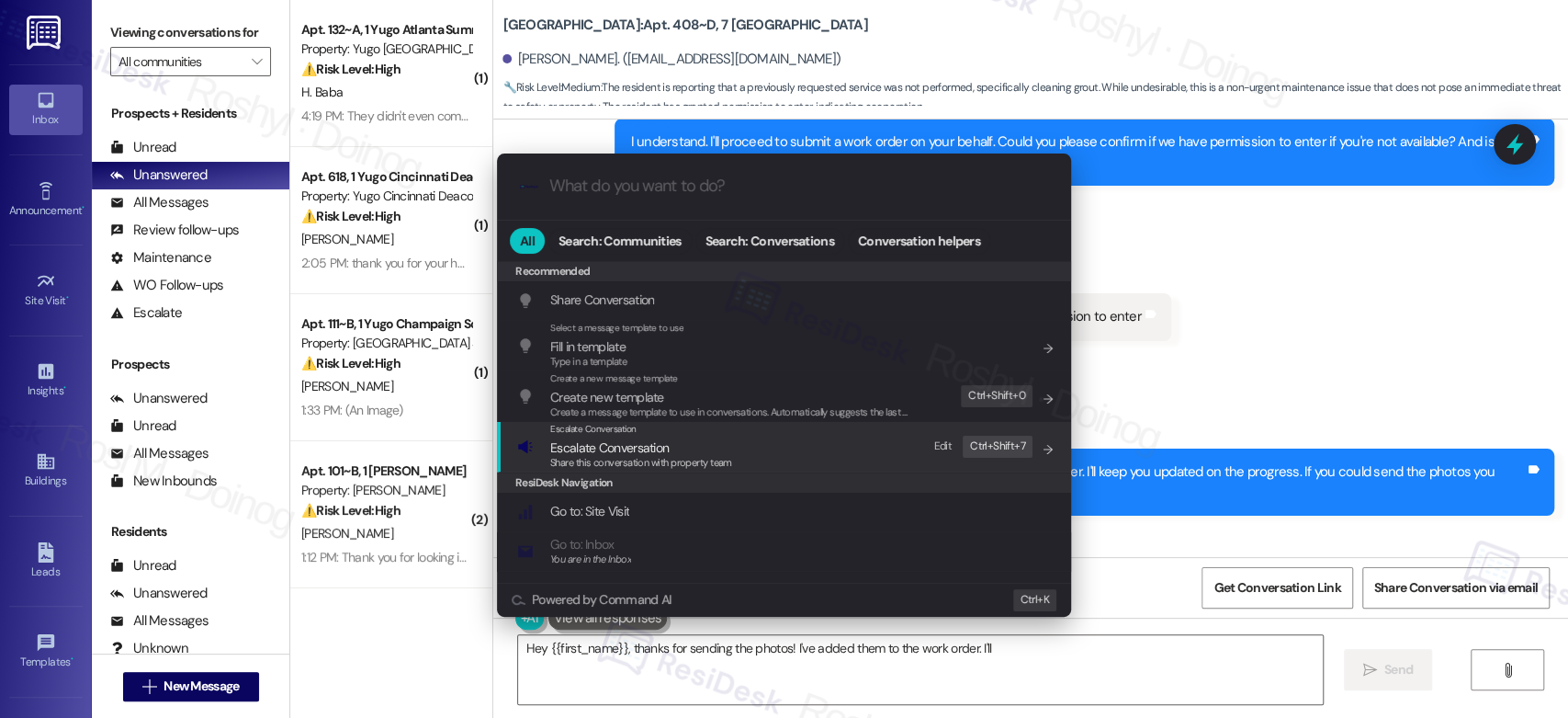
click at [881, 437] on div "Escalate Conversation Escalate Conversation Share this conversation with proper…" at bounding box center [785, 446] width 537 height 49
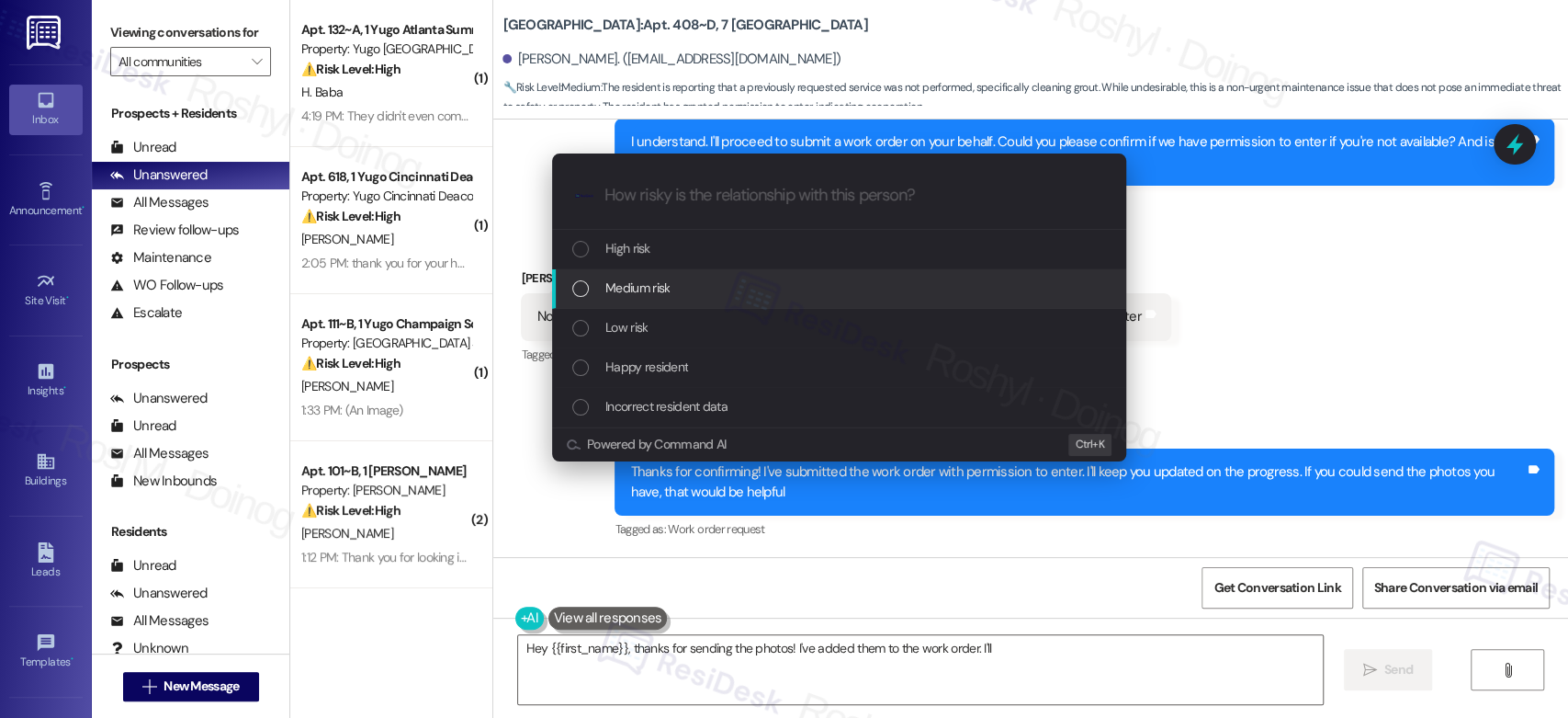
click at [635, 297] on span "Medium risk" at bounding box center [638, 287] width 65 height 20
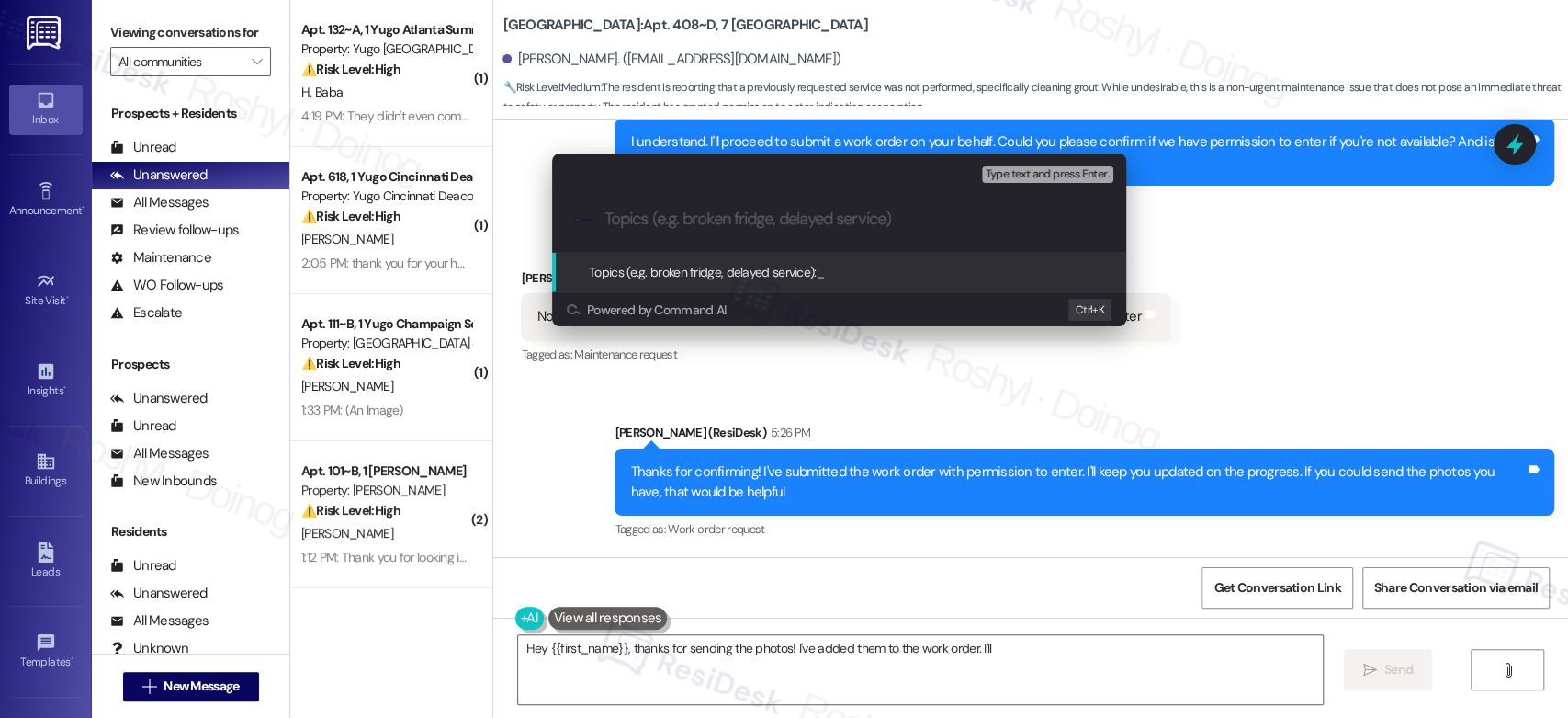
paste input "Work Order (number) filed by ResiDesk - issue"
click at [897, 219] on input "Work Order (number) filed by ResiDesk - issue" at bounding box center [846, 219] width 484 height 19
paste input "Reseal grout in tub 15567957"
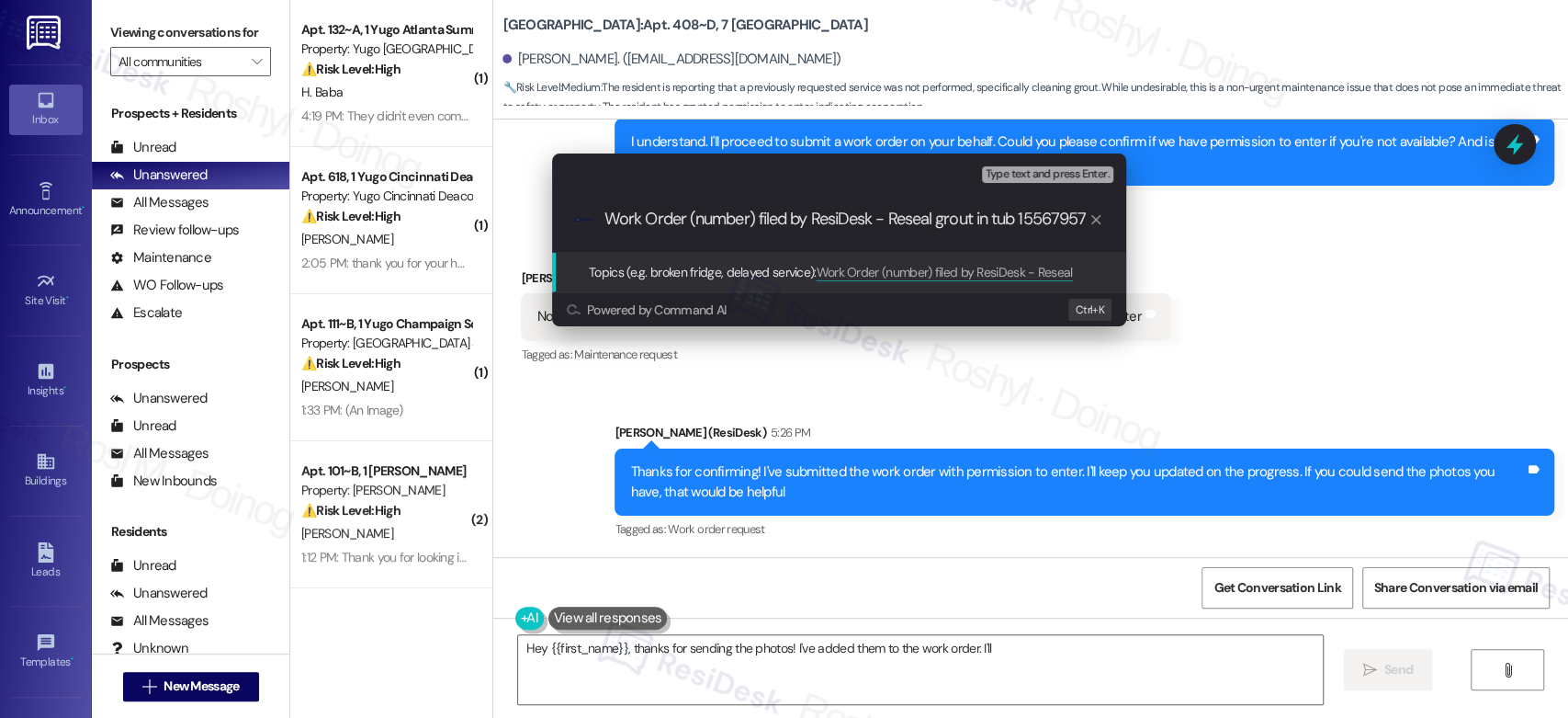
click at [1038, 216] on input "Work Order (number) filed by ResiDesk - Reseal grout in tub 15567957" at bounding box center [846, 219] width 484 height 19
click at [691, 218] on input "Work Order (number) filed by ResiDesk - Reseal grout in tub" at bounding box center [846, 219] width 484 height 19
drag, startPoint x: 687, startPoint y: 216, endPoint x: 753, endPoint y: 223, distance: 66.4
click at [753, 223] on input "Work Order (number) filed by ResiDesk - Reseal grout in tub" at bounding box center [846, 219] width 484 height 19
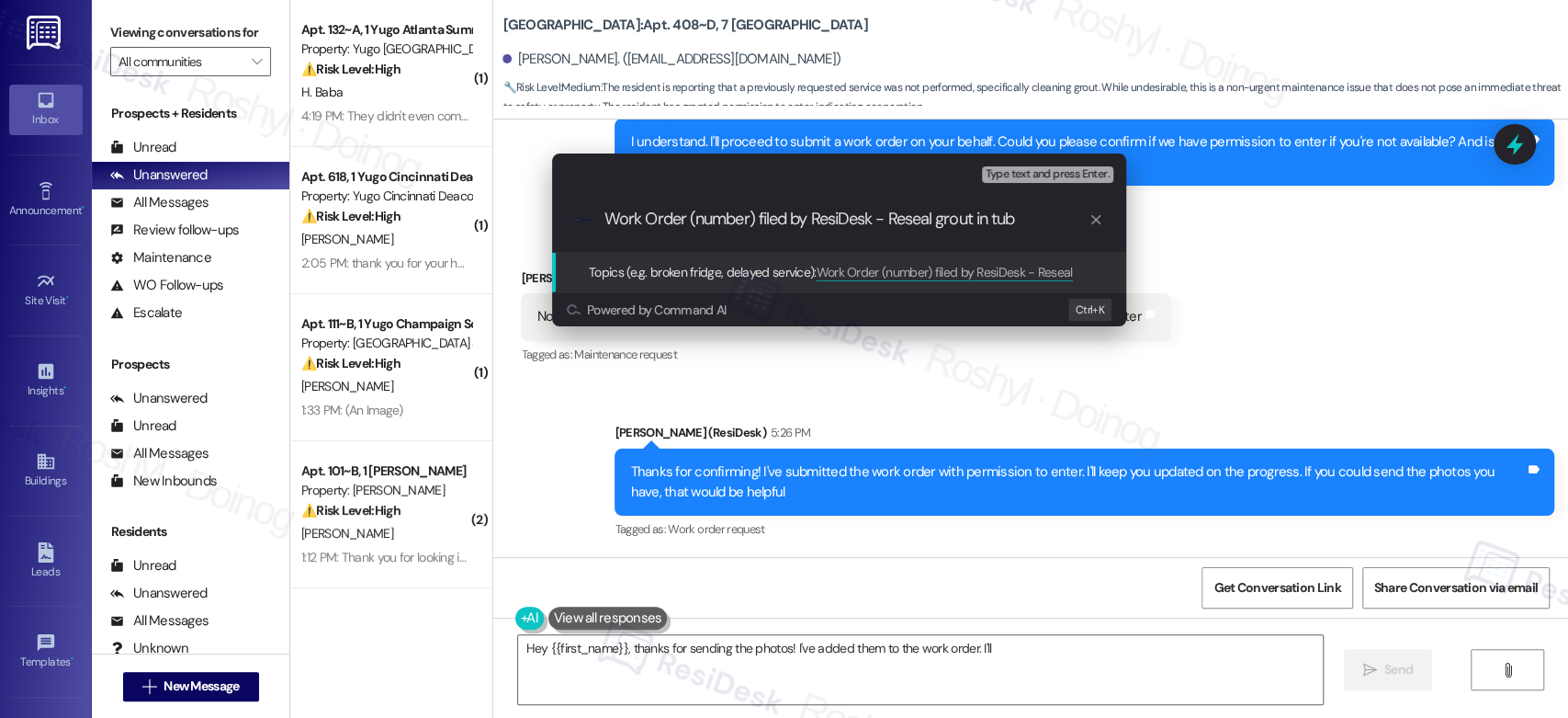
paste input "15567957"
click at [1028, 217] on input "Work Order 15567957 filed by ResiDesk - Reseal grout in tub" at bounding box center [846, 219] width 484 height 19
drag, startPoint x: 1049, startPoint y: 221, endPoint x: 567, endPoint y: 225, distance: 482.0
click at [567, 225] on div ".cls-1{fill:#0a055f;}.cls-2{fill:#0cc4c4;} resideskLogoBlueOrange Work Order 15…" at bounding box center [840, 219] width 574 height 66
type input "Work Order 15567957 filed by ResiDesk - Reseal grout in tub"
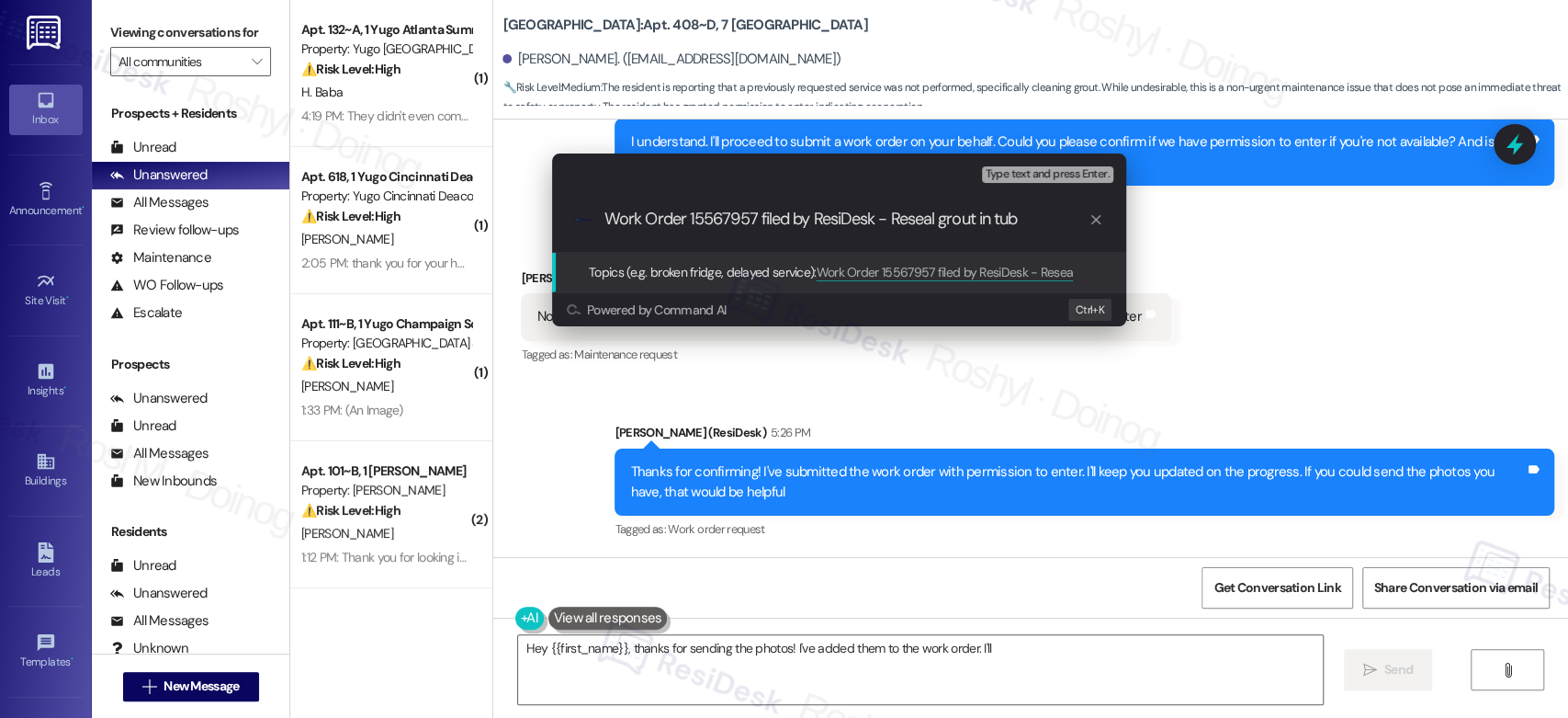
click at [1042, 165] on div "Type text and press Enter." at bounding box center [1050, 174] width 135 height 24
click at [1034, 230] on div ".cls-1{fill:#0a055f;}.cls-2{fill:#0cc4c4;} resideskLogoBlueOrange Work Order 15…" at bounding box center [840, 219] width 574 height 66
click at [1017, 226] on input "Work Order 15567957 filed by ResiDesk - Reseal grout in tub" at bounding box center [846, 219] width 484 height 19
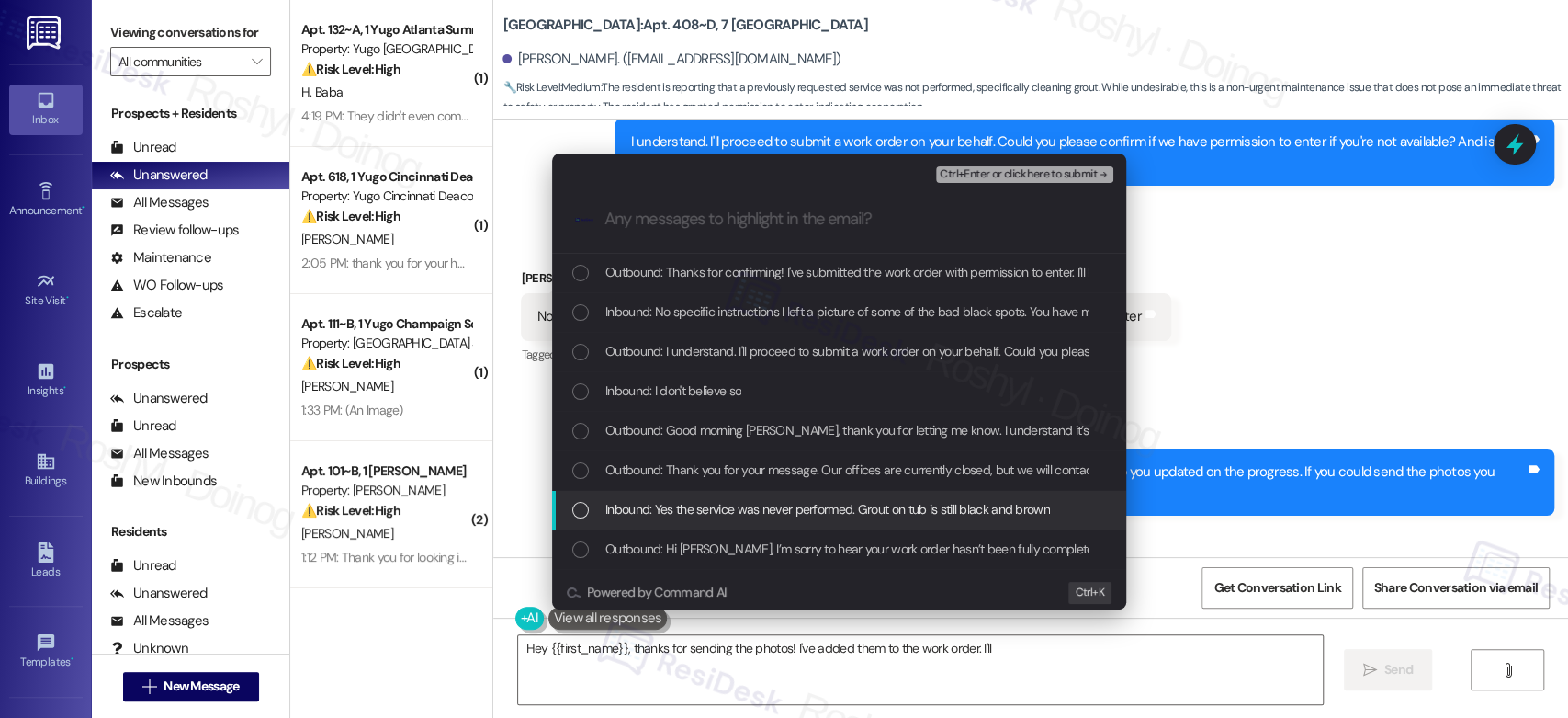
click at [791, 506] on span "Inbound: Yes the service was never performed. Grout on tub is still black and b…" at bounding box center [828, 509] width 445 height 20
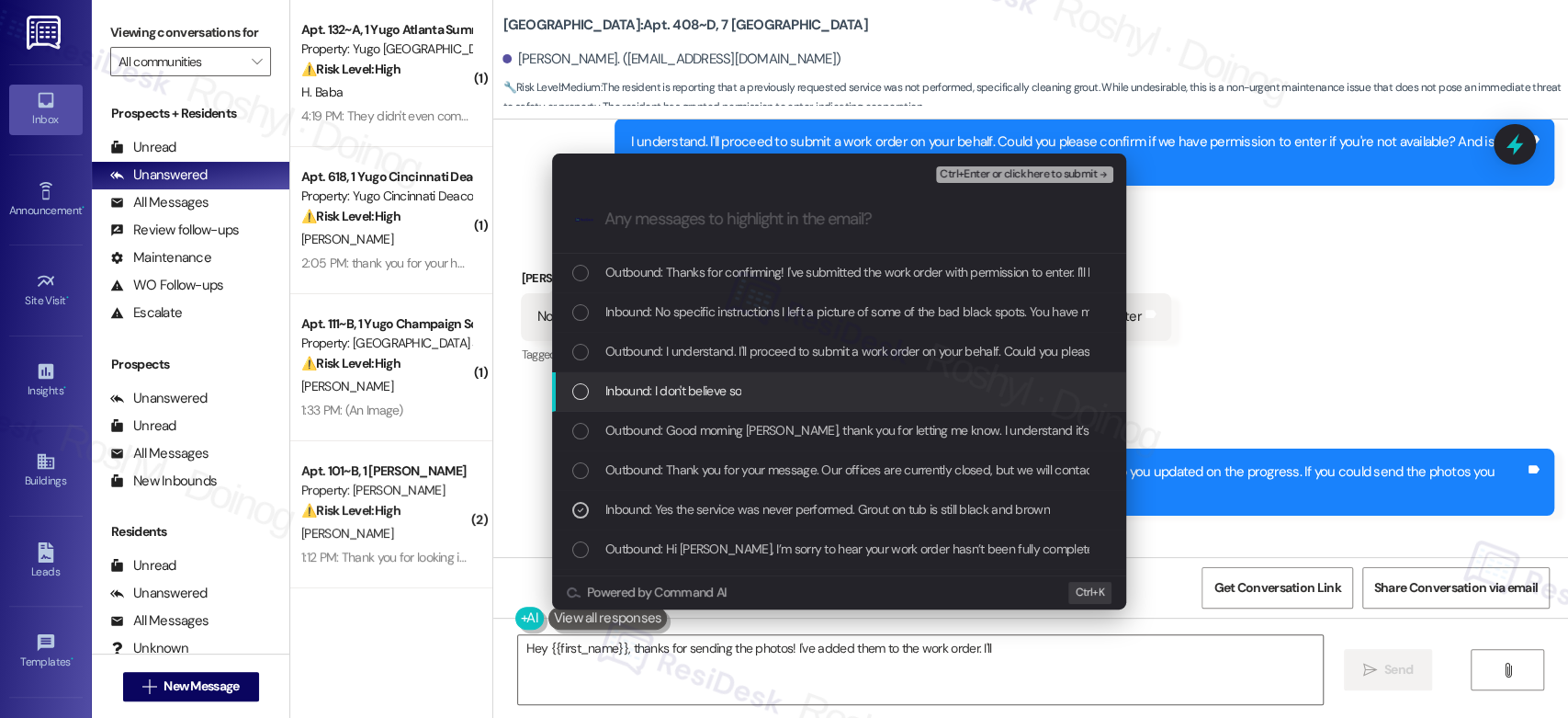
click at [727, 374] on div "Inbound: I don't believe so" at bounding box center [840, 392] width 574 height 40
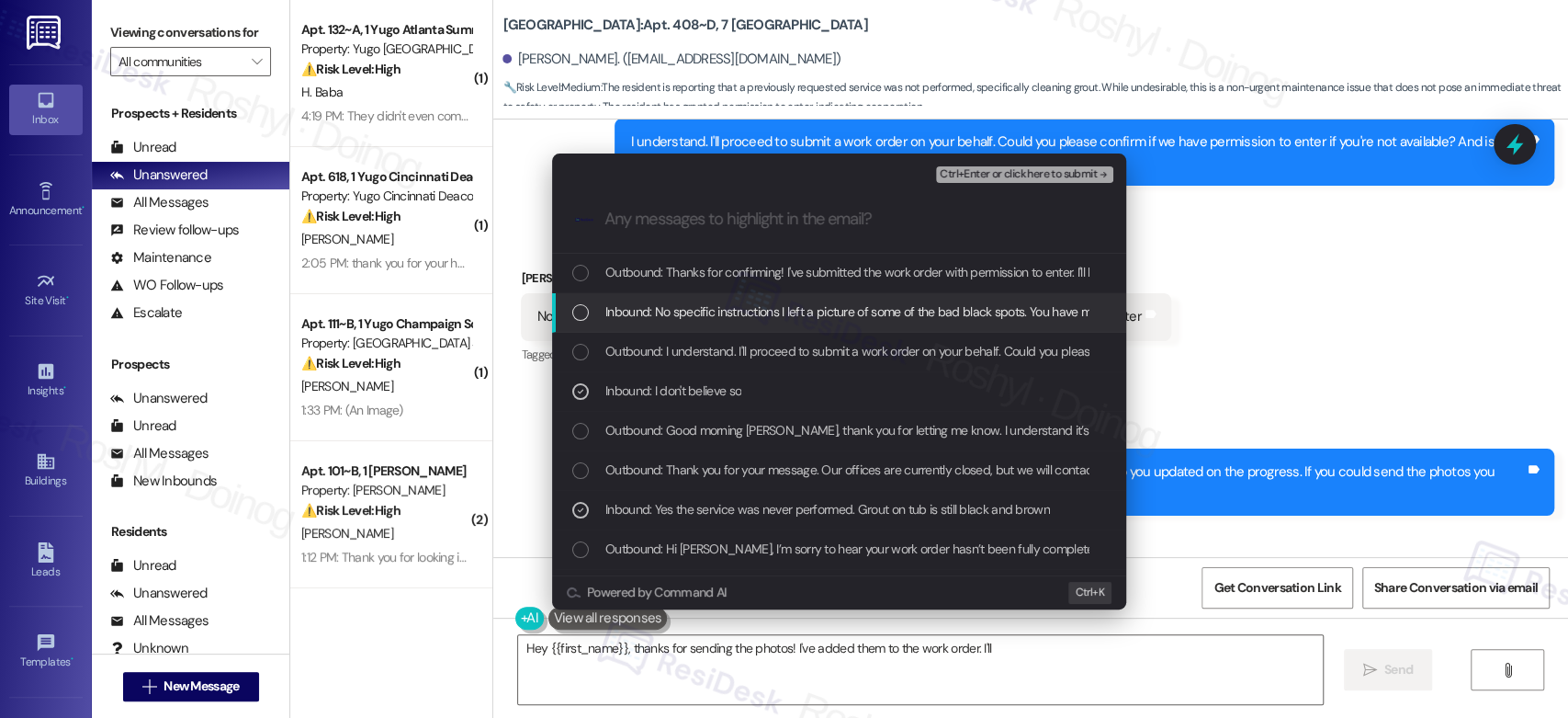
click at [752, 307] on span "Inbound: No specific instructions I left a picture of some of the bad black spo…" at bounding box center [904, 311] width 598 height 20
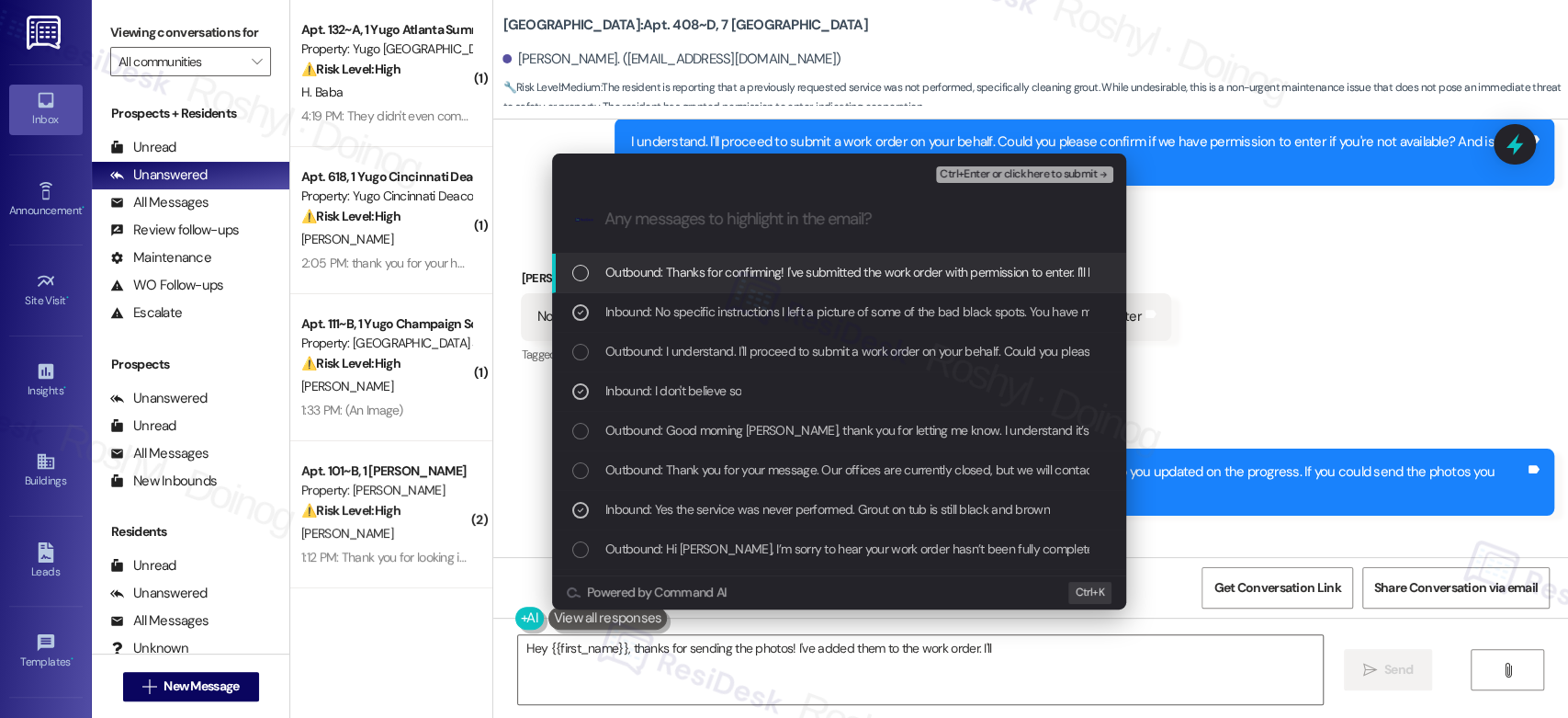
click at [1054, 175] on span "Ctrl+Enter or click here to submit" at bounding box center [1017, 175] width 157 height 13
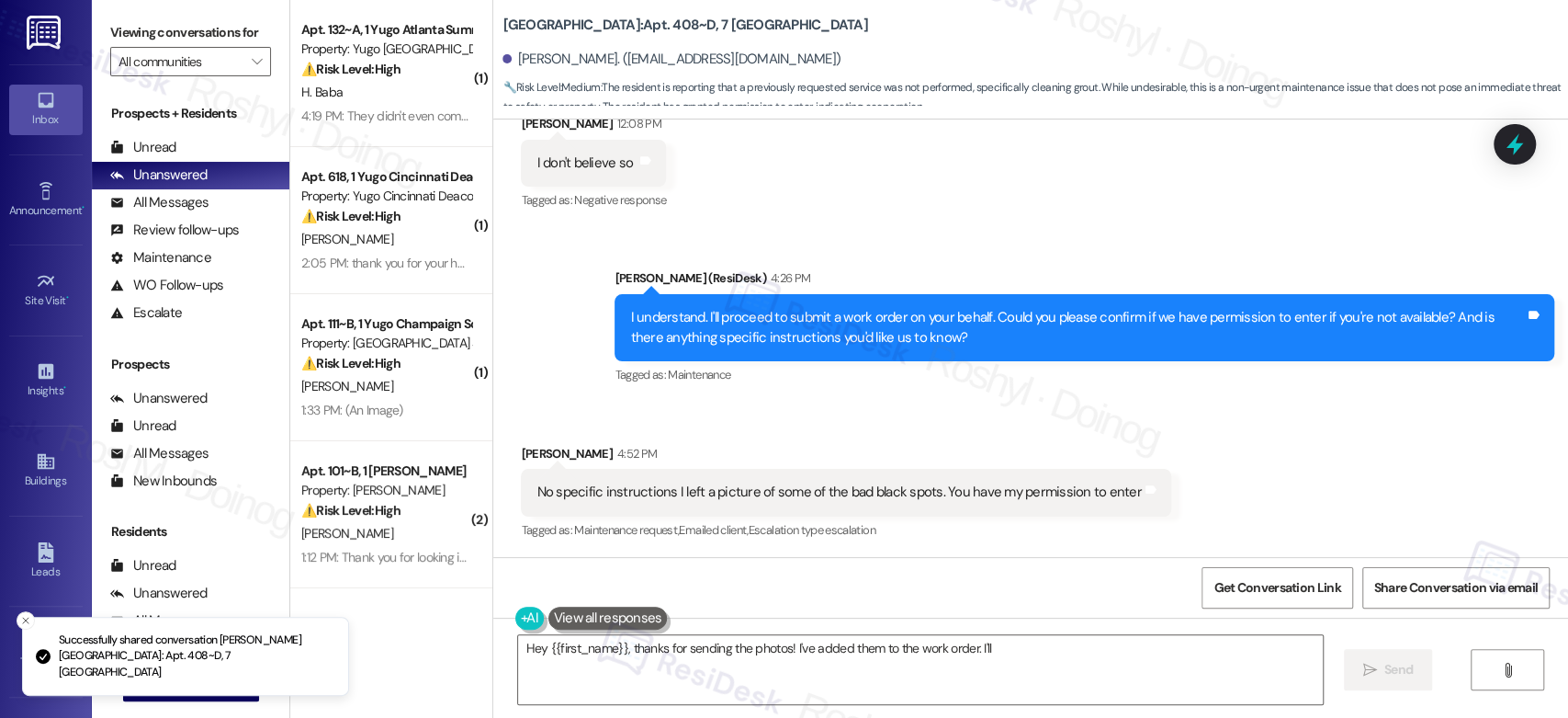
scroll to position [1739, 0]
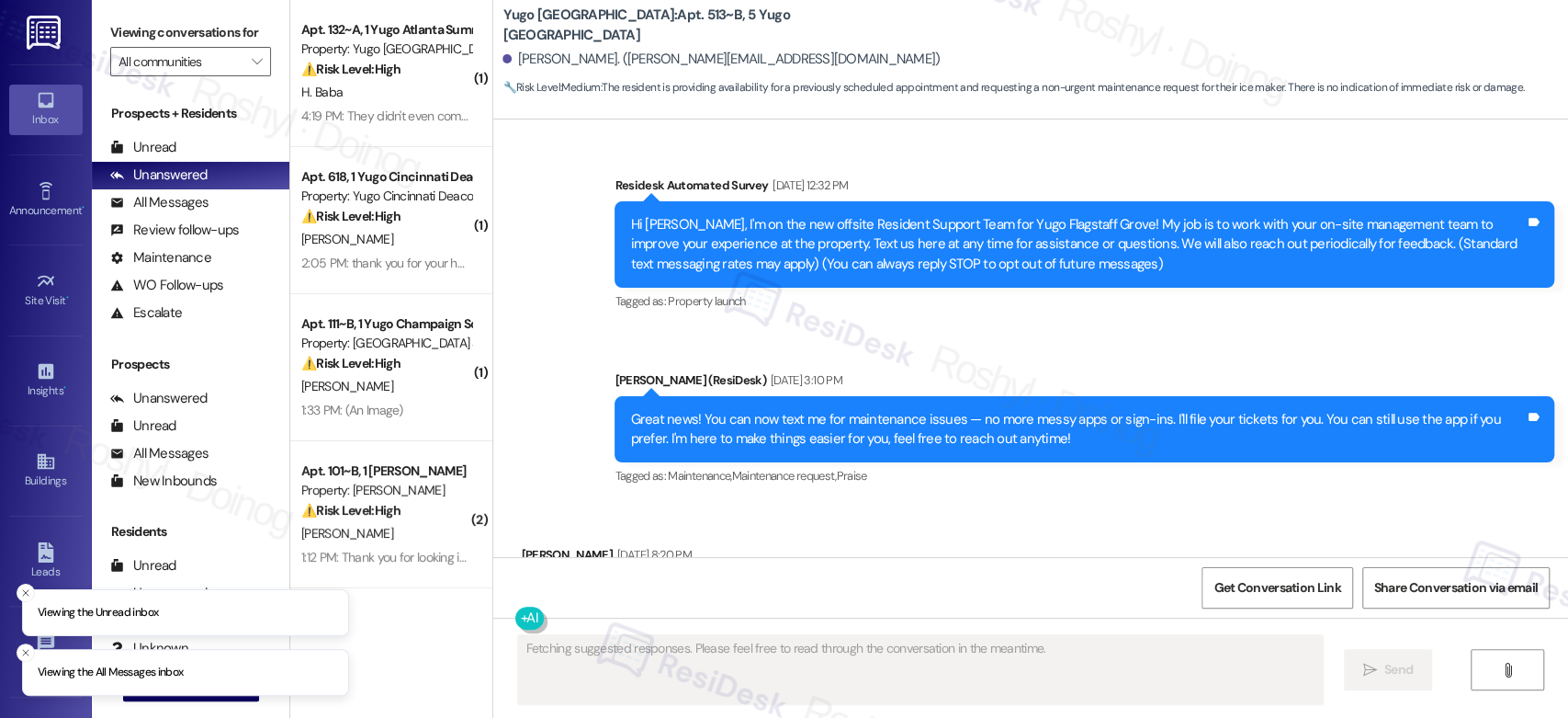
scroll to position [4199, 0]
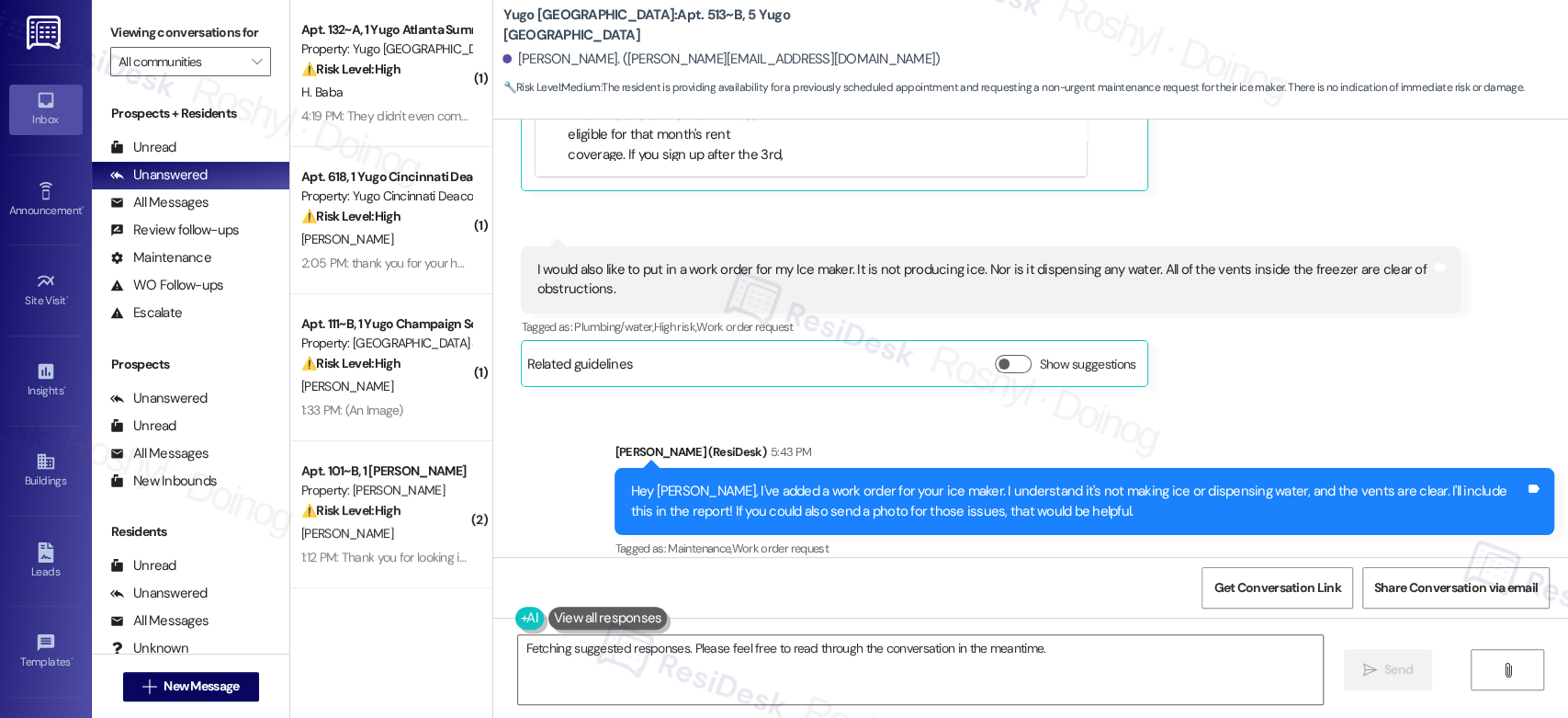
click at [1441, 317] on div "Tagged as: Plumbing/water , Click to highlight conversations about Plumbing/wat…" at bounding box center [991, 326] width 939 height 27
click at [1360, 400] on div "Sent via SMS [PERSON_NAME] (ResiDesk) 5:43 PM Hey [PERSON_NAME], I've added a w…" at bounding box center [1031, 488] width 1074 height 175
click at [1310, 400] on div "Sent via SMS [PERSON_NAME] (ResiDesk) 5:43 PM Hey [PERSON_NAME], I've added a w…" at bounding box center [1031, 488] width 1074 height 175
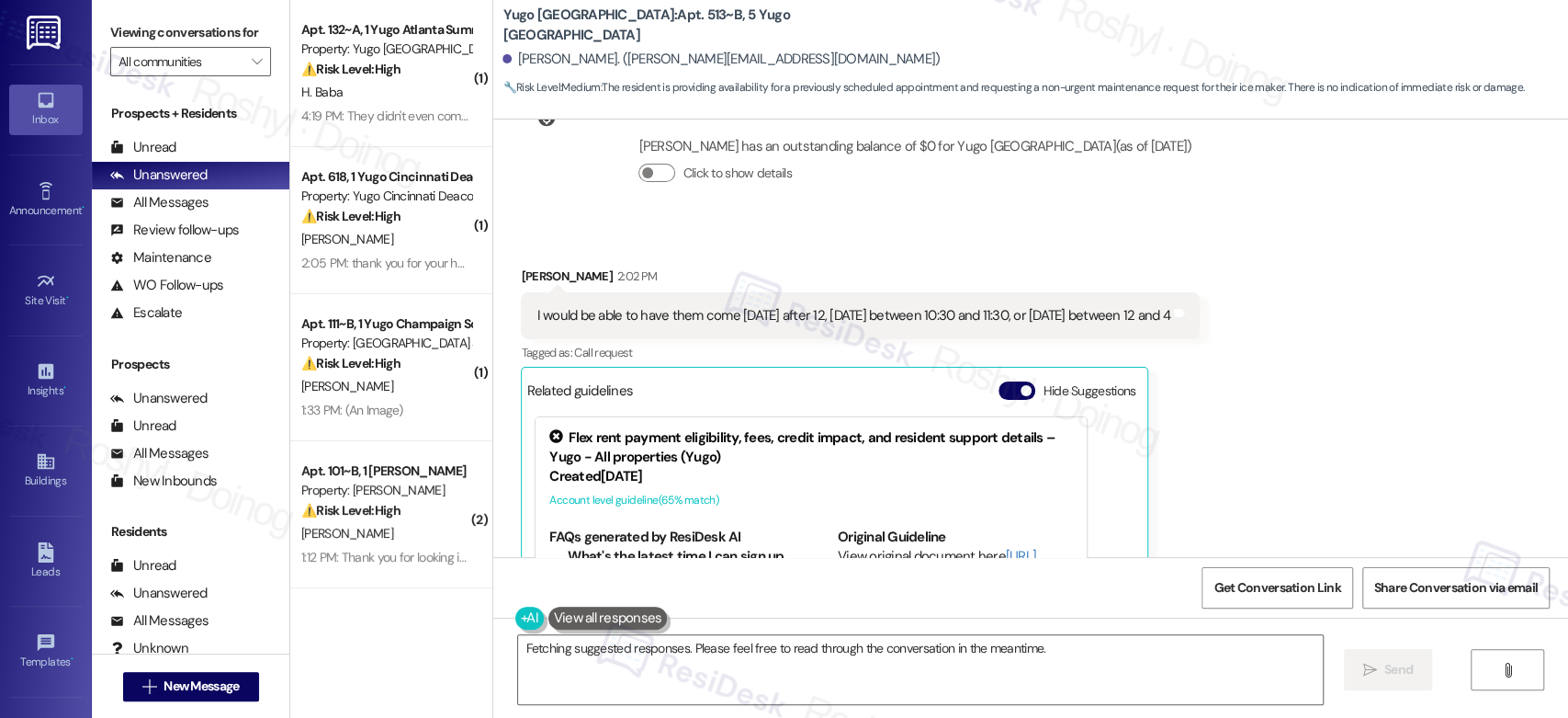
scroll to position [4097, 0]
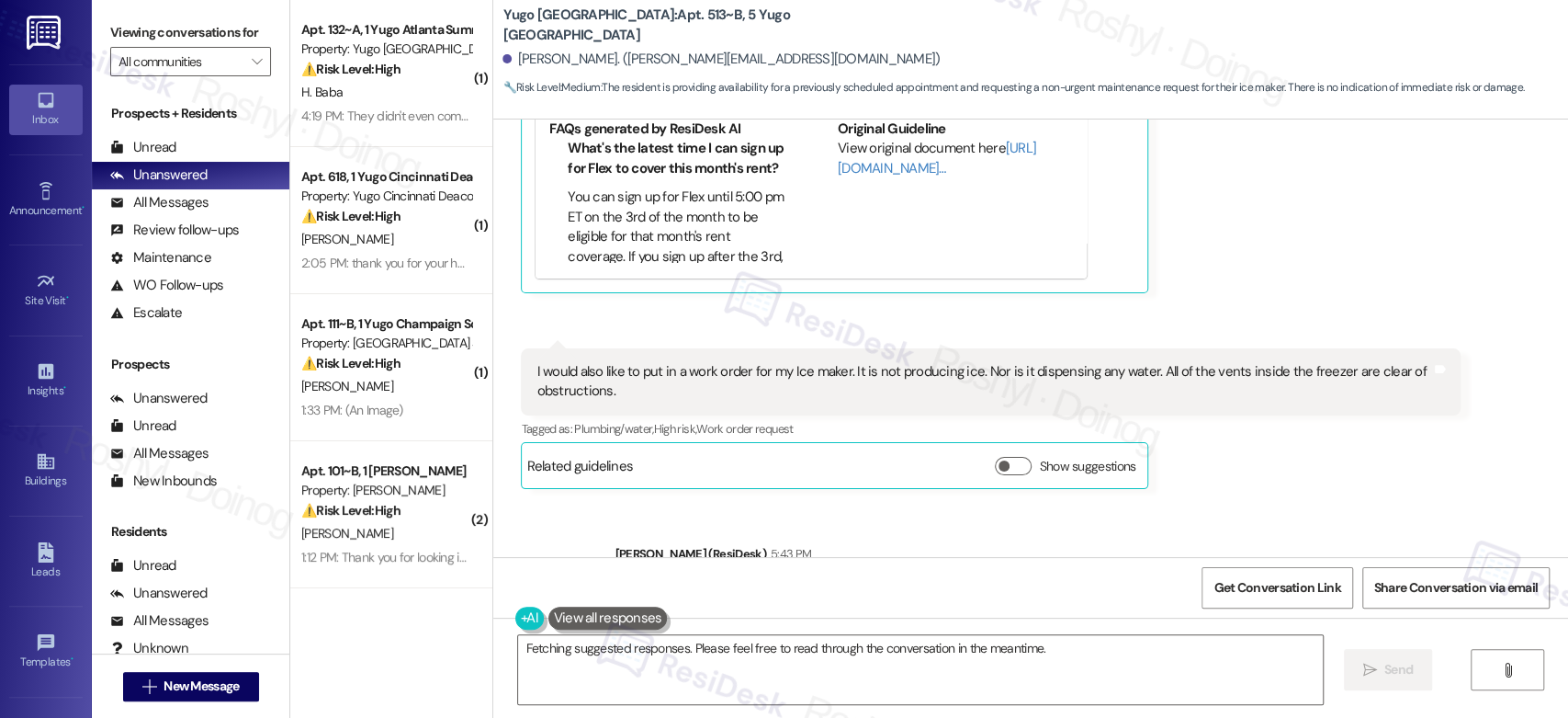
click at [1254, 391] on div "I would also like to put in a work order for my Ice maker. It is not producing …" at bounding box center [991, 381] width 939 height 68
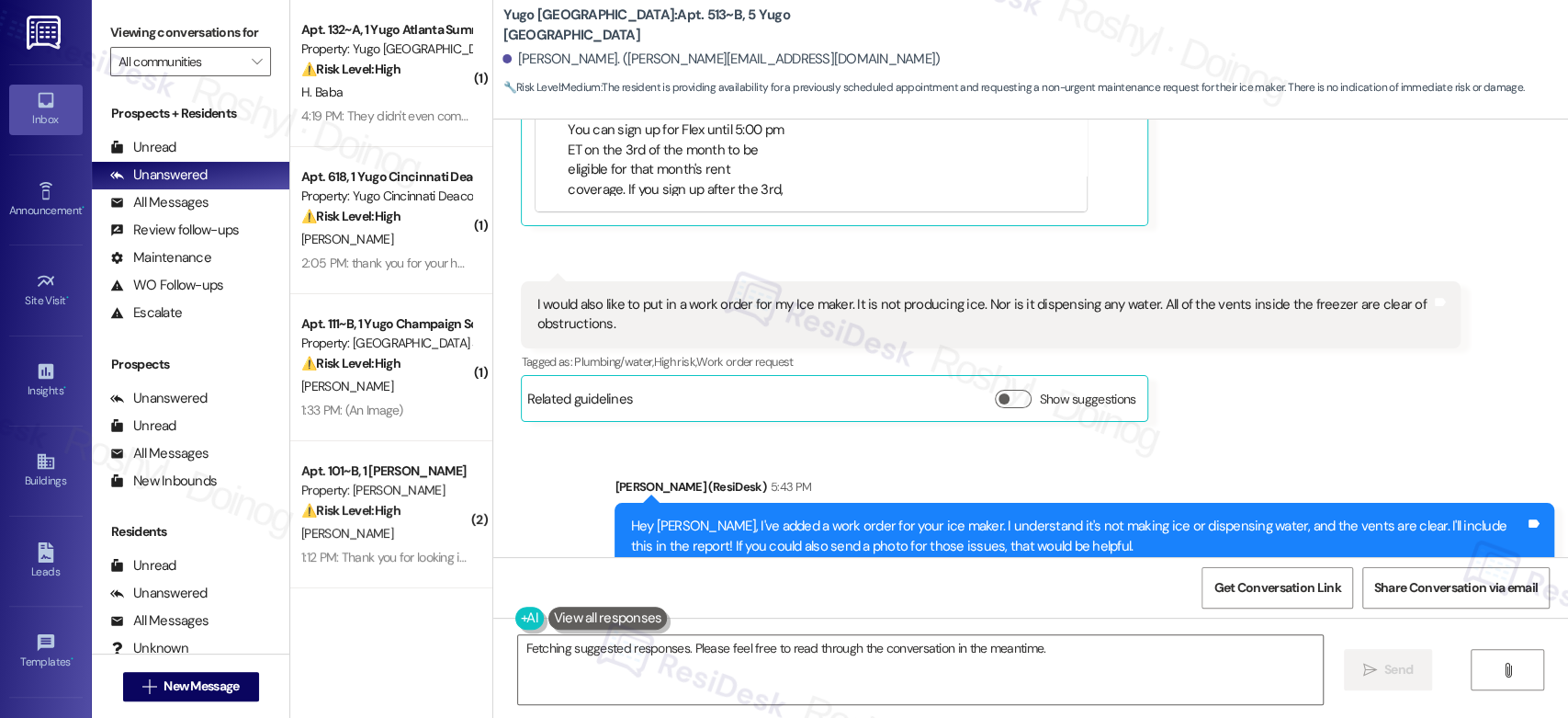
scroll to position [4199, 0]
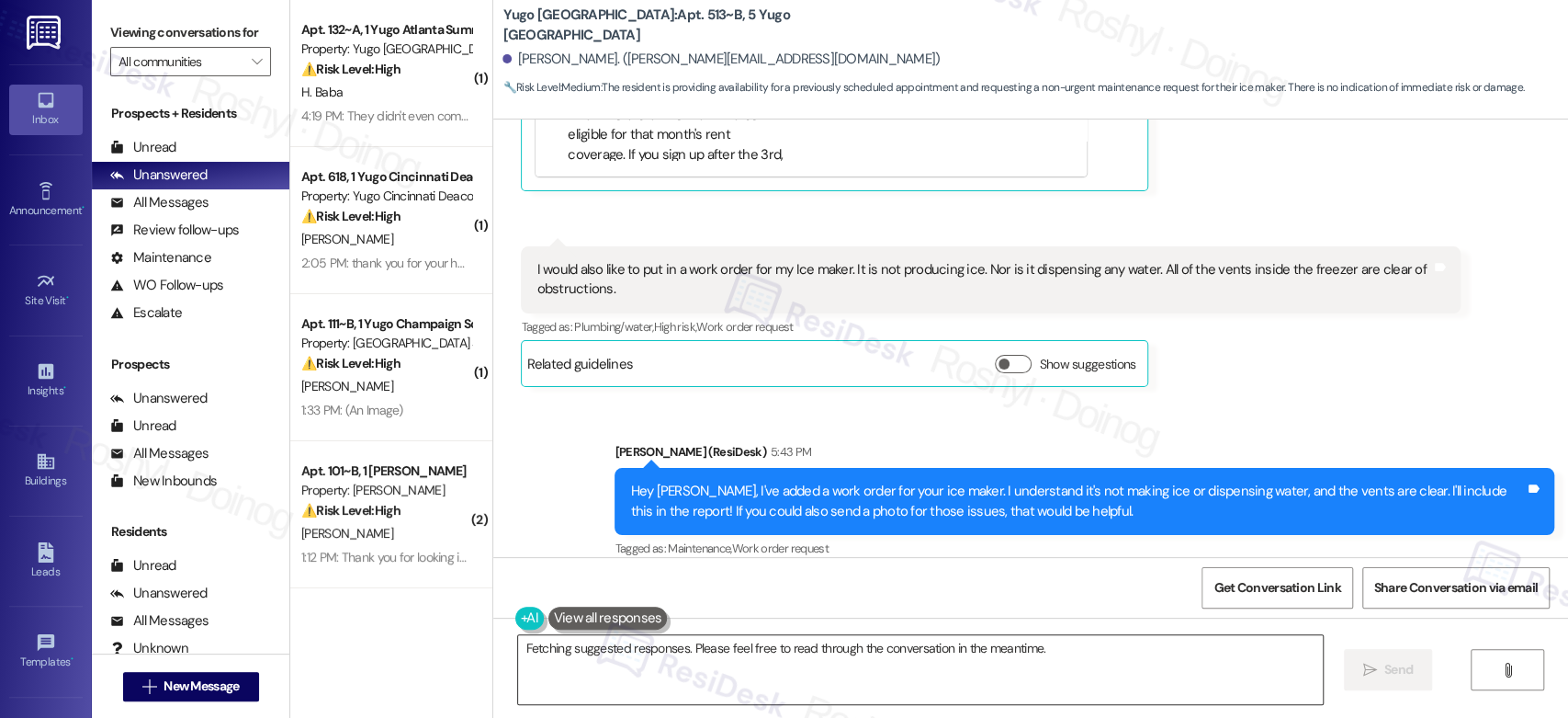
click at [795, 682] on textarea "Hey {{first_name}}, I've added a work order for your ice maker. I understand it…" at bounding box center [920, 669] width 803 height 68
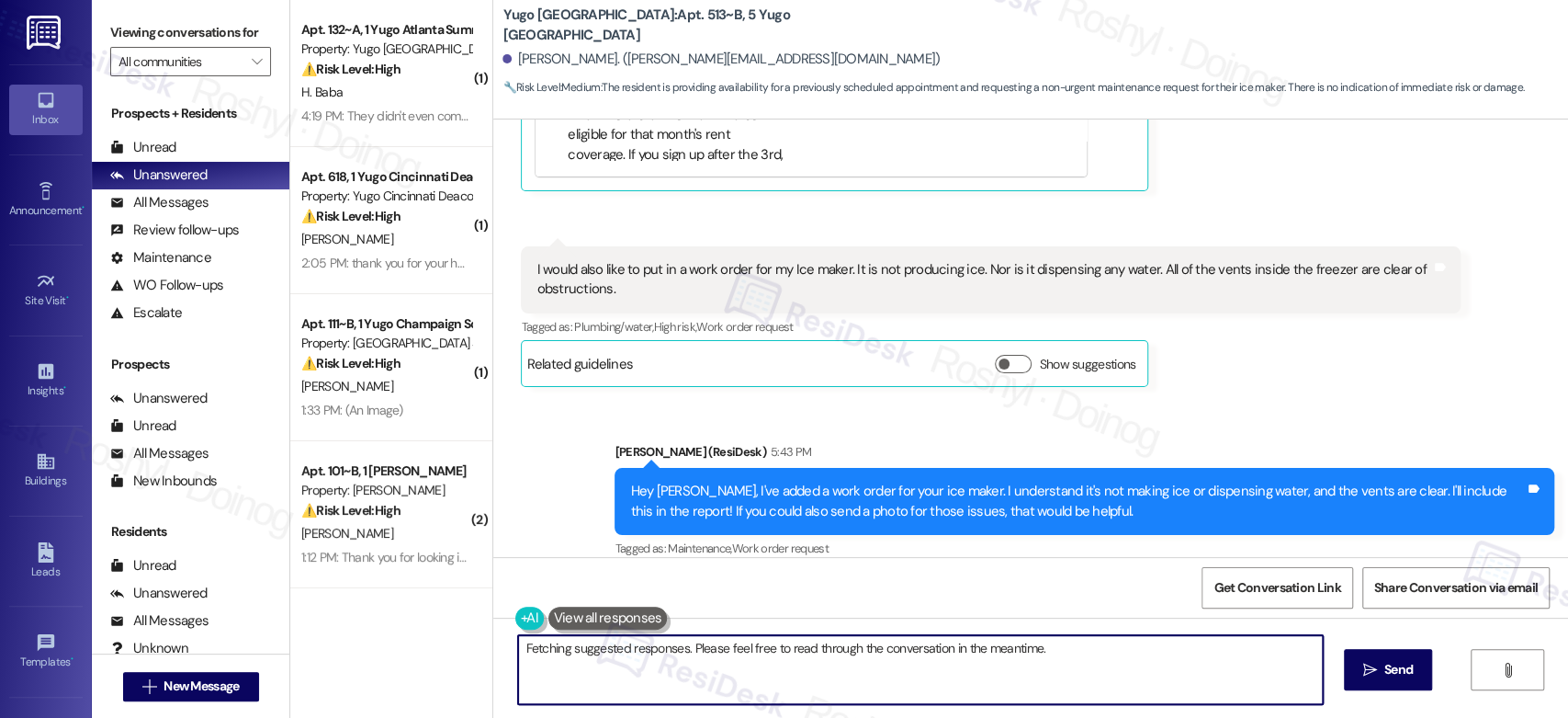
click at [837, 652] on textarea "Hey {{first_name}}, I've added a work order for your ice maker. I understand it…" at bounding box center [920, 669] width 803 height 68
click at [1257, 428] on div "Sent via SMS Sarah (ResiDesk) 5:43 PM Hey Dominic, I've added a work order for …" at bounding box center [1084, 501] width 967 height 147
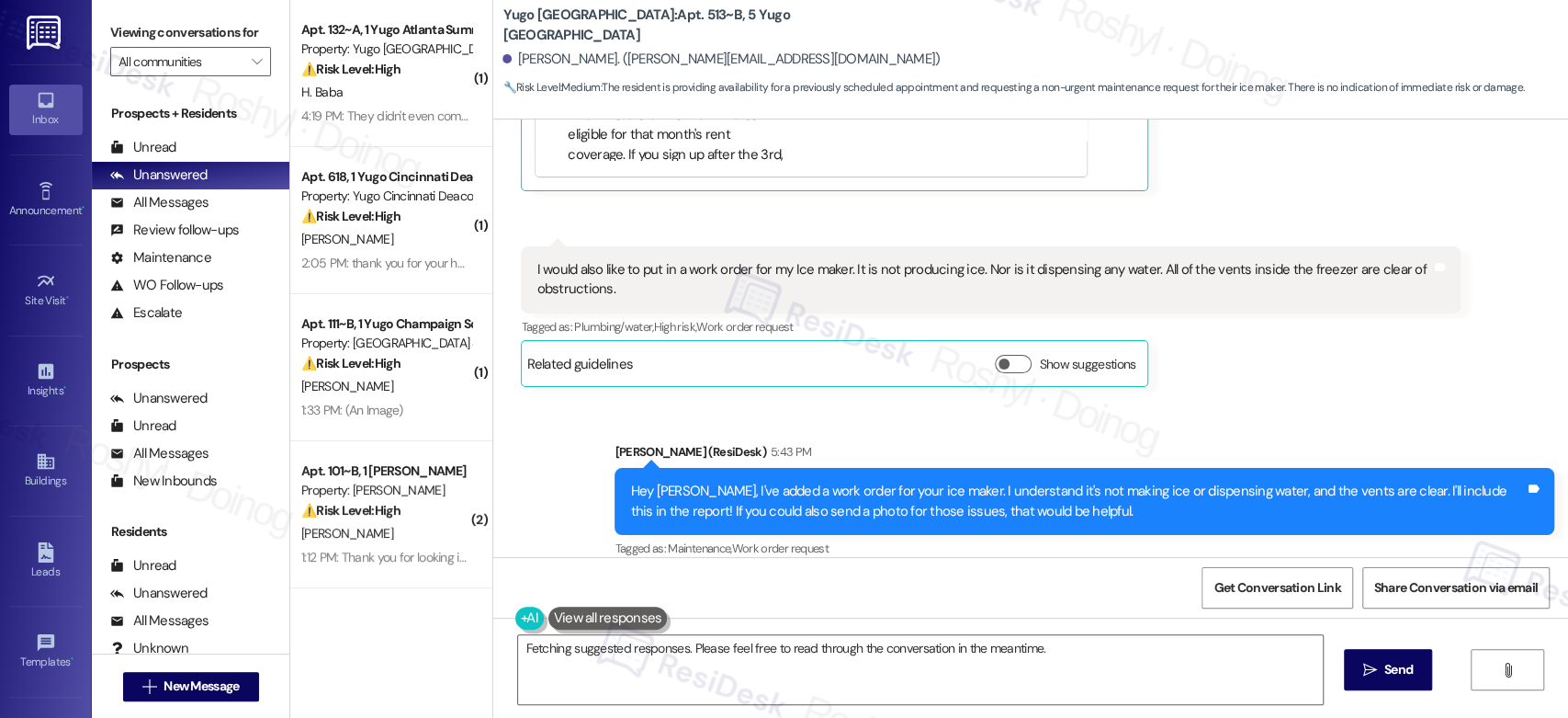
click at [1257, 428] on div "Sent via SMS Sarah (ResiDesk) 5:43 PM Hey Dominic, I've added a work order for …" at bounding box center [1084, 501] width 967 height 147
click at [683, 442] on div "Sarah (ResiDesk) 5:43 PM" at bounding box center [1084, 455] width 939 height 26
click at [691, 428] on div "Sent via SMS Sarah (ResiDesk) 5:43 PM Hey Dominic, I've added a work order for …" at bounding box center [1084, 501] width 967 height 147
click at [1010, 355] on button "Show suggestions" at bounding box center [1013, 363] width 37 height 18
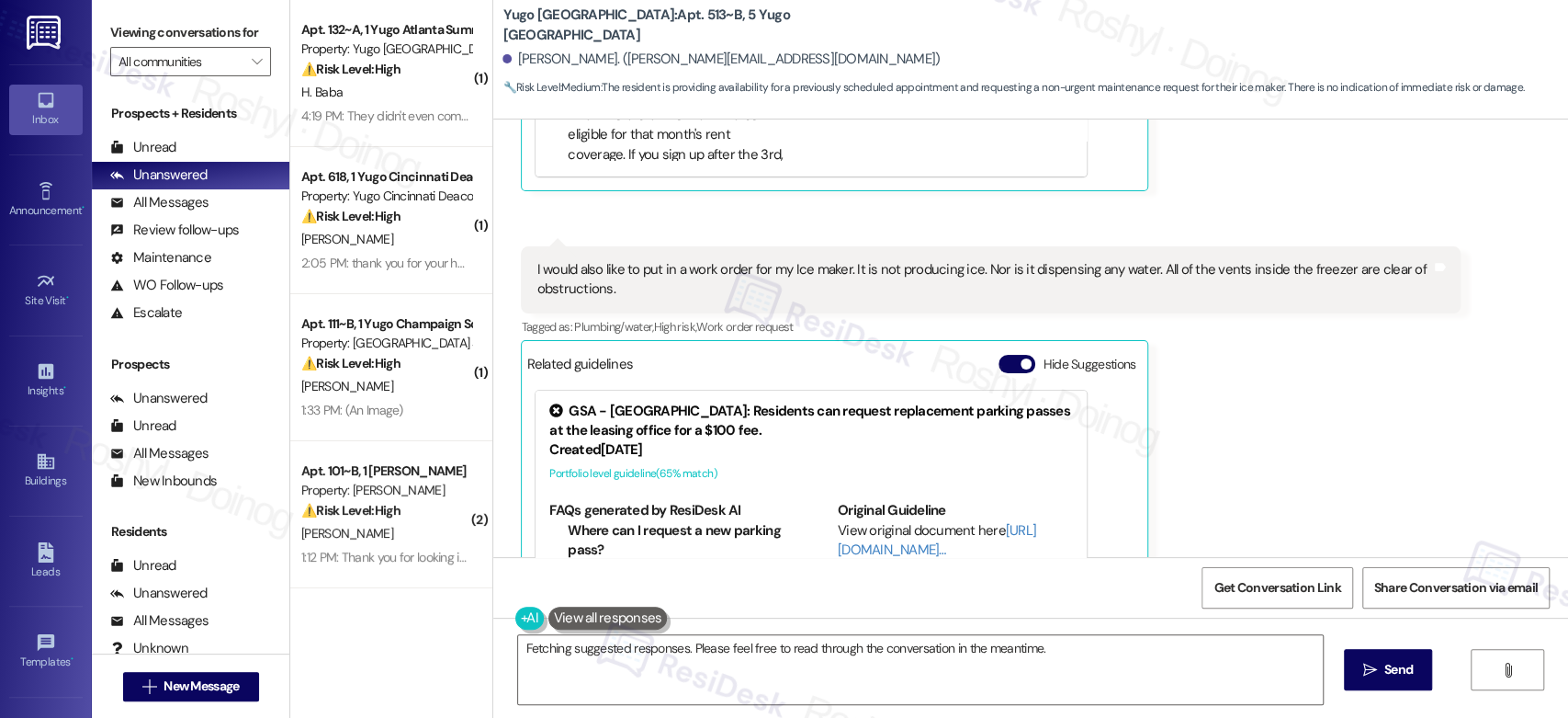
click at [1251, 392] on div "Dominic Archibeque 2:05 PM I would also like to put in a work order for my Ice …" at bounding box center [991, 460] width 939 height 428
click at [1384, 364] on div "Dominic Archibeque 2:05 PM I would also like to put in a work order for my Ice …" at bounding box center [991, 460] width 939 height 428
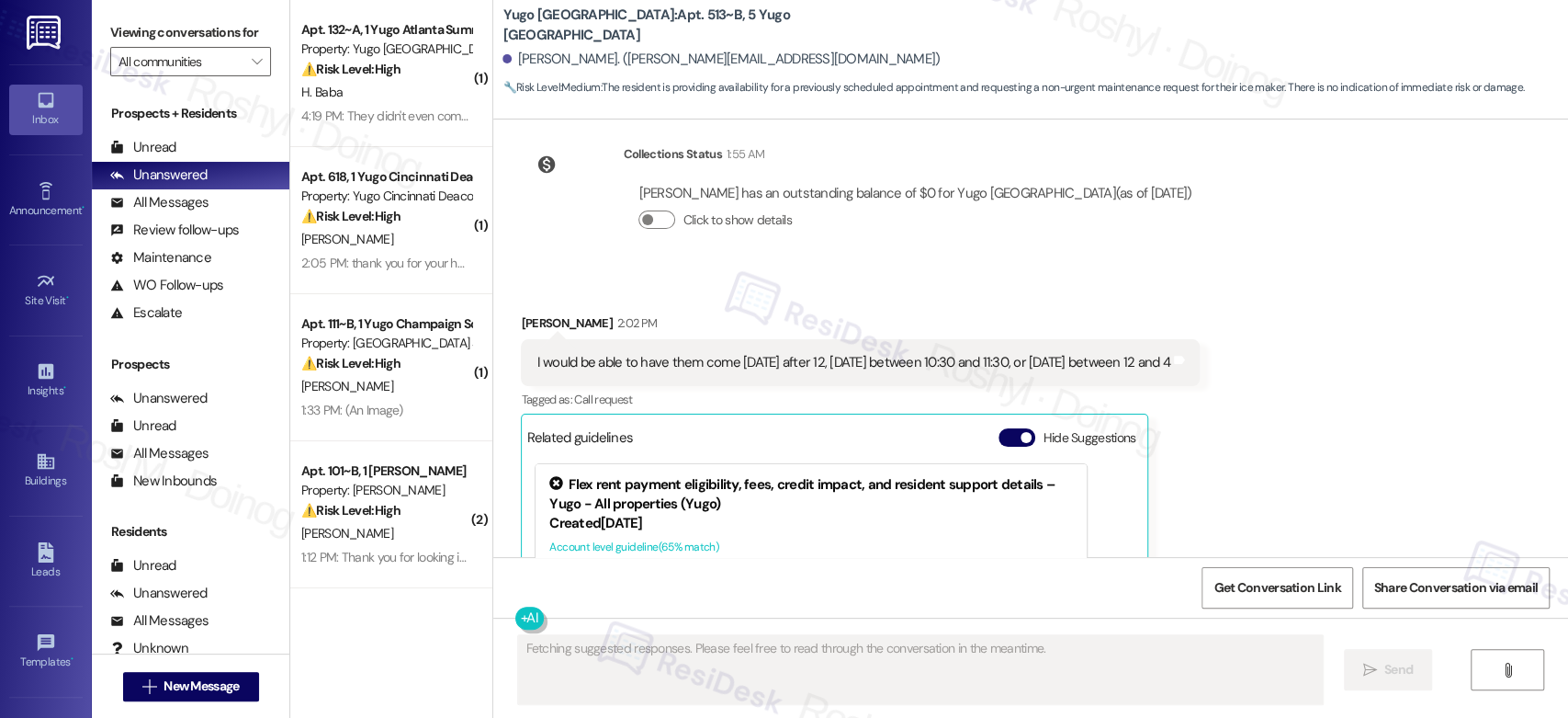
scroll to position [4024, 0]
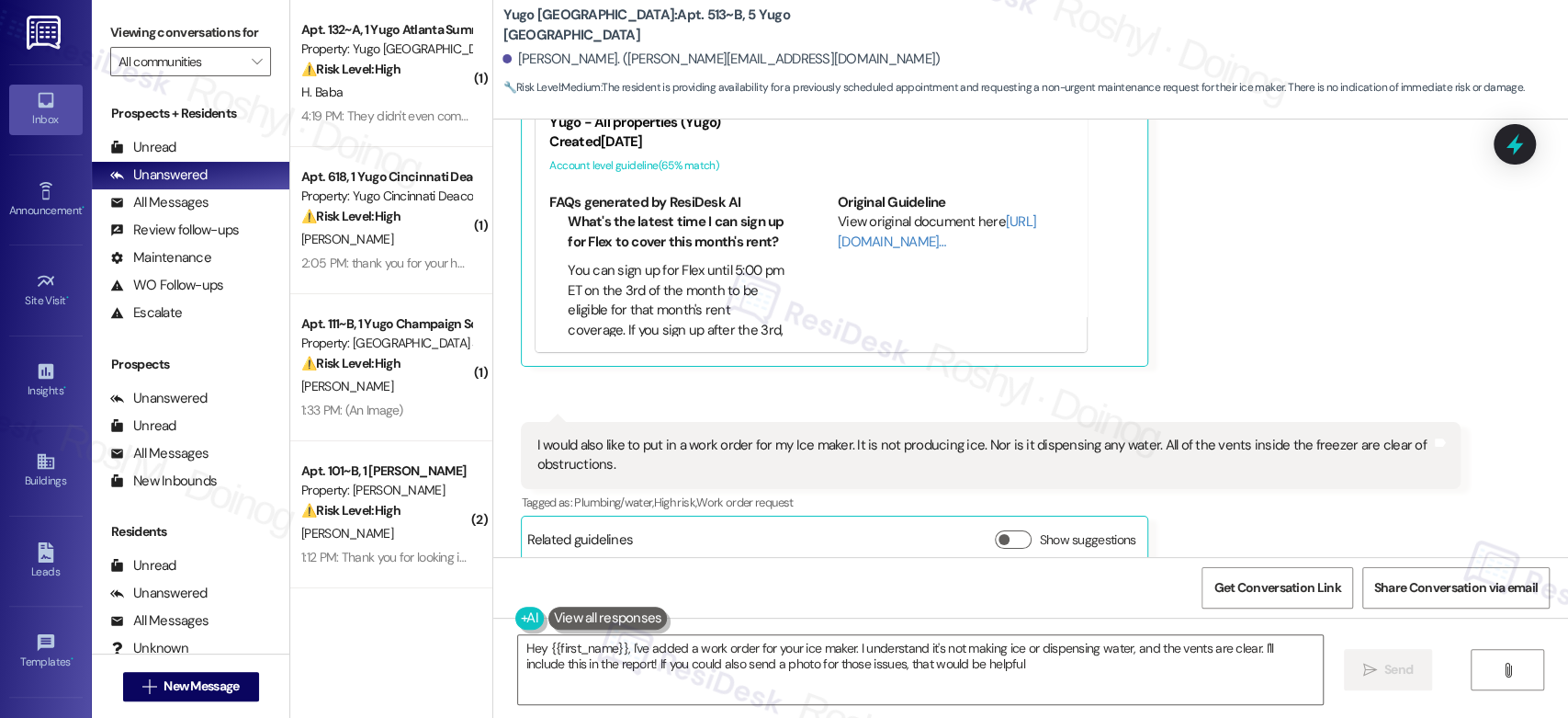
type textarea "Hey {{first_name}}, I've added a work order for your ice maker. I understand it…"
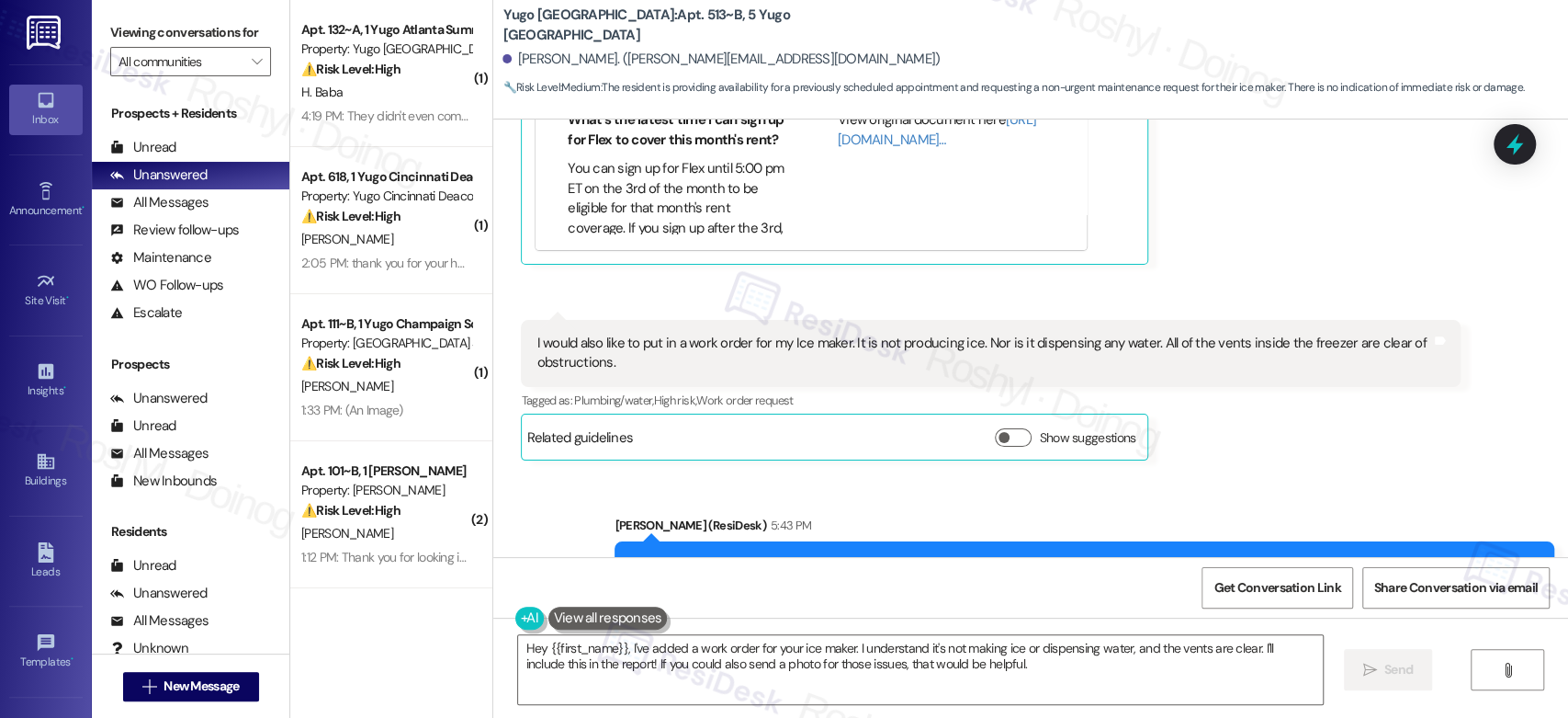
scroll to position [4199, 0]
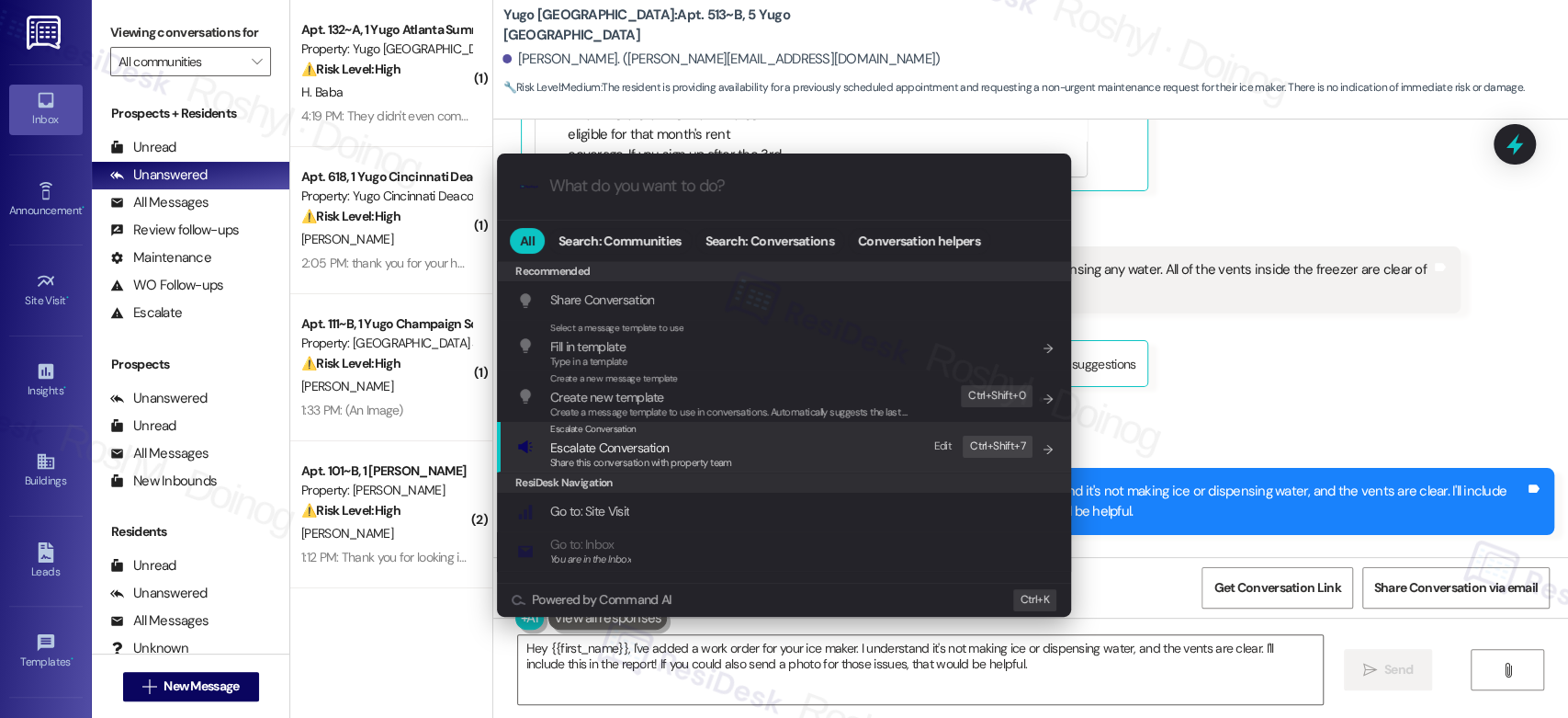
click at [746, 450] on div "Escalate Conversation Escalate Conversation Share this conversation with proper…" at bounding box center [785, 446] width 537 height 49
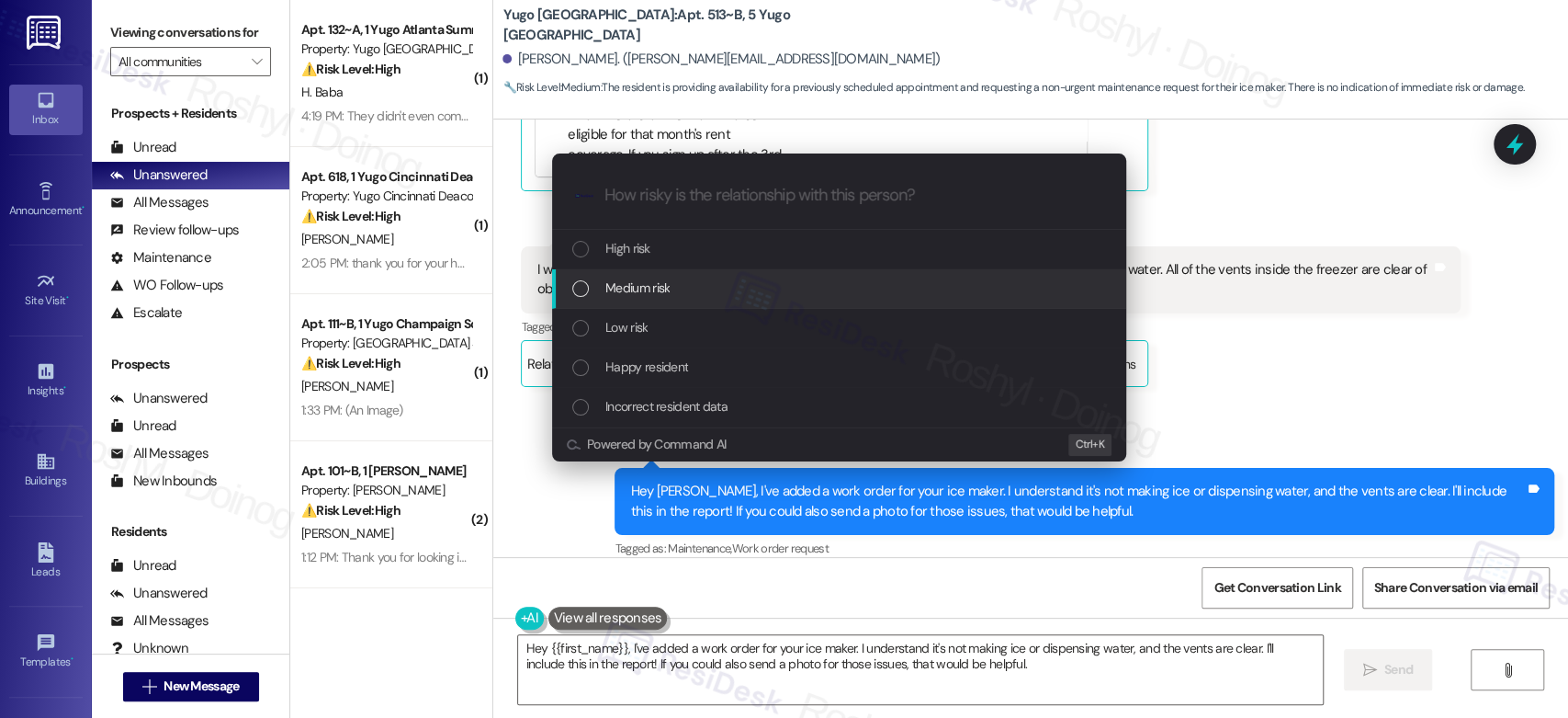
click at [650, 285] on span "Medium risk" at bounding box center [638, 287] width 65 height 20
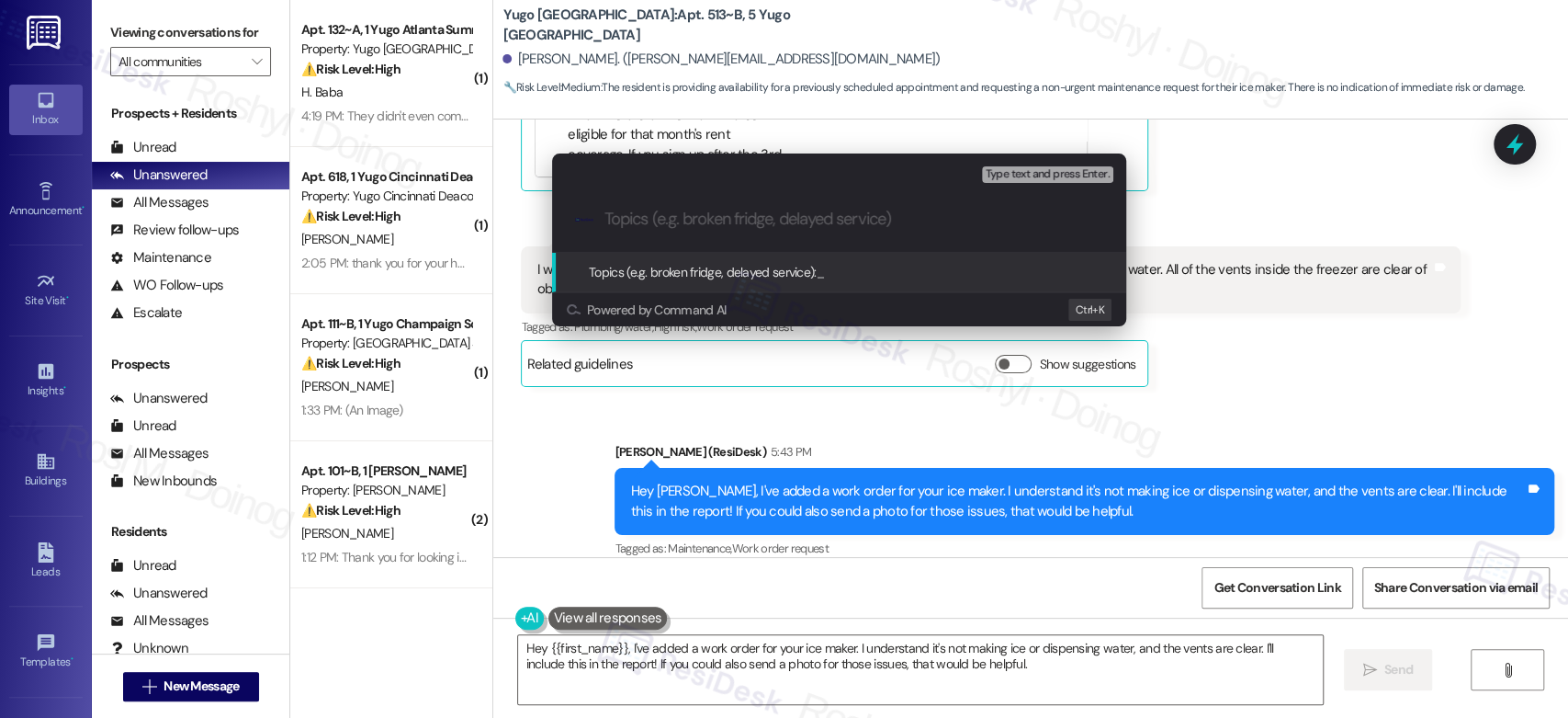
paste input "Work Order 15567962 filed by ResiDesk - microwave door is coming off"
type input "Work Order 15567962 filed by ResiDesk - microwave door is coming off"
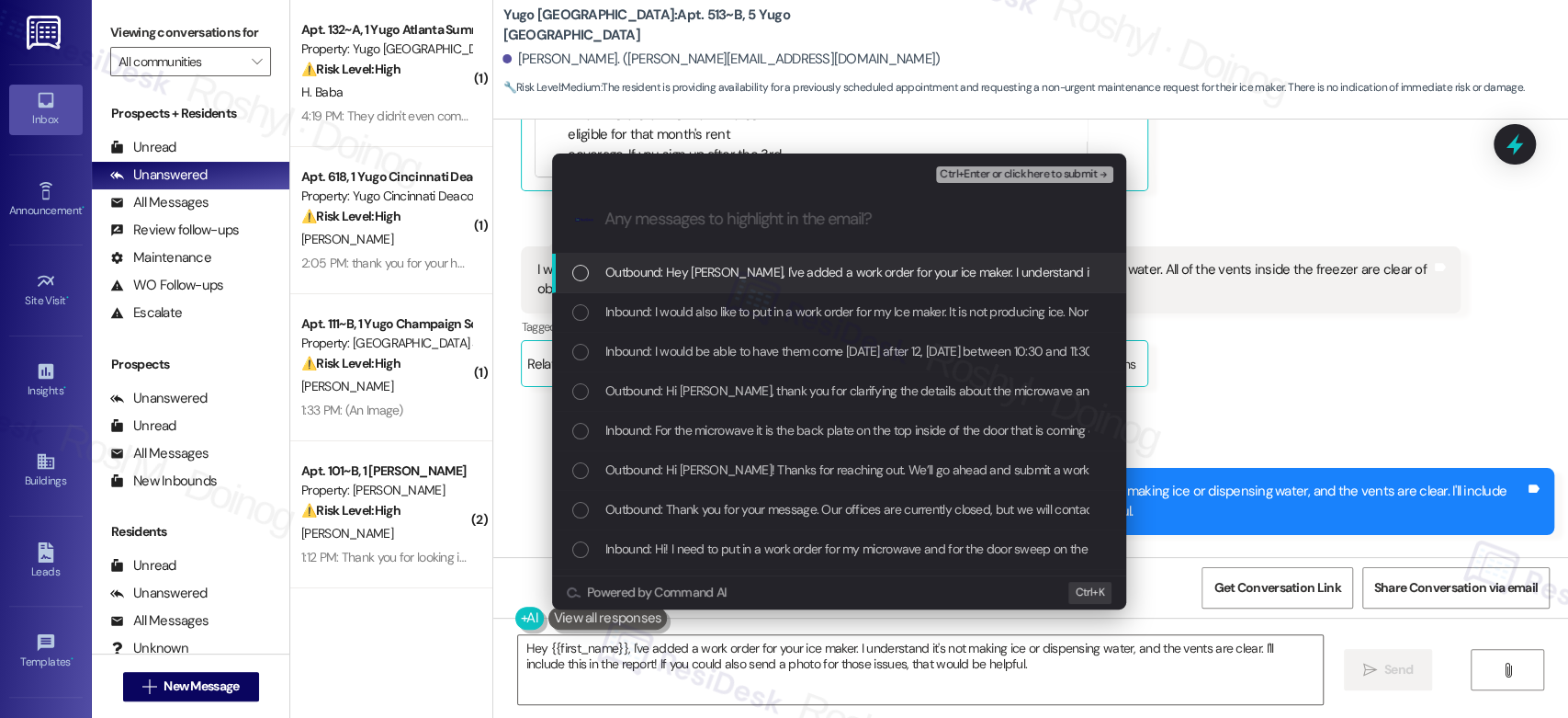
scroll to position [0, 0]
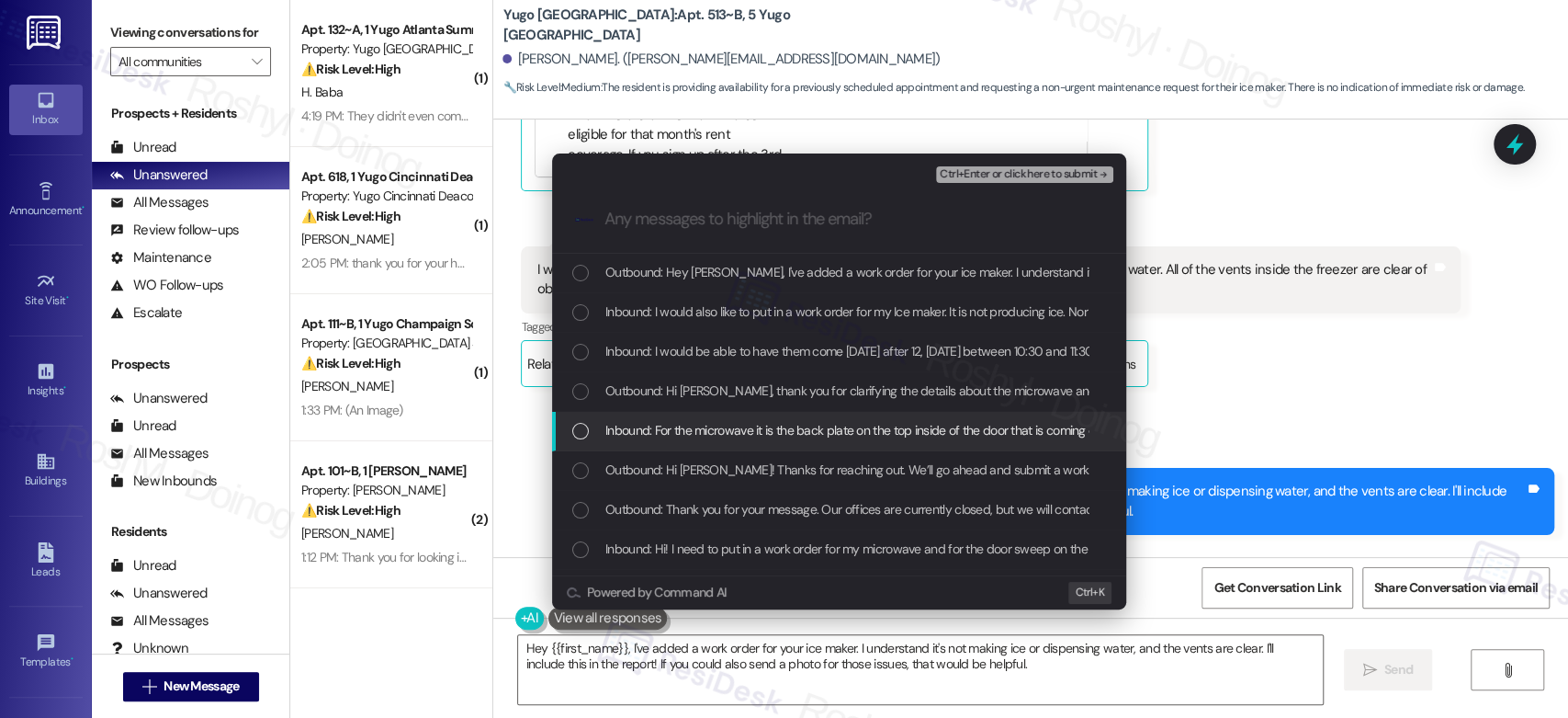
click at [903, 427] on span "Inbound: For the microwave it is the back plate on the top inside of the door t…" at bounding box center [1535, 430] width 1858 height 20
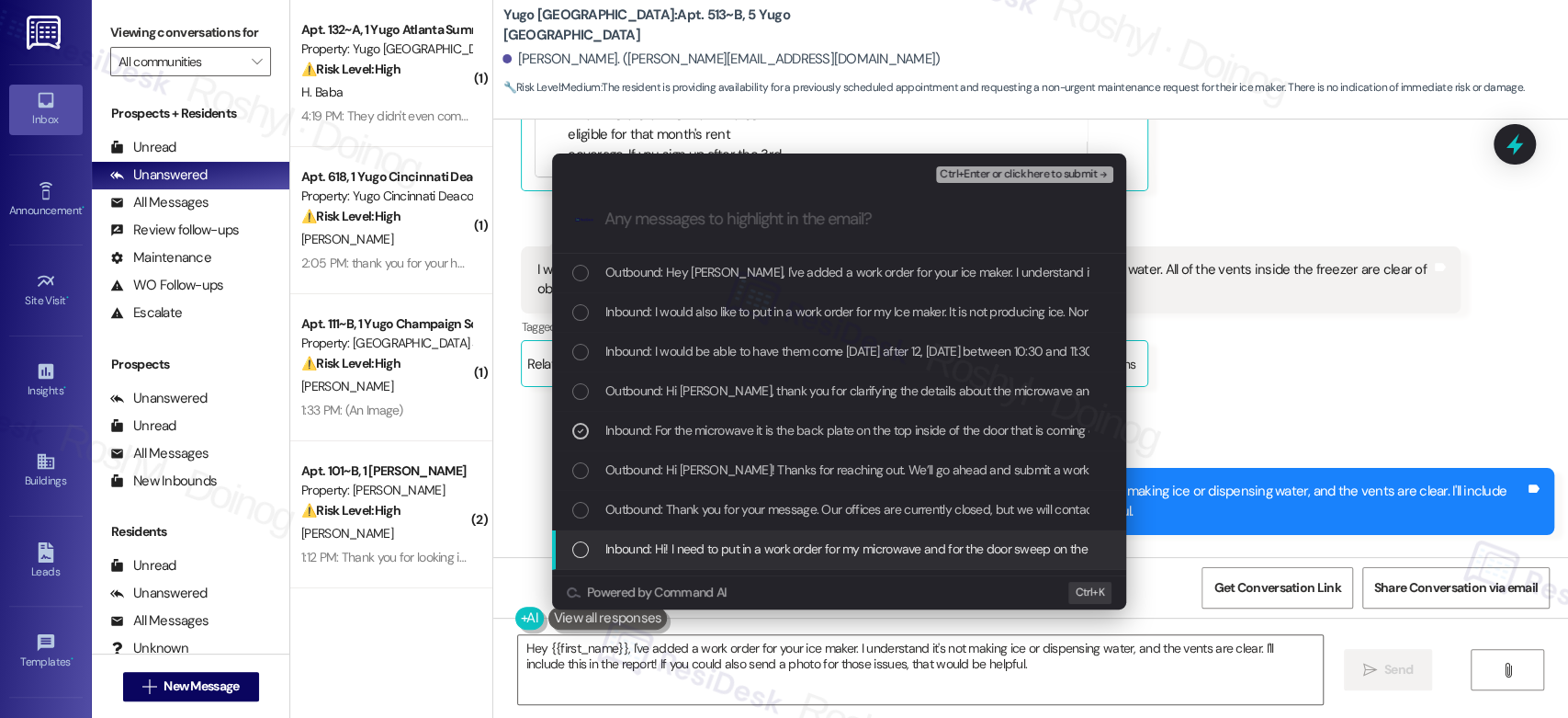
click at [870, 550] on span "Inbound: Hi! I need to put in a work order for my microwave and for the door sw…" at bounding box center [1151, 548] width 1090 height 20
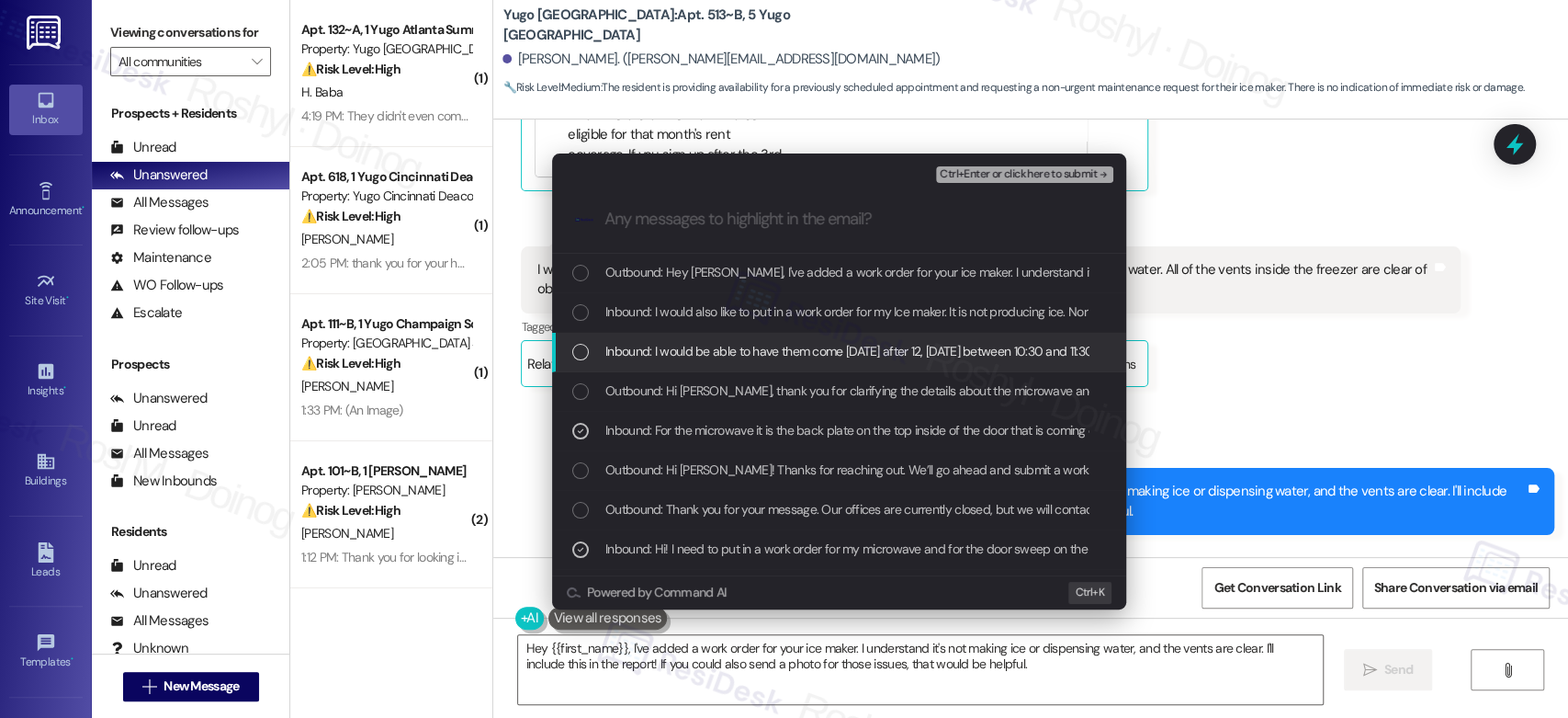
click at [963, 343] on span "Inbound: I would be able to have them come Monday after 12, Tuesday between 10:…" at bounding box center [924, 350] width 638 height 20
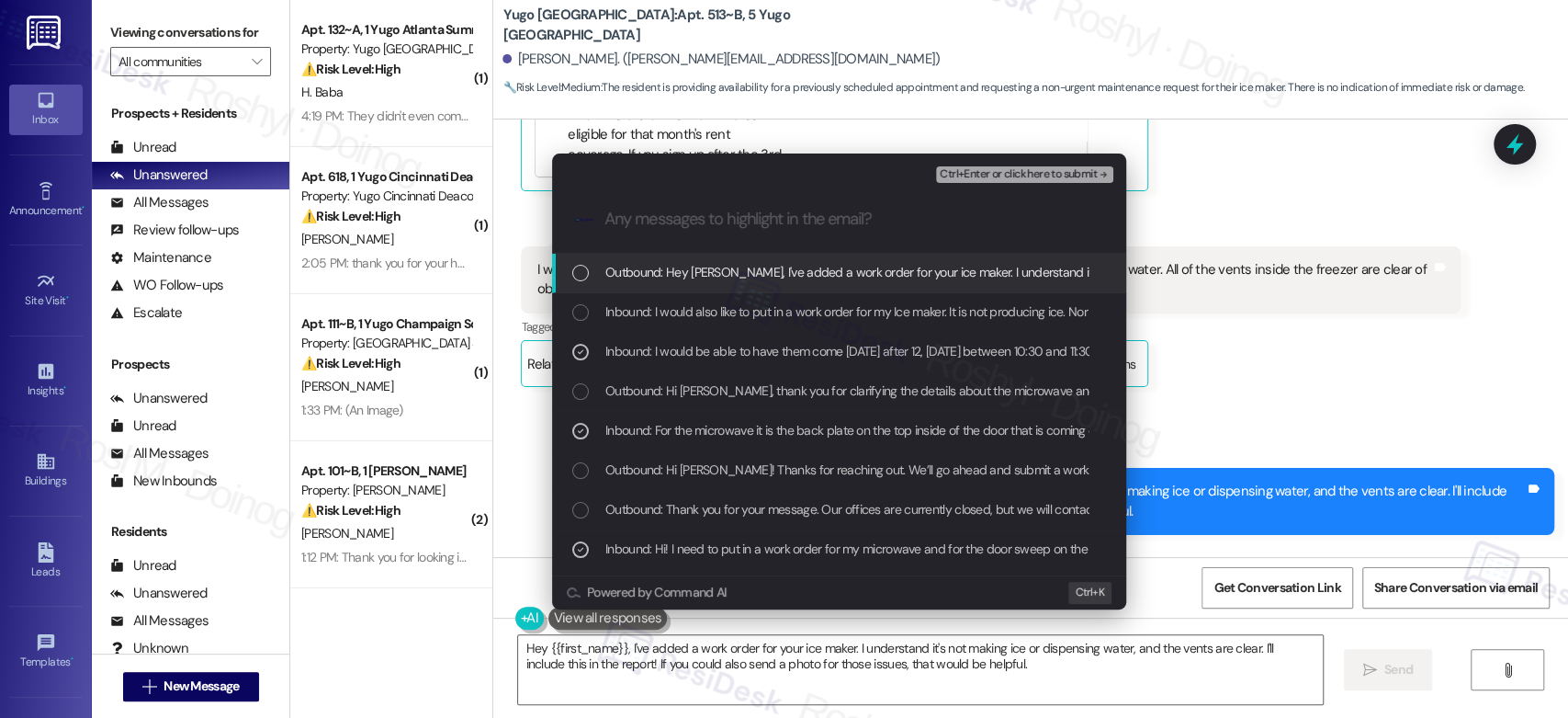
click at [1067, 175] on span "Ctrl+Enter or click here to submit" at bounding box center [1017, 175] width 157 height 13
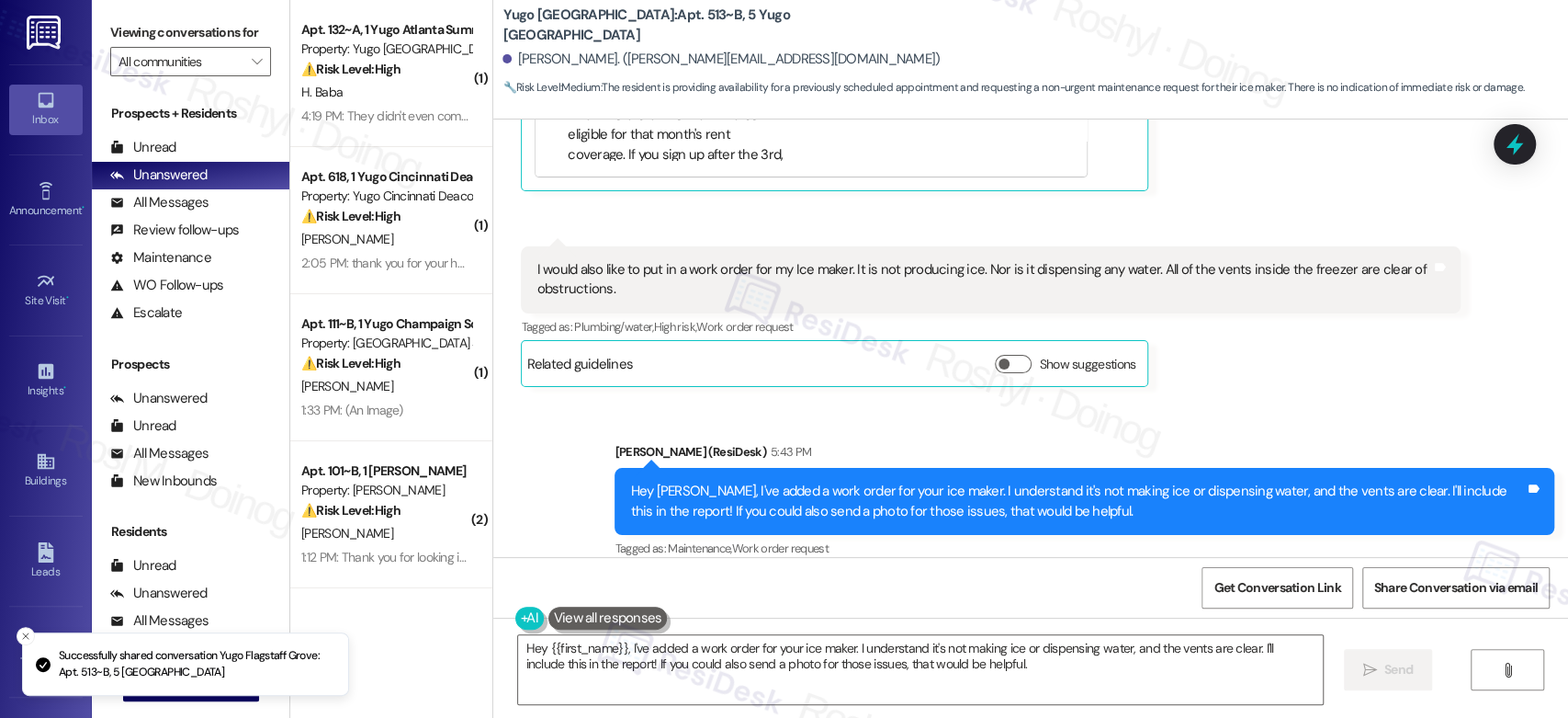
scroll to position [4024, 0]
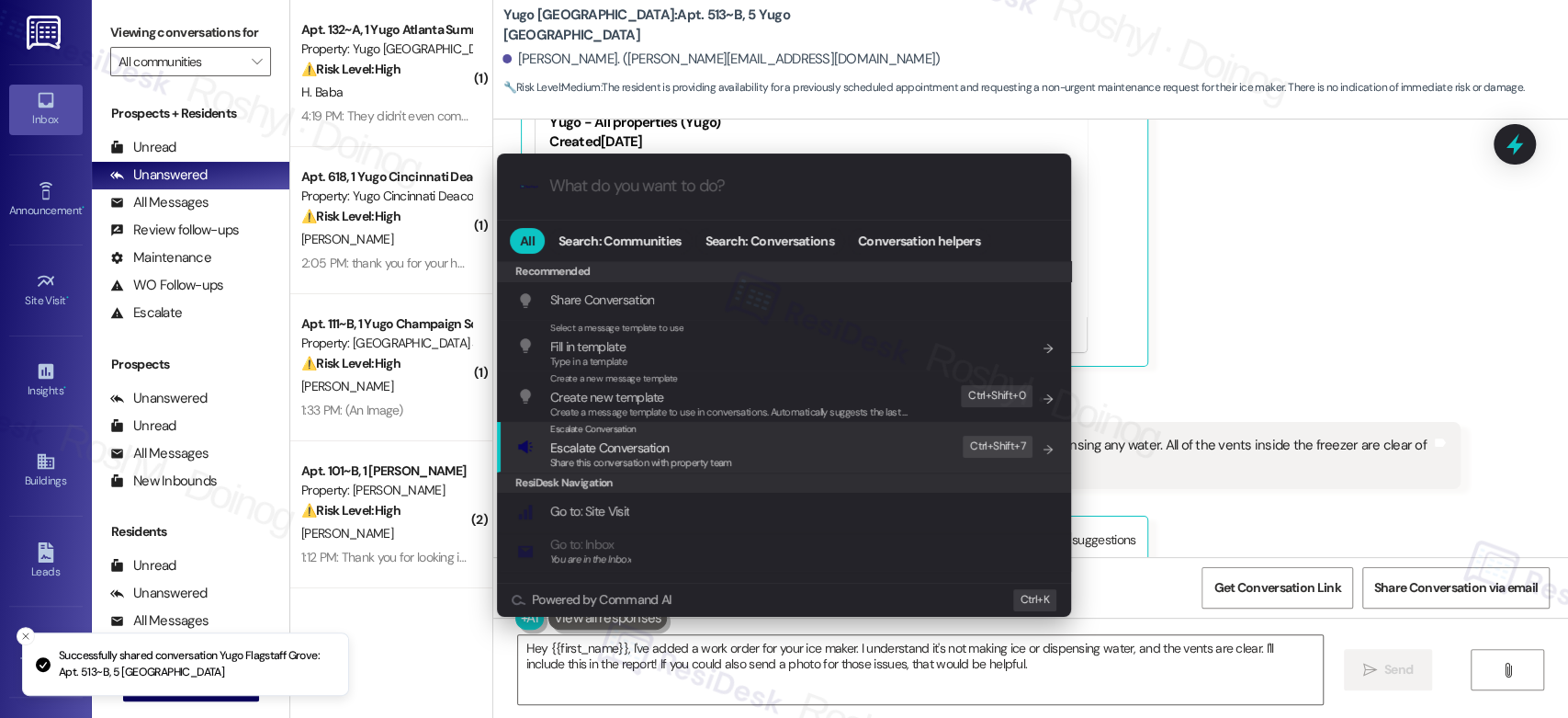
click at [899, 447] on div "Escalate Conversation Escalate Conversation Share this conversation with proper…" at bounding box center [785, 446] width 537 height 49
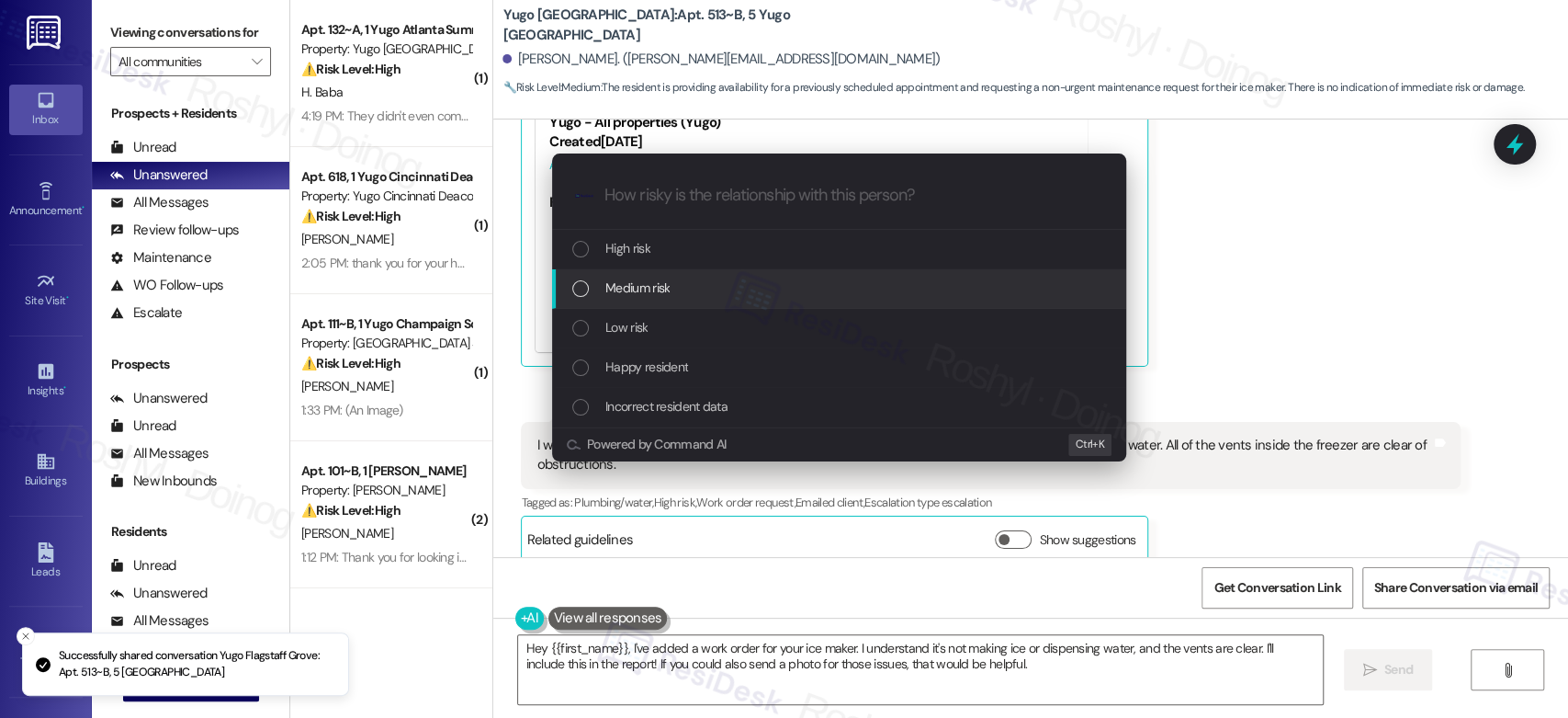
click at [711, 293] on div "Medium risk" at bounding box center [841, 287] width 537 height 20
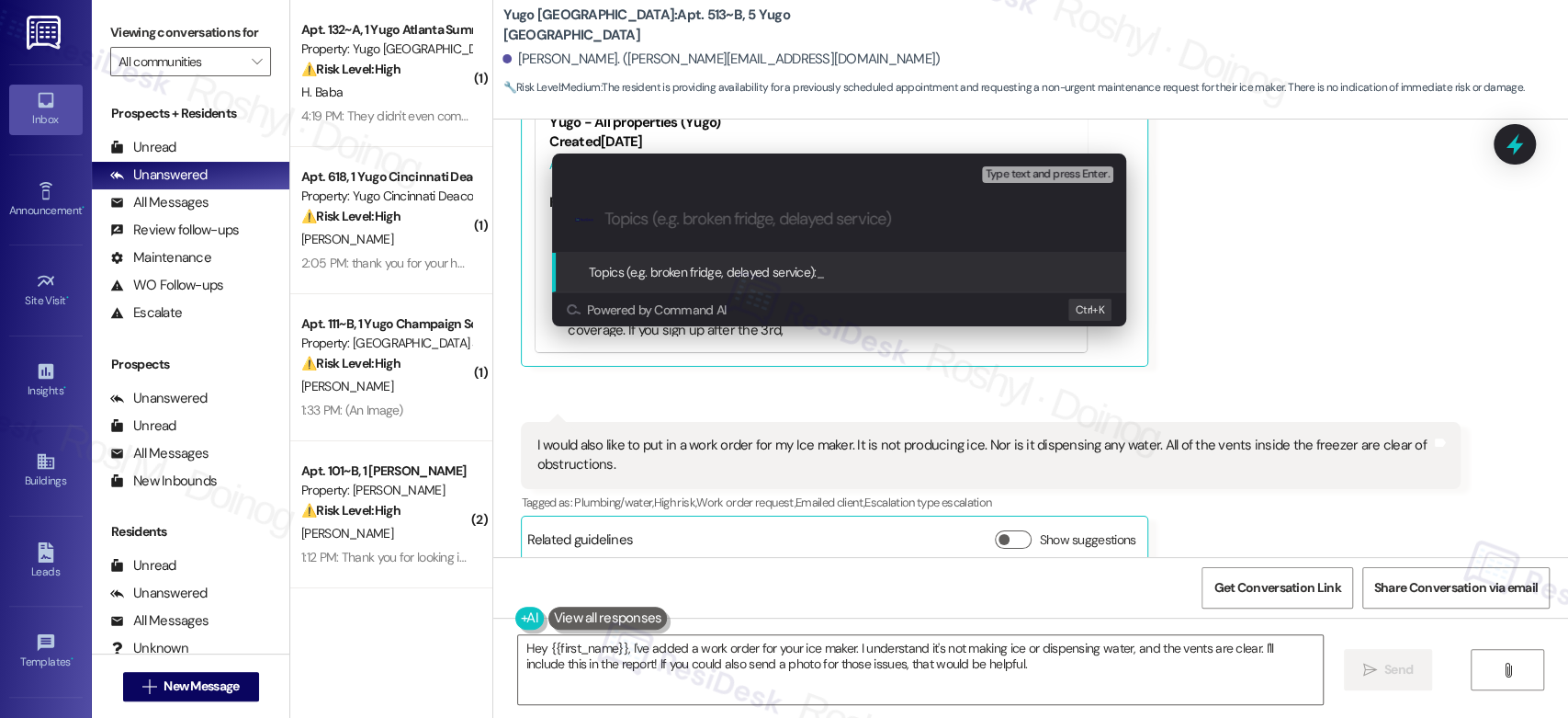
paste input "Work Order 15567963 filed by ResiDesk - Weather stripping on the door has a hole"
type input "Work Order 15567963 filed by ResiDesk - Weather stripping on the door has a hole"
click at [1051, 177] on span "Type text and press Enter." at bounding box center [1048, 175] width 124 height 13
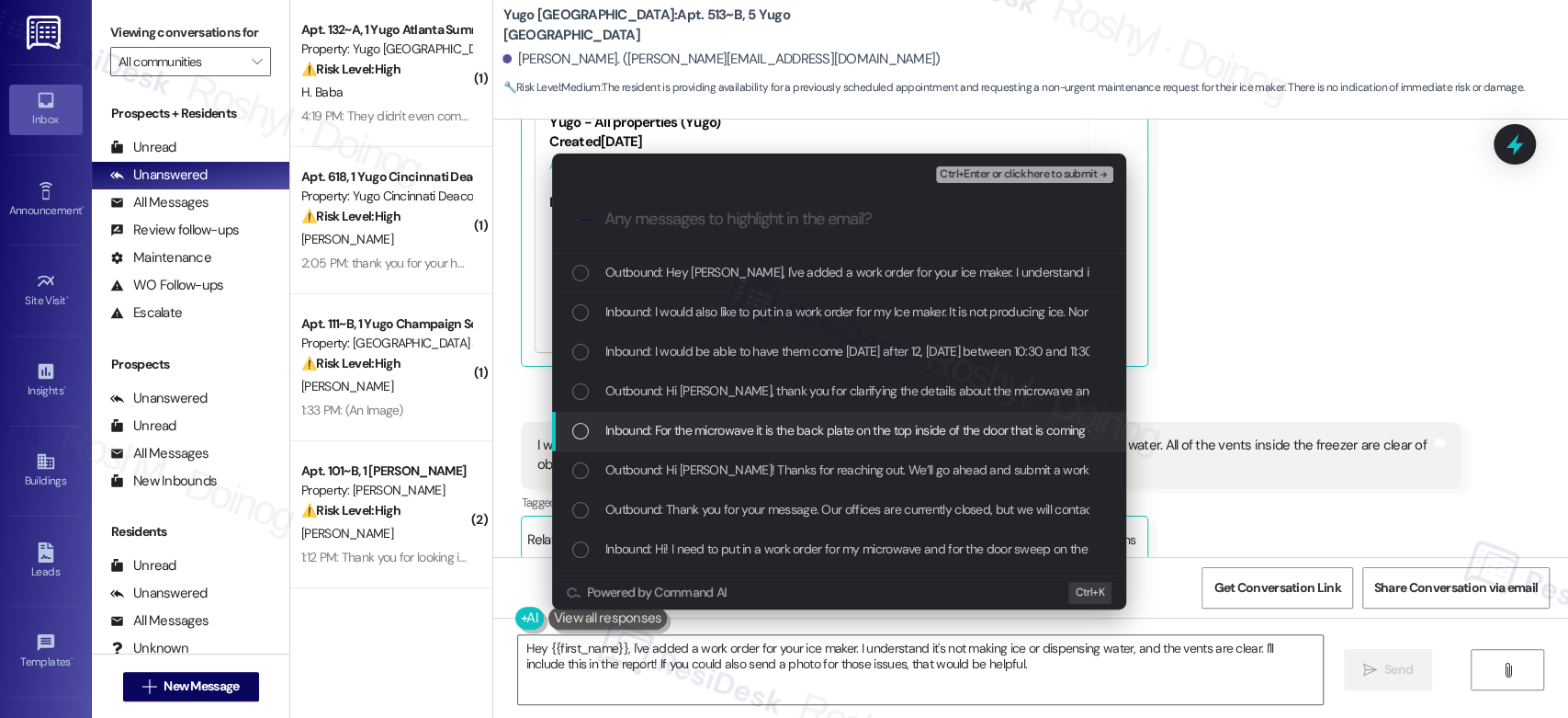
click at [768, 434] on span "Inbound: For the microwave it is the back plate on the top inside of the door t…" at bounding box center [1535, 430] width 1858 height 20
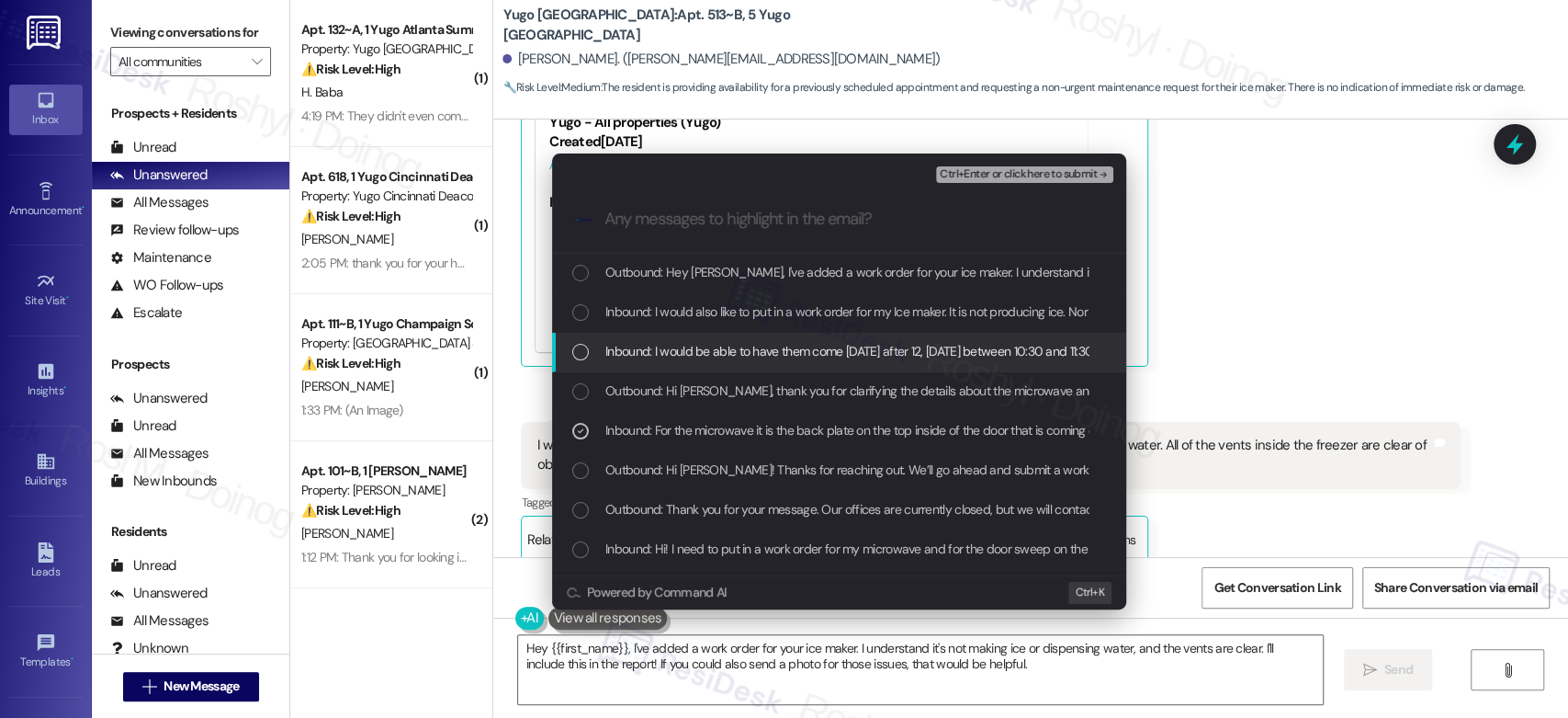
click at [746, 350] on span "Inbound: I would be able to have them come Monday after 12, Tuesday between 10:…" at bounding box center [924, 350] width 638 height 20
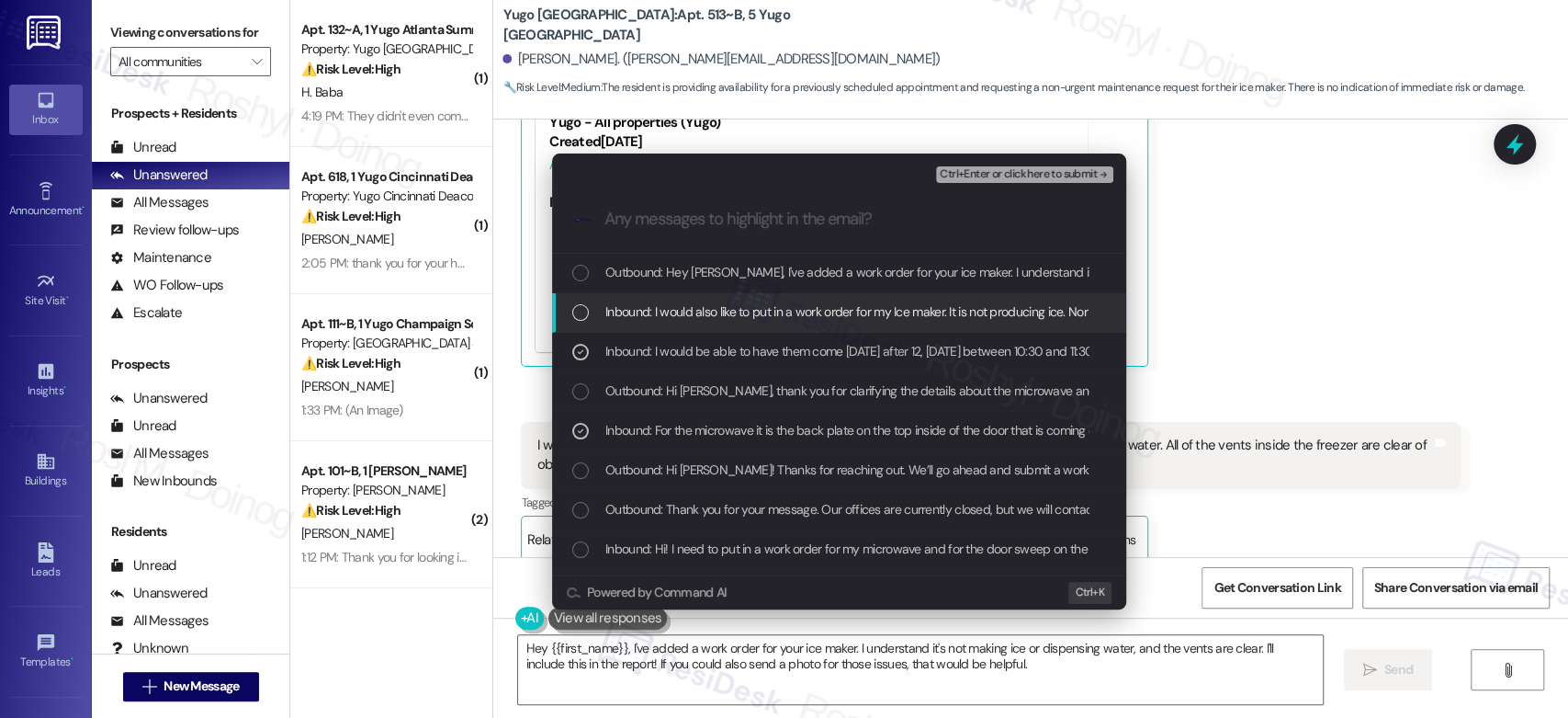
click at [778, 317] on span "Inbound: I would also like to put in a work order for my Ice maker. It is not p…" at bounding box center [1072, 311] width 932 height 20
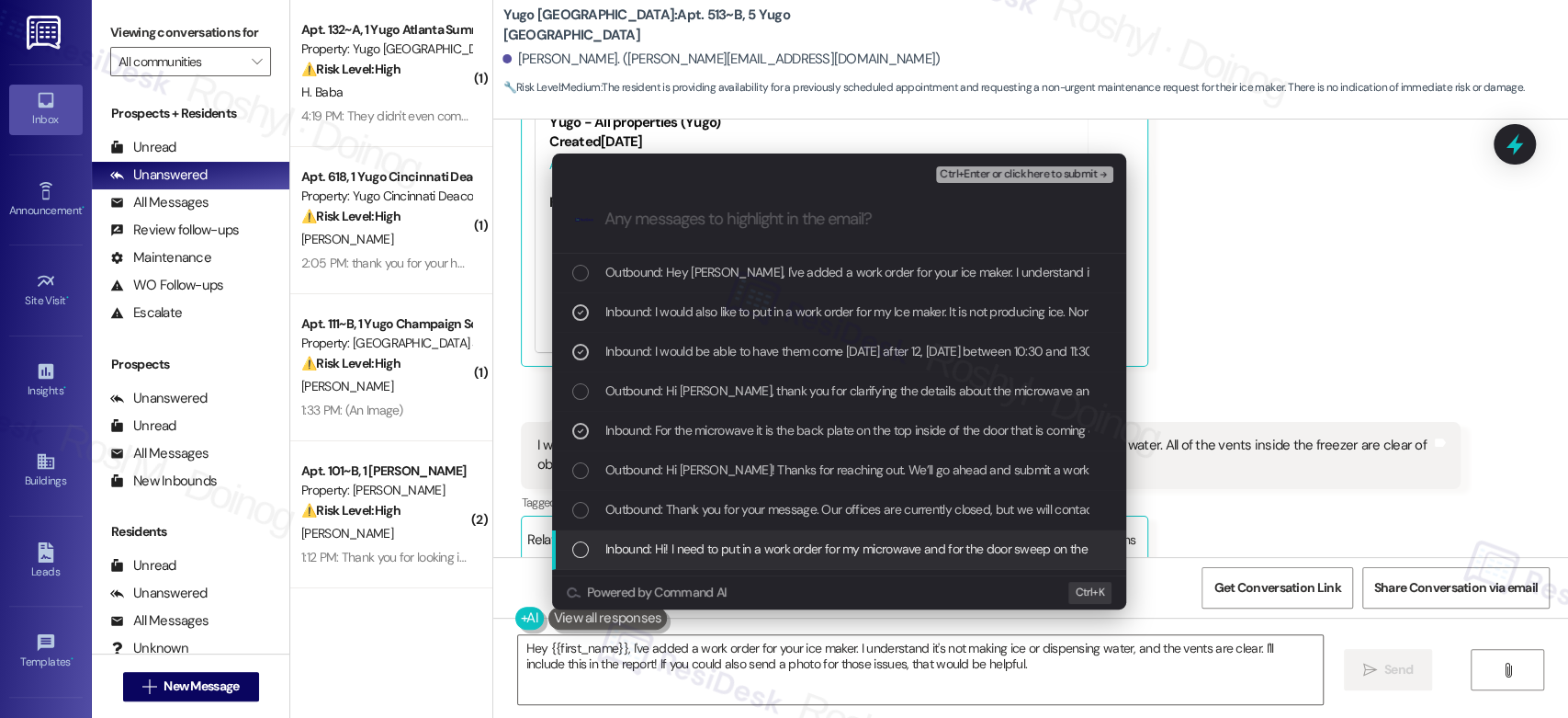
click at [848, 557] on span "Inbound: Hi! I need to put in a work order for my microwave and for the door sw…" at bounding box center [1151, 548] width 1090 height 20
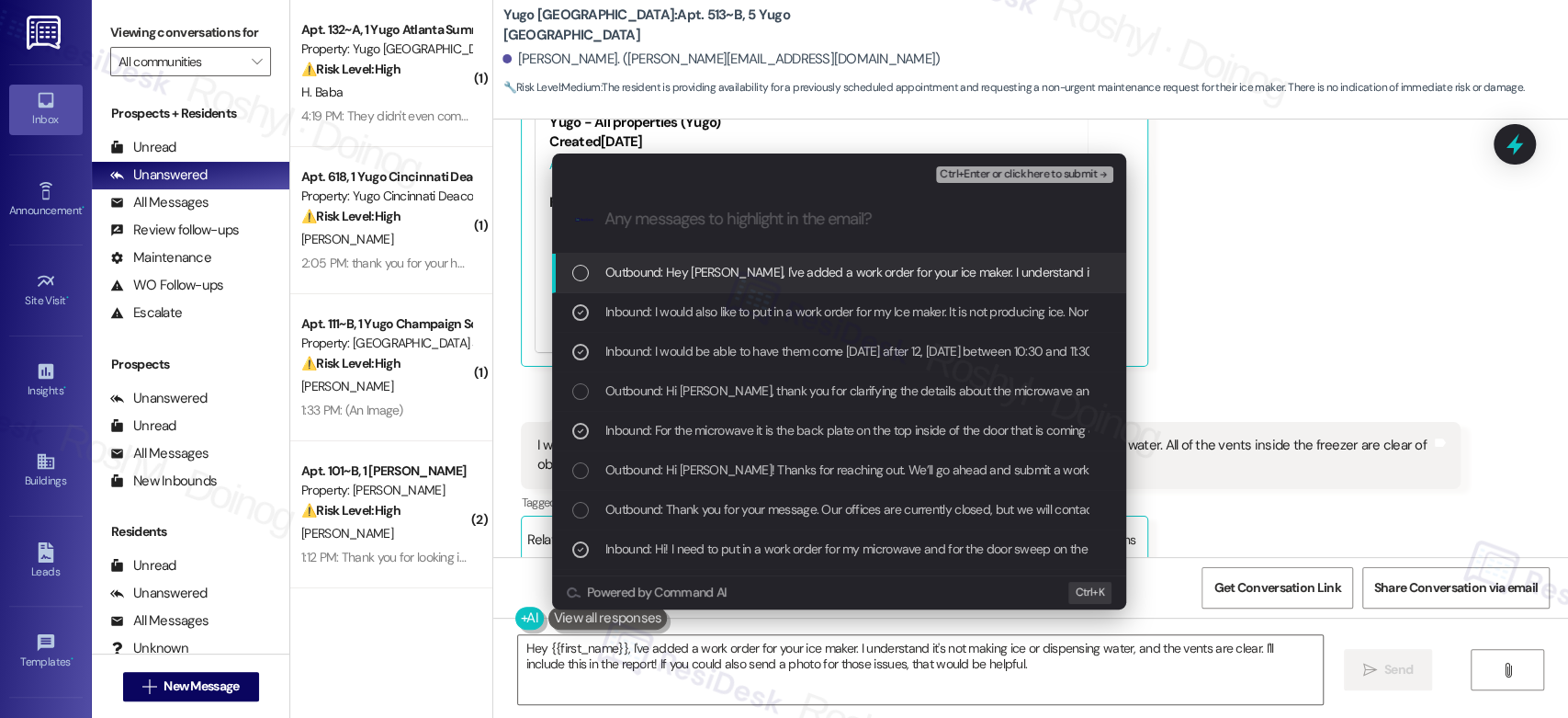
click at [1069, 170] on span "Ctrl+Enter or click here to submit" at bounding box center [1017, 175] width 157 height 13
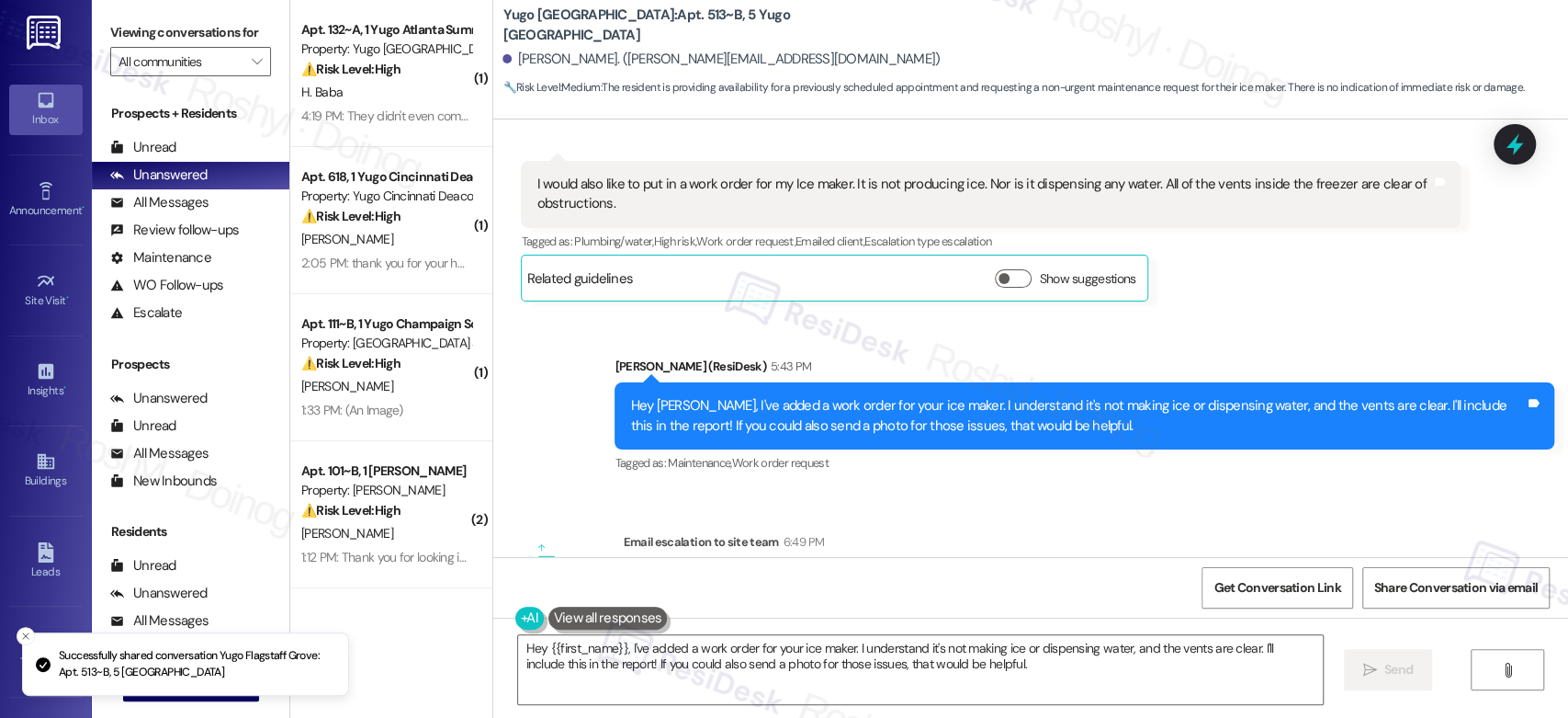
scroll to position [4329, 0]
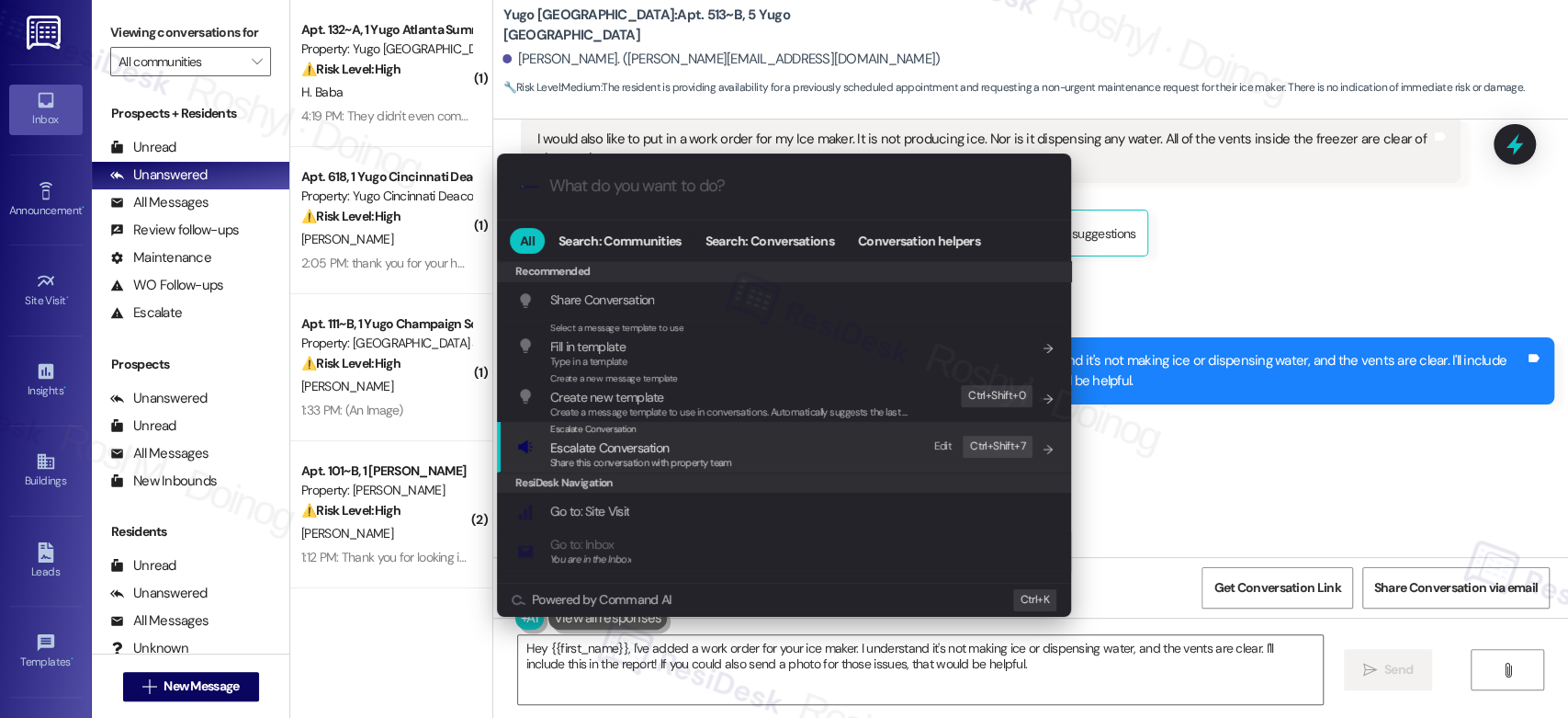
click at [747, 448] on div "Escalate Conversation Escalate Conversation Share this conversation with proper…" at bounding box center [785, 446] width 537 height 49
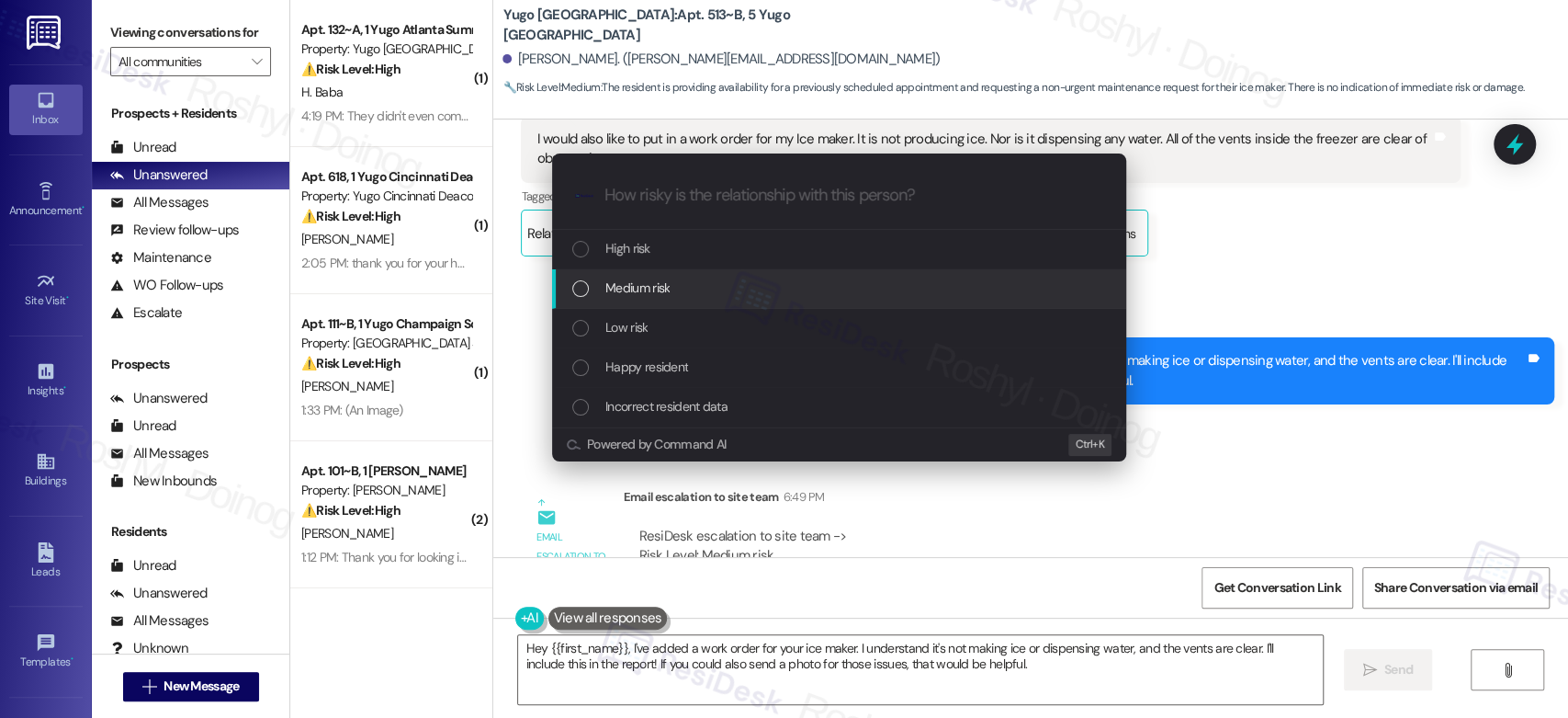
paste input "Work Order 15567965 filed by ResiDesk - Ice maker is not producing ice or dispe…"
type input "Work Order 15567965 filed by ResiDesk - Ice maker is not producing ice or dispe…"
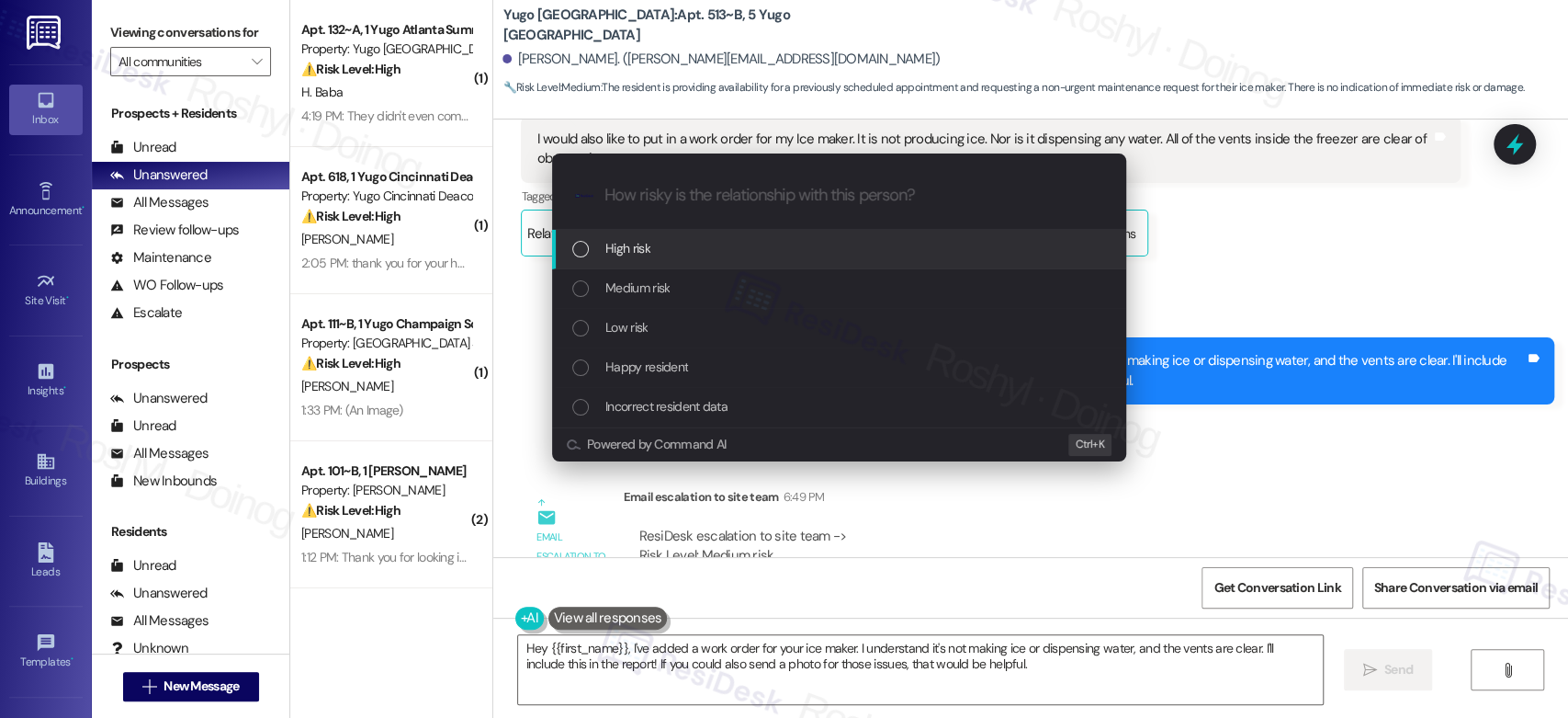
scroll to position [0, 0]
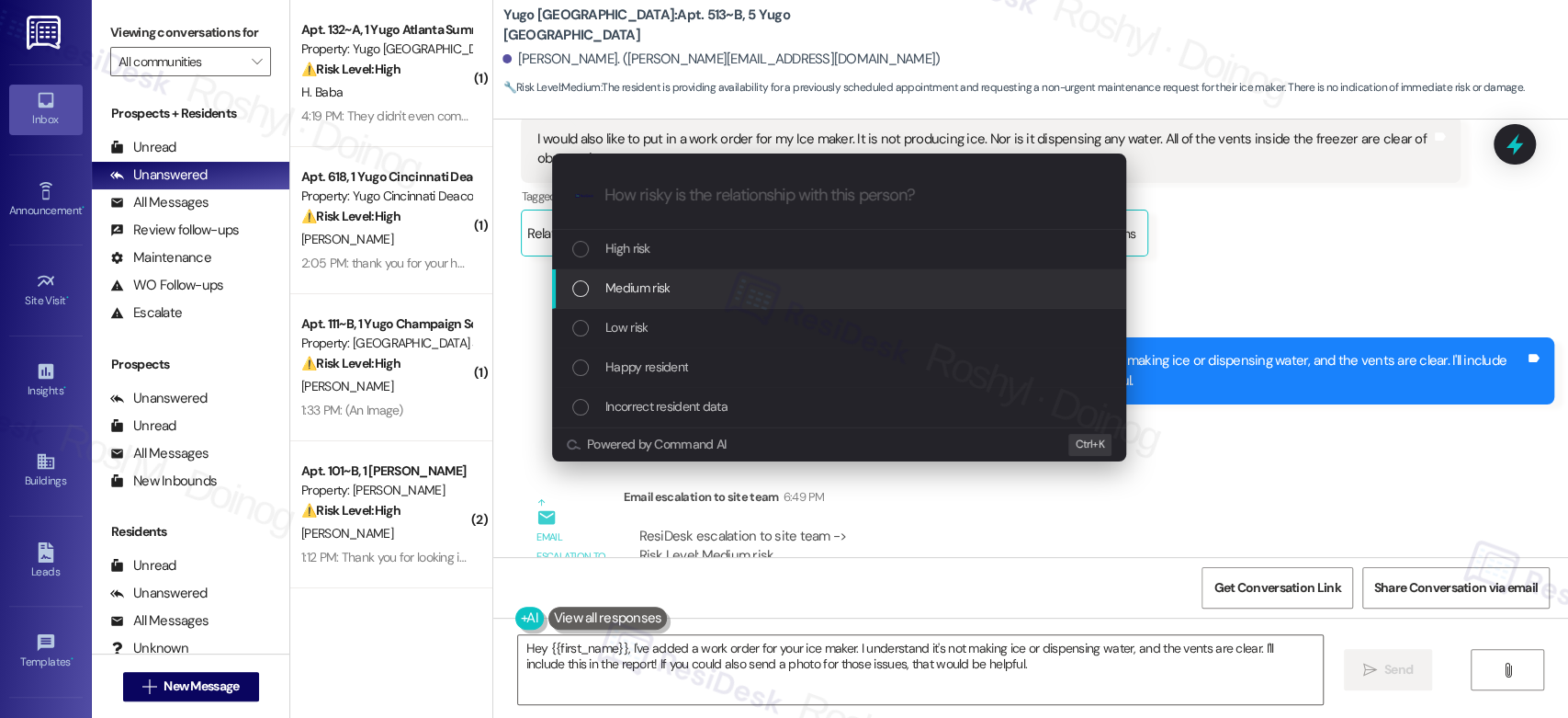
click at [780, 278] on div "Medium risk" at bounding box center [841, 287] width 537 height 20
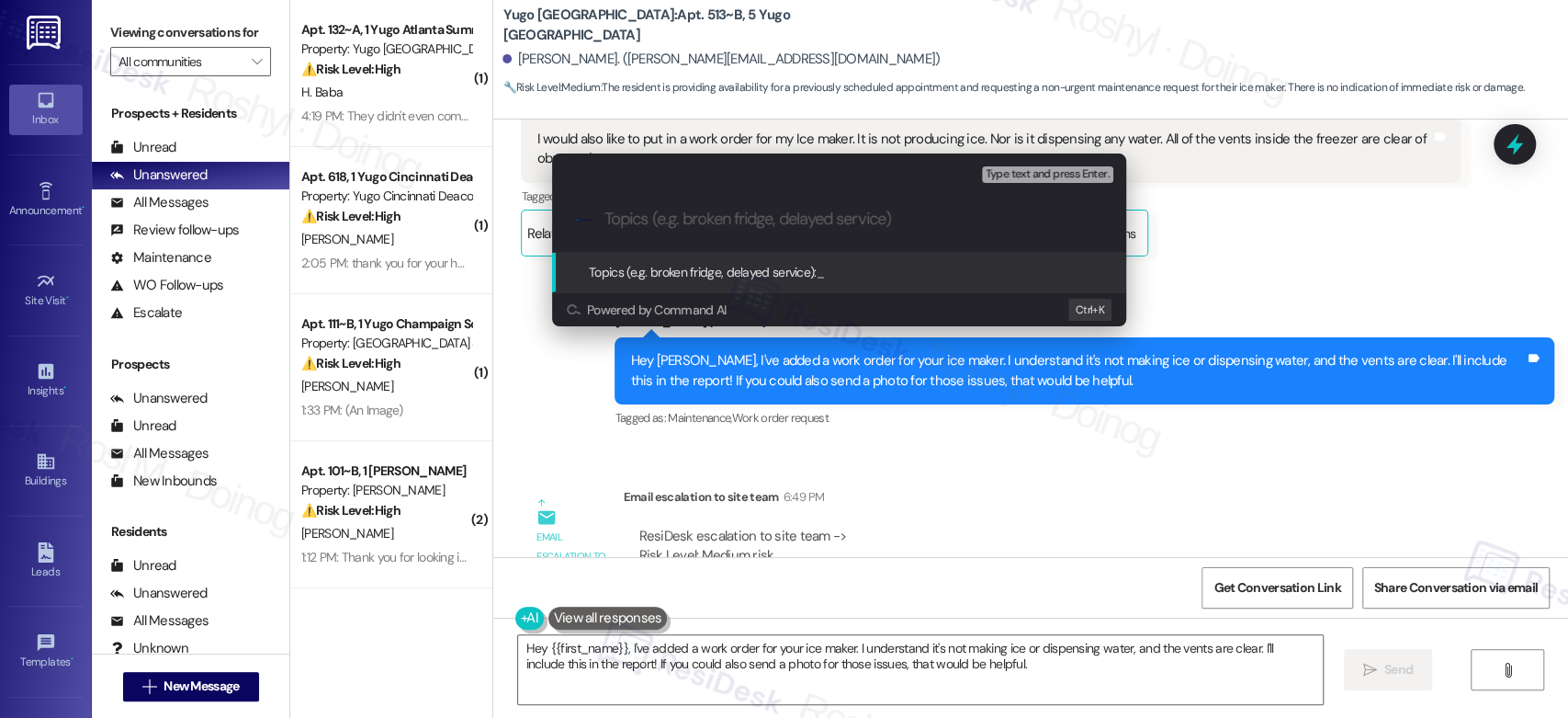
paste input "Work Order 15567965 filed by ResiDesk - Ice maker is not producing ice or dispe…"
type input "Work Order 15567965 filed by ResiDesk - Ice maker is not producing ice or dispe…"
click at [1052, 168] on span "Type text and press Enter." at bounding box center [1048, 175] width 124 height 13
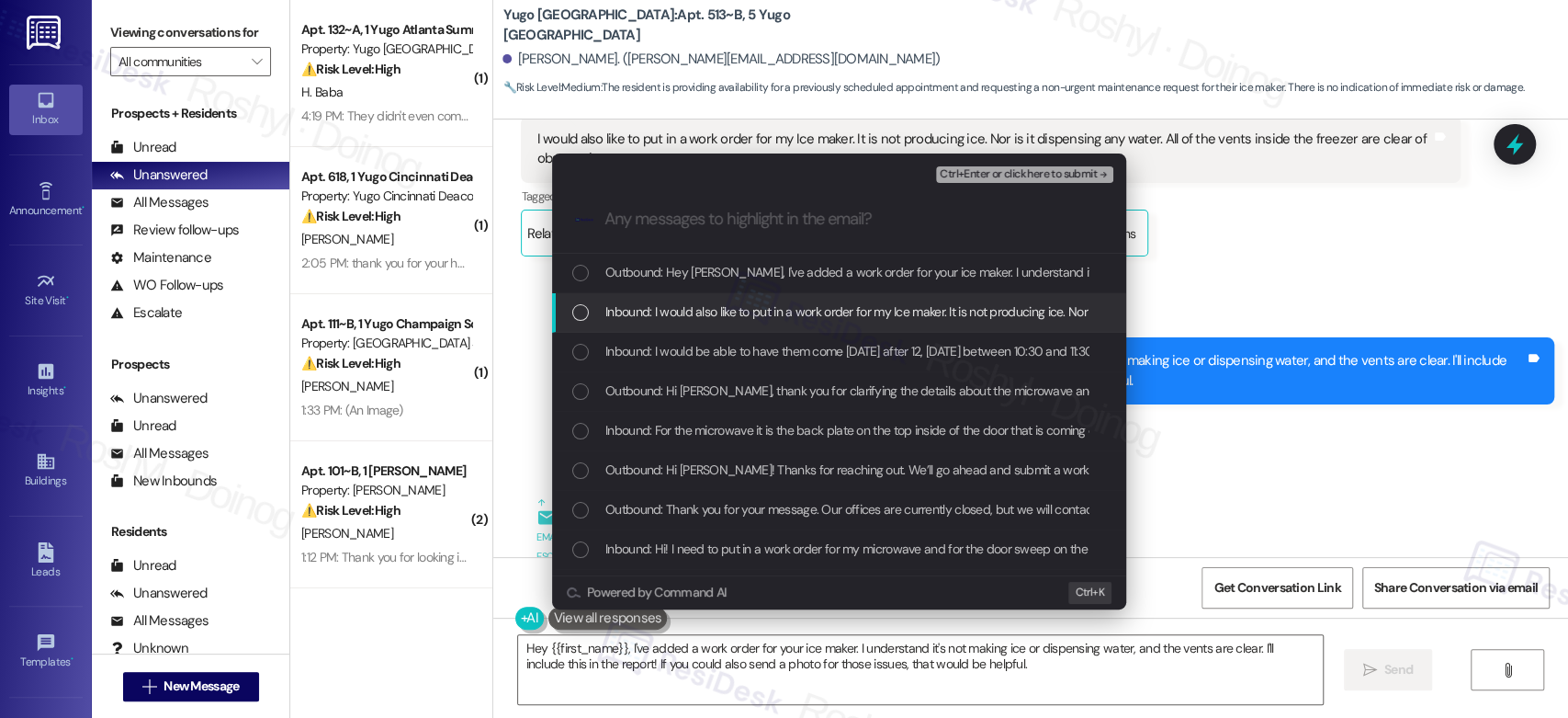
click at [583, 319] on div "List of options" at bounding box center [580, 312] width 16 height 16
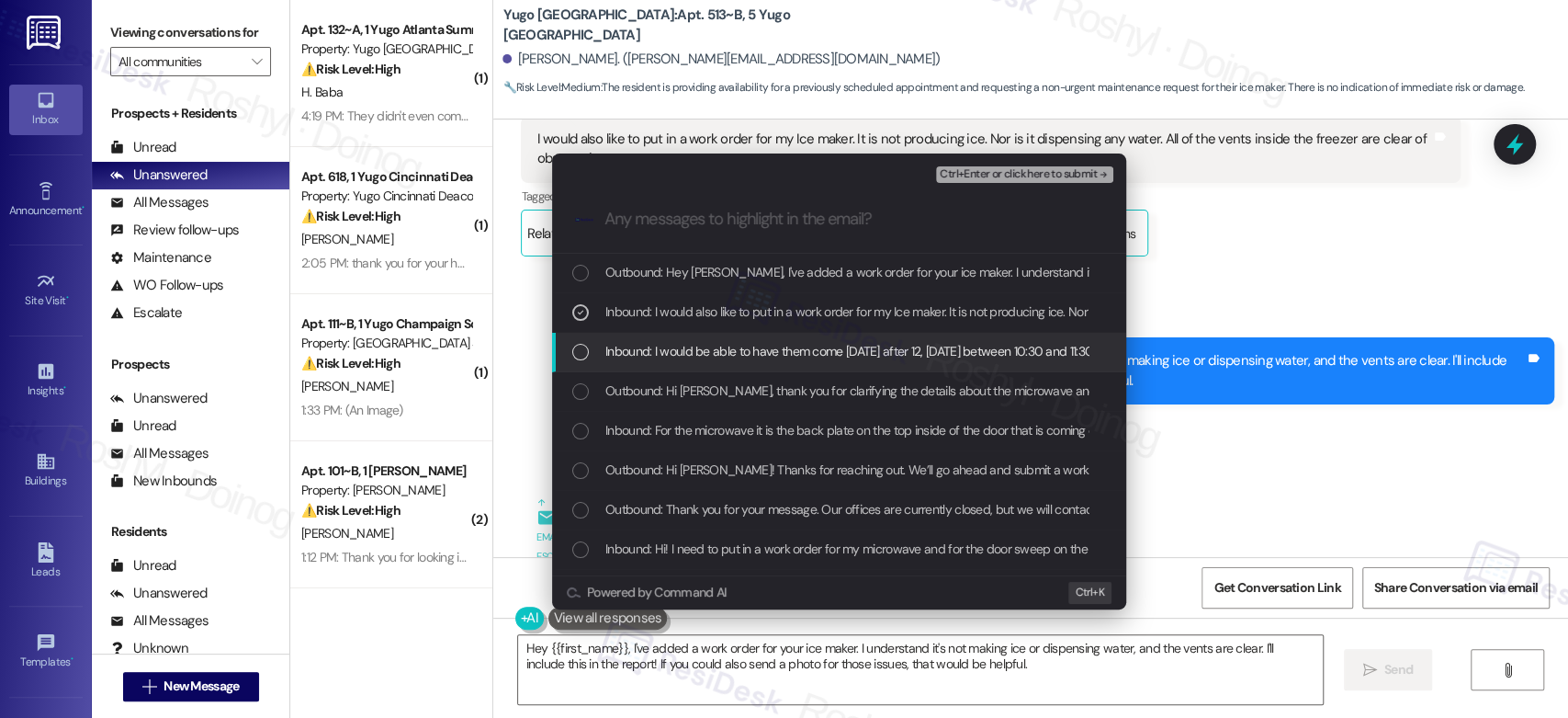
click at [582, 351] on div "List of options" at bounding box center [580, 351] width 16 height 16
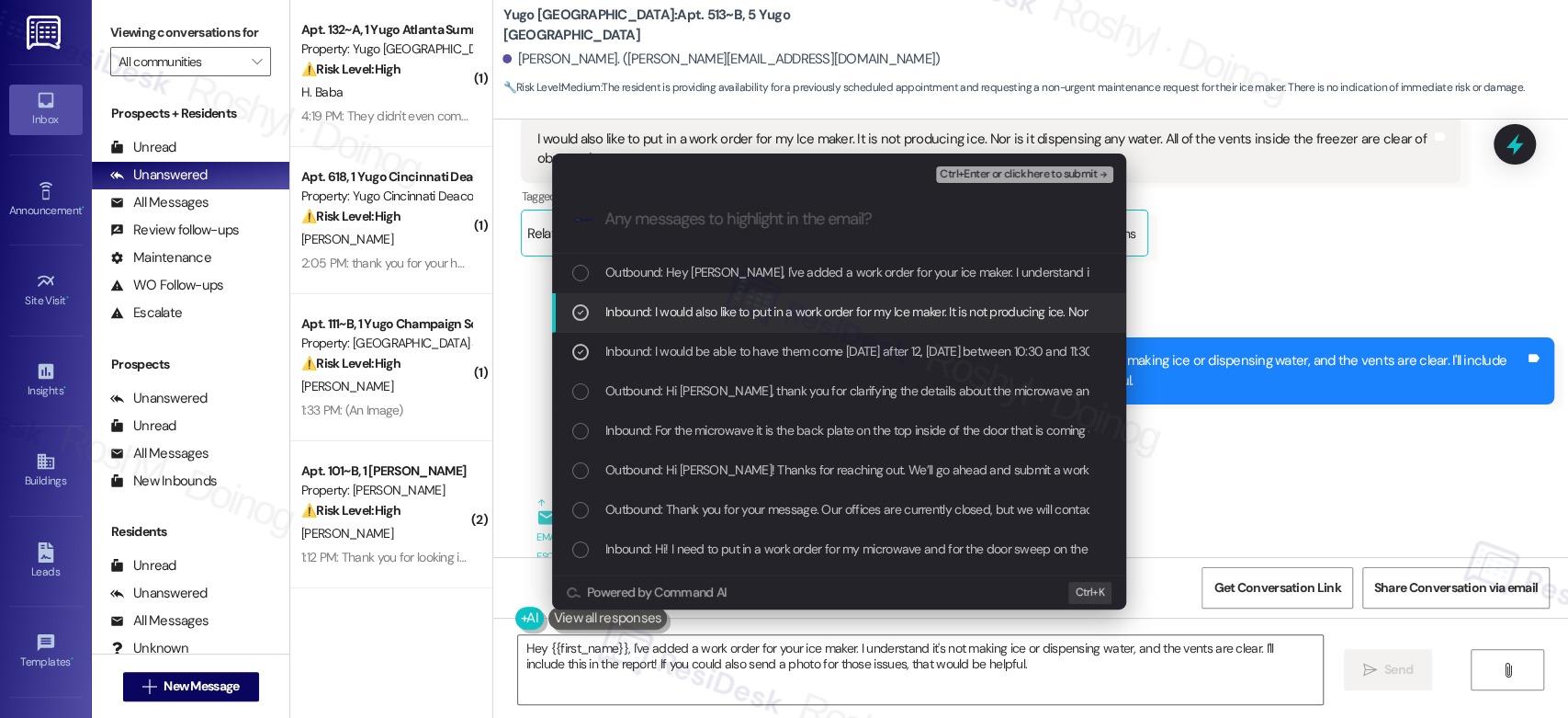
click at [1029, 168] on span "Ctrl+Enter or click here to submit" at bounding box center [1017, 175] width 157 height 13
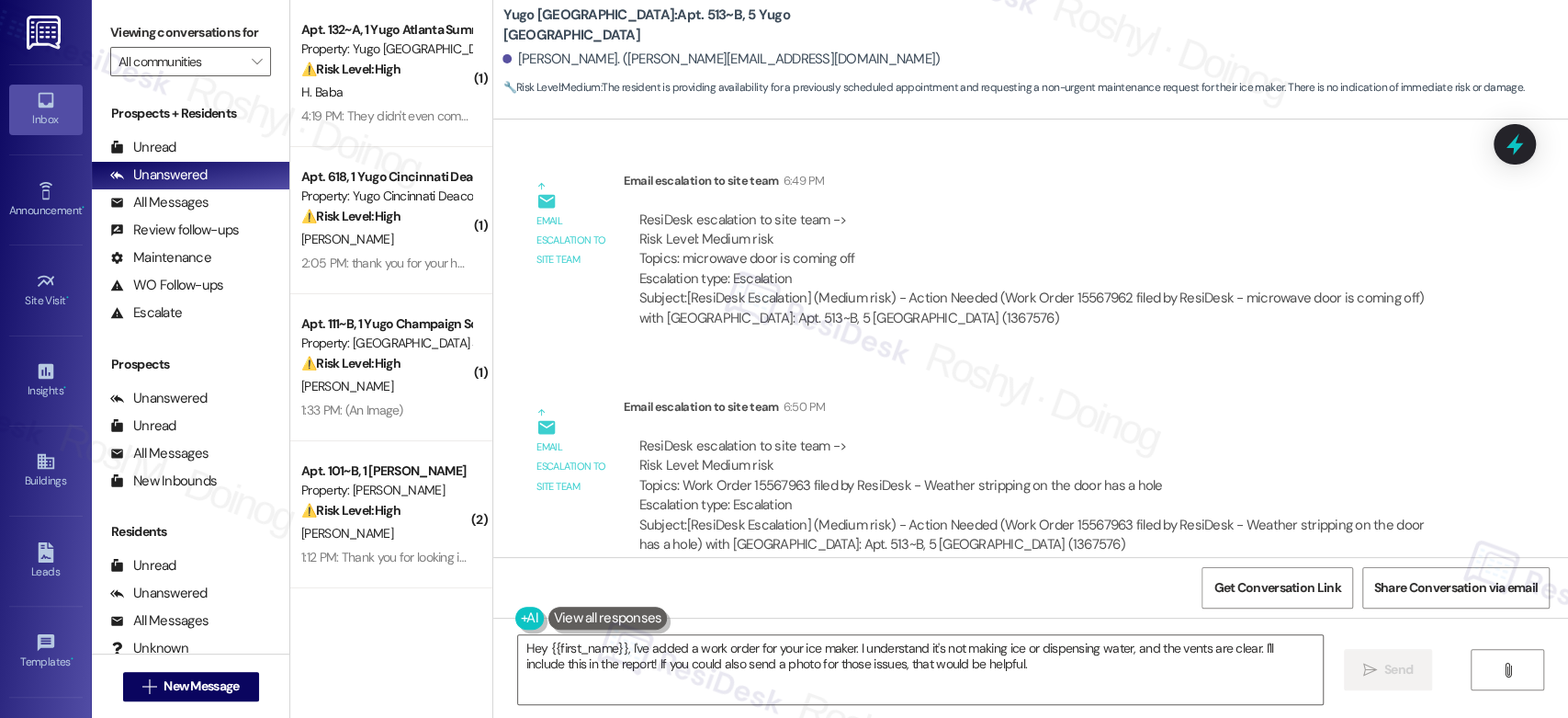
scroll to position [4652, 0]
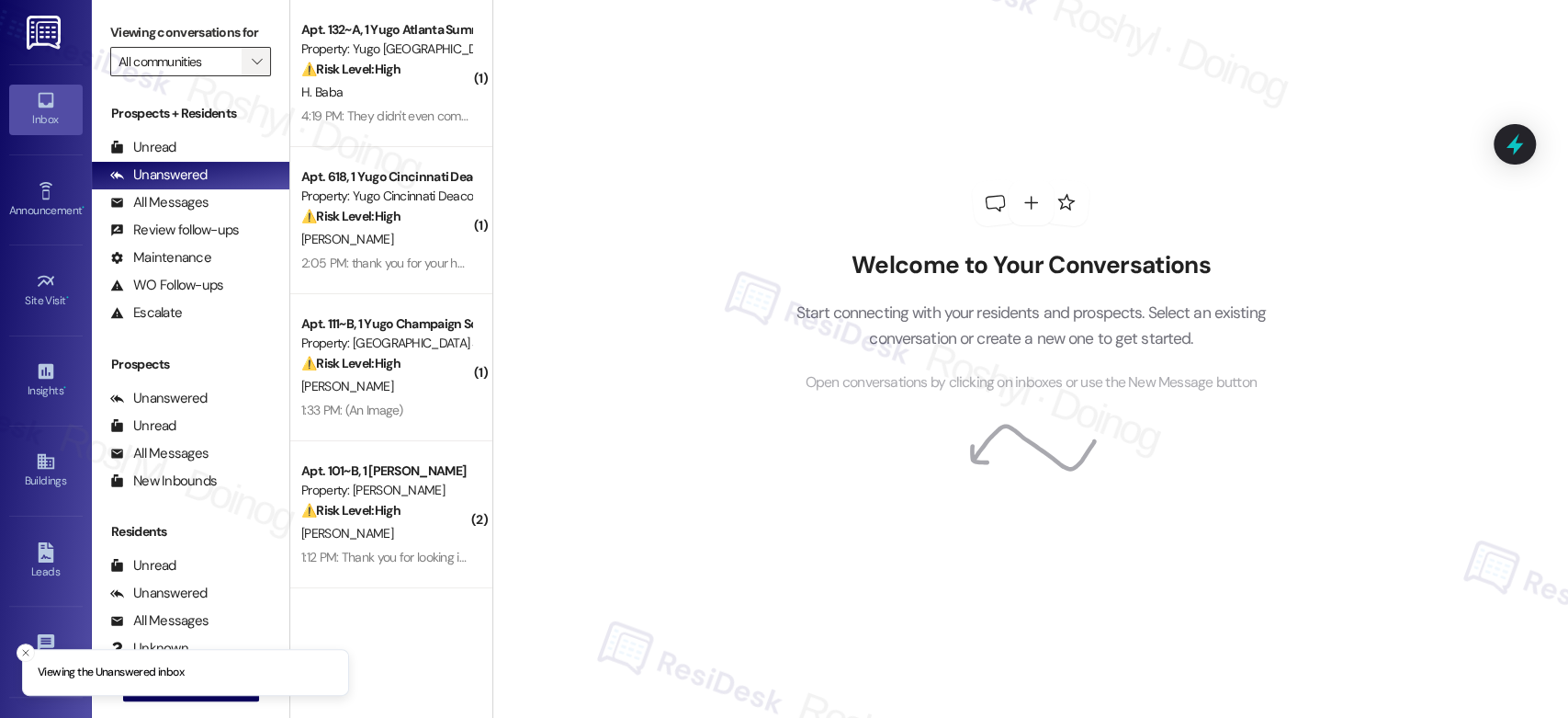
click at [242, 62] on button "" at bounding box center [256, 61] width 29 height 29
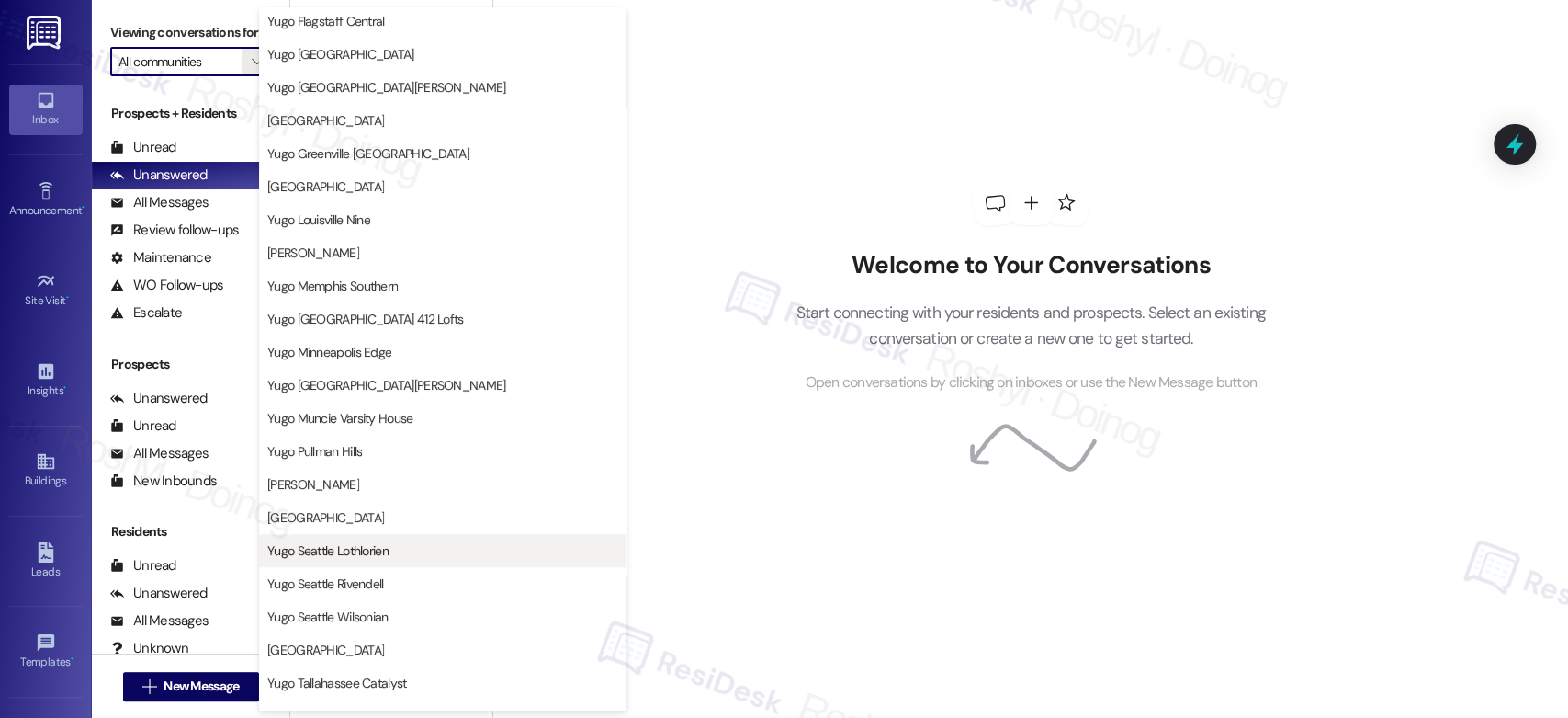
scroll to position [611, 0]
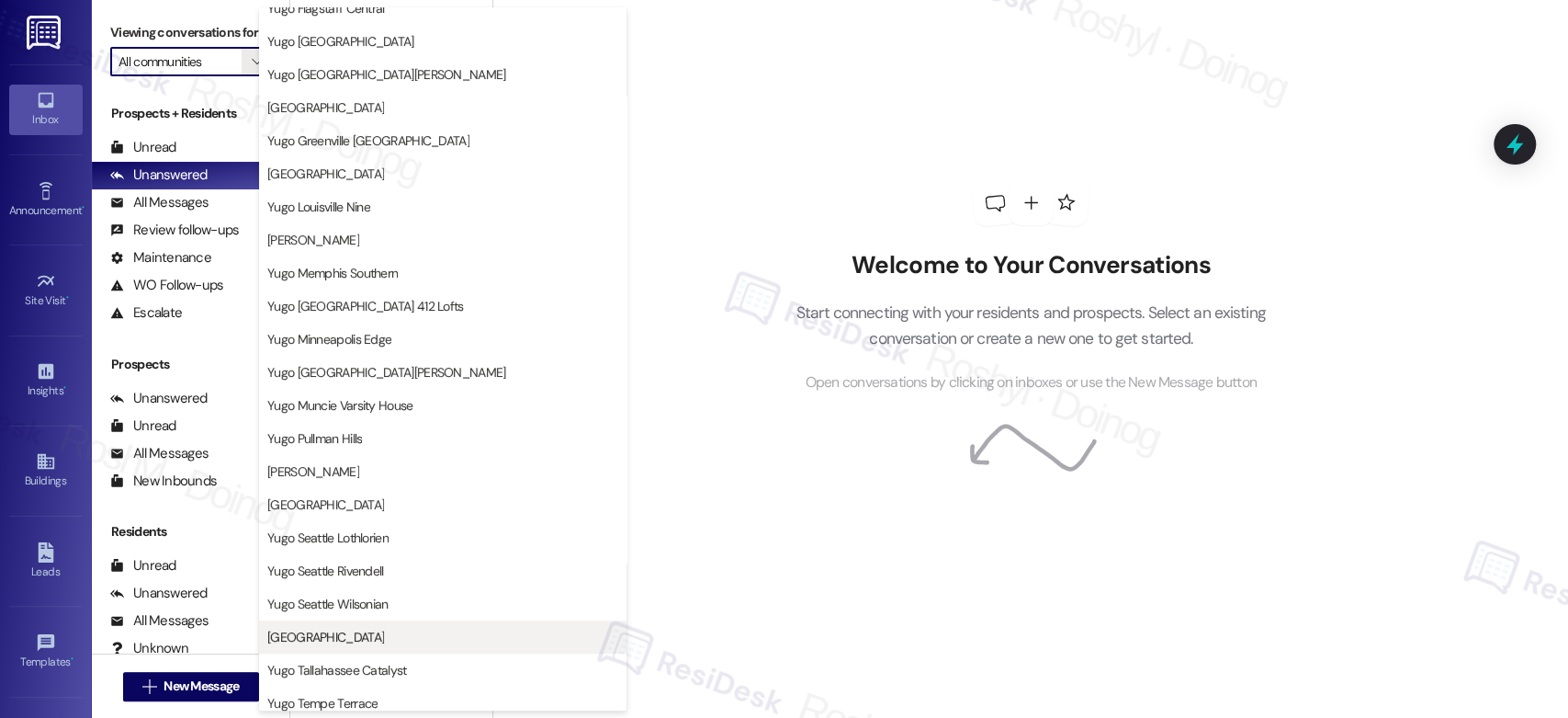
click at [374, 640] on span "Yugo Starkville Campus Common" at bounding box center [325, 636] width 117 height 18
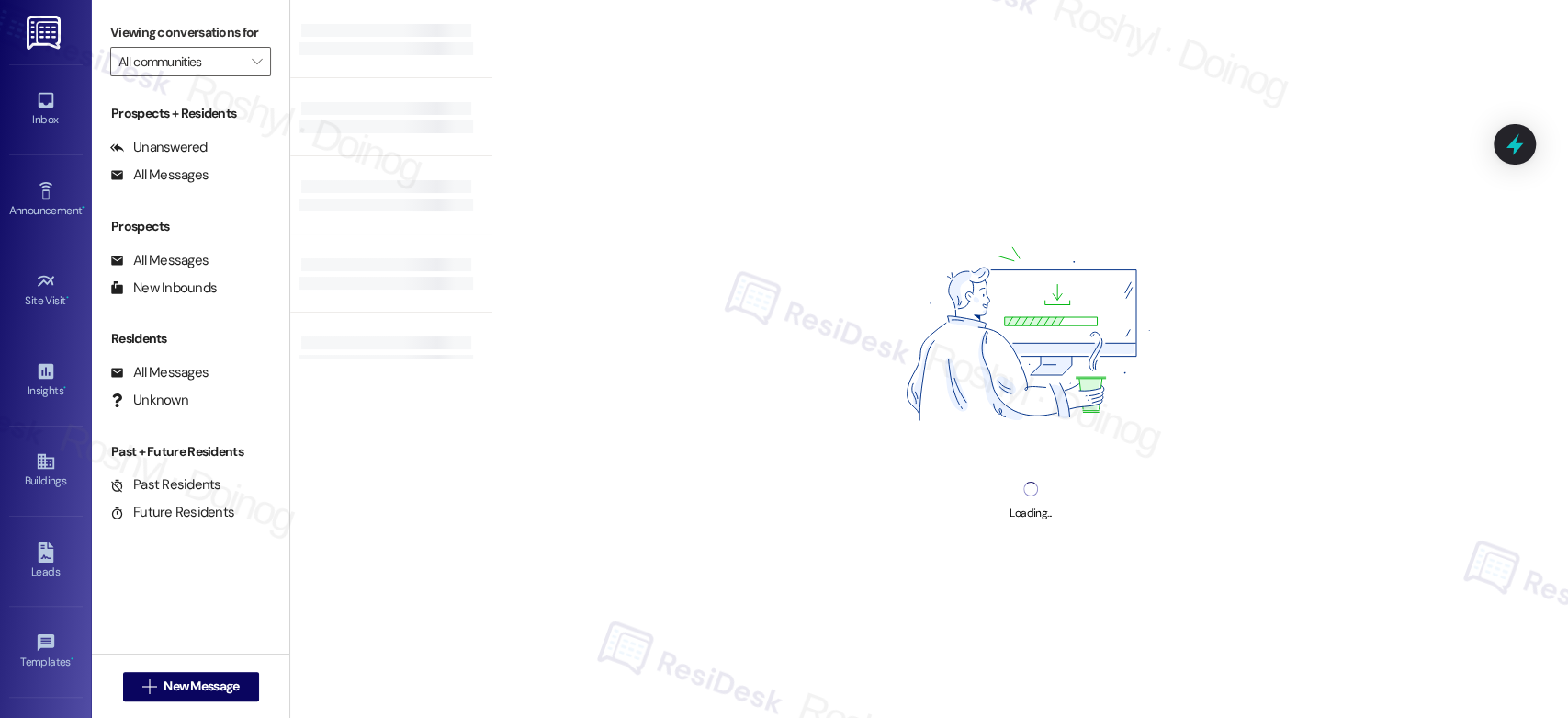
type input "Yugo Starkville Campus Common"
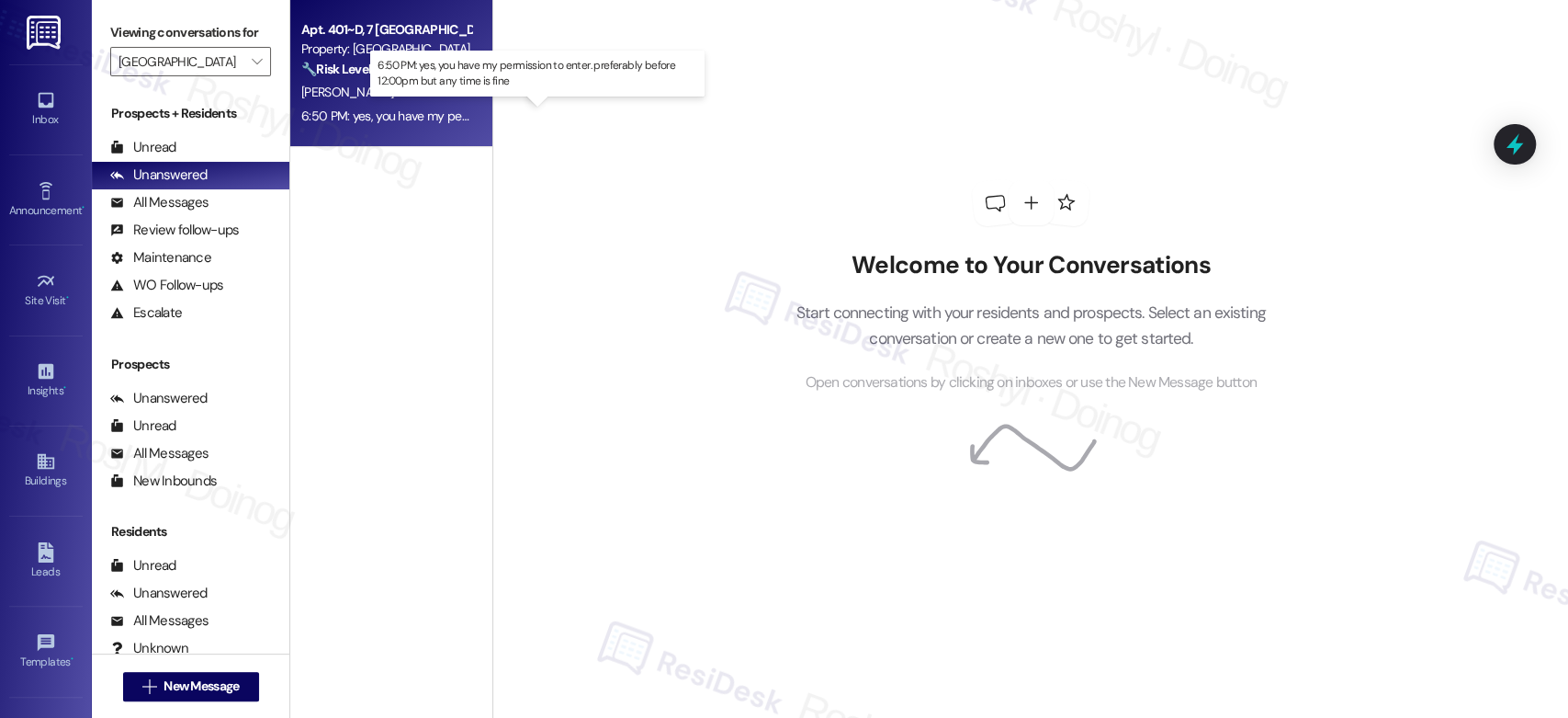
click at [387, 123] on div "6:50 PM: yes, you have my permission to enter. preferably before 12:00pm but an…" at bounding box center [552, 115] width 502 height 16
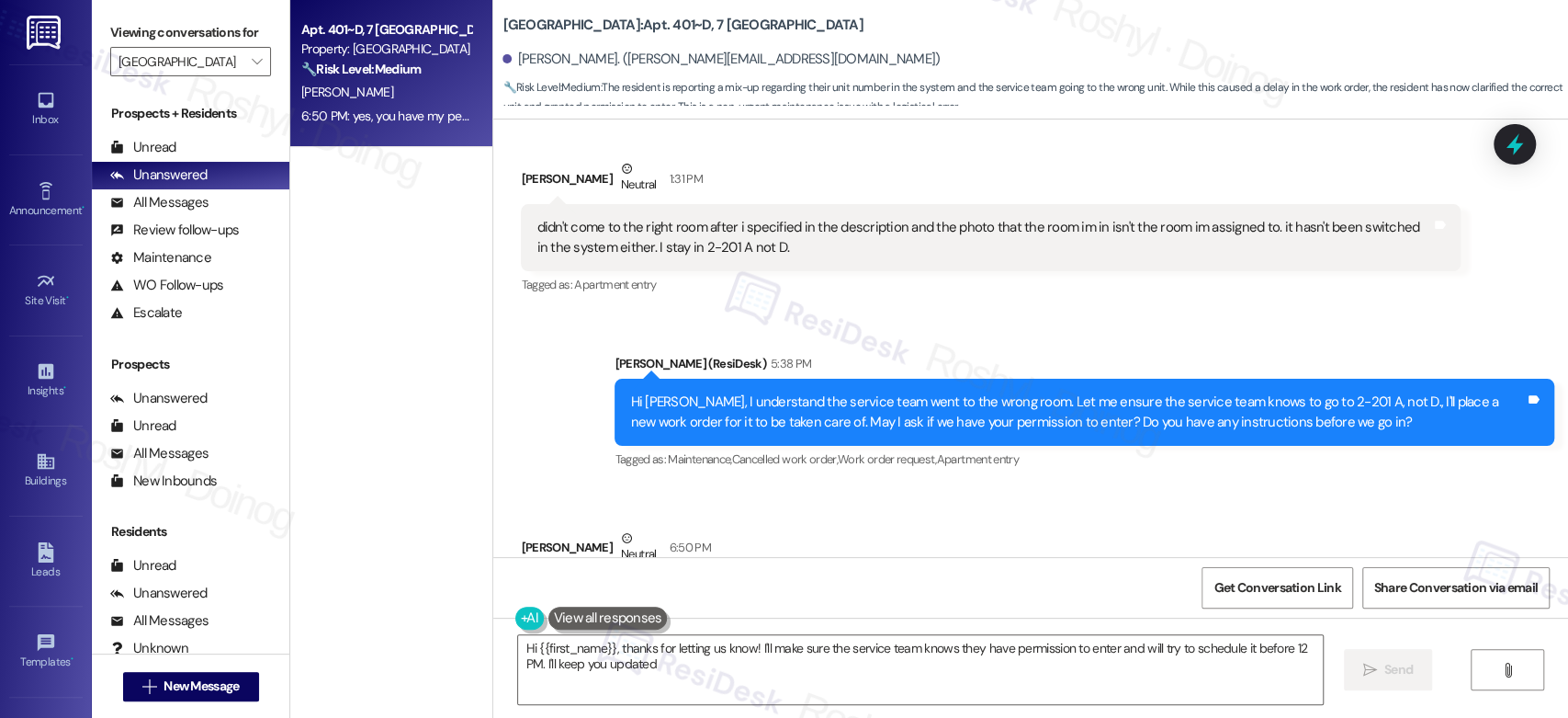
type textarea "Hi {{first_name}}, thanks for letting us know! I'll make sure the service team …"
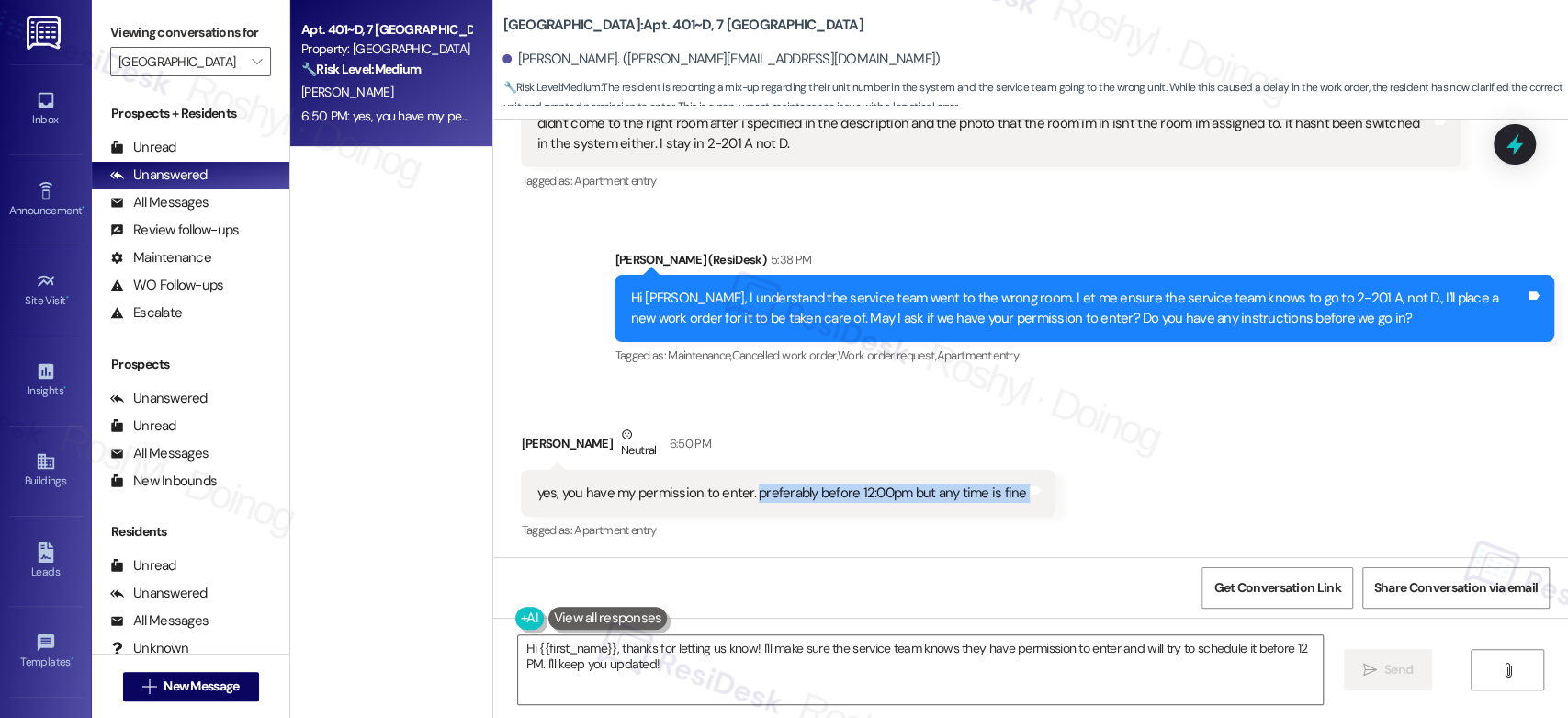
drag, startPoint x: 740, startPoint y: 498, endPoint x: 1055, endPoint y: 513, distance: 315.4
click at [1055, 513] on div "Received via SMS Stephen Godlewski Neutral 6:50 PM yes, you have my permission …" at bounding box center [1031, 471] width 1074 height 175
copy div "preferably before 12:00pm but any time is fine Tags and notes"
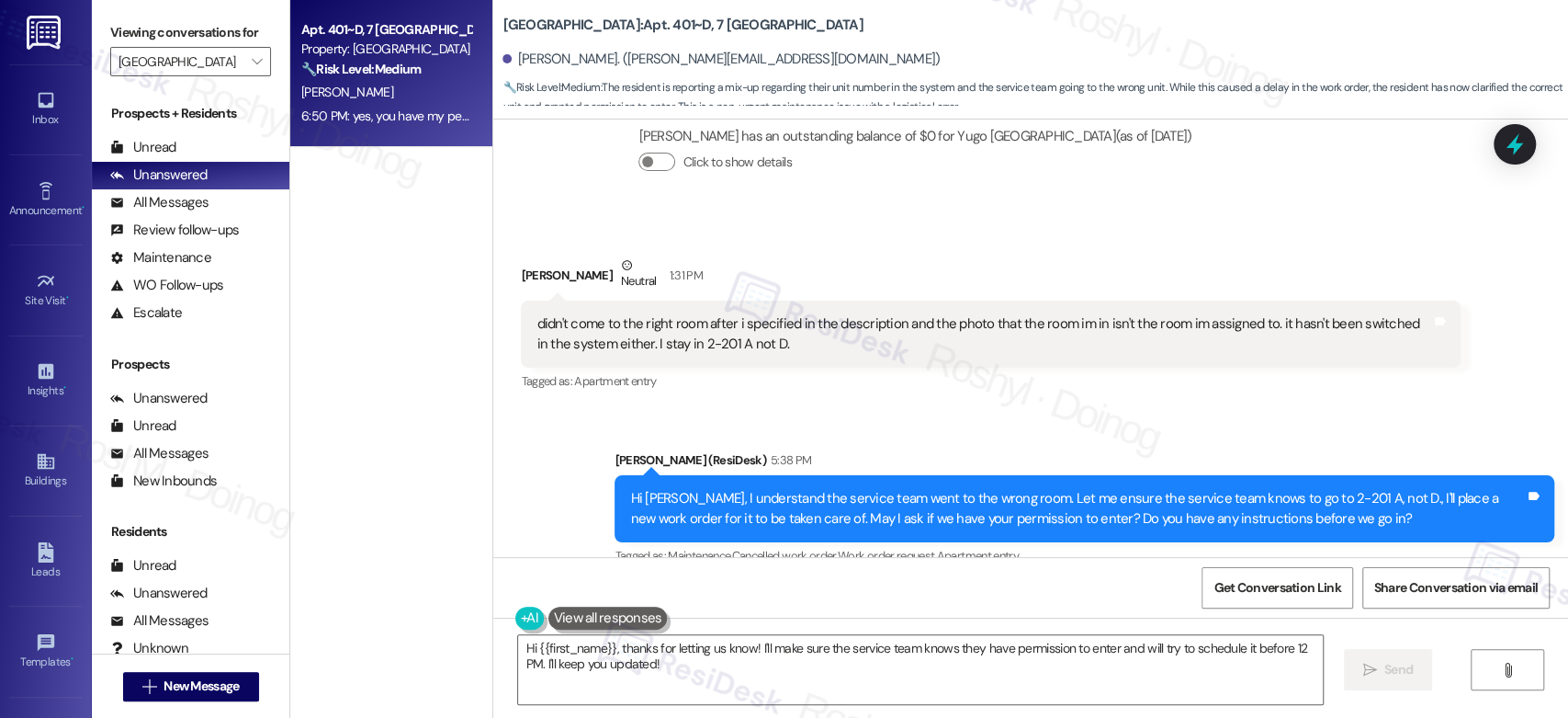
scroll to position [1648, 0]
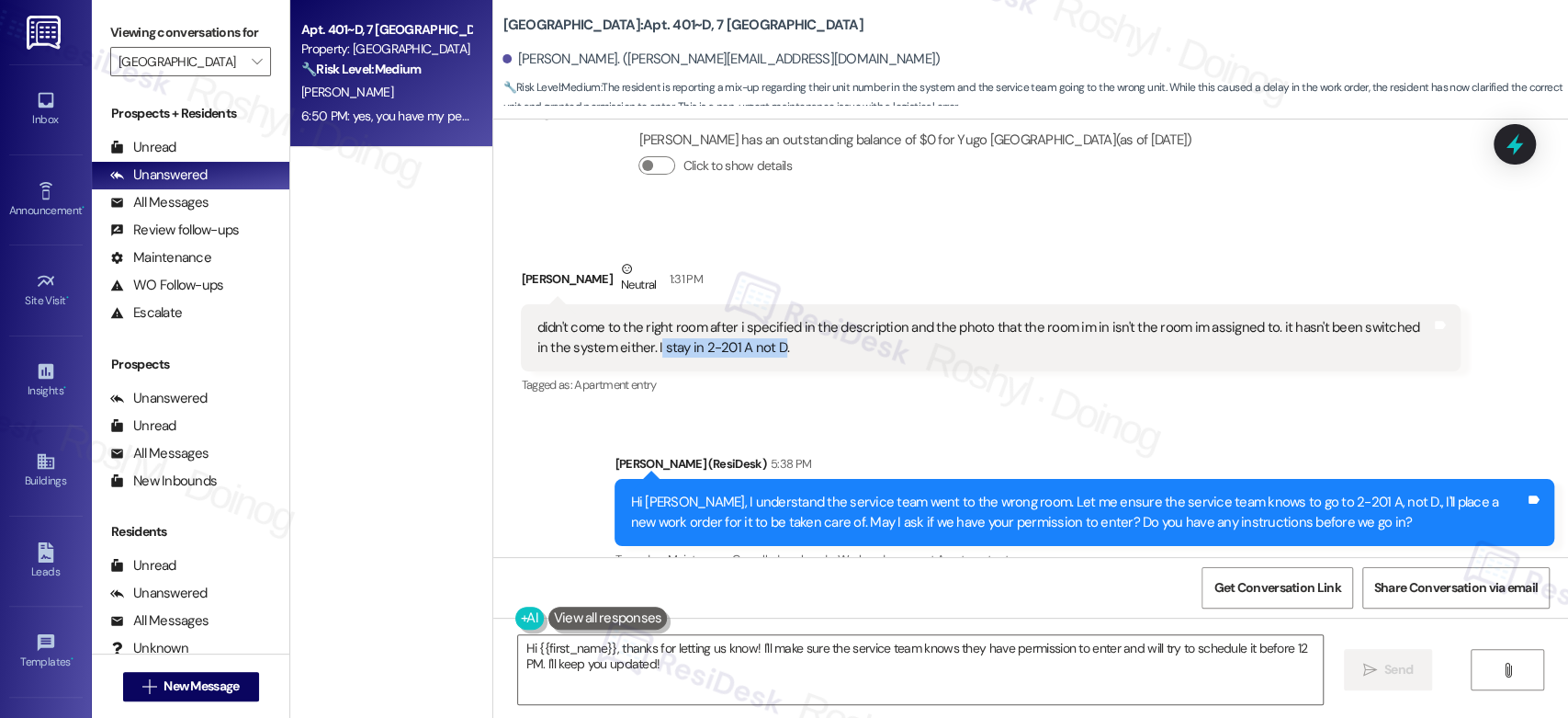
copy div "stay in 2-201 A not D"
drag, startPoint x: 610, startPoint y: 348, endPoint x: 728, endPoint y: 344, distance: 118.1
click at [728, 344] on div "didn't come to the right room after i specified in the description and the phot…" at bounding box center [983, 338] width 895 height 40
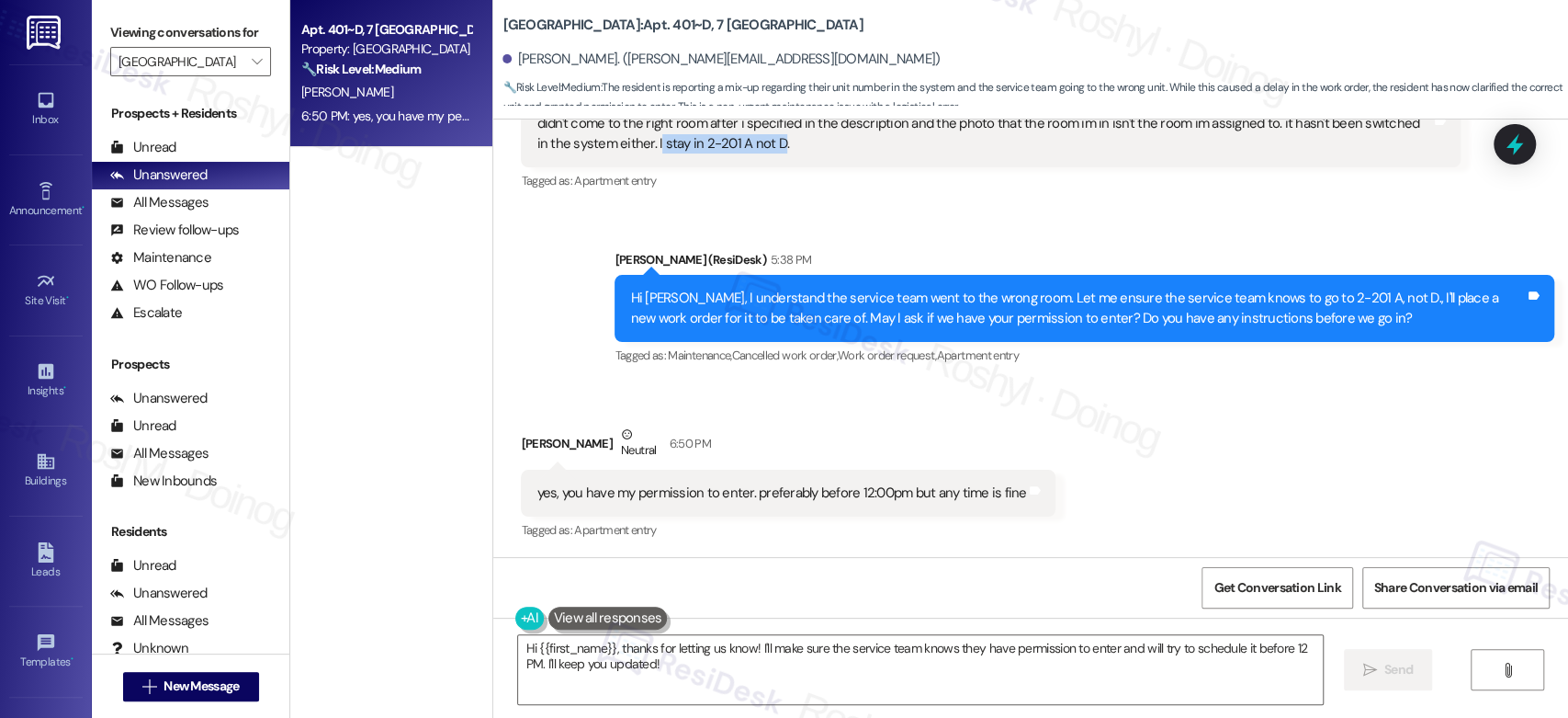
scroll to position [1853, 0]
click at [1011, 424] on div "Stephen Godlewski Neutral 6:50 PM" at bounding box center [788, 445] width 534 height 45
click at [1290, 343] on div "Tagged as: Maintenance , Click to highlight conversations about Maintenance Can…" at bounding box center [1084, 354] width 939 height 27
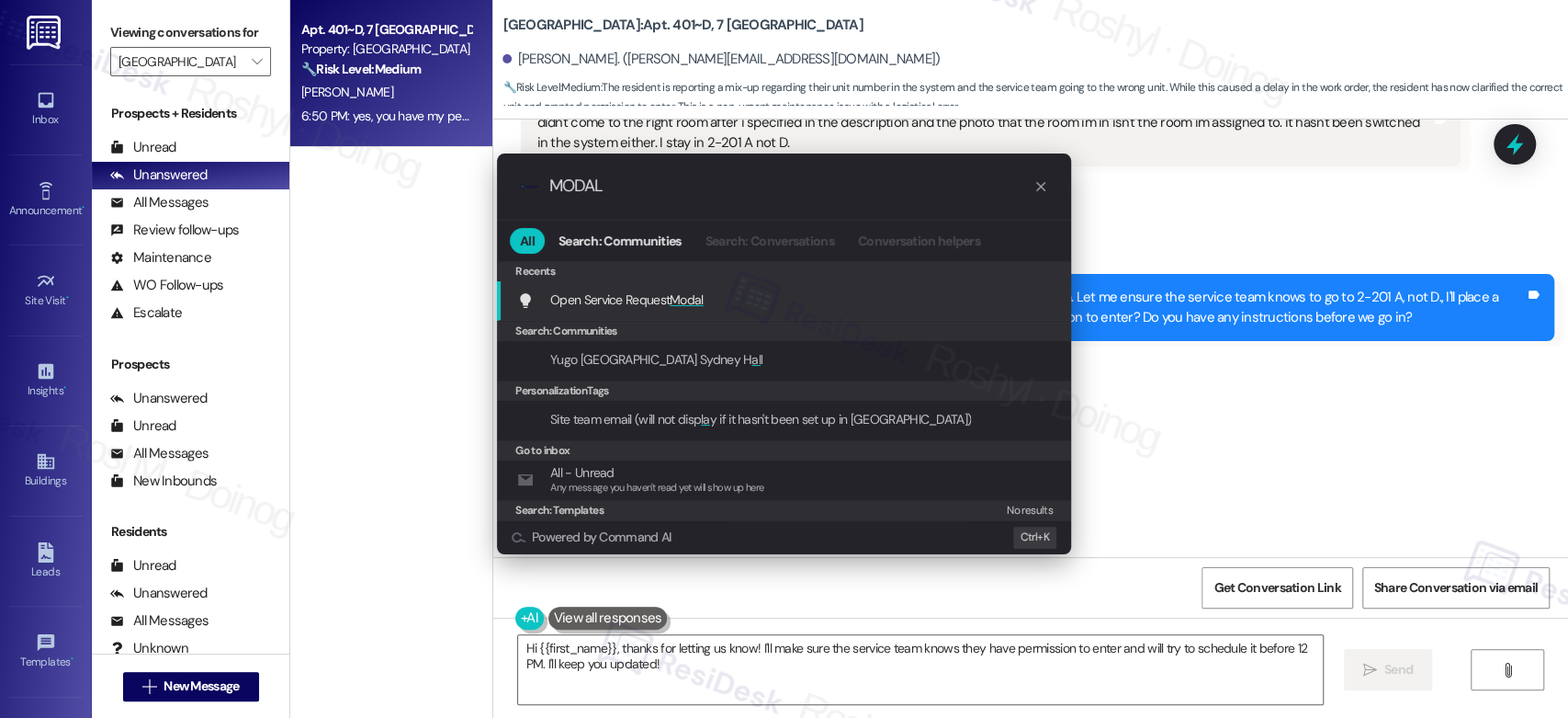
type input "MODAL"
click at [1007, 302] on div "Add shortcut" at bounding box center [1009, 301] width 92 height 30
click at [827, 301] on div "Open Service Request Modal Press any key" at bounding box center [785, 300] width 537 height 28
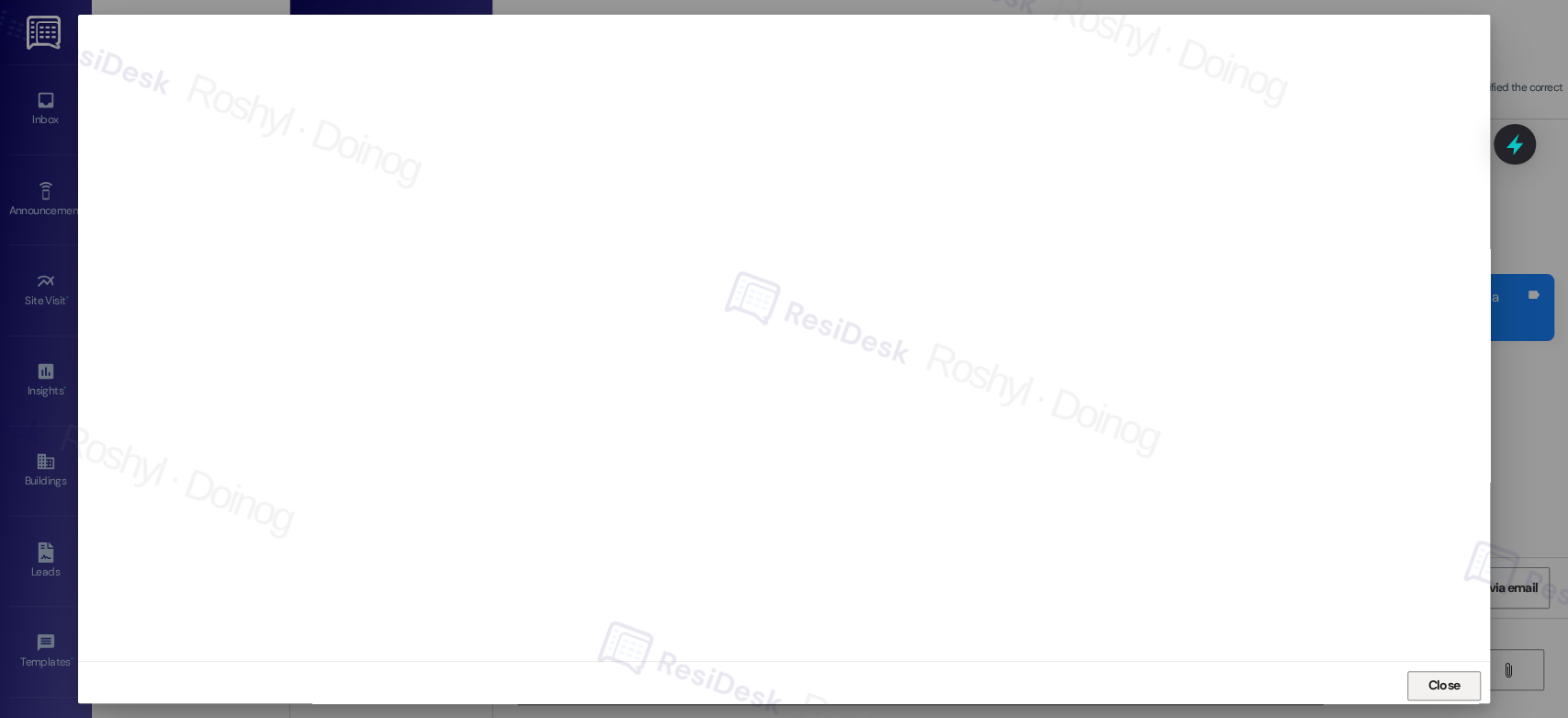
click at [1445, 682] on span "Close" at bounding box center [1443, 685] width 32 height 19
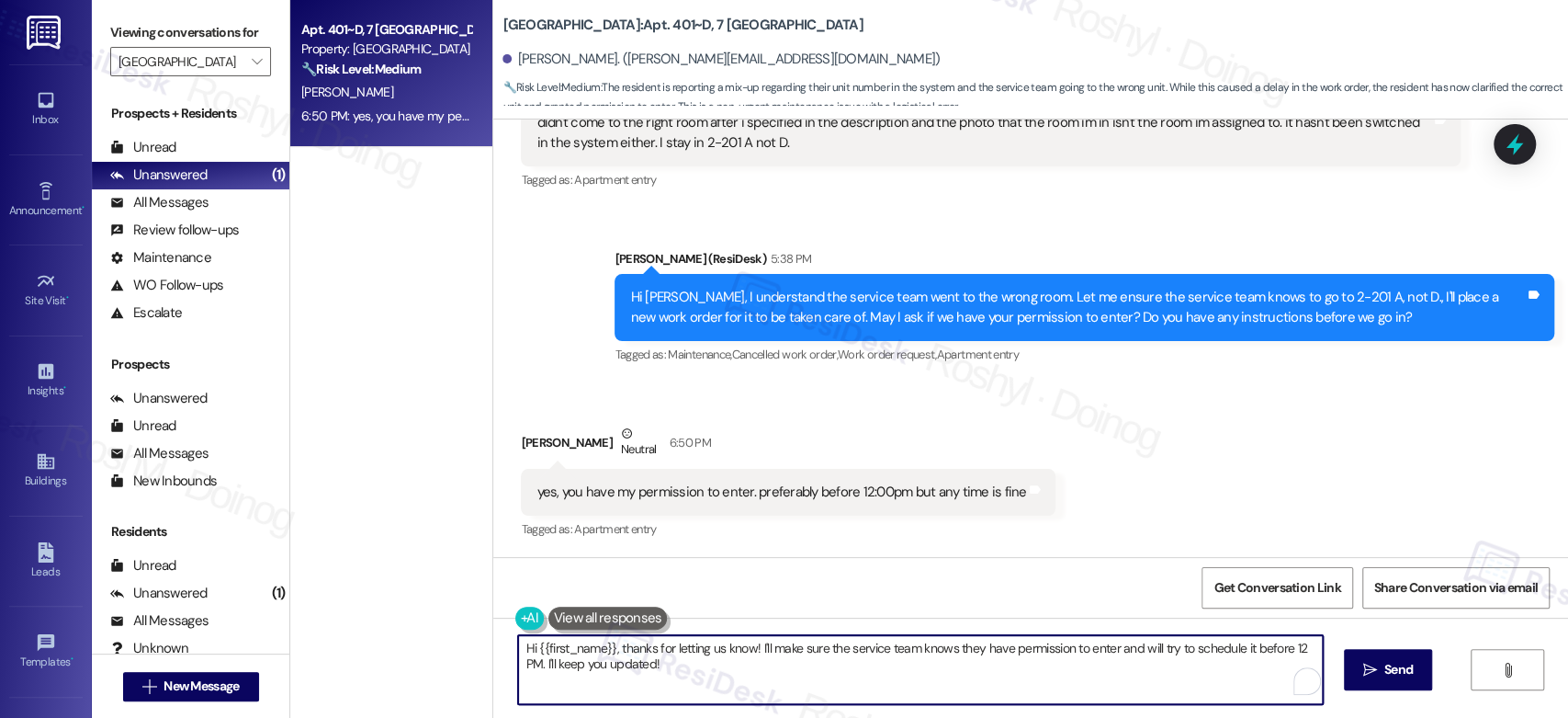
drag, startPoint x: 460, startPoint y: 641, endPoint x: 725, endPoint y: 653, distance: 265.3
click at [739, 653] on textarea "Hi {{first_name}}, thanks for letting us know! I'll make sure the service team …" at bounding box center [920, 669] width 803 height 68
click at [691, 670] on textarea "Hi {{first_name}}, thanks for letting us know! I'll make sure the service team …" at bounding box center [920, 669] width 803 height 68
drag, startPoint x: 675, startPoint y: 674, endPoint x: 439, endPoint y: 649, distance: 237.3
click at [439, 649] on div "Apt. 401~D, 7 Yugo Starkville Campus Common Property: Yugo Starkville Campus Co…" at bounding box center [929, 359] width 1278 height 718
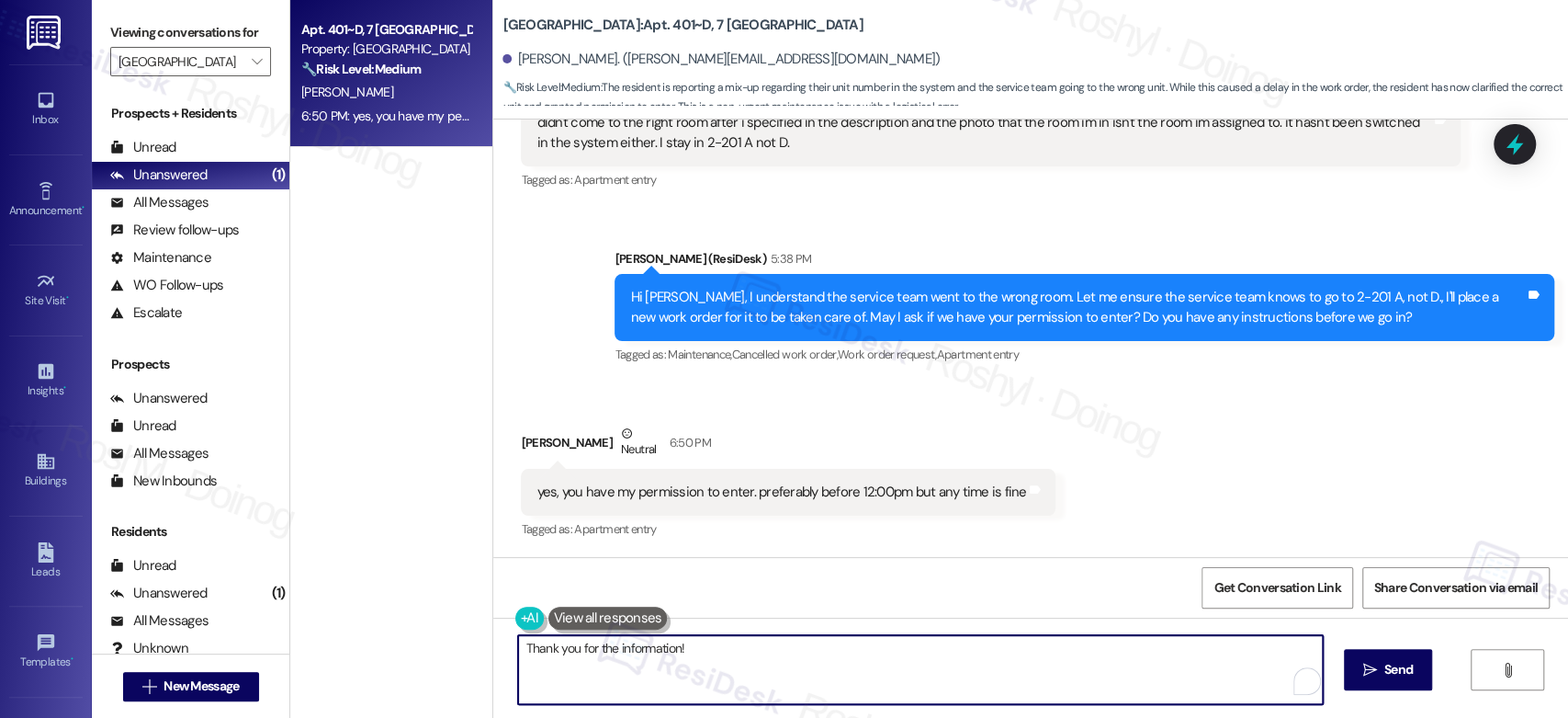
paste textarea "In the meantime, please don’t hesitate to let me know if there’s anything else …"
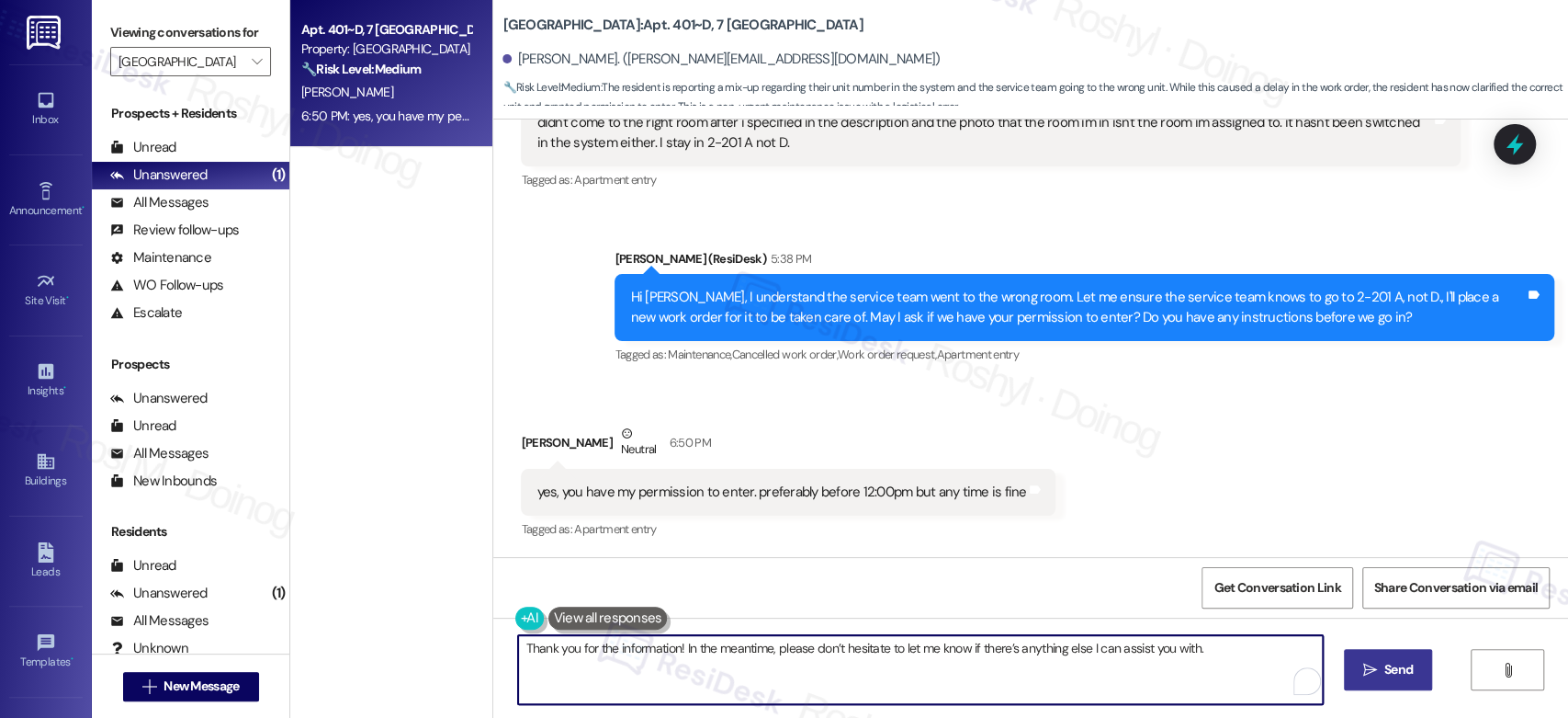
type textarea "Thank you for the information! In the meantime, please don’t hesitate to let me…"
click at [1365, 680] on button " Send" at bounding box center [1388, 669] width 89 height 41
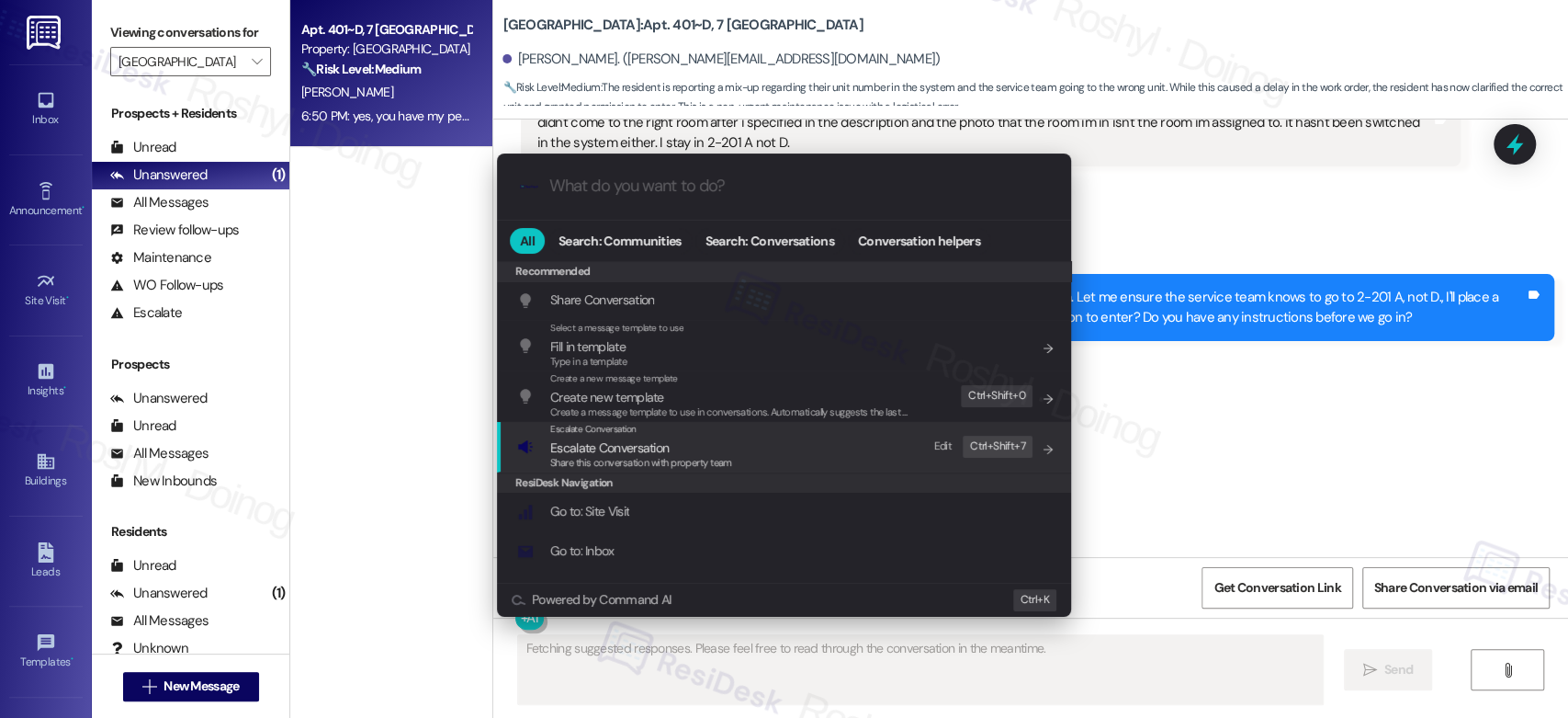
scroll to position [1853, 0]
click at [728, 470] on div "Share this conversation with property team" at bounding box center [641, 462] width 182 height 16
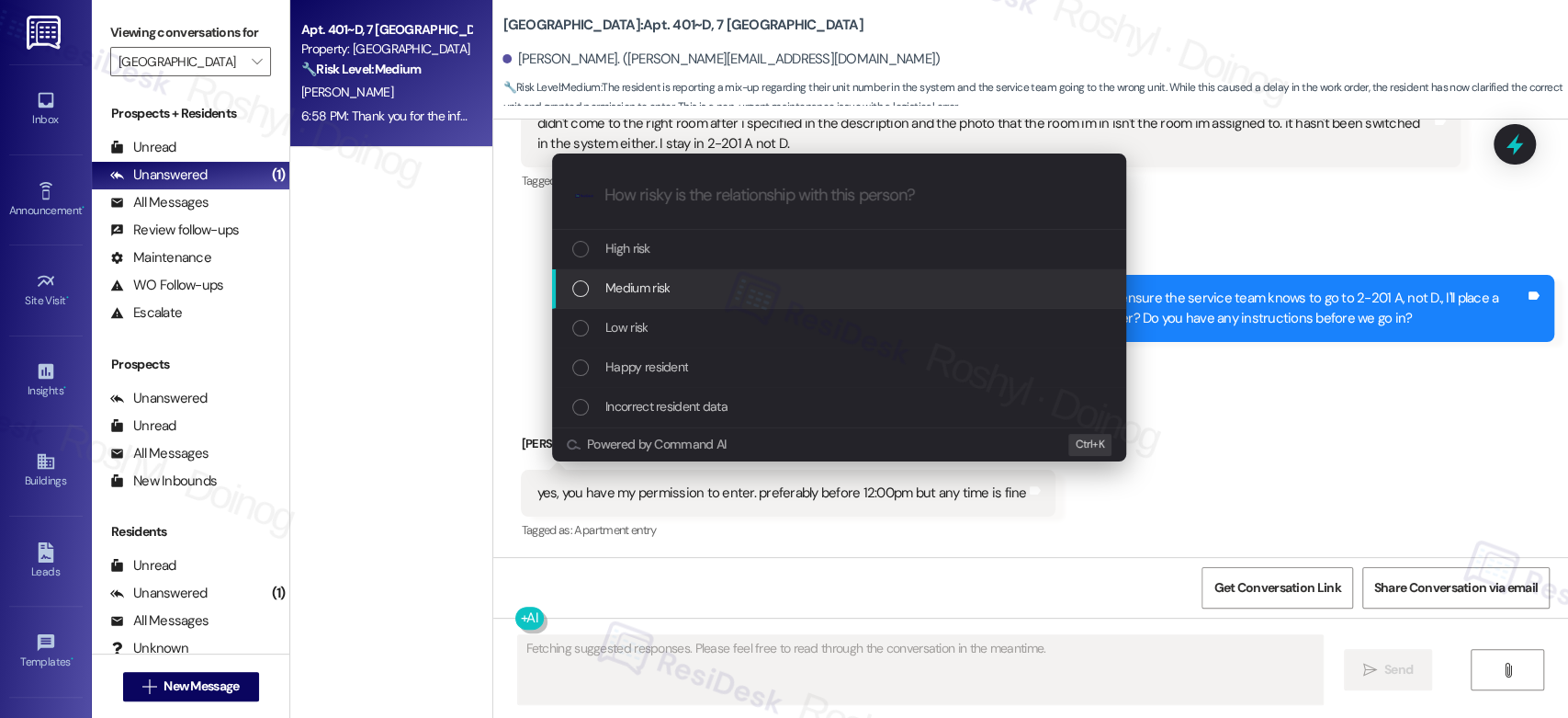
click at [688, 294] on div "Medium risk" at bounding box center [841, 287] width 537 height 20
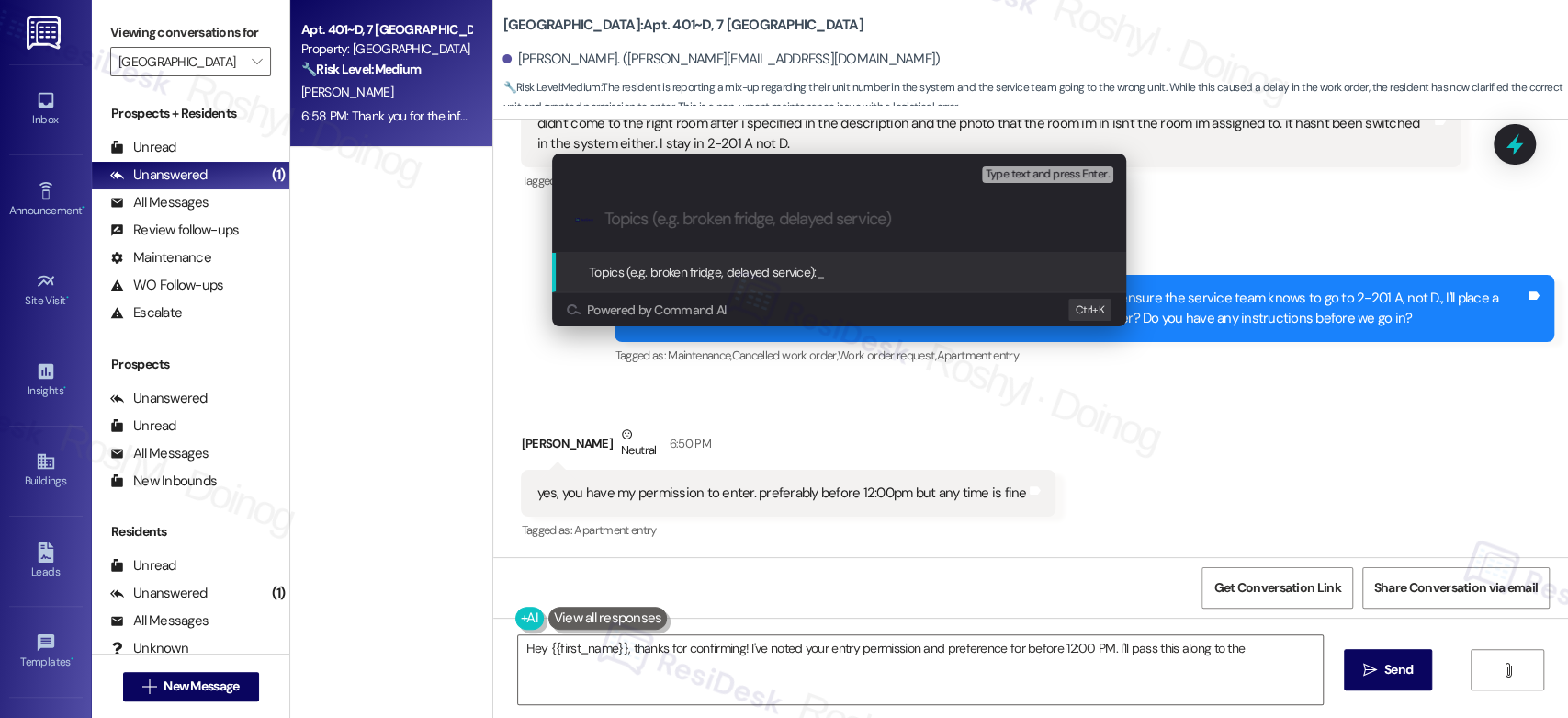
paste input "15566633"
type textarea "Hey {{first_name}}, thanks for confirming! I've noted your entry permission and…"
type input "15566633"
type textarea "Hey {{first_name}}, thanks for confirming! I've noted your entry permission and…"
click at [603, 219] on div ".cls-1{fill:#0a055f;}.cls-2{fill:#0cc4c4;} resideskLogoBlueOrange 15566633" at bounding box center [840, 219] width 574 height 66
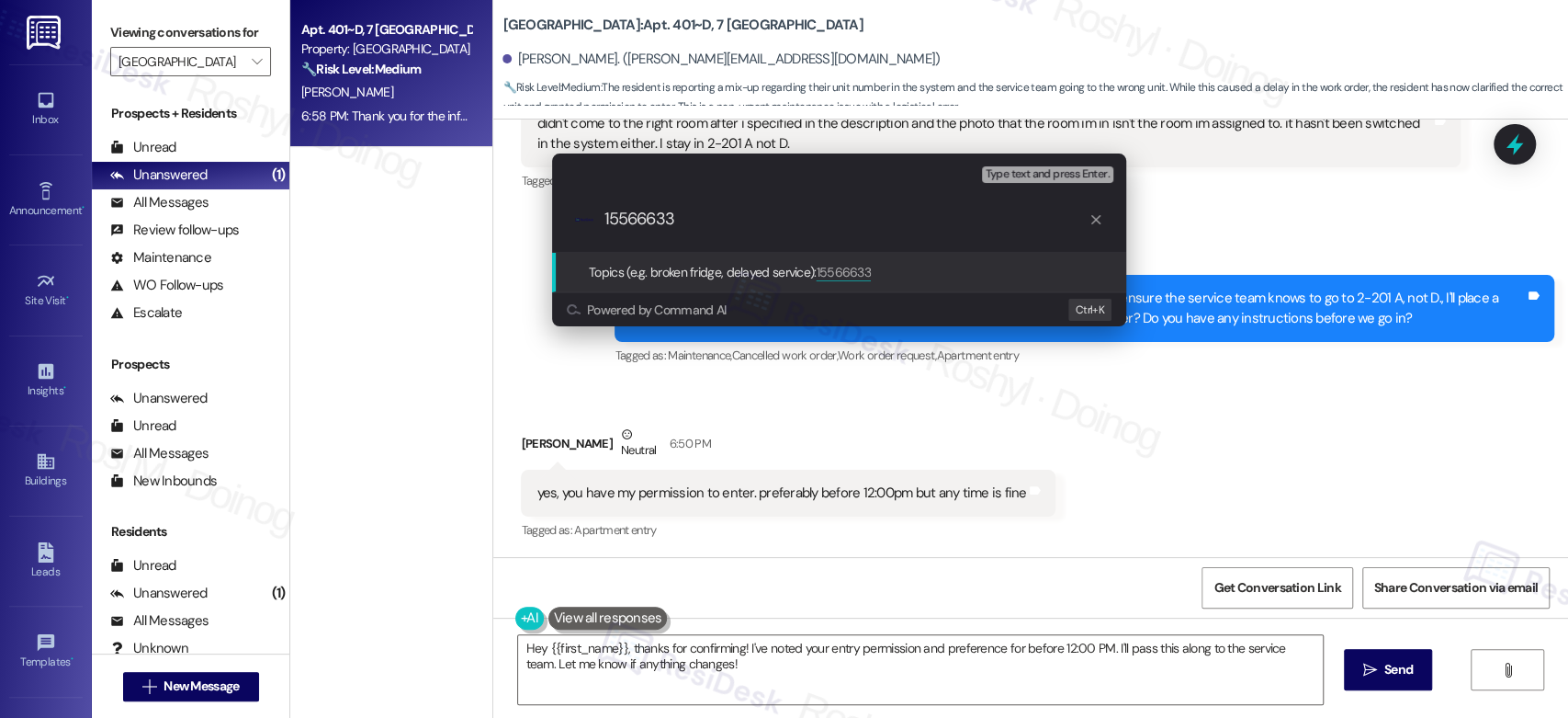
click at [608, 220] on input "15566633" at bounding box center [846, 219] width 484 height 19
click at [605, 221] on input "15566633" at bounding box center [846, 219] width 484 height 19
click at [919, 212] on input "Follow up - Work Order (Toilet 15566633" at bounding box center [846, 219] width 484 height 19
type input "Follow up - Work Order (Toilet 15566633)"
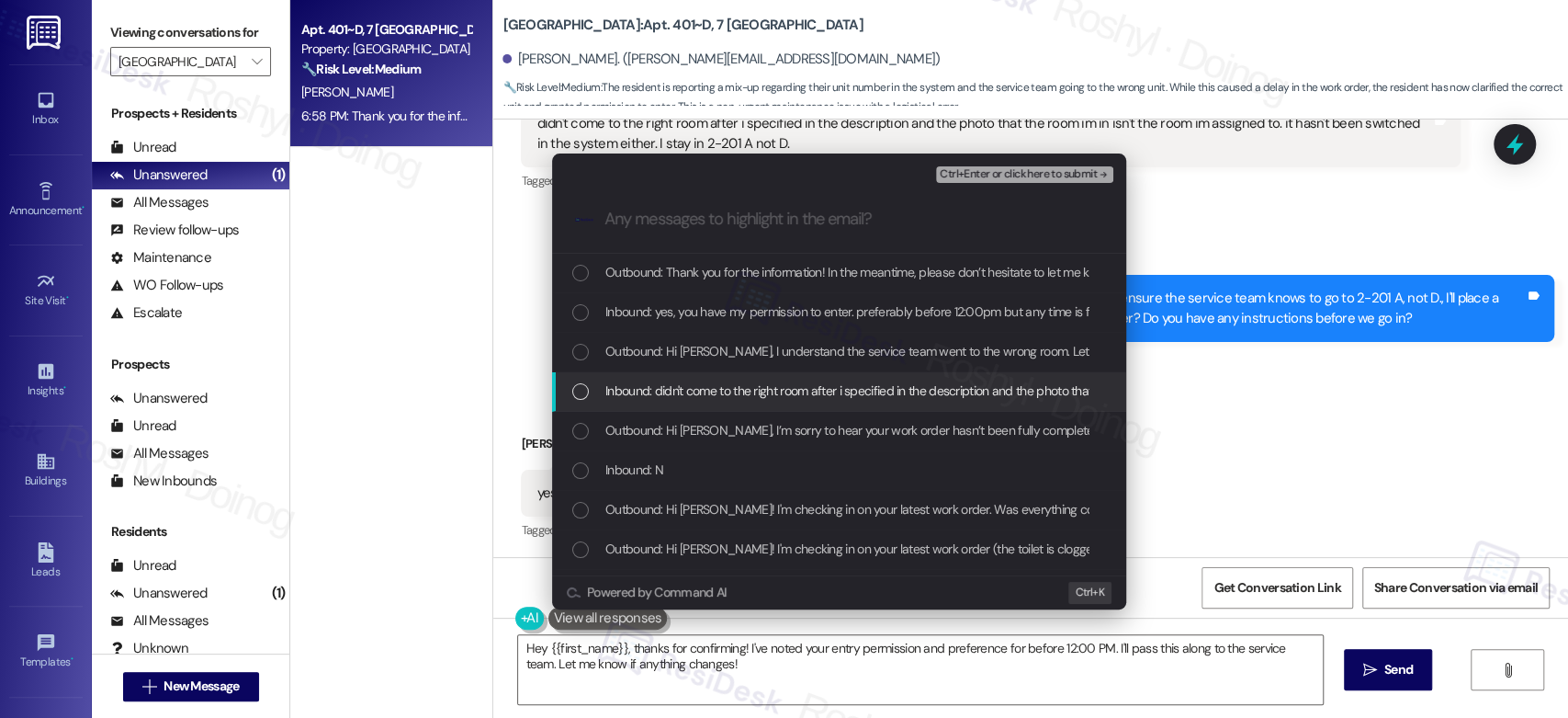
click at [775, 397] on span "Inbound: didn't come to the right room after i specified in the description and…" at bounding box center [1144, 390] width 1077 height 20
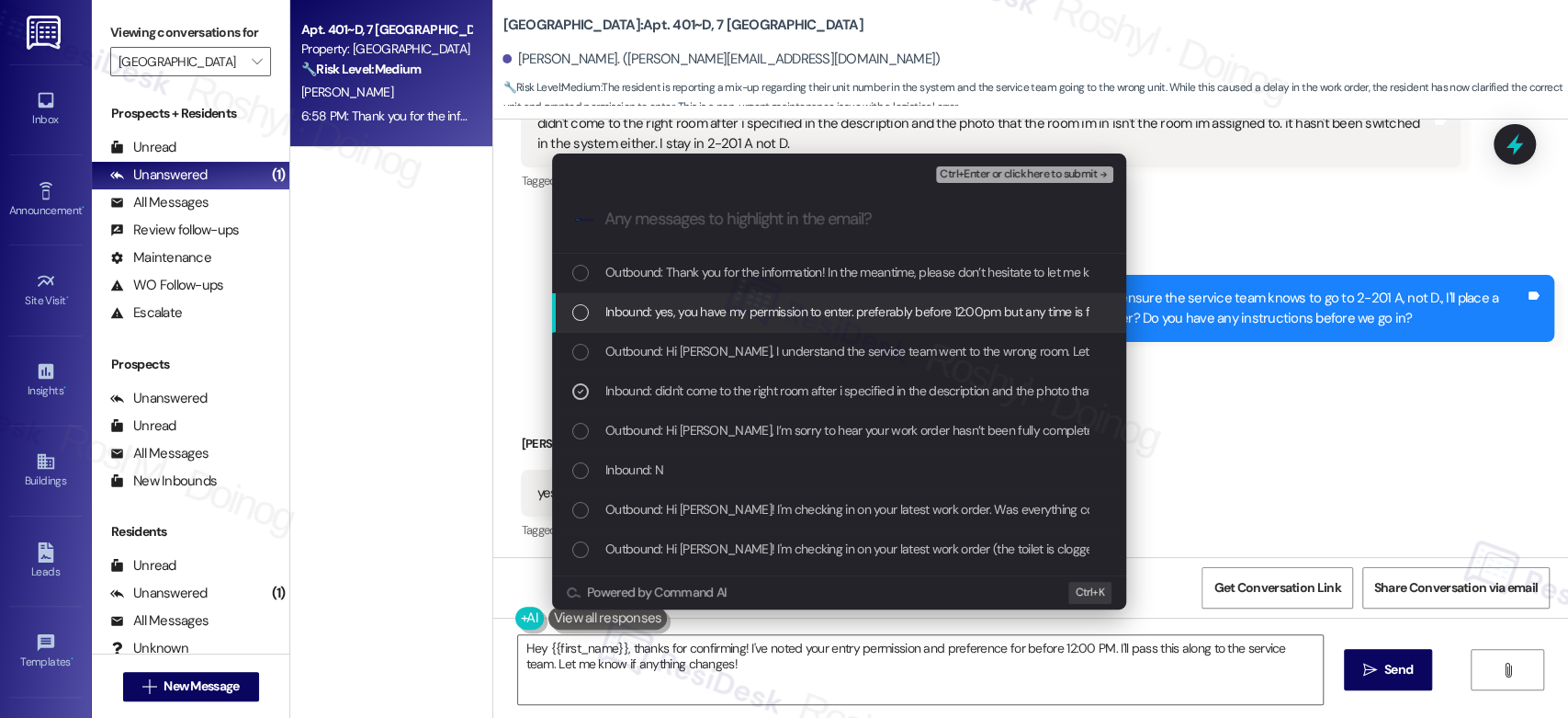
click at [783, 317] on span "Inbound: yes, you have my permission to enter. preferably before 12:00pm but an…" at bounding box center [856, 311] width 500 height 20
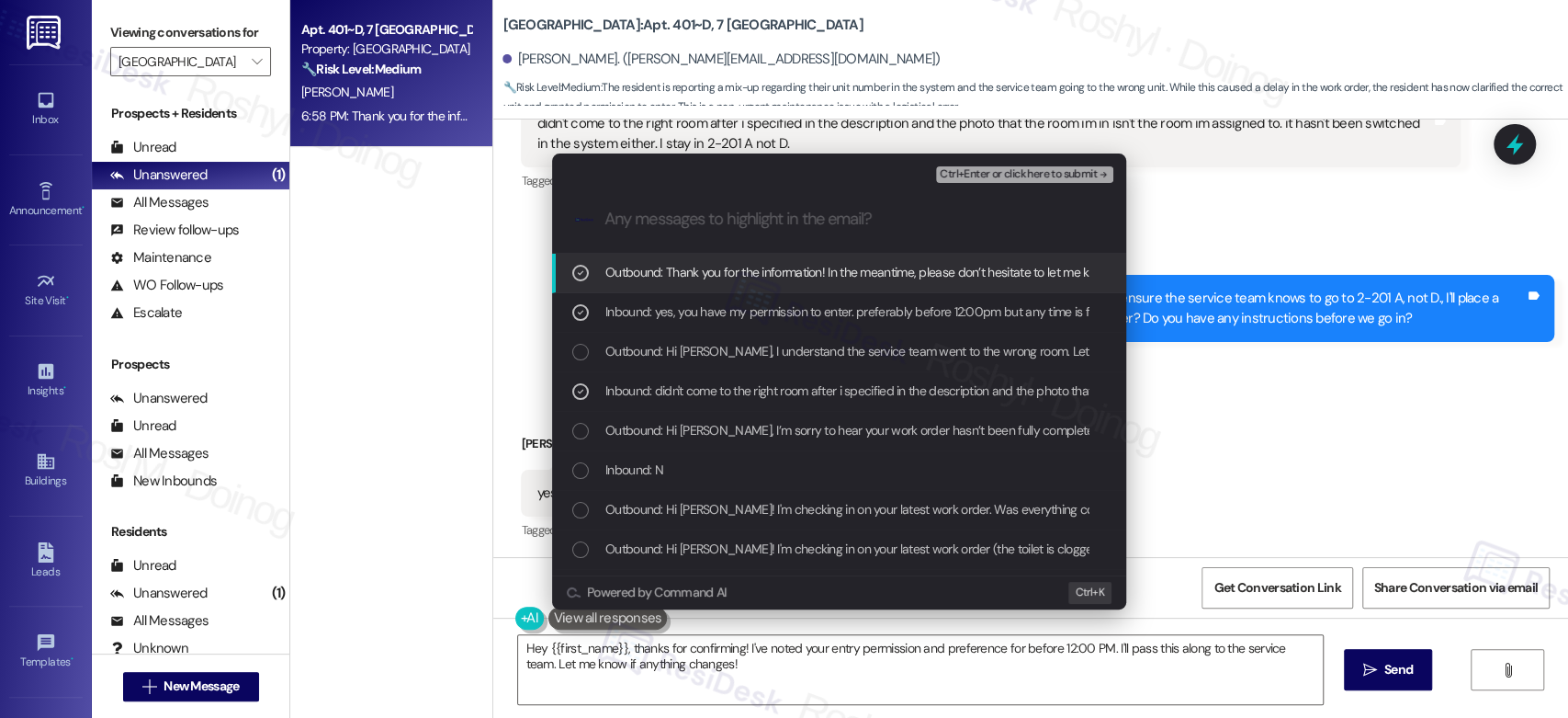
click at [922, 269] on span "Outbound: Thank you for the information! In the meantime, please don’t hesitate…" at bounding box center [975, 271] width 739 height 20
click at [1073, 177] on span "Ctrl+Enter or click here to submit" at bounding box center [1017, 175] width 157 height 13
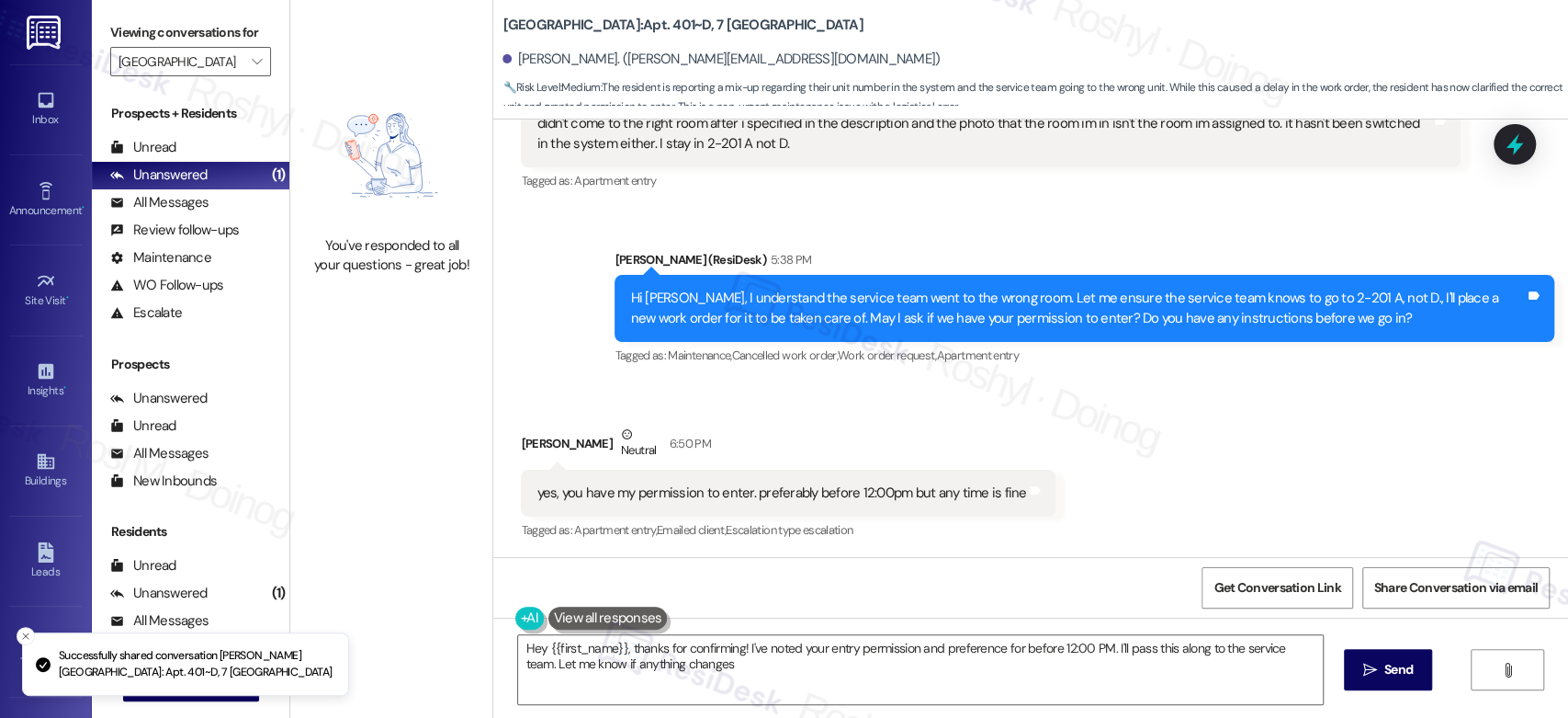
type textarea "Hey {{first_name}}, thanks for confirming! I've noted your entry permission and…"
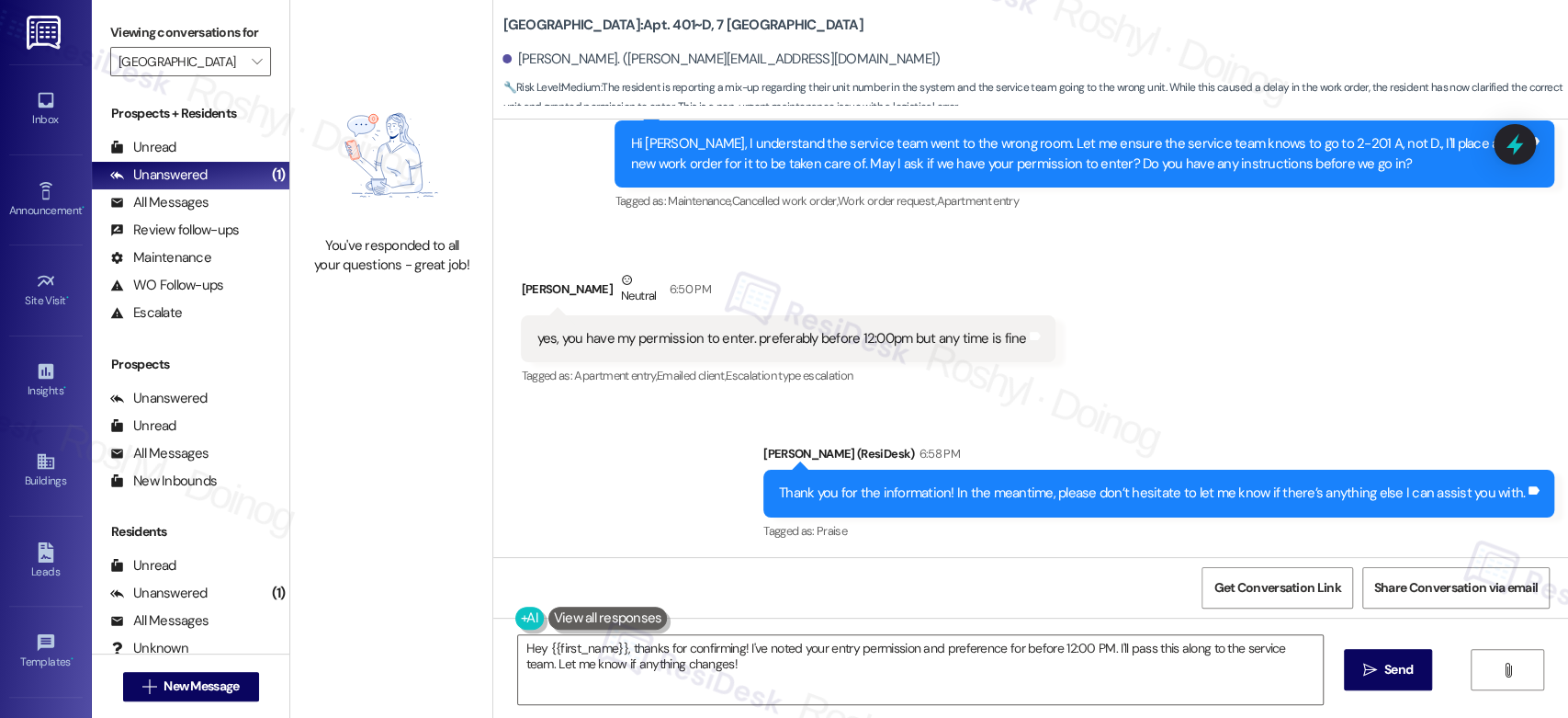
scroll to position [2008, 0]
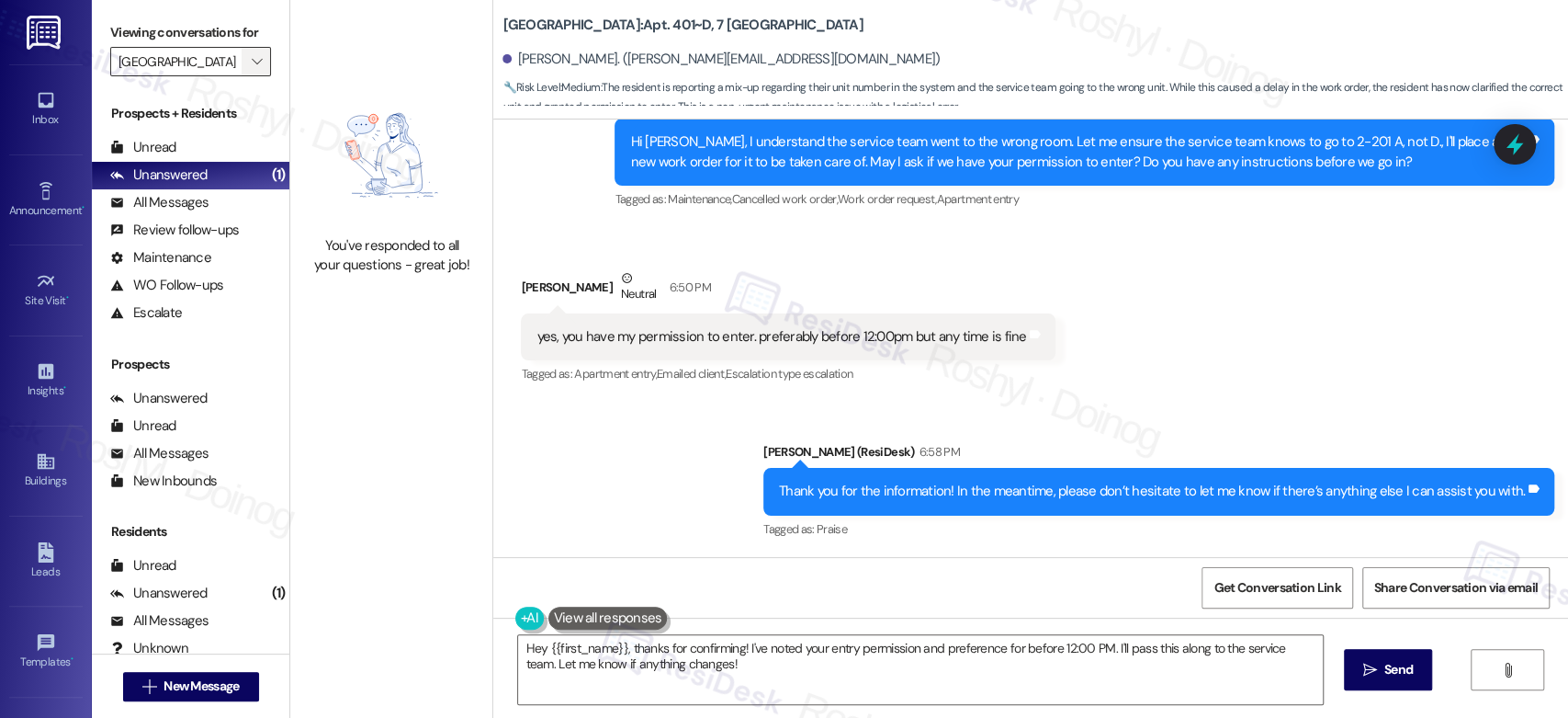
click at [251, 68] on span "" at bounding box center [257, 61] width 17 height 29
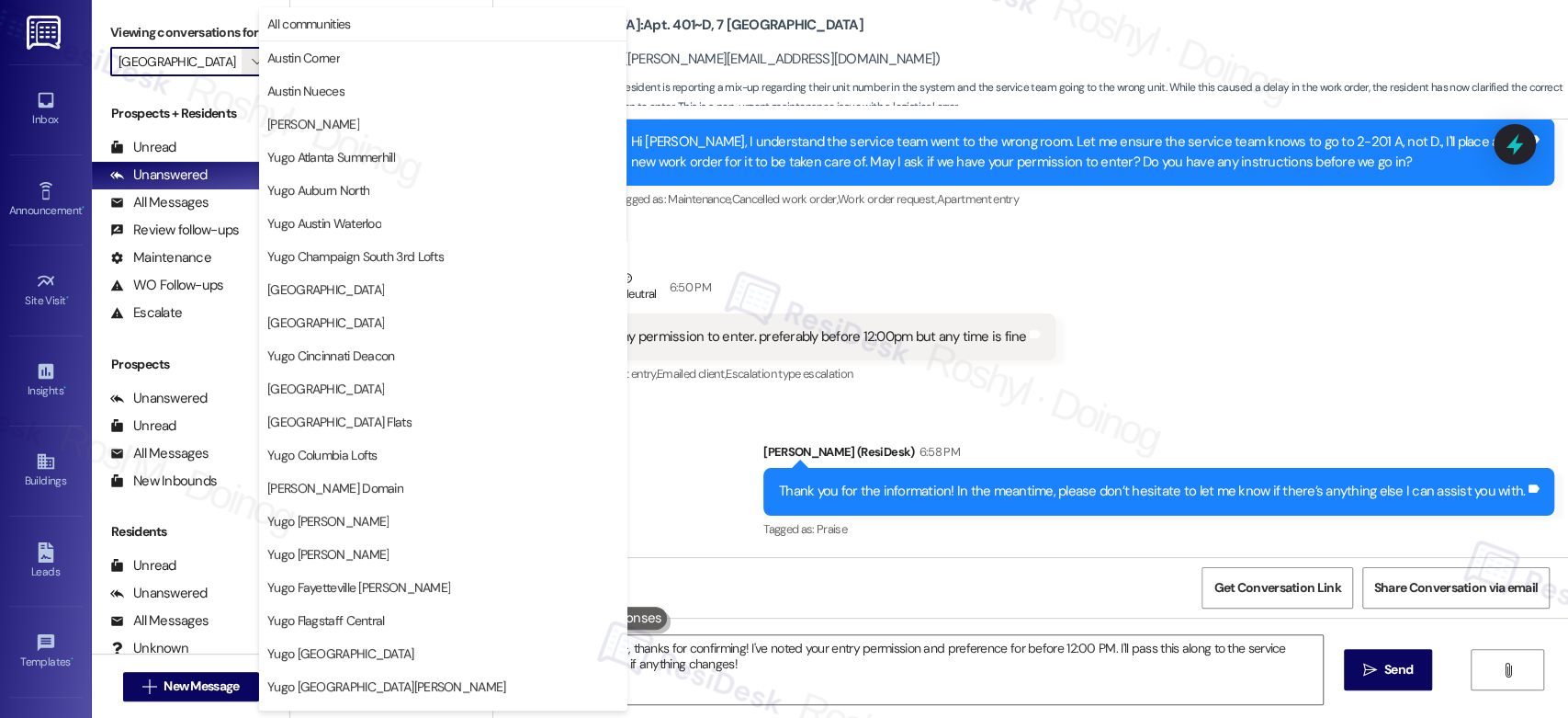
scroll to position [752, 0]
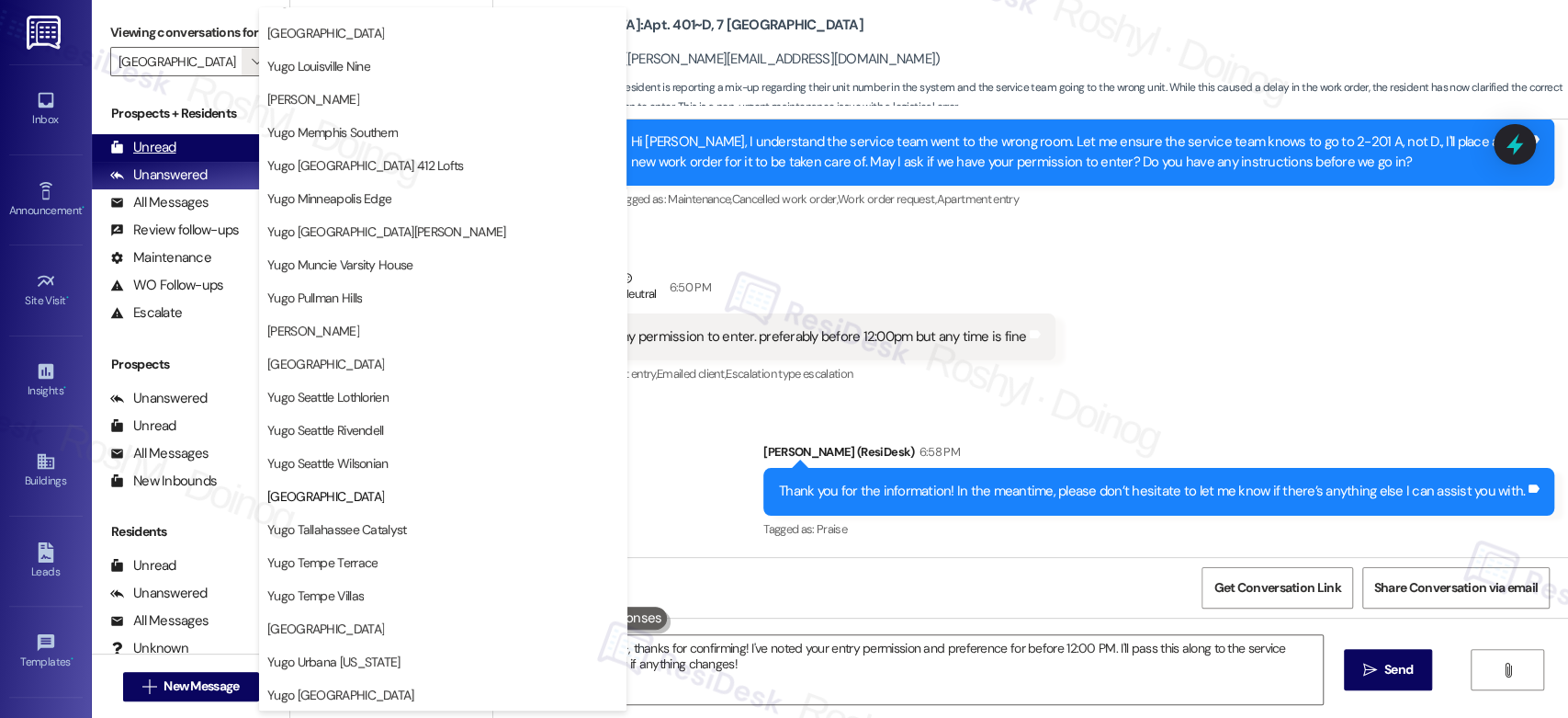
click at [187, 149] on div "Unread (0)" at bounding box center [191, 147] width 198 height 28
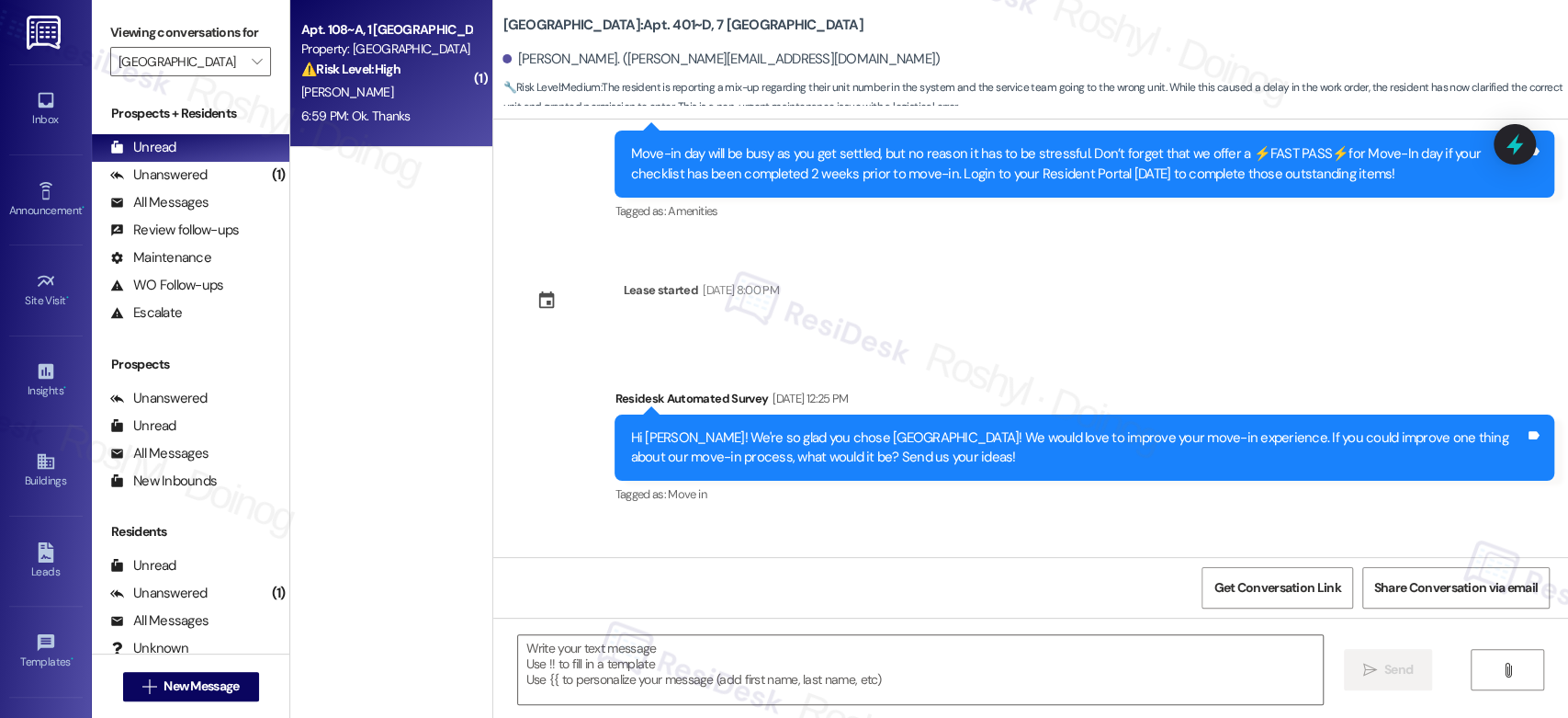
click at [360, 124] on div "6:59 PM: Ok. Thanks 6:59 PM: Ok. Thanks" at bounding box center [386, 116] width 174 height 23
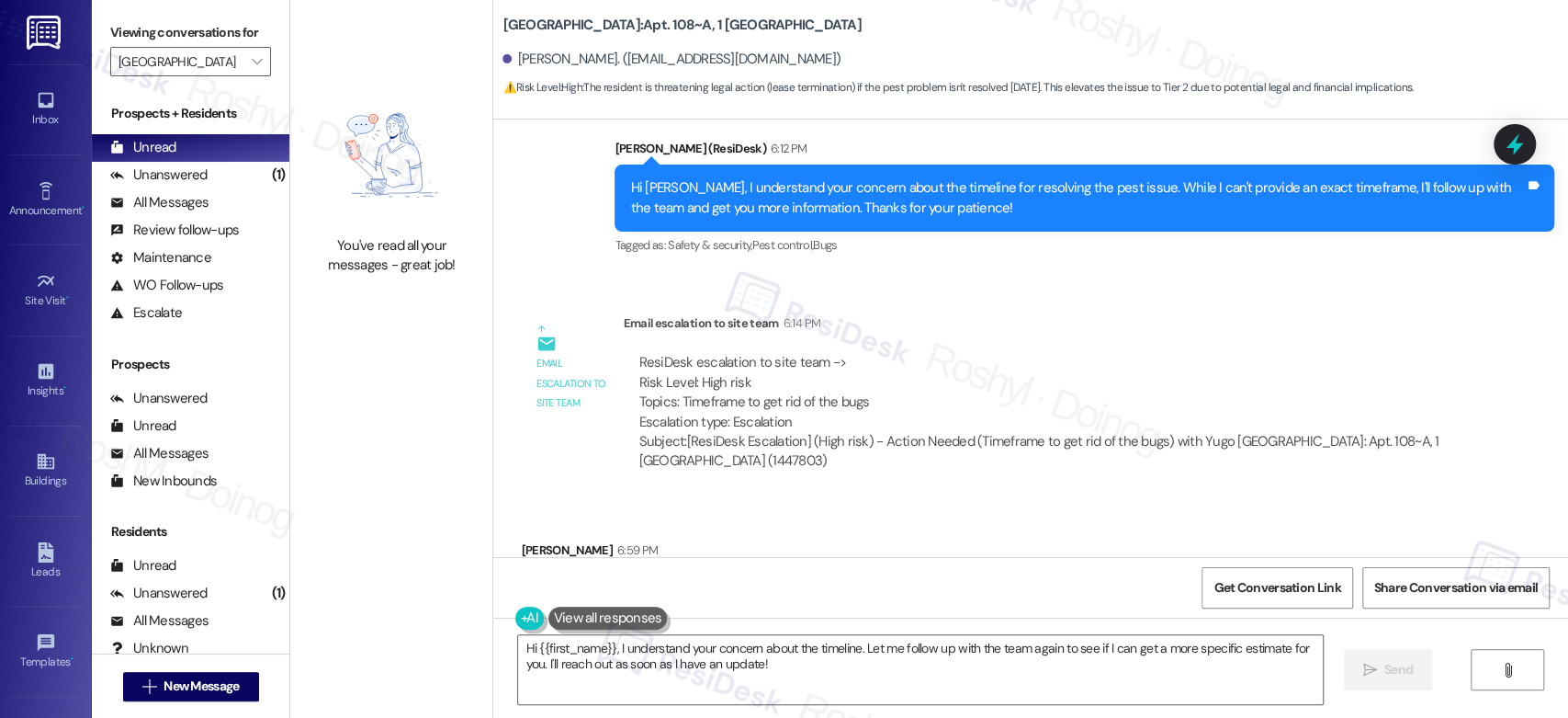
scroll to position [4828, 0]
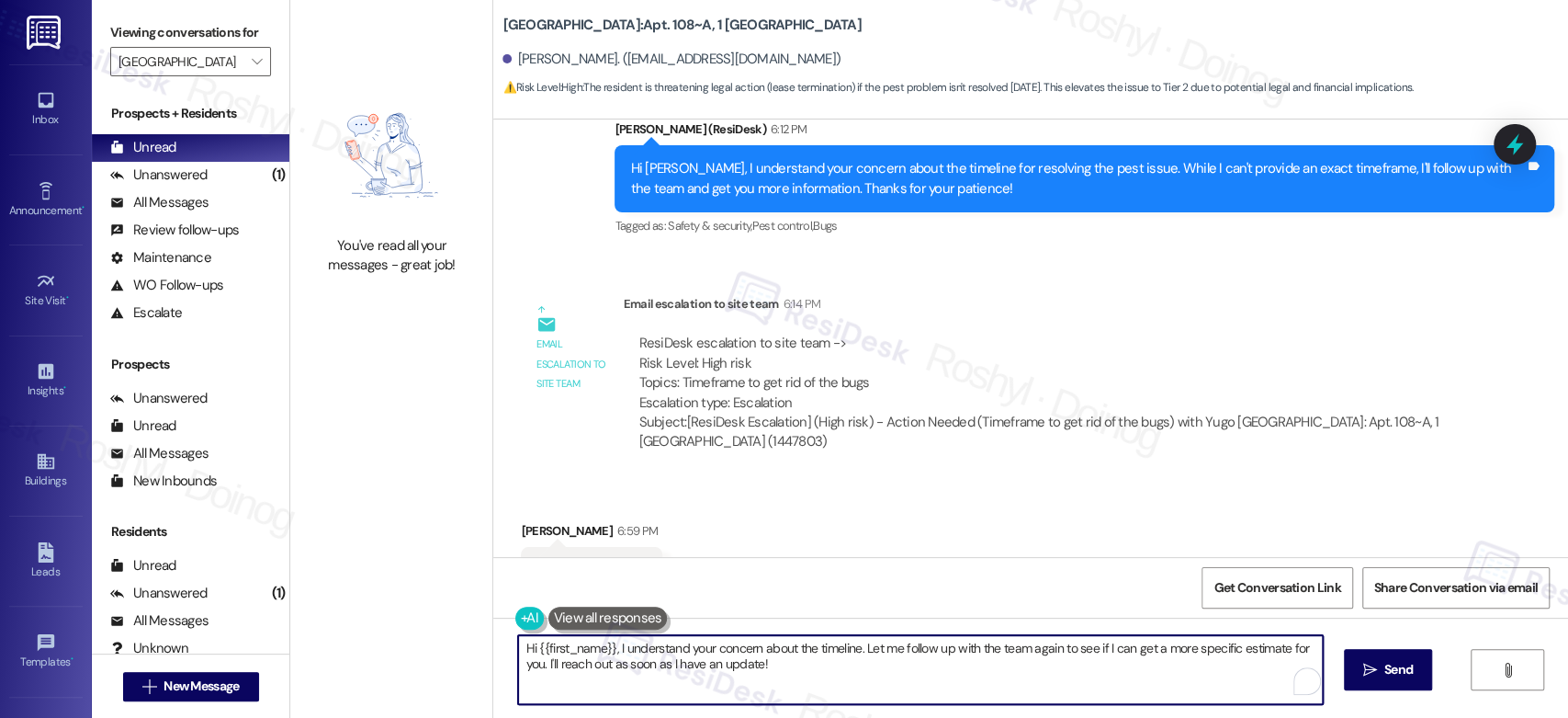
click at [540, 667] on textarea "Hi {{first_name}}, I understand your concern about the timeline. Let me follow …" at bounding box center [920, 669] width 803 height 68
drag, startPoint x: 537, startPoint y: 667, endPoint x: 471, endPoint y: 625, distance: 78.2
click at [471, 625] on div "You've read all your messages - great job! Yugo Starkville Campus Common: Apt. …" at bounding box center [929, 359] width 1278 height 718
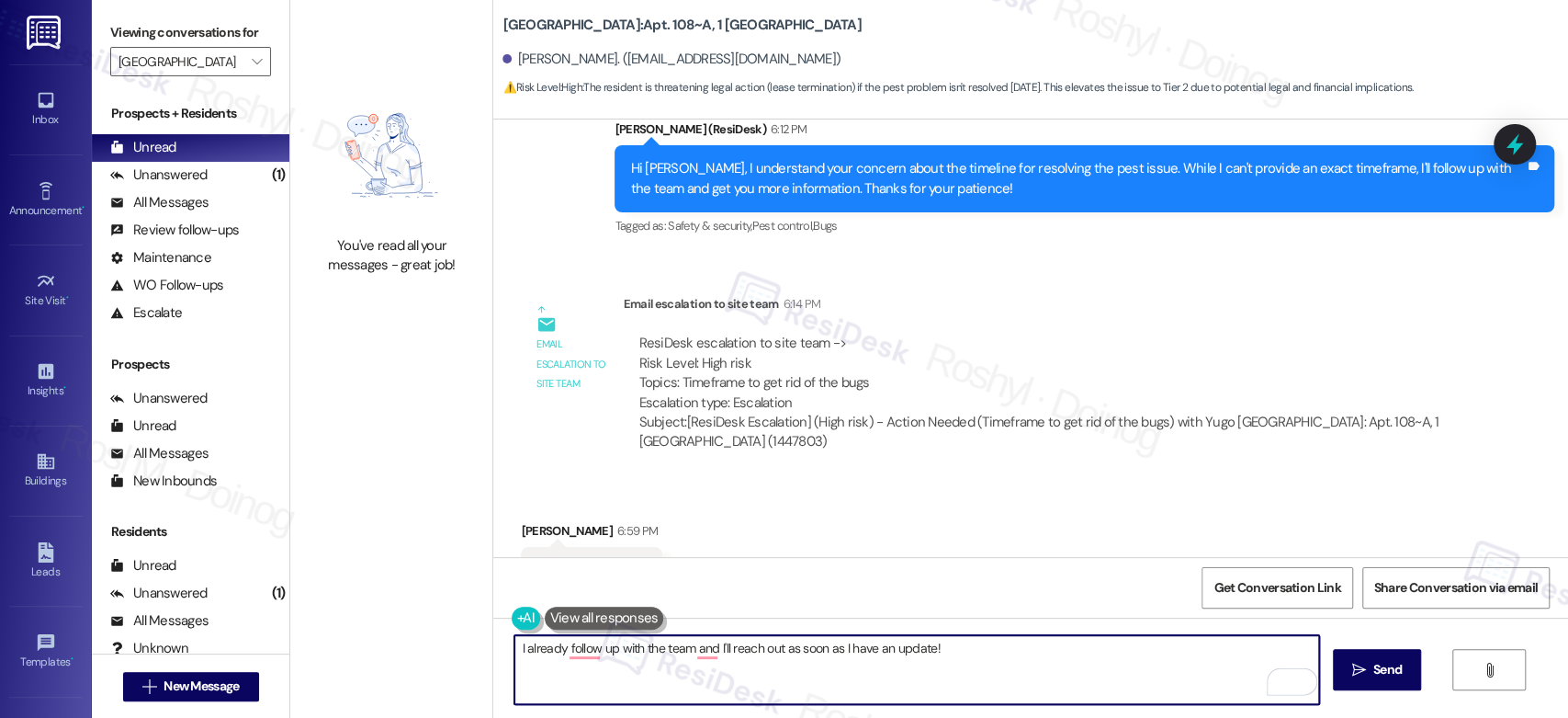
click at [662, 646] on textarea "I already follow up with the team and I'll reach out as soon as I have an updat…" at bounding box center [916, 669] width 803 height 68
click at [574, 647] on textarea "I already follow up with the team and I'll reach out as soon as I have an updat…" at bounding box center [916, 669] width 803 height 68
click at [704, 645] on textarea "I already followed up with the team and I'll reach out as soon as I have an upd…" at bounding box center [916, 669] width 803 height 68
click at [789, 643] on textarea "I already followed up with the team, and I'll reach out as soon as I have an up…" at bounding box center [916, 669] width 803 height 68
click at [1006, 648] on textarea "I already followed up with the team, and I'll reach out to you as soon as I hav…" at bounding box center [916, 669] width 803 height 68
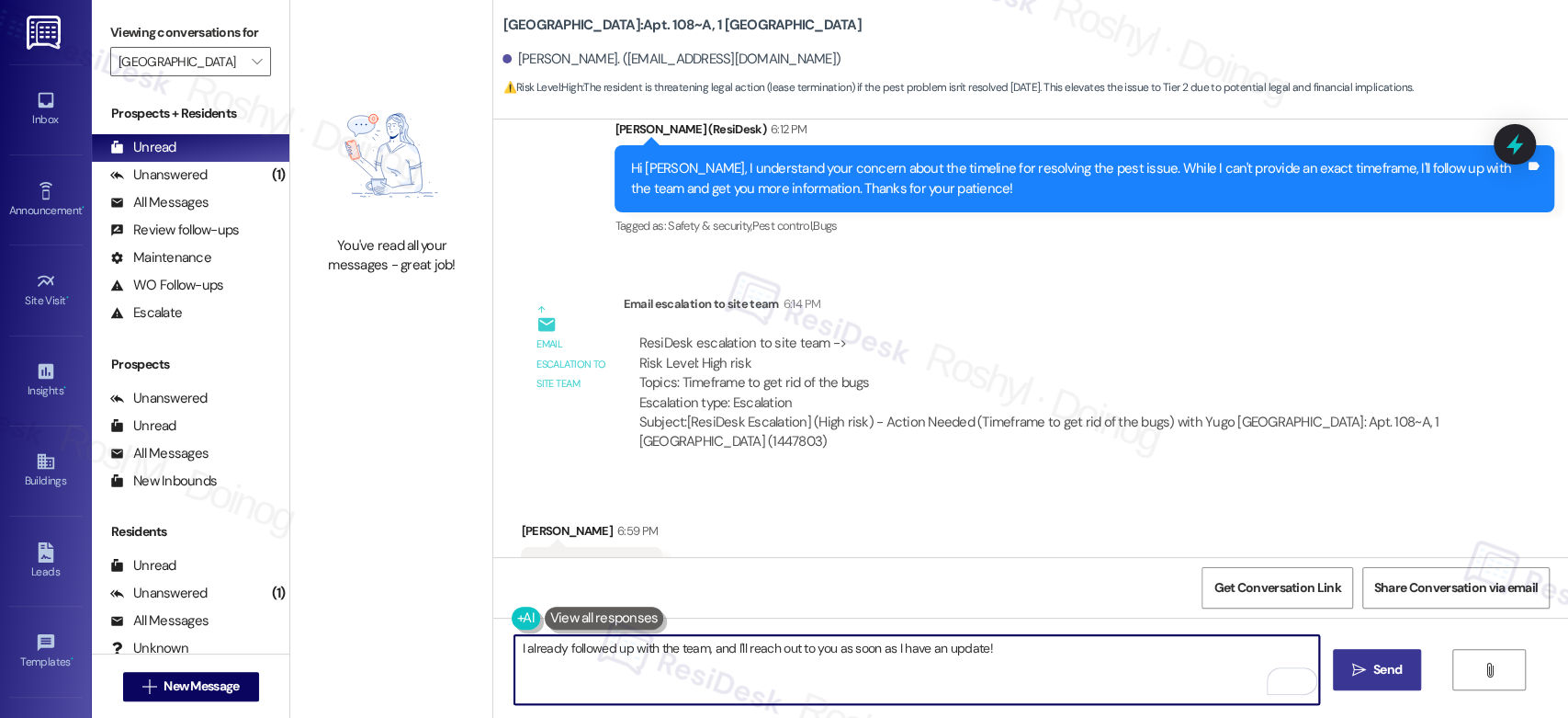
type textarea "I already followed up with the team, and I'll reach out to you as soon as I hav…"
click at [1389, 667] on span "Send" at bounding box center [1387, 669] width 29 height 19
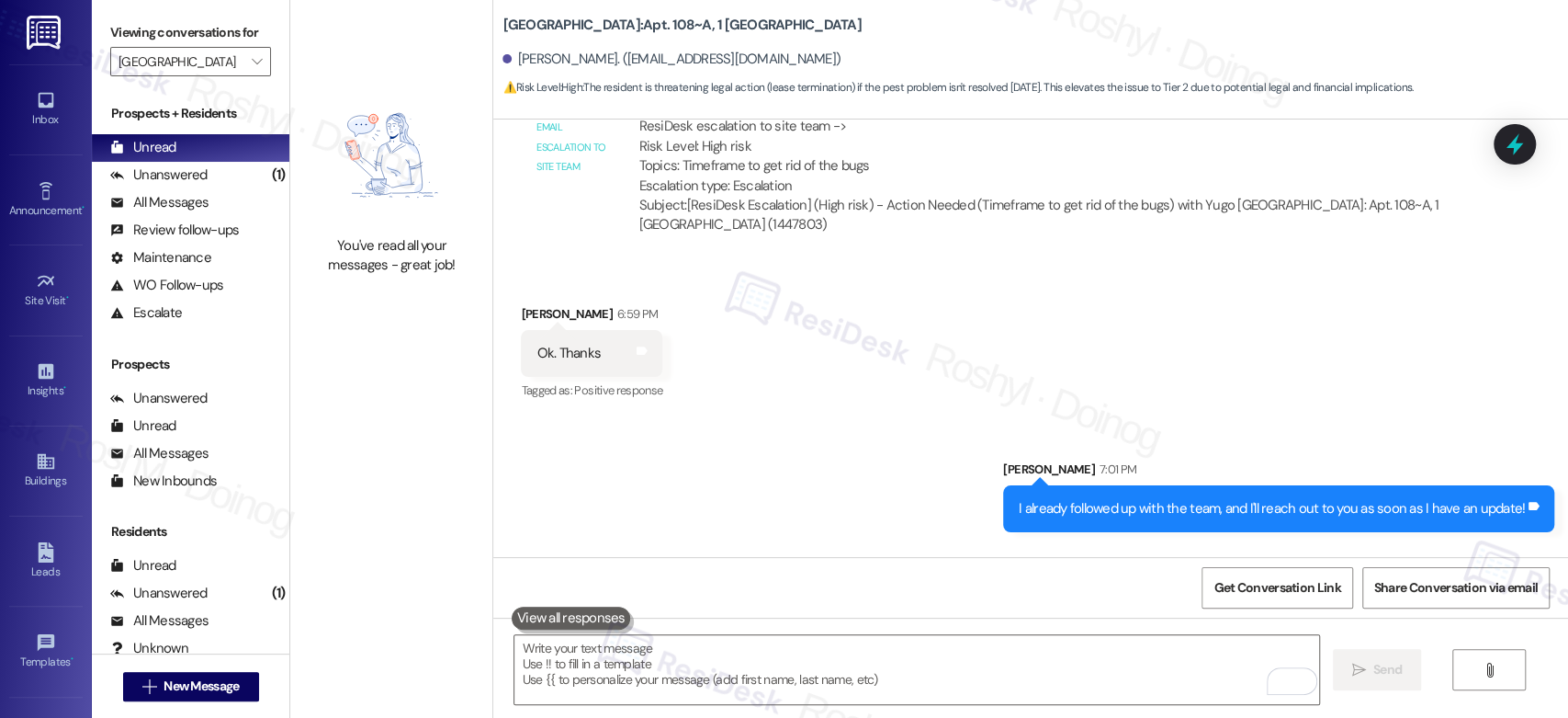
scroll to position [5083, 0]
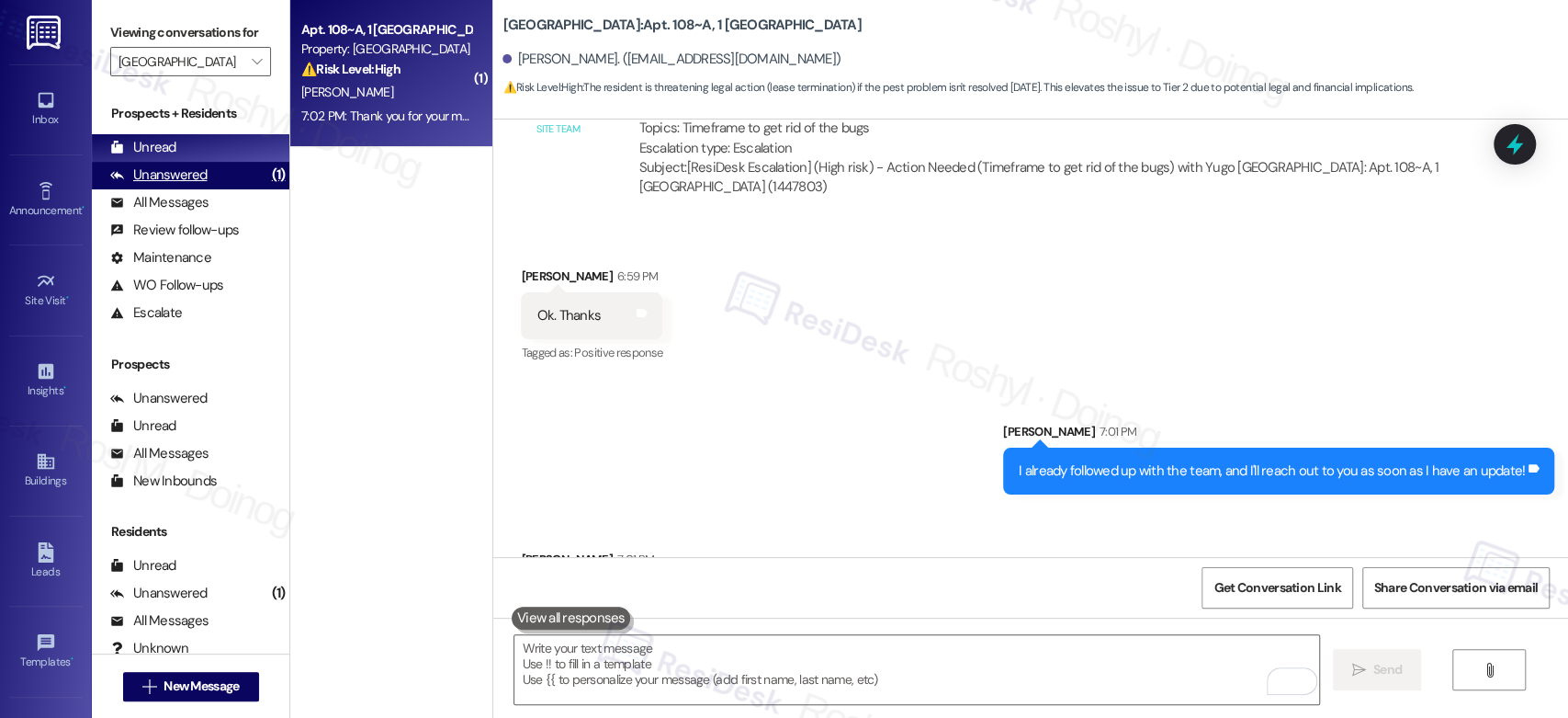
click at [201, 162] on div "Unanswered (1)" at bounding box center [191, 175] width 198 height 28
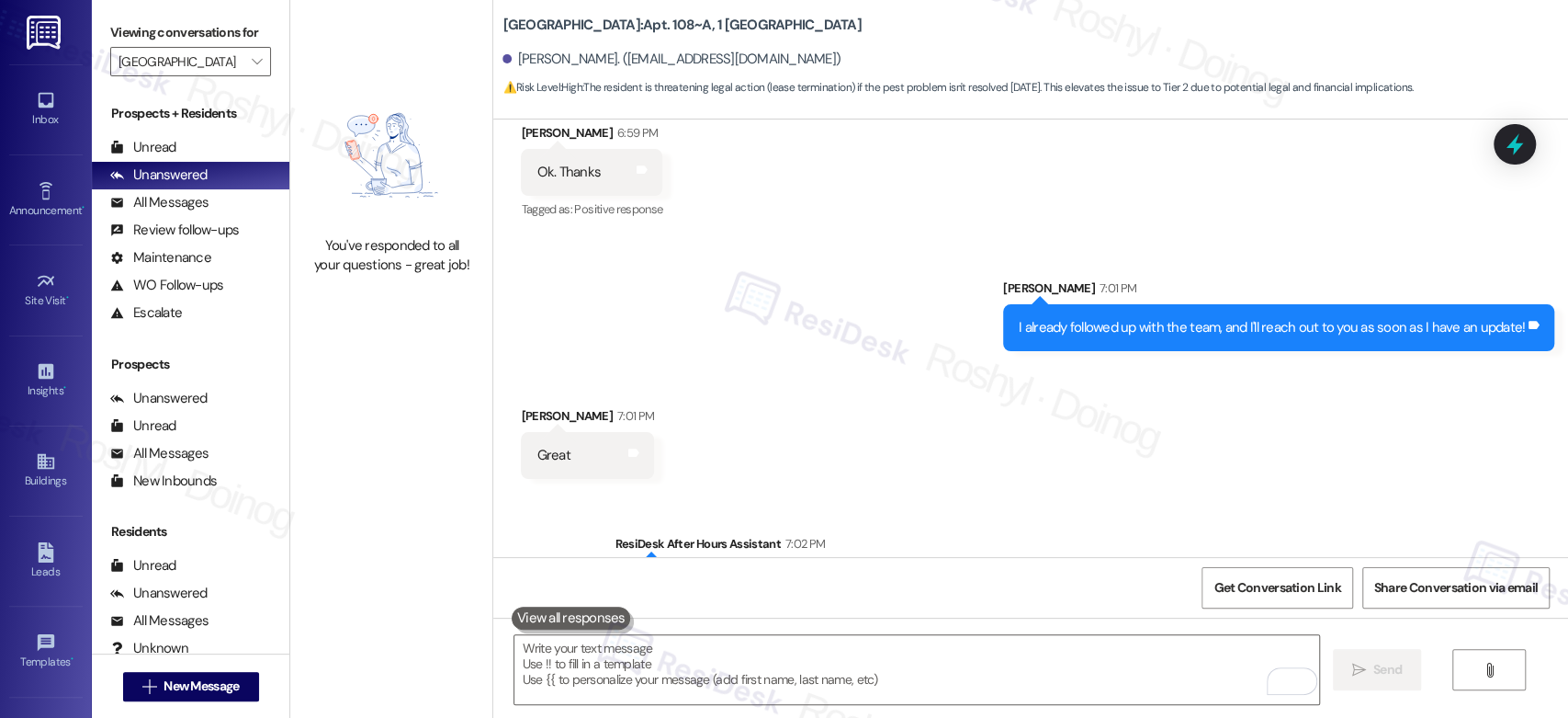
scroll to position [5231, 0]
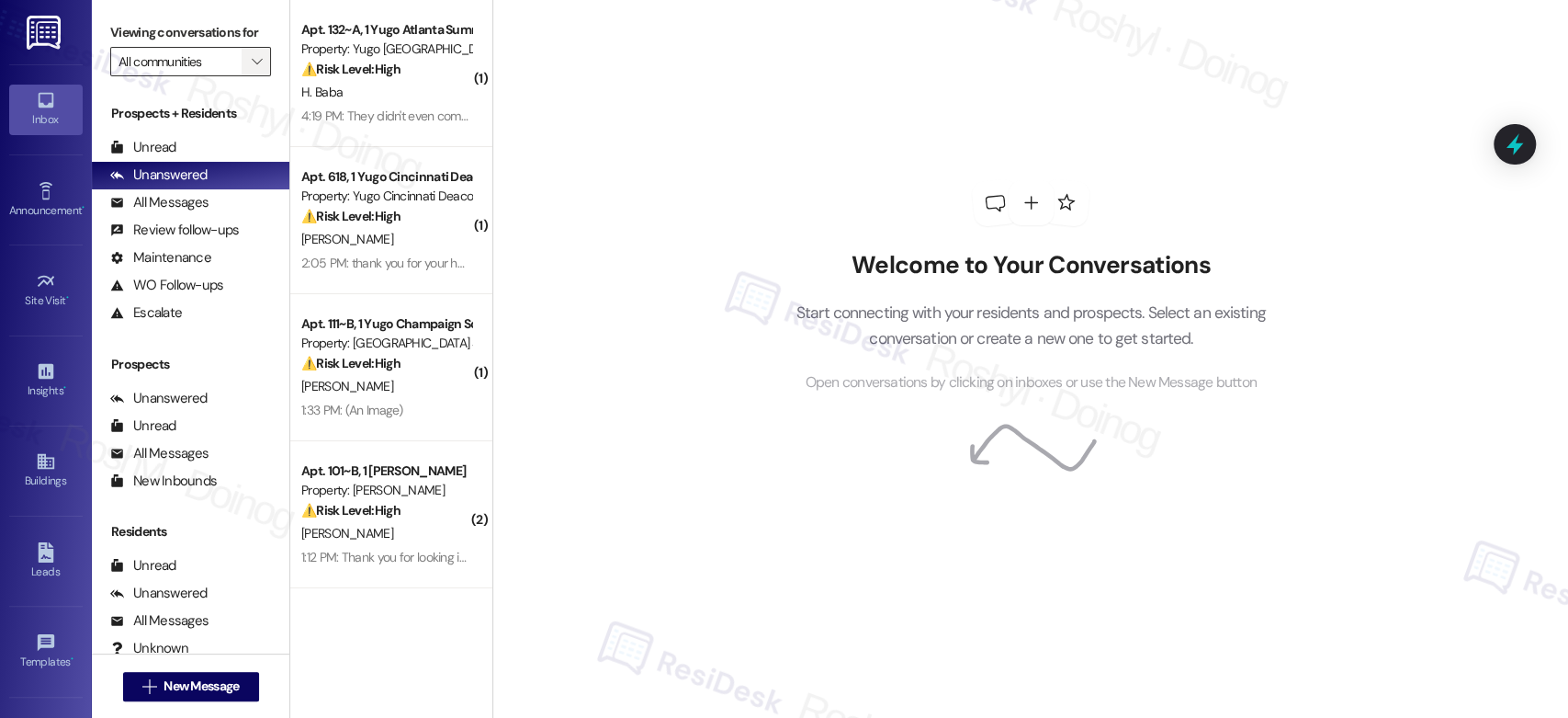
click at [252, 62] on icon "" at bounding box center [257, 61] width 10 height 14
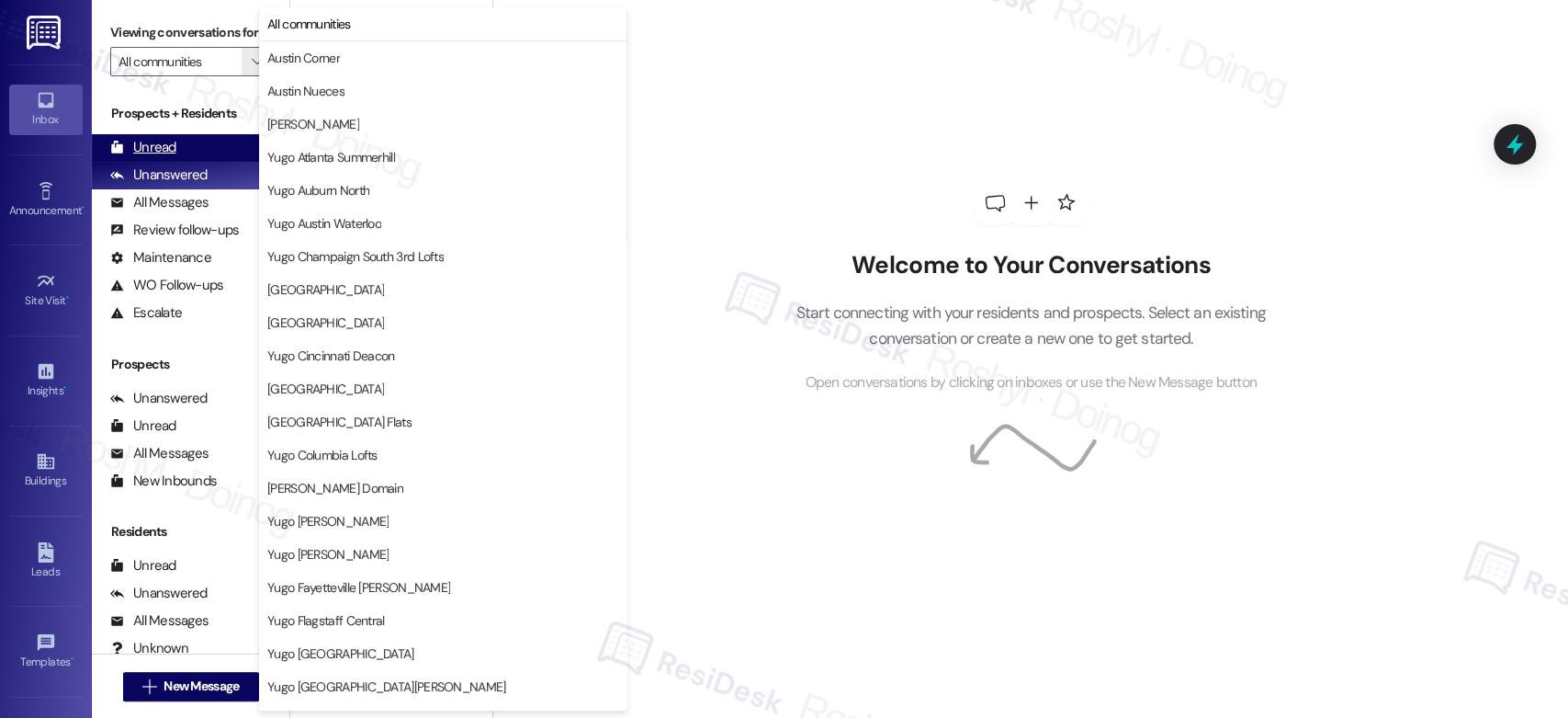
click at [149, 158] on div "Unread (0)" at bounding box center [191, 147] width 198 height 28
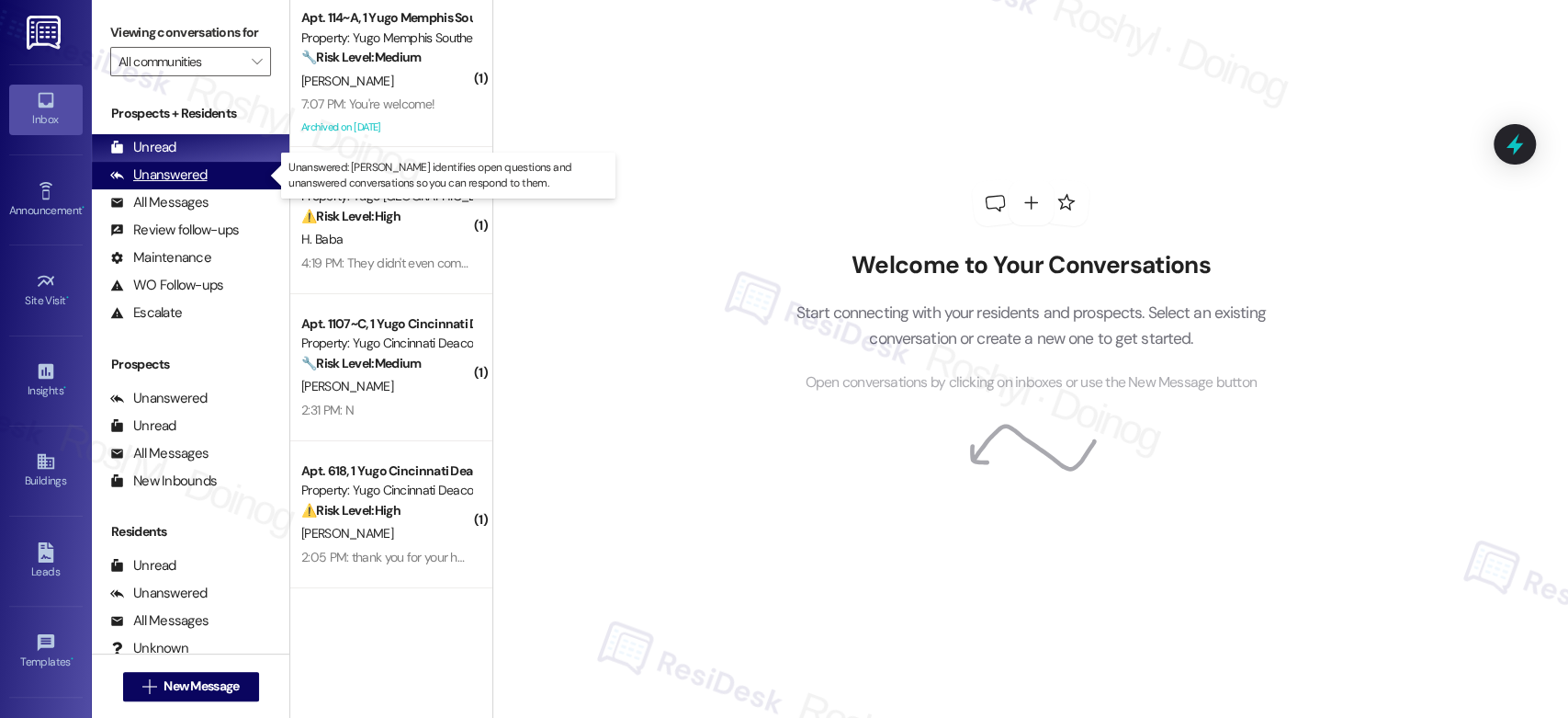
click at [203, 174] on div "Unanswered" at bounding box center [159, 175] width 97 height 19
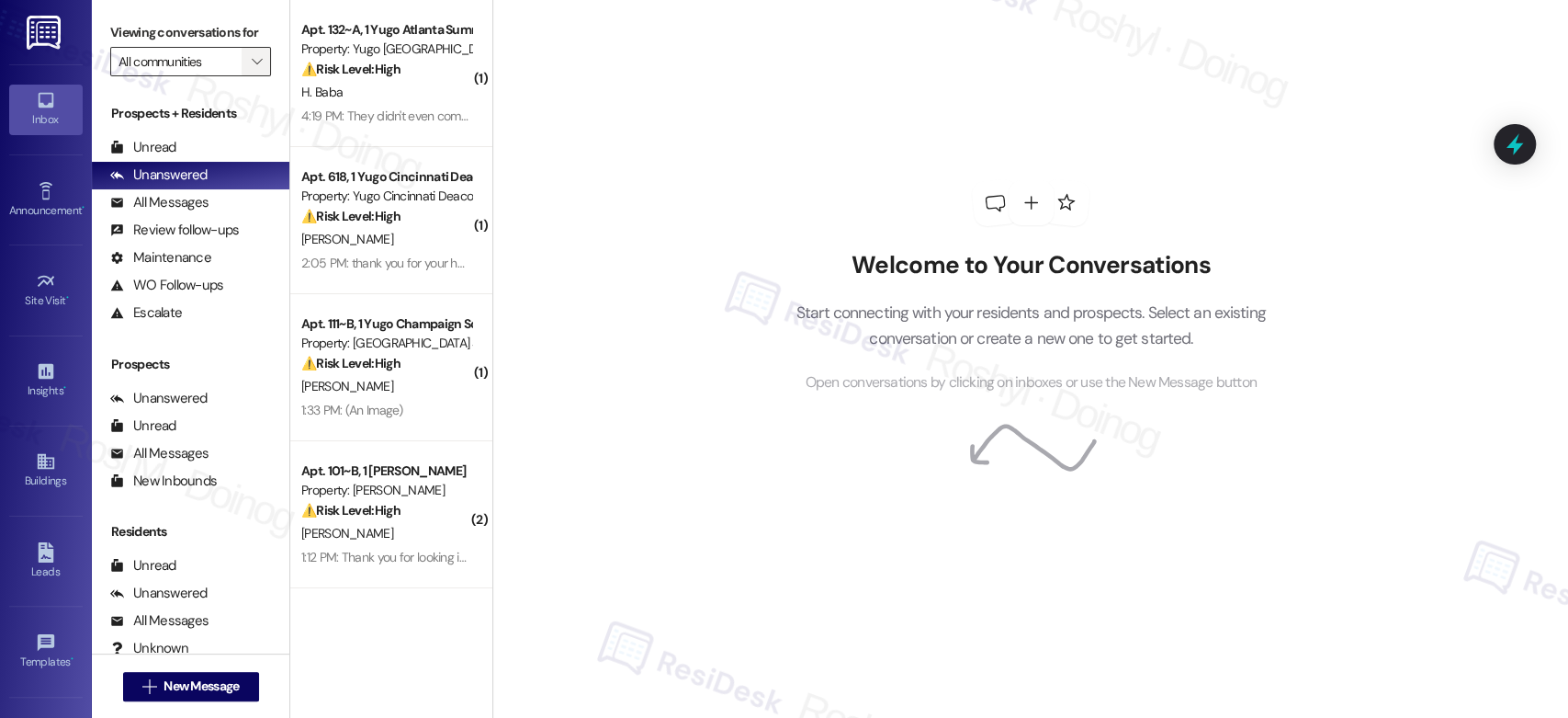
click at [252, 62] on icon "" at bounding box center [257, 61] width 10 height 14
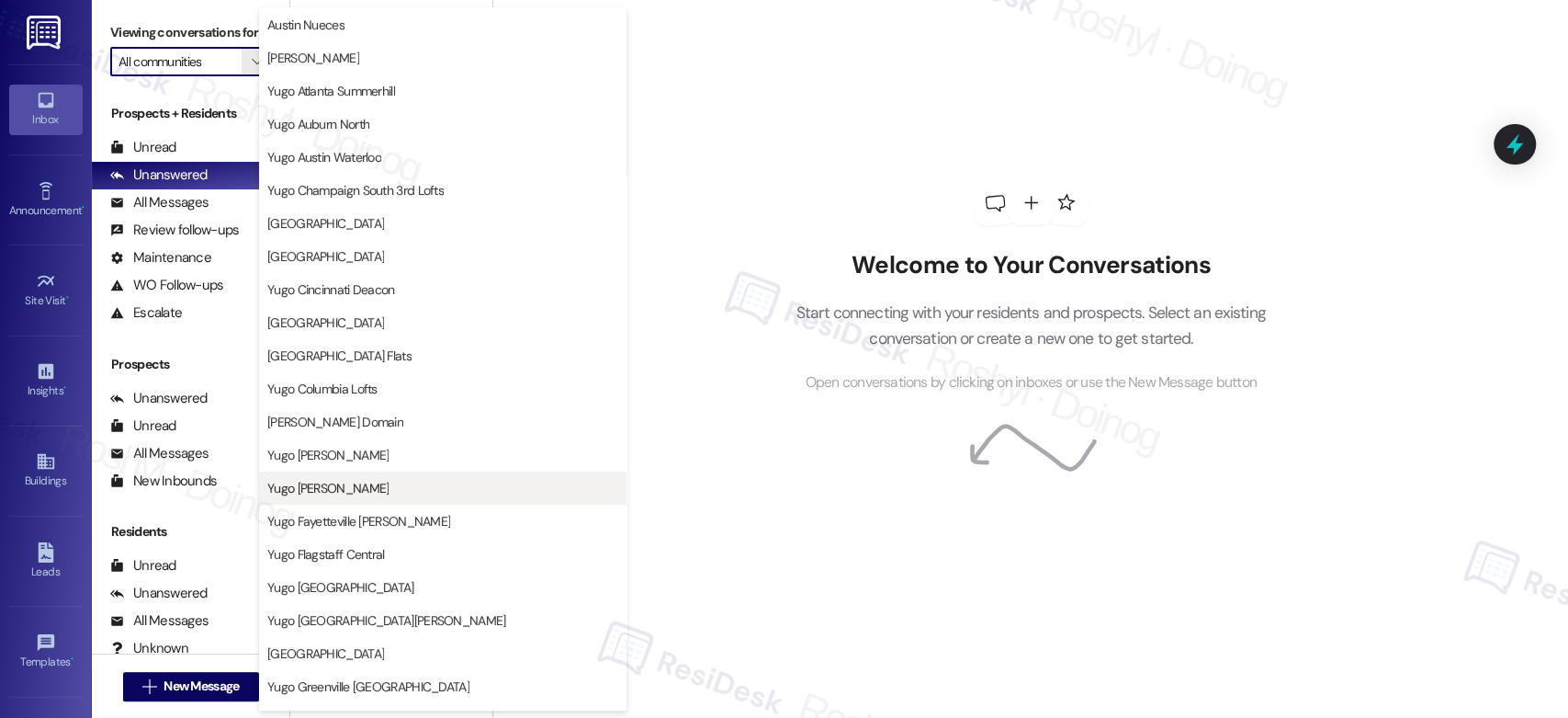
scroll to position [102, 0]
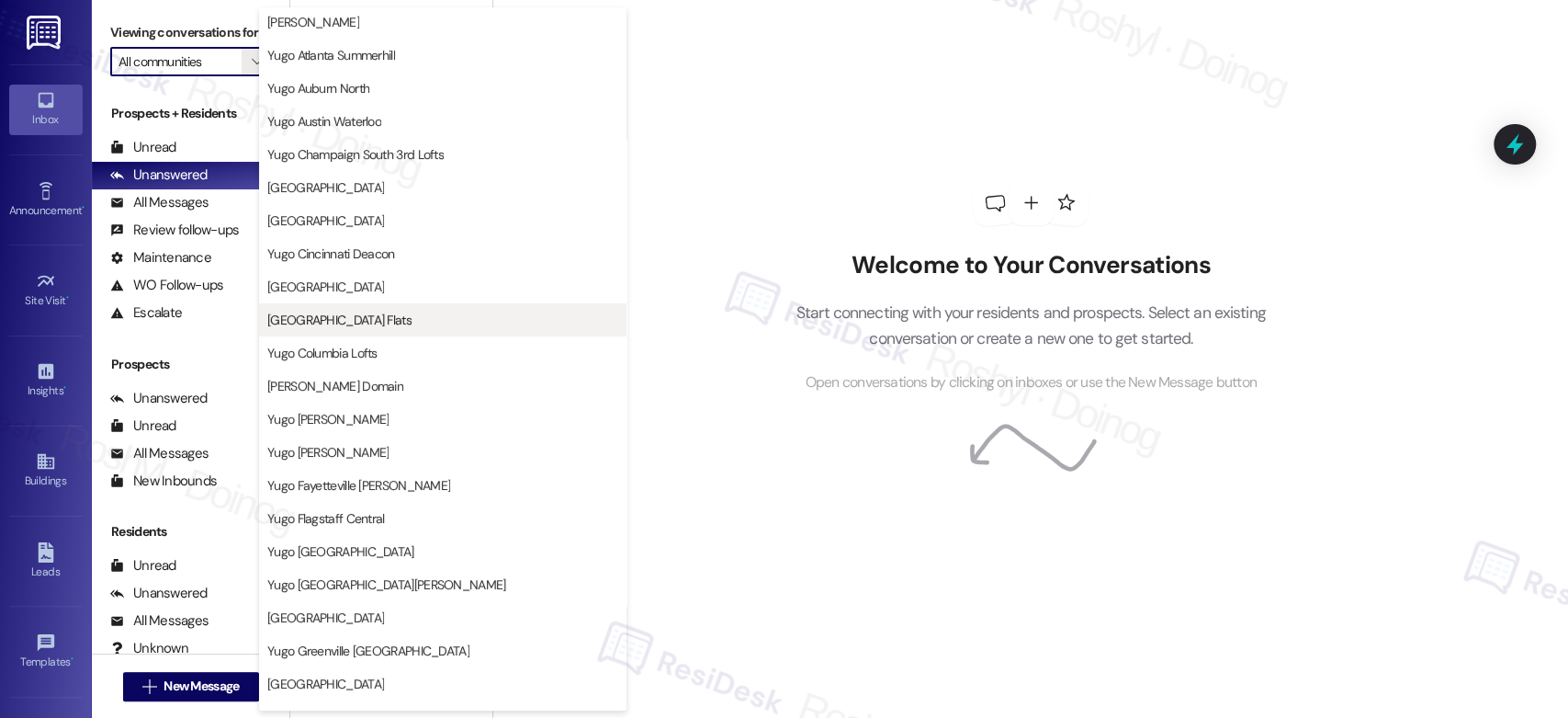
click at [323, 320] on span "[GEOGRAPHIC_DATA] Flats" at bounding box center [339, 320] width 145 height 18
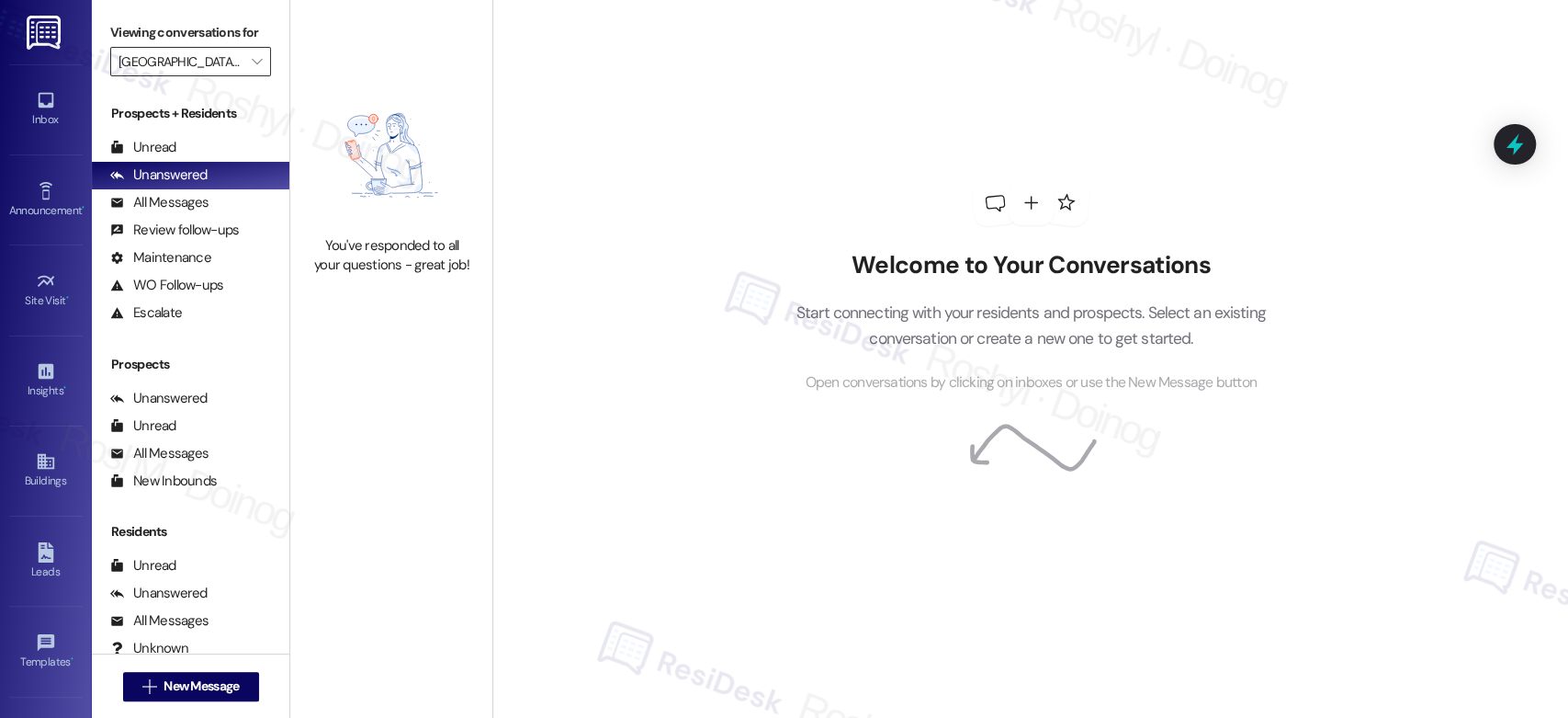
click at [208, 57] on input "[GEOGRAPHIC_DATA] Flats" at bounding box center [180, 61] width 123 height 29
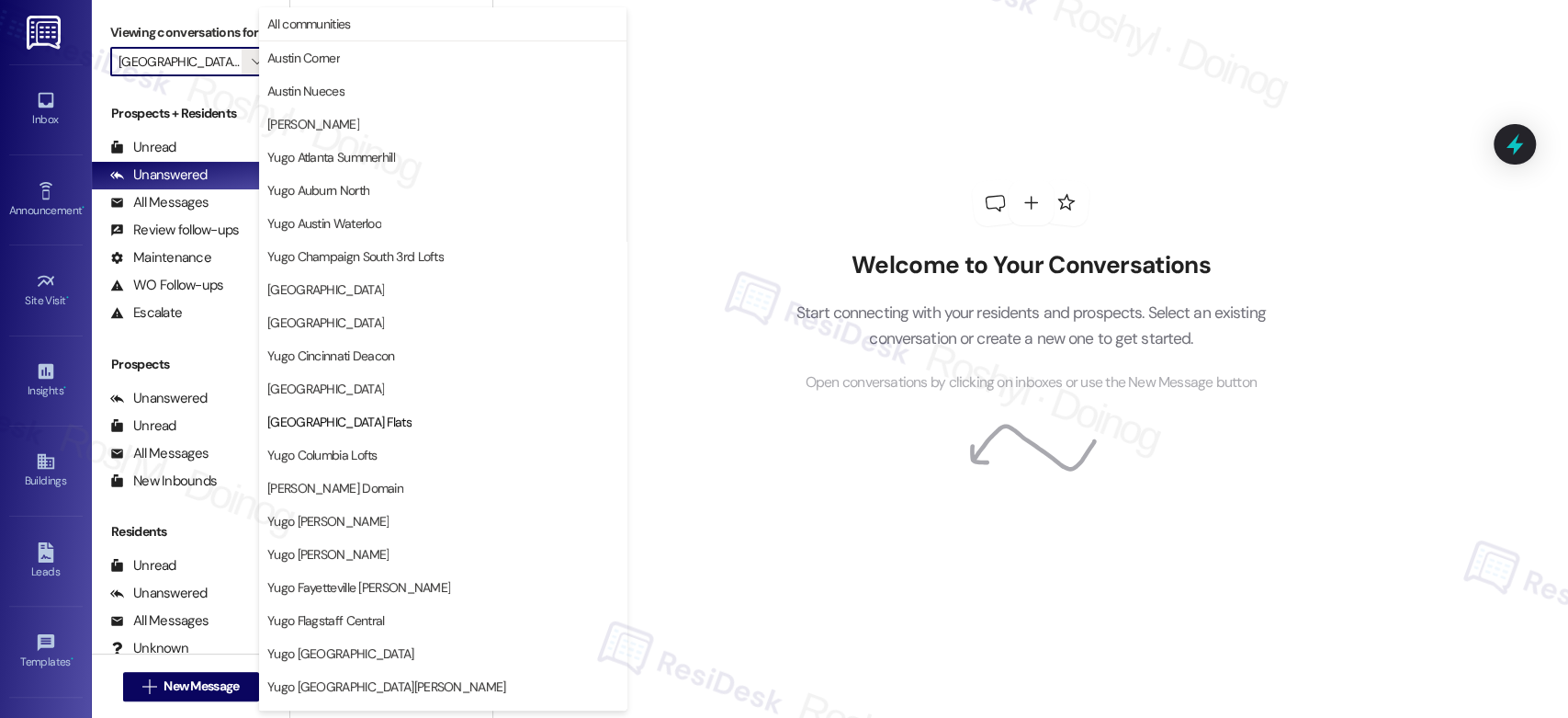
scroll to position [299, 0]
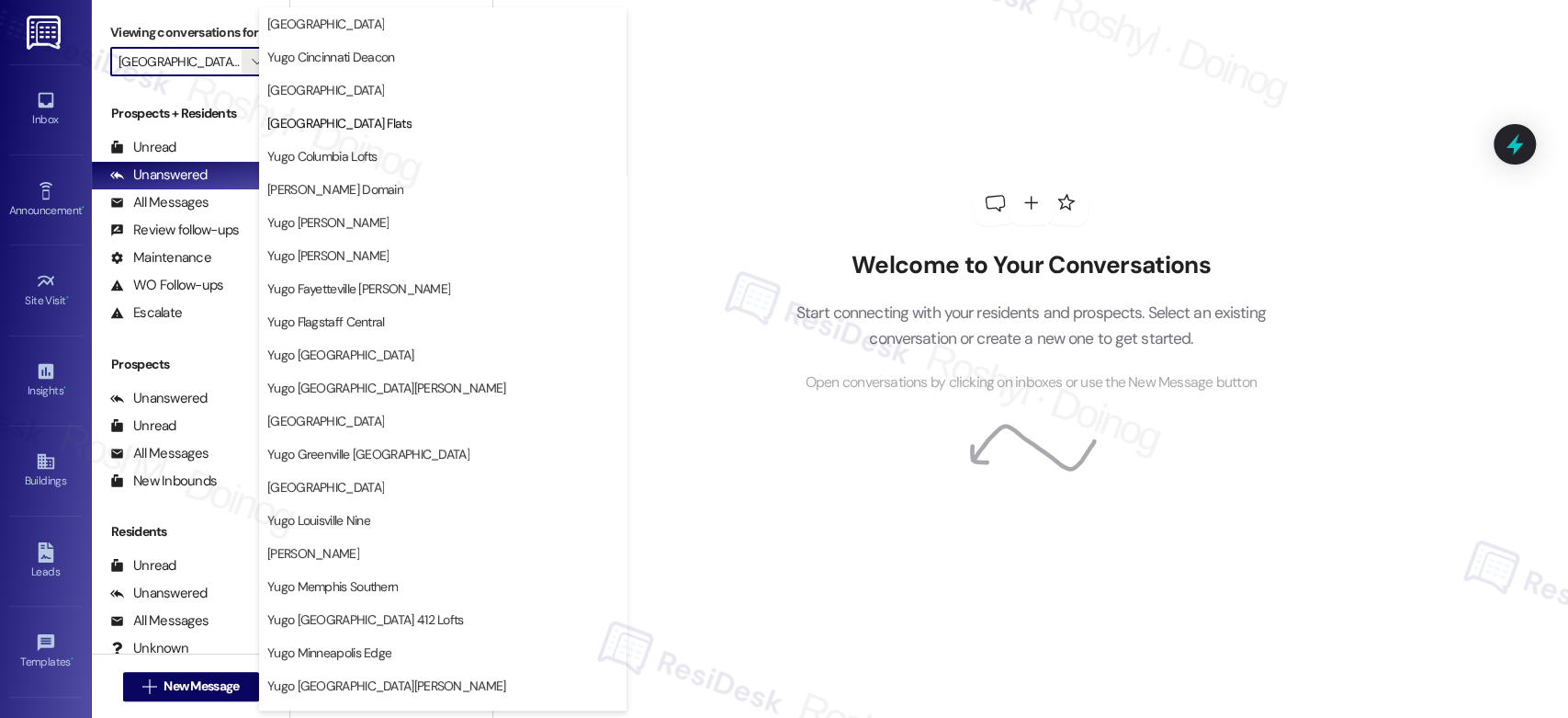
click at [216, 60] on input "[GEOGRAPHIC_DATA] Flats" at bounding box center [180, 61] width 123 height 29
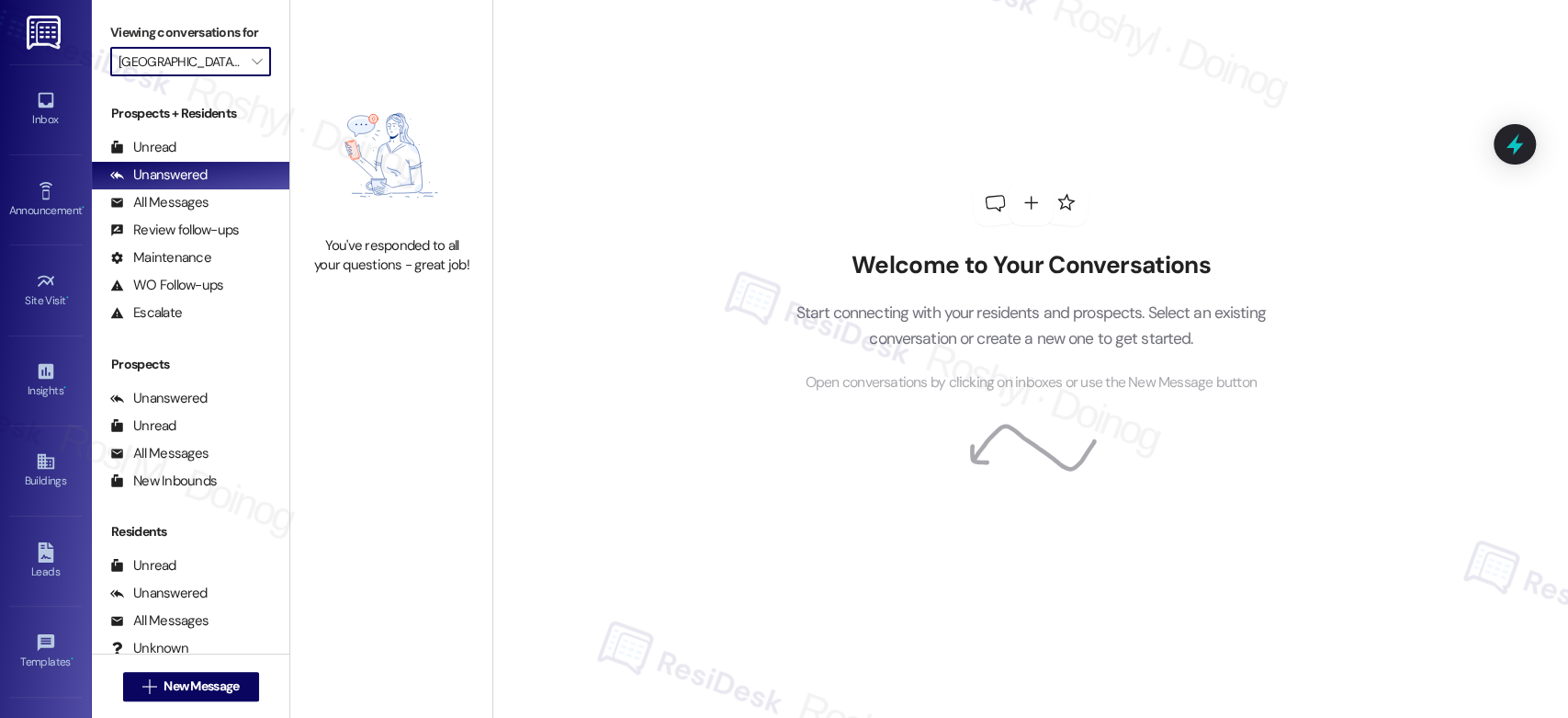
click at [225, 66] on input "[GEOGRAPHIC_DATA] Flats" at bounding box center [180, 61] width 123 height 29
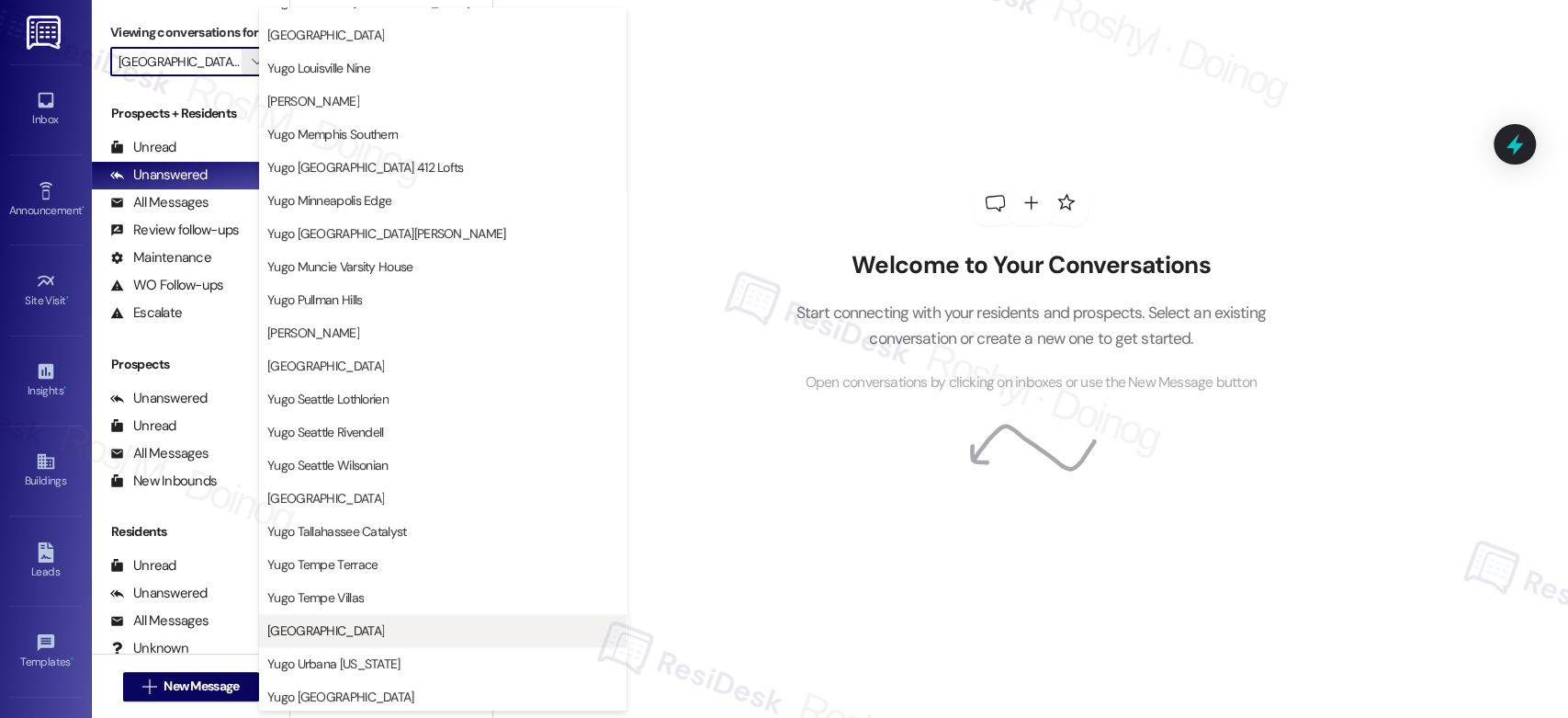
scroll to position [752, 0]
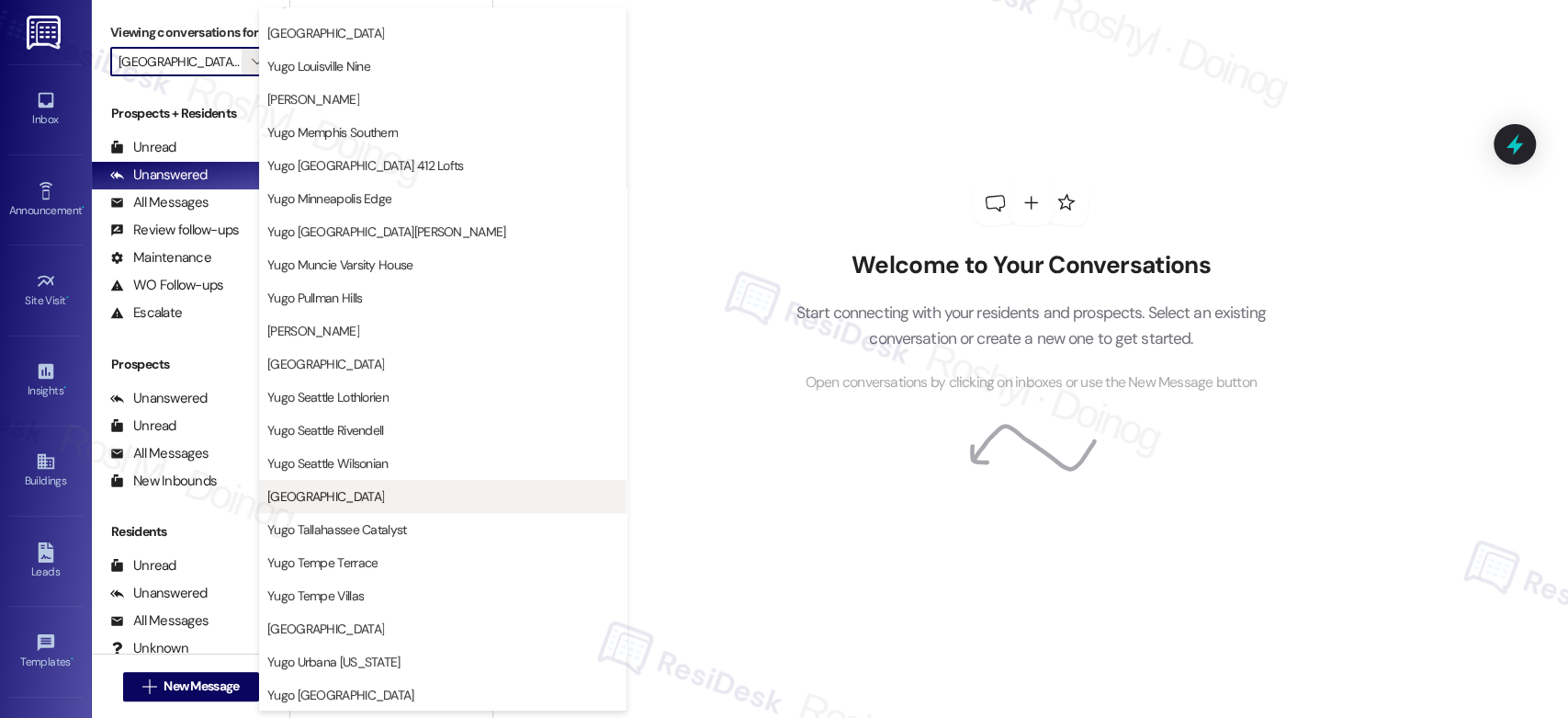
click at [384, 492] on span "[GEOGRAPHIC_DATA]" at bounding box center [325, 495] width 117 height 18
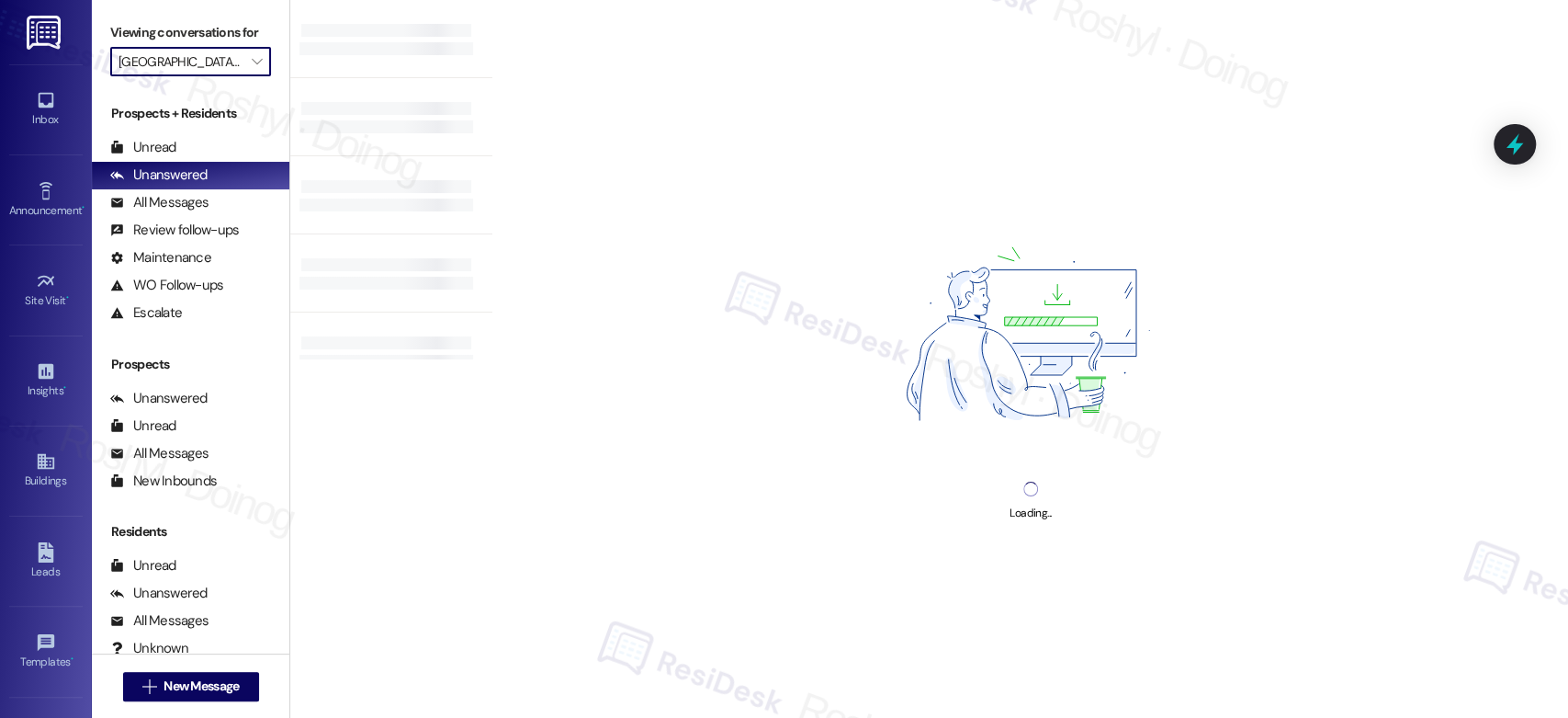
type input "[GEOGRAPHIC_DATA]"
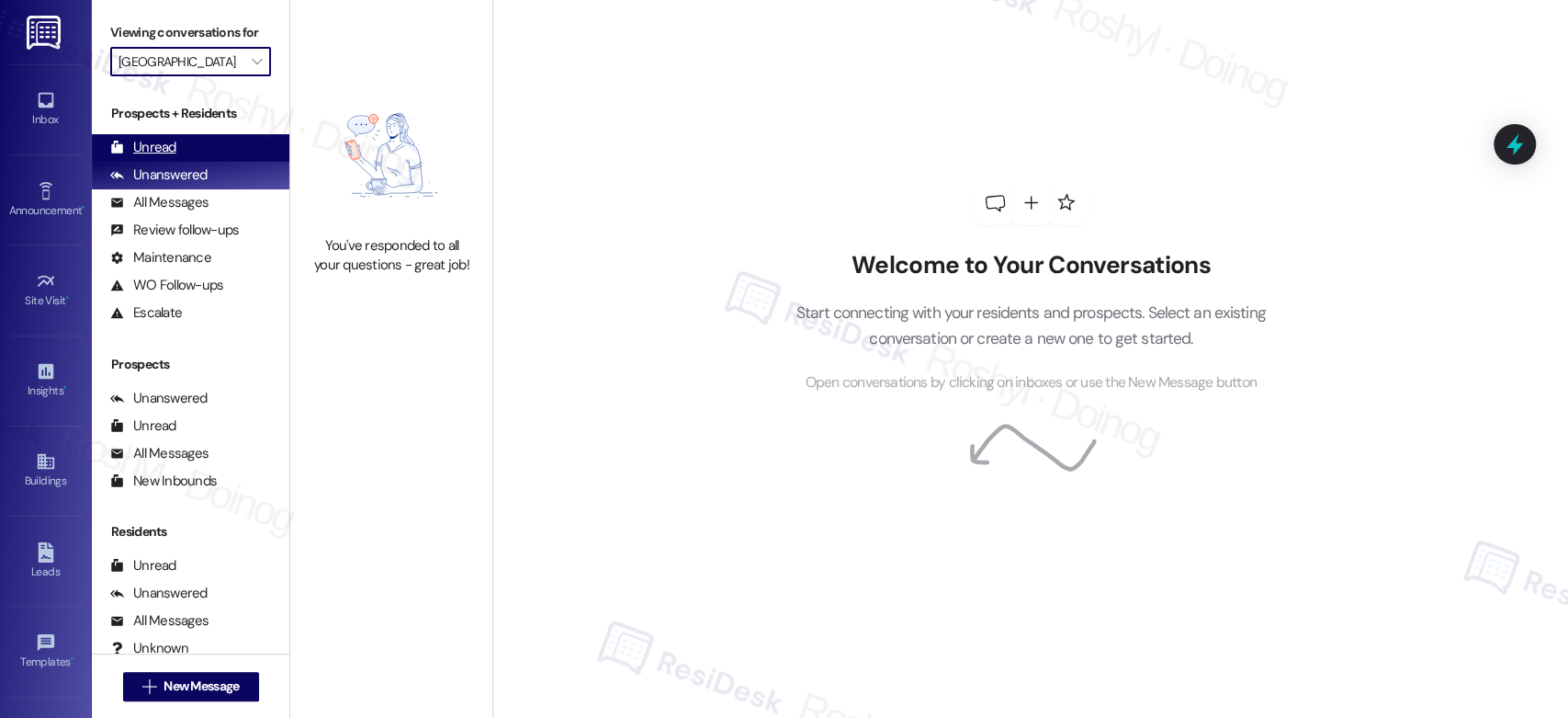
click at [220, 149] on div "Unread (0)" at bounding box center [191, 147] width 198 height 28
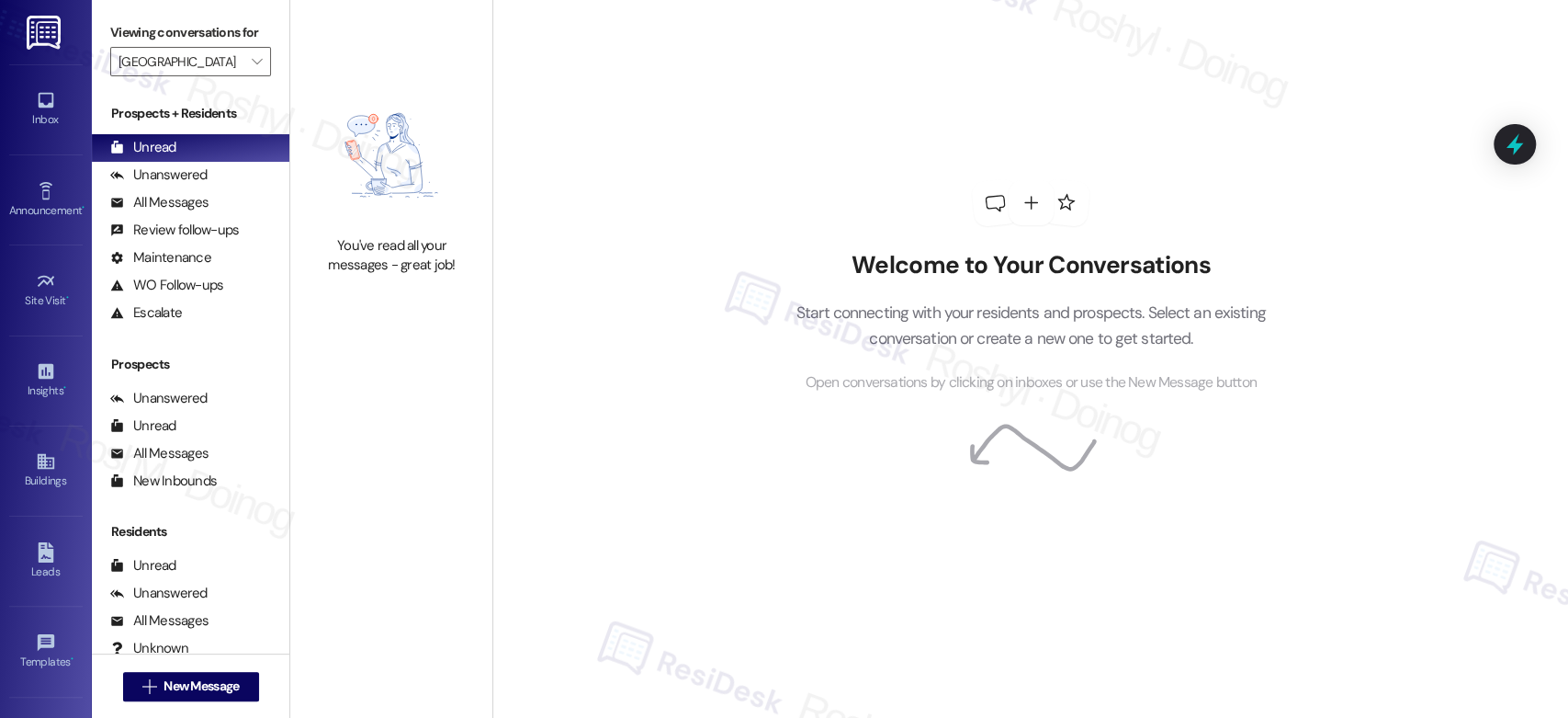
click at [1566, 717] on html "Inbox Go to Inbox Announcement • Send A Text Announcement Site Visit • Go to Si…" at bounding box center [784, 359] width 1568 height 718
click at [1566, 230] on div "Welcome to Your Conversations Start connecting with your residents and prospect…" at bounding box center [1030, 359] width 1075 height 718
click at [252, 68] on icon "" at bounding box center [257, 61] width 10 height 14
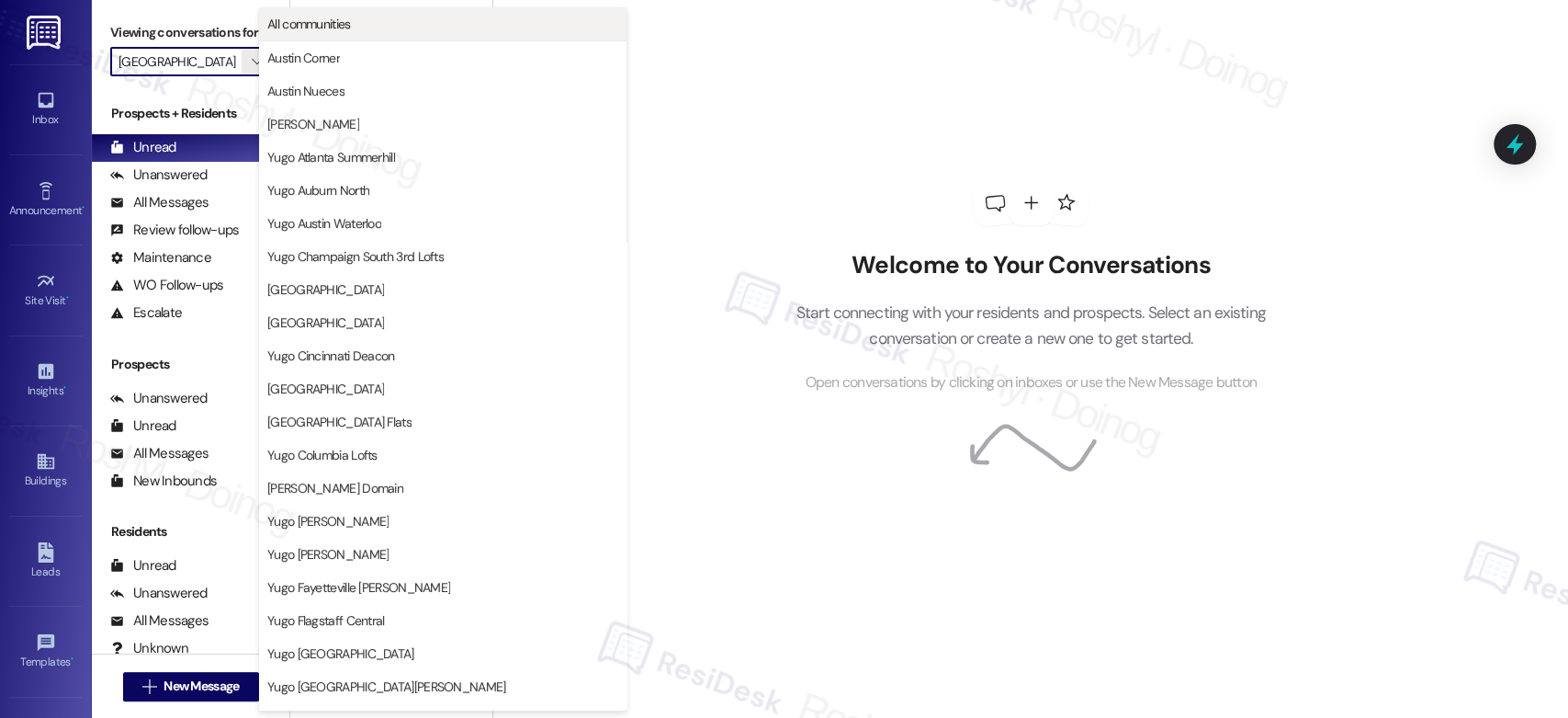
click at [381, 27] on span "All communities" at bounding box center [442, 23] width 351 height 18
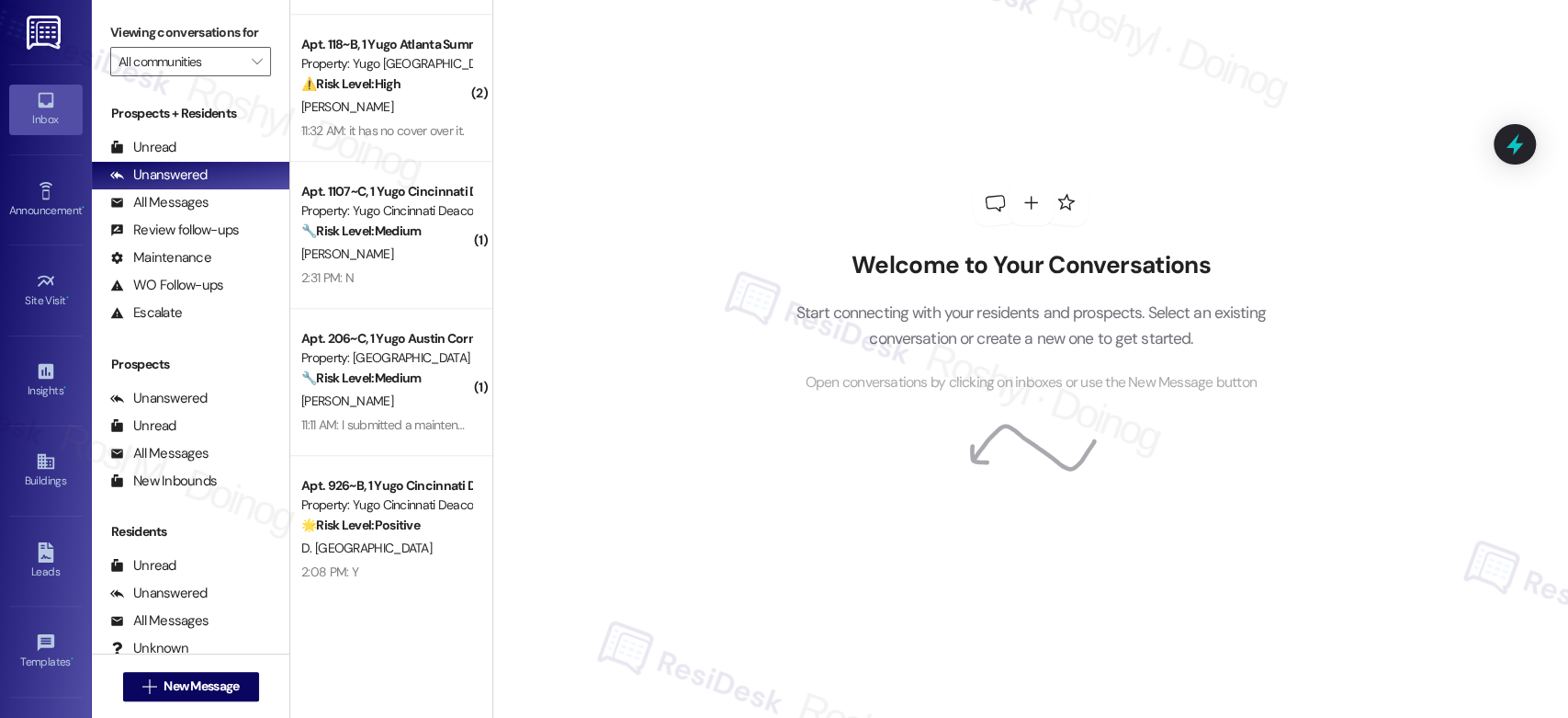
scroll to position [882, 0]
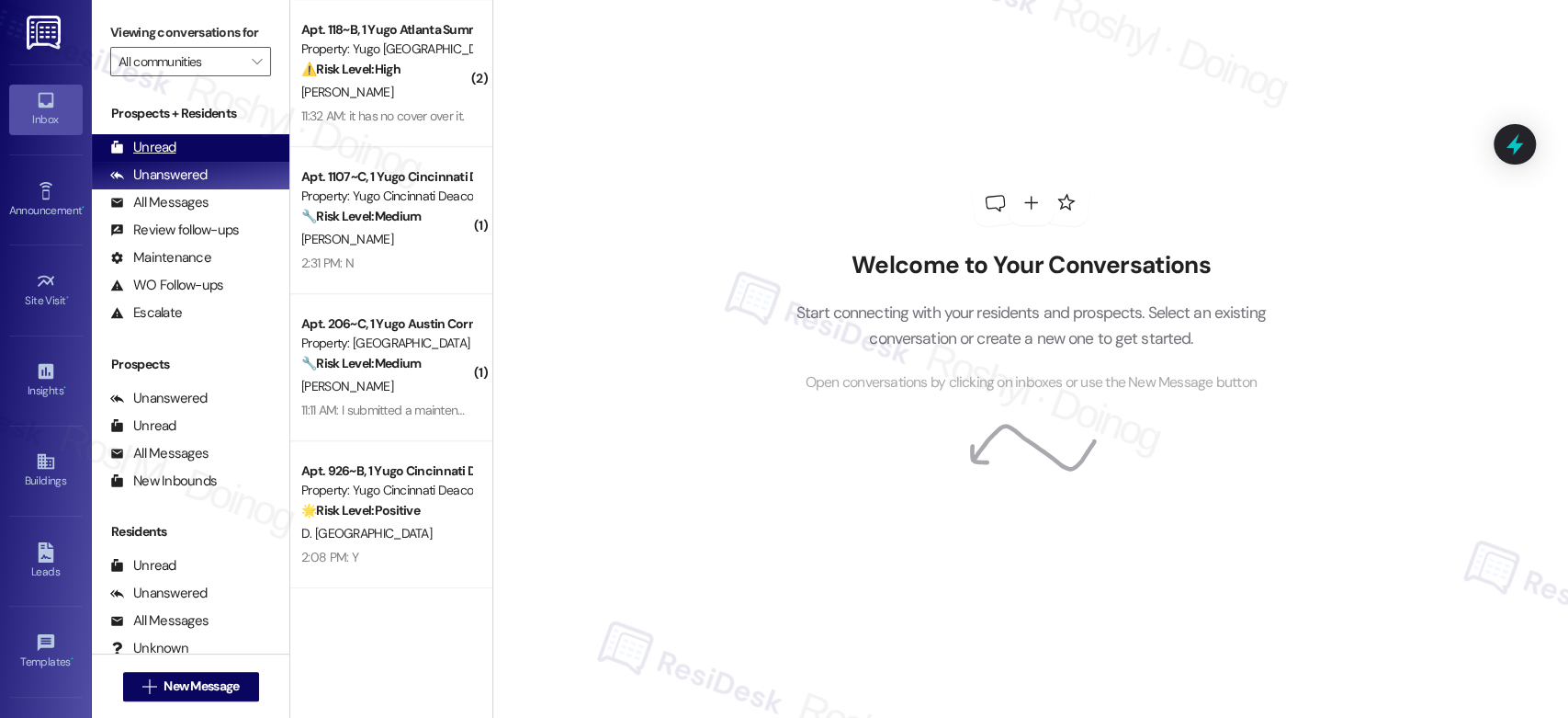
click at [232, 146] on div "Unread (0)" at bounding box center [191, 147] width 198 height 28
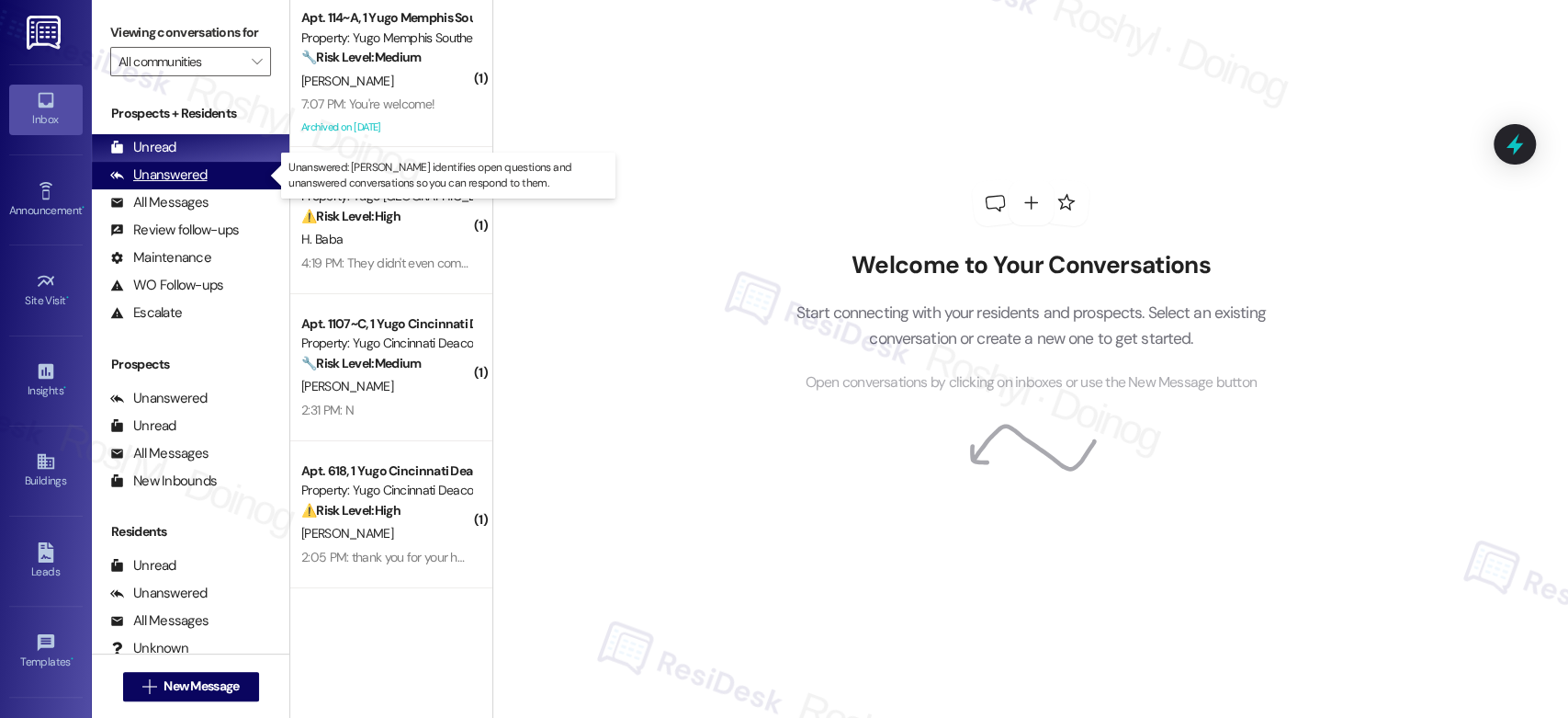
click at [204, 186] on div "Unanswered (0)" at bounding box center [191, 175] width 198 height 28
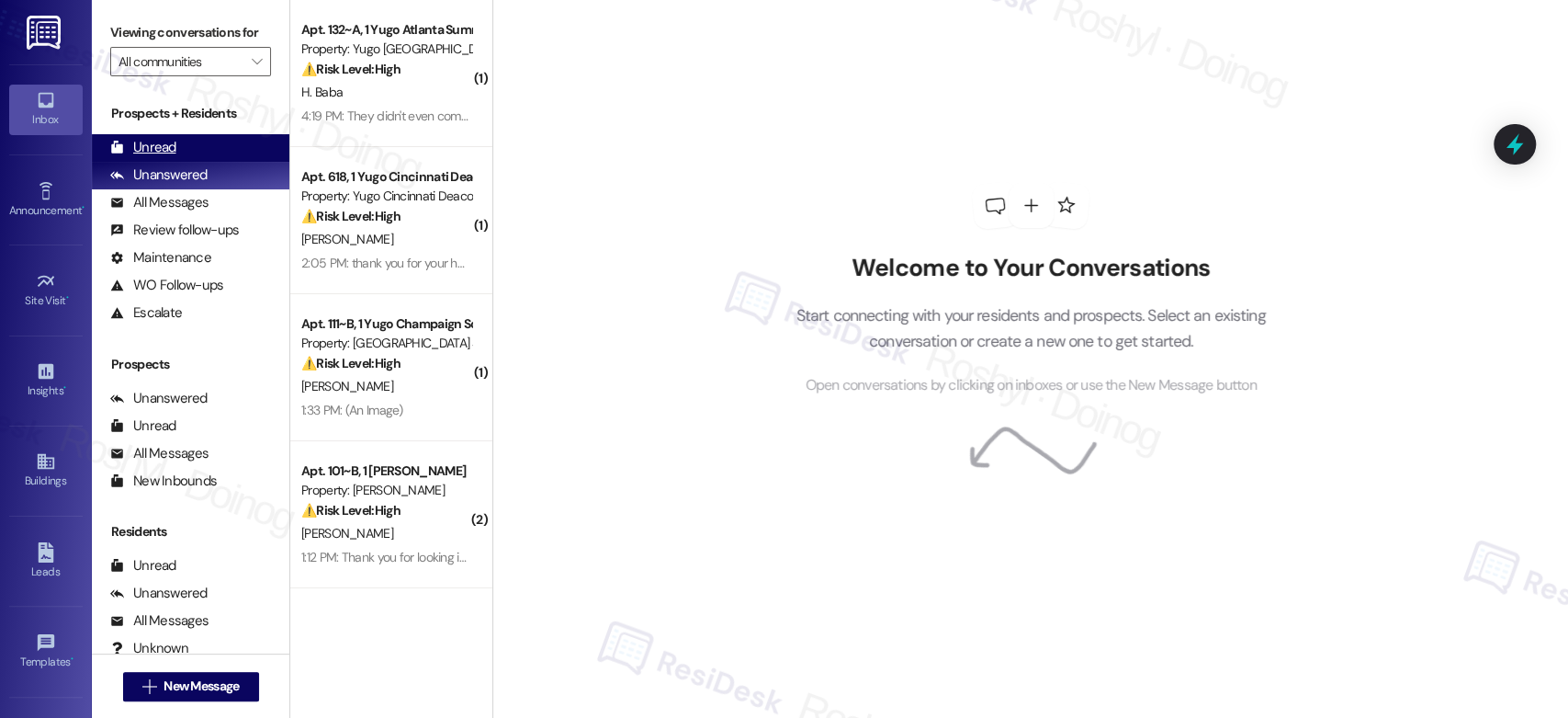
click at [203, 146] on div "Unread (0)" at bounding box center [191, 147] width 198 height 28
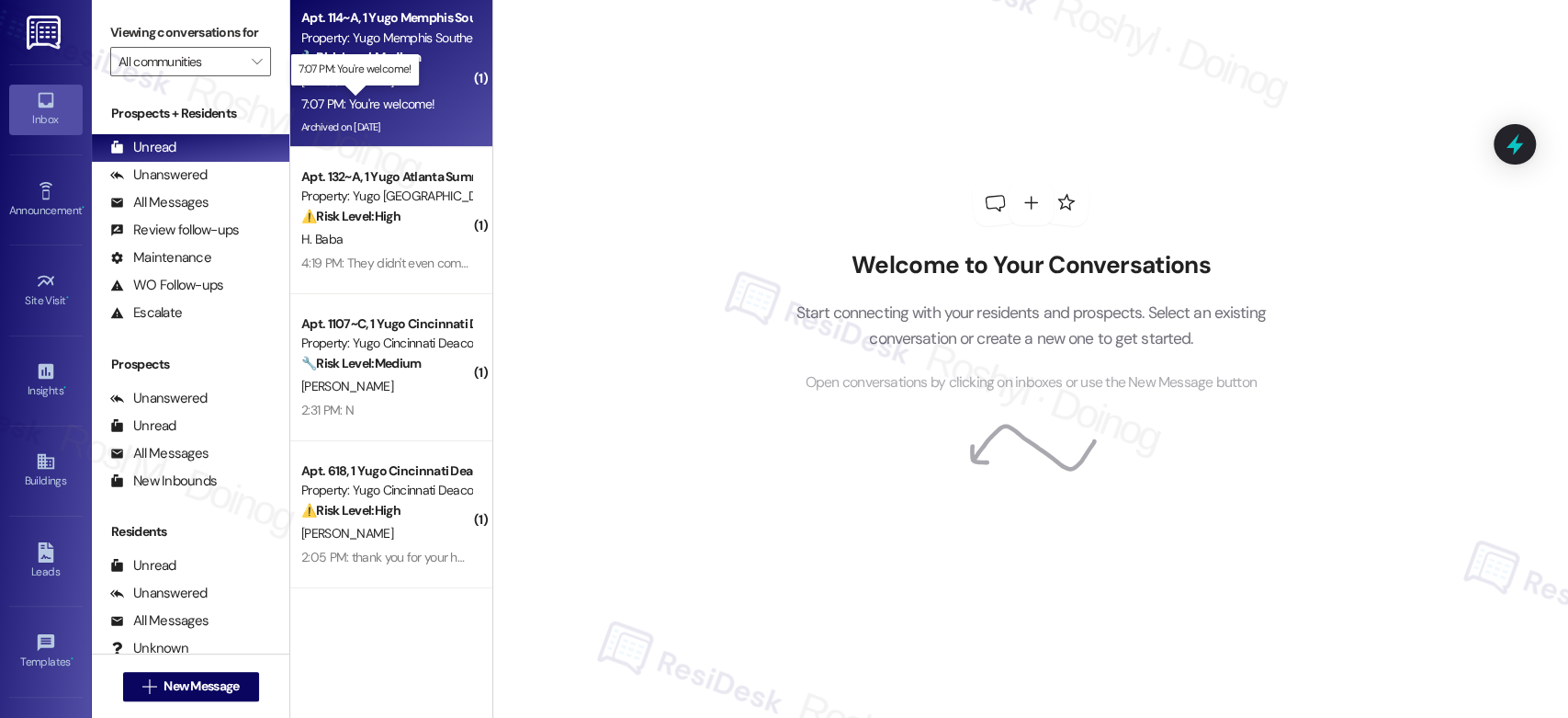
click at [390, 108] on div "7:07 PM: You're welcome! 7:07 PM: You're welcome!" at bounding box center [368, 103] width 133 height 16
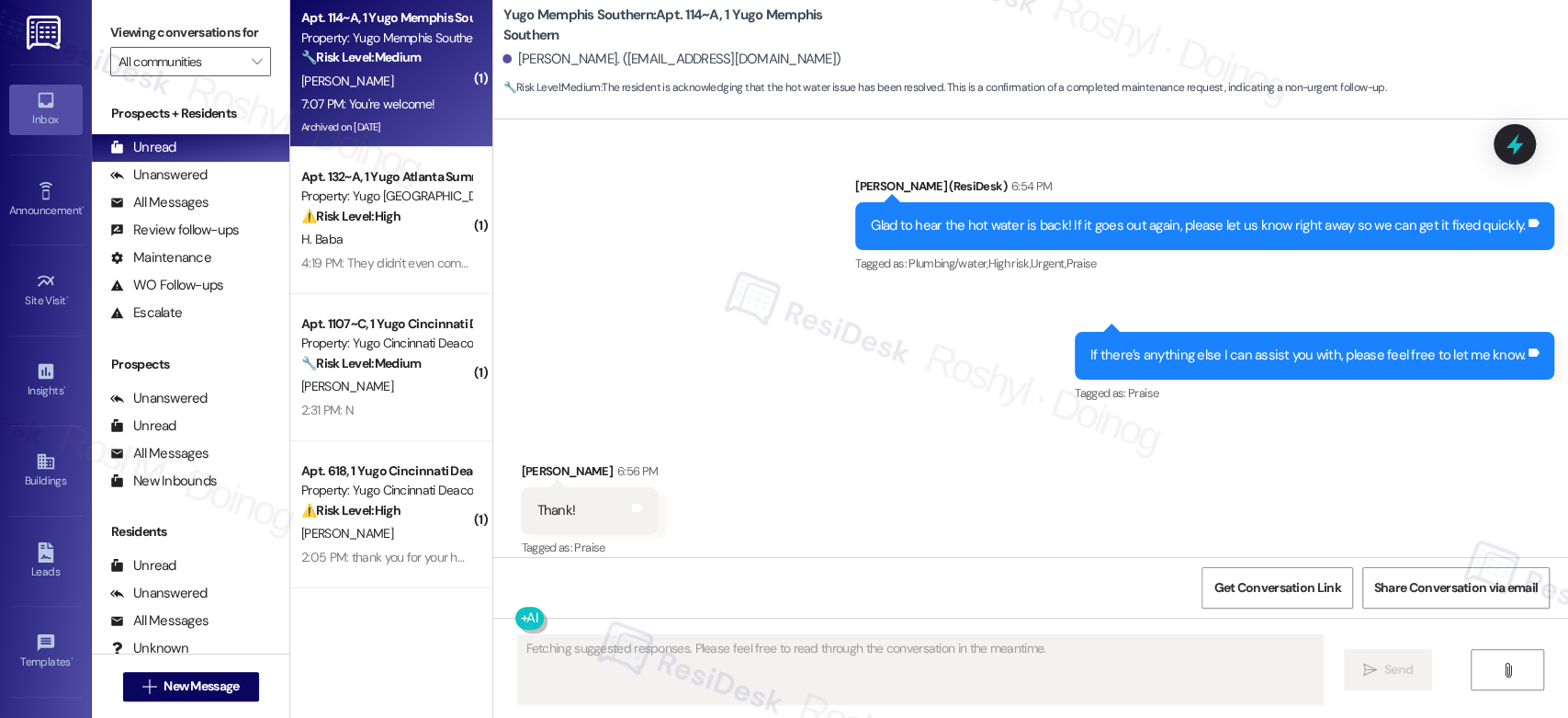
scroll to position [11027, 0]
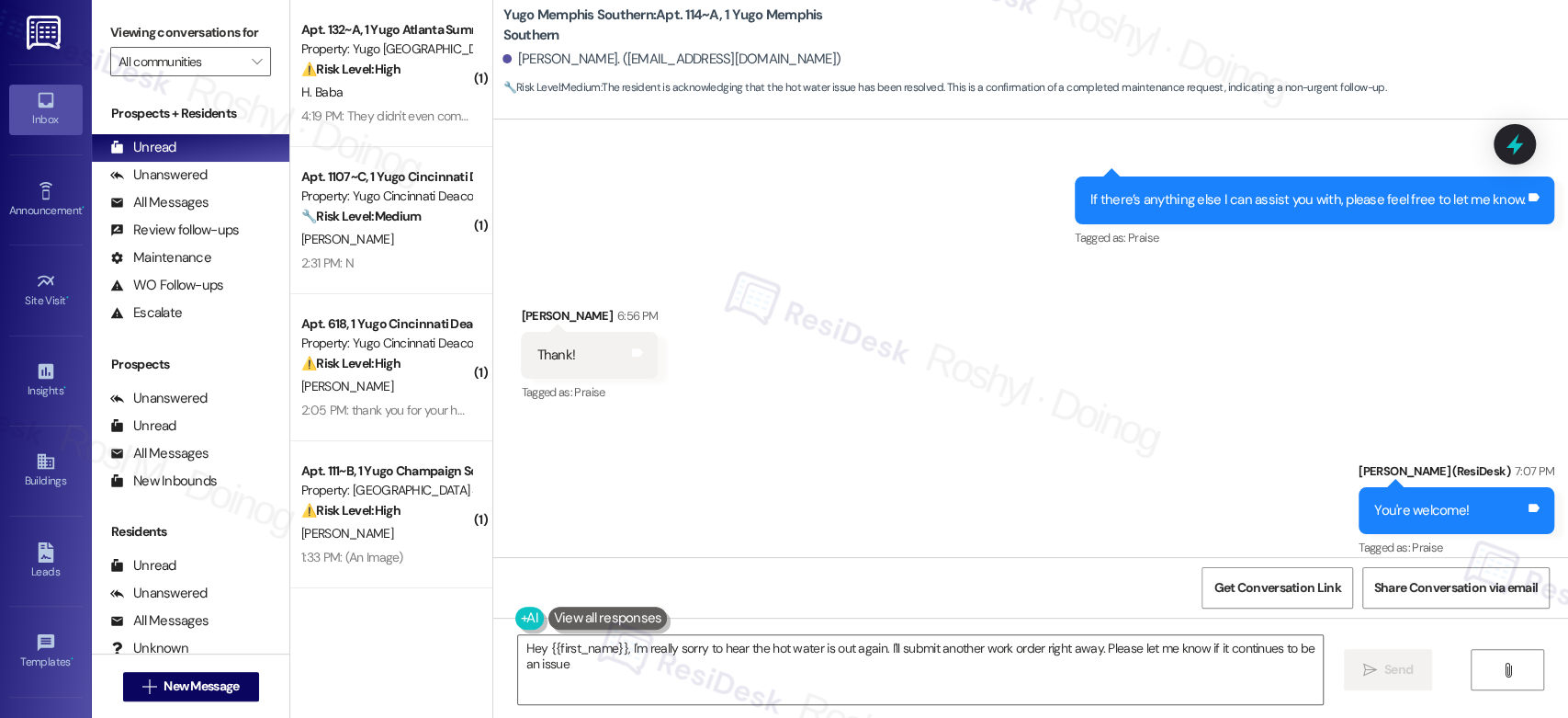
type textarea "Hey {{first_name}}, I'm really sorry to hear the hot water is out again. I'll s…"
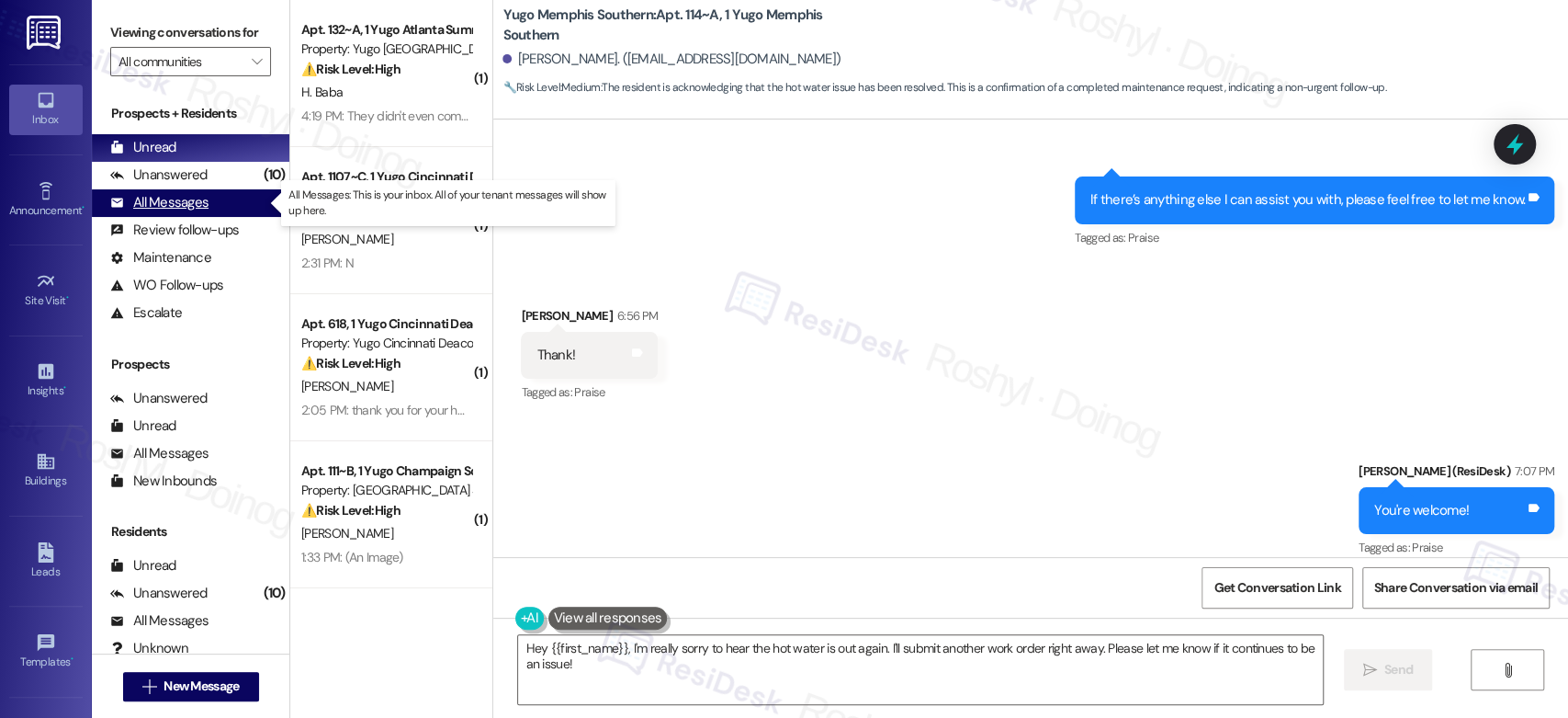
click at [218, 189] on div "All Messages (undefined)" at bounding box center [191, 203] width 198 height 28
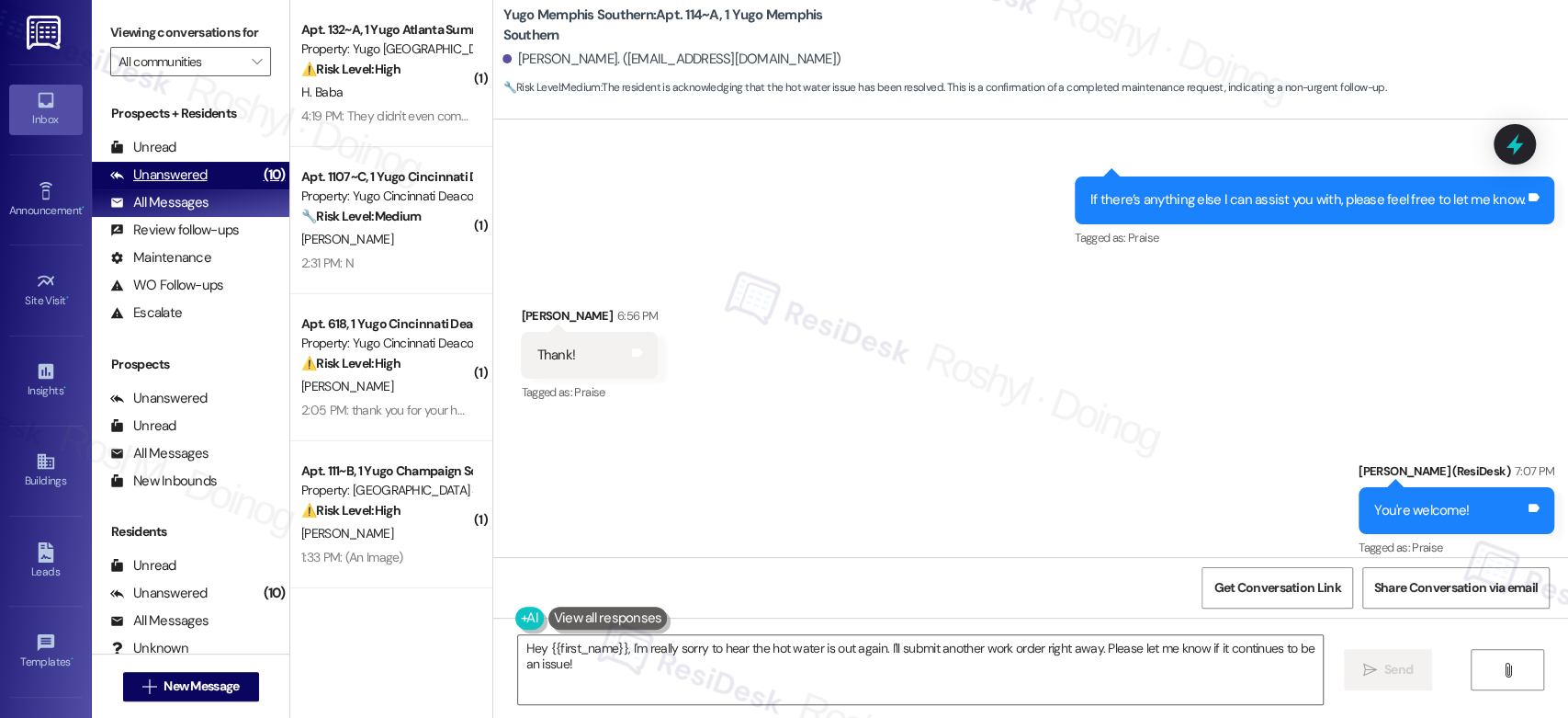
click at [221, 173] on div "Unanswered (10)" at bounding box center [191, 175] width 198 height 28
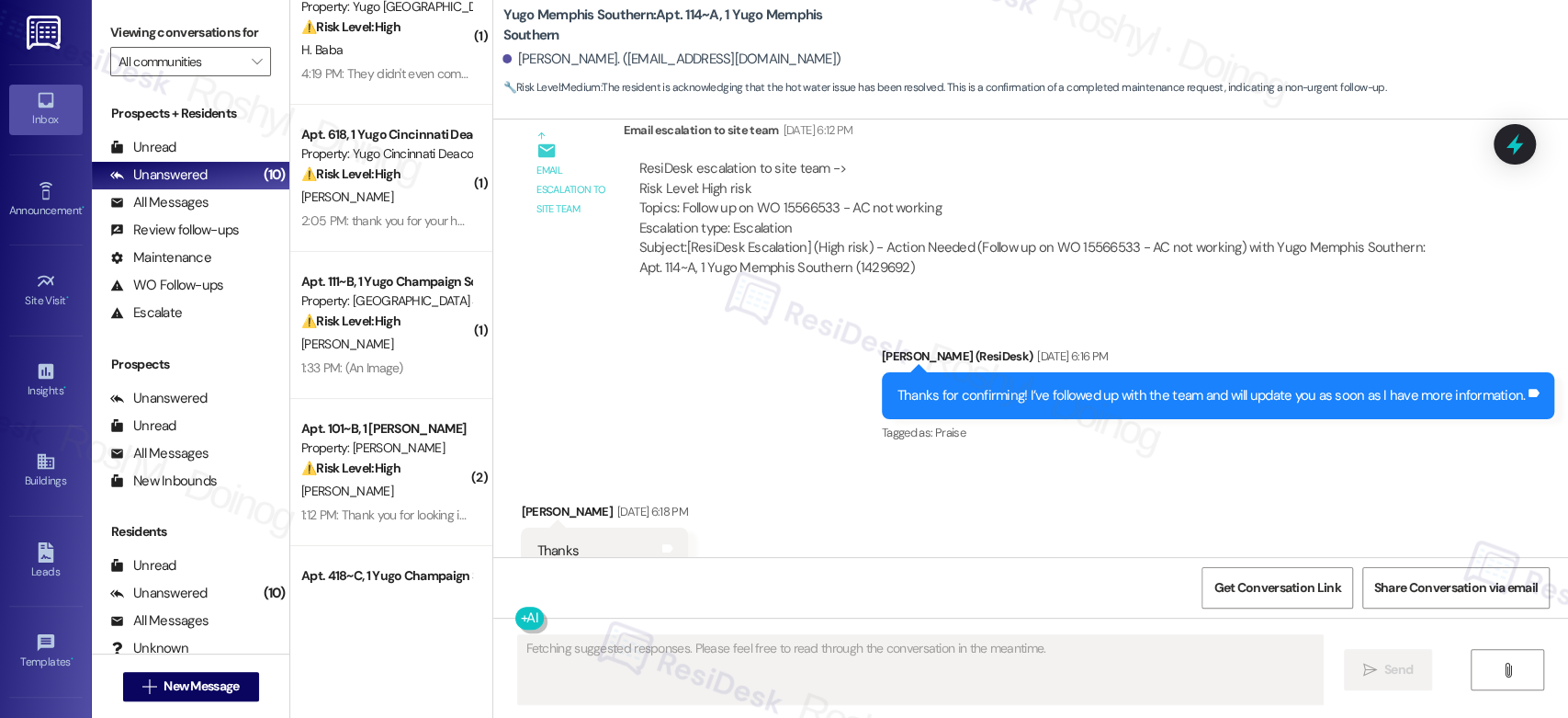
scroll to position [10871, 0]
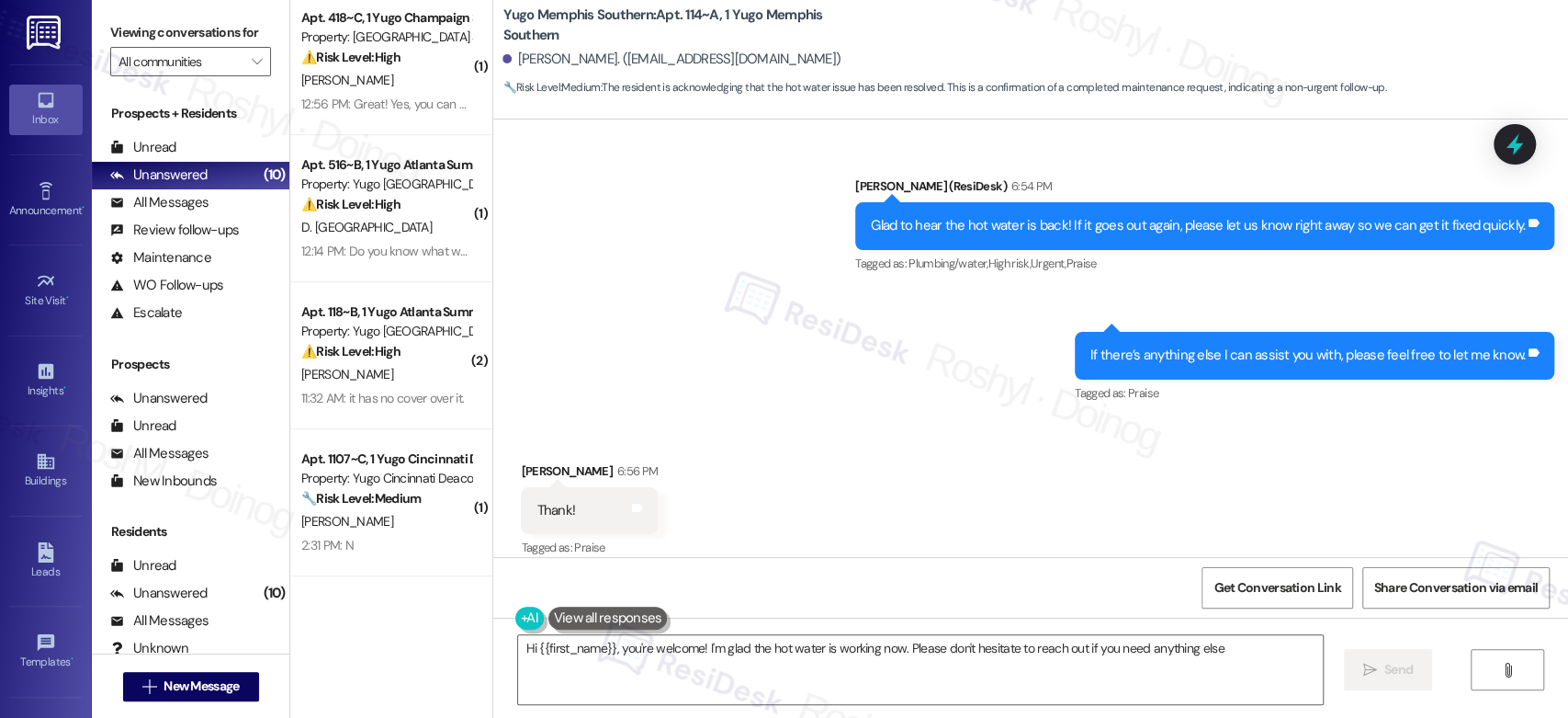
type textarea "Hi {{first_name}}, you're welcome! I'm glad the hot water is working now. Pleas…"
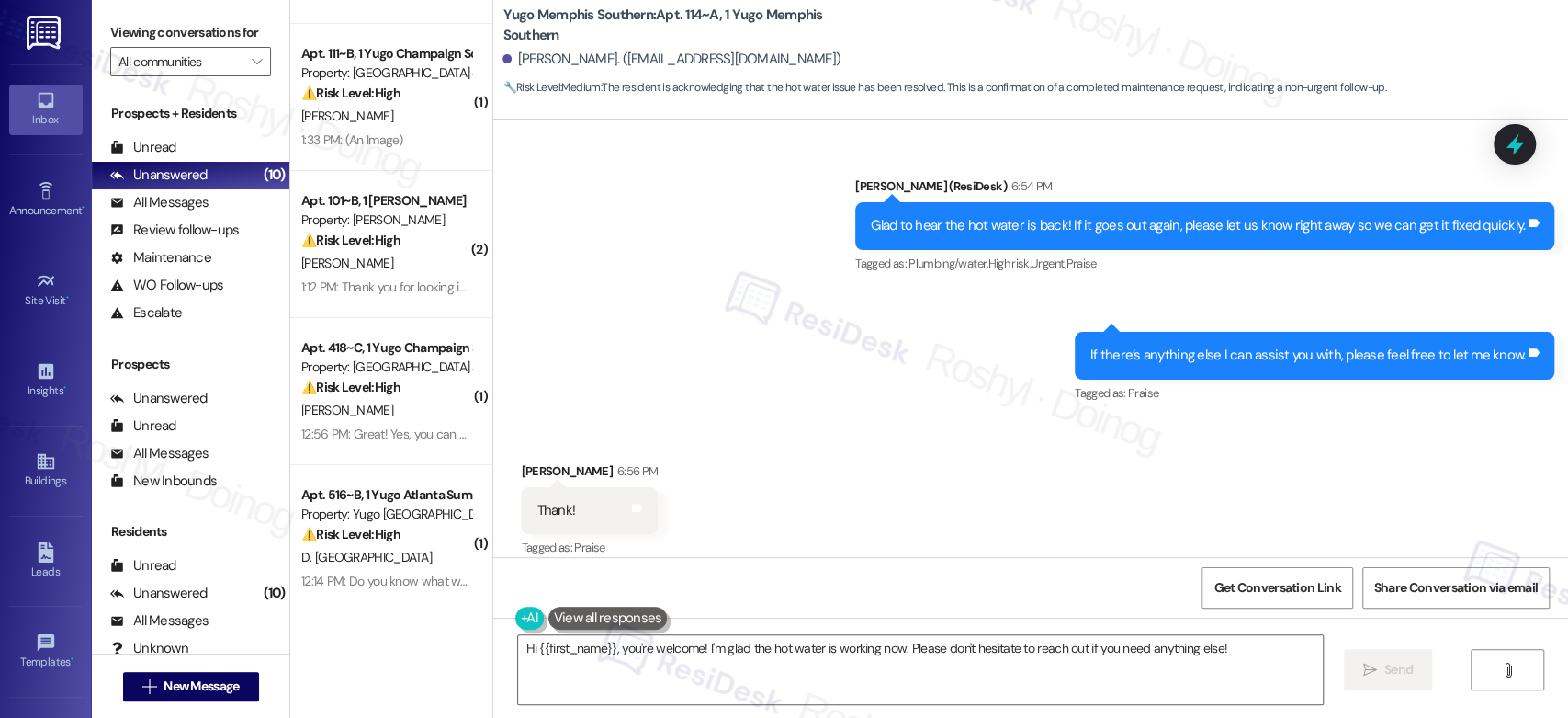
scroll to position [0, 0]
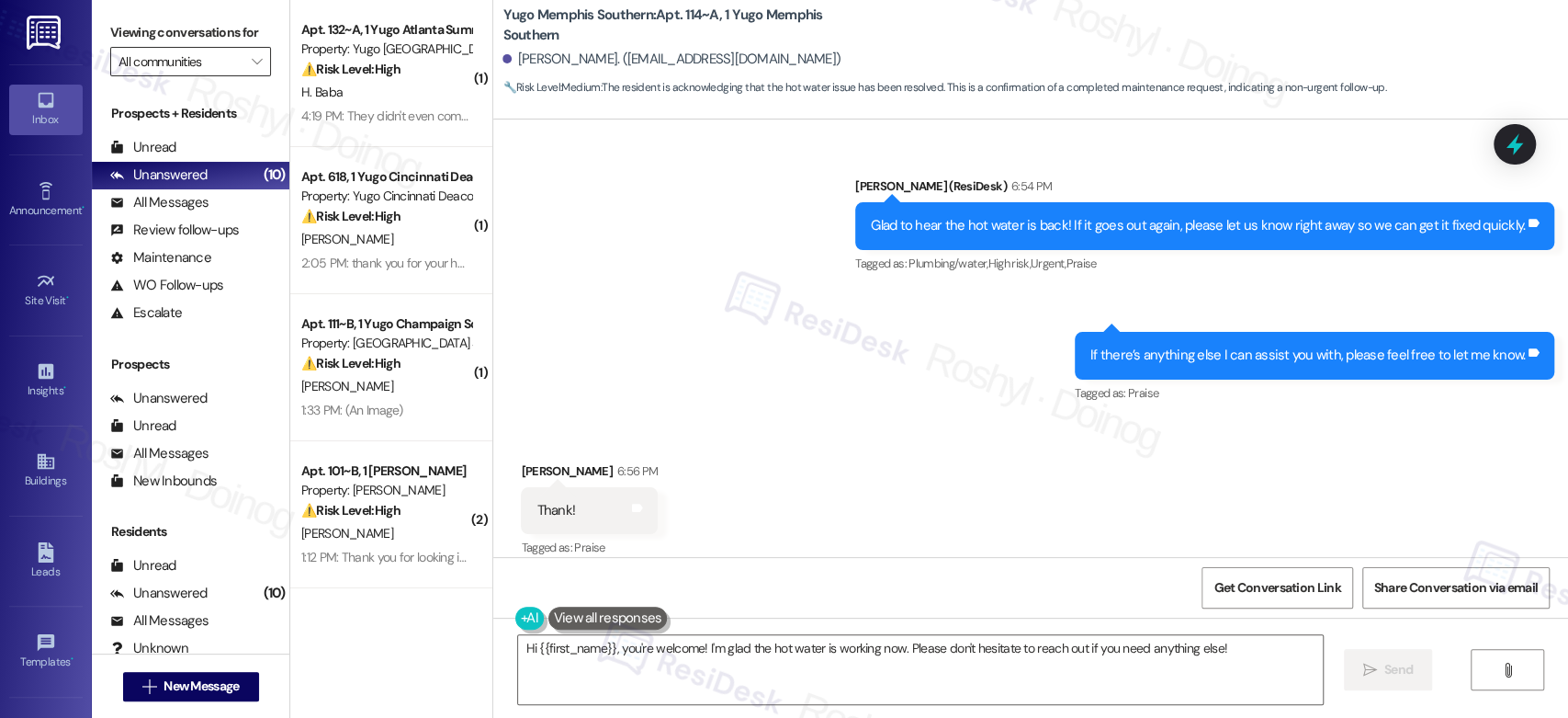
click at [226, 63] on input "All communities" at bounding box center [180, 61] width 123 height 29
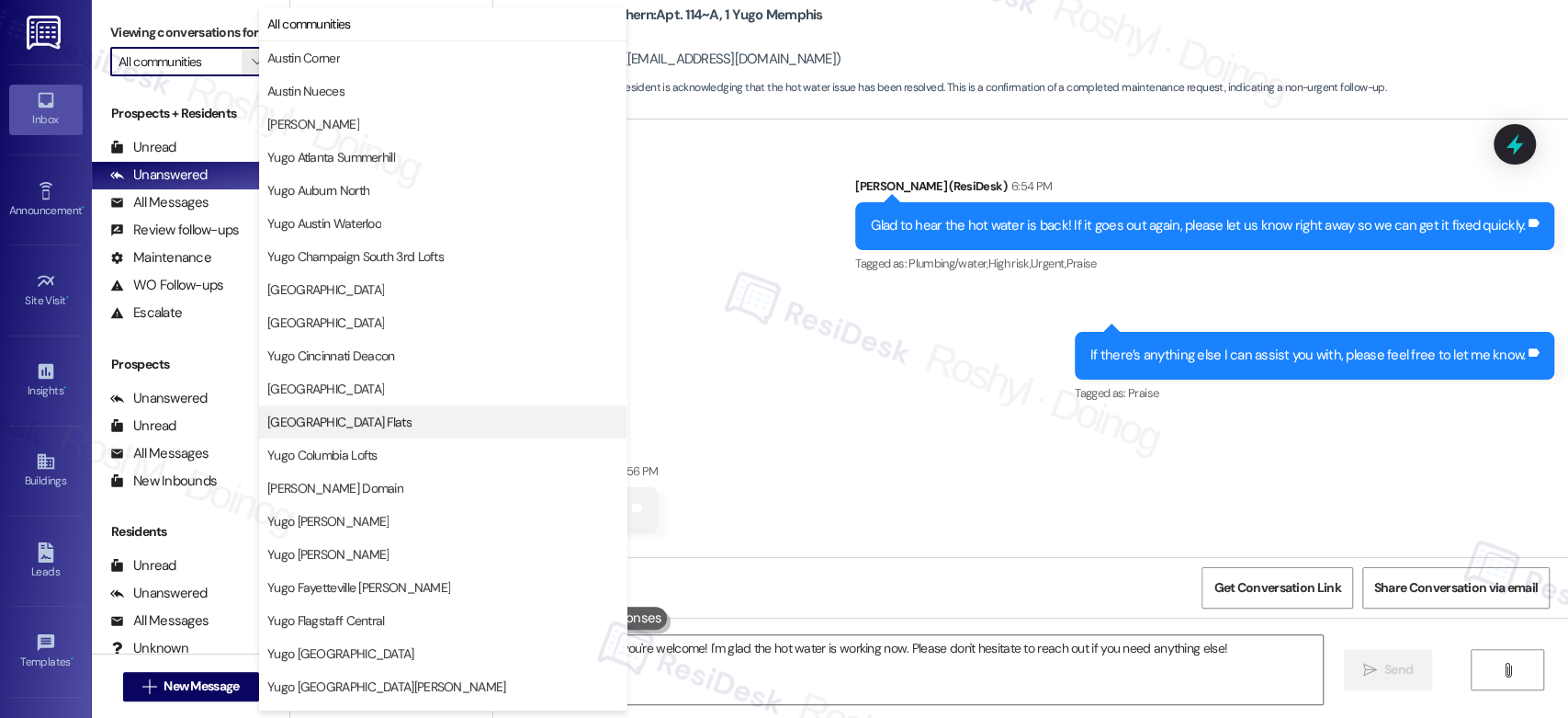
click at [435, 426] on span "[GEOGRAPHIC_DATA] Flats" at bounding box center [442, 421] width 351 height 18
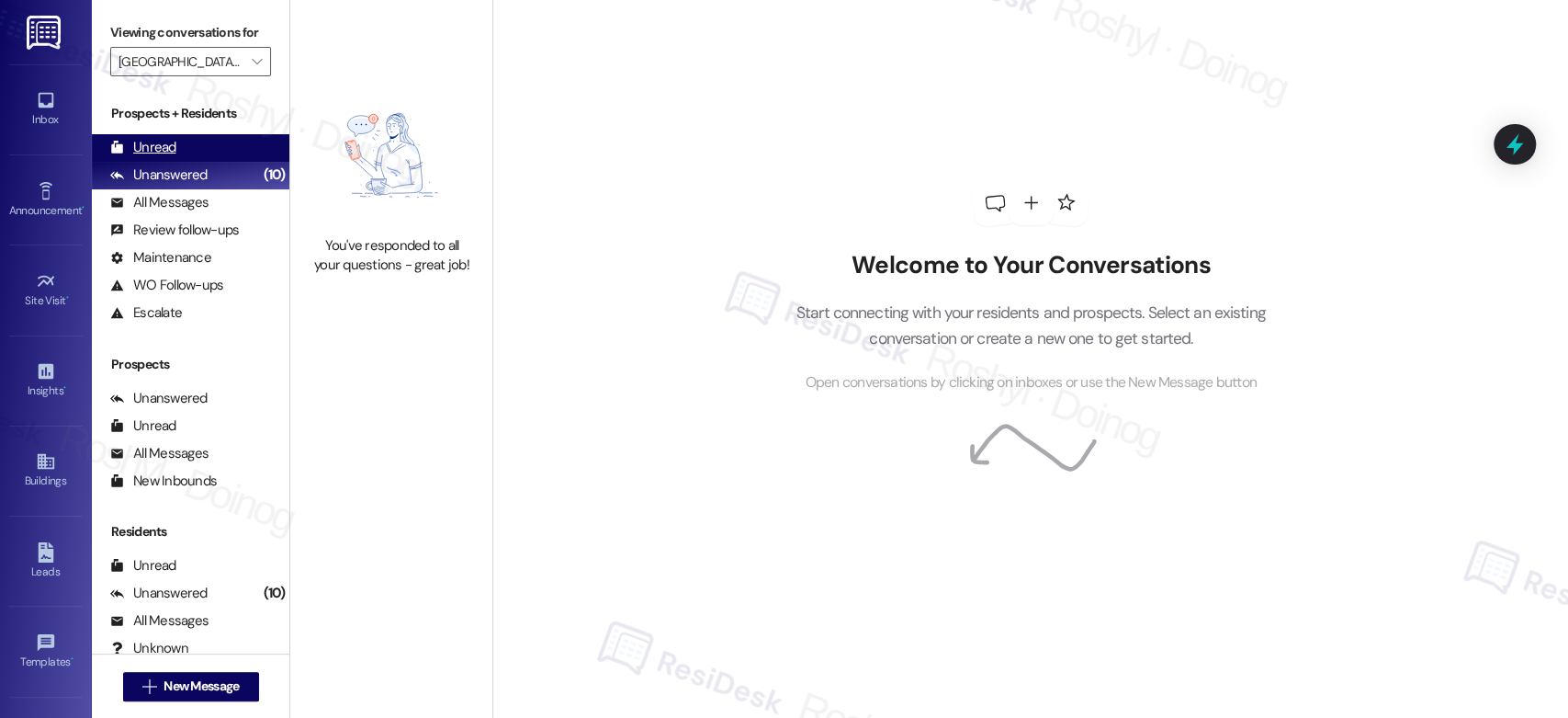
click at [231, 146] on div "Unread (0)" at bounding box center [191, 147] width 198 height 28
click at [223, 178] on div "Unanswered (10)" at bounding box center [191, 175] width 198 height 28
click at [252, 46] on label "Viewing conversations for" at bounding box center [190, 32] width 161 height 29
click at [252, 68] on icon "" at bounding box center [257, 61] width 10 height 14
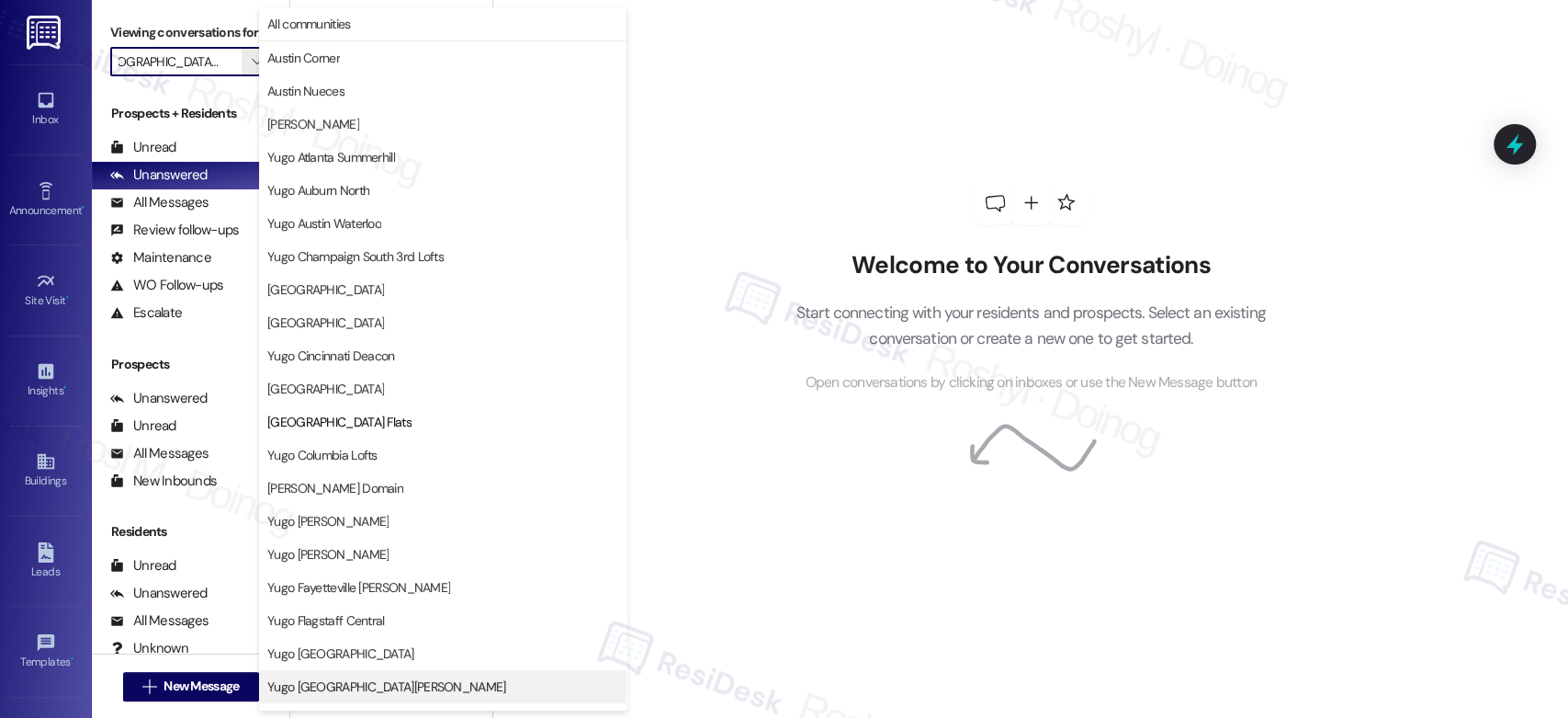
scroll to position [299, 0]
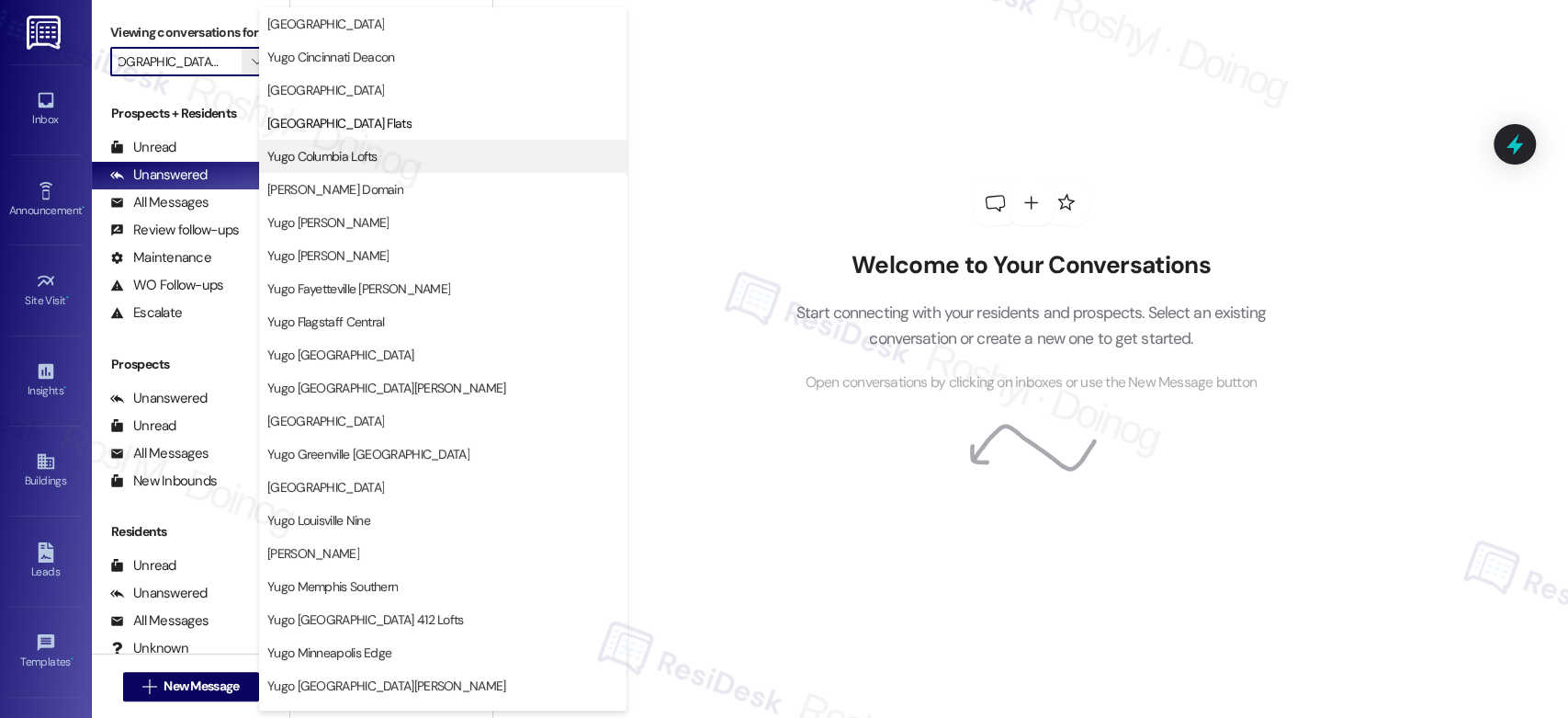
click at [363, 167] on button "Yugo Columbia Lofts" at bounding box center [442, 156] width 367 height 33
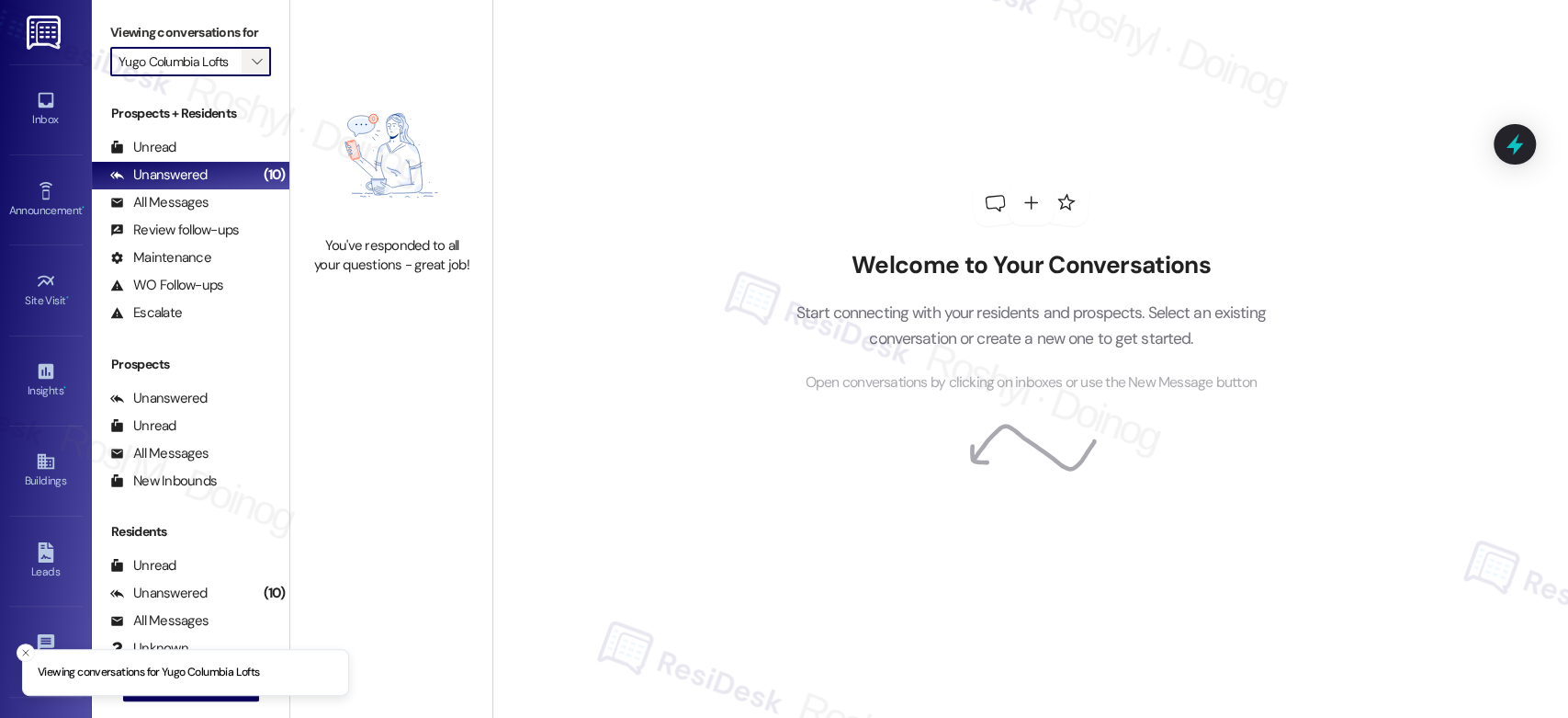
click at [252, 68] on span "" at bounding box center [257, 61] width 17 height 29
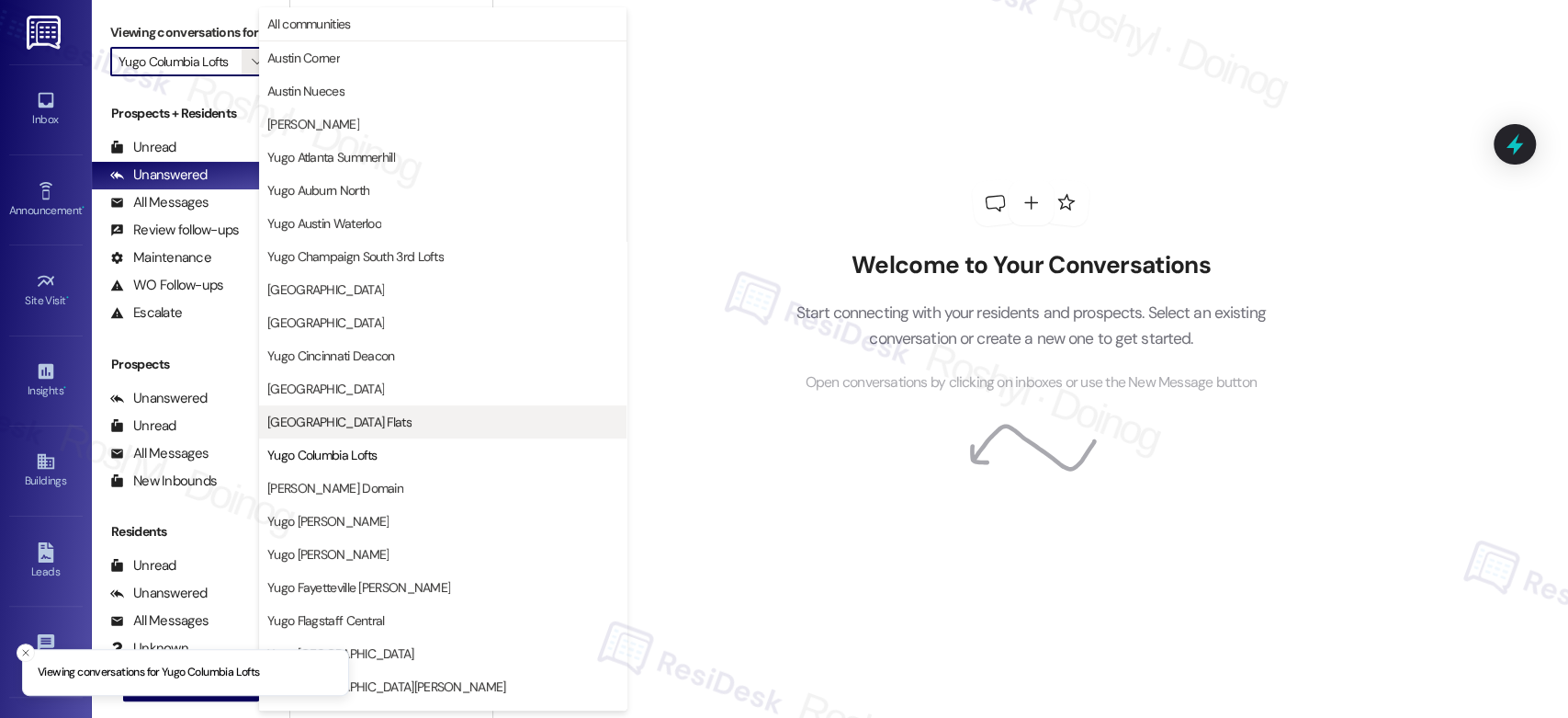
scroll to position [299, 0]
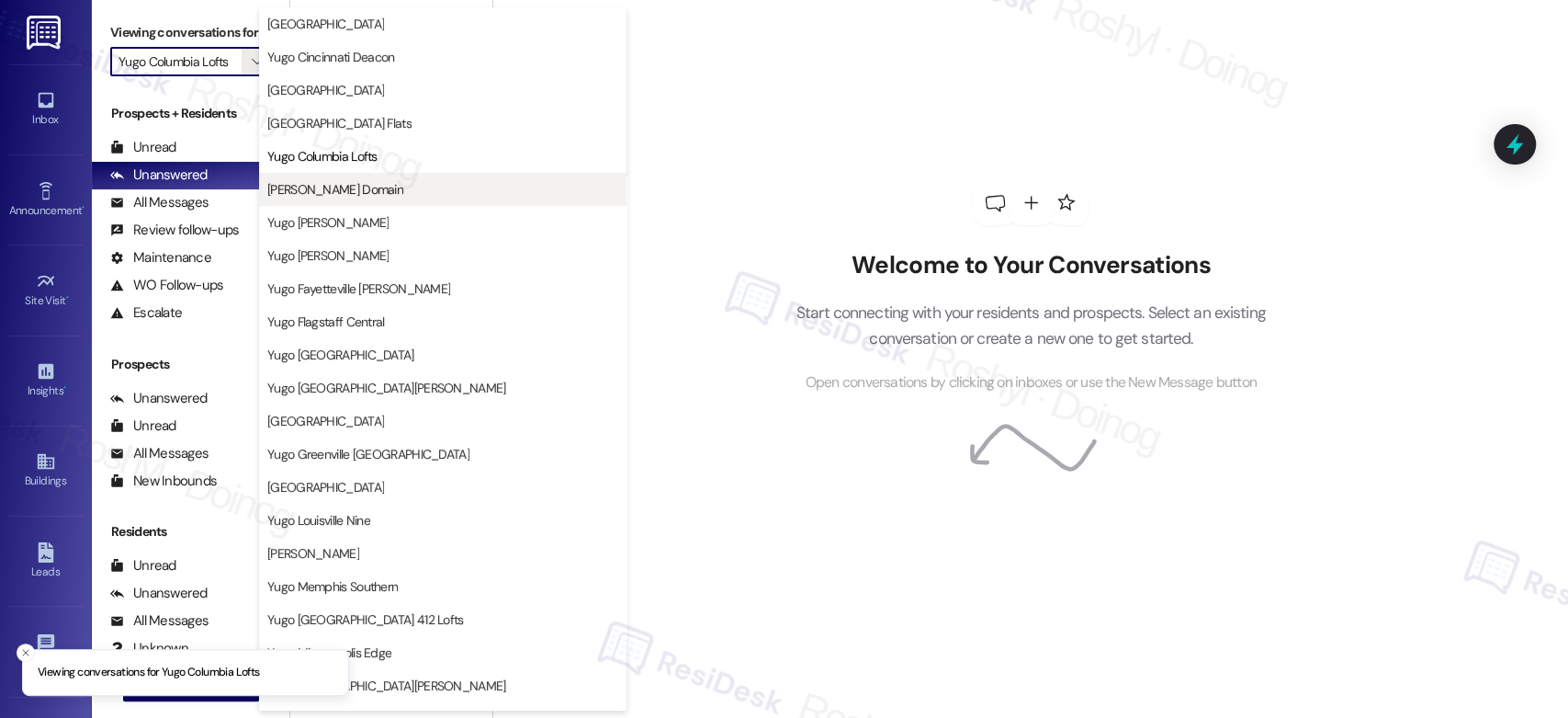
click at [376, 197] on span "Yugo Corvallis Domain" at bounding box center [335, 188] width 136 height 18
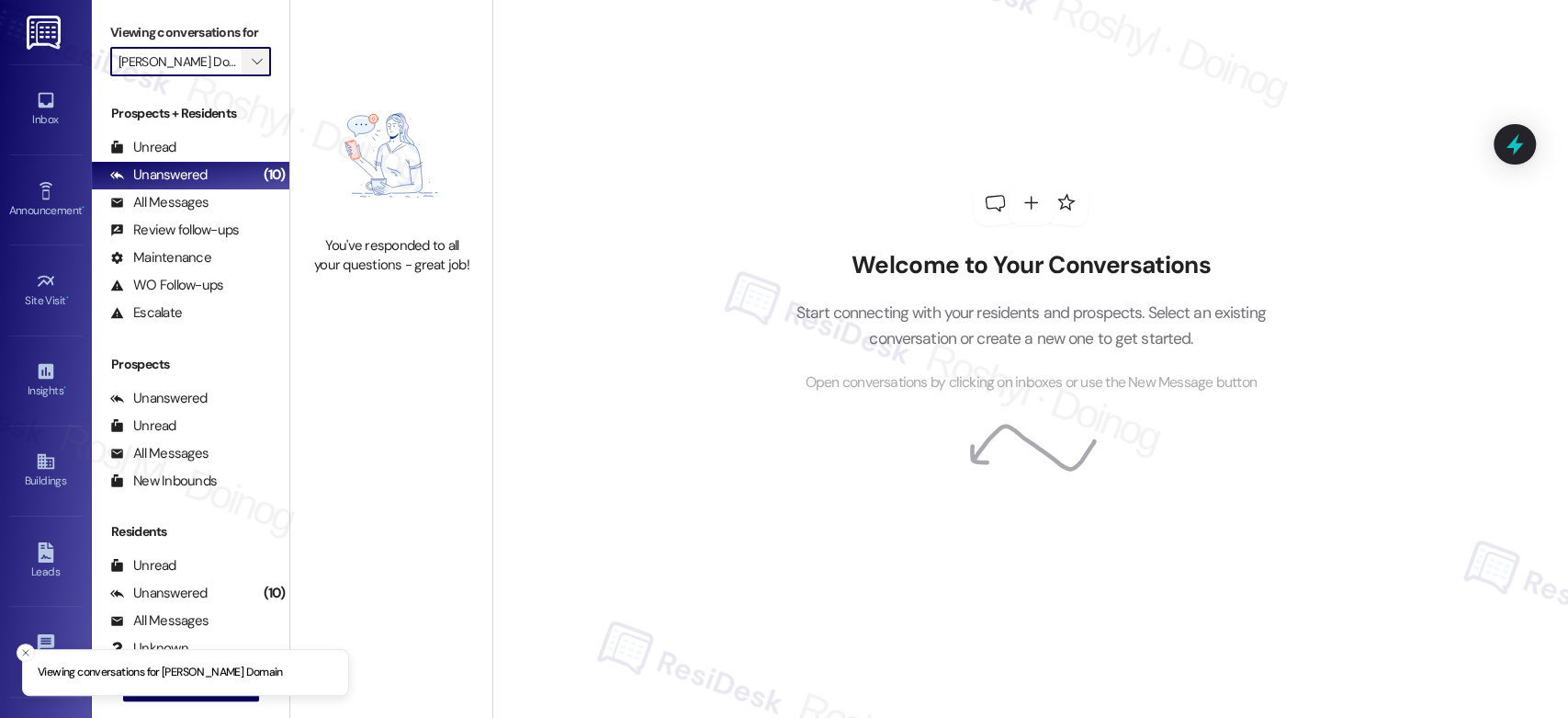
click at [253, 65] on span "" at bounding box center [257, 61] width 17 height 29
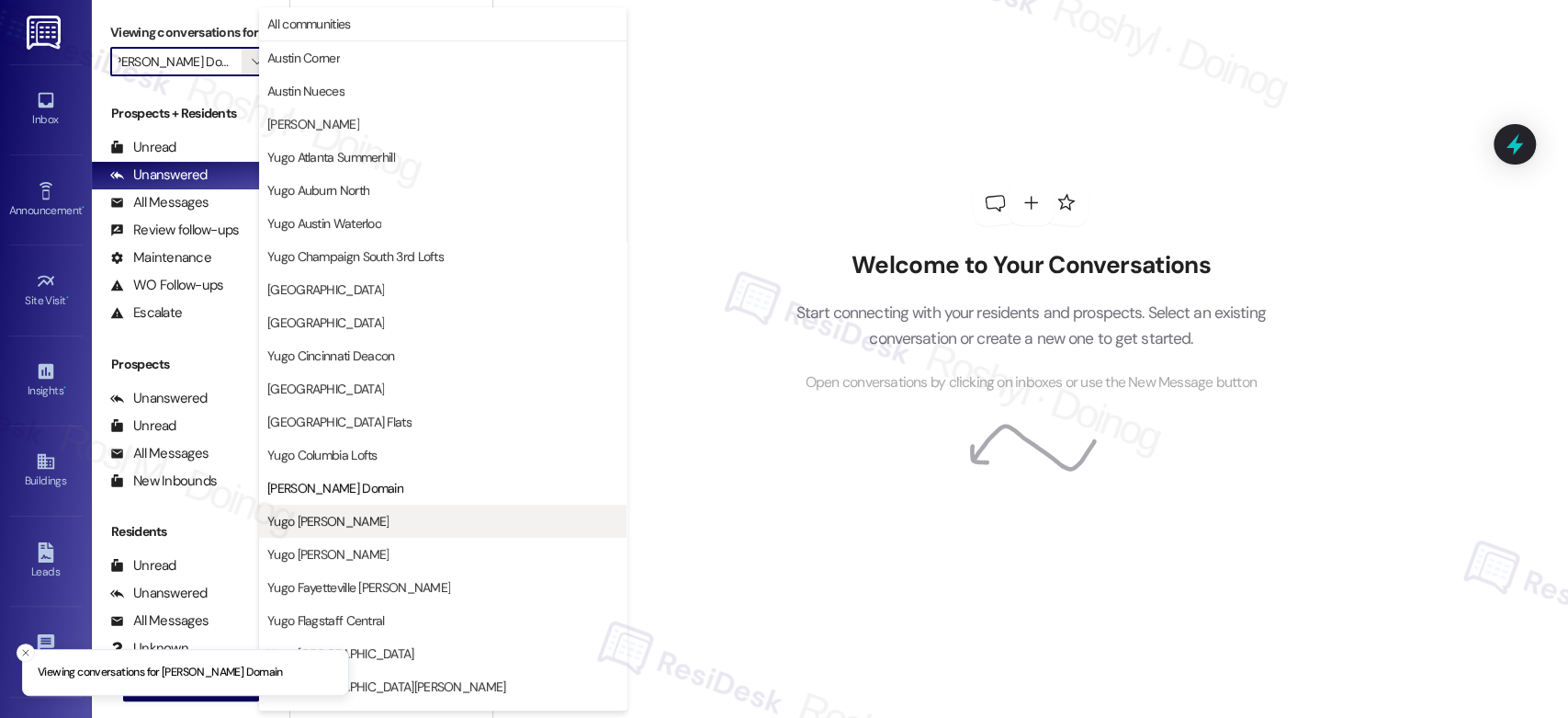
scroll to position [299, 0]
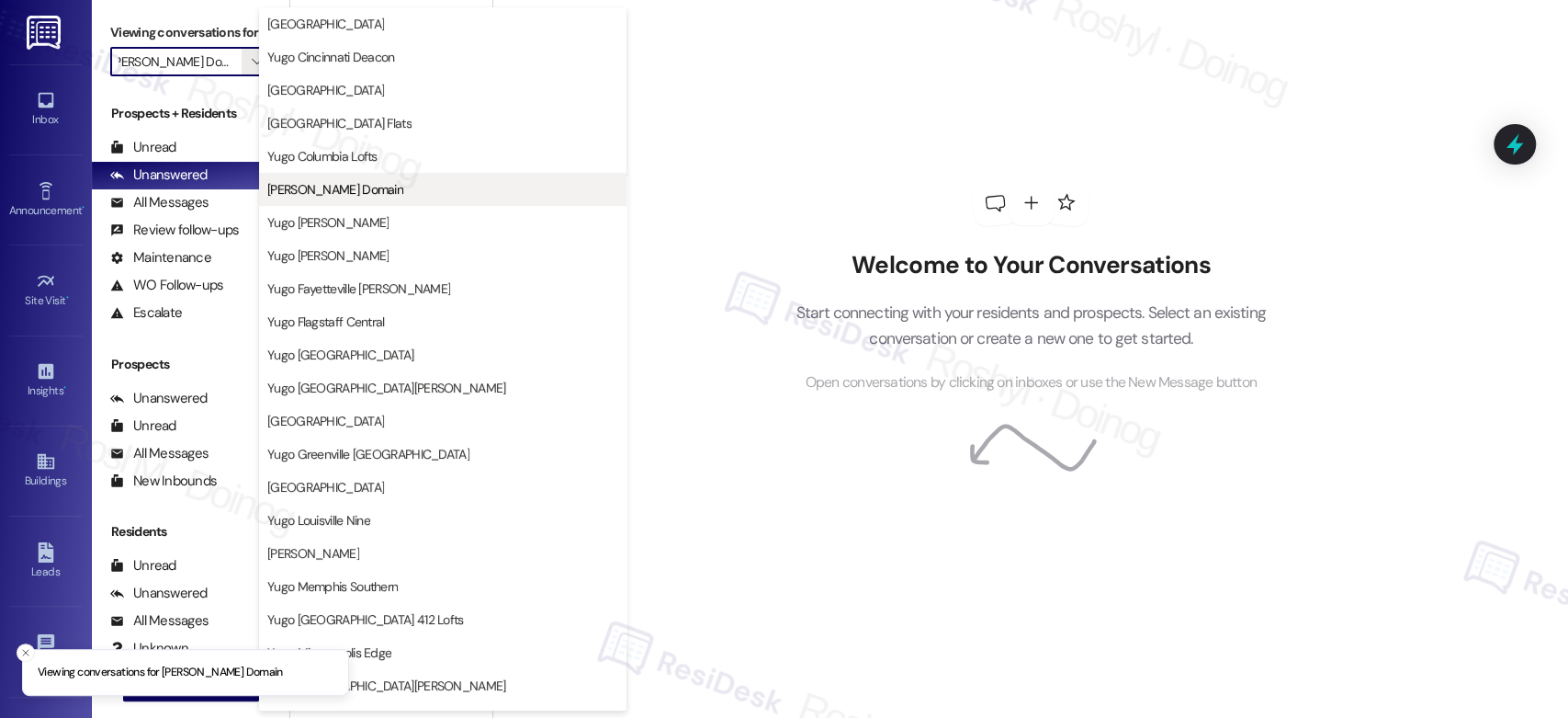
click at [363, 192] on span "Yugo Corvallis Domain" at bounding box center [335, 188] width 136 height 18
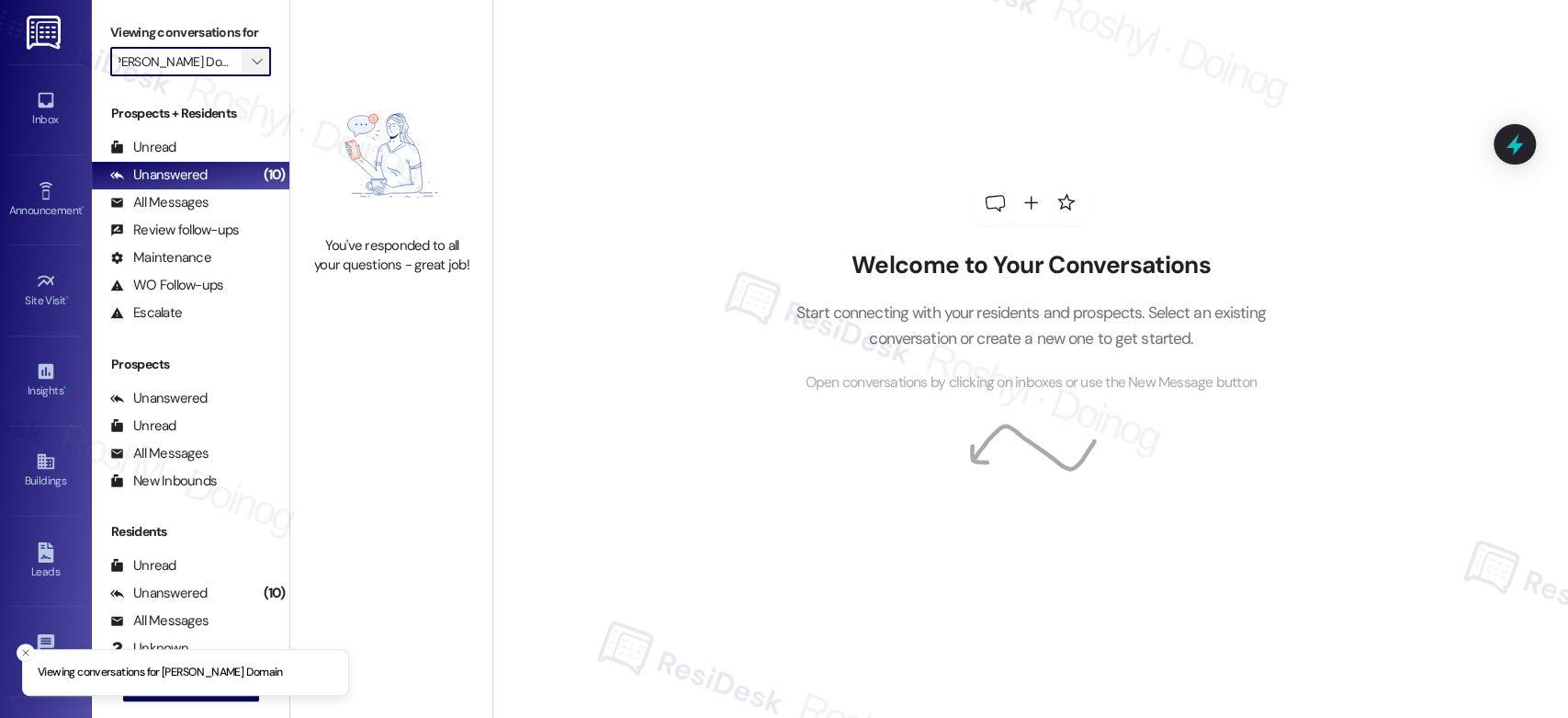
scroll to position [0, 0]
click at [252, 66] on icon "" at bounding box center [257, 61] width 10 height 14
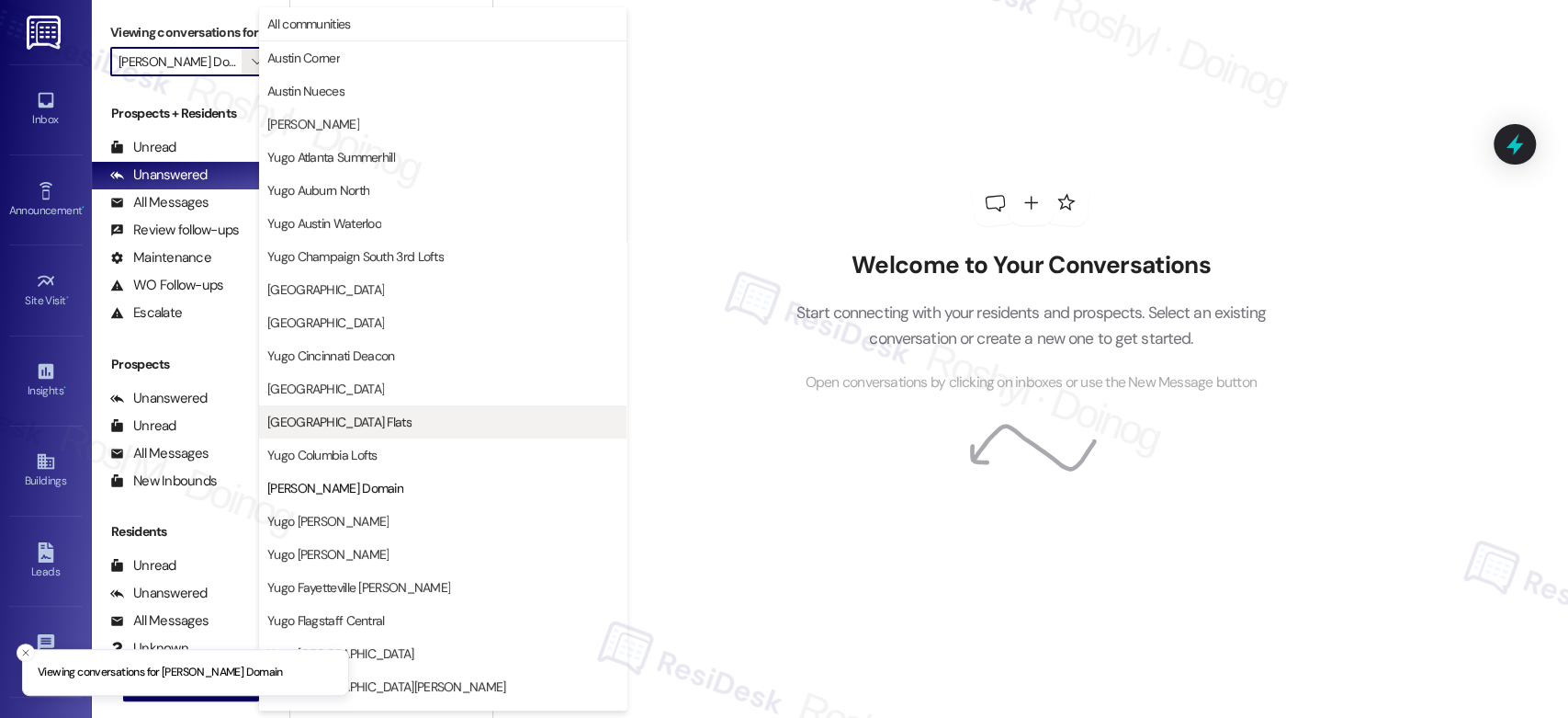
scroll to position [299, 0]
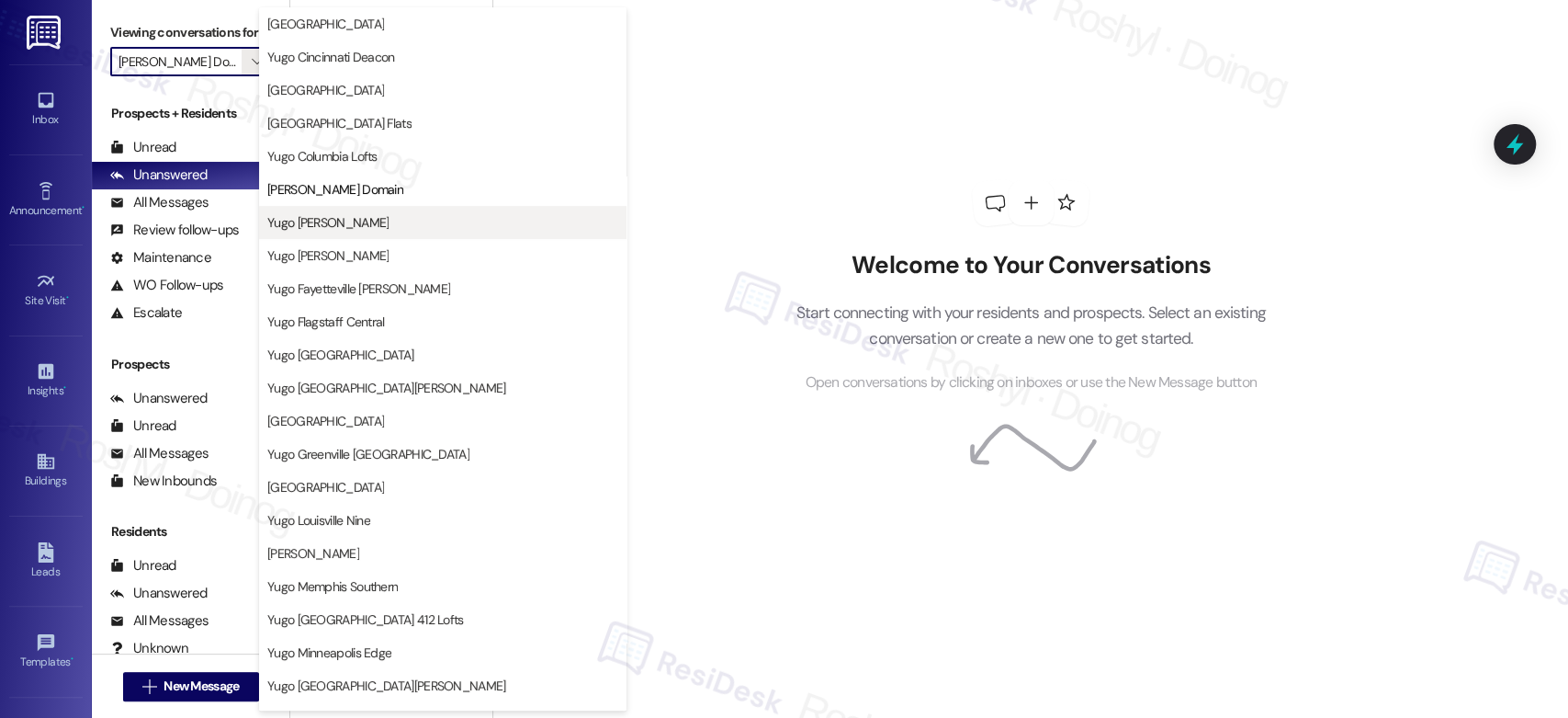
click at [377, 233] on button "Yugo Eugene Courtside" at bounding box center [442, 222] width 367 height 33
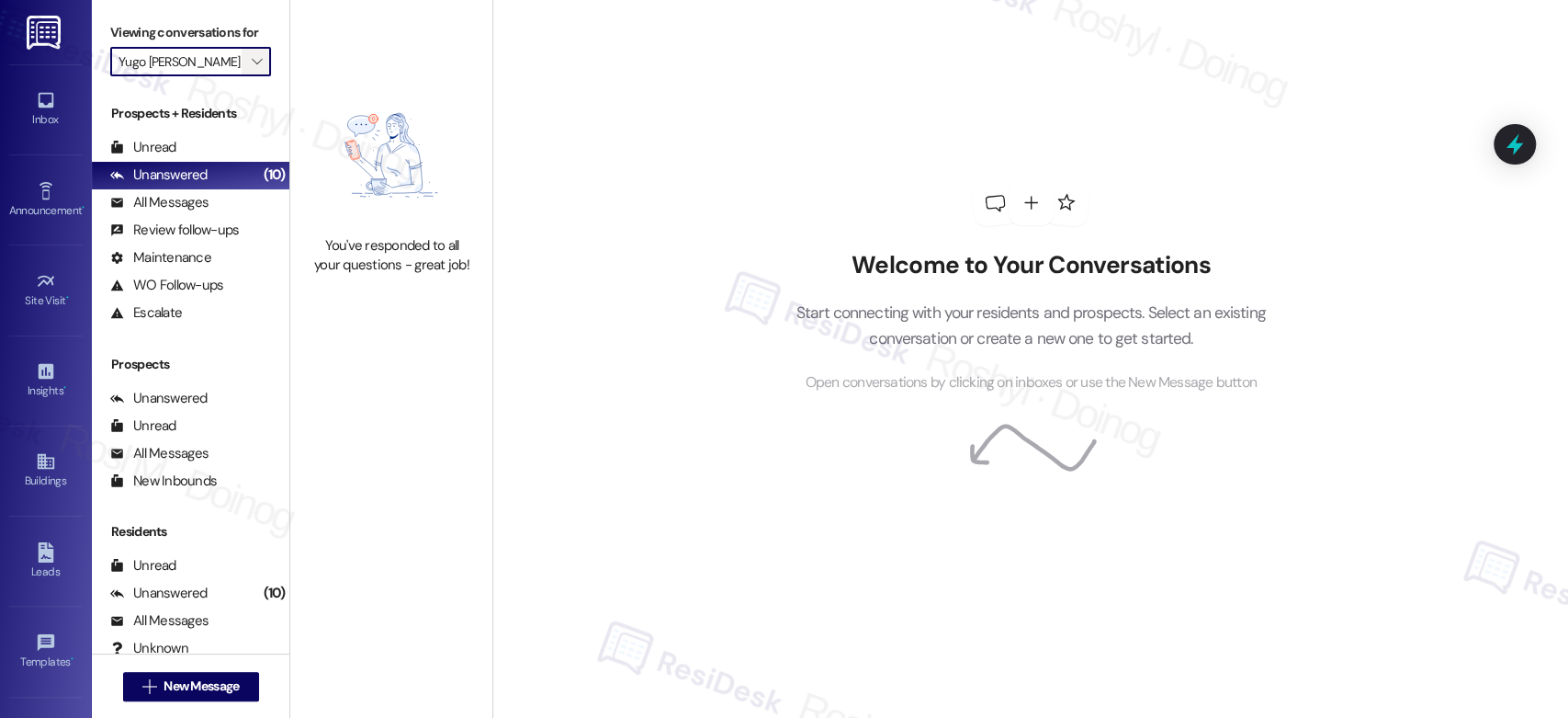
click at [252, 62] on icon "" at bounding box center [257, 61] width 10 height 14
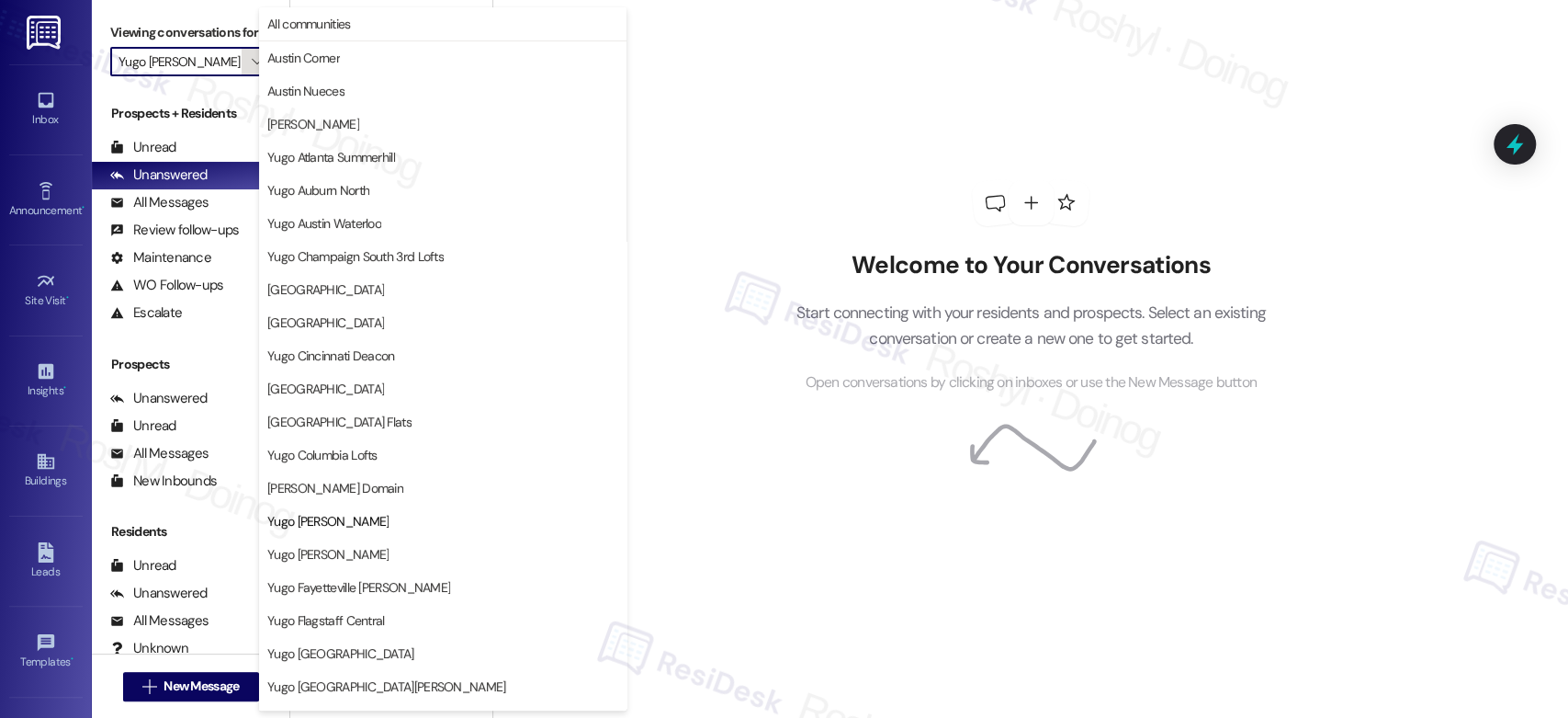
scroll to position [299, 0]
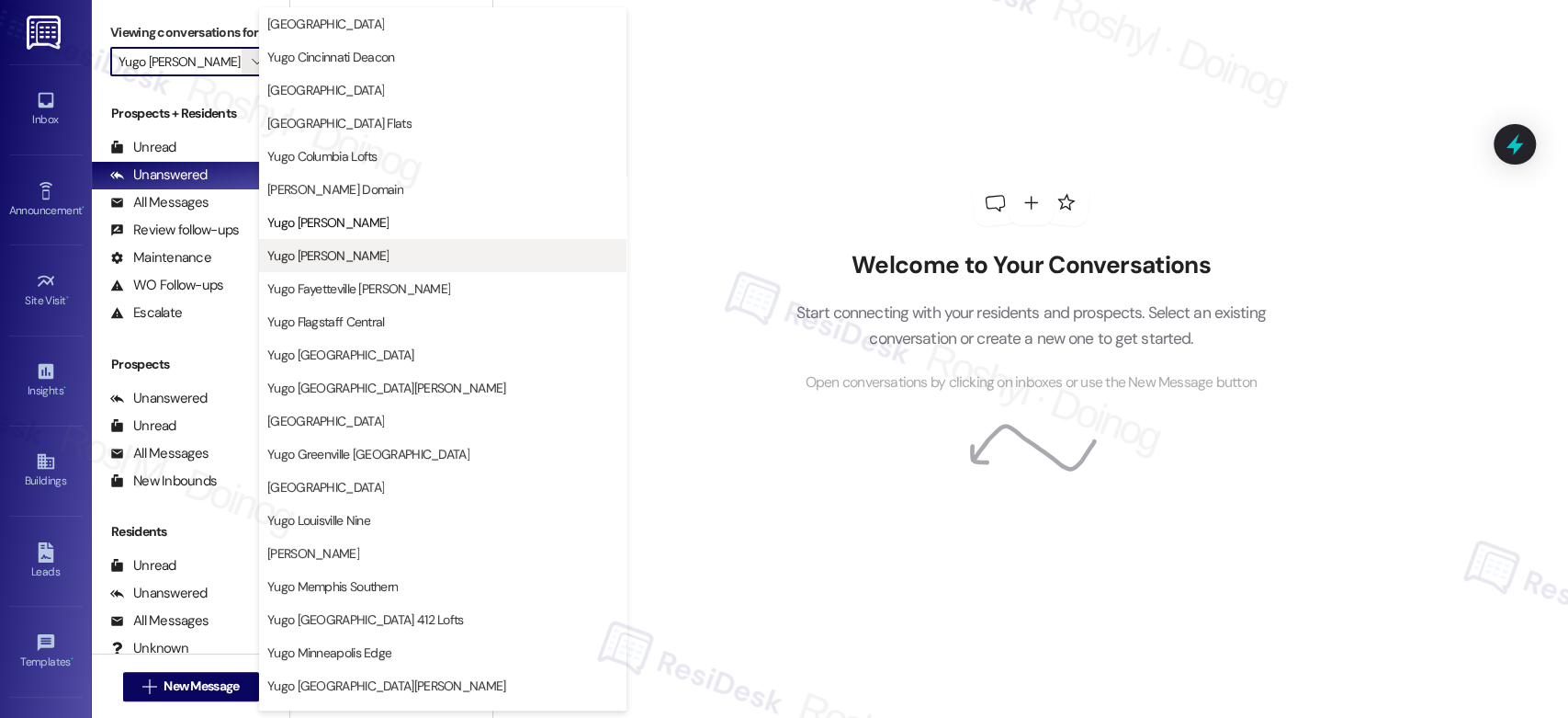
click at [353, 262] on span "Yugo Eugene Skybox" at bounding box center [328, 255] width 122 height 18
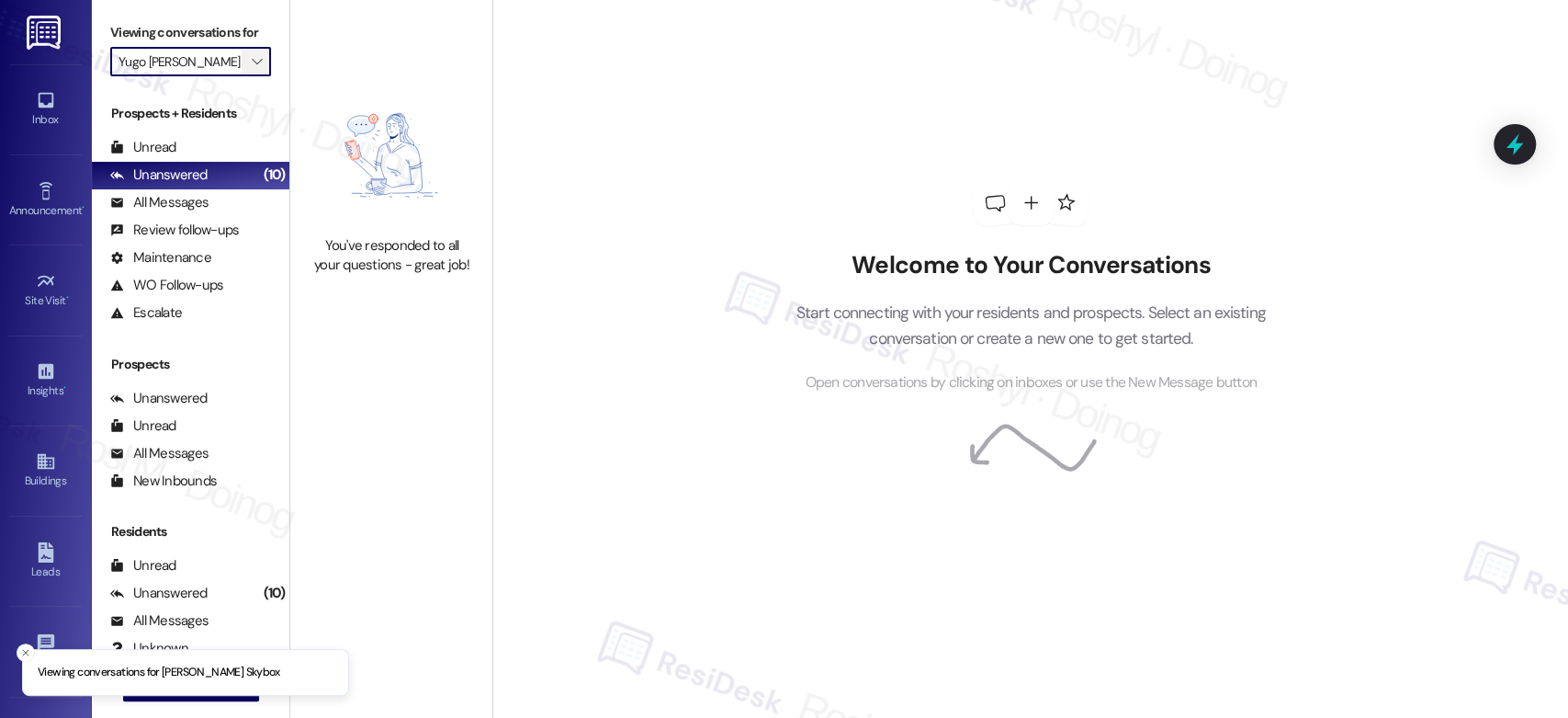
click at [250, 59] on span "" at bounding box center [257, 61] width 17 height 29
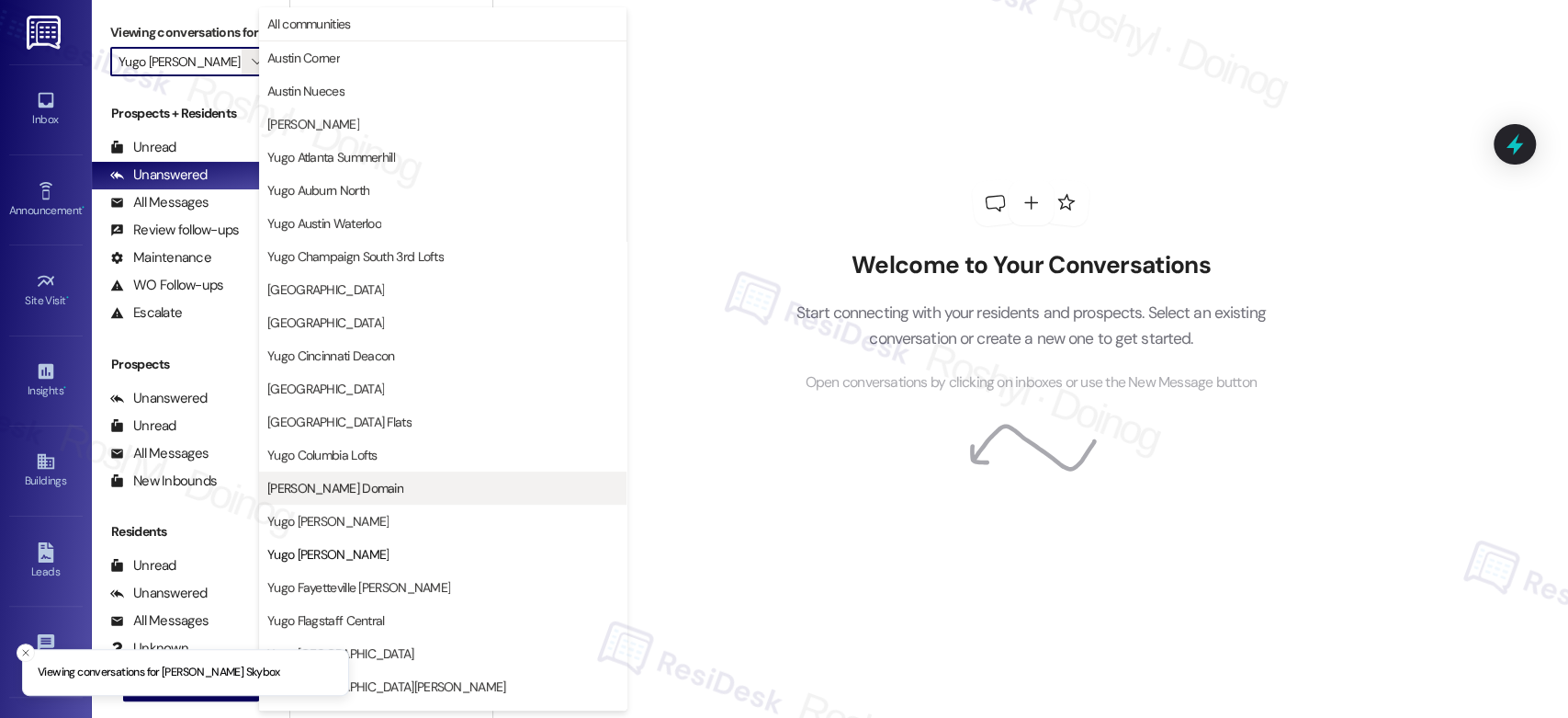
scroll to position [299, 0]
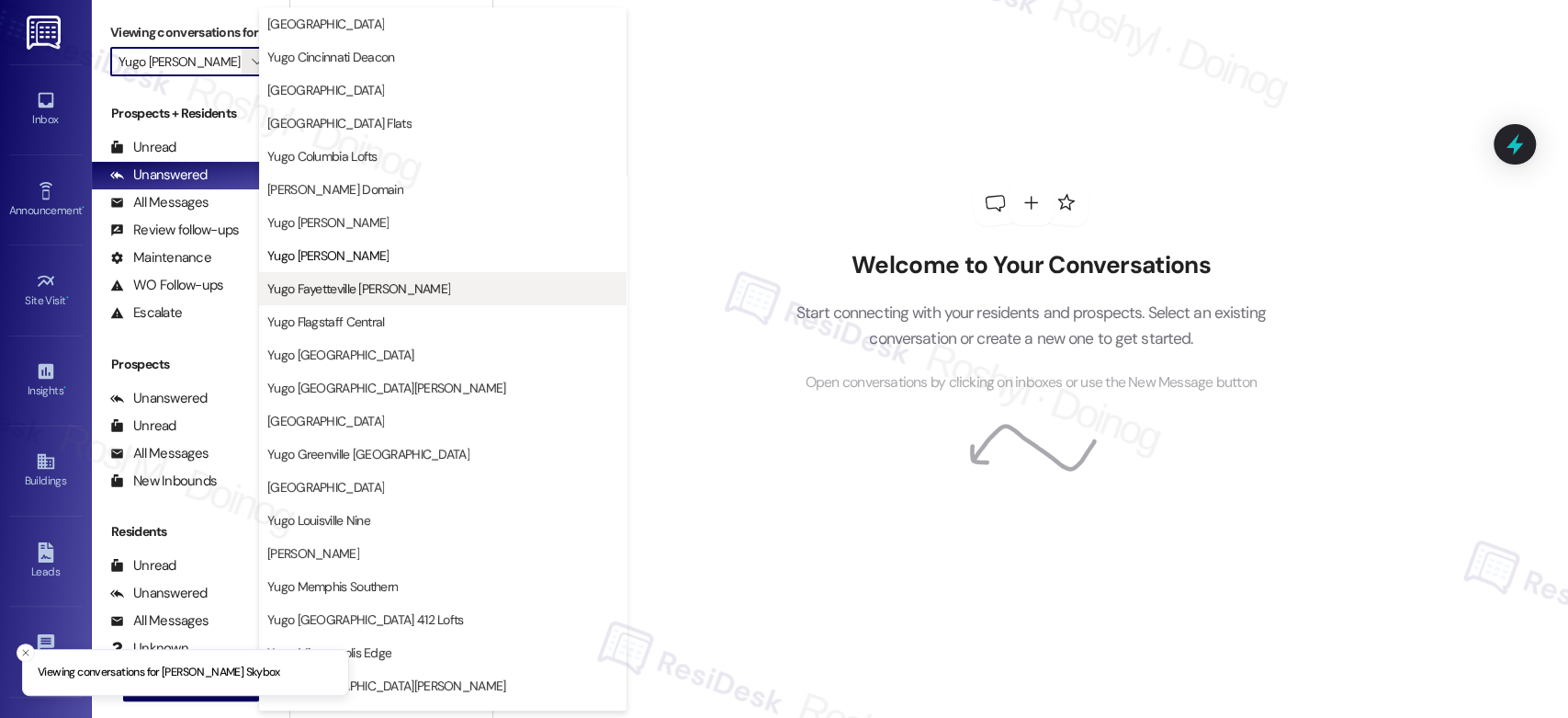
click at [361, 293] on span "Yugo Fayetteville [PERSON_NAME]" at bounding box center [358, 288] width 183 height 18
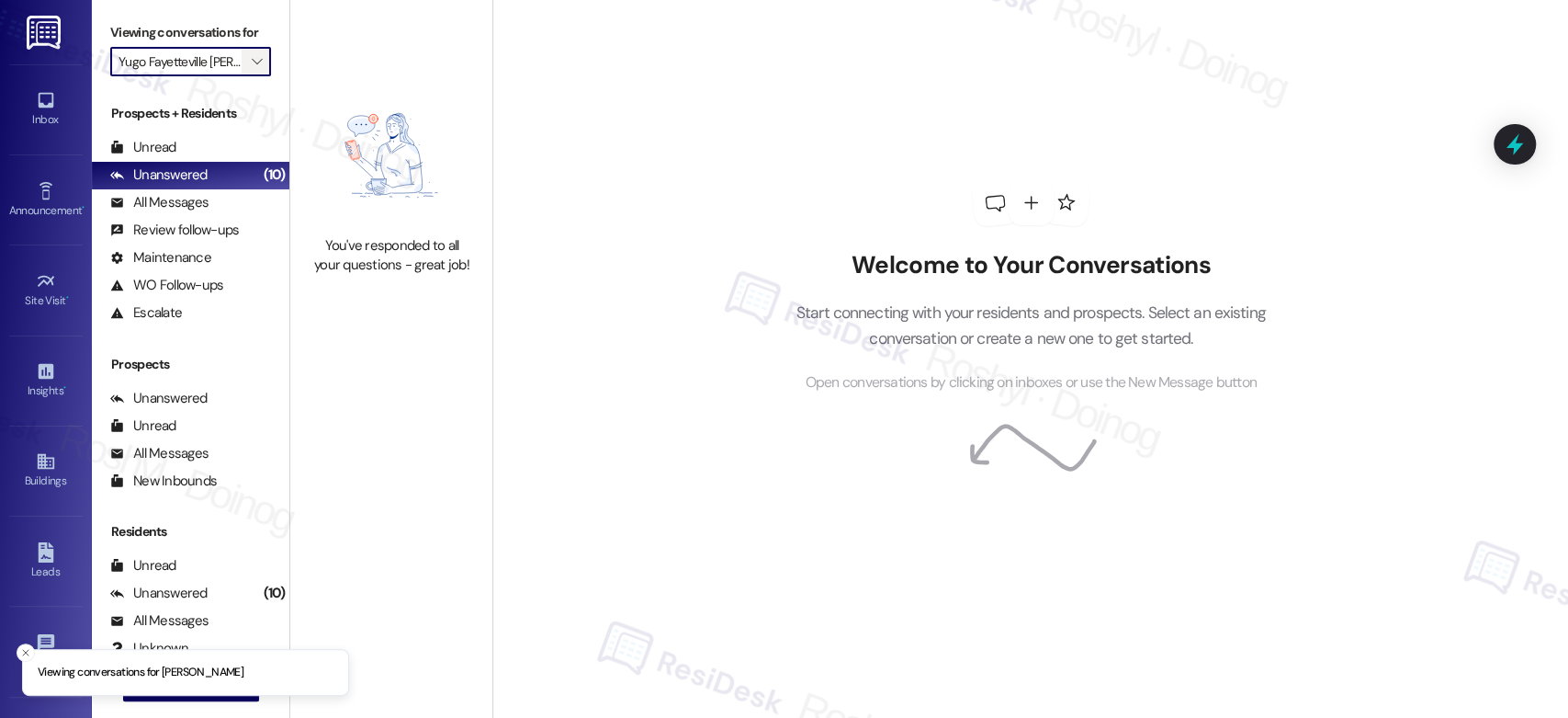
click at [248, 50] on span "" at bounding box center [257, 61] width 17 height 29
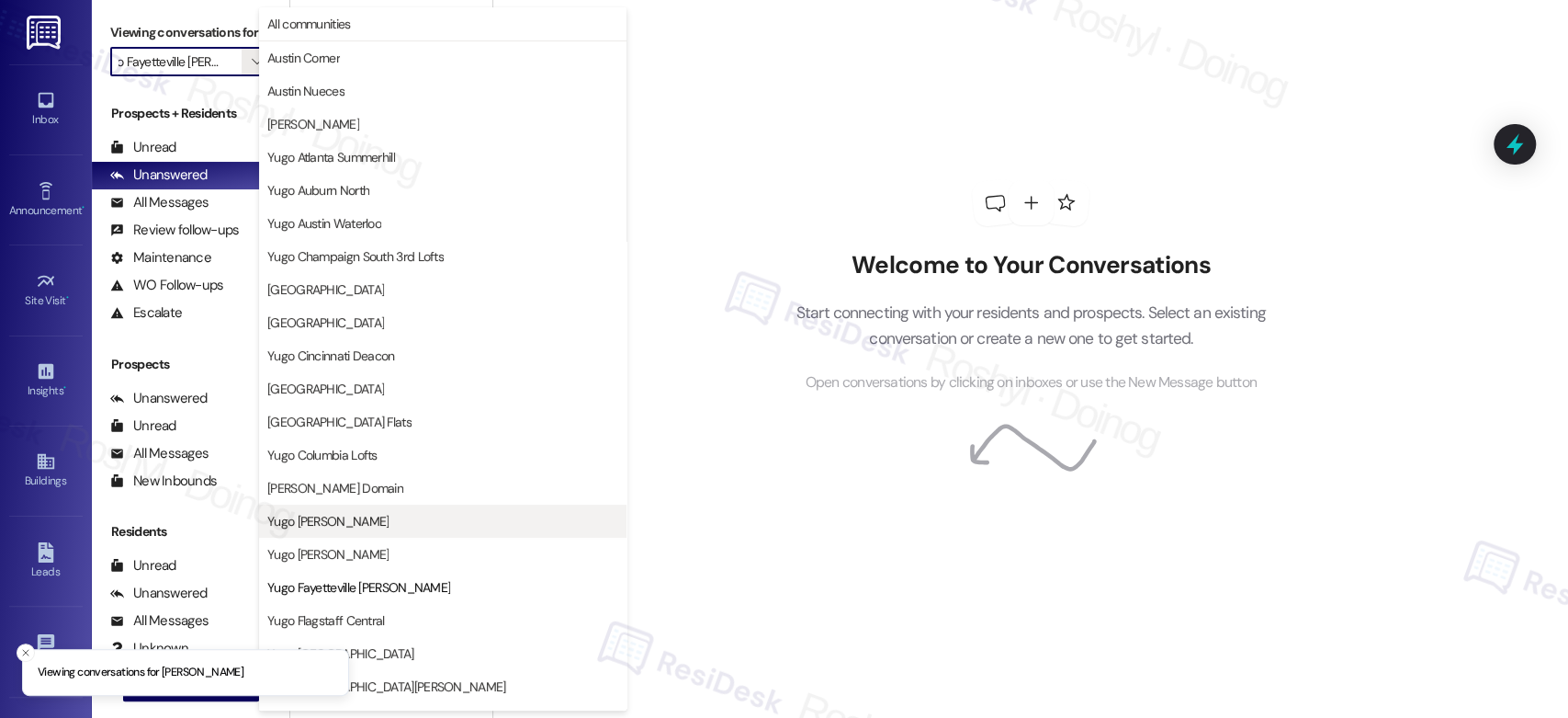
scroll to position [299, 0]
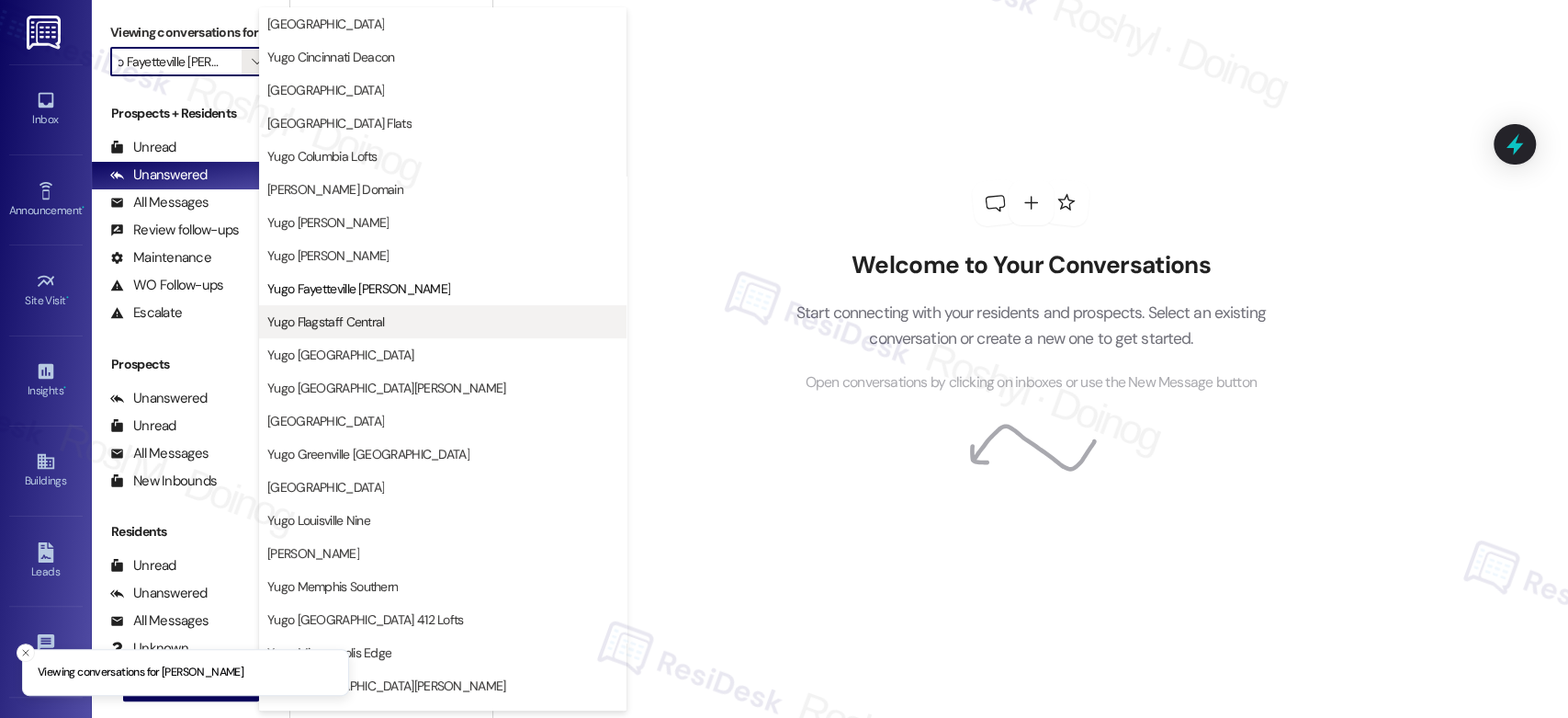
click at [349, 321] on span "Yugo Flagstaff Central" at bounding box center [326, 320] width 118 height 18
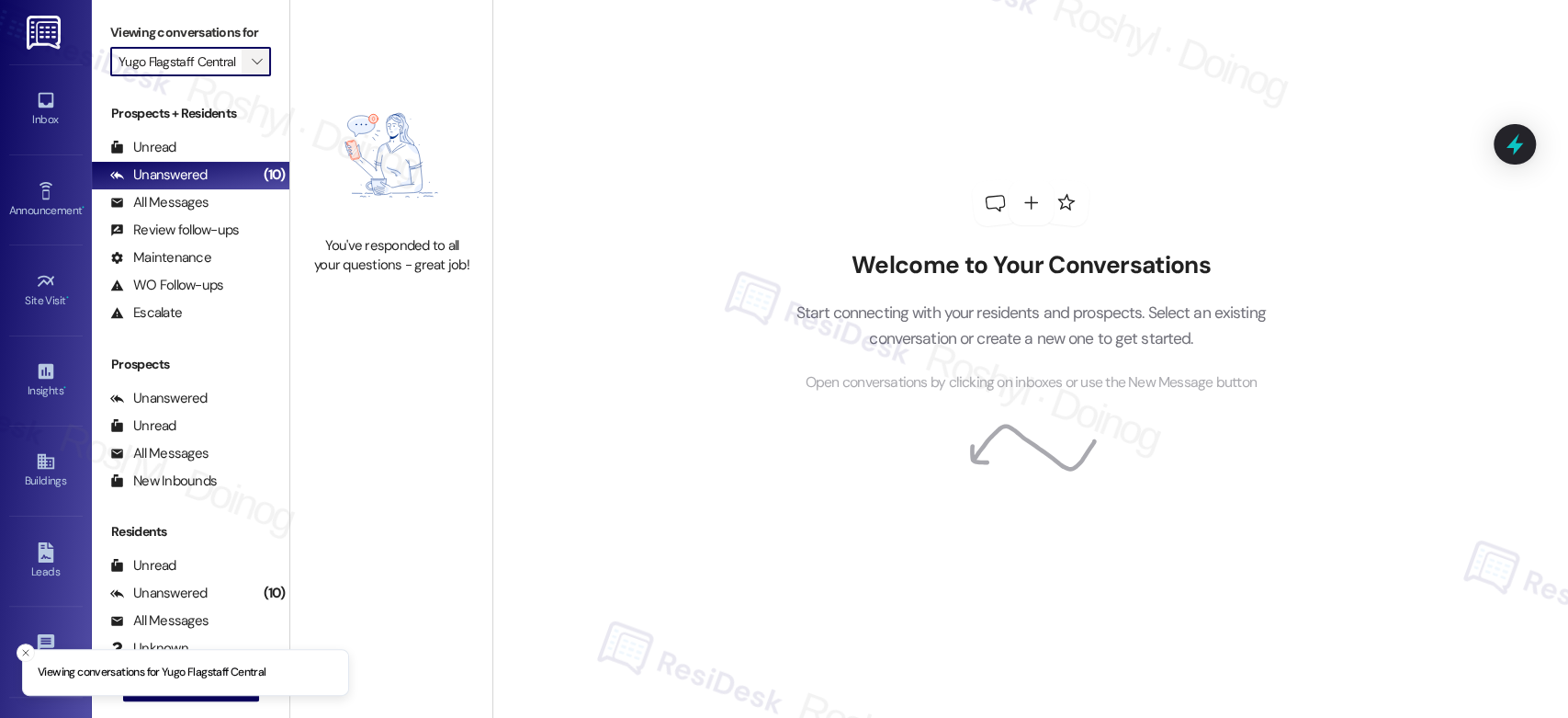
click at [252, 58] on icon "" at bounding box center [257, 61] width 10 height 14
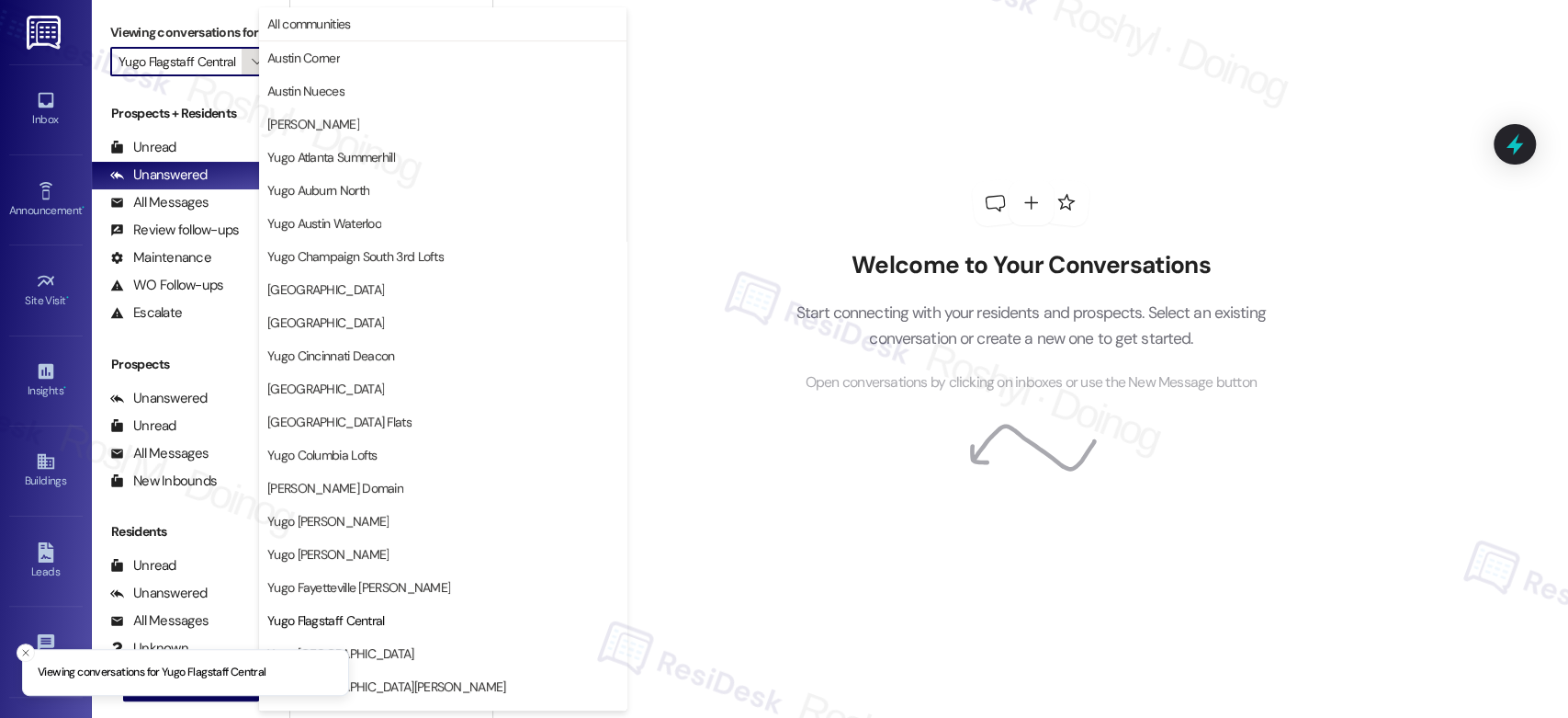
scroll to position [299, 0]
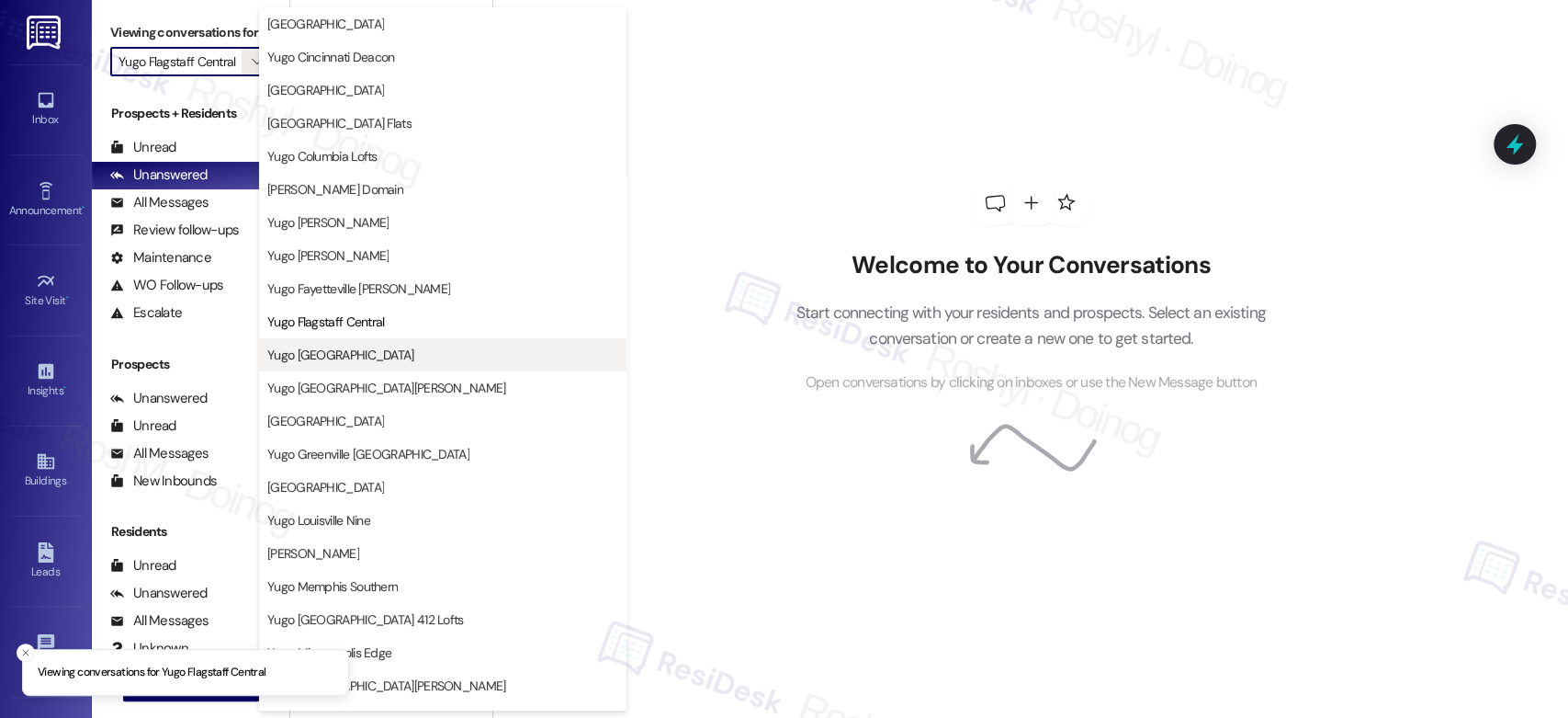
click at [336, 366] on button "Yugo [GEOGRAPHIC_DATA]" at bounding box center [442, 355] width 367 height 33
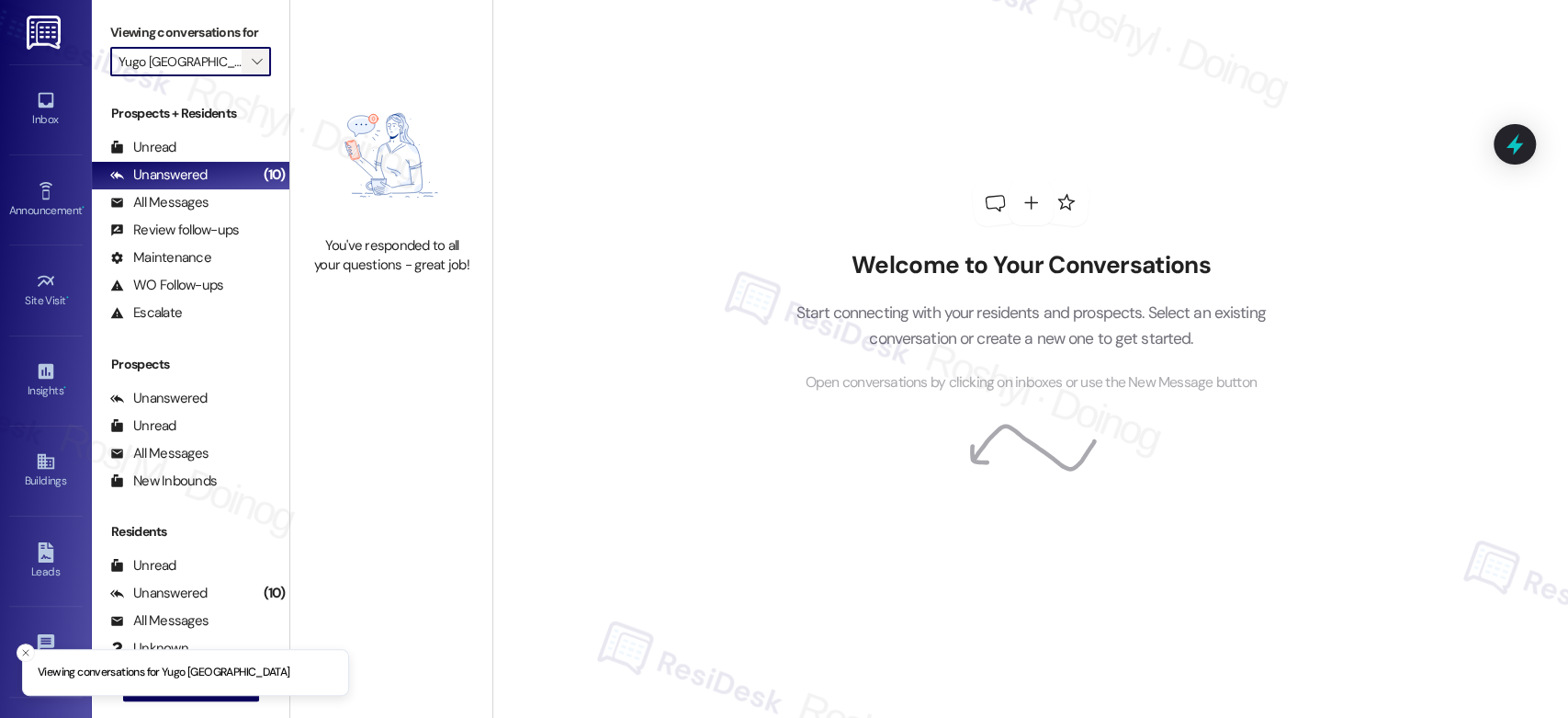
click at [256, 64] on button "" at bounding box center [256, 61] width 29 height 29
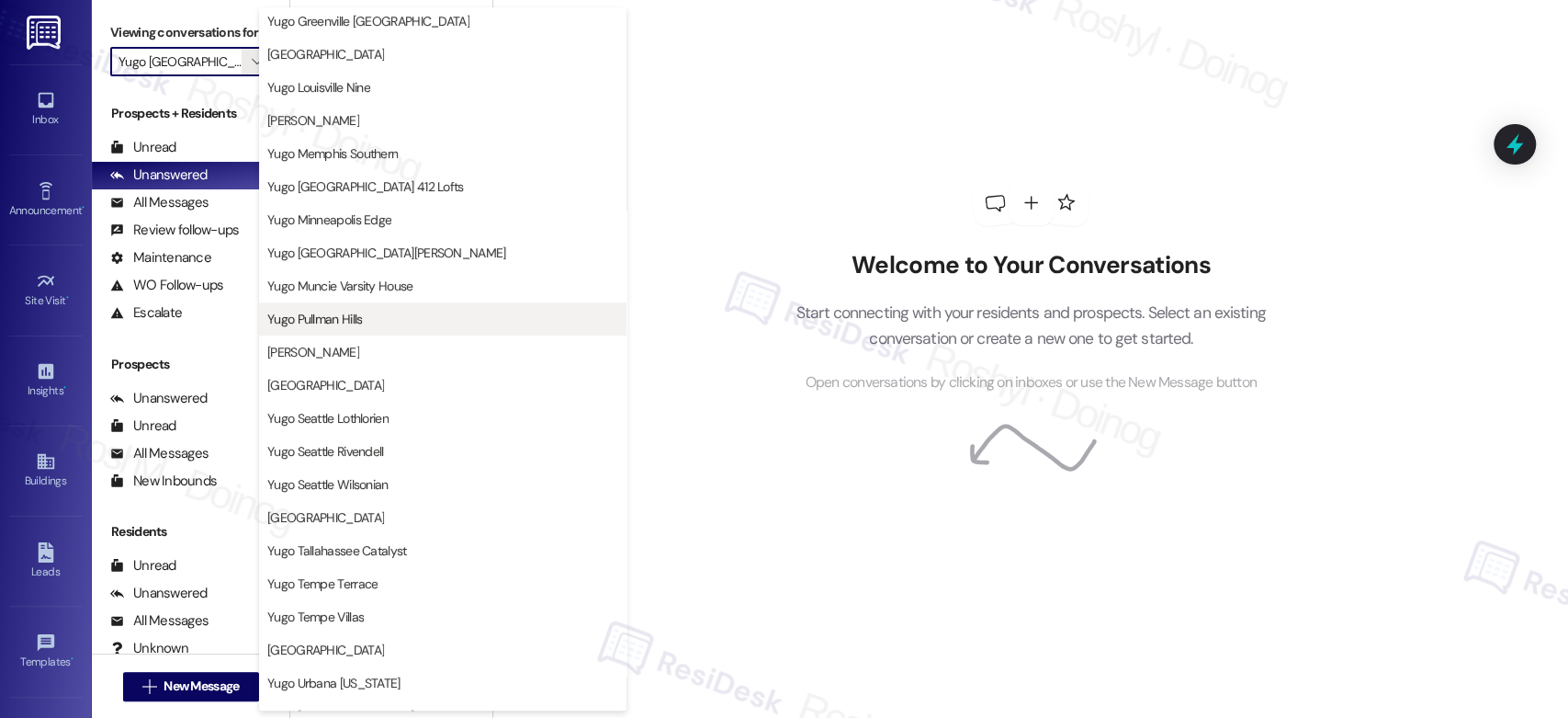
scroll to position [630, 0]
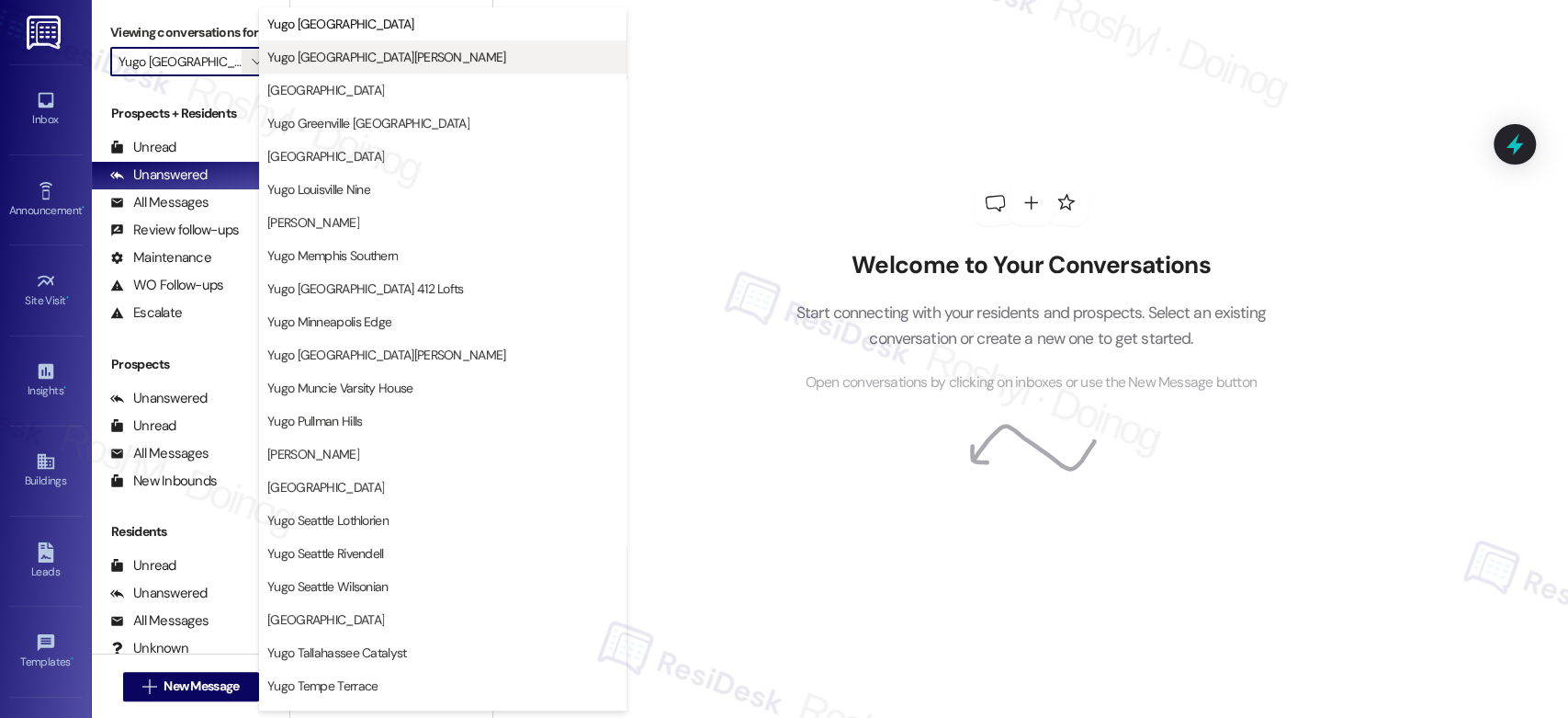
click at [381, 54] on span "Yugo [GEOGRAPHIC_DATA][PERSON_NAME]" at bounding box center [386, 56] width 239 height 18
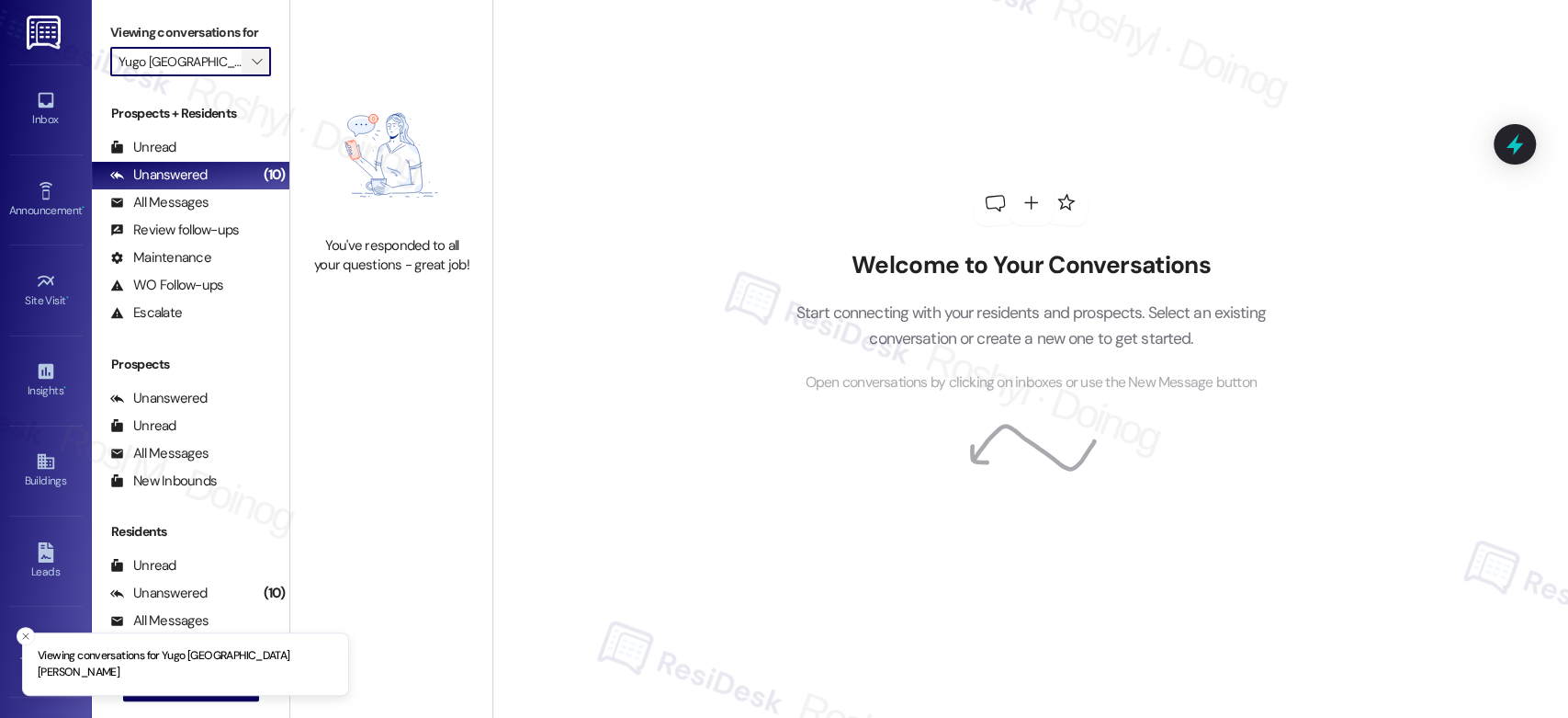
click at [250, 66] on span "" at bounding box center [257, 61] width 17 height 29
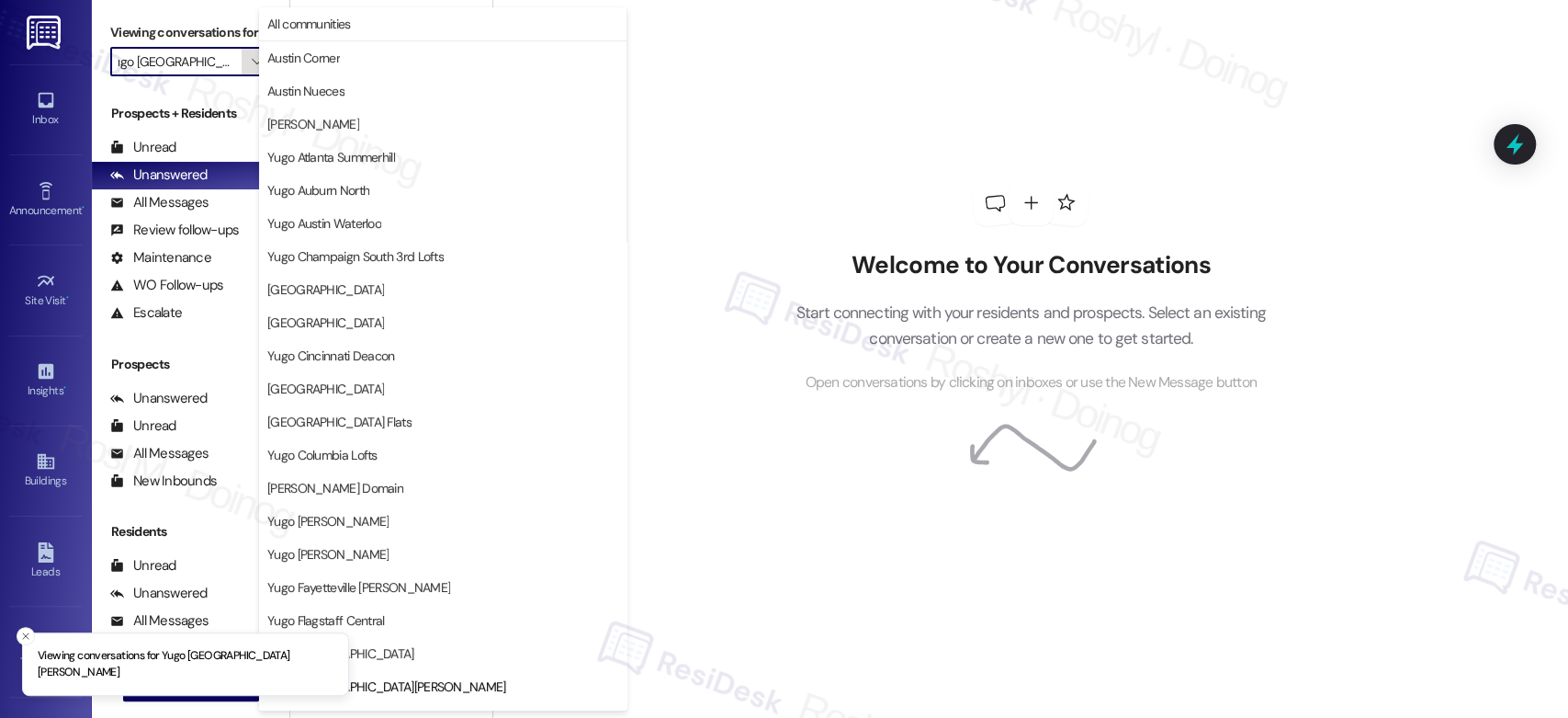
scroll to position [630, 0]
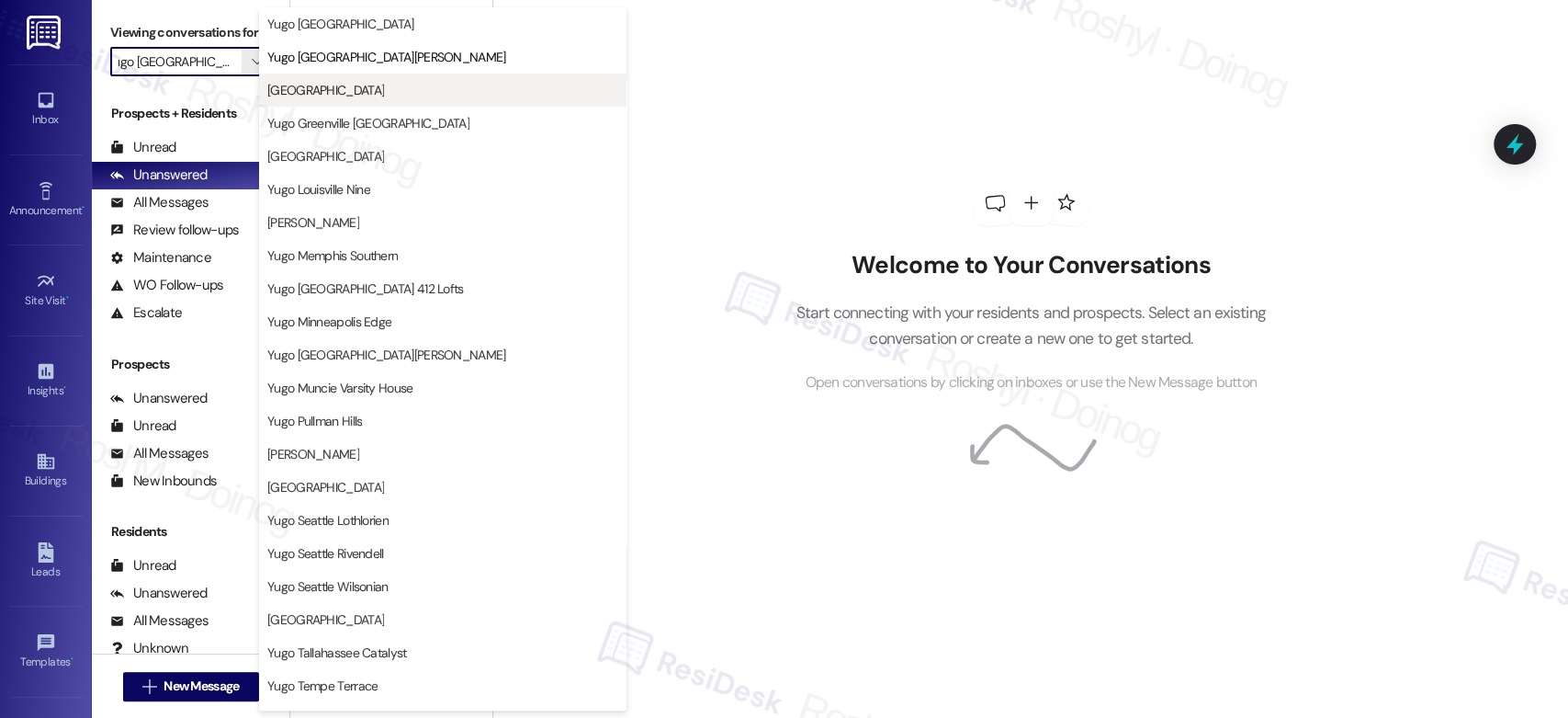
click at [384, 95] on span "Yugo Greenville Campus Towers" at bounding box center [325, 89] width 117 height 18
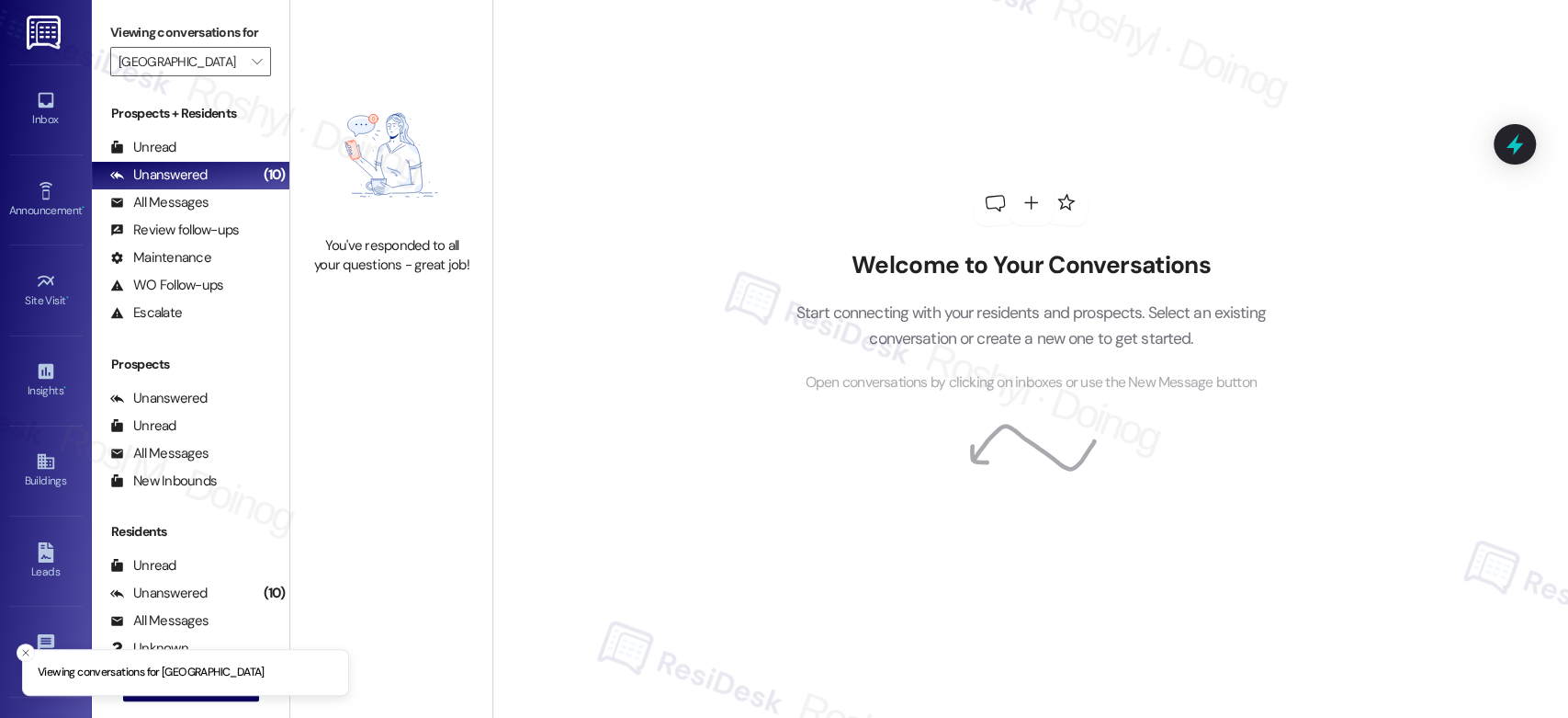
click at [261, 55] on div "Viewing conversations for Yugo Greenville Campus Towers " at bounding box center [191, 48] width 198 height 95
click at [252, 65] on span "" at bounding box center [257, 61] width 17 height 29
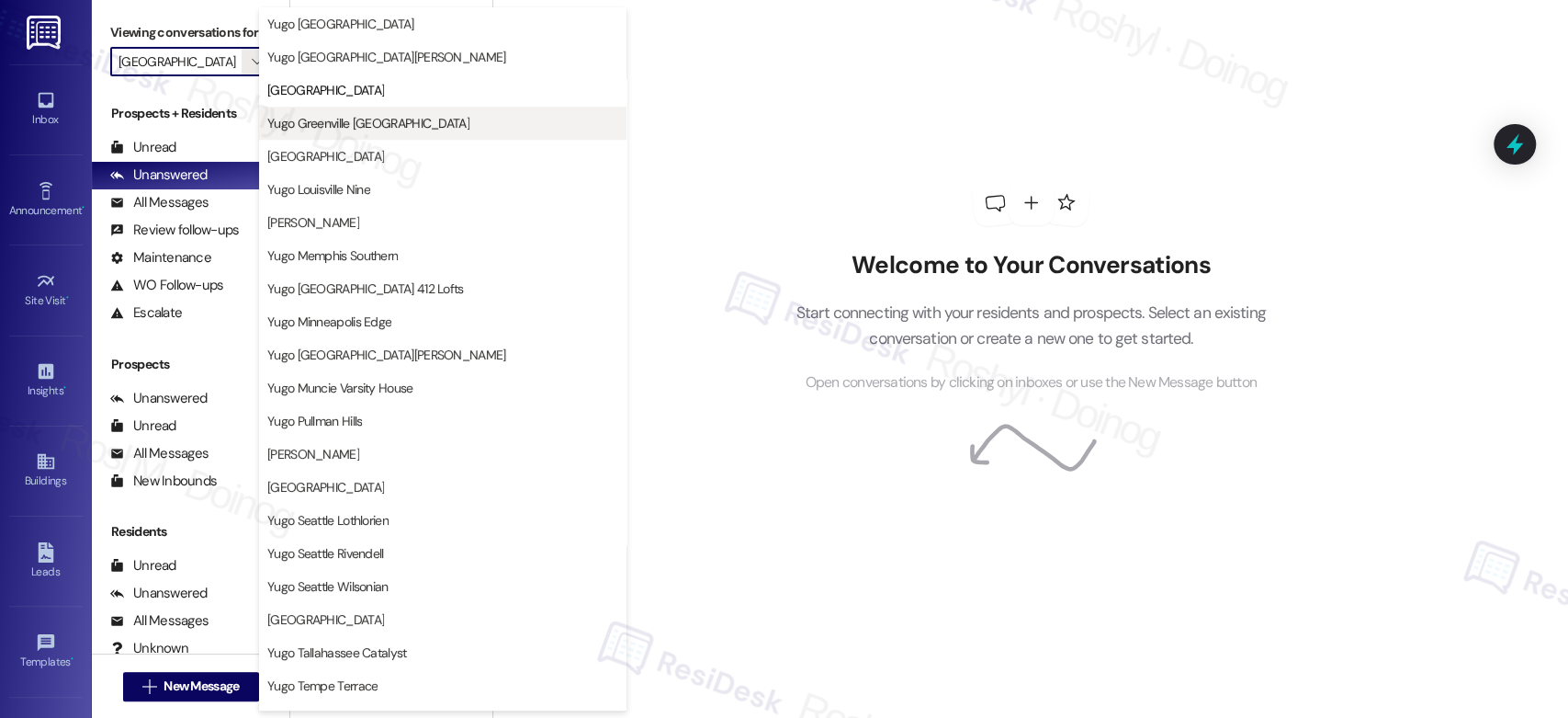
click at [426, 116] on span "Yugo Greenville Uptown" at bounding box center [442, 123] width 351 height 18
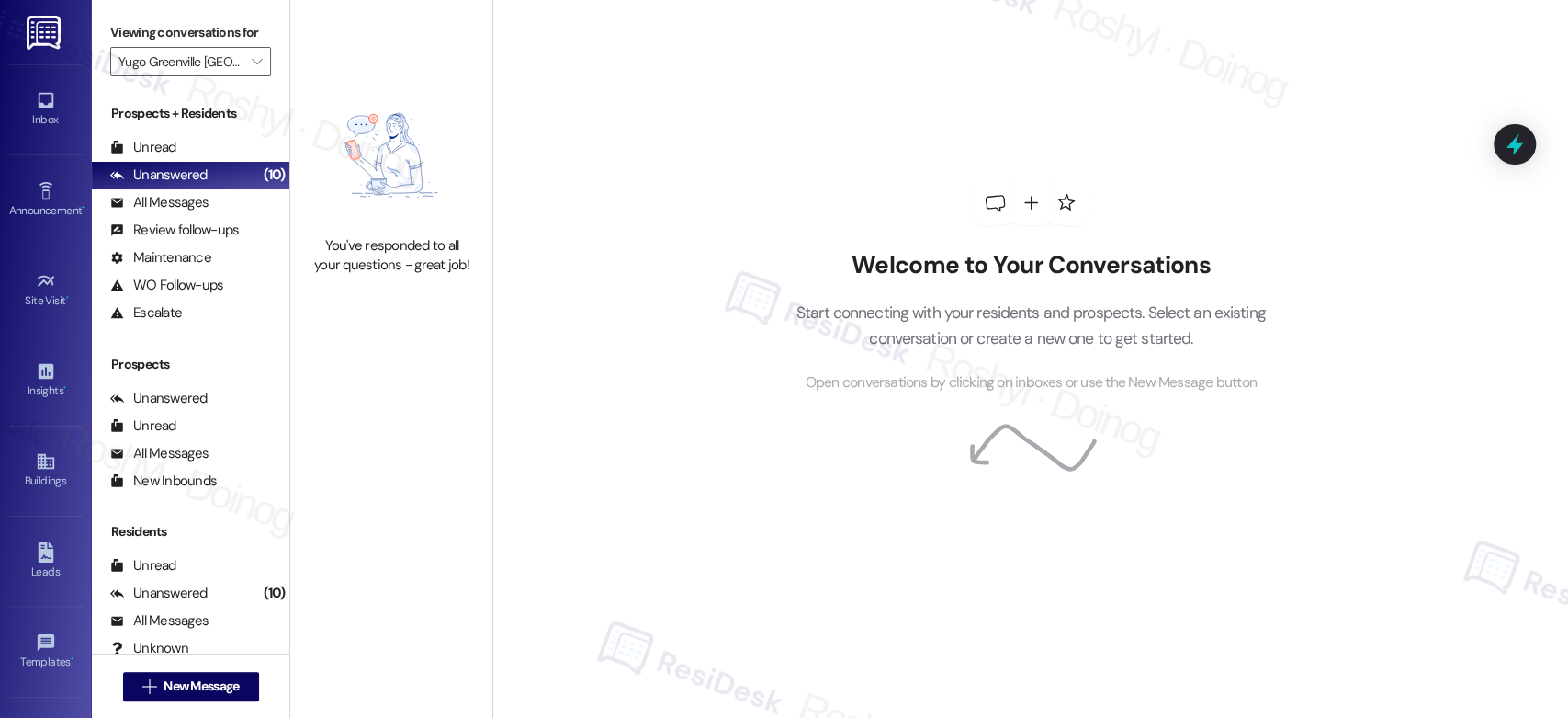
click at [261, 63] on div "Viewing conversations for Yugo Greenville Uptown " at bounding box center [191, 48] width 198 height 95
click at [252, 61] on icon "" at bounding box center [257, 61] width 10 height 14
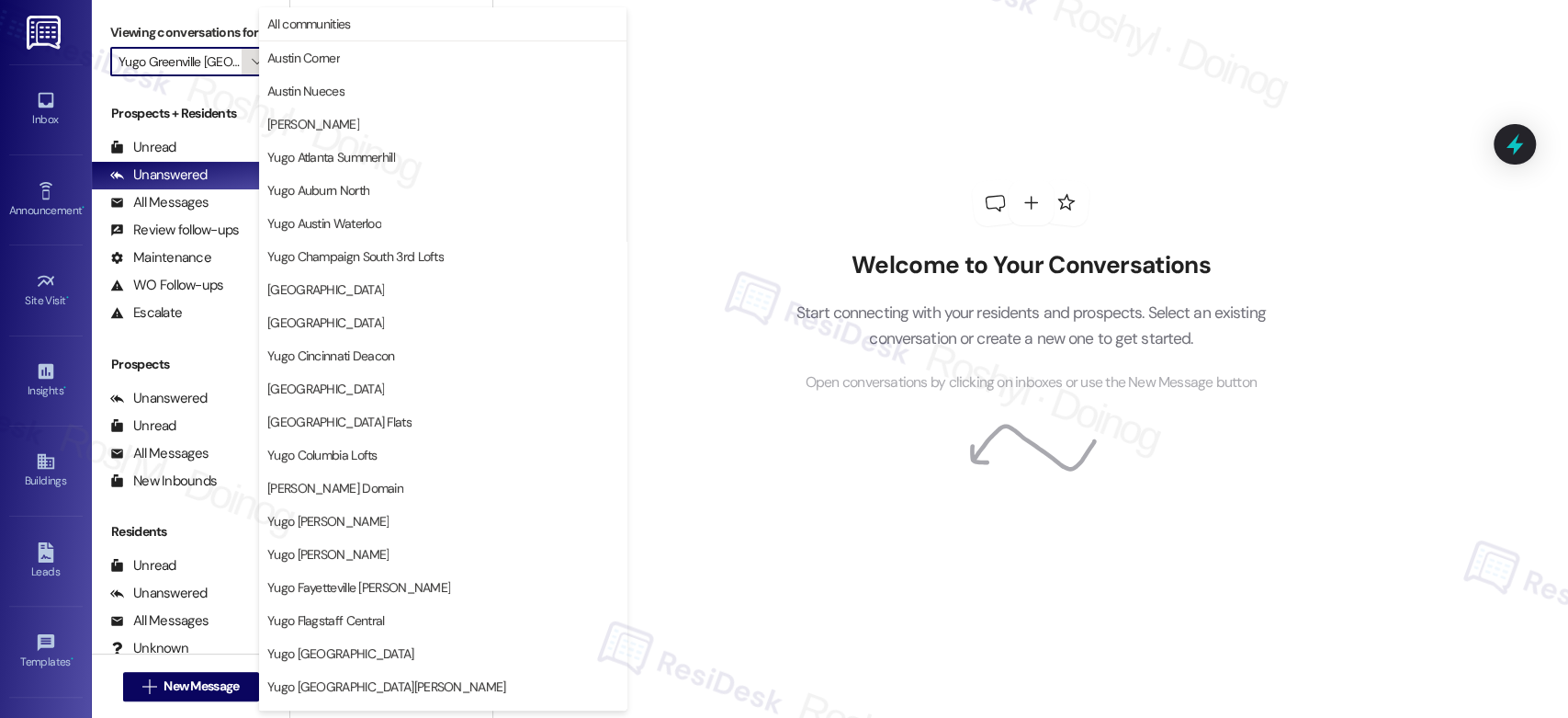
scroll to position [630, 0]
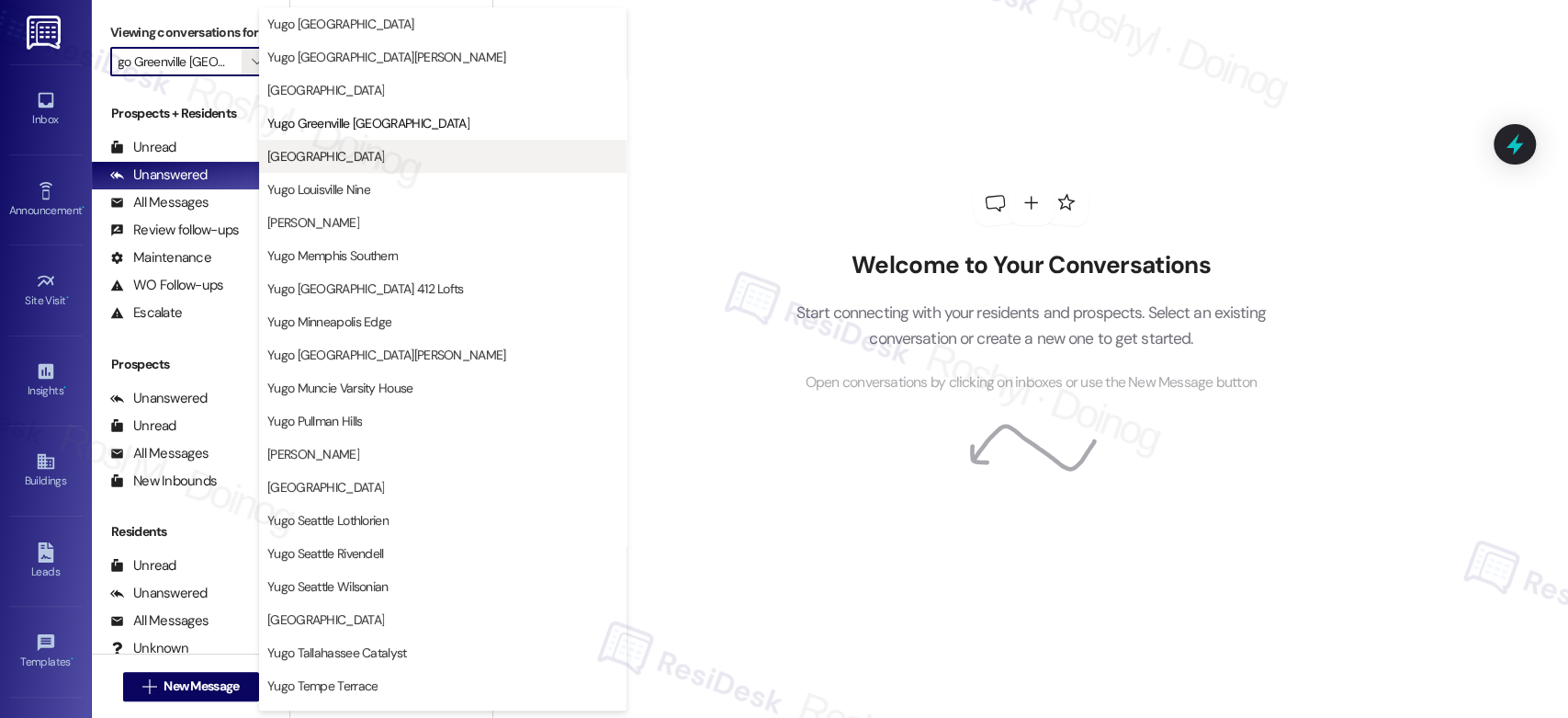
click at [374, 159] on span "Yugo Lexington Campus Court" at bounding box center [325, 156] width 117 height 18
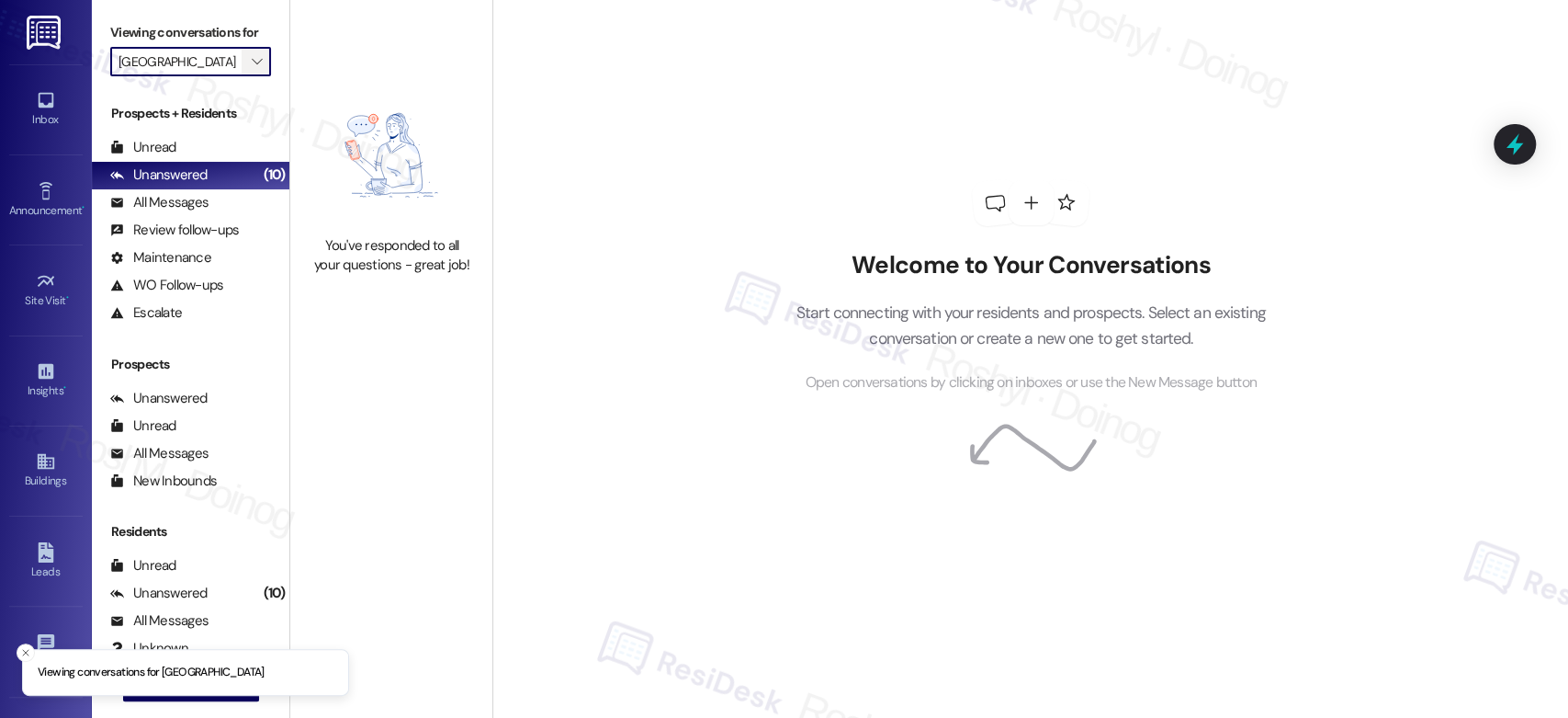
click at [253, 51] on span "" at bounding box center [257, 61] width 17 height 29
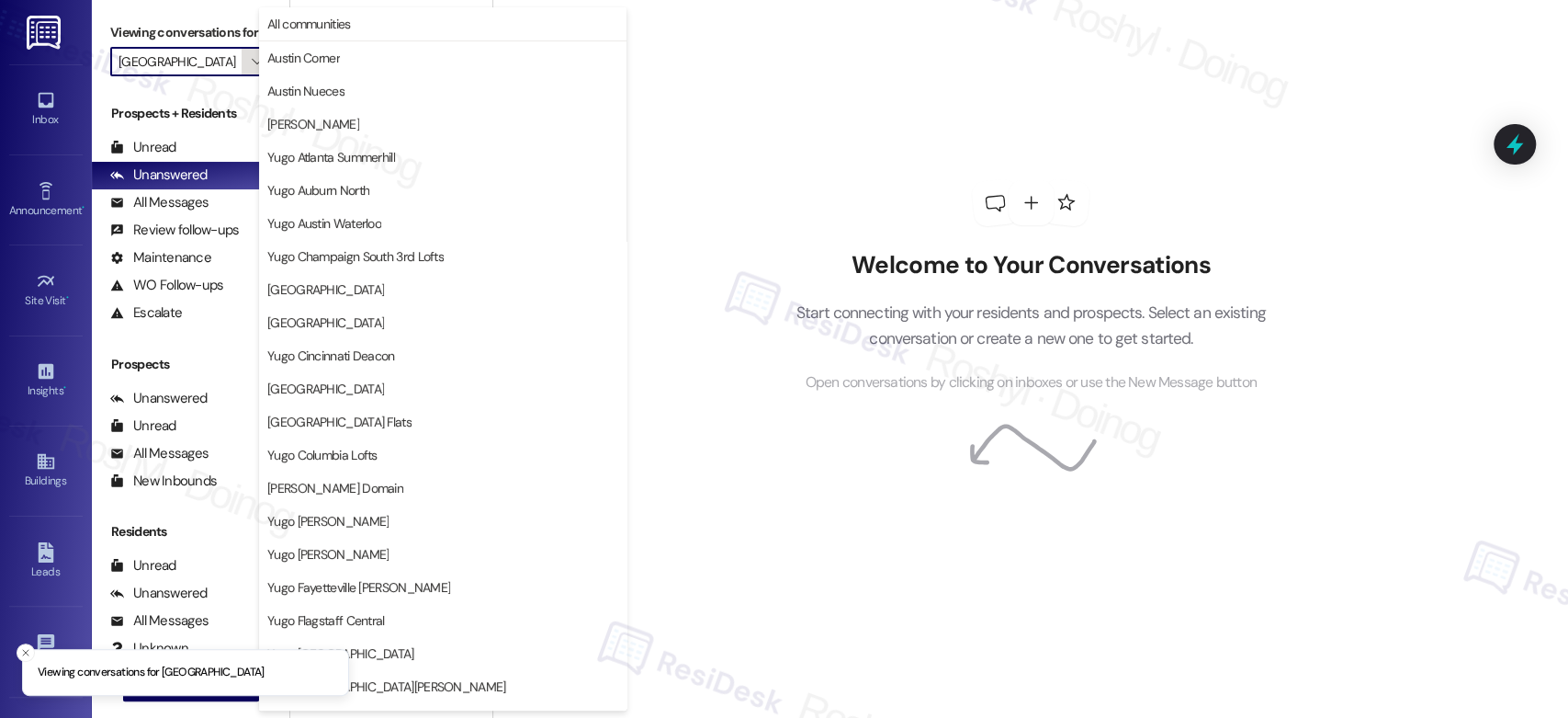
scroll to position [630, 0]
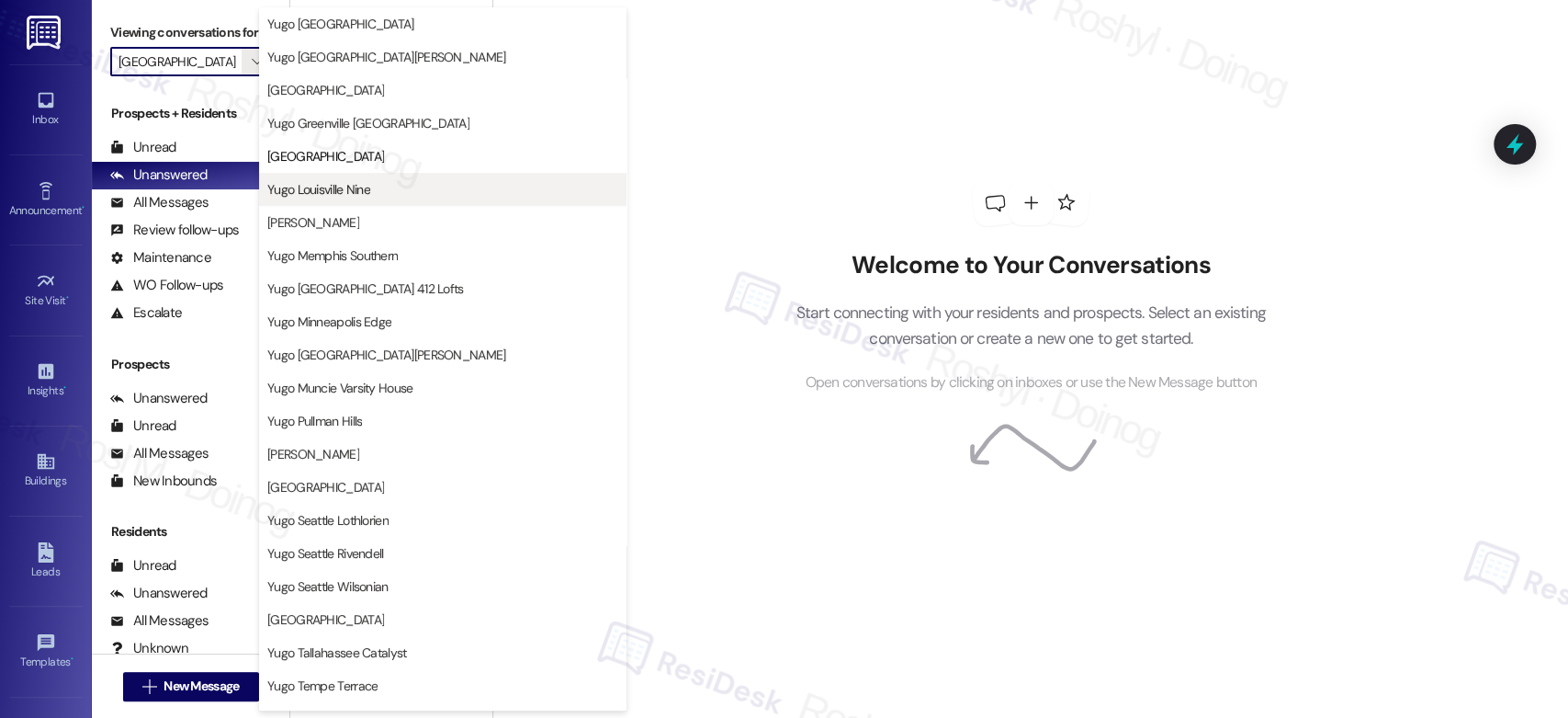
click at [341, 183] on span "Yugo Louisville Nine" at bounding box center [319, 188] width 103 height 18
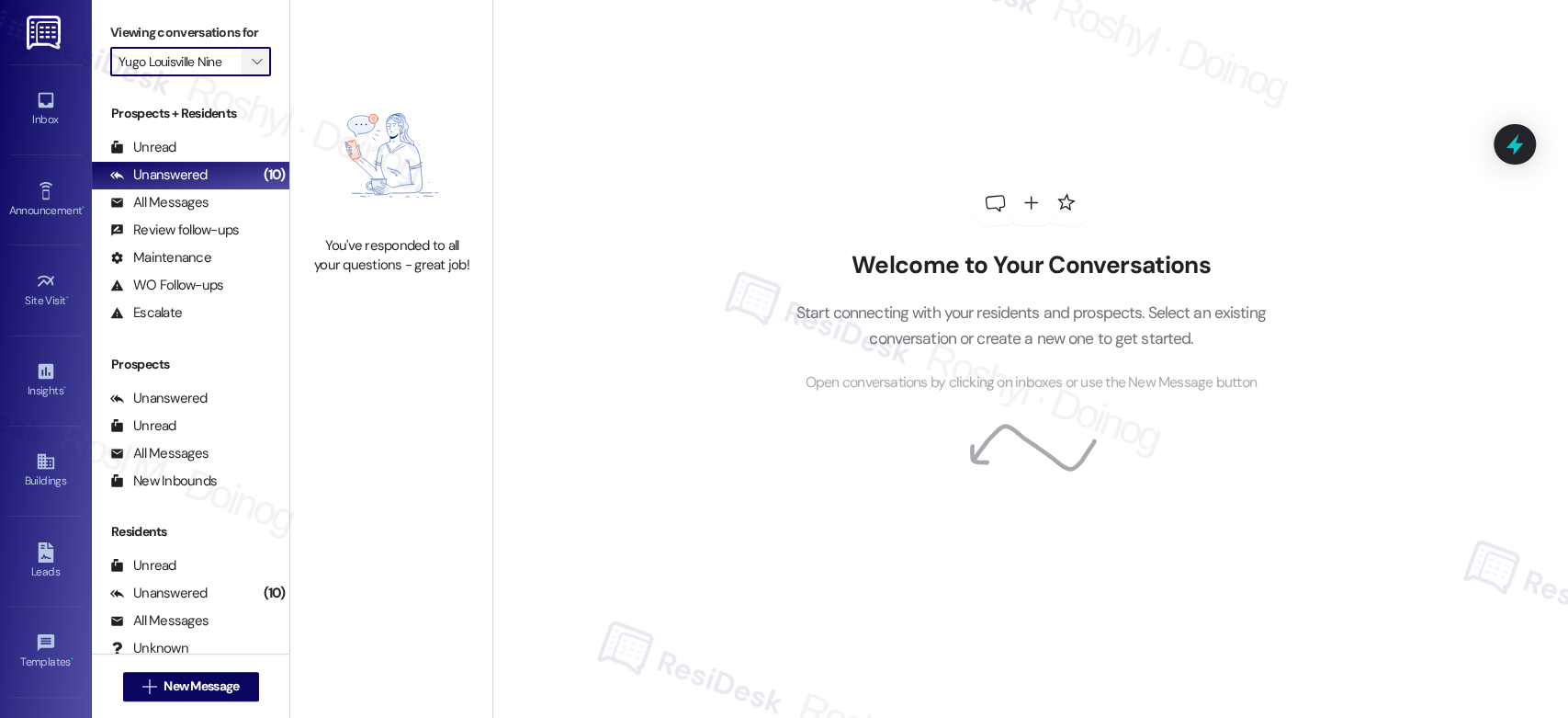
click at [255, 59] on button "" at bounding box center [256, 61] width 29 height 29
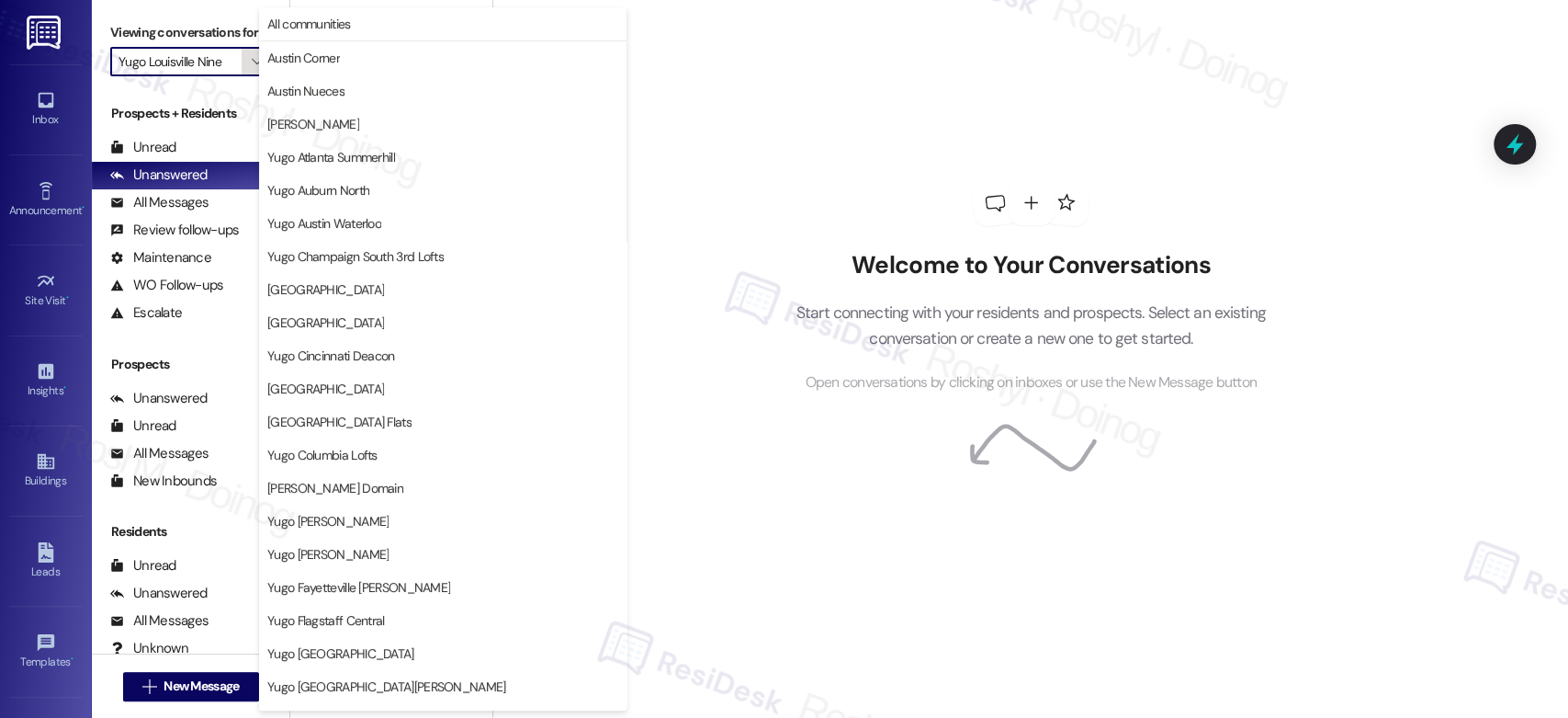
scroll to position [630, 0]
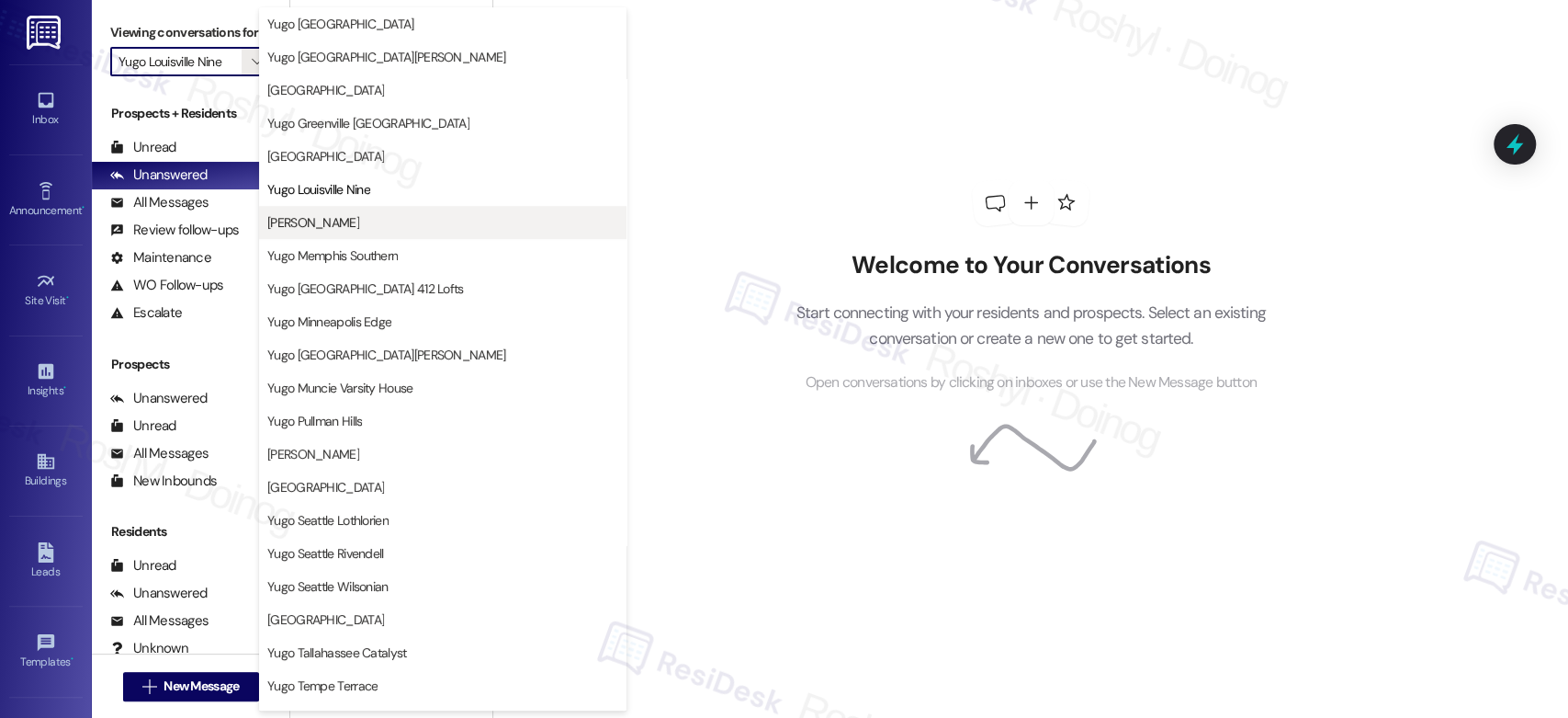
click at [342, 226] on span "Yugo Madison Lux" at bounding box center [313, 222] width 92 height 18
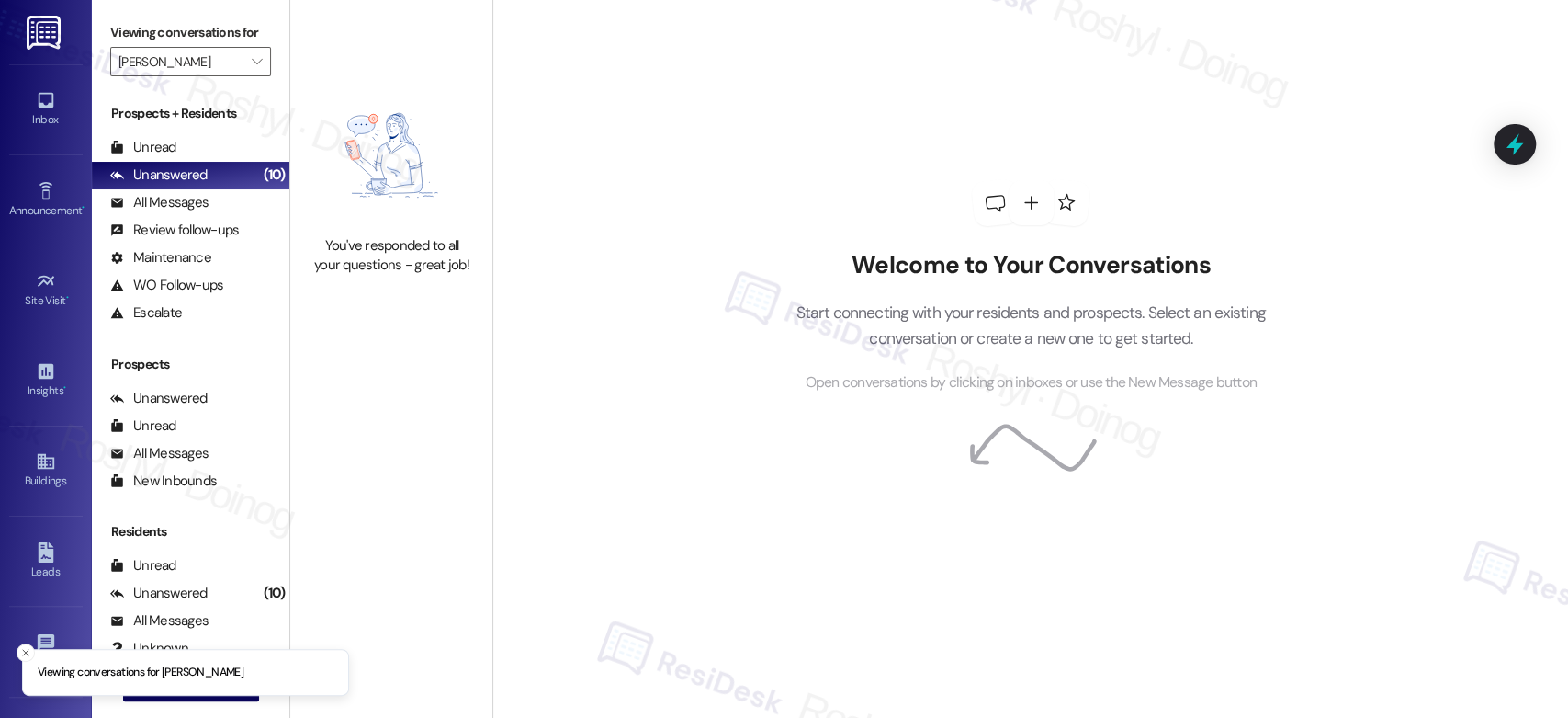
click at [259, 56] on div "Viewing conversations for Yugo Madison Lux " at bounding box center [191, 48] width 198 height 95
click at [252, 64] on icon "" at bounding box center [257, 61] width 10 height 14
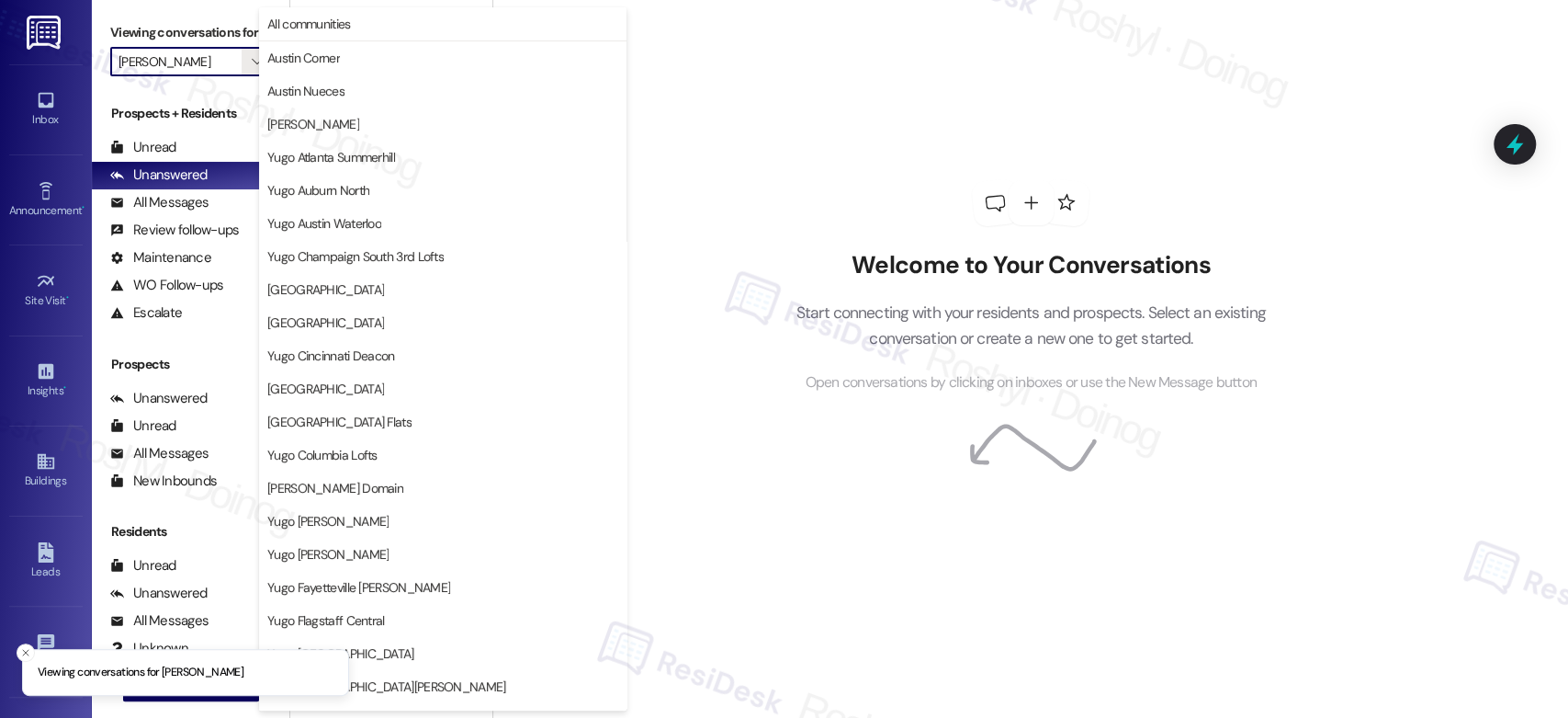
scroll to position [630, 0]
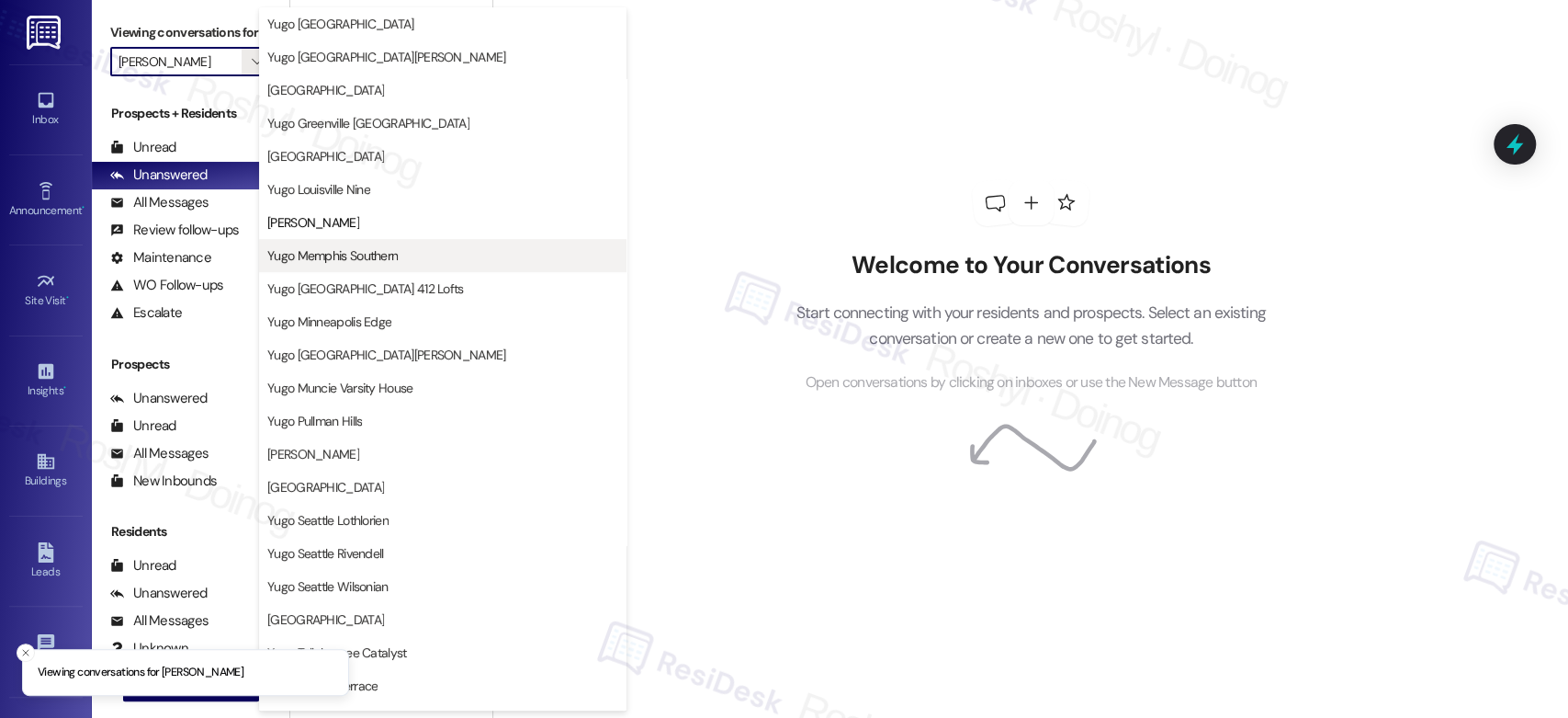
click at [355, 256] on span "Yugo Memphis Southern" at bounding box center [332, 255] width 130 height 18
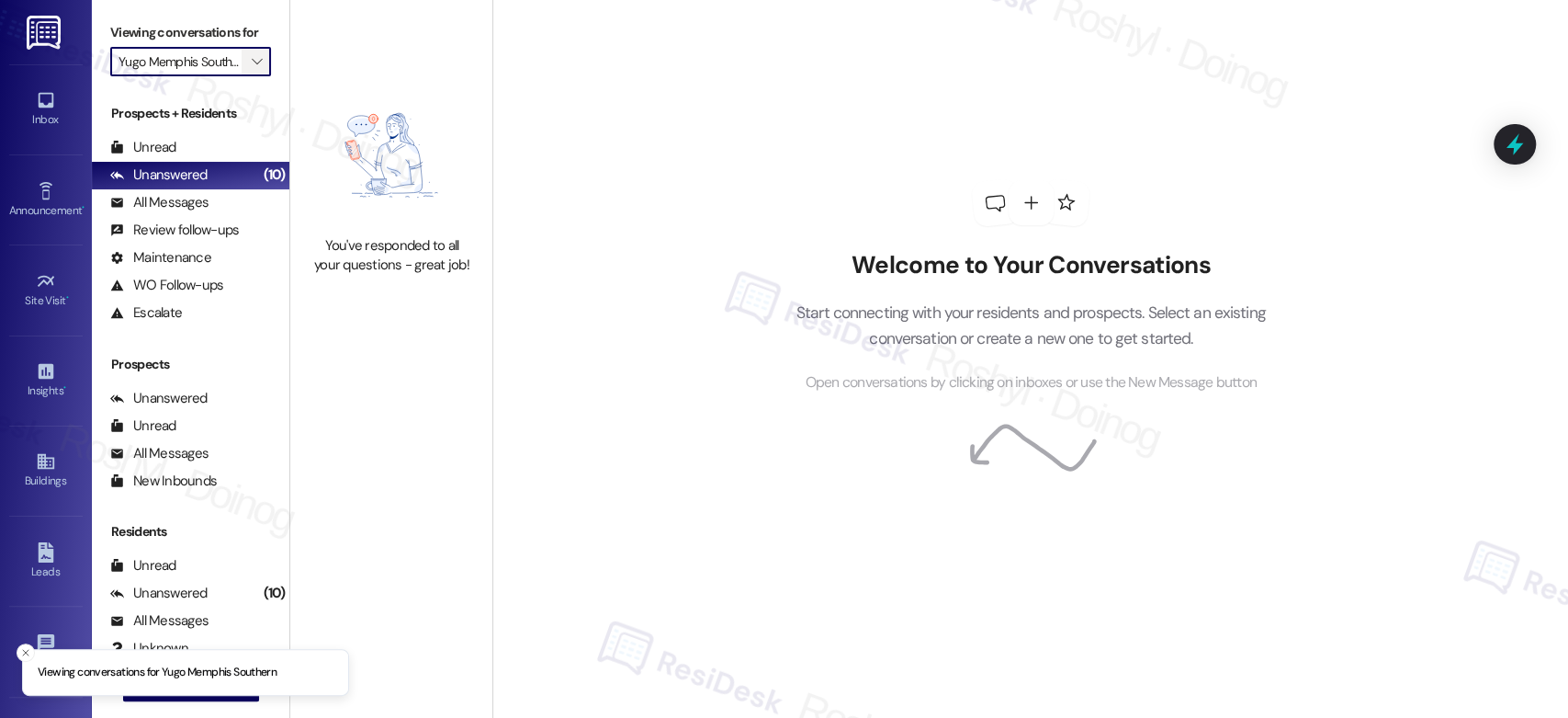
click at [252, 54] on icon "" at bounding box center [257, 61] width 10 height 14
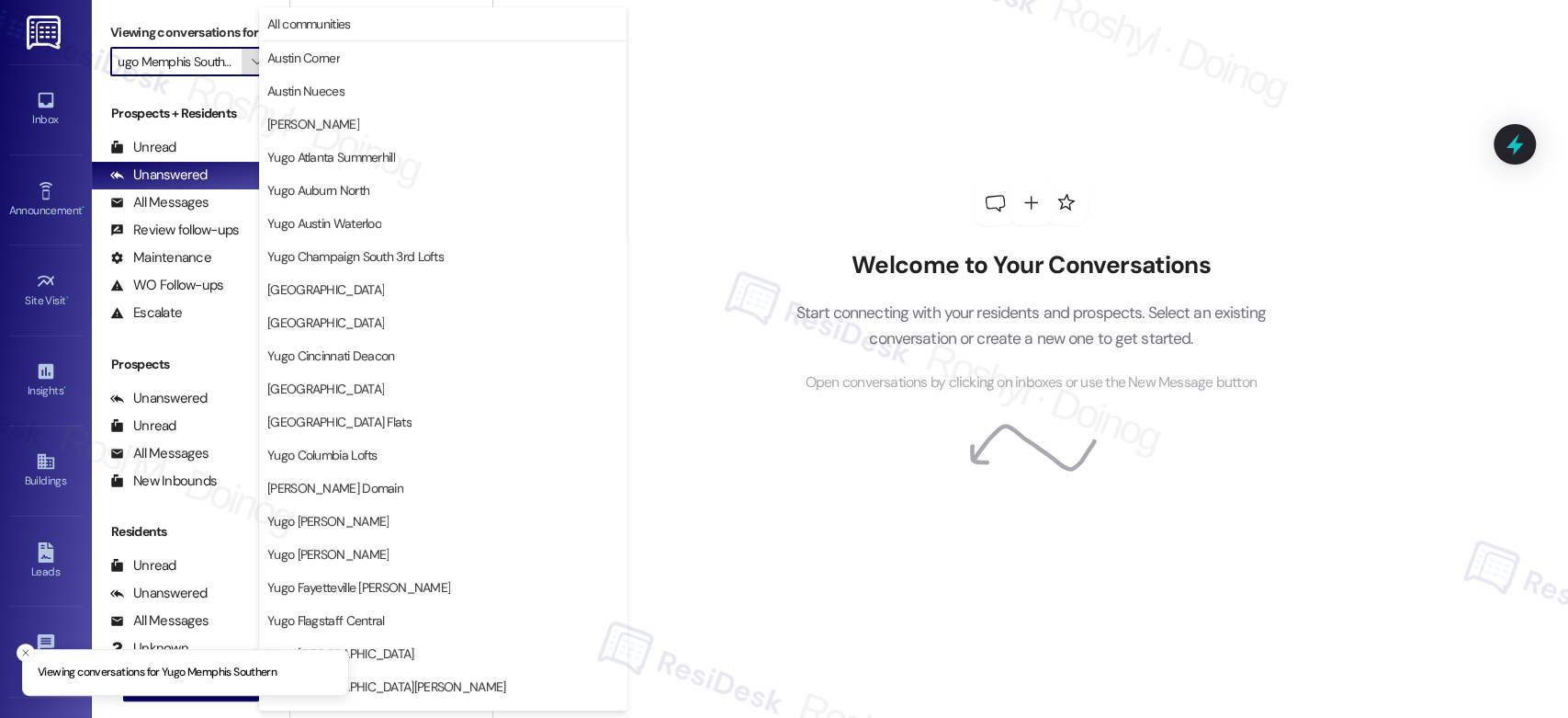
scroll to position [630, 0]
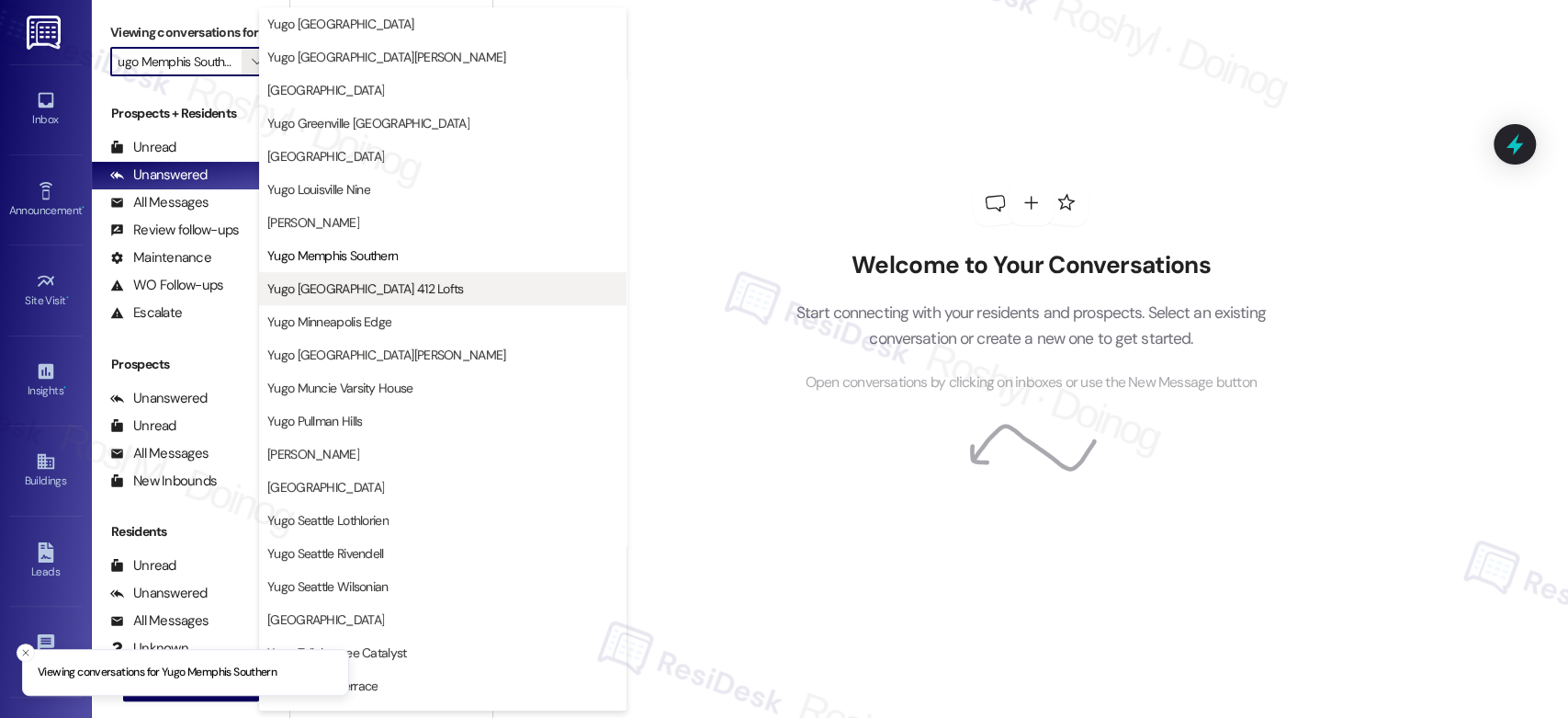
click at [358, 285] on span "Yugo Minneapolis 412 Lofts" at bounding box center [365, 288] width 197 height 18
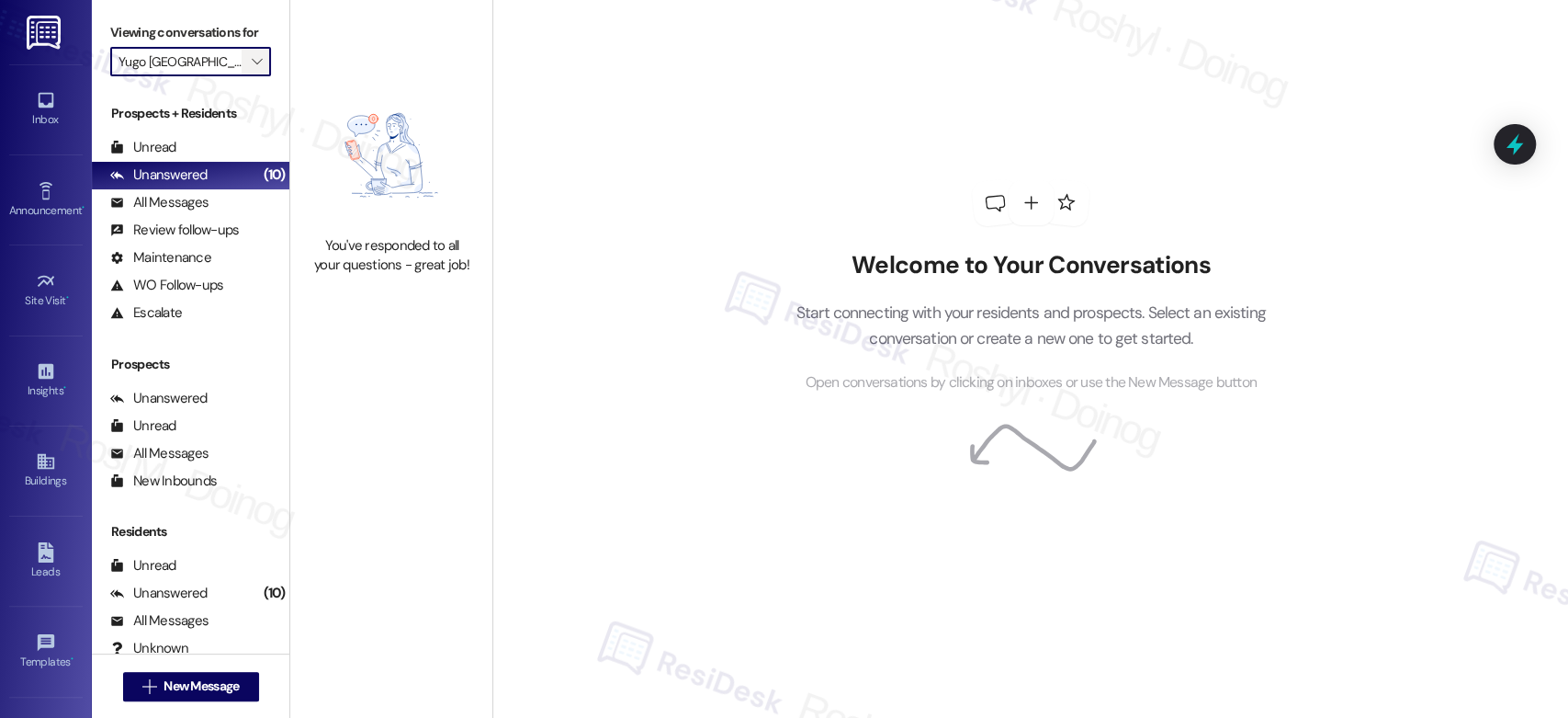
click at [252, 61] on icon "" at bounding box center [257, 61] width 10 height 14
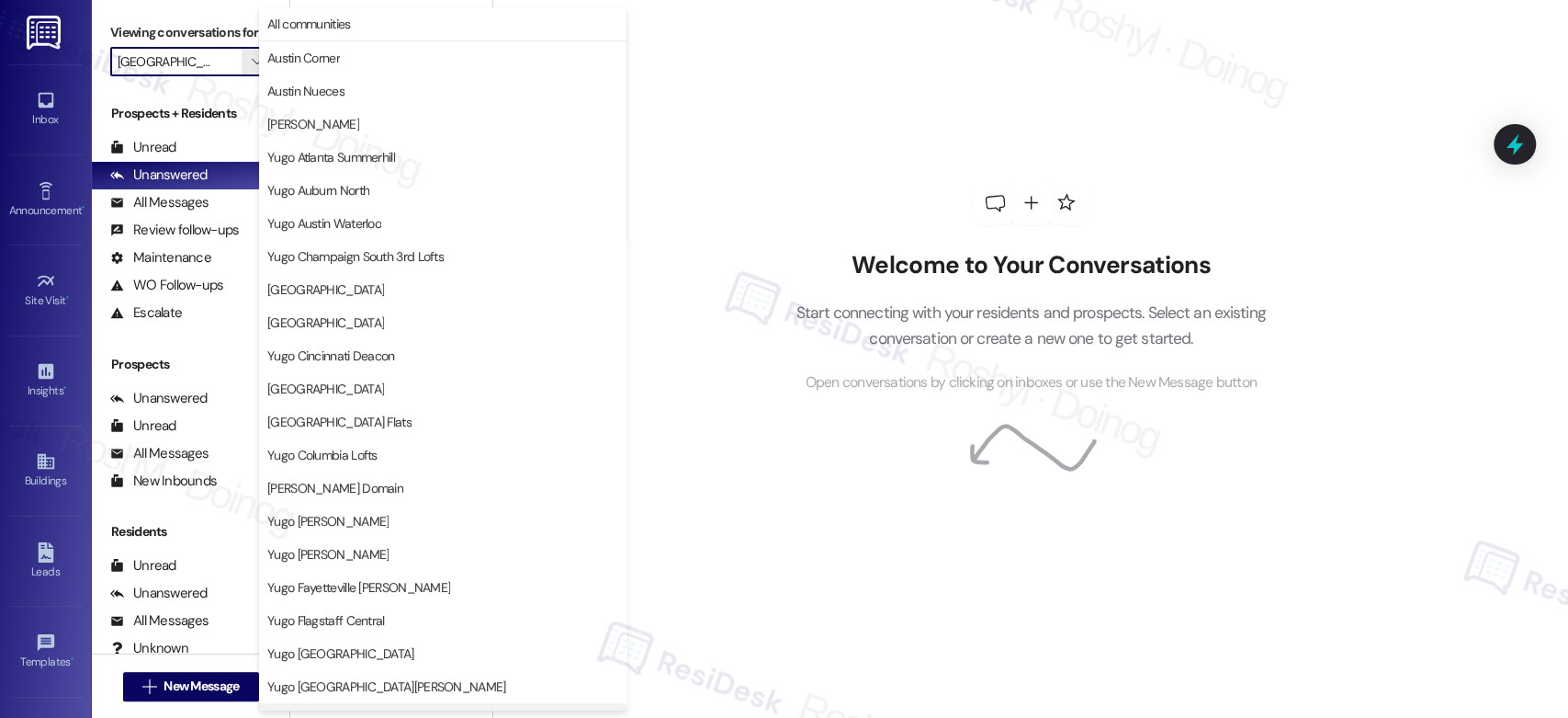
scroll to position [630, 0]
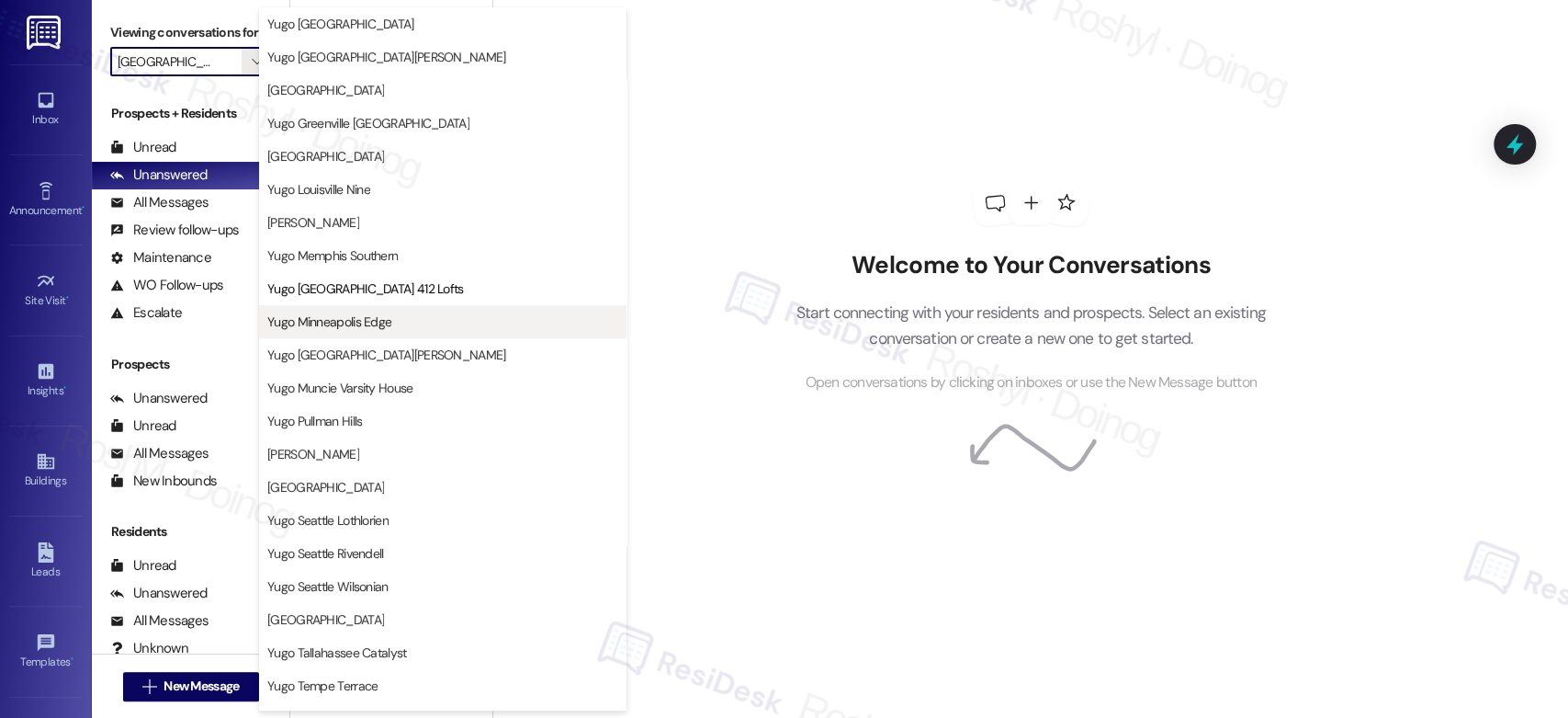
click at [353, 320] on span "Yugo Minneapolis Edge" at bounding box center [329, 320] width 124 height 18
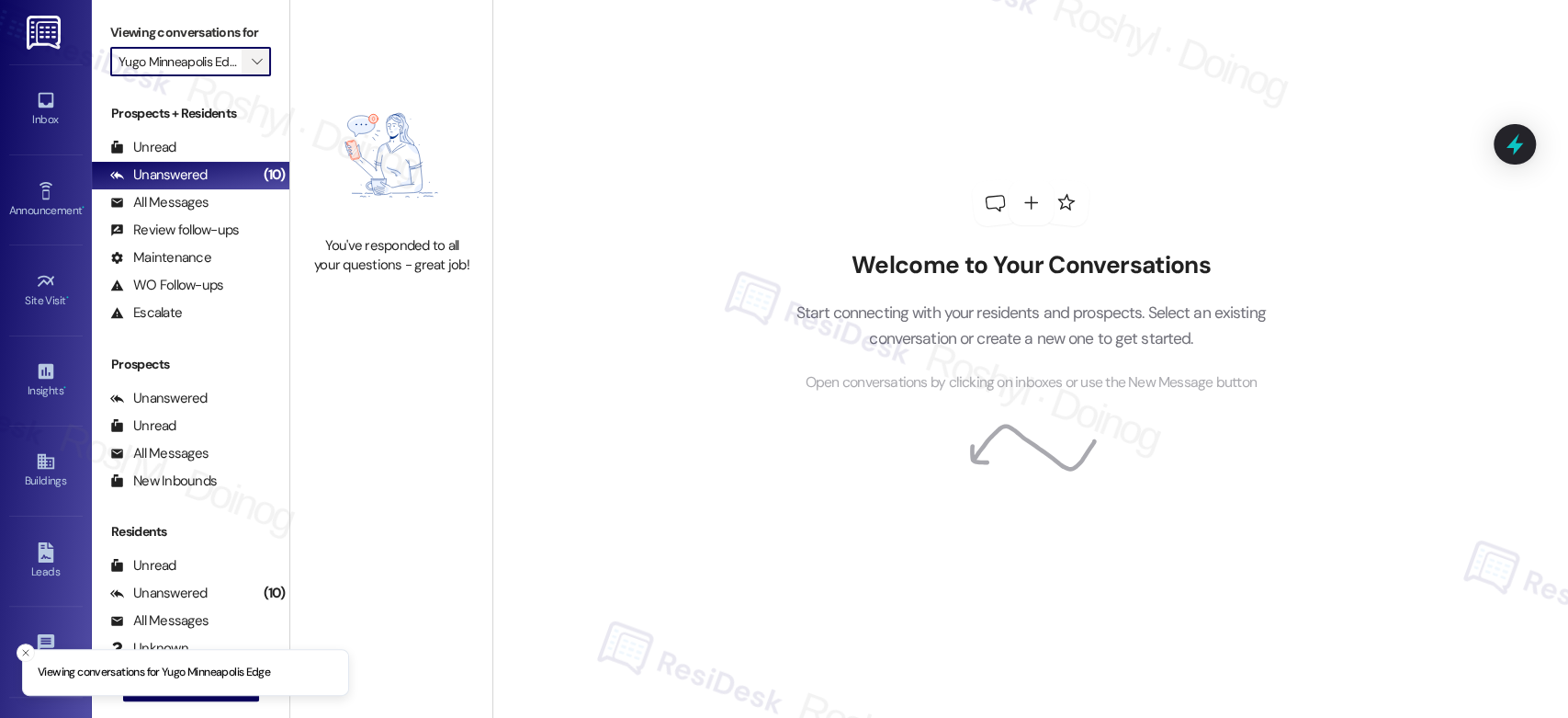
click at [250, 54] on span "" at bounding box center [257, 61] width 17 height 29
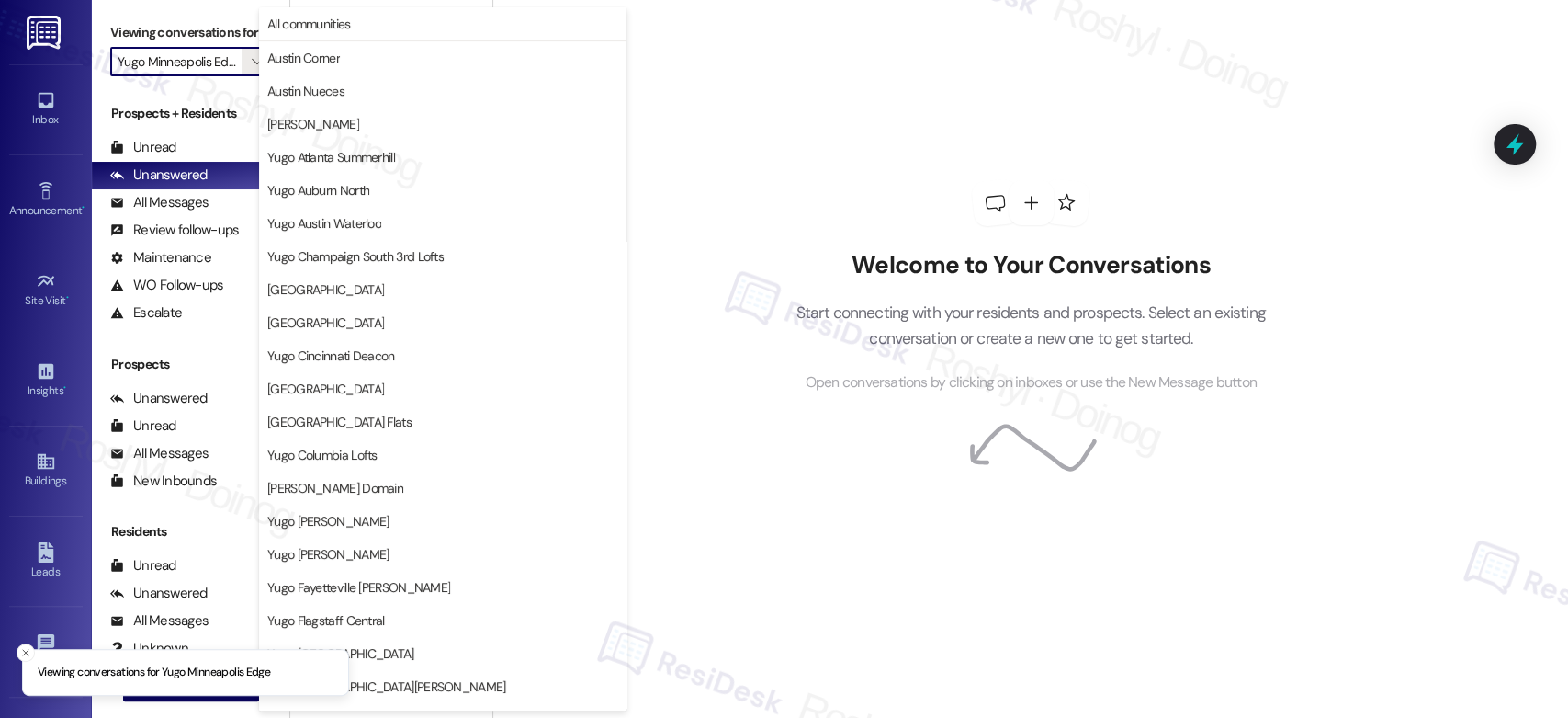
scroll to position [630, 0]
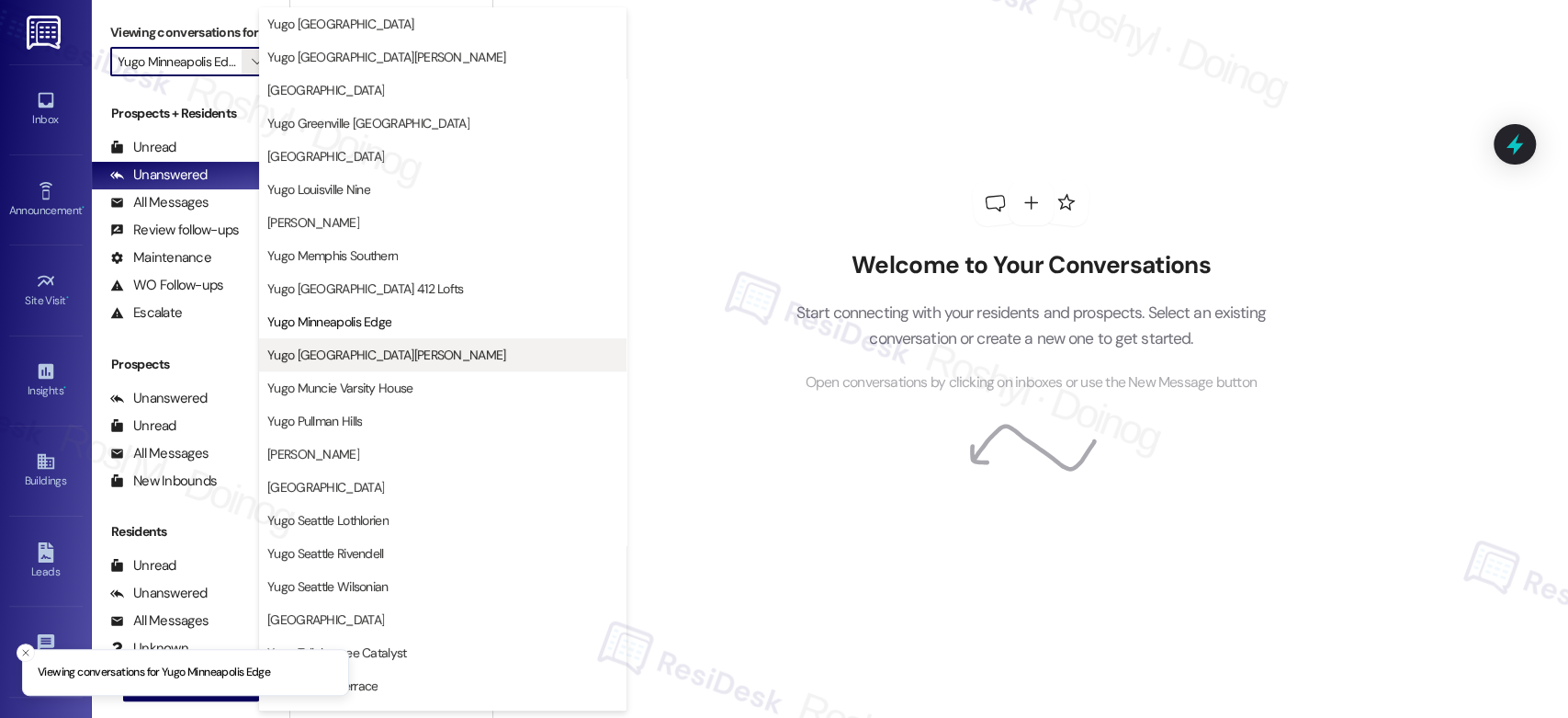
click at [372, 359] on span "Yugo Minneapolis Sydney Hall" at bounding box center [386, 354] width 239 height 18
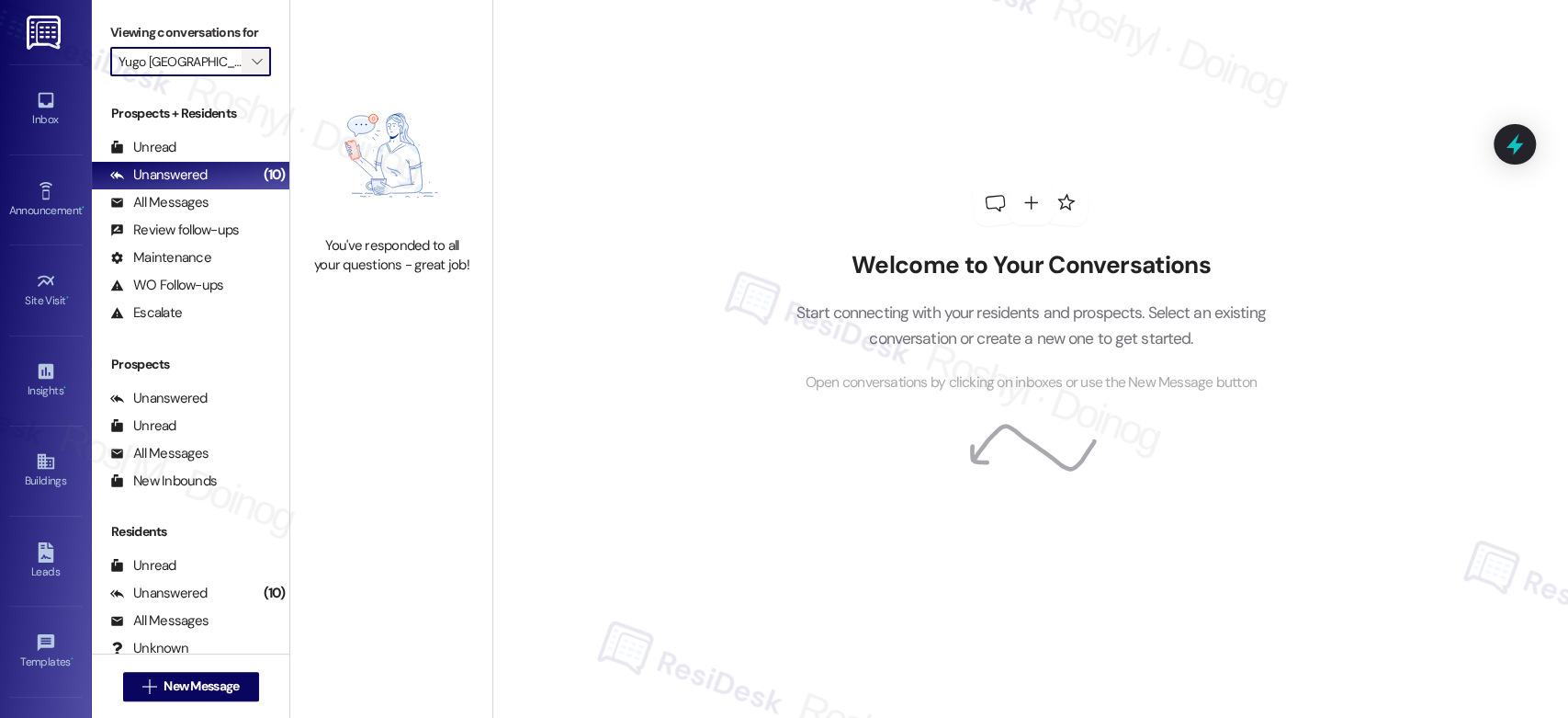
click at [252, 68] on icon "" at bounding box center [257, 61] width 10 height 14
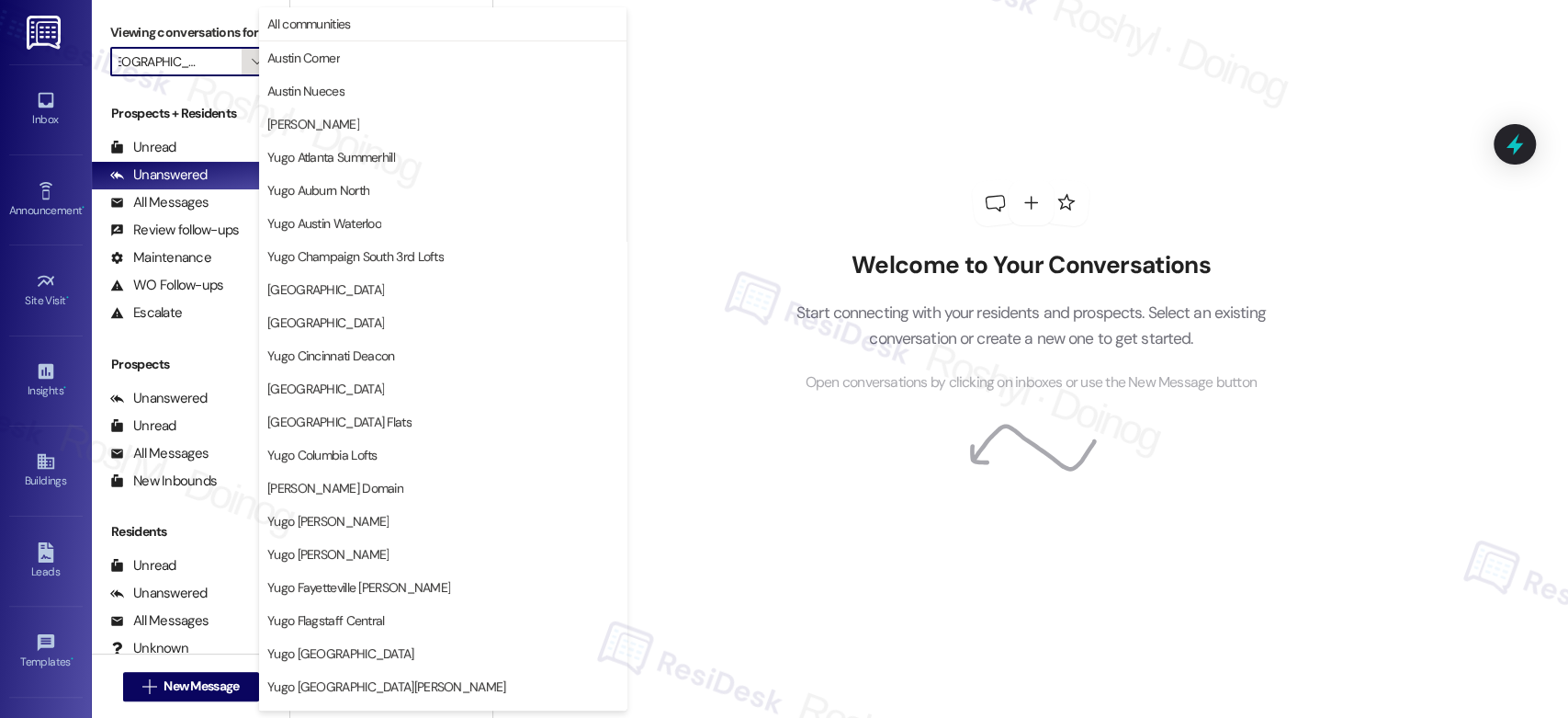
scroll to position [752, 0]
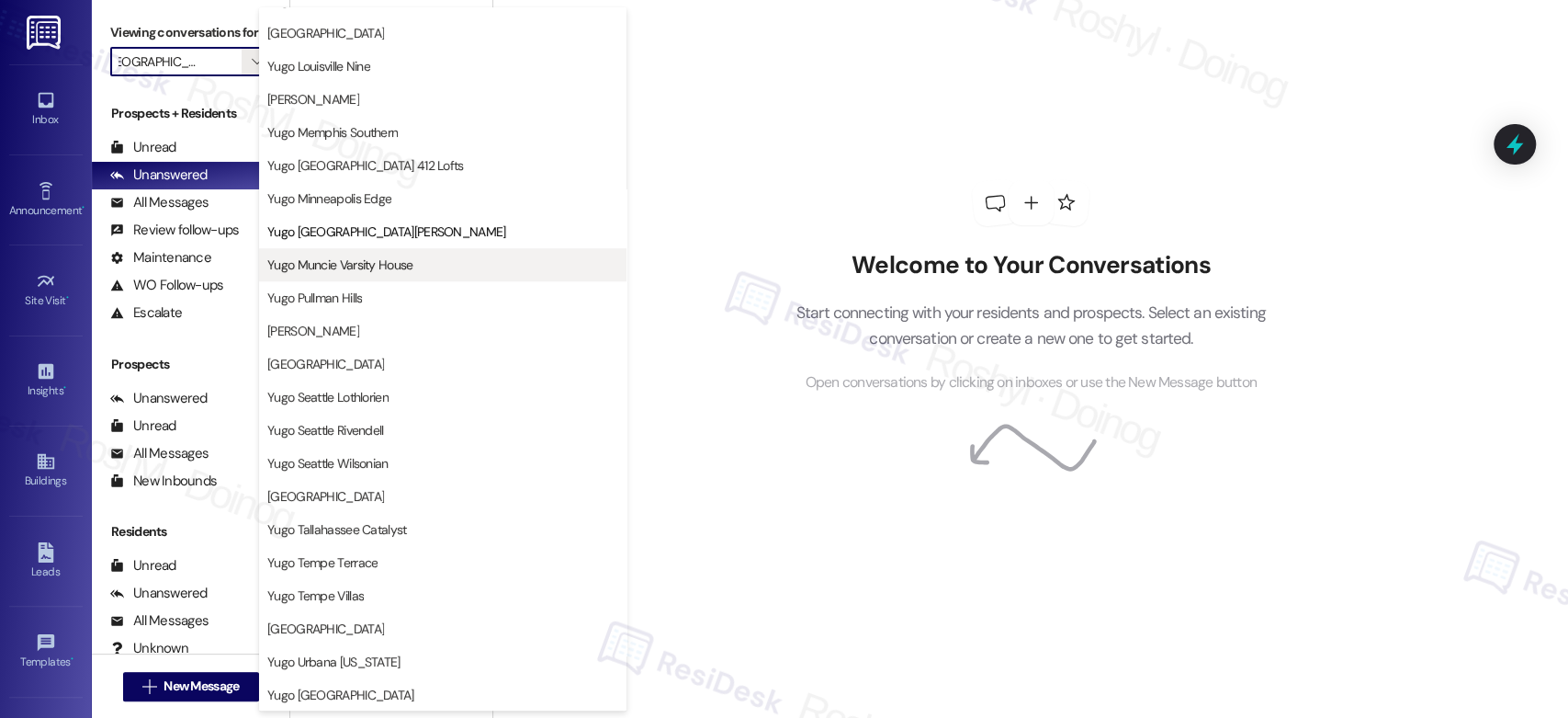
click at [418, 259] on span "Yugo Muncie Varsity House" at bounding box center [442, 264] width 351 height 18
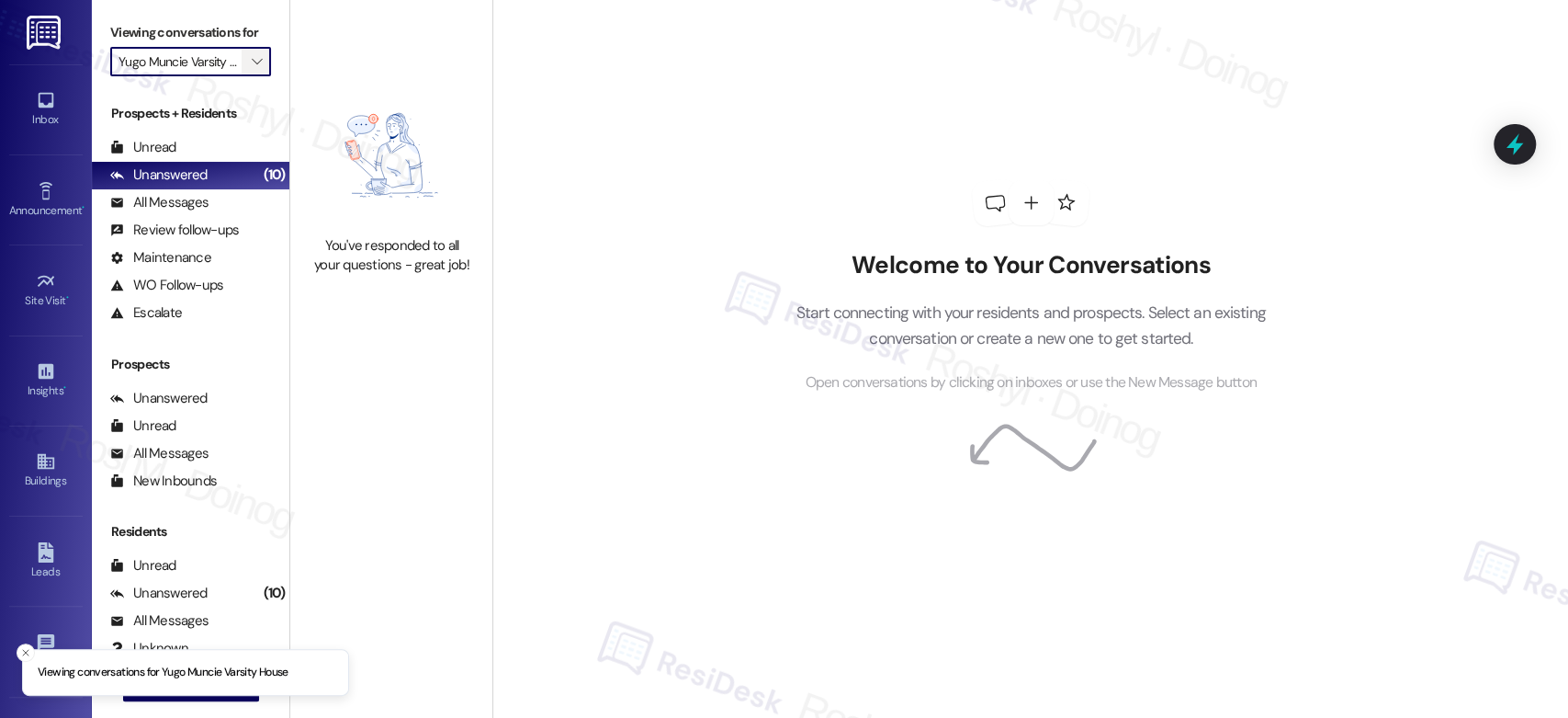
click at [252, 57] on icon "" at bounding box center [257, 61] width 10 height 14
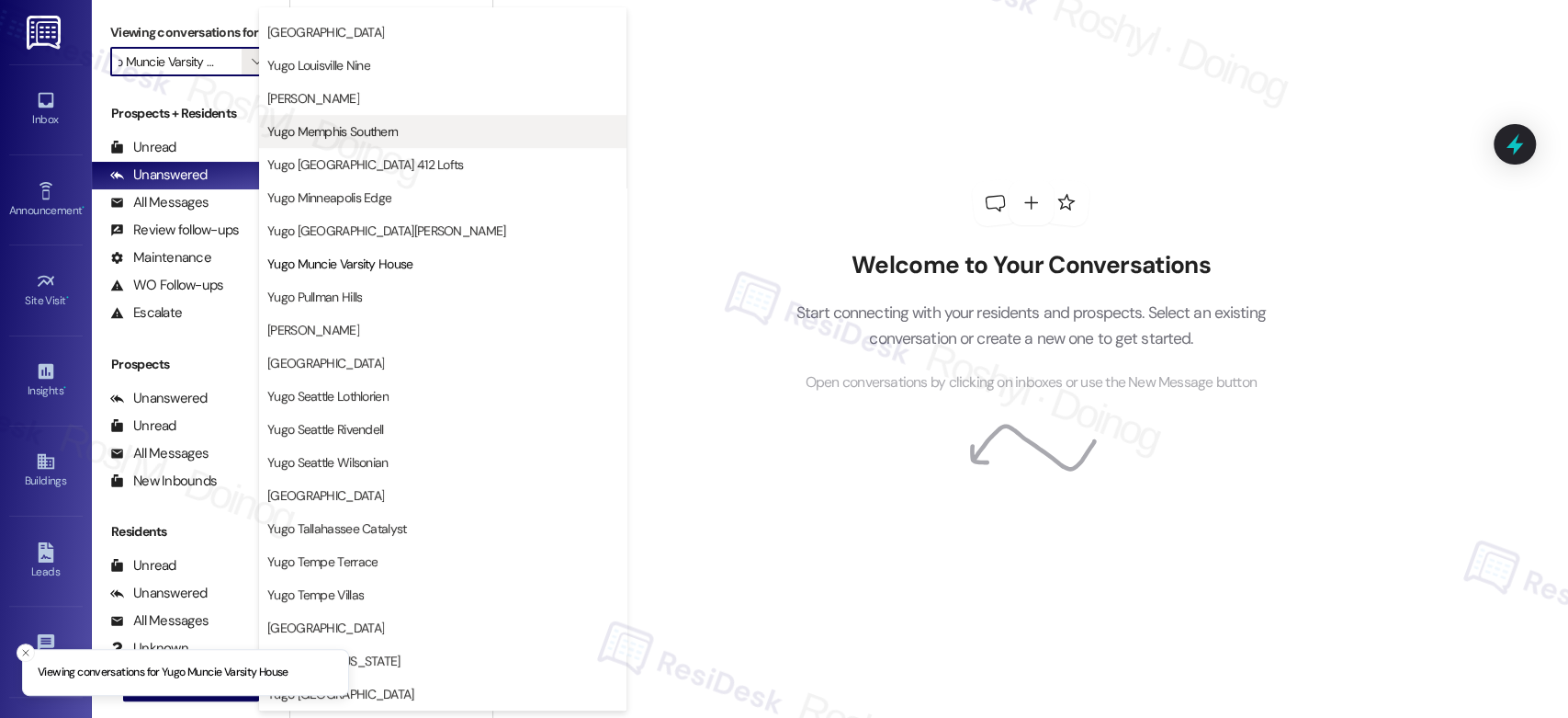
scroll to position [752, 0]
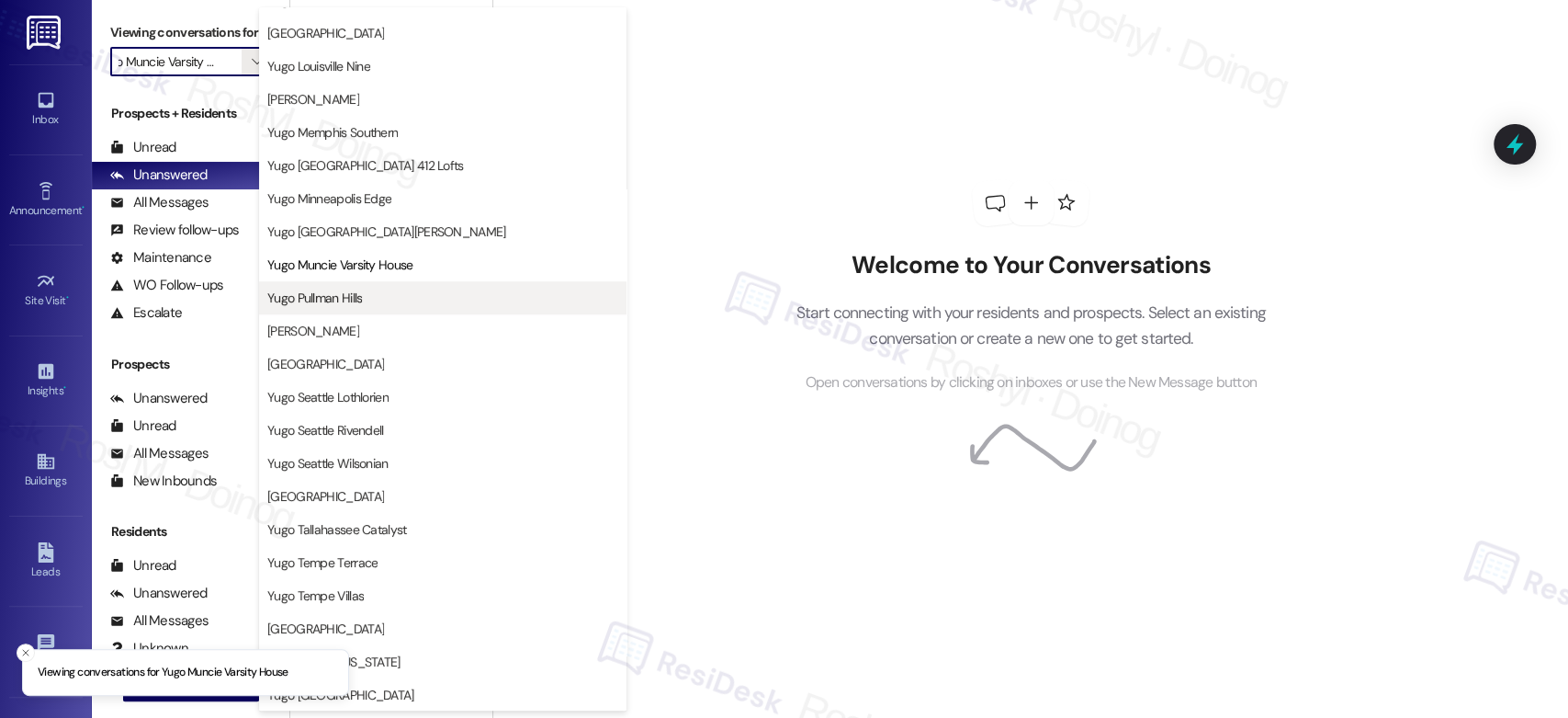
click at [399, 304] on span "Yugo Pullman Hills" at bounding box center [442, 297] width 351 height 18
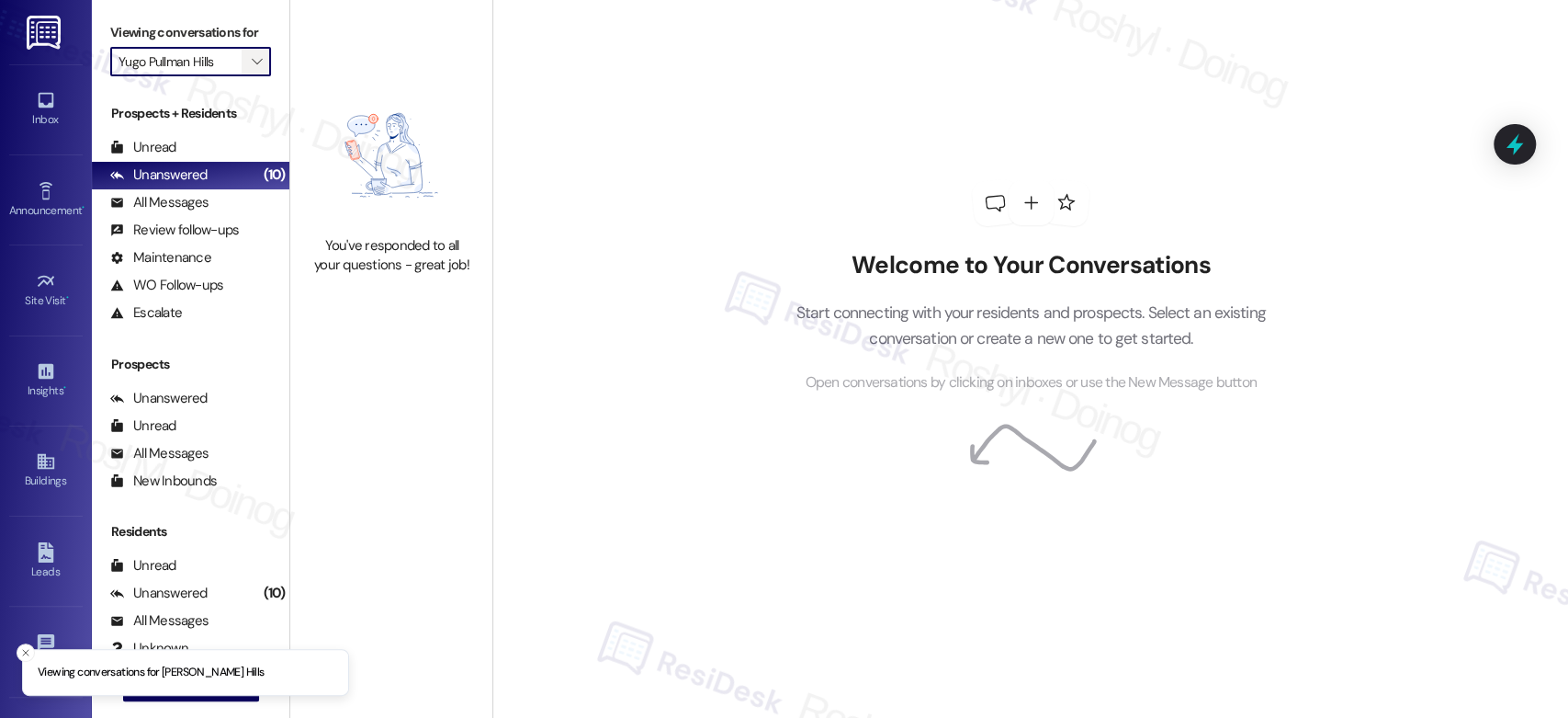
click at [250, 63] on span "" at bounding box center [257, 61] width 17 height 29
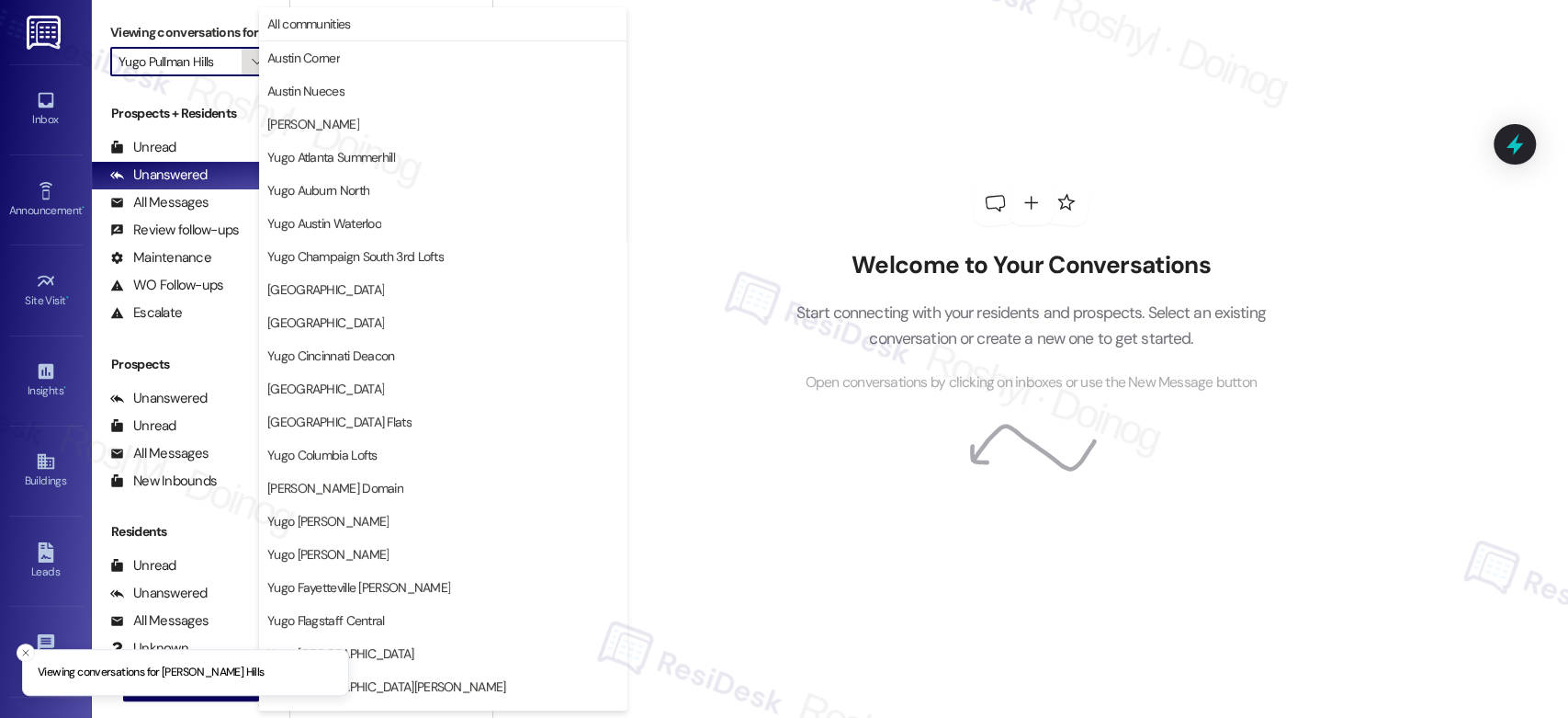
scroll to position [752, 0]
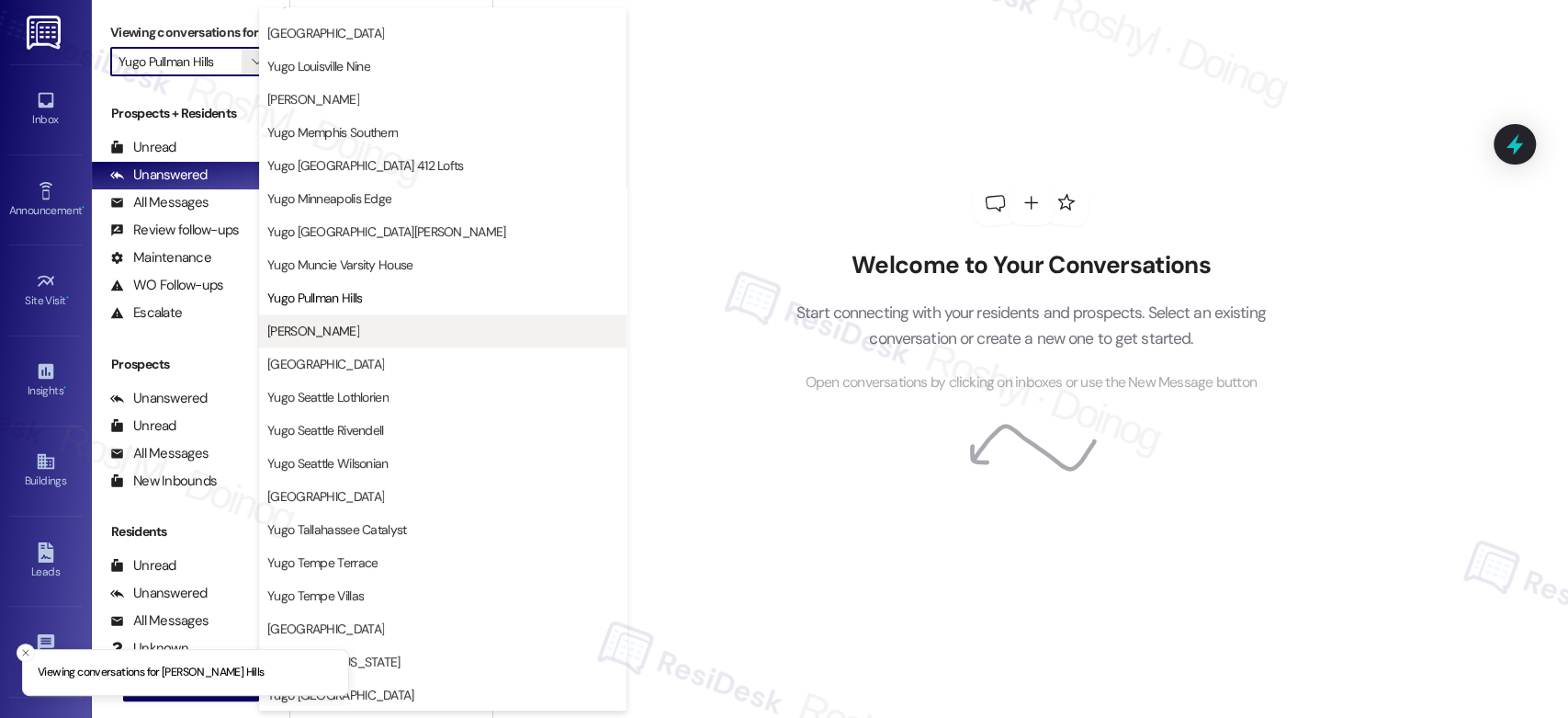
click at [371, 336] on span "Yugo Raleigh Logan" at bounding box center [442, 330] width 351 height 18
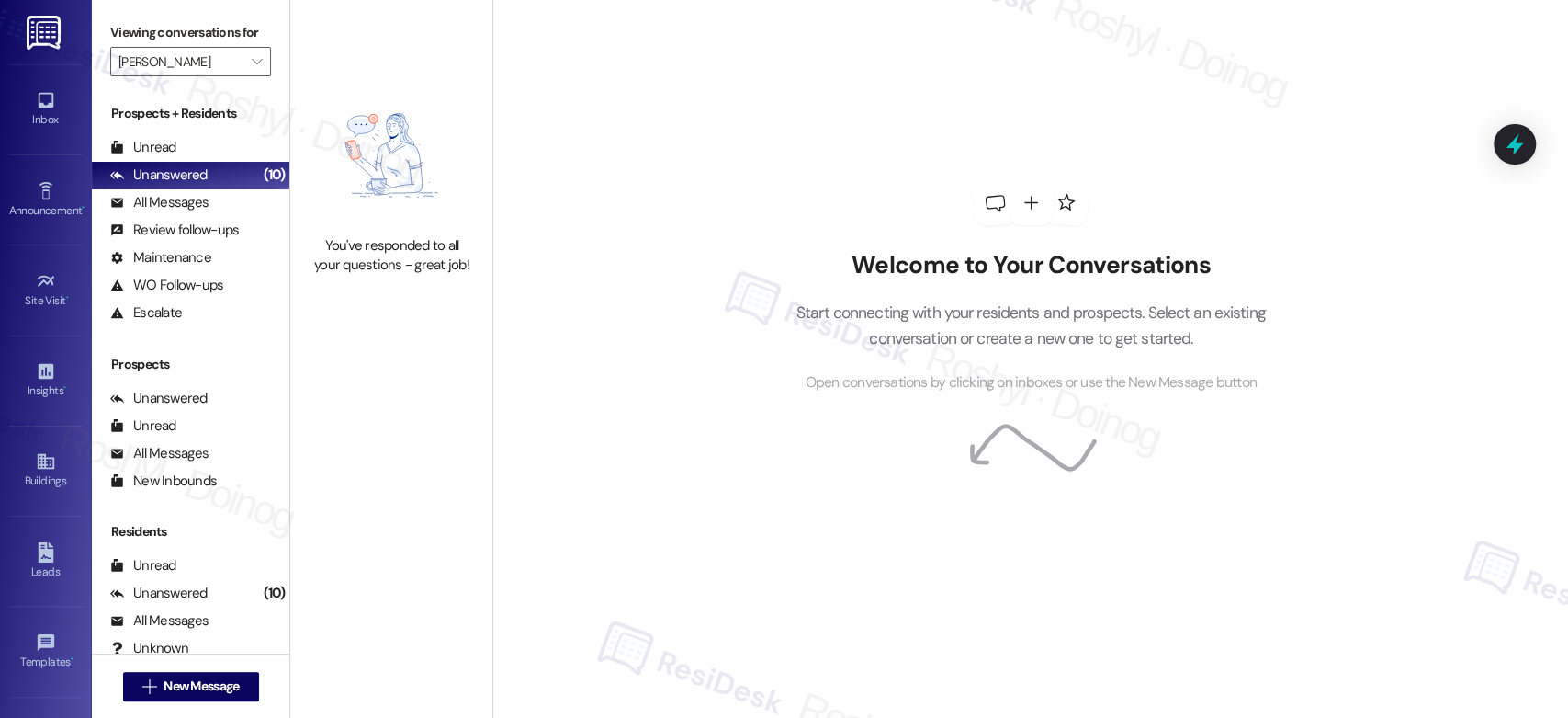
click at [260, 64] on div "Viewing conversations for Yugo Raleigh Logan " at bounding box center [191, 48] width 198 height 95
click at [242, 63] on button "" at bounding box center [256, 61] width 29 height 29
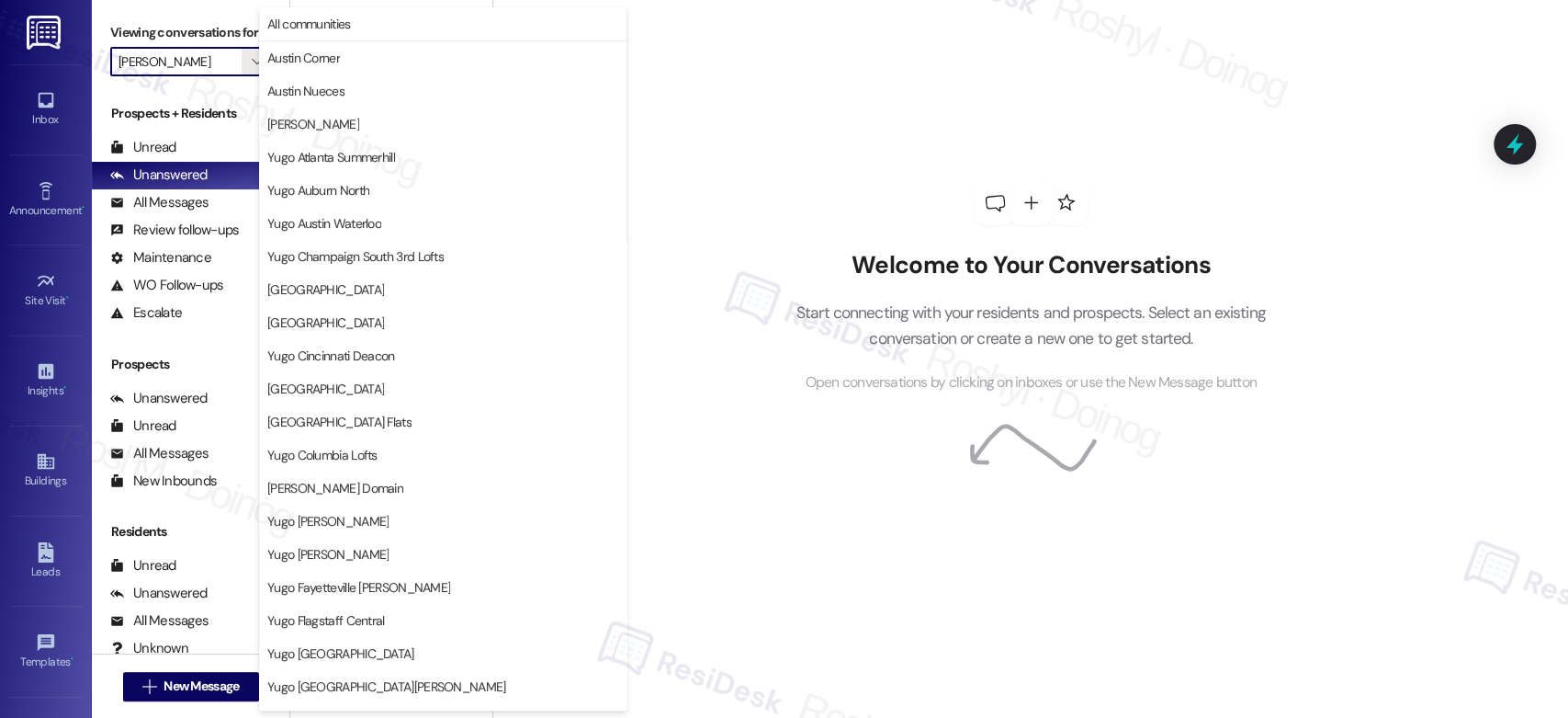
scroll to position [752, 0]
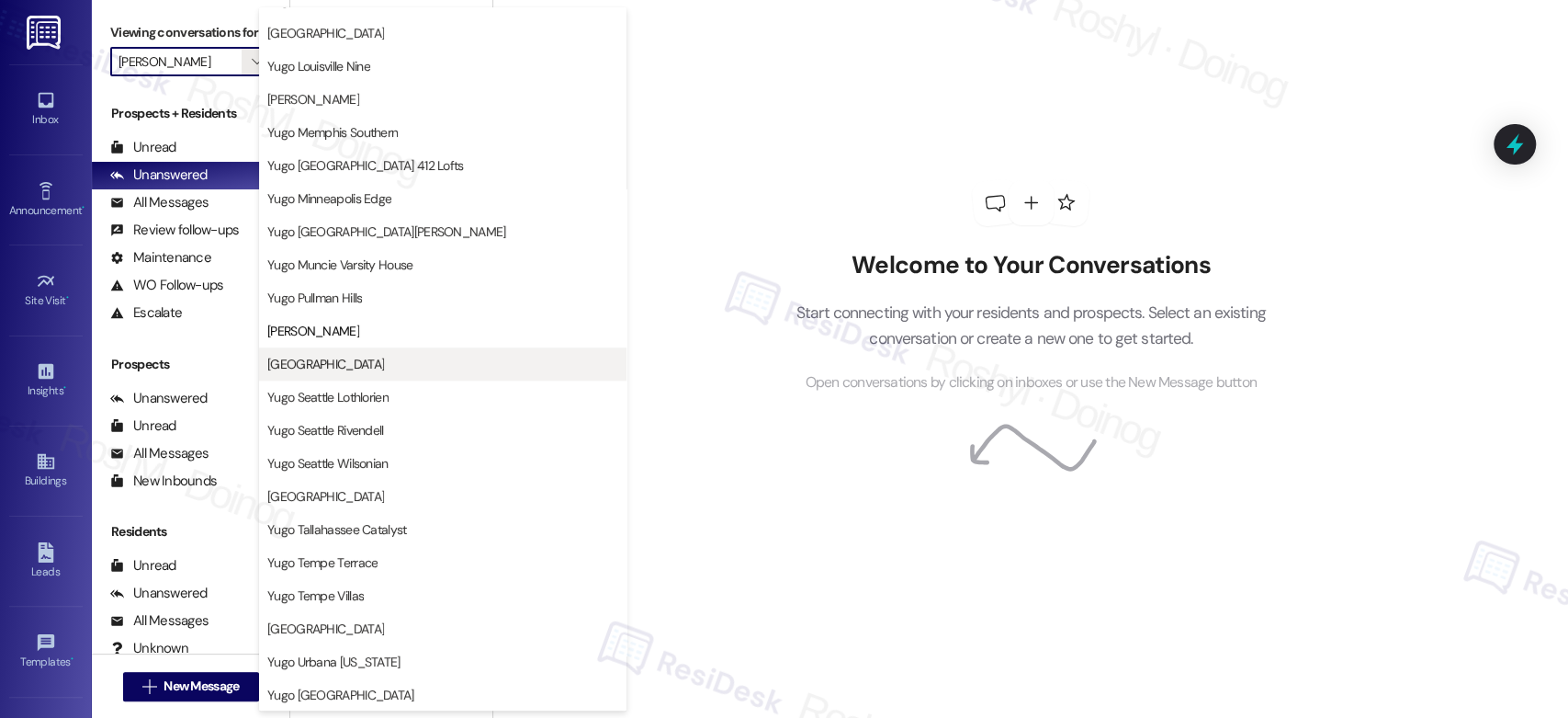
click at [376, 355] on span "Yugo Salt Lake City Landing" at bounding box center [325, 363] width 117 height 18
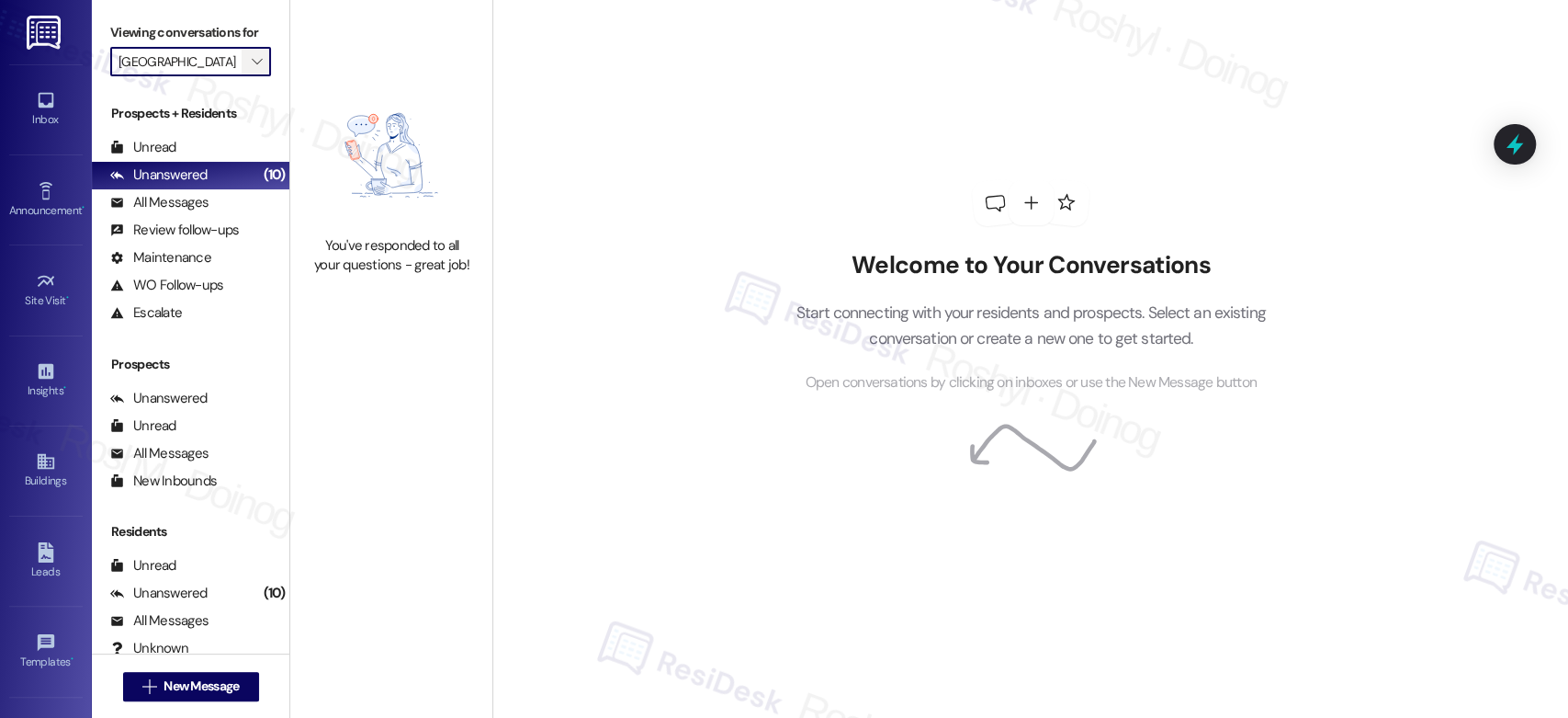
click at [252, 55] on icon "" at bounding box center [257, 61] width 10 height 14
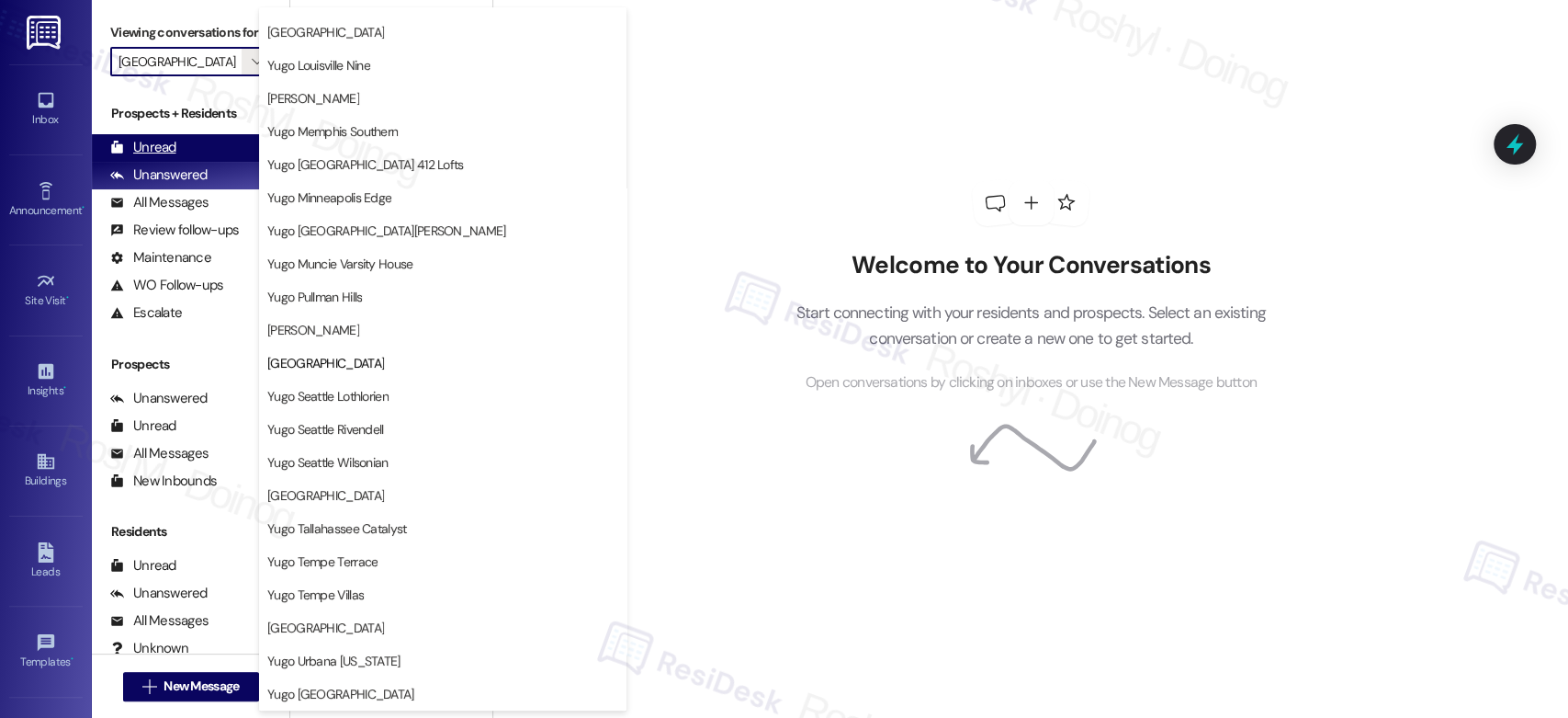
scroll to position [752, 0]
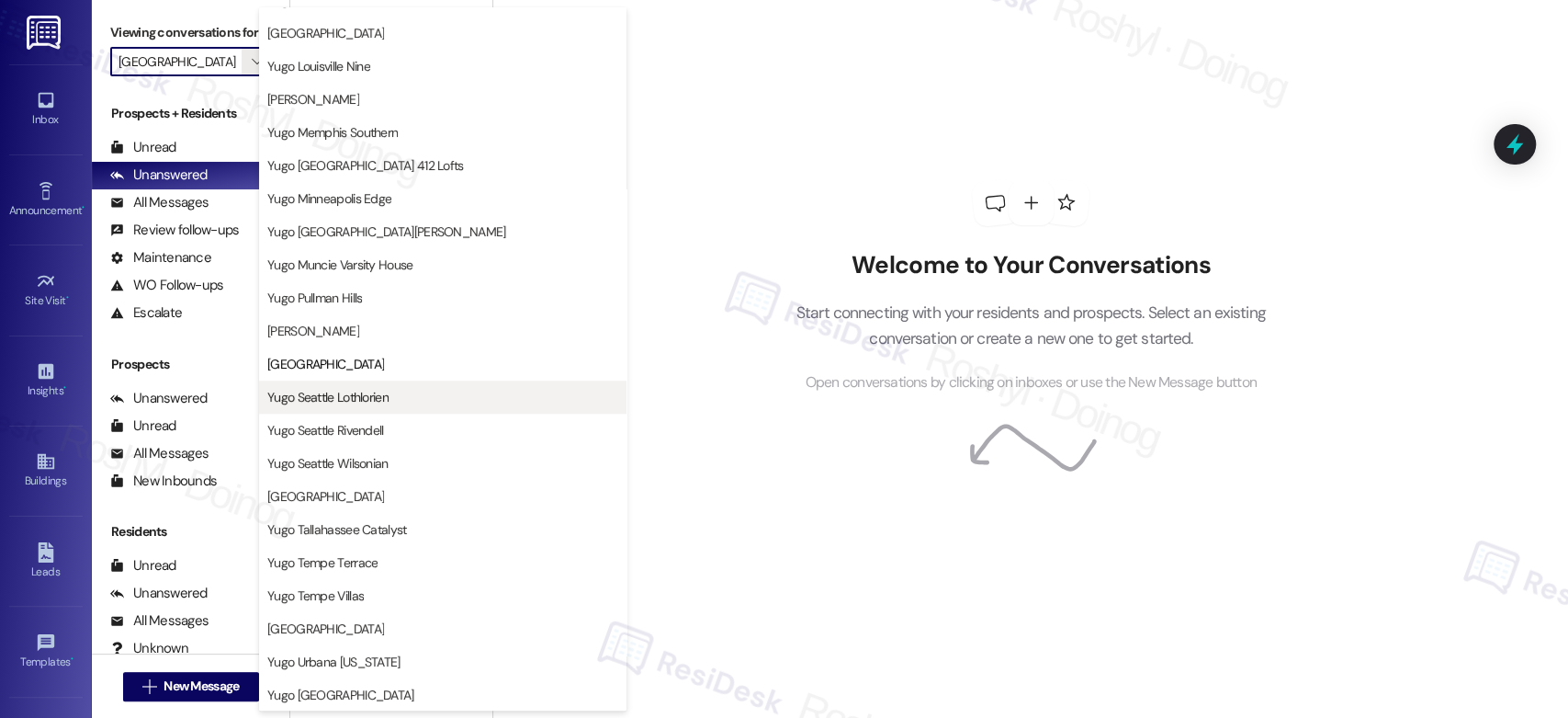
click at [400, 388] on span "Yugo Seattle Lothlorien" at bounding box center [442, 397] width 351 height 18
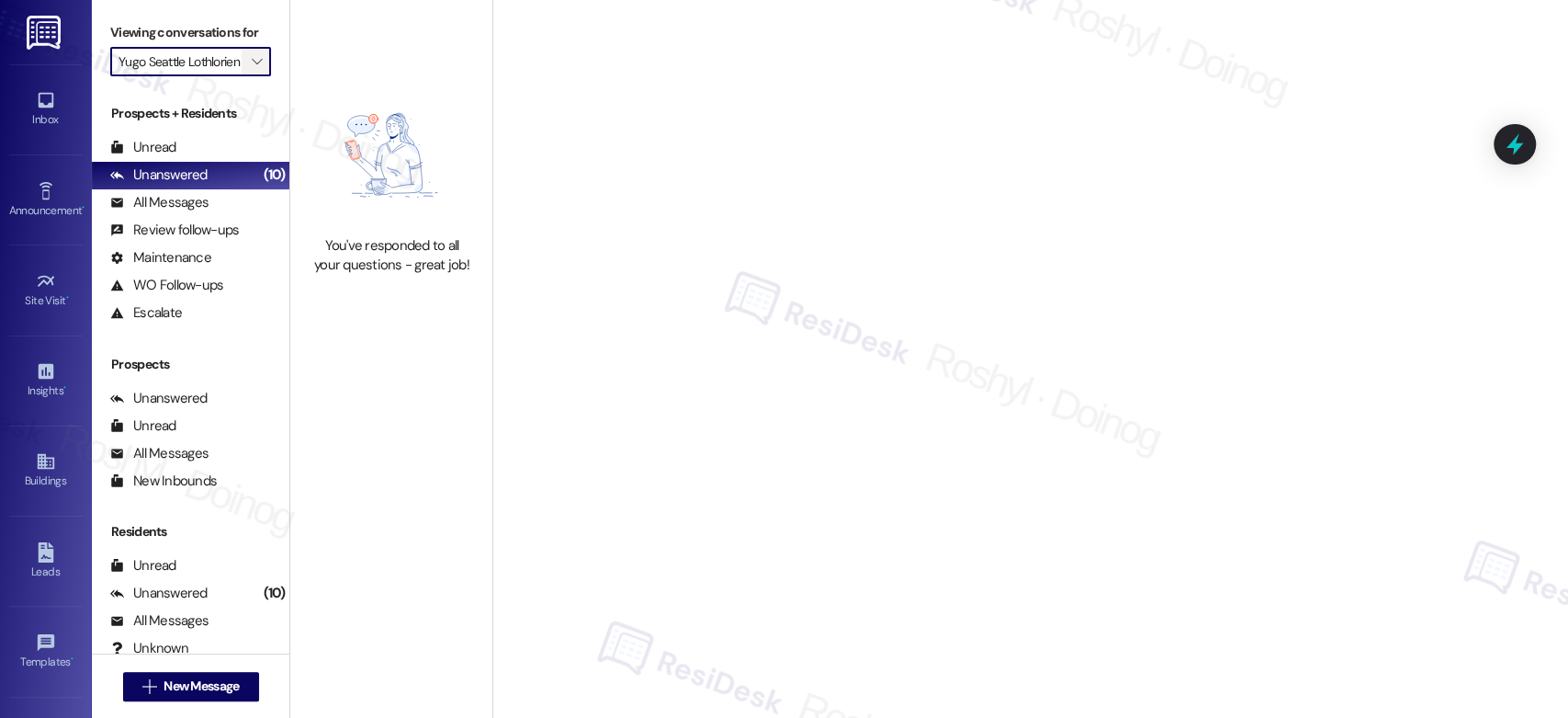
scroll to position [0, 11]
click at [250, 62] on span "" at bounding box center [257, 61] width 17 height 29
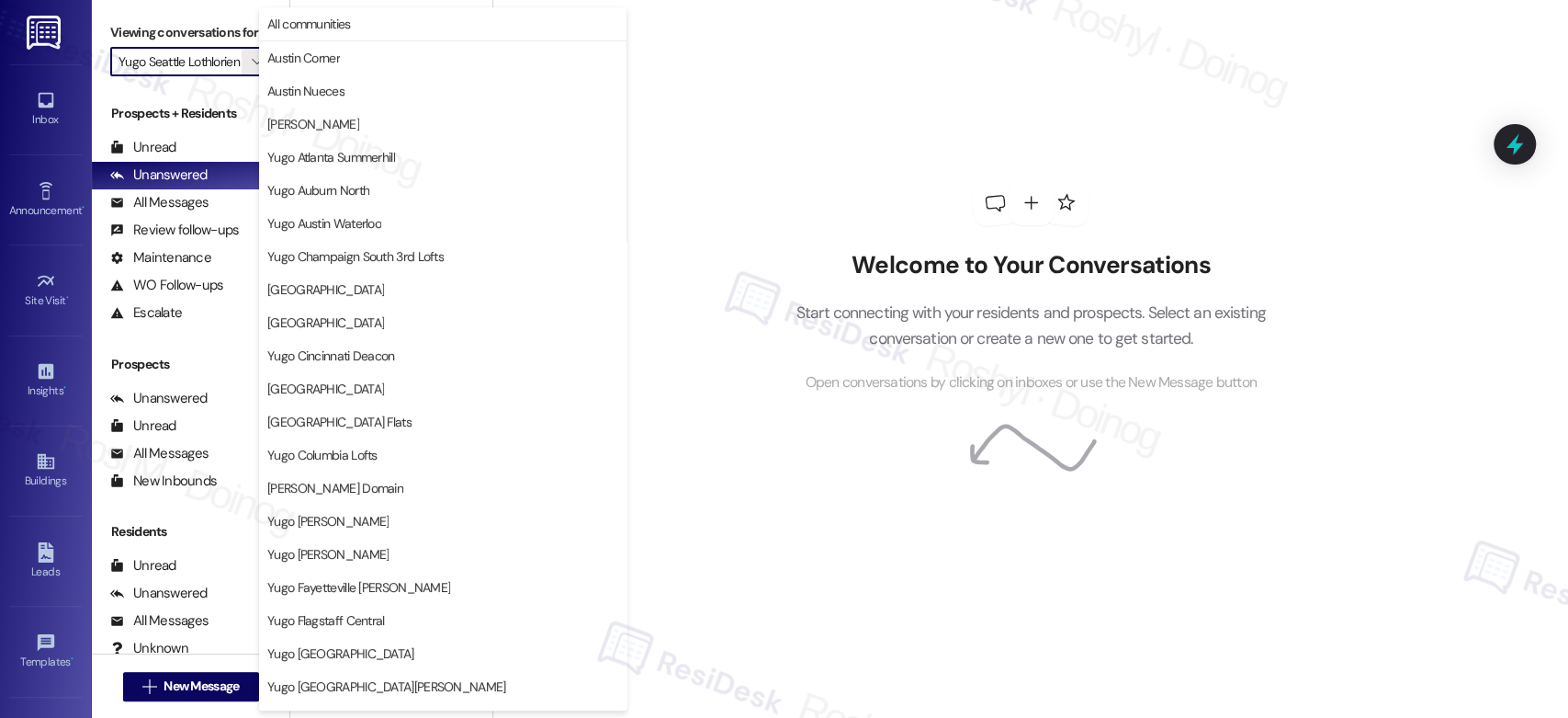
scroll to position [752, 0]
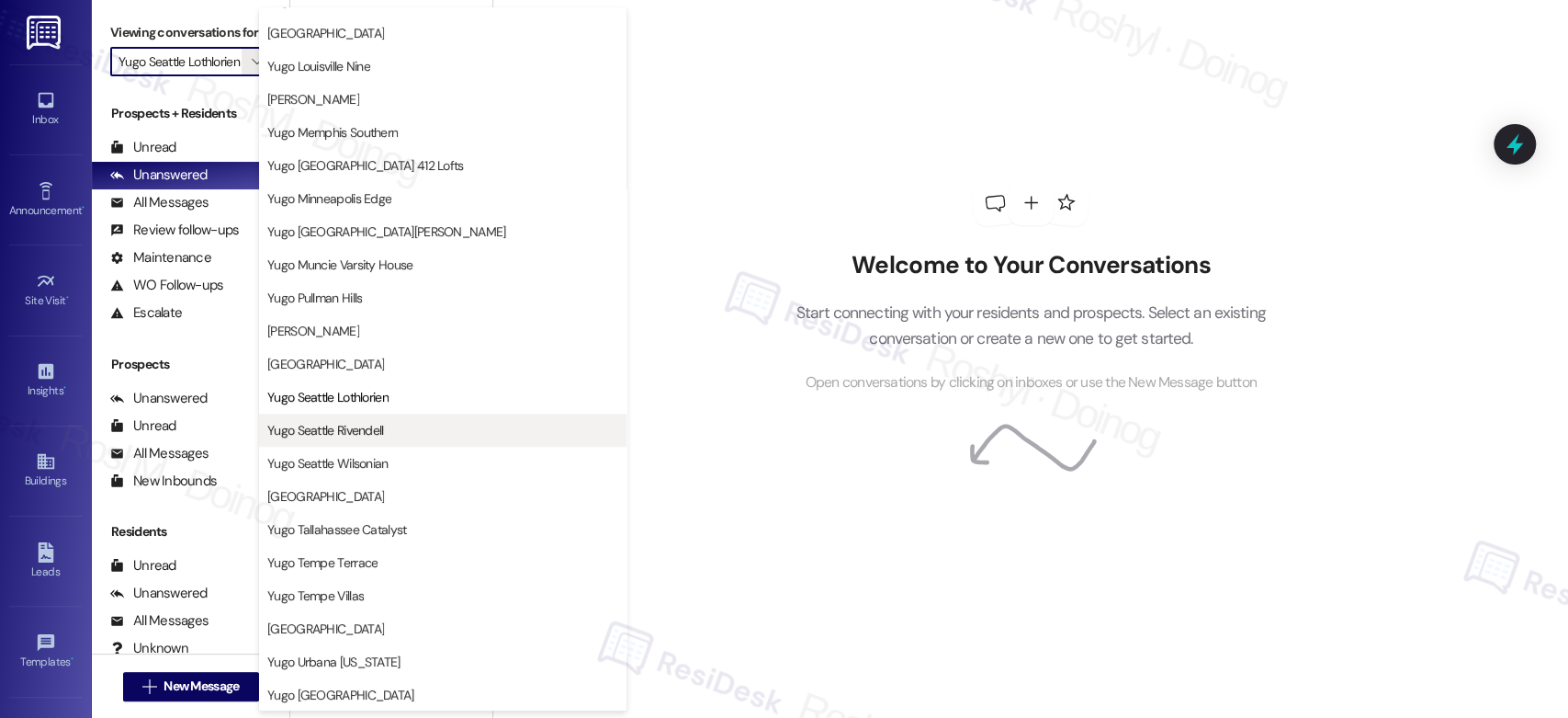
click at [374, 425] on span "Yugo Seattle Rivendell" at bounding box center [325, 429] width 117 height 18
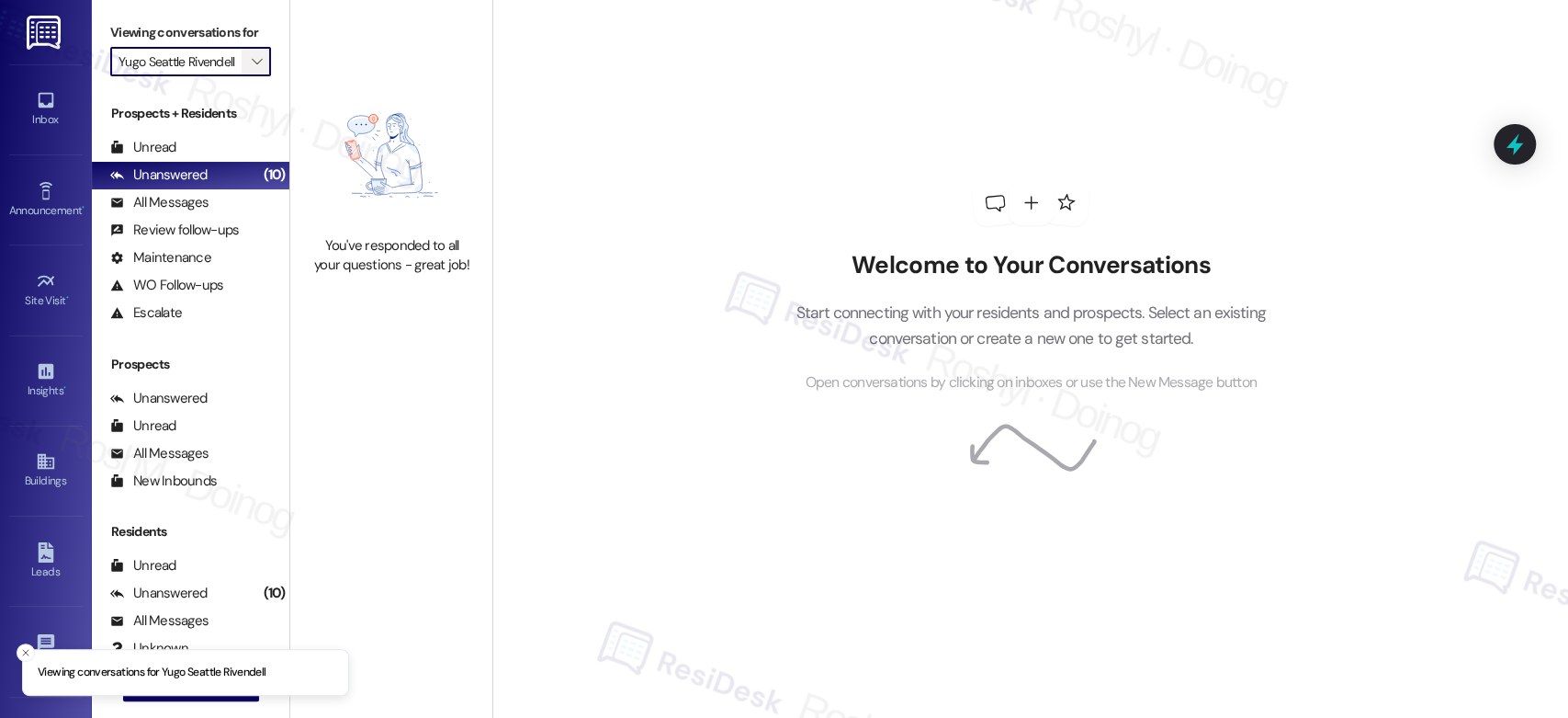
click at [252, 64] on icon "" at bounding box center [257, 61] width 10 height 14
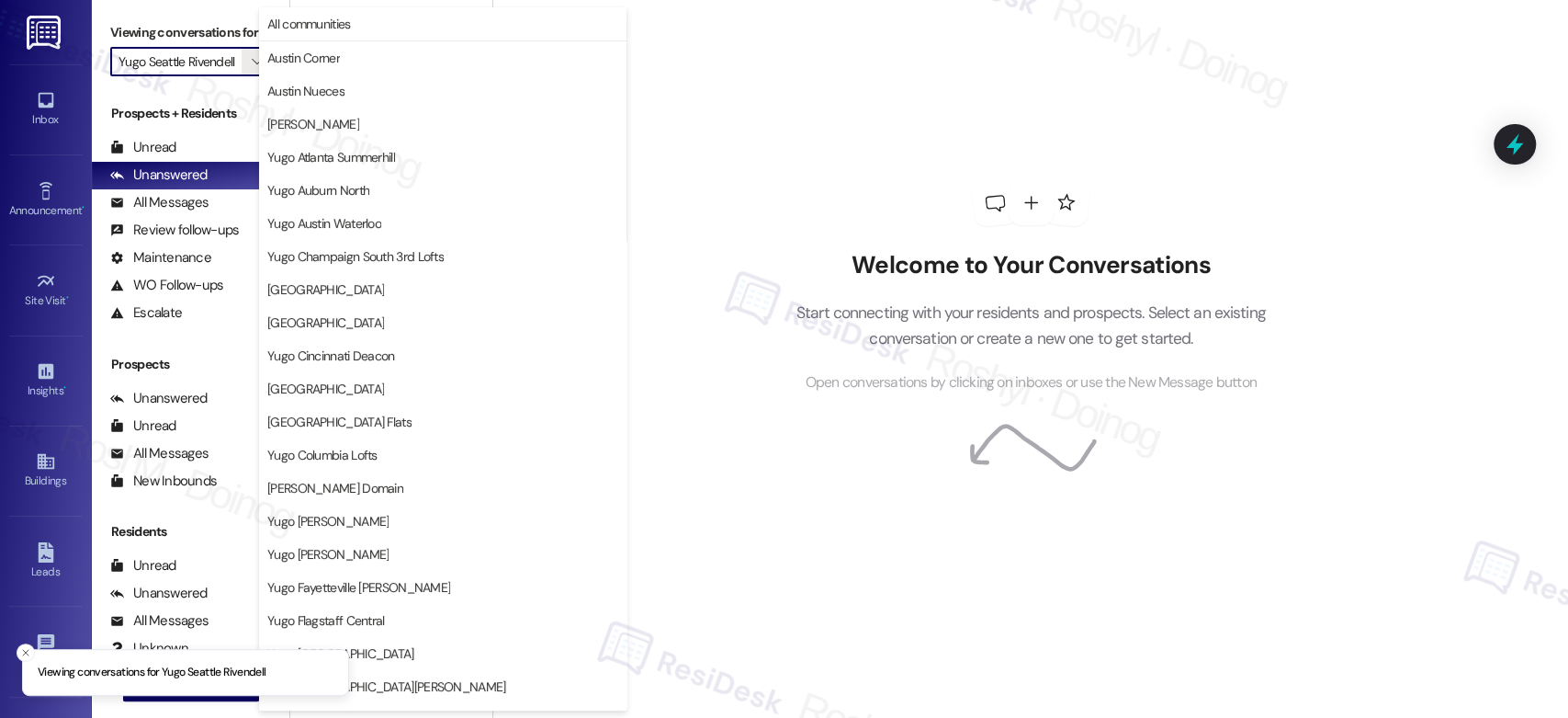
scroll to position [752, 0]
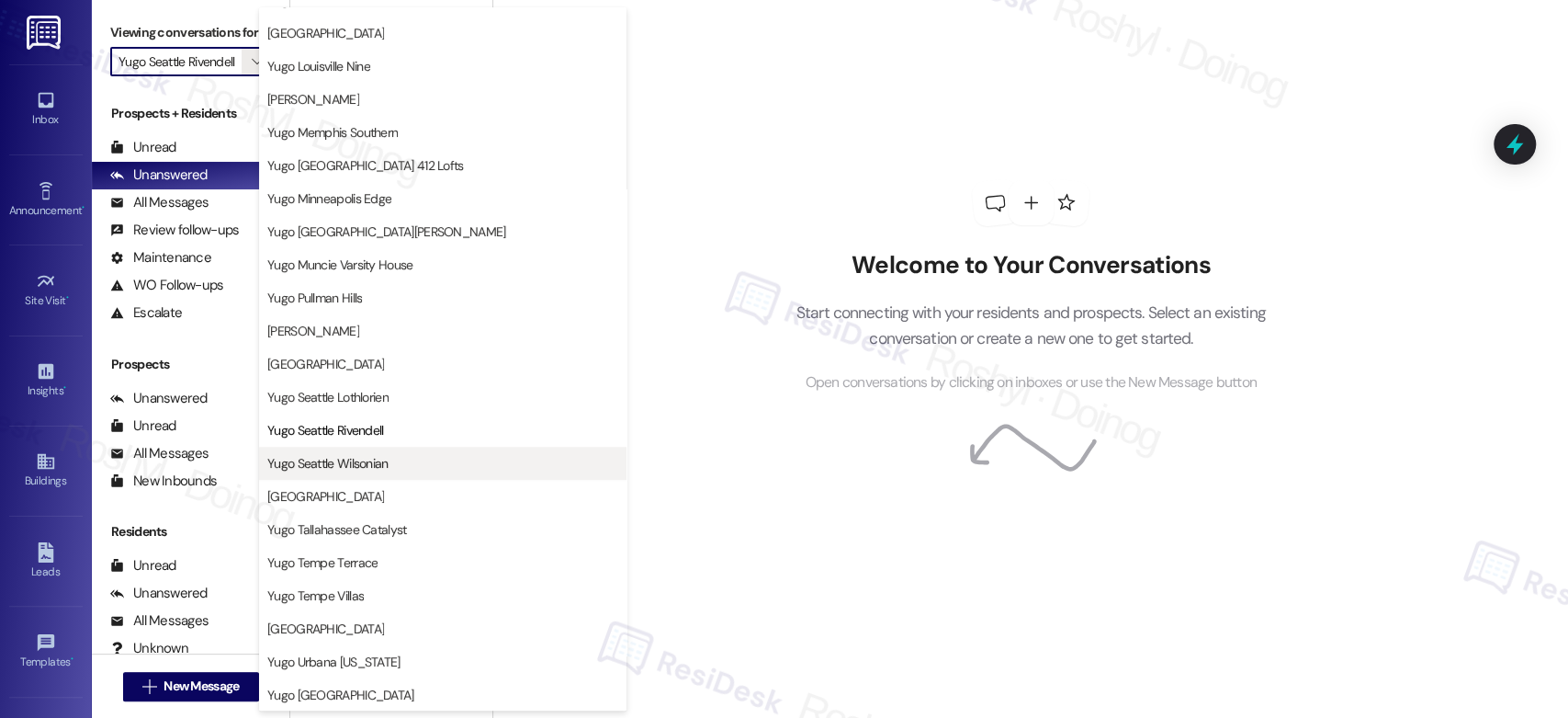
click at [358, 461] on span "Yugo Seattle Wilsonian" at bounding box center [328, 462] width 122 height 18
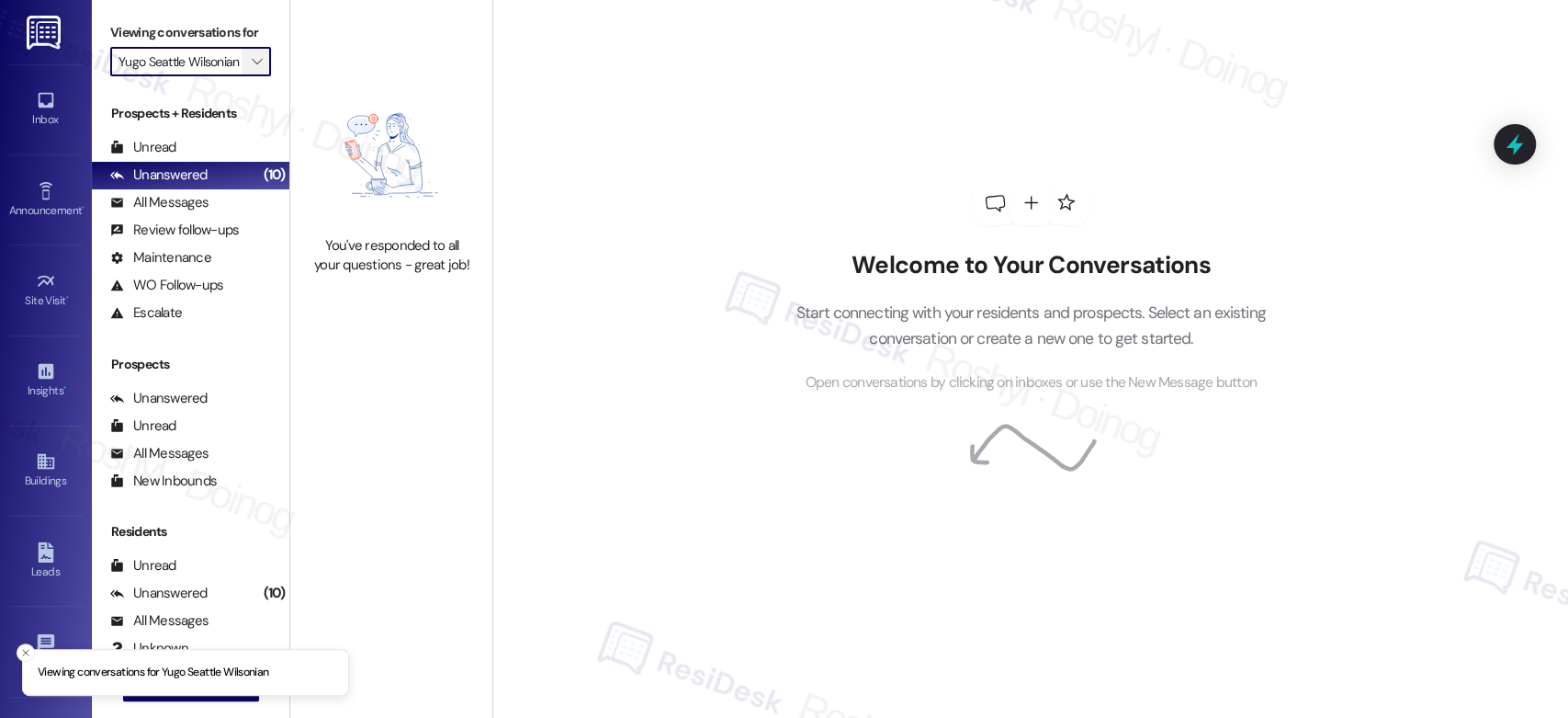
click at [256, 62] on button "" at bounding box center [256, 61] width 29 height 29
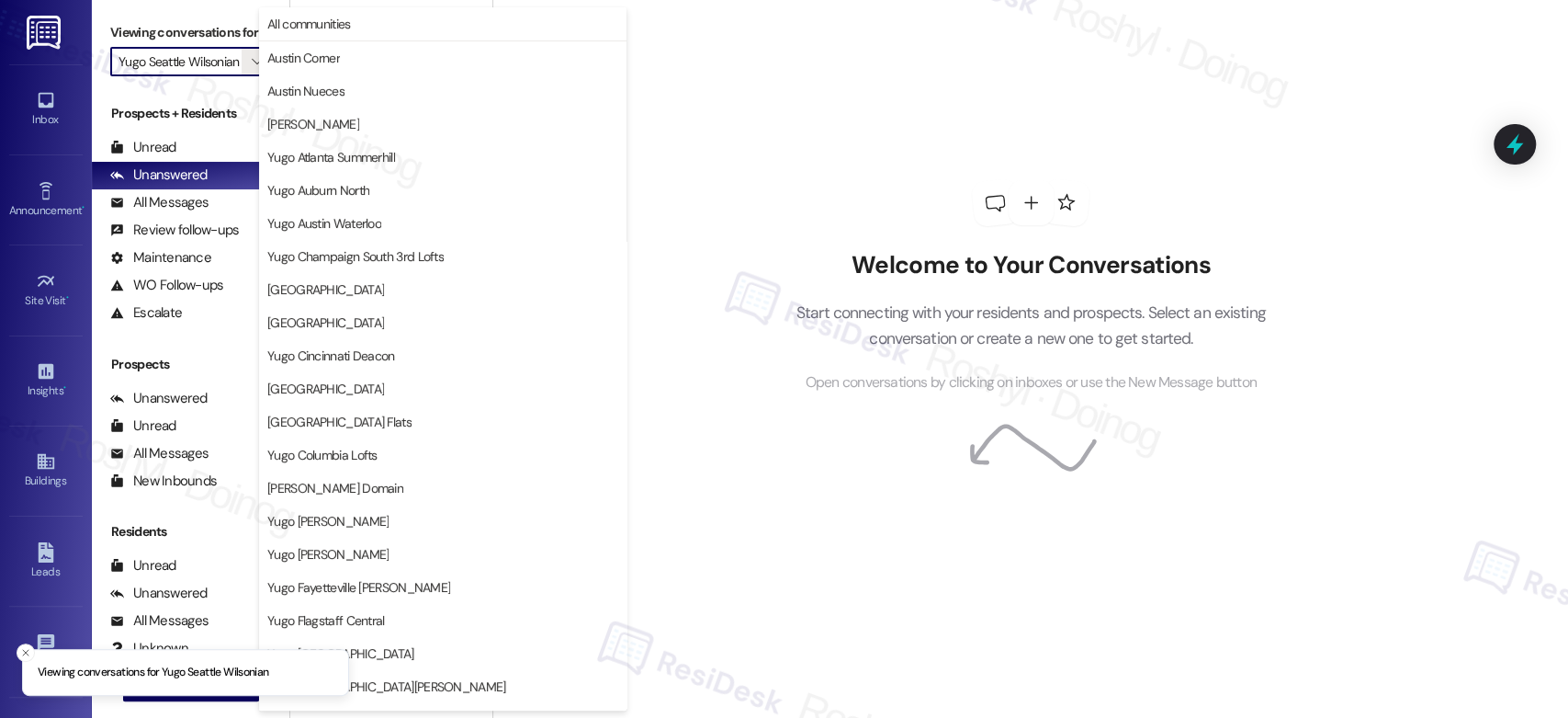
scroll to position [752, 0]
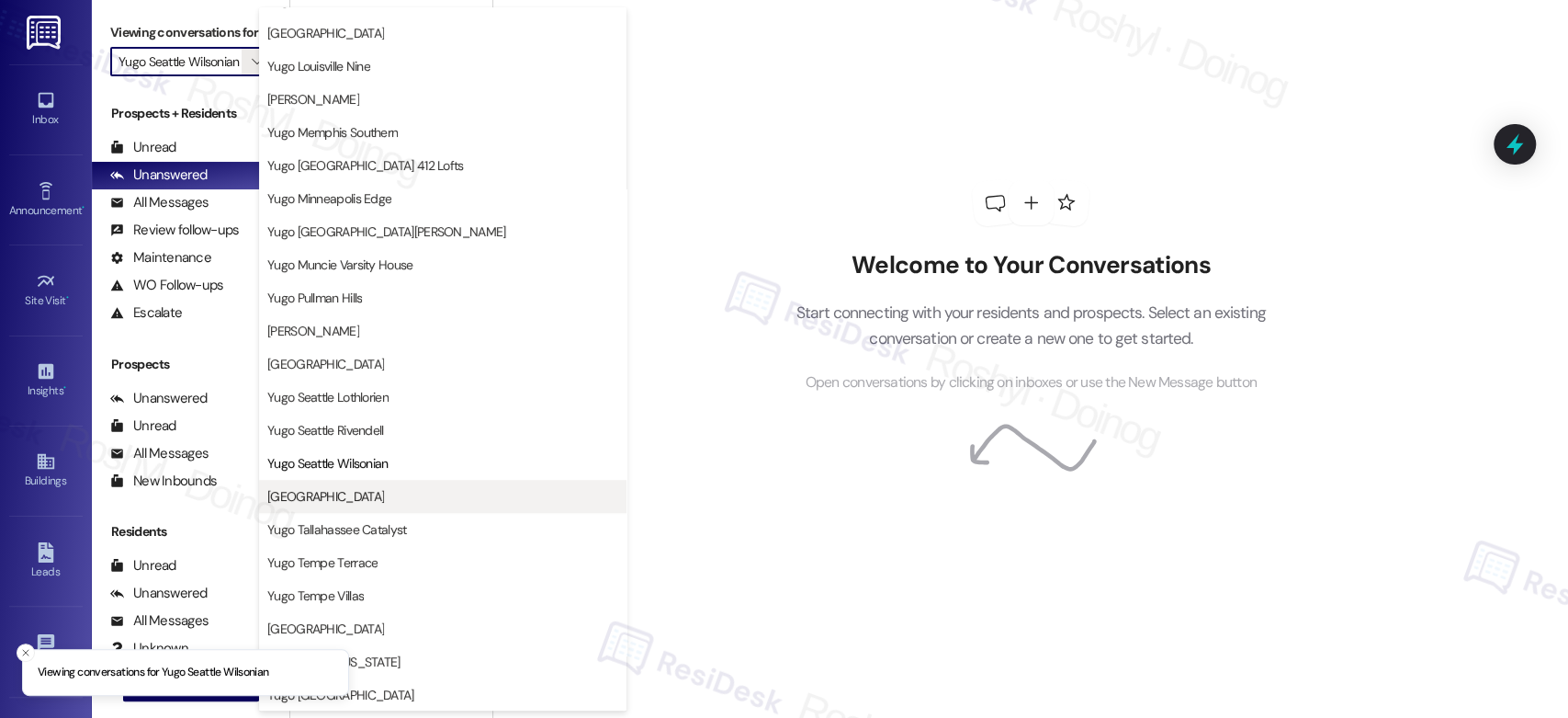
click at [438, 506] on button "Yugo Starkville Campus Common" at bounding box center [442, 495] width 367 height 33
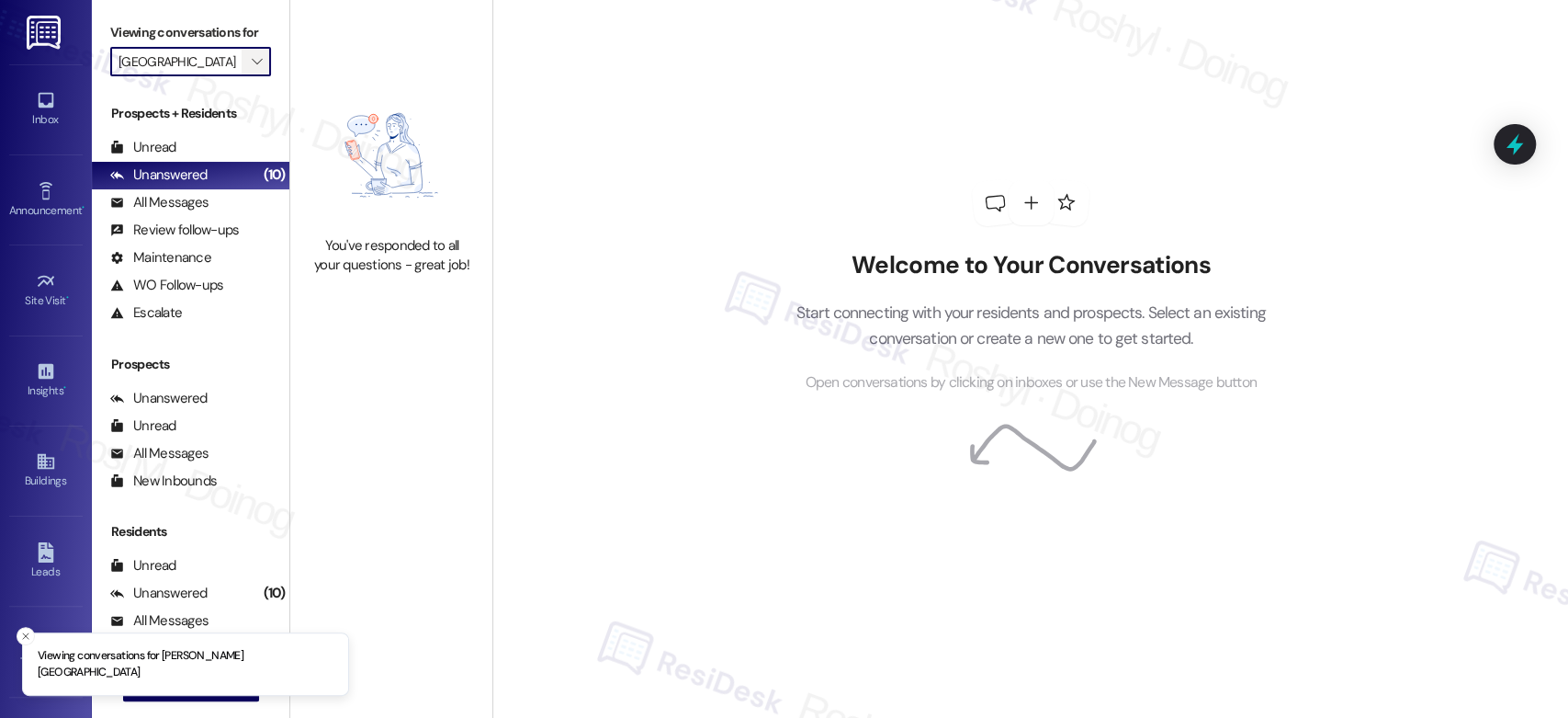
scroll to position [0, 68]
click at [251, 56] on span "" at bounding box center [257, 61] width 17 height 29
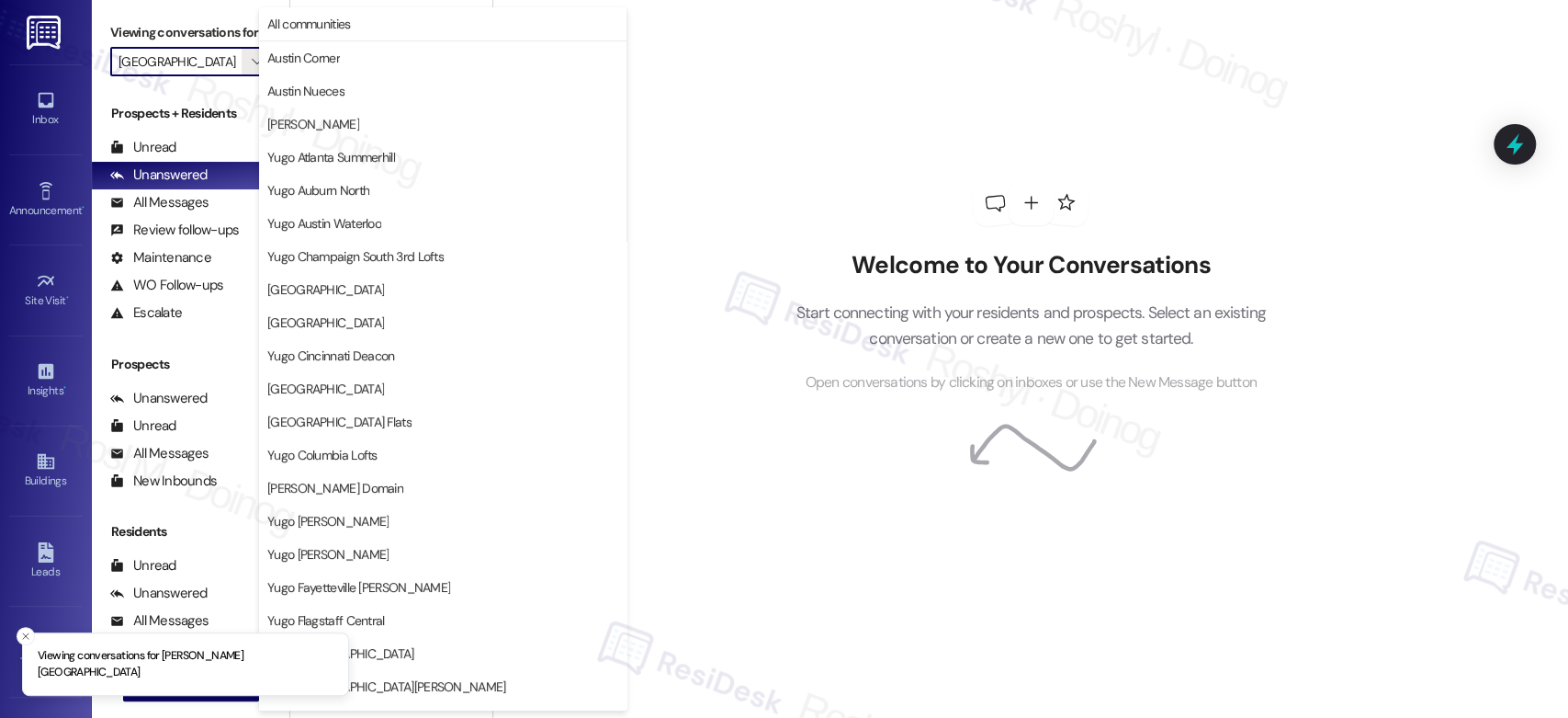
scroll to position [752, 0]
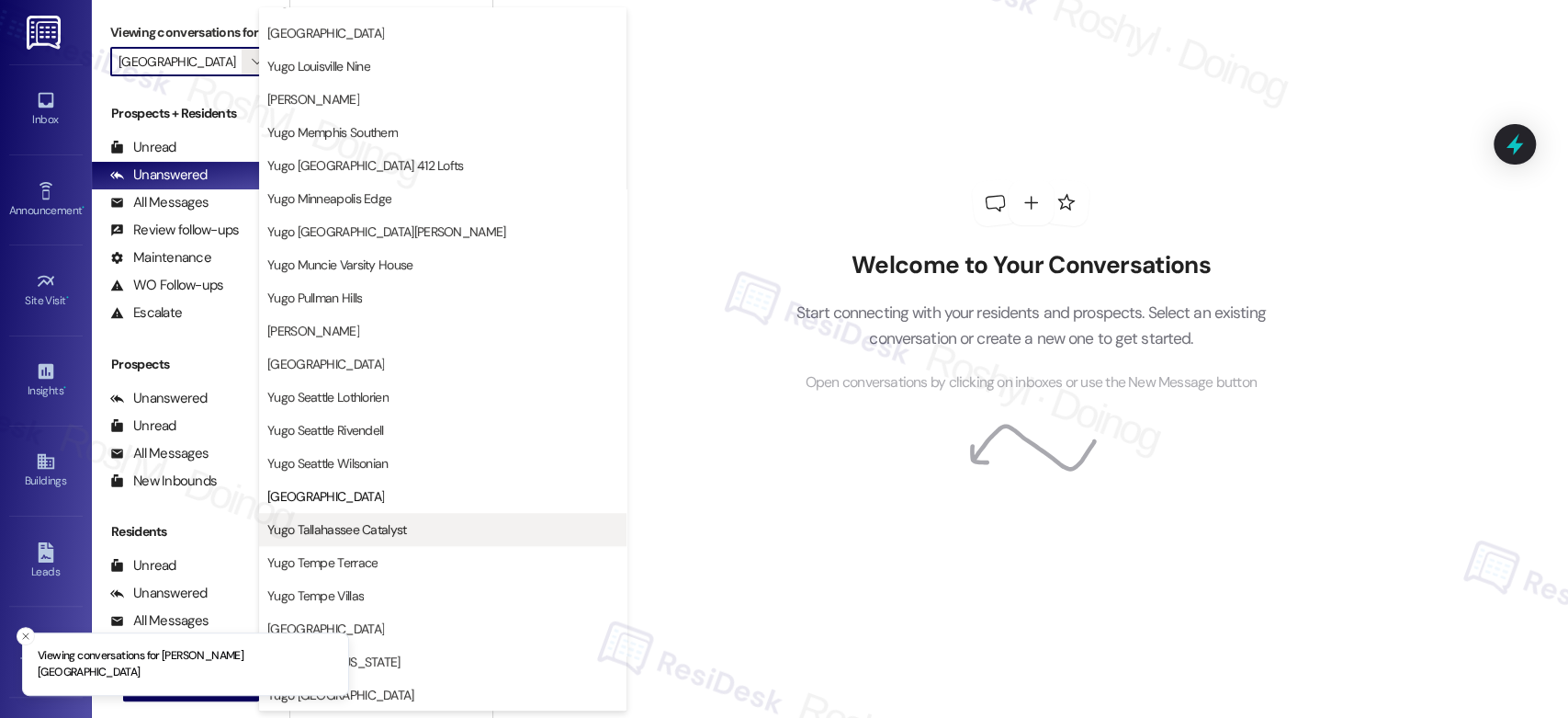
click at [379, 541] on button "Yugo Tallahassee Catalyst" at bounding box center [442, 529] width 367 height 33
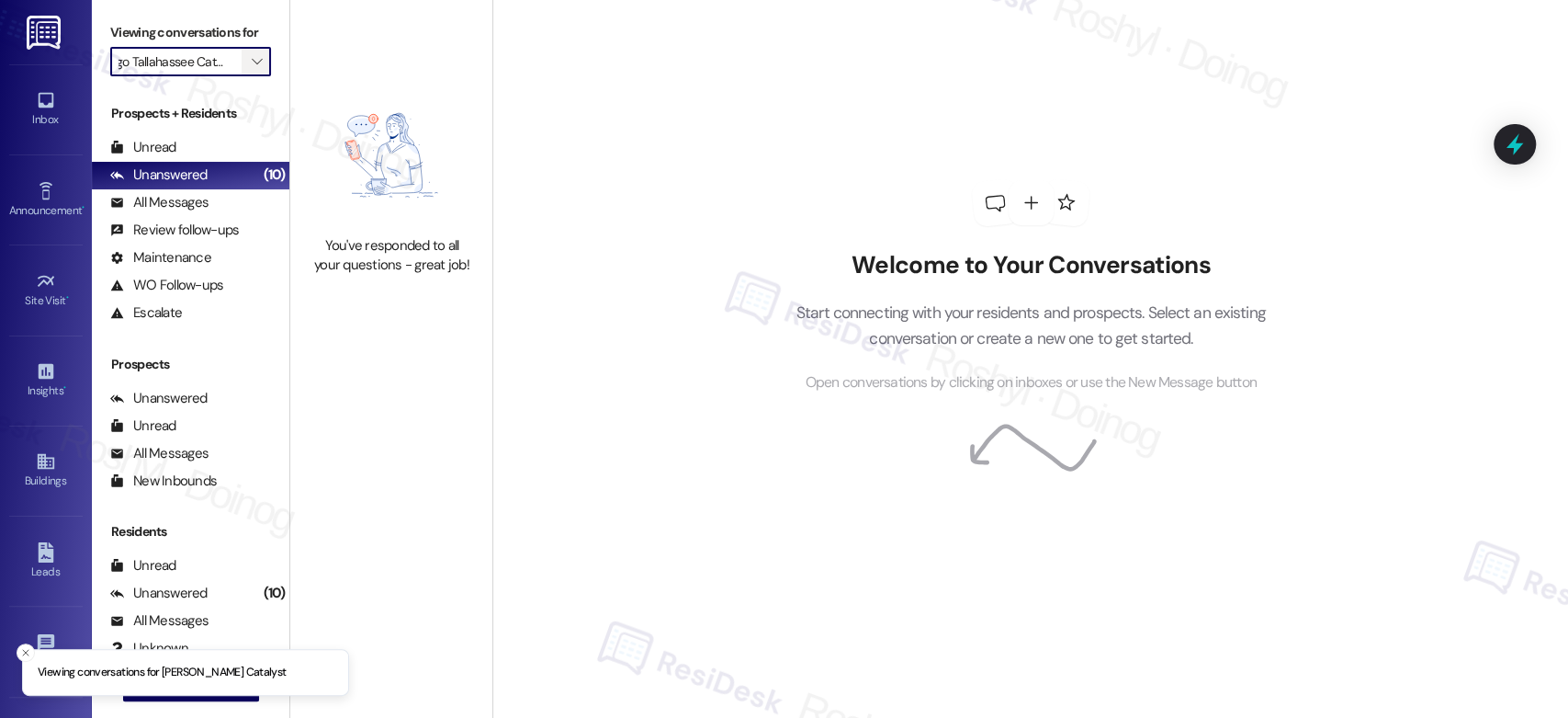
click at [248, 50] on span "" at bounding box center [257, 61] width 17 height 29
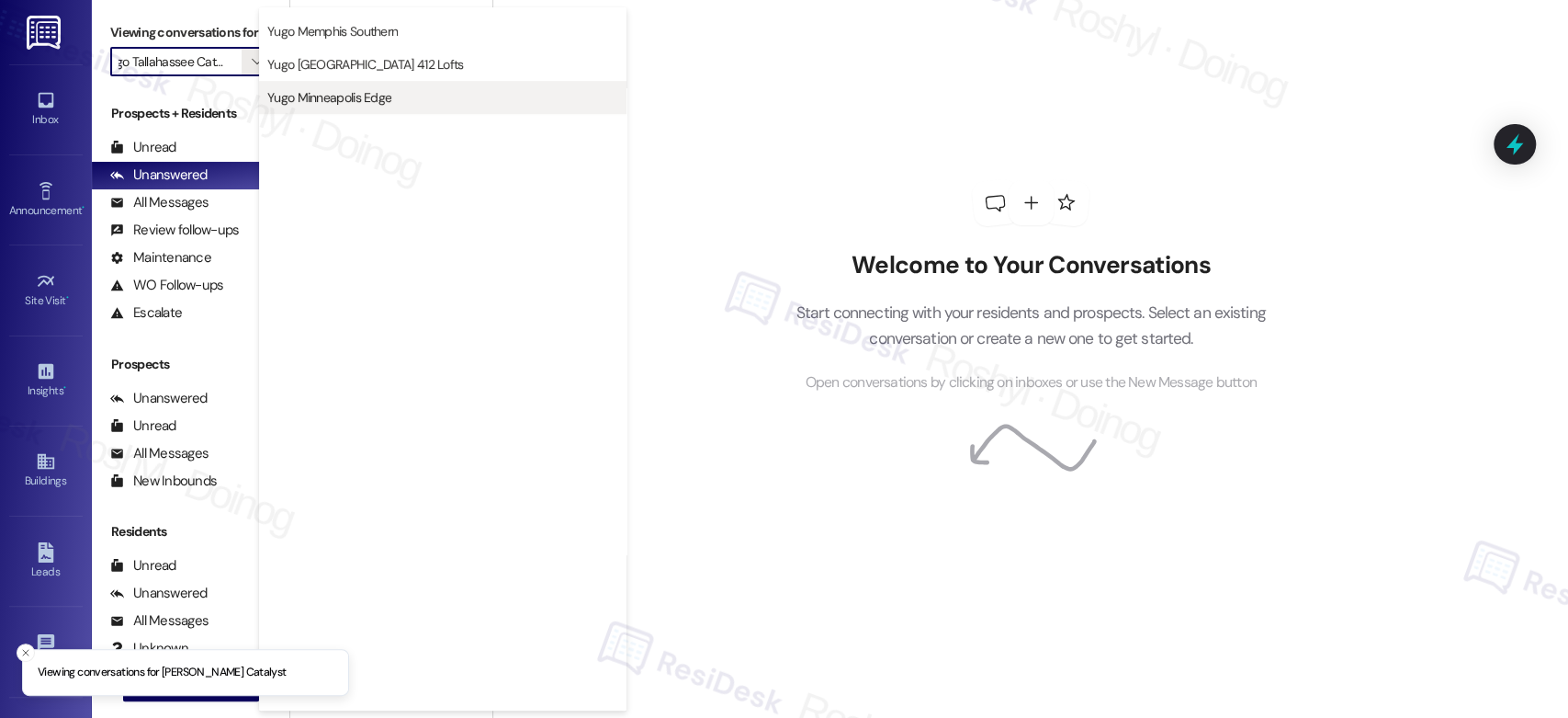
scroll to position [752, 0]
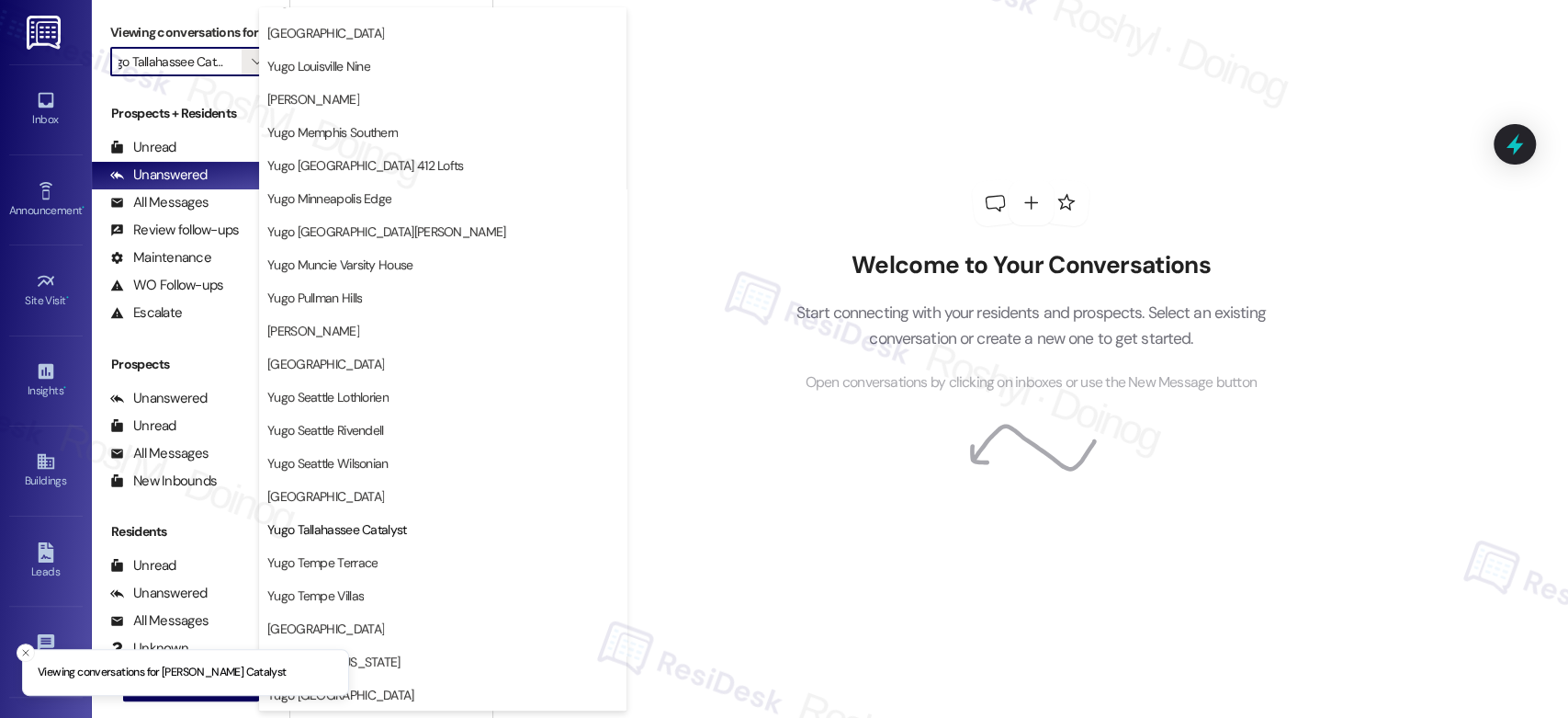
click at [419, 561] on span "Yugo Tempe Terrace" at bounding box center [442, 562] width 351 height 18
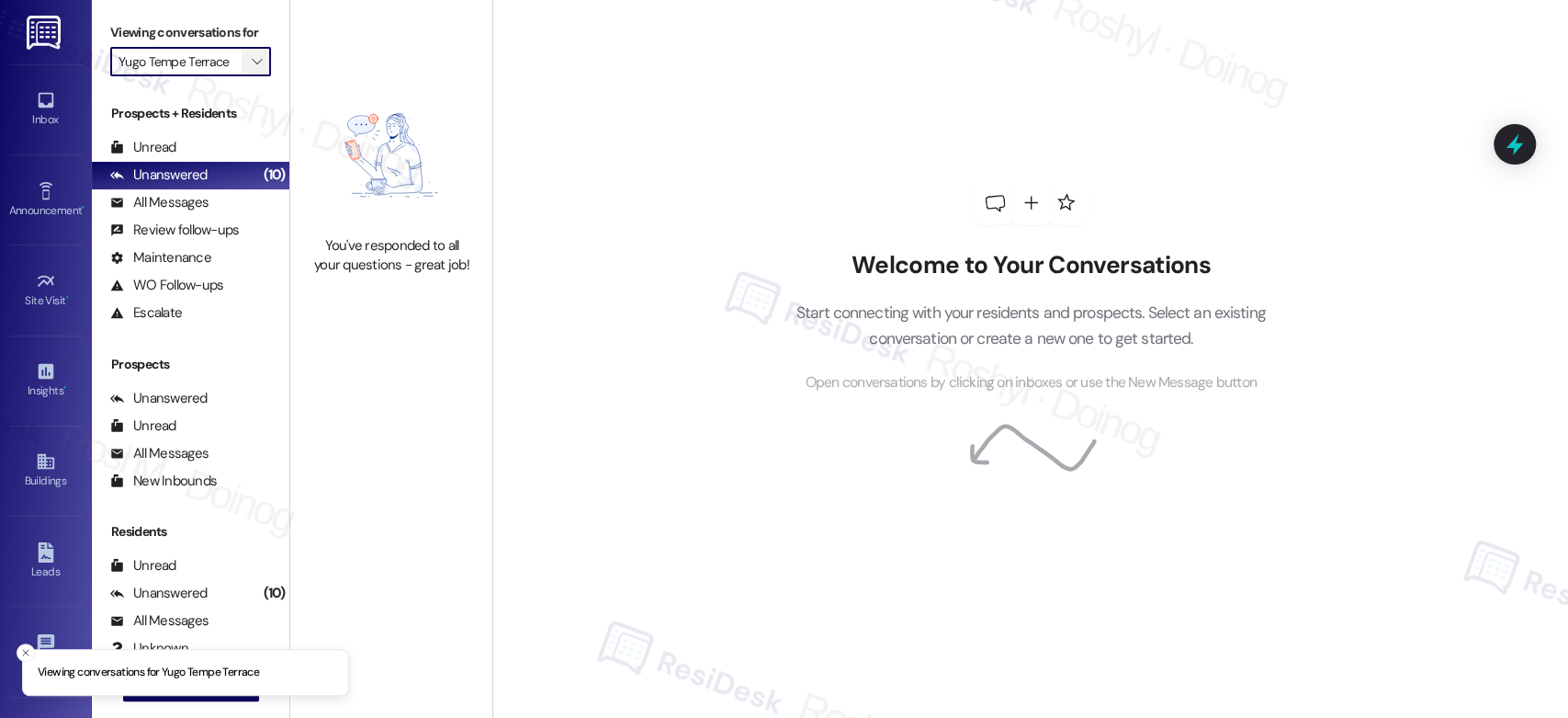
click at [252, 59] on icon "" at bounding box center [257, 61] width 10 height 14
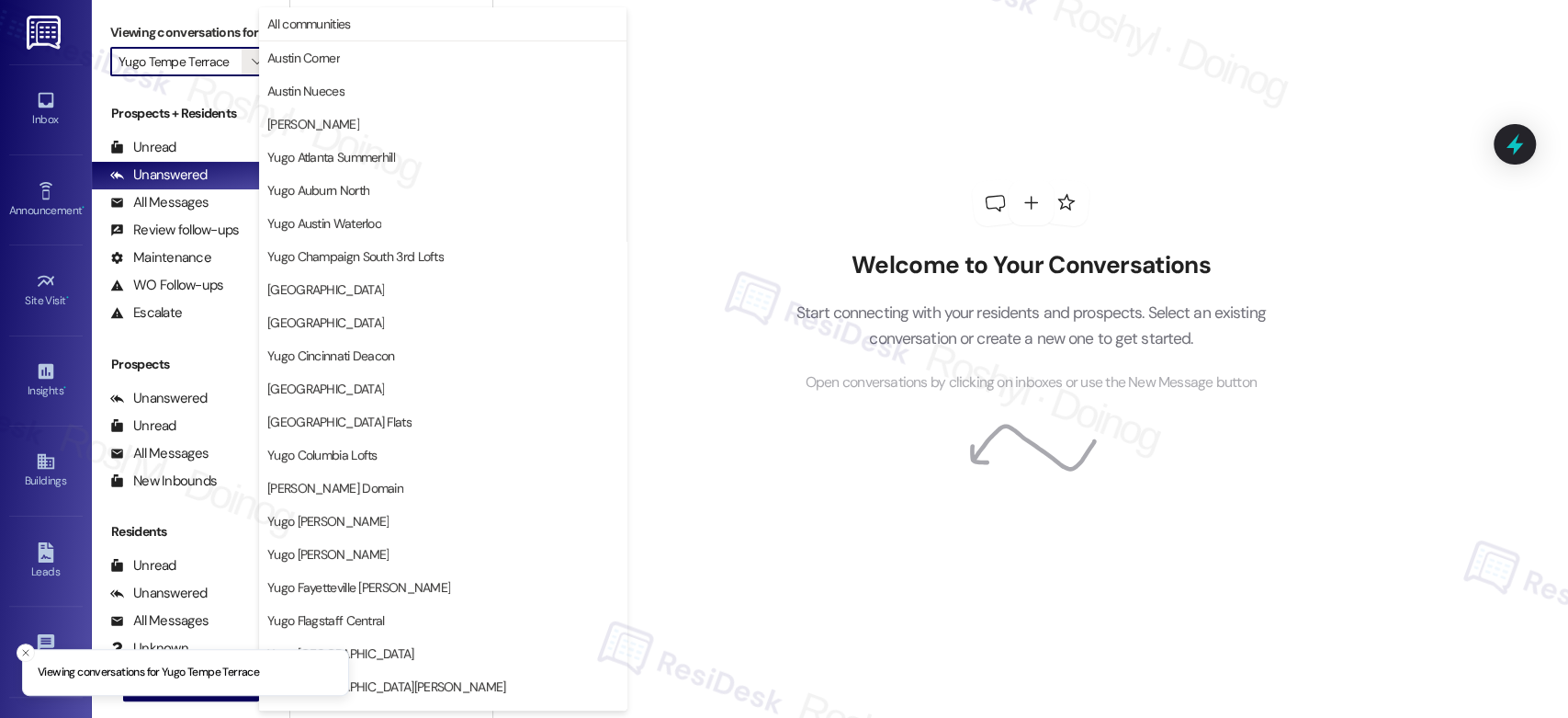
scroll to position [752, 0]
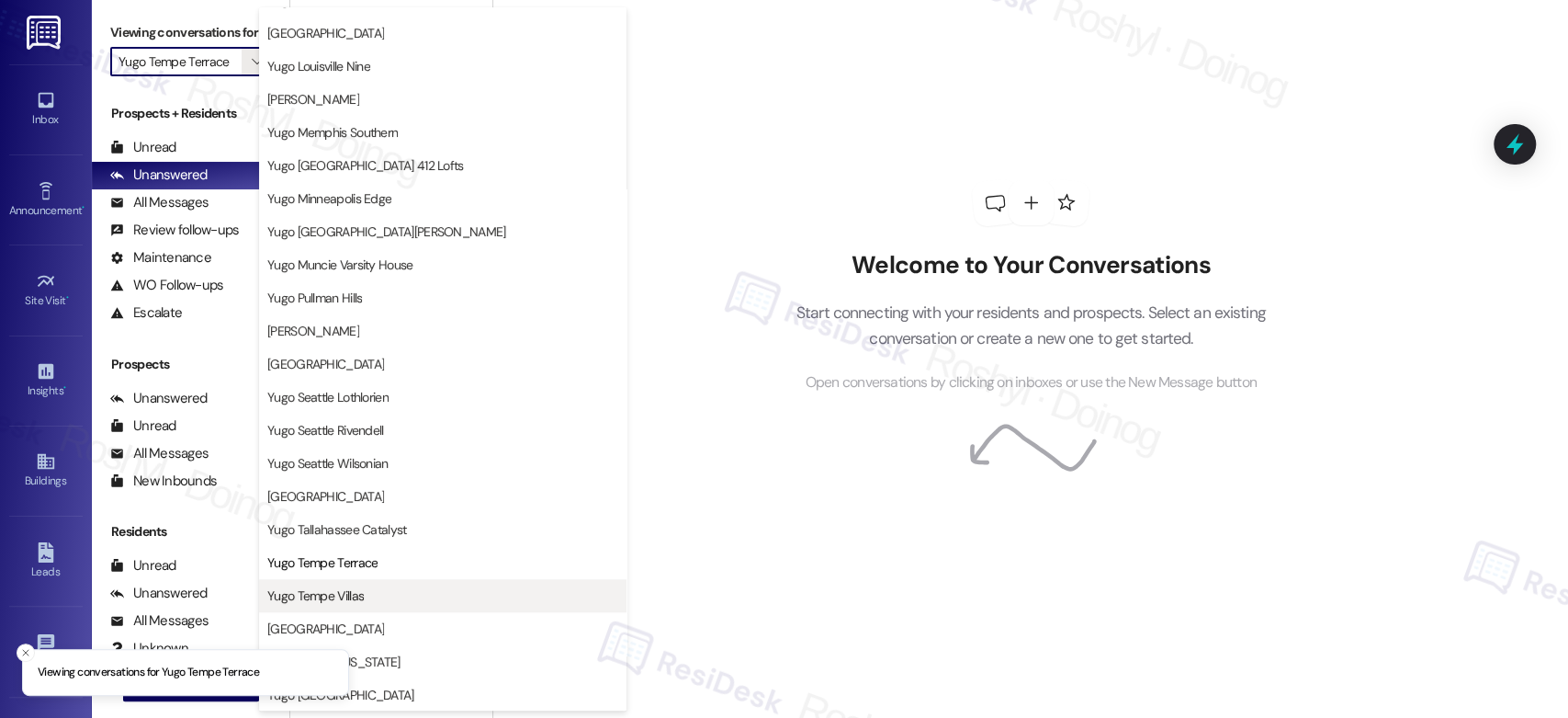
click at [389, 591] on span "Yugo Tempe Villas" at bounding box center [442, 594] width 351 height 18
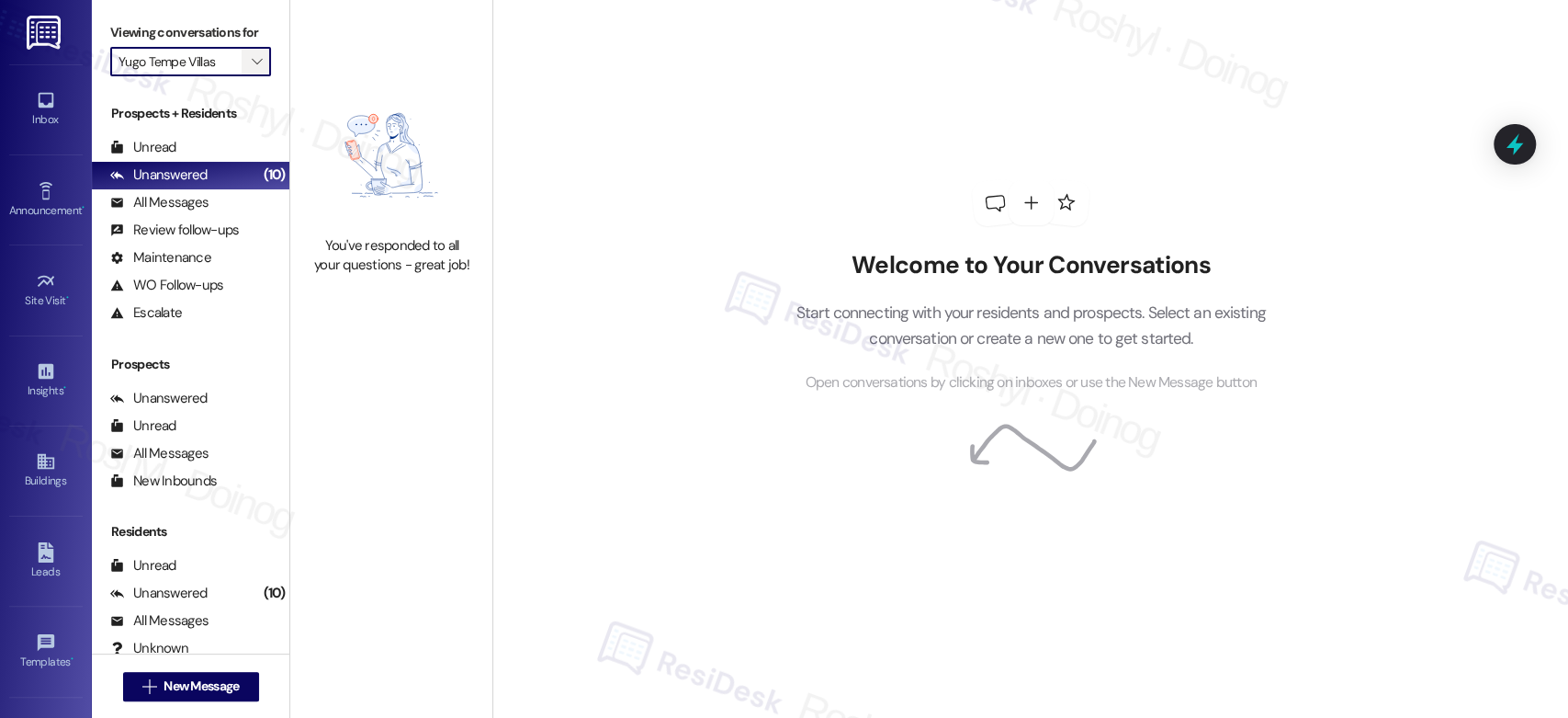
click at [248, 68] on span "" at bounding box center [257, 61] width 17 height 29
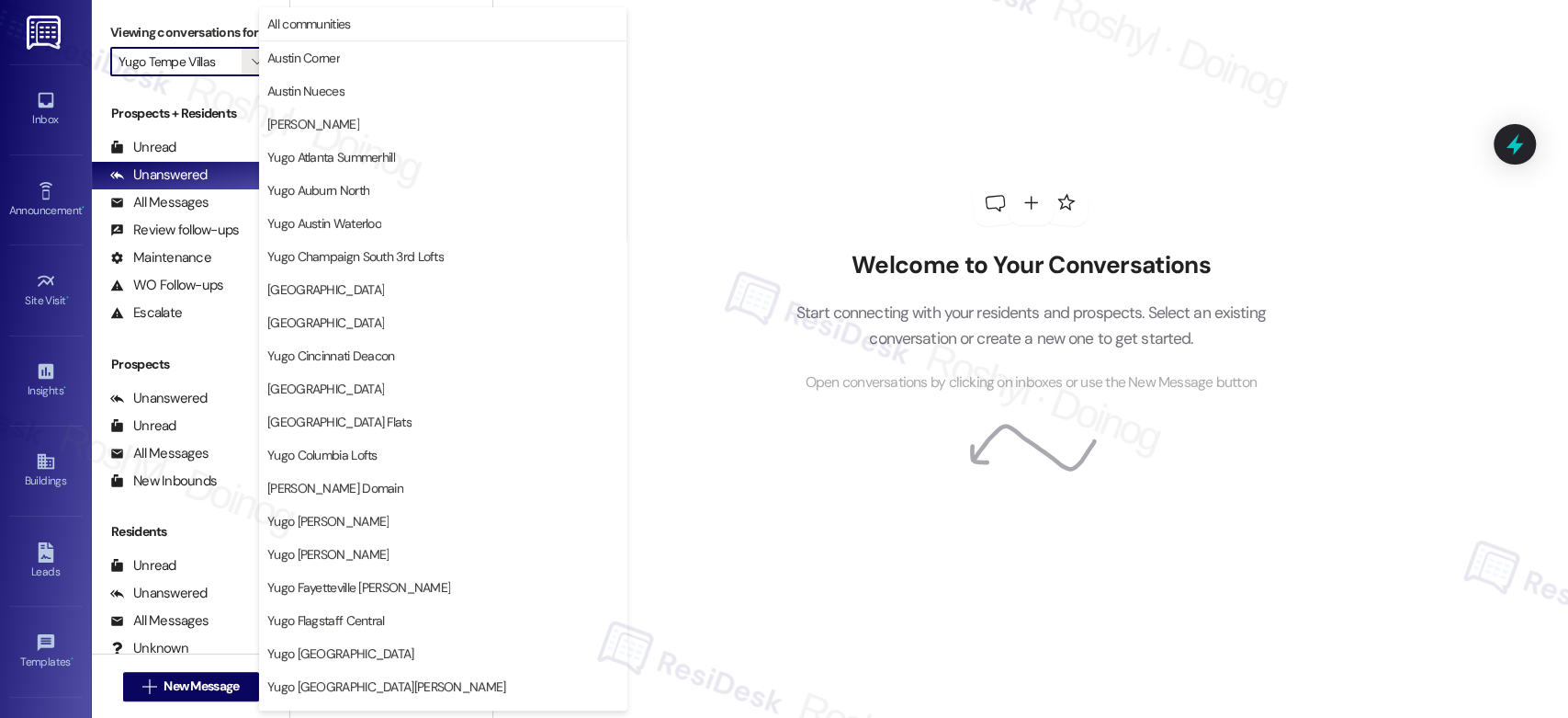
scroll to position [752, 0]
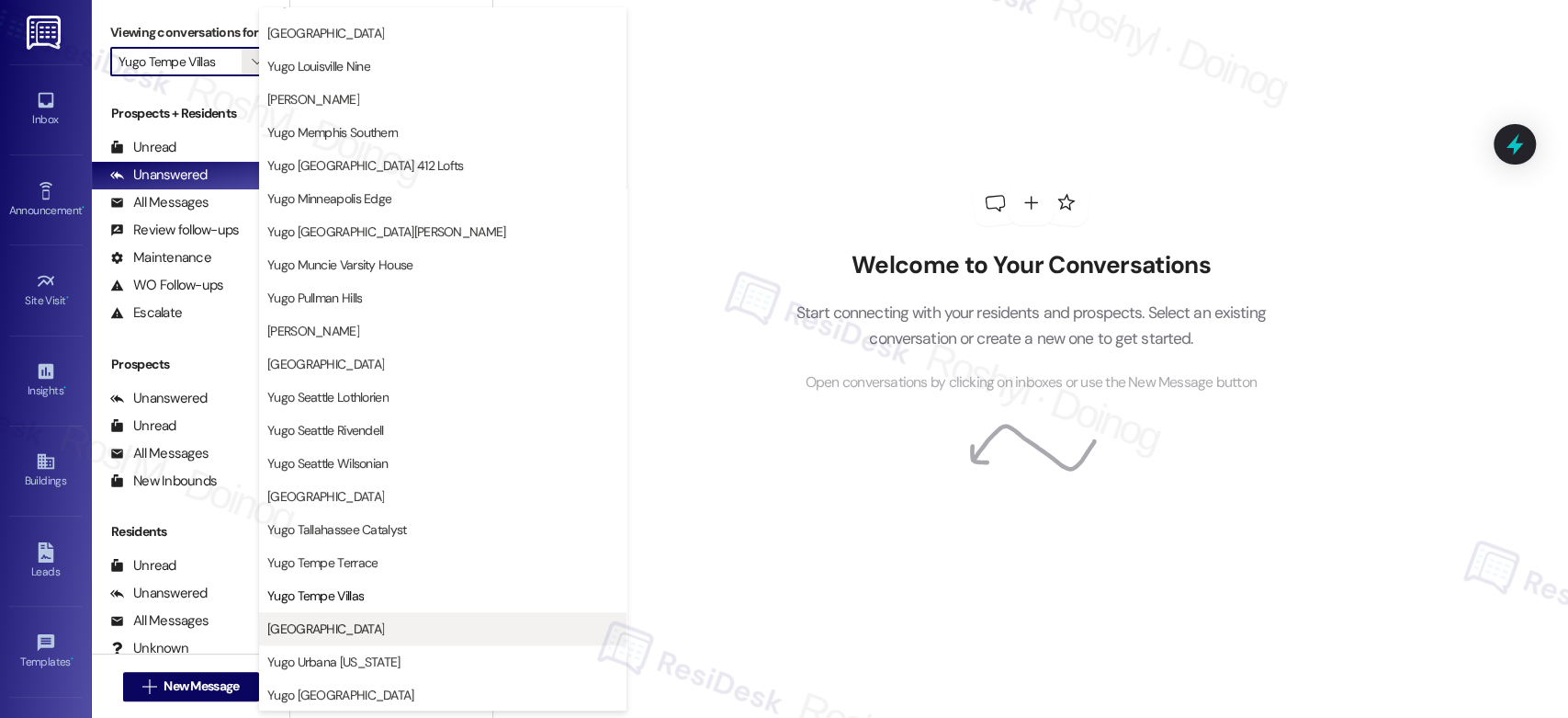
click at [358, 637] on button "Yugo Tucson Campus" at bounding box center [442, 628] width 367 height 33
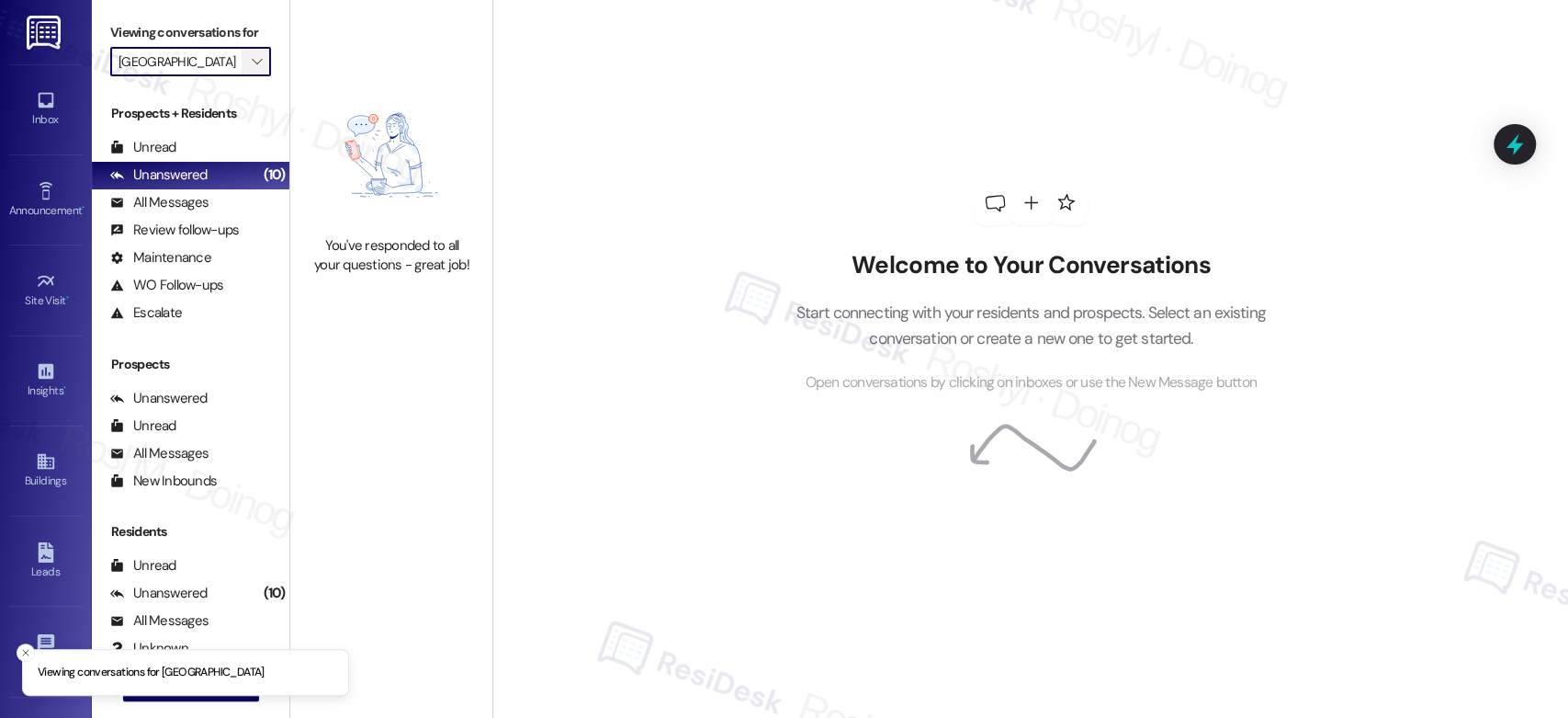
click at [252, 65] on icon "" at bounding box center [257, 61] width 10 height 14
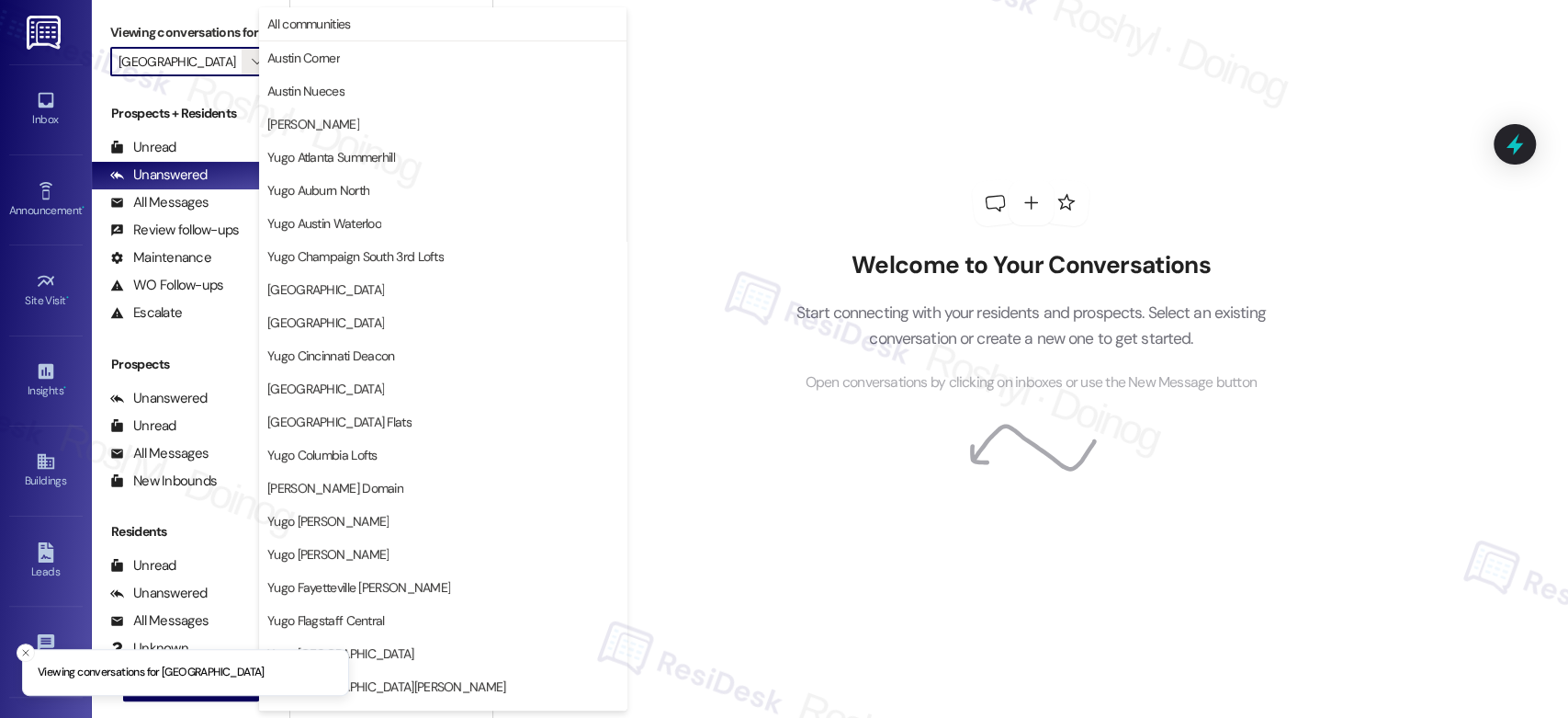
scroll to position [752, 0]
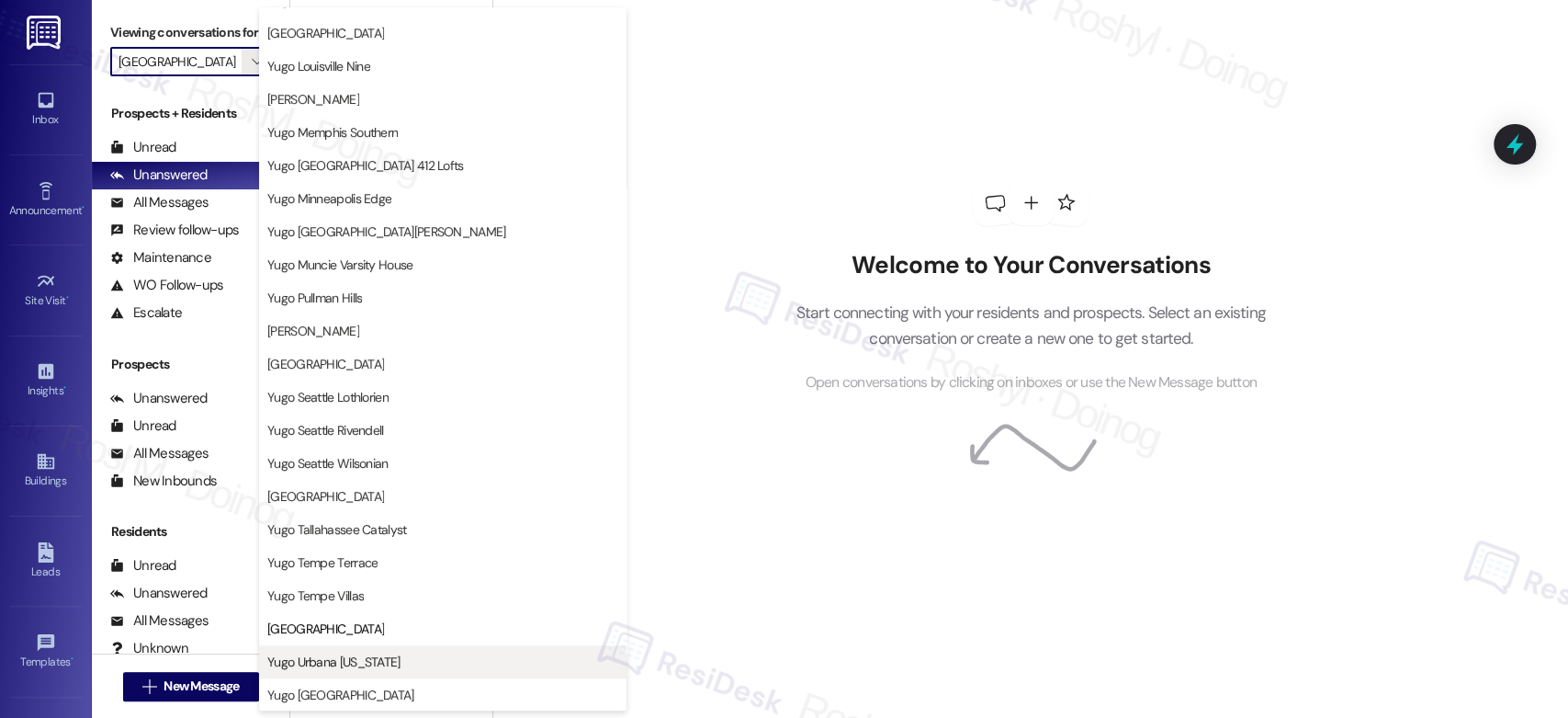
click at [401, 664] on span "Yugo Urbana Illinois" at bounding box center [442, 661] width 351 height 18
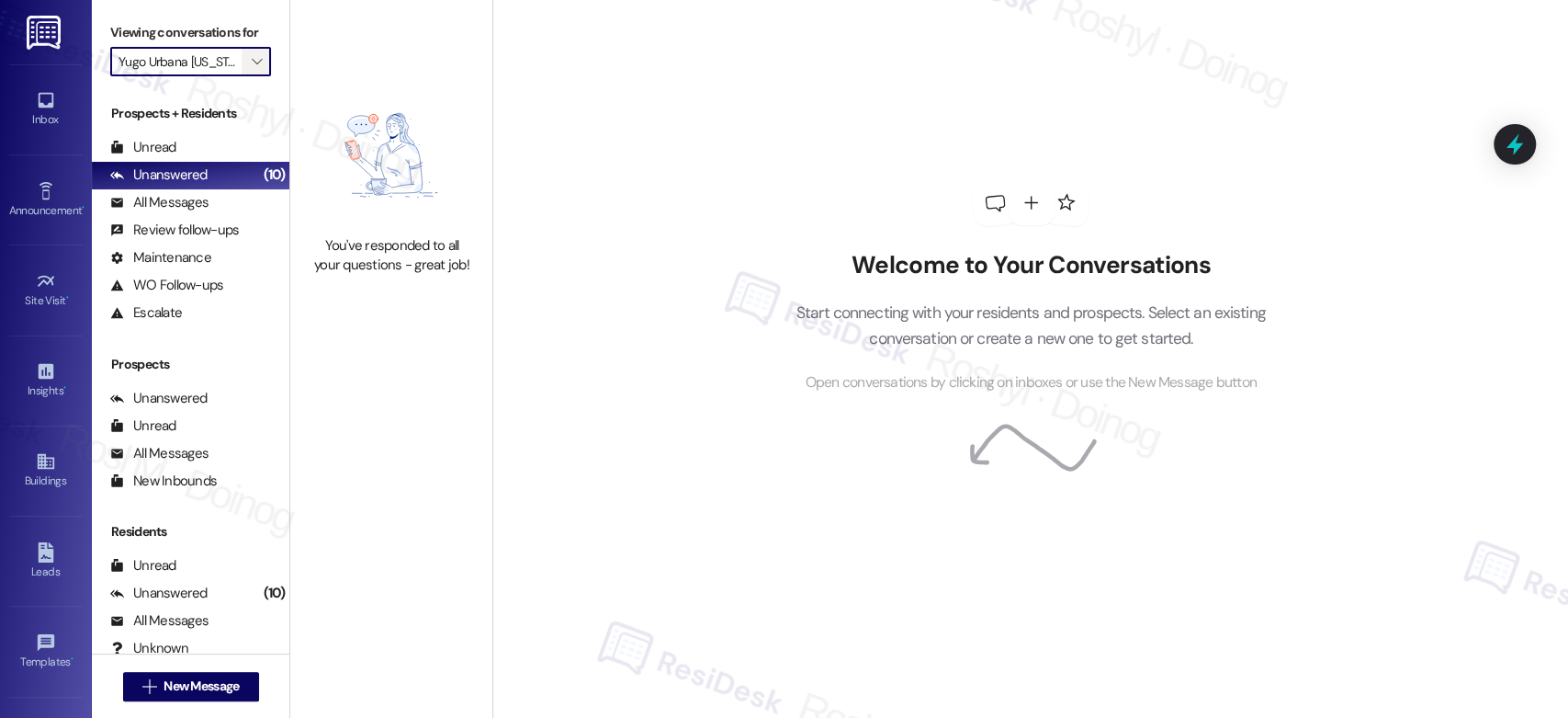
click at [255, 57] on button "" at bounding box center [256, 61] width 29 height 29
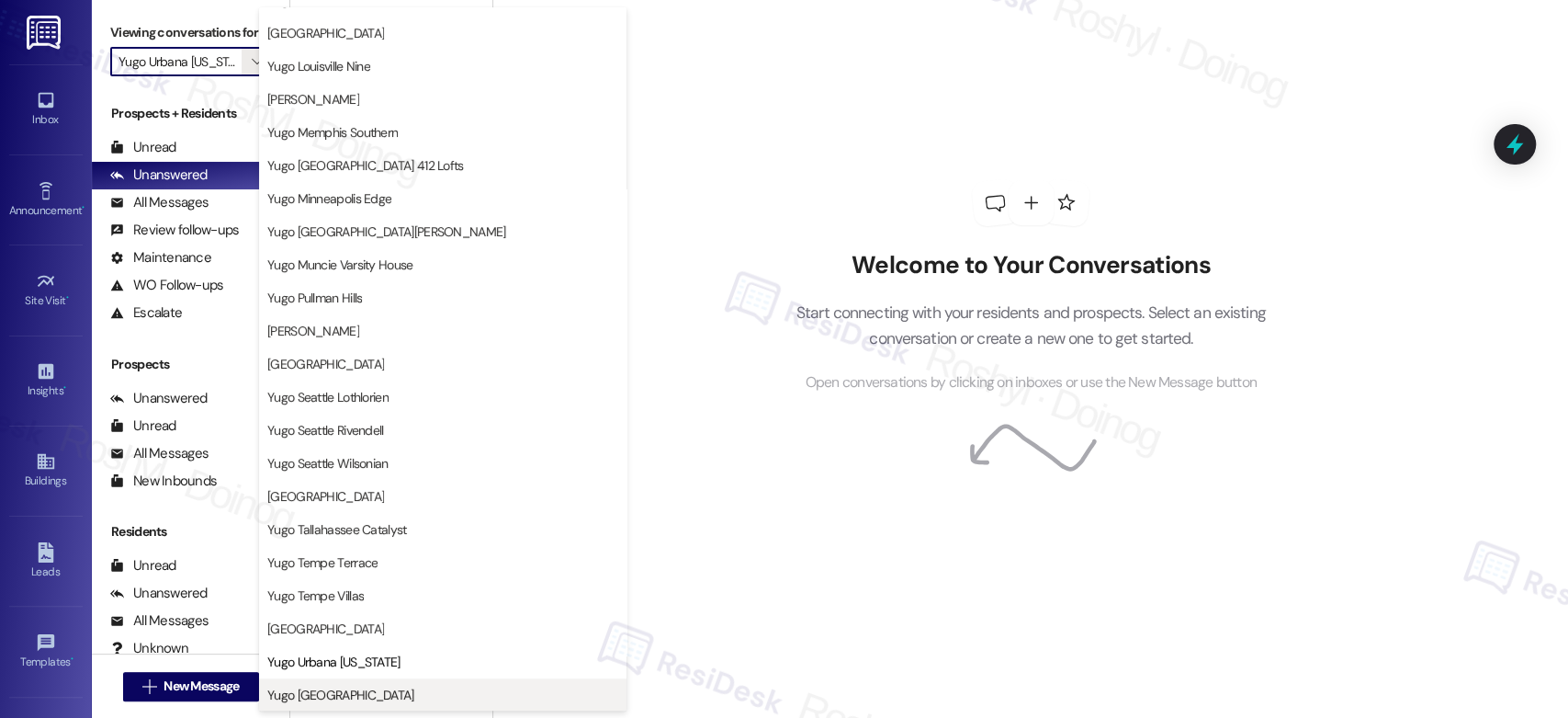
click at [415, 692] on span "Yugo West Lafayette River Market" at bounding box center [340, 694] width 147 height 18
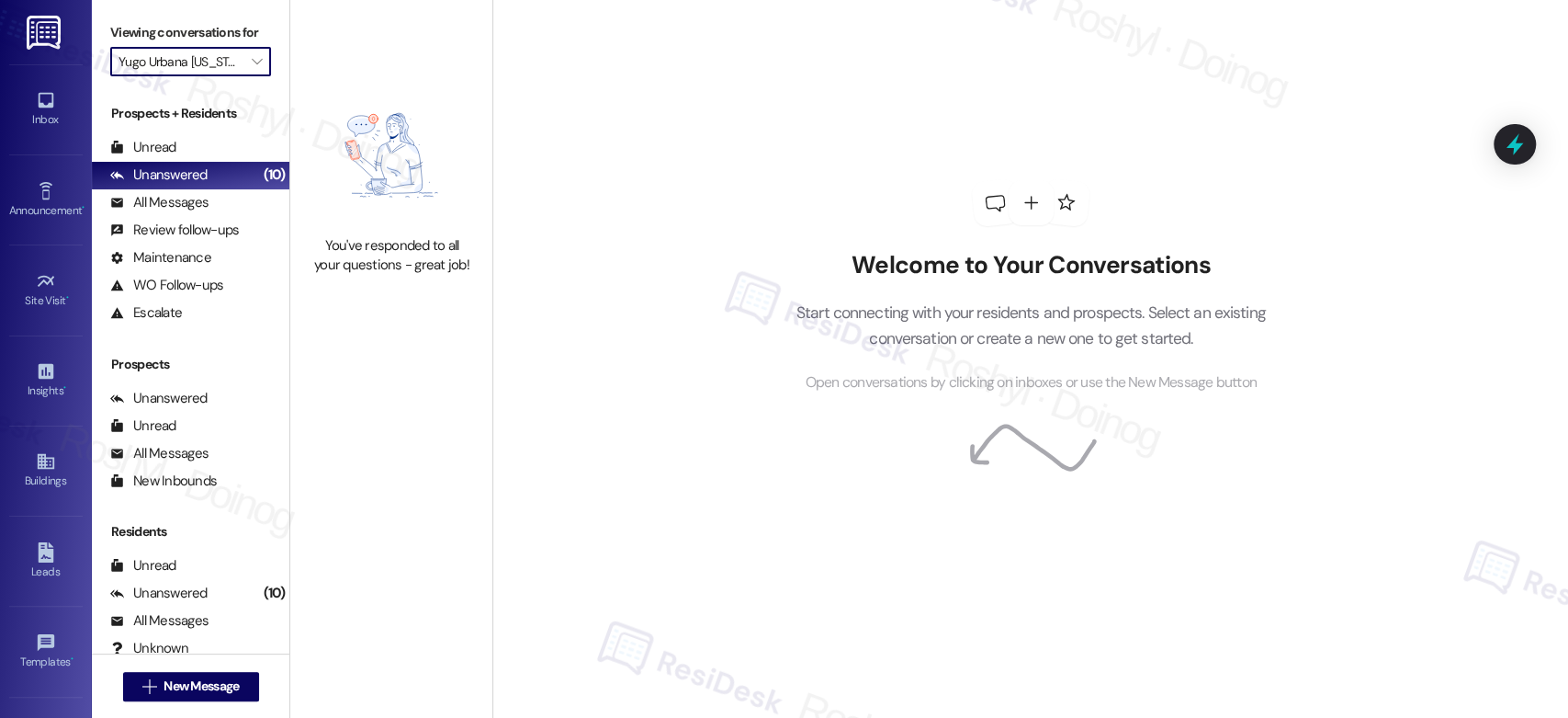
type input "Yugo West Lafayette River Market"
click at [193, 695] on span "New Message" at bounding box center [201, 686] width 75 height 19
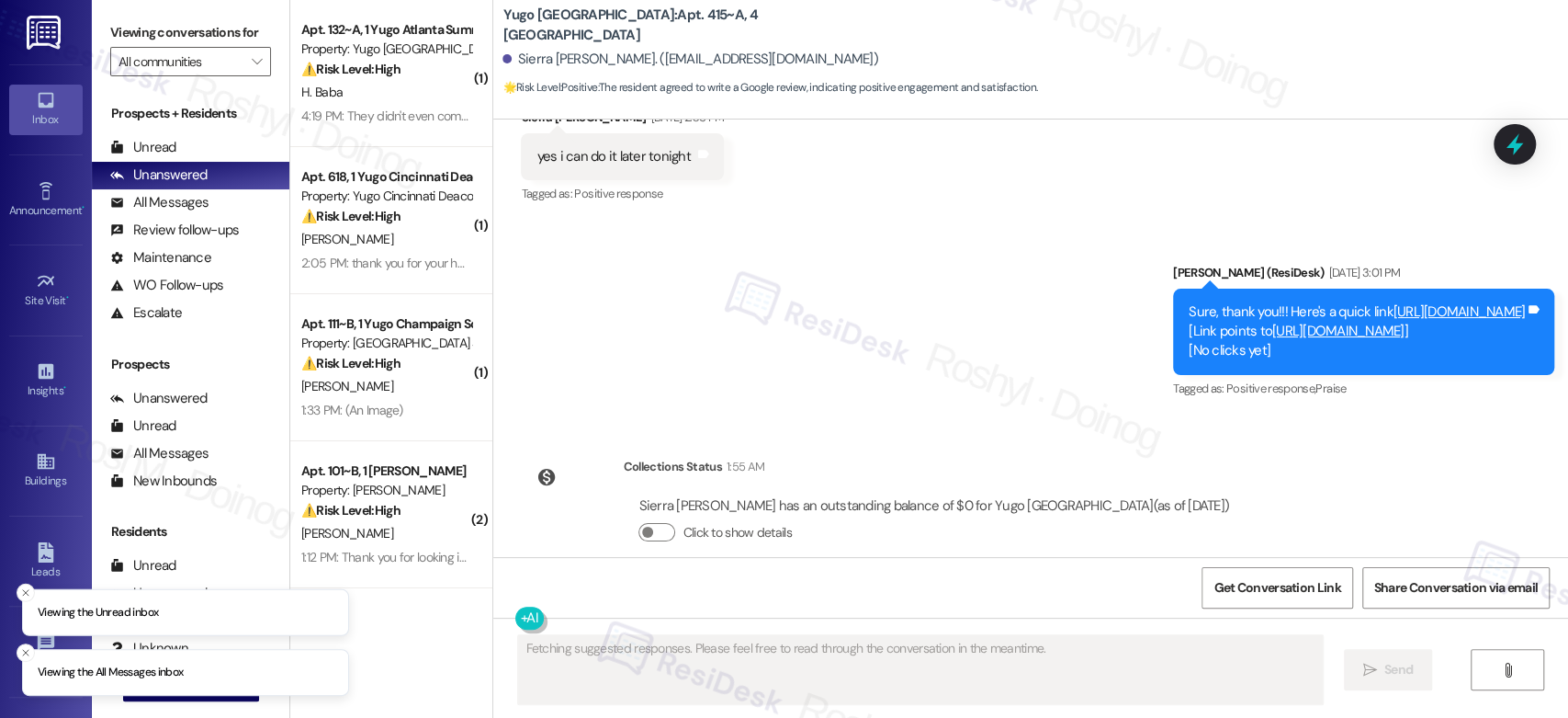
scroll to position [2116, 0]
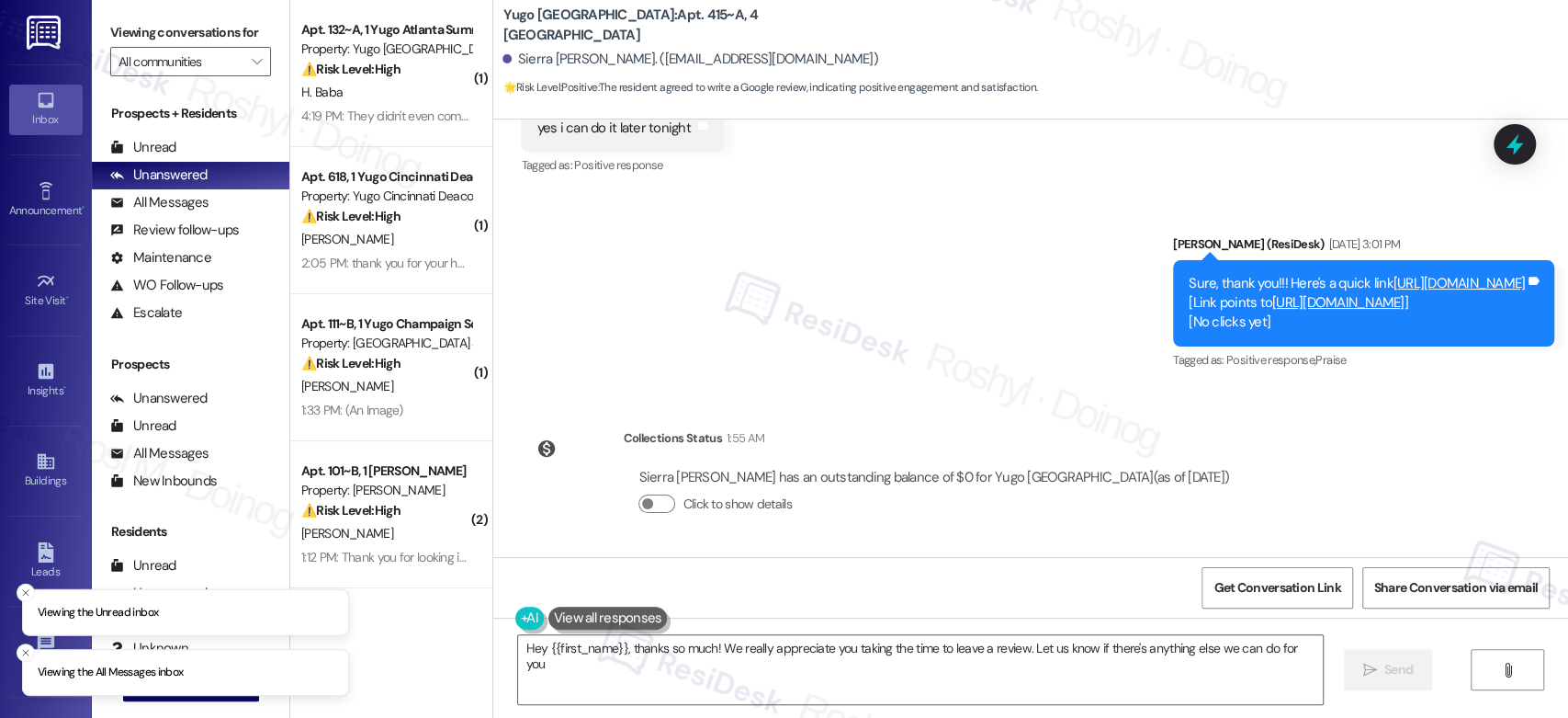
type textarea "Hey {{first_name}}, thanks so much! We really appreciate you taking the time to…"
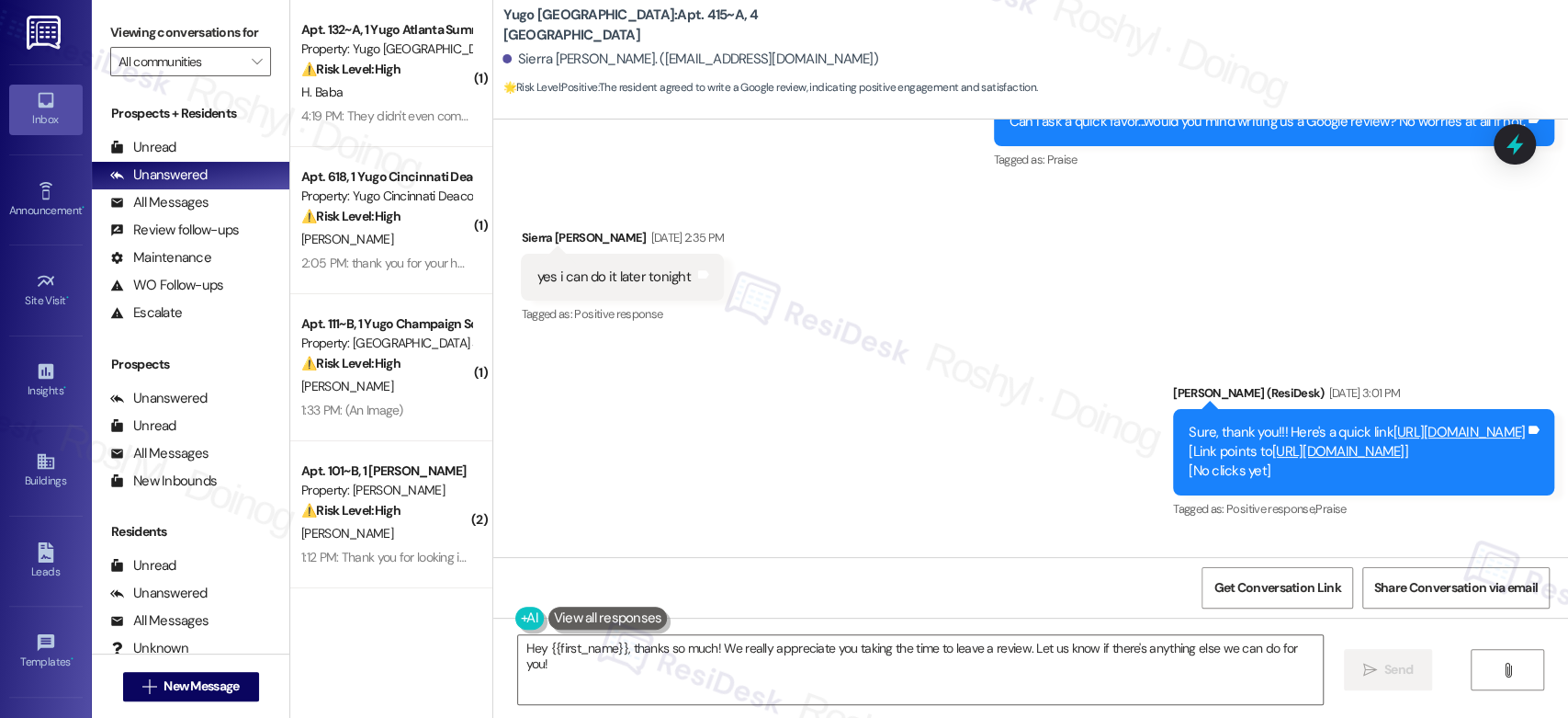
scroll to position [1911, 0]
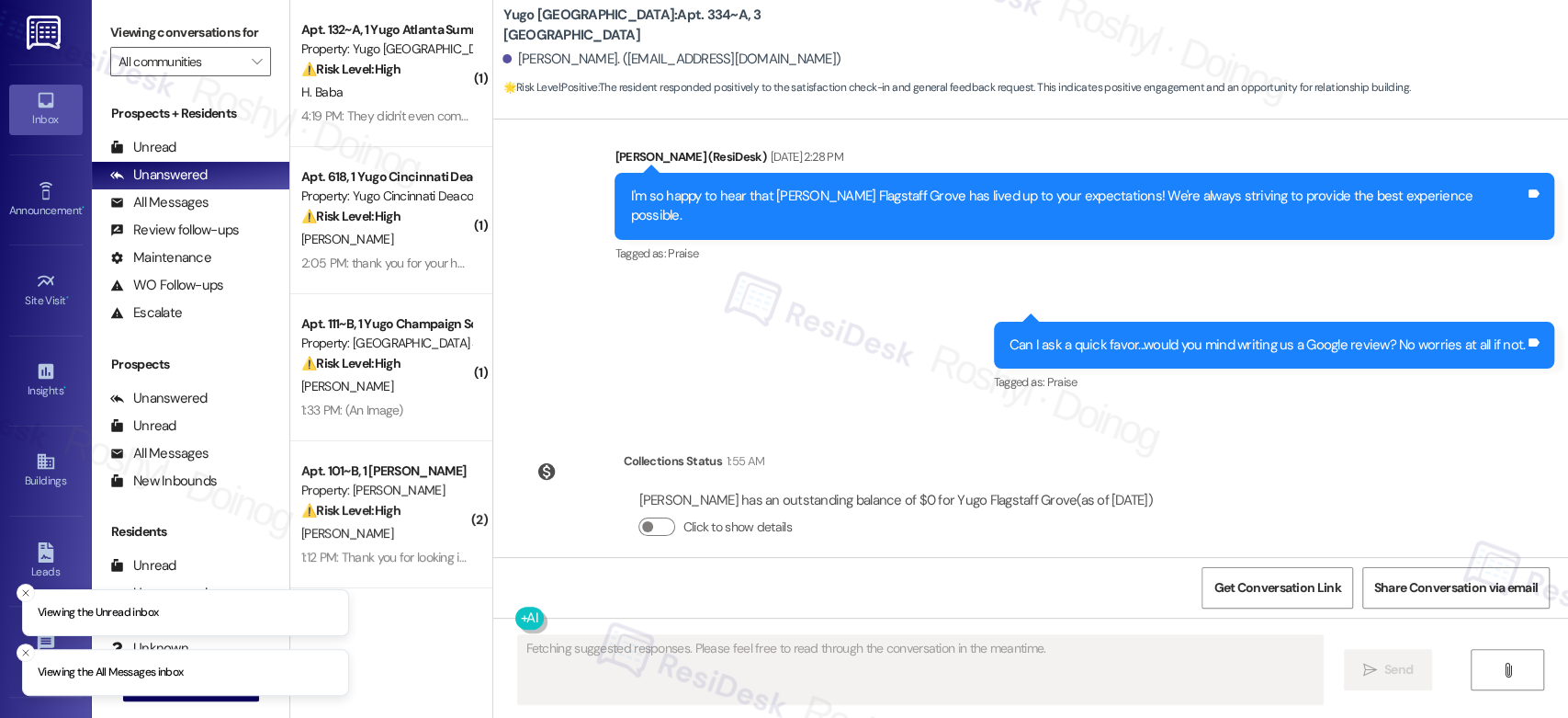
scroll to position [1786, 0]
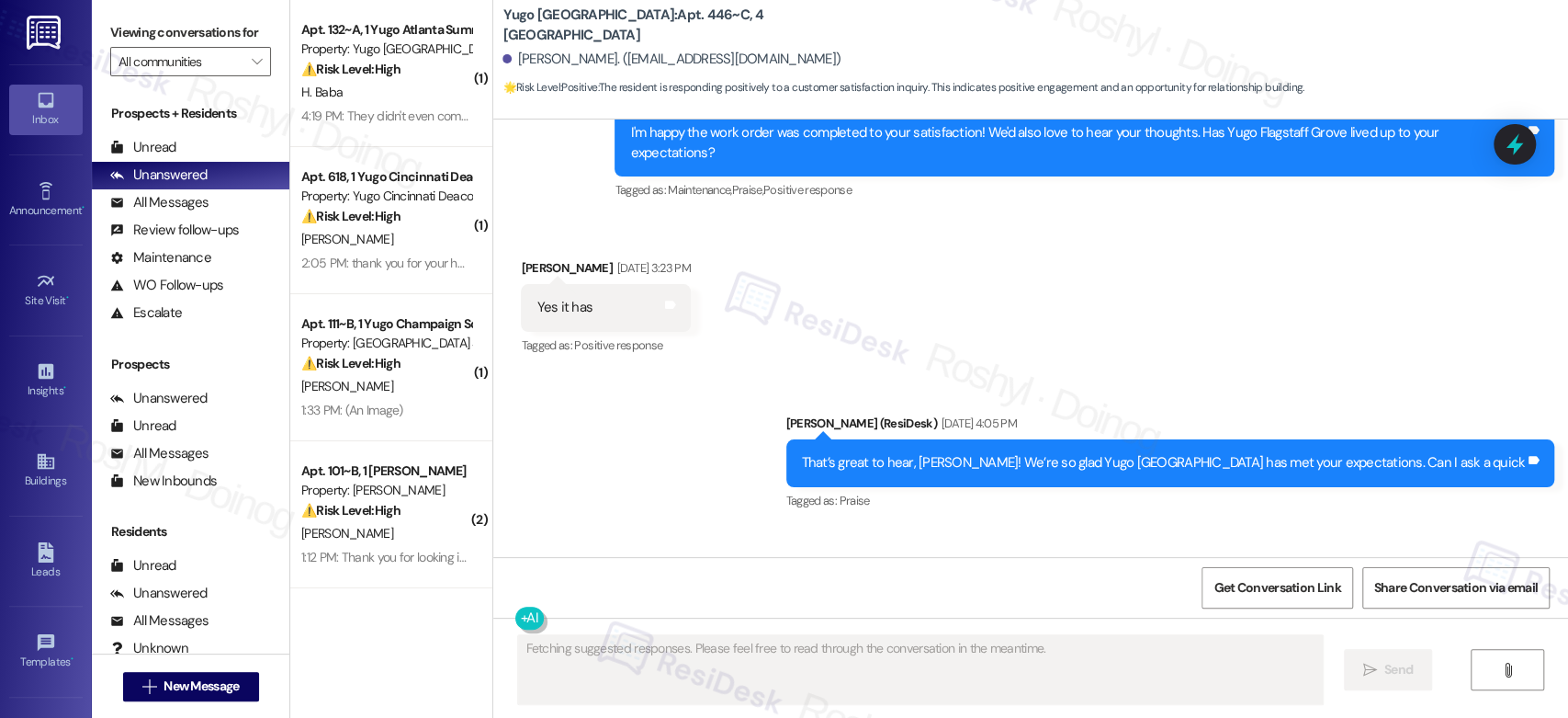
scroll to position [647, 0]
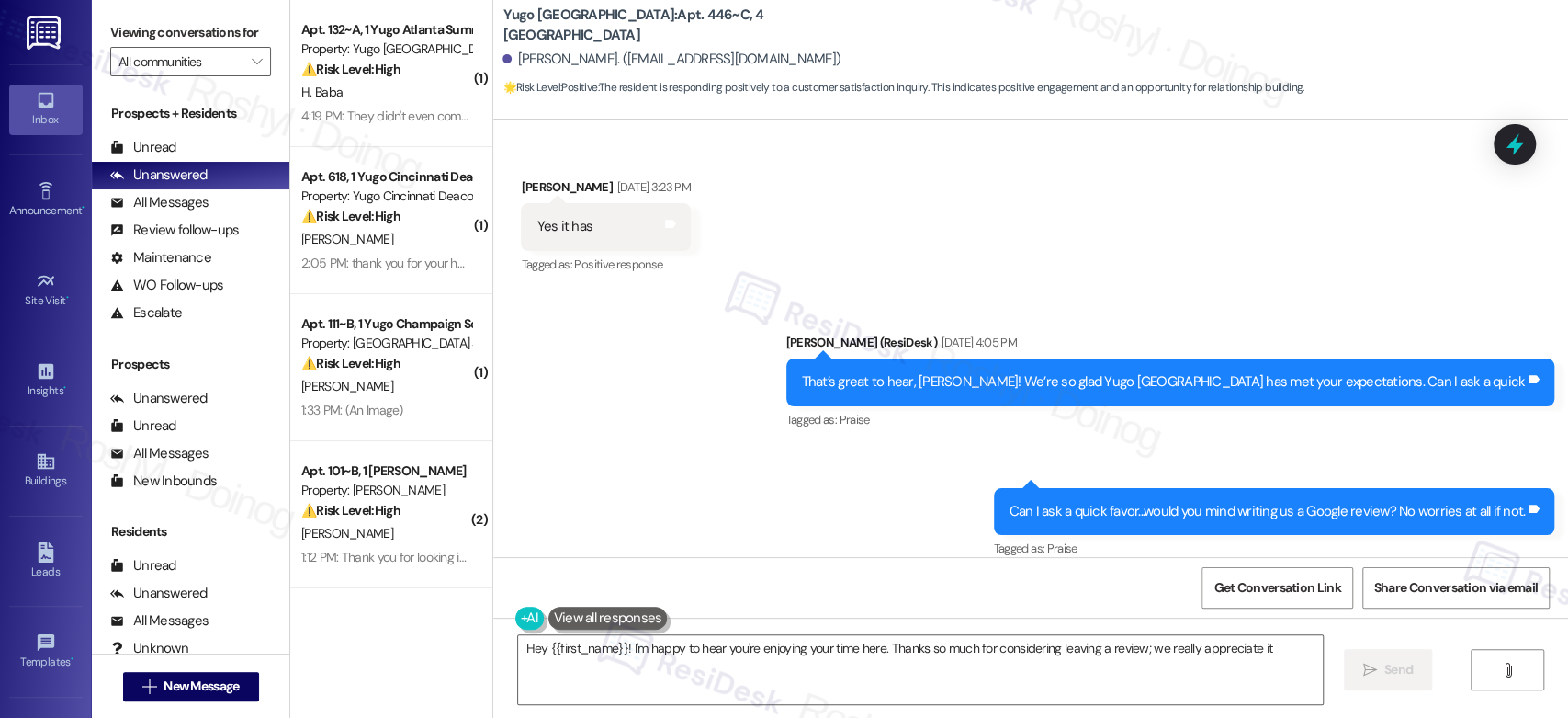
type textarea "Hey {{first_name}}! I'm happy to hear you're enjoying your time here. Thanks so…"
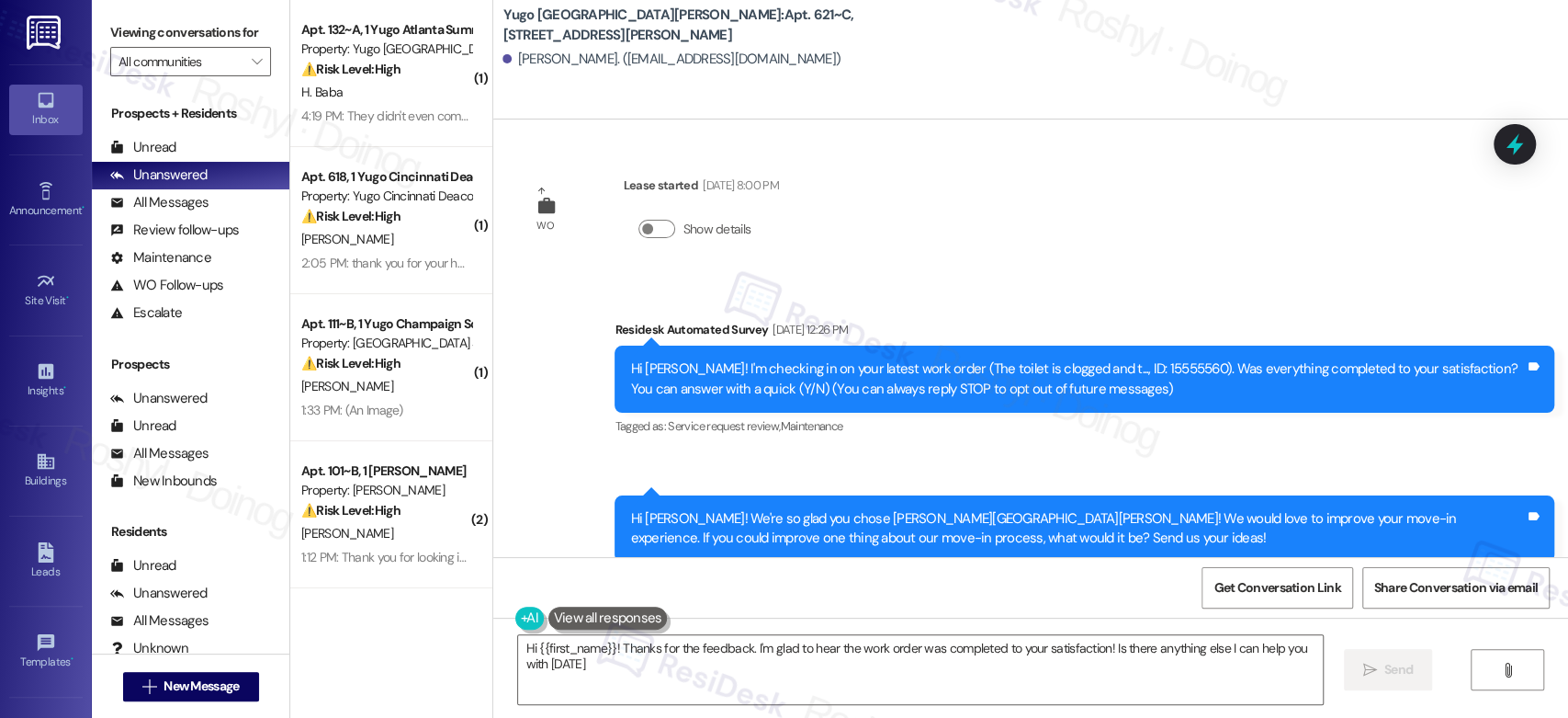
type textarea "Hi {{first_name}}! Thanks for the feedback. I'm glad to hear the work order was…"
drag, startPoint x: 507, startPoint y: 64, endPoint x: 599, endPoint y: 67, distance: 92.0
click at [599, 67] on div "[PERSON_NAME]. ([EMAIL_ADDRESS][DOMAIN_NAME])" at bounding box center [671, 59] width 339 height 19
click at [28, 464] on link "Buildings" at bounding box center [46, 471] width 73 height 49
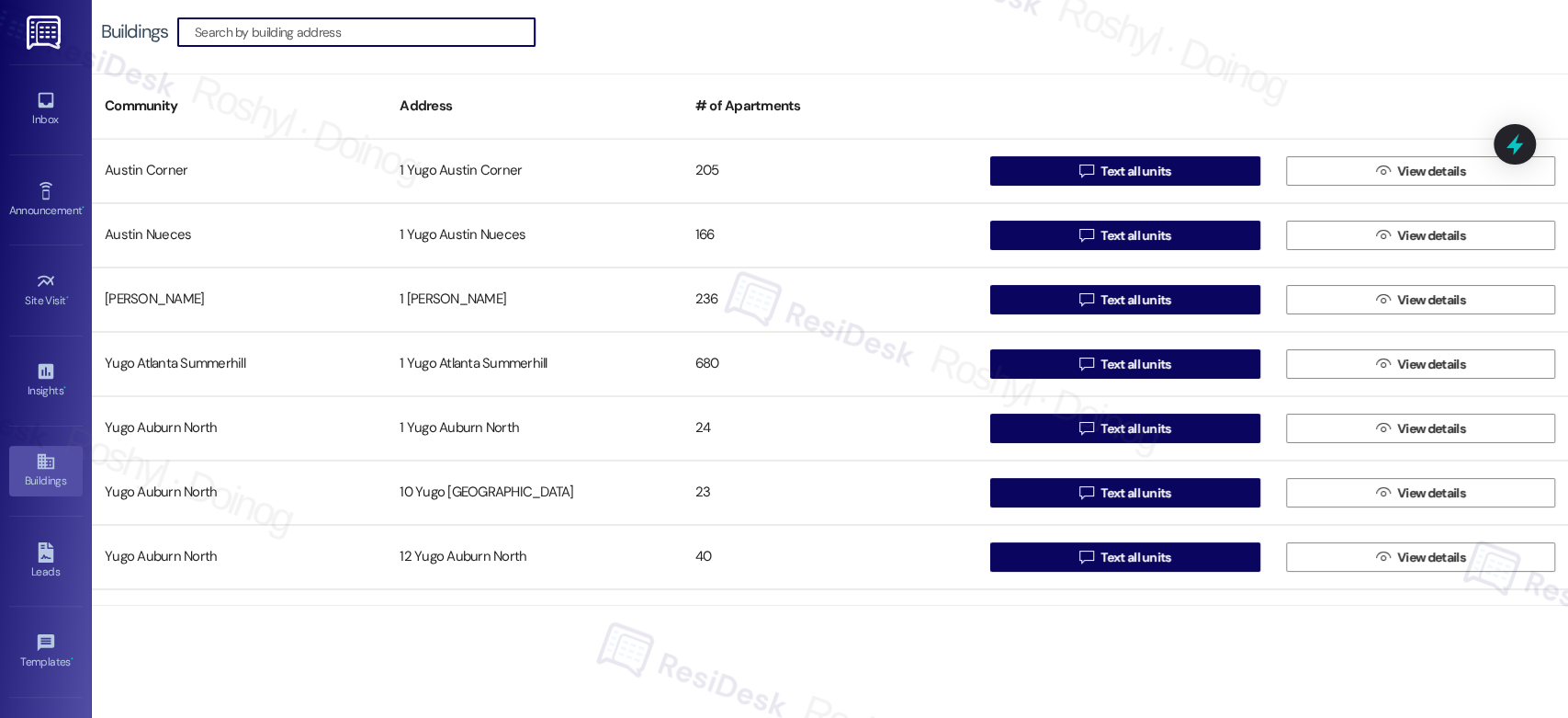
click at [342, 34] on input at bounding box center [364, 31] width 339 height 26
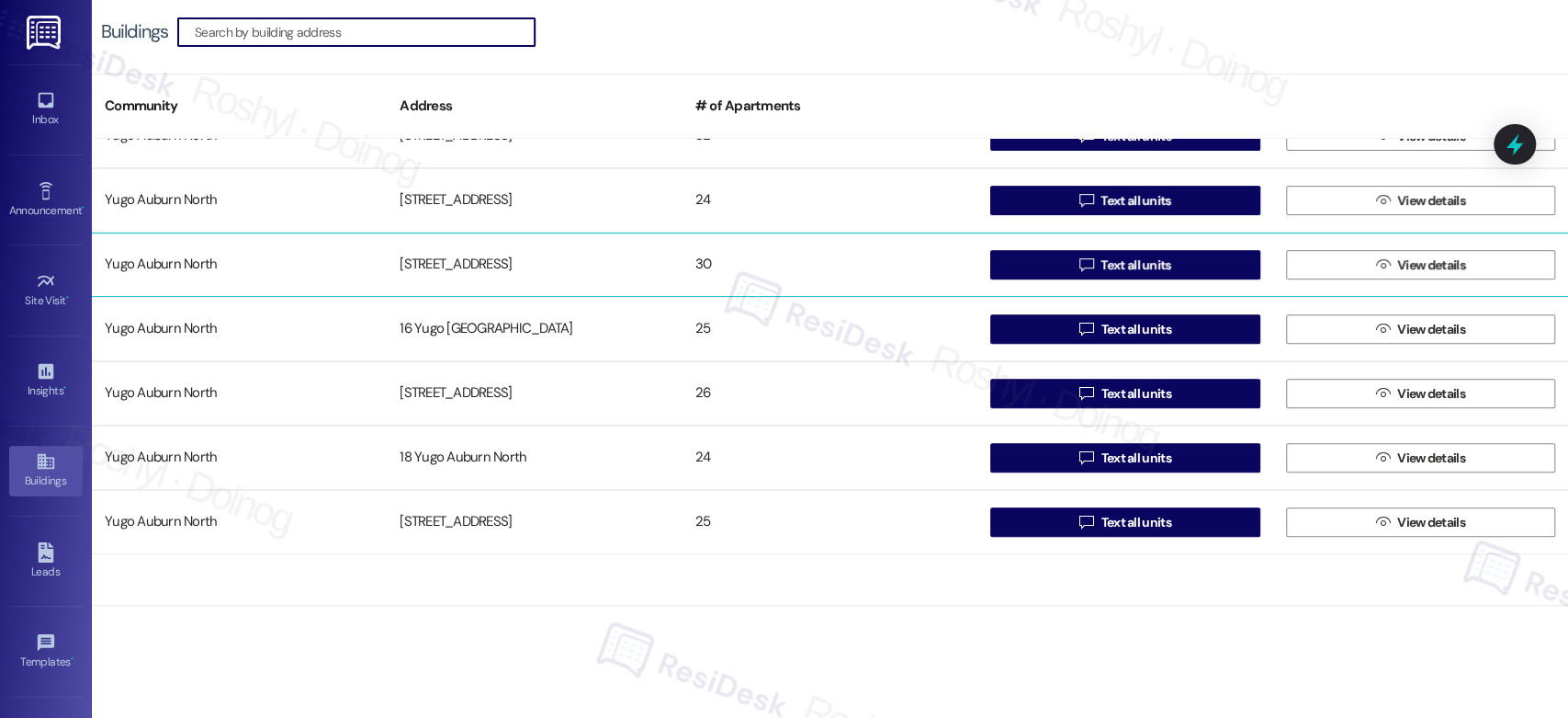
scroll to position [306, 0]
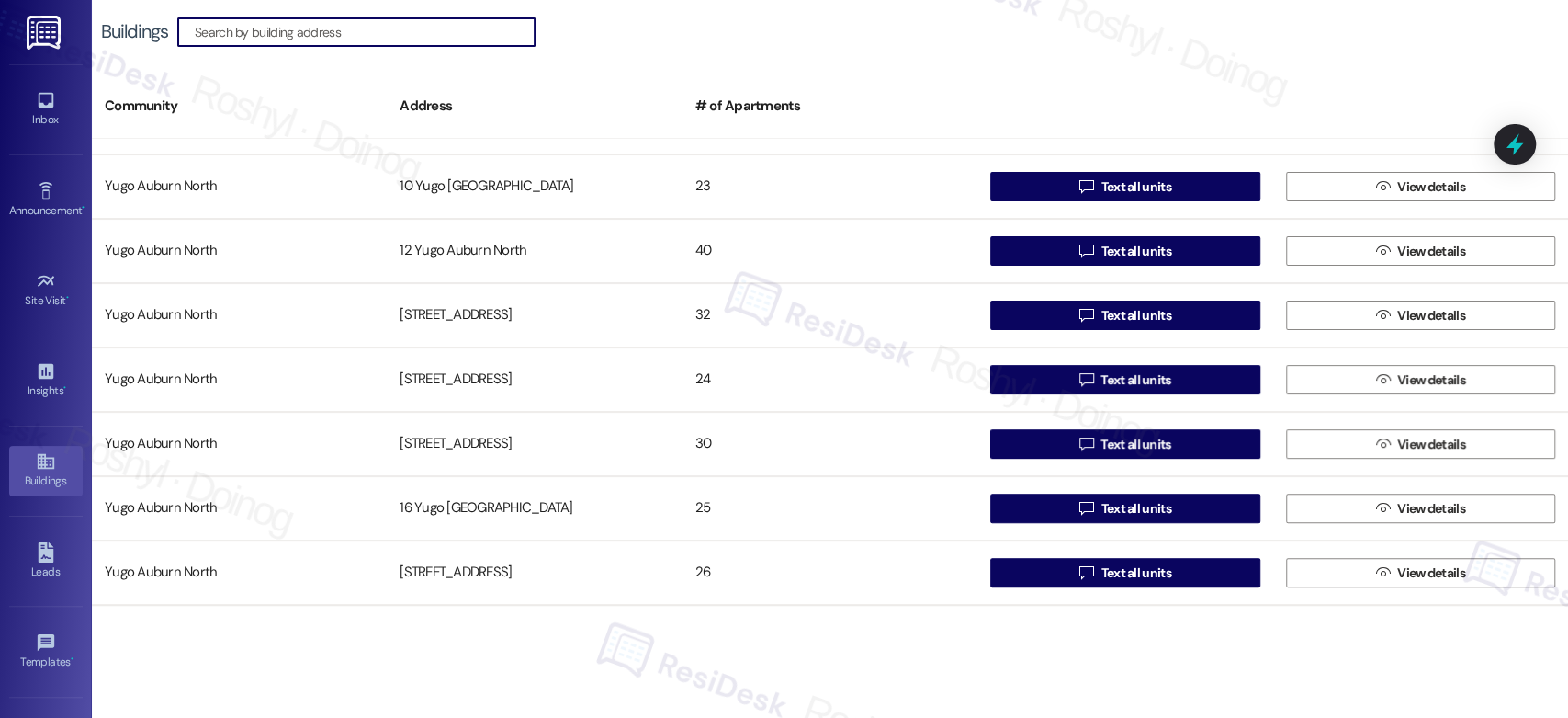
click at [280, 20] on input at bounding box center [364, 31] width 339 height 26
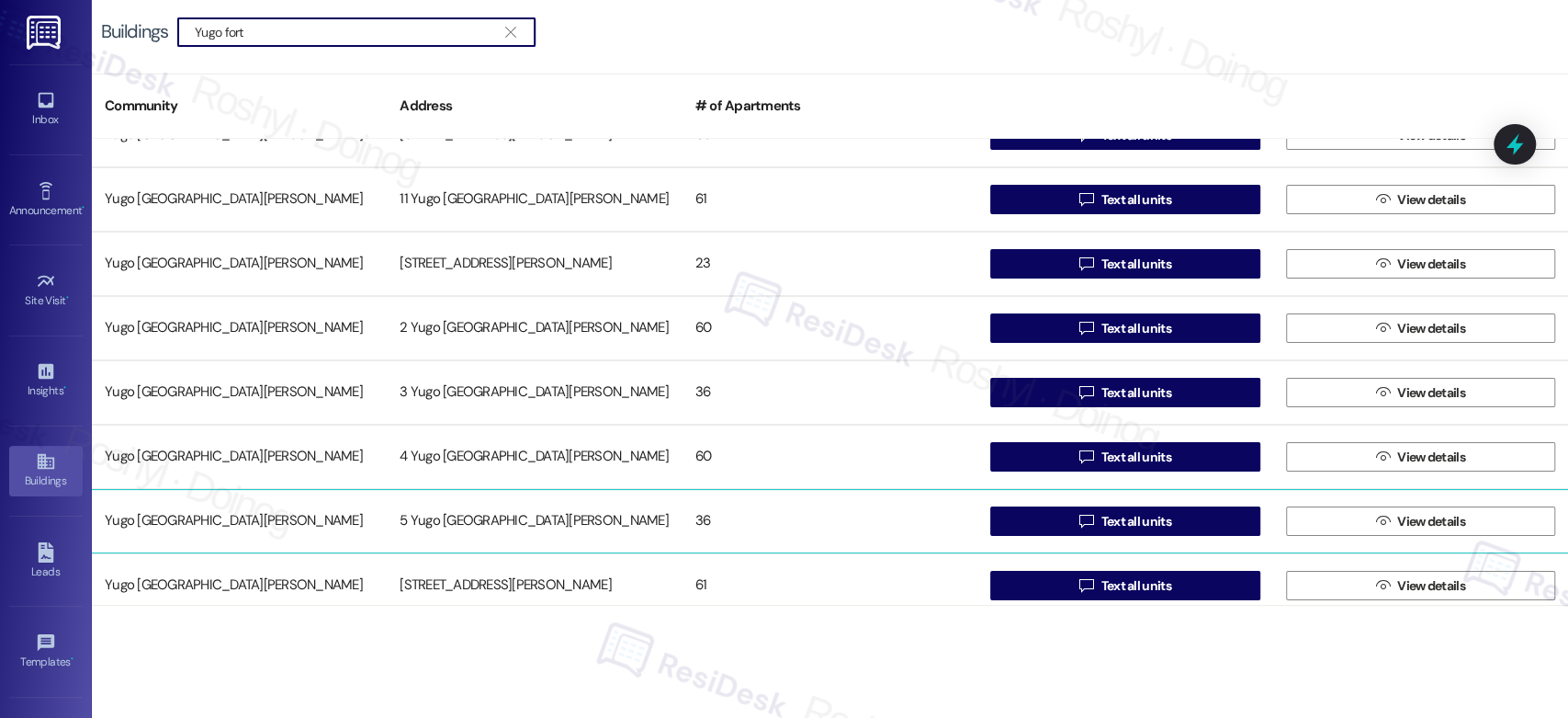
scroll to position [0, 0]
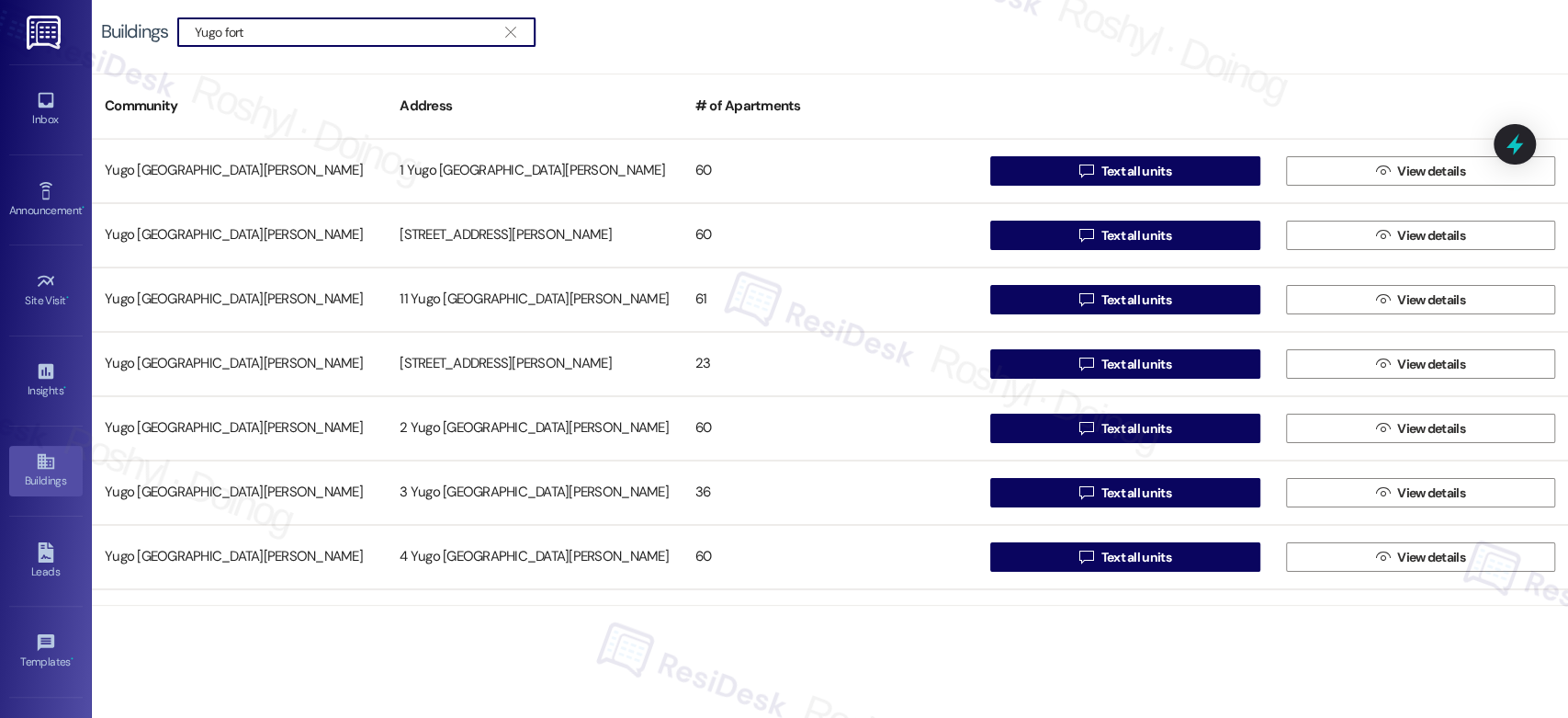
type input "Yugo fort"
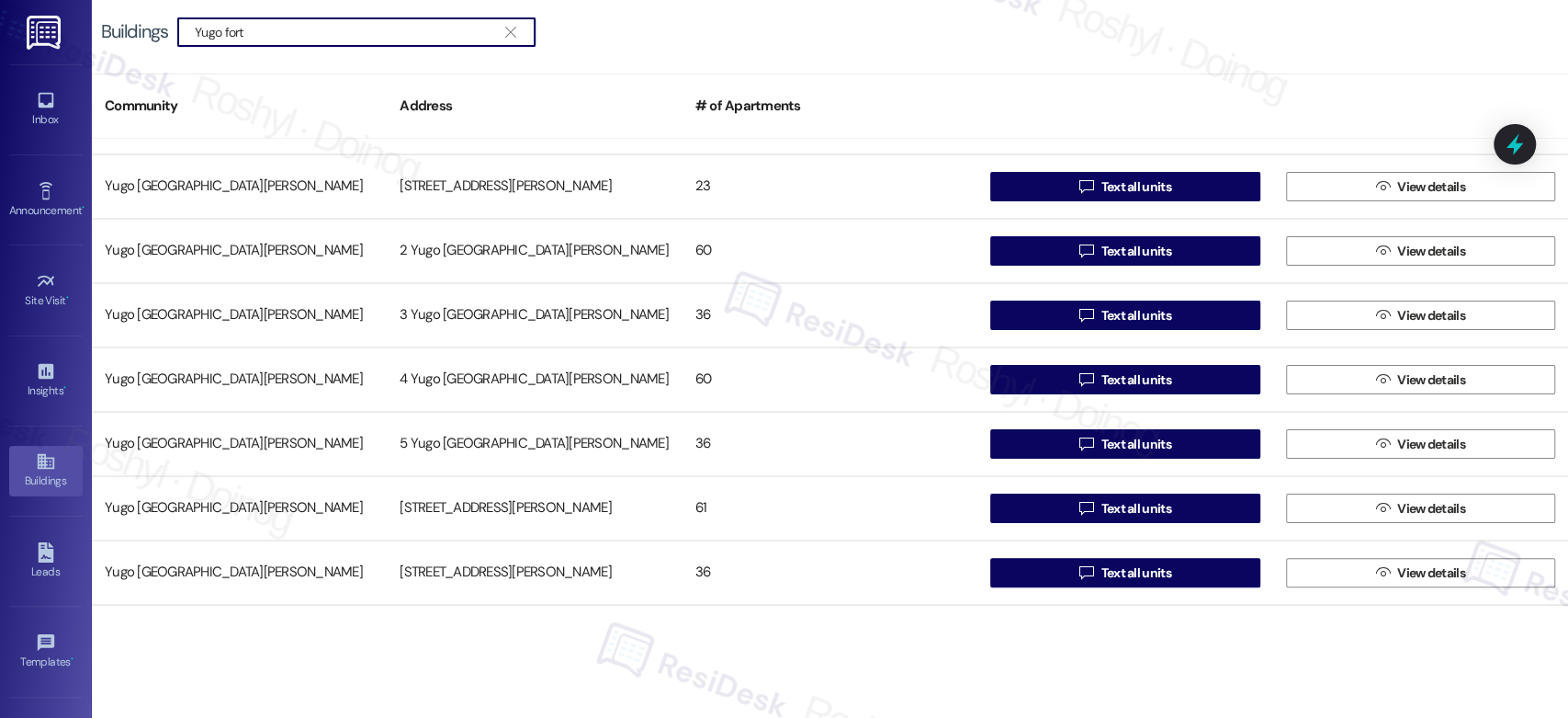
scroll to position [304, 0]
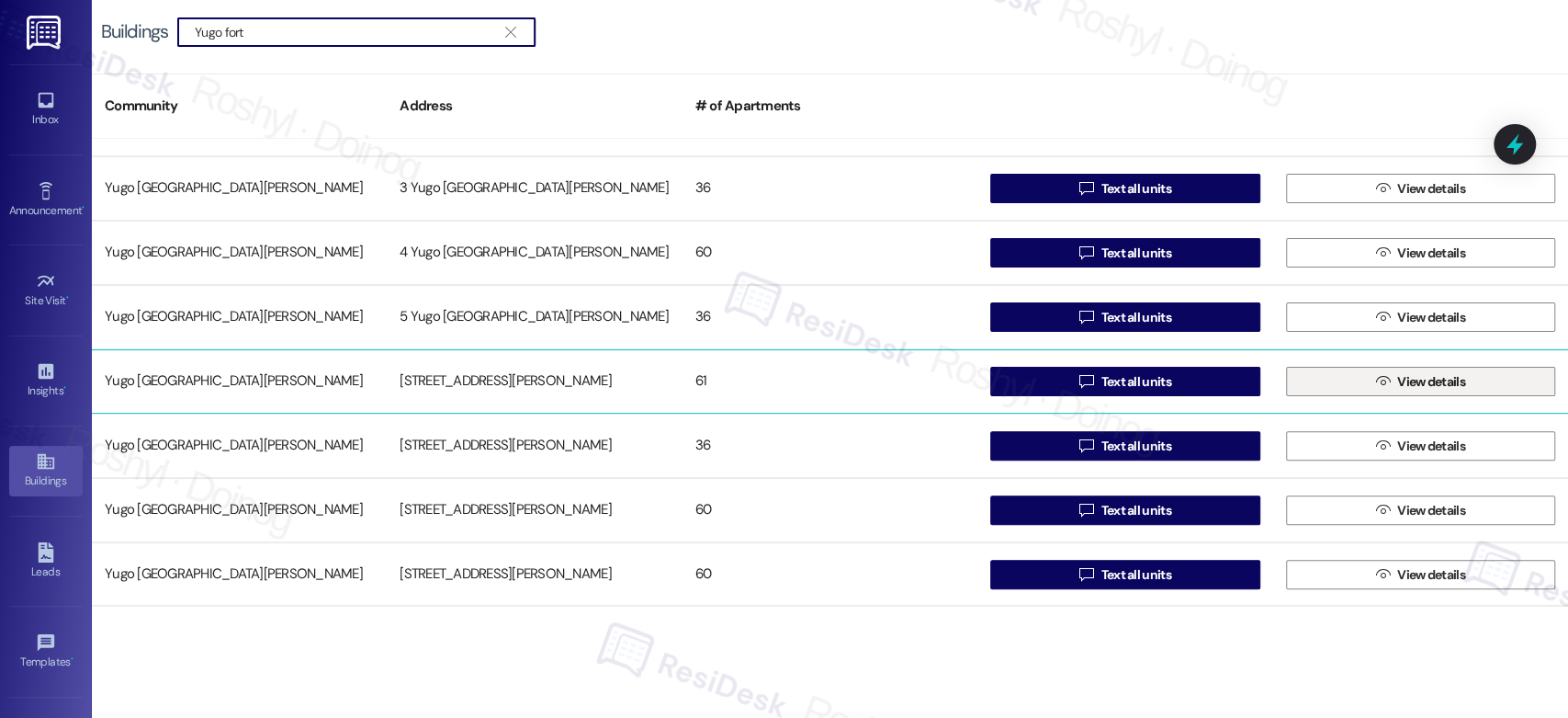
click at [1360, 386] on button " View details" at bounding box center [1421, 380] width 269 height 29
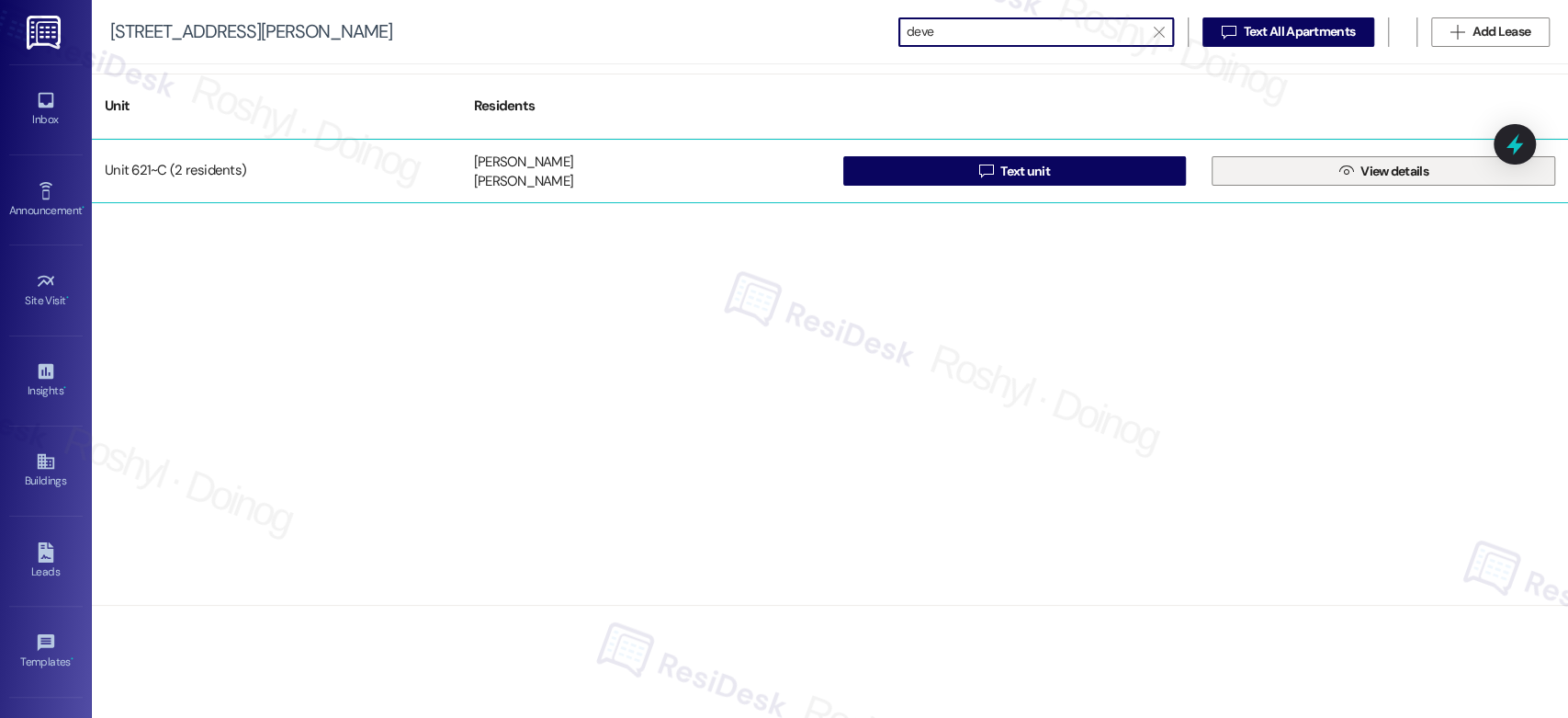
type input "deve"
click at [1389, 177] on span "View details" at bounding box center [1394, 171] width 68 height 19
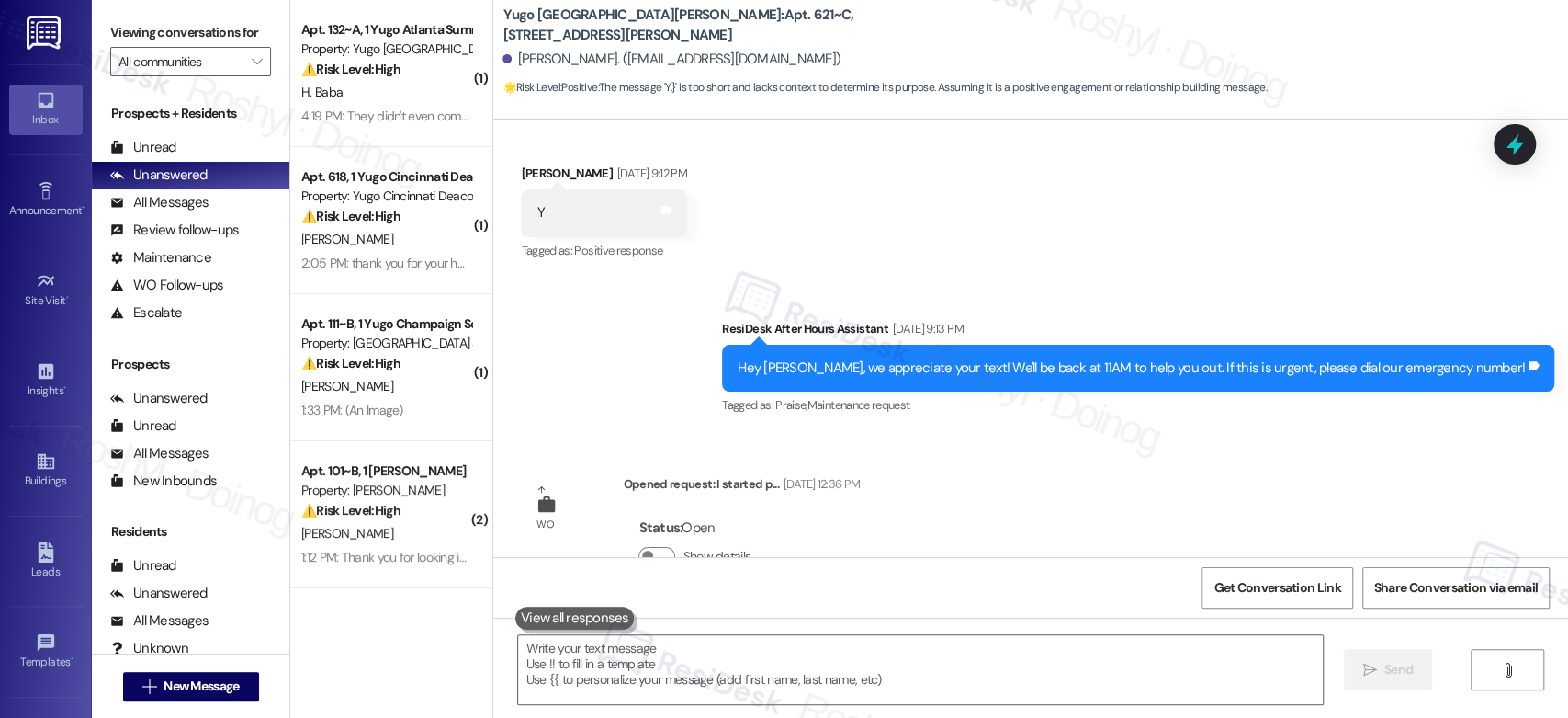
scroll to position [360, 0]
